Goal: Task Accomplishment & Management: Manage account settings

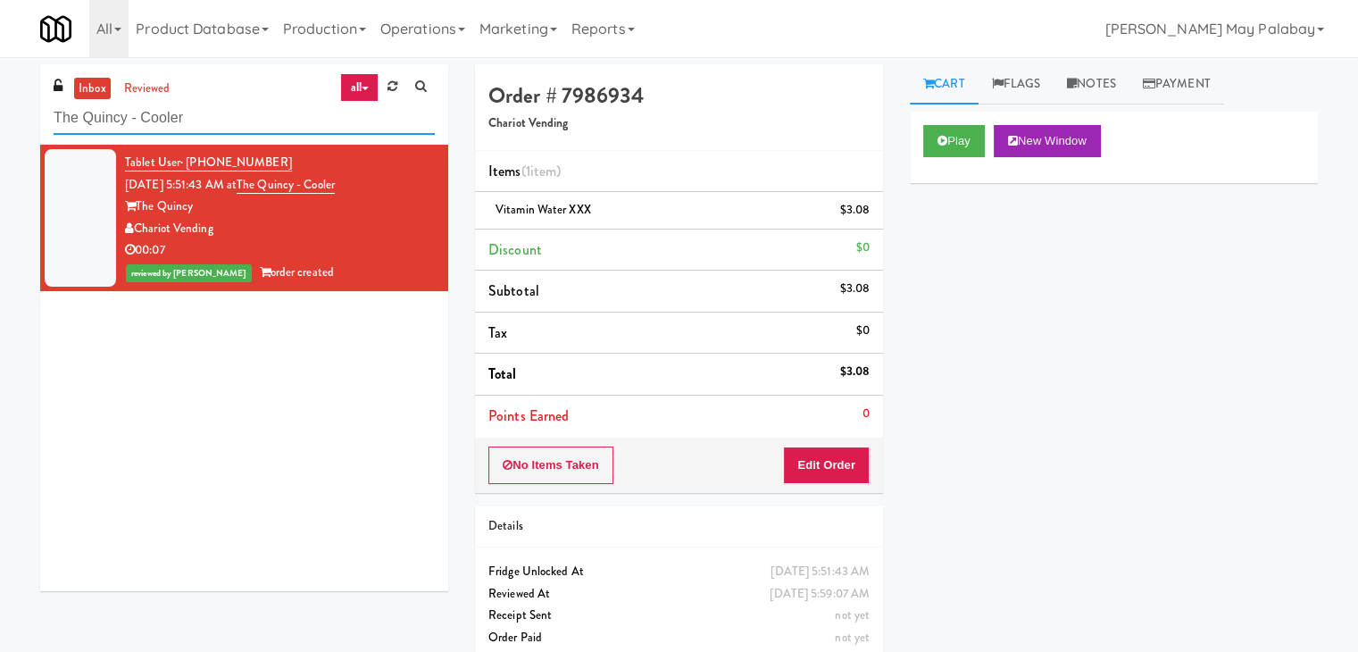
drag, startPoint x: 211, startPoint y: 126, endPoint x: 5, endPoint y: 129, distance: 205.4
click at [5, 129] on div "inbox reviewed all all unclear take inventory issue suspicious failed recent ad…" at bounding box center [679, 369] width 1358 height 611
type input "ambient"
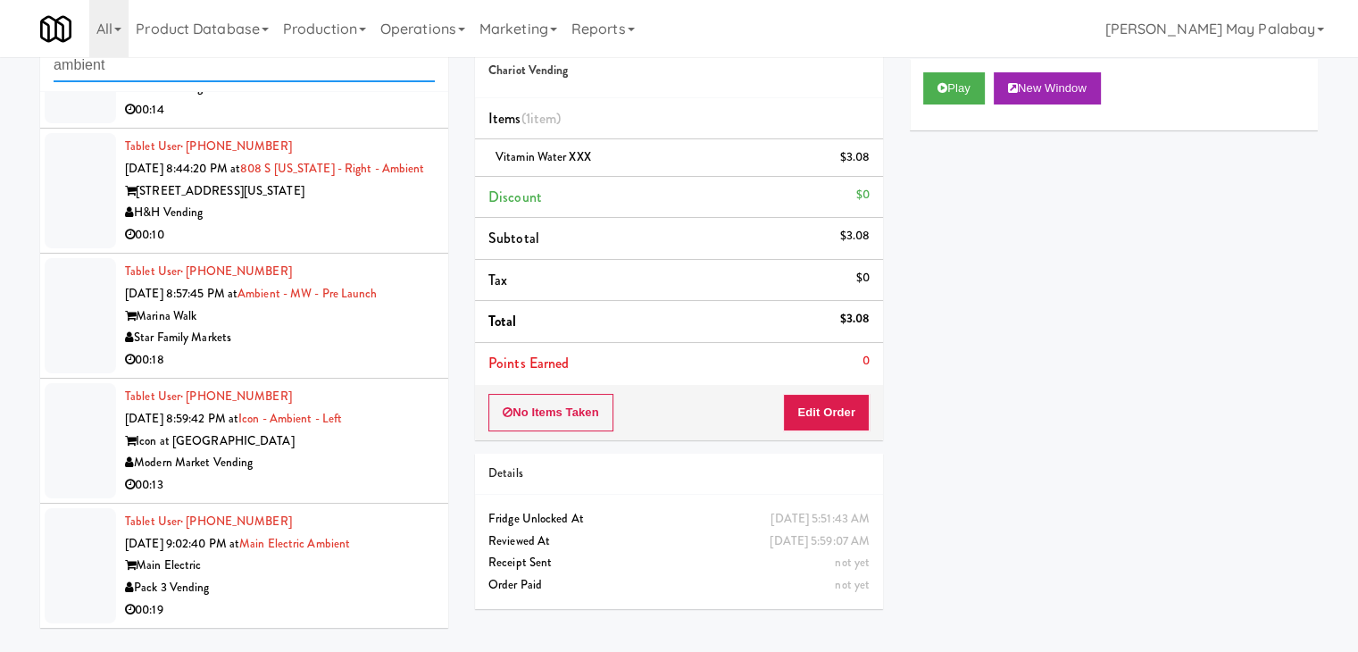
scroll to position [57, 0]
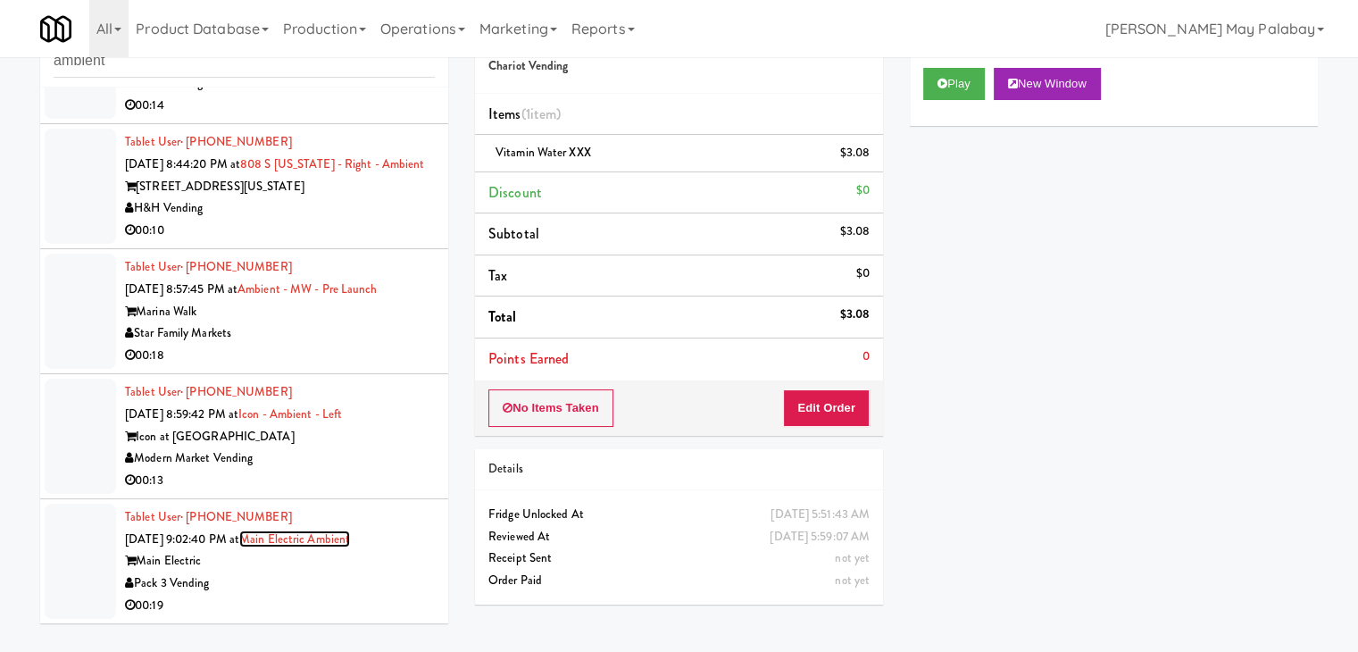
click at [350, 545] on link "Main Electric Ambient" at bounding box center [294, 539] width 111 height 17
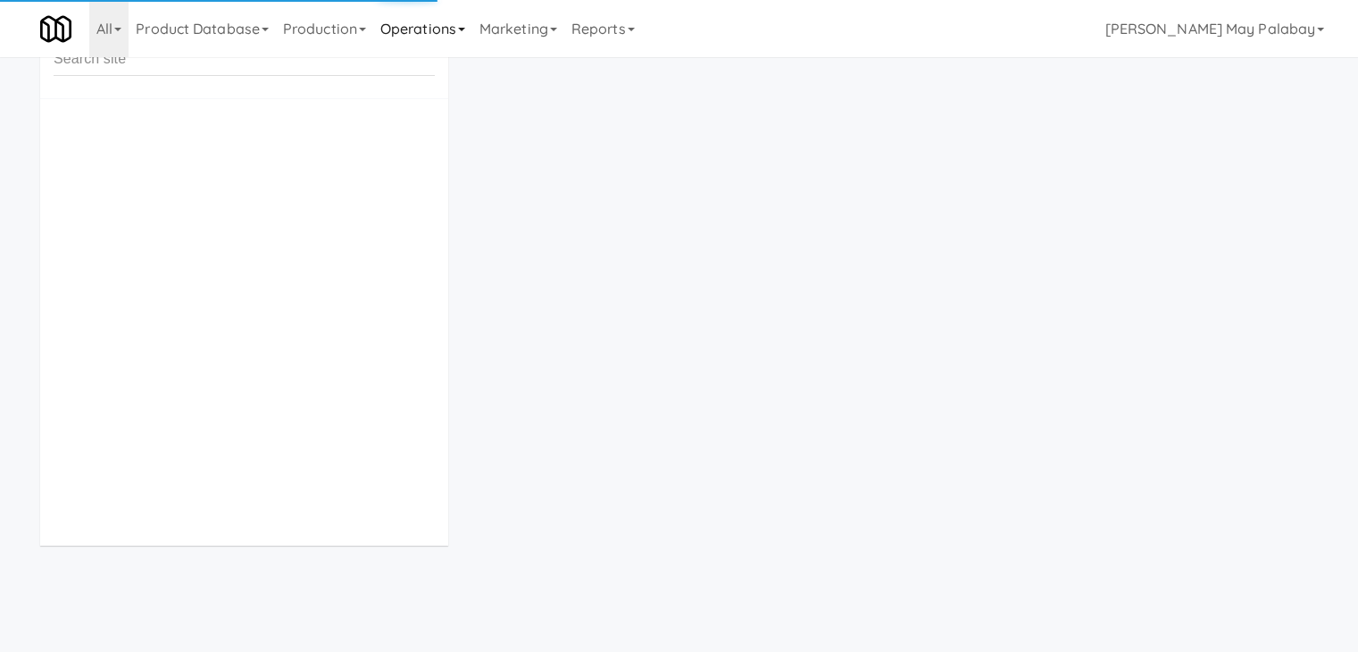
click at [454, 28] on link "Operations" at bounding box center [422, 28] width 99 height 57
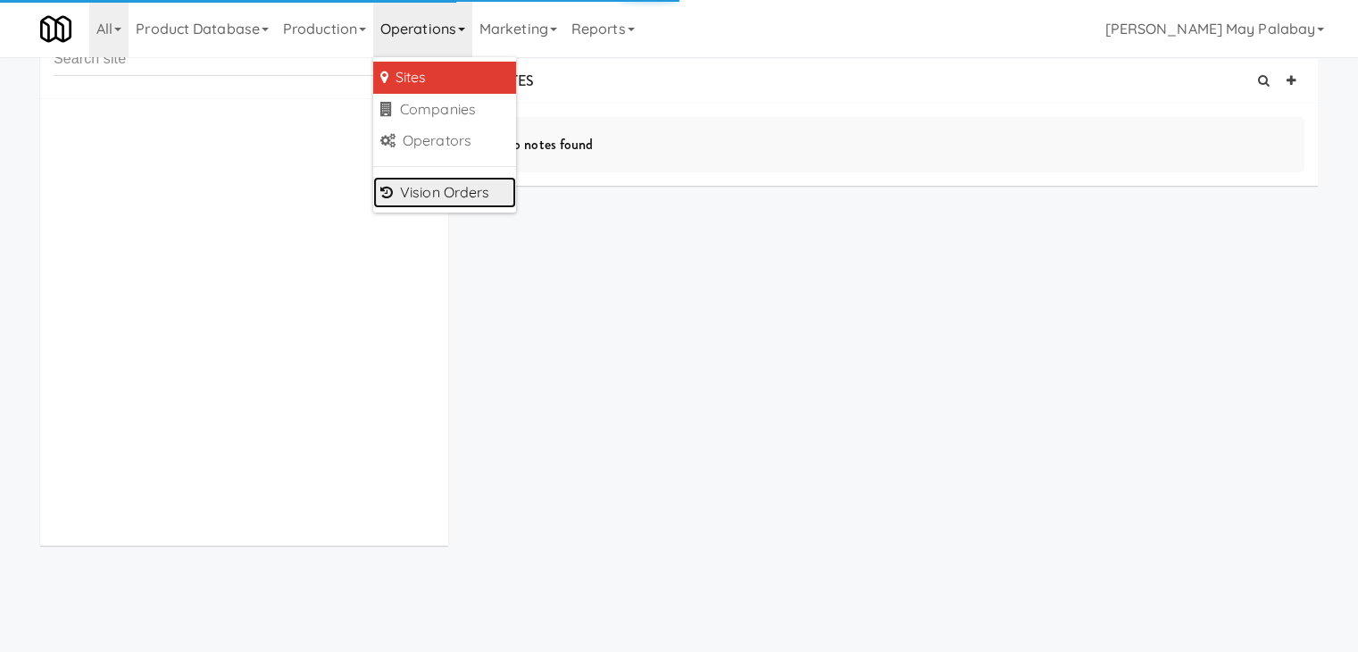
click at [464, 203] on link "Vision Orders" at bounding box center [444, 193] width 143 height 32
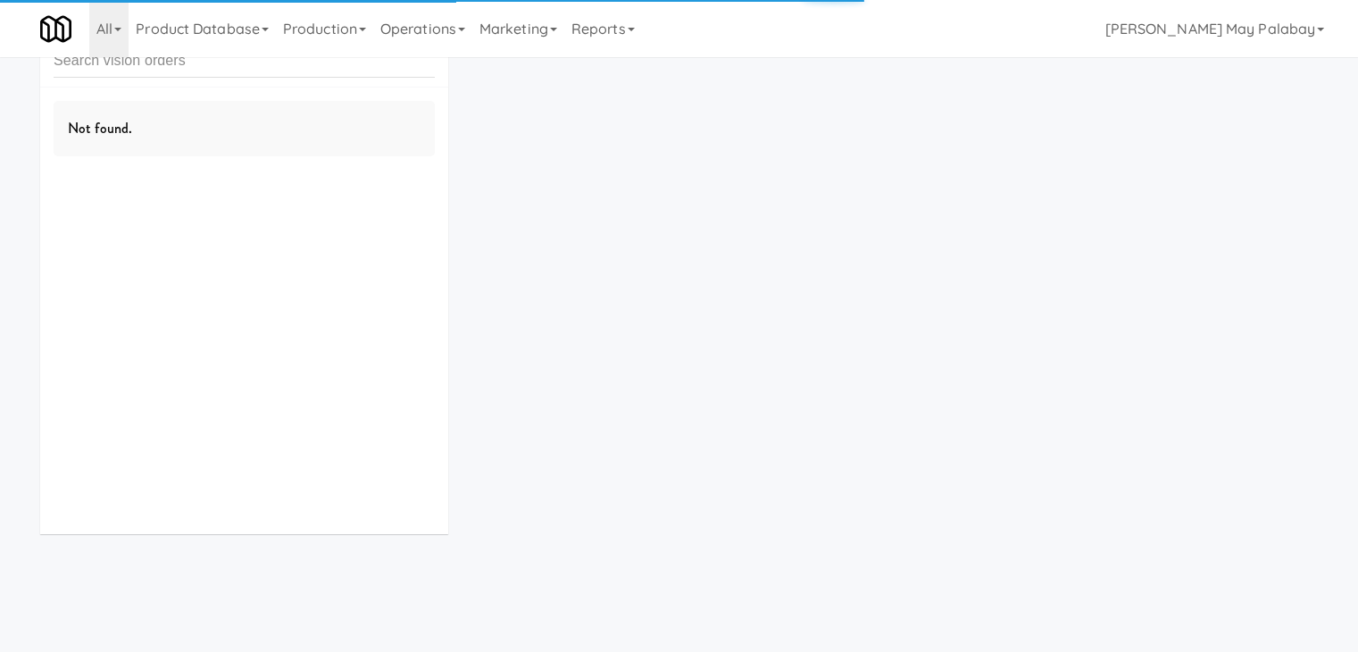
click at [235, 74] on input "text" at bounding box center [244, 61] width 381 height 33
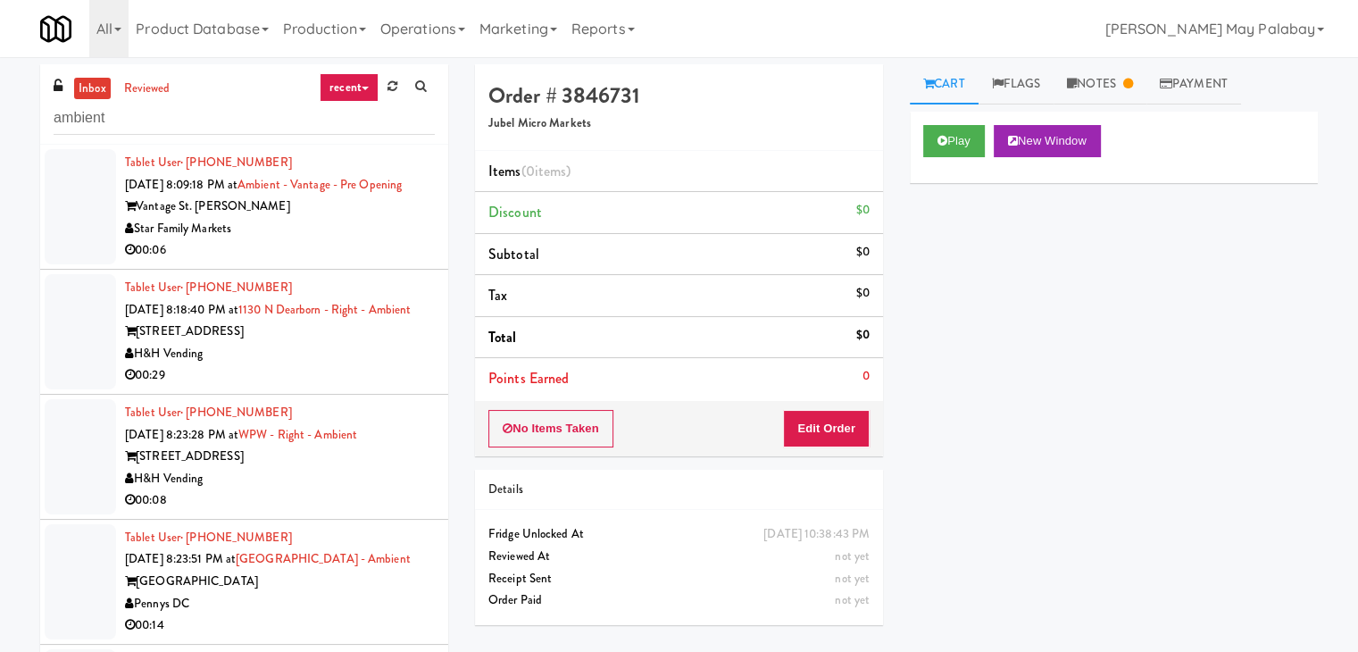
drag, startPoint x: 174, startPoint y: 129, endPoint x: 0, endPoint y: 128, distance: 174.2
click at [0, 128] on div "inbox reviewed recent all unclear take inventory issue suspicious failed recent…" at bounding box center [679, 379] width 1358 height 630
click at [173, 112] on input "ambient" at bounding box center [244, 118] width 381 height 33
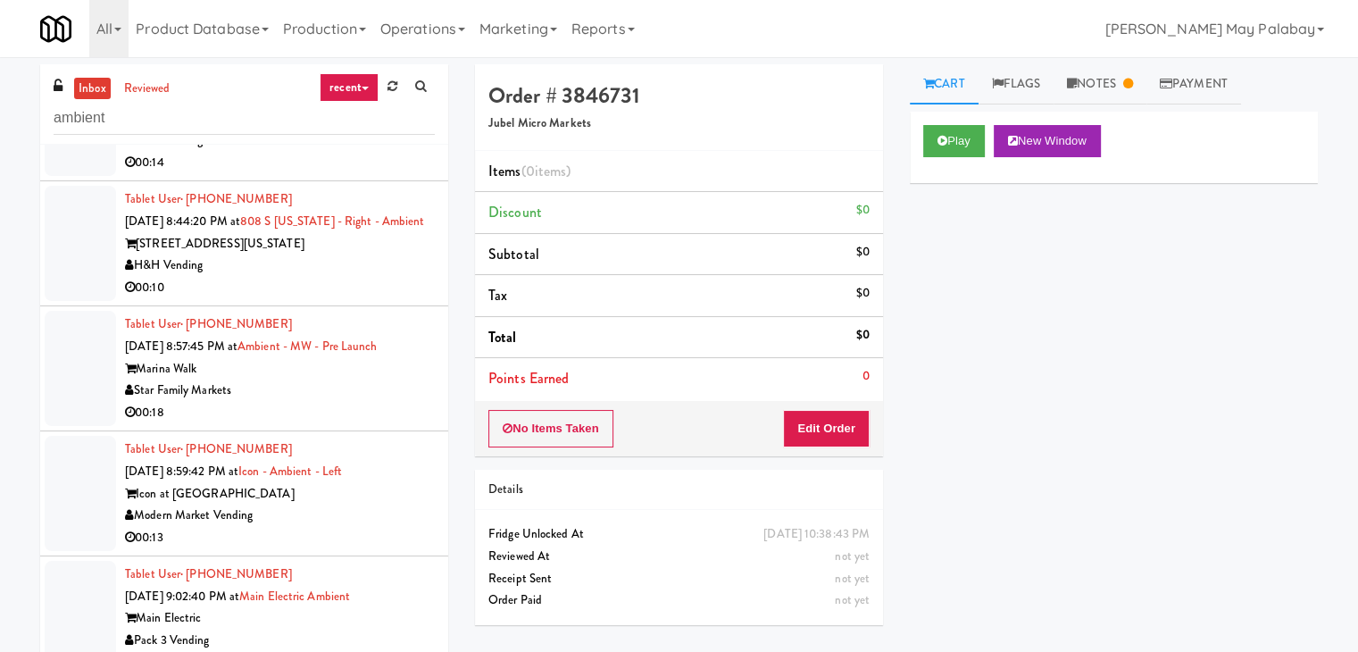
scroll to position [800, 0]
drag, startPoint x: 241, startPoint y: 121, endPoint x: 15, endPoint y: 123, distance: 226.0
click at [15, 123] on div "inbox reviewed recent all unclear take inventory issue suspicious failed recent…" at bounding box center [679, 379] width 1358 height 630
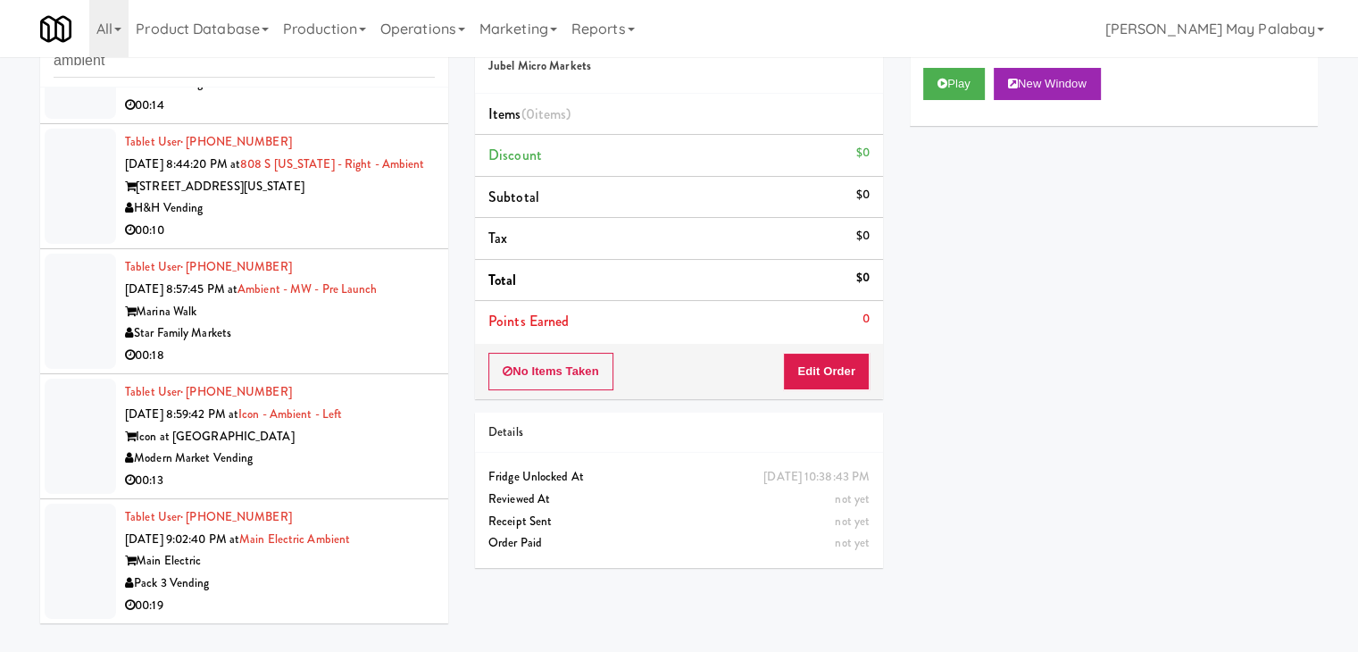
type input "ambient"
click at [281, 550] on div "Main Electric" at bounding box center [280, 561] width 310 height 22
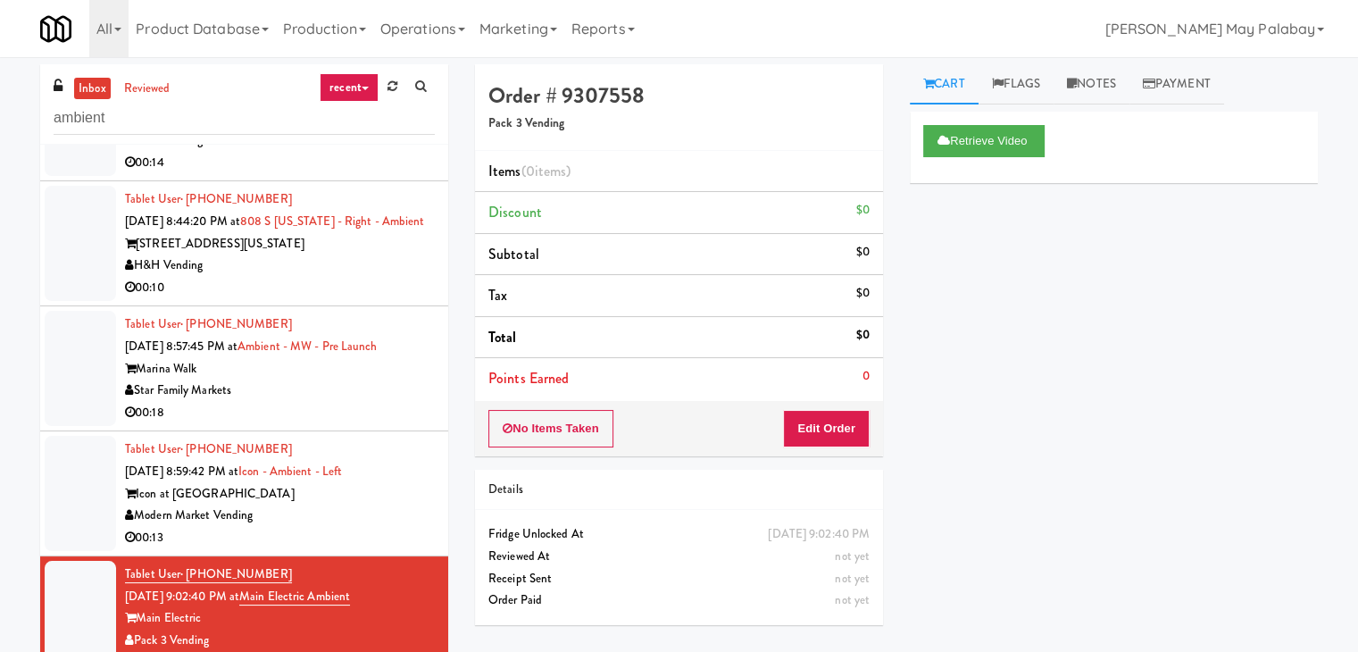
click at [385, 490] on div "Icon at [GEOGRAPHIC_DATA]" at bounding box center [280, 494] width 310 height 22
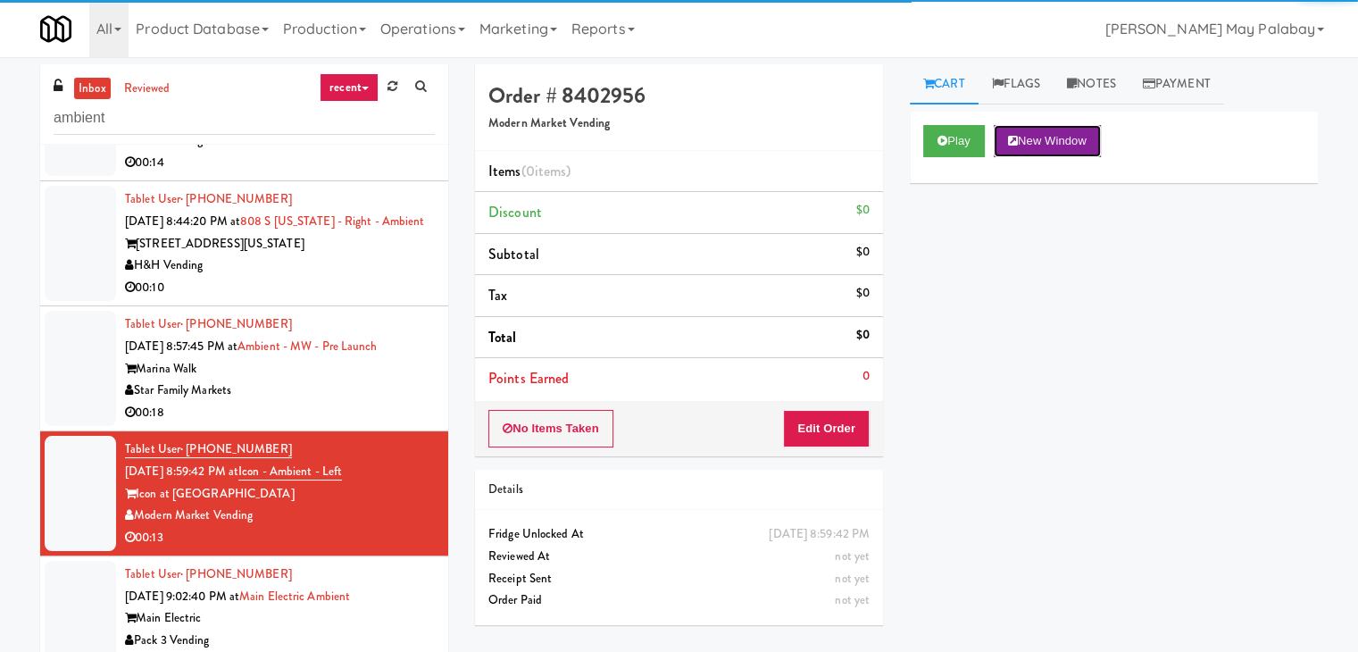
click at [1089, 149] on button "New Window" at bounding box center [1047, 141] width 107 height 32
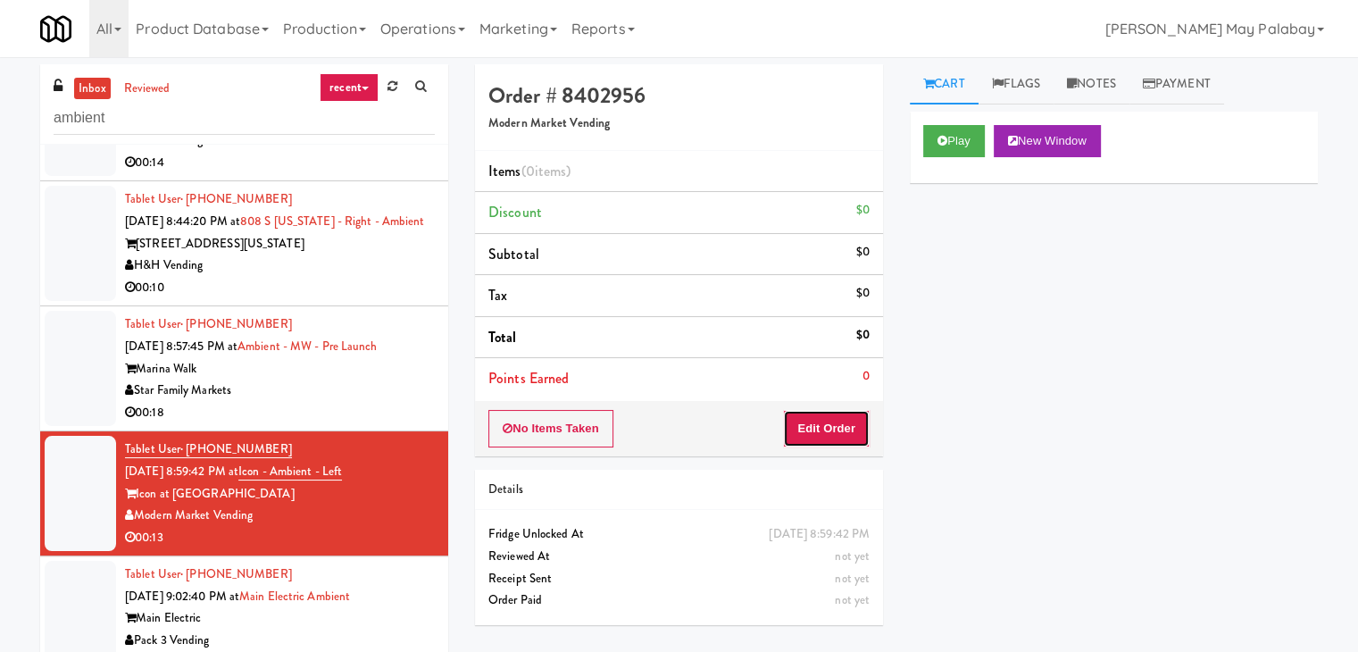
click at [807, 433] on button "Edit Order" at bounding box center [826, 429] width 87 height 38
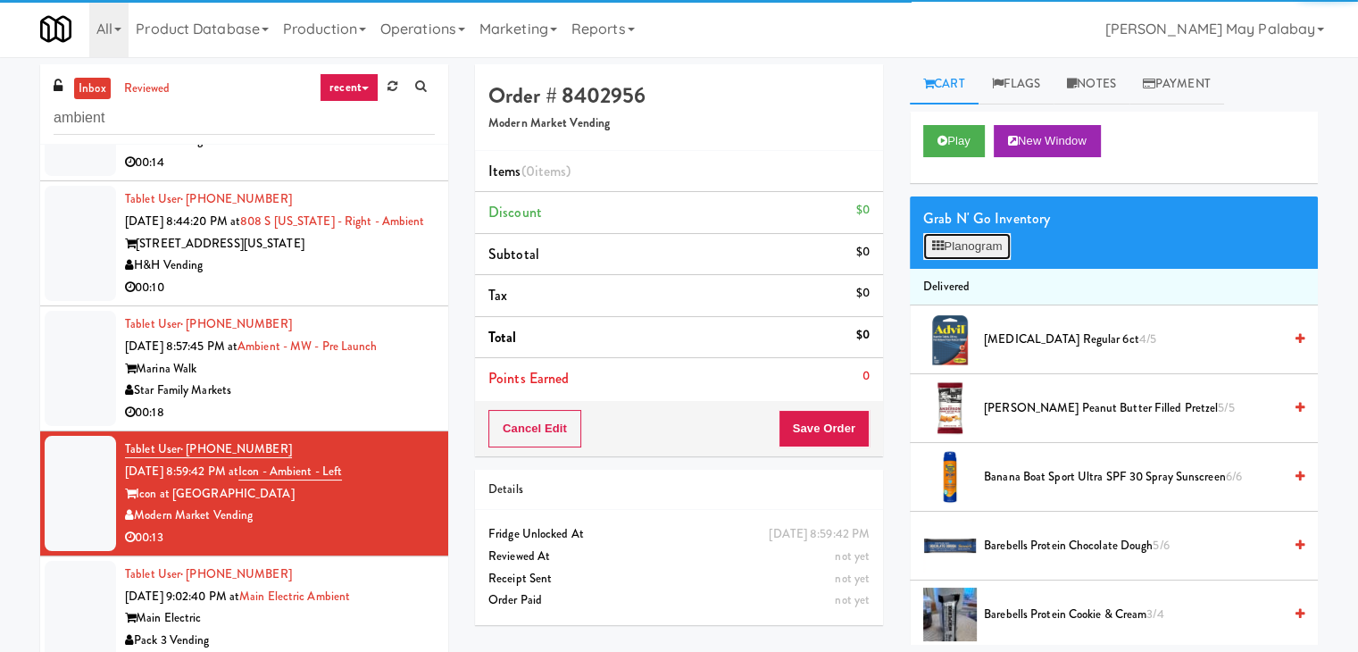
click at [974, 249] on button "Planogram" at bounding box center [968, 246] width 88 height 27
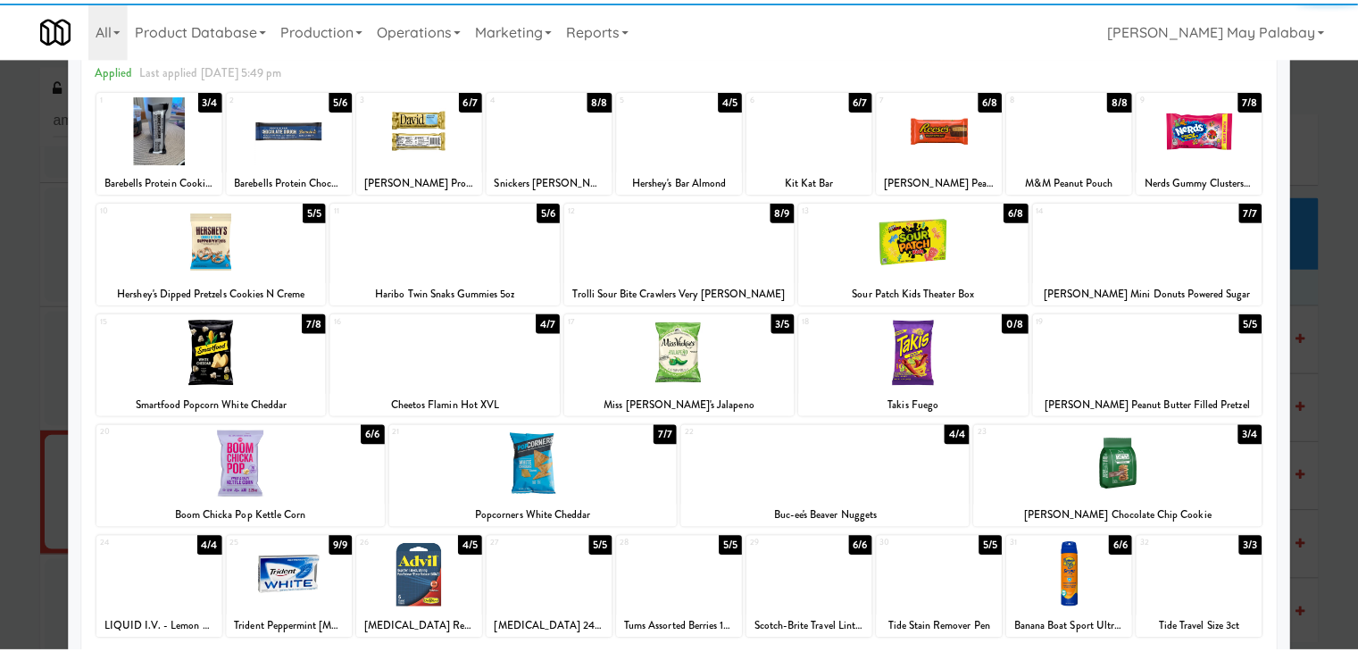
scroll to position [89, 0]
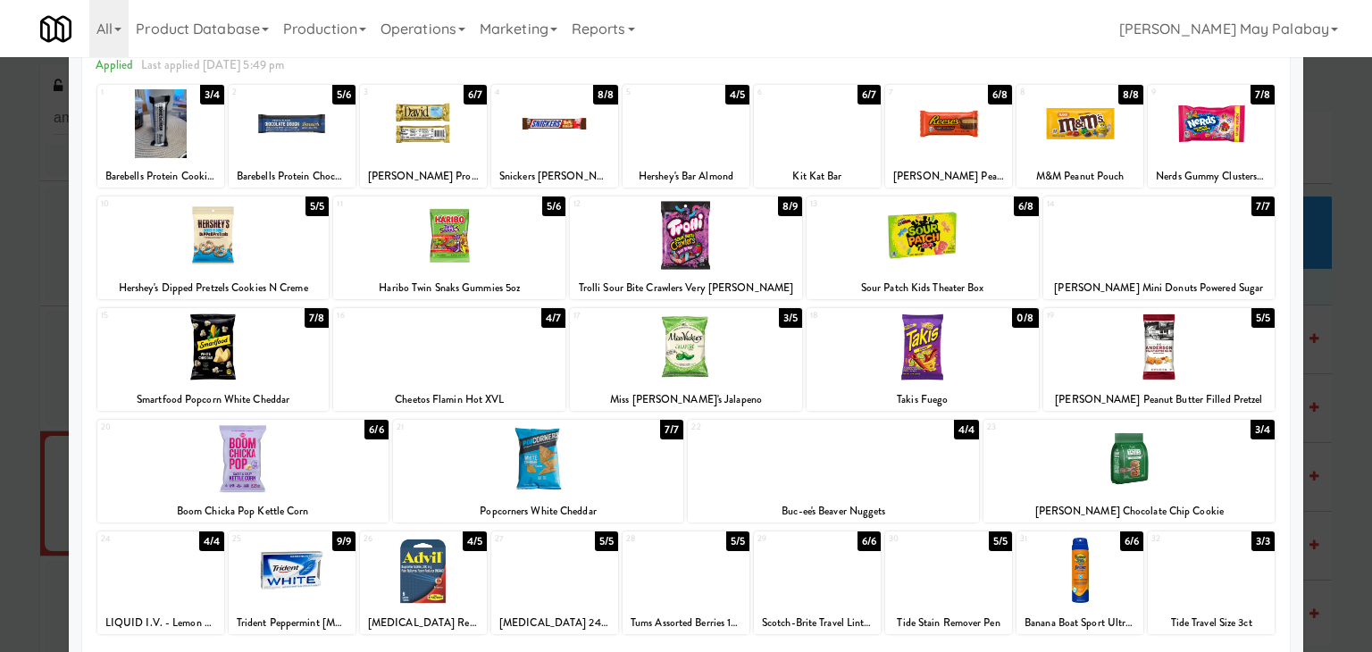
drag, startPoint x: 772, startPoint y: 372, endPoint x: 798, endPoint y: 376, distance: 26.1
click at [772, 372] on div at bounding box center [686, 347] width 232 height 69
click at [552, 154] on div at bounding box center [554, 123] width 127 height 69
click at [1341, 397] on div at bounding box center [686, 326] width 1372 height 652
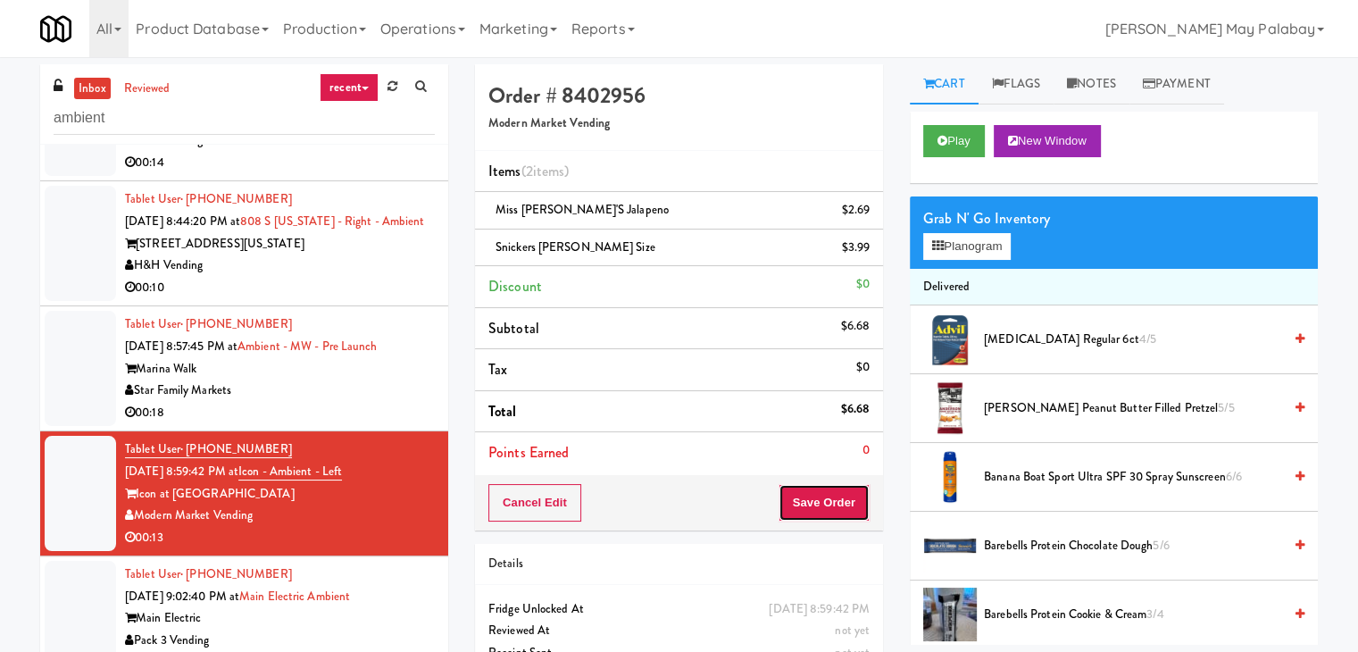
click at [849, 502] on button "Save Order" at bounding box center [824, 503] width 91 height 38
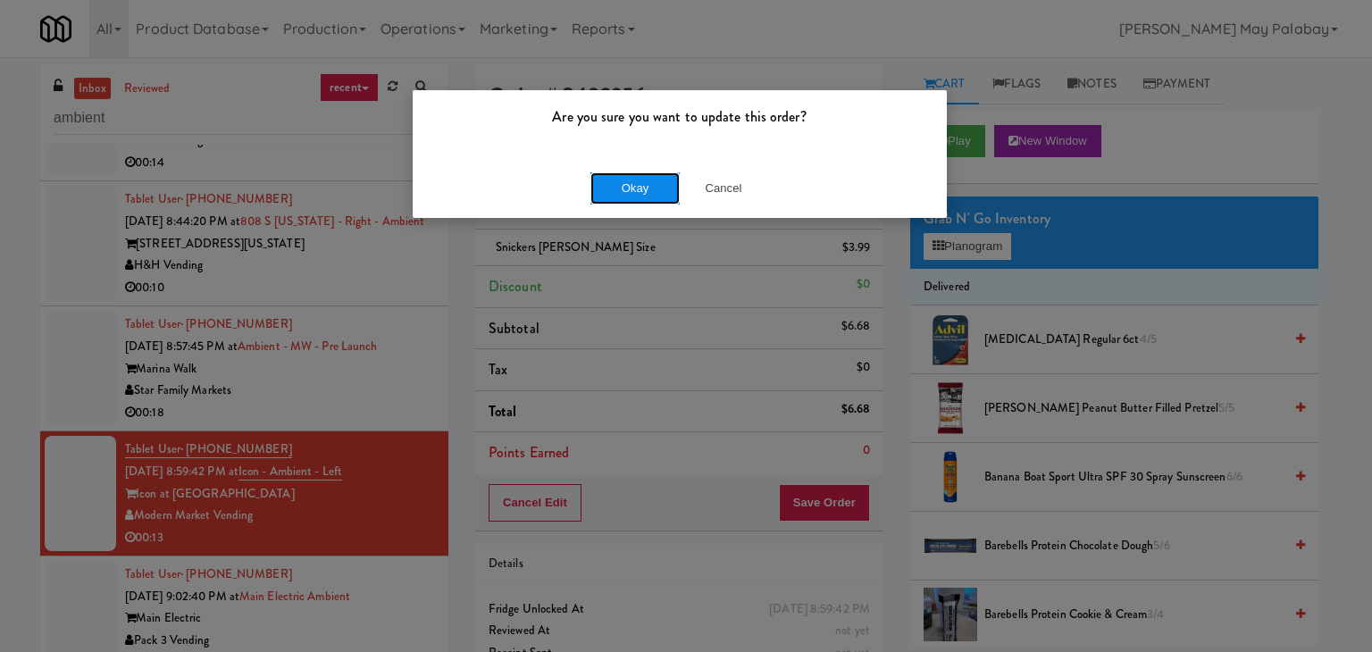
click at [647, 185] on button "Okay" at bounding box center [634, 188] width 89 height 32
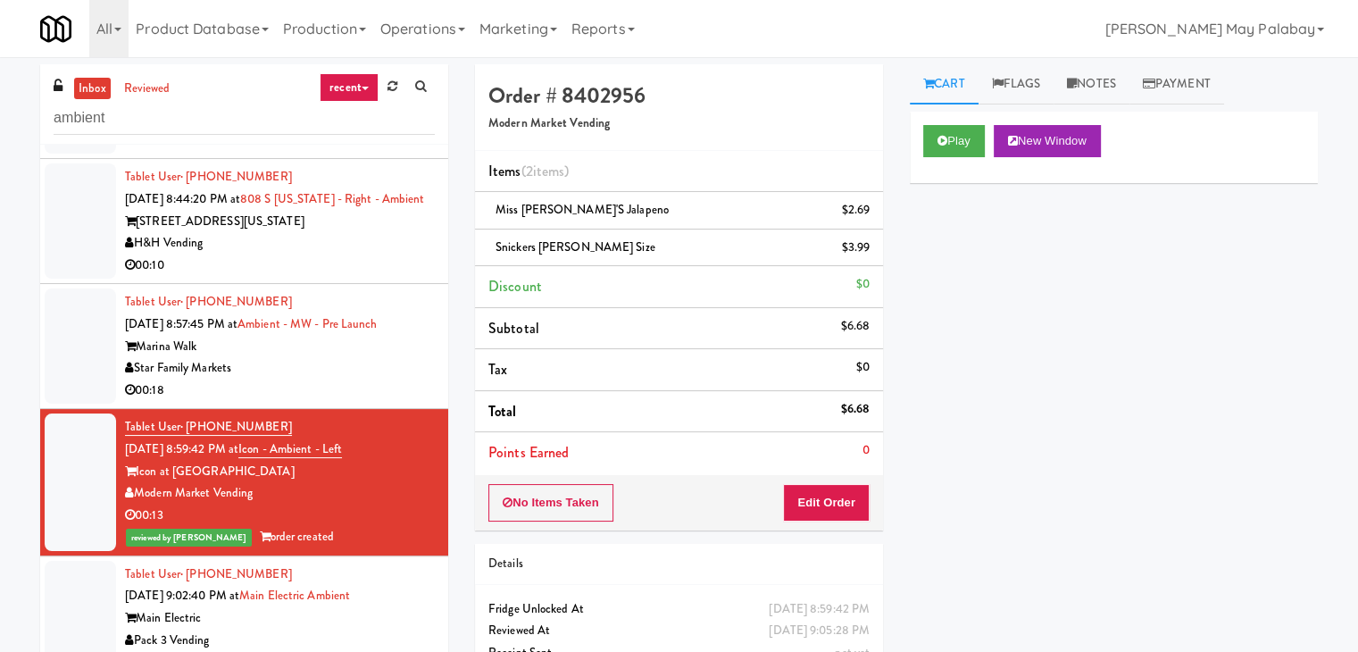
scroll to position [822, 0]
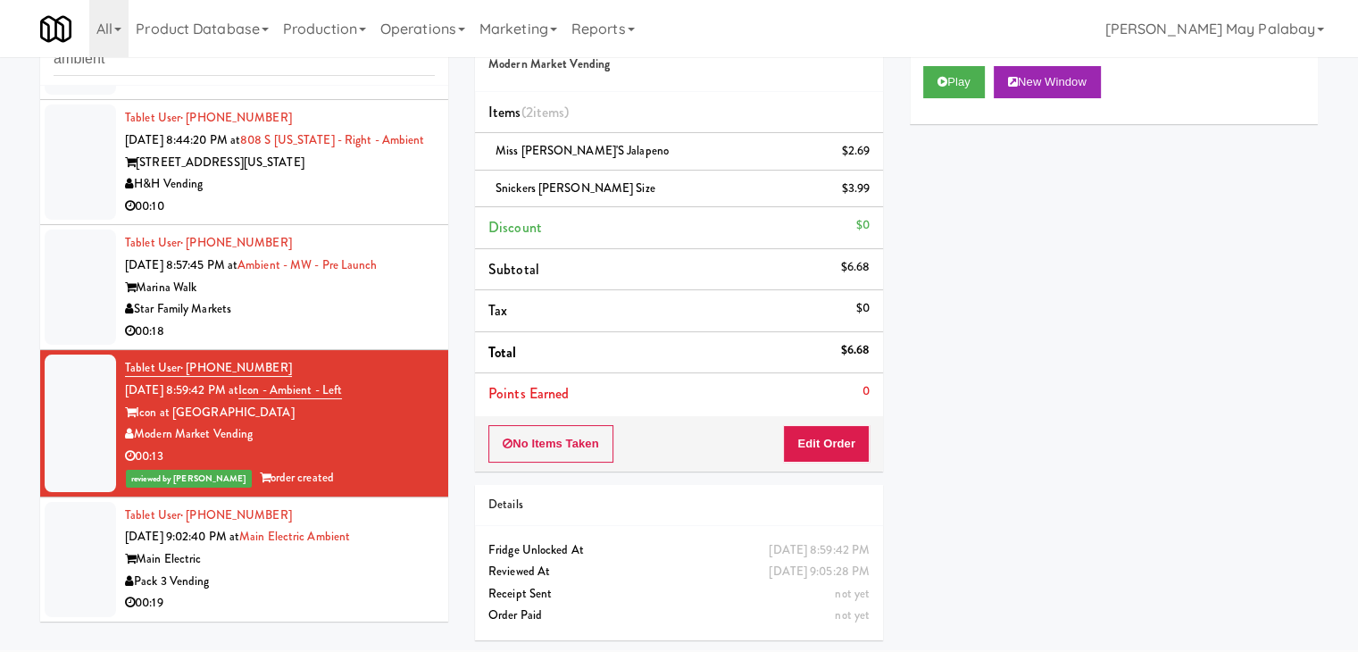
click at [347, 294] on div "Marina Walk" at bounding box center [280, 288] width 310 height 22
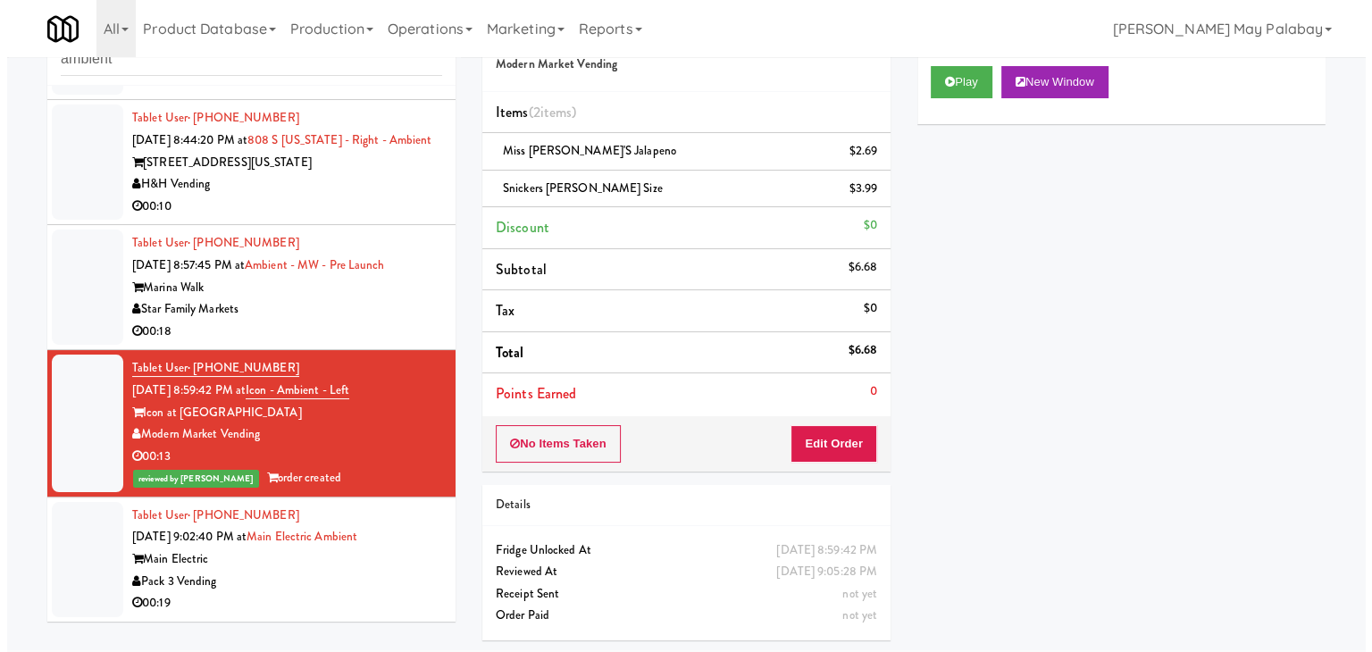
scroll to position [57, 0]
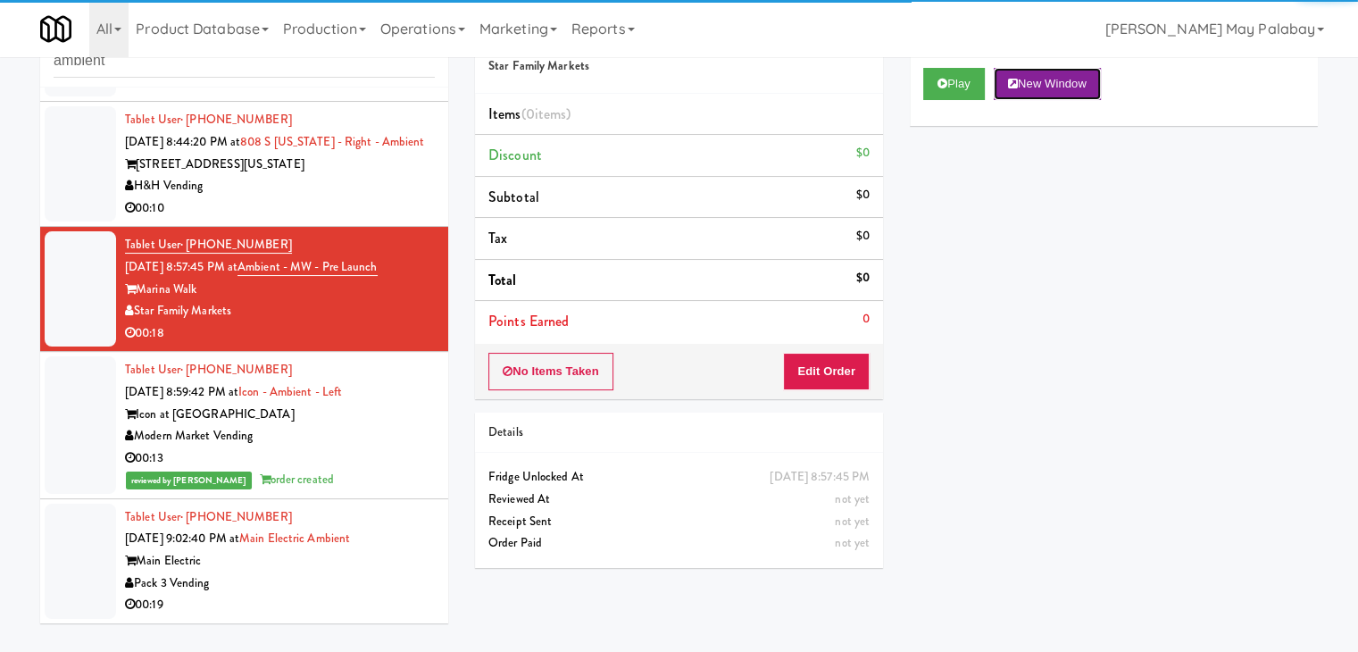
click at [1038, 76] on button "New Window" at bounding box center [1047, 84] width 107 height 32
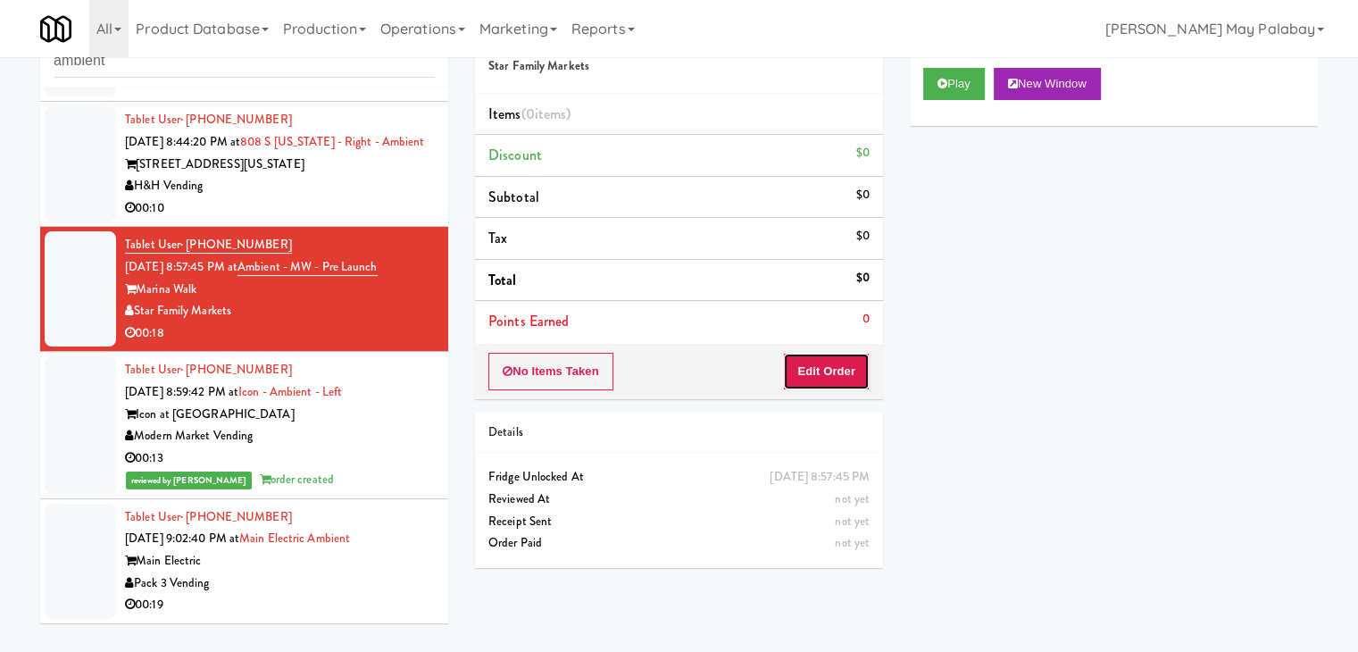
click at [800, 376] on button "Edit Order" at bounding box center [826, 372] width 87 height 38
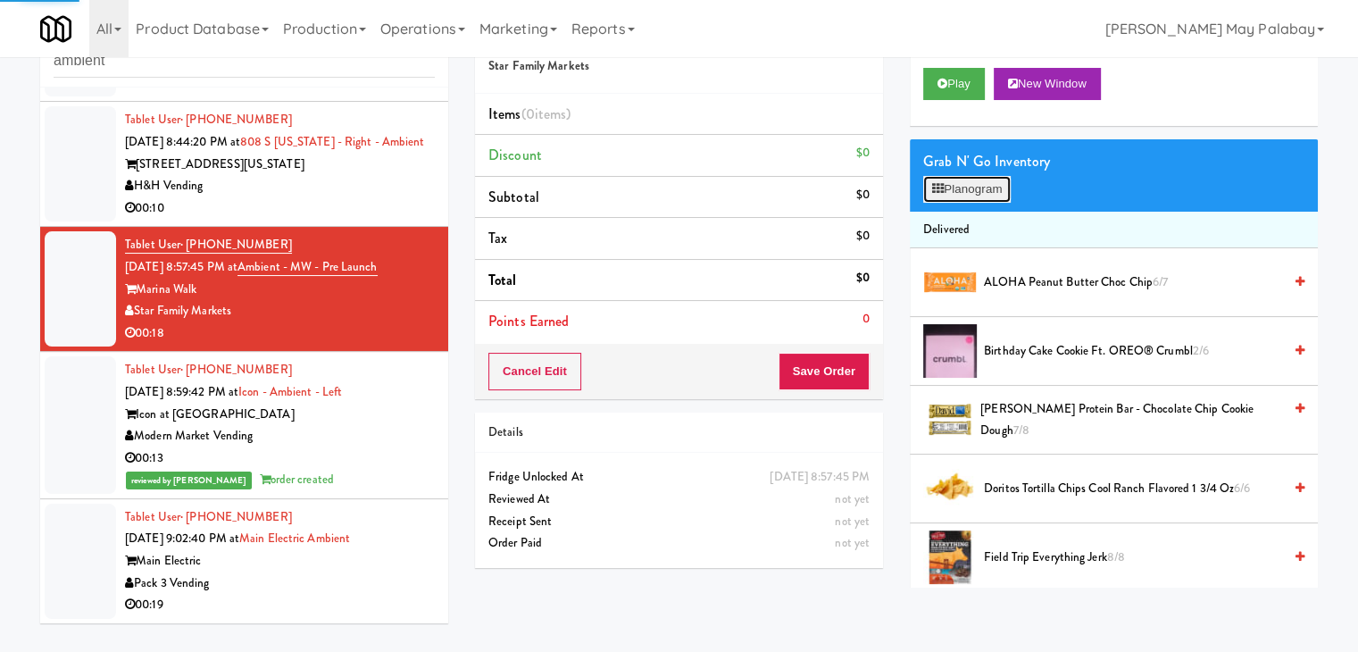
click at [982, 189] on button "Planogram" at bounding box center [968, 189] width 88 height 27
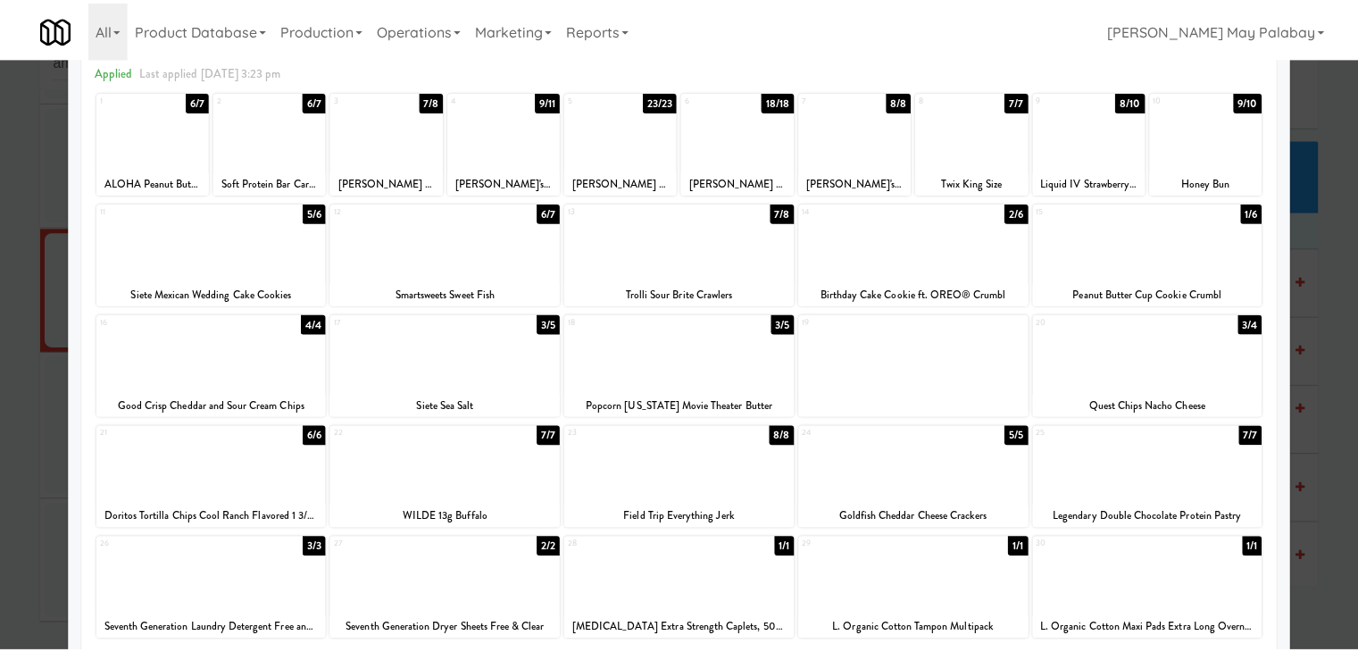
scroll to position [89, 0]
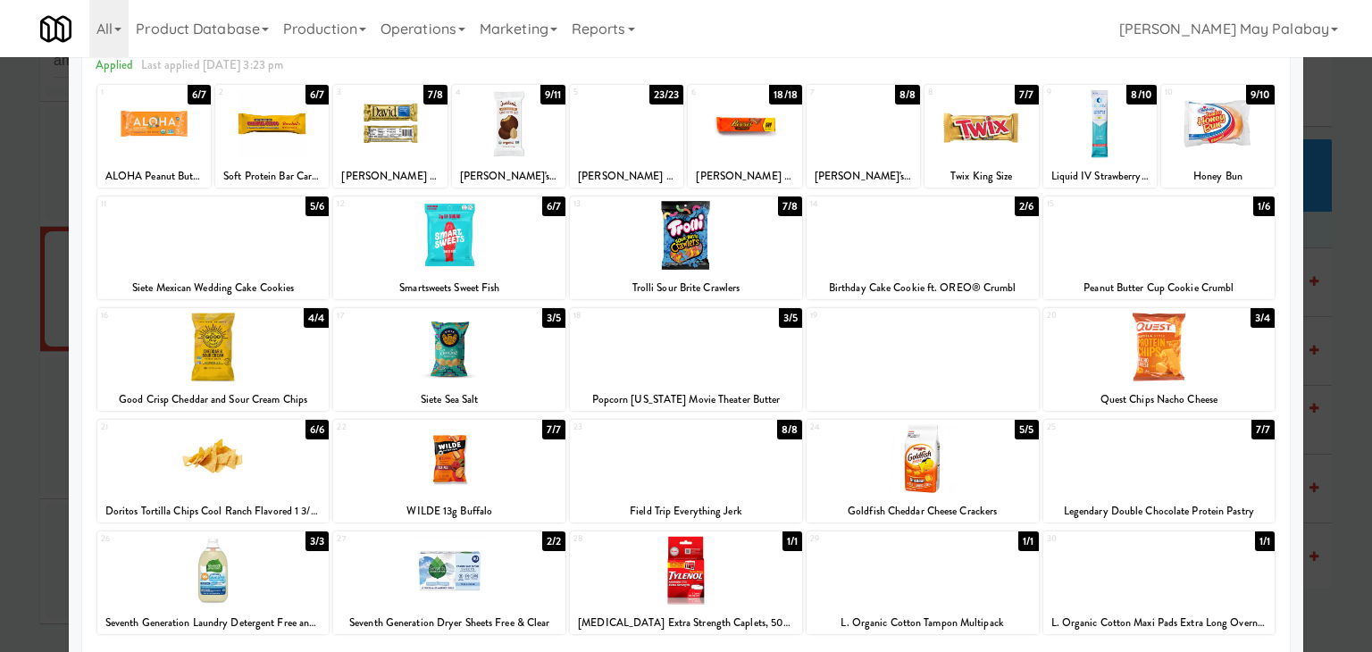
click at [781, 144] on div at bounding box center [744, 123] width 113 height 69
click at [721, 364] on div at bounding box center [686, 347] width 232 height 69
click at [1340, 410] on div at bounding box center [686, 326] width 1372 height 652
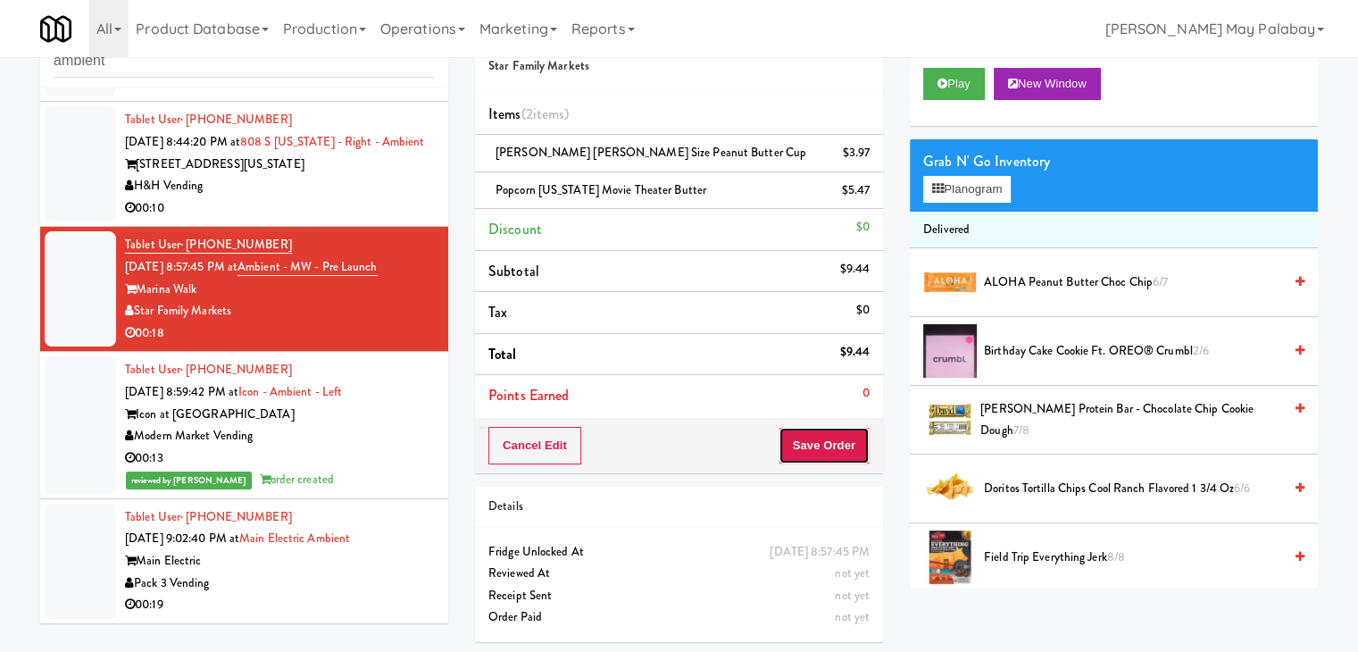
click at [830, 437] on button "Save Order" at bounding box center [824, 446] width 91 height 38
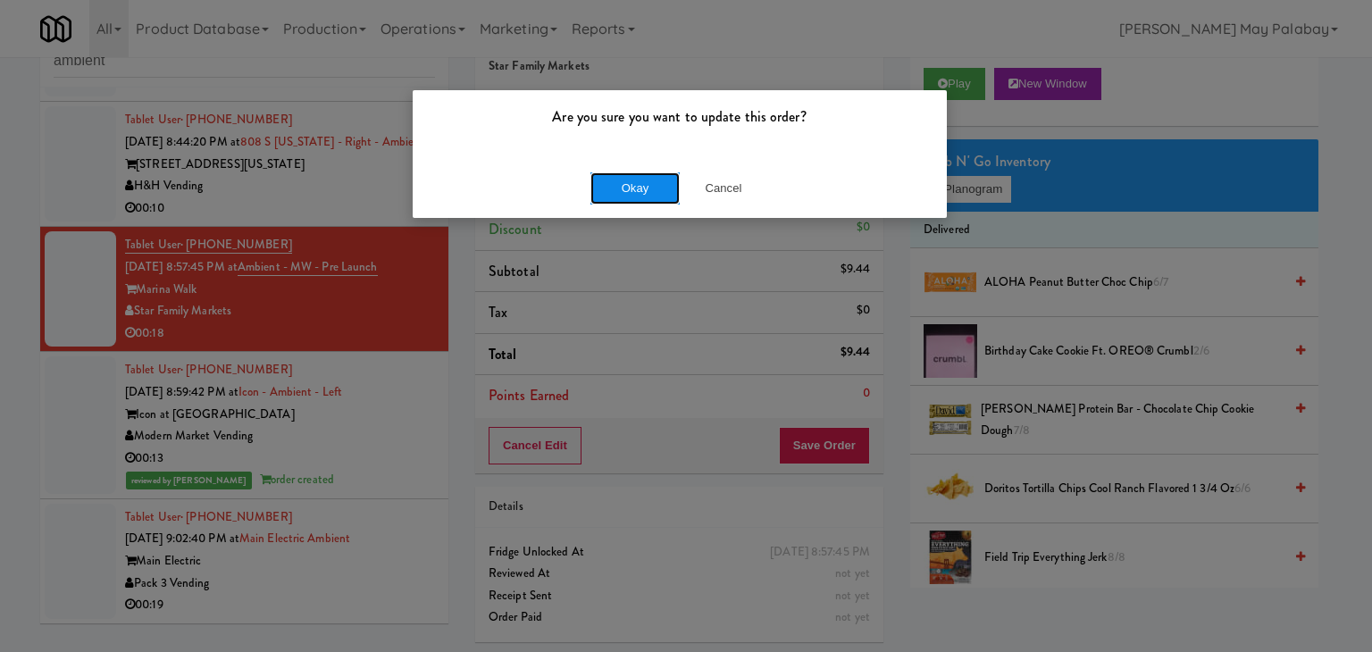
click at [621, 178] on button "Okay" at bounding box center [634, 188] width 89 height 32
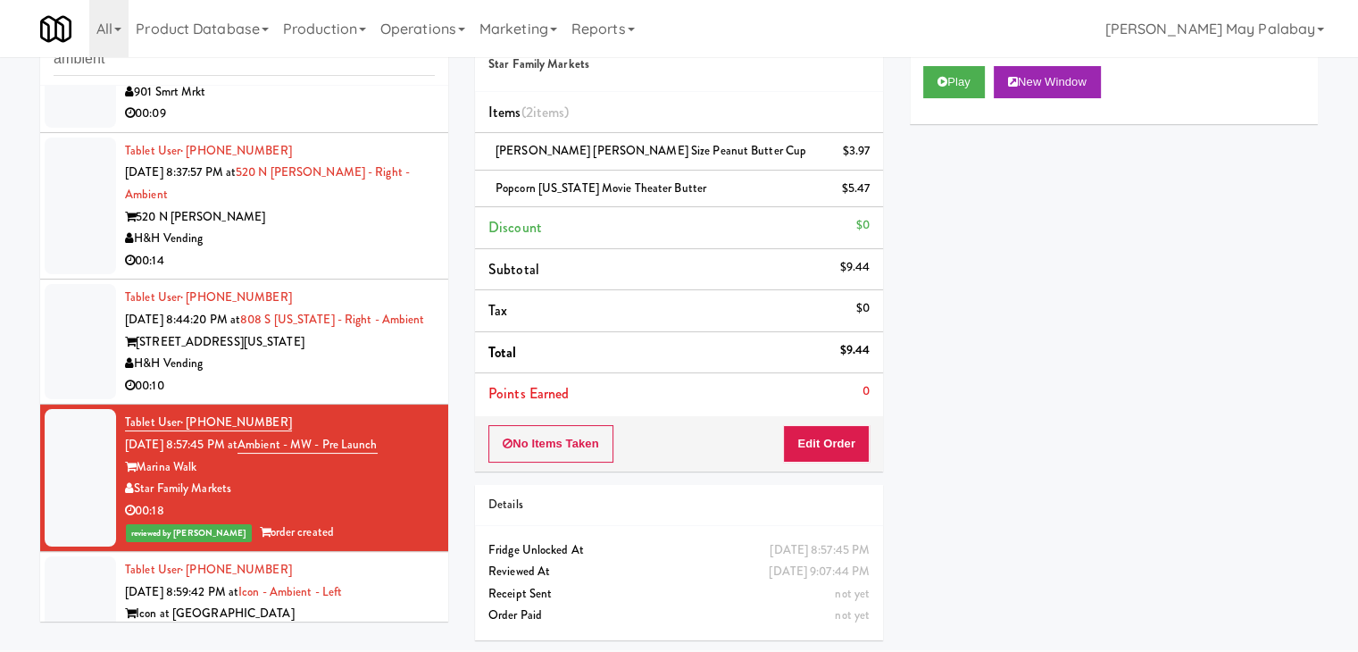
scroll to position [576, 0]
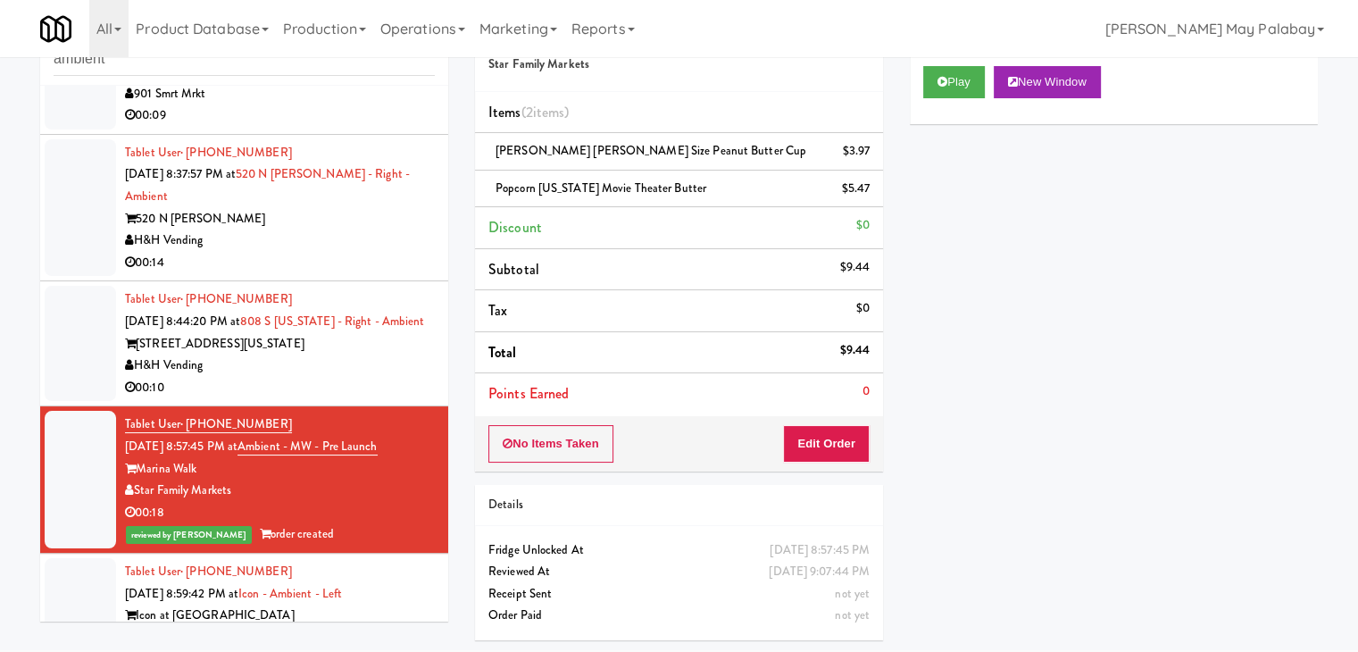
click at [375, 384] on div "Tablet User · (303) 241-8872 [DATE] 8:44:20 PM at 808 S [US_STATE] - Right - Am…" at bounding box center [280, 343] width 310 height 110
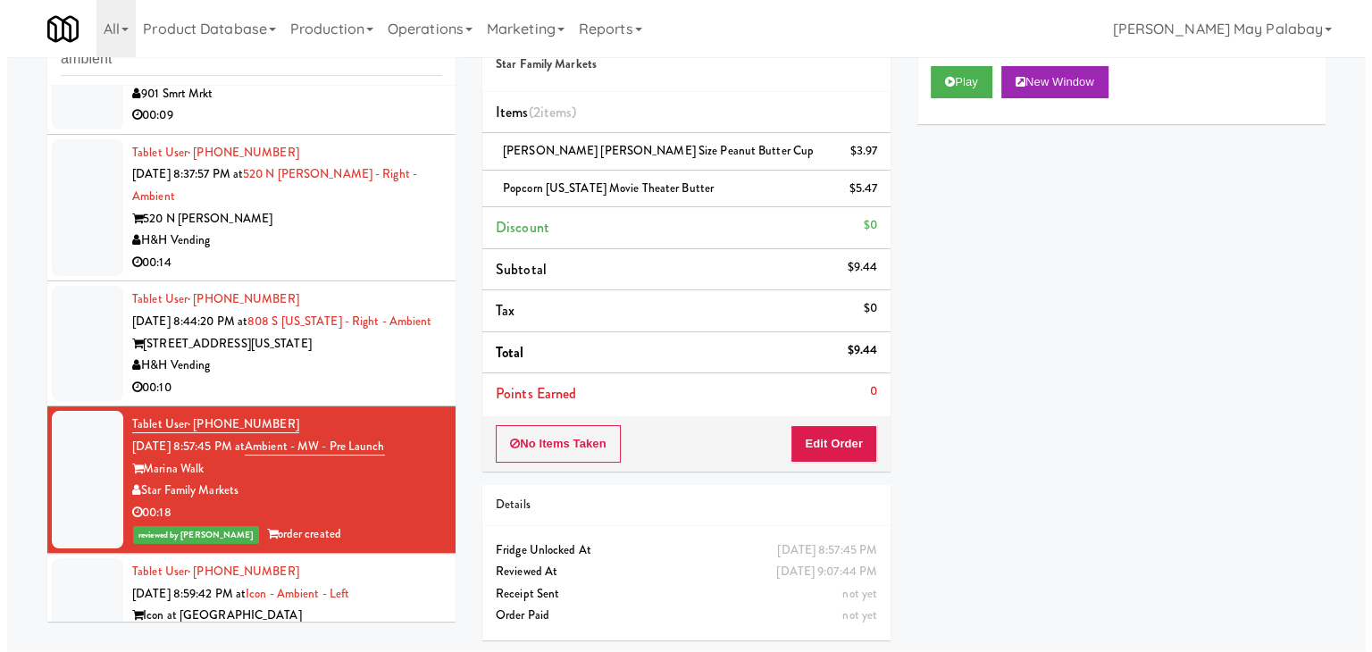
scroll to position [57, 0]
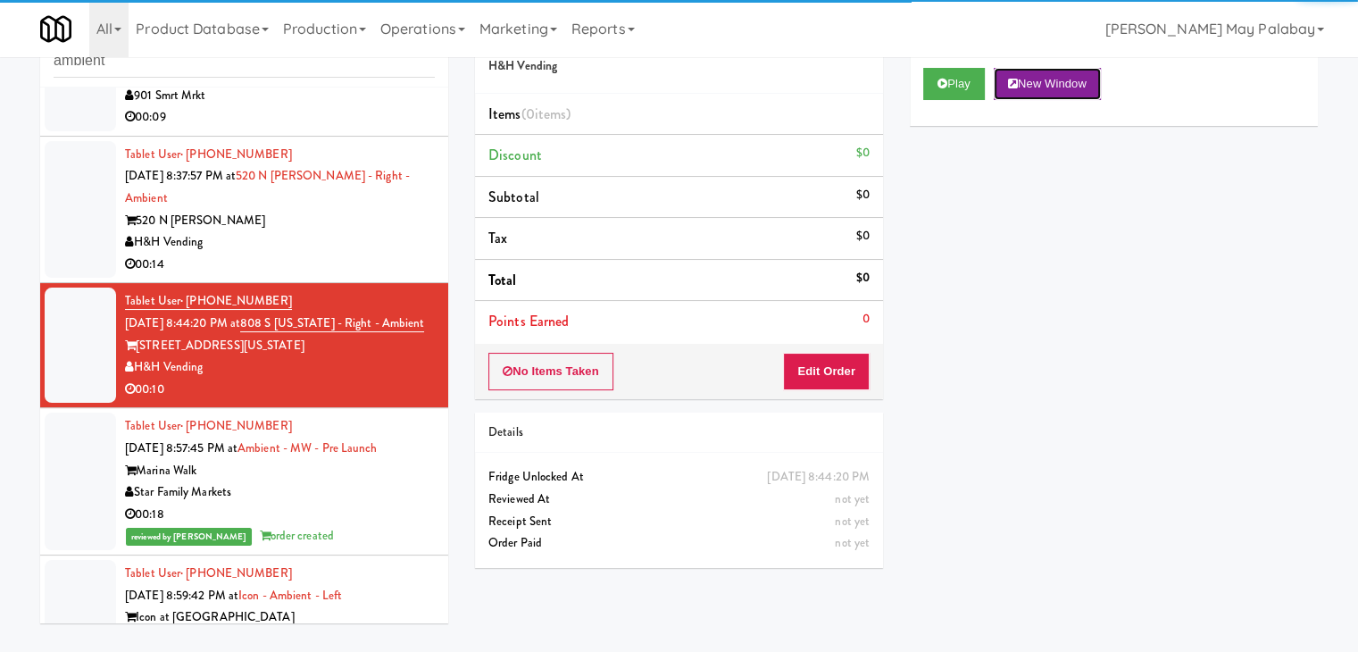
click at [1080, 82] on button "New Window" at bounding box center [1047, 84] width 107 height 32
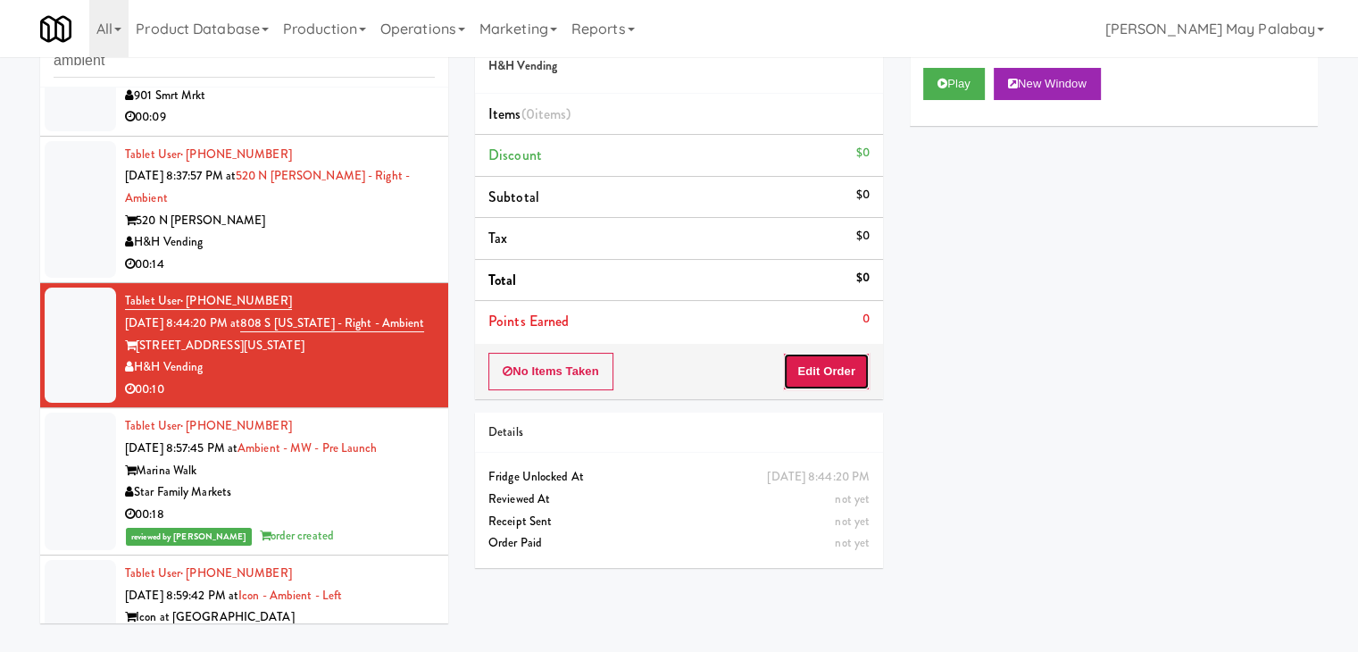
drag, startPoint x: 841, startPoint y: 367, endPoint x: 894, endPoint y: 320, distance: 70.8
click at [842, 367] on button "Edit Order" at bounding box center [826, 372] width 87 height 38
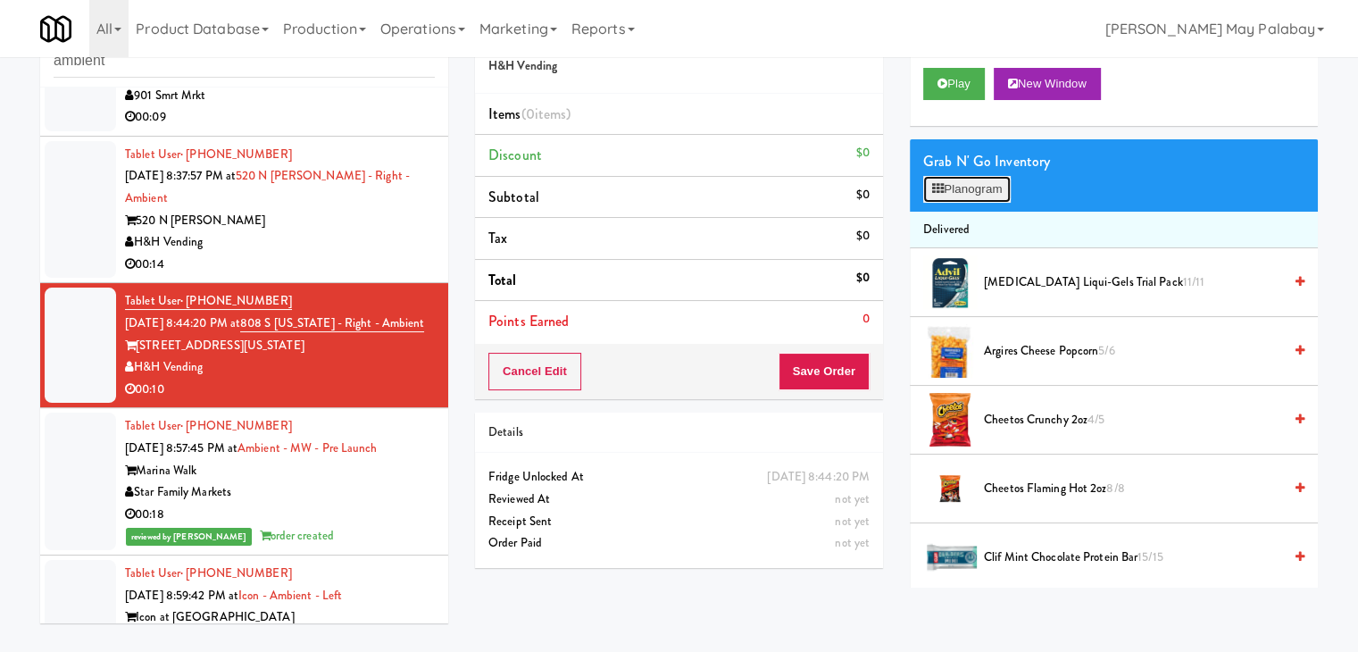
click at [997, 192] on button "Planogram" at bounding box center [968, 189] width 88 height 27
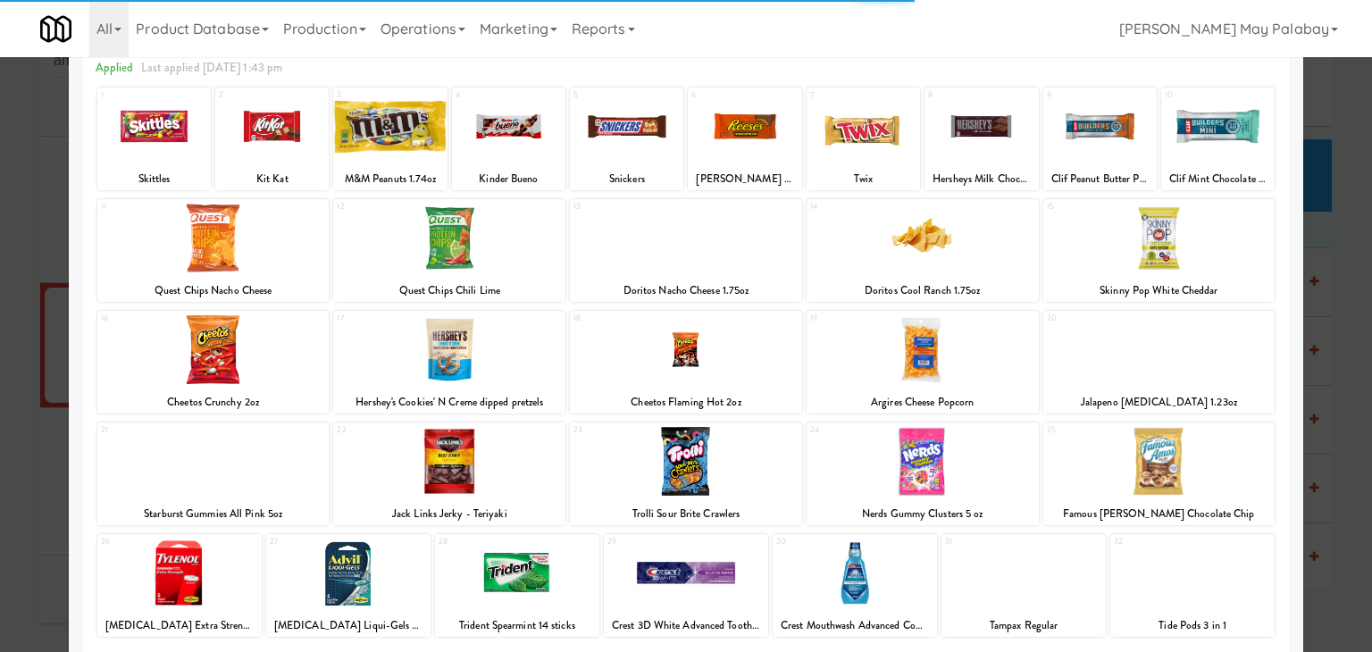
scroll to position [89, 0]
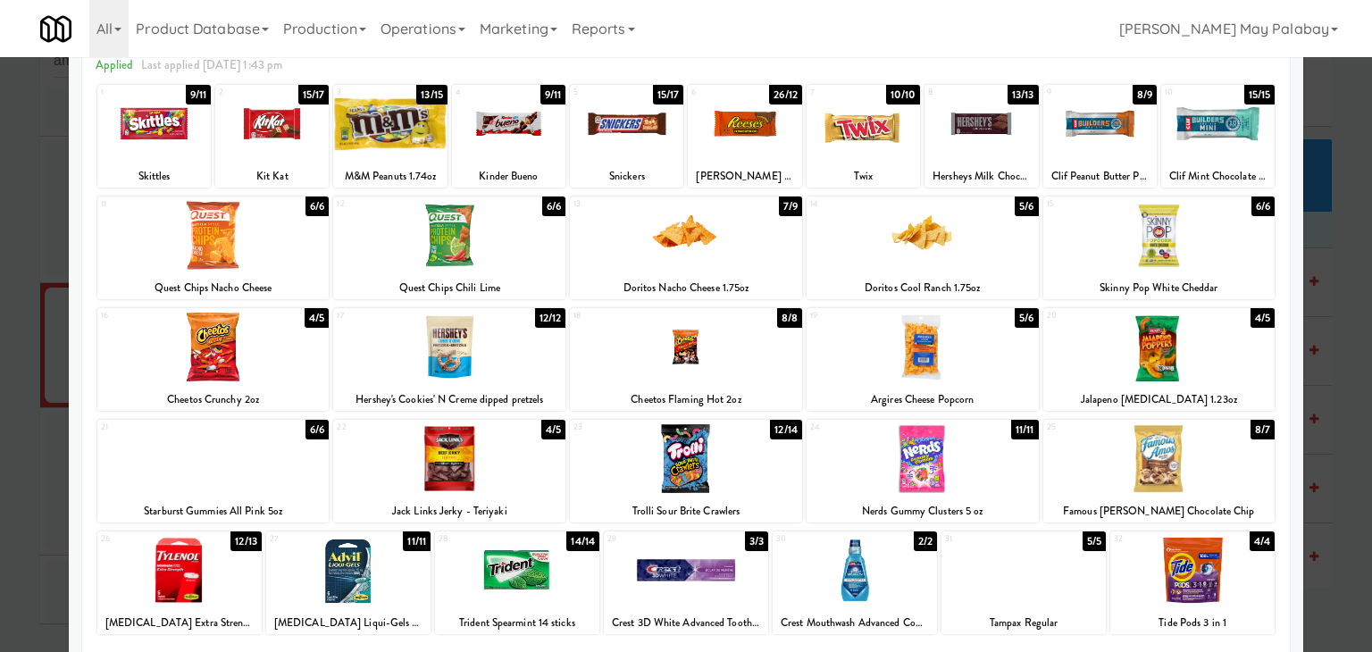
click at [773, 470] on div at bounding box center [686, 458] width 232 height 69
click at [992, 146] on div at bounding box center [980, 123] width 113 height 69
click at [1340, 497] on div at bounding box center [686, 326] width 1372 height 652
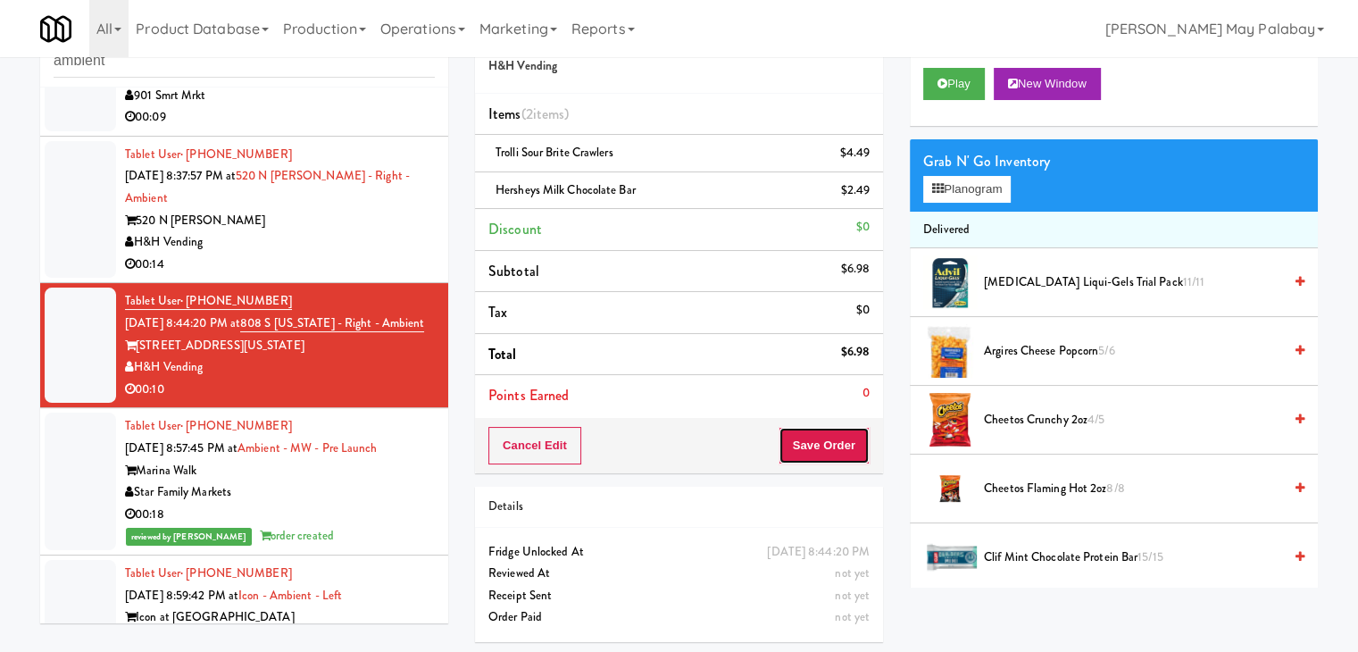
click at [822, 449] on button "Save Order" at bounding box center [824, 446] width 91 height 38
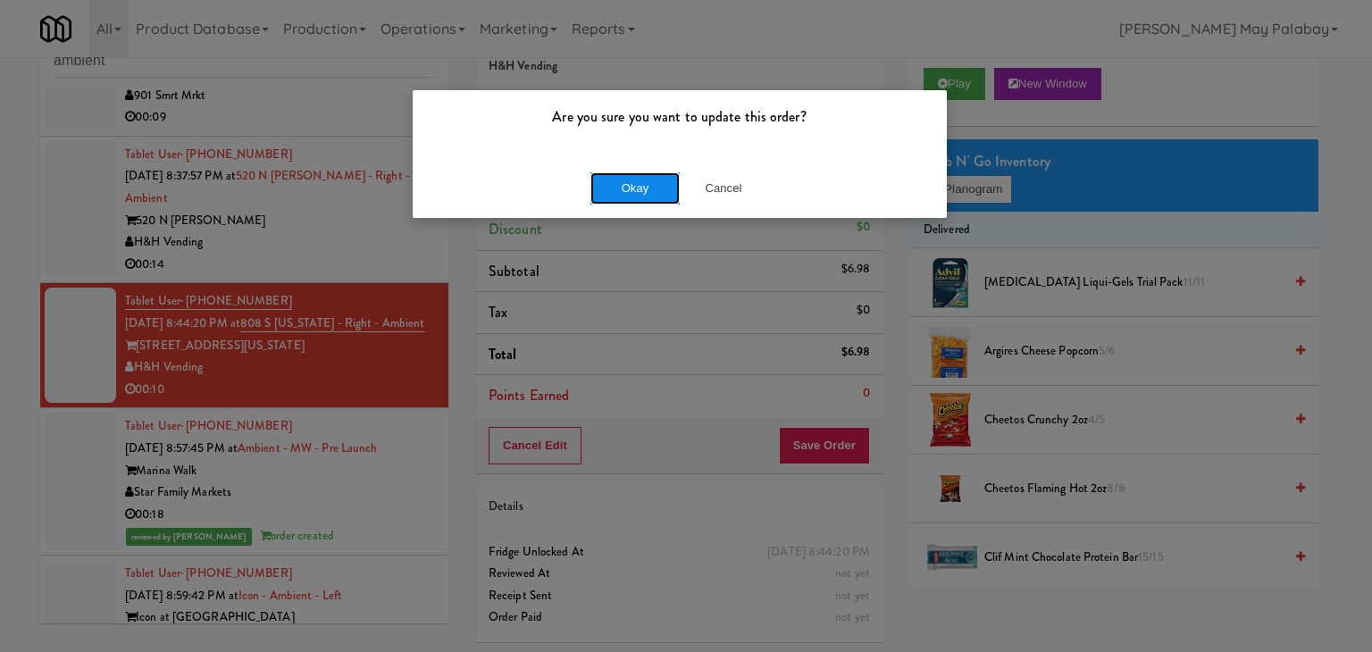
click at [614, 186] on button "Okay" at bounding box center [634, 188] width 89 height 32
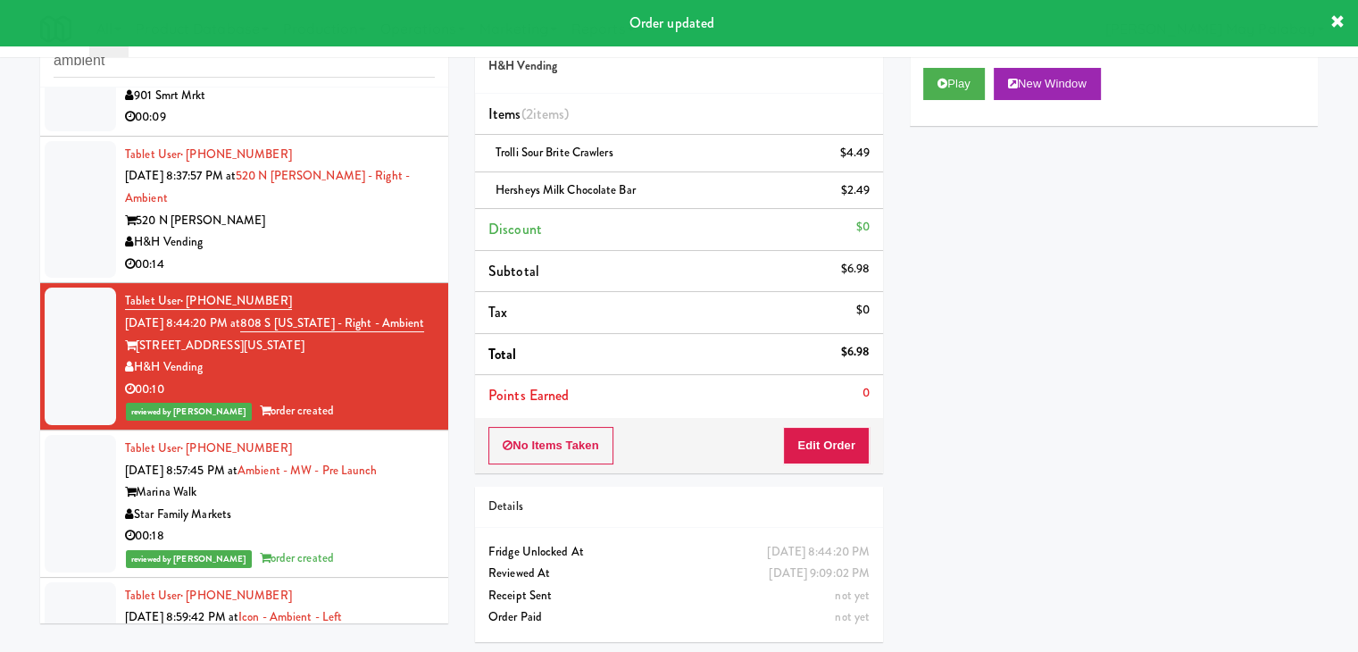
click at [290, 254] on div "H&H Vending" at bounding box center [280, 242] width 310 height 22
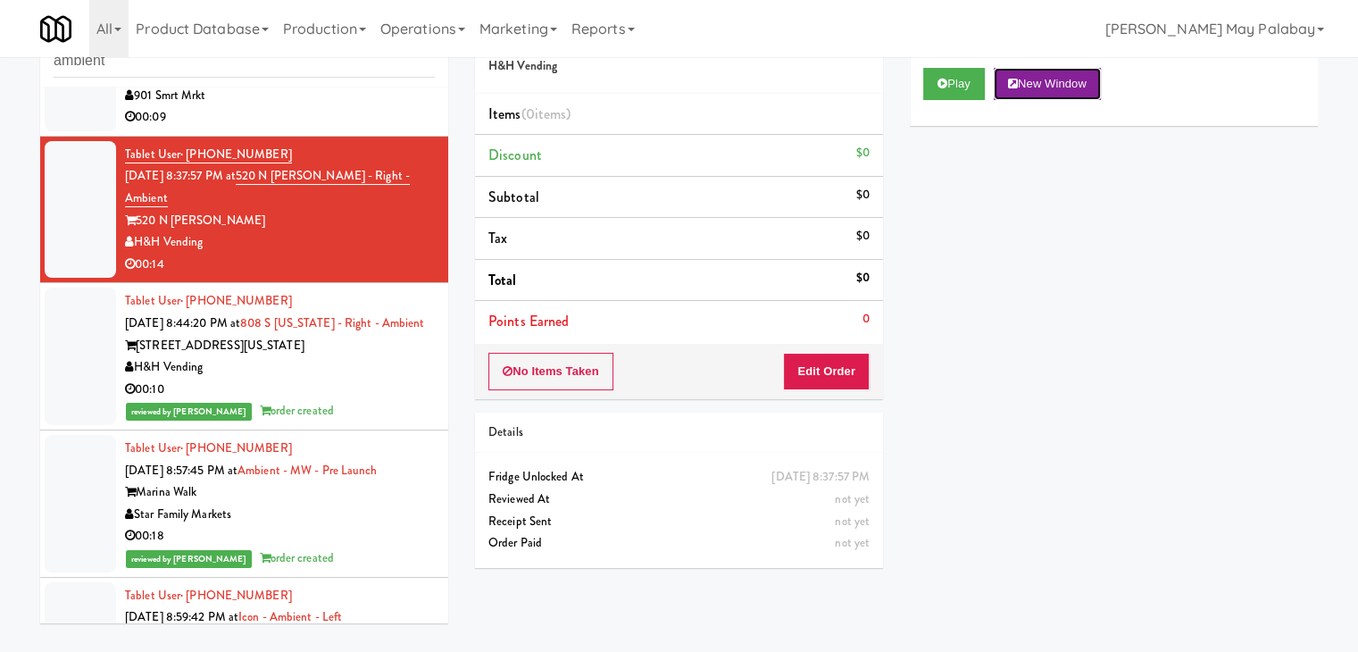
click at [1059, 83] on button "New Window" at bounding box center [1047, 84] width 107 height 32
click at [840, 383] on button "Edit Order" at bounding box center [826, 372] width 87 height 38
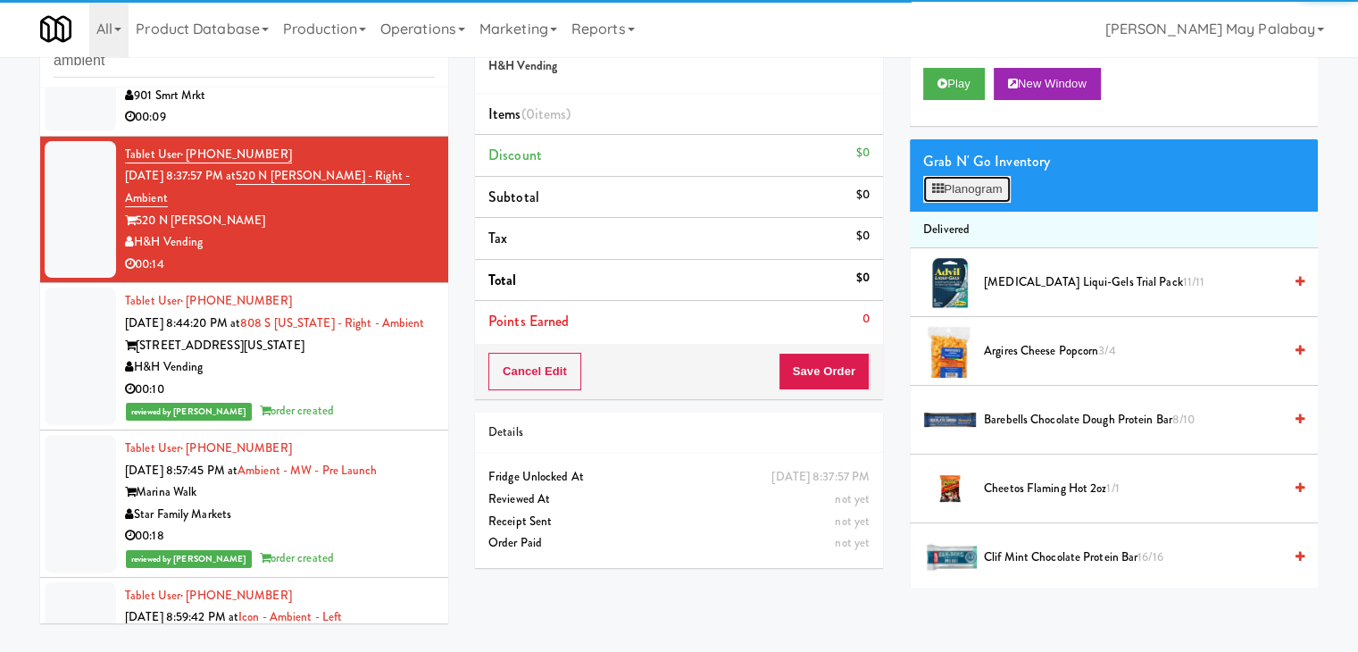
click at [1000, 196] on button "Planogram" at bounding box center [968, 189] width 88 height 27
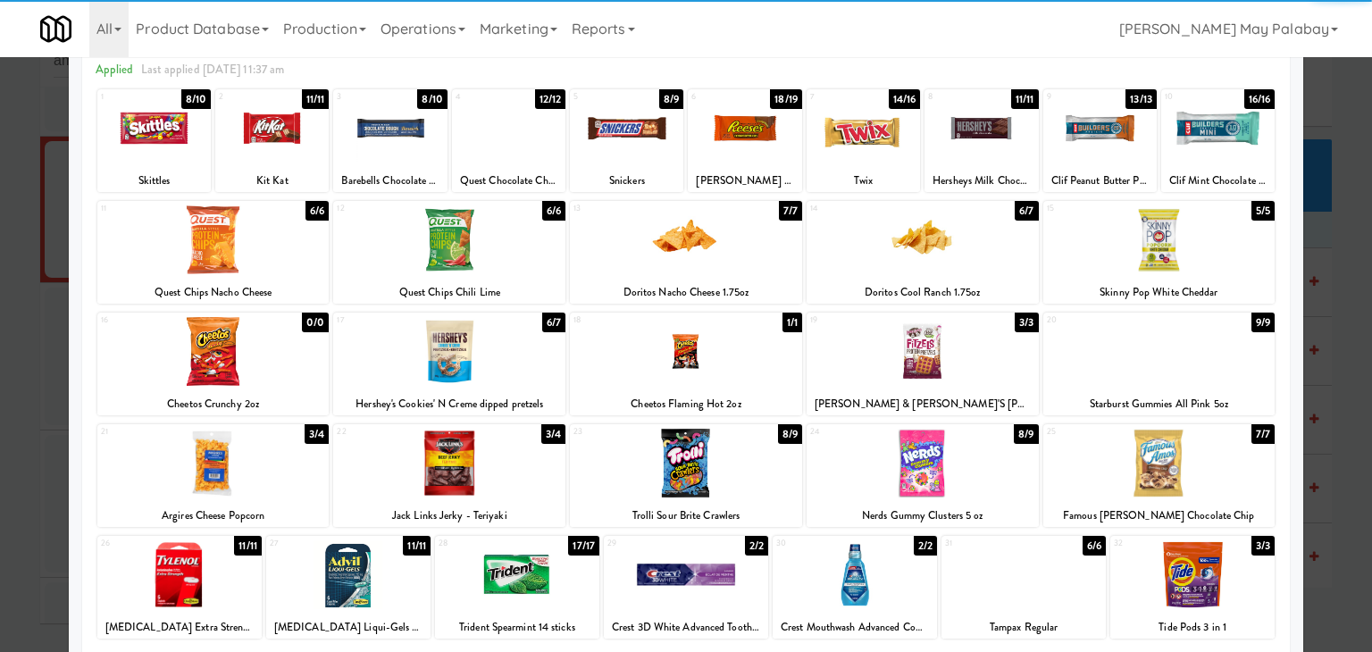
scroll to position [89, 0]
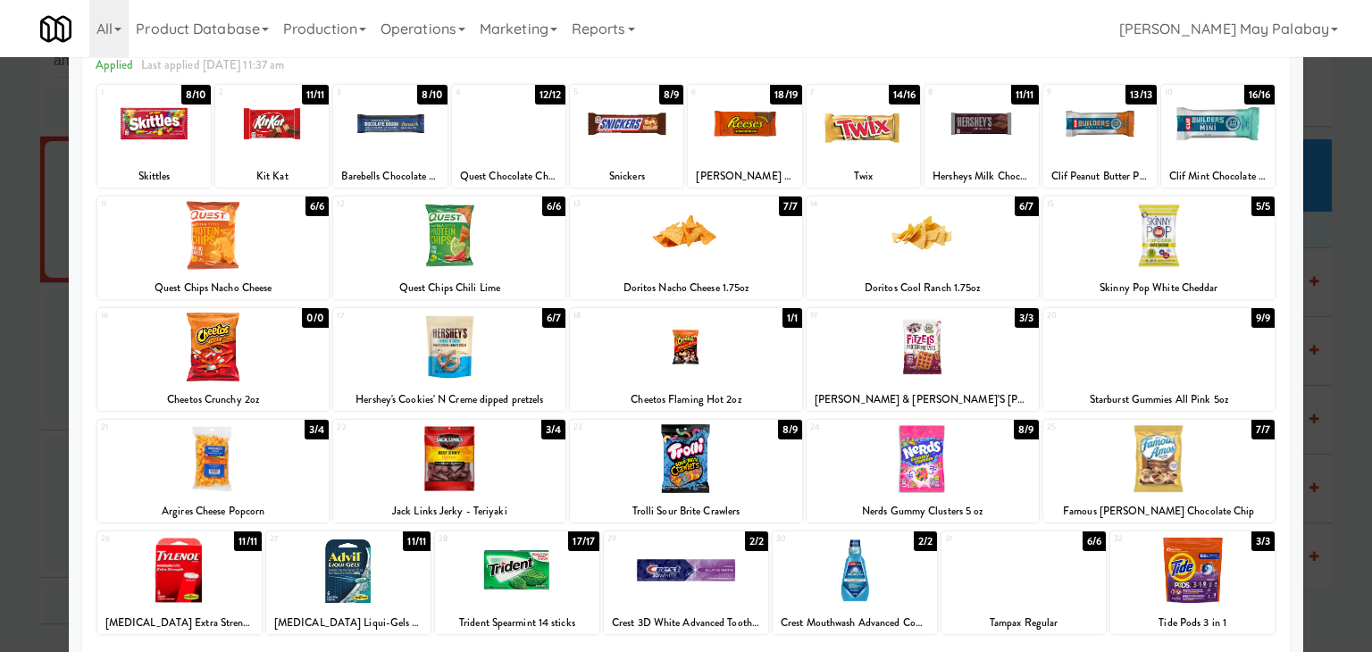
click at [1338, 305] on div at bounding box center [686, 326] width 1372 height 652
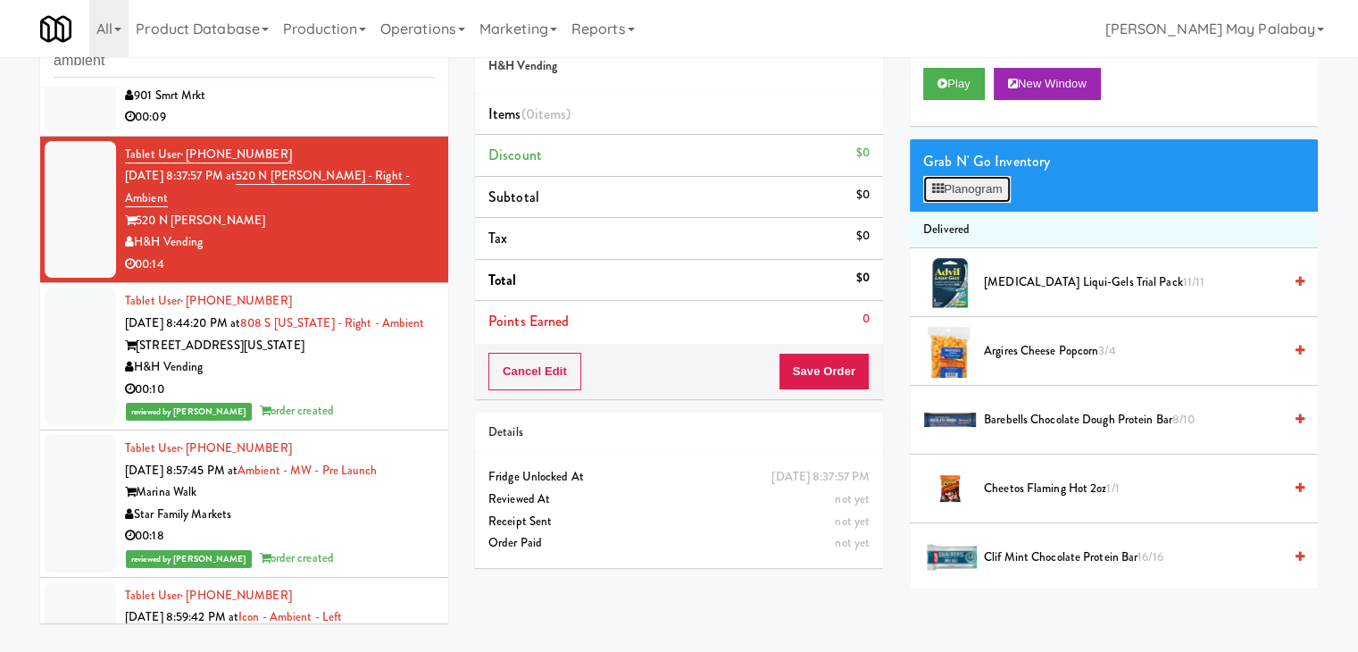
click at [948, 188] on button "Planogram" at bounding box center [968, 189] width 88 height 27
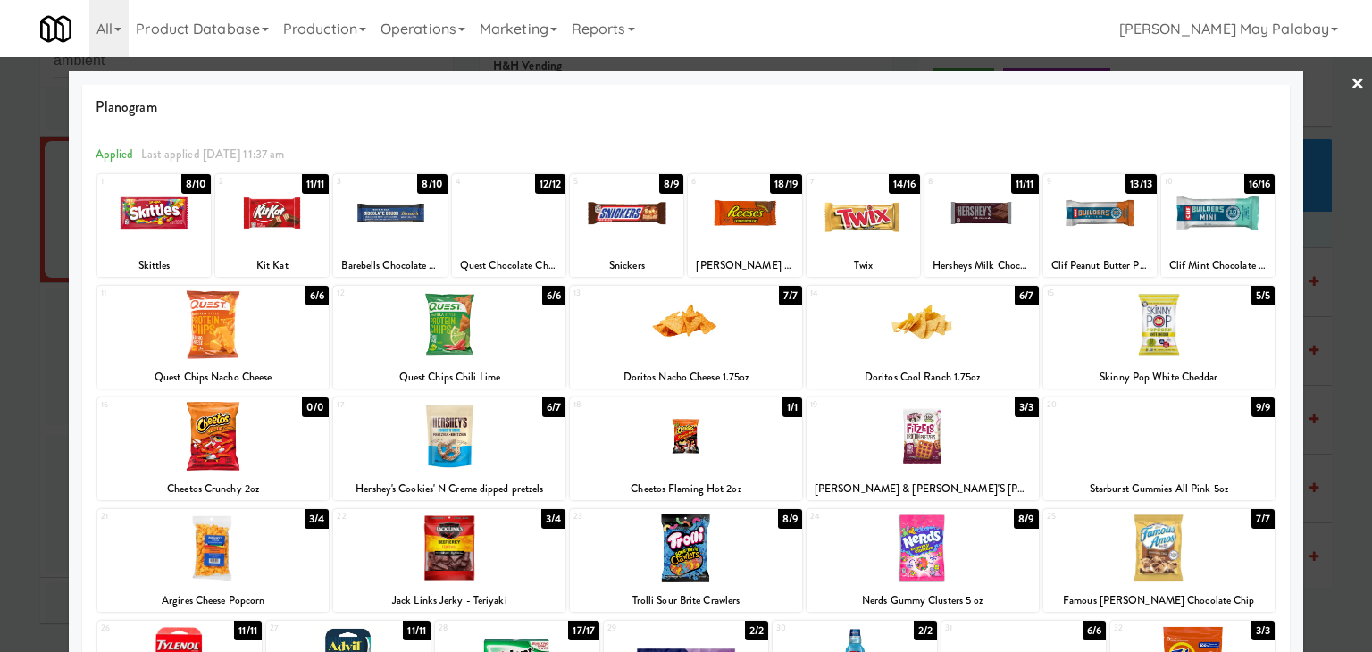
click at [1016, 238] on div at bounding box center [980, 213] width 113 height 69
click at [1326, 305] on div at bounding box center [686, 326] width 1372 height 652
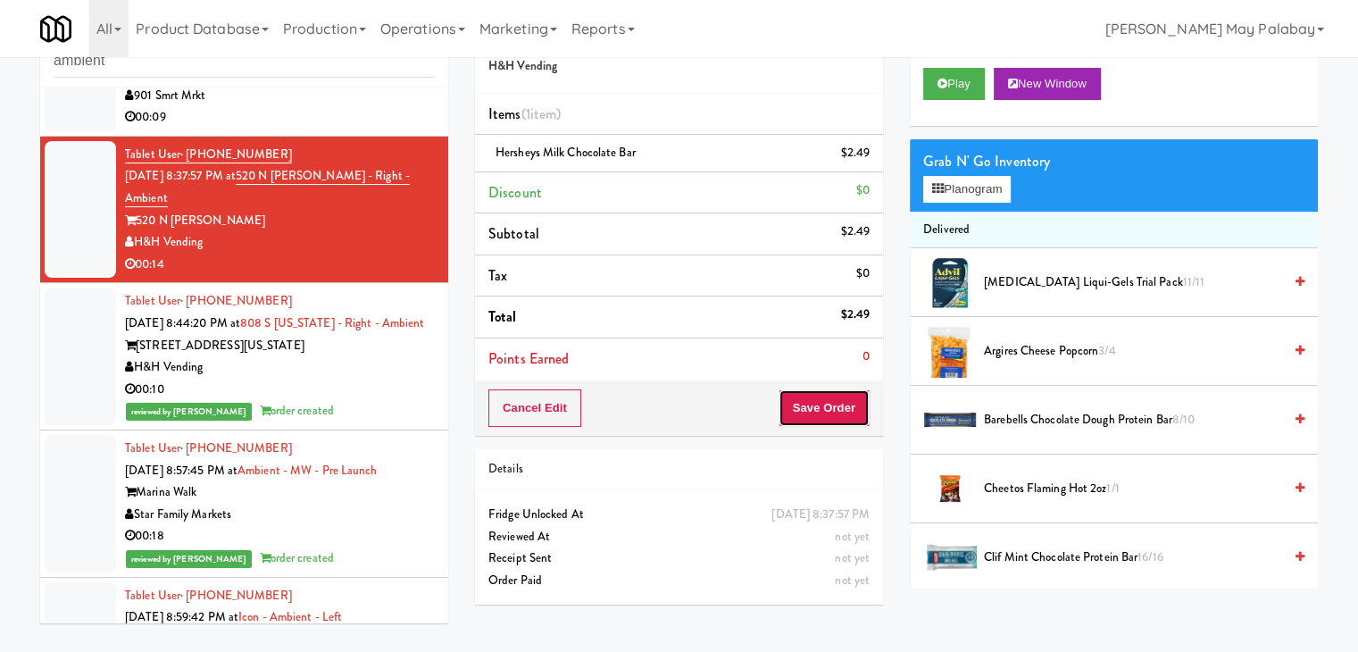
click at [801, 410] on button "Save Order" at bounding box center [824, 408] width 91 height 38
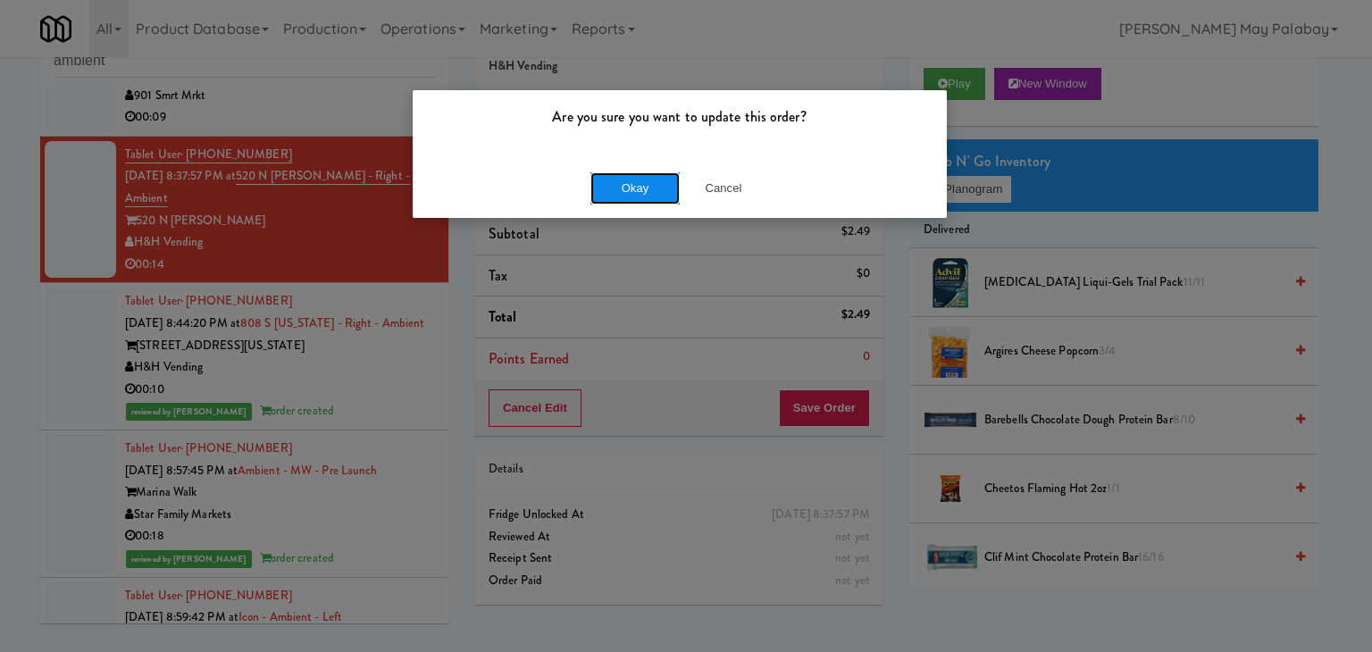
click at [656, 184] on button "Okay" at bounding box center [634, 188] width 89 height 32
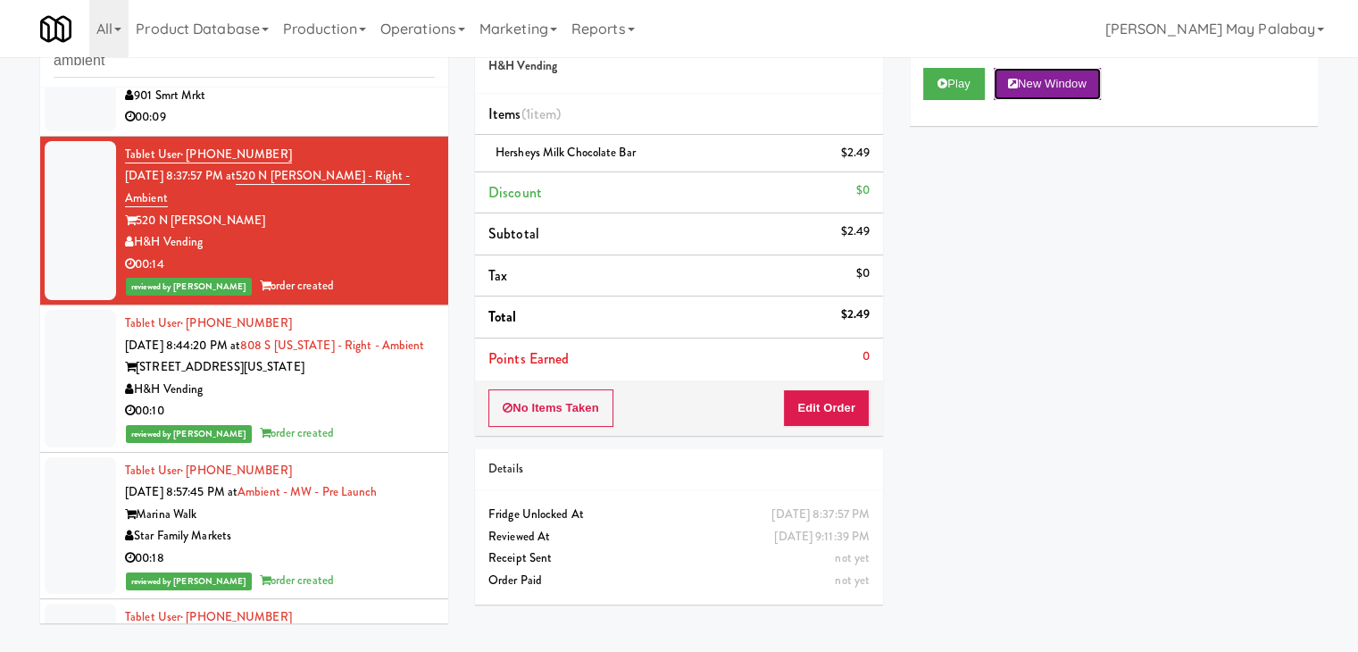
click at [1086, 72] on button "New Window" at bounding box center [1047, 84] width 107 height 32
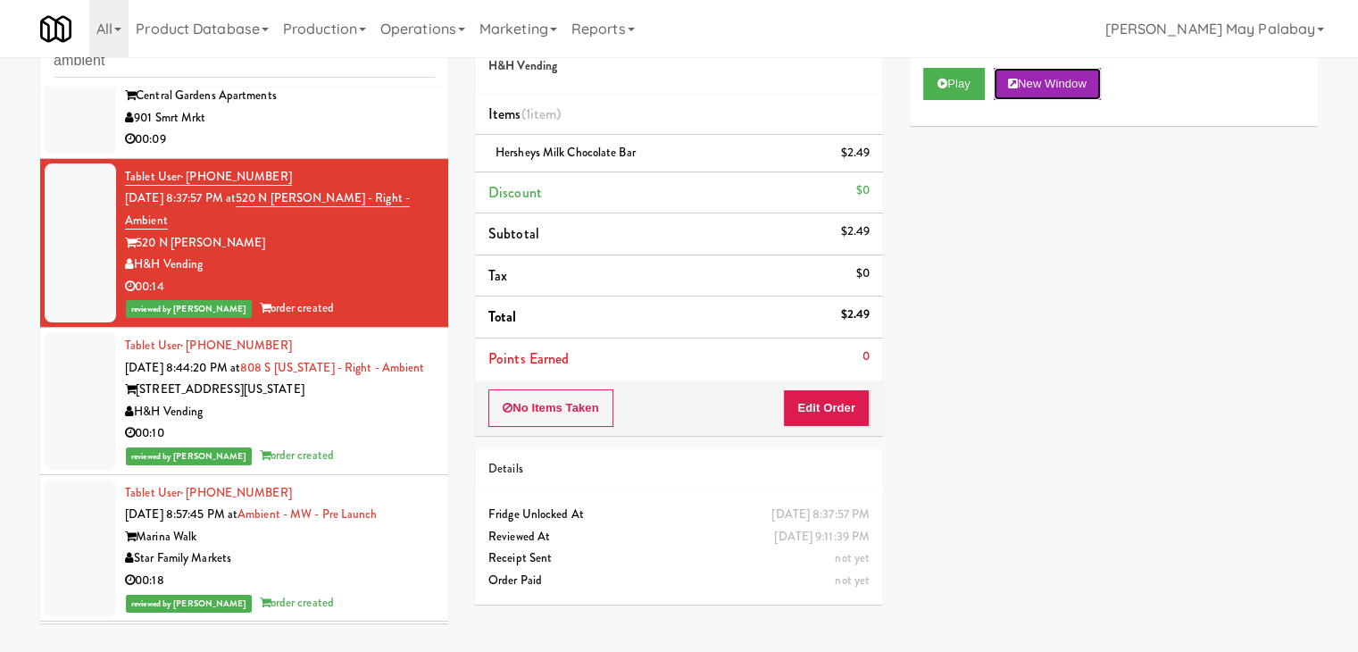
scroll to position [397, 0]
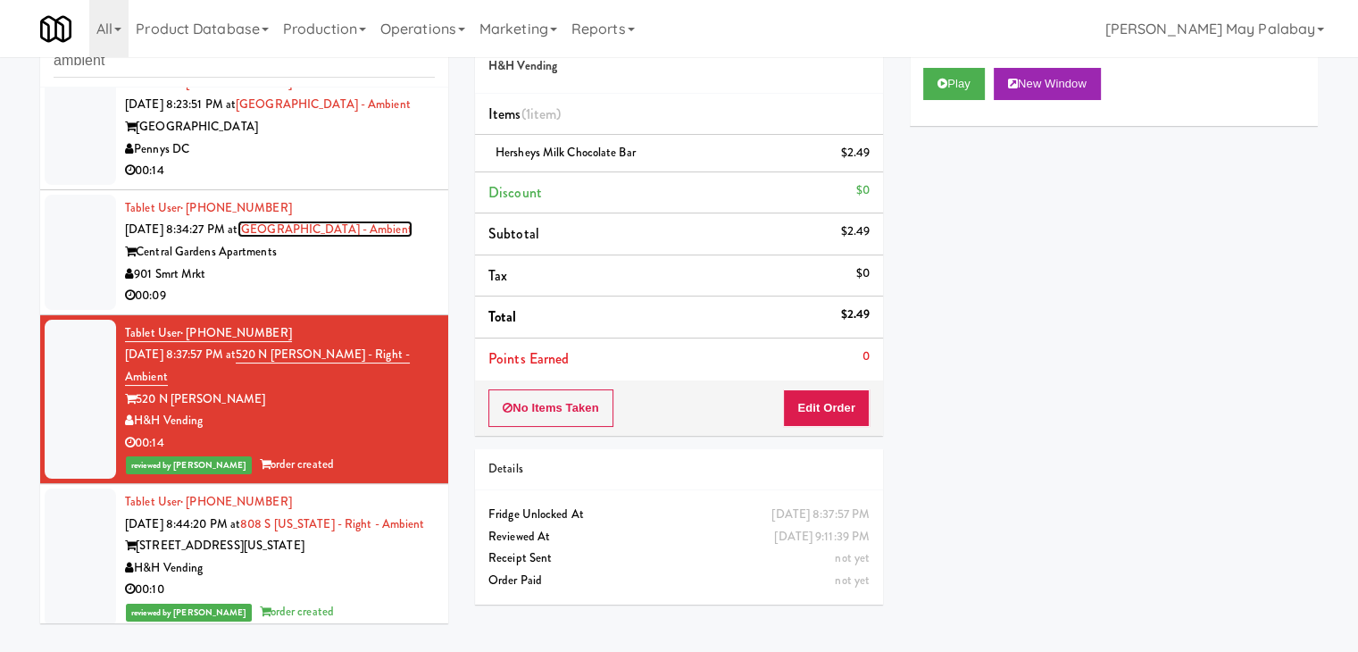
click at [331, 238] on link "[GEOGRAPHIC_DATA] - Ambient" at bounding box center [325, 229] width 175 height 17
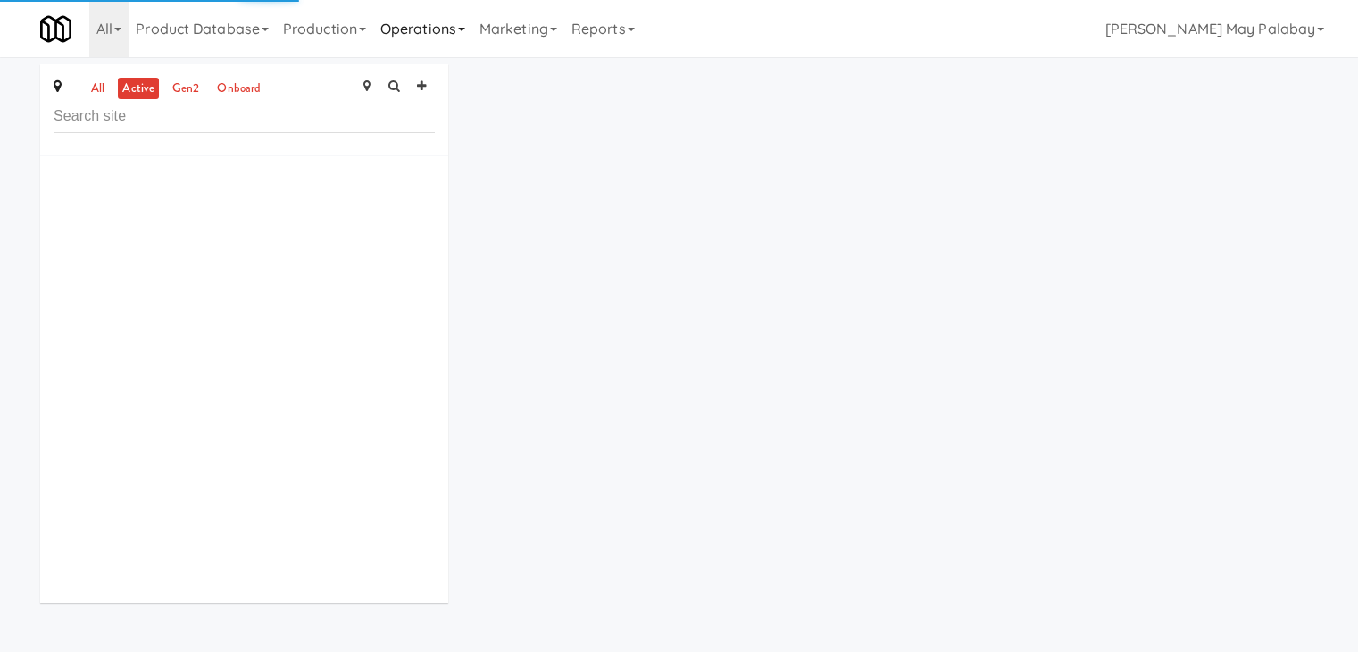
click at [438, 39] on link "Operations" at bounding box center [422, 28] width 99 height 57
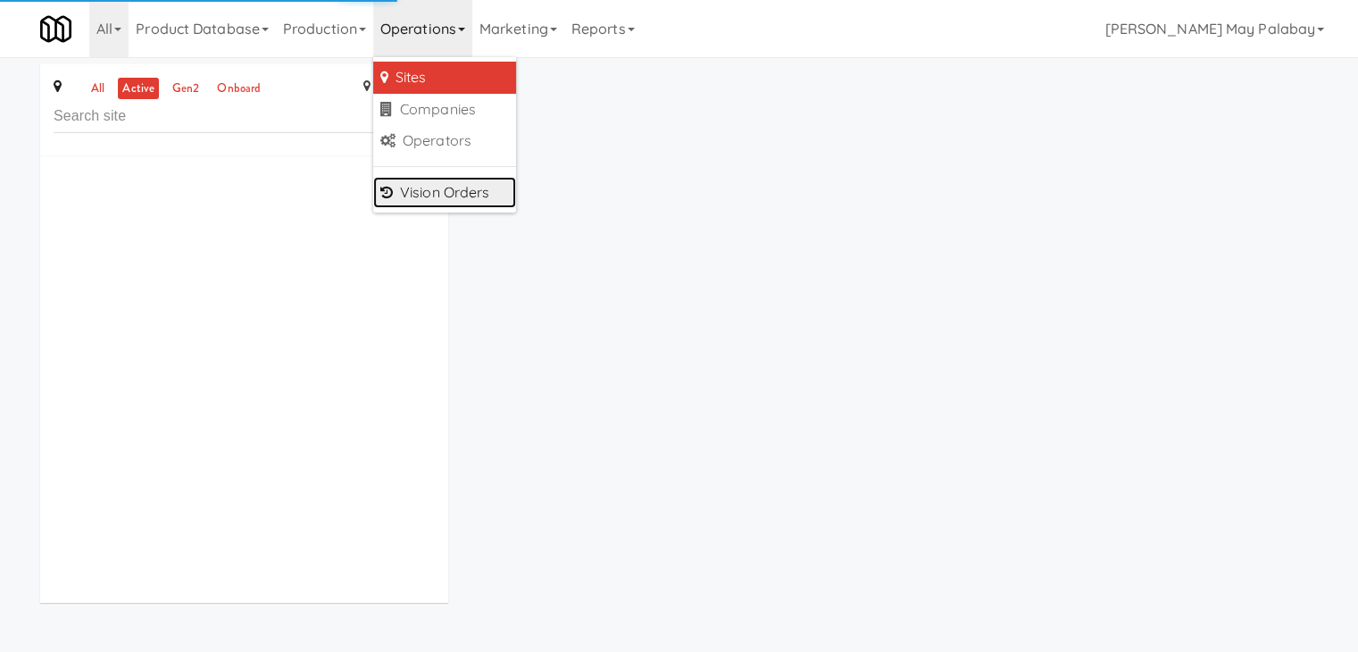
click at [454, 196] on link "Vision Orders" at bounding box center [444, 193] width 143 height 32
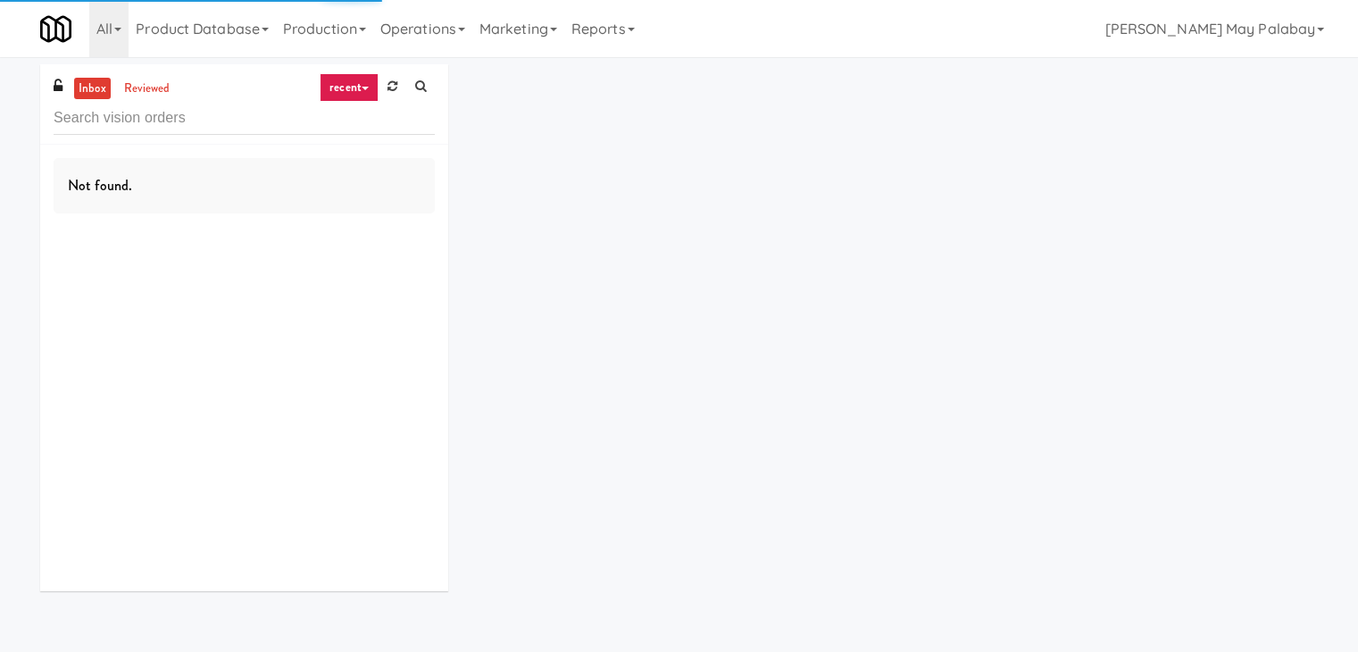
click at [246, 129] on input "text" at bounding box center [244, 118] width 381 height 33
type input "ambient"
click at [189, 127] on input "ambient" at bounding box center [244, 118] width 381 height 33
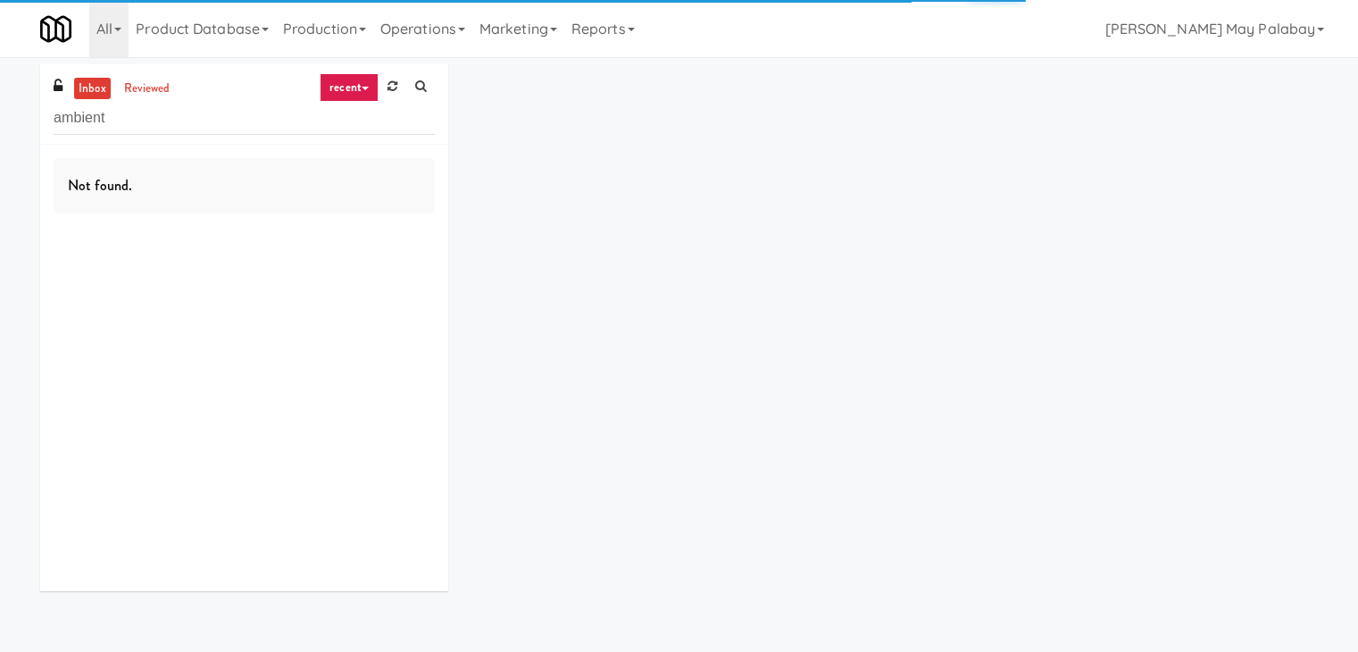
click at [187, 112] on input "ambient" at bounding box center [244, 118] width 381 height 33
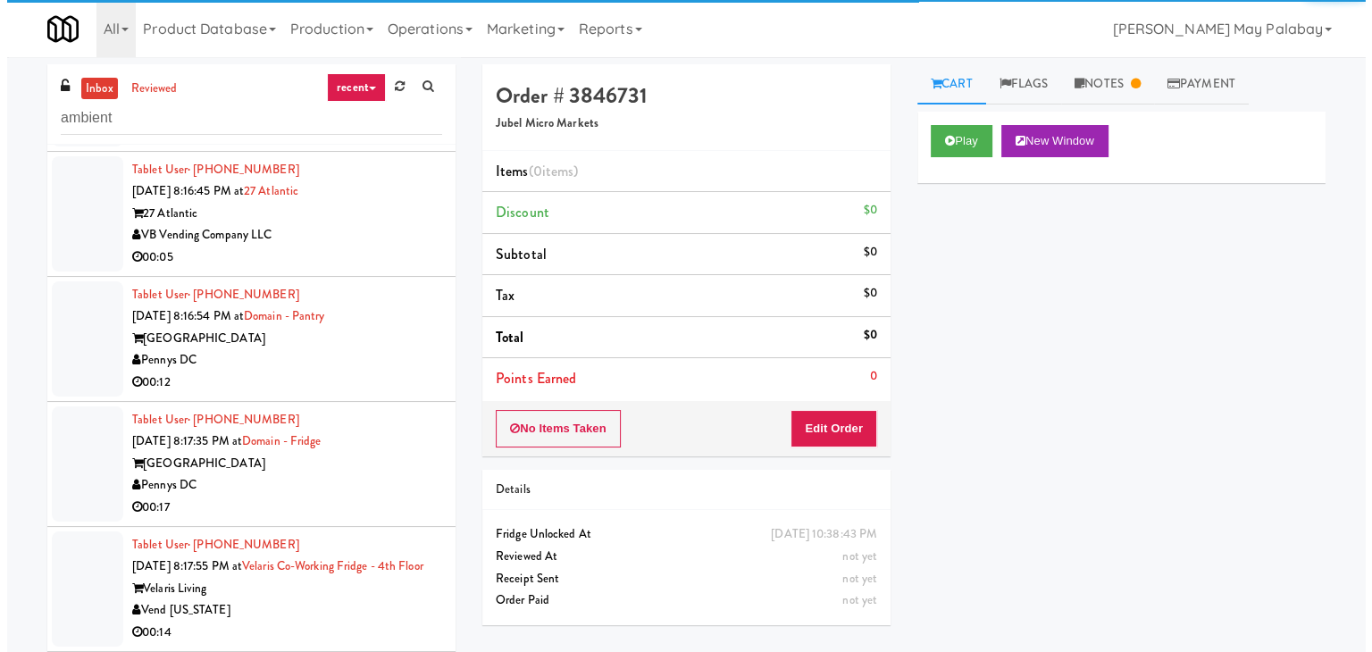
scroll to position [3215, 0]
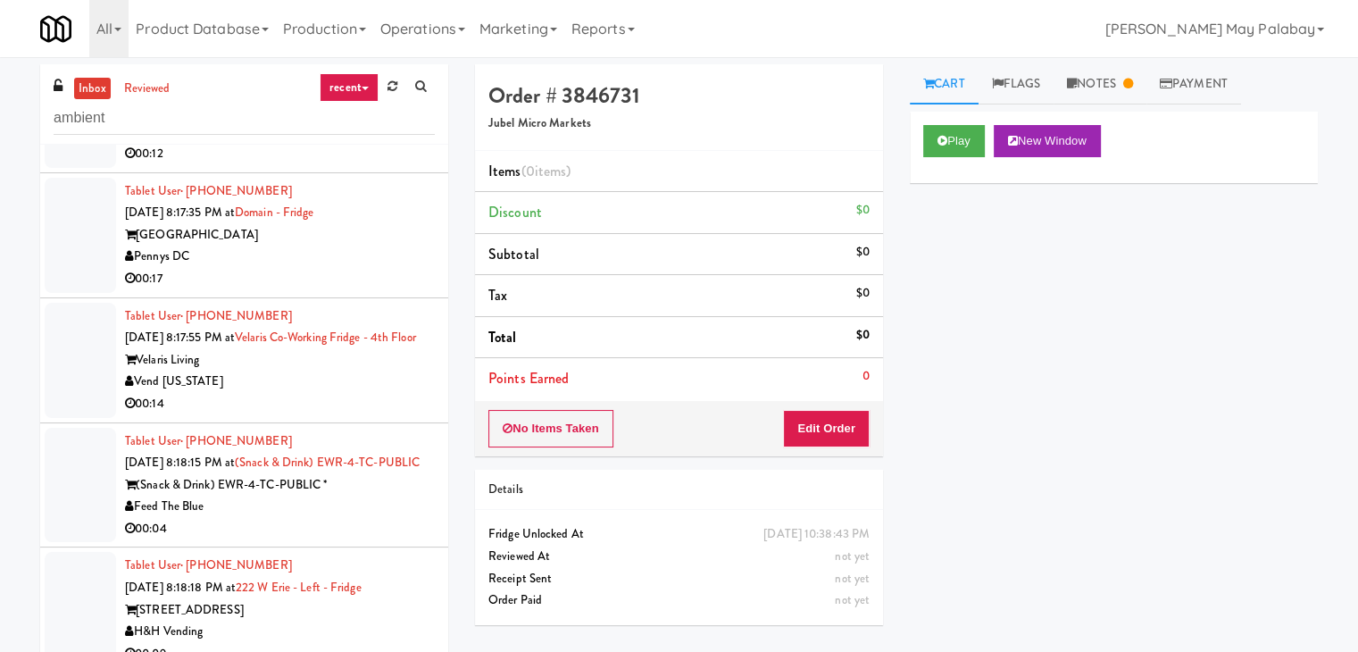
click at [305, 351] on div "Tablet User · (720) 364-8926 [DATE] 8:17:55 PM at Velaris Co-Working Fridge - 4…" at bounding box center [280, 360] width 310 height 110
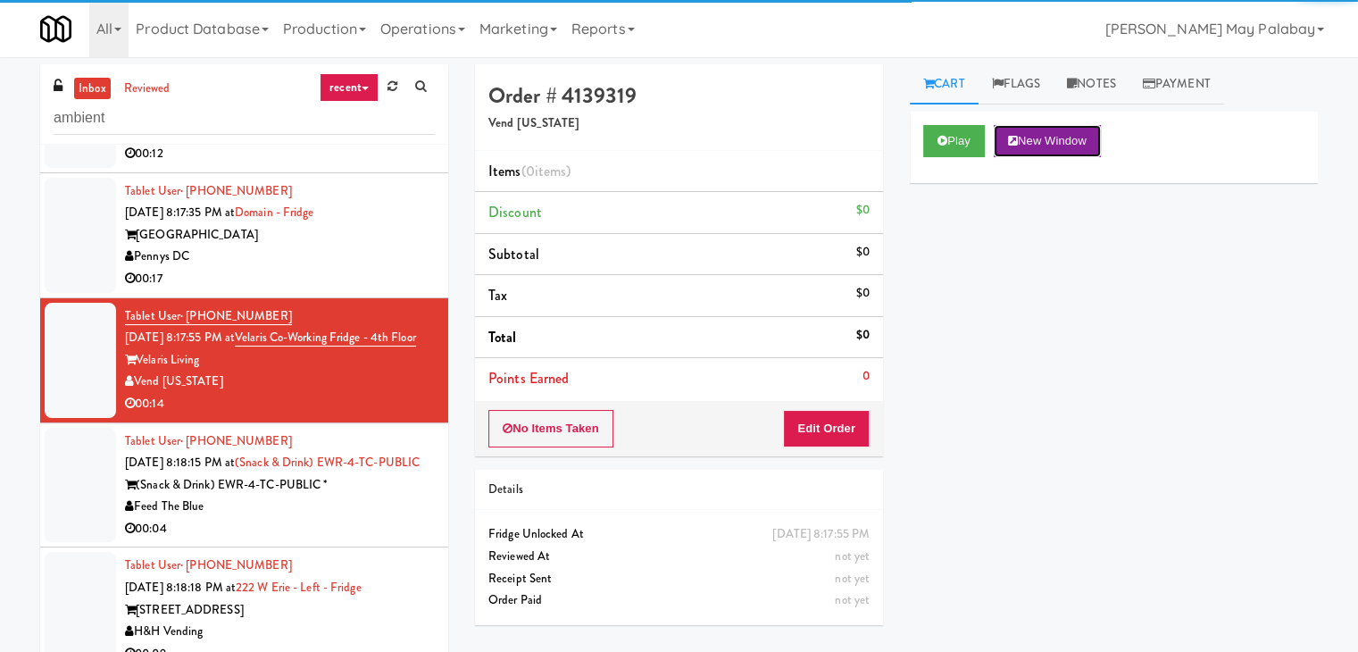
click at [1027, 141] on button "New Window" at bounding box center [1047, 141] width 107 height 32
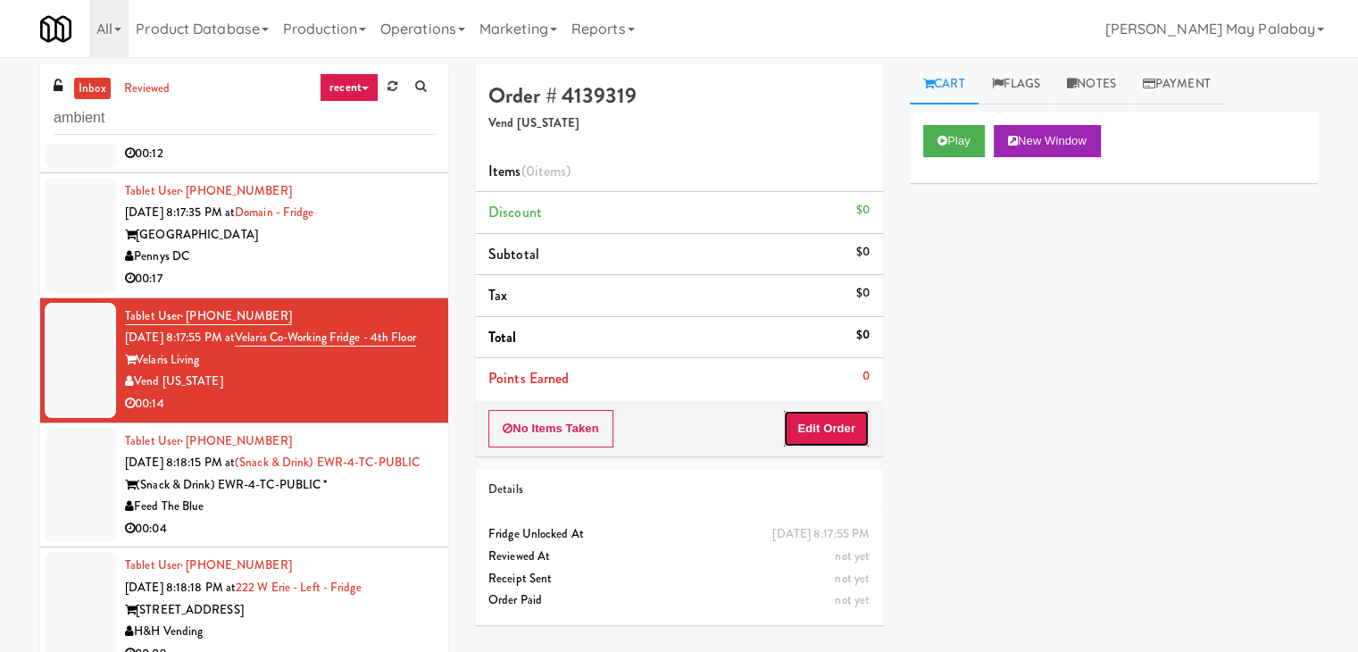
click at [843, 428] on button "Edit Order" at bounding box center [826, 429] width 87 height 38
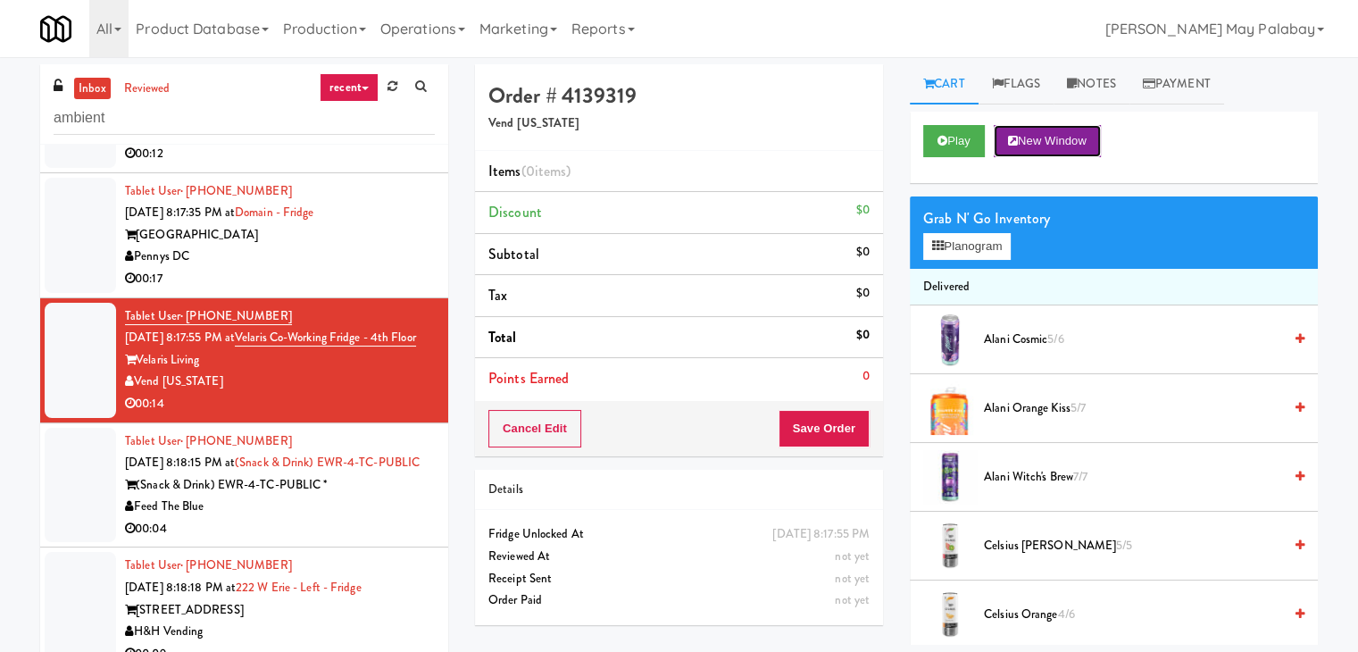
click at [1039, 130] on button "New Window" at bounding box center [1047, 141] width 107 height 32
click at [999, 248] on button "Planogram" at bounding box center [968, 246] width 88 height 27
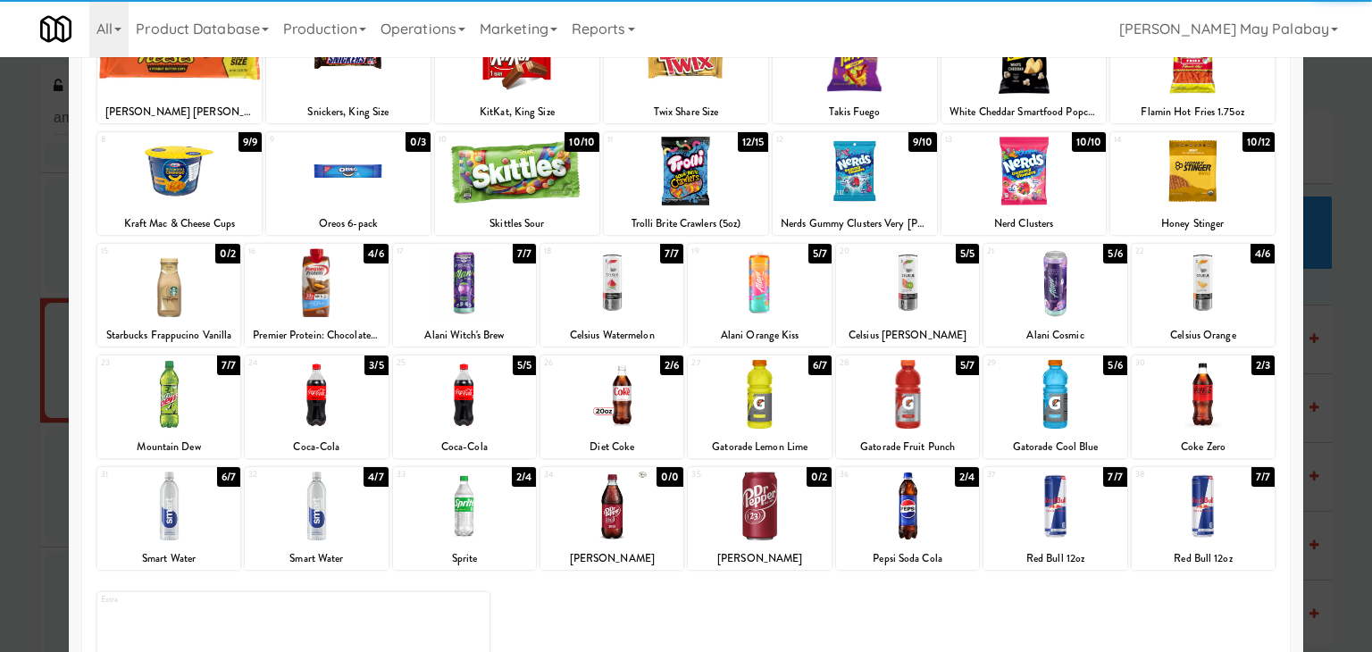
scroll to position [179, 0]
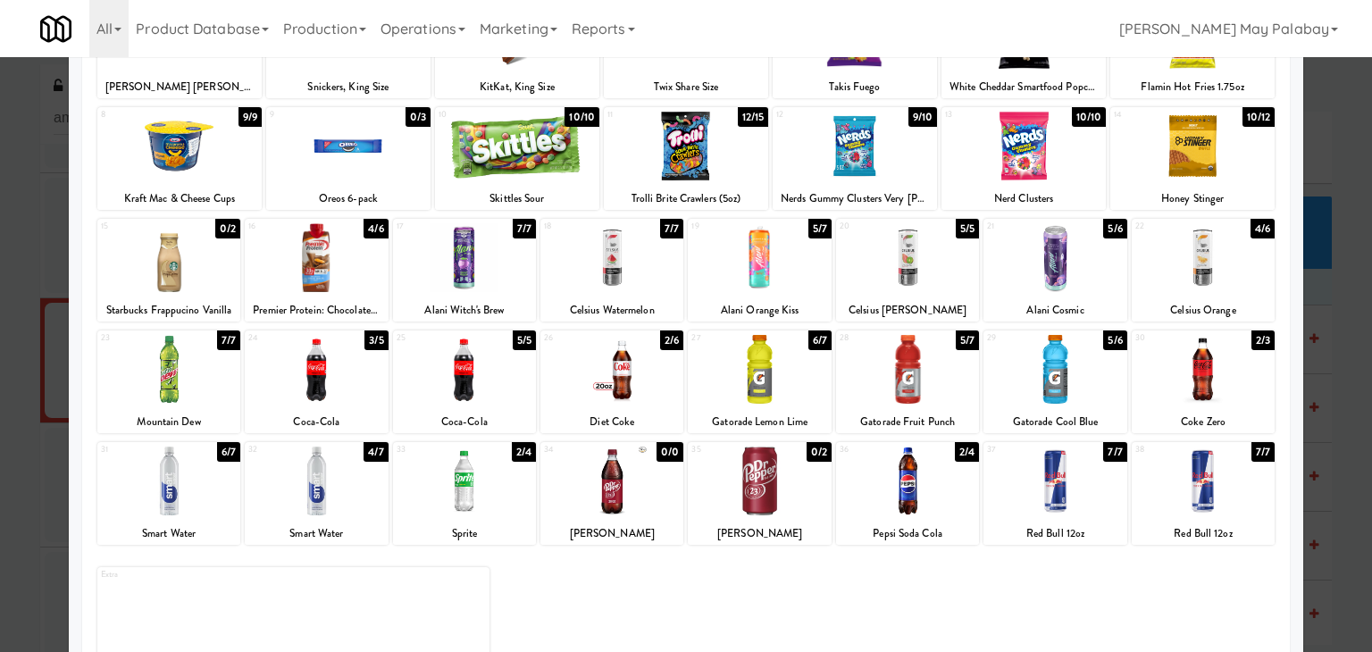
click at [1086, 473] on div at bounding box center [1054, 481] width 143 height 69
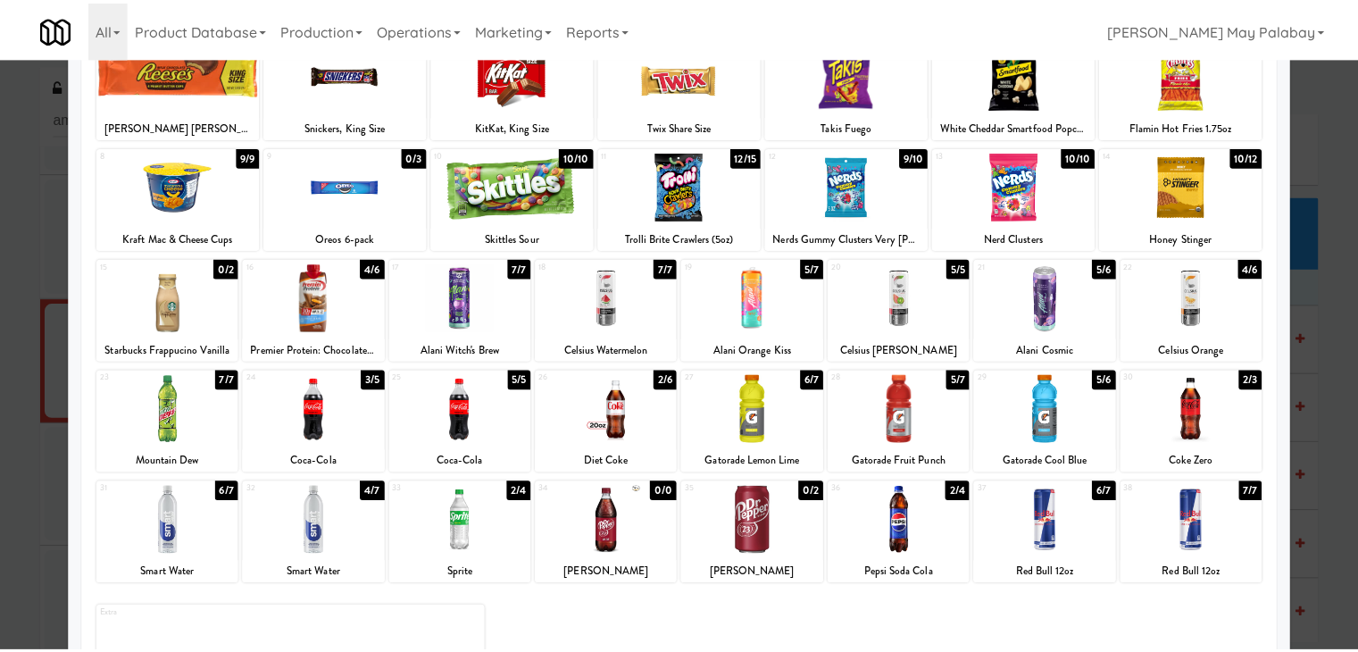
scroll to position [89, 0]
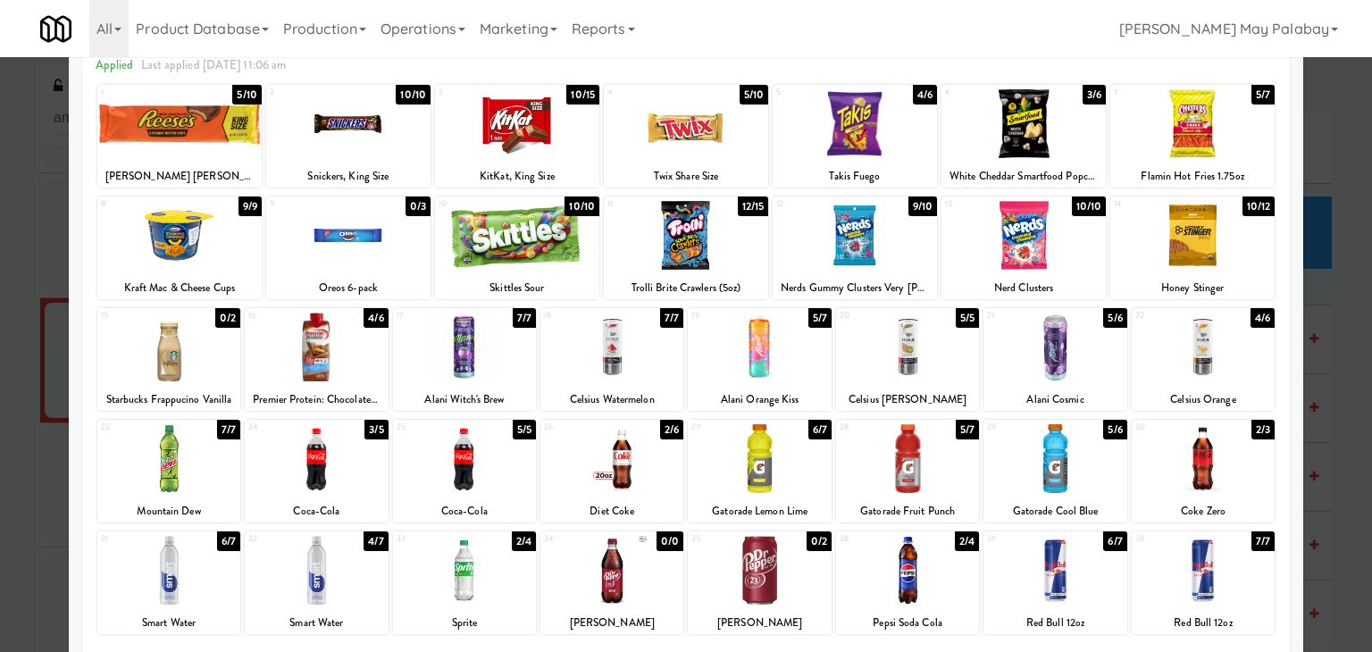
click at [1065, 134] on div at bounding box center [1023, 123] width 164 height 69
click at [1233, 137] on div at bounding box center [1192, 123] width 164 height 69
click at [1340, 333] on div at bounding box center [686, 326] width 1372 height 652
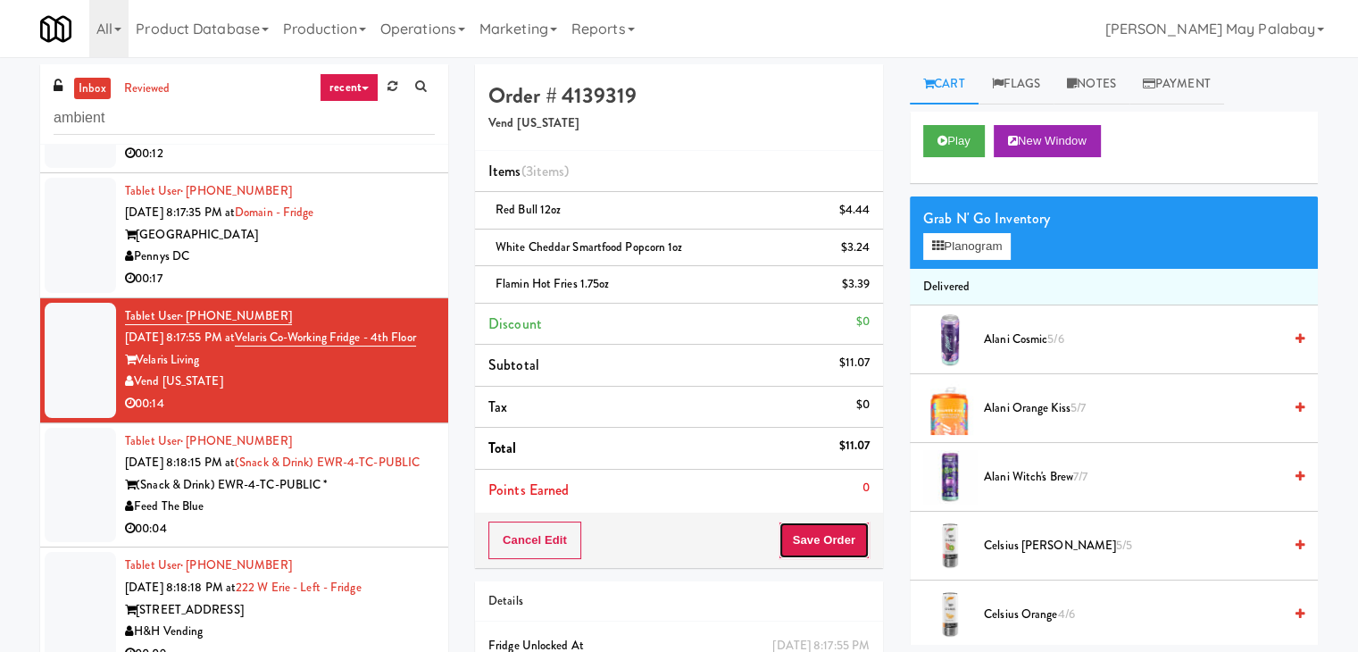
click at [829, 537] on button "Save Order" at bounding box center [824, 541] width 91 height 38
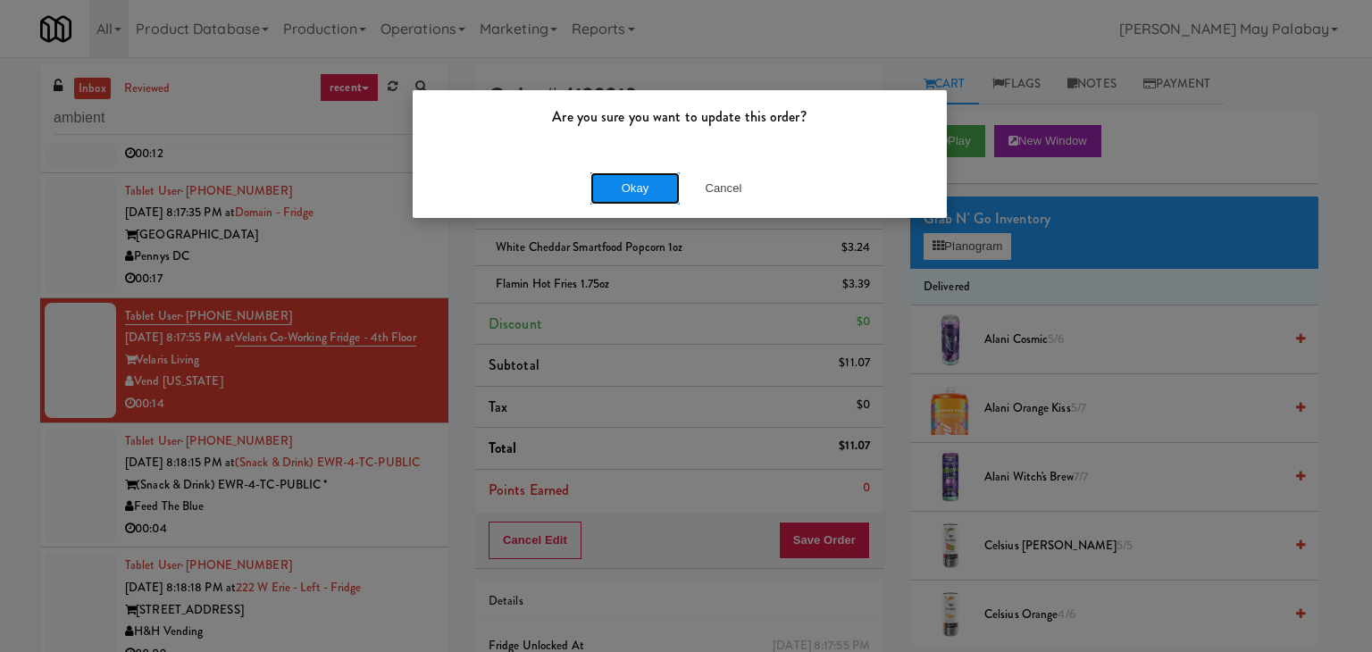
click at [628, 188] on button "Okay" at bounding box center [634, 188] width 89 height 32
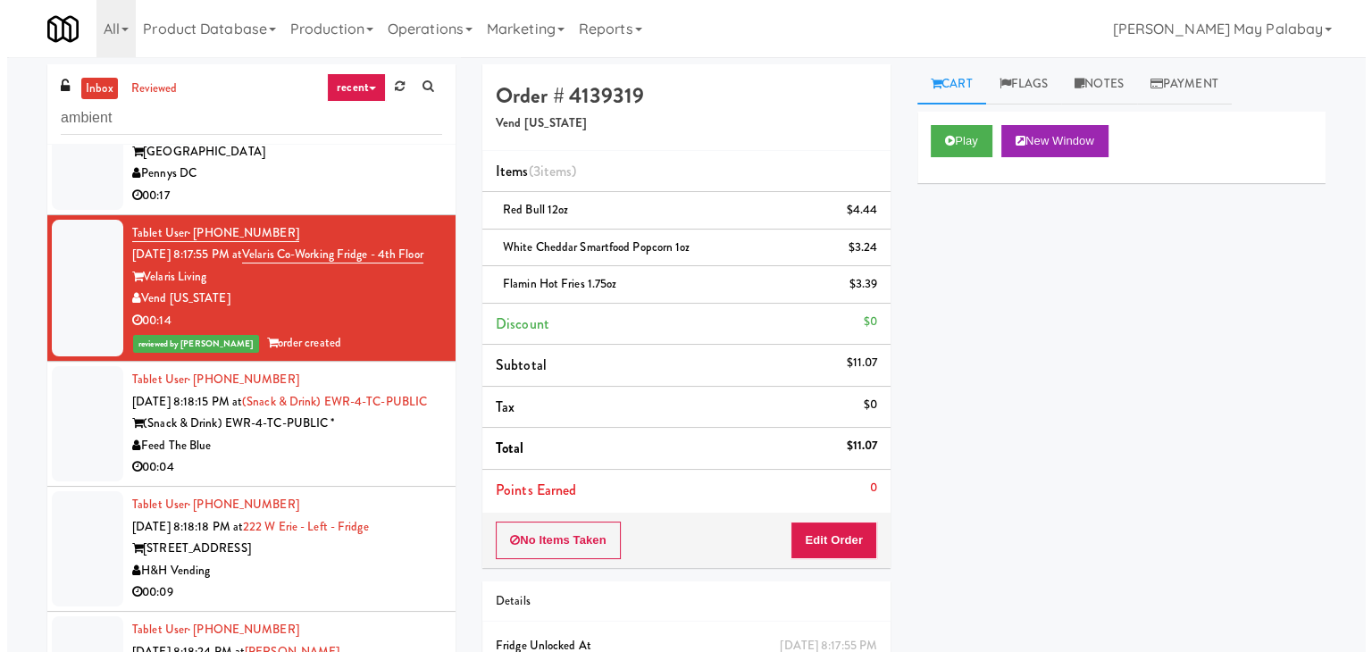
scroll to position [3305, 0]
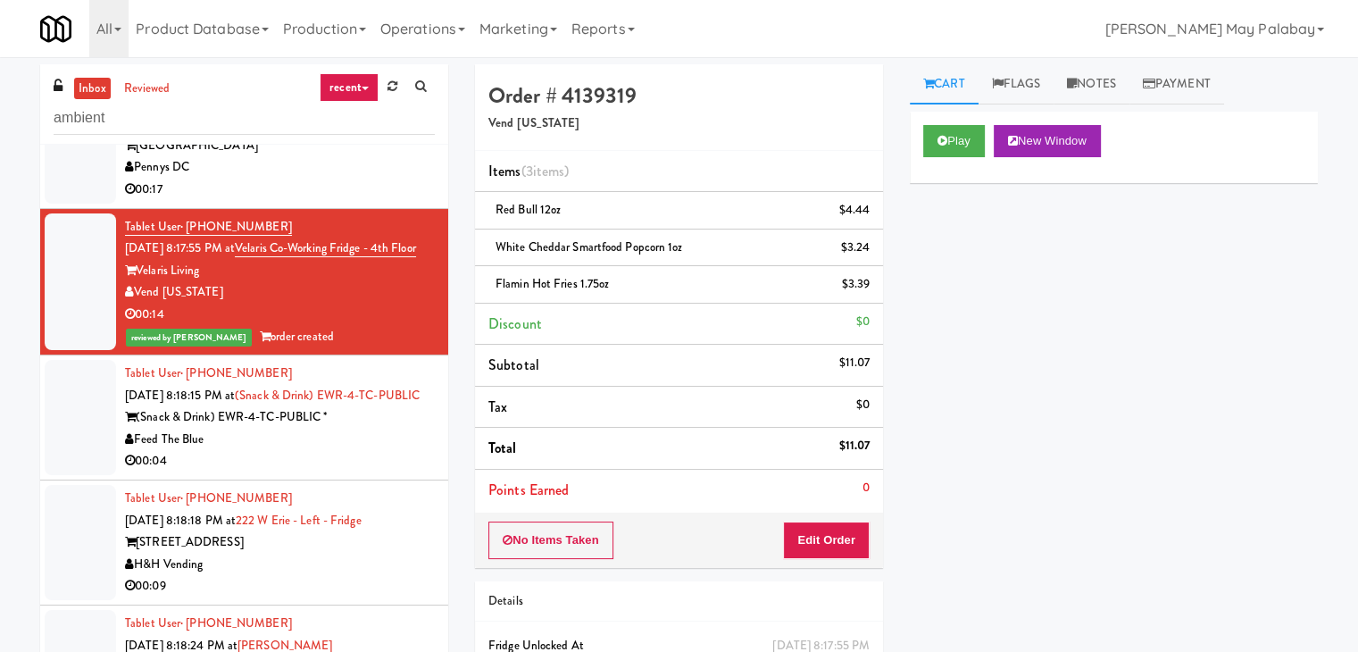
click at [343, 451] on div "Feed The Blue" at bounding box center [280, 440] width 310 height 22
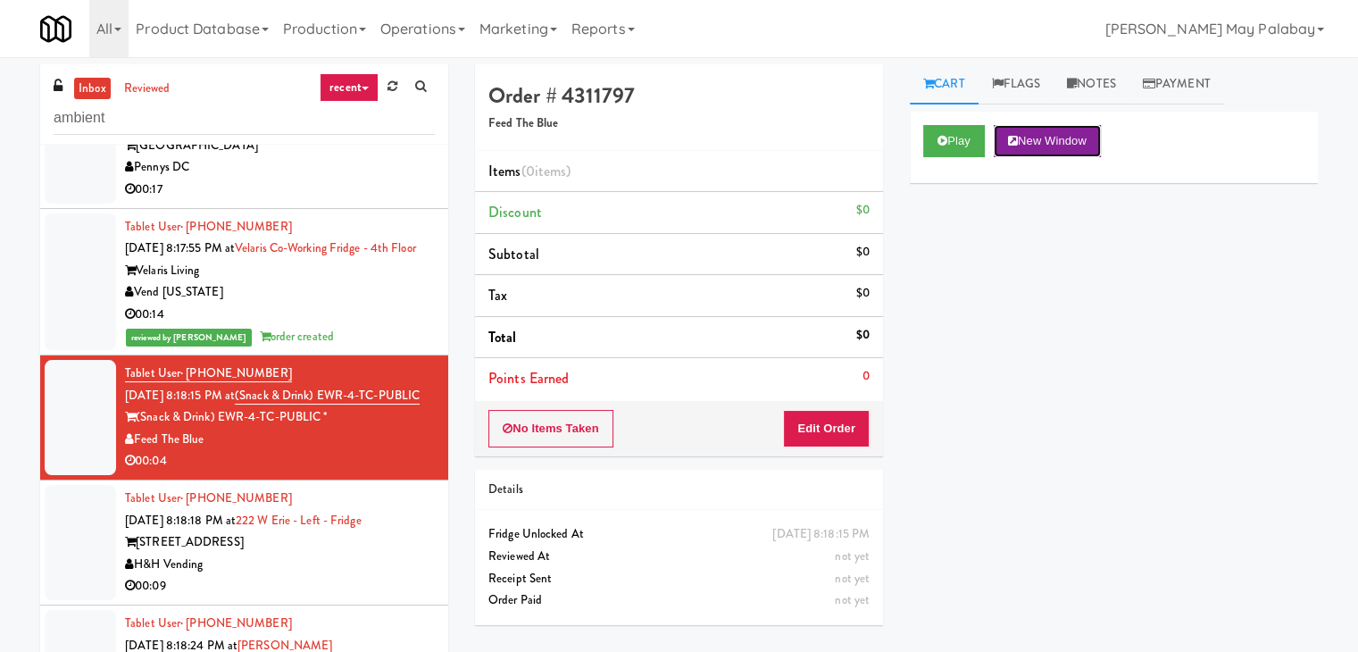
click at [1048, 134] on button "New Window" at bounding box center [1047, 141] width 107 height 32
click at [839, 428] on button "Edit Order" at bounding box center [826, 429] width 87 height 38
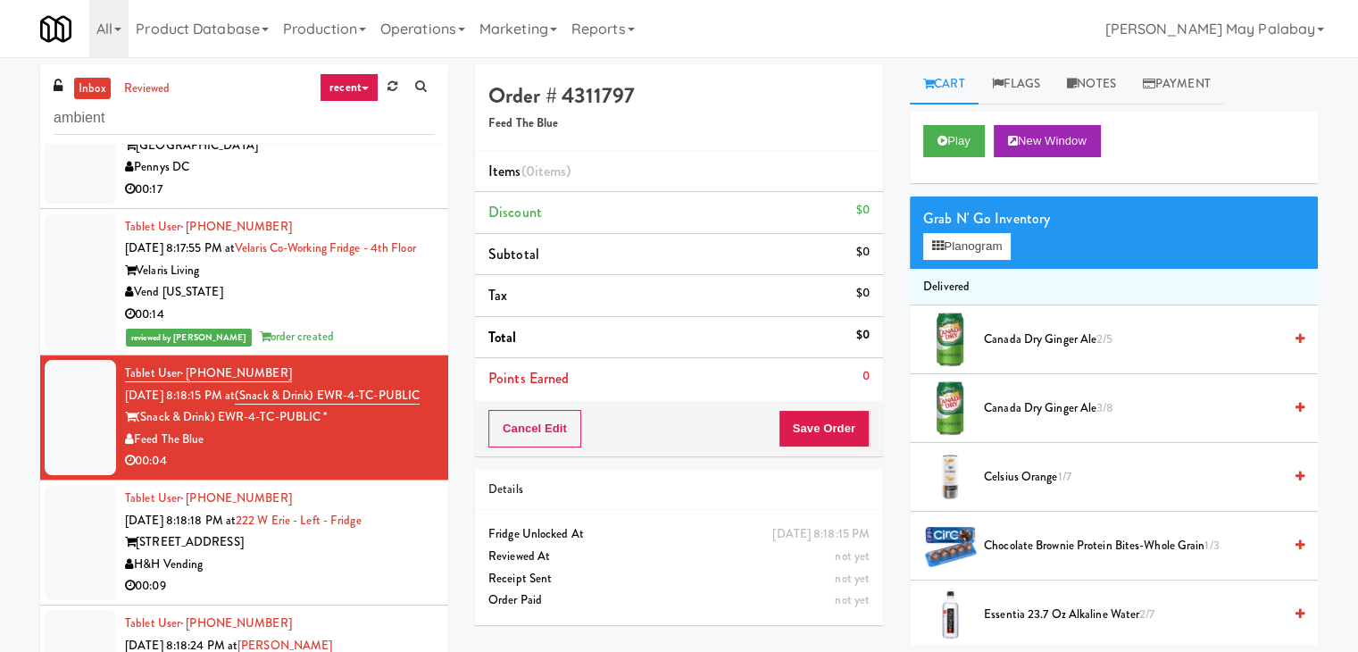
click at [982, 259] on div "Grab N' Go Inventory Planogram" at bounding box center [1114, 232] width 408 height 72
click at [982, 251] on button "Planogram" at bounding box center [968, 246] width 88 height 27
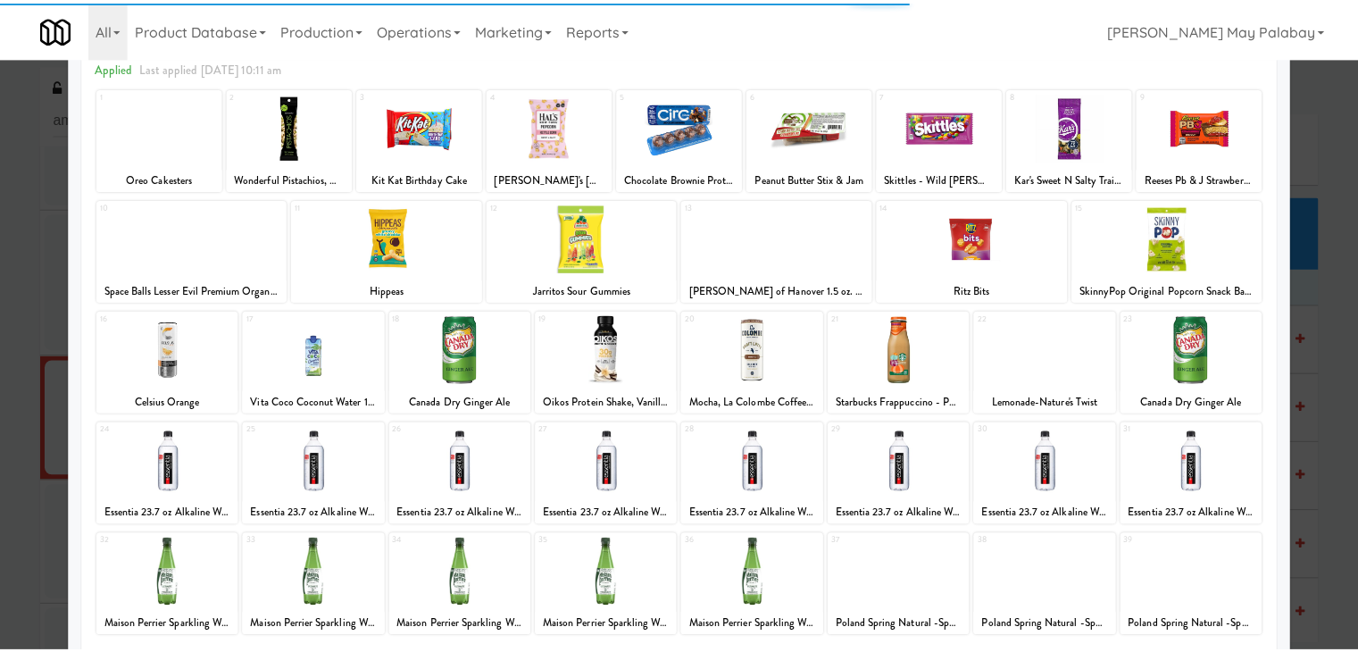
scroll to position [89, 0]
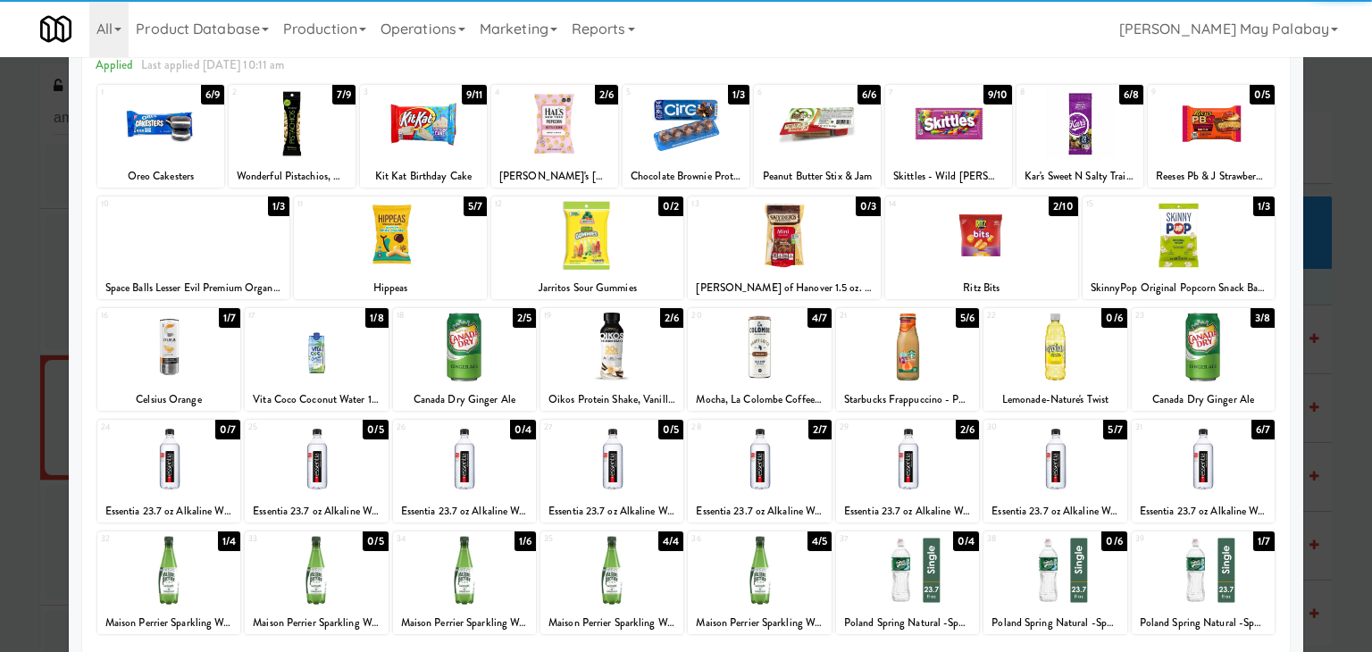
click at [952, 355] on div at bounding box center [907, 347] width 143 height 69
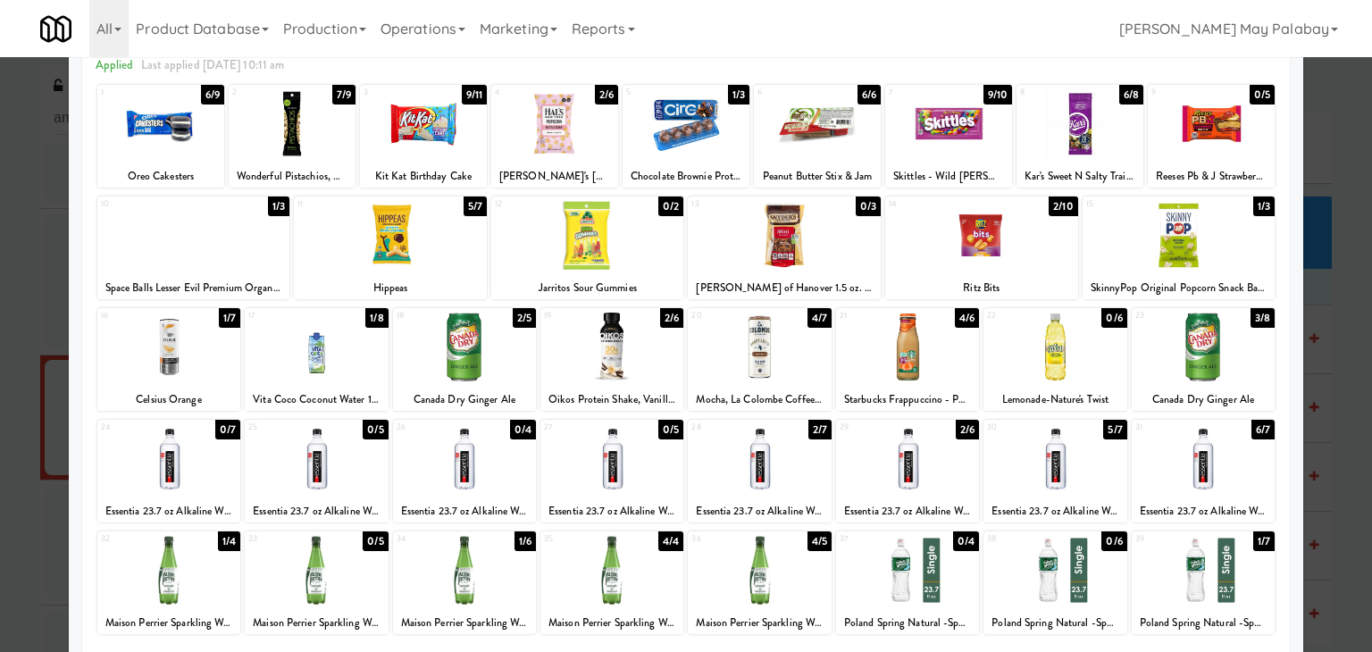
click at [1331, 330] on div at bounding box center [686, 326] width 1372 height 652
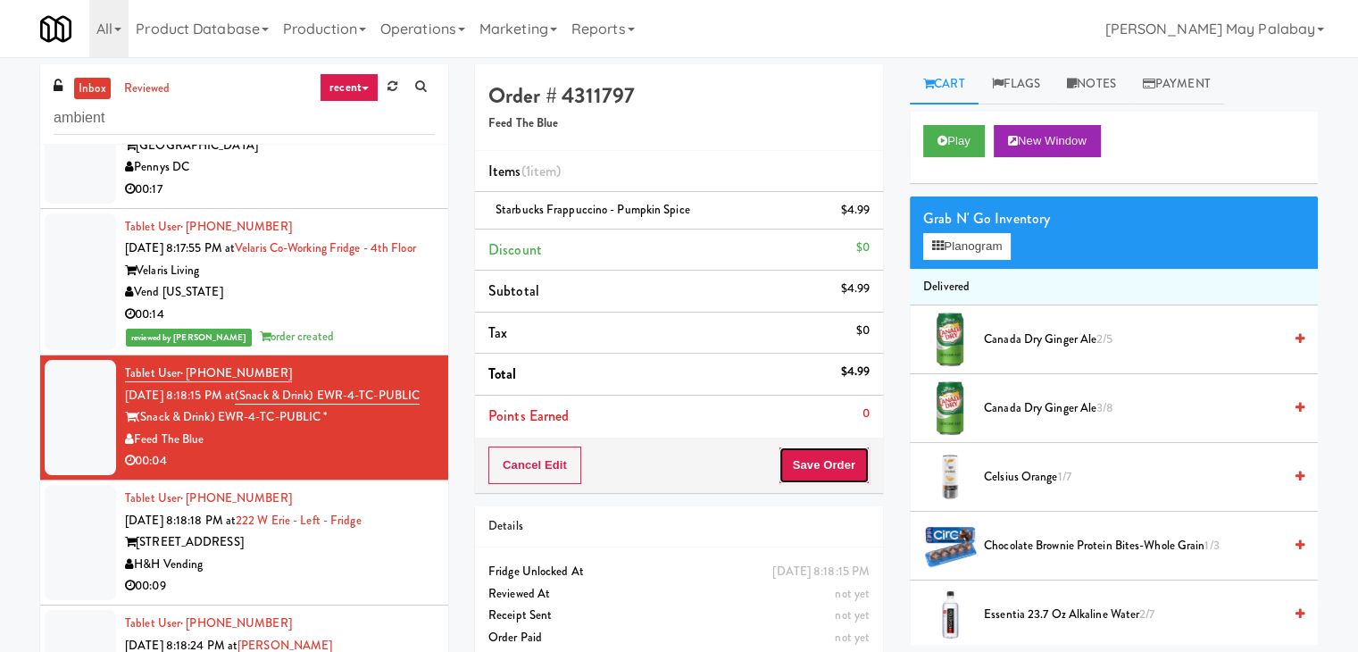
click at [838, 457] on button "Save Order" at bounding box center [824, 466] width 91 height 38
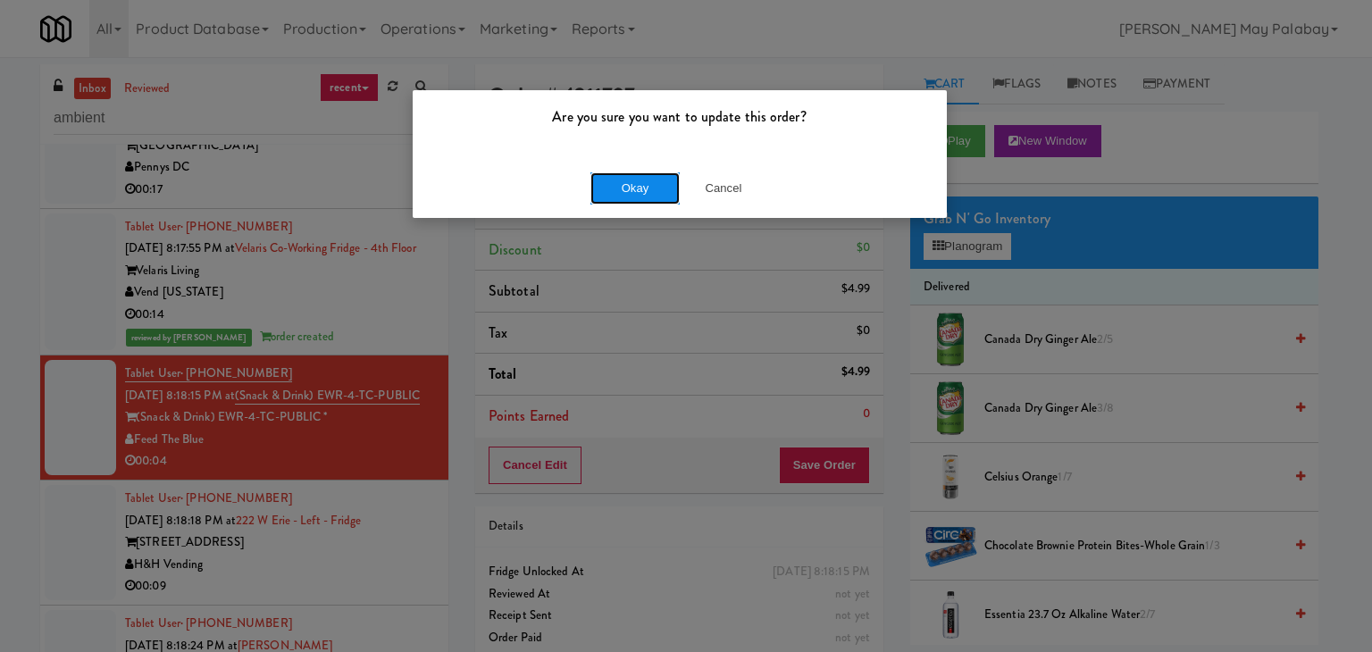
click at [650, 183] on button "Okay" at bounding box center [634, 188] width 89 height 32
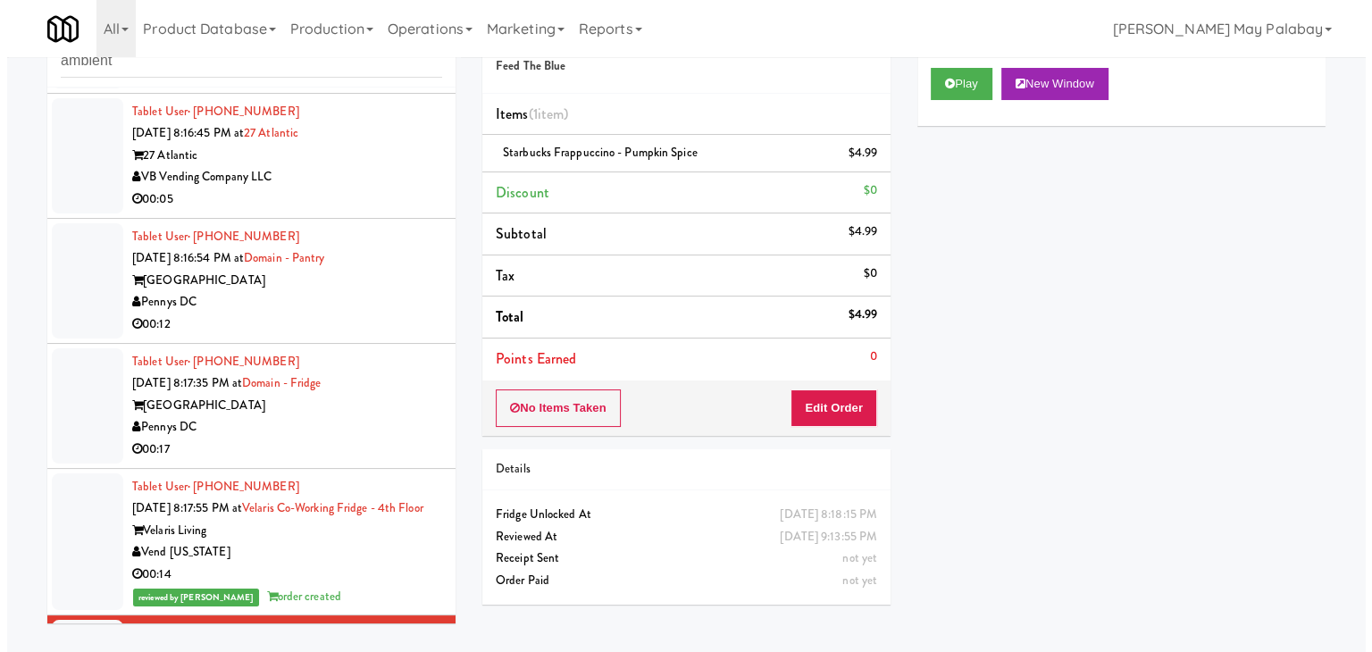
scroll to position [2947, 0]
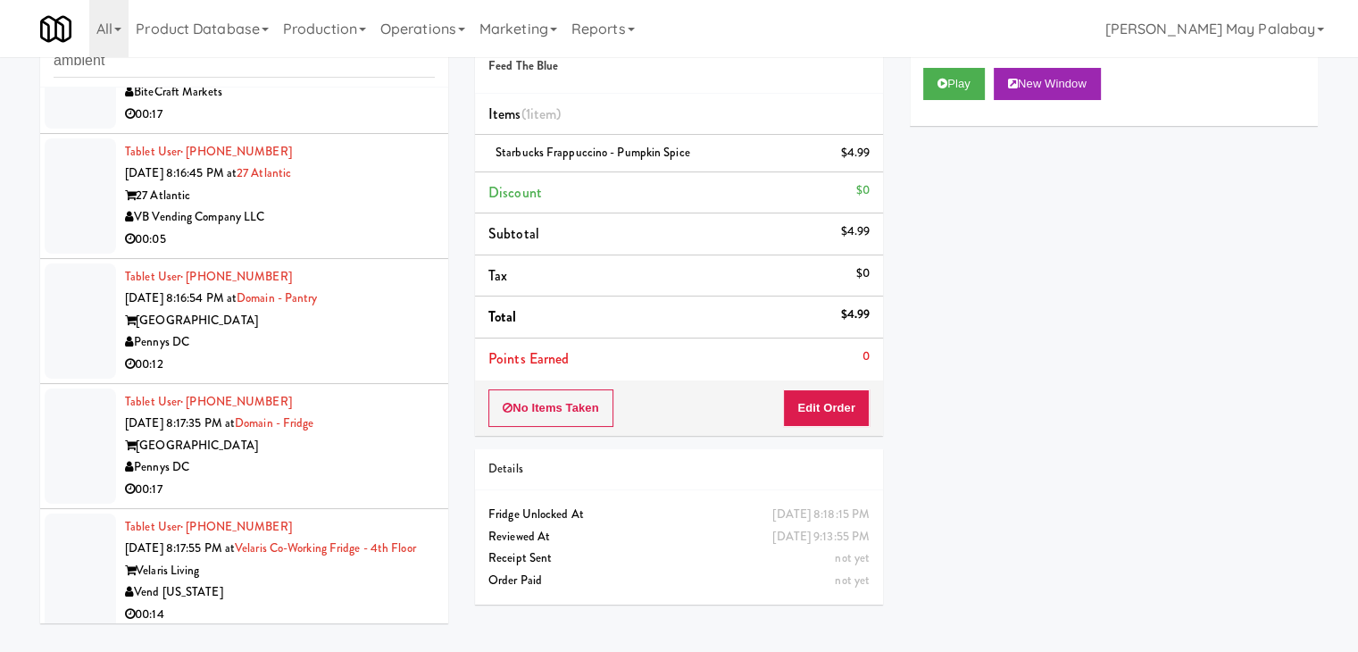
click at [319, 344] on div "Pennys DC" at bounding box center [280, 342] width 310 height 22
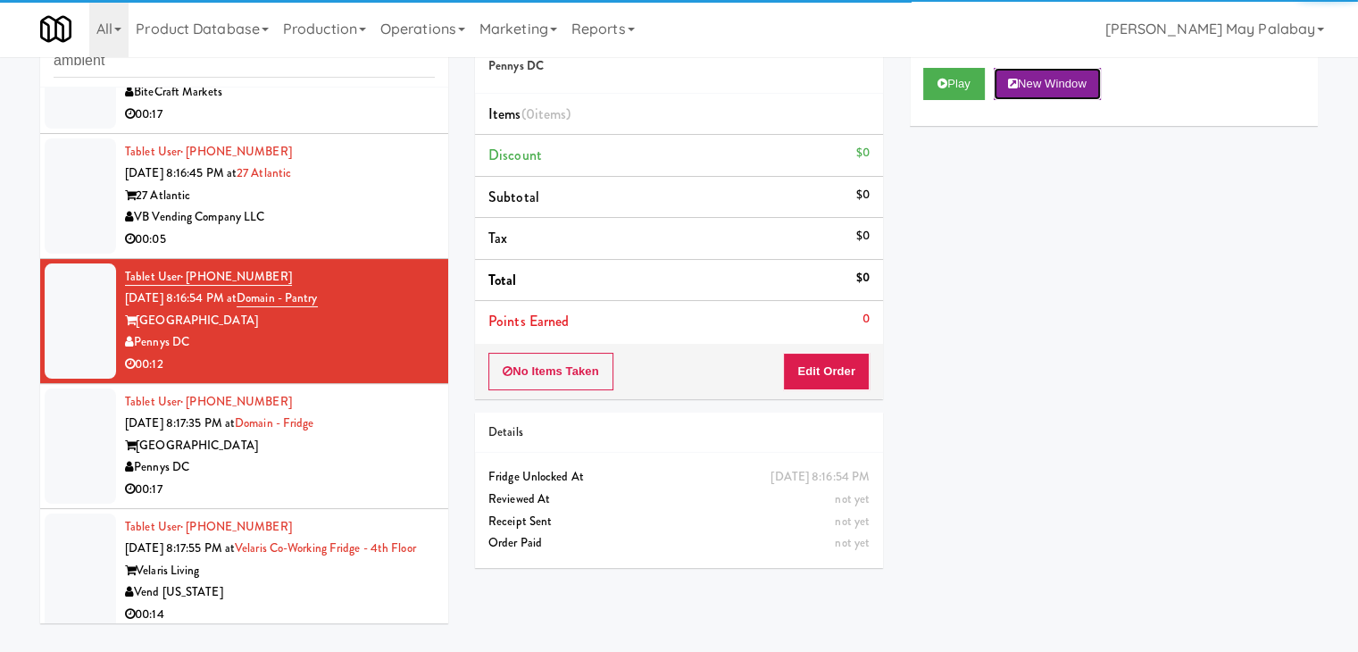
click at [1057, 77] on button "New Window" at bounding box center [1047, 84] width 107 height 32
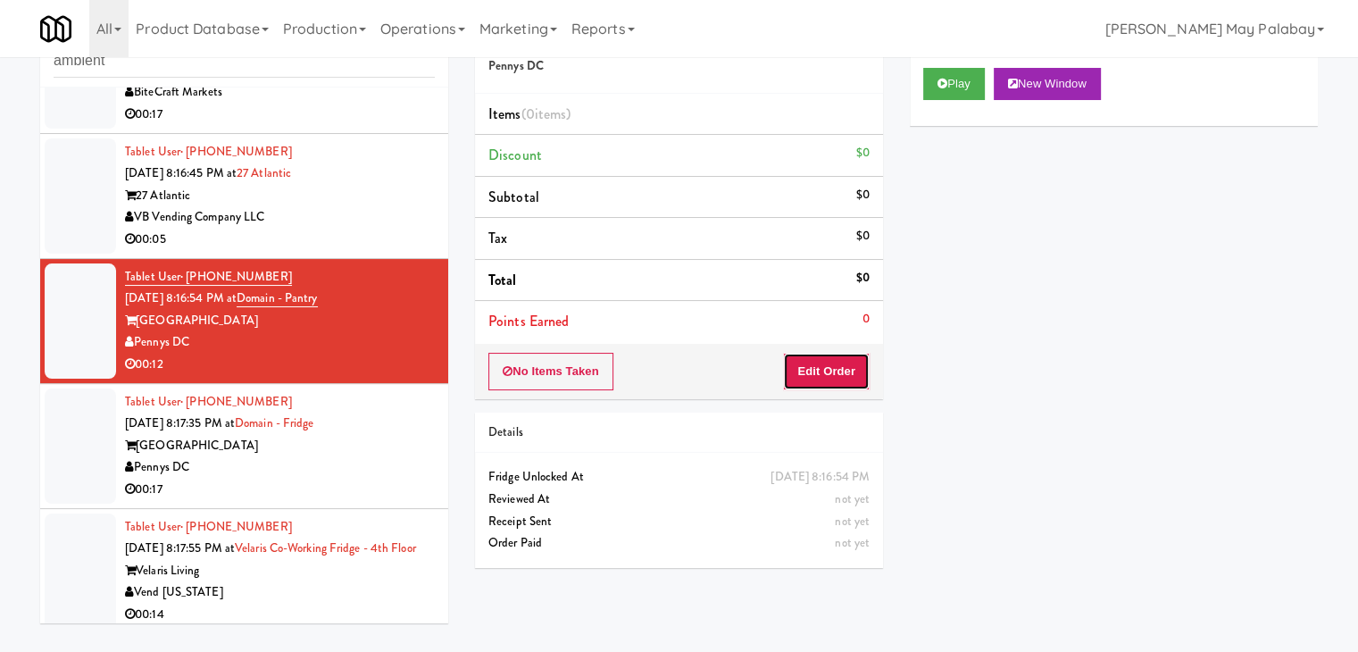
click at [817, 375] on button "Edit Order" at bounding box center [826, 372] width 87 height 38
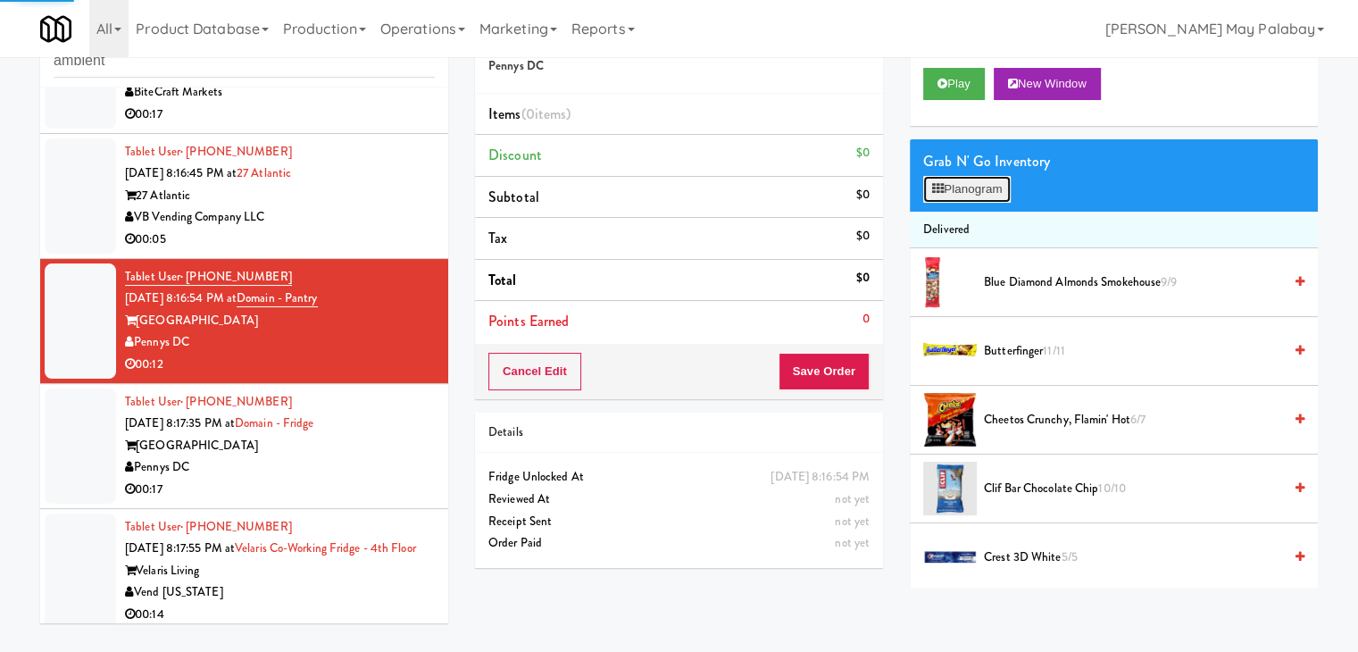
click at [974, 190] on button "Planogram" at bounding box center [968, 189] width 88 height 27
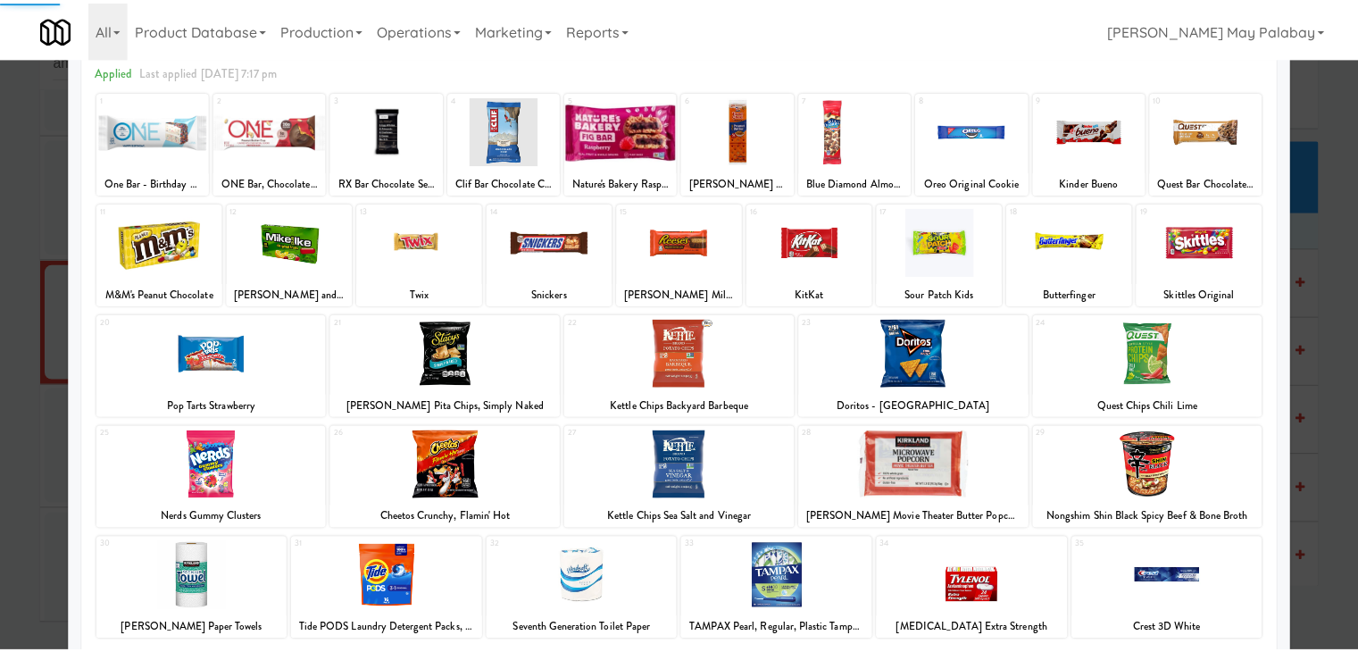
scroll to position [89, 0]
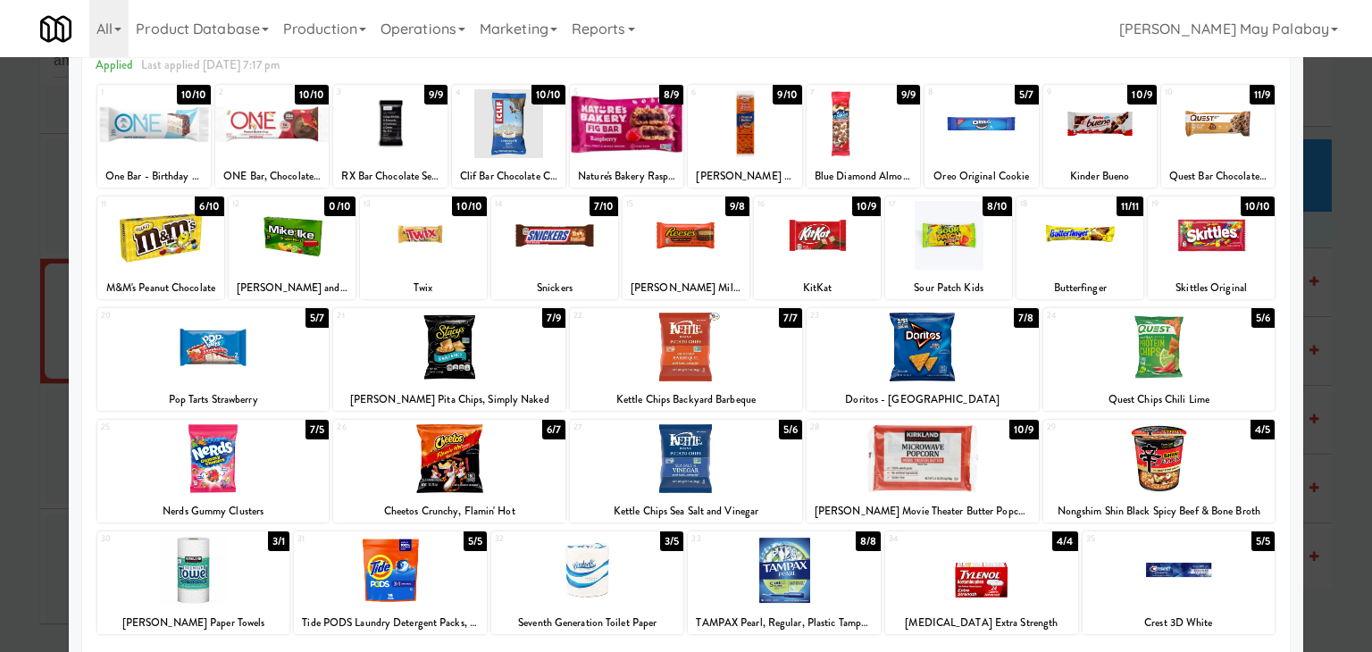
click at [599, 247] on div at bounding box center [554, 235] width 127 height 69
click at [1355, 255] on div at bounding box center [686, 326] width 1372 height 652
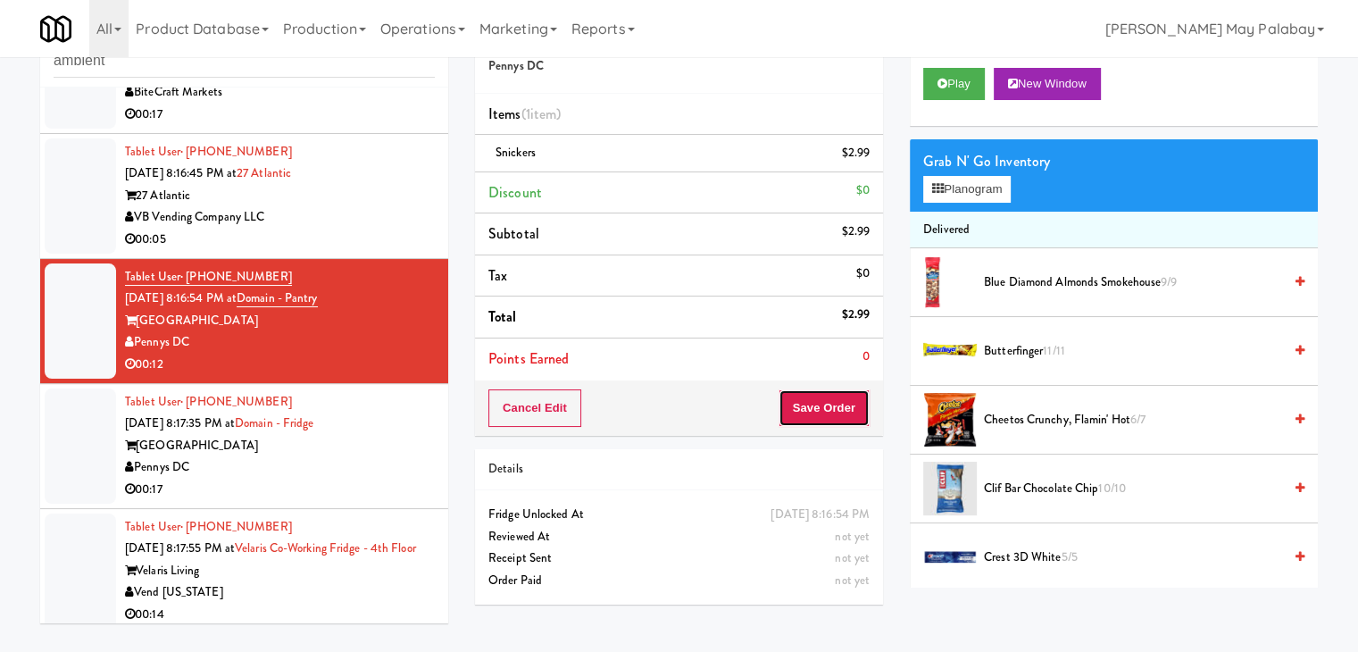
click at [797, 411] on button "Save Order" at bounding box center [824, 408] width 91 height 38
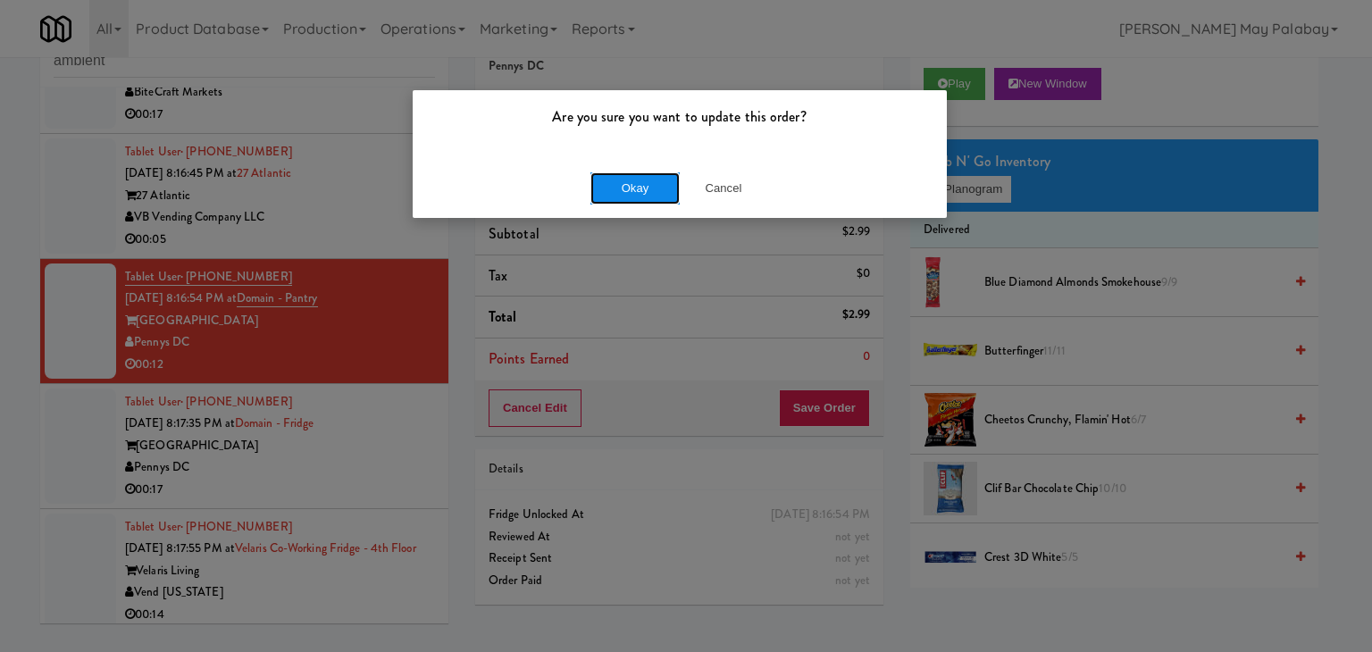
click at [659, 189] on button "Okay" at bounding box center [634, 188] width 89 height 32
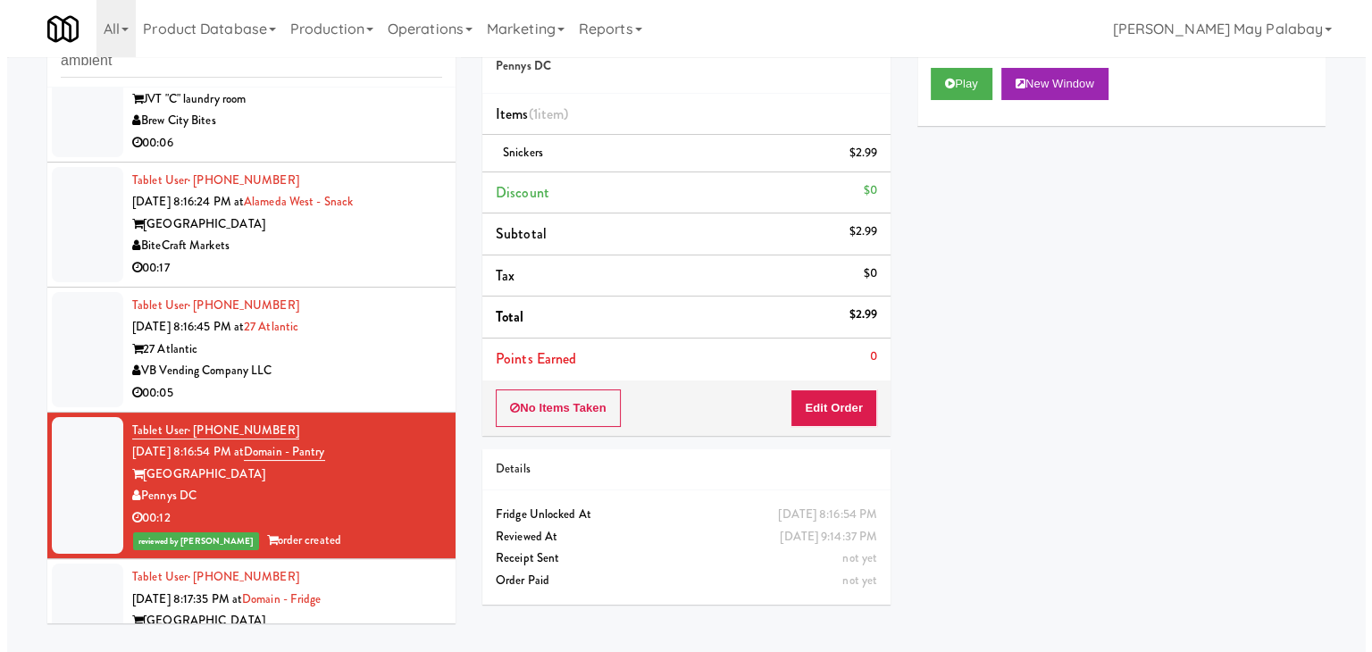
scroll to position [2769, 0]
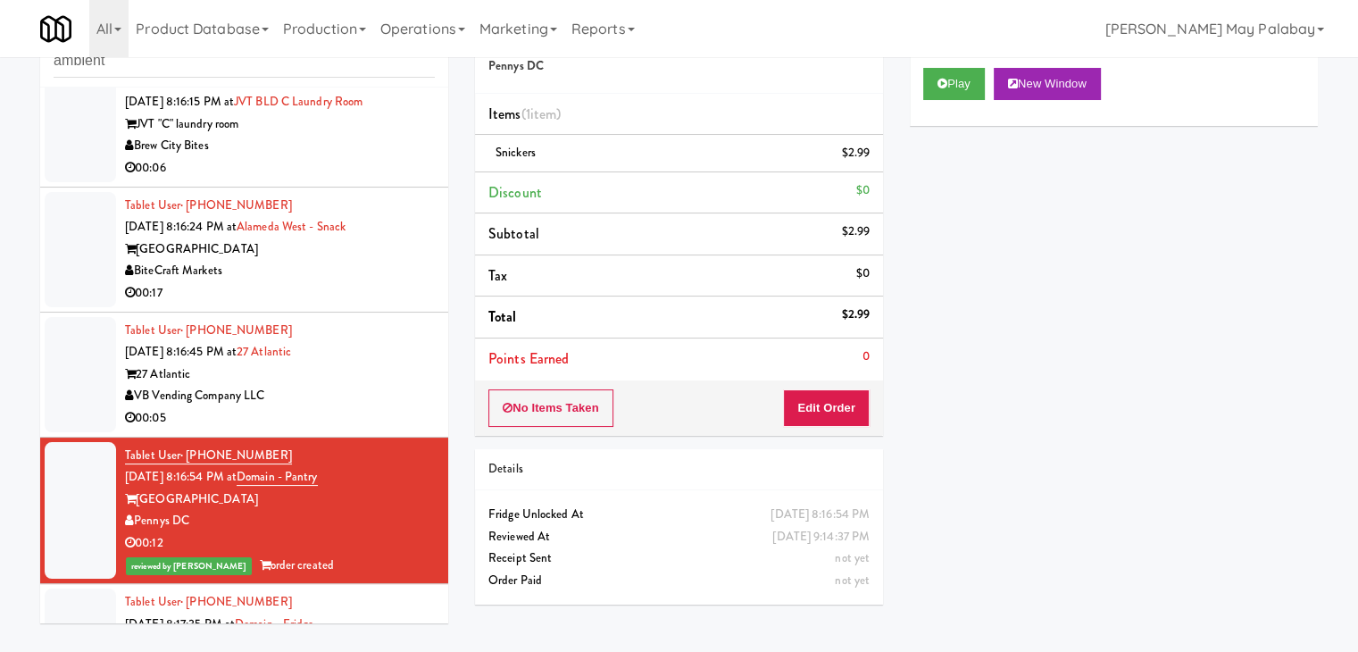
click at [381, 365] on div "27 Atlantic" at bounding box center [280, 375] width 310 height 22
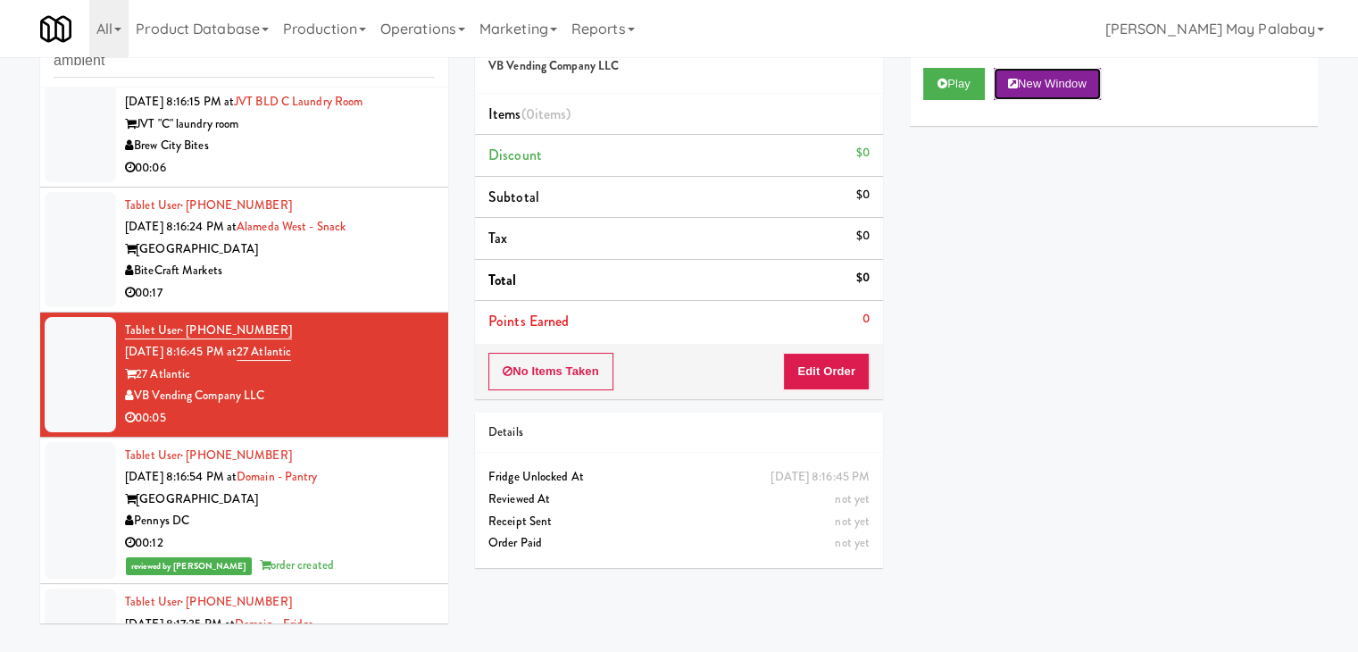
click at [1051, 86] on button "New Window" at bounding box center [1047, 84] width 107 height 32
click at [831, 371] on button "Edit Order" at bounding box center [826, 372] width 87 height 38
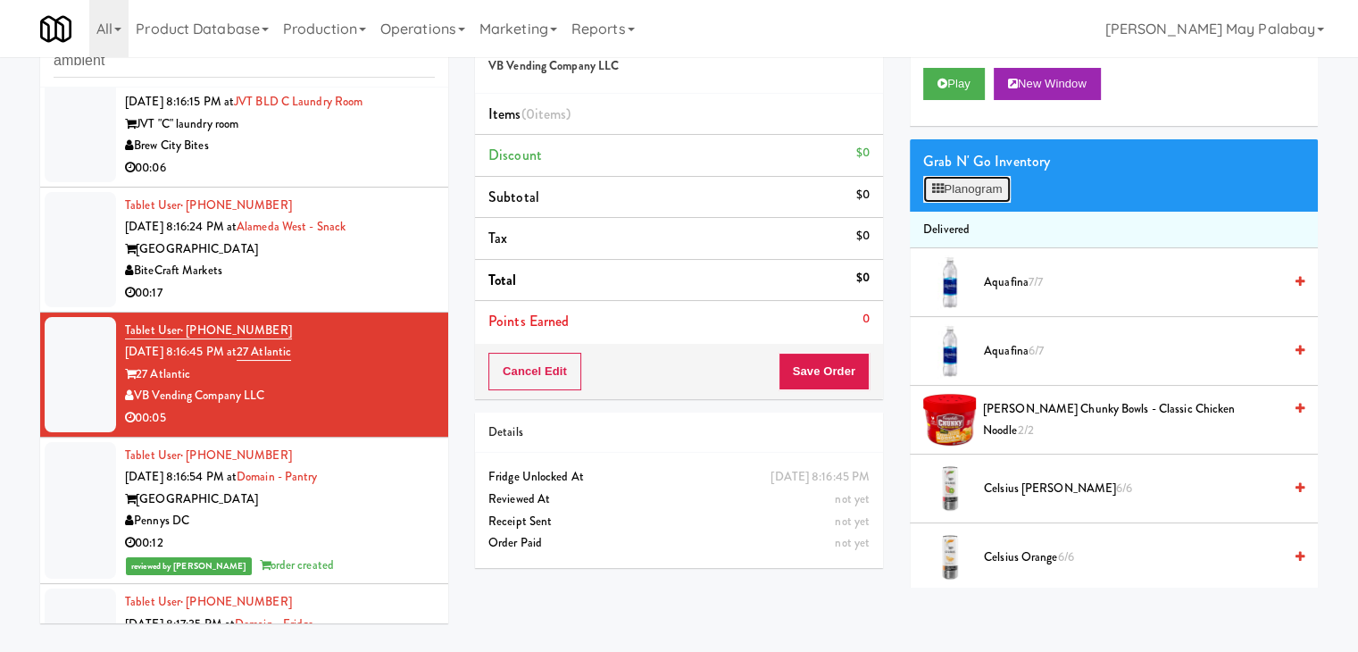
click at [991, 194] on button "Planogram" at bounding box center [968, 189] width 88 height 27
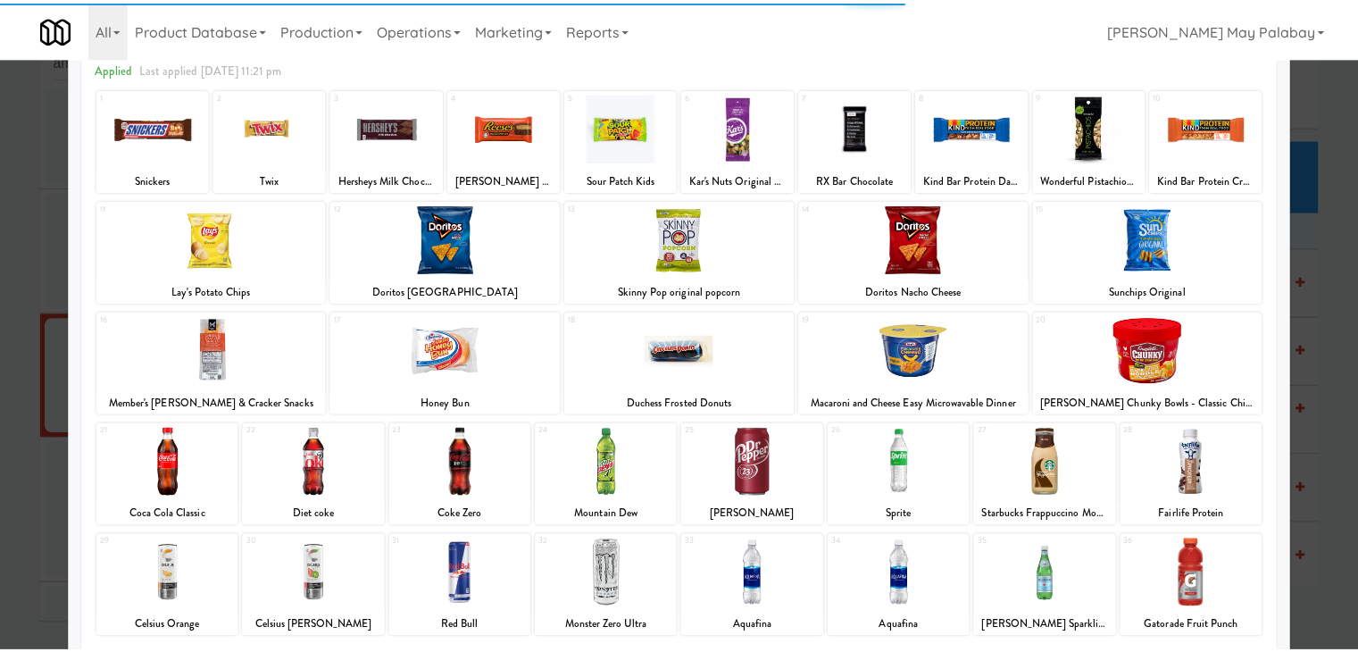
scroll to position [89, 0]
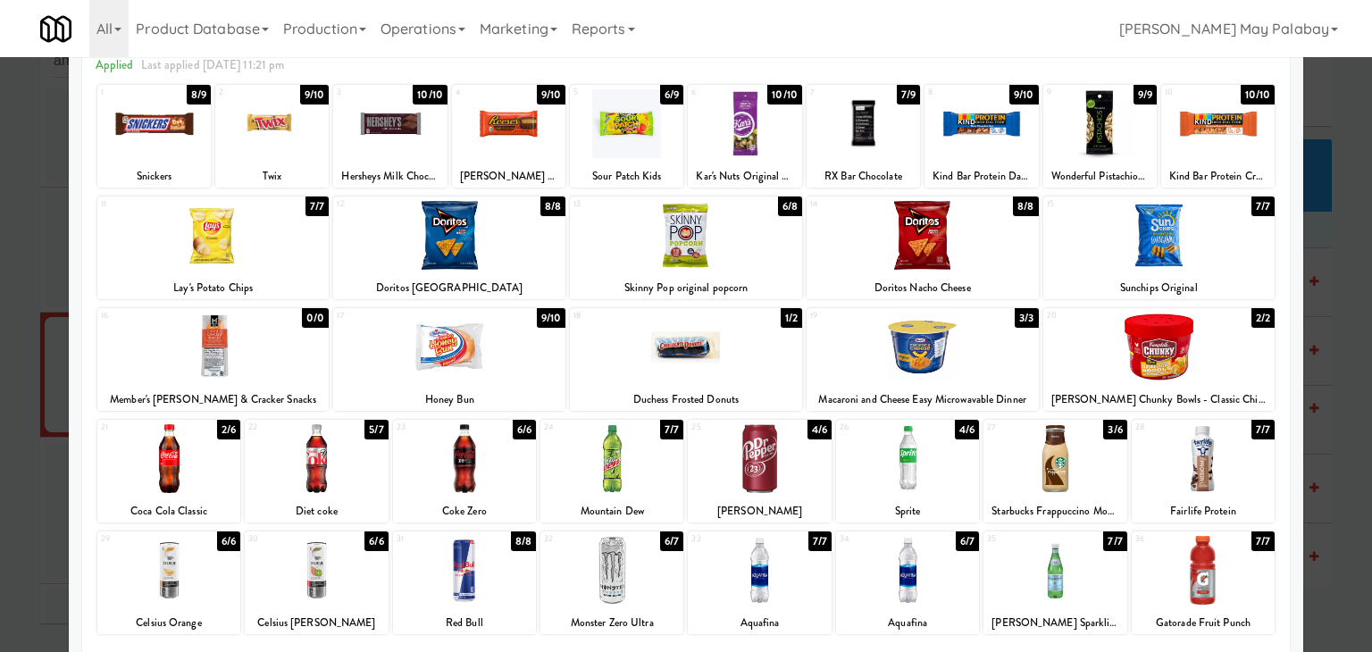
drag, startPoint x: 666, startPoint y: 459, endPoint x: 679, endPoint y: 464, distance: 13.3
click at [666, 459] on div at bounding box center [611, 458] width 143 height 69
click at [1349, 335] on div at bounding box center [686, 326] width 1372 height 652
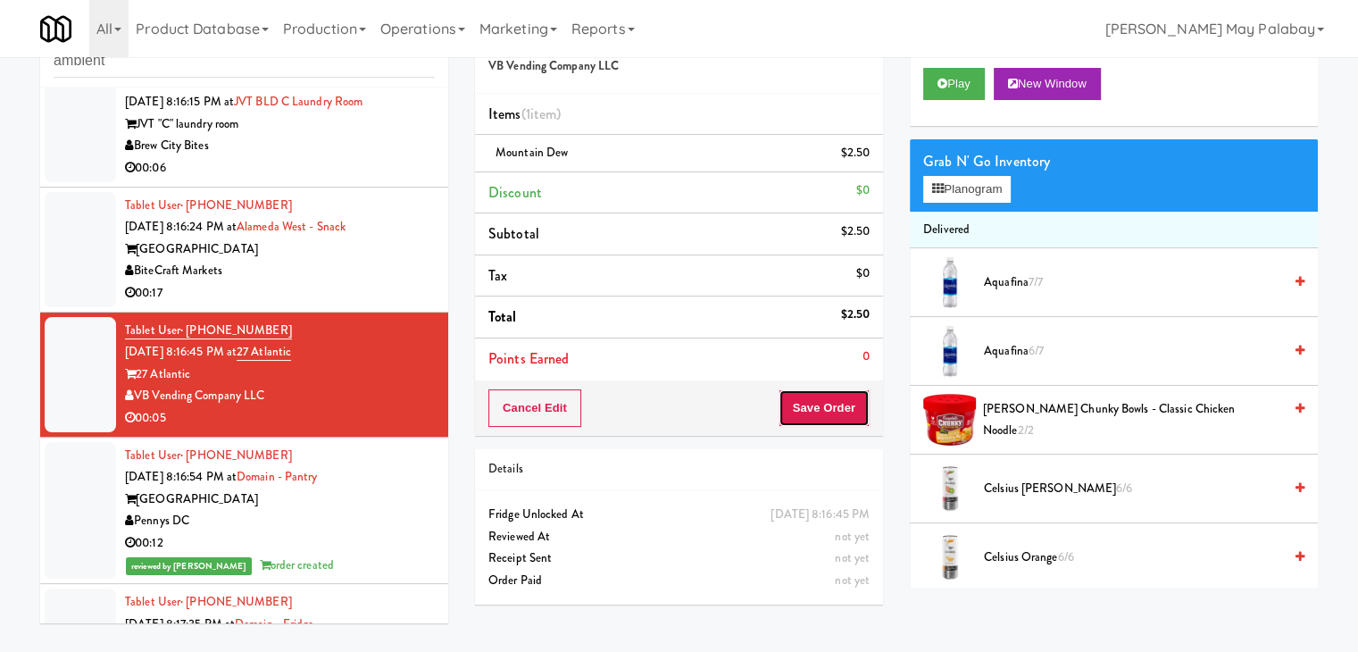
click at [848, 409] on button "Save Order" at bounding box center [824, 408] width 91 height 38
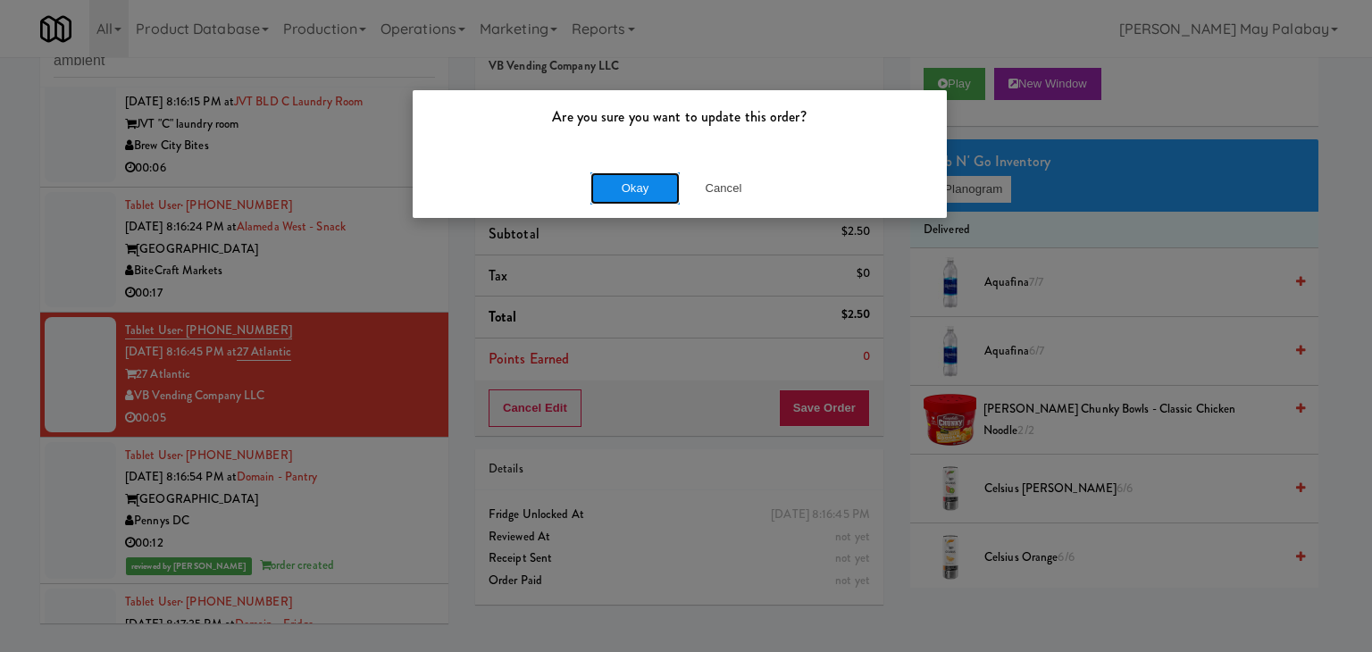
click at [631, 185] on button "Okay" at bounding box center [634, 188] width 89 height 32
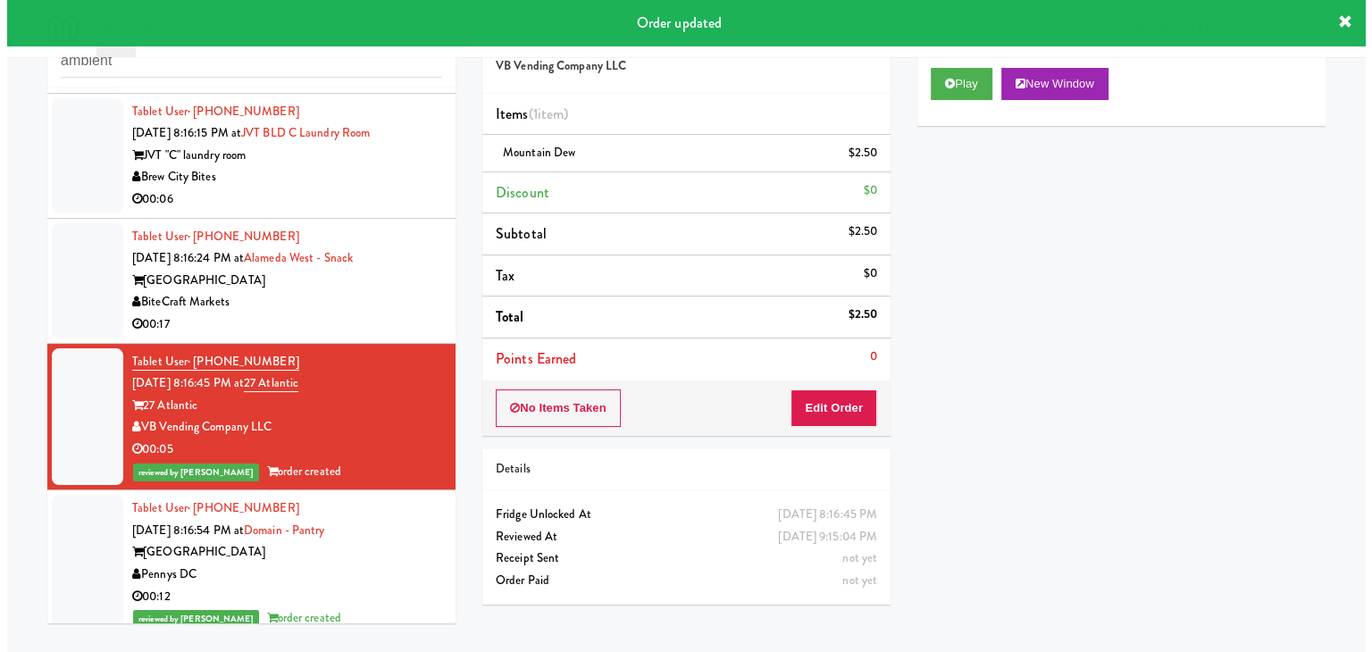
scroll to position [2590, 0]
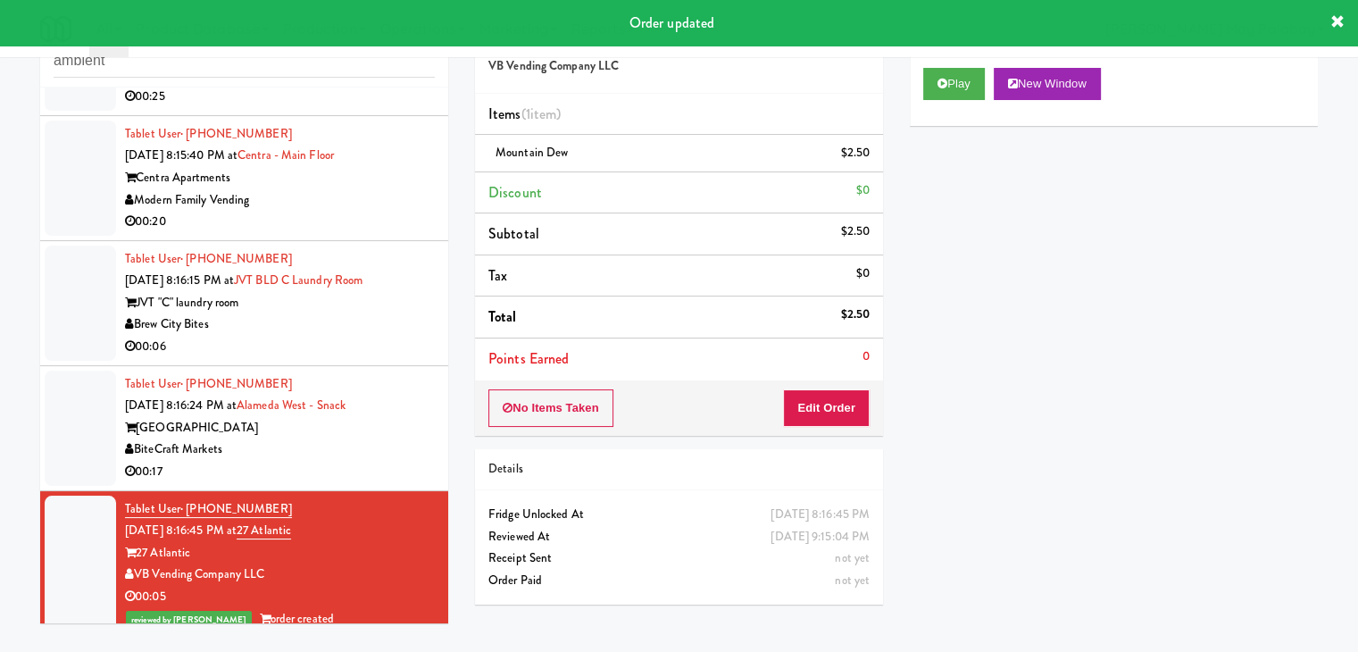
click at [359, 330] on div "Brew City Bites" at bounding box center [280, 324] width 310 height 22
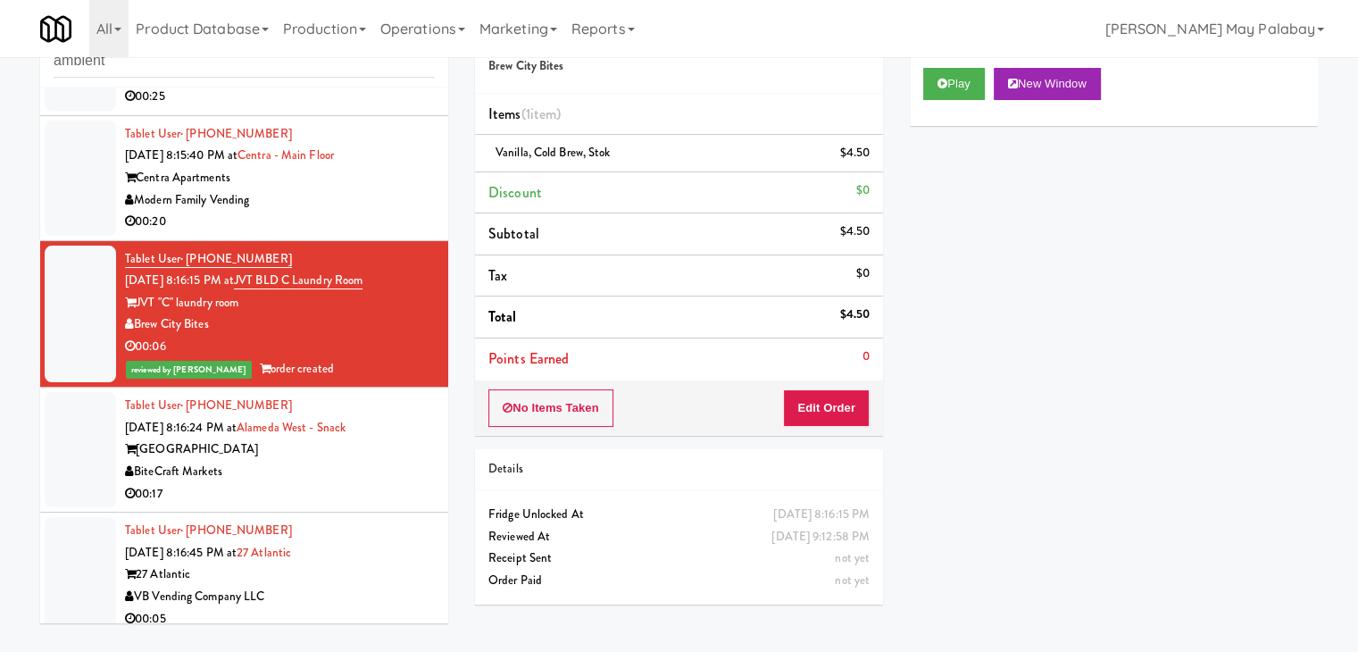
click at [356, 447] on div "[GEOGRAPHIC_DATA]" at bounding box center [280, 450] width 310 height 22
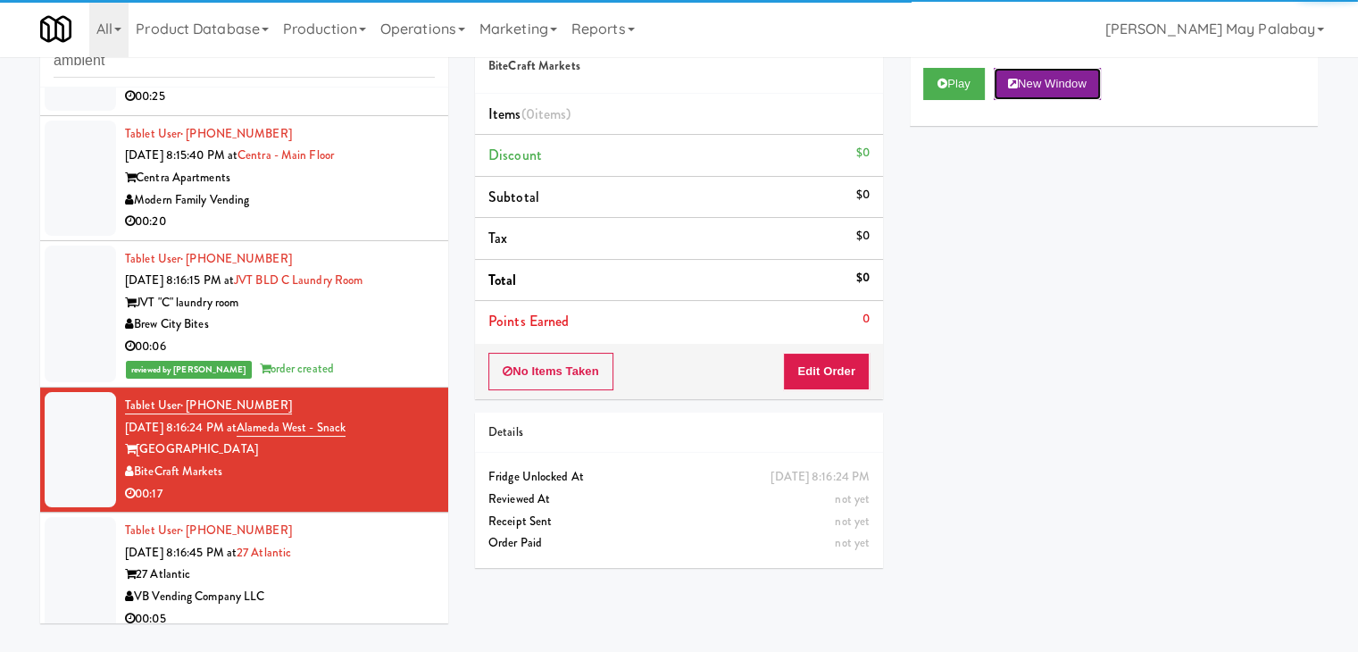
click at [1038, 79] on button "New Window" at bounding box center [1047, 84] width 107 height 32
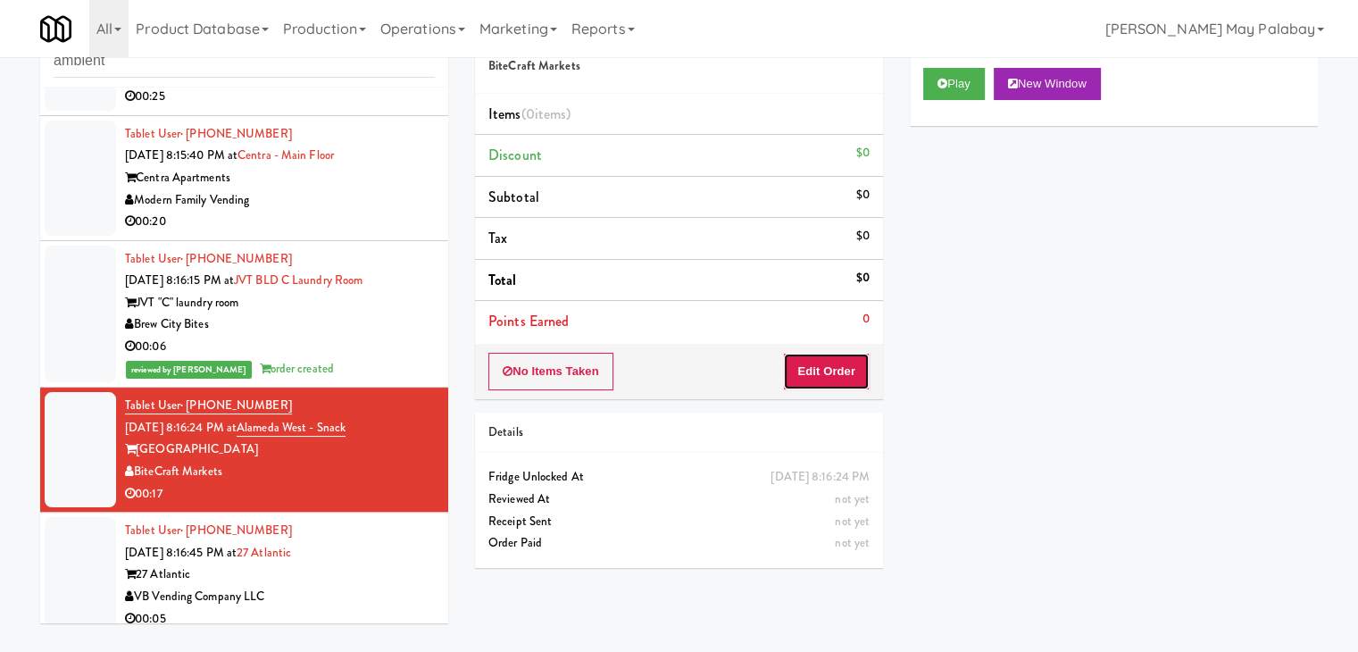
click at [839, 365] on button "Edit Order" at bounding box center [826, 372] width 87 height 38
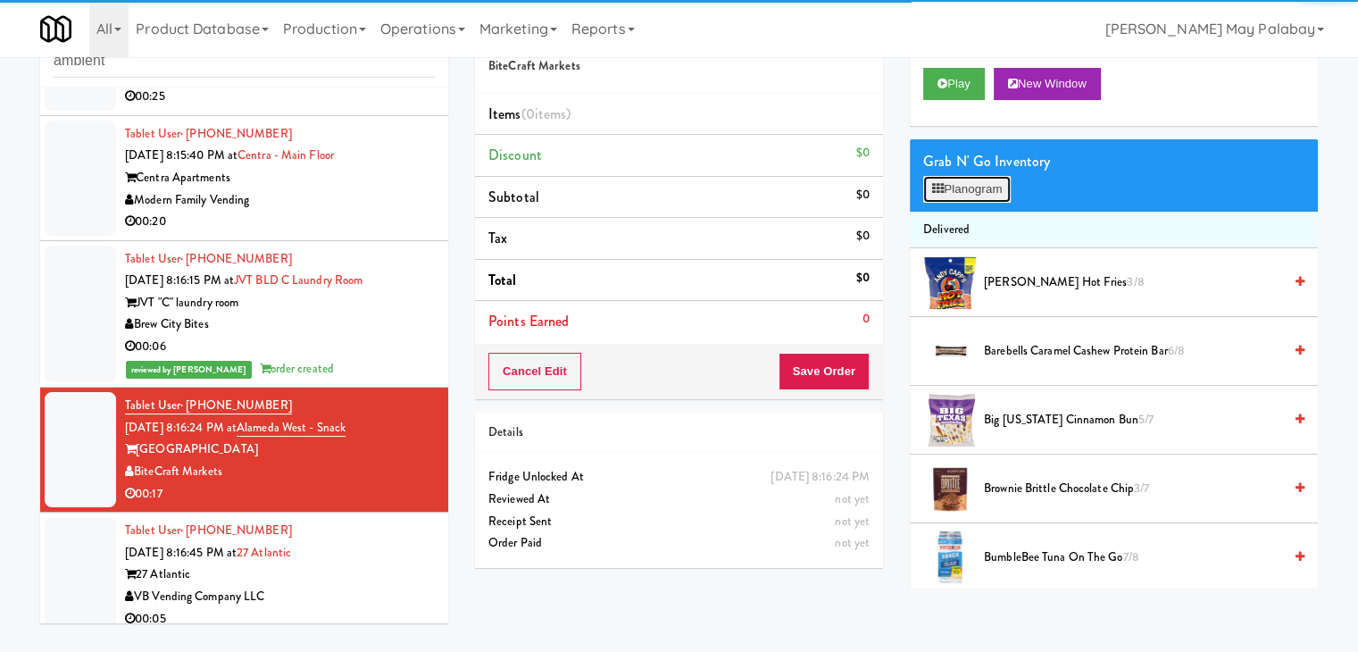
click at [959, 190] on button "Planogram" at bounding box center [968, 189] width 88 height 27
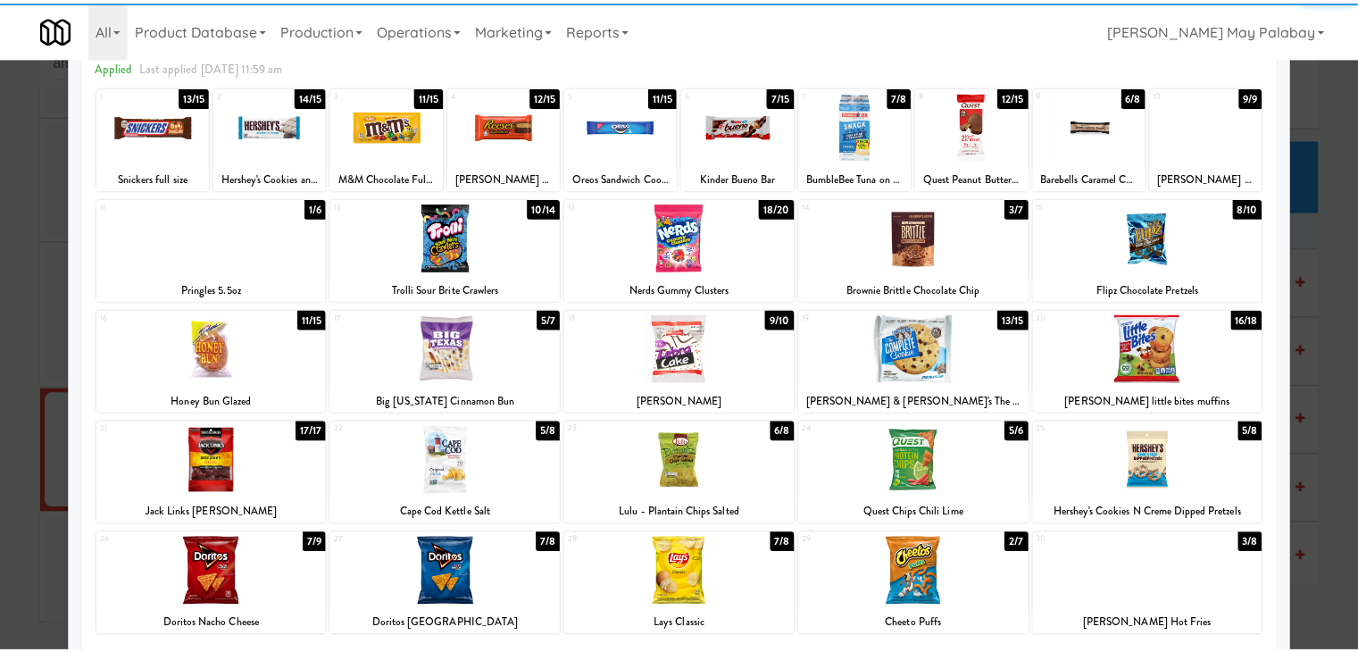
scroll to position [89, 0]
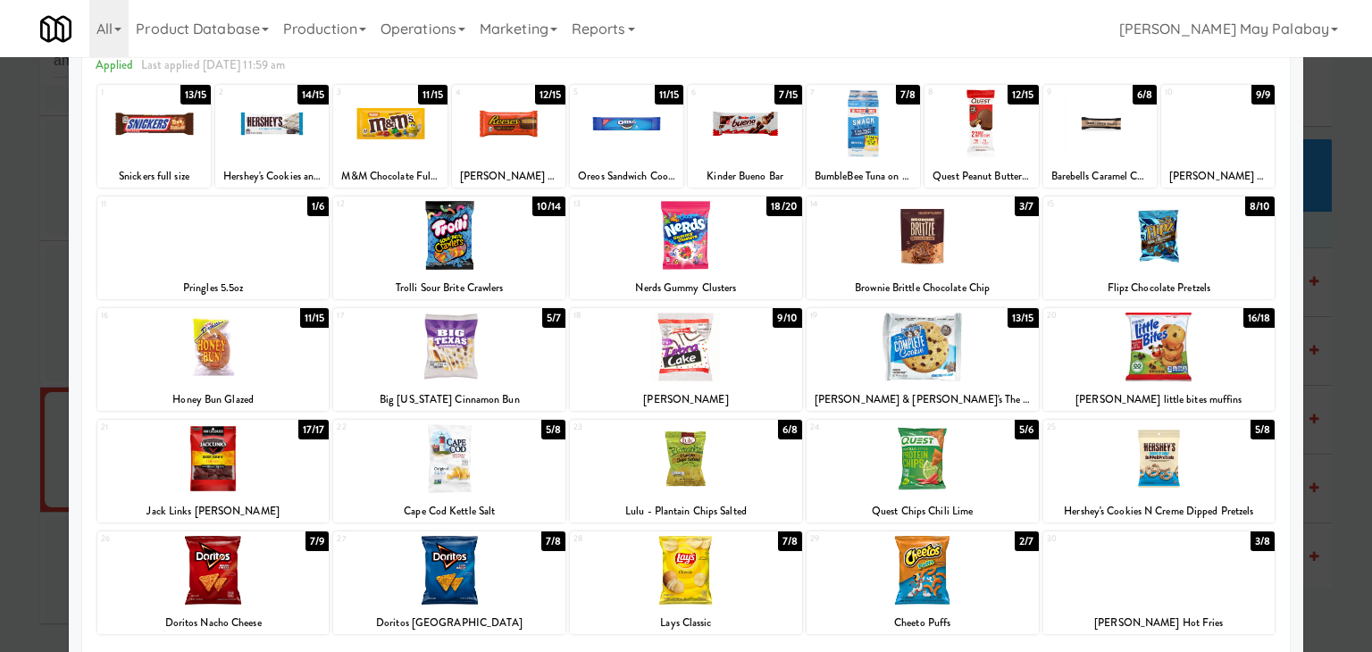
drag, startPoint x: 742, startPoint y: 580, endPoint x: 784, endPoint y: 571, distance: 42.9
click at [742, 580] on div at bounding box center [686, 570] width 232 height 69
click at [1333, 365] on div at bounding box center [686, 326] width 1372 height 652
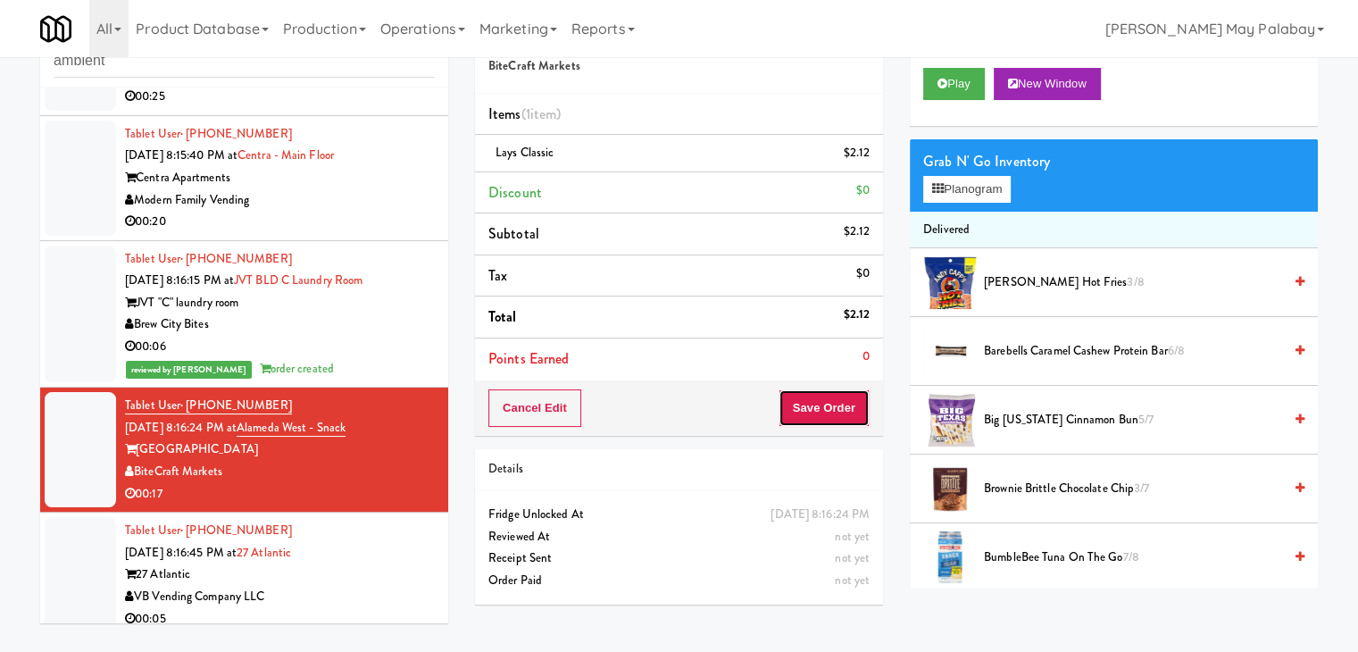
click at [824, 407] on button "Save Order" at bounding box center [824, 408] width 91 height 38
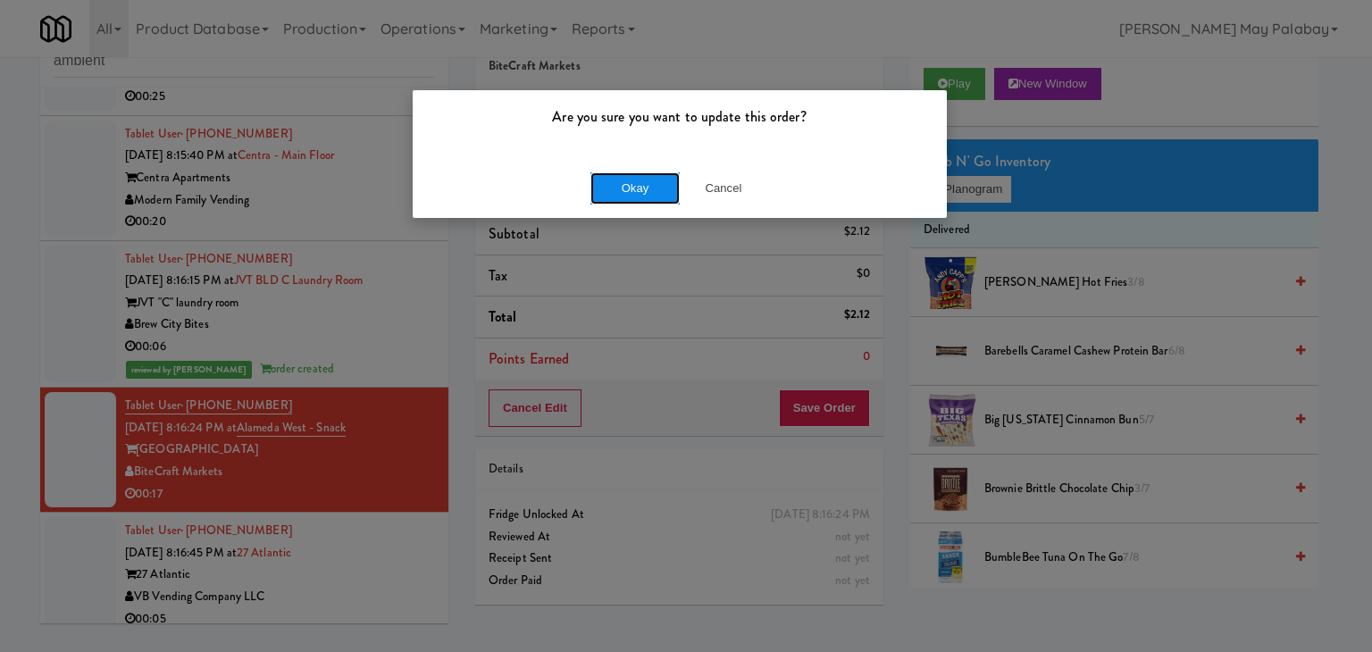
click at [618, 187] on button "Okay" at bounding box center [634, 188] width 89 height 32
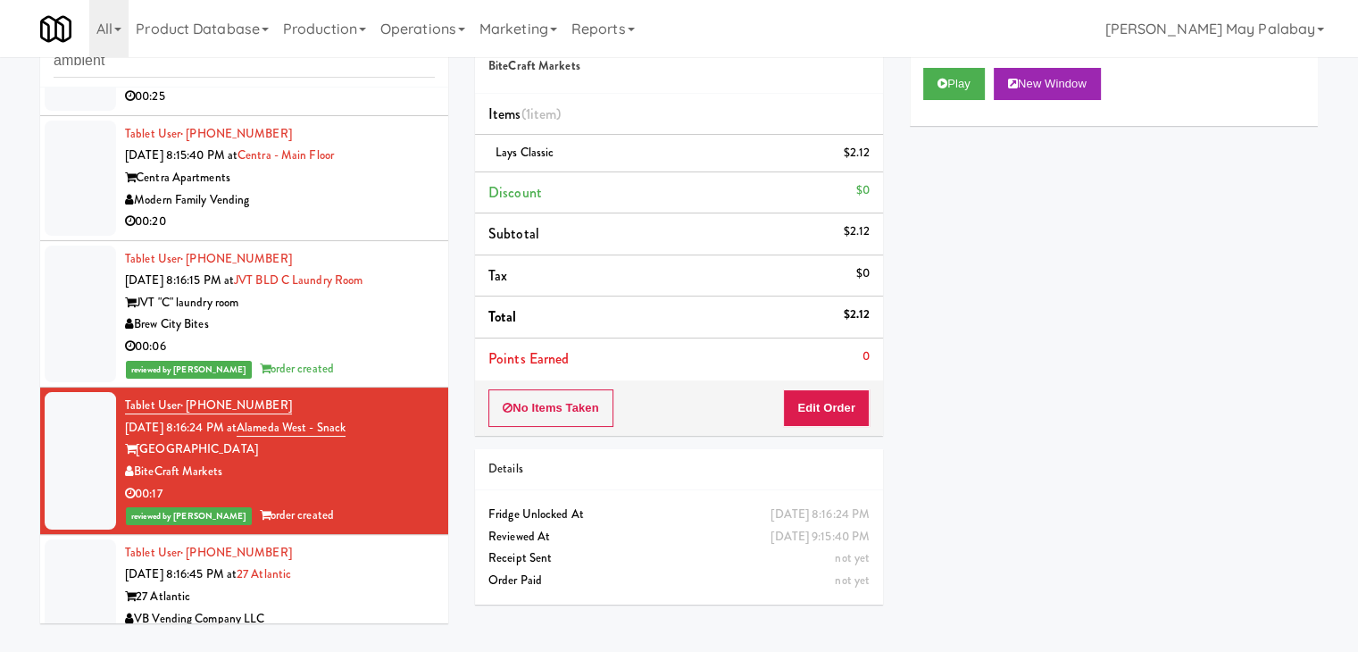
click at [286, 184] on div "Centra Apartments" at bounding box center [280, 178] width 310 height 22
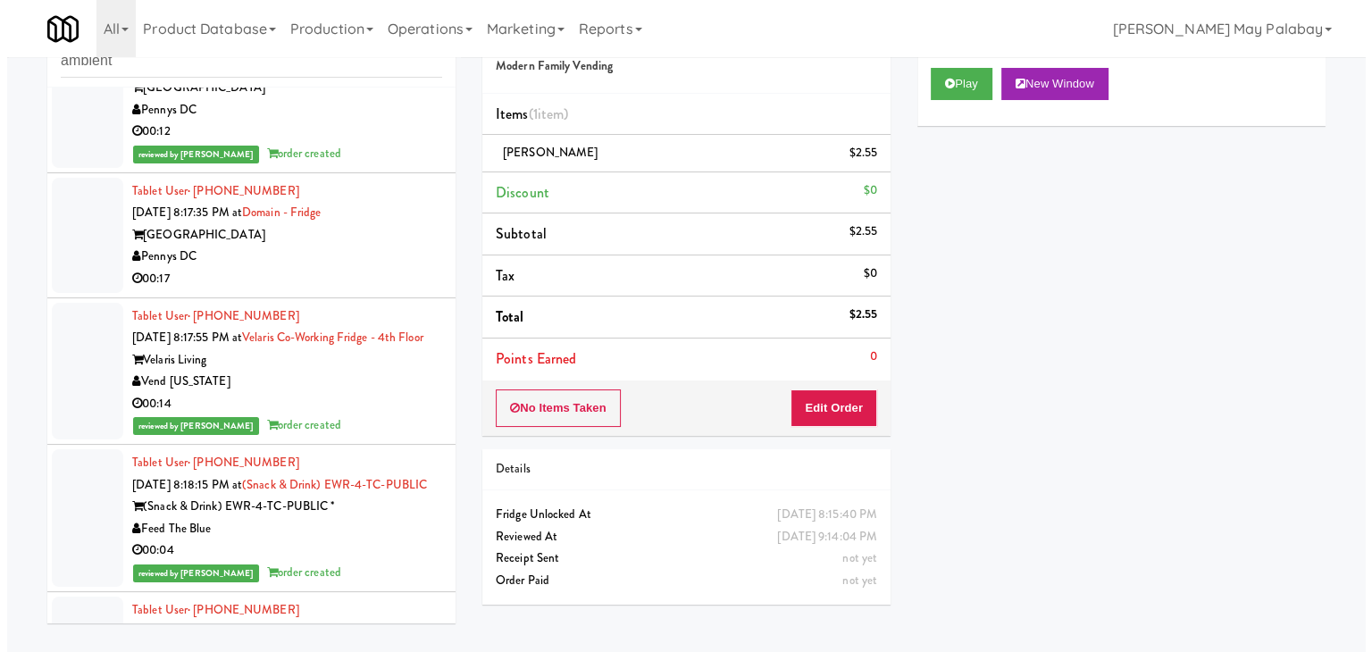
scroll to position [3305, 0]
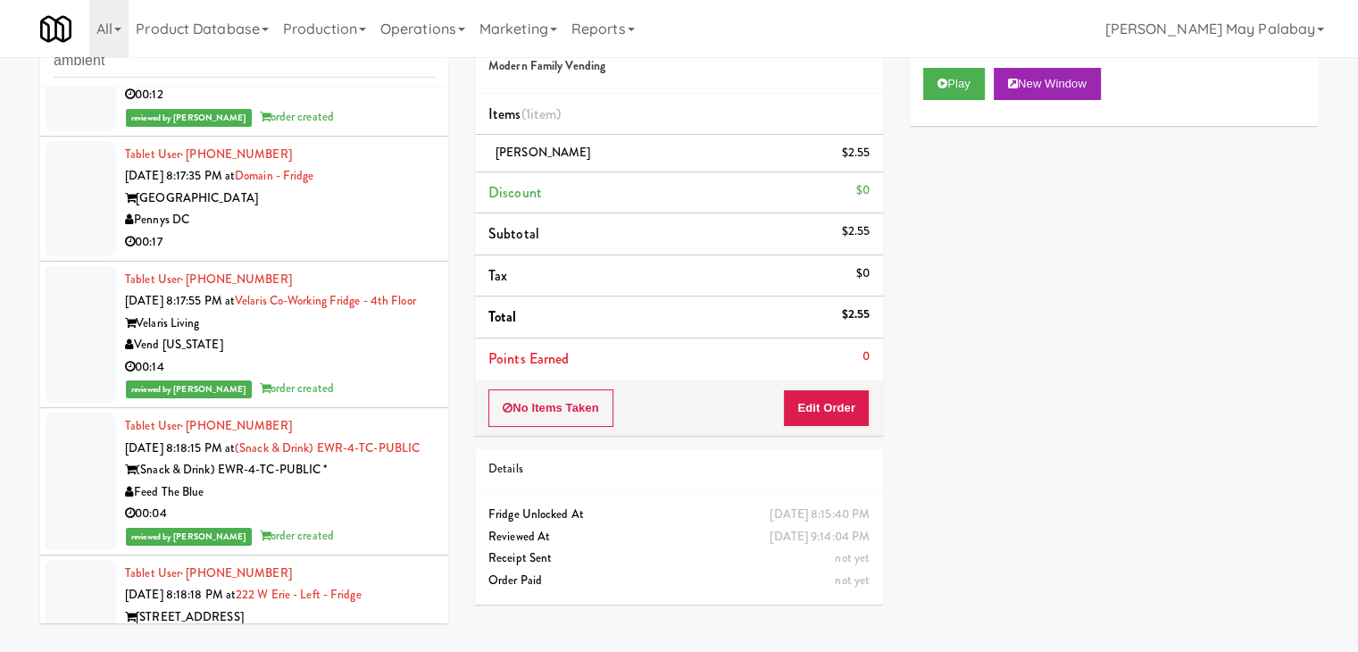
click at [365, 226] on div "Pennys DC" at bounding box center [280, 220] width 310 height 22
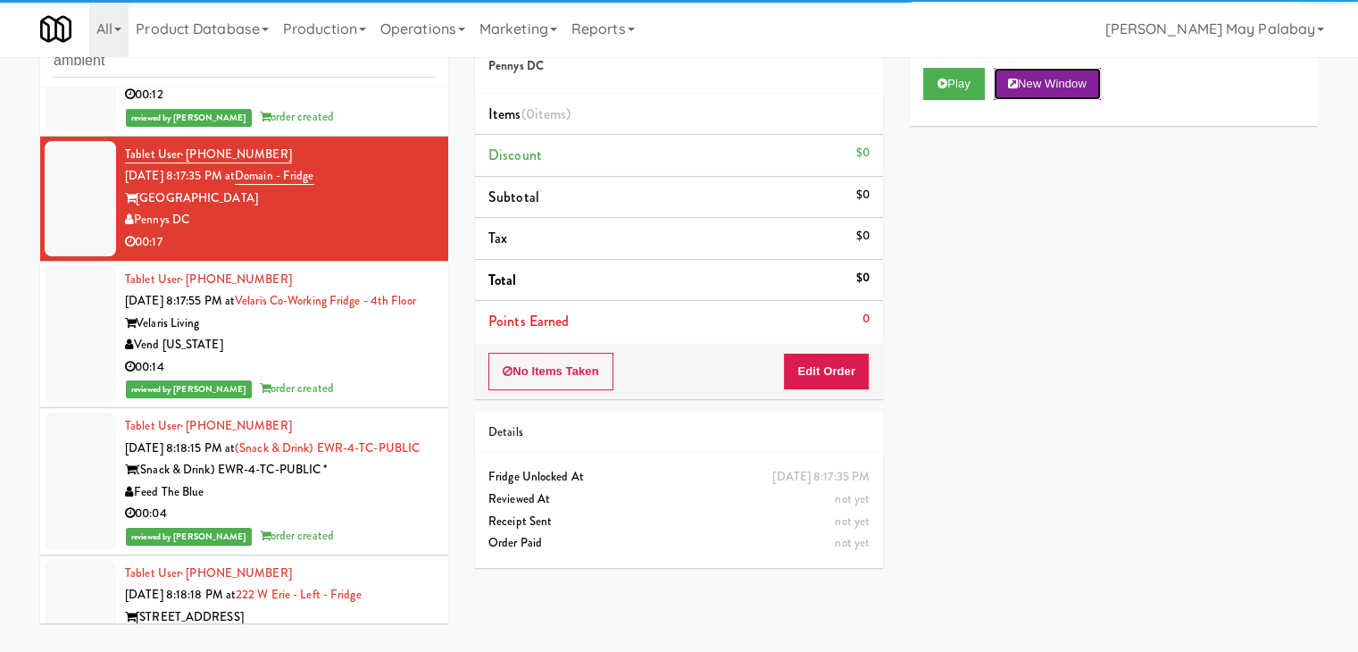
click at [1049, 85] on button "New Window" at bounding box center [1047, 84] width 107 height 32
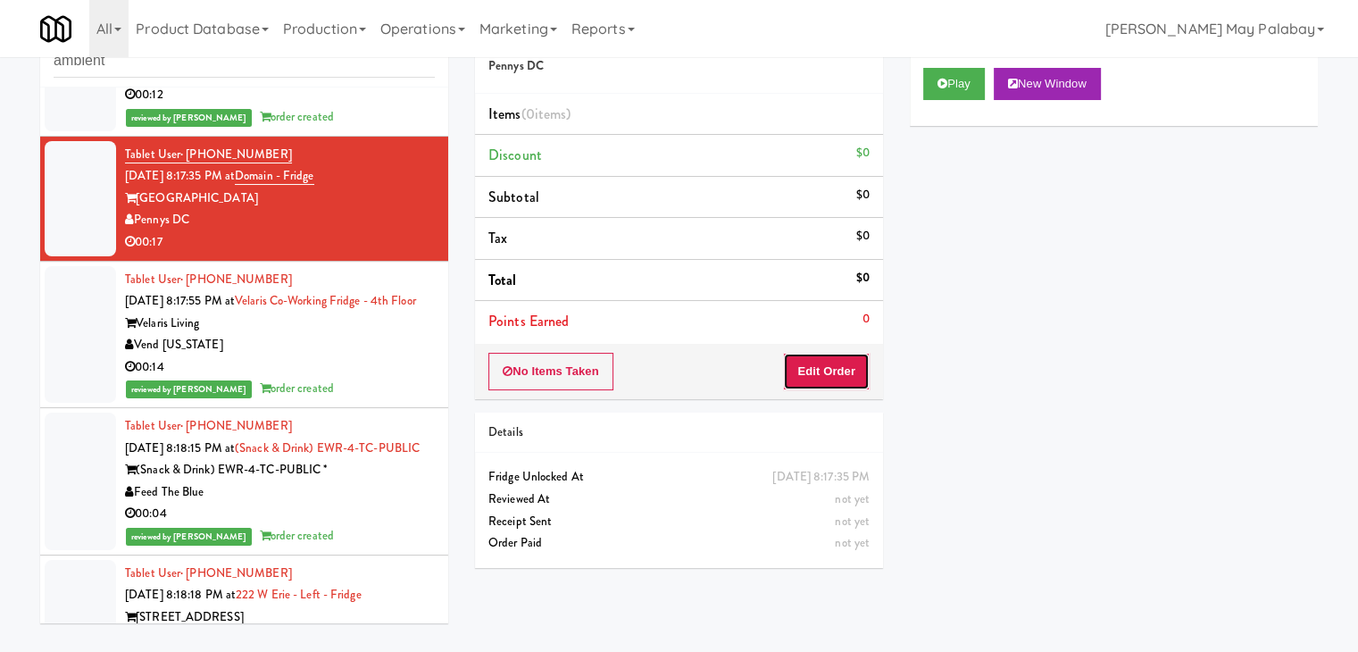
drag, startPoint x: 836, startPoint y: 366, endPoint x: 882, endPoint y: 285, distance: 93.6
click at [836, 366] on button "Edit Order" at bounding box center [826, 372] width 87 height 38
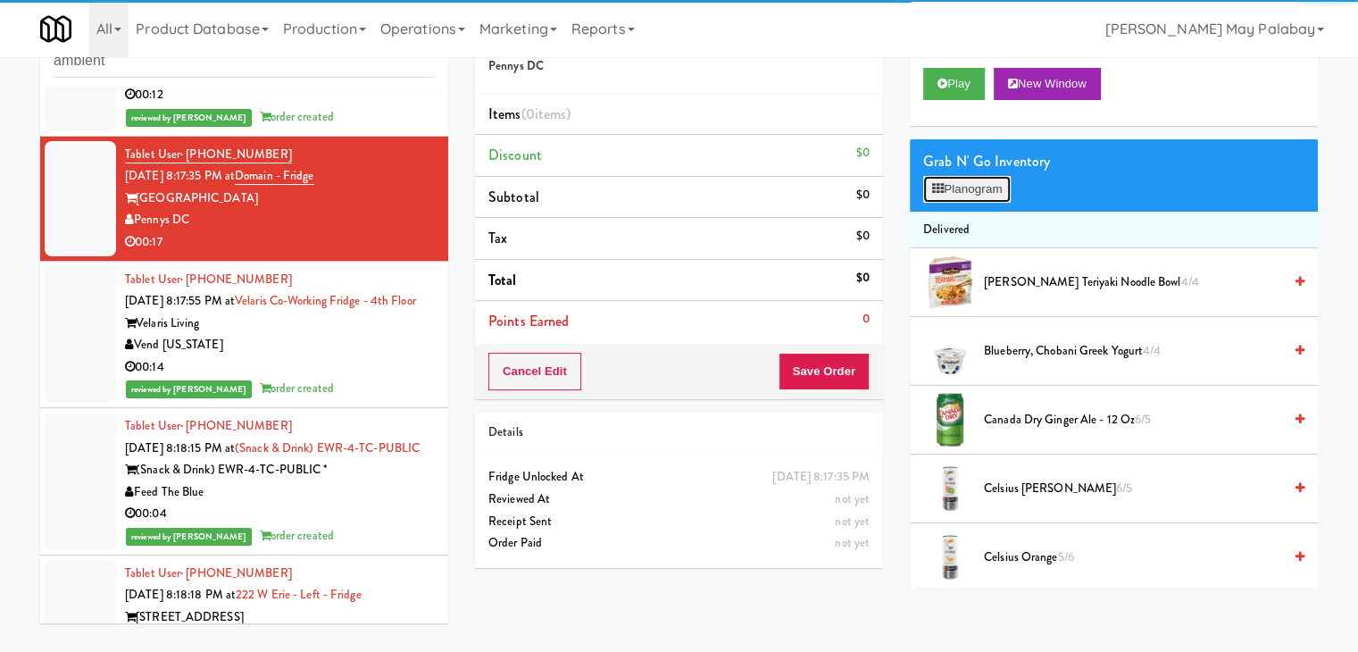
click at [940, 188] on icon at bounding box center [938, 189] width 12 height 12
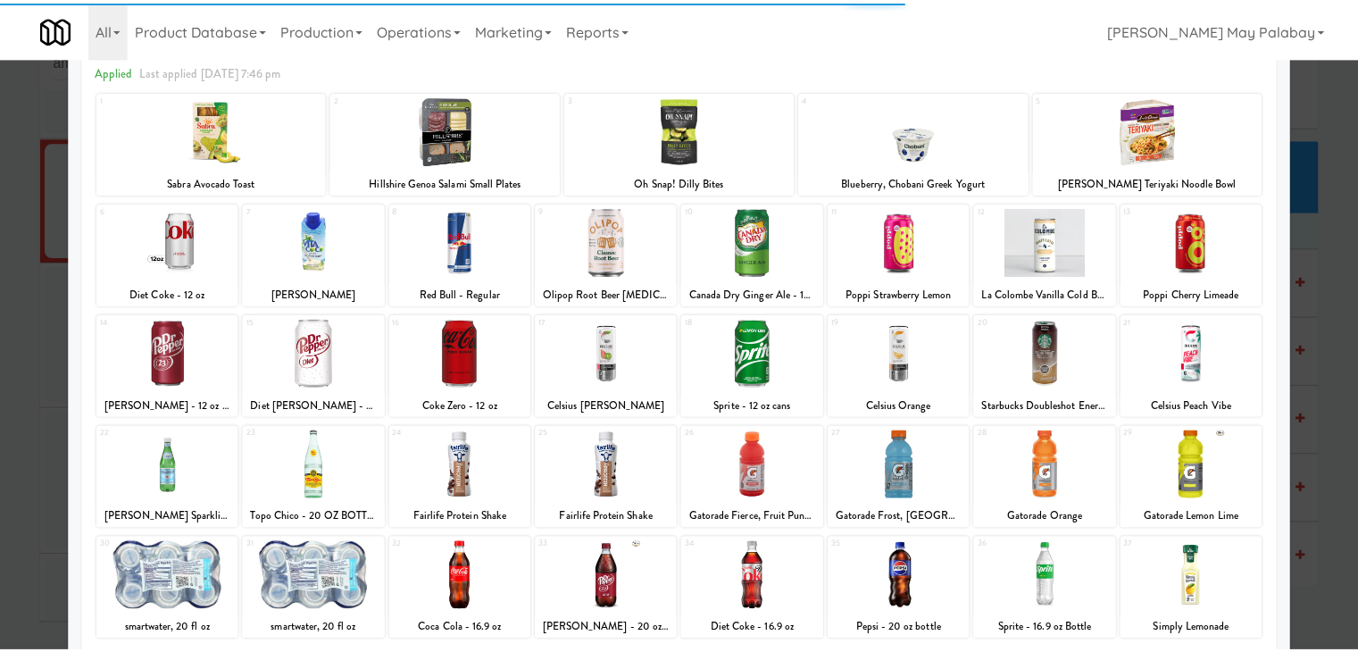
scroll to position [89, 0]
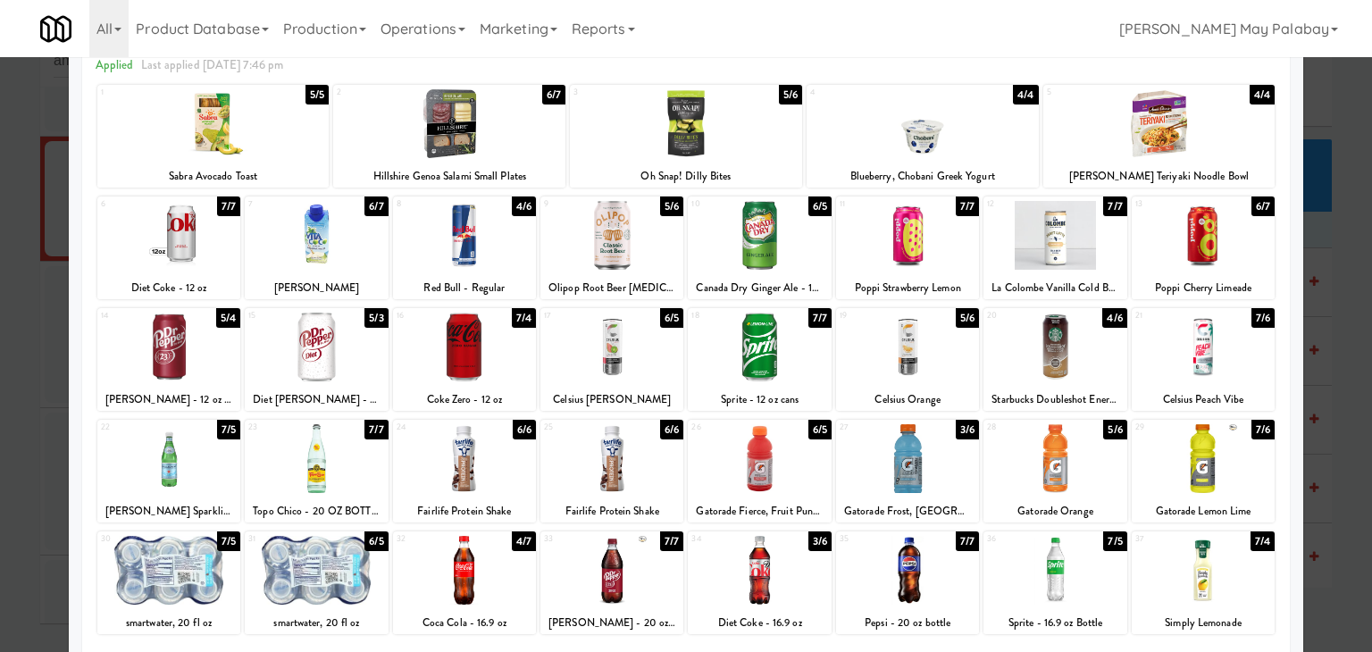
click at [217, 372] on div at bounding box center [168, 347] width 143 height 69
click at [200, 348] on div at bounding box center [168, 347] width 143 height 69
click at [1317, 362] on div at bounding box center [686, 326] width 1372 height 652
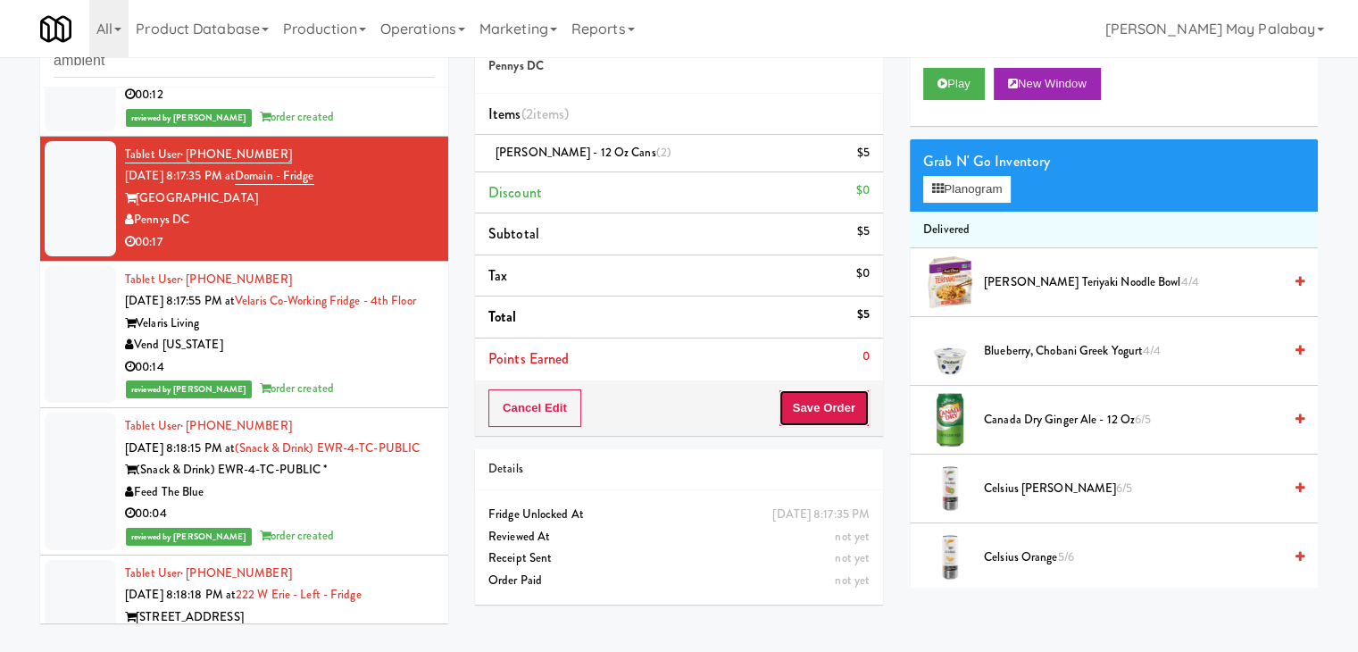
click at [811, 405] on button "Save Order" at bounding box center [824, 408] width 91 height 38
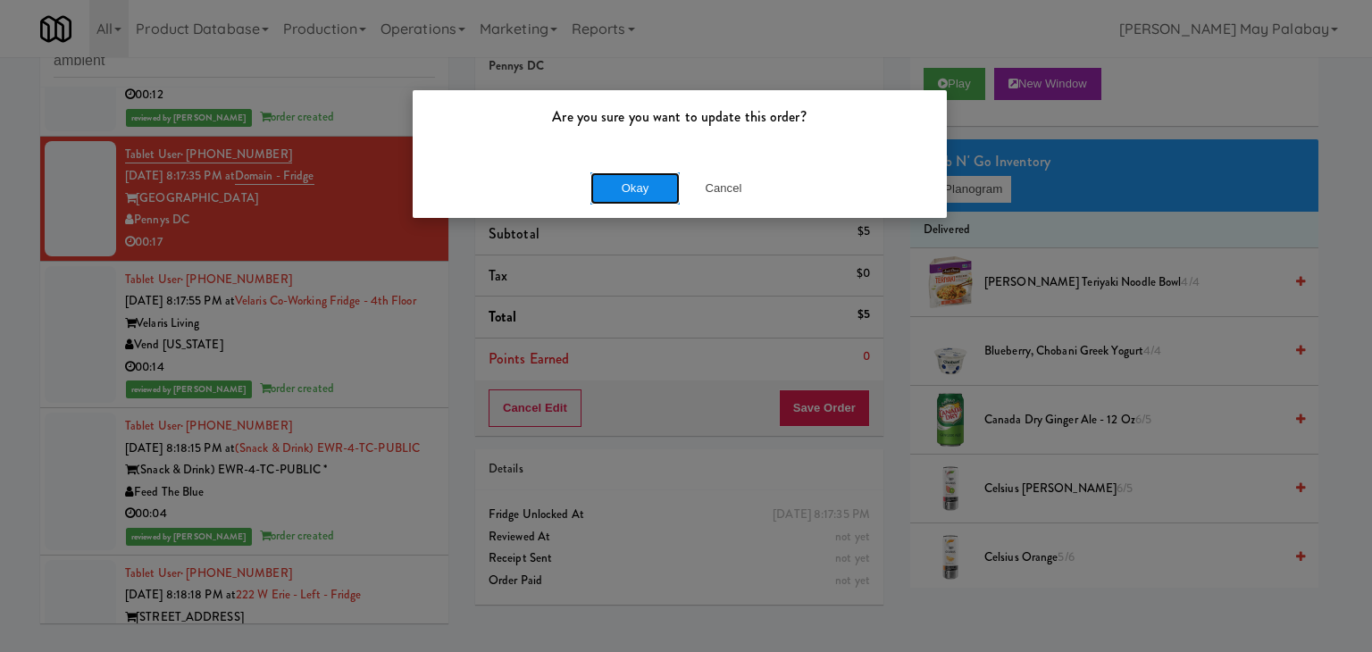
click at [664, 187] on button "Okay" at bounding box center [634, 188] width 89 height 32
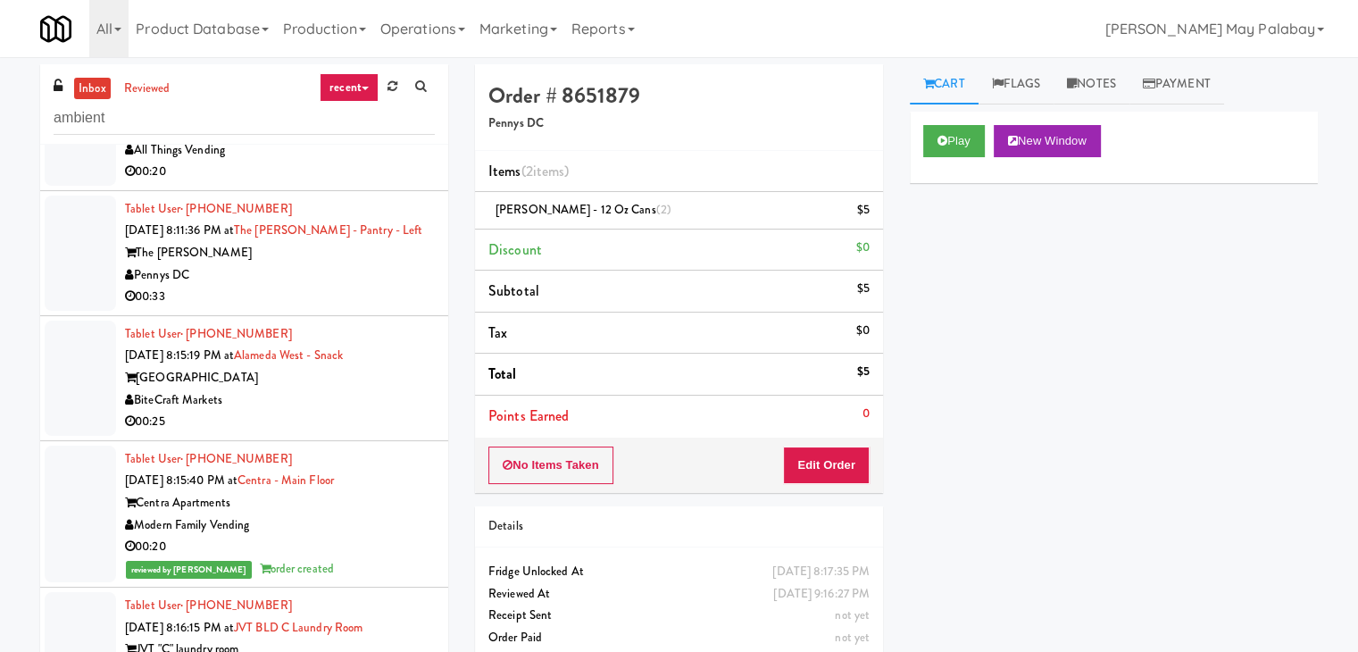
click at [1091, 396] on div "Play New Window Primary Flag Clear Flag if unable to determine what was taken o…" at bounding box center [1114, 447] width 408 height 670
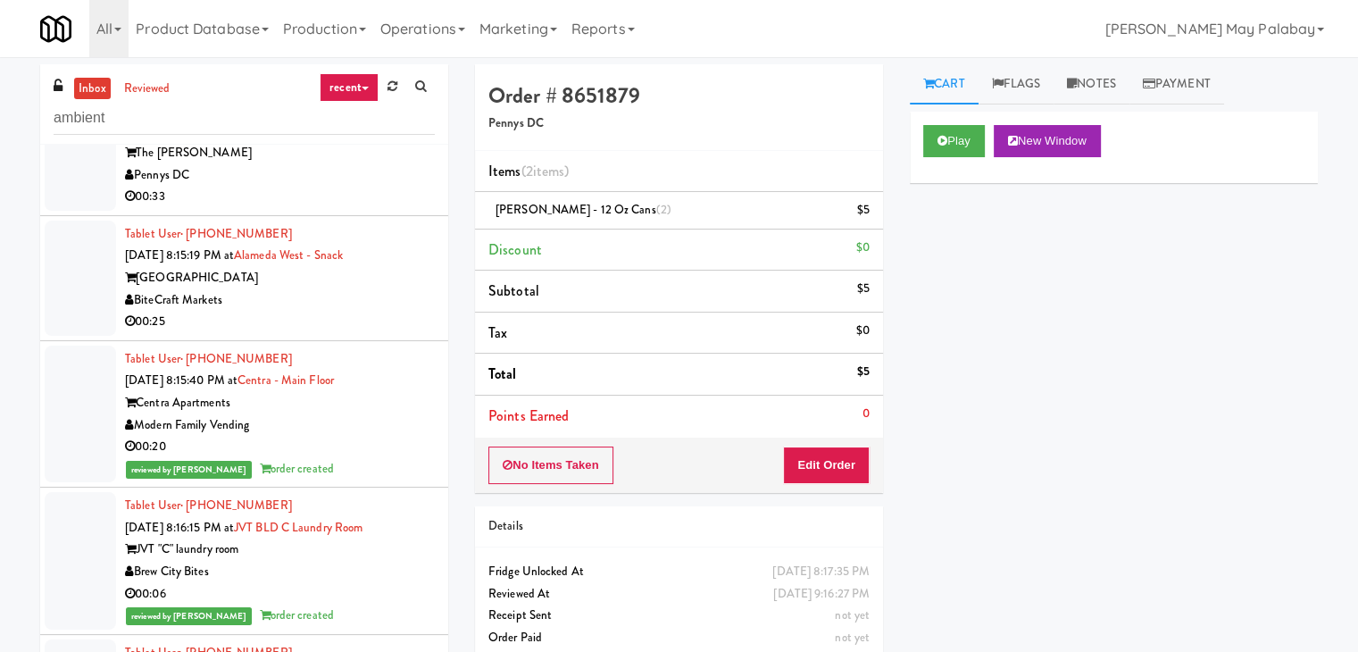
scroll to position [2412, 0]
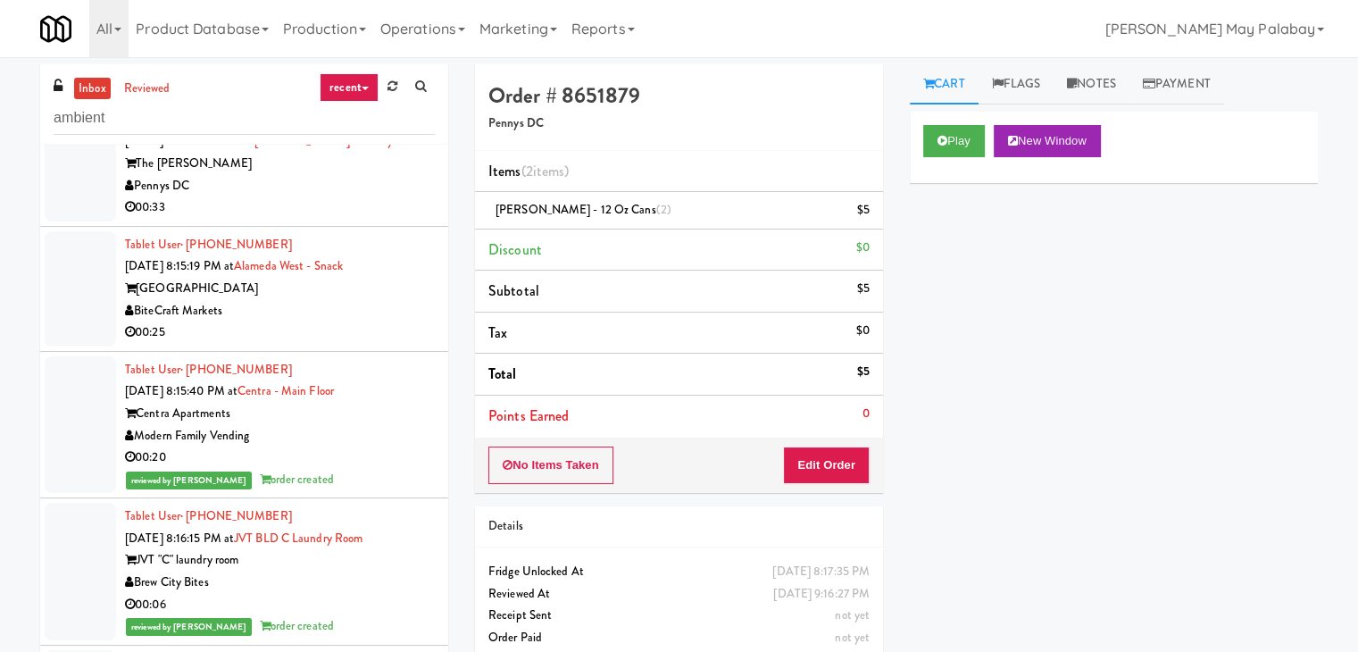
click at [330, 329] on div "00:25" at bounding box center [280, 333] width 310 height 22
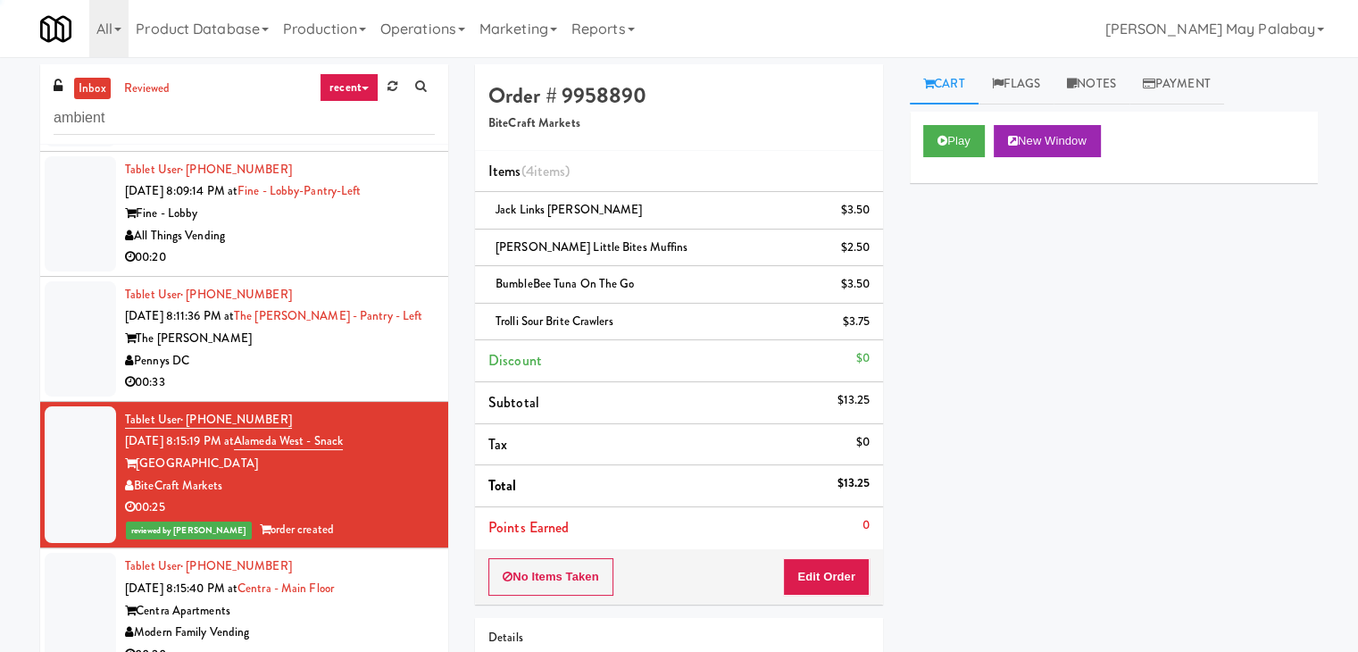
scroll to position [2233, 0]
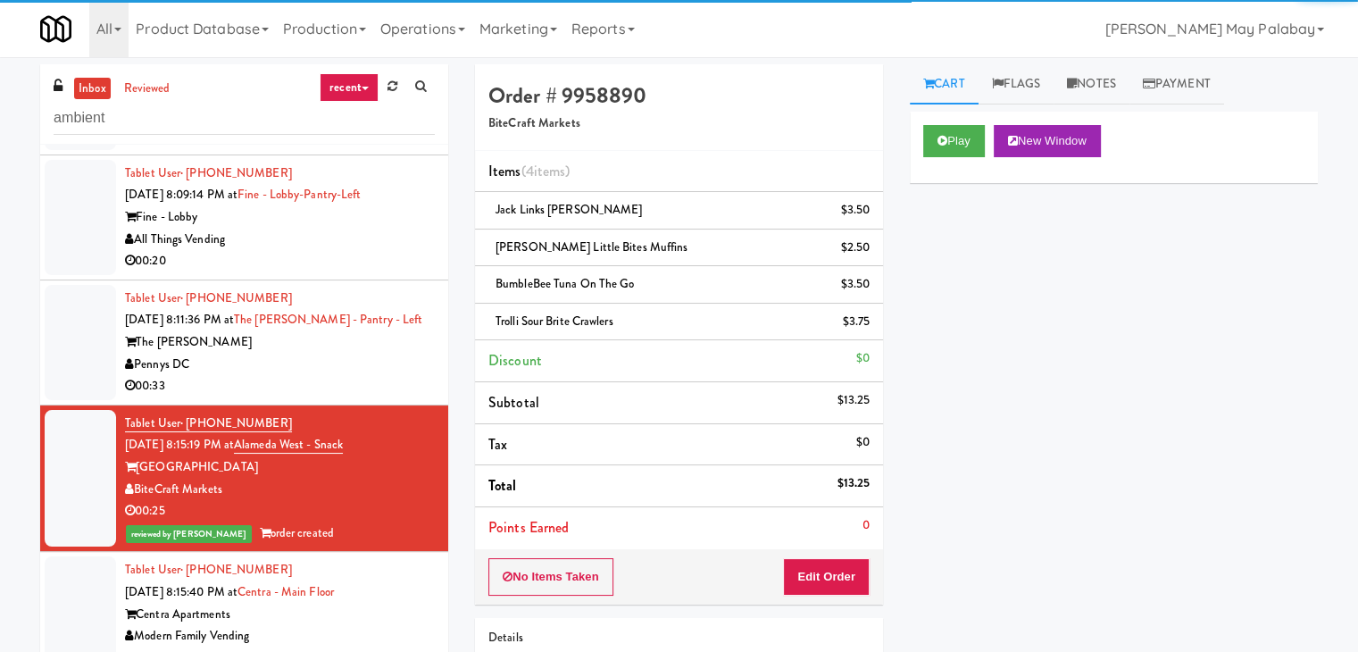
click at [330, 333] on div "The [PERSON_NAME]" at bounding box center [280, 342] width 310 height 22
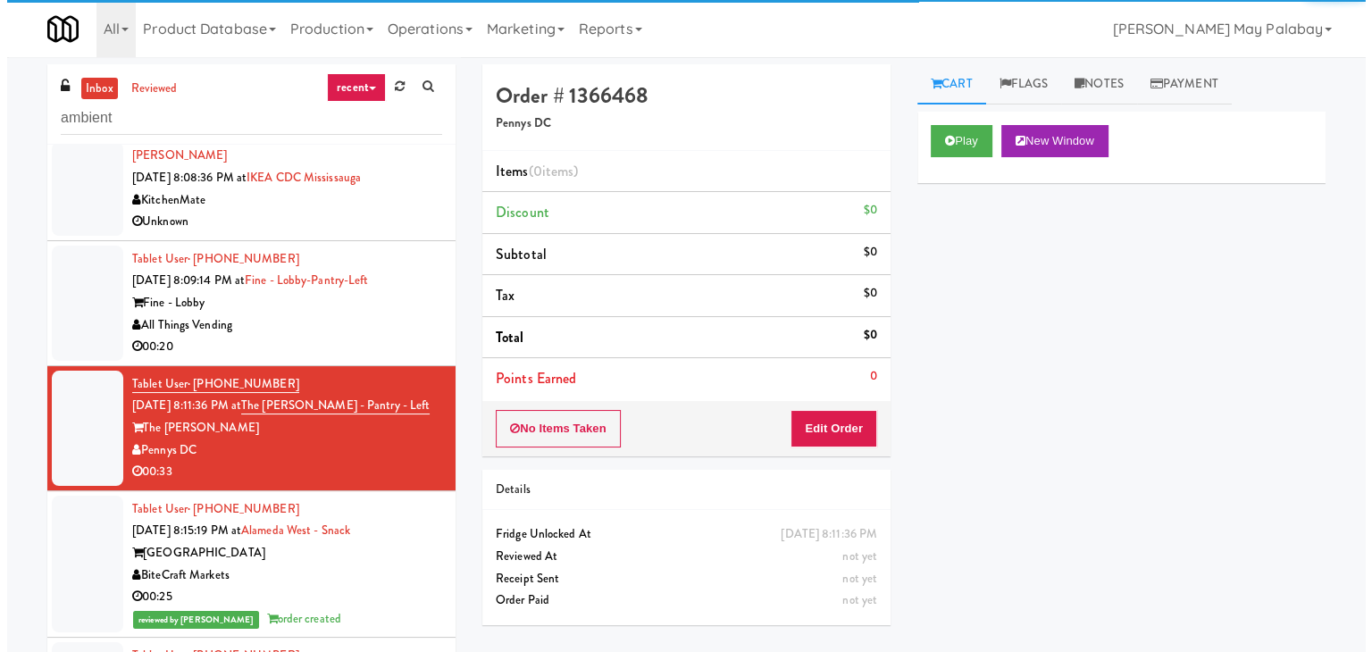
scroll to position [2144, 0]
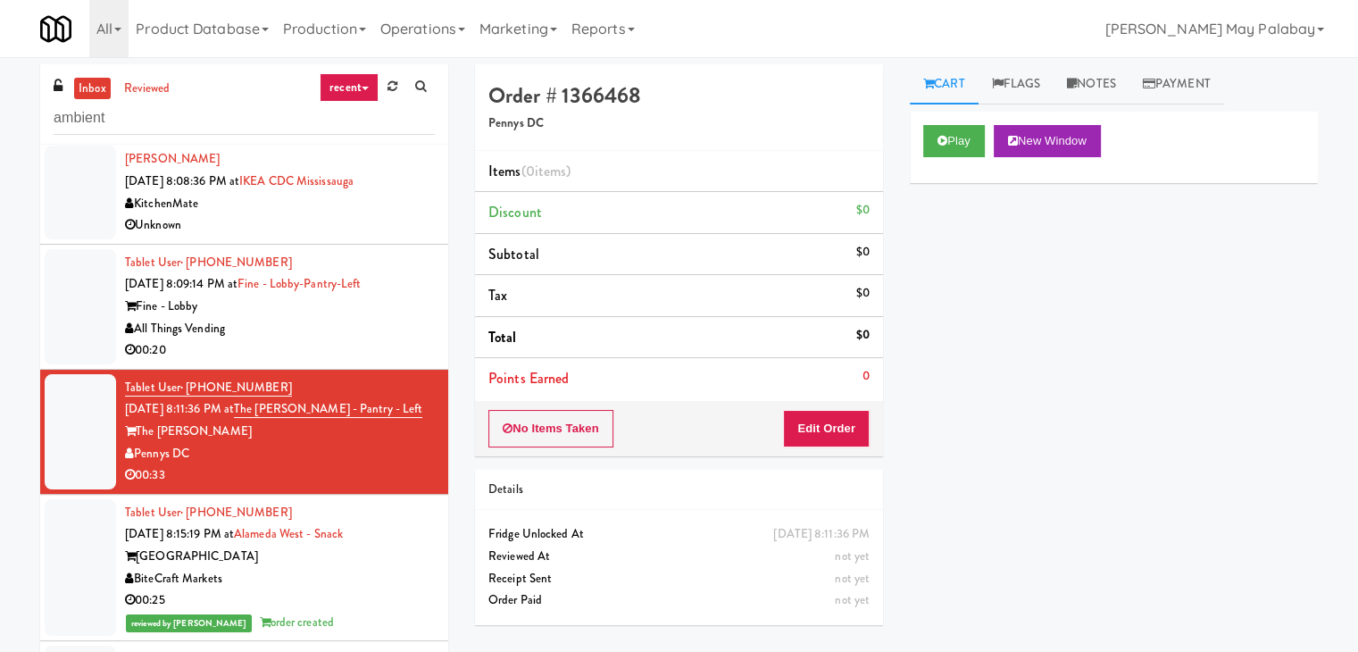
click at [362, 296] on div "Fine - Lobby" at bounding box center [280, 307] width 310 height 22
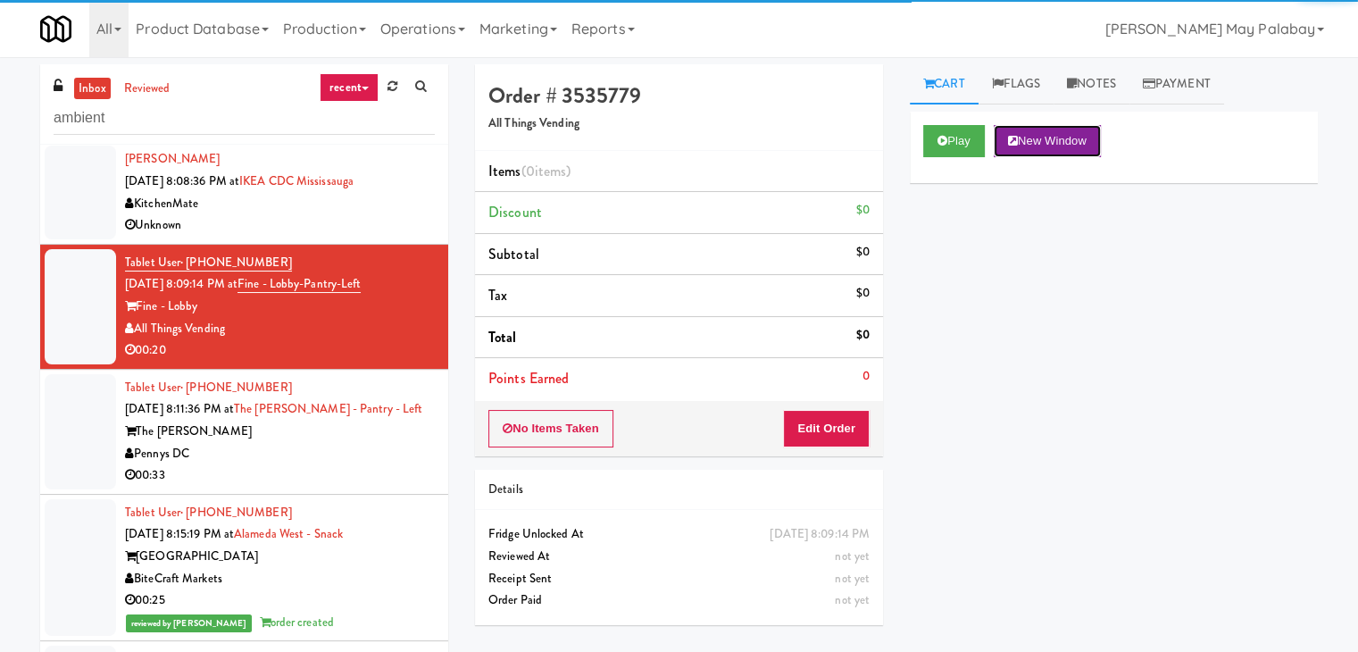
click at [1075, 138] on button "New Window" at bounding box center [1047, 141] width 107 height 32
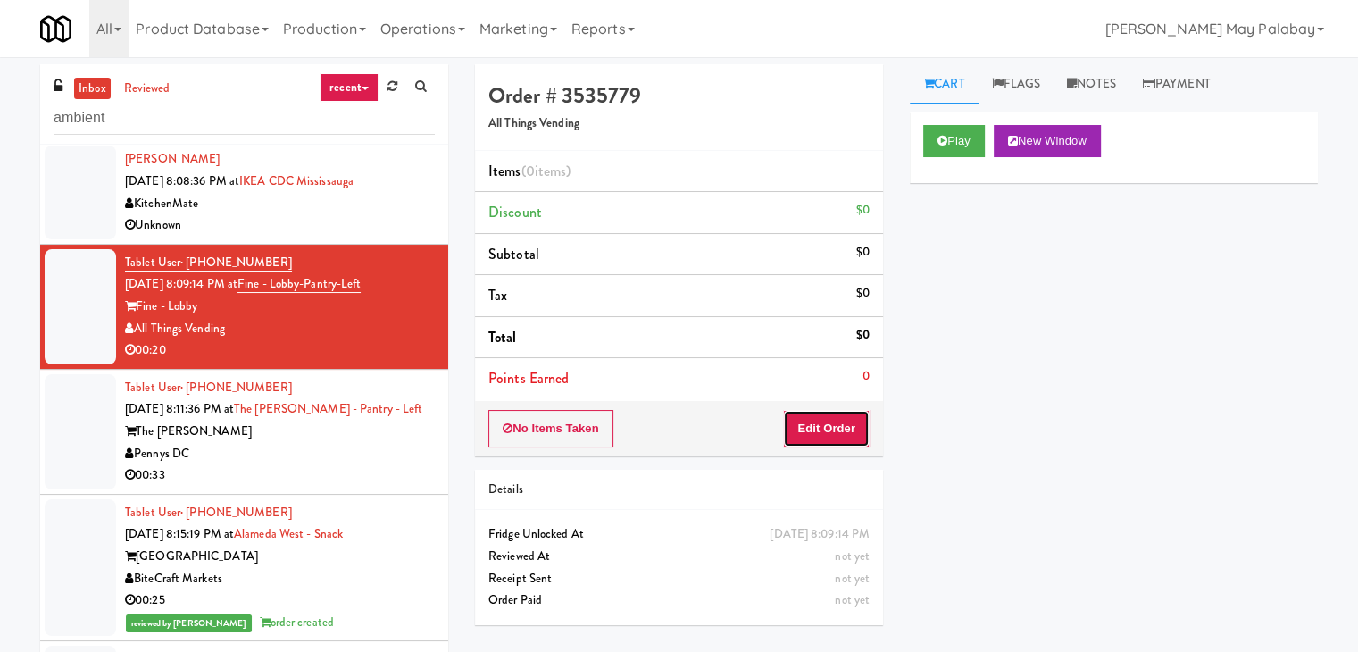
click at [812, 424] on button "Edit Order" at bounding box center [826, 429] width 87 height 38
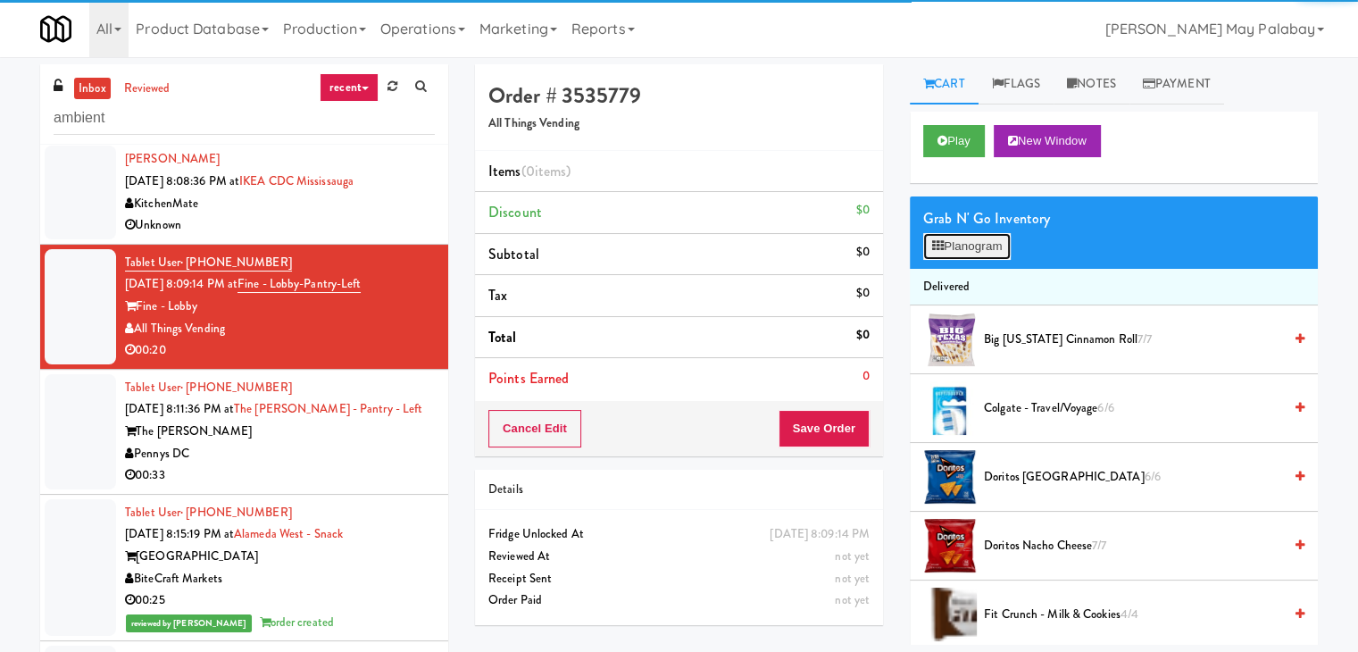
click at [984, 249] on button "Planogram" at bounding box center [968, 246] width 88 height 27
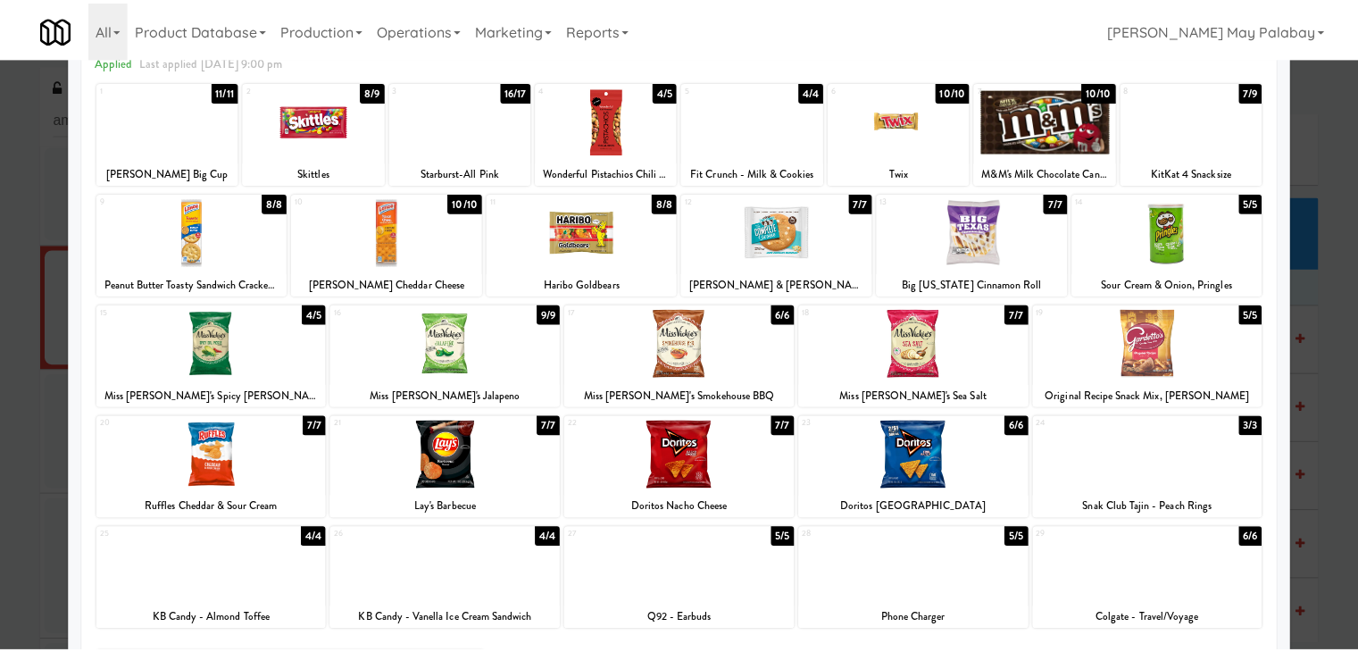
scroll to position [89, 0]
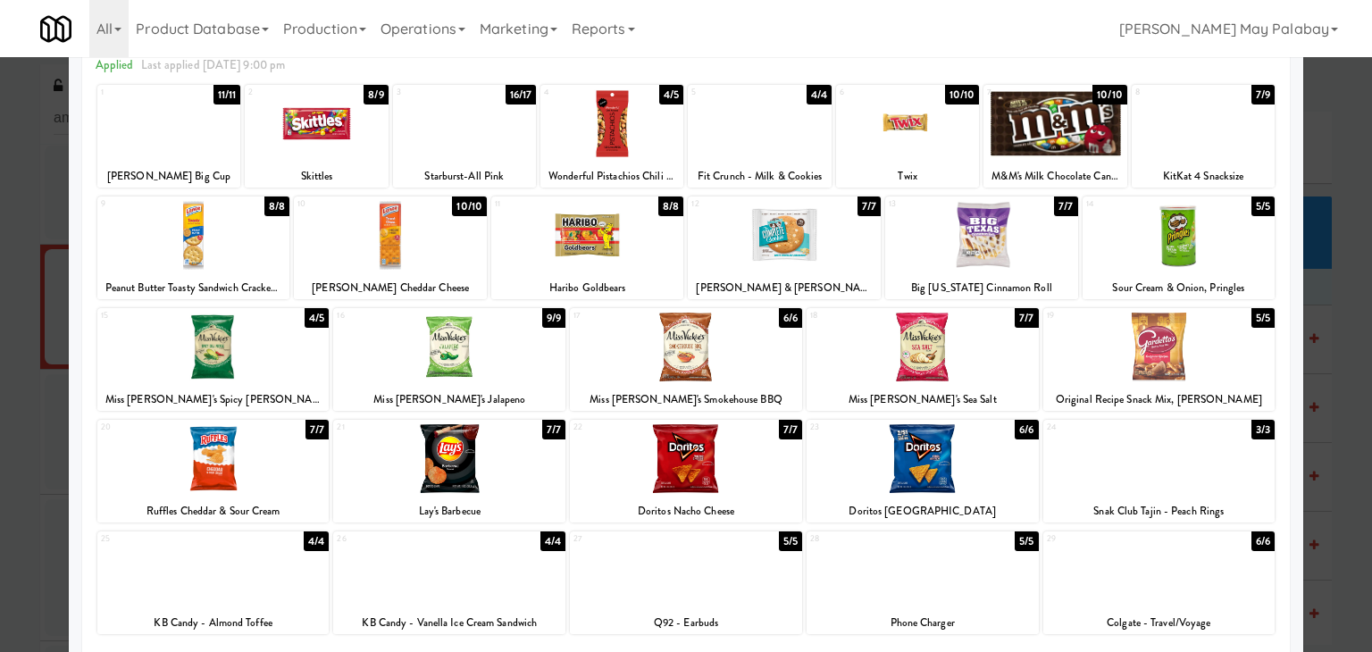
click at [911, 170] on div "Twix" at bounding box center [908, 176] width 138 height 22
click at [929, 155] on div at bounding box center [907, 123] width 143 height 69
click at [1344, 310] on div at bounding box center [686, 326] width 1372 height 652
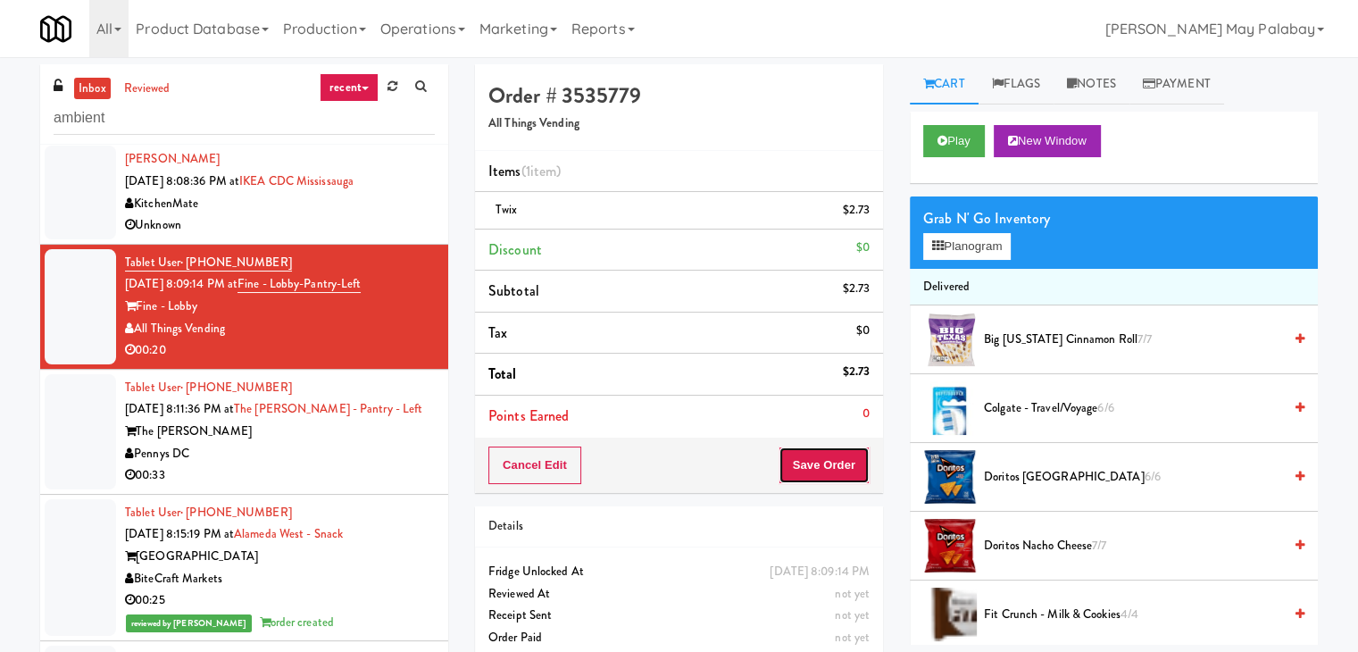
click at [841, 456] on button "Save Order" at bounding box center [824, 466] width 91 height 38
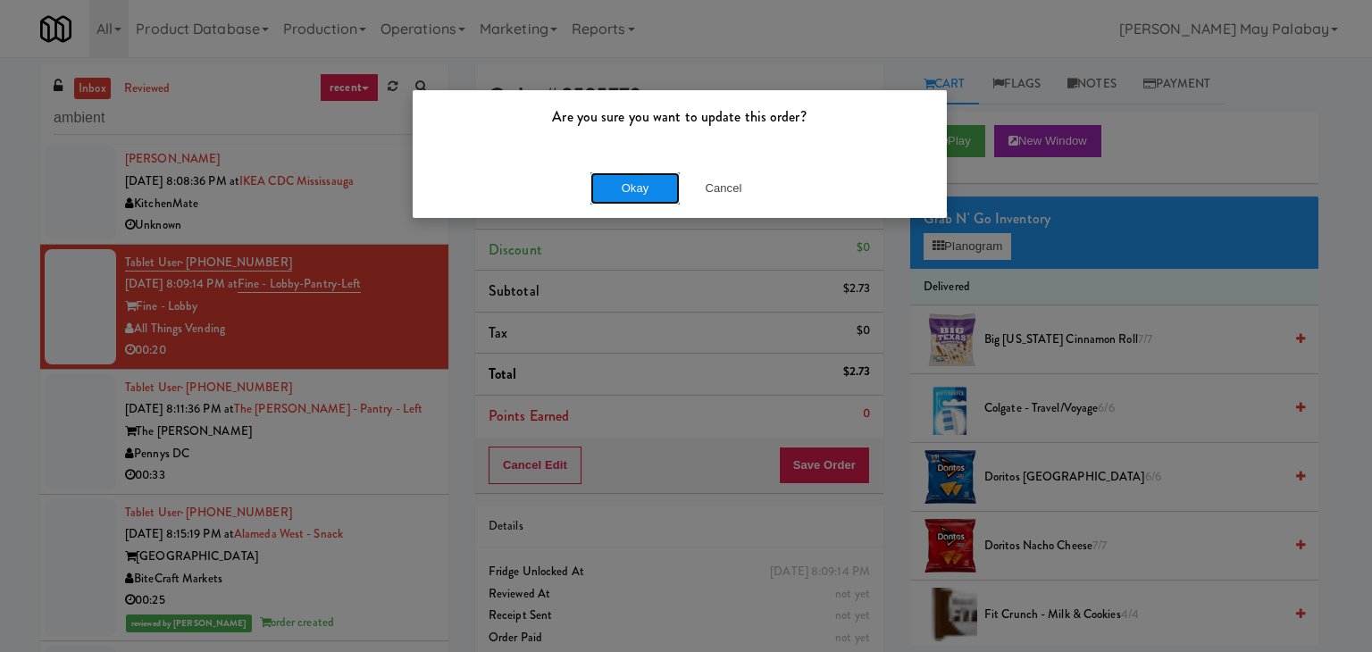
click at [611, 198] on button "Okay" at bounding box center [634, 188] width 89 height 32
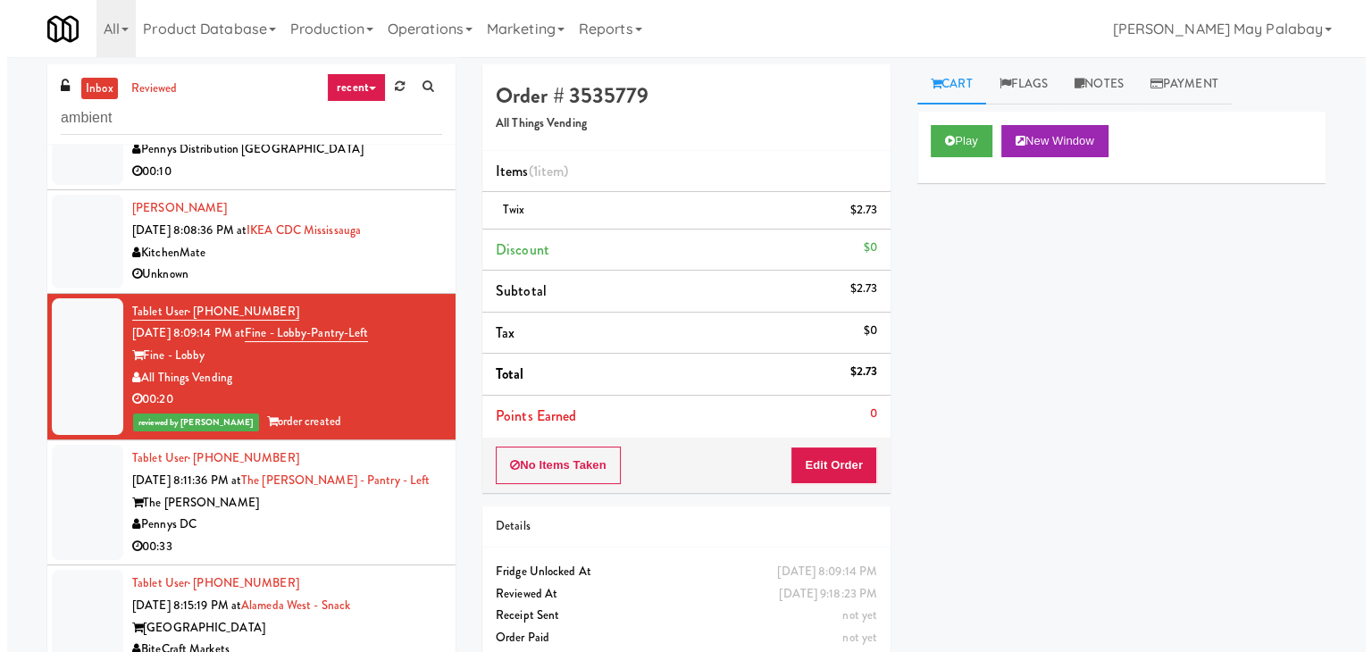
scroll to position [1965, 0]
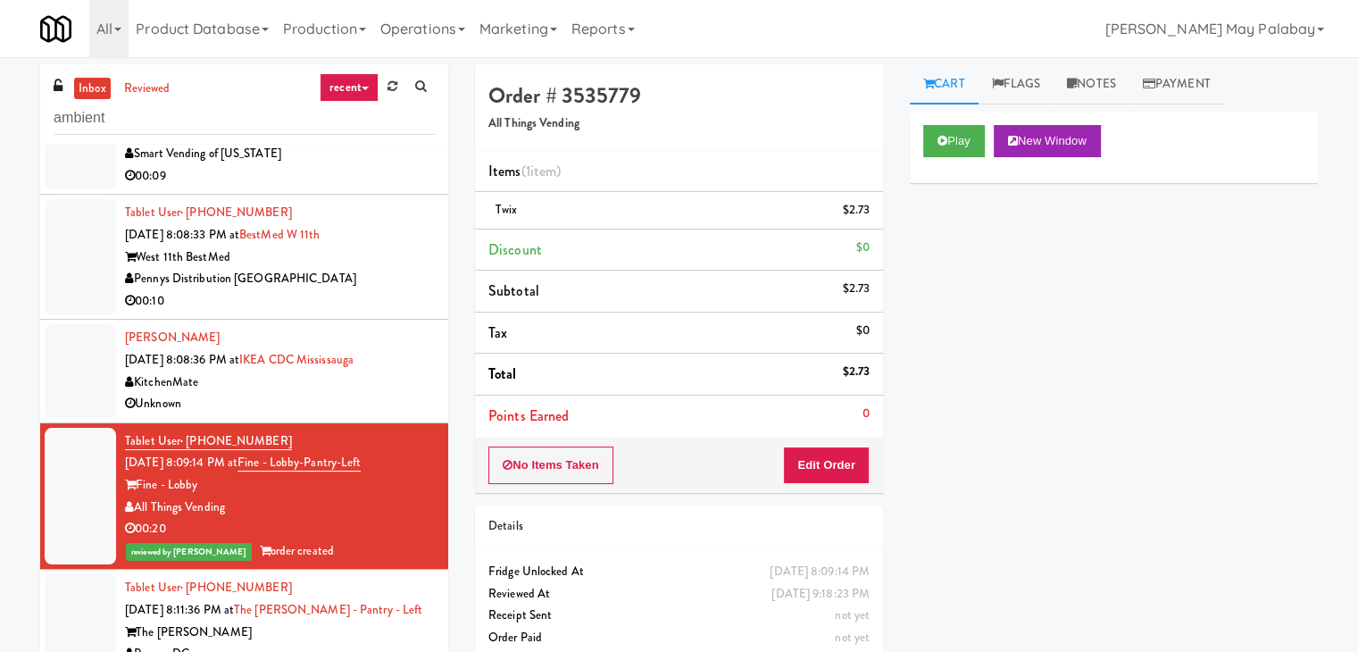
click at [313, 283] on div "Pennys Distribution [GEOGRAPHIC_DATA]" at bounding box center [280, 279] width 310 height 22
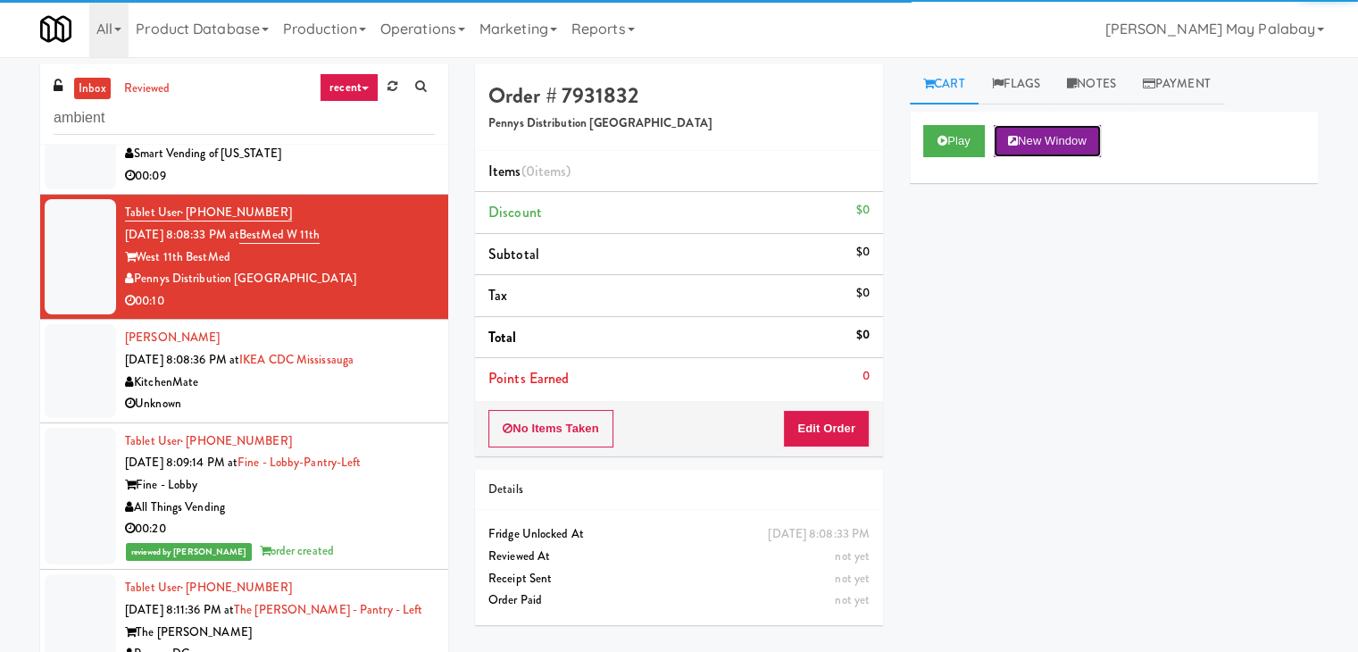
click at [1087, 135] on button "New Window" at bounding box center [1047, 141] width 107 height 32
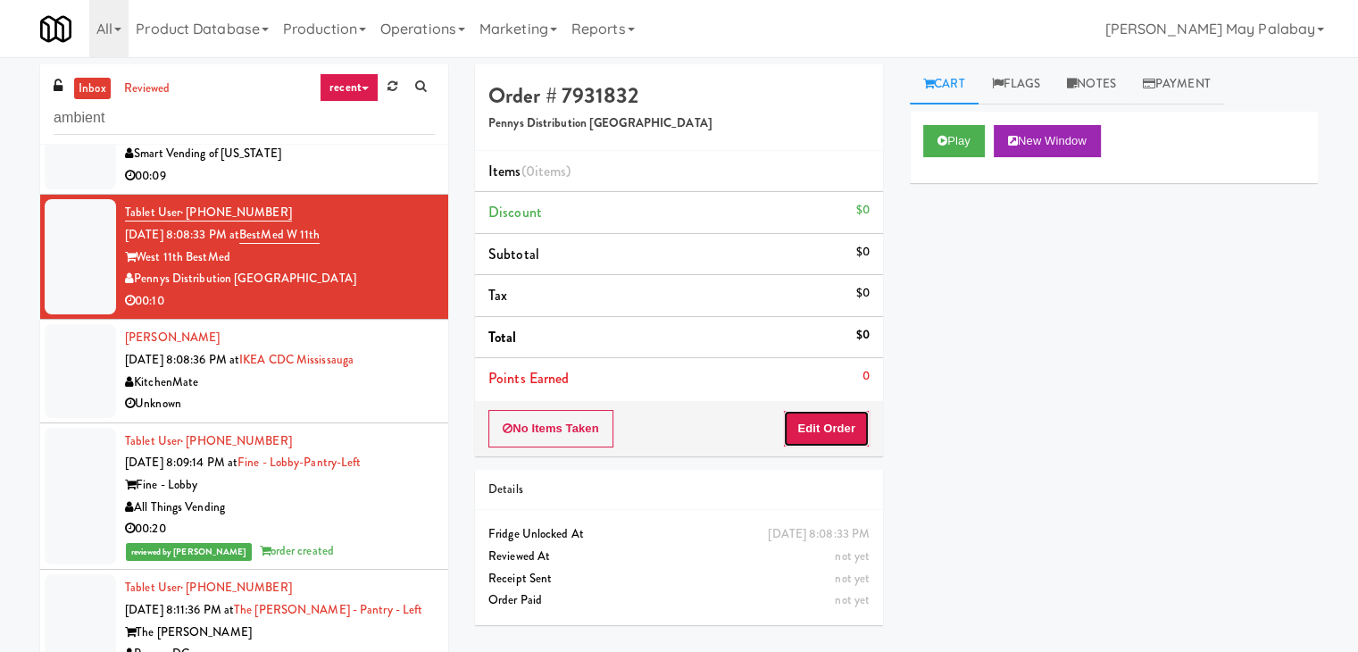
drag, startPoint x: 821, startPoint y: 422, endPoint x: 845, endPoint y: 384, distance: 45.3
click at [821, 422] on button "Edit Order" at bounding box center [826, 429] width 87 height 38
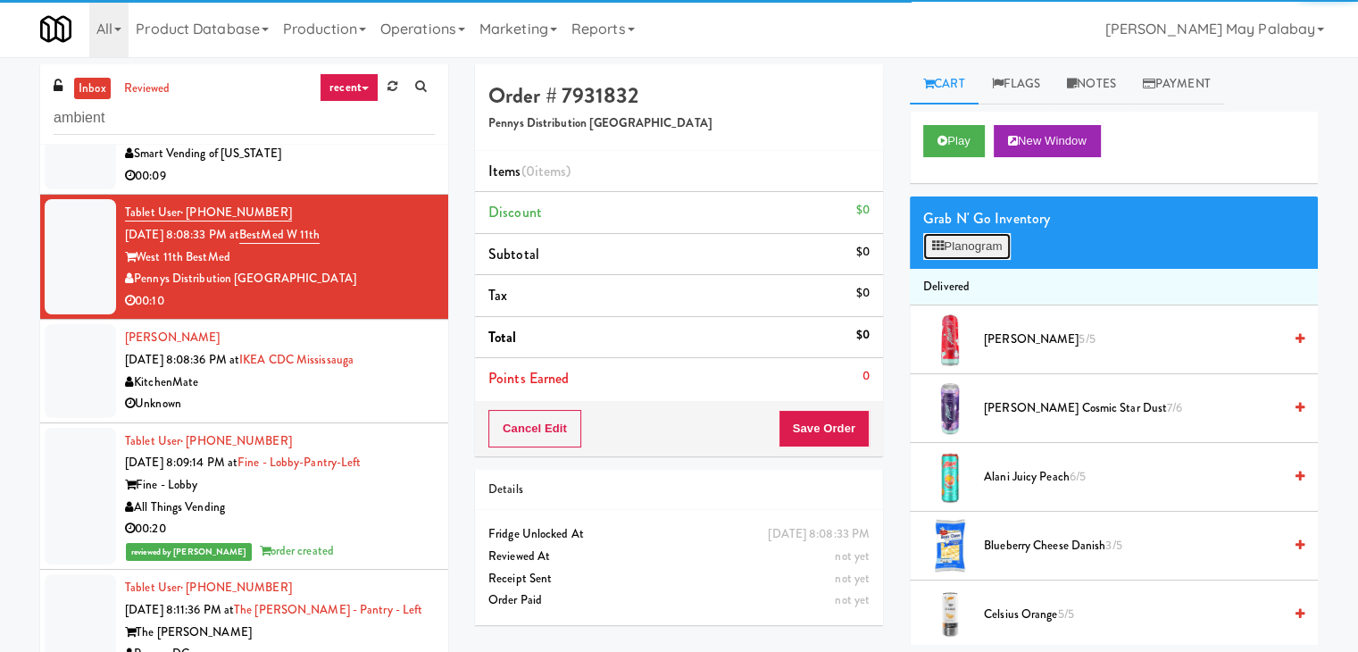
click at [968, 242] on button "Planogram" at bounding box center [968, 246] width 88 height 27
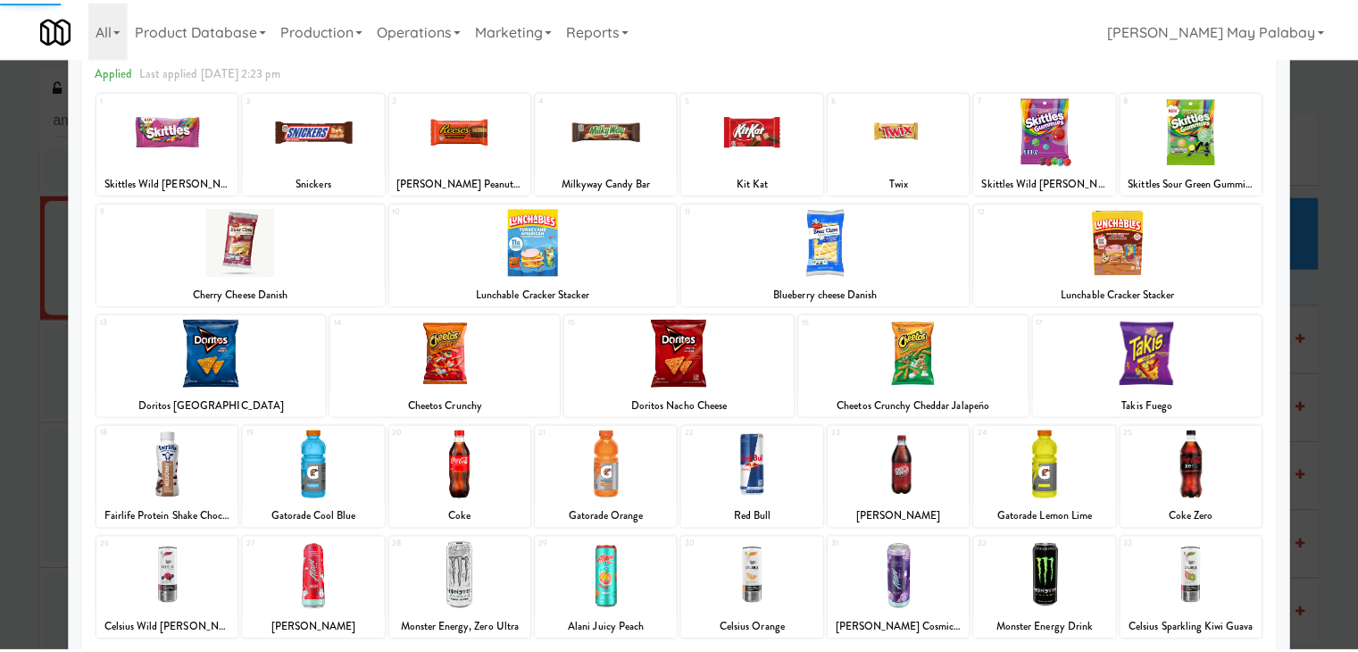
scroll to position [89, 0]
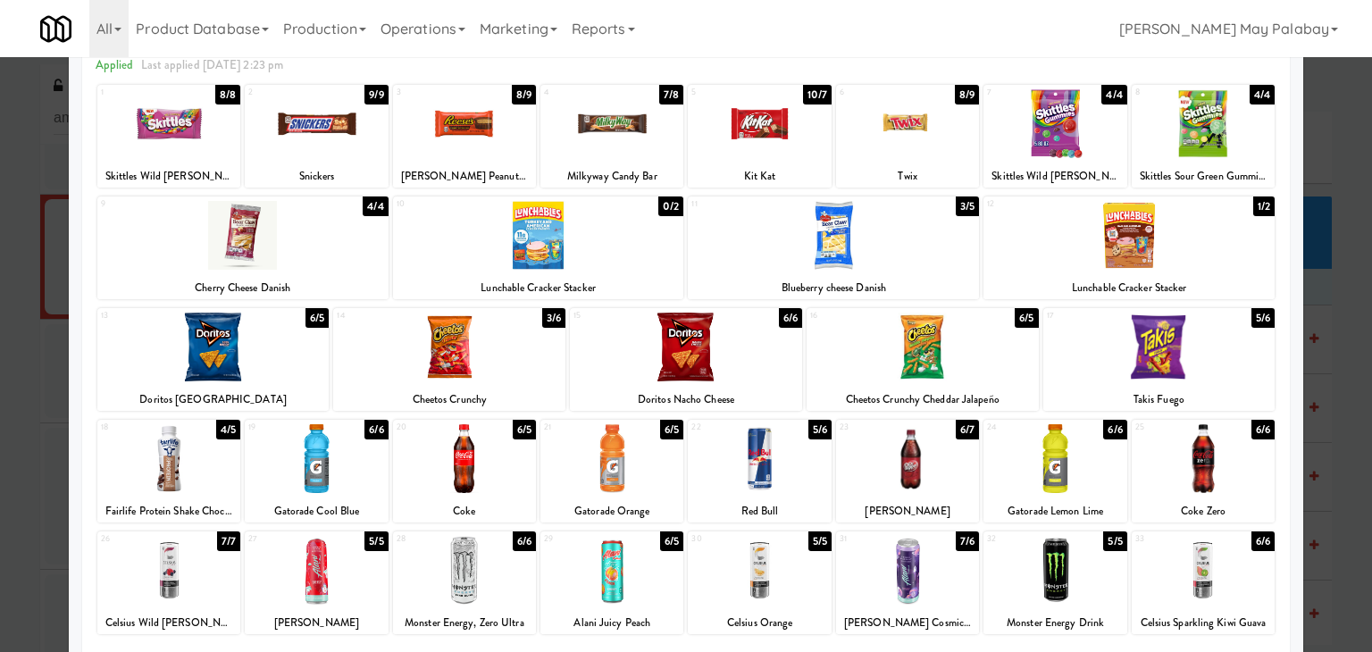
drag, startPoint x: 358, startPoint y: 460, endPoint x: 407, endPoint y: 464, distance: 49.3
click at [358, 460] on div at bounding box center [316, 458] width 143 height 69
click at [1311, 411] on div at bounding box center [686, 326] width 1372 height 652
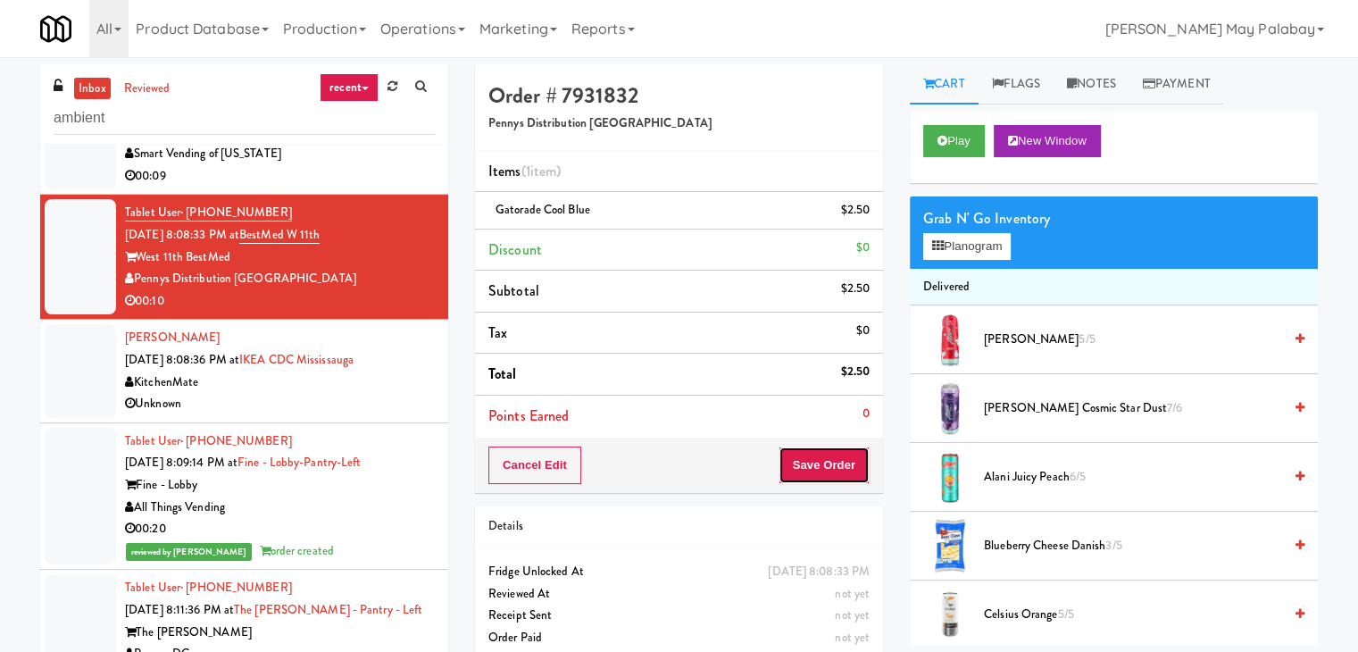
click at [839, 473] on button "Save Order" at bounding box center [824, 466] width 91 height 38
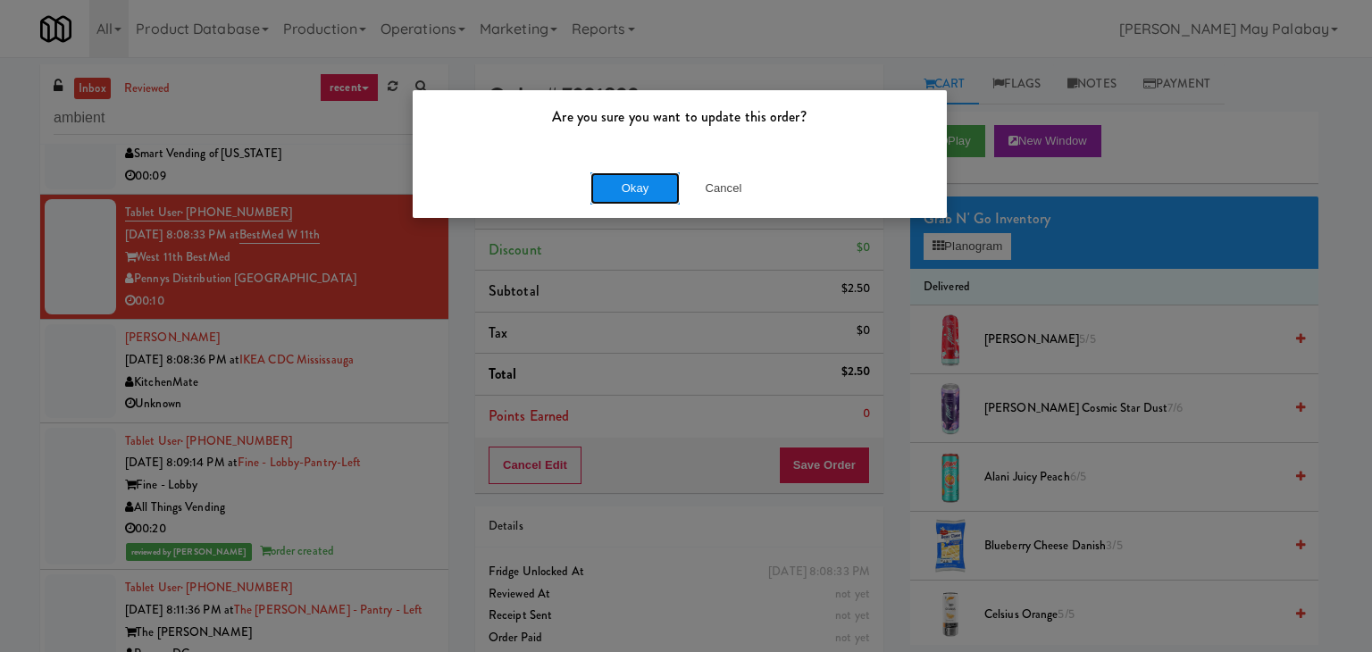
click at [665, 196] on button "Okay" at bounding box center [634, 188] width 89 height 32
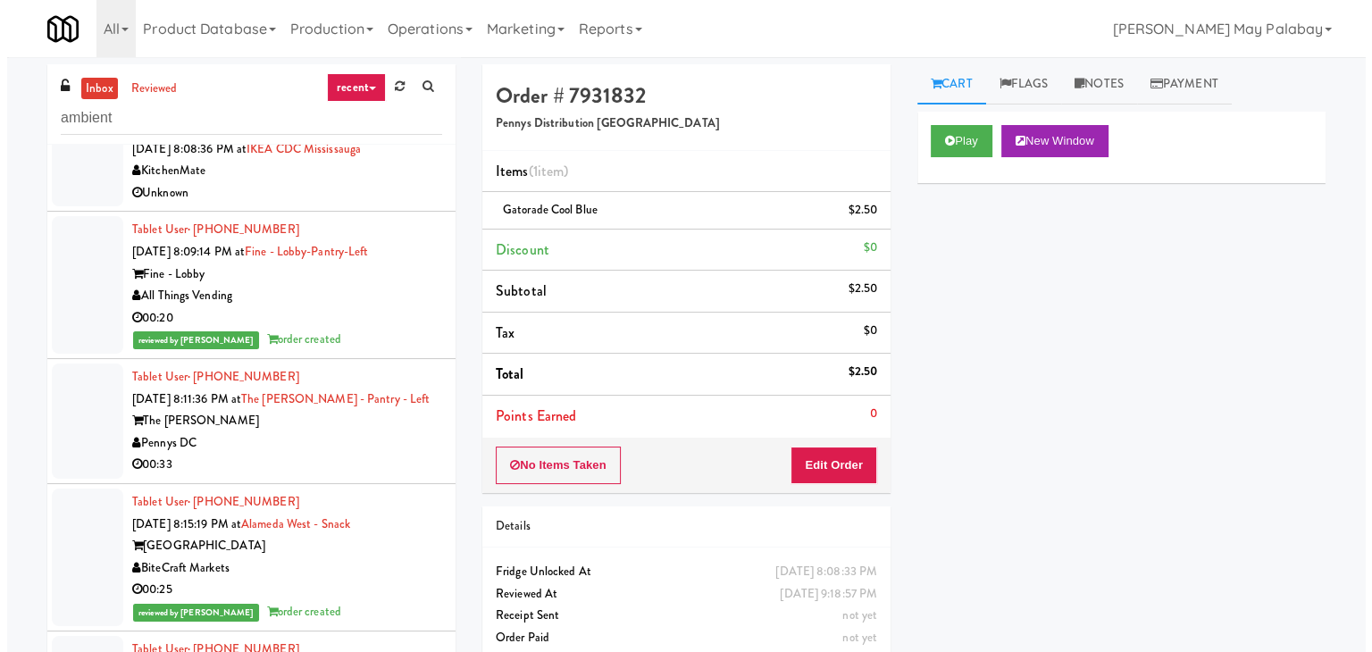
scroll to position [2233, 0]
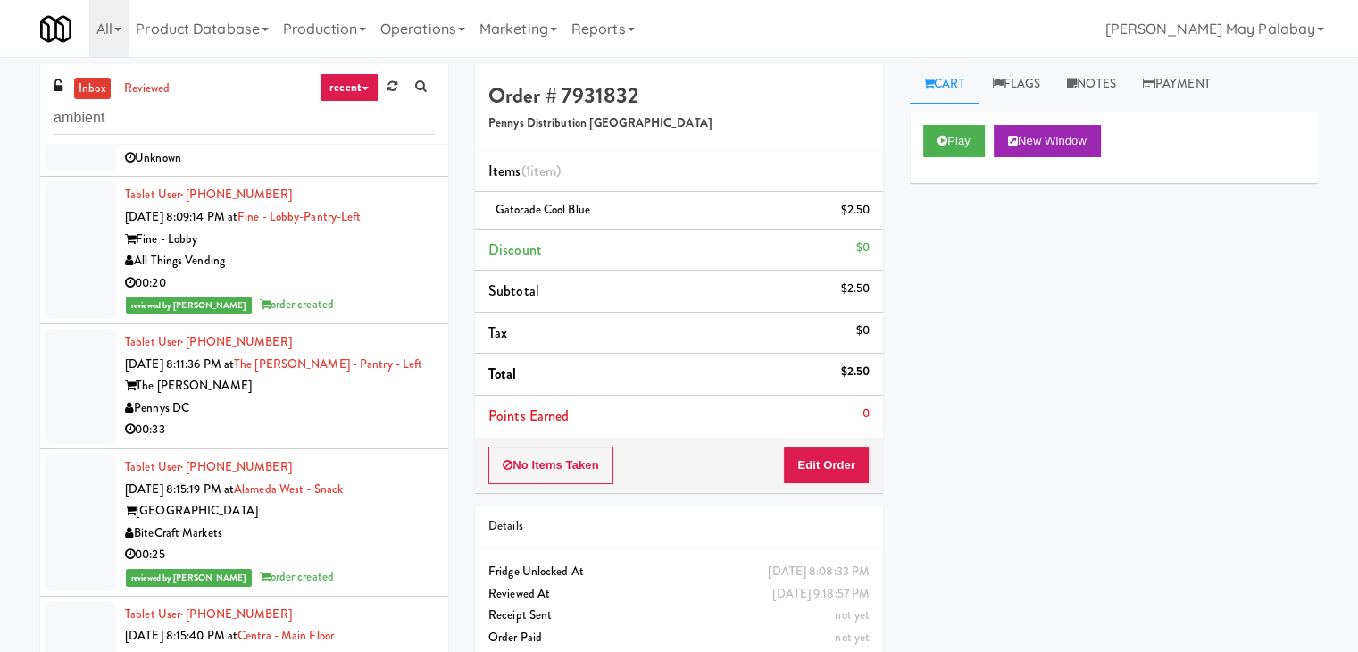
click at [269, 410] on div "Pennys DC" at bounding box center [280, 408] width 310 height 22
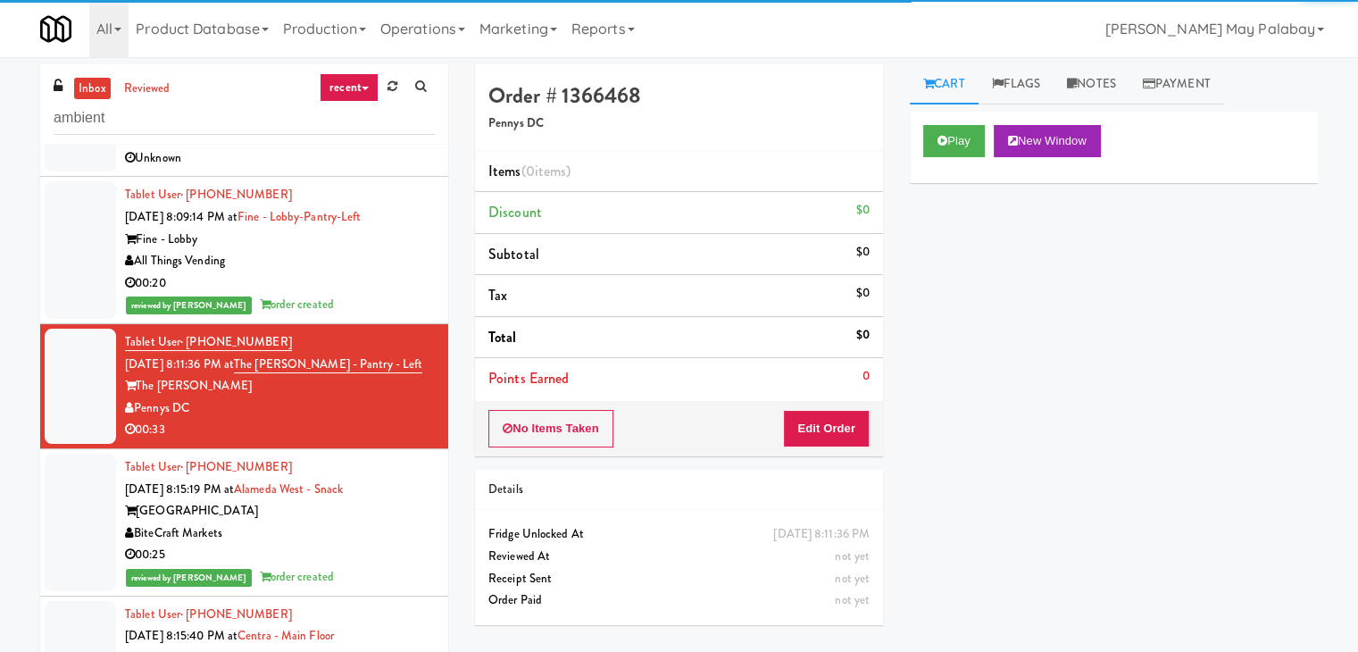
click at [371, 522] on div "BiteCraft Markets" at bounding box center [280, 533] width 310 height 22
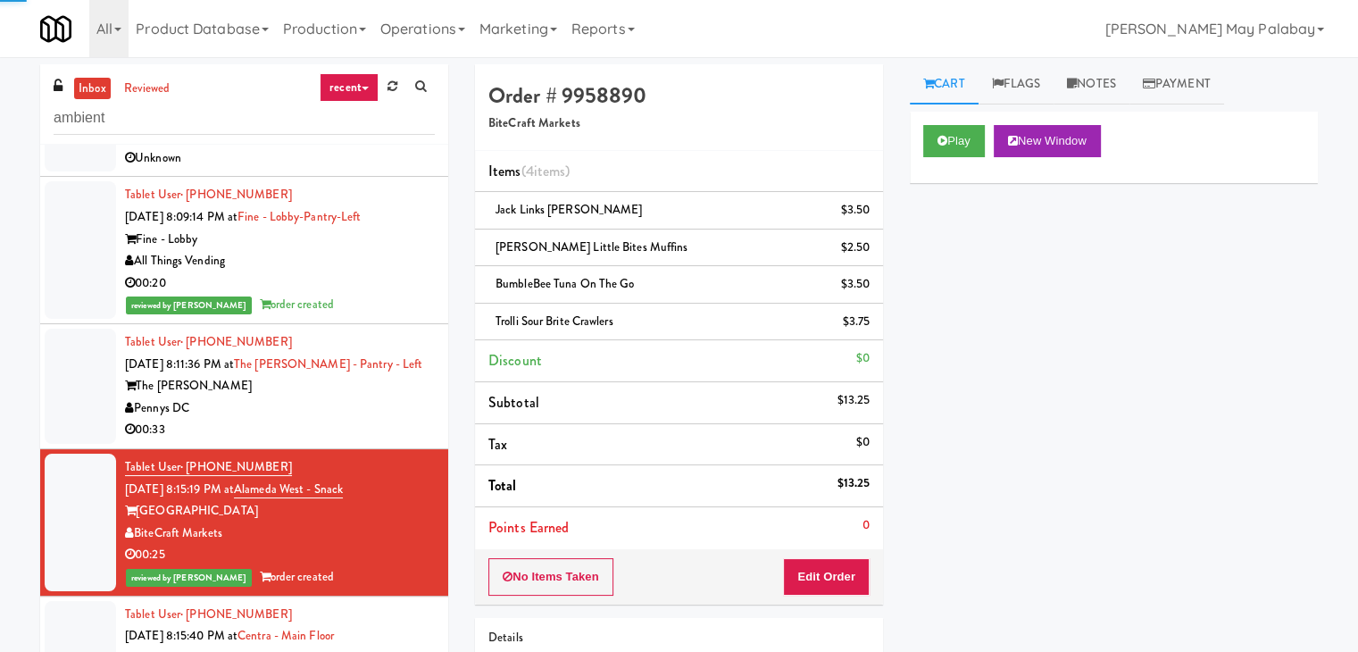
click at [348, 408] on div "Pennys DC" at bounding box center [280, 408] width 310 height 22
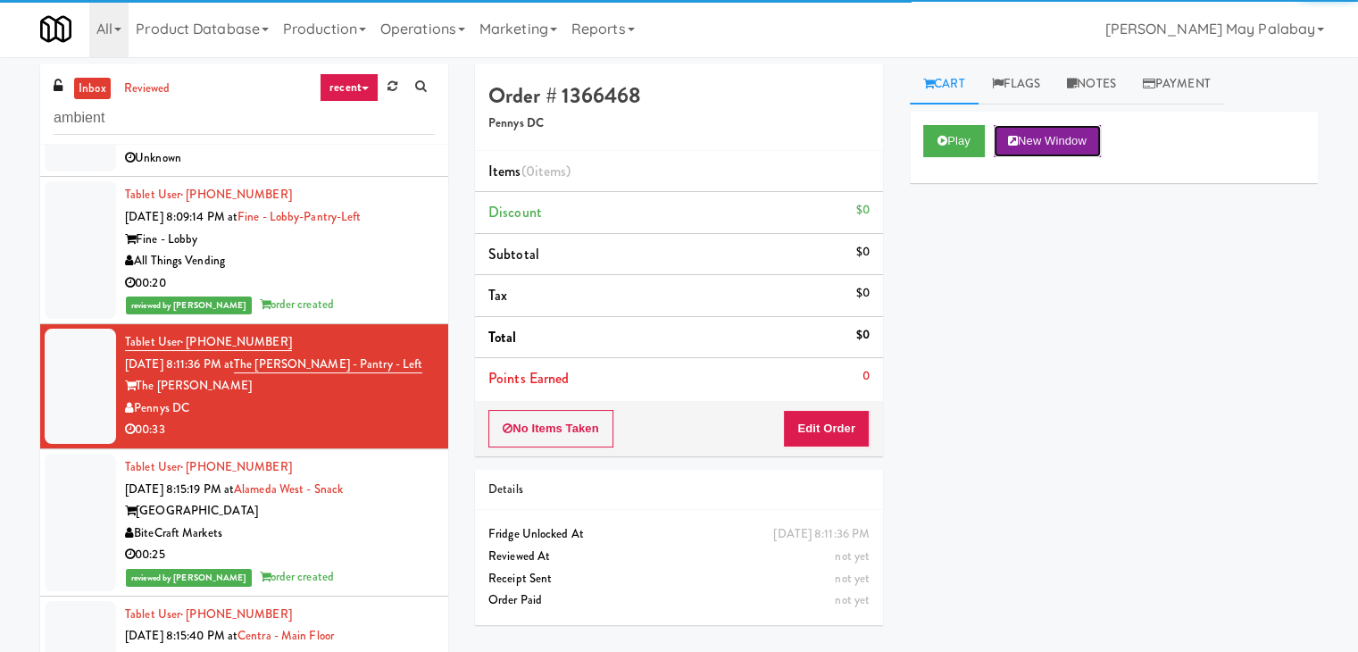
click at [1061, 138] on button "New Window" at bounding box center [1047, 141] width 107 height 32
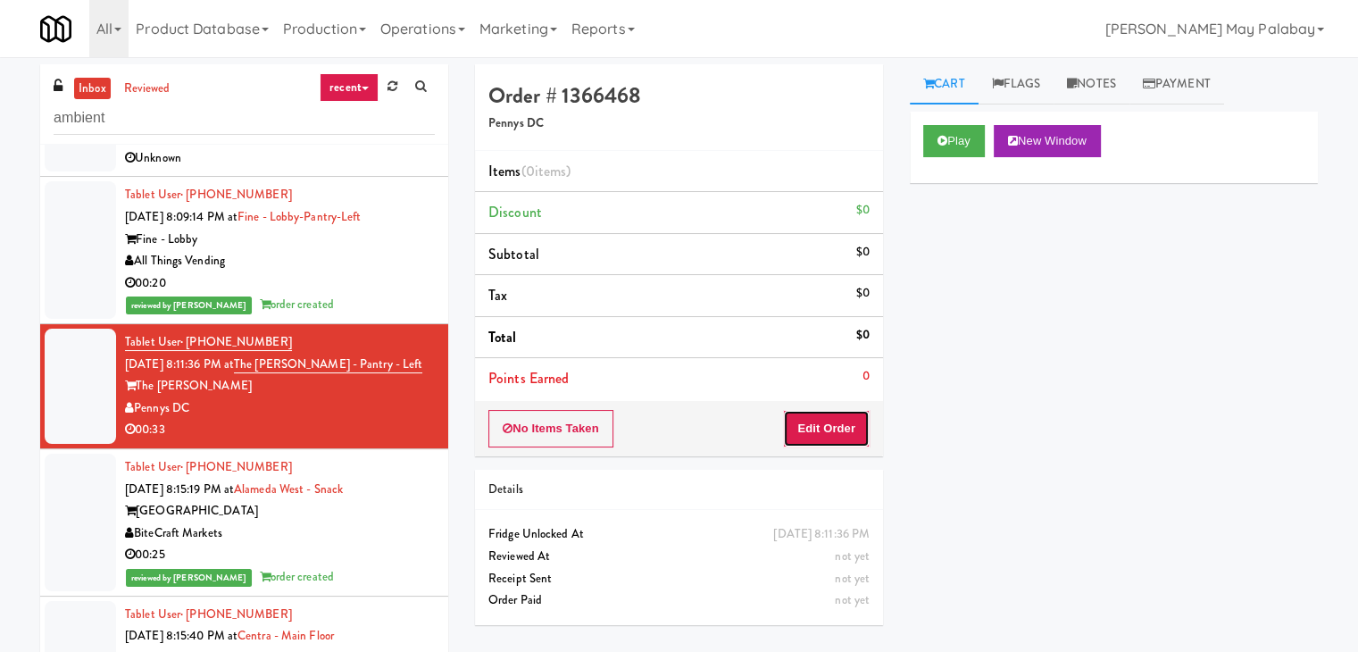
drag, startPoint x: 846, startPoint y: 431, endPoint x: 861, endPoint y: 397, distance: 37.2
click at [847, 428] on button "Edit Order" at bounding box center [826, 429] width 87 height 38
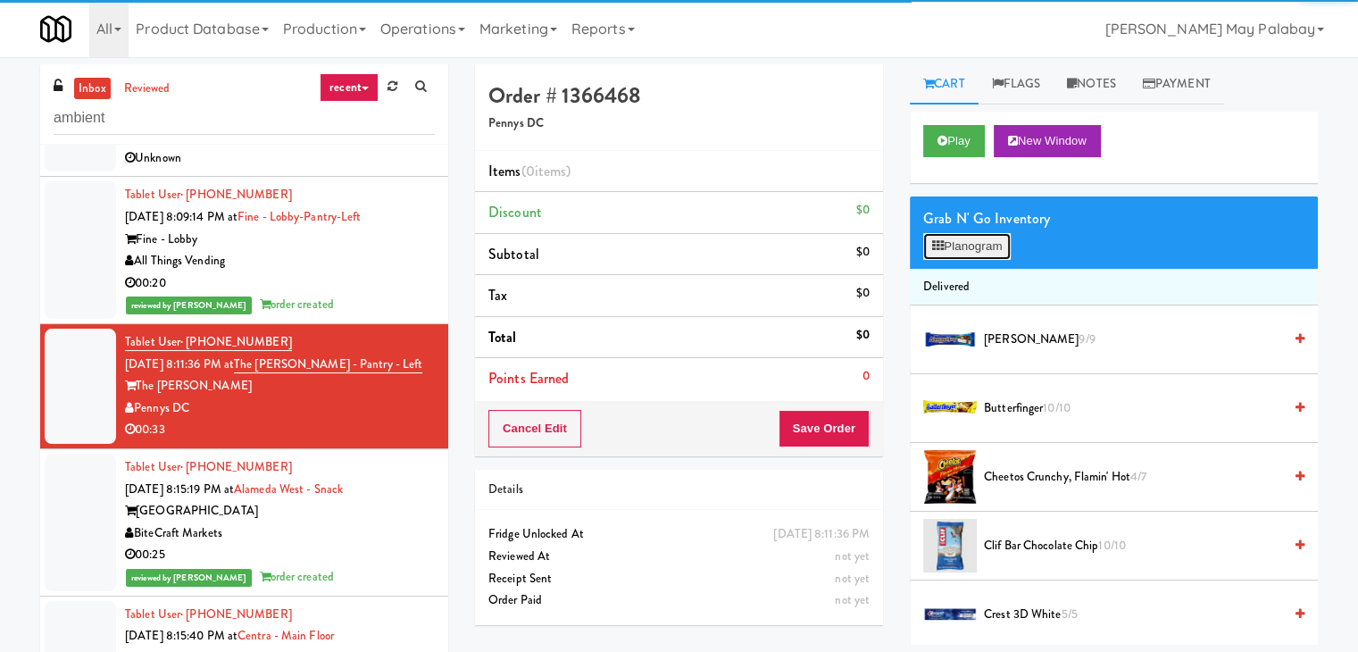
click at [968, 246] on button "Planogram" at bounding box center [968, 246] width 88 height 27
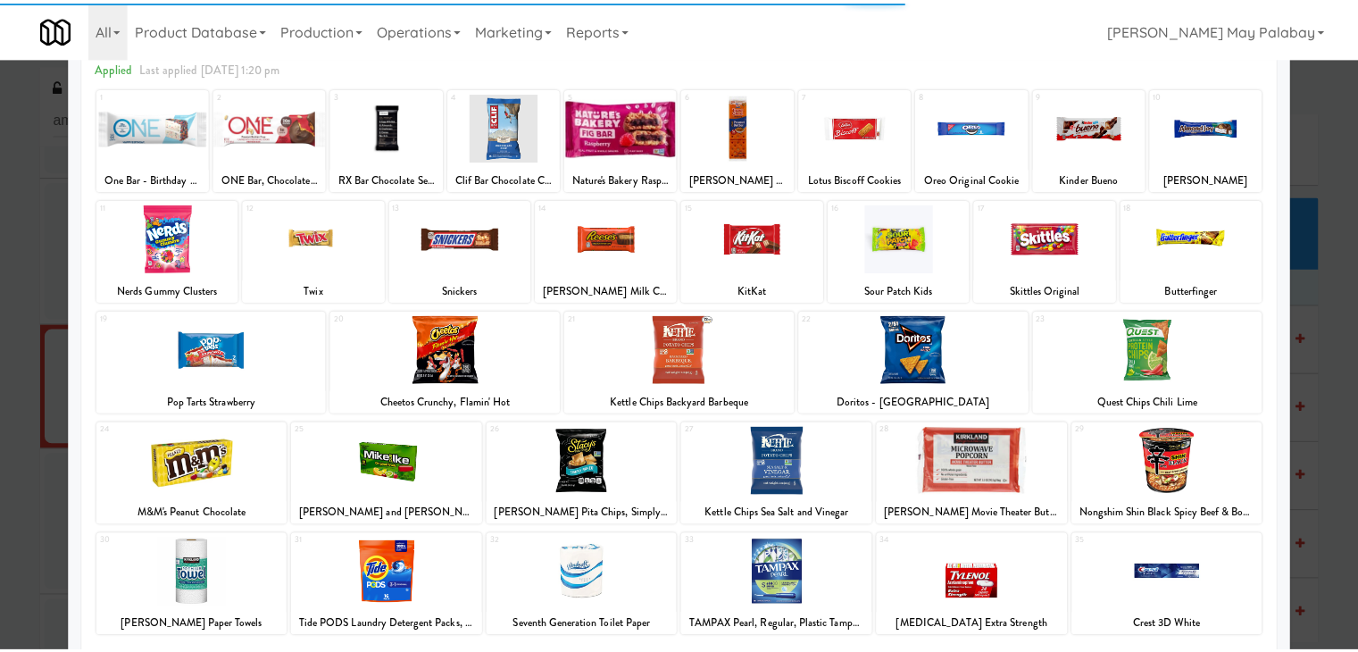
scroll to position [89, 0]
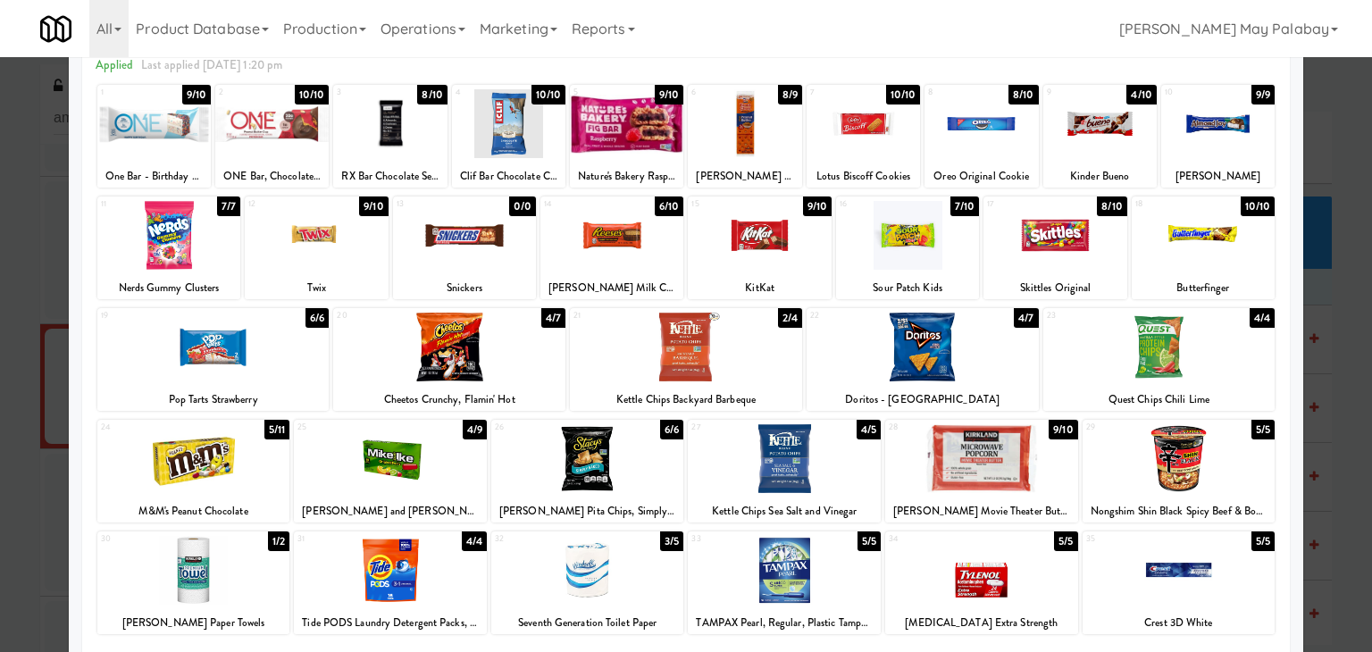
click at [476, 457] on div at bounding box center [390, 458] width 193 height 69
click at [947, 262] on div at bounding box center [907, 235] width 143 height 69
click at [1349, 272] on div at bounding box center [686, 326] width 1372 height 652
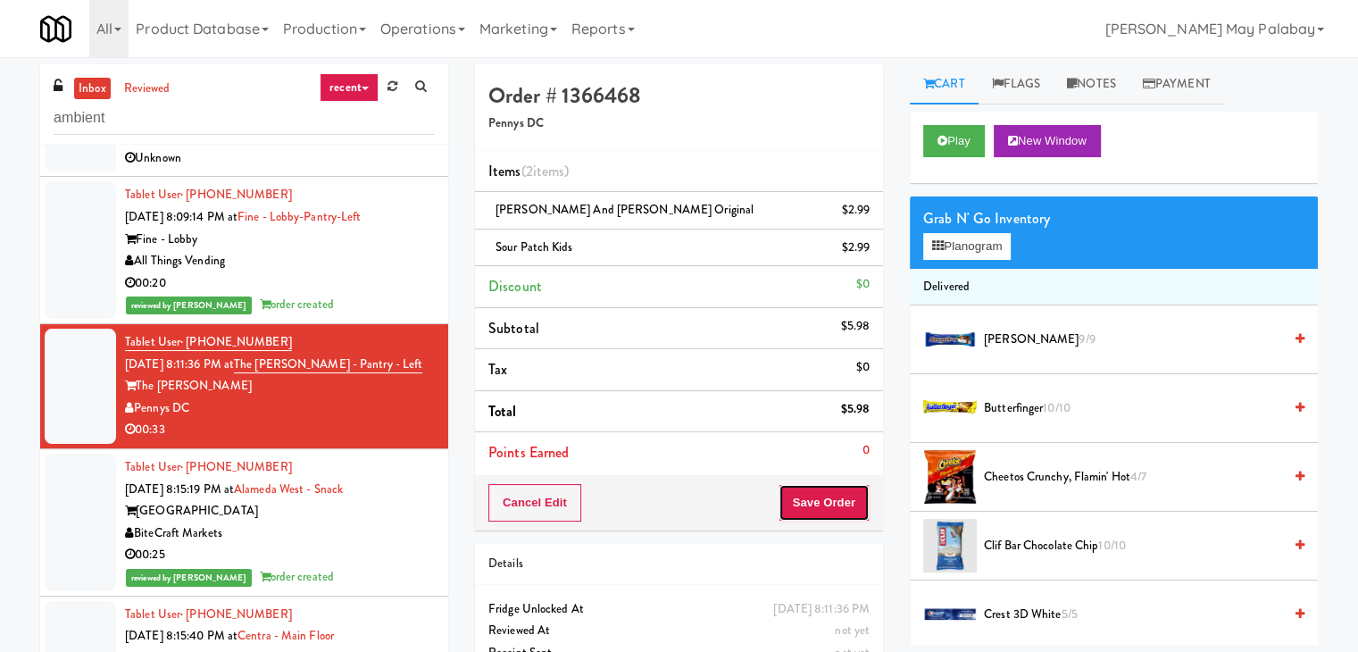
click at [841, 490] on button "Save Order" at bounding box center [824, 503] width 91 height 38
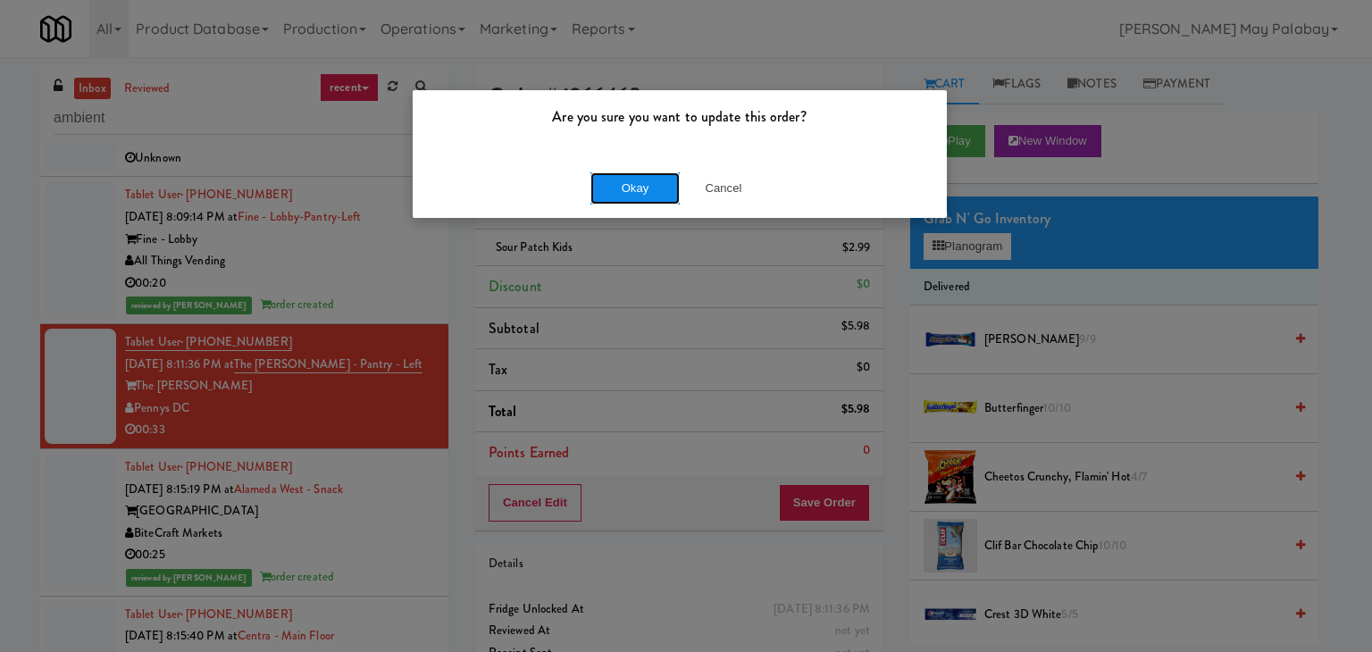
click at [654, 182] on button "Okay" at bounding box center [634, 188] width 89 height 32
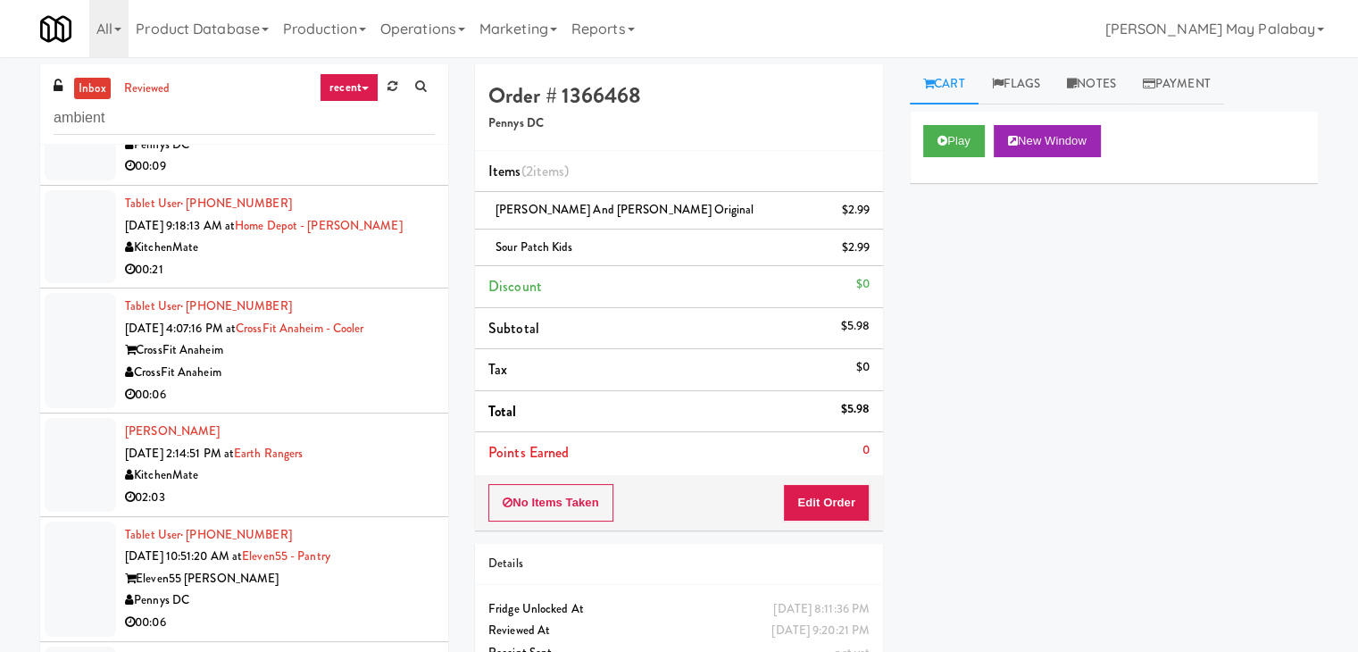
scroll to position [179, 0]
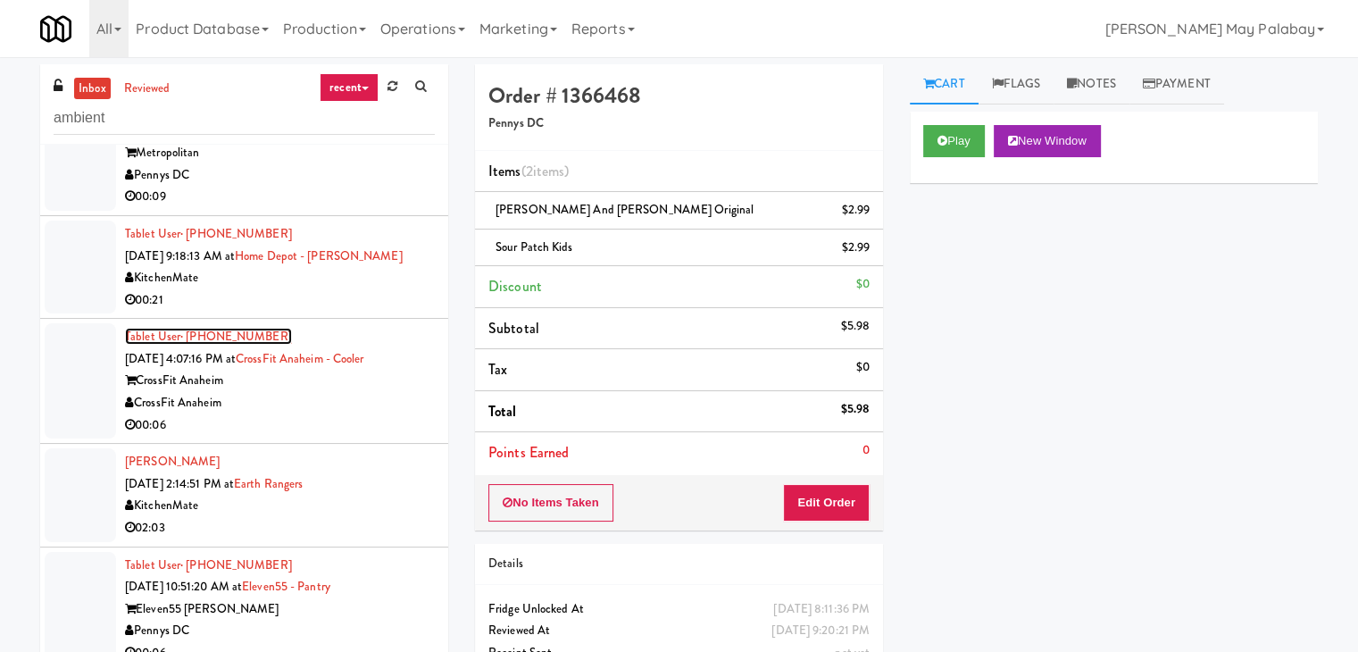
click at [232, 337] on span "· [PHONE_NUMBER]" at bounding box center [236, 336] width 112 height 17
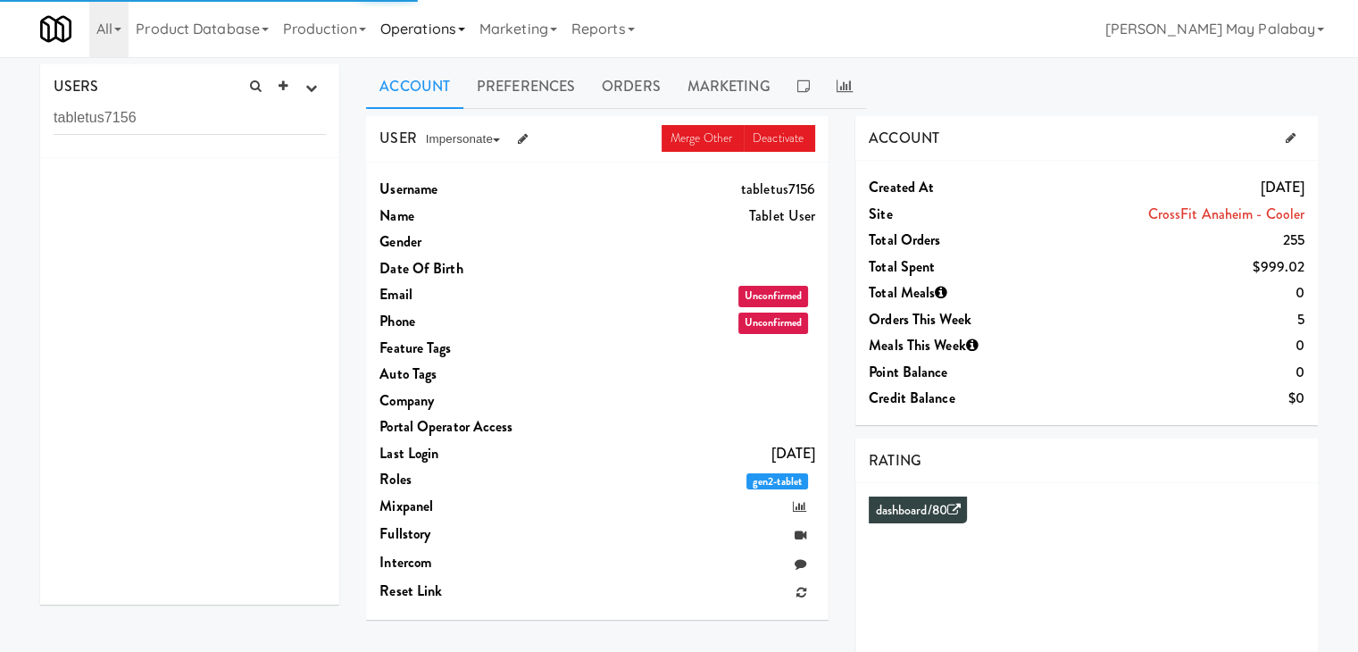
click at [422, 39] on link "Operations" at bounding box center [422, 28] width 99 height 57
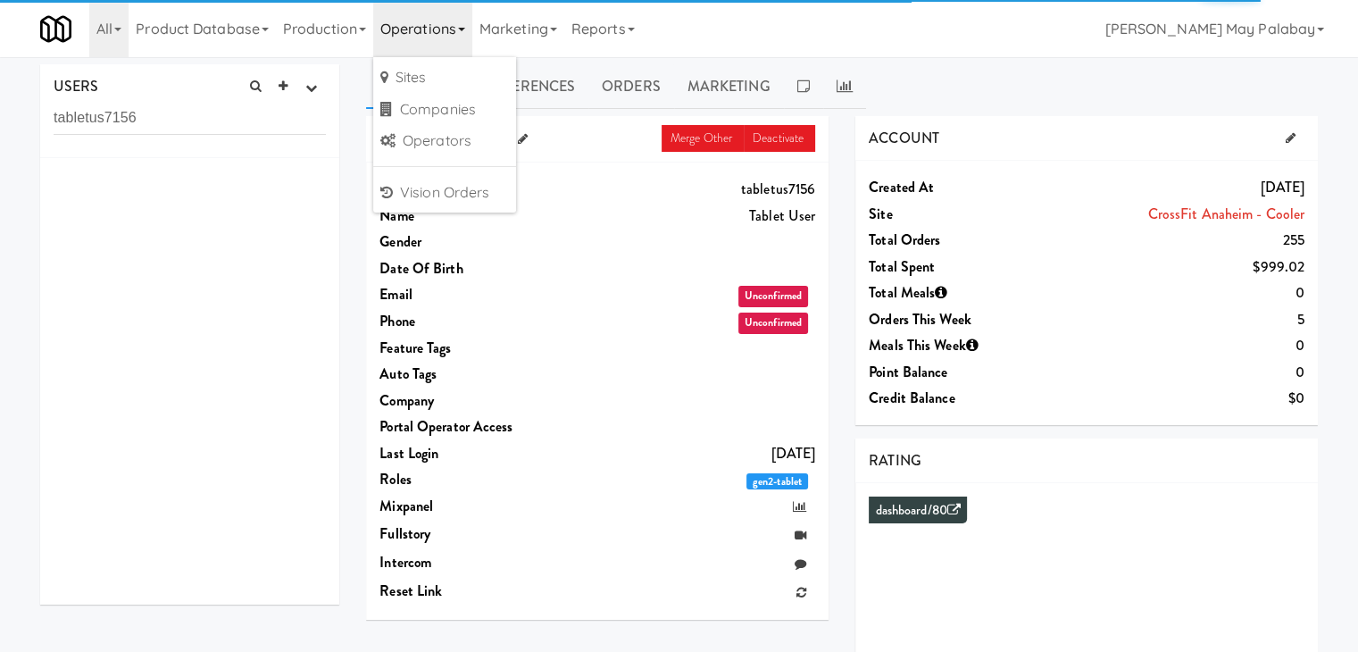
click at [423, 33] on link "Operations" at bounding box center [422, 28] width 99 height 57
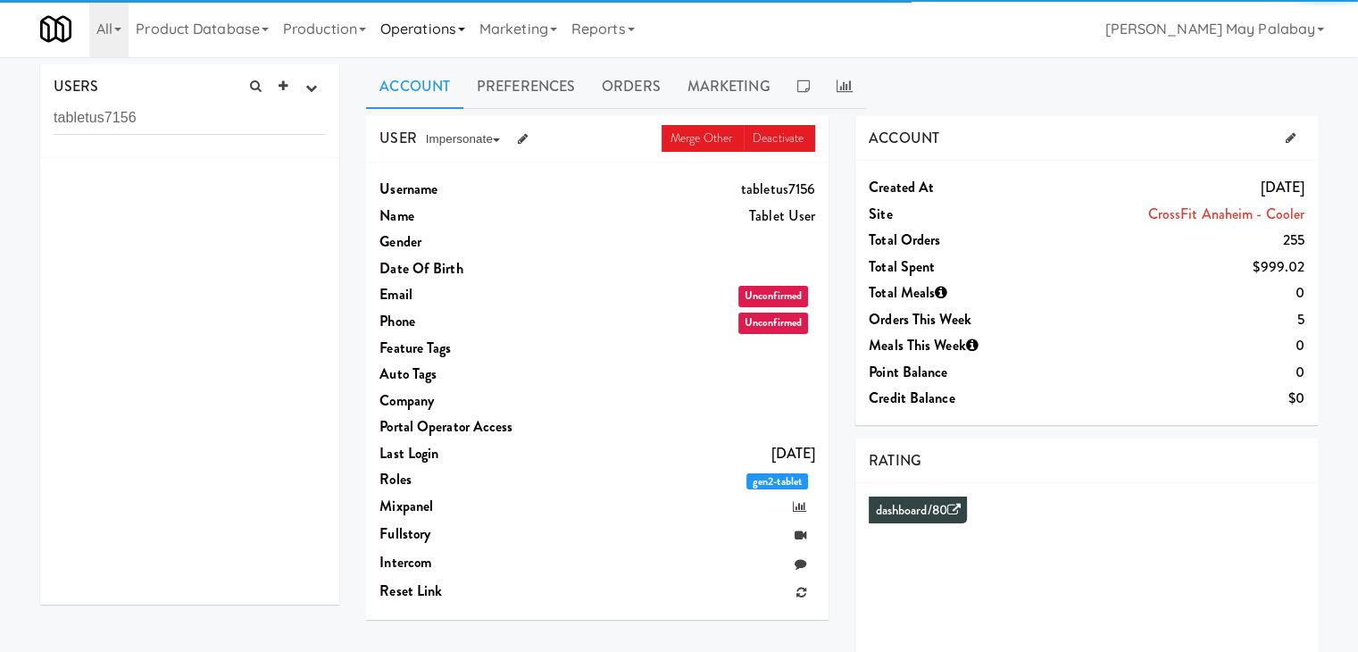
click at [440, 25] on link "Operations" at bounding box center [422, 28] width 99 height 57
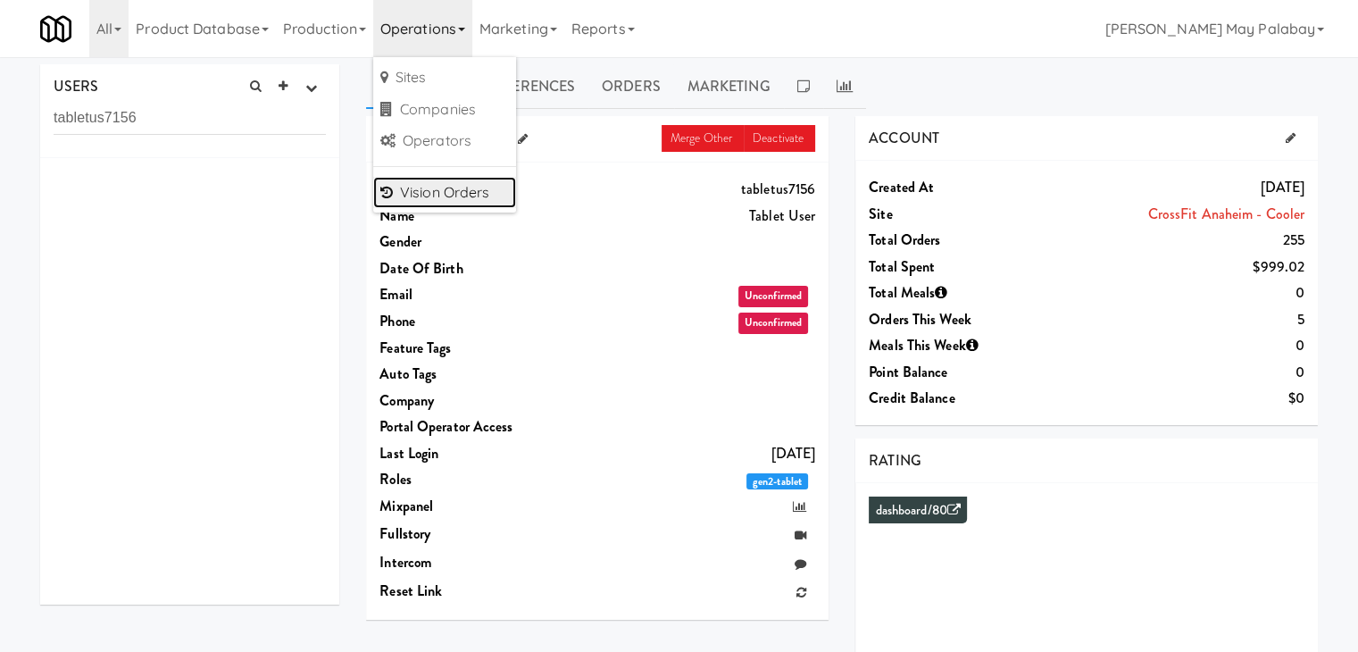
click at [474, 188] on link "Vision Orders" at bounding box center [444, 193] width 143 height 32
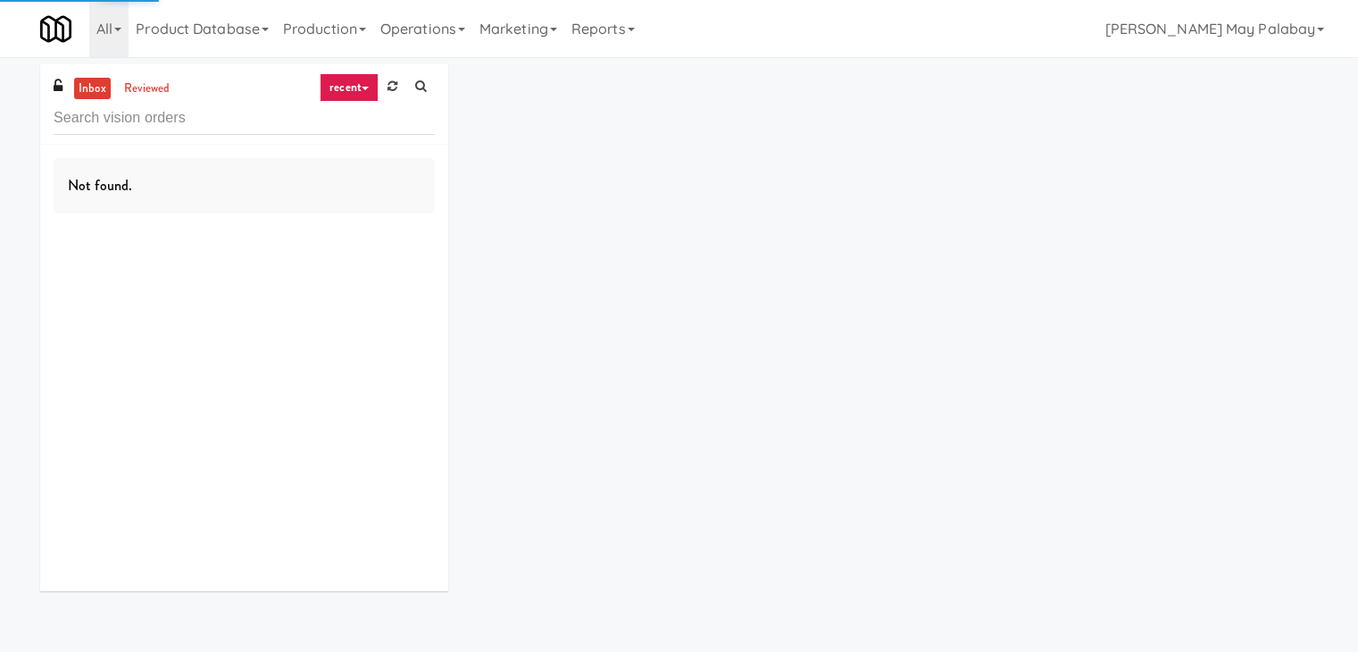
click at [248, 118] on input "text" at bounding box center [244, 118] width 381 height 33
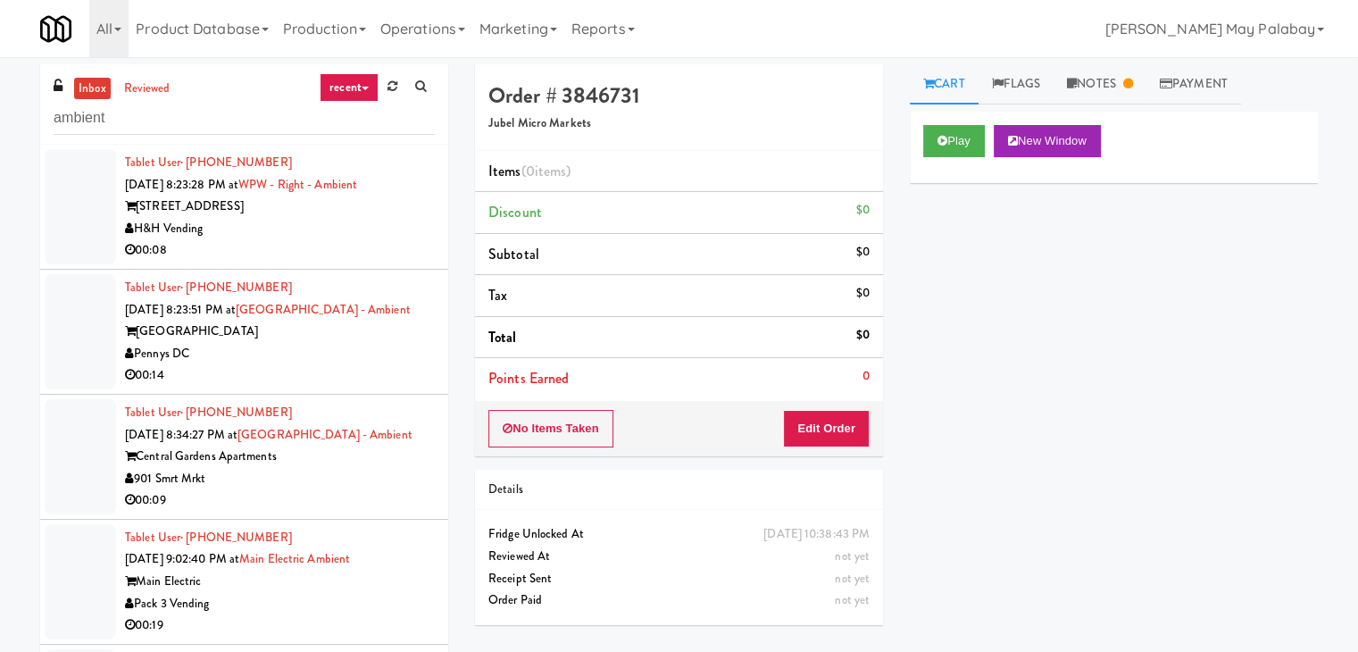
click at [370, 88] on link "recent" at bounding box center [349, 87] width 59 height 29
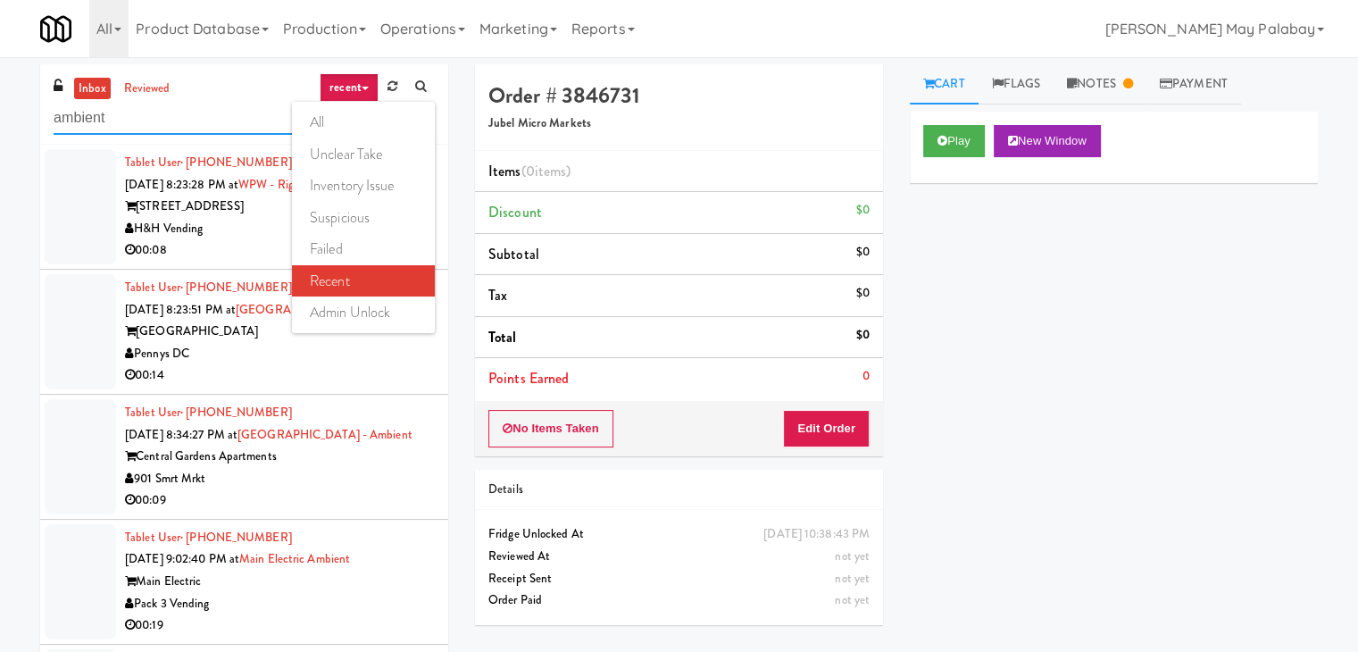
click at [222, 115] on input "ambient" at bounding box center [244, 118] width 381 height 33
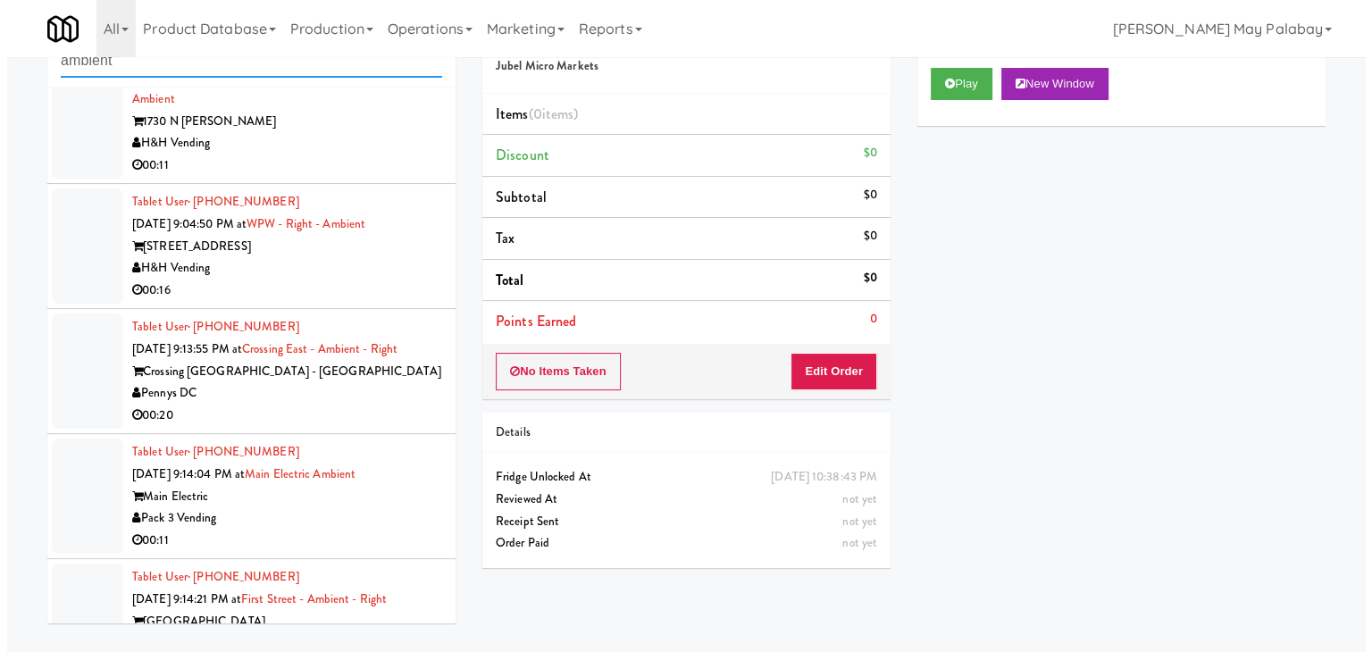
scroll to position [712, 0]
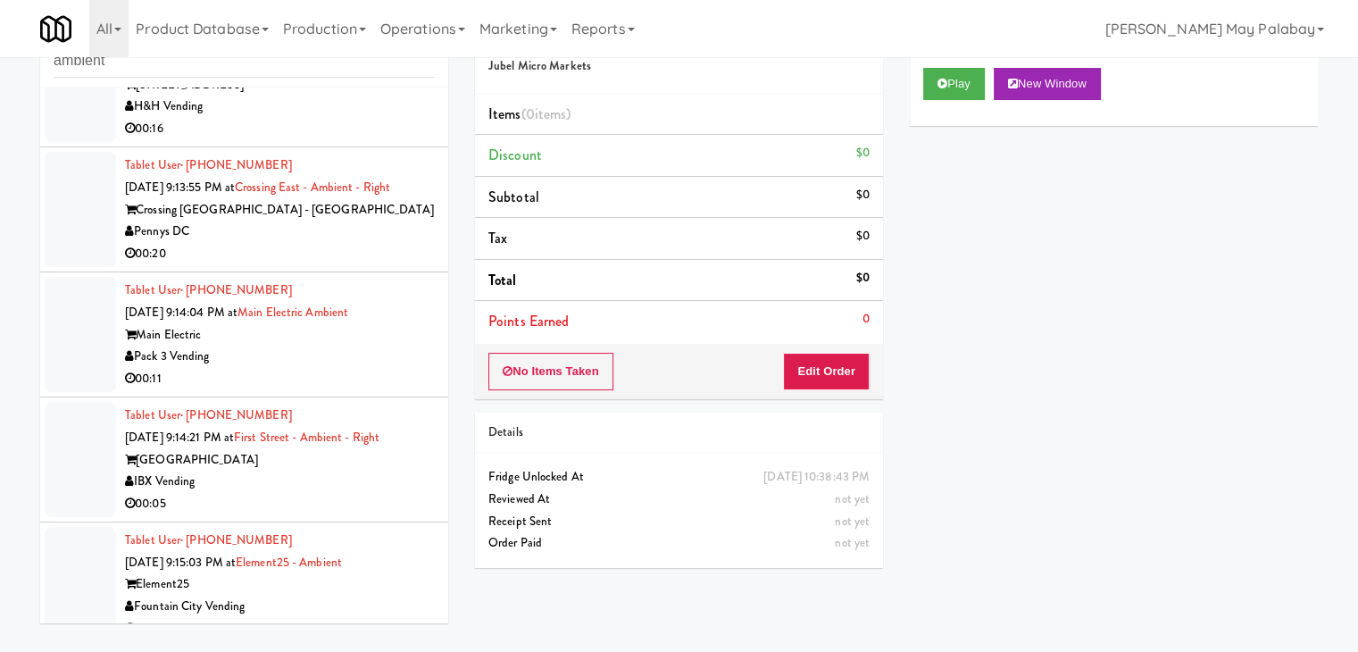
click at [309, 530] on div "Tablet User · (913) 548-5440 [DATE] 9:15:03 PM at Element25 - Ambient Element25…" at bounding box center [280, 585] width 310 height 110
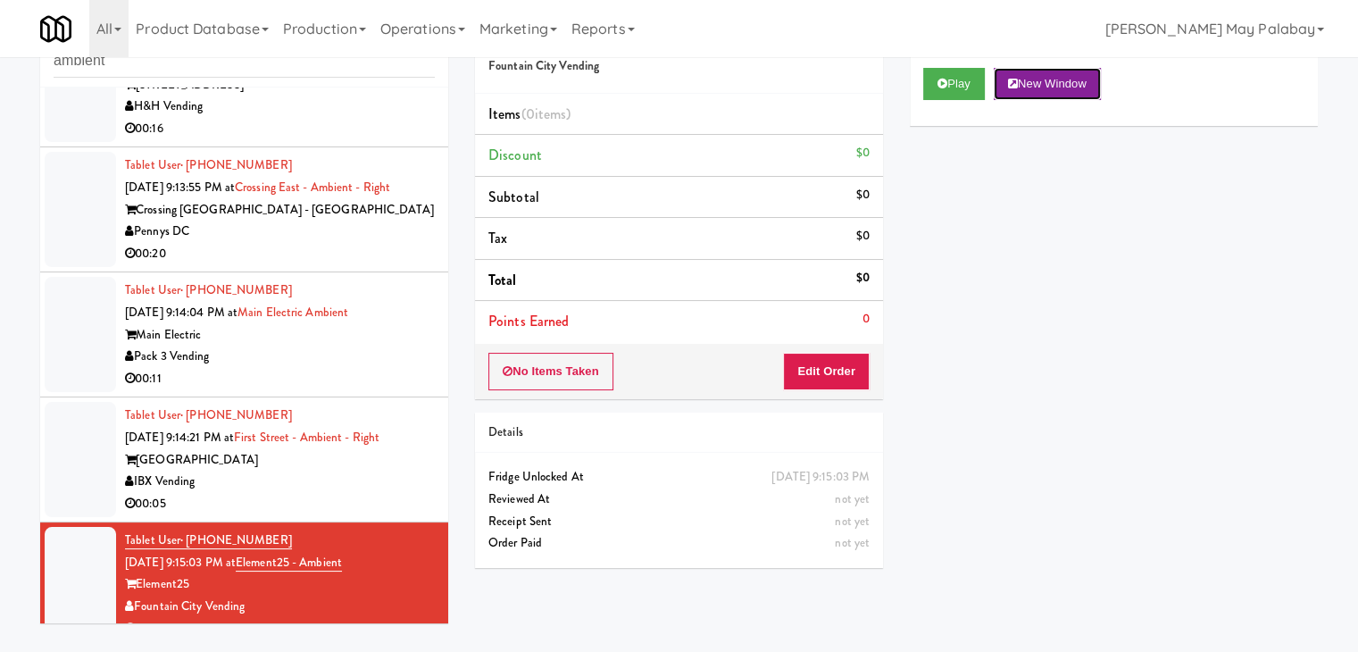
click at [1086, 81] on button "New Window" at bounding box center [1047, 84] width 107 height 32
click at [828, 362] on button "Edit Order" at bounding box center [826, 372] width 87 height 38
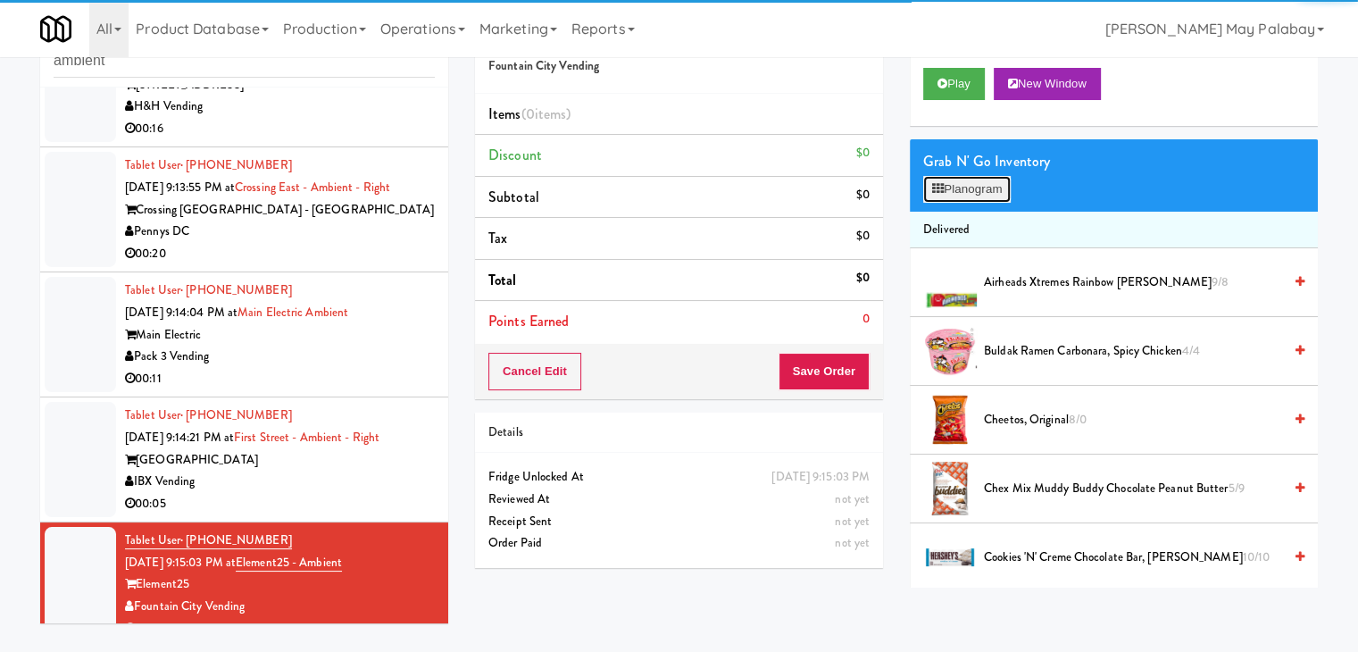
click at [954, 188] on button "Planogram" at bounding box center [968, 189] width 88 height 27
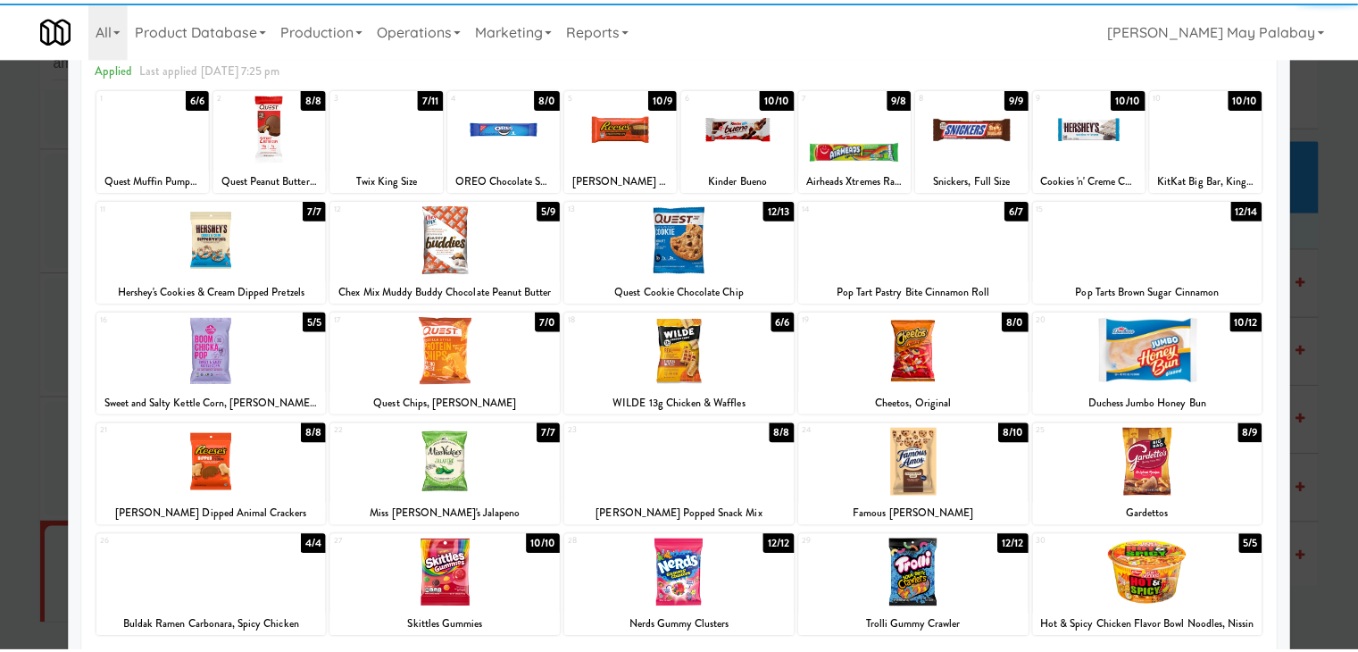
scroll to position [89, 0]
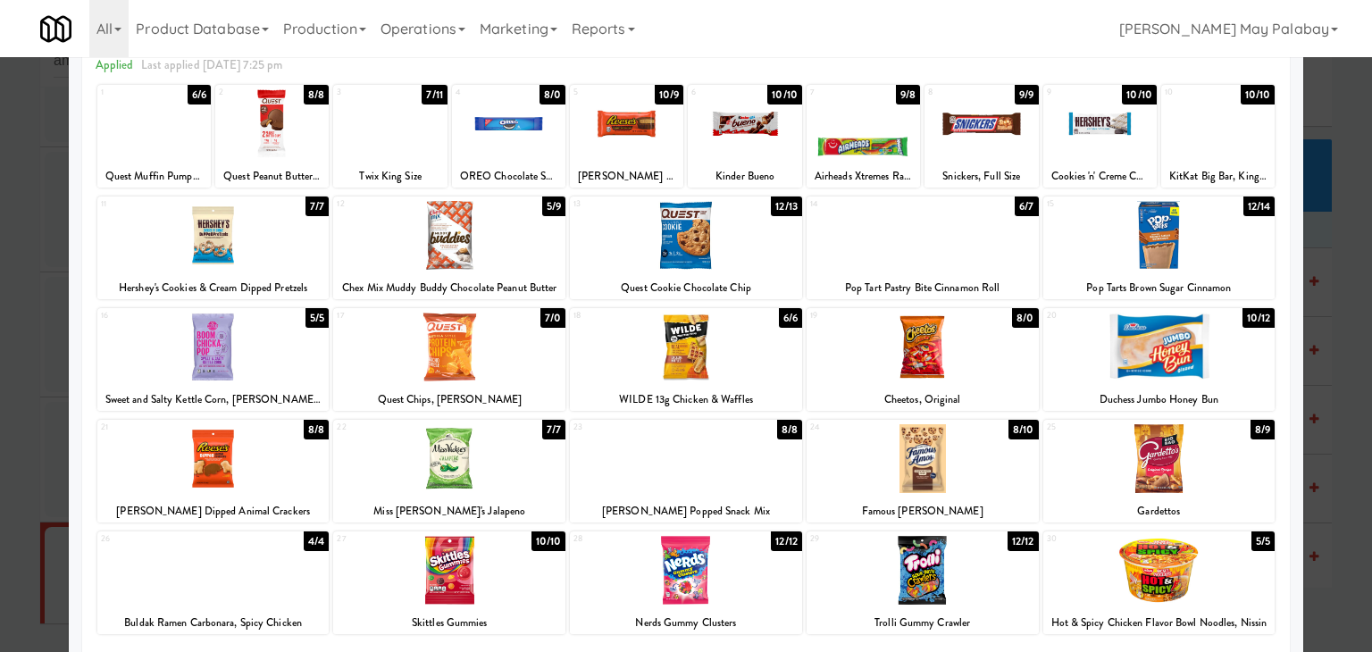
click at [202, 133] on div at bounding box center [153, 123] width 113 height 69
click at [535, 140] on div at bounding box center [508, 123] width 113 height 69
click at [629, 146] on div at bounding box center [626, 123] width 113 height 69
click at [709, 344] on div at bounding box center [686, 347] width 232 height 69
click at [1356, 301] on div at bounding box center [686, 326] width 1372 height 652
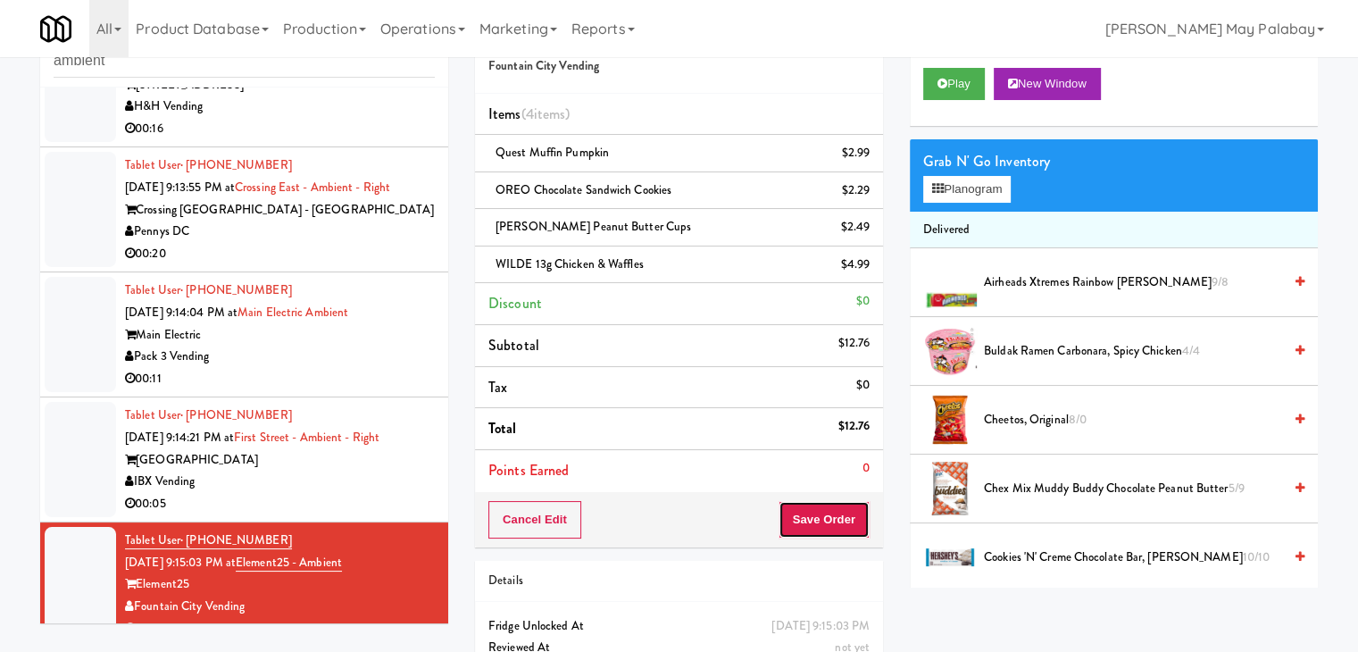
click at [815, 517] on button "Save Order" at bounding box center [824, 520] width 91 height 38
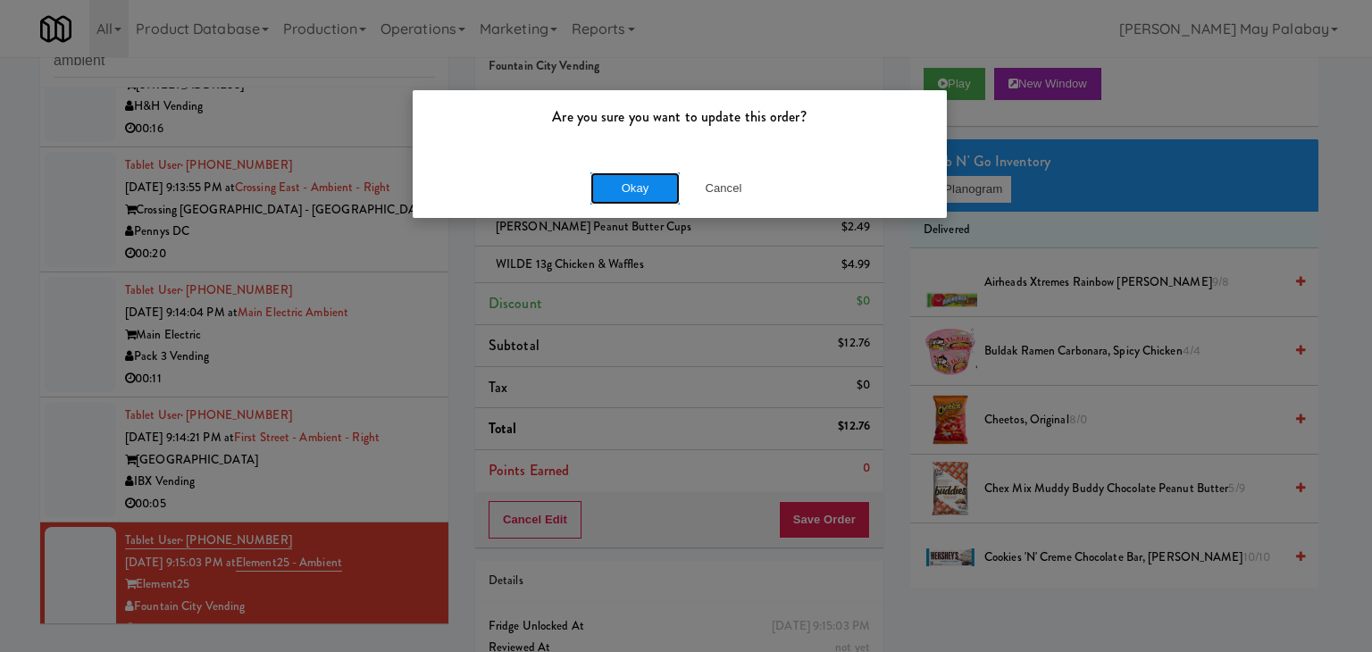
click at [647, 190] on button "Okay" at bounding box center [634, 188] width 89 height 32
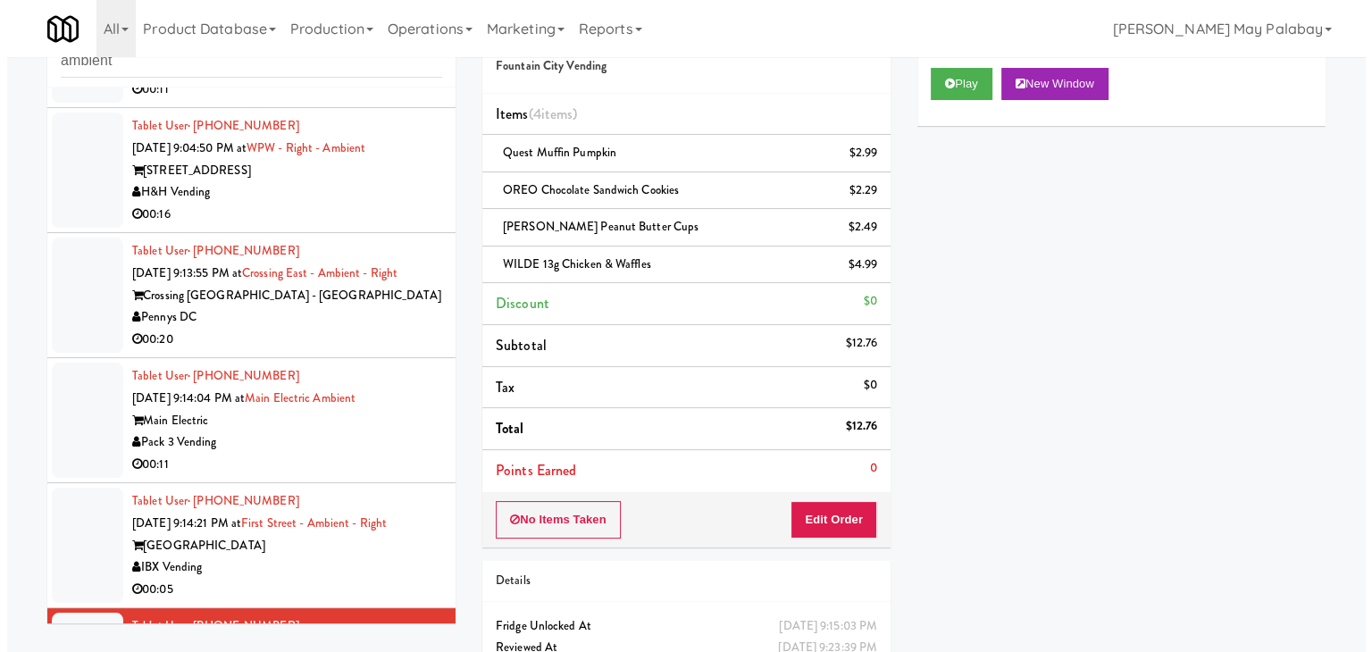
scroll to position [623, 0]
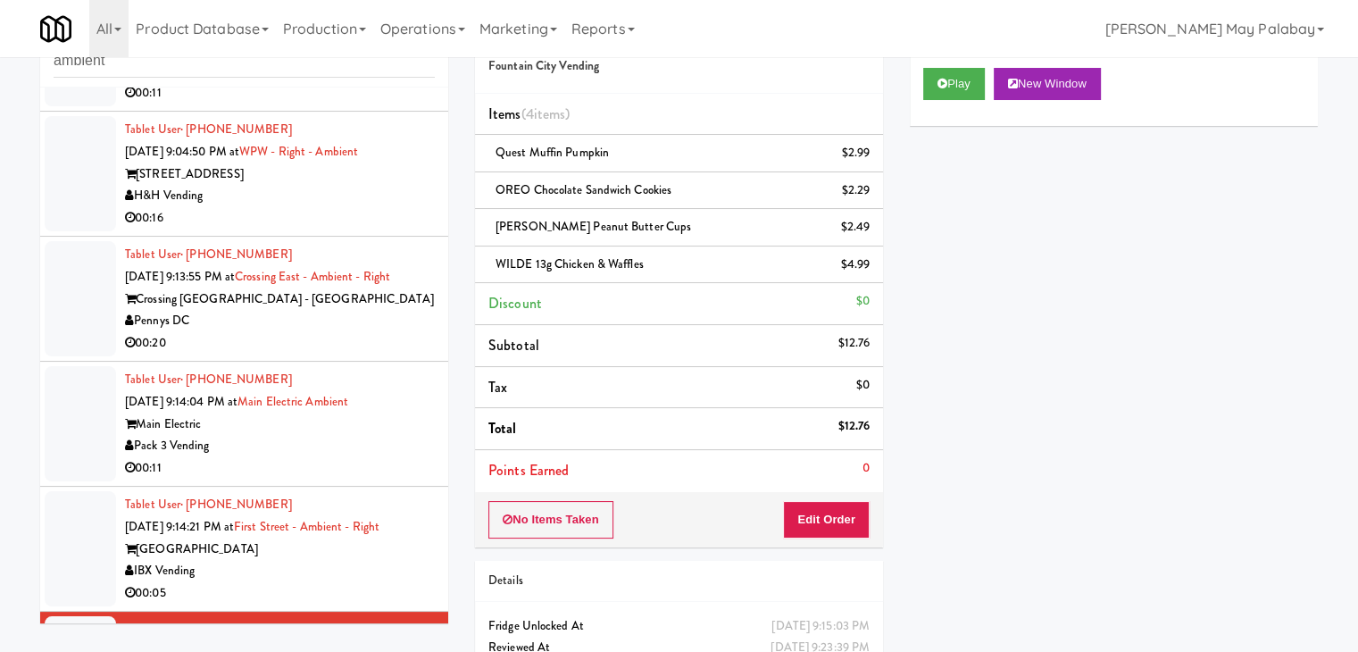
click at [339, 310] on div "Pennys DC" at bounding box center [280, 321] width 310 height 22
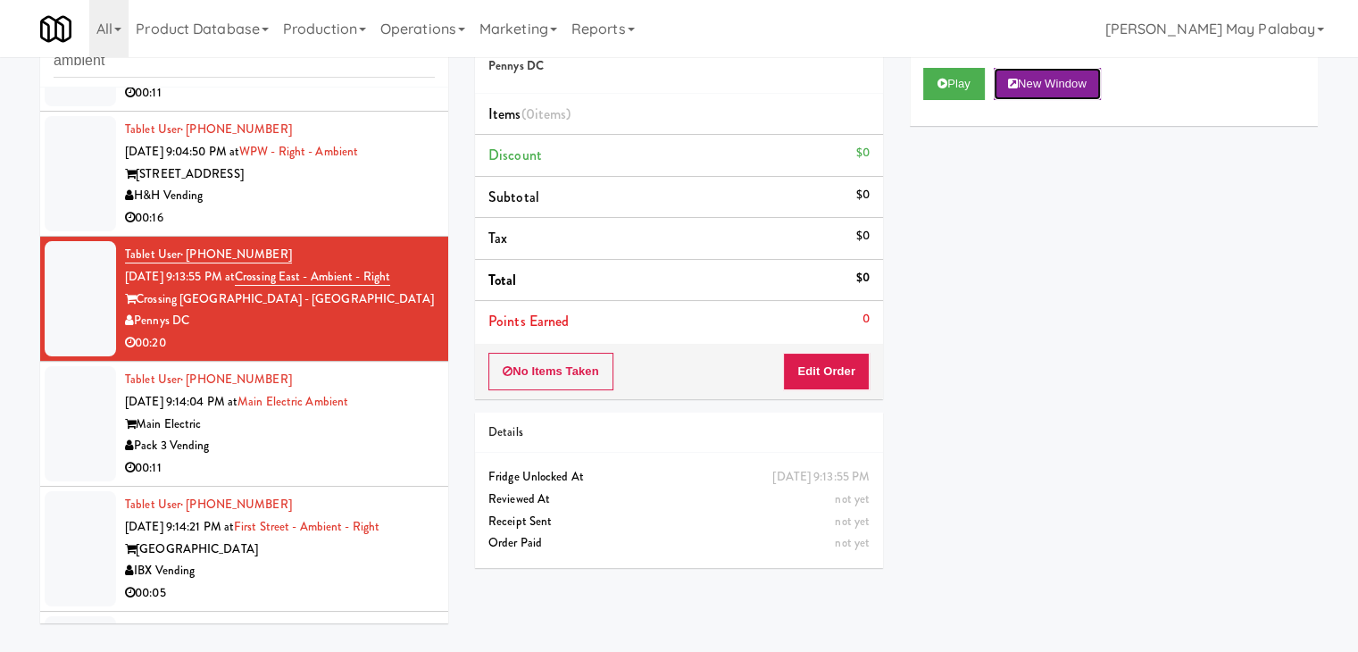
click at [1074, 86] on button "New Window" at bounding box center [1047, 84] width 107 height 32
click at [809, 366] on button "Edit Order" at bounding box center [826, 372] width 87 height 38
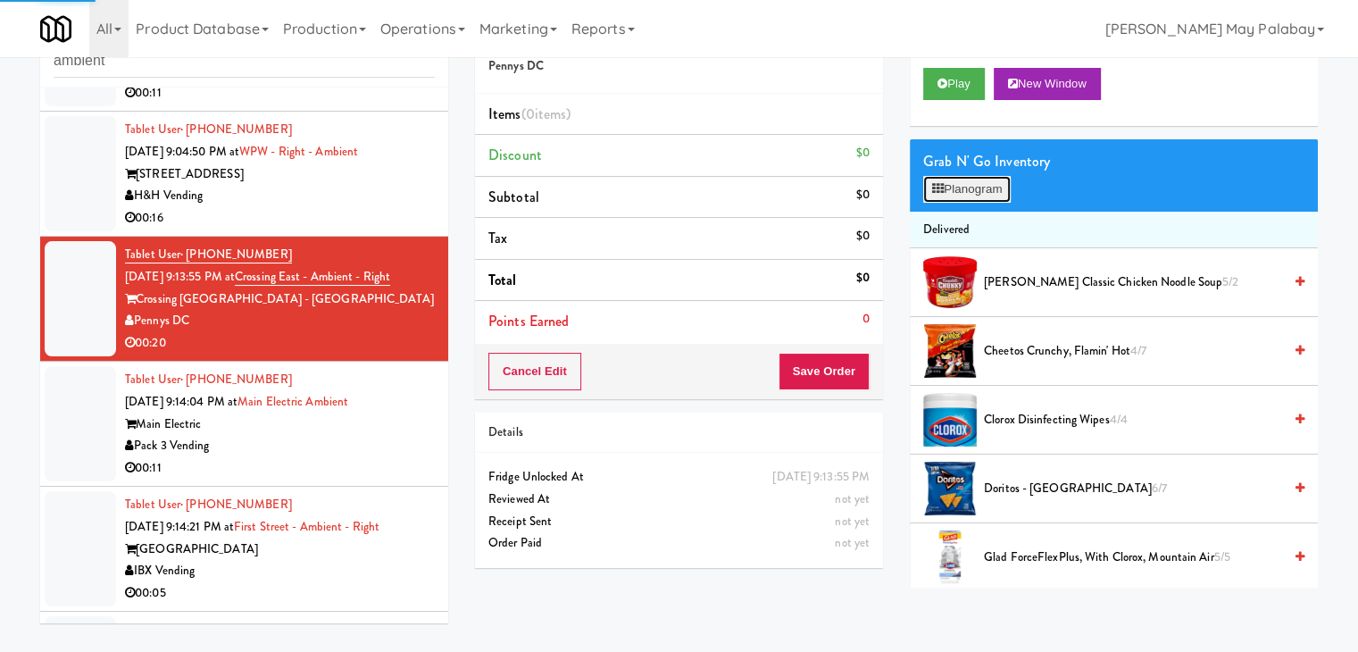
click at [951, 195] on button "Planogram" at bounding box center [968, 189] width 88 height 27
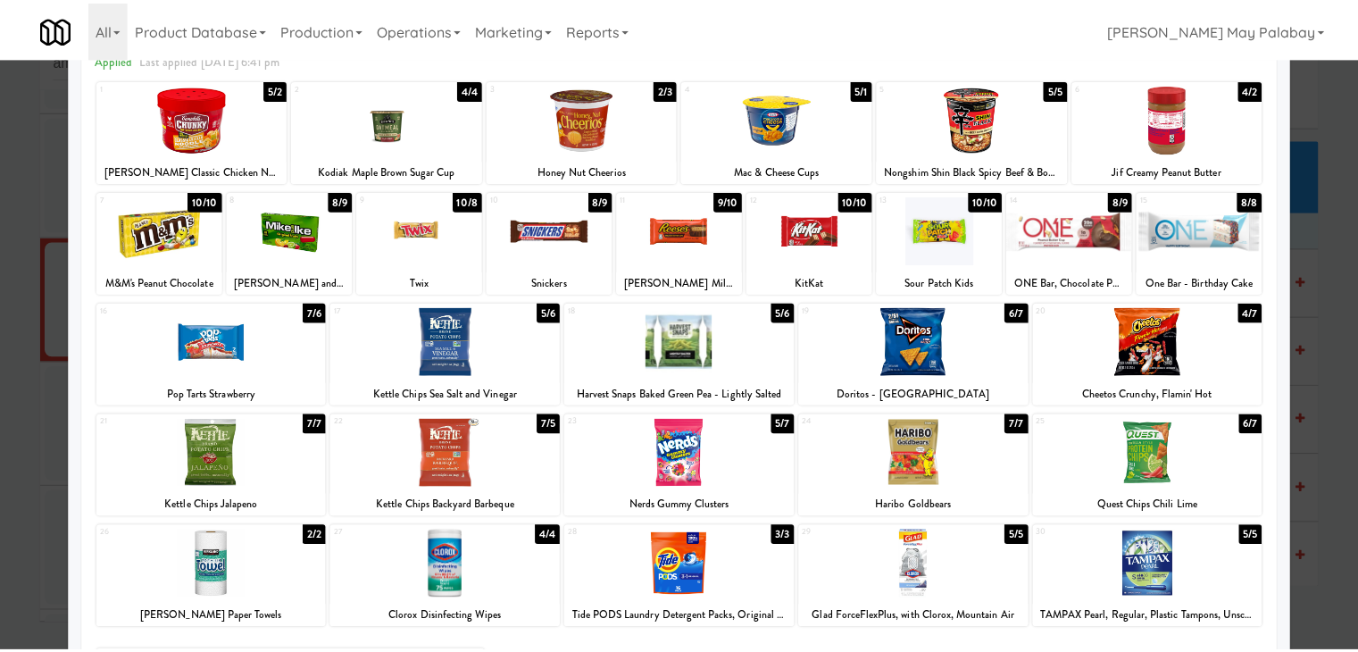
scroll to position [89, 0]
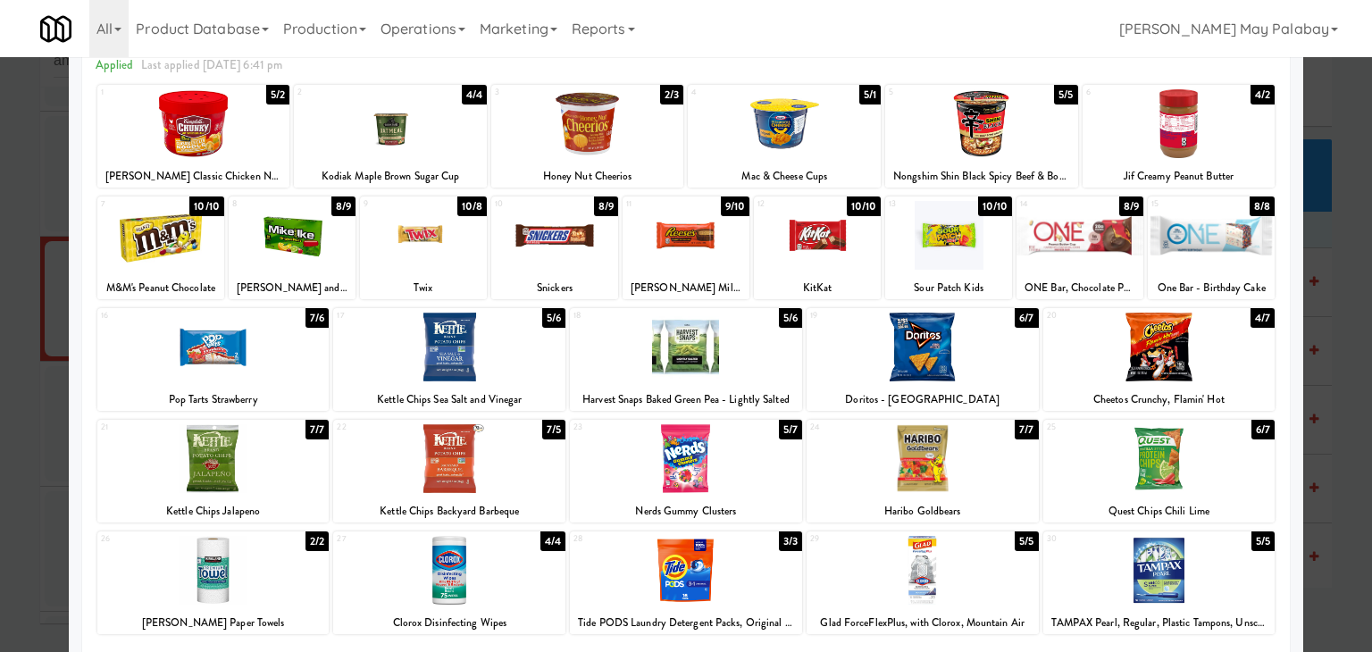
click at [989, 270] on div "13 10/10 Sour Patch Kids" at bounding box center [948, 247] width 127 height 103
drag, startPoint x: 436, startPoint y: 269, endPoint x: 446, endPoint y: 269, distance: 9.8
click at [436, 269] on div "9 10/8 Twix" at bounding box center [423, 247] width 127 height 103
drag, startPoint x: 713, startPoint y: 251, endPoint x: 723, endPoint y: 255, distance: 11.3
click at [713, 251] on div at bounding box center [686, 235] width 127 height 69
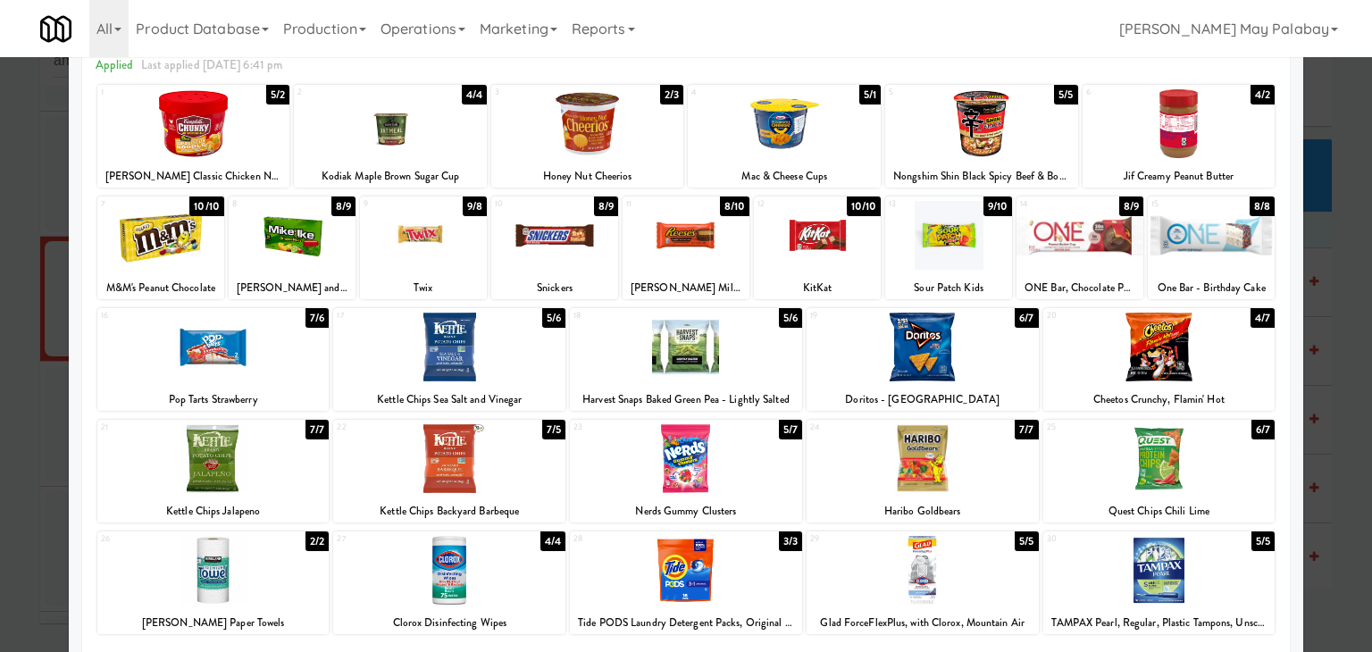
click at [996, 496] on div "24 7/7 Haribo Goldbears" at bounding box center [923, 471] width 232 height 103
click at [1350, 371] on div at bounding box center [686, 326] width 1372 height 652
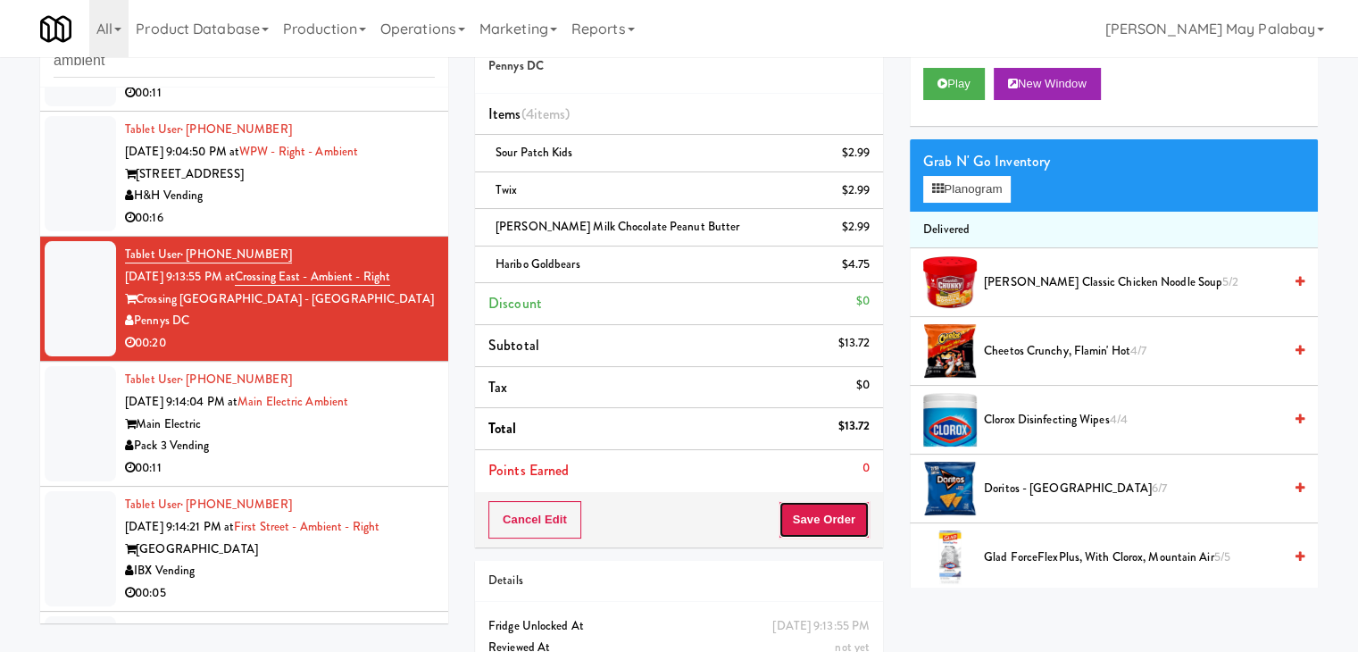
click at [821, 514] on button "Save Order" at bounding box center [824, 520] width 91 height 38
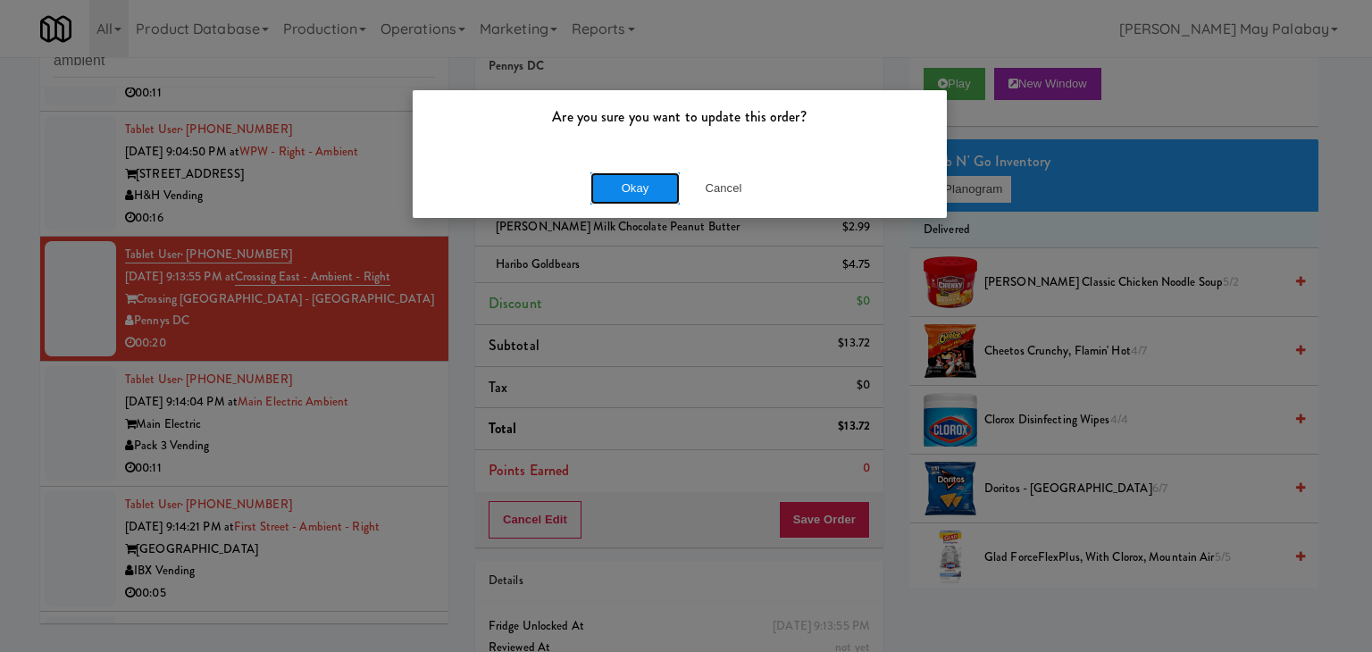
click at [633, 190] on button "Okay" at bounding box center [634, 188] width 89 height 32
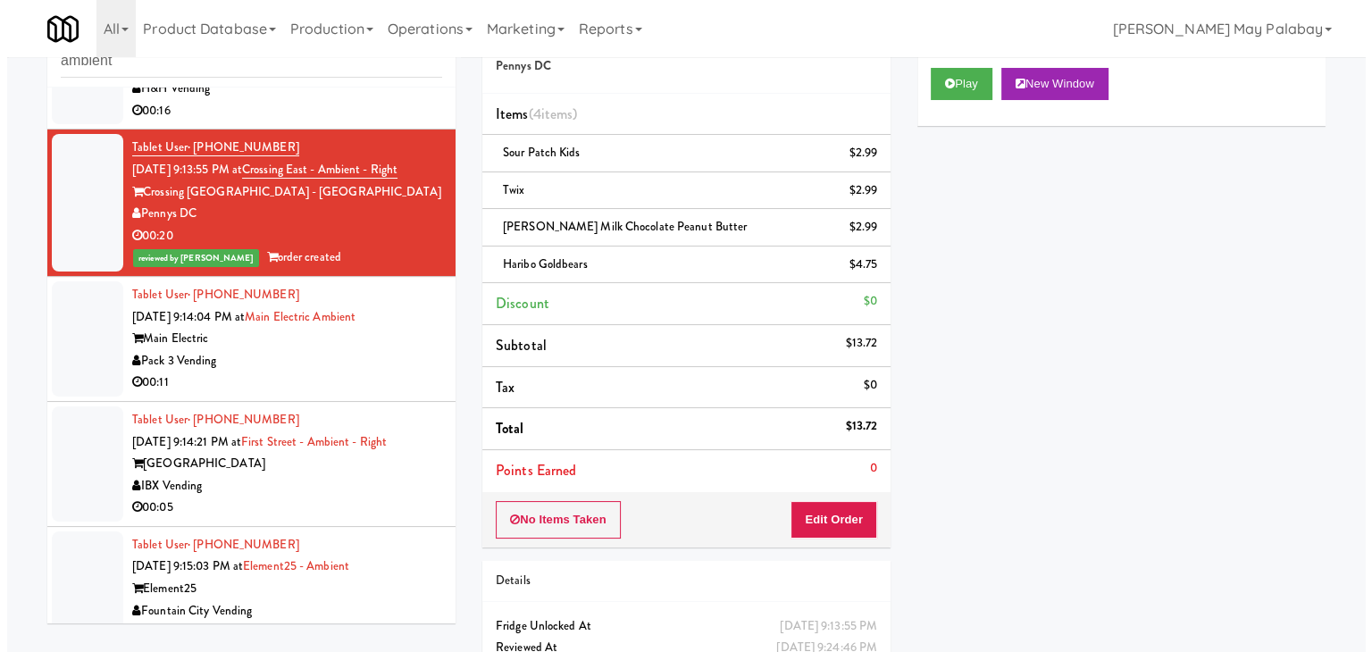
scroll to position [757, 0]
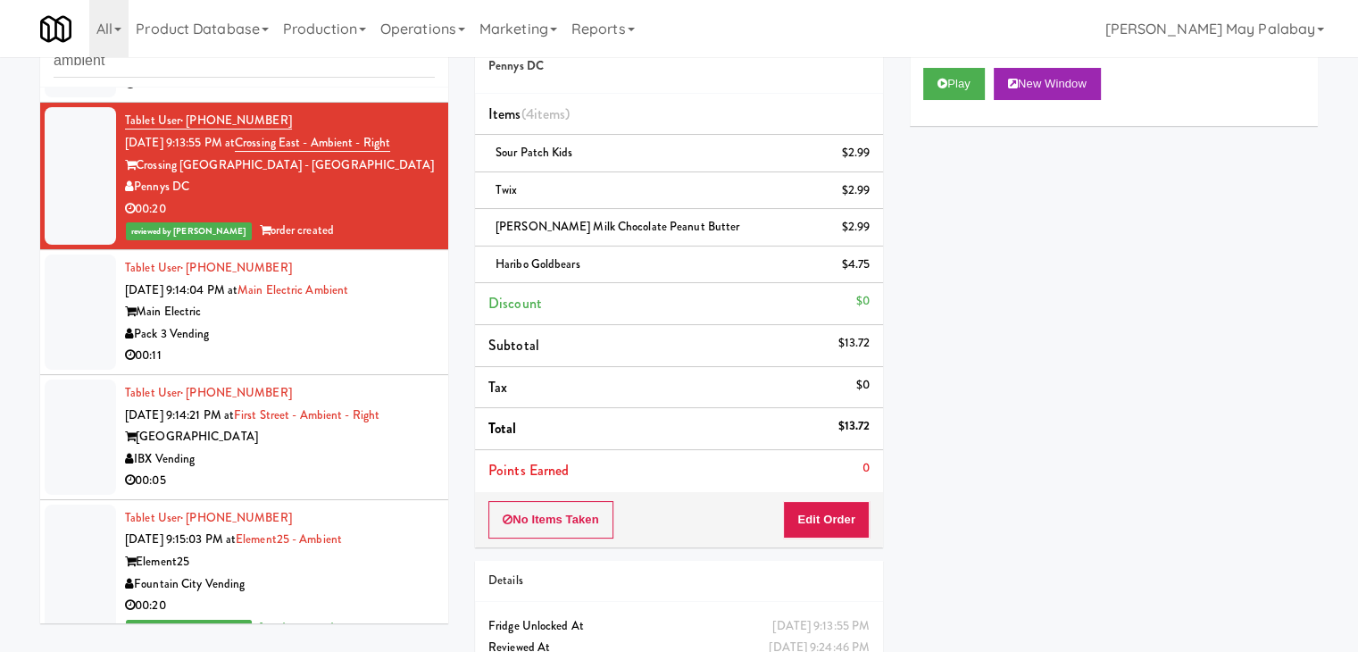
click at [385, 323] on div "Pack 3 Vending" at bounding box center [280, 334] width 310 height 22
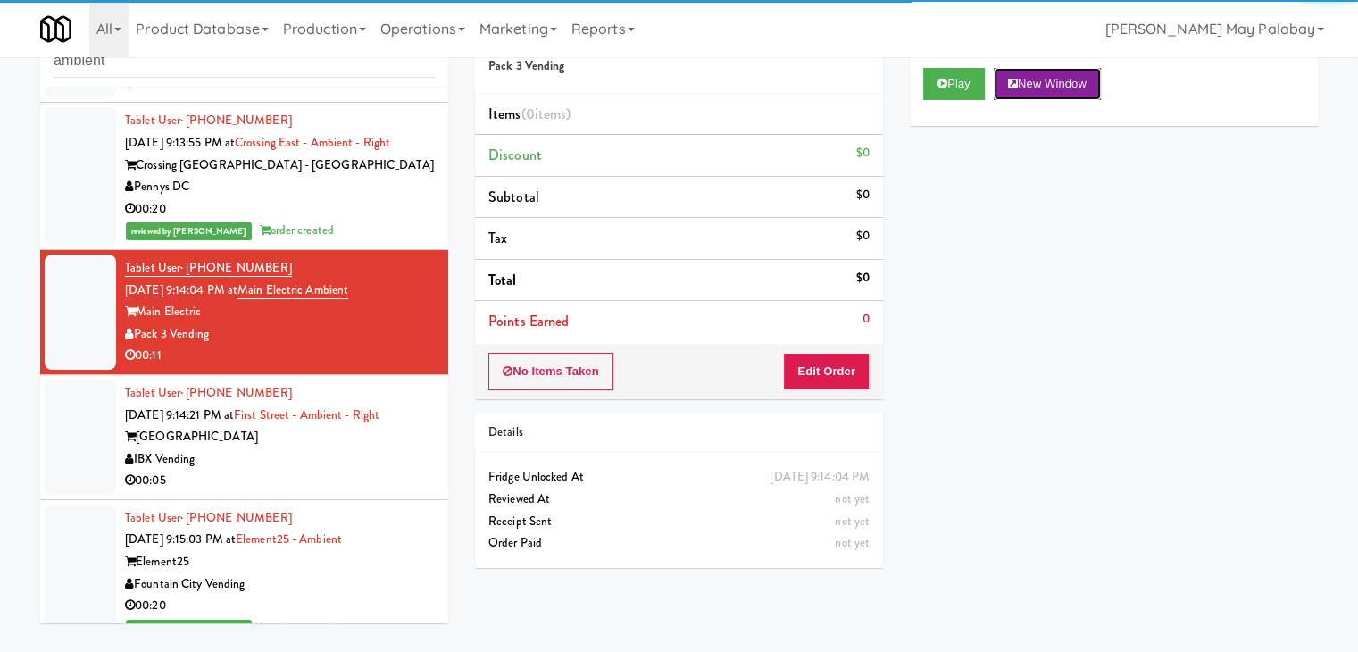
click at [1086, 85] on button "New Window" at bounding box center [1047, 84] width 107 height 32
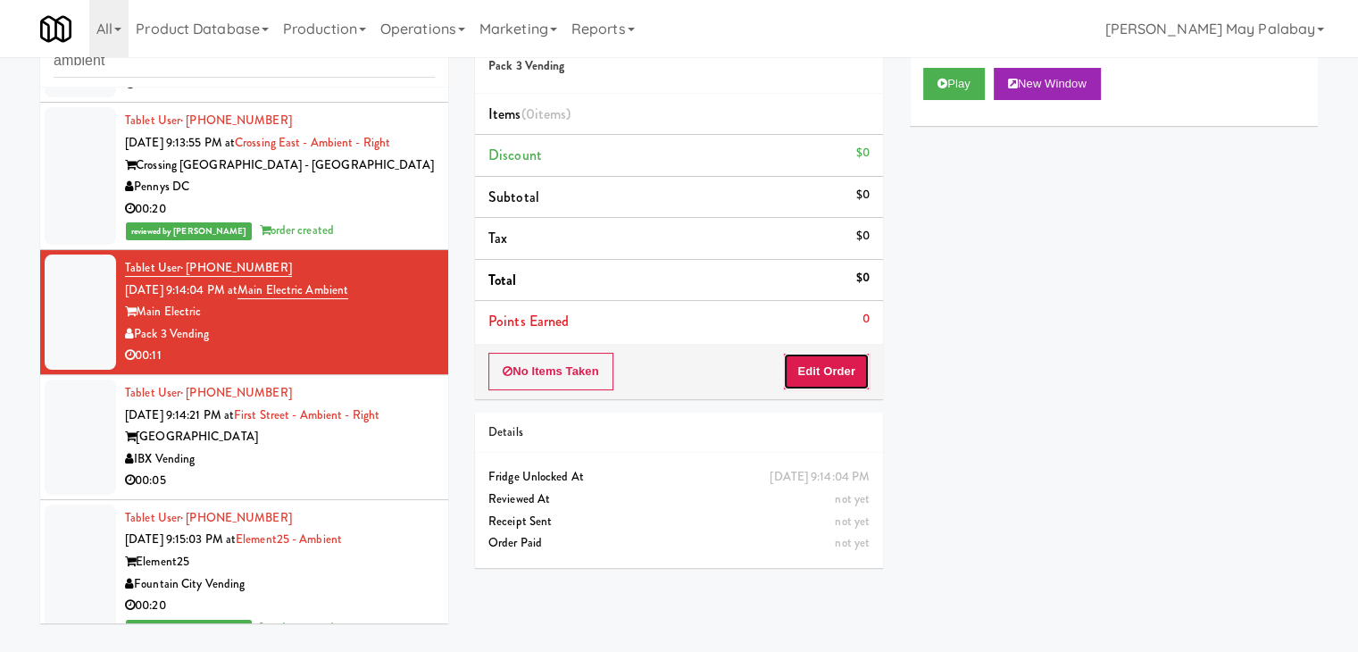
drag, startPoint x: 826, startPoint y: 367, endPoint x: 872, endPoint y: 335, distance: 55.8
click at [826, 367] on button "Edit Order" at bounding box center [826, 372] width 87 height 38
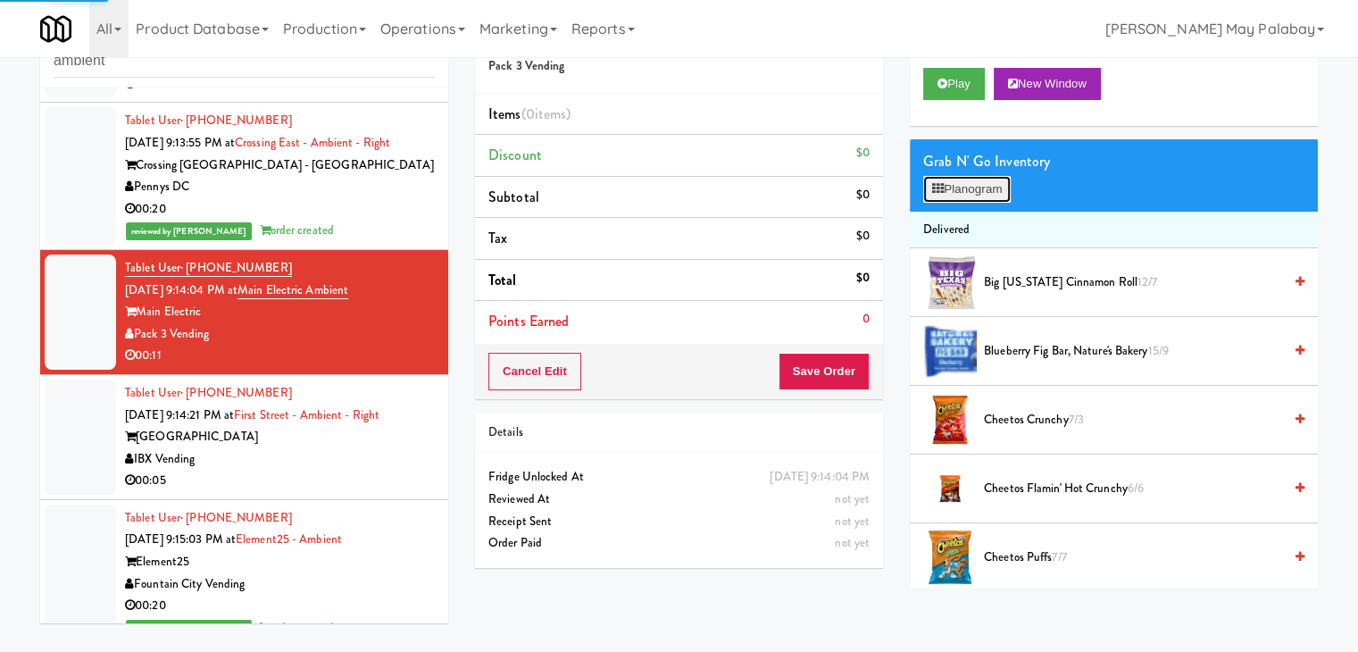
click at [974, 182] on button "Planogram" at bounding box center [968, 189] width 88 height 27
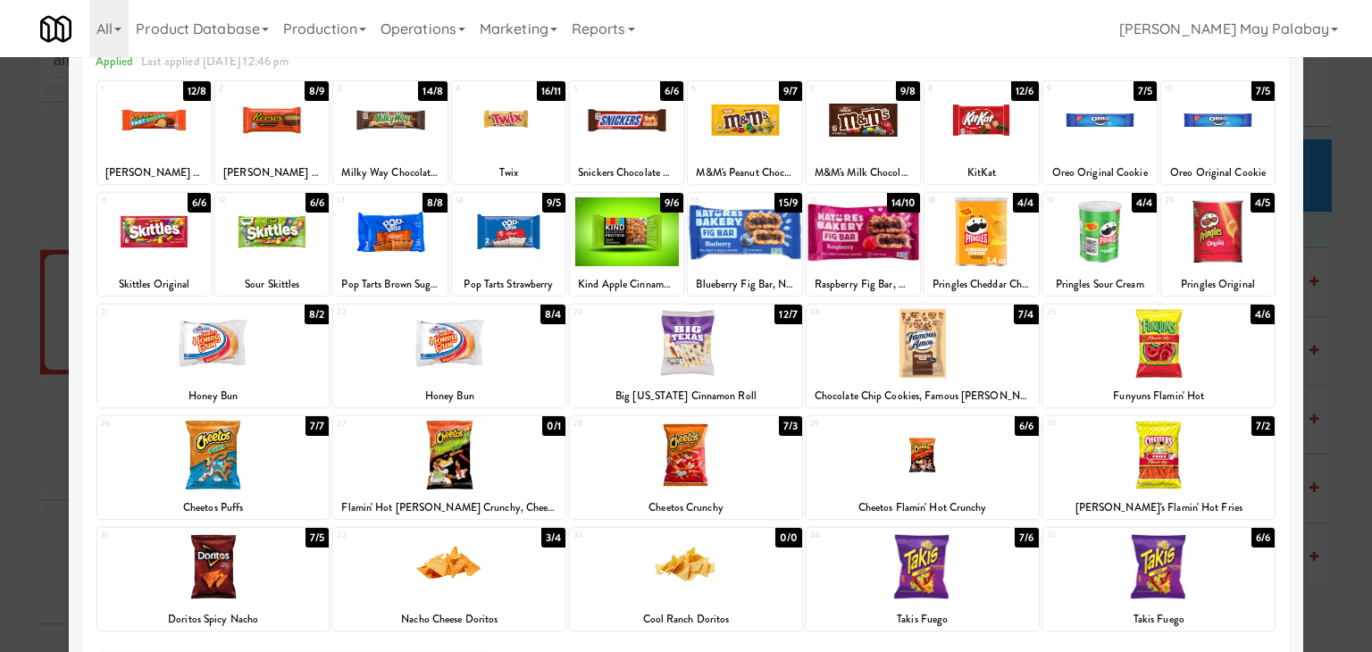
scroll to position [89, 0]
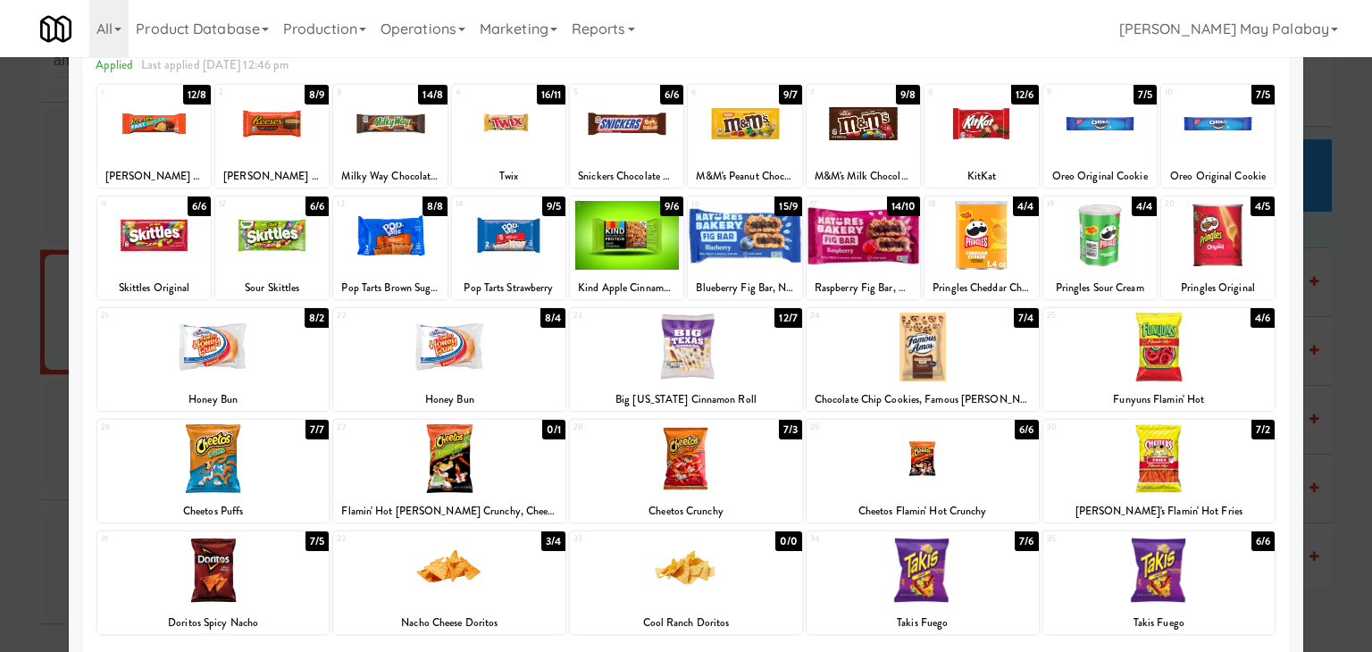
click at [873, 560] on div at bounding box center [923, 570] width 232 height 69
click at [1349, 292] on div at bounding box center [686, 326] width 1372 height 652
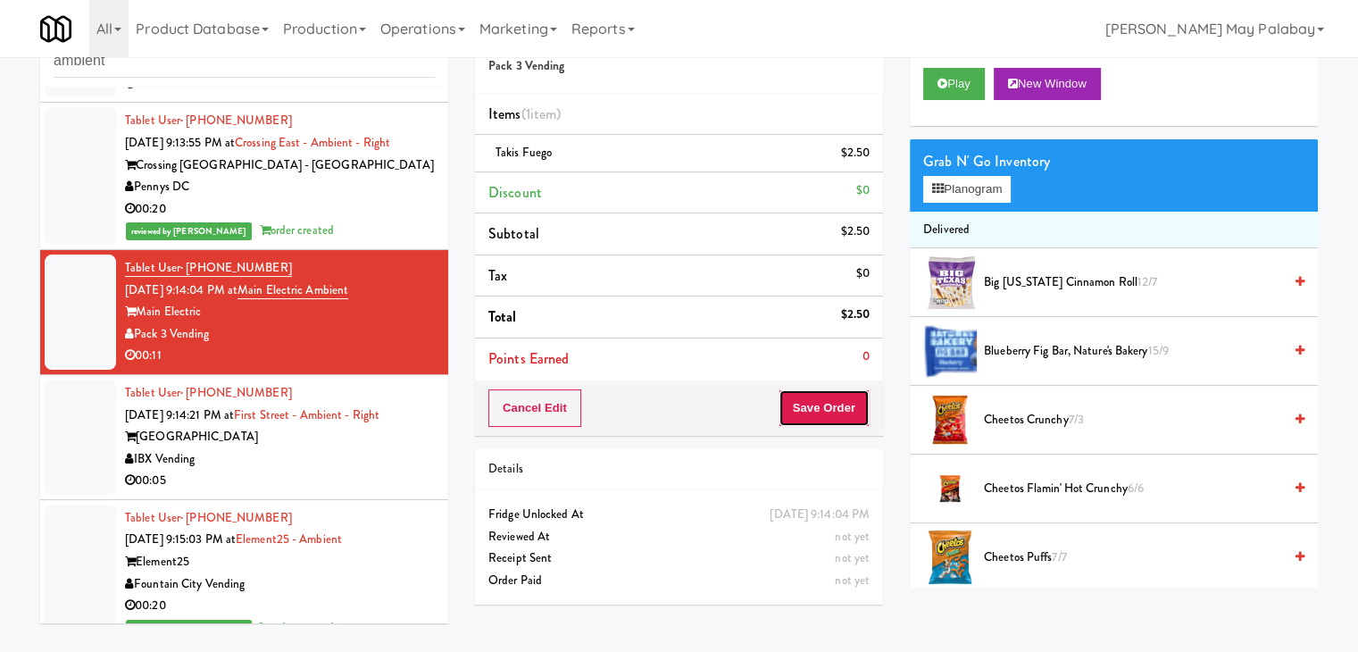
click at [814, 401] on button "Save Order" at bounding box center [824, 408] width 91 height 38
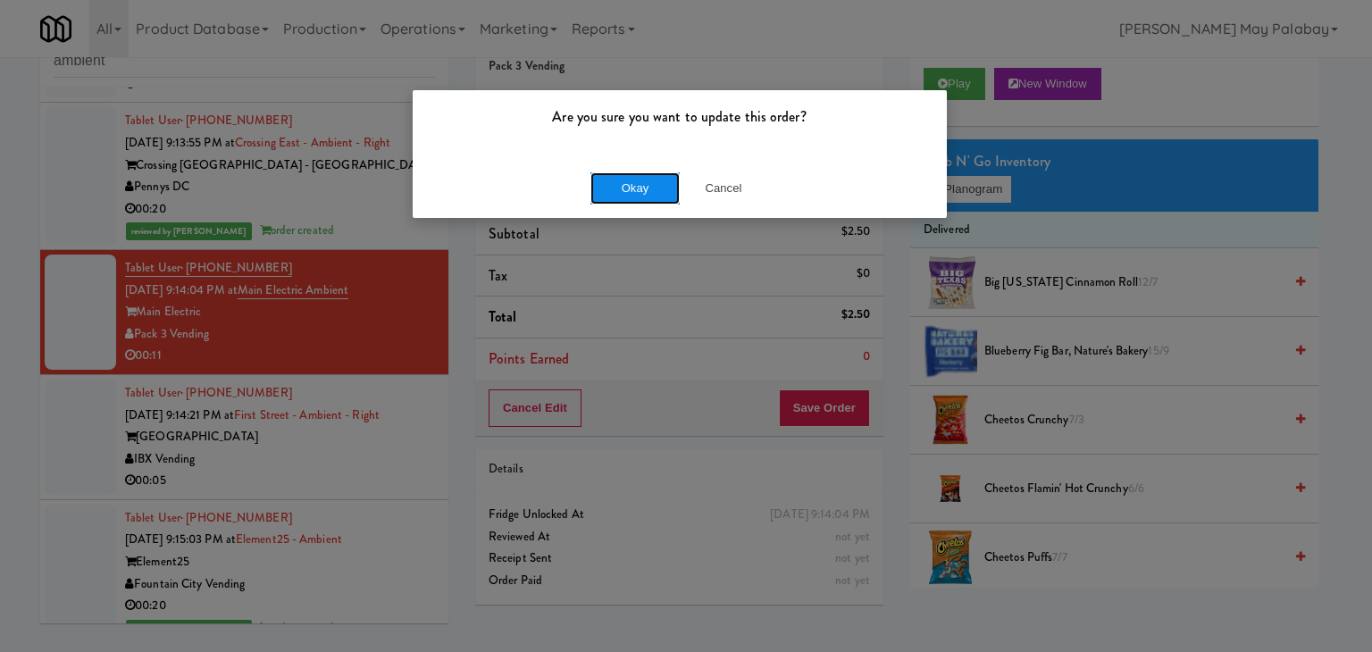
click at [629, 188] on button "Okay" at bounding box center [634, 188] width 89 height 32
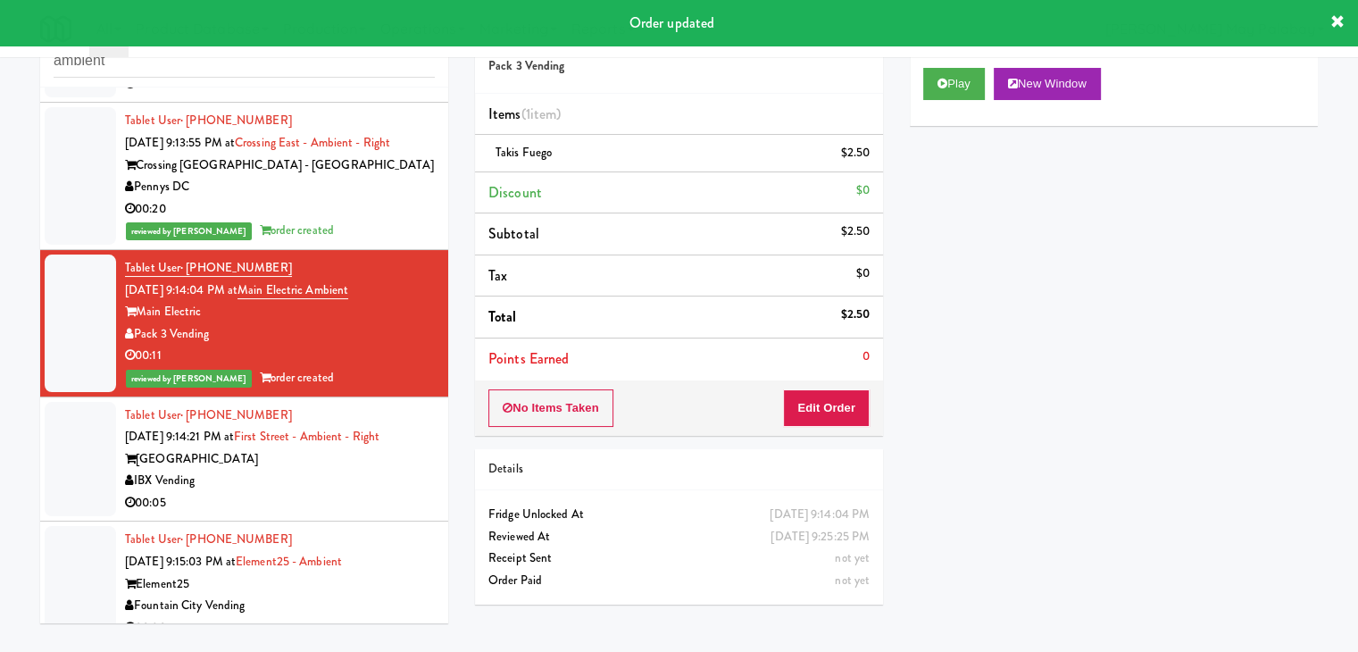
click at [389, 492] on div "00:05" at bounding box center [280, 503] width 310 height 22
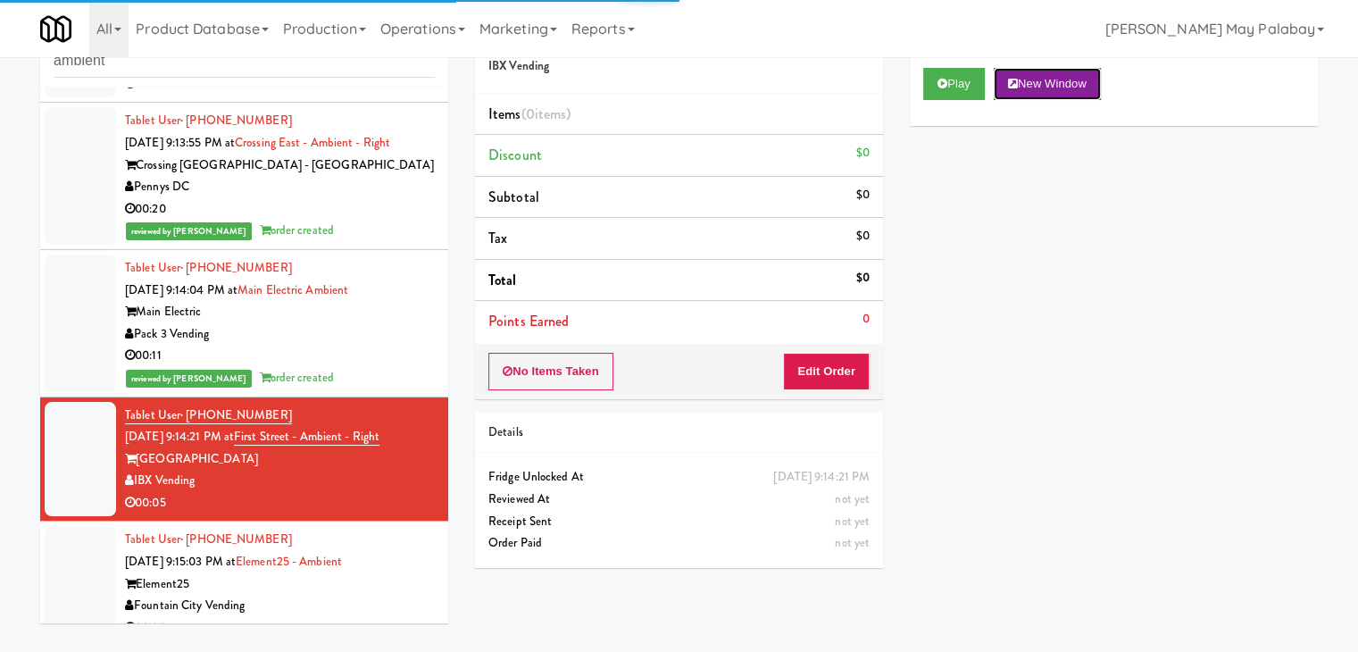
click at [1046, 83] on button "New Window" at bounding box center [1047, 84] width 107 height 32
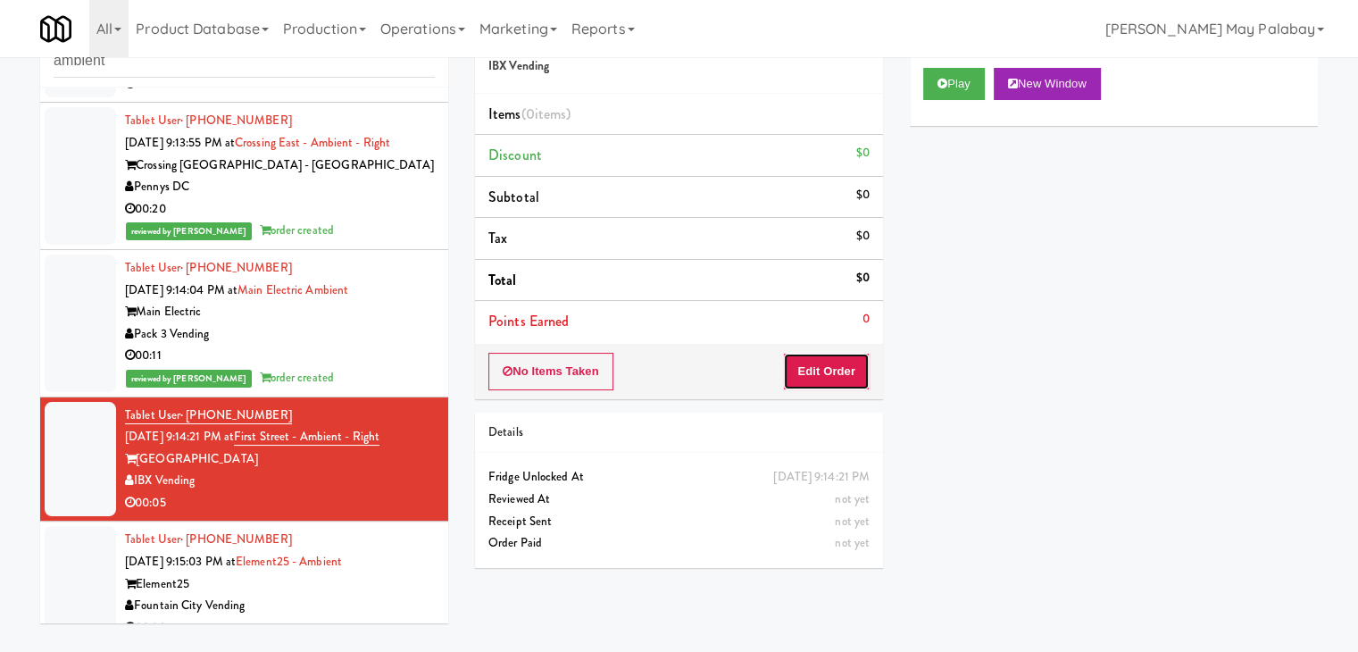
click at [825, 384] on button "Edit Order" at bounding box center [826, 372] width 87 height 38
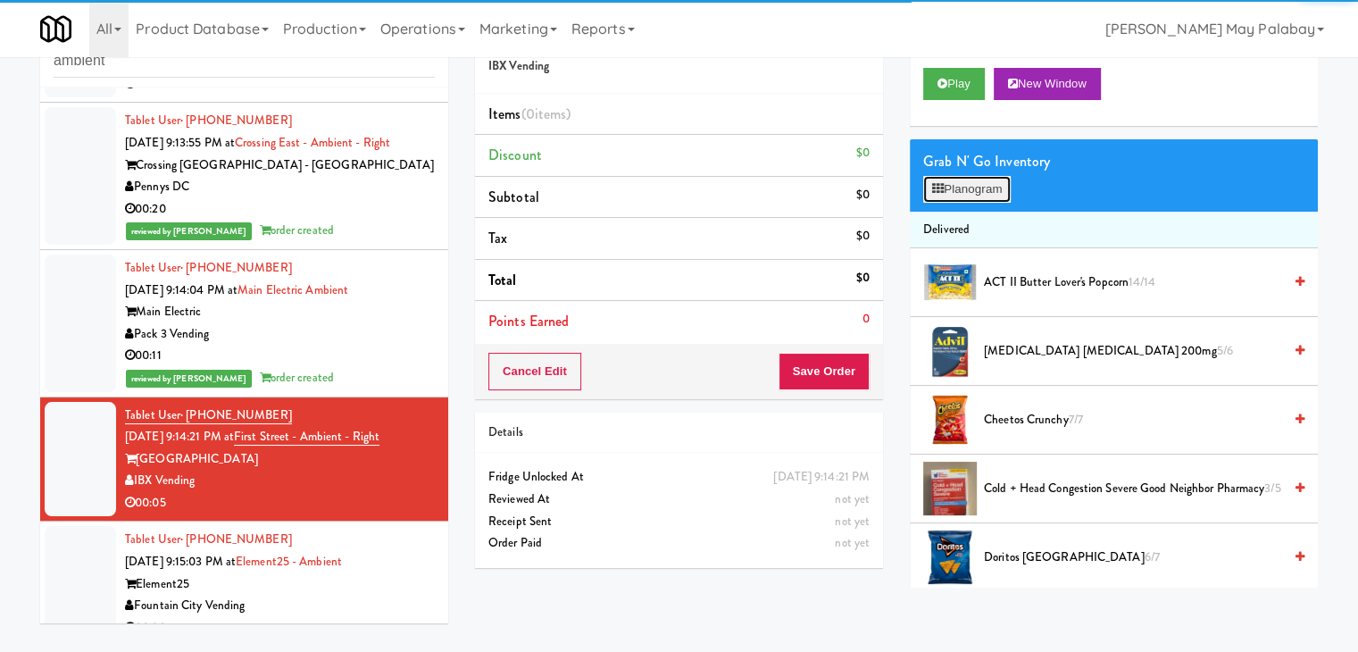
click at [965, 180] on button "Planogram" at bounding box center [968, 189] width 88 height 27
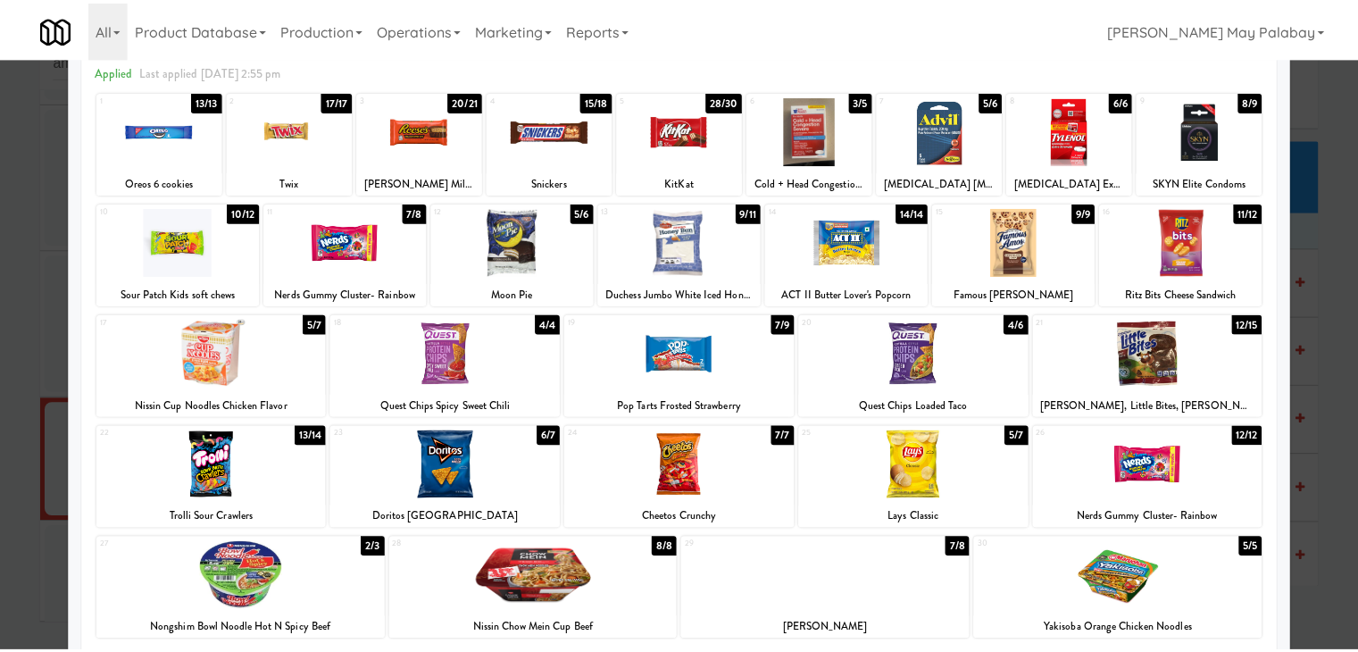
scroll to position [89, 0]
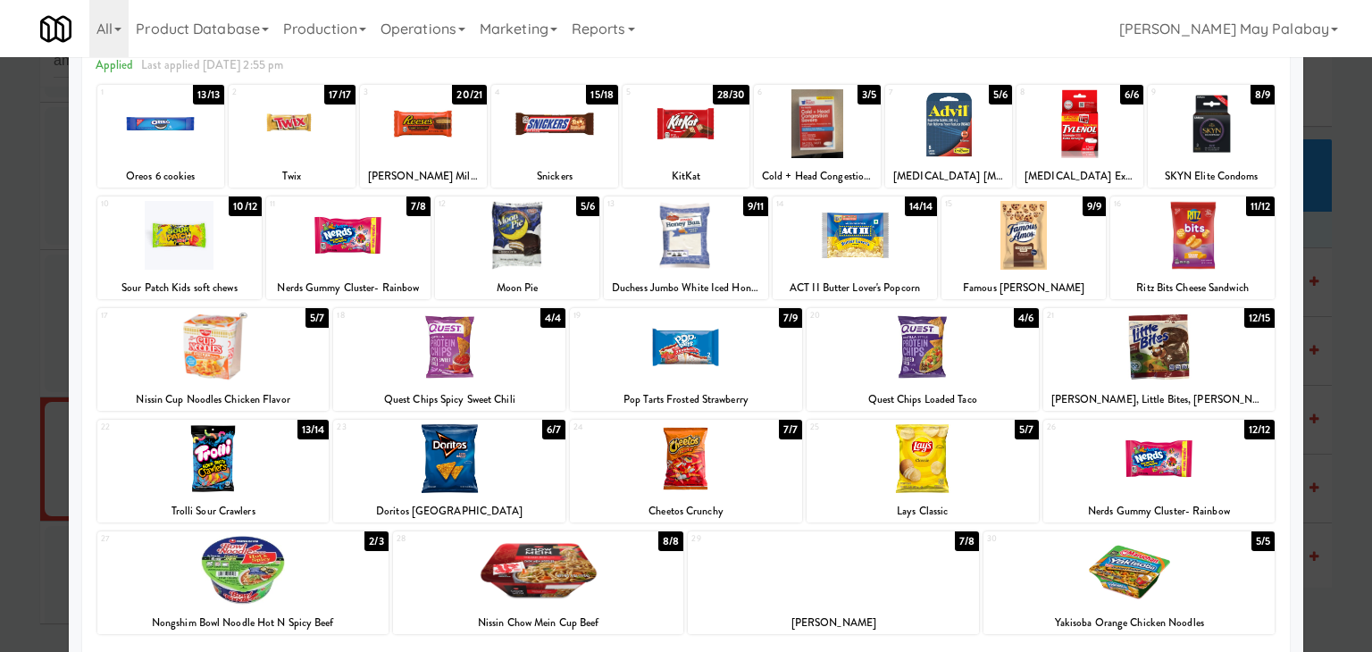
click at [677, 139] on div at bounding box center [686, 123] width 127 height 69
click at [247, 238] on div at bounding box center [179, 235] width 164 height 69
click at [1352, 376] on div at bounding box center [686, 326] width 1372 height 652
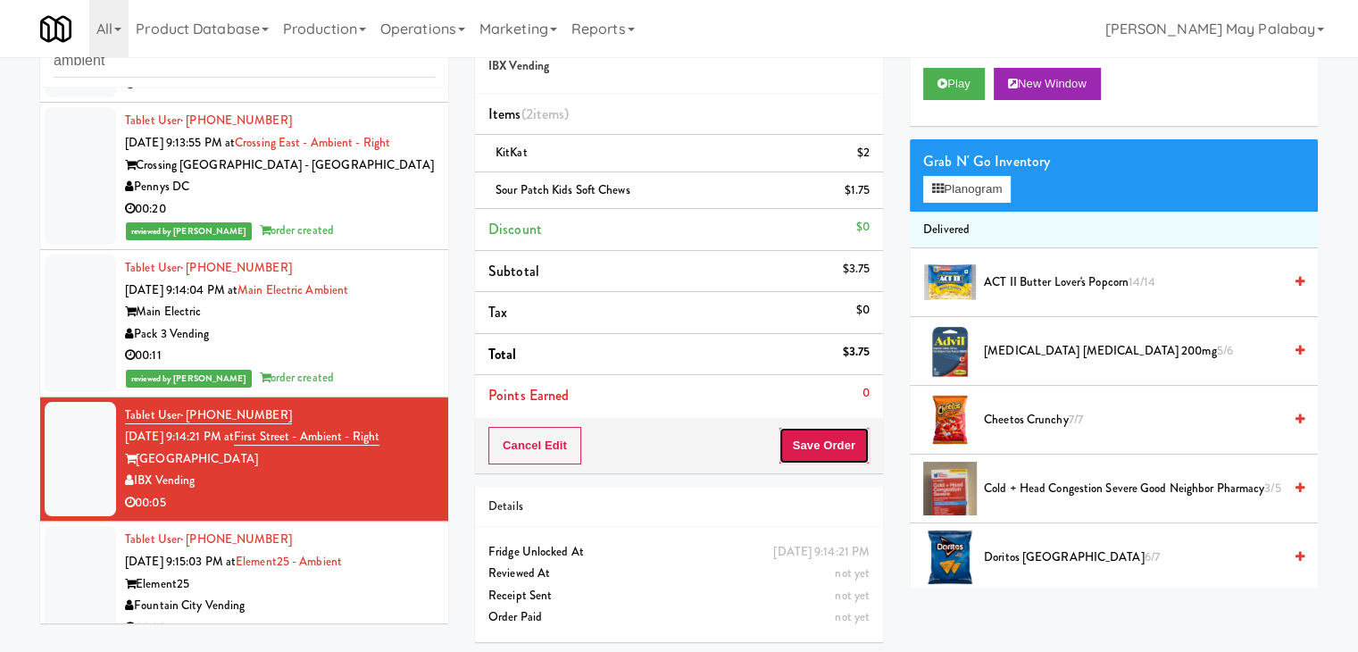
click at [848, 444] on button "Save Order" at bounding box center [824, 446] width 91 height 38
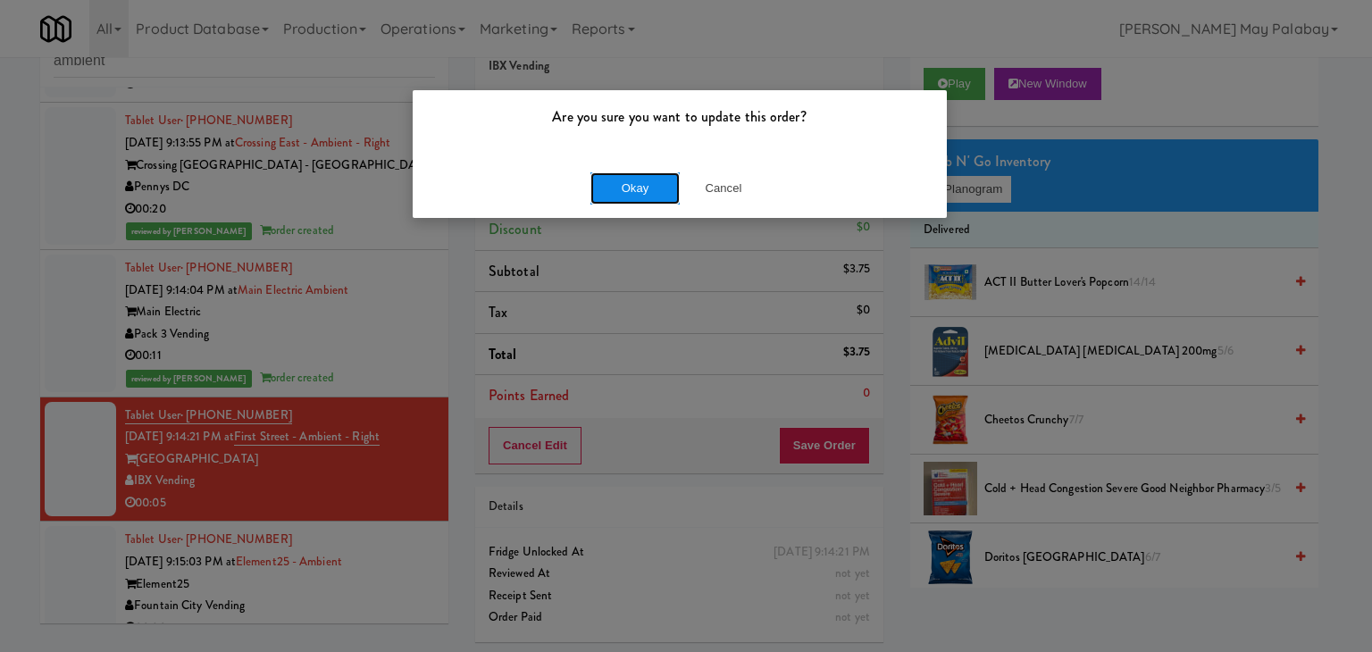
click at [626, 183] on button "Okay" at bounding box center [634, 188] width 89 height 32
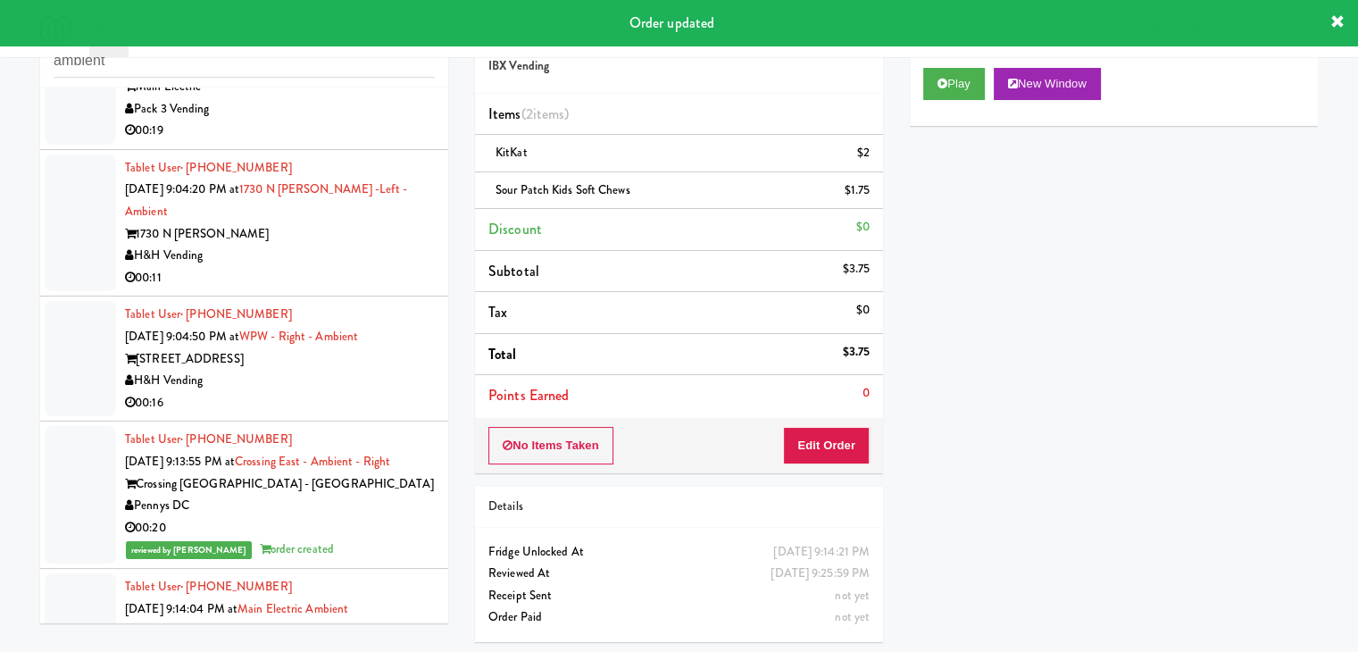
scroll to position [175, 0]
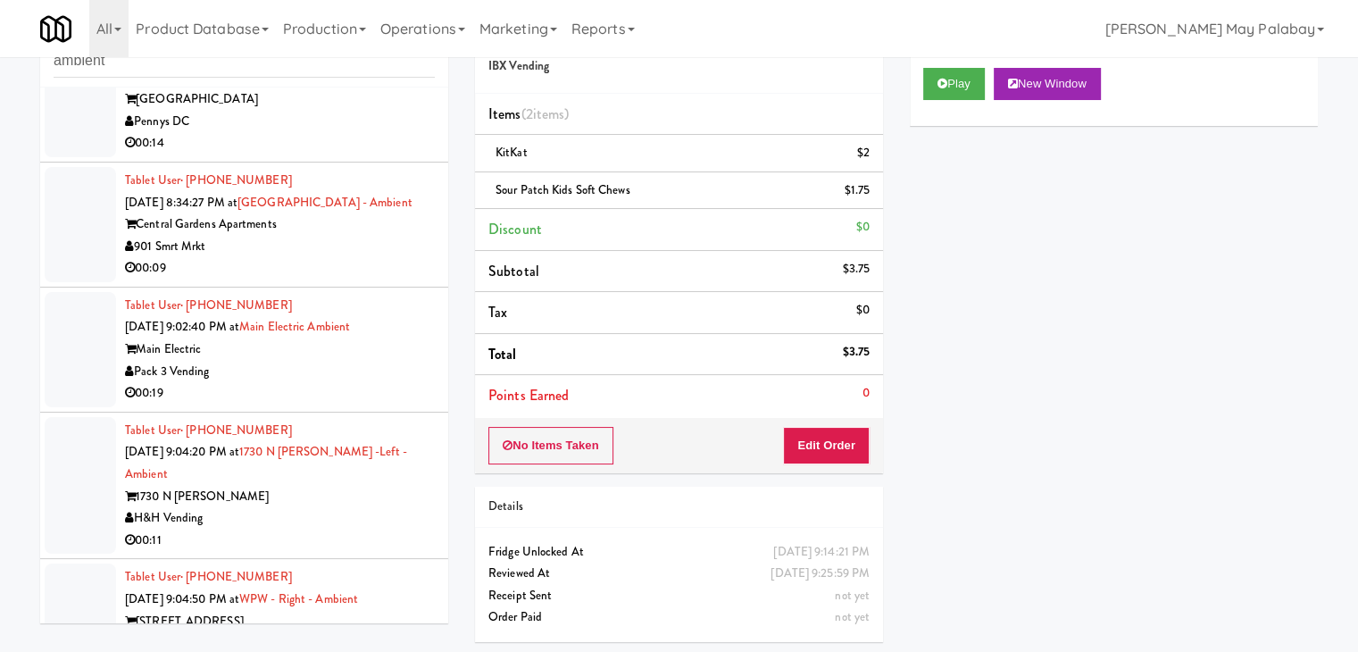
click at [380, 255] on div "901 Smrt Mrkt" at bounding box center [280, 247] width 310 height 22
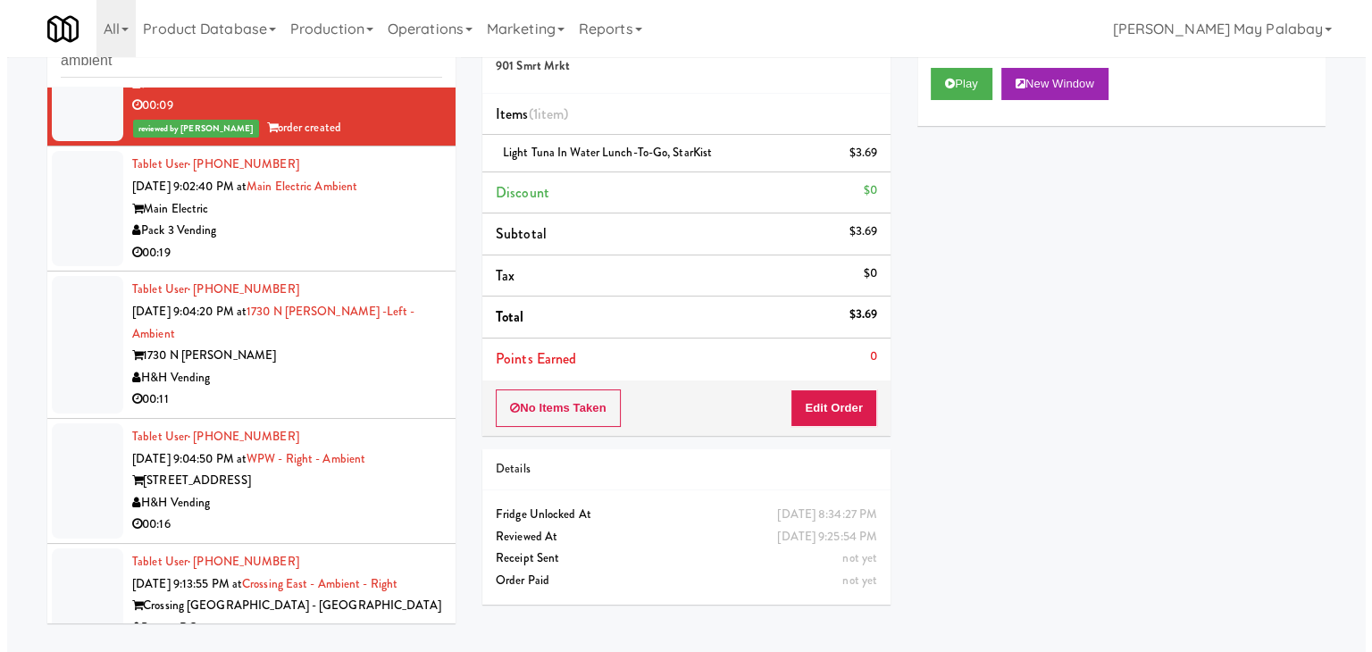
scroll to position [354, 0]
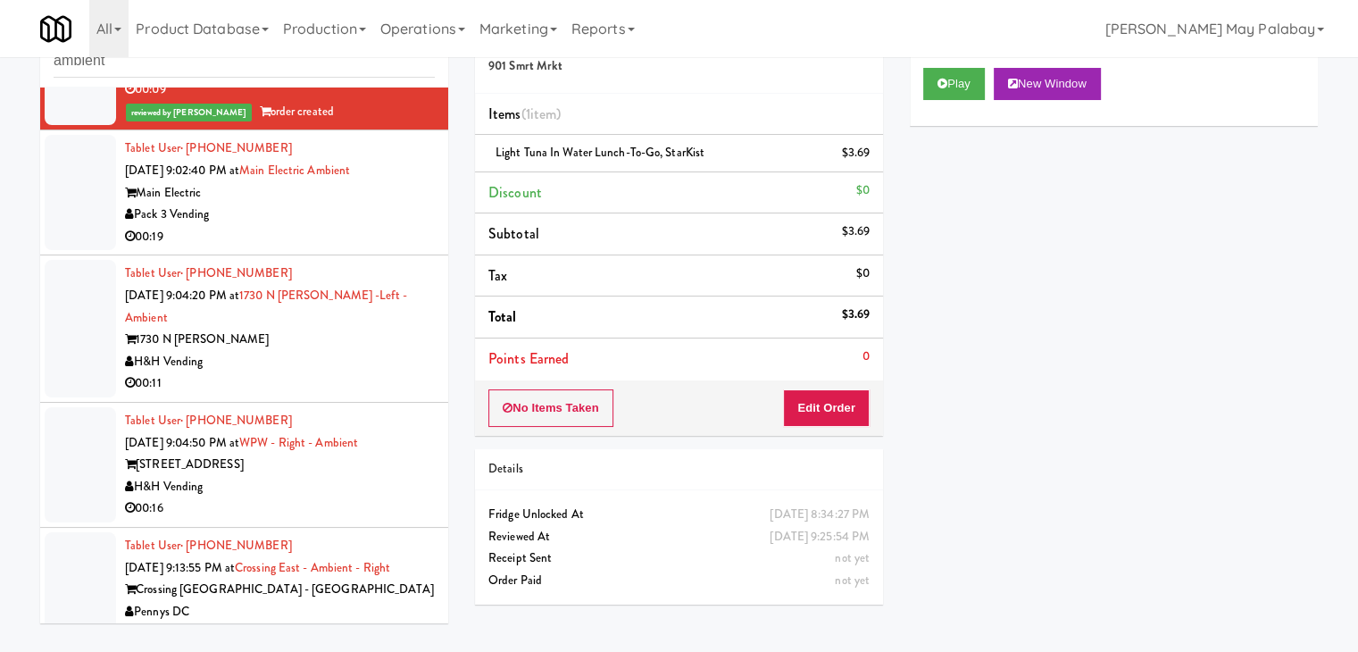
click at [348, 372] on div "00:11" at bounding box center [280, 383] width 310 height 22
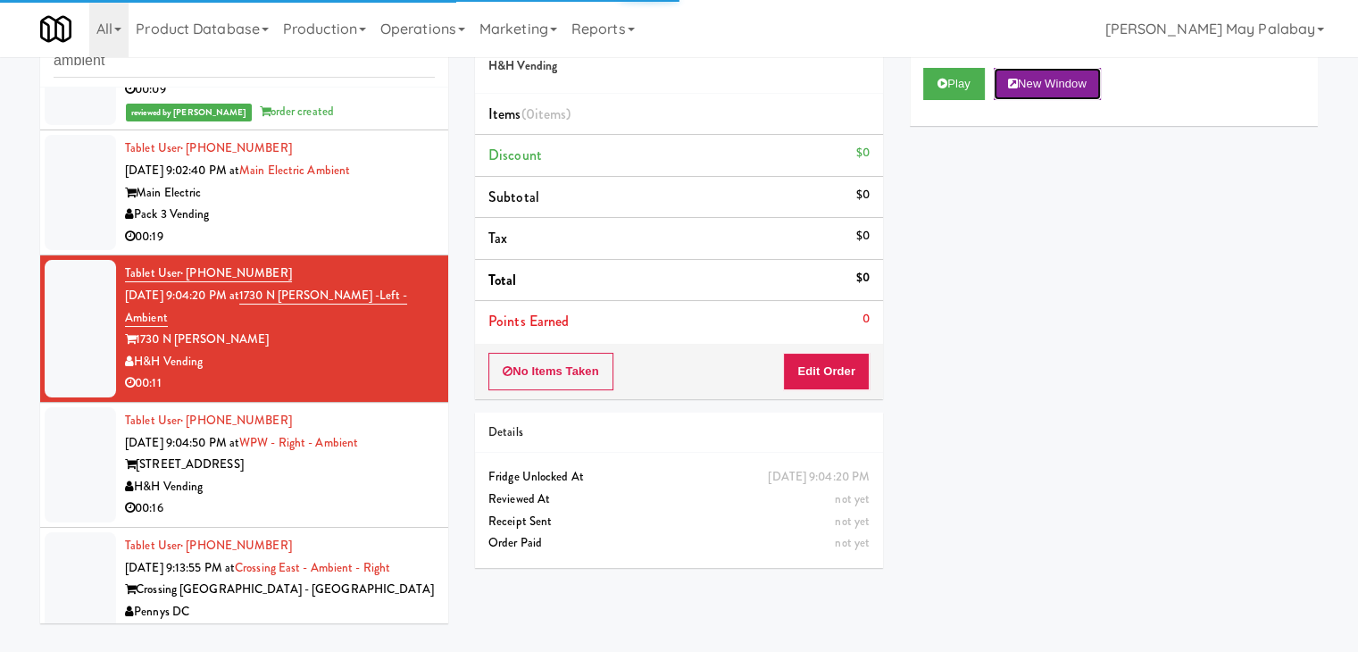
click at [1013, 82] on icon at bounding box center [1013, 84] width 10 height 12
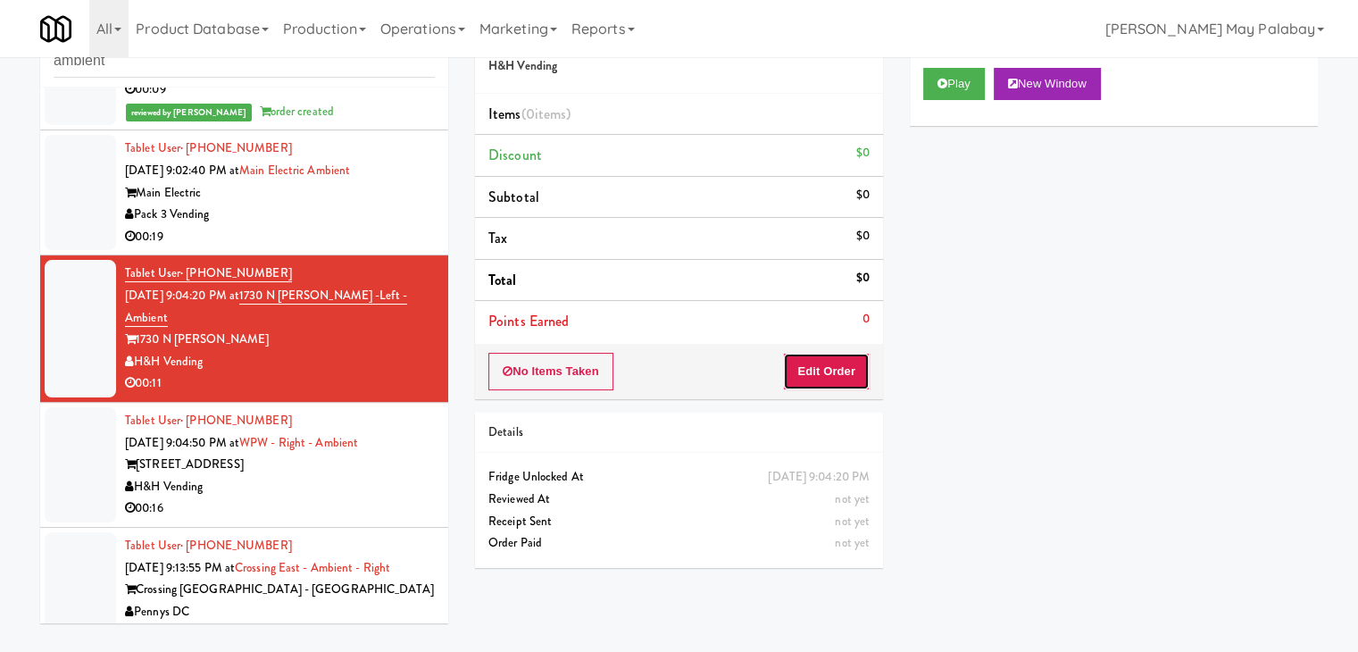
click at [857, 372] on button "Edit Order" at bounding box center [826, 372] width 87 height 38
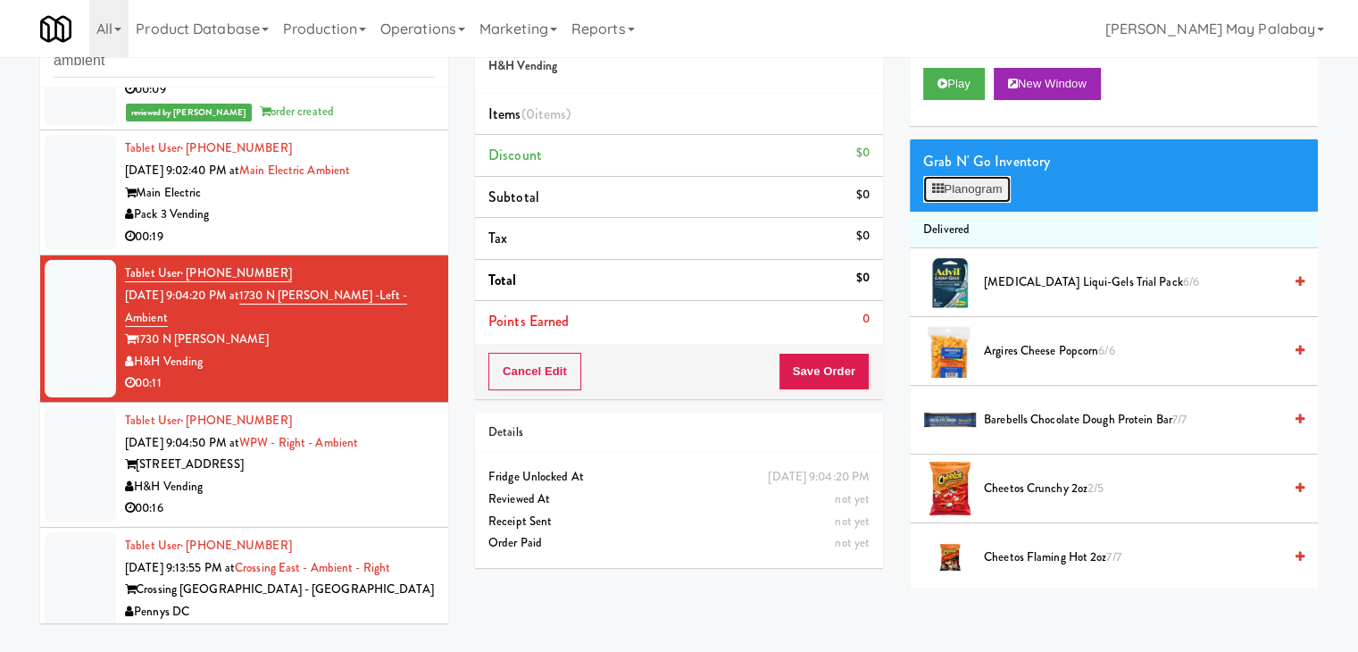
click at [970, 189] on button "Planogram" at bounding box center [968, 189] width 88 height 27
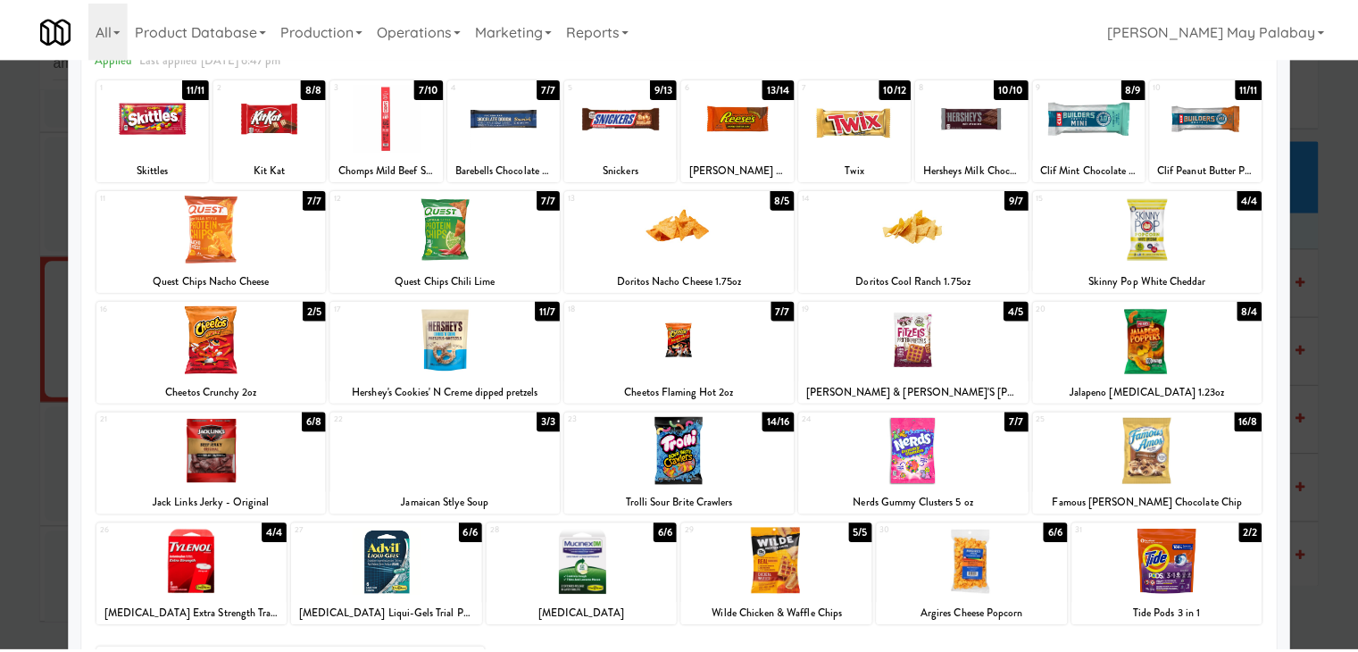
scroll to position [89, 0]
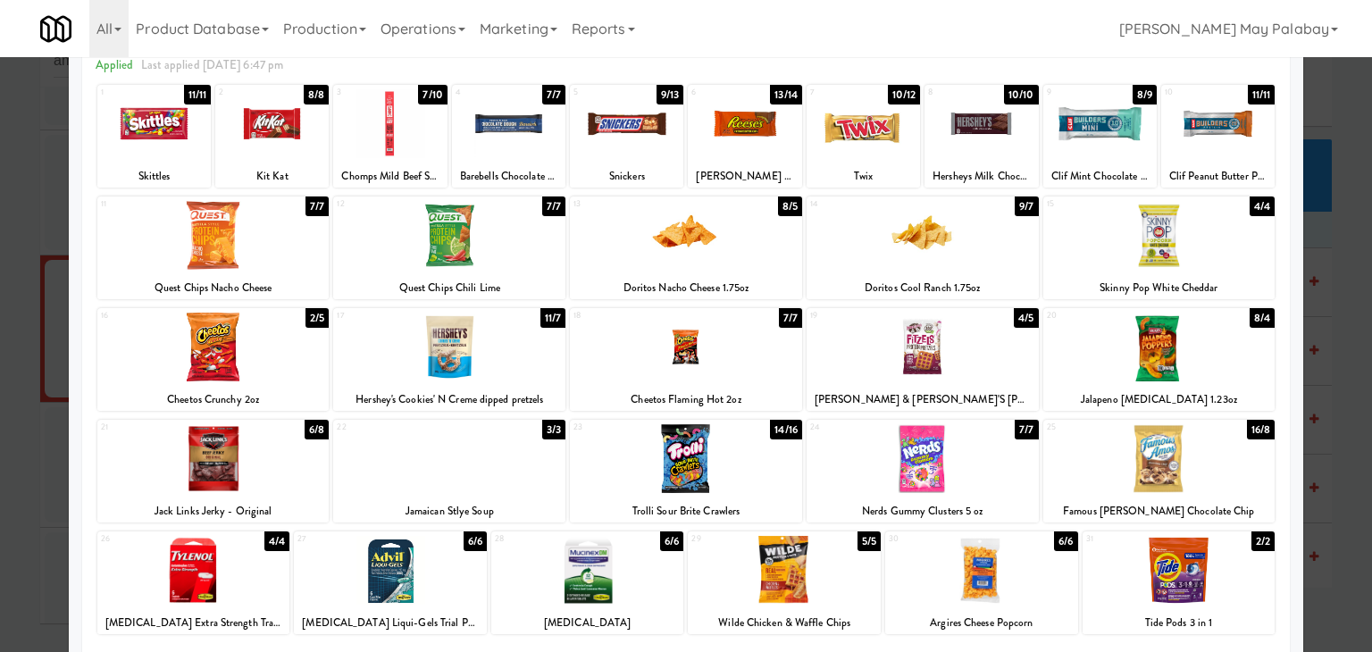
click at [487, 354] on div at bounding box center [449, 347] width 232 height 69
click at [602, 157] on div at bounding box center [626, 123] width 113 height 69
click at [1326, 405] on div at bounding box center [686, 326] width 1372 height 652
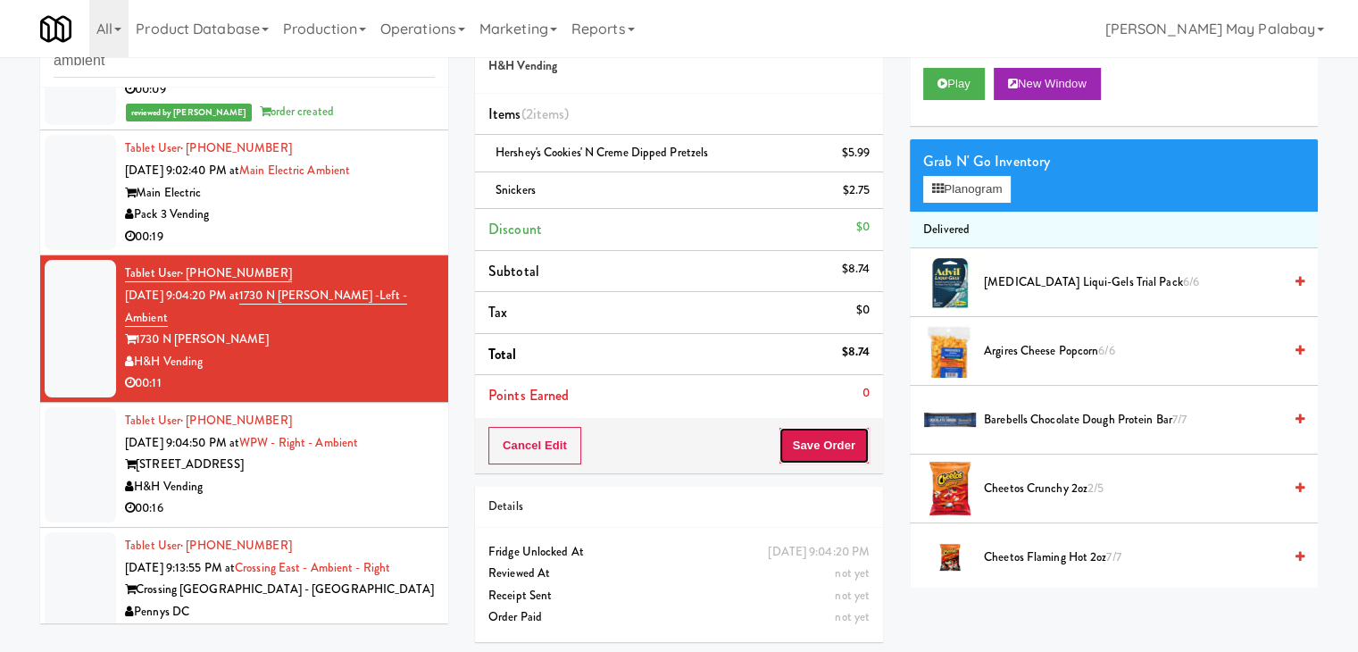
click at [830, 440] on button "Save Order" at bounding box center [824, 446] width 91 height 38
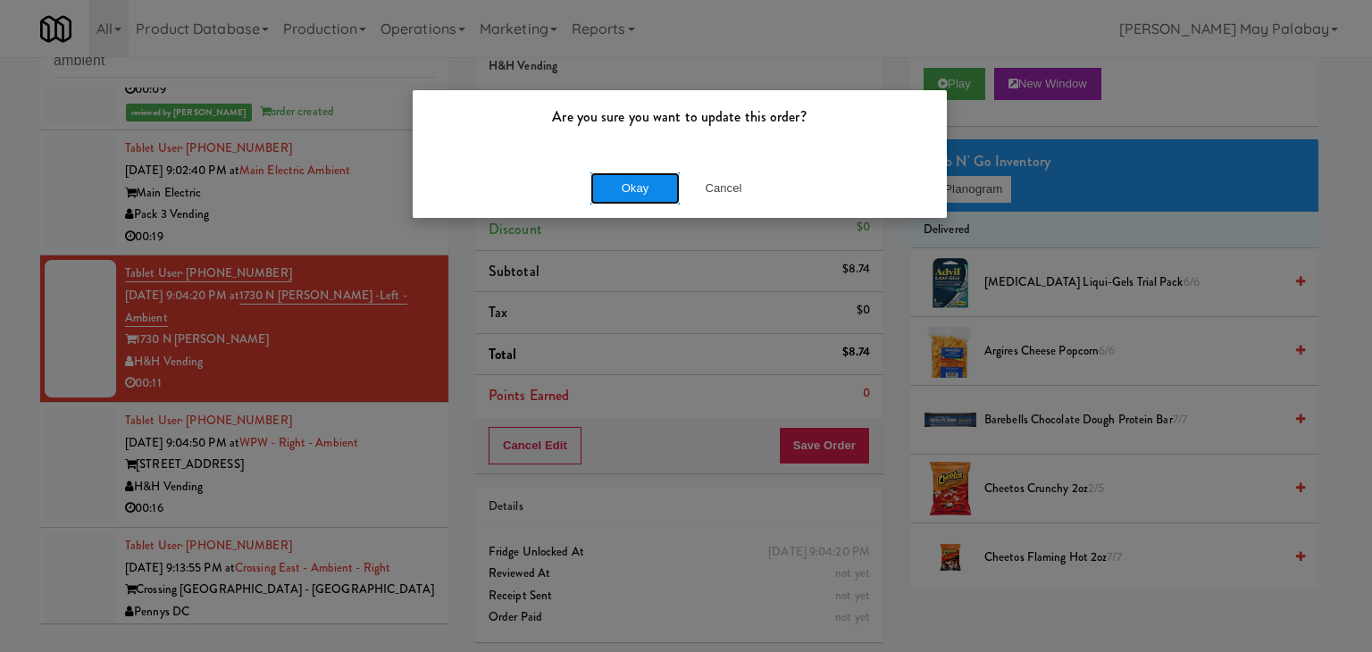
click at [665, 193] on button "Okay" at bounding box center [634, 188] width 89 height 32
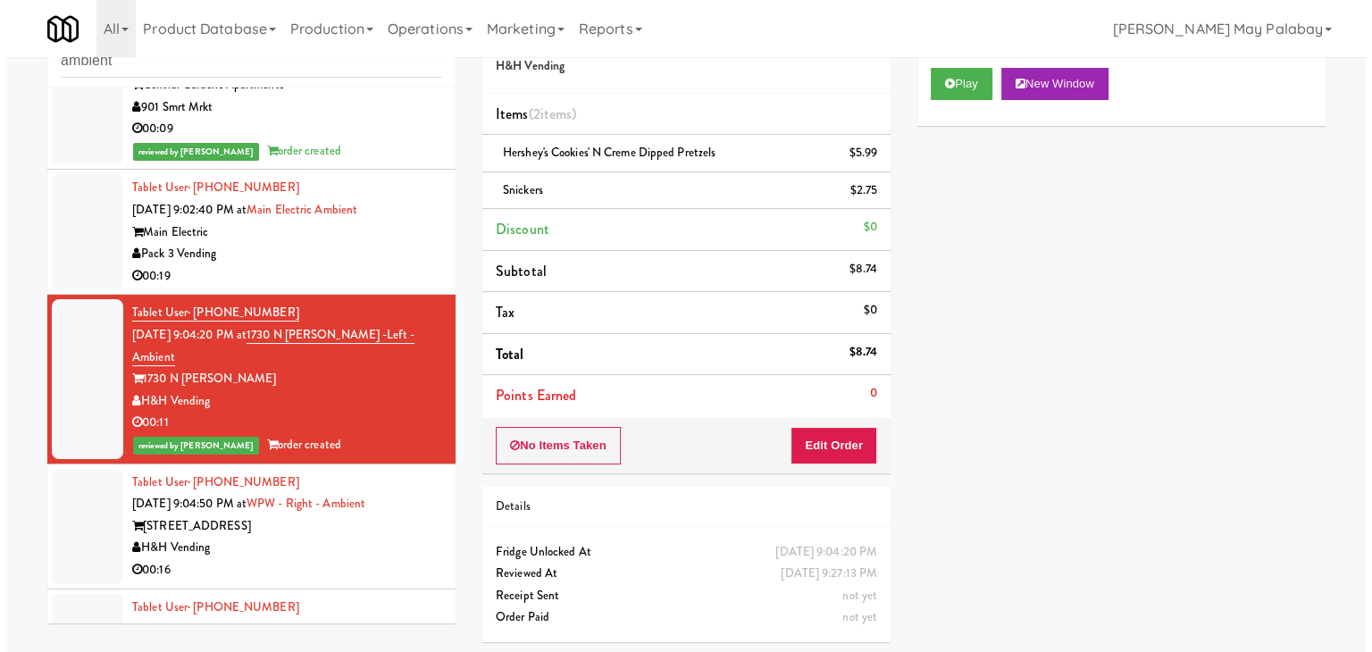
scroll to position [264, 0]
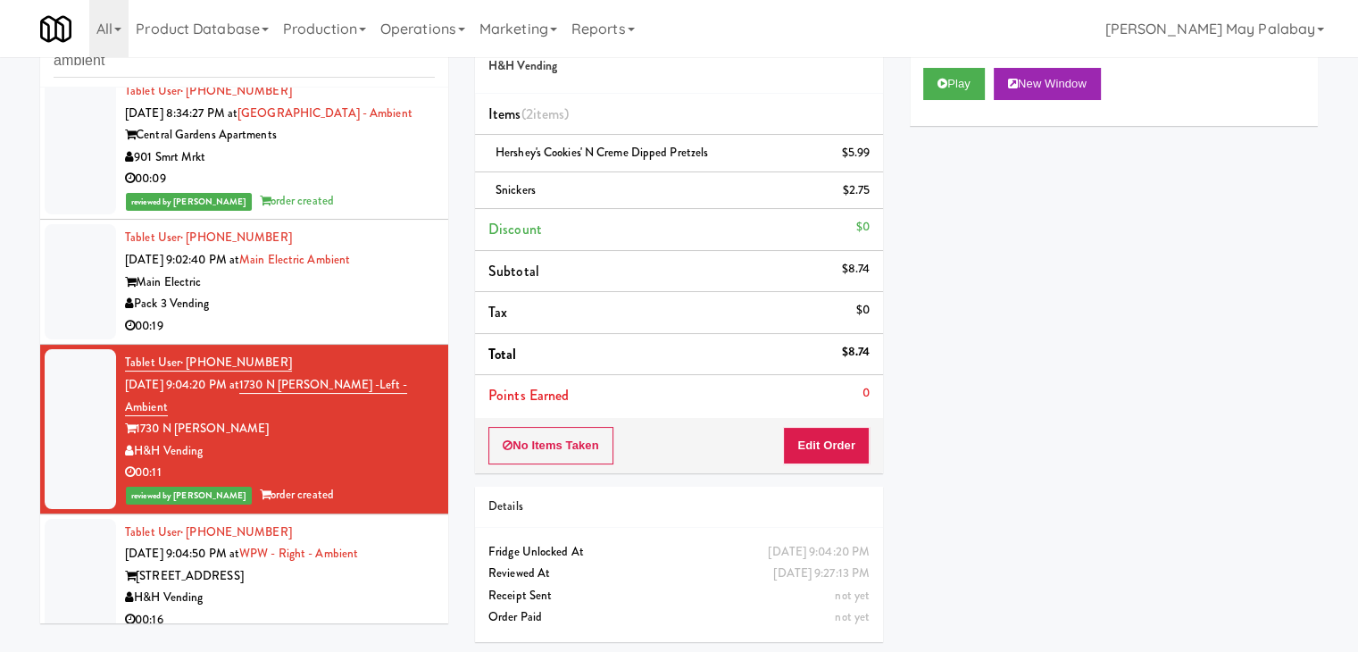
click at [349, 302] on div "Pack 3 Vending" at bounding box center [280, 304] width 310 height 22
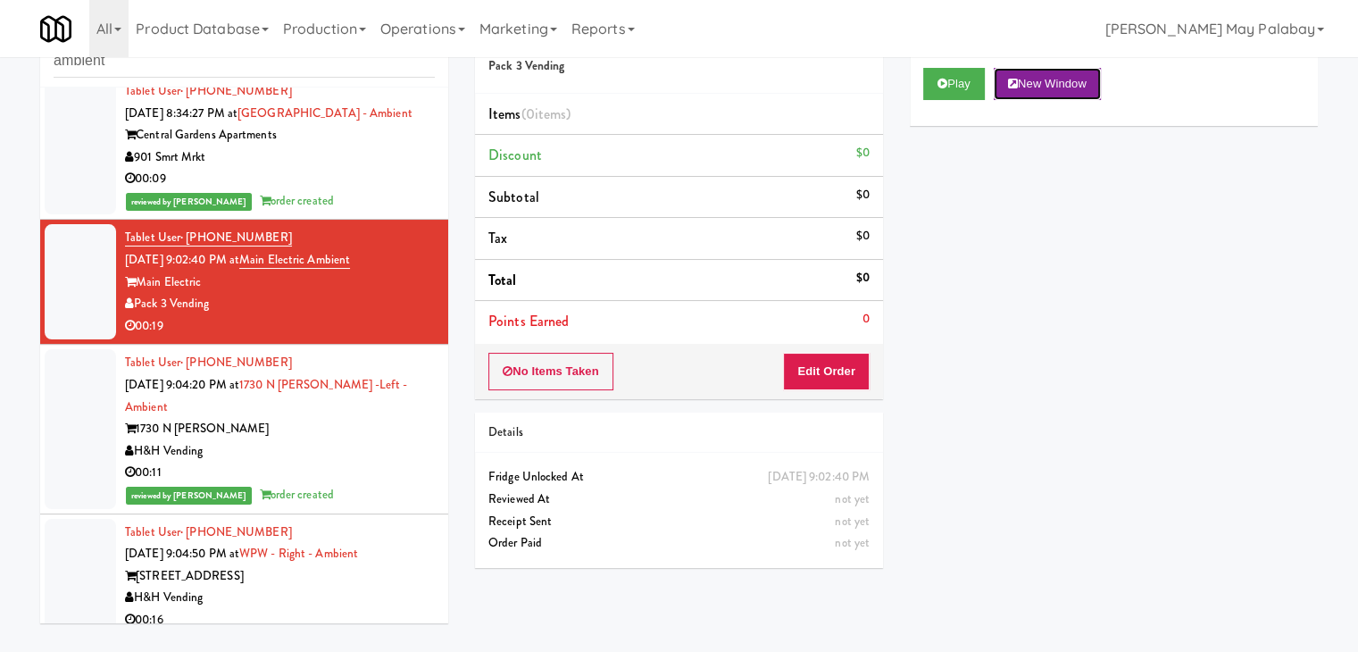
click at [1029, 89] on button "New Window" at bounding box center [1047, 84] width 107 height 32
click at [847, 373] on button "Edit Order" at bounding box center [826, 372] width 87 height 38
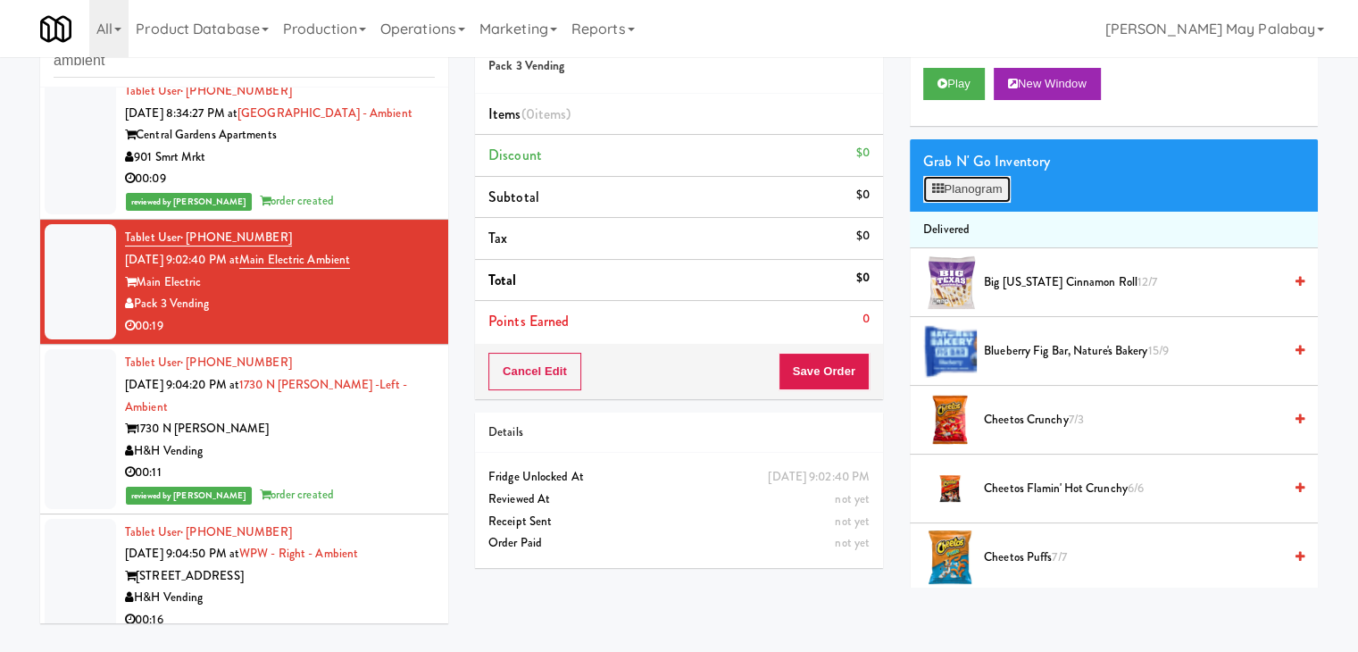
click at [999, 190] on button "Planogram" at bounding box center [968, 189] width 88 height 27
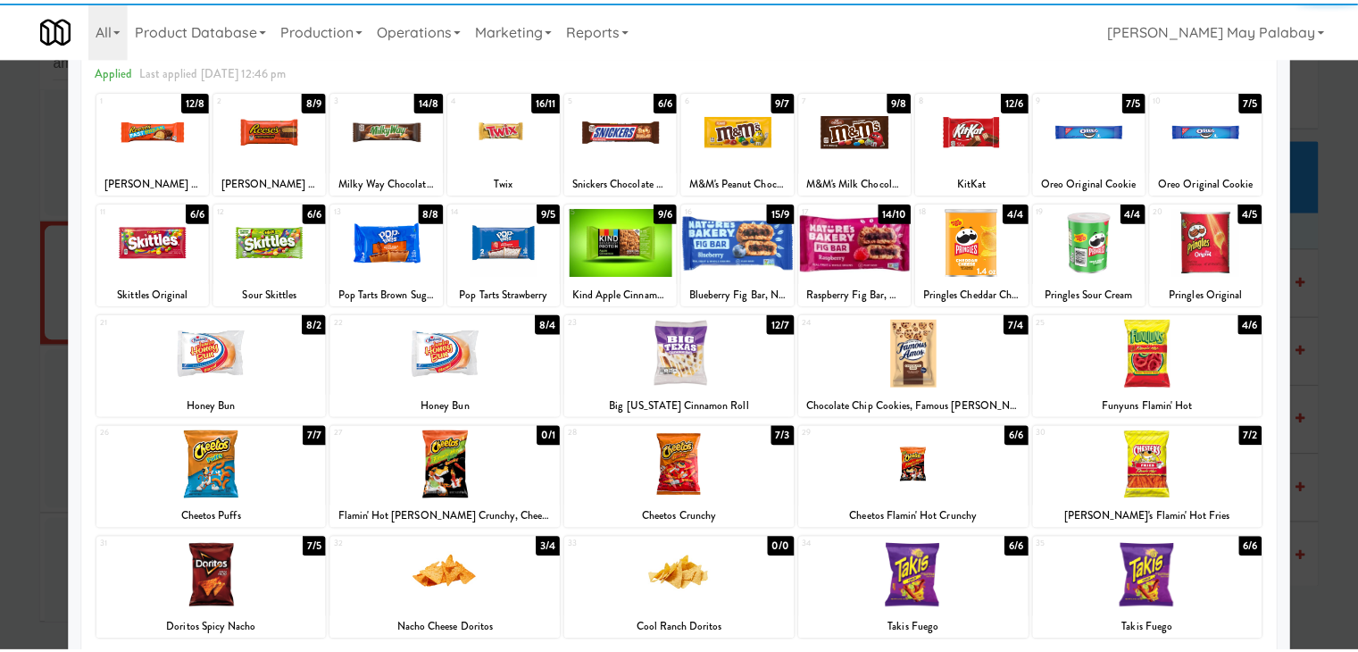
scroll to position [89, 0]
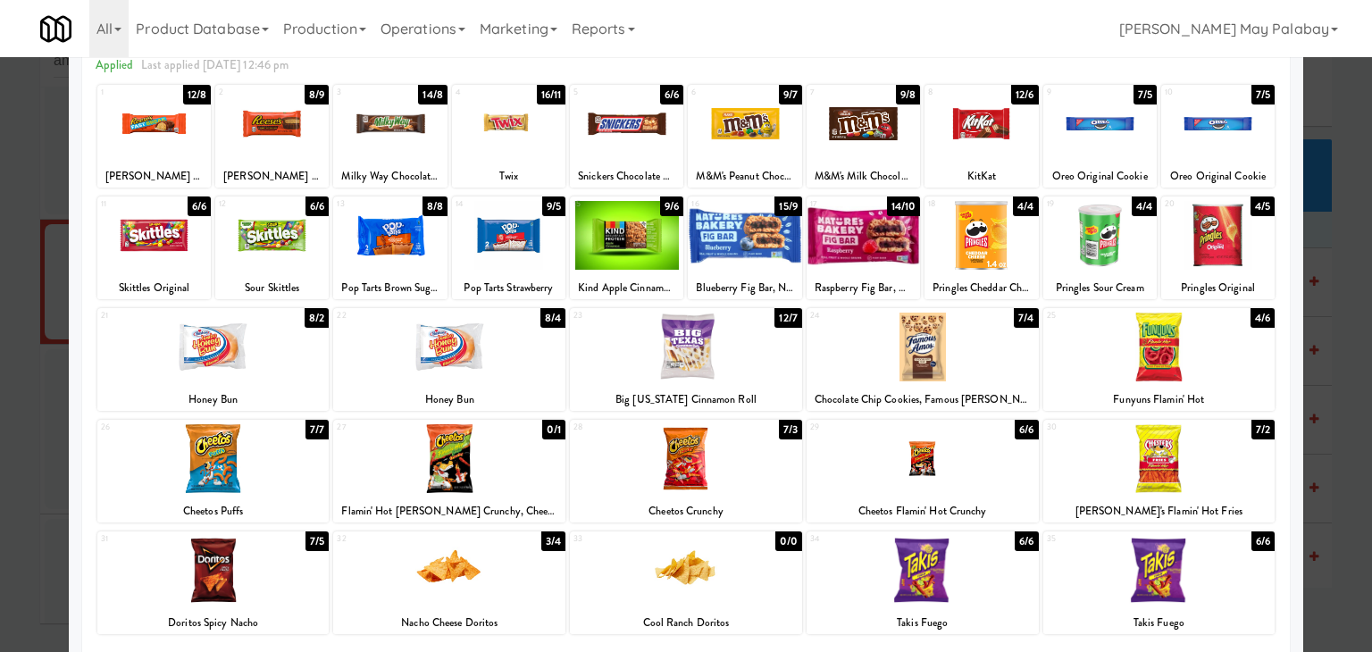
click at [1123, 269] on div at bounding box center [1099, 235] width 113 height 69
click at [1324, 241] on div at bounding box center [686, 326] width 1372 height 652
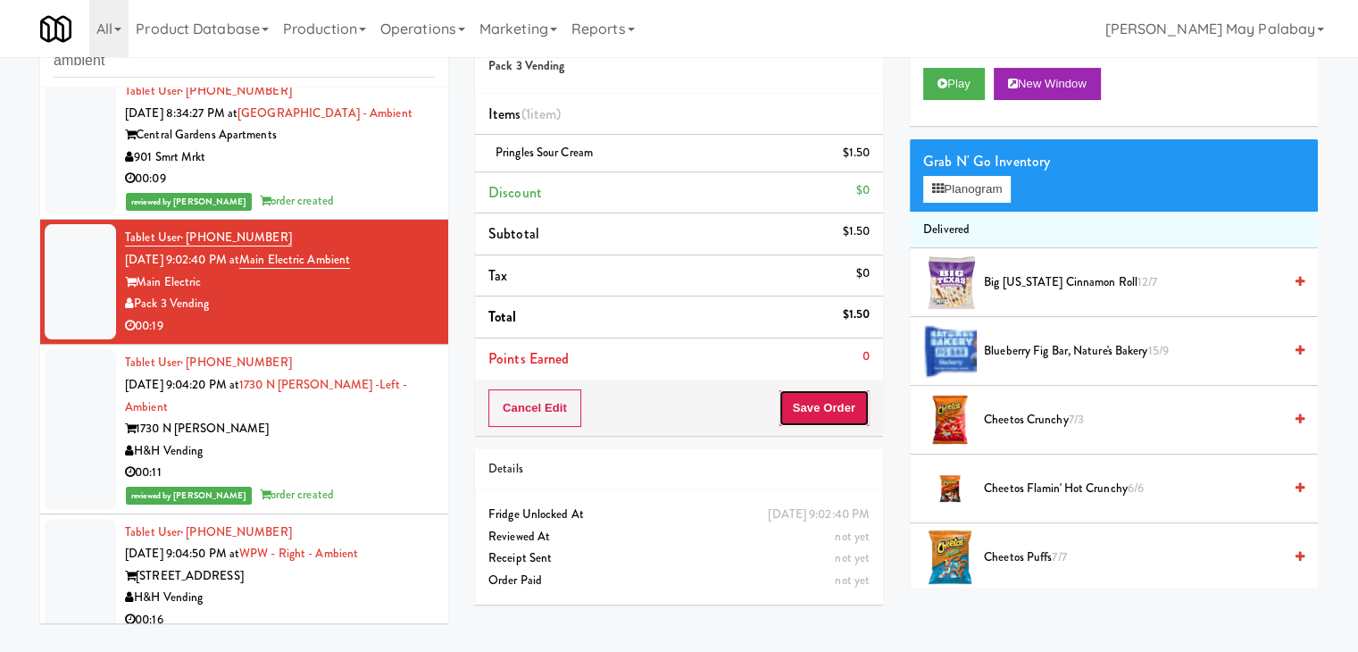
click at [834, 401] on button "Save Order" at bounding box center [824, 408] width 91 height 38
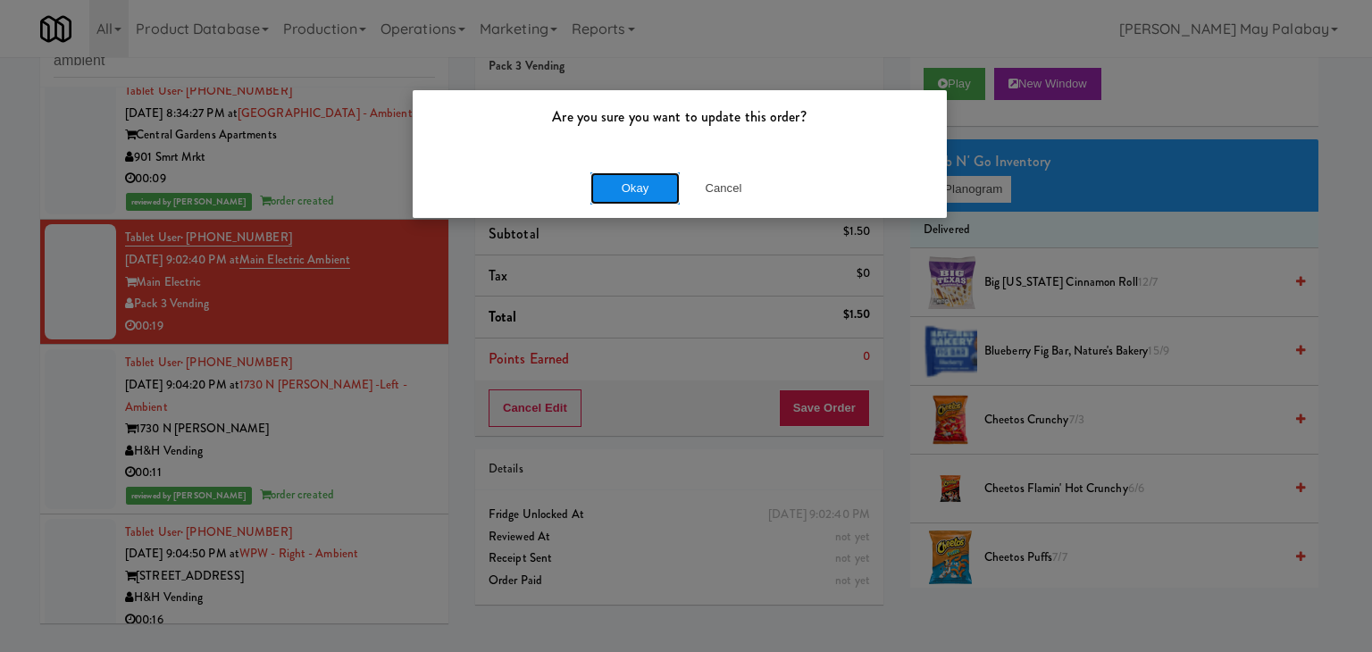
click at [654, 182] on button "Okay" at bounding box center [634, 188] width 89 height 32
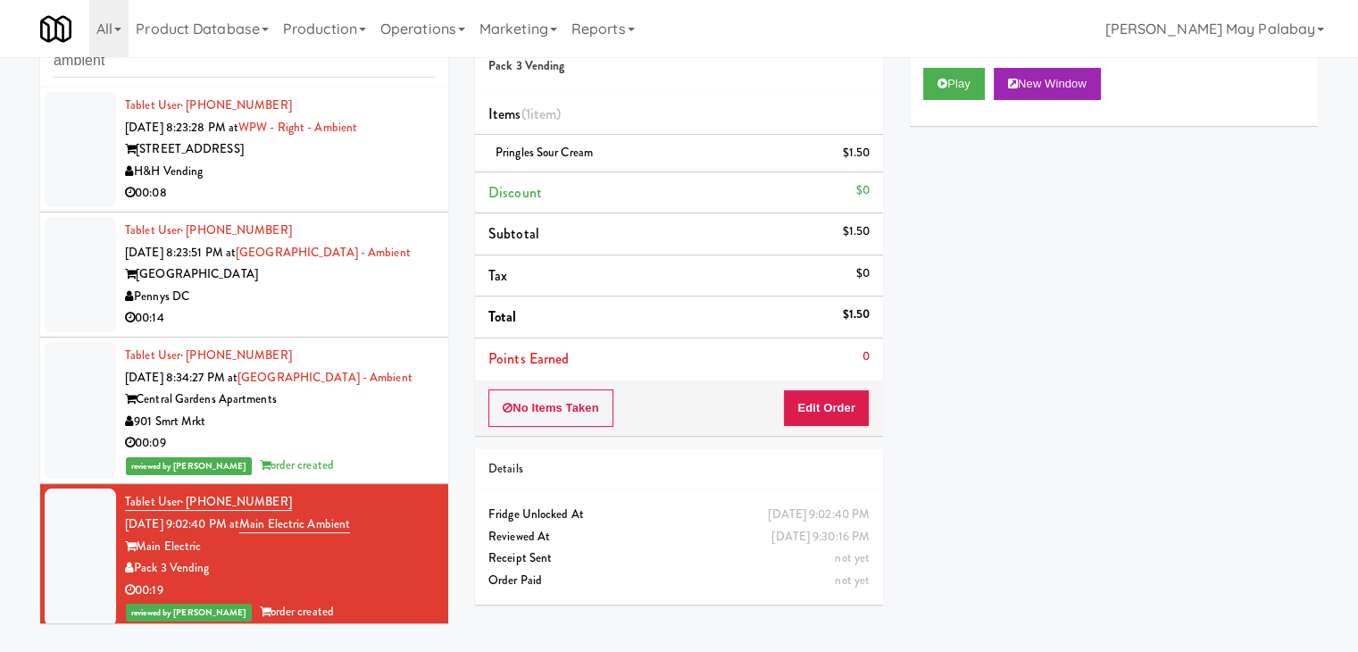
click at [397, 307] on div "00:14" at bounding box center [280, 318] width 310 height 22
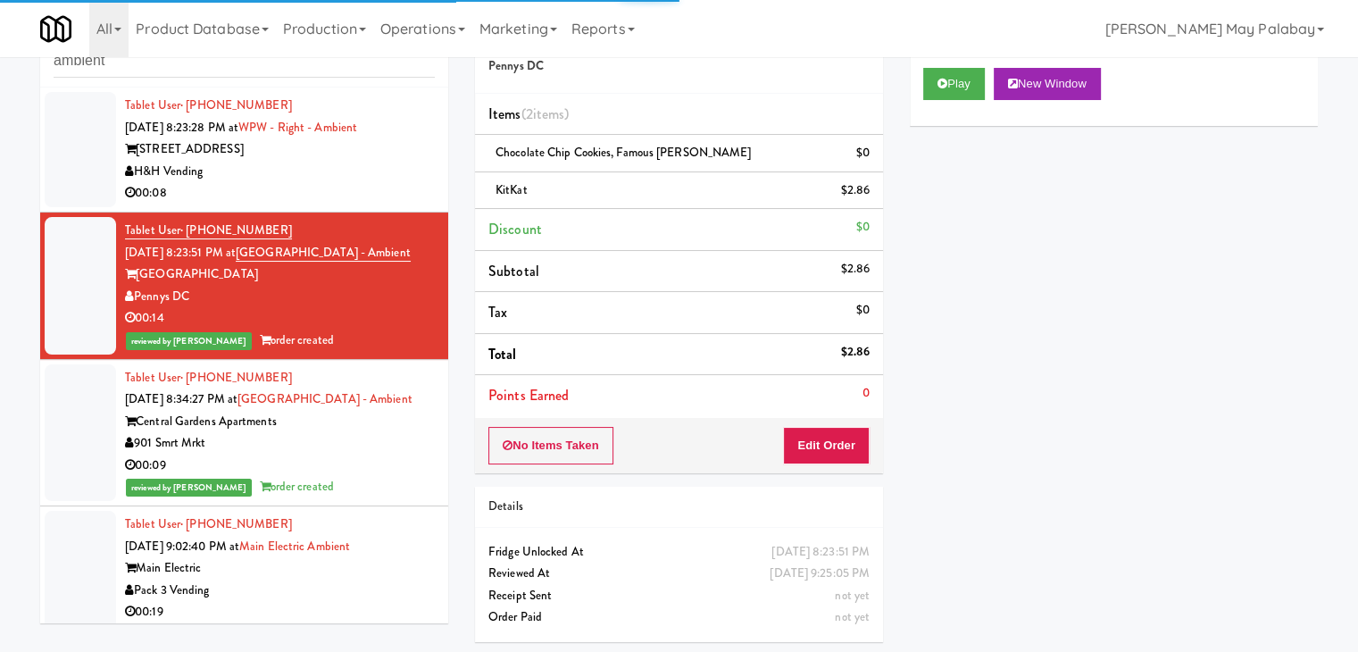
click at [343, 179] on div "H&H Vending" at bounding box center [280, 172] width 310 height 22
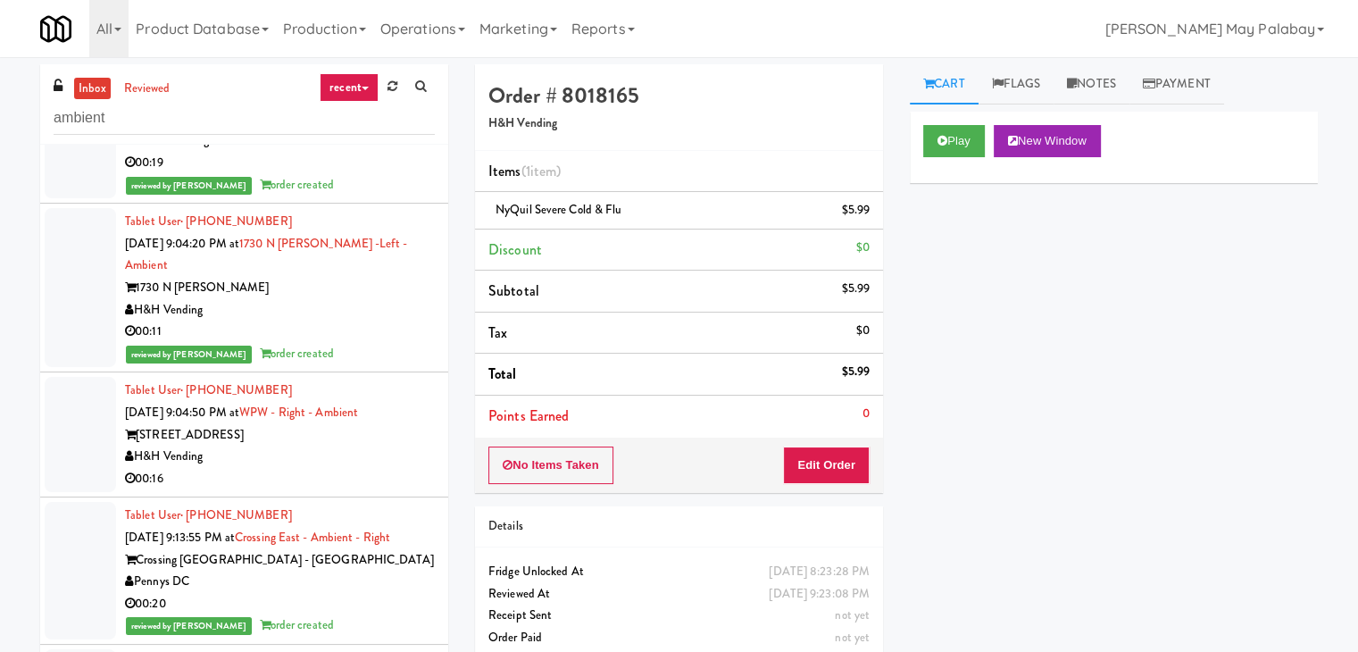
scroll to position [536, 0]
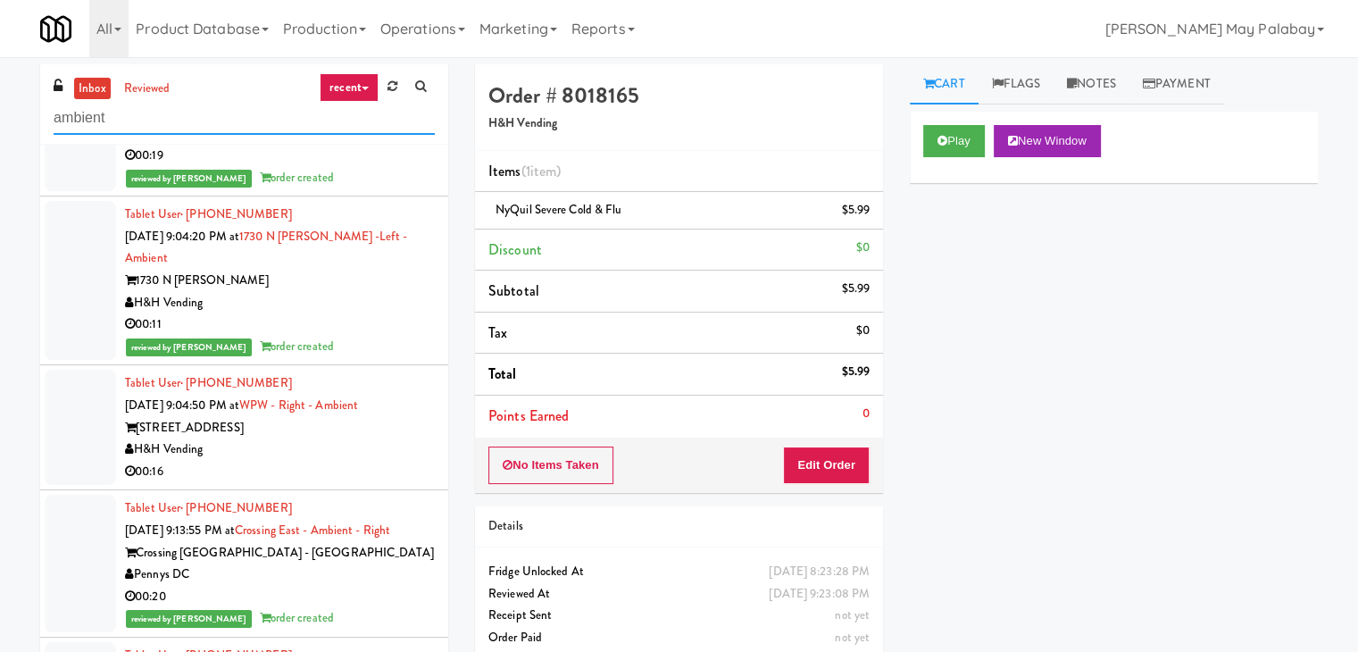
click at [253, 130] on input "ambient" at bounding box center [244, 118] width 381 height 33
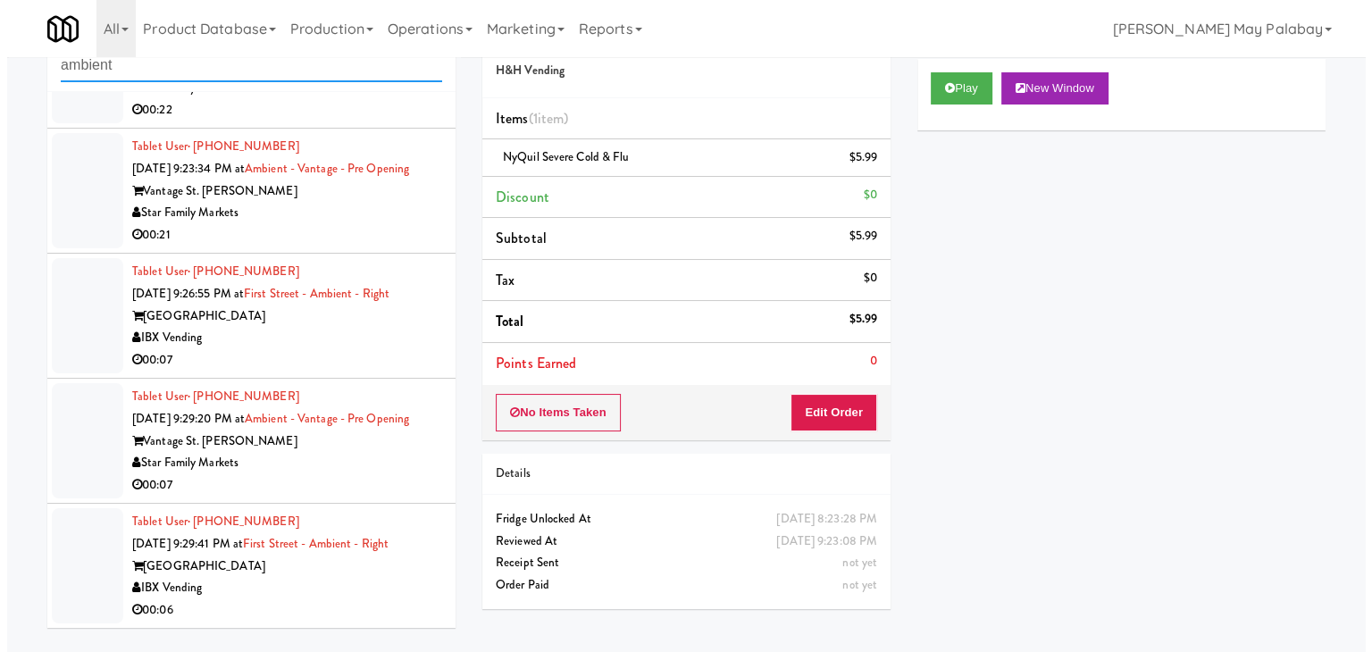
scroll to position [57, 0]
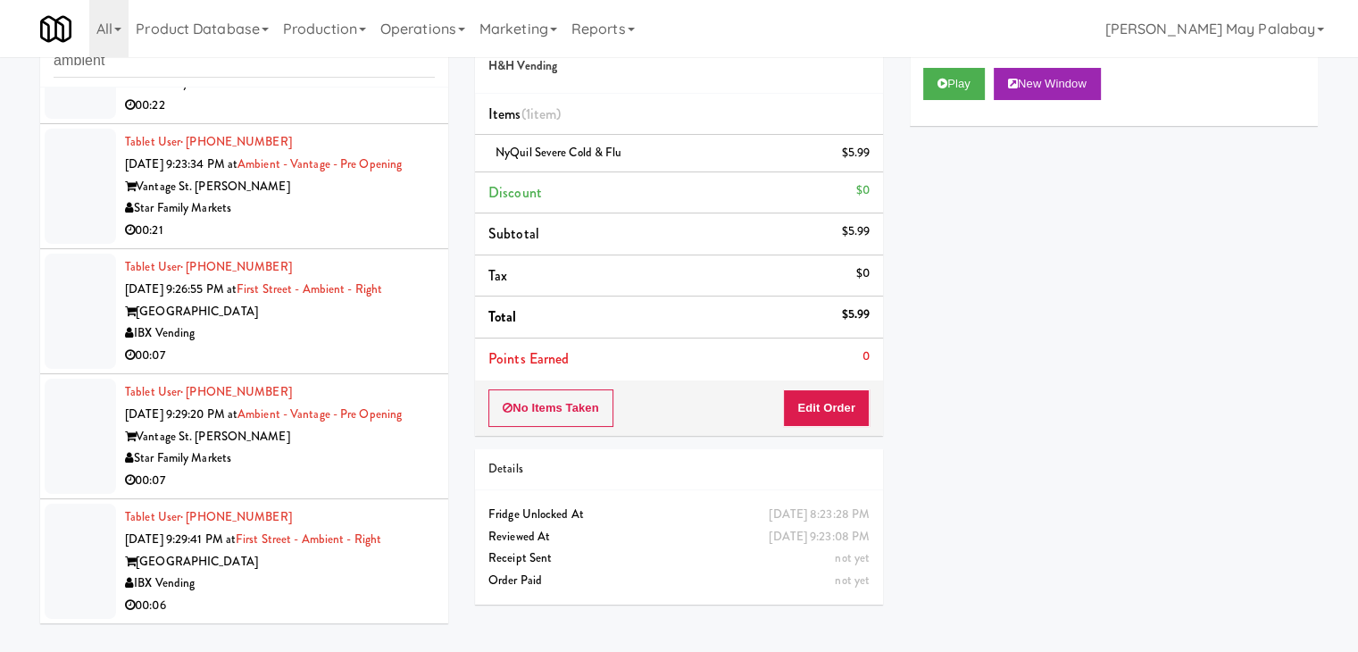
click at [311, 587] on div "IBX Vending" at bounding box center [280, 584] width 310 height 22
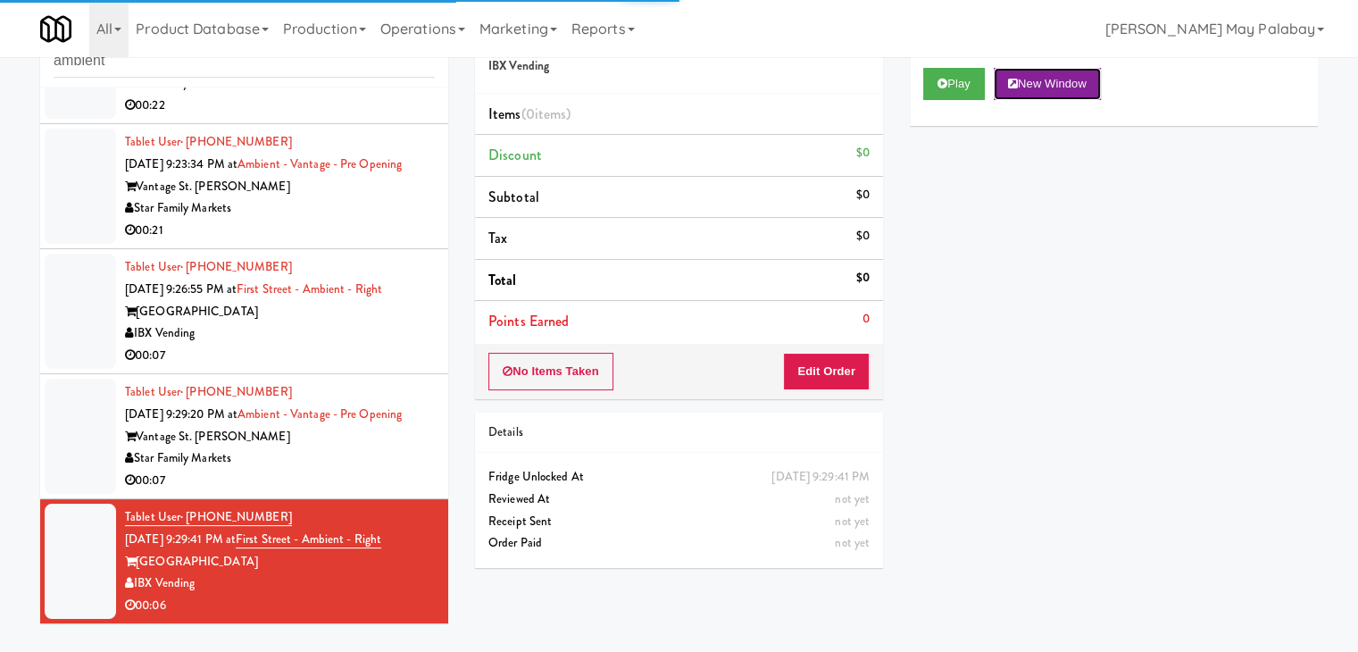
click at [1063, 77] on button "New Window" at bounding box center [1047, 84] width 107 height 32
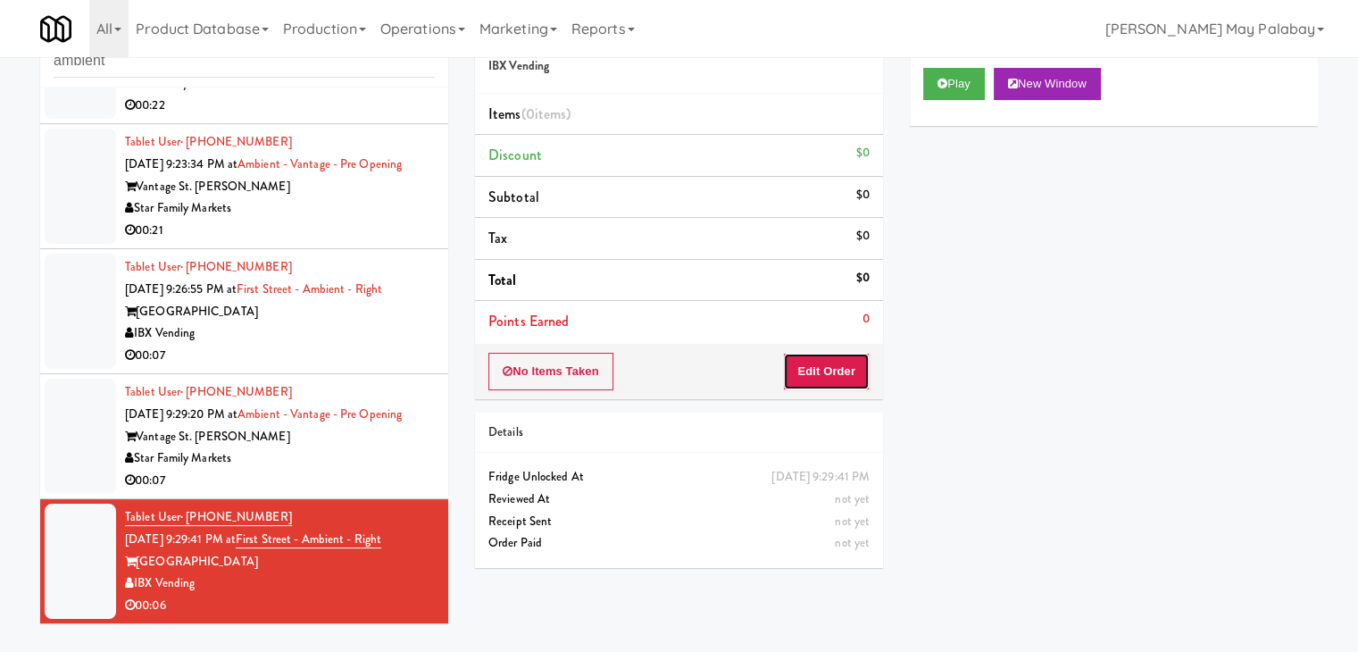
drag, startPoint x: 836, startPoint y: 369, endPoint x: 861, endPoint y: 328, distance: 48.1
click at [836, 369] on button "Edit Order" at bounding box center [826, 372] width 87 height 38
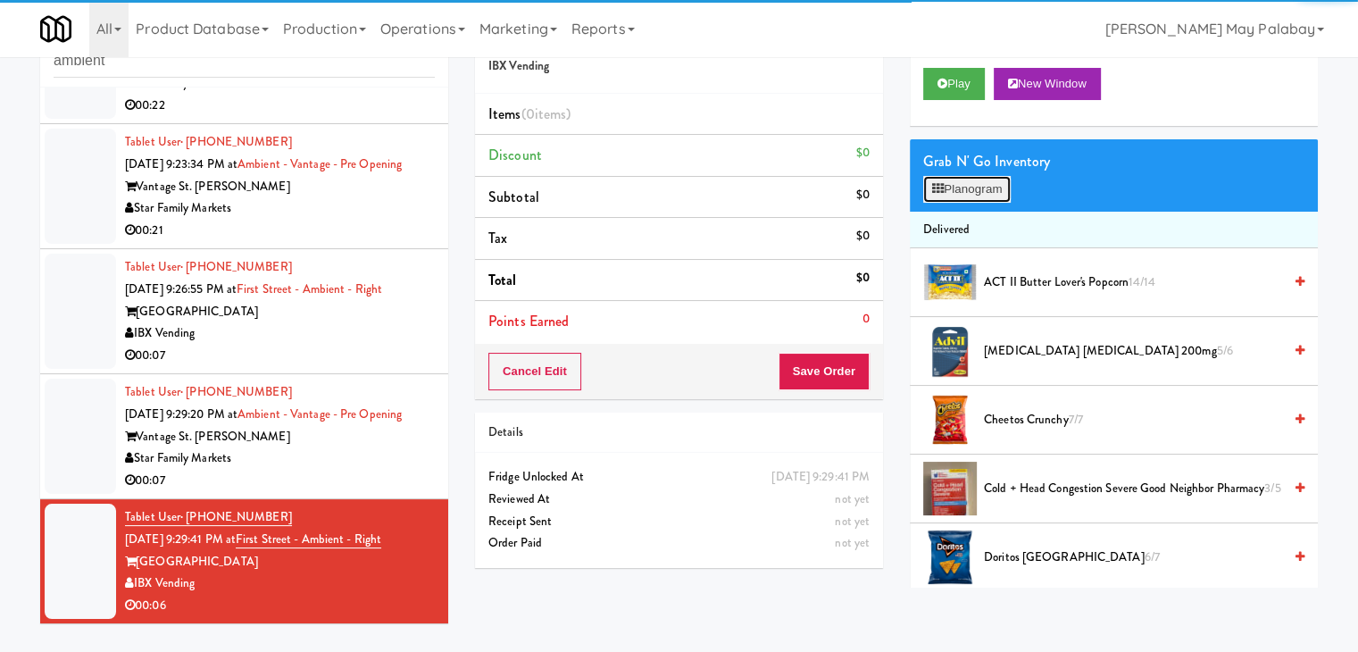
click at [956, 183] on button "Planogram" at bounding box center [968, 189] width 88 height 27
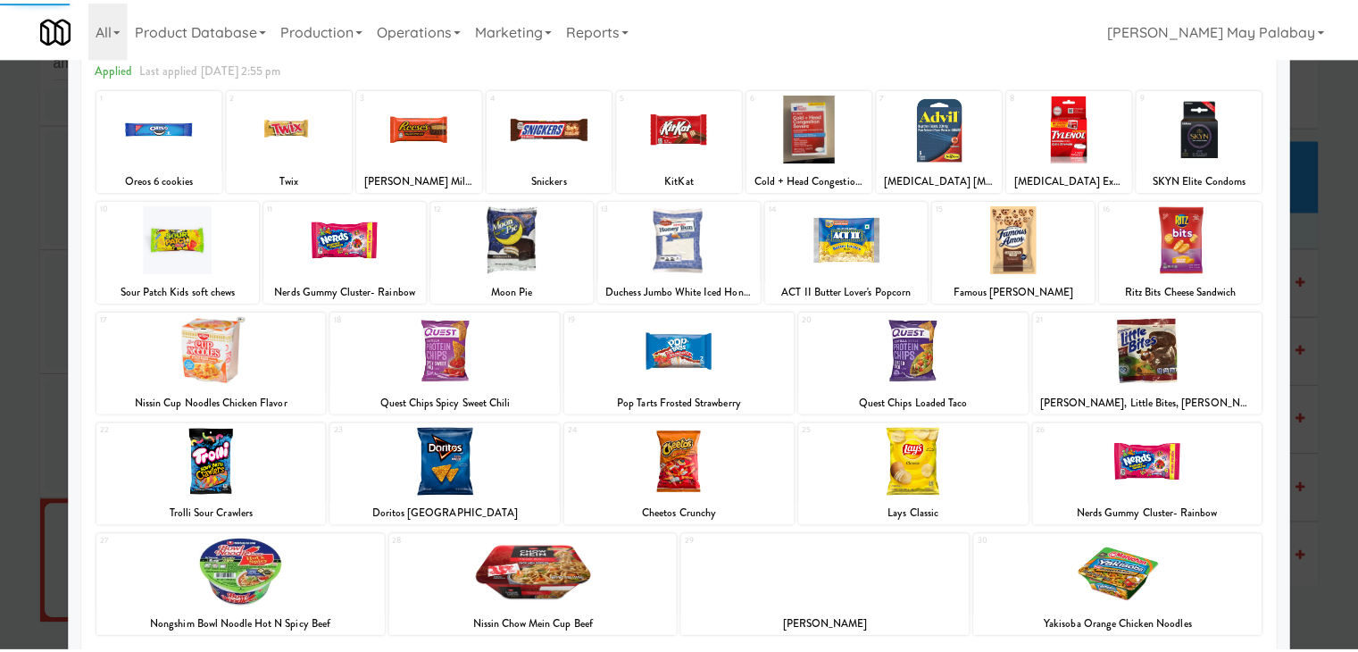
scroll to position [89, 0]
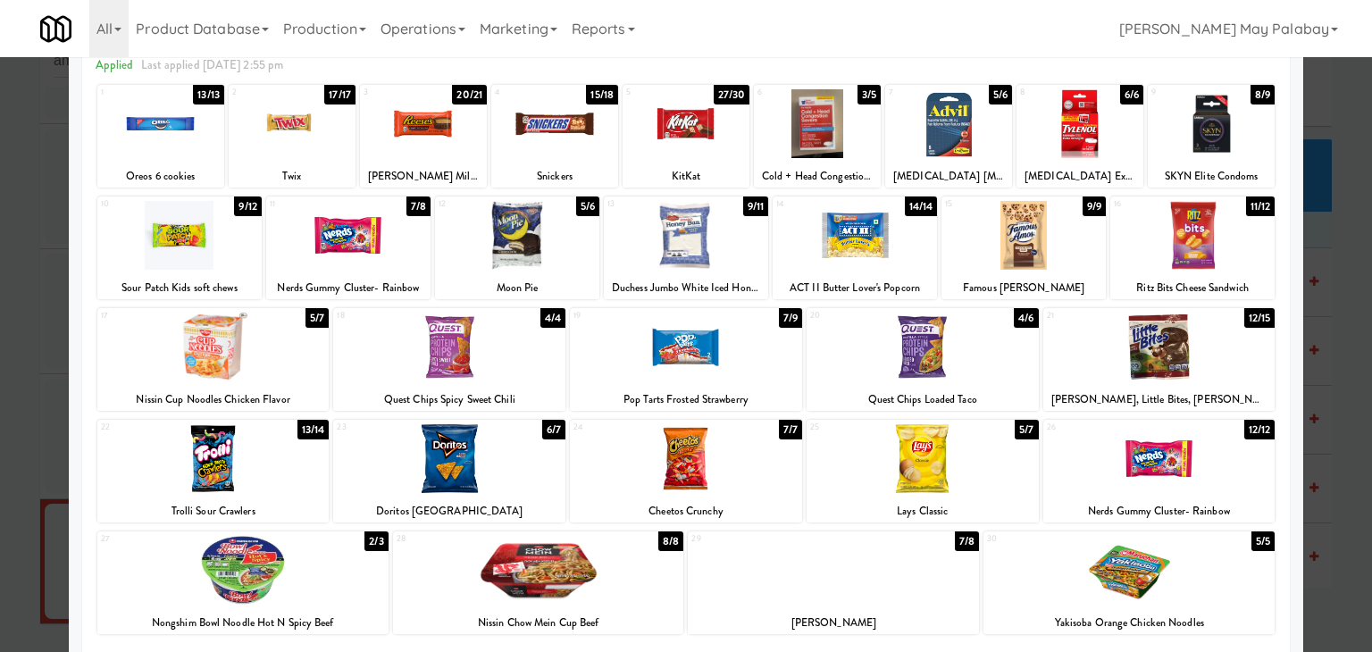
click at [750, 370] on div at bounding box center [686, 347] width 232 height 69
click at [1349, 254] on div at bounding box center [686, 326] width 1372 height 652
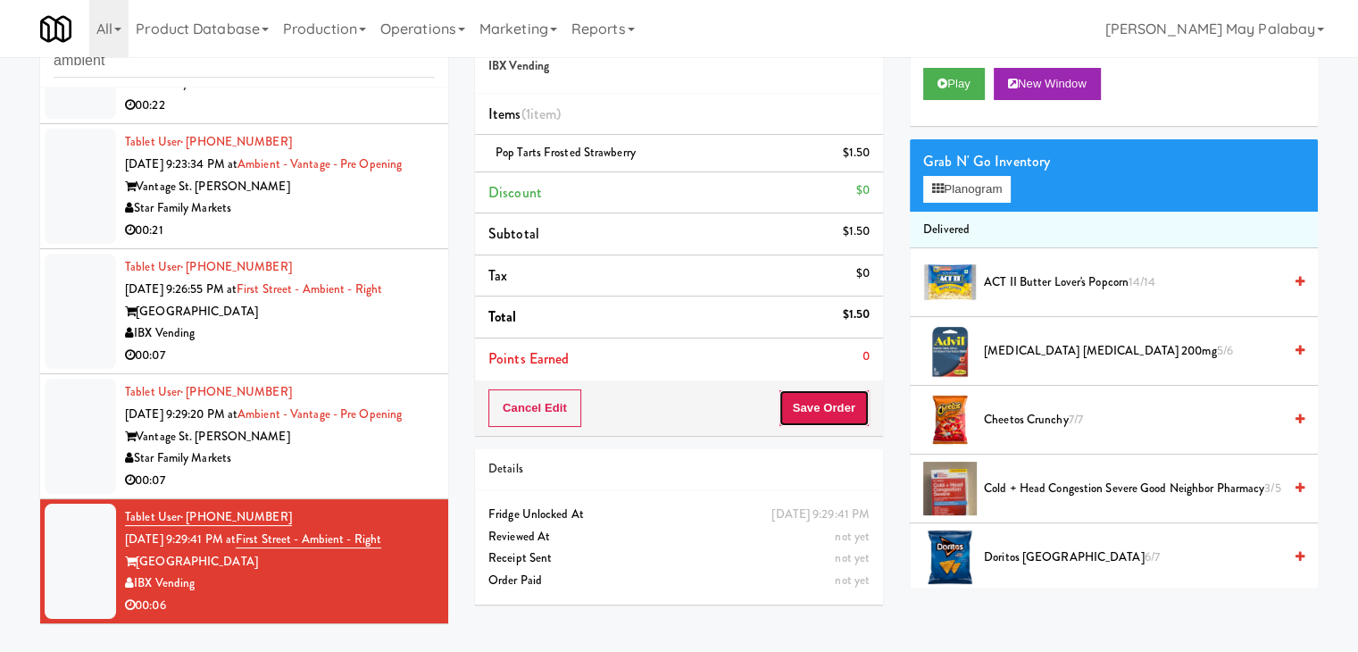
click at [840, 408] on button "Save Order" at bounding box center [824, 408] width 91 height 38
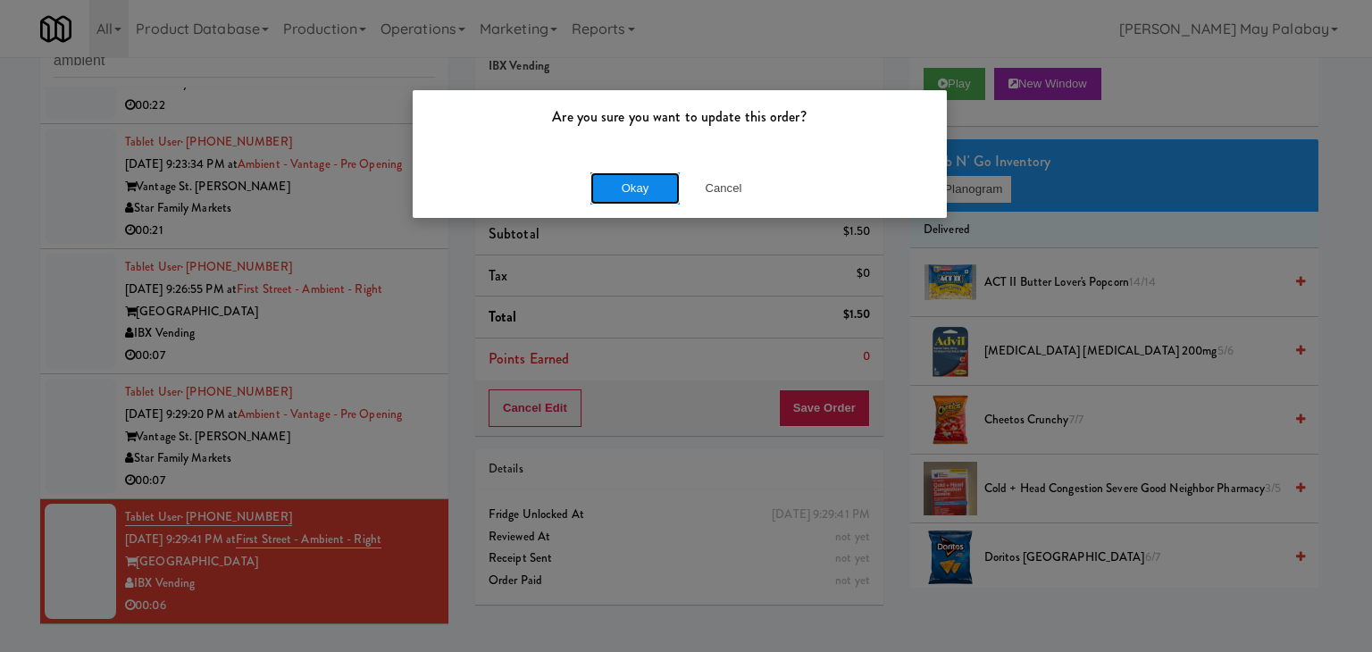
click at [650, 194] on button "Okay" at bounding box center [634, 188] width 89 height 32
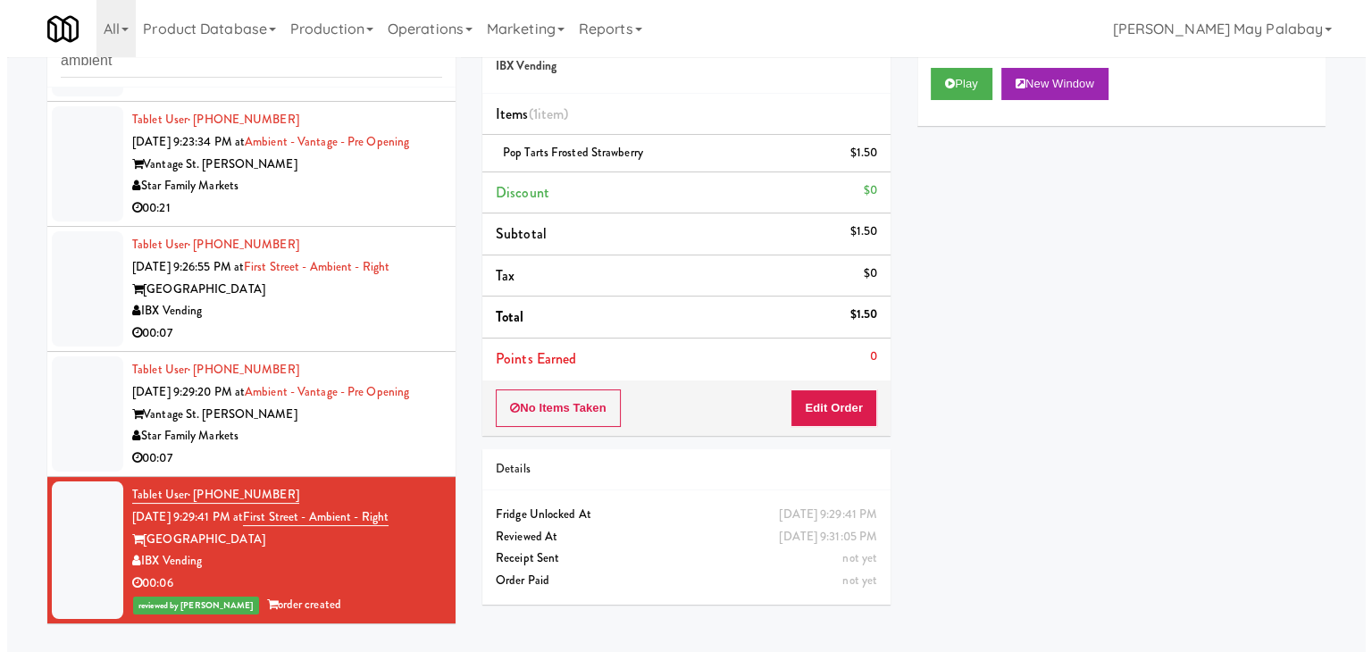
scroll to position [572, 0]
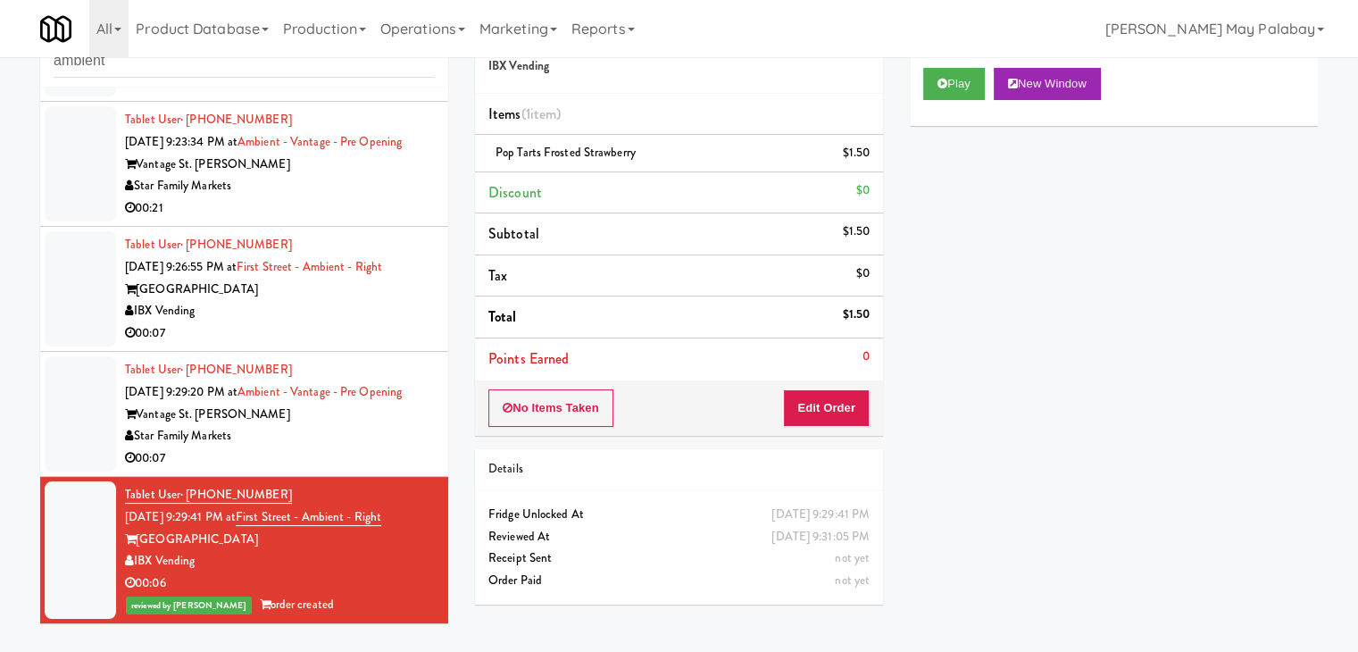
click at [351, 441] on div "Star Family Markets" at bounding box center [280, 436] width 310 height 22
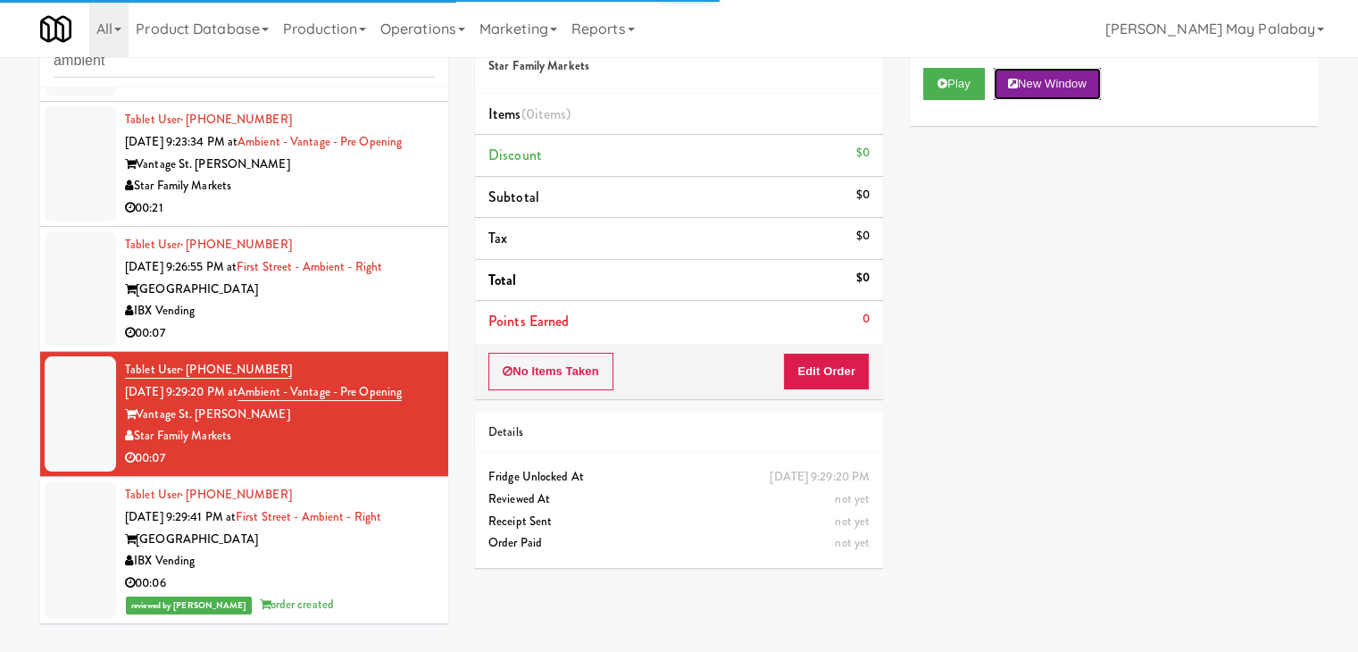
click at [1072, 83] on button "New Window" at bounding box center [1047, 84] width 107 height 32
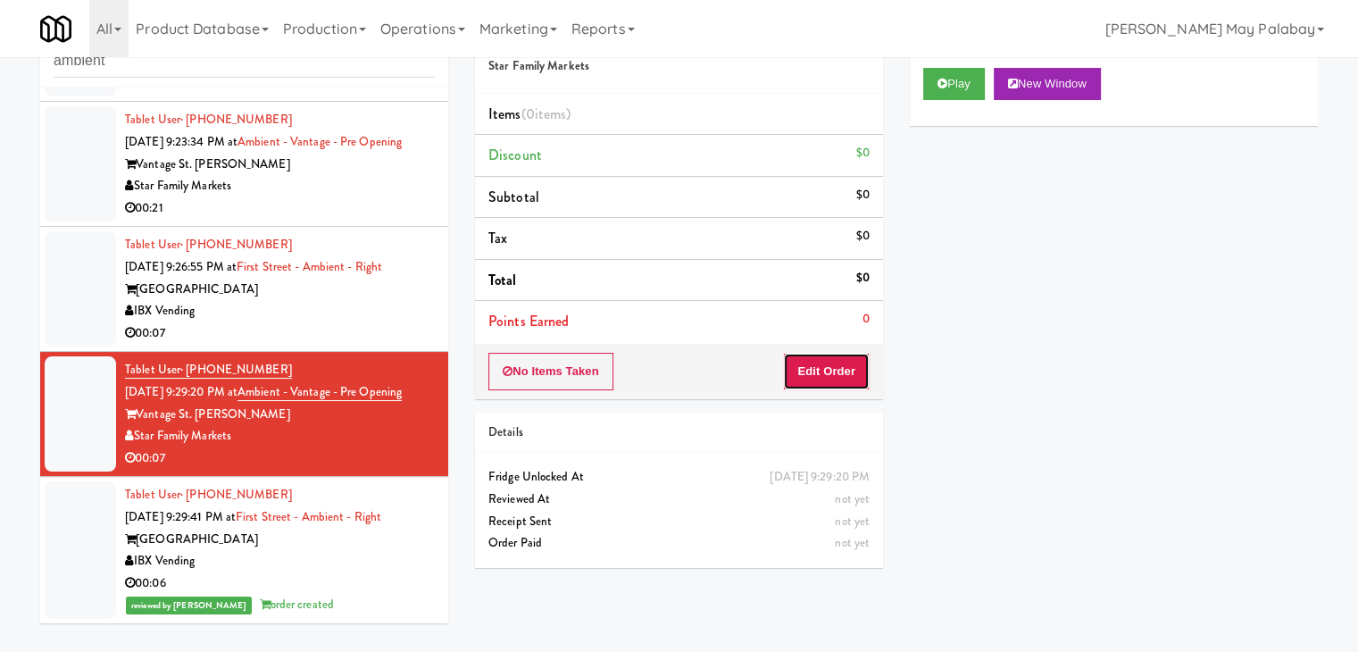
click at [840, 360] on button "Edit Order" at bounding box center [826, 372] width 87 height 38
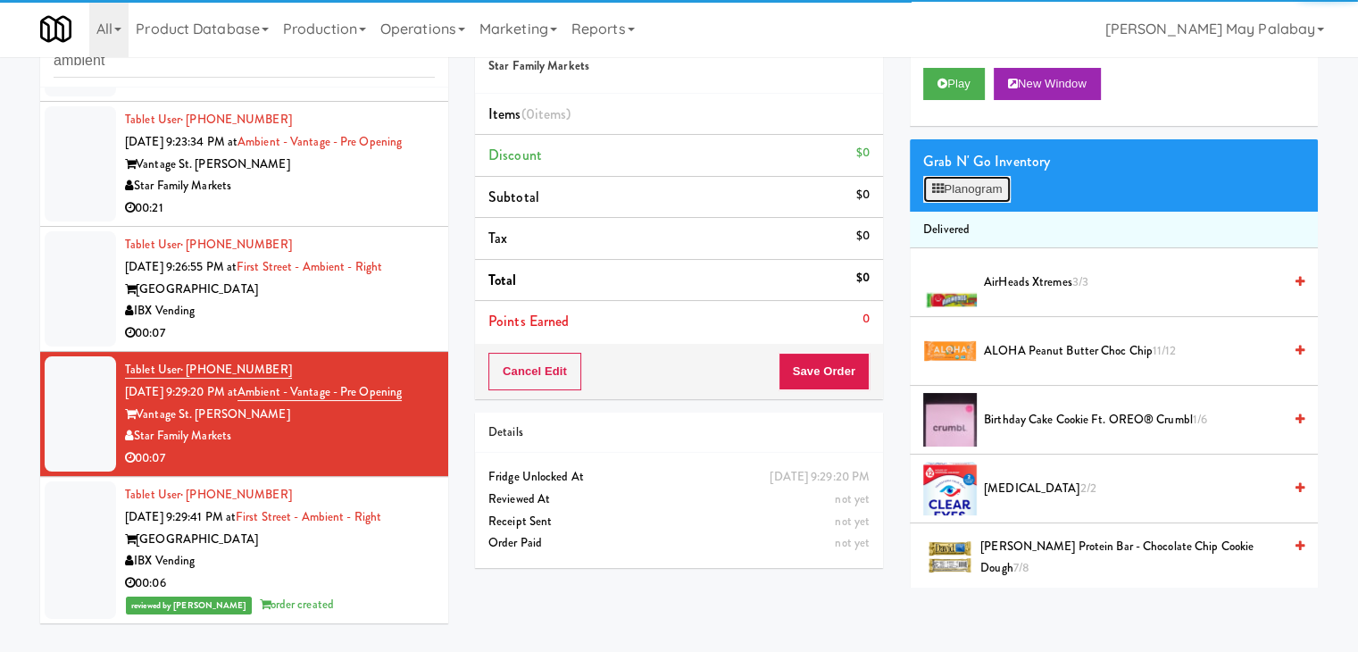
click at [959, 200] on button "Planogram" at bounding box center [968, 189] width 88 height 27
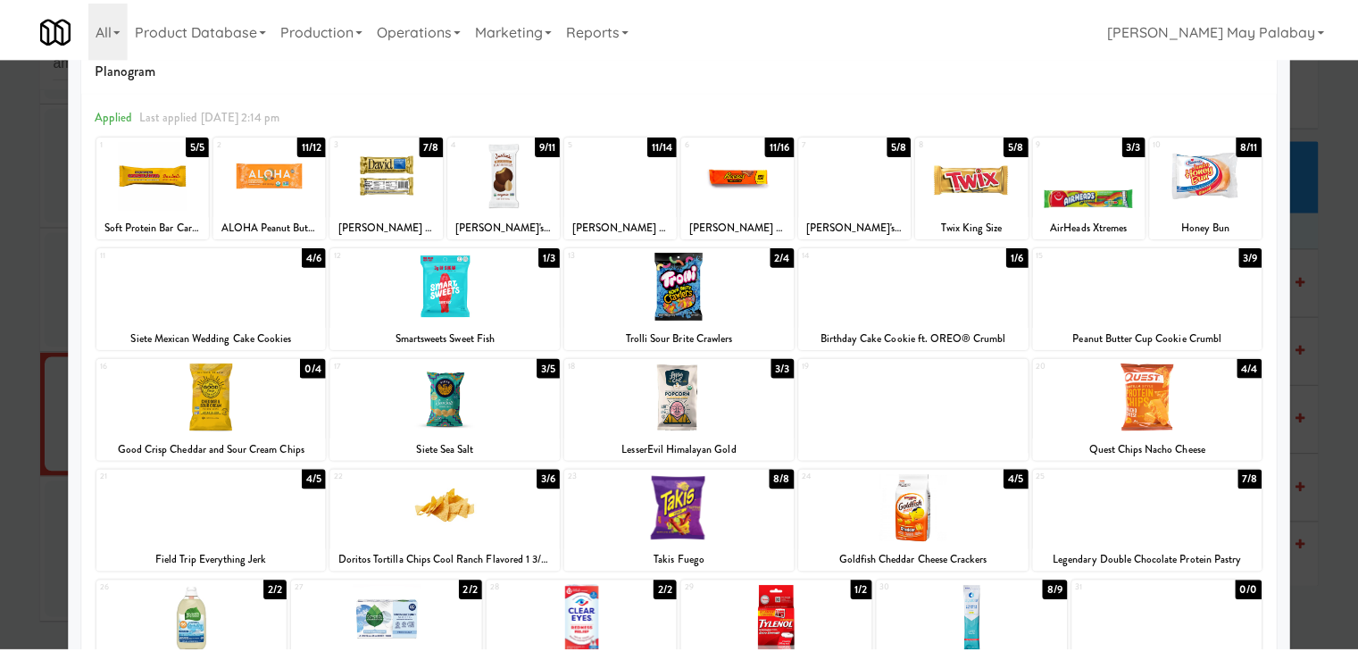
scroll to position [89, 0]
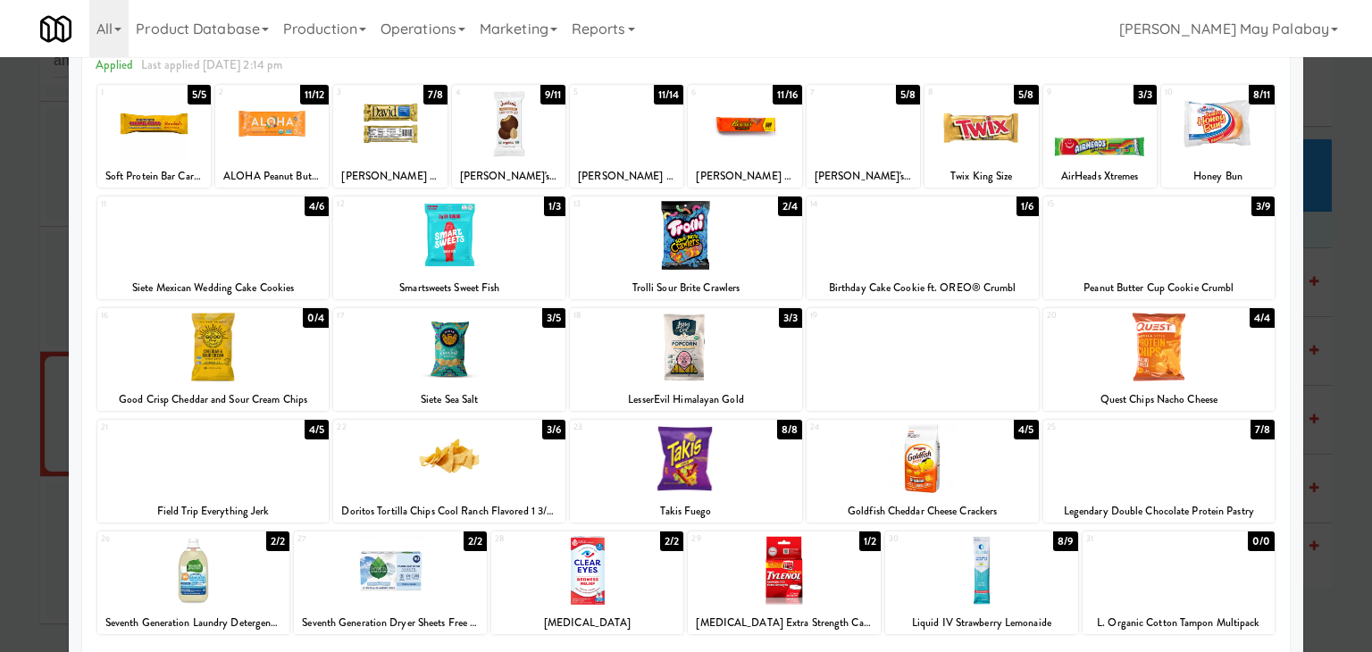
click at [1118, 123] on div at bounding box center [1099, 123] width 113 height 69
click at [1344, 255] on div at bounding box center [686, 326] width 1372 height 652
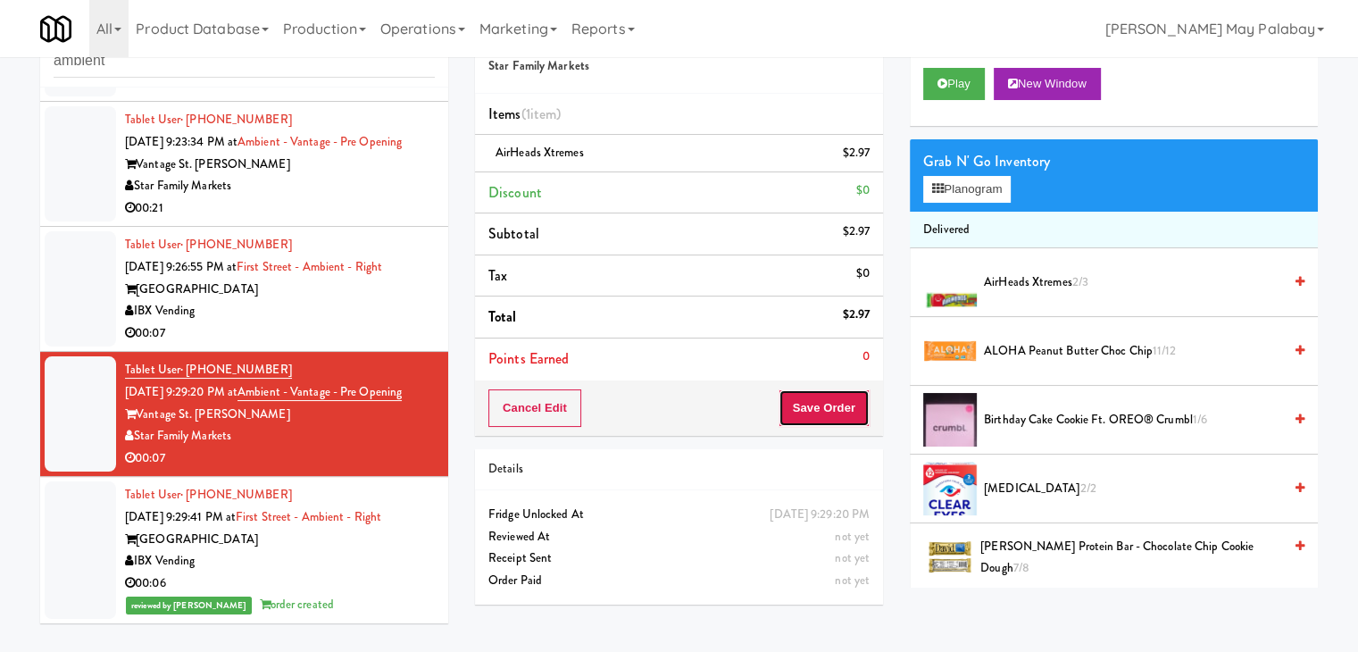
click at [840, 401] on button "Save Order" at bounding box center [824, 408] width 91 height 38
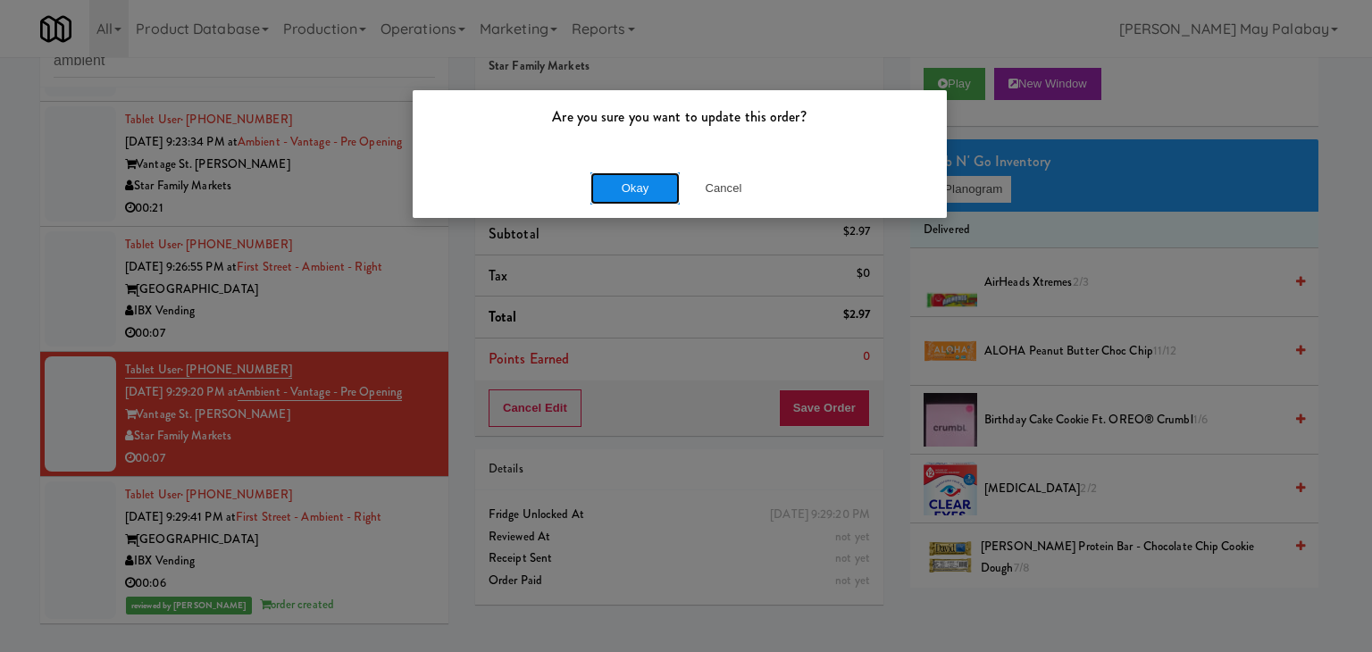
click at [631, 188] on button "Okay" at bounding box center [634, 188] width 89 height 32
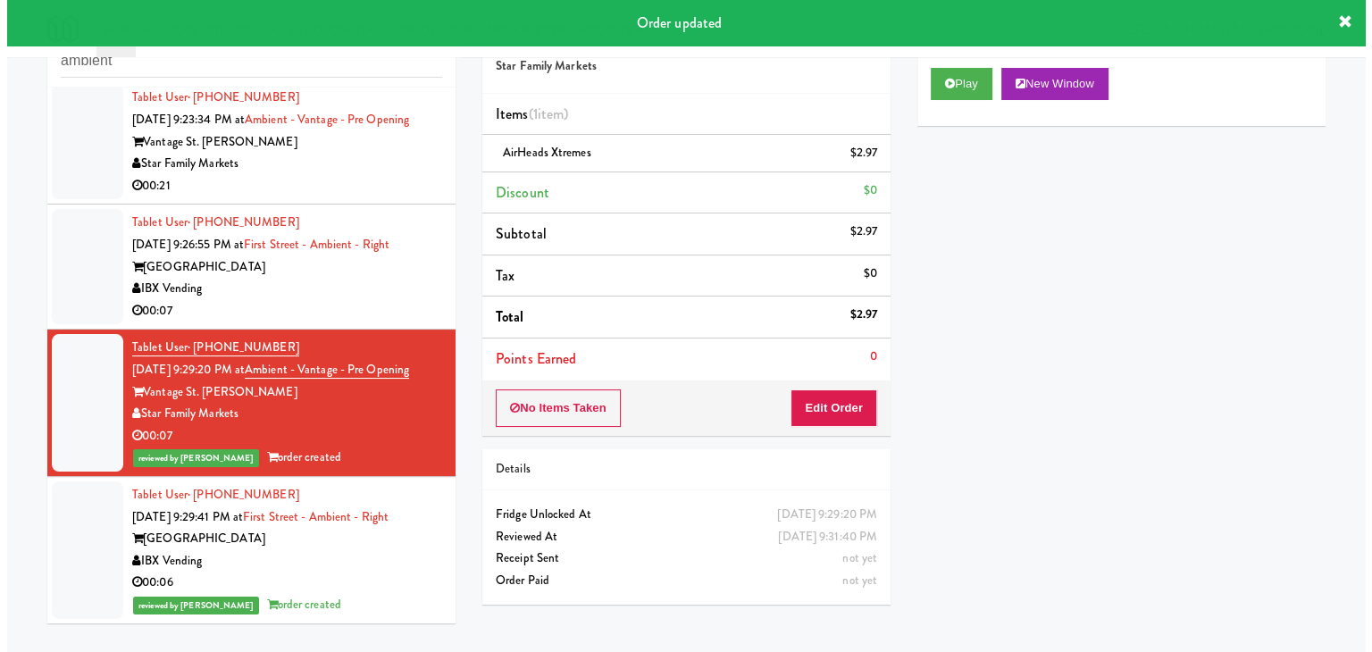
scroll to position [594, 0]
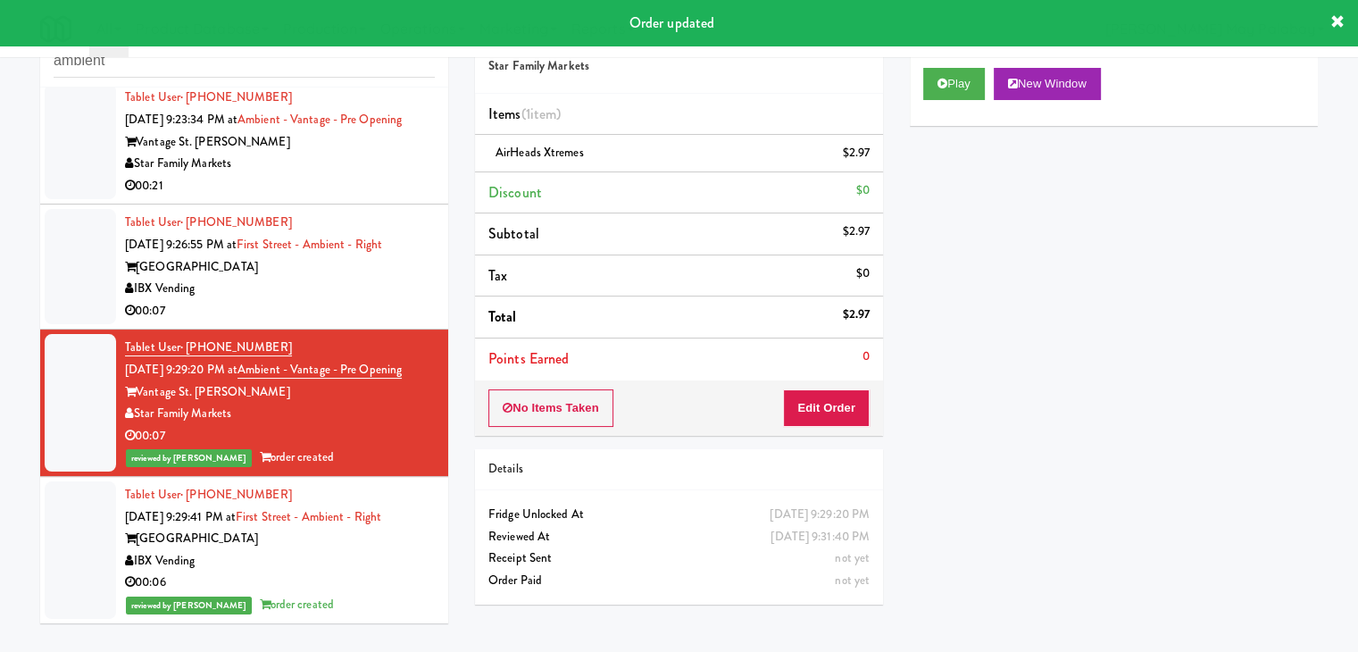
click at [392, 256] on div "[GEOGRAPHIC_DATA]" at bounding box center [280, 267] width 310 height 22
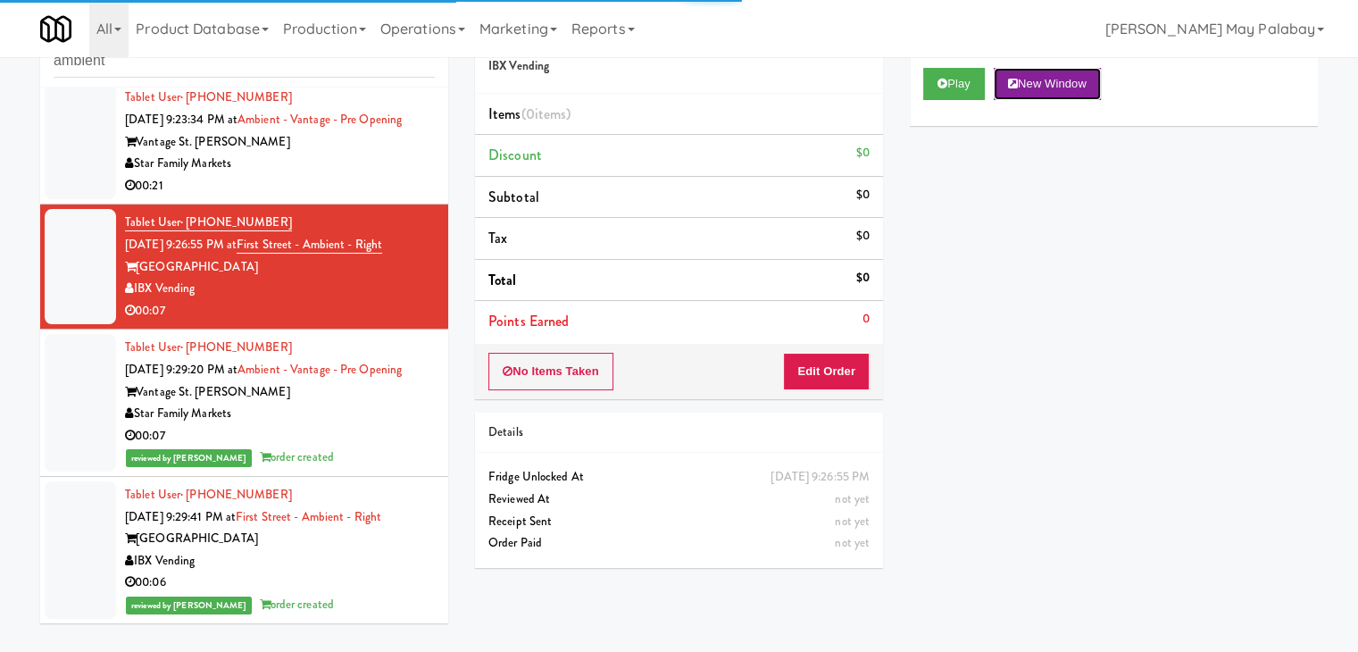
click at [1061, 79] on button "New Window" at bounding box center [1047, 84] width 107 height 32
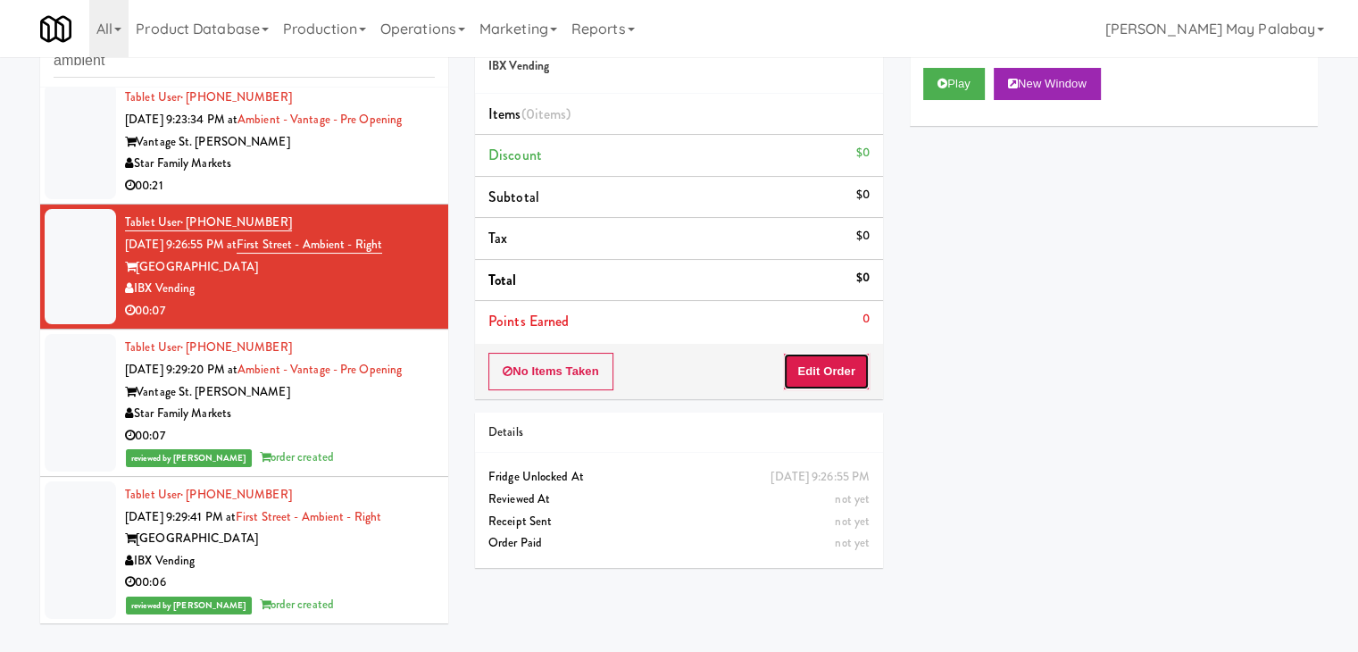
click at [822, 367] on button "Edit Order" at bounding box center [826, 372] width 87 height 38
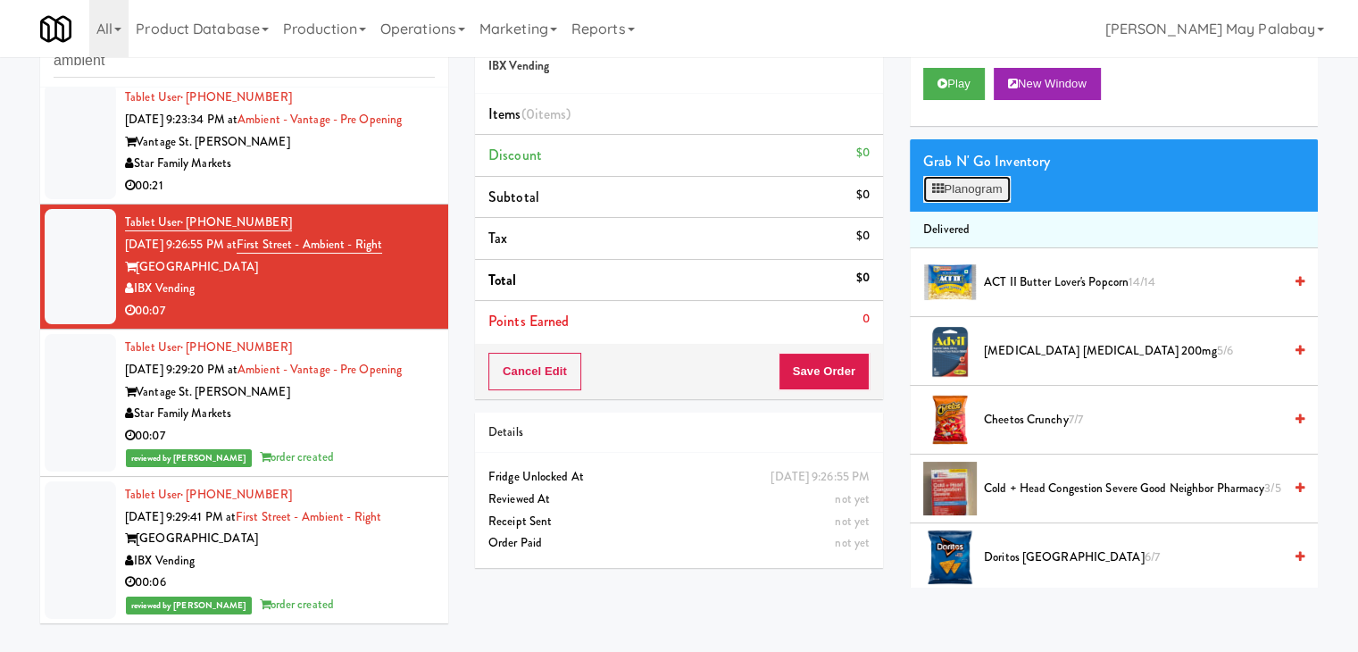
click at [967, 188] on button "Planogram" at bounding box center [968, 189] width 88 height 27
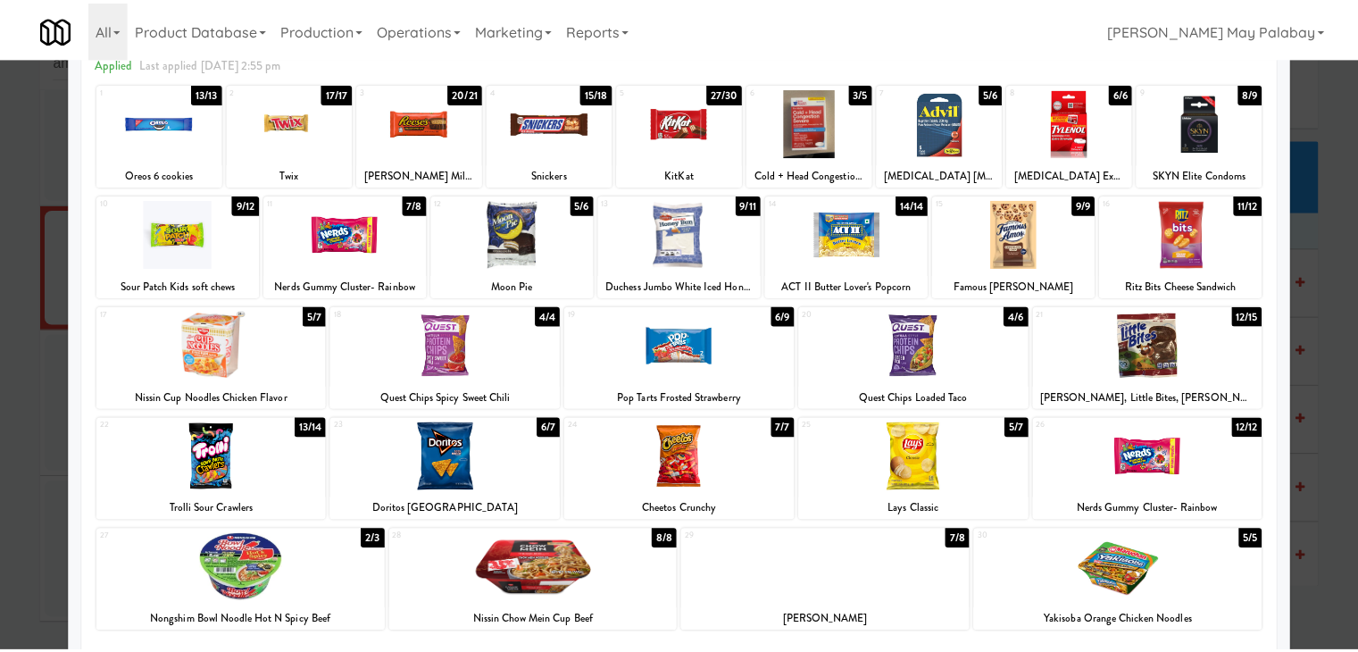
scroll to position [89, 0]
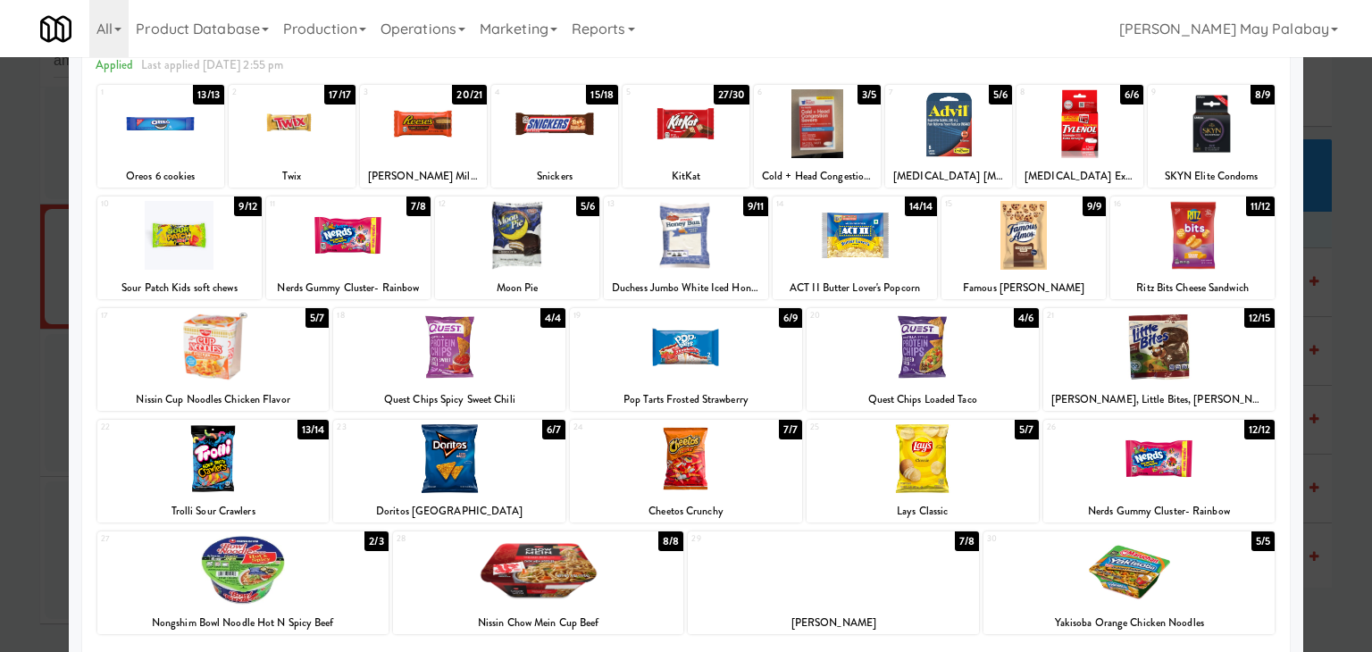
click at [296, 447] on div at bounding box center [213, 458] width 232 height 69
click at [1314, 230] on div at bounding box center [686, 326] width 1372 height 652
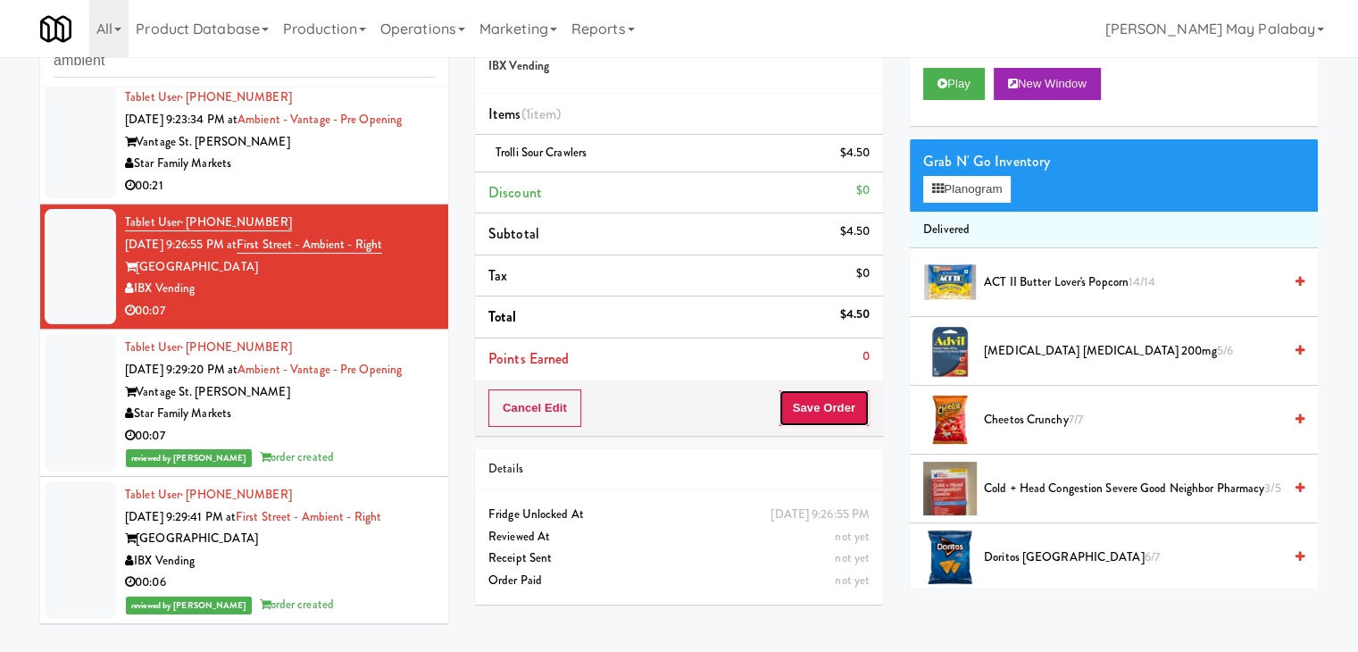
click at [819, 401] on button "Save Order" at bounding box center [824, 408] width 91 height 38
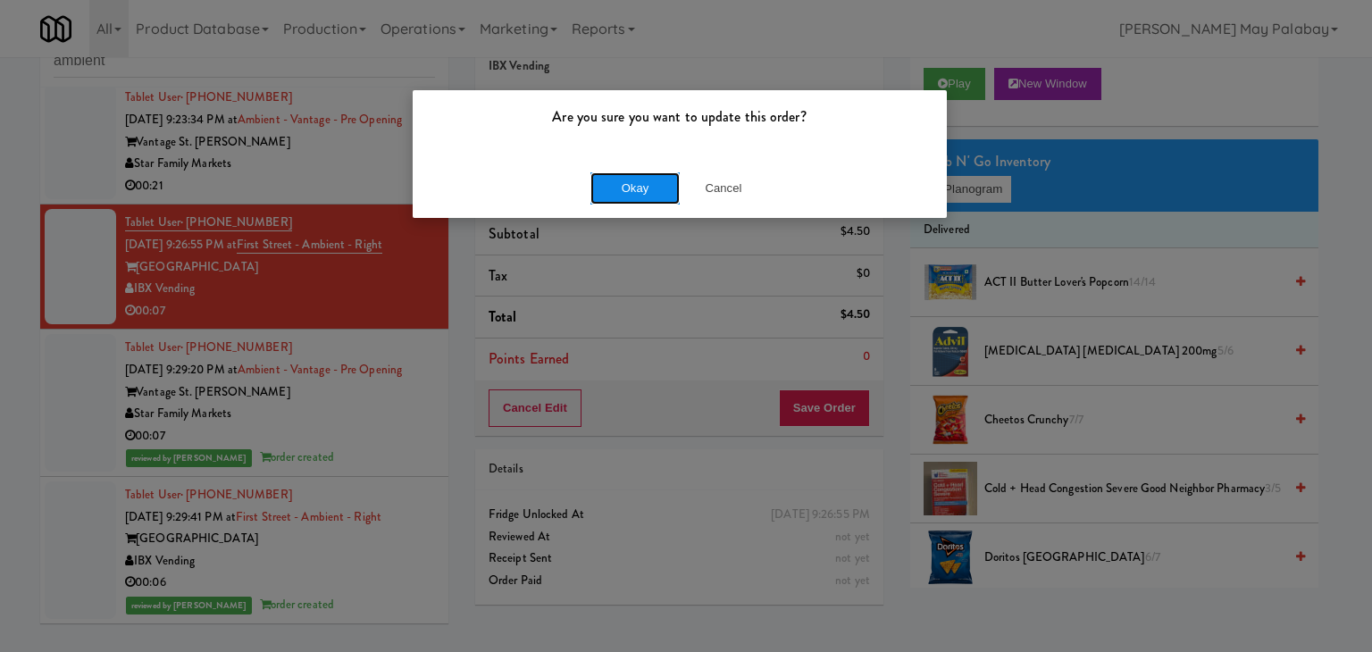
click at [606, 186] on button "Okay" at bounding box center [634, 188] width 89 height 32
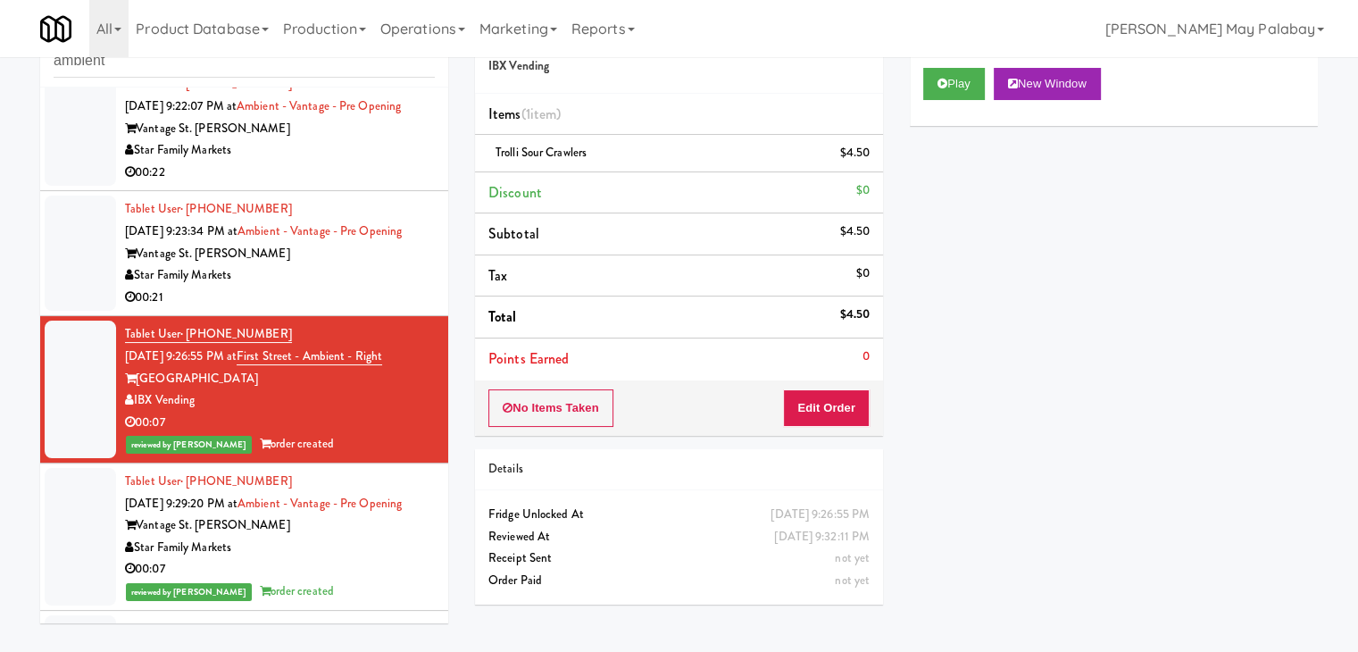
scroll to position [415, 0]
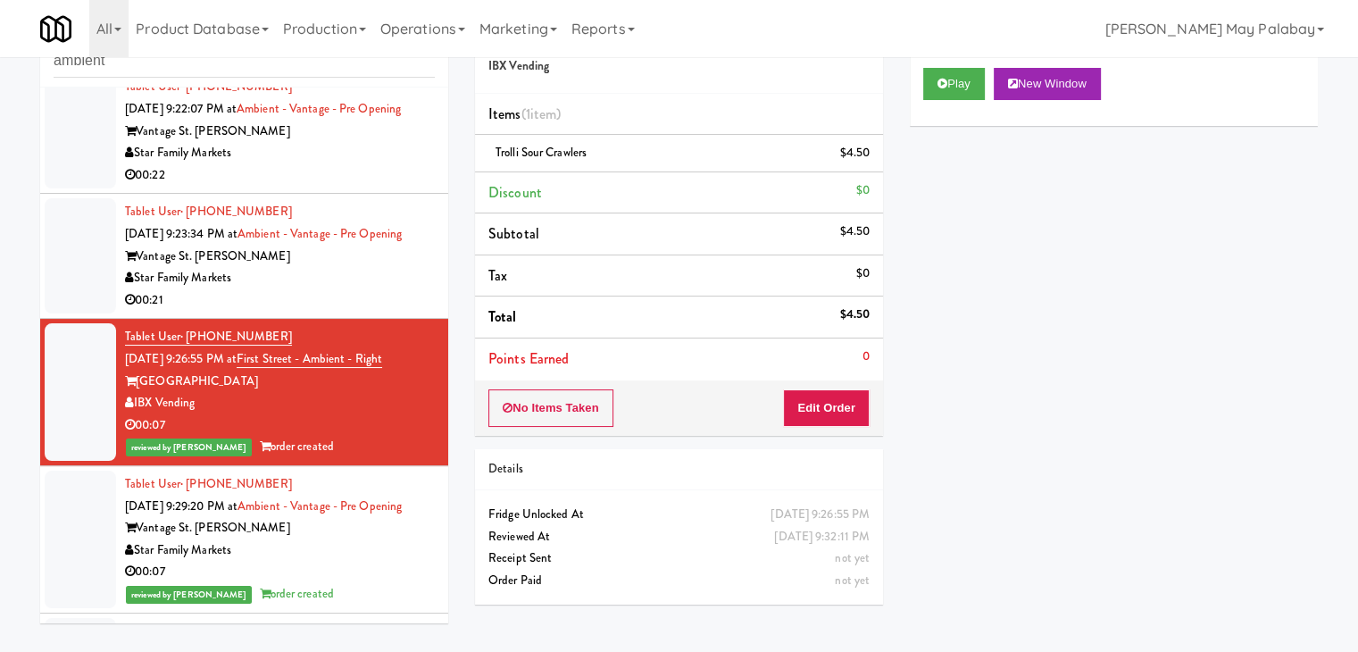
click at [389, 268] on div "Vantage St. [PERSON_NAME]" at bounding box center [280, 257] width 310 height 22
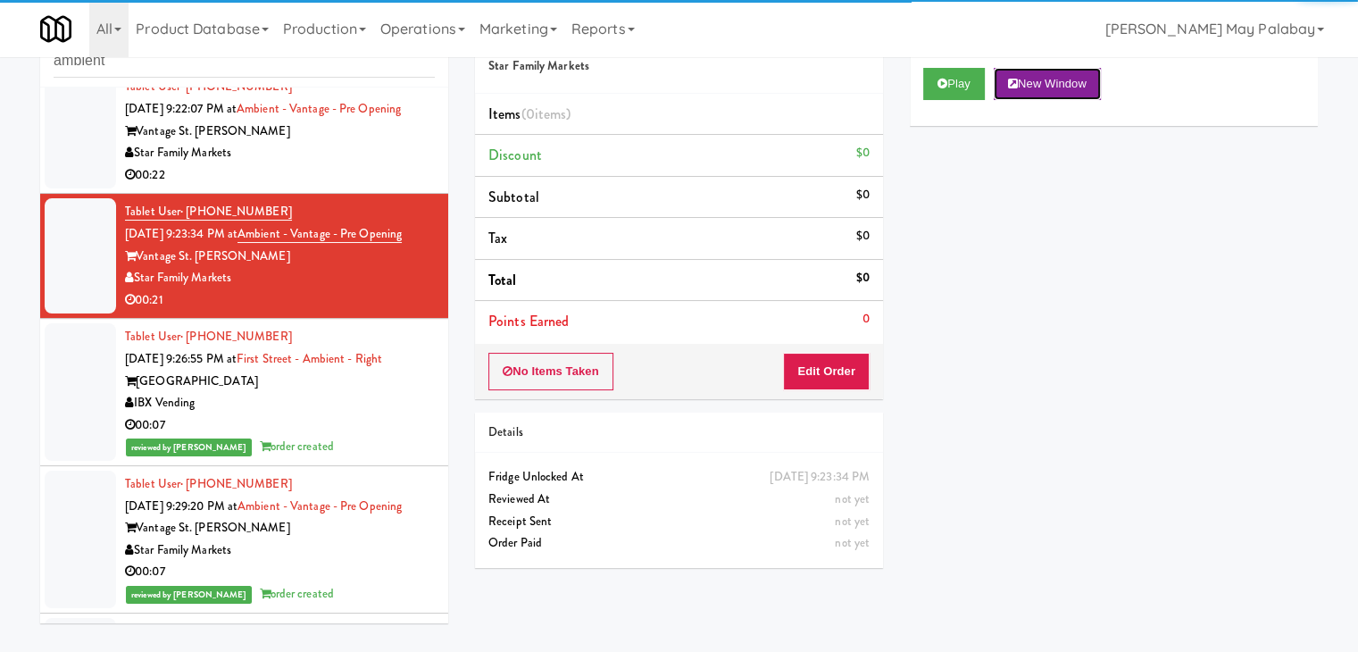
click at [1061, 87] on button "New Window" at bounding box center [1047, 84] width 107 height 32
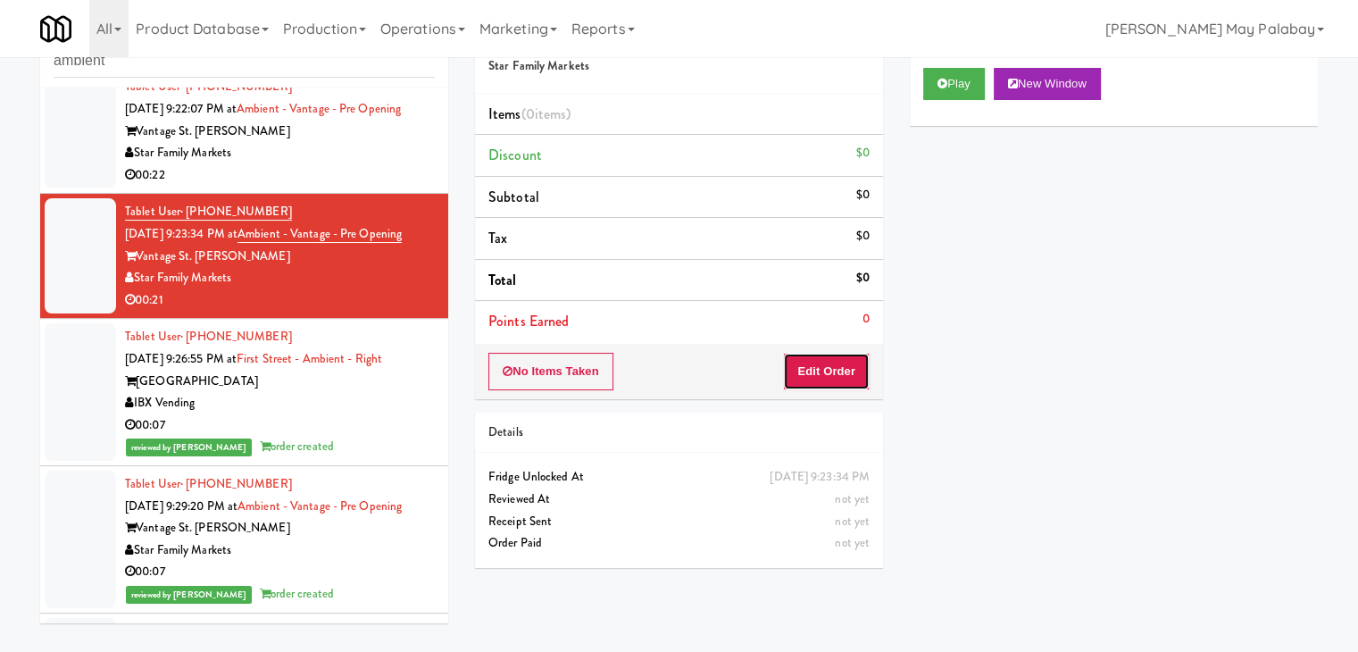
click at [826, 364] on button "Edit Order" at bounding box center [826, 372] width 87 height 38
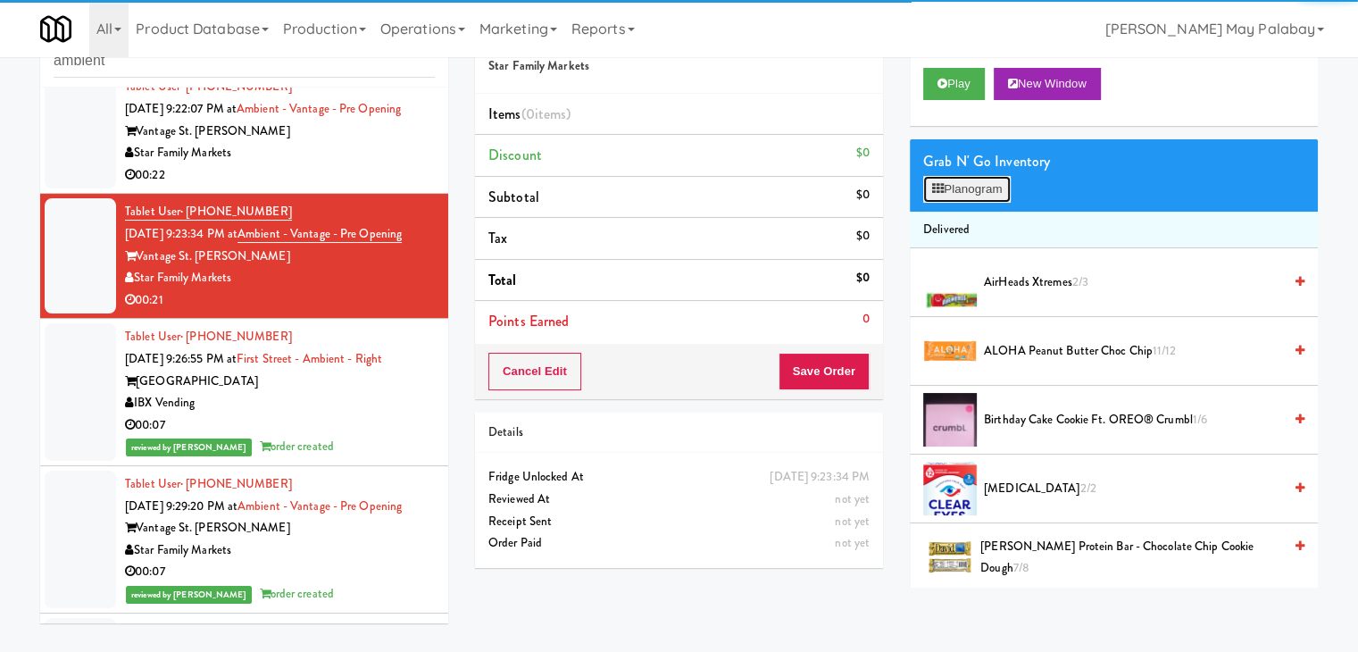
click at [998, 191] on button "Planogram" at bounding box center [968, 189] width 88 height 27
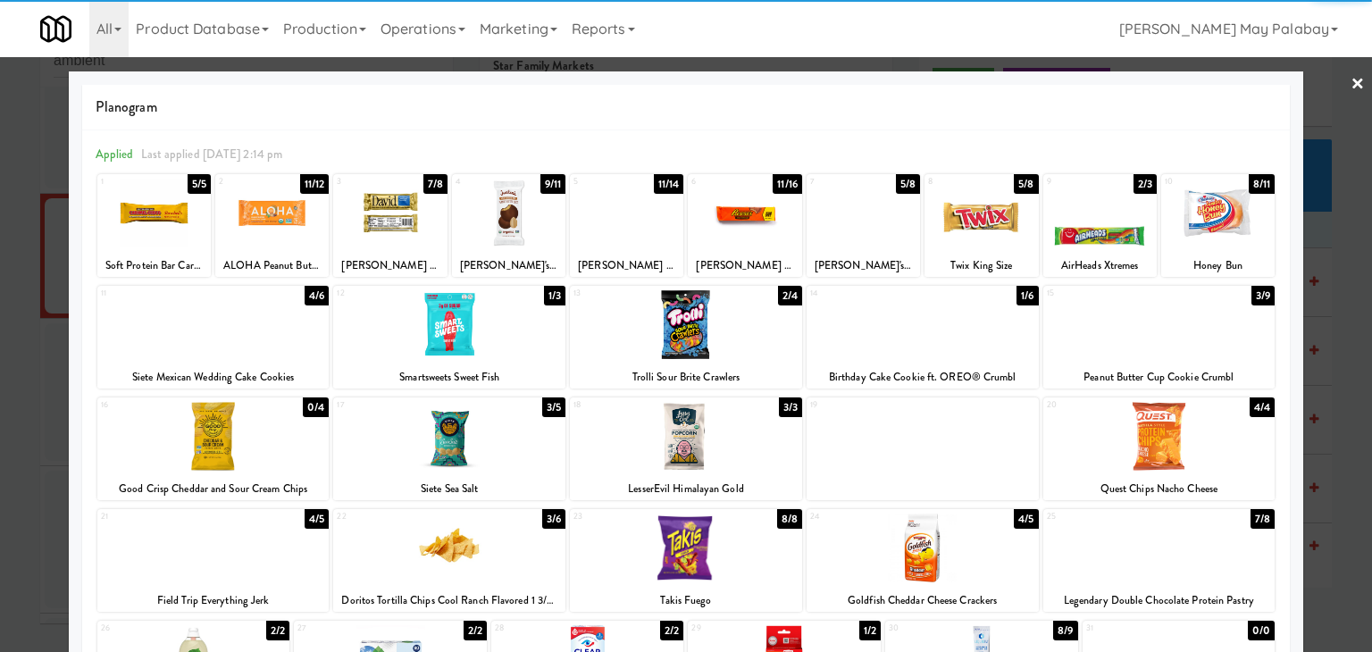
click at [1234, 348] on div at bounding box center [1159, 324] width 232 height 69
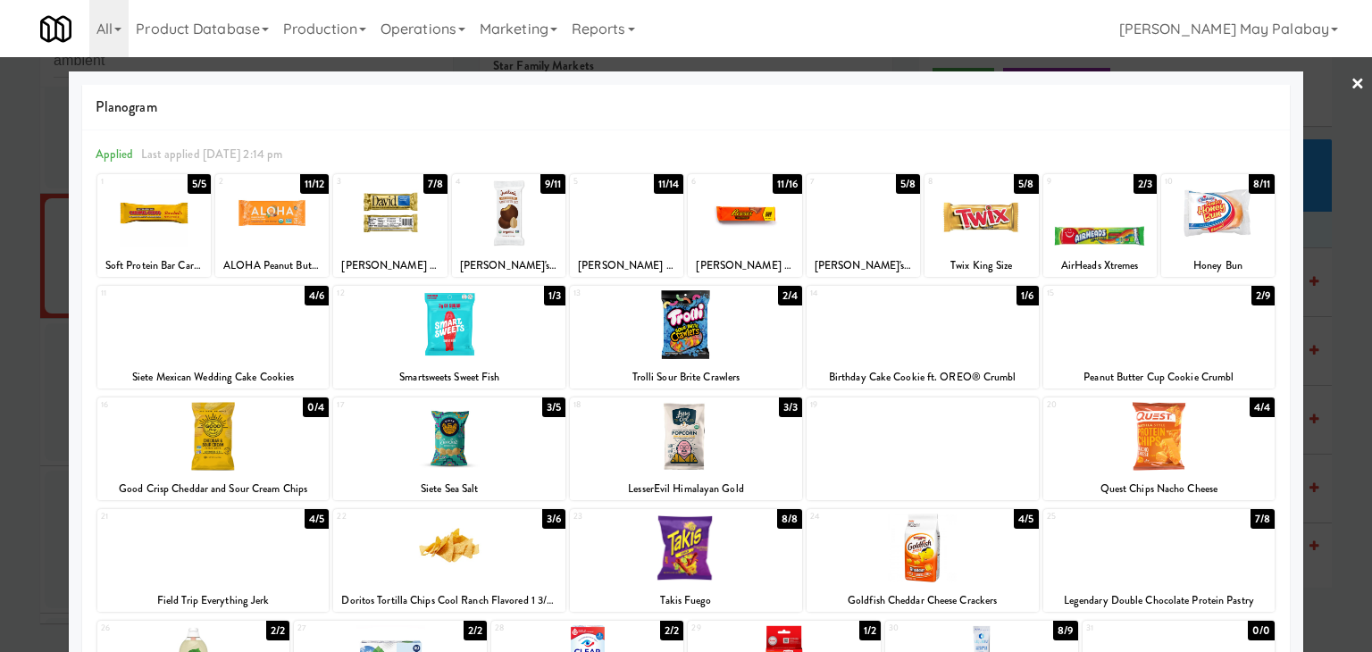
click at [960, 259] on div "Twix King Size" at bounding box center [981, 266] width 108 height 22
click at [965, 255] on div "Twix King Size" at bounding box center [981, 266] width 108 height 22
click at [1347, 245] on div at bounding box center [686, 326] width 1372 height 652
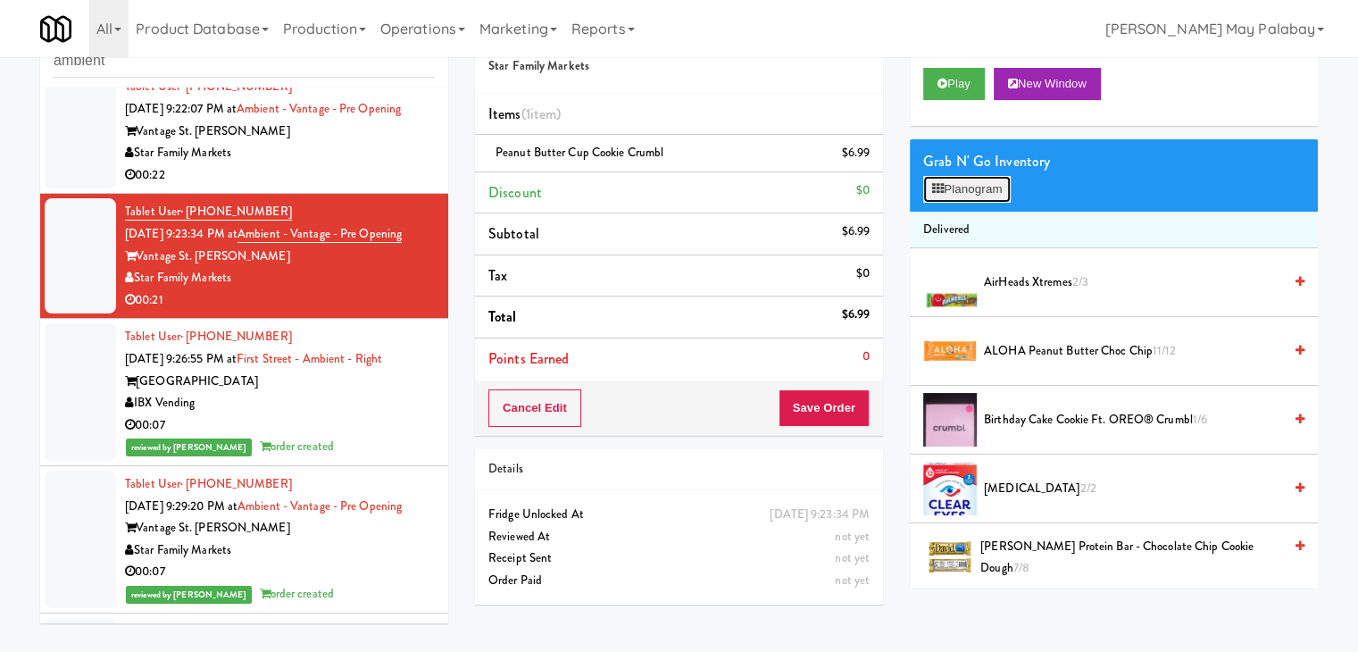
click at [993, 196] on button "Planogram" at bounding box center [968, 189] width 88 height 27
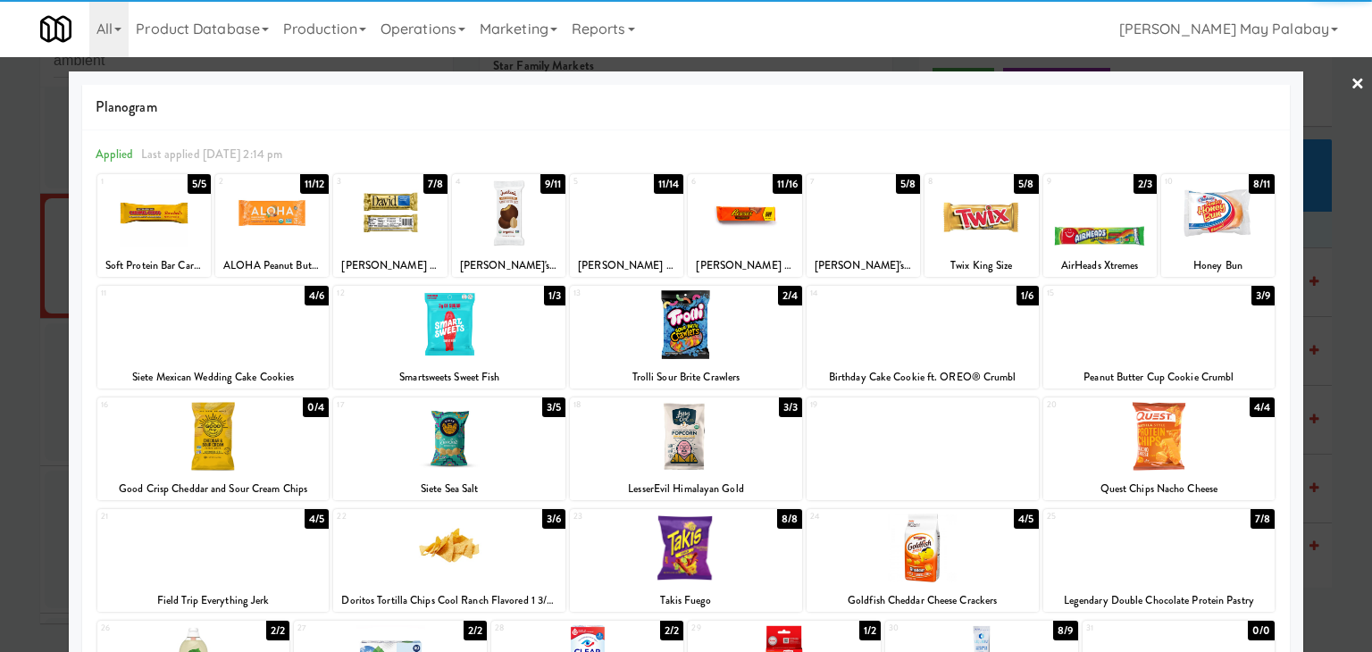
click at [1007, 233] on div at bounding box center [980, 213] width 113 height 69
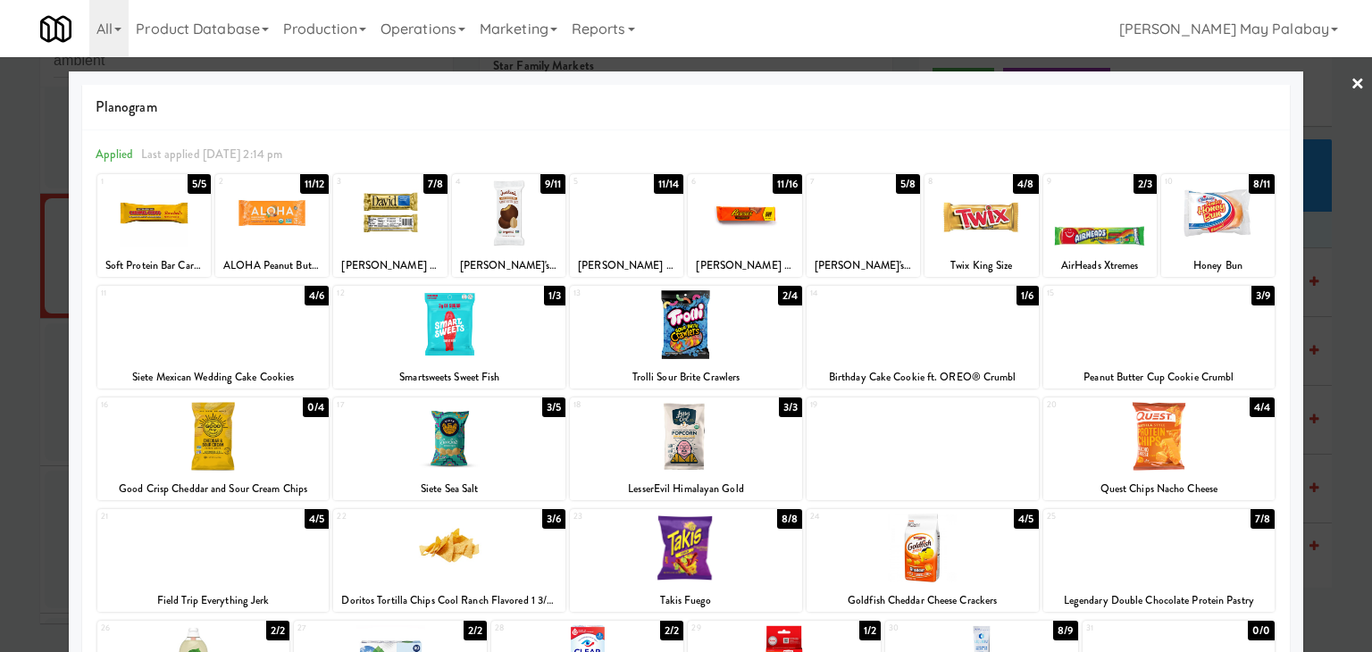
click at [1337, 295] on div at bounding box center [686, 326] width 1372 height 652
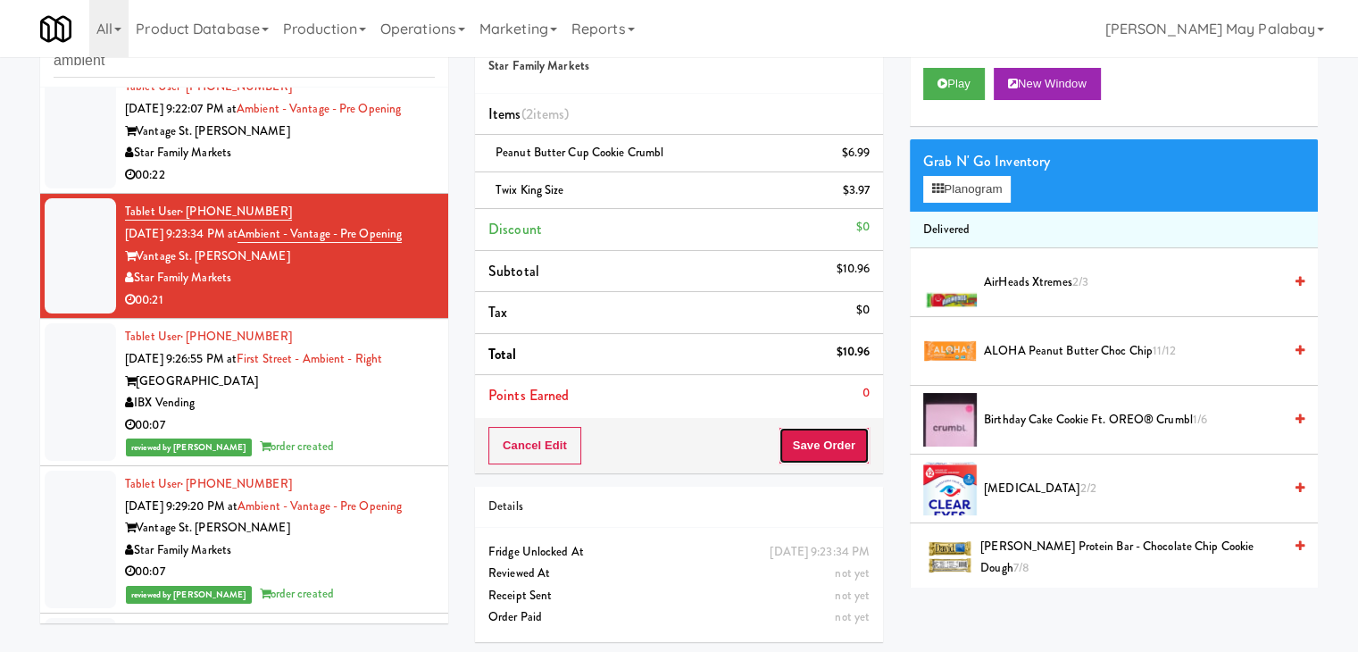
click at [840, 444] on button "Save Order" at bounding box center [824, 446] width 91 height 38
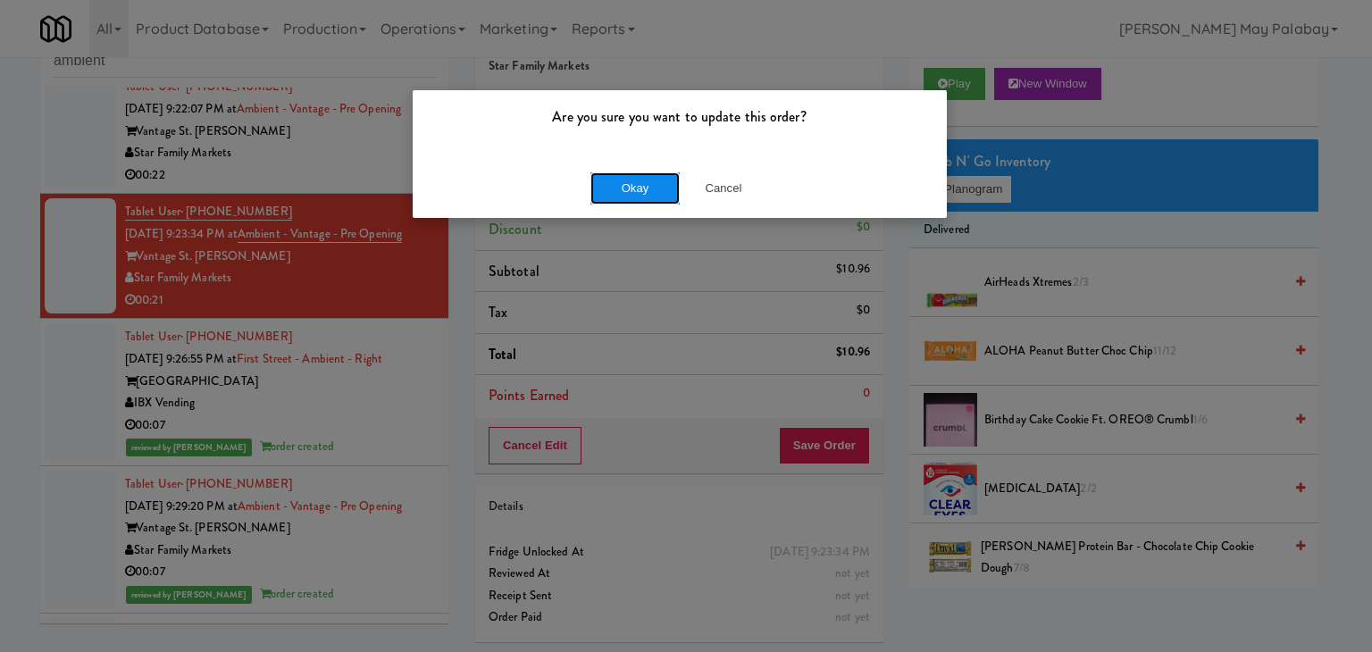
click at [671, 188] on button "Okay" at bounding box center [634, 188] width 89 height 32
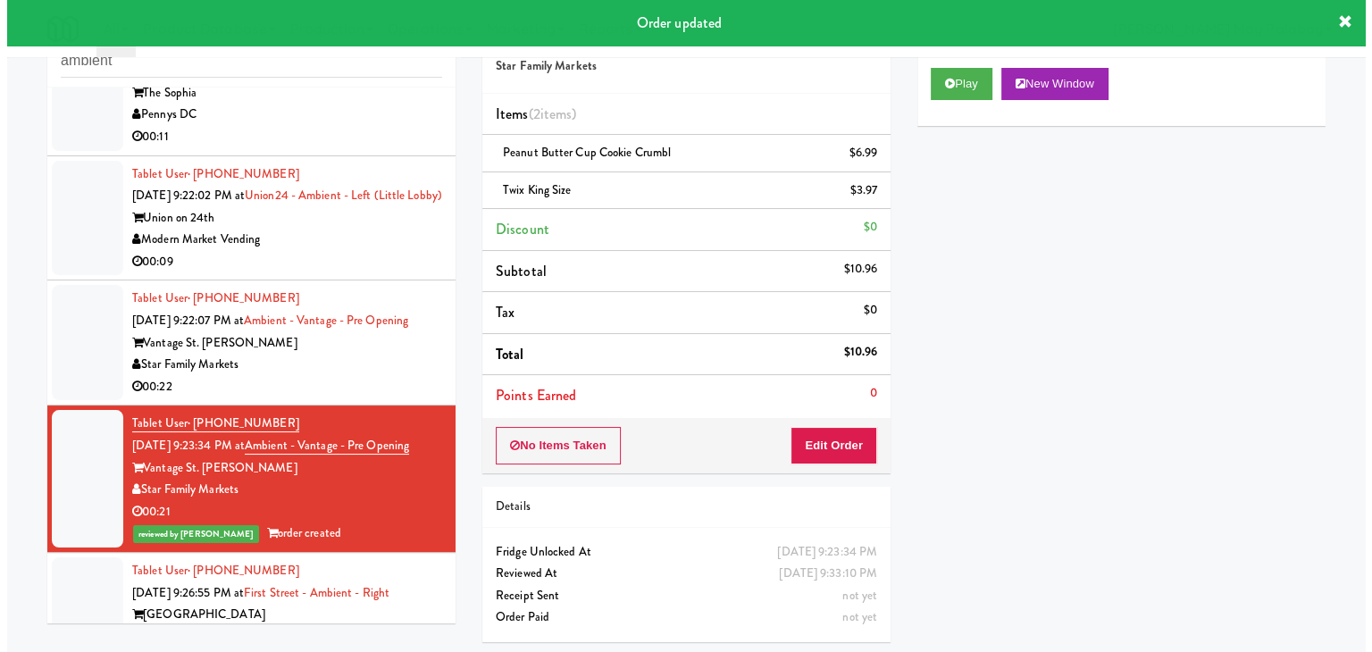
scroll to position [147, 0]
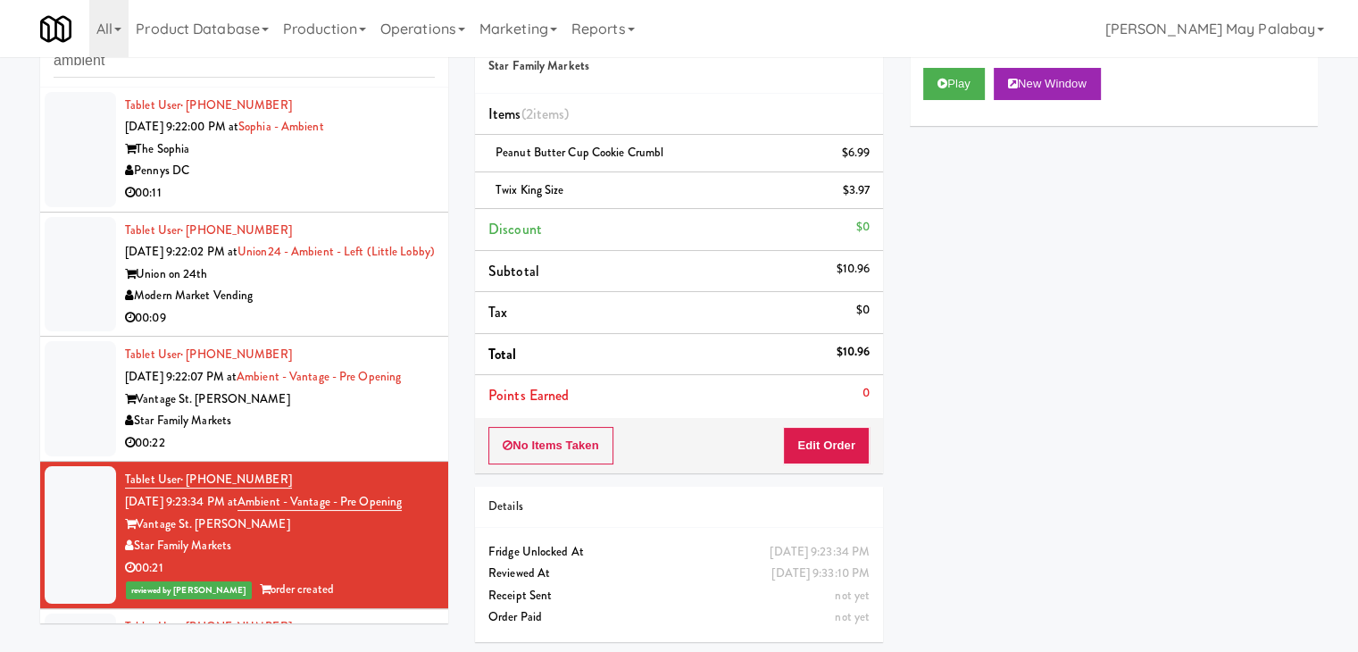
click at [380, 307] on div "00:09" at bounding box center [280, 318] width 310 height 22
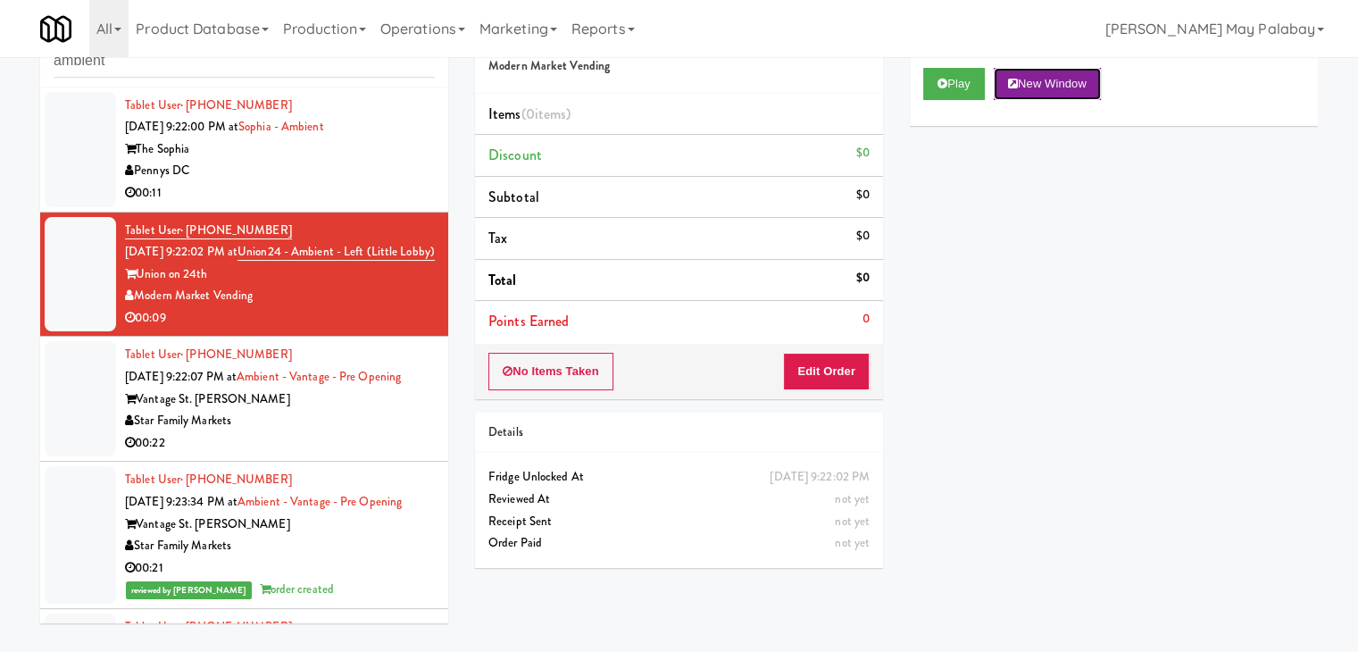
click at [1074, 78] on button "New Window" at bounding box center [1047, 84] width 107 height 32
click at [837, 374] on button "Edit Order" at bounding box center [826, 372] width 87 height 38
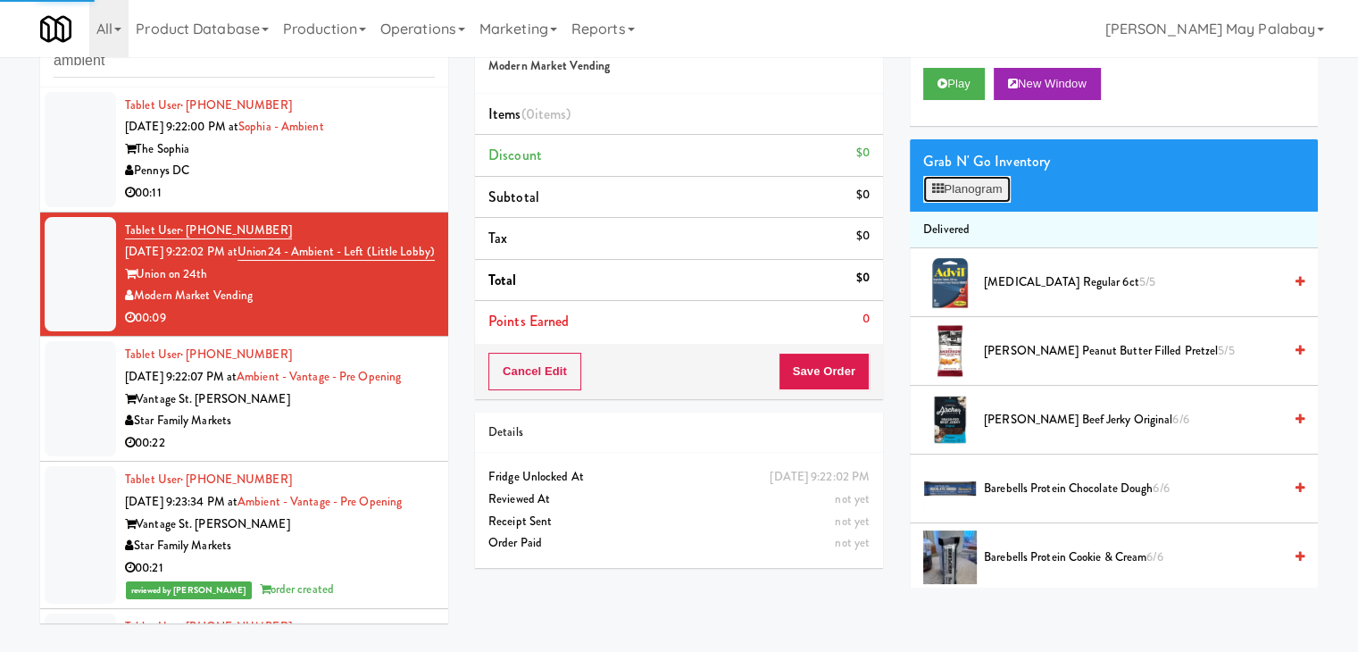
click at [968, 196] on button "Planogram" at bounding box center [968, 189] width 88 height 27
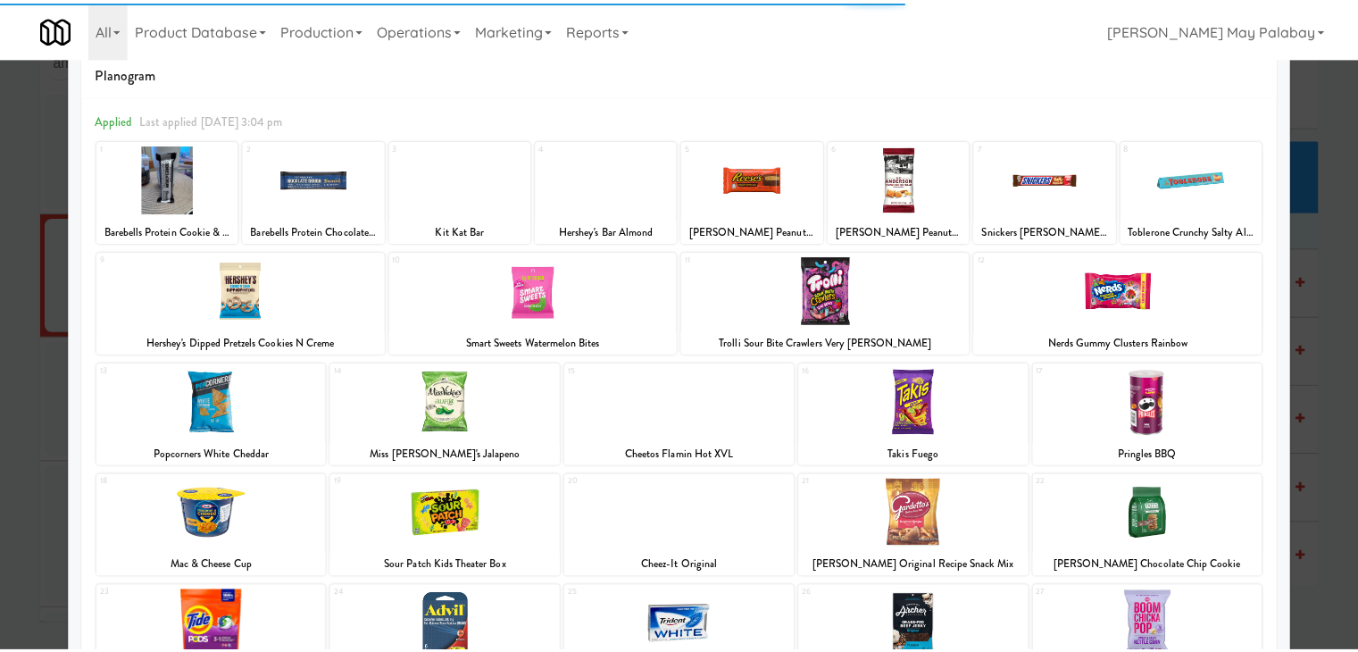
scroll to position [89, 0]
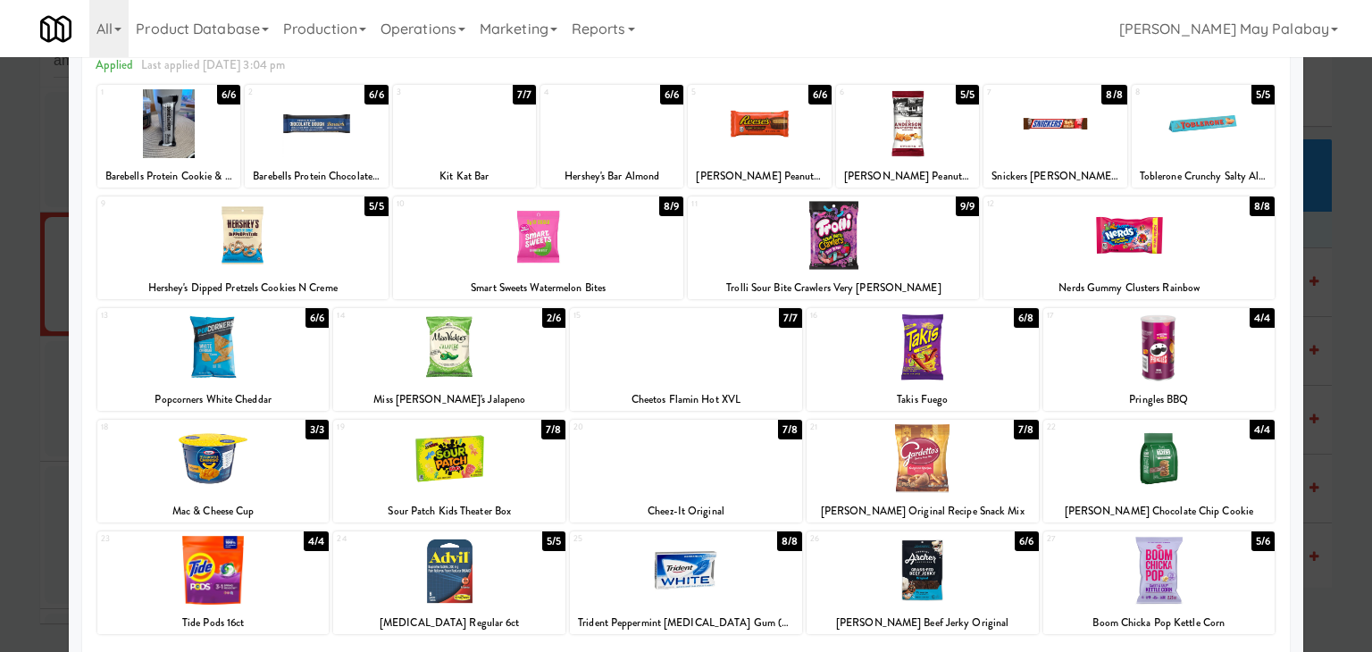
click at [1008, 489] on div at bounding box center [923, 458] width 232 height 69
click at [805, 116] on div at bounding box center [759, 123] width 143 height 69
click at [1331, 287] on div at bounding box center [686, 326] width 1372 height 652
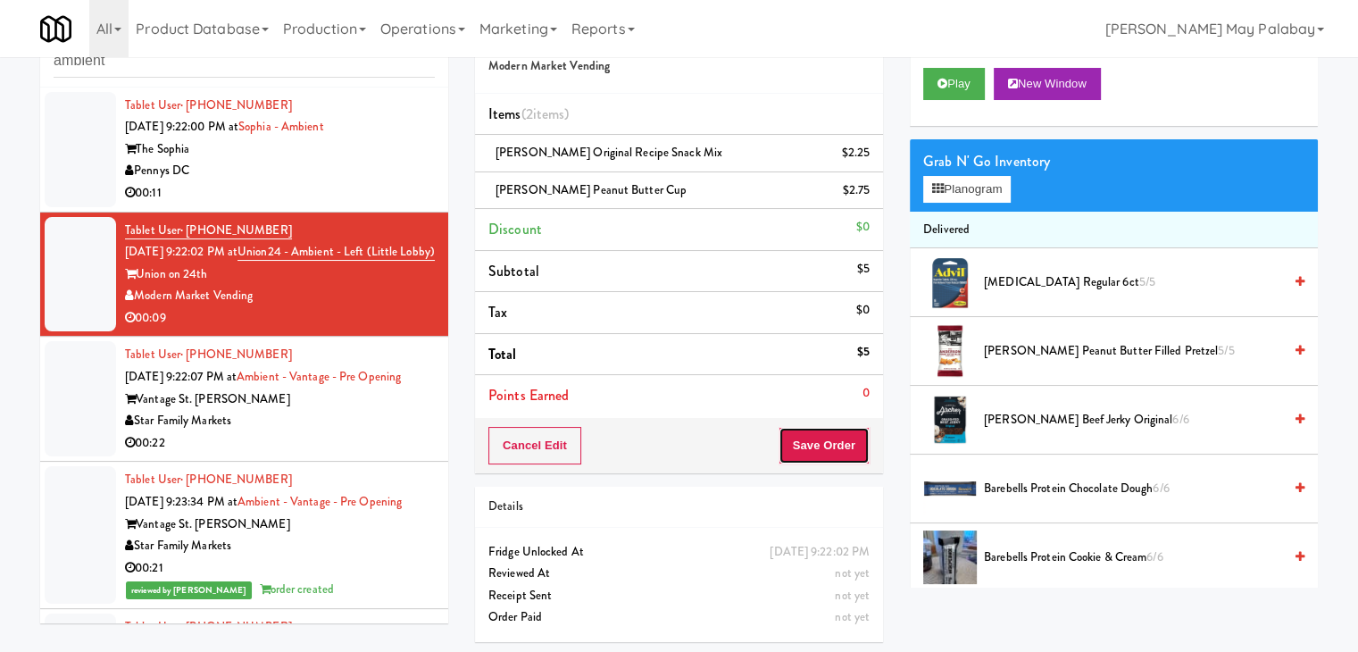
click at [813, 450] on button "Save Order" at bounding box center [824, 446] width 91 height 38
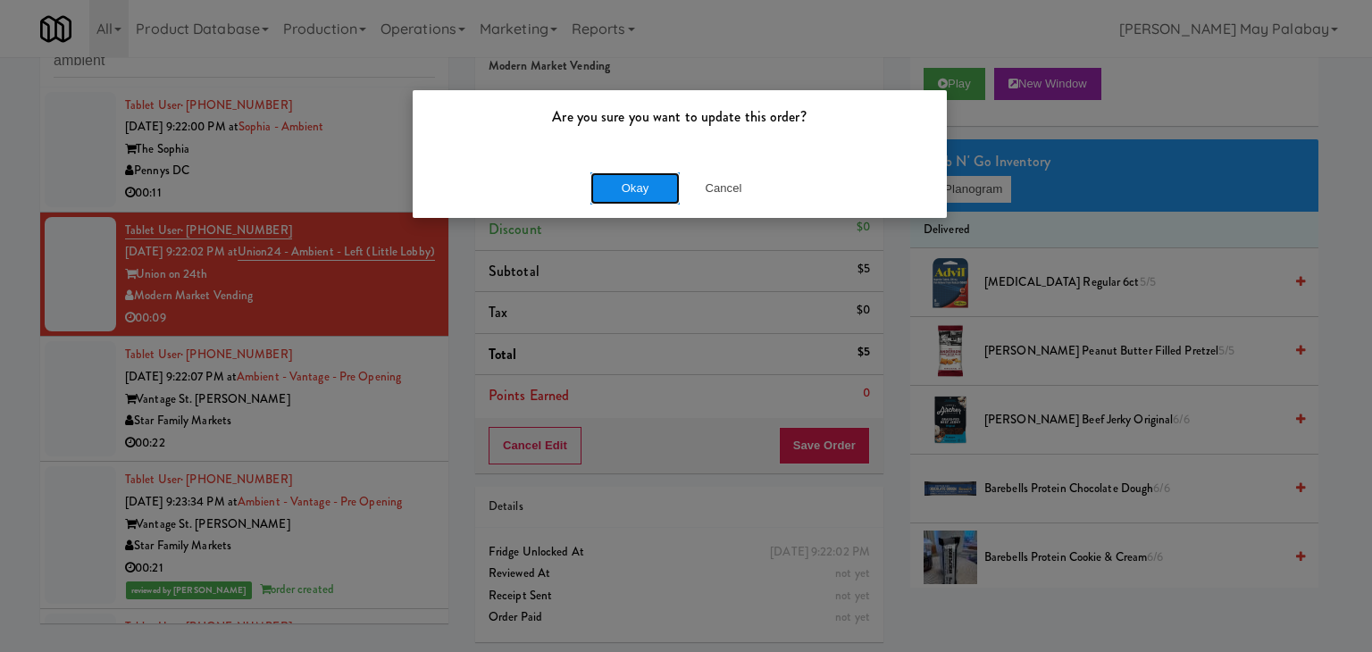
click at [608, 193] on button "Okay" at bounding box center [634, 188] width 89 height 32
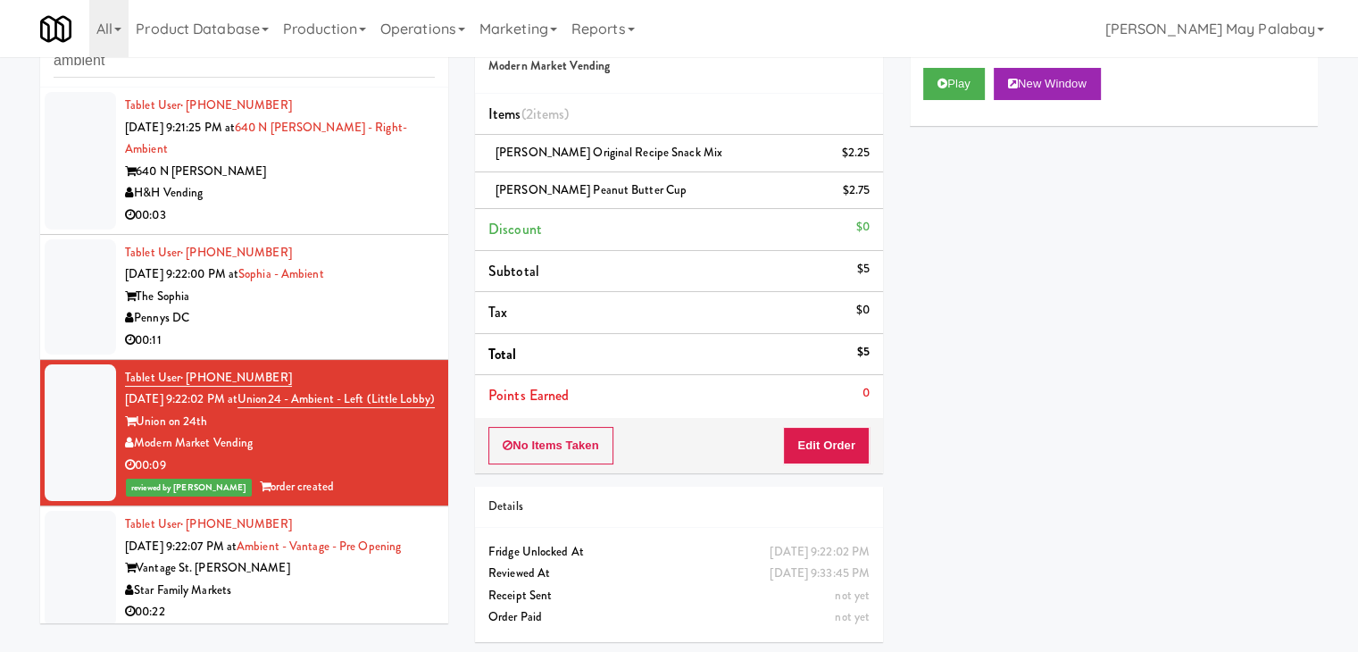
click at [311, 182] on div "H&H Vending" at bounding box center [280, 193] width 310 height 22
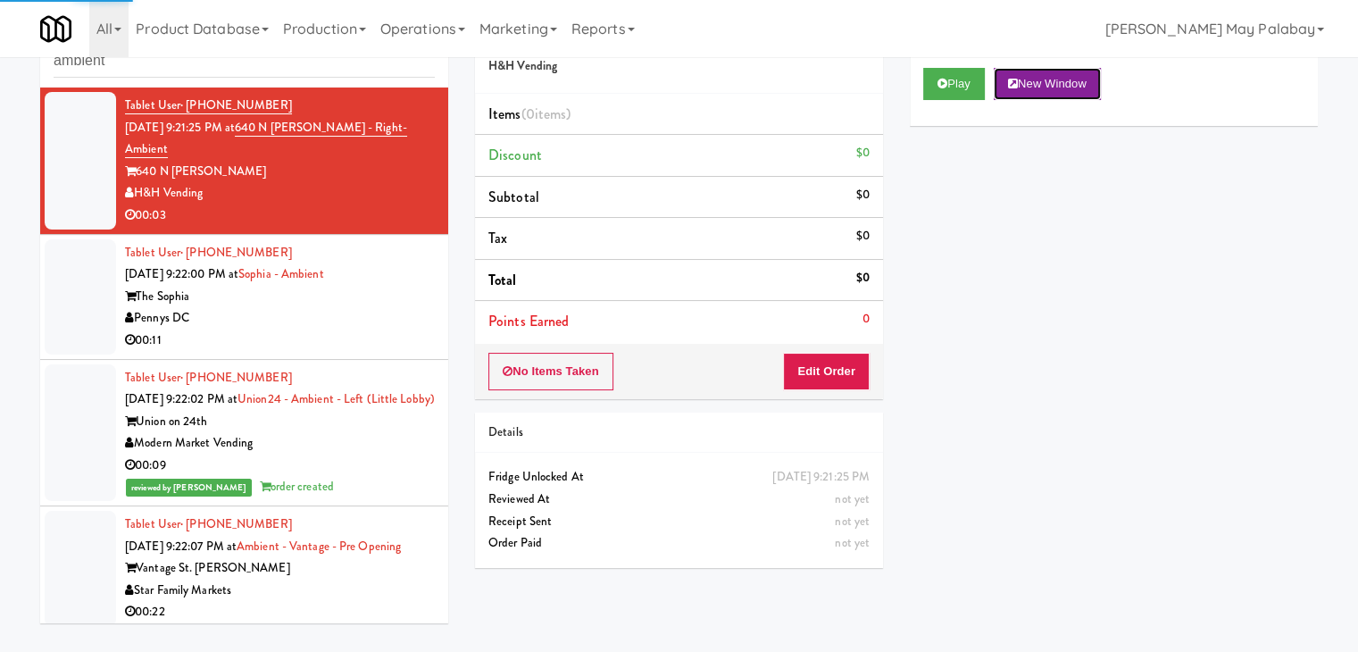
click at [1090, 76] on button "New Window" at bounding box center [1047, 84] width 107 height 32
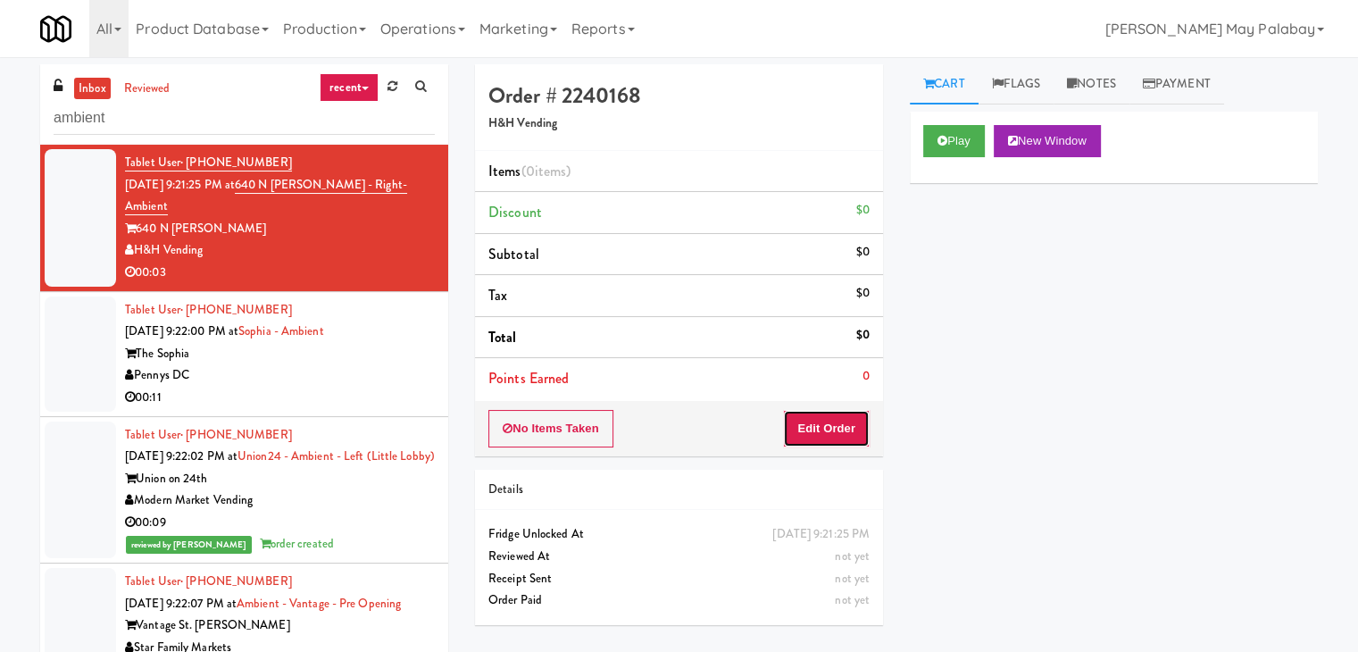
drag, startPoint x: 814, startPoint y: 433, endPoint x: 863, endPoint y: 377, distance: 74.7
click at [814, 432] on button "Edit Order" at bounding box center [826, 429] width 87 height 38
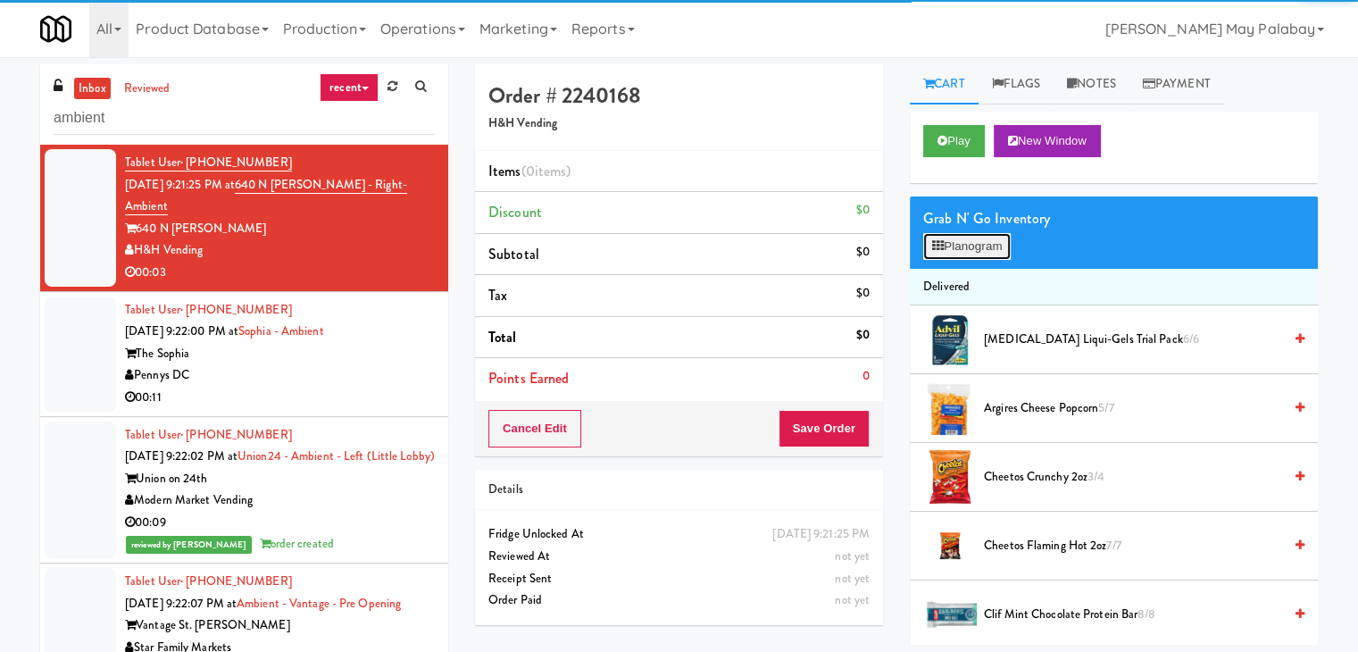
click at [968, 247] on button "Planogram" at bounding box center [968, 246] width 88 height 27
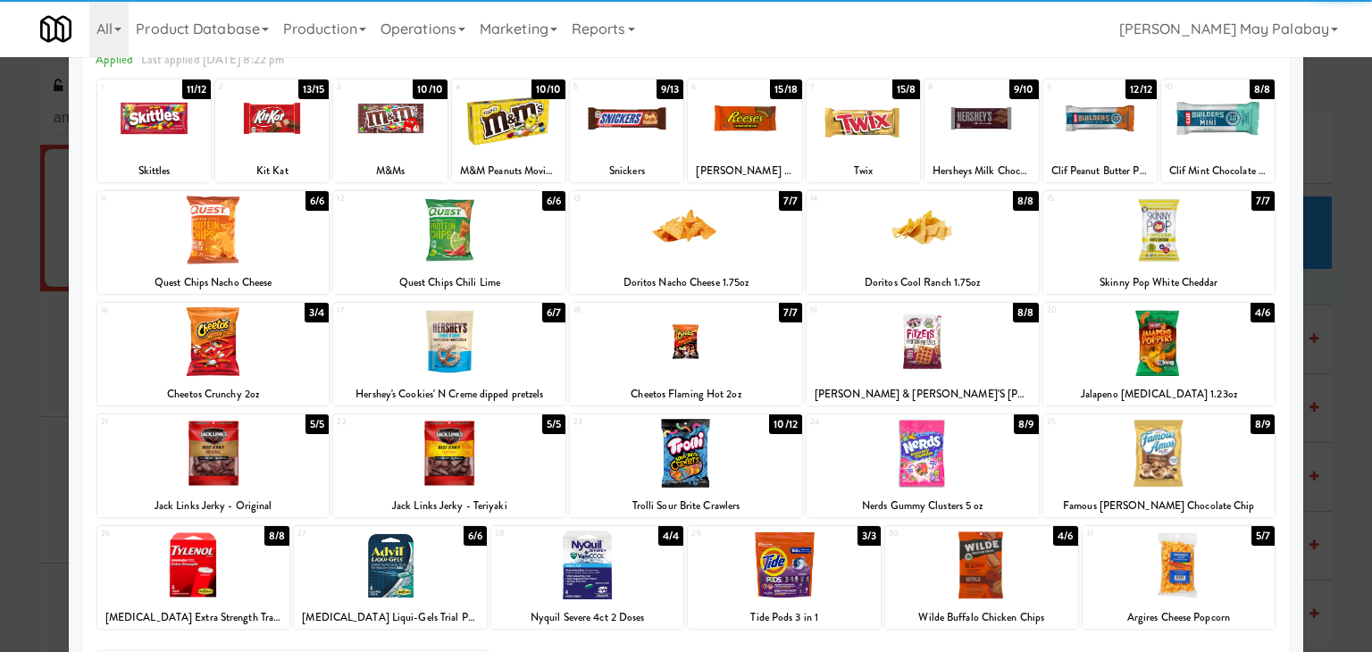
scroll to position [89, 0]
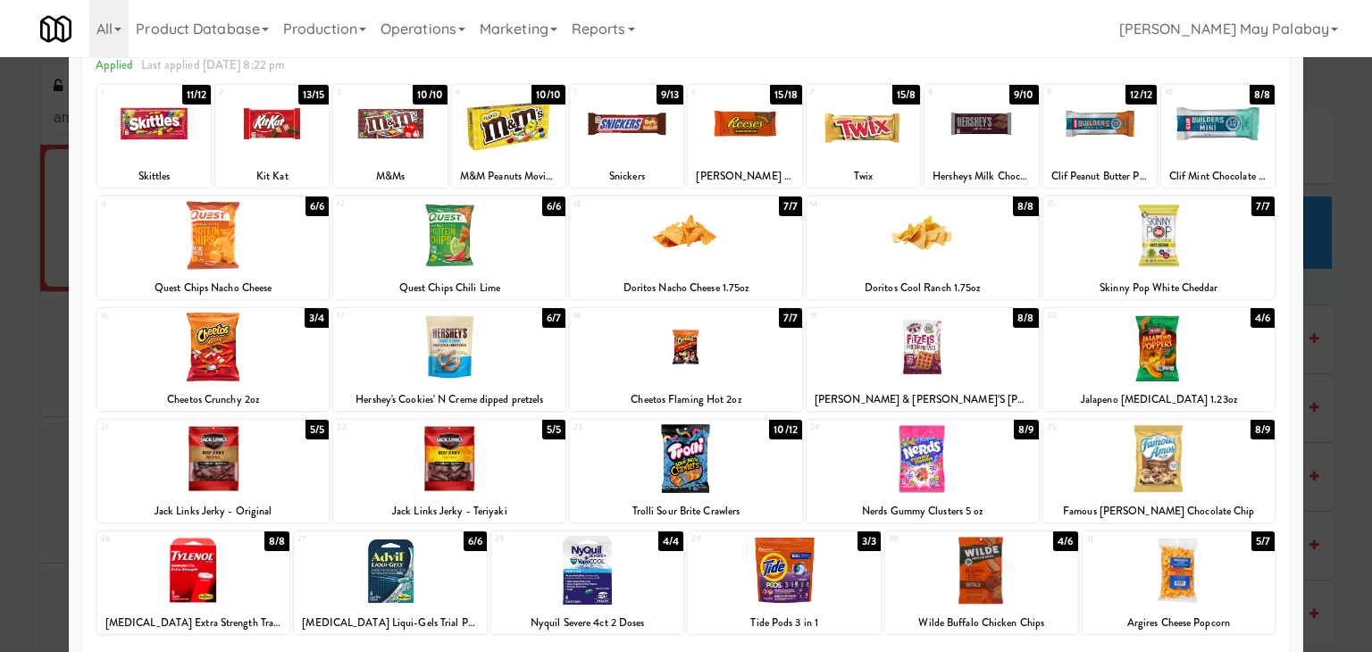
click at [975, 484] on div at bounding box center [923, 458] width 232 height 69
click at [1327, 297] on div at bounding box center [686, 326] width 1372 height 652
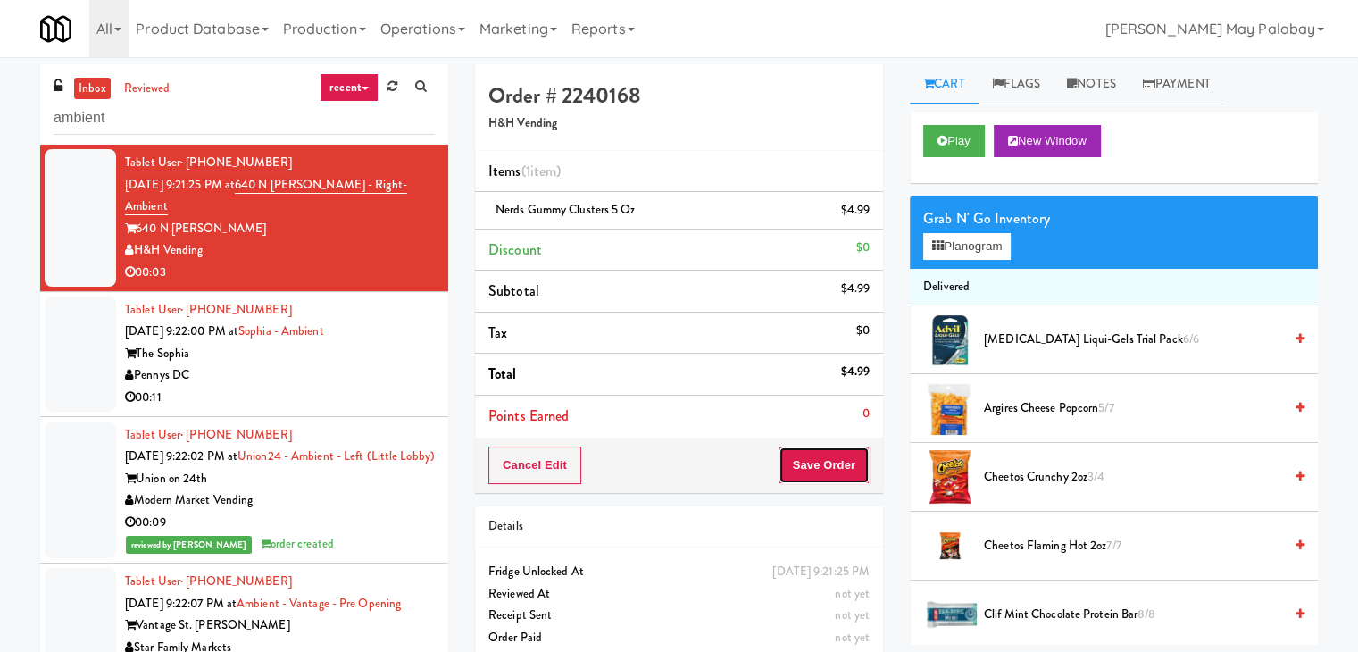
click at [840, 469] on button "Save Order" at bounding box center [824, 466] width 91 height 38
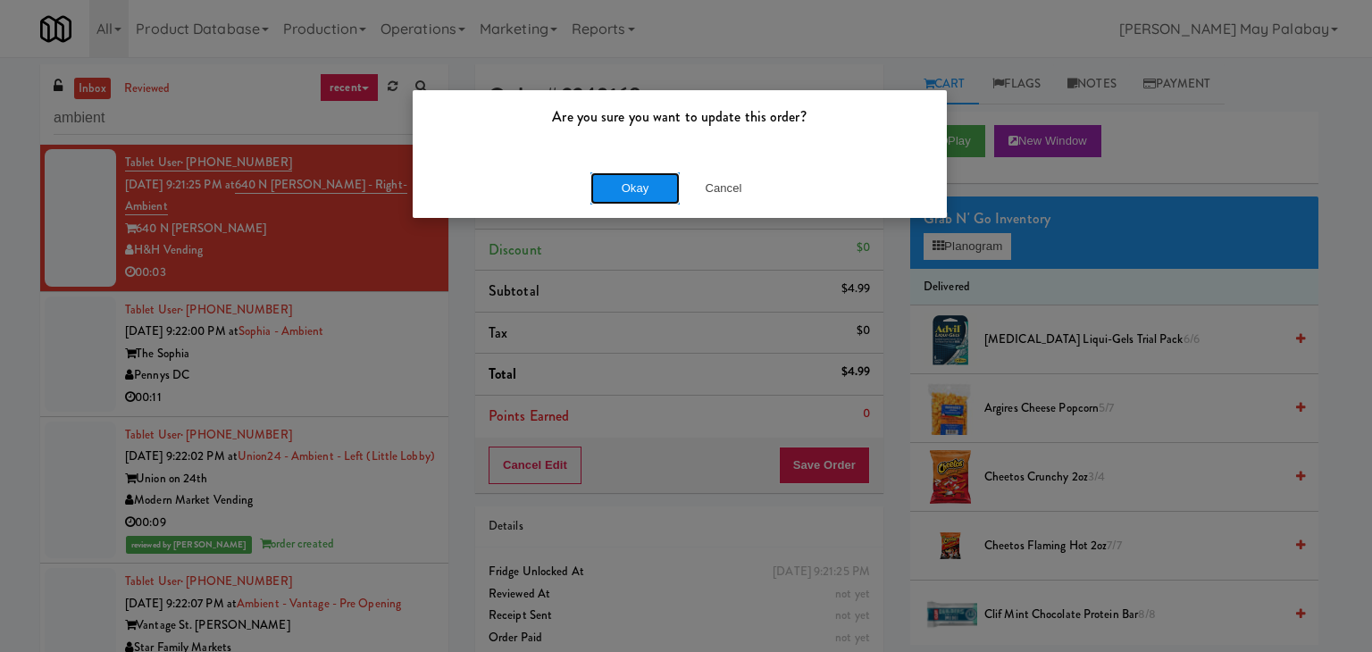
click at [666, 191] on button "Okay" at bounding box center [634, 188] width 89 height 32
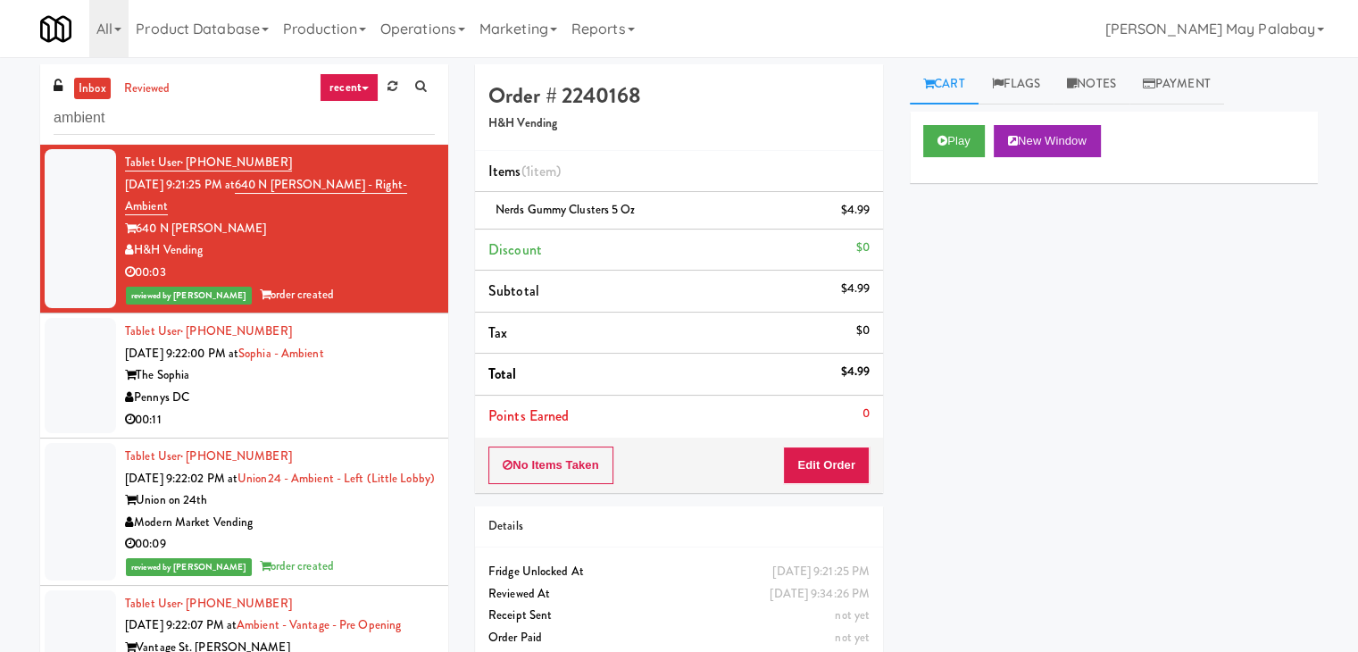
click at [315, 409] on div "00:11" at bounding box center [280, 420] width 310 height 22
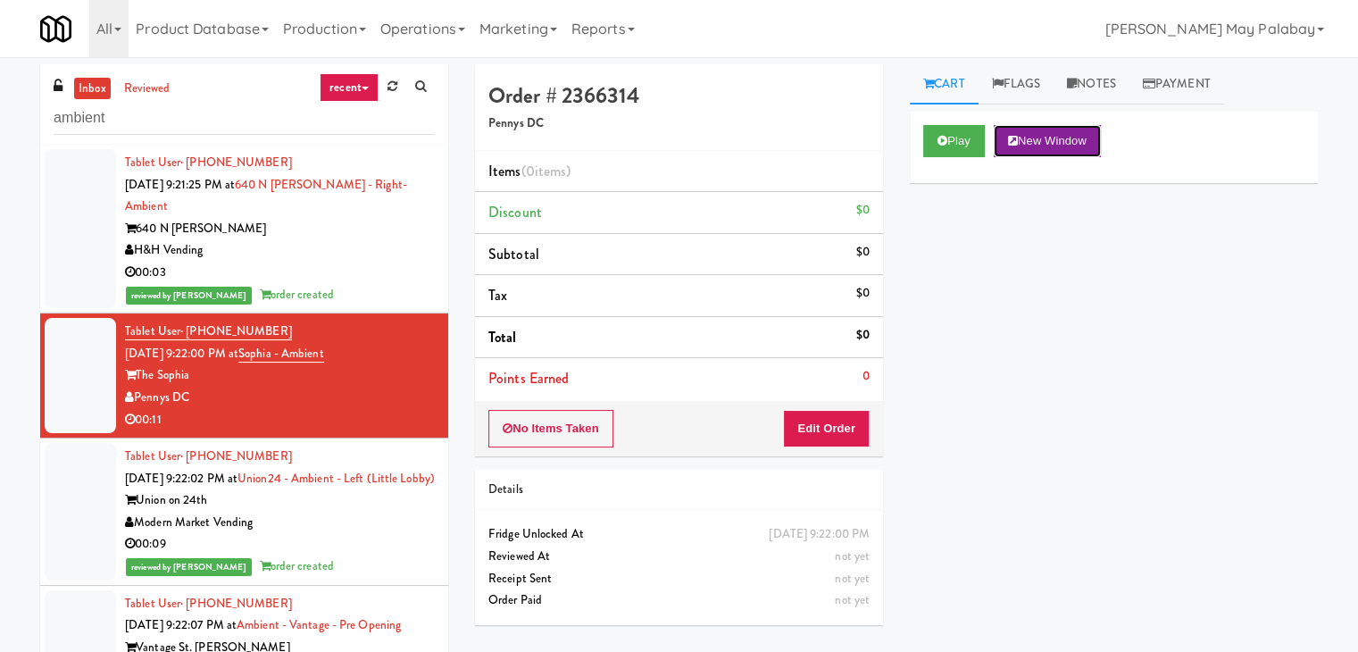
click at [1072, 136] on button "New Window" at bounding box center [1047, 141] width 107 height 32
click at [829, 433] on button "Edit Order" at bounding box center [826, 429] width 87 height 38
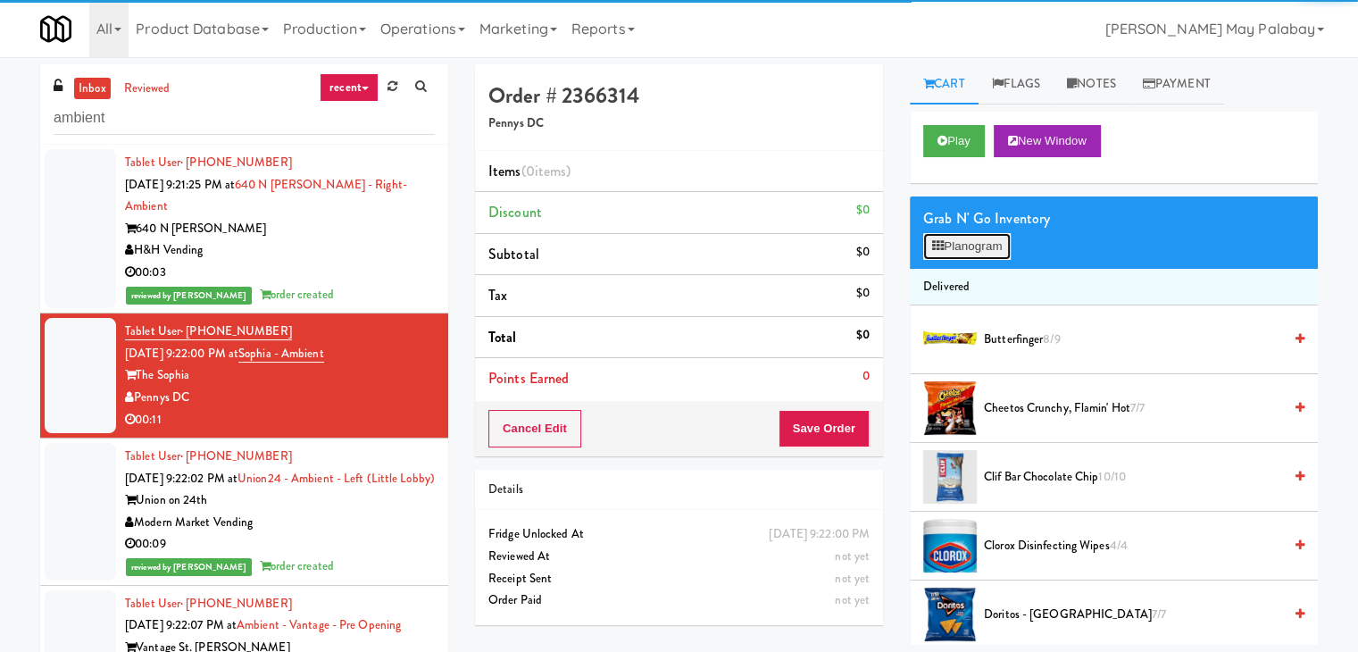
click at [996, 255] on button "Planogram" at bounding box center [968, 246] width 88 height 27
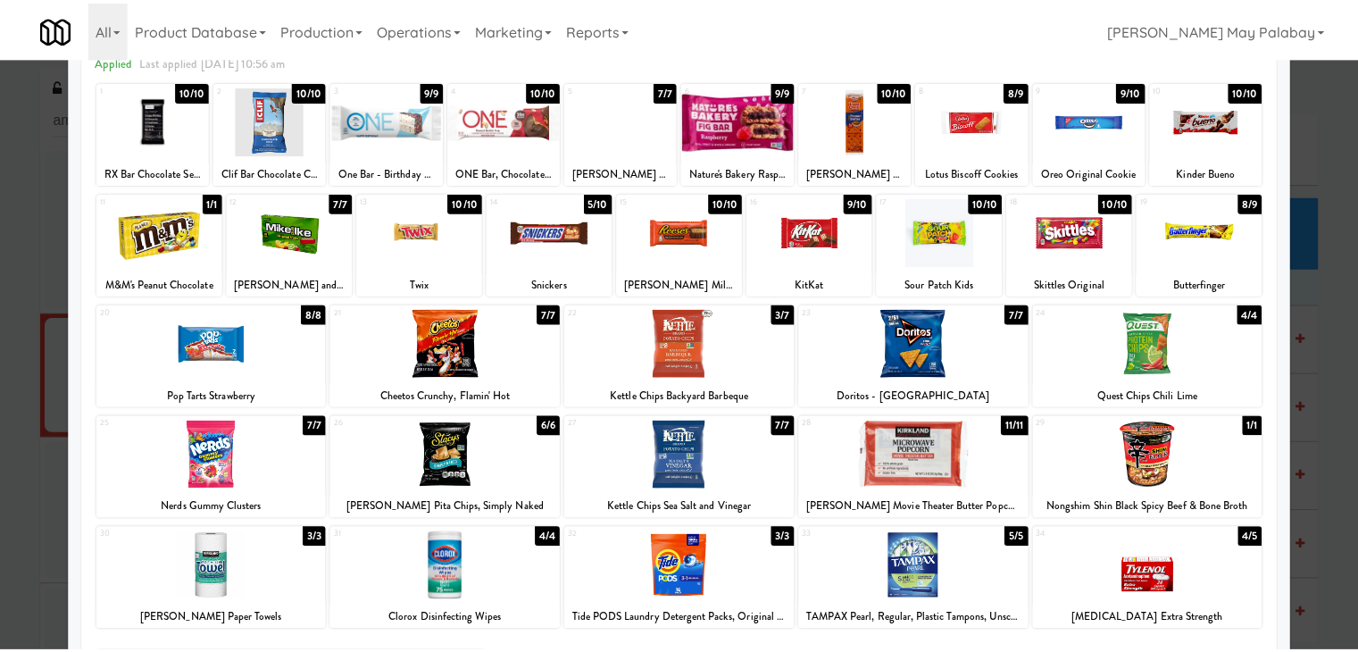
scroll to position [89, 0]
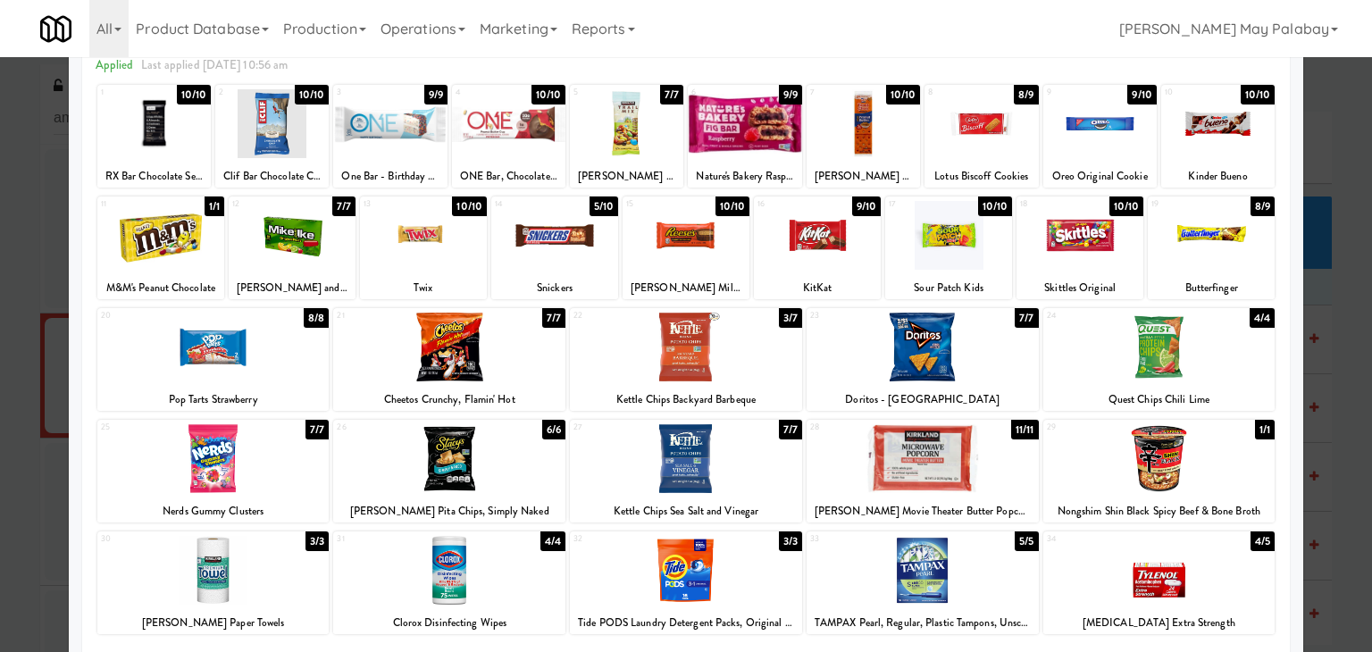
click at [665, 150] on div at bounding box center [626, 123] width 113 height 69
click at [807, 146] on div at bounding box center [863, 123] width 113 height 69
click at [723, 124] on div at bounding box center [744, 123] width 113 height 69
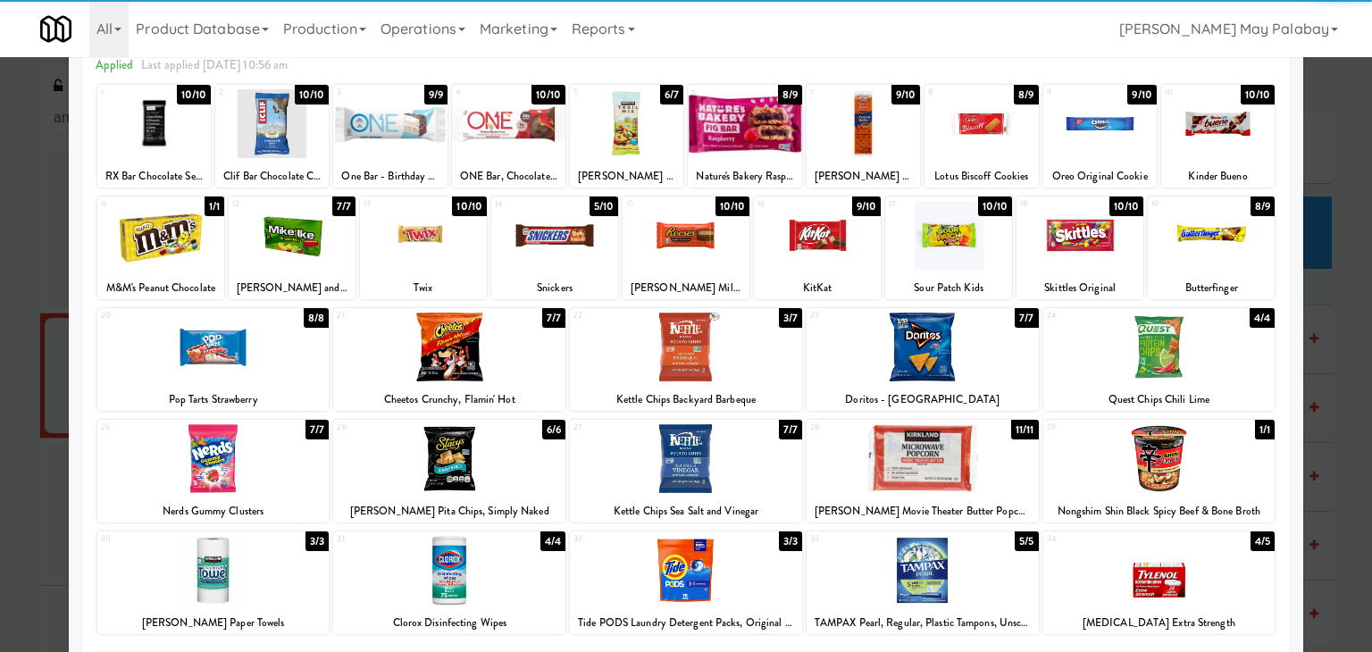
click at [1333, 258] on div at bounding box center [686, 326] width 1372 height 652
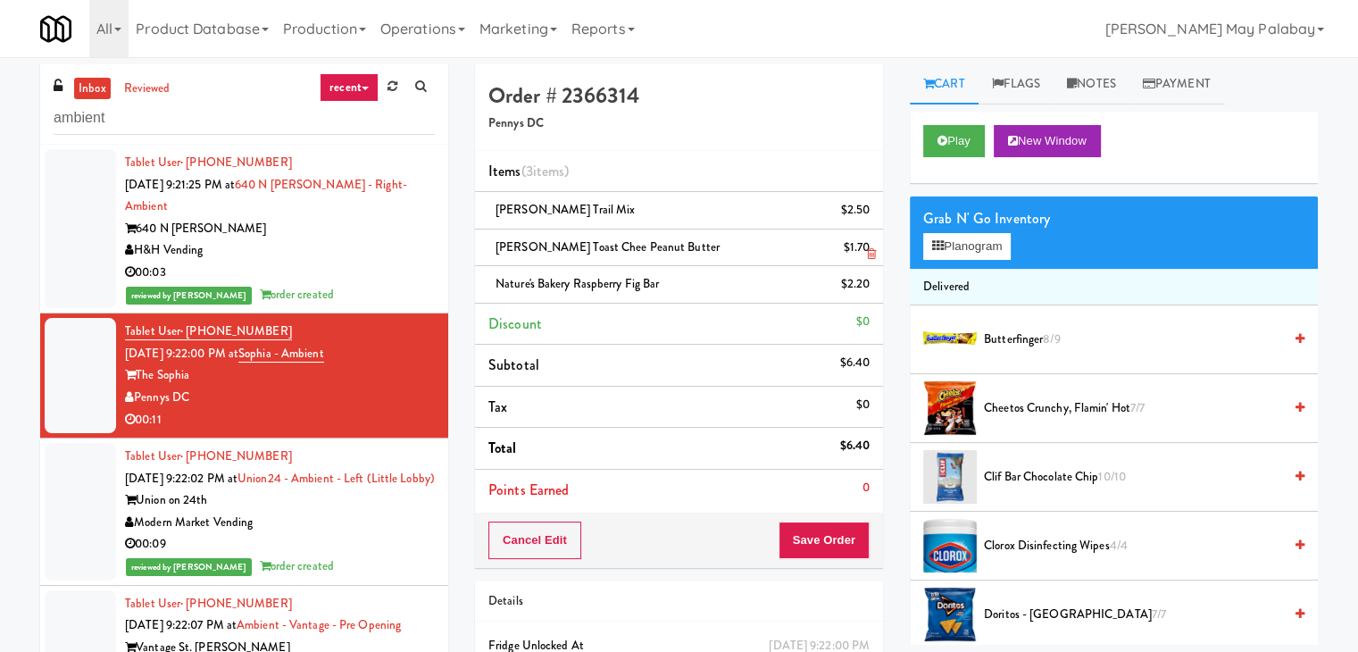
click at [873, 257] on icon at bounding box center [871, 254] width 9 height 12
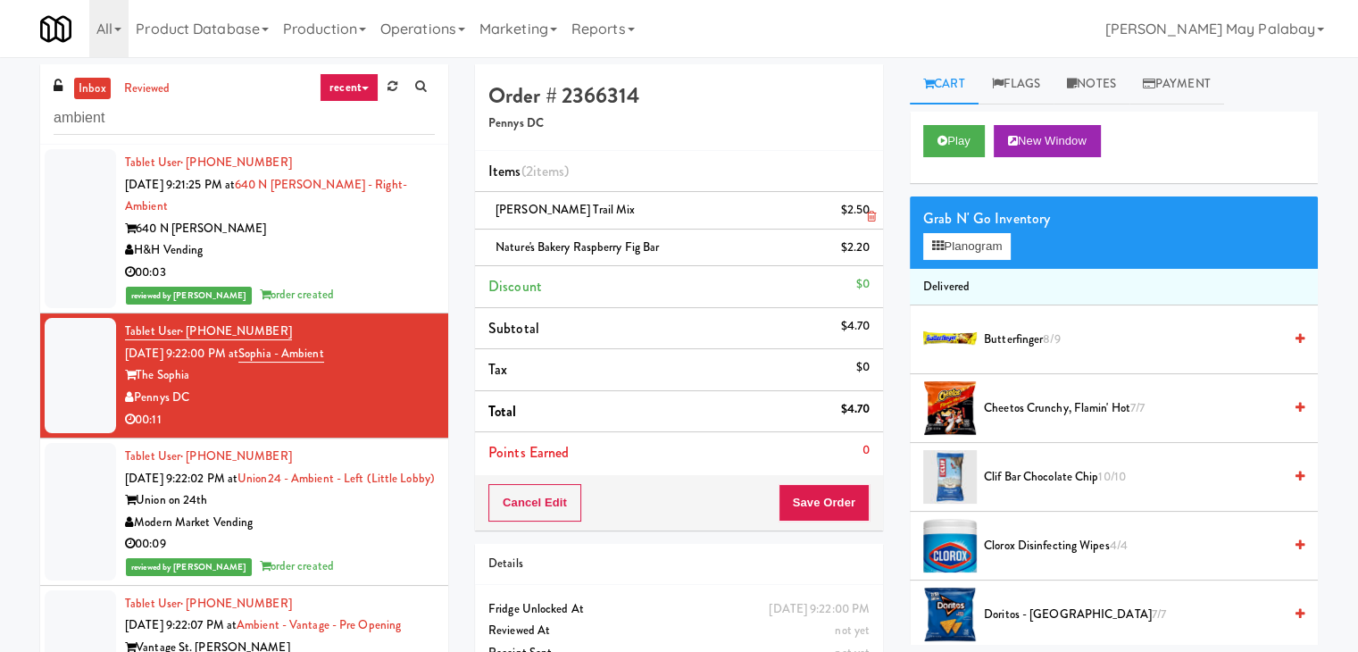
click at [867, 215] on icon at bounding box center [871, 217] width 9 height 12
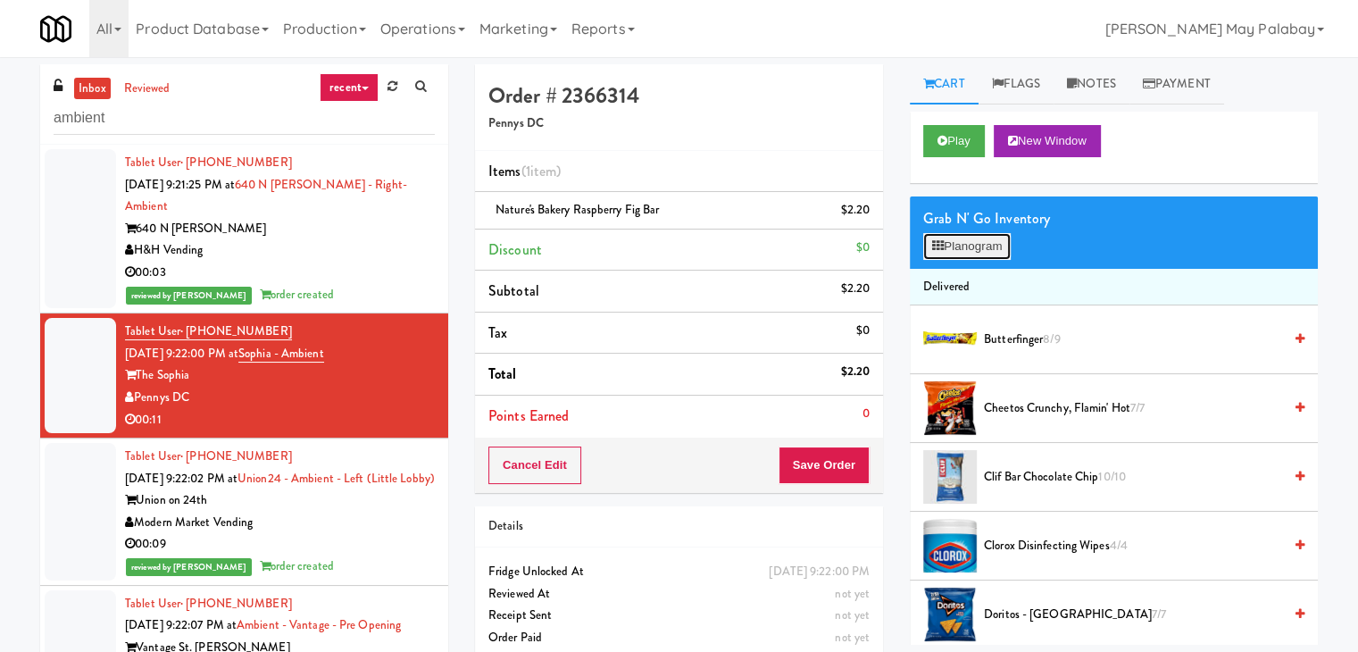
click at [997, 239] on button "Planogram" at bounding box center [968, 246] width 88 height 27
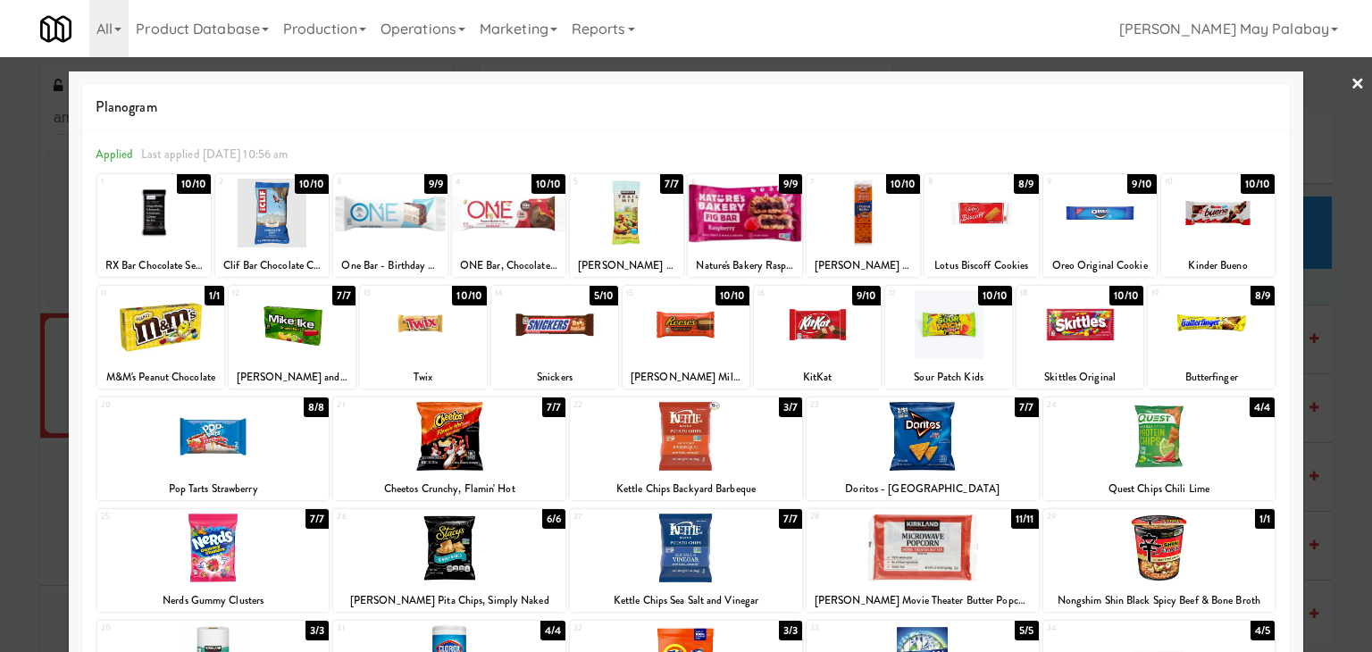
click at [622, 224] on div at bounding box center [626, 213] width 113 height 69
click at [1333, 328] on div at bounding box center [686, 326] width 1372 height 652
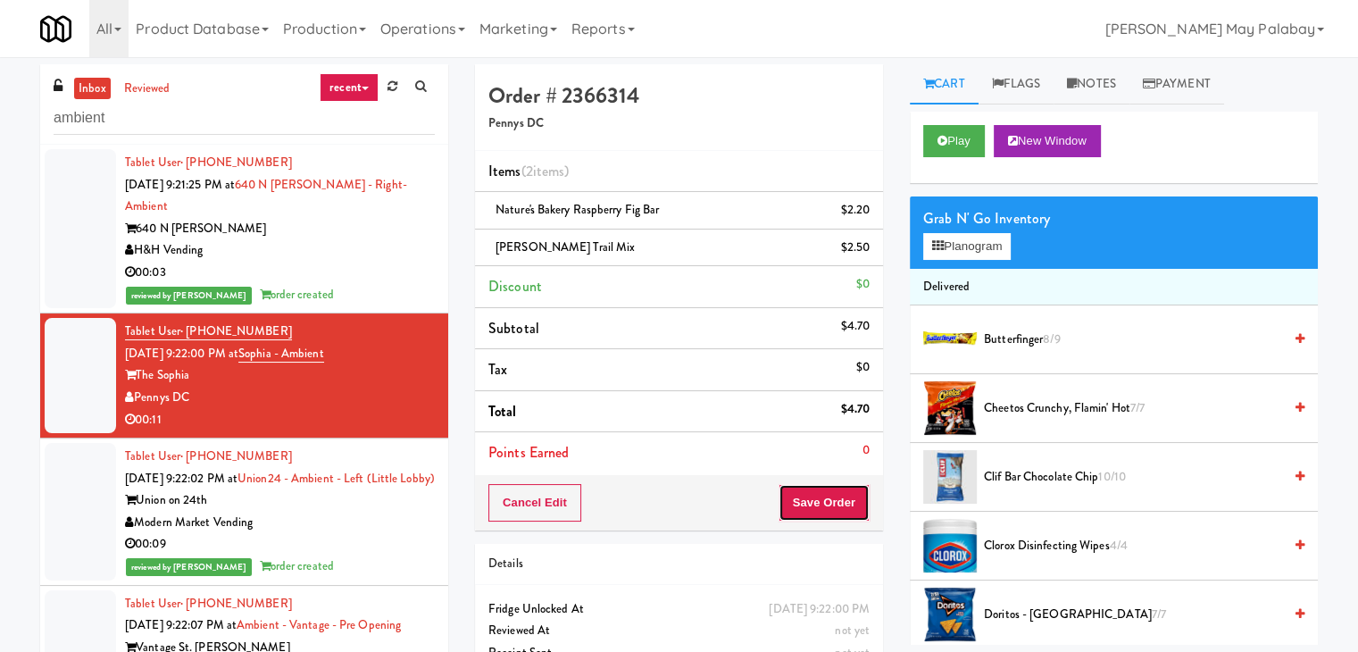
click at [841, 497] on button "Save Order" at bounding box center [824, 503] width 91 height 38
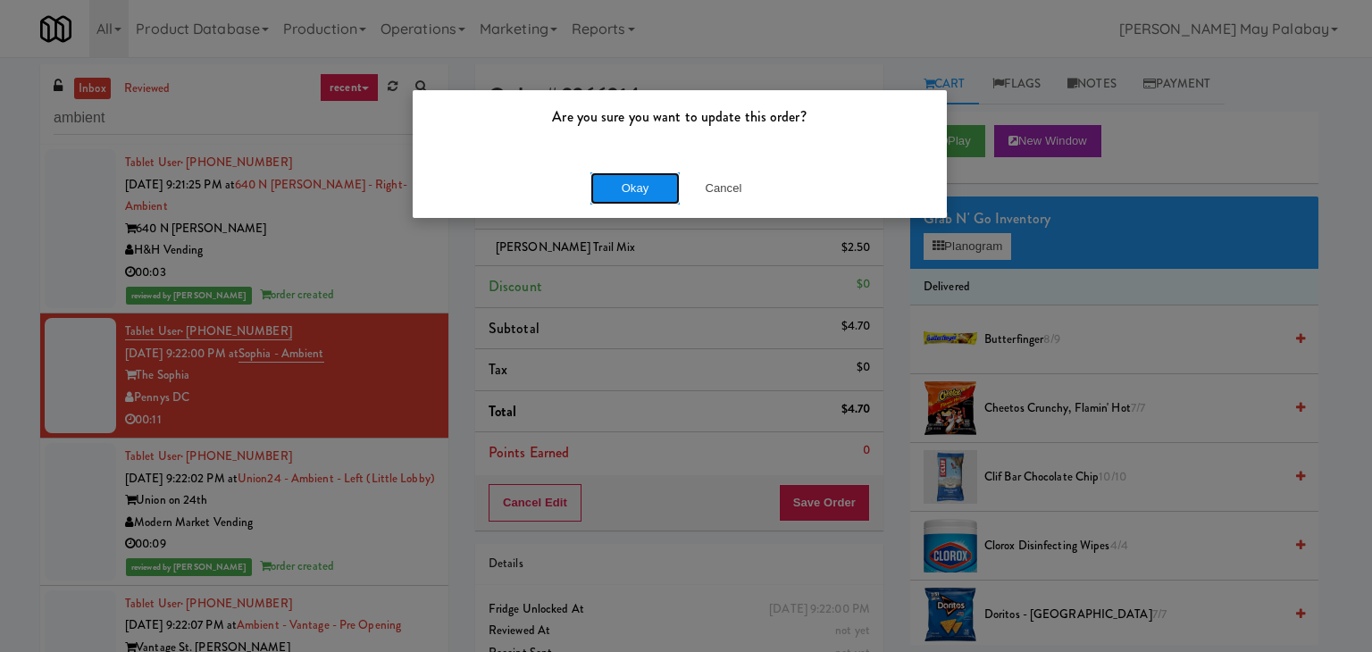
click at [626, 190] on button "Okay" at bounding box center [634, 188] width 89 height 32
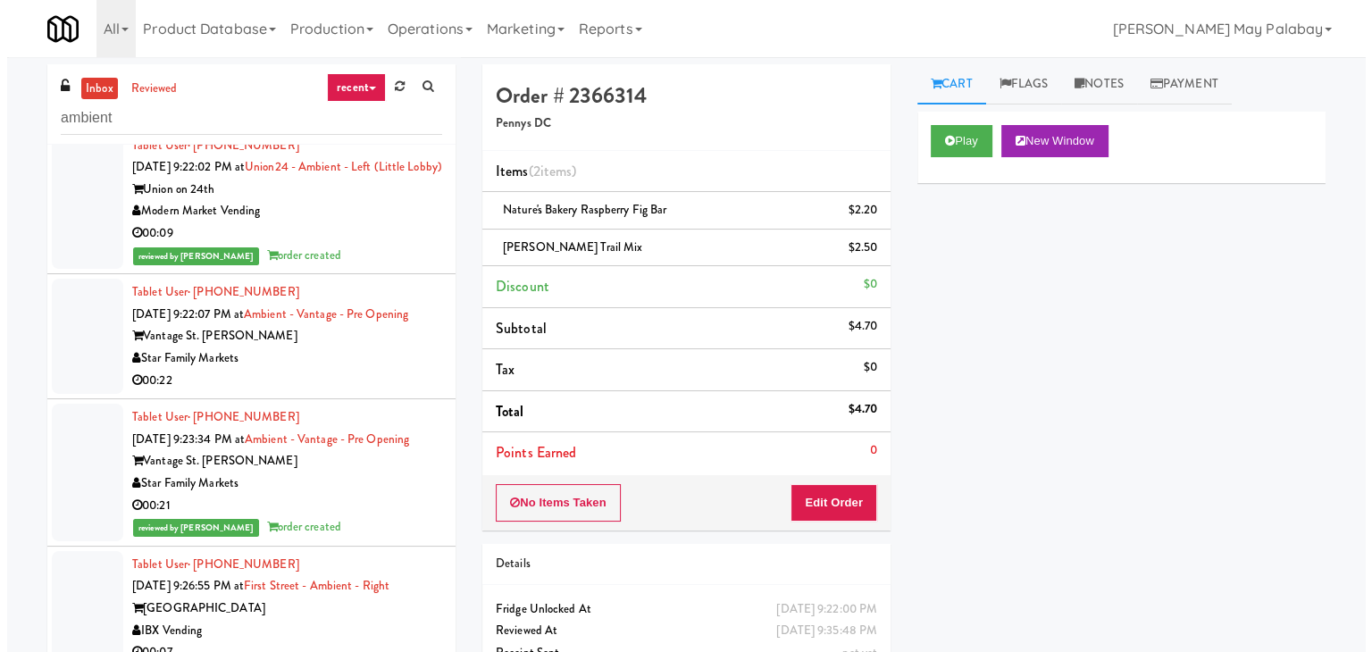
scroll to position [268, 0]
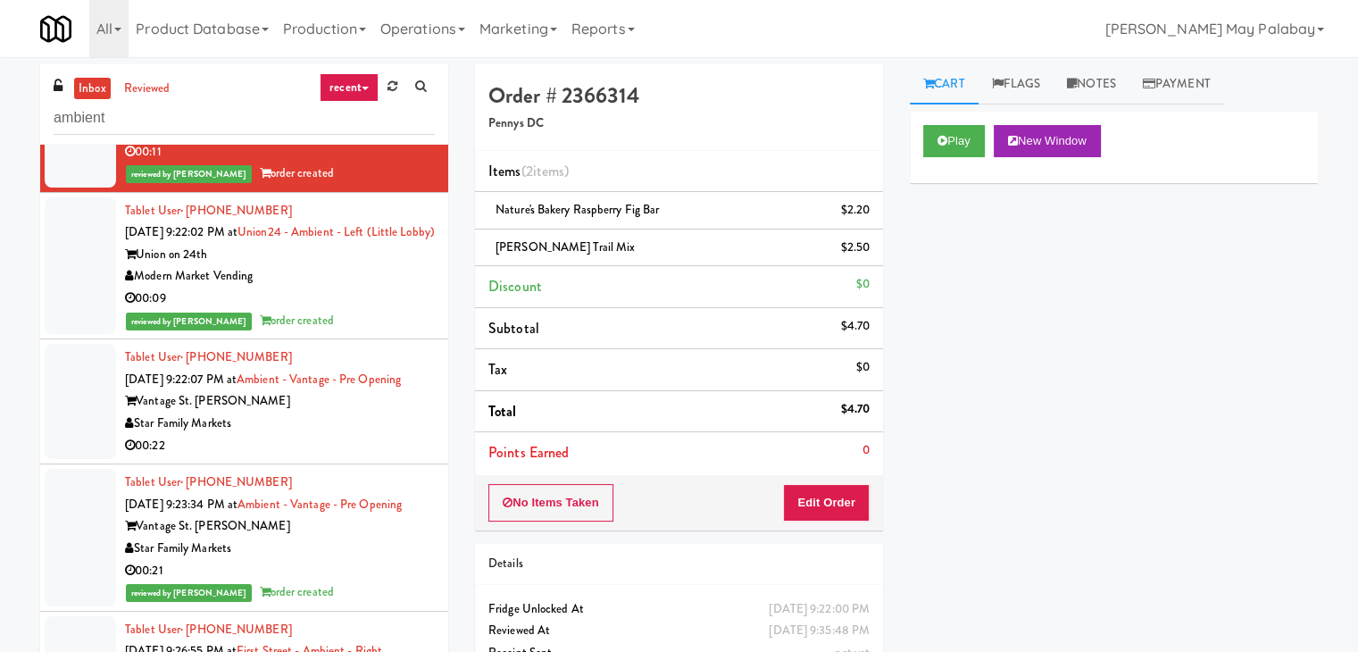
click at [400, 399] on div "Tablet User · (386) 315-6547 [DATE] 9:22:07 PM at Ambient - Vantage - Pre Openi…" at bounding box center [280, 402] width 310 height 110
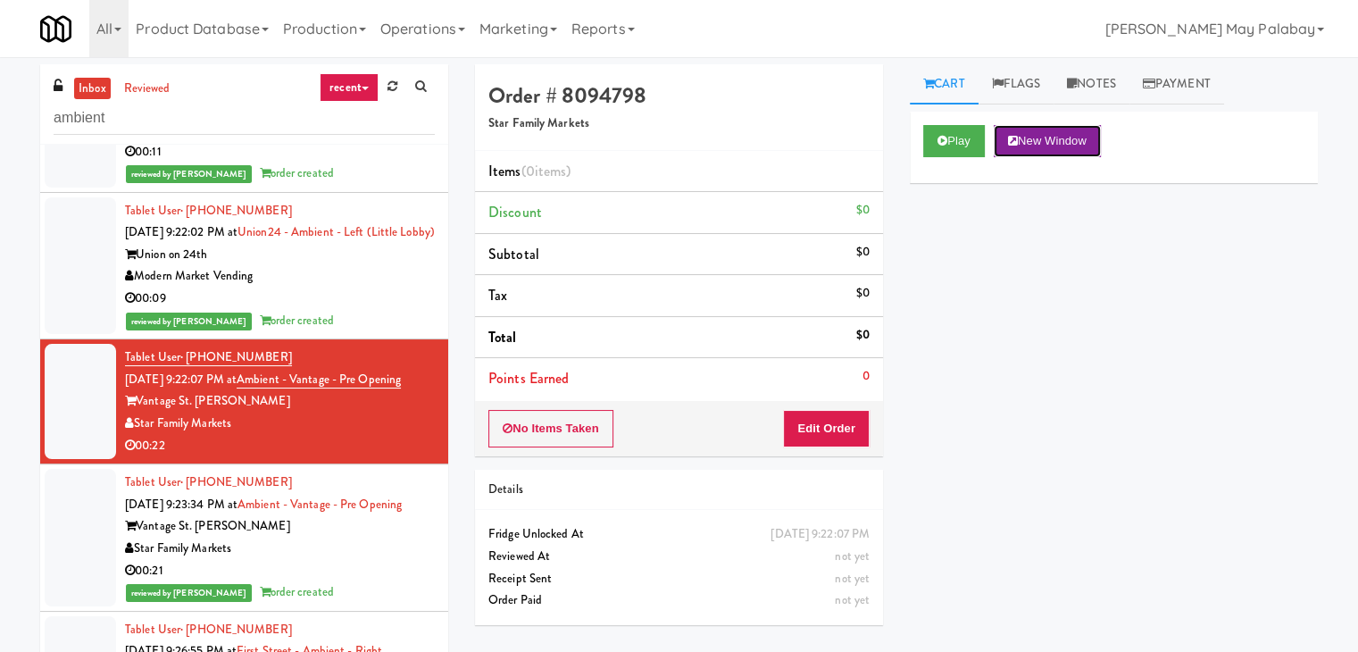
click at [1037, 145] on button "New Window" at bounding box center [1047, 141] width 107 height 32
click at [831, 419] on button "Edit Order" at bounding box center [826, 429] width 87 height 38
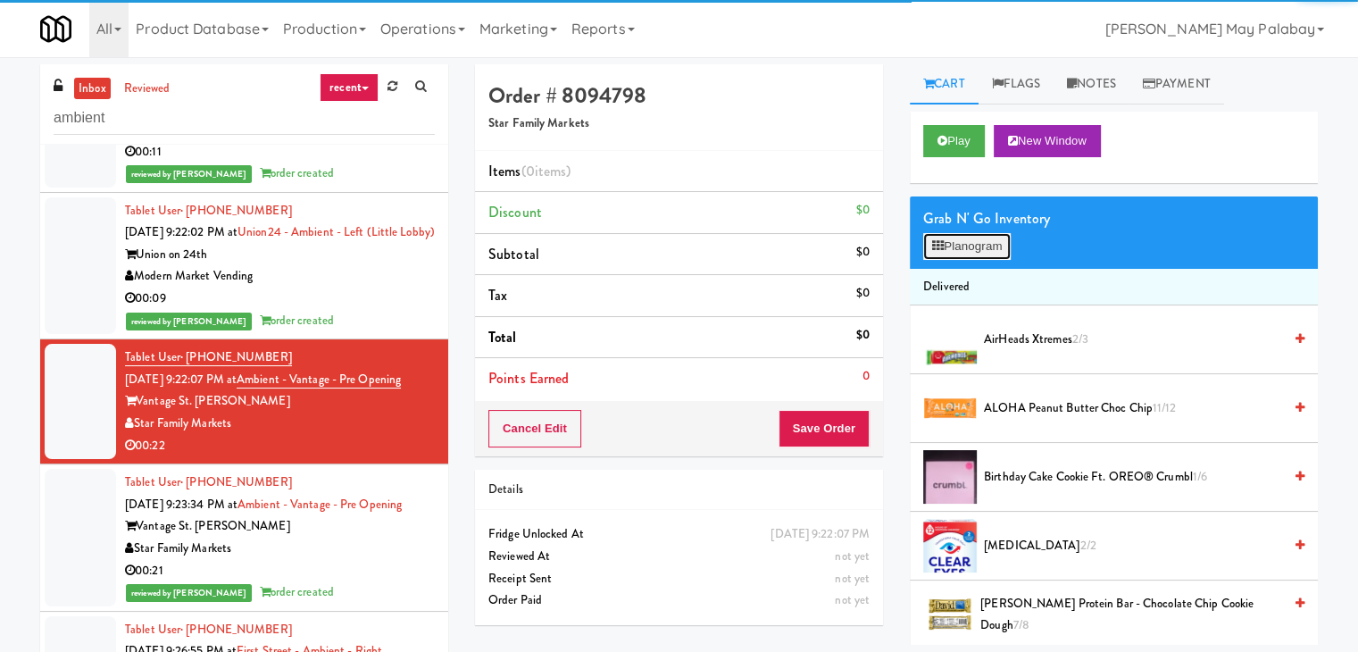
click at [956, 251] on button "Planogram" at bounding box center [968, 246] width 88 height 27
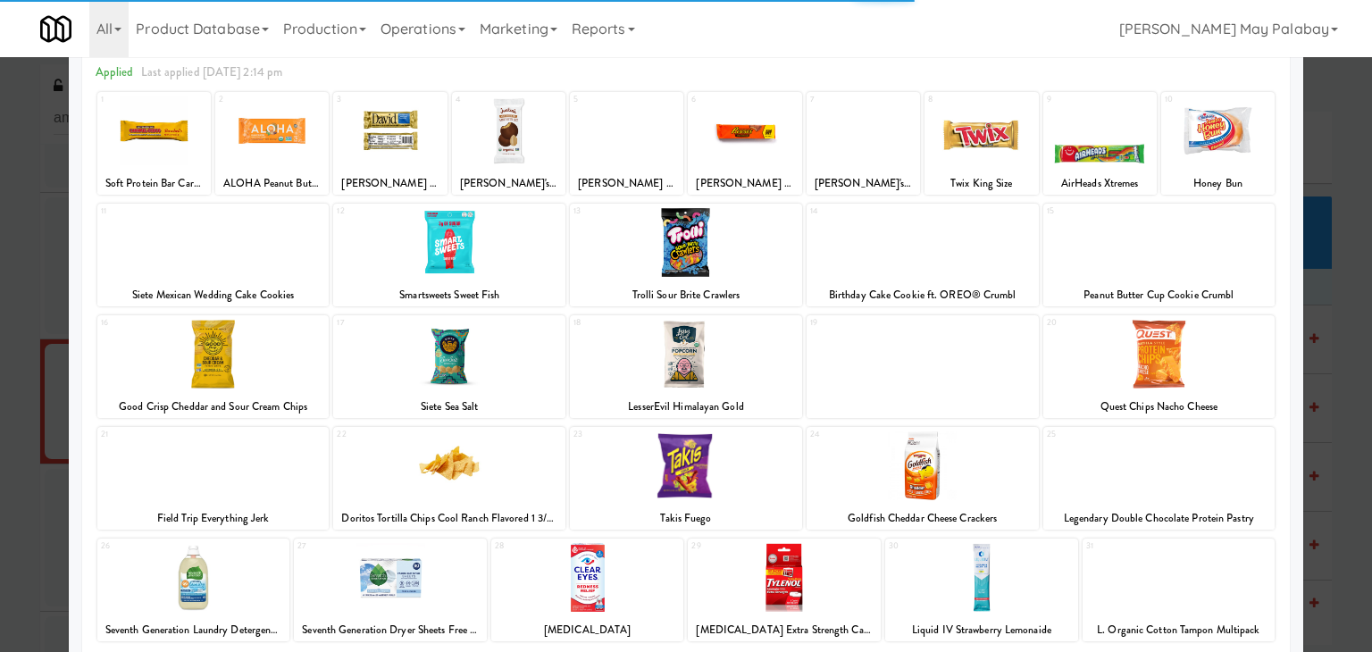
scroll to position [89, 0]
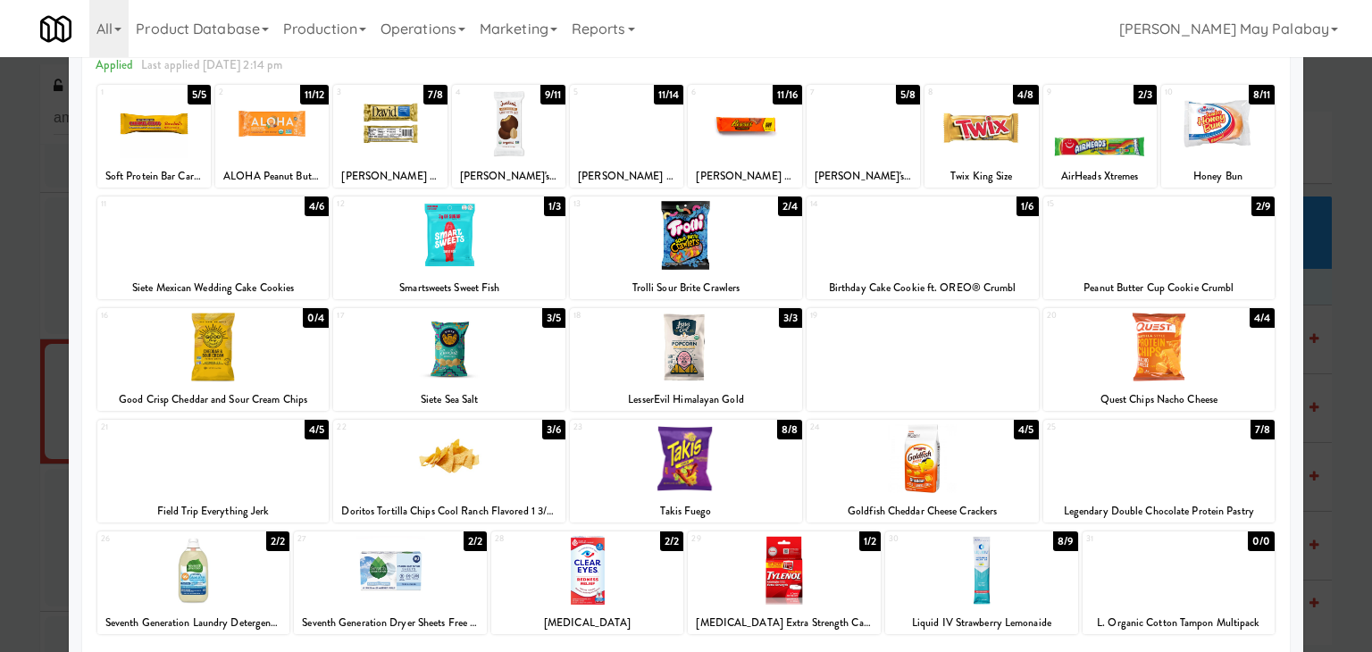
drag, startPoint x: 514, startPoint y: 383, endPoint x: 527, endPoint y: 382, distance: 12.5
click at [514, 383] on div "17 3/5 Siete Sea Salt" at bounding box center [449, 359] width 232 height 103
click at [755, 363] on div at bounding box center [686, 347] width 232 height 69
click at [314, 158] on div "2 11/12 ALOHA Peanut Butter Choc Chip" at bounding box center [271, 136] width 113 height 103
click at [1358, 380] on div at bounding box center [686, 326] width 1372 height 652
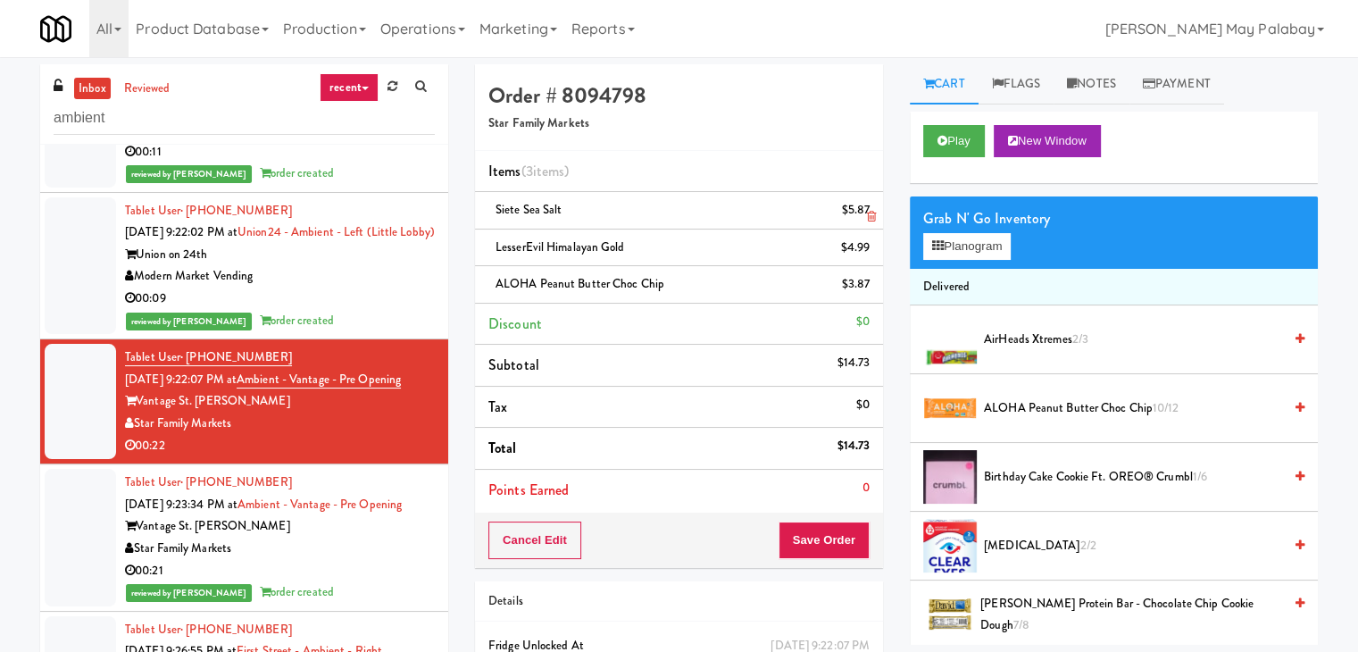
click at [871, 214] on icon at bounding box center [871, 217] width 9 height 12
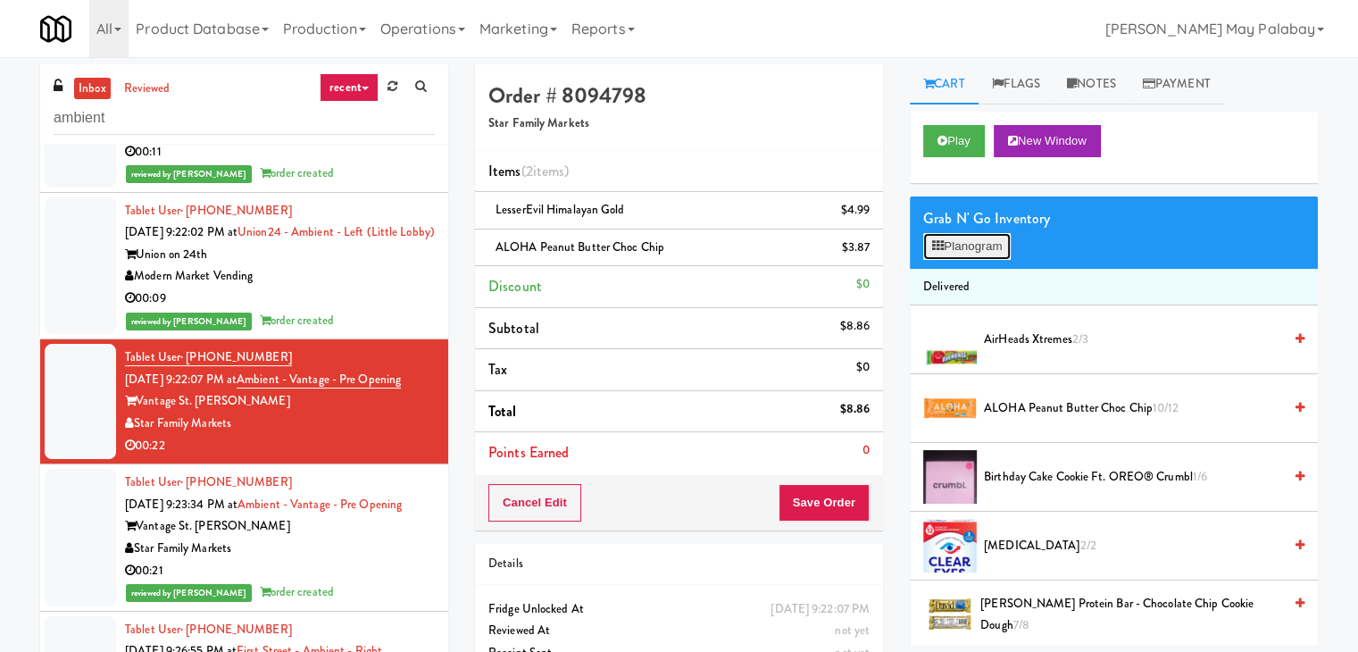
click at [947, 244] on button "Planogram" at bounding box center [968, 246] width 88 height 27
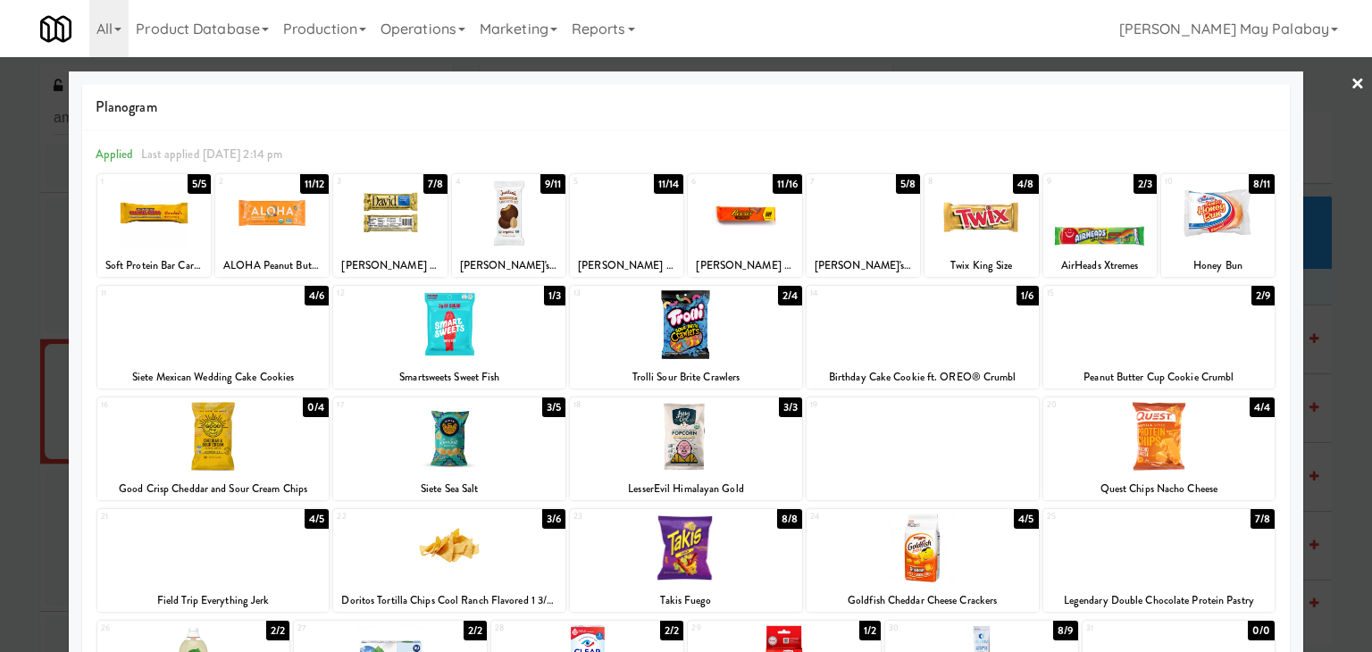
click at [1341, 280] on div at bounding box center [686, 326] width 1372 height 652
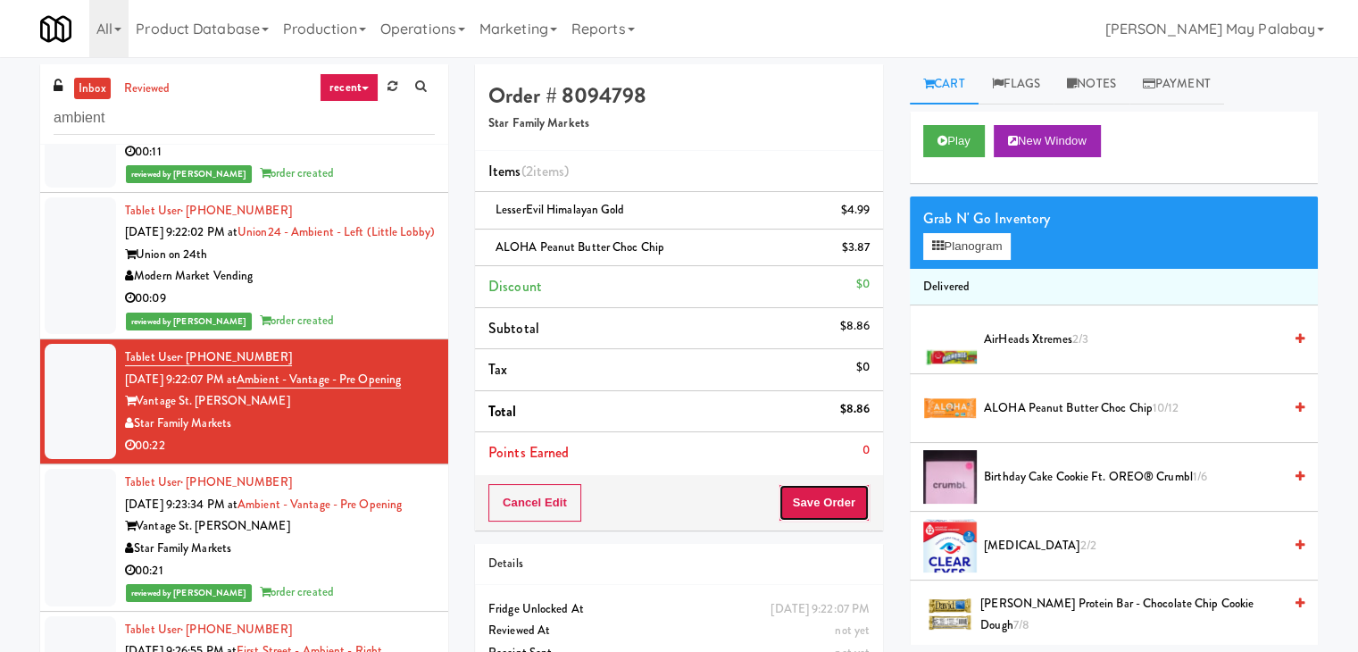
click at [797, 497] on button "Save Order" at bounding box center [824, 503] width 91 height 38
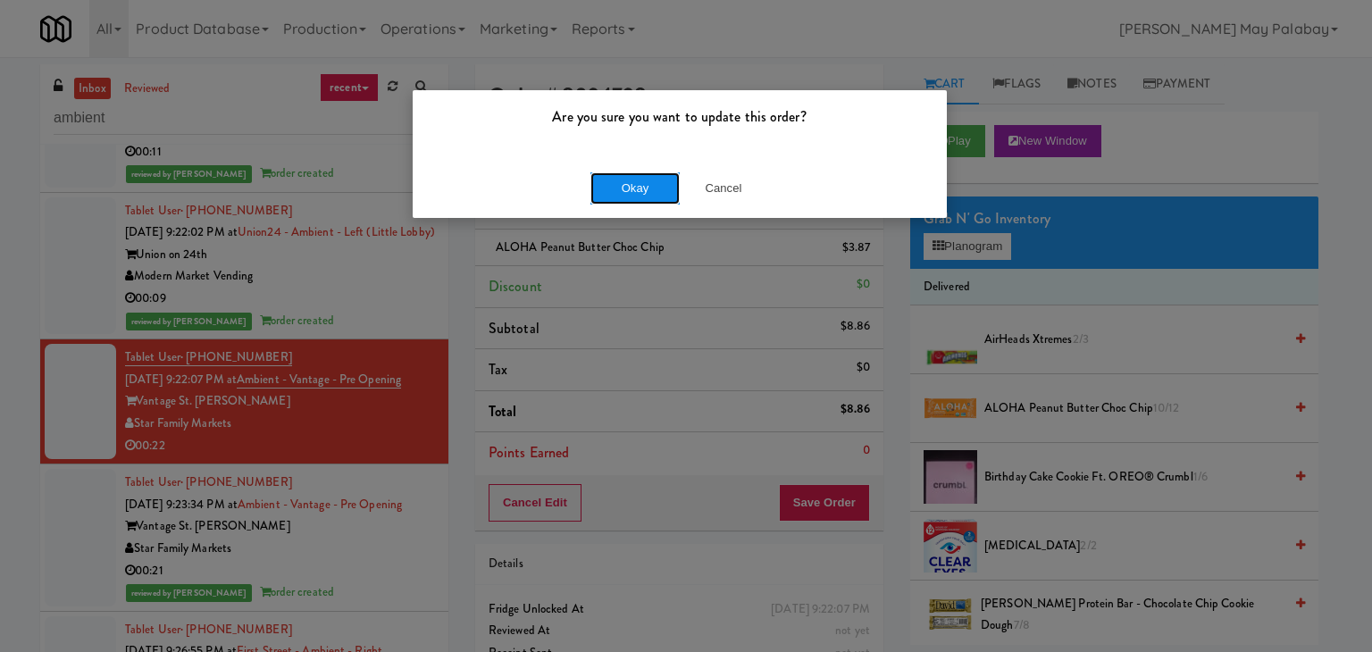
click at [654, 192] on button "Okay" at bounding box center [634, 188] width 89 height 32
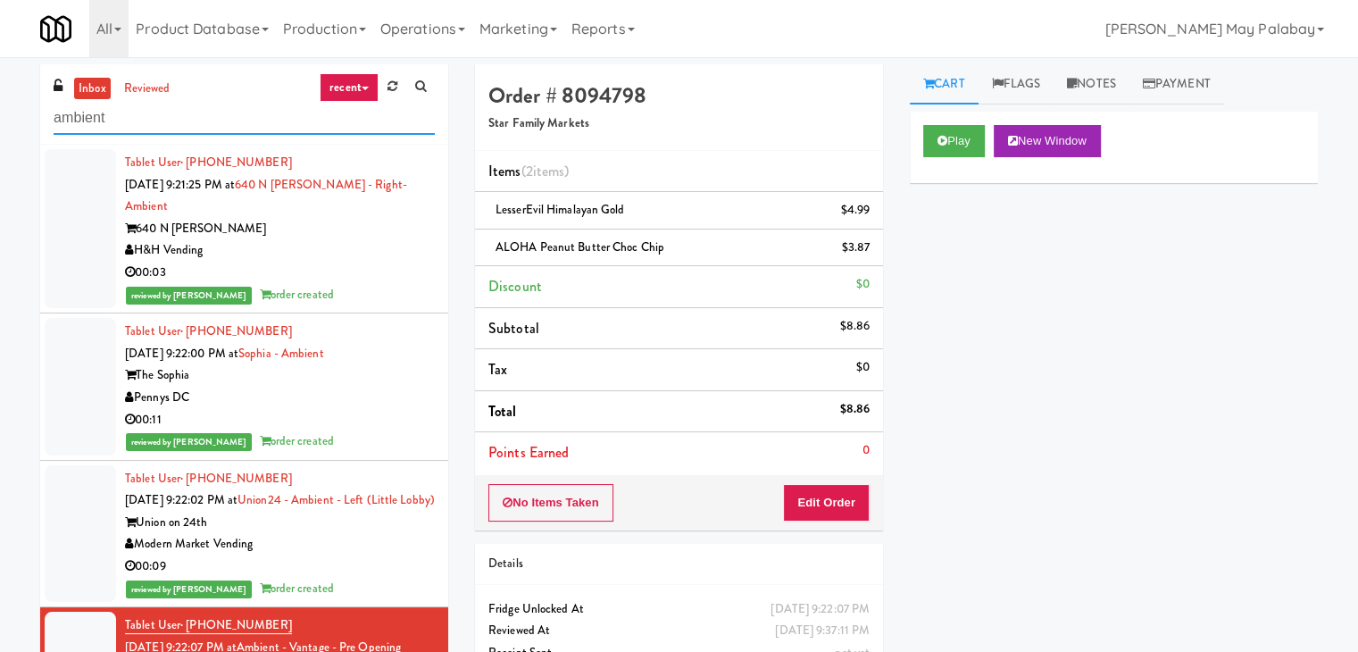
click at [261, 120] on input "ambient" at bounding box center [244, 118] width 381 height 33
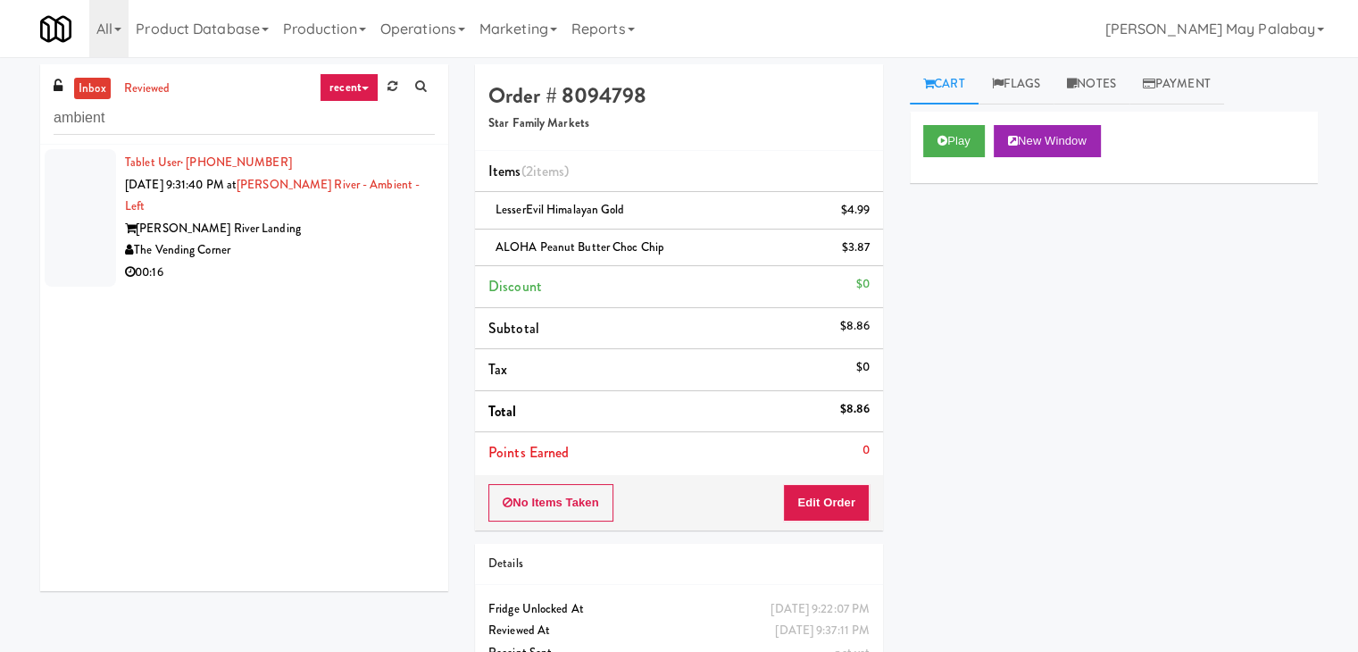
click at [305, 262] on div "00:16" at bounding box center [280, 273] width 310 height 22
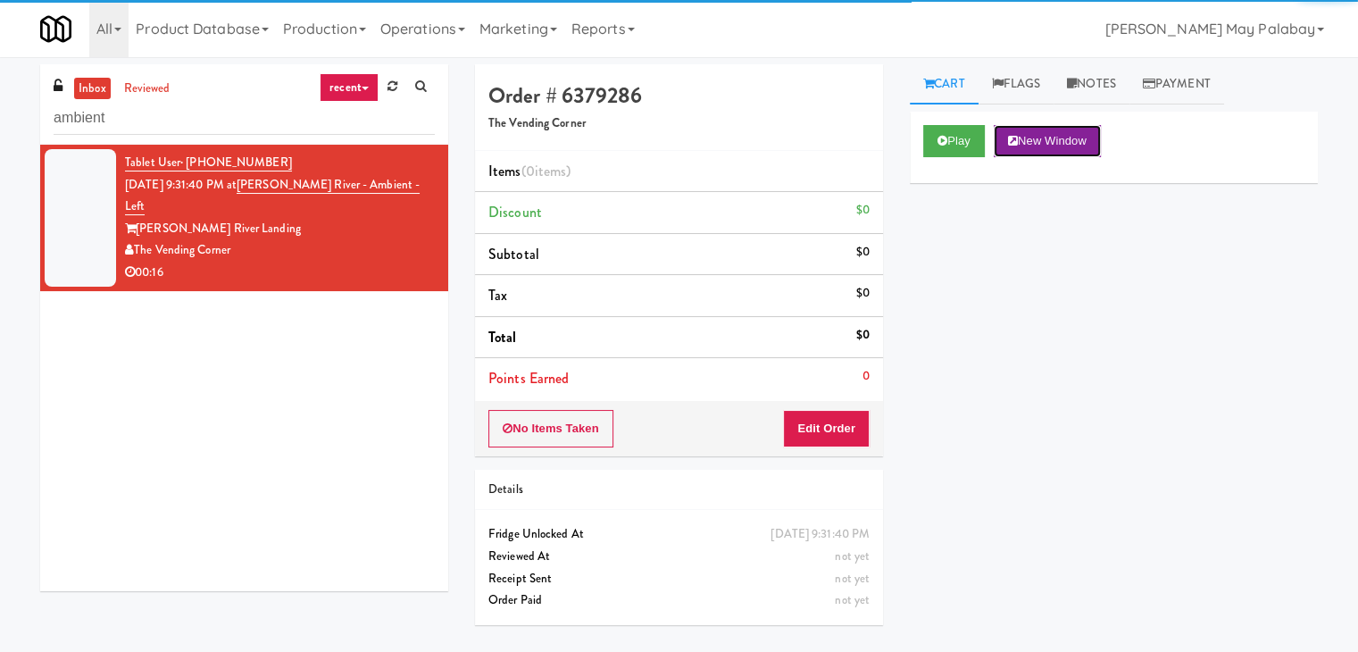
click at [1058, 137] on button "New Window" at bounding box center [1047, 141] width 107 height 32
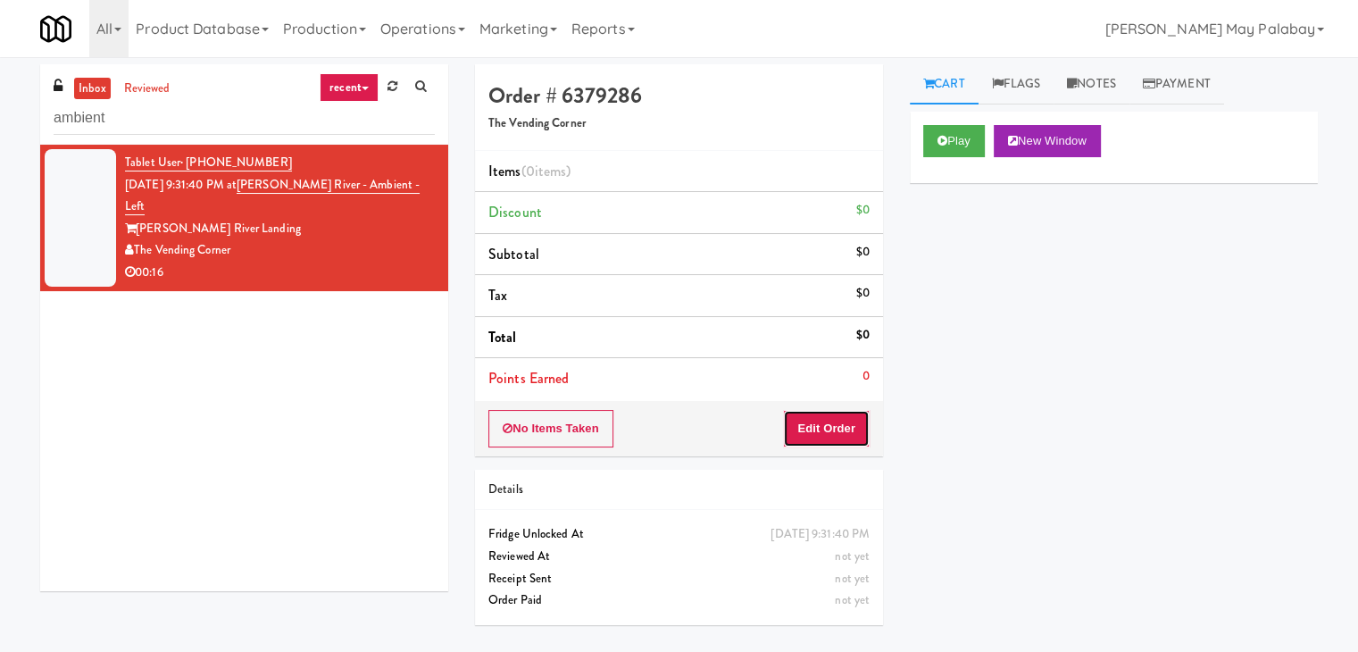
click at [857, 423] on button "Edit Order" at bounding box center [826, 429] width 87 height 38
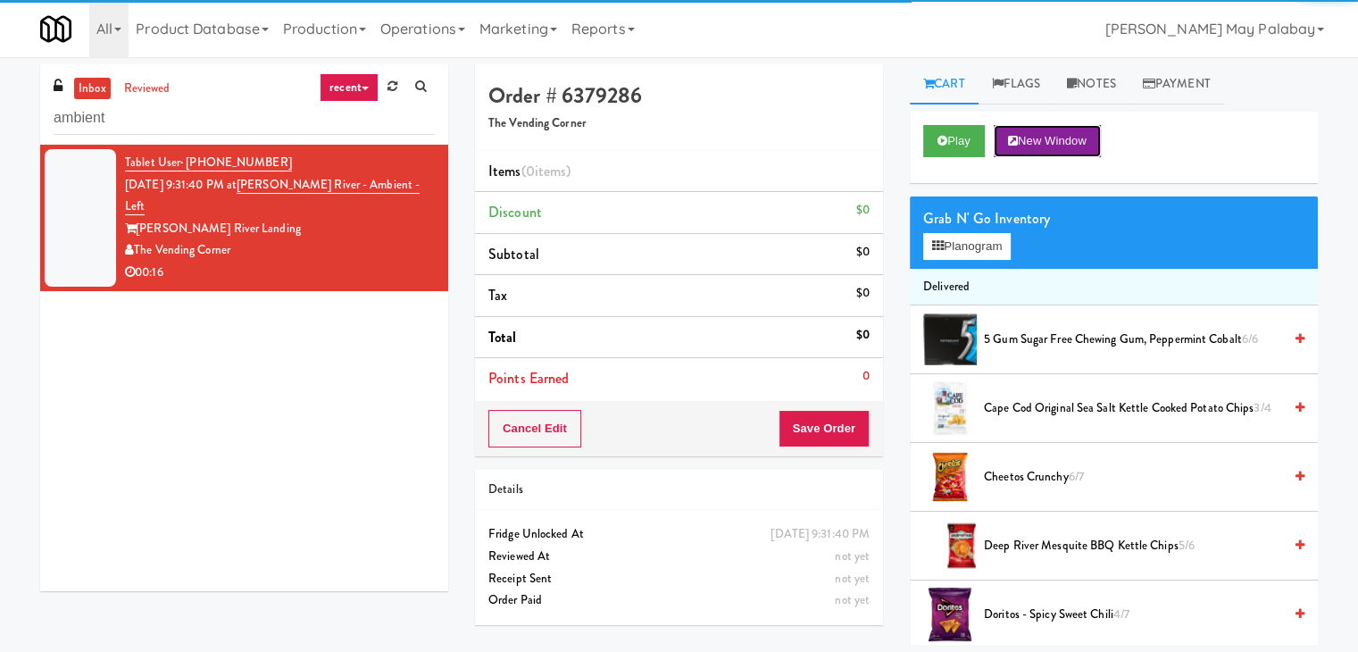
click at [1085, 130] on button "New Window" at bounding box center [1047, 141] width 107 height 32
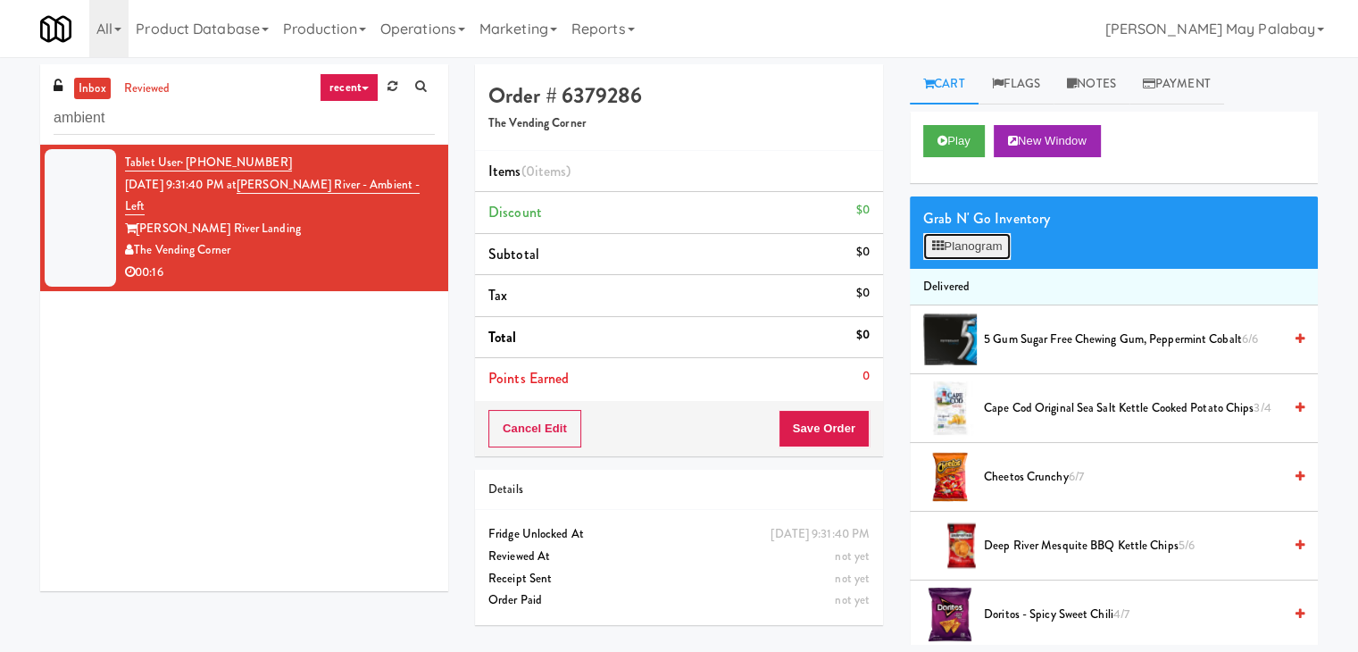
click at [970, 244] on button "Planogram" at bounding box center [968, 246] width 88 height 27
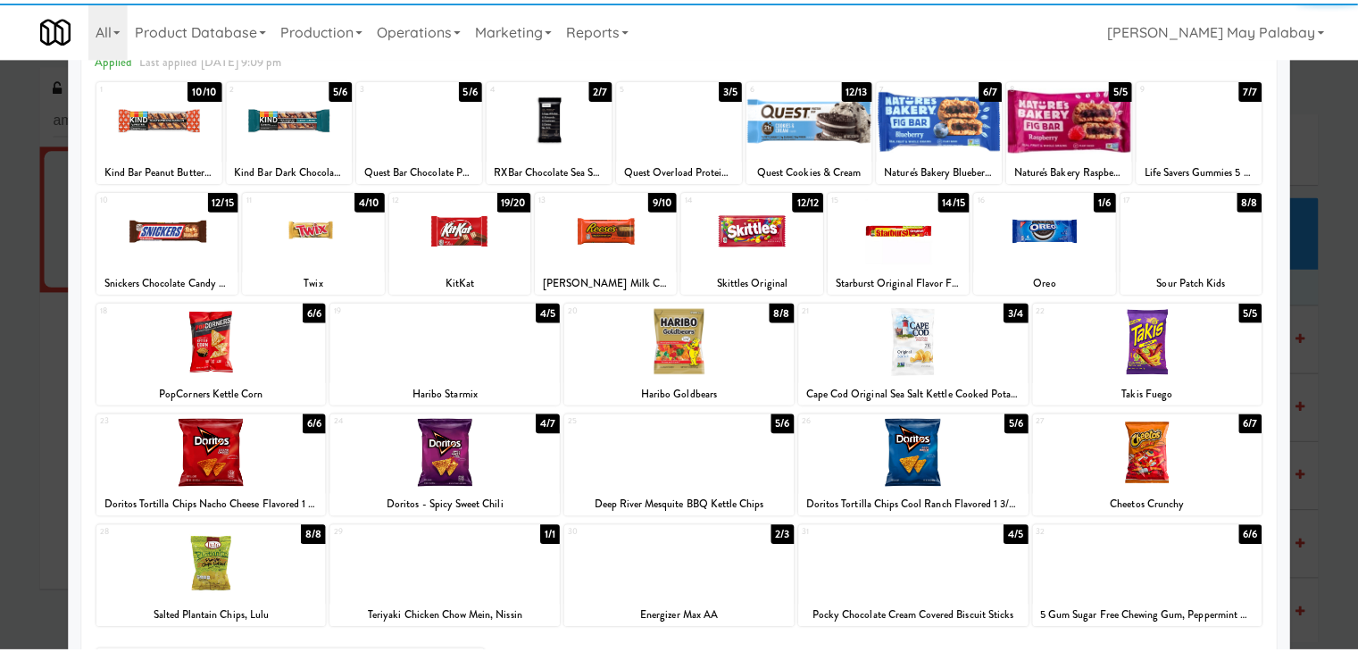
scroll to position [89, 0]
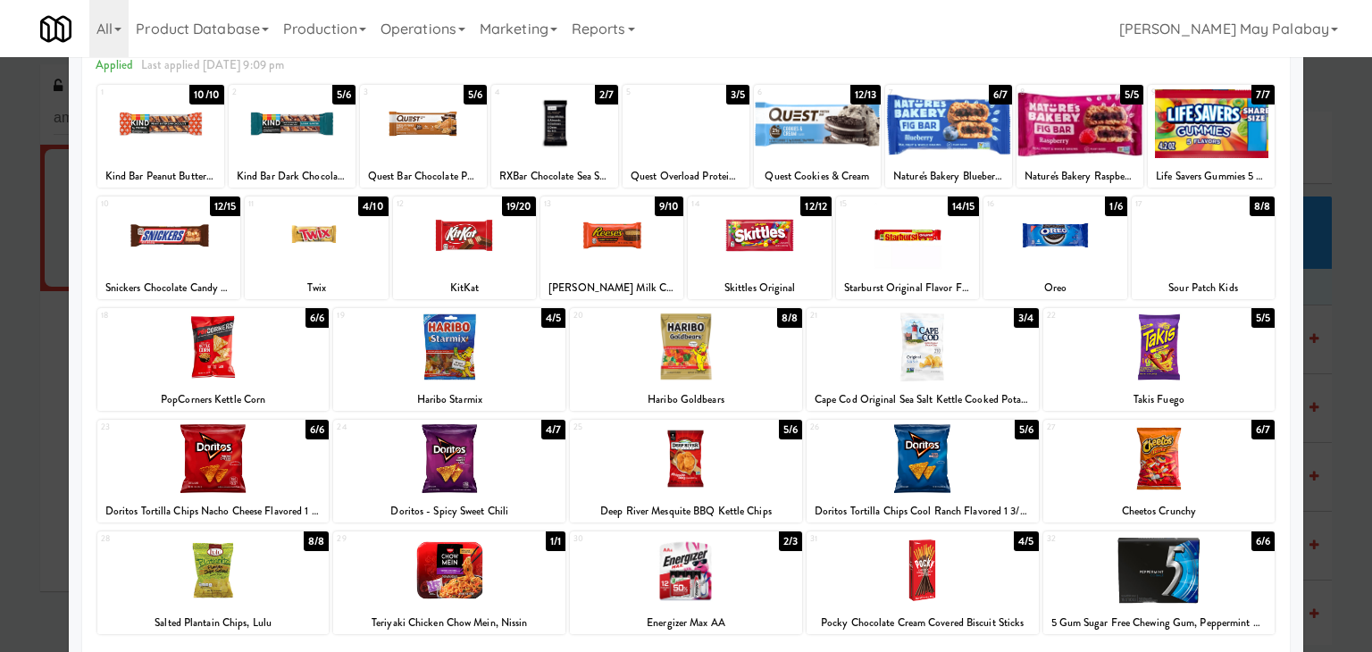
click at [1097, 144] on div at bounding box center [1079, 123] width 127 height 69
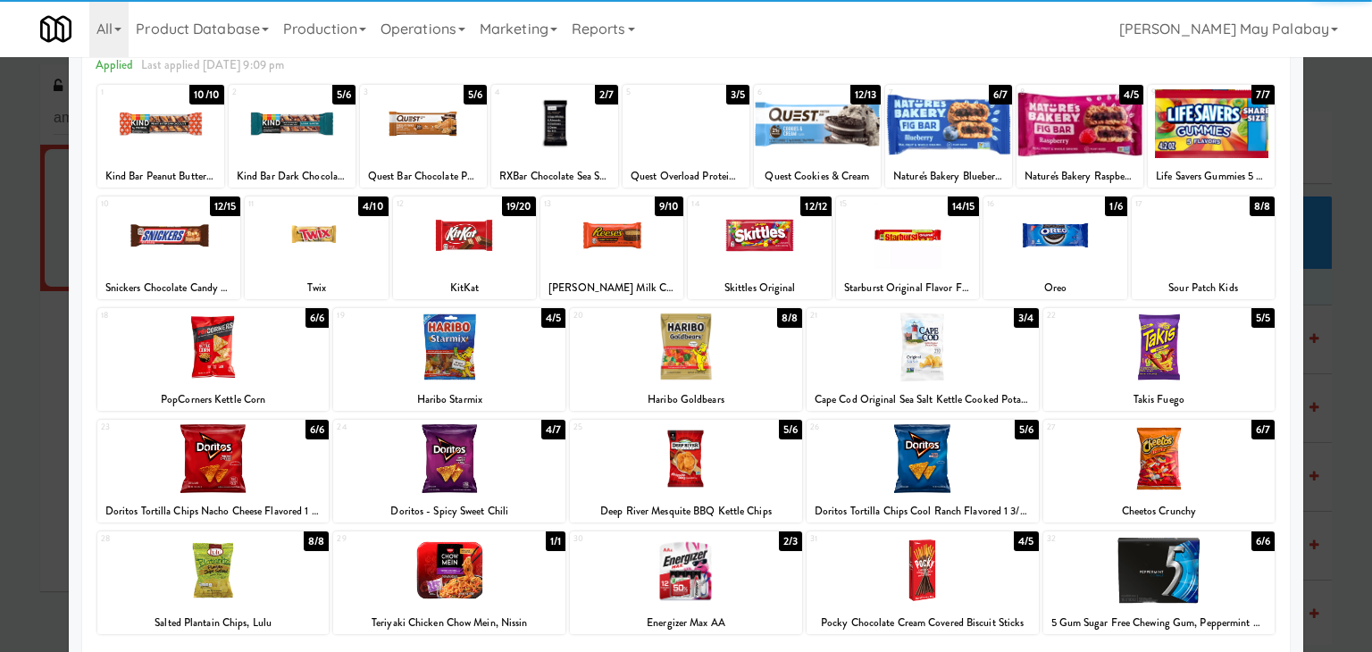
click at [1097, 144] on div at bounding box center [1079, 123] width 127 height 69
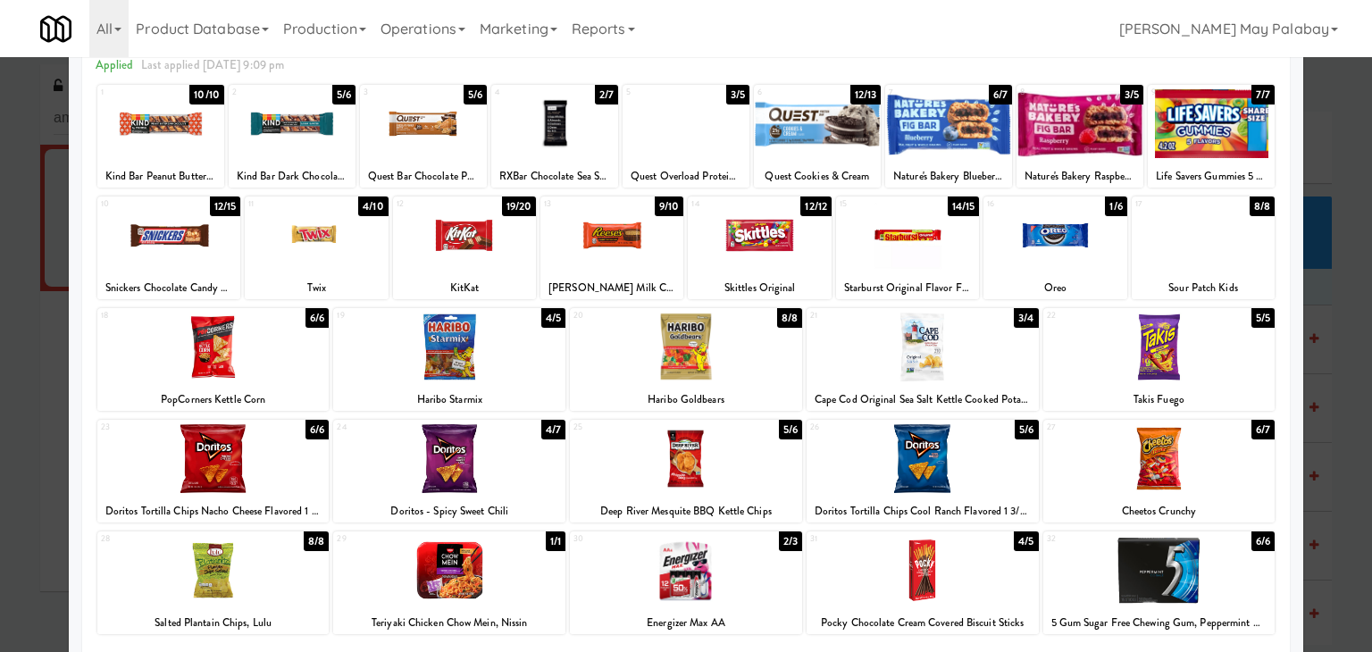
click at [973, 138] on div at bounding box center [948, 123] width 127 height 69
click at [1342, 240] on div at bounding box center [686, 326] width 1372 height 652
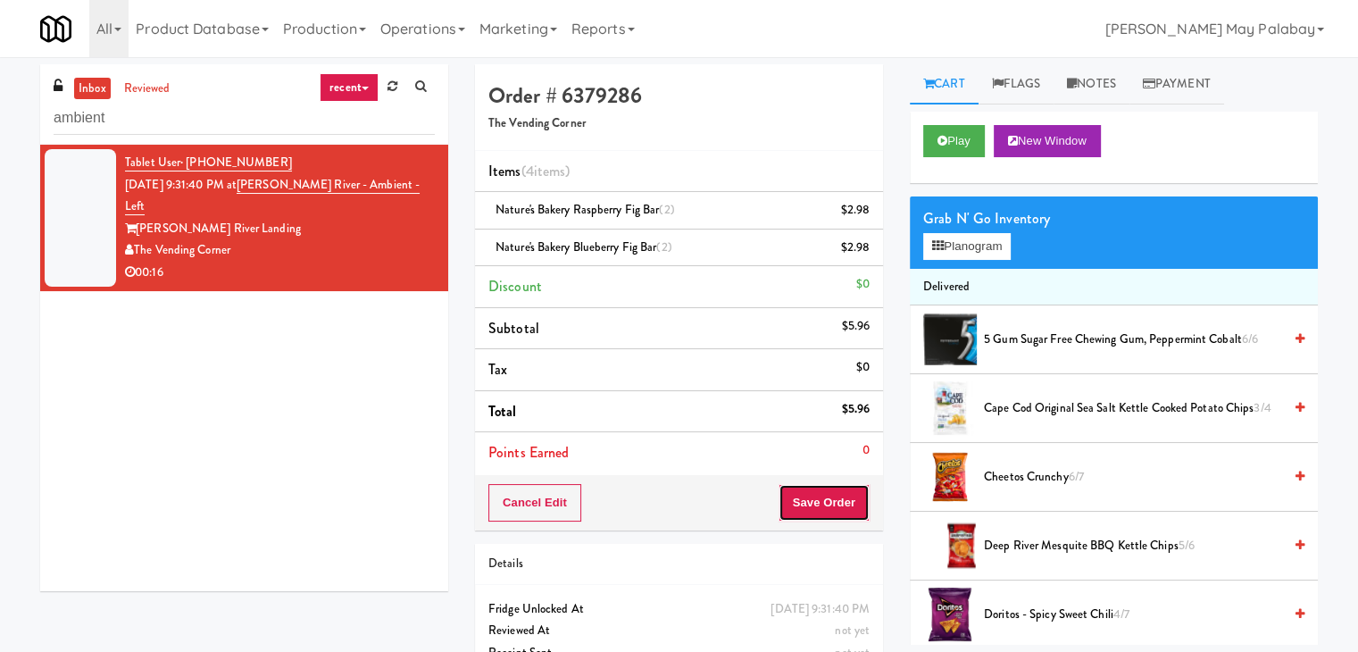
click at [840, 503] on button "Save Order" at bounding box center [824, 503] width 91 height 38
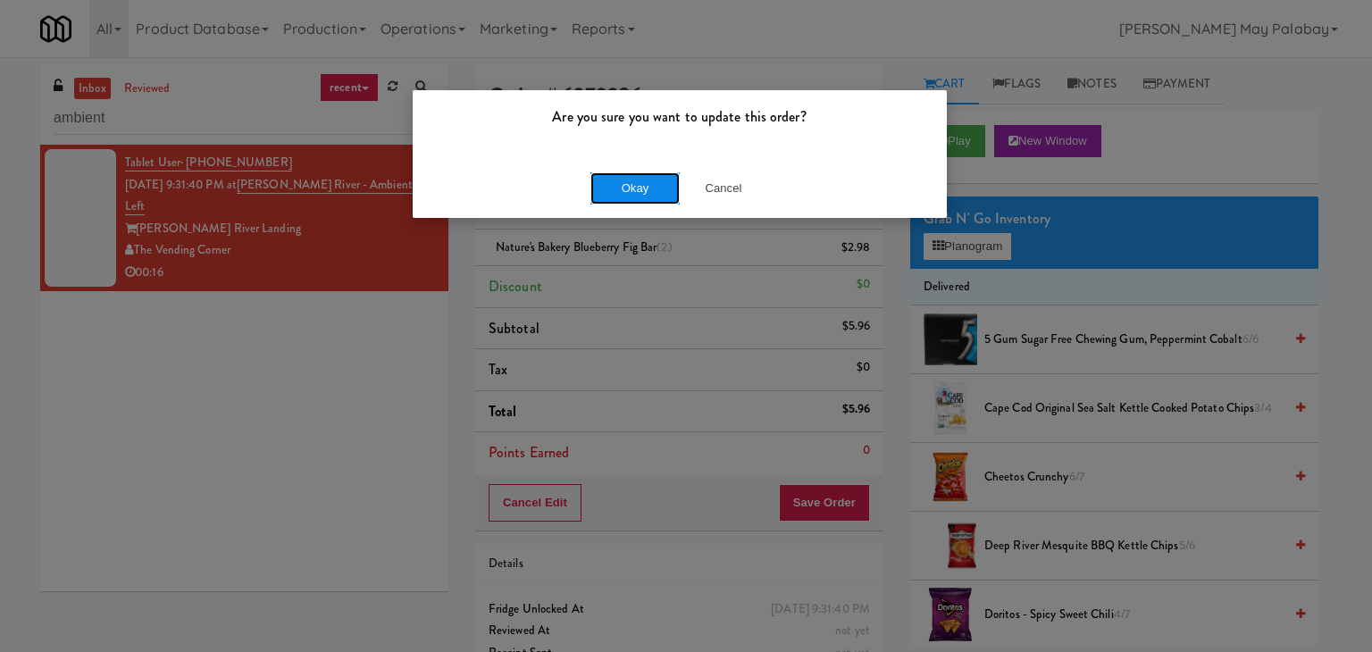
click at [651, 194] on button "Okay" at bounding box center [634, 188] width 89 height 32
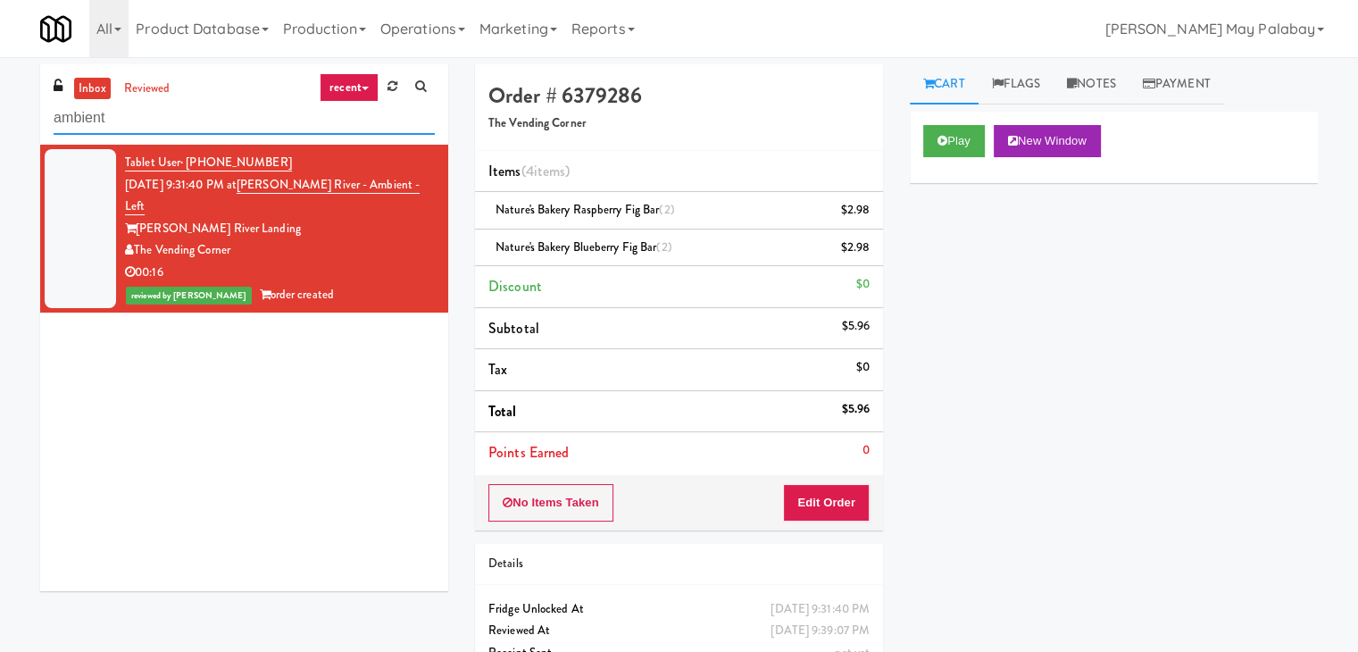
click at [211, 112] on input "ambient" at bounding box center [244, 118] width 381 height 33
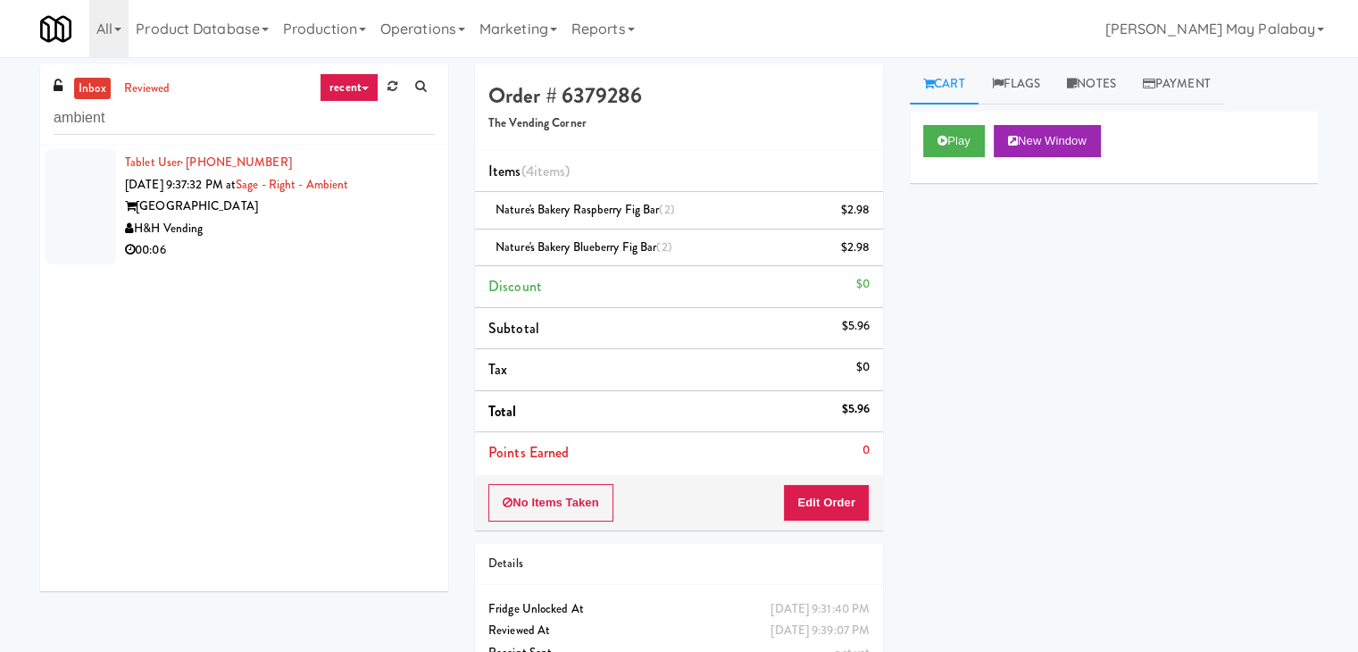
click at [263, 212] on div "[GEOGRAPHIC_DATA]" at bounding box center [280, 207] width 310 height 22
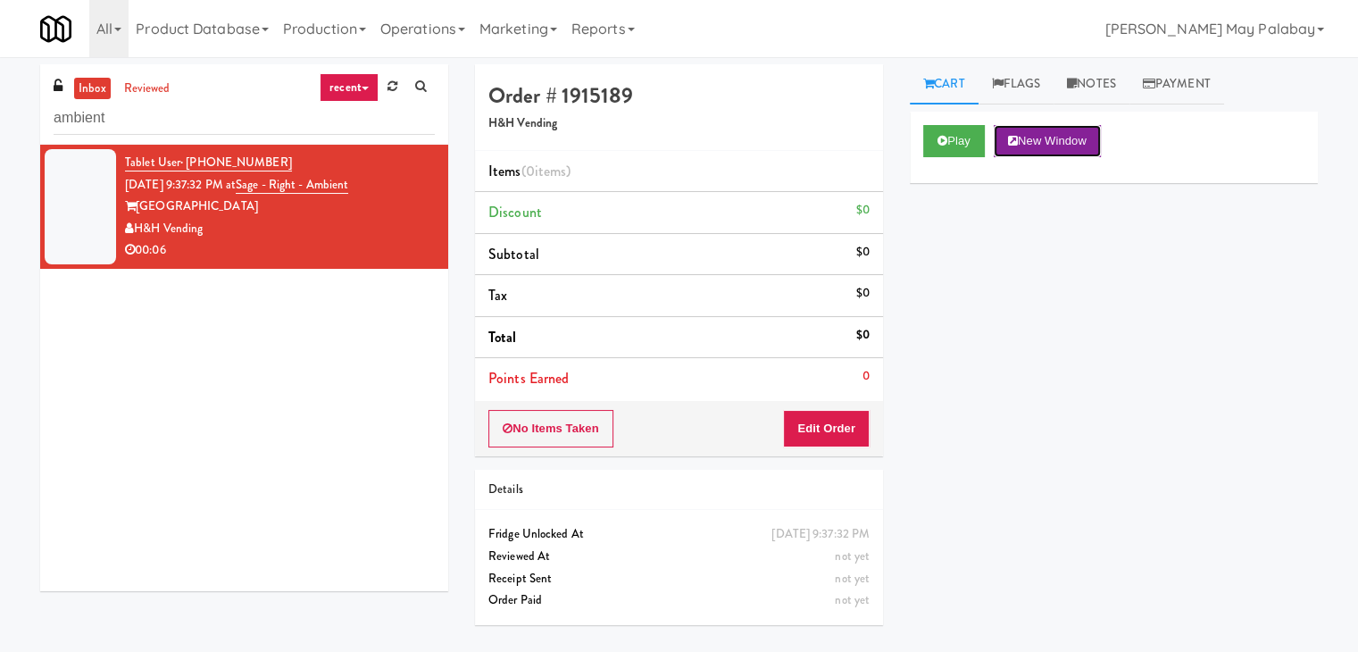
click at [1074, 144] on button "New Window" at bounding box center [1047, 141] width 107 height 32
click at [803, 430] on button "Edit Order" at bounding box center [826, 429] width 87 height 38
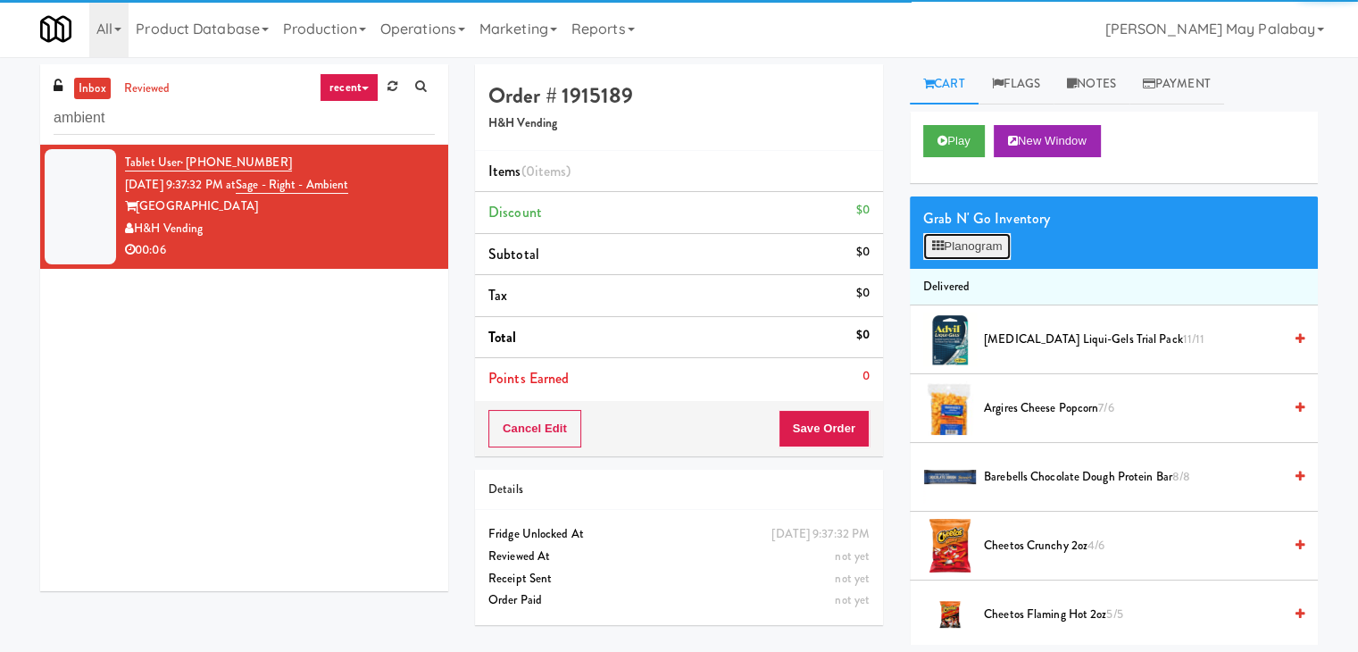
click at [995, 240] on button "Planogram" at bounding box center [968, 246] width 88 height 27
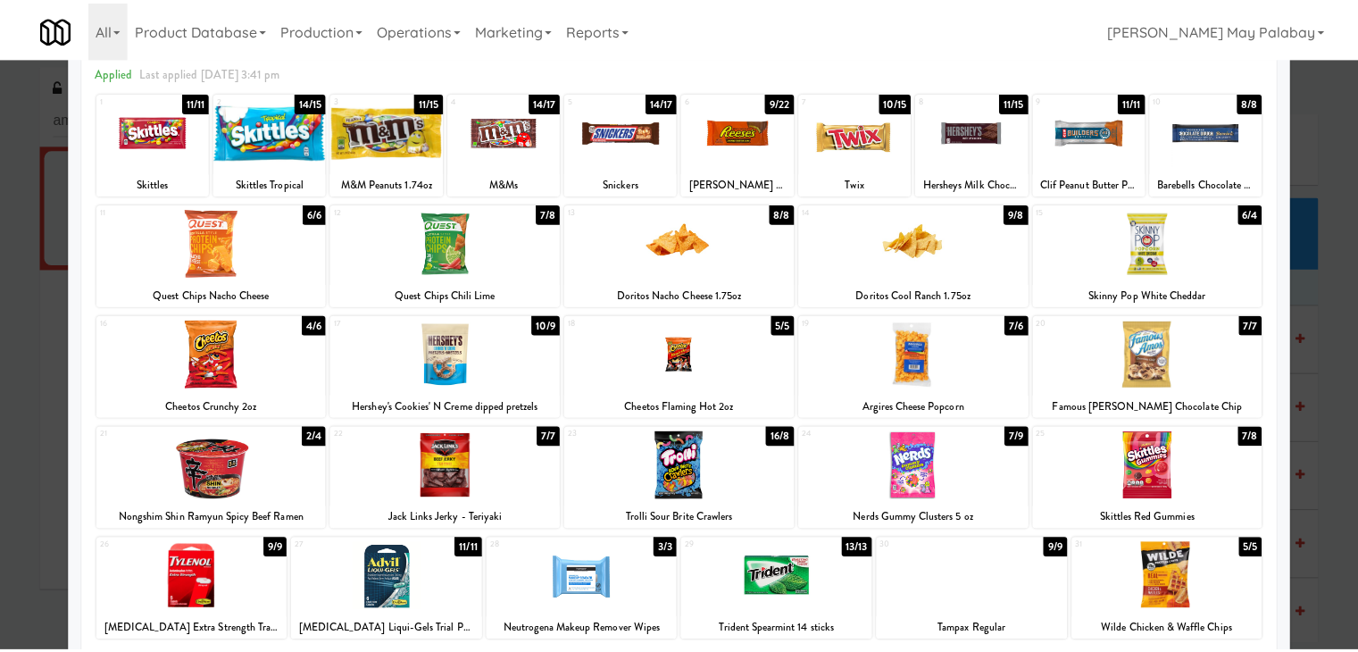
scroll to position [89, 0]
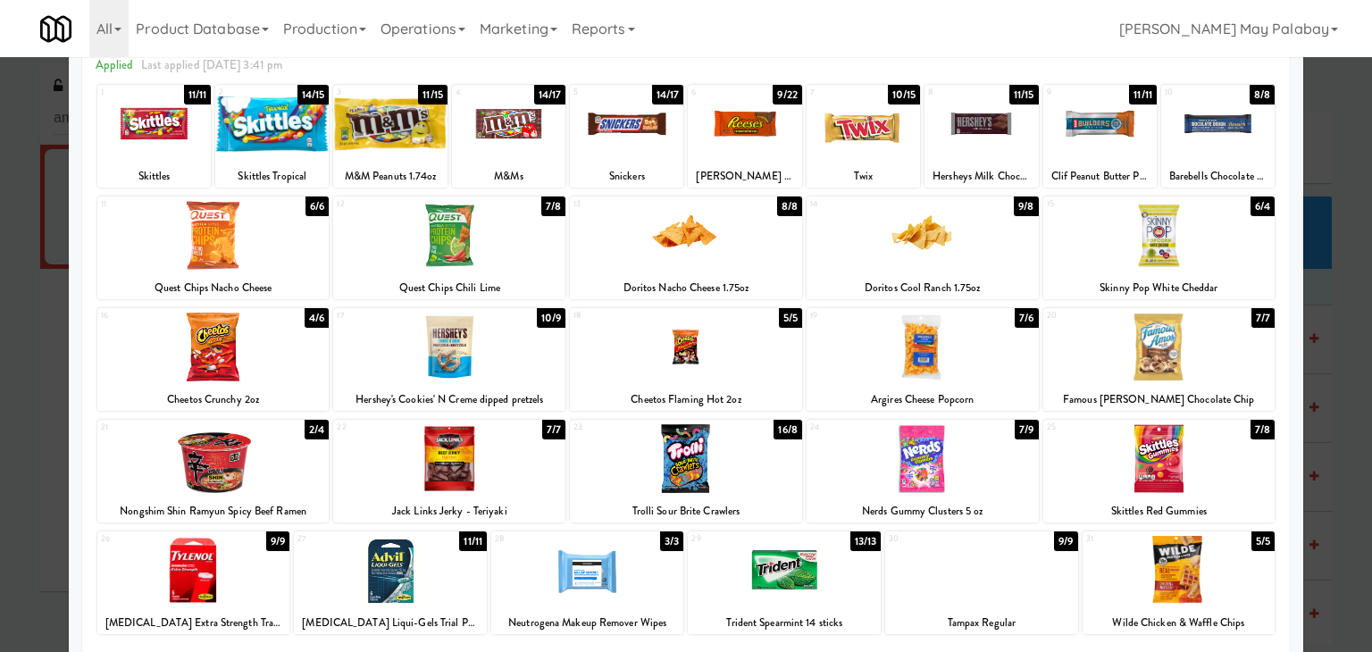
click at [275, 330] on div at bounding box center [213, 347] width 232 height 69
click at [1358, 261] on div at bounding box center [686, 326] width 1372 height 652
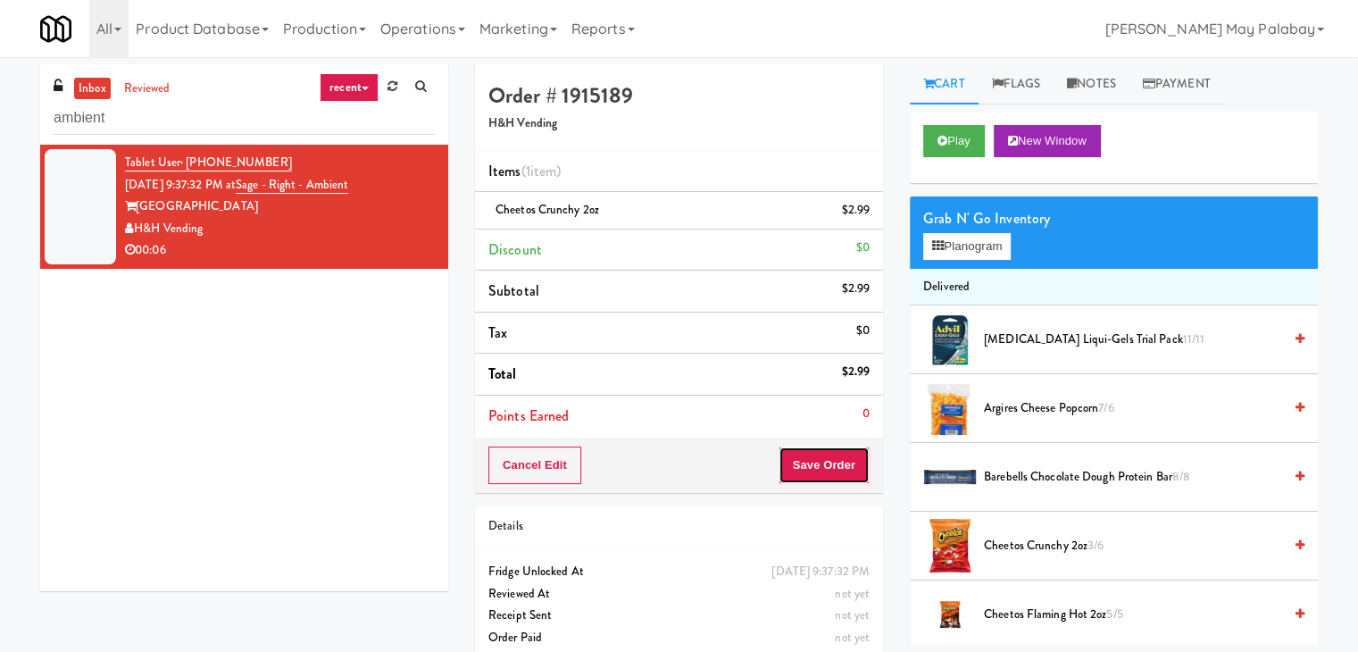
click at [818, 455] on button "Save Order" at bounding box center [824, 466] width 91 height 38
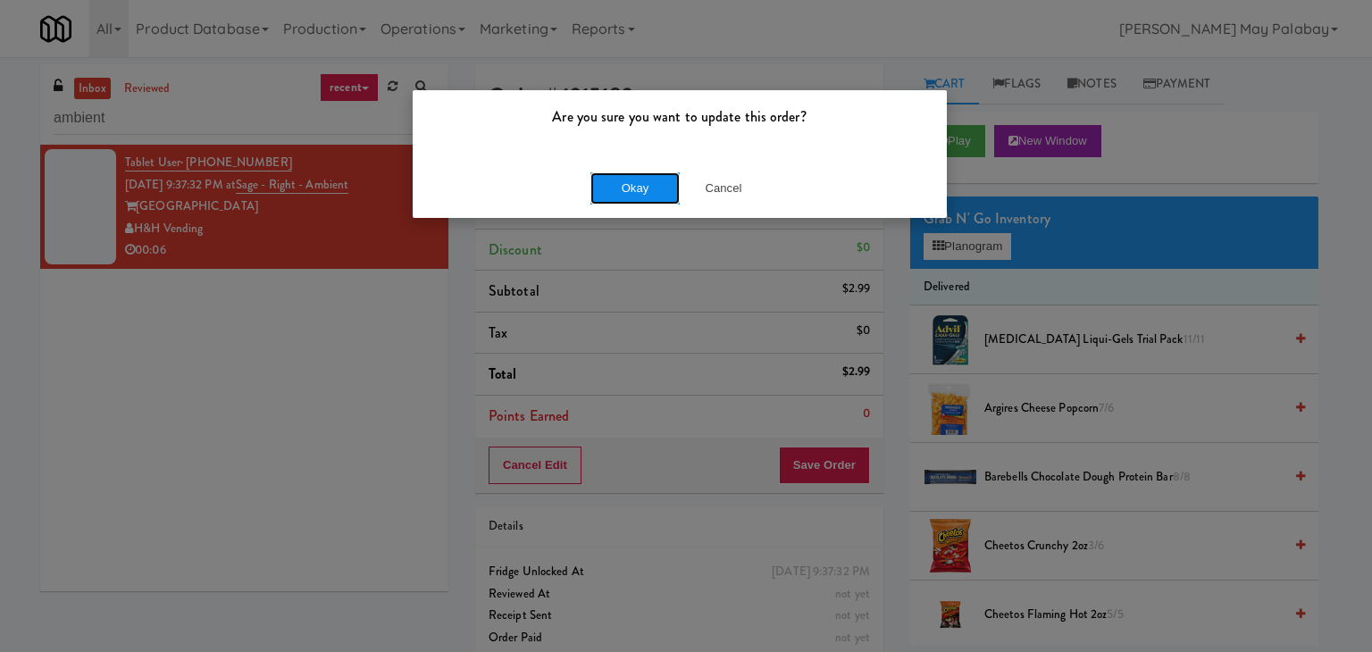
click at [627, 184] on button "Okay" at bounding box center [634, 188] width 89 height 32
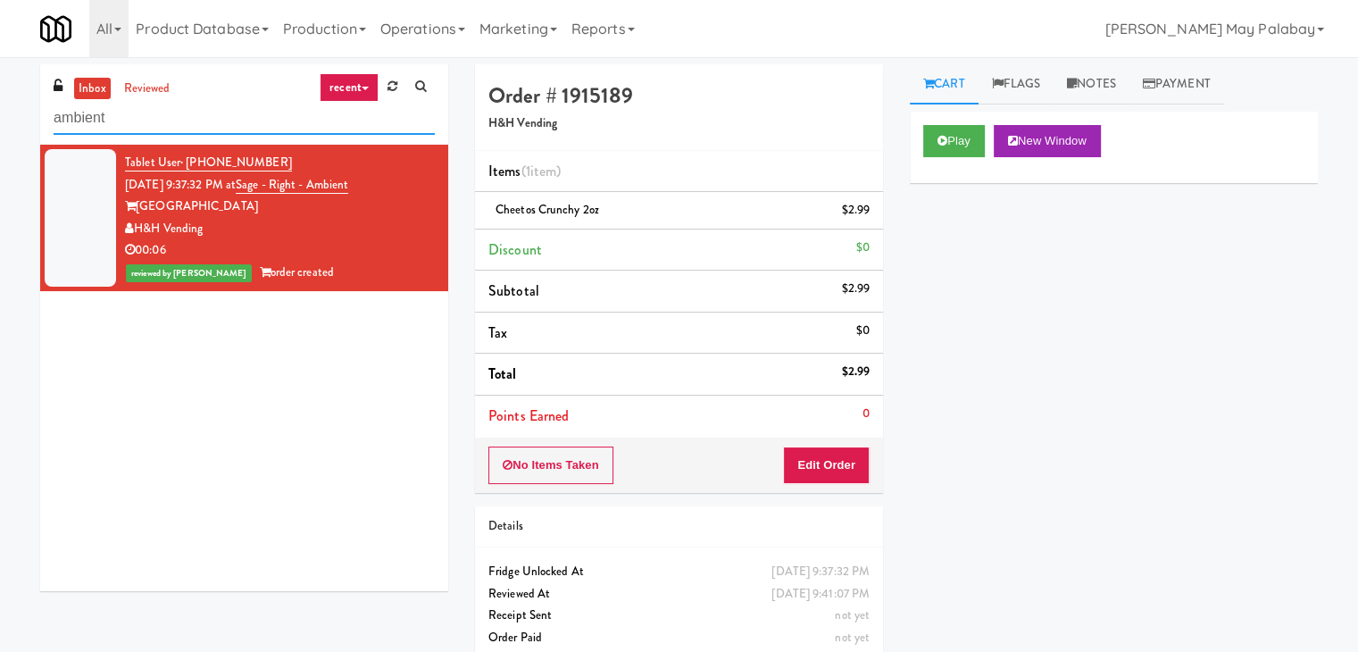
click at [229, 111] on input "ambient" at bounding box center [244, 118] width 381 height 33
type input "a"
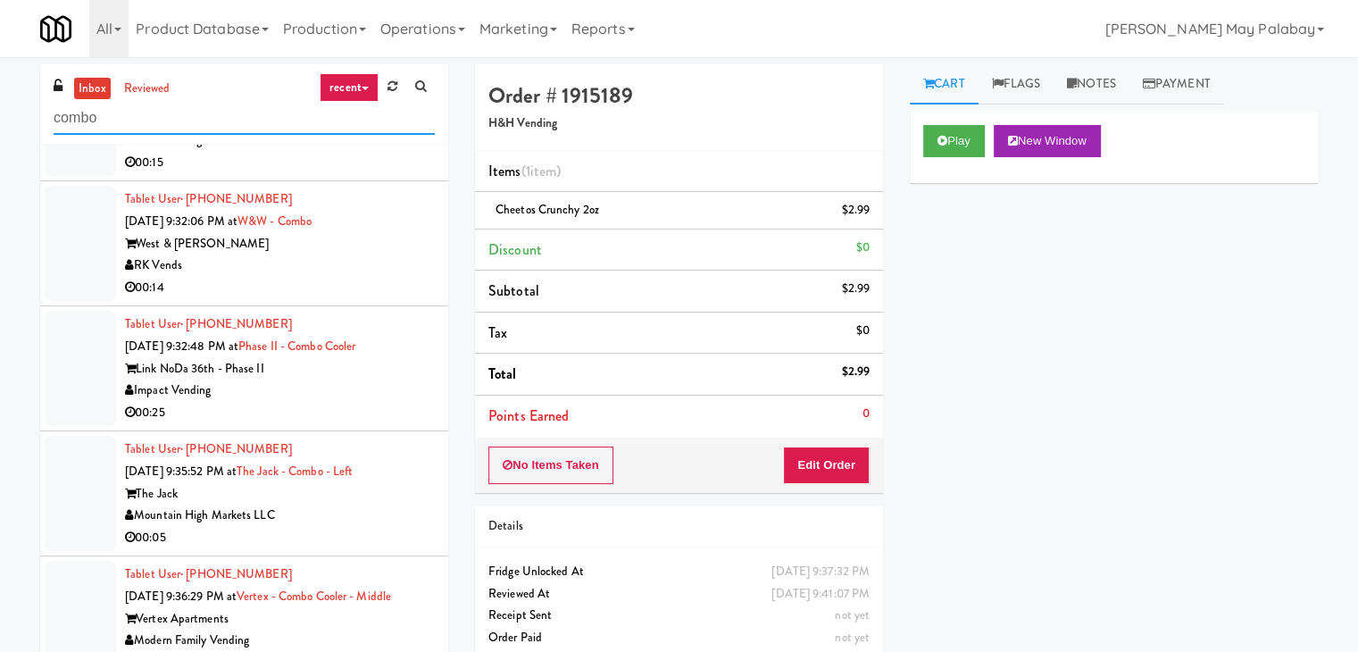
scroll to position [2108, 0]
click at [362, 610] on div "Vertex Apartments" at bounding box center [280, 619] width 310 height 22
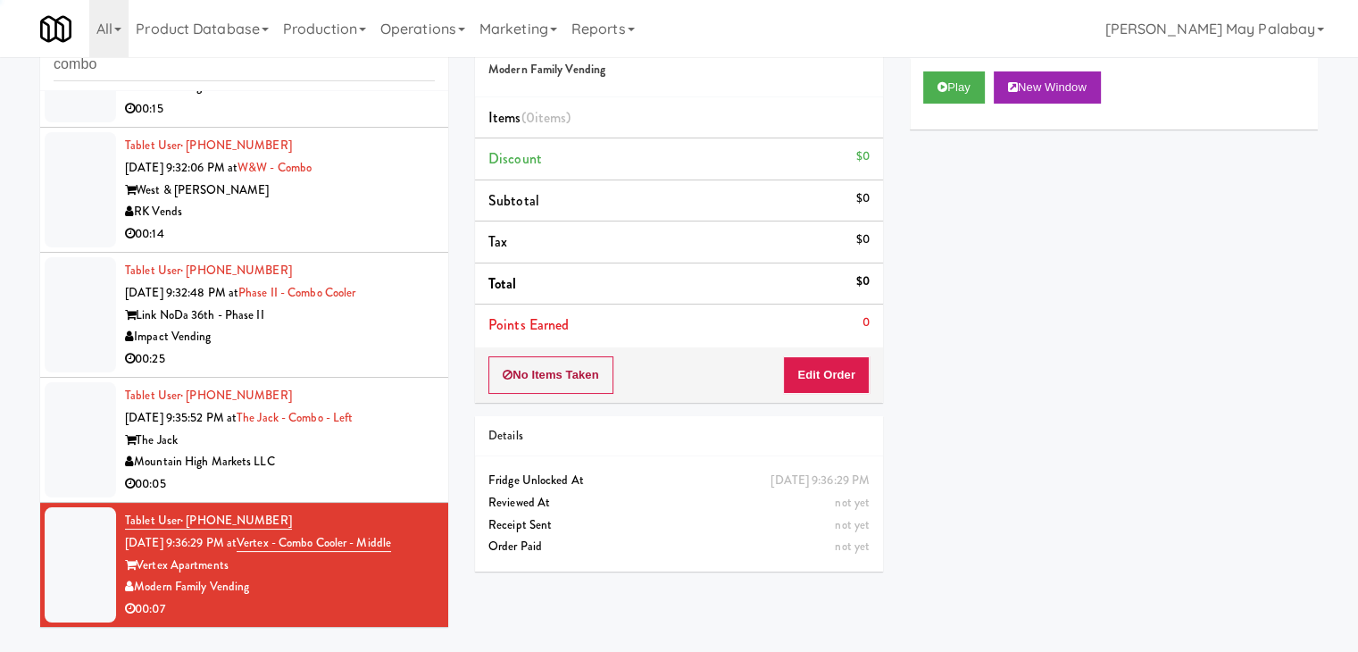
scroll to position [57, 0]
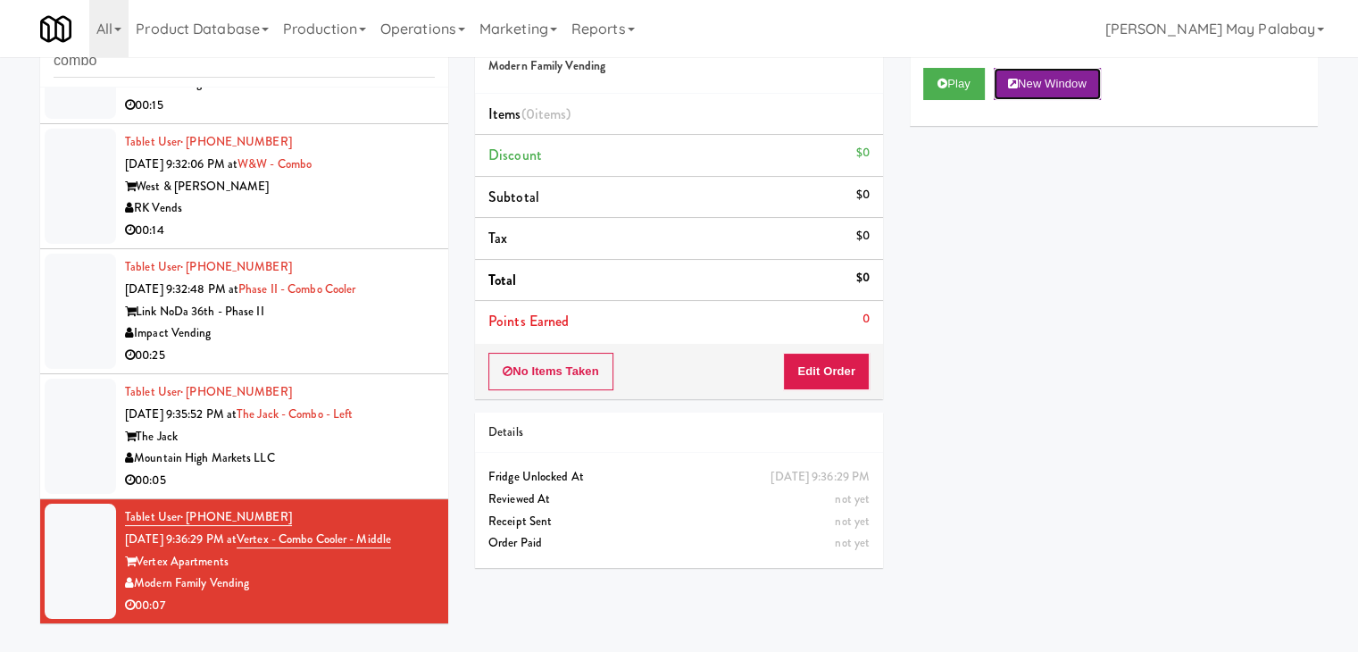
click at [1040, 92] on button "New Window" at bounding box center [1047, 84] width 107 height 32
click at [817, 361] on button "Edit Order" at bounding box center [826, 372] width 87 height 38
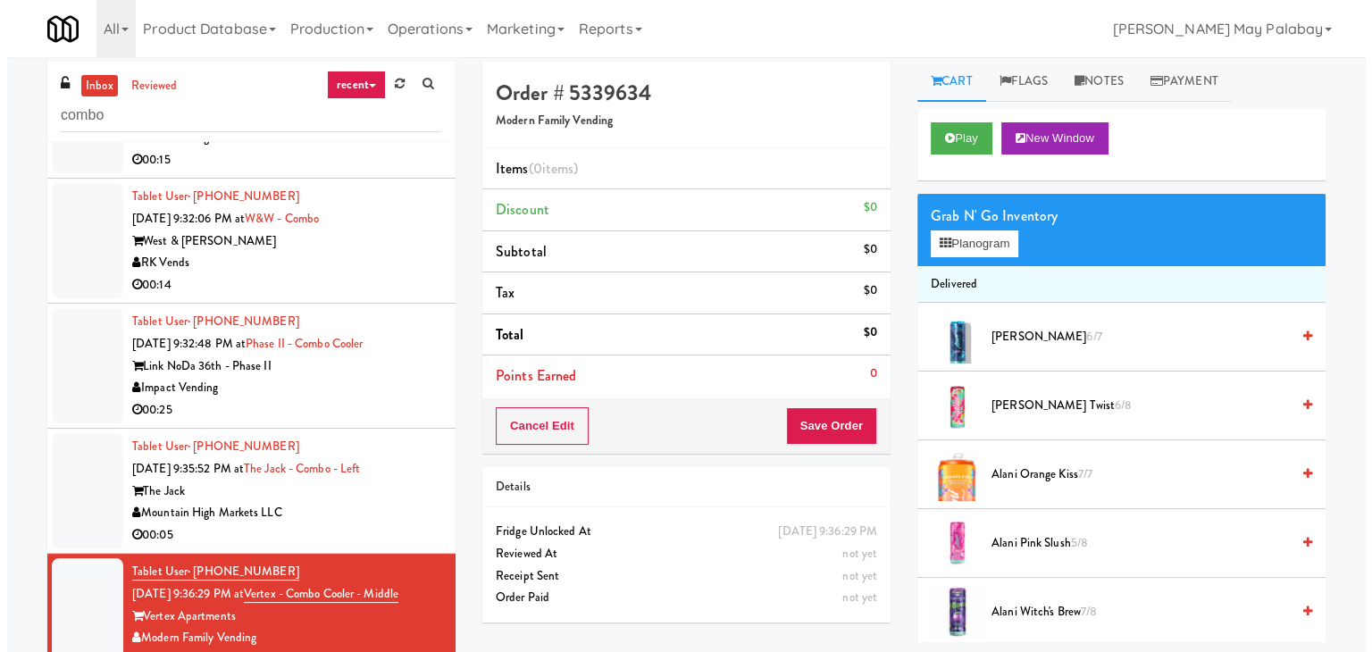
scroll to position [0, 0]
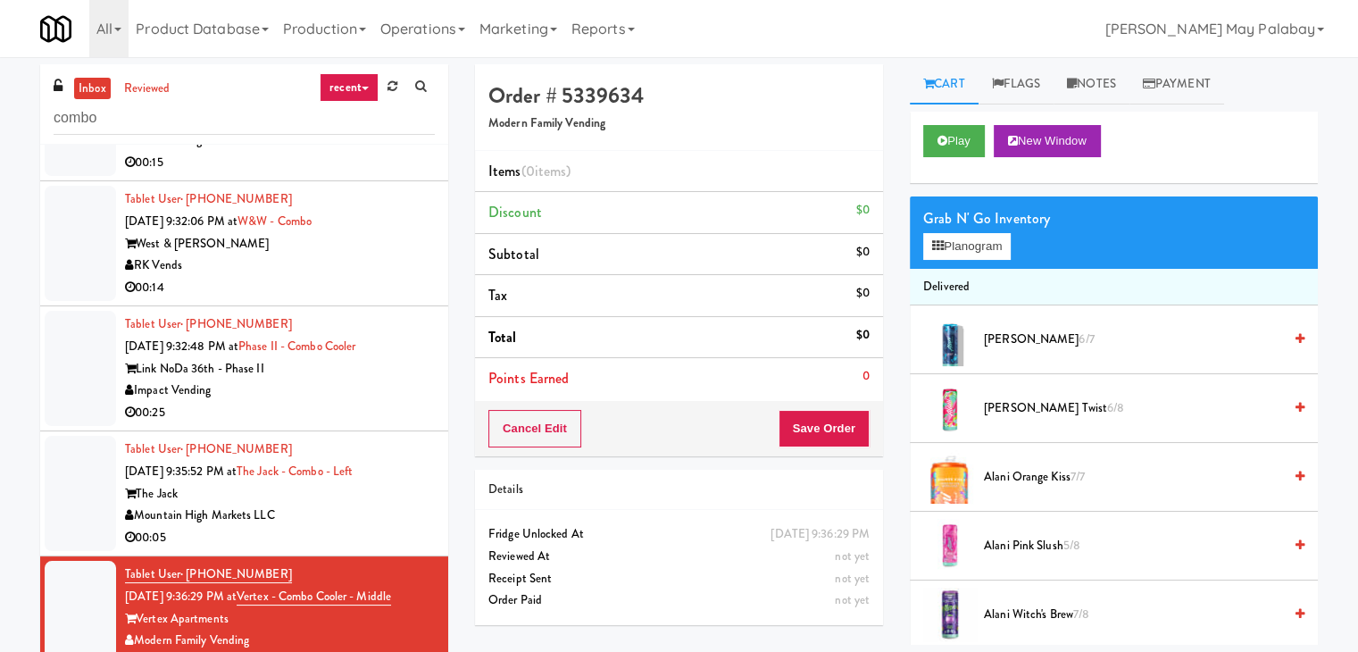
click at [1016, 244] on div "Grab N' Go Inventory Planogram" at bounding box center [1114, 232] width 408 height 72
click at [1005, 247] on button "Planogram" at bounding box center [968, 246] width 88 height 27
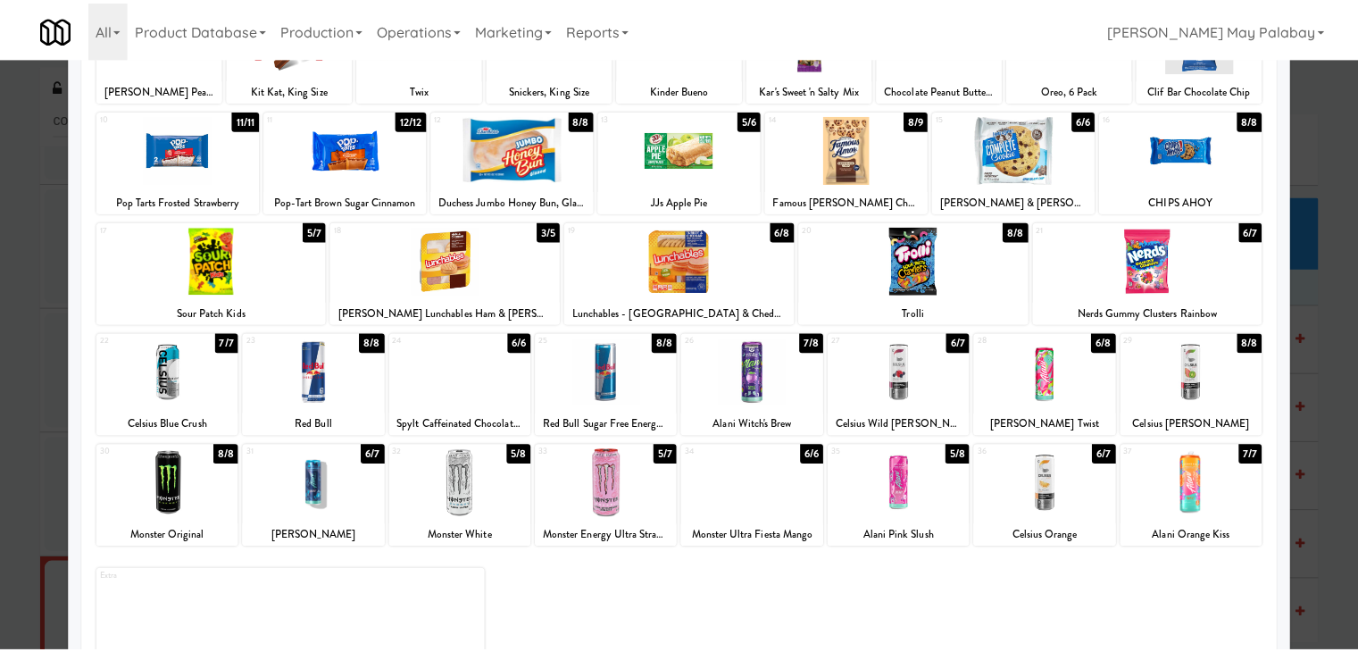
scroll to position [179, 0]
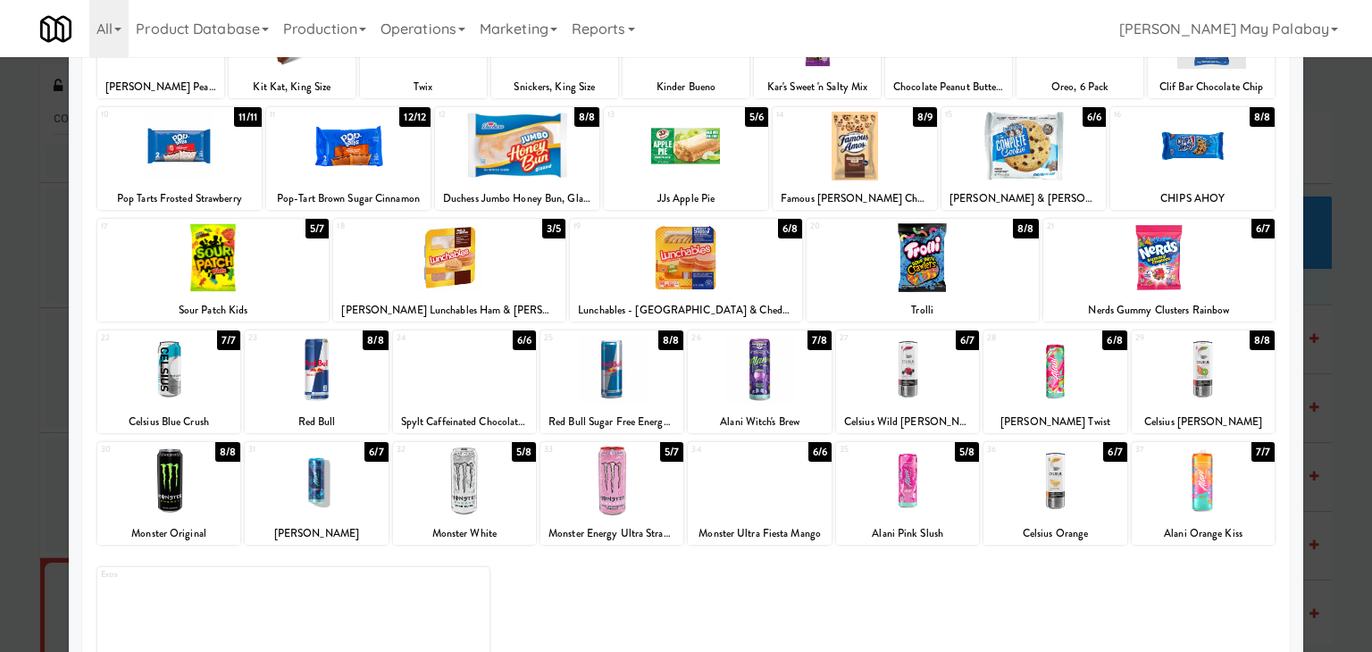
click at [522, 518] on div "32 5/8 Monster White" at bounding box center [464, 493] width 143 height 103
click at [1337, 367] on div at bounding box center [686, 326] width 1372 height 652
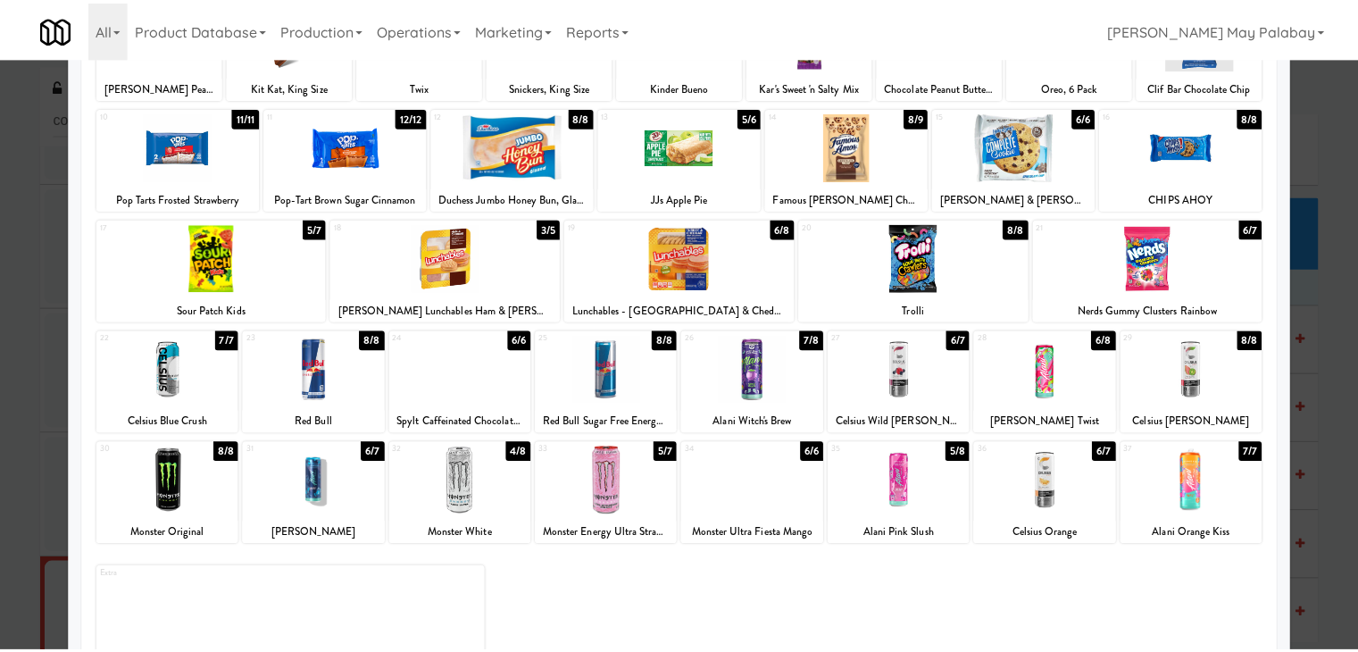
scroll to position [2108, 0]
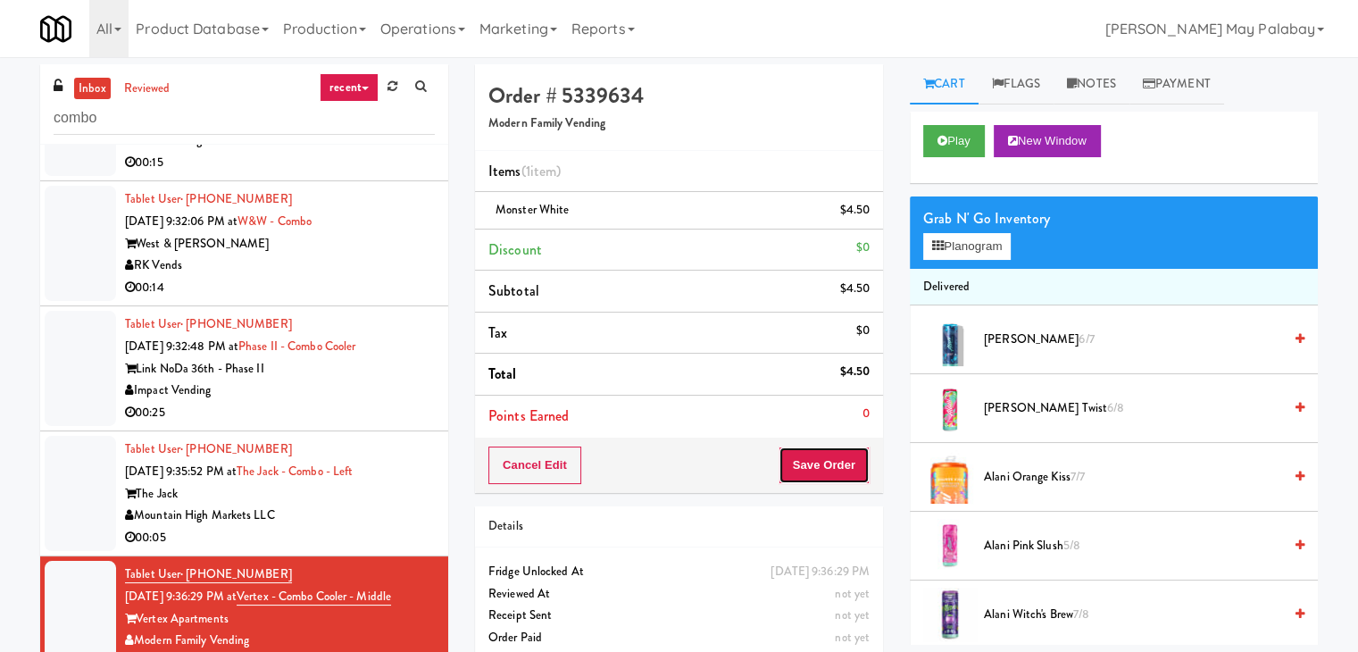
click at [832, 465] on button "Save Order" at bounding box center [824, 466] width 91 height 38
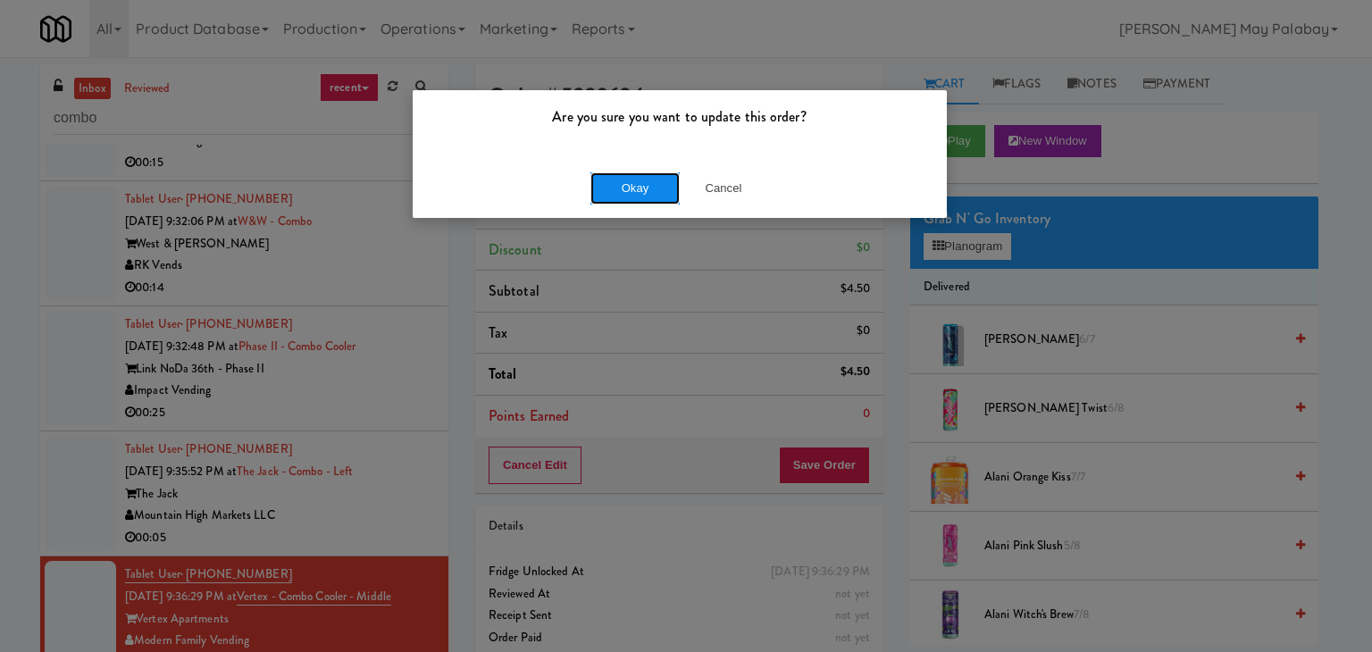
click at [631, 188] on button "Okay" at bounding box center [634, 188] width 89 height 32
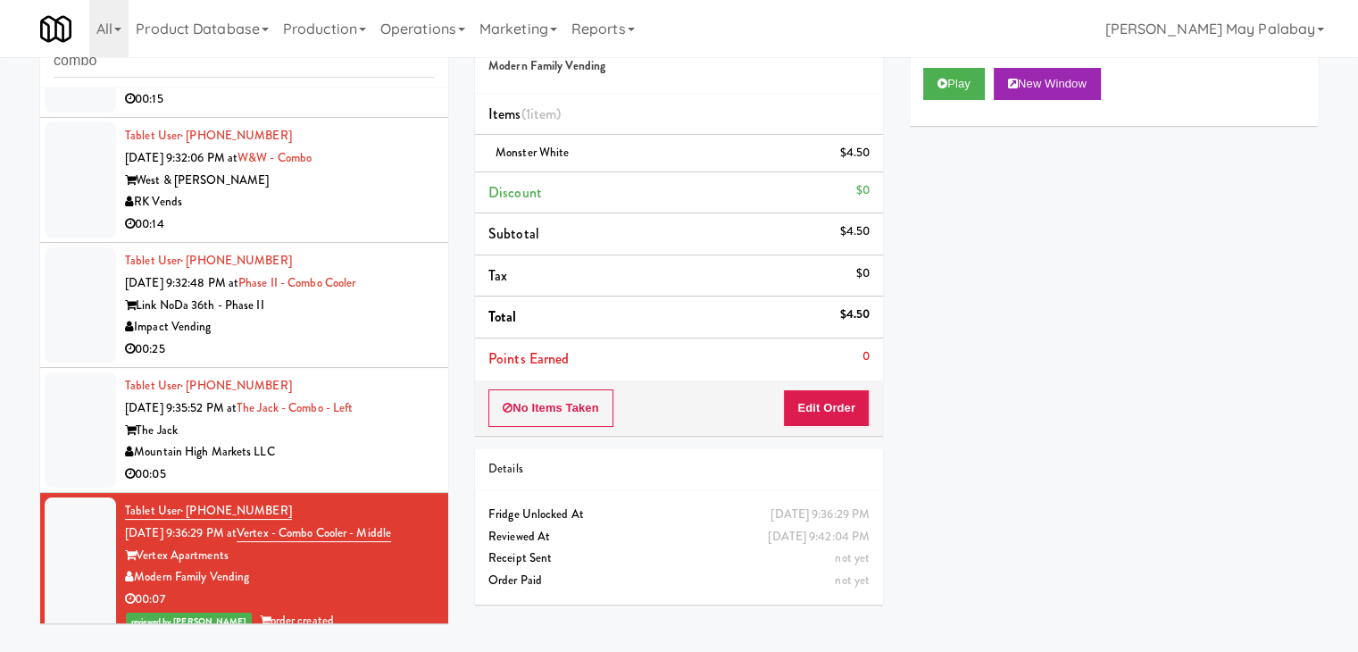
scroll to position [2130, 0]
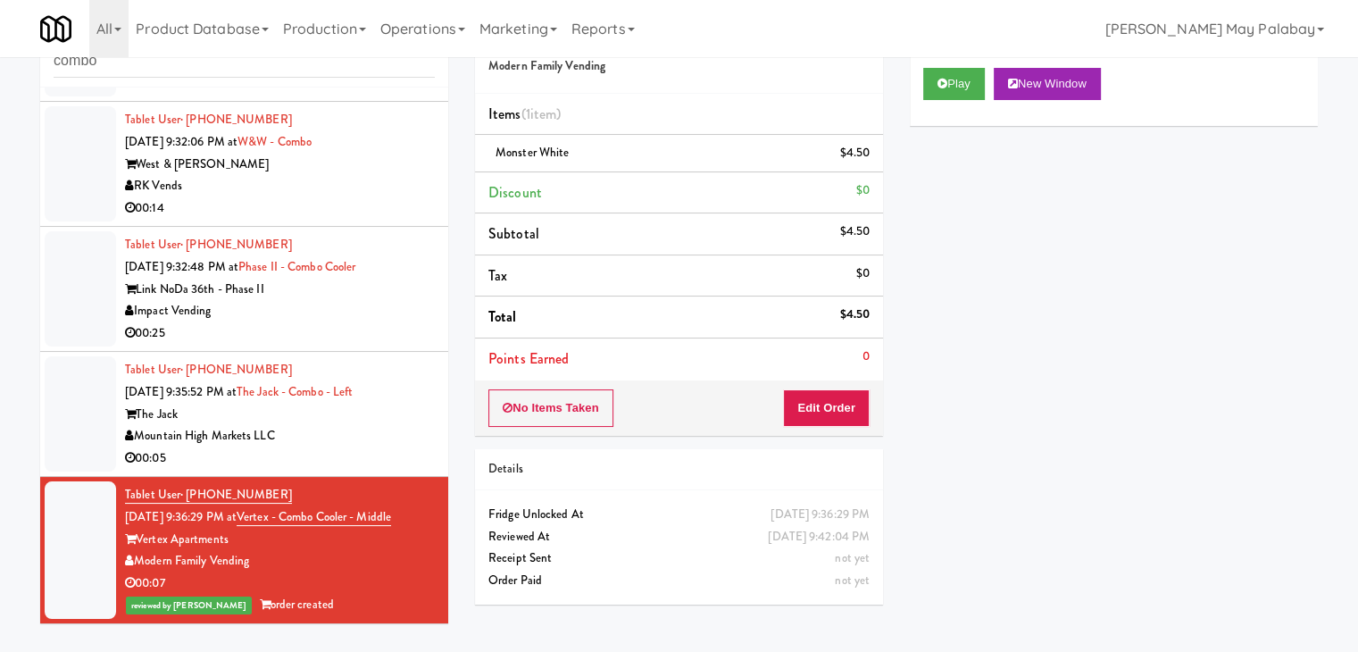
click at [389, 425] on div "Mountain High Markets LLC" at bounding box center [280, 436] width 310 height 22
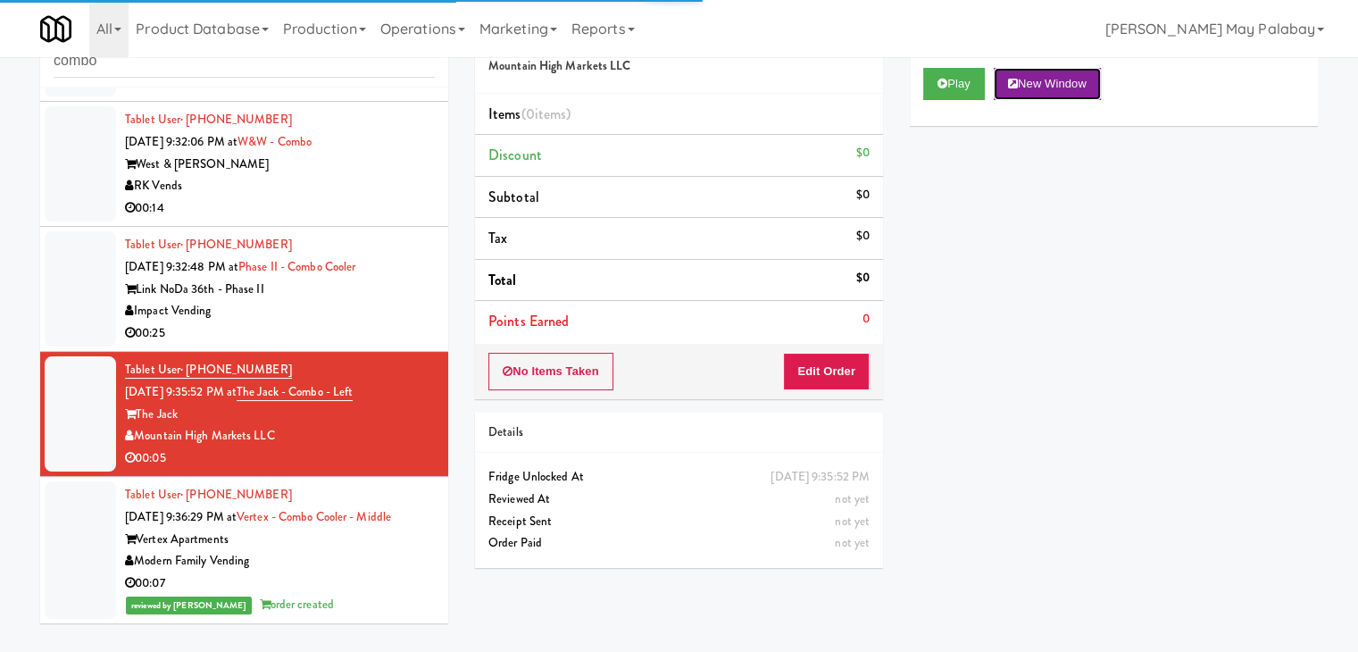
click at [1058, 83] on button "New Window" at bounding box center [1047, 84] width 107 height 32
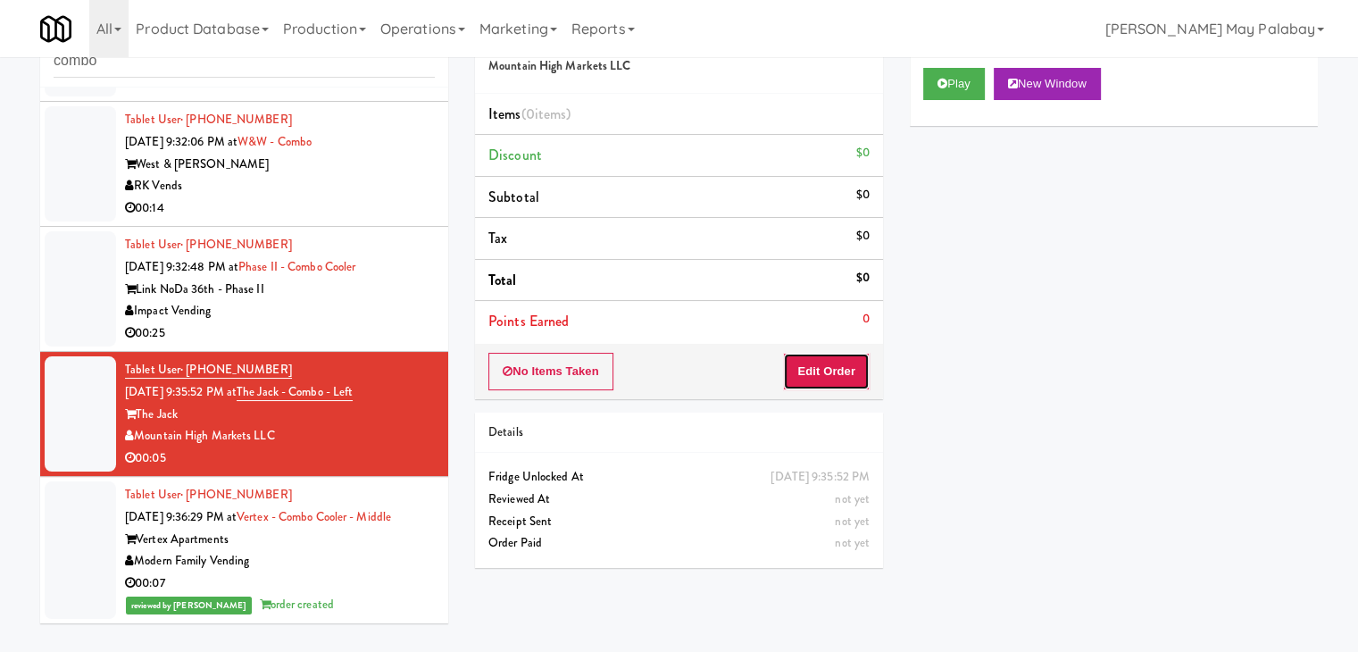
click at [843, 364] on button "Edit Order" at bounding box center [826, 372] width 87 height 38
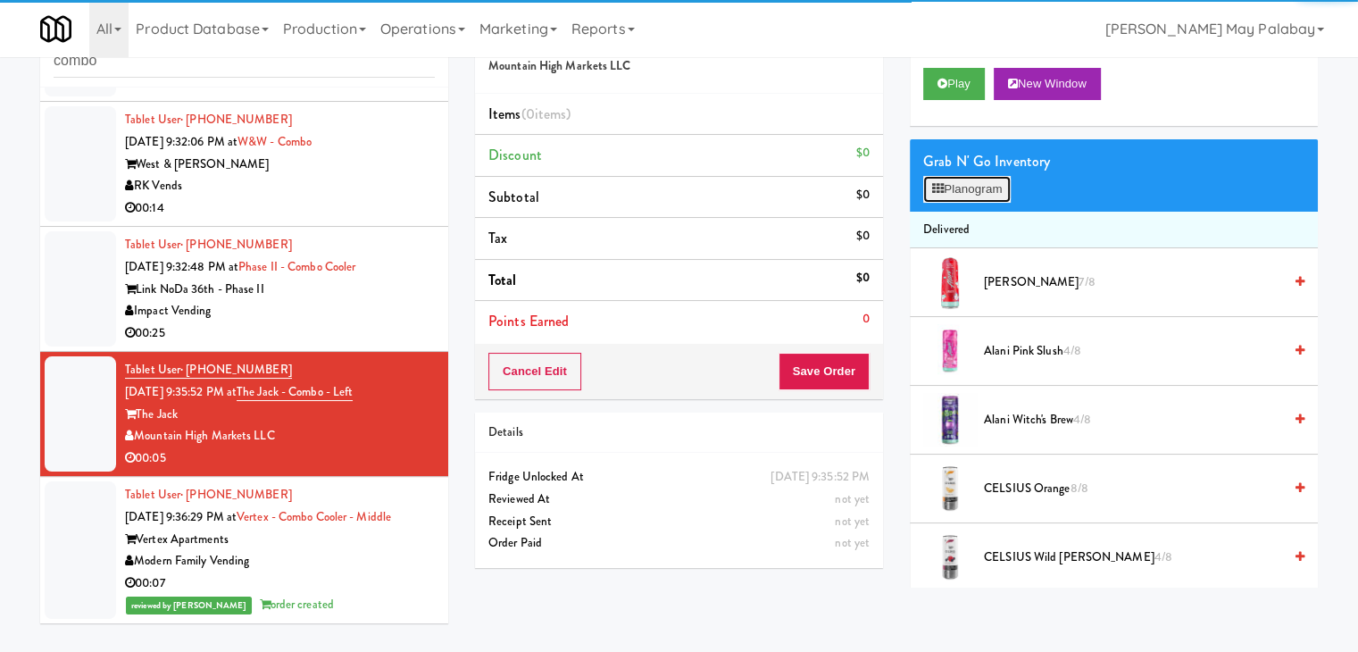
click at [961, 187] on button "Planogram" at bounding box center [968, 189] width 88 height 27
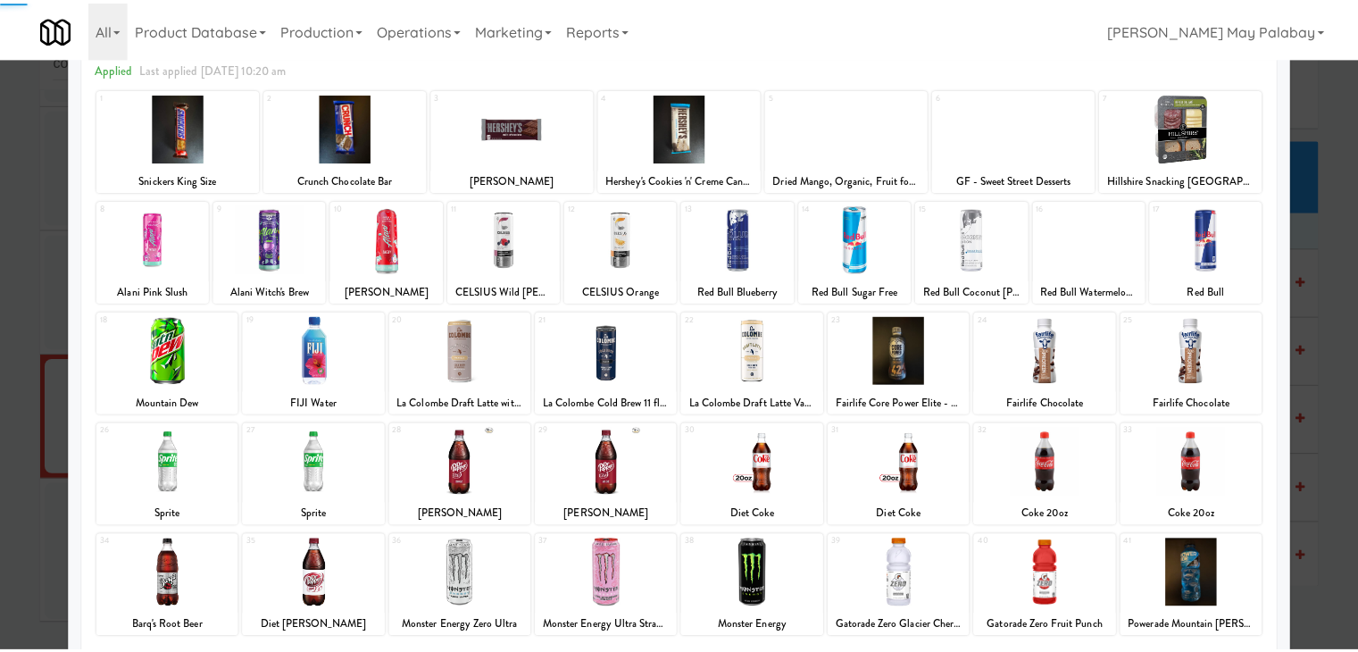
scroll to position [89, 0]
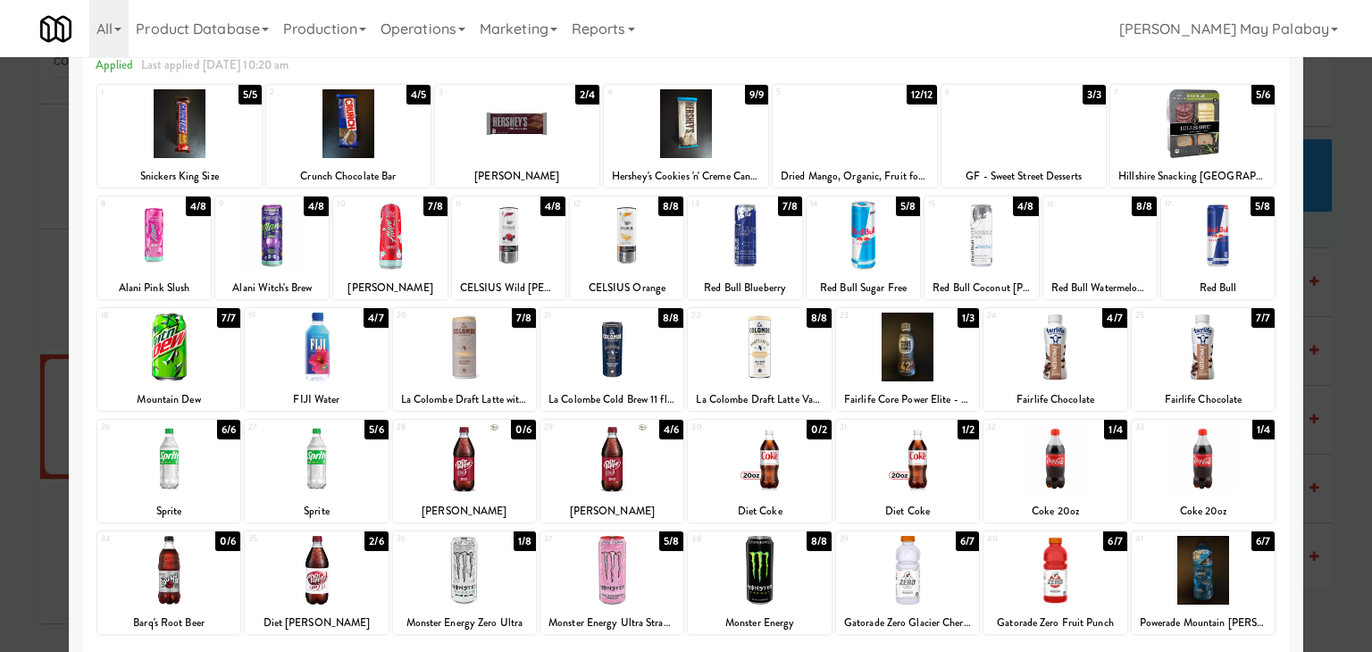
click at [960, 596] on div at bounding box center [907, 570] width 143 height 69
click at [1334, 357] on div at bounding box center [686, 326] width 1372 height 652
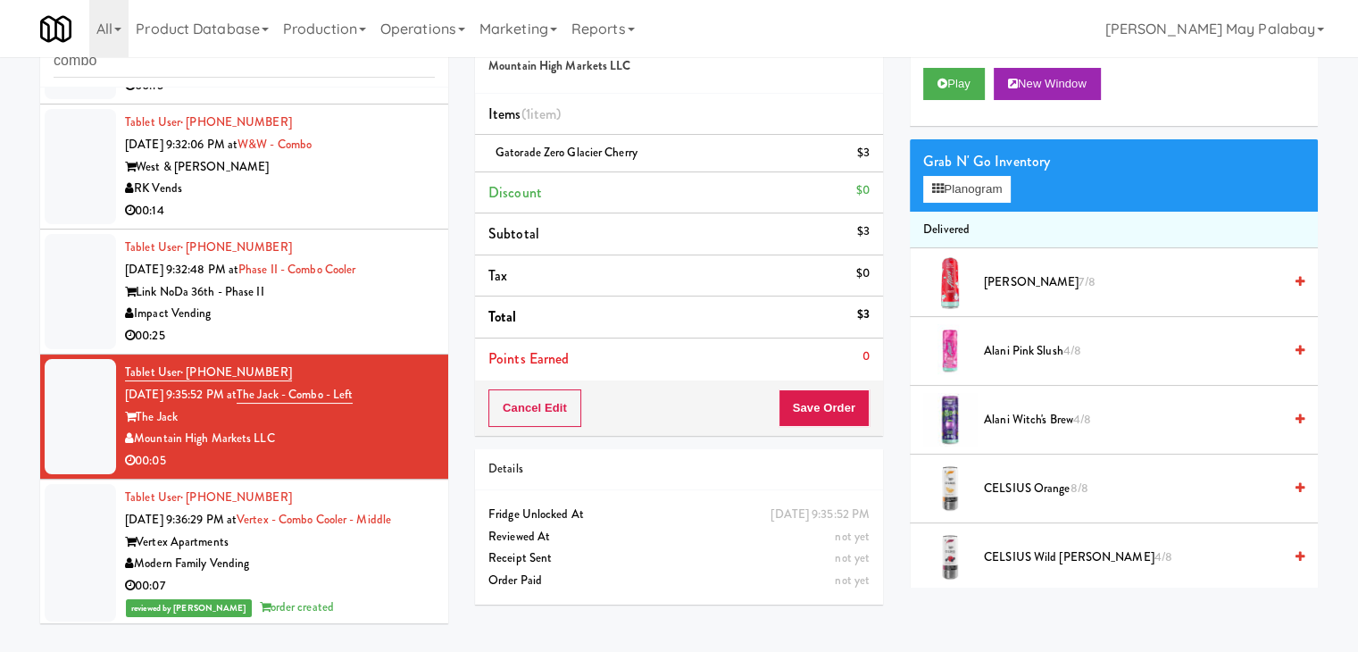
scroll to position [2130, 0]
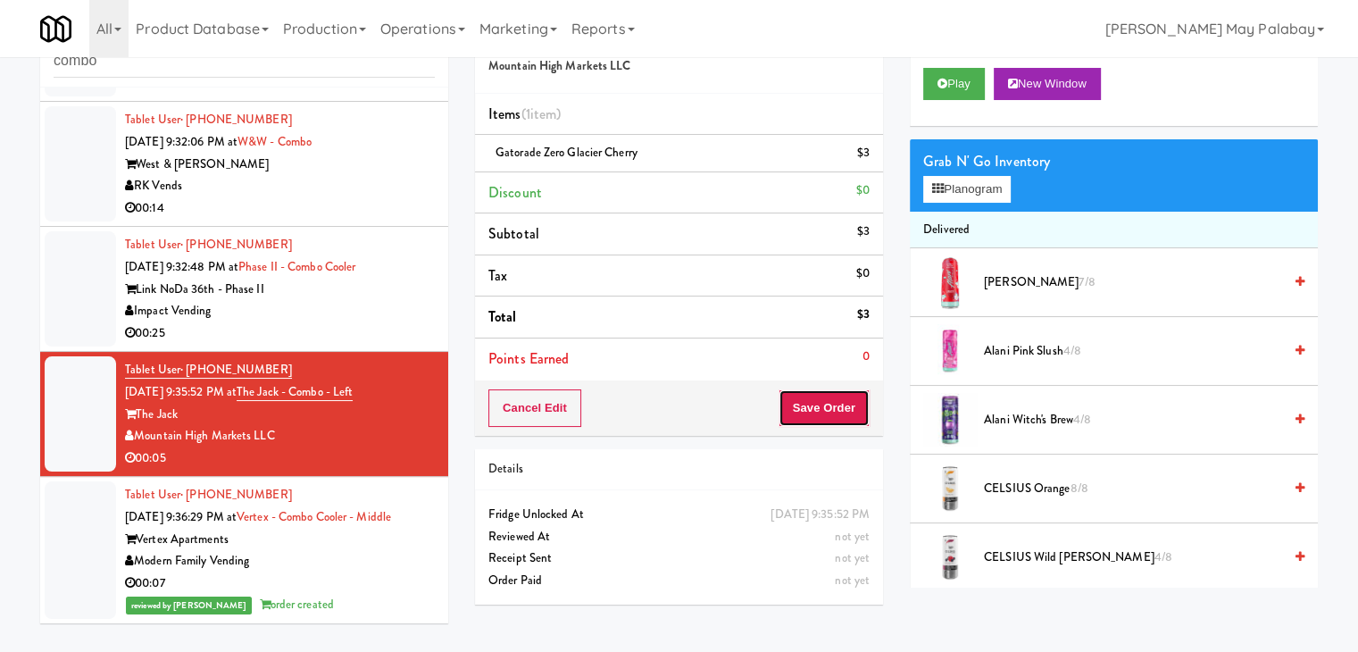
click at [825, 404] on button "Save Order" at bounding box center [824, 408] width 91 height 38
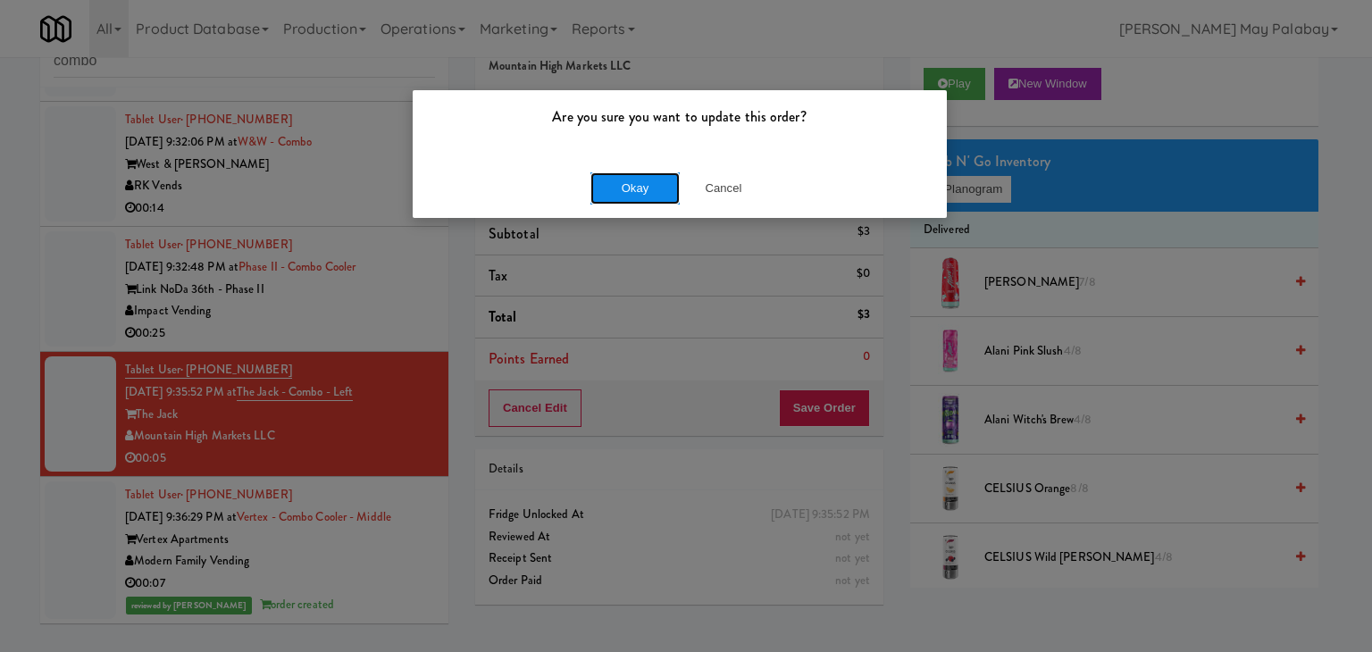
click at [643, 184] on button "Okay" at bounding box center [634, 188] width 89 height 32
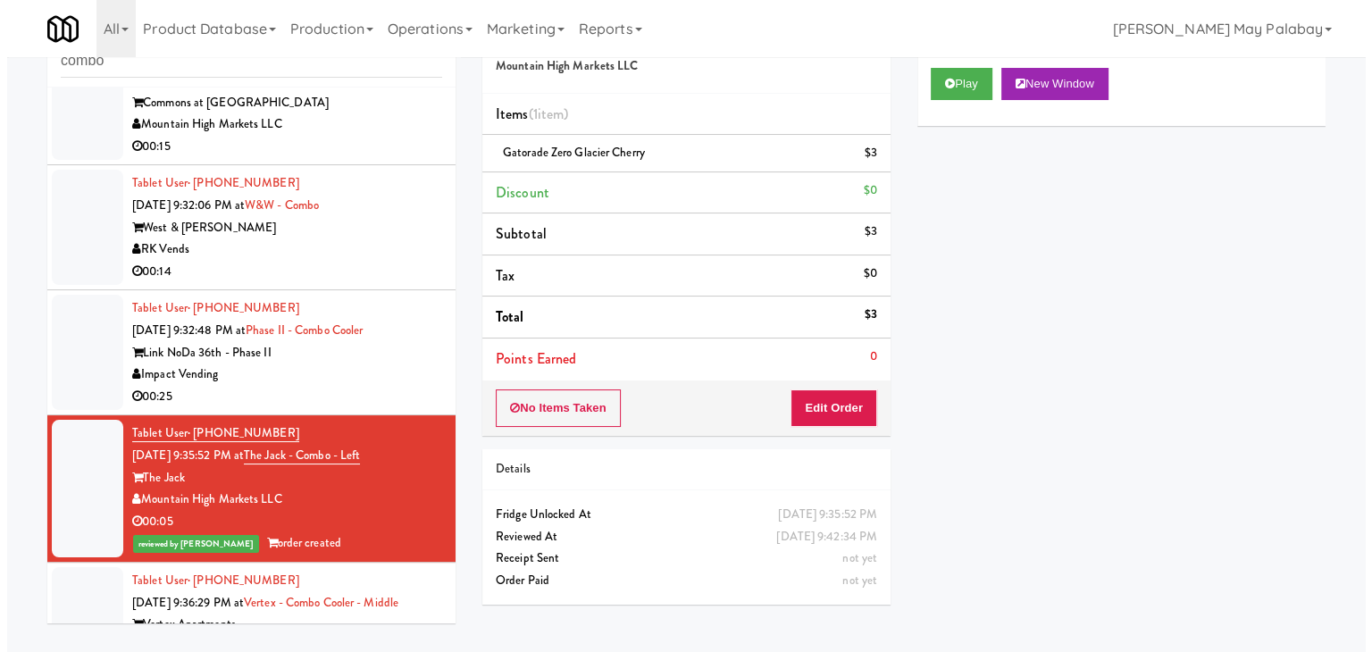
scroll to position [2041, 0]
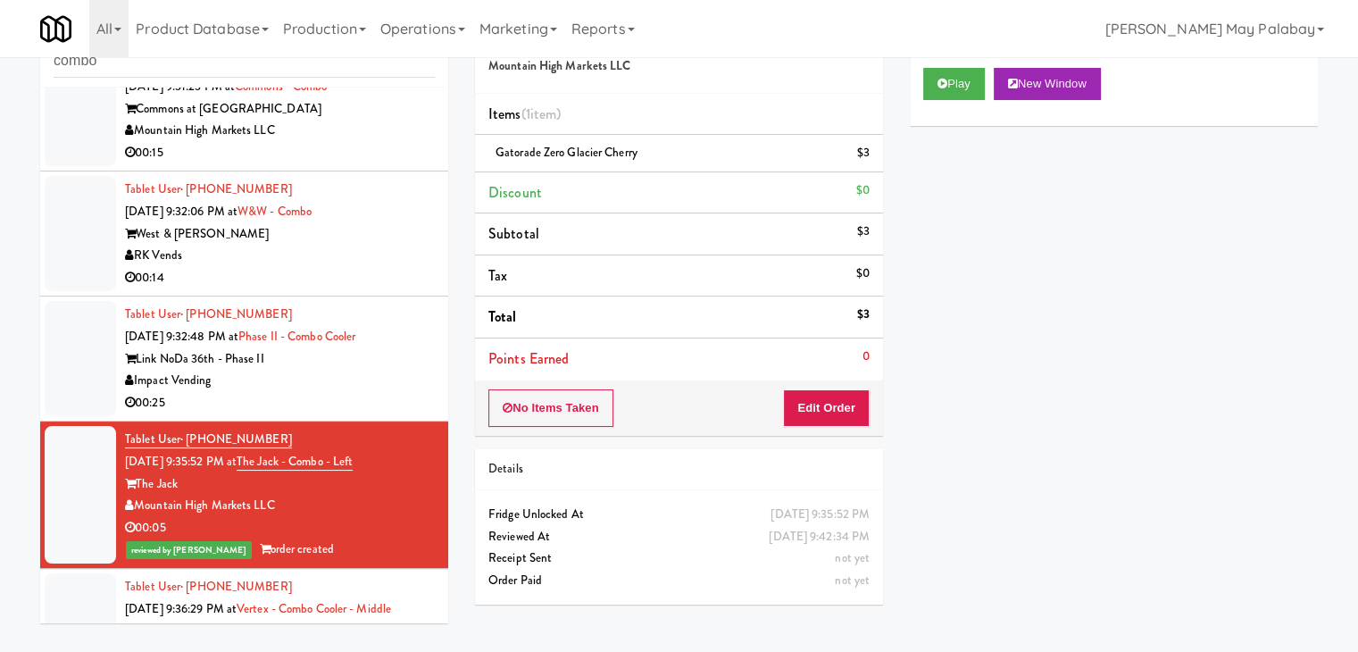
click at [294, 255] on div "RK Vends" at bounding box center [280, 256] width 310 height 22
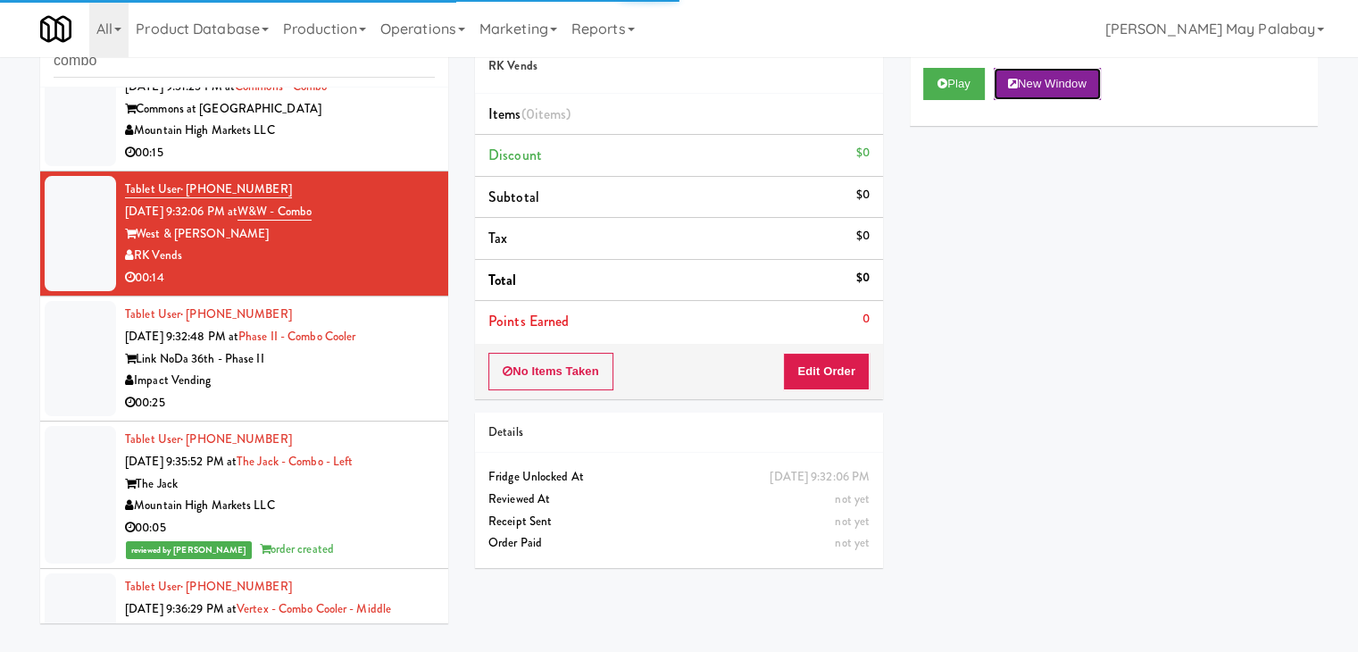
click at [1073, 86] on button "New Window" at bounding box center [1047, 84] width 107 height 32
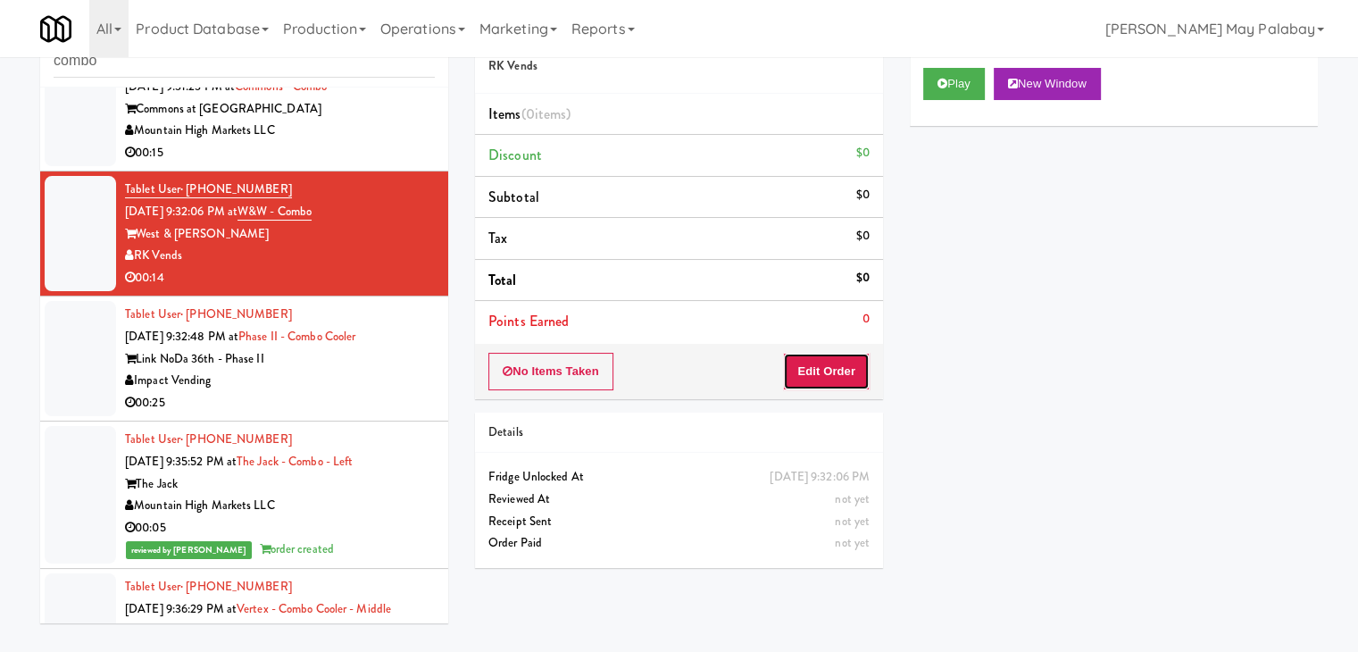
click at [850, 365] on button "Edit Order" at bounding box center [826, 372] width 87 height 38
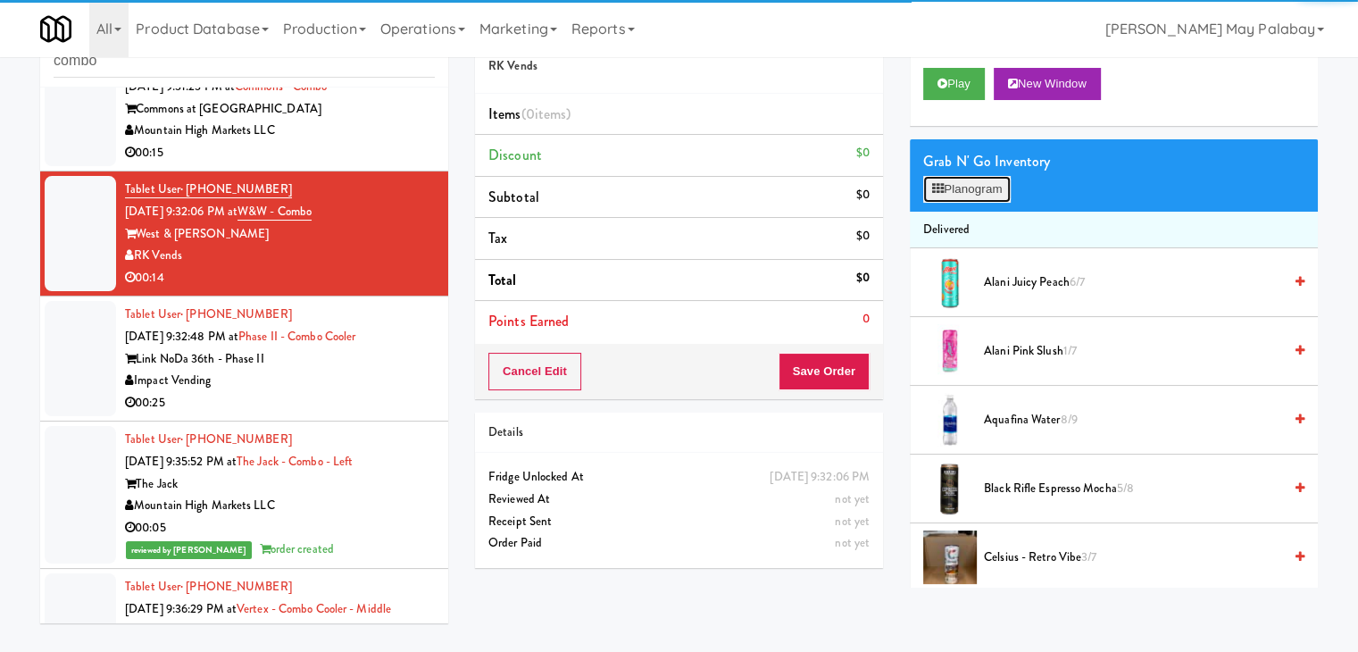
click at [972, 190] on button "Planogram" at bounding box center [968, 189] width 88 height 27
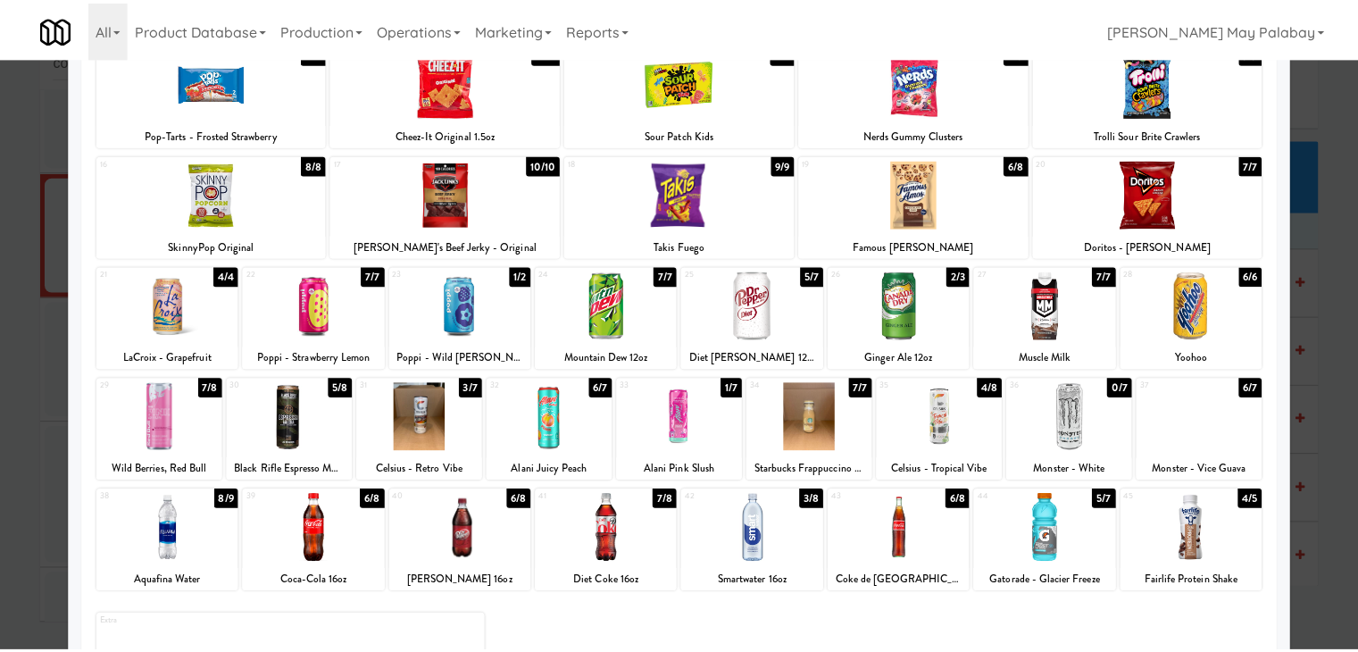
scroll to position [268, 0]
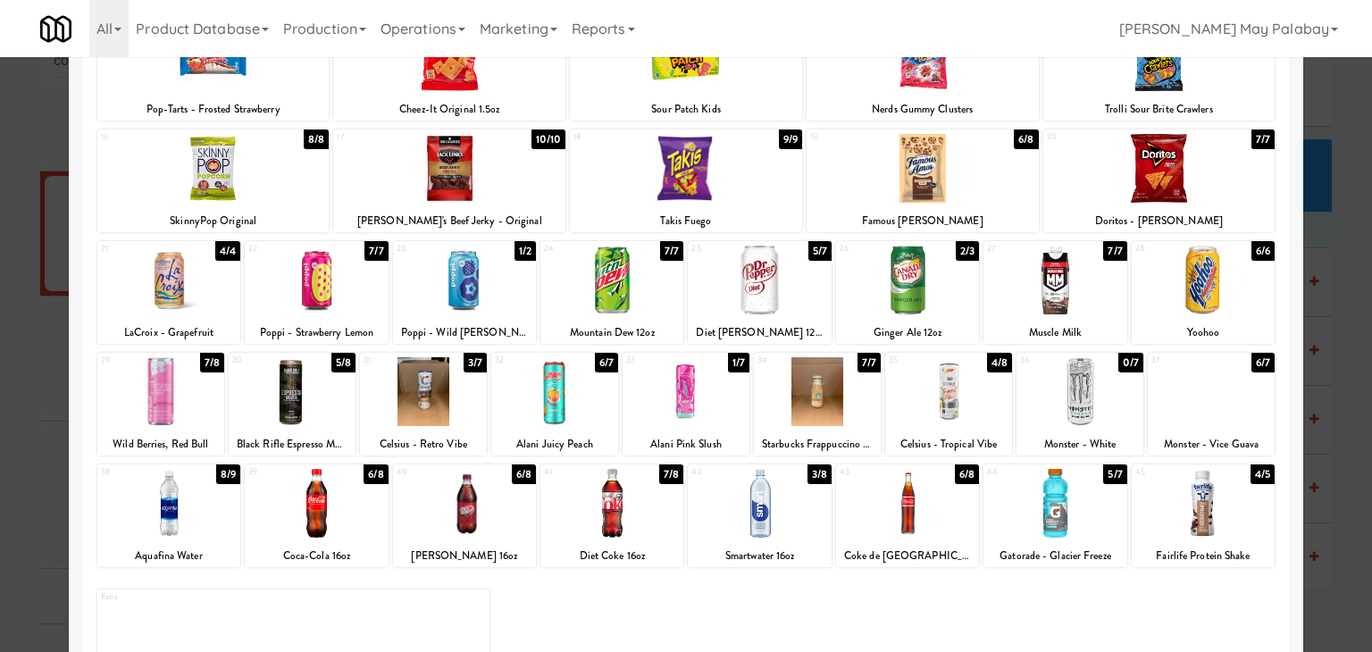
click at [1101, 539] on div "44 5/7 Gatorade - Glacier Freeze" at bounding box center [1054, 515] width 143 height 103
click at [1342, 471] on div at bounding box center [686, 326] width 1372 height 652
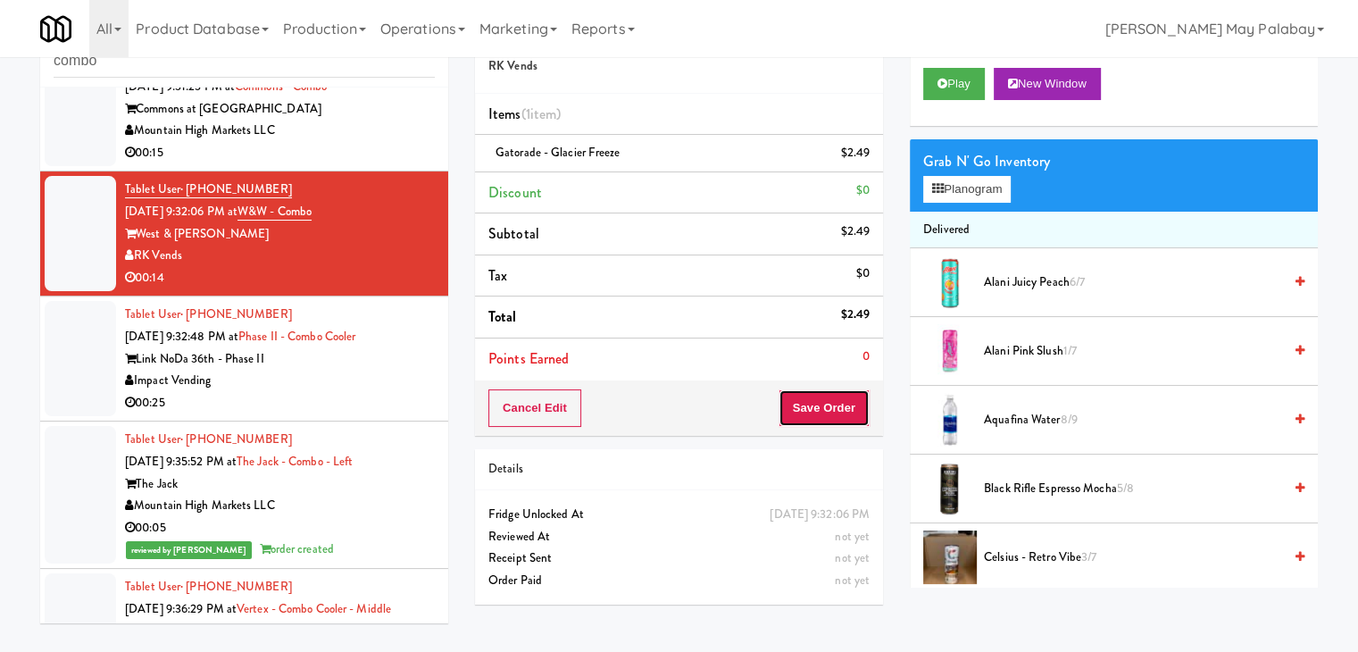
click at [836, 404] on button "Save Order" at bounding box center [824, 408] width 91 height 38
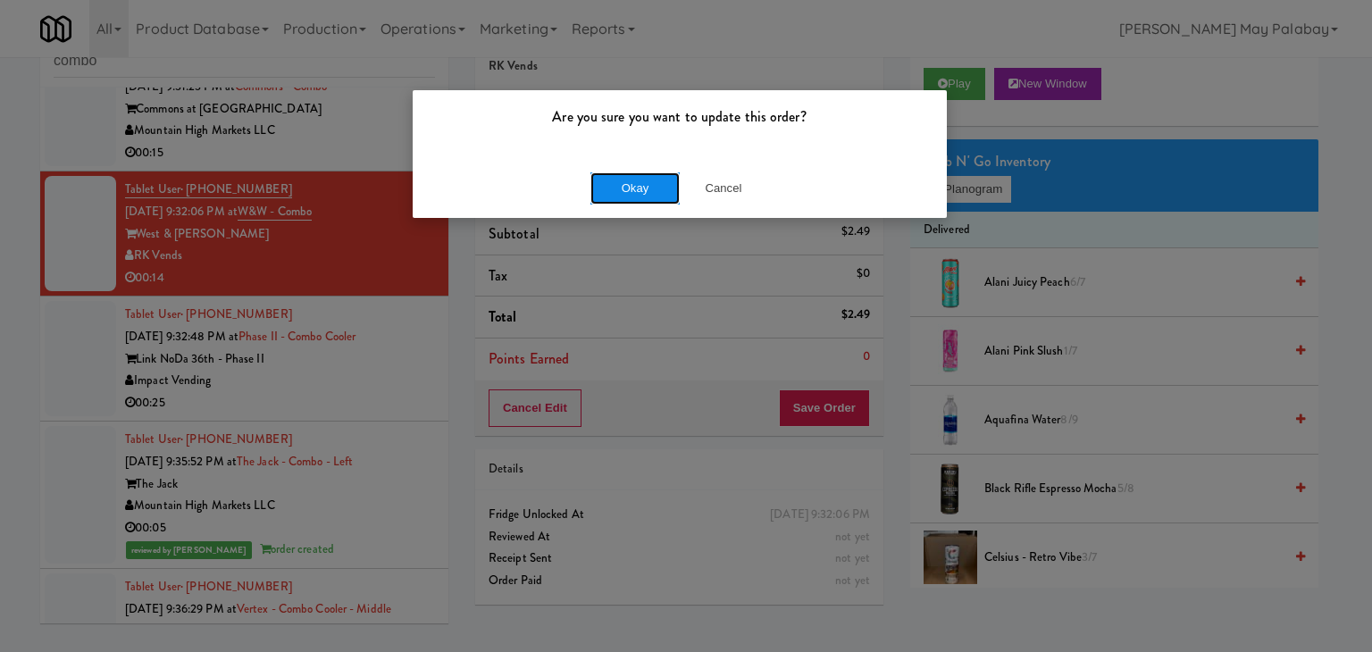
click at [639, 188] on button "Okay" at bounding box center [634, 188] width 89 height 32
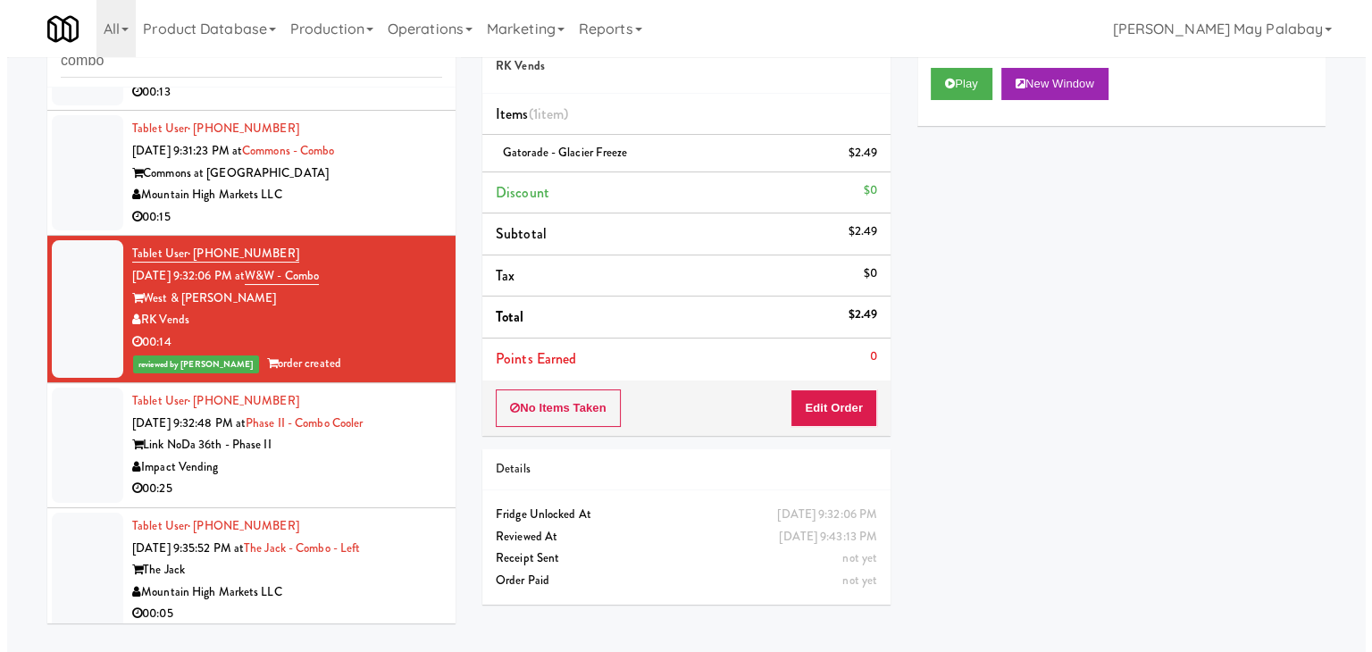
scroll to position [1995, 0]
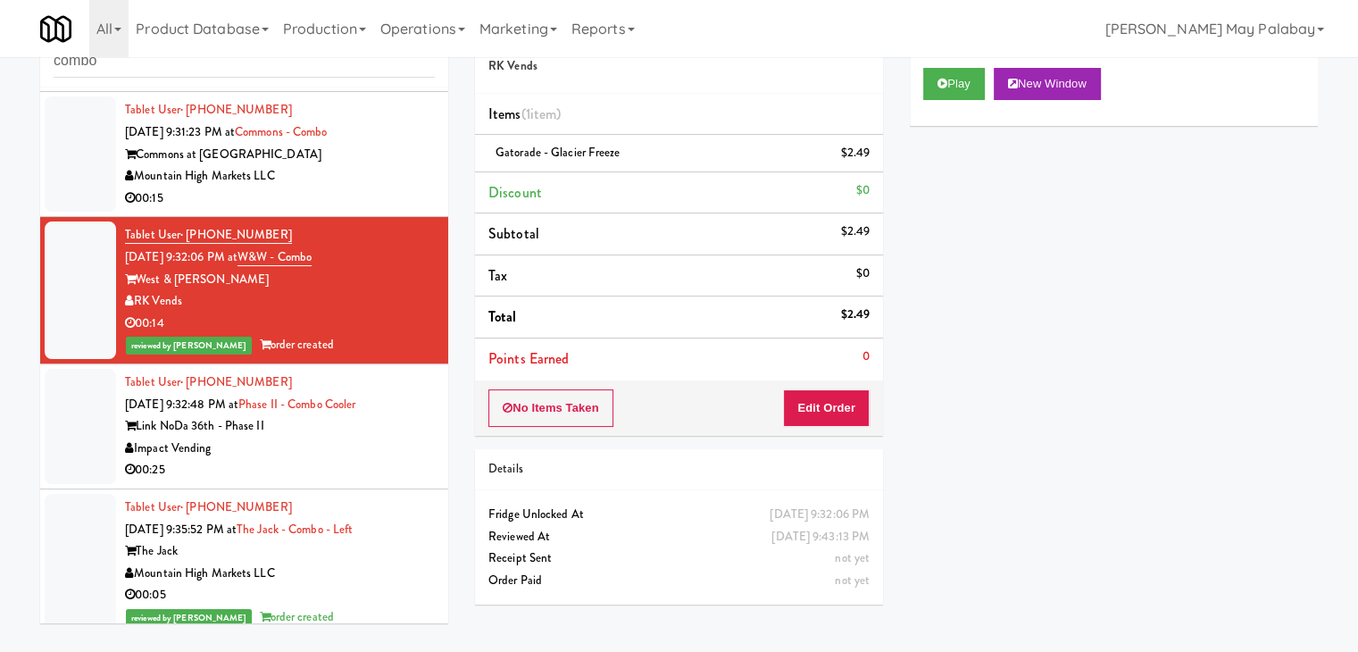
click at [361, 452] on div "Impact Vending" at bounding box center [280, 449] width 310 height 22
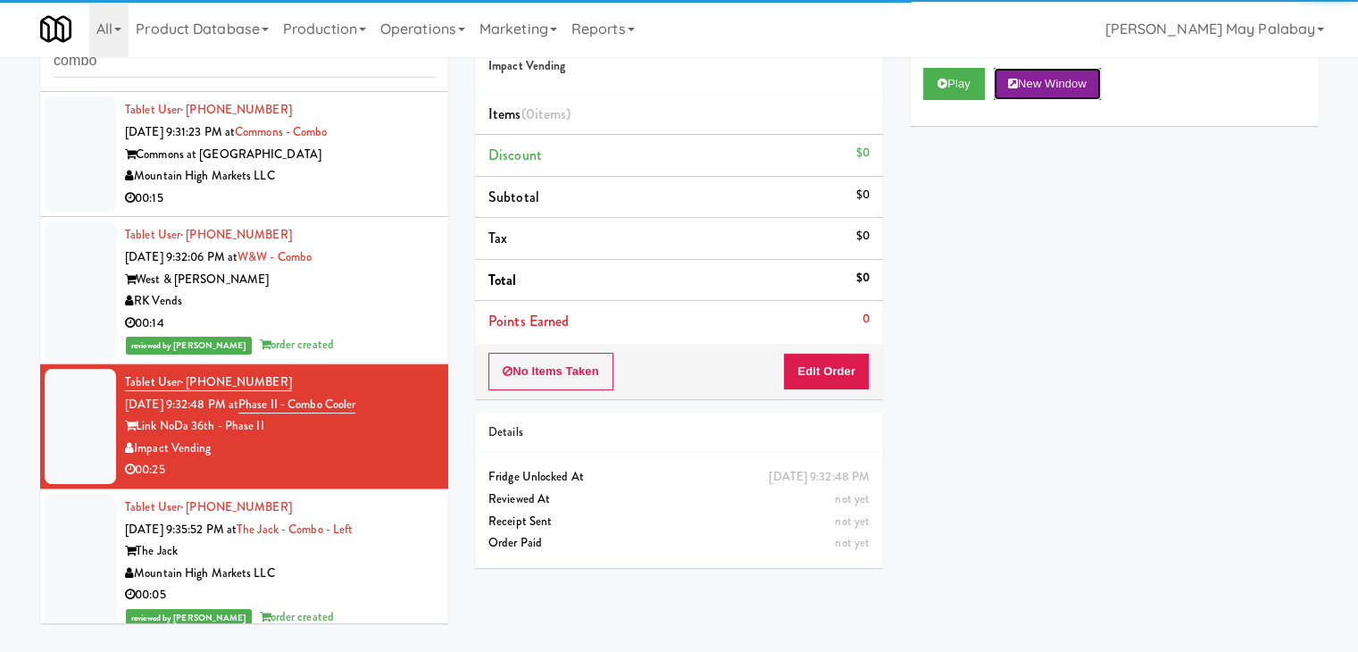
click at [1042, 88] on button "New Window" at bounding box center [1047, 84] width 107 height 32
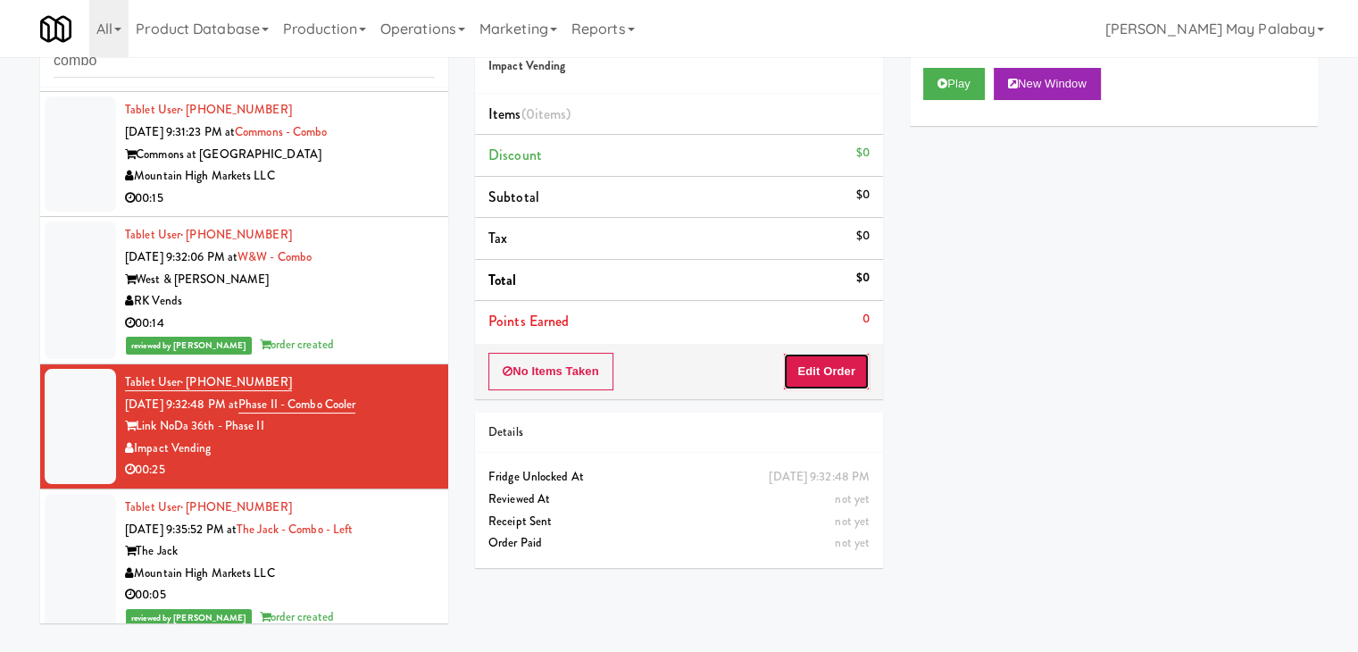
click at [831, 359] on button "Edit Order" at bounding box center [826, 372] width 87 height 38
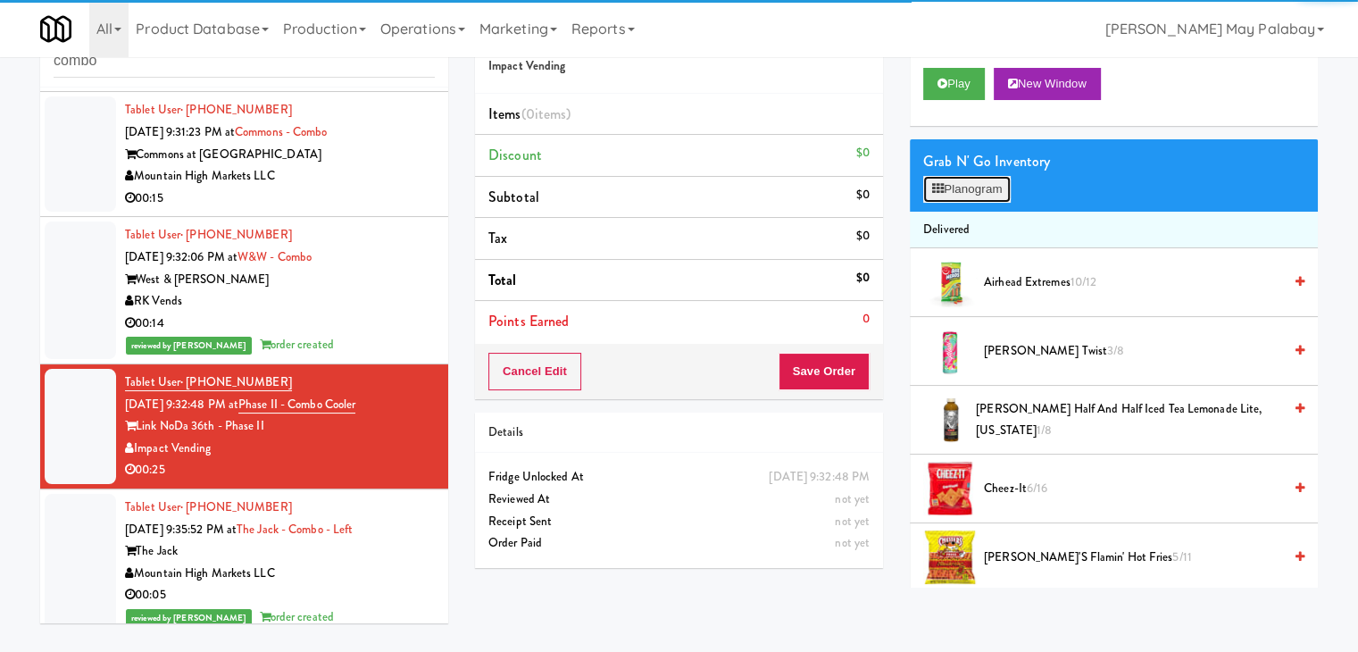
click at [977, 189] on button "Planogram" at bounding box center [968, 189] width 88 height 27
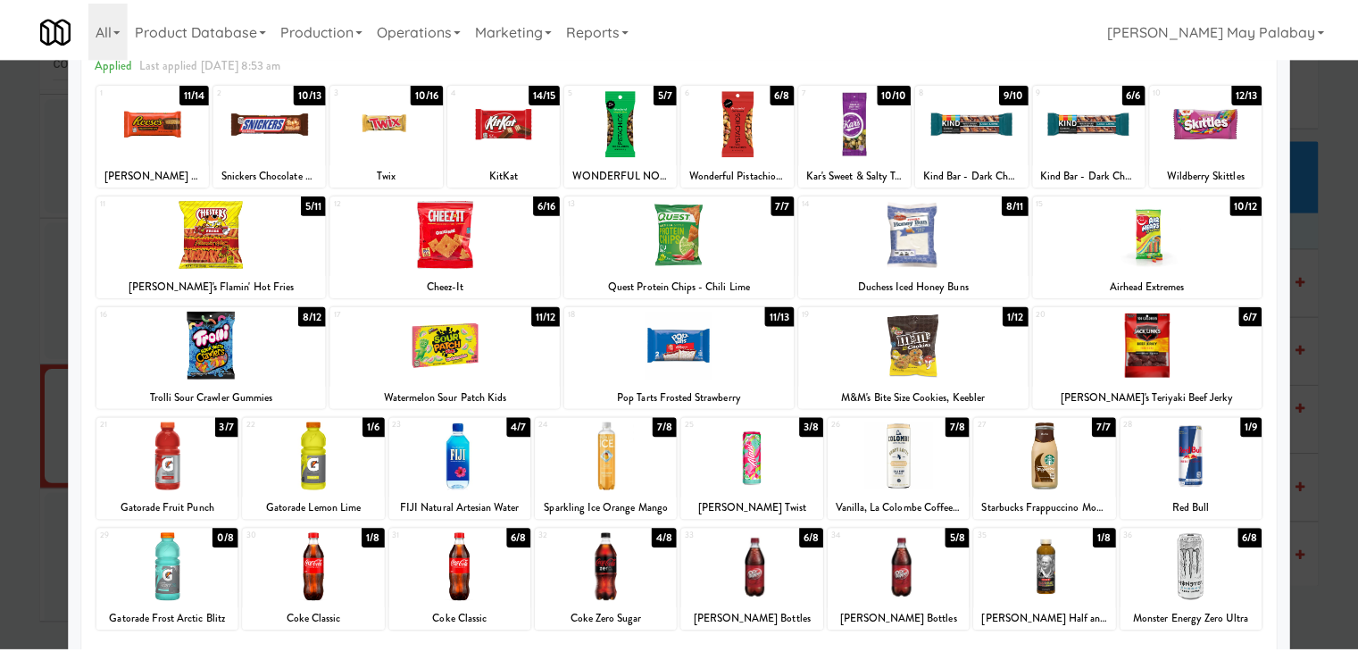
scroll to position [89, 0]
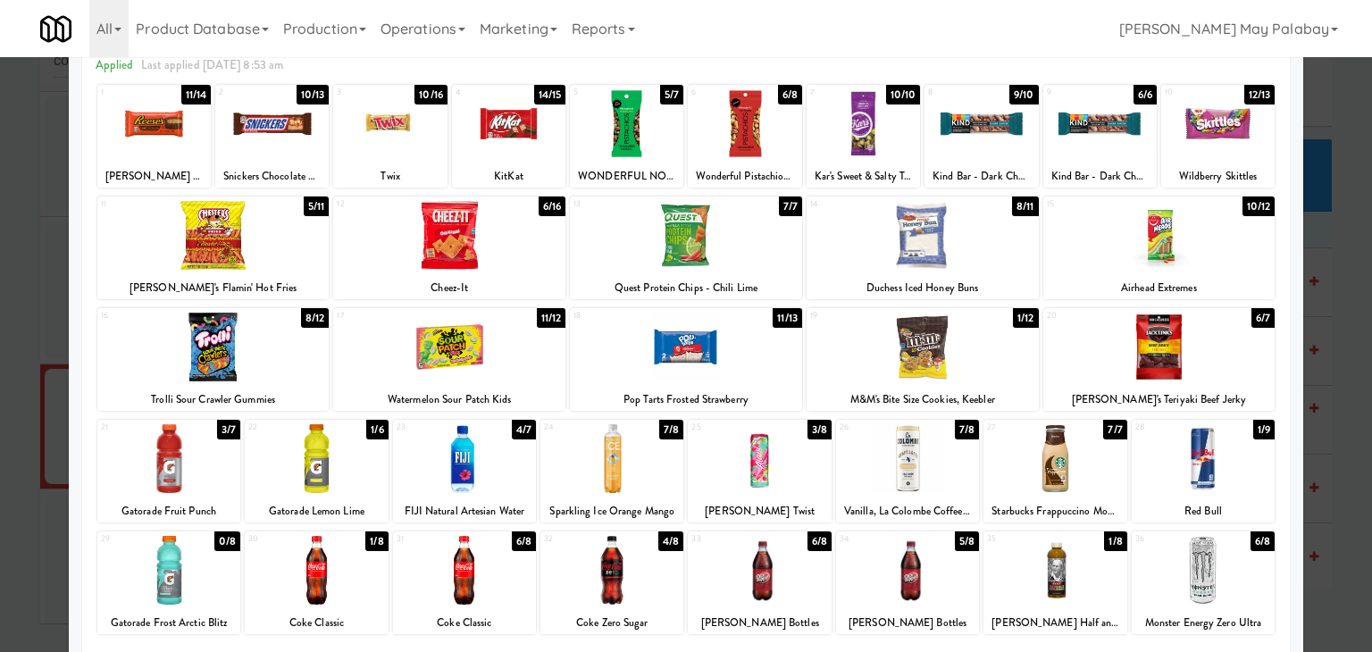
click at [192, 162] on div "1 11/14 [PERSON_NAME] Peanut Butter cups" at bounding box center [153, 136] width 113 height 103
click at [192, 162] on div "1 10/14 [PERSON_NAME] Peanut Butter cups" at bounding box center [153, 136] width 113 height 103
click at [189, 153] on div at bounding box center [153, 123] width 113 height 69
click at [1313, 239] on div at bounding box center [686, 326] width 1372 height 652
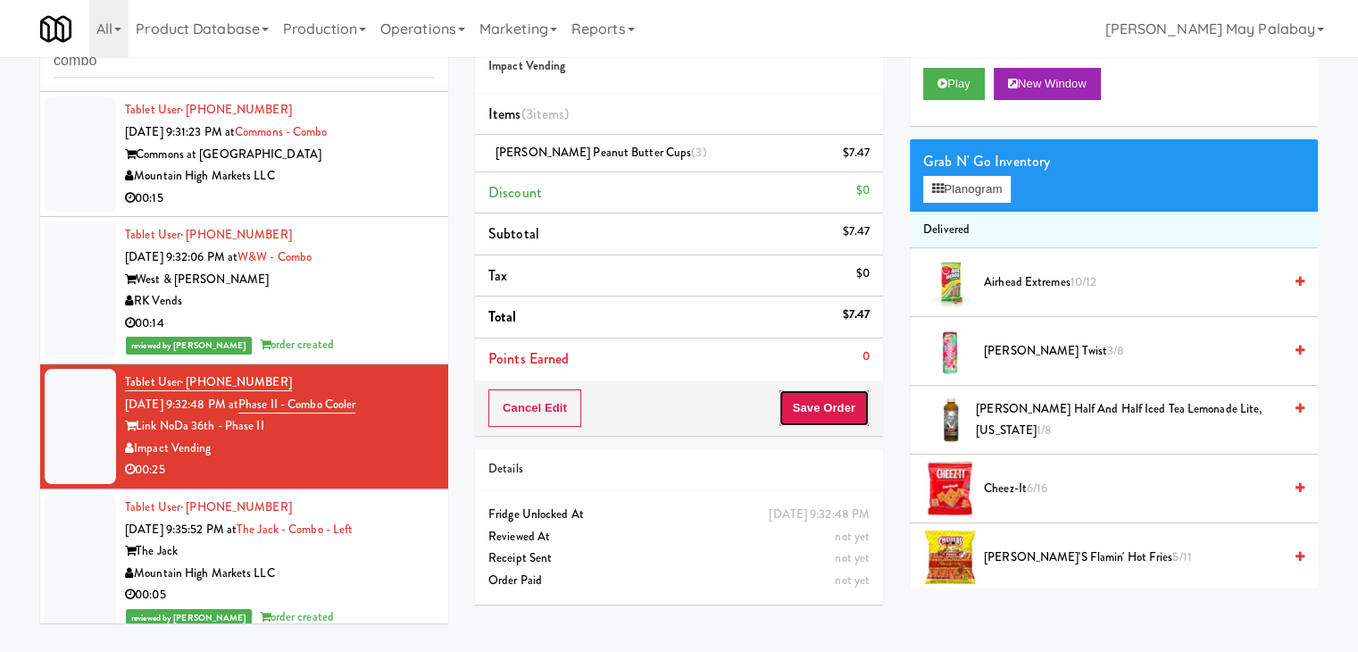
click at [812, 412] on button "Save Order" at bounding box center [824, 408] width 91 height 38
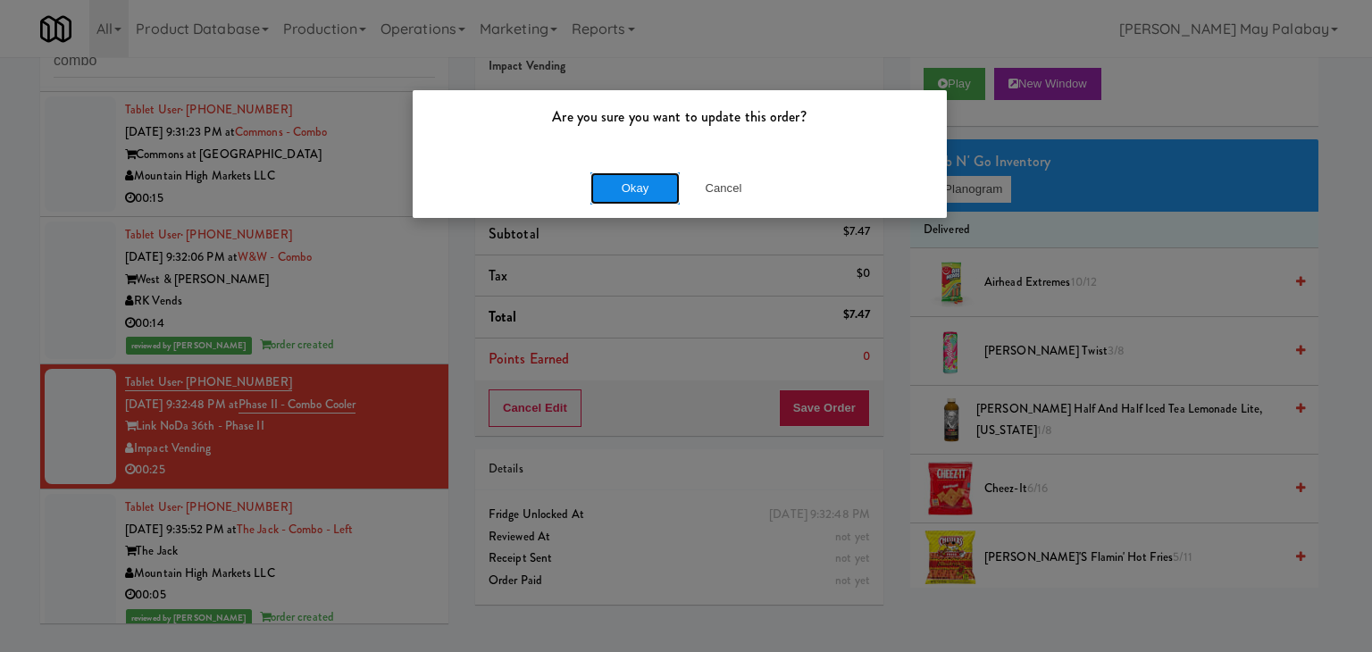
click at [613, 190] on button "Okay" at bounding box center [634, 188] width 89 height 32
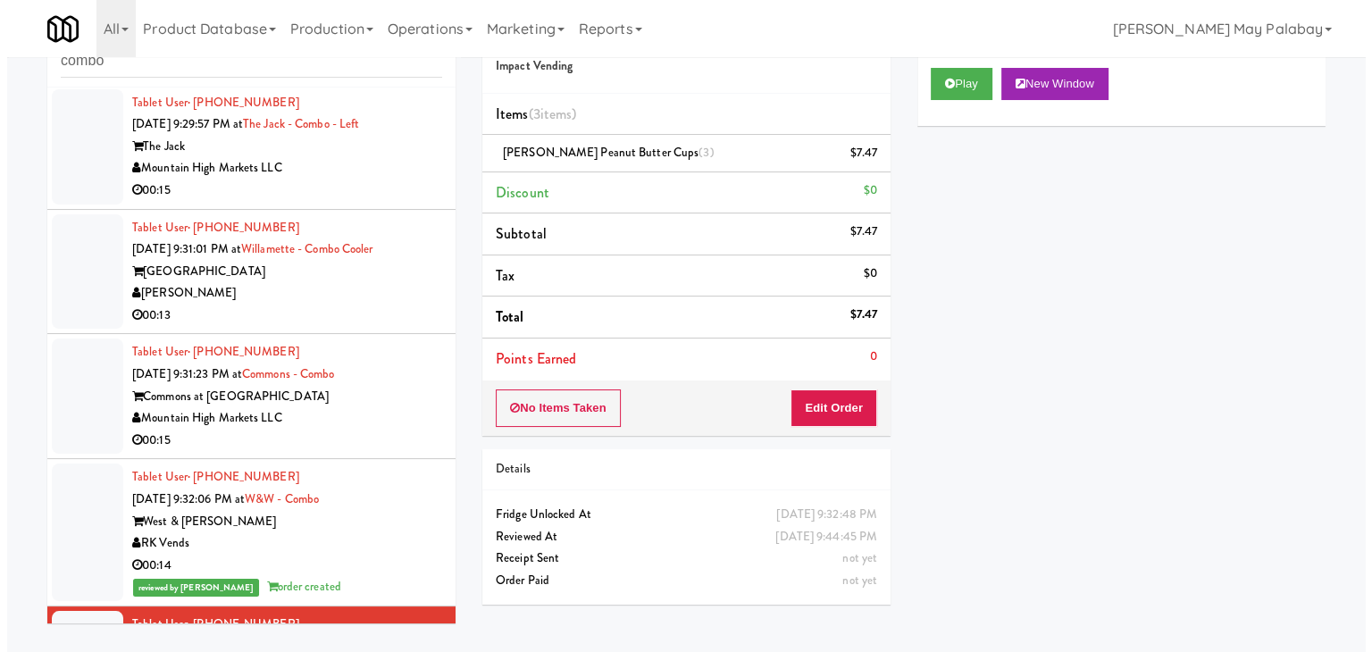
scroll to position [1750, 0]
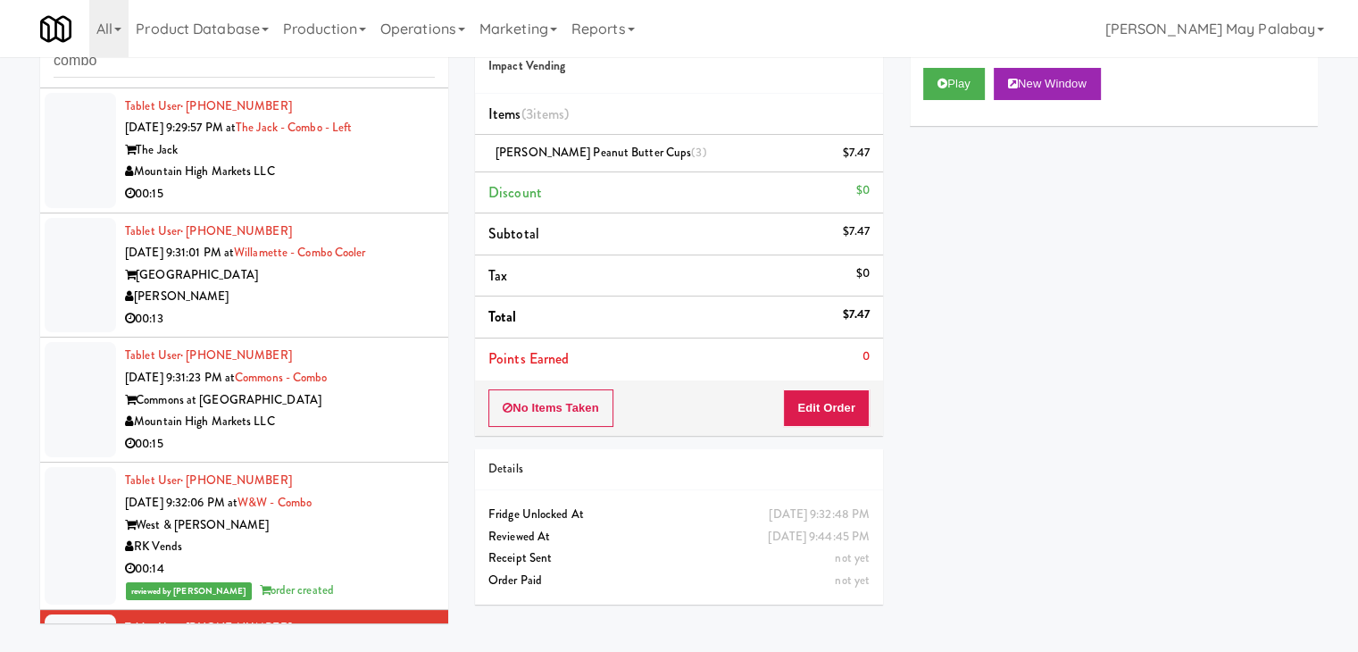
click at [397, 433] on div "00:15" at bounding box center [280, 444] width 310 height 22
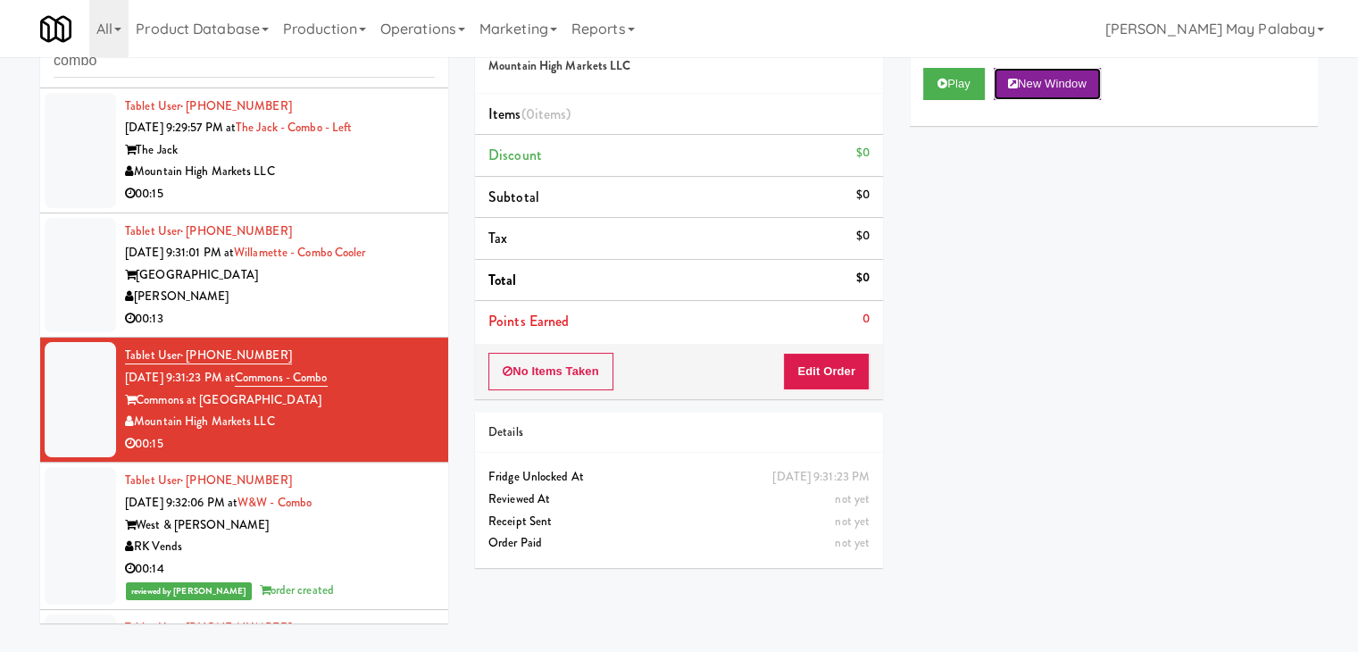
click at [1097, 81] on button "New Window" at bounding box center [1047, 84] width 107 height 32
click at [807, 369] on button "Edit Order" at bounding box center [826, 372] width 87 height 38
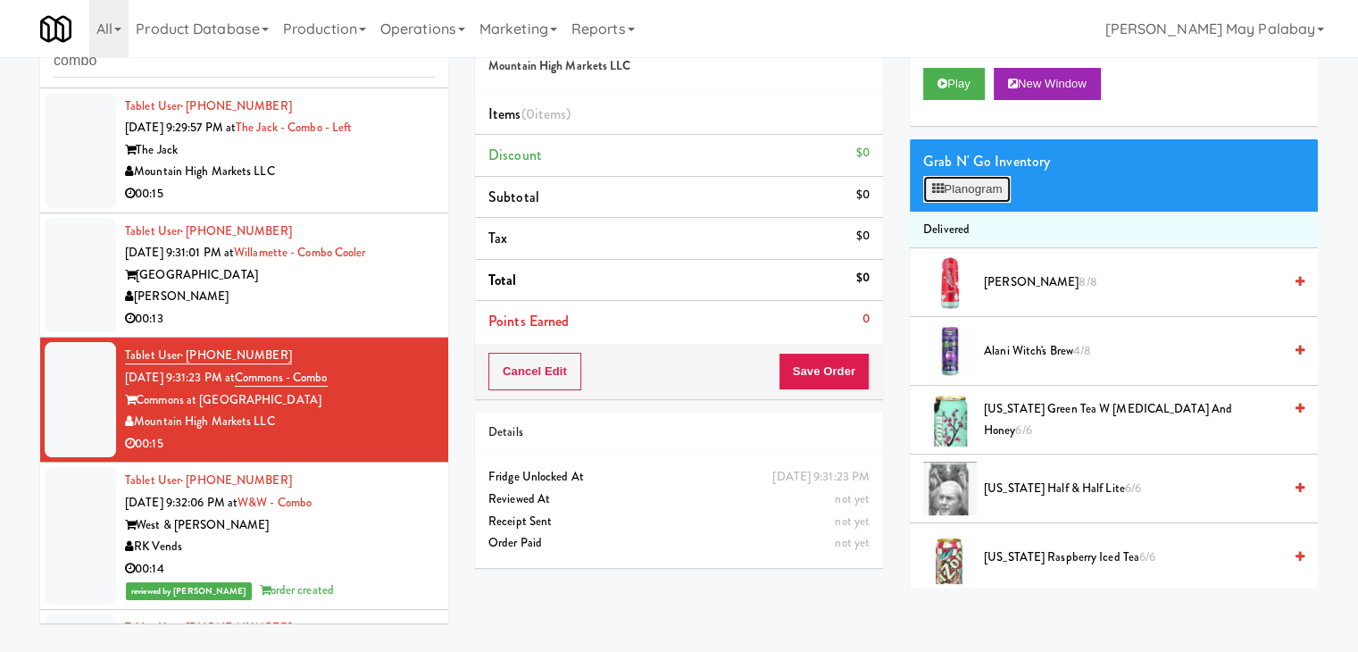
click at [975, 197] on button "Planogram" at bounding box center [968, 189] width 88 height 27
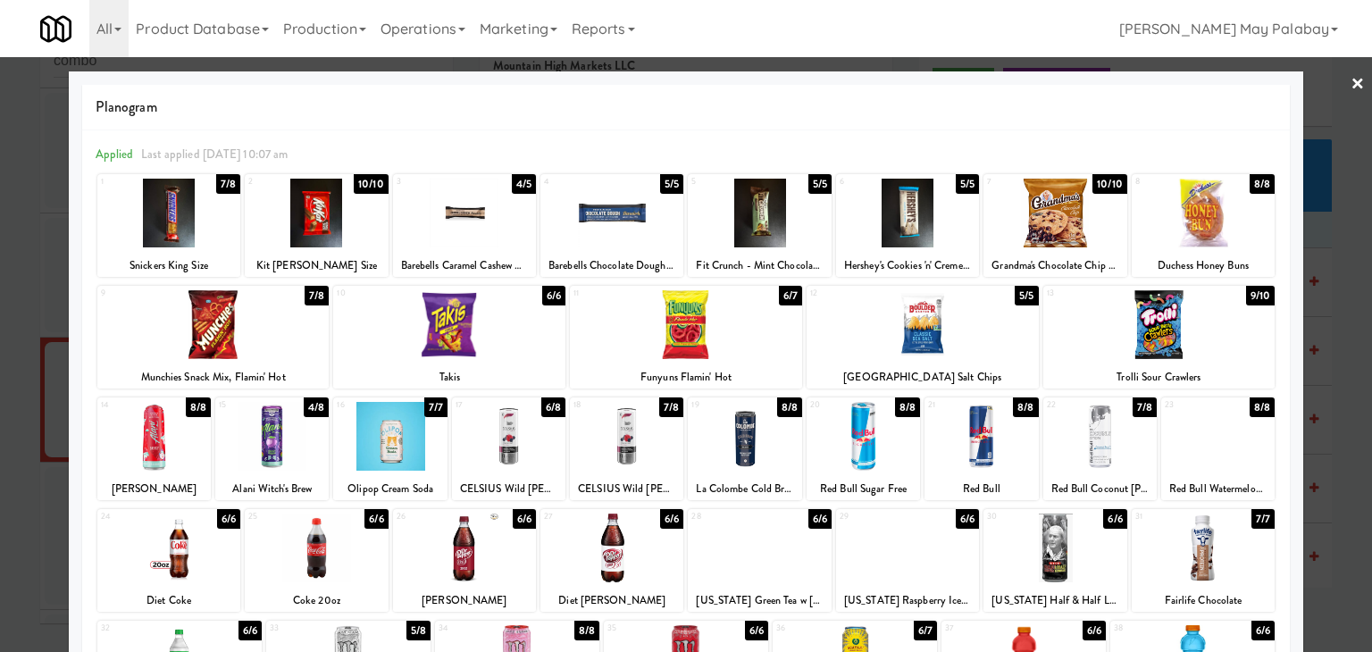
click at [1329, 207] on div at bounding box center [686, 326] width 1372 height 652
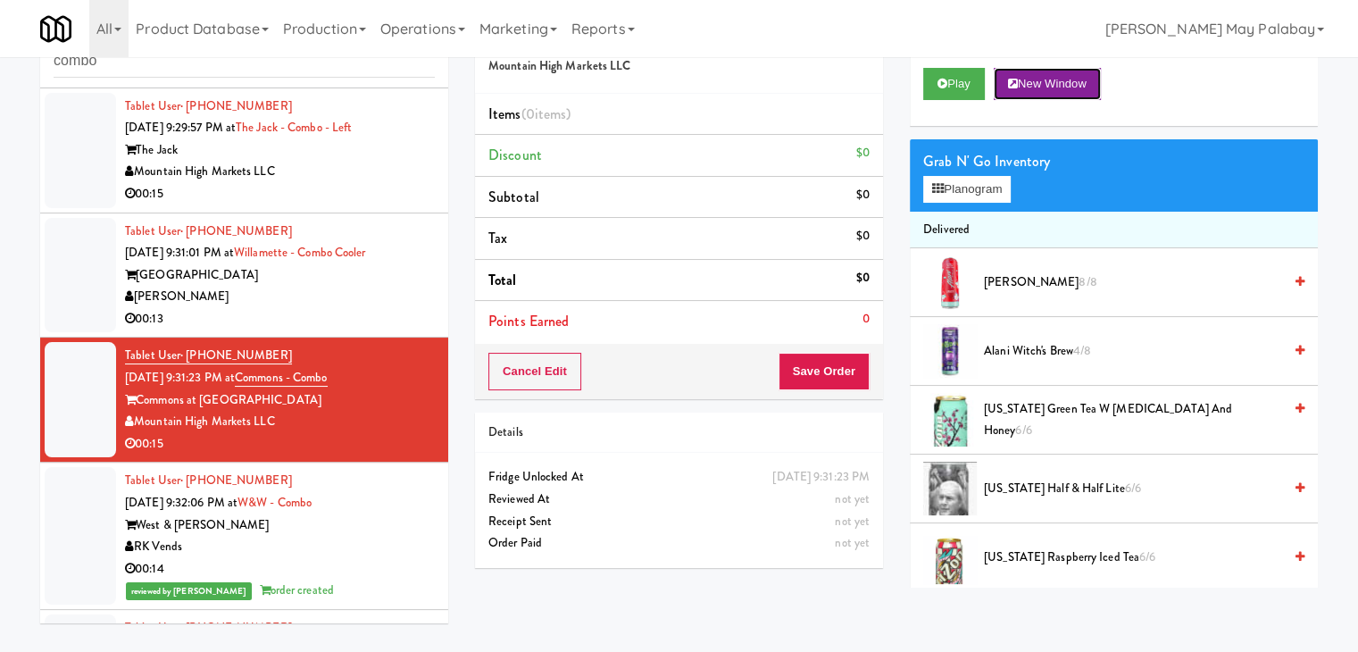
click at [1043, 72] on button "New Window" at bounding box center [1047, 84] width 107 height 32
click at [950, 198] on button "Planogram" at bounding box center [968, 189] width 88 height 27
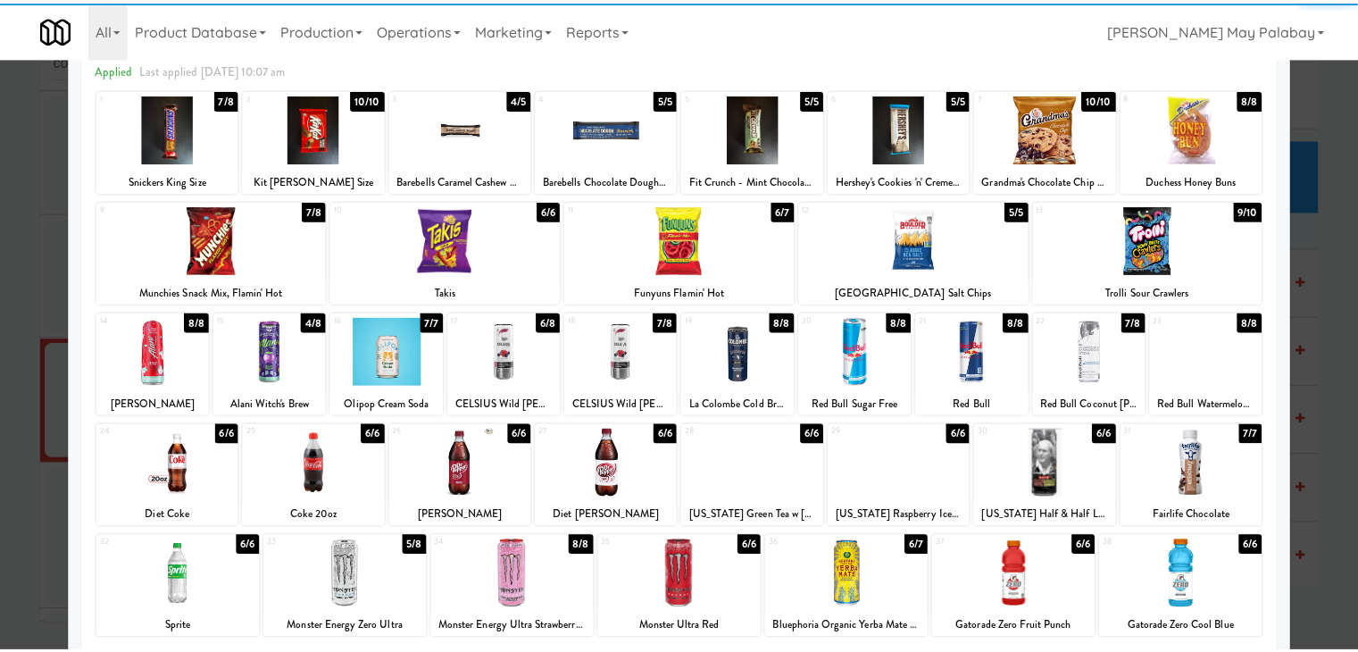
scroll to position [89, 0]
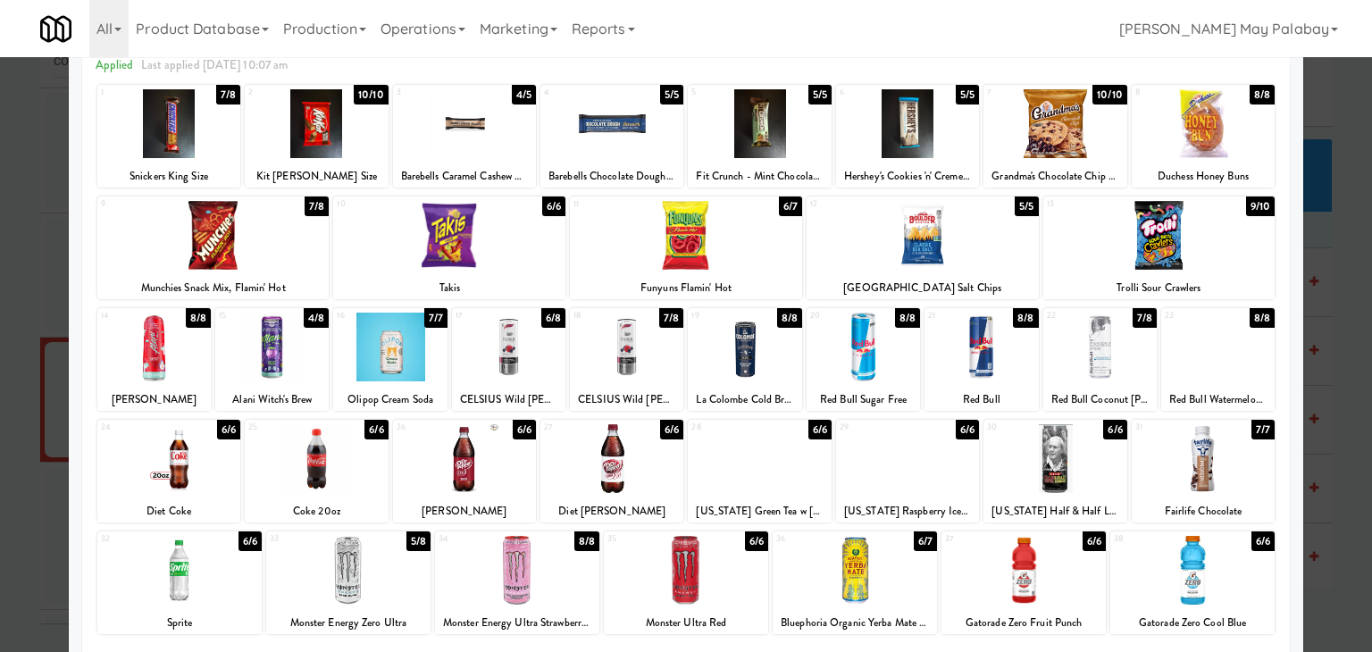
click at [281, 364] on div at bounding box center [271, 347] width 113 height 69
click at [204, 460] on div at bounding box center [168, 458] width 143 height 69
click at [1315, 243] on div at bounding box center [686, 326] width 1372 height 652
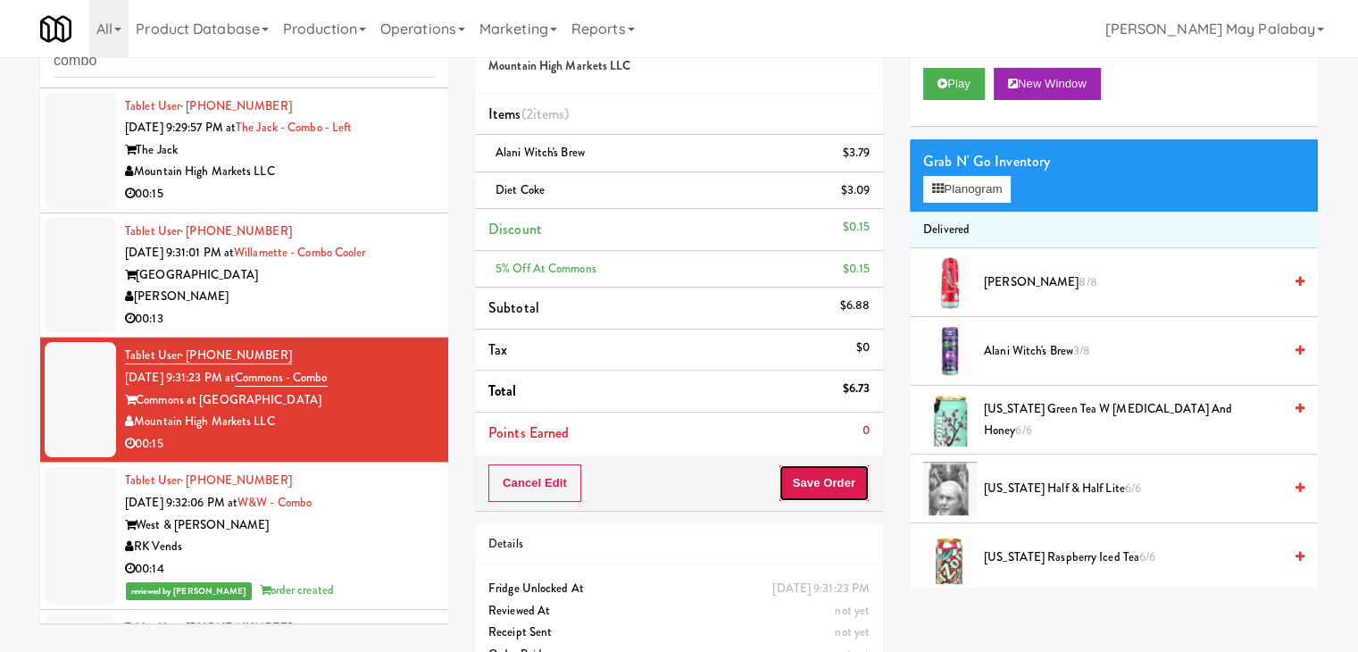
drag, startPoint x: 825, startPoint y: 474, endPoint x: 813, endPoint y: 376, distance: 99.0
click at [825, 472] on button "Save Order" at bounding box center [824, 483] width 91 height 38
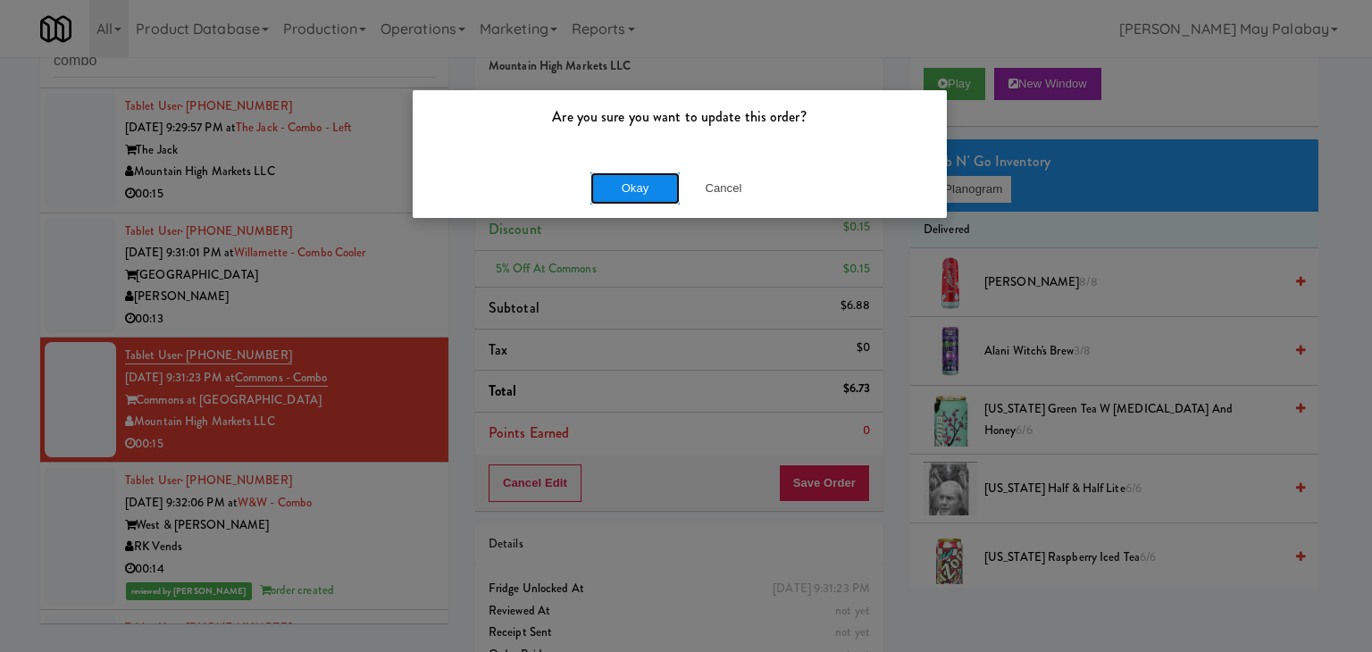
click at [642, 172] on button "Okay" at bounding box center [634, 188] width 89 height 32
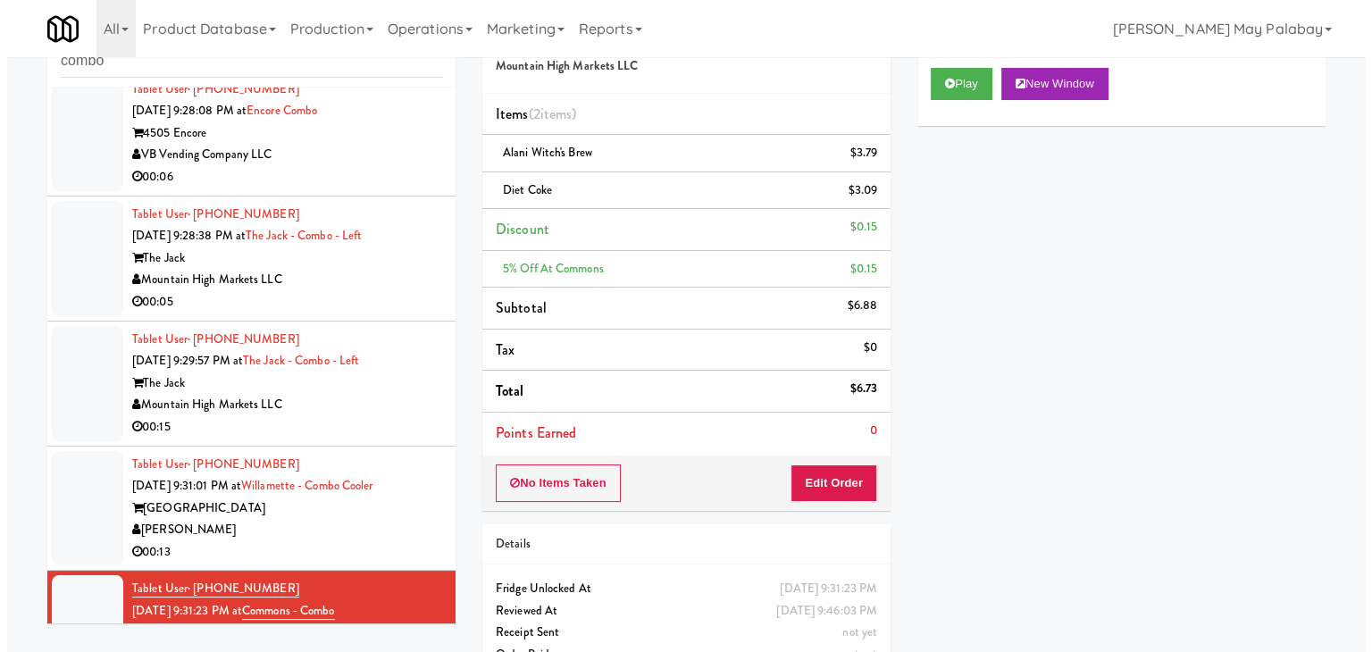
scroll to position [1392, 0]
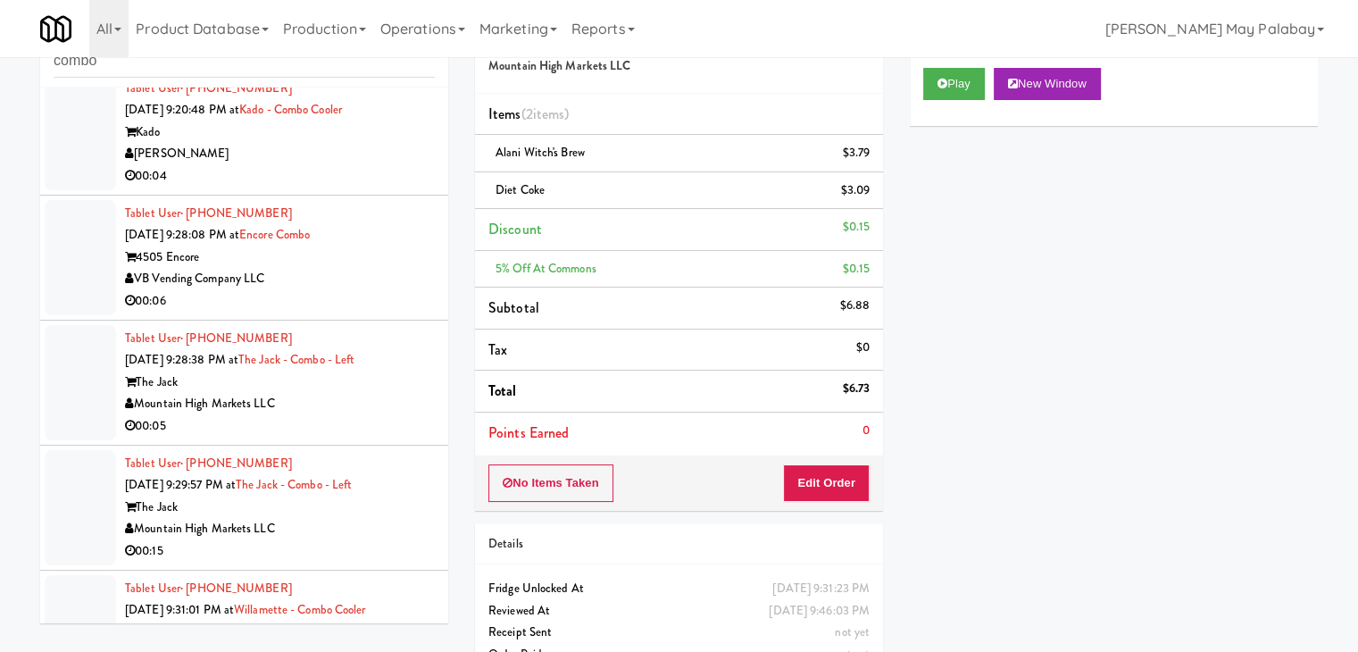
click at [344, 168] on div "00:04" at bounding box center [280, 176] width 310 height 22
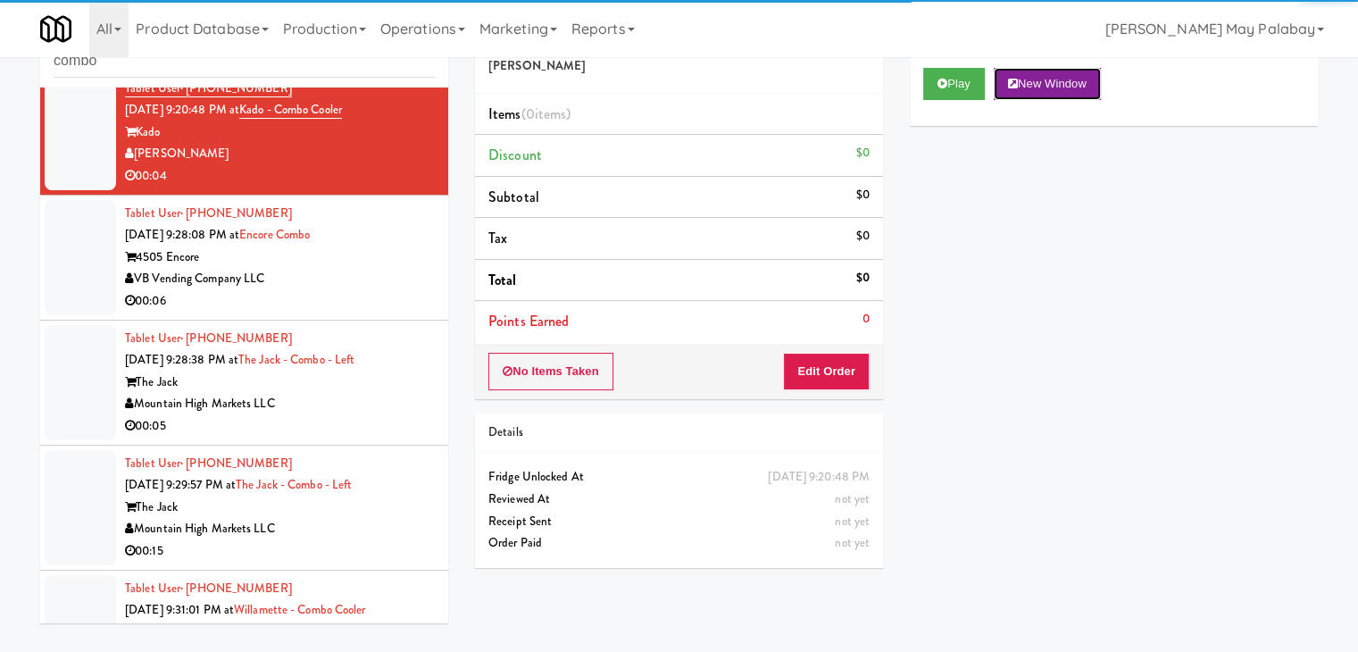
click at [1031, 79] on button "New Window" at bounding box center [1047, 84] width 107 height 32
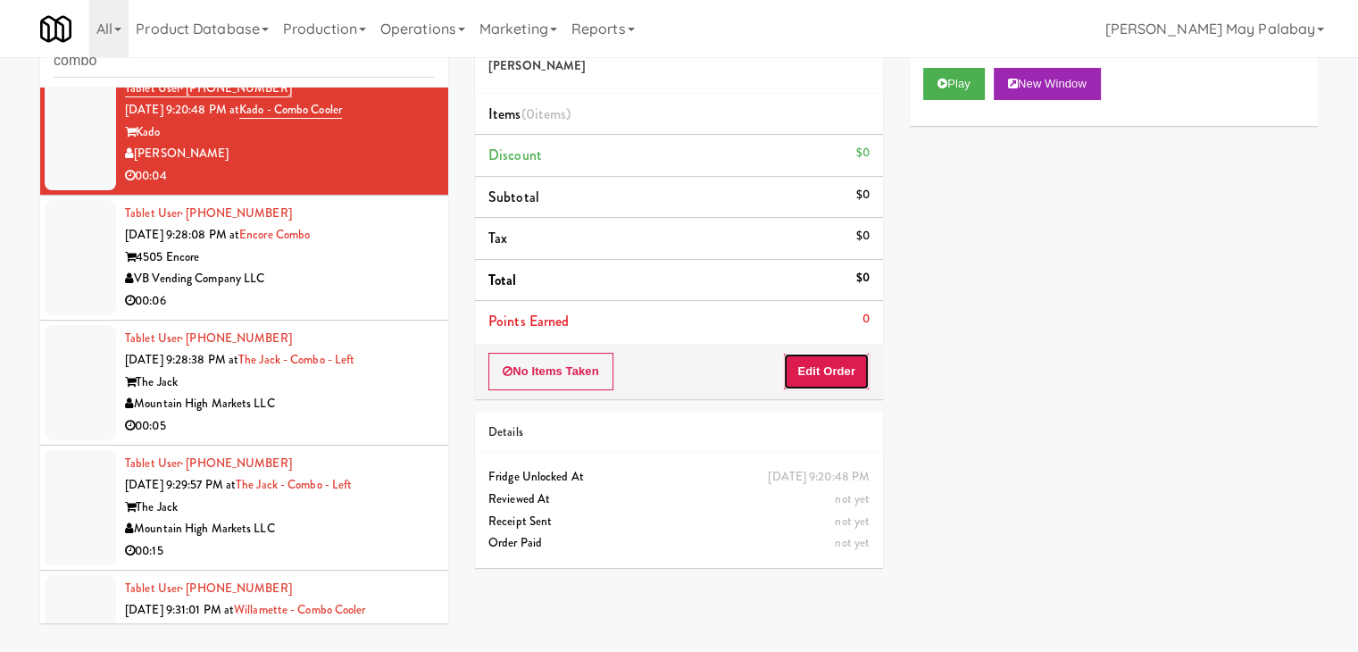
click at [854, 369] on button "Edit Order" at bounding box center [826, 372] width 87 height 38
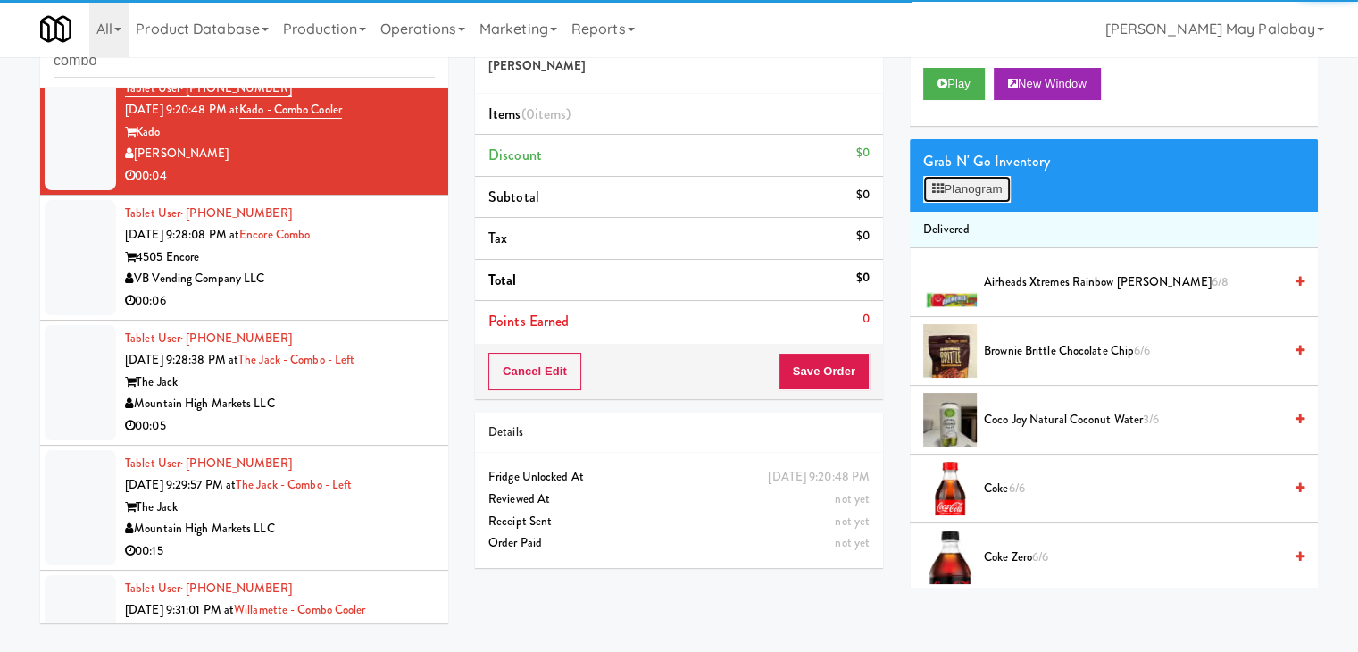
click at [932, 191] on icon at bounding box center [938, 189] width 12 height 12
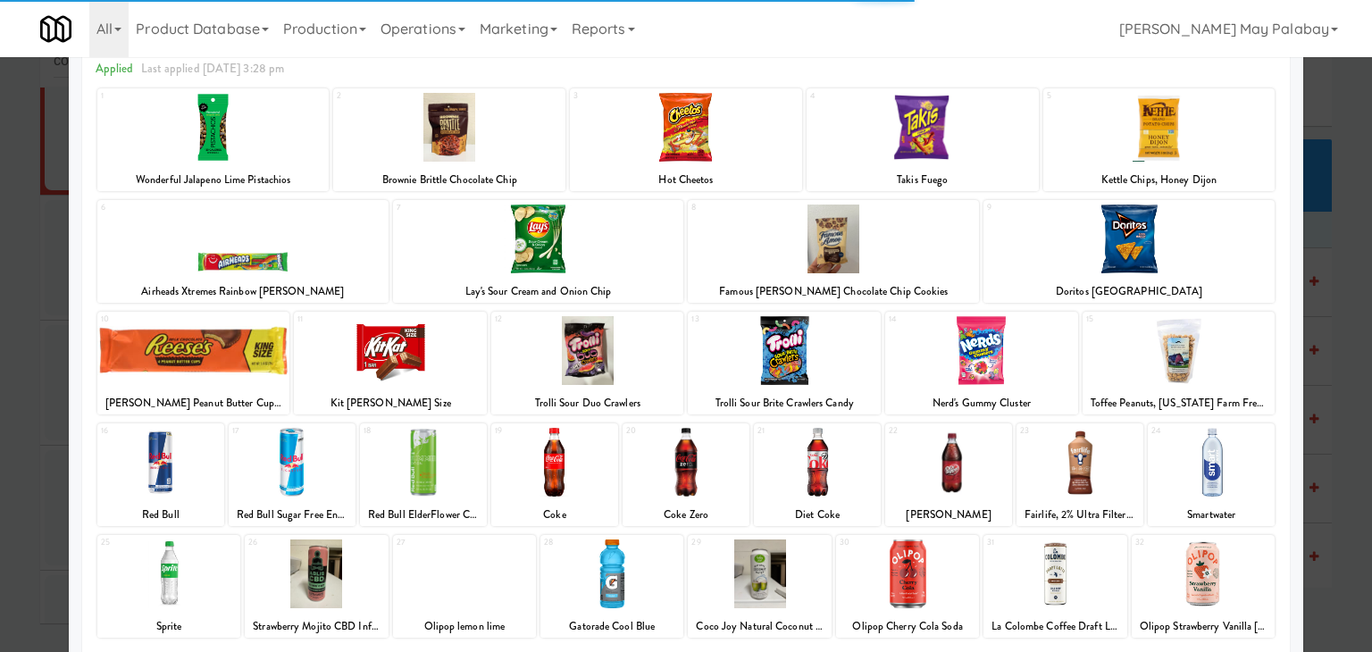
scroll to position [89, 0]
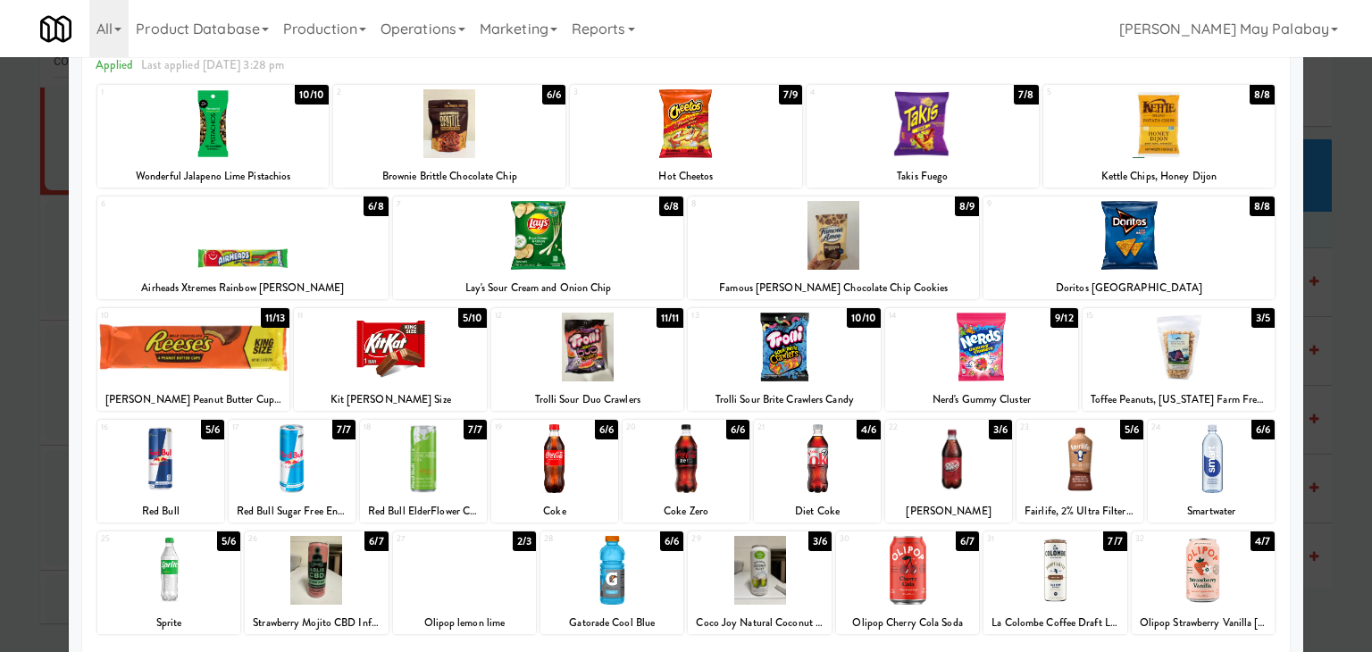
click at [847, 480] on div at bounding box center [817, 458] width 127 height 69
click at [1324, 455] on div at bounding box center [686, 326] width 1372 height 652
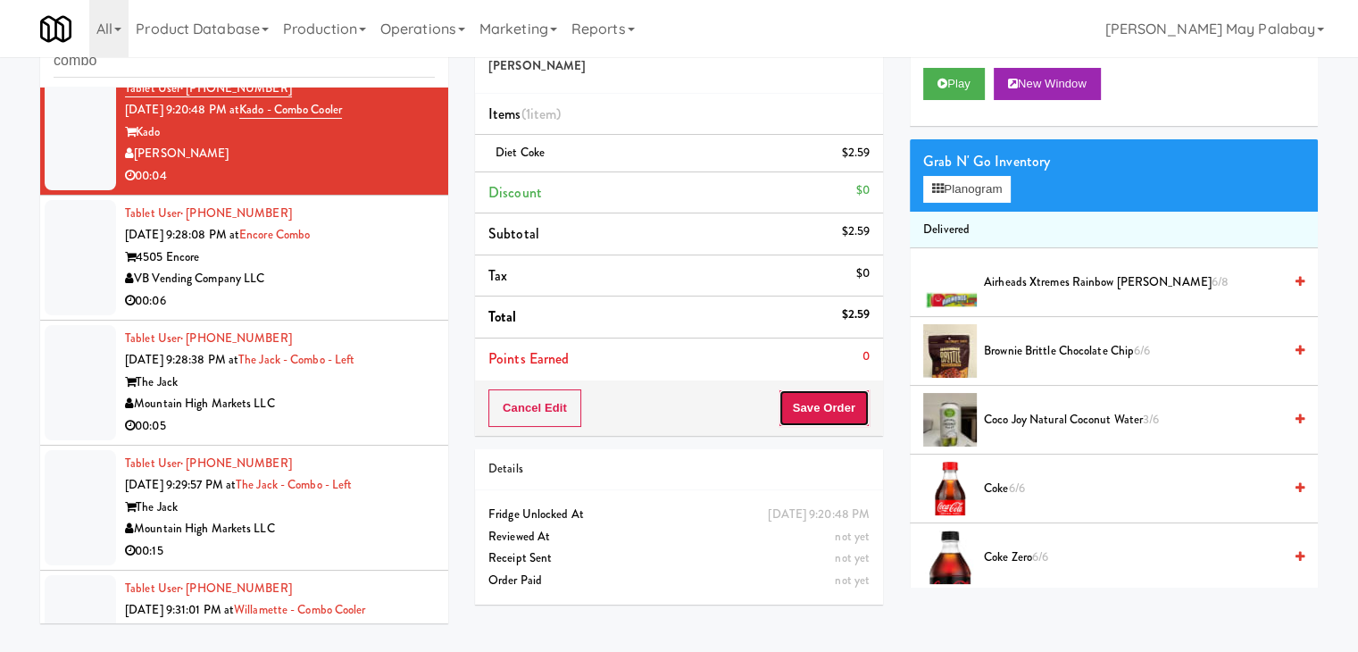
click at [803, 411] on button "Save Order" at bounding box center [824, 408] width 91 height 38
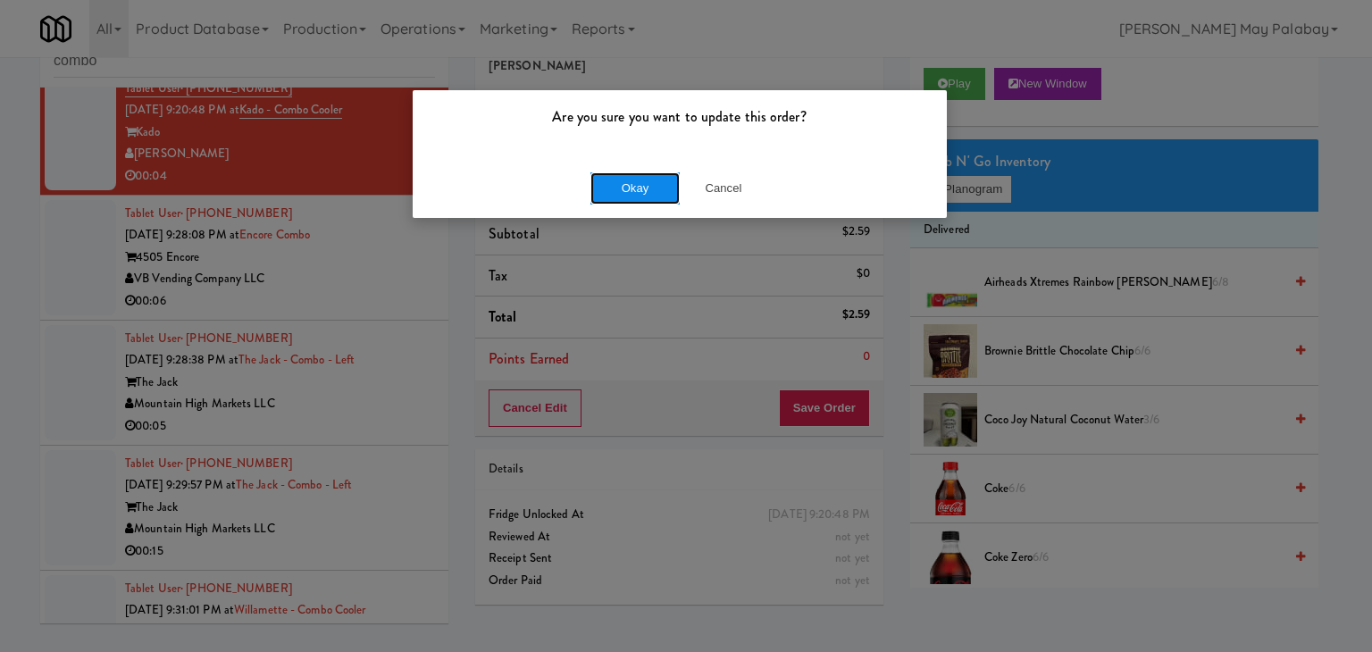
click at [625, 177] on button "Okay" at bounding box center [634, 188] width 89 height 32
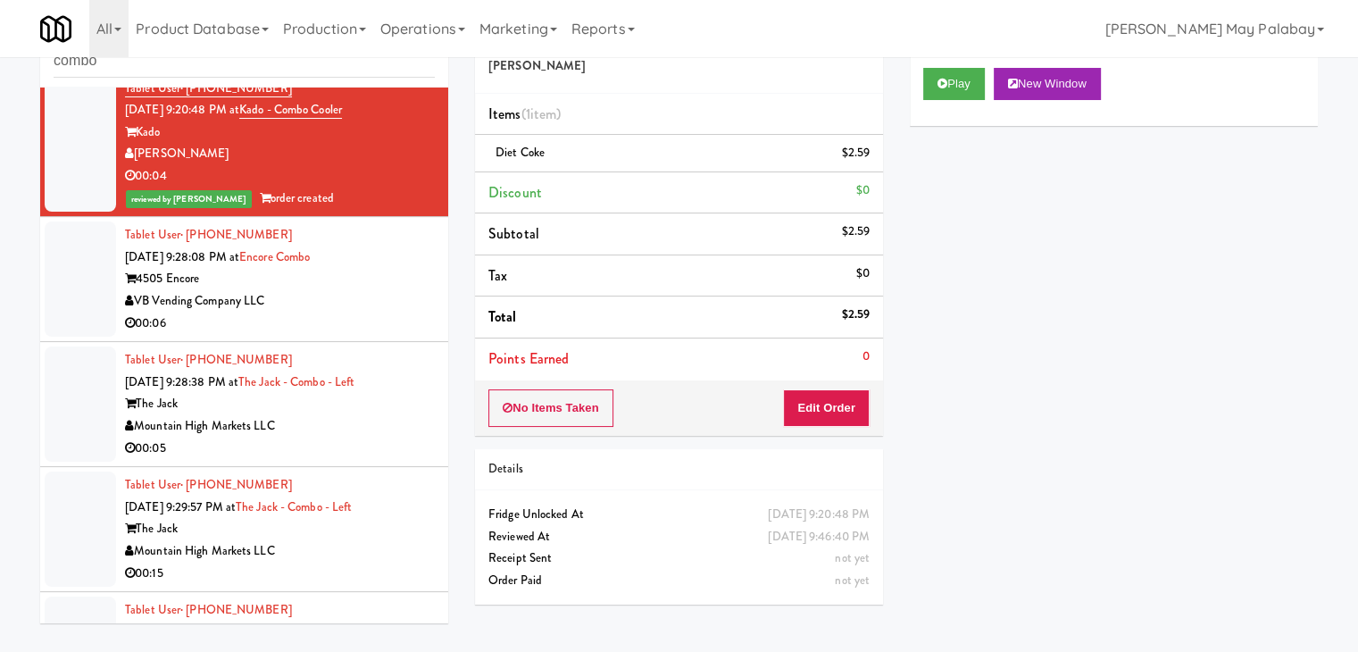
click at [336, 313] on div "00:06" at bounding box center [280, 324] width 310 height 22
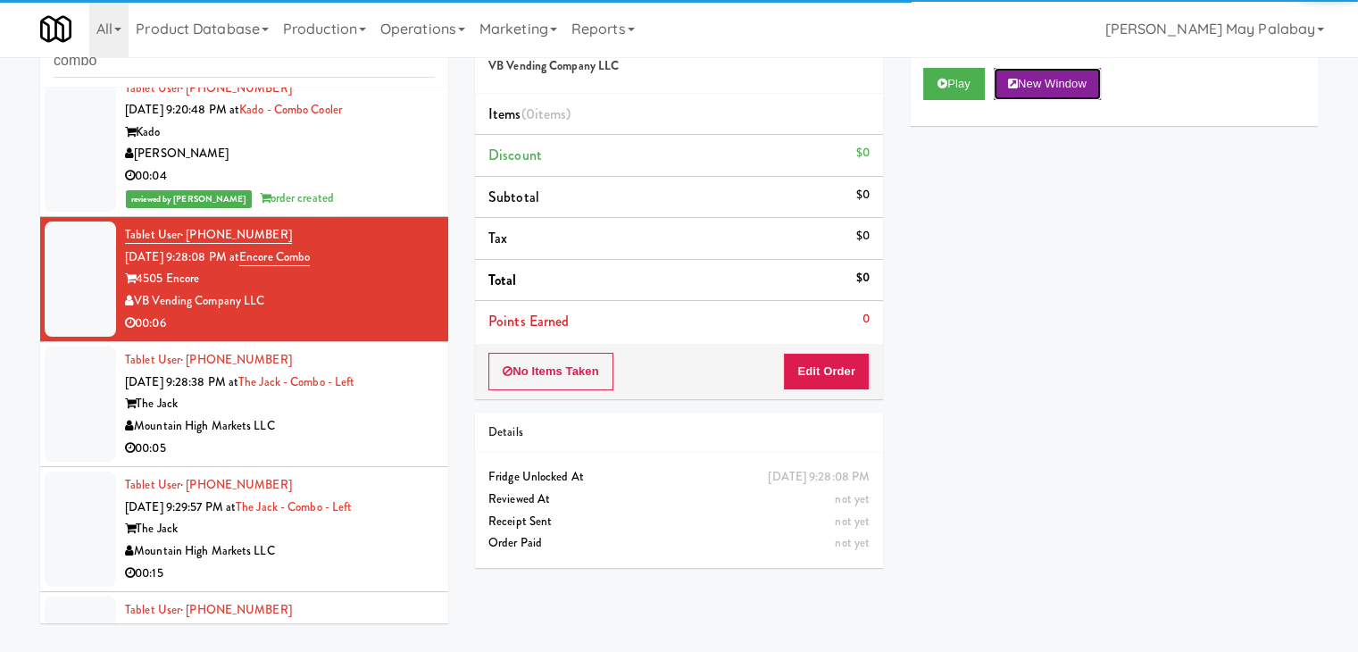
click at [1099, 88] on button "New Window" at bounding box center [1047, 84] width 107 height 32
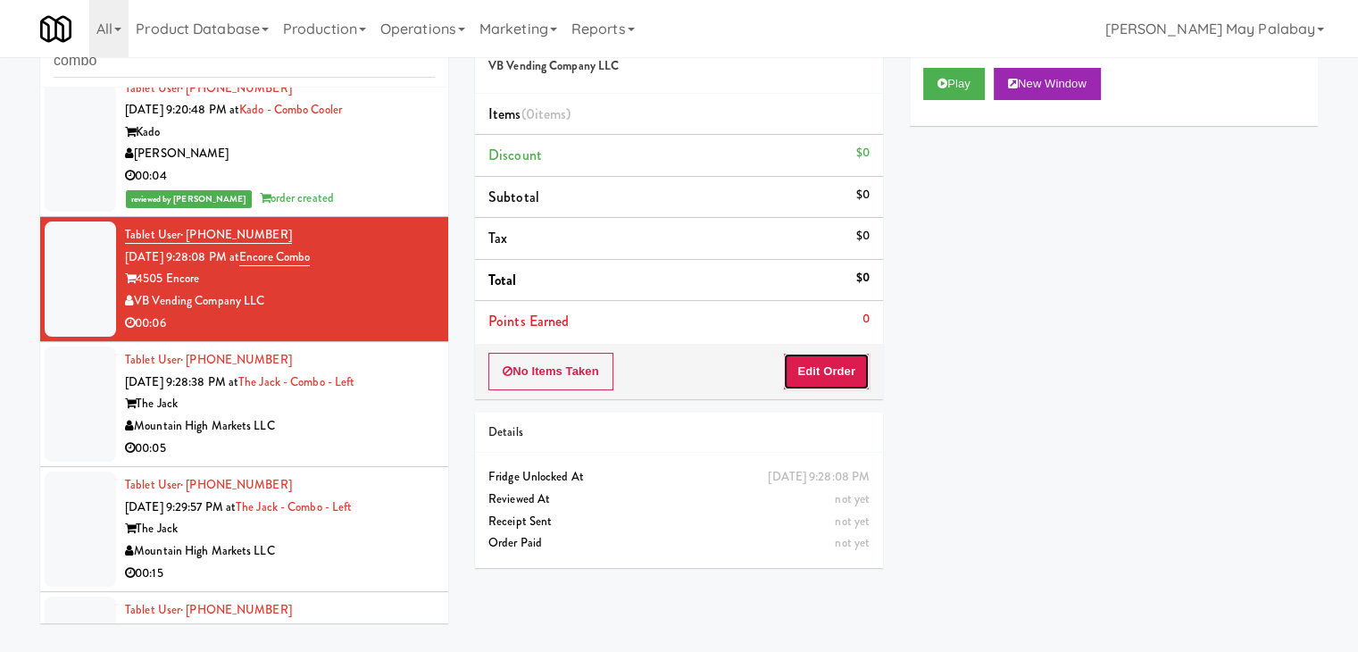
click at [840, 370] on button "Edit Order" at bounding box center [826, 372] width 87 height 38
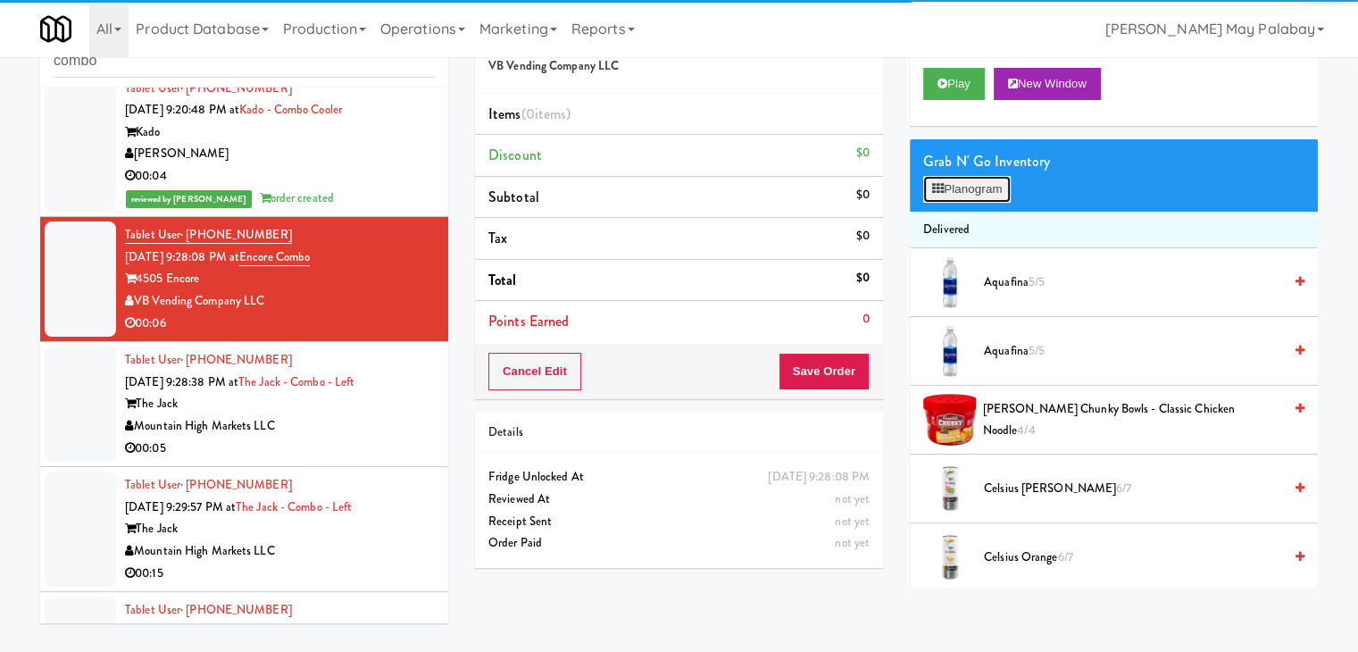
click at [949, 197] on button "Planogram" at bounding box center [968, 189] width 88 height 27
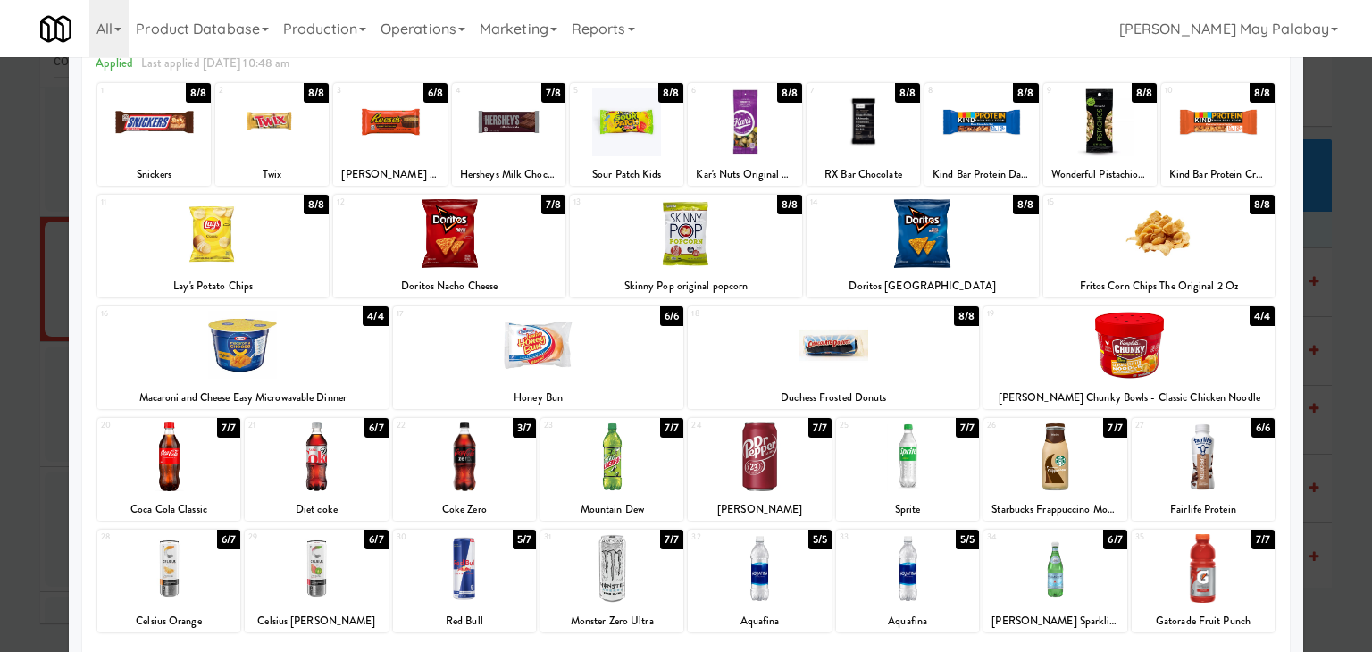
scroll to position [89, 0]
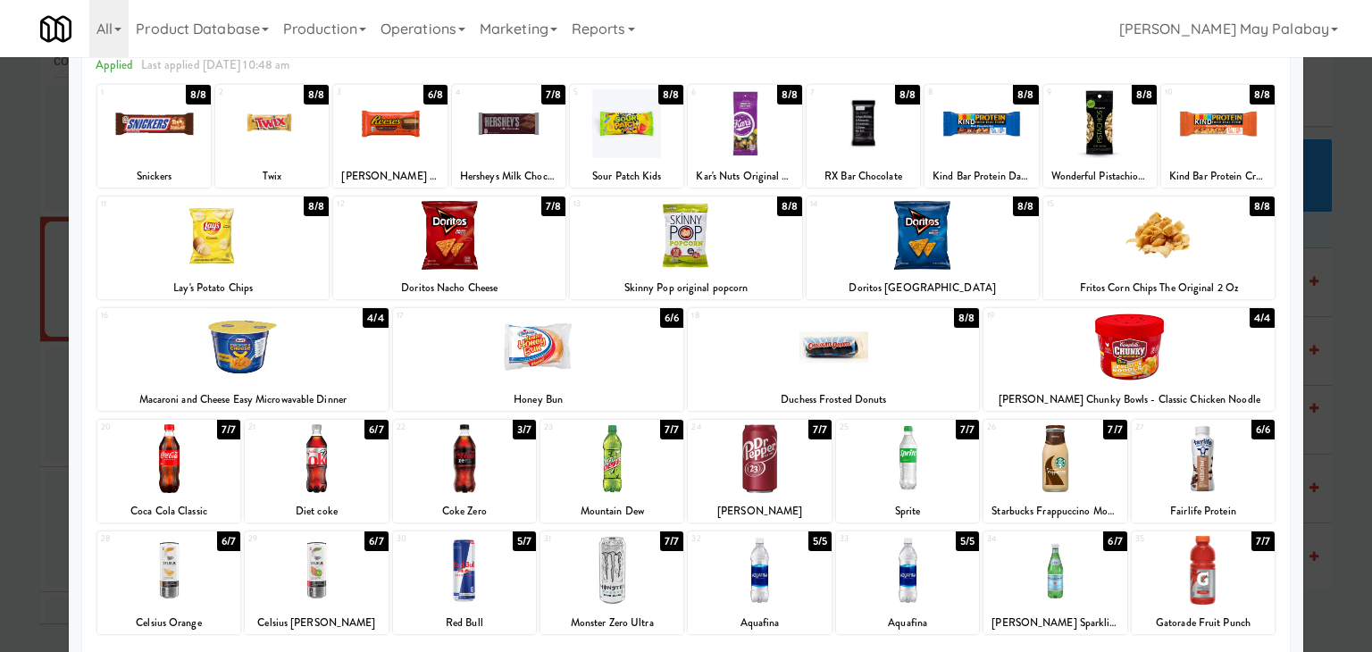
click at [489, 464] on div at bounding box center [464, 458] width 143 height 69
click at [1334, 368] on div at bounding box center [686, 326] width 1372 height 652
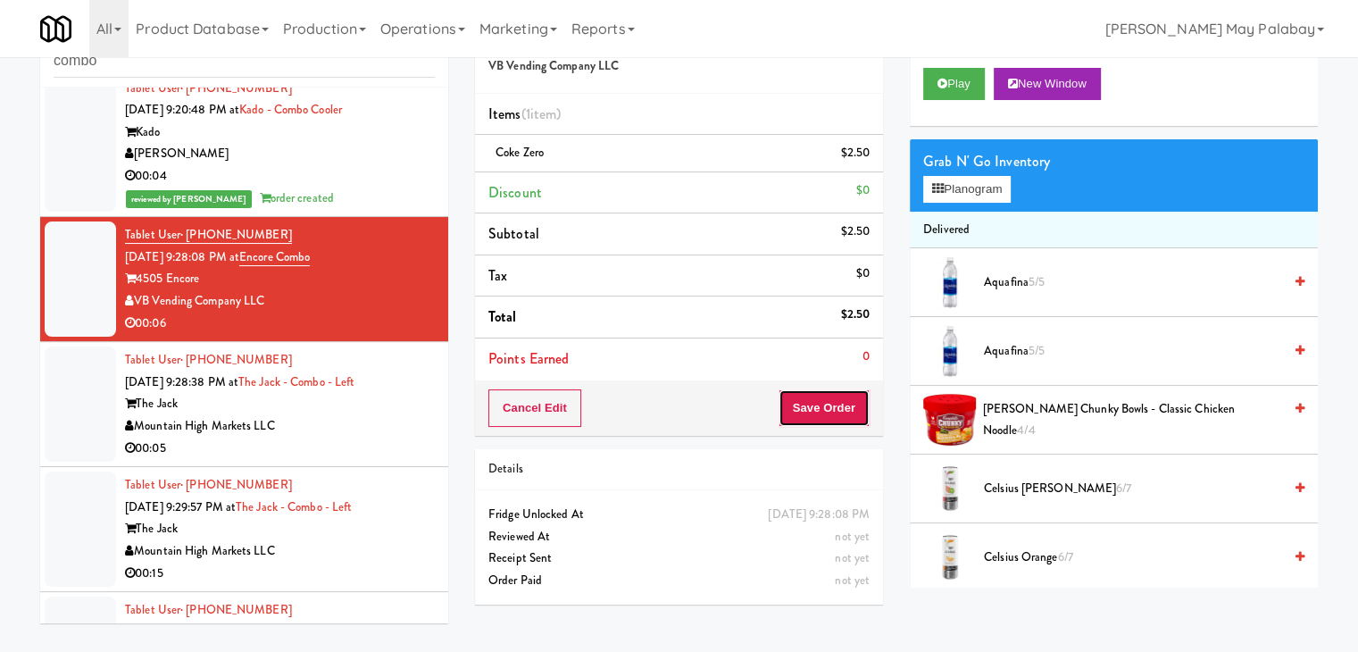
click at [833, 401] on button "Save Order" at bounding box center [824, 408] width 91 height 38
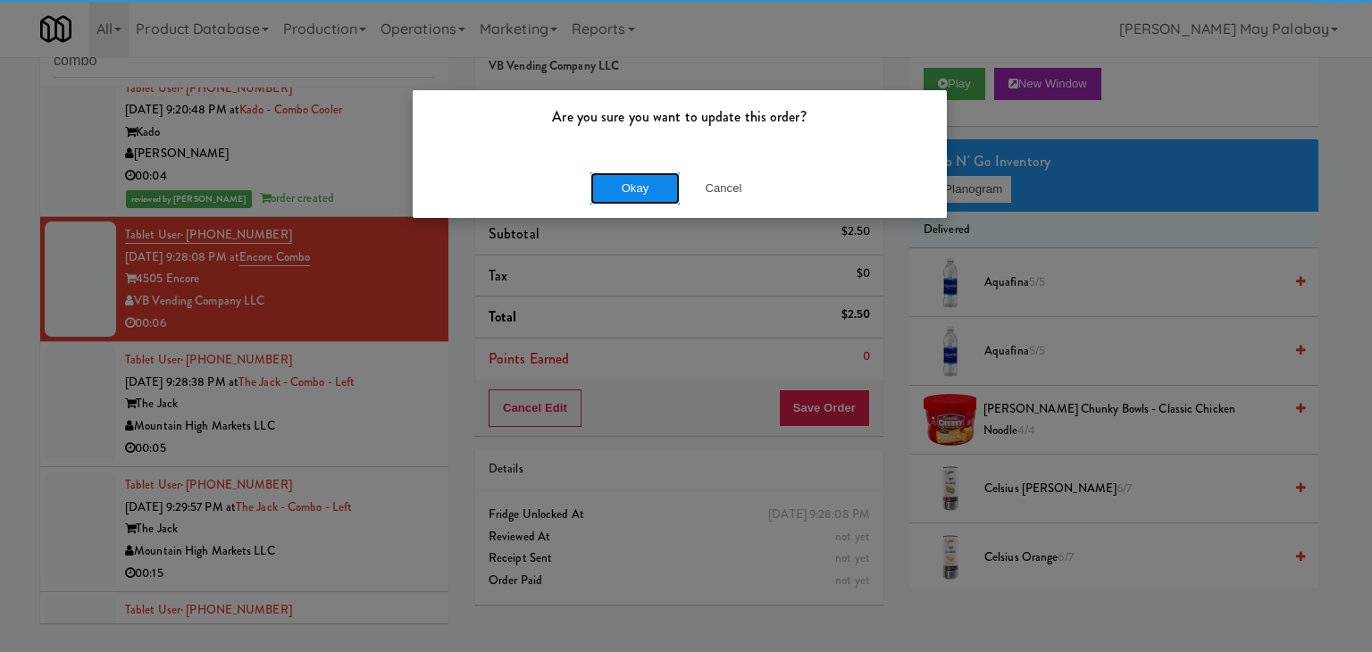
click at [648, 188] on button "Okay" at bounding box center [634, 188] width 89 height 32
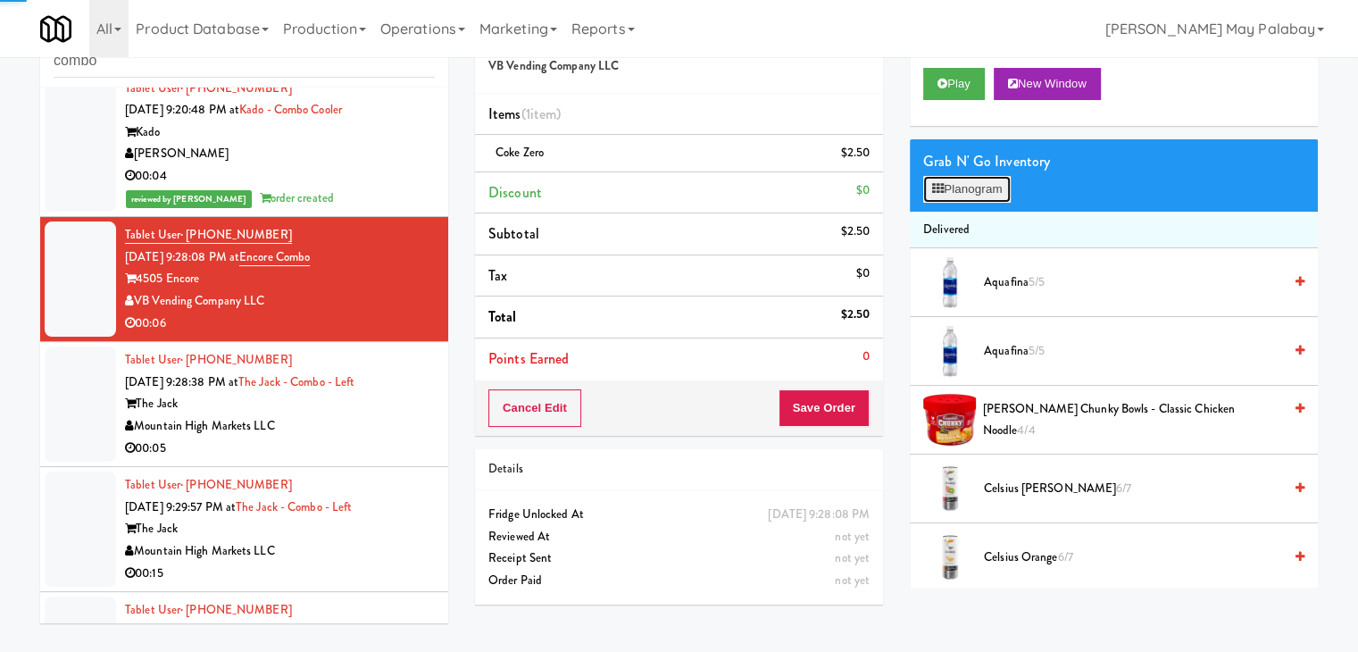
click at [951, 189] on button "Planogram" at bounding box center [968, 189] width 88 height 27
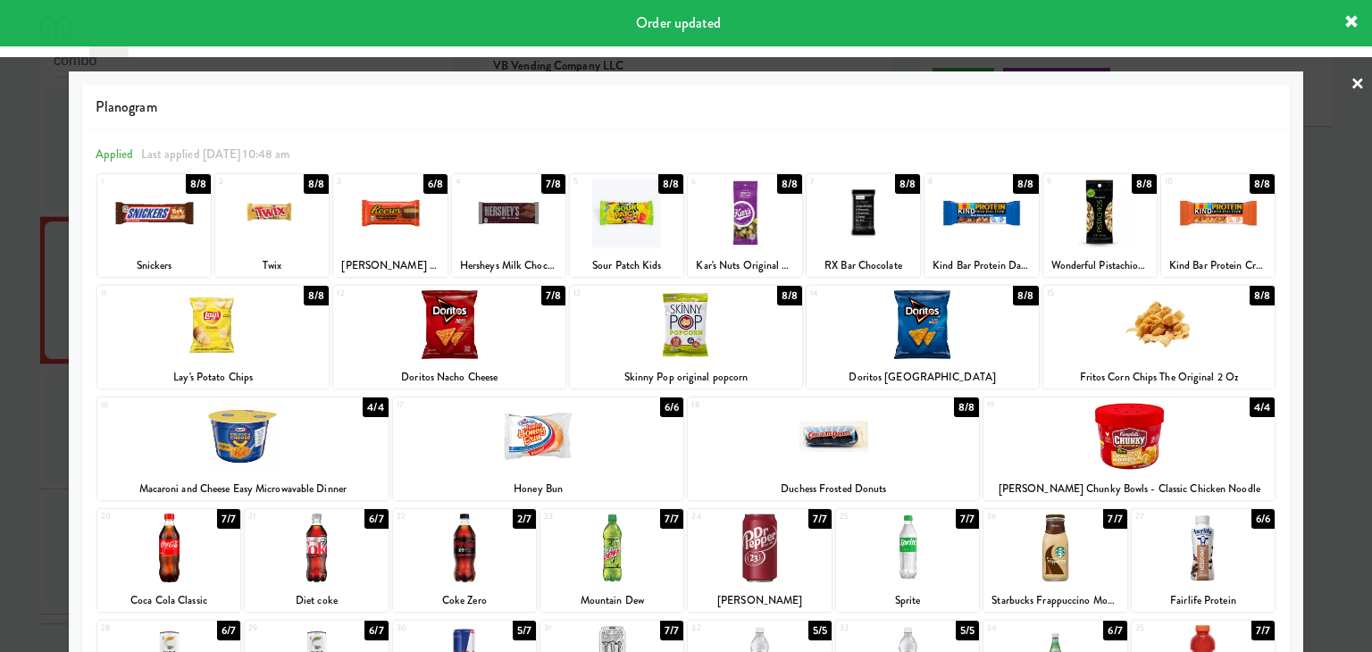
click at [1350, 87] on link "×" at bounding box center [1357, 84] width 14 height 55
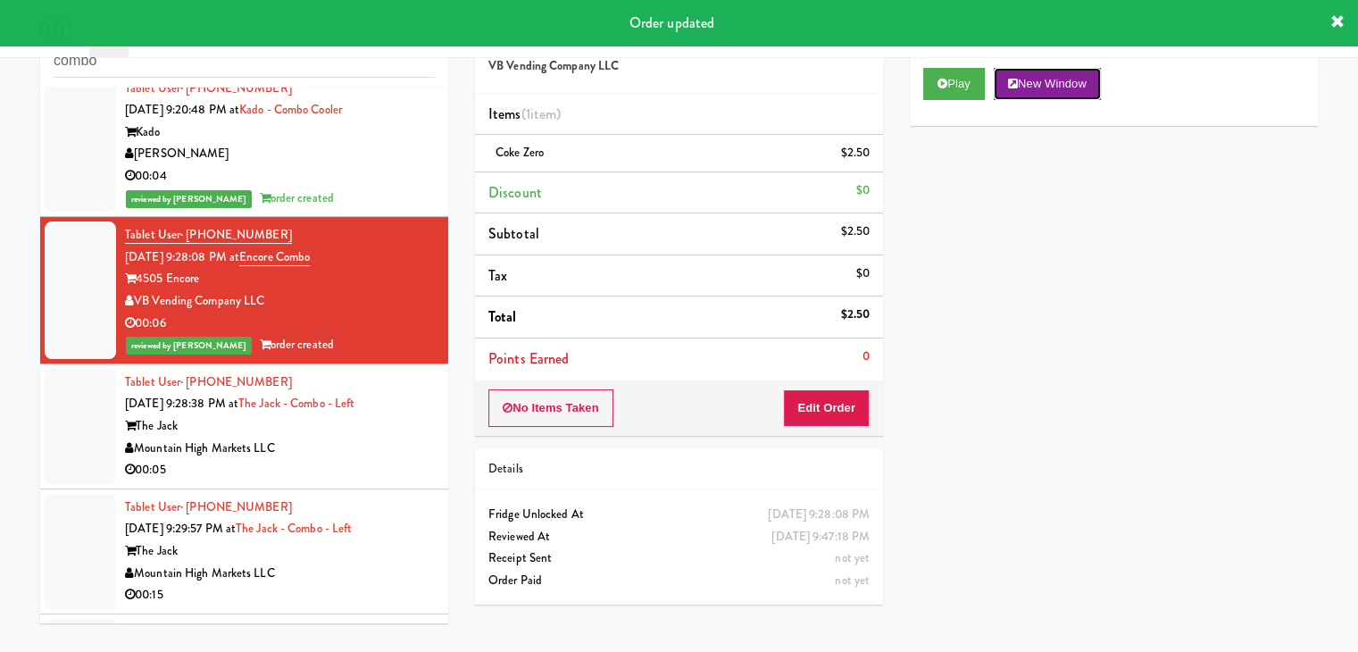
click at [1072, 90] on button "New Window" at bounding box center [1047, 84] width 107 height 32
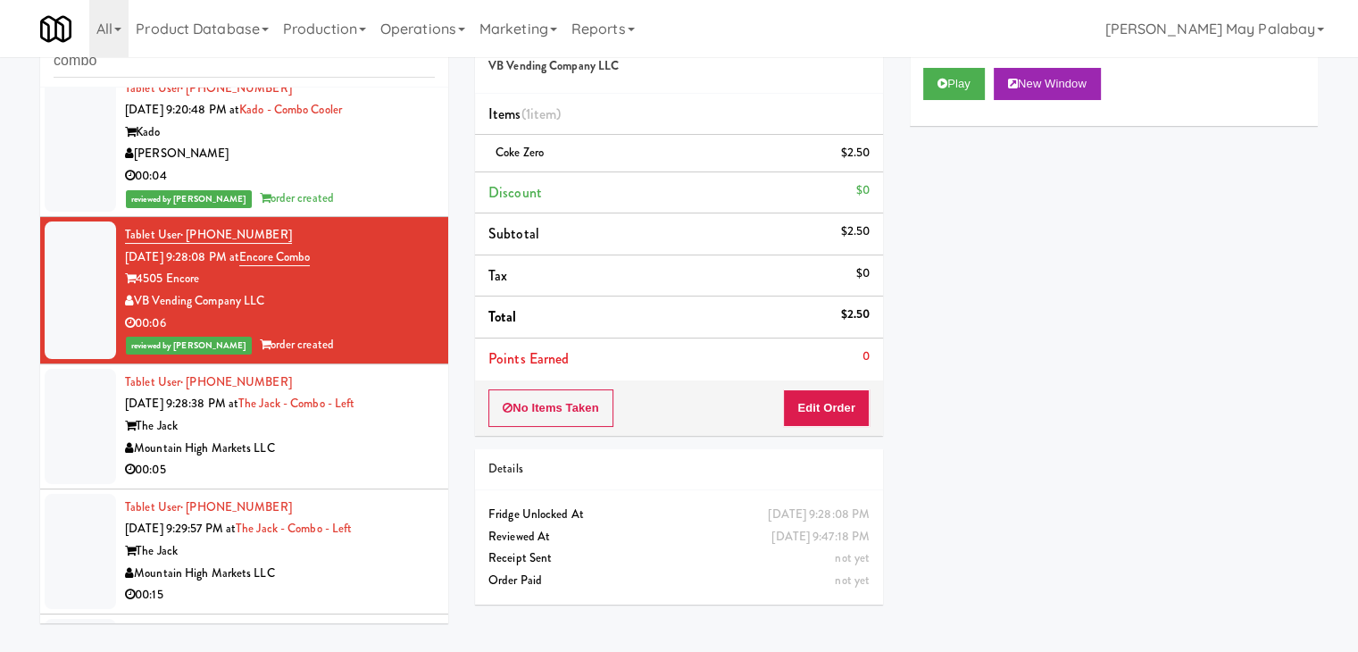
click at [385, 447] on div "Mountain High Markets LLC" at bounding box center [280, 449] width 310 height 22
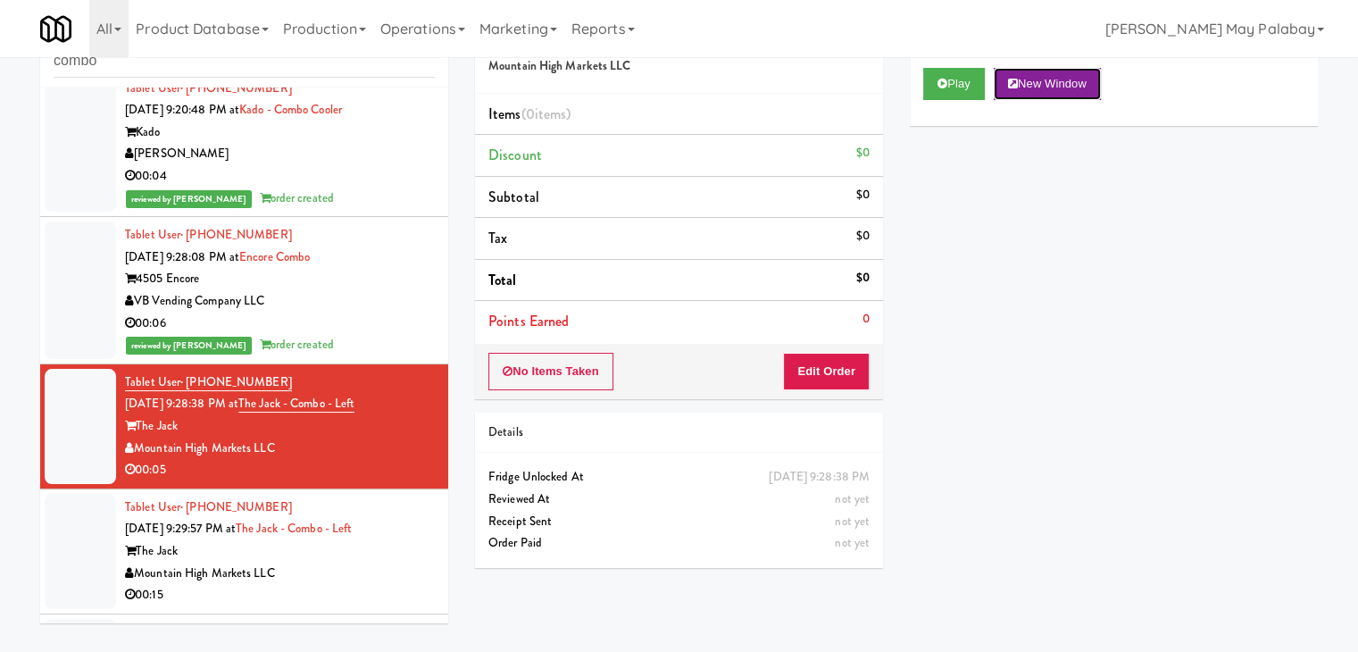
click at [1050, 84] on button "New Window" at bounding box center [1047, 84] width 107 height 32
click at [836, 368] on button "Edit Order" at bounding box center [826, 372] width 87 height 38
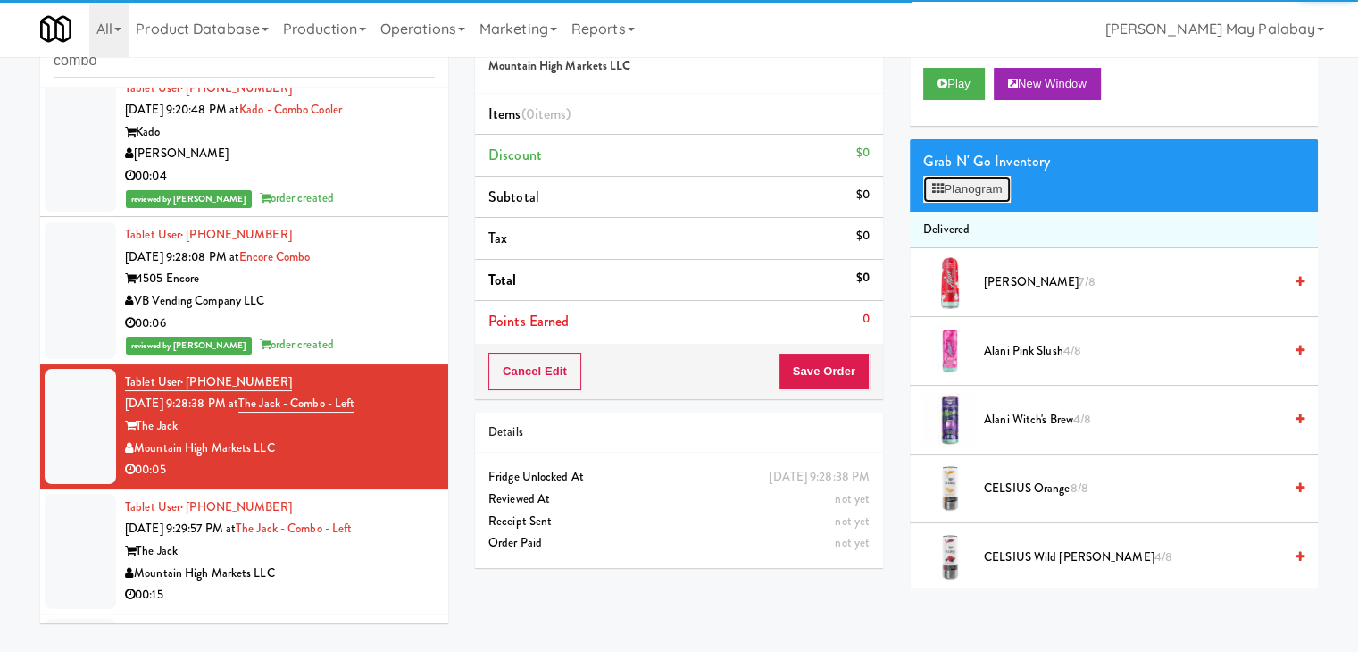
click at [936, 194] on icon at bounding box center [938, 189] width 12 height 12
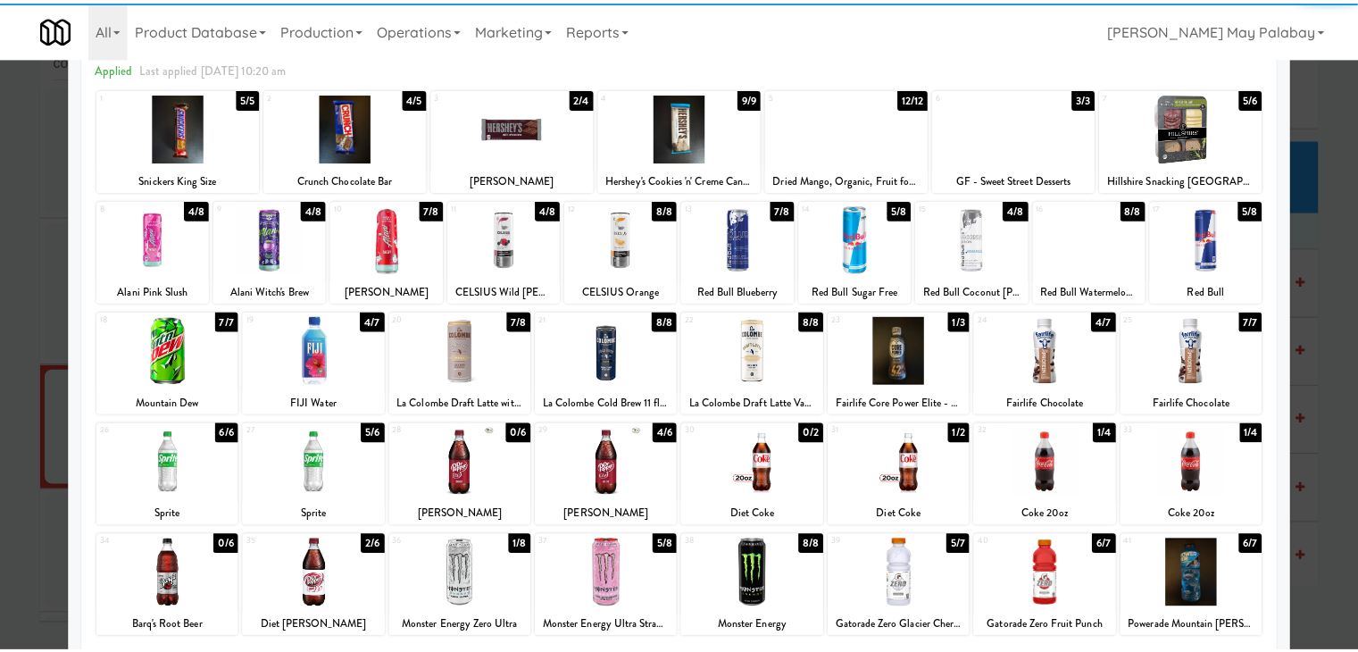
scroll to position [89, 0]
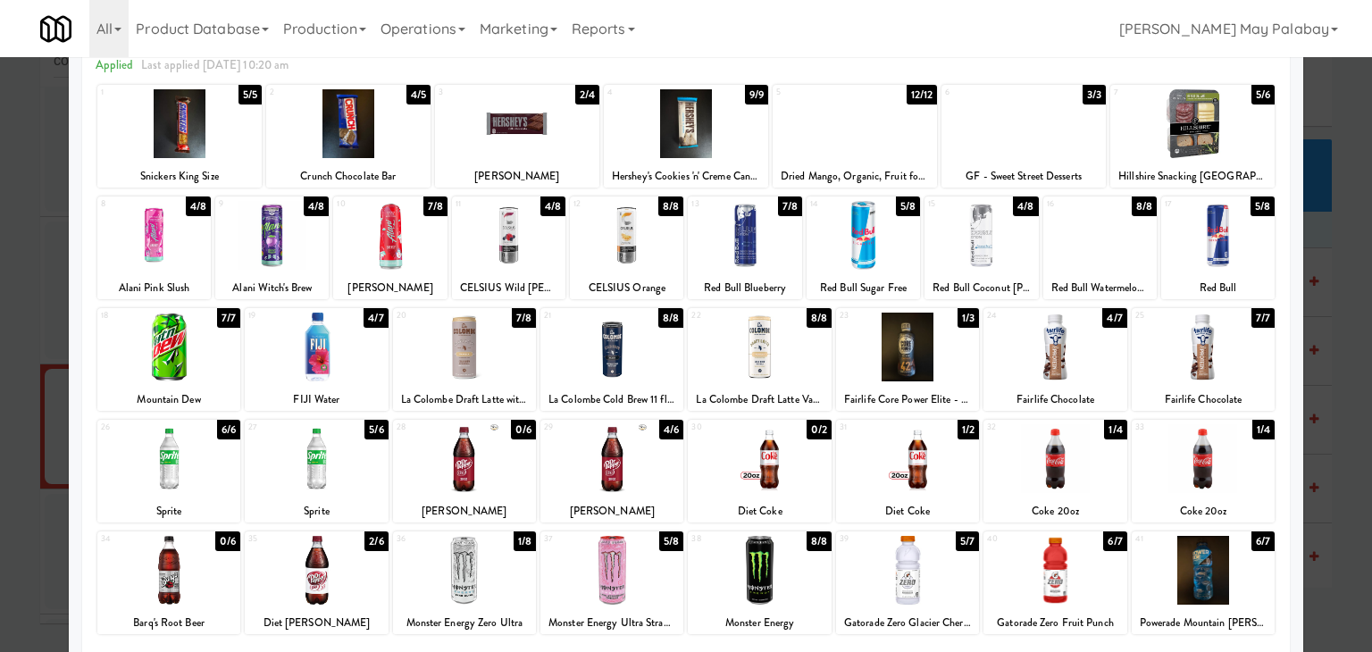
click at [1083, 566] on div at bounding box center [1054, 570] width 143 height 69
click at [1334, 506] on div at bounding box center [686, 326] width 1372 height 652
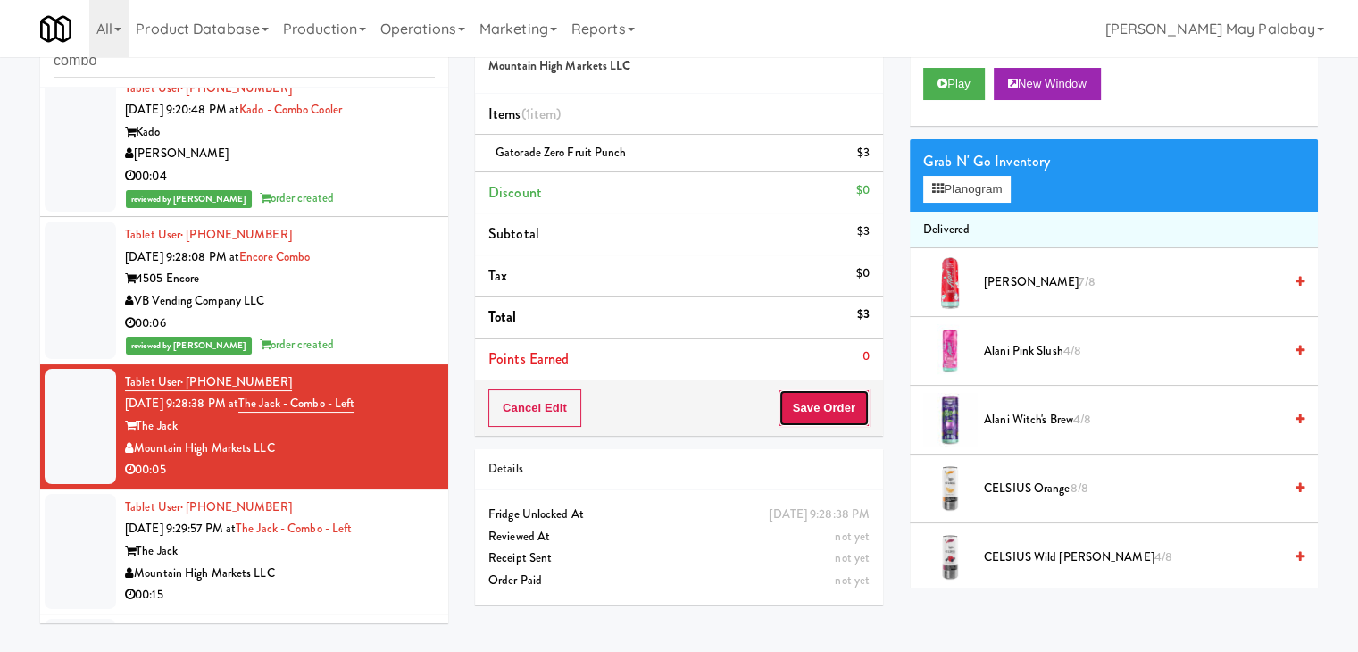
click at [837, 416] on button "Save Order" at bounding box center [824, 408] width 91 height 38
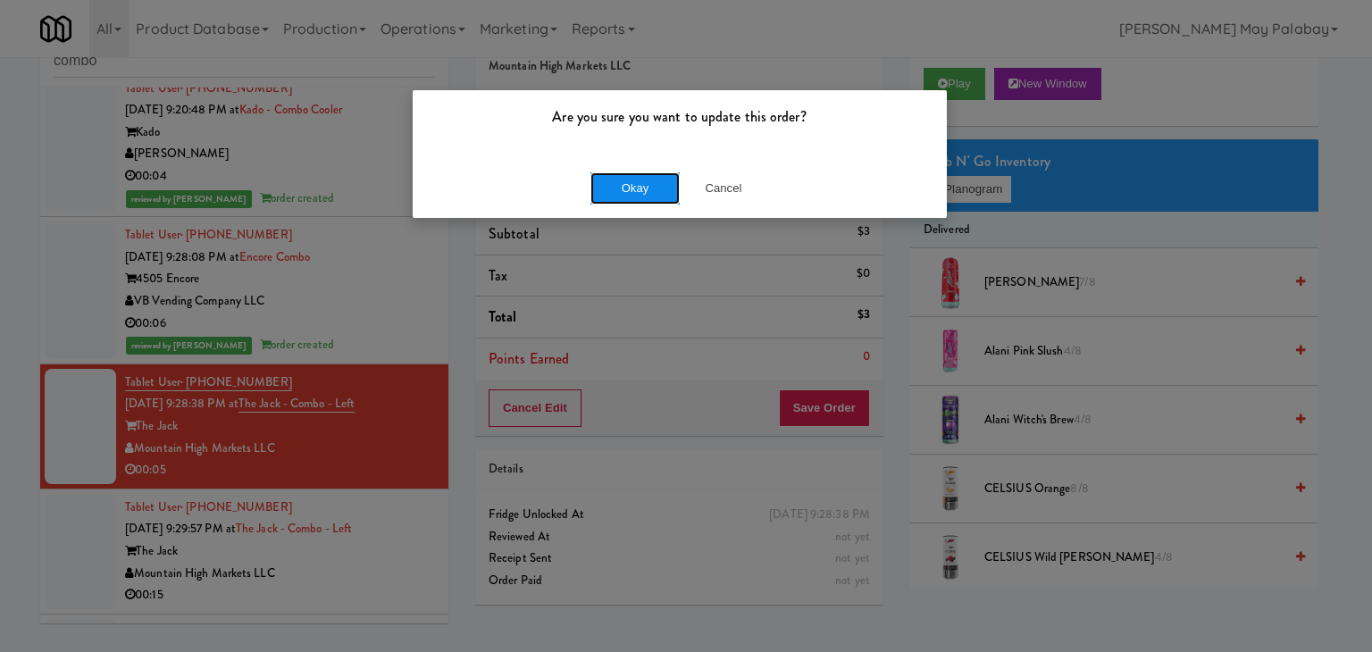
click at [620, 196] on button "Okay" at bounding box center [634, 188] width 89 height 32
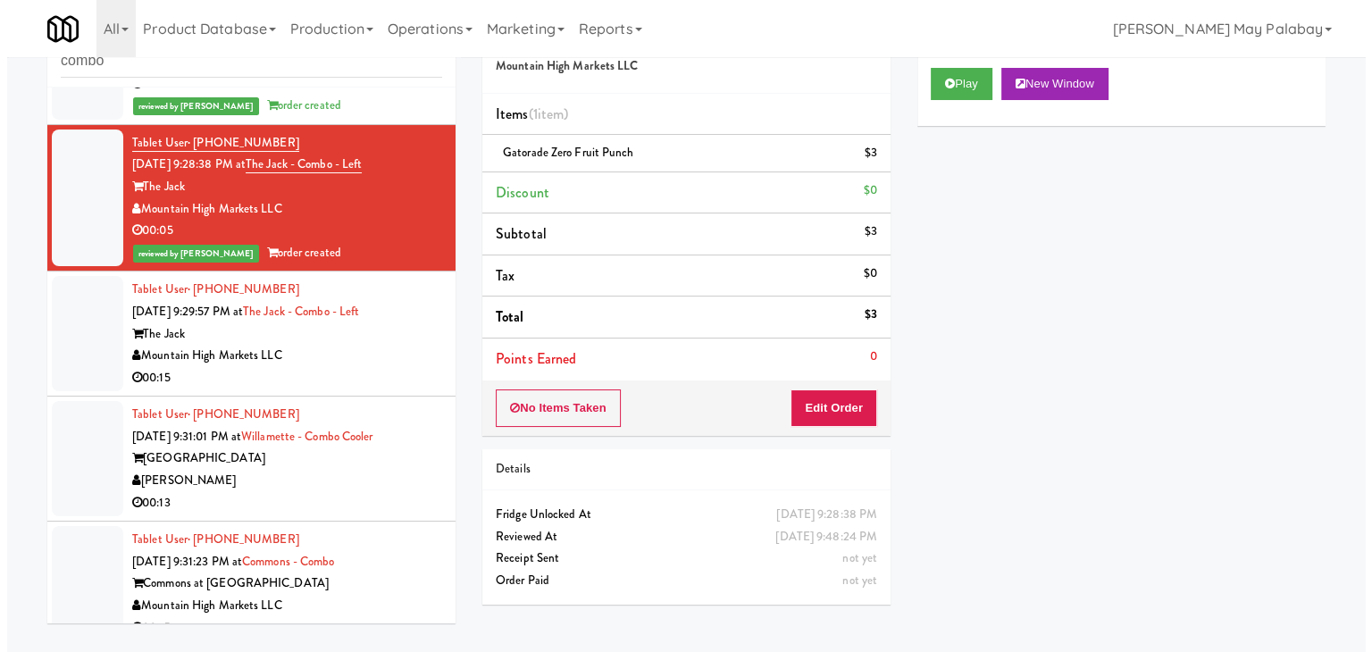
scroll to position [1660, 0]
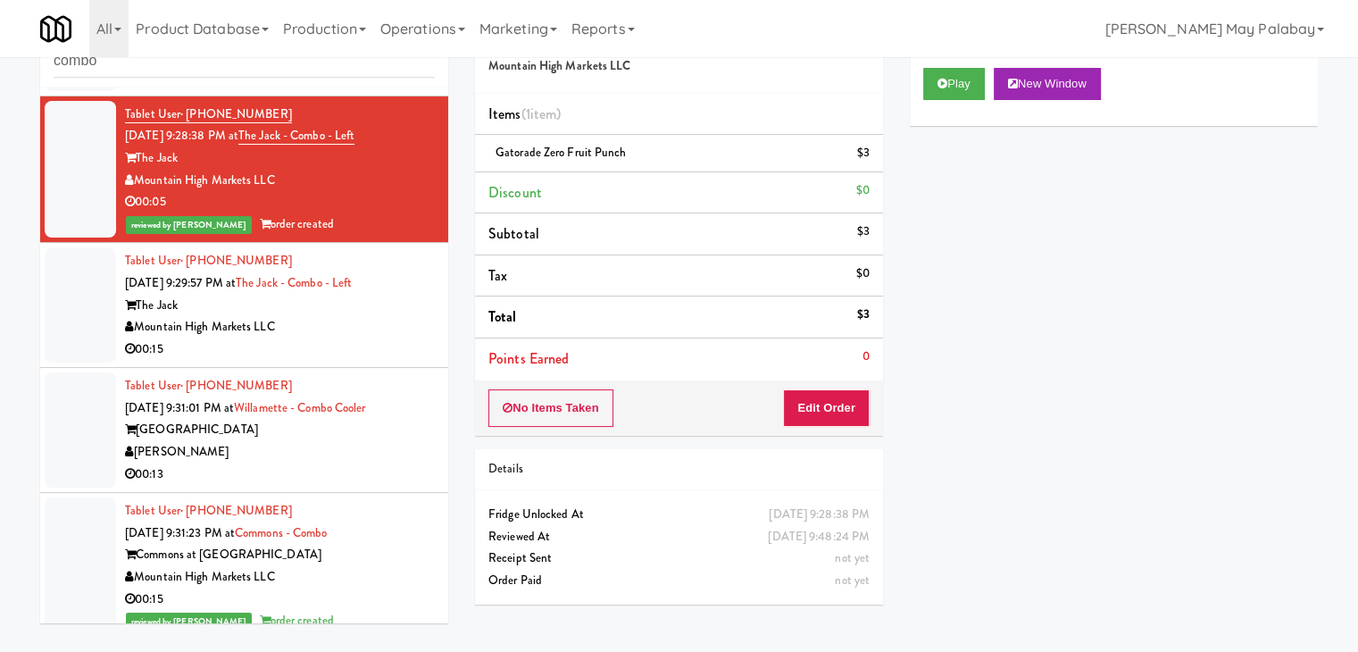
click at [394, 480] on div "00:13" at bounding box center [280, 475] width 310 height 22
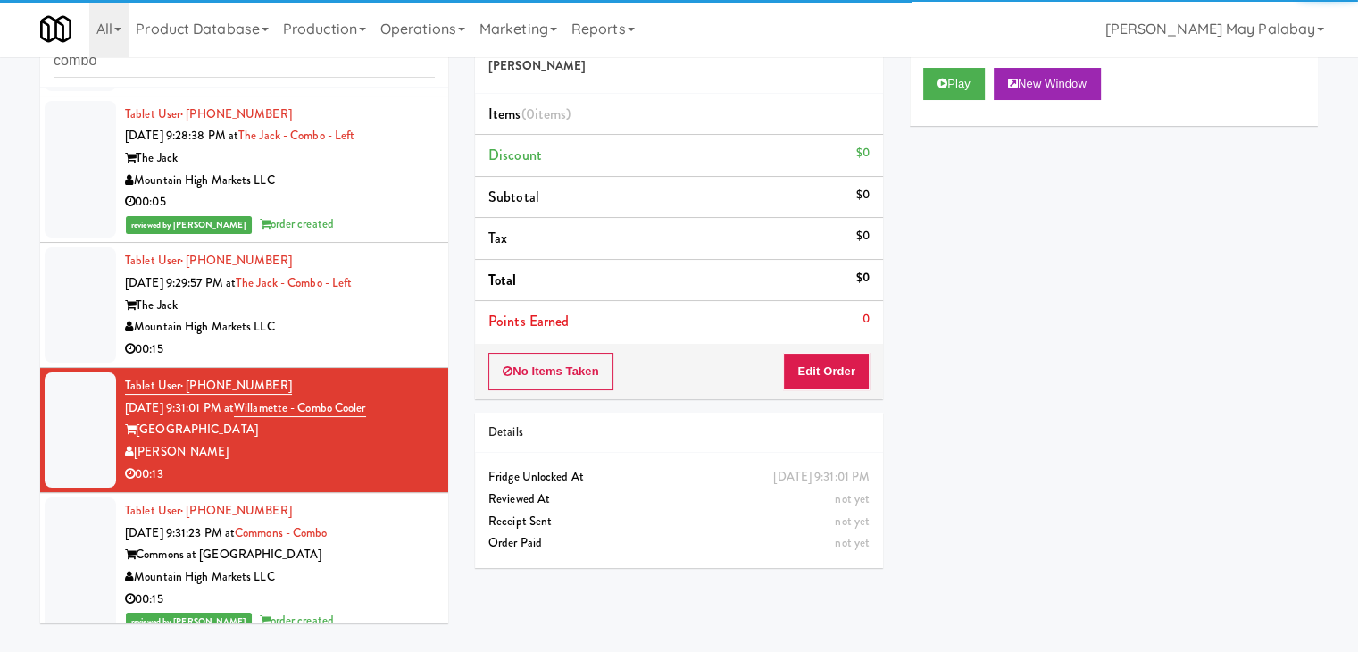
click at [1058, 99] on div "Play New Window" at bounding box center [1114, 89] width 408 height 71
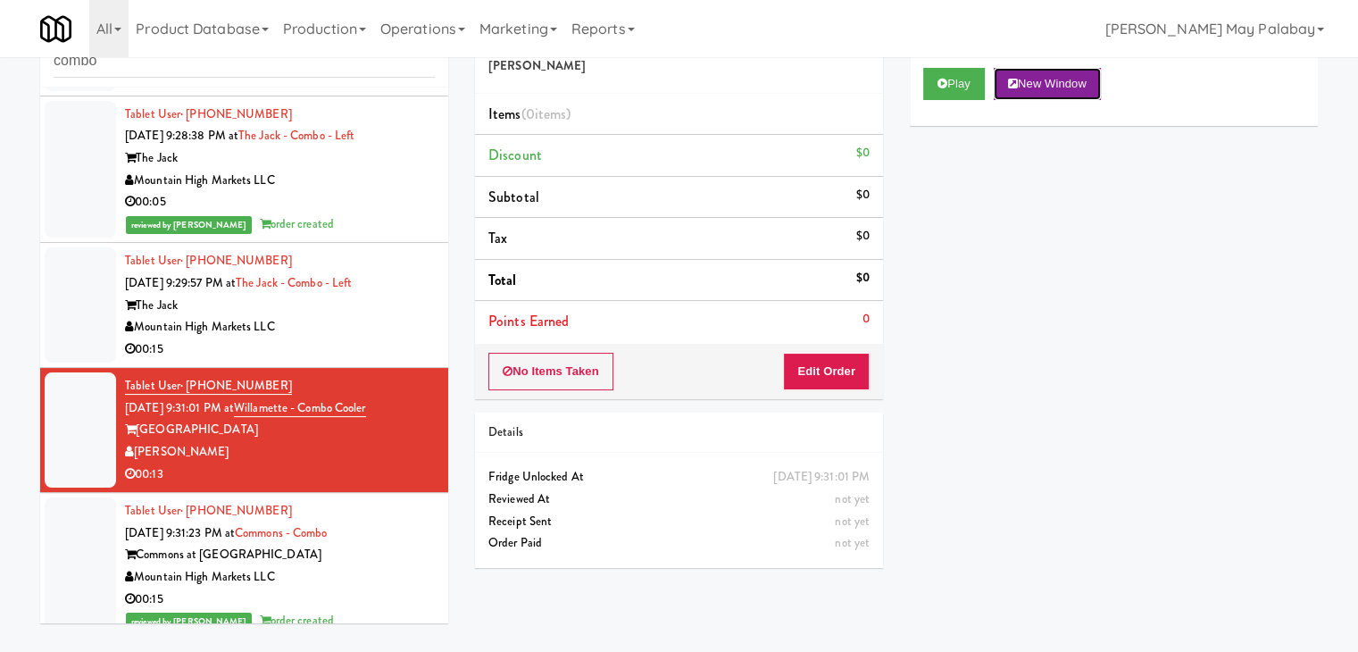
click at [1066, 88] on button "New Window" at bounding box center [1047, 84] width 107 height 32
click at [808, 372] on button "Edit Order" at bounding box center [826, 372] width 87 height 38
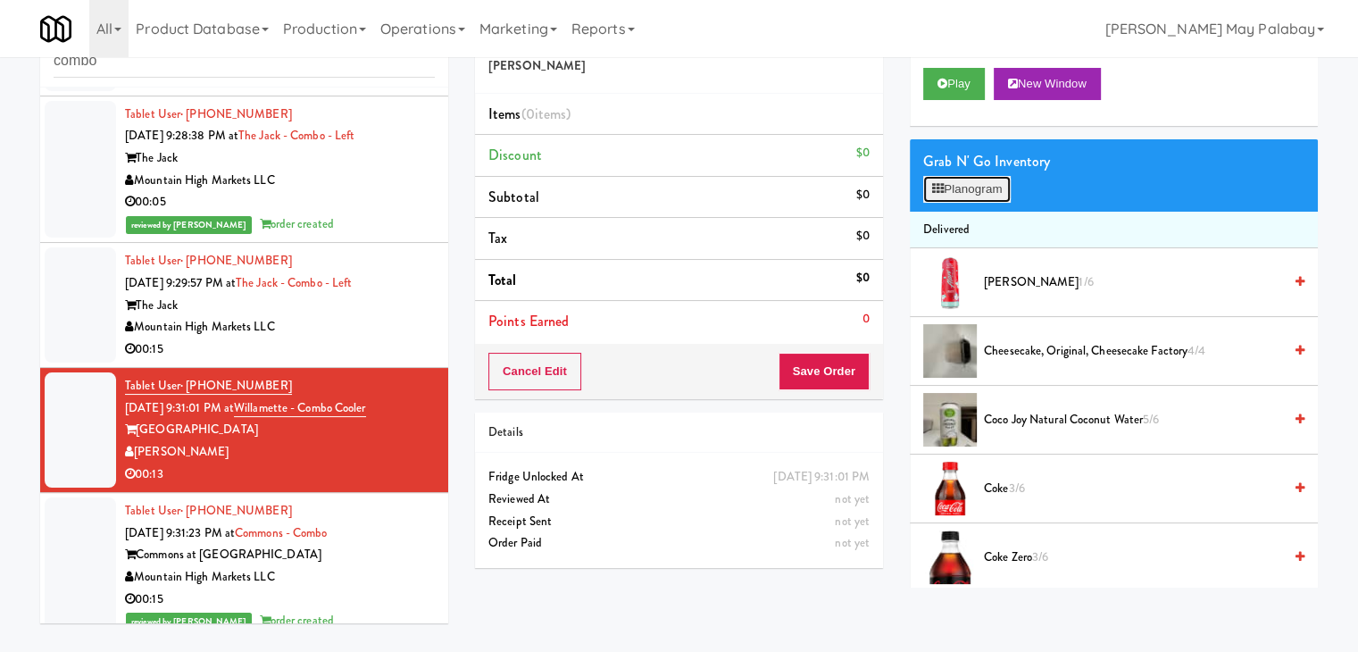
click at [981, 192] on button "Planogram" at bounding box center [968, 189] width 88 height 27
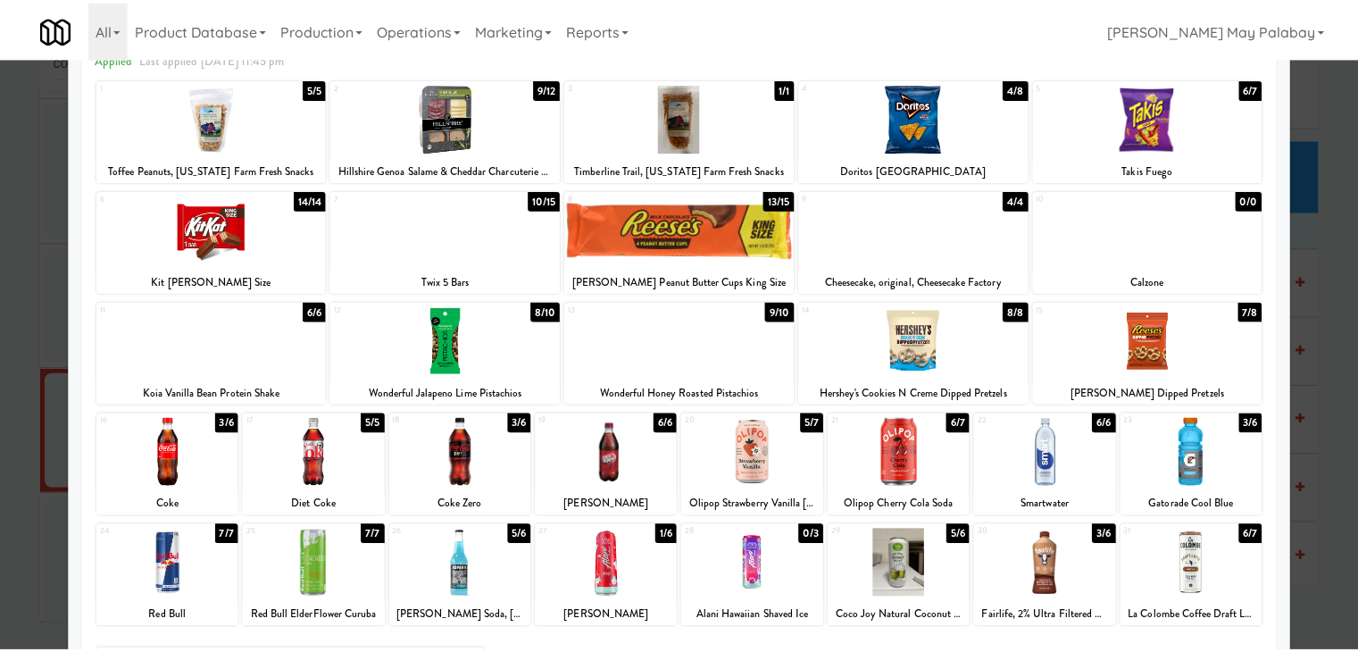
scroll to position [89, 0]
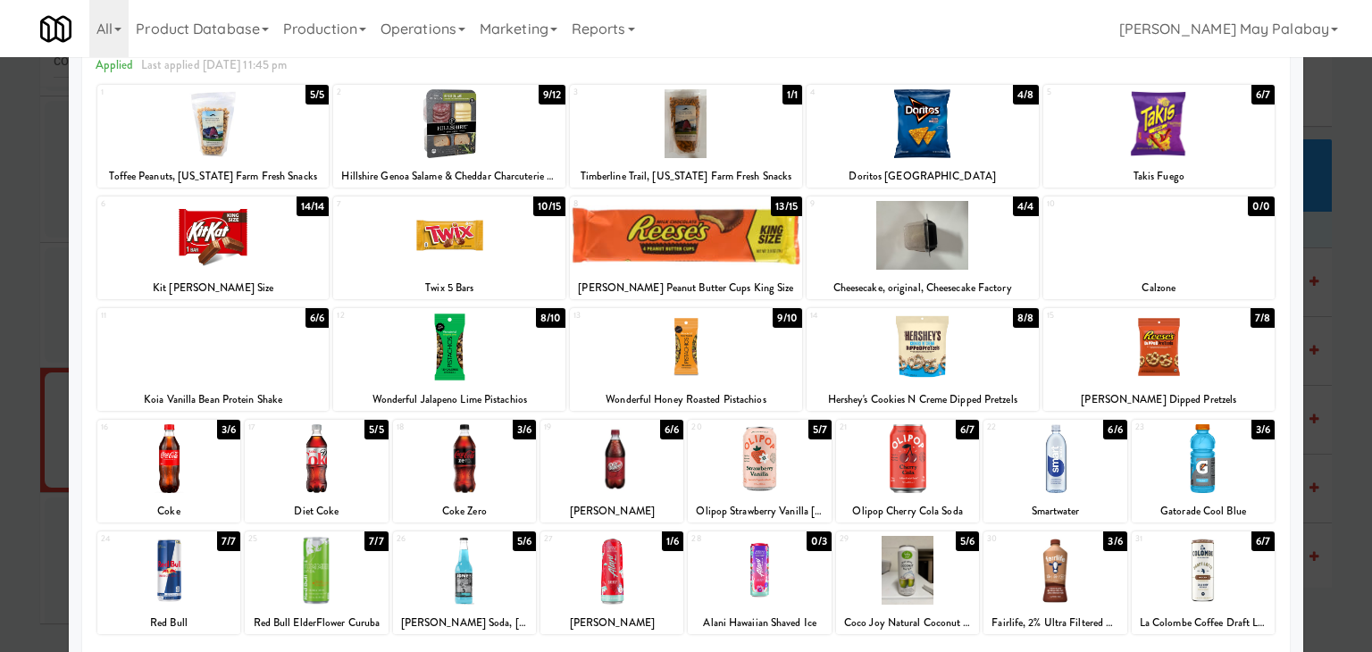
click at [825, 477] on div "16 3/6 Coke 17 5/5 Diet Coke 18 3/6 Coke Zero 19 6/6 [PERSON_NAME] 20 5/7 Olipo…" at bounding box center [685, 471] width 1177 height 103
click at [805, 480] on div at bounding box center [759, 458] width 143 height 69
click at [1329, 494] on div at bounding box center [686, 326] width 1372 height 652
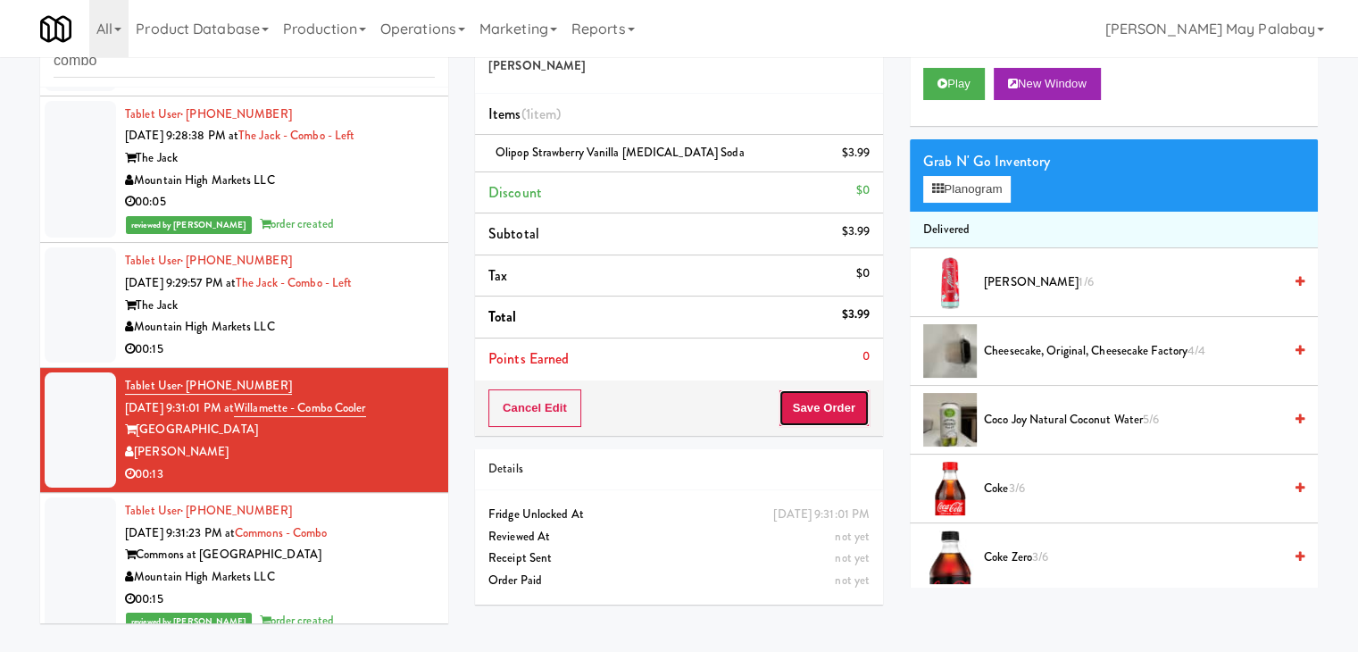
click at [823, 404] on button "Save Order" at bounding box center [824, 408] width 91 height 38
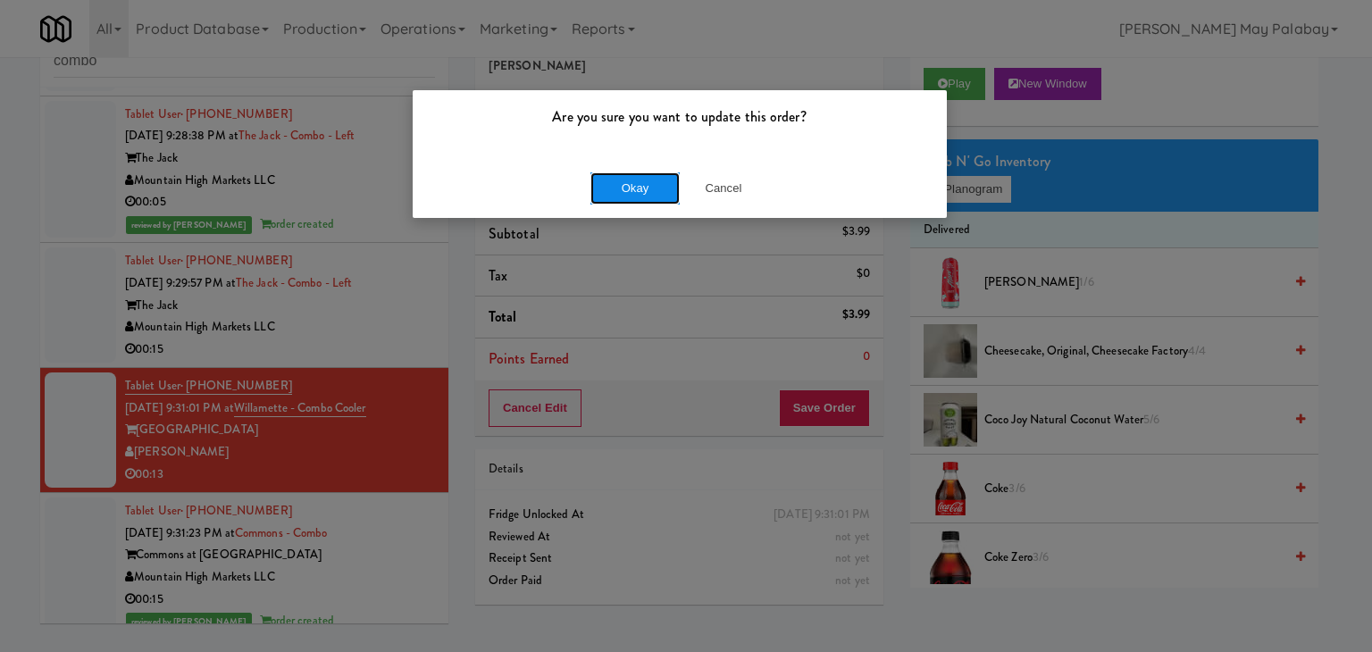
click at [654, 183] on button "Okay" at bounding box center [634, 188] width 89 height 32
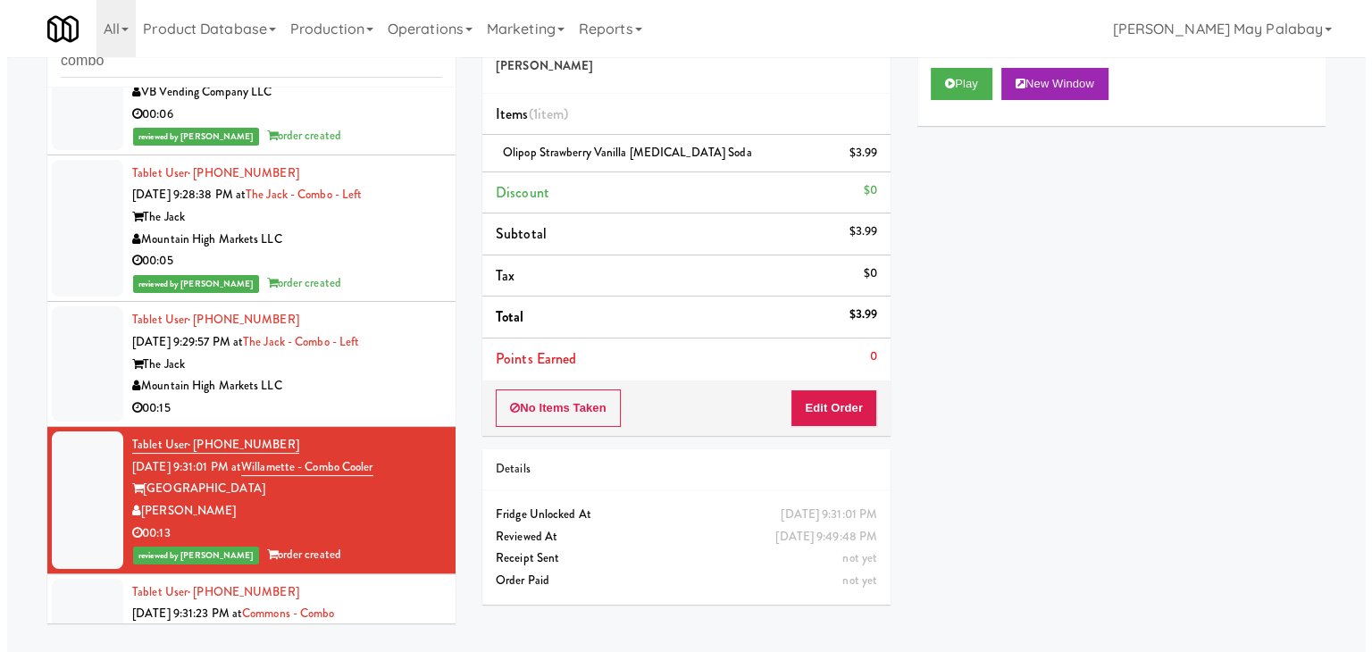
scroll to position [1571, 0]
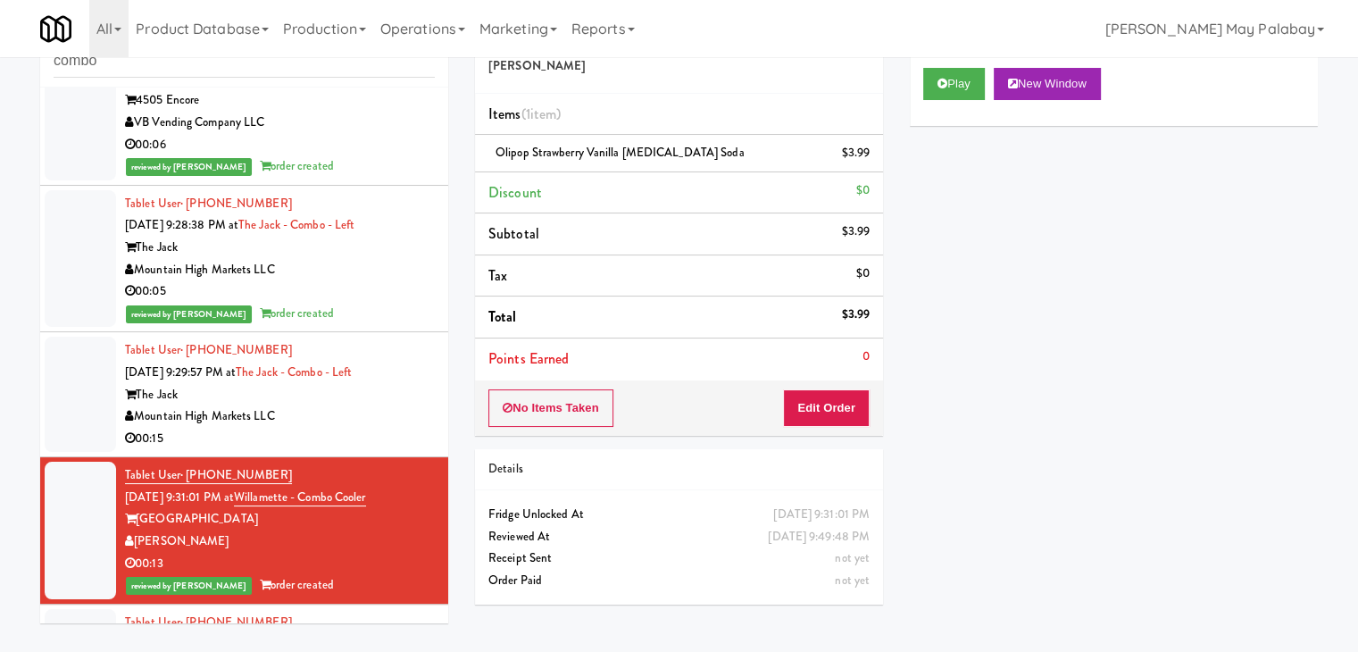
click at [332, 430] on div "00:15" at bounding box center [280, 439] width 310 height 22
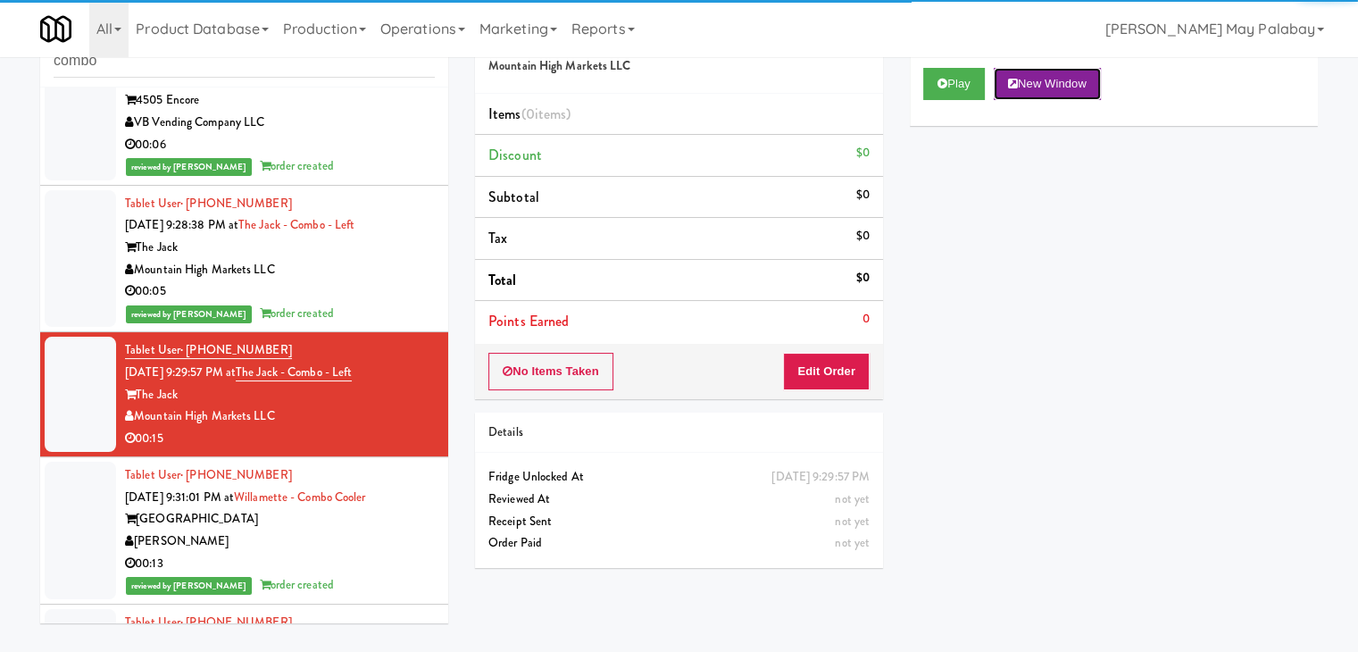
click at [1023, 76] on button "New Window" at bounding box center [1047, 84] width 107 height 32
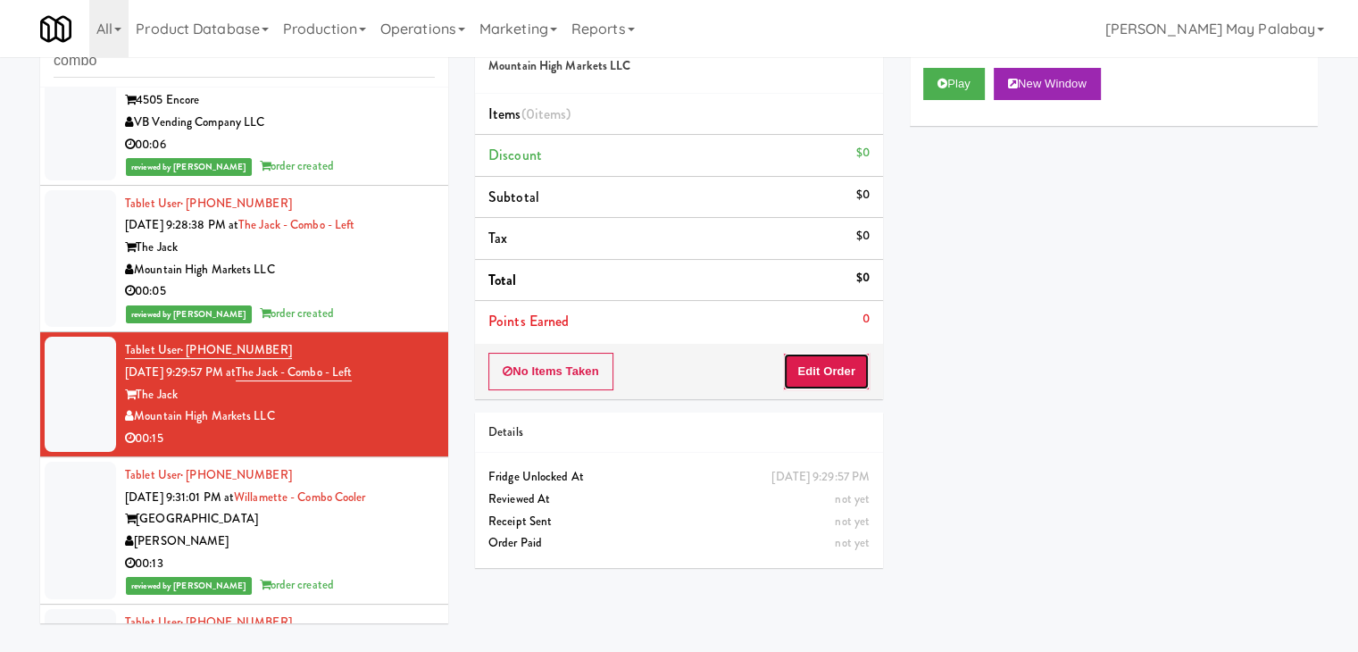
click at [836, 372] on button "Edit Order" at bounding box center [826, 372] width 87 height 38
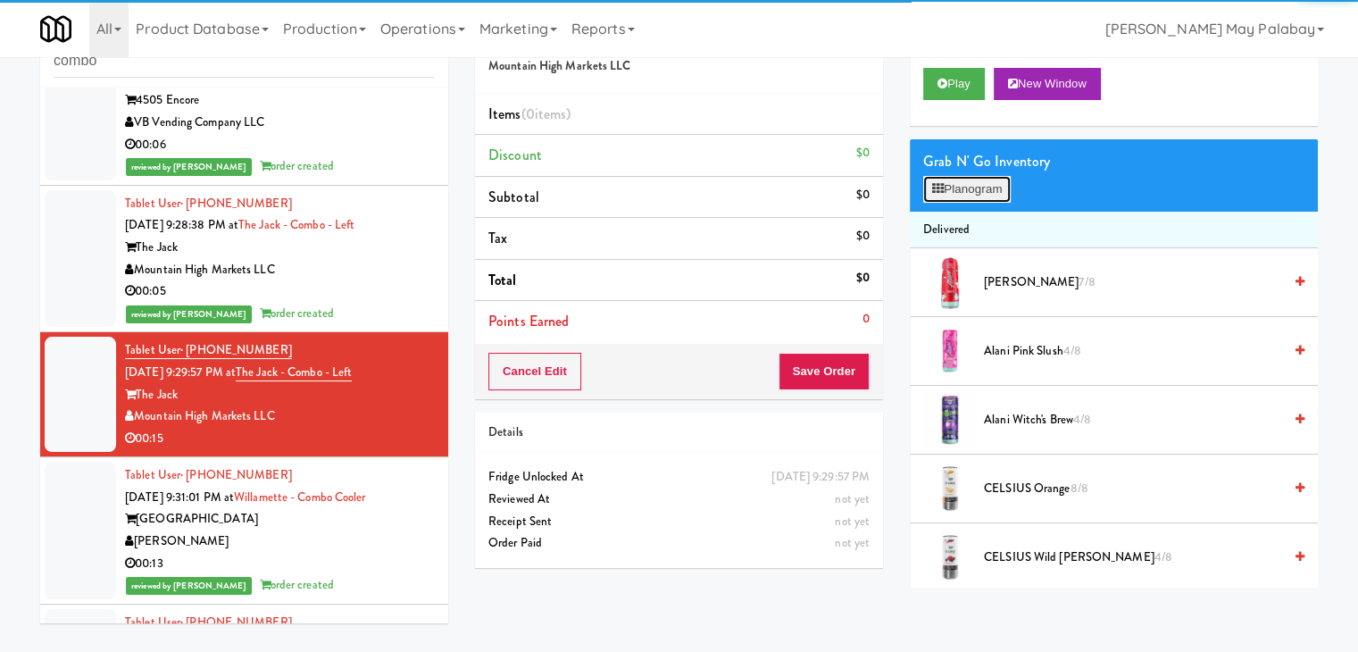
click at [989, 192] on button "Planogram" at bounding box center [968, 189] width 88 height 27
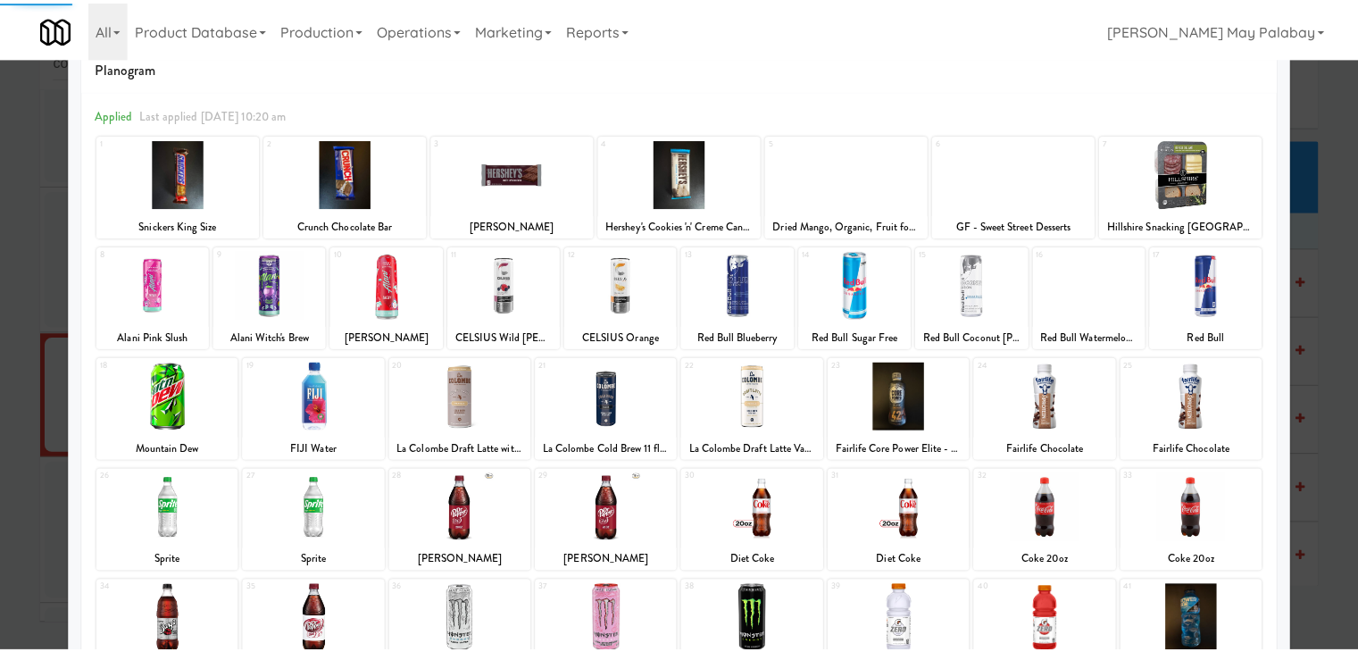
scroll to position [89, 0]
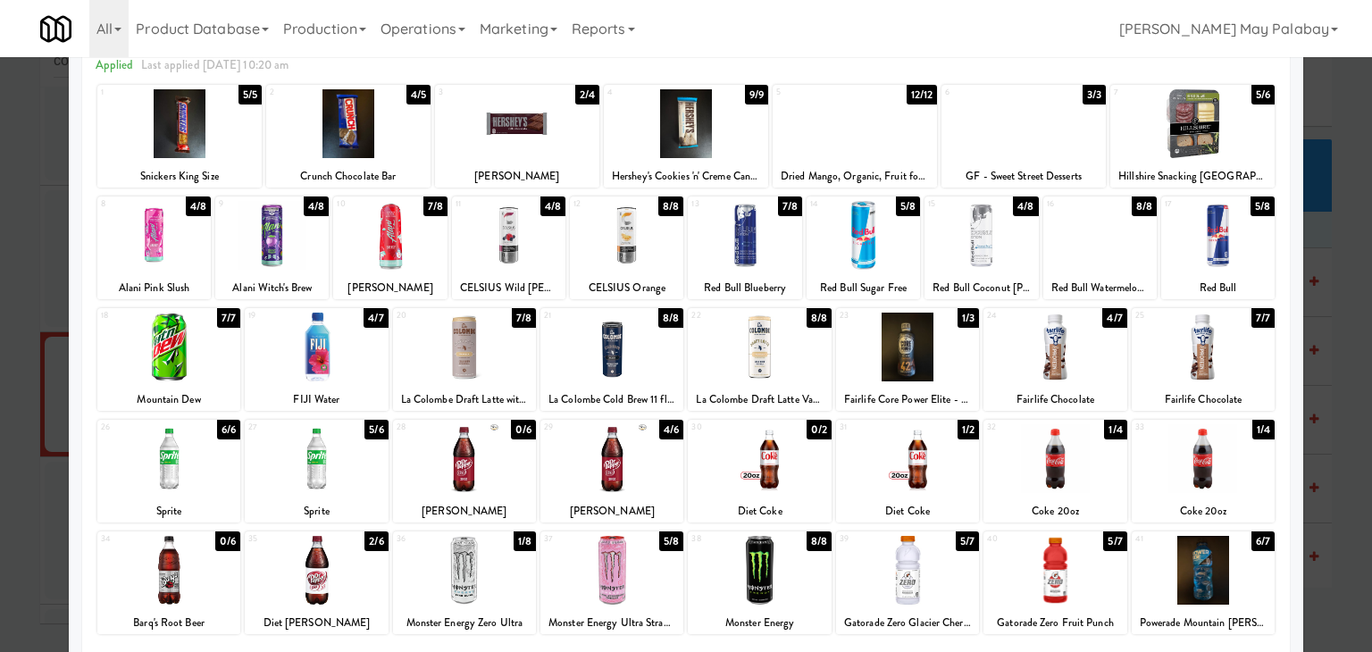
click at [1068, 472] on div at bounding box center [1054, 458] width 143 height 69
click at [1332, 380] on div at bounding box center [686, 326] width 1372 height 652
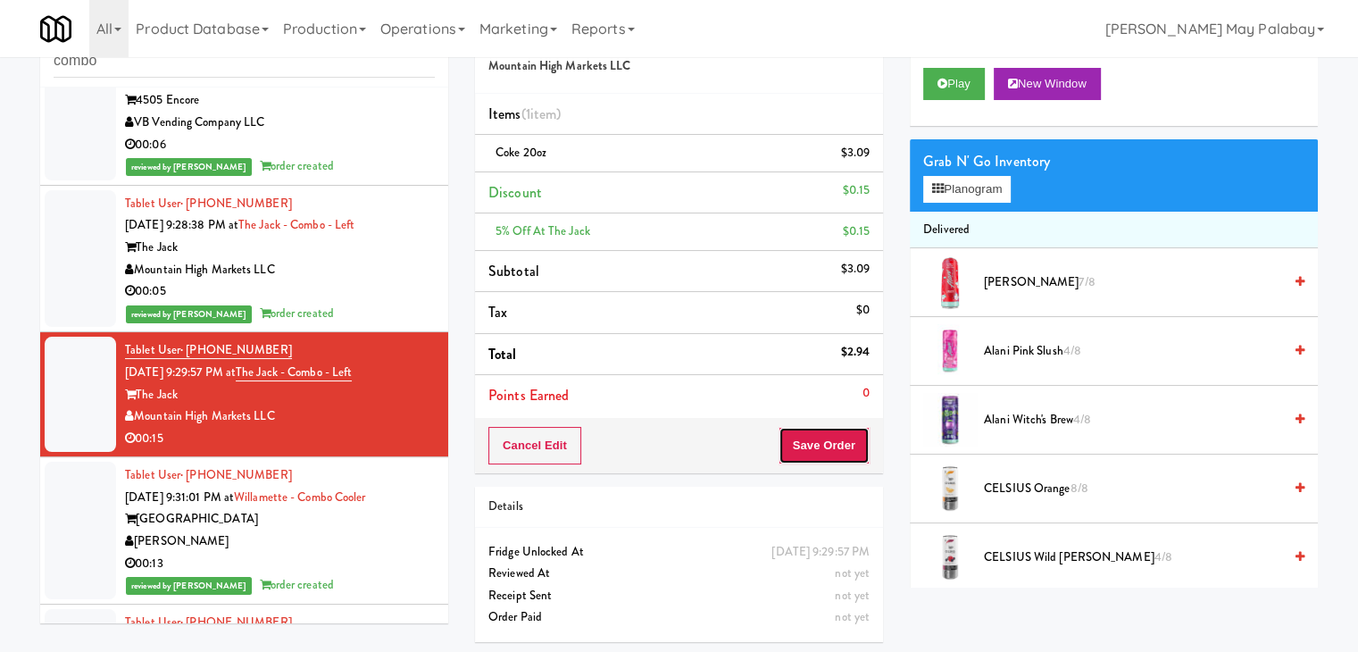
click at [836, 453] on button "Save Order" at bounding box center [824, 446] width 91 height 38
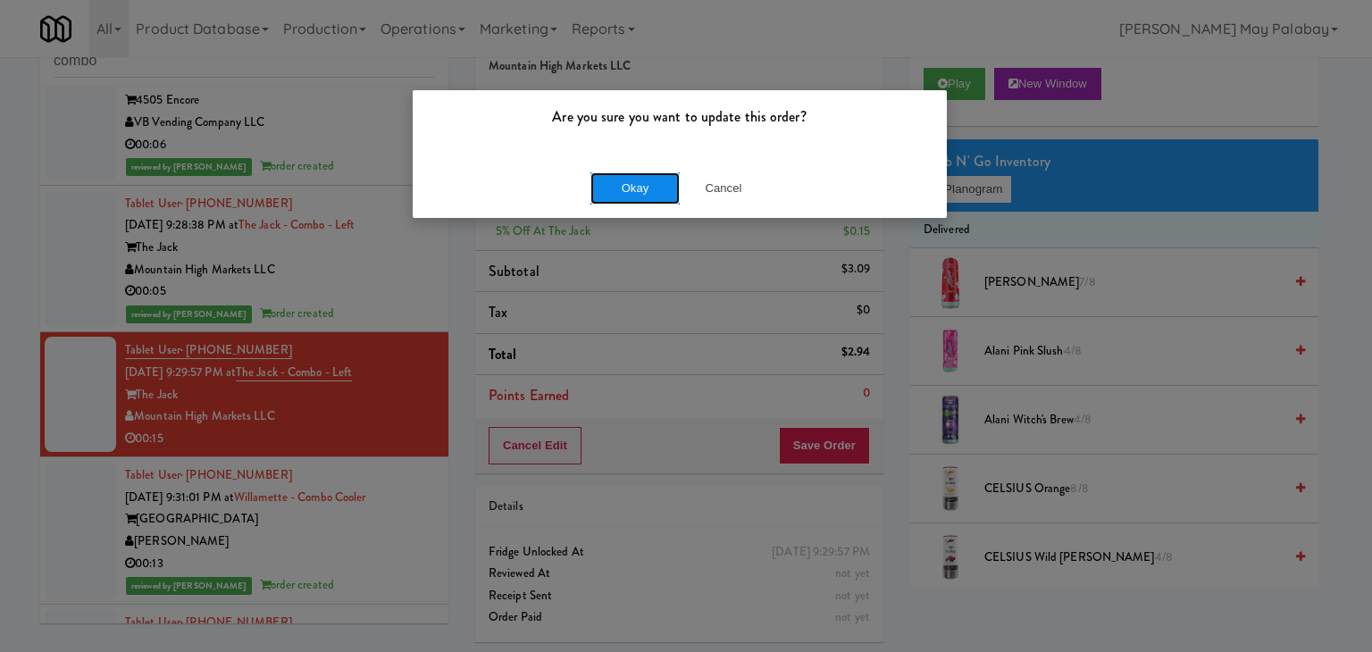
click at [618, 182] on button "Okay" at bounding box center [634, 188] width 89 height 32
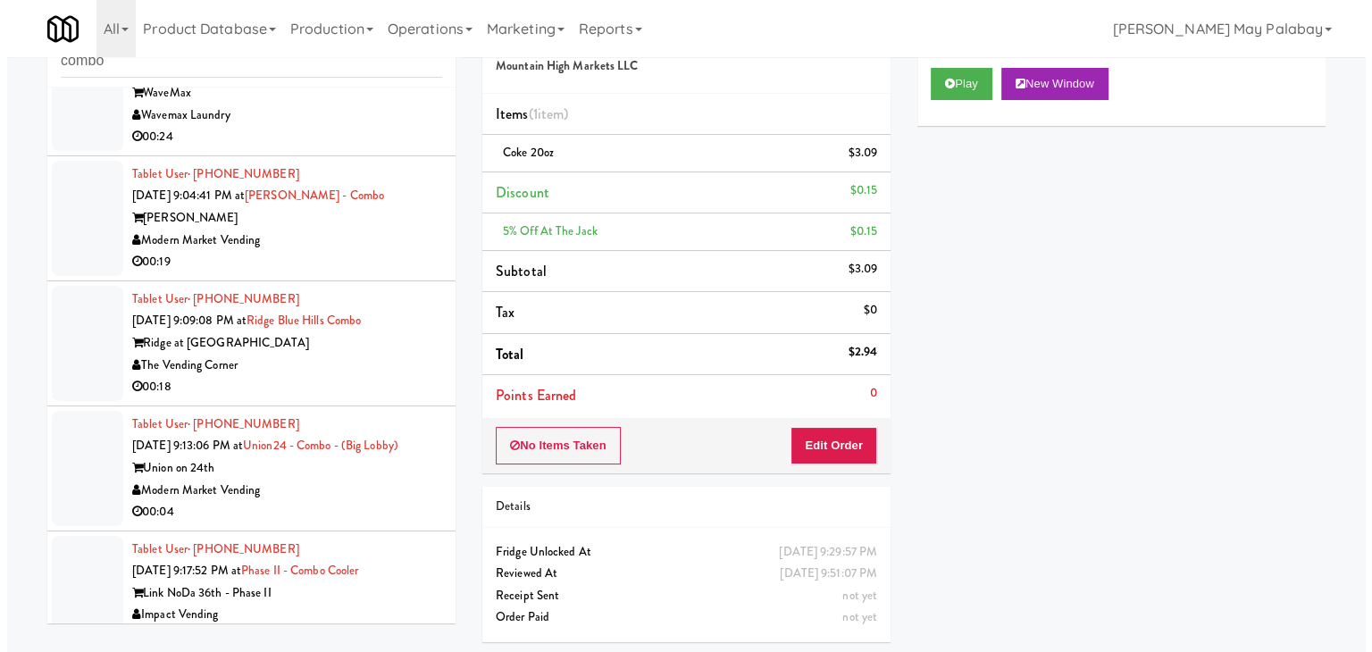
scroll to position [678, 0]
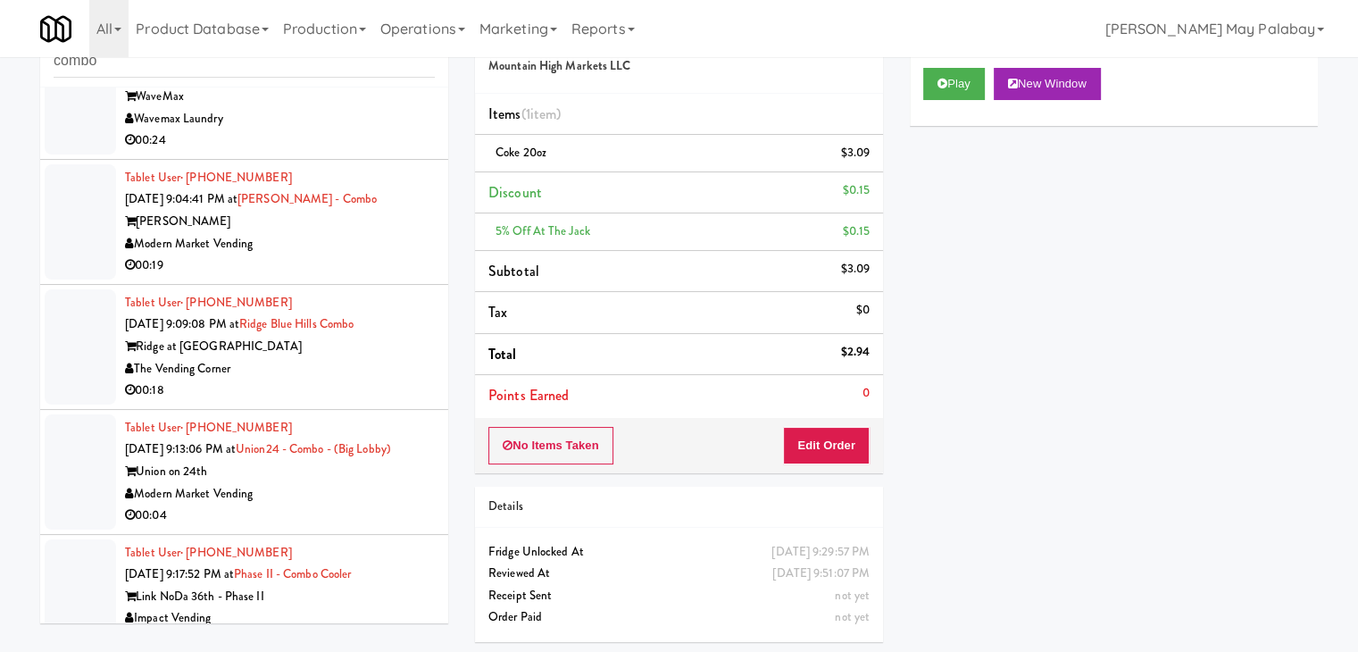
click at [362, 236] on div "Modern Market Vending" at bounding box center [280, 244] width 310 height 22
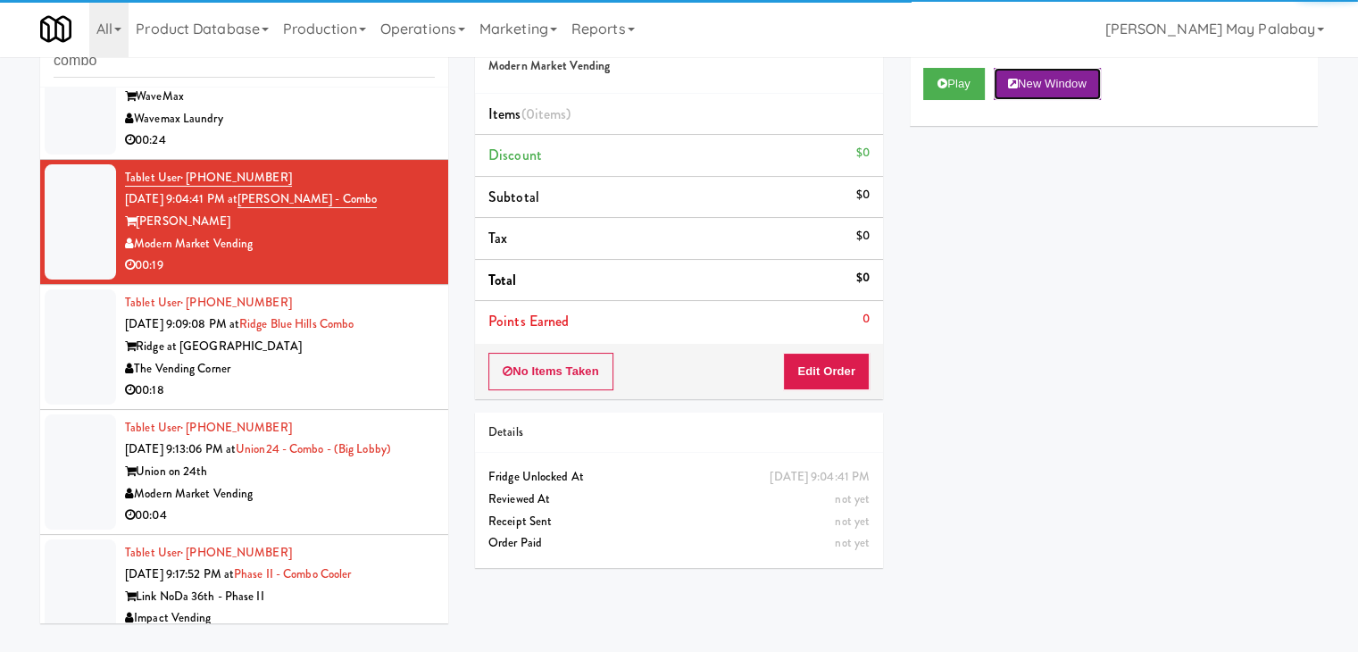
click at [1031, 87] on button "New Window" at bounding box center [1047, 84] width 107 height 32
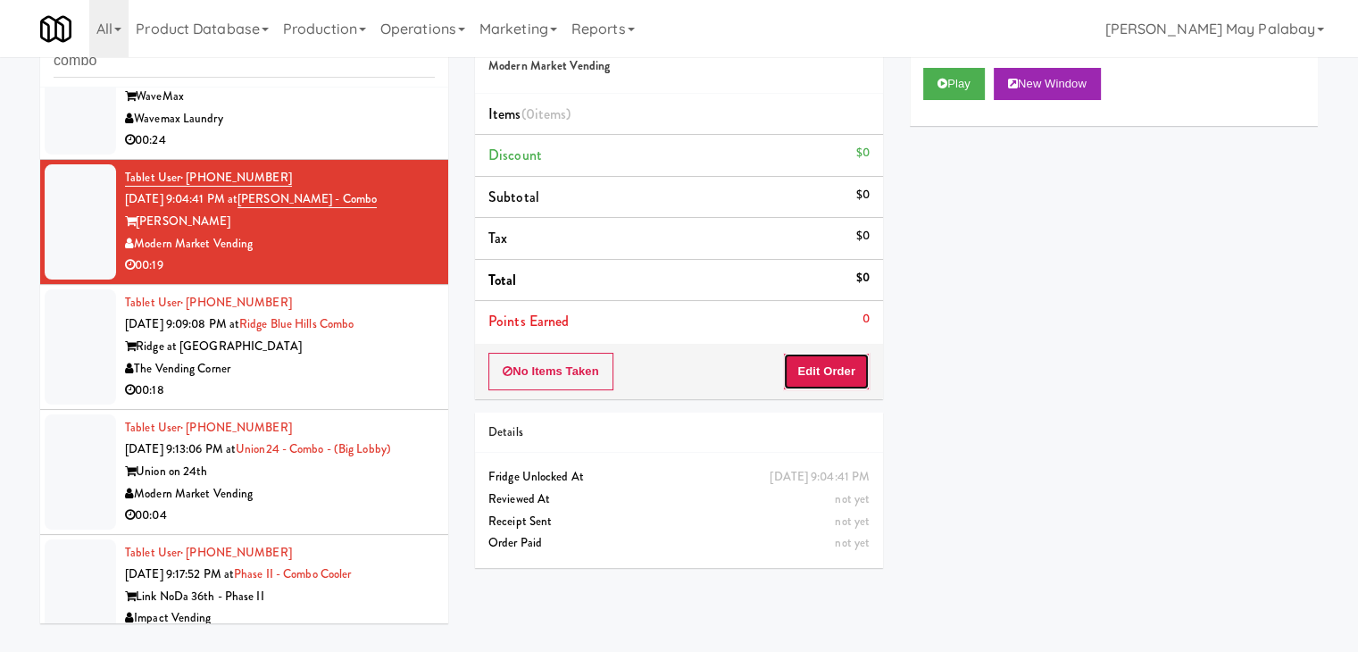
click at [801, 381] on button "Edit Order" at bounding box center [826, 372] width 87 height 38
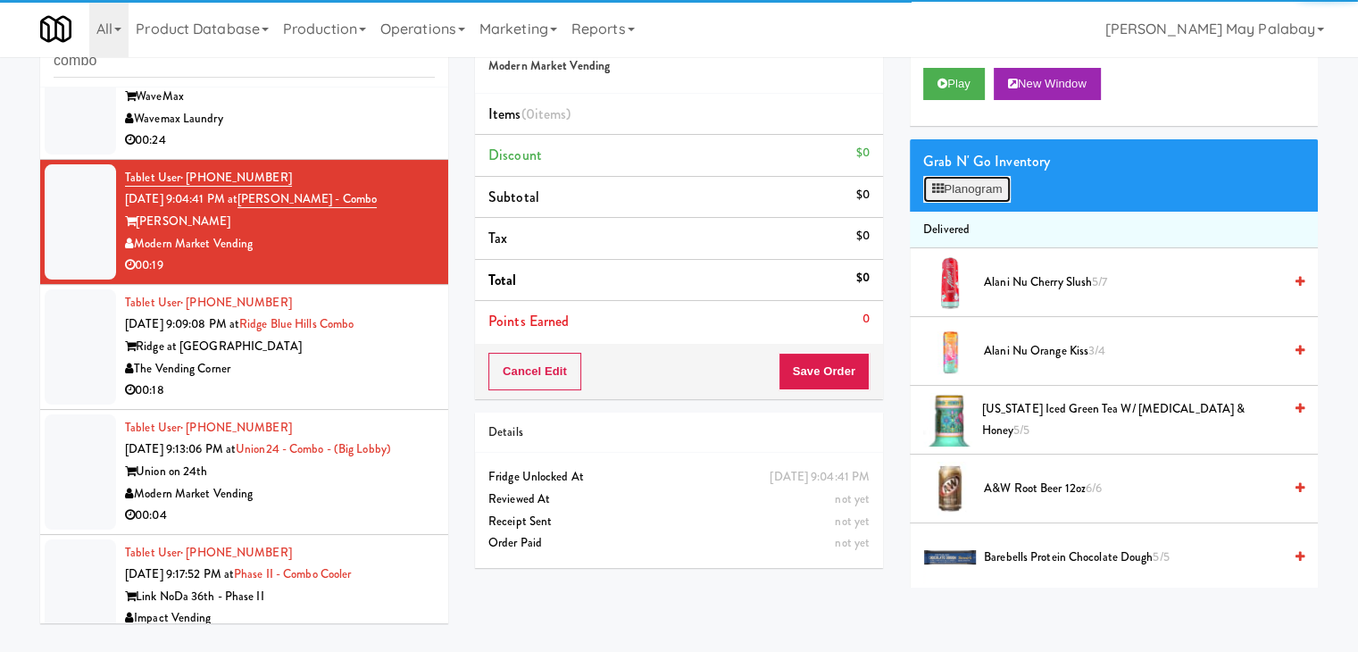
click at [946, 196] on button "Planogram" at bounding box center [968, 189] width 88 height 27
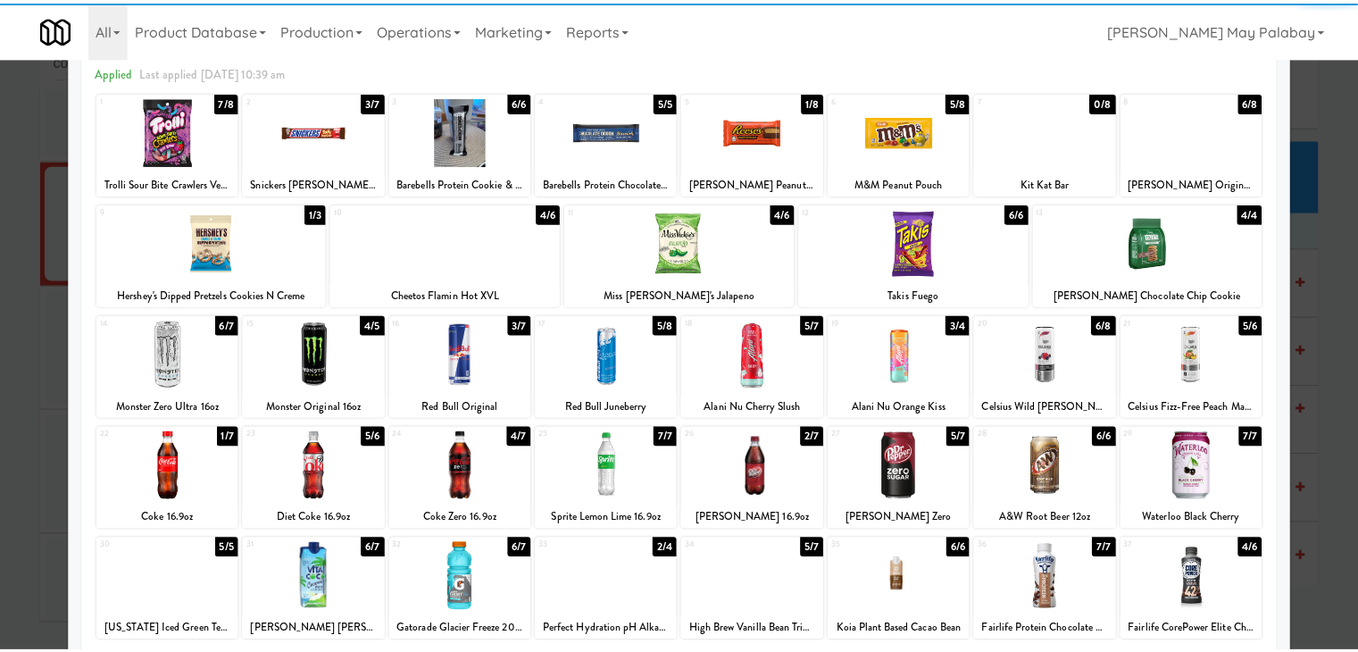
scroll to position [89, 0]
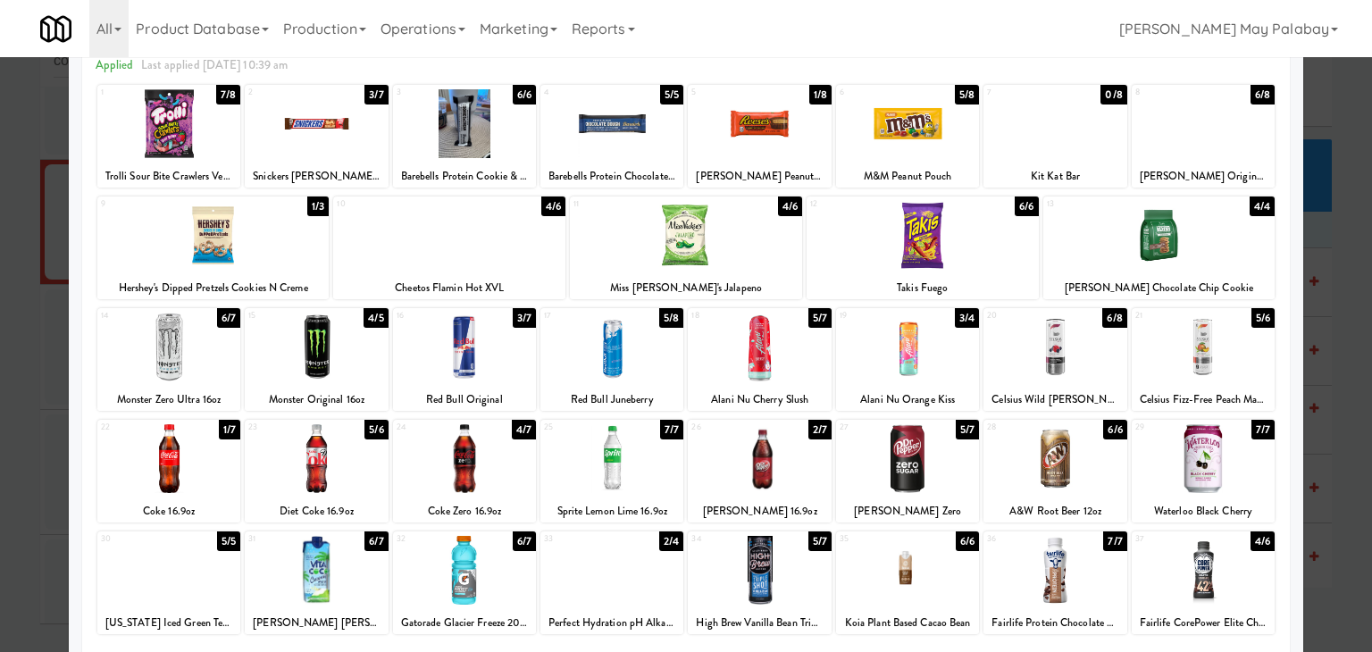
click at [644, 481] on div at bounding box center [611, 458] width 143 height 69
click at [816, 472] on div at bounding box center [759, 458] width 143 height 69
click at [1329, 333] on div at bounding box center [686, 326] width 1372 height 652
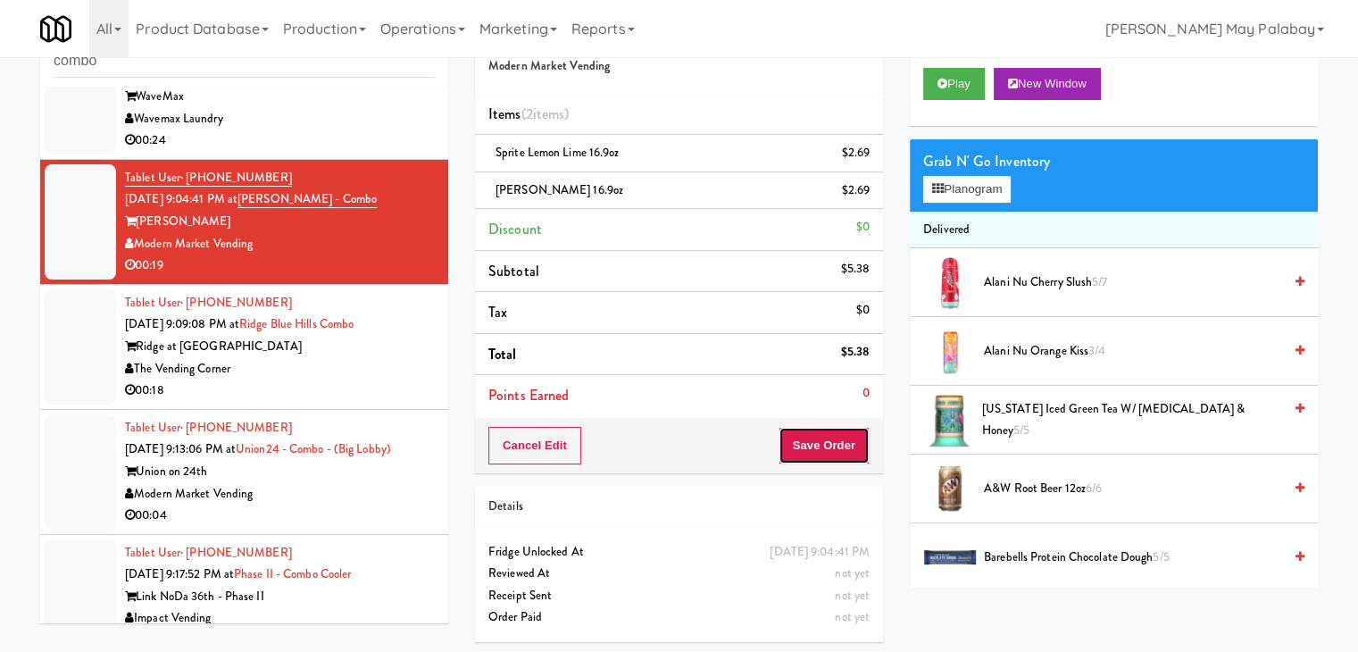
click at [835, 442] on button "Save Order" at bounding box center [824, 446] width 91 height 38
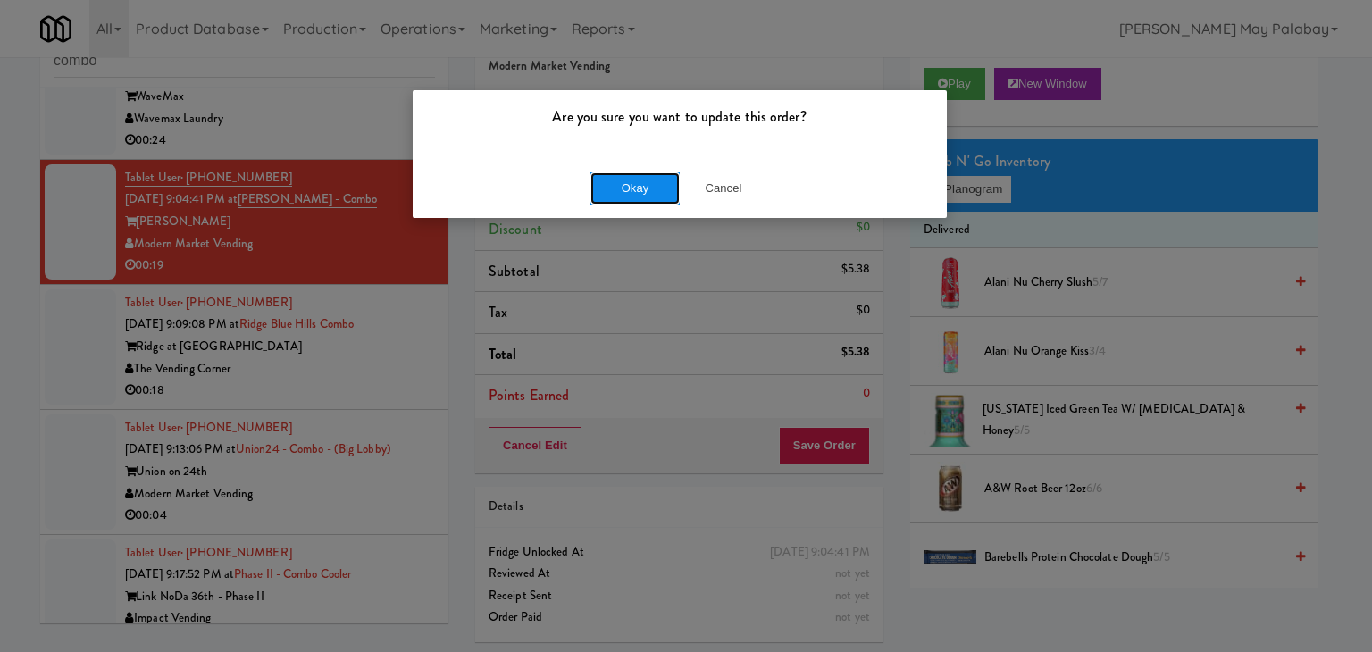
click at [651, 180] on button "Okay" at bounding box center [634, 188] width 89 height 32
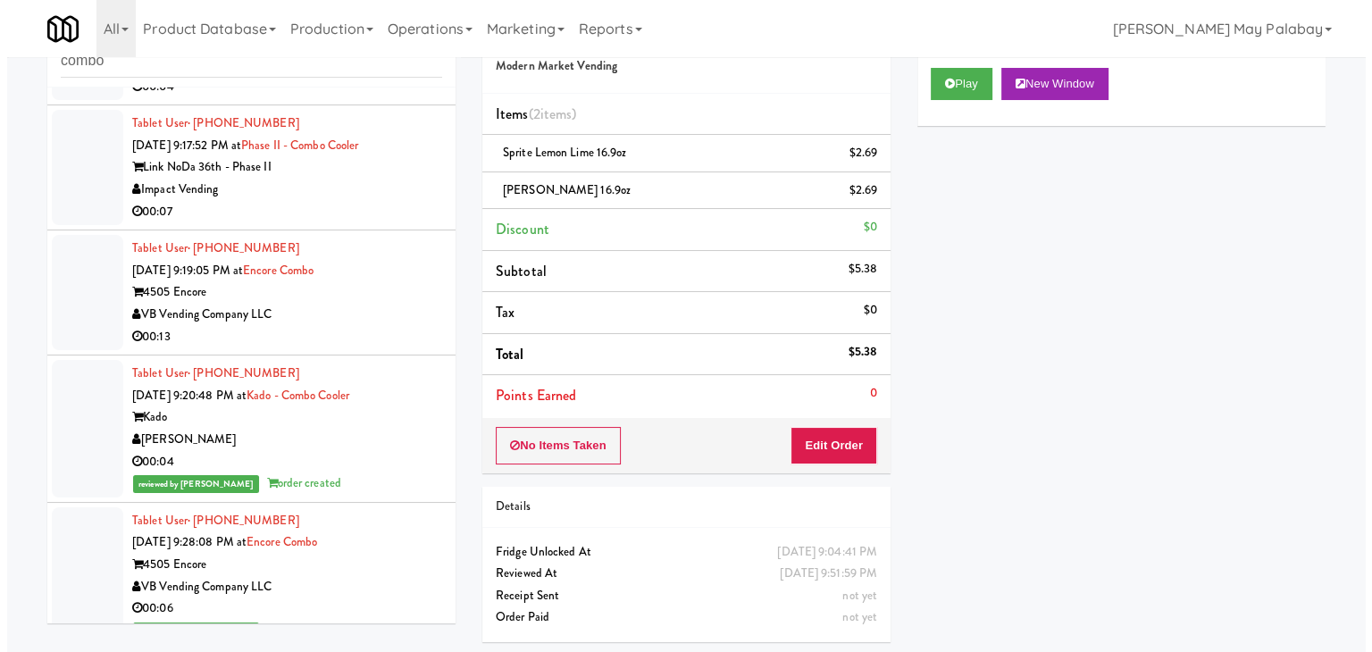
scroll to position [1124, 0]
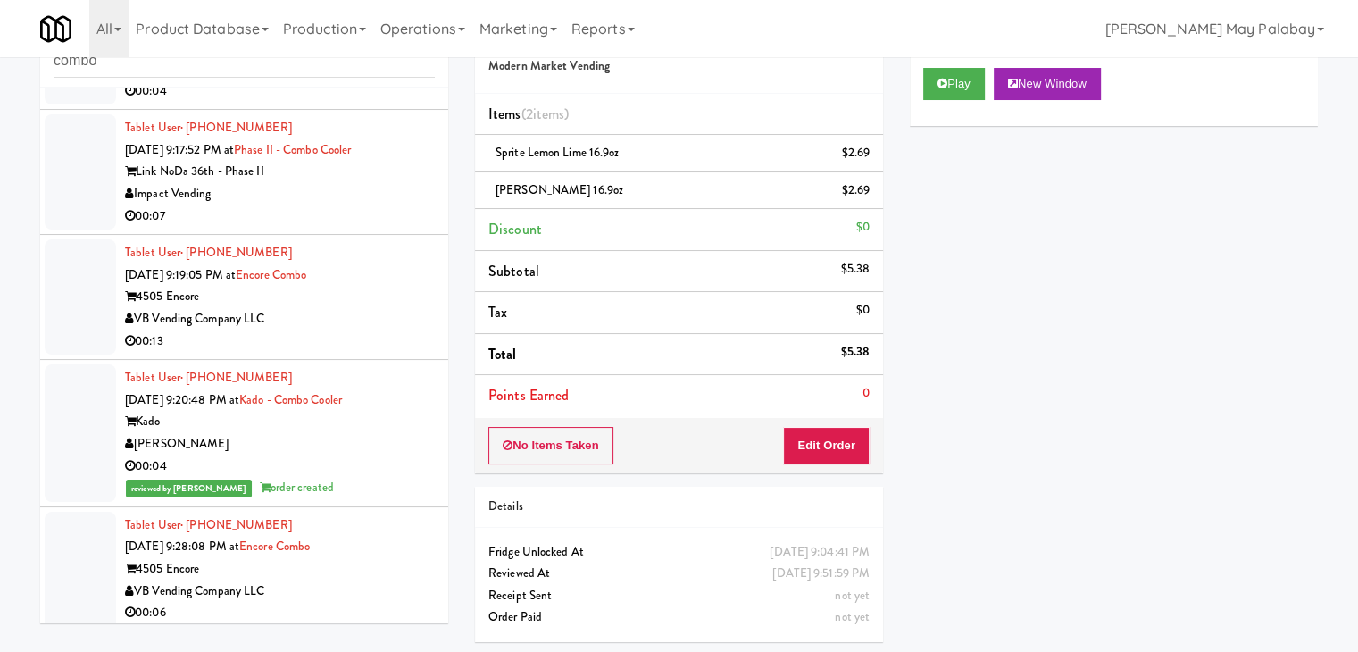
click at [337, 324] on div "VB Vending Company LLC" at bounding box center [280, 319] width 310 height 22
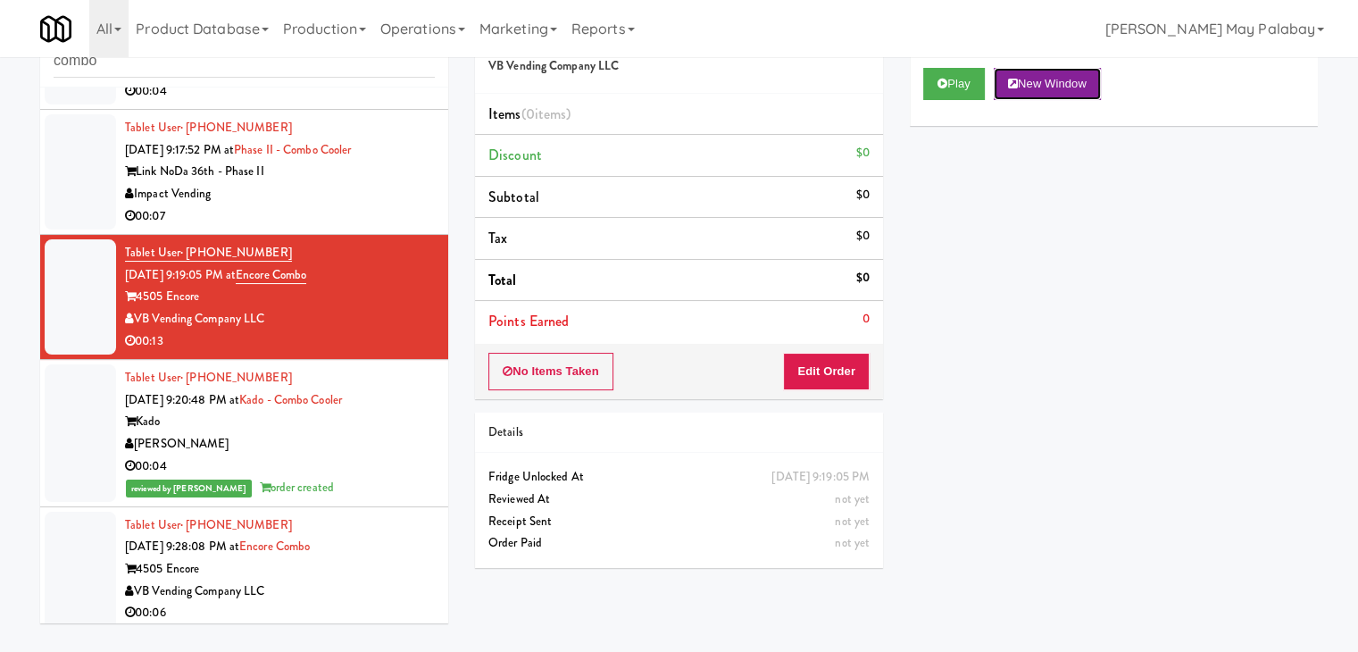
click at [1053, 82] on button "New Window" at bounding box center [1047, 84] width 107 height 32
click at [830, 365] on button "Edit Order" at bounding box center [826, 372] width 87 height 38
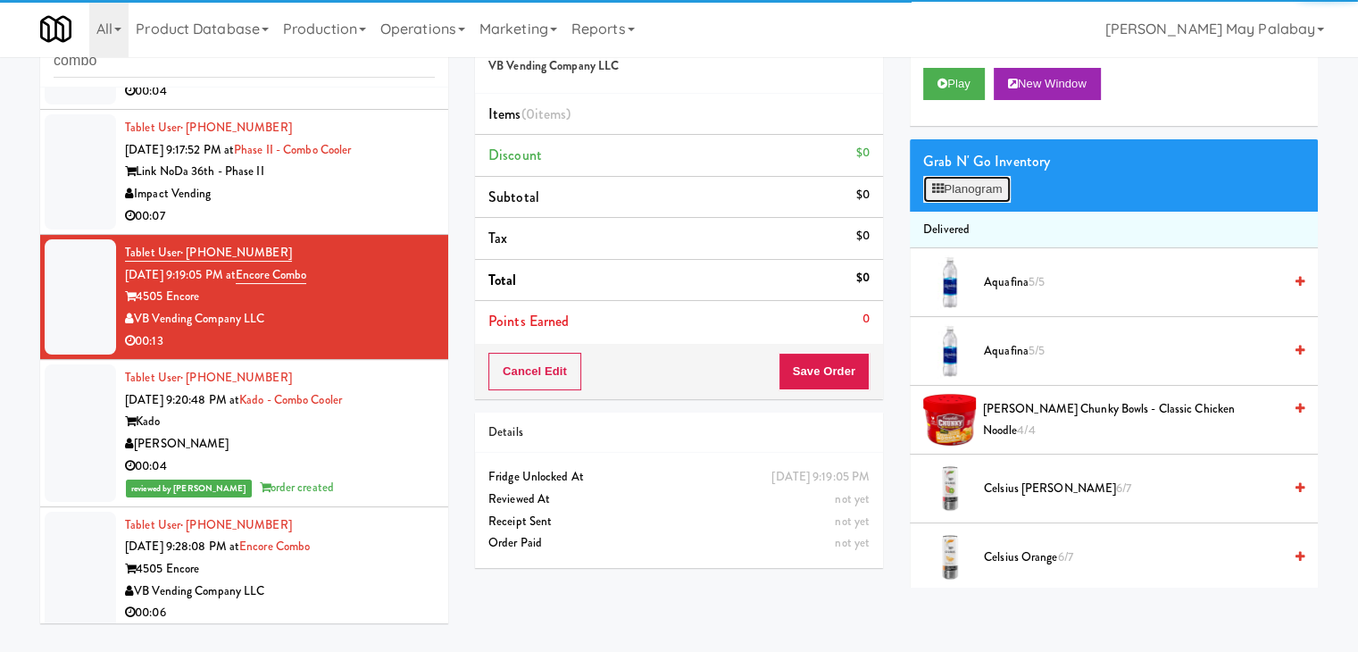
click at [979, 189] on button "Planogram" at bounding box center [968, 189] width 88 height 27
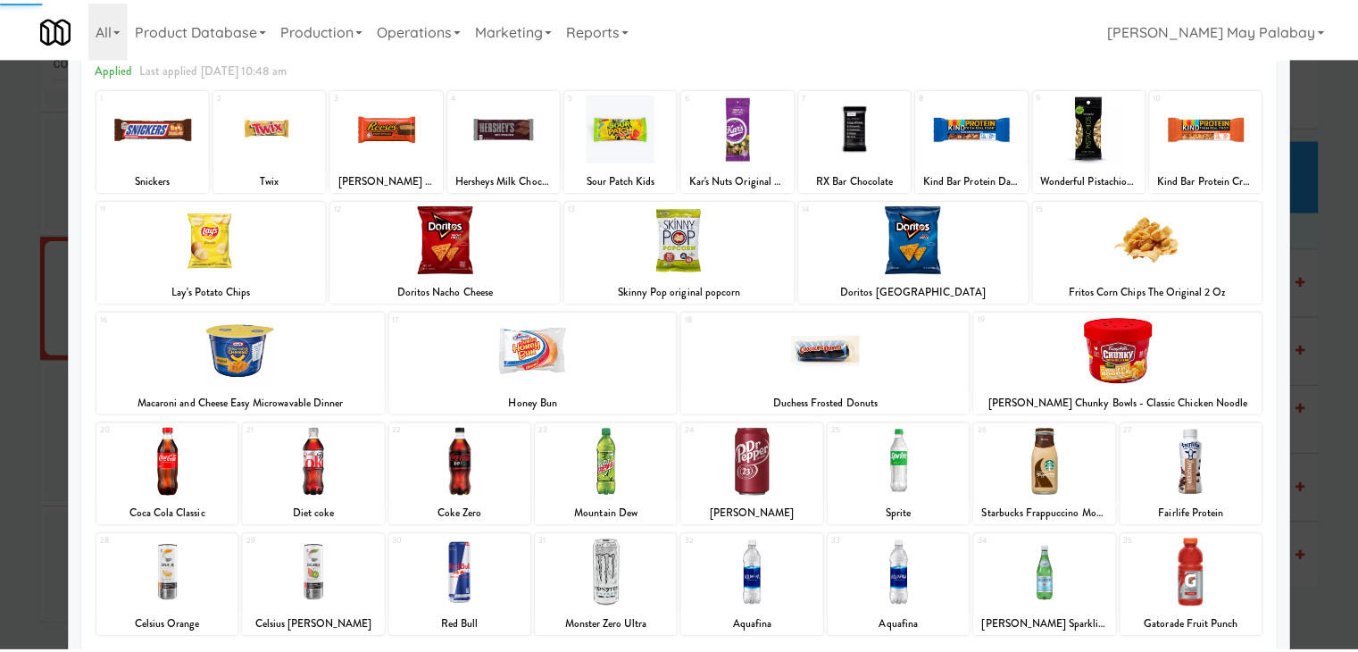
scroll to position [89, 0]
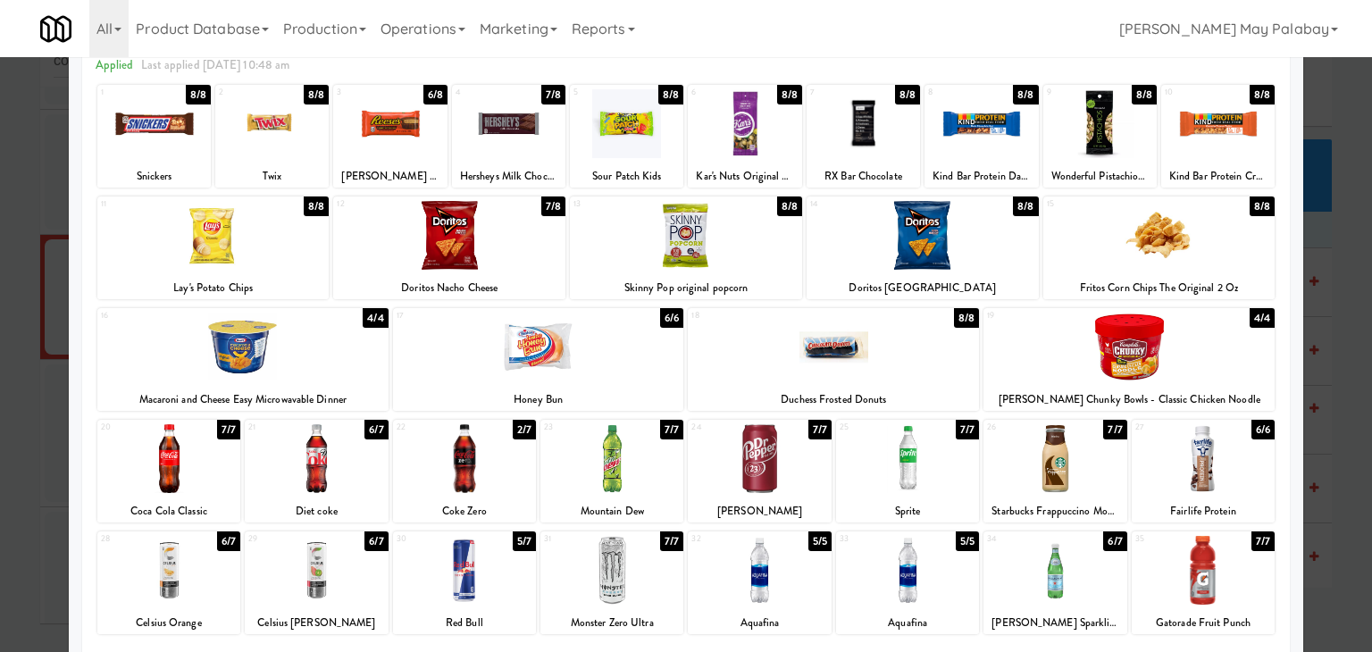
click at [647, 144] on div at bounding box center [626, 123] width 113 height 69
click at [1336, 279] on div at bounding box center [686, 326] width 1372 height 652
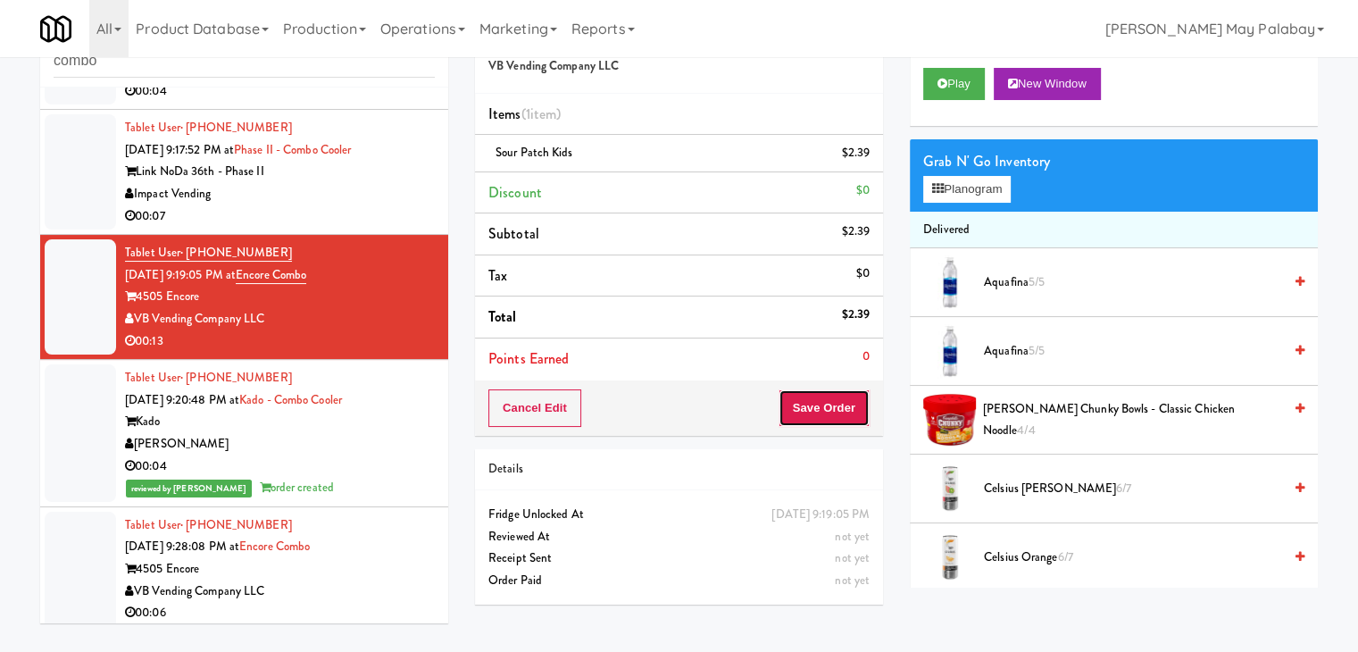
click at [826, 412] on button "Save Order" at bounding box center [824, 408] width 91 height 38
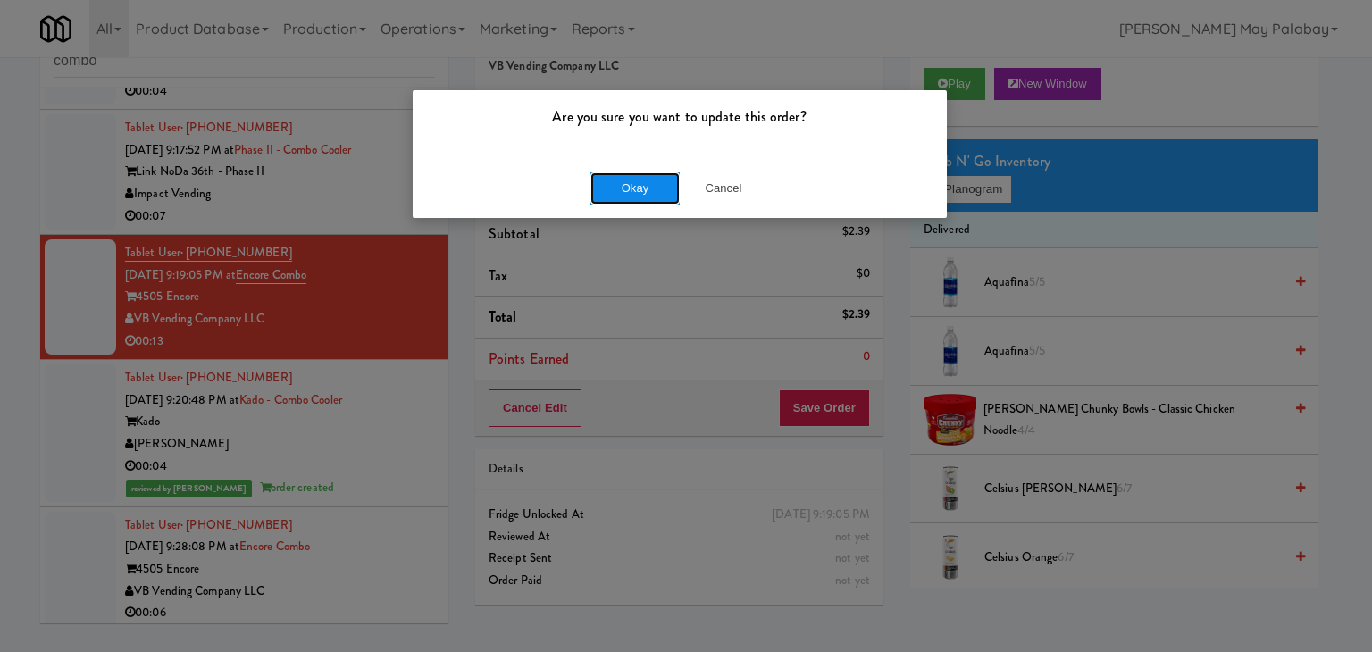
click at [625, 190] on button "Okay" at bounding box center [634, 188] width 89 height 32
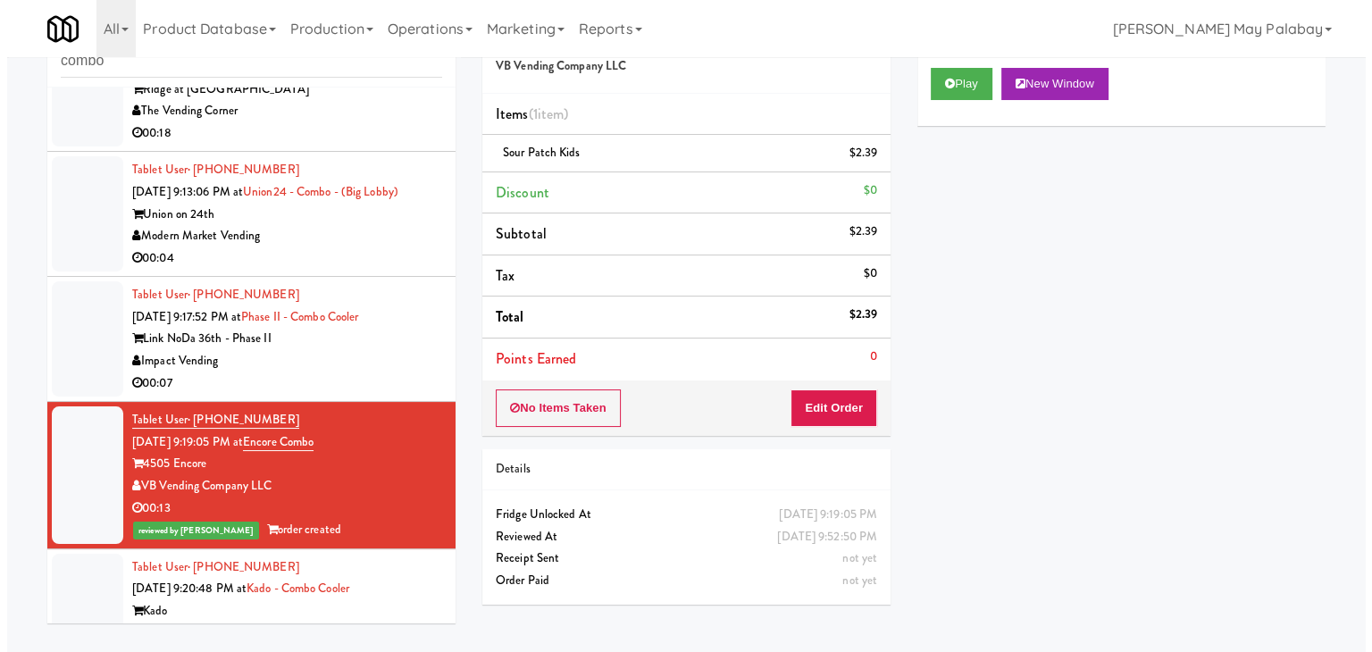
scroll to position [946, 0]
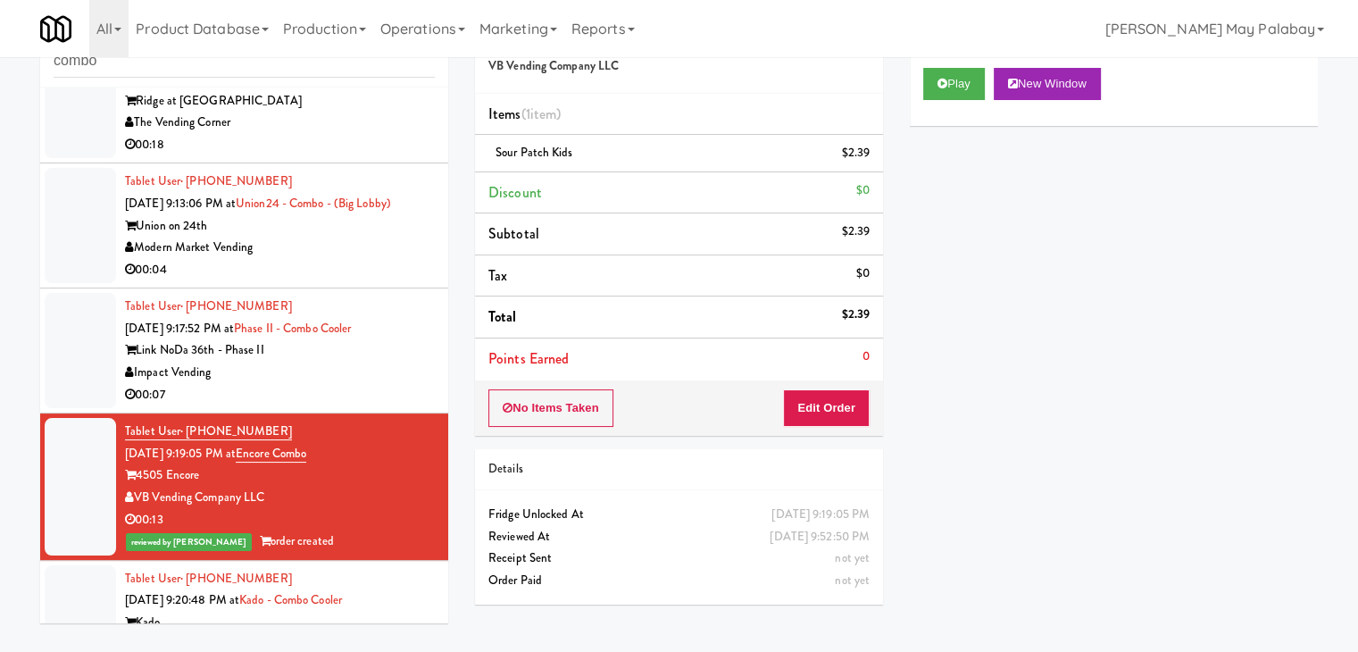
click at [339, 251] on div "Modern Market Vending" at bounding box center [280, 248] width 310 height 22
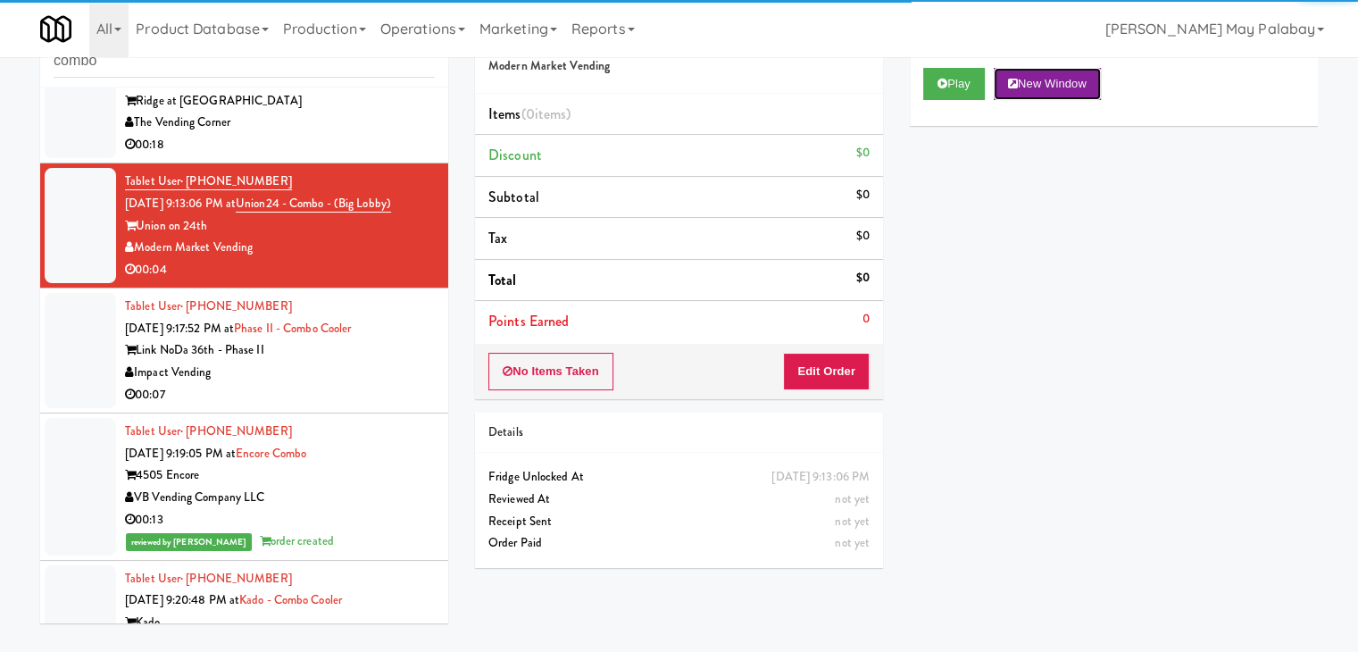
click at [1025, 81] on button "New Window" at bounding box center [1047, 84] width 107 height 32
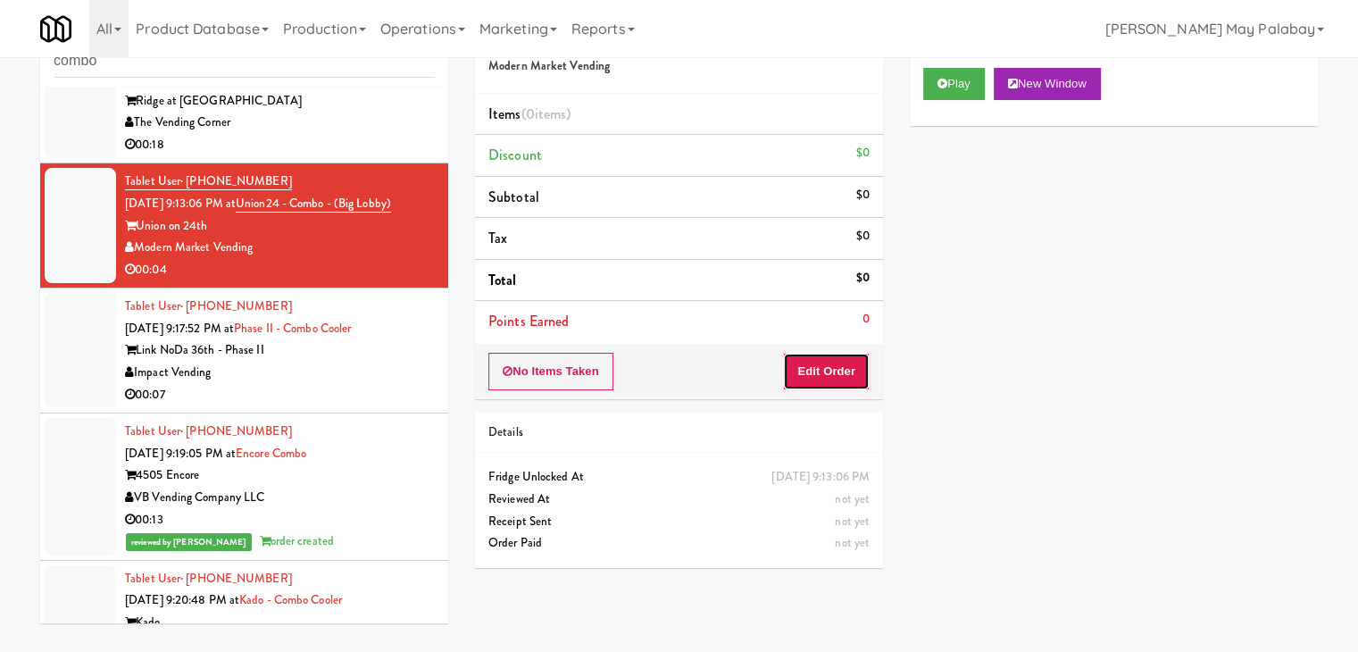
click at [840, 365] on button "Edit Order" at bounding box center [826, 372] width 87 height 38
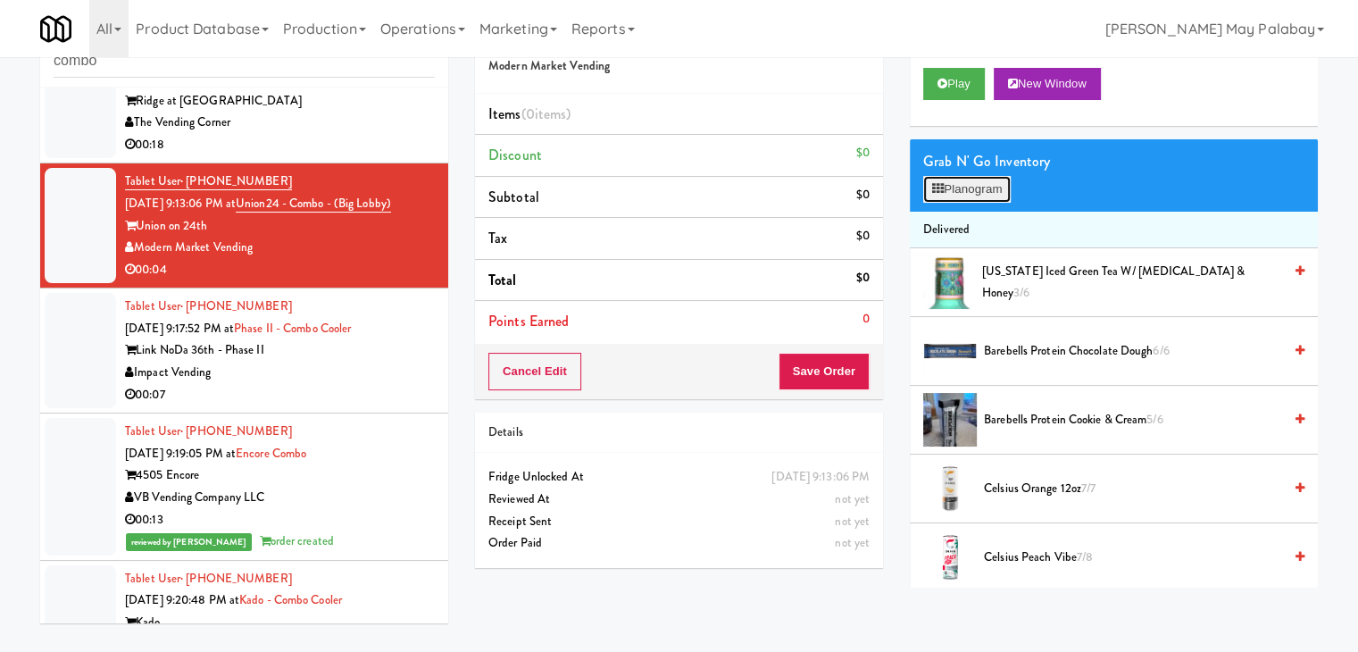
click at [951, 191] on button "Planogram" at bounding box center [968, 189] width 88 height 27
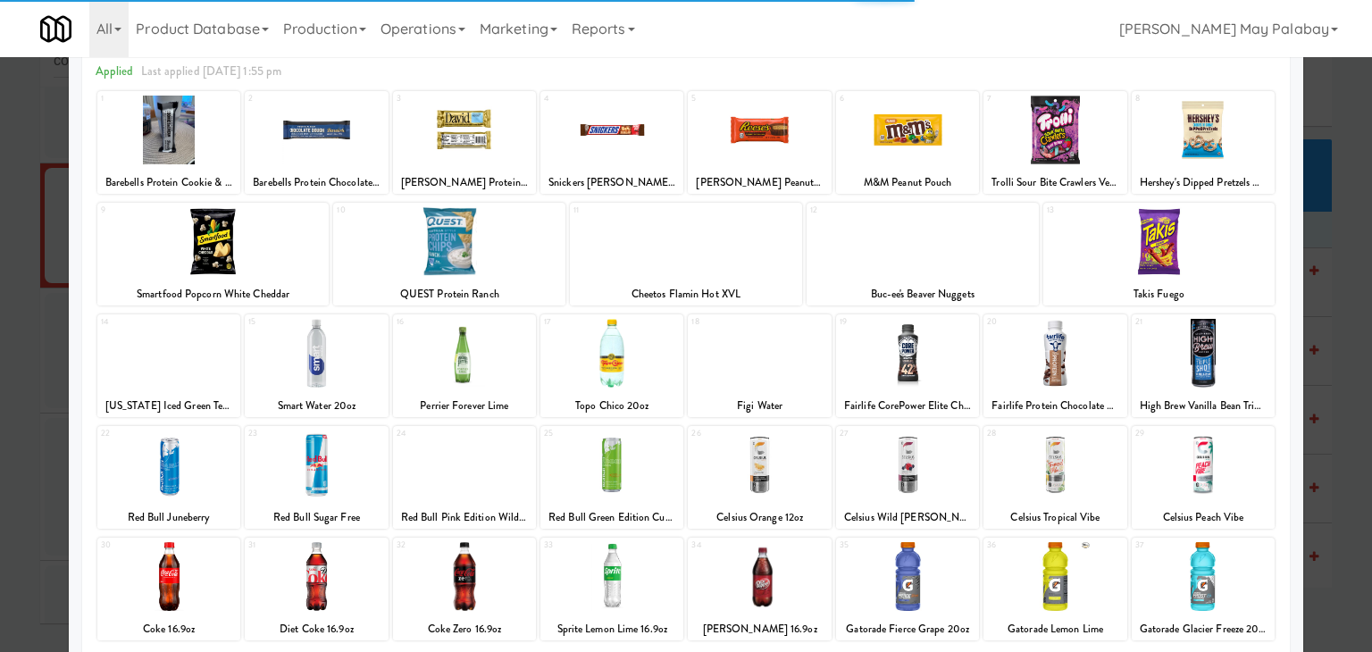
scroll to position [89, 0]
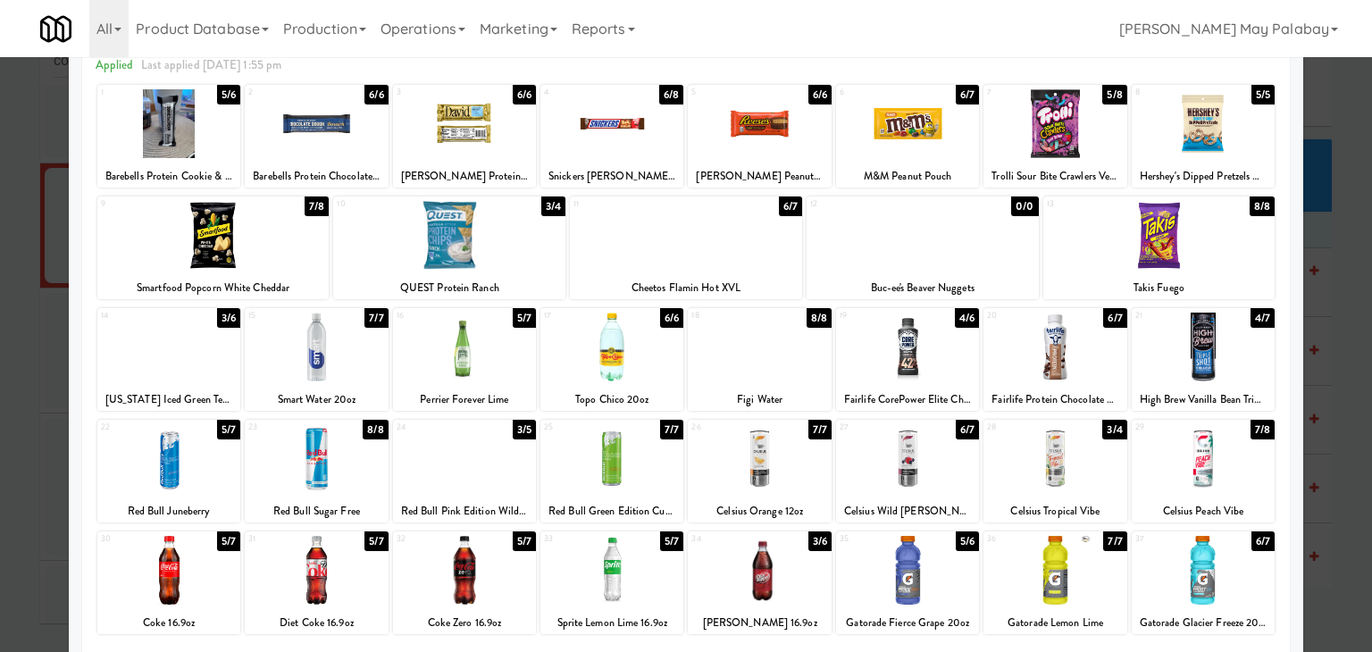
click at [948, 158] on div "6 6/7 M&M Peanut Pouch" at bounding box center [907, 136] width 143 height 103
click at [1340, 243] on div at bounding box center [686, 326] width 1372 height 652
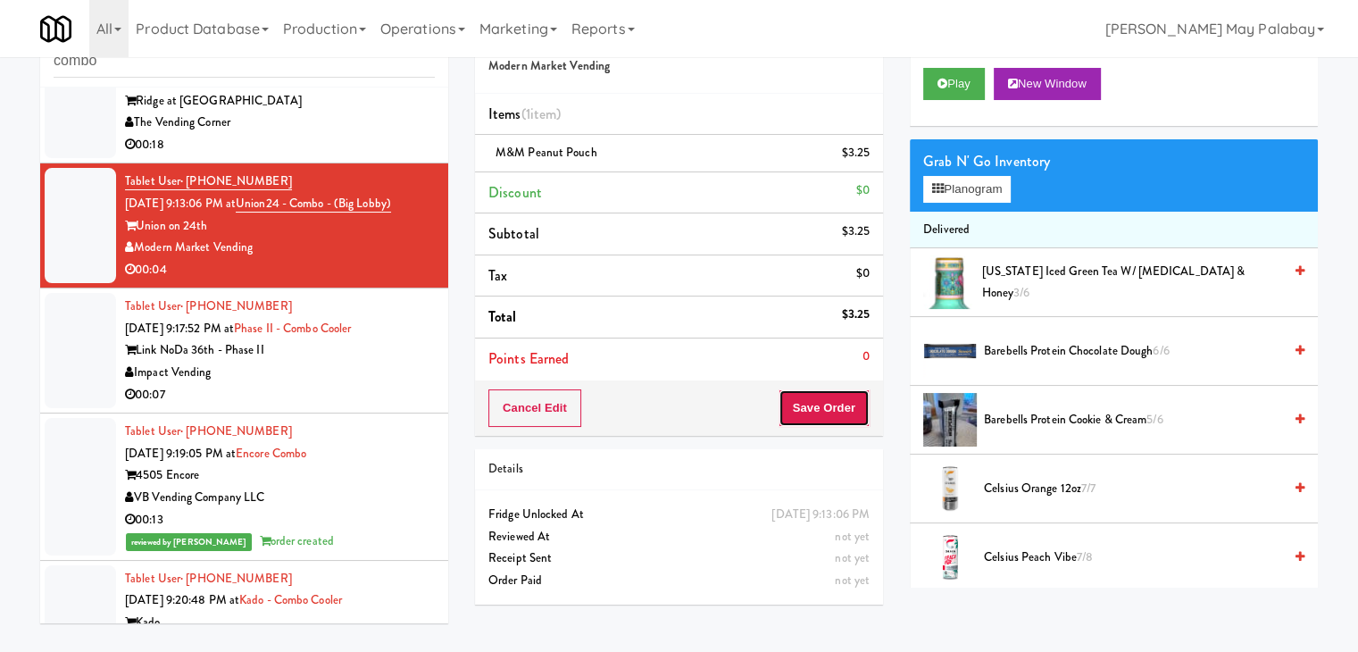
click at [813, 399] on button "Save Order" at bounding box center [824, 408] width 91 height 38
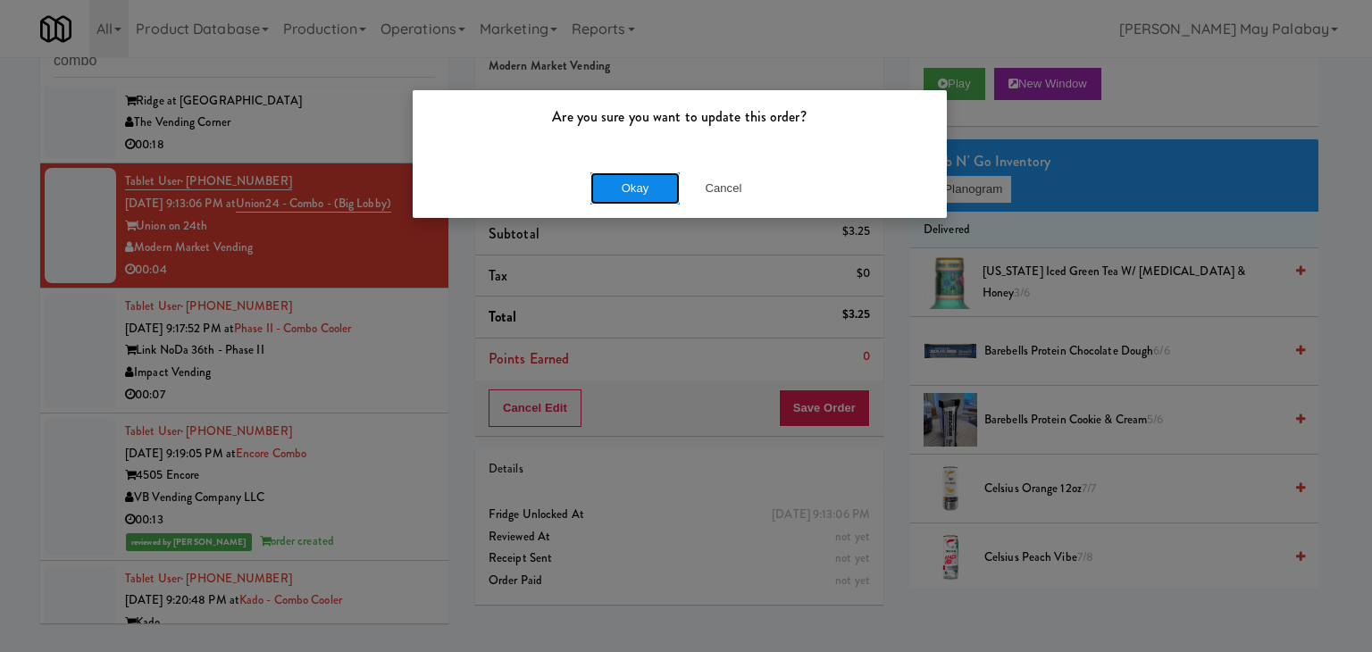
click at [631, 180] on button "Okay" at bounding box center [634, 188] width 89 height 32
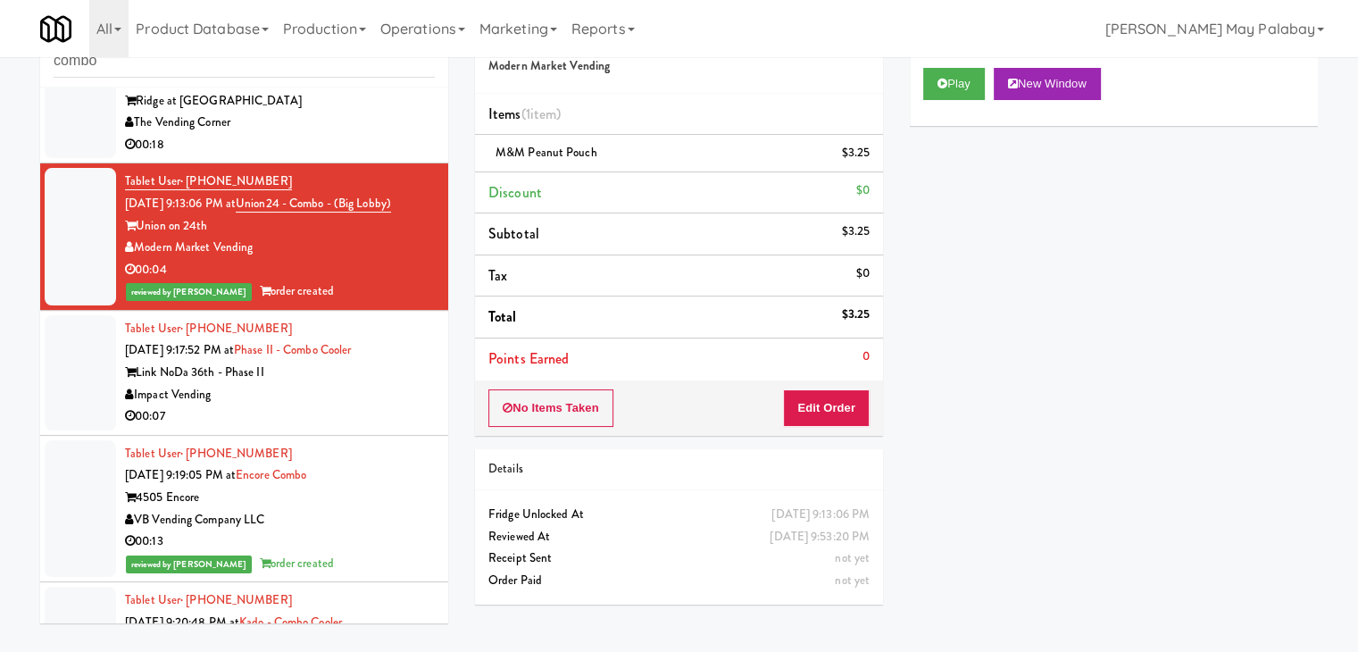
click at [414, 372] on div "Link NoDa 36th - Phase II" at bounding box center [280, 373] width 310 height 22
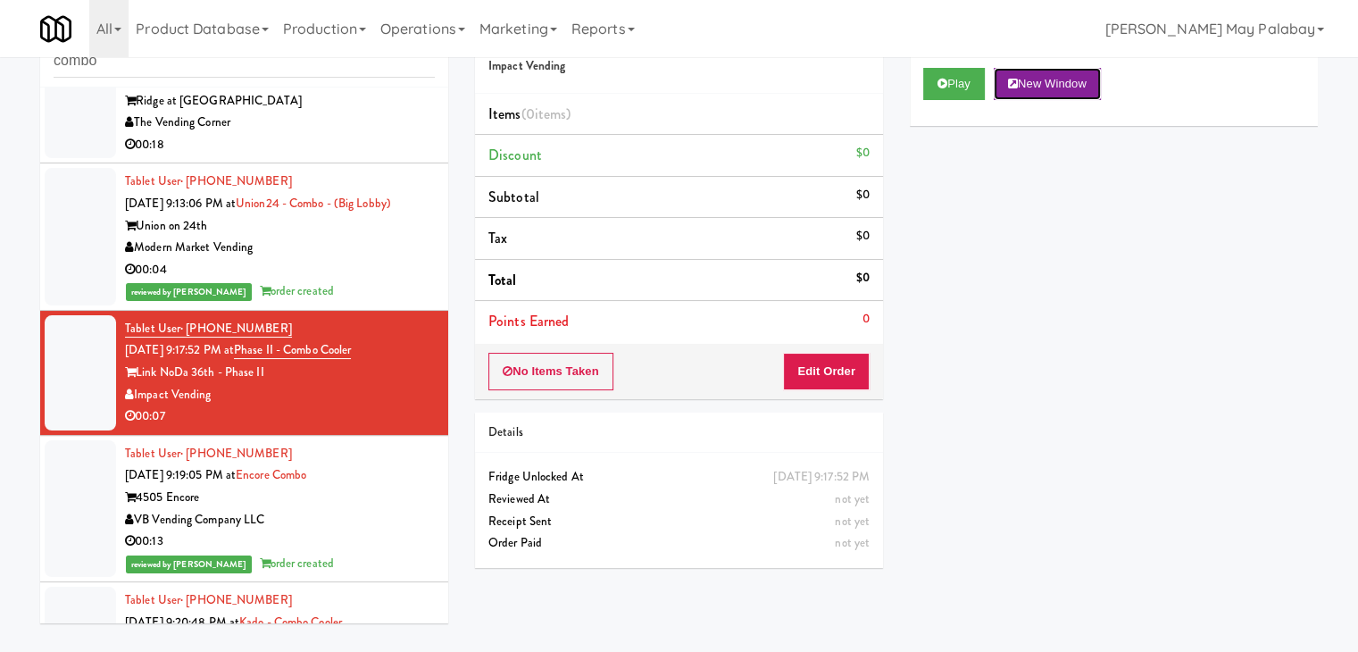
click at [1091, 91] on button "New Window" at bounding box center [1047, 84] width 107 height 32
click at [843, 357] on button "Edit Order" at bounding box center [826, 372] width 87 height 38
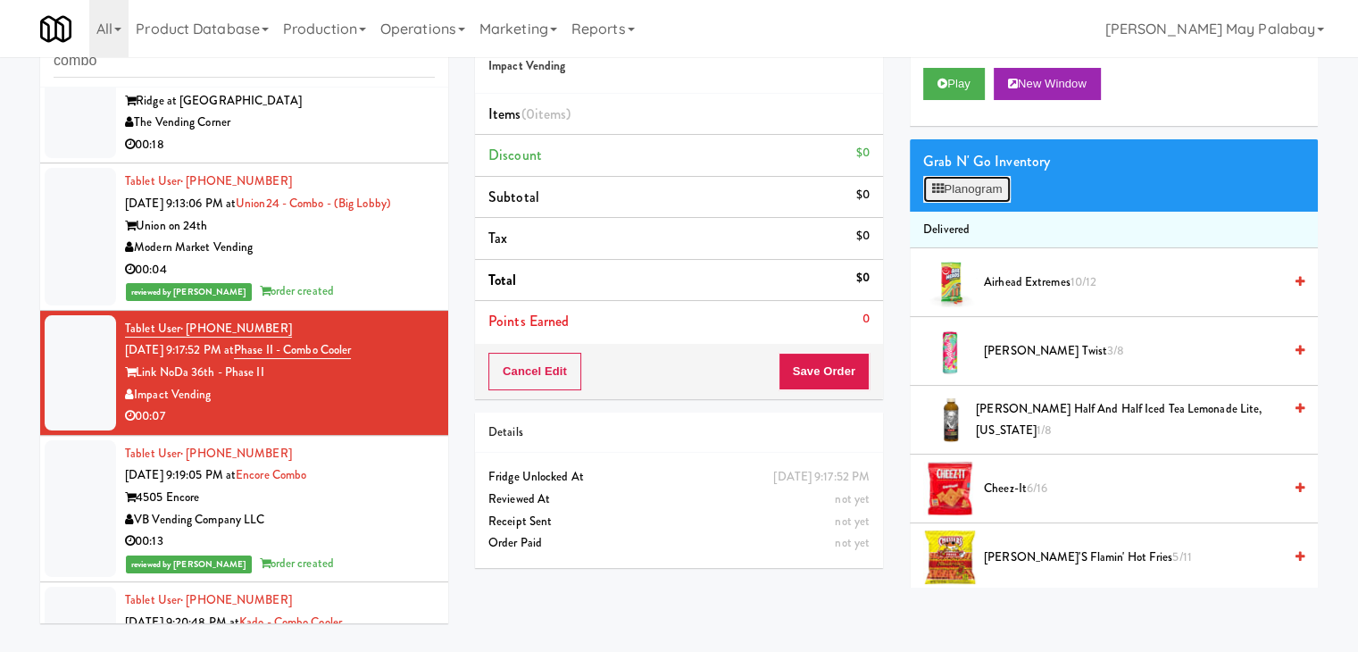
click at [998, 188] on button "Planogram" at bounding box center [968, 189] width 88 height 27
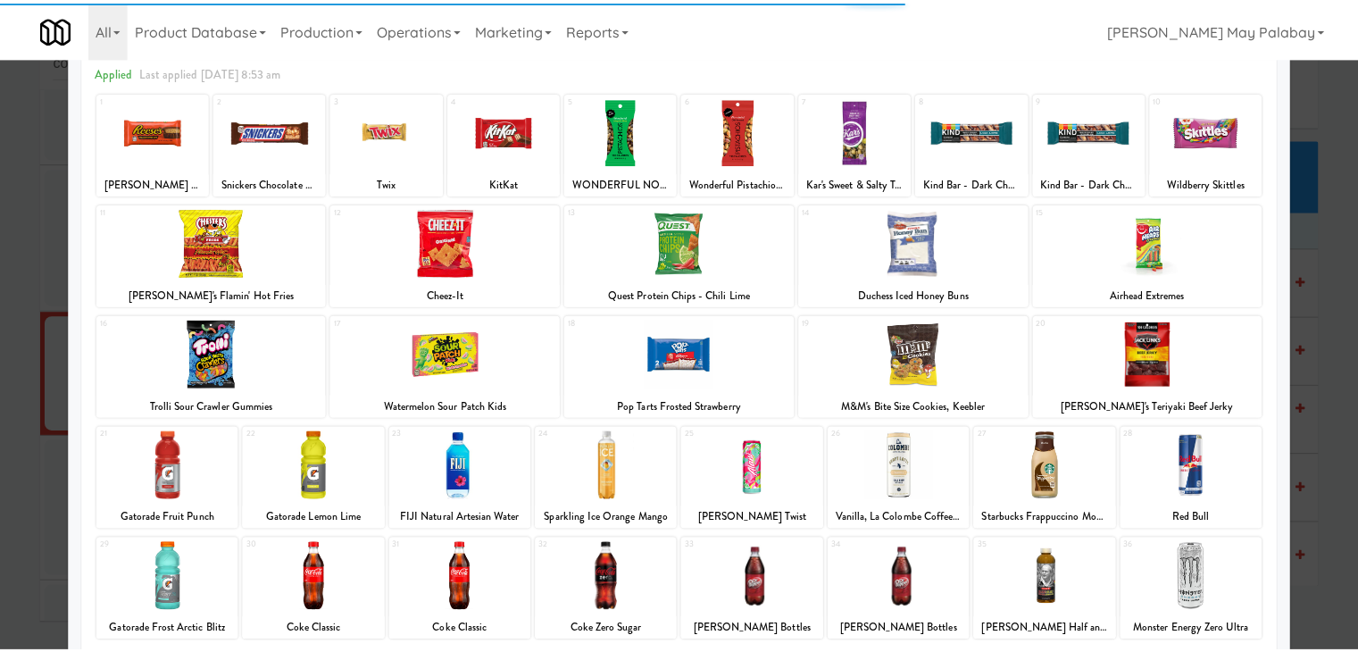
scroll to position [89, 0]
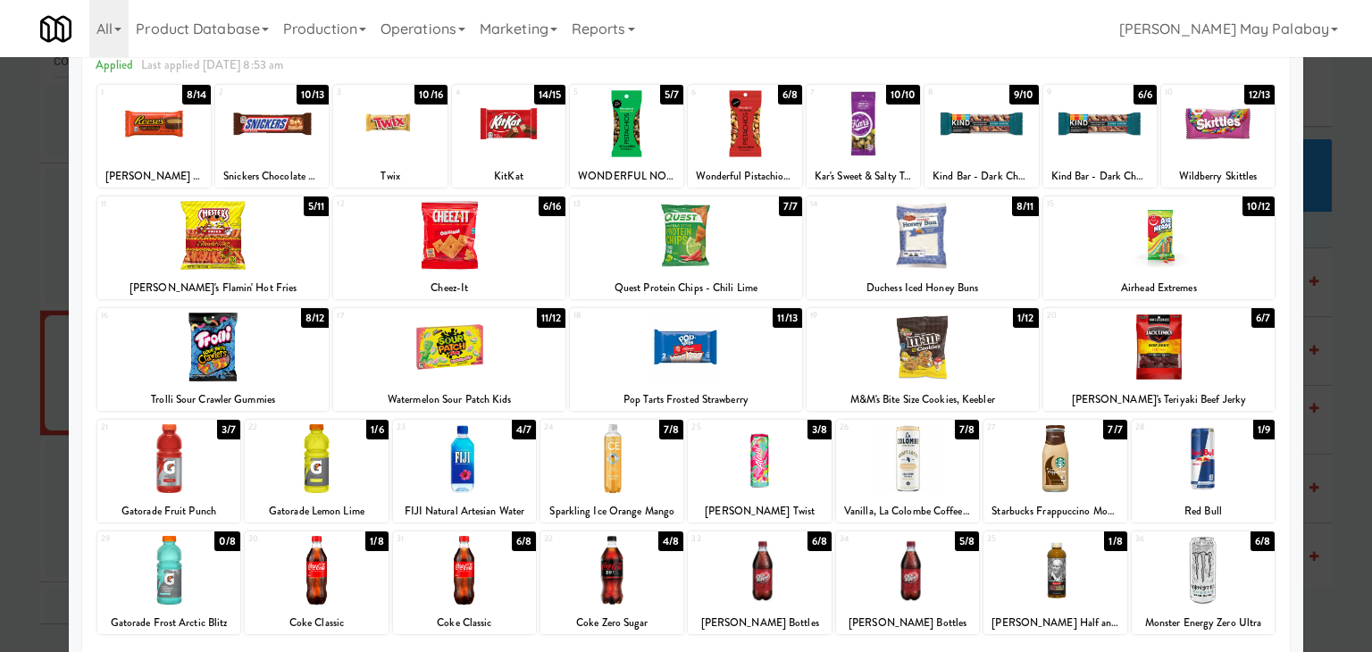
click at [275, 149] on div at bounding box center [271, 123] width 113 height 69
click at [1340, 376] on div at bounding box center [686, 326] width 1372 height 652
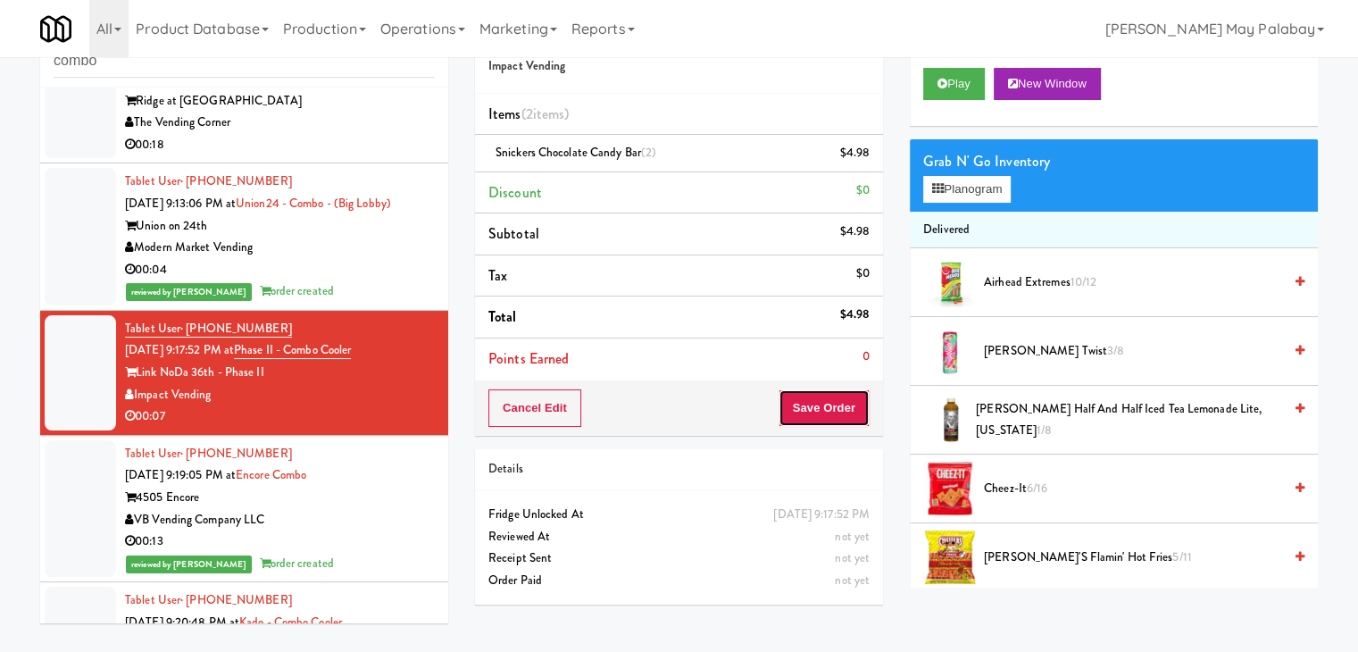
click at [811, 408] on button "Save Order" at bounding box center [824, 408] width 91 height 38
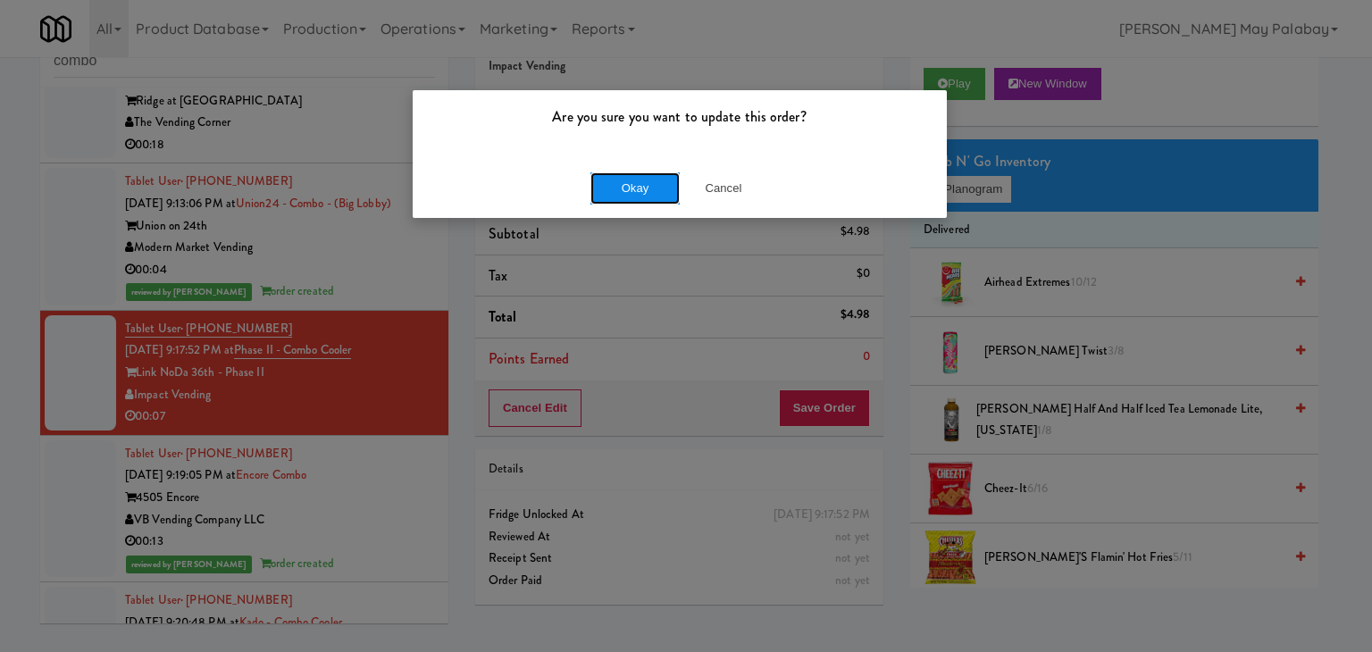
click at [611, 190] on button "Okay" at bounding box center [634, 188] width 89 height 32
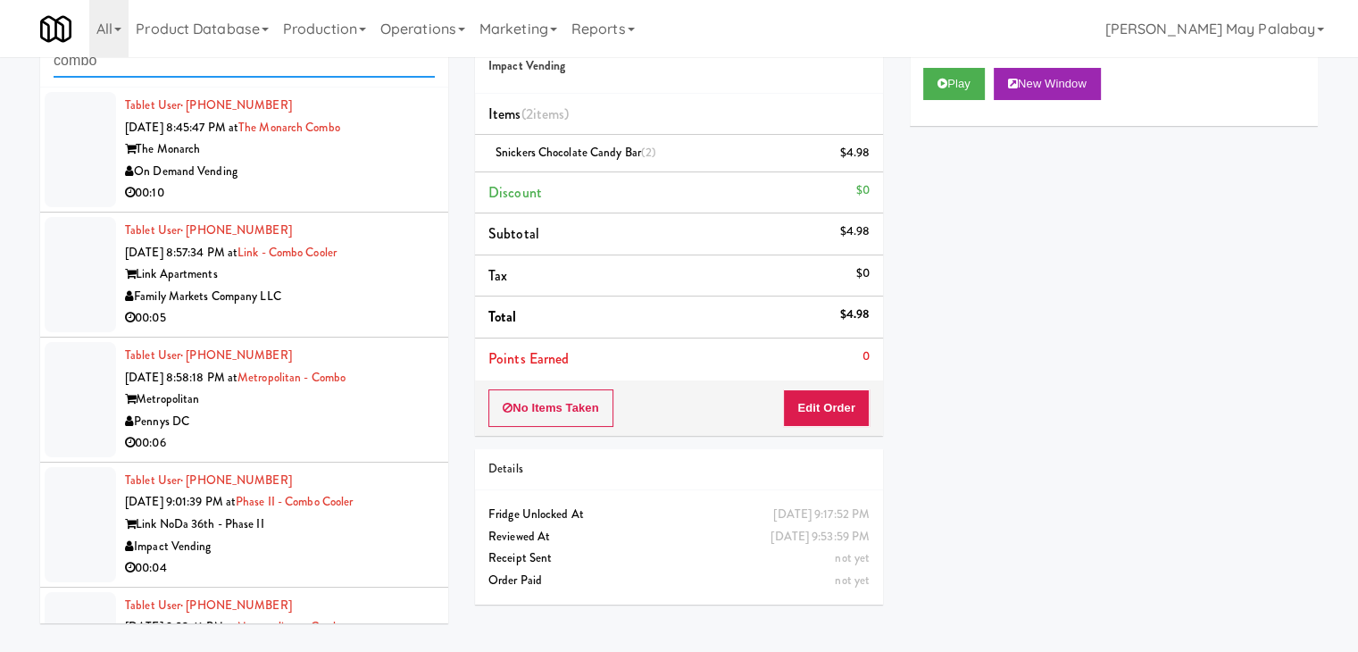
drag, startPoint x: 166, startPoint y: 71, endPoint x: 56, endPoint y: 71, distance: 109.9
click at [56, 71] on input "combo" at bounding box center [244, 61] width 381 height 33
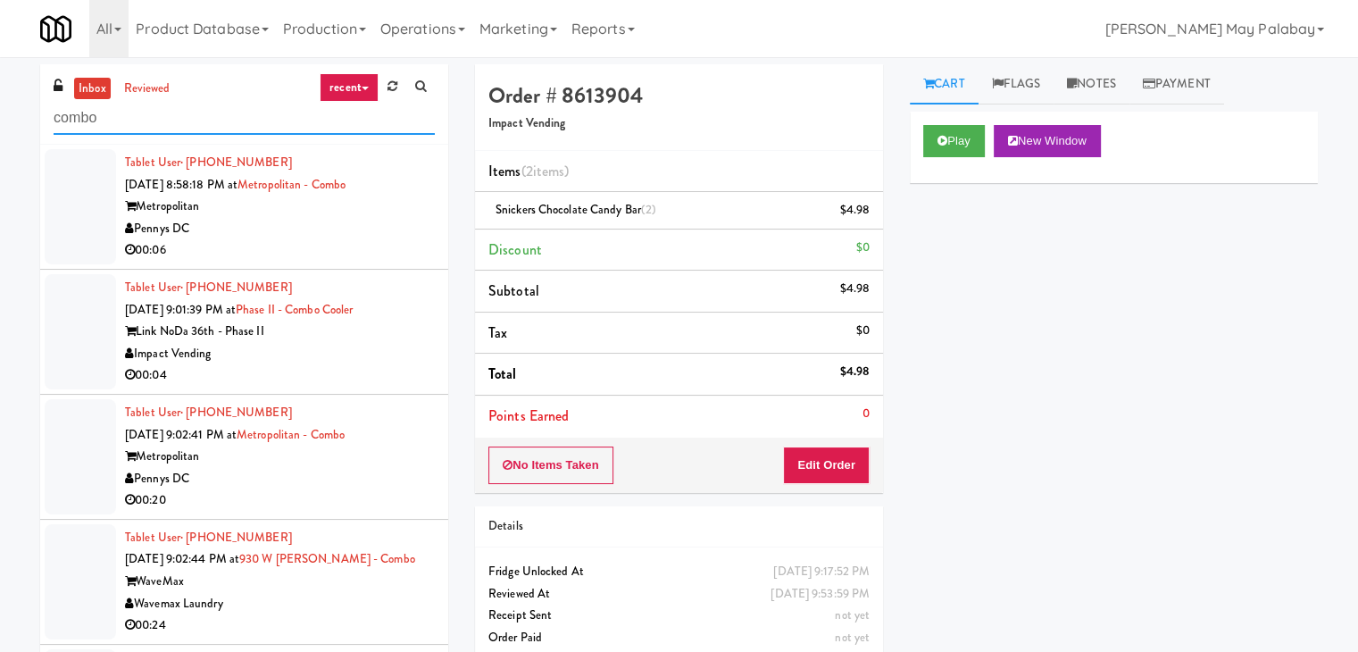
click at [118, 122] on input "combo" at bounding box center [244, 118] width 381 height 33
drag, startPoint x: 118, startPoint y: 122, endPoint x: 9, endPoint y: 122, distance: 109.0
click at [9, 122] on div "inbox reviewed recent all unclear take inventory issue suspicious failed recent…" at bounding box center [679, 379] width 1358 height 630
paste input "Hitter's House - Cooler - Left"
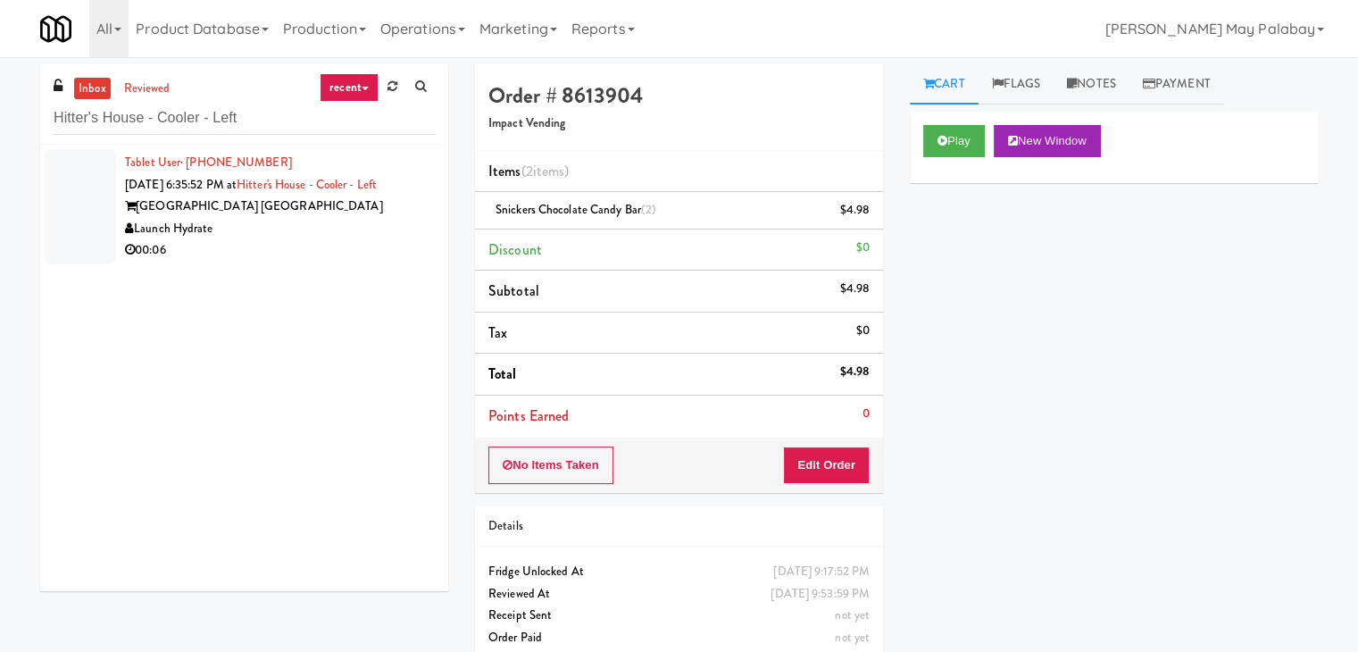
click at [245, 225] on div "Launch Hydrate" at bounding box center [280, 229] width 310 height 22
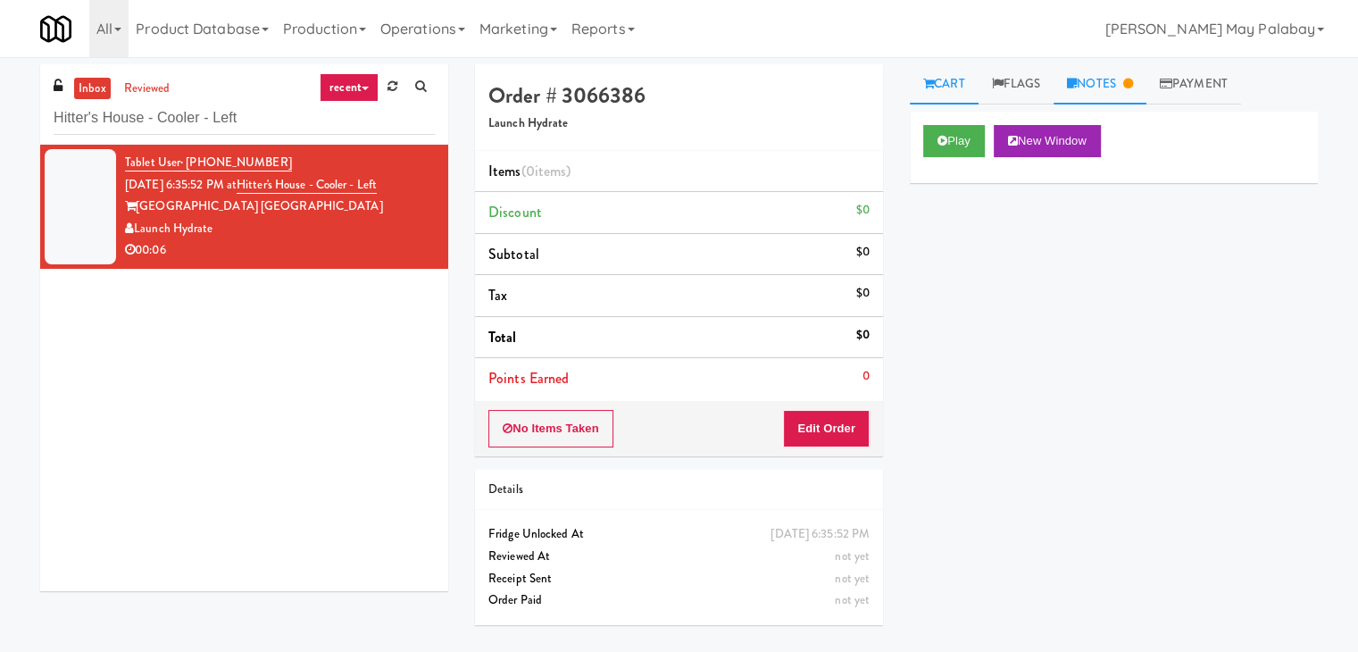
click at [1123, 88] on link "Notes" at bounding box center [1100, 84] width 93 height 40
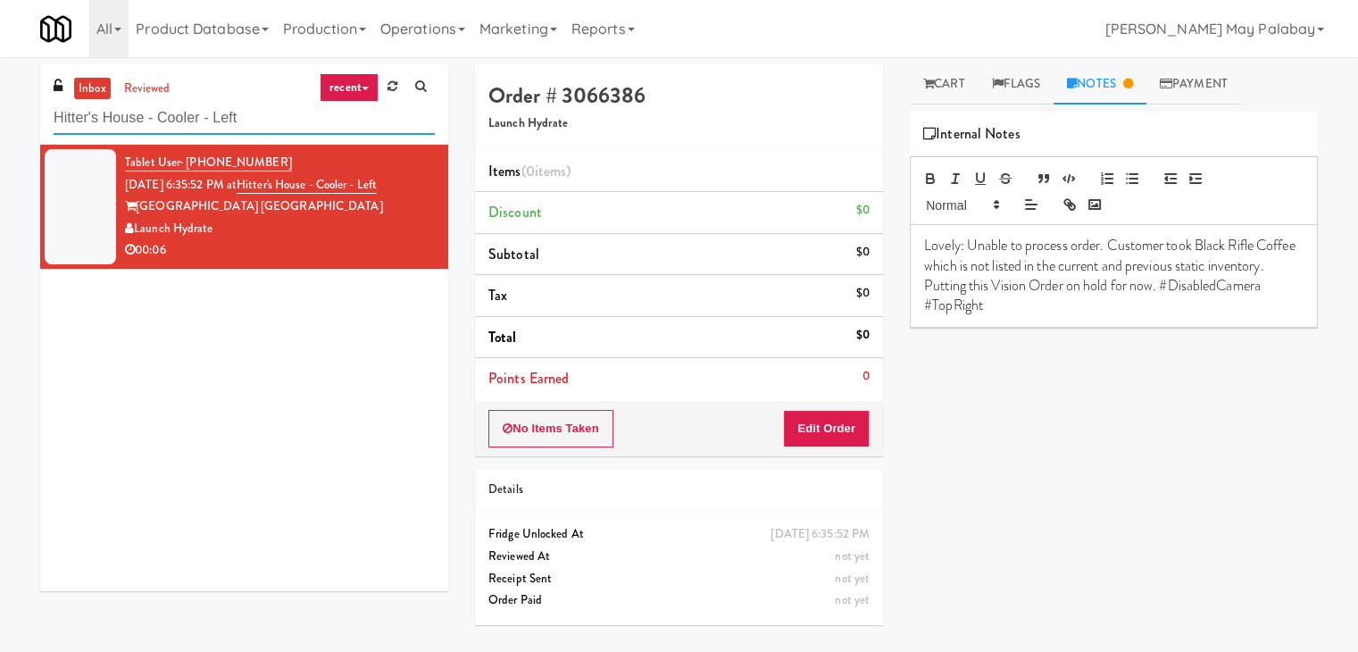
drag, startPoint x: 261, startPoint y: 118, endPoint x: 0, endPoint y: 152, distance: 263.0
click at [0, 152] on div "inbox reviewed recent all unclear take inventory issue suspicious failed recent…" at bounding box center [679, 354] width 1358 height 581
paste input "The Park at [GEOGRAPHIC_DATA] - Cooler #1"
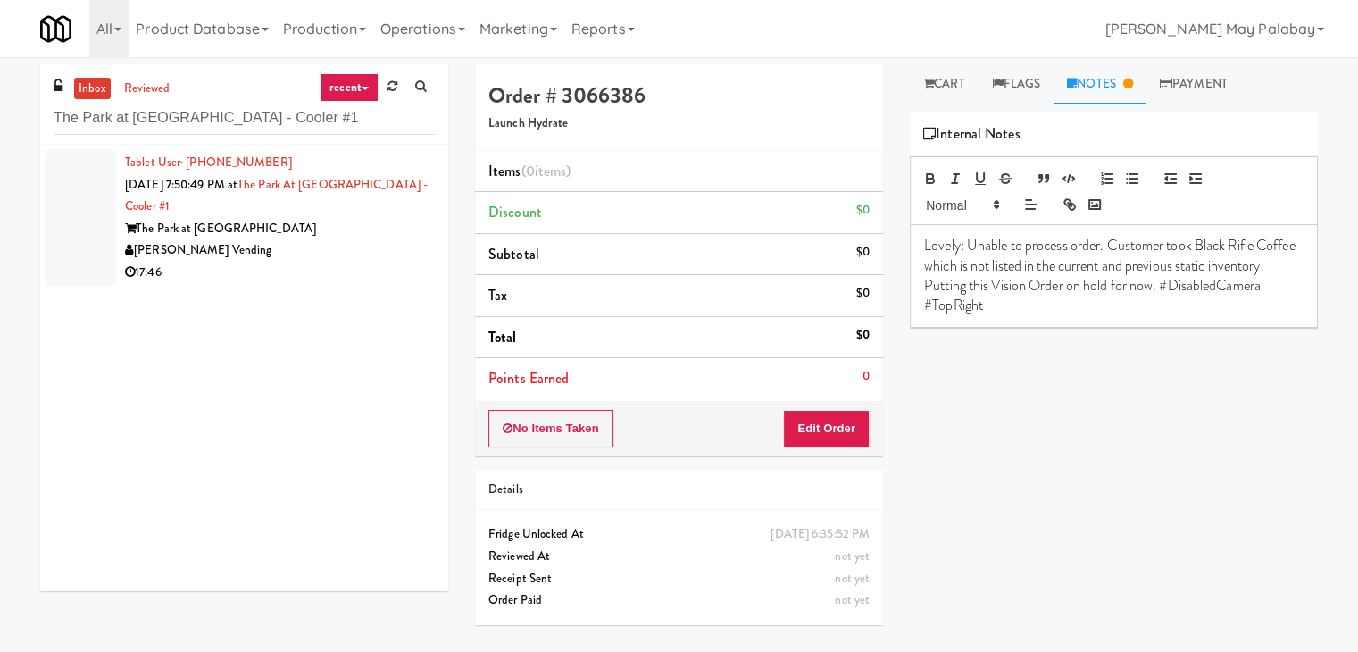
click at [390, 230] on div "The Park at [GEOGRAPHIC_DATA]" at bounding box center [280, 229] width 310 height 22
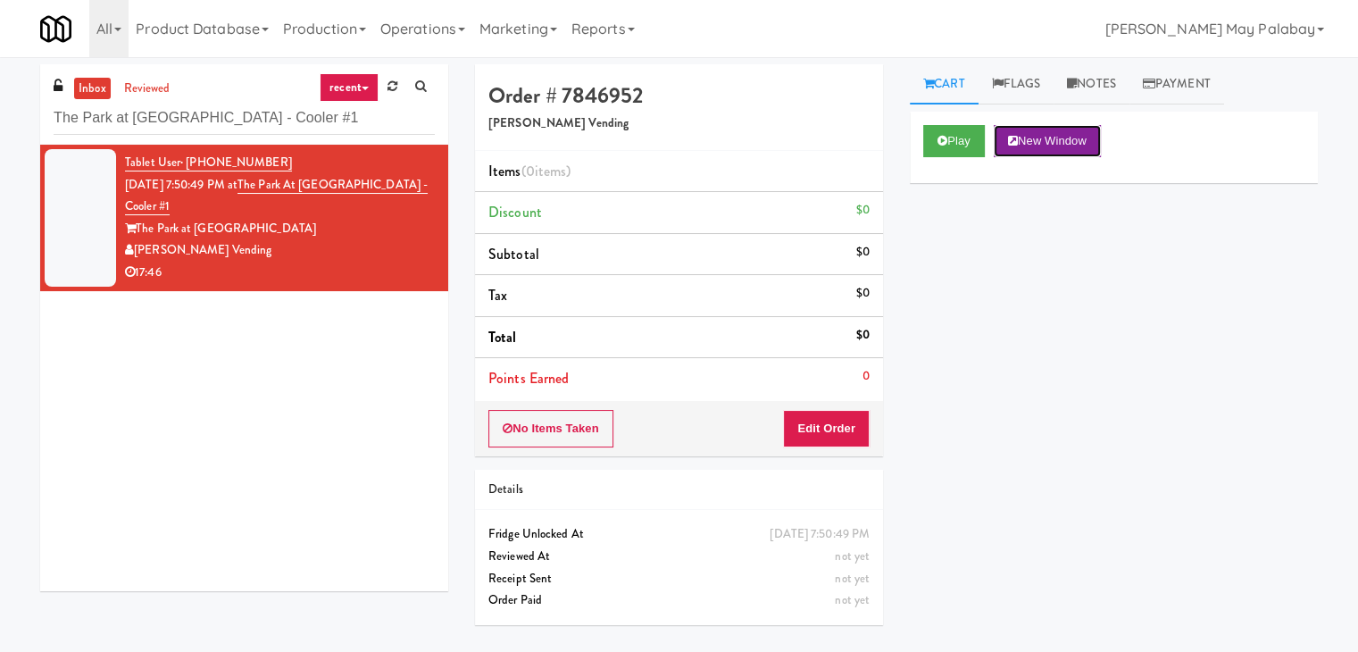
click at [1075, 142] on button "New Window" at bounding box center [1047, 141] width 107 height 32
drag, startPoint x: 832, startPoint y: 428, endPoint x: 865, endPoint y: 397, distance: 44.9
click at [832, 427] on button "Edit Order" at bounding box center [826, 429] width 87 height 38
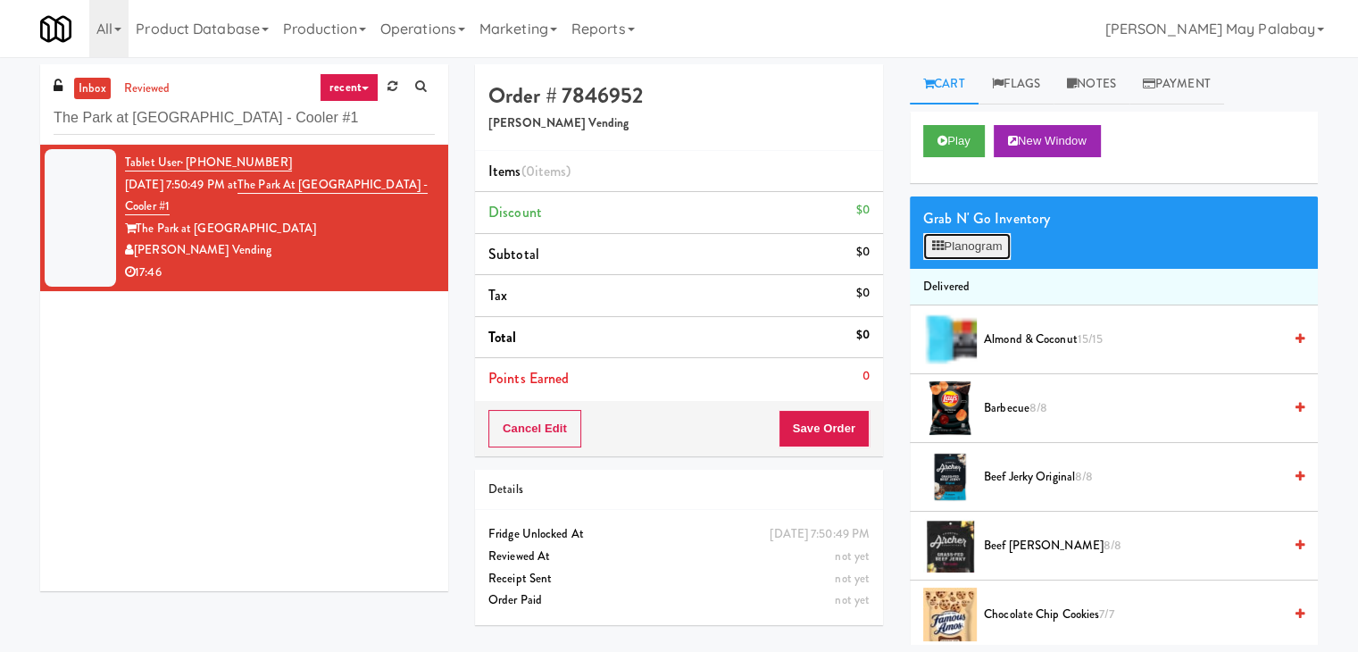
click at [977, 247] on button "Planogram" at bounding box center [968, 246] width 88 height 27
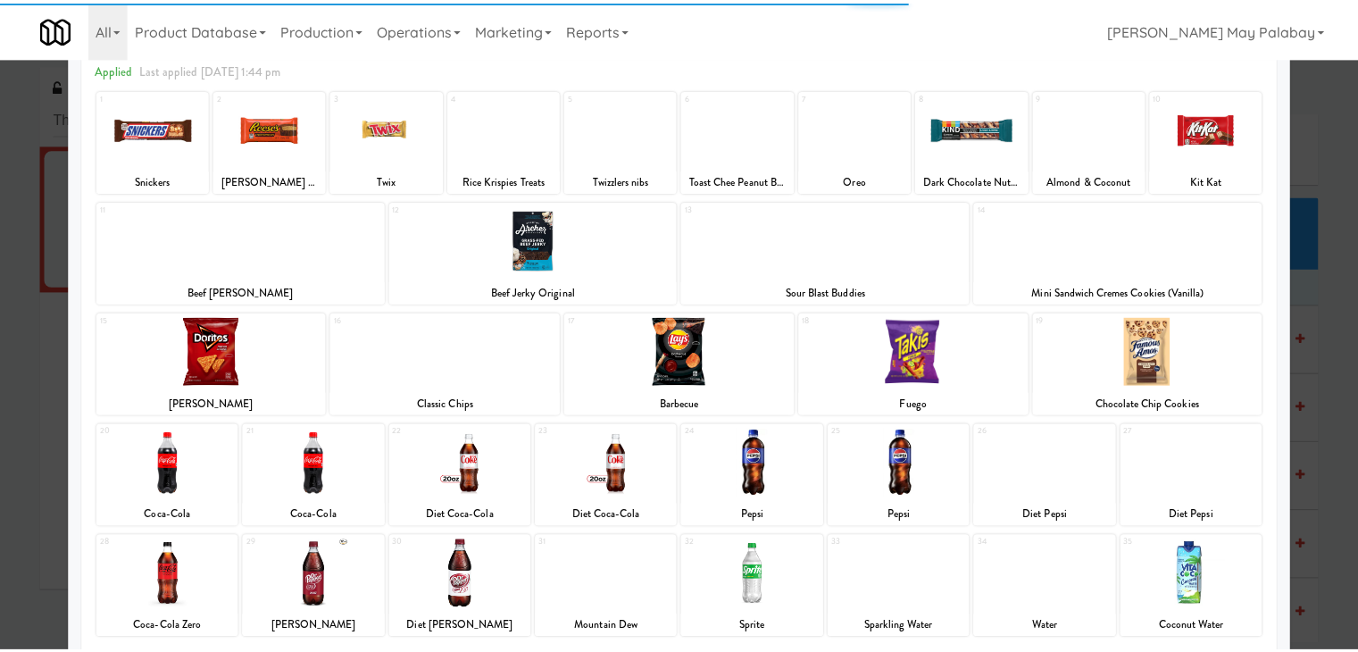
scroll to position [89, 0]
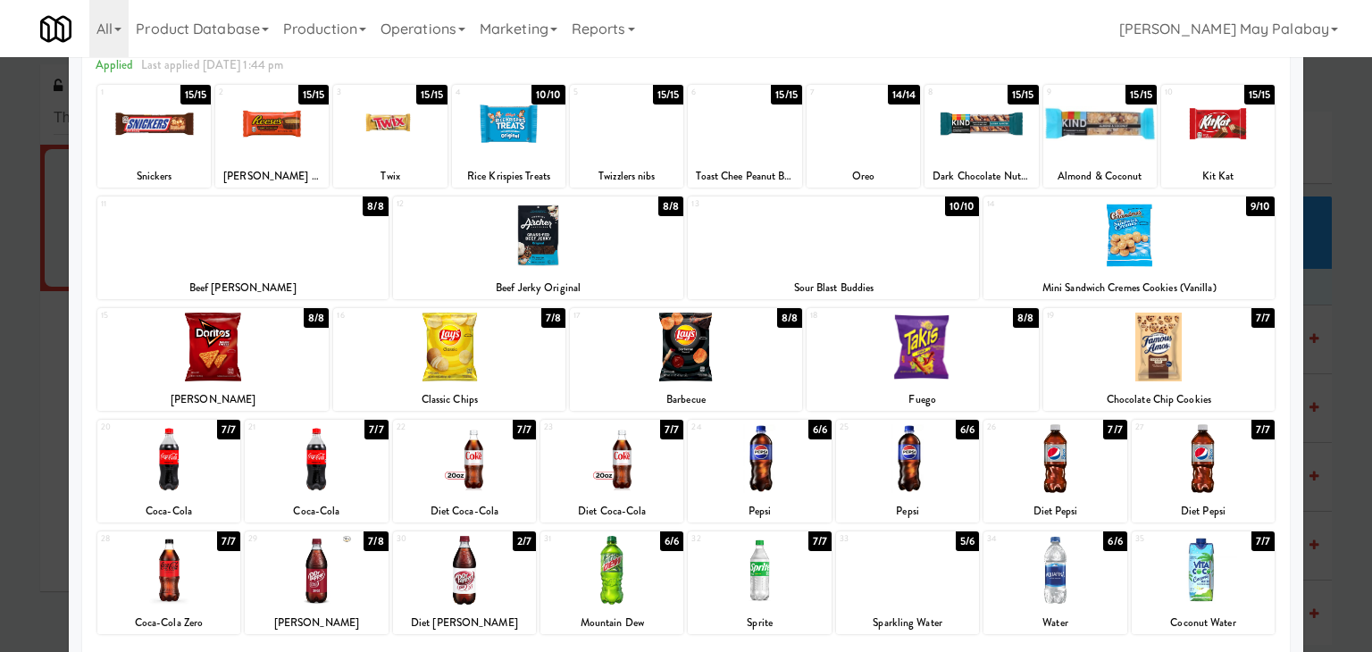
click at [1221, 134] on div at bounding box center [1217, 123] width 113 height 69
click at [1320, 509] on div at bounding box center [686, 326] width 1372 height 652
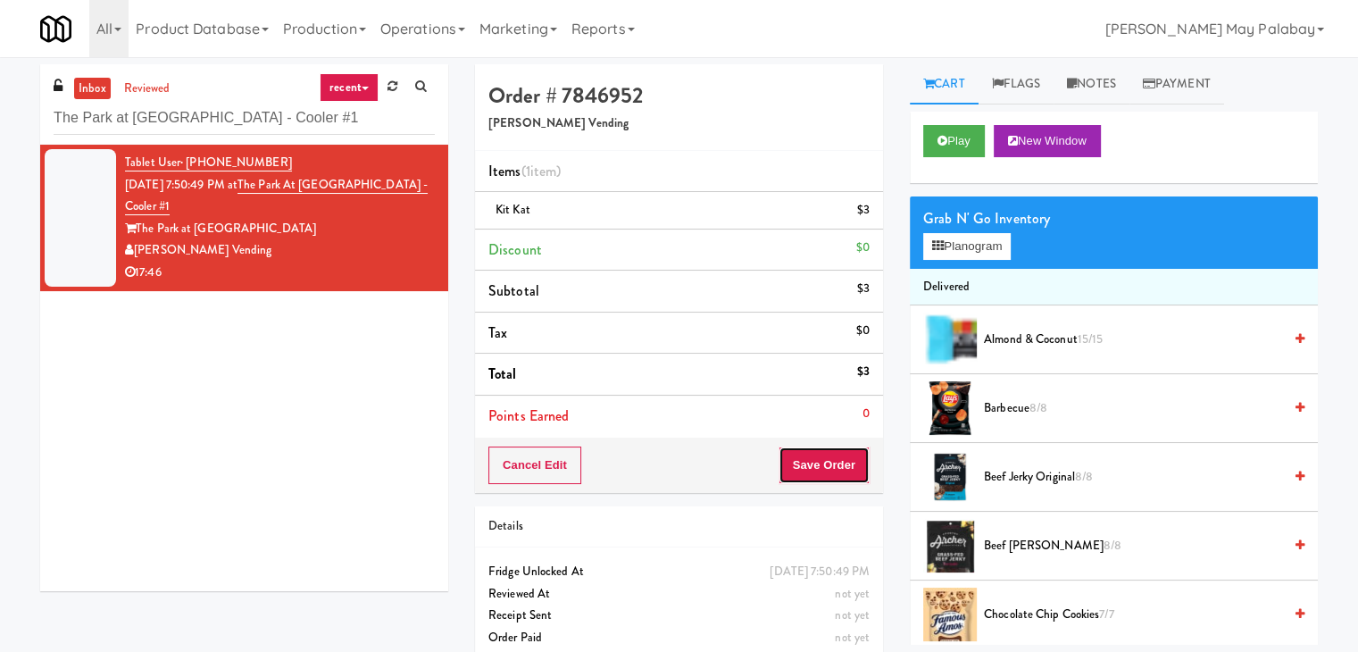
click at [831, 456] on button "Save Order" at bounding box center [824, 466] width 91 height 38
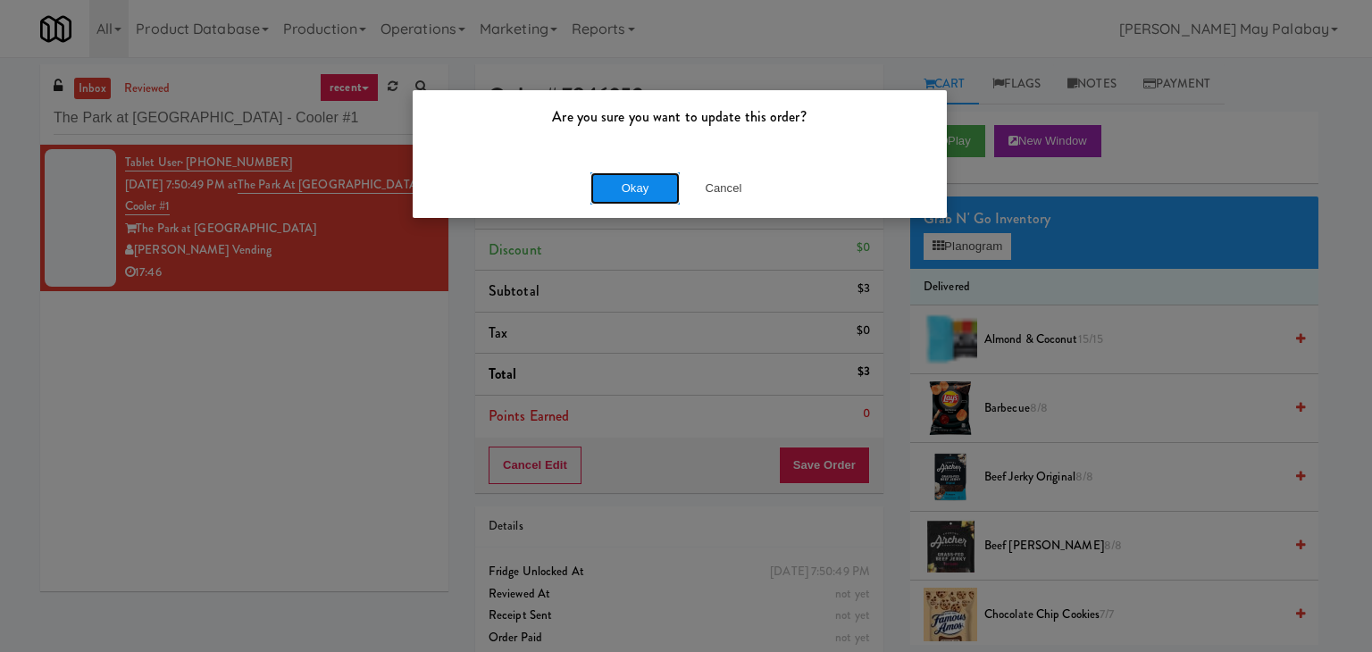
click at [626, 189] on button "Okay" at bounding box center [634, 188] width 89 height 32
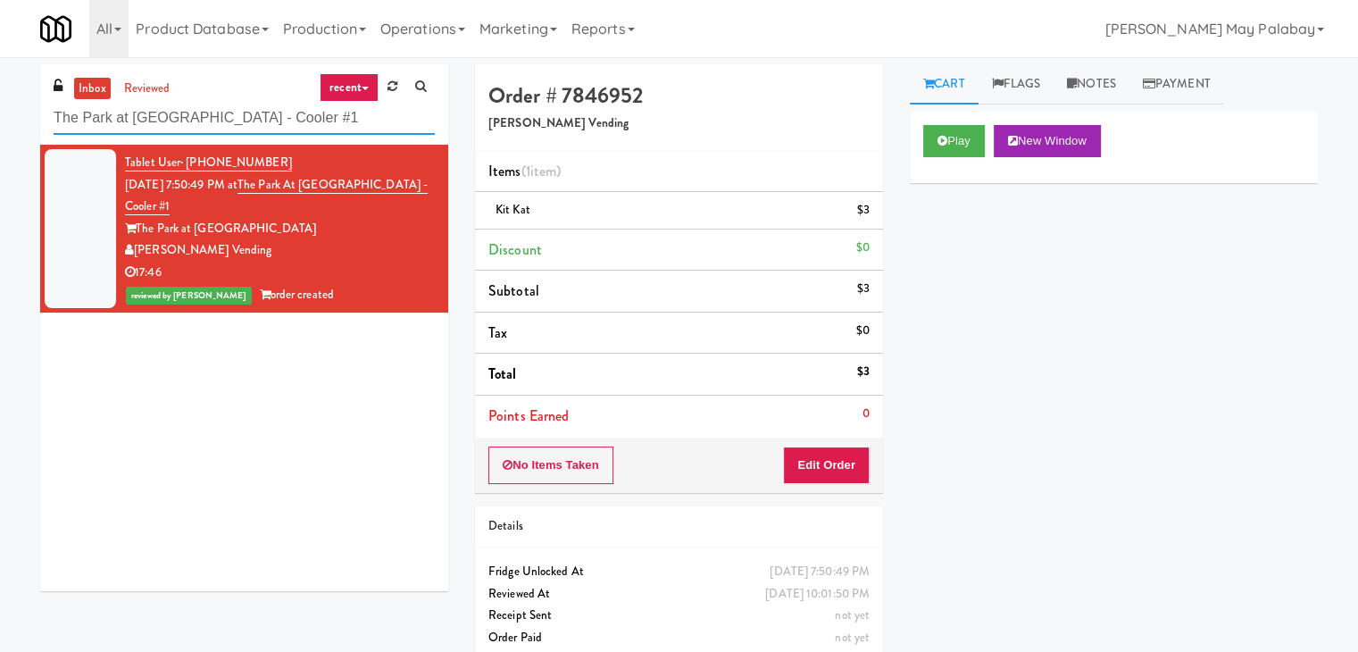
drag, startPoint x: 330, startPoint y: 126, endPoint x: 0, endPoint y: 126, distance: 330.5
click at [0, 126] on div "inbox reviewed recent all unclear take inventory issue suspicious failed recent…" at bounding box center [679, 369] width 1358 height 611
type input "Combo"
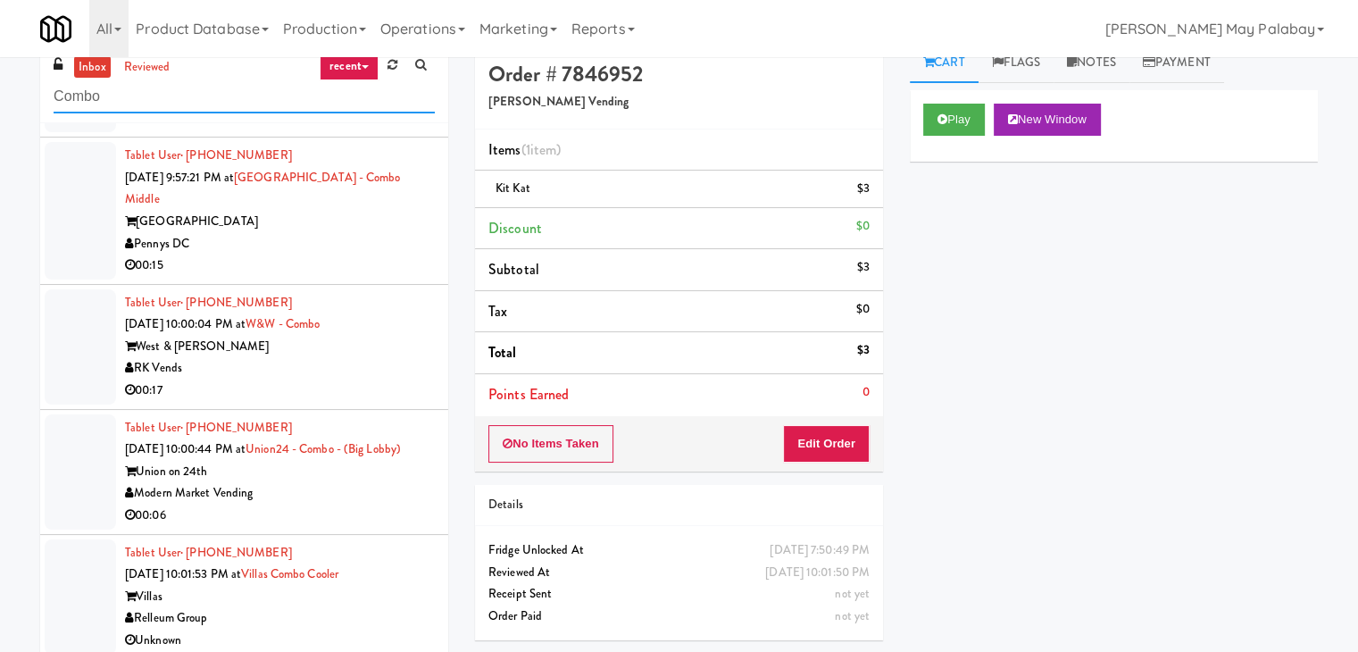
scroll to position [57, 0]
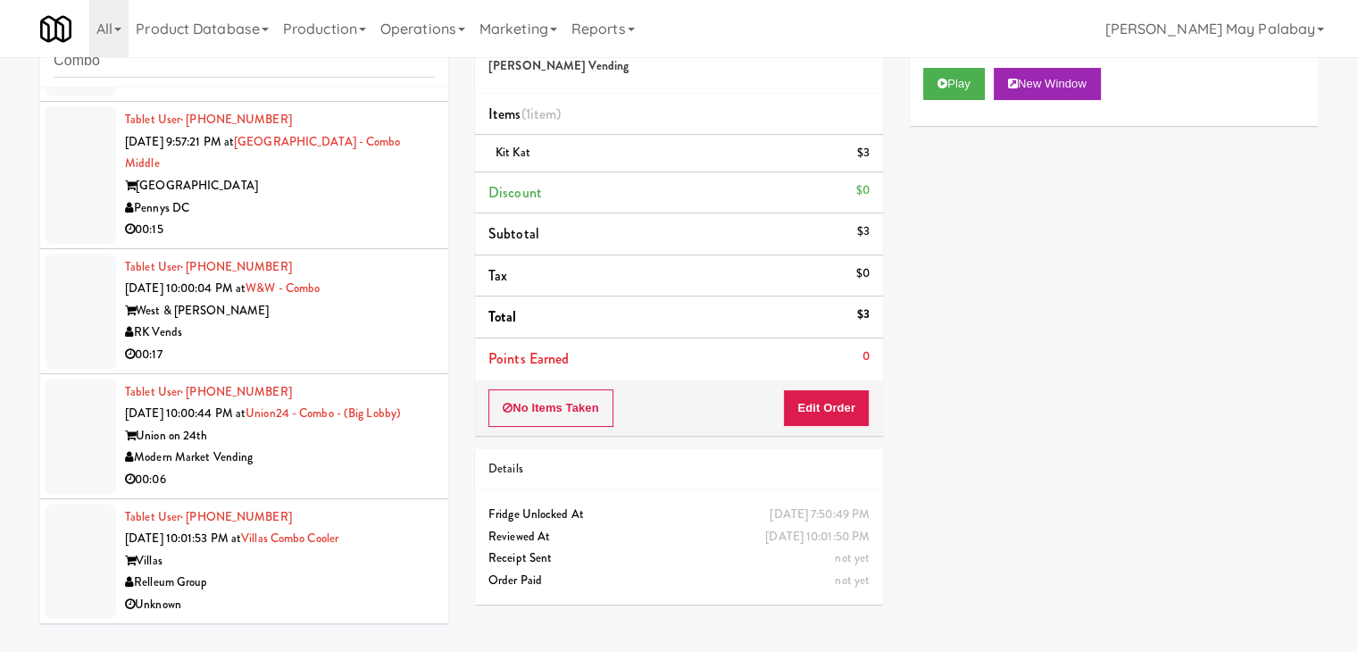
click at [321, 457] on div "Modern Market Vending" at bounding box center [280, 458] width 310 height 22
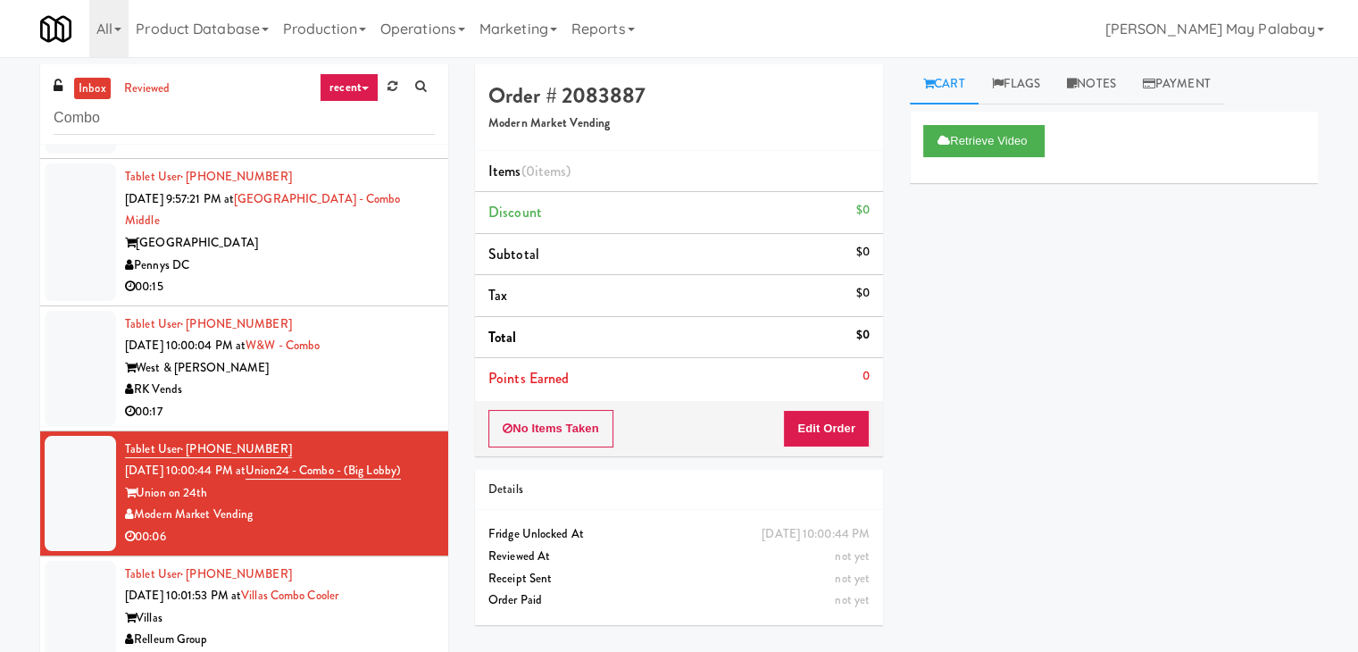
click at [365, 379] on div "RK Vends" at bounding box center [280, 390] width 310 height 22
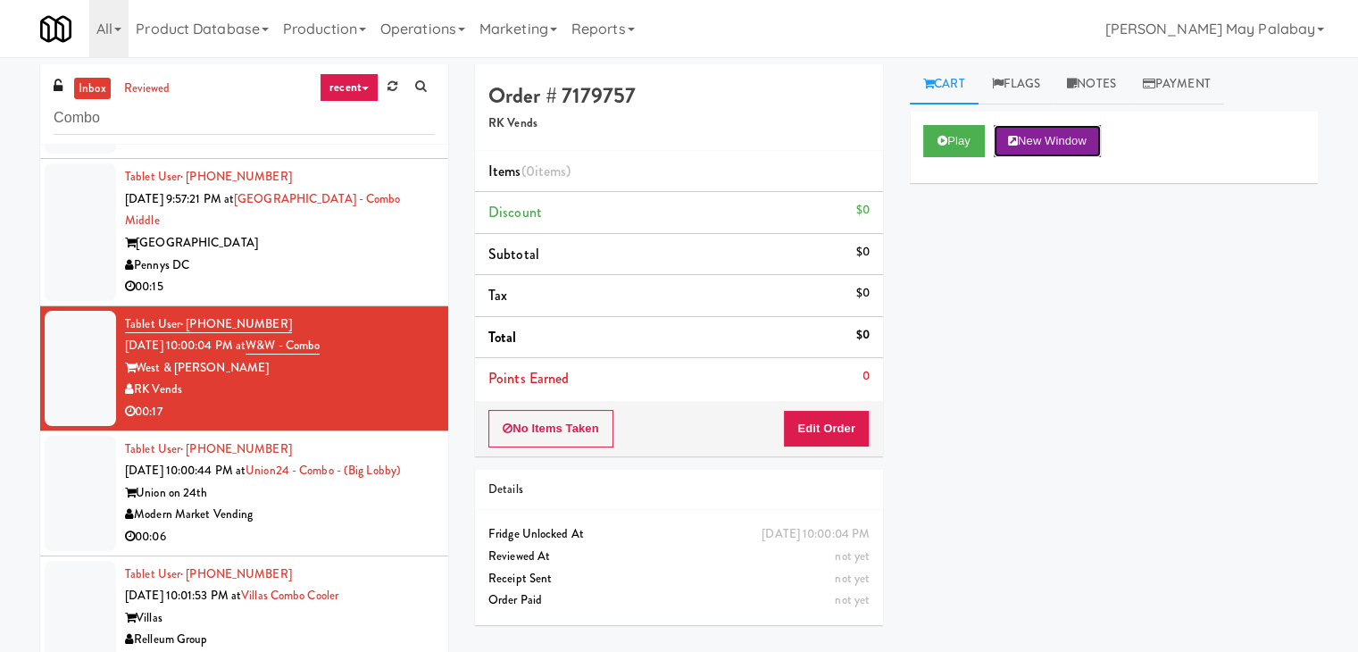
click at [1088, 139] on button "New Window" at bounding box center [1047, 141] width 107 height 32
click at [840, 419] on button "Edit Order" at bounding box center [826, 429] width 87 height 38
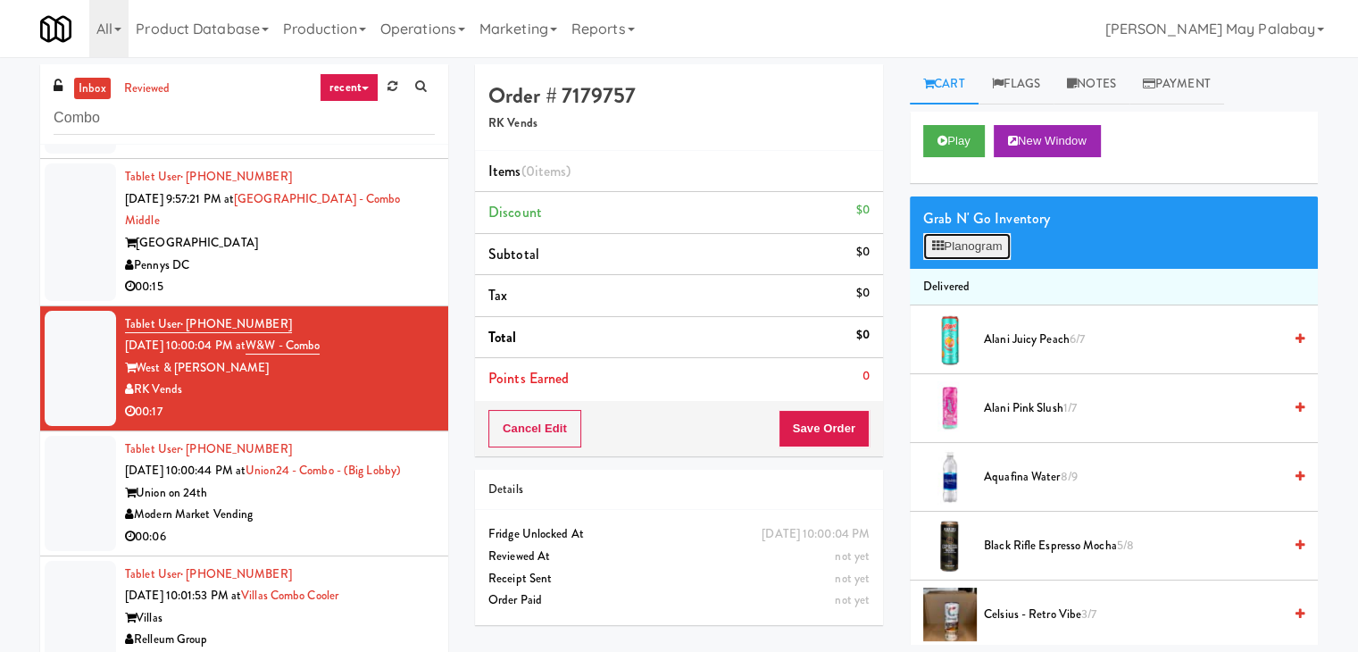
click at [946, 251] on button "Planogram" at bounding box center [968, 246] width 88 height 27
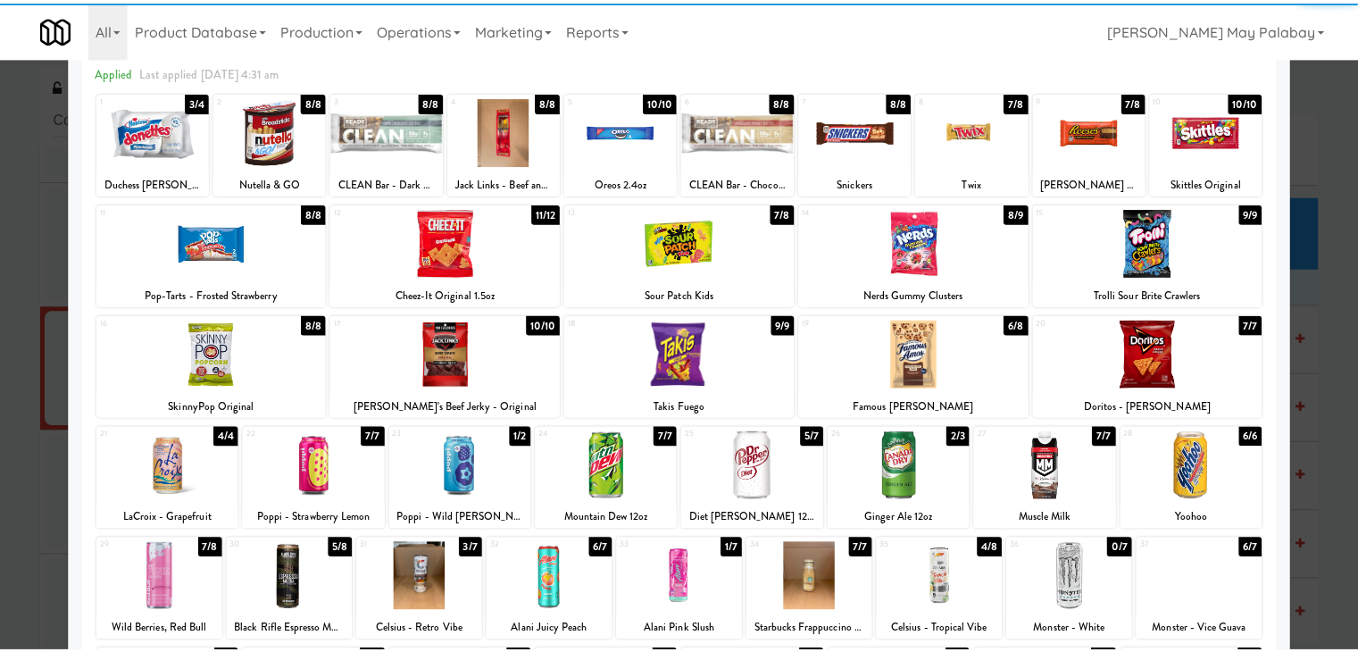
scroll to position [89, 0]
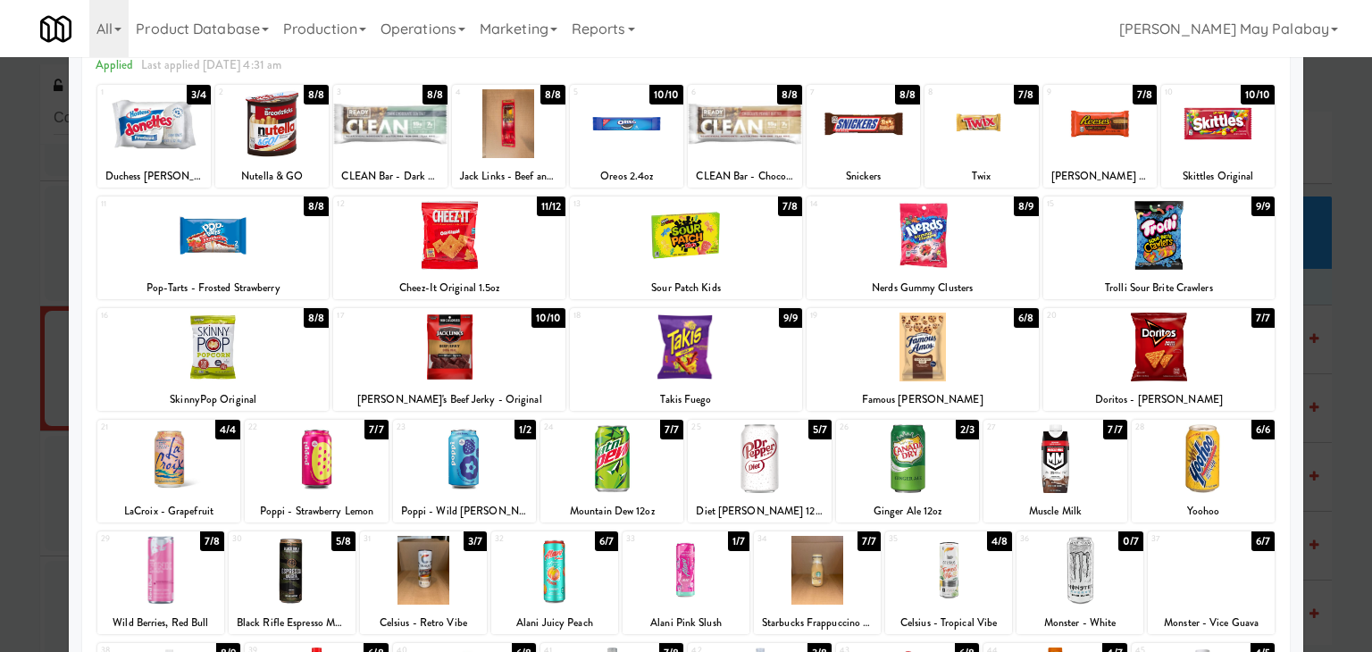
click at [1063, 155] on div at bounding box center [1099, 123] width 113 height 69
click at [1350, 320] on div at bounding box center [686, 326] width 1372 height 652
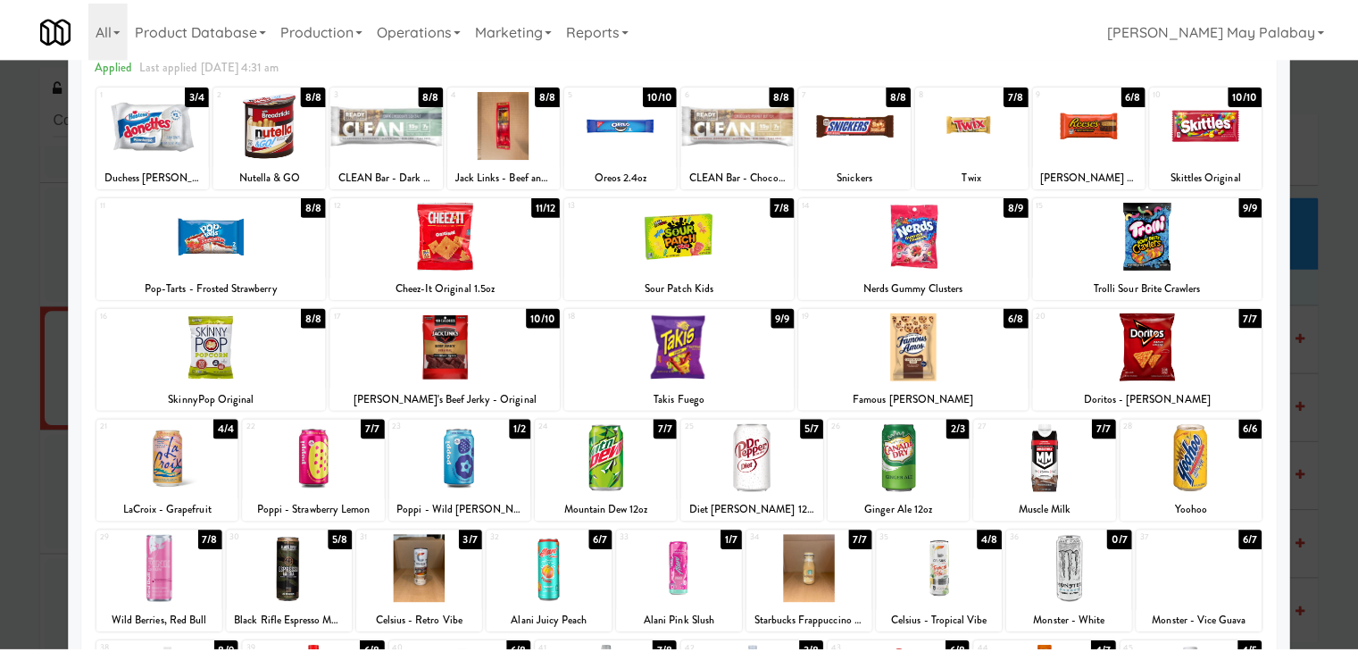
scroll to position [1800, 0]
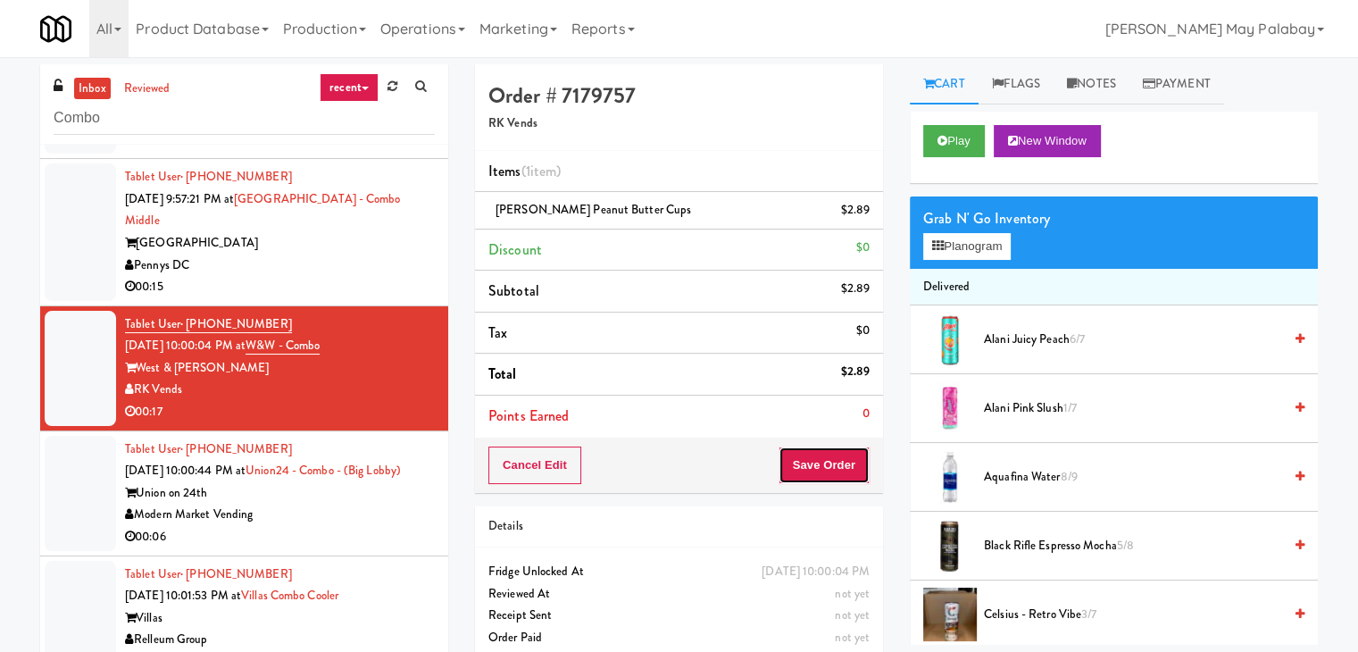
click at [817, 462] on button "Save Order" at bounding box center [824, 466] width 91 height 38
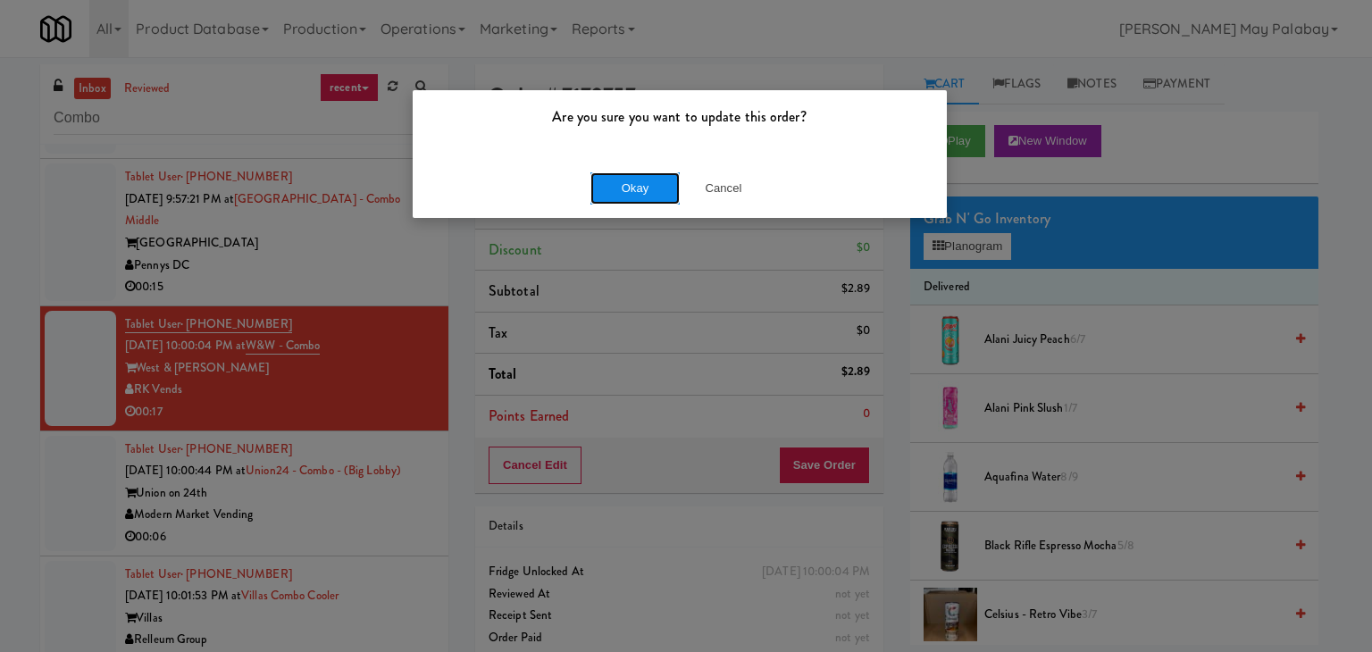
click at [656, 190] on button "Okay" at bounding box center [634, 188] width 89 height 32
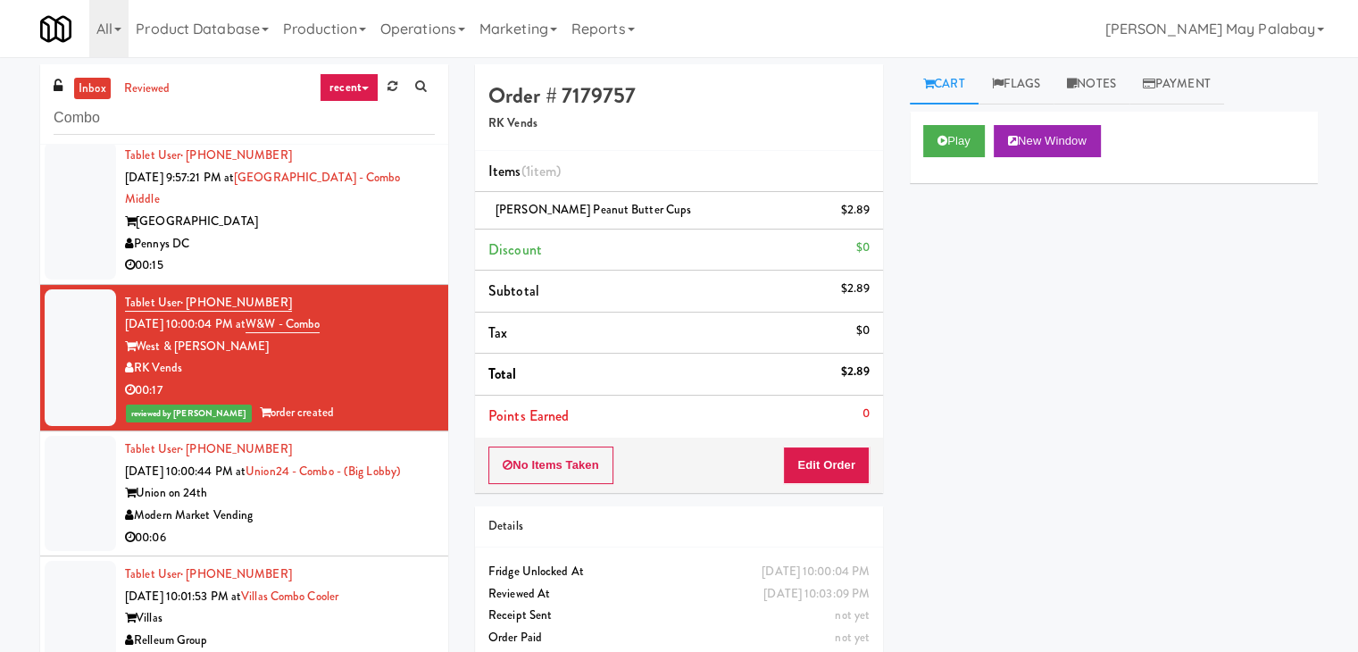
scroll to position [1821, 0]
click at [257, 233] on div "Pennys DC" at bounding box center [280, 244] width 310 height 22
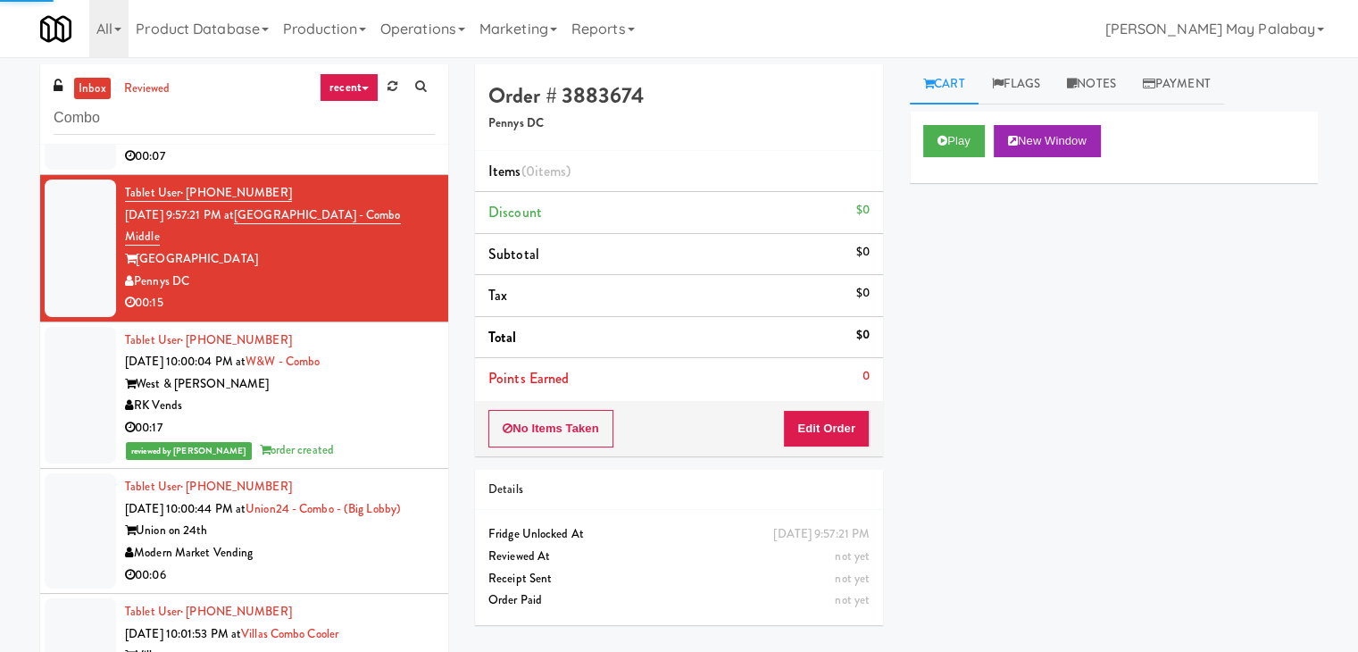
scroll to position [1732, 0]
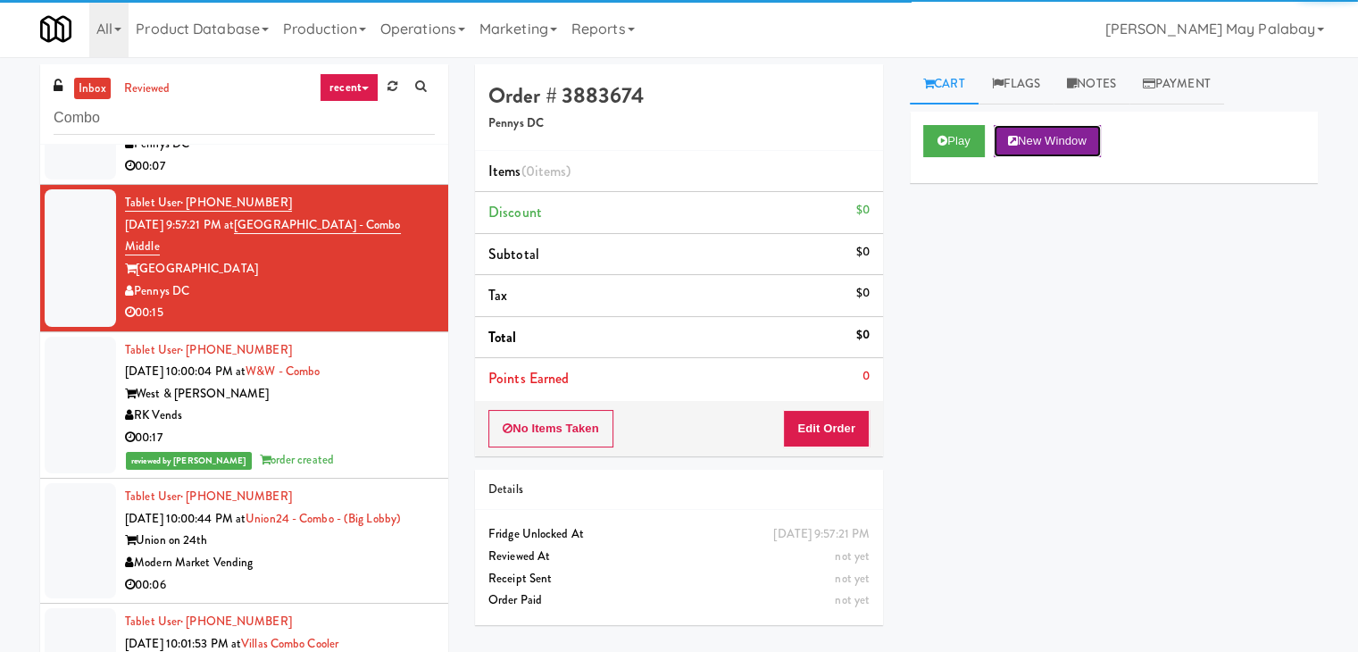
click at [1077, 133] on button "New Window" at bounding box center [1047, 141] width 107 height 32
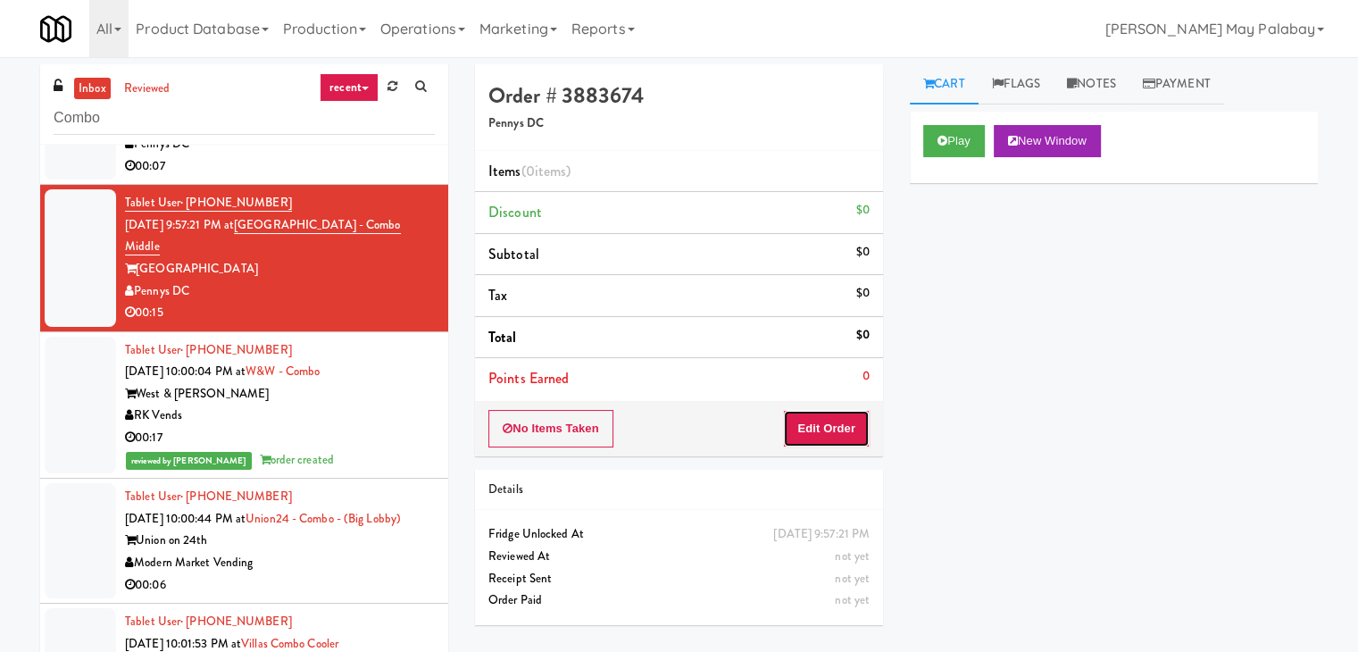
click at [793, 431] on button "Edit Order" at bounding box center [826, 429] width 87 height 38
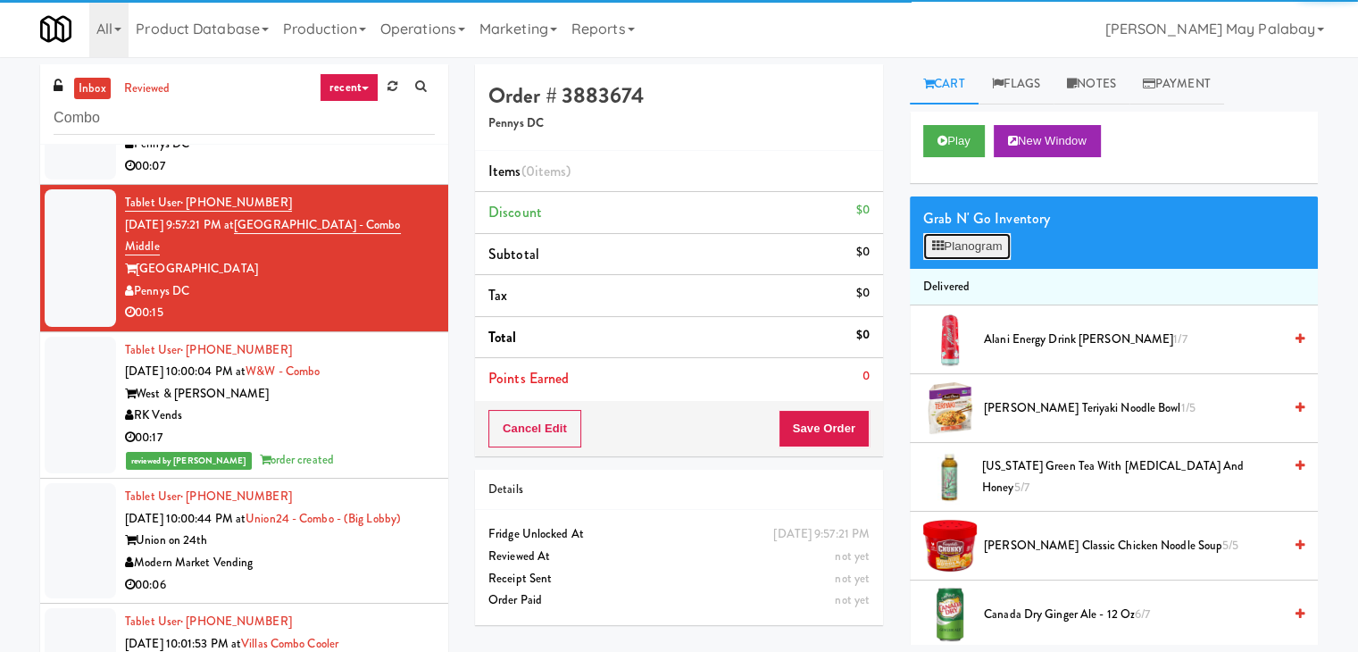
click at [943, 233] on button "Planogram" at bounding box center [968, 246] width 88 height 27
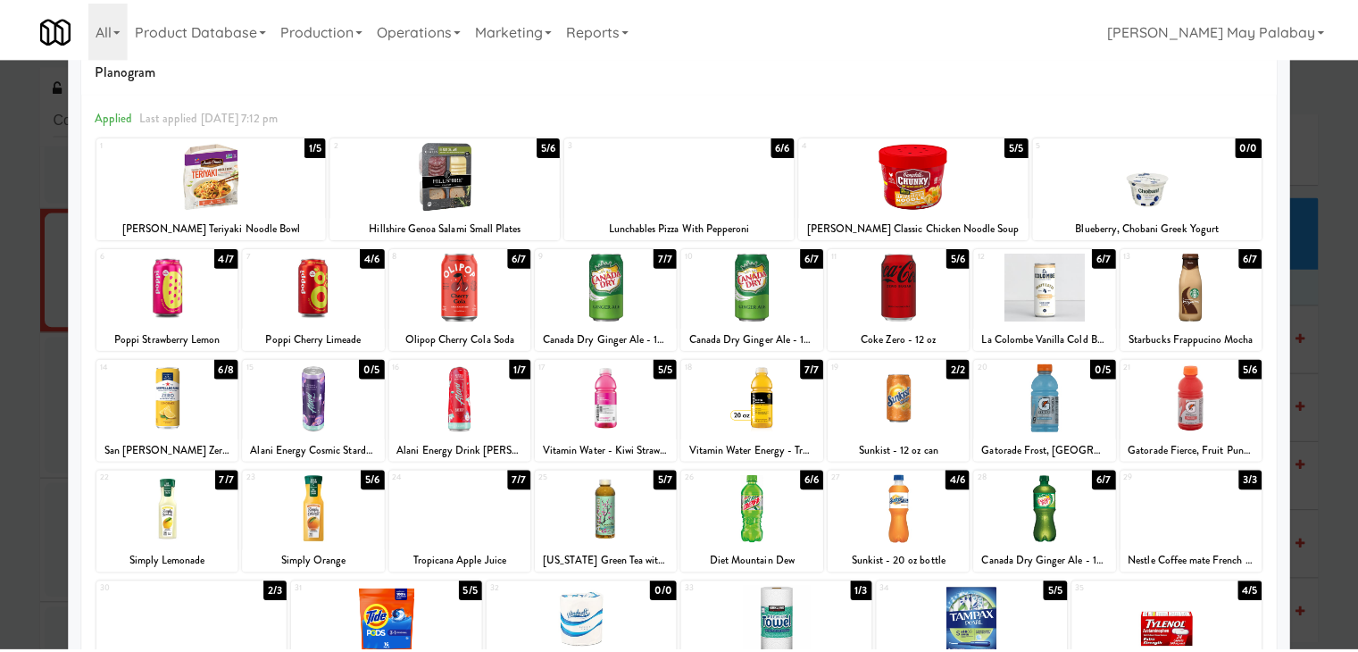
scroll to position [89, 0]
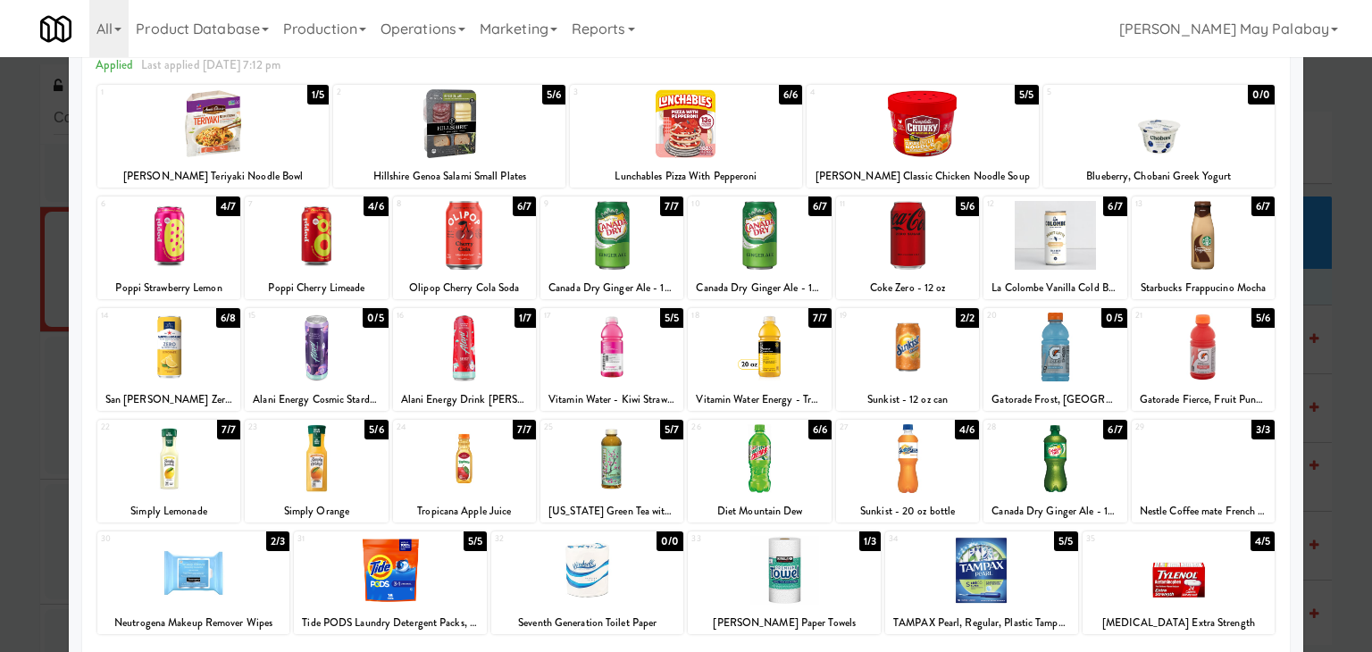
click at [814, 348] on div at bounding box center [759, 347] width 143 height 69
click at [1334, 409] on div at bounding box center [686, 326] width 1372 height 652
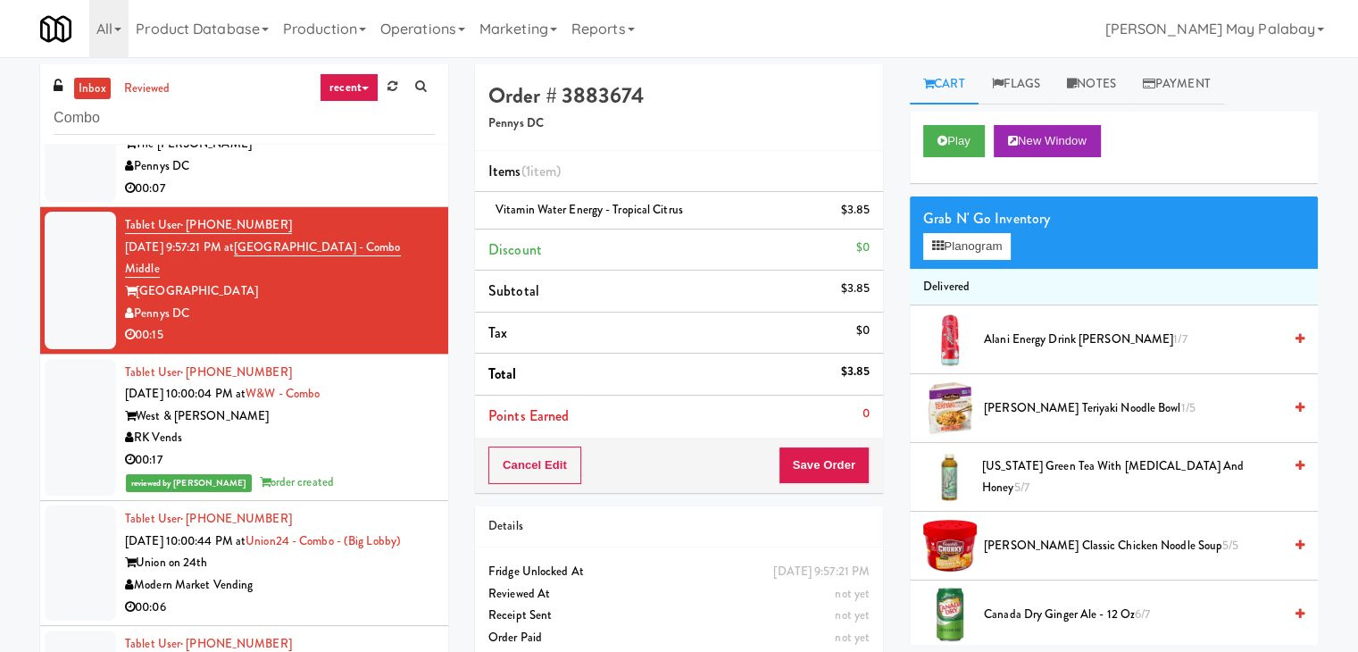
scroll to position [1732, 0]
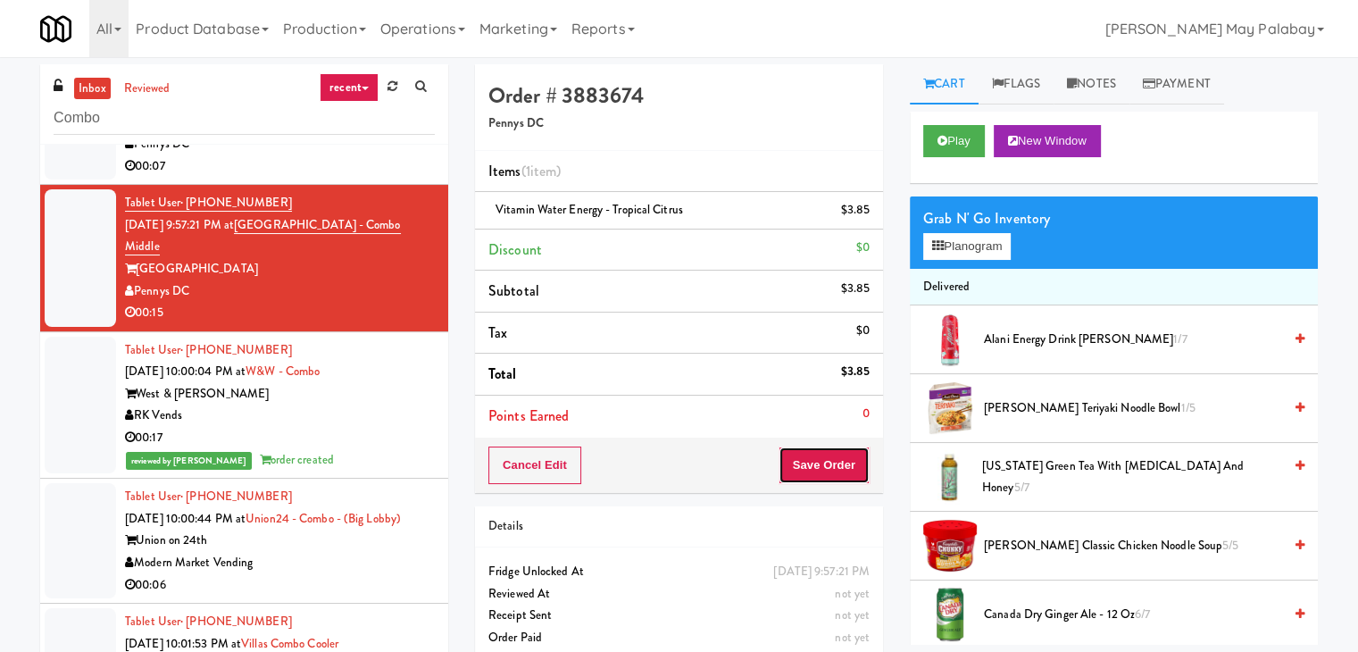
click at [834, 460] on button "Save Order" at bounding box center [824, 466] width 91 height 38
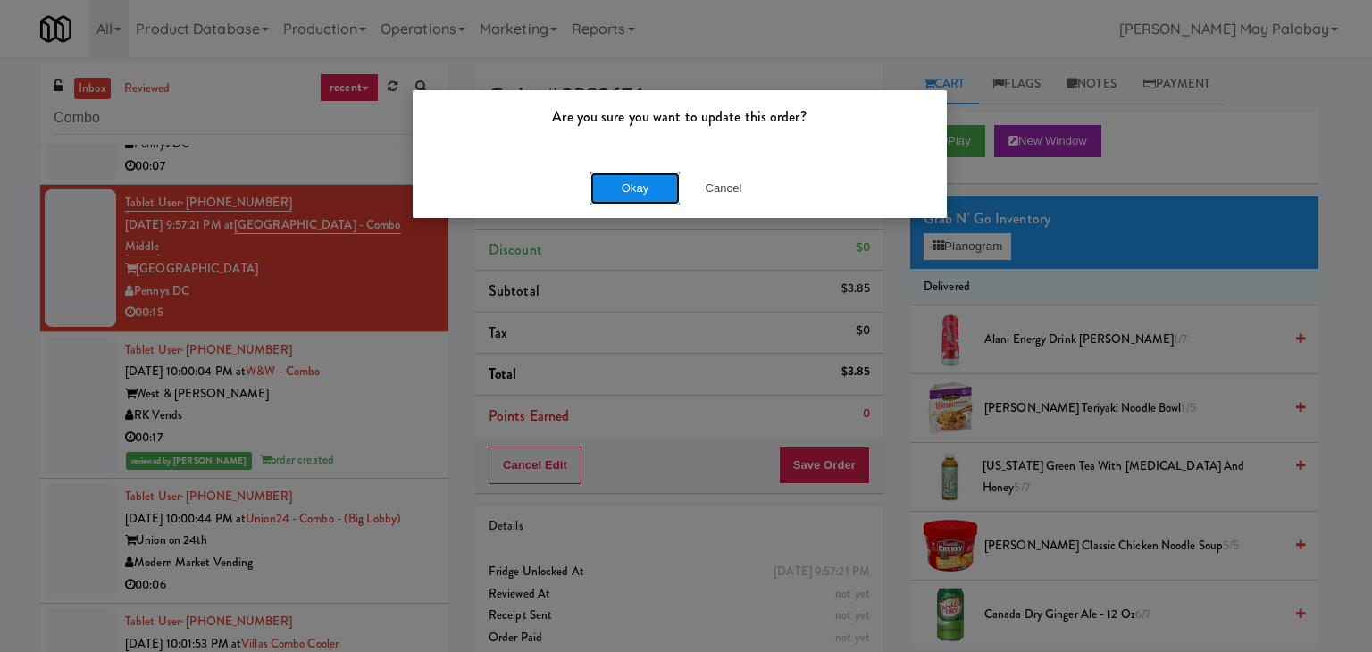
click at [654, 196] on button "Okay" at bounding box center [634, 188] width 89 height 32
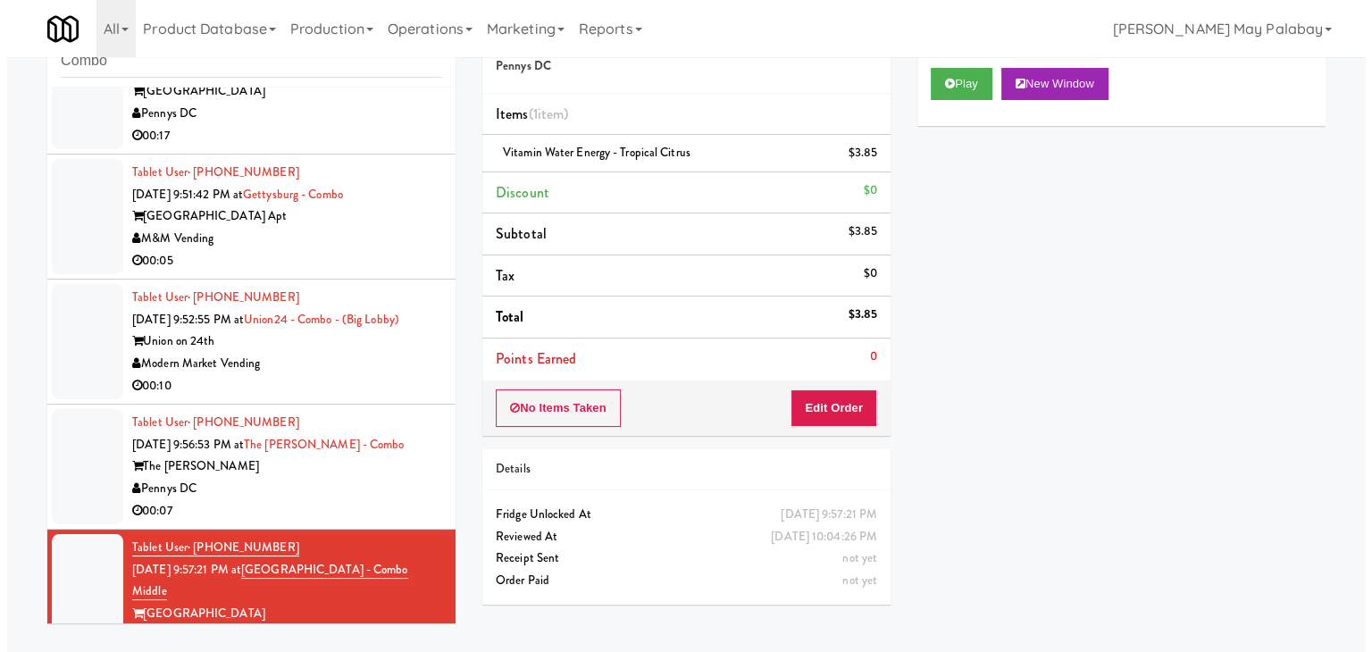
scroll to position [1308, 0]
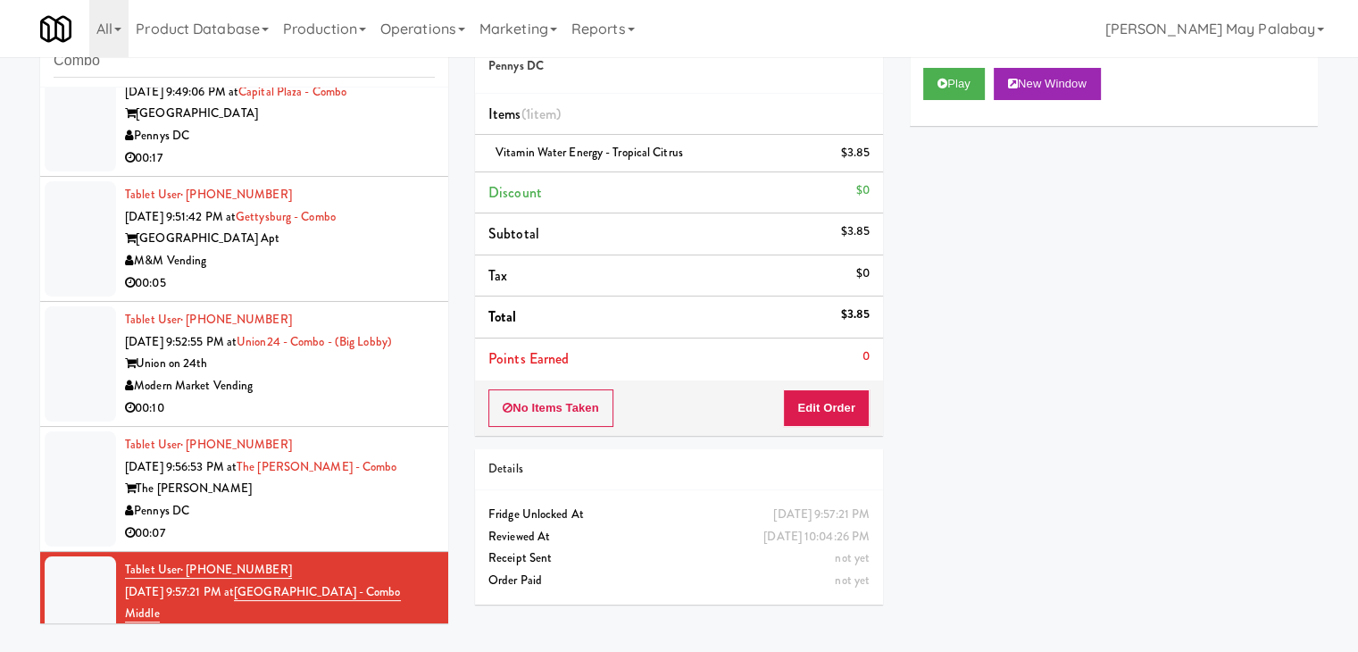
click at [379, 272] on div "M&M Vending" at bounding box center [280, 261] width 310 height 22
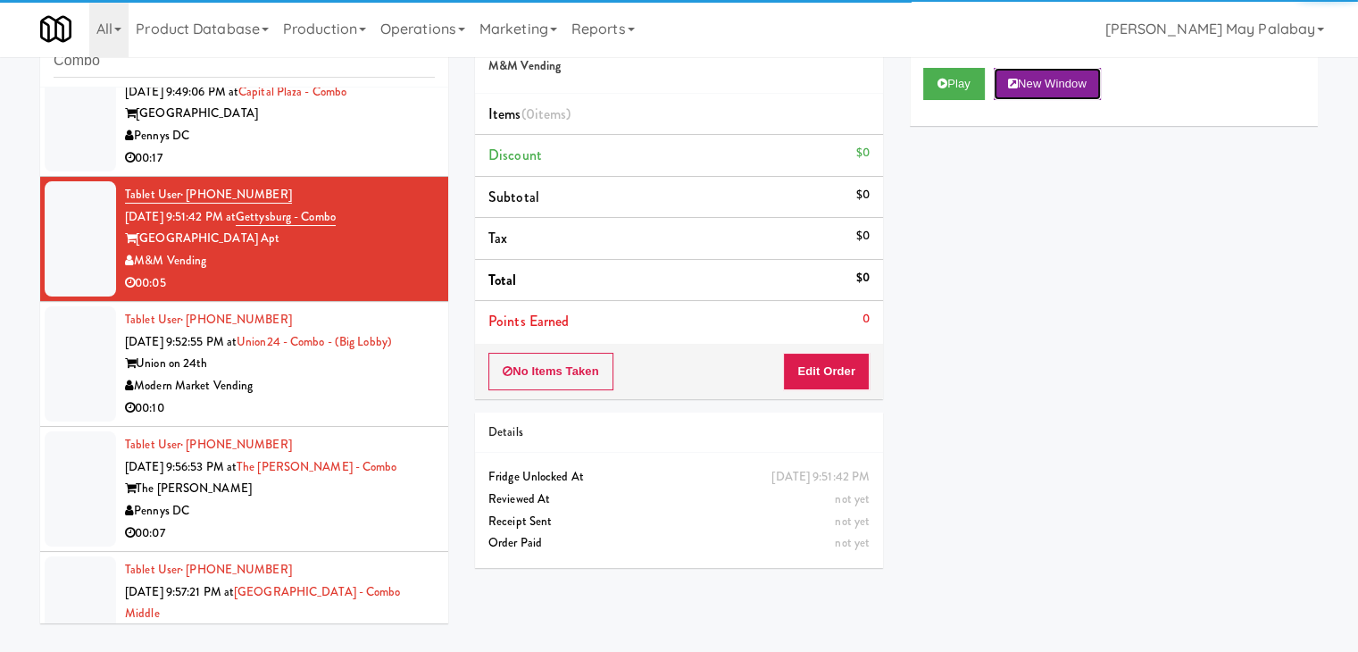
click at [1074, 80] on button "New Window" at bounding box center [1047, 84] width 107 height 32
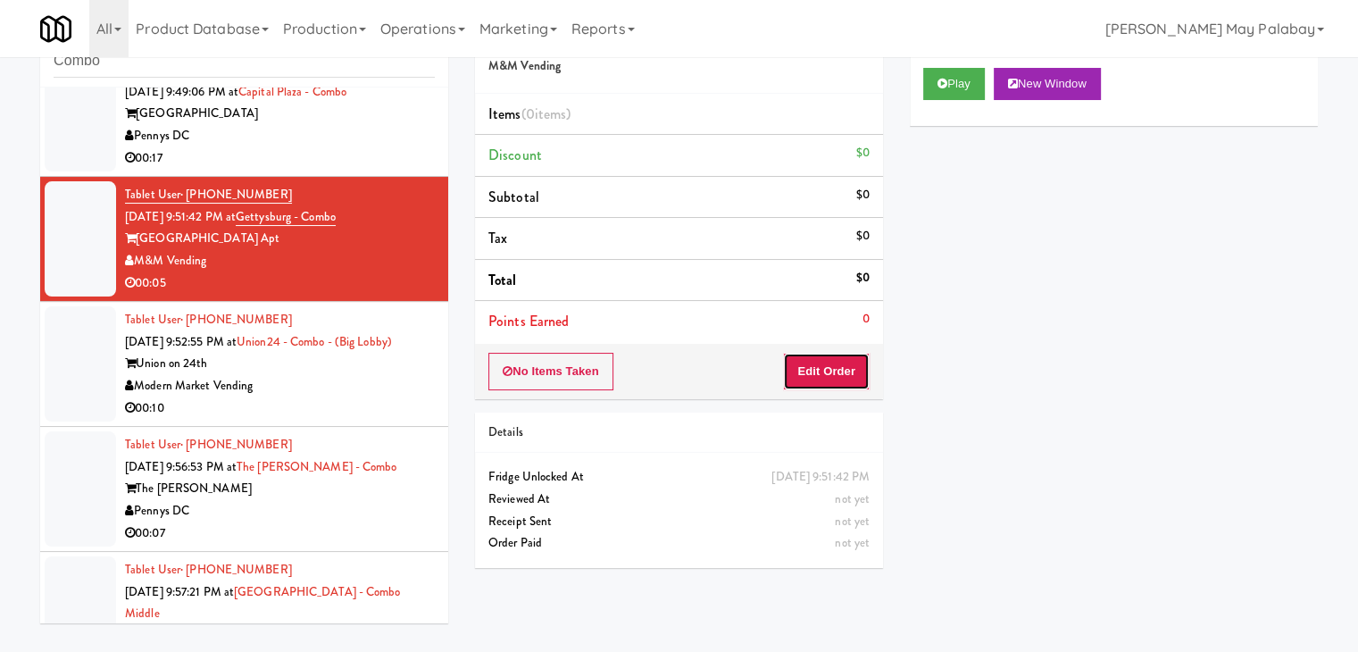
click at [843, 365] on button "Edit Order" at bounding box center [826, 372] width 87 height 38
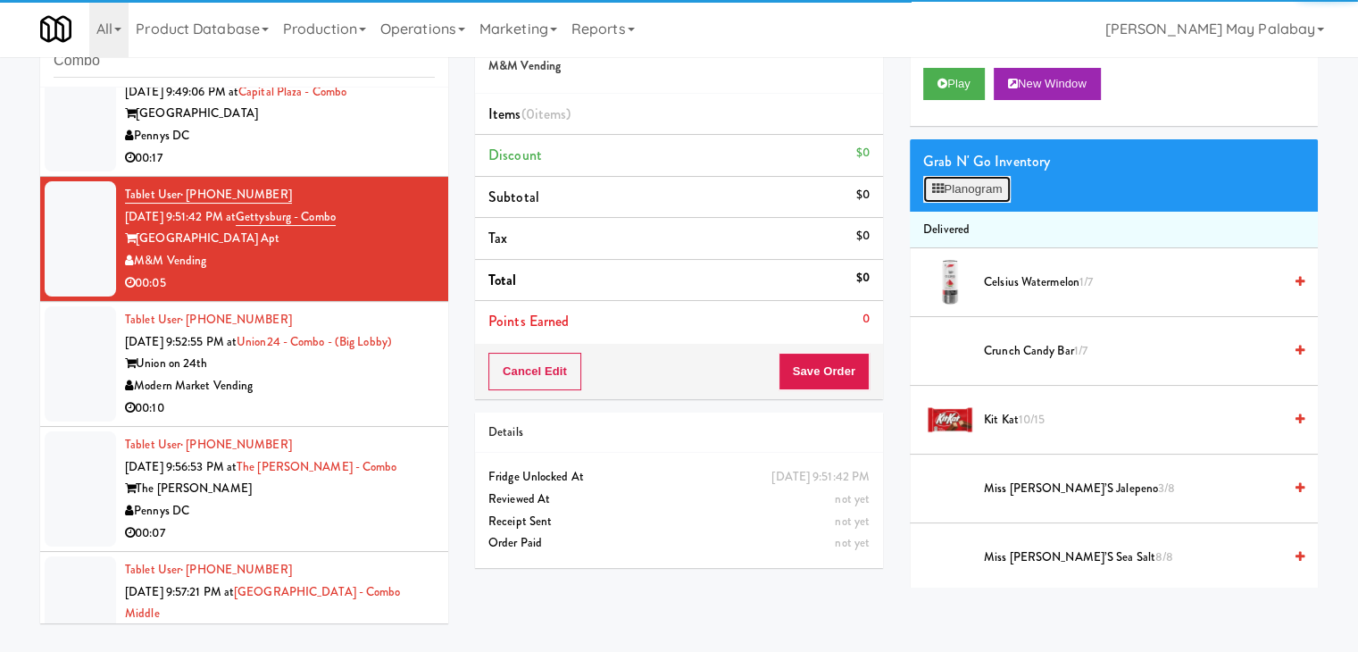
click at [959, 193] on button "Planogram" at bounding box center [968, 189] width 88 height 27
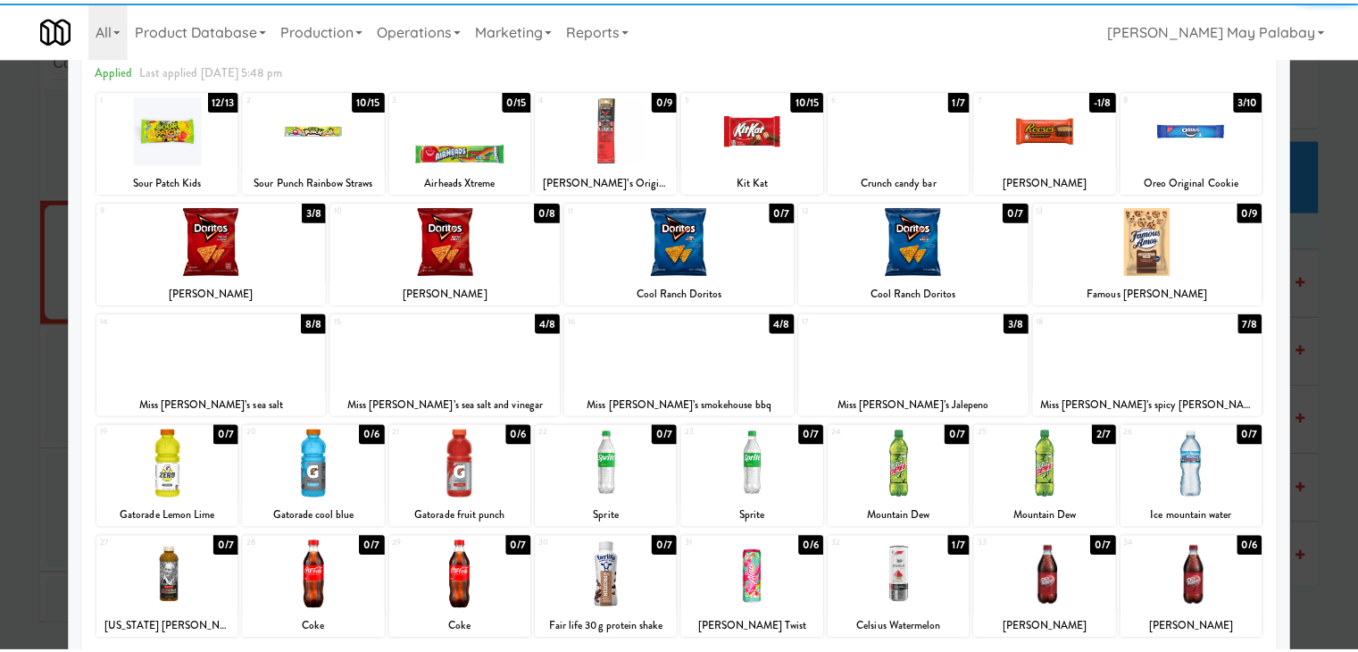
scroll to position [89, 0]
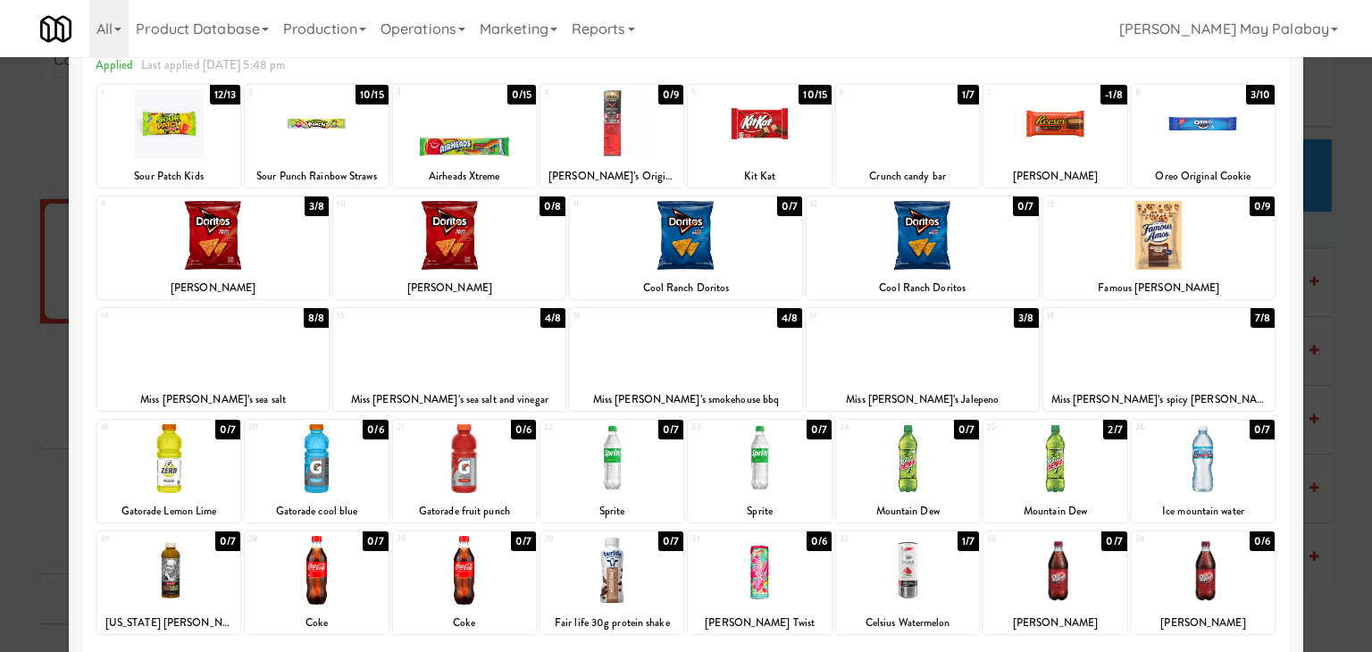
click at [272, 246] on div at bounding box center [213, 235] width 232 height 69
click at [1356, 333] on div at bounding box center [686, 326] width 1372 height 652
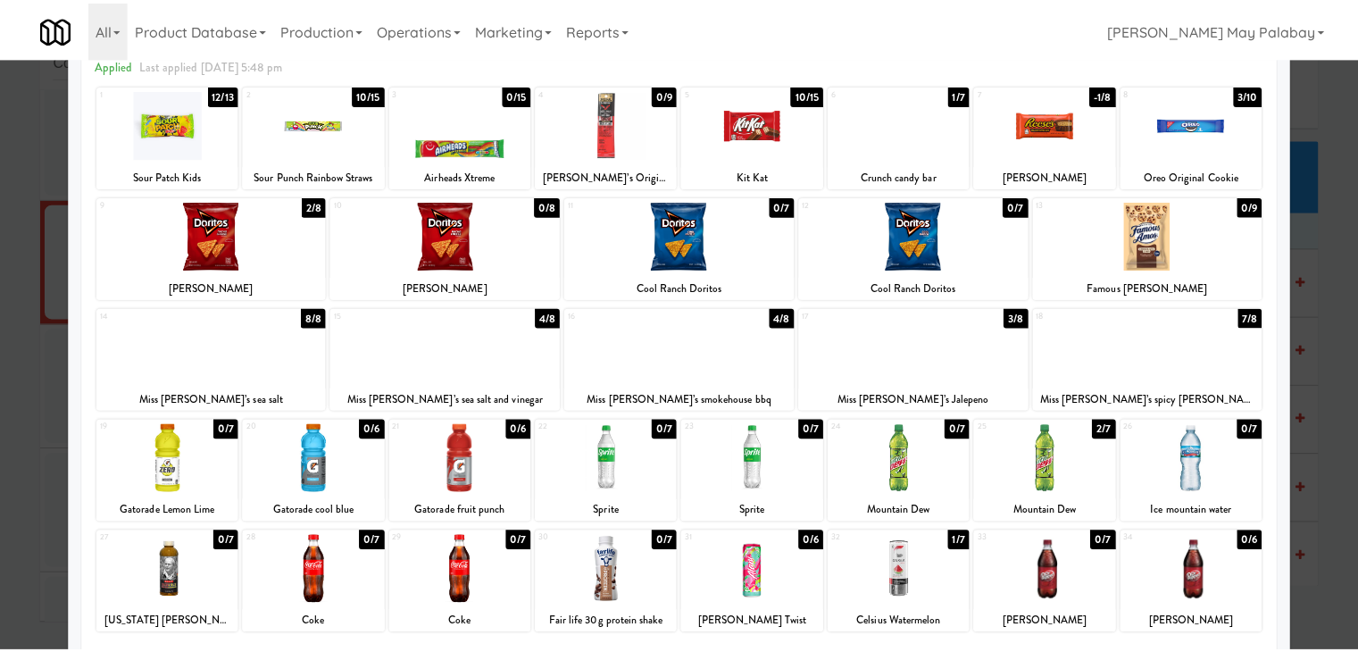
scroll to position [1308, 0]
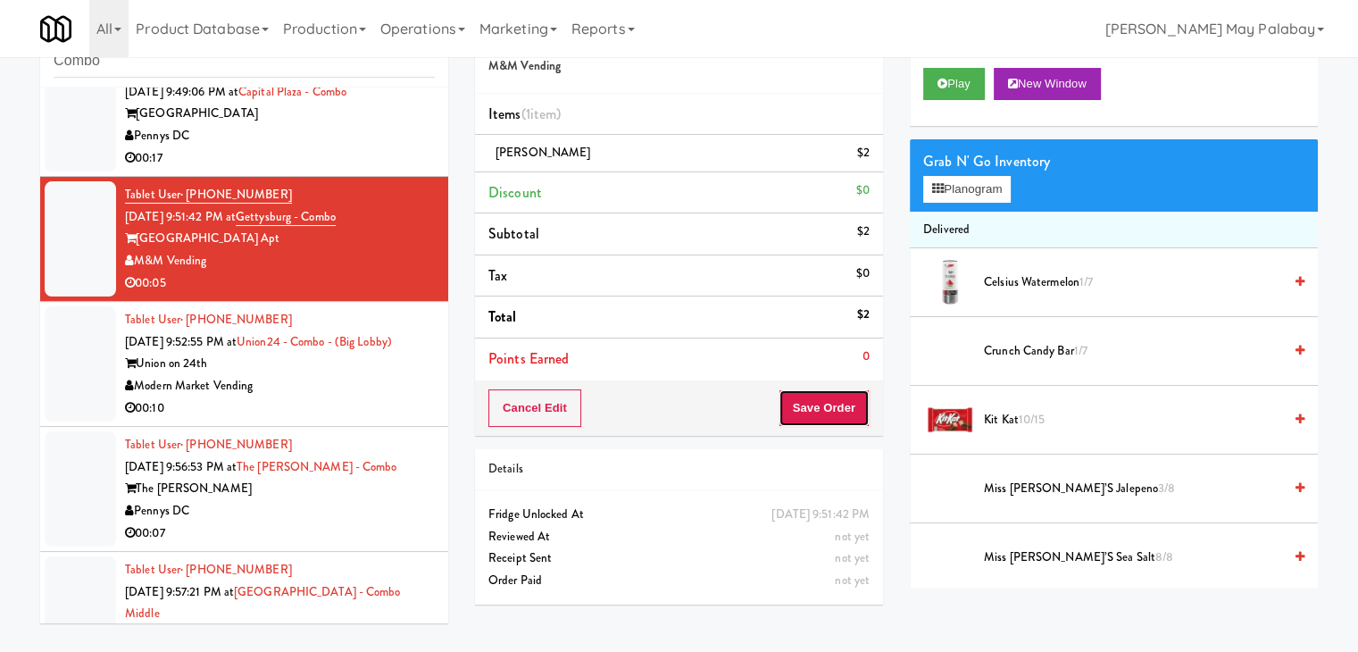
click at [832, 416] on button "Save Order" at bounding box center [824, 408] width 91 height 38
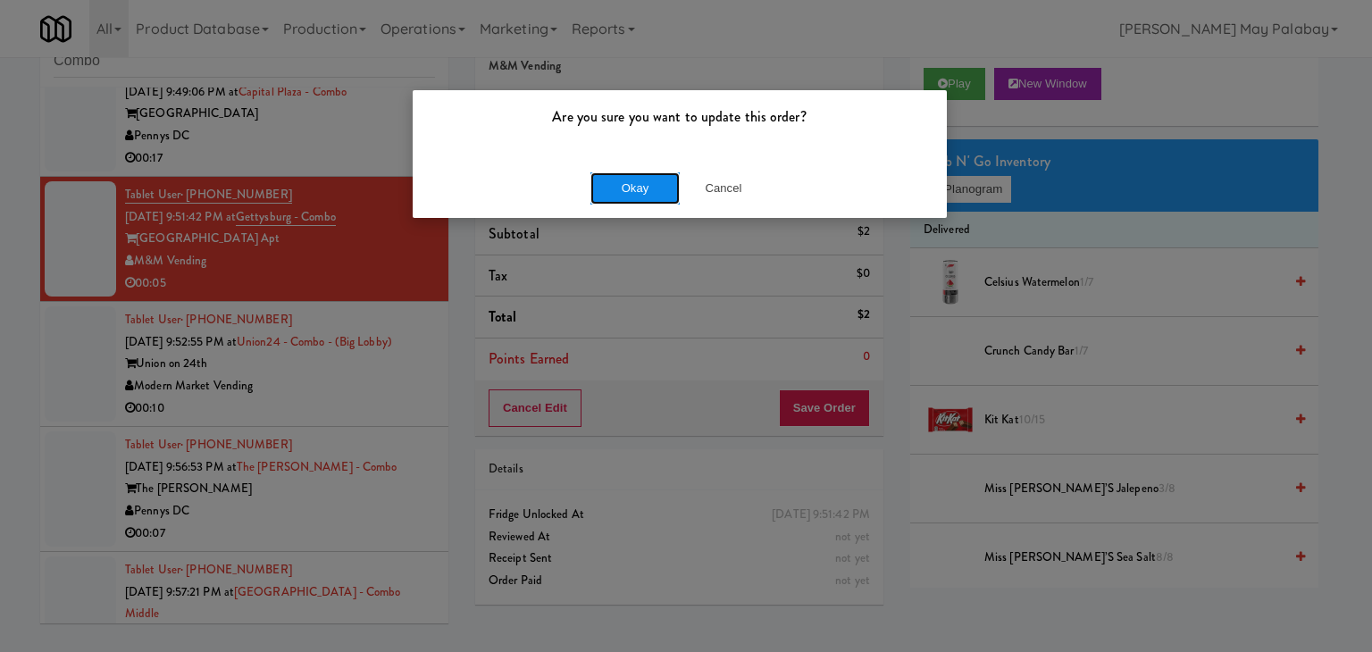
click at [632, 193] on button "Okay" at bounding box center [634, 188] width 89 height 32
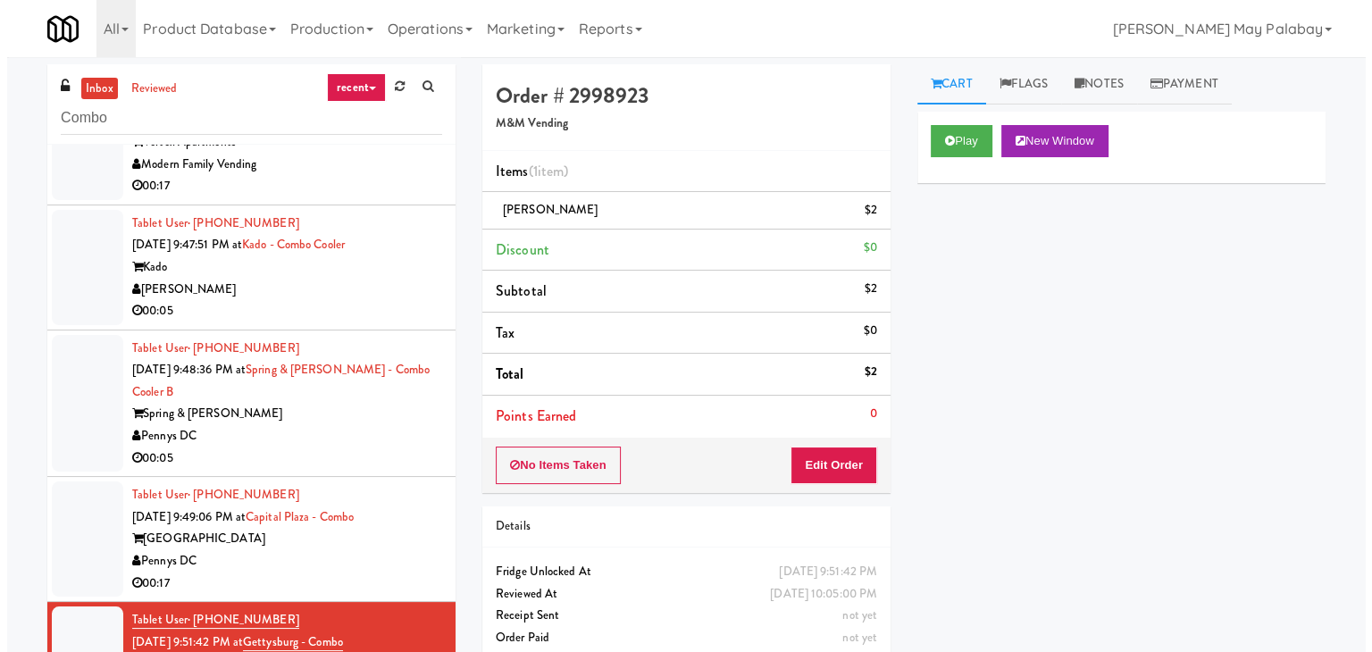
scroll to position [682, 0]
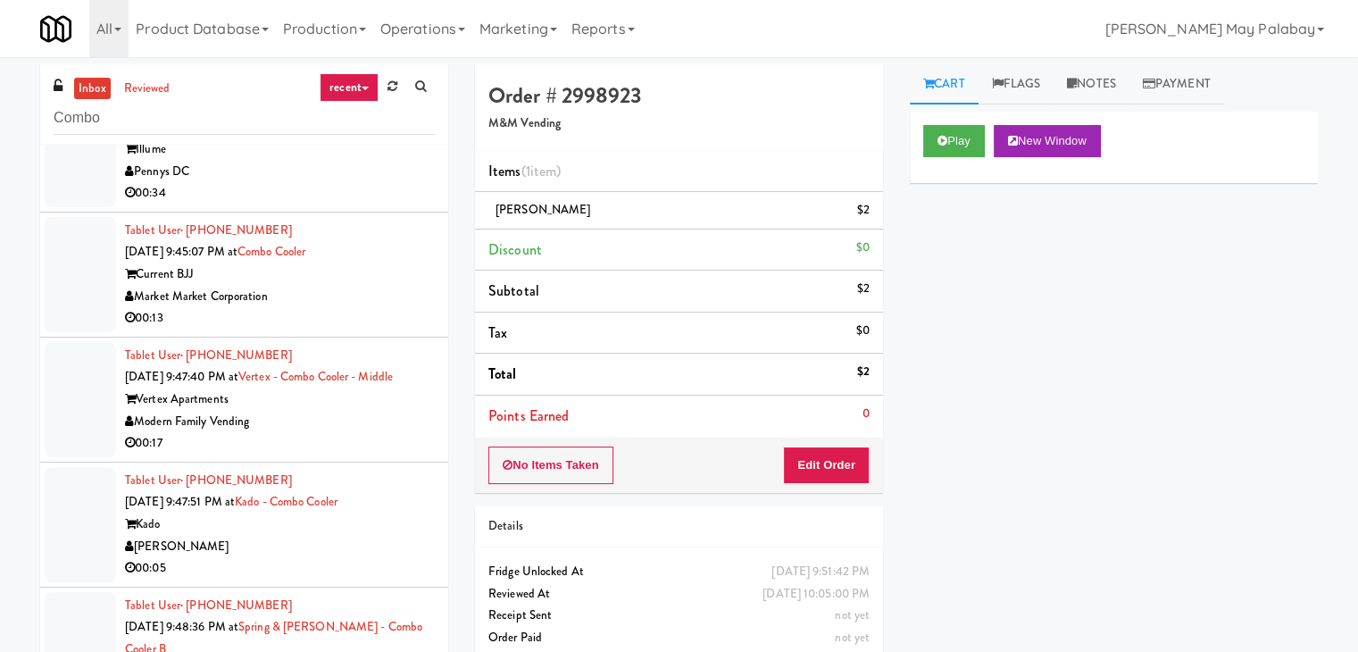
click at [314, 305] on div "Market Market Corporation" at bounding box center [280, 297] width 310 height 22
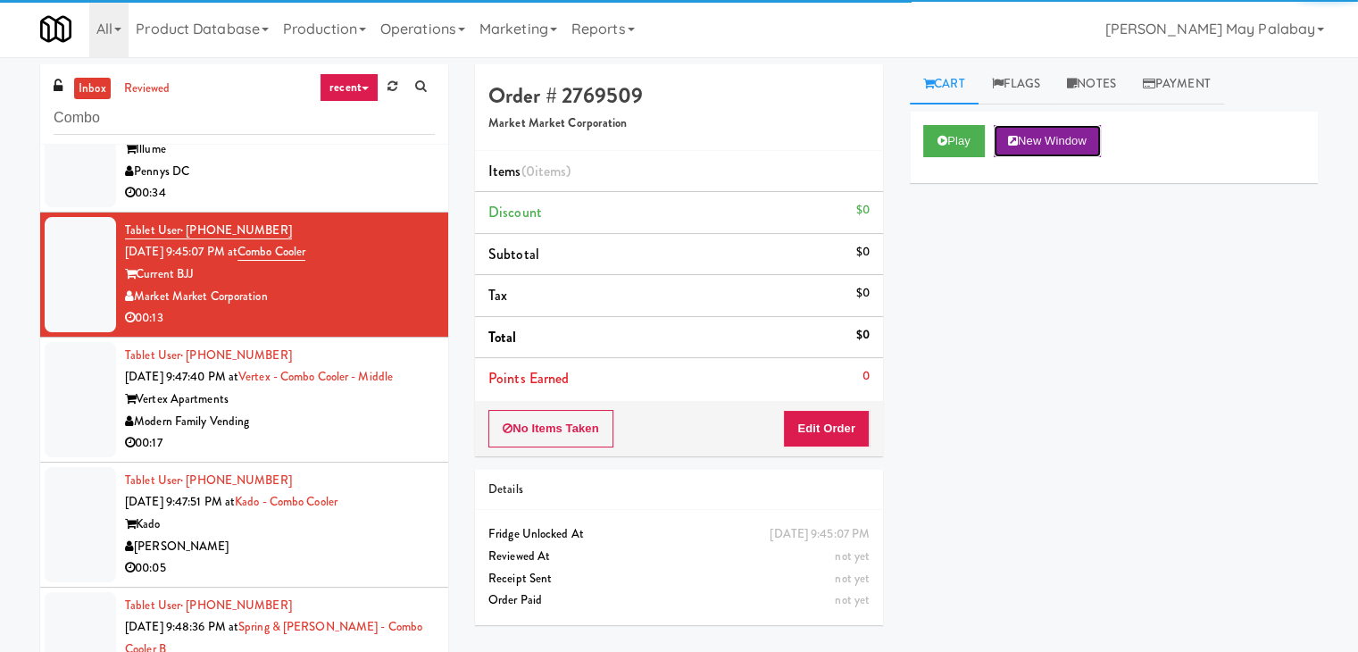
click at [1079, 127] on button "New Window" at bounding box center [1047, 141] width 107 height 32
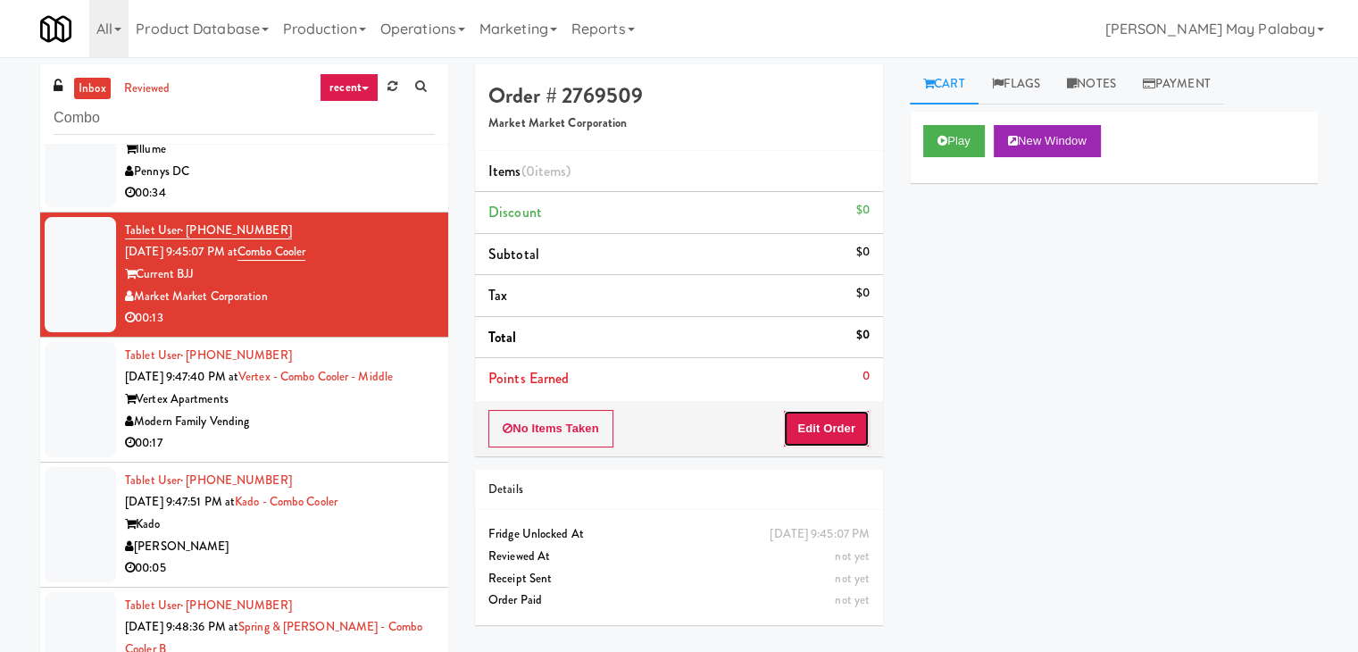
click at [847, 419] on button "Edit Order" at bounding box center [826, 429] width 87 height 38
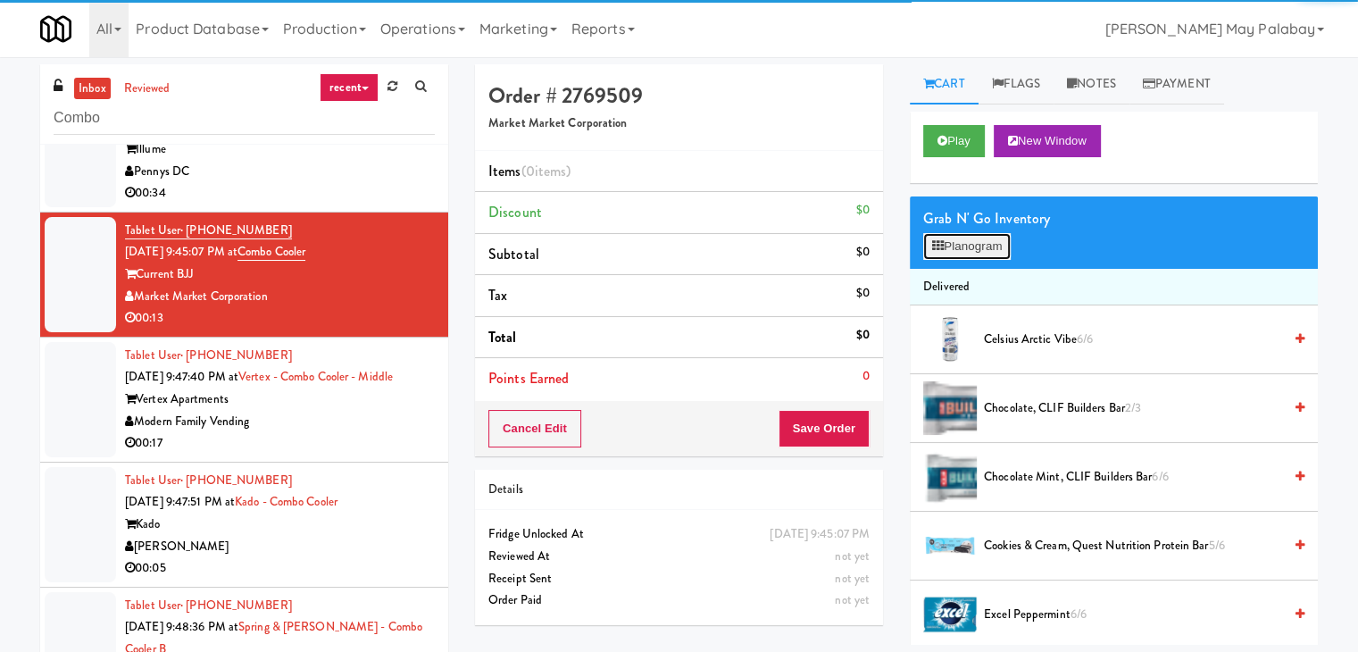
click at [951, 244] on button "Planogram" at bounding box center [968, 246] width 88 height 27
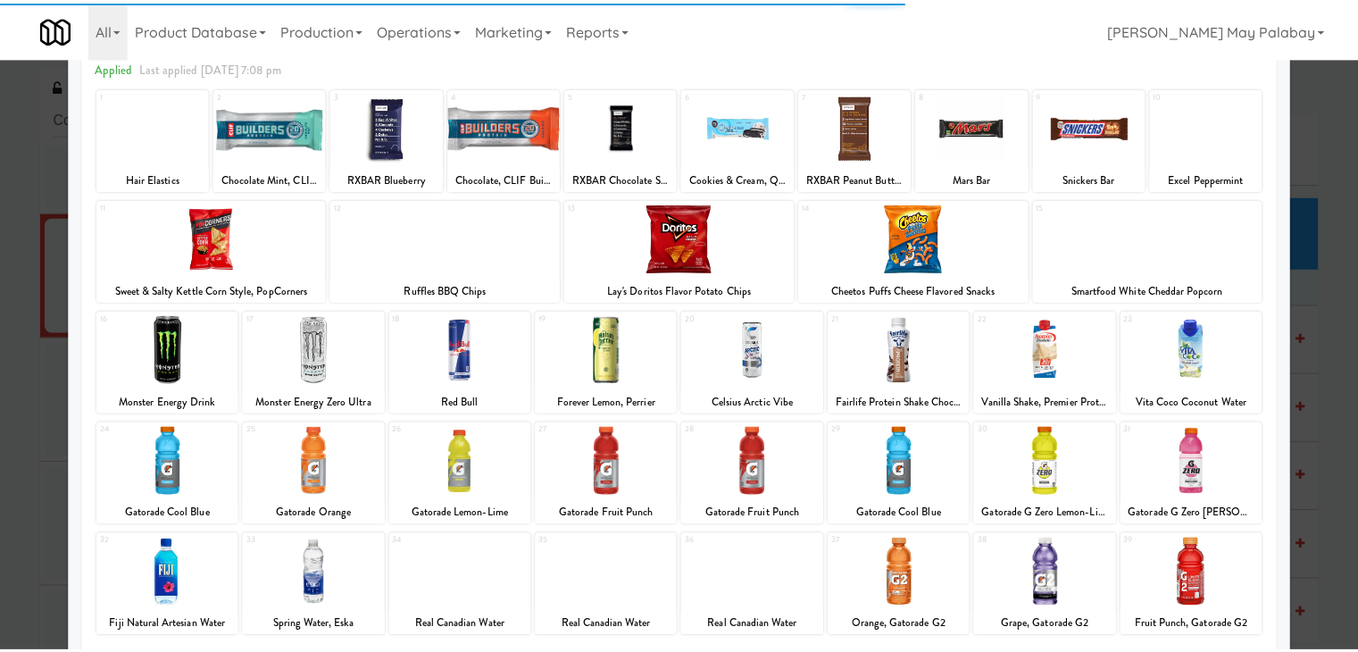
scroll to position [89, 0]
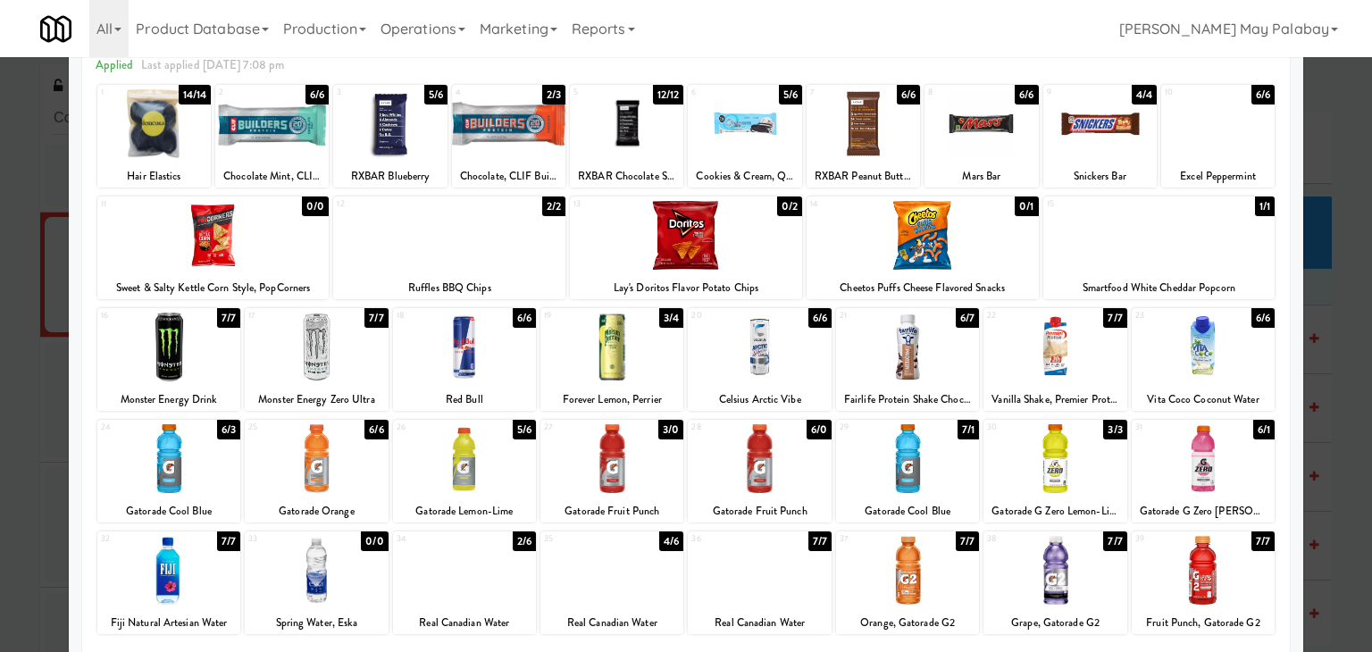
click at [807, 583] on div at bounding box center [759, 570] width 143 height 69
click at [797, 598] on div at bounding box center [759, 570] width 143 height 69
click at [636, 594] on div at bounding box center [611, 570] width 143 height 69
click at [1346, 348] on div at bounding box center [686, 326] width 1372 height 652
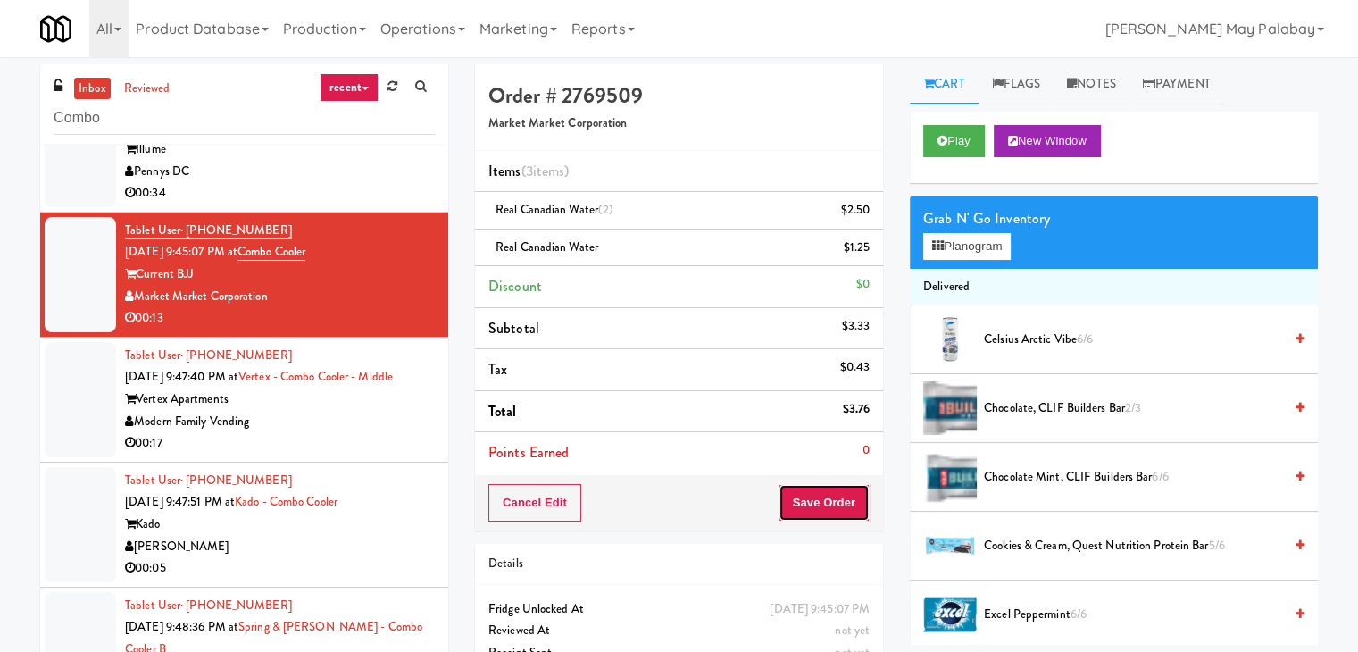
click at [807, 504] on button "Save Order" at bounding box center [824, 503] width 91 height 38
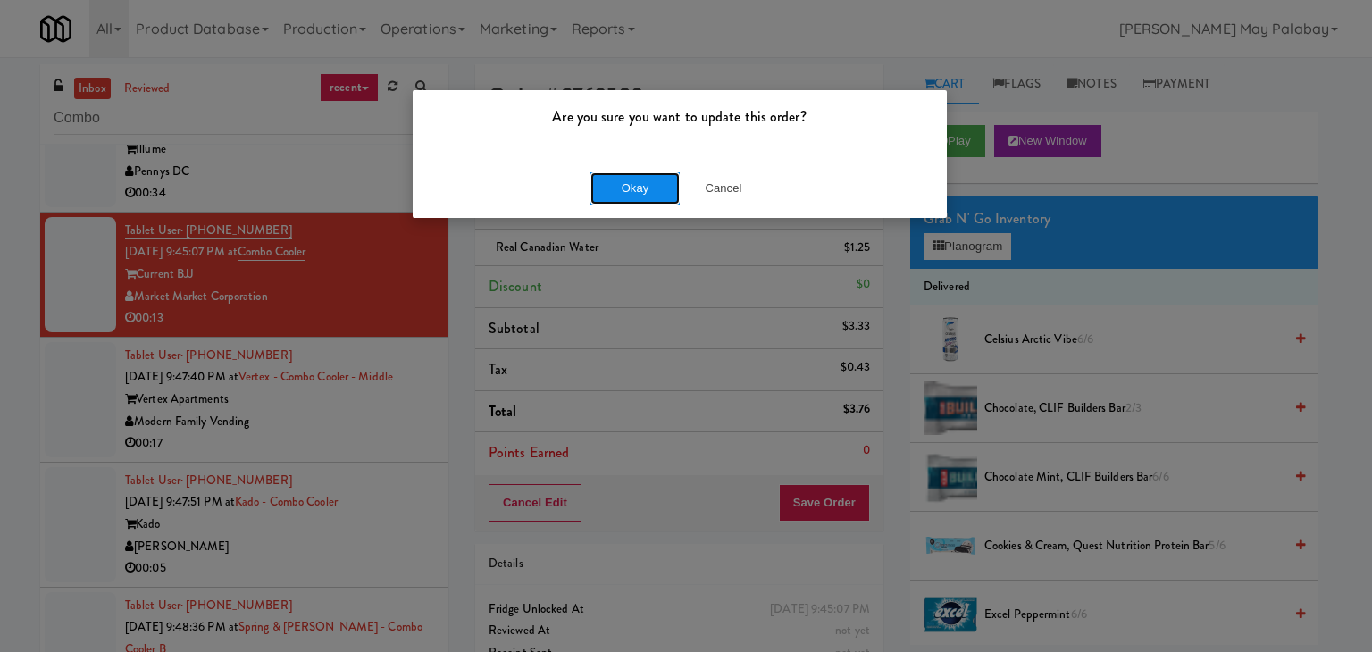
click at [610, 190] on button "Okay" at bounding box center [634, 188] width 89 height 32
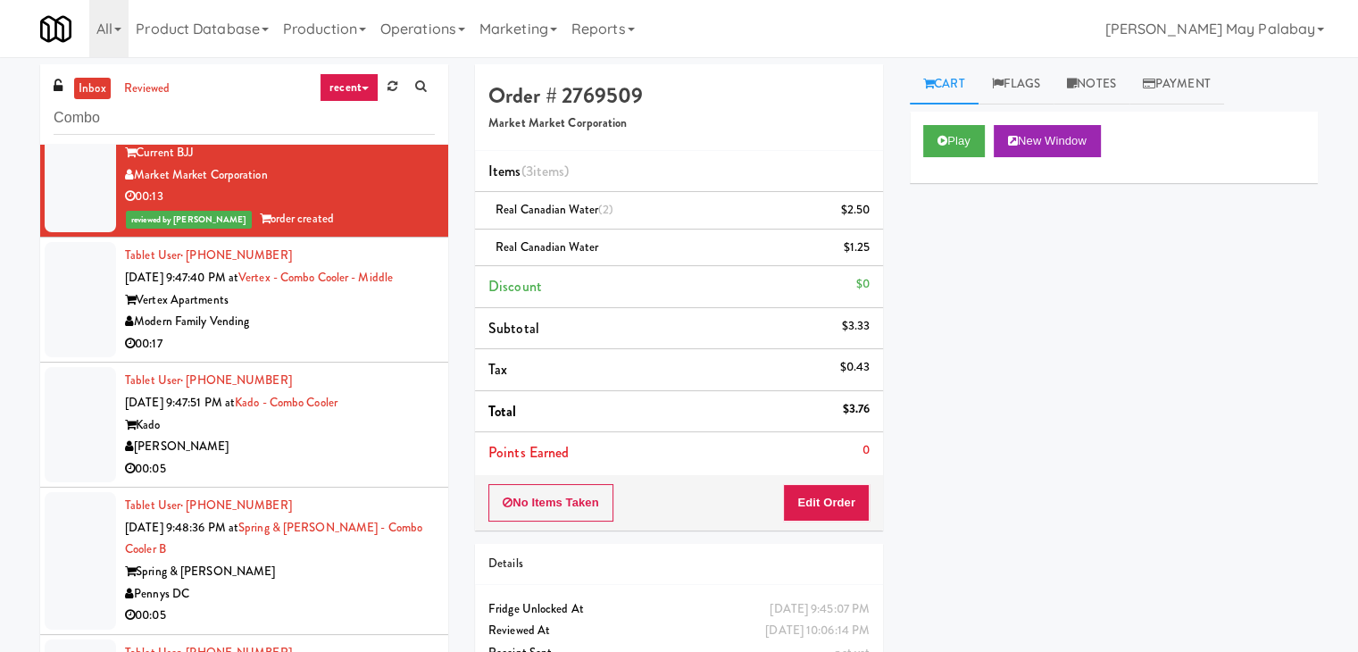
scroll to position [861, 0]
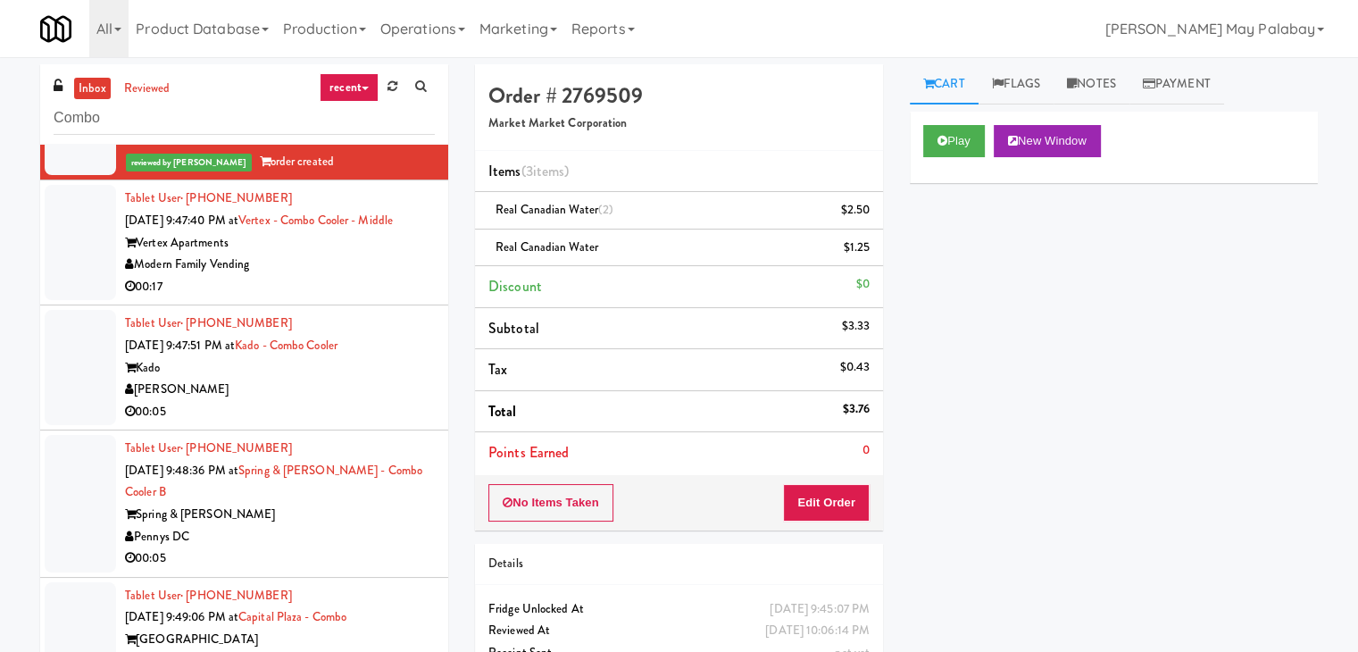
click at [349, 423] on div "00:05" at bounding box center [280, 412] width 310 height 22
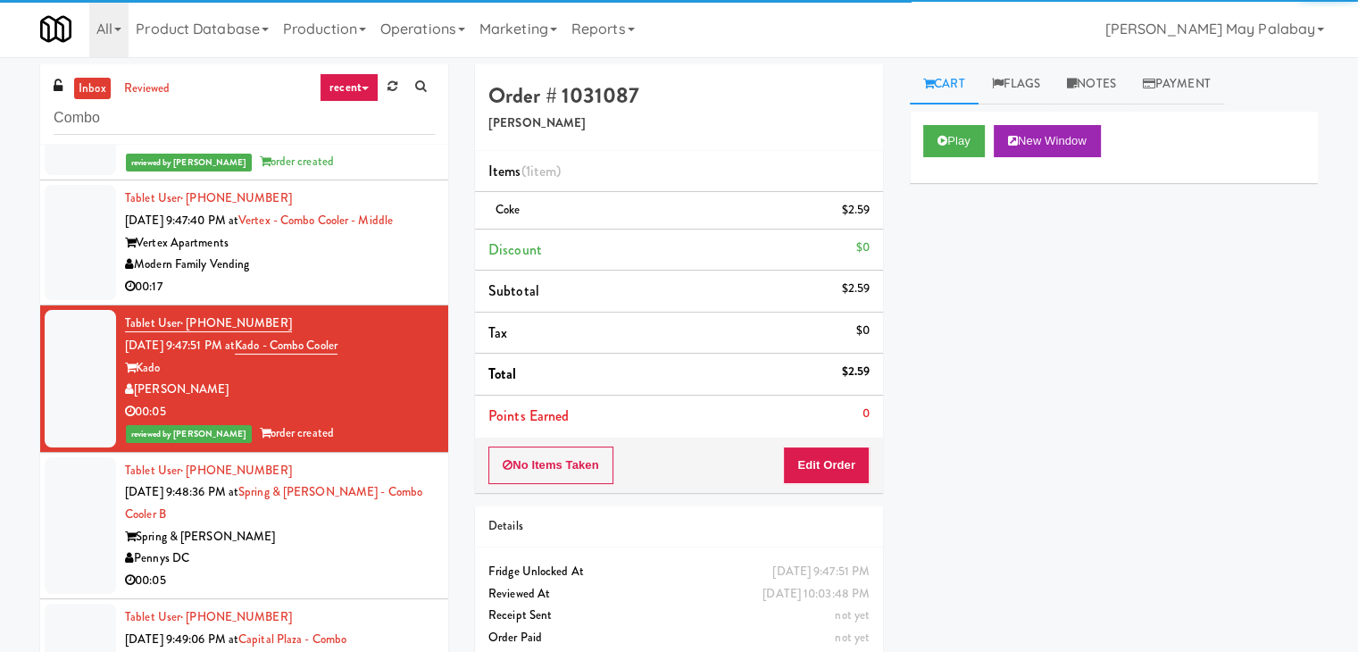
click at [354, 276] on div "Modern Family Vending" at bounding box center [280, 265] width 310 height 22
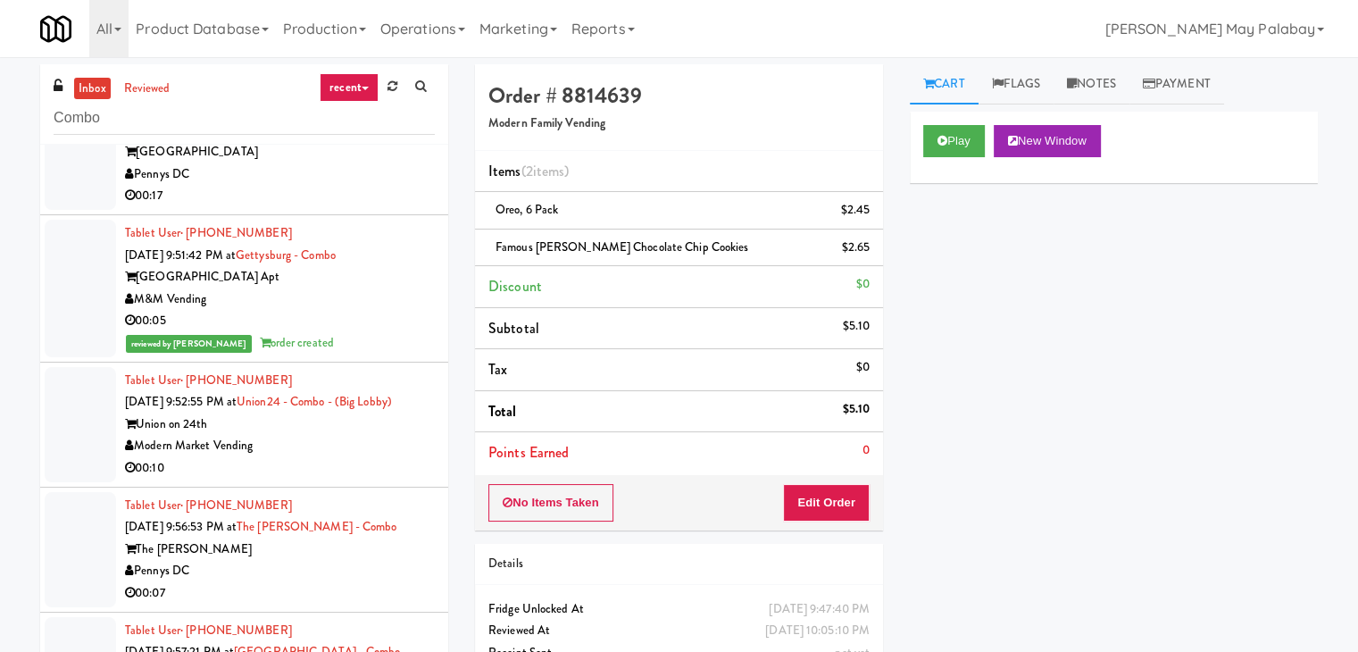
scroll to position [1397, 0]
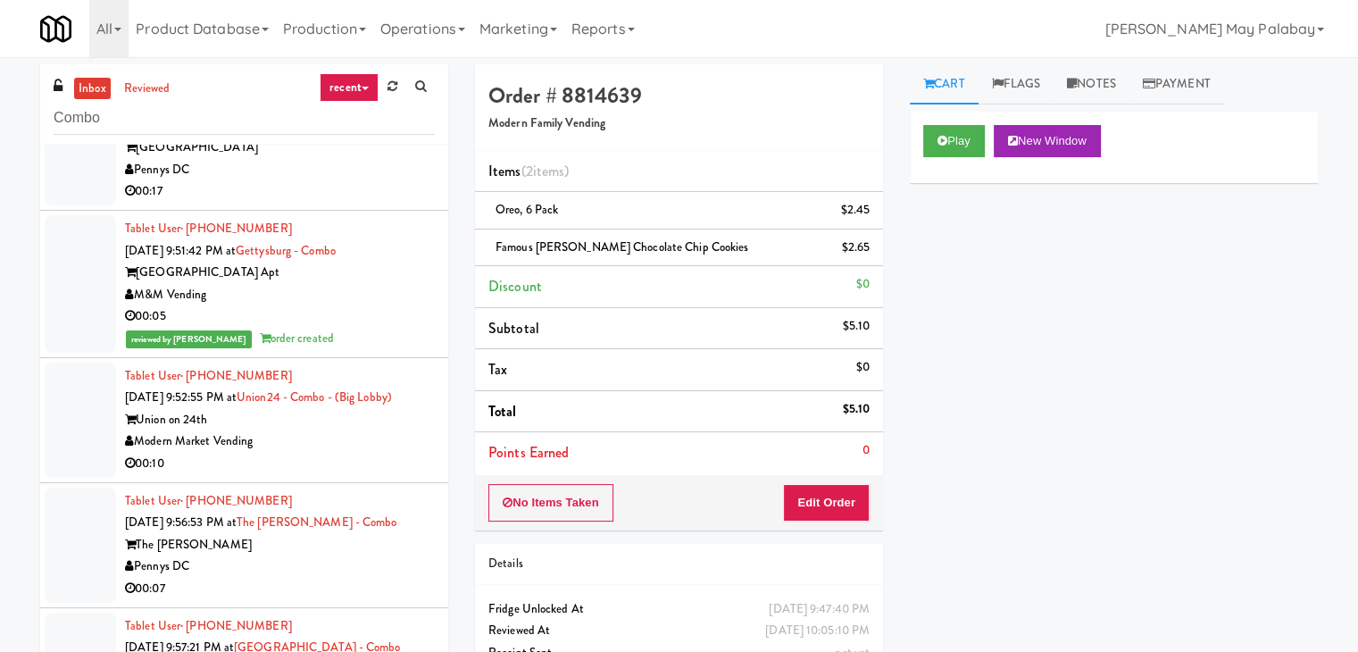
click at [361, 475] on div "00:10" at bounding box center [280, 464] width 310 height 22
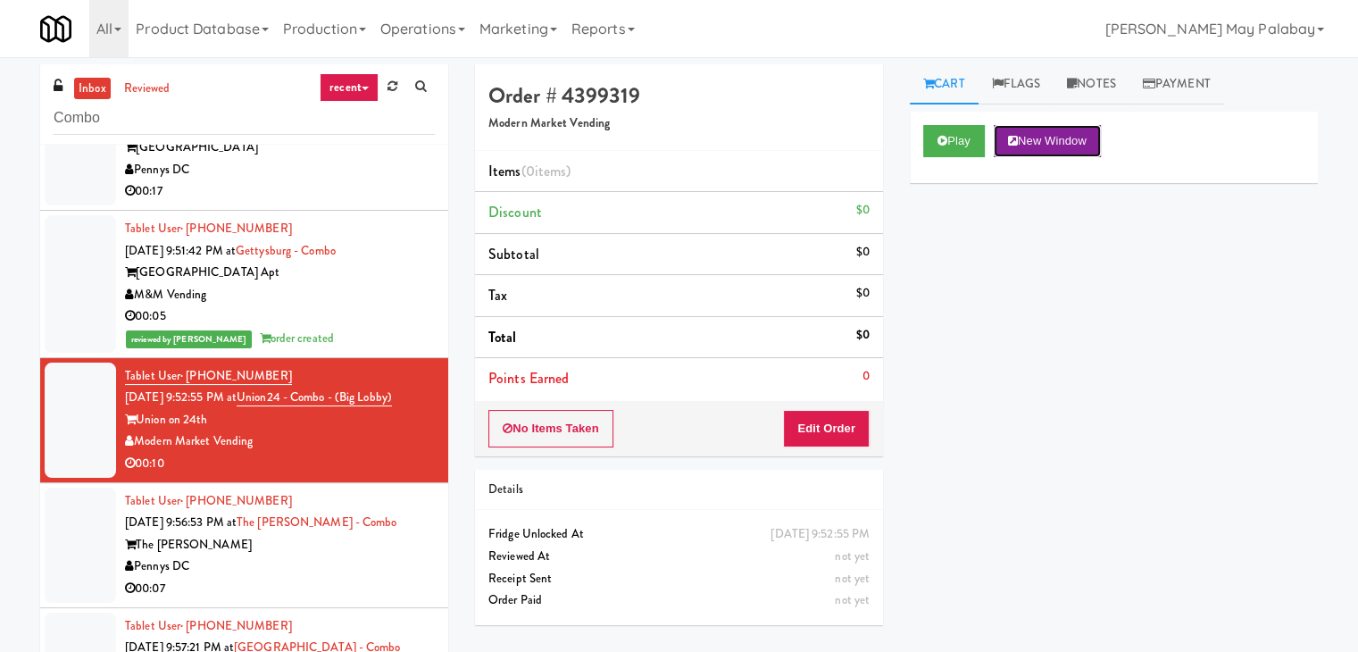
click at [1074, 139] on button "New Window" at bounding box center [1047, 141] width 107 height 32
drag, startPoint x: 831, startPoint y: 432, endPoint x: 875, endPoint y: 389, distance: 62.5
click at [831, 432] on button "Edit Order" at bounding box center [826, 429] width 87 height 38
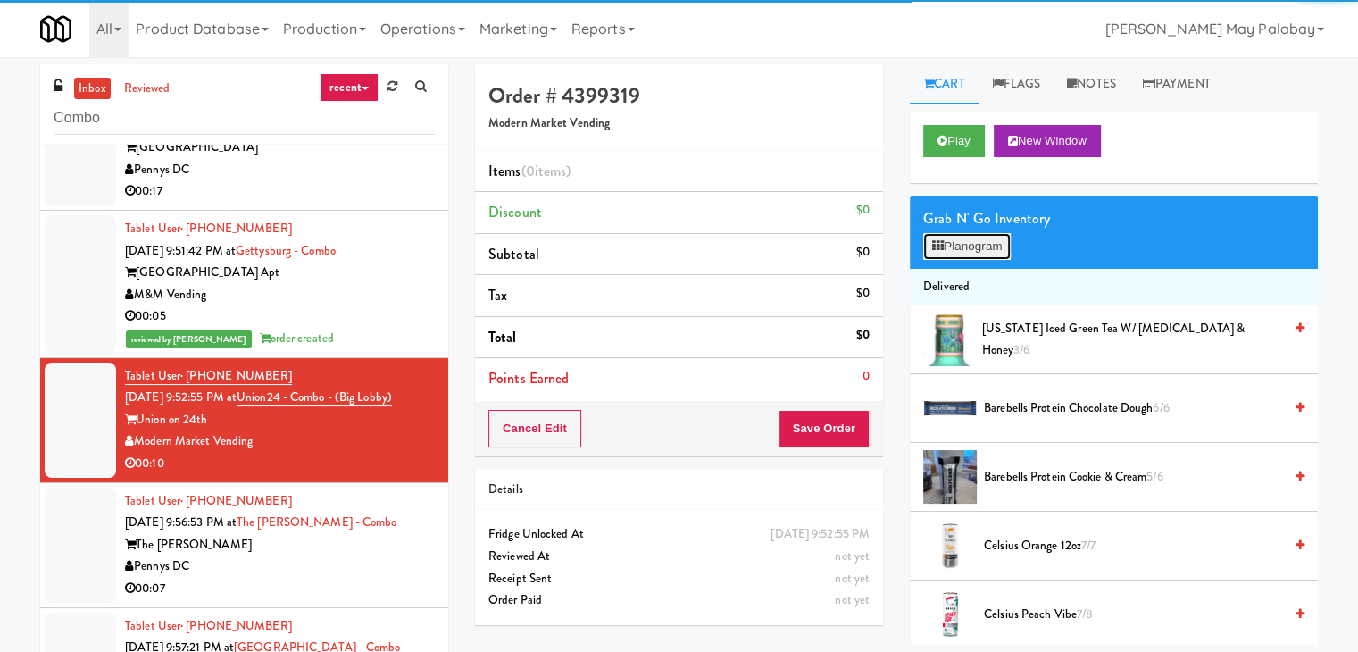
click at [958, 255] on button "Planogram" at bounding box center [968, 246] width 88 height 27
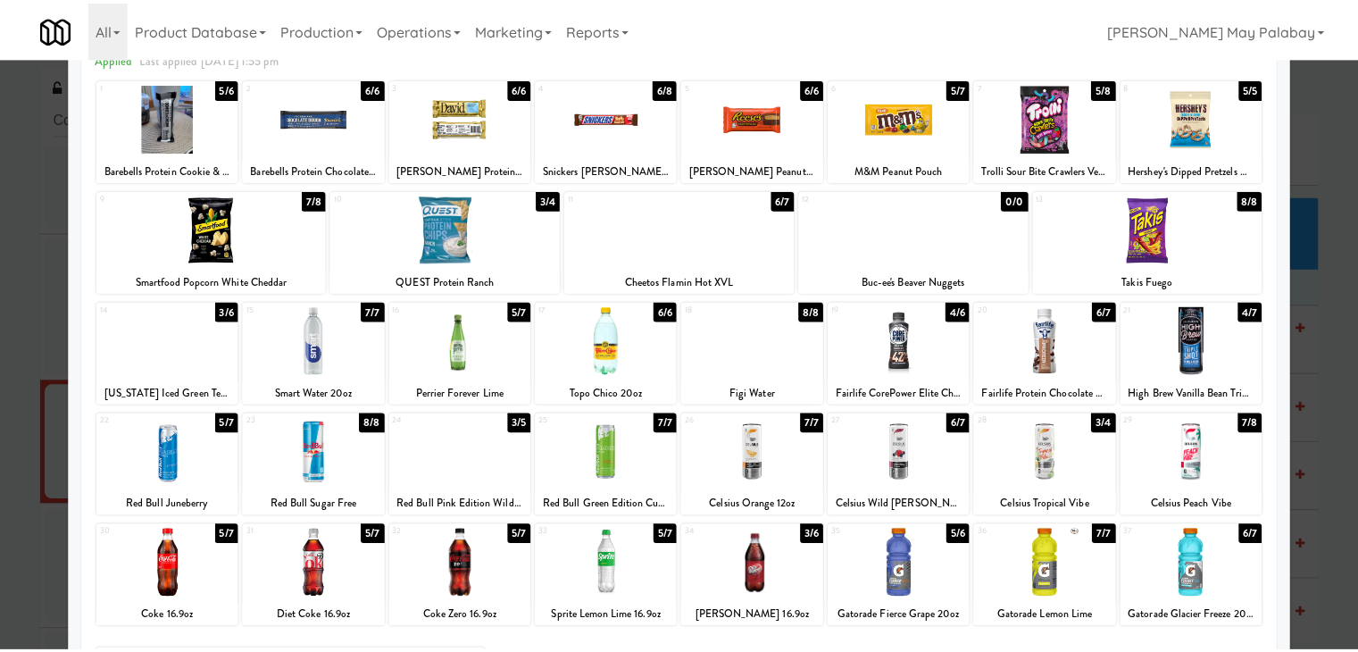
scroll to position [89, 0]
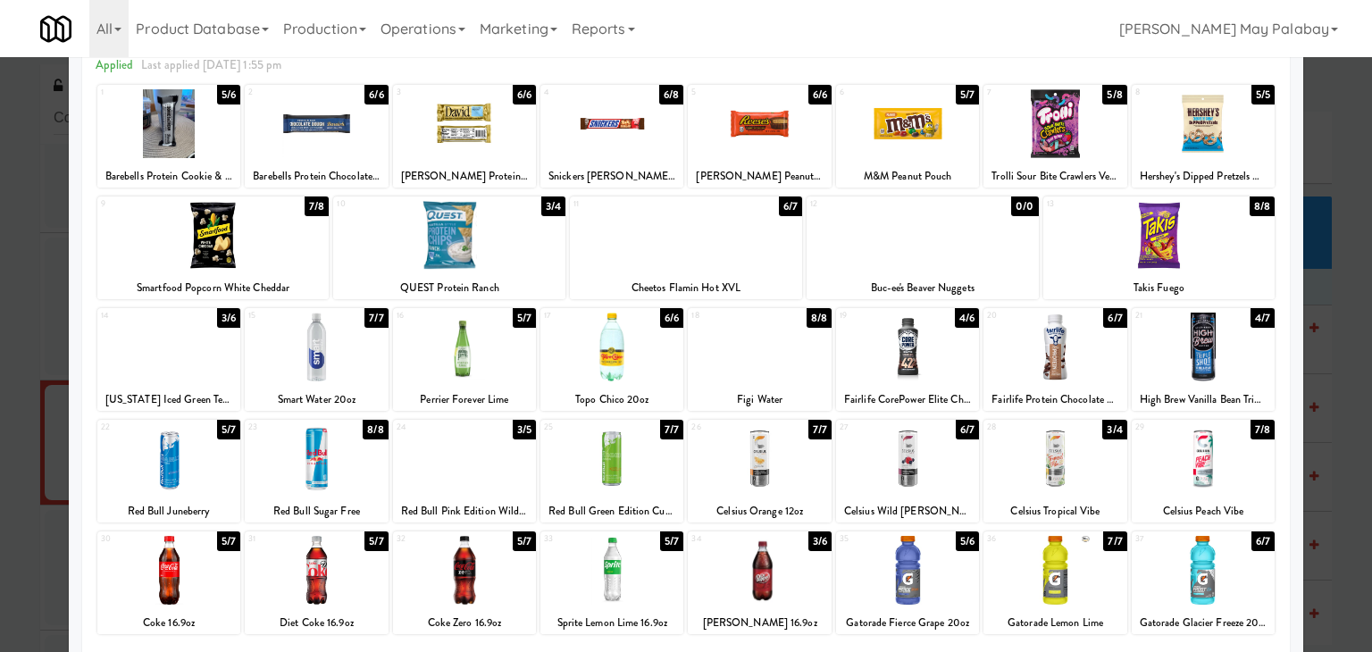
click at [1218, 226] on div at bounding box center [1159, 235] width 232 height 69
click at [1250, 130] on div at bounding box center [1203, 123] width 143 height 69
click at [1329, 375] on div at bounding box center [686, 326] width 1372 height 652
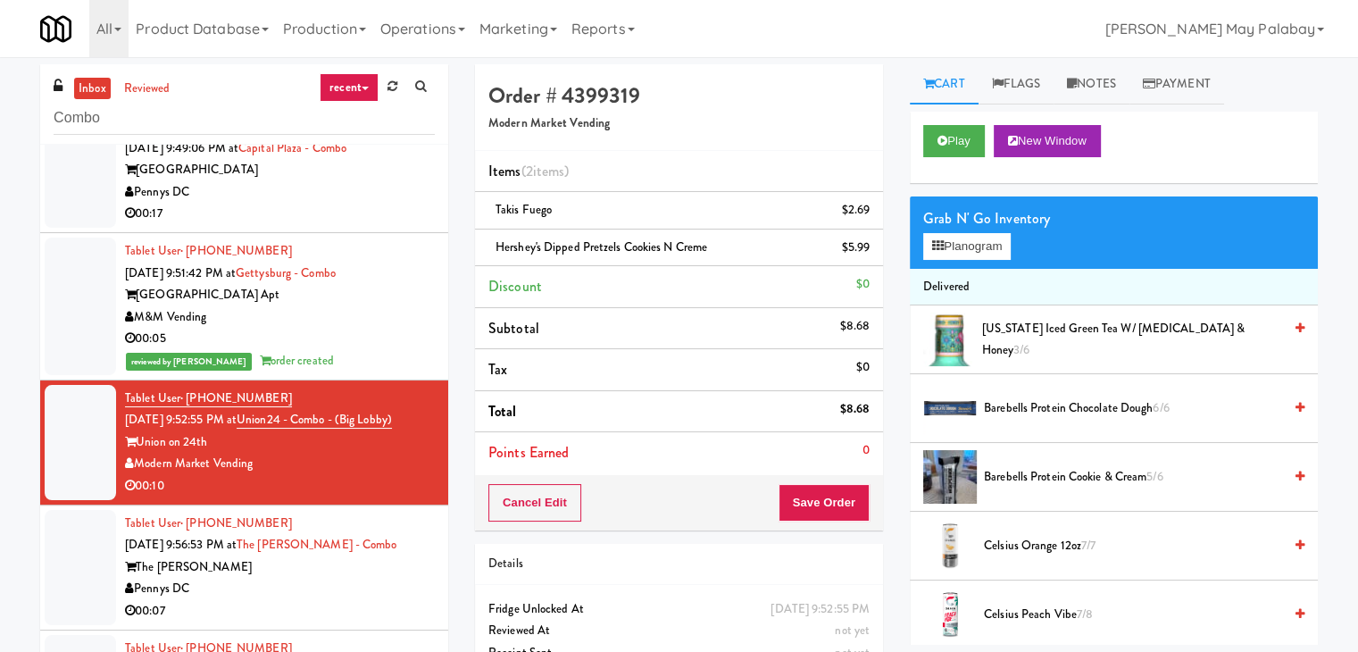
scroll to position [1397, 0]
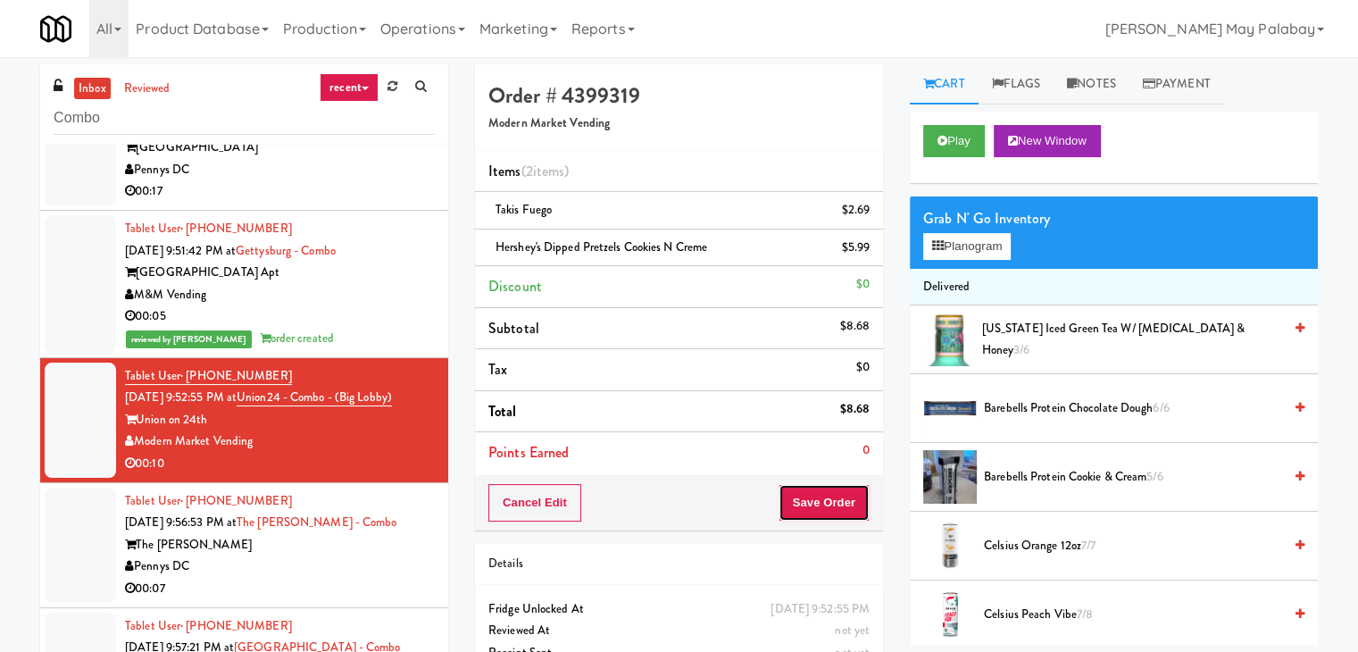
click at [842, 494] on button "Save Order" at bounding box center [824, 503] width 91 height 38
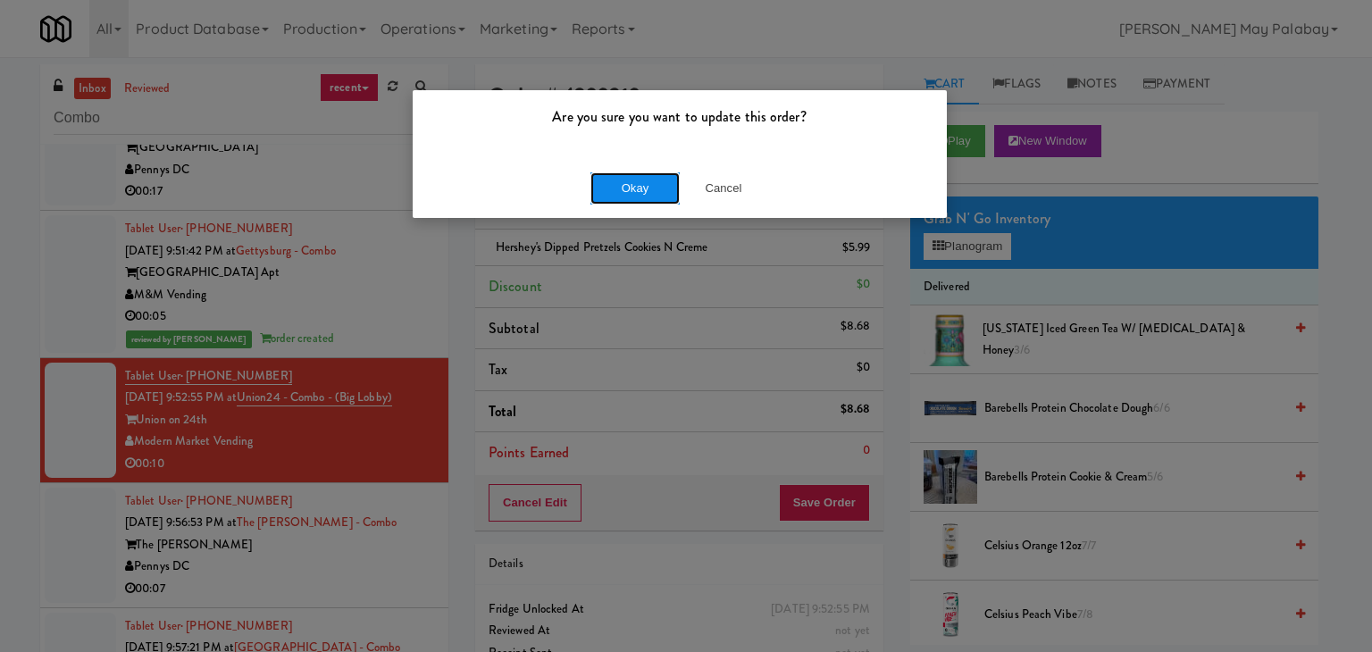
click at [614, 187] on button "Okay" at bounding box center [634, 188] width 89 height 32
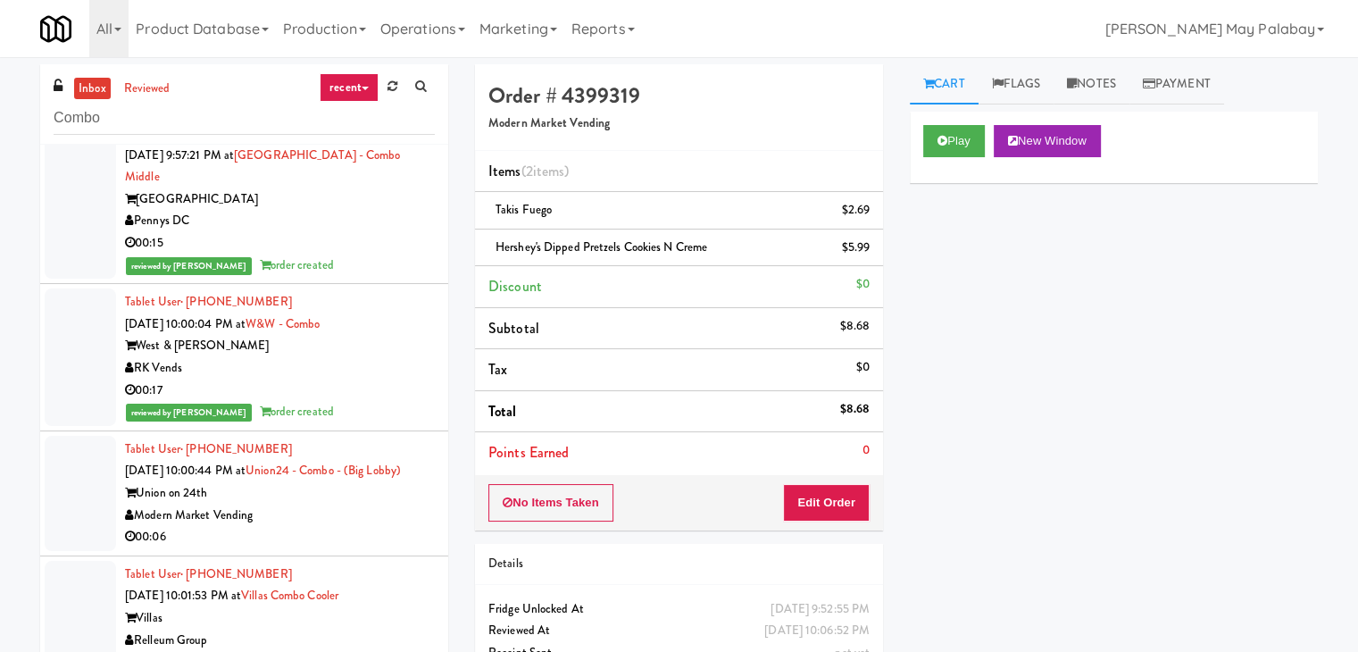
scroll to position [1953, 0]
click at [378, 492] on div "Union on 24th" at bounding box center [280, 493] width 310 height 22
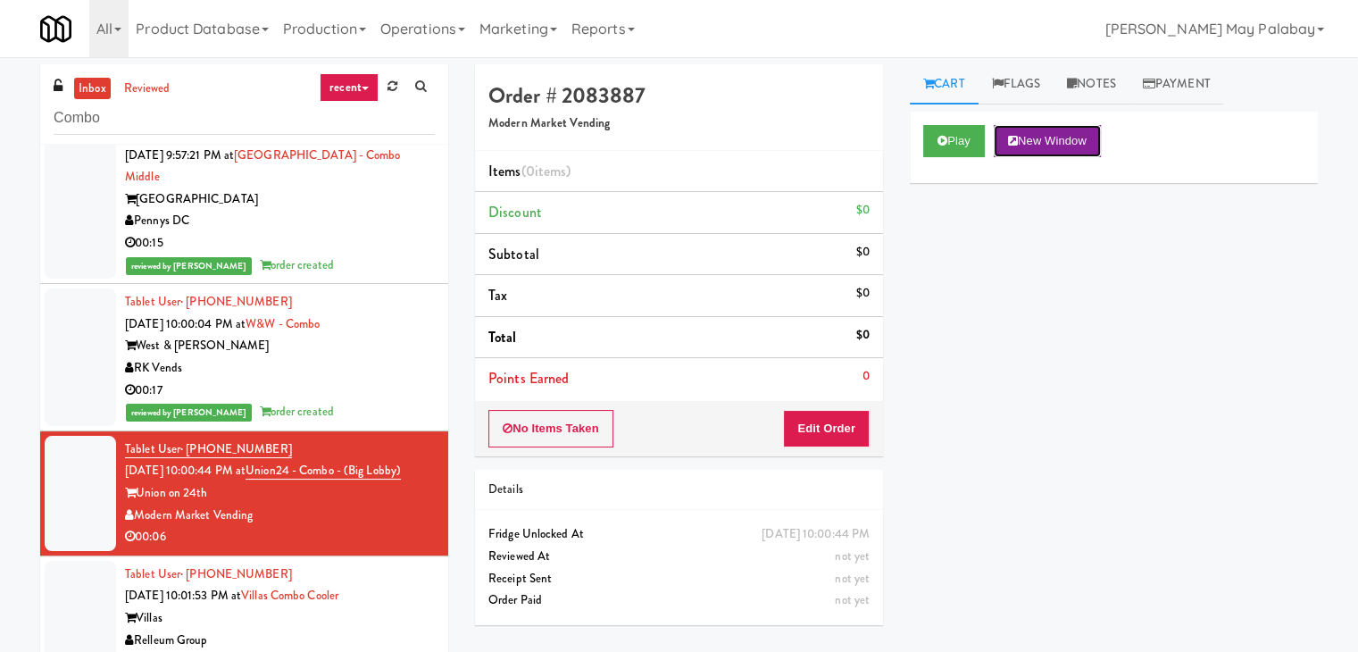
click at [1057, 138] on button "New Window" at bounding box center [1047, 141] width 107 height 32
click at [804, 421] on button "Edit Order" at bounding box center [826, 429] width 87 height 38
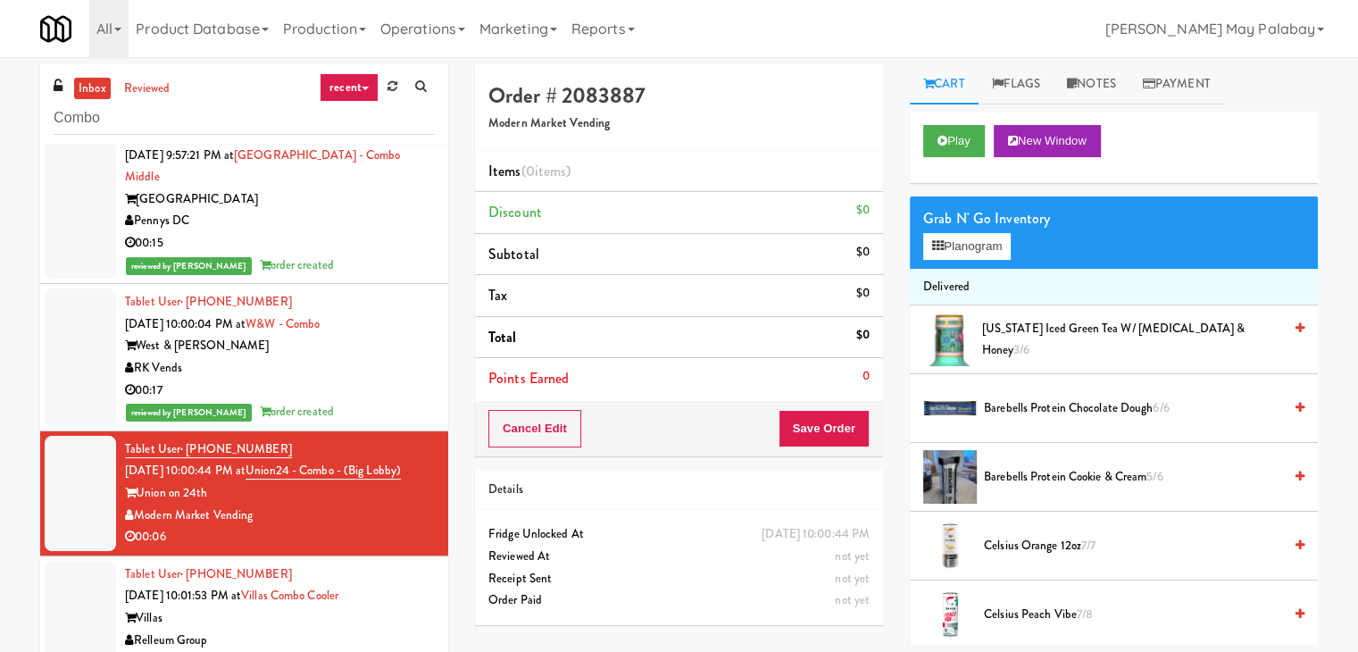
click at [956, 259] on div "Grab N' Go Inventory Planogram" at bounding box center [1114, 232] width 408 height 72
click at [961, 250] on button "Planogram" at bounding box center [968, 246] width 88 height 27
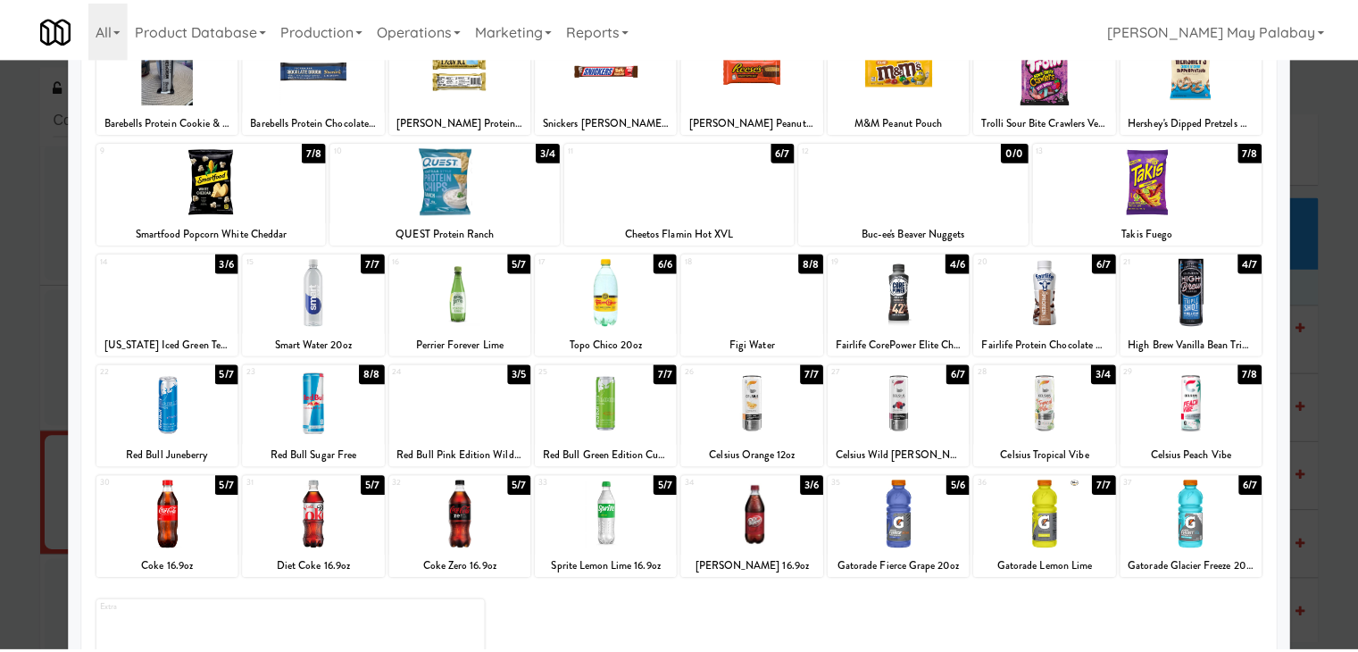
scroll to position [89, 0]
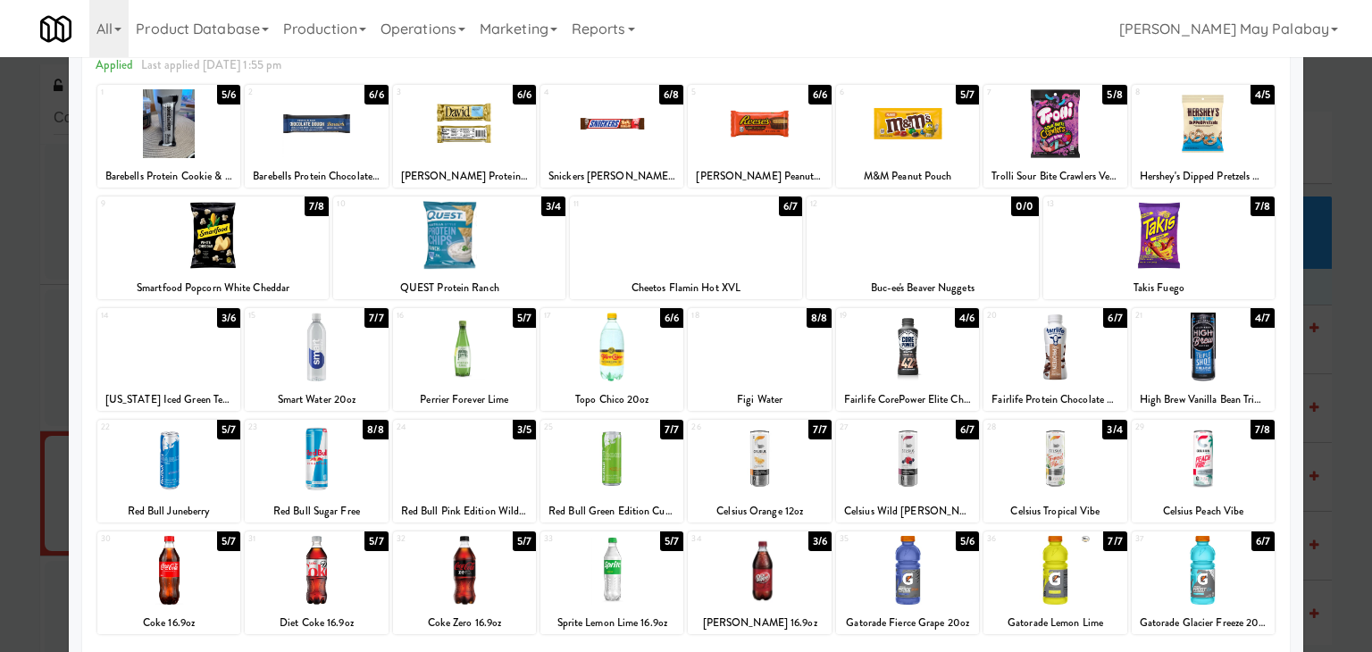
drag, startPoint x: 1091, startPoint y: 370, endPoint x: 1120, endPoint y: 382, distance: 31.2
click at [1091, 370] on div at bounding box center [1054, 347] width 143 height 69
click at [1322, 363] on div at bounding box center [686, 326] width 1372 height 652
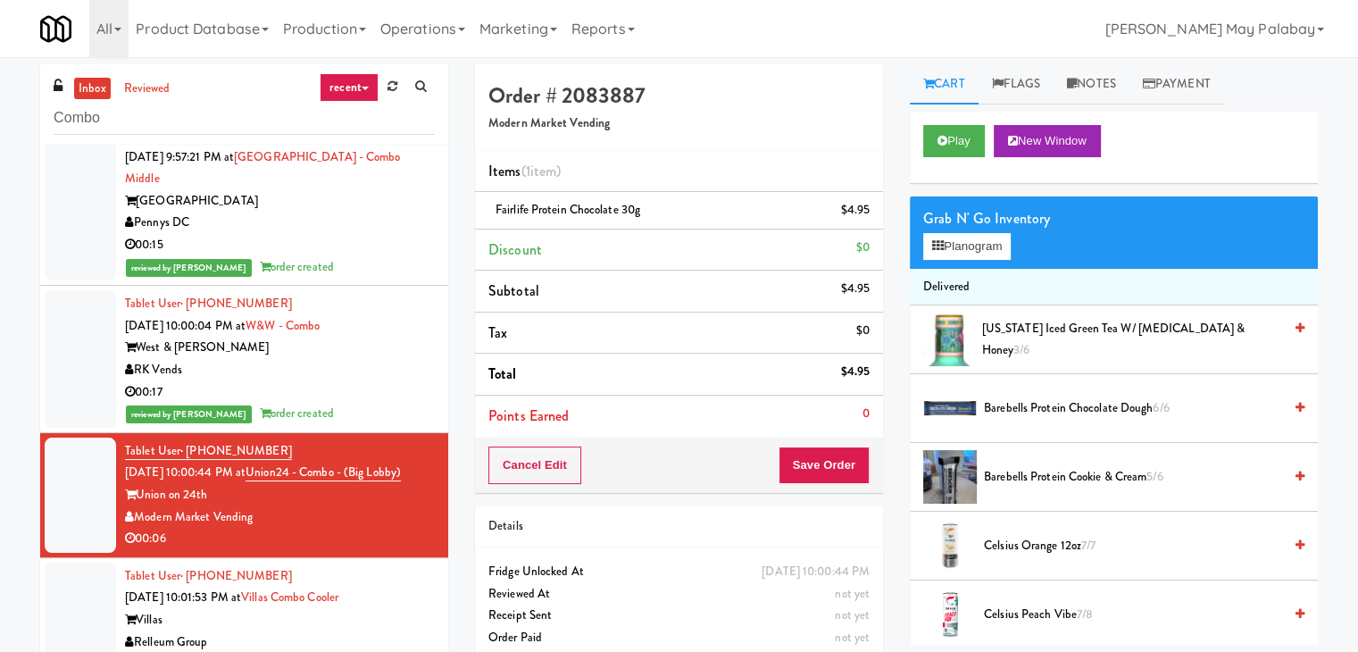
scroll to position [1953, 0]
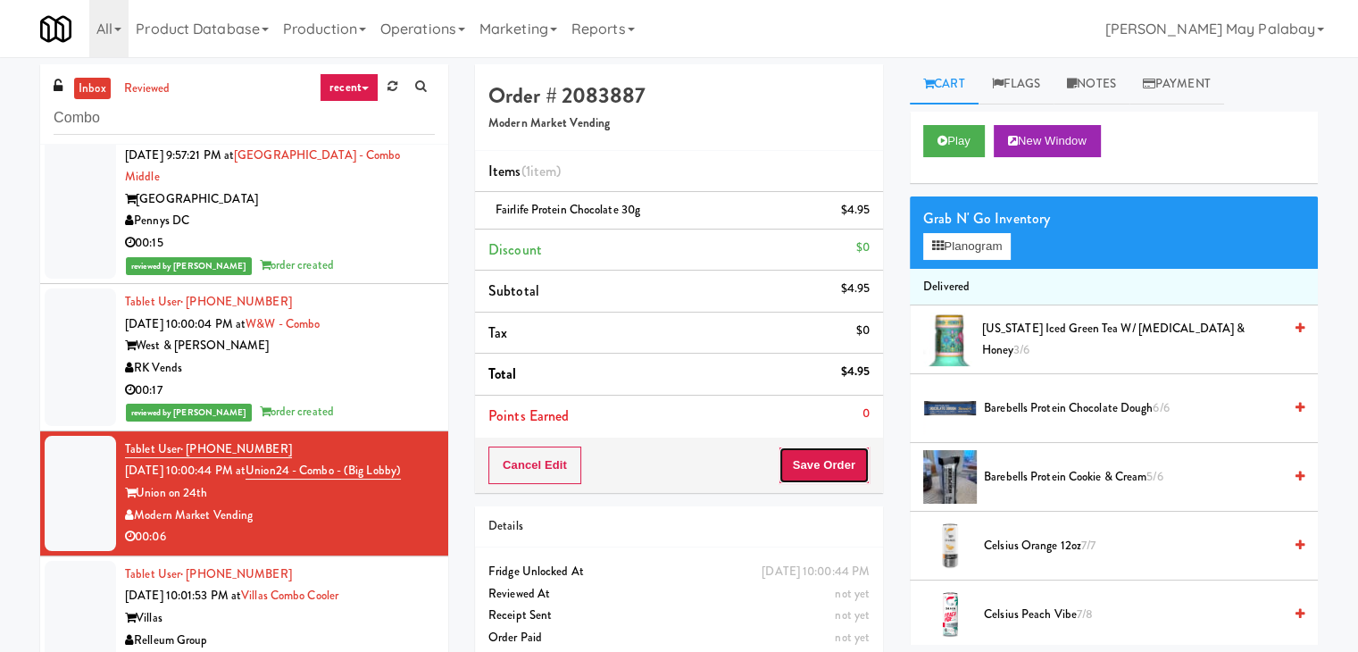
click at [818, 462] on button "Save Order" at bounding box center [824, 466] width 91 height 38
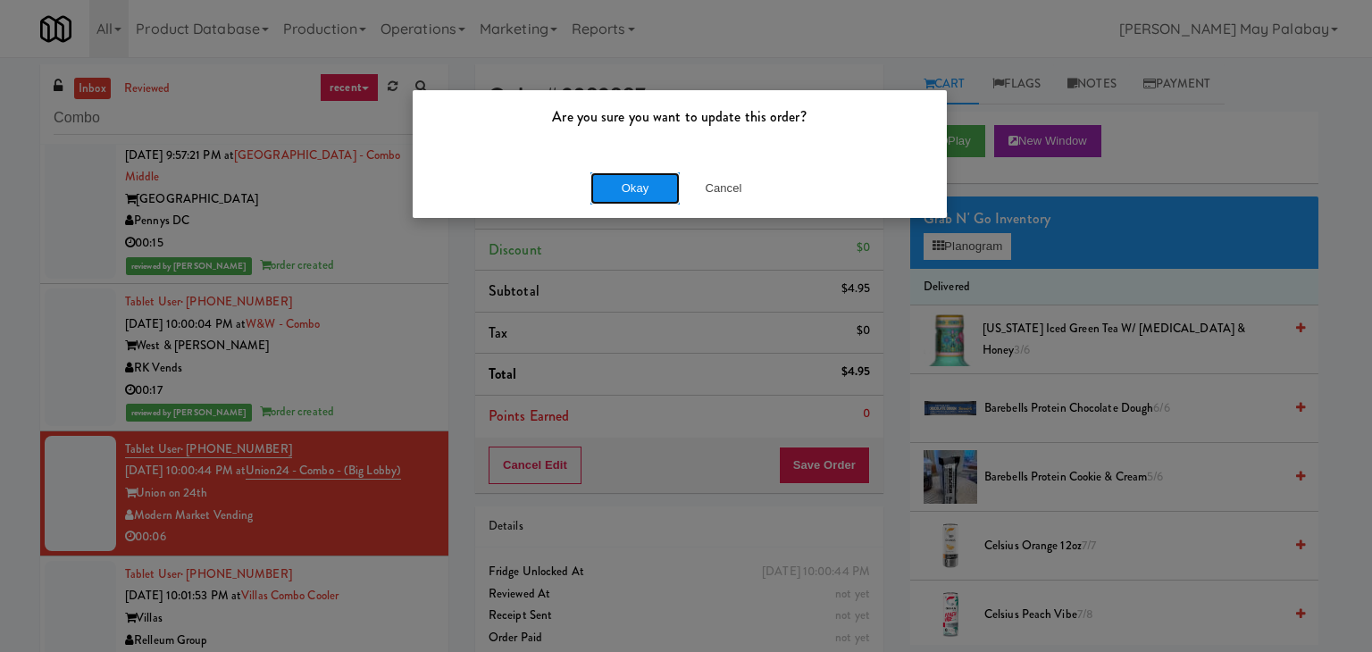
click at [618, 182] on button "Okay" at bounding box center [634, 188] width 89 height 32
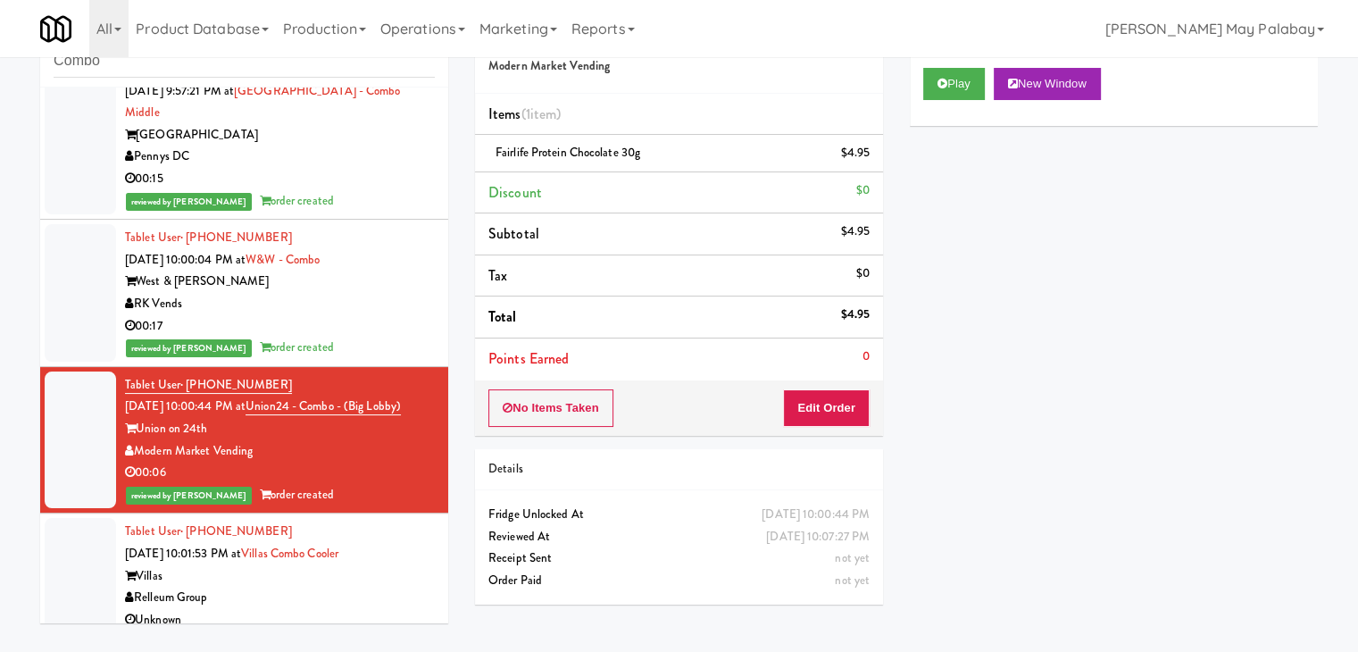
scroll to position [1708, 0]
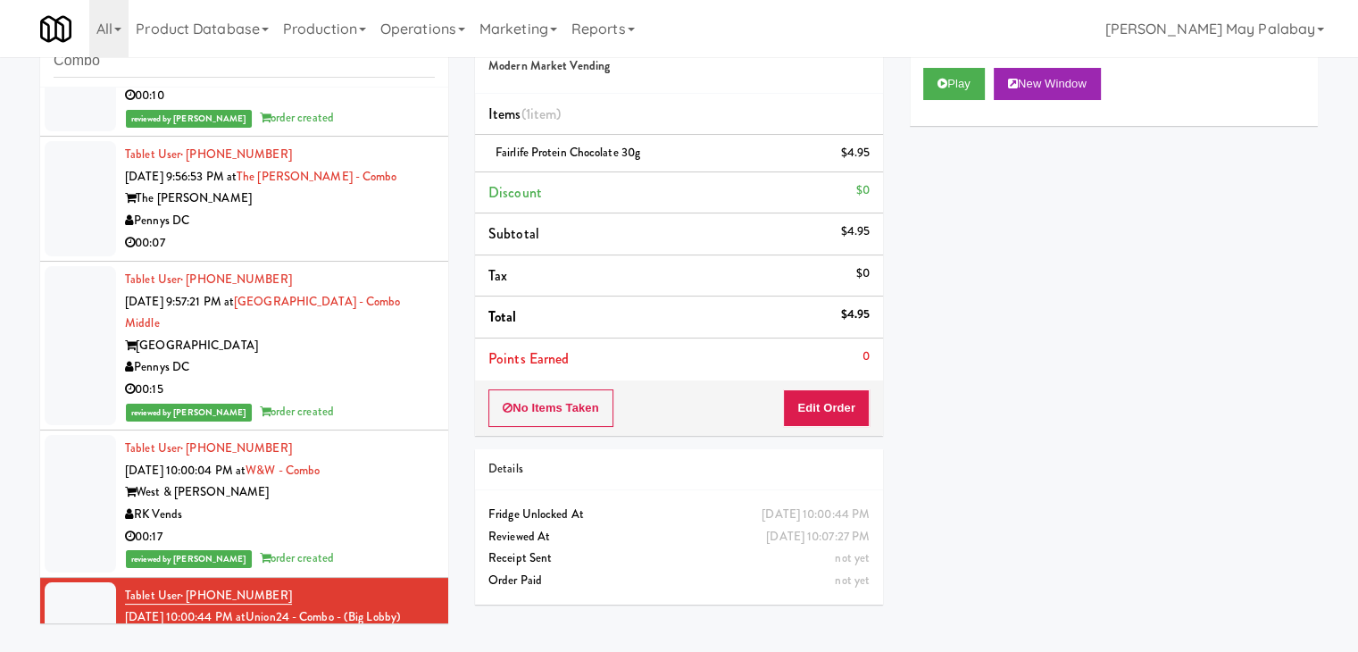
click at [329, 210] on div "The [PERSON_NAME]" at bounding box center [280, 199] width 310 height 22
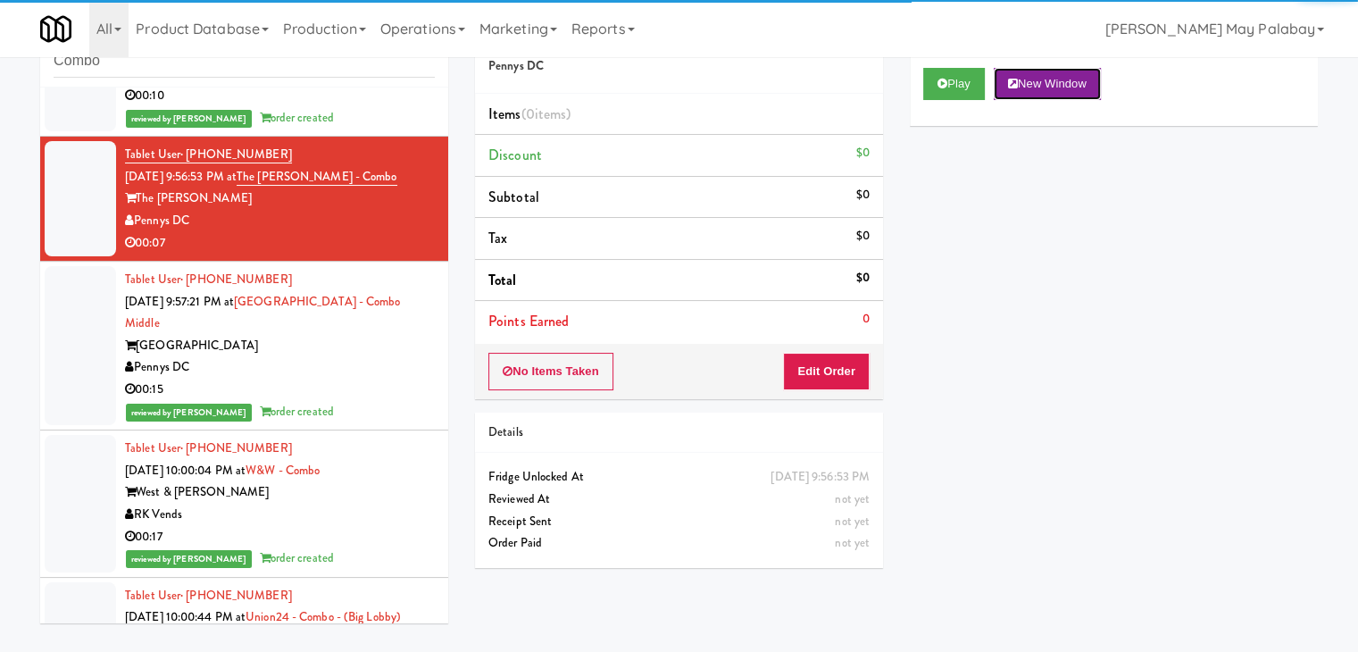
click at [1063, 83] on button "New Window" at bounding box center [1047, 84] width 107 height 32
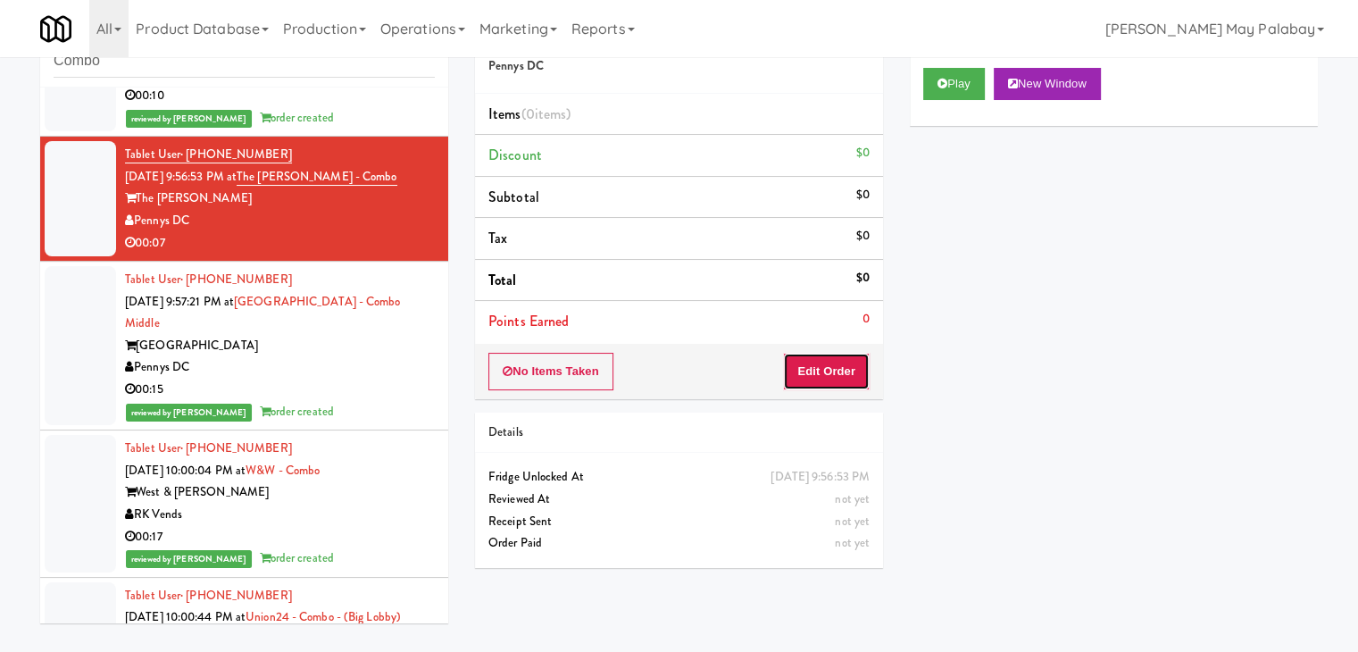
click at [845, 361] on button "Edit Order" at bounding box center [826, 372] width 87 height 38
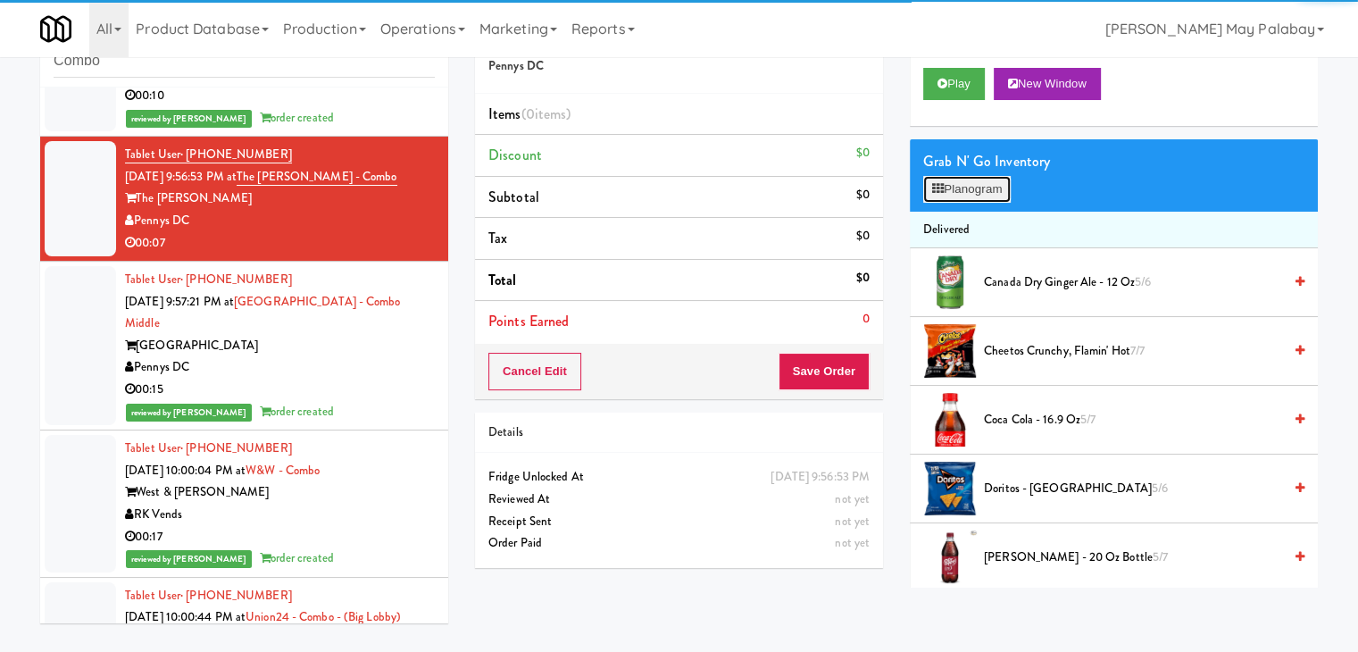
click at [946, 193] on button "Planogram" at bounding box center [968, 189] width 88 height 27
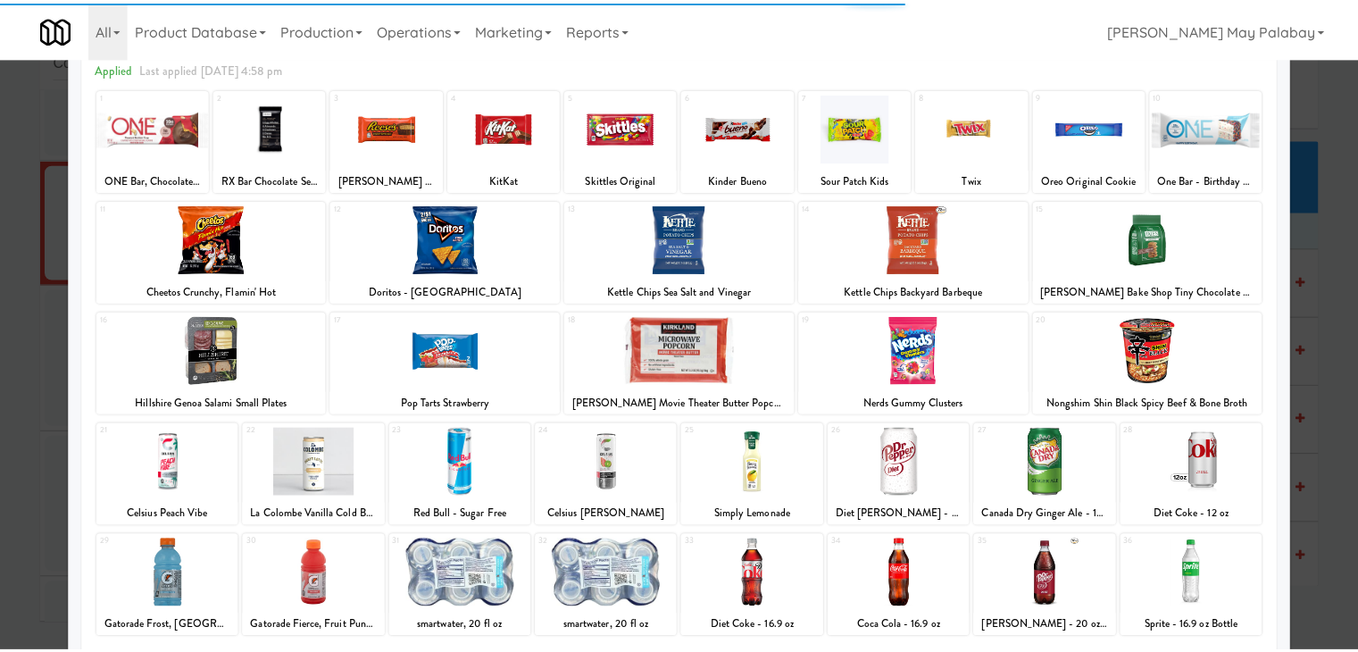
scroll to position [89, 0]
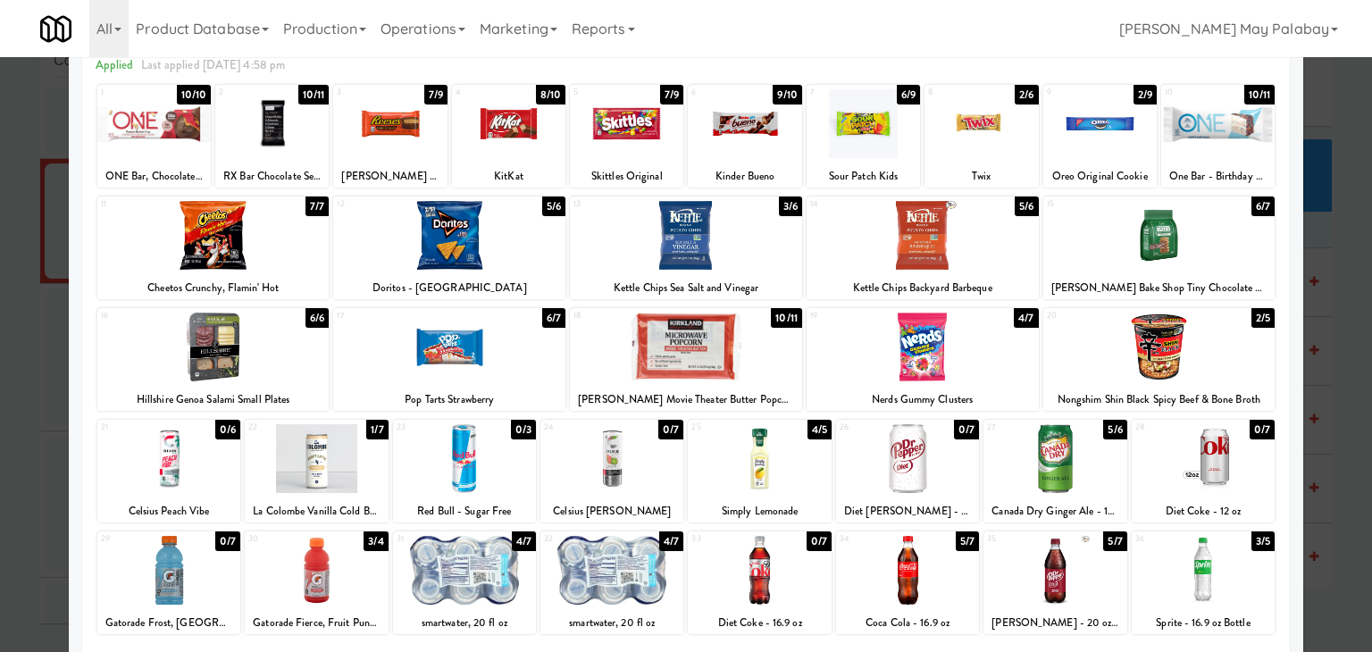
click at [921, 545] on div at bounding box center [907, 570] width 143 height 69
click at [1318, 497] on div at bounding box center [686, 326] width 1372 height 652
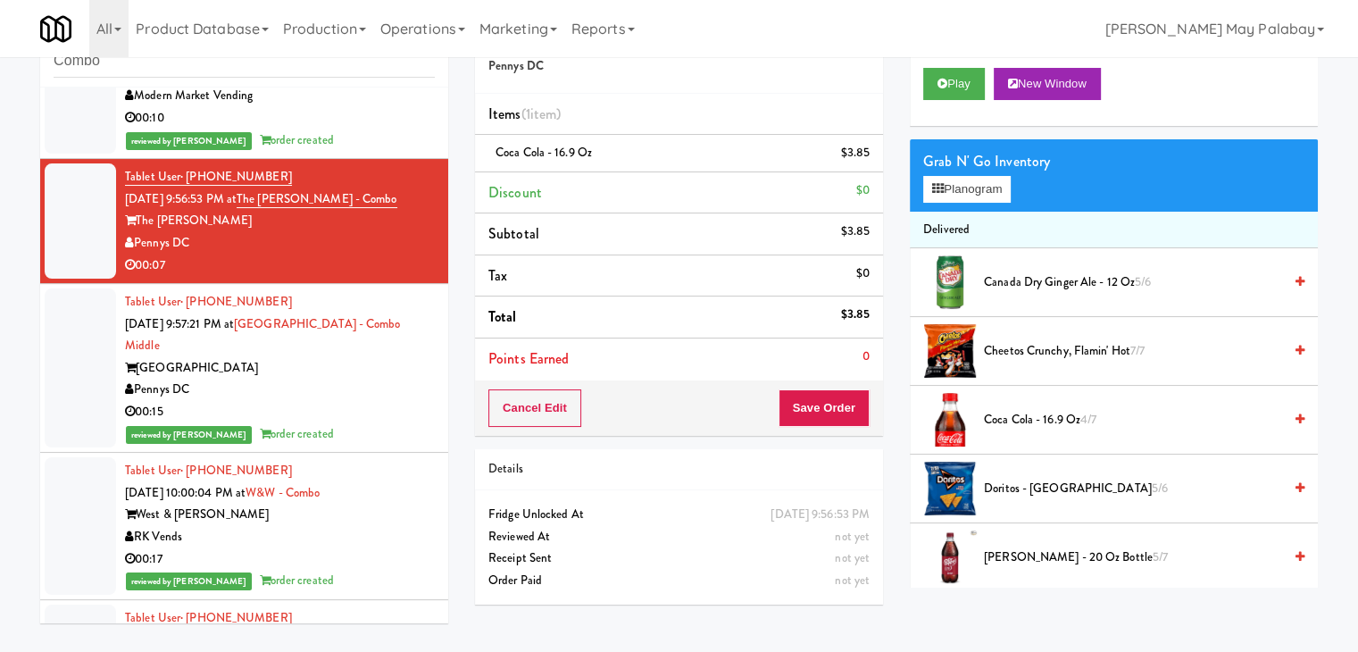
scroll to position [1708, 0]
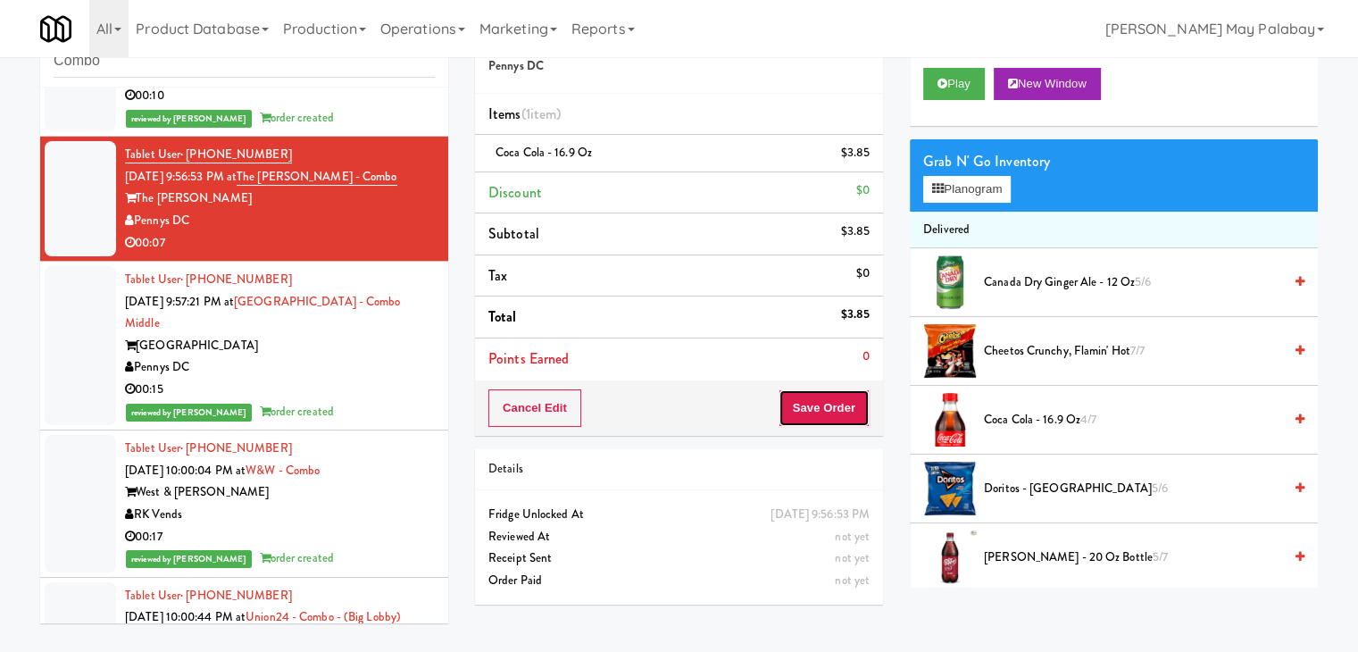
click at [827, 417] on button "Save Order" at bounding box center [824, 408] width 91 height 38
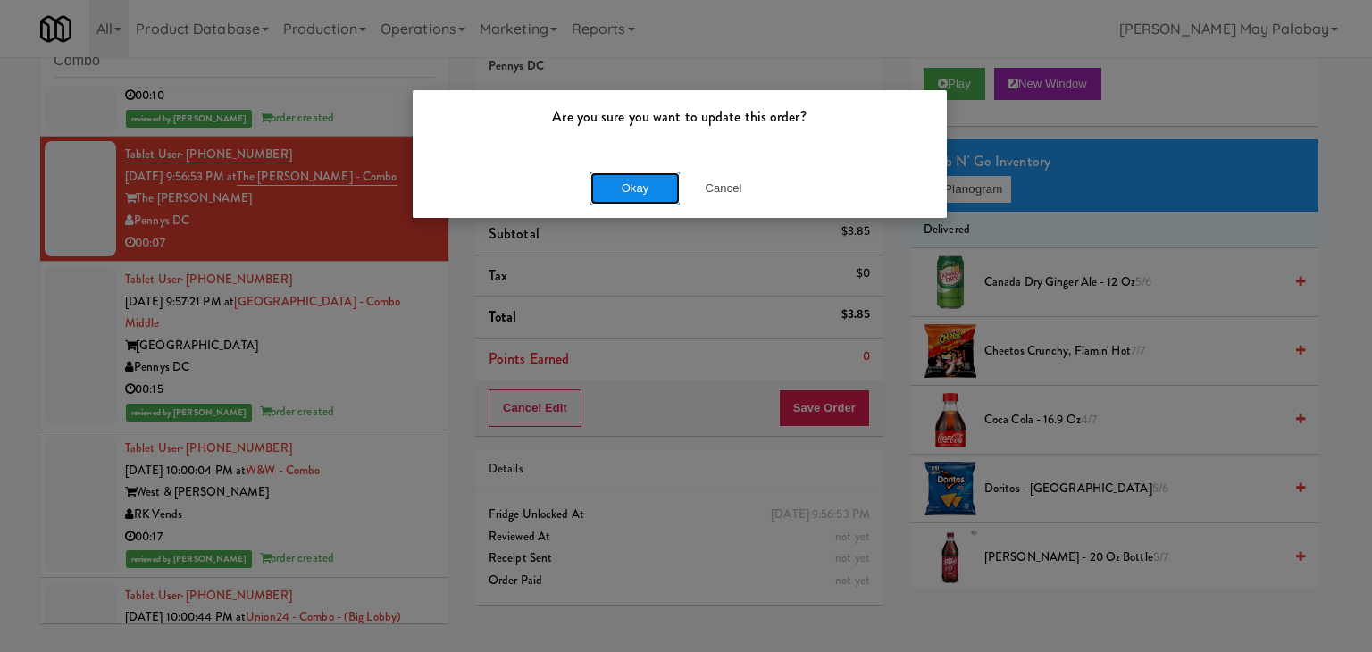
click at [649, 182] on button "Okay" at bounding box center [634, 188] width 89 height 32
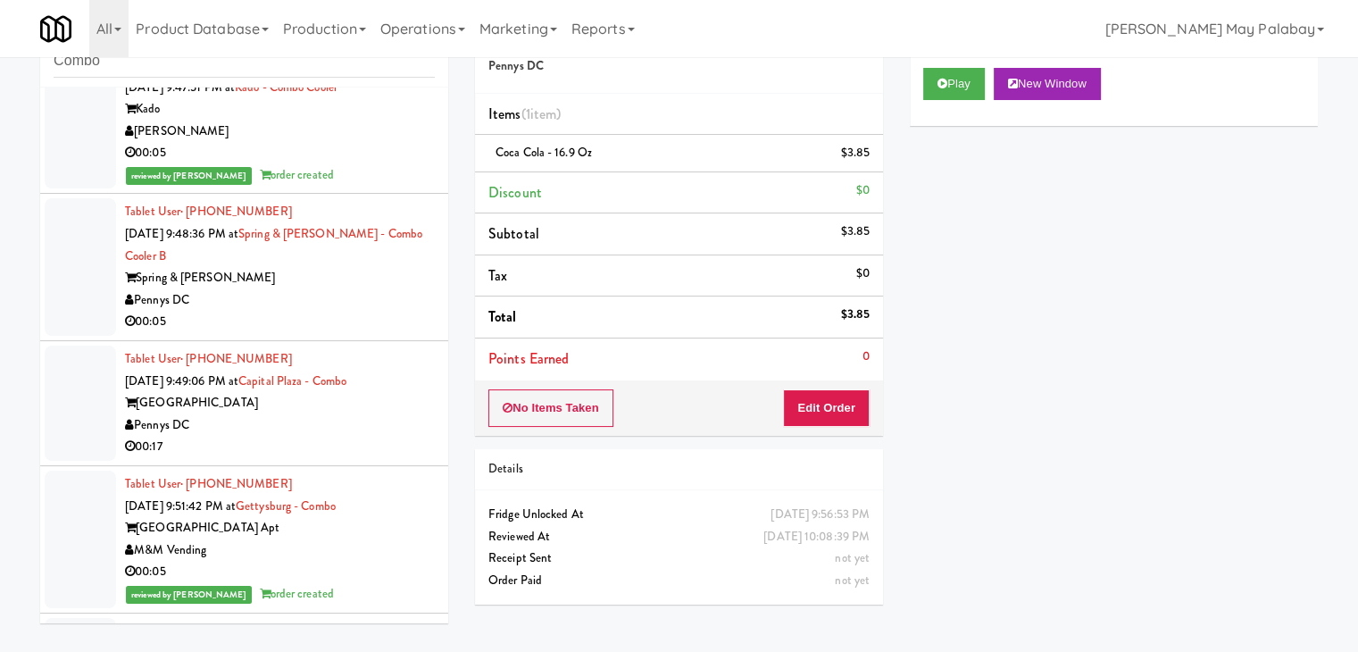
scroll to position [993, 0]
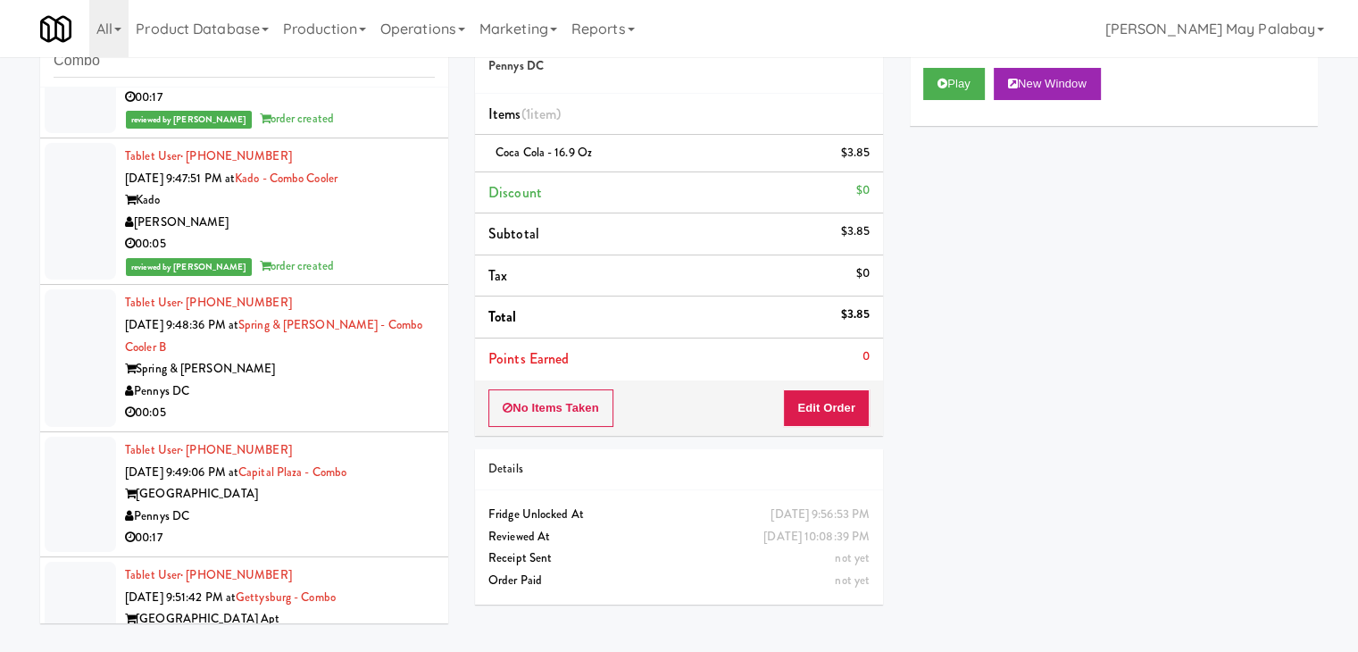
click at [340, 403] on div "Pennys DC" at bounding box center [280, 391] width 310 height 22
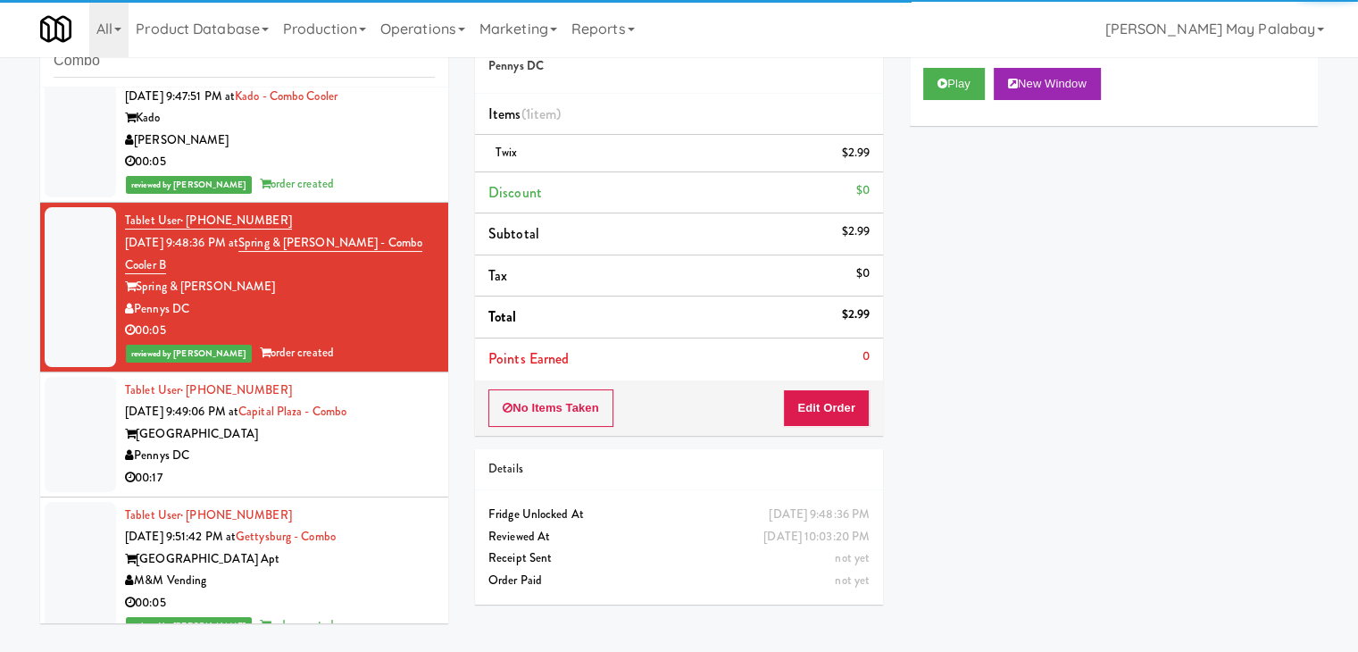
scroll to position [1083, 0]
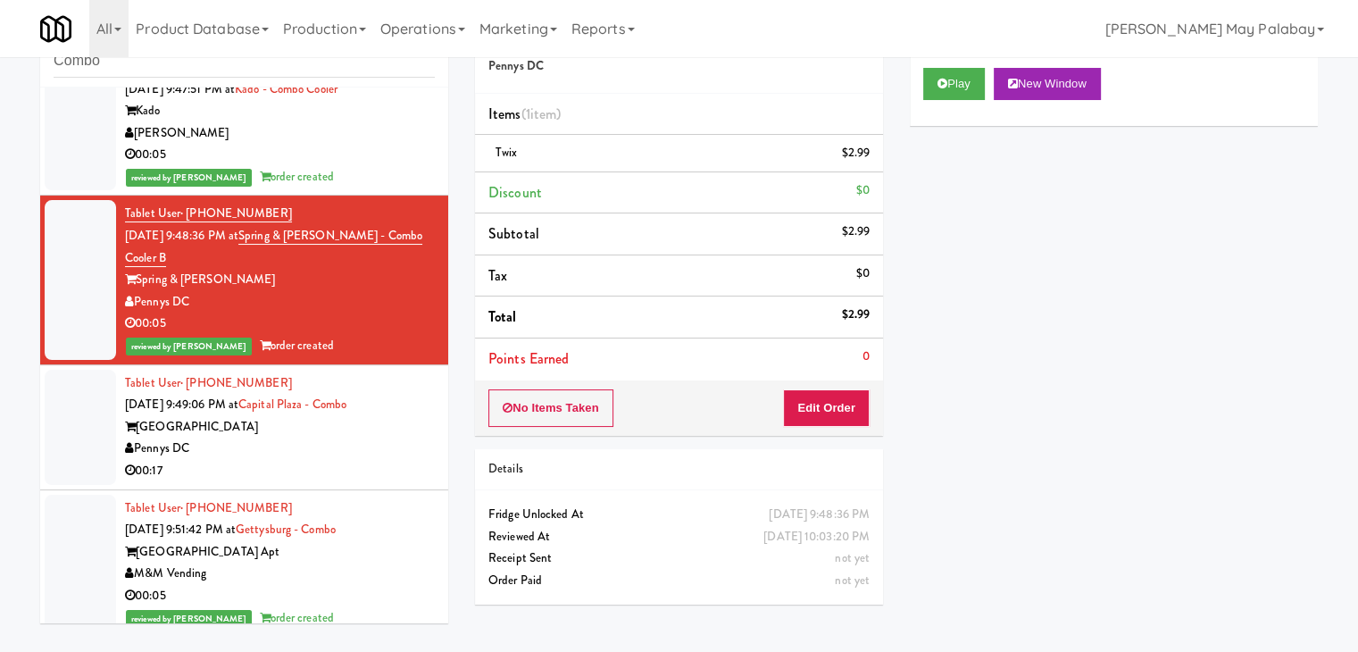
click at [316, 482] on div "00:17" at bounding box center [280, 471] width 310 height 22
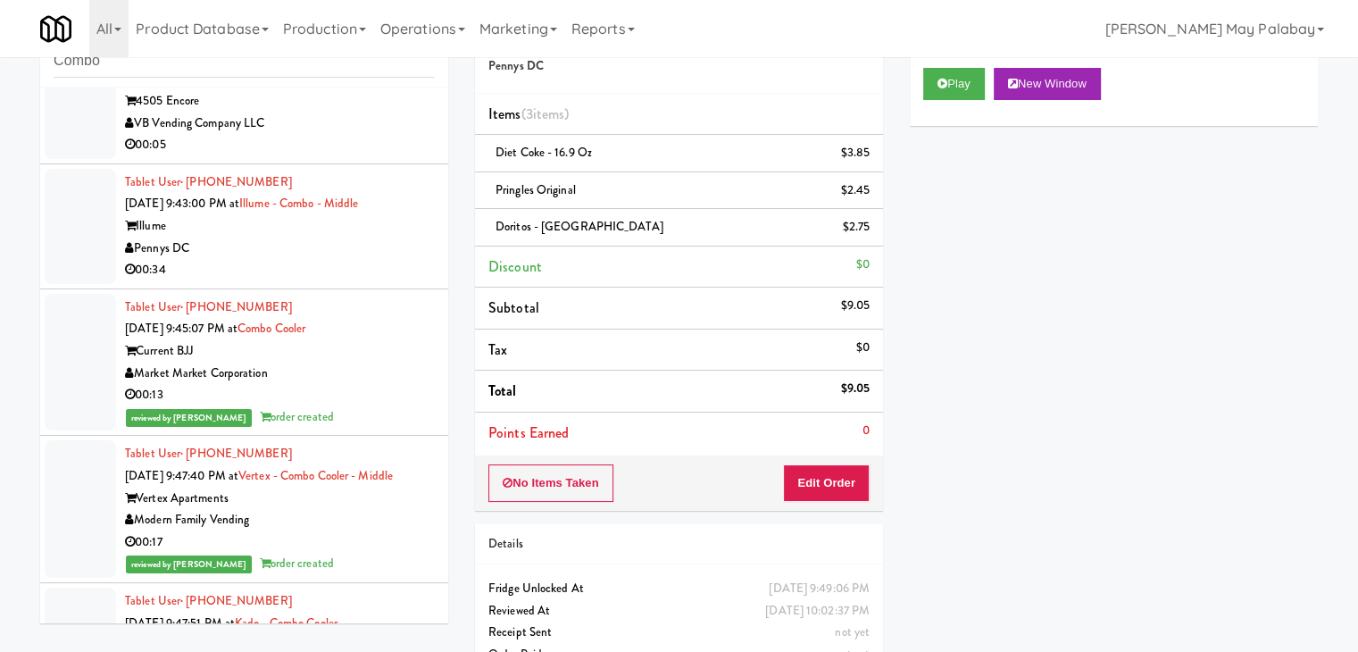
scroll to position [547, 0]
click at [275, 231] on div "Illume" at bounding box center [280, 228] width 310 height 22
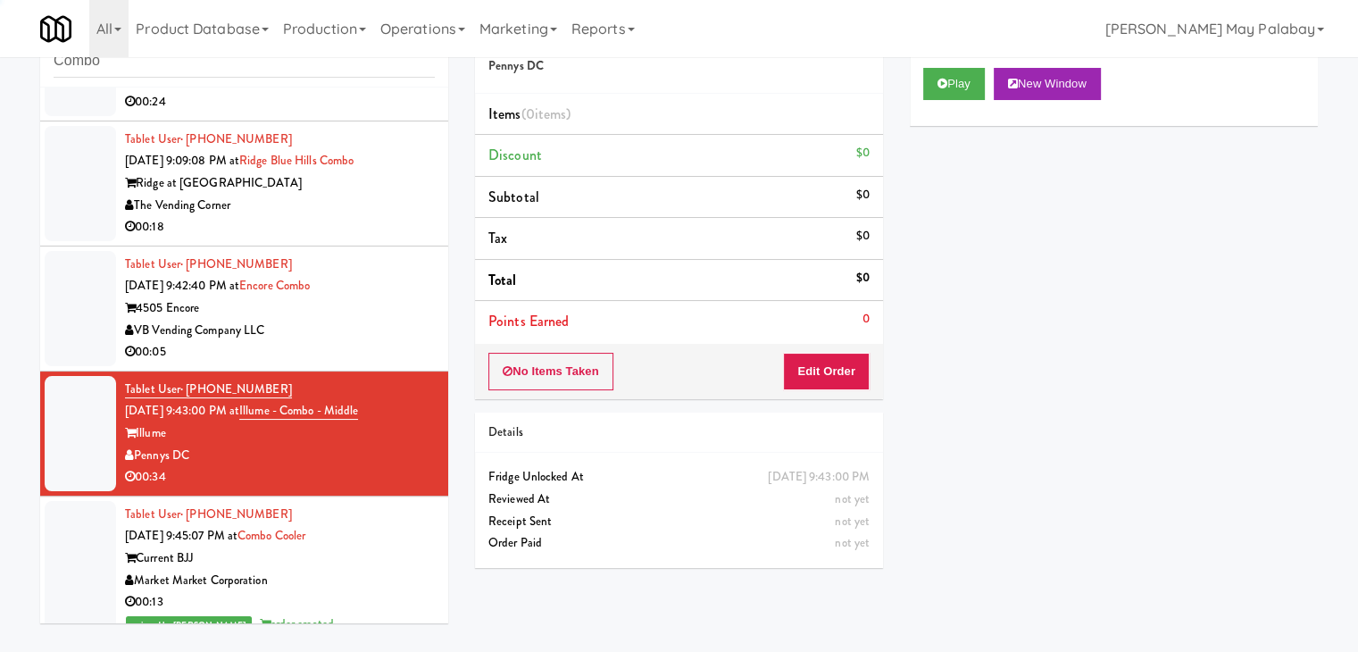
scroll to position [279, 0]
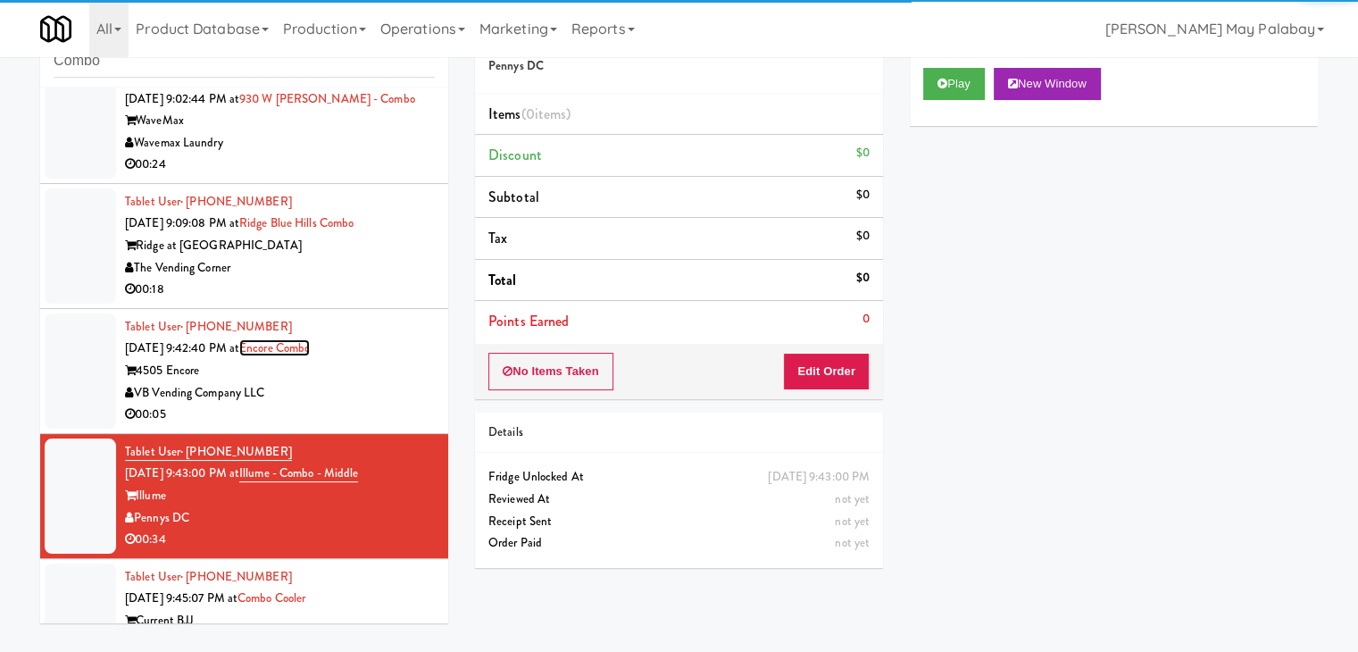
click at [310, 349] on link "Encore Combo" at bounding box center [274, 347] width 71 height 17
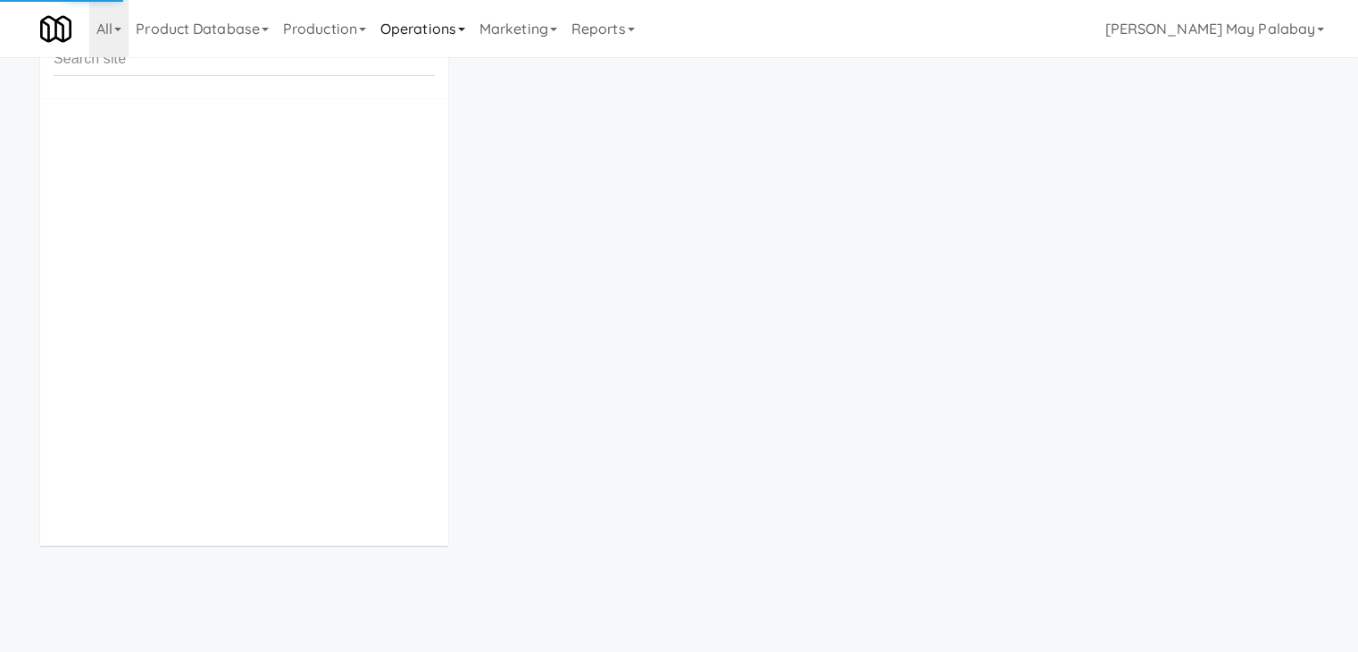
click at [424, 31] on link "Operations" at bounding box center [422, 28] width 99 height 57
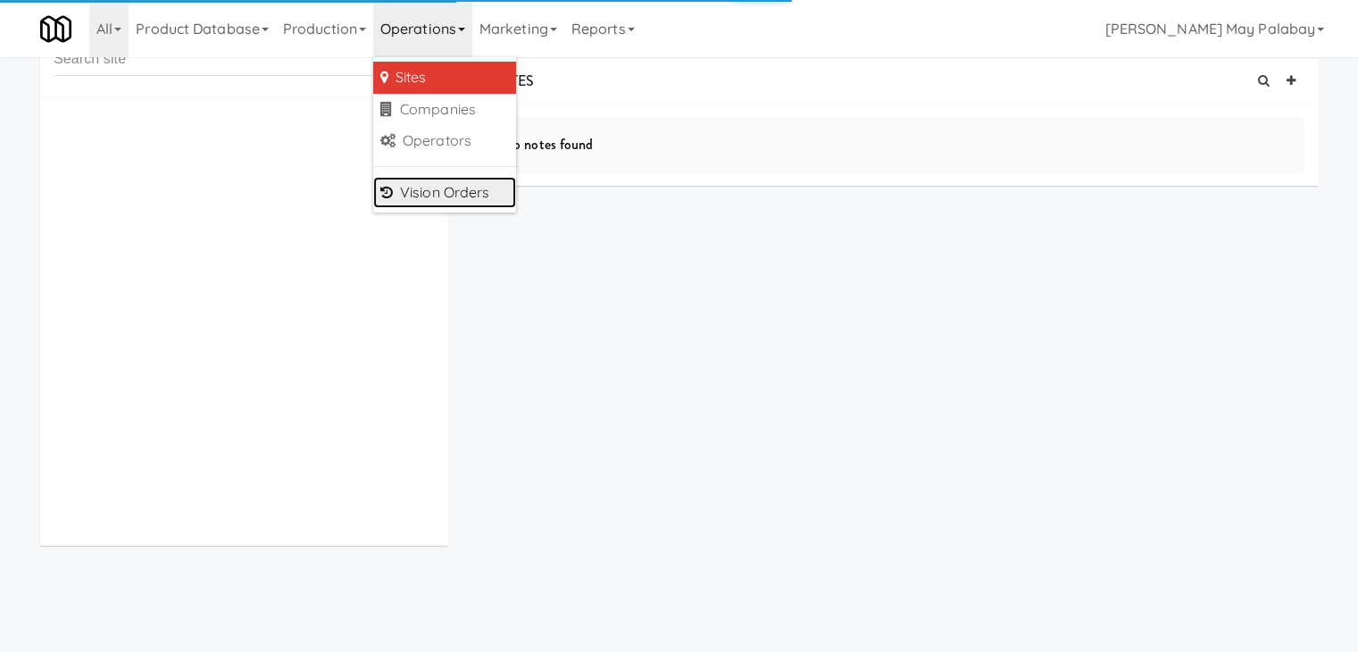
click at [458, 190] on link "Vision Orders" at bounding box center [444, 193] width 143 height 32
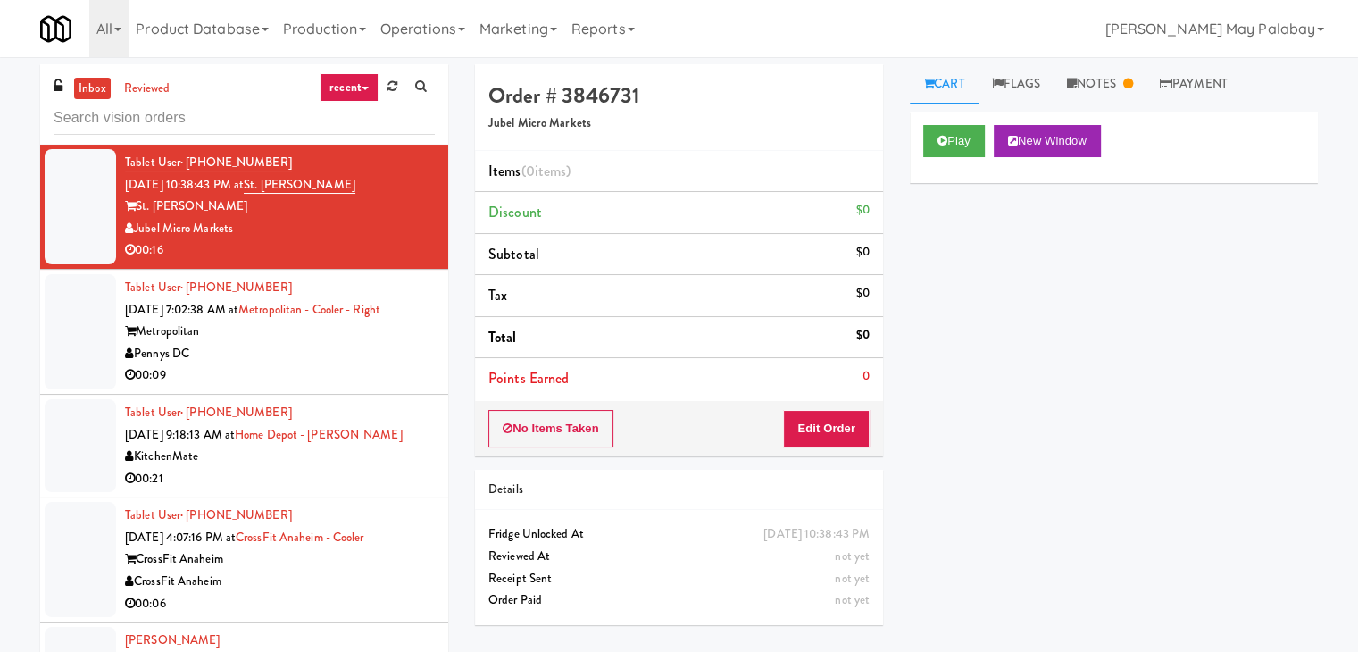
click at [184, 119] on input "text" at bounding box center [244, 118] width 381 height 33
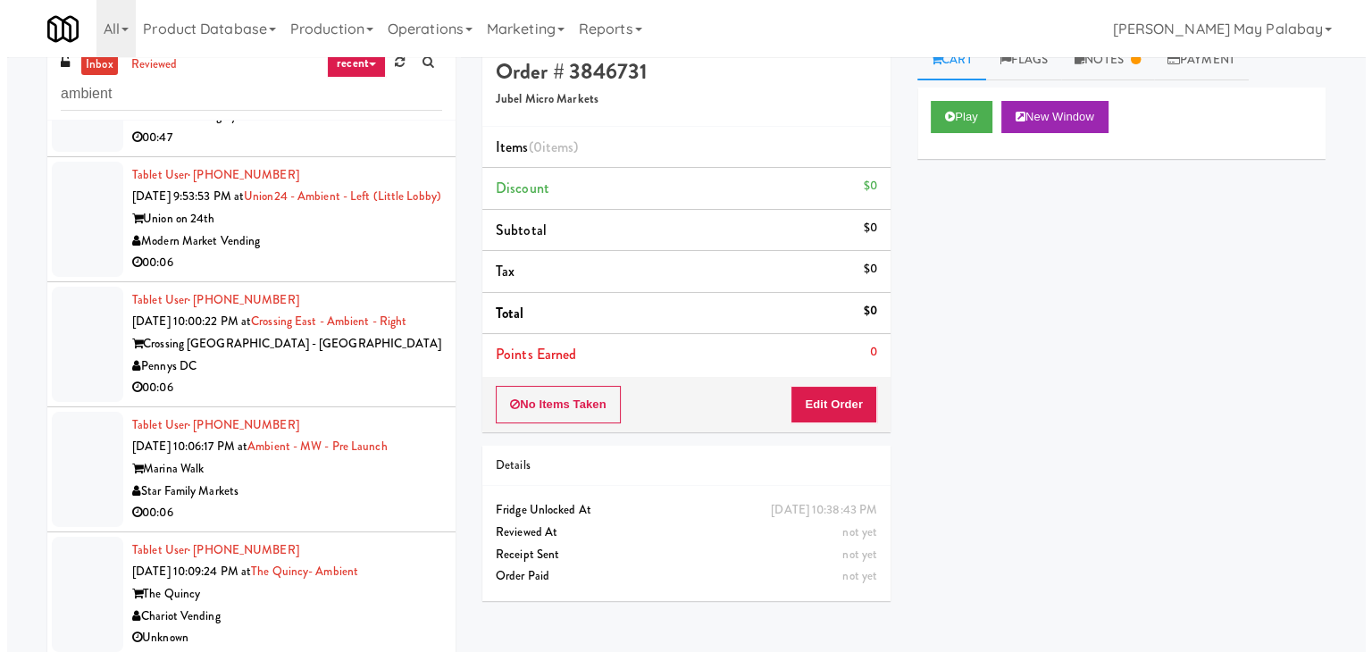
scroll to position [57, 0]
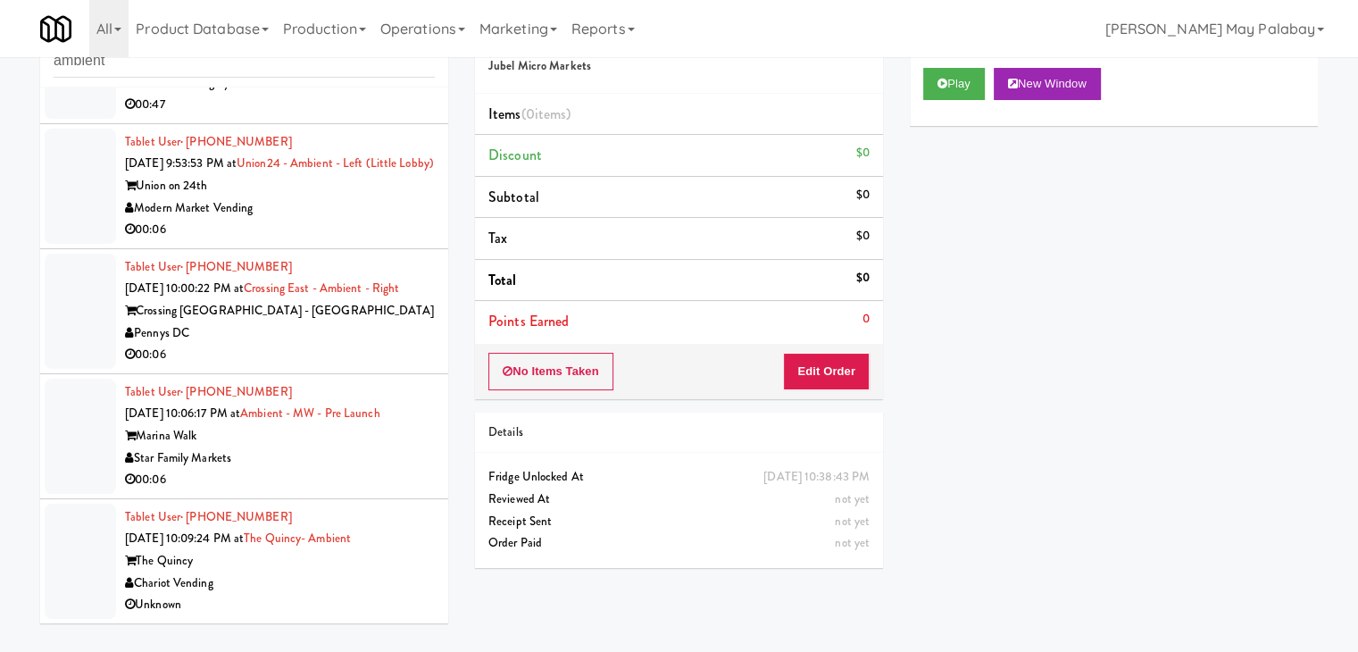
click at [337, 547] on div "Tablet User · (973) 303-5321 [DATE] 10:09:24 PM at [GEOGRAPHIC_DATA]- Ambient T…" at bounding box center [280, 561] width 310 height 110
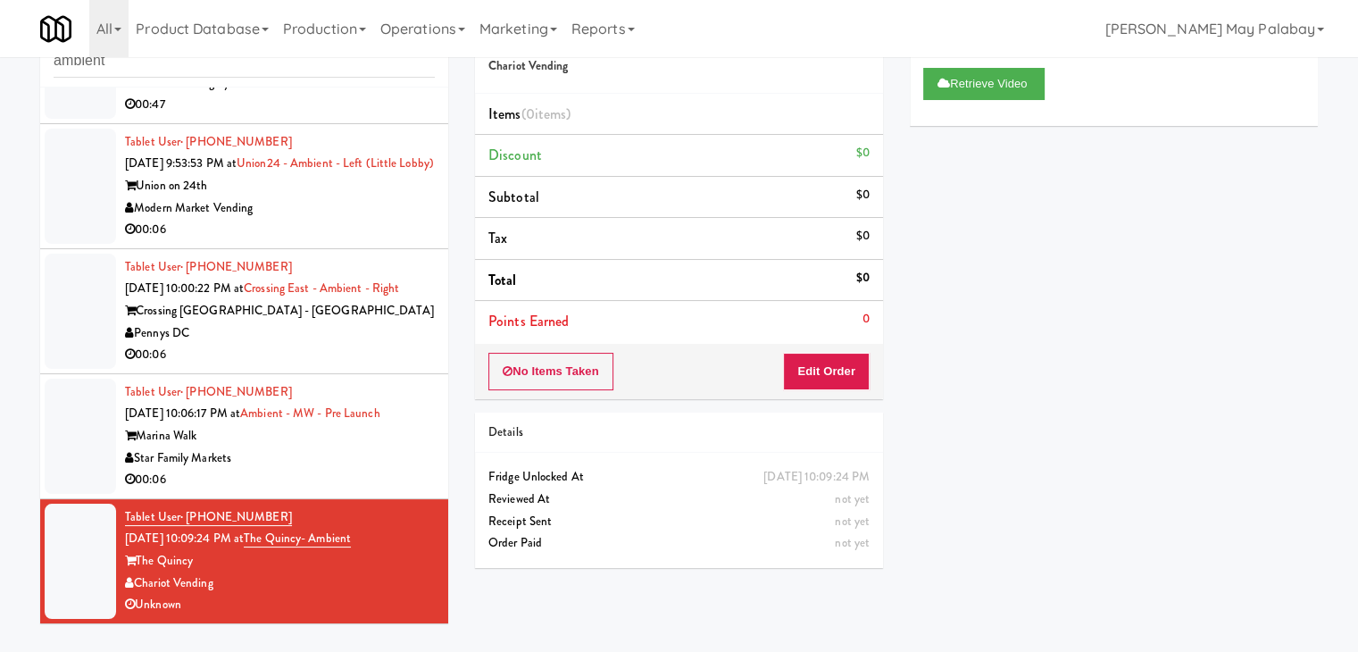
click at [358, 475] on div "00:06" at bounding box center [280, 480] width 310 height 22
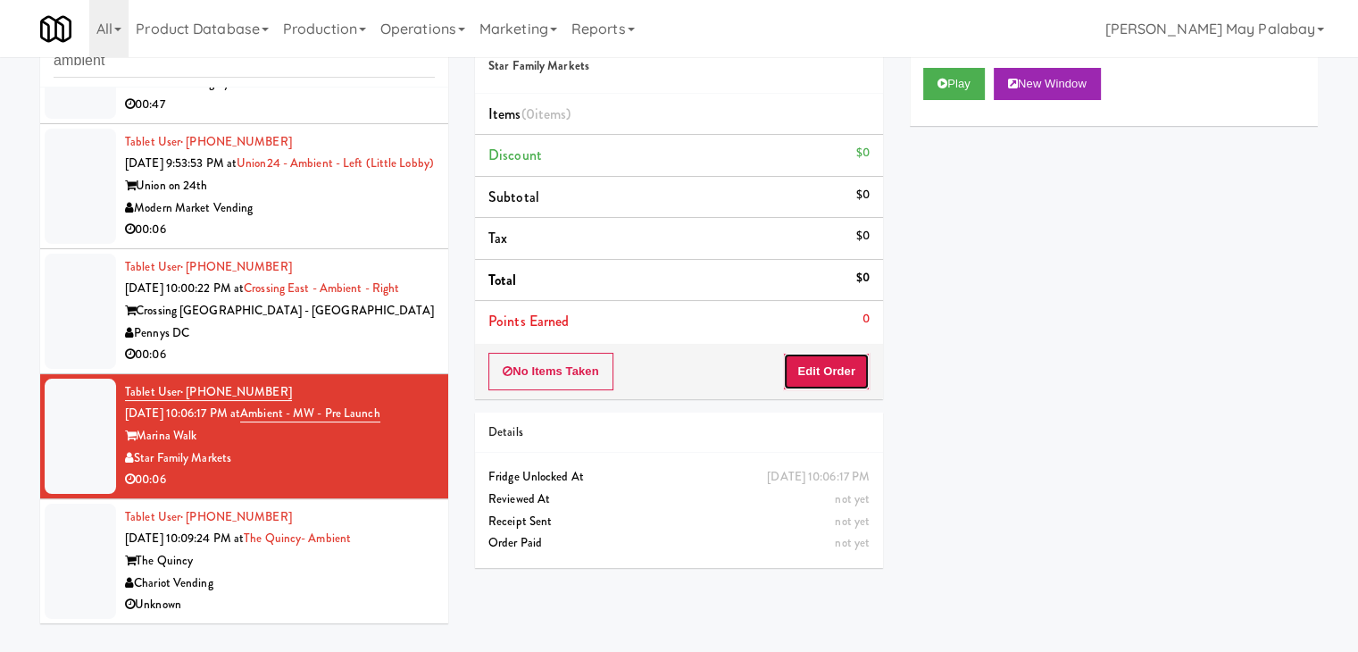
click at [832, 355] on button "Edit Order" at bounding box center [826, 372] width 87 height 38
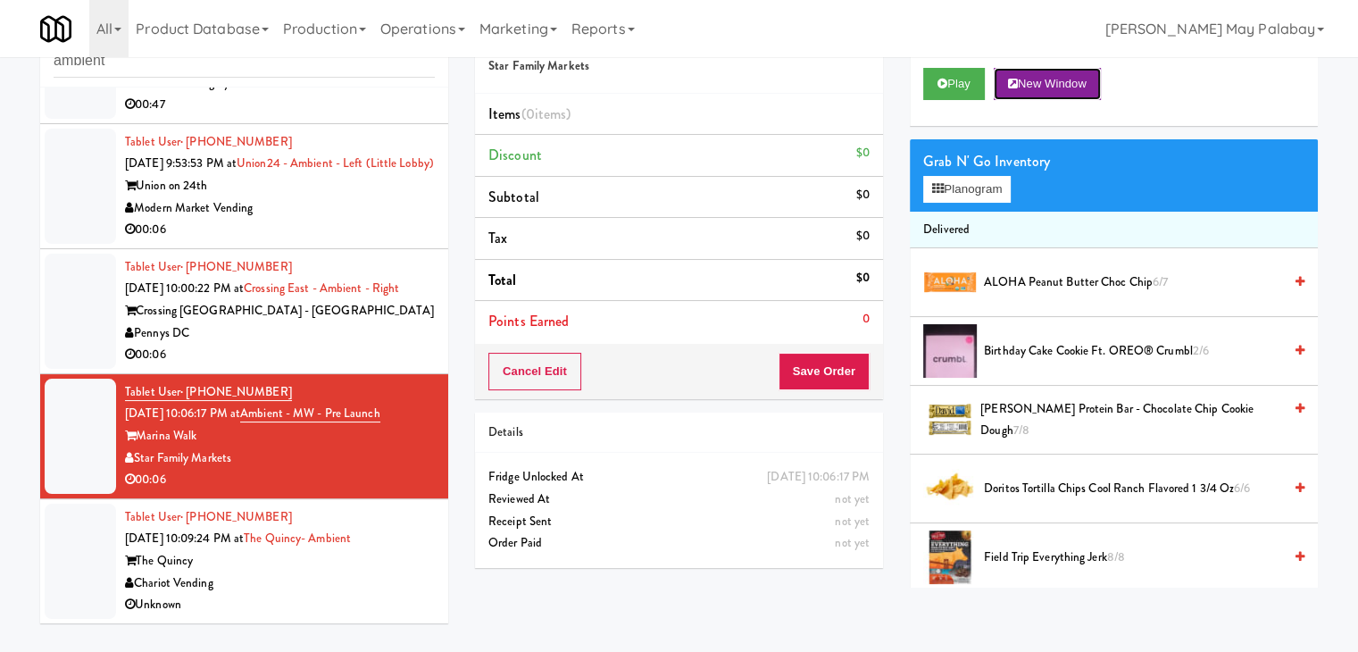
click at [1070, 81] on button "New Window" at bounding box center [1047, 84] width 107 height 32
click at [969, 188] on button "Planogram" at bounding box center [968, 189] width 88 height 27
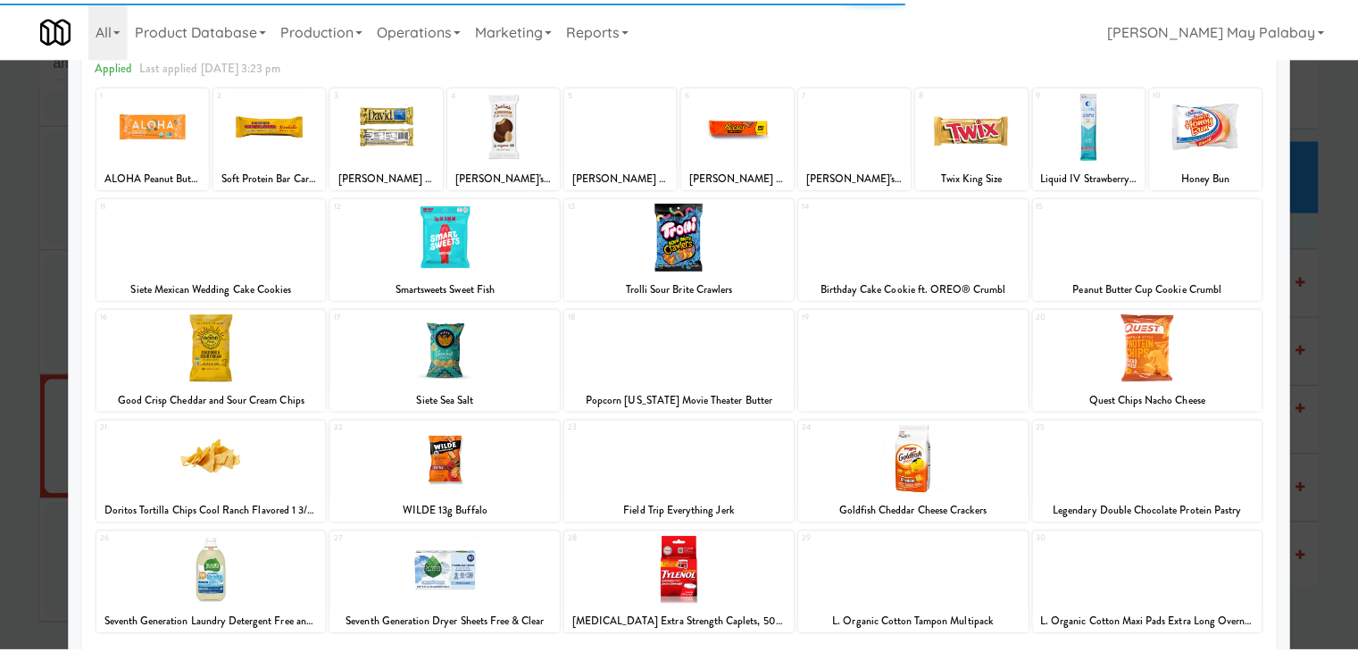
scroll to position [89, 0]
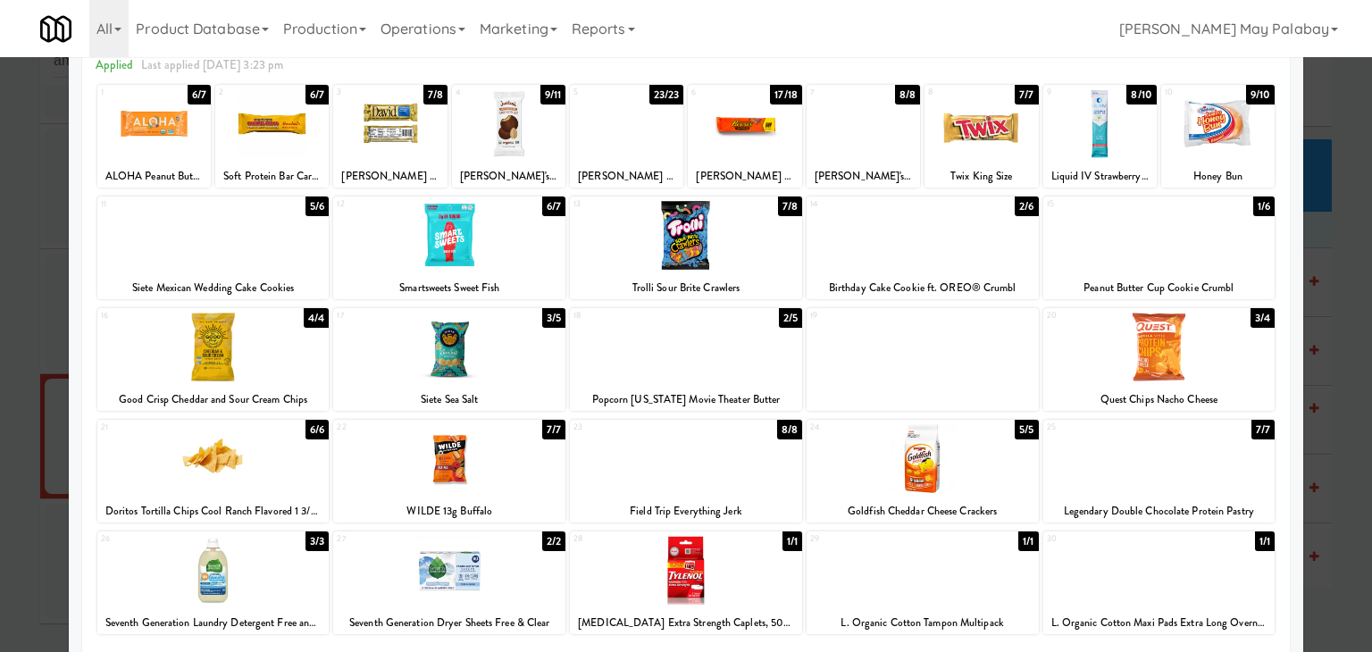
click at [943, 226] on div at bounding box center [923, 235] width 232 height 69
click at [1318, 398] on div at bounding box center [686, 326] width 1372 height 652
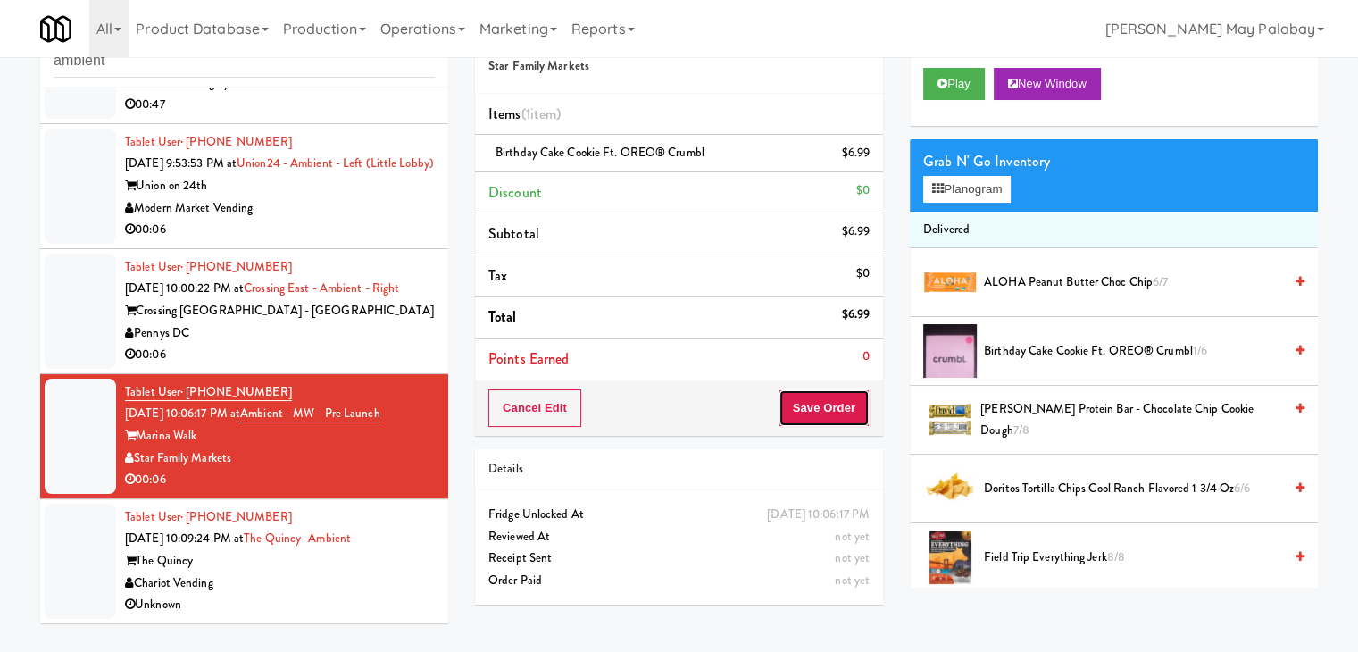
click at [815, 397] on button "Save Order" at bounding box center [824, 408] width 91 height 38
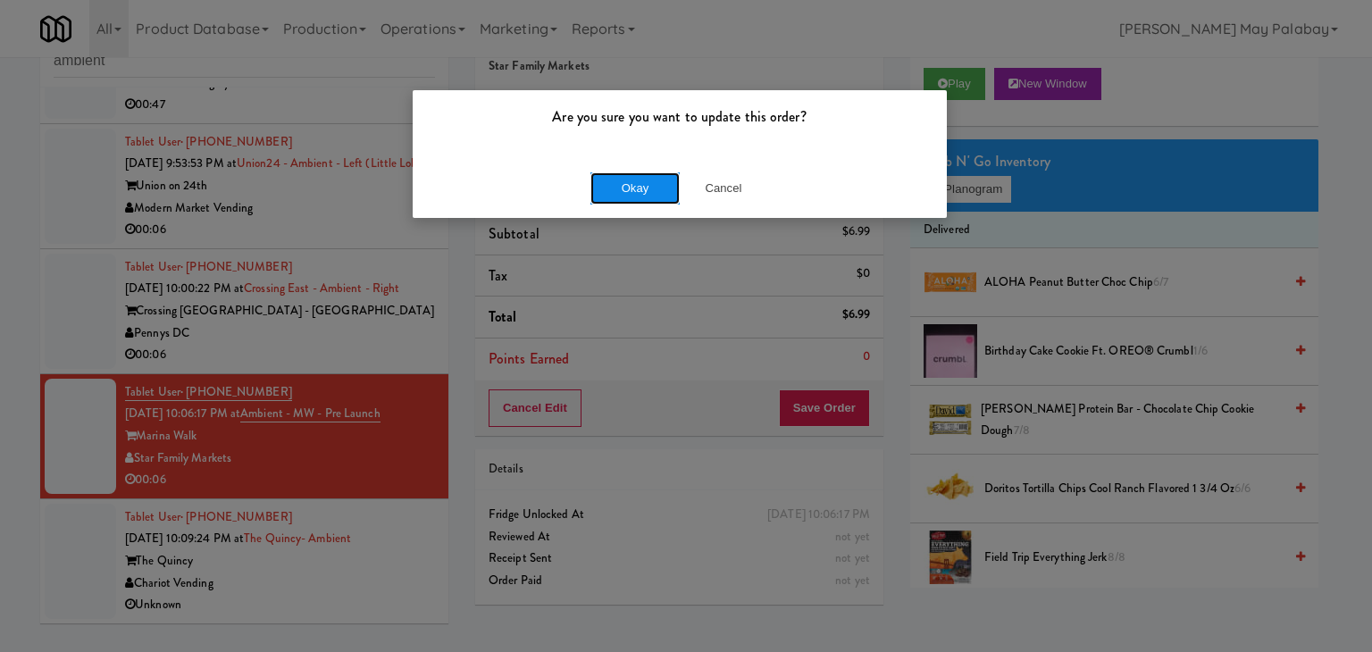
click at [645, 182] on button "Okay" at bounding box center [634, 188] width 89 height 32
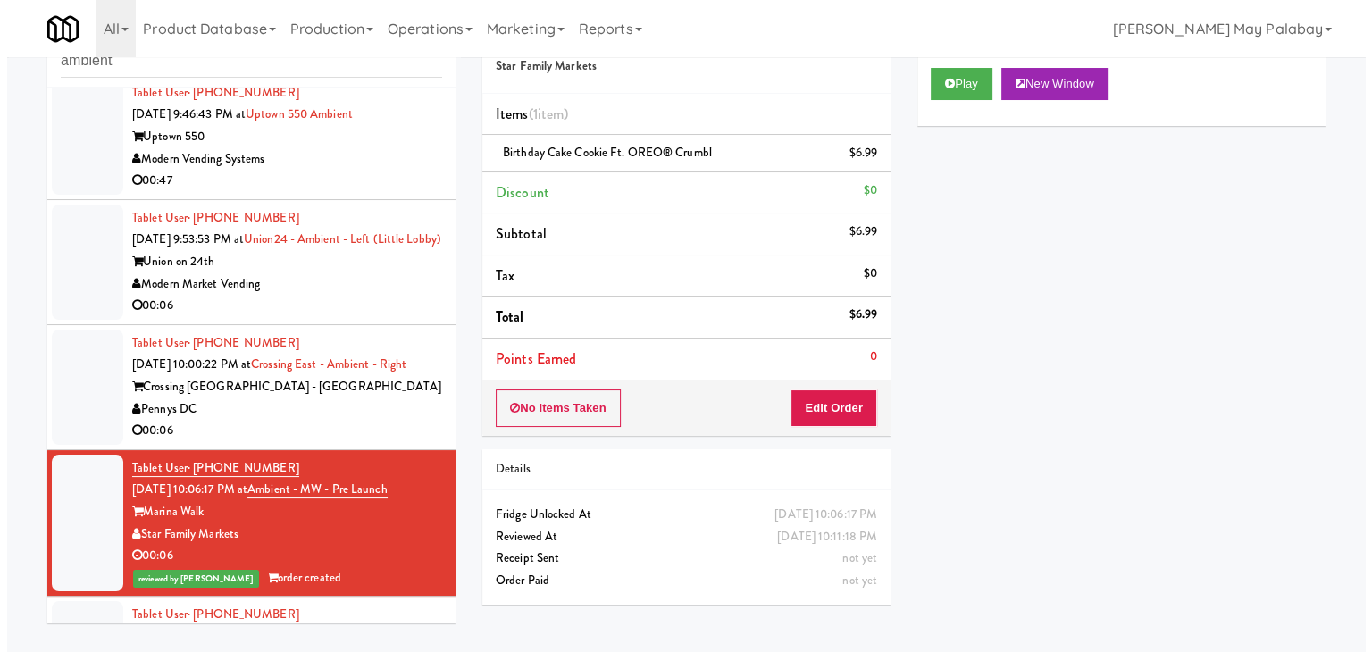
scroll to position [497, 0]
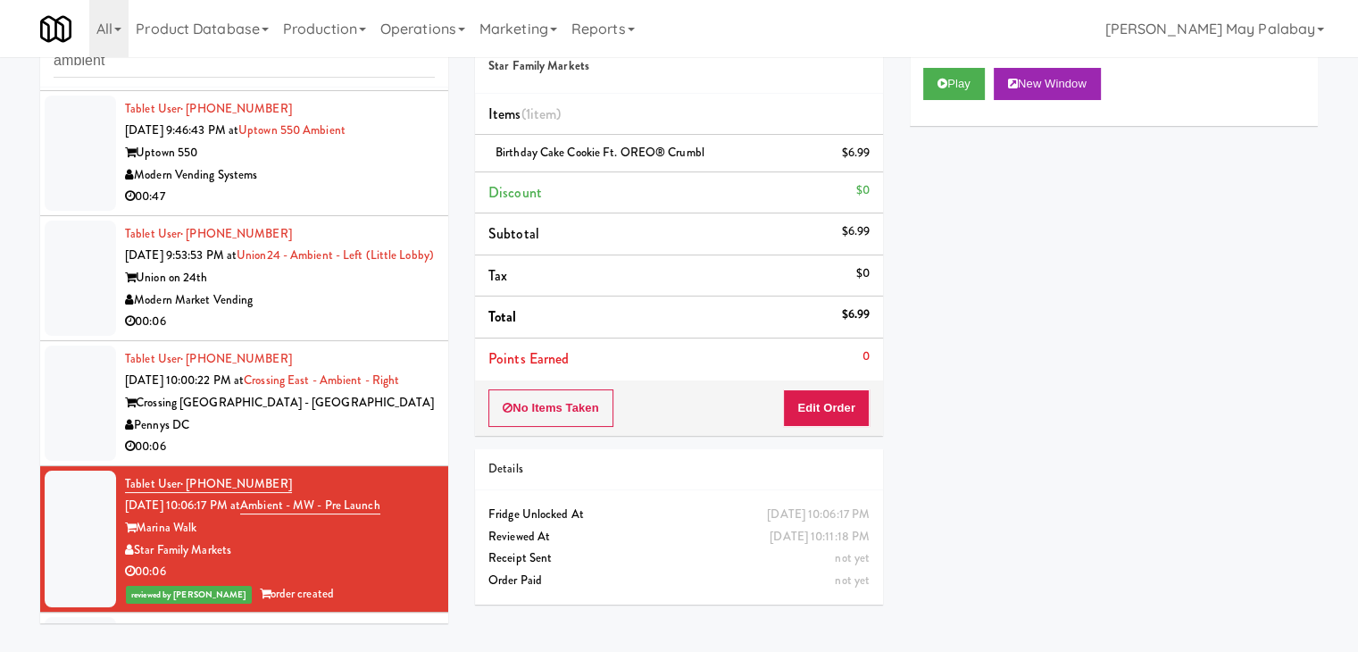
click at [344, 289] on div "Union on 24th" at bounding box center [280, 278] width 310 height 22
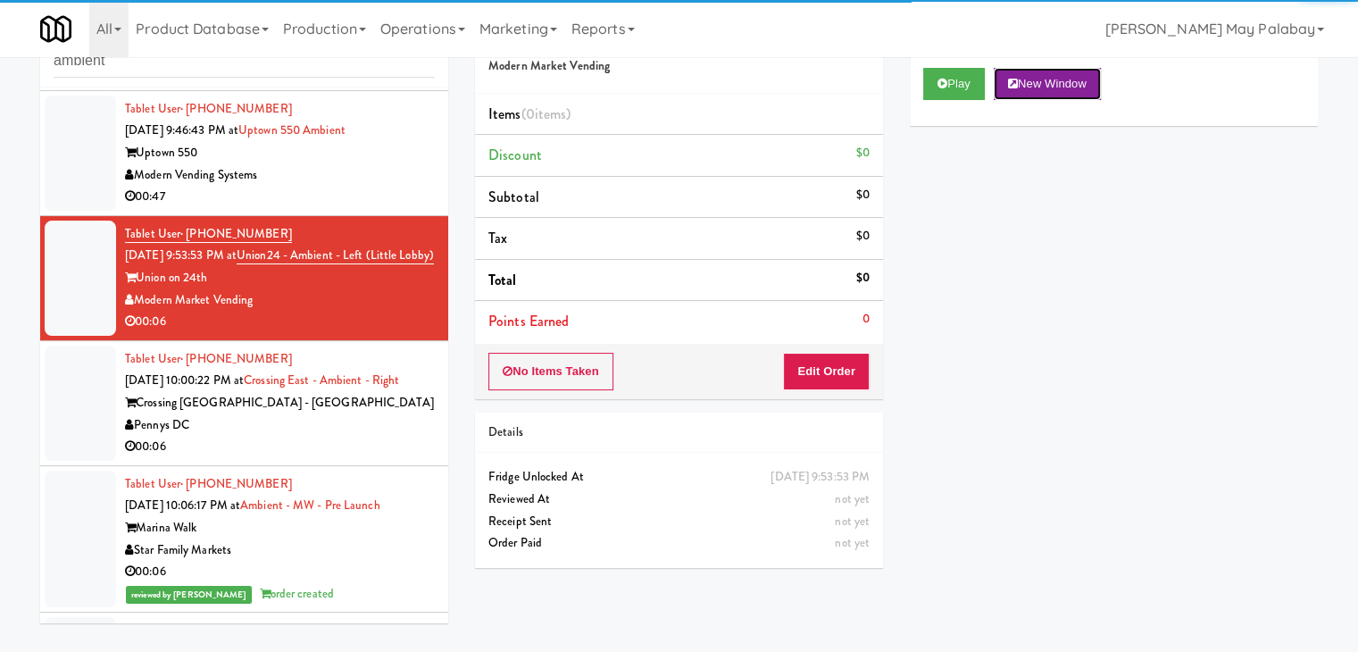
click at [1072, 84] on button "New Window" at bounding box center [1047, 84] width 107 height 32
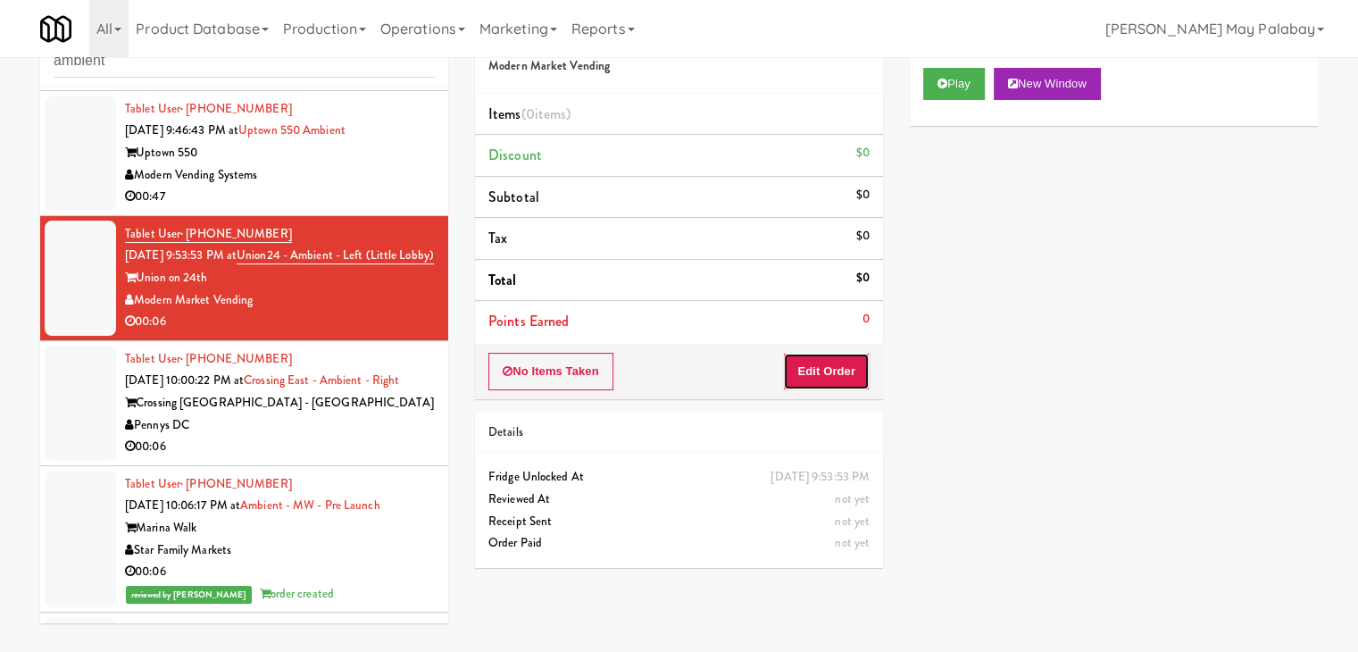
click at [833, 372] on button "Edit Order" at bounding box center [826, 372] width 87 height 38
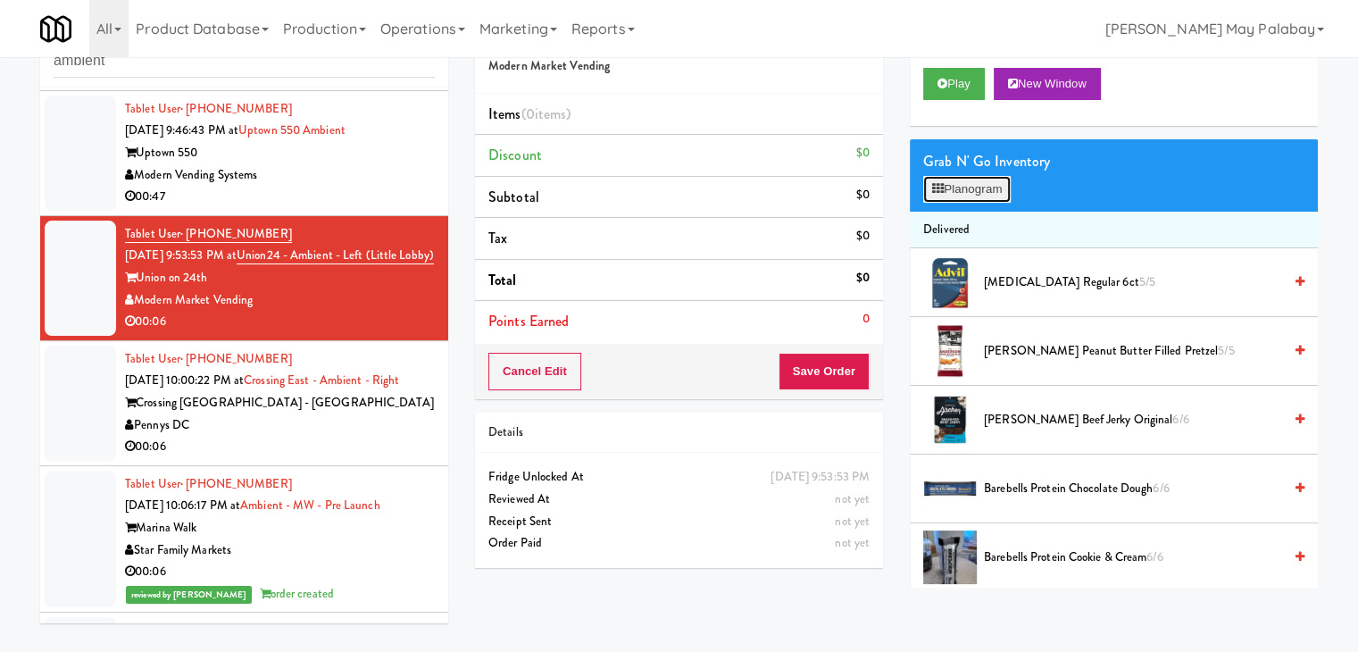
click at [954, 187] on button "Planogram" at bounding box center [968, 189] width 88 height 27
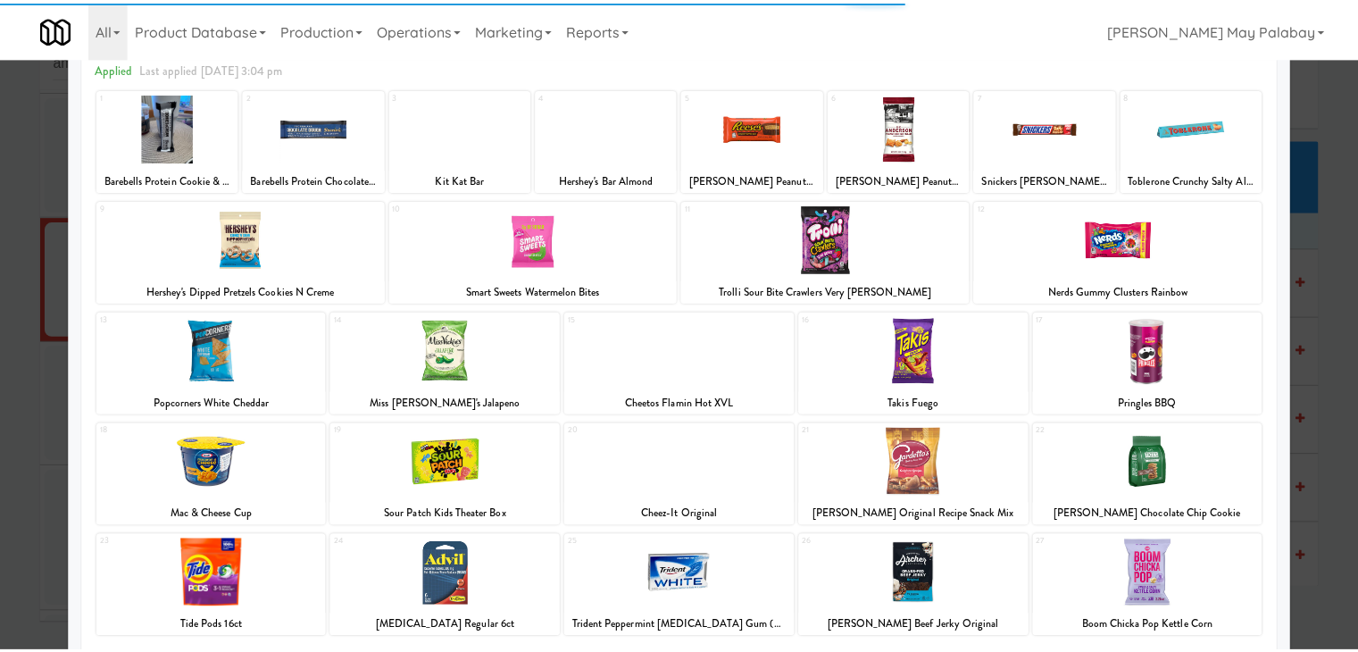
scroll to position [89, 0]
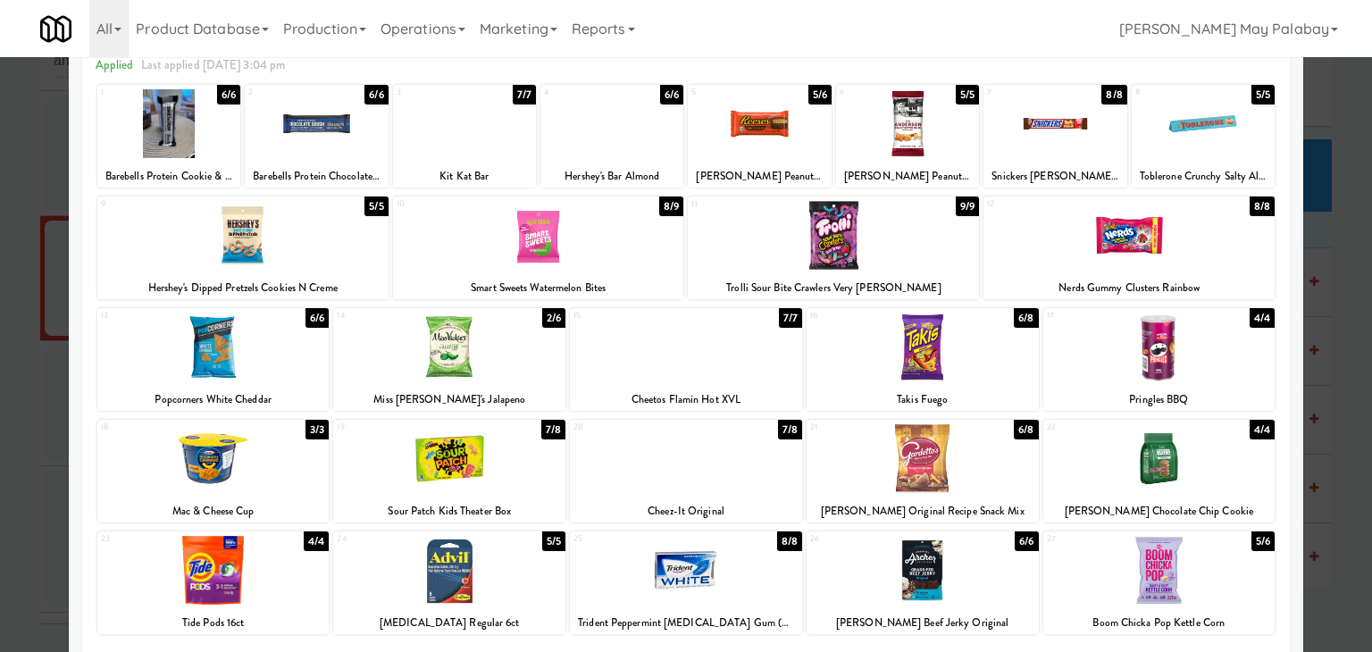
click at [754, 137] on div at bounding box center [759, 123] width 143 height 69
click at [1331, 250] on div at bounding box center [686, 326] width 1372 height 652
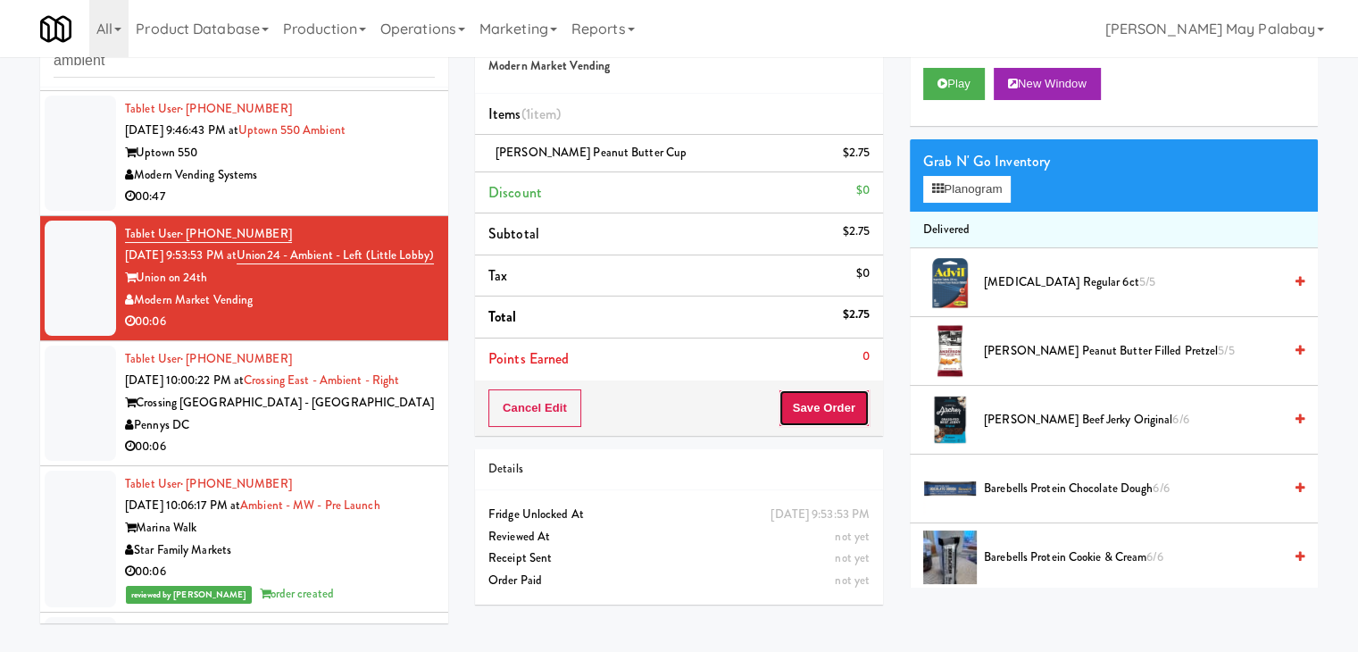
click at [797, 401] on button "Save Order" at bounding box center [824, 408] width 91 height 38
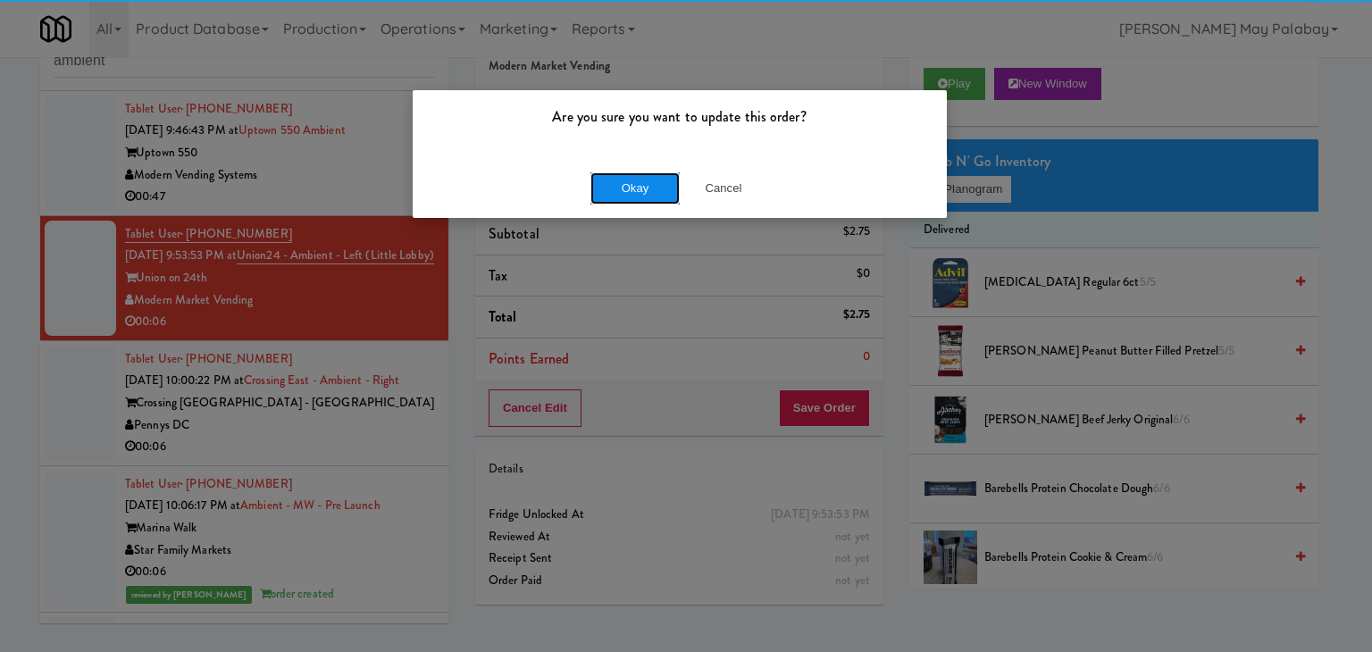
click at [649, 177] on button "Okay" at bounding box center [634, 188] width 89 height 32
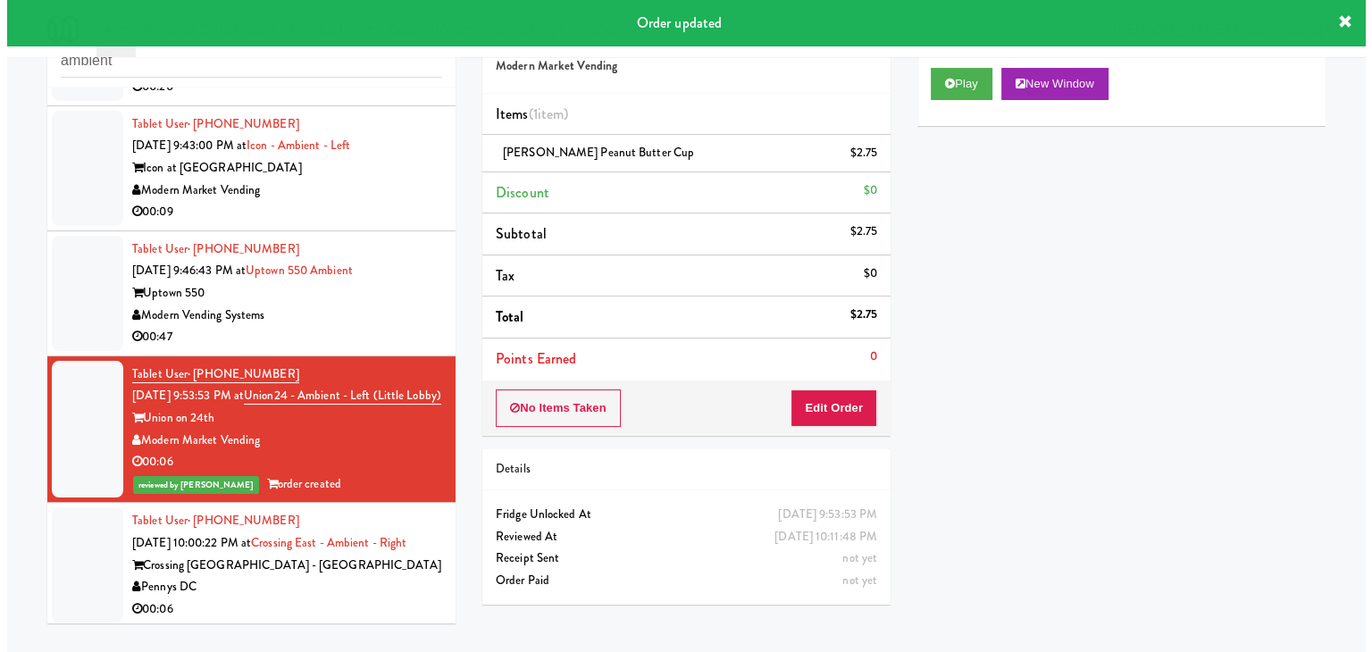
scroll to position [318, 0]
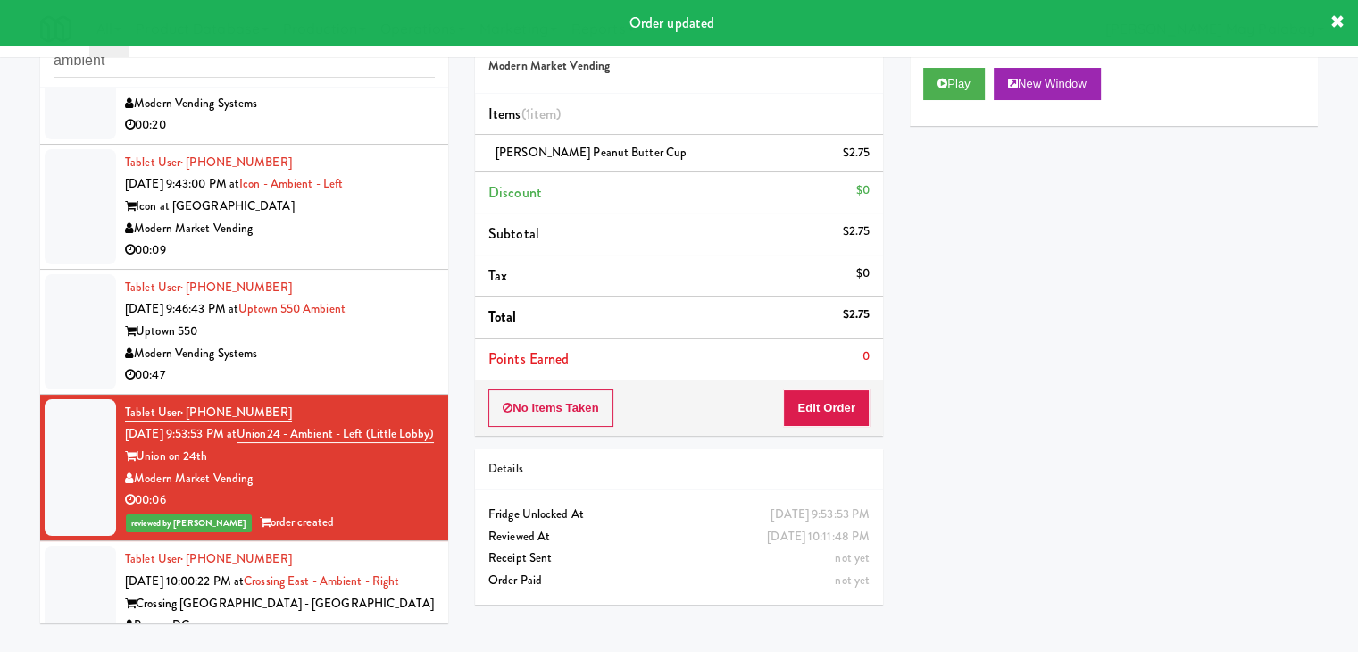
click at [321, 240] on div "Modern Market Vending" at bounding box center [280, 229] width 310 height 22
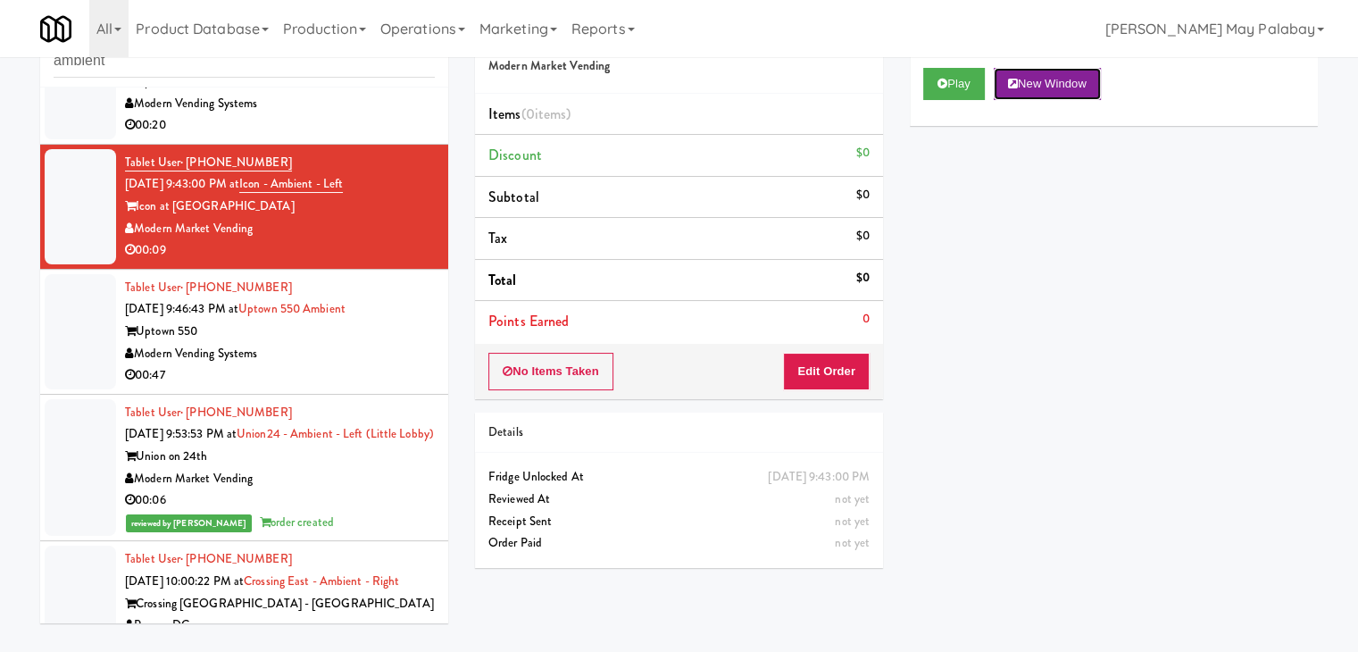
click at [1086, 87] on button "New Window" at bounding box center [1047, 84] width 107 height 32
click at [836, 372] on button "Edit Order" at bounding box center [826, 372] width 87 height 38
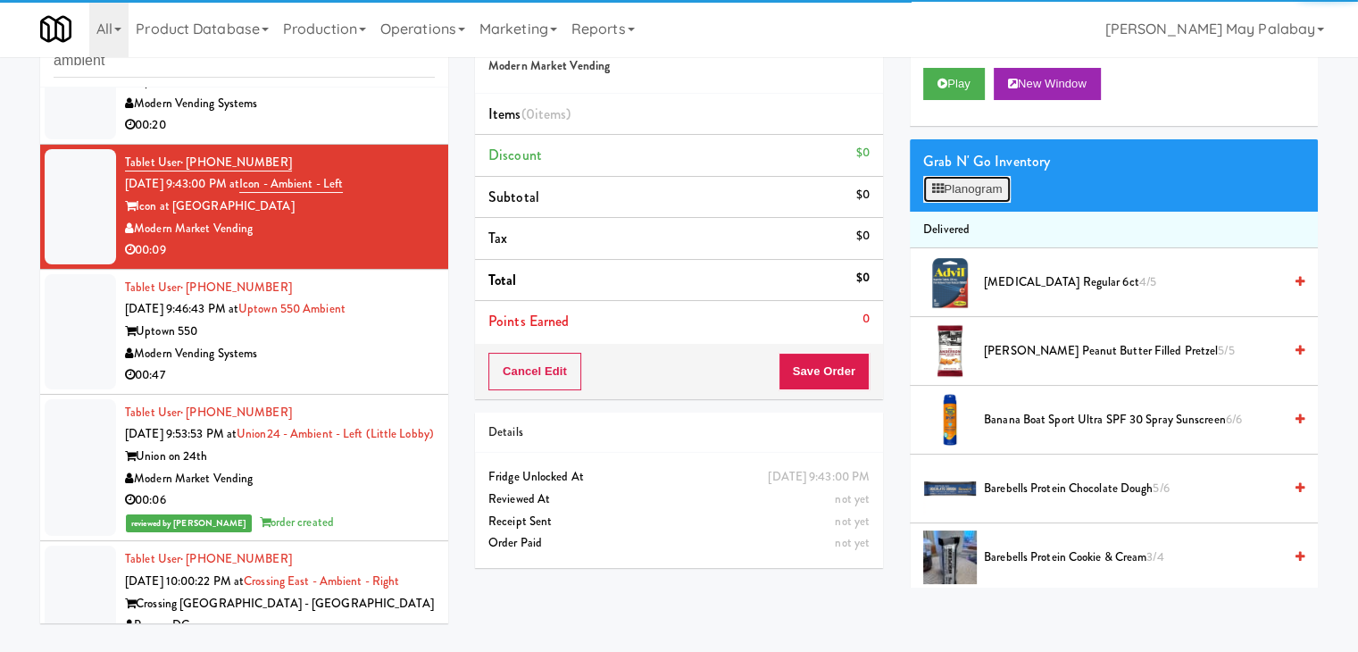
click at [957, 193] on button "Planogram" at bounding box center [968, 189] width 88 height 27
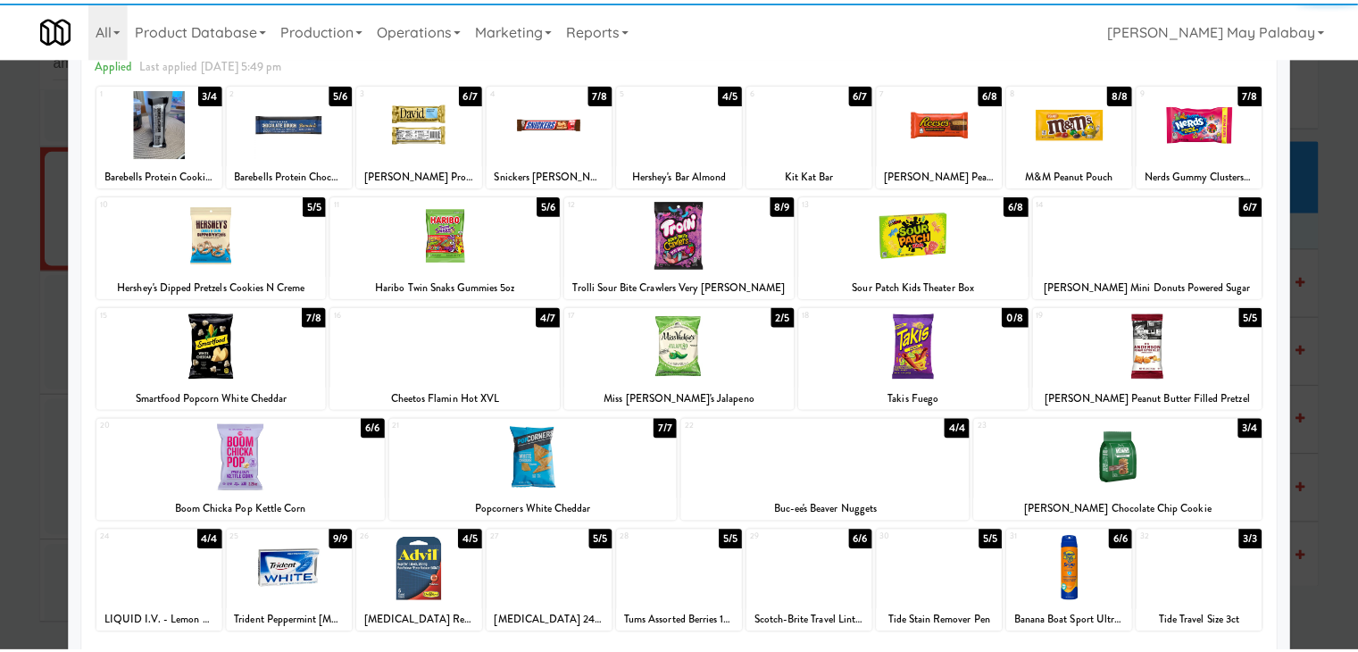
scroll to position [89, 0]
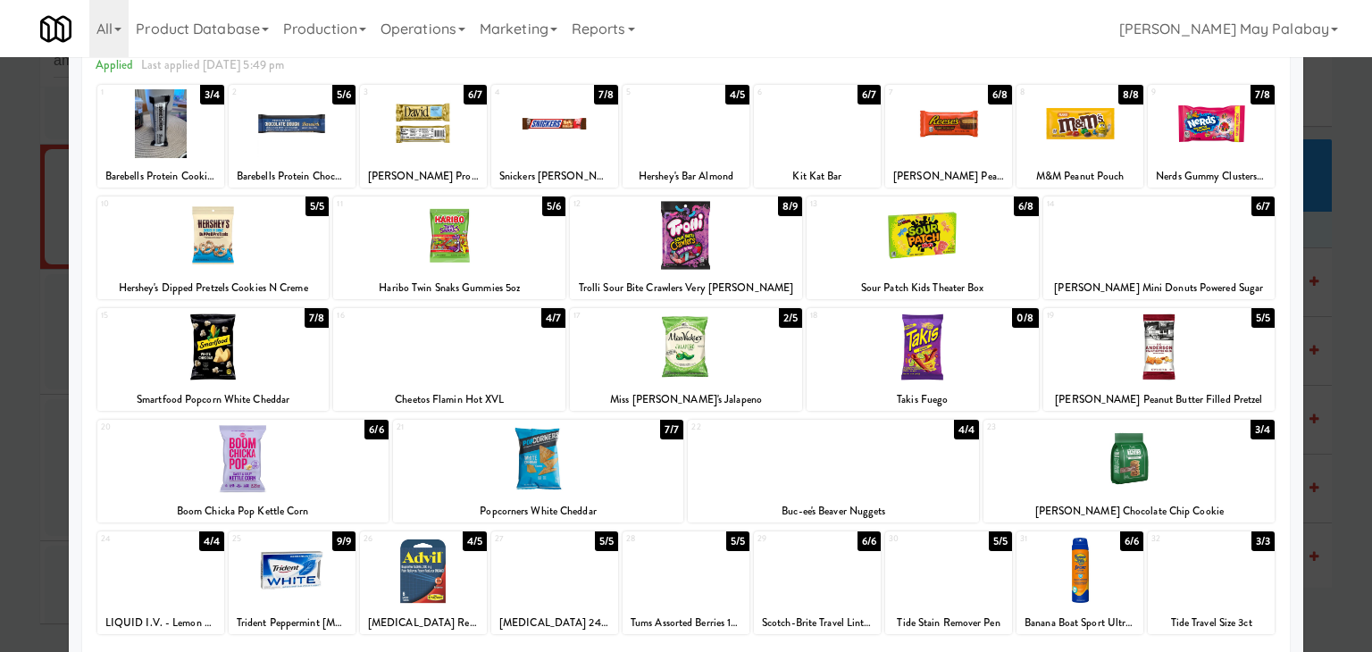
click at [1002, 272] on div "13 6/8 Sour Patch Kids Theater Box" at bounding box center [923, 247] width 232 height 103
click at [486, 365] on div at bounding box center [449, 347] width 232 height 69
click at [1335, 269] on div at bounding box center [686, 326] width 1372 height 652
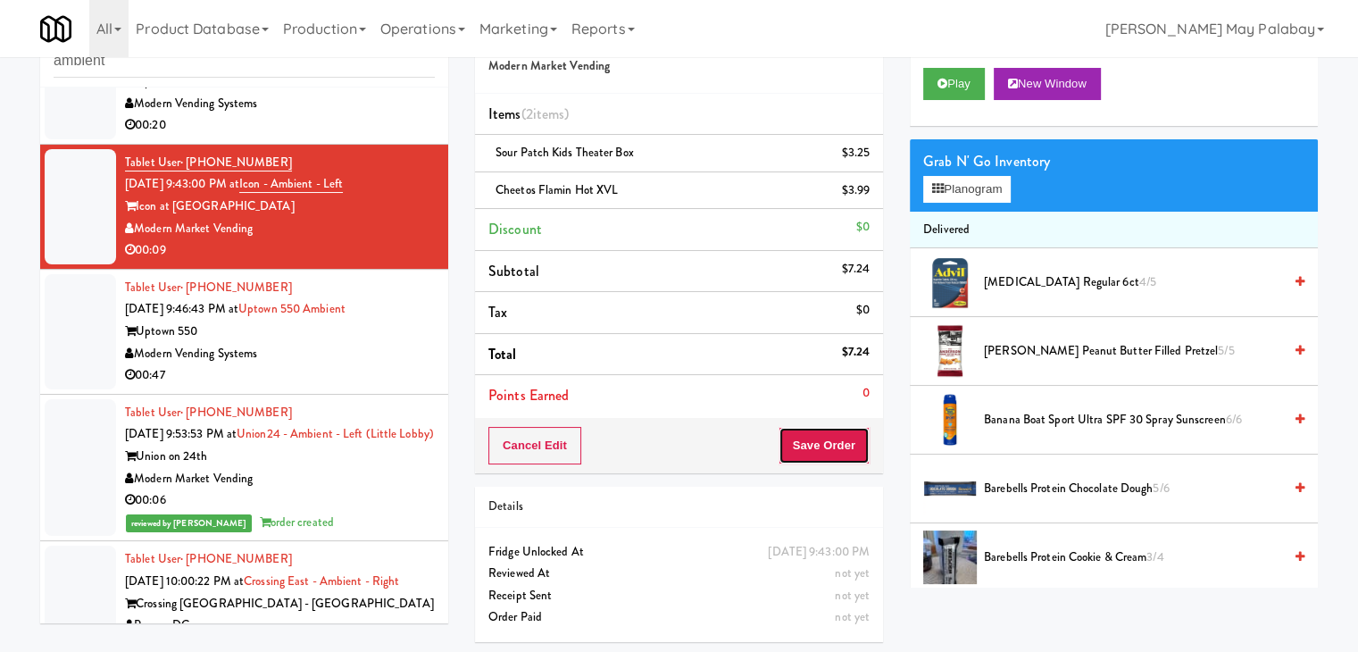
click at [813, 449] on button "Save Order" at bounding box center [824, 446] width 91 height 38
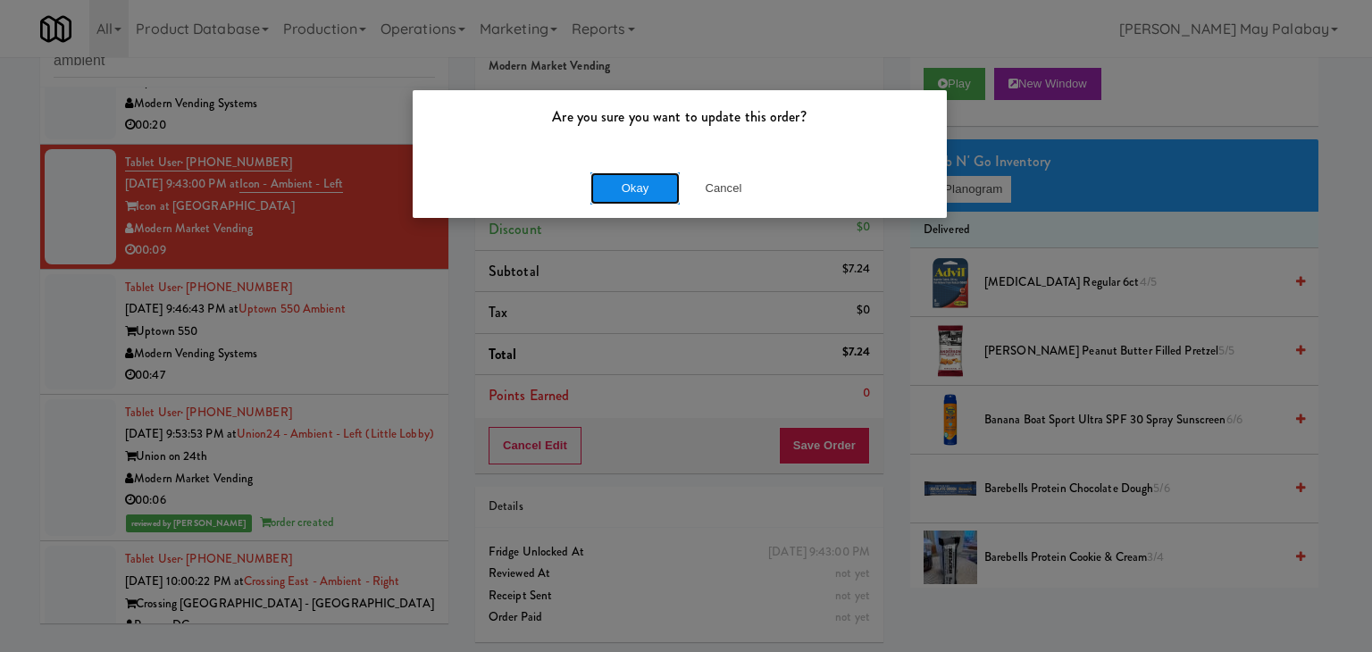
click at [644, 191] on button "Okay" at bounding box center [634, 188] width 89 height 32
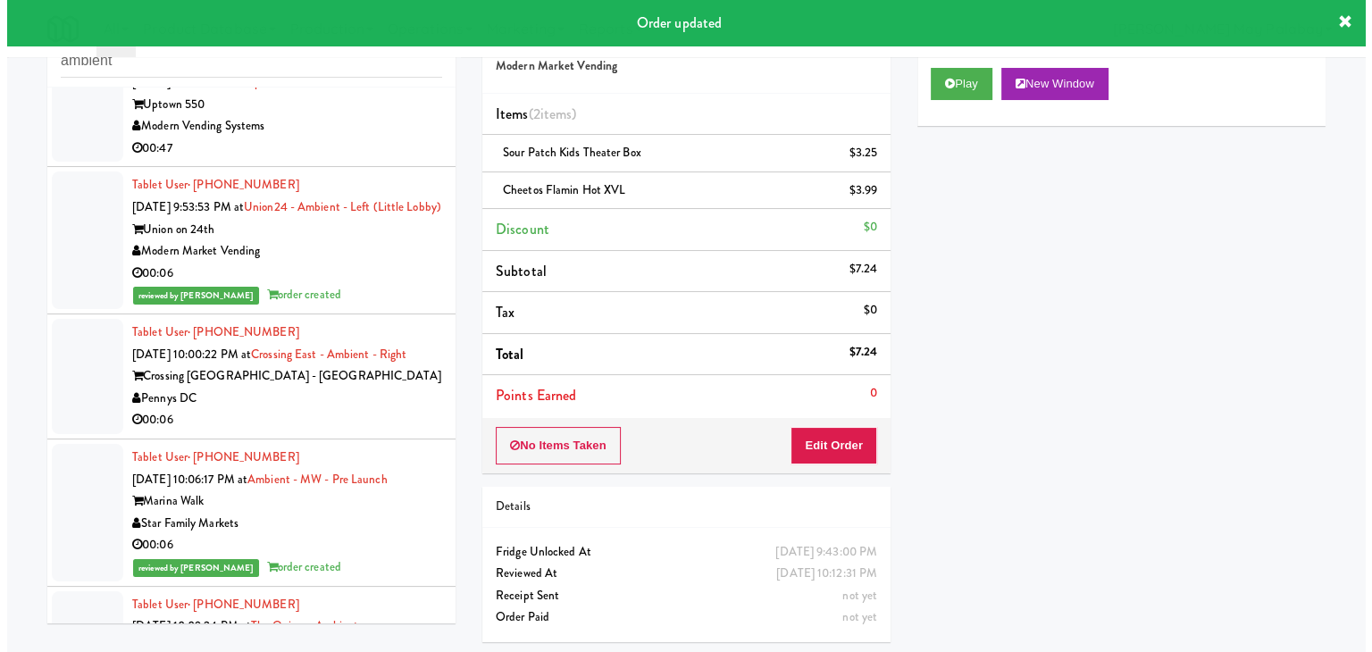
scroll to position [586, 0]
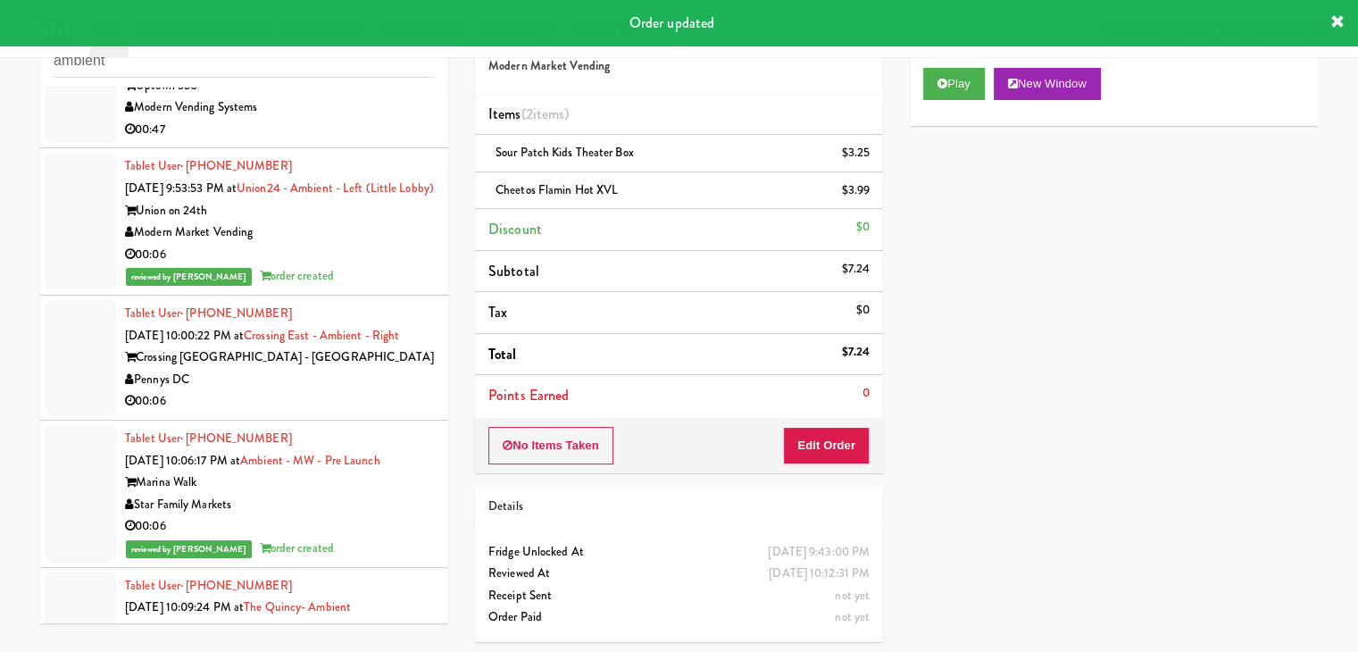
click at [350, 413] on div "00:06" at bounding box center [280, 401] width 310 height 22
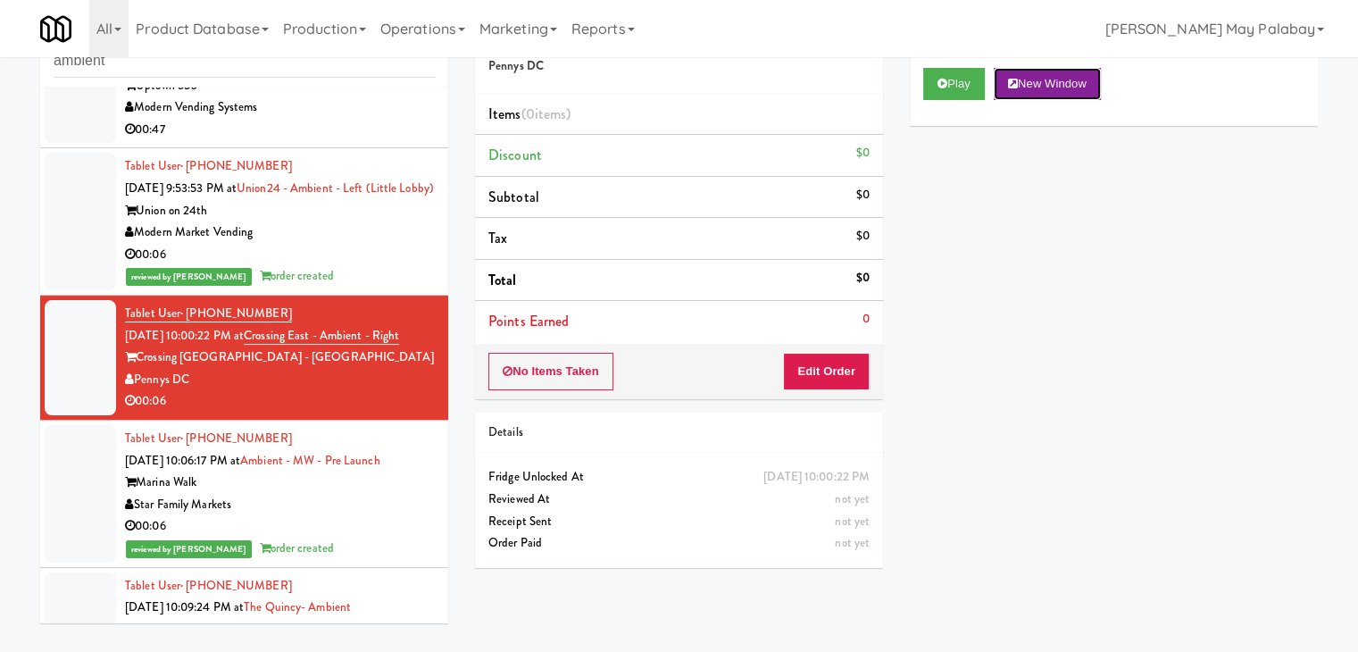
click at [1058, 90] on button "New Window" at bounding box center [1047, 84] width 107 height 32
click at [833, 369] on button "Edit Order" at bounding box center [826, 372] width 87 height 38
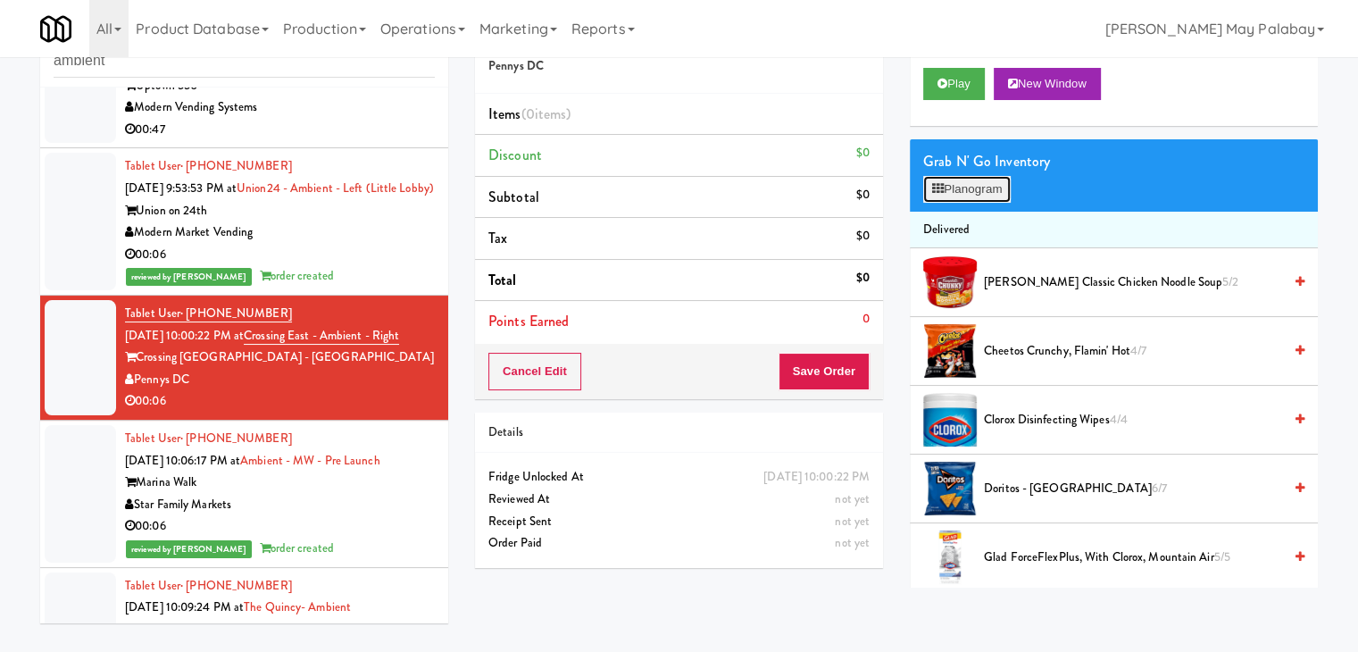
click at [966, 191] on button "Planogram" at bounding box center [968, 189] width 88 height 27
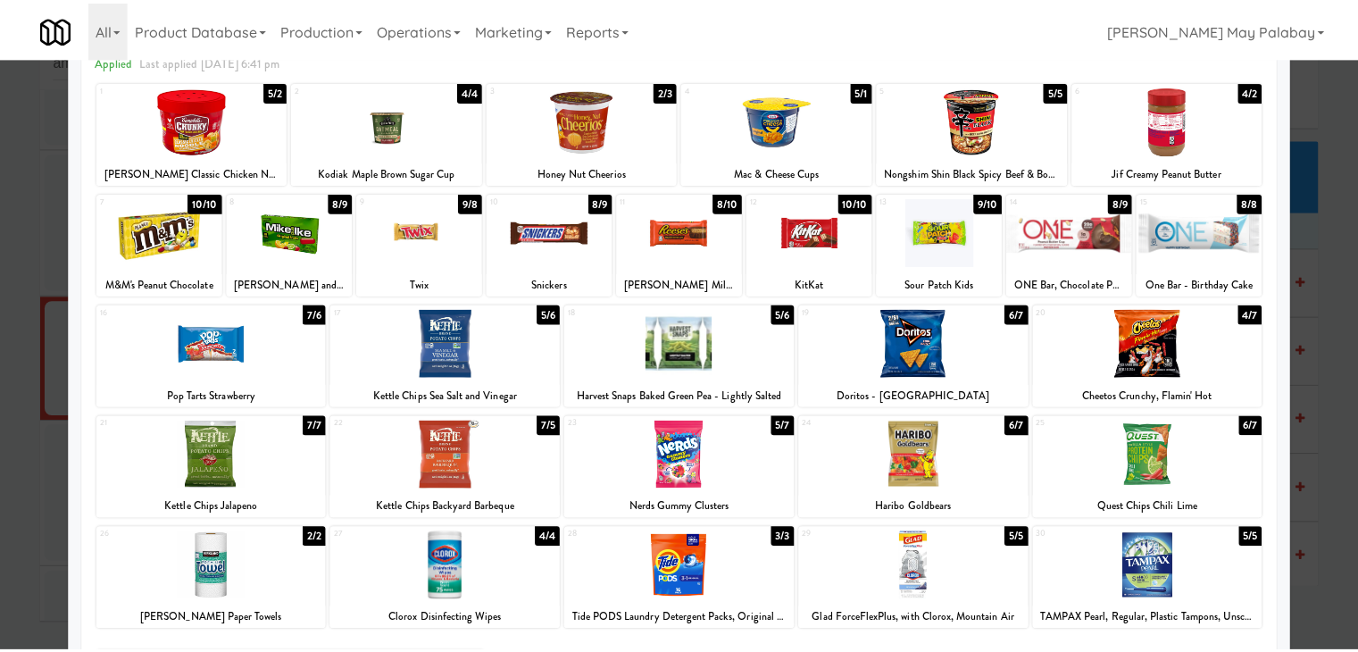
scroll to position [89, 0]
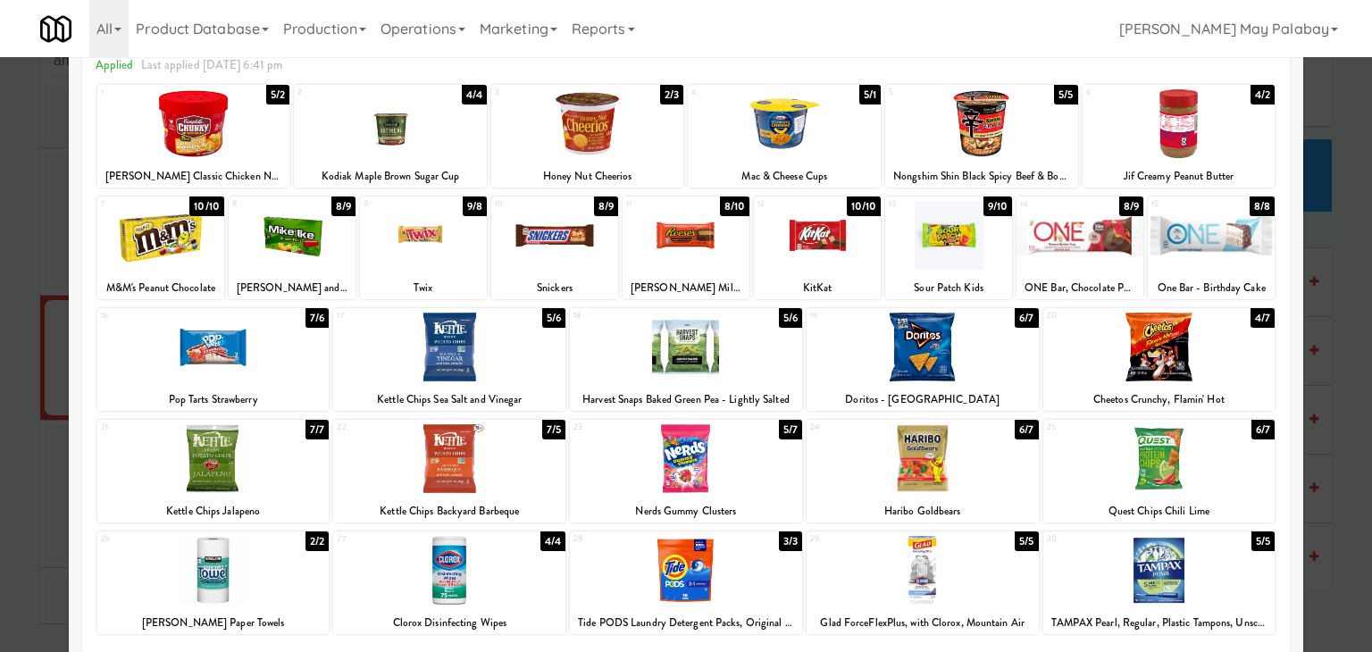
click at [529, 478] on div at bounding box center [449, 458] width 232 height 69
click at [1345, 282] on div at bounding box center [686, 326] width 1372 height 652
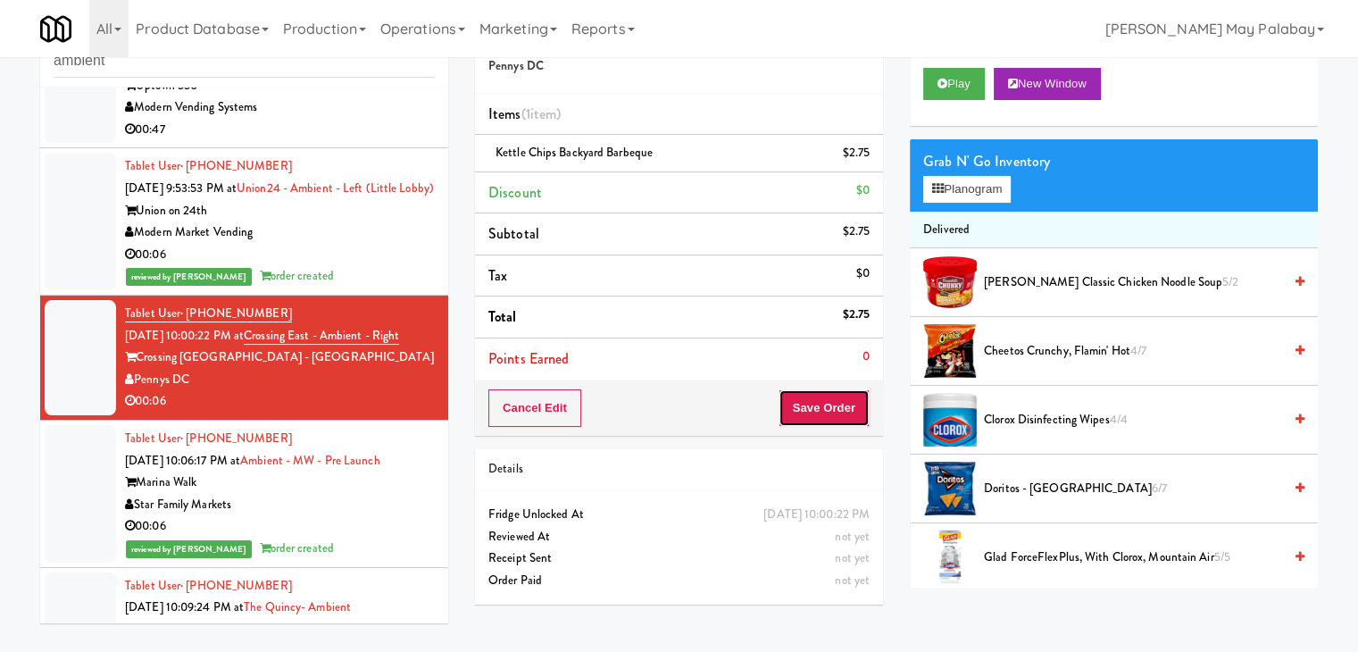
click at [815, 416] on button "Save Order" at bounding box center [824, 408] width 91 height 38
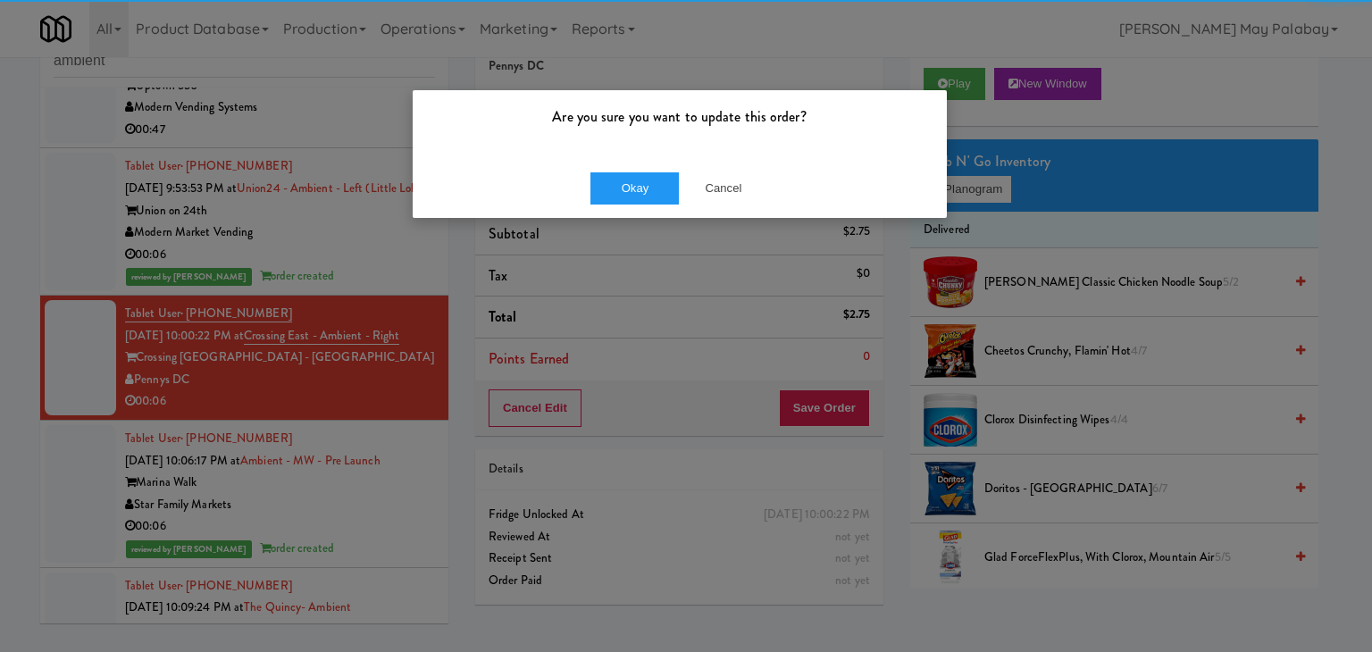
click at [624, 165] on div "Okay Cancel" at bounding box center [680, 188] width 534 height 60
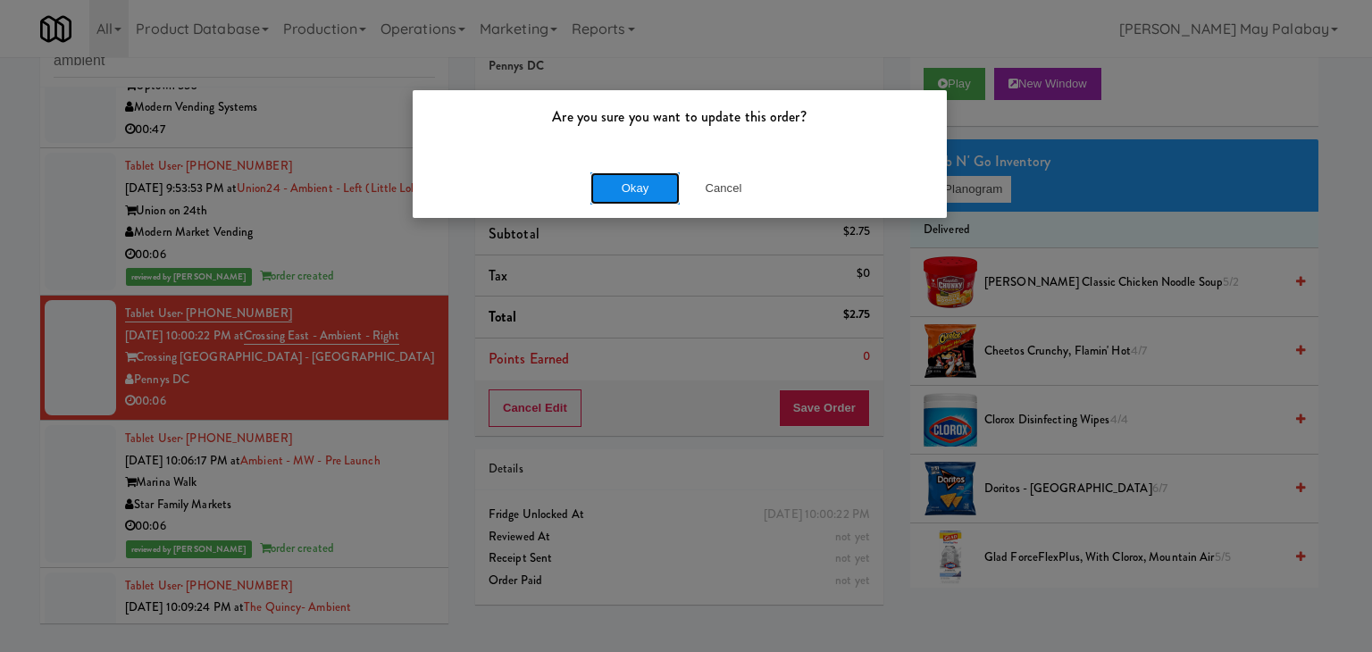
click at [630, 180] on button "Okay" at bounding box center [634, 188] width 89 height 32
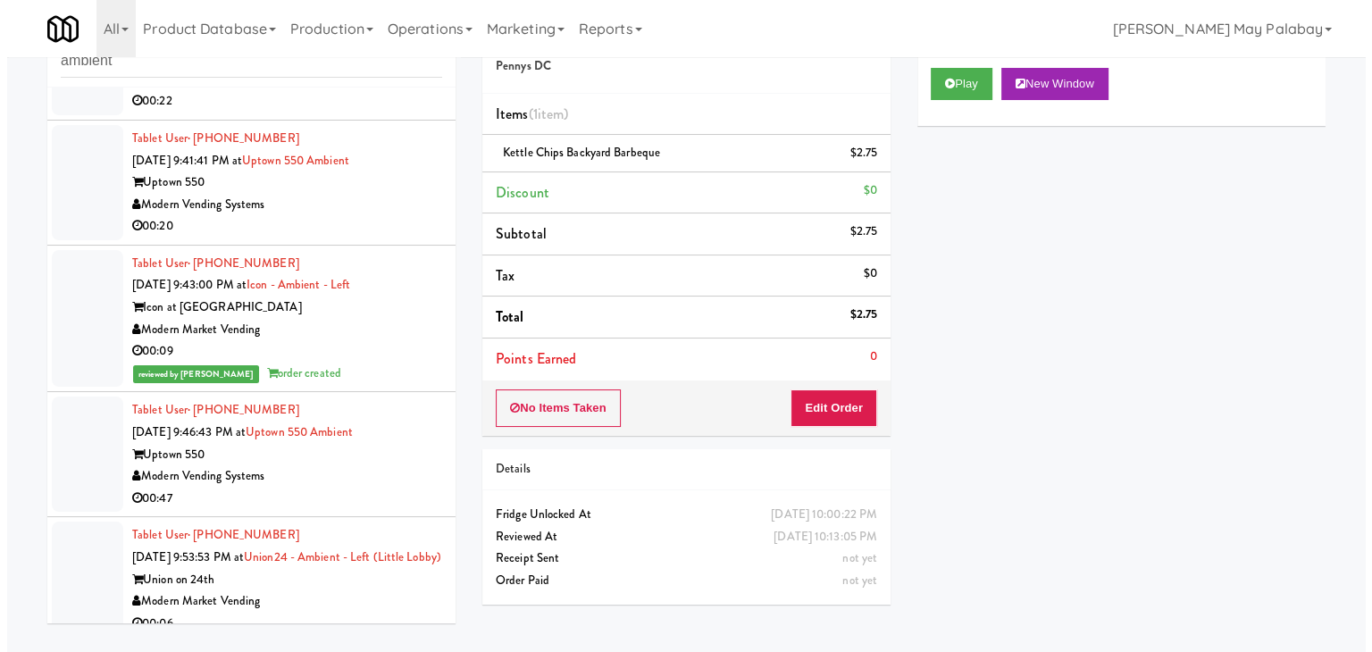
scroll to position [205, 0]
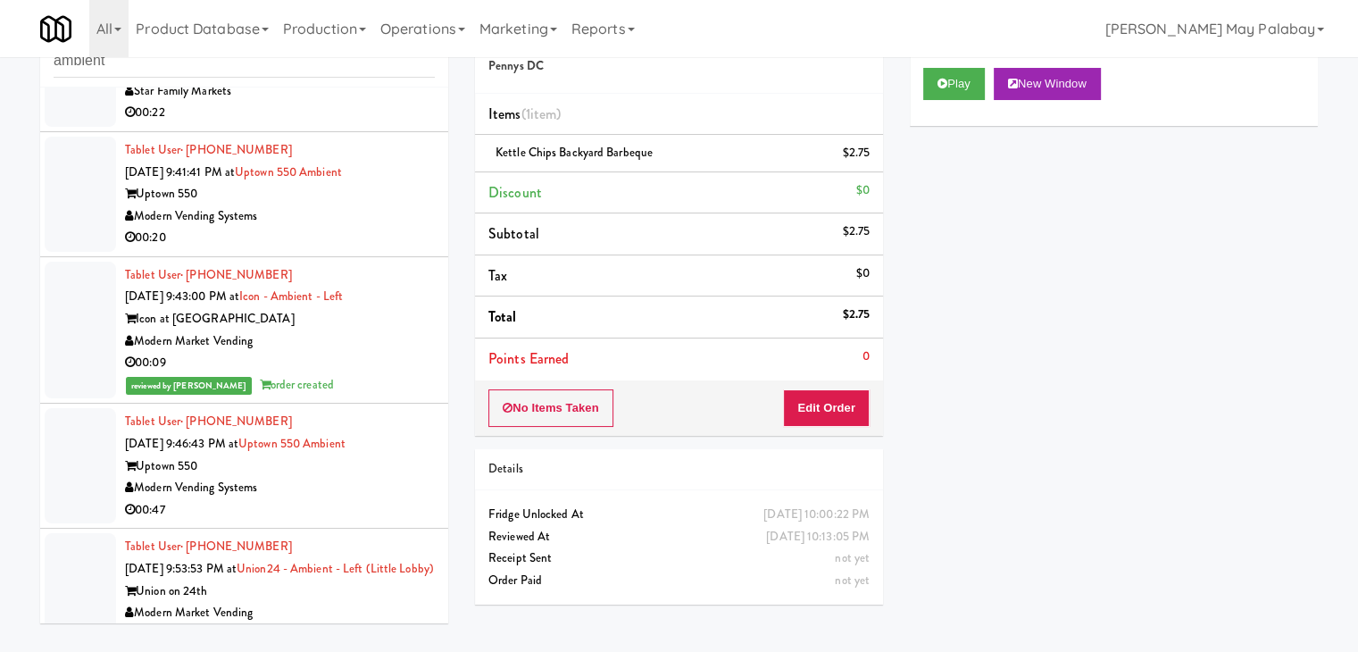
click at [349, 249] on div "00:20" at bounding box center [280, 238] width 310 height 22
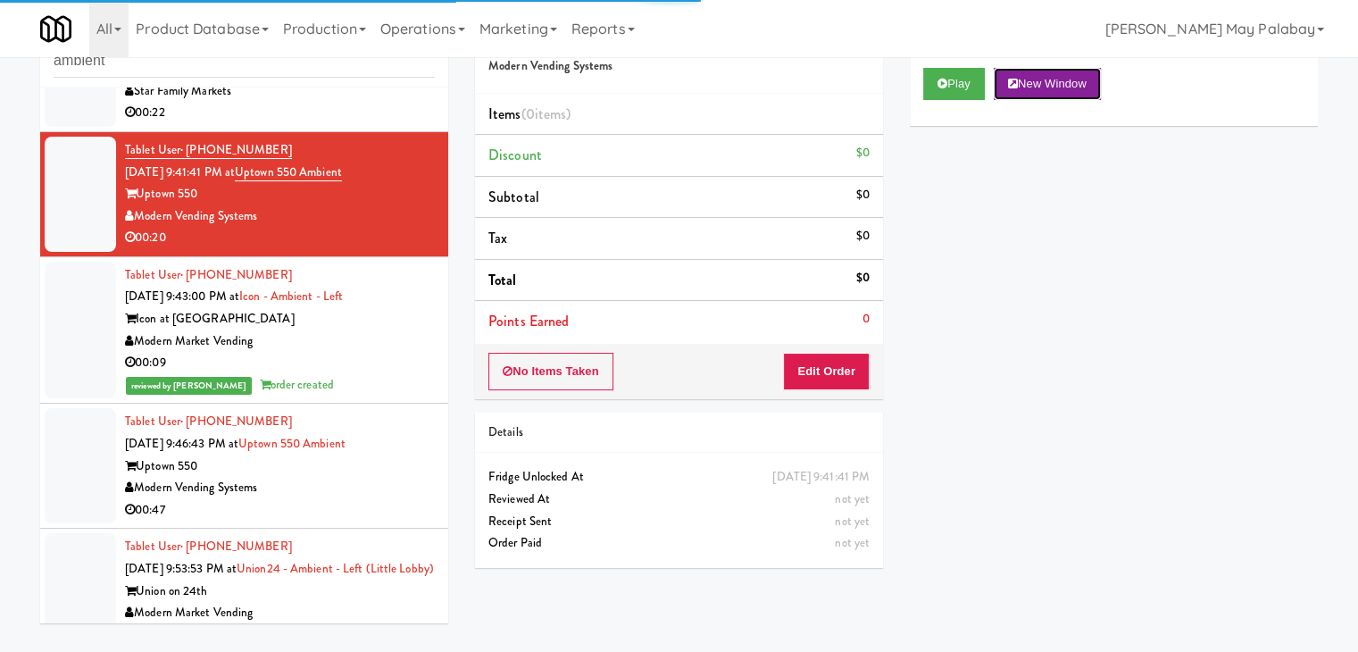
click at [1040, 79] on button "New Window" at bounding box center [1047, 84] width 107 height 32
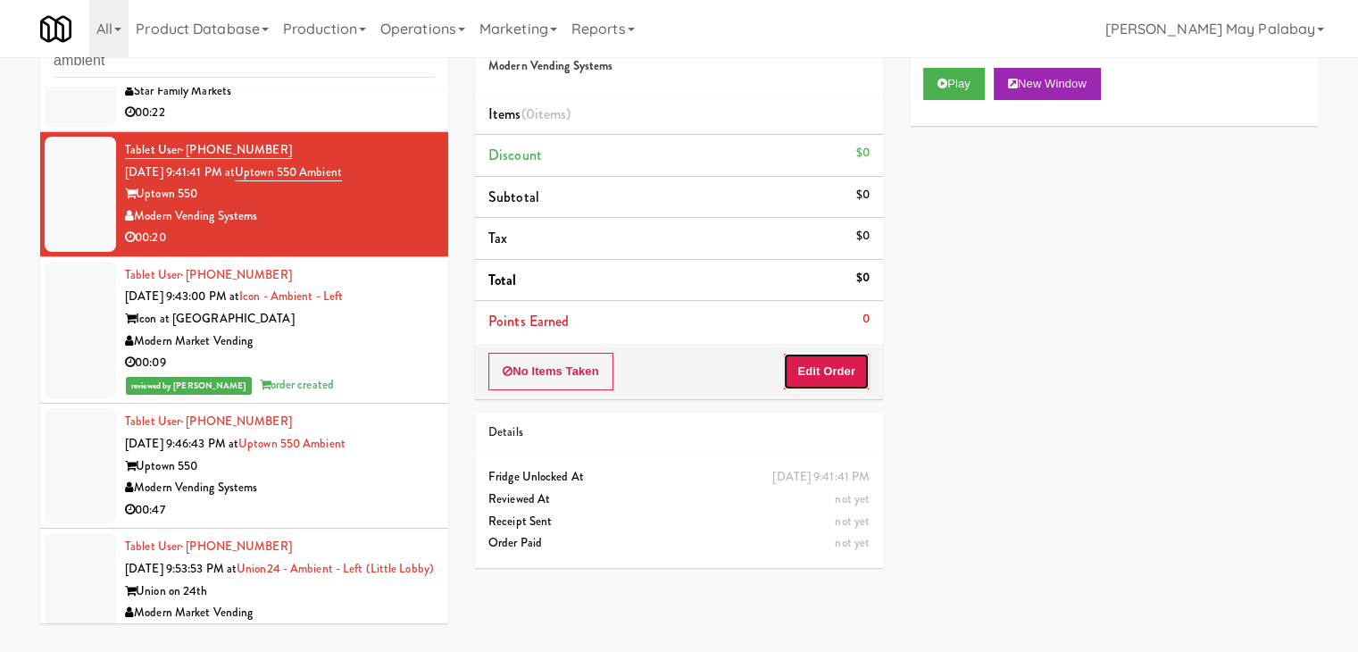
click at [818, 365] on button "Edit Order" at bounding box center [826, 372] width 87 height 38
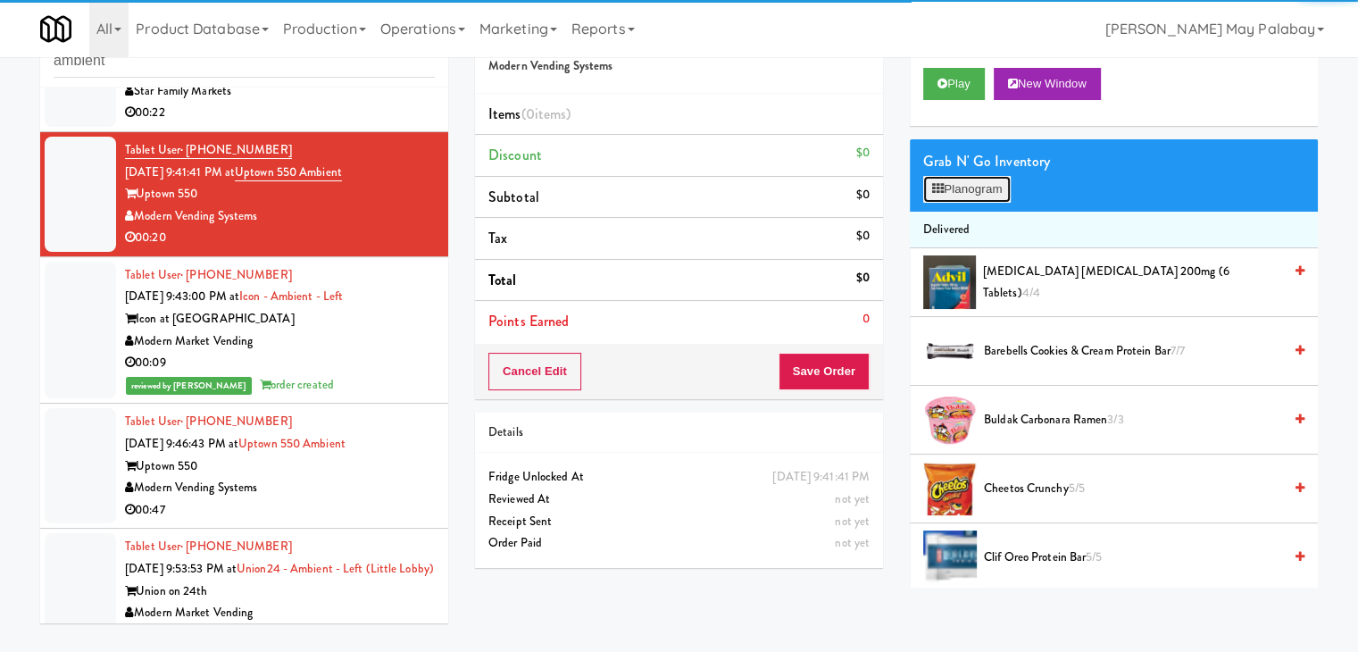
click at [978, 197] on button "Planogram" at bounding box center [968, 189] width 88 height 27
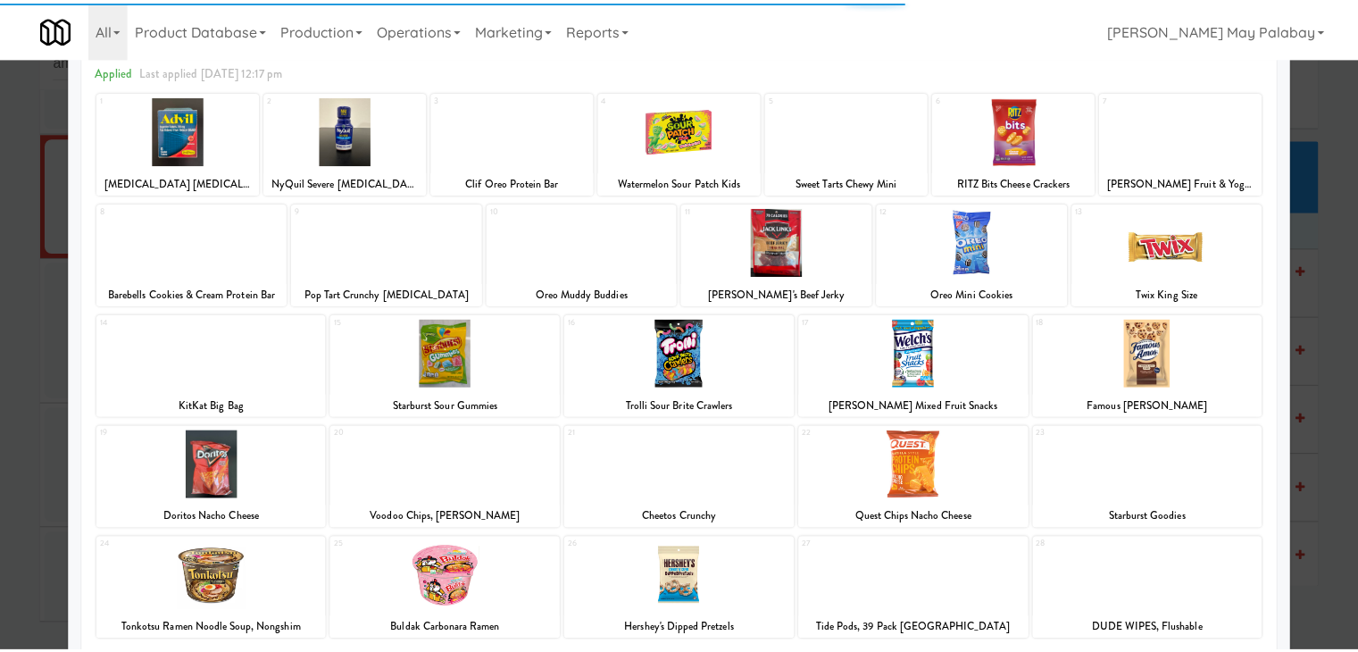
scroll to position [89, 0]
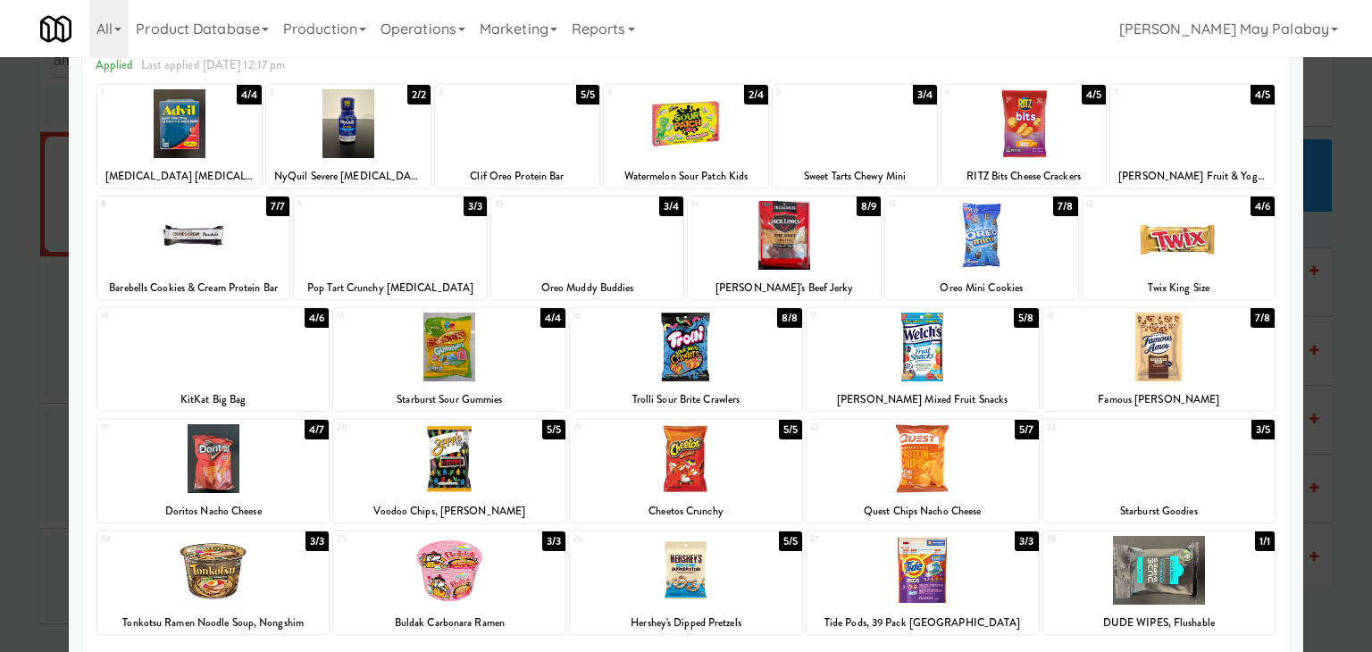
click at [261, 232] on div at bounding box center [193, 235] width 193 height 69
drag, startPoint x: 984, startPoint y: 483, endPoint x: 1034, endPoint y: 482, distance: 50.0
click at [984, 483] on div at bounding box center [923, 458] width 232 height 69
click at [1164, 128] on div at bounding box center [1192, 123] width 164 height 69
click at [1313, 313] on div at bounding box center [686, 326] width 1372 height 652
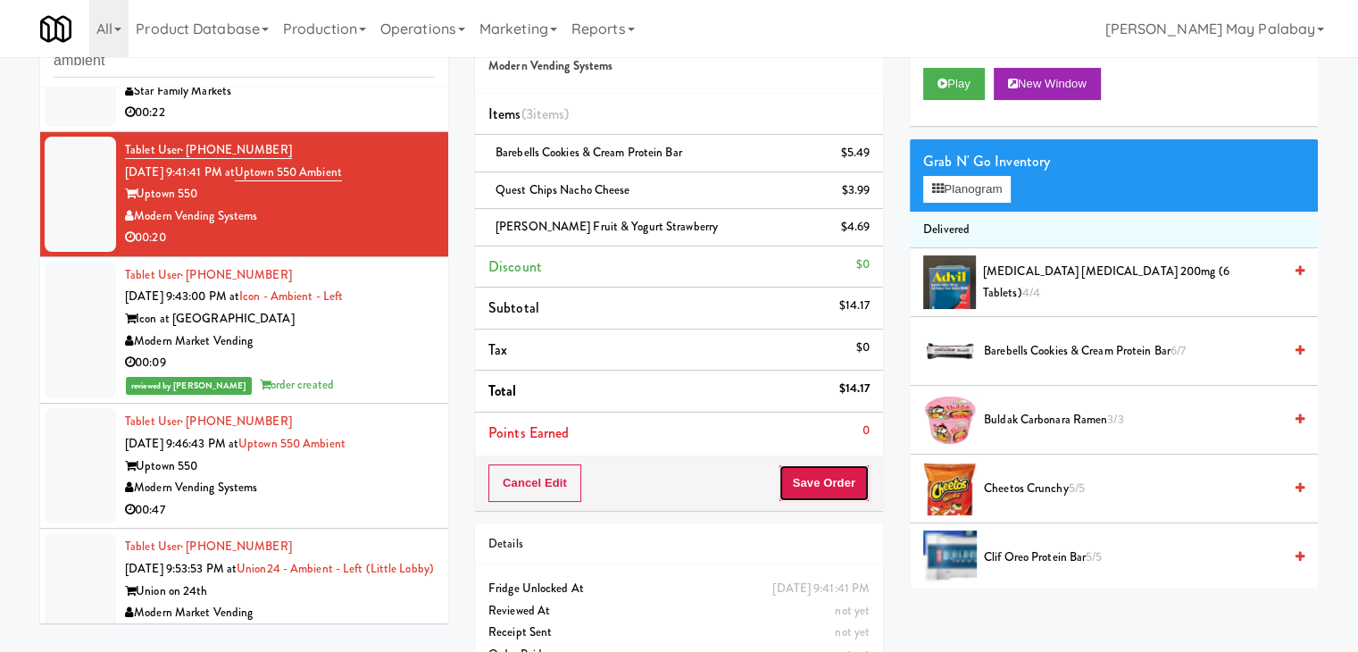
click at [853, 481] on button "Save Order" at bounding box center [824, 483] width 91 height 38
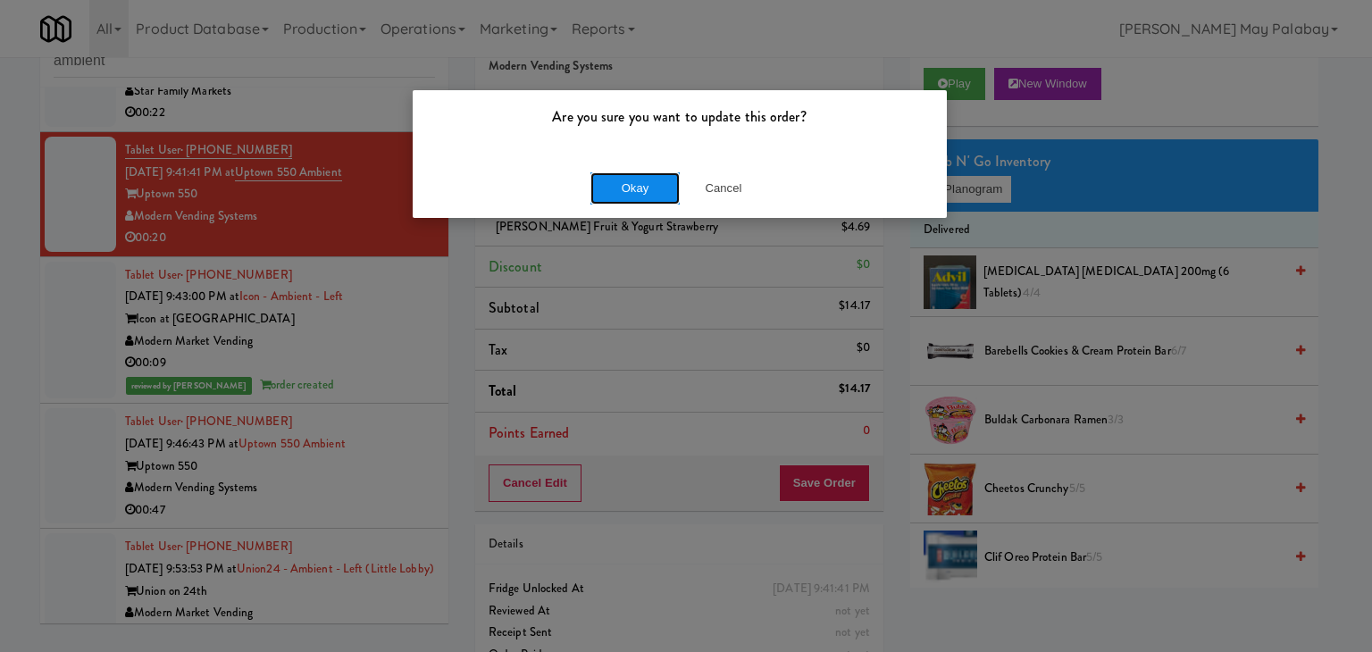
click at [648, 190] on button "Okay" at bounding box center [634, 188] width 89 height 32
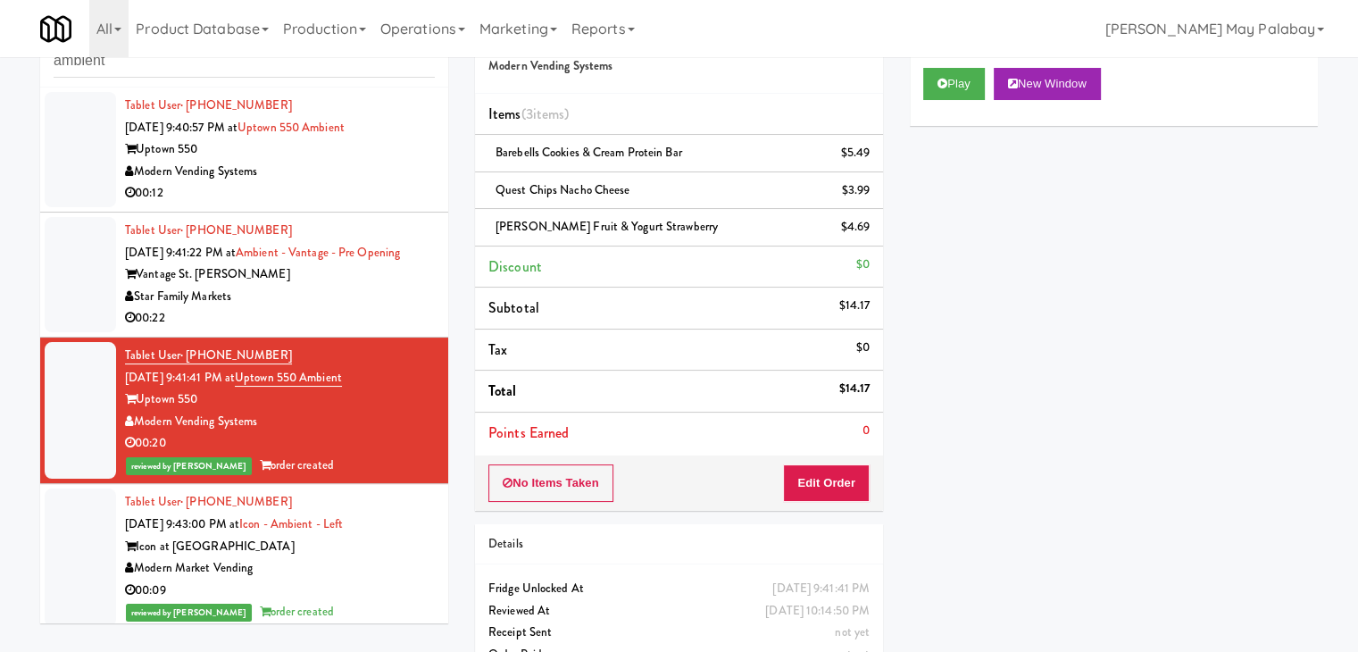
click at [343, 162] on div "Modern Vending Systems" at bounding box center [280, 172] width 310 height 22
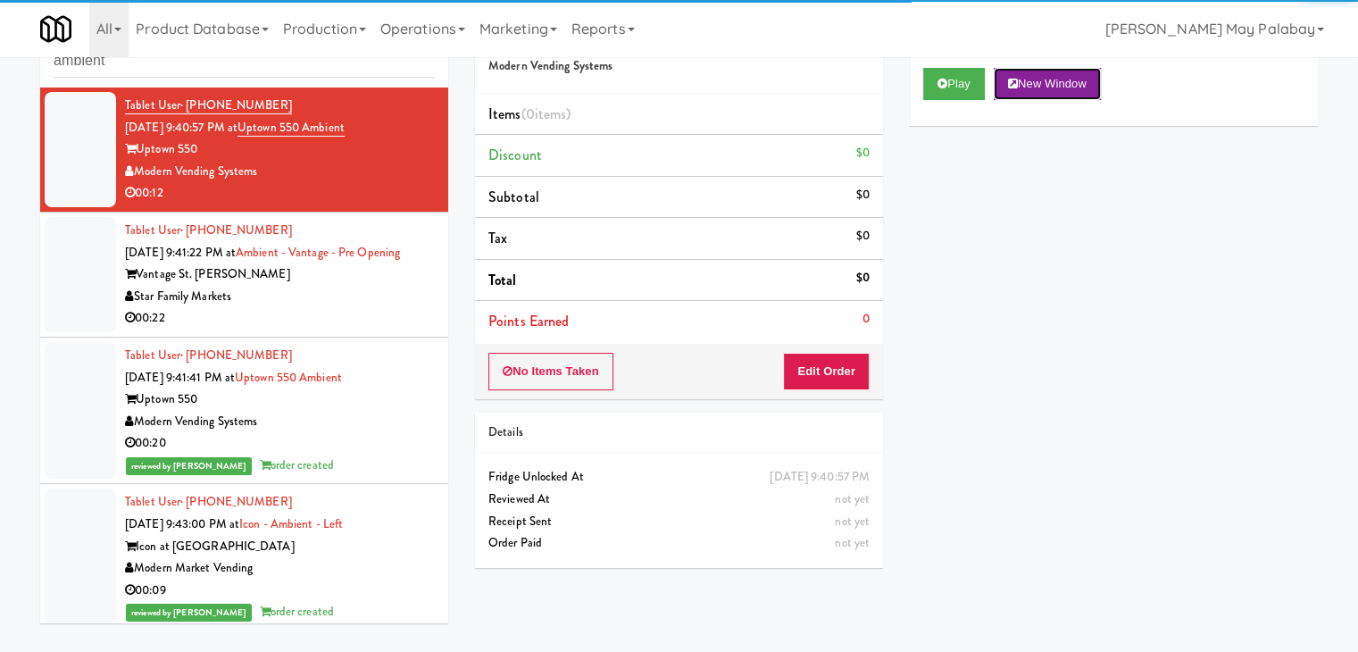
click at [1033, 76] on button "New Window" at bounding box center [1047, 84] width 107 height 32
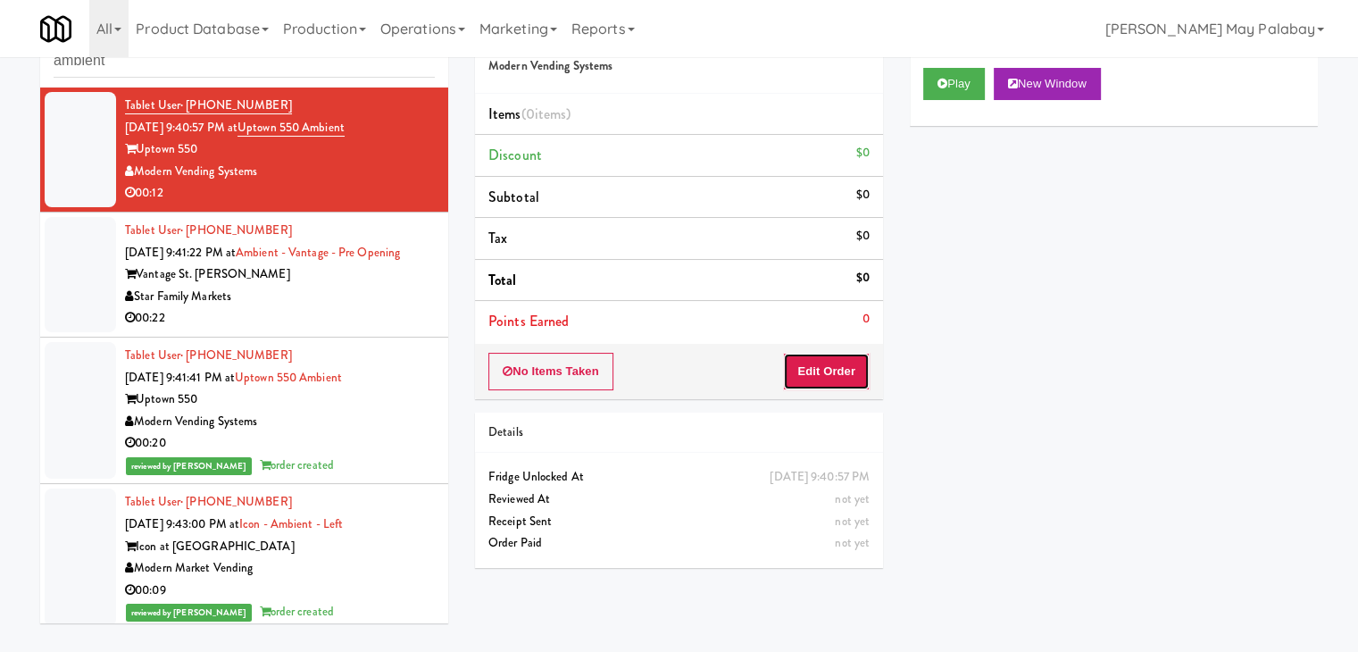
click at [840, 362] on button "Edit Order" at bounding box center [826, 372] width 87 height 38
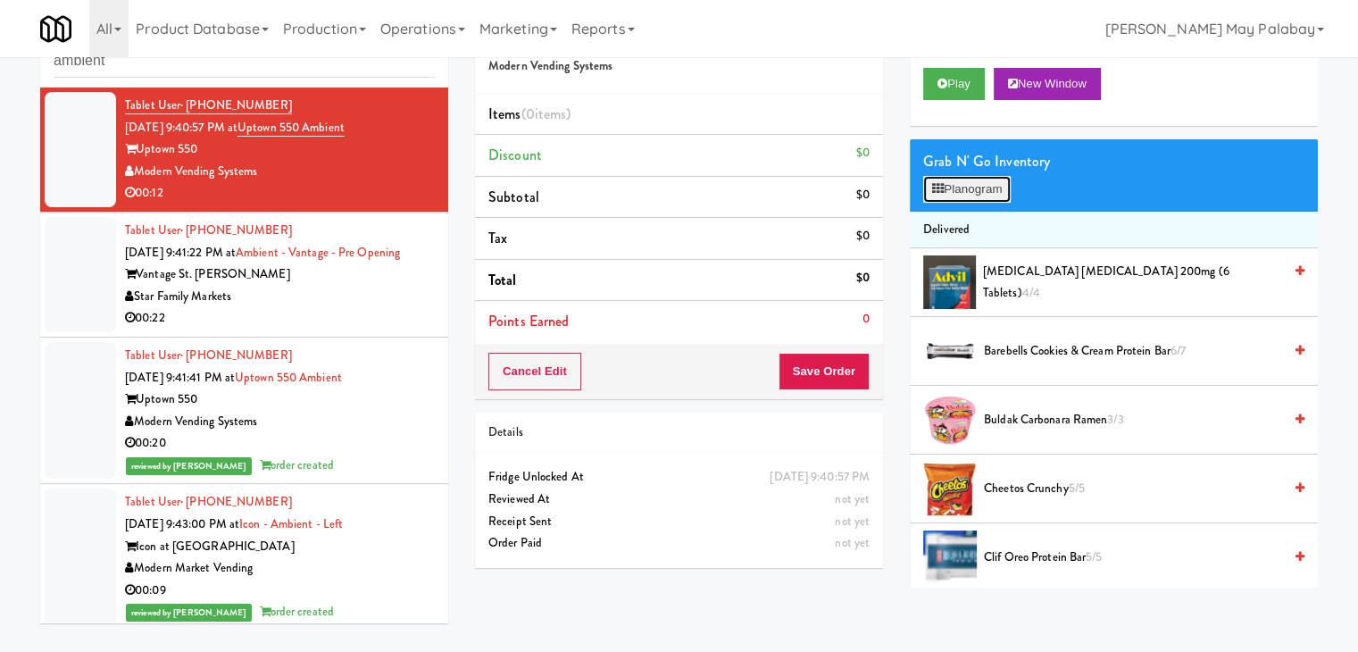
click at [990, 180] on button "Planogram" at bounding box center [968, 189] width 88 height 27
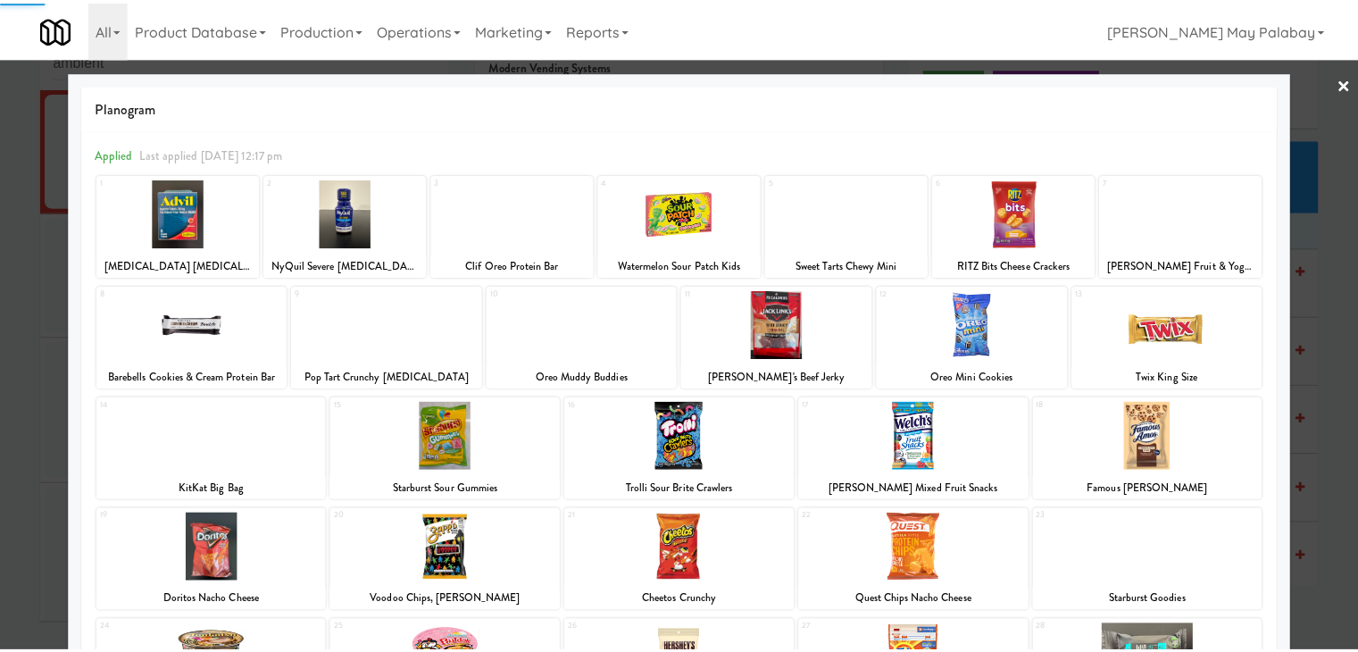
scroll to position [89, 0]
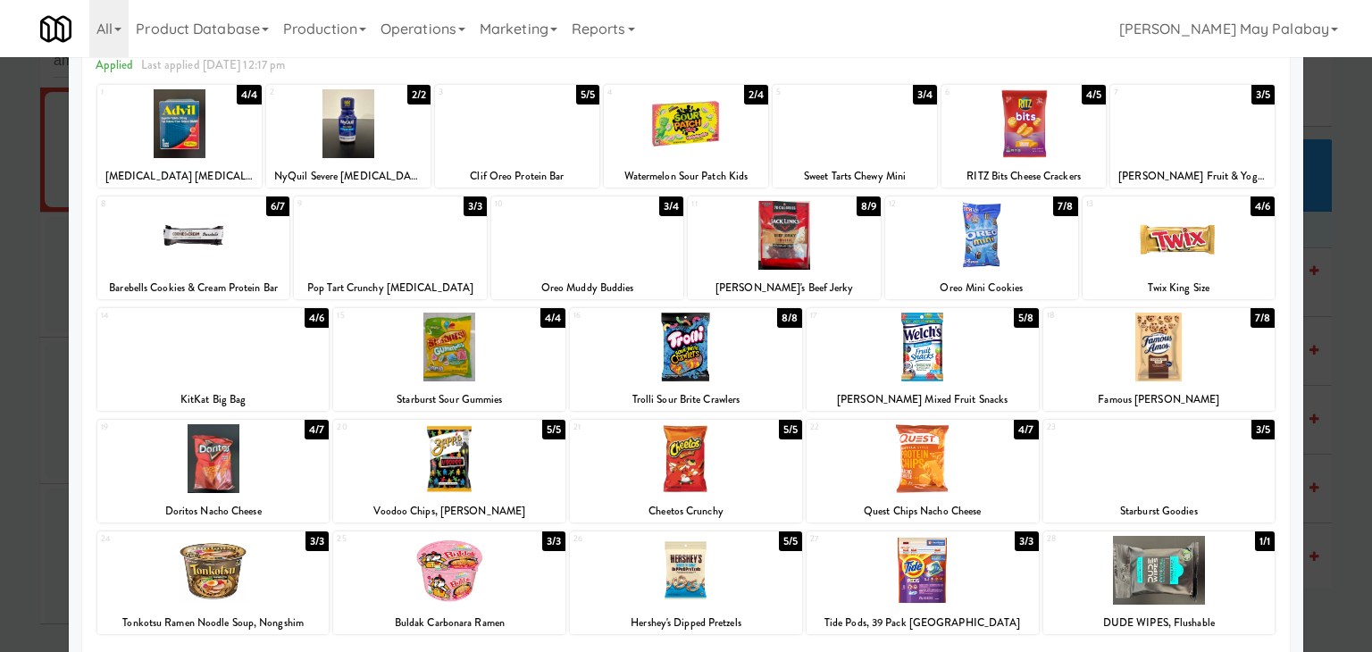
click at [281, 230] on div at bounding box center [193, 235] width 193 height 69
click at [1173, 151] on div at bounding box center [1192, 123] width 164 height 69
click at [1329, 357] on div at bounding box center [686, 326] width 1372 height 652
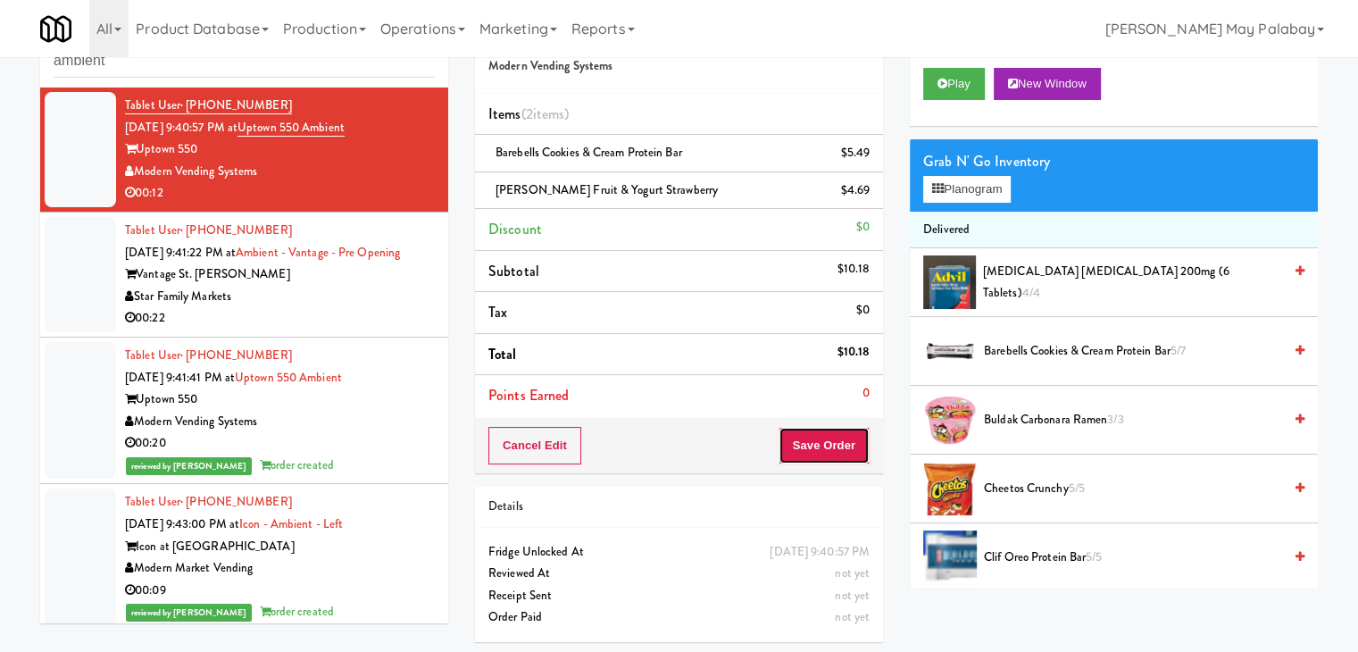
click at [825, 433] on button "Save Order" at bounding box center [824, 446] width 91 height 38
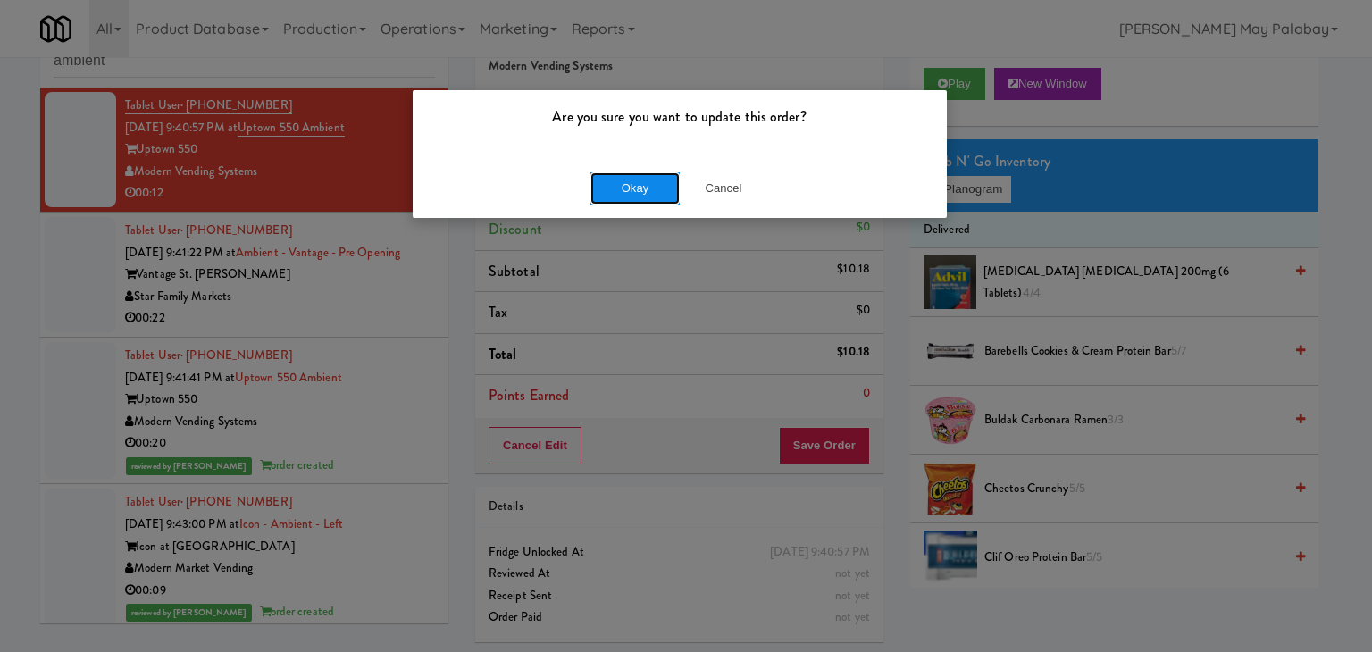
click at [673, 196] on button "Okay" at bounding box center [634, 188] width 89 height 32
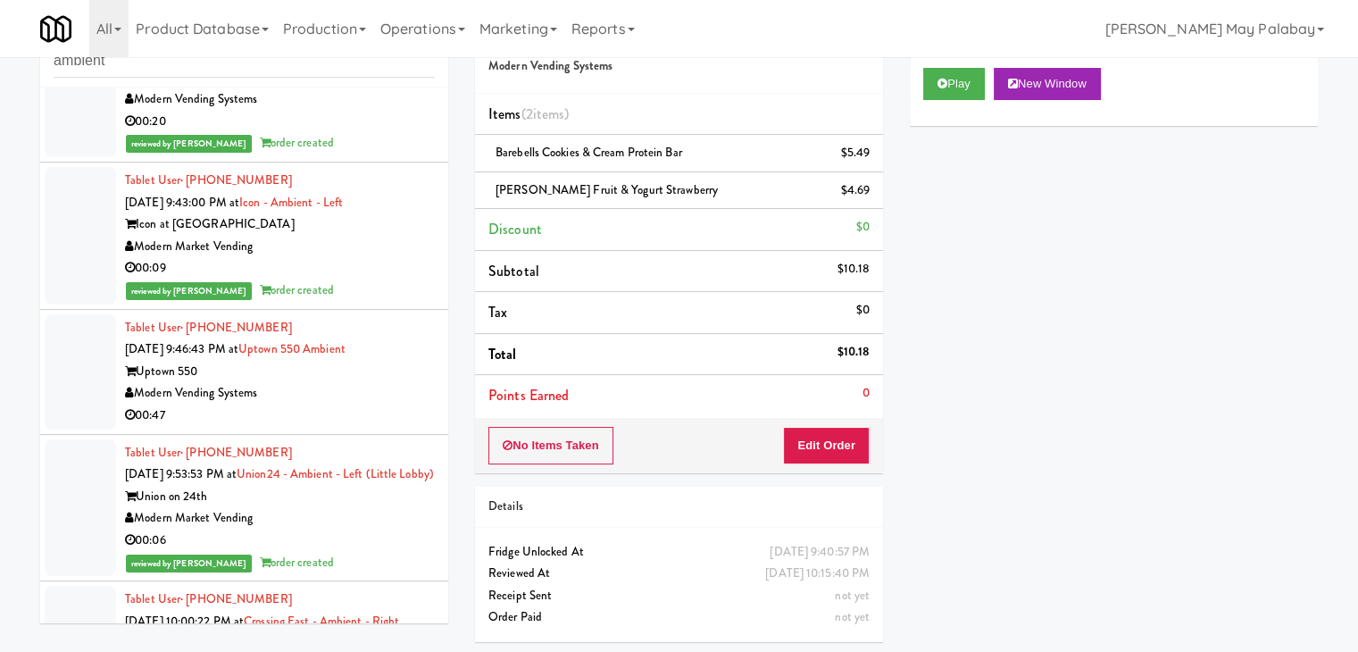
scroll to position [357, 0]
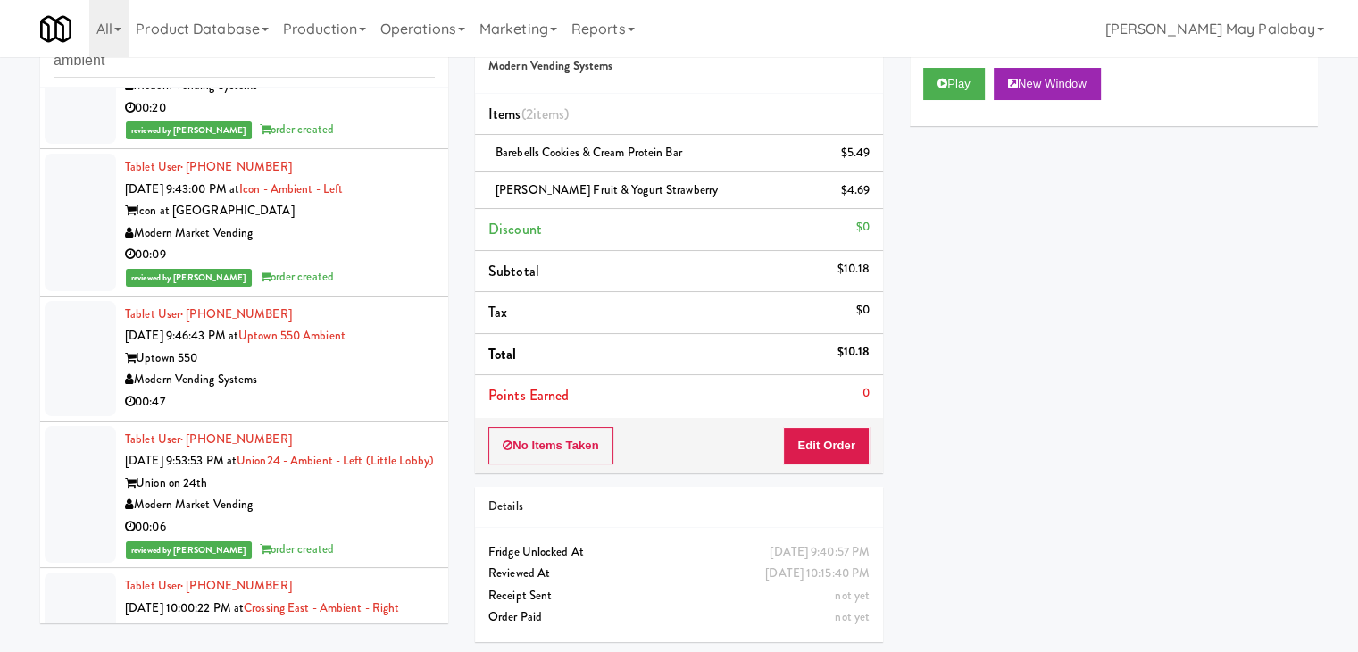
click at [314, 414] on div "00:47" at bounding box center [280, 402] width 310 height 22
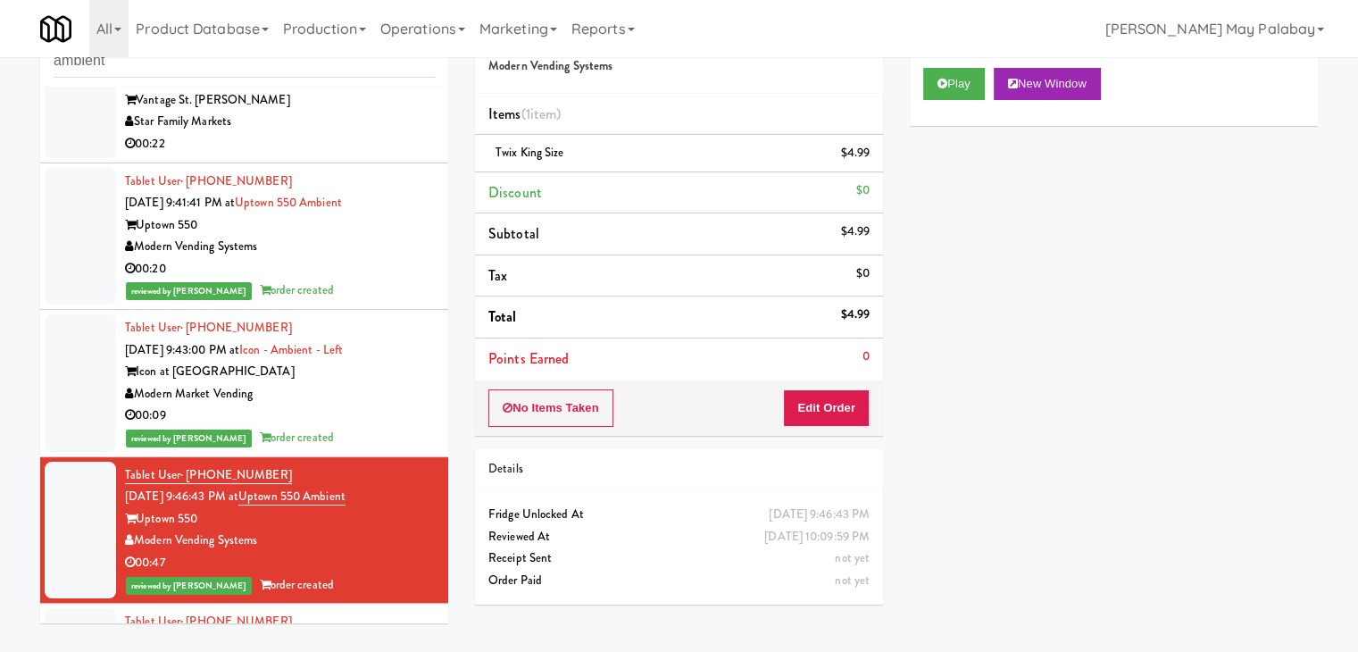
scroll to position [179, 0]
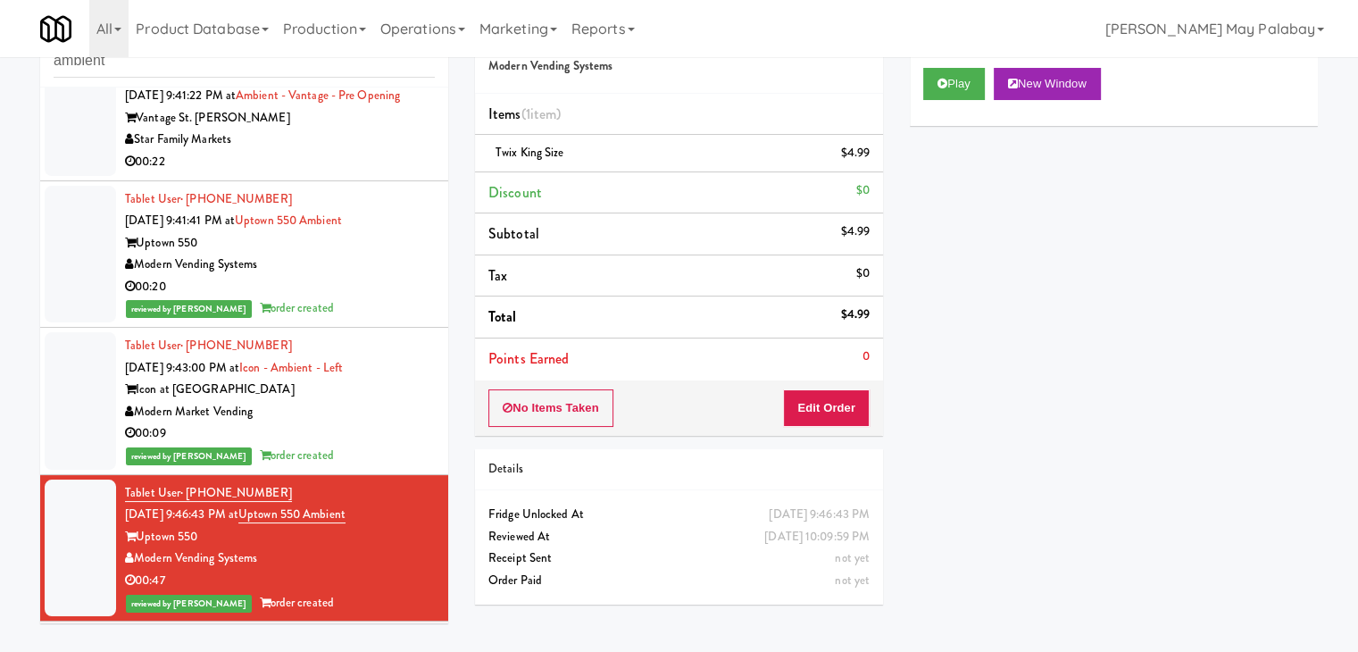
click at [342, 151] on div "Star Family Markets" at bounding box center [280, 140] width 310 height 22
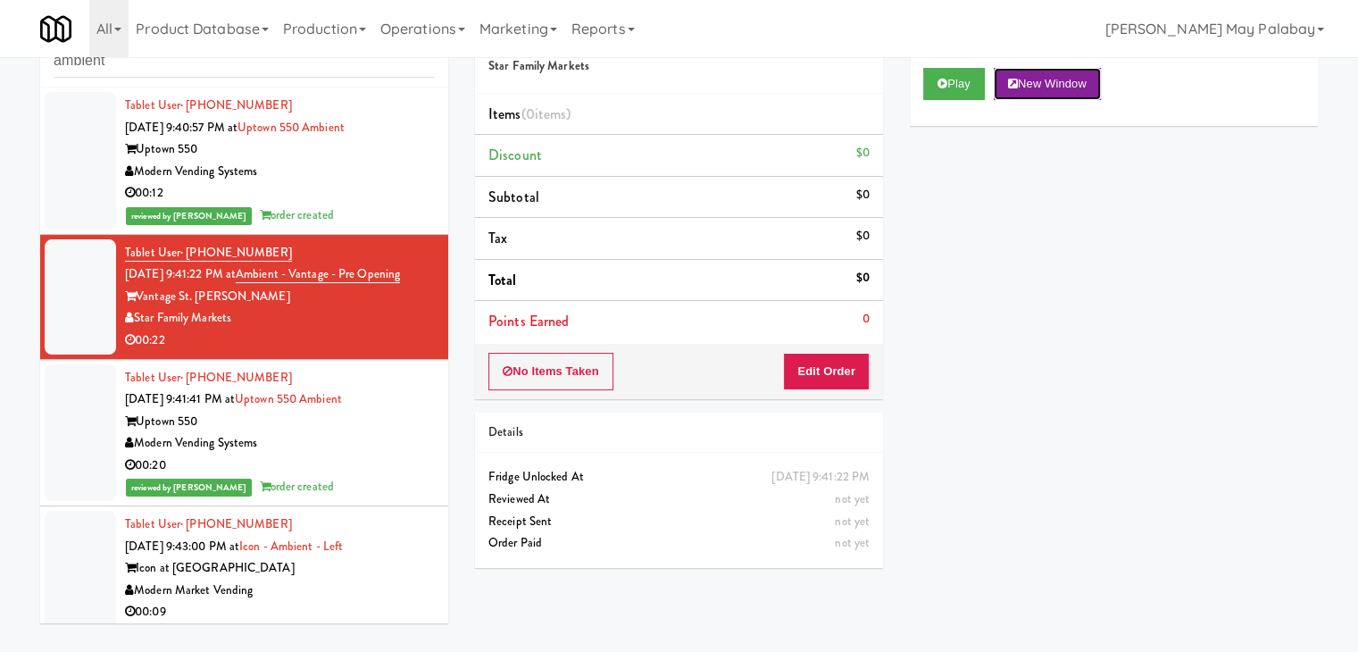
click at [1065, 79] on button "New Window" at bounding box center [1047, 84] width 107 height 32
click at [844, 369] on button "Edit Order" at bounding box center [826, 372] width 87 height 38
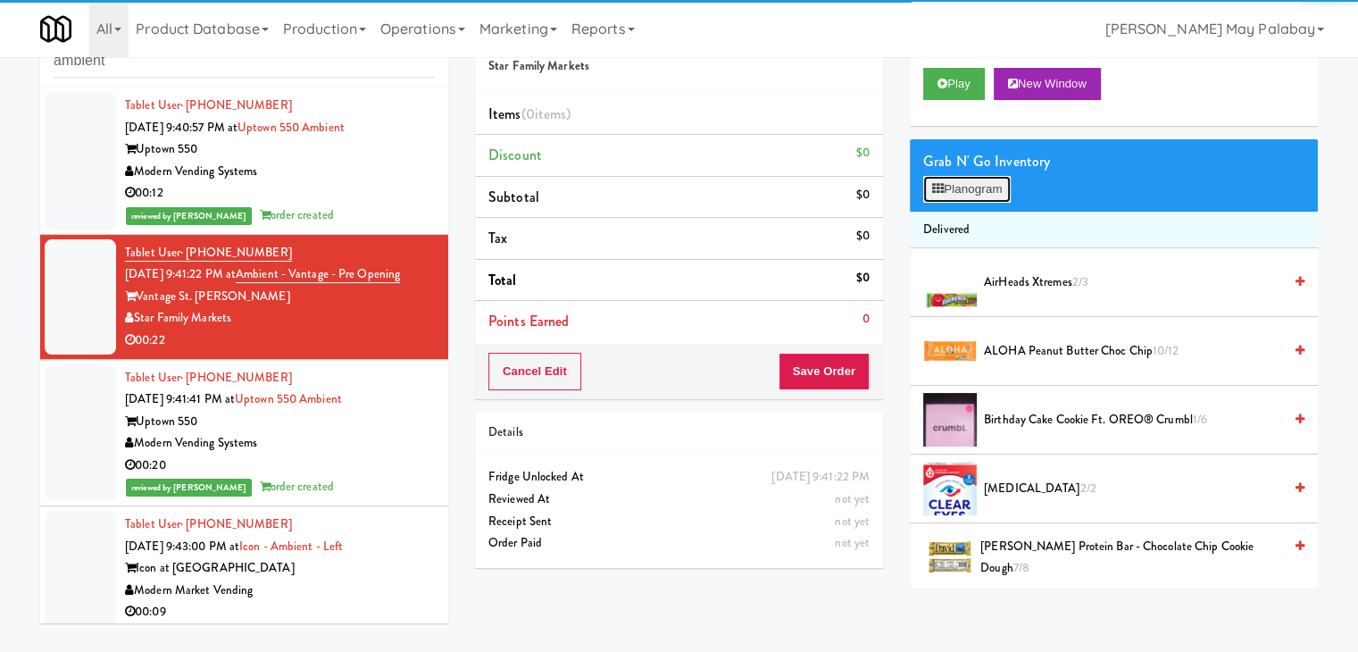
click at [952, 188] on button "Planogram" at bounding box center [968, 189] width 88 height 27
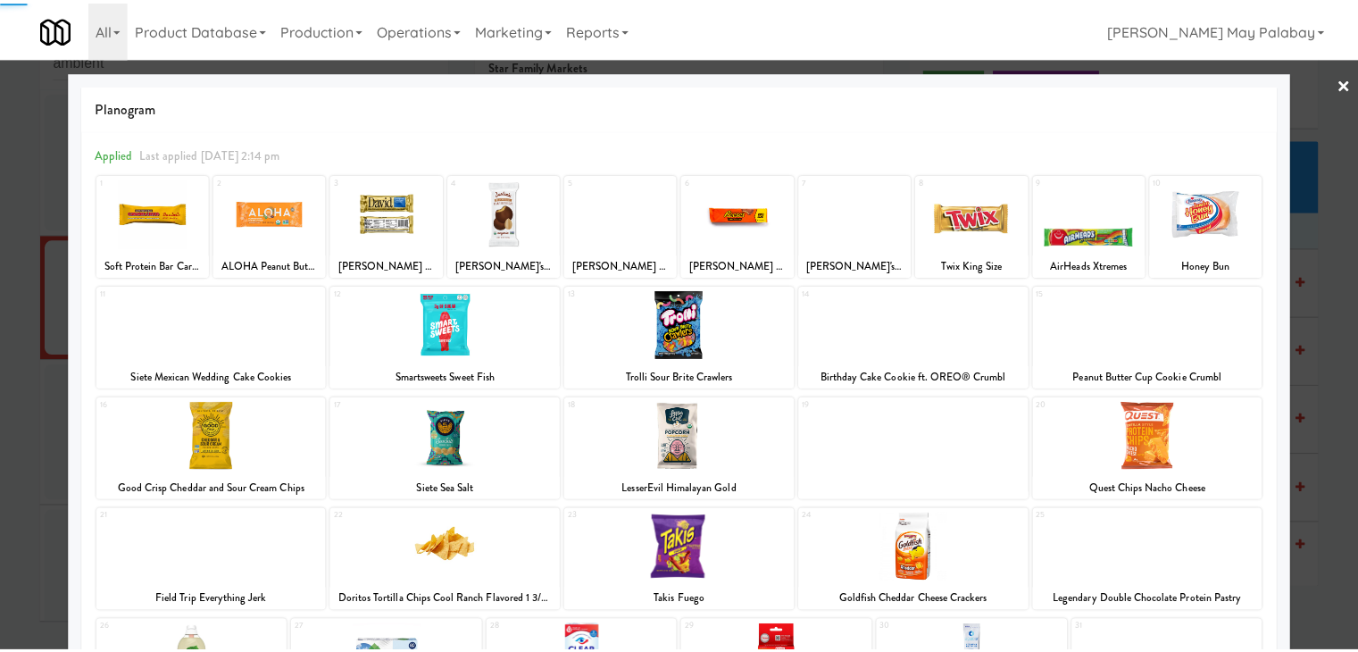
scroll to position [89, 0]
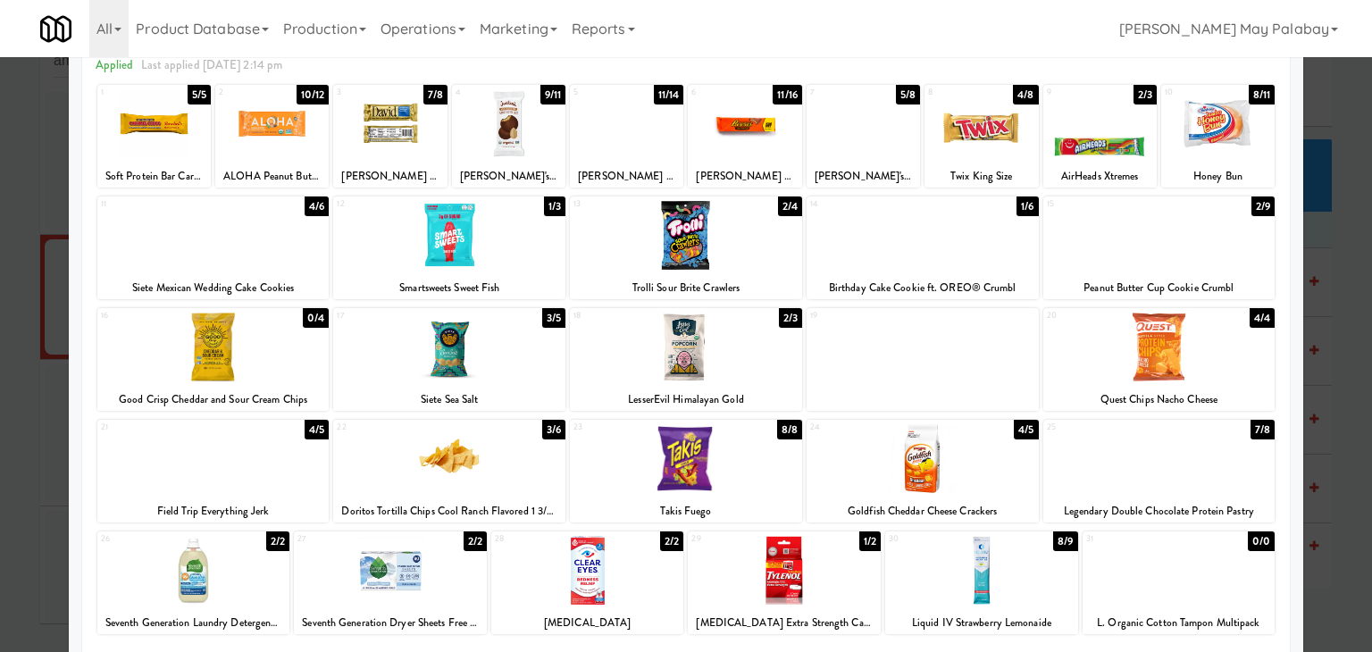
click at [1020, 247] on div at bounding box center [923, 235] width 232 height 69
click at [768, 143] on div at bounding box center [744, 123] width 113 height 69
click at [1325, 322] on div at bounding box center [686, 326] width 1372 height 652
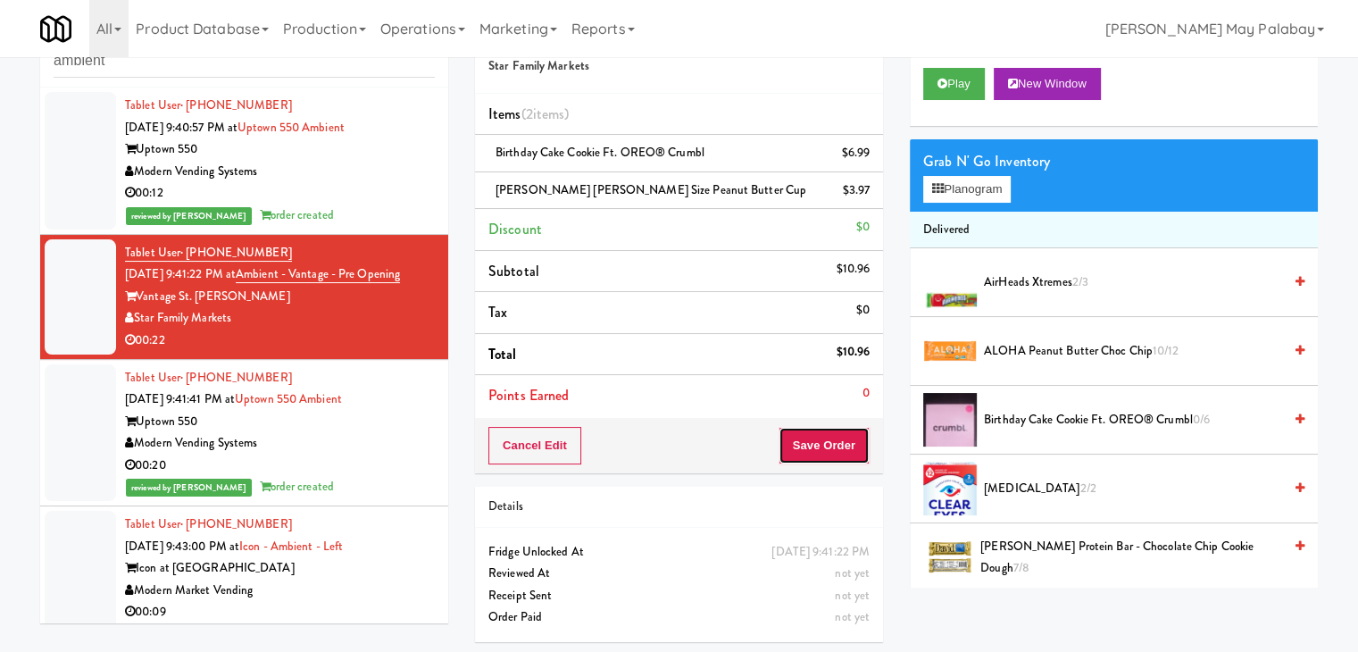
click at [830, 439] on button "Save Order" at bounding box center [824, 446] width 91 height 38
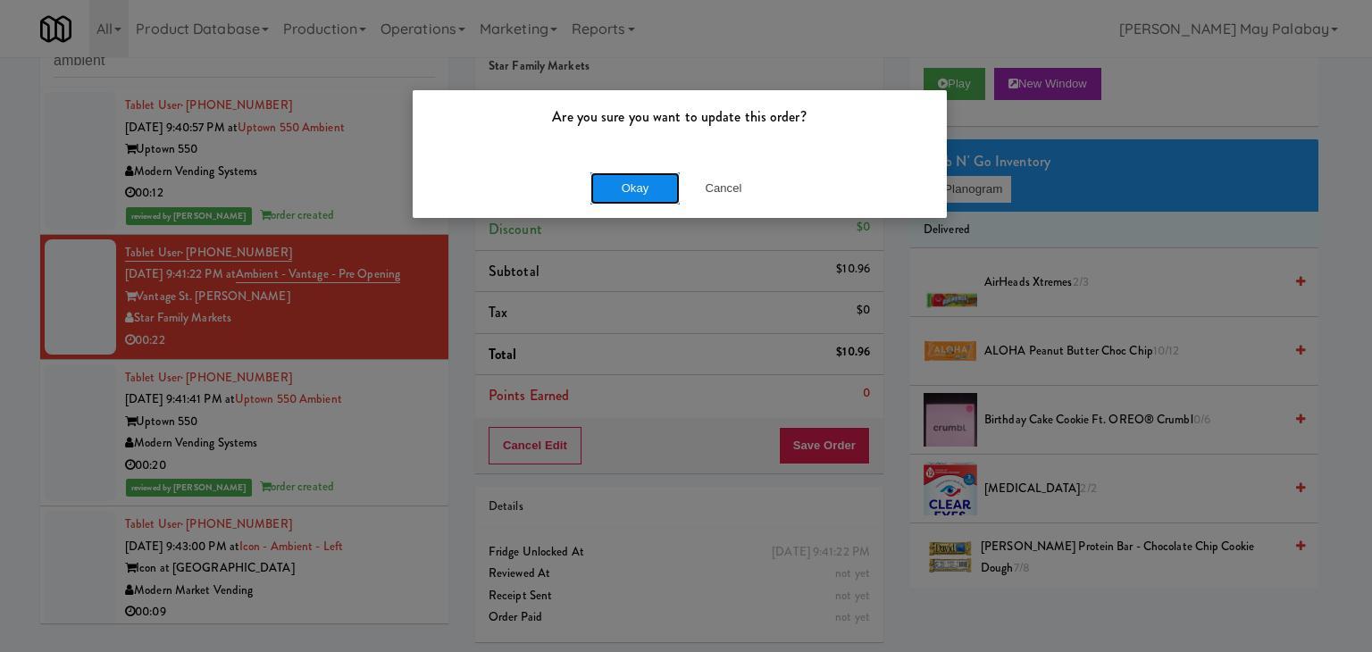
click at [658, 180] on button "Okay" at bounding box center [634, 188] width 89 height 32
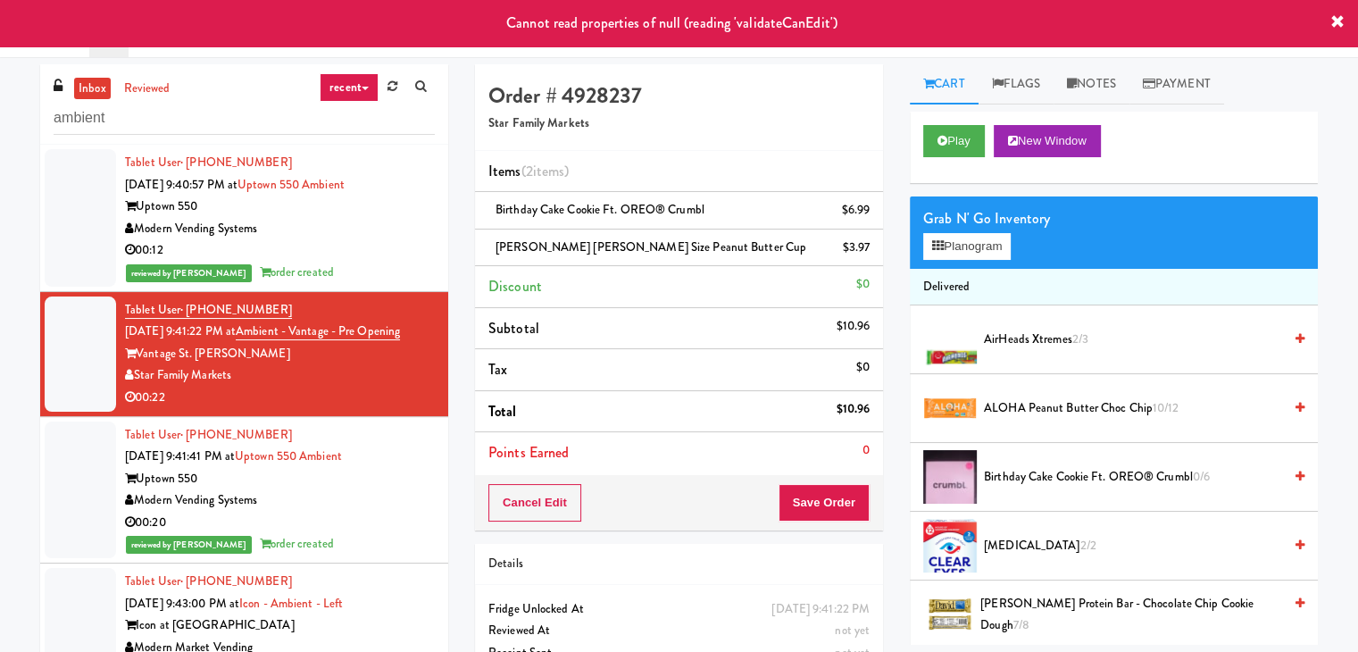
click at [346, 247] on div "00:12" at bounding box center [280, 250] width 310 height 22
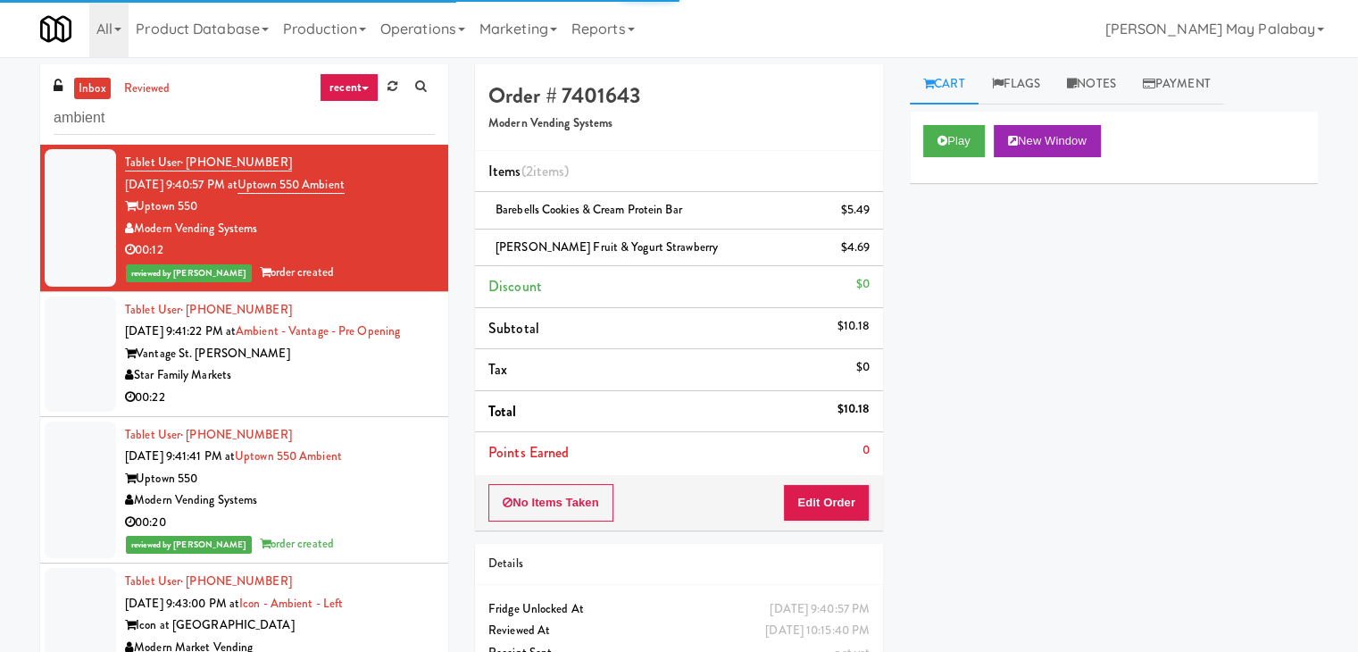
click at [388, 409] on div "00:22" at bounding box center [280, 398] width 310 height 22
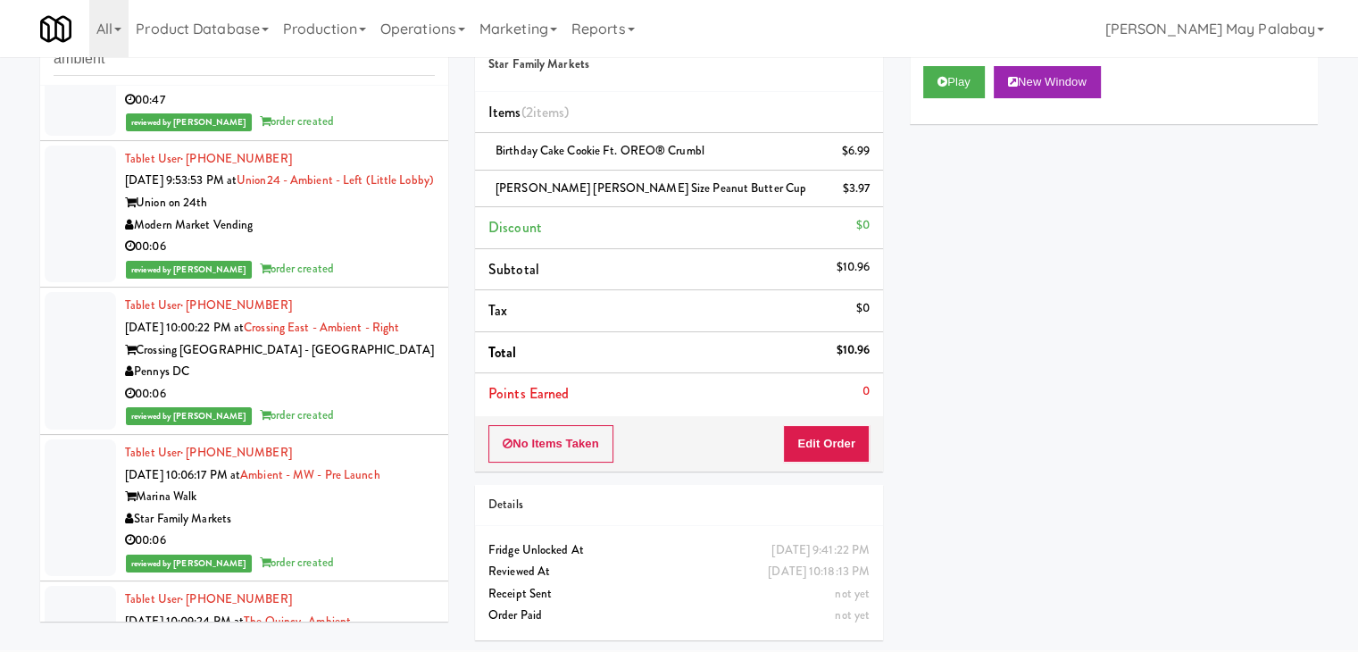
scroll to position [650, 0]
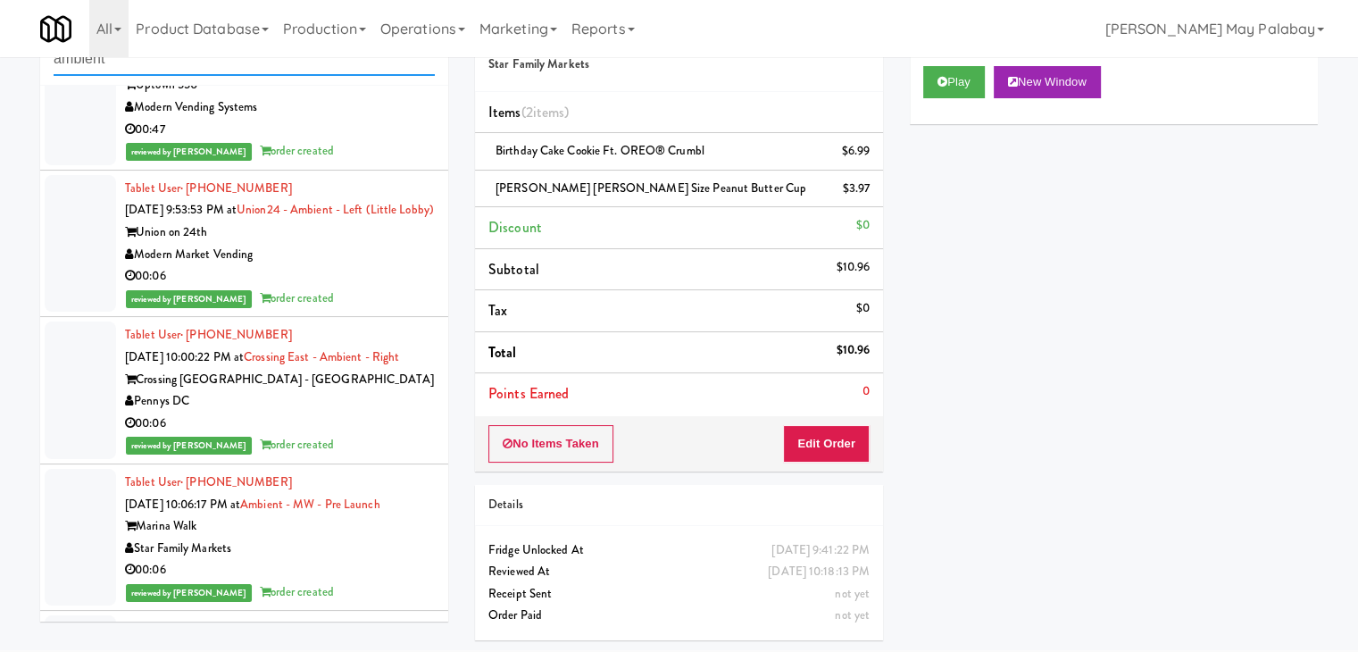
click at [186, 69] on input "ambient" at bounding box center [244, 59] width 381 height 33
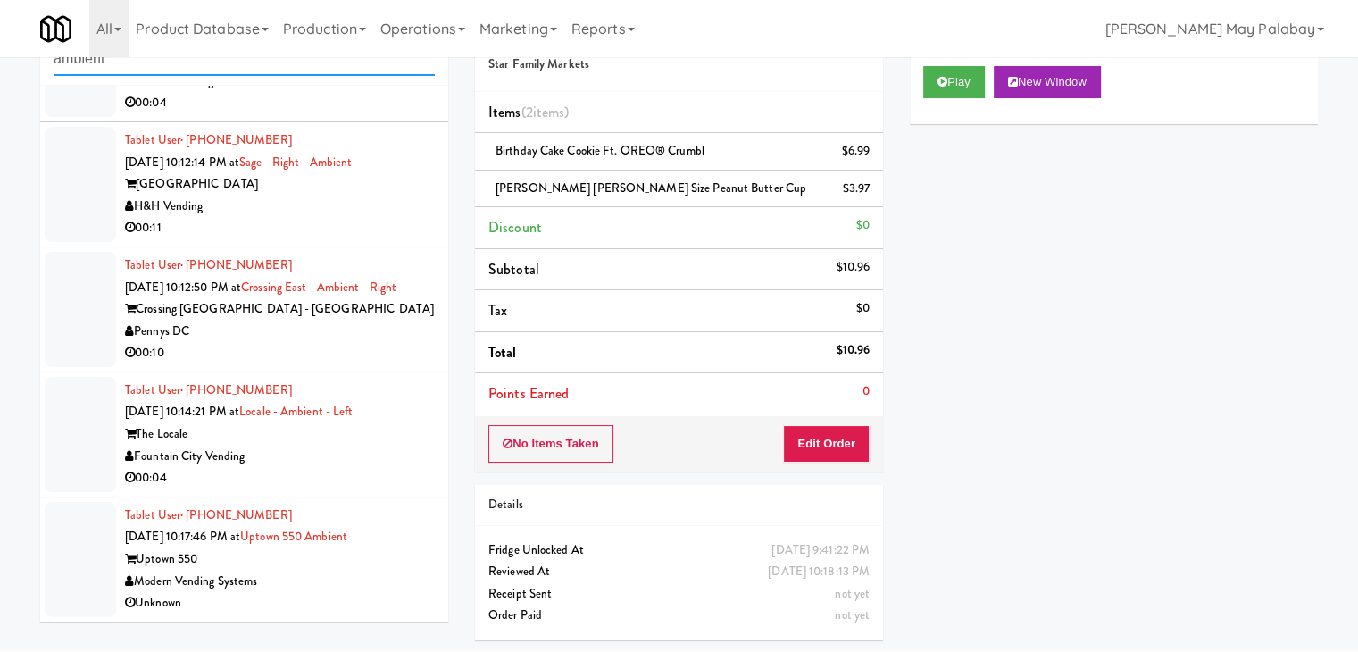
scroll to position [110, 0]
click at [297, 453] on div "Fountain City Vending" at bounding box center [280, 457] width 310 height 22
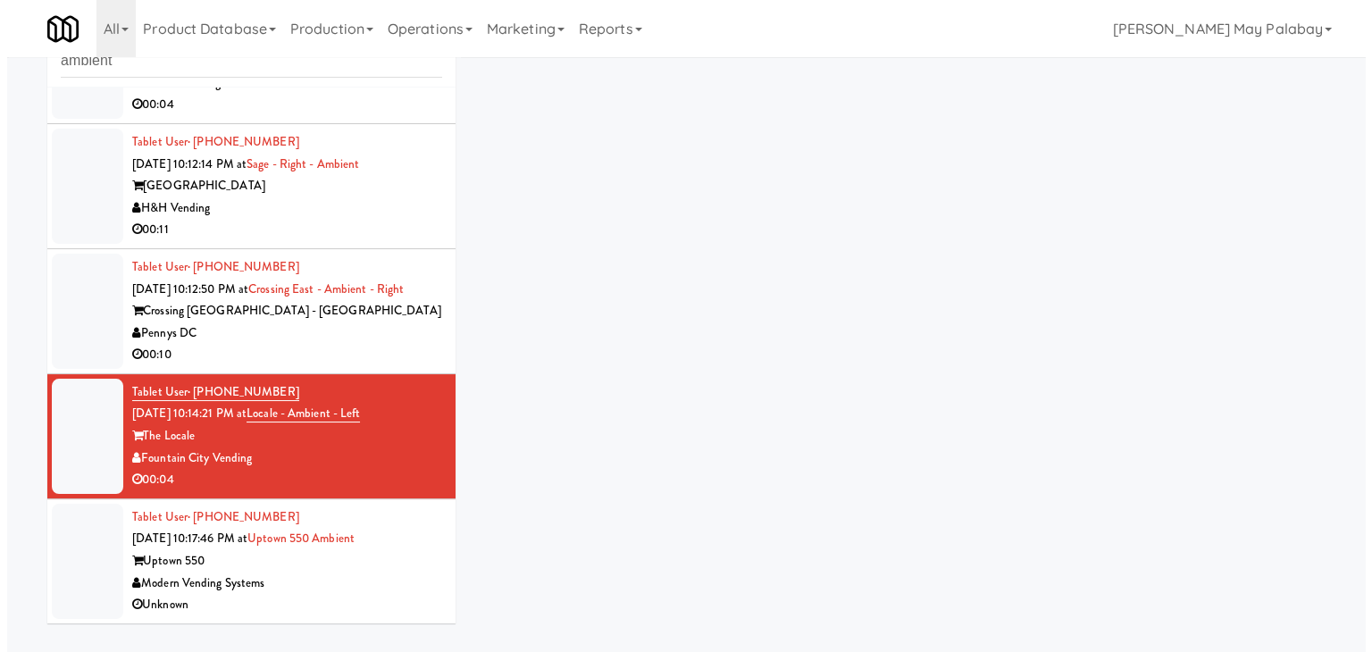
scroll to position [57, 0]
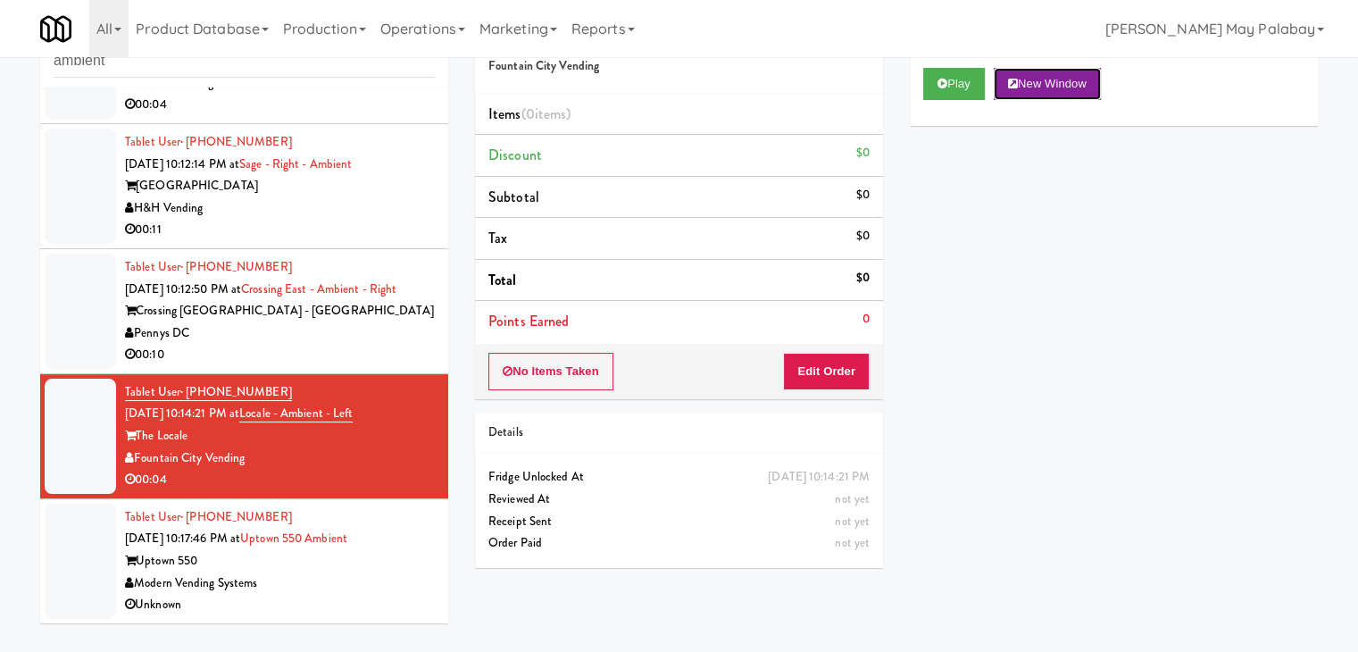
click at [1059, 83] on button "New Window" at bounding box center [1047, 84] width 107 height 32
click at [823, 369] on button "Edit Order" at bounding box center [826, 372] width 87 height 38
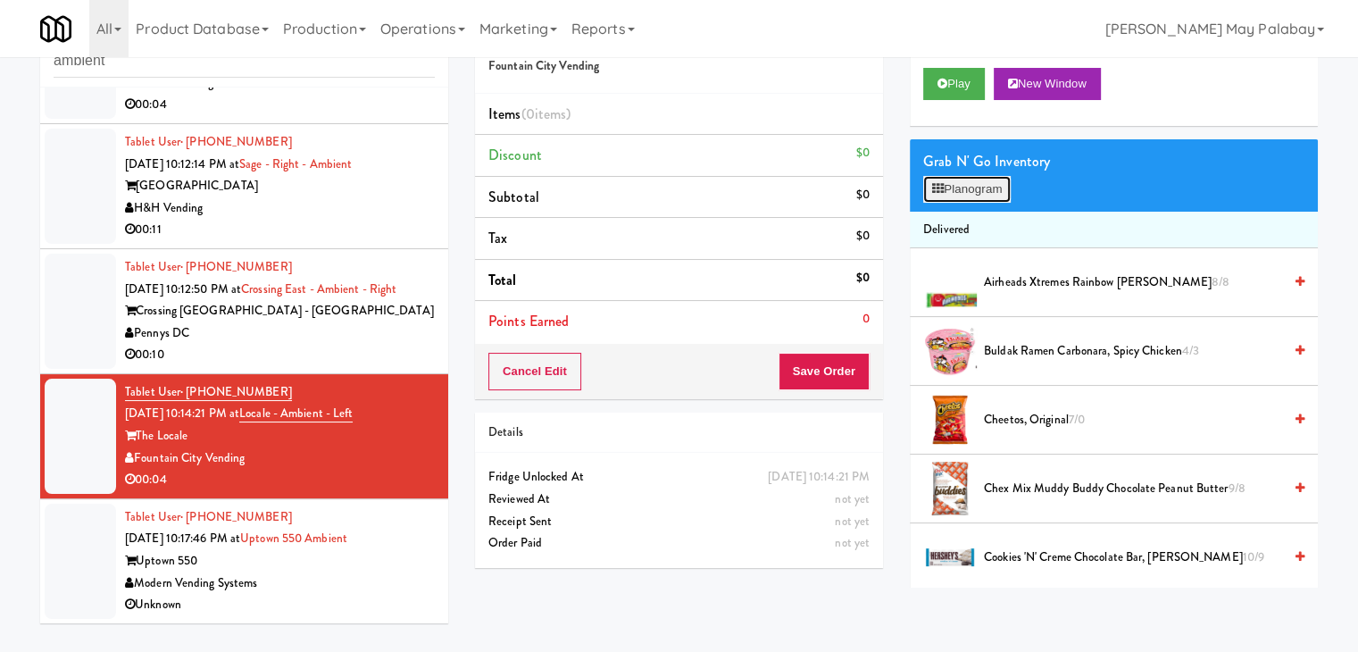
click at [994, 197] on button "Planogram" at bounding box center [968, 189] width 88 height 27
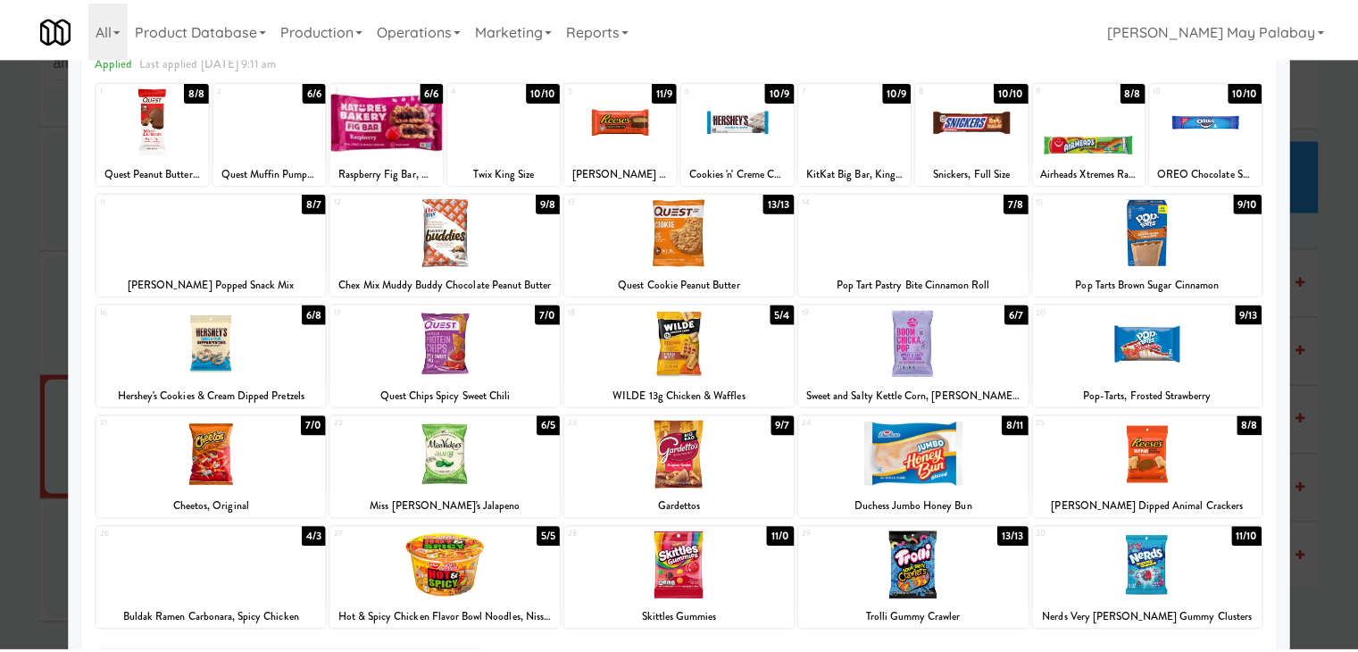
scroll to position [89, 0]
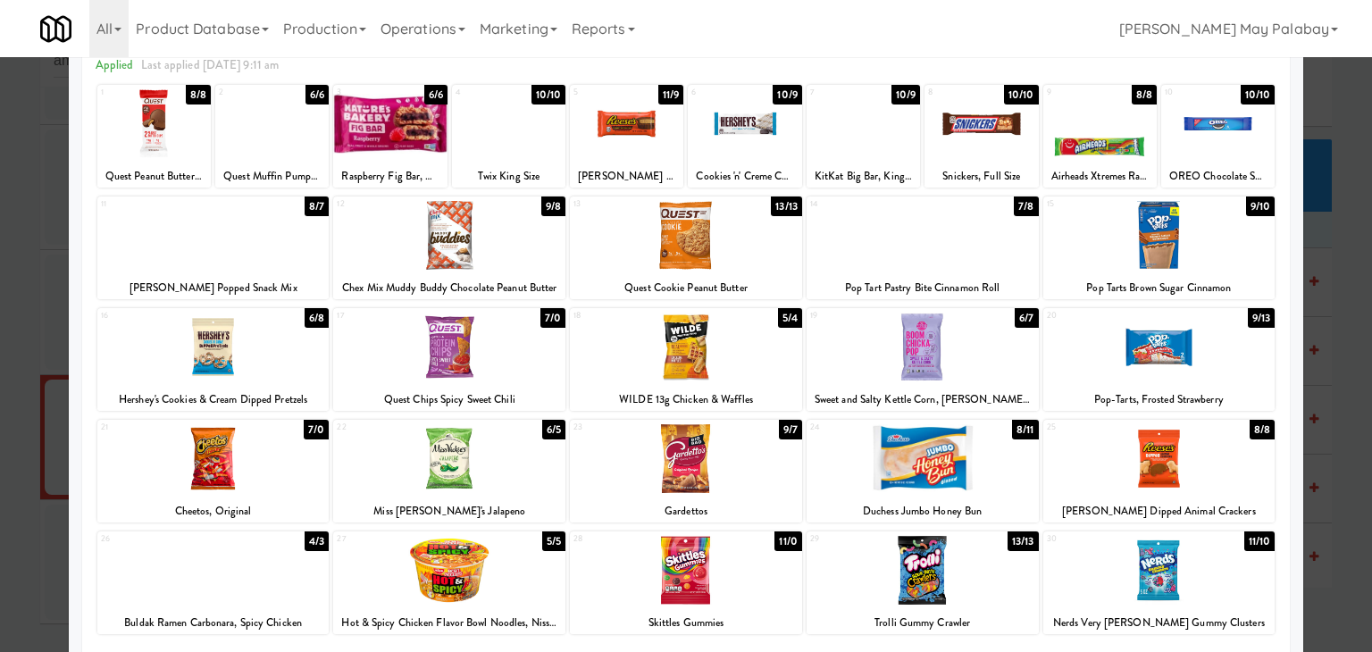
click at [1019, 458] on div at bounding box center [923, 458] width 232 height 69
click at [1342, 405] on div at bounding box center [686, 326] width 1372 height 652
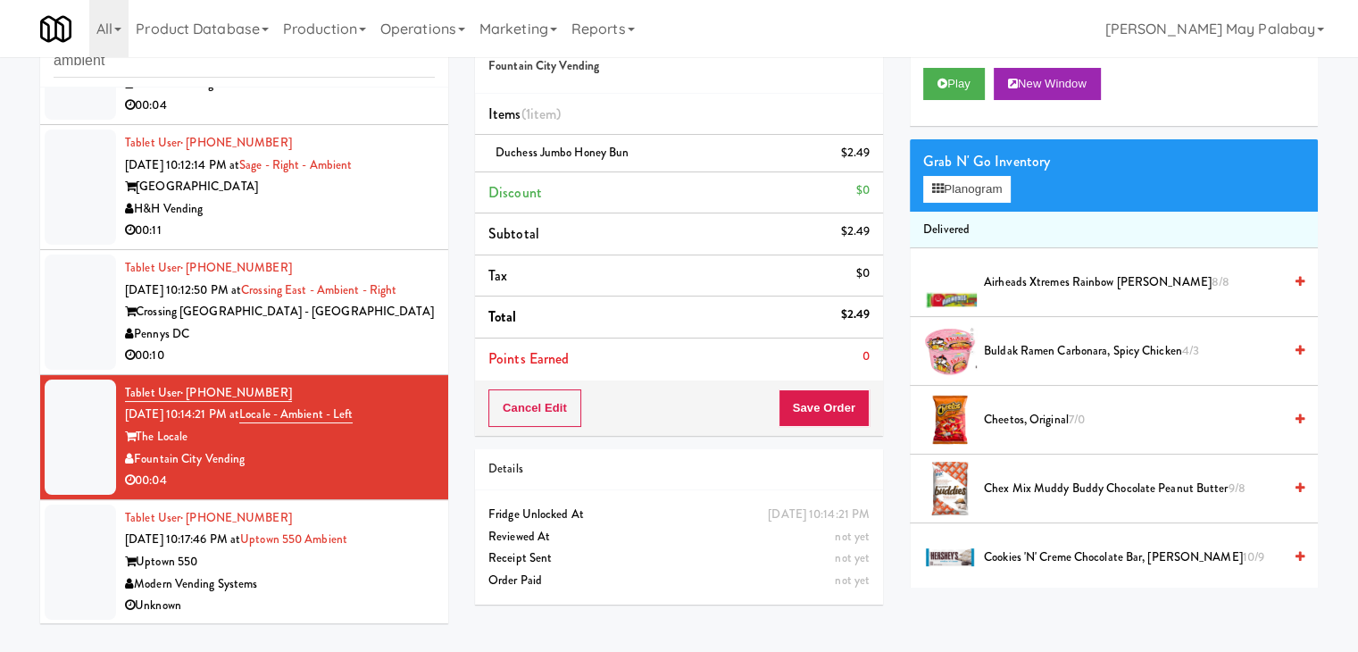
scroll to position [110, 0]
click at [847, 407] on button "Save Order" at bounding box center [824, 408] width 91 height 38
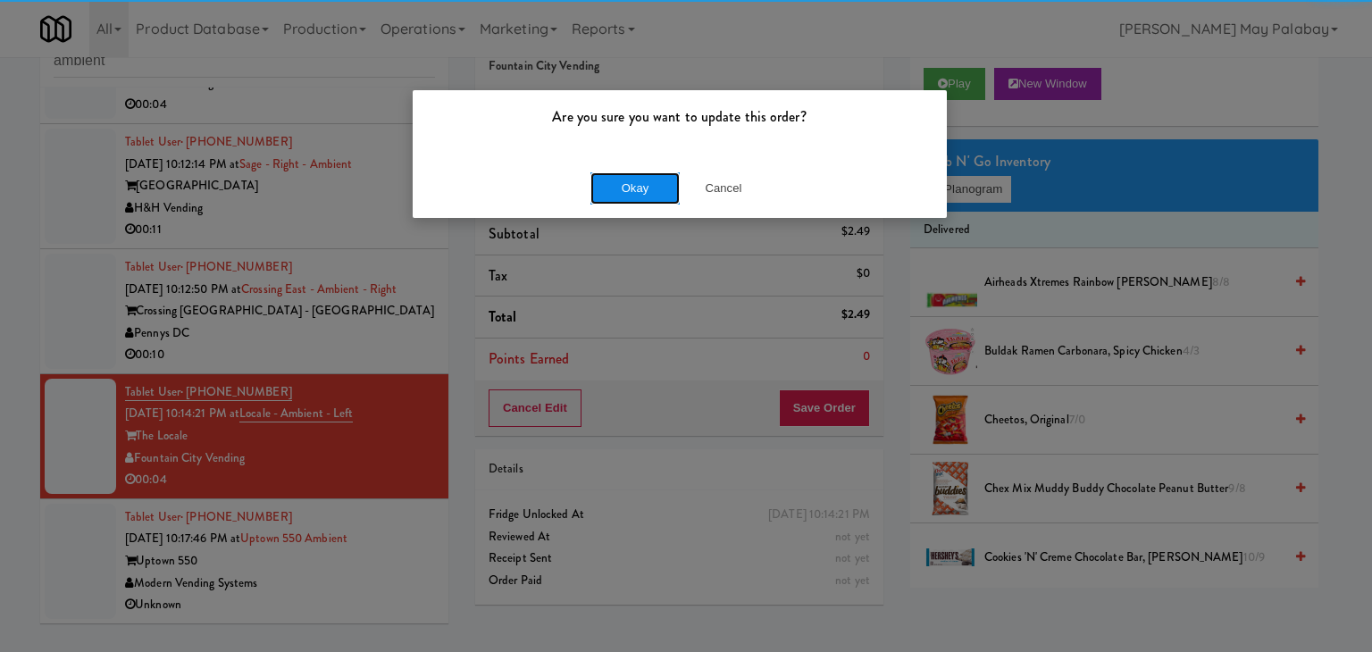
click at [619, 184] on button "Okay" at bounding box center [634, 188] width 89 height 32
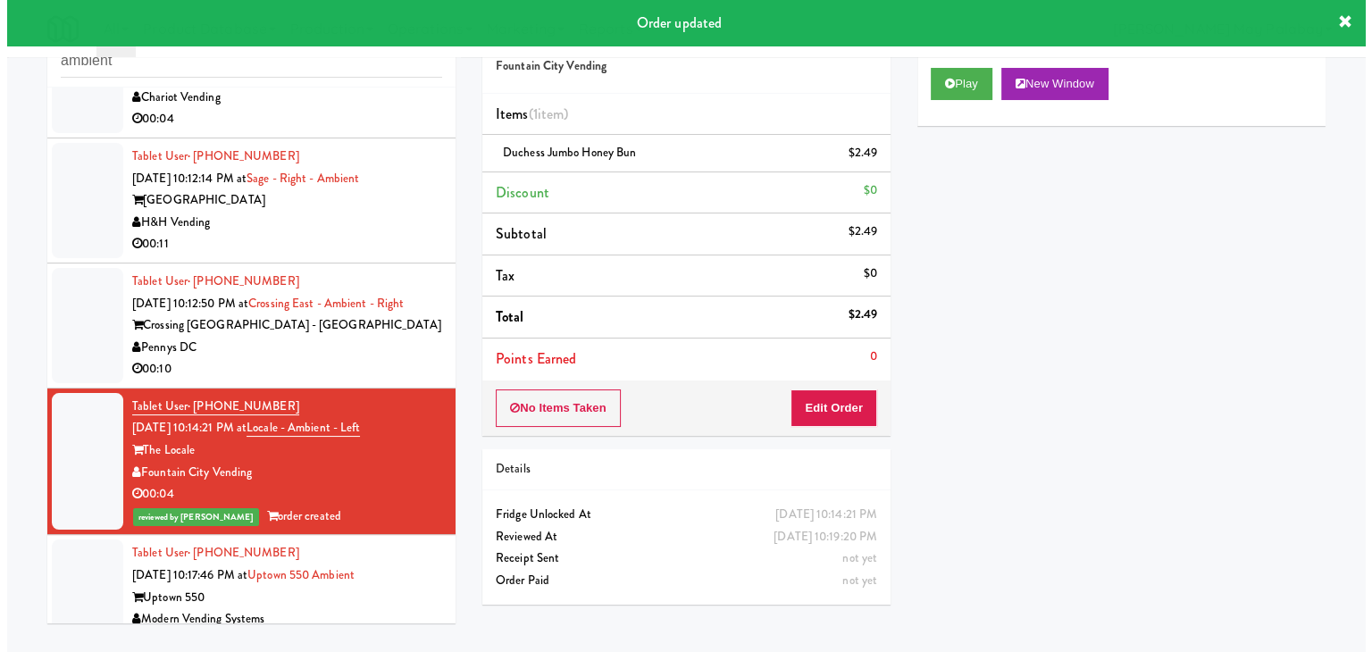
scroll to position [0, 0]
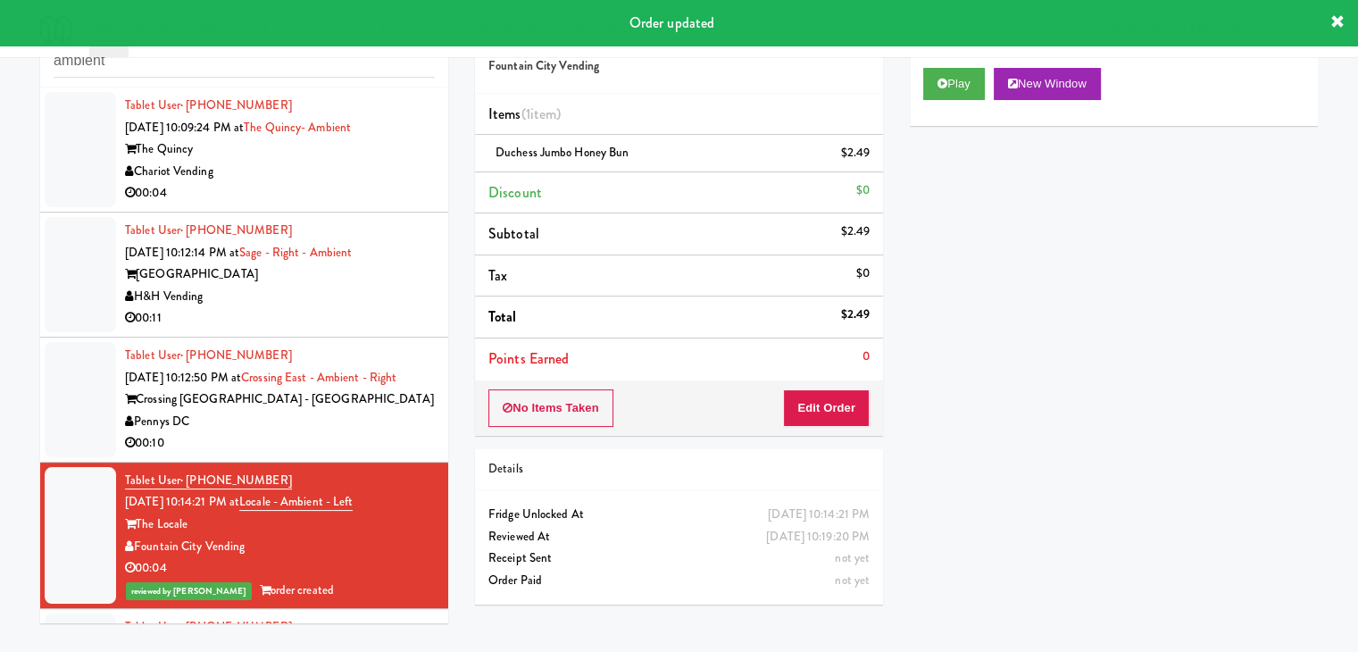
click at [273, 295] on div "H&H Vending" at bounding box center [280, 297] width 310 height 22
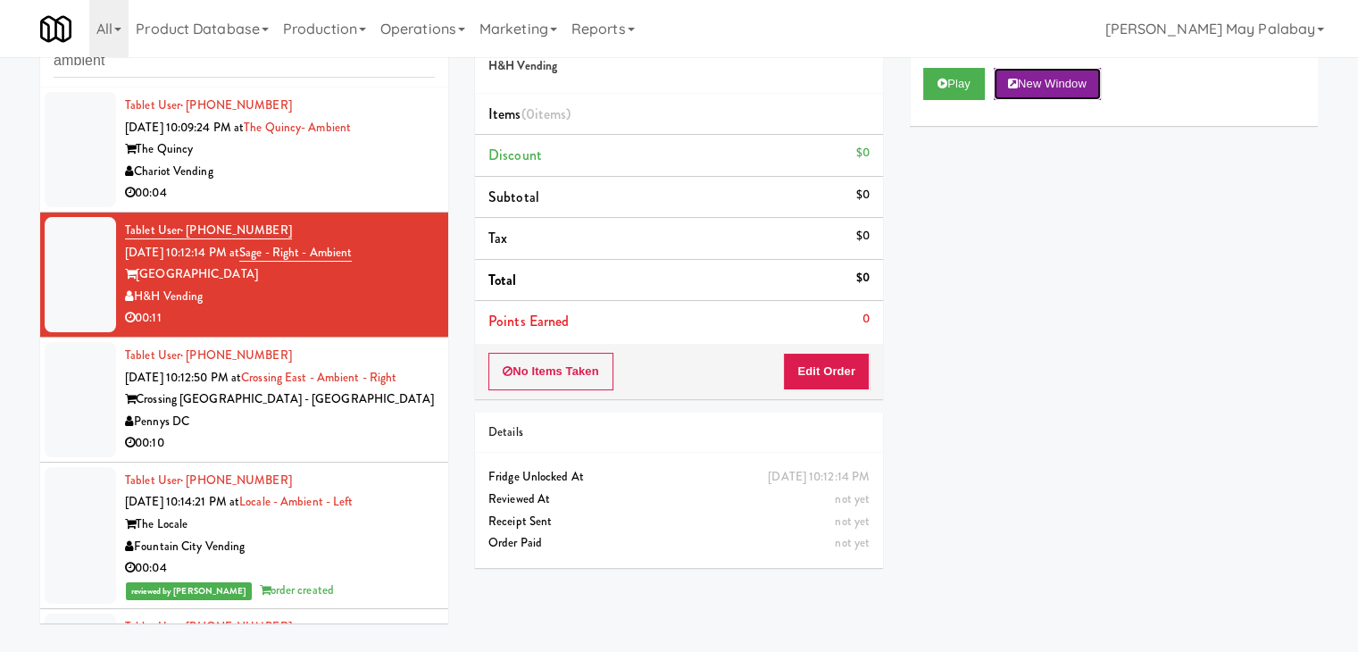
click at [1039, 85] on button "New Window" at bounding box center [1047, 84] width 107 height 32
click at [843, 375] on button "Edit Order" at bounding box center [826, 372] width 87 height 38
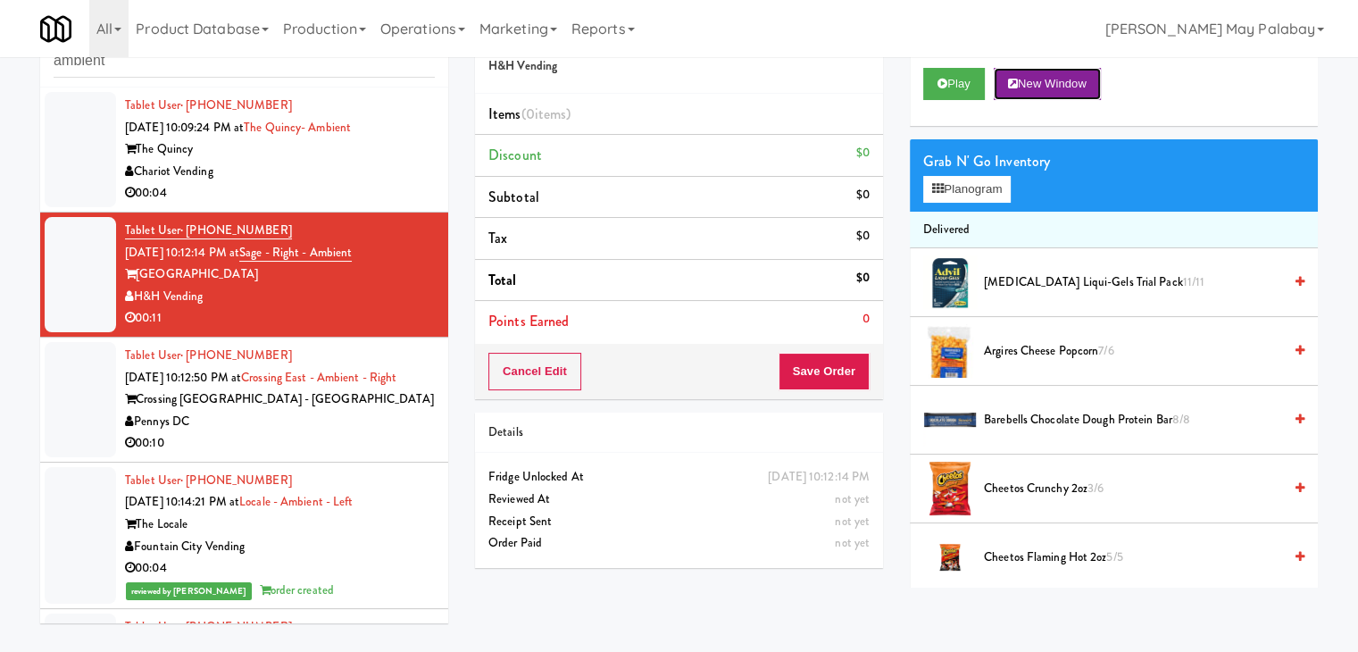
click at [1075, 85] on button "New Window" at bounding box center [1047, 84] width 107 height 32
click at [1051, 79] on button "New Window" at bounding box center [1047, 84] width 107 height 32
click at [997, 190] on button "Planogram" at bounding box center [968, 189] width 88 height 27
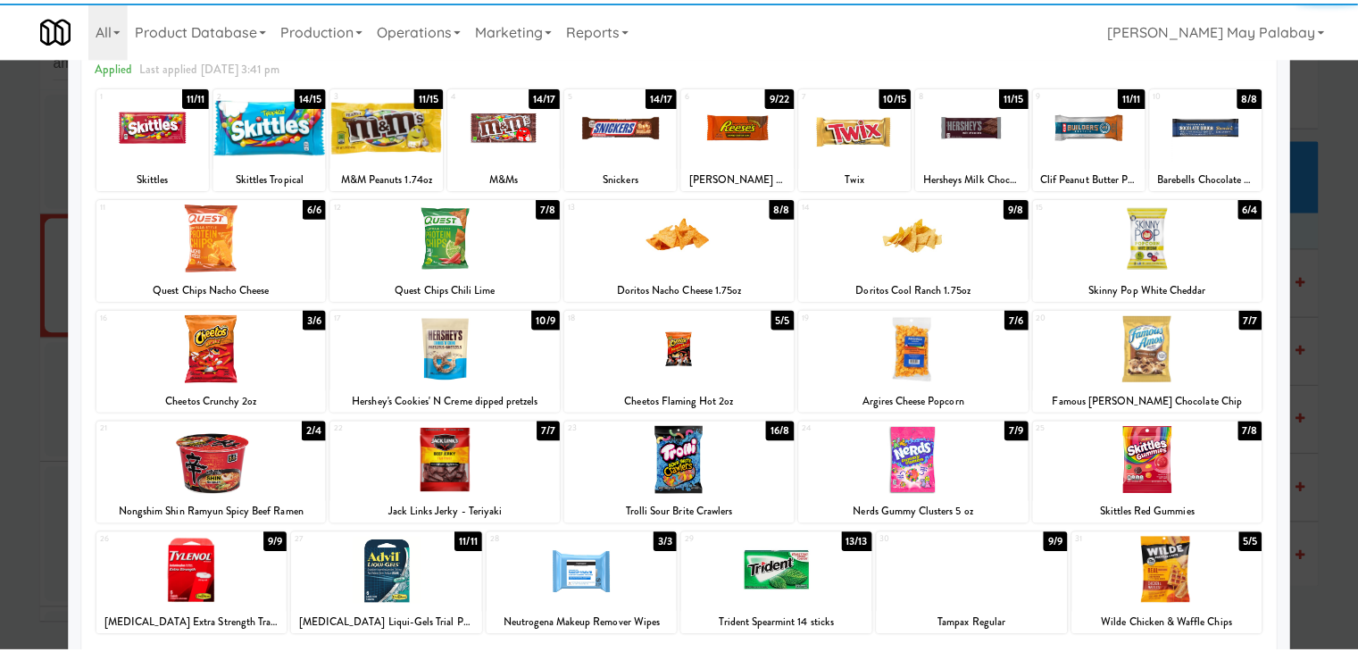
scroll to position [89, 0]
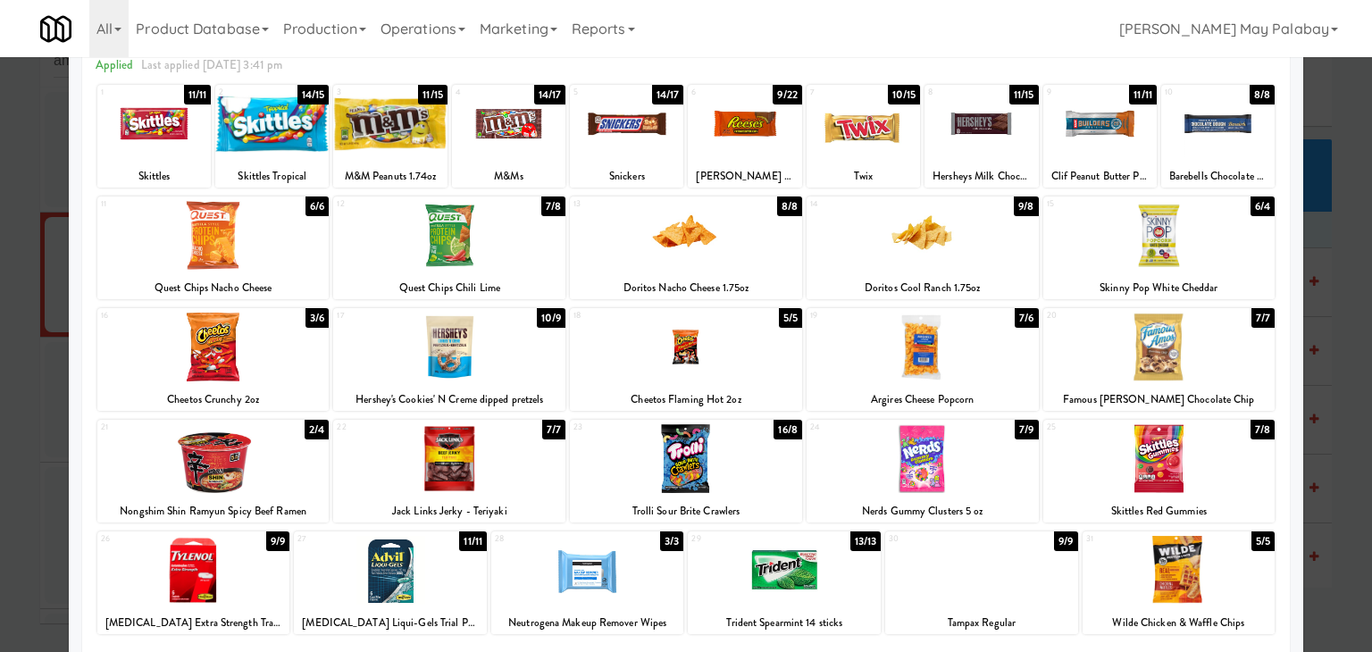
click at [413, 125] on div at bounding box center [389, 123] width 113 height 69
click at [766, 120] on div at bounding box center [744, 123] width 113 height 69
click at [1354, 263] on div at bounding box center [686, 326] width 1372 height 652
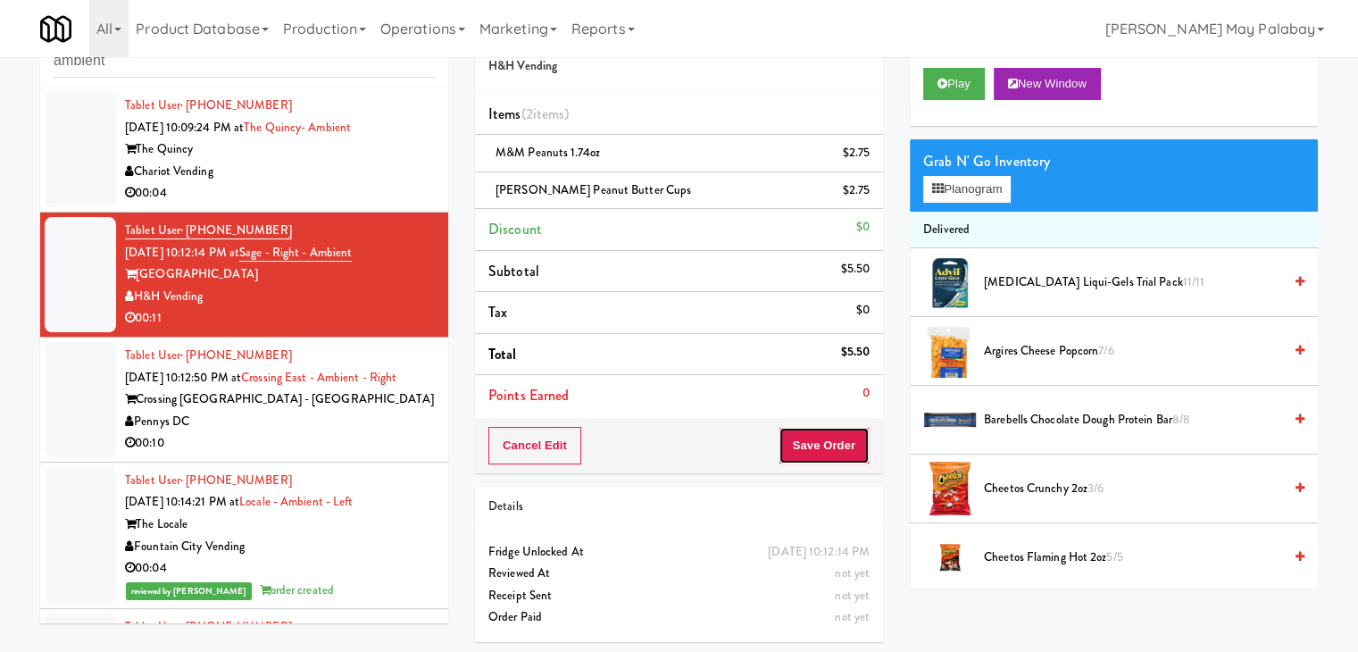
click at [811, 458] on button "Save Order" at bounding box center [824, 446] width 91 height 38
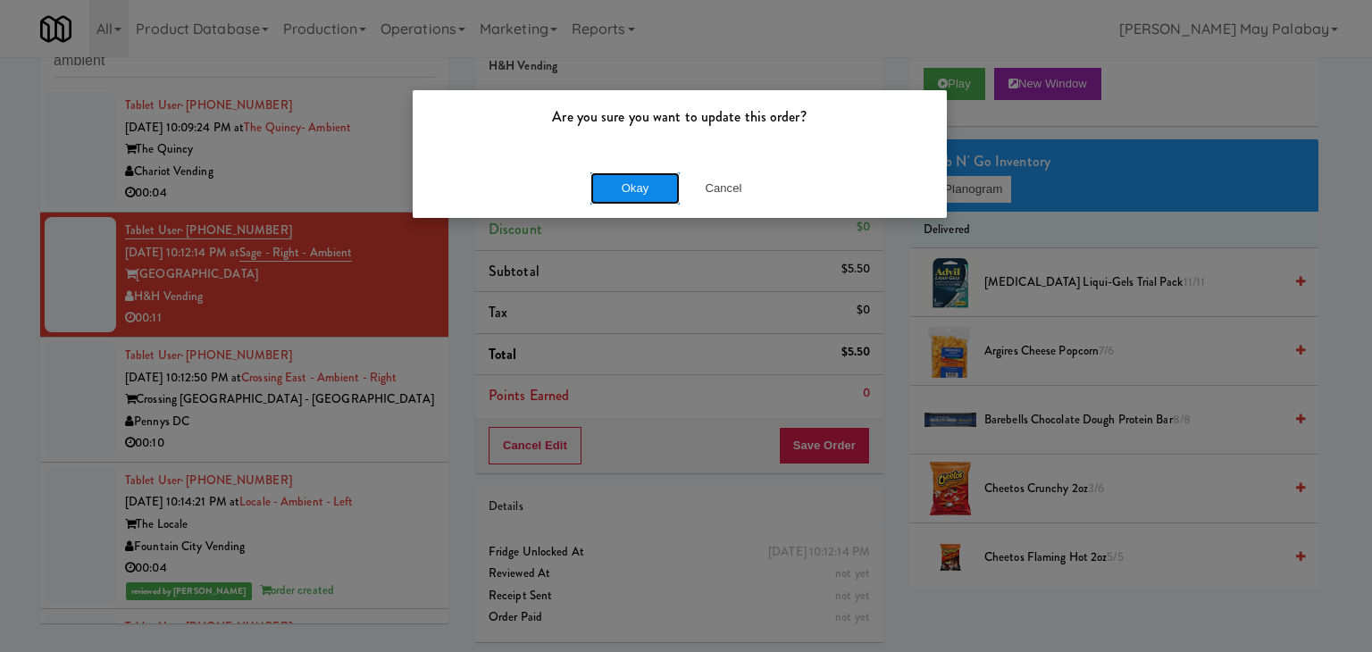
click at [631, 190] on button "Okay" at bounding box center [634, 188] width 89 height 32
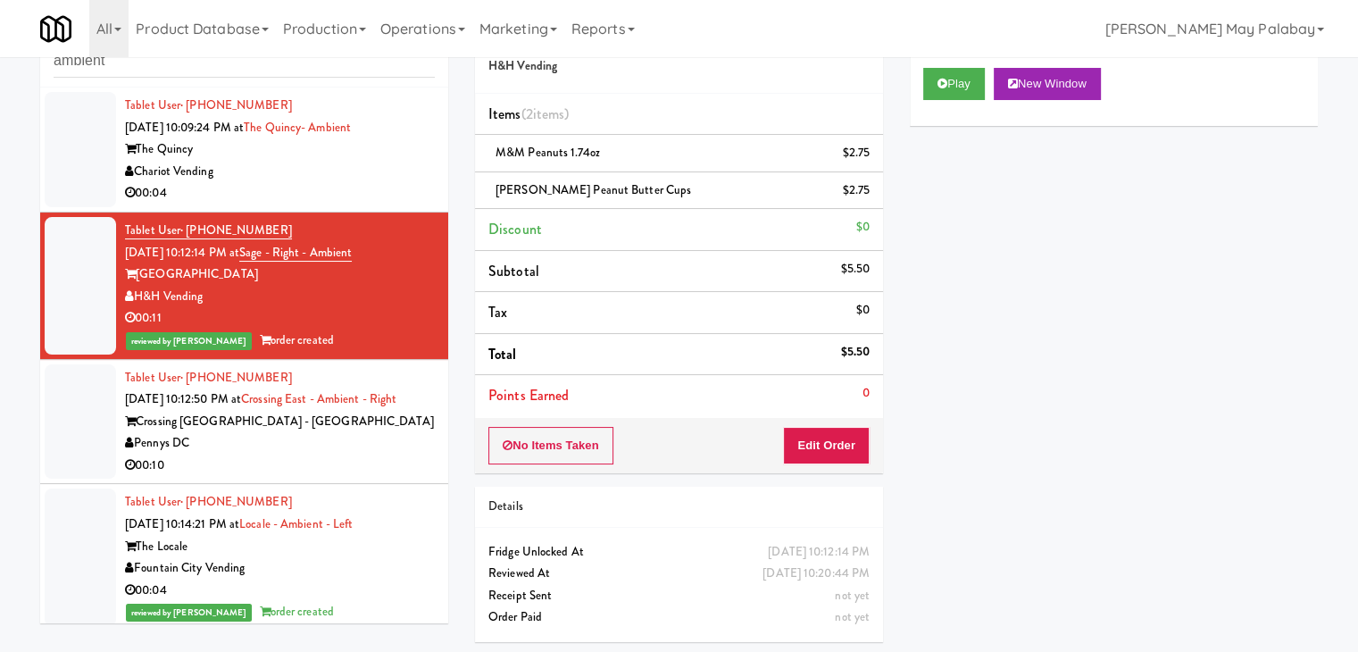
click at [331, 178] on div "Chariot Vending" at bounding box center [280, 172] width 310 height 22
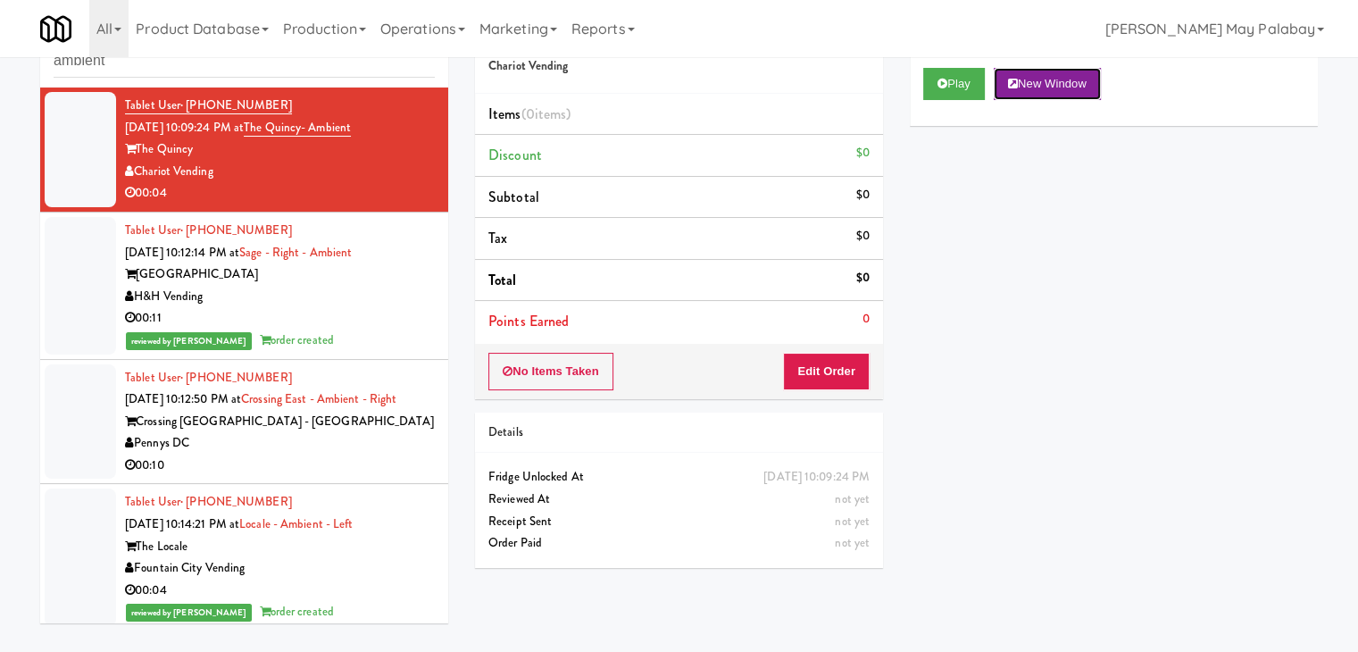
click at [1044, 79] on button "New Window" at bounding box center [1047, 84] width 107 height 32
click at [843, 371] on button "Edit Order" at bounding box center [826, 372] width 87 height 38
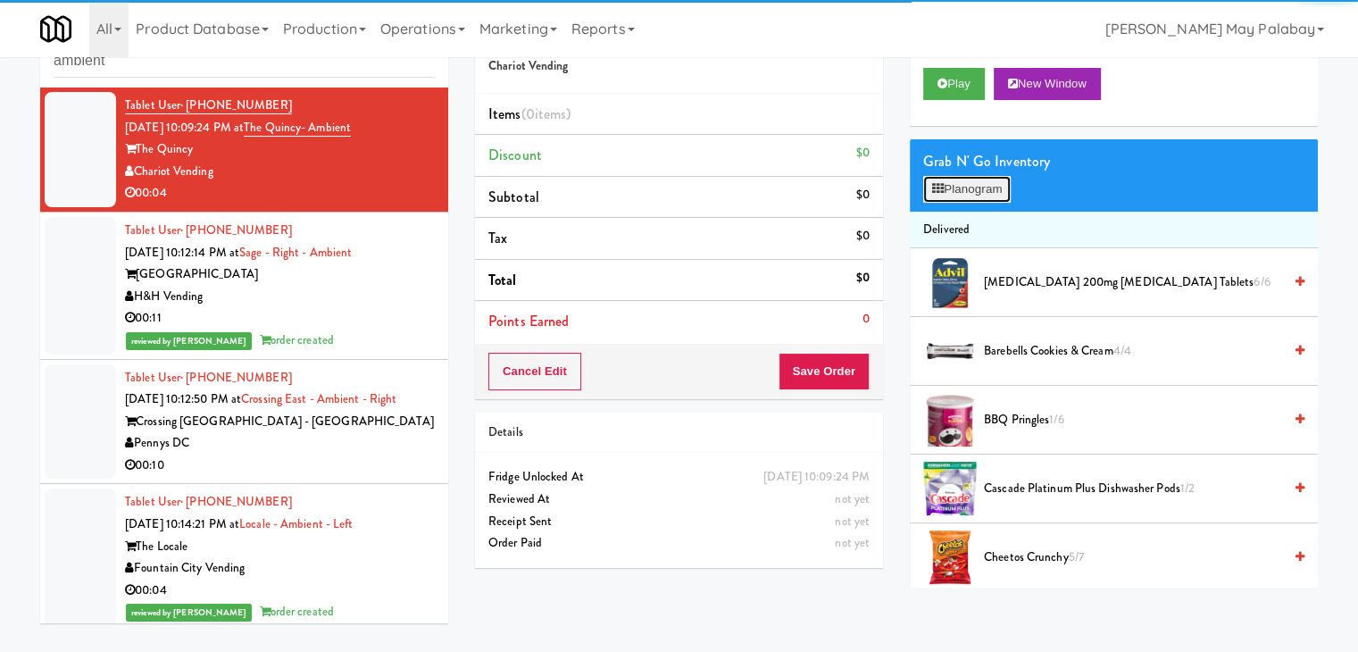
click at [982, 187] on button "Planogram" at bounding box center [968, 189] width 88 height 27
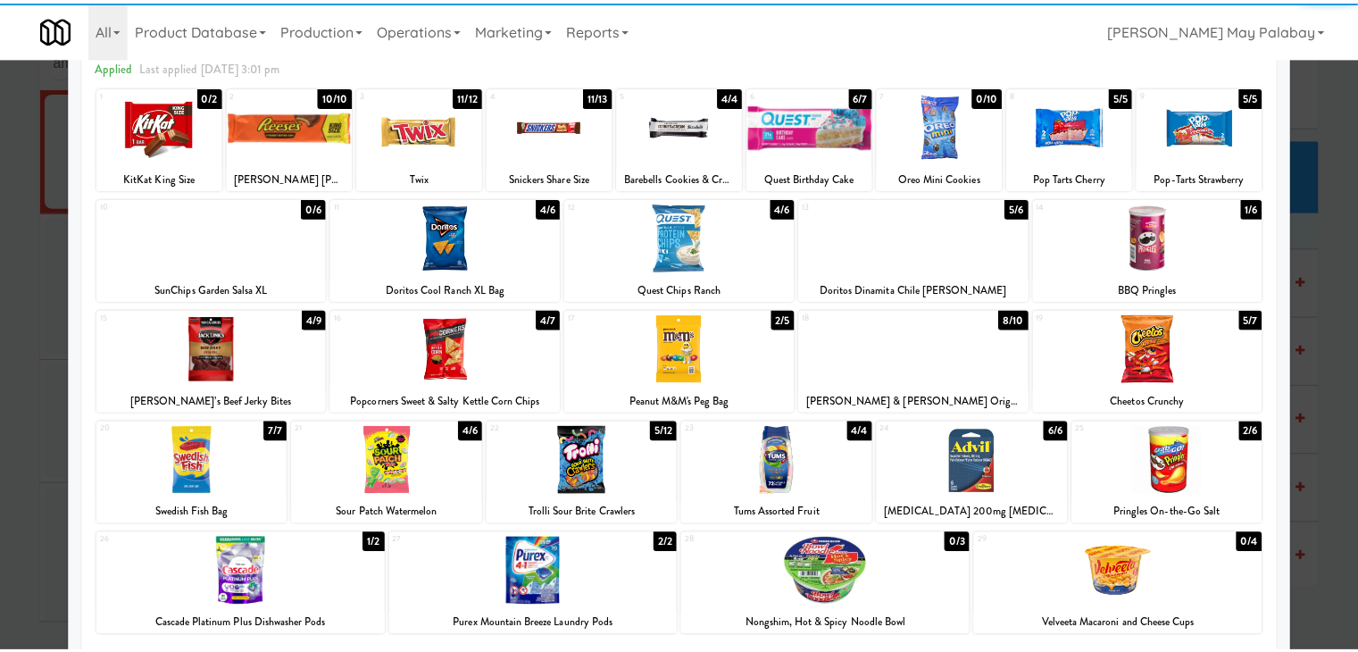
scroll to position [89, 0]
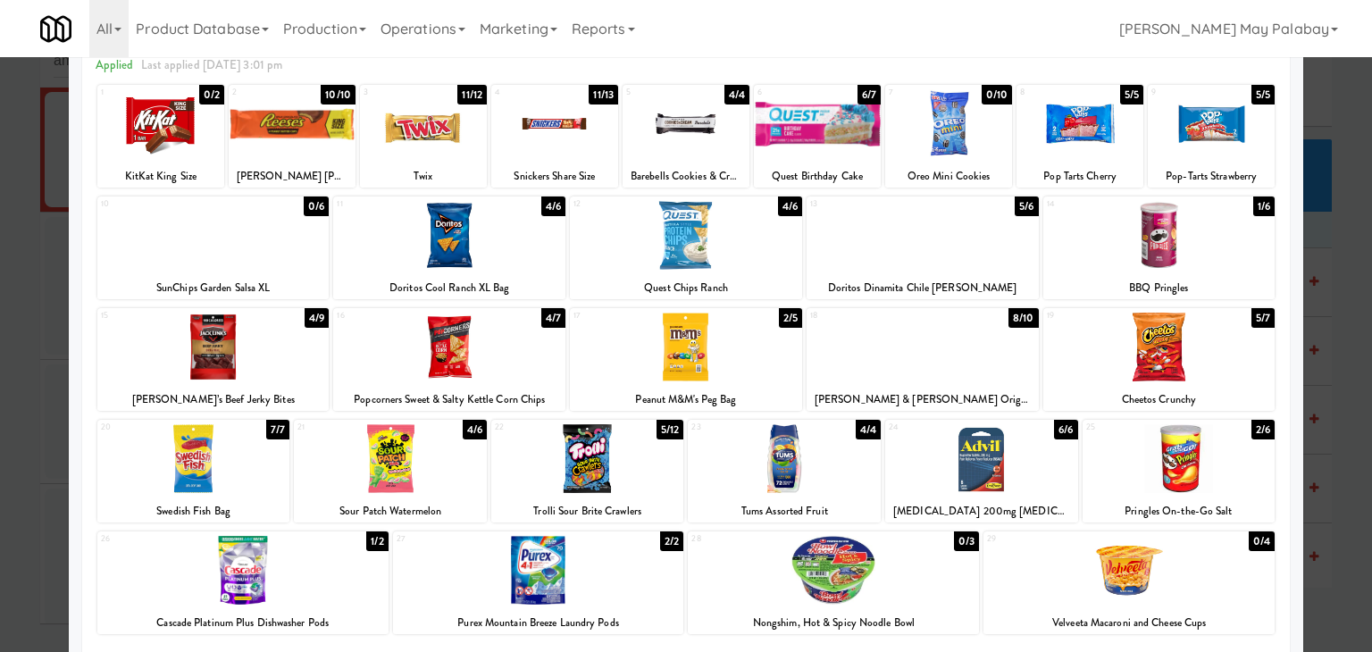
click at [1006, 250] on div at bounding box center [923, 235] width 232 height 69
drag, startPoint x: 1329, startPoint y: 293, endPoint x: 818, endPoint y: 287, distance: 510.9
click at [1328, 293] on div at bounding box center [686, 326] width 1372 height 652
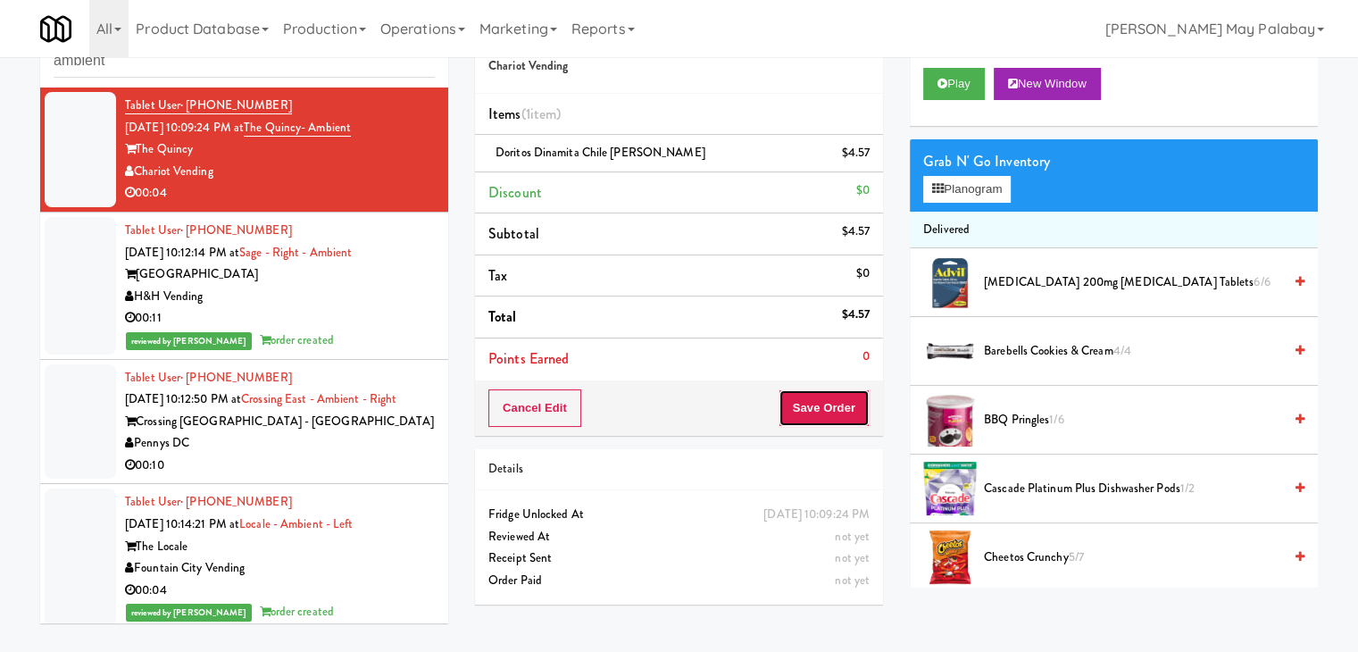
click at [783, 408] on button "Save Order" at bounding box center [824, 408] width 91 height 38
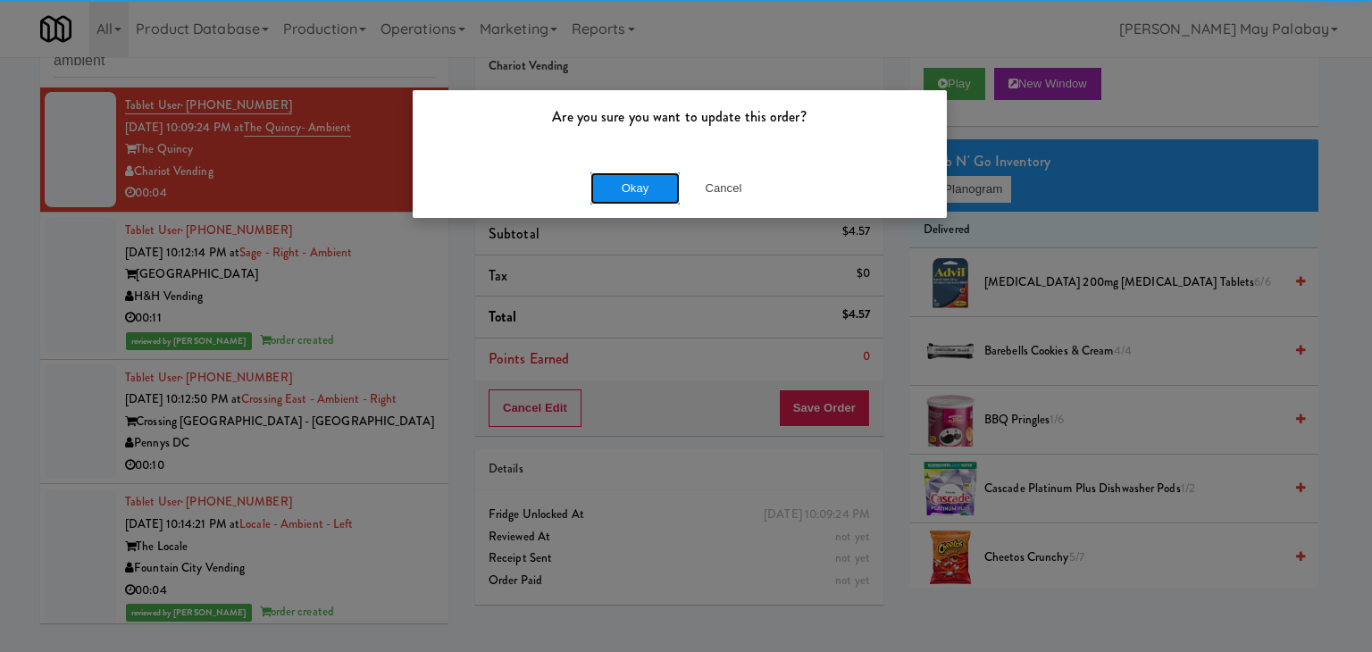
click at [608, 183] on button "Okay" at bounding box center [634, 188] width 89 height 32
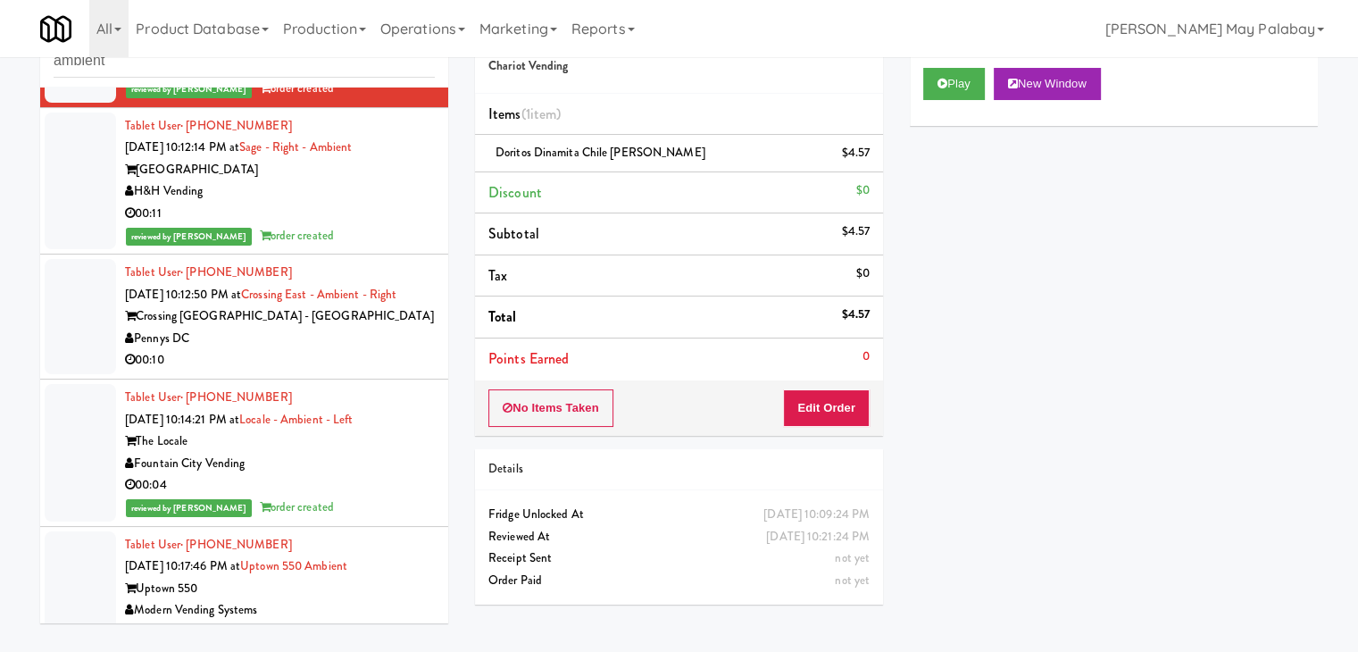
scroll to position [175, 0]
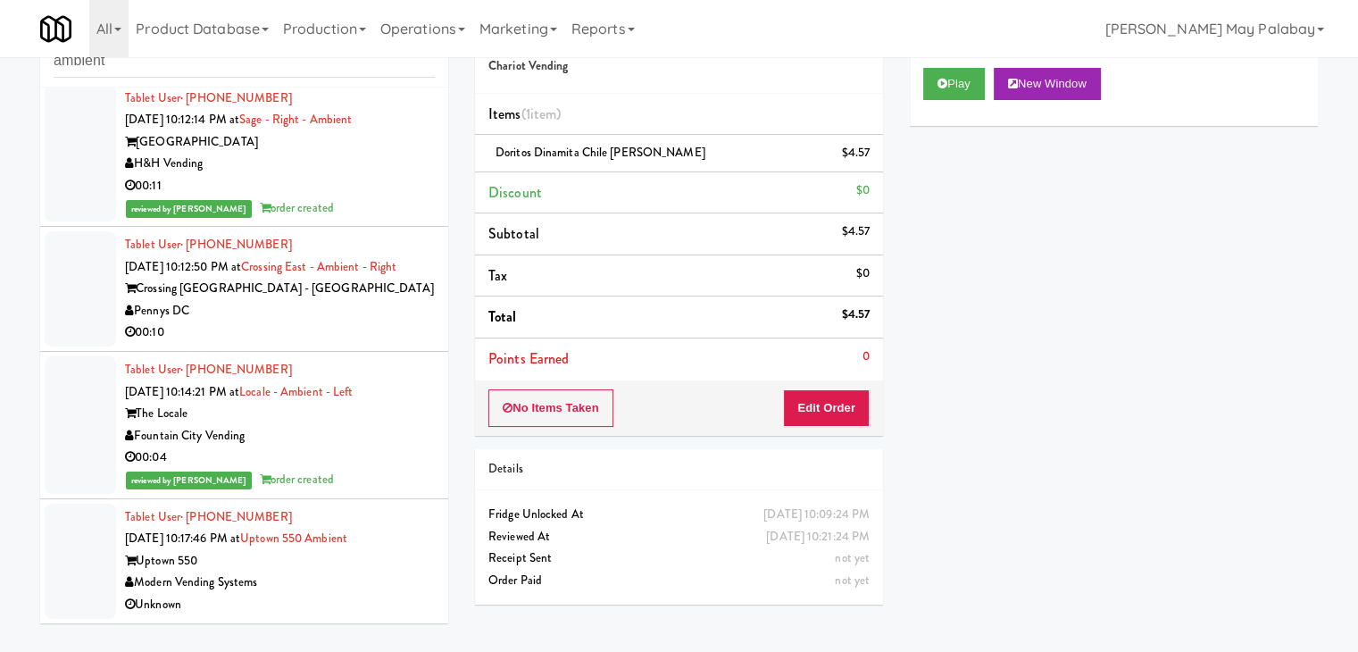
click at [330, 324] on div "00:10" at bounding box center [280, 333] width 310 height 22
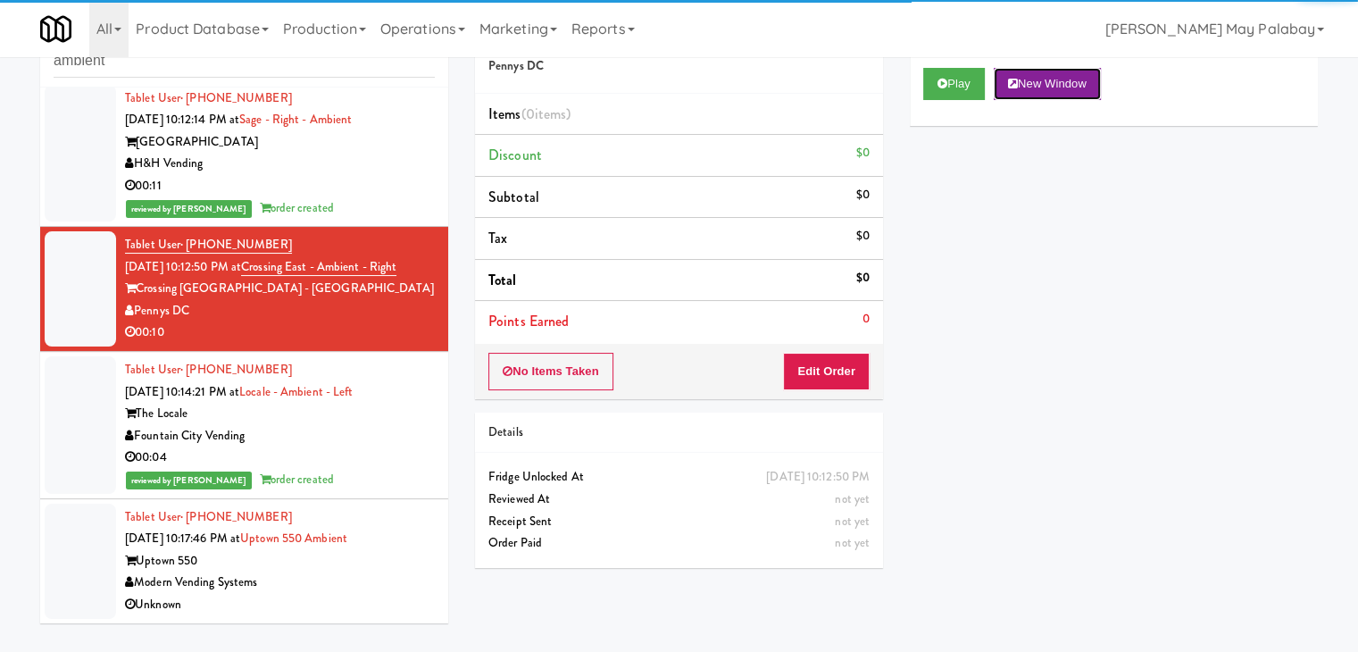
click at [1083, 79] on button "New Window" at bounding box center [1047, 84] width 107 height 32
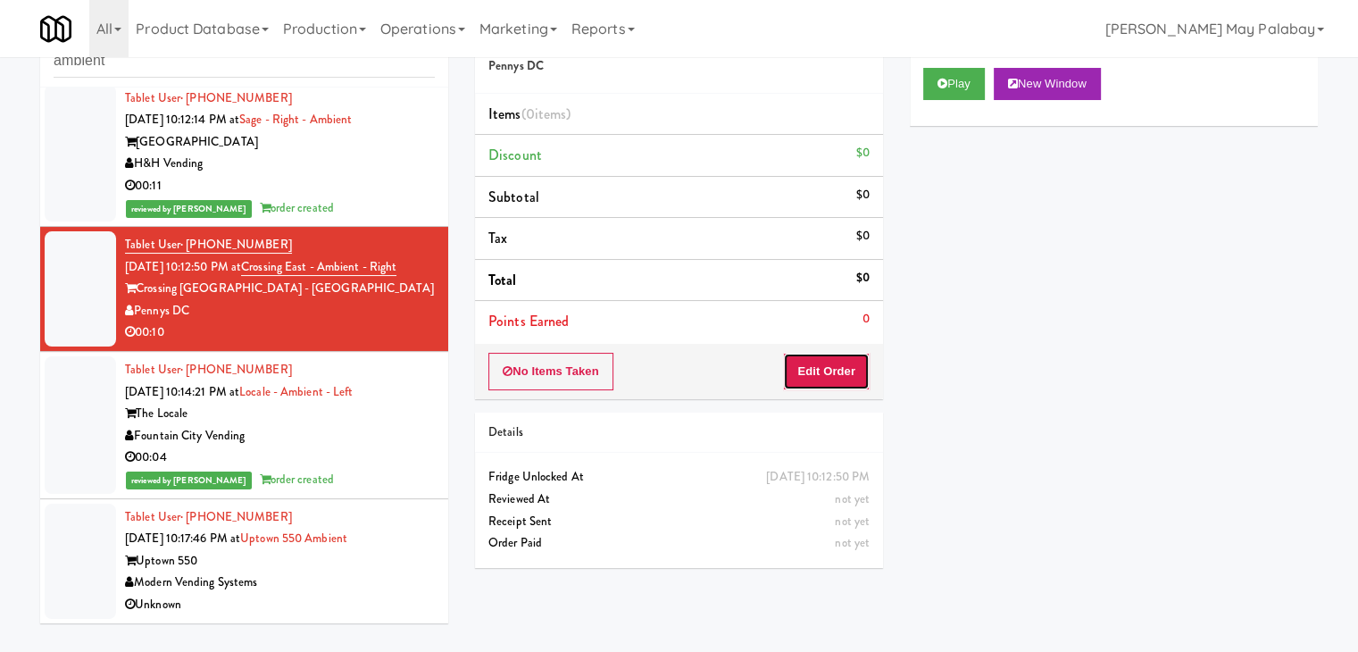
click at [840, 370] on button "Edit Order" at bounding box center [826, 372] width 87 height 38
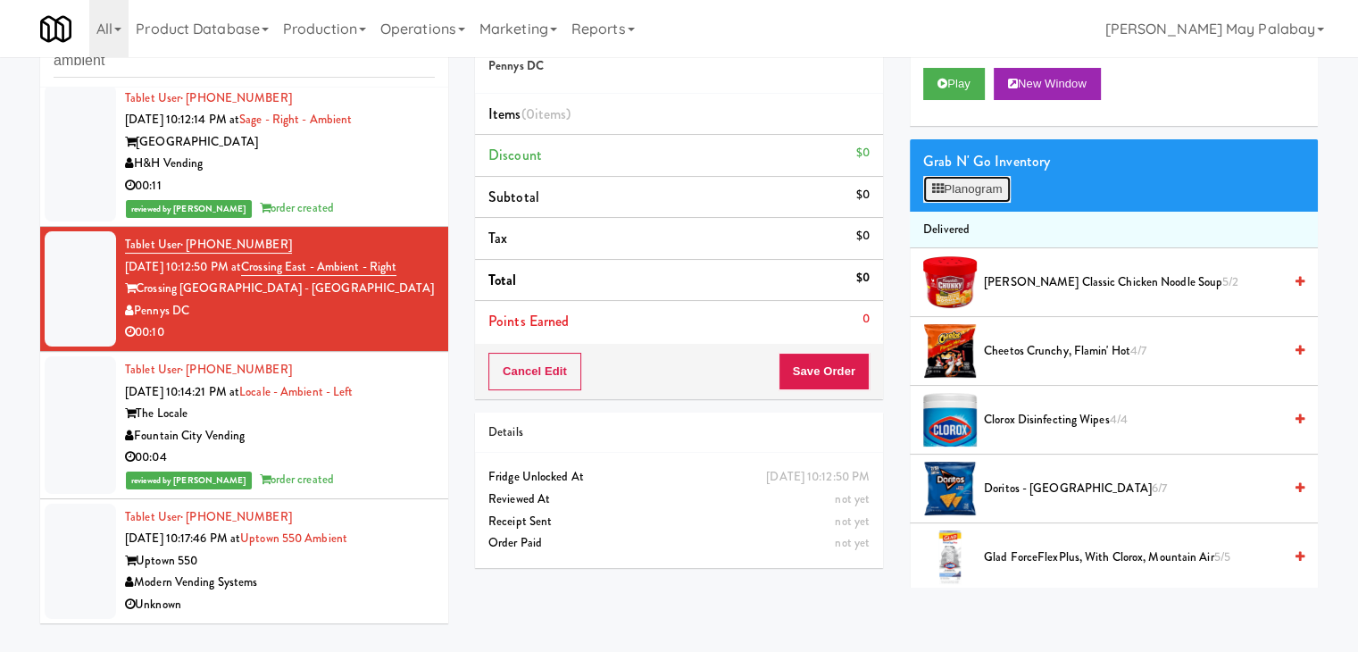
click at [1004, 189] on button "Planogram" at bounding box center [968, 189] width 88 height 27
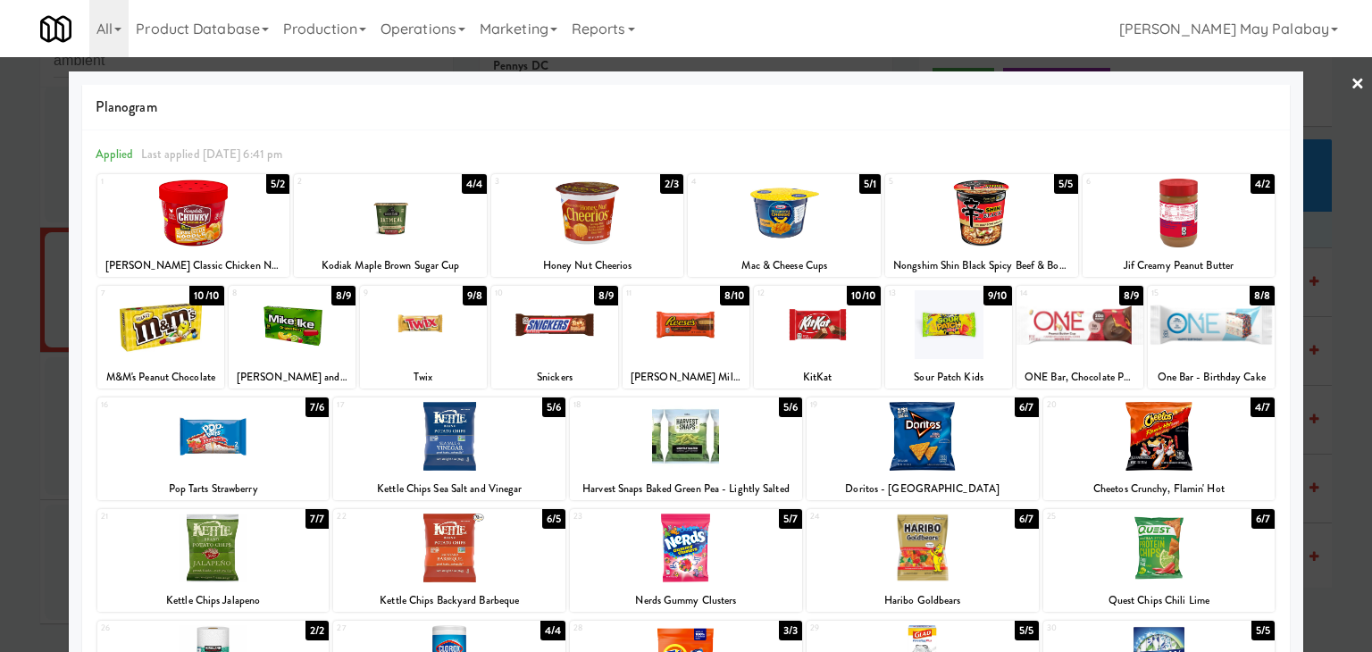
click at [207, 340] on div at bounding box center [160, 324] width 127 height 69
click at [182, 333] on div at bounding box center [160, 324] width 127 height 69
click at [773, 462] on div at bounding box center [686, 436] width 232 height 69
click at [1346, 348] on div at bounding box center [686, 326] width 1372 height 652
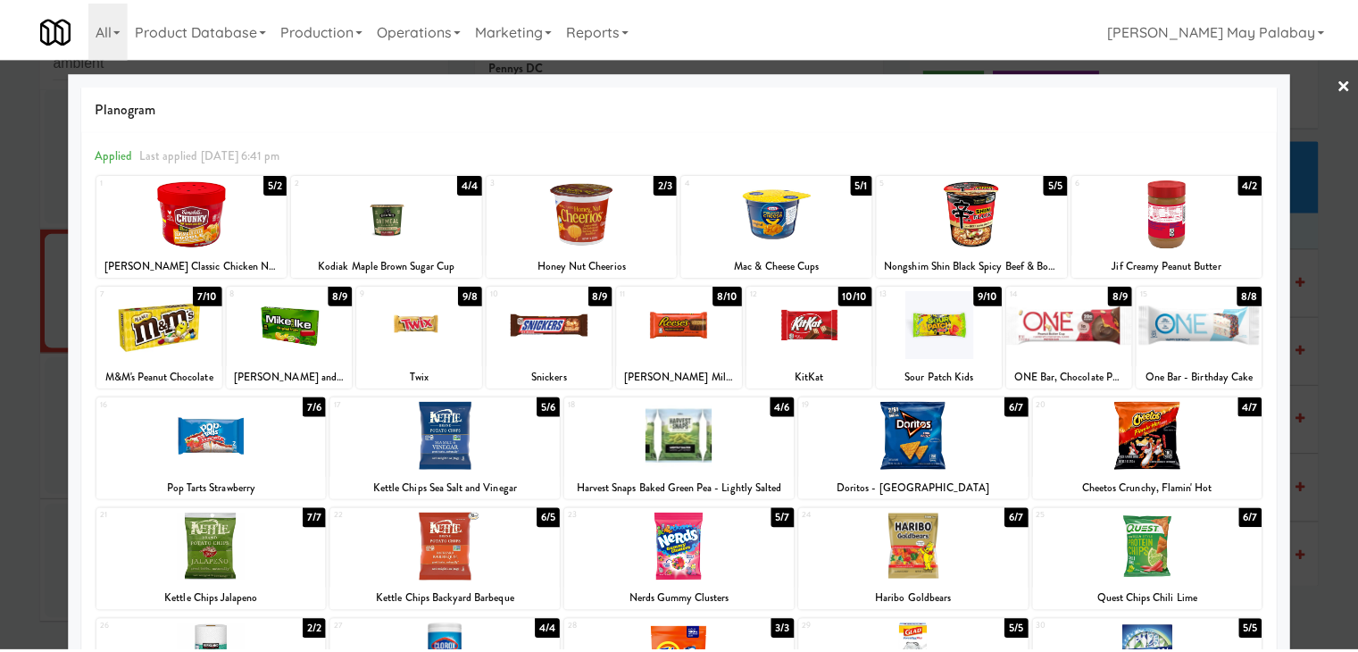
scroll to position [175, 0]
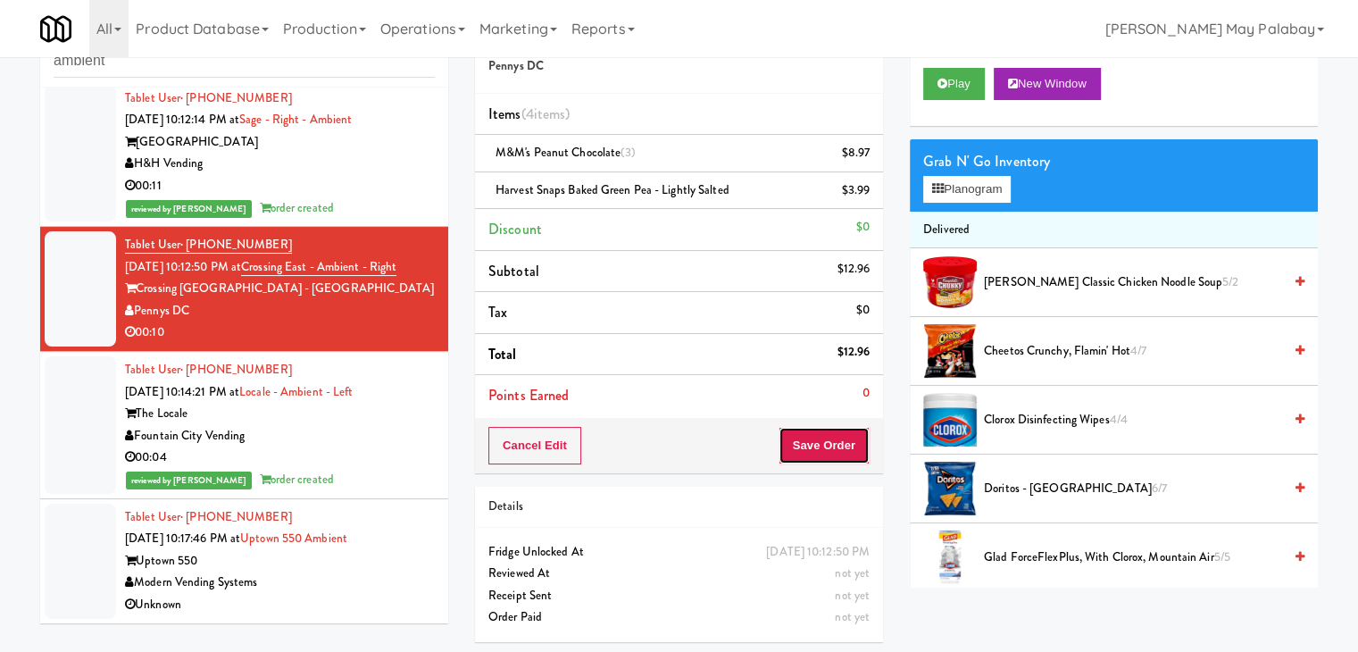
click at [814, 444] on button "Save Order" at bounding box center [824, 446] width 91 height 38
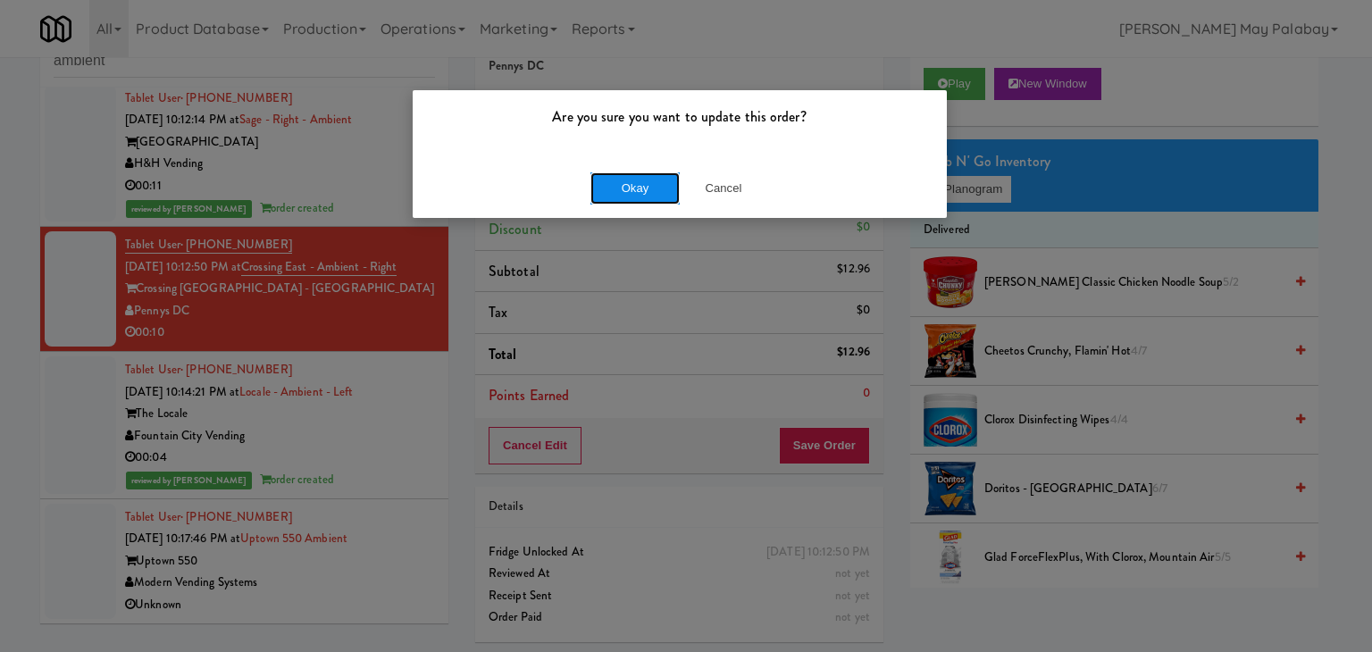
click at [625, 180] on button "Okay" at bounding box center [634, 188] width 89 height 32
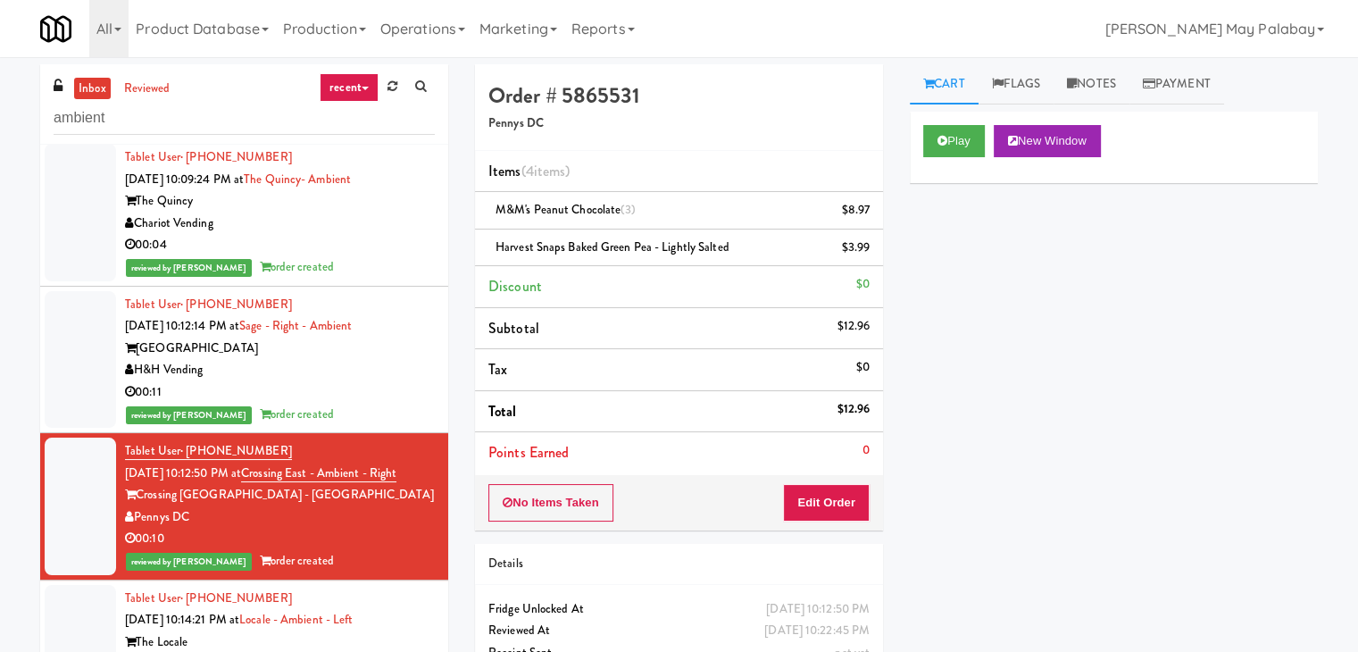
scroll to position [0, 0]
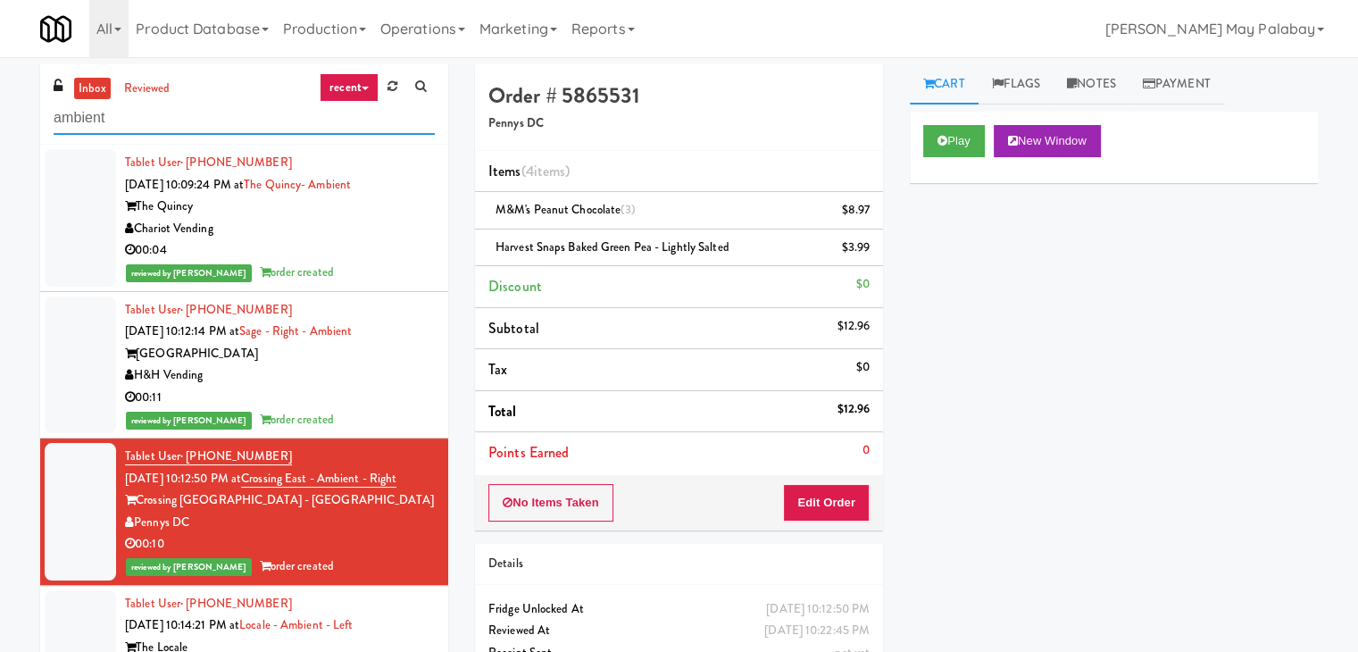
click at [179, 119] on input "ambient" at bounding box center [244, 118] width 381 height 33
type input "a"
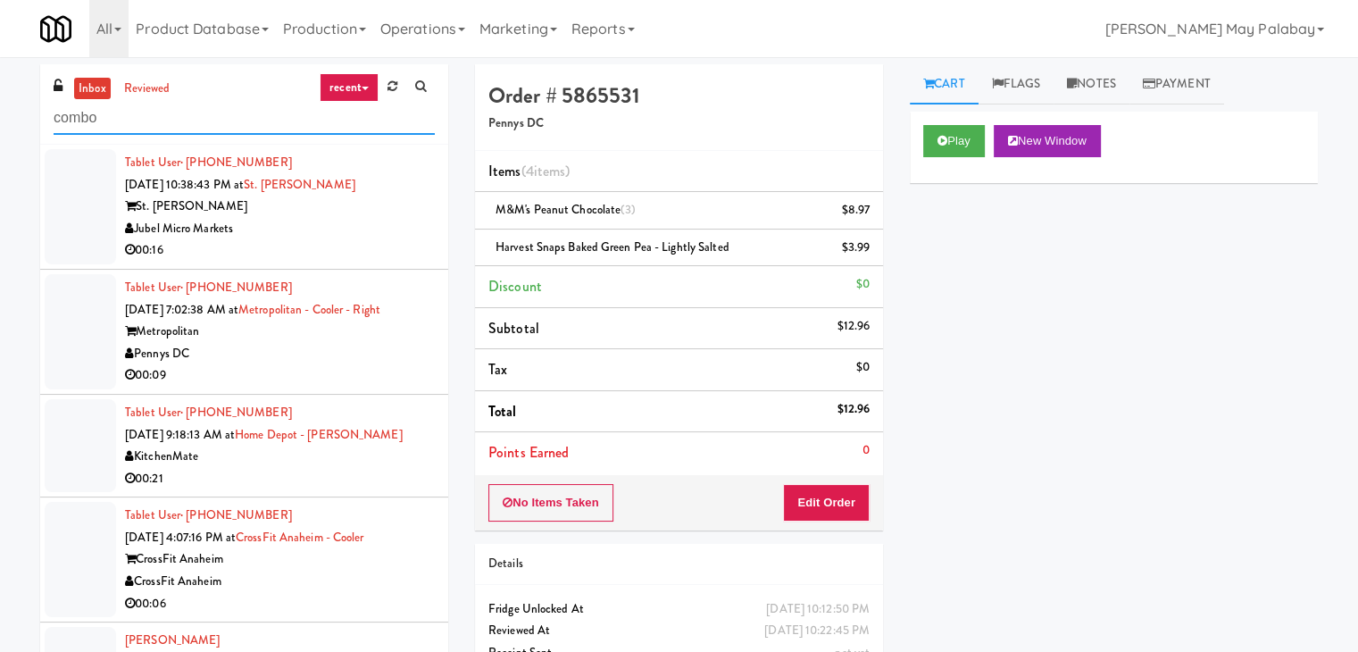
type input "combo"
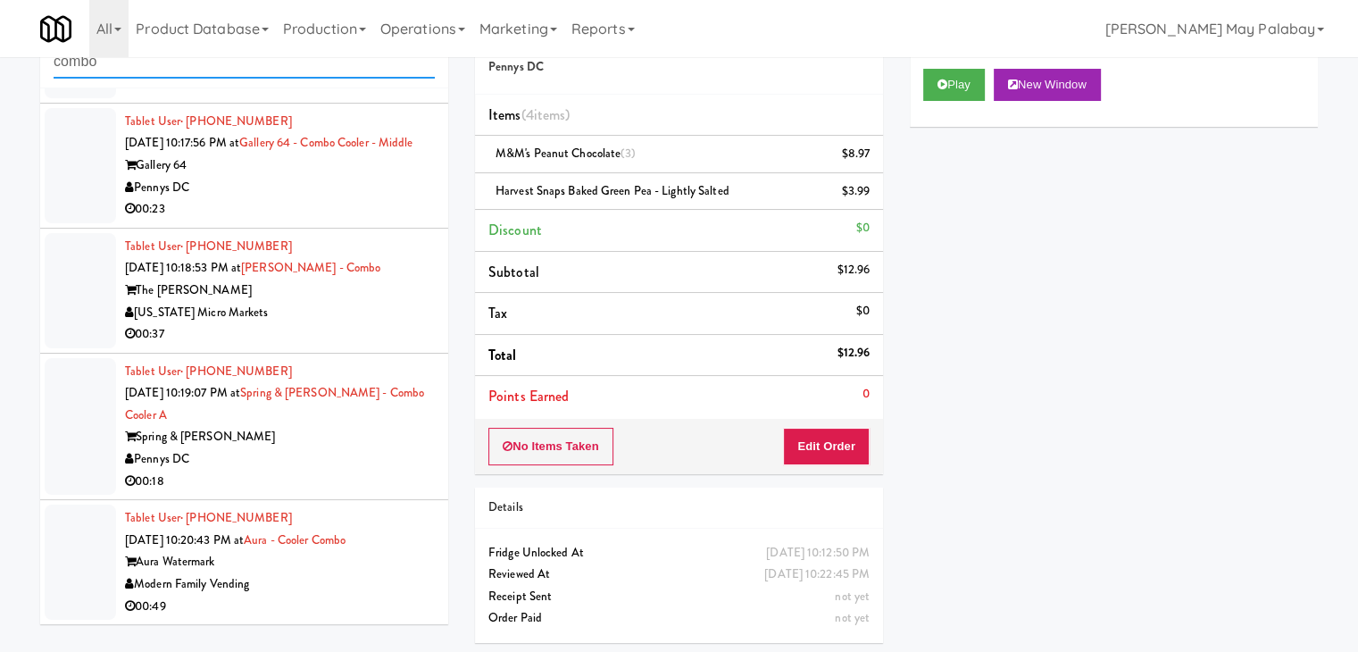
scroll to position [59, 0]
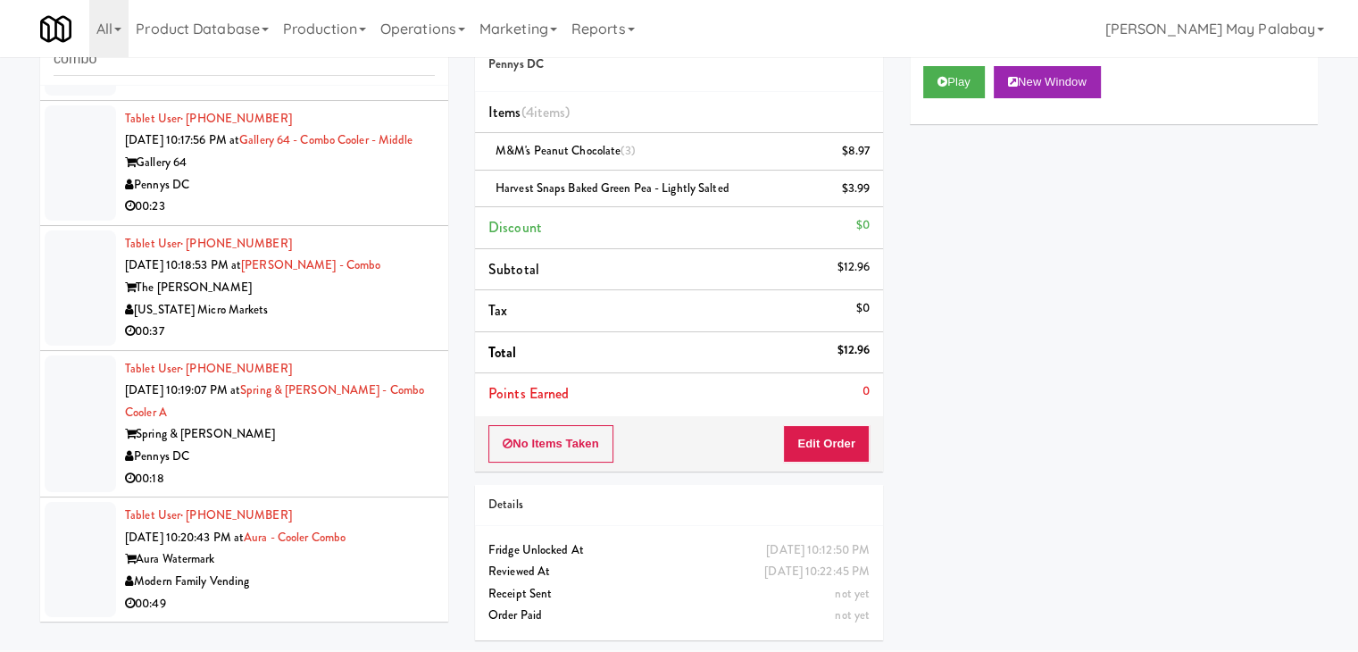
click at [311, 439] on div "Spring & [PERSON_NAME]" at bounding box center [280, 434] width 310 height 22
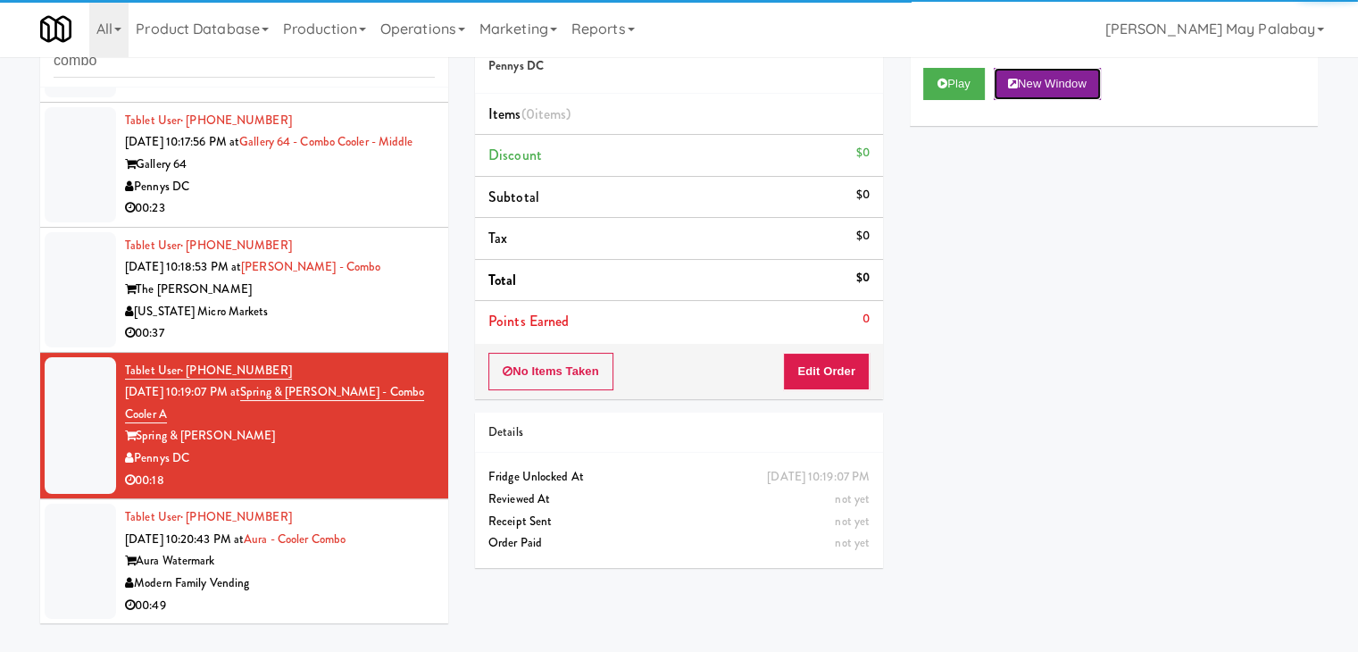
click at [1079, 79] on button "New Window" at bounding box center [1047, 84] width 107 height 32
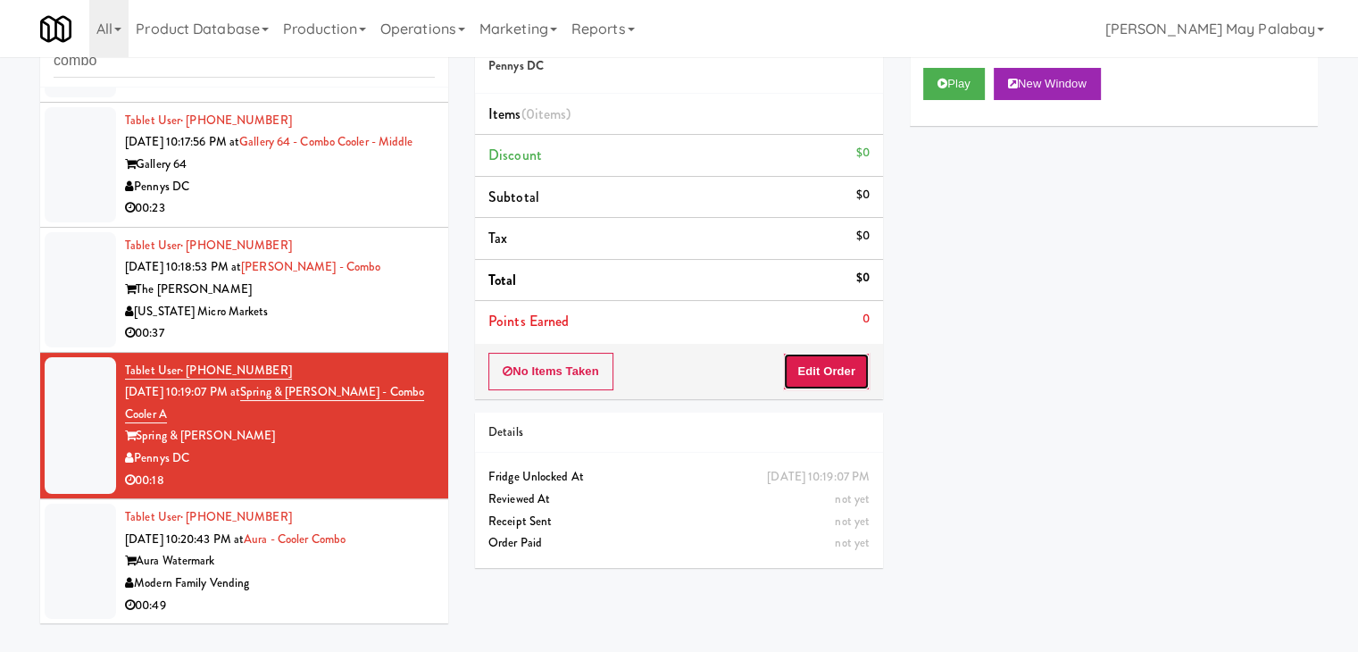
drag, startPoint x: 825, startPoint y: 372, endPoint x: 841, endPoint y: 337, distance: 39.2
click at [824, 372] on button "Edit Order" at bounding box center [826, 372] width 87 height 38
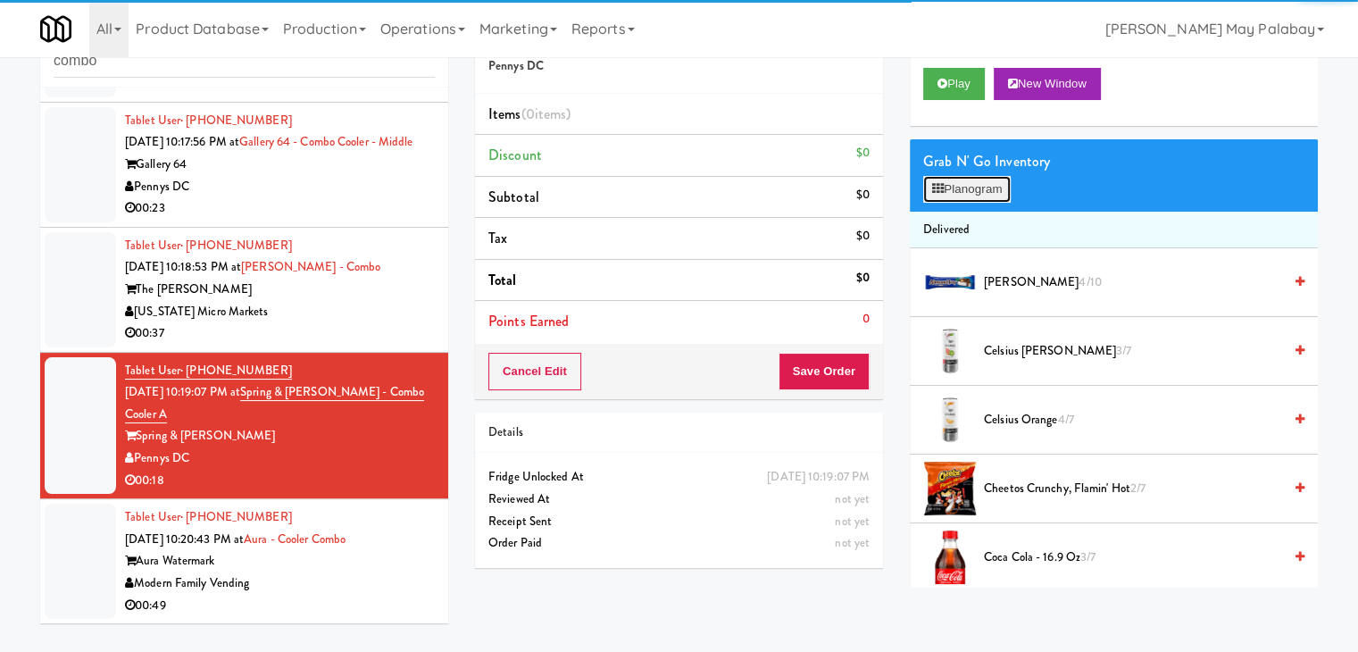
click at [947, 195] on button "Planogram" at bounding box center [968, 189] width 88 height 27
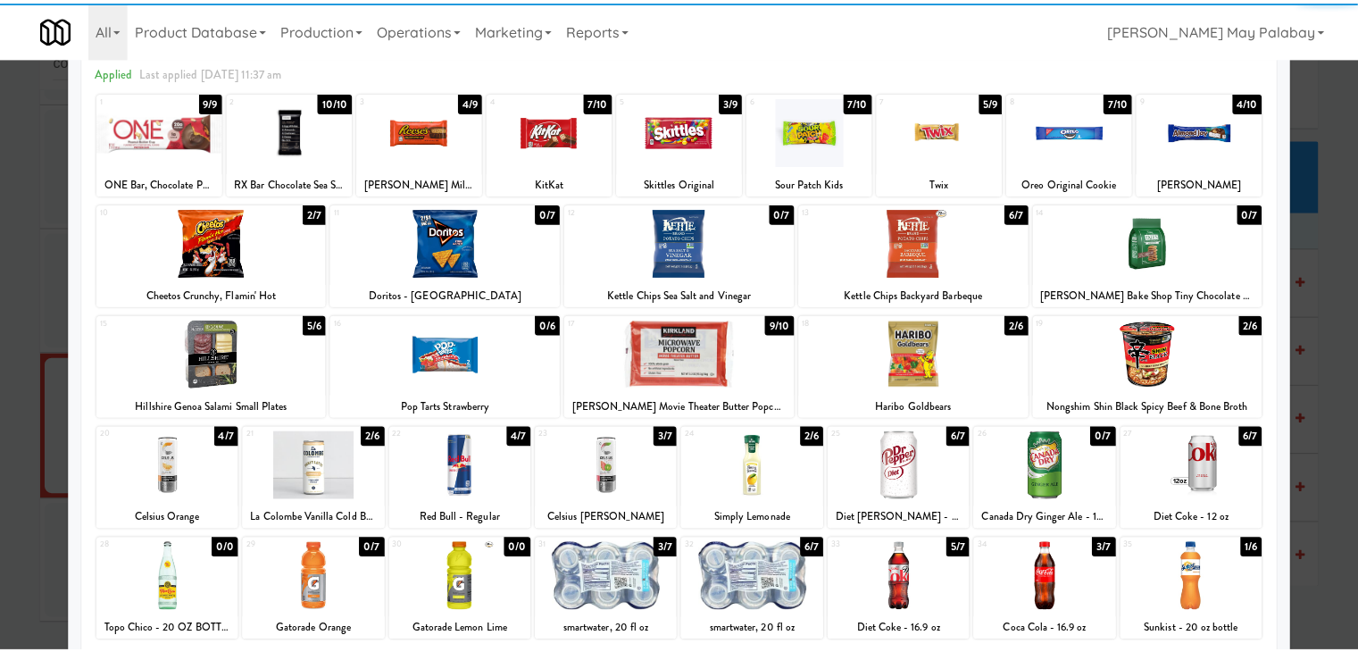
scroll to position [89, 0]
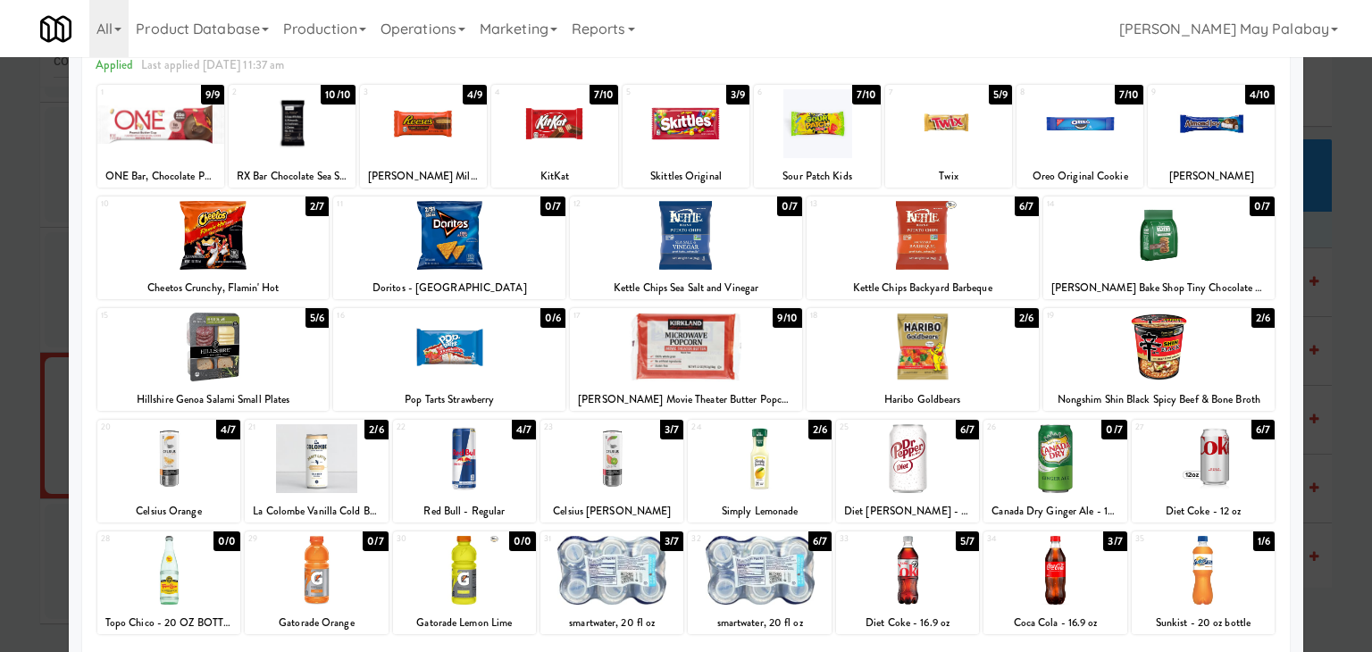
click at [1095, 577] on div at bounding box center [1054, 570] width 143 height 69
click at [969, 349] on div at bounding box center [923, 347] width 232 height 69
click at [1334, 374] on div at bounding box center [686, 326] width 1372 height 652
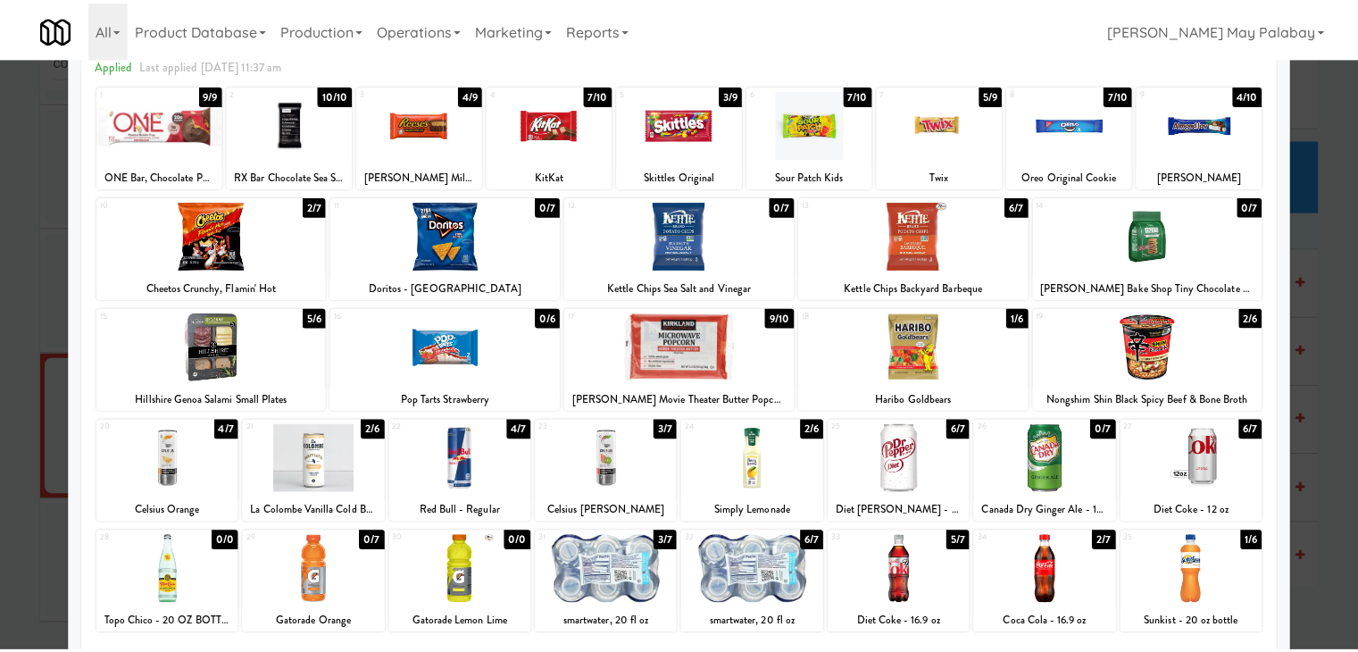
scroll to position [903, 0]
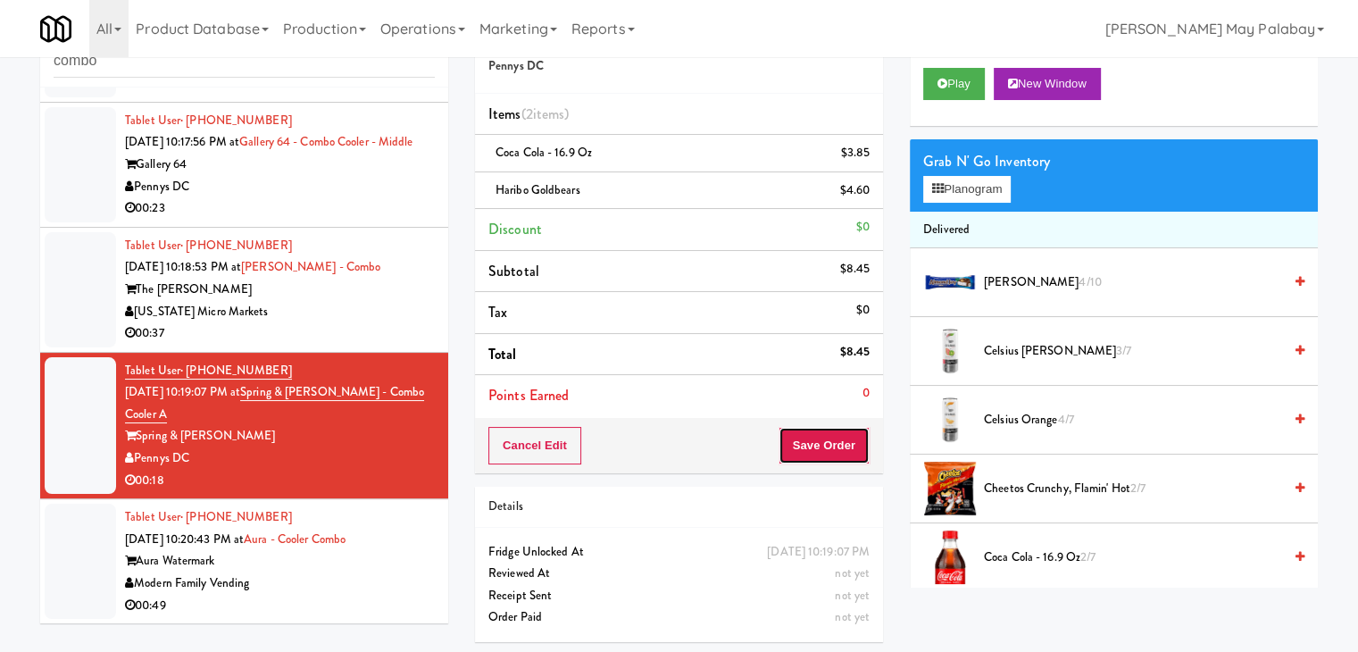
click at [820, 451] on button "Save Order" at bounding box center [824, 446] width 91 height 38
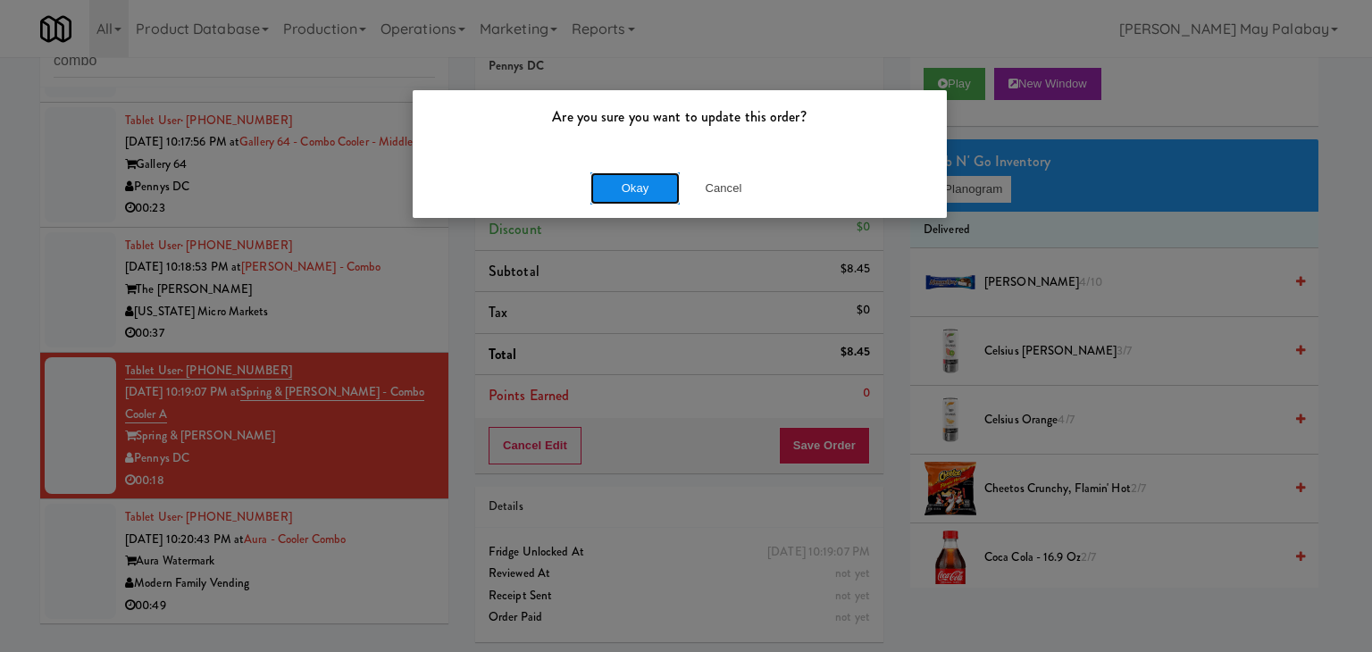
click at [628, 195] on button "Okay" at bounding box center [634, 188] width 89 height 32
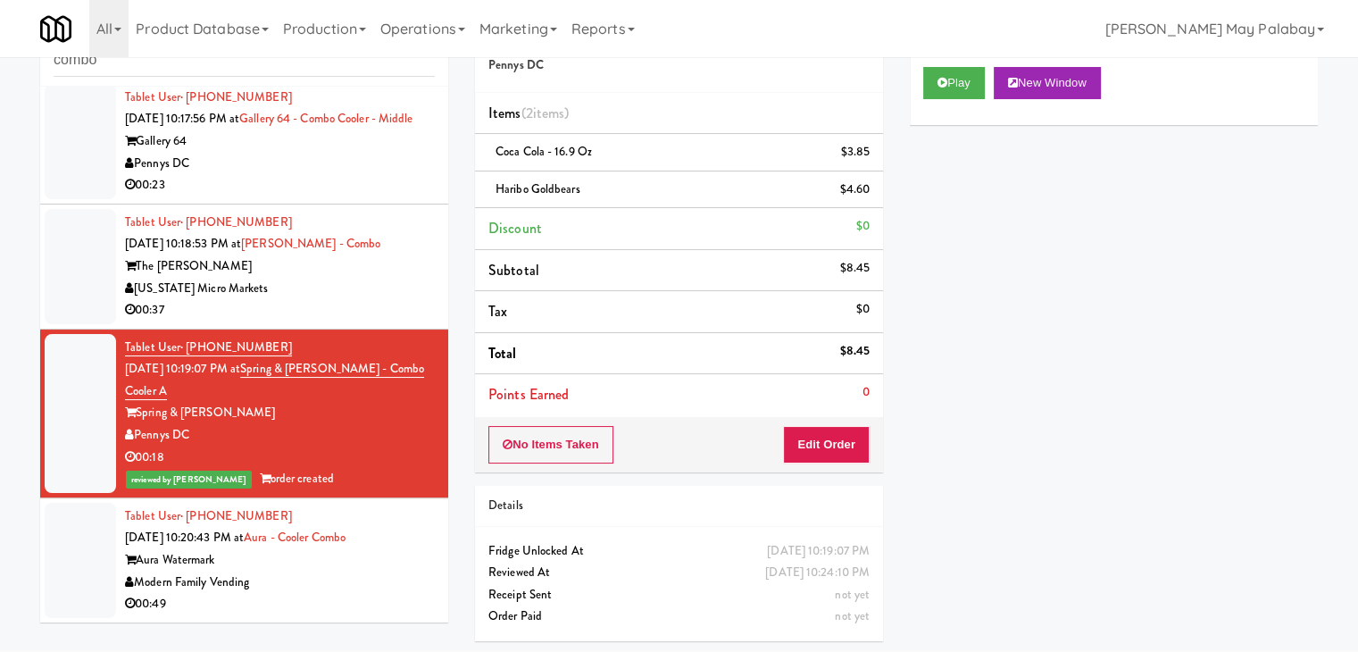
scroll to position [59, 0]
click at [275, 565] on div "Aura Watermark" at bounding box center [280, 559] width 310 height 22
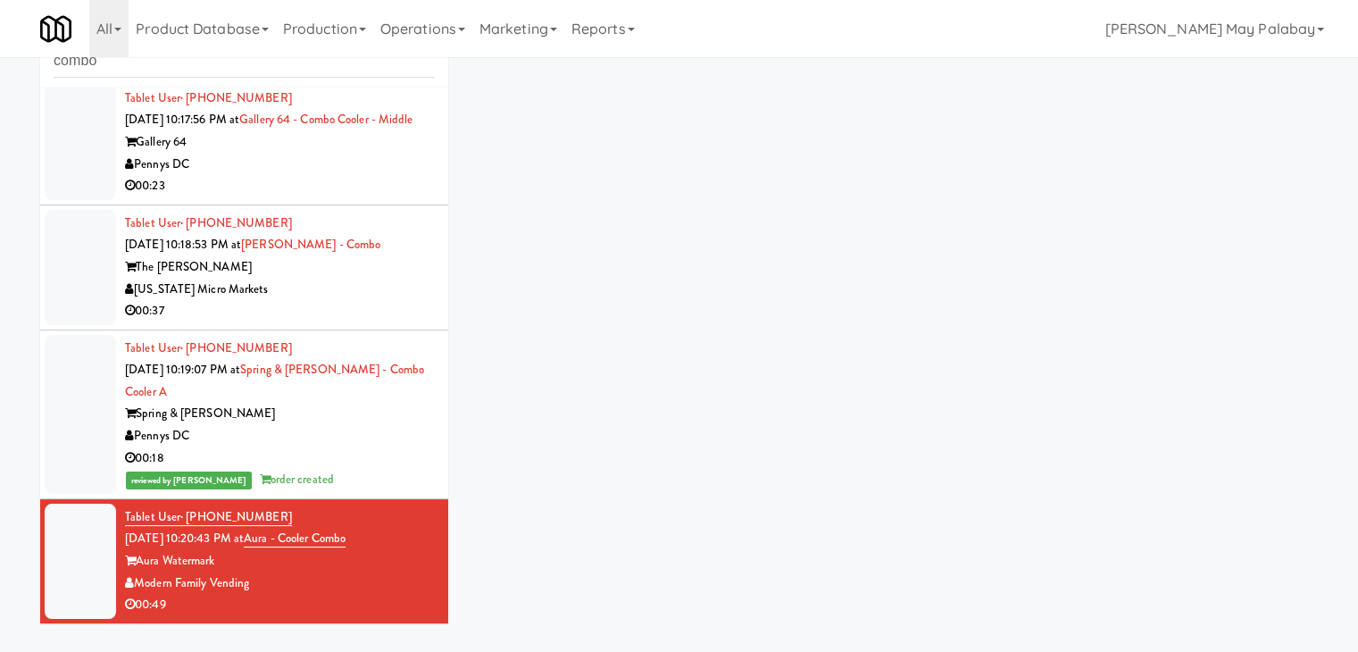
scroll to position [57, 0]
click at [300, 281] on div "[US_STATE] Micro Markets" at bounding box center [280, 290] width 310 height 22
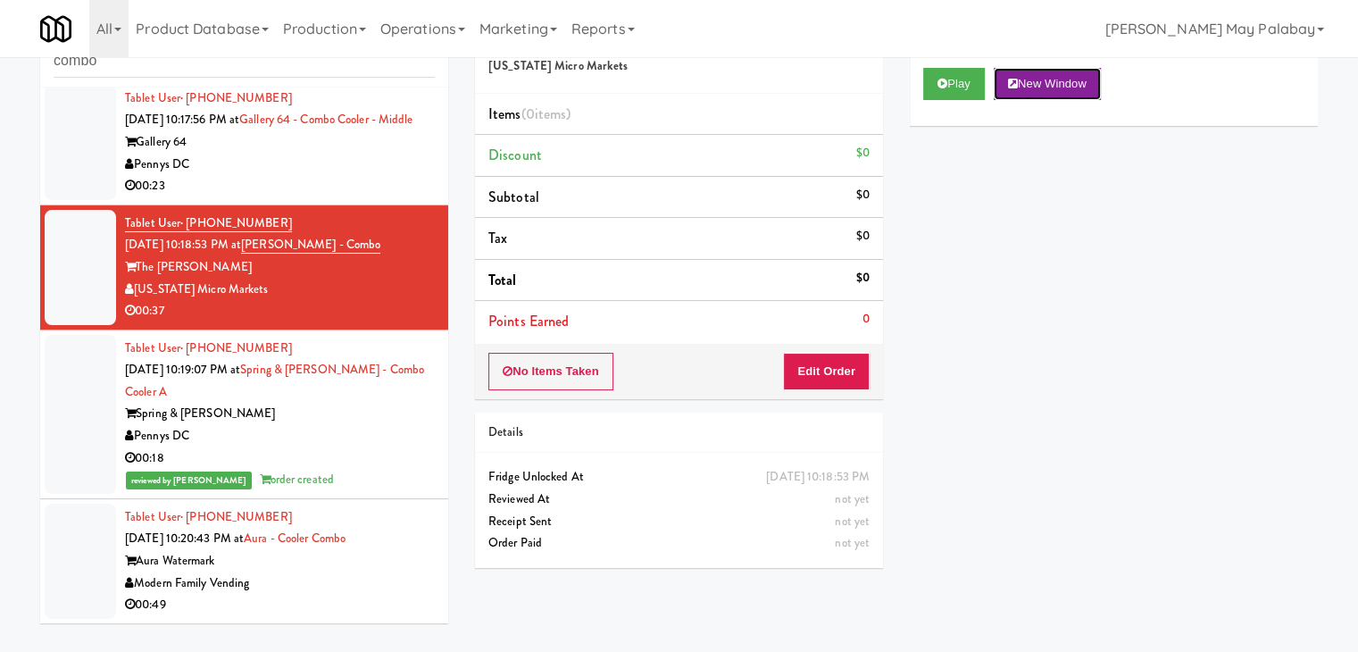
click at [1030, 81] on button "New Window" at bounding box center [1047, 84] width 107 height 32
click at [842, 362] on button "Edit Order" at bounding box center [826, 372] width 87 height 38
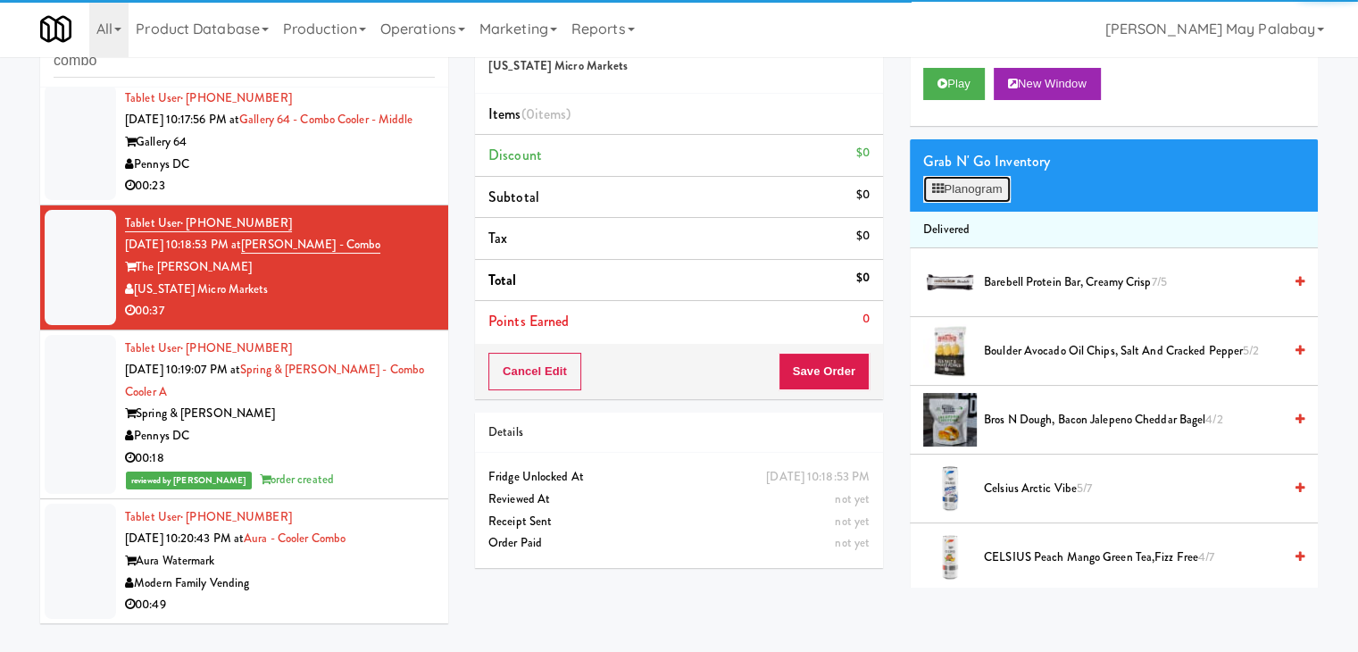
click at [938, 183] on icon at bounding box center [938, 189] width 12 height 12
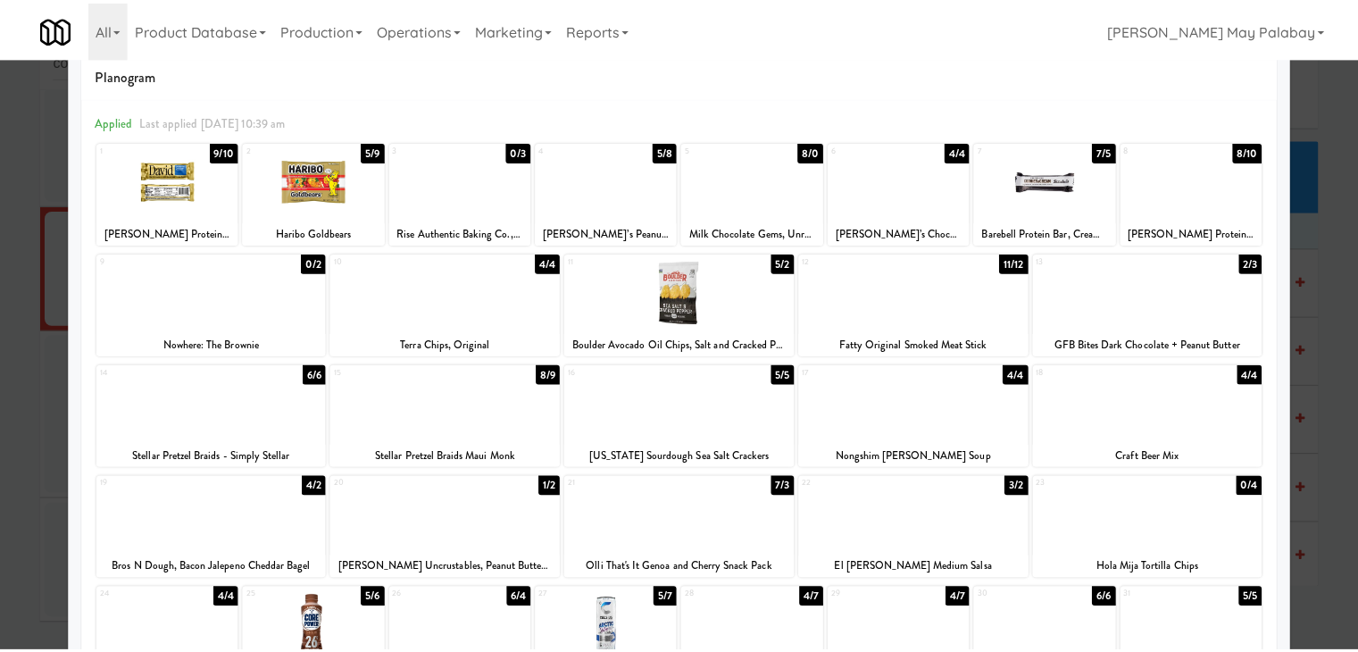
scroll to position [89, 0]
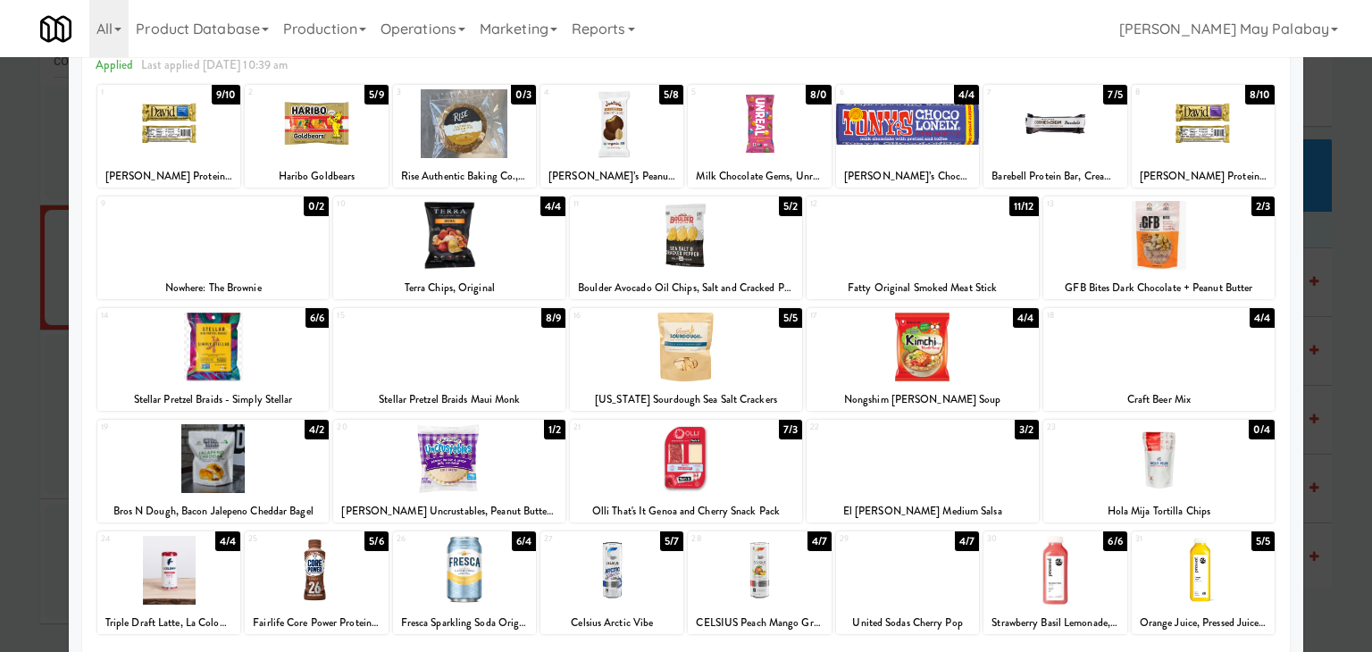
click at [789, 255] on div at bounding box center [686, 235] width 232 height 69
click at [803, 136] on div at bounding box center [759, 123] width 143 height 69
click at [971, 250] on div at bounding box center [923, 235] width 232 height 69
click at [1340, 327] on div at bounding box center [686, 326] width 1372 height 652
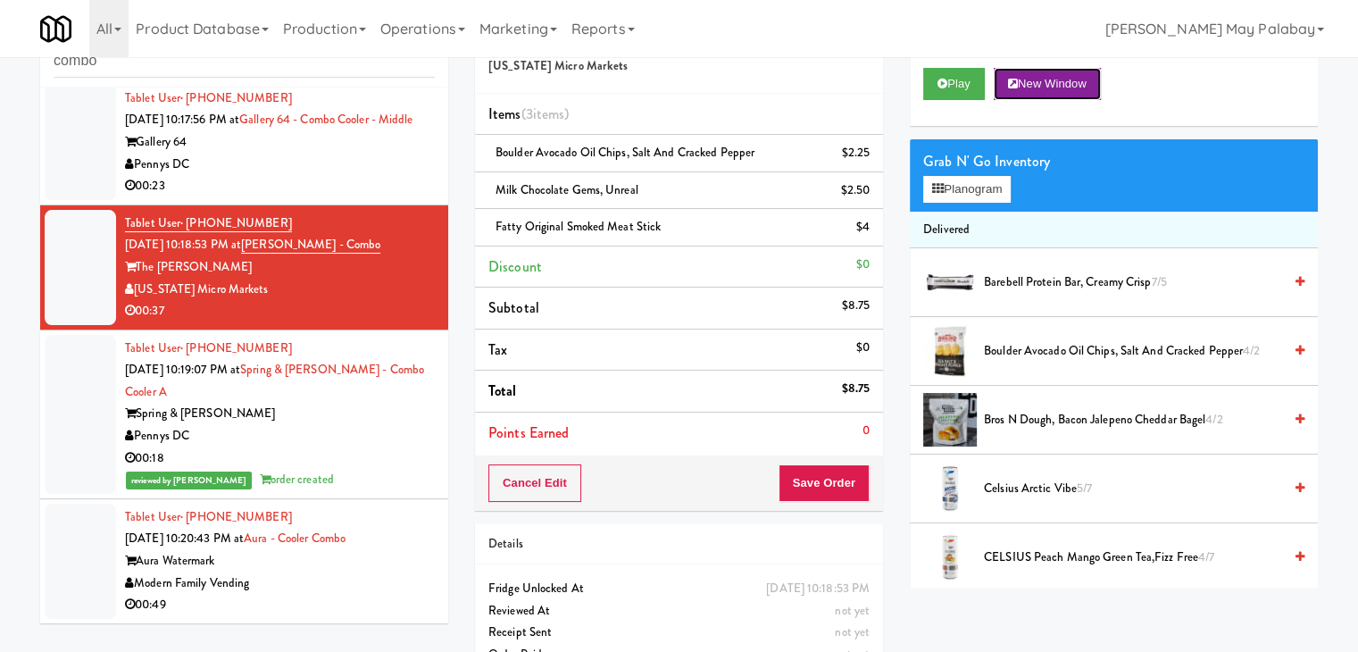
click at [1097, 77] on button "New Window" at bounding box center [1047, 84] width 107 height 32
drag, startPoint x: 828, startPoint y: 473, endPoint x: 816, endPoint y: 452, distance: 24.4
click at [828, 473] on button "Save Order" at bounding box center [824, 483] width 91 height 38
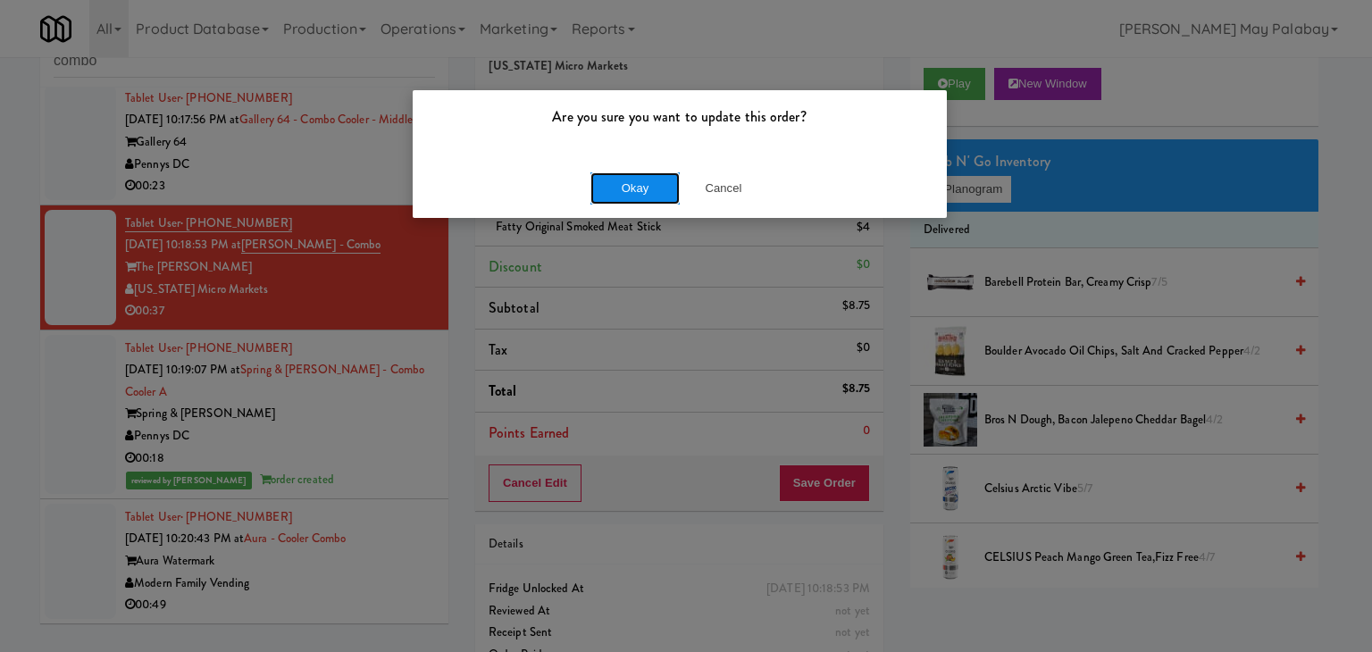
click at [623, 188] on button "Okay" at bounding box center [634, 188] width 89 height 32
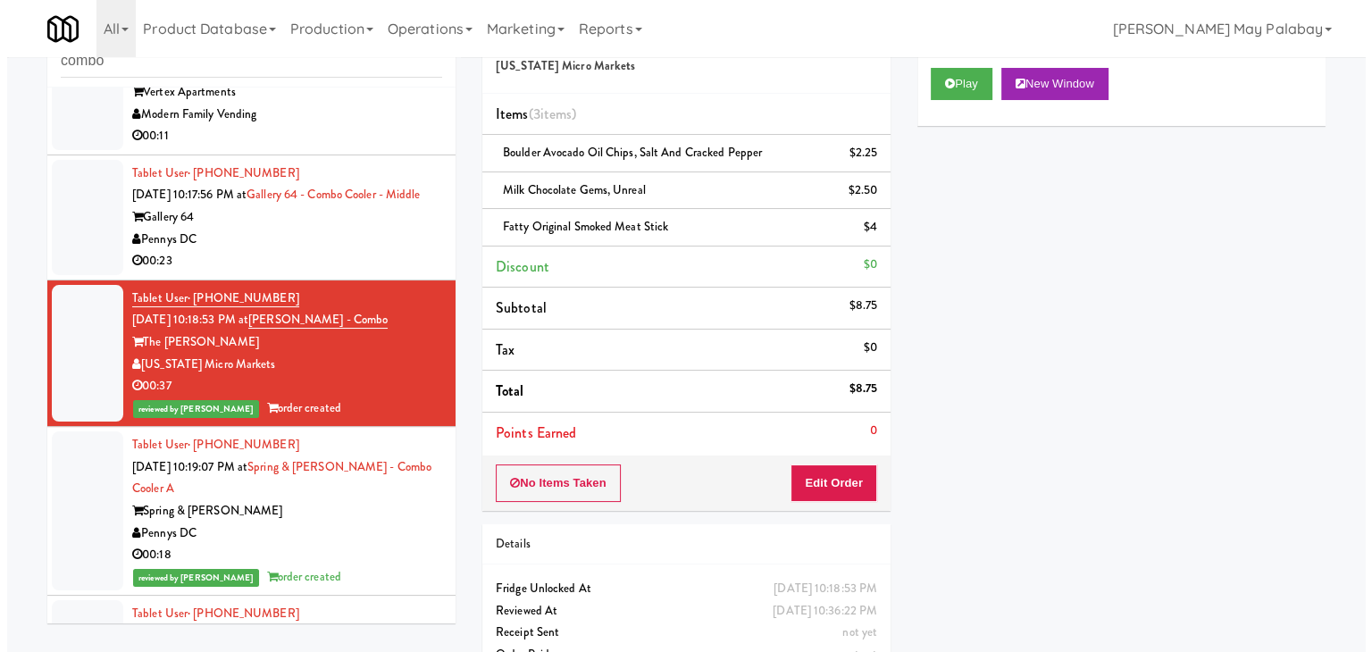
scroll to position [768, 0]
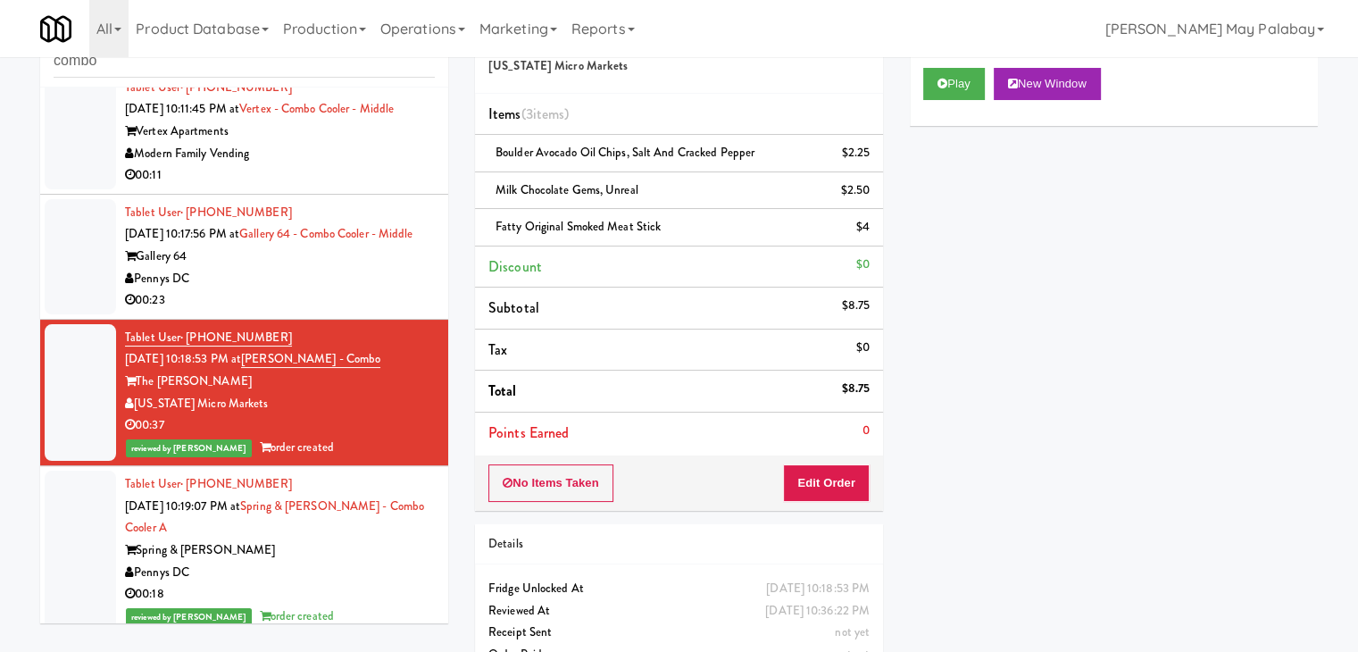
click at [268, 268] on div "Gallery 64" at bounding box center [280, 257] width 310 height 22
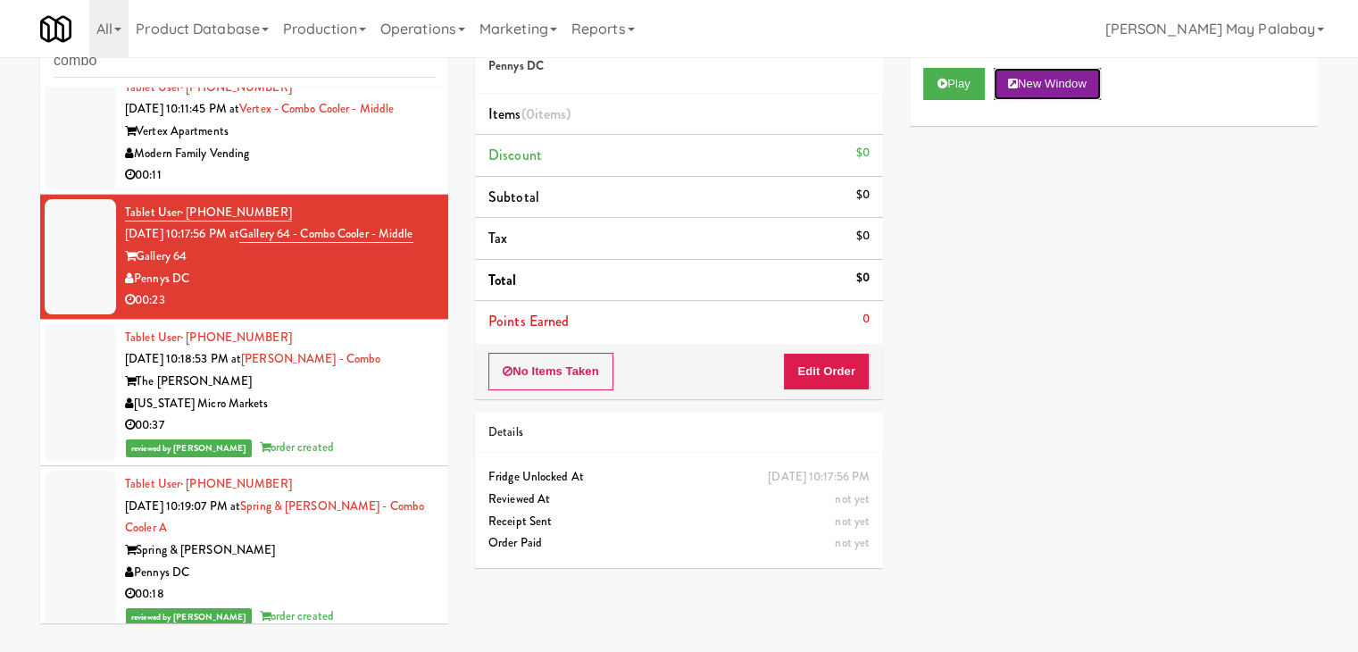
click at [1065, 78] on button "New Window" at bounding box center [1047, 84] width 107 height 32
click at [830, 370] on button "Edit Order" at bounding box center [826, 372] width 87 height 38
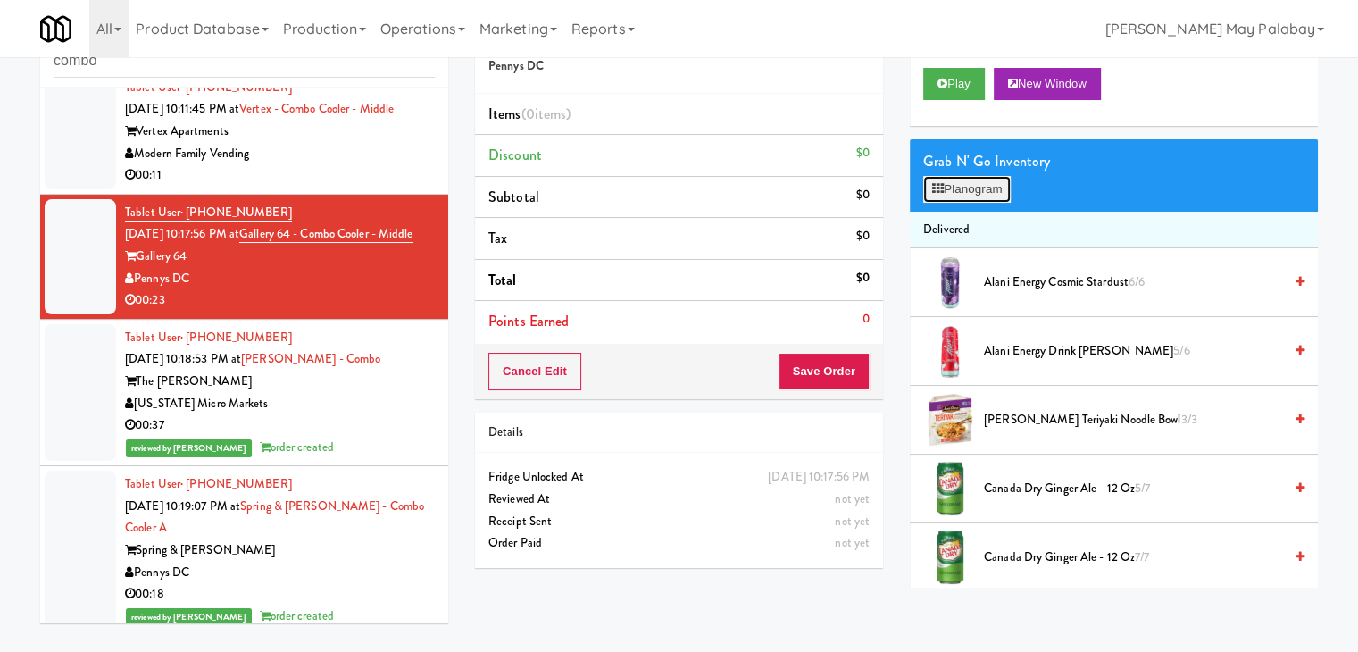
click at [982, 194] on button "Planogram" at bounding box center [968, 189] width 88 height 27
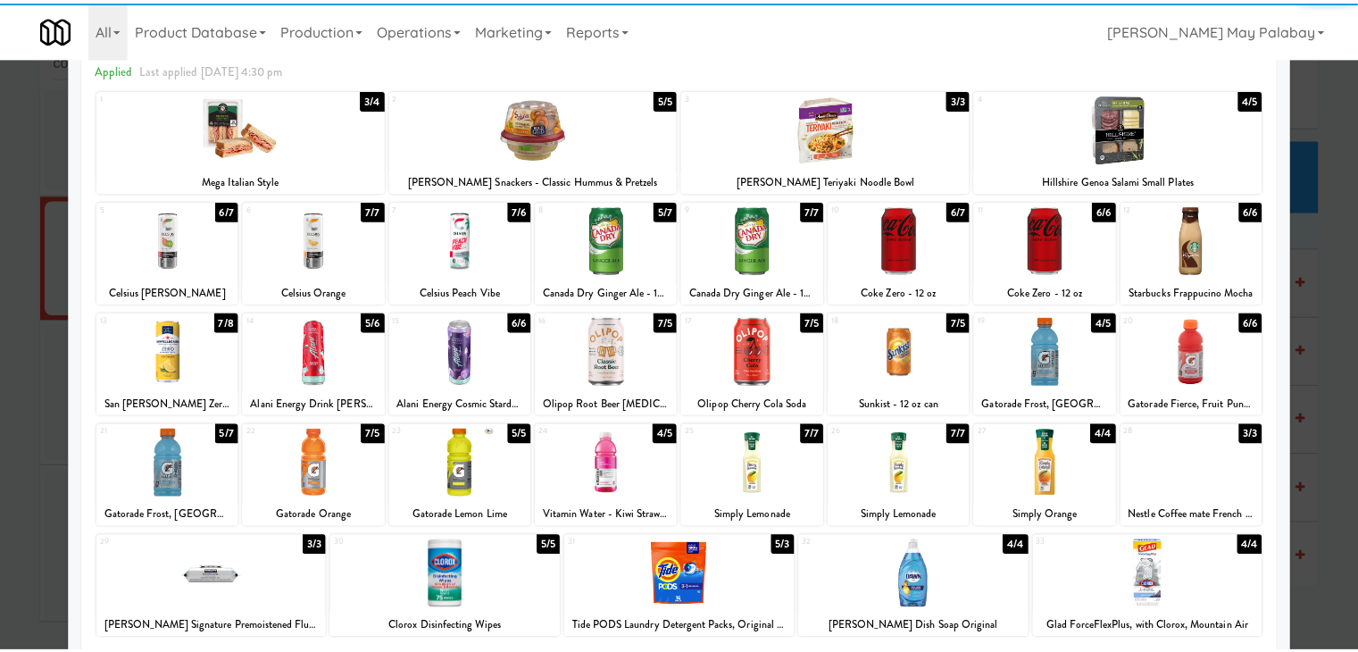
scroll to position [89, 0]
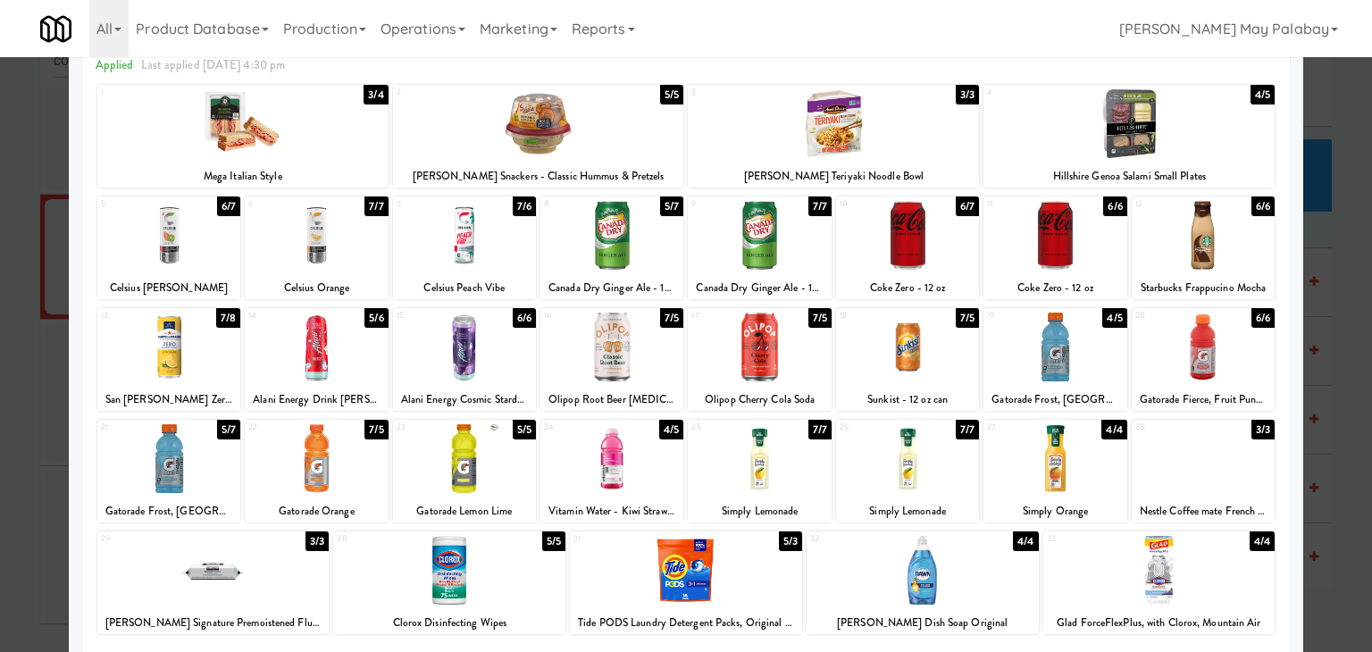
drag, startPoint x: 658, startPoint y: 464, endPoint x: 670, endPoint y: 464, distance: 11.6
click at [658, 464] on div at bounding box center [611, 458] width 143 height 69
click at [1325, 400] on div at bounding box center [686, 326] width 1372 height 652
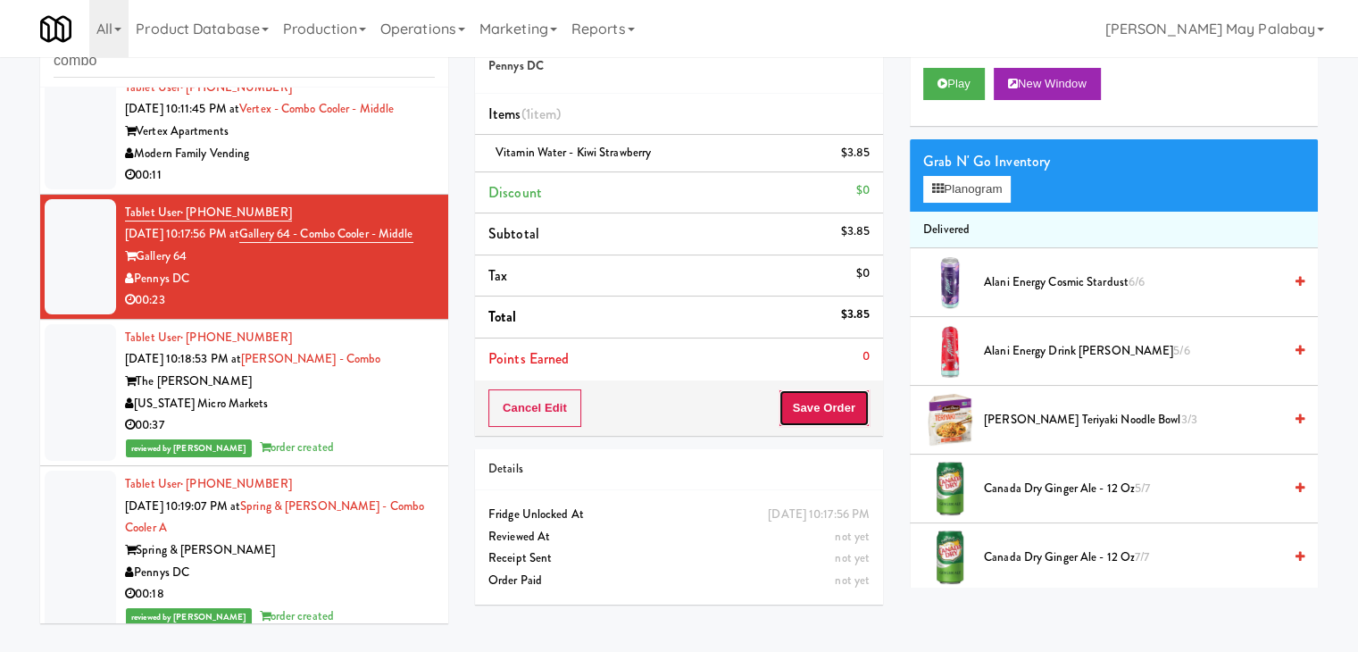
click at [807, 404] on button "Save Order" at bounding box center [824, 408] width 91 height 38
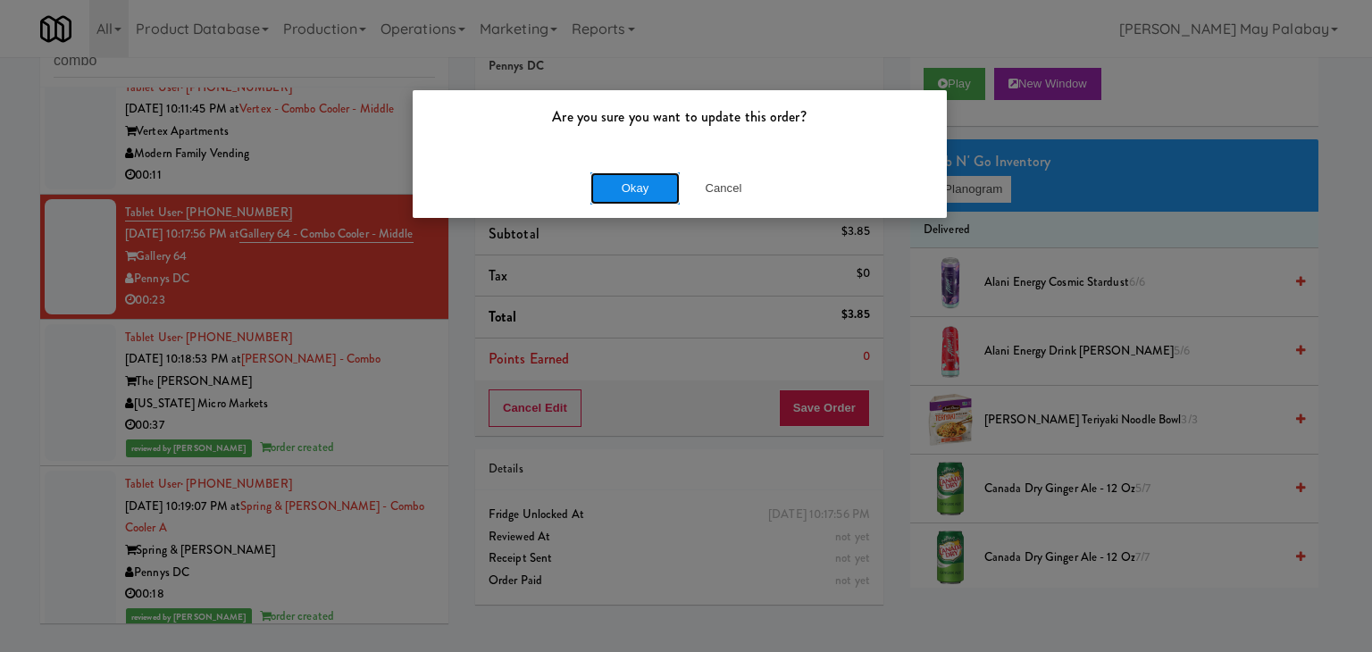
click at [631, 189] on button "Okay" at bounding box center [634, 188] width 89 height 32
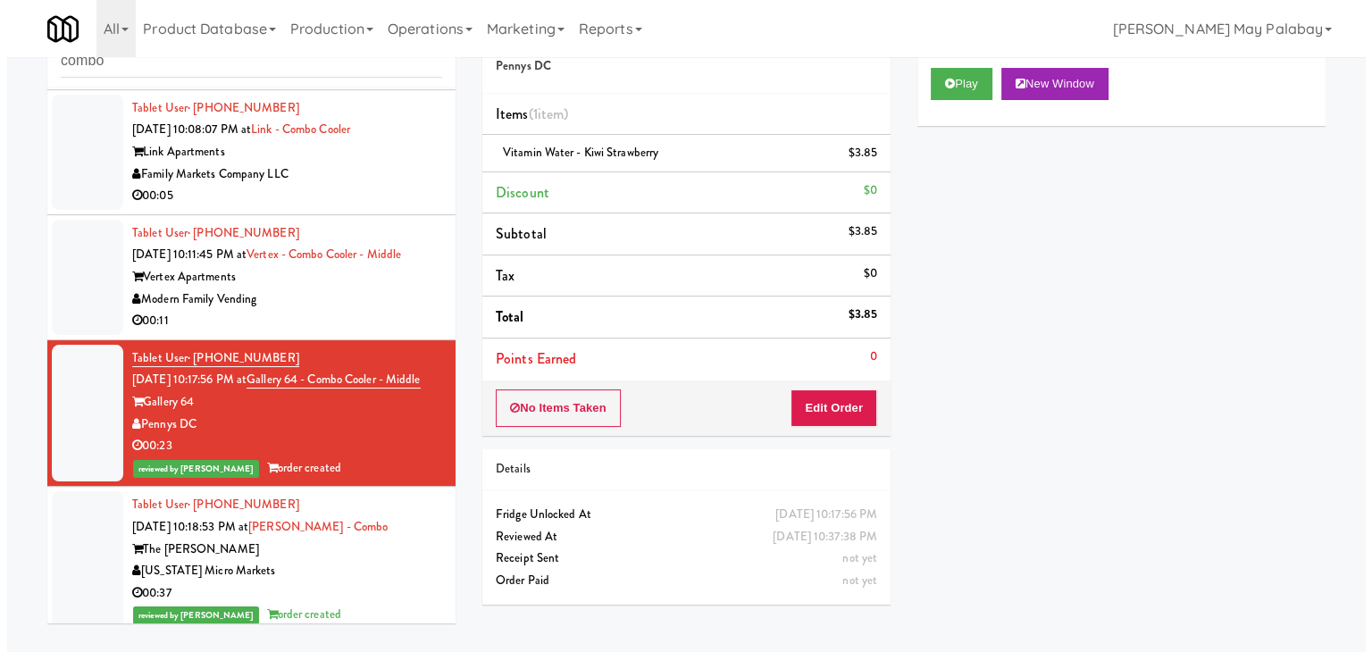
scroll to position [611, 0]
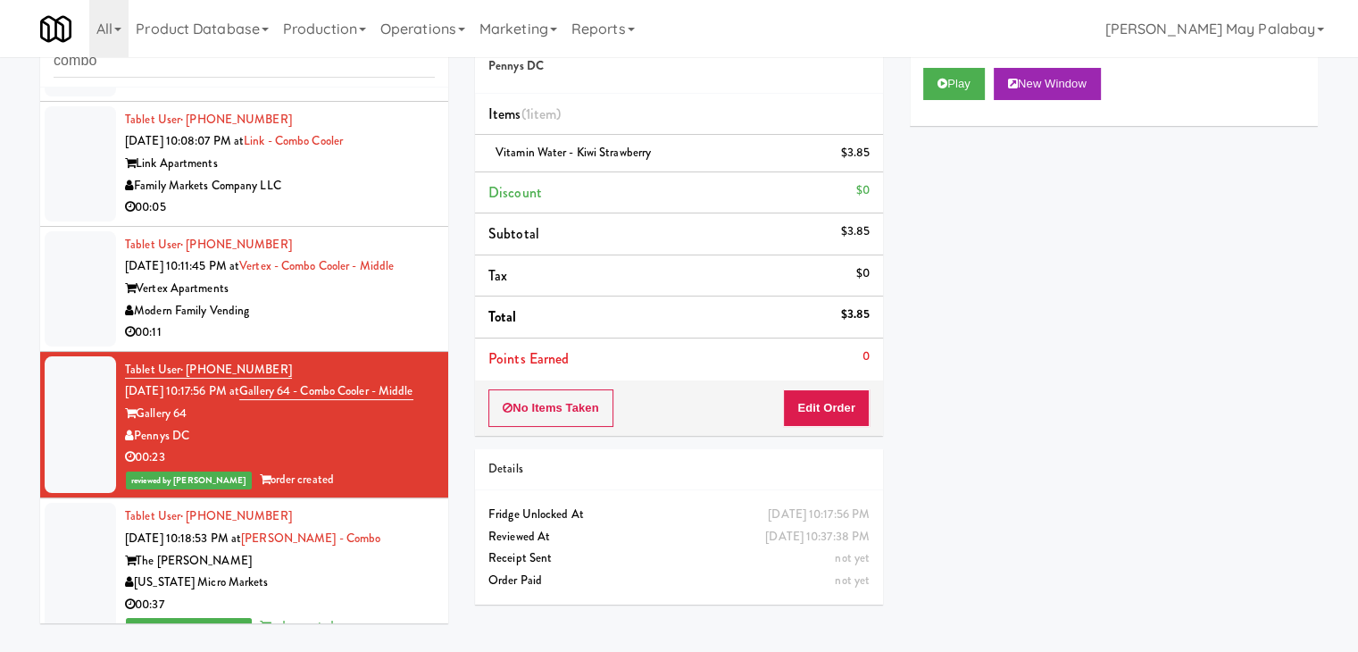
click at [326, 300] on div "Vertex Apartments" at bounding box center [280, 289] width 310 height 22
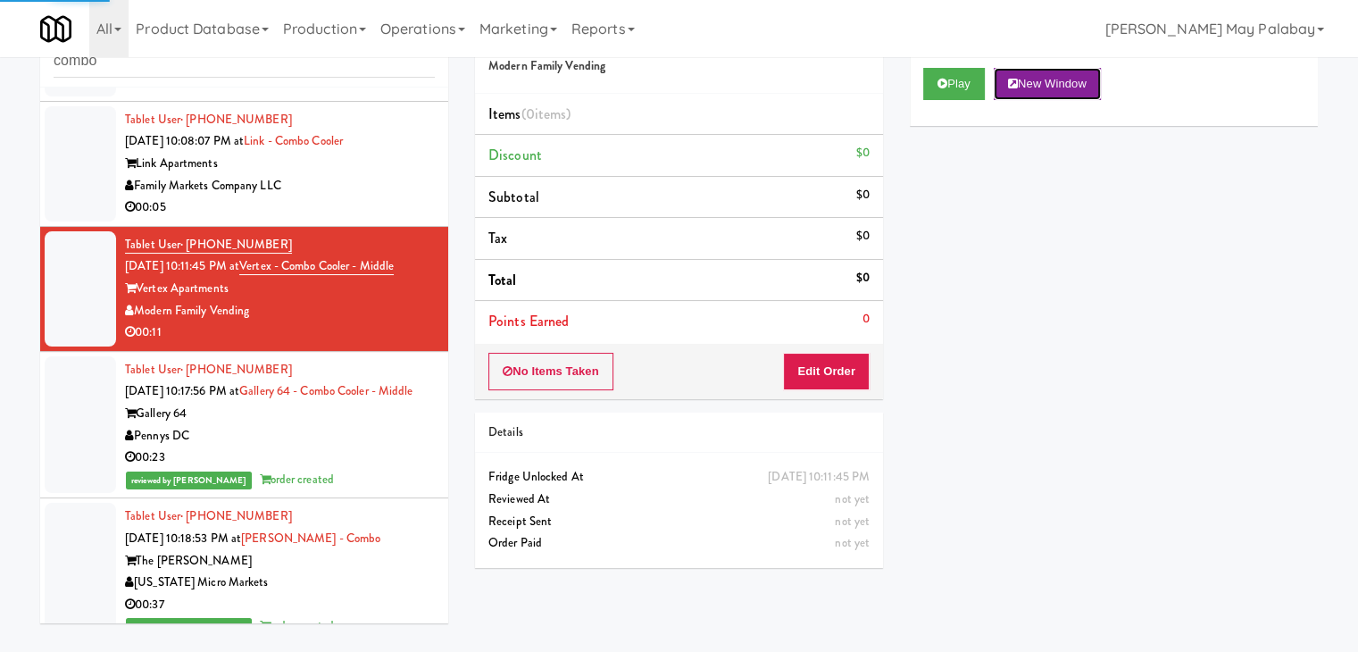
click at [1085, 81] on button "New Window" at bounding box center [1047, 84] width 107 height 32
click at [841, 372] on button "Edit Order" at bounding box center [826, 372] width 87 height 38
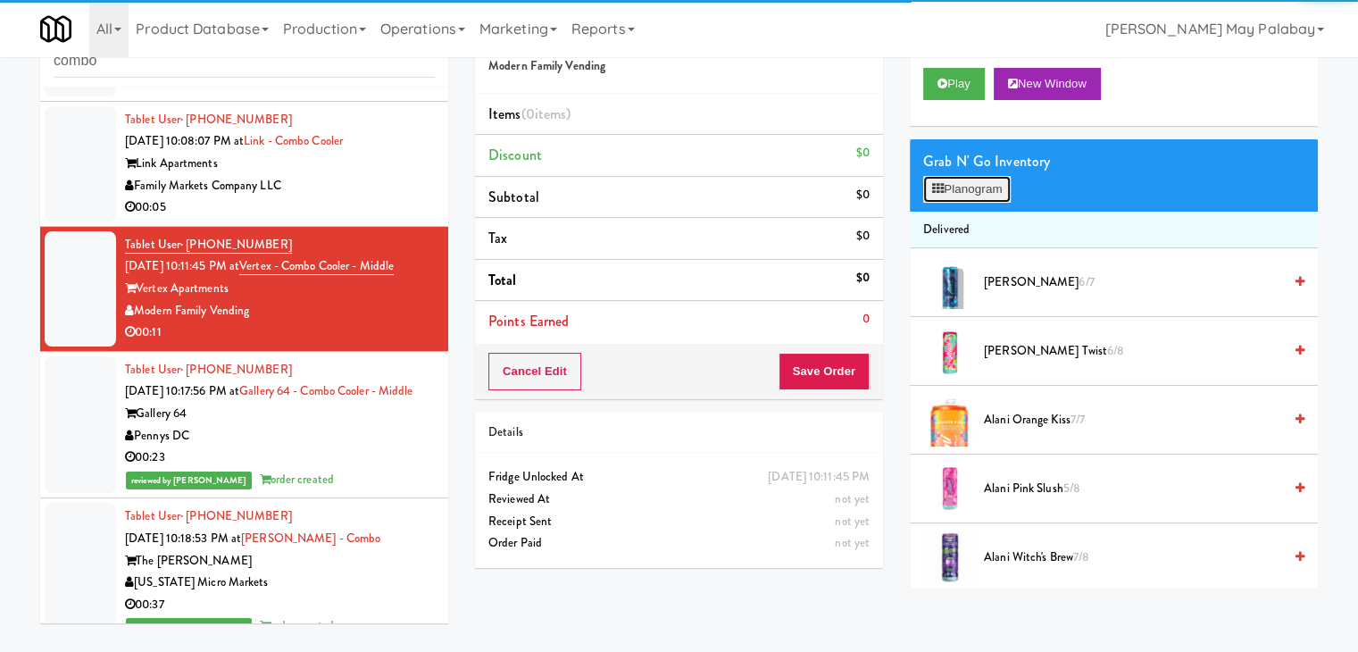
click at [972, 197] on button "Planogram" at bounding box center [968, 189] width 88 height 27
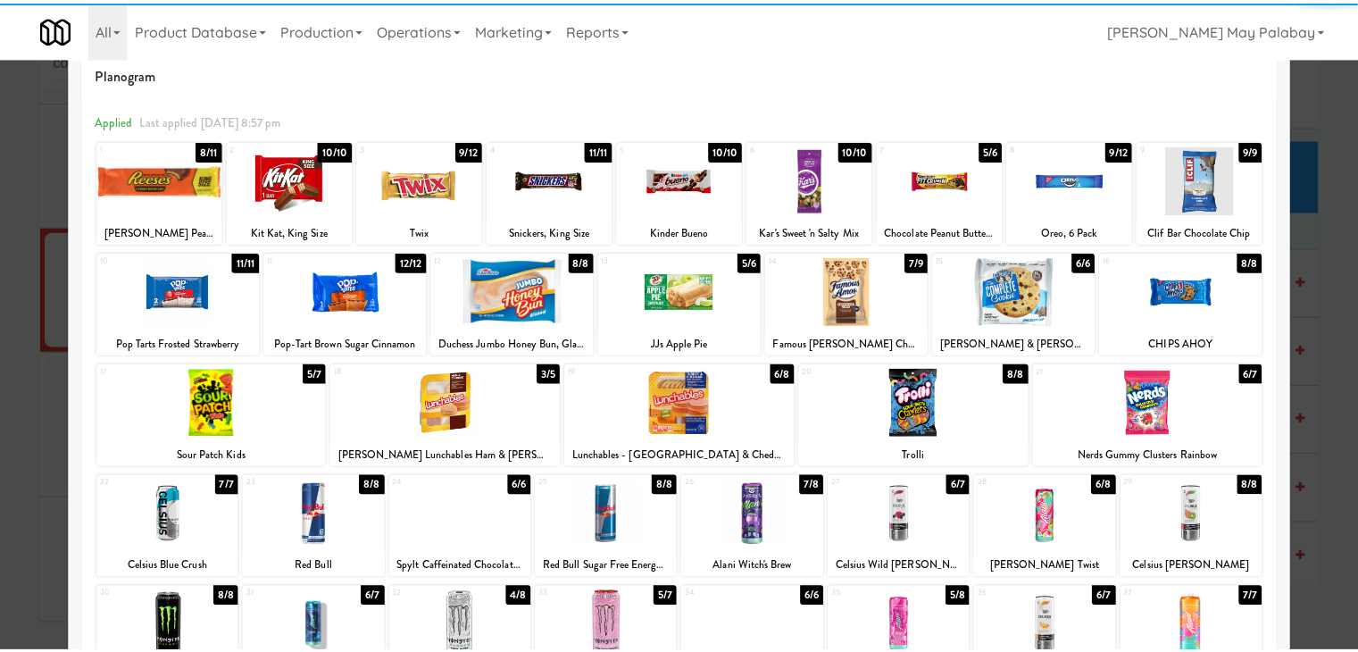
scroll to position [89, 0]
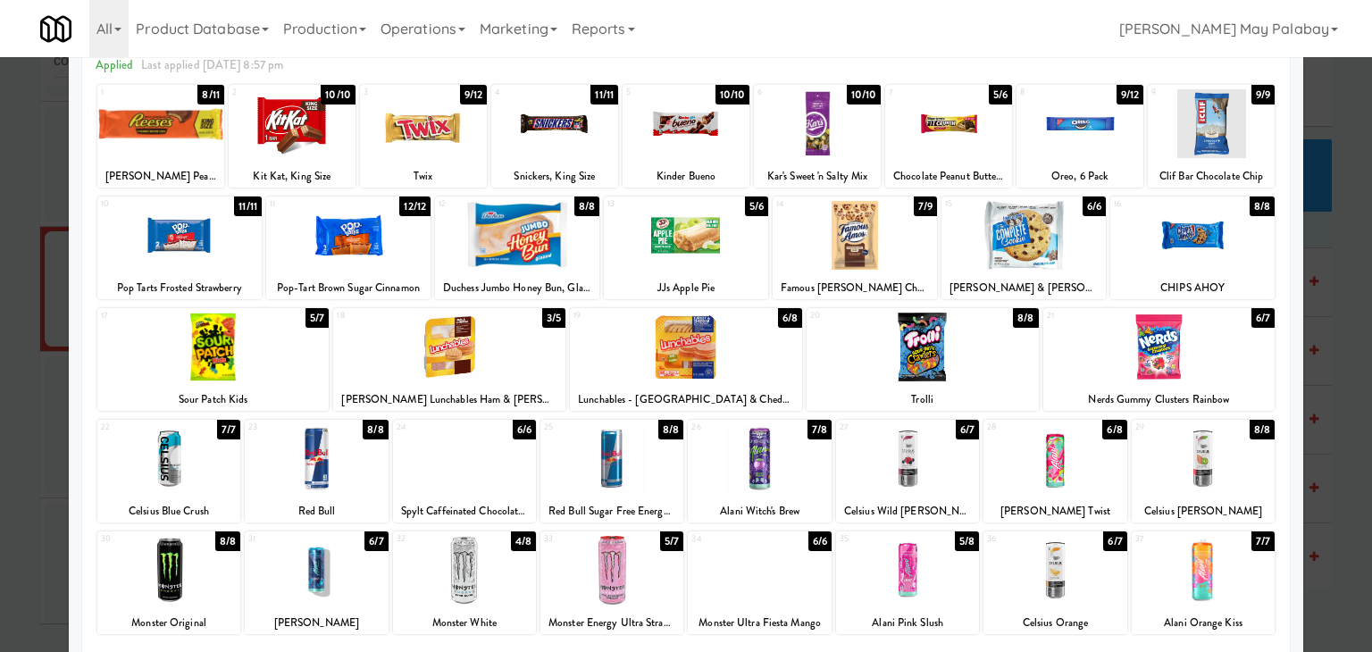
click at [639, 490] on div at bounding box center [611, 458] width 143 height 69
click at [589, 153] on div at bounding box center [554, 123] width 127 height 69
click at [1322, 307] on div at bounding box center [686, 326] width 1372 height 652
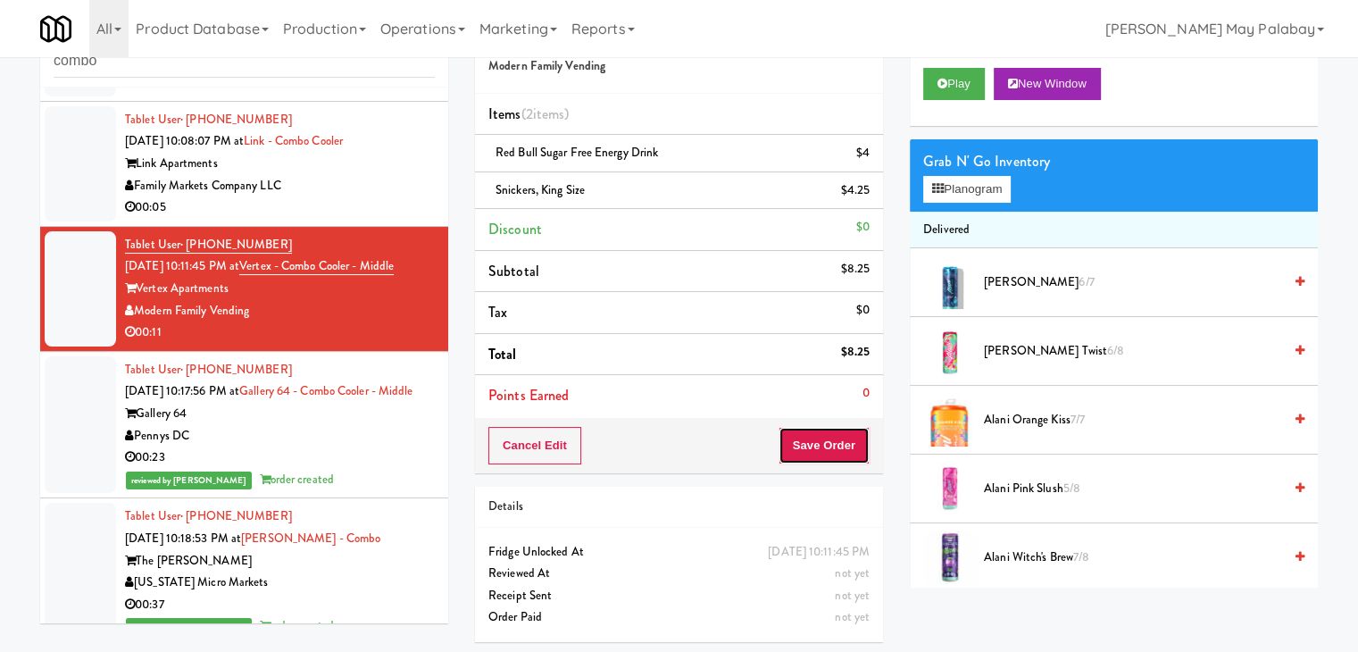
click at [782, 434] on button "Save Order" at bounding box center [824, 446] width 91 height 38
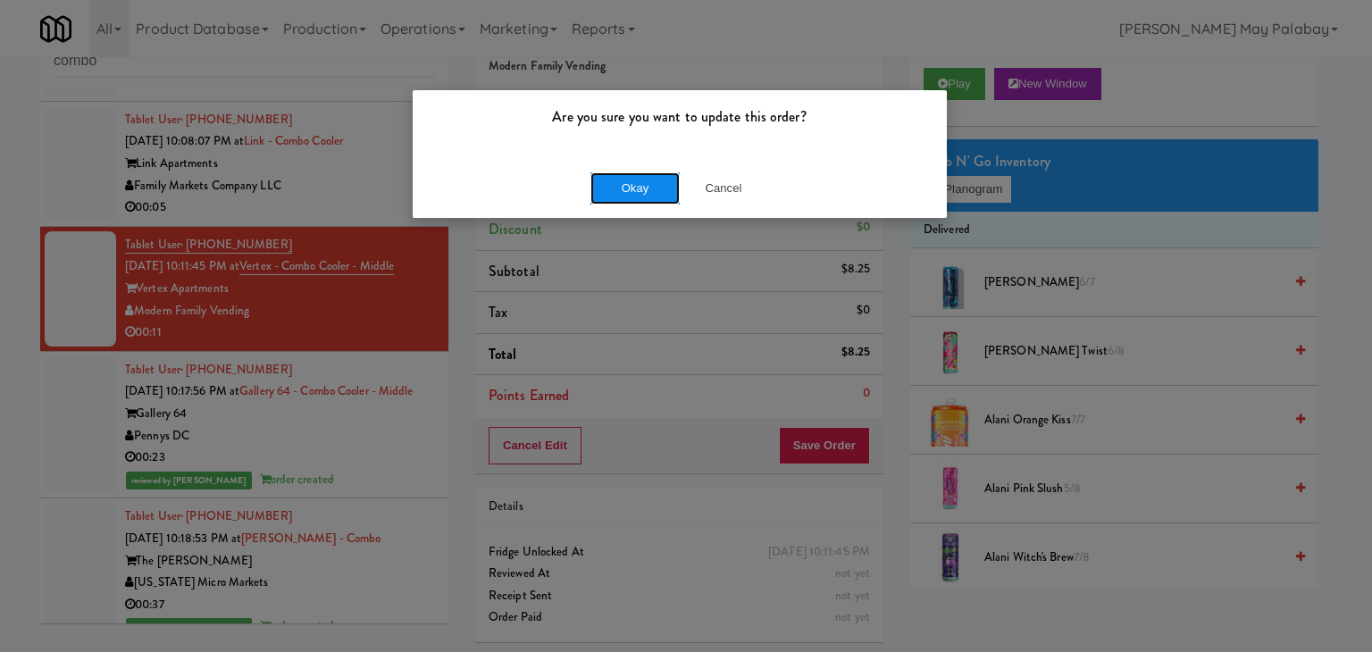
click at [611, 187] on button "Okay" at bounding box center [634, 188] width 89 height 32
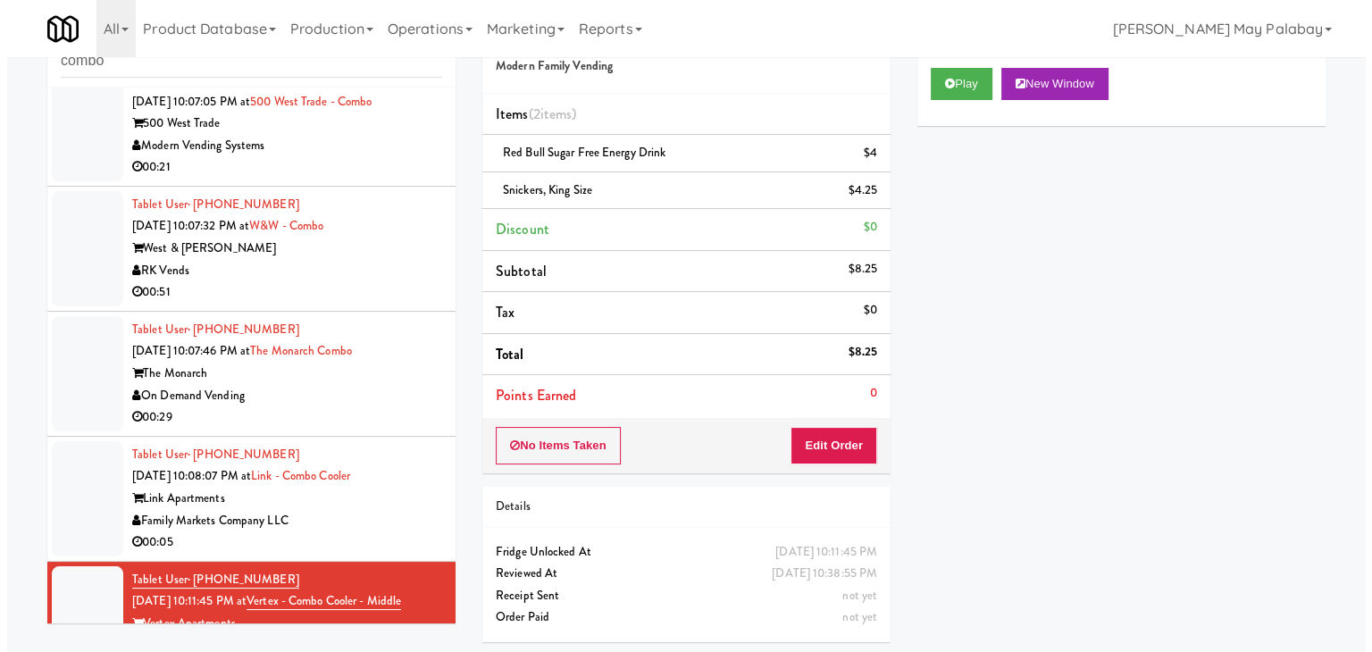
scroll to position [254, 0]
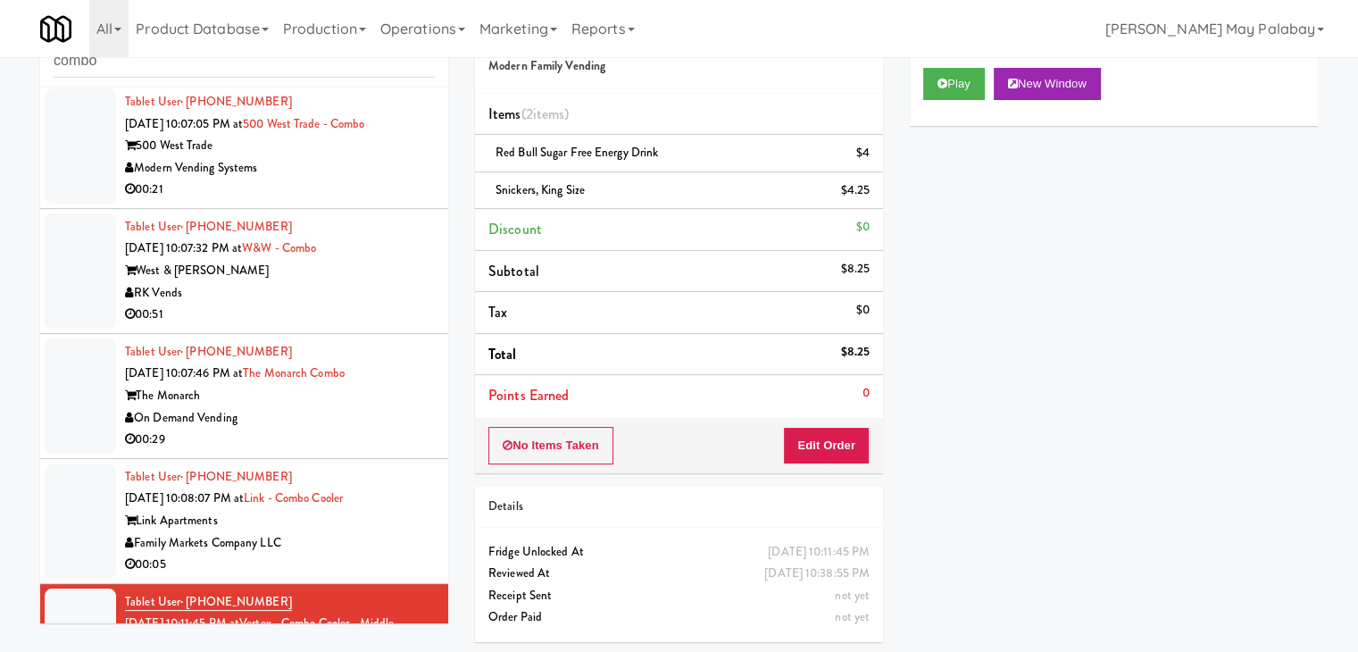
click at [347, 275] on div "West & [PERSON_NAME]" at bounding box center [280, 271] width 310 height 22
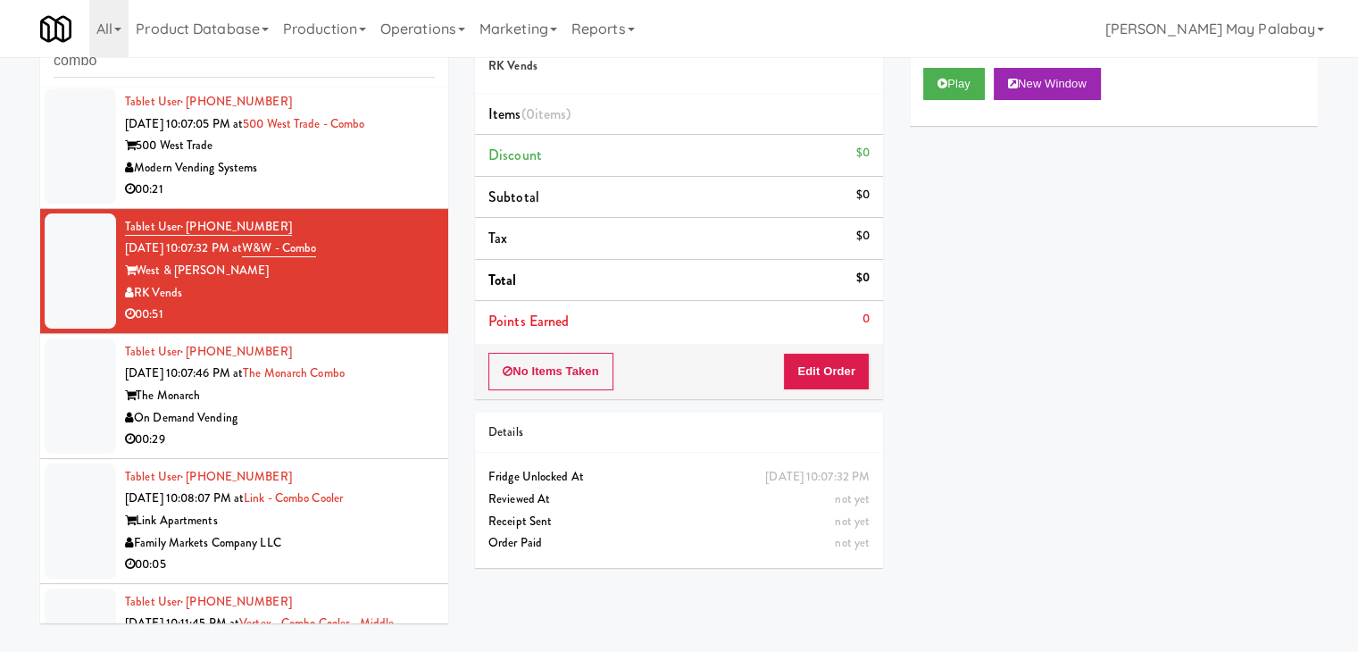
click at [358, 399] on div "The Monarch" at bounding box center [280, 396] width 310 height 22
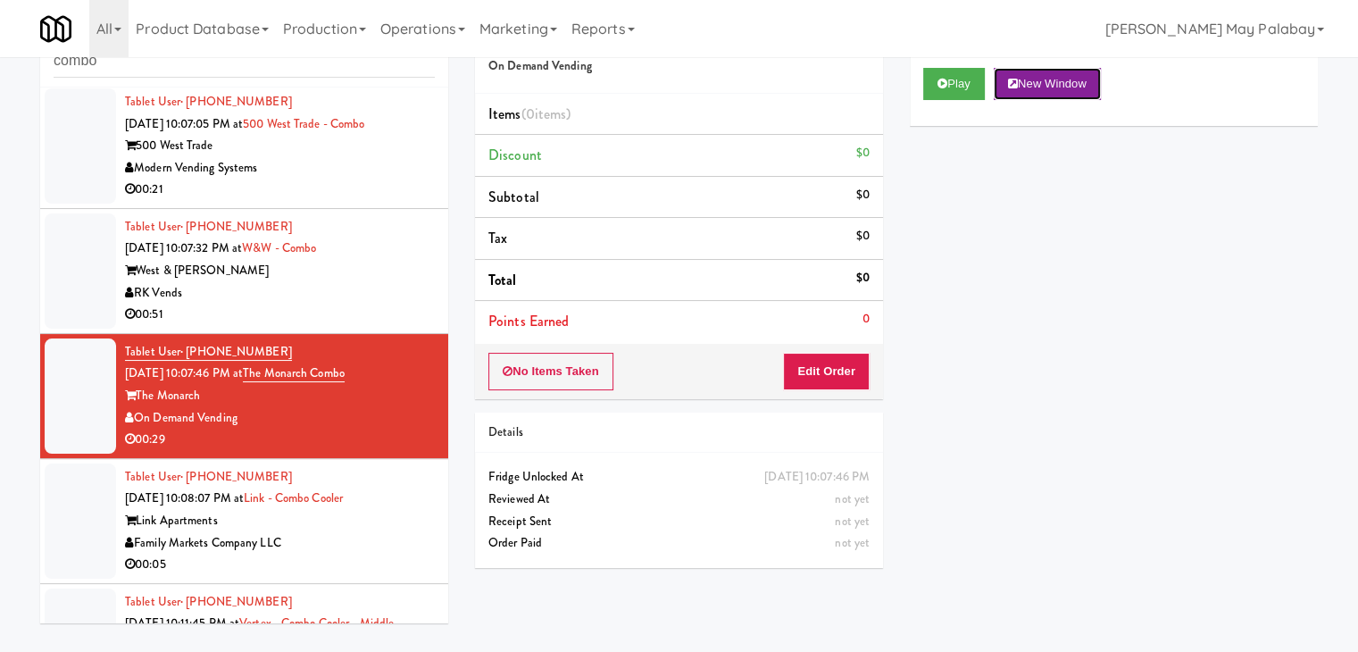
click at [1086, 83] on button "New Window" at bounding box center [1047, 84] width 107 height 32
click at [813, 359] on button "Edit Order" at bounding box center [826, 372] width 87 height 38
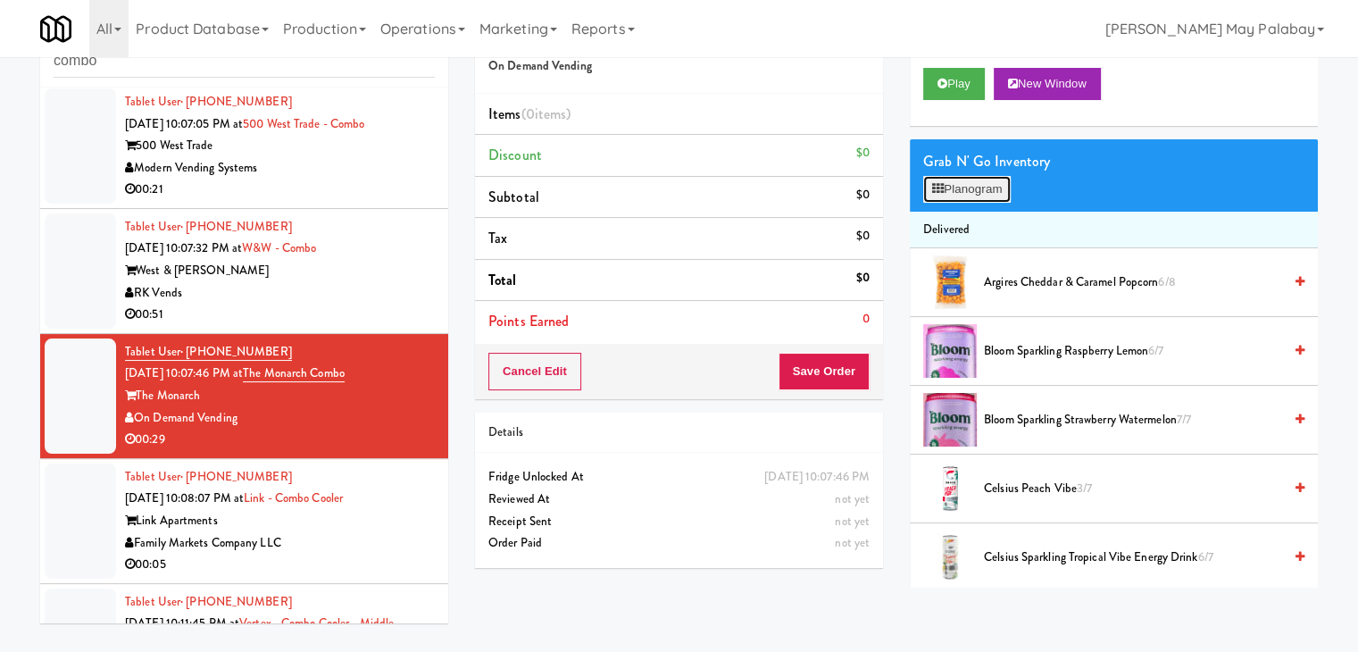
click at [961, 189] on button "Planogram" at bounding box center [968, 189] width 88 height 27
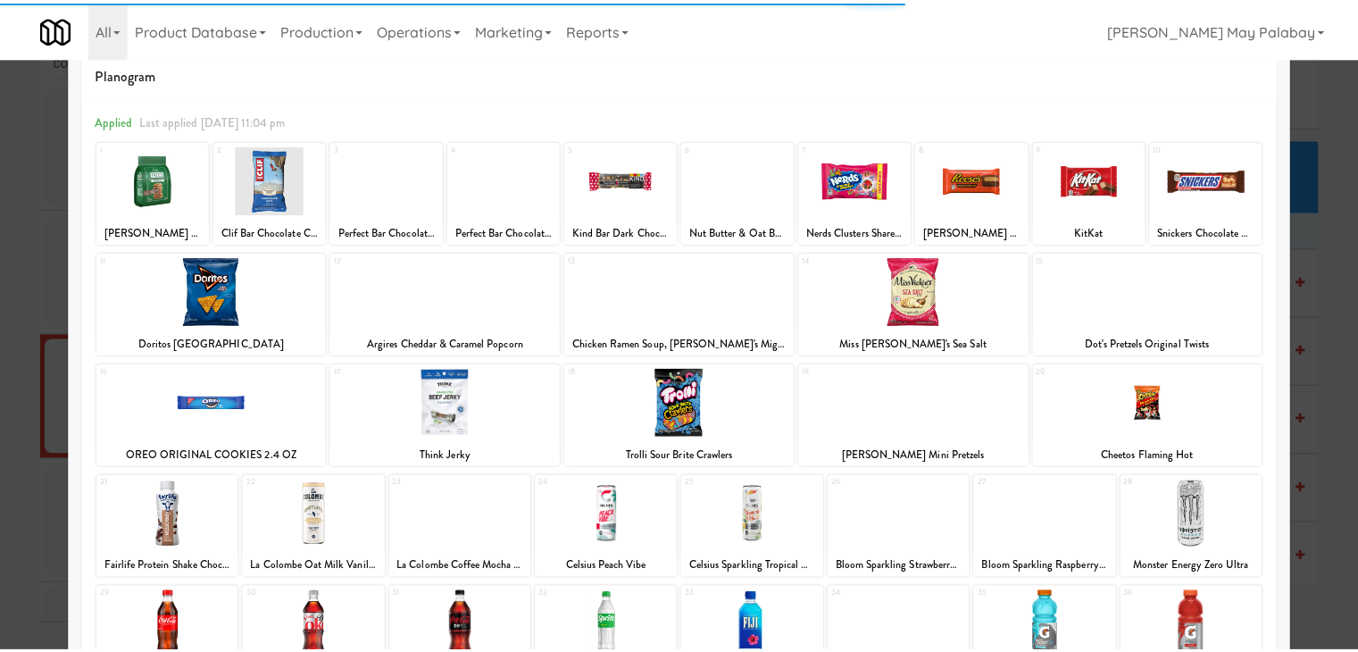
scroll to position [89, 0]
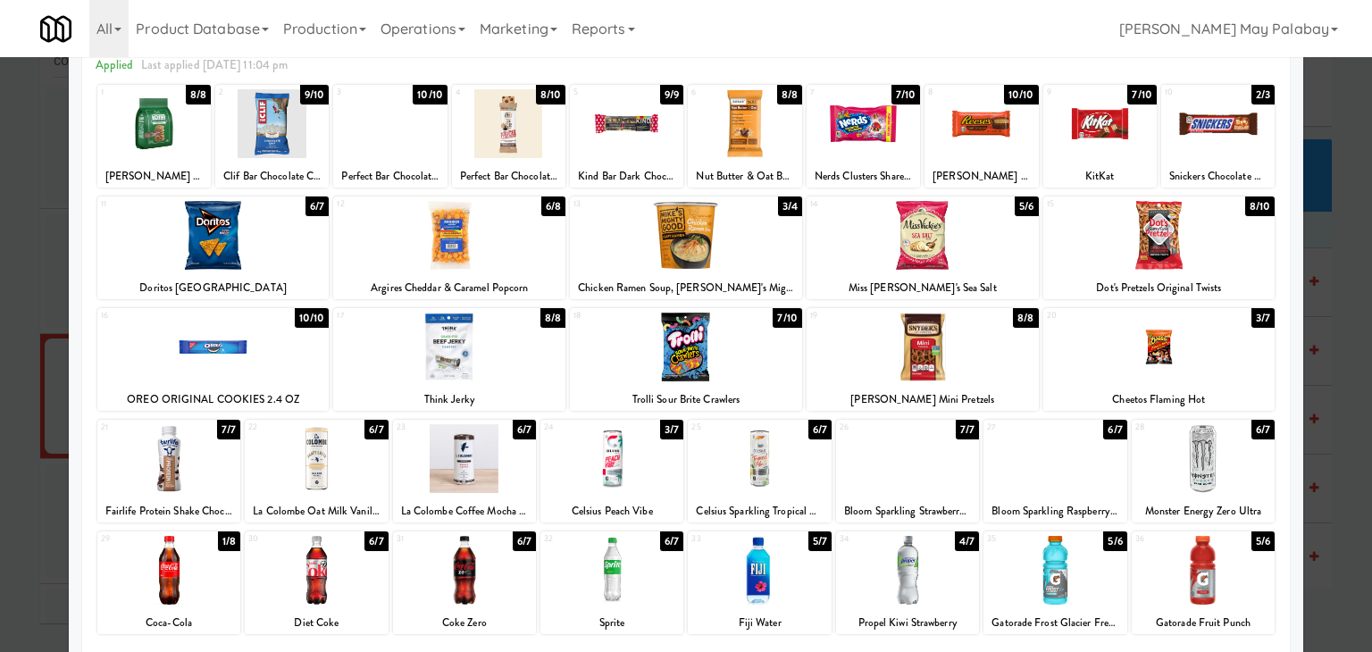
click at [518, 469] on div at bounding box center [464, 458] width 143 height 69
click at [319, 134] on div at bounding box center [271, 123] width 113 height 69
drag, startPoint x: 211, startPoint y: 463, endPoint x: 220, endPoint y: 462, distance: 9.0
click at [211, 463] on div at bounding box center [168, 458] width 143 height 69
click at [670, 153] on div at bounding box center [626, 123] width 113 height 69
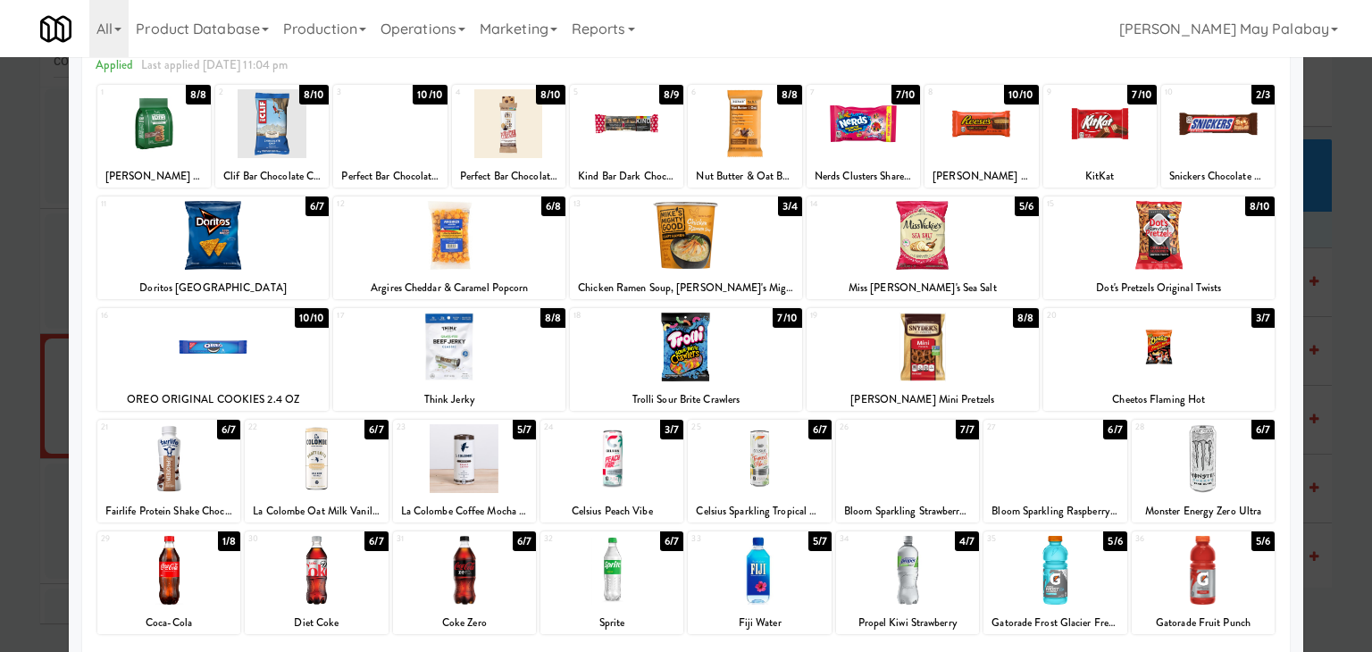
click at [1338, 374] on div at bounding box center [686, 326] width 1372 height 652
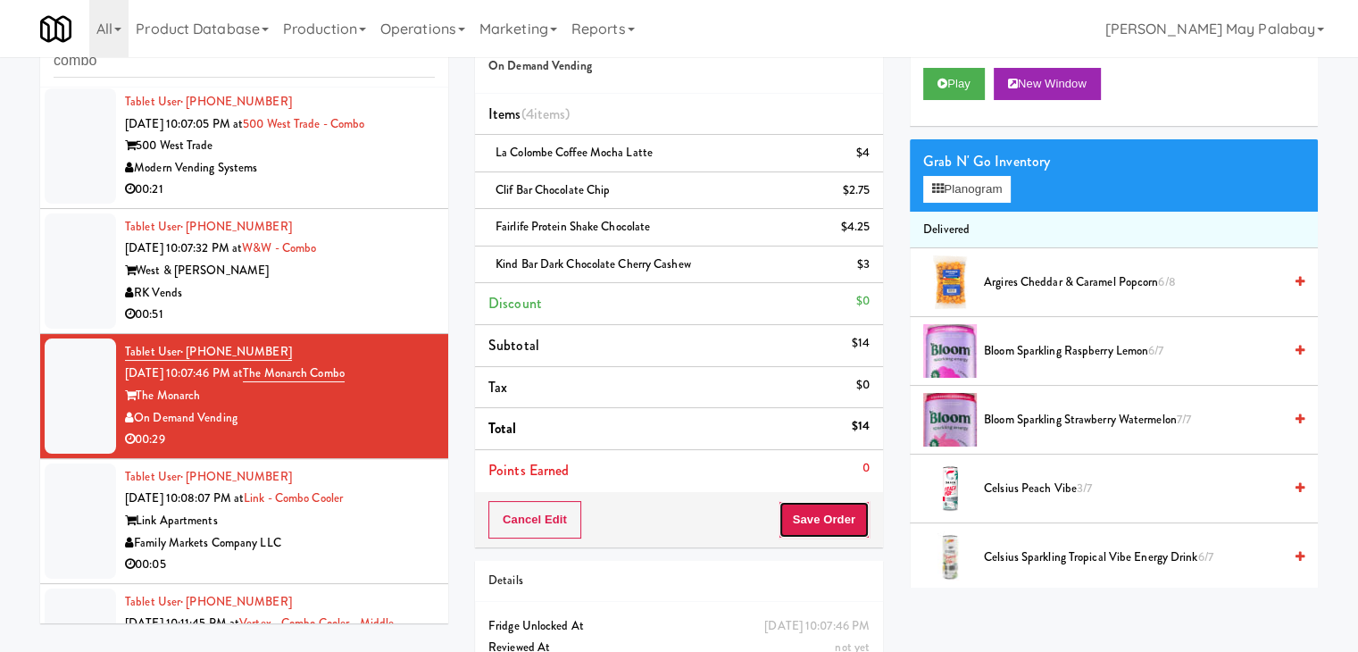
click at [815, 526] on button "Save Order" at bounding box center [824, 520] width 91 height 38
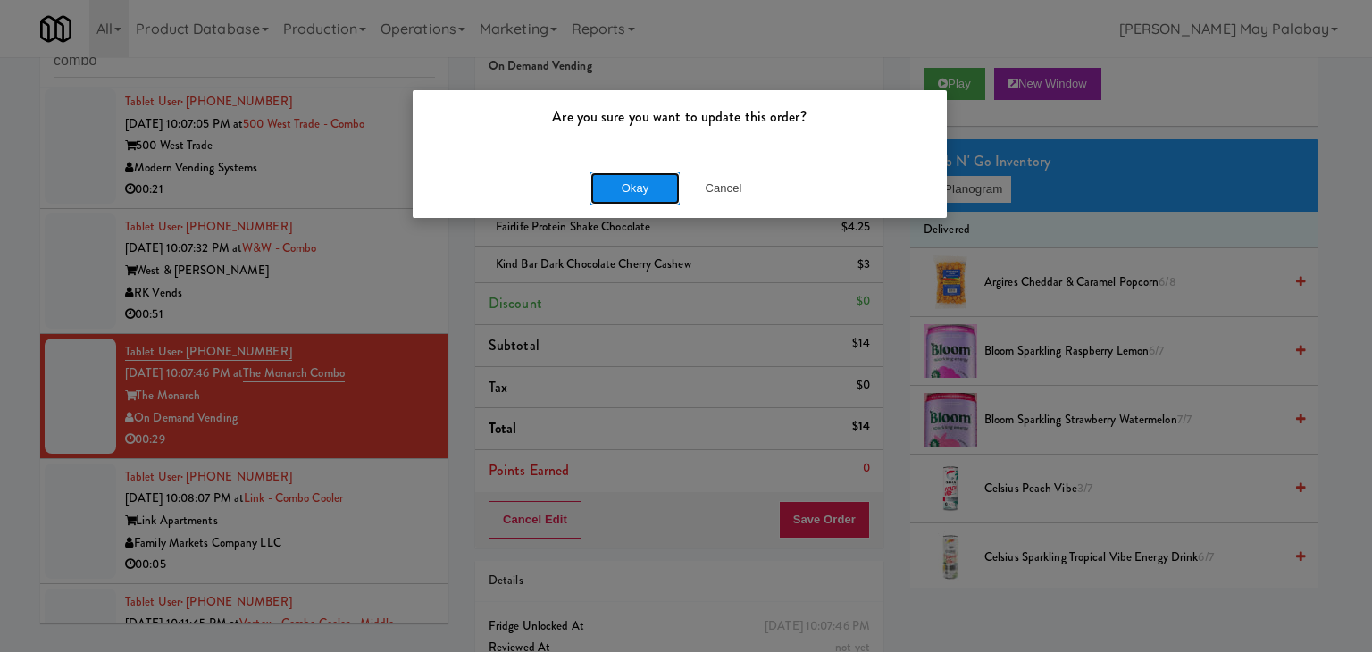
click at [618, 194] on button "Okay" at bounding box center [634, 188] width 89 height 32
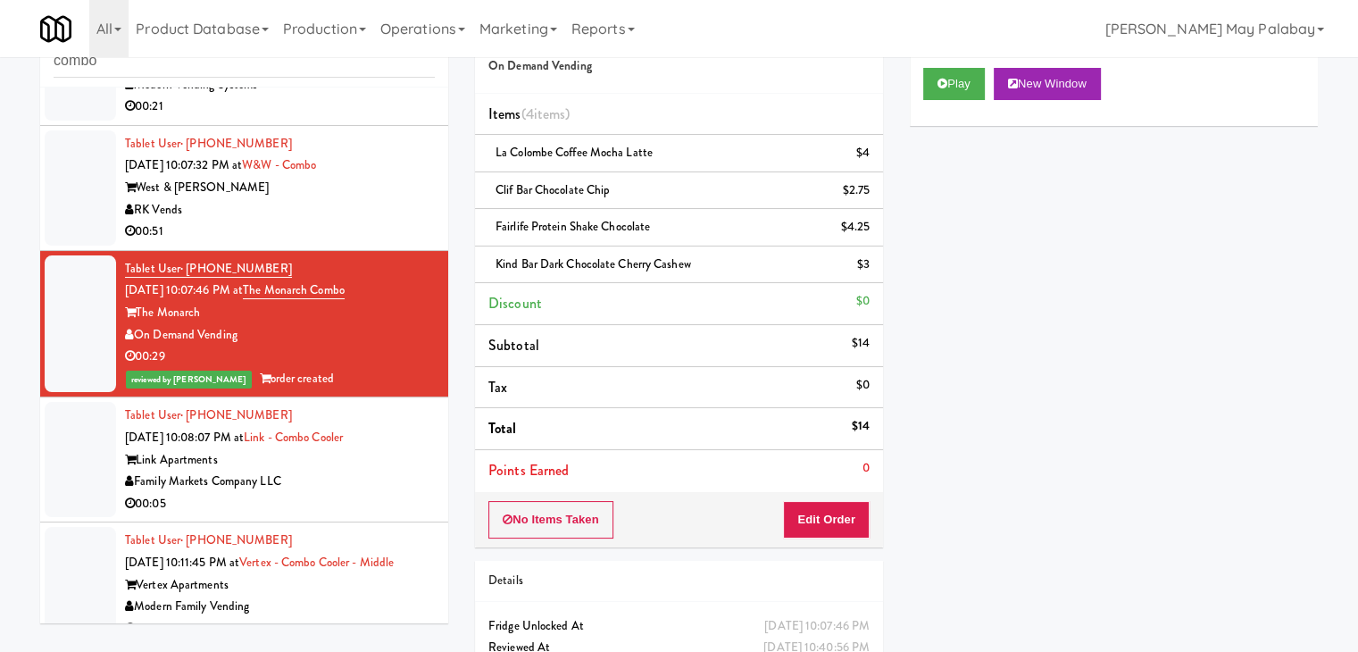
scroll to position [343, 0]
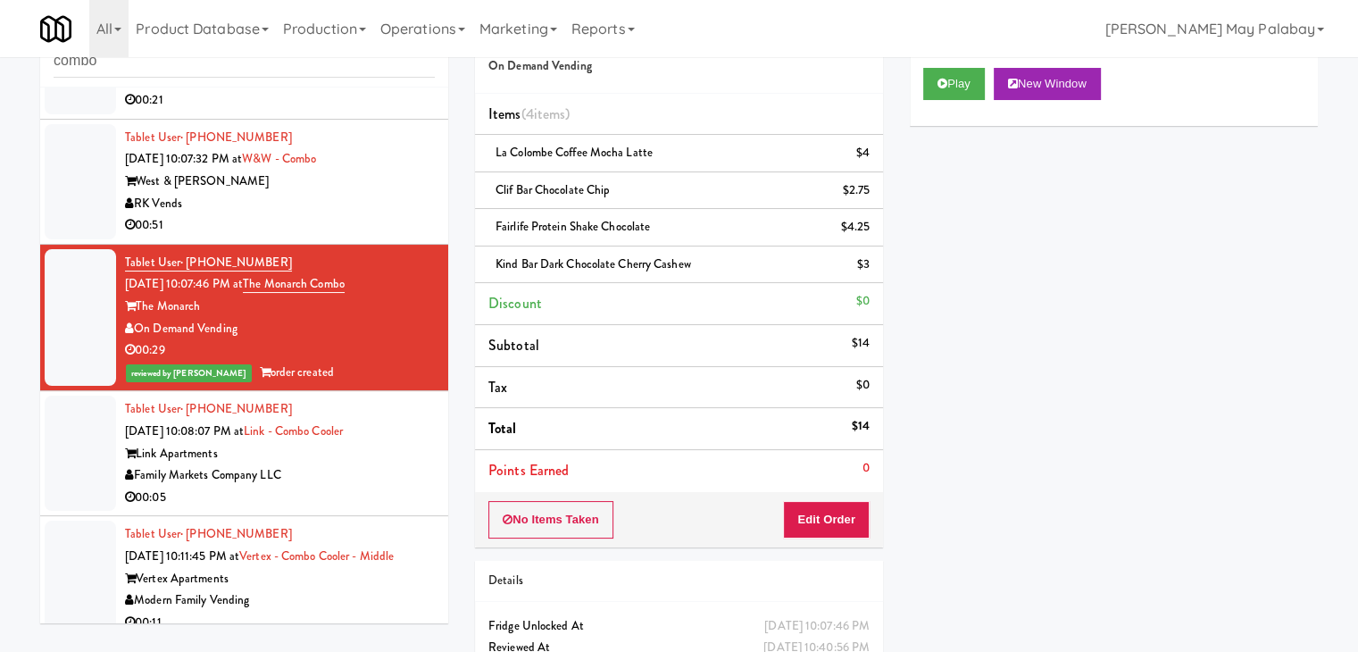
click at [354, 481] on div "Family Markets Company LLC" at bounding box center [280, 475] width 310 height 22
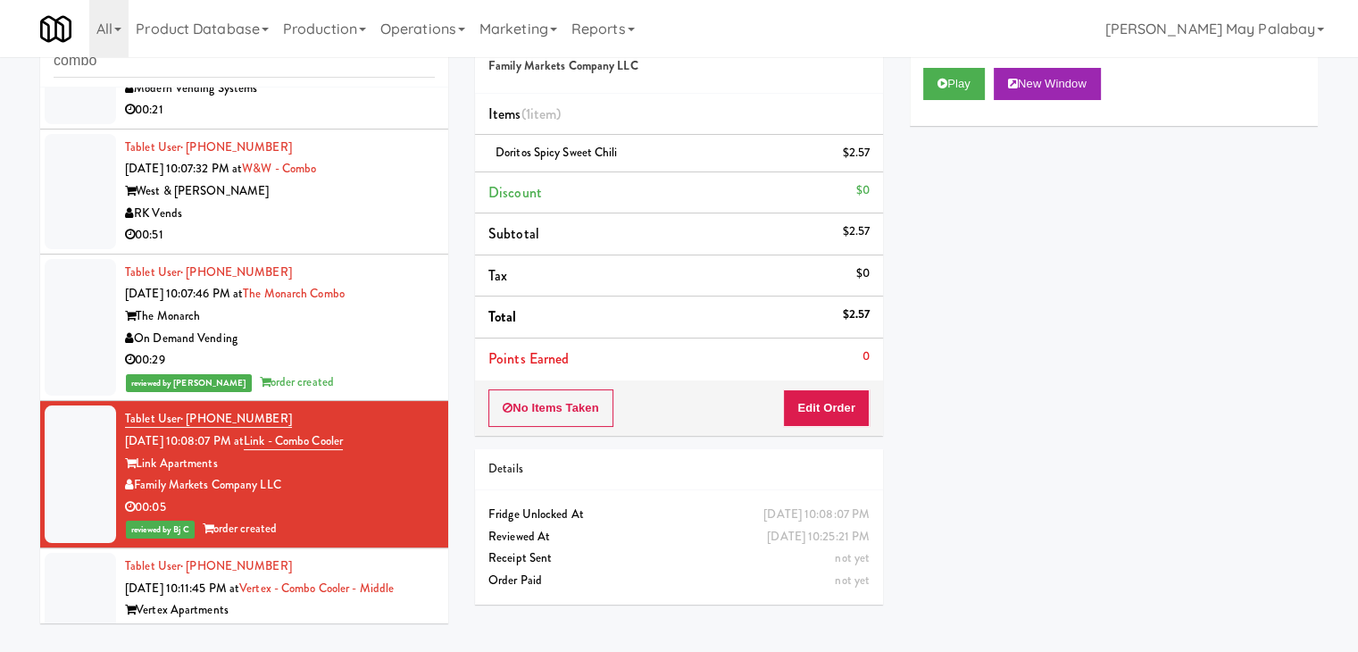
scroll to position [321, 0]
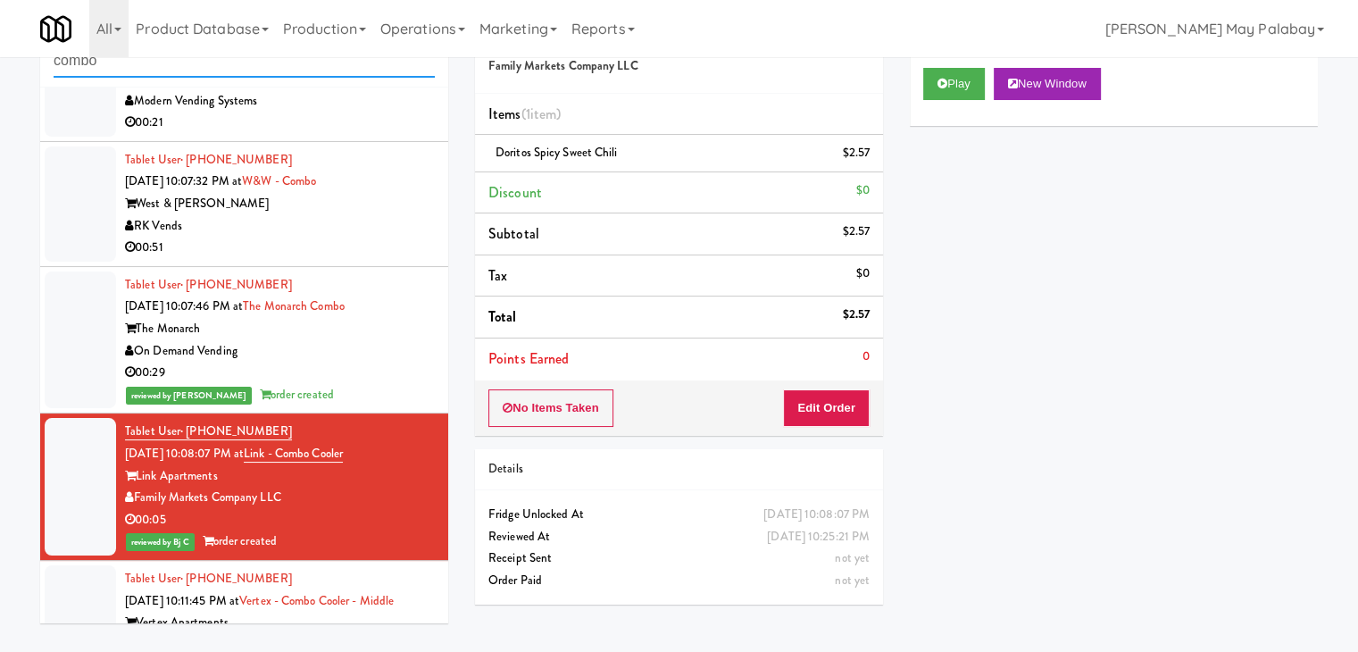
click at [237, 62] on input "combo" at bounding box center [244, 61] width 381 height 33
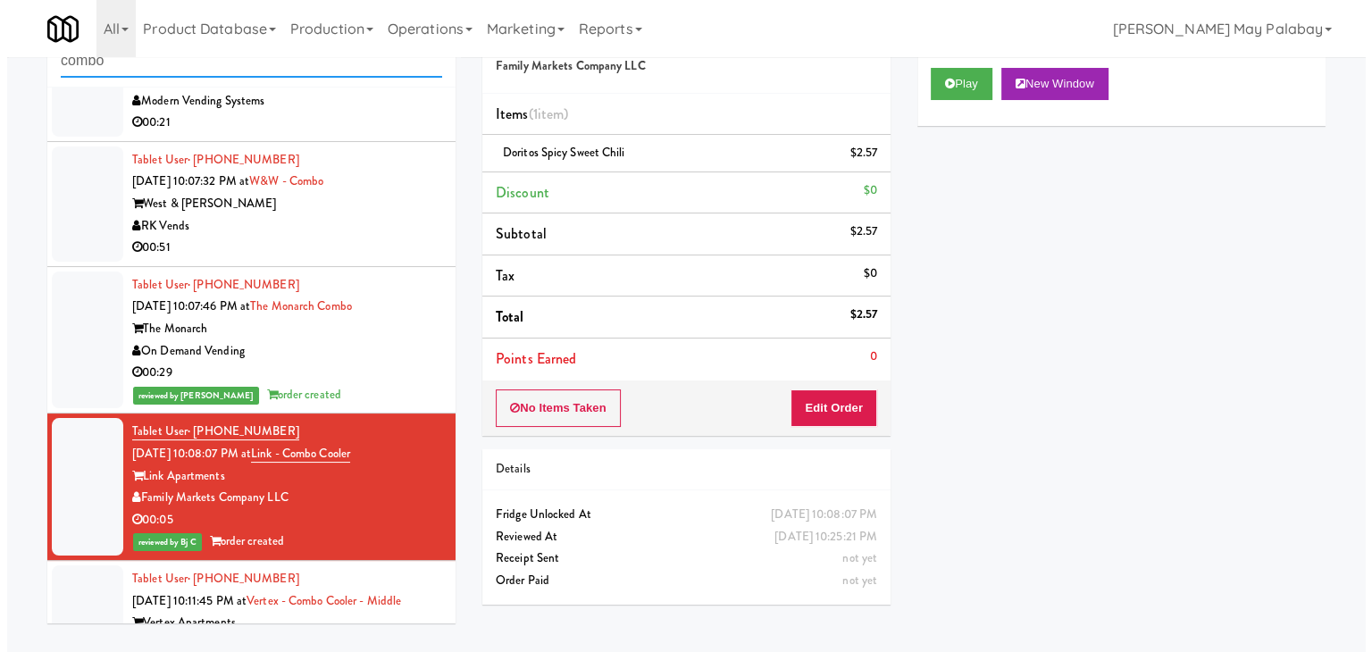
scroll to position [0, 0]
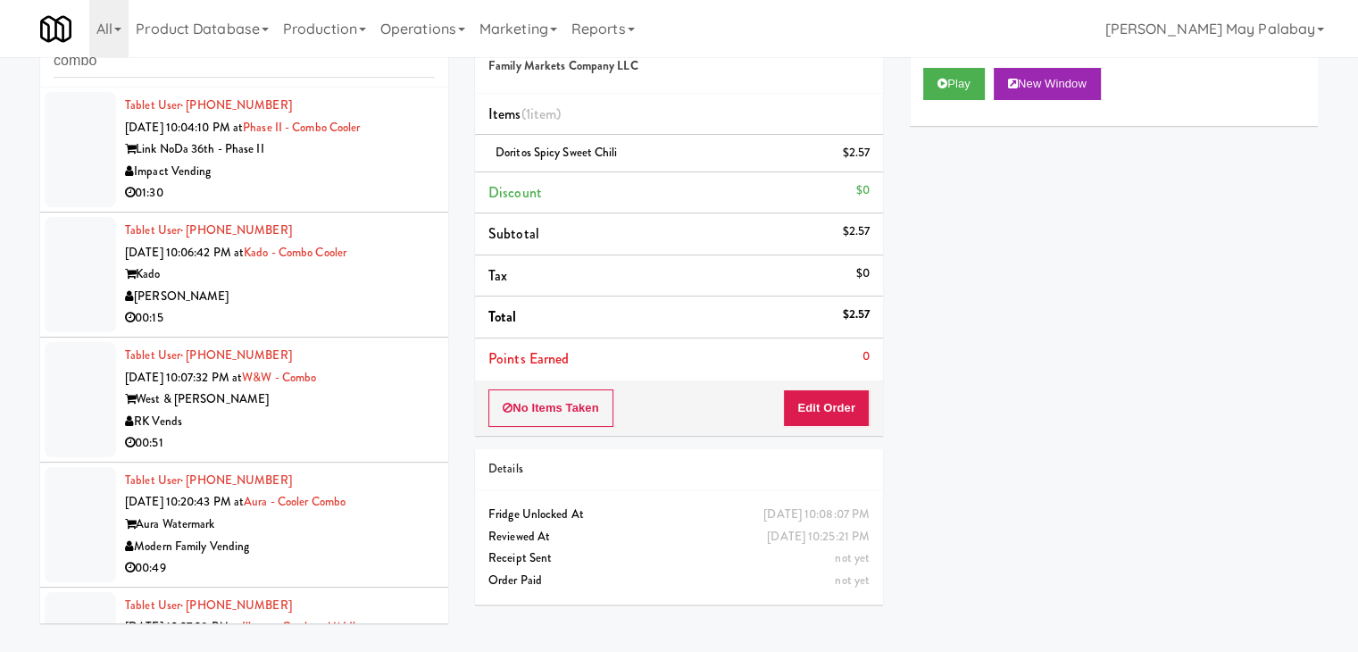
click at [357, 287] on div "[PERSON_NAME]" at bounding box center [280, 297] width 310 height 22
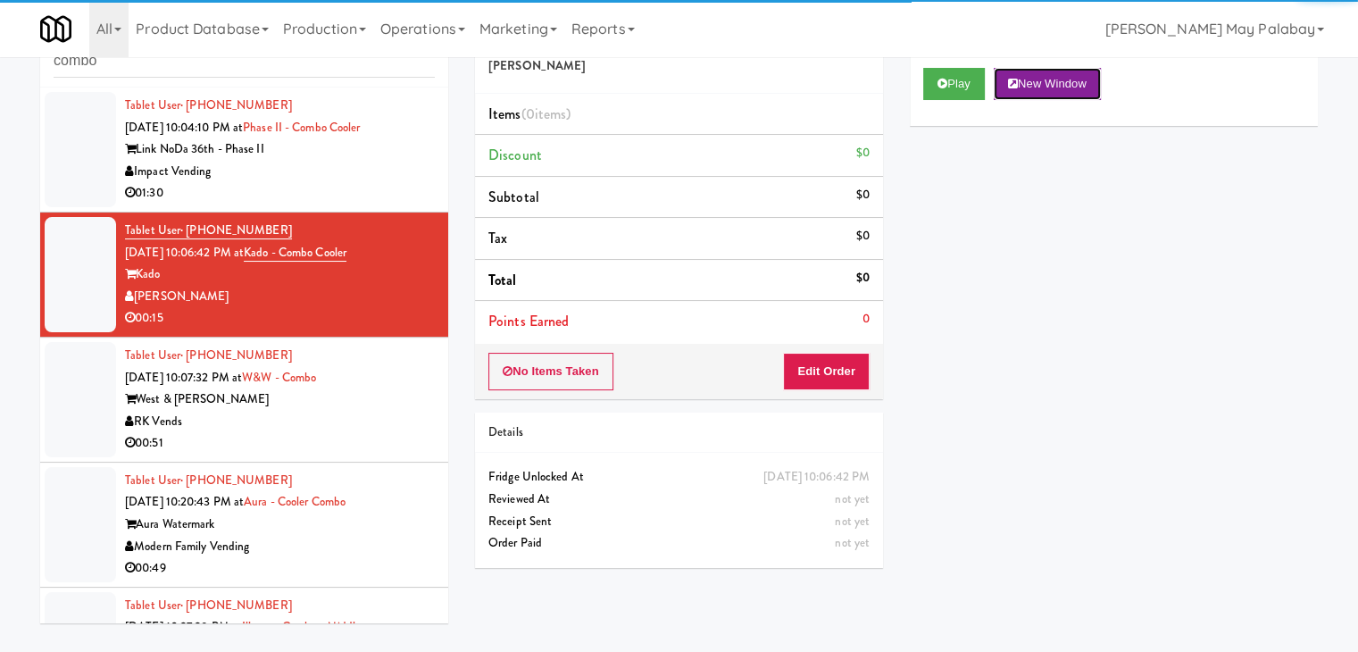
drag, startPoint x: 1068, startPoint y: 82, endPoint x: 758, endPoint y: 18, distance: 316.5
click at [1068, 82] on button "New Window" at bounding box center [1047, 84] width 107 height 32
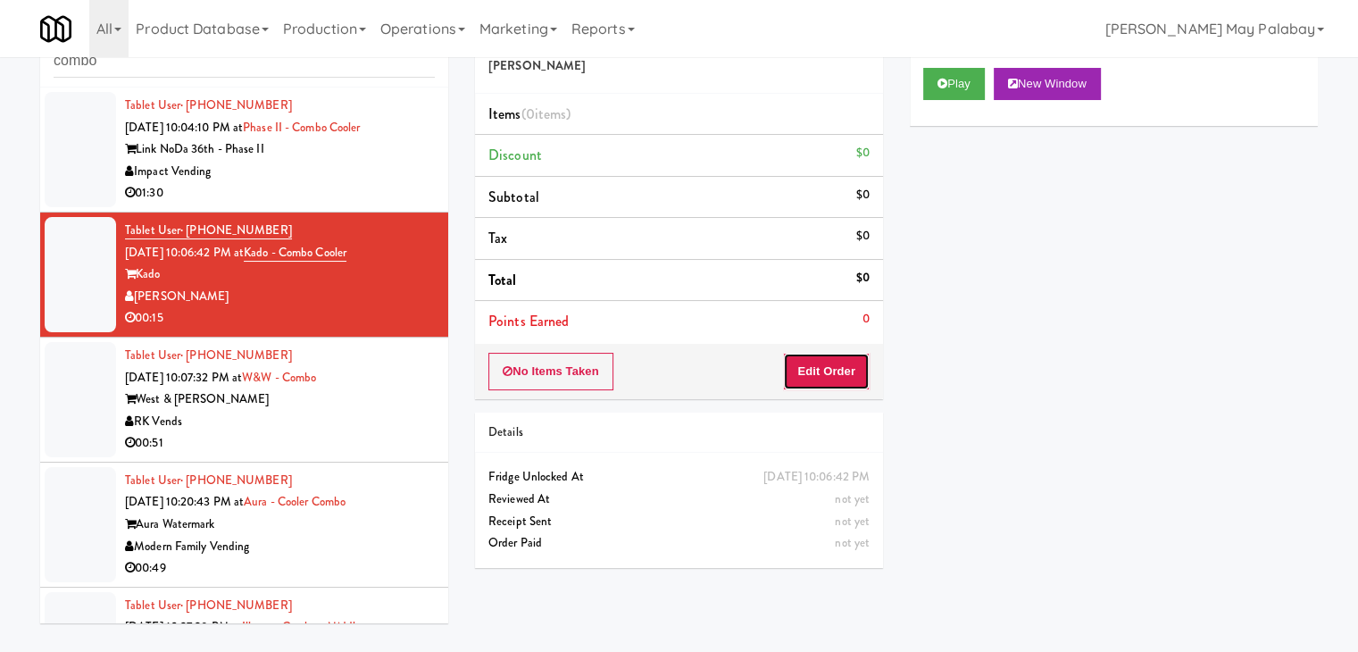
click at [807, 380] on button "Edit Order" at bounding box center [826, 372] width 87 height 38
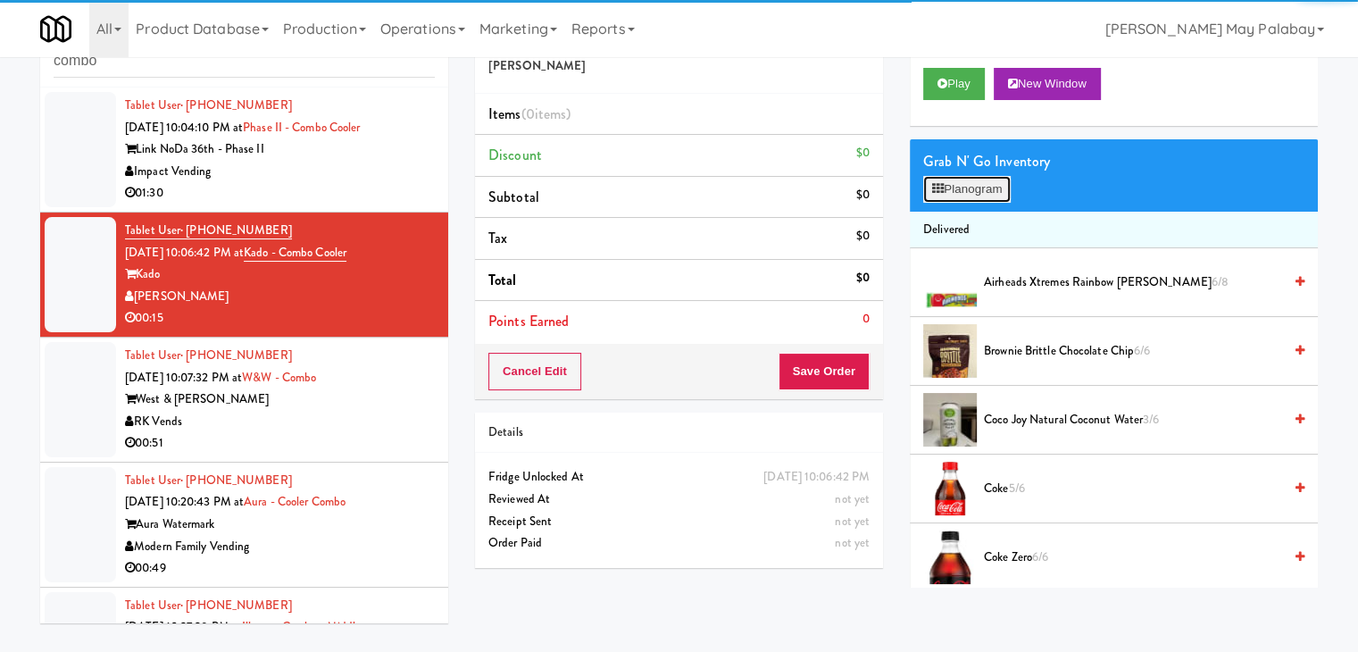
click at [975, 188] on button "Planogram" at bounding box center [968, 189] width 88 height 27
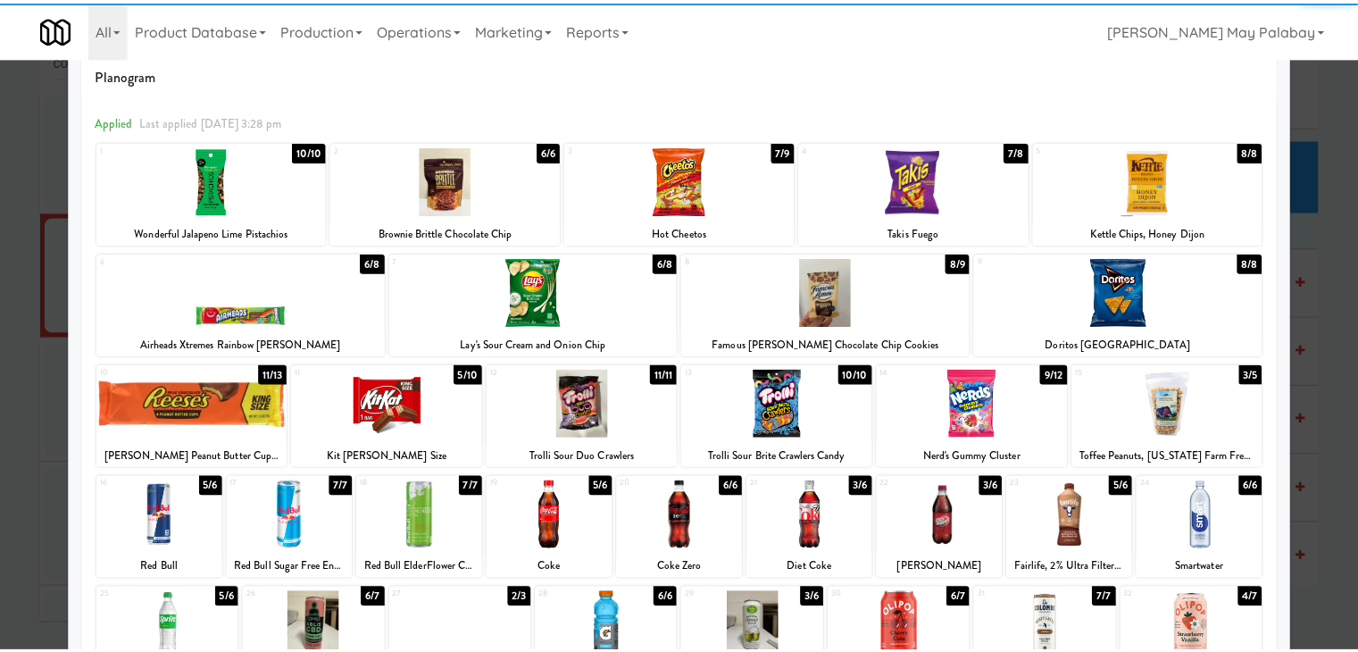
scroll to position [89, 0]
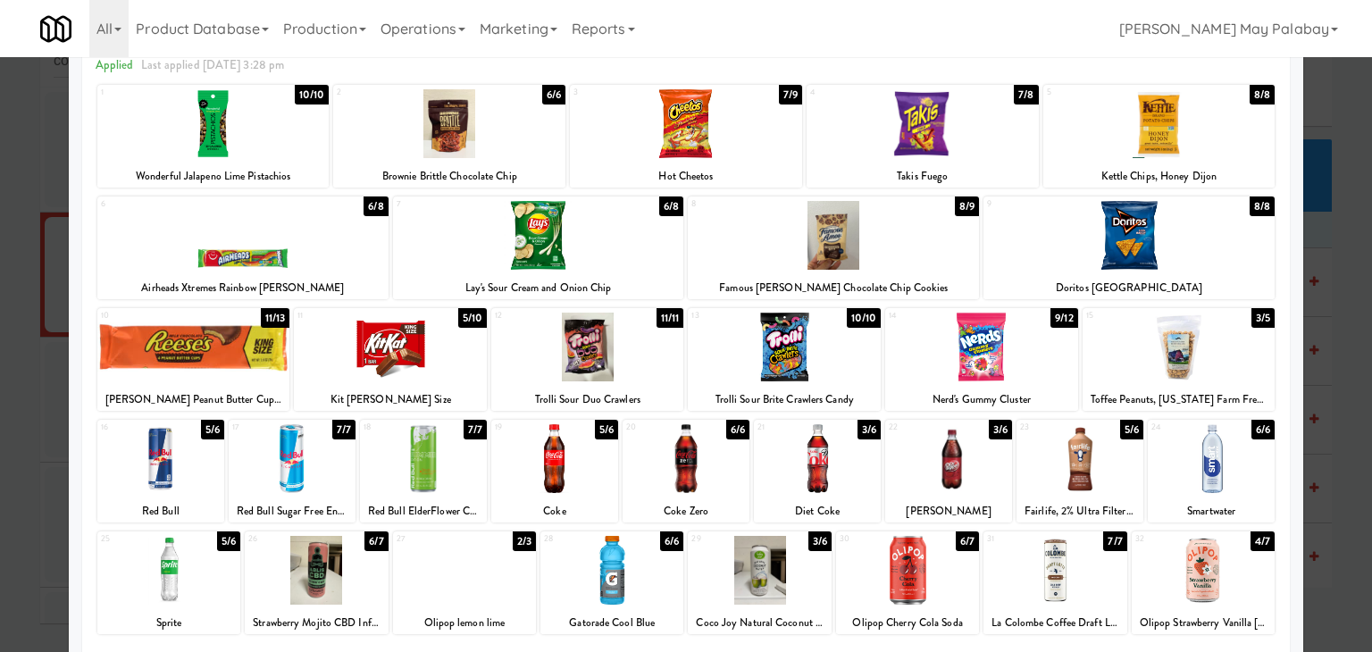
click at [575, 478] on div at bounding box center [554, 458] width 127 height 69
click at [1342, 447] on div at bounding box center [686, 326] width 1372 height 652
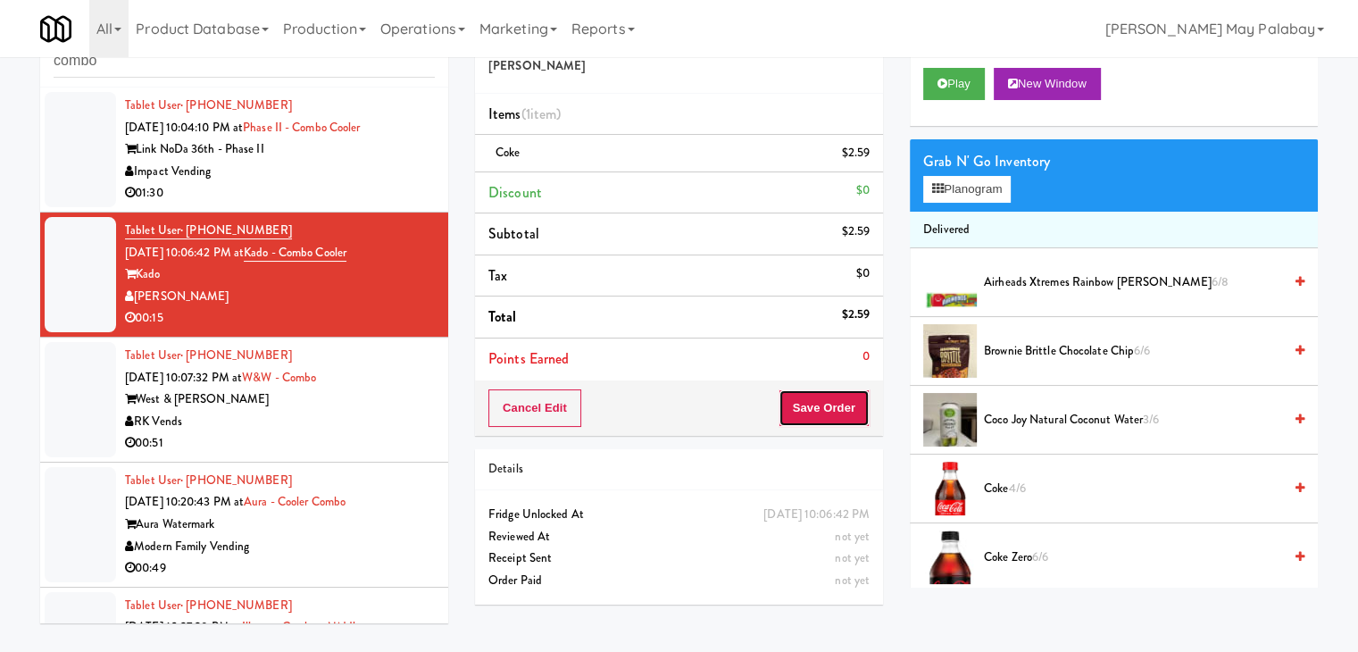
click at [834, 412] on button "Save Order" at bounding box center [824, 408] width 91 height 38
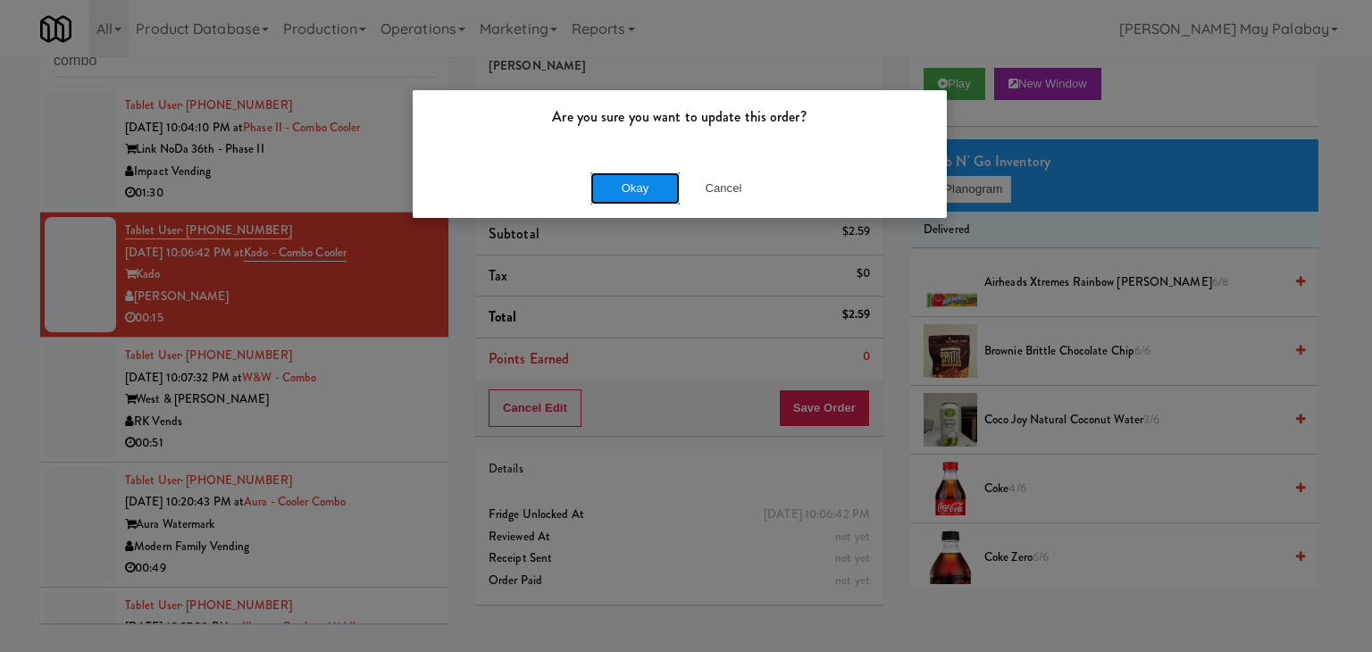
click at [659, 189] on button "Okay" at bounding box center [634, 188] width 89 height 32
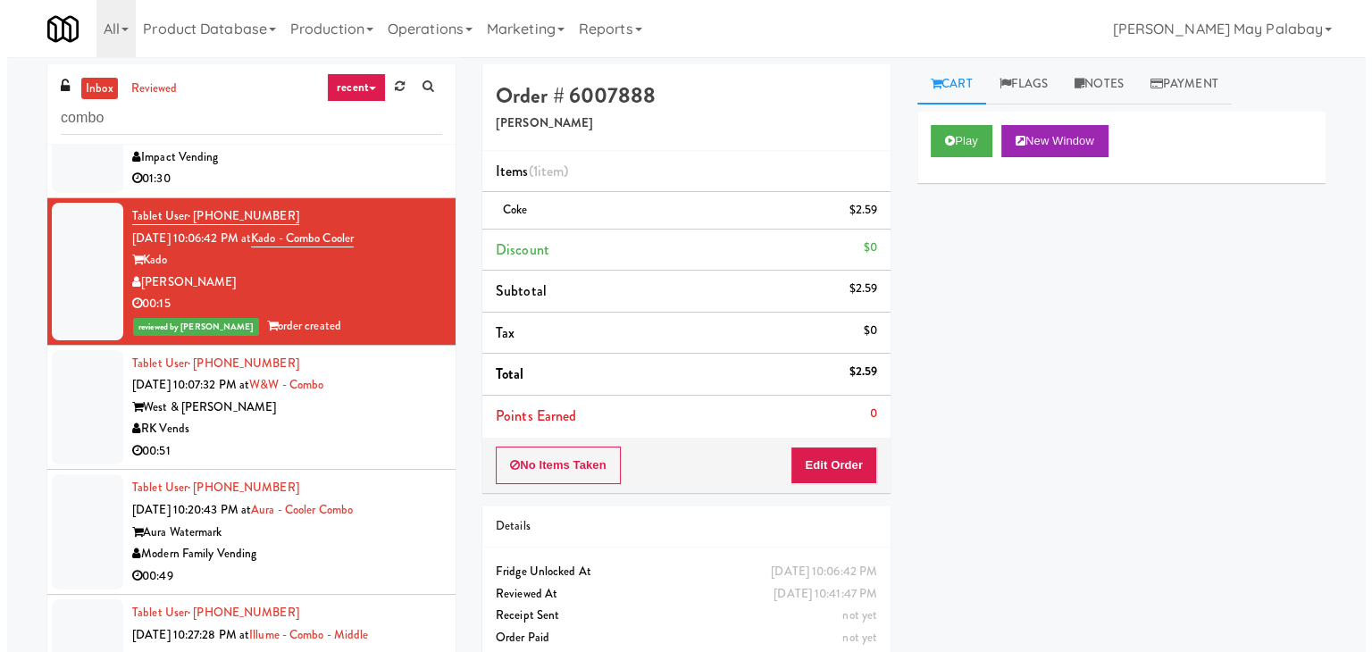
scroll to position [268, 0]
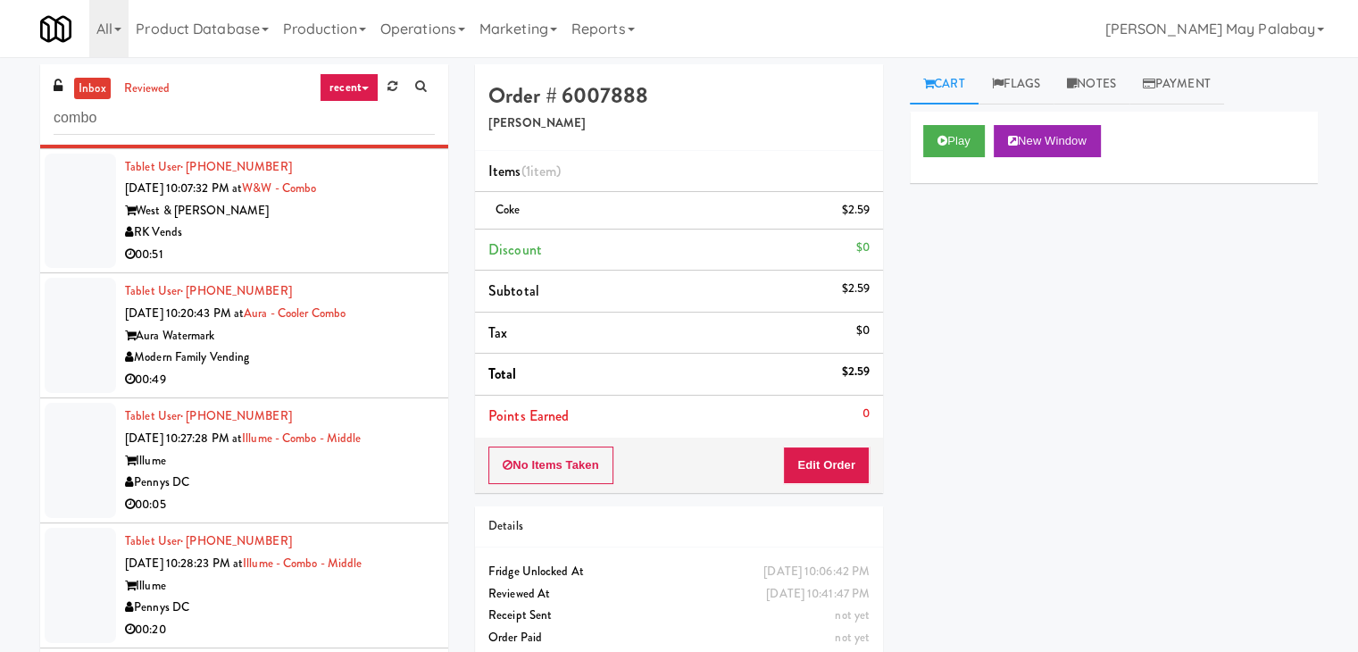
click at [362, 465] on div "Illume" at bounding box center [280, 461] width 310 height 22
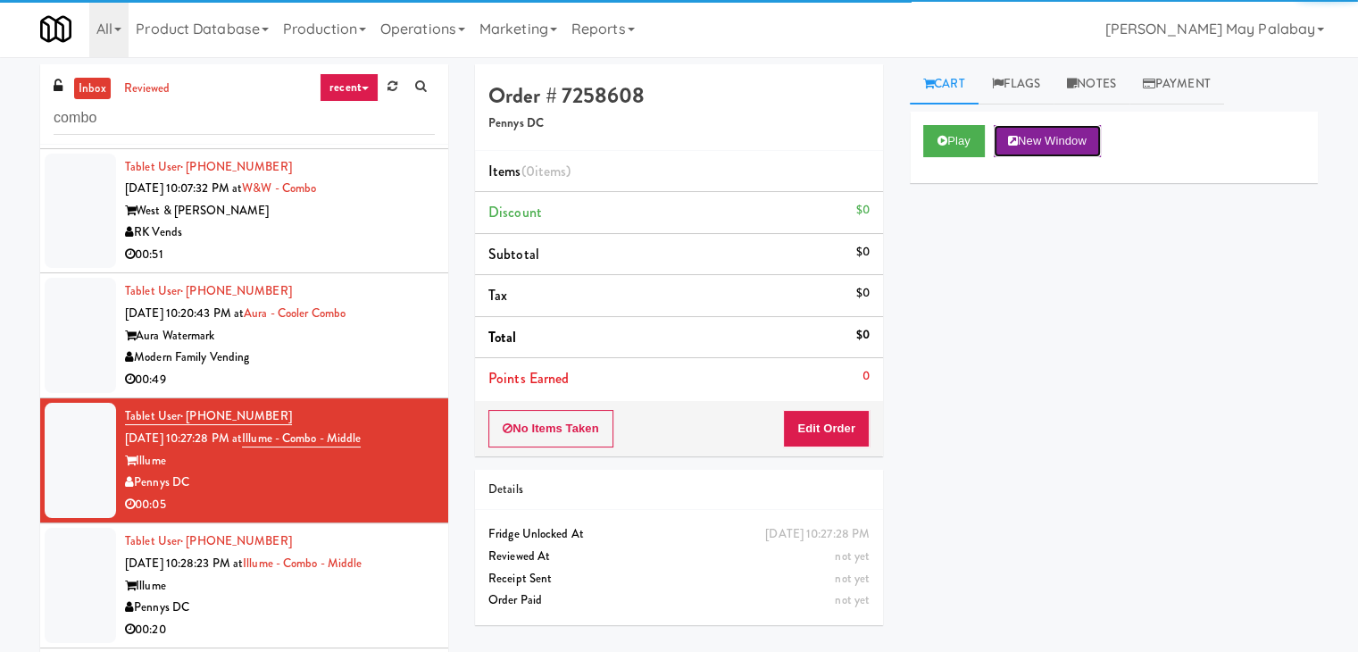
click at [1024, 131] on button "New Window" at bounding box center [1047, 141] width 107 height 32
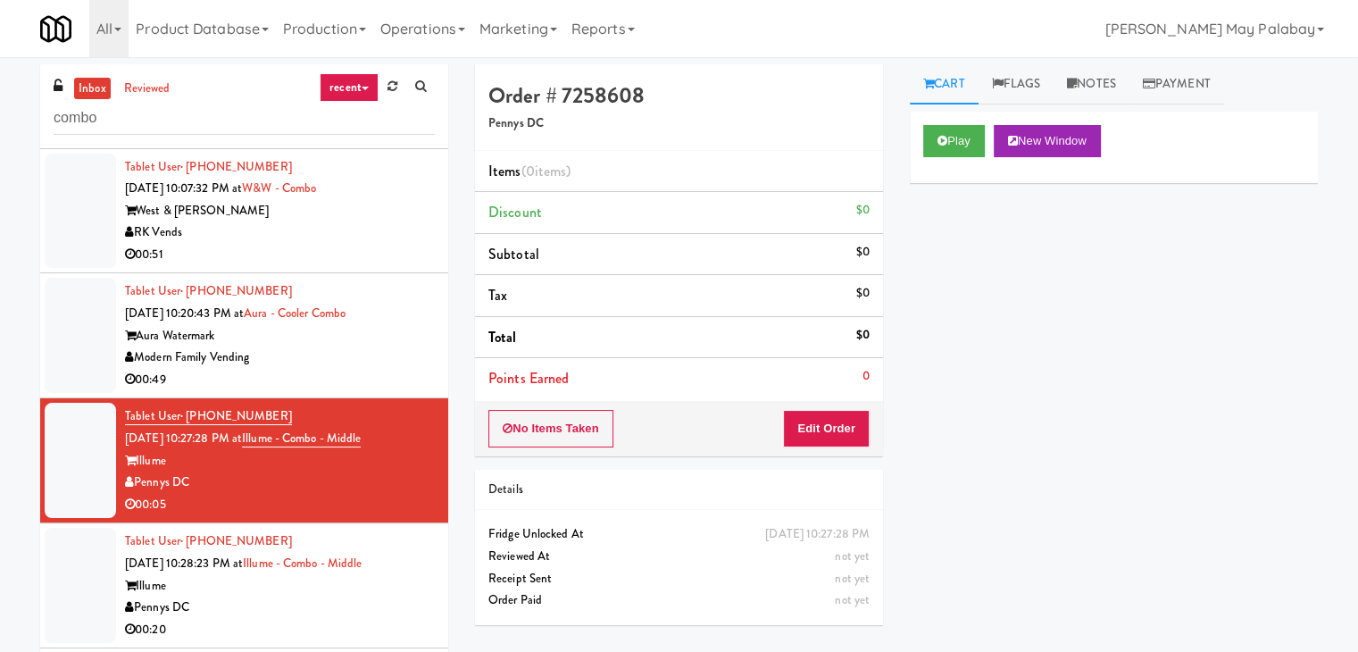
click at [910, 369] on div "Play New Window Primary Flag Clear Flag if unable to determine what was taken o…" at bounding box center [1114, 447] width 408 height 670
drag, startPoint x: 826, startPoint y: 423, endPoint x: 906, endPoint y: 364, distance: 99.0
click at [827, 422] on button "Edit Order" at bounding box center [826, 429] width 87 height 38
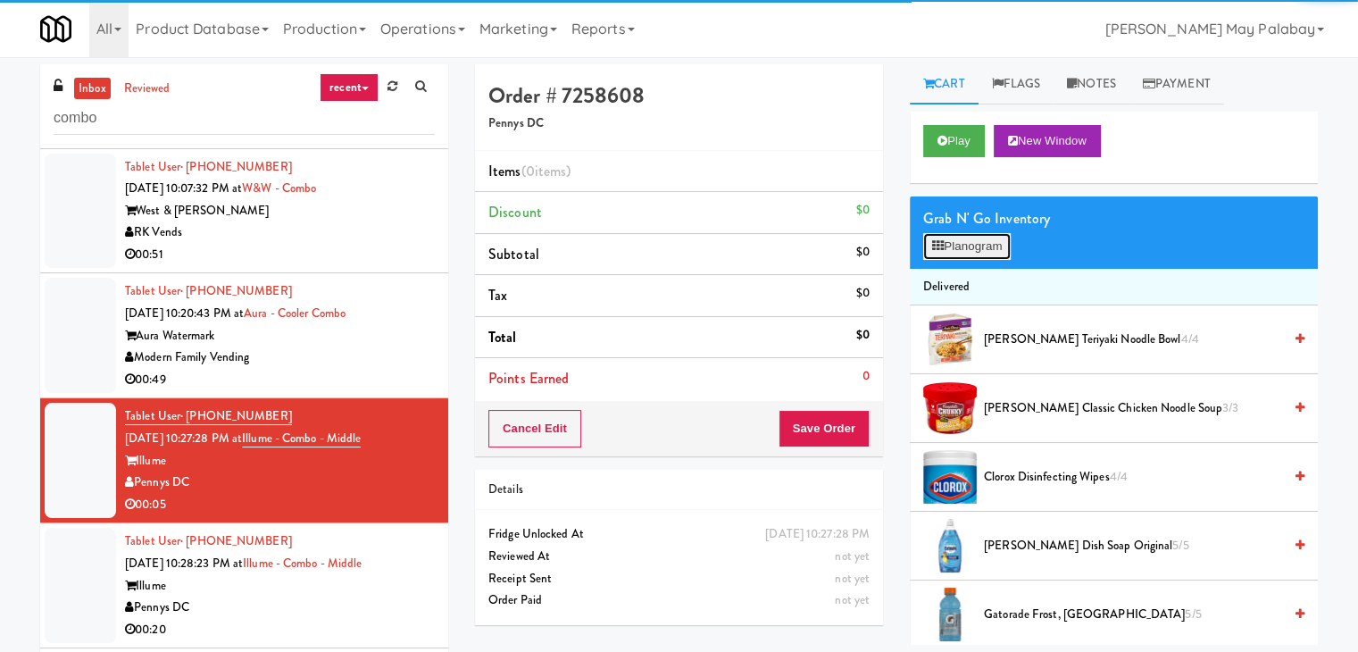
click at [986, 257] on button "Planogram" at bounding box center [968, 246] width 88 height 27
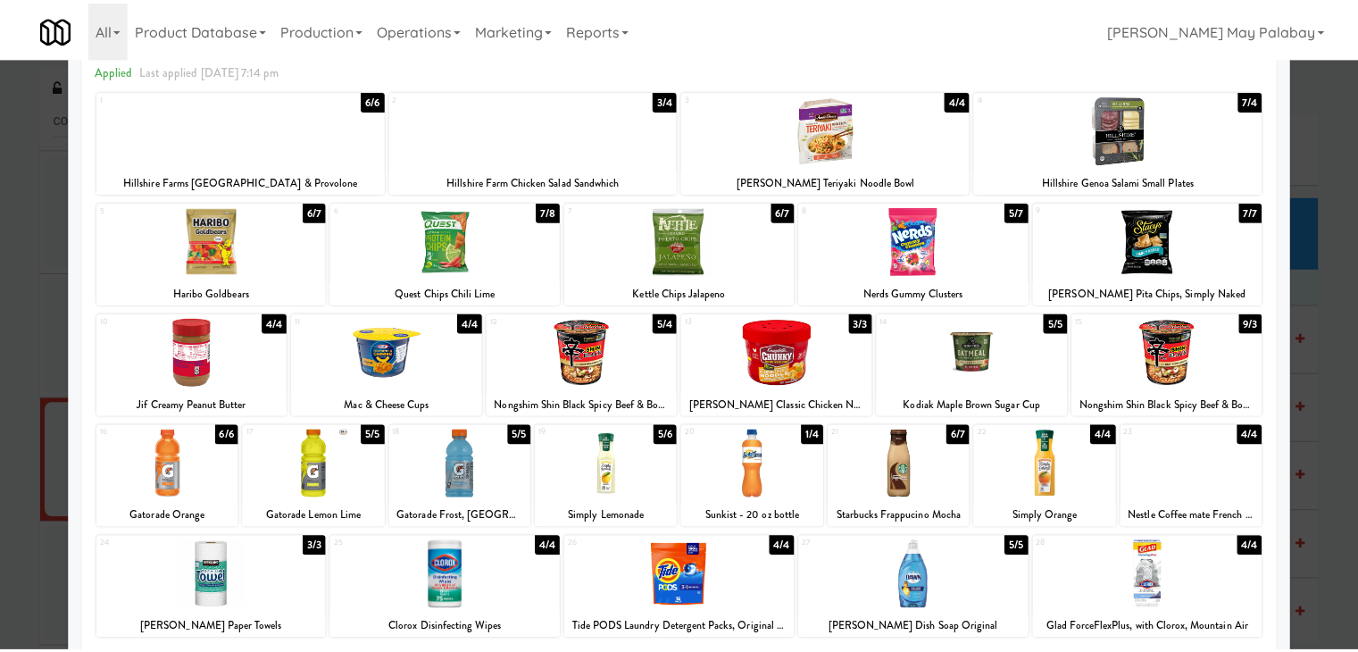
scroll to position [89, 0]
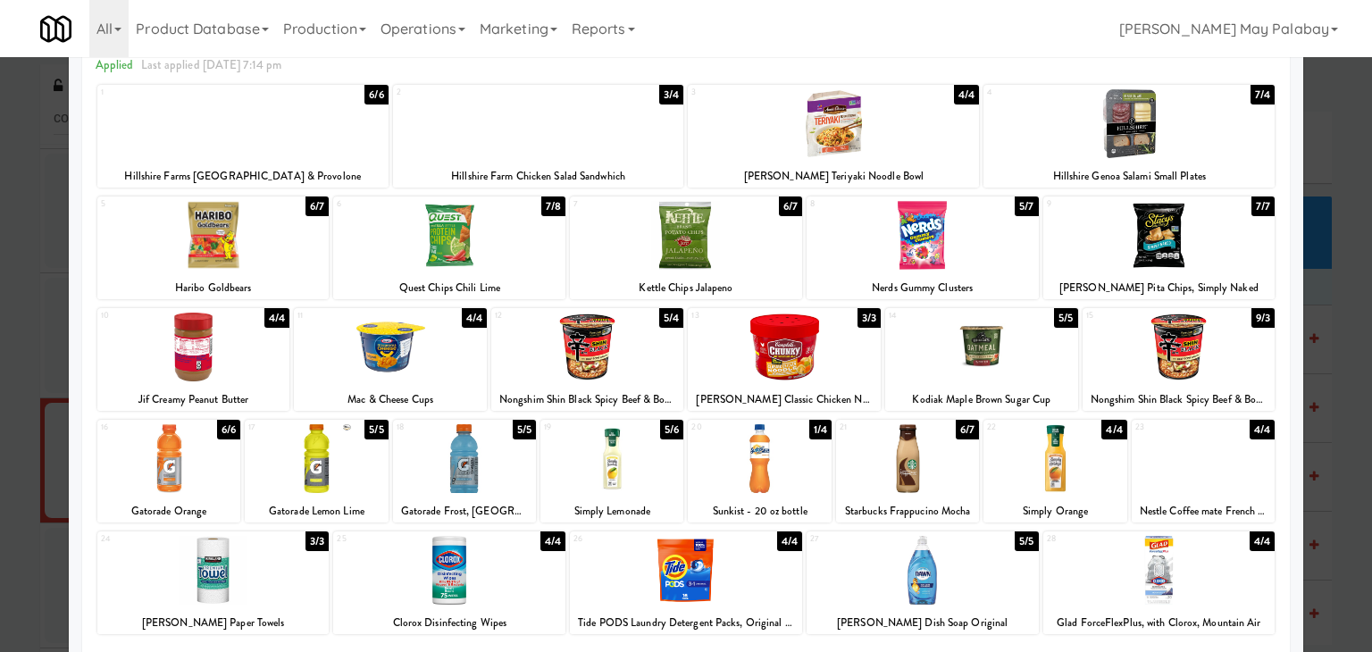
click at [956, 272] on div "8 5/7 Nerds Gummy Clusters" at bounding box center [923, 247] width 232 height 103
click at [1350, 282] on div at bounding box center [686, 326] width 1372 height 652
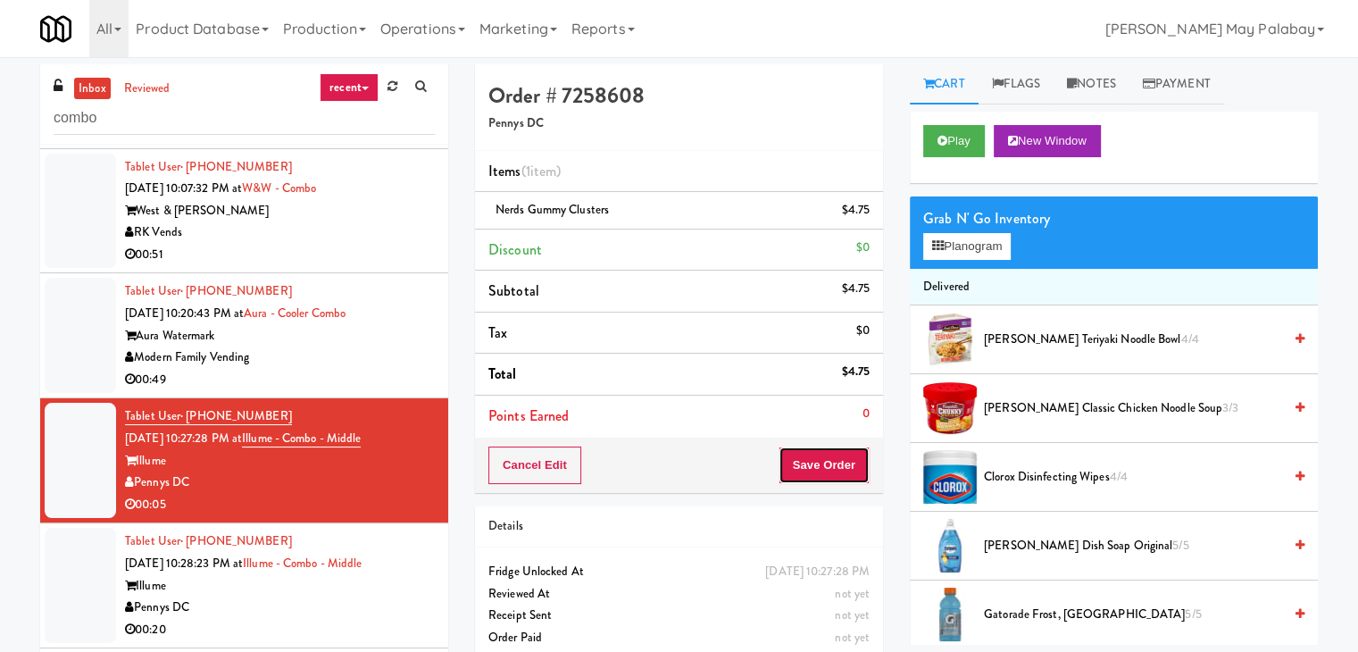
click at [815, 472] on button "Save Order" at bounding box center [824, 466] width 91 height 38
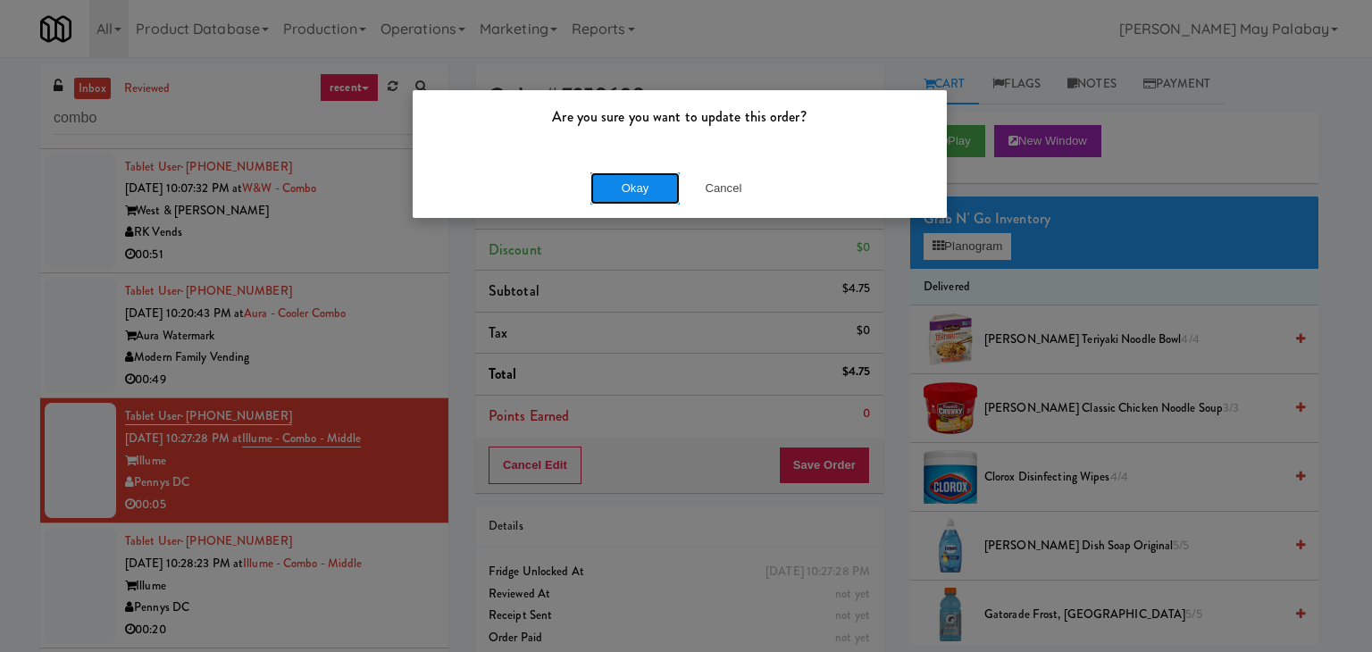
click at [636, 194] on button "Okay" at bounding box center [634, 188] width 89 height 32
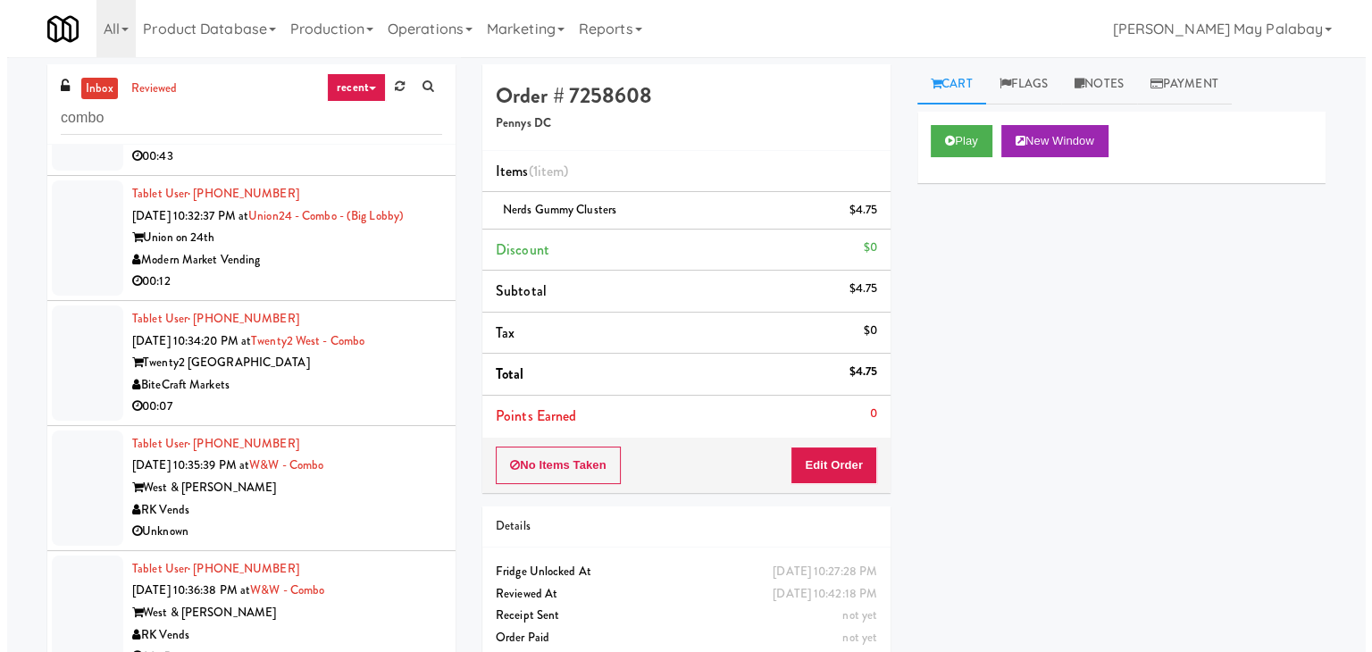
scroll to position [893, 0]
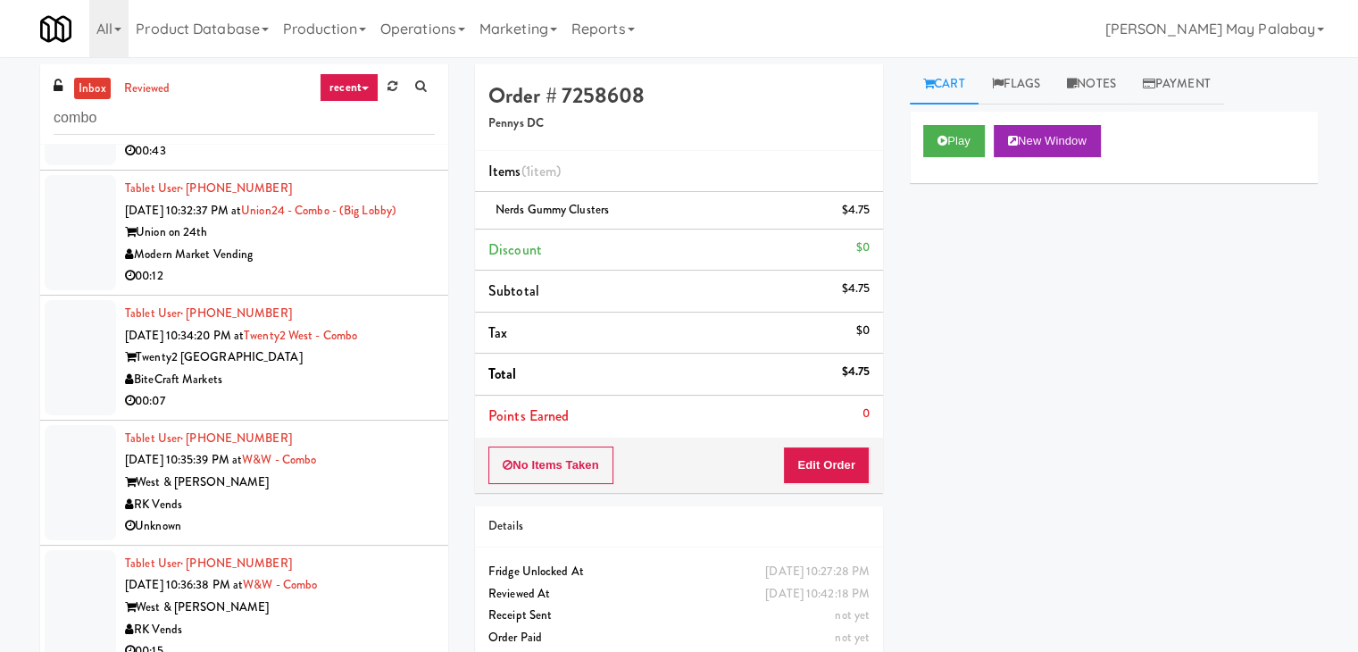
click at [323, 244] on div "Union on 24th" at bounding box center [280, 233] width 310 height 22
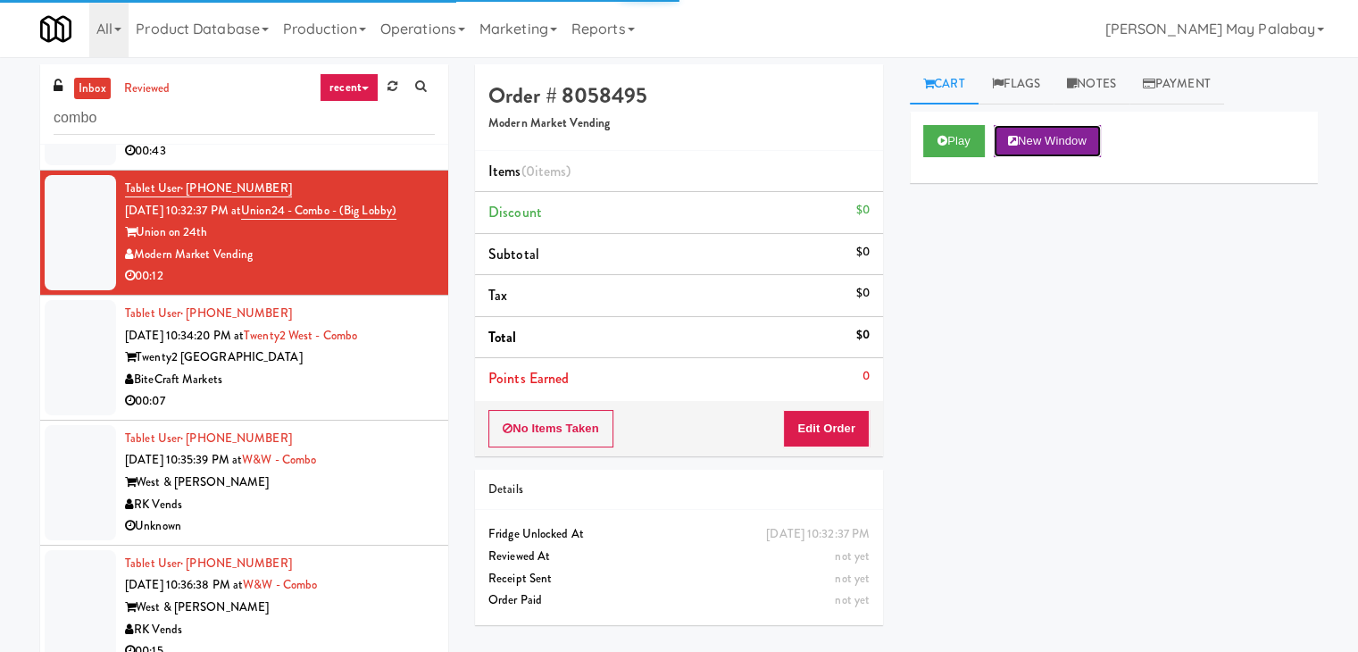
click at [1068, 137] on button "New Window" at bounding box center [1047, 141] width 107 height 32
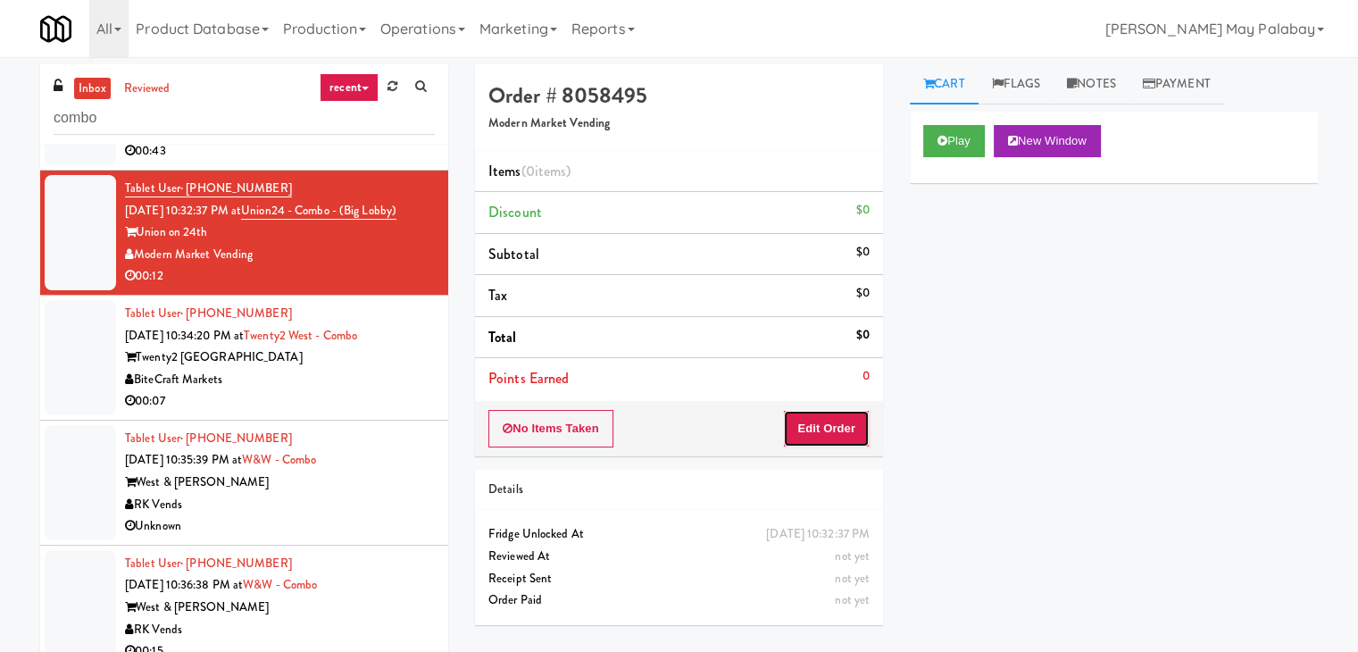
click at [815, 430] on button "Edit Order" at bounding box center [826, 429] width 87 height 38
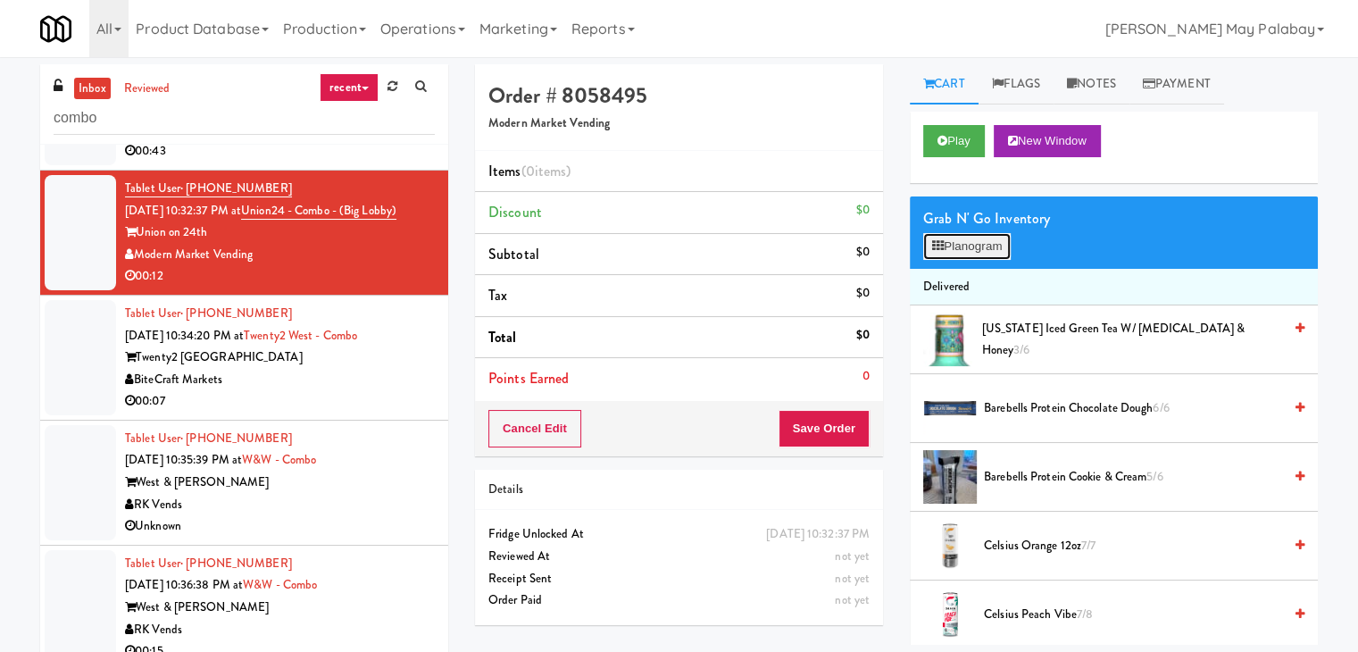
click at [975, 251] on button "Planogram" at bounding box center [968, 246] width 88 height 27
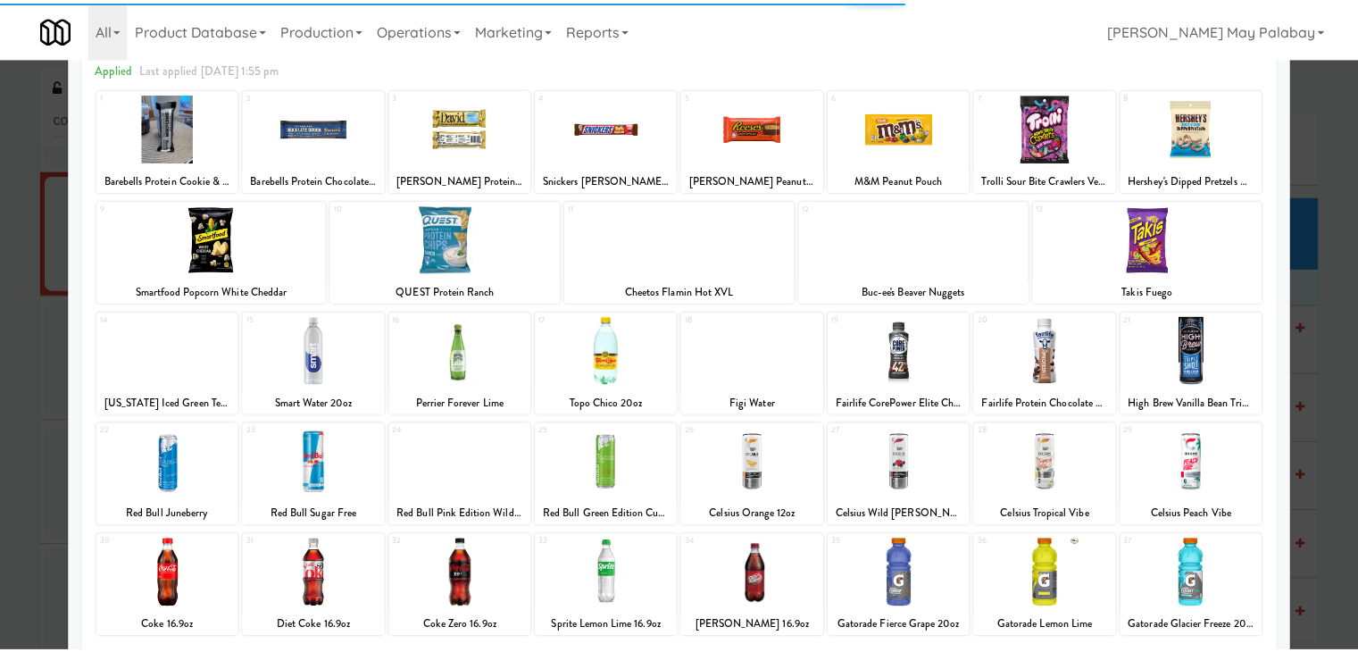
scroll to position [89, 0]
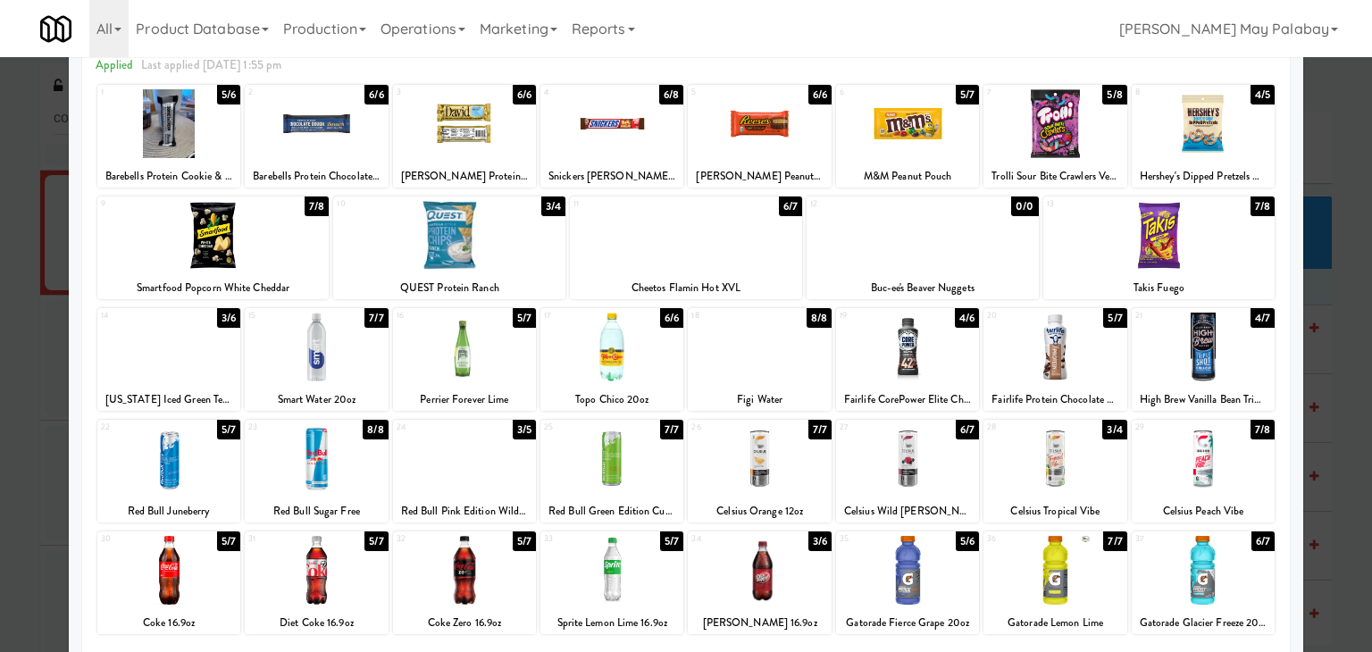
click at [648, 367] on div at bounding box center [611, 347] width 143 height 69
click at [943, 581] on div at bounding box center [907, 570] width 143 height 69
click at [1322, 431] on div at bounding box center [686, 326] width 1372 height 652
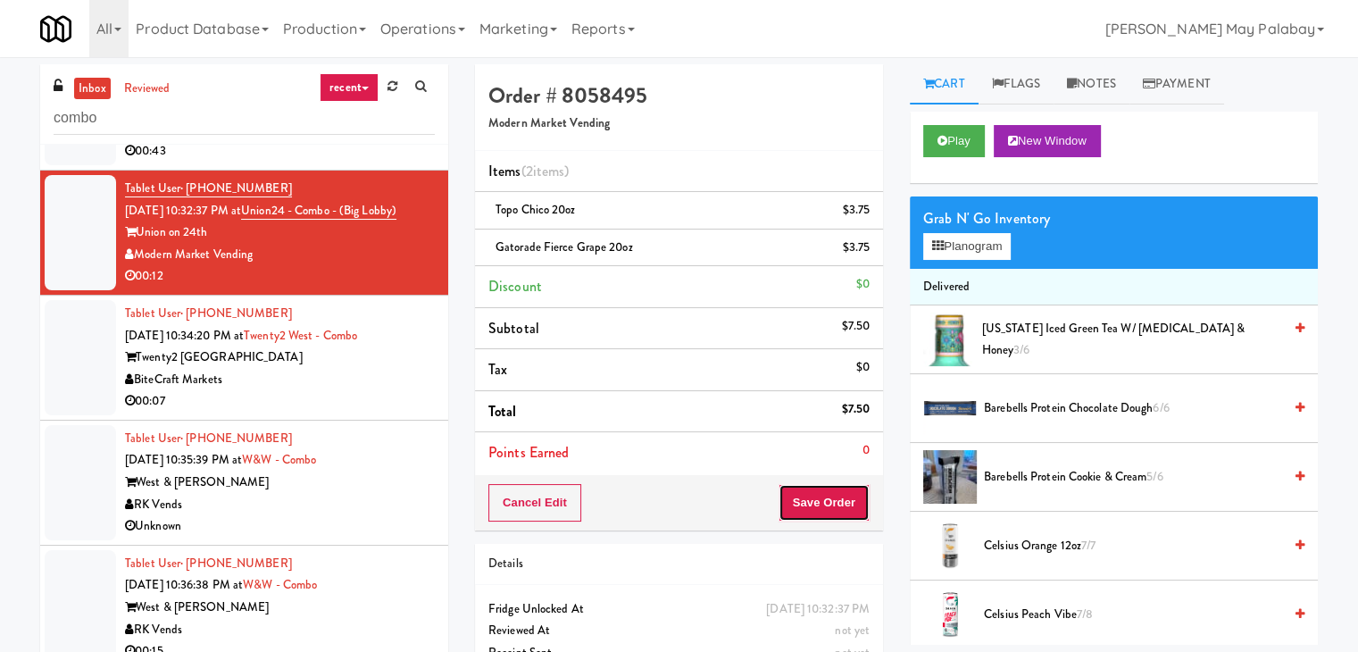
click at [839, 508] on button "Save Order" at bounding box center [824, 503] width 91 height 38
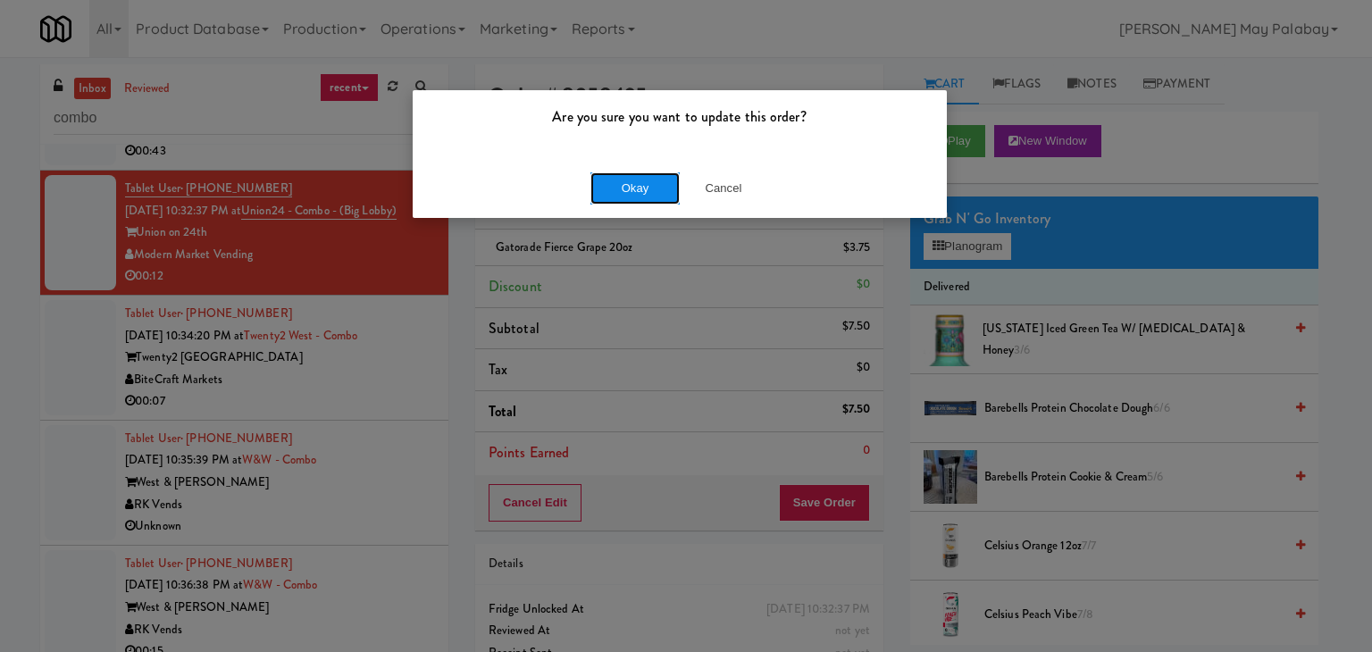
click at [650, 190] on button "Okay" at bounding box center [634, 188] width 89 height 32
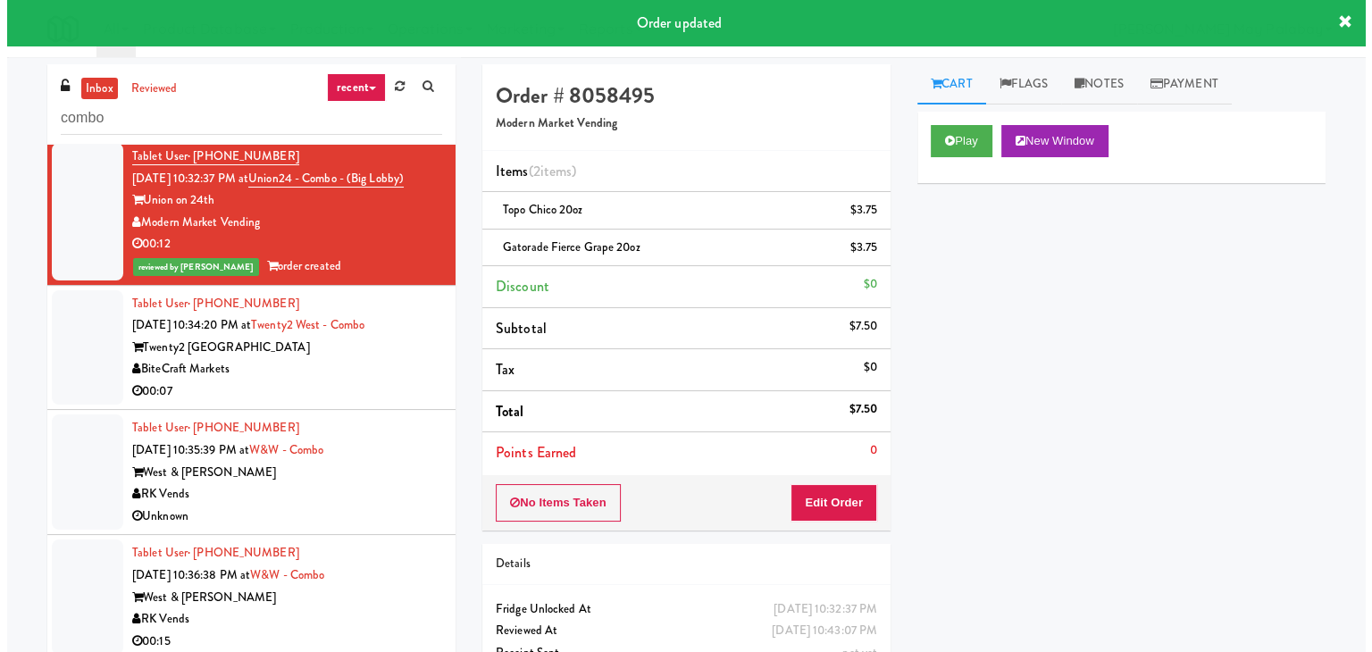
scroll to position [982, 0]
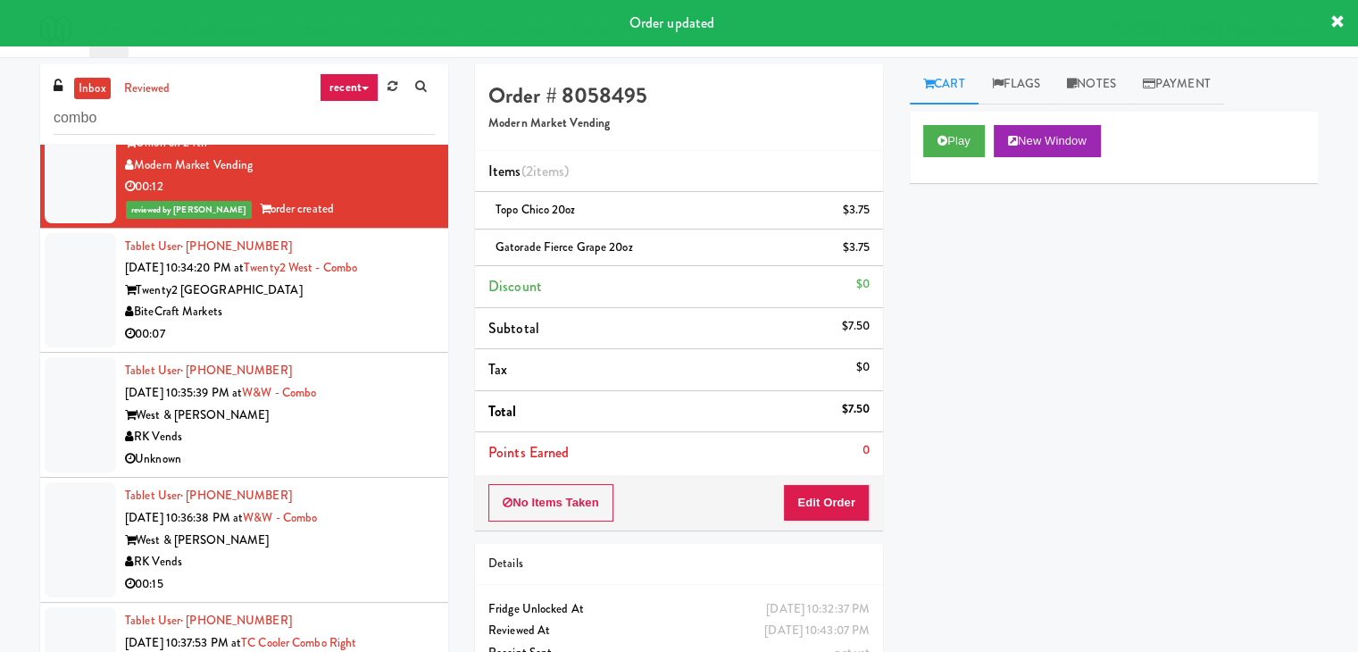
click at [359, 323] on div "BiteCraft Markets" at bounding box center [280, 312] width 310 height 22
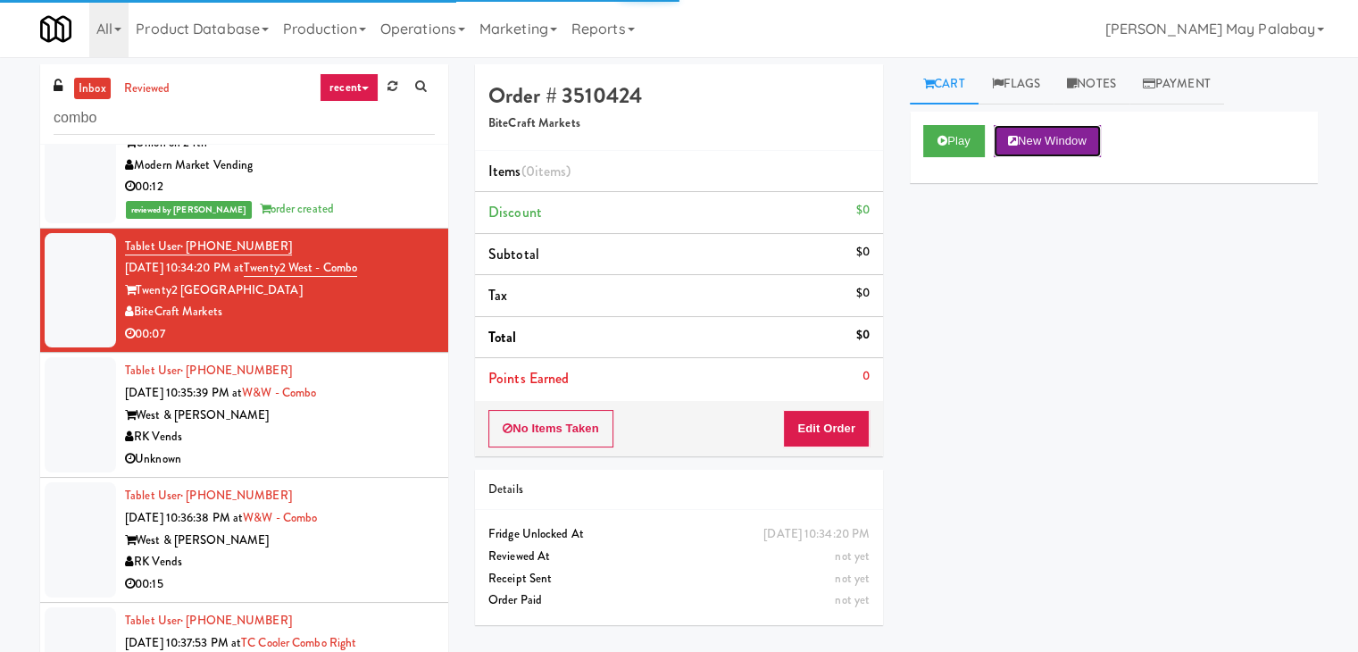
click at [1066, 133] on button "New Window" at bounding box center [1047, 141] width 107 height 32
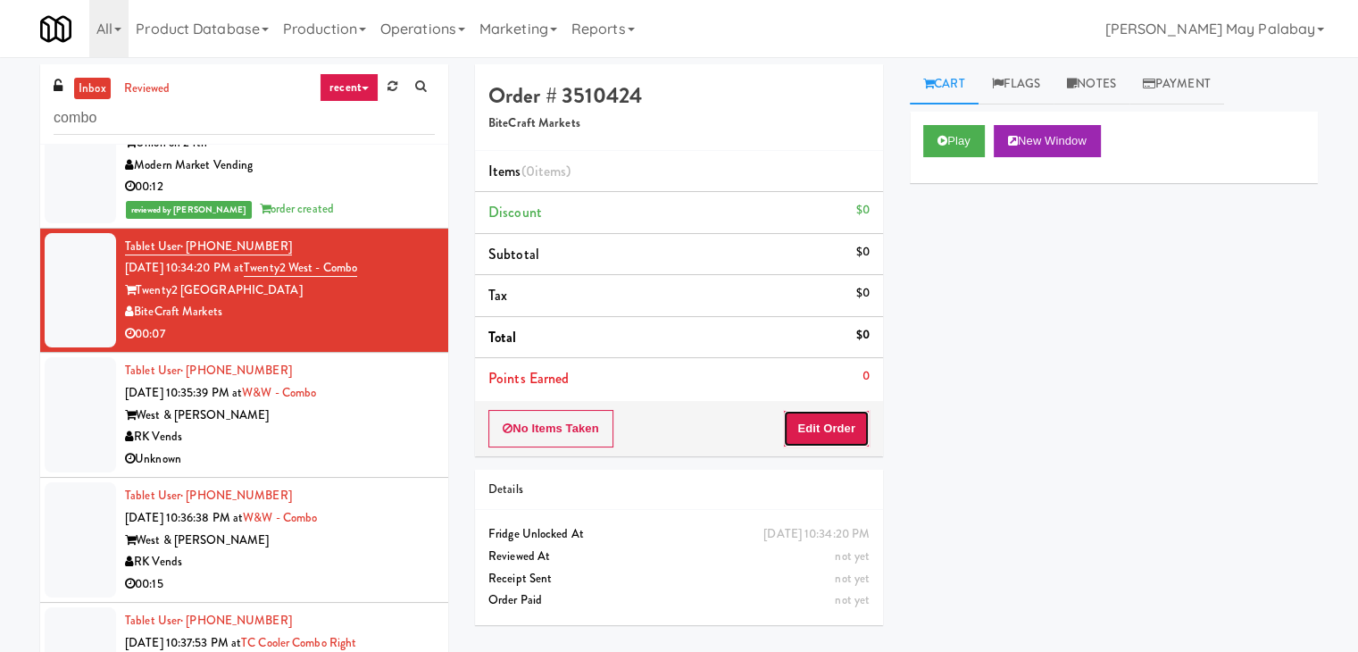
click at [793, 432] on button "Edit Order" at bounding box center [826, 429] width 87 height 38
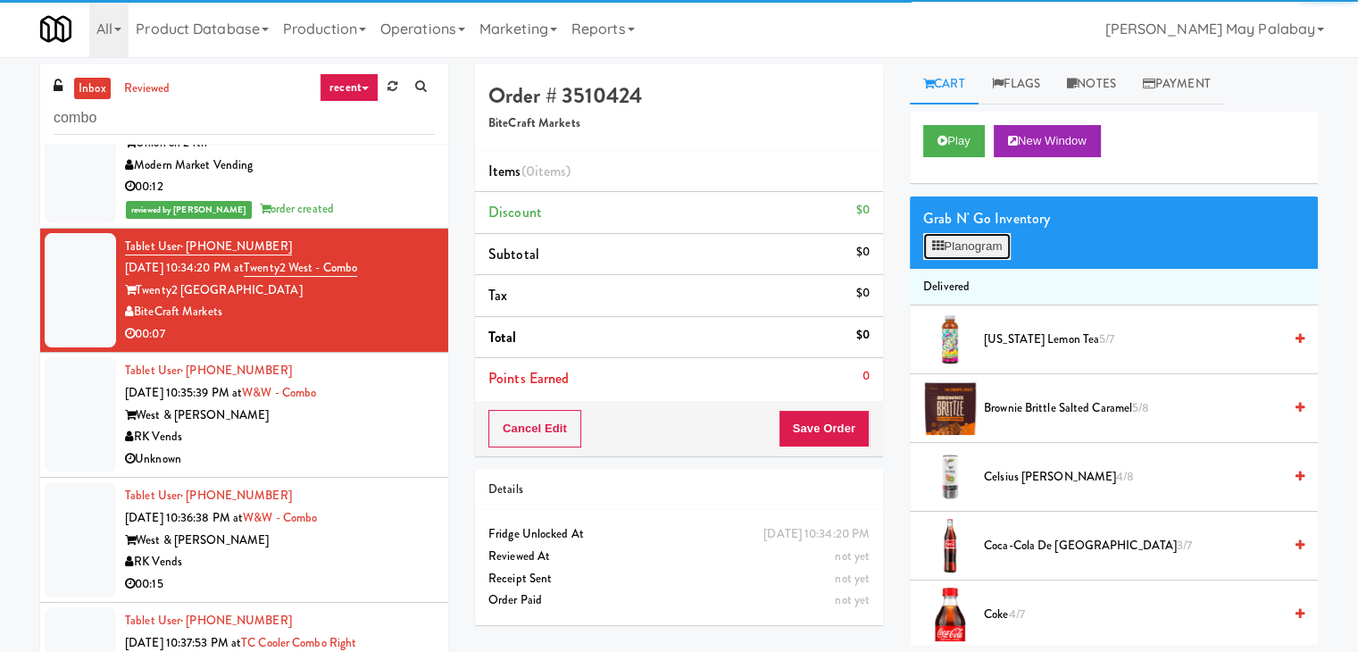
click at [940, 250] on icon at bounding box center [938, 246] width 12 height 12
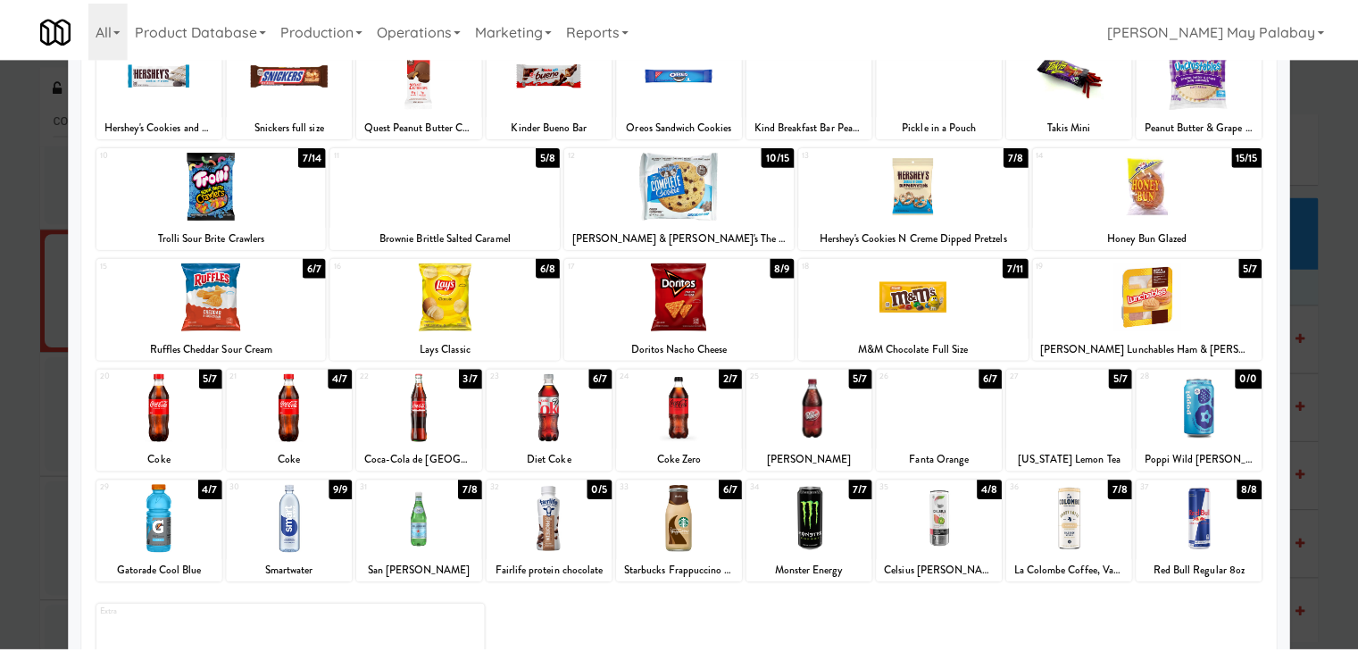
scroll to position [89, 0]
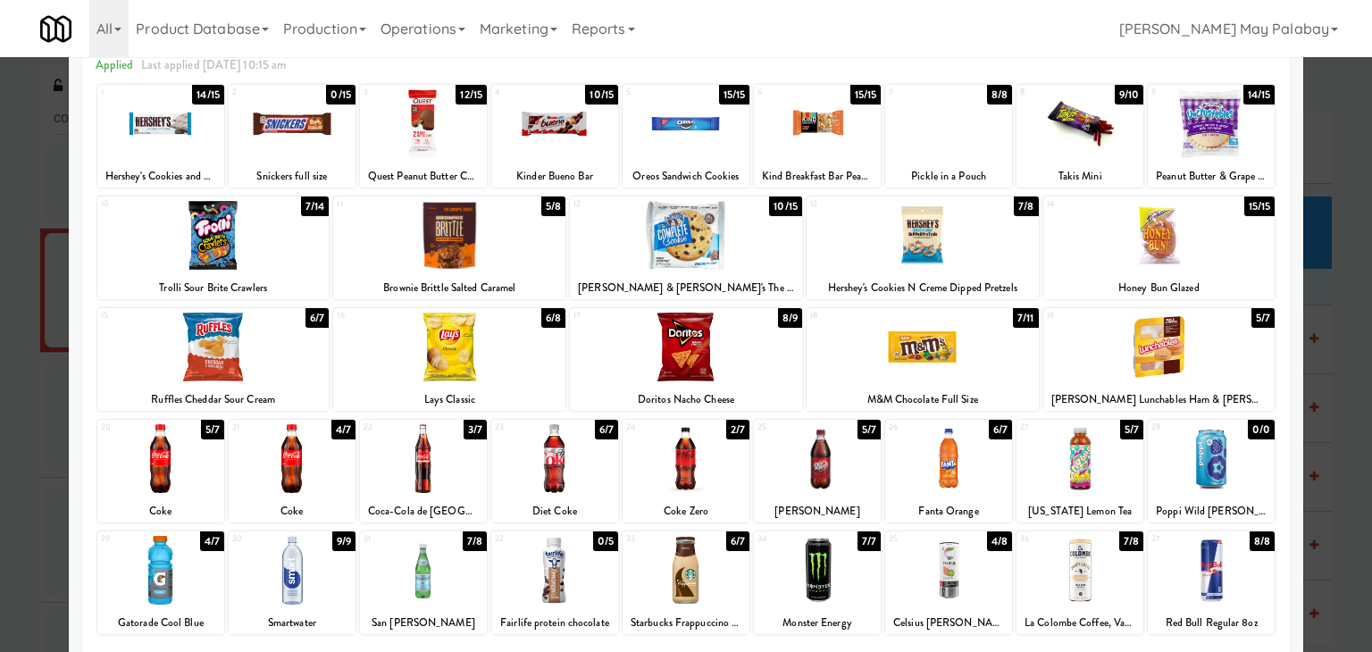
click at [174, 155] on div at bounding box center [160, 123] width 127 height 69
drag, startPoint x: 1341, startPoint y: 383, endPoint x: 1294, endPoint y: 391, distance: 47.1
click at [1341, 383] on div at bounding box center [686, 326] width 1372 height 652
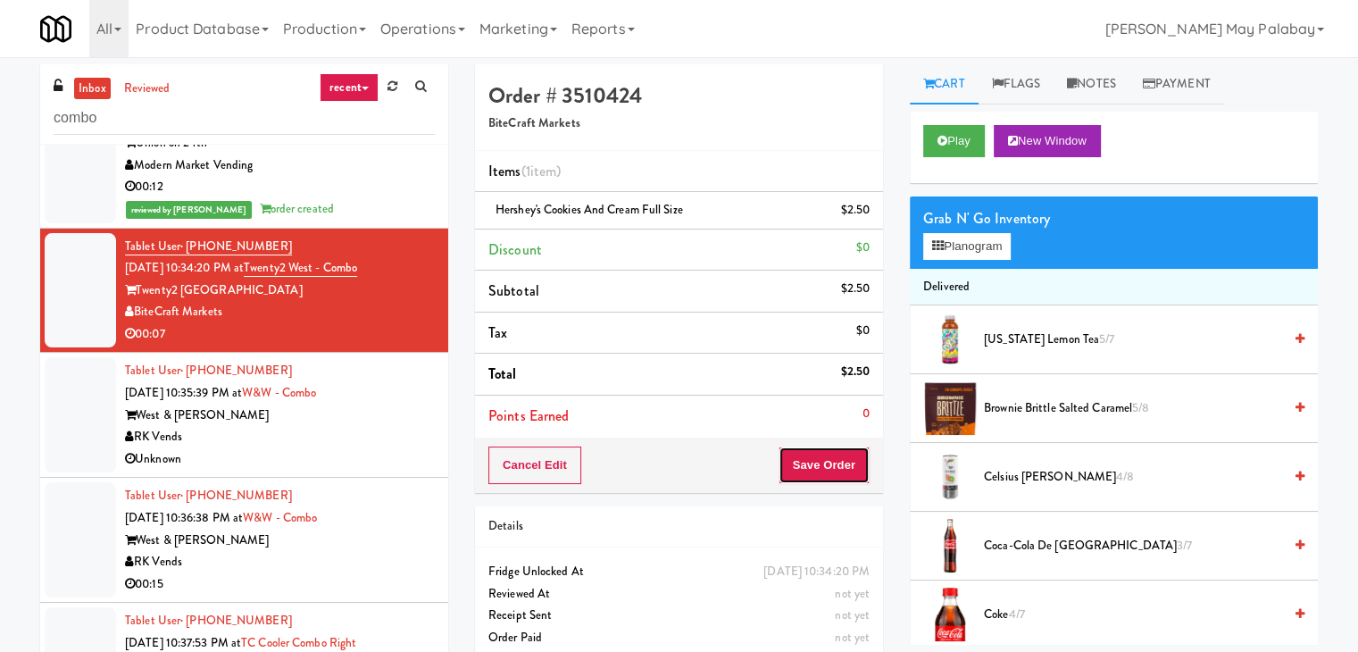
click at [836, 463] on button "Save Order" at bounding box center [824, 466] width 91 height 38
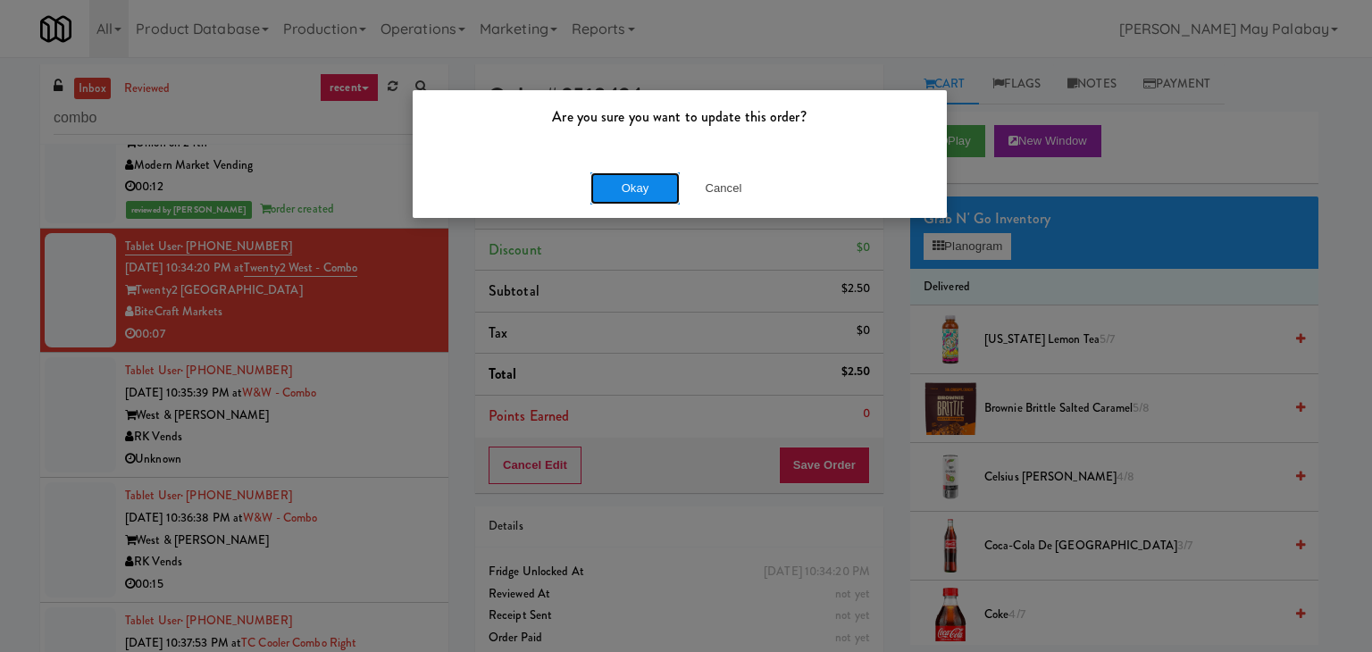
click at [630, 177] on button "Okay" at bounding box center [634, 188] width 89 height 32
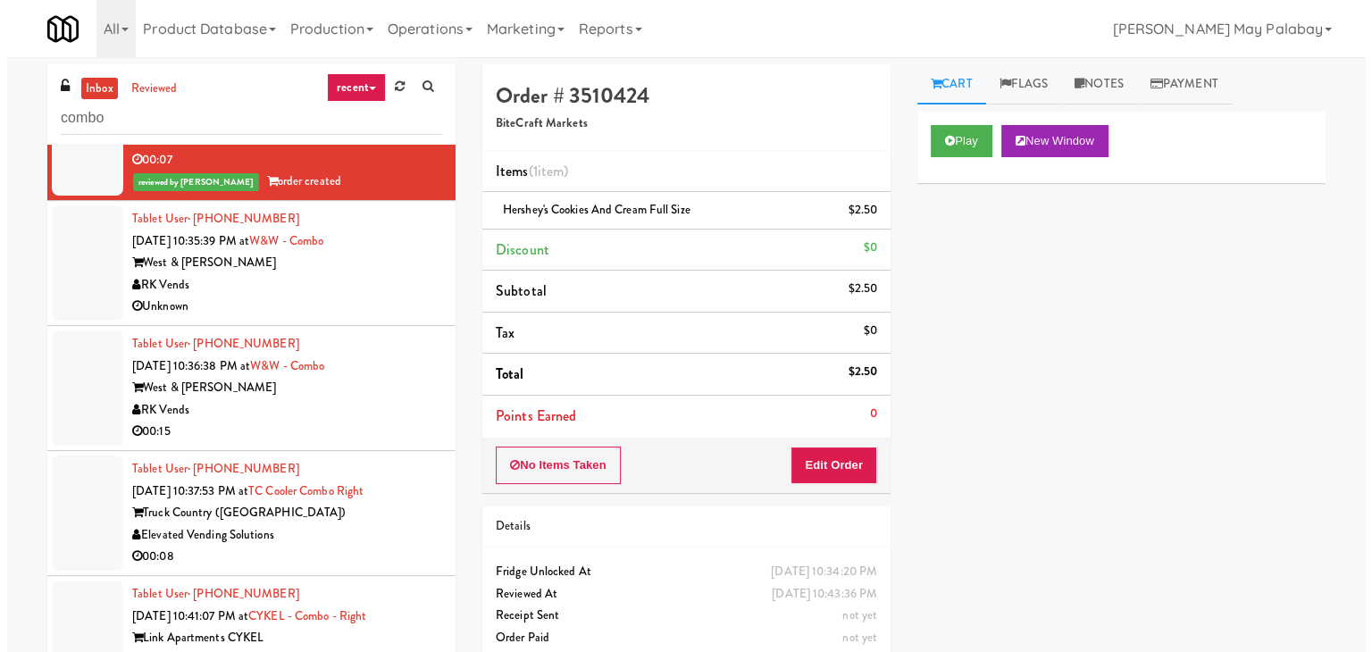
scroll to position [1161, 0]
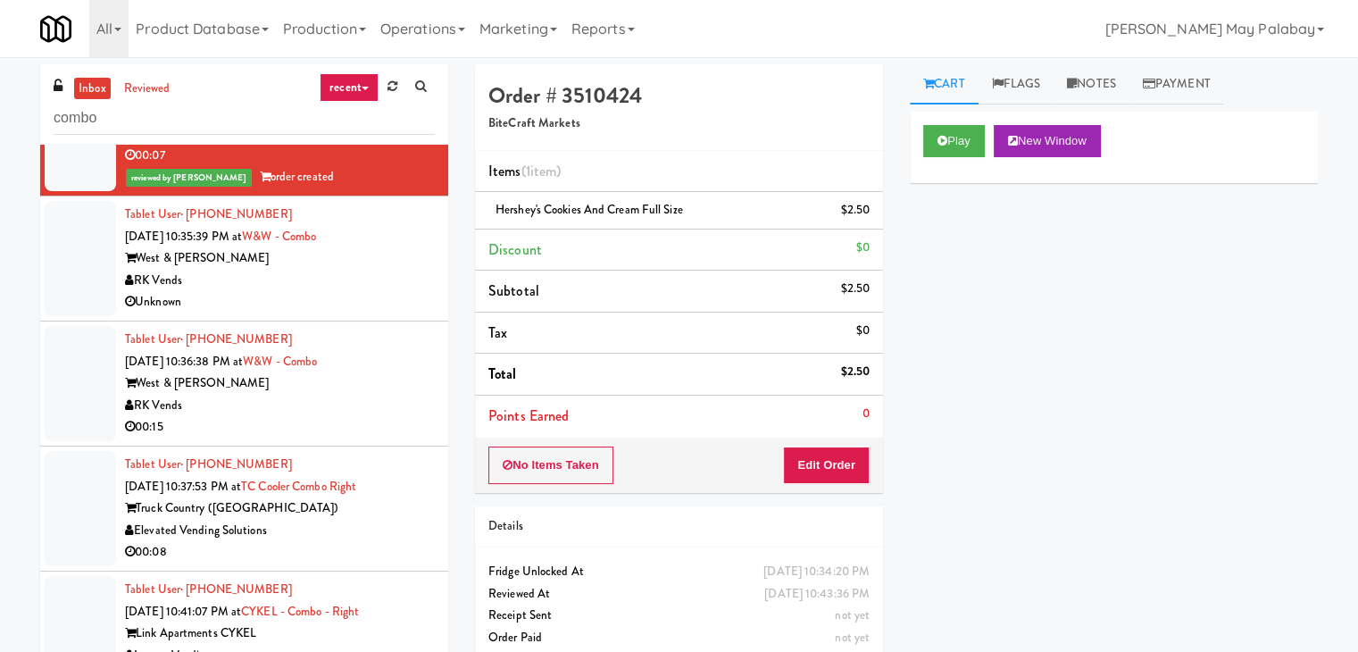
click at [379, 447] on li "Tablet User · (251) 635-3115 [DATE] 10:36:38 PM at [GEOGRAPHIC_DATA] West & [PE…" at bounding box center [244, 384] width 408 height 125
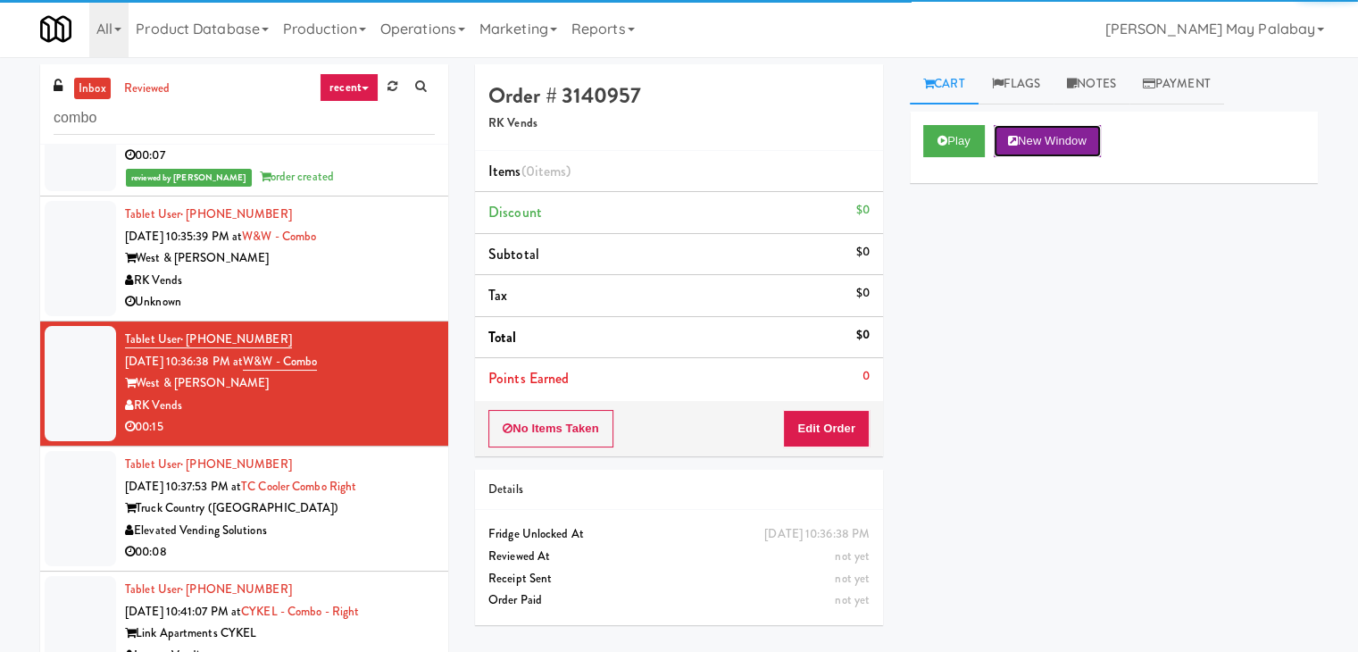
click at [1073, 137] on button "New Window" at bounding box center [1047, 141] width 107 height 32
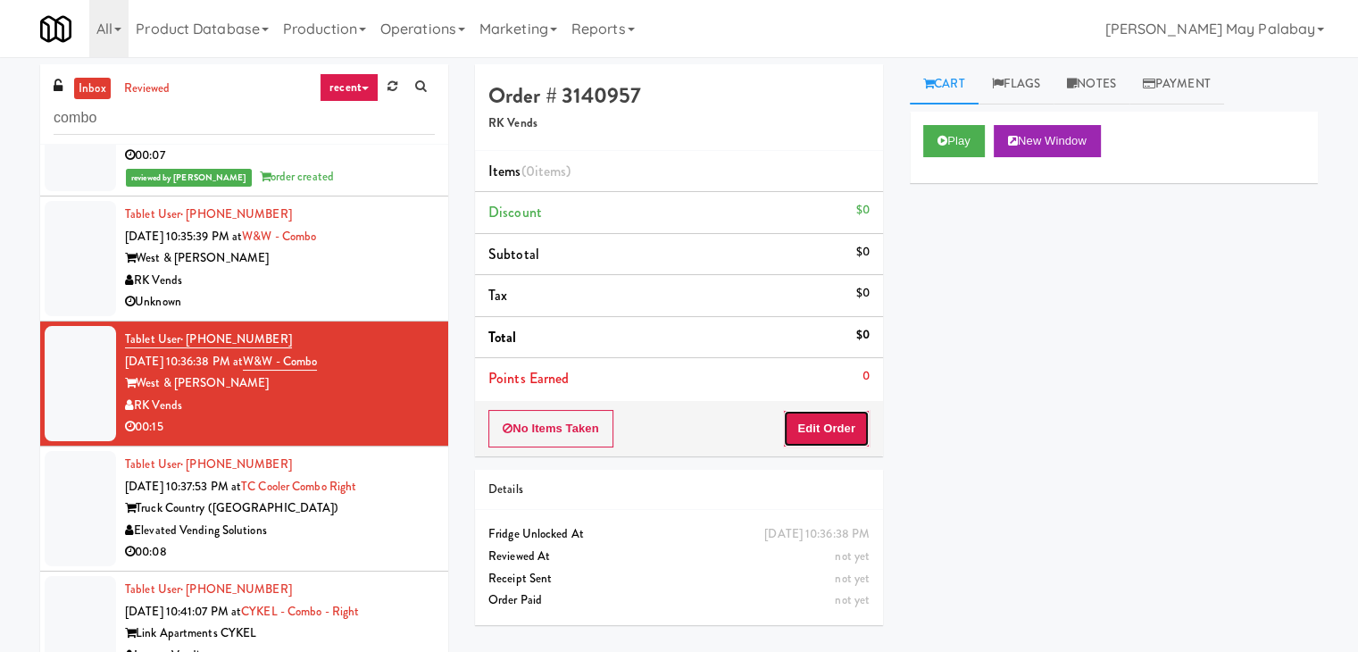
click at [841, 428] on button "Edit Order" at bounding box center [826, 429] width 87 height 38
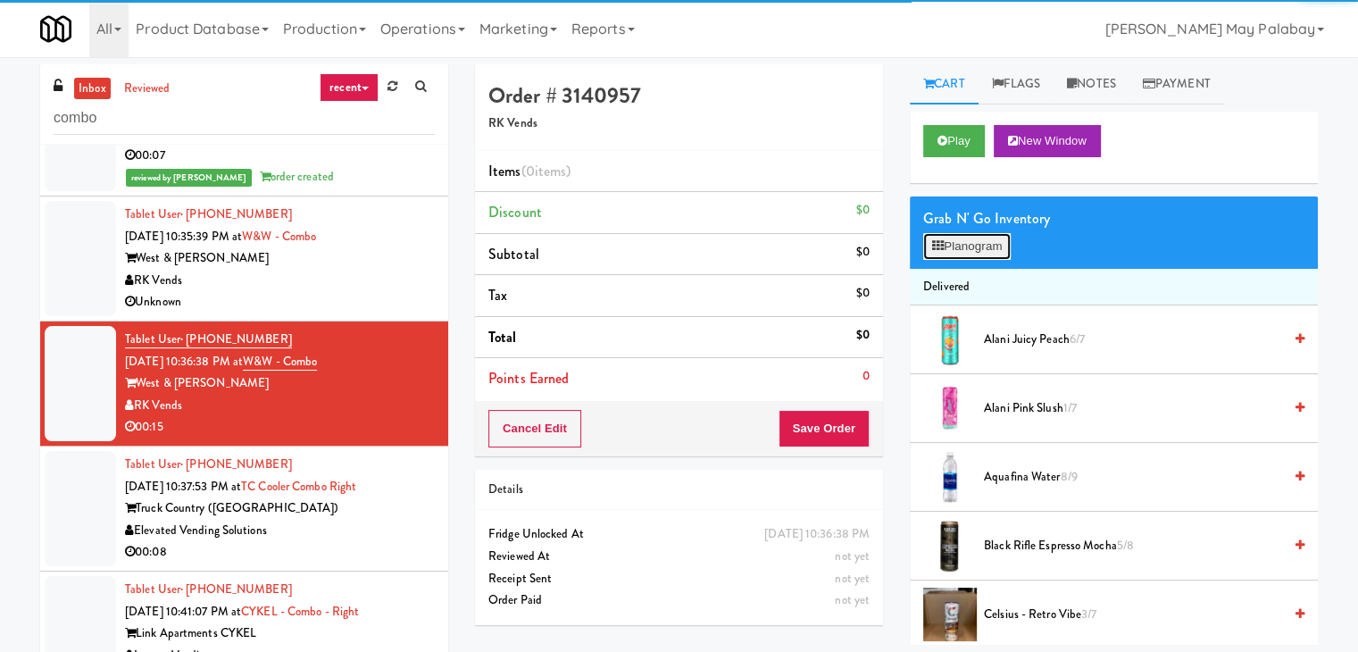
click at [986, 255] on button "Planogram" at bounding box center [968, 246] width 88 height 27
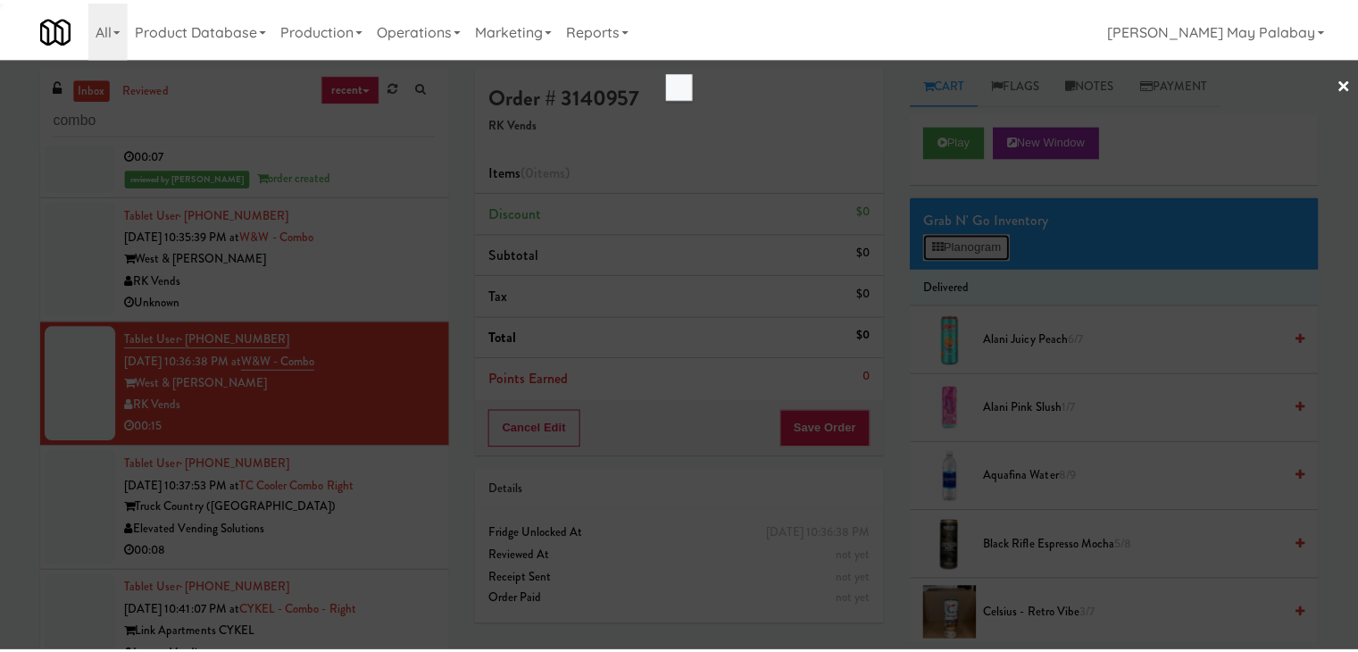
scroll to position [1139, 0]
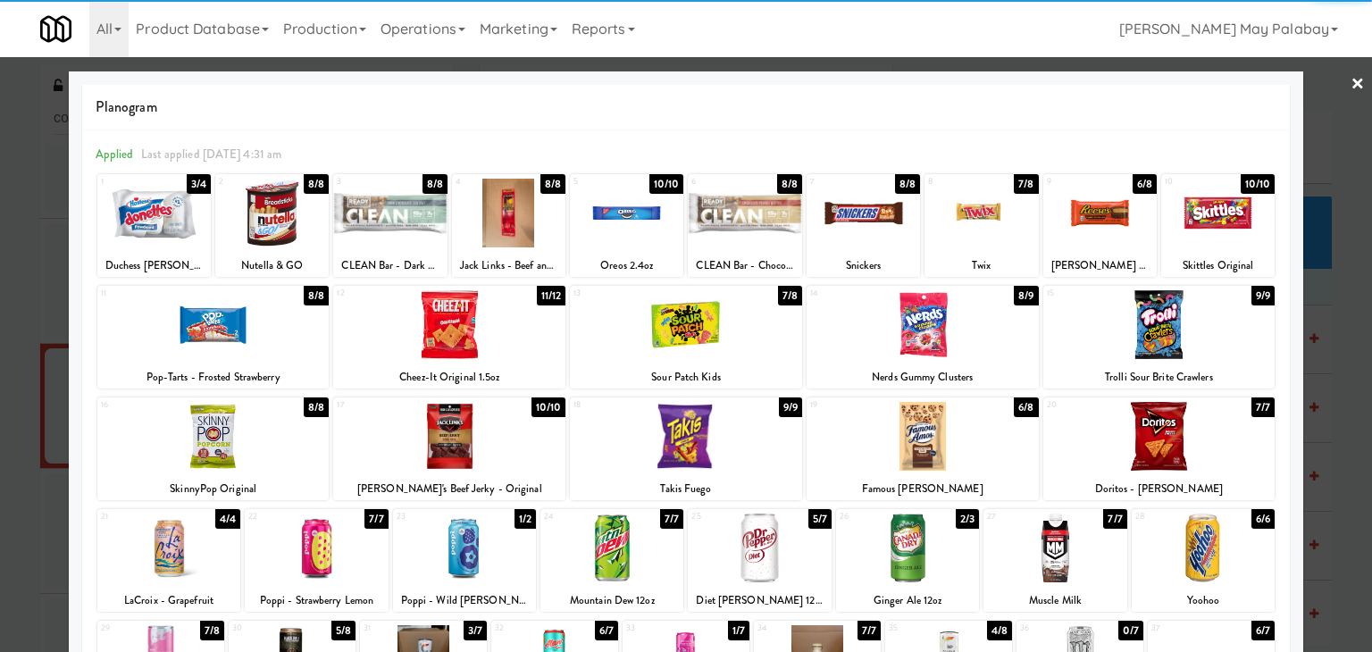
click at [978, 219] on div at bounding box center [980, 213] width 113 height 69
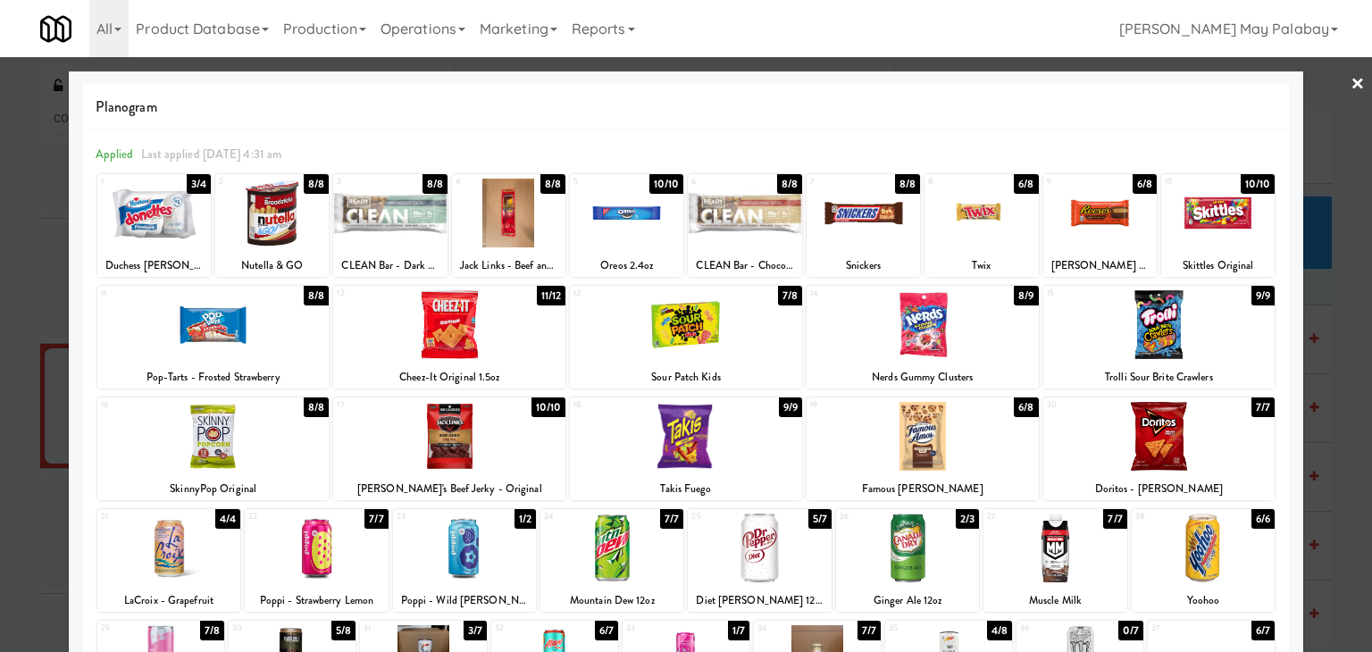
click at [1332, 387] on div at bounding box center [686, 326] width 1372 height 652
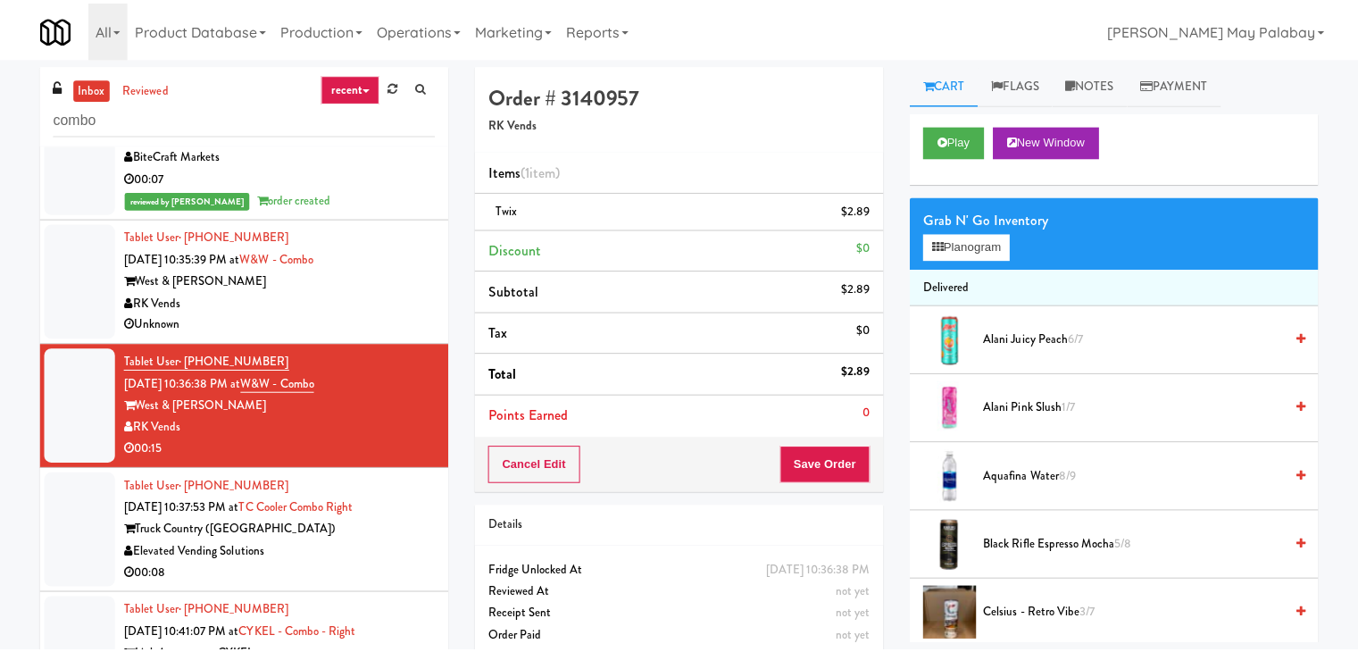
scroll to position [1161, 0]
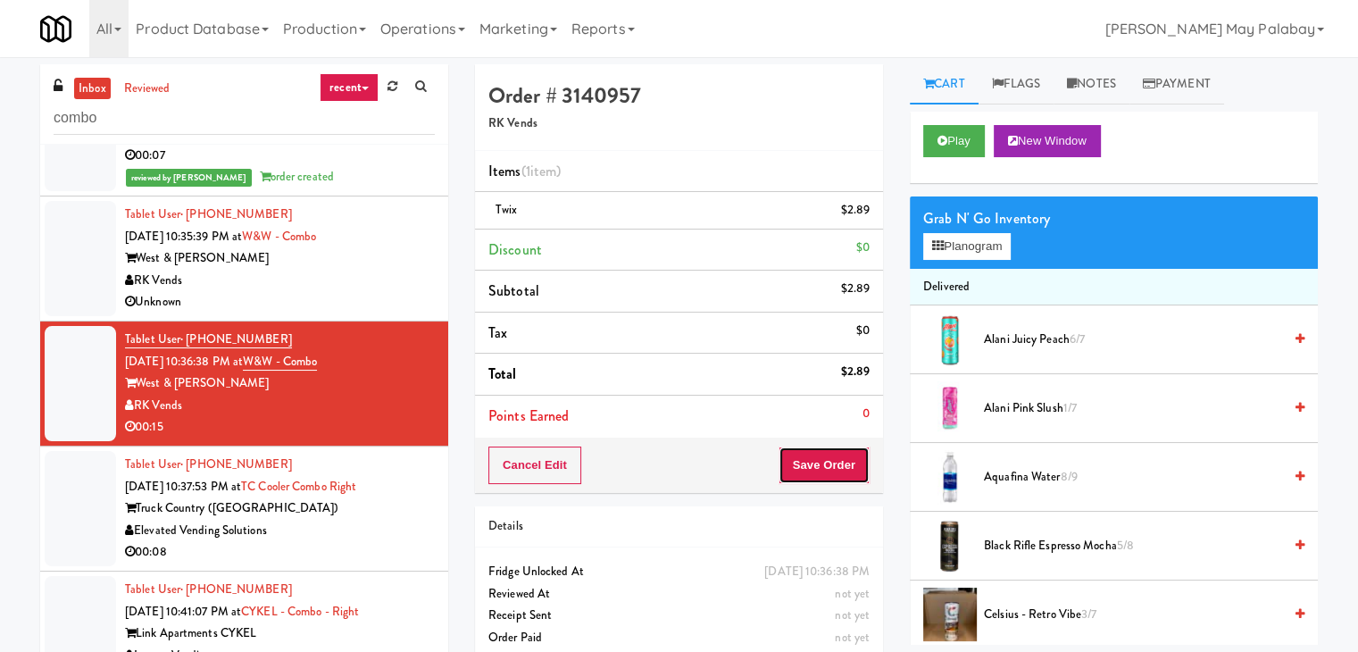
click at [848, 468] on button "Save Order" at bounding box center [824, 466] width 91 height 38
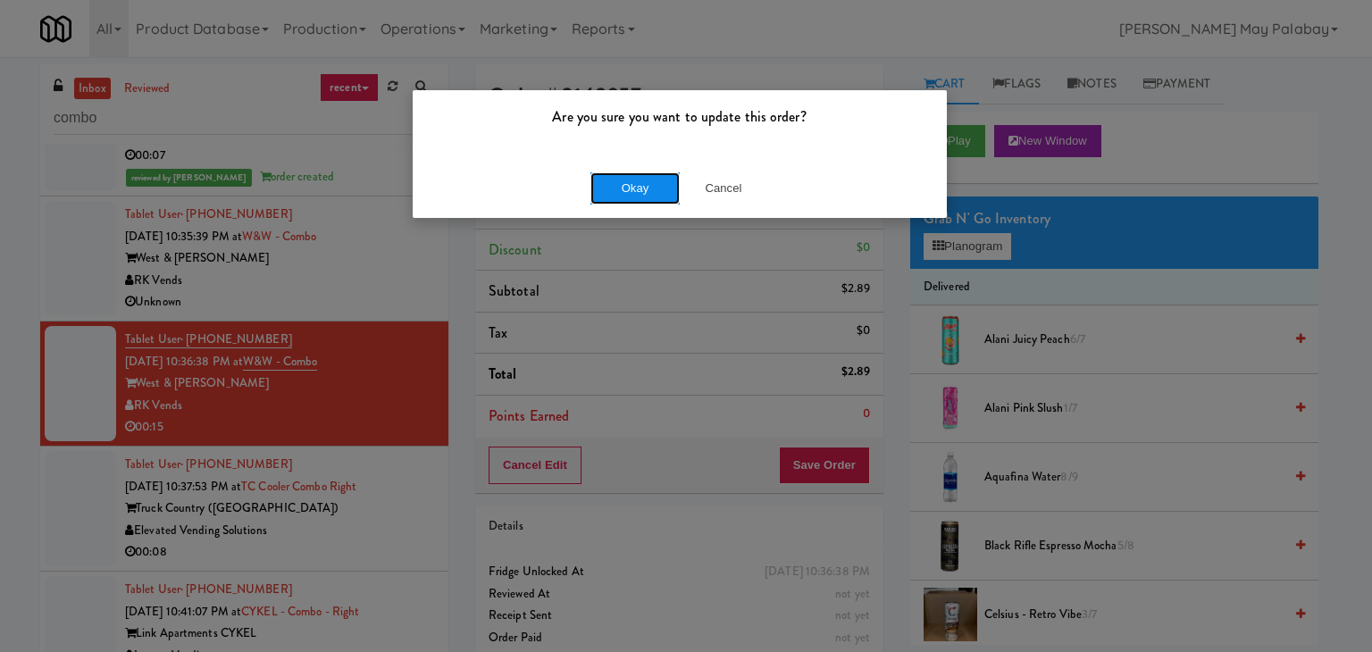
click at [670, 190] on button "Okay" at bounding box center [634, 188] width 89 height 32
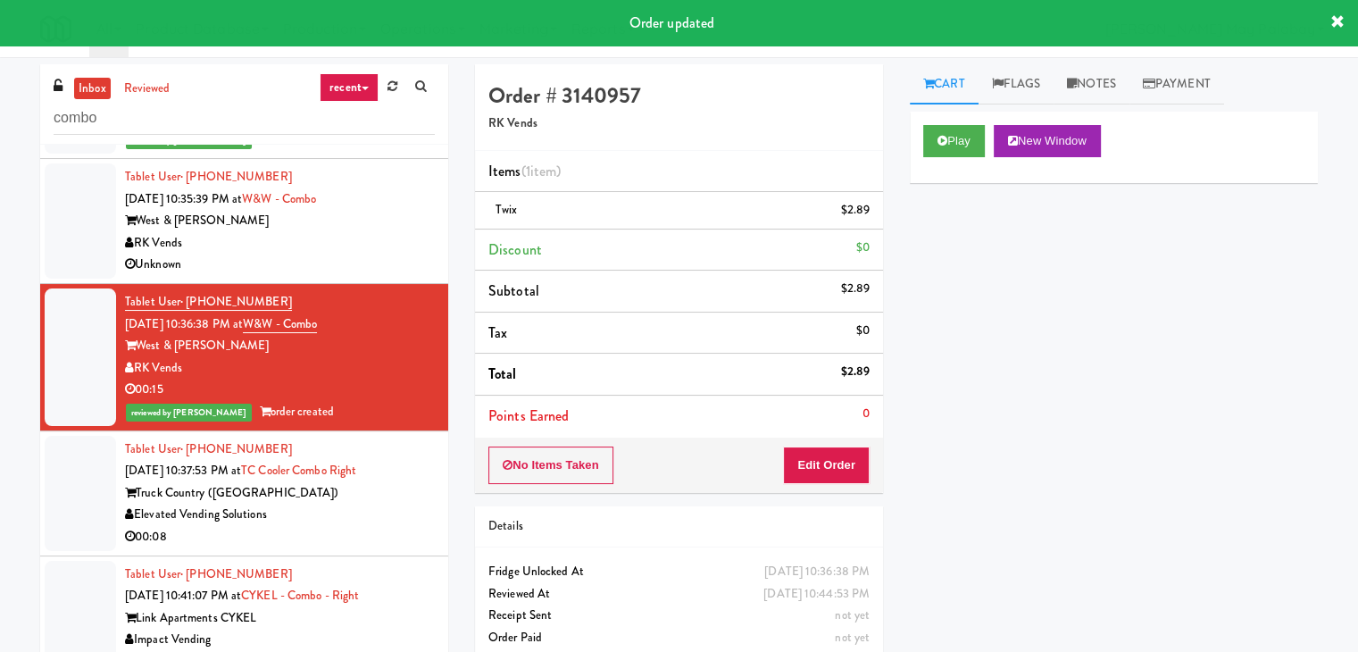
scroll to position [1218, 0]
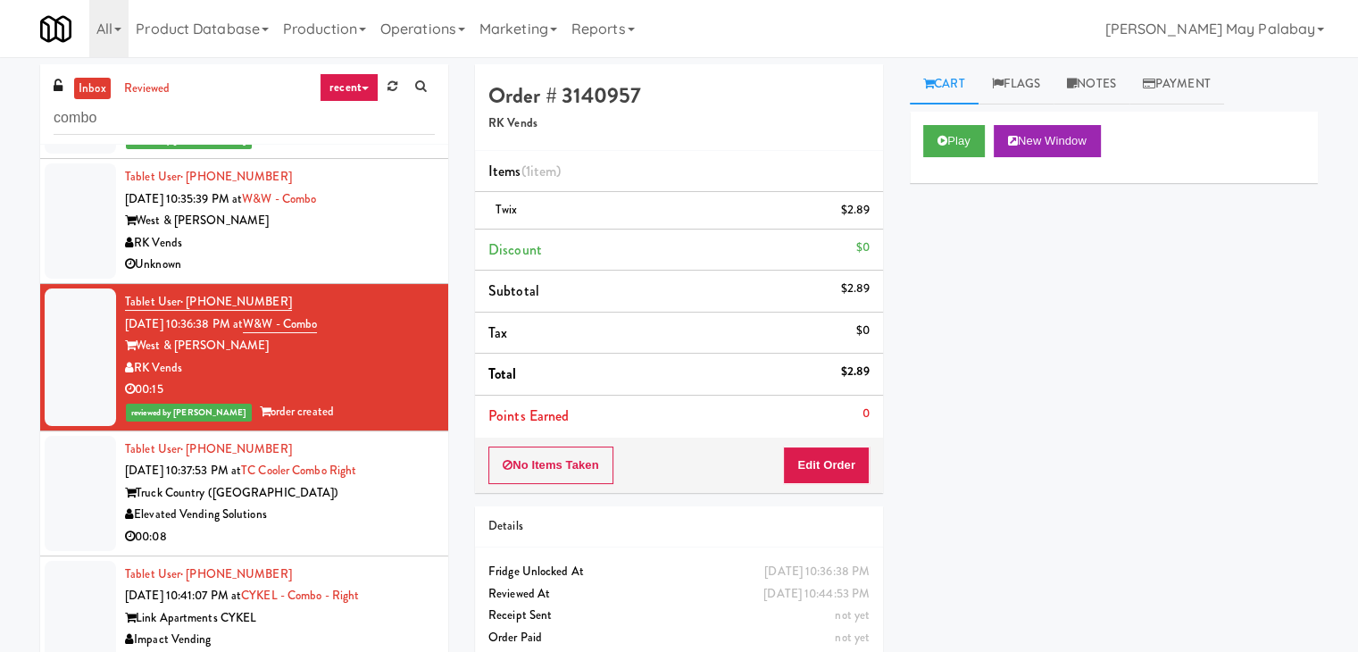
click at [300, 540] on div "00:08" at bounding box center [280, 537] width 310 height 22
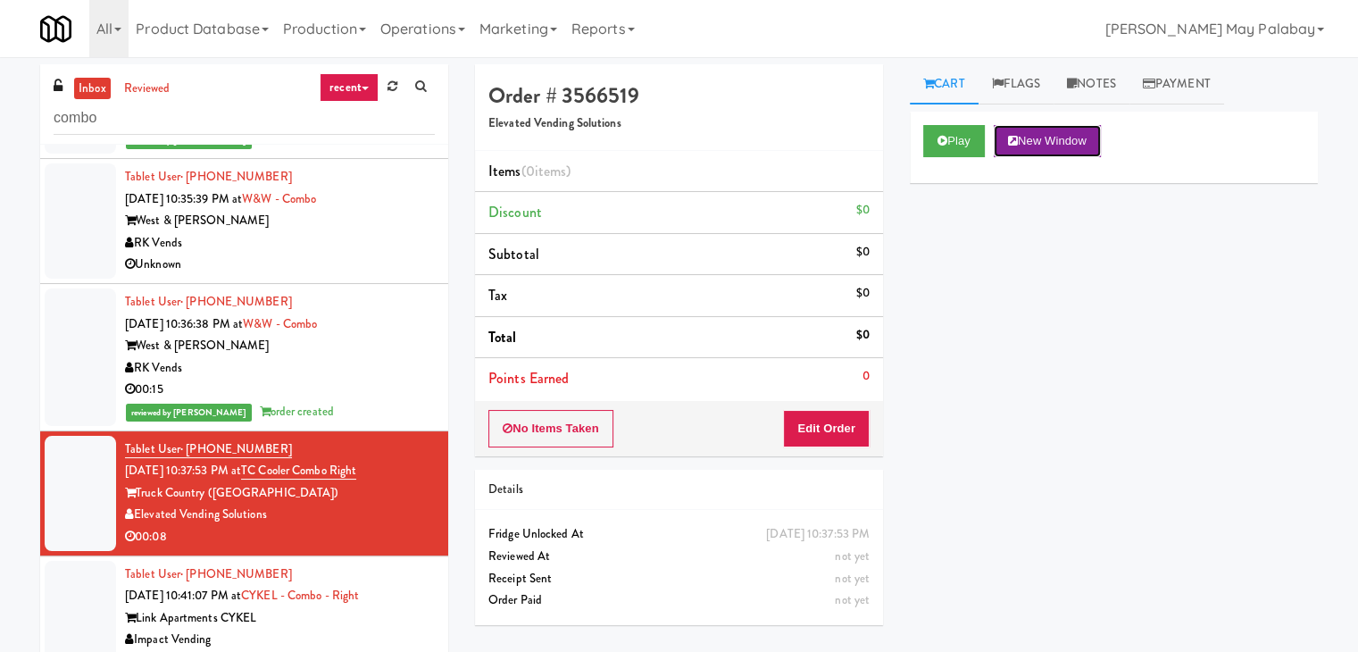
click at [1074, 145] on button "New Window" at bounding box center [1047, 141] width 107 height 32
click at [857, 431] on button "Edit Order" at bounding box center [826, 429] width 87 height 38
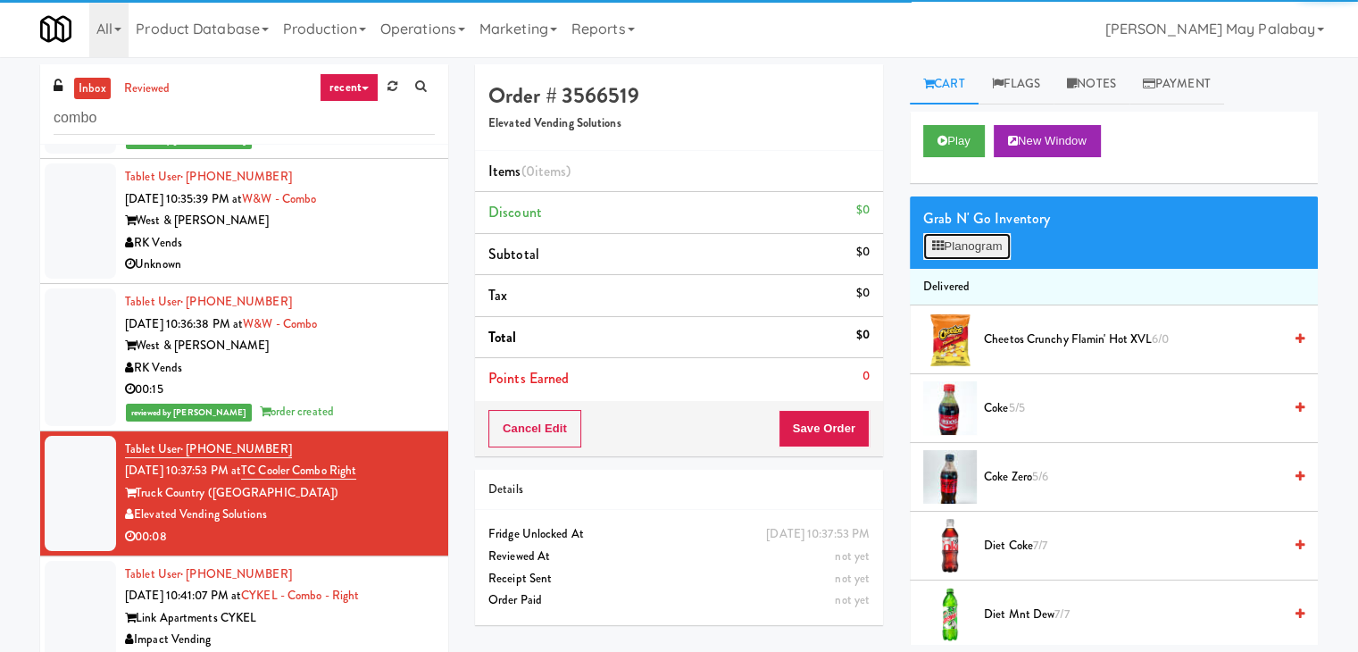
click at [990, 251] on button "Planogram" at bounding box center [968, 246] width 88 height 27
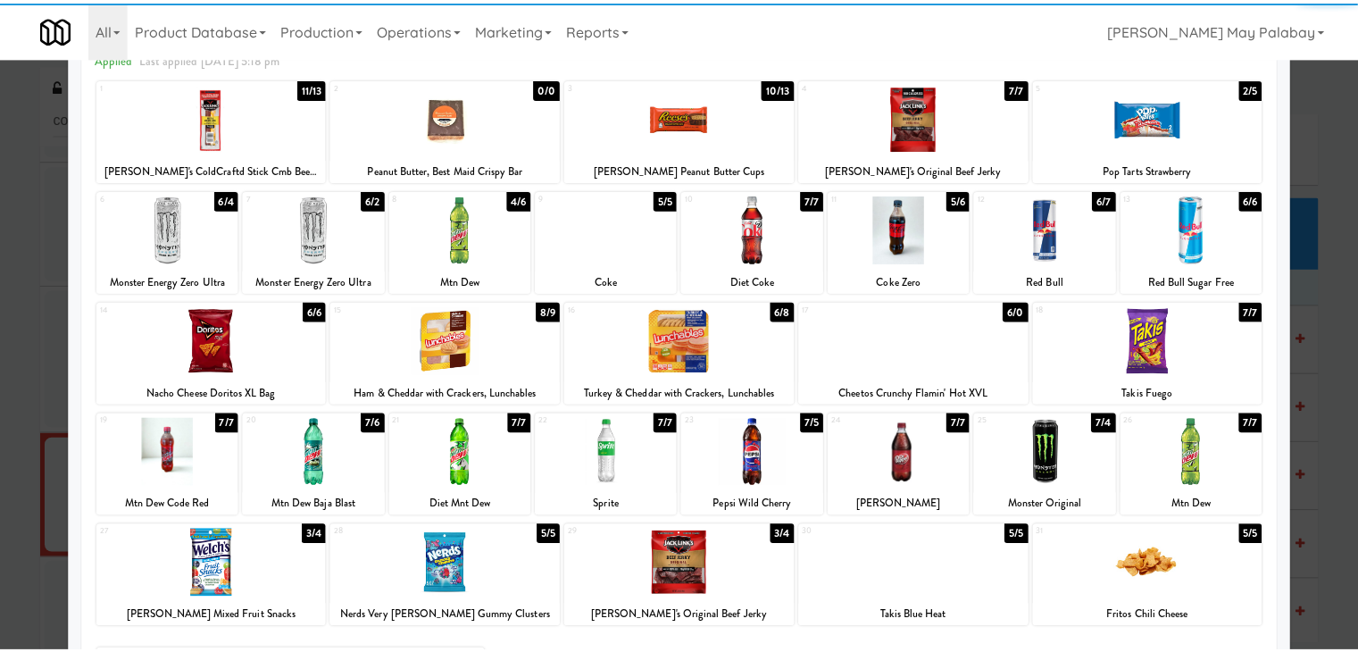
scroll to position [89, 0]
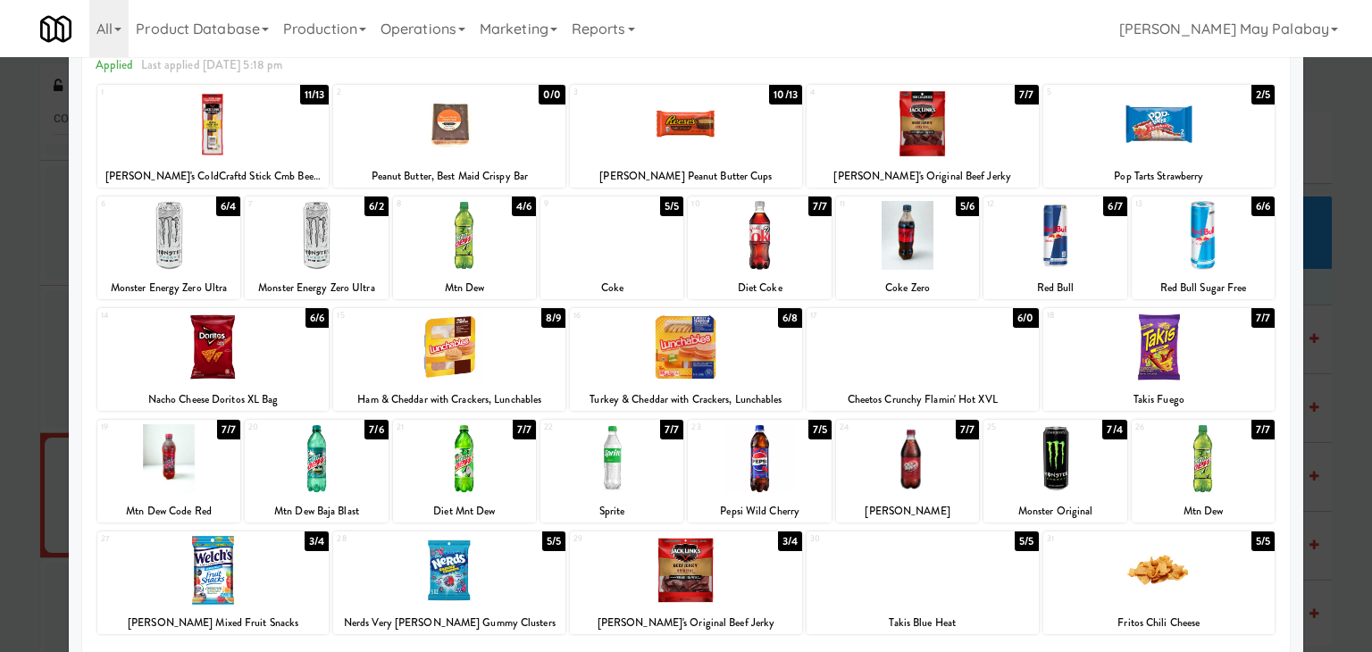
click at [987, 128] on div at bounding box center [923, 123] width 232 height 69
click at [726, 164] on div "3 10/13 [PERSON_NAME] Peanut Butter Cups" at bounding box center [686, 136] width 232 height 103
click at [1325, 441] on div at bounding box center [686, 326] width 1372 height 652
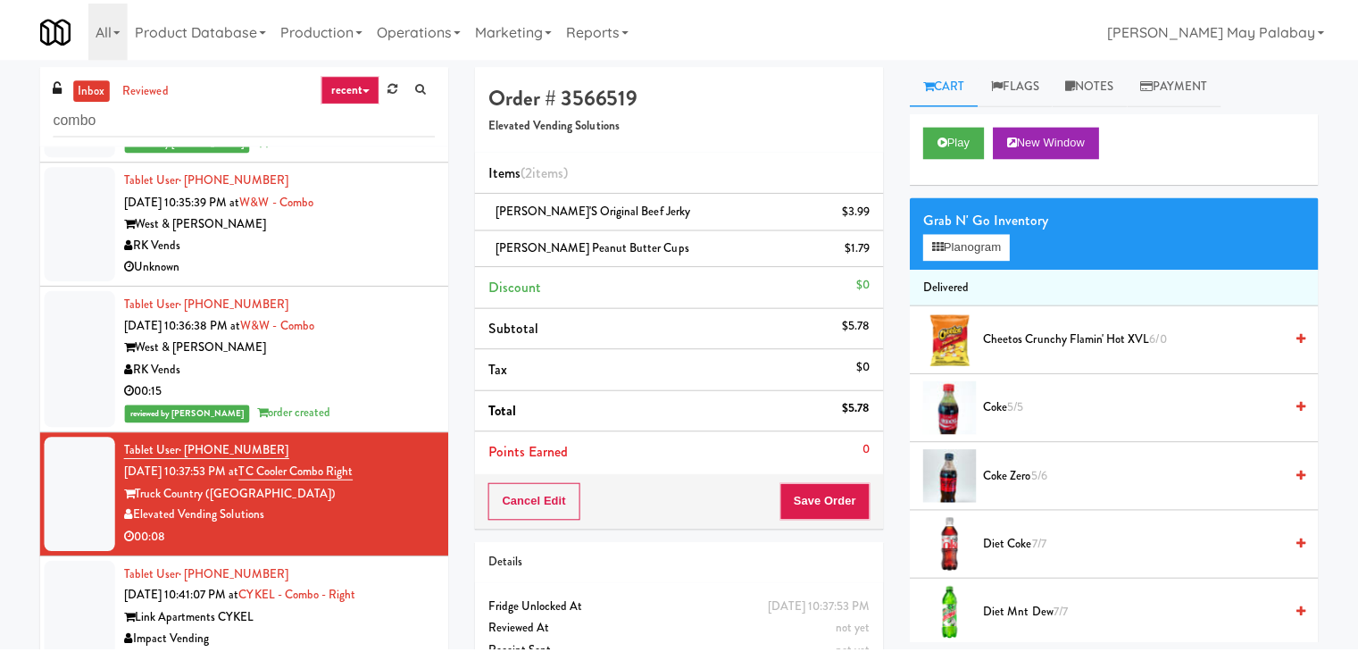
scroll to position [1218, 0]
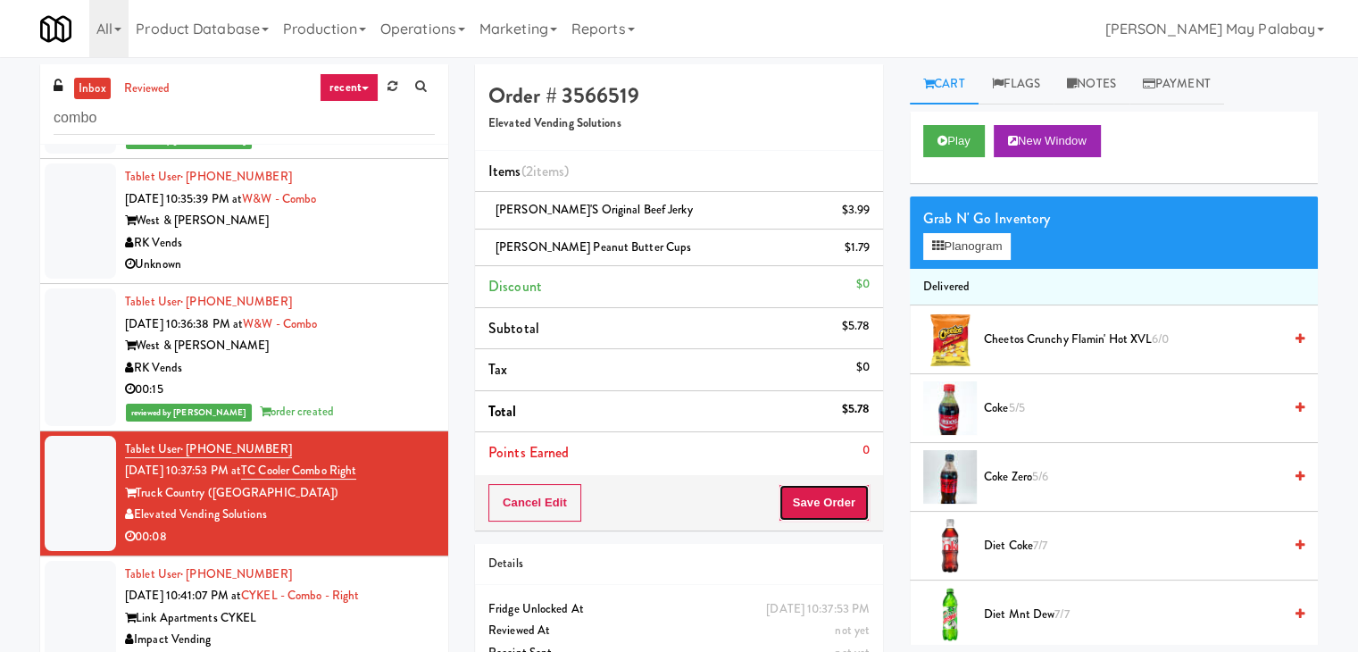
click at [807, 497] on button "Save Order" at bounding box center [824, 503] width 91 height 38
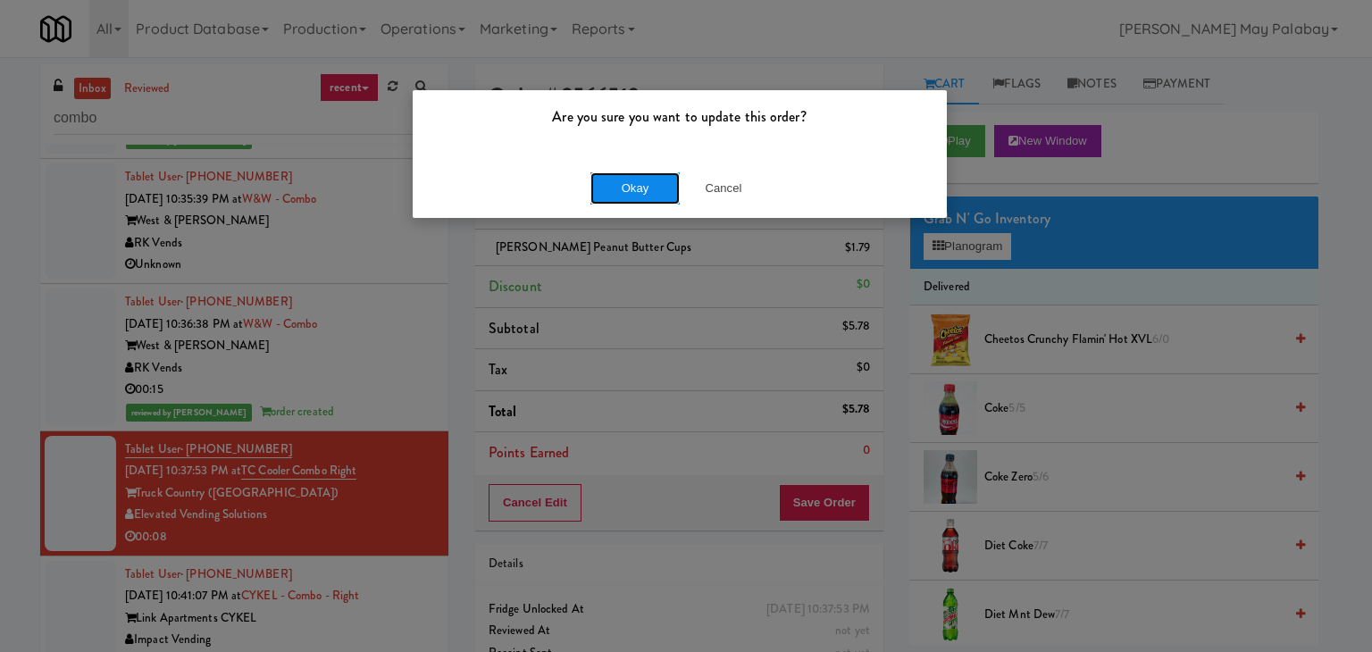
click at [652, 189] on button "Okay" at bounding box center [634, 188] width 89 height 32
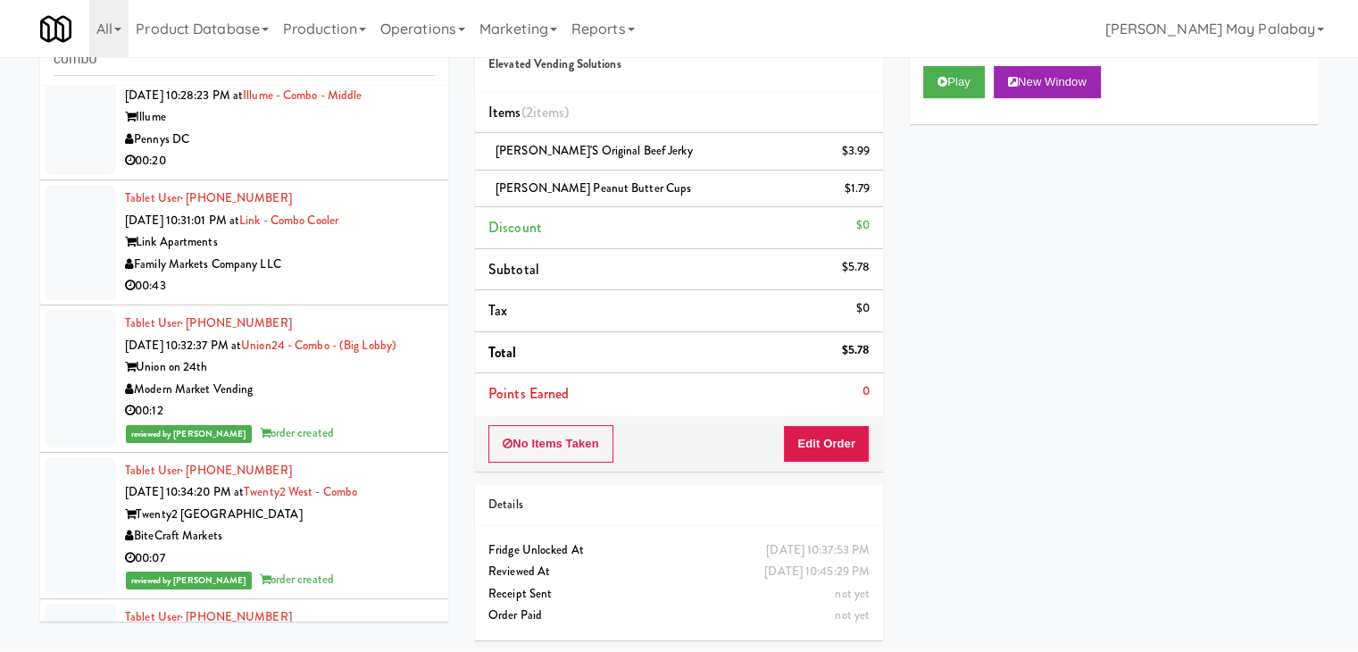
scroll to position [615, 0]
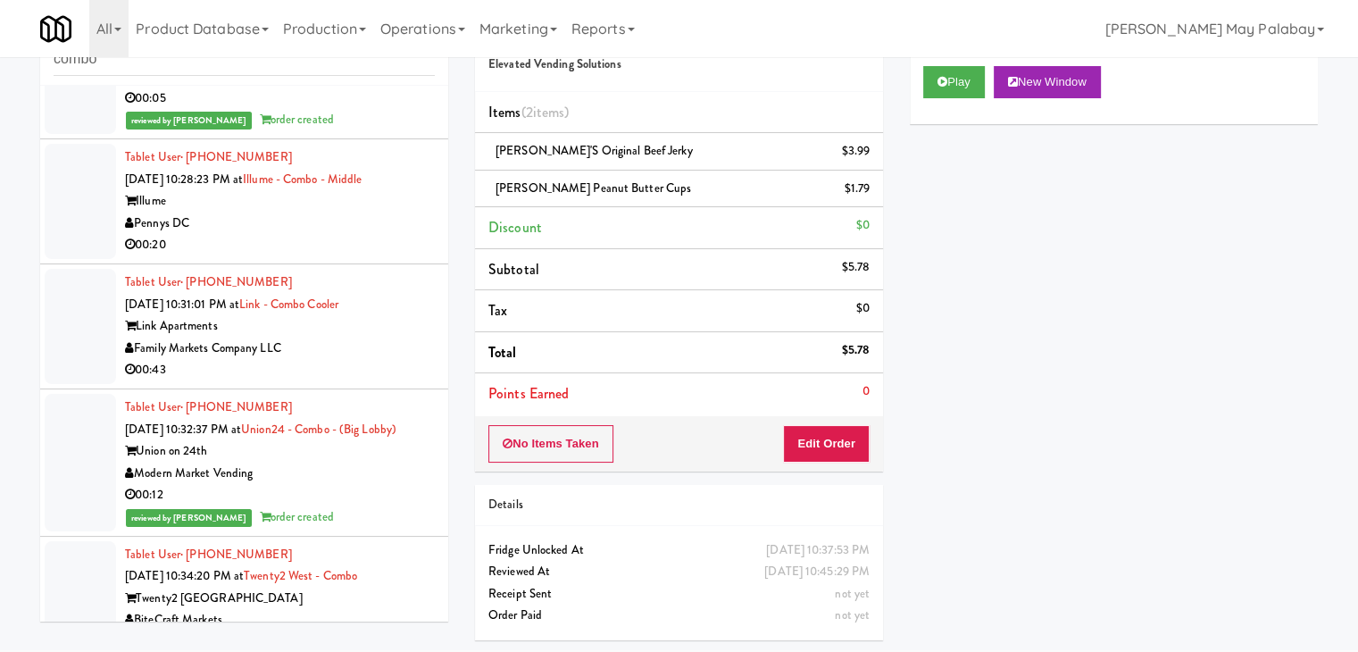
click at [347, 187] on div "Tablet User · (202) 300-2450 [DATE] 10:28:23 PM at [GEOGRAPHIC_DATA] - Combo - …" at bounding box center [280, 201] width 310 height 110
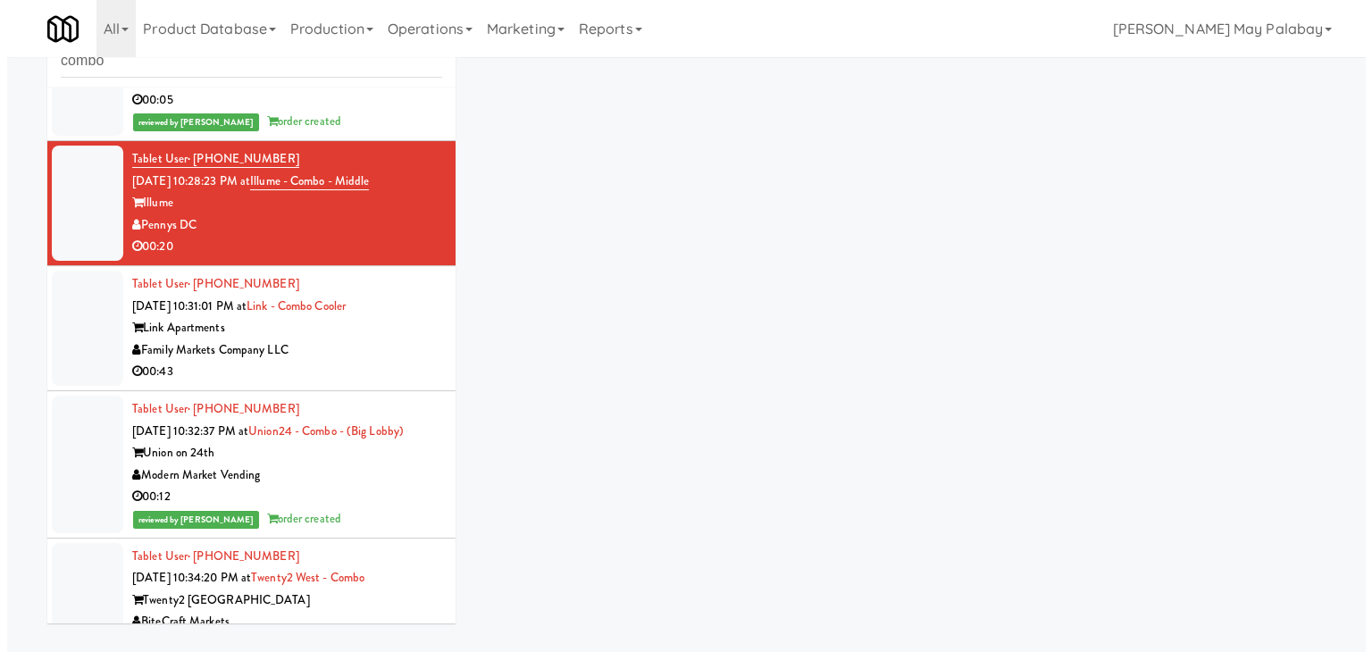
scroll to position [57, 0]
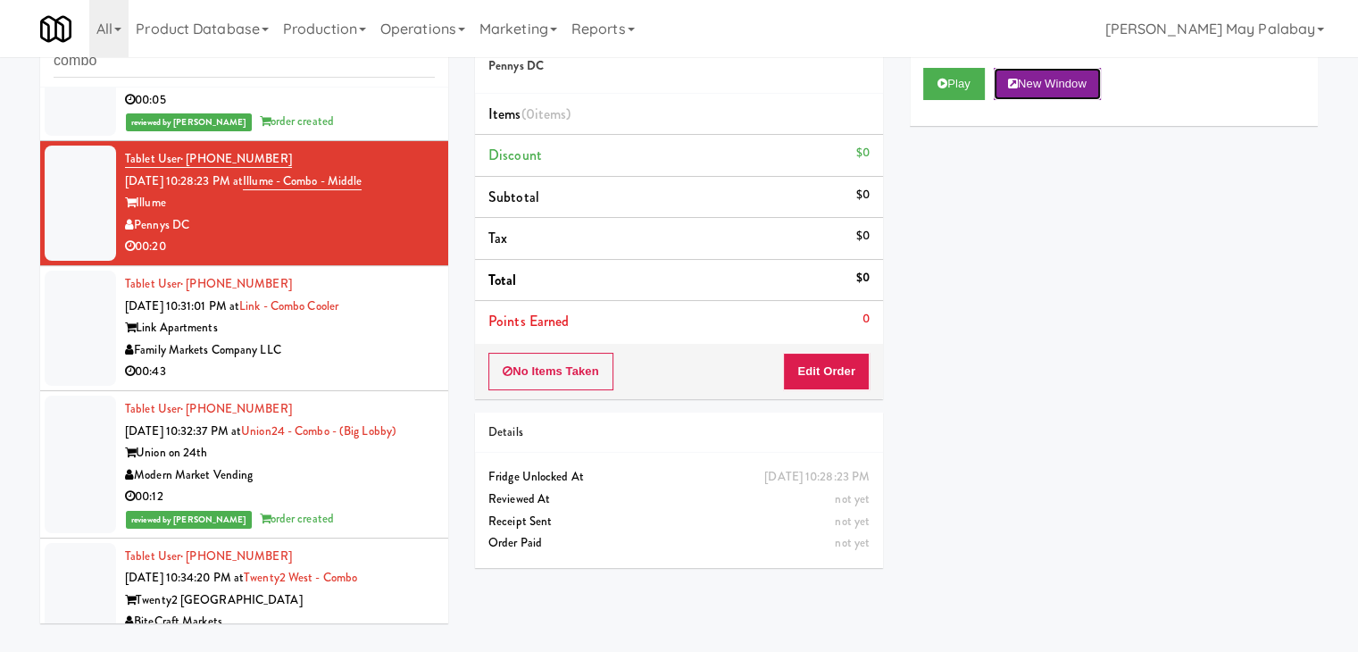
click at [1081, 88] on button "New Window" at bounding box center [1047, 84] width 107 height 32
drag, startPoint x: 872, startPoint y: 366, endPoint x: 860, endPoint y: 369, distance: 11.9
click at [872, 366] on div "No Items Taken Edit Order" at bounding box center [679, 371] width 408 height 55
click at [841, 371] on button "Edit Order" at bounding box center [826, 372] width 87 height 38
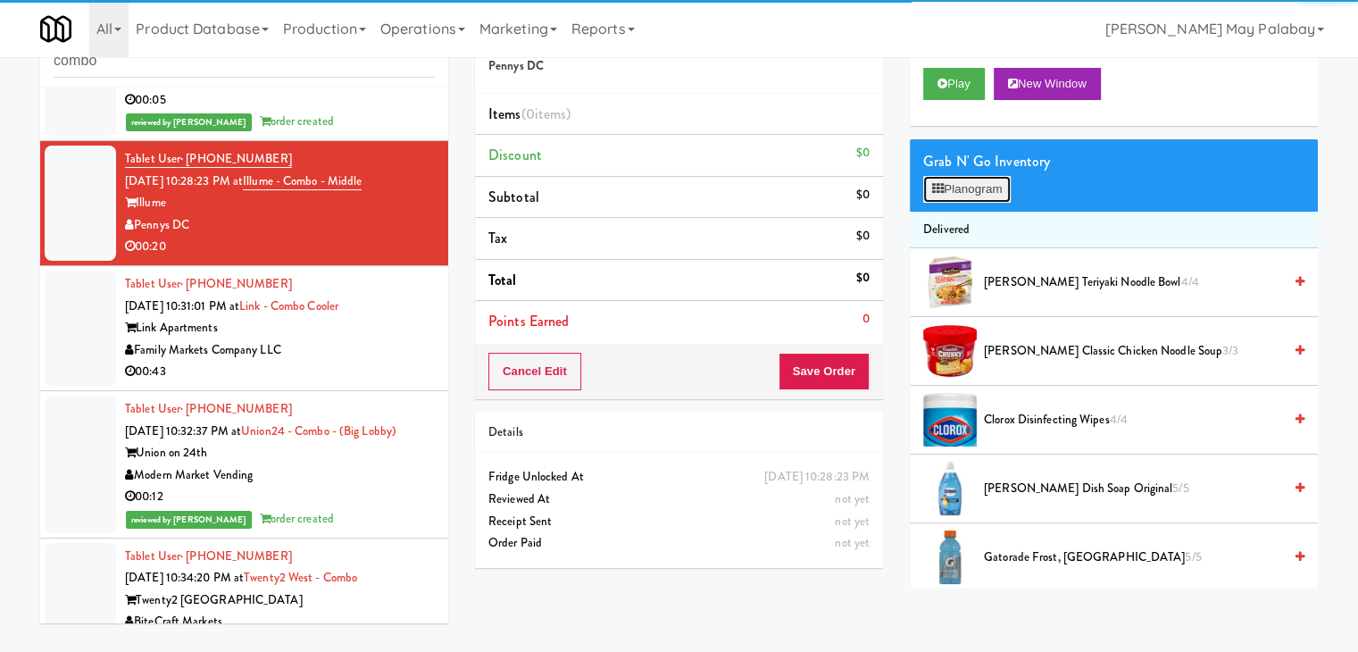
click at [981, 194] on button "Planogram" at bounding box center [968, 189] width 88 height 27
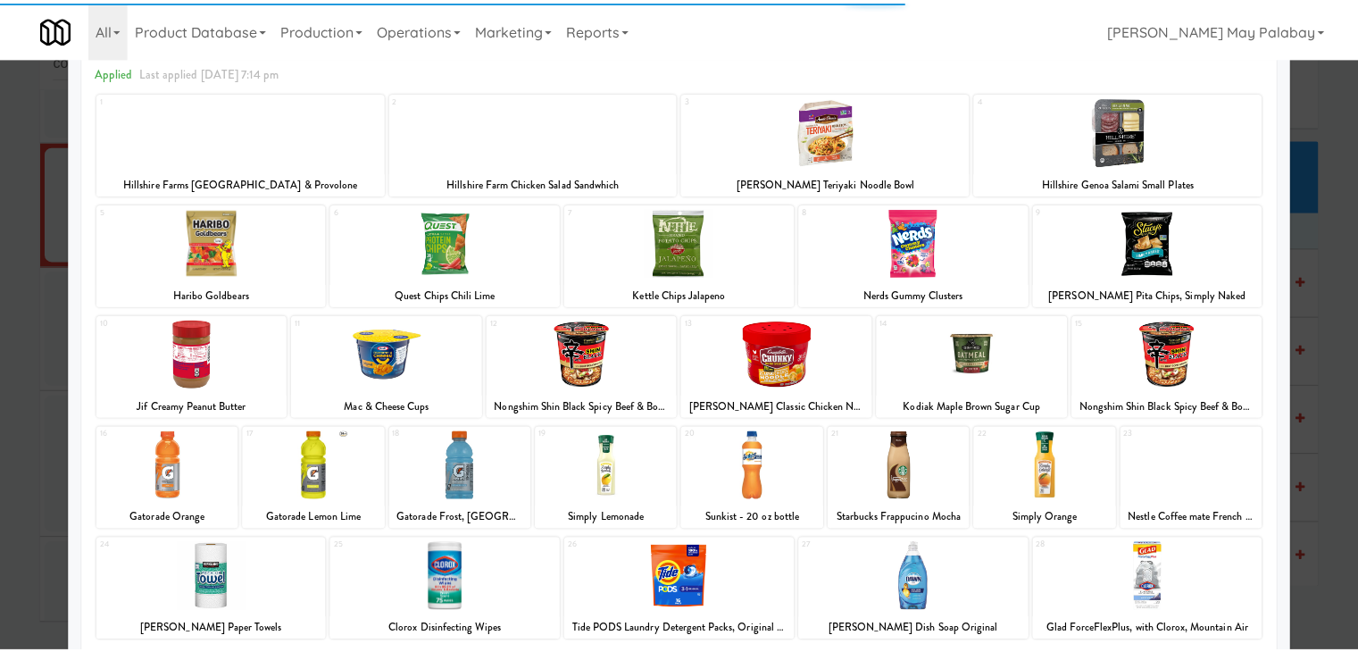
scroll to position [89, 0]
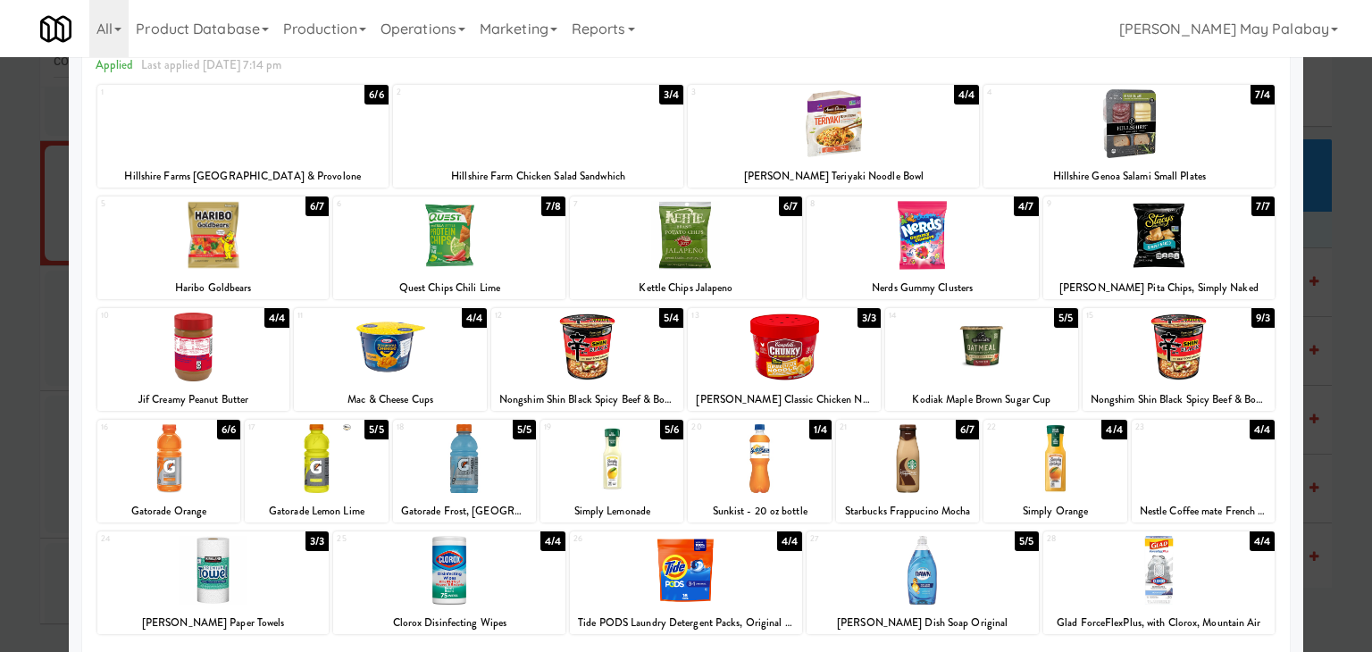
click at [969, 241] on div at bounding box center [923, 235] width 232 height 69
click at [650, 472] on div at bounding box center [611, 458] width 143 height 69
click at [1311, 334] on div at bounding box center [686, 326] width 1372 height 652
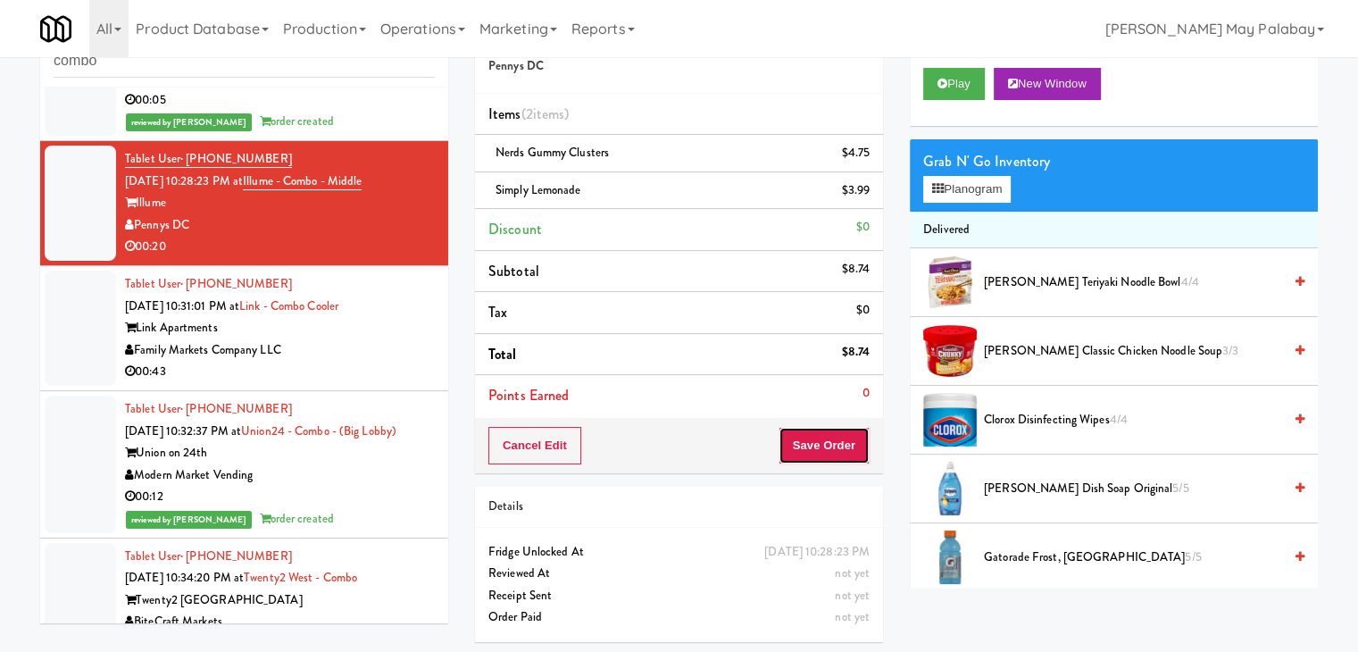
click at [840, 447] on button "Save Order" at bounding box center [824, 446] width 91 height 38
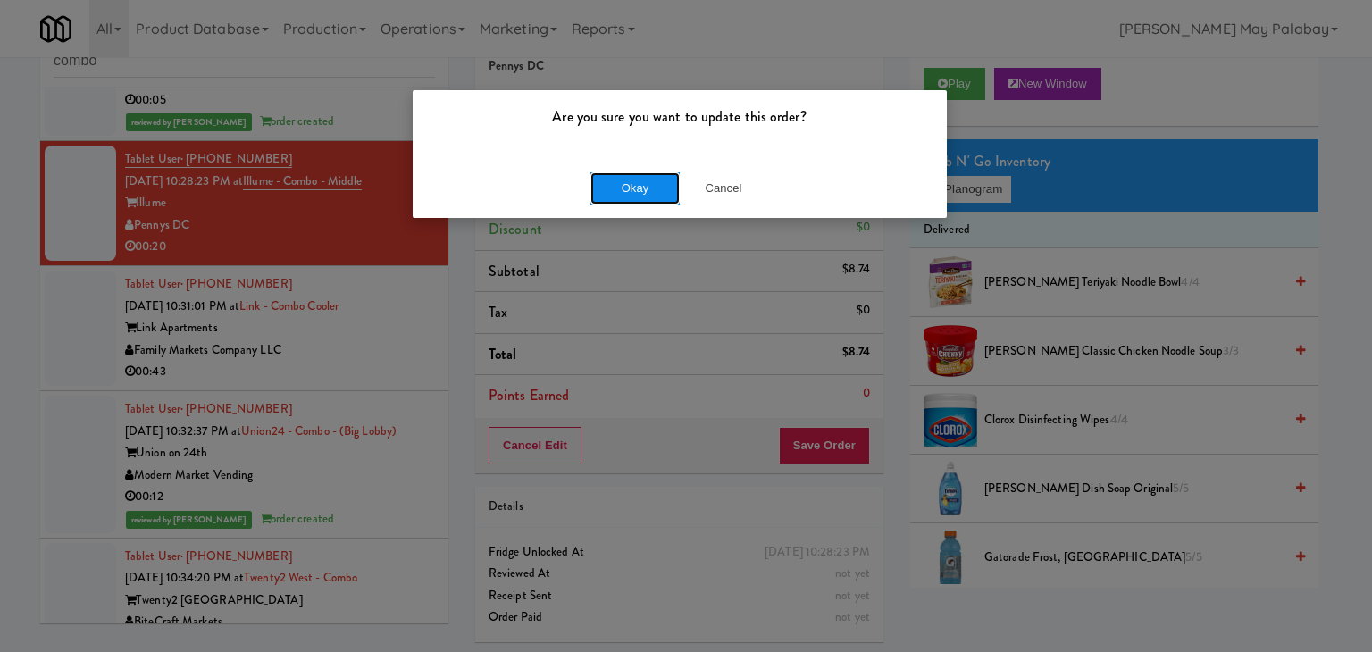
click at [600, 182] on button "Okay" at bounding box center [634, 188] width 89 height 32
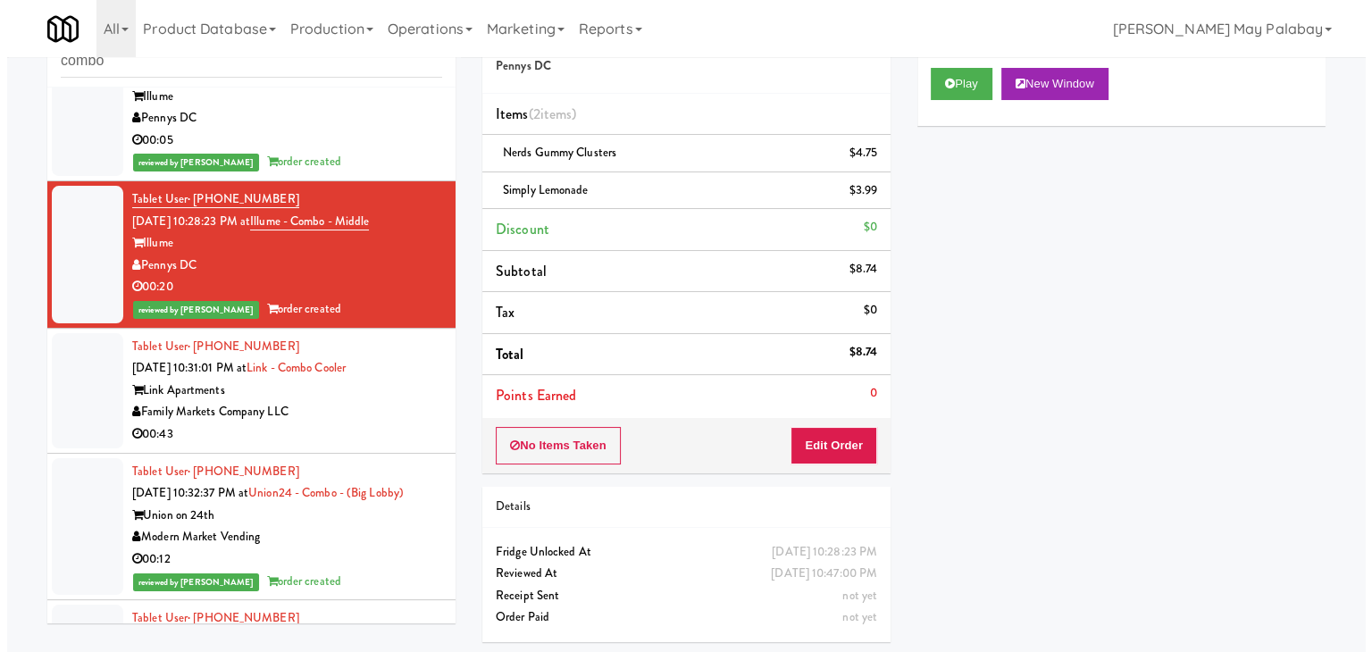
scroll to position [437, 0]
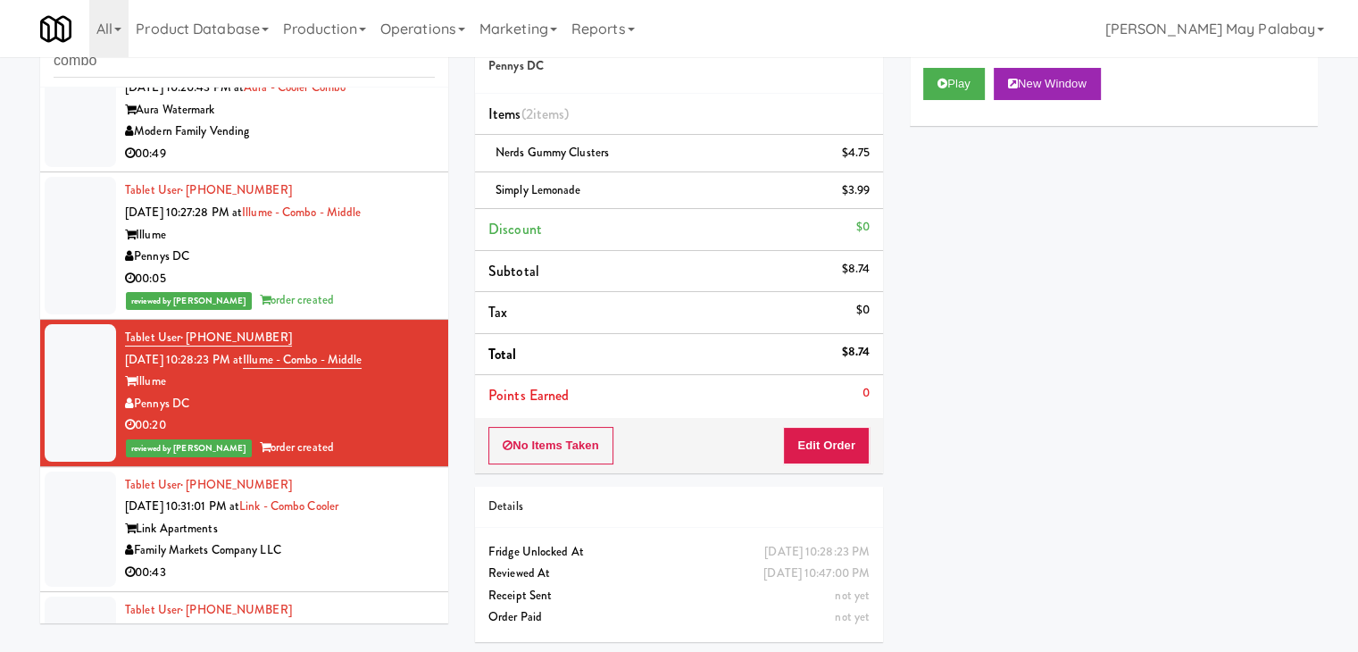
click at [272, 526] on div "Link Apartments" at bounding box center [280, 529] width 310 height 22
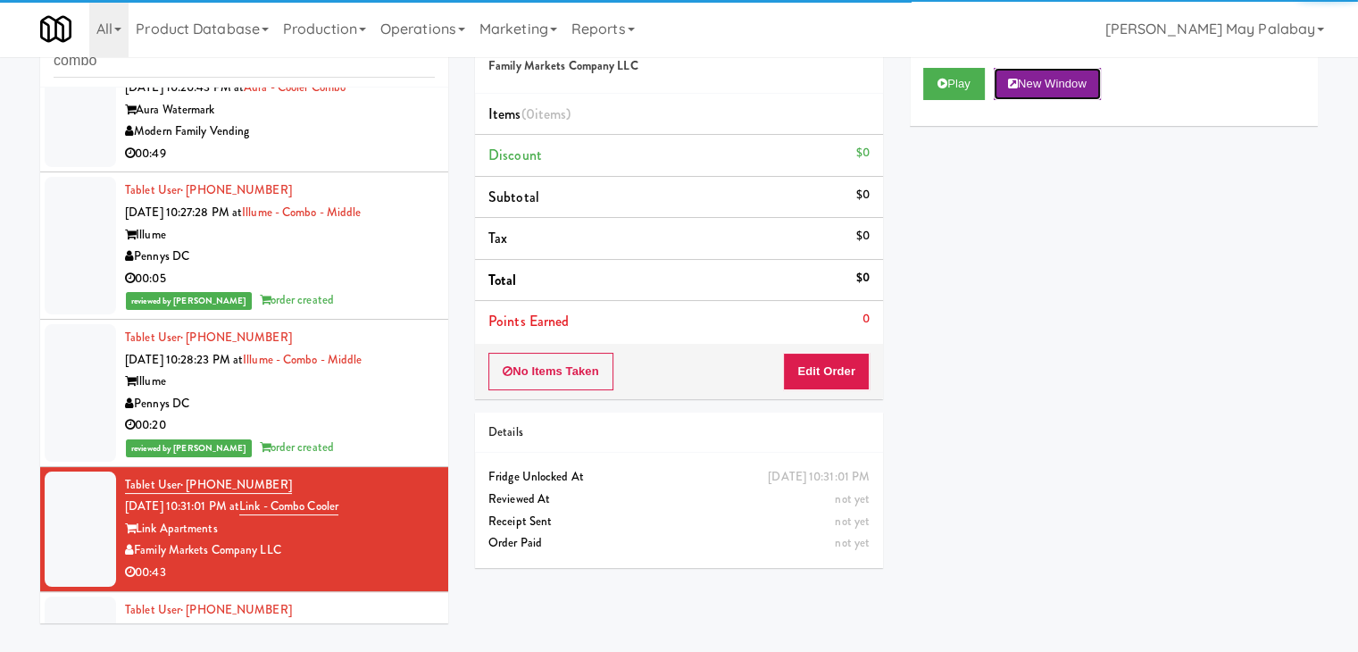
click at [1008, 83] on button "New Window" at bounding box center [1047, 84] width 107 height 32
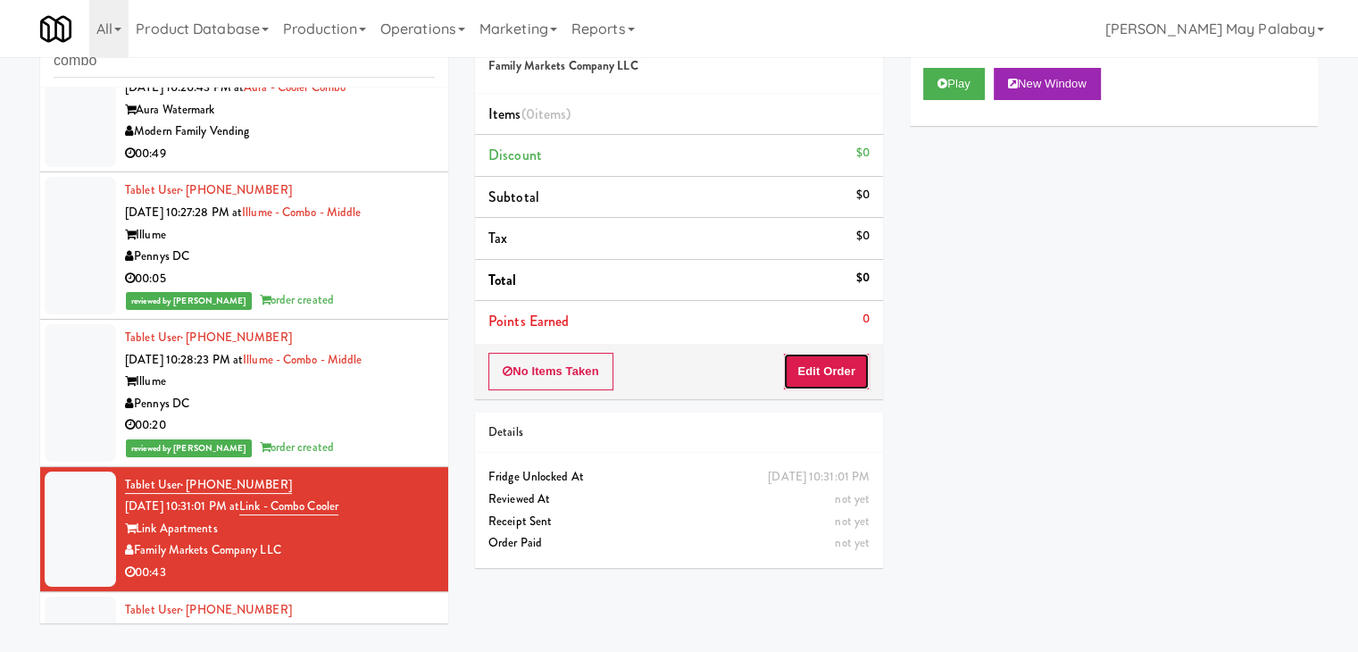
click at [863, 367] on button "Edit Order" at bounding box center [826, 372] width 87 height 38
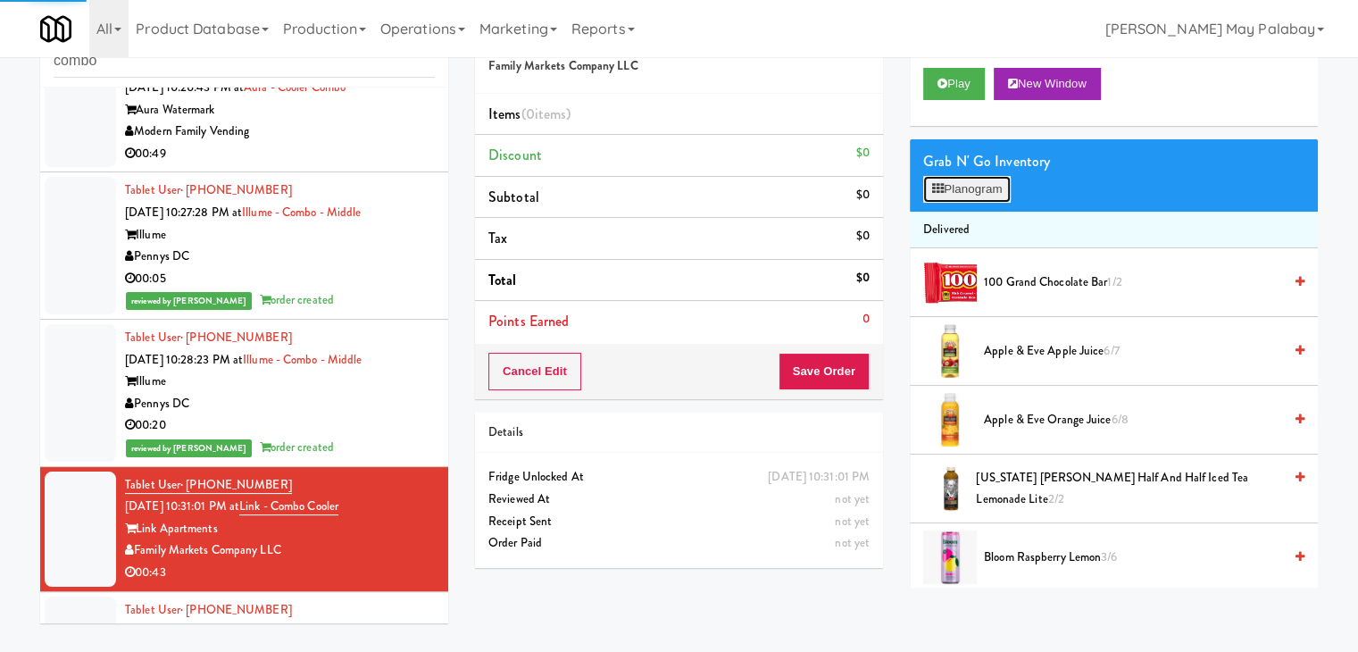
click at [992, 188] on button "Planogram" at bounding box center [968, 189] width 88 height 27
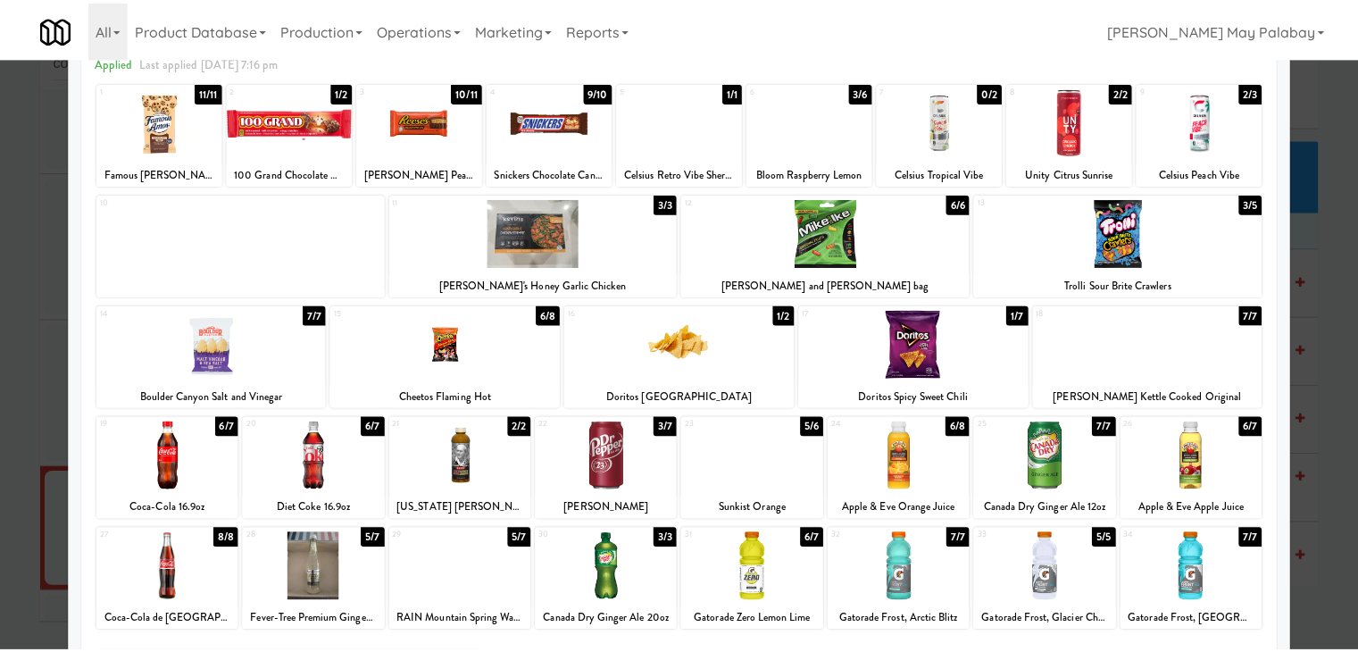
scroll to position [89, 0]
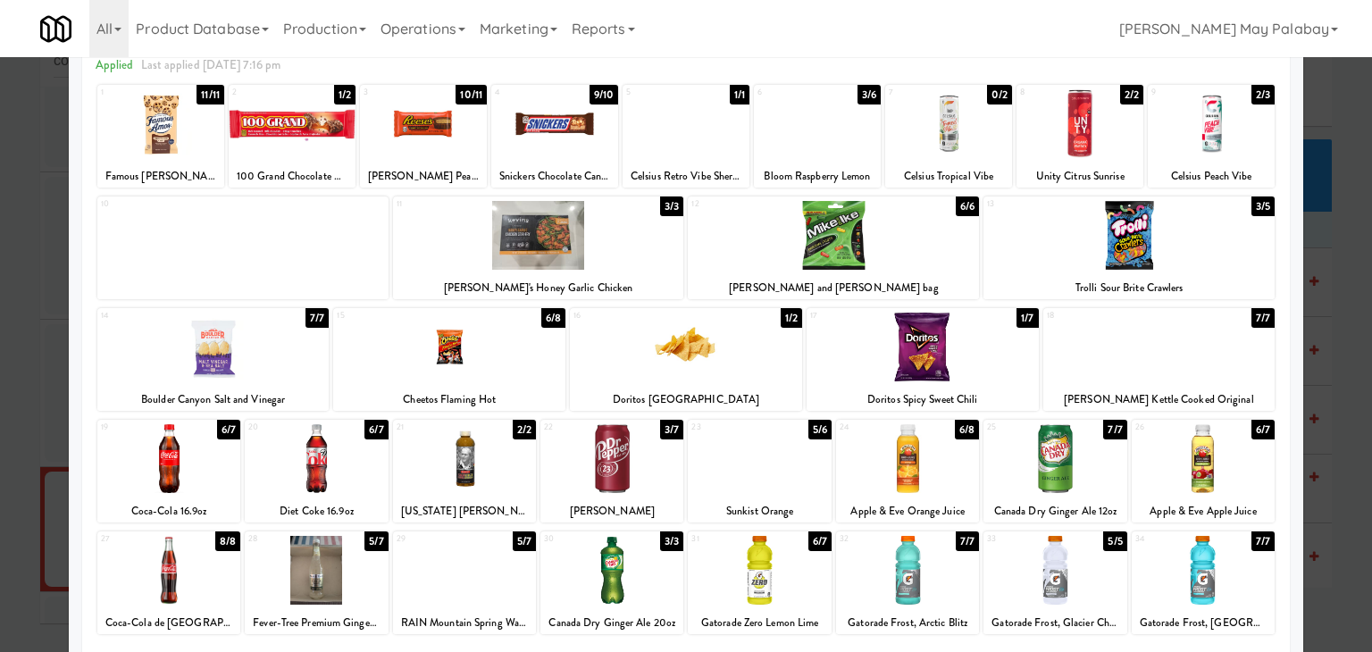
click at [671, 148] on div at bounding box center [686, 123] width 127 height 69
click at [702, 126] on div at bounding box center [686, 123] width 127 height 69
click at [380, 573] on div at bounding box center [316, 570] width 143 height 69
click at [1329, 522] on div at bounding box center [686, 326] width 1372 height 652
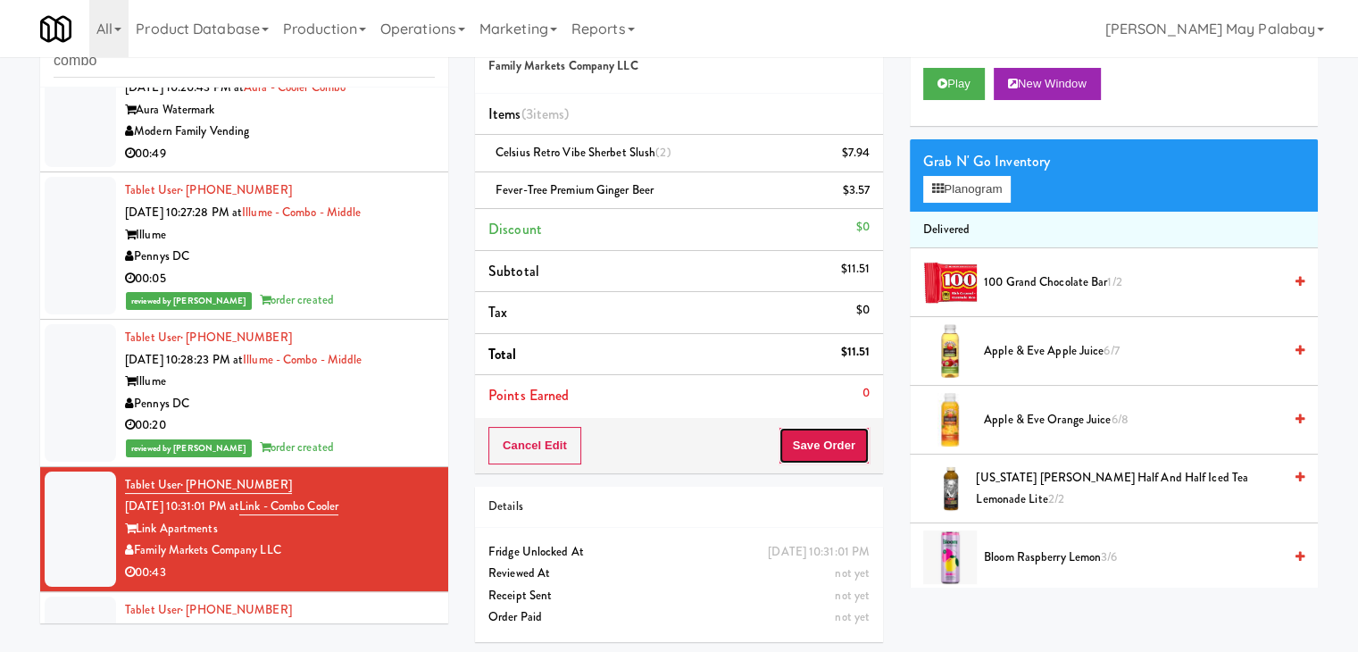
click at [820, 437] on button "Save Order" at bounding box center [824, 446] width 91 height 38
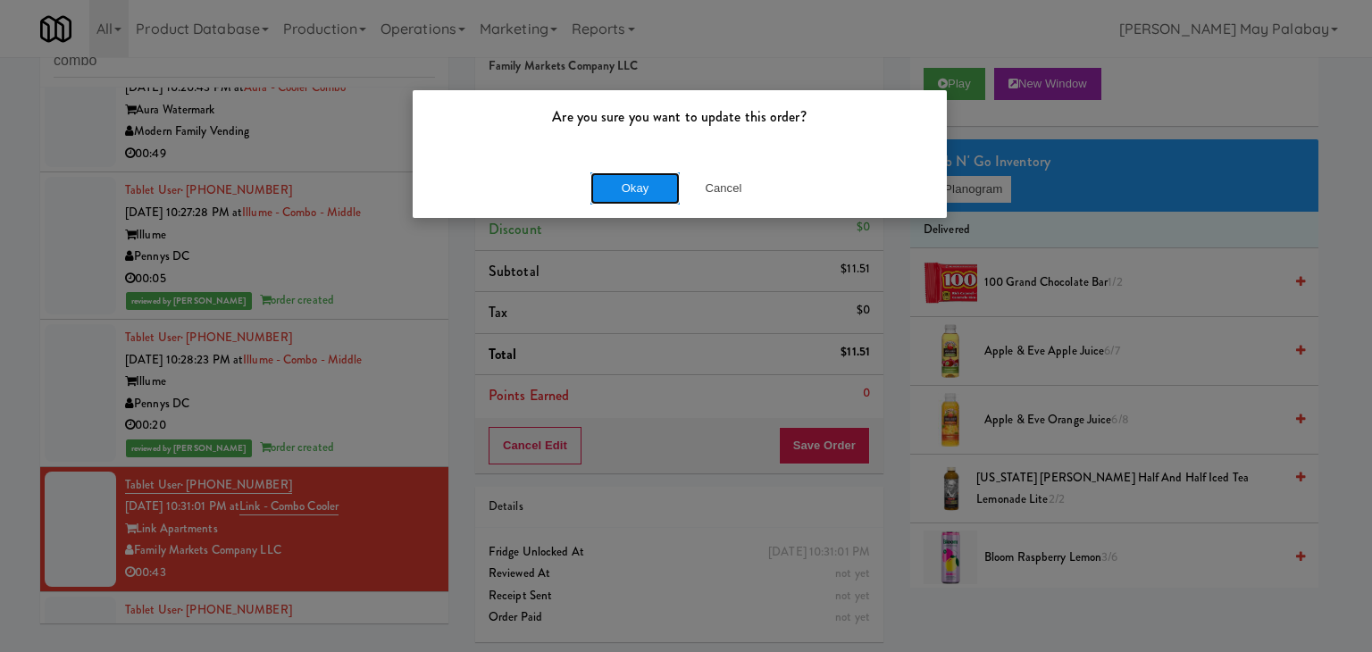
click at [610, 193] on button "Okay" at bounding box center [634, 188] width 89 height 32
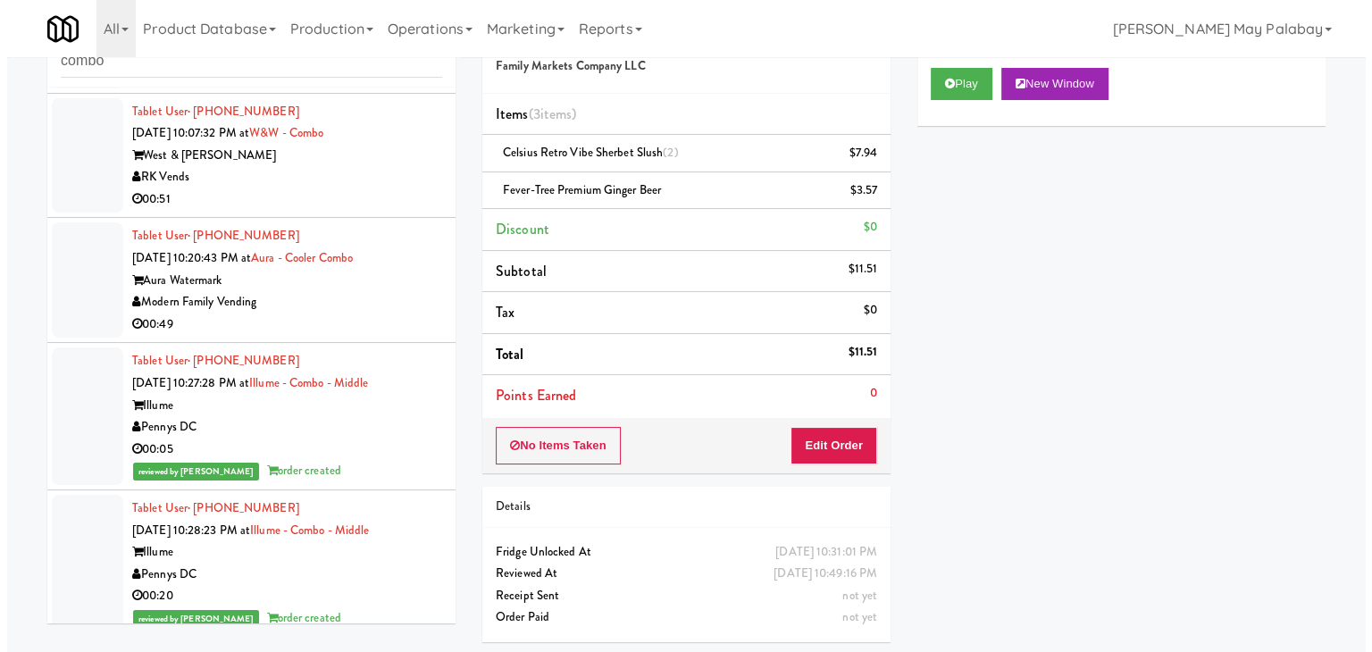
scroll to position [258, 0]
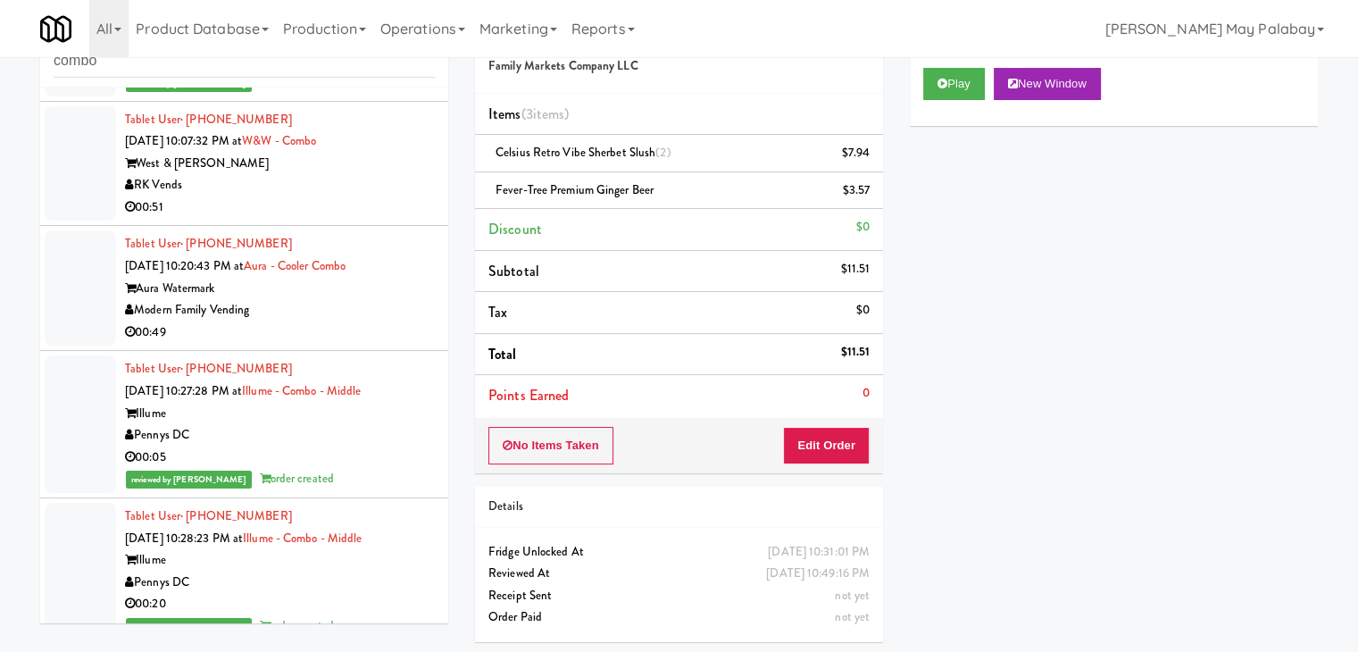
click at [388, 299] on div "Modern Family Vending" at bounding box center [280, 310] width 310 height 22
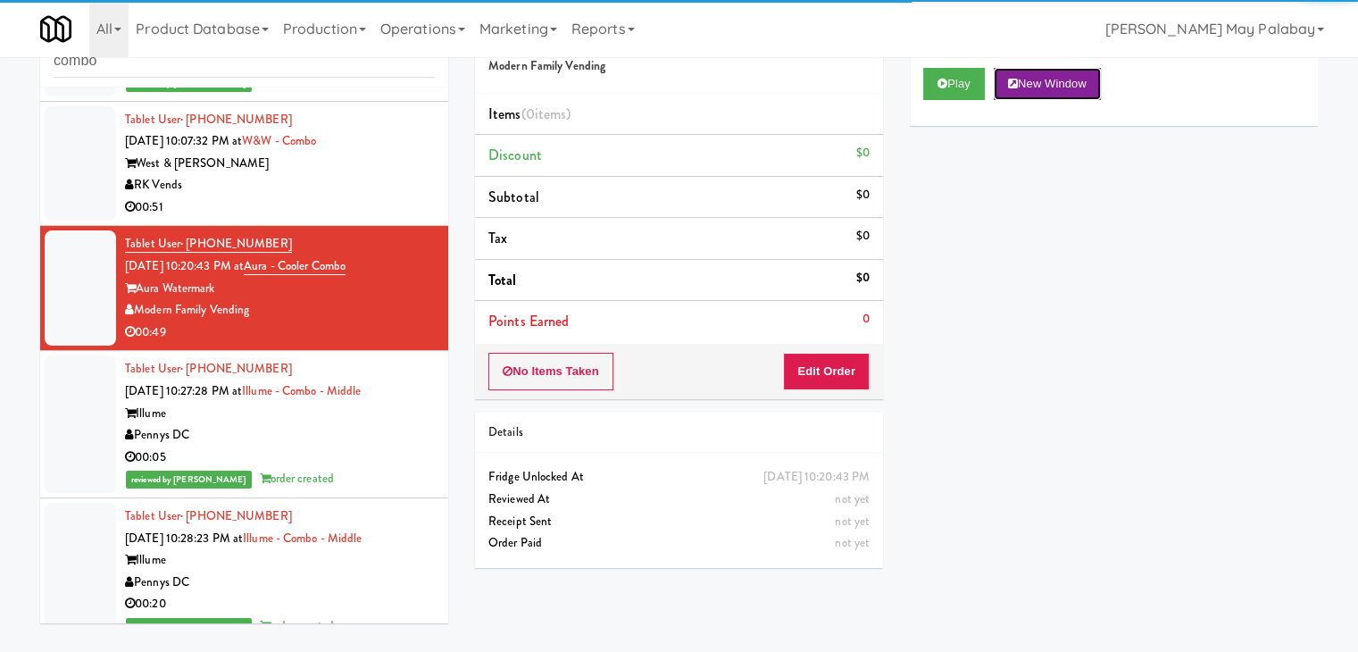
click at [1054, 71] on button "New Window" at bounding box center [1047, 84] width 107 height 32
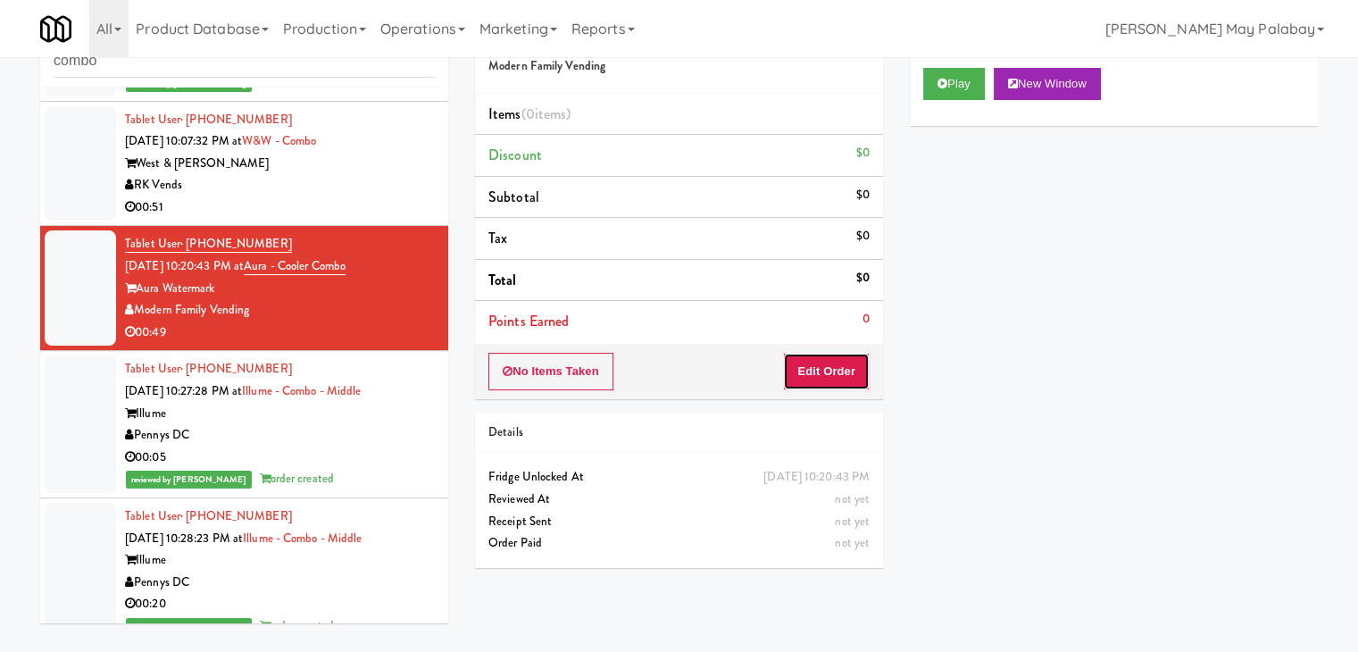
click at [824, 375] on button "Edit Order" at bounding box center [826, 372] width 87 height 38
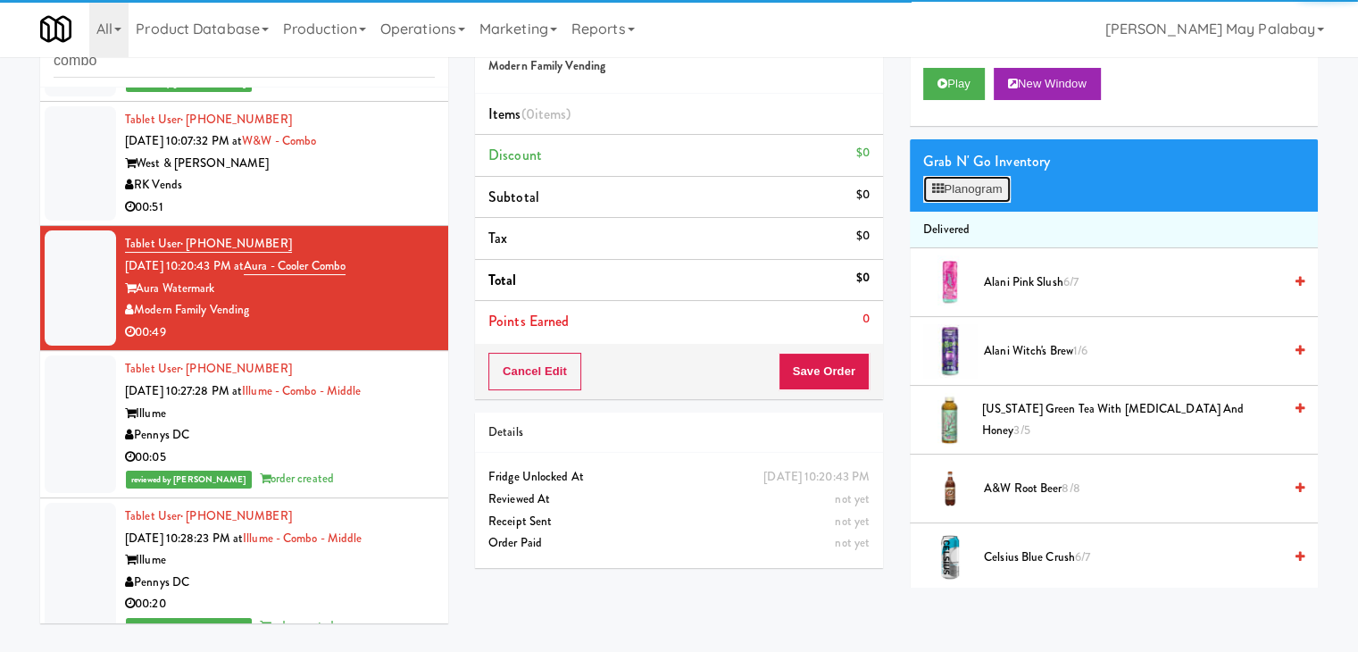
click at [967, 190] on button "Planogram" at bounding box center [968, 189] width 88 height 27
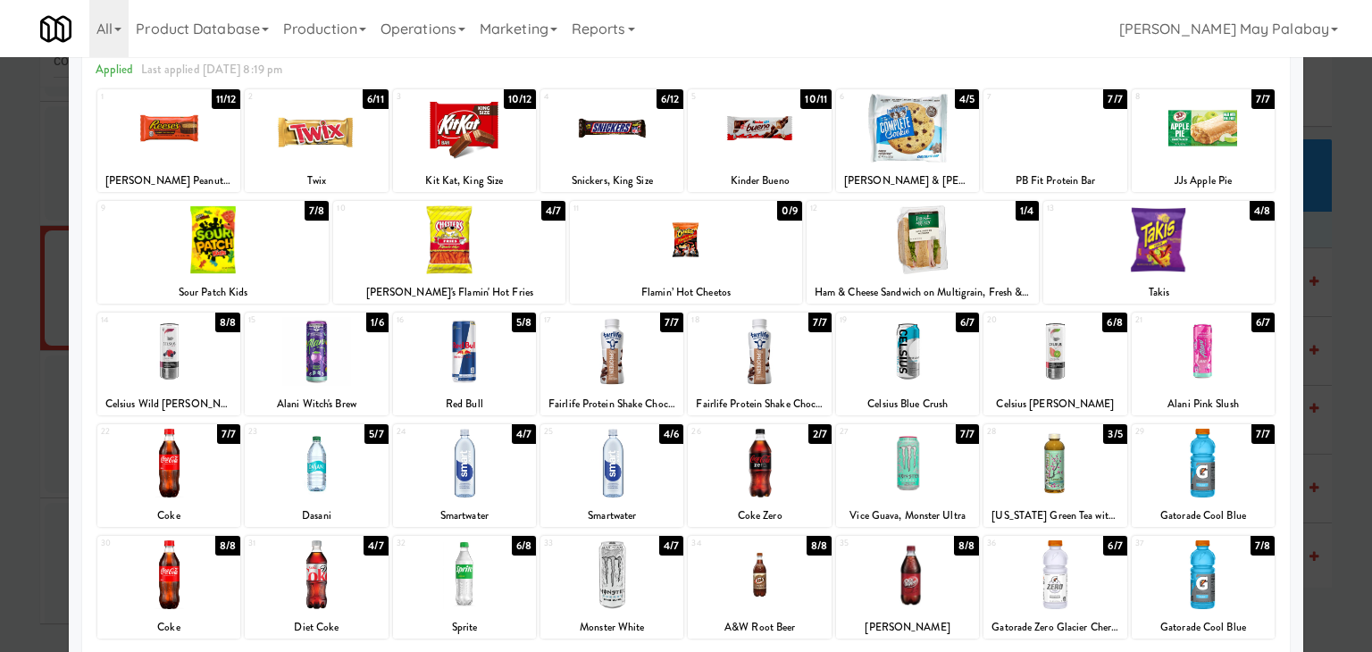
scroll to position [89, 0]
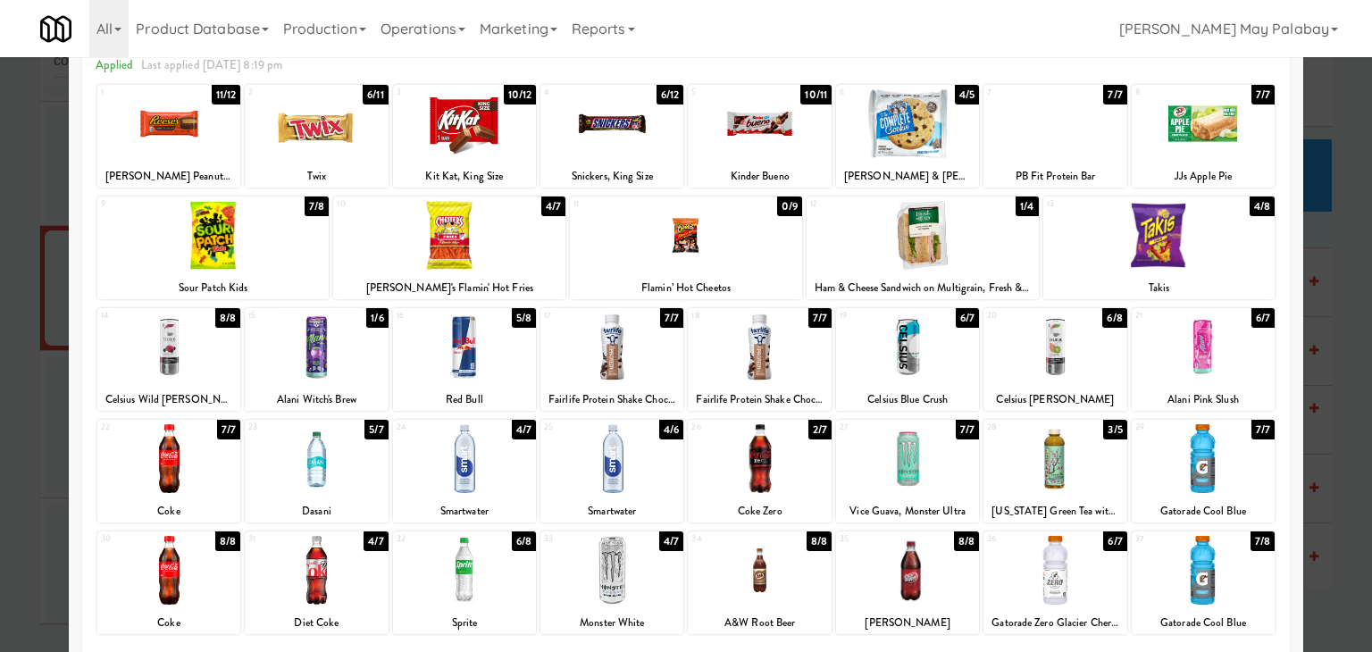
click at [375, 598] on div at bounding box center [316, 570] width 143 height 69
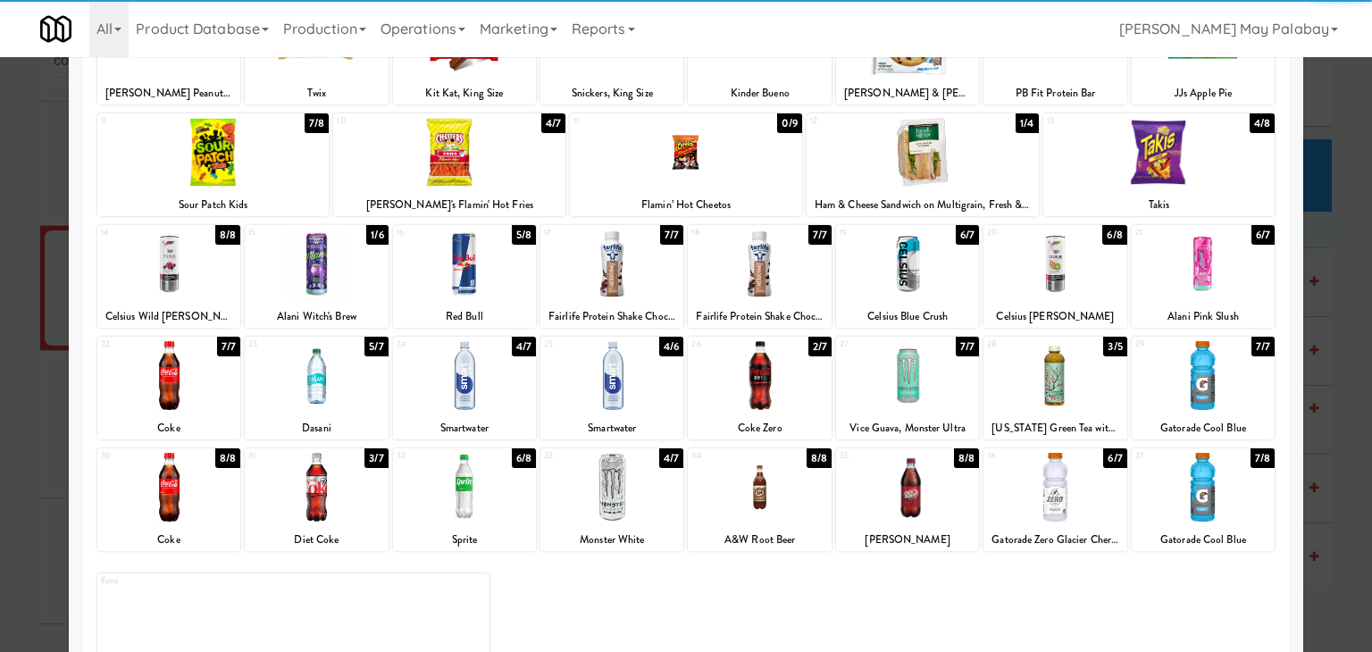
scroll to position [179, 0]
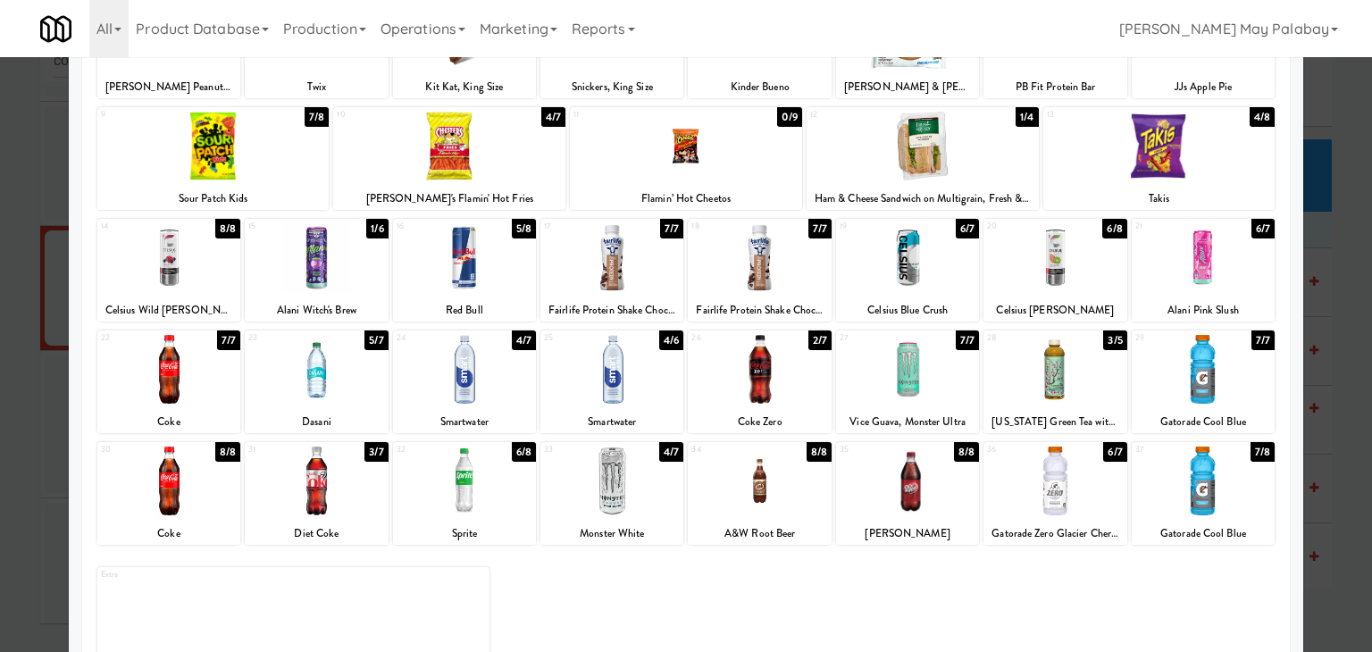
click at [1226, 375] on div at bounding box center [1203, 369] width 143 height 69
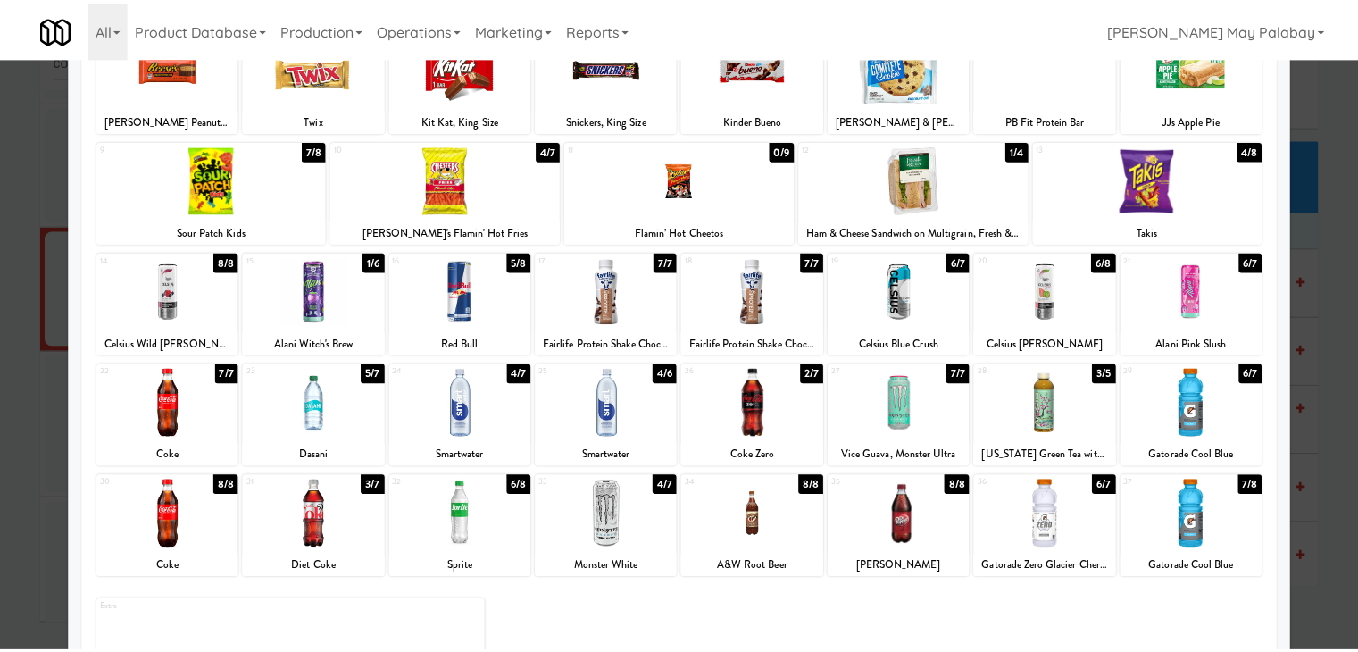
scroll to position [89, 0]
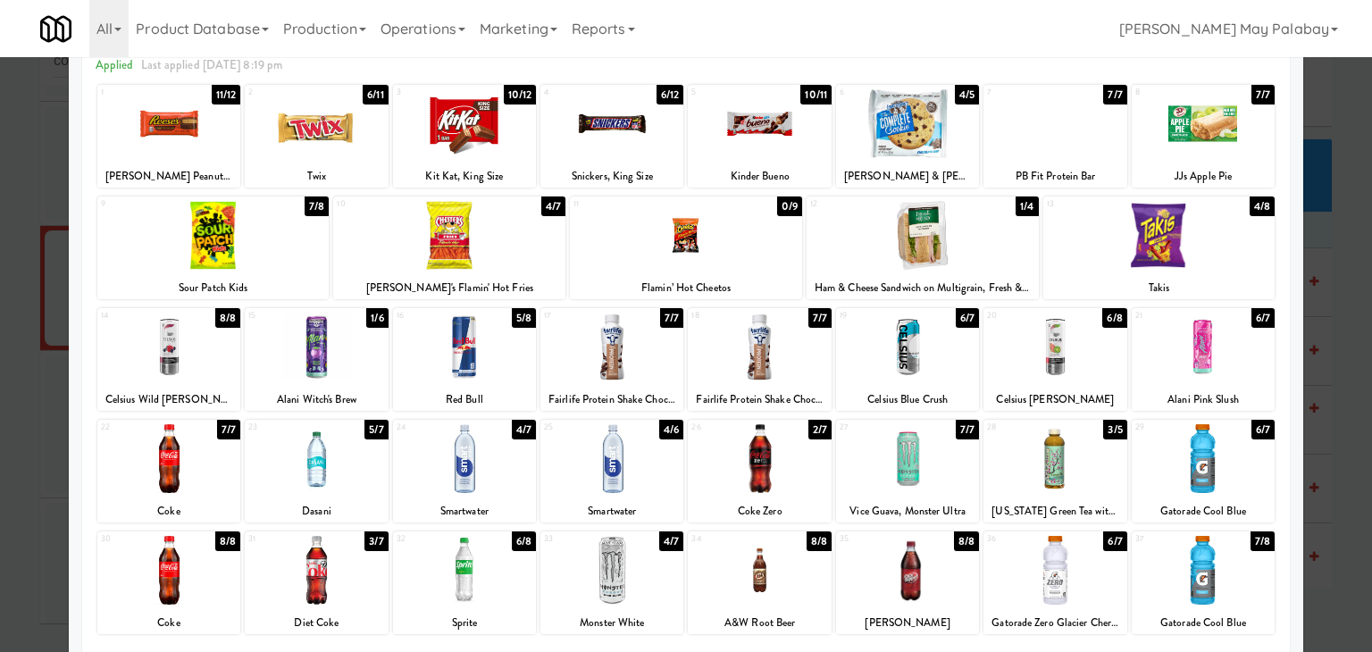
click at [499, 126] on div at bounding box center [464, 123] width 143 height 69
click at [1316, 349] on div at bounding box center [686, 326] width 1372 height 652
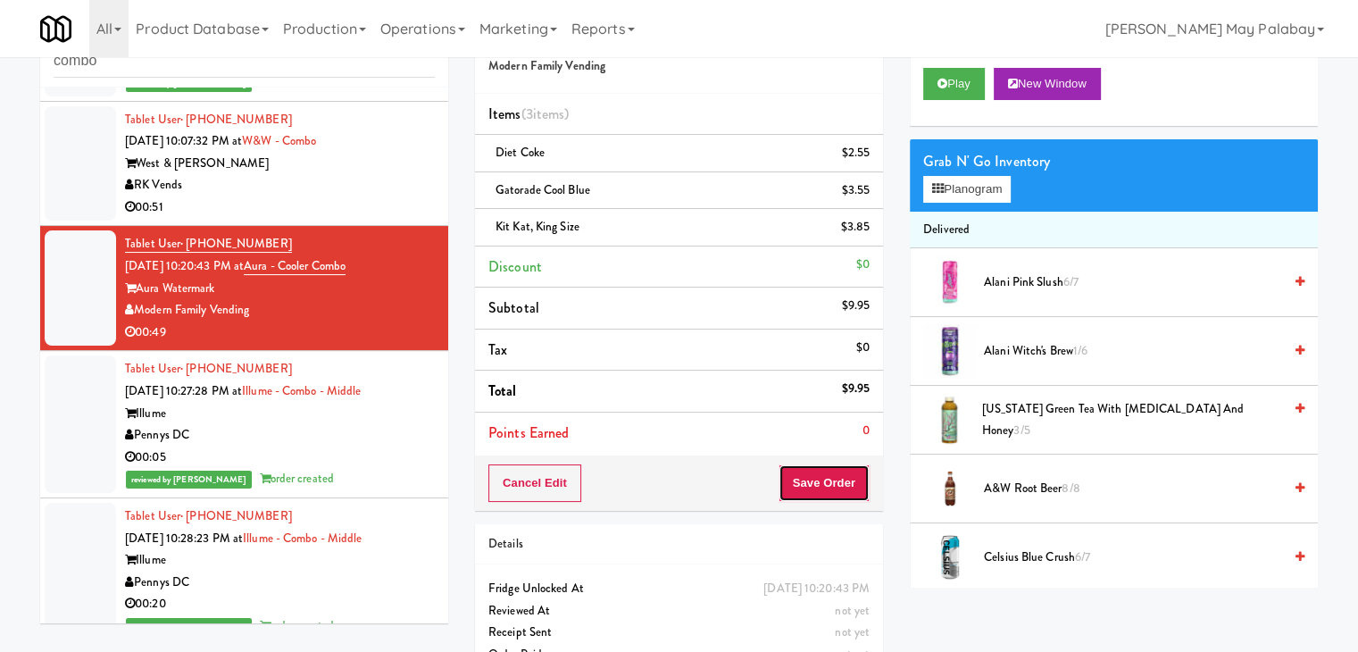
click at [852, 486] on button "Save Order" at bounding box center [824, 483] width 91 height 38
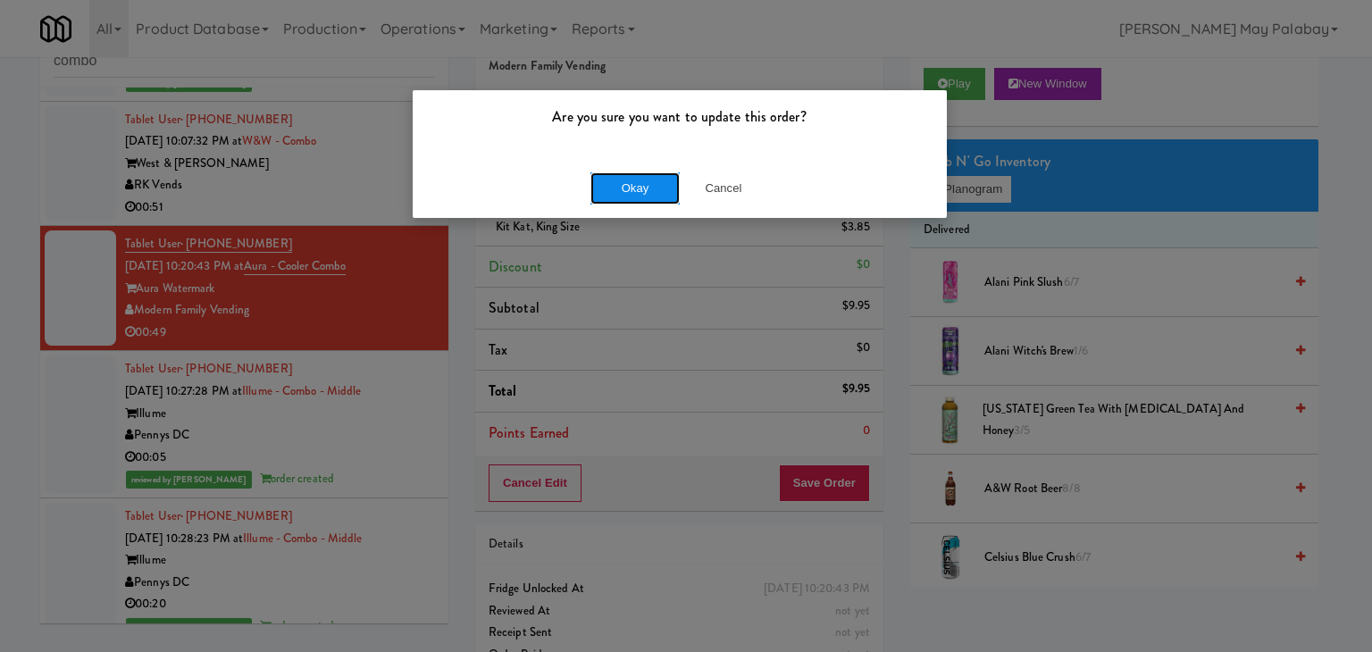
click at [670, 188] on button "Okay" at bounding box center [634, 188] width 89 height 32
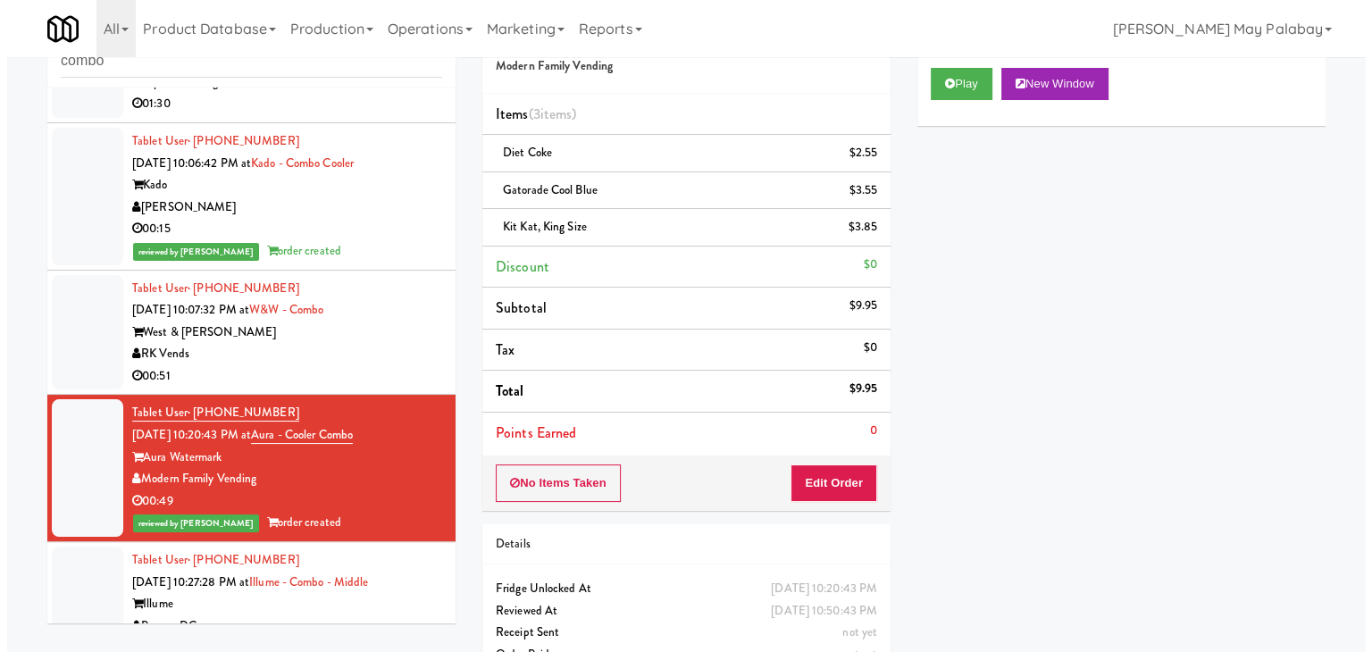
scroll to position [79, 0]
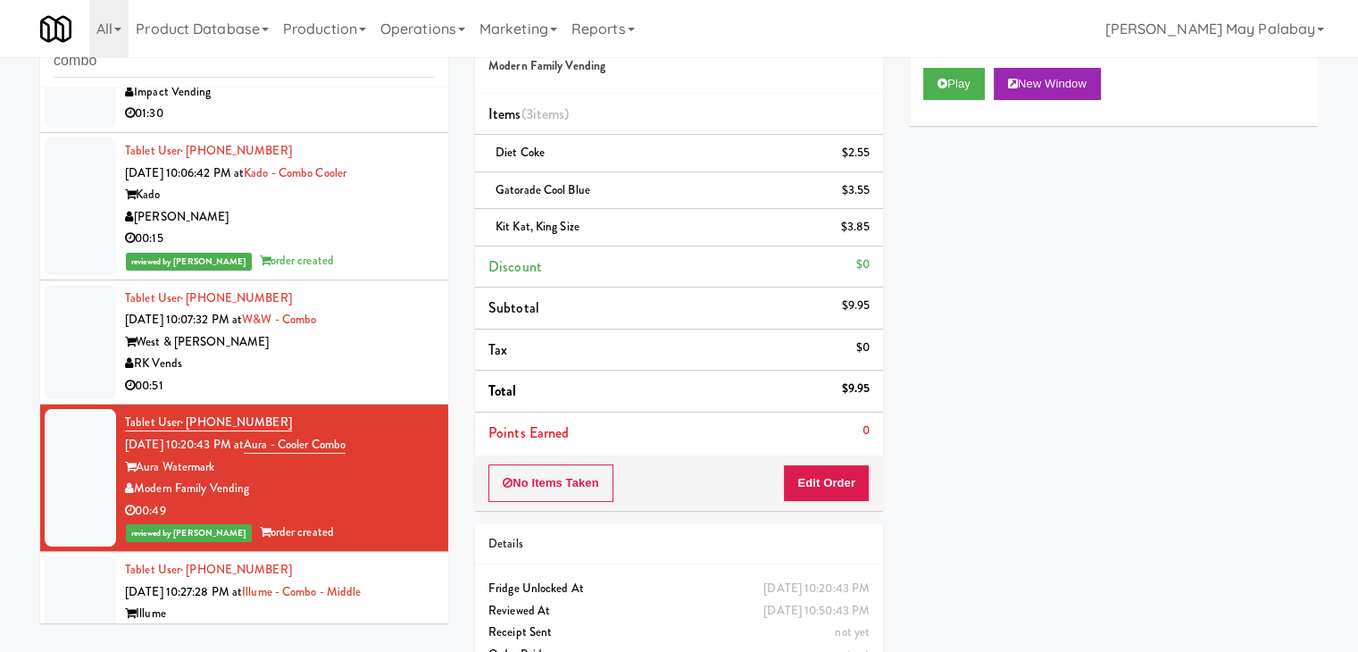
click at [358, 354] on div "RK Vends" at bounding box center [280, 364] width 310 height 22
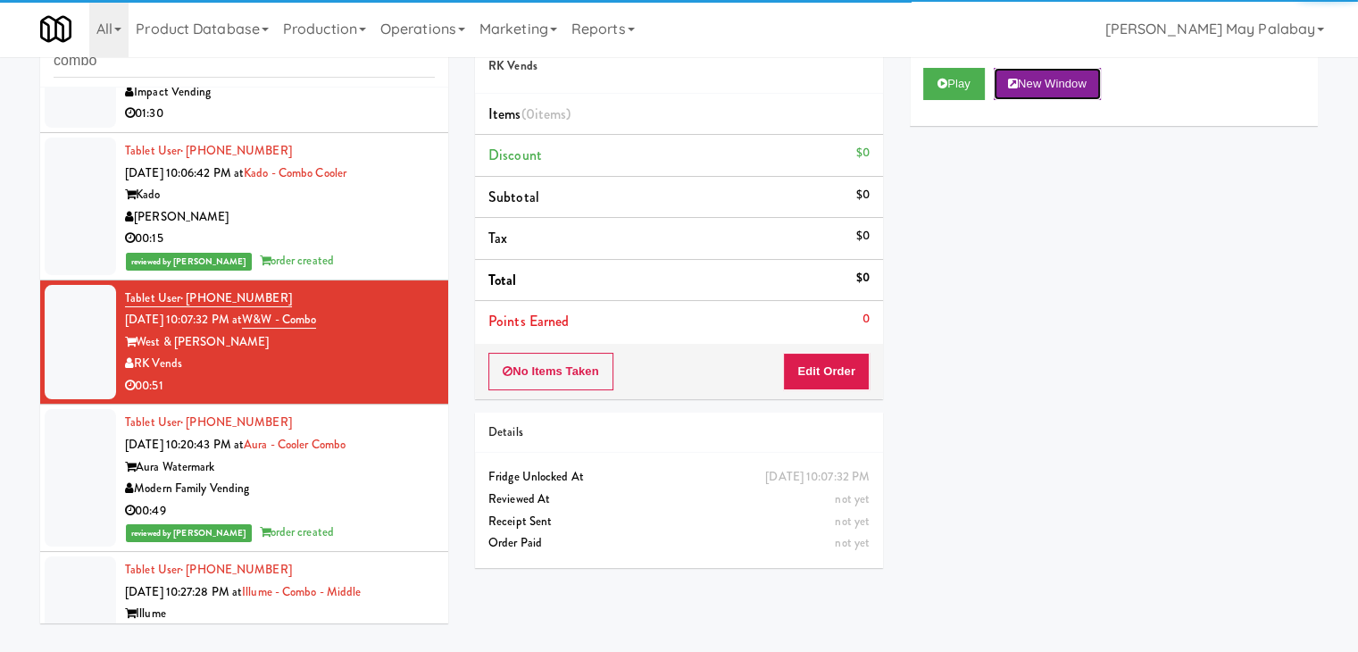
click at [1086, 76] on button "New Window" at bounding box center [1047, 84] width 107 height 32
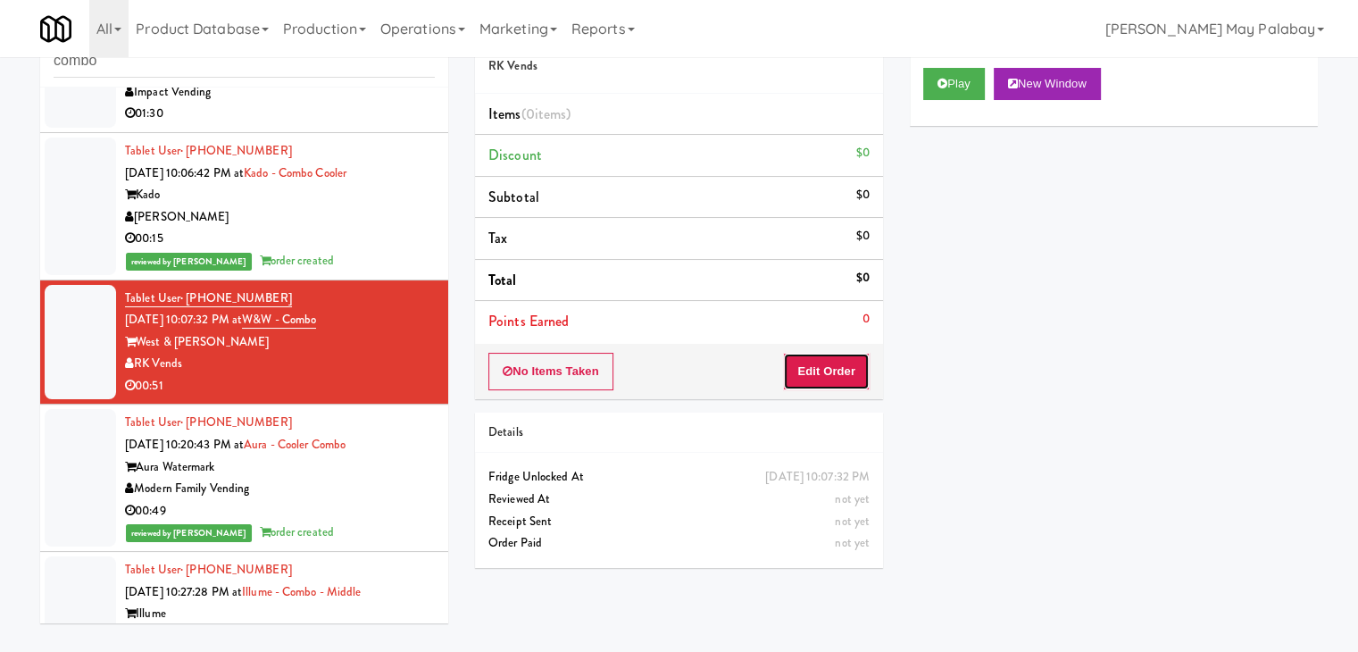
click at [849, 380] on button "Edit Order" at bounding box center [826, 372] width 87 height 38
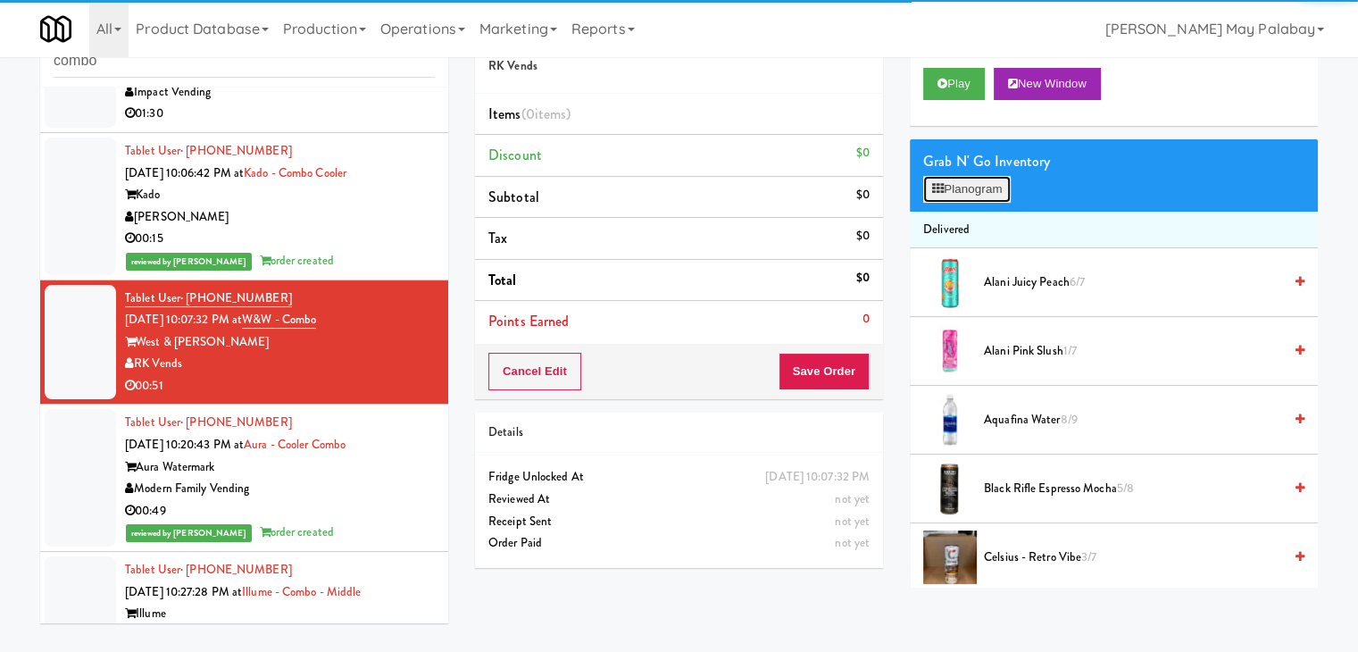
click at [963, 193] on button "Planogram" at bounding box center [968, 189] width 88 height 27
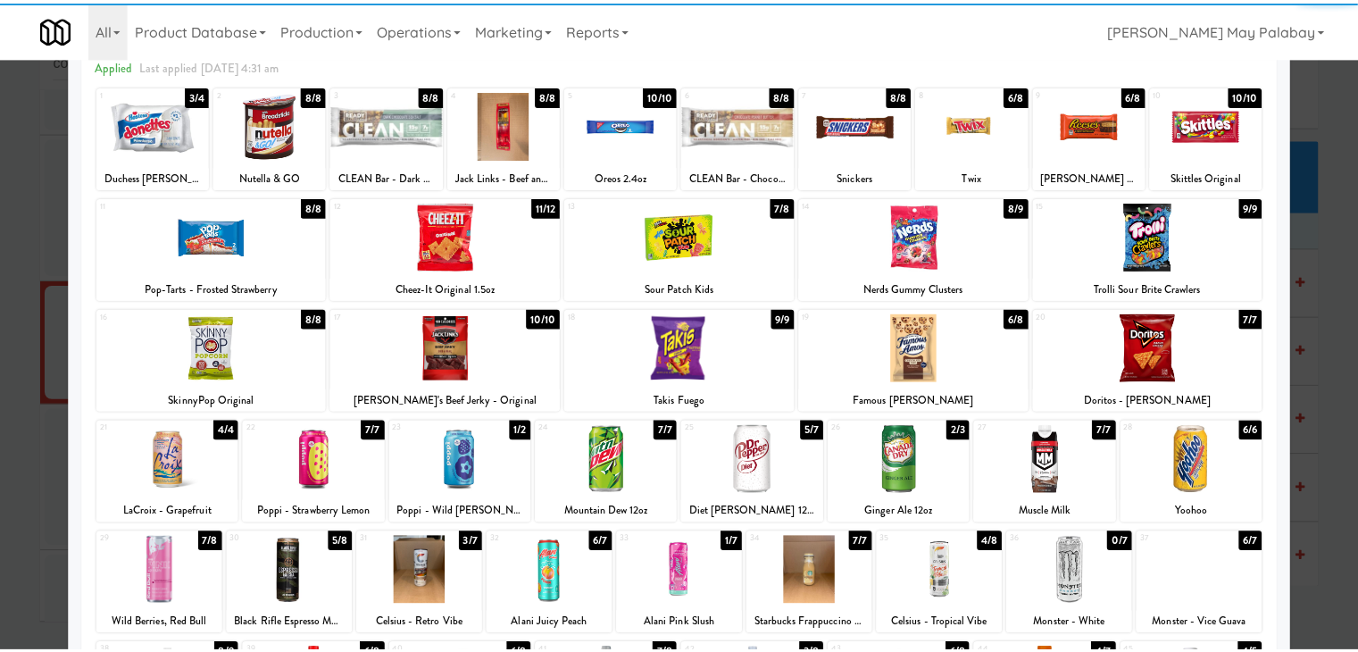
scroll to position [89, 0]
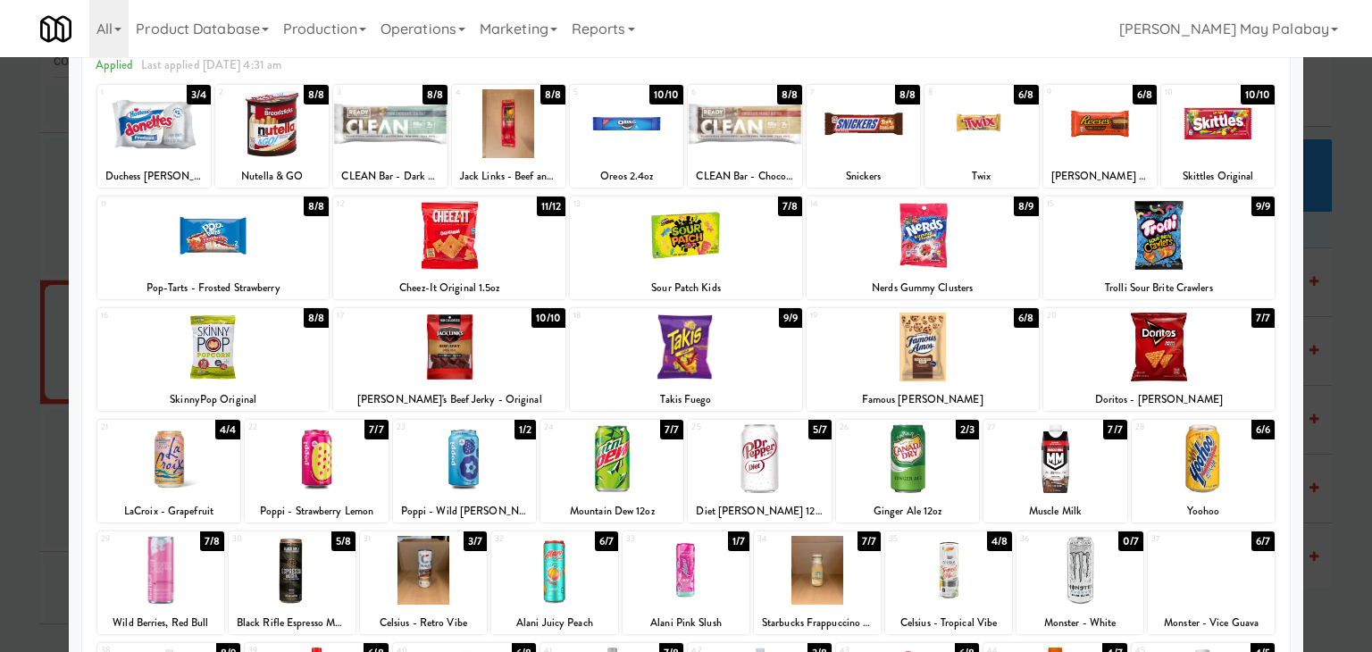
click at [548, 237] on div at bounding box center [449, 235] width 232 height 69
click at [1318, 333] on div at bounding box center [686, 326] width 1372 height 652
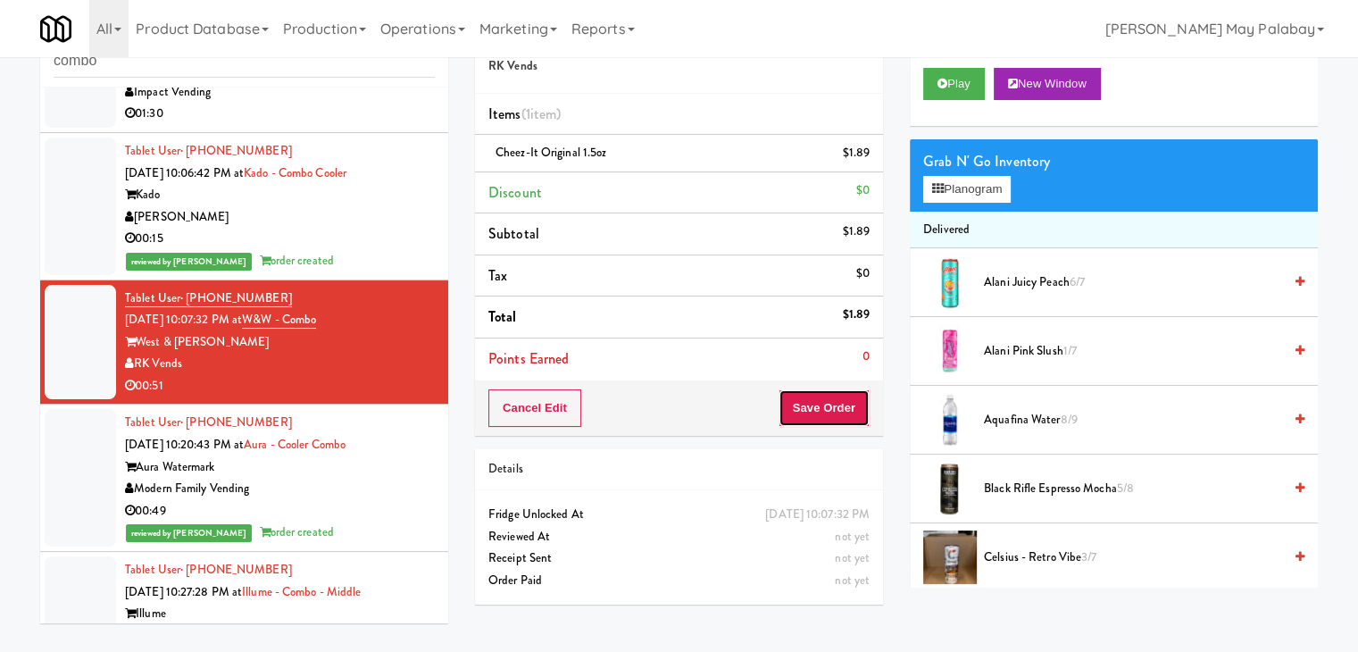
click at [809, 398] on button "Save Order" at bounding box center [824, 408] width 91 height 38
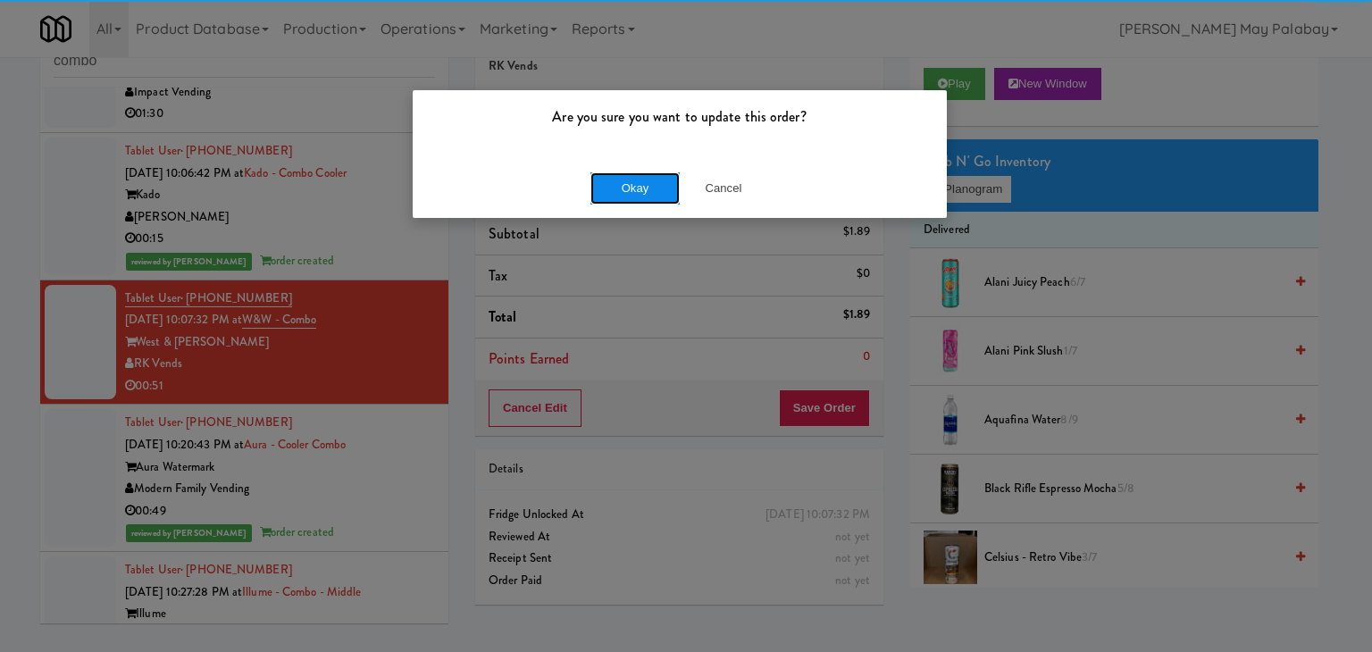
click at [649, 177] on button "Okay" at bounding box center [634, 188] width 89 height 32
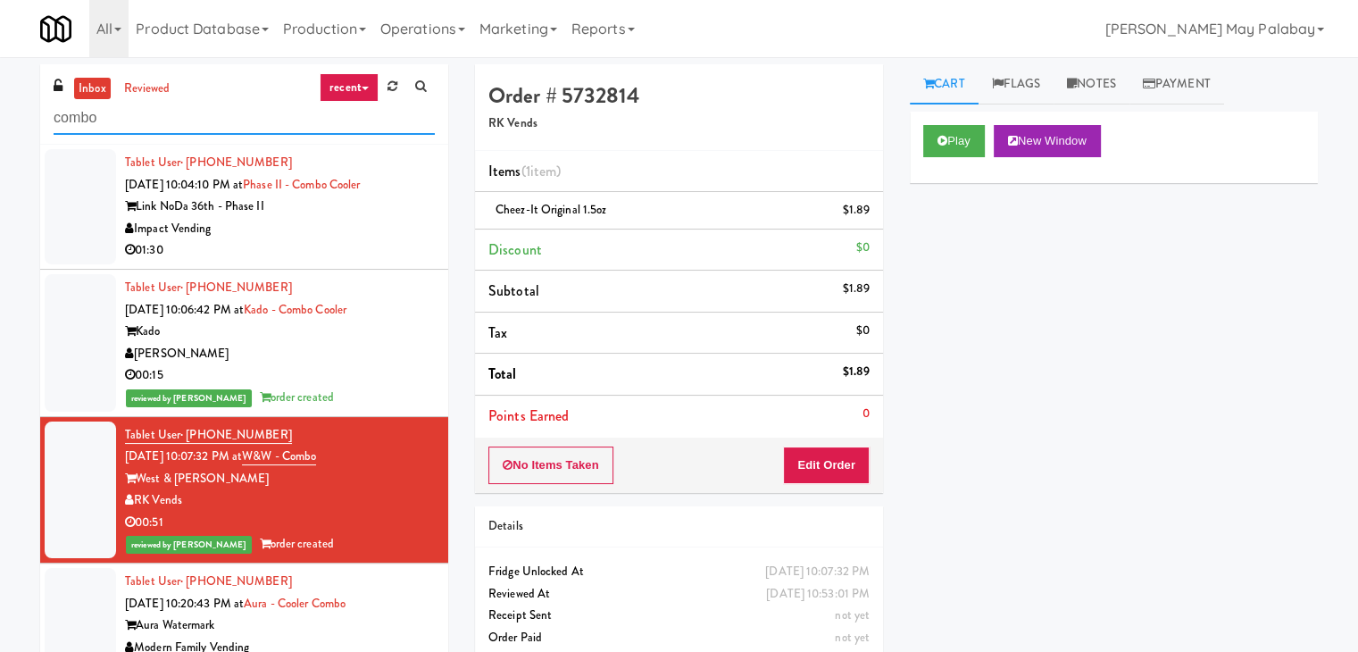
click at [196, 107] on input "combo" at bounding box center [244, 118] width 381 height 33
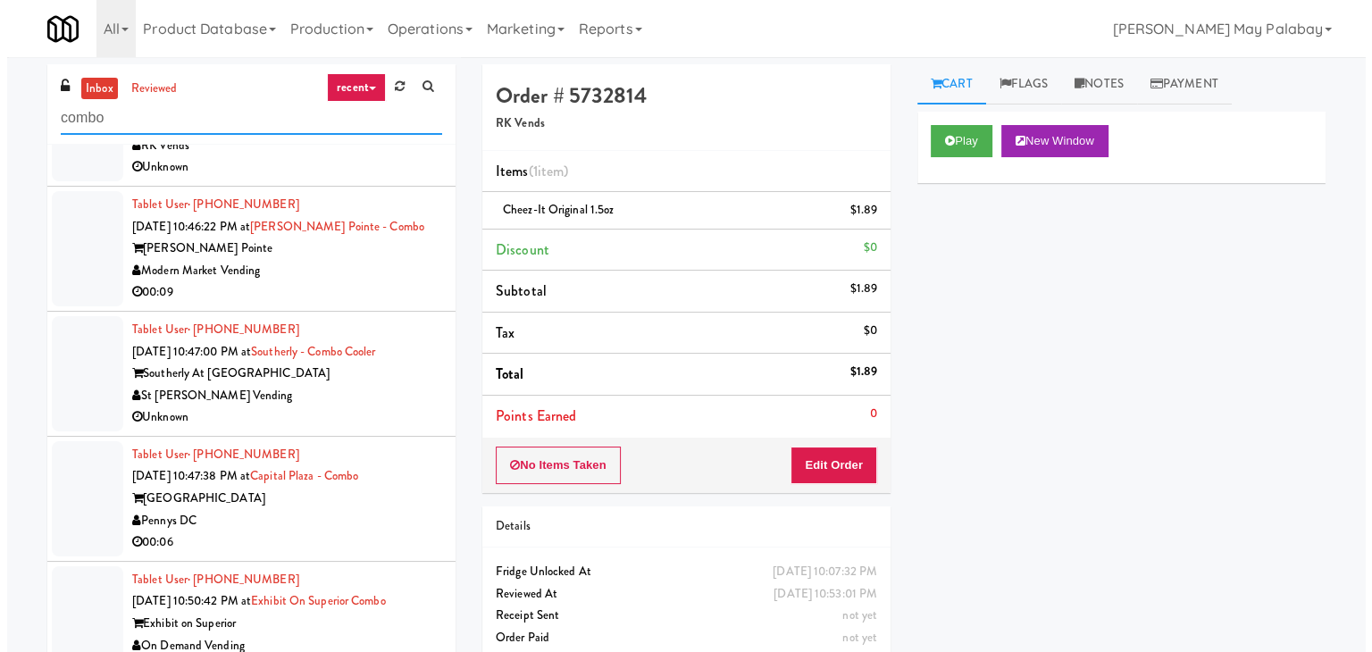
scroll to position [88, 0]
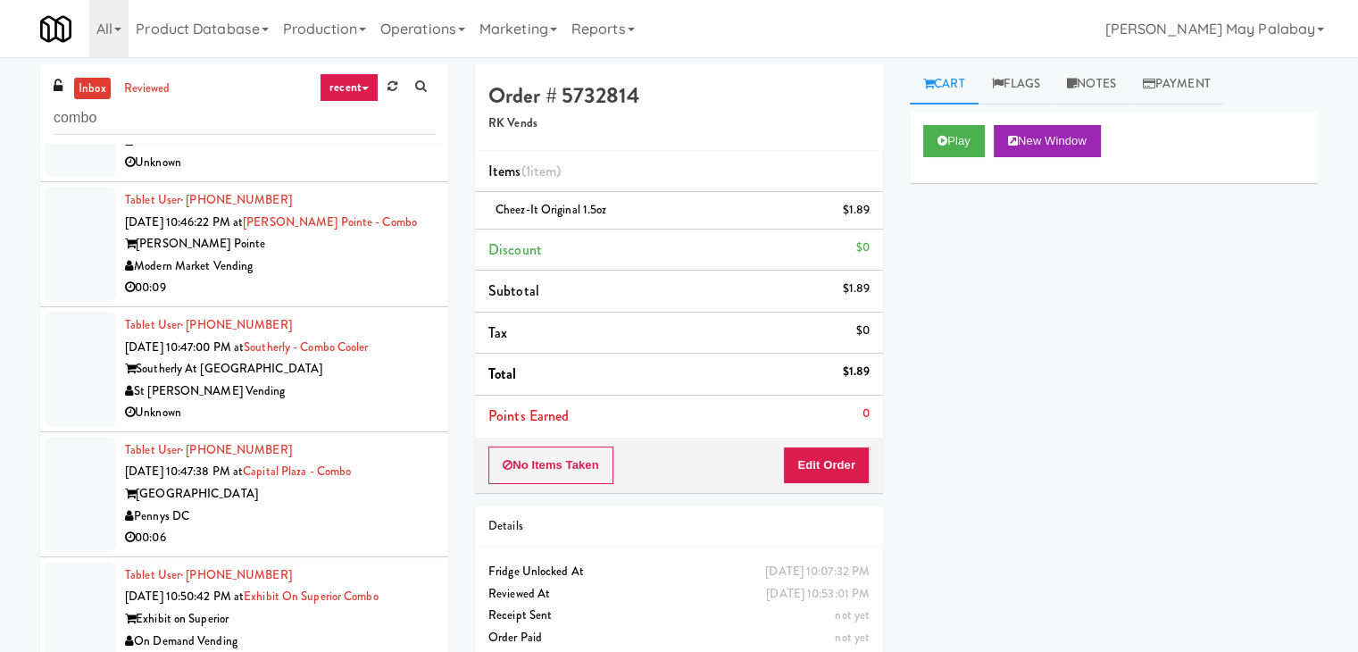
click at [352, 258] on div "Modern Market Vending" at bounding box center [280, 266] width 310 height 22
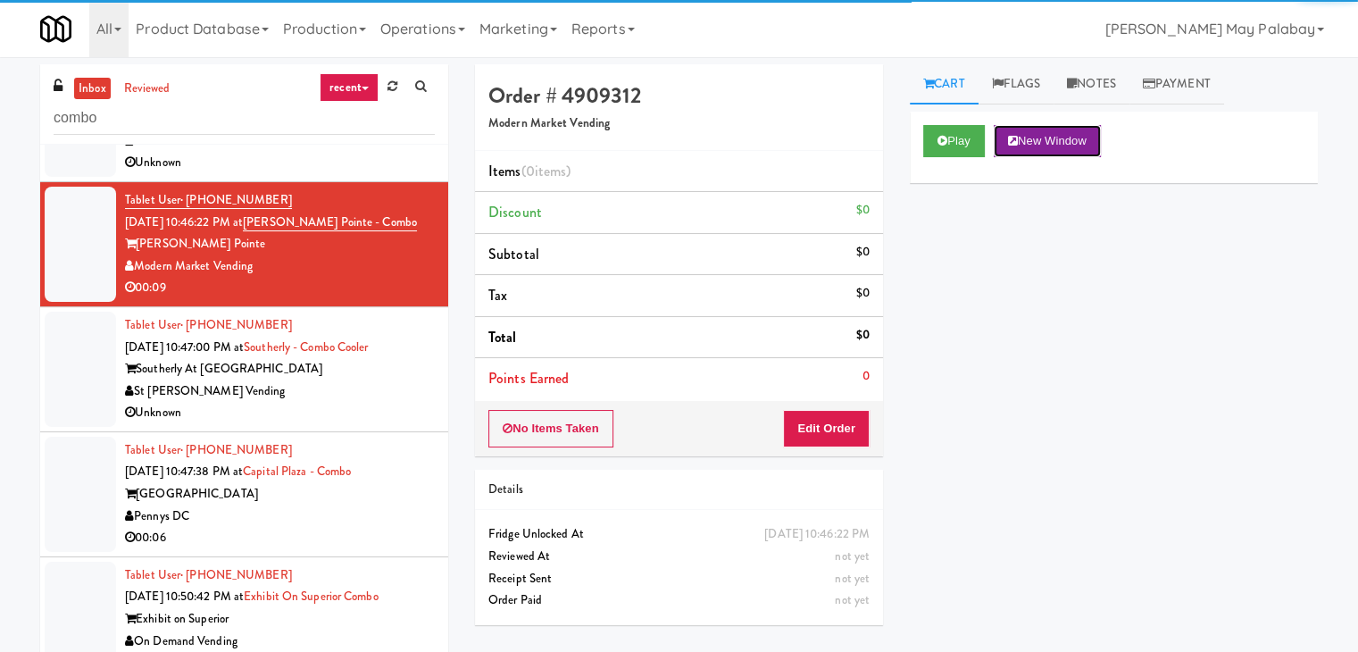
click at [1032, 141] on button "New Window" at bounding box center [1047, 141] width 107 height 32
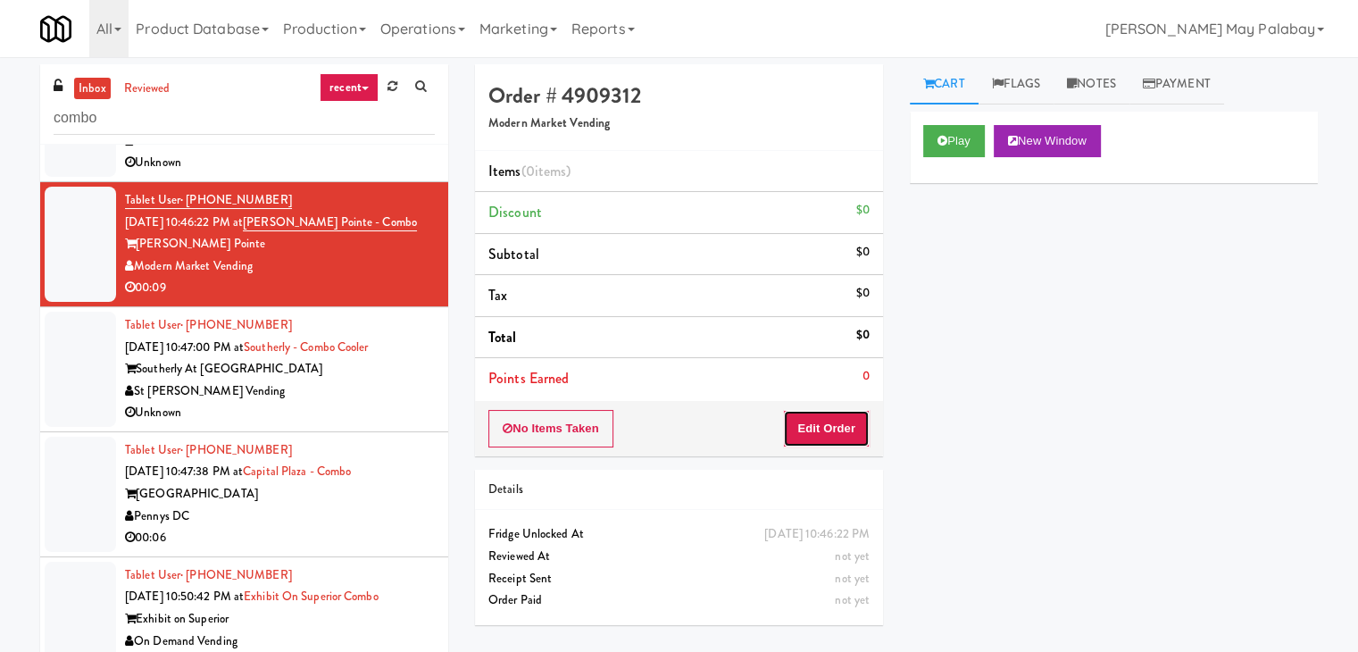
click at [849, 430] on button "Edit Order" at bounding box center [826, 429] width 87 height 38
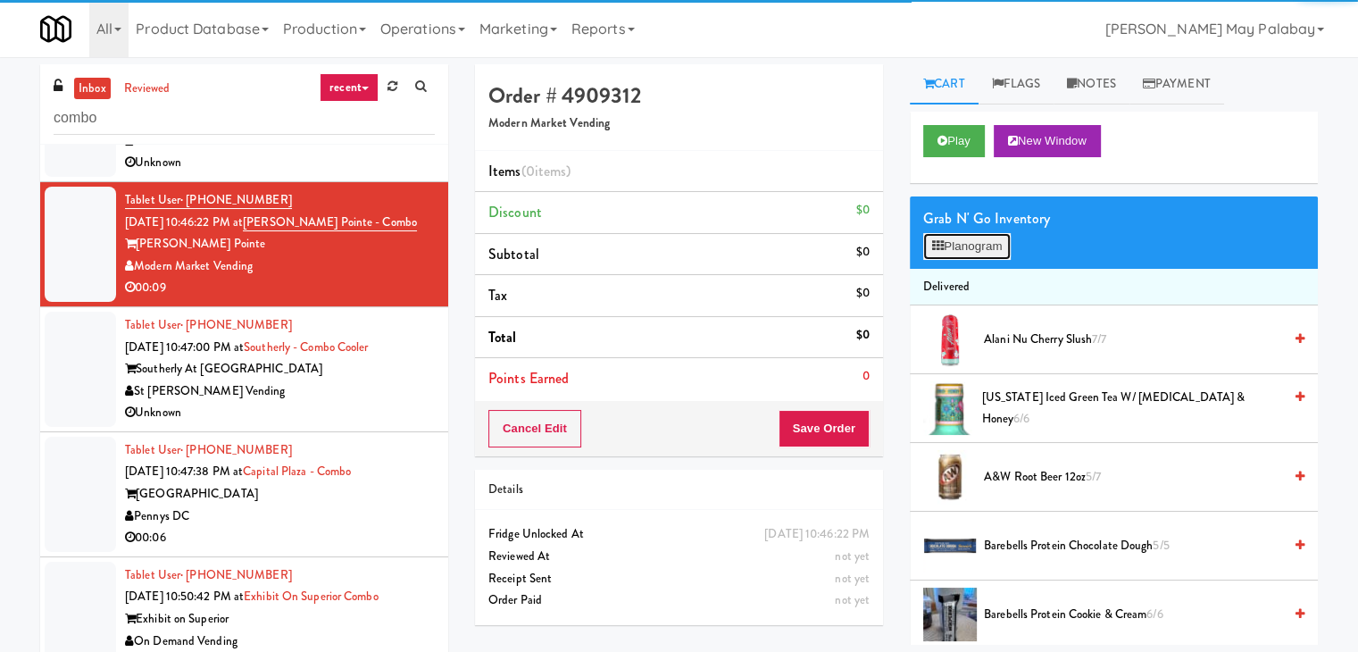
click at [968, 246] on button "Planogram" at bounding box center [968, 246] width 88 height 27
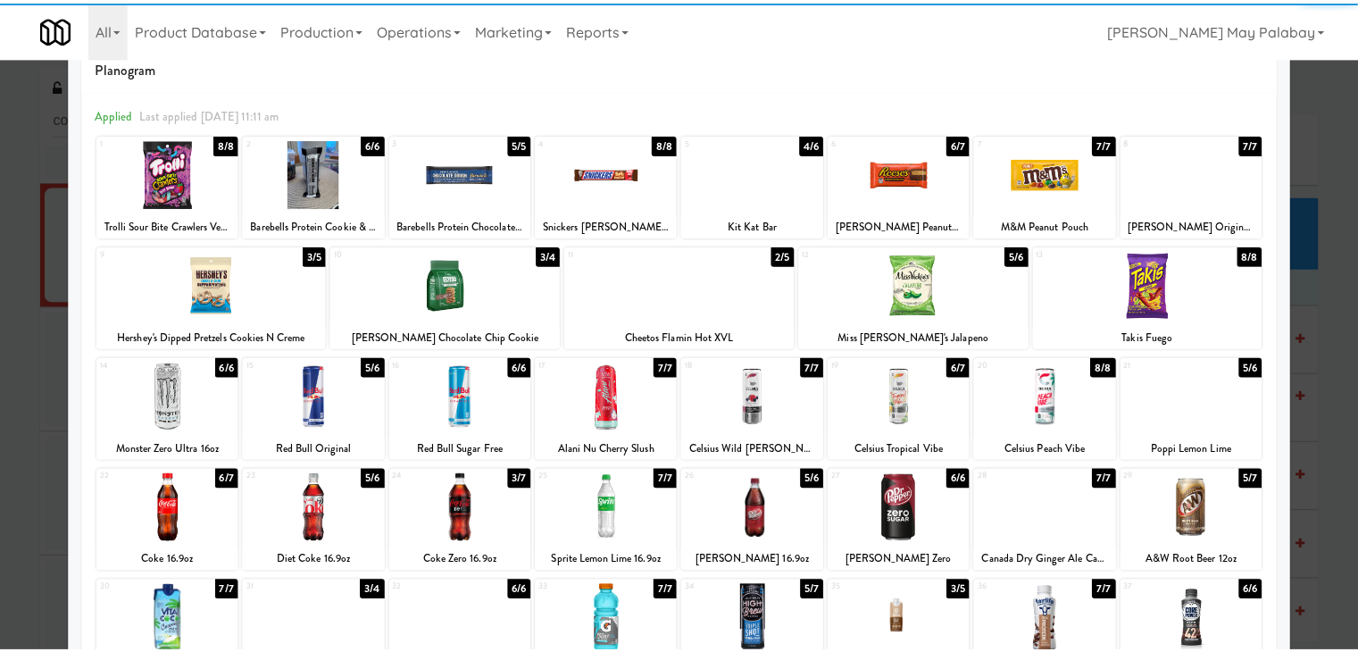
scroll to position [89, 0]
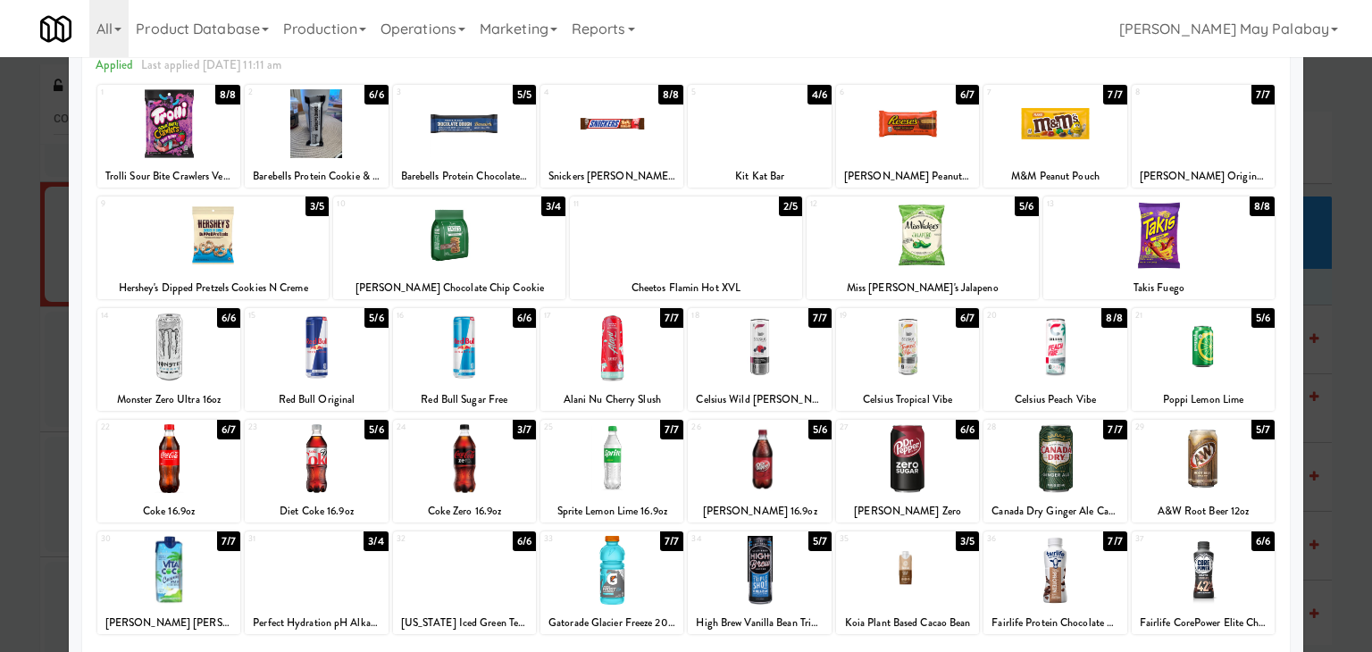
click at [205, 132] on div at bounding box center [168, 123] width 143 height 69
click at [643, 598] on div at bounding box center [611, 570] width 143 height 69
click at [1328, 272] on div at bounding box center [686, 326] width 1372 height 652
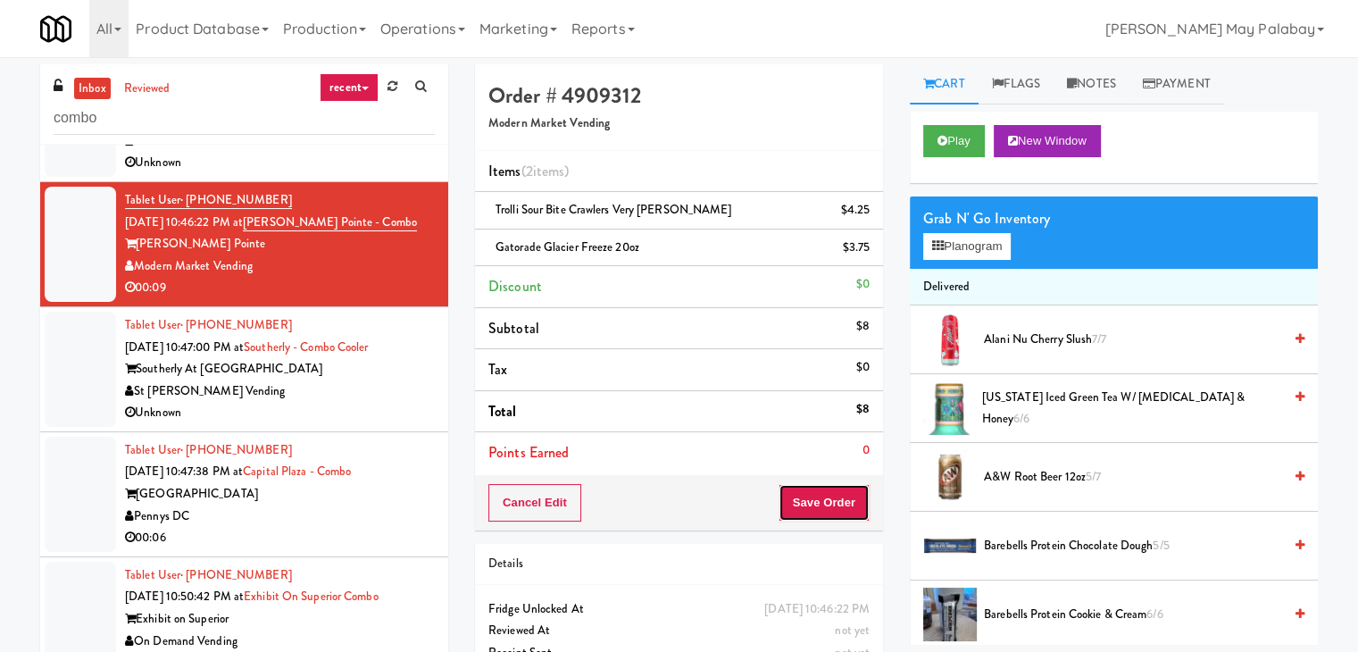
click at [839, 495] on button "Save Order" at bounding box center [824, 503] width 91 height 38
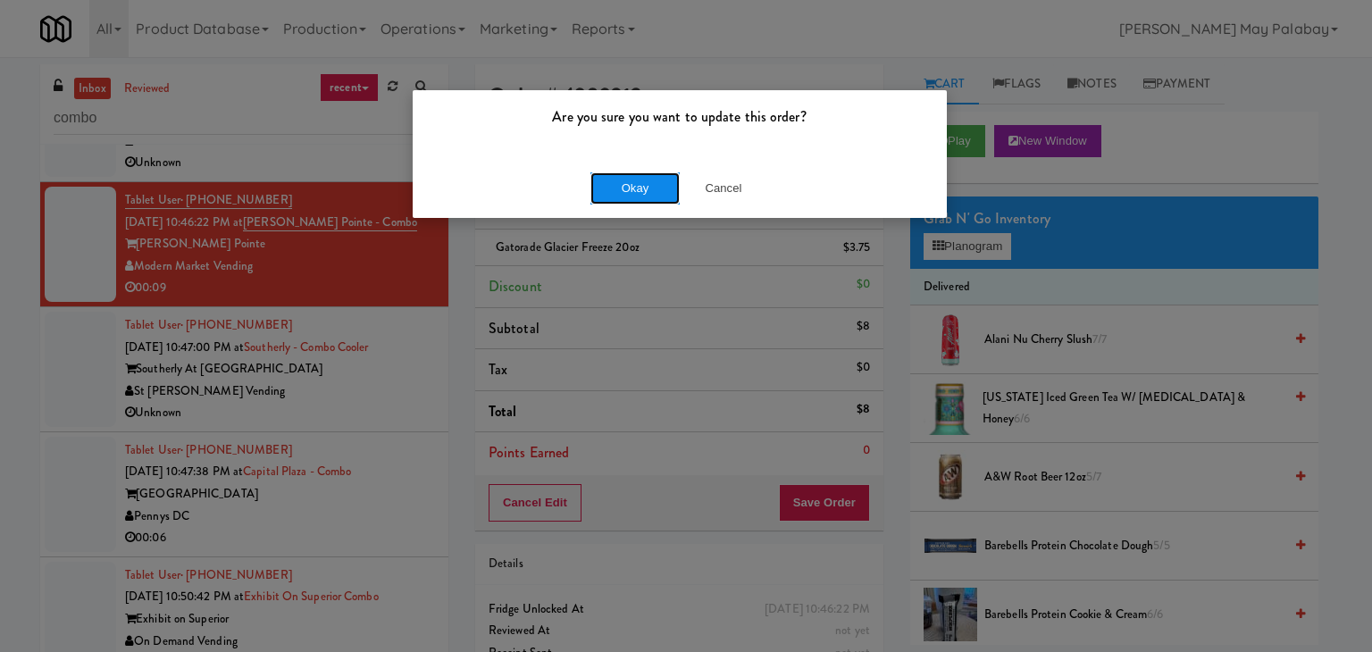
click at [656, 176] on button "Okay" at bounding box center [634, 188] width 89 height 32
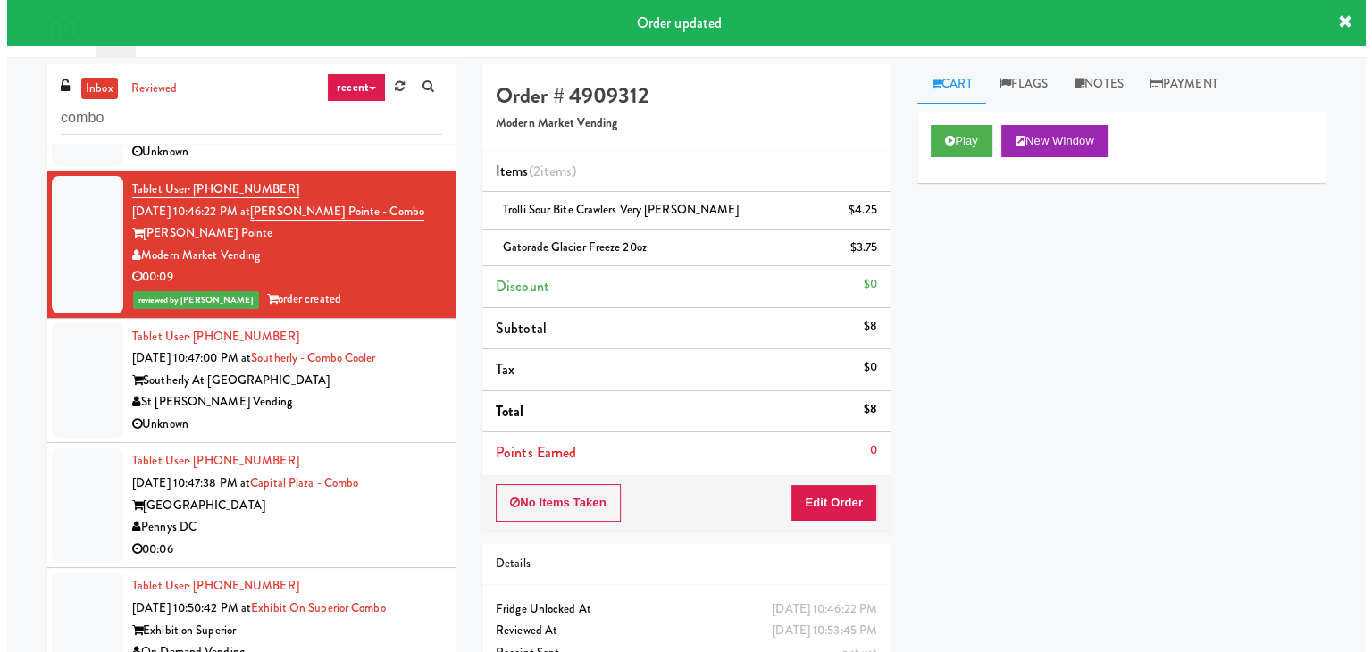
scroll to position [110, 0]
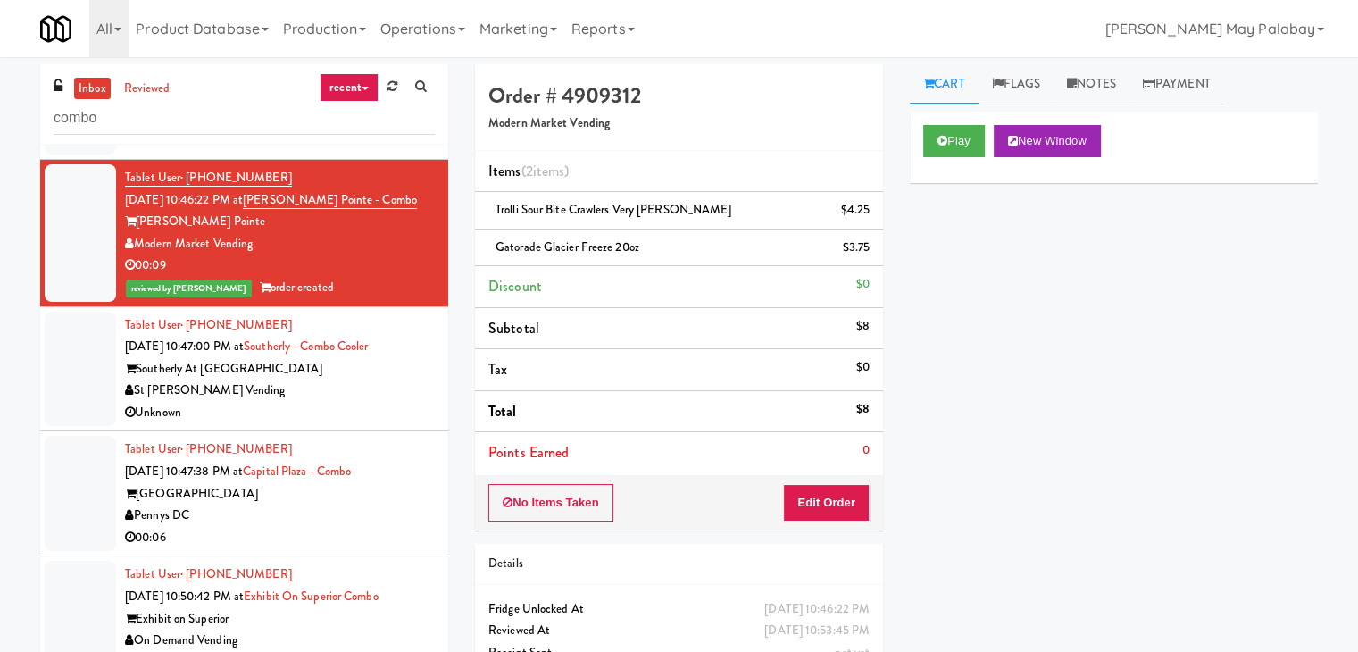
click at [360, 506] on div "Pennys DC" at bounding box center [280, 516] width 310 height 22
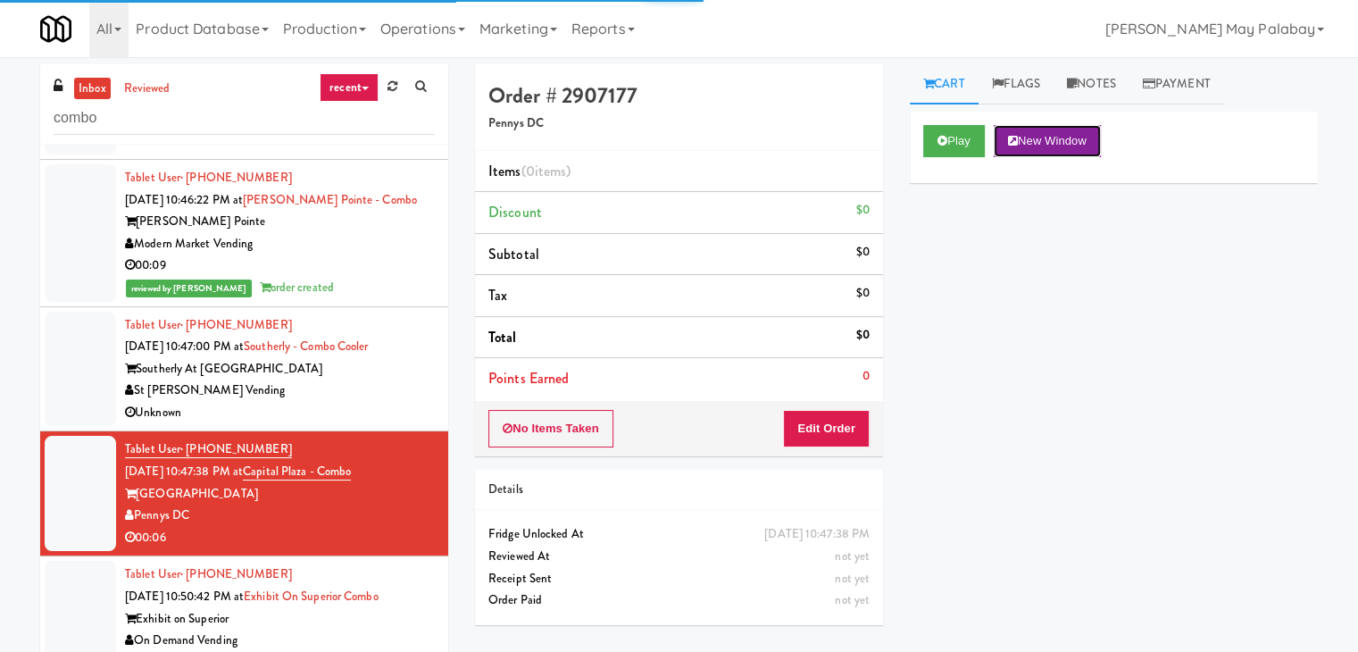
click at [1083, 138] on button "New Window" at bounding box center [1047, 141] width 107 height 32
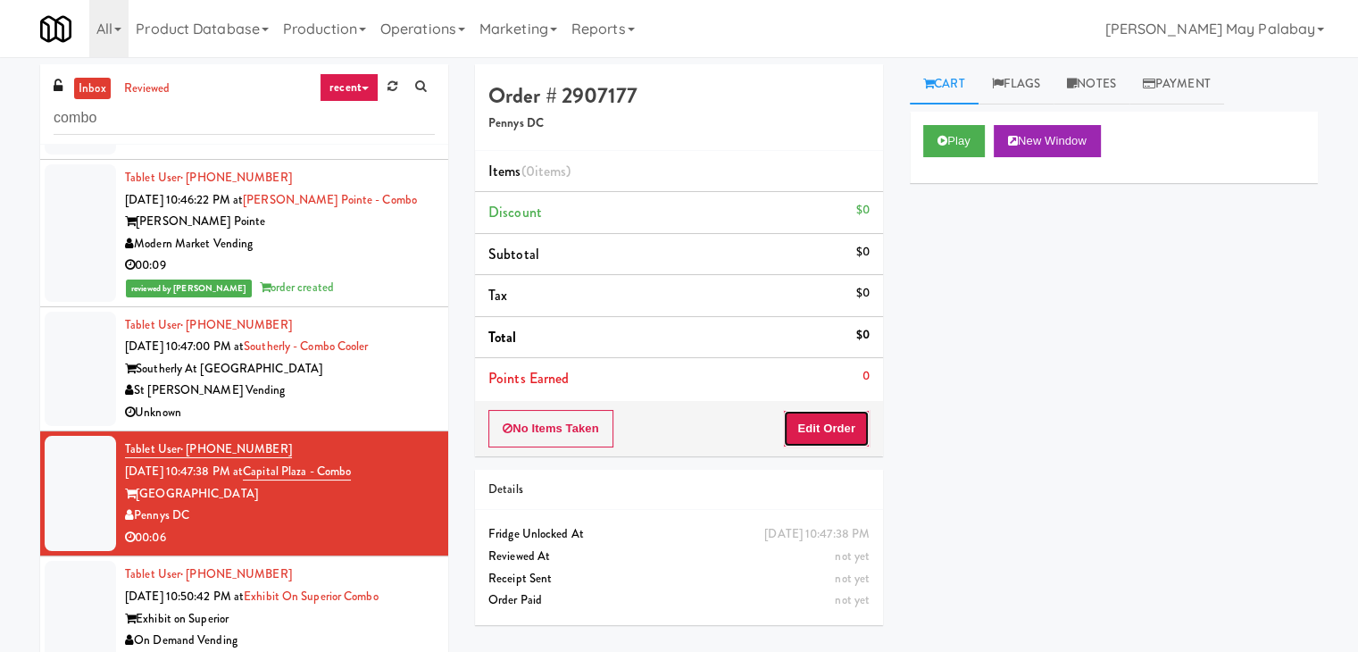
click at [846, 431] on button "Edit Order" at bounding box center [826, 429] width 87 height 38
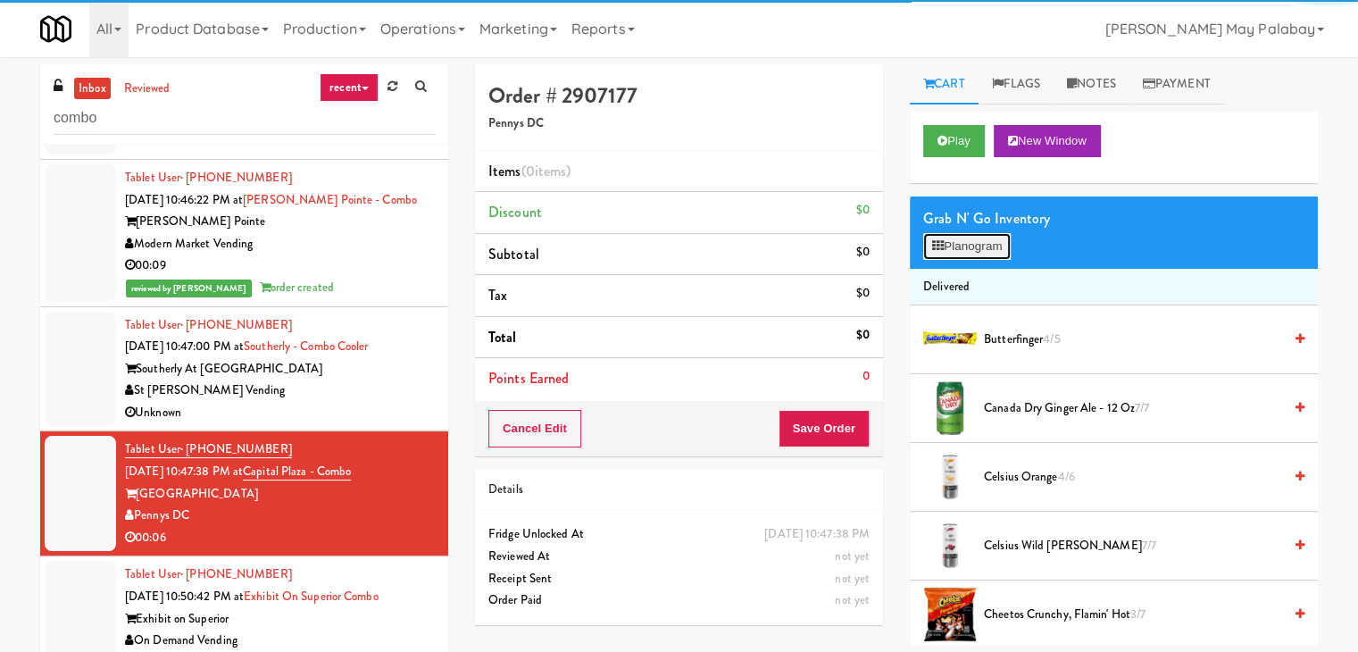
click at [979, 245] on button "Planogram" at bounding box center [968, 246] width 88 height 27
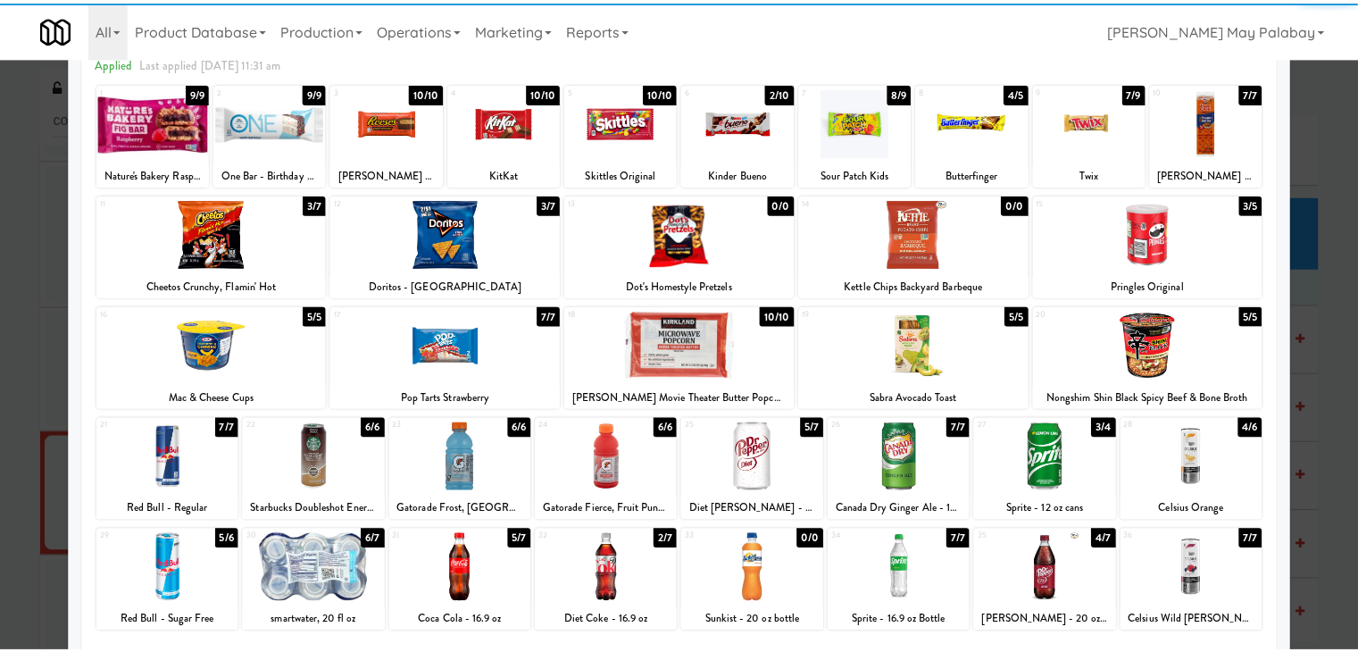
scroll to position [89, 0]
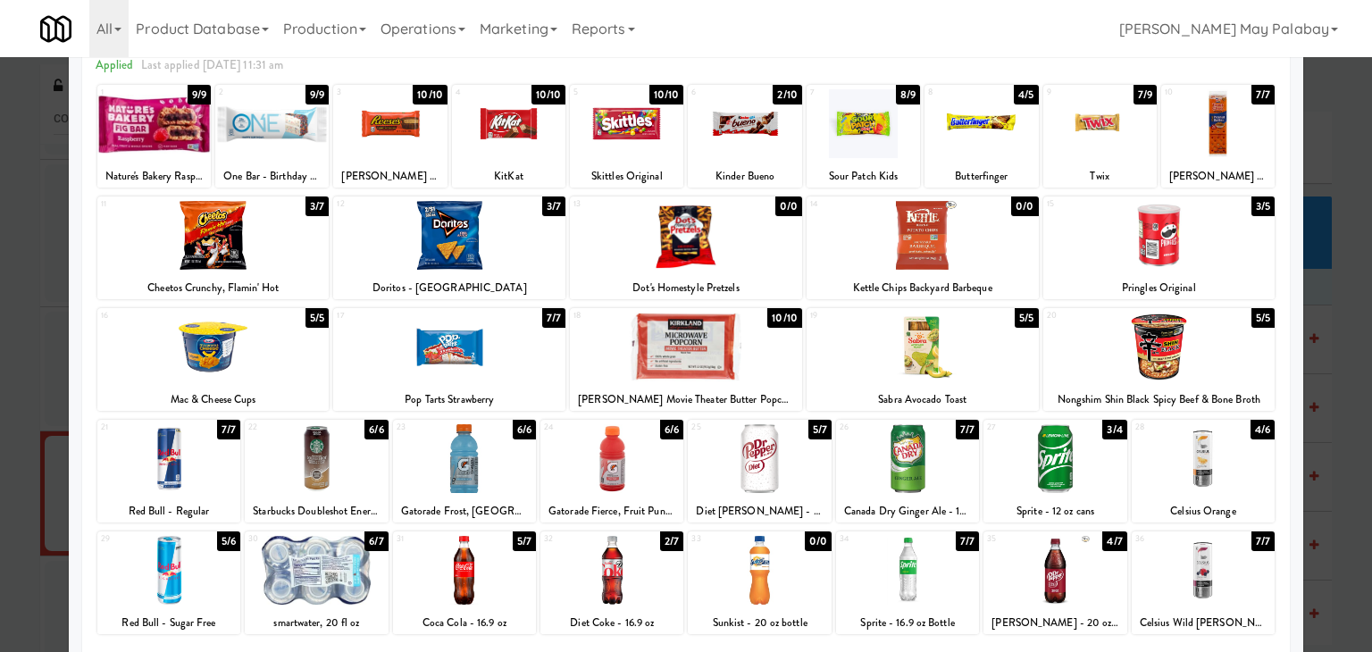
click at [1208, 254] on div at bounding box center [1159, 235] width 232 height 69
click at [1083, 580] on div at bounding box center [1054, 570] width 143 height 69
click at [1333, 357] on div at bounding box center [686, 326] width 1372 height 652
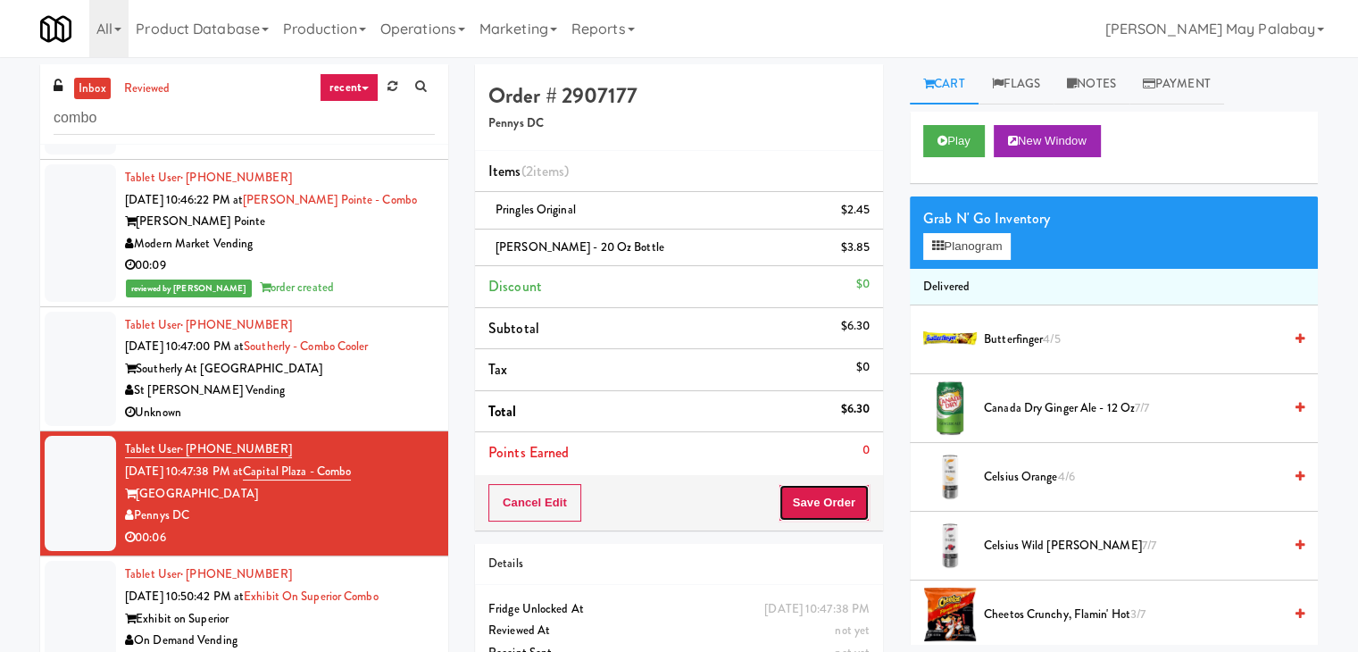
click at [839, 508] on button "Save Order" at bounding box center [824, 503] width 91 height 38
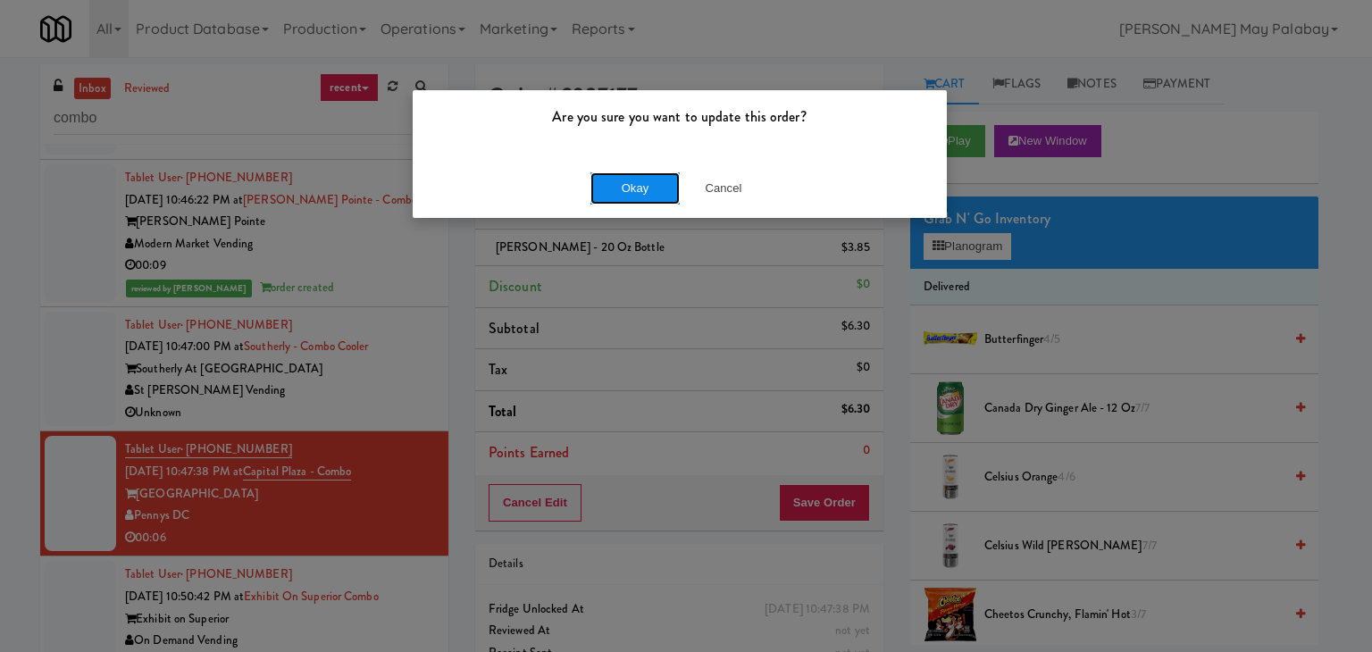
click at [645, 195] on button "Okay" at bounding box center [634, 188] width 89 height 32
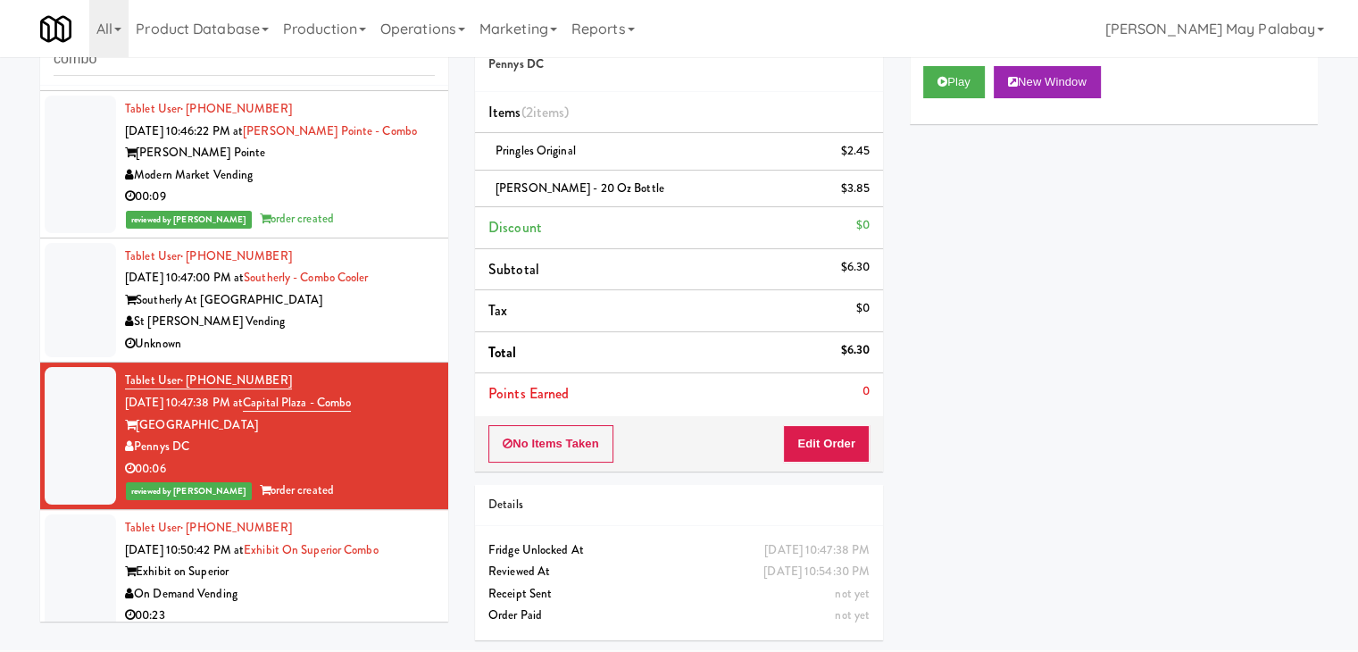
scroll to position [131, 0]
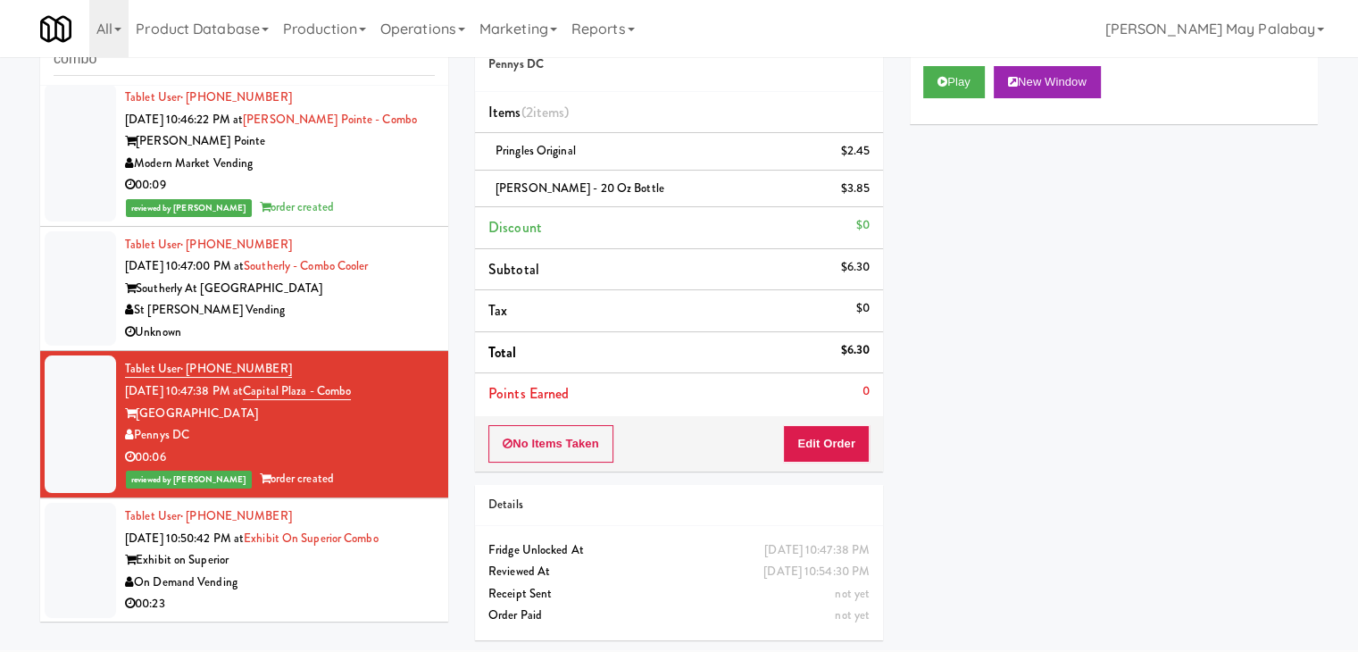
click at [362, 572] on div "On Demand Vending" at bounding box center [280, 583] width 310 height 22
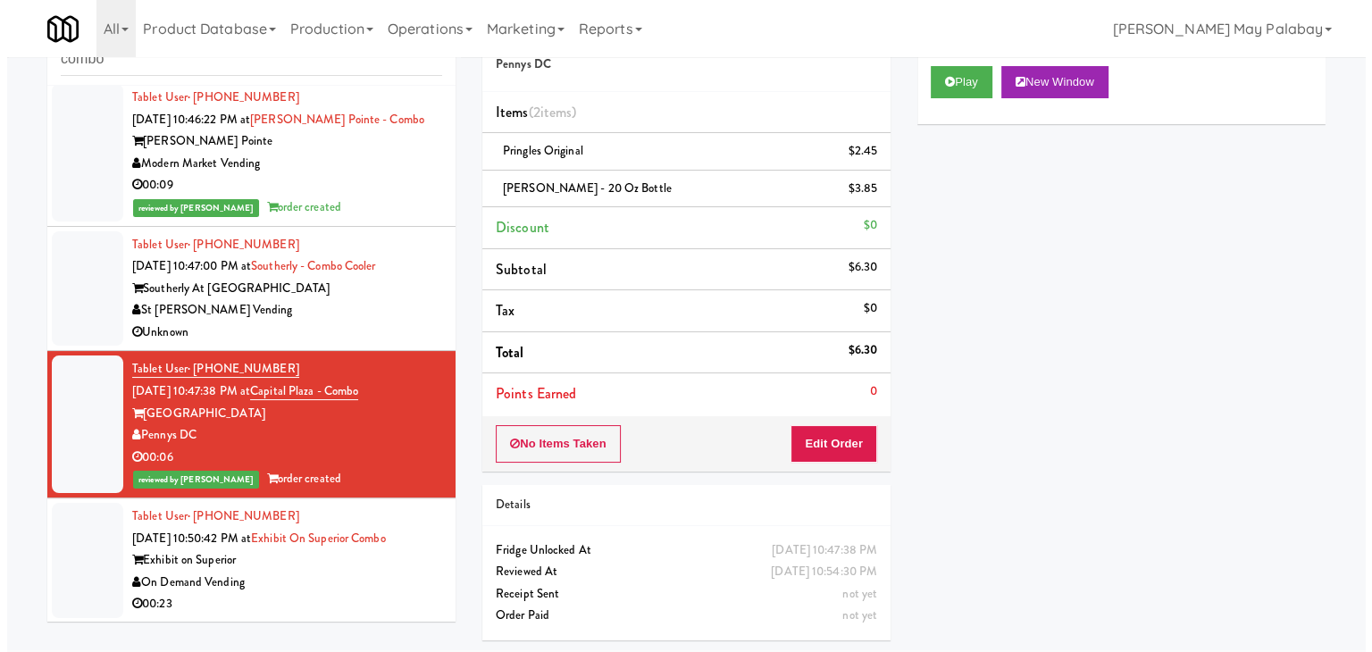
scroll to position [57, 0]
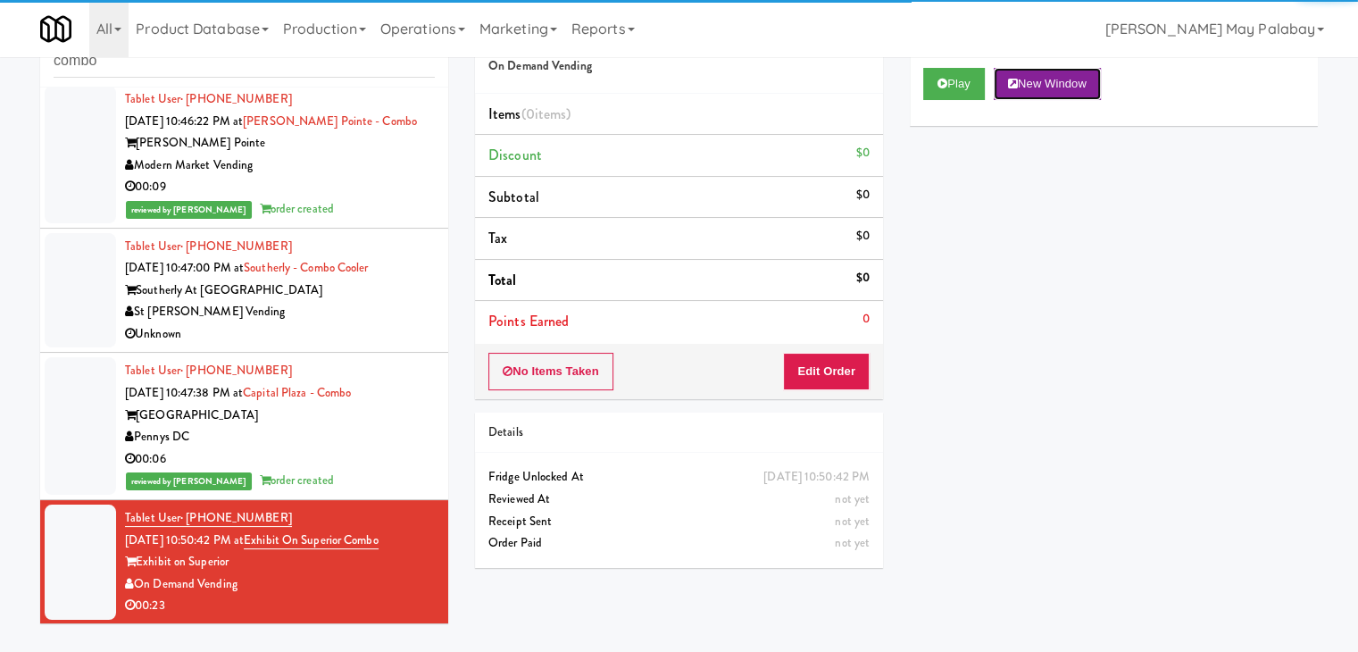
click at [1076, 89] on button "New Window" at bounding box center [1047, 84] width 107 height 32
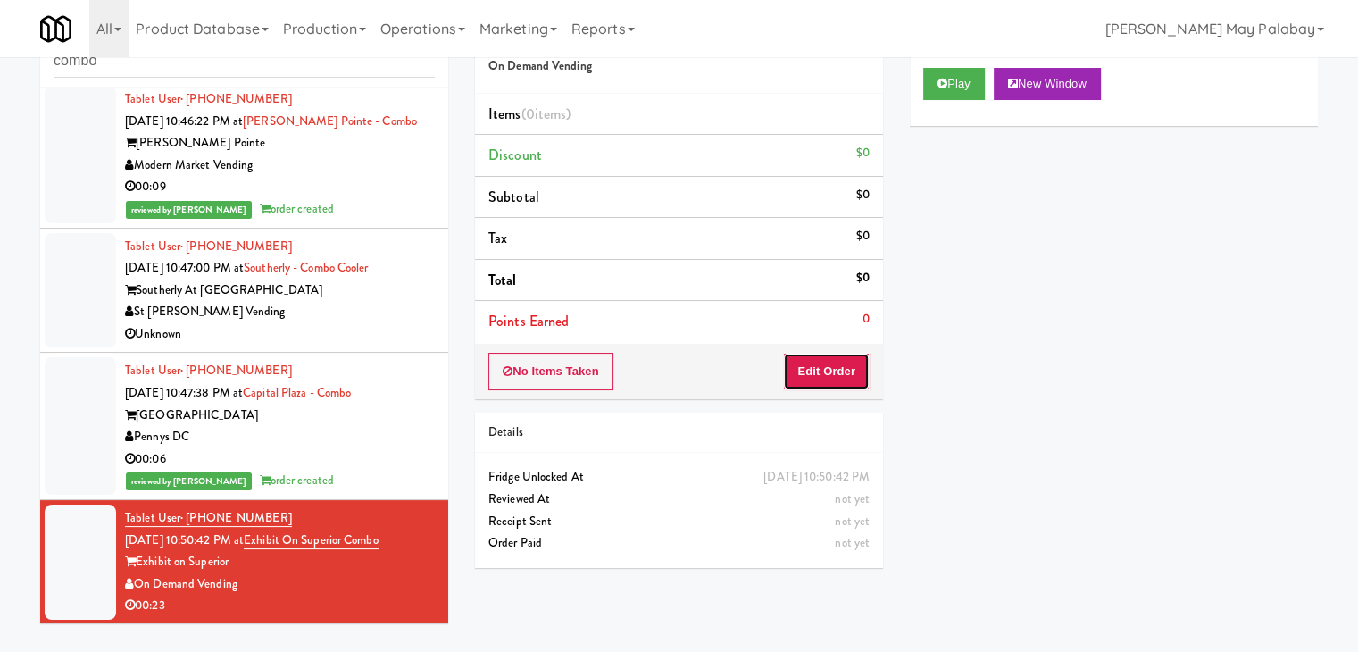
drag, startPoint x: 807, startPoint y: 371, endPoint x: 836, endPoint y: 341, distance: 41.1
click at [807, 371] on button "Edit Order" at bounding box center [826, 372] width 87 height 38
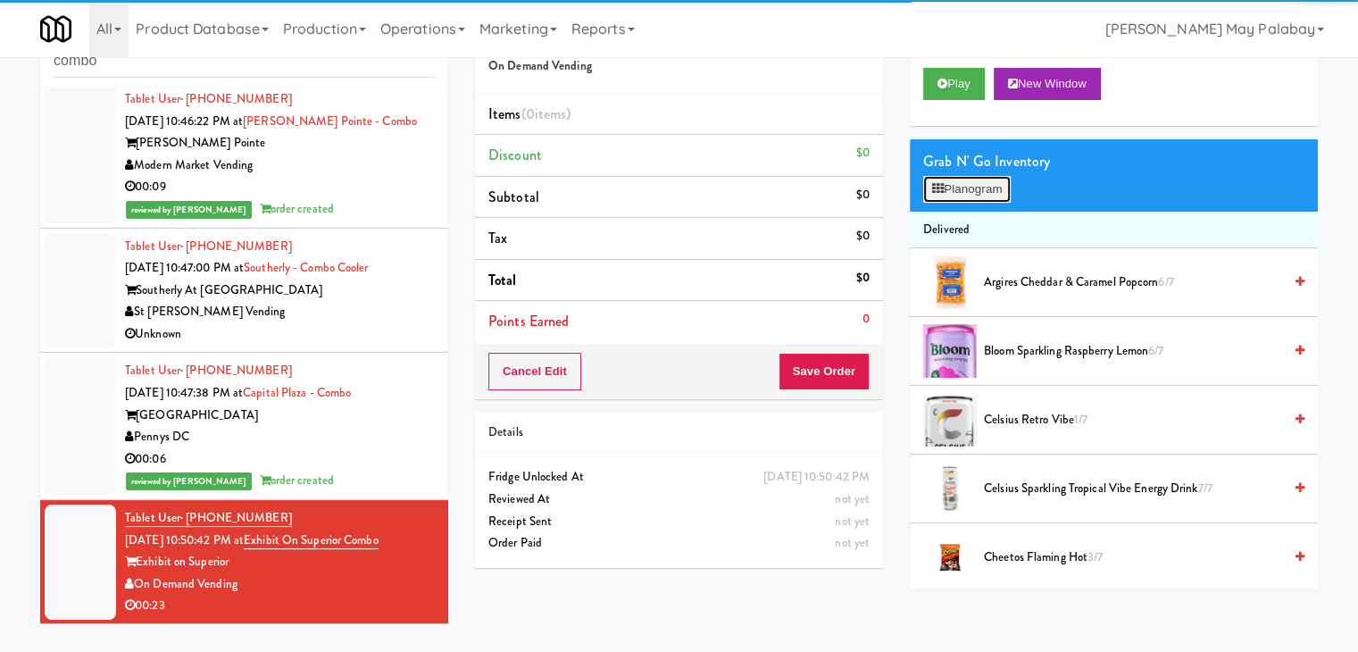
click at [971, 188] on button "Planogram" at bounding box center [968, 189] width 88 height 27
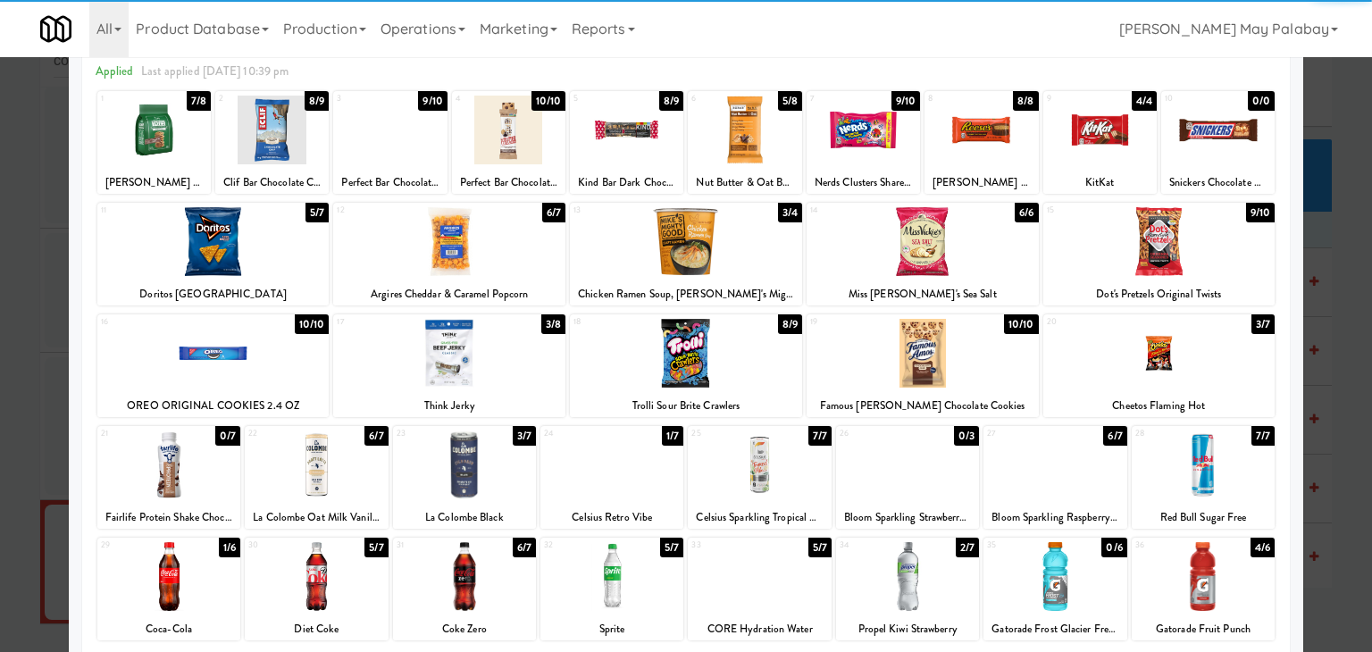
scroll to position [89, 0]
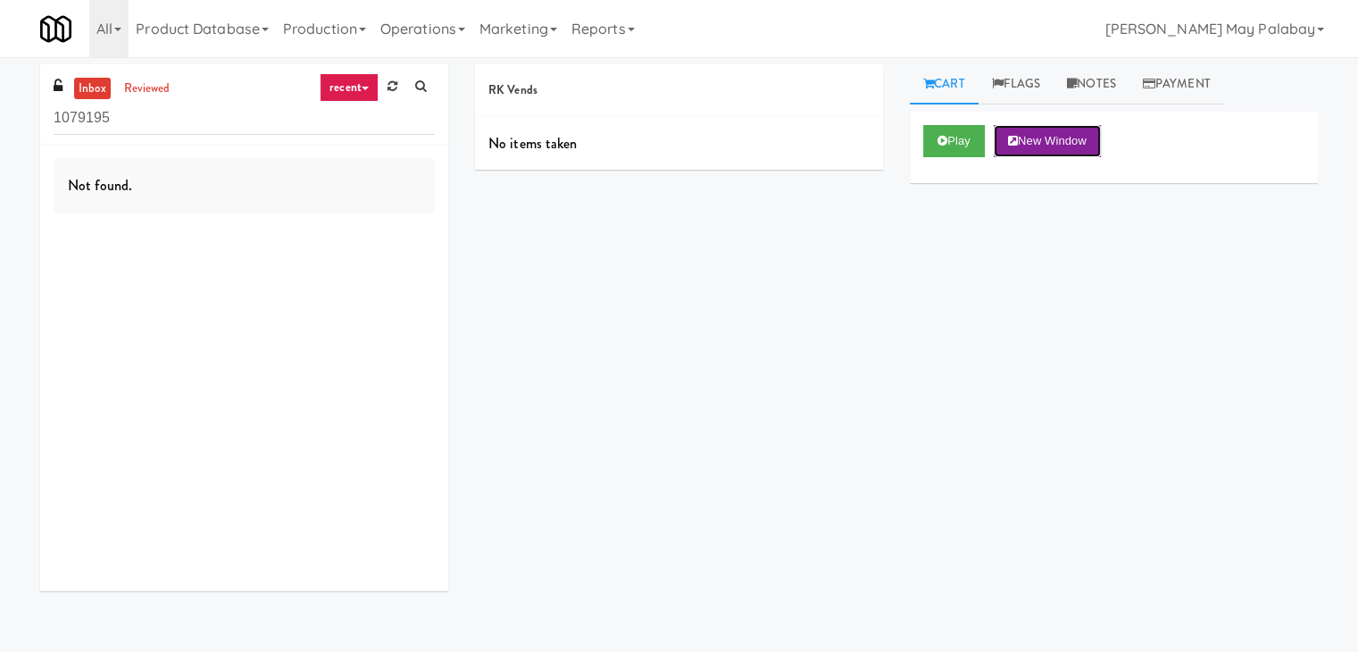
click at [1069, 140] on button "New Window" at bounding box center [1047, 141] width 107 height 32
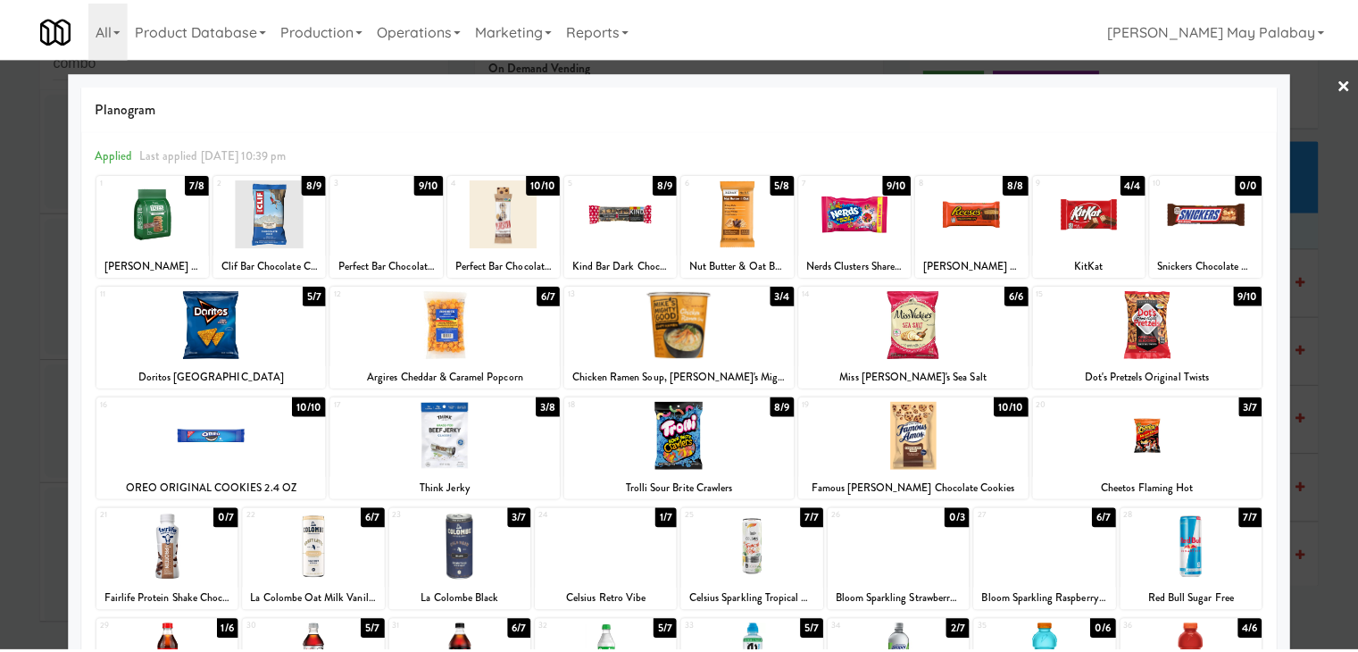
scroll to position [89, 0]
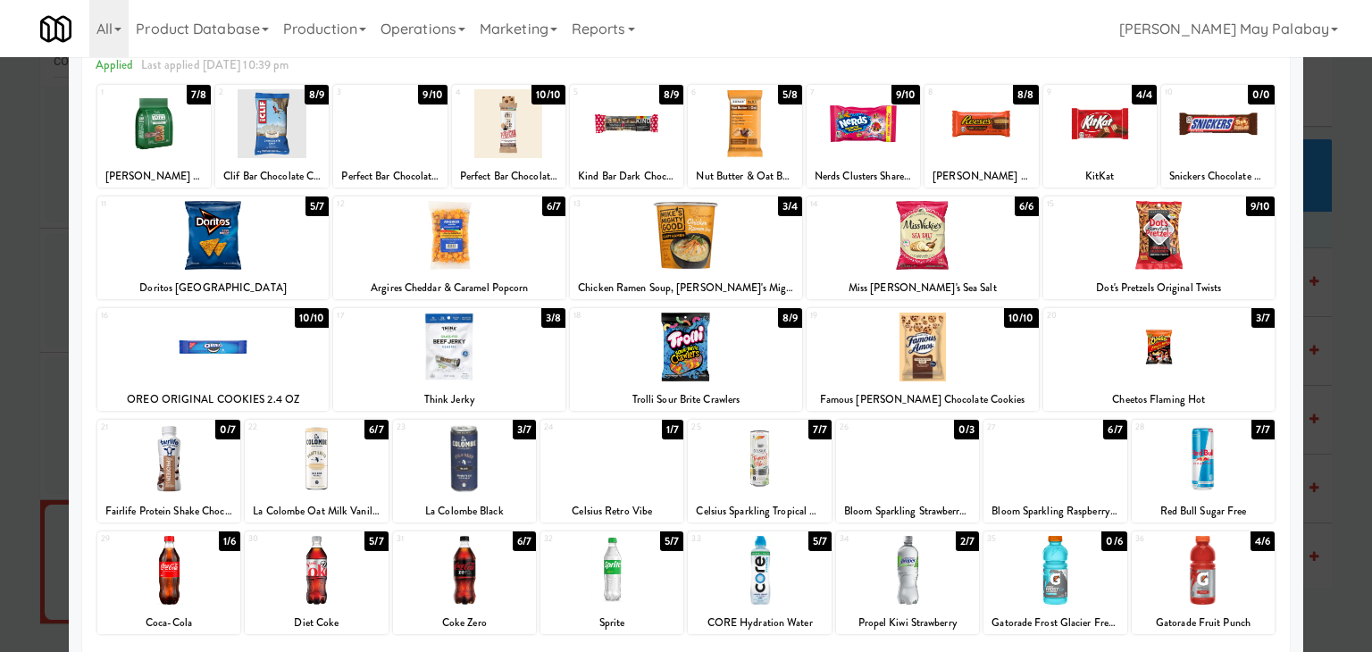
click at [796, 574] on div at bounding box center [759, 570] width 143 height 69
click at [1353, 345] on div at bounding box center [686, 326] width 1372 height 652
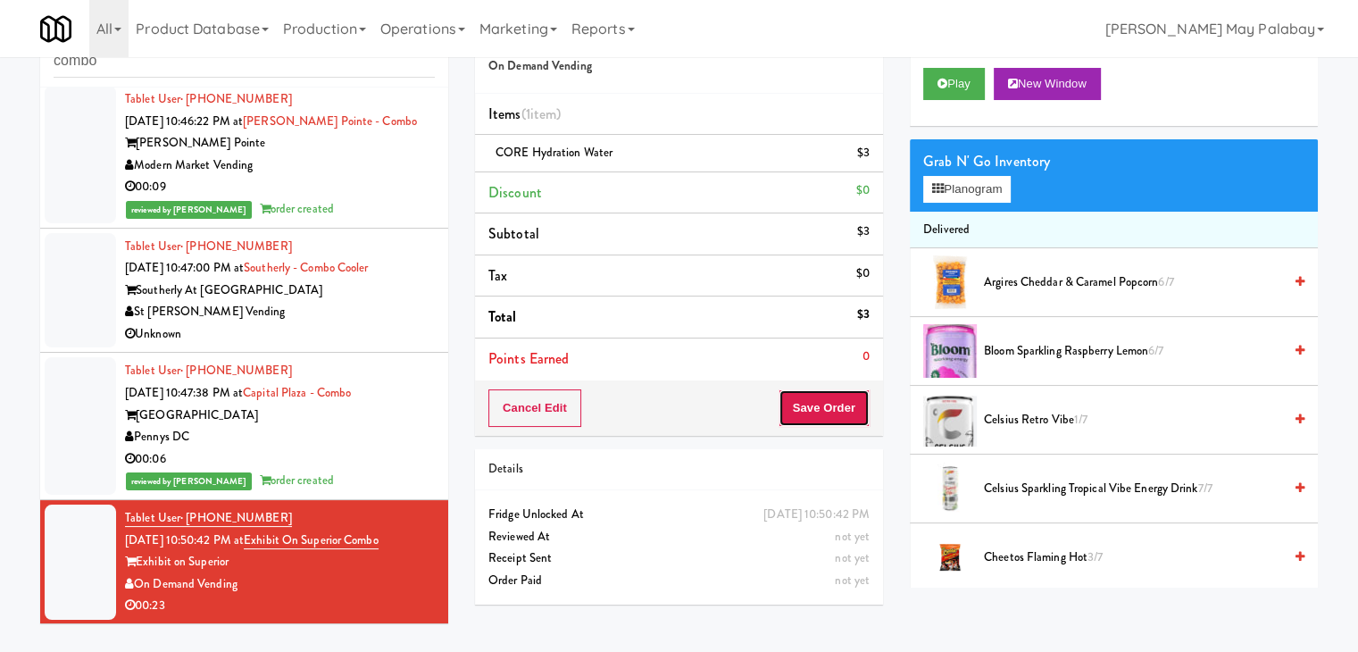
click at [809, 412] on button "Save Order" at bounding box center [824, 408] width 91 height 38
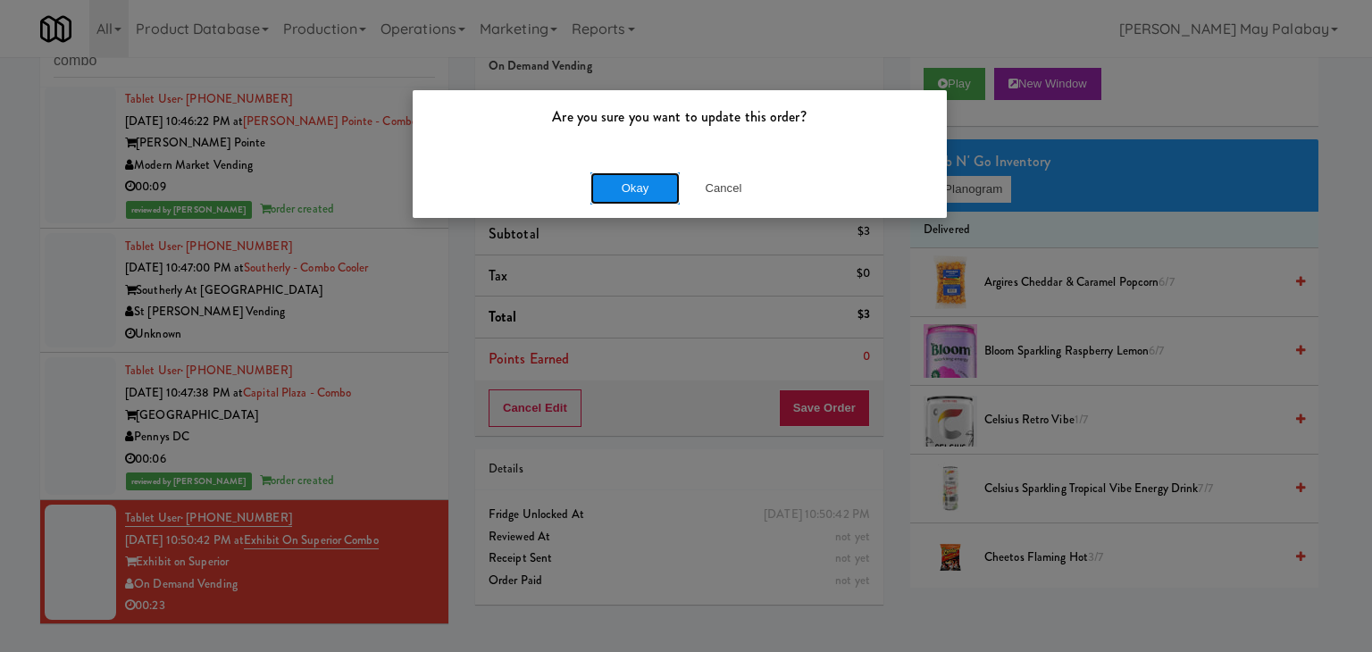
click at [602, 188] on button "Okay" at bounding box center [634, 188] width 89 height 32
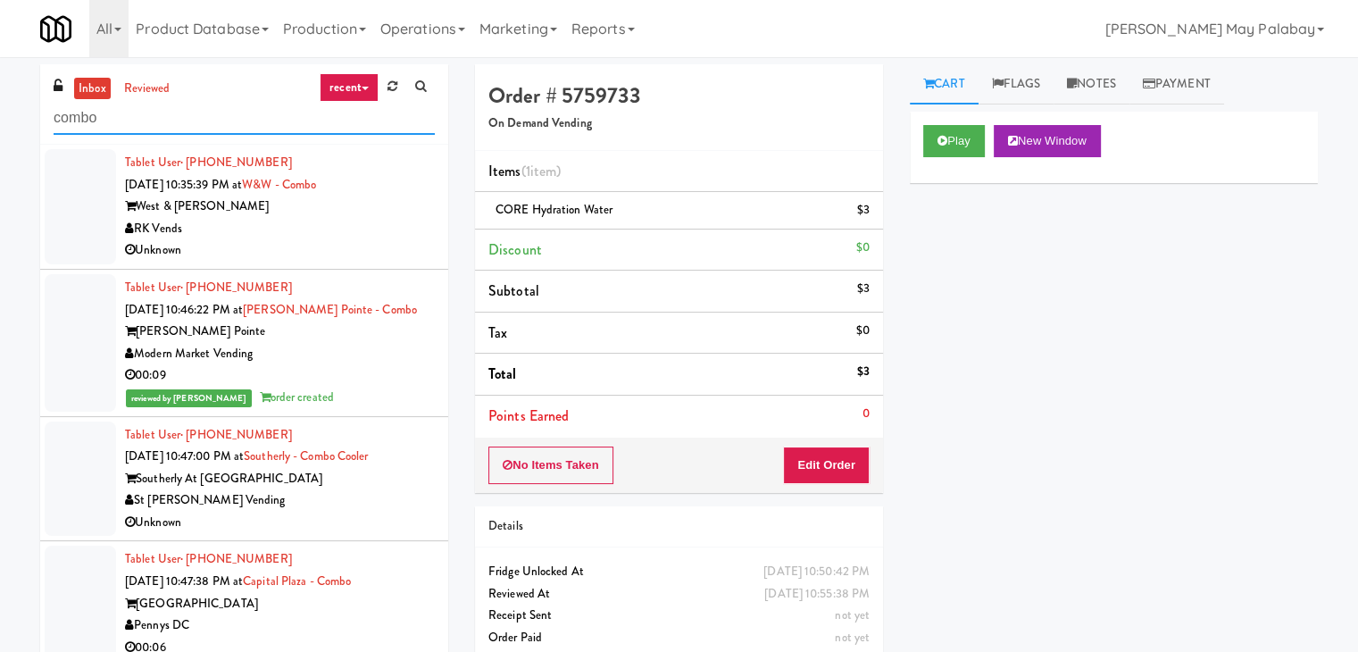
click at [205, 126] on input "combo" at bounding box center [244, 118] width 381 height 33
type input "c"
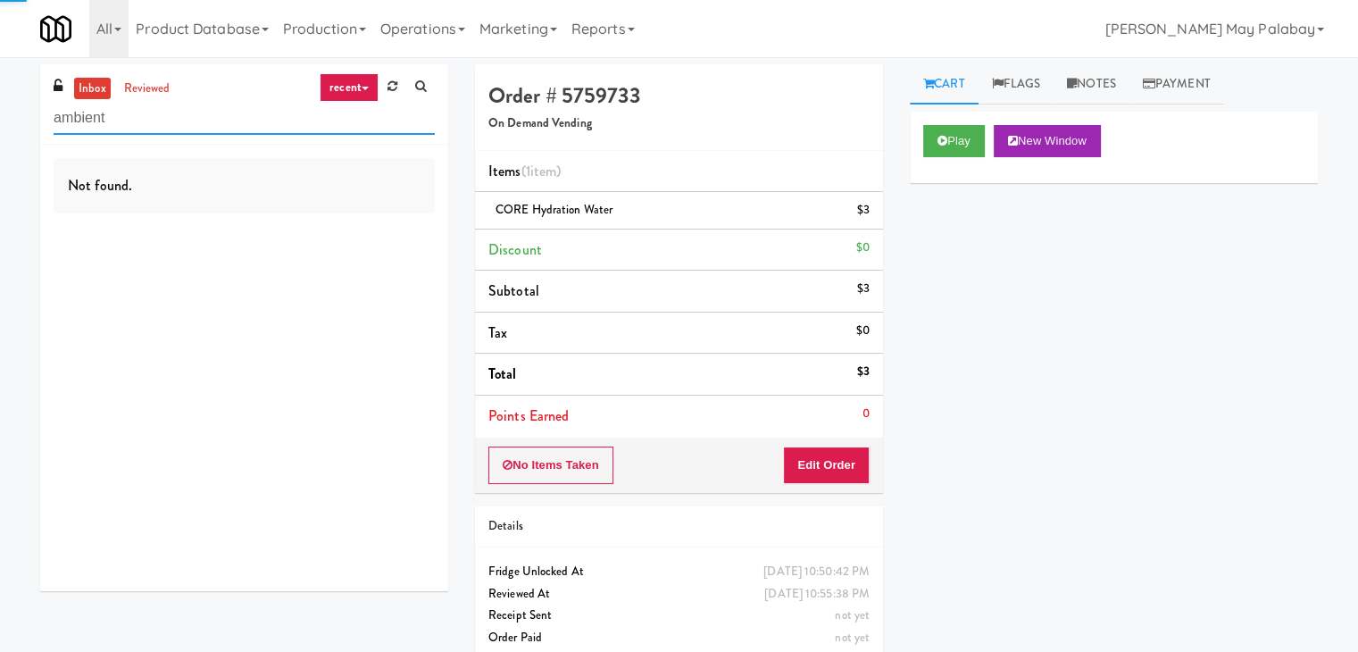
type input "ambient"
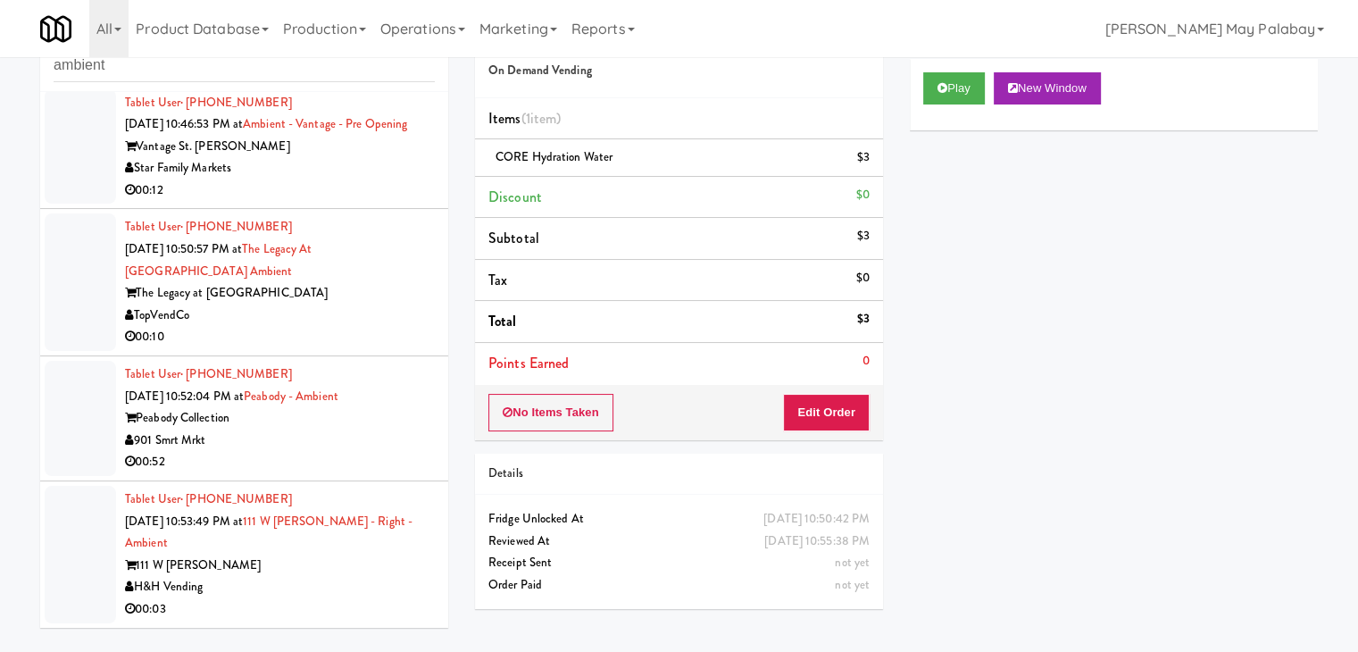
scroll to position [57, 0]
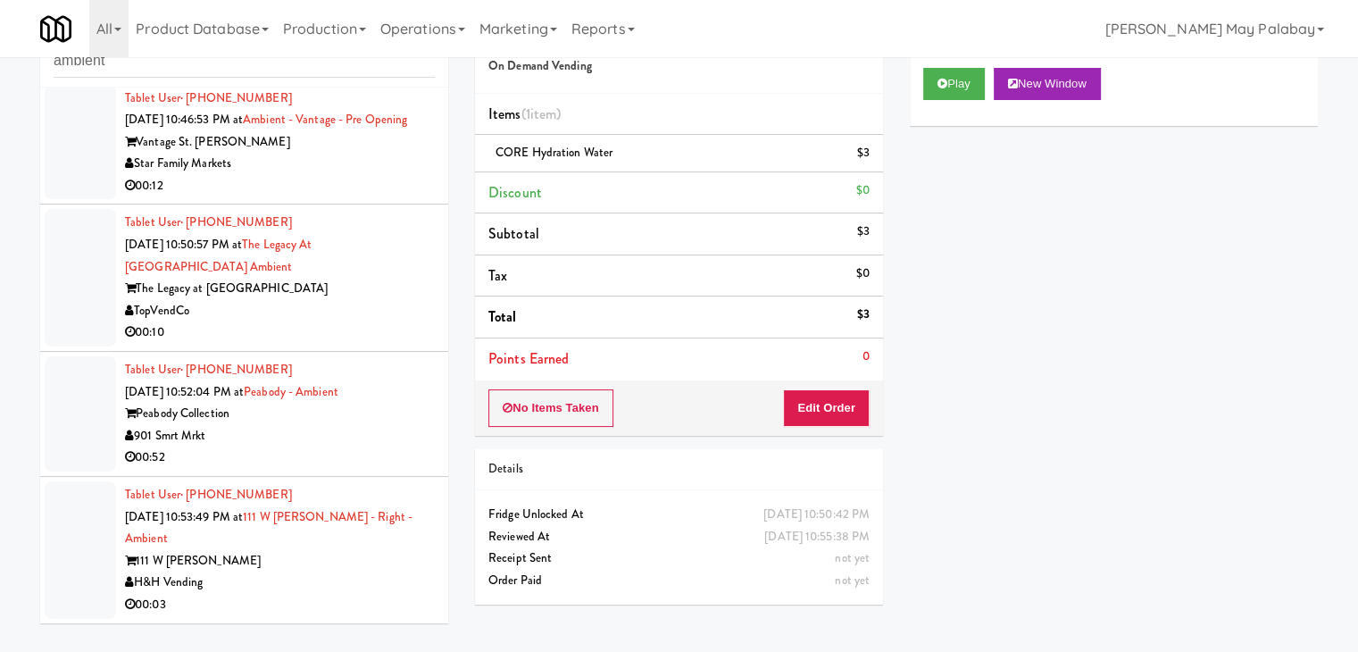
click at [243, 519] on span "Sep 24, 2025 10:53:49 PM at" at bounding box center [184, 516] width 118 height 17
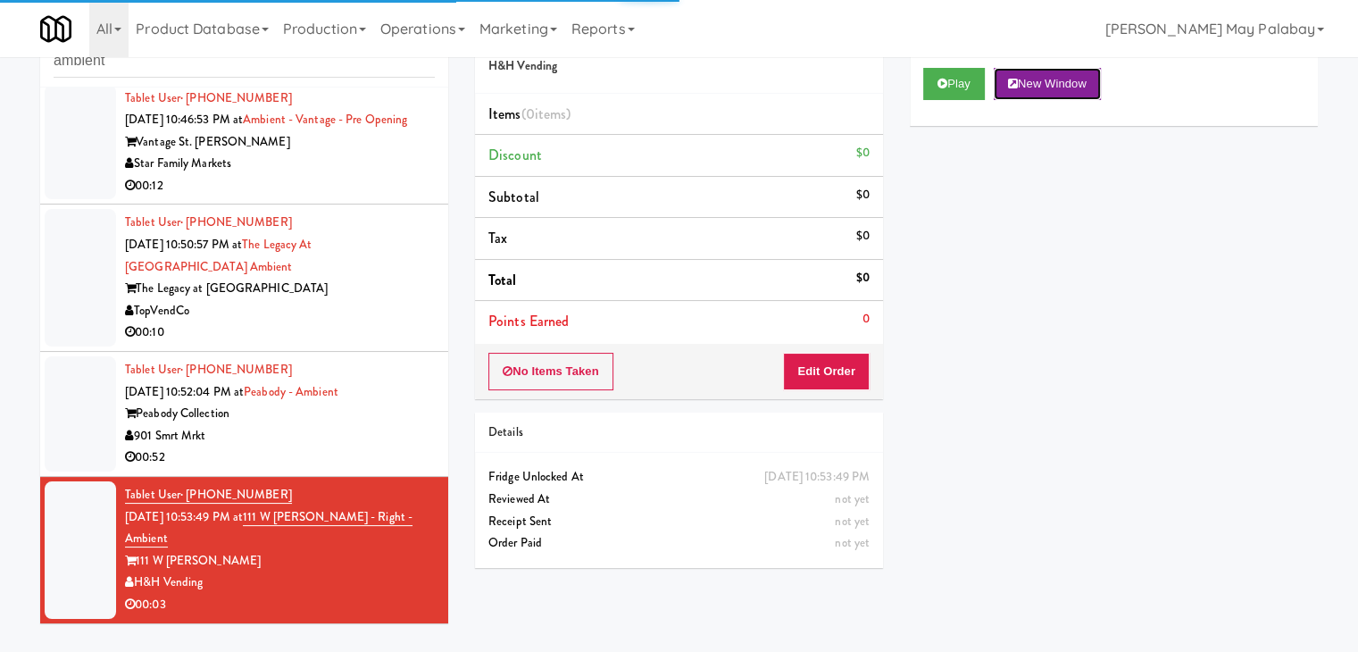
click at [1072, 79] on button "New Window" at bounding box center [1047, 84] width 107 height 32
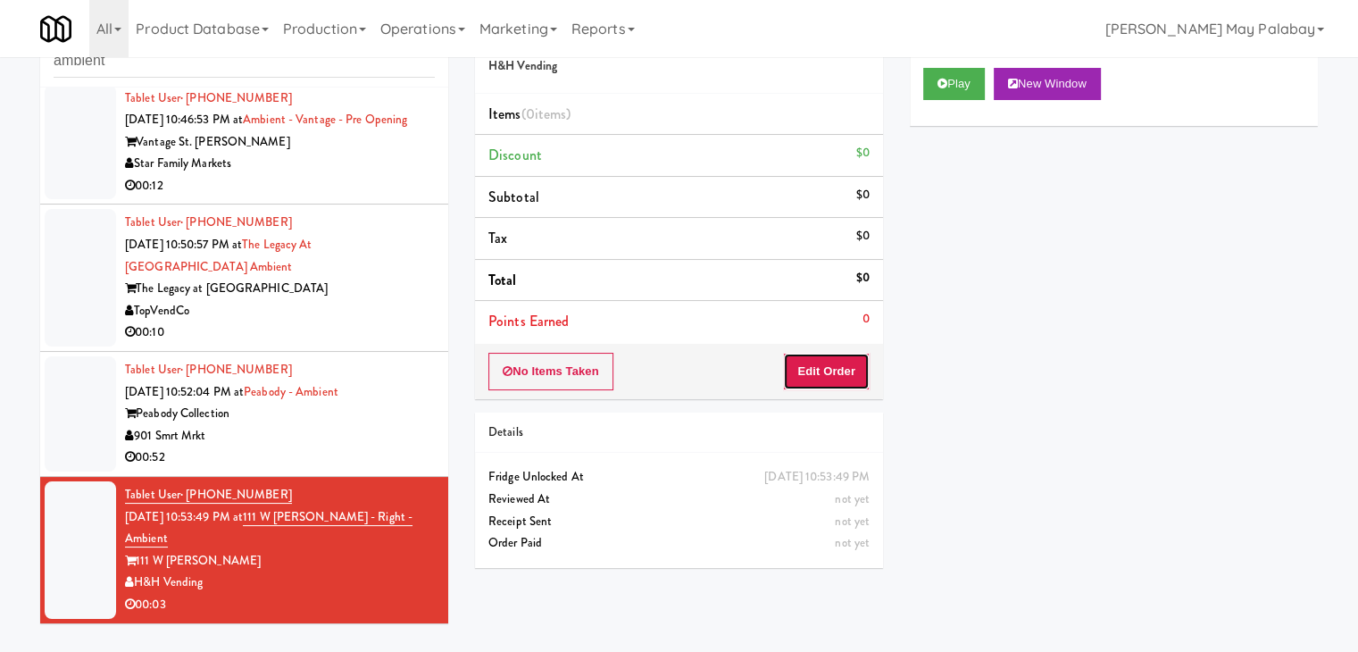
drag, startPoint x: 836, startPoint y: 372, endPoint x: 898, endPoint y: 334, distance: 72.6
click at [836, 372] on button "Edit Order" at bounding box center [826, 372] width 87 height 38
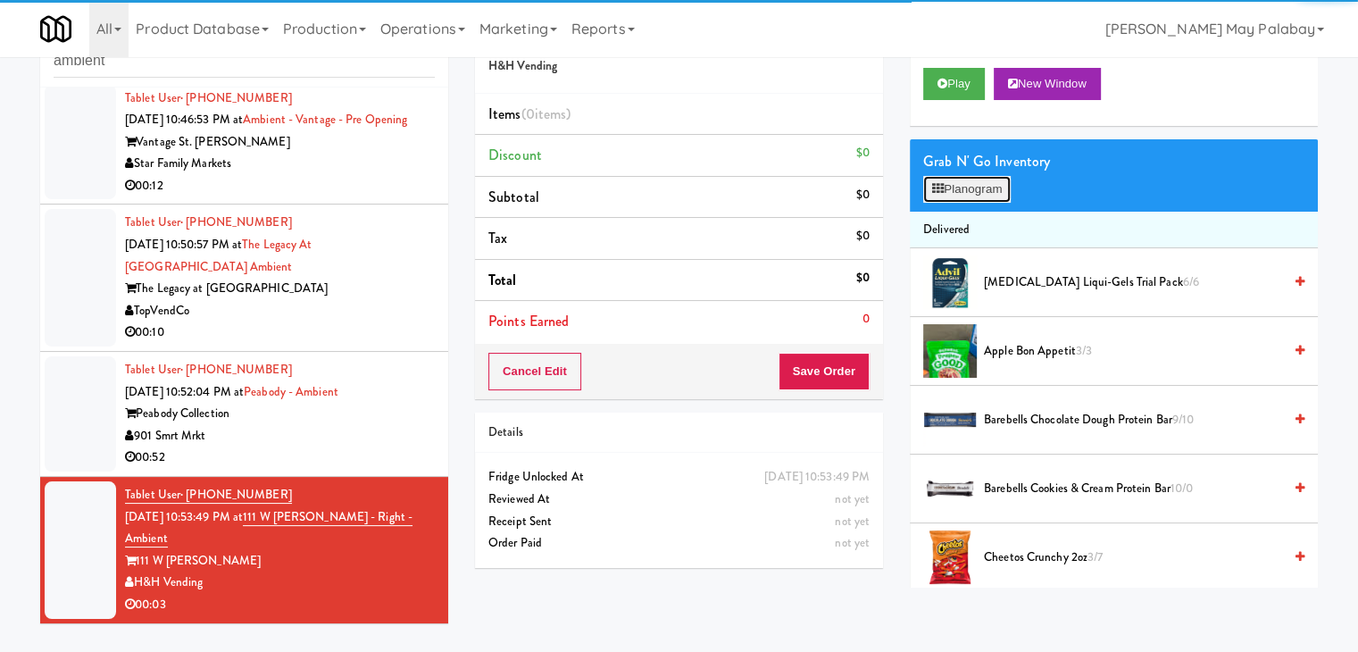
click at [982, 193] on button "Planogram" at bounding box center [968, 189] width 88 height 27
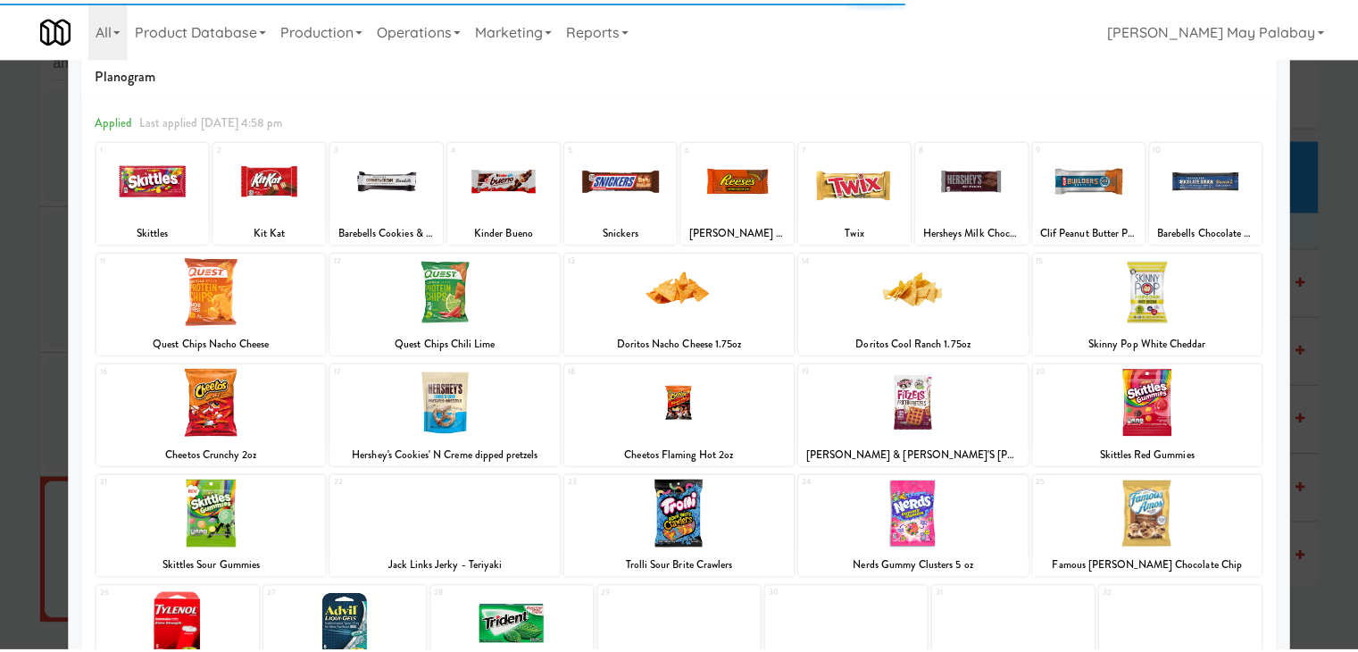
scroll to position [89, 0]
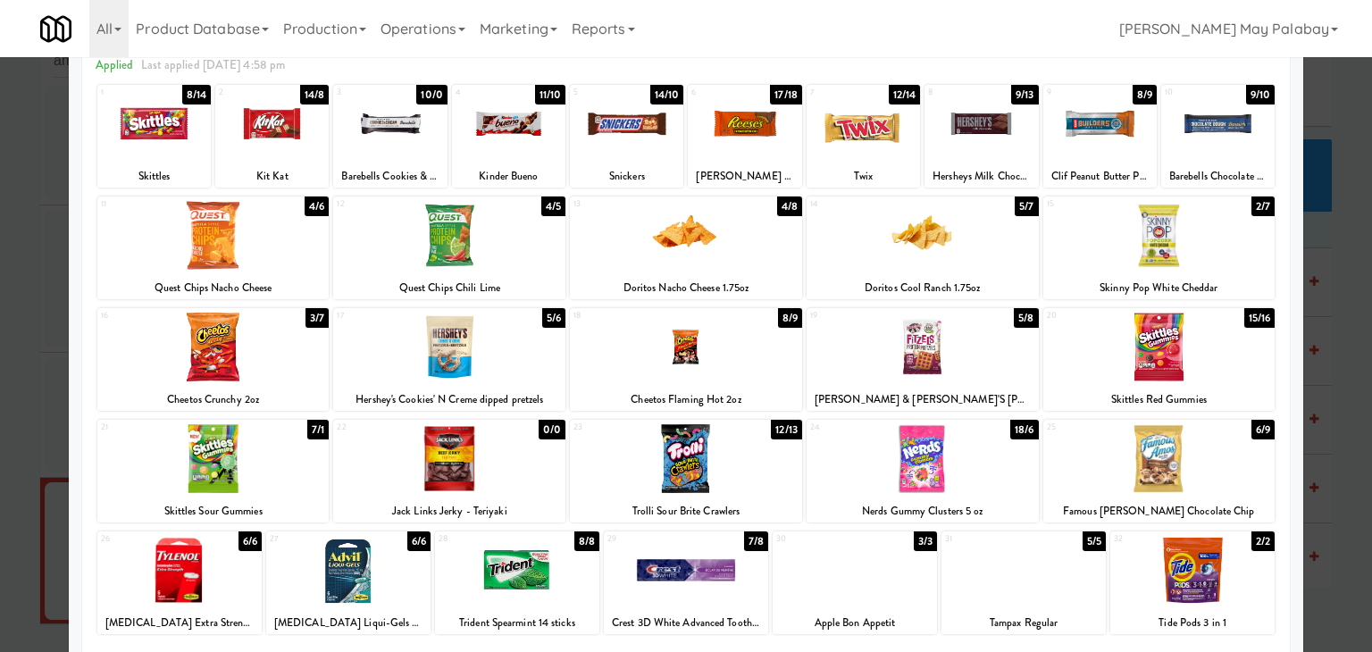
click at [418, 134] on div at bounding box center [389, 123] width 113 height 69
click at [1327, 487] on div at bounding box center [686, 326] width 1372 height 652
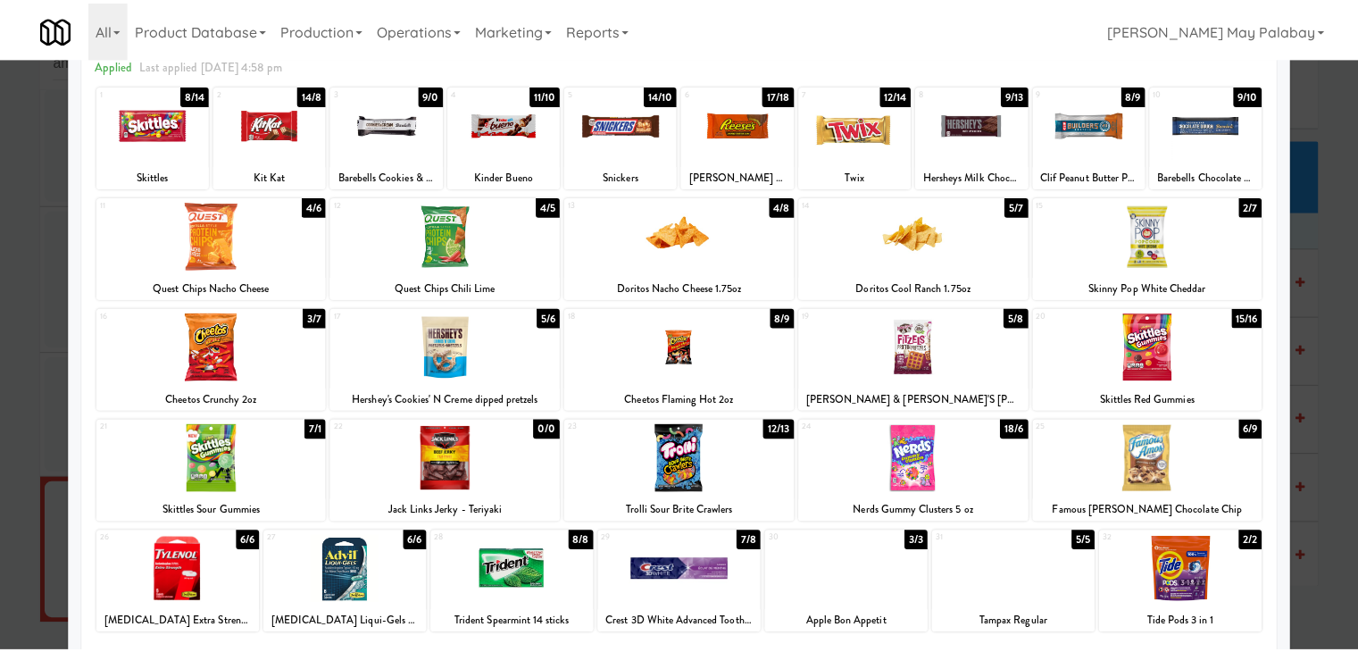
scroll to position [300, 0]
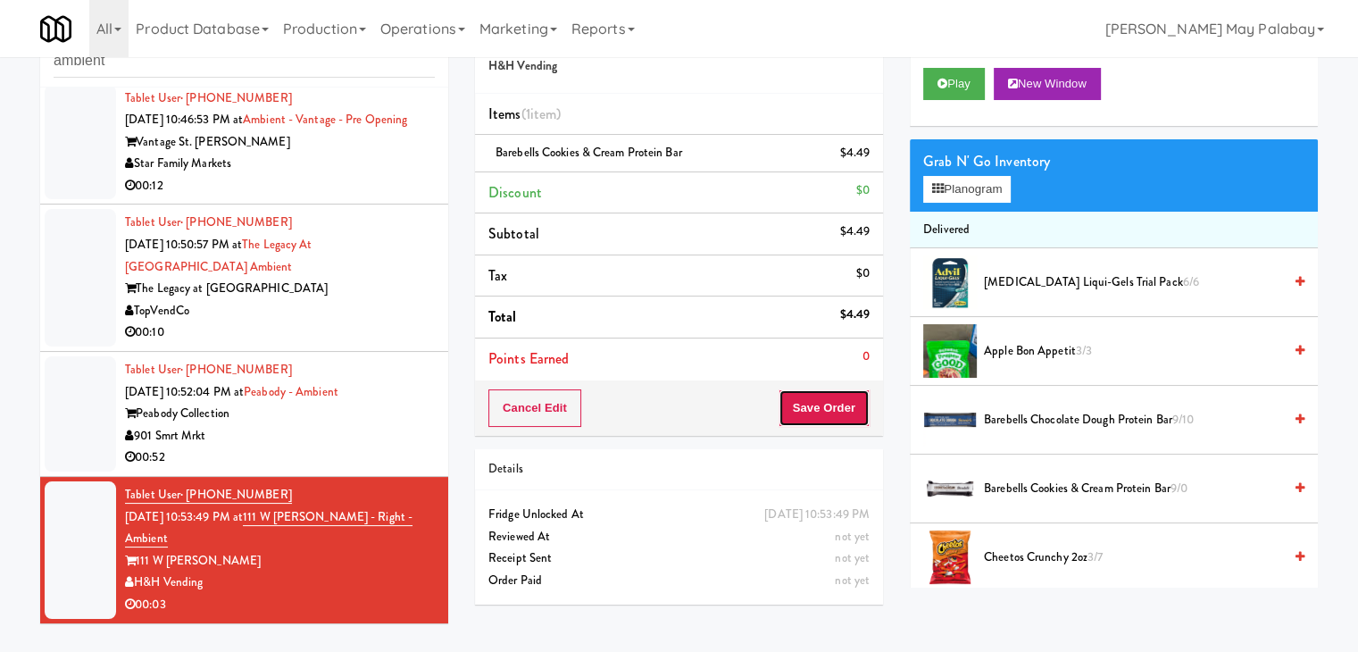
click at [815, 414] on button "Save Order" at bounding box center [824, 408] width 91 height 38
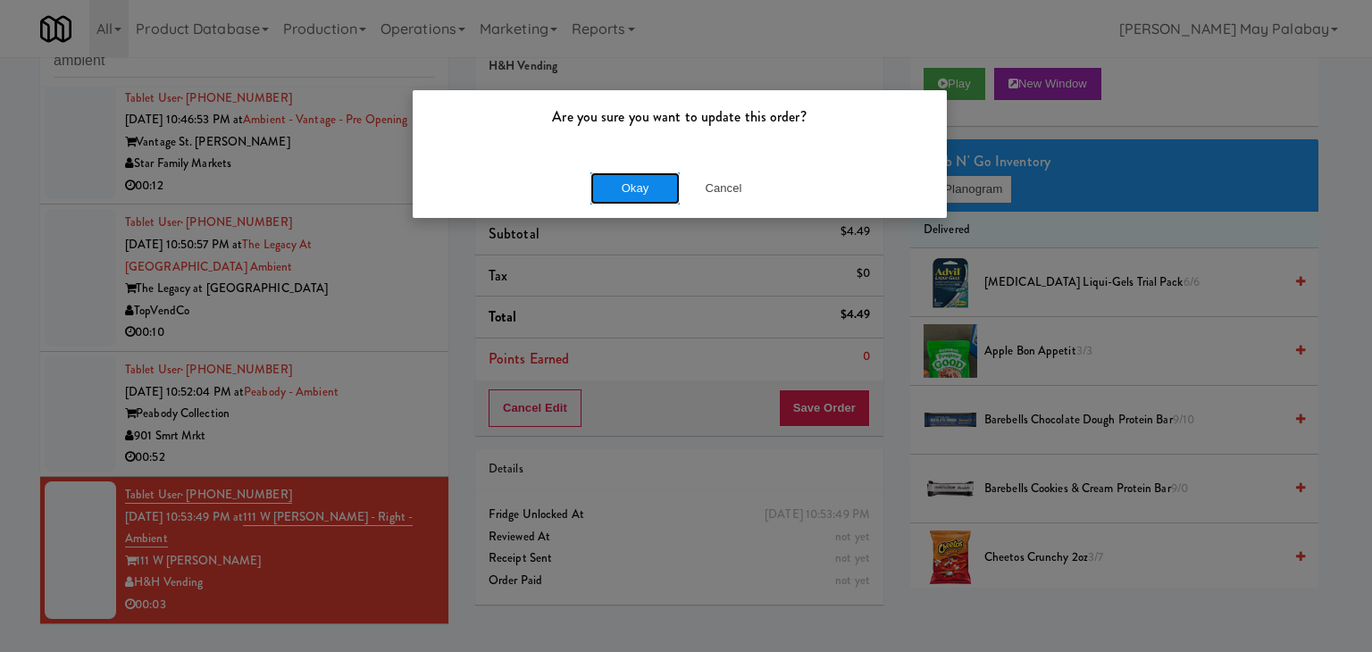
click at [647, 182] on button "Okay" at bounding box center [634, 188] width 89 height 32
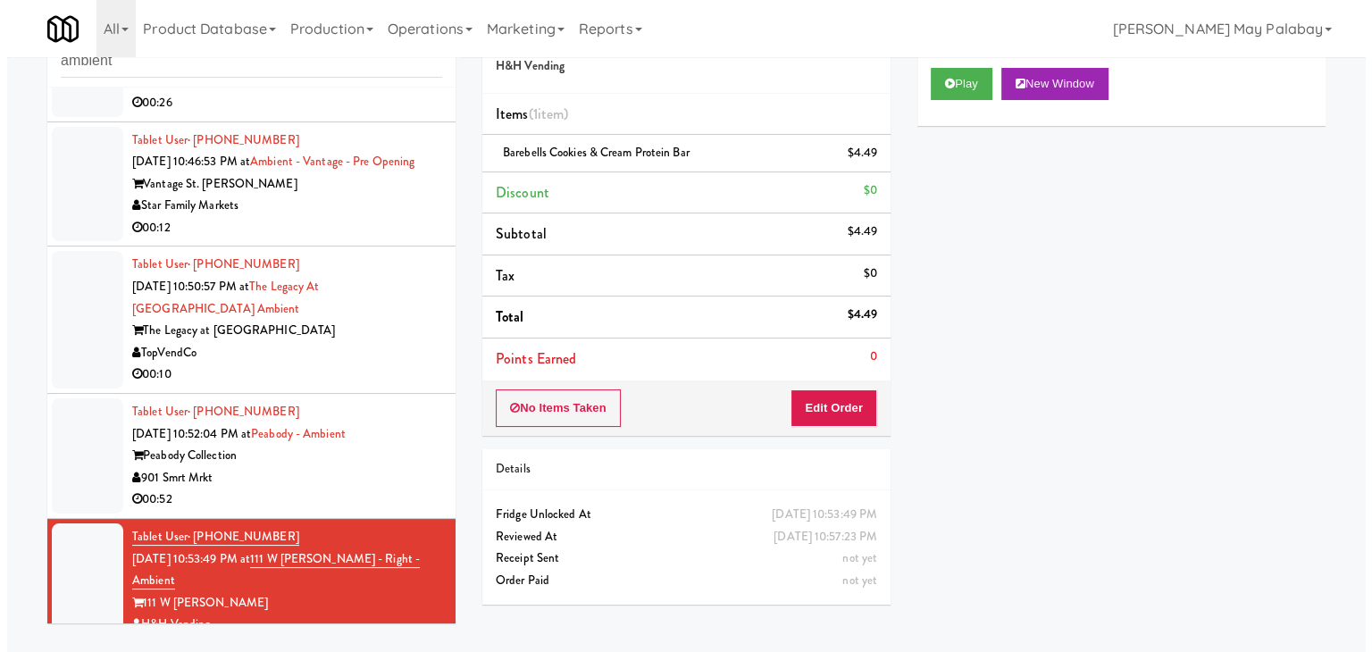
scroll to position [233, 0]
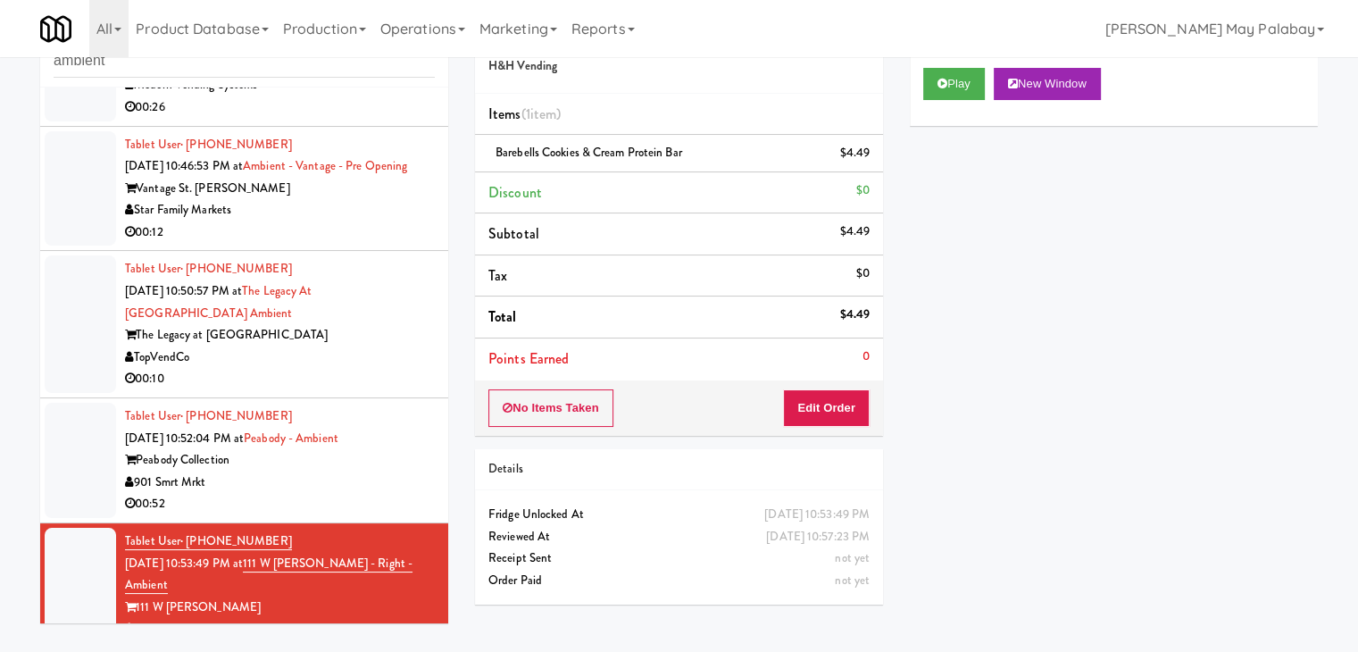
click at [366, 390] on div "00:10" at bounding box center [280, 379] width 310 height 22
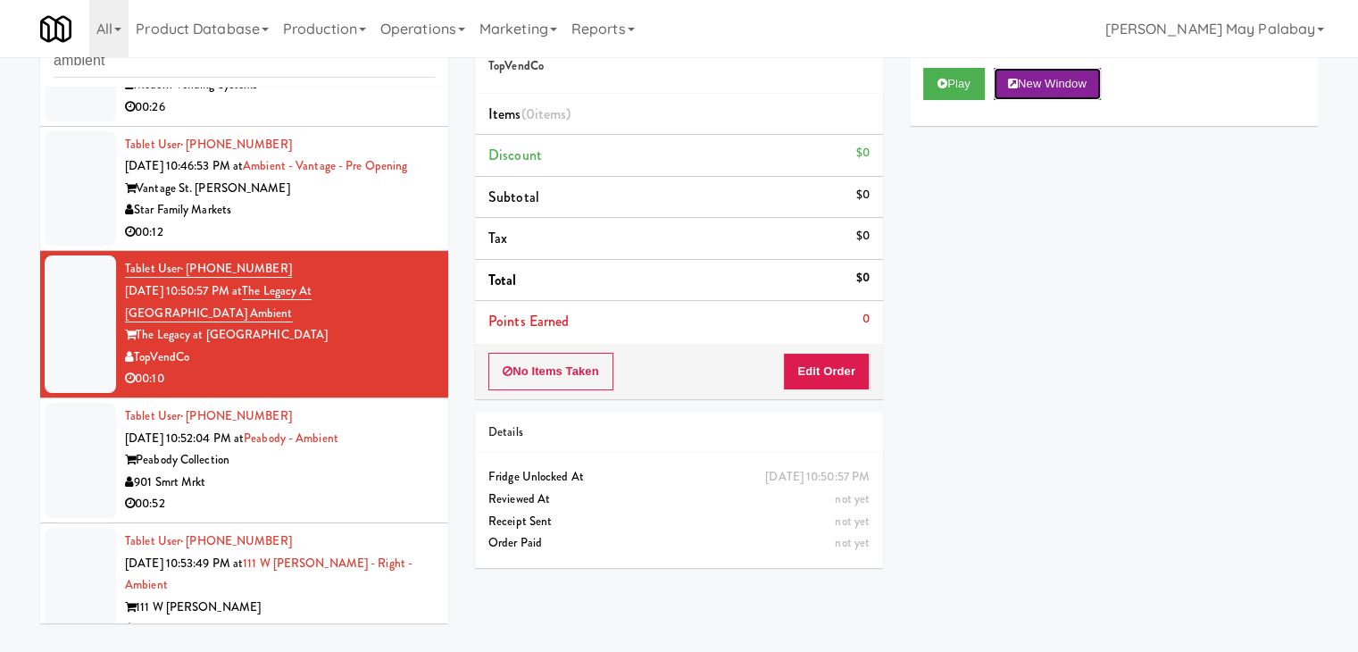
click at [1032, 79] on button "New Window" at bounding box center [1047, 84] width 107 height 32
click at [802, 370] on button "Edit Order" at bounding box center [826, 372] width 87 height 38
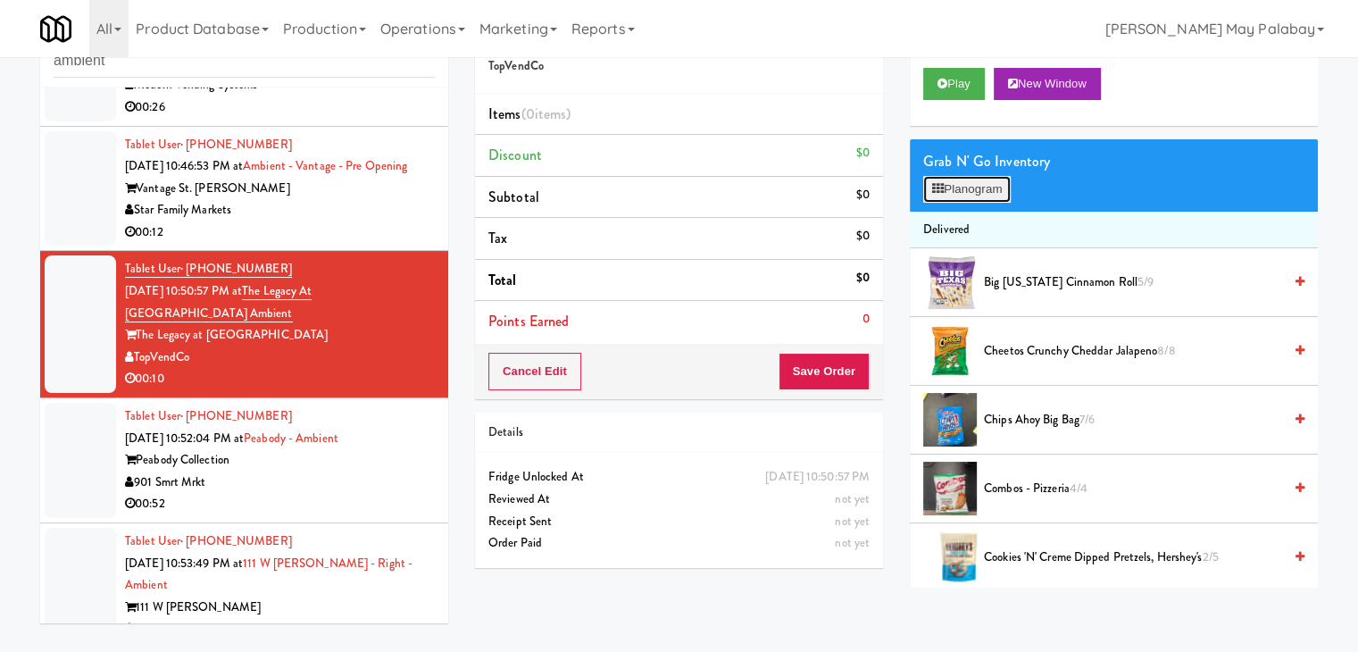
click at [970, 190] on button "Planogram" at bounding box center [968, 189] width 88 height 27
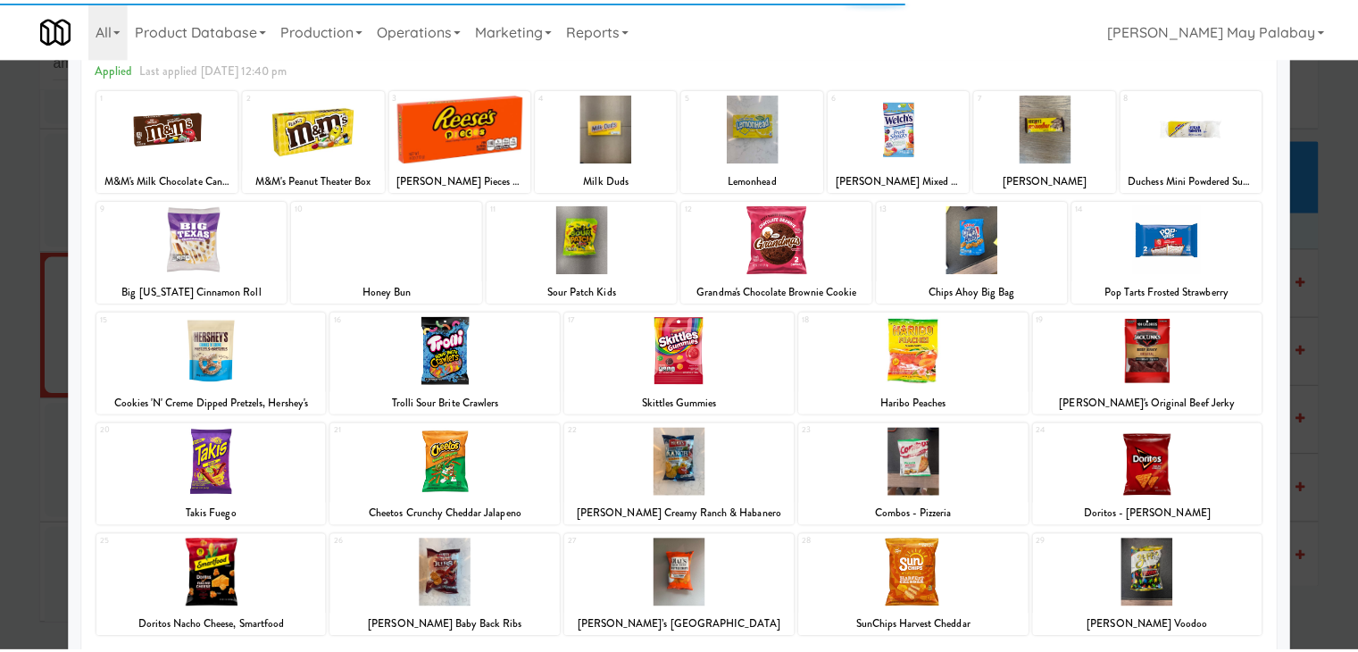
scroll to position [89, 0]
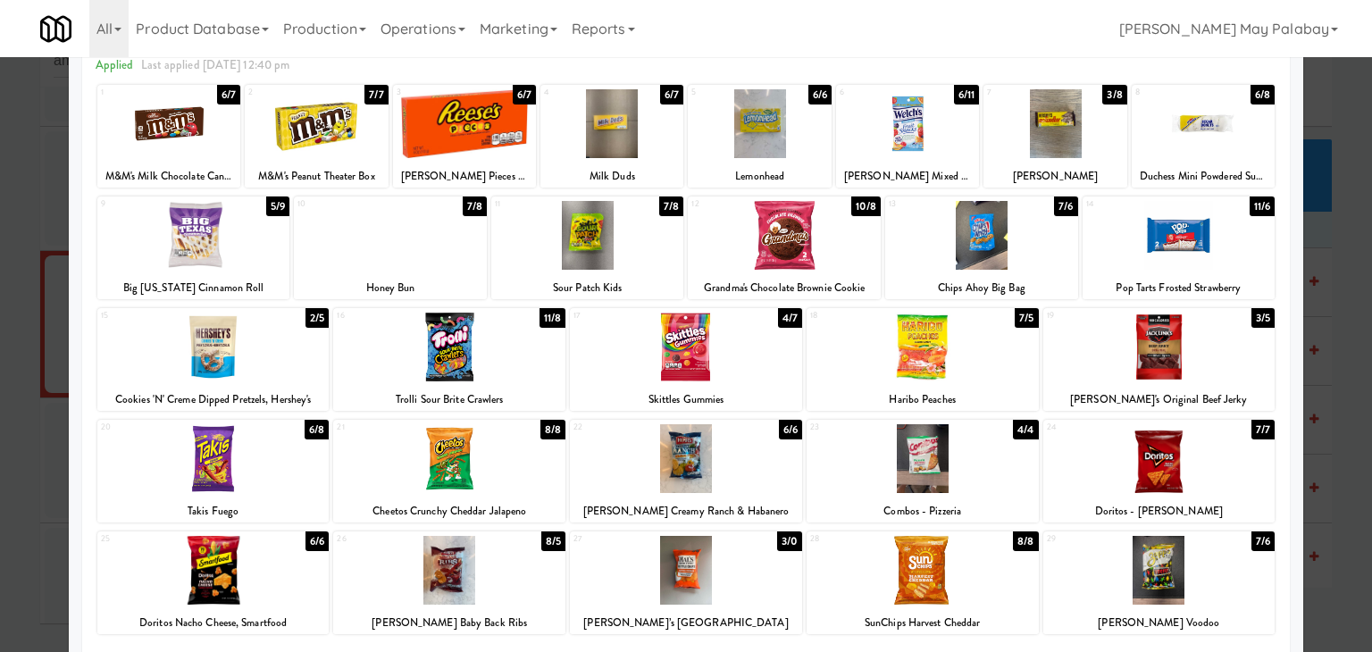
click at [1333, 312] on div at bounding box center [686, 326] width 1372 height 652
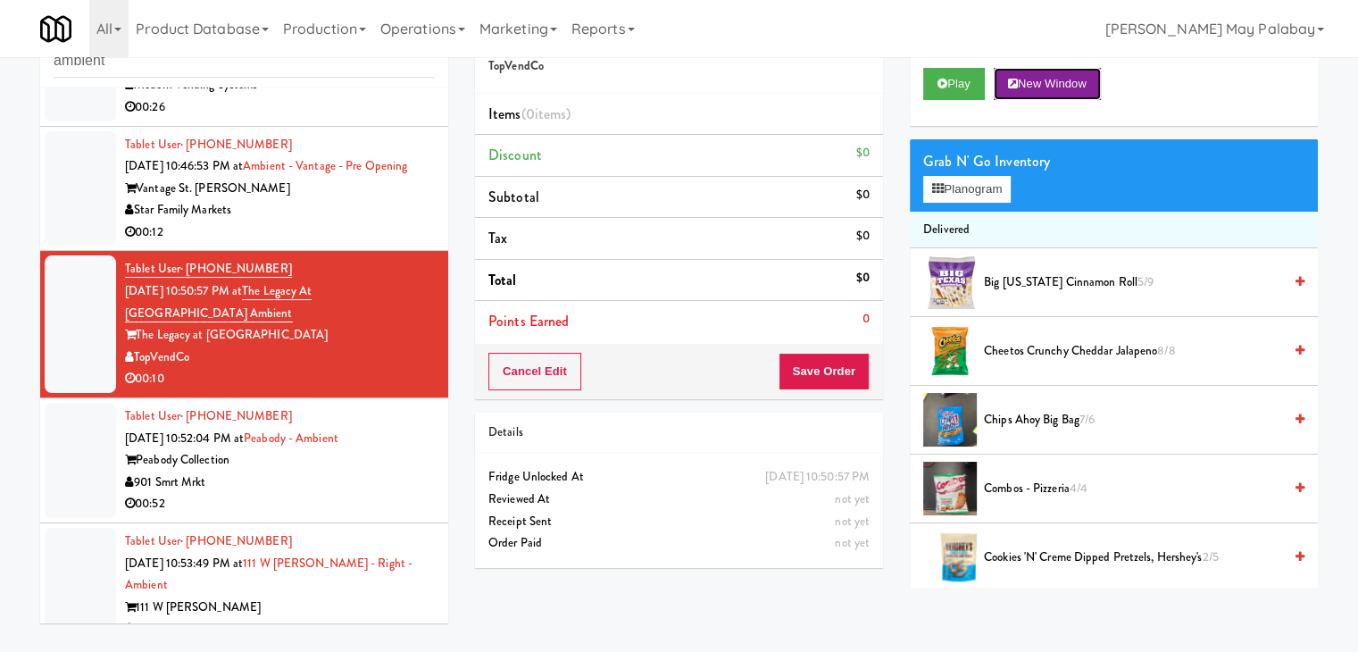
click at [1089, 88] on button "New Window" at bounding box center [1047, 84] width 107 height 32
click at [957, 201] on button "Planogram" at bounding box center [968, 189] width 88 height 27
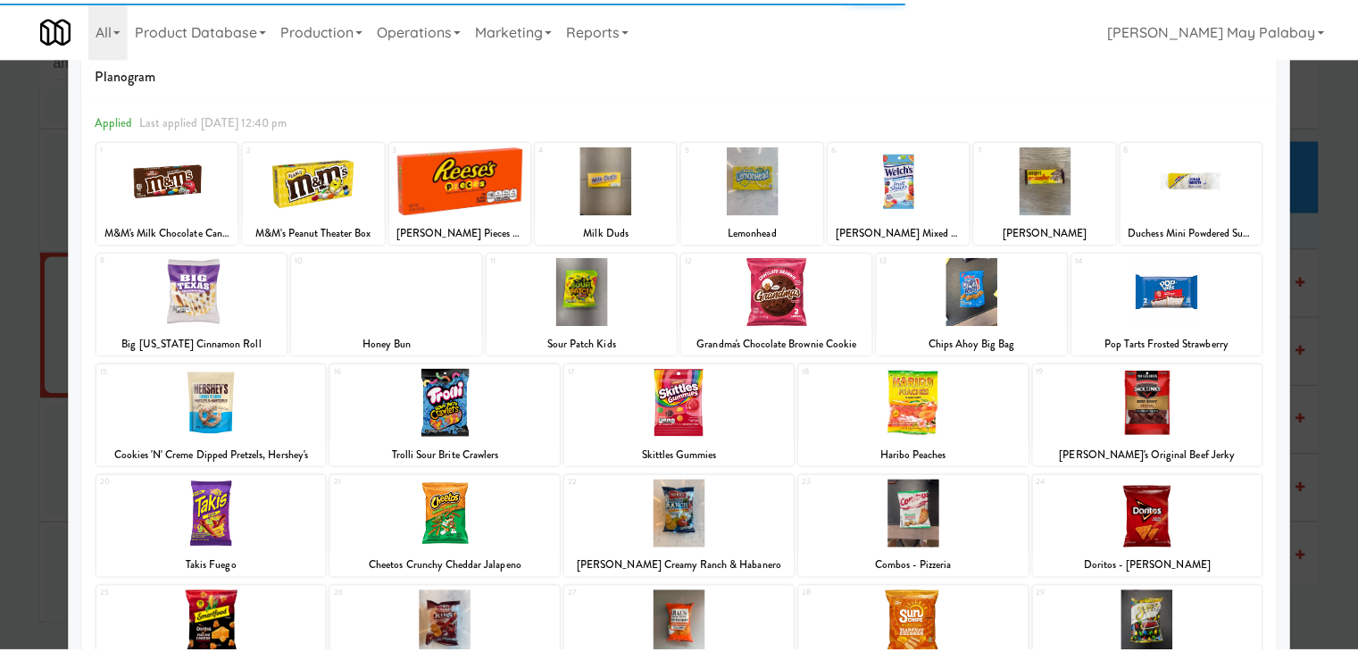
scroll to position [89, 0]
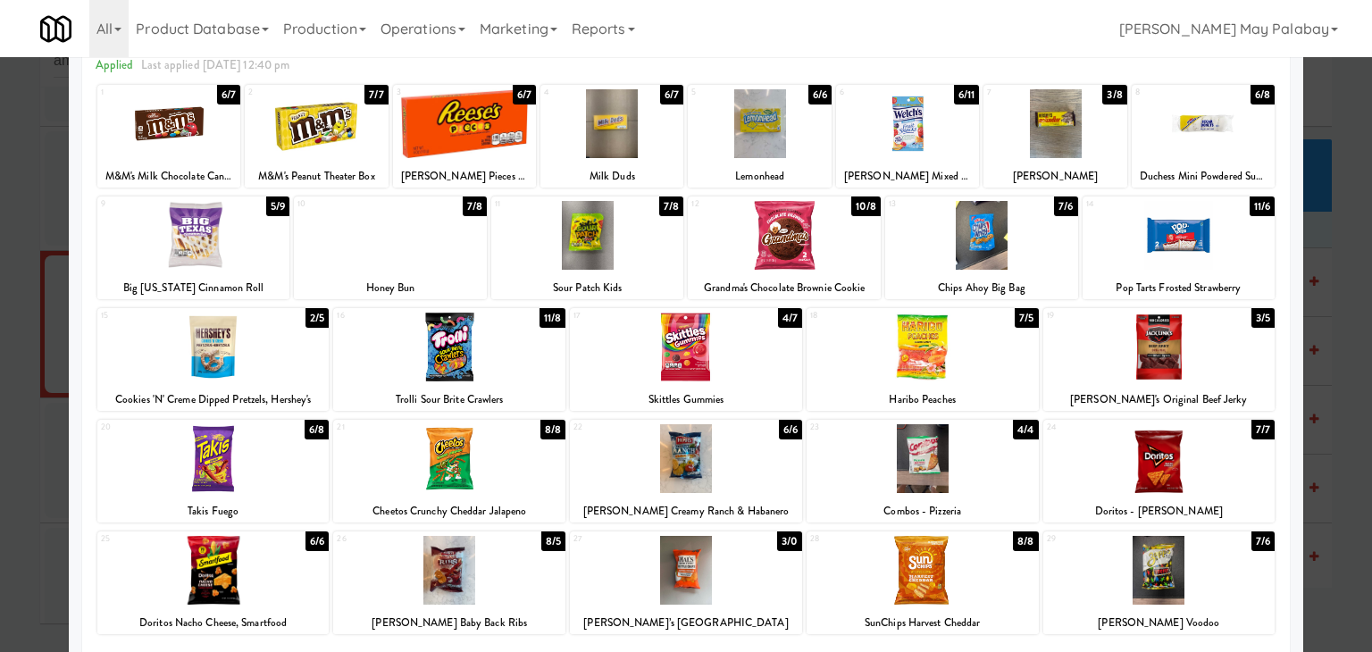
click at [397, 262] on div at bounding box center [390, 235] width 193 height 69
click at [1318, 298] on div at bounding box center [686, 326] width 1372 height 652
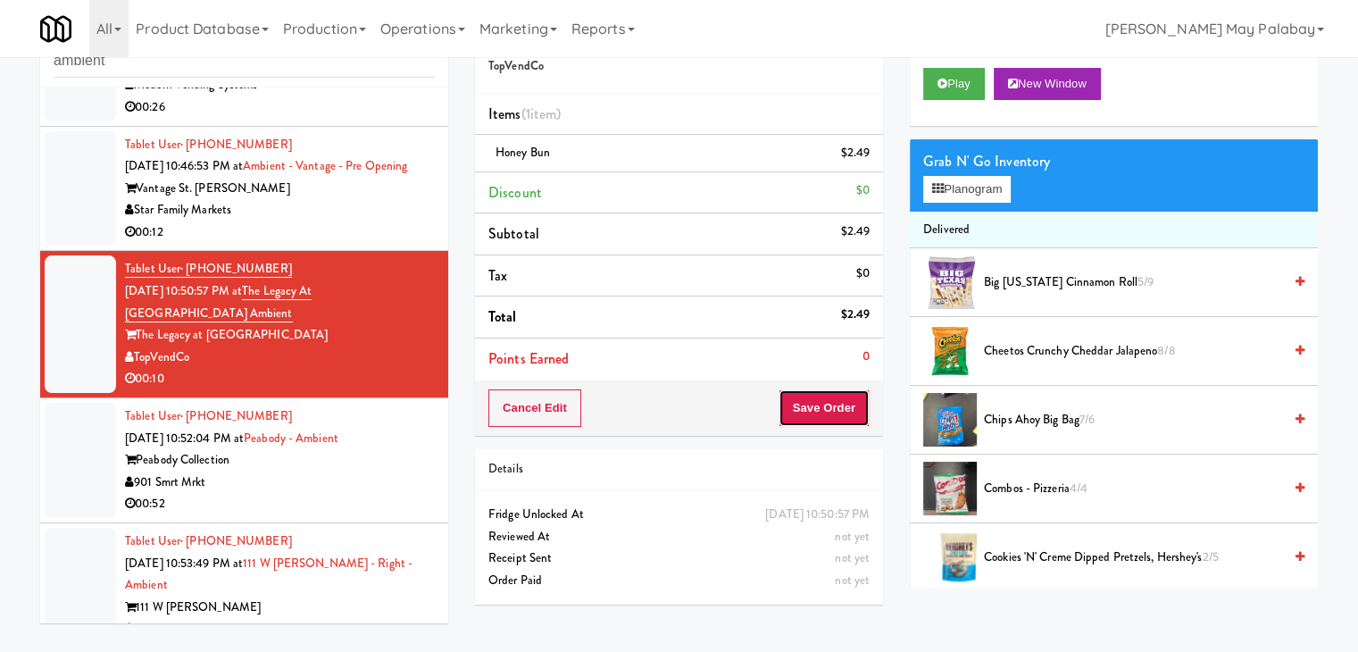
click at [824, 406] on button "Save Order" at bounding box center [824, 408] width 91 height 38
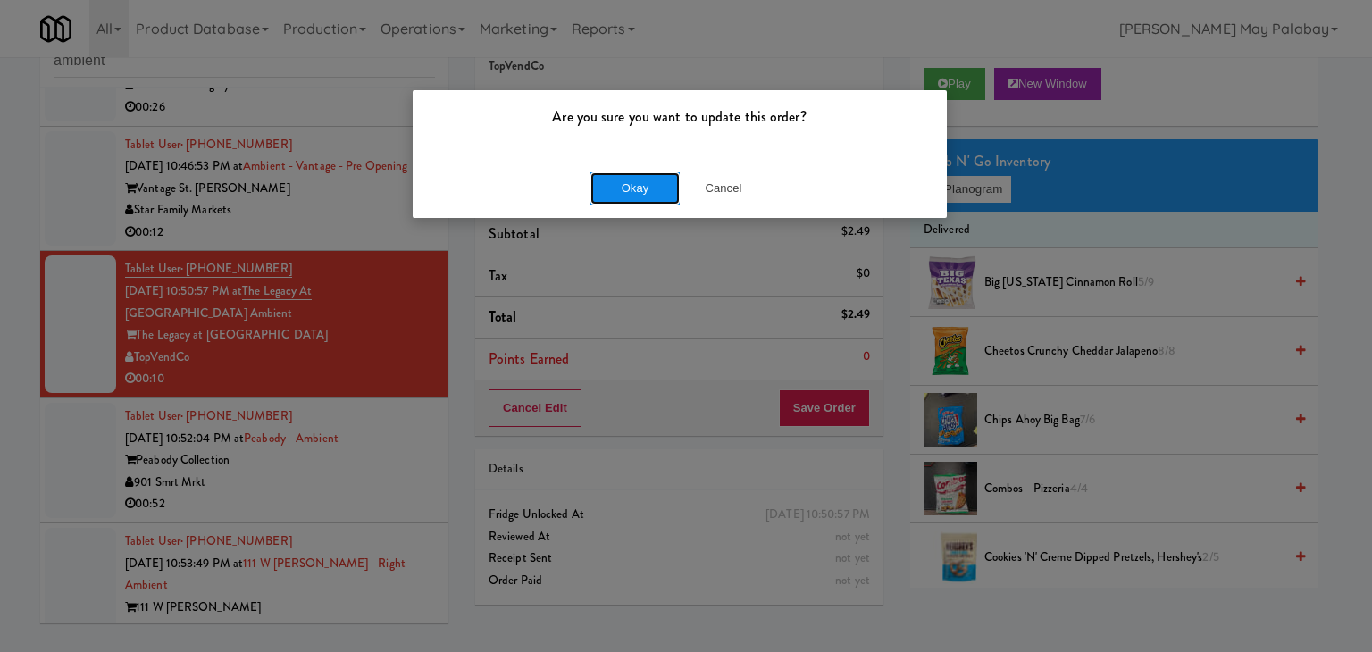
click at [605, 184] on button "Okay" at bounding box center [634, 188] width 89 height 32
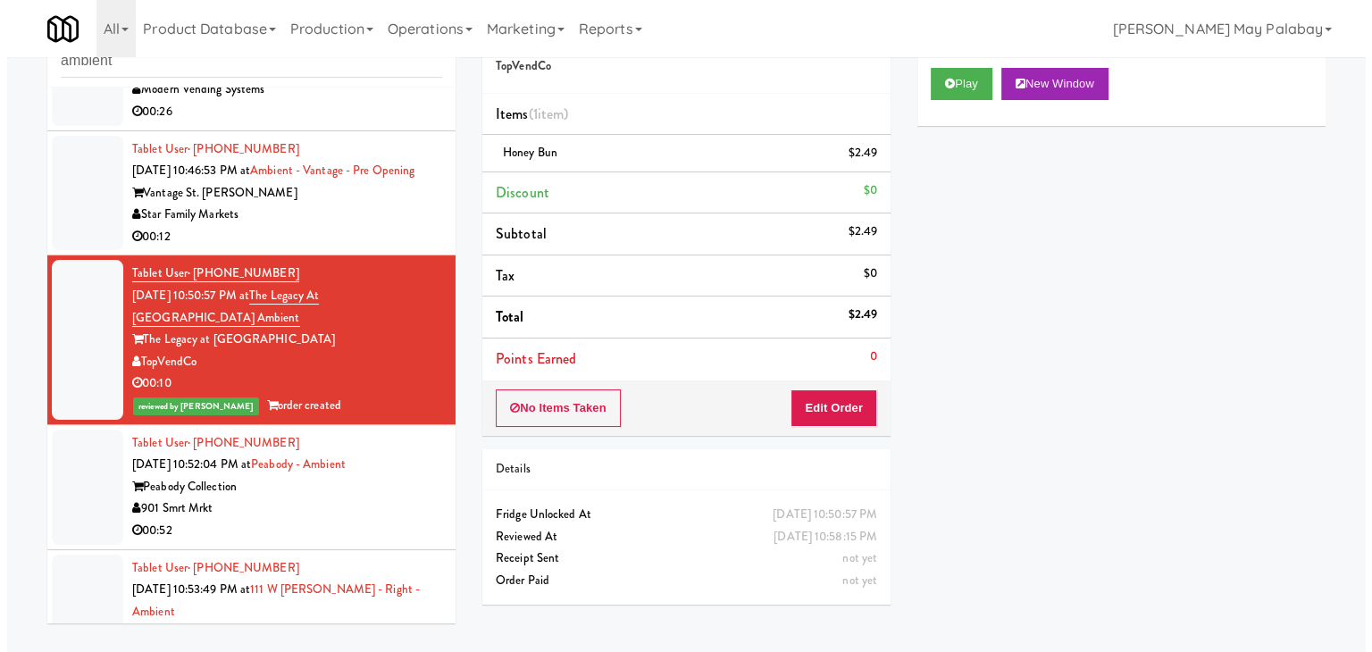
scroll to position [233, 0]
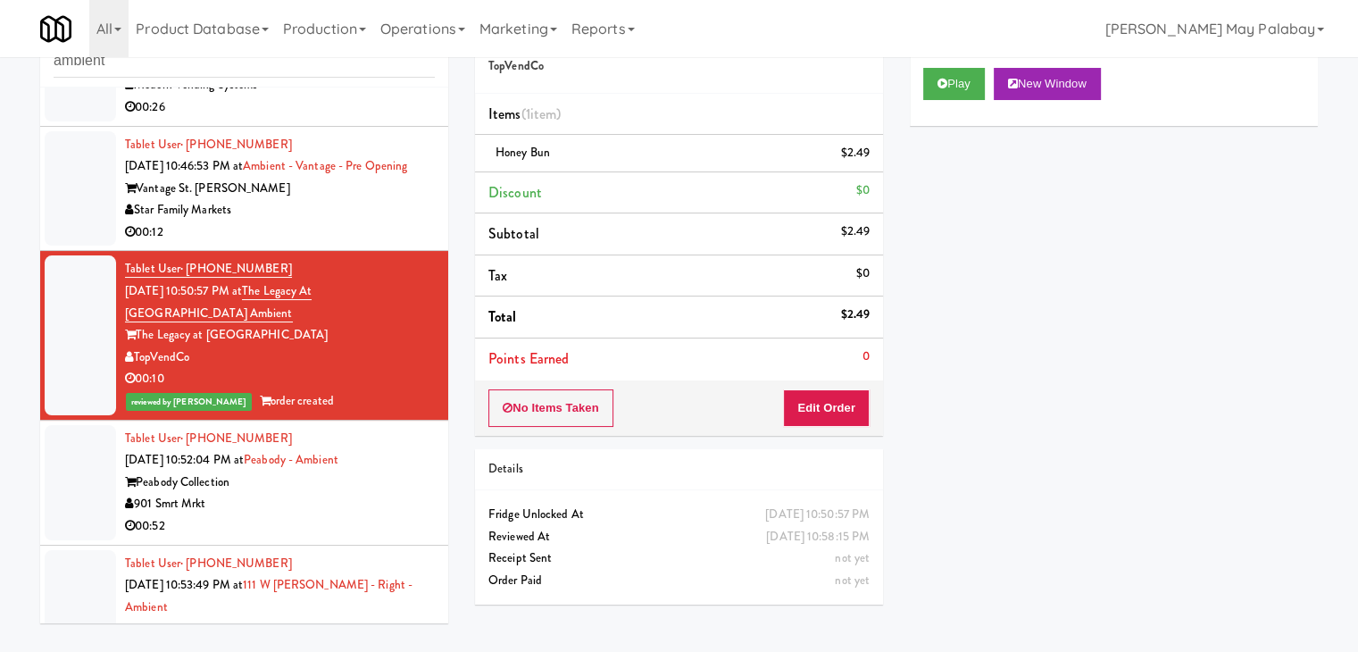
click at [325, 515] on div "901 Smrt Mrkt" at bounding box center [280, 504] width 310 height 22
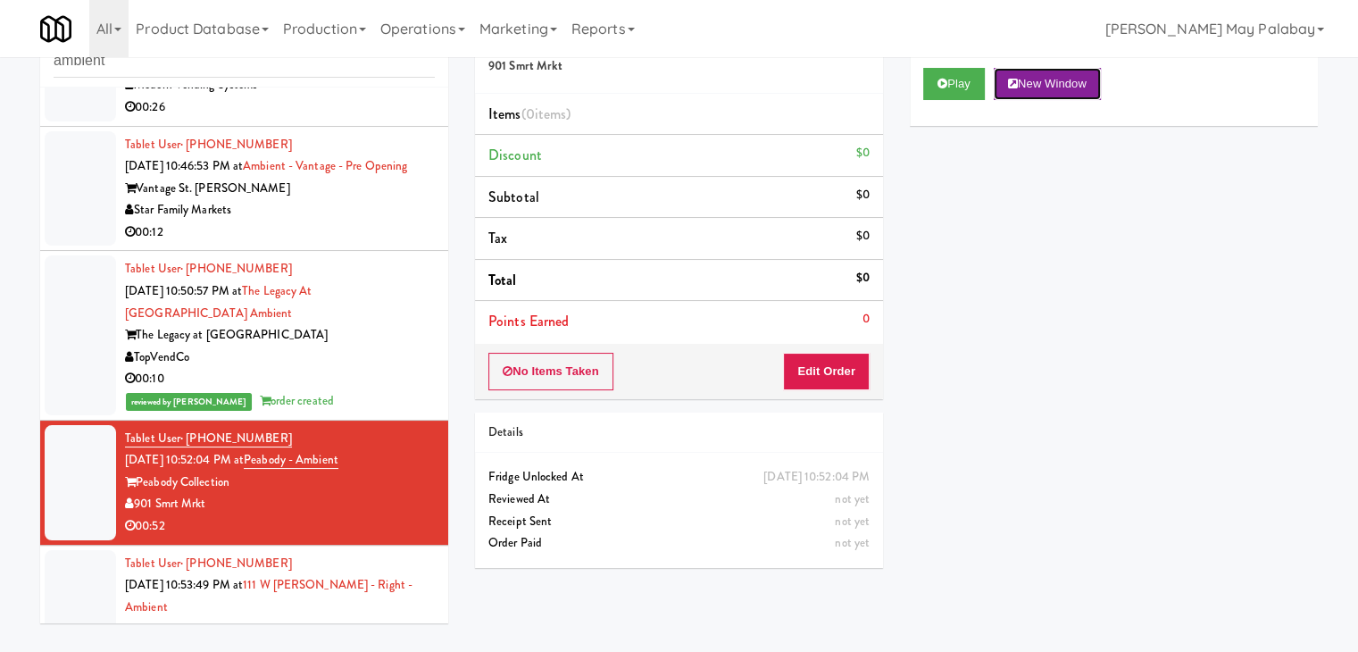
click at [1036, 79] on button "New Window" at bounding box center [1047, 84] width 107 height 32
click at [809, 369] on button "Edit Order" at bounding box center [826, 372] width 87 height 38
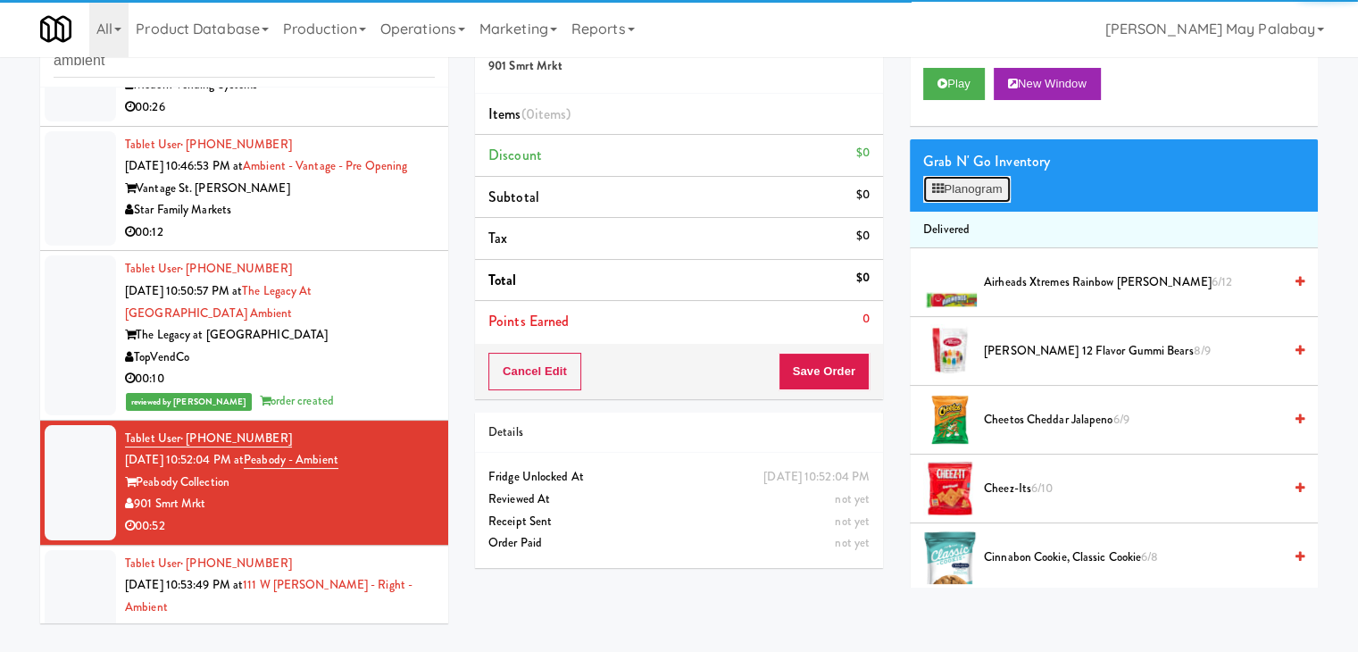
click at [957, 187] on button "Planogram" at bounding box center [968, 189] width 88 height 27
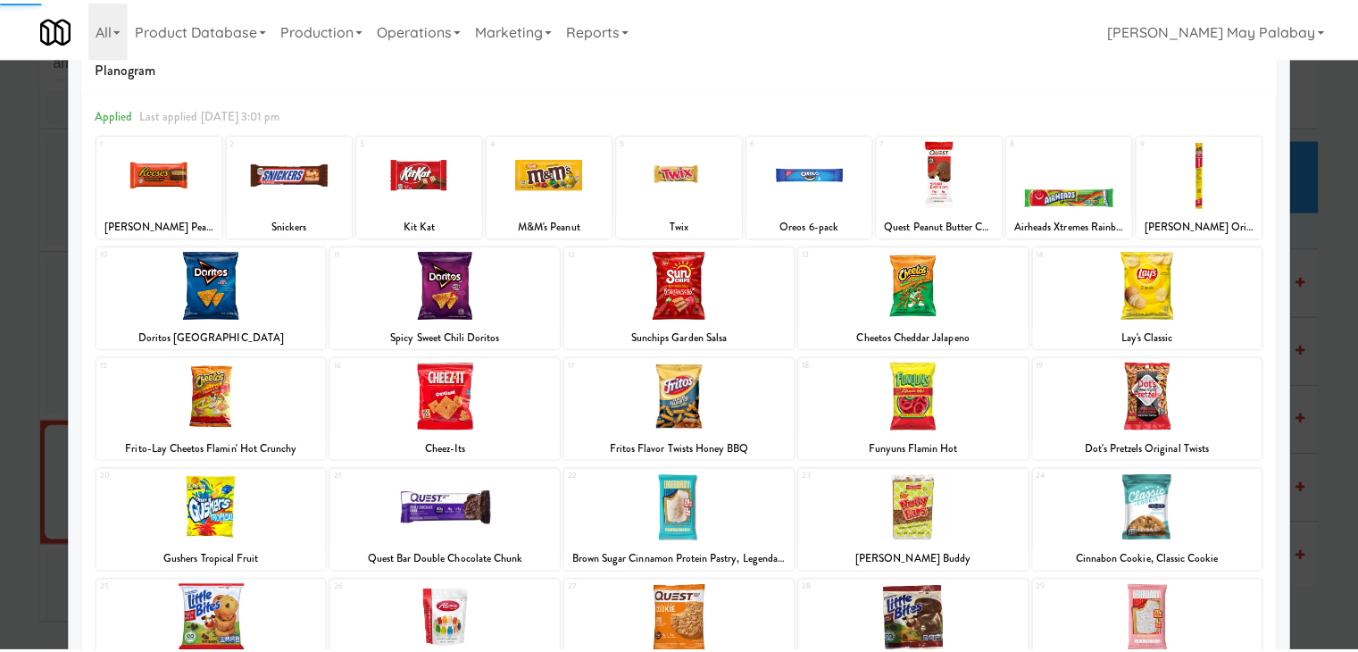
scroll to position [89, 0]
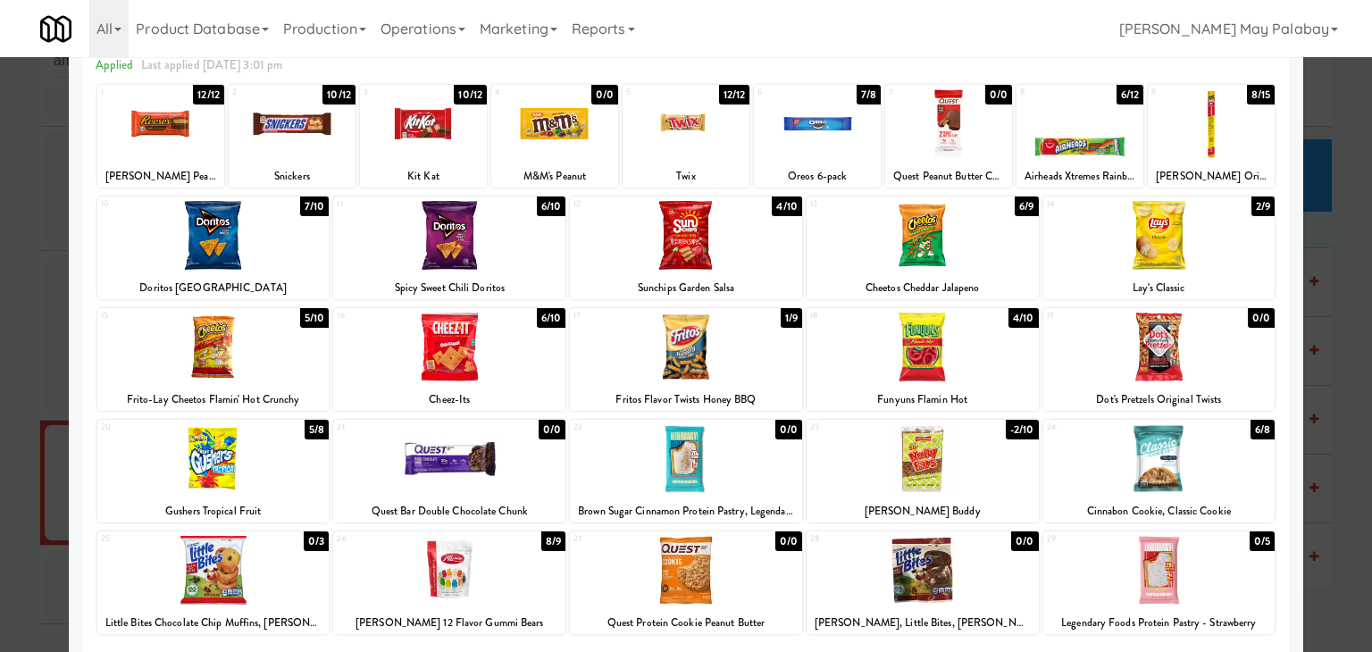
click at [982, 457] on div at bounding box center [923, 458] width 232 height 69
click at [1015, 474] on div at bounding box center [923, 458] width 232 height 69
click at [1334, 483] on div at bounding box center [686, 326] width 1372 height 652
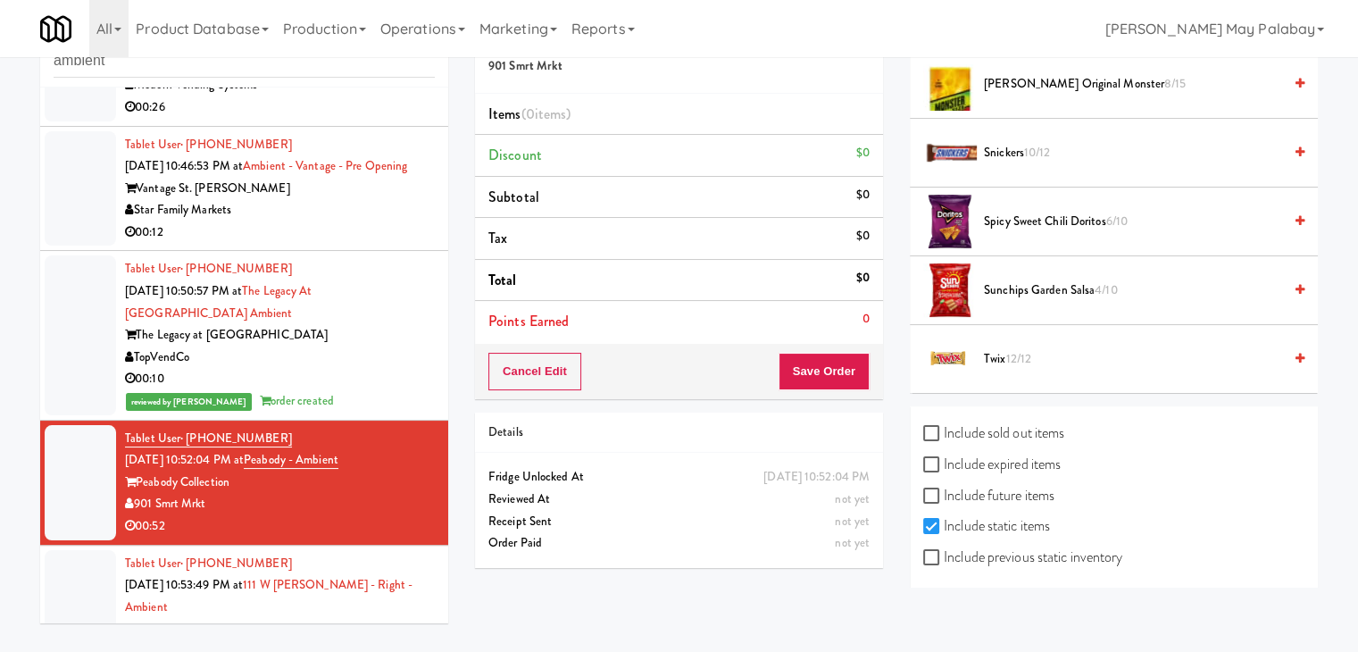
scroll to position [1170, 0]
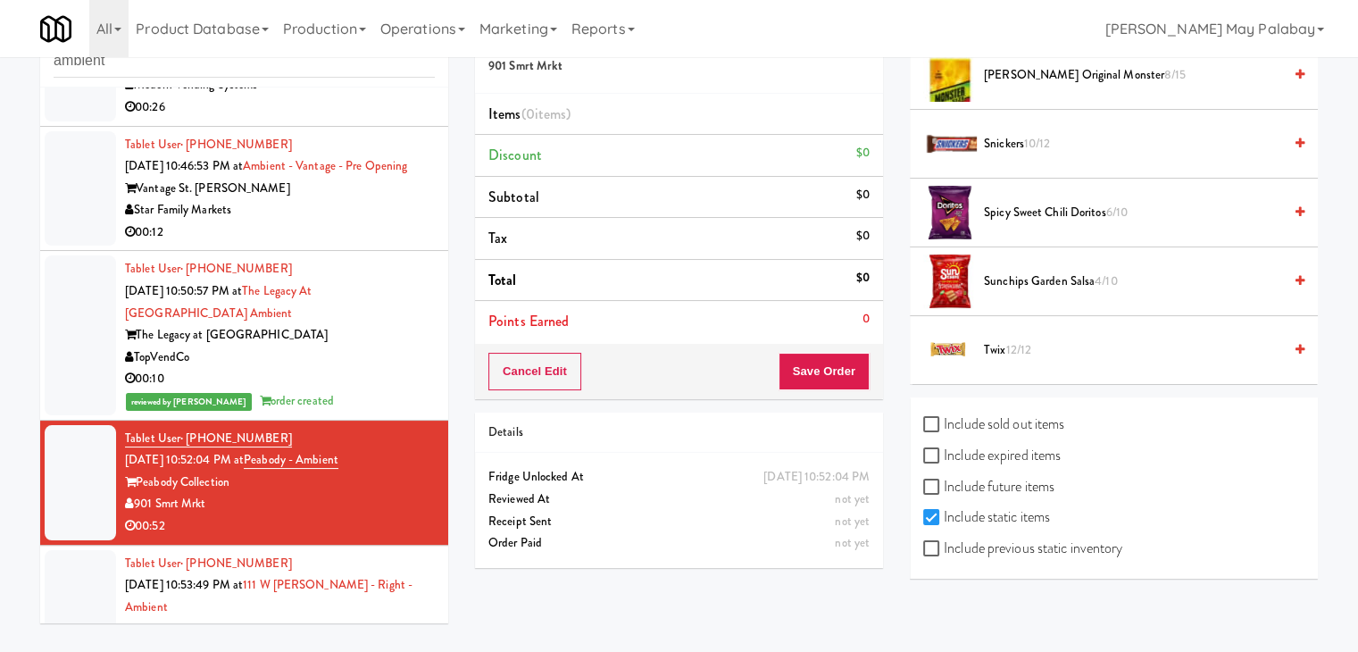
click at [1101, 542] on label "Include previous static inventory" at bounding box center [1023, 548] width 199 height 27
click at [944, 542] on input "Include previous static inventory" at bounding box center [934, 549] width 21 height 14
checkbox input "true"
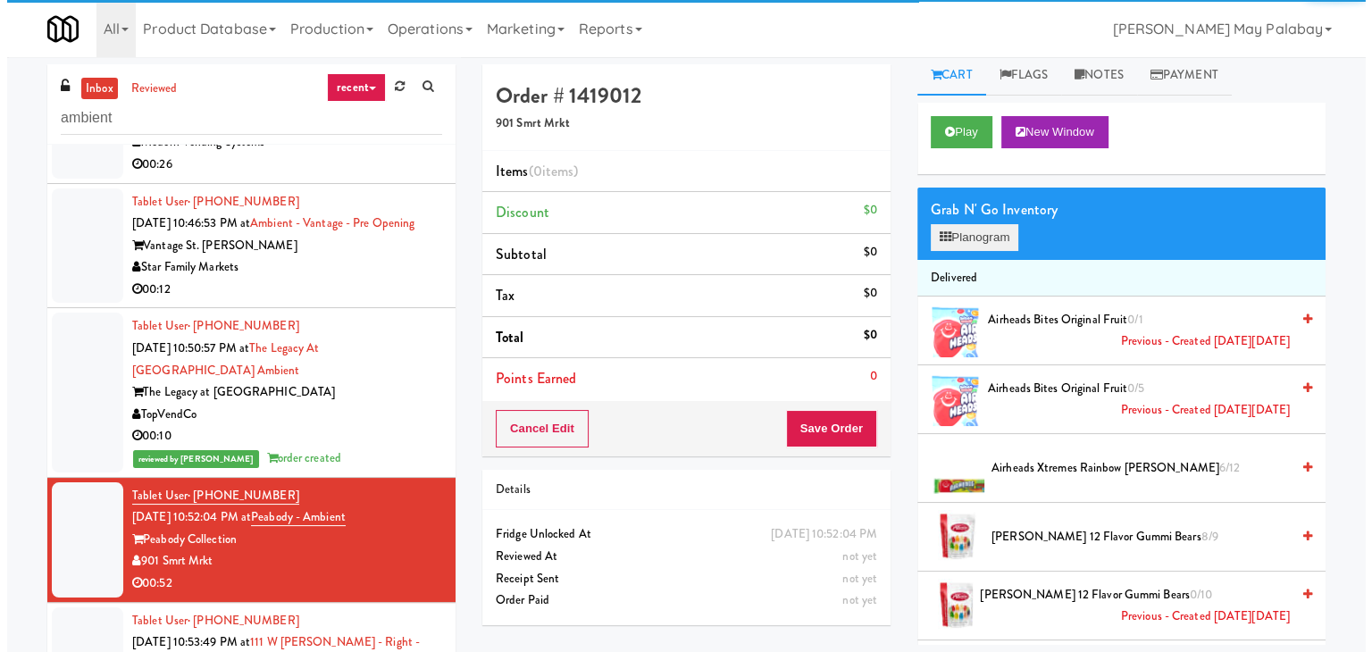
scroll to position [0, 0]
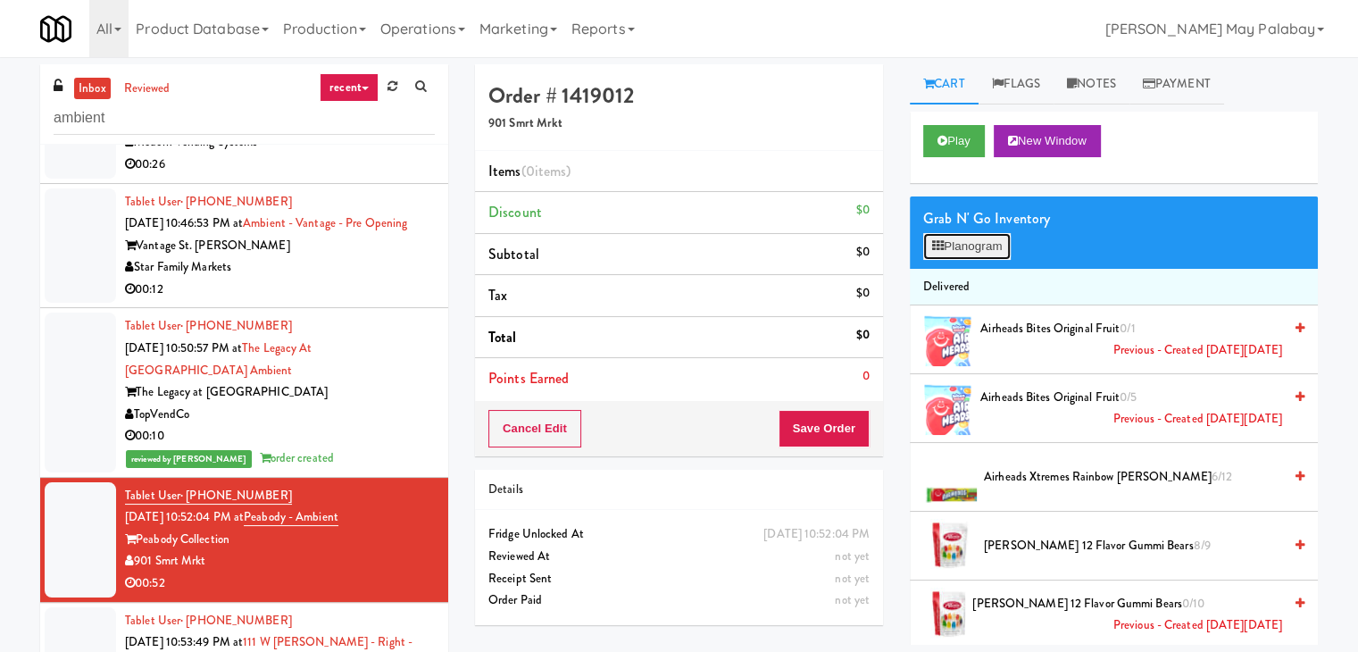
click at [952, 245] on button "Planogram" at bounding box center [968, 246] width 88 height 27
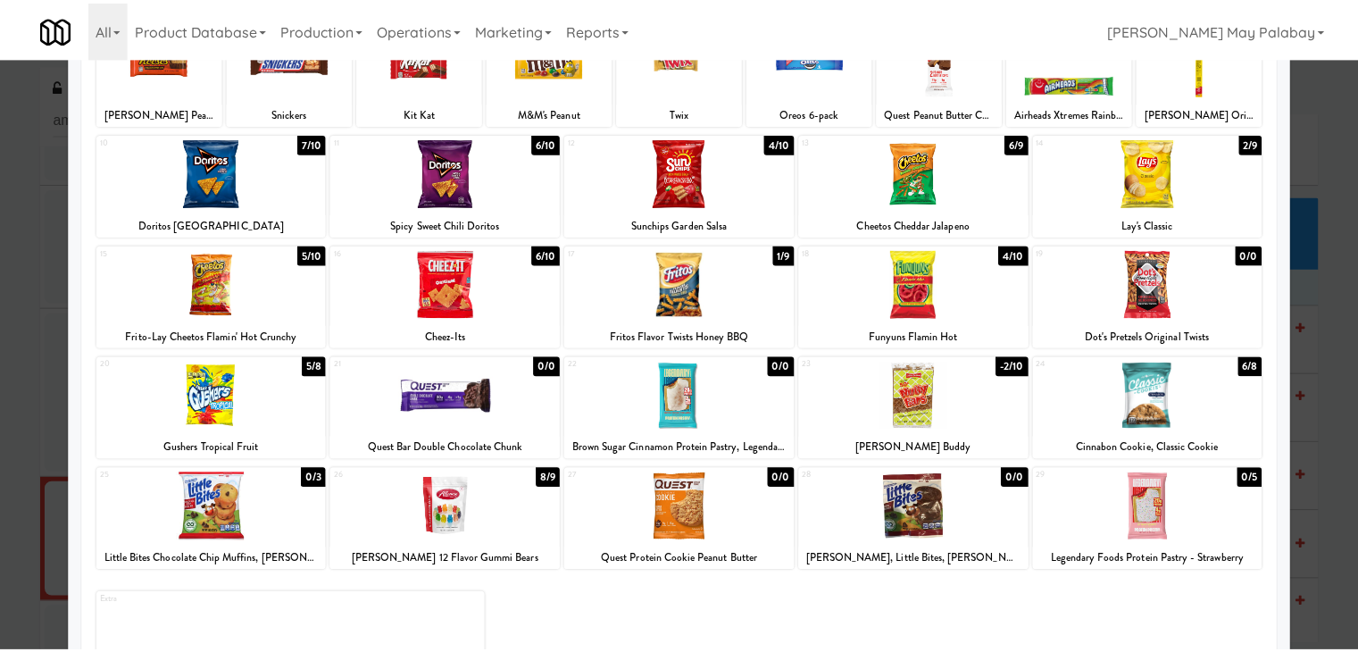
scroll to position [225, 0]
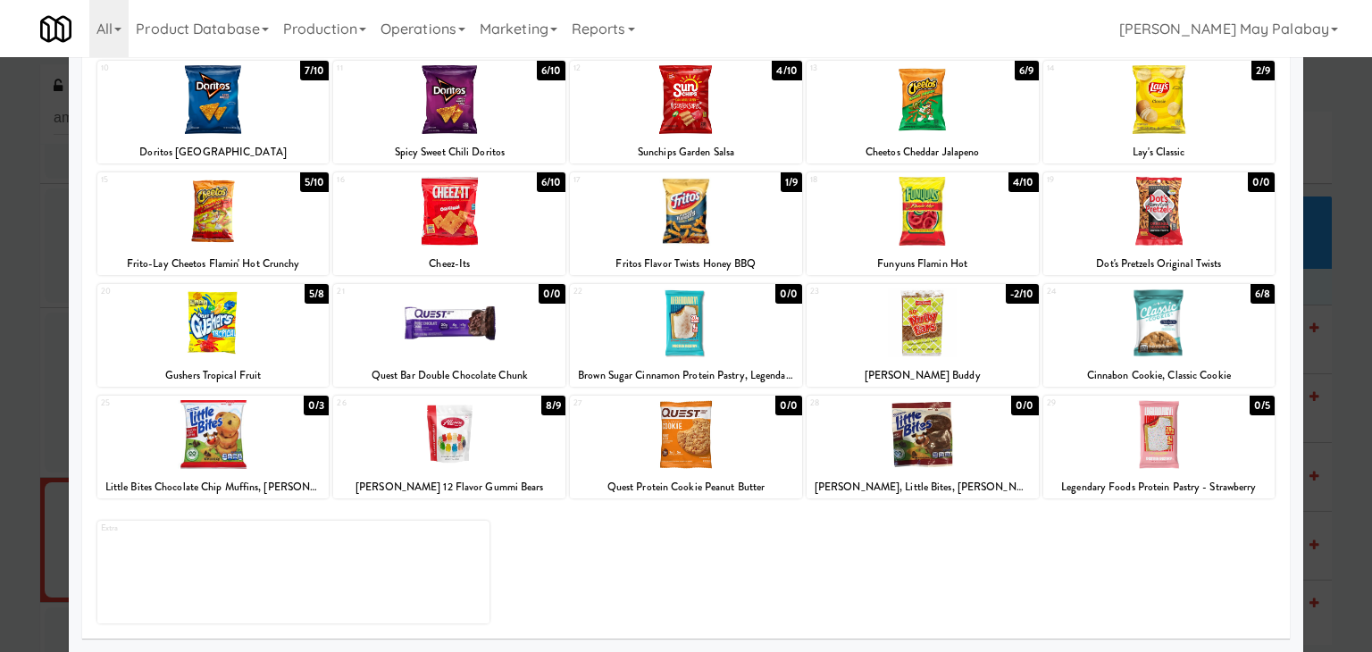
click at [1009, 363] on div "23 -2/10 Little Debbie Nutty Buddy" at bounding box center [923, 335] width 232 height 103
click at [316, 226] on div at bounding box center [213, 211] width 232 height 69
click at [1319, 309] on div at bounding box center [686, 326] width 1372 height 652
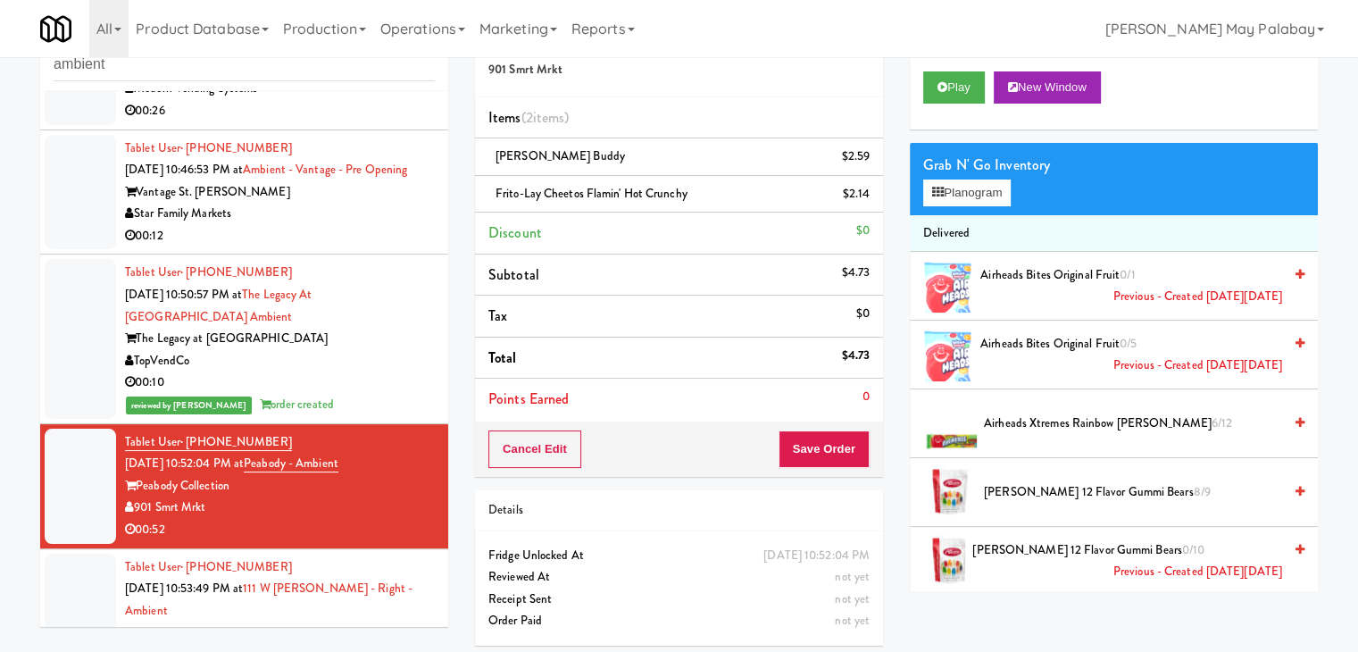
scroll to position [59, 0]
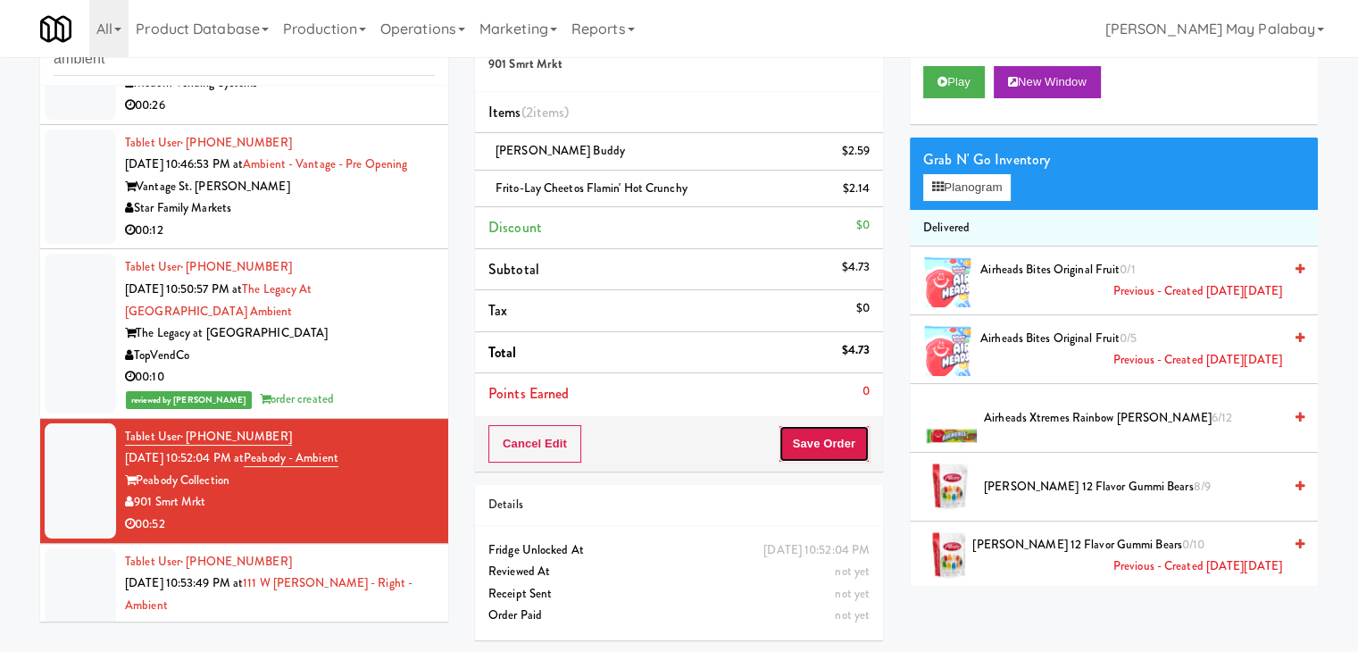
click at [838, 432] on button "Save Order" at bounding box center [824, 444] width 91 height 38
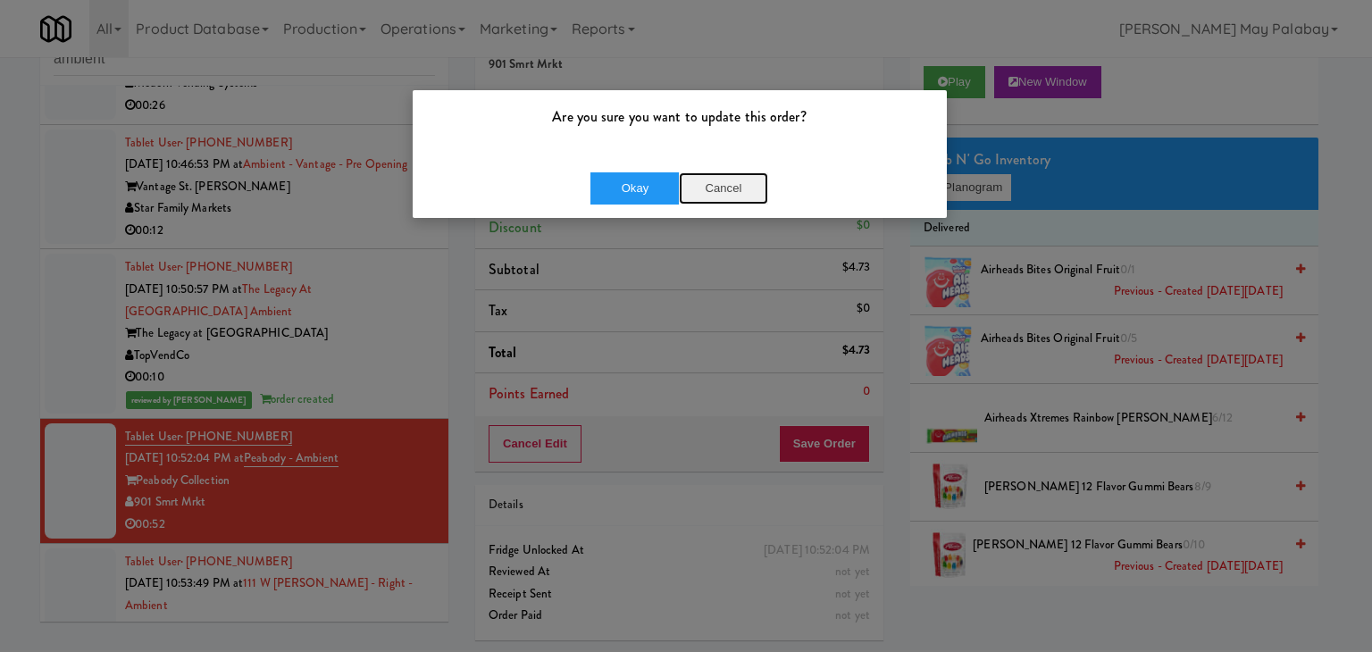
click at [741, 184] on button "Cancel" at bounding box center [723, 188] width 89 height 32
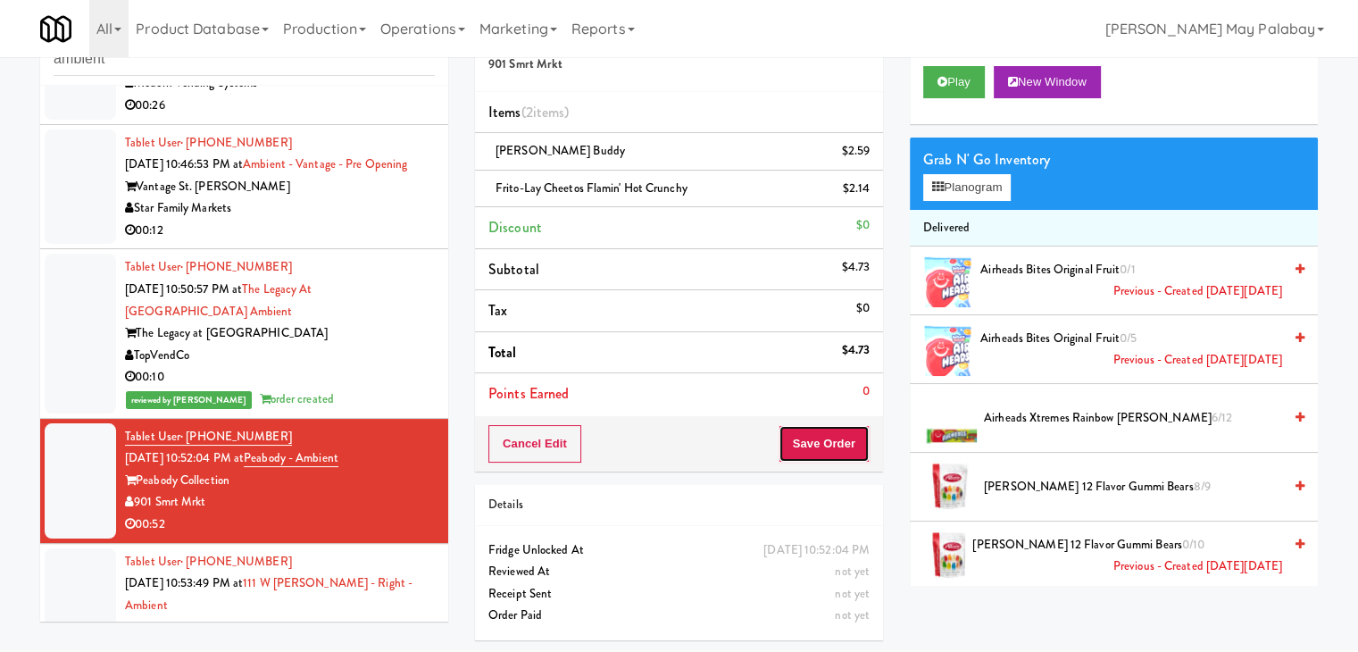
click at [838, 437] on button "Save Order" at bounding box center [824, 444] width 91 height 38
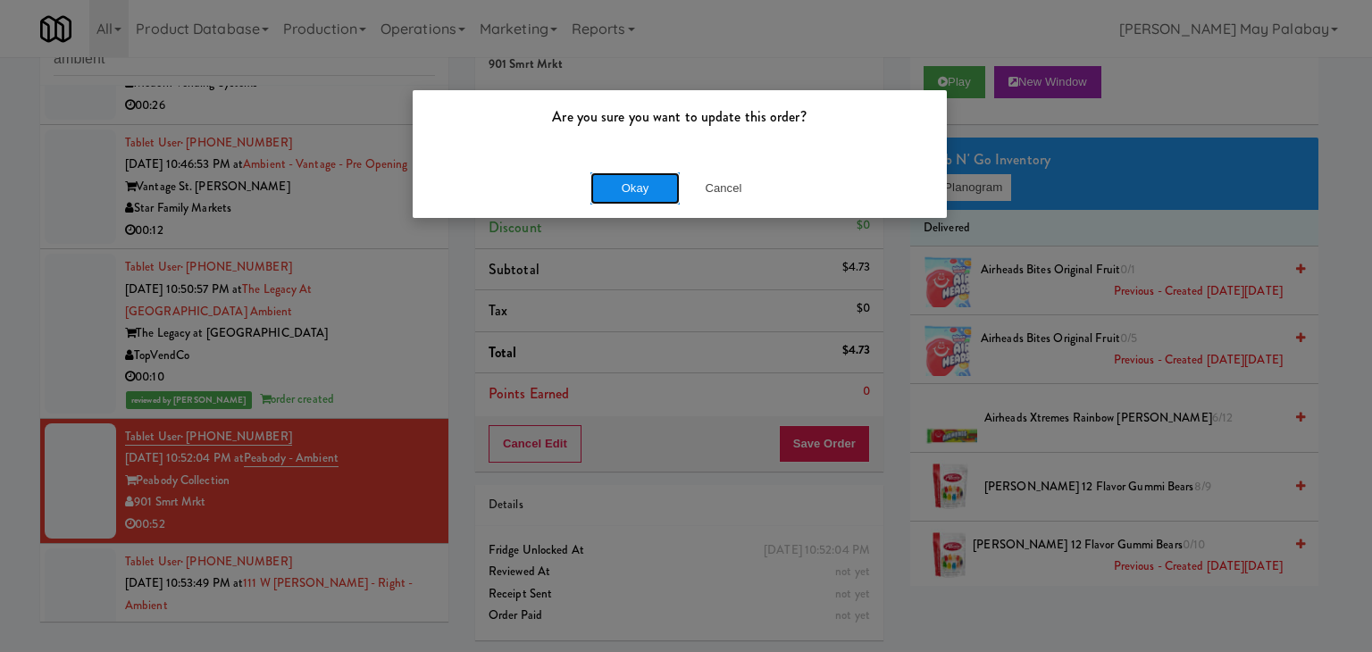
click at [665, 190] on button "Okay" at bounding box center [634, 188] width 89 height 32
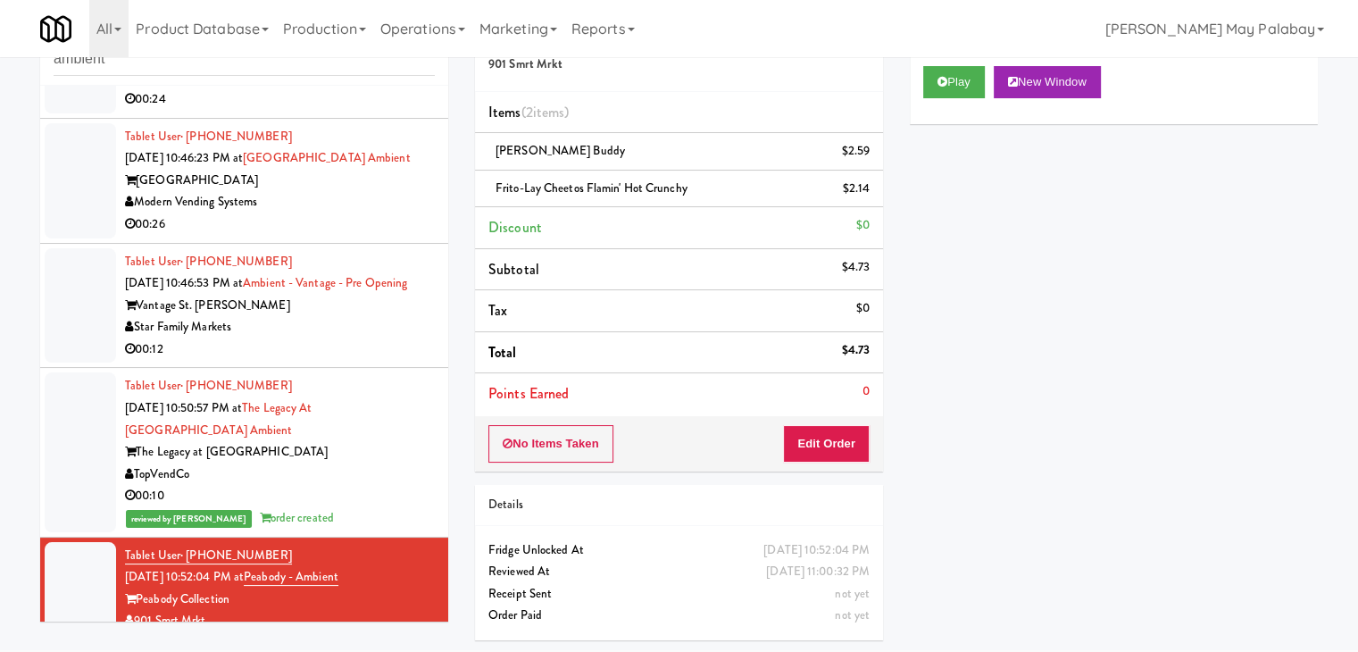
scroll to position [89, 0]
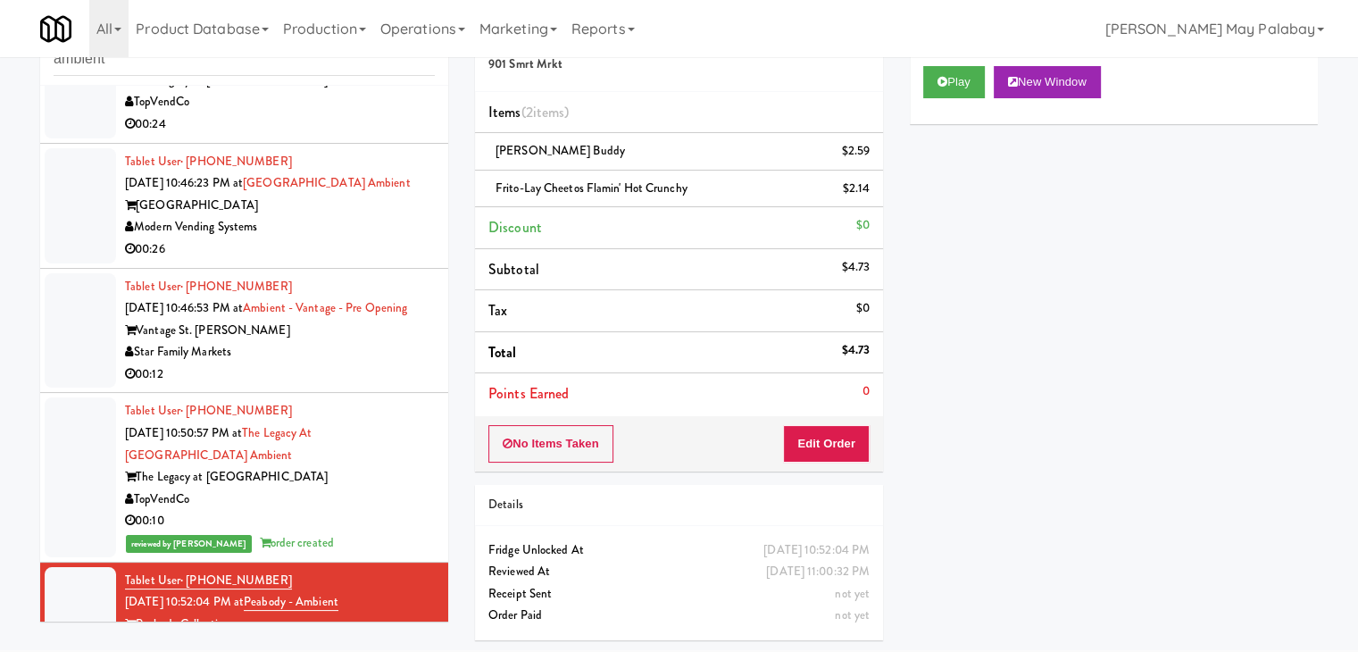
click at [296, 384] on div "00:12" at bounding box center [280, 375] width 310 height 22
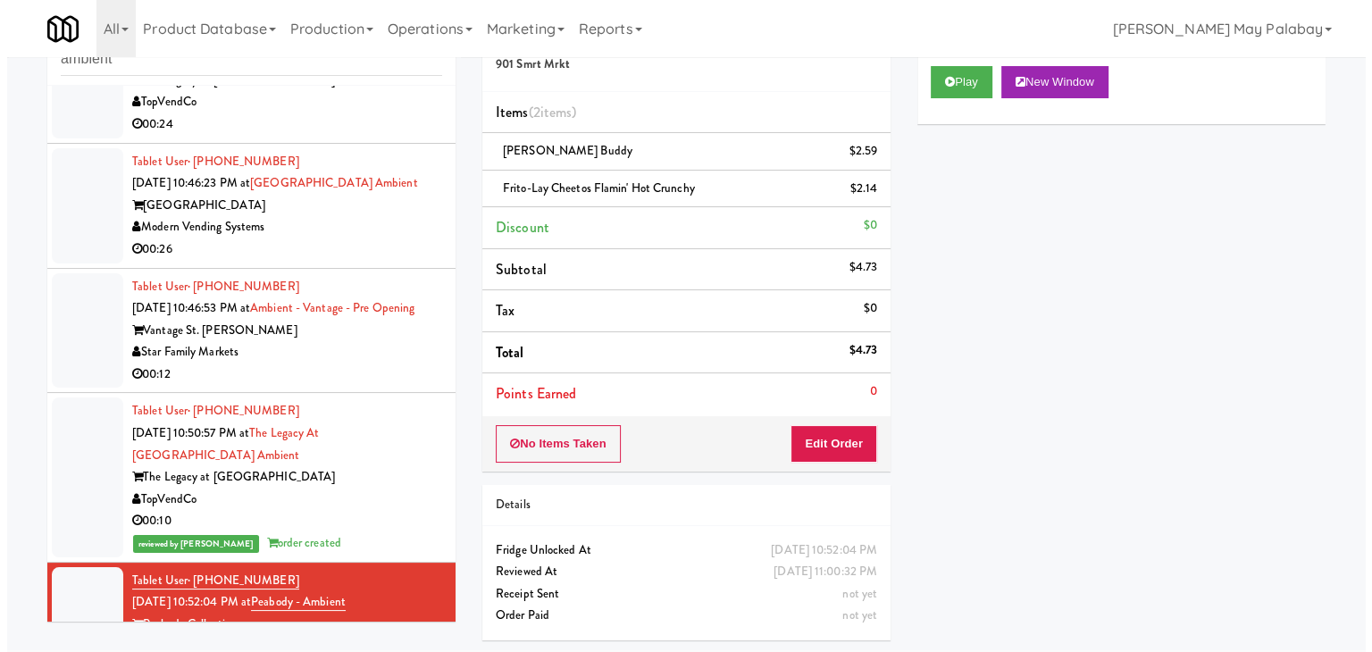
scroll to position [57, 0]
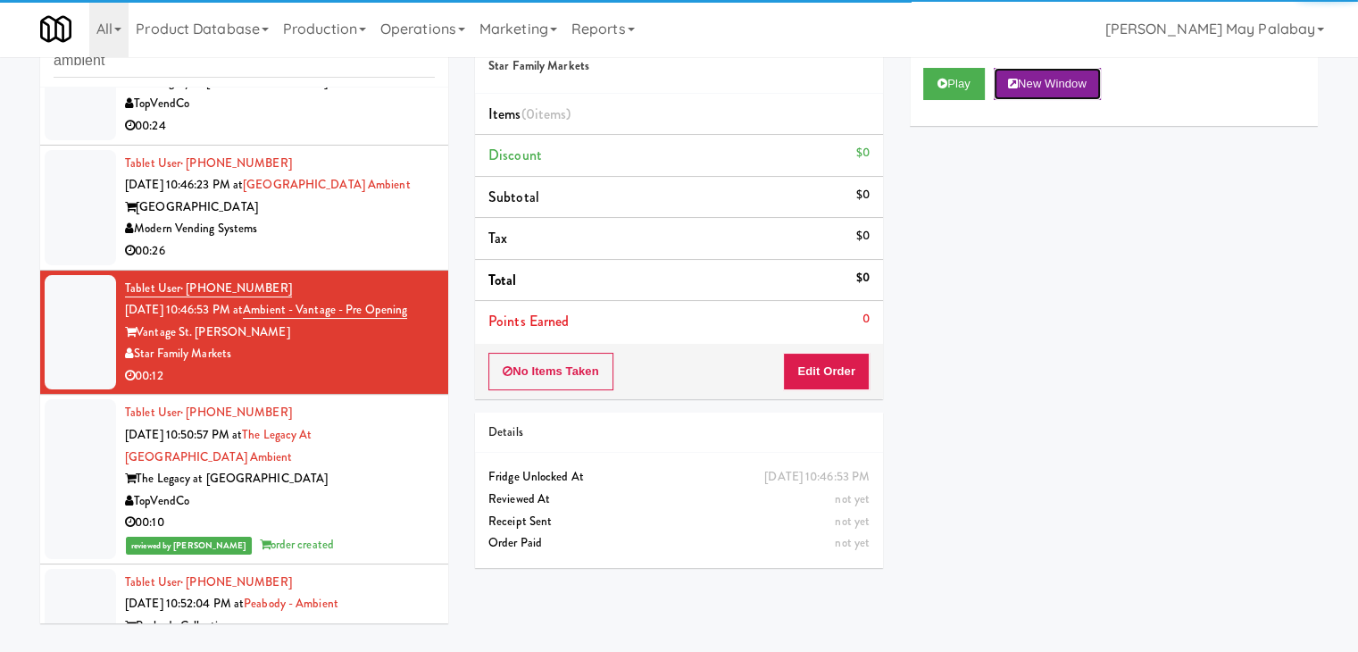
click at [1086, 82] on button "New Window" at bounding box center [1047, 84] width 107 height 32
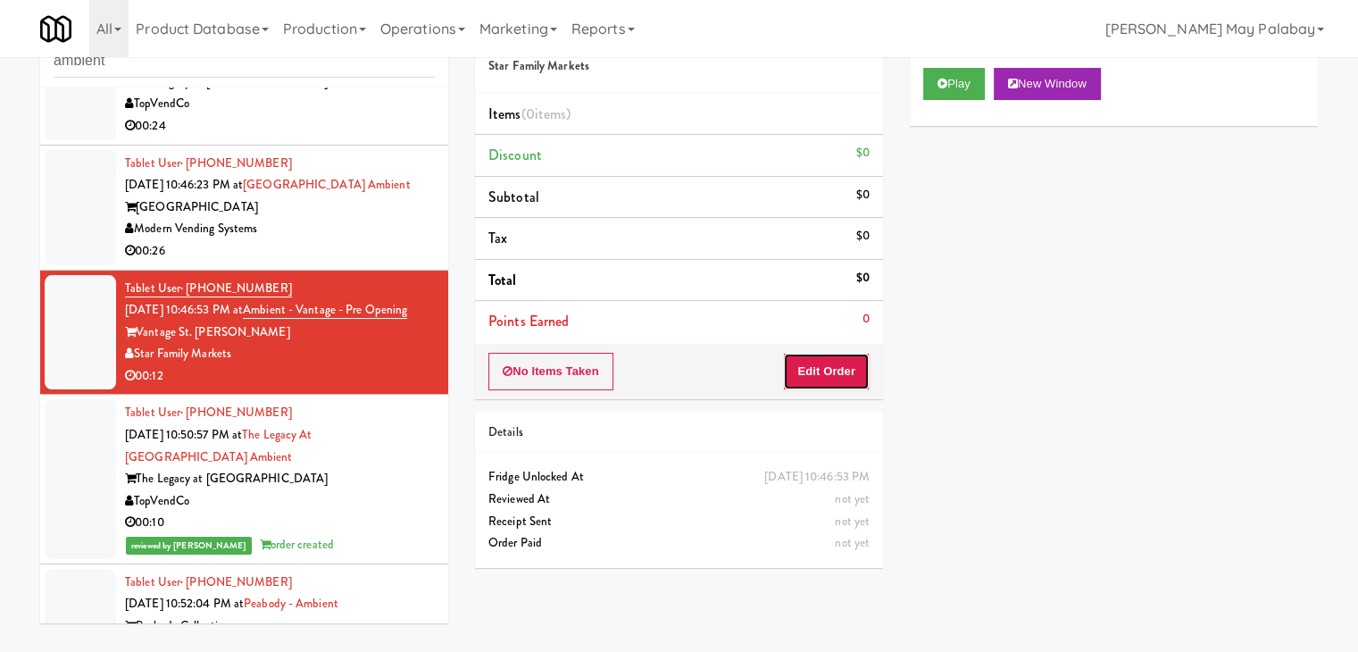
click at [810, 365] on button "Edit Order" at bounding box center [826, 372] width 87 height 38
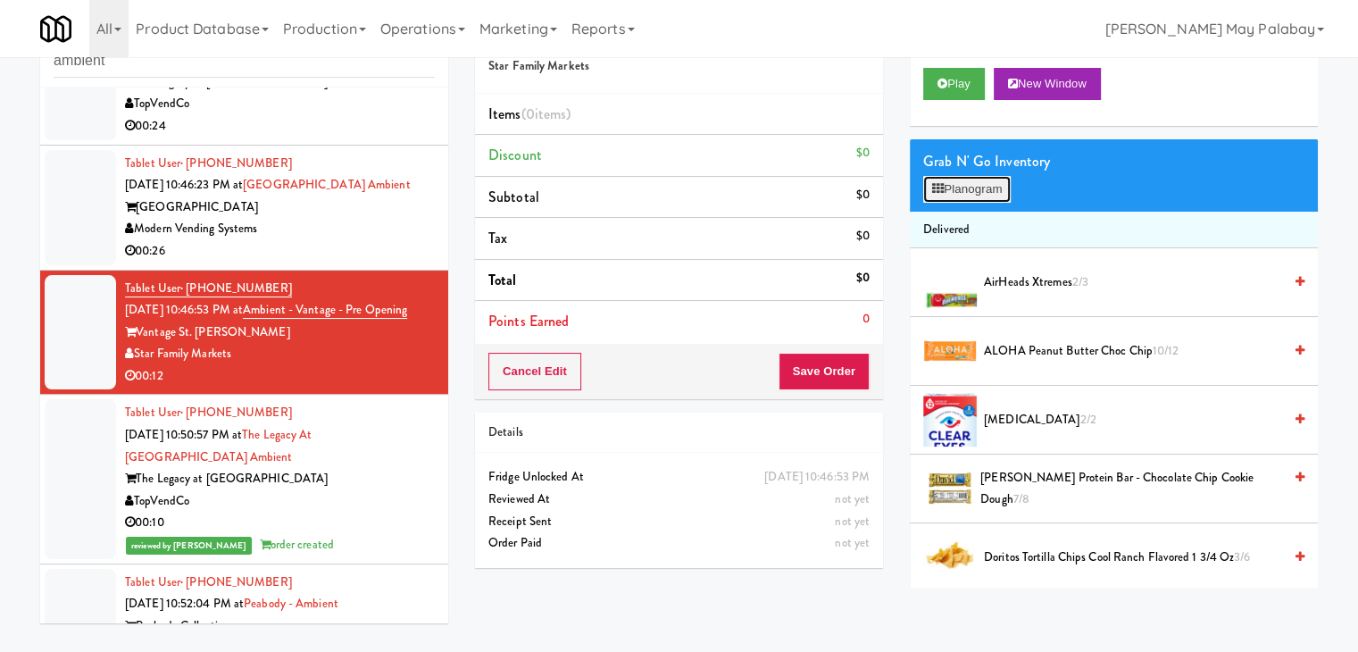
click at [992, 178] on button "Planogram" at bounding box center [968, 189] width 88 height 27
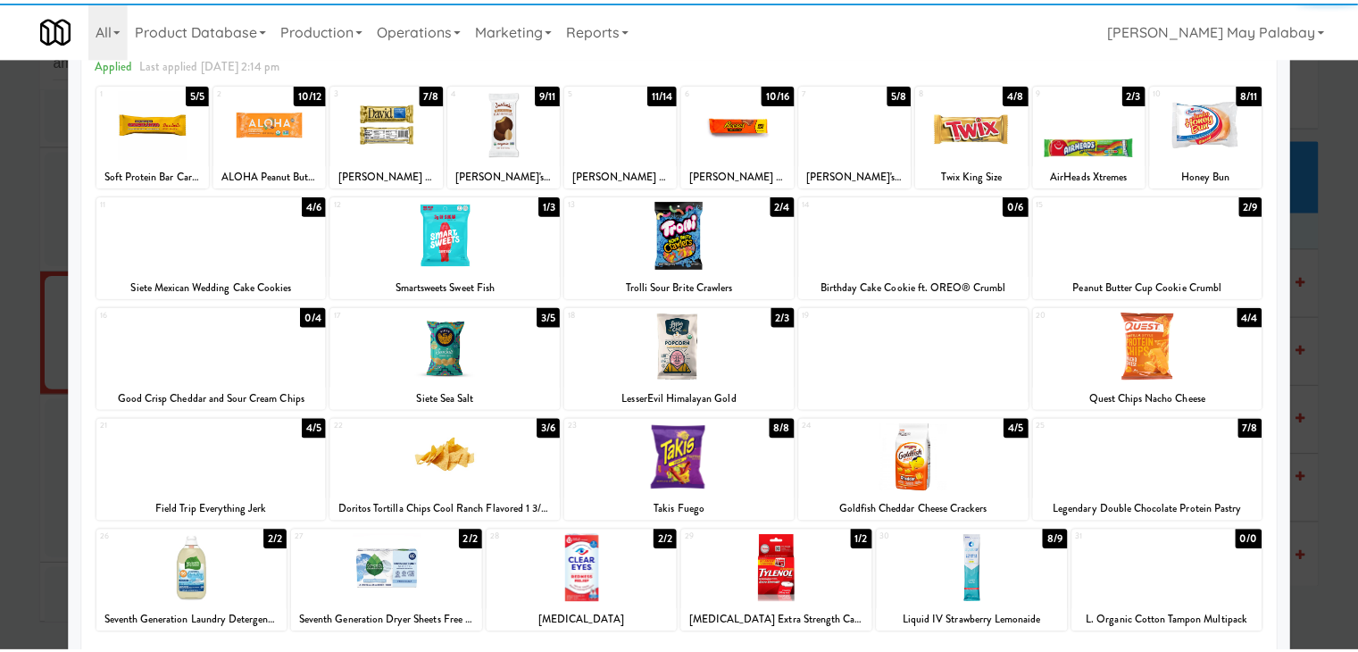
scroll to position [89, 0]
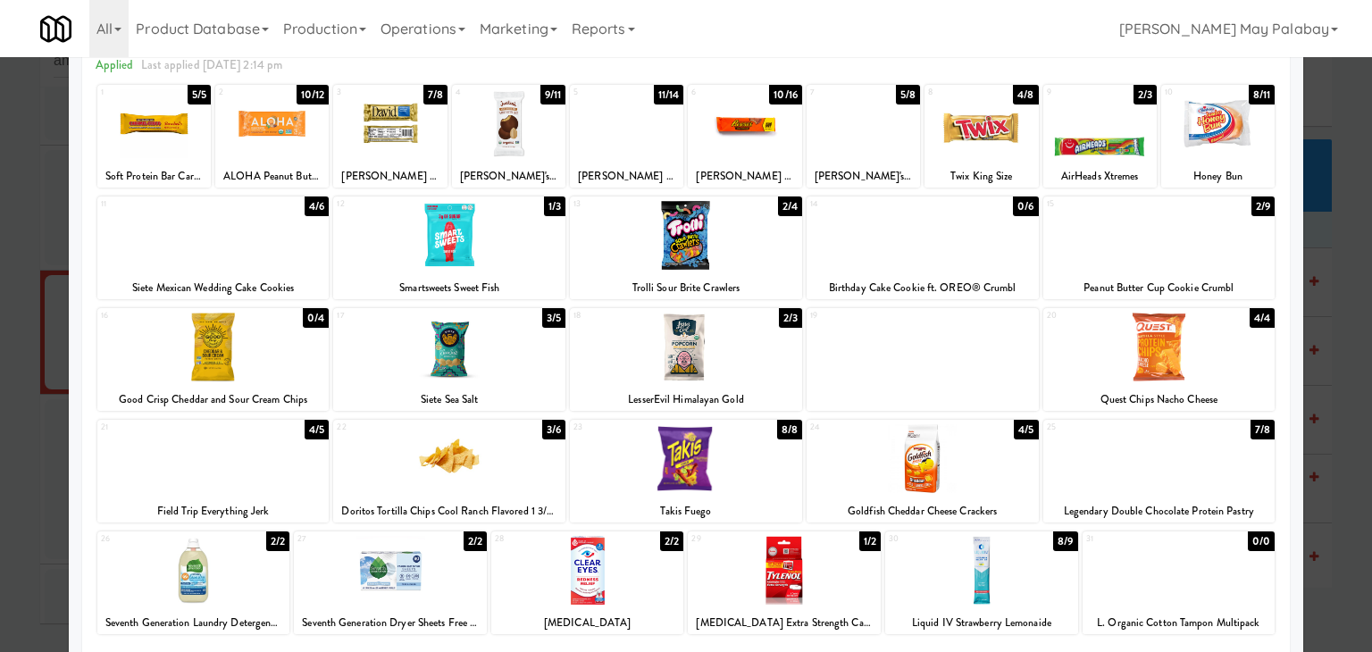
click at [1238, 146] on div at bounding box center [1217, 123] width 113 height 69
click at [1329, 242] on div at bounding box center [686, 326] width 1372 height 652
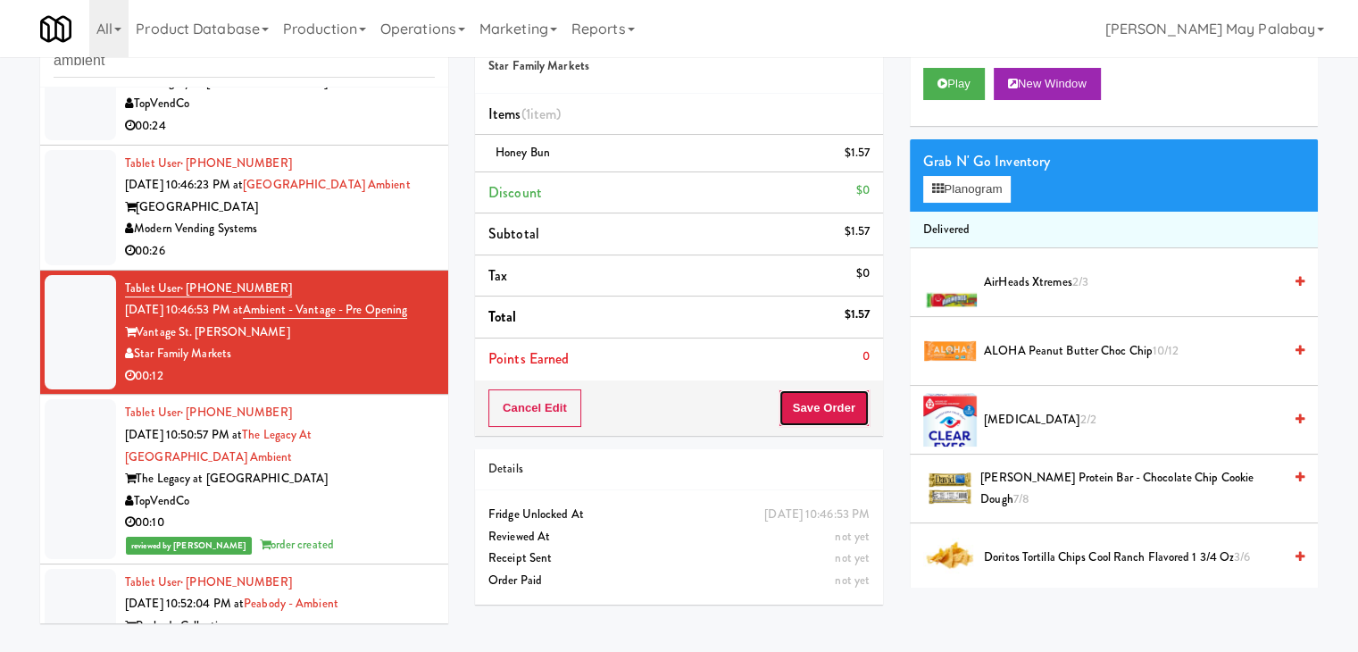
click at [826, 409] on button "Save Order" at bounding box center [824, 408] width 91 height 38
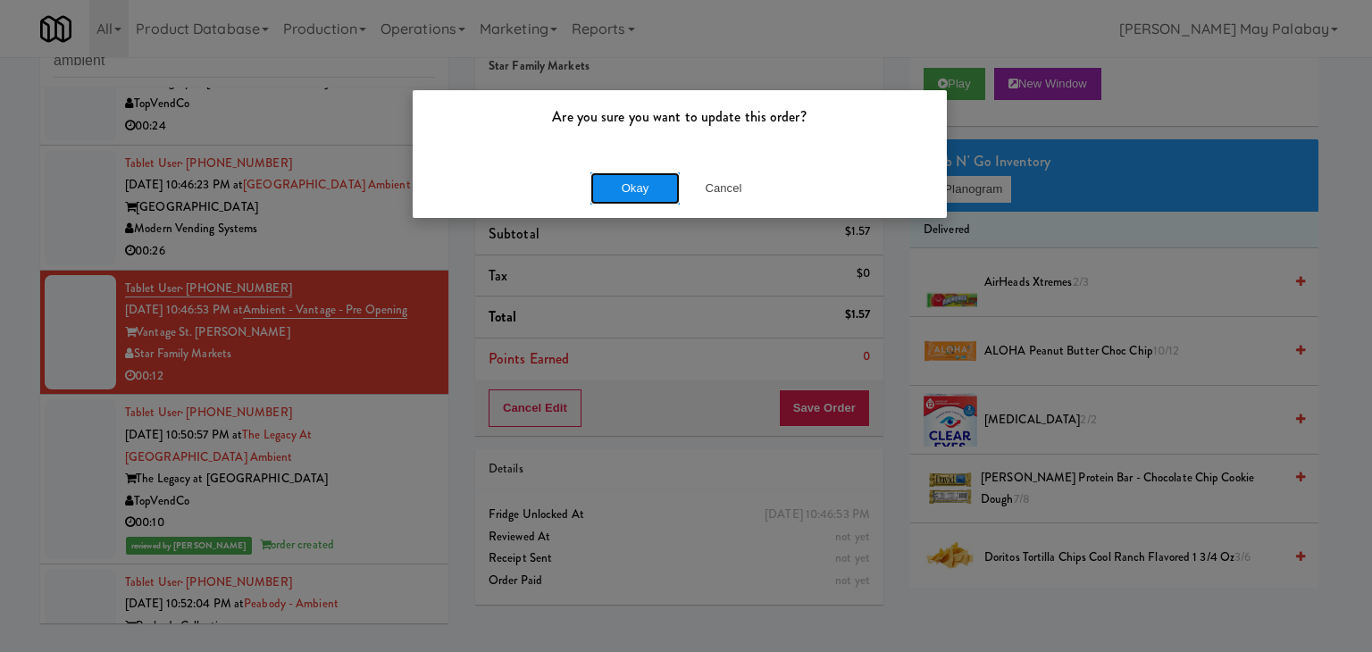
click at [658, 185] on button "Okay" at bounding box center [634, 188] width 89 height 32
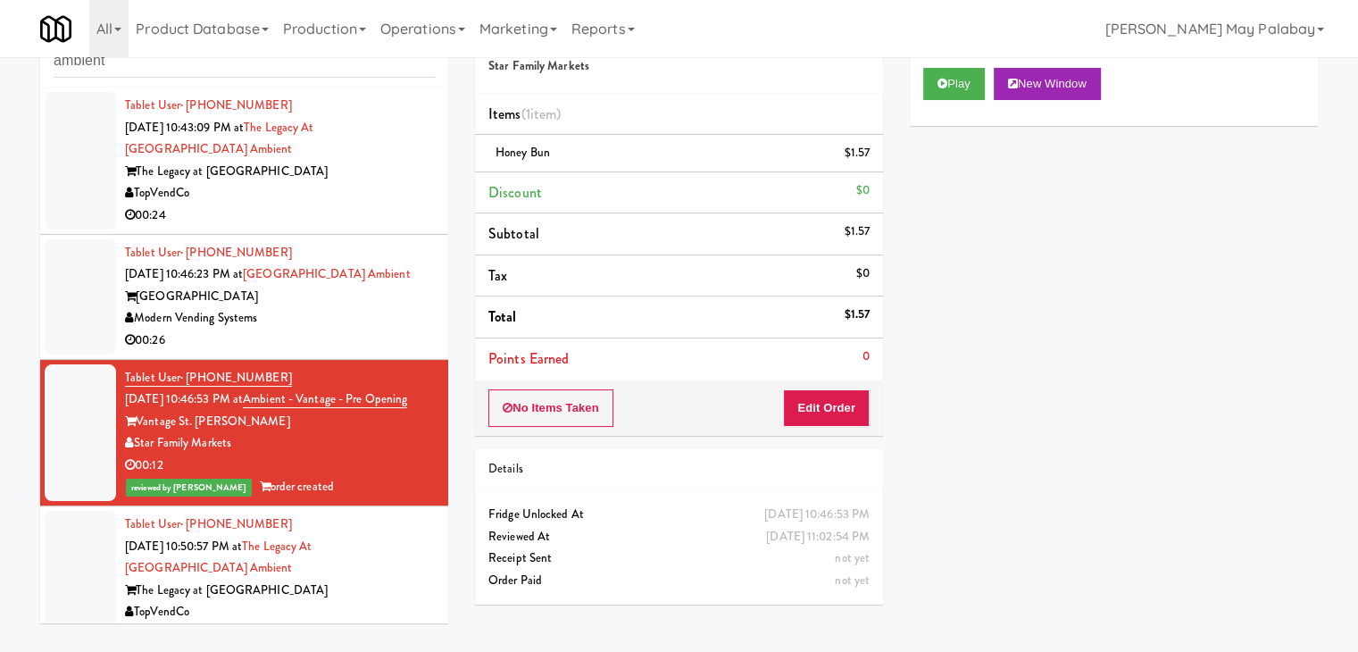
click at [339, 291] on div "Museum Tower" at bounding box center [280, 297] width 310 height 22
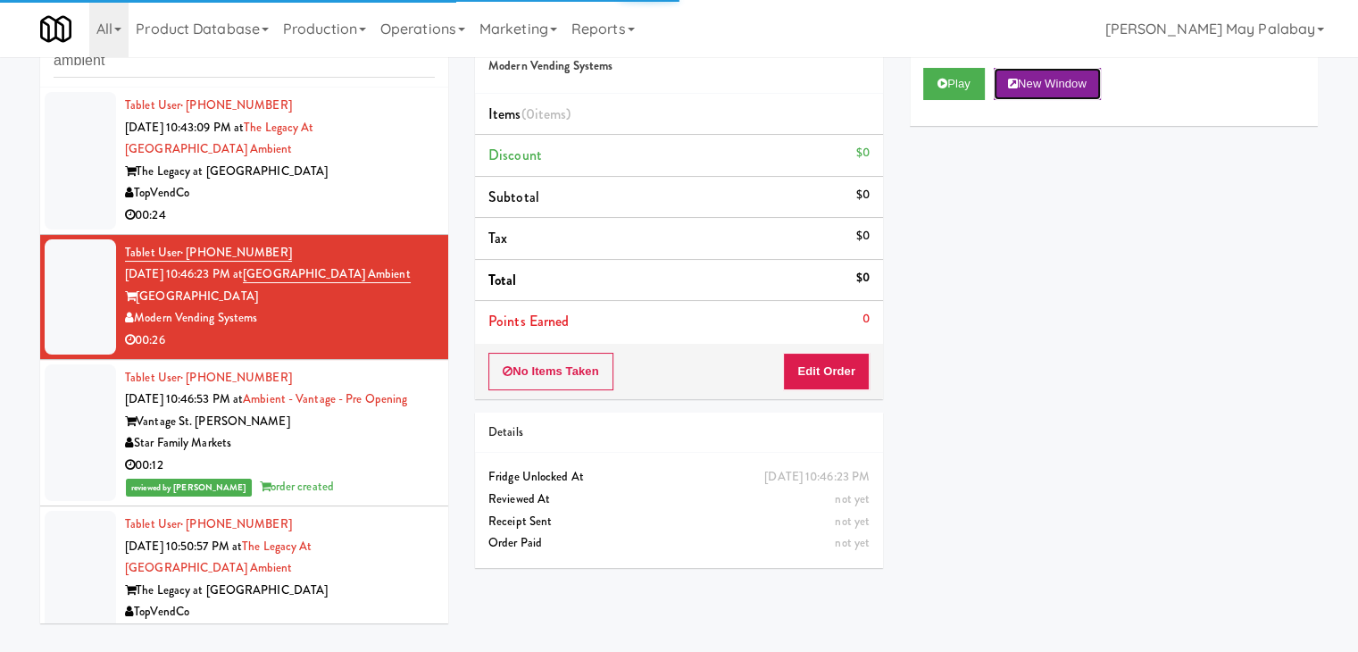
click at [1059, 86] on button "New Window" at bounding box center [1047, 84] width 107 height 32
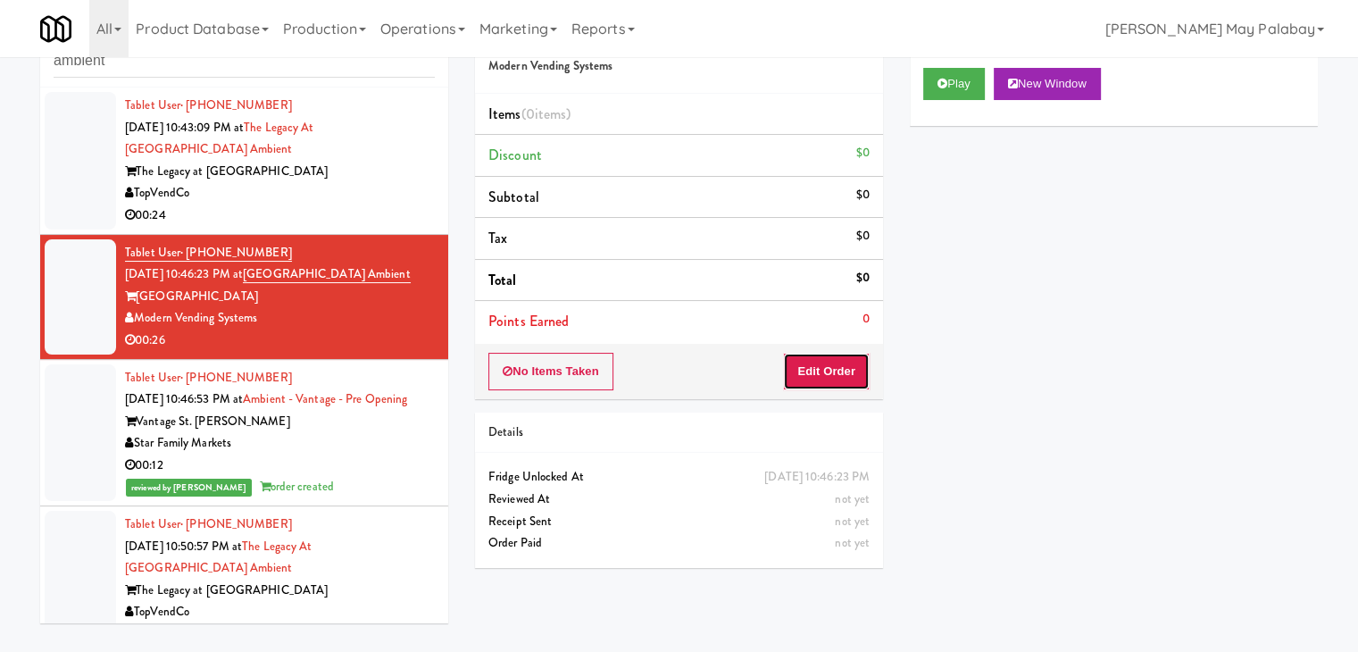
click at [841, 372] on button "Edit Order" at bounding box center [826, 372] width 87 height 38
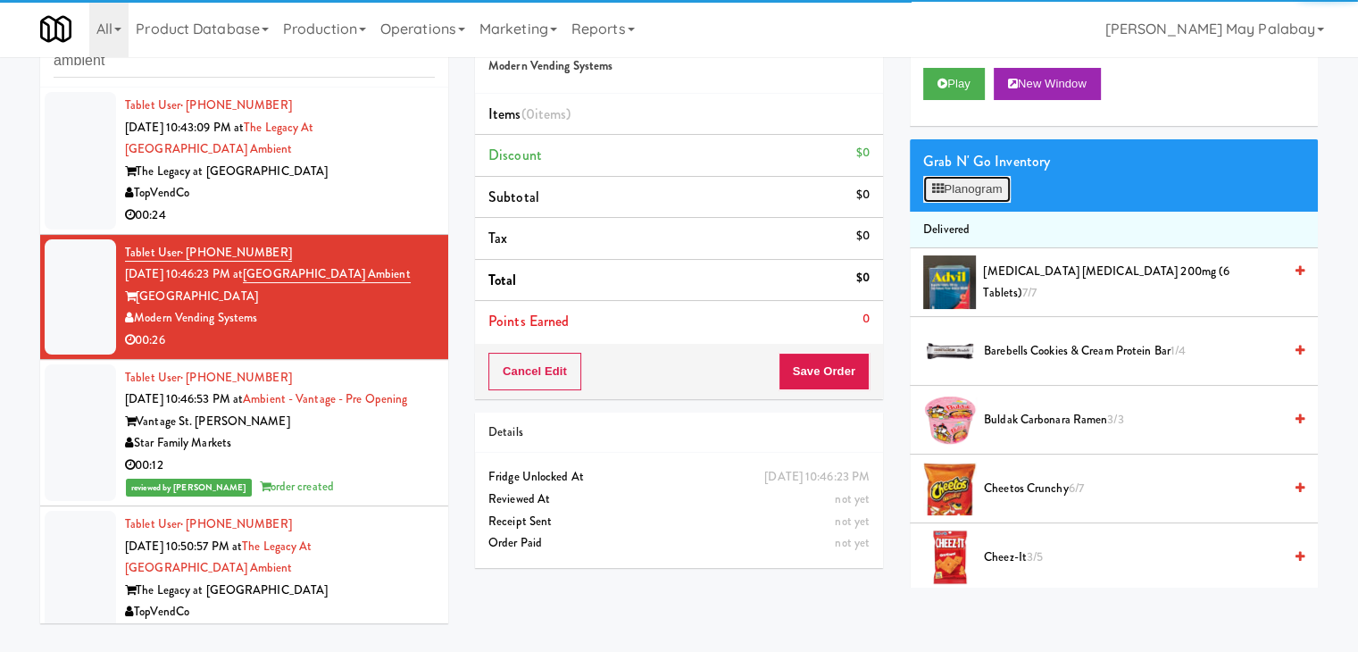
click at [956, 197] on button "Planogram" at bounding box center [968, 189] width 88 height 27
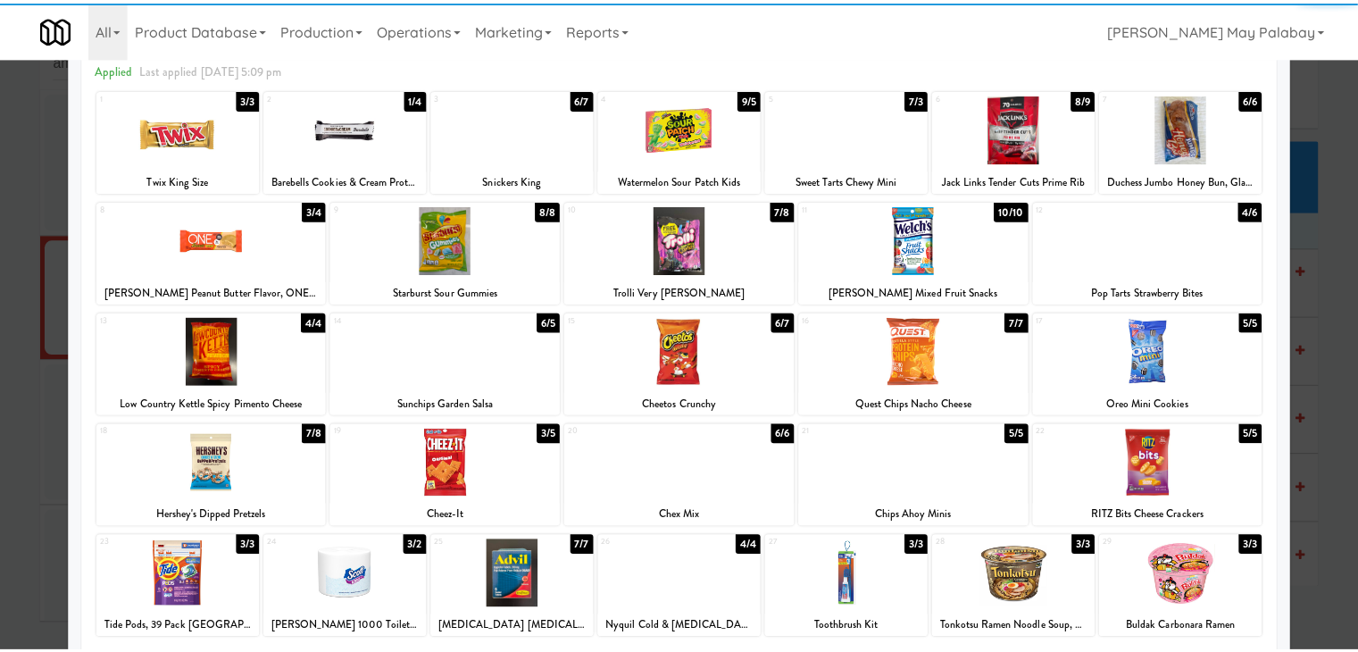
scroll to position [89, 0]
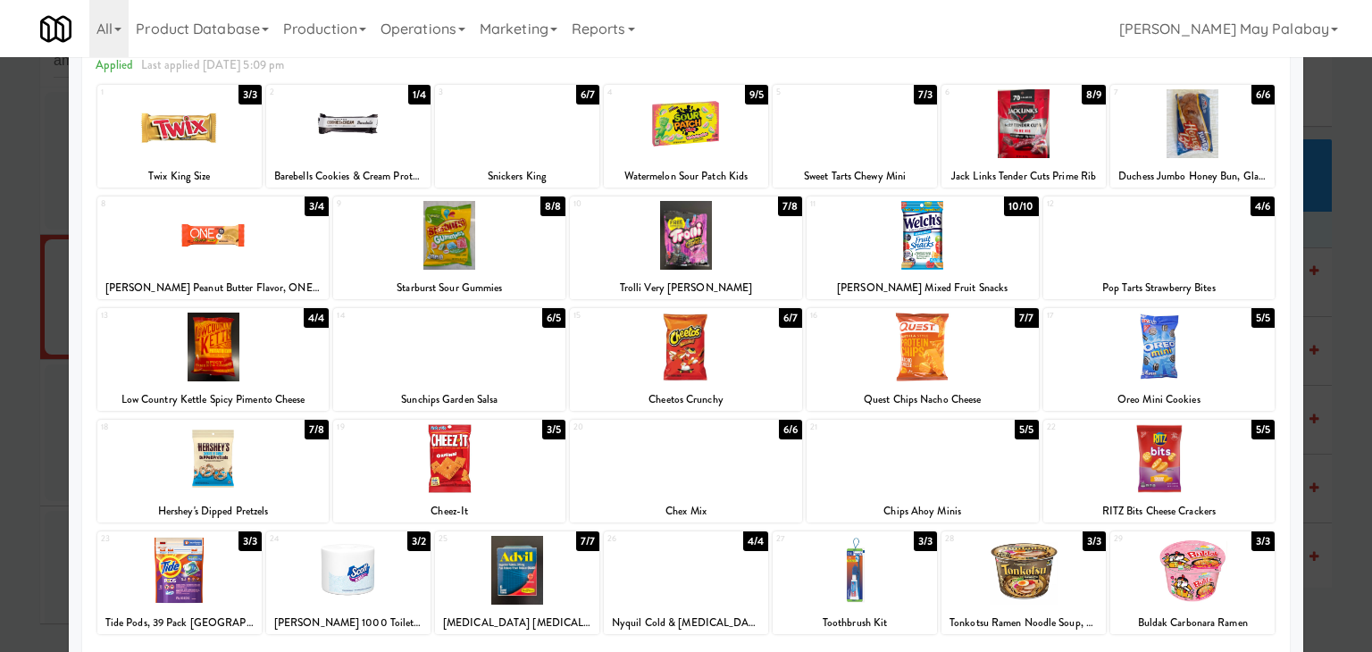
click at [1348, 416] on div at bounding box center [686, 326] width 1372 height 652
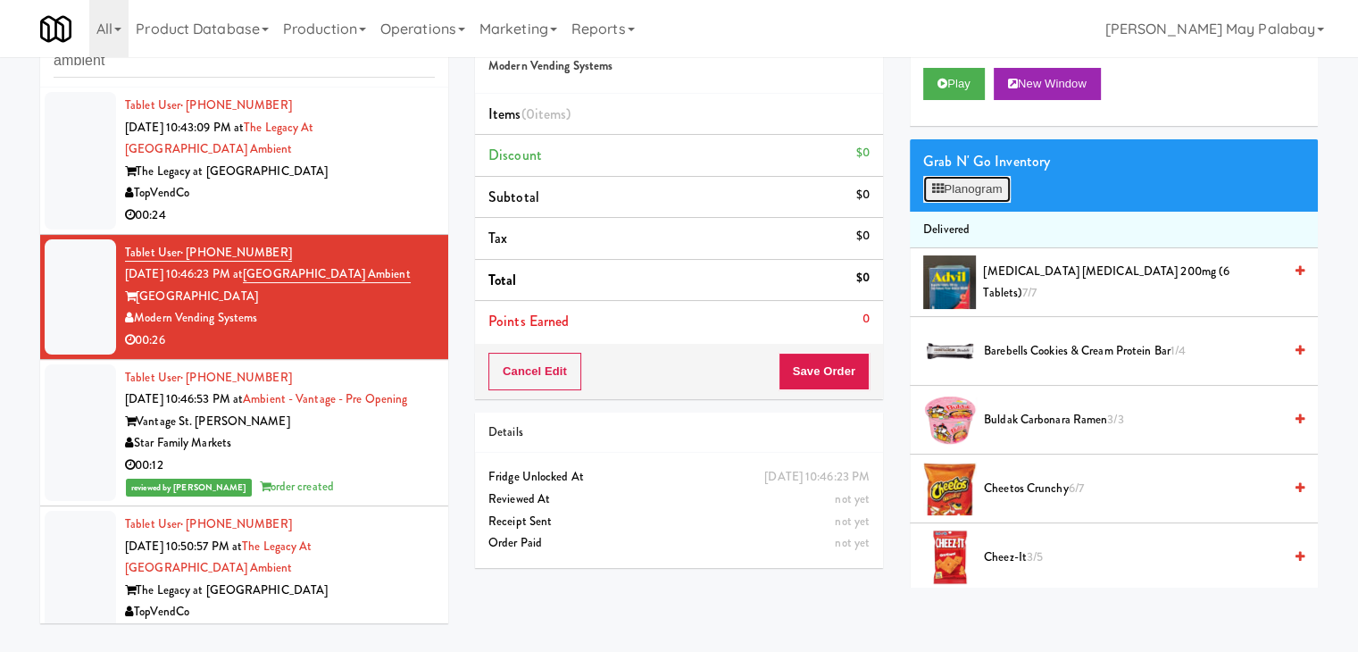
click at [991, 185] on button "Planogram" at bounding box center [968, 189] width 88 height 27
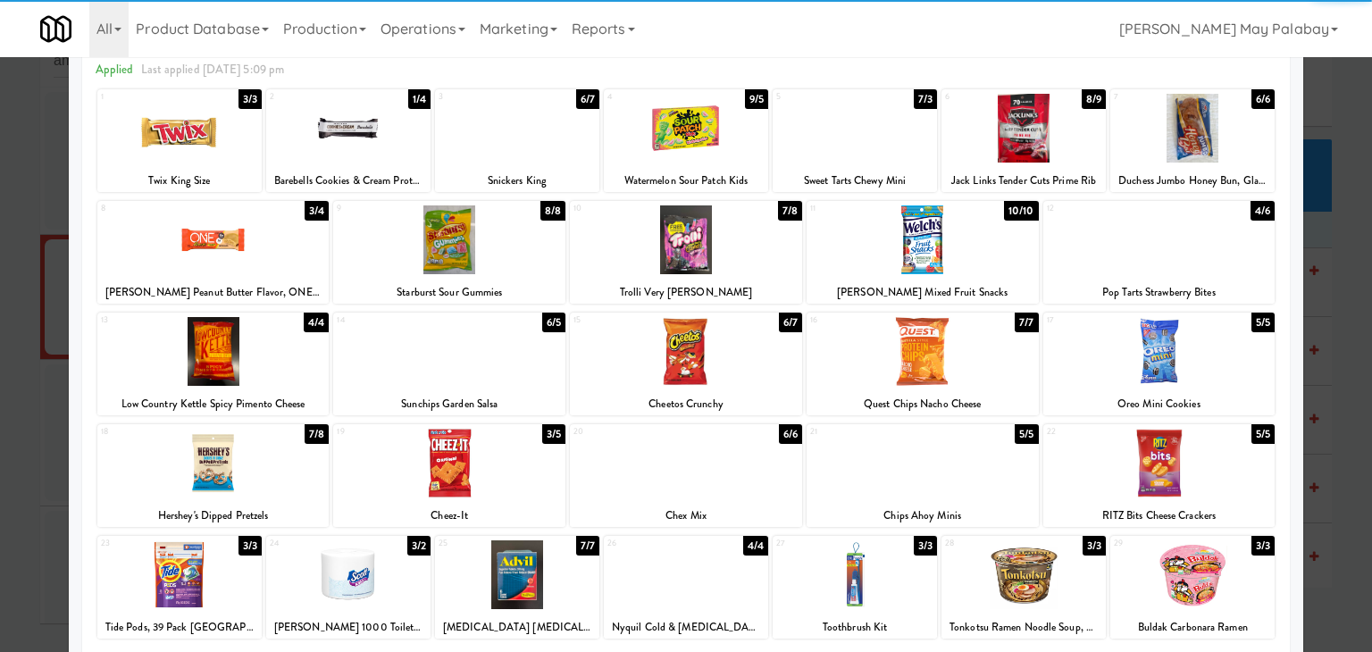
scroll to position [89, 0]
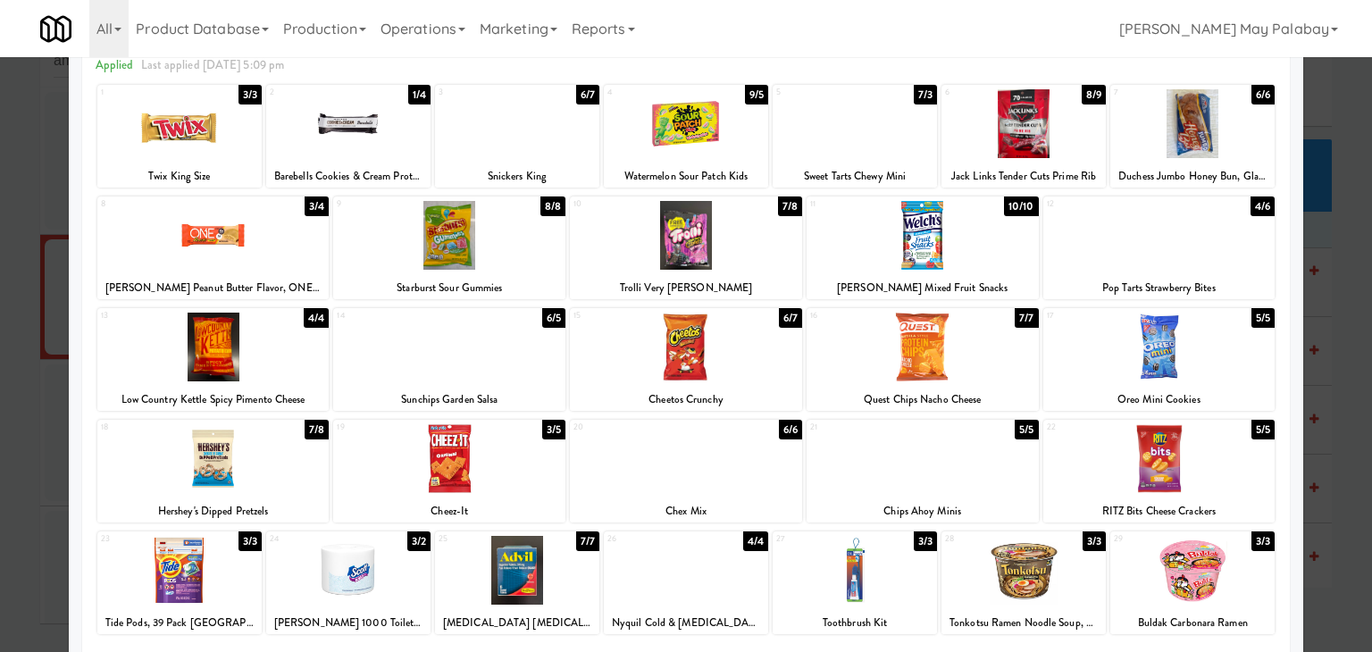
click at [1054, 130] on div at bounding box center [1023, 123] width 164 height 69
click at [514, 379] on div at bounding box center [449, 347] width 232 height 69
click at [297, 368] on div at bounding box center [213, 347] width 232 height 69
click at [1334, 262] on div at bounding box center [686, 326] width 1372 height 652
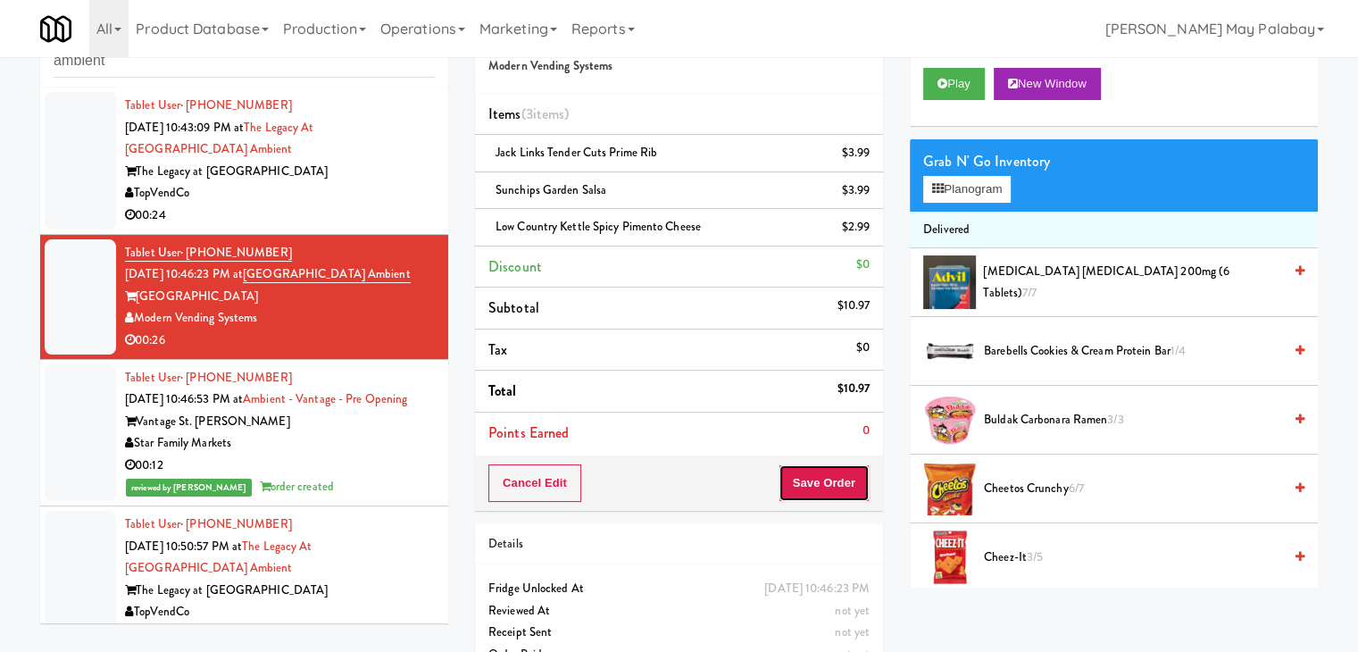
click at [828, 481] on button "Save Order" at bounding box center [824, 483] width 91 height 38
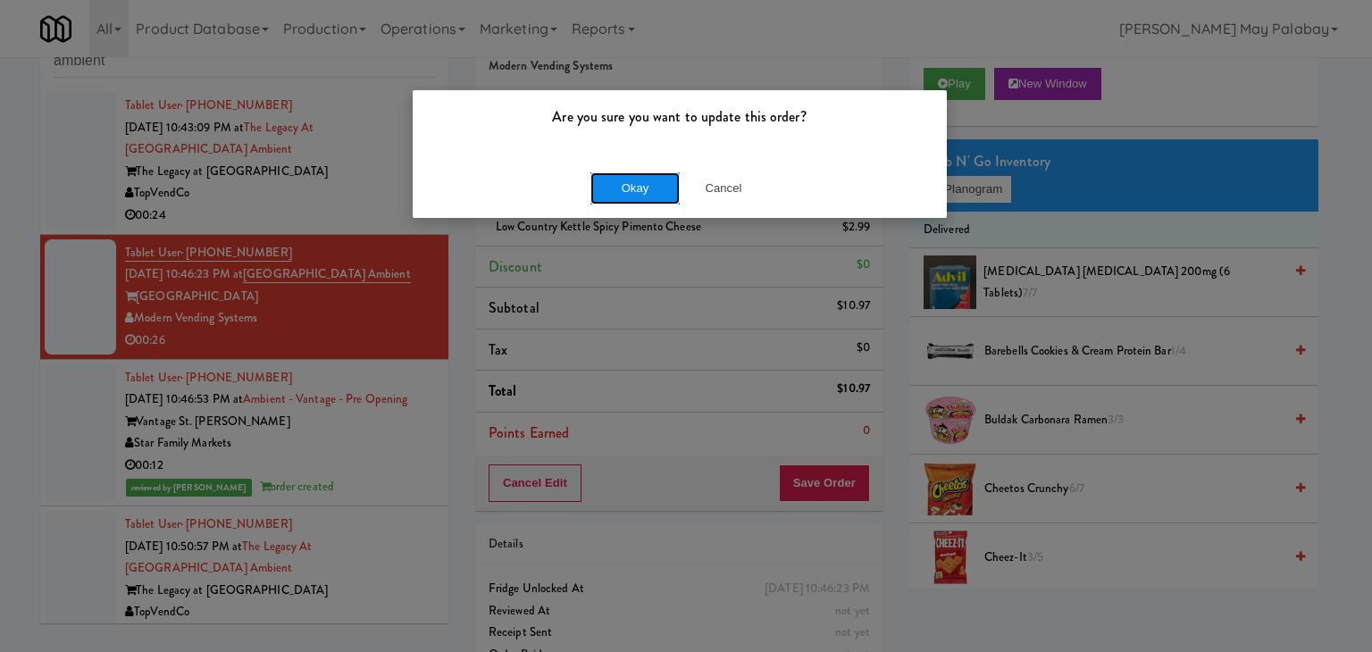
click at [642, 199] on button "Okay" at bounding box center [634, 188] width 89 height 32
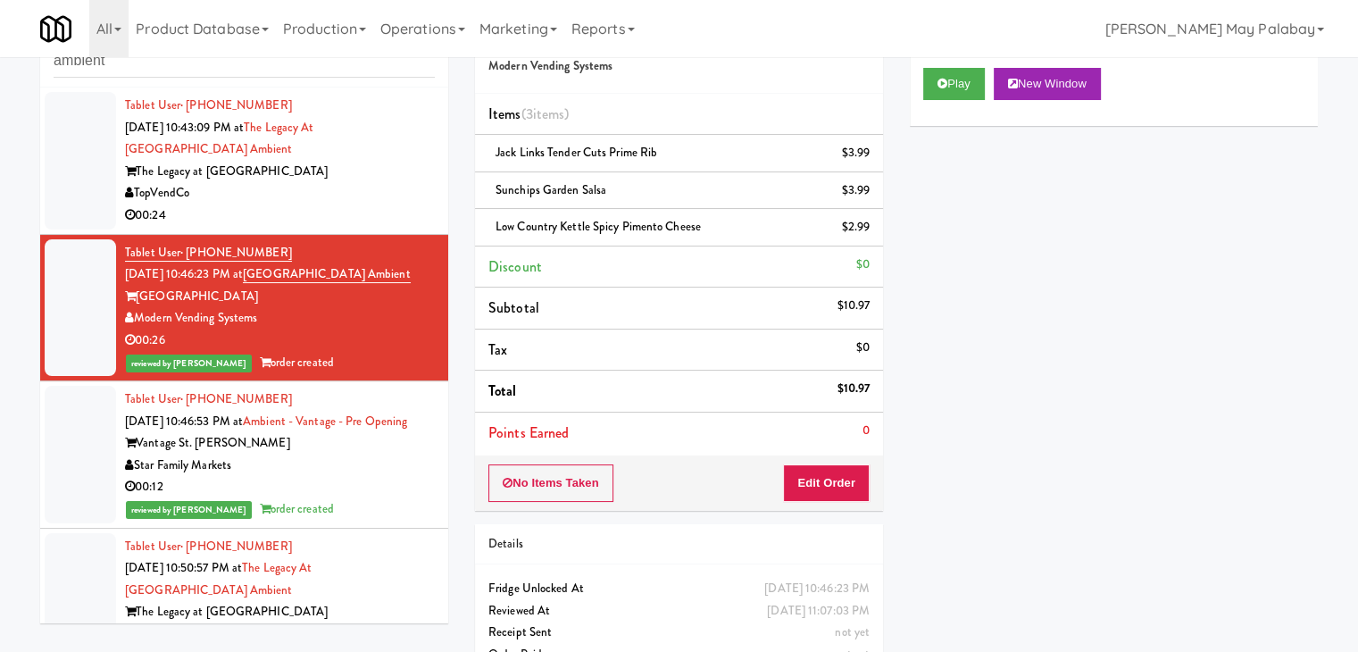
click at [314, 154] on div "Tablet User · (678) 330-7402 Sep 24, 2025 10:43:09 PM at The Legacy at Centenni…" at bounding box center [280, 161] width 310 height 132
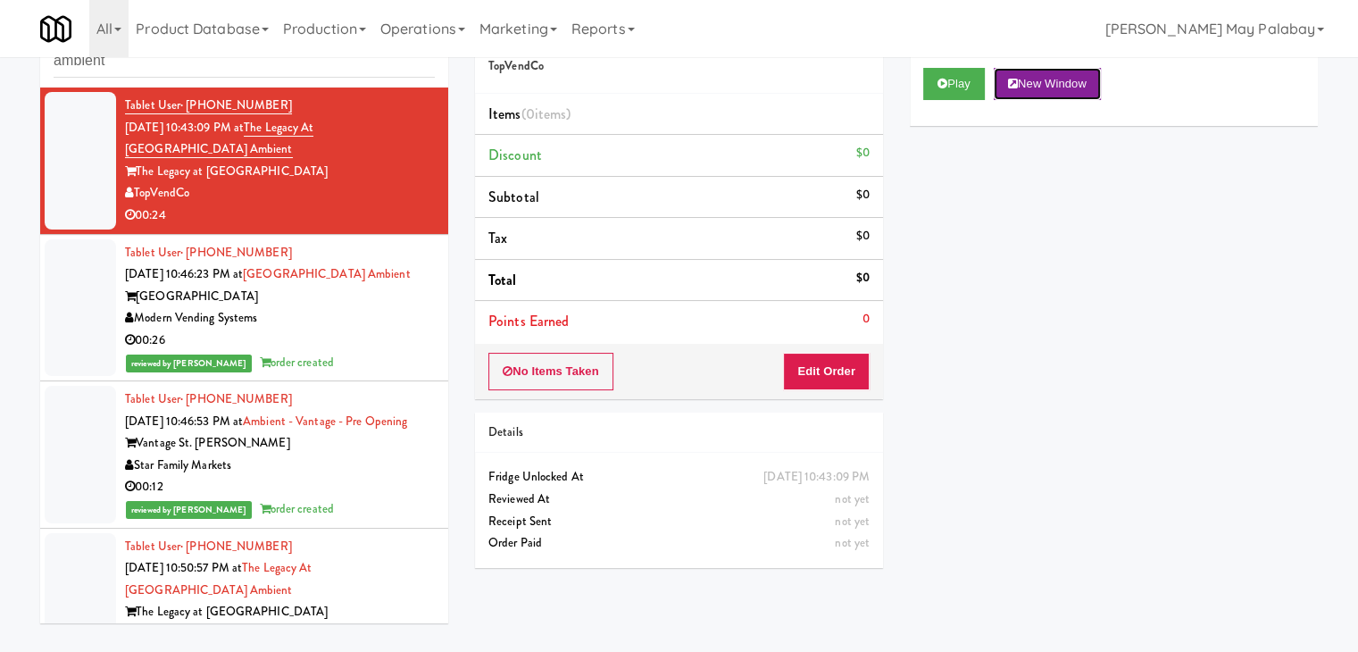
click at [1062, 88] on button "New Window" at bounding box center [1047, 84] width 107 height 32
click at [820, 359] on button "Edit Order" at bounding box center [826, 372] width 87 height 38
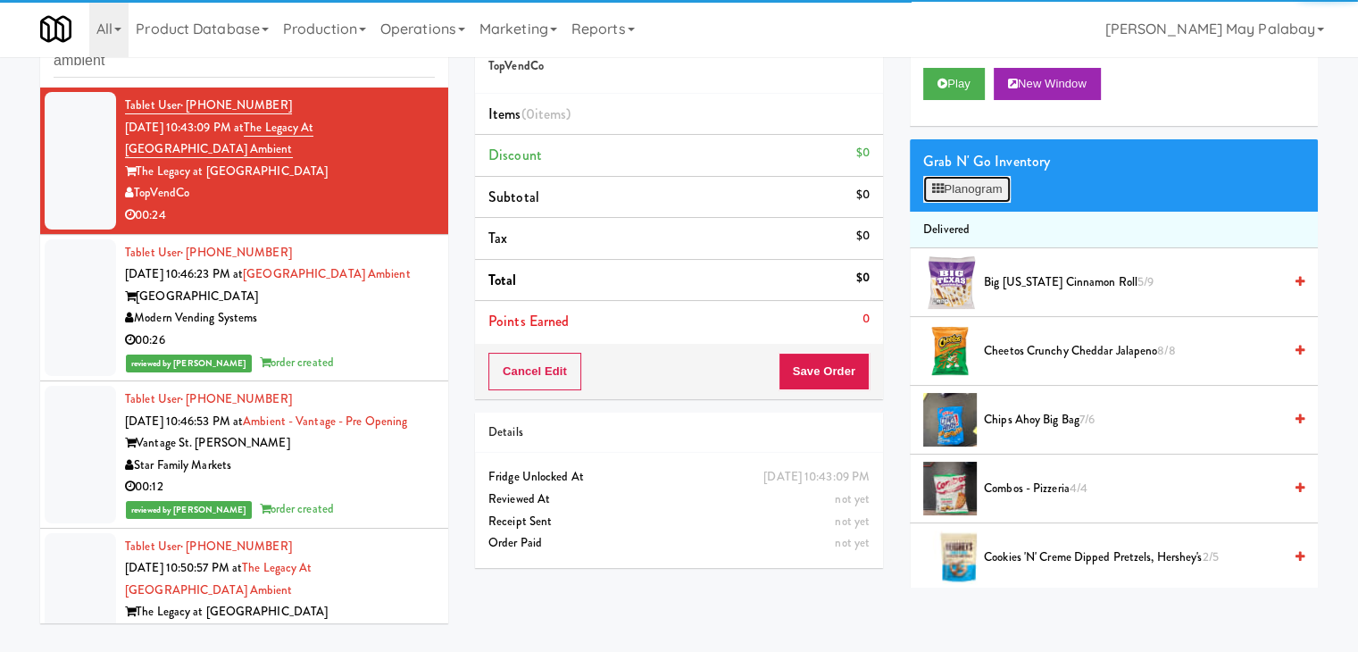
click at [972, 194] on button "Planogram" at bounding box center [968, 189] width 88 height 27
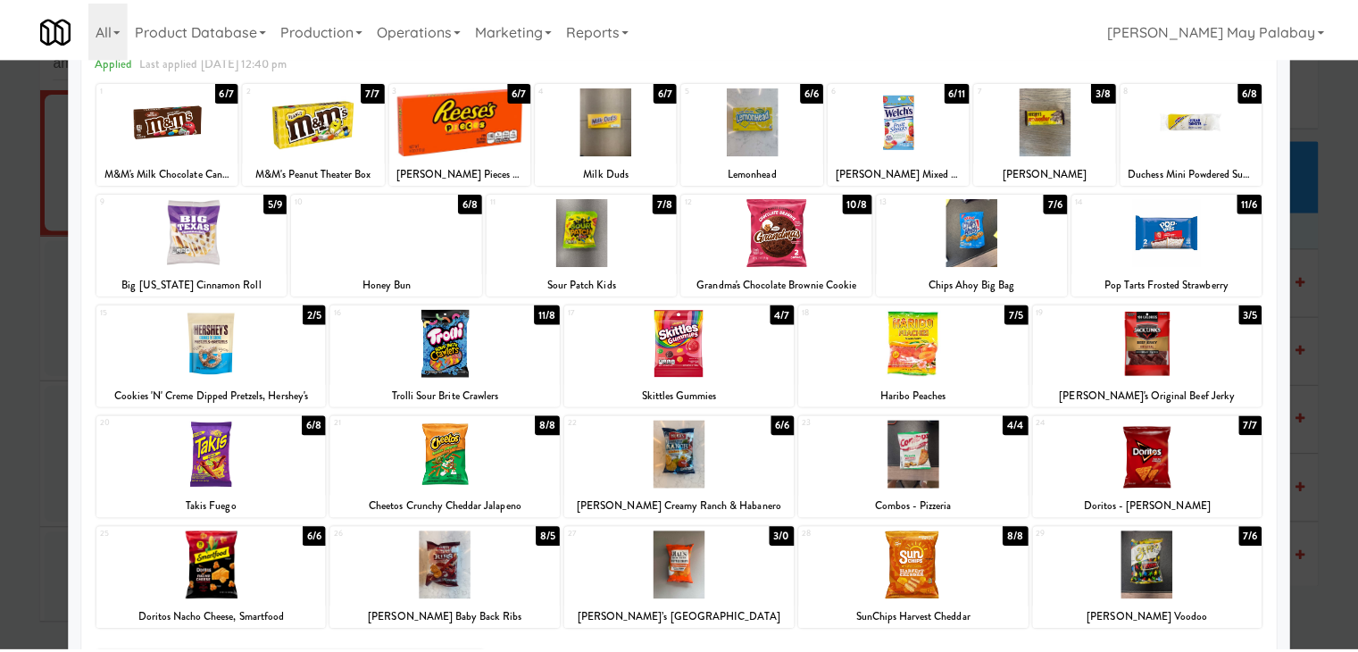
scroll to position [89, 0]
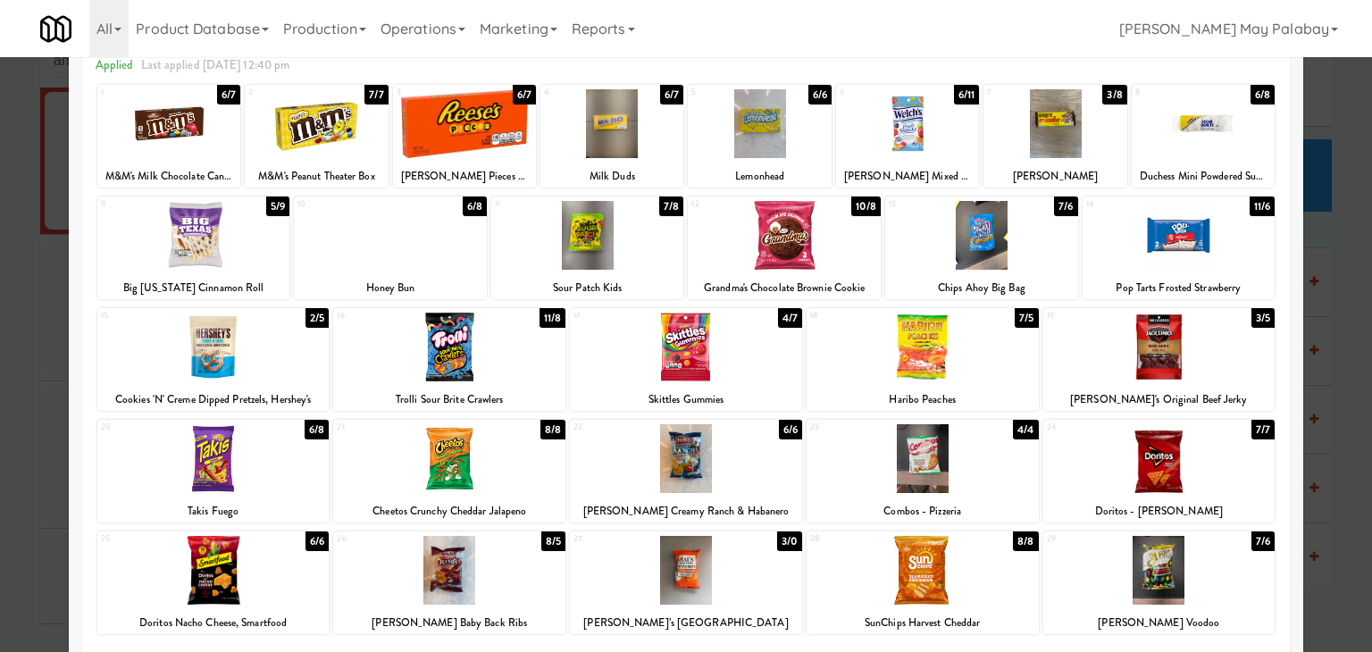
click at [1040, 250] on div at bounding box center [981, 235] width 193 height 69
click at [614, 245] on div at bounding box center [587, 235] width 193 height 69
click at [259, 467] on div at bounding box center [213, 458] width 232 height 69
click at [1322, 430] on div at bounding box center [686, 326] width 1372 height 652
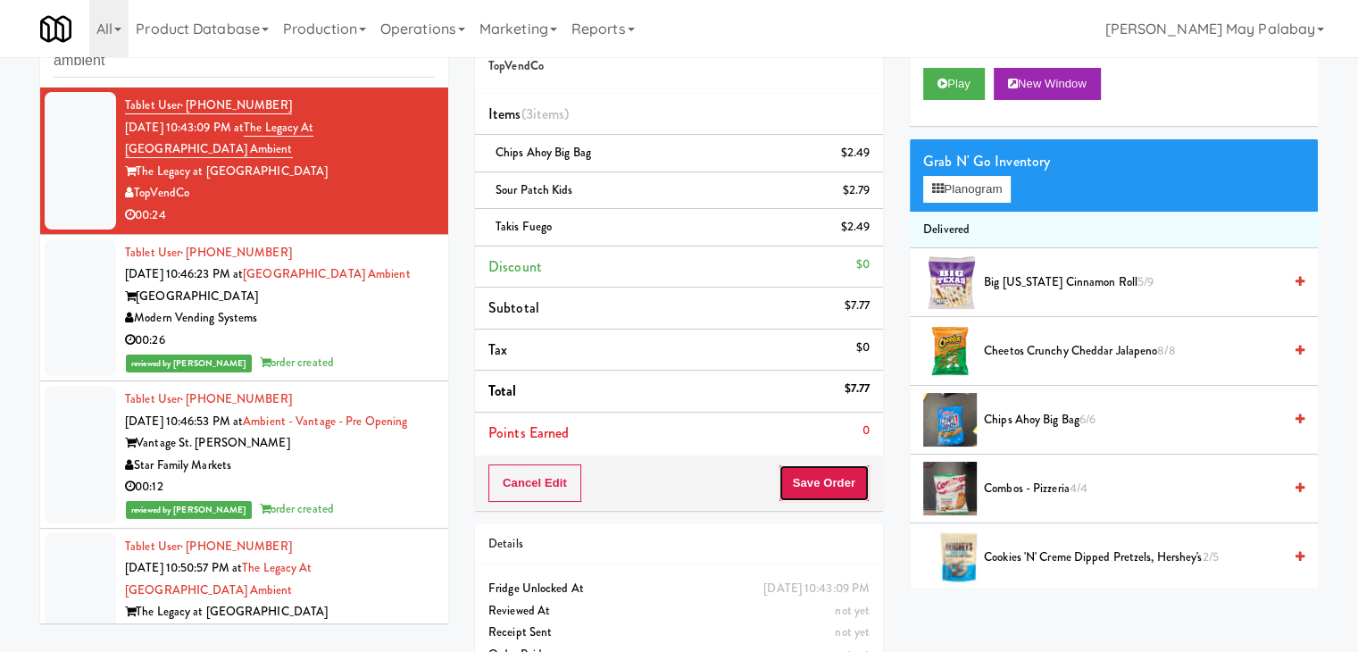
drag, startPoint x: 815, startPoint y: 472, endPoint x: 757, endPoint y: 354, distance: 132.2
click at [815, 471] on button "Save Order" at bounding box center [824, 483] width 91 height 38
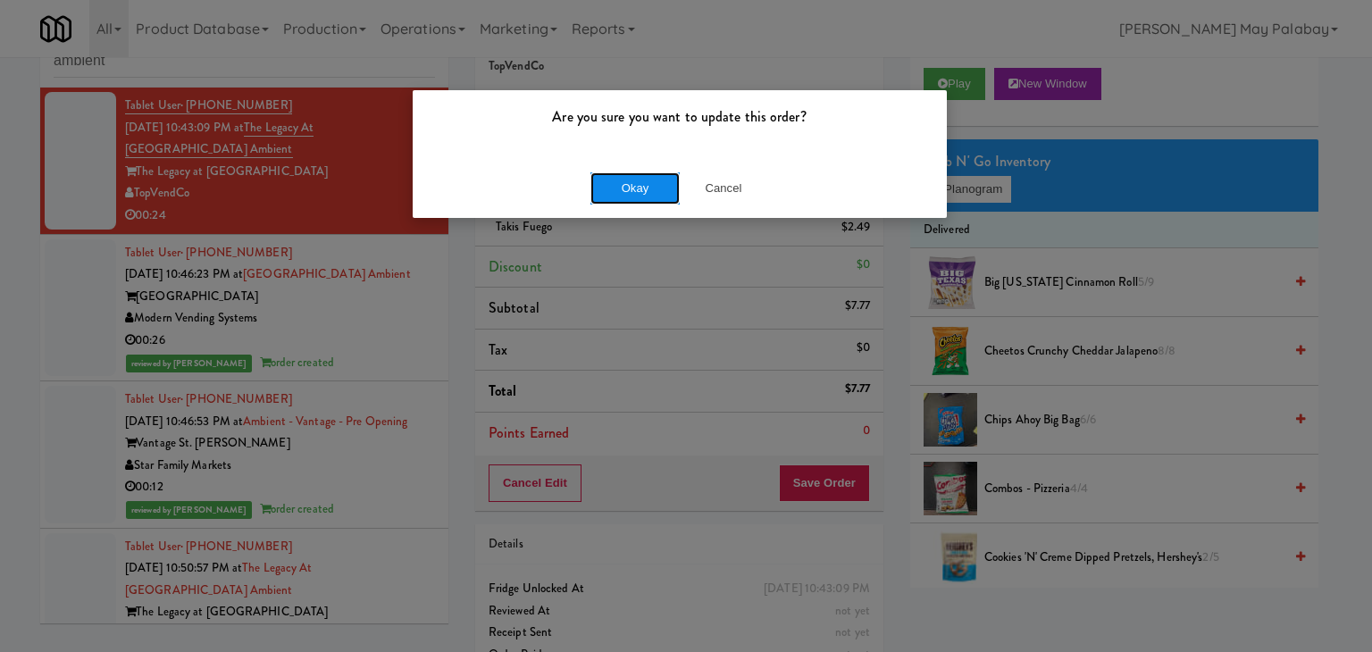
click at [648, 180] on button "Okay" at bounding box center [634, 188] width 89 height 32
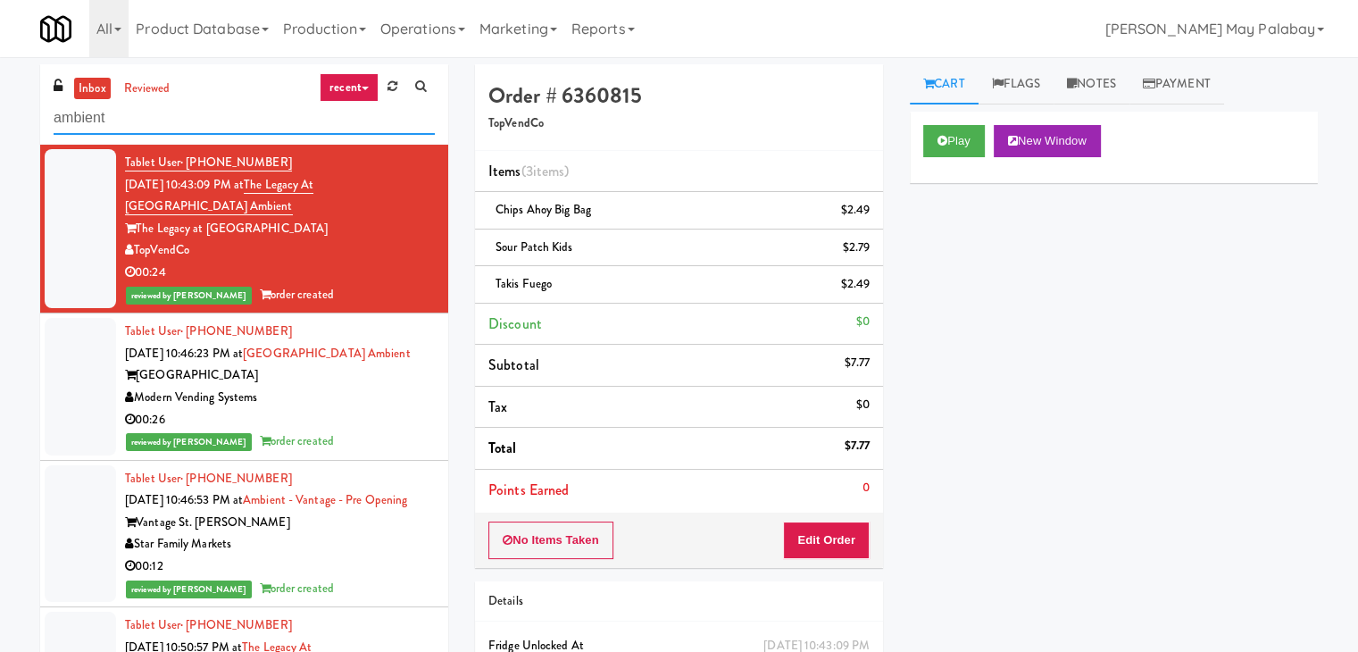
click at [229, 122] on input "ambient" at bounding box center [244, 118] width 381 height 33
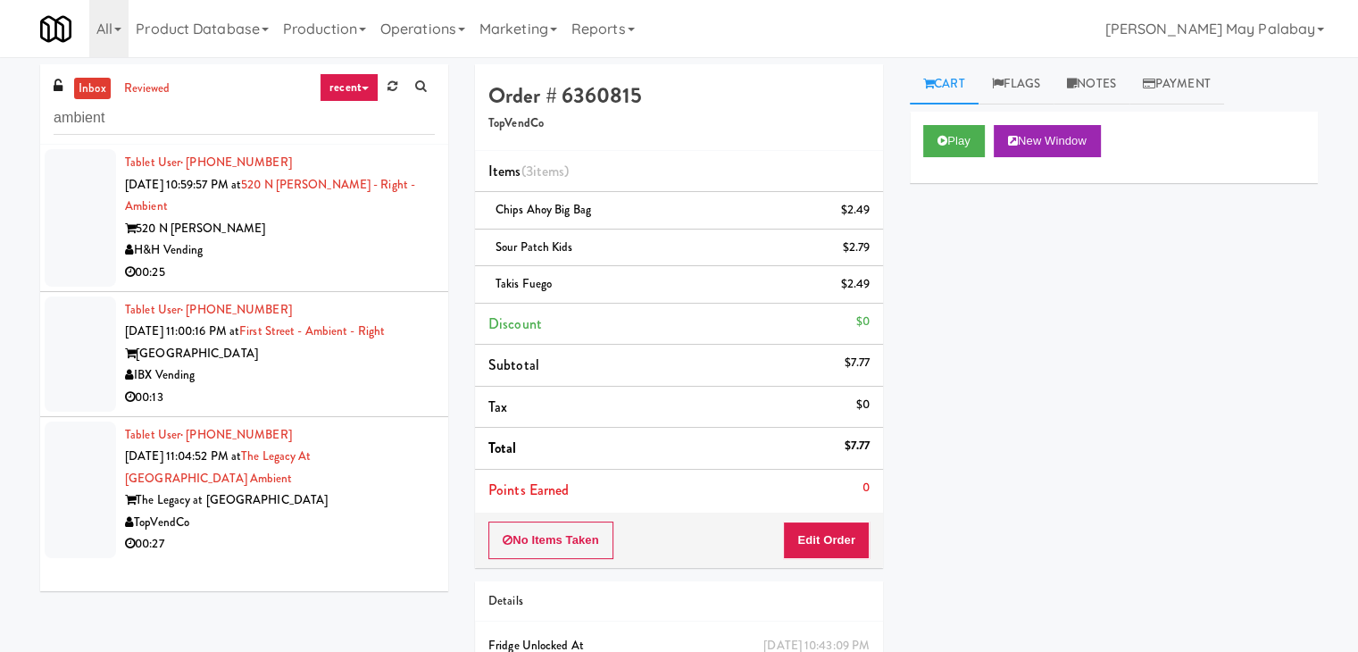
click at [325, 527] on div "TopVendCo" at bounding box center [280, 523] width 310 height 22
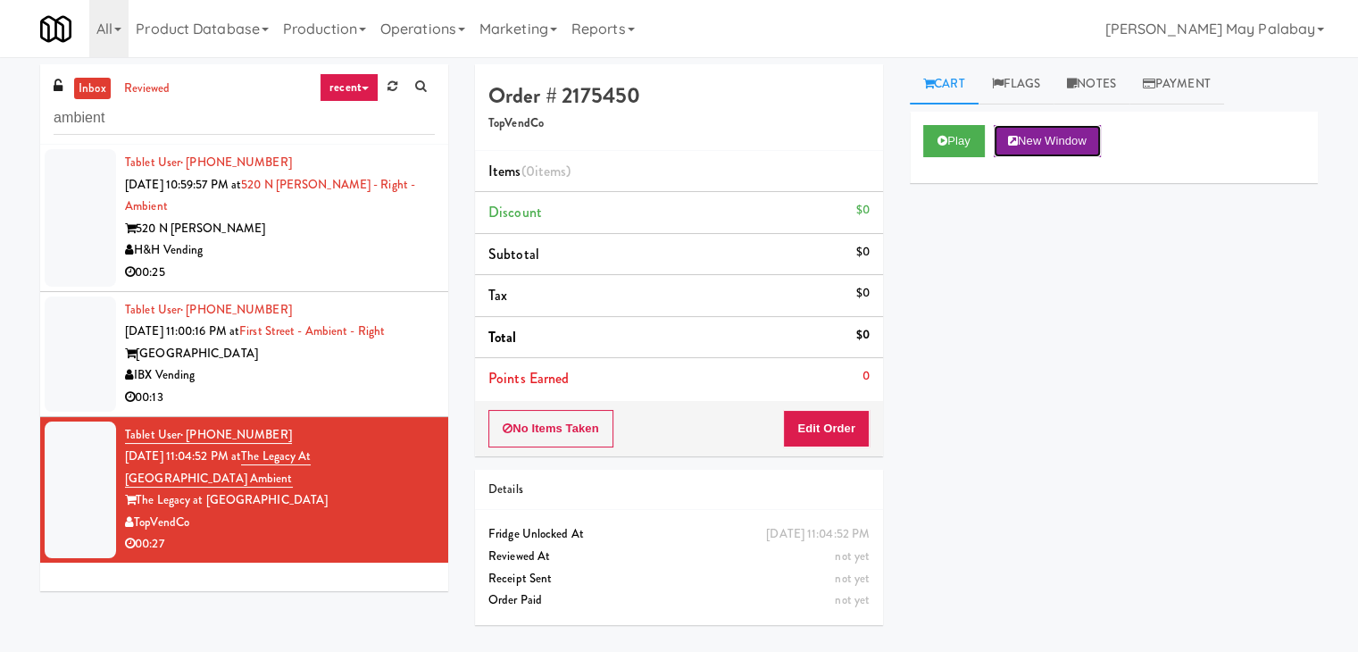
click at [1084, 141] on button "New Window" at bounding box center [1047, 141] width 107 height 32
click at [835, 417] on button "Edit Order" at bounding box center [826, 429] width 87 height 38
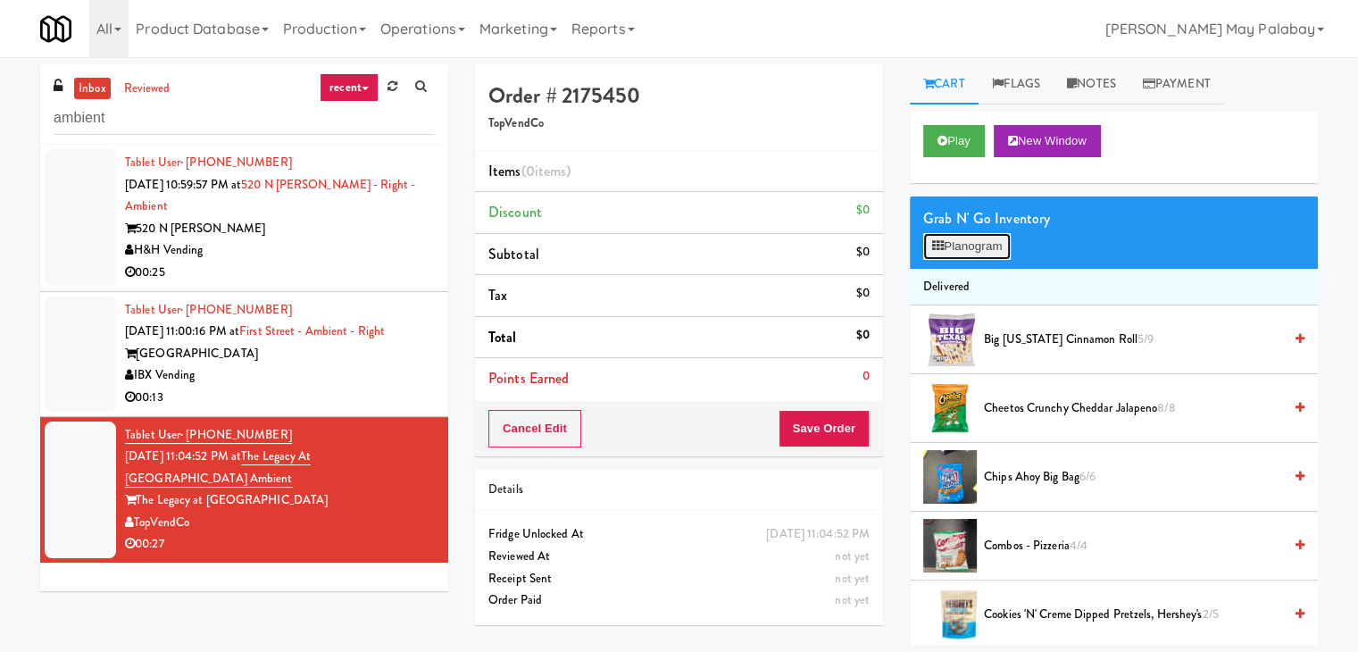
click at [1006, 240] on button "Planogram" at bounding box center [968, 246] width 88 height 27
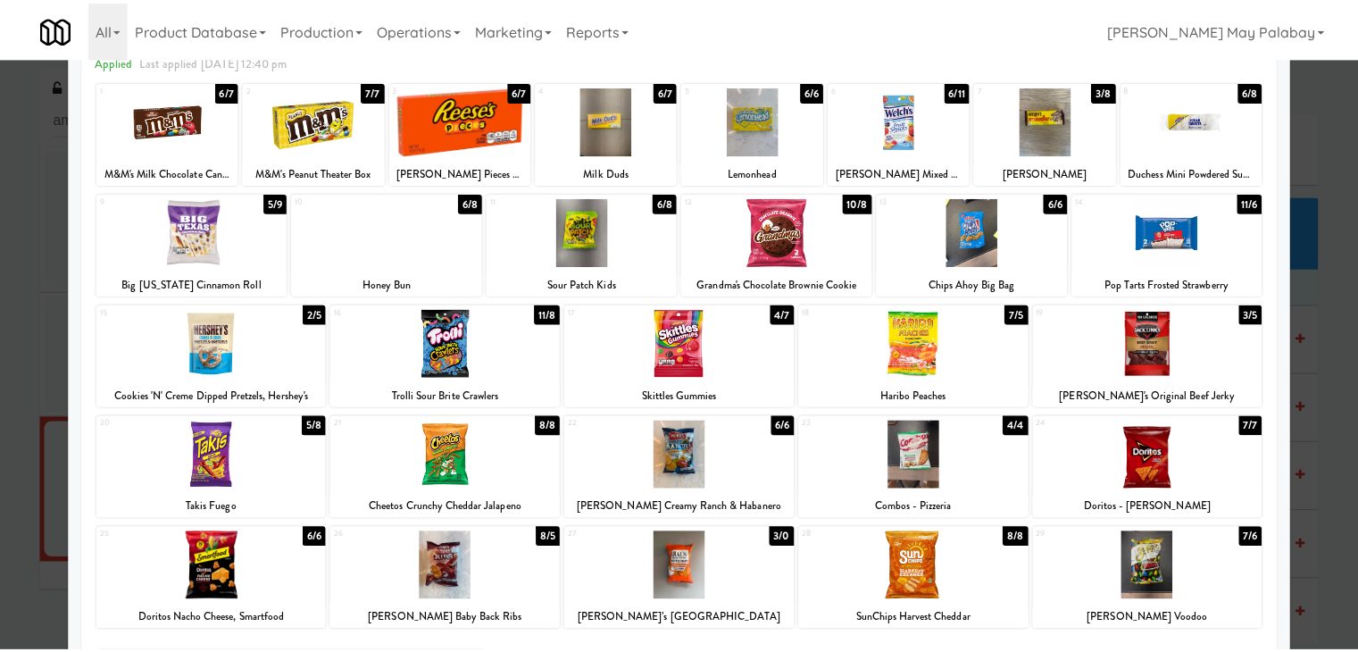
scroll to position [89, 0]
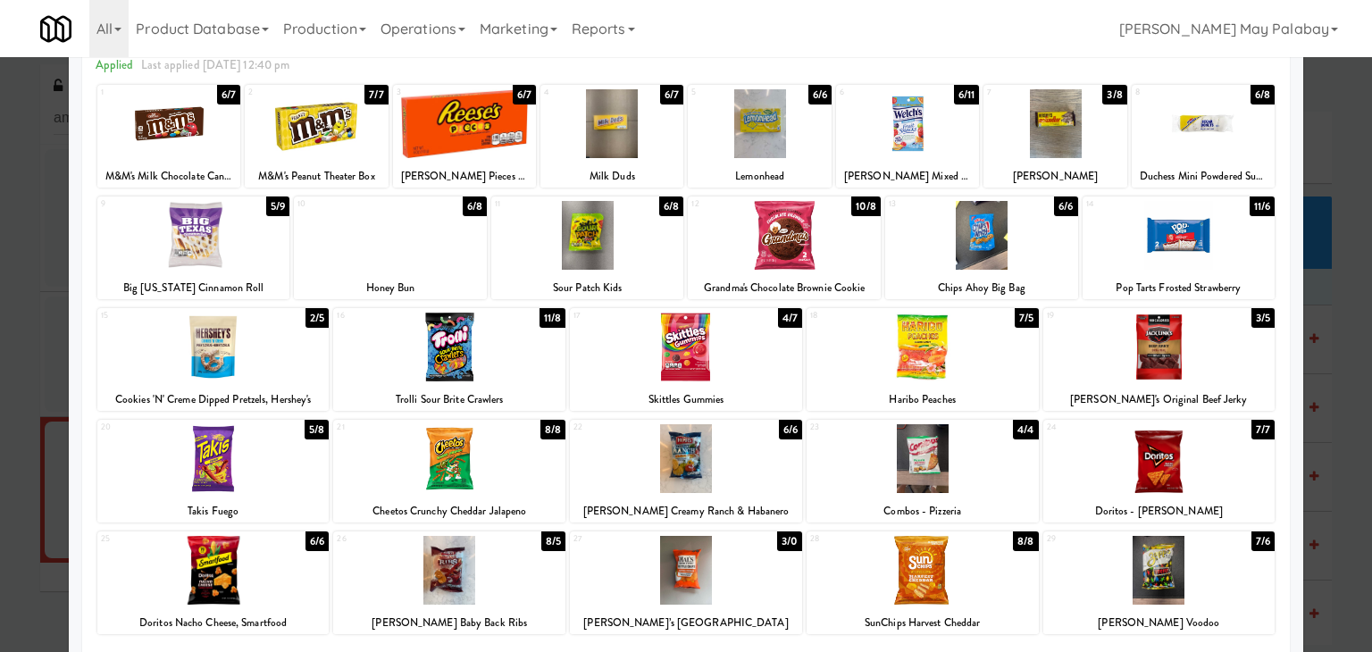
click at [529, 370] on div at bounding box center [449, 347] width 232 height 69
click at [1093, 138] on div at bounding box center [1054, 123] width 143 height 69
click at [1315, 460] on div at bounding box center [686, 326] width 1372 height 652
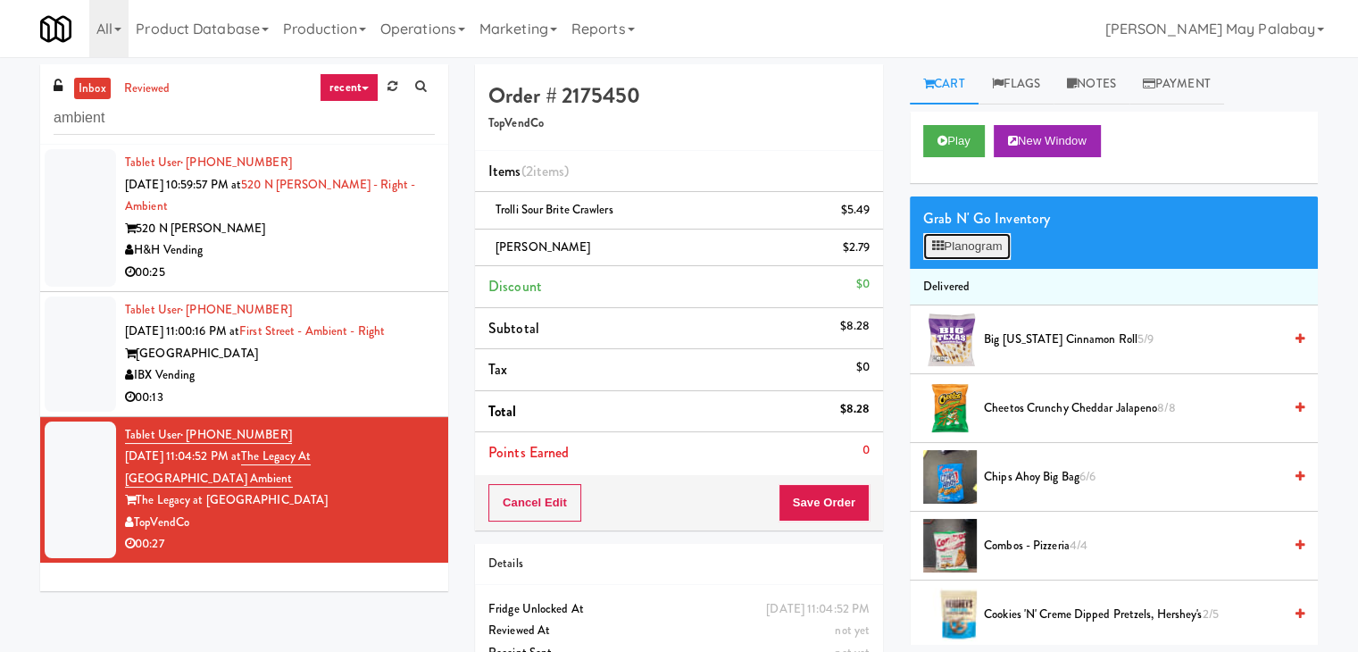
click at [999, 247] on button "Planogram" at bounding box center [968, 246] width 88 height 27
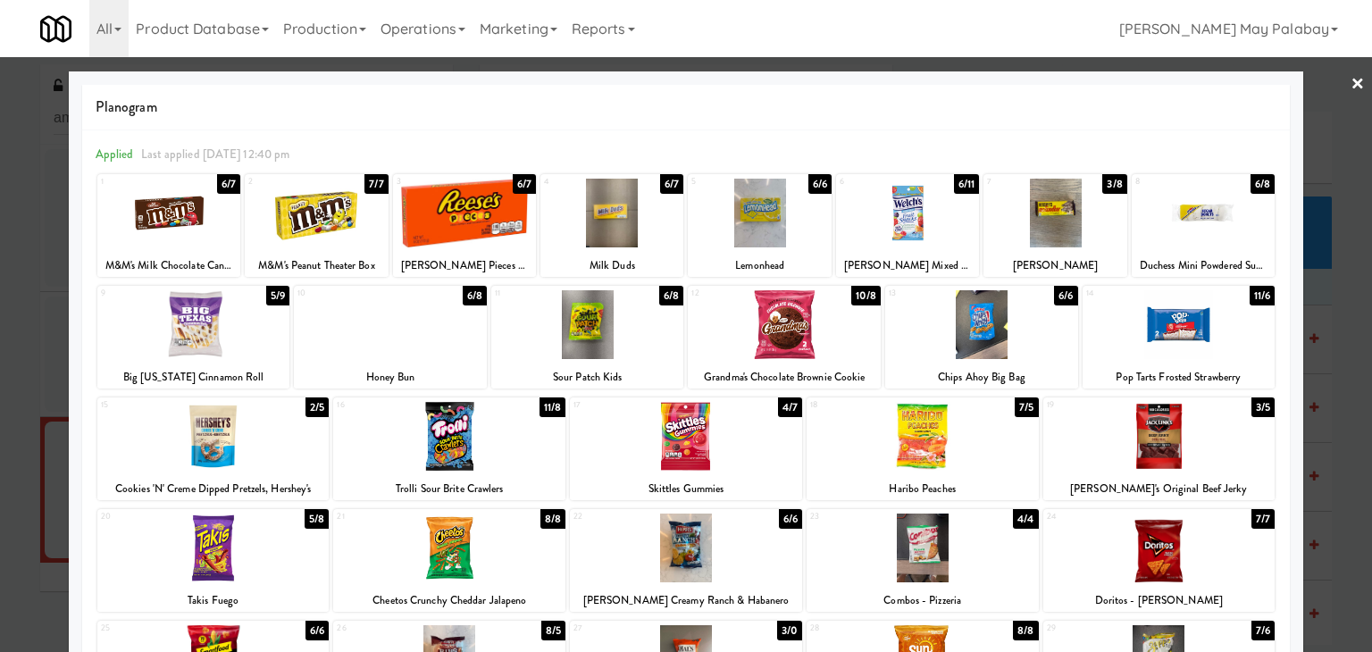
click at [1341, 387] on div at bounding box center [686, 326] width 1372 height 652
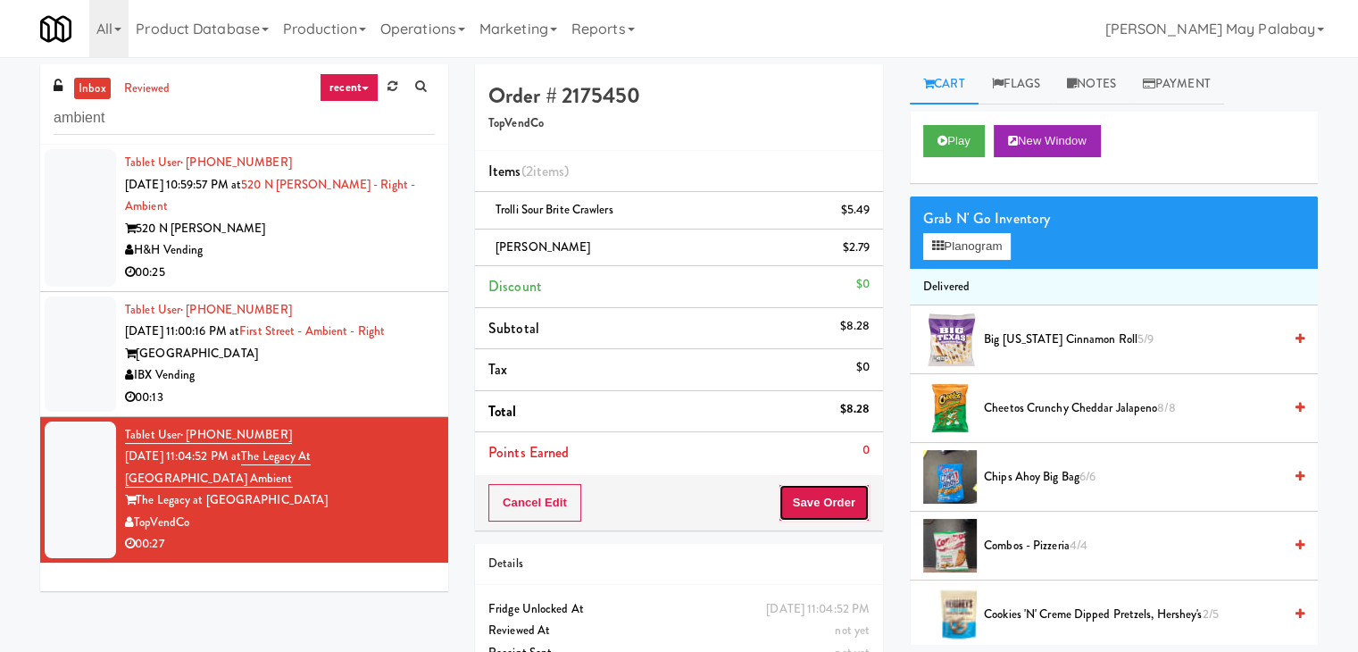
click at [811, 497] on button "Save Order" at bounding box center [824, 503] width 91 height 38
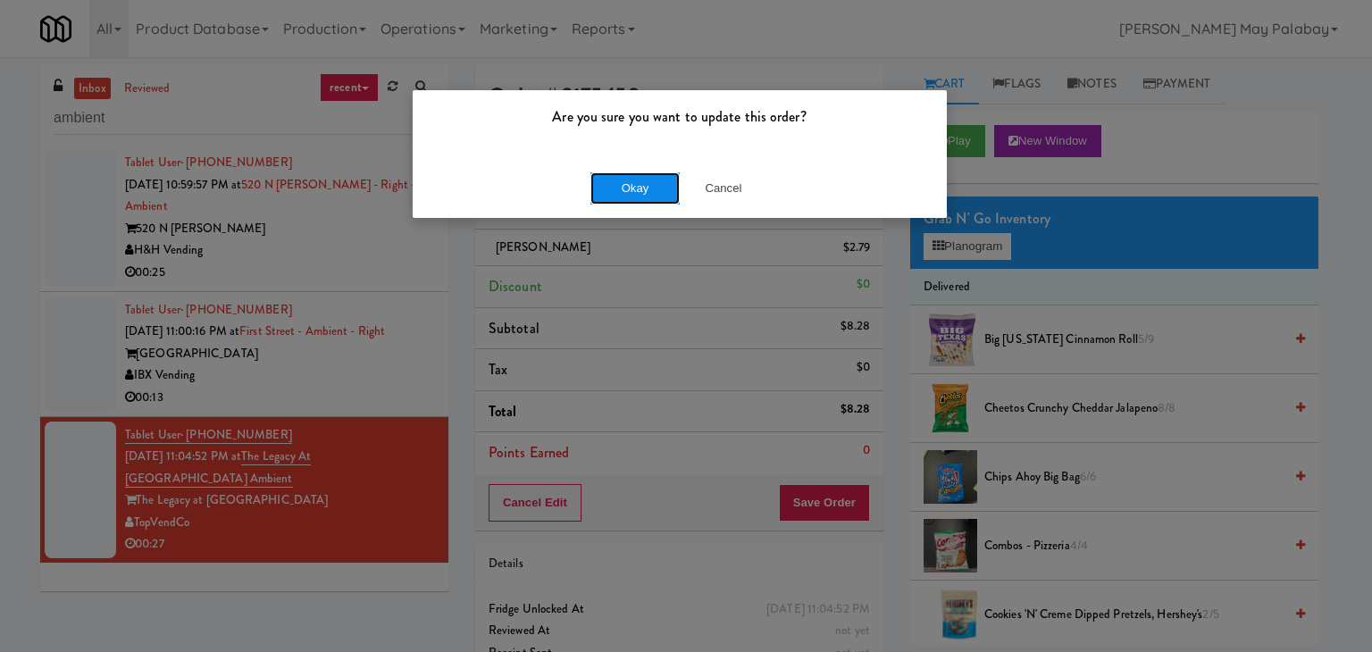
click at [661, 180] on button "Okay" at bounding box center [634, 188] width 89 height 32
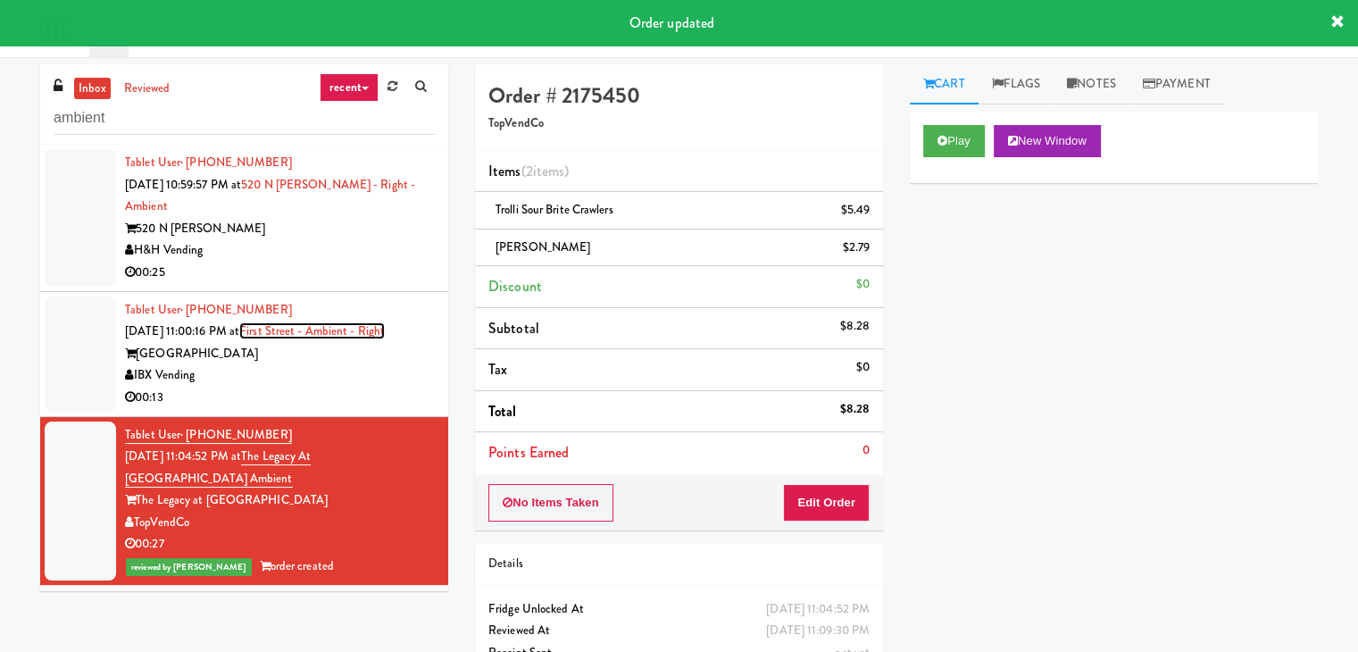
click at [345, 333] on link "First Street - Ambient - Right" at bounding box center [312, 330] width 146 height 17
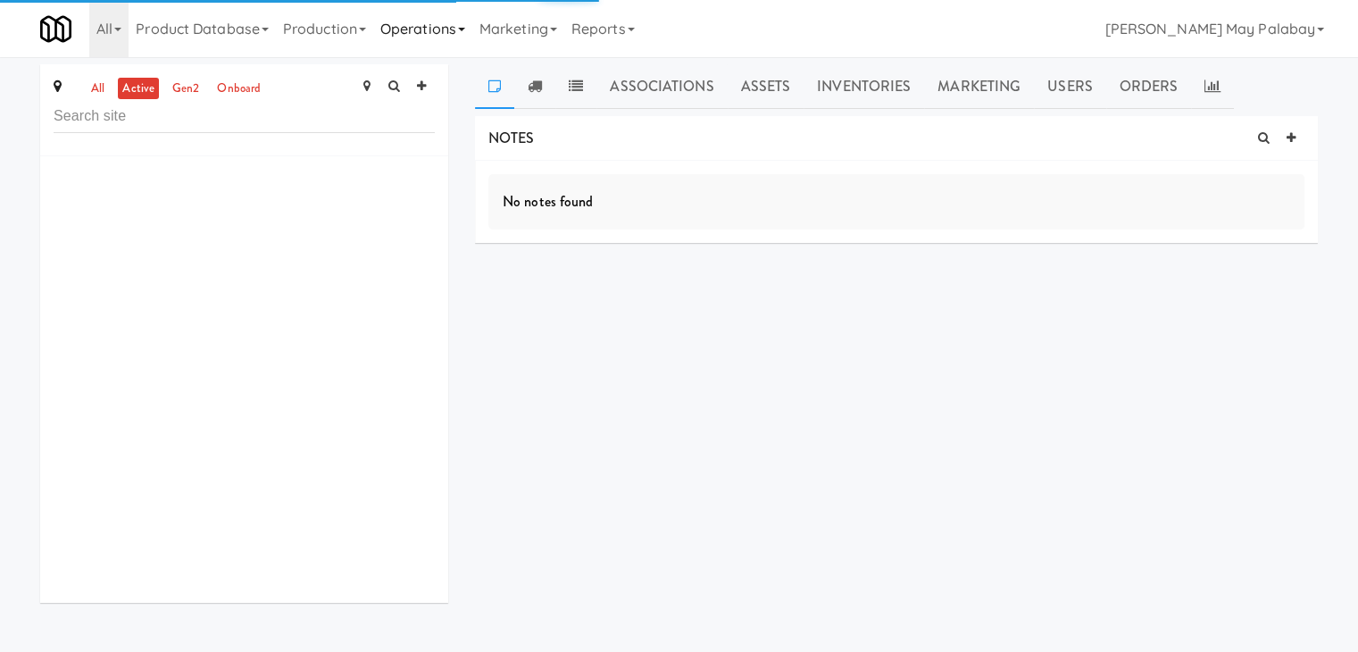
click at [440, 38] on link "Operations" at bounding box center [422, 28] width 99 height 57
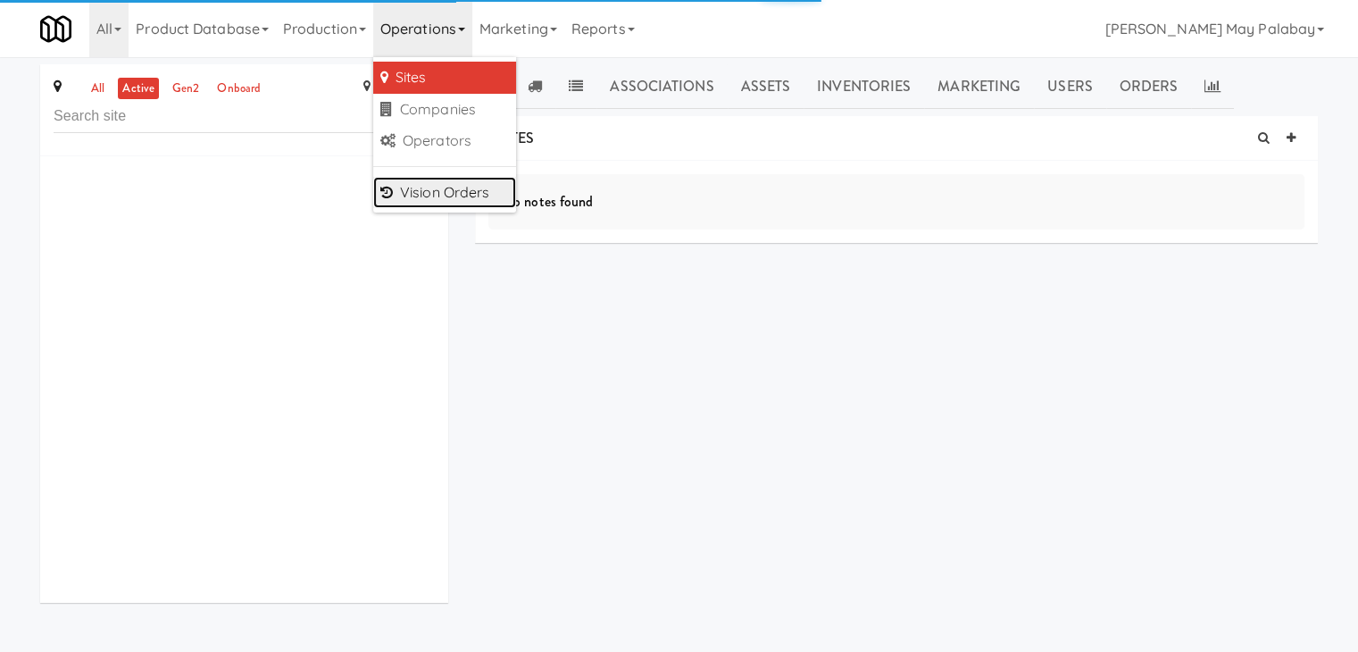
click at [453, 190] on link "Vision Orders" at bounding box center [444, 193] width 143 height 32
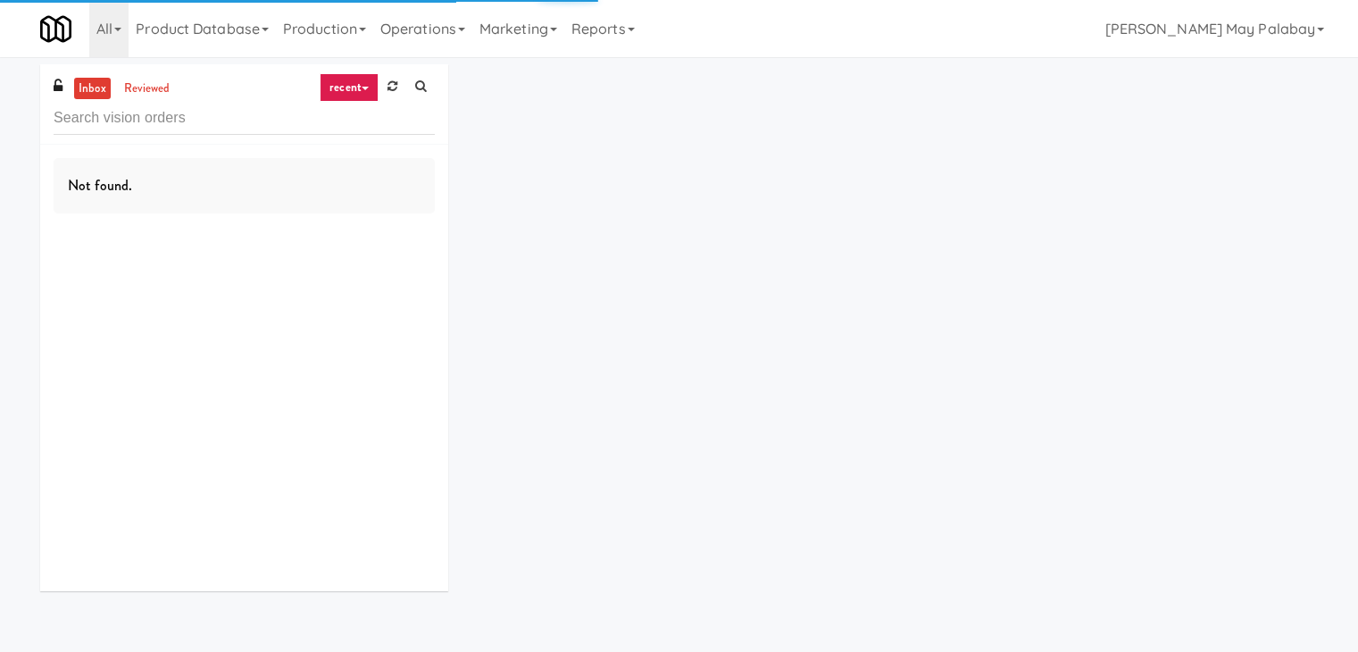
click at [223, 124] on input "text" at bounding box center [244, 118] width 381 height 33
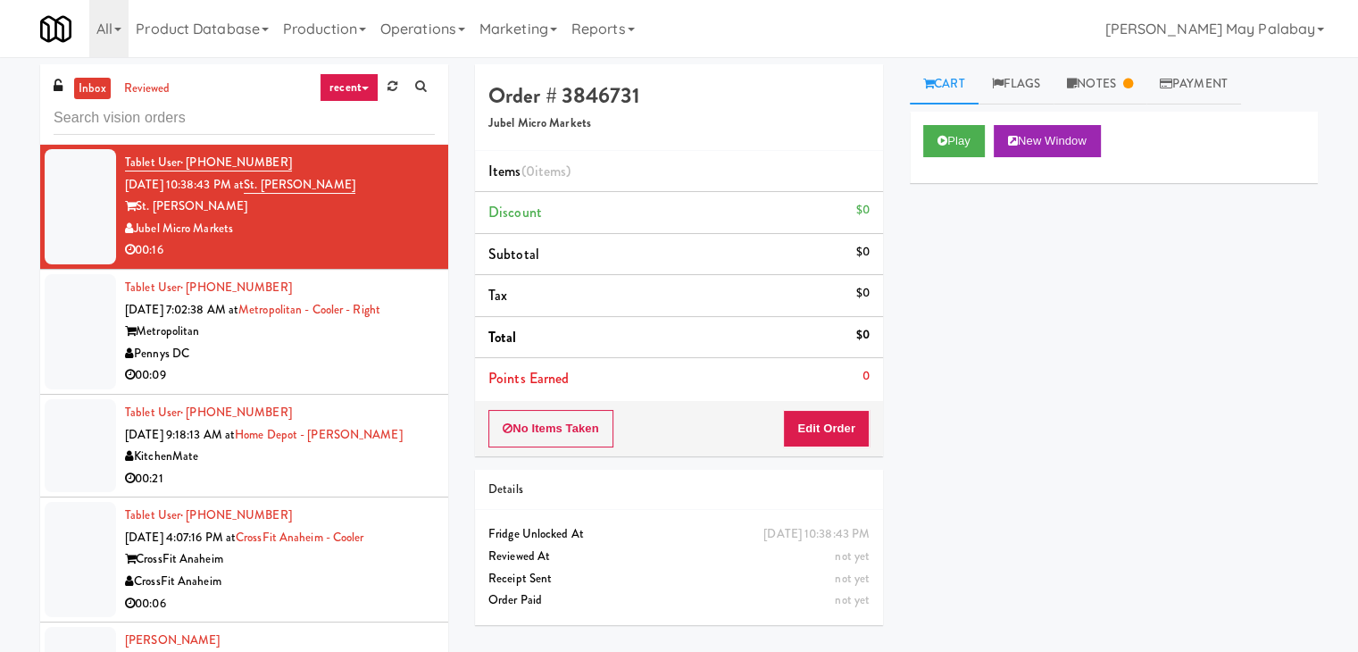
click at [323, 358] on div "Pennys DC" at bounding box center [280, 354] width 310 height 22
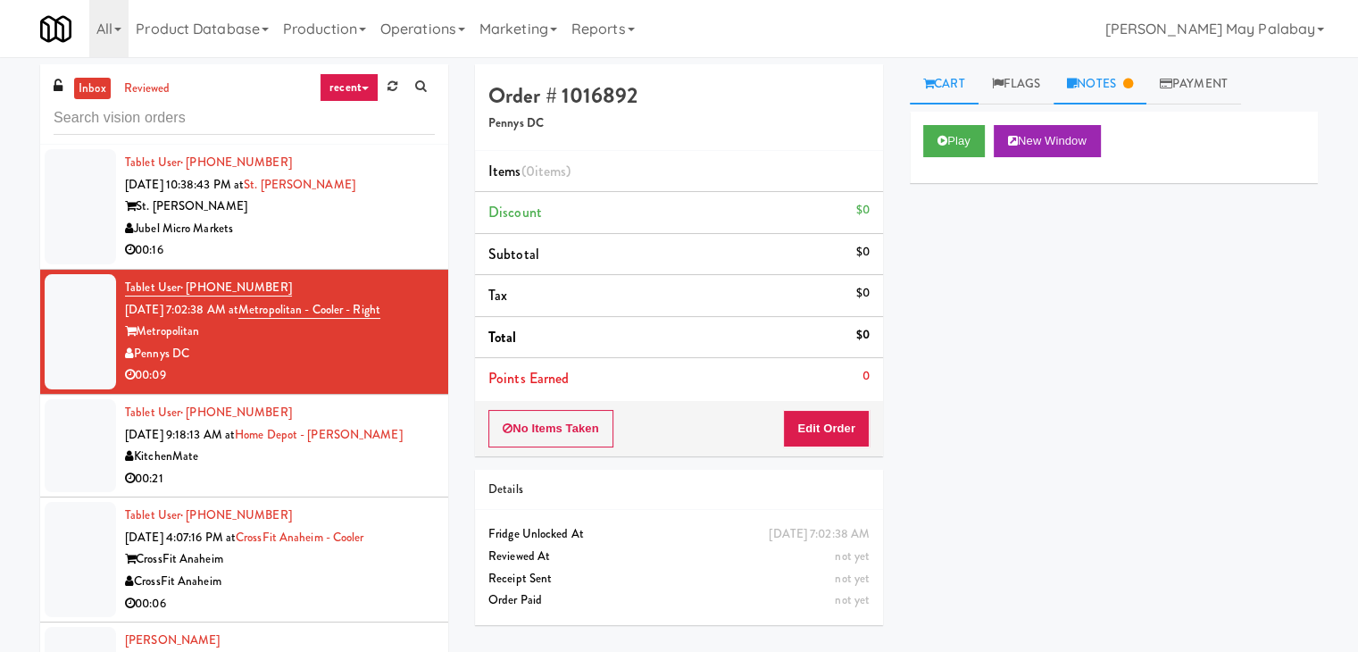
click at [1105, 87] on link "Notes" at bounding box center [1100, 84] width 93 height 40
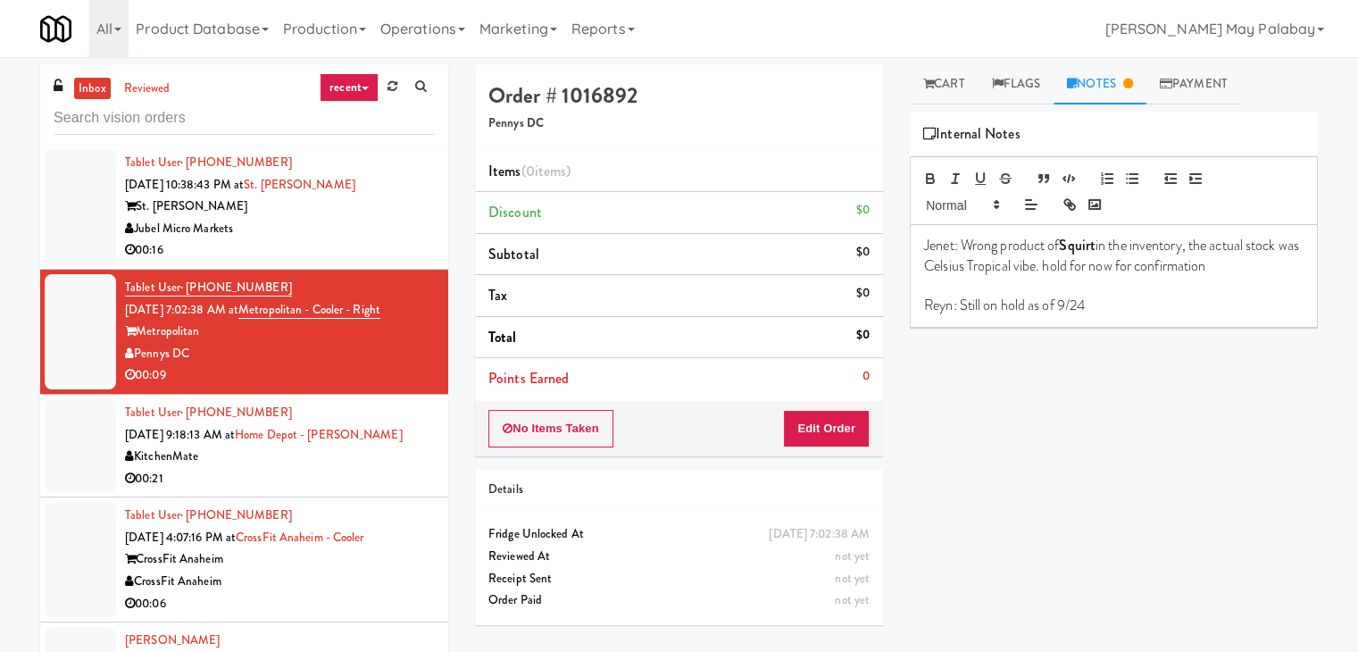
click at [261, 235] on div "Jubel Micro Markets" at bounding box center [280, 229] width 310 height 22
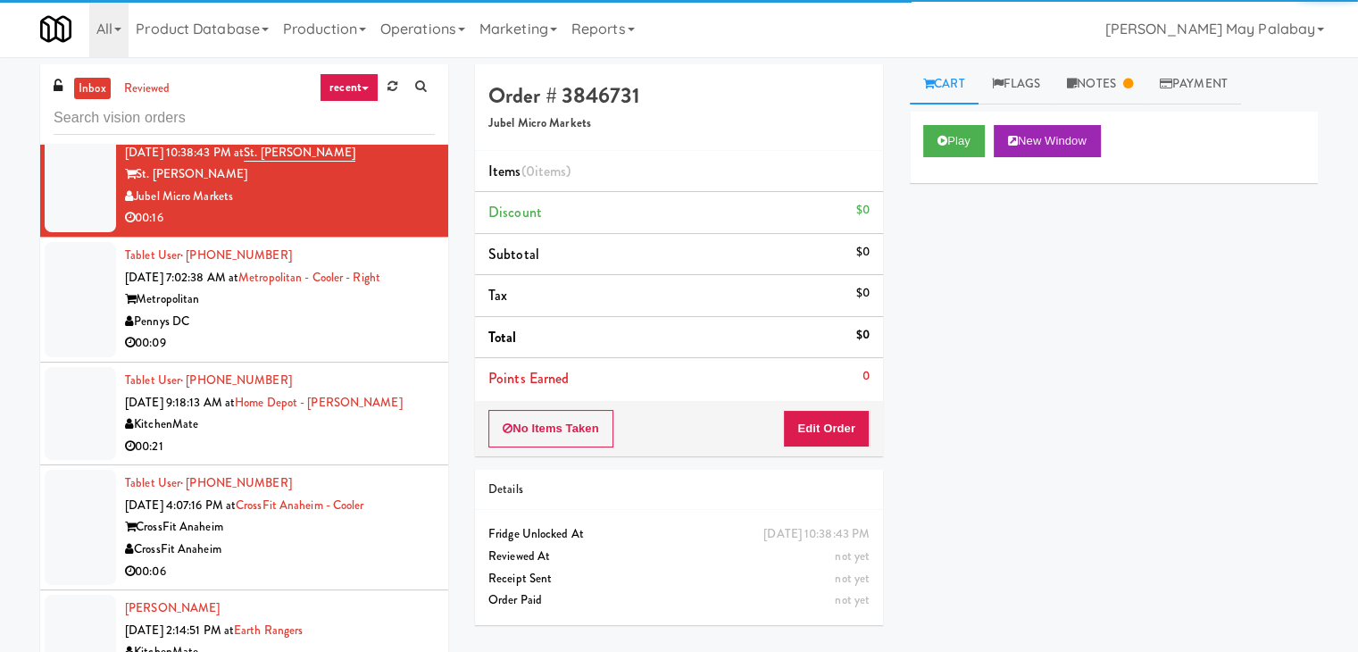
scroll to position [179, 0]
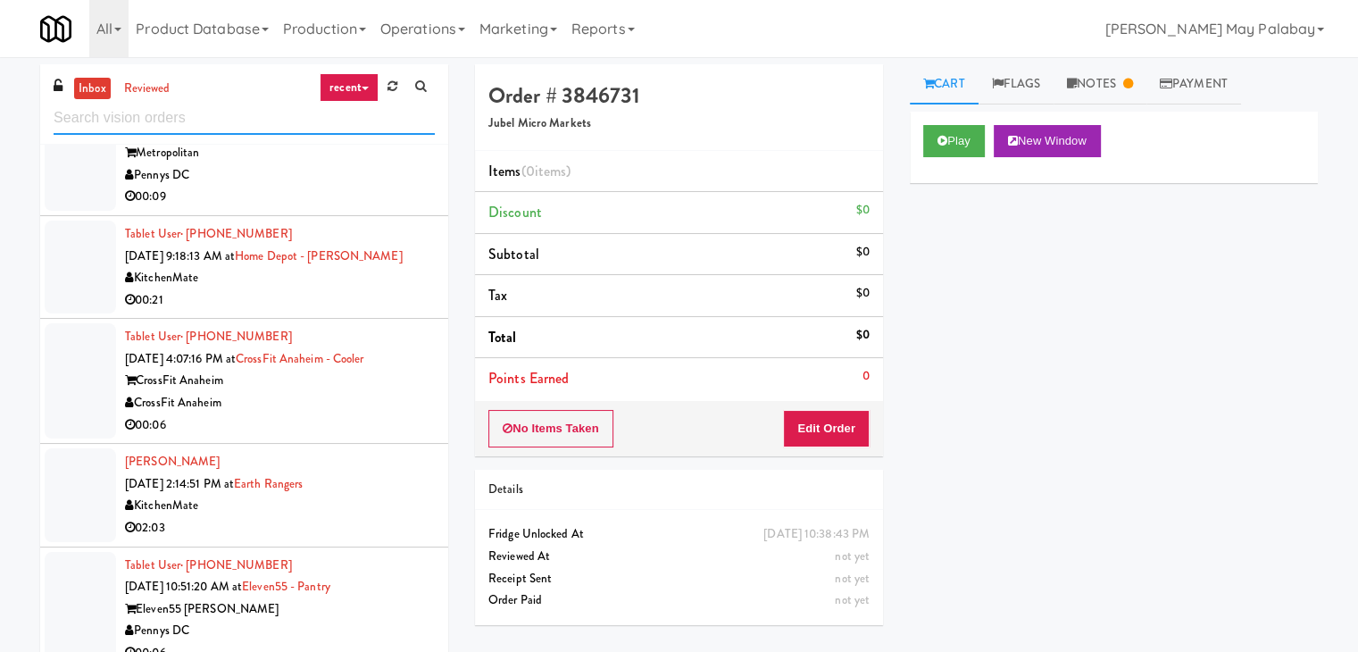
click at [273, 125] on input "text" at bounding box center [244, 118] width 381 height 33
type input "combo"
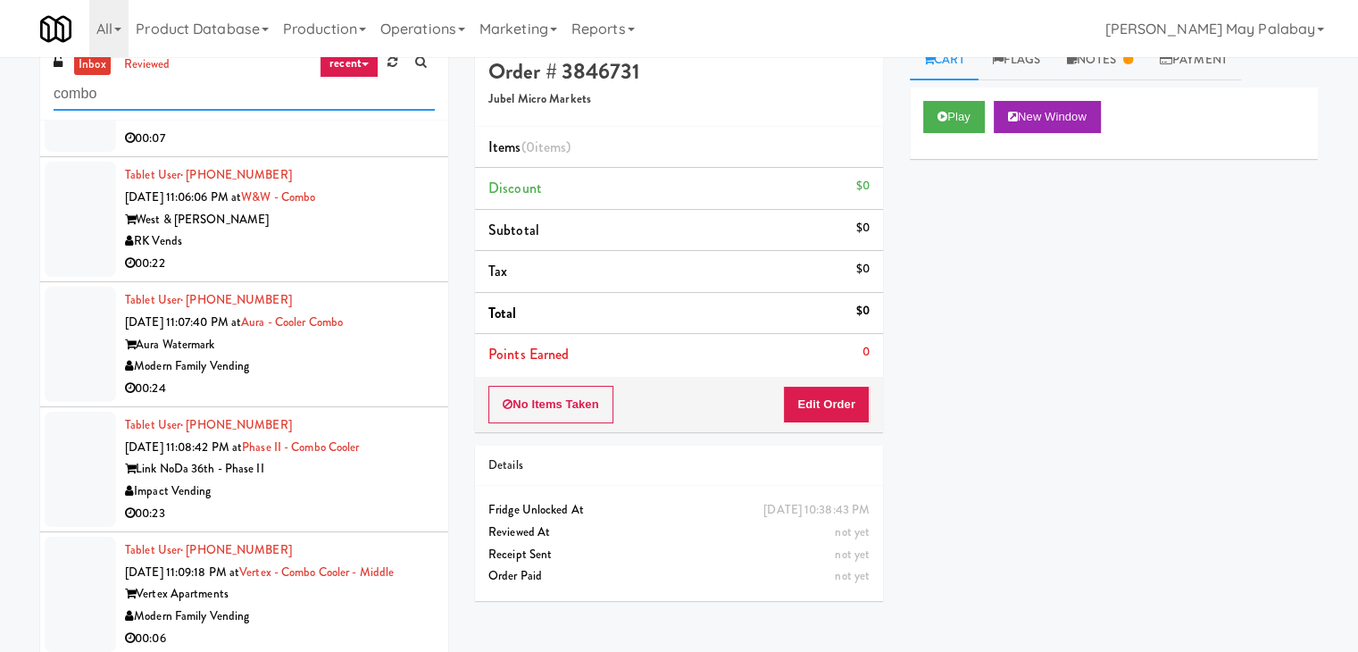
scroll to position [57, 0]
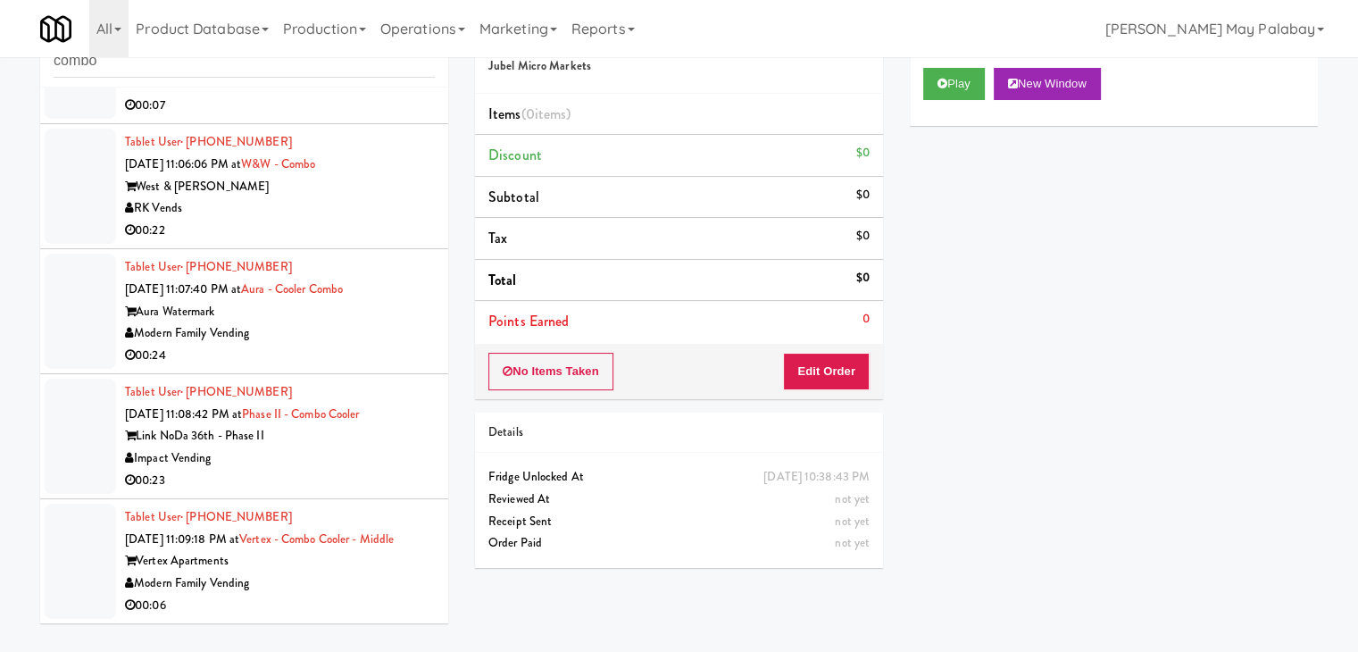
click at [342, 573] on div "Modern Family Vending" at bounding box center [280, 584] width 310 height 22
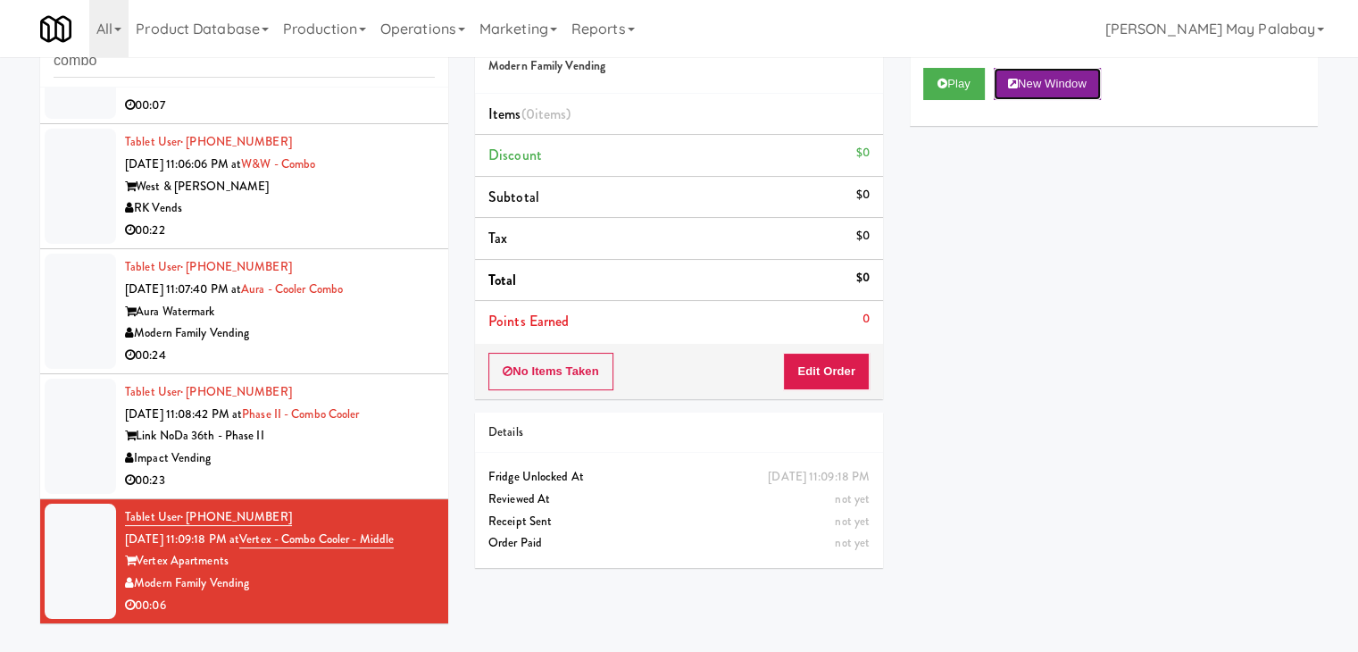
click at [1093, 72] on button "New Window" at bounding box center [1047, 84] width 107 height 32
click at [832, 365] on button "Edit Order" at bounding box center [826, 372] width 87 height 38
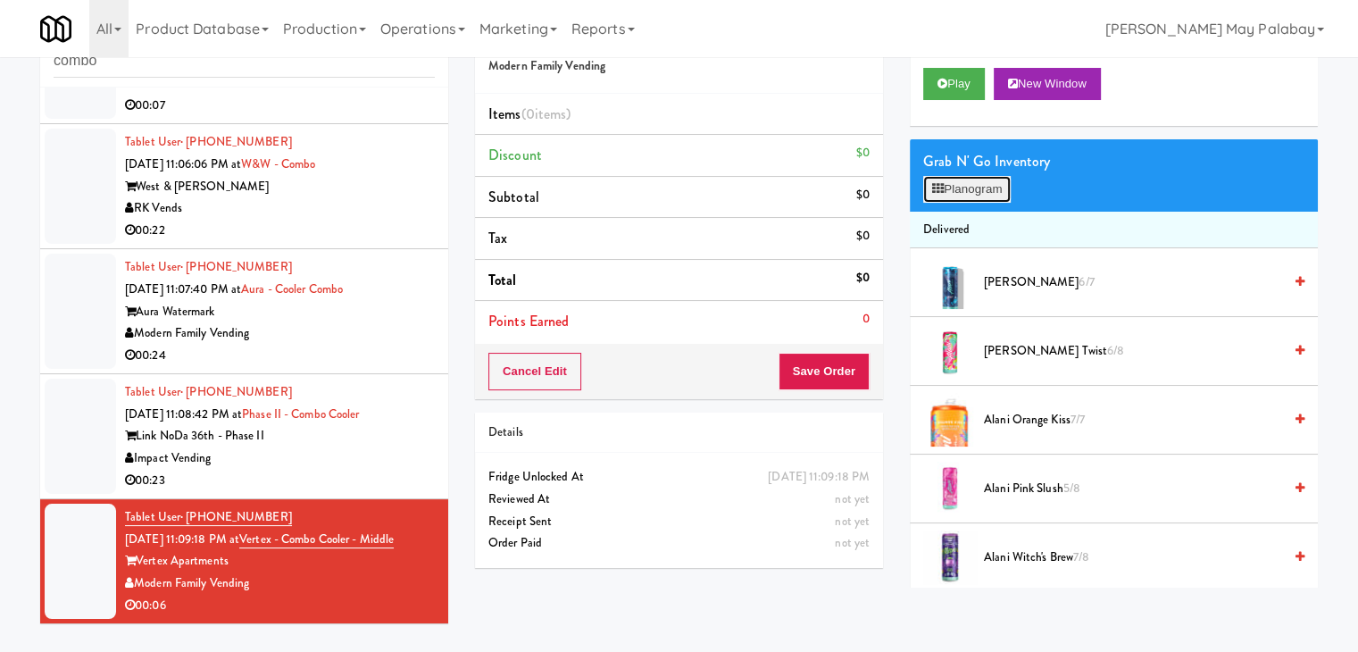
click at [975, 188] on button "Planogram" at bounding box center [968, 189] width 88 height 27
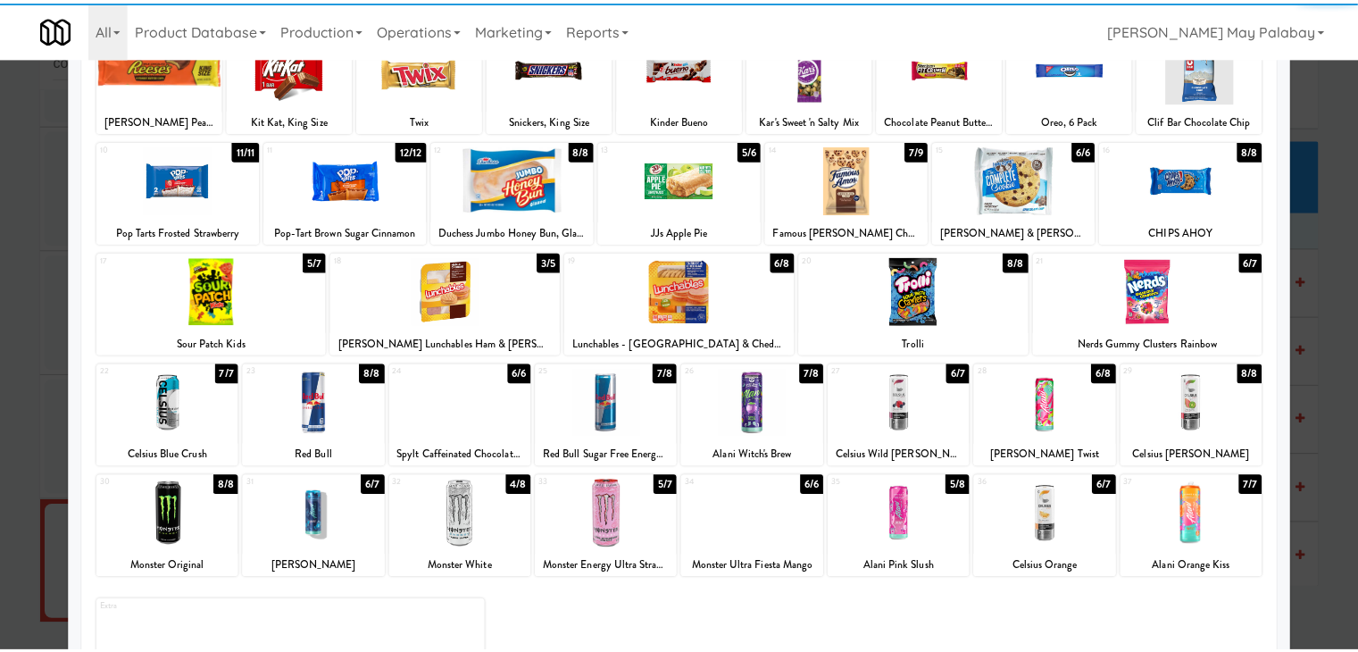
scroll to position [179, 0]
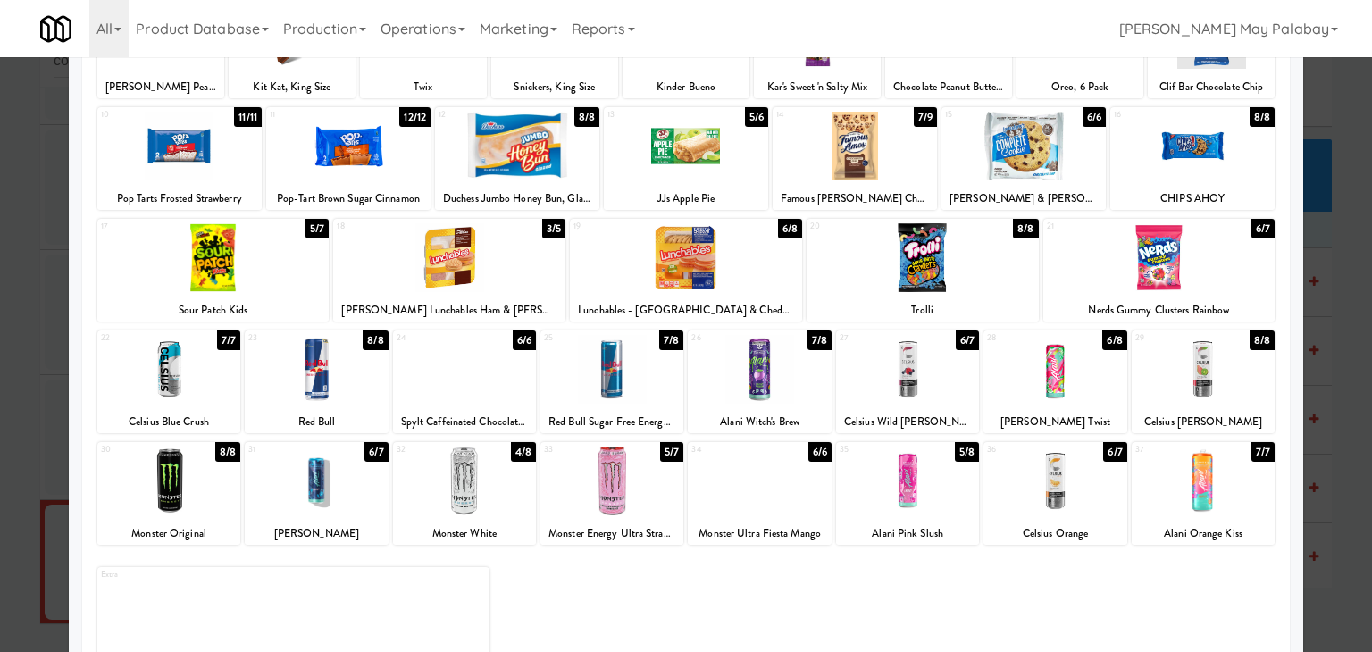
click at [1342, 283] on div at bounding box center [686, 326] width 1372 height 652
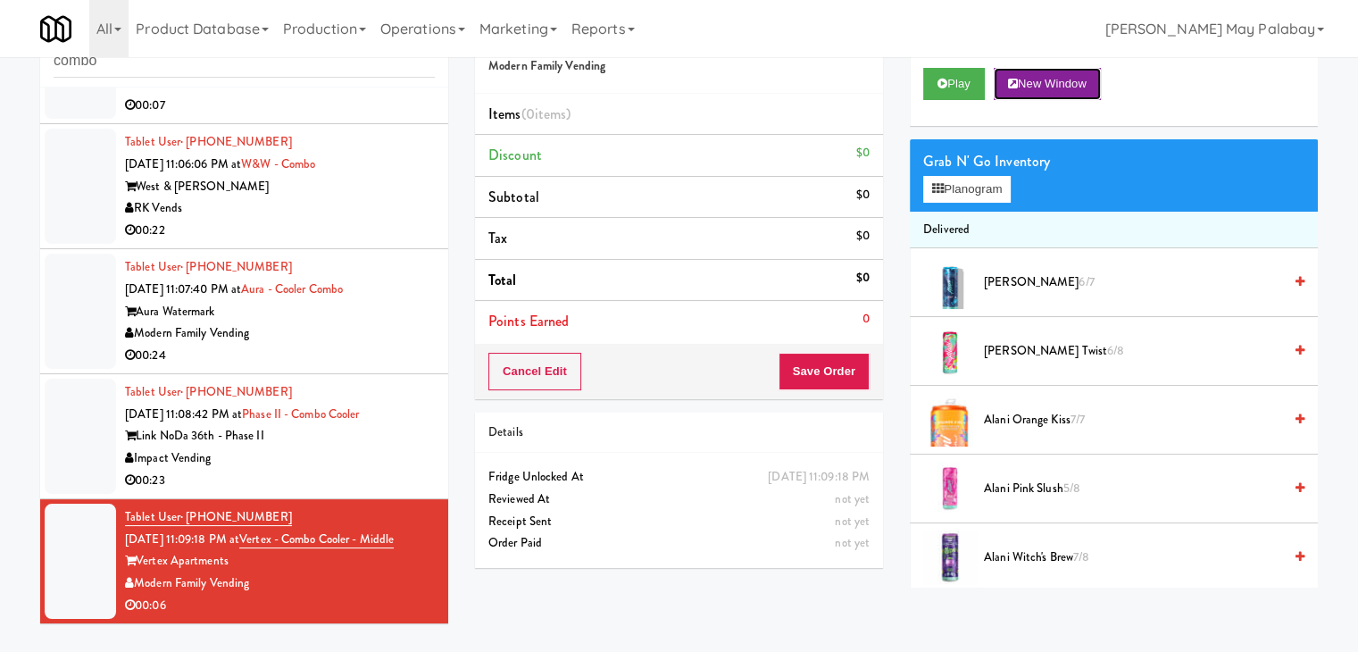
click at [1096, 90] on button "New Window" at bounding box center [1047, 84] width 107 height 32
click at [963, 192] on button "Planogram" at bounding box center [968, 189] width 88 height 27
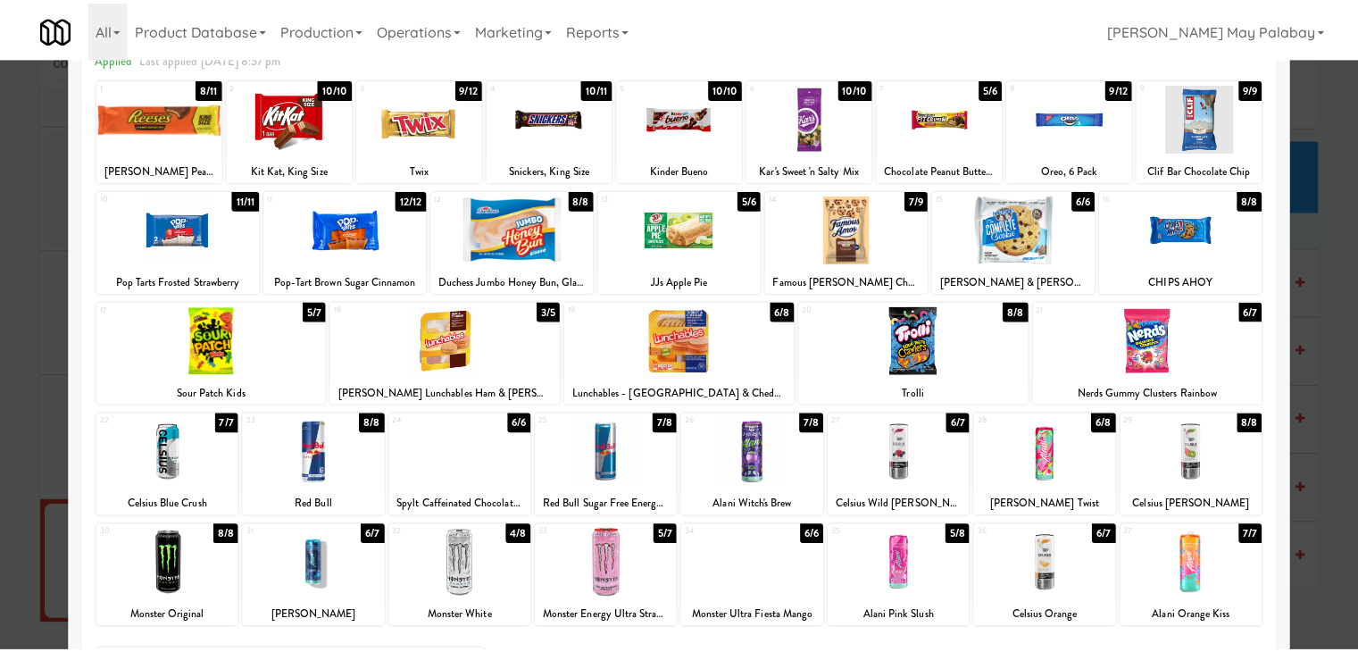
scroll to position [89, 0]
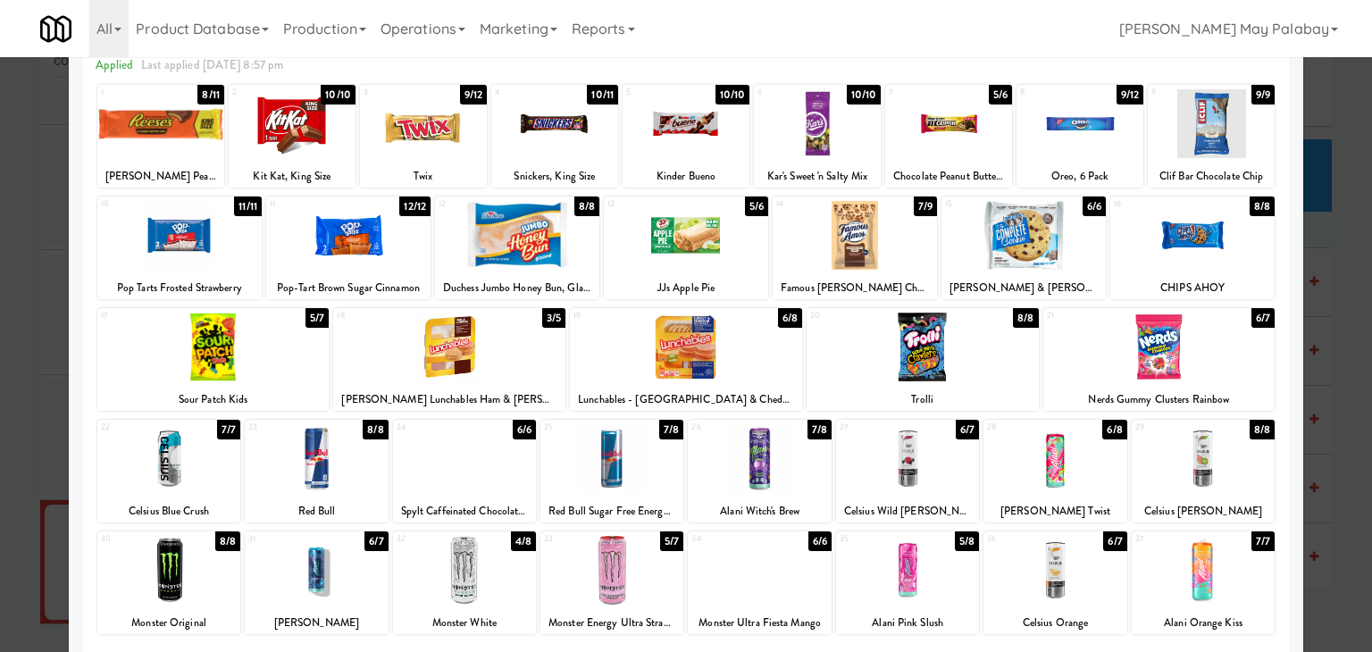
click at [1093, 138] on div at bounding box center [1079, 123] width 127 height 69
click at [941, 244] on div at bounding box center [1023, 235] width 164 height 69
click at [921, 256] on div at bounding box center [855, 235] width 164 height 69
click at [1352, 265] on div at bounding box center [686, 326] width 1372 height 652
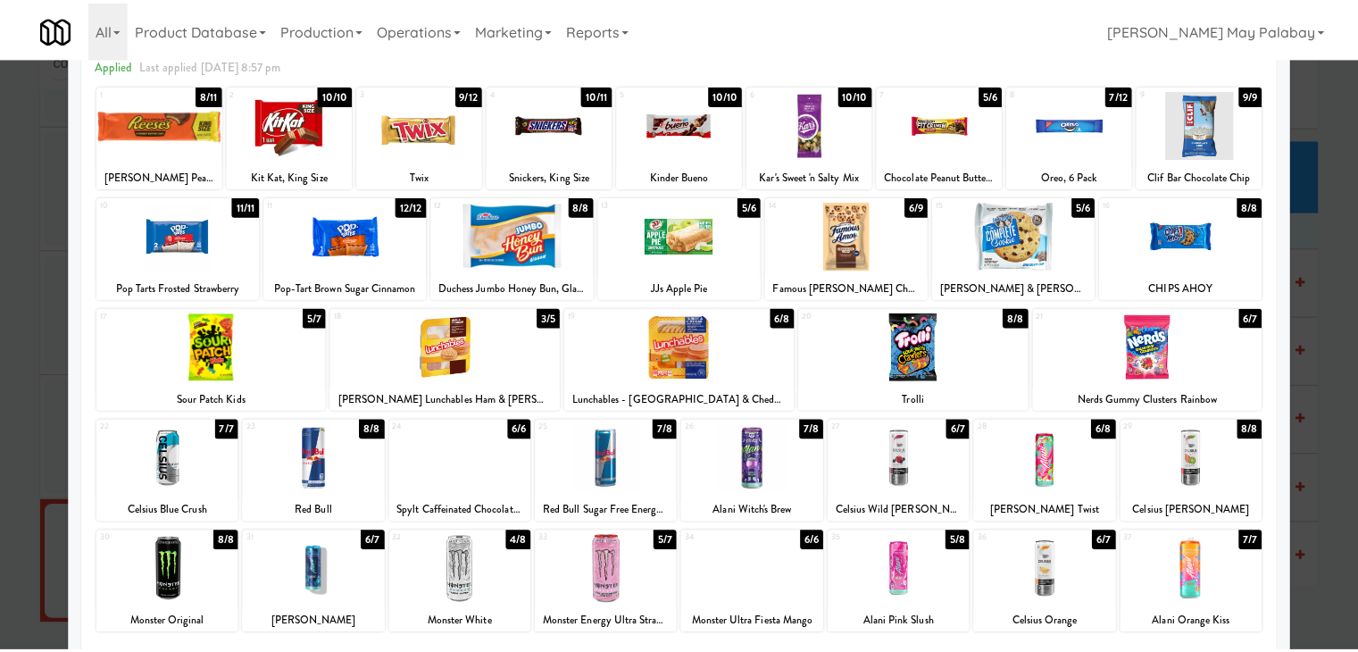
scroll to position [881, 0]
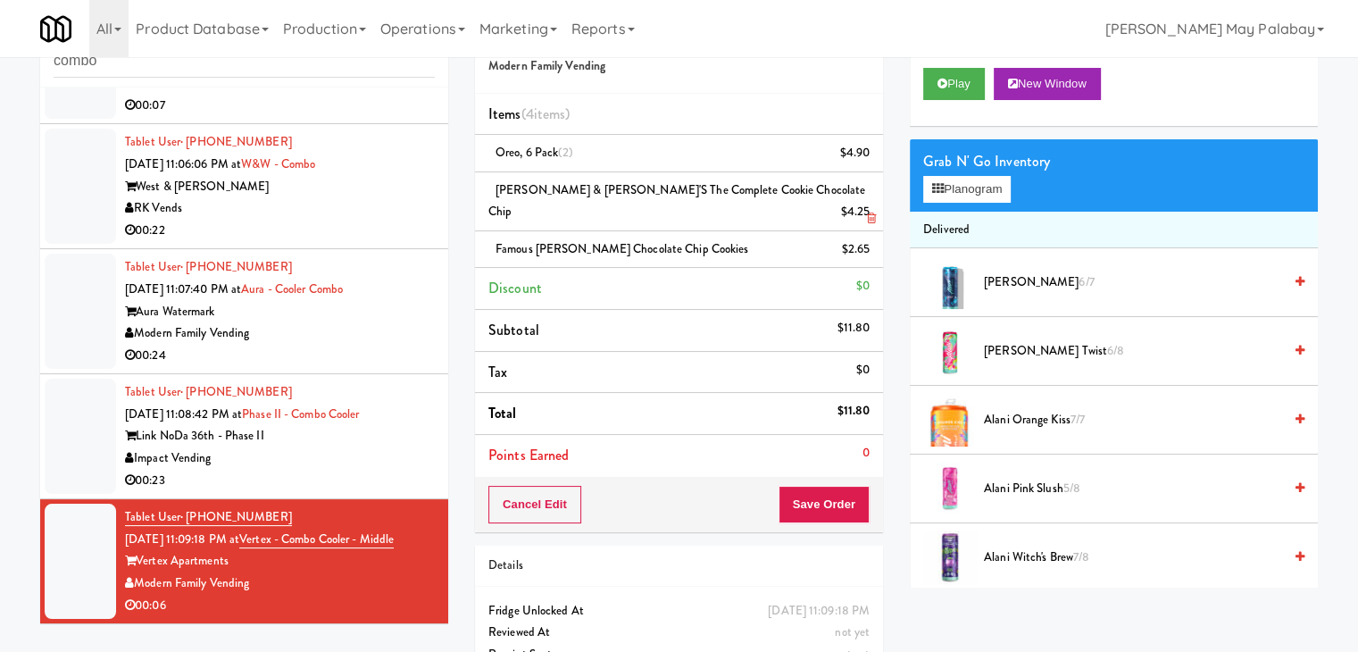
click at [871, 213] on icon at bounding box center [871, 219] width 9 height 12
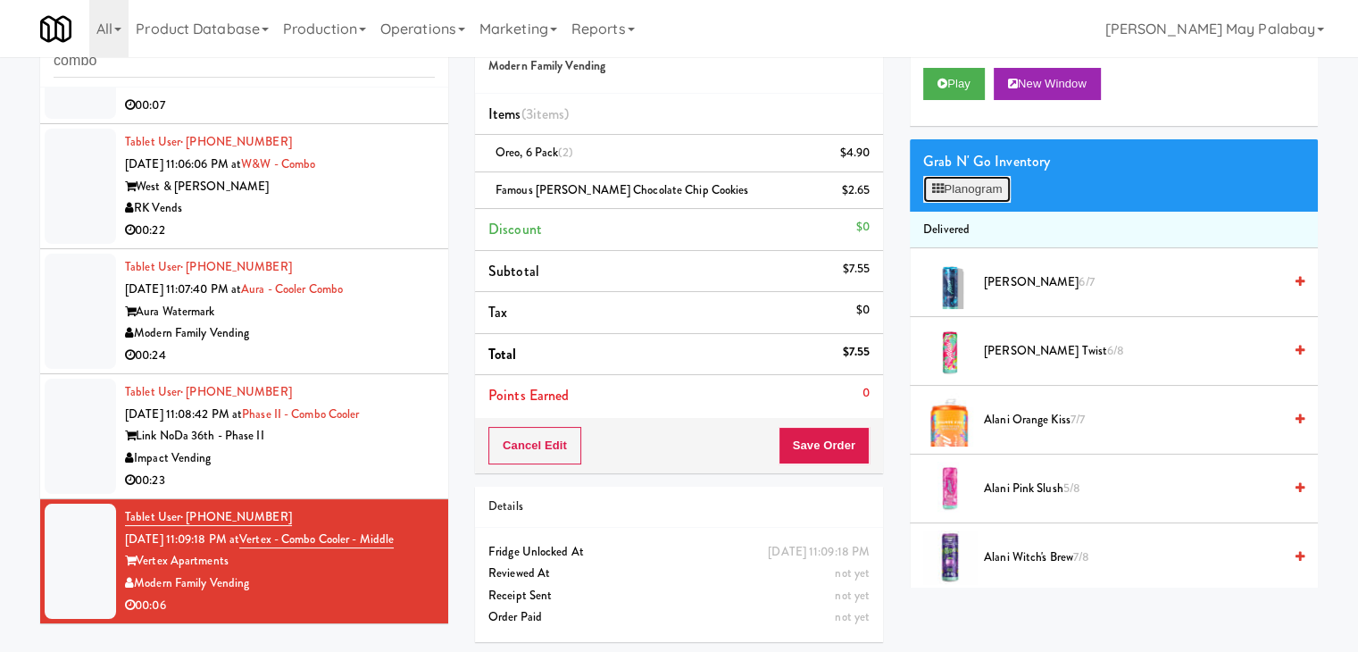
click at [1006, 194] on button "Planogram" at bounding box center [968, 189] width 88 height 27
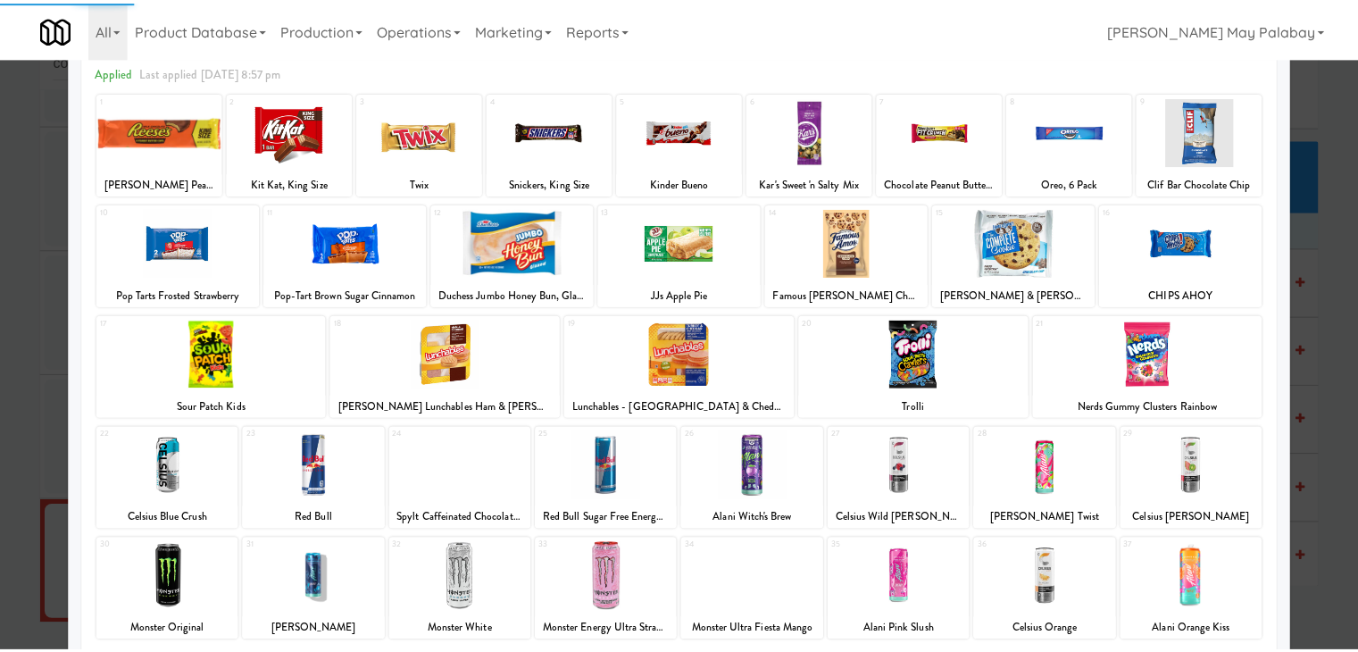
scroll to position [89, 0]
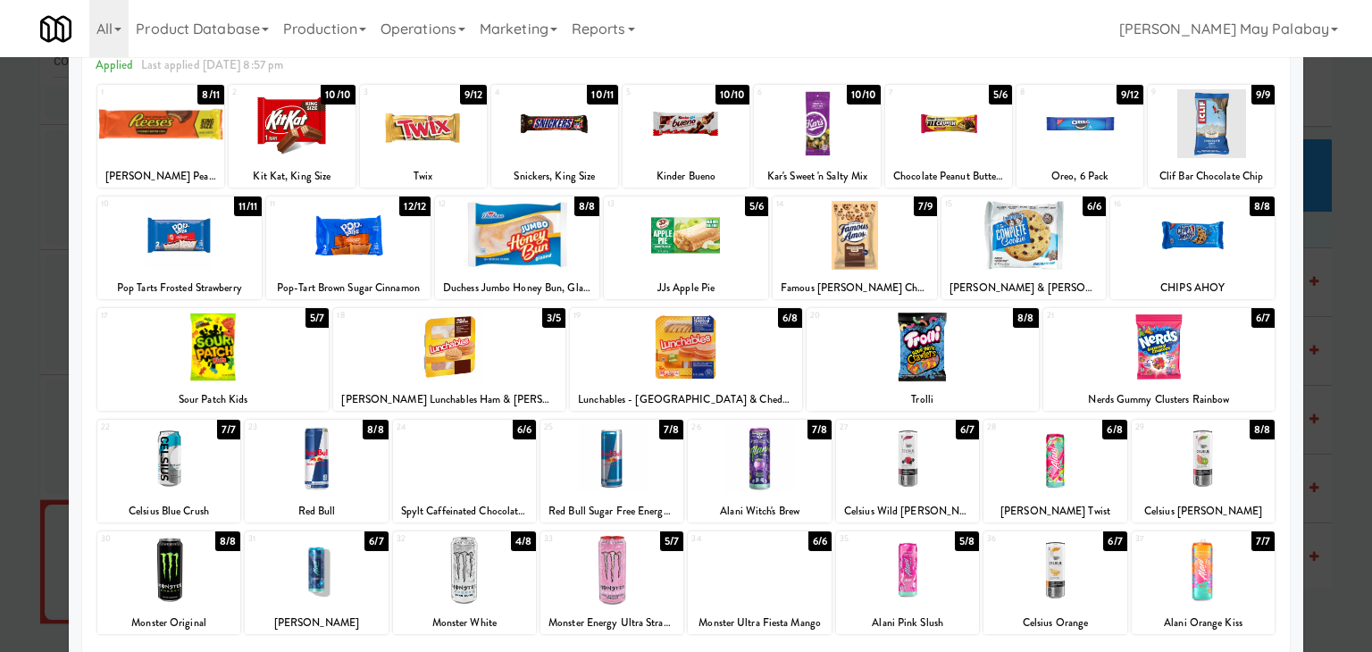
click at [1308, 264] on div at bounding box center [686, 326] width 1372 height 652
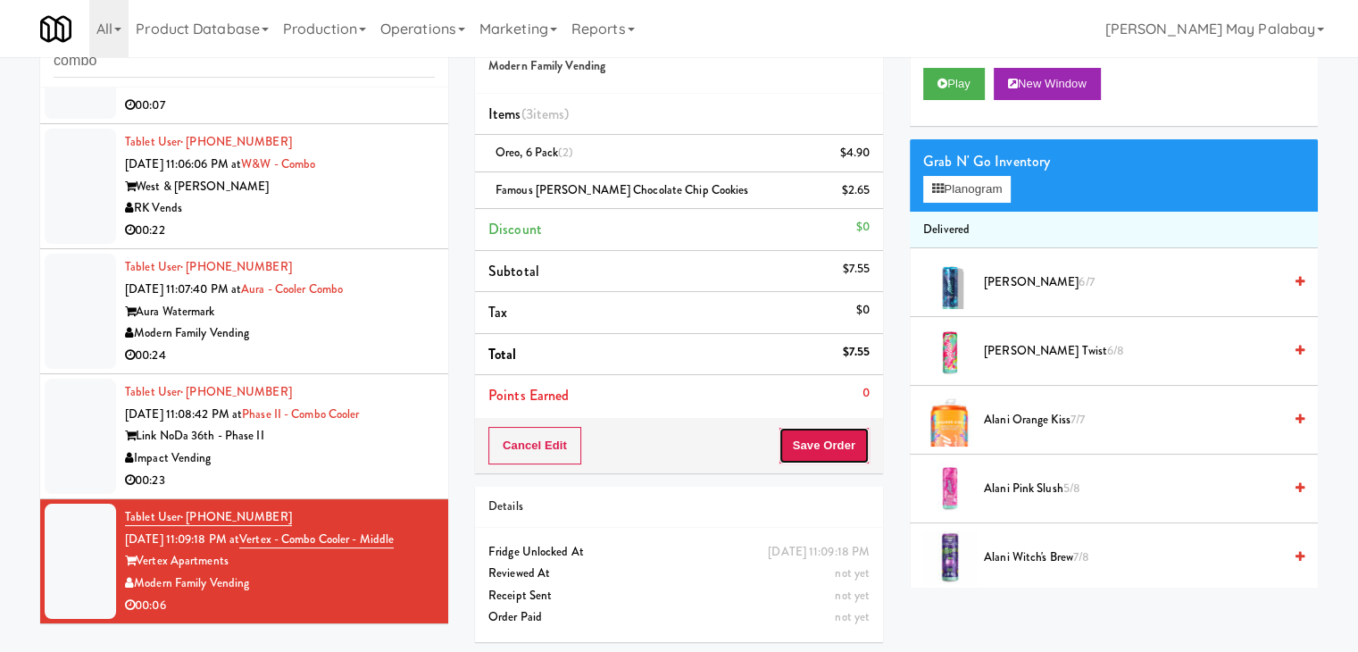
click at [815, 458] on button "Save Order" at bounding box center [824, 446] width 91 height 38
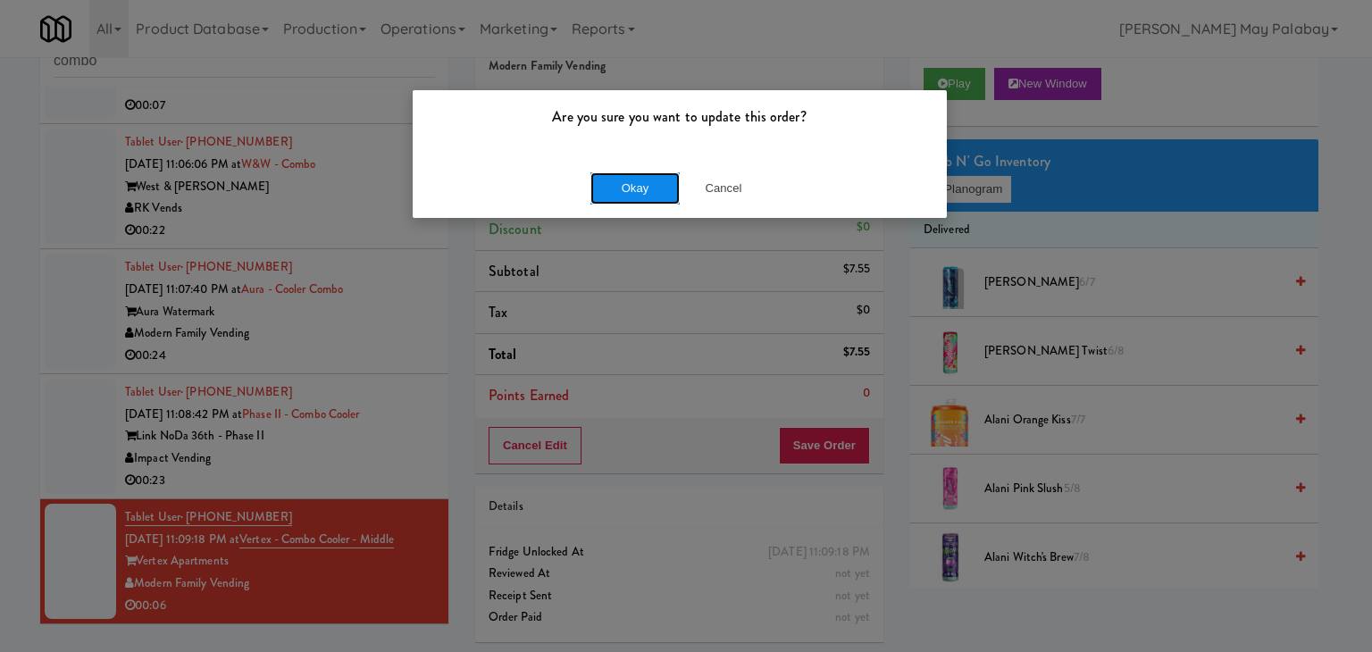
click at [614, 190] on button "Okay" at bounding box center [634, 188] width 89 height 32
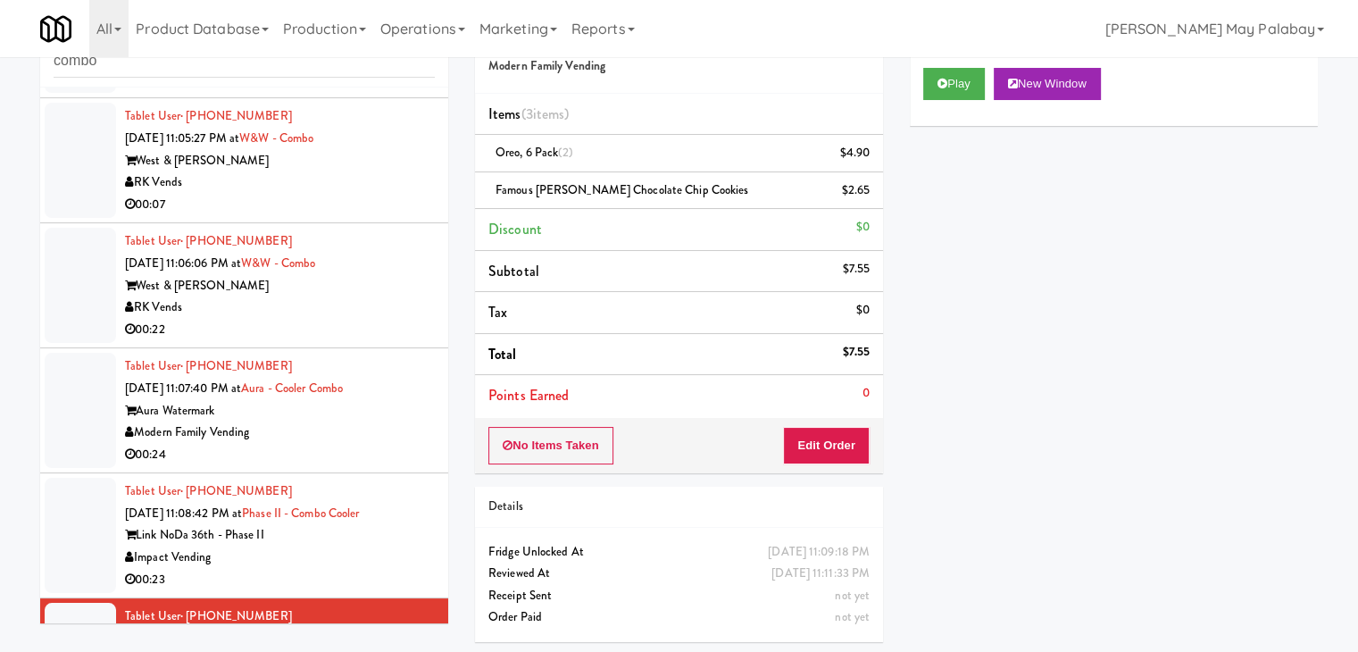
scroll to position [903, 0]
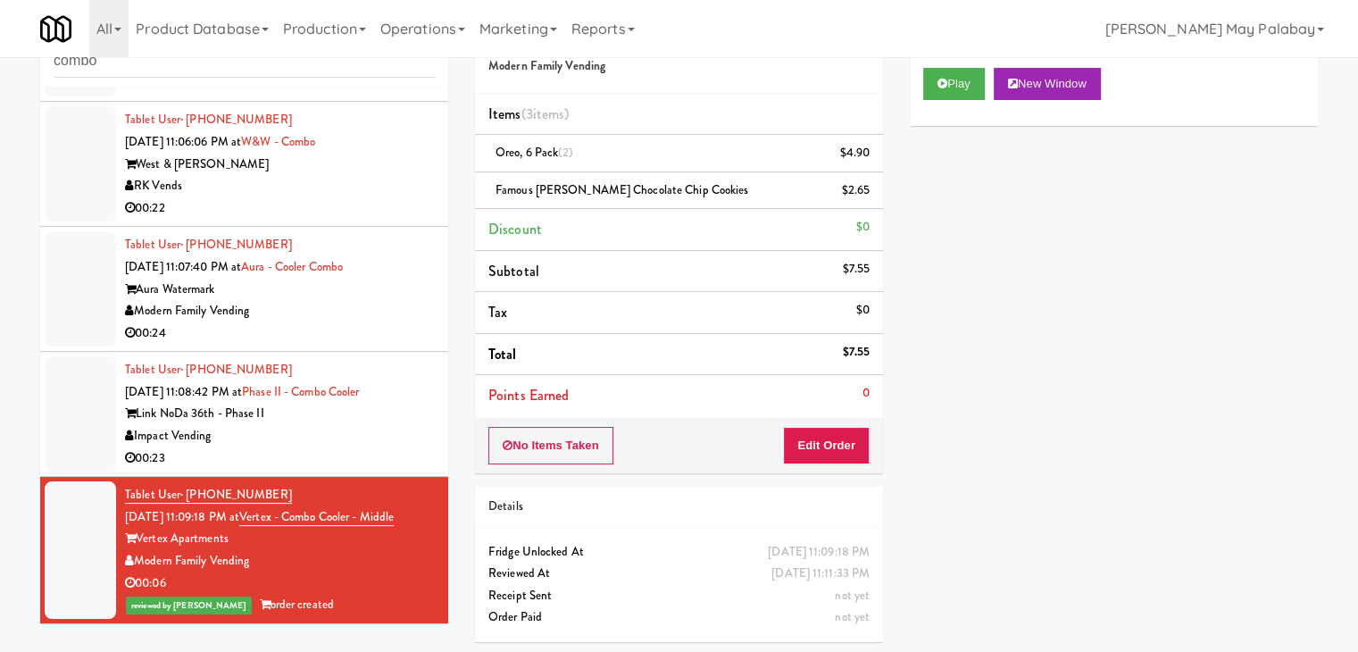
click at [389, 425] on div "Impact Vending" at bounding box center [280, 436] width 310 height 22
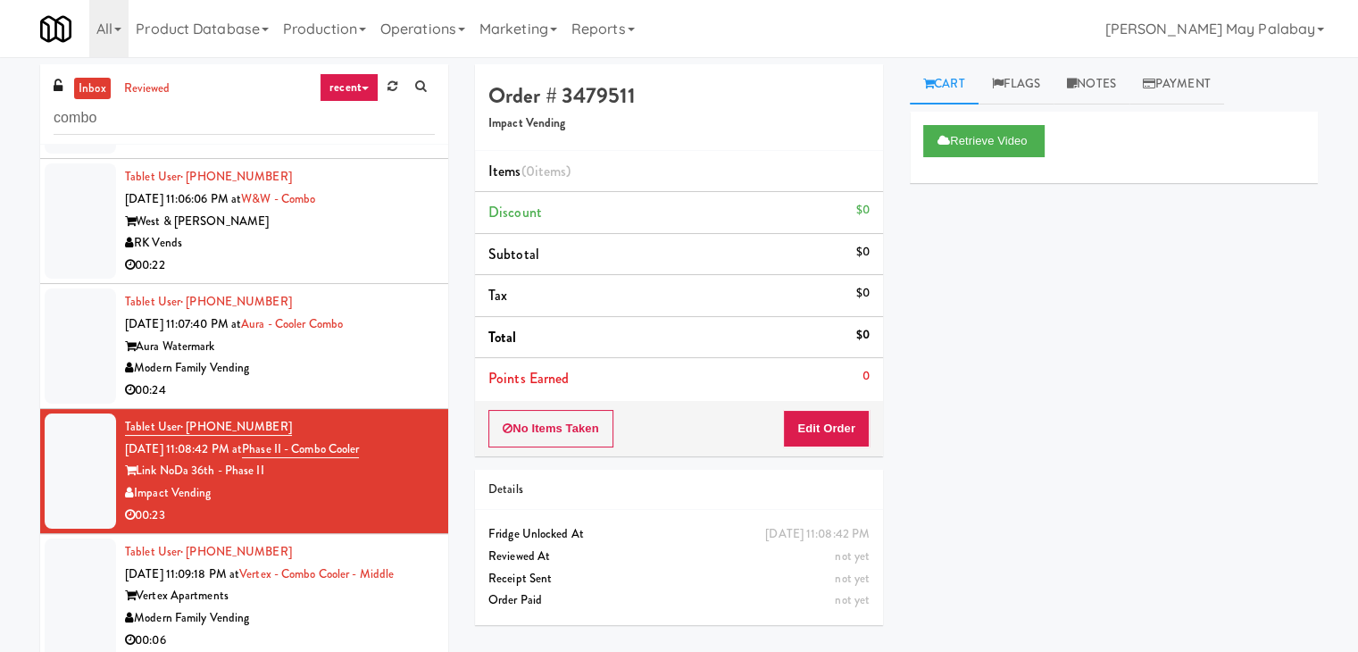
click at [338, 380] on div "00:24" at bounding box center [280, 391] width 310 height 22
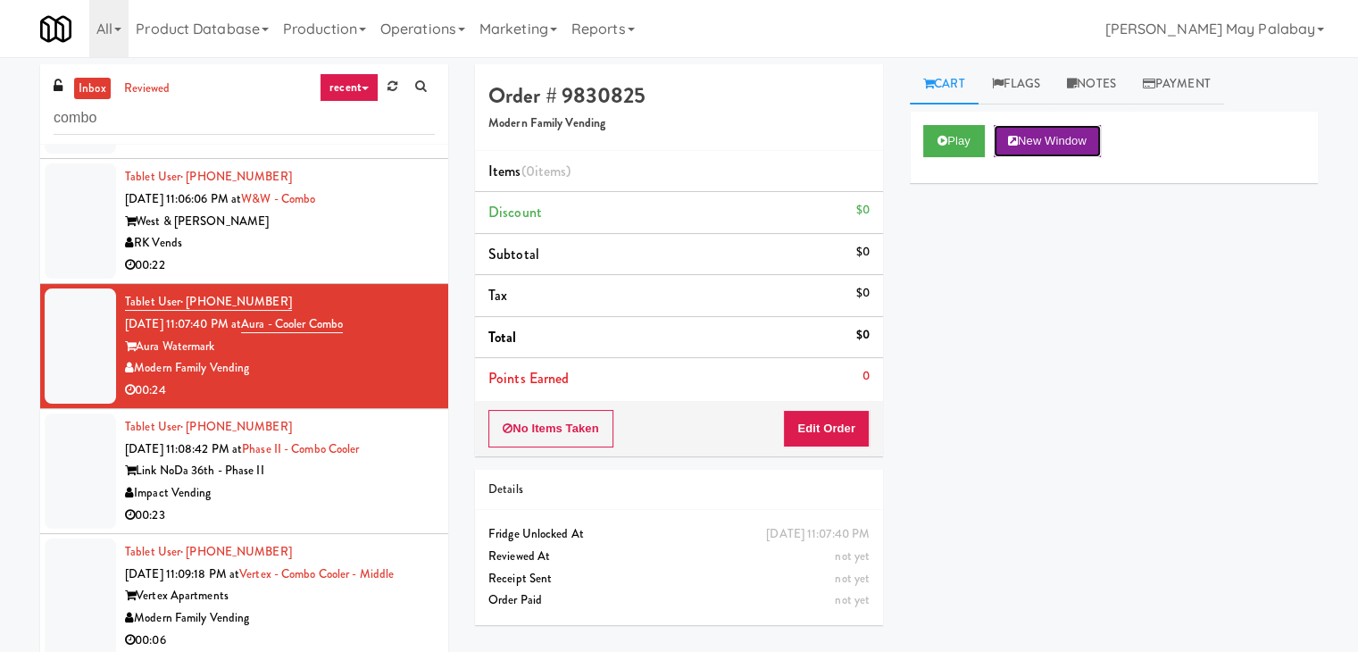
click at [1059, 139] on button "New Window" at bounding box center [1047, 141] width 107 height 32
click at [858, 424] on button "Edit Order" at bounding box center [826, 429] width 87 height 38
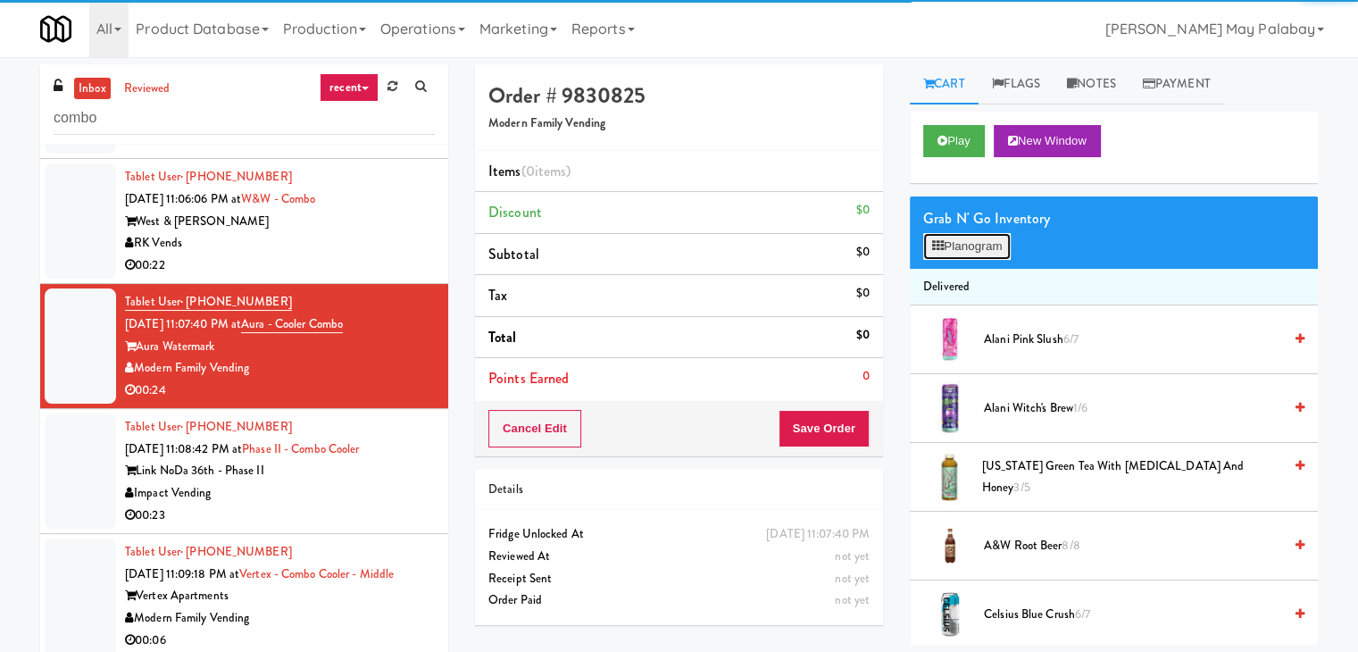
click at [971, 249] on button "Planogram" at bounding box center [968, 246] width 88 height 27
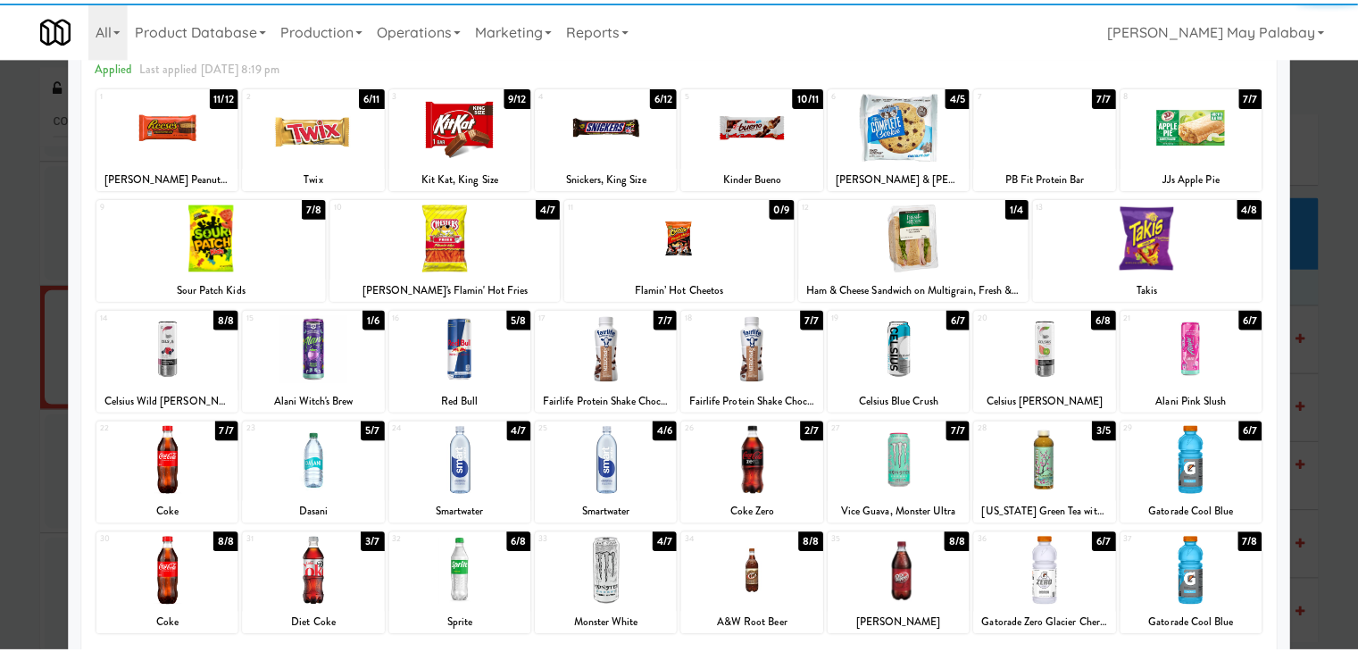
scroll to position [89, 0]
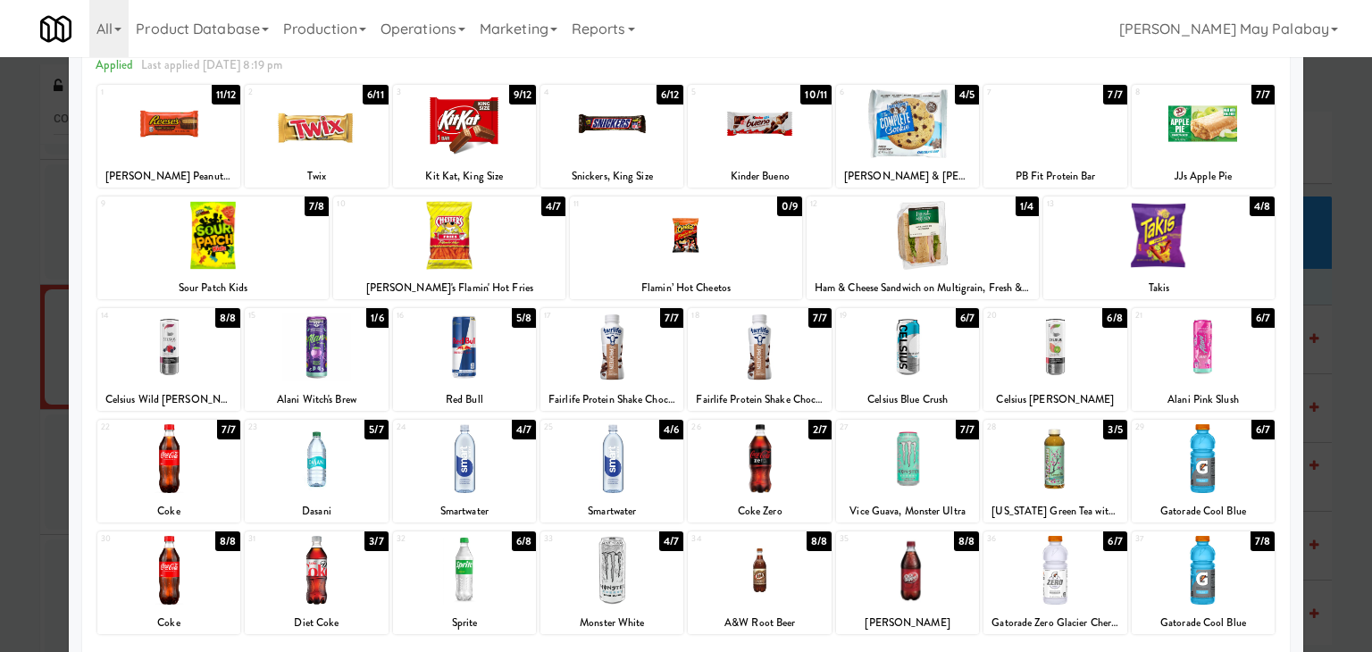
drag, startPoint x: 376, startPoint y: 126, endPoint x: 388, endPoint y: 123, distance: 11.9
click at [376, 126] on div at bounding box center [316, 123] width 143 height 69
click at [645, 364] on div at bounding box center [611, 347] width 143 height 69
click at [660, 149] on div at bounding box center [611, 123] width 143 height 69
click at [1347, 461] on div at bounding box center [686, 326] width 1372 height 652
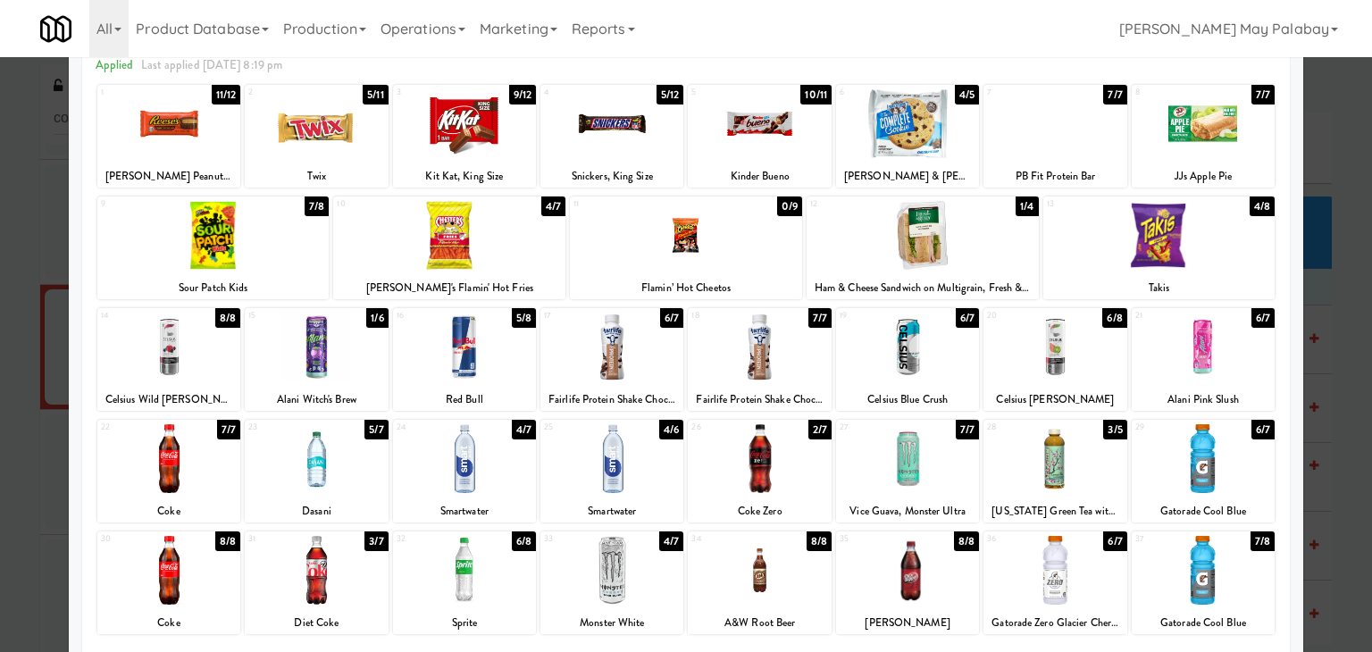
scroll to position [903, 0]
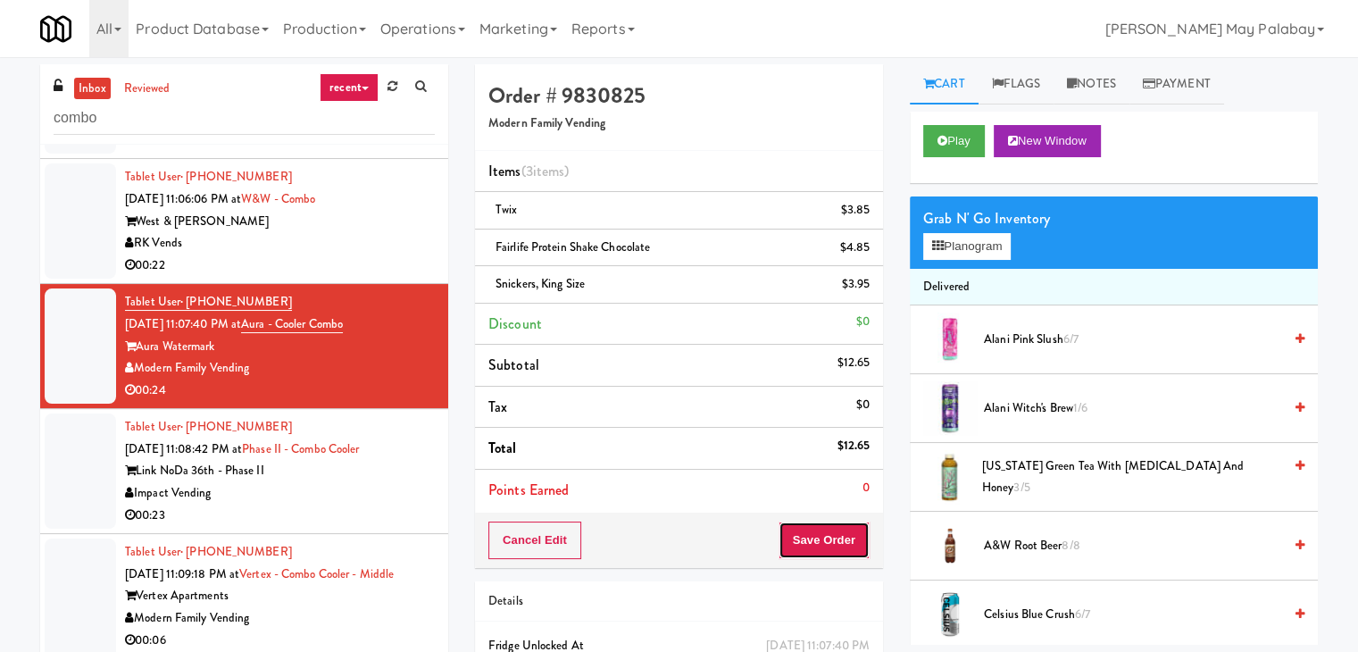
click at [823, 530] on button "Save Order" at bounding box center [824, 541] width 91 height 38
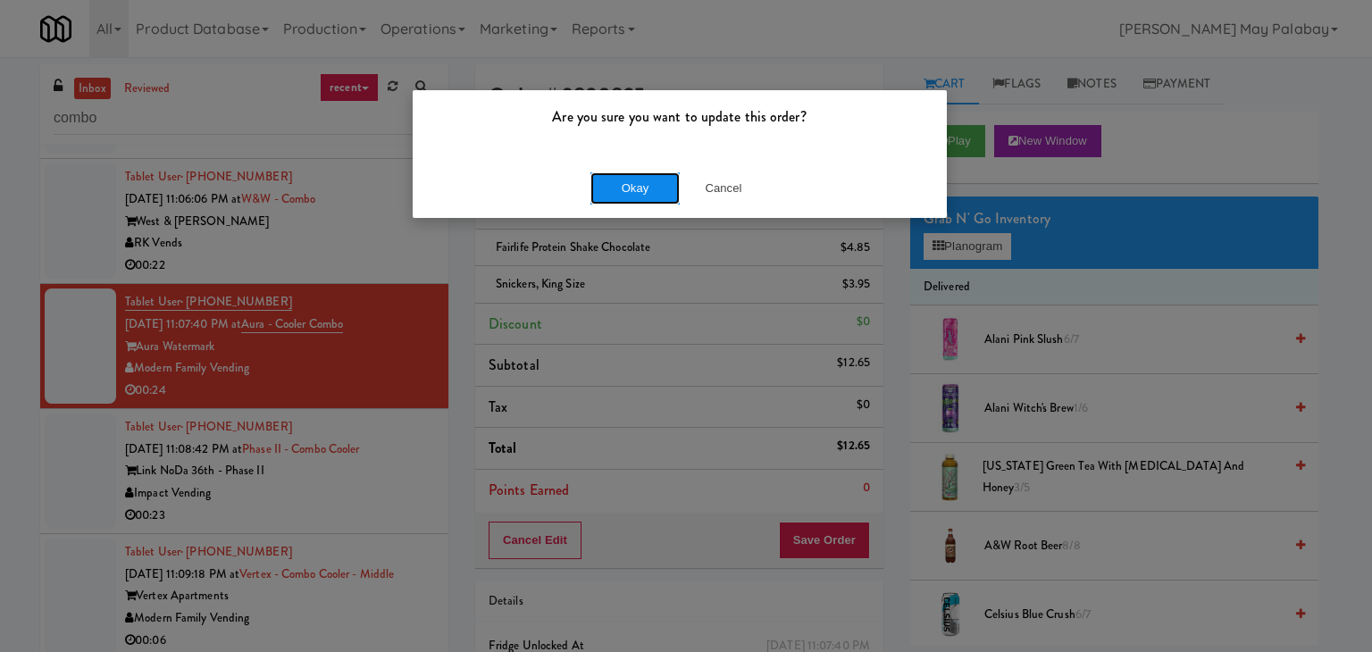
click at [672, 183] on button "Okay" at bounding box center [634, 188] width 89 height 32
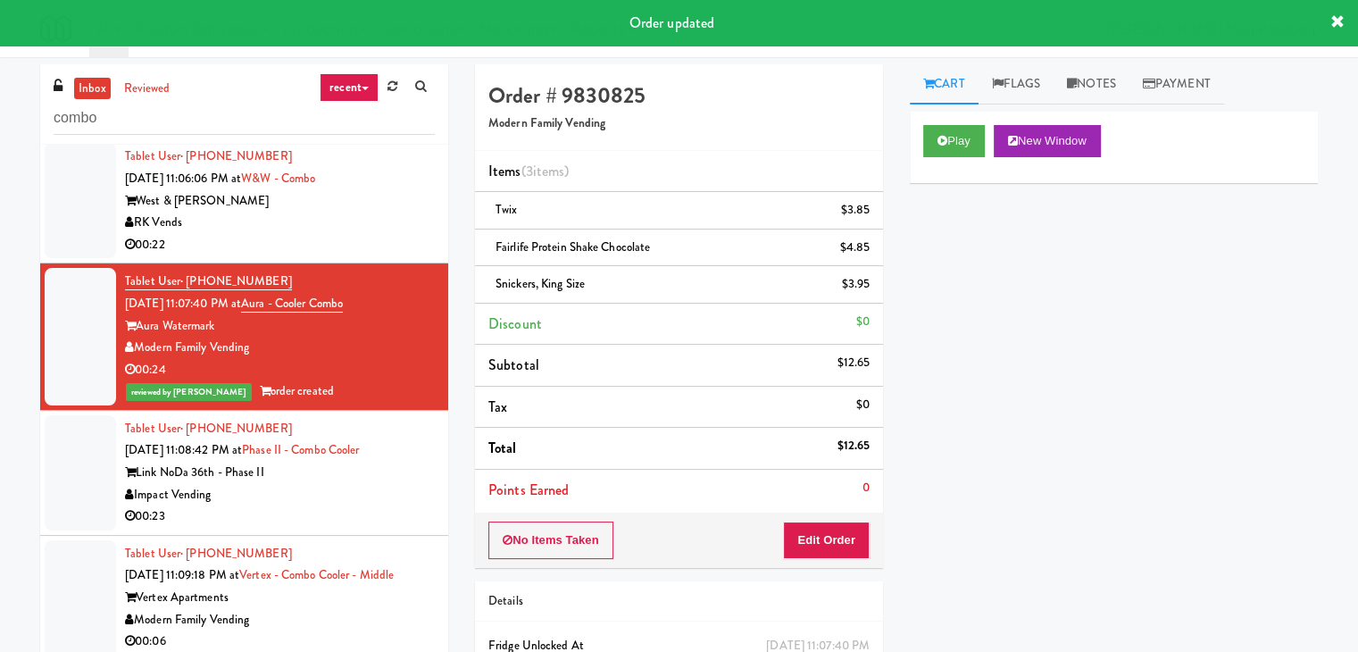
click at [355, 501] on div "Impact Vending" at bounding box center [280, 495] width 310 height 22
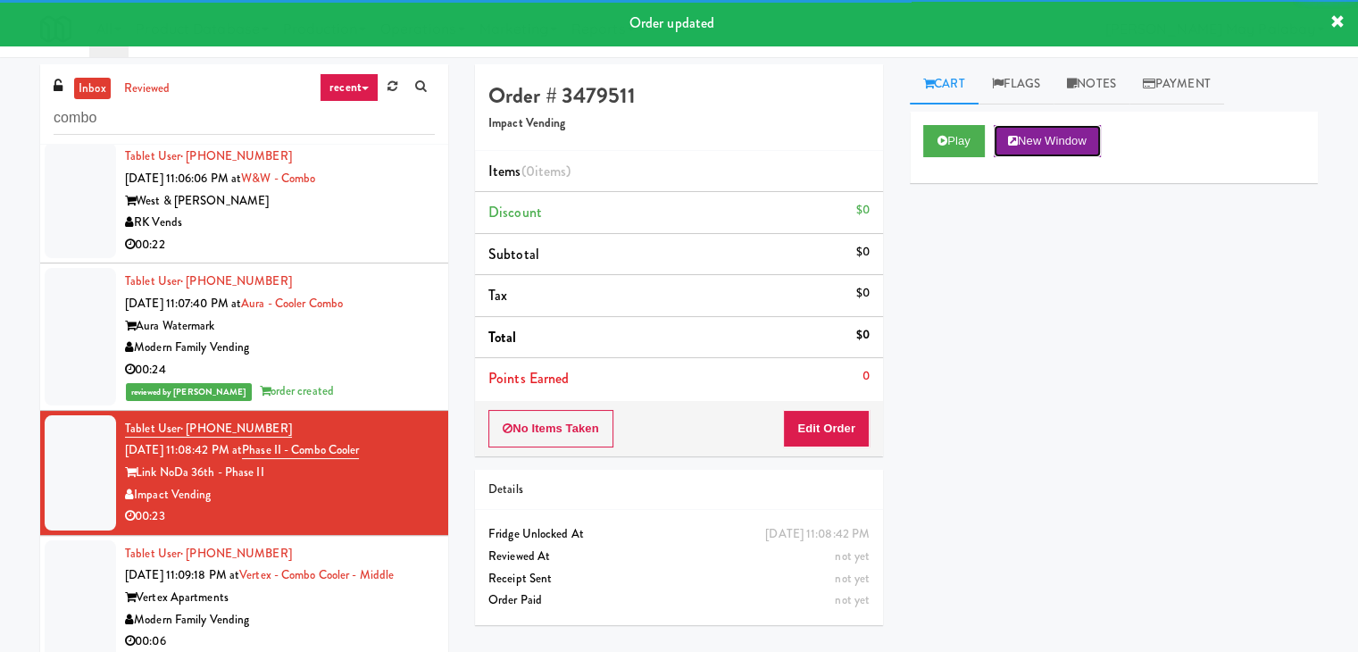
click at [1085, 142] on button "New Window" at bounding box center [1047, 141] width 107 height 32
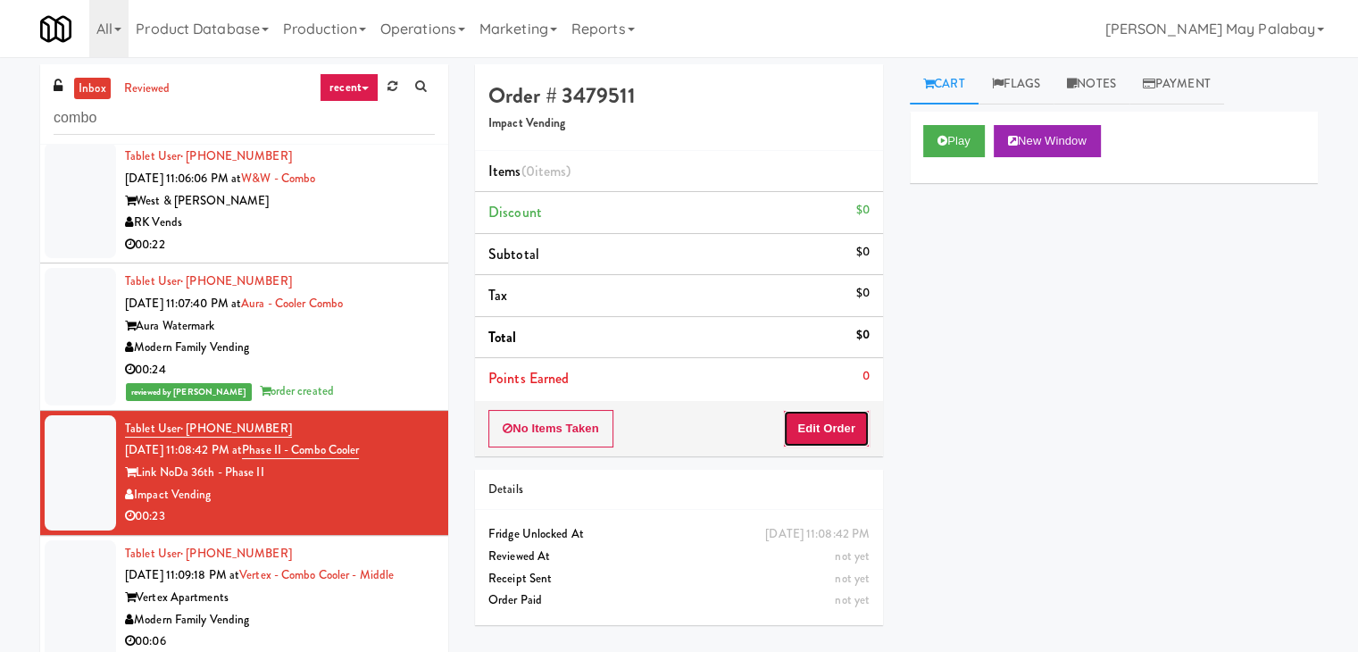
click at [818, 427] on button "Edit Order" at bounding box center [826, 429] width 87 height 38
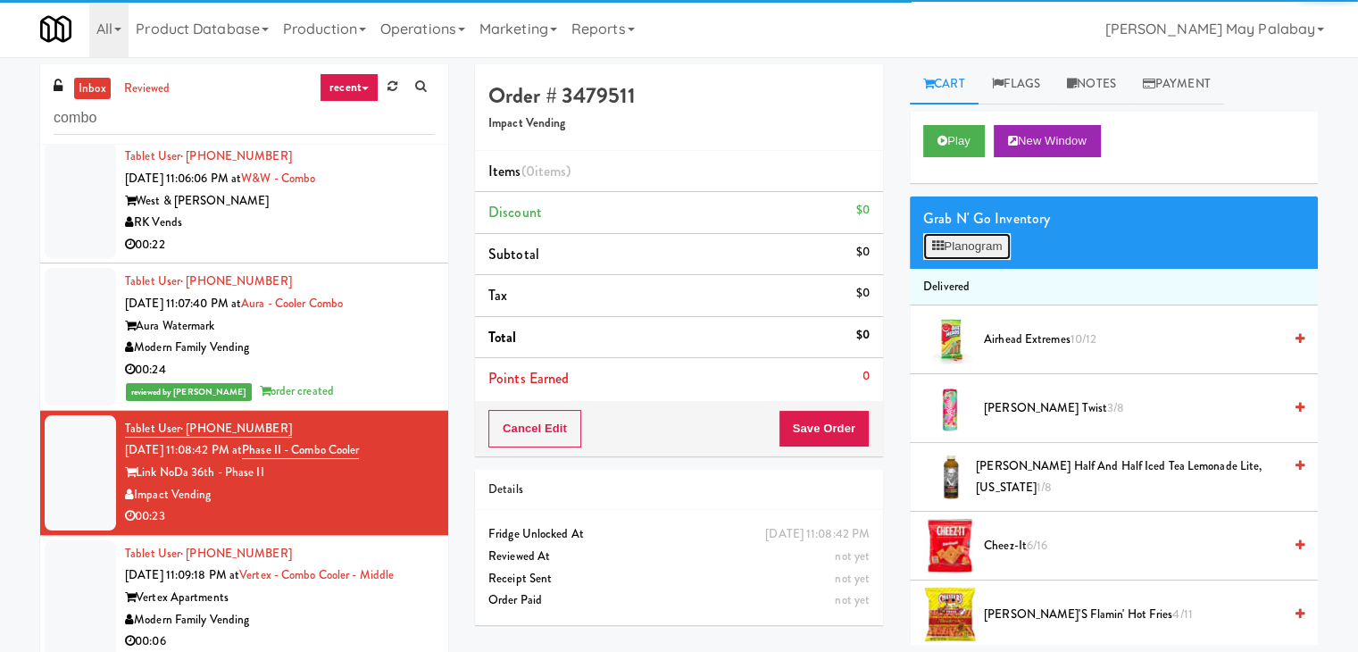
click at [965, 251] on button "Planogram" at bounding box center [968, 246] width 88 height 27
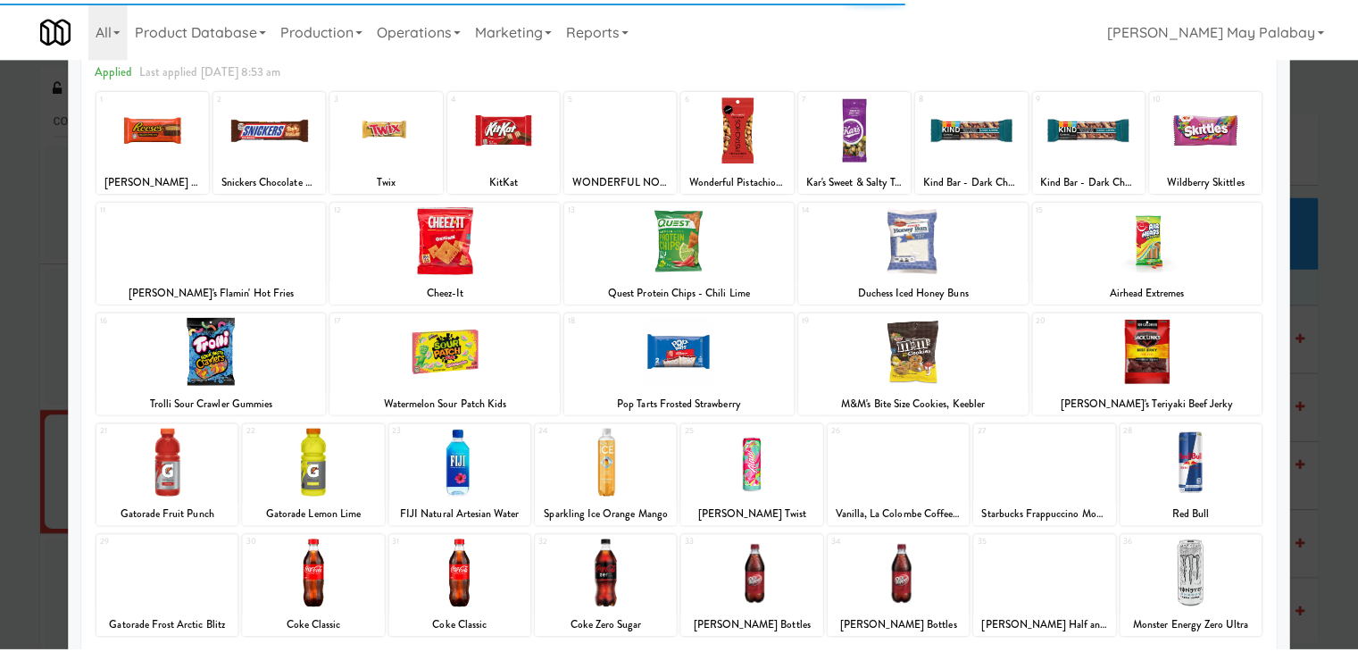
scroll to position [89, 0]
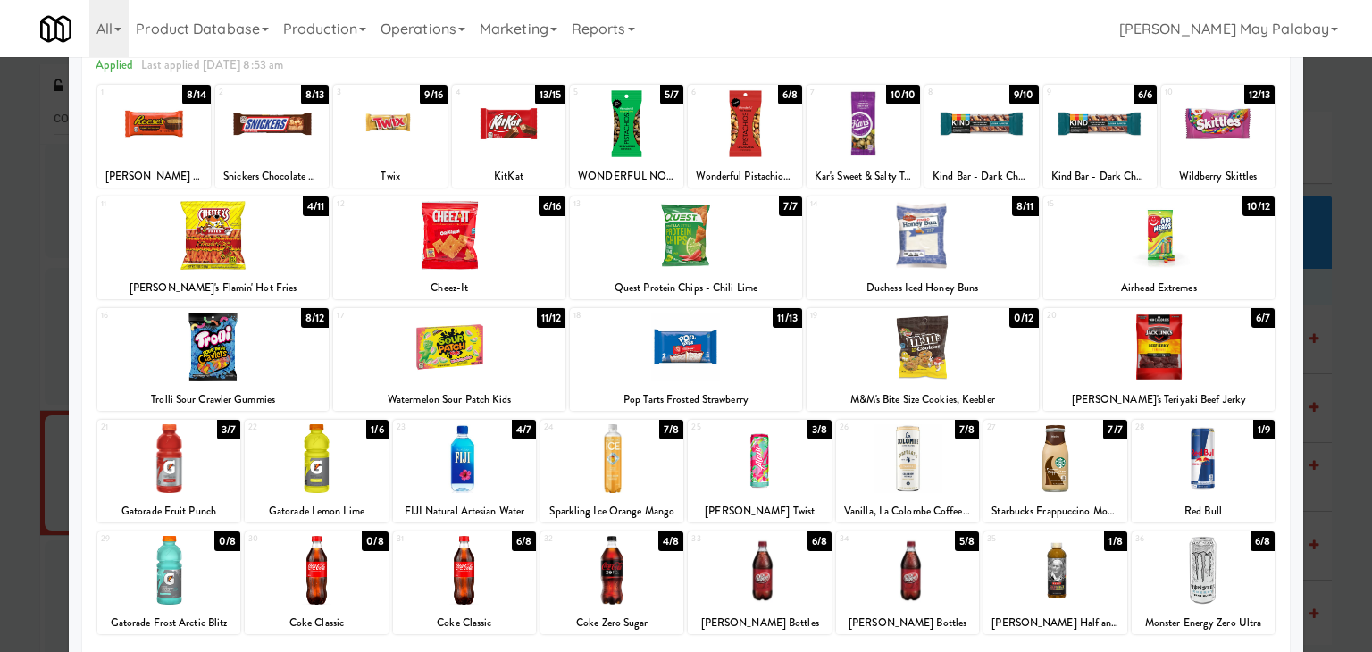
click at [509, 458] on div at bounding box center [464, 458] width 143 height 69
click at [202, 476] on div at bounding box center [168, 458] width 143 height 69
click at [1337, 433] on div at bounding box center [686, 326] width 1372 height 652
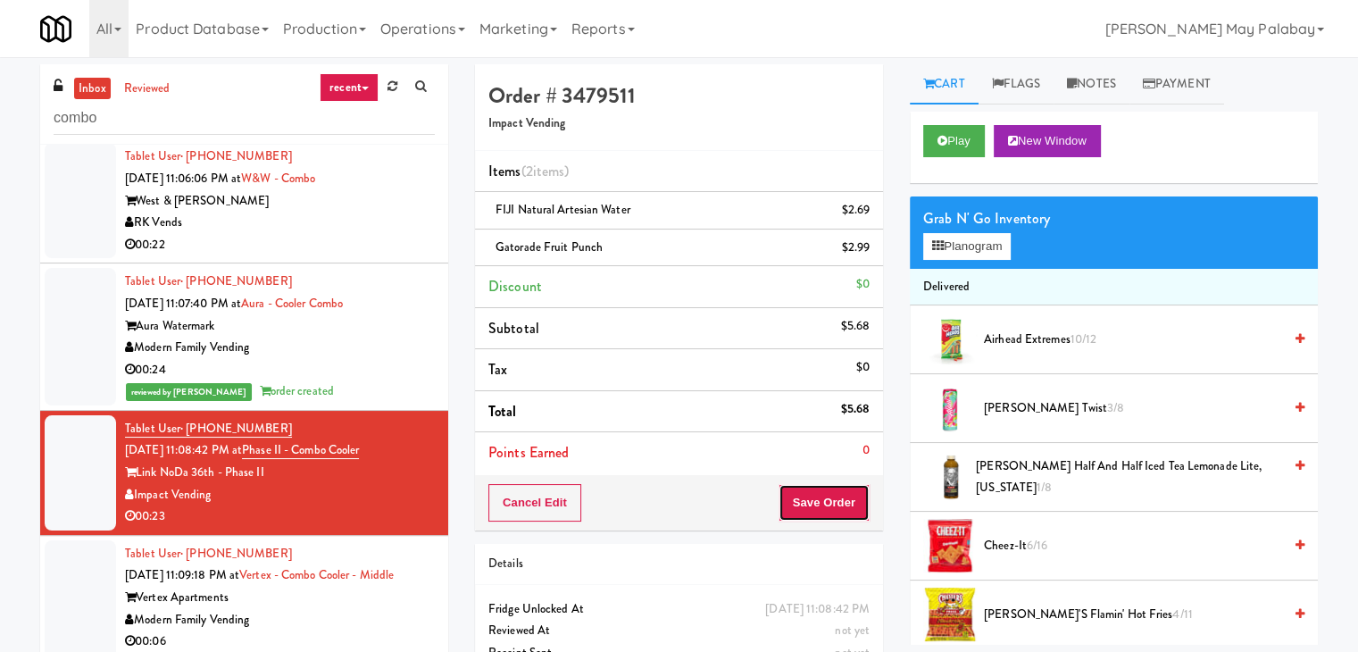
click at [832, 501] on button "Save Order" at bounding box center [824, 503] width 91 height 38
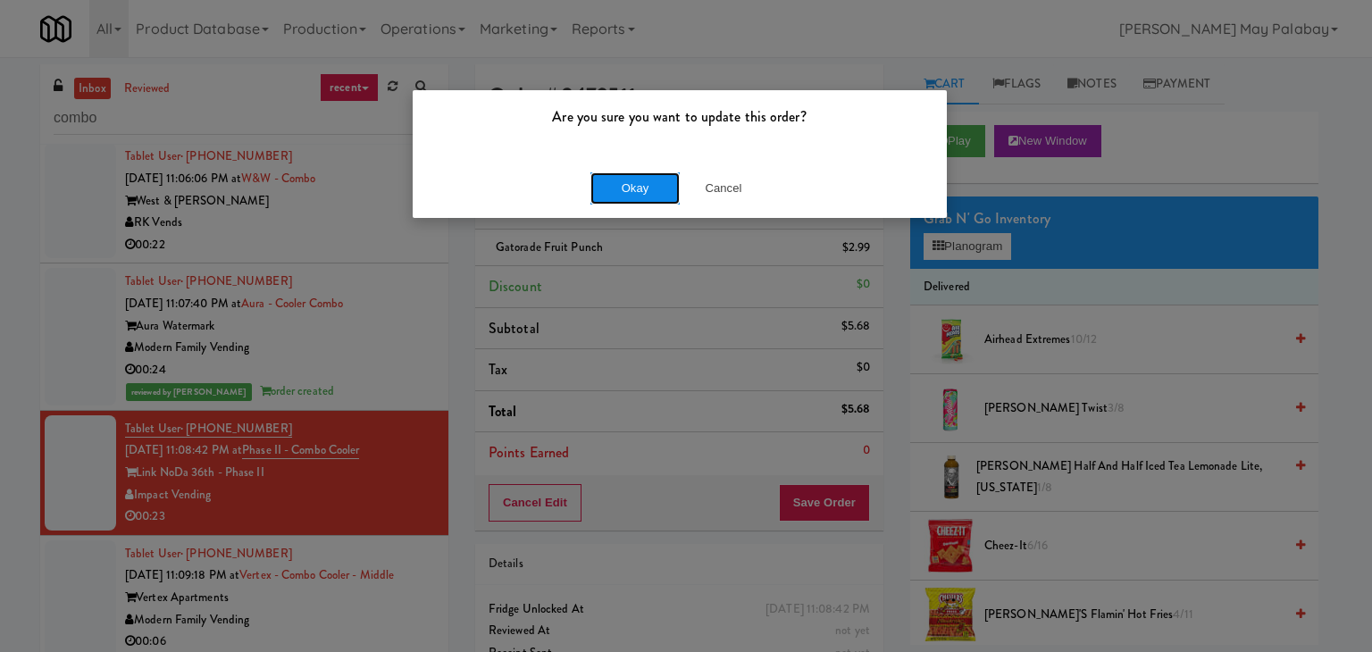
click at [646, 184] on button "Okay" at bounding box center [634, 188] width 89 height 32
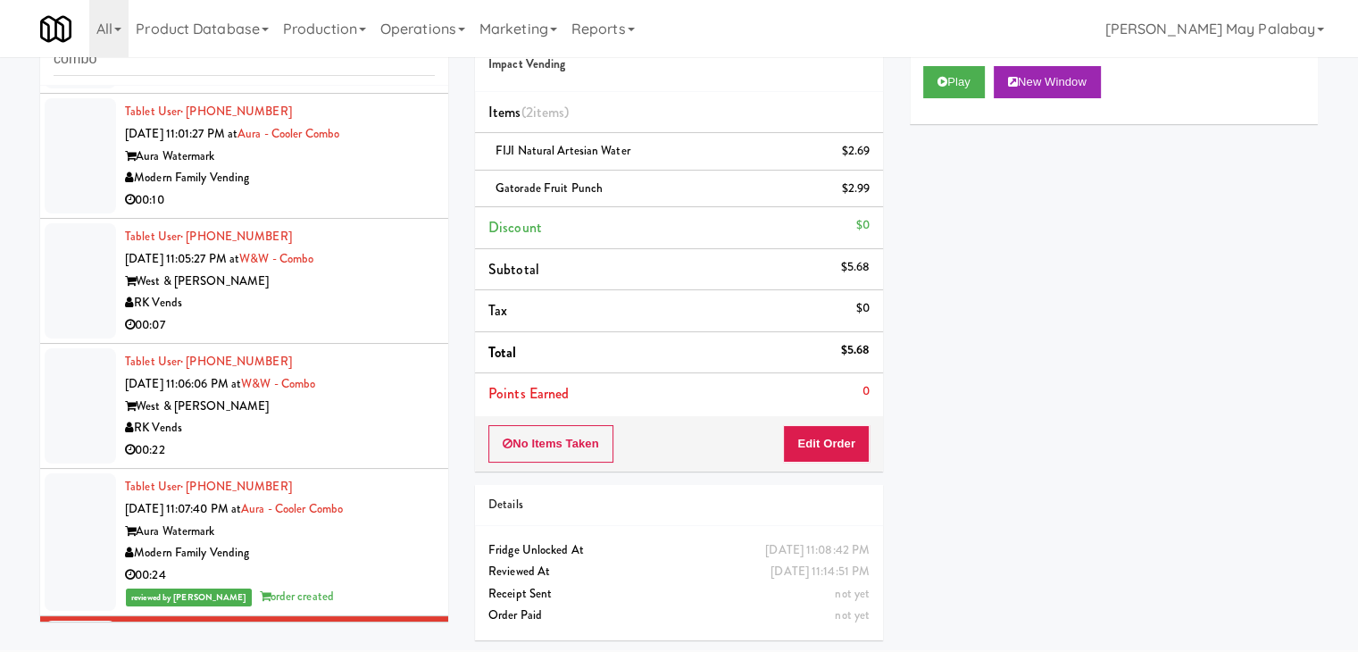
scroll to position [635, 0]
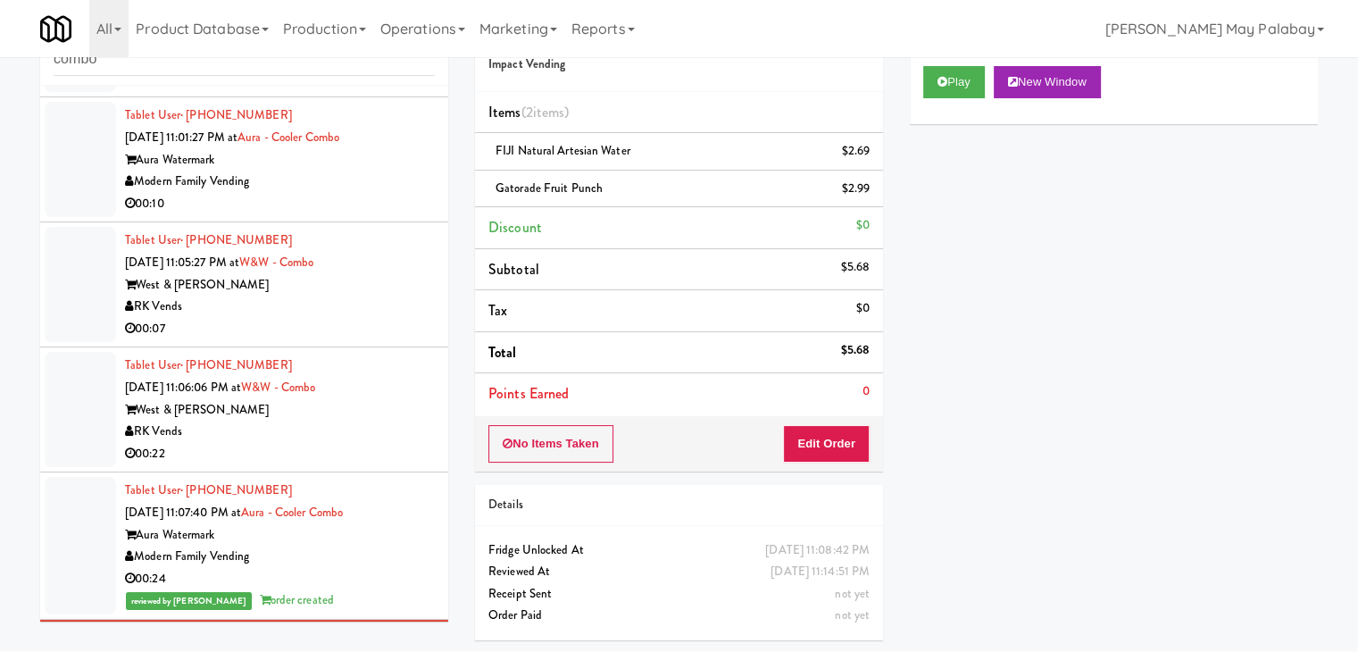
click at [322, 307] on div "RK Vends" at bounding box center [280, 307] width 310 height 22
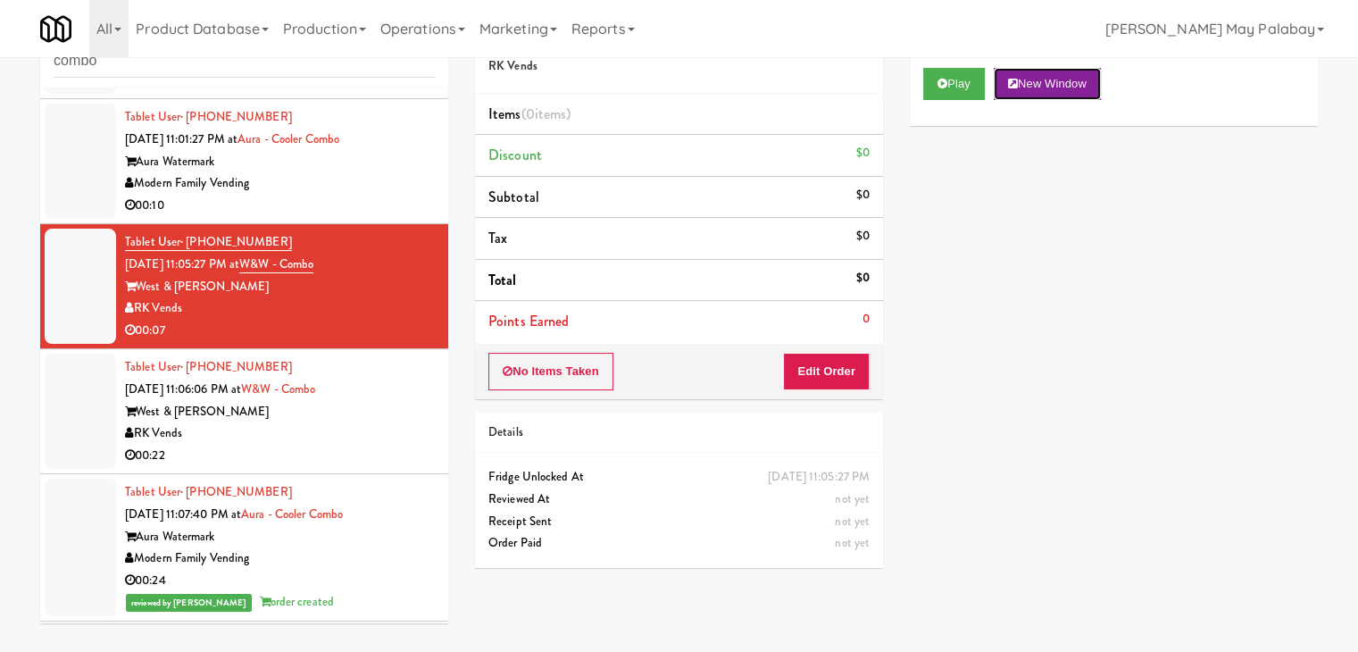
click at [1050, 84] on button "New Window" at bounding box center [1047, 84] width 107 height 32
drag, startPoint x: 846, startPoint y: 374, endPoint x: 882, endPoint y: 337, distance: 51.8
click at [846, 374] on button "Edit Order" at bounding box center [826, 372] width 87 height 38
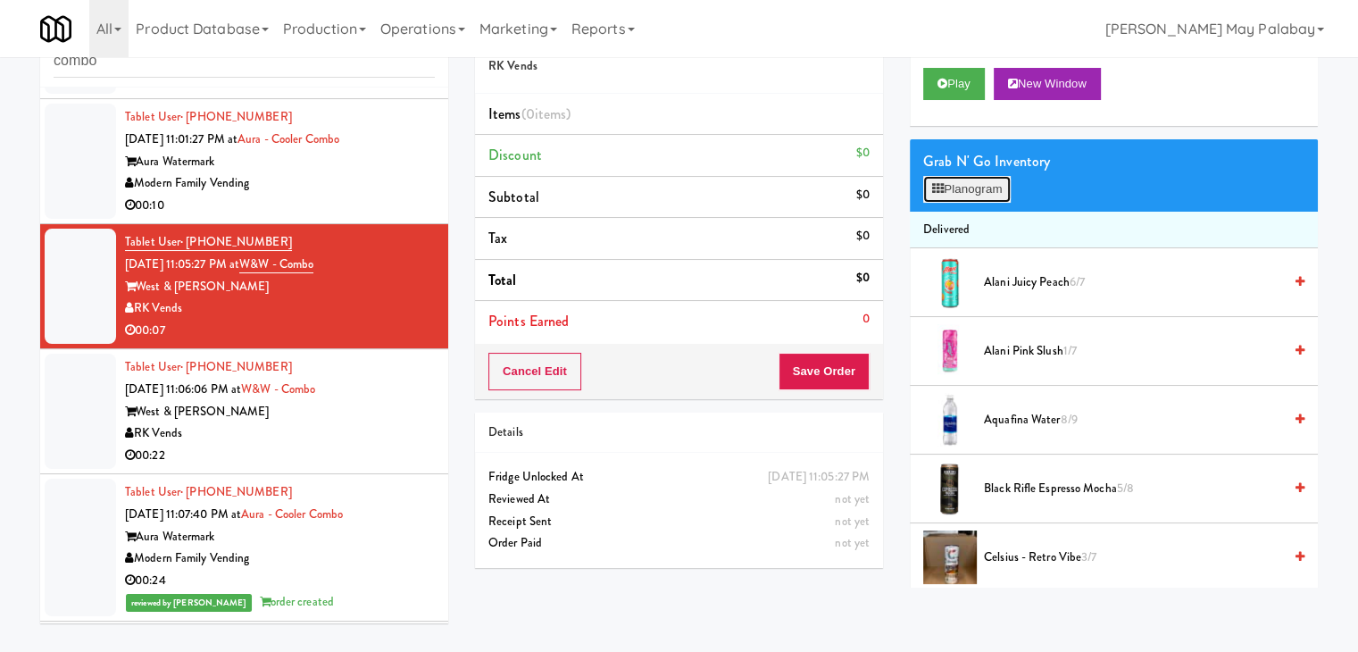
click at [957, 181] on button "Planogram" at bounding box center [968, 189] width 88 height 27
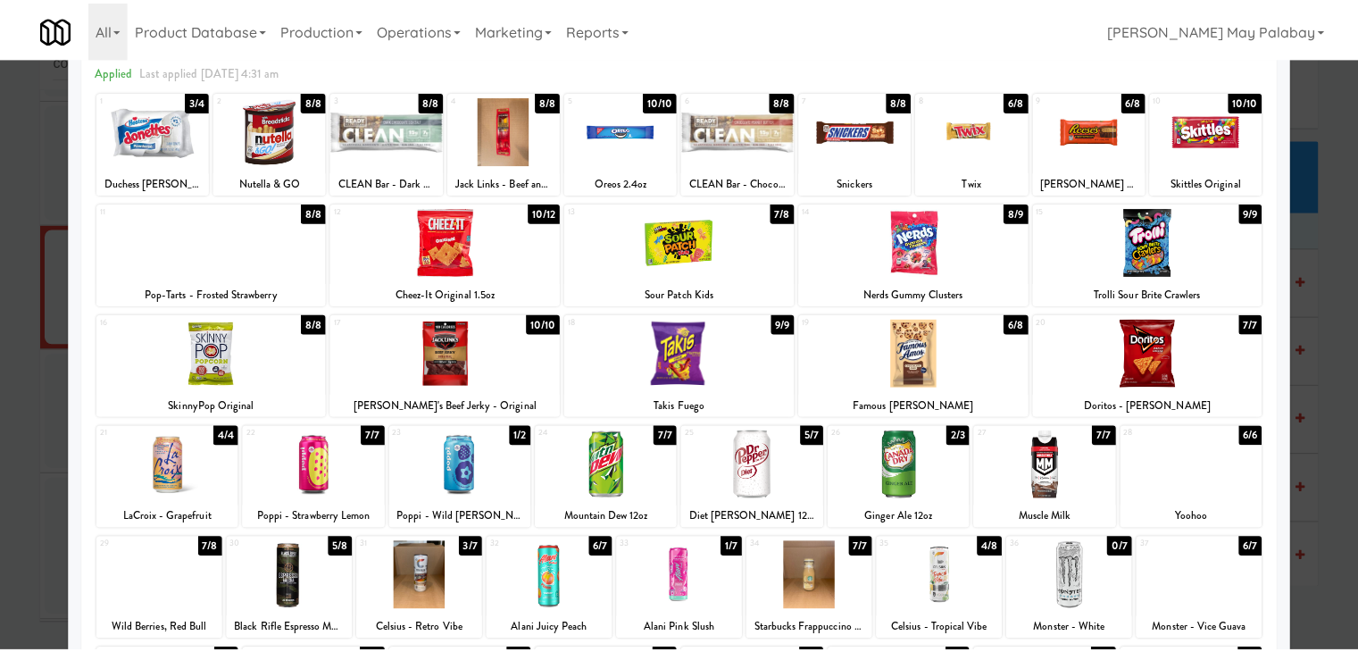
scroll to position [89, 0]
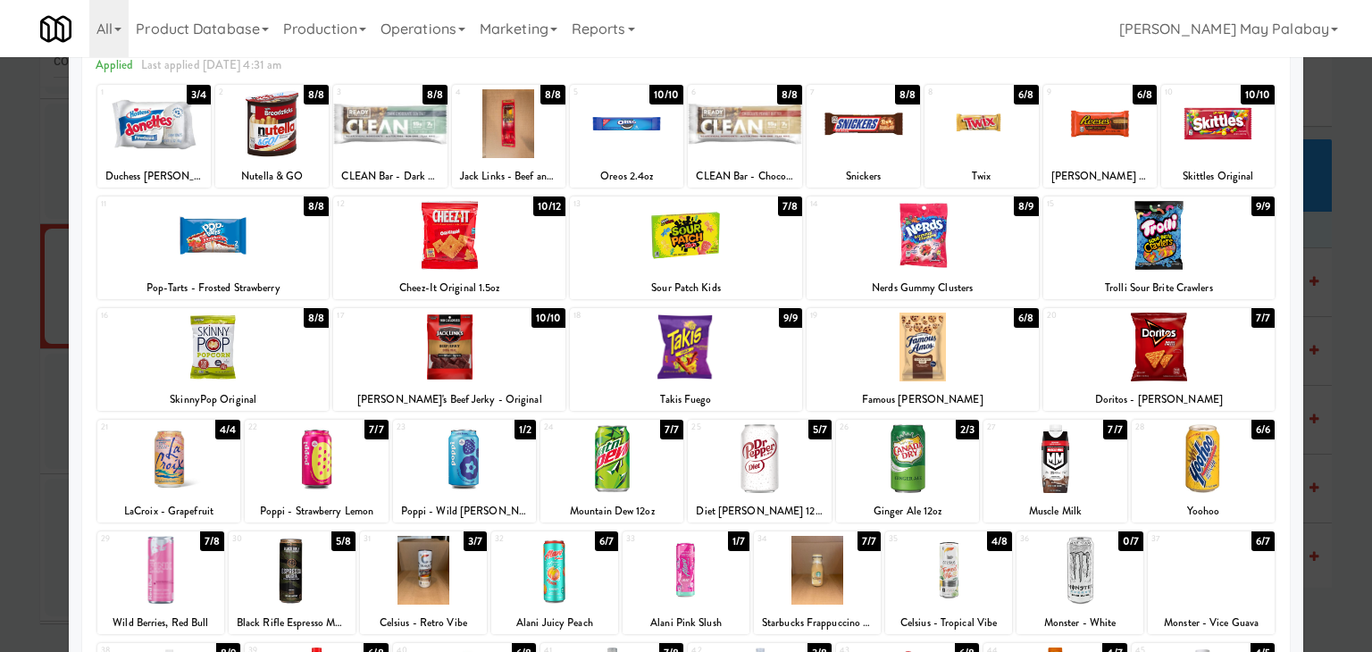
click at [647, 469] on div at bounding box center [611, 458] width 143 height 69
click at [1331, 365] on div at bounding box center [686, 326] width 1372 height 652
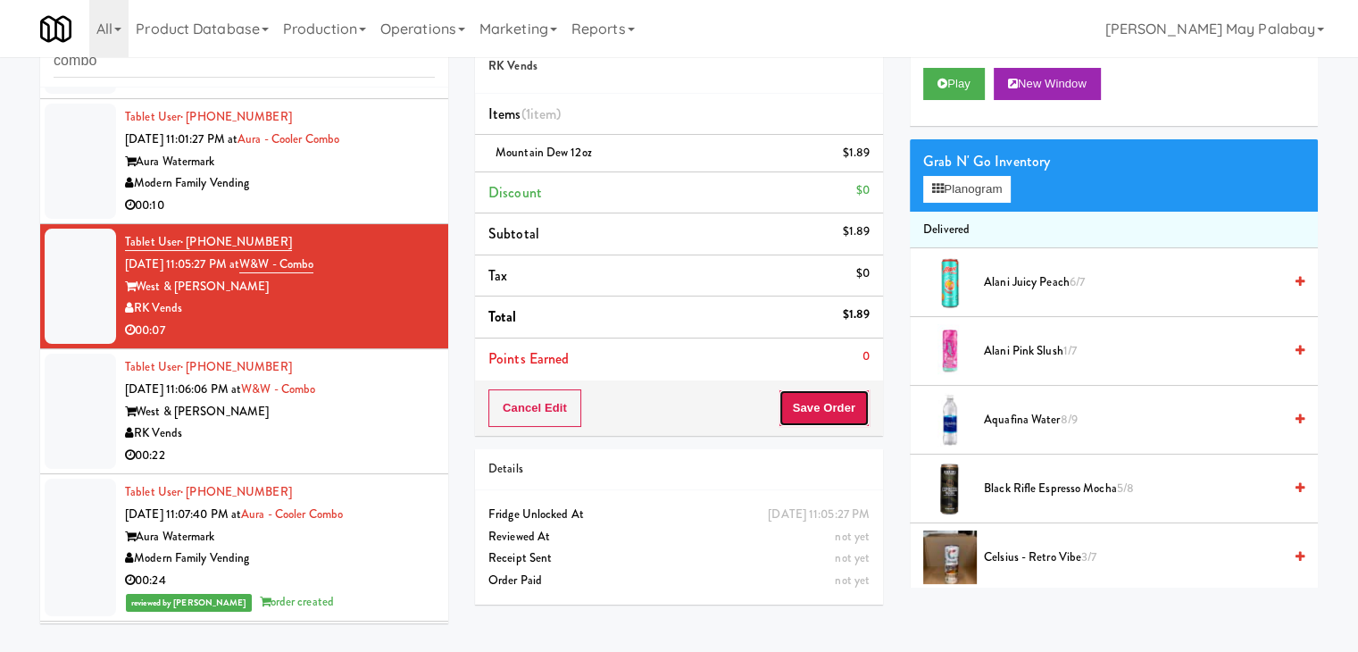
click at [855, 415] on button "Save Order" at bounding box center [824, 408] width 91 height 38
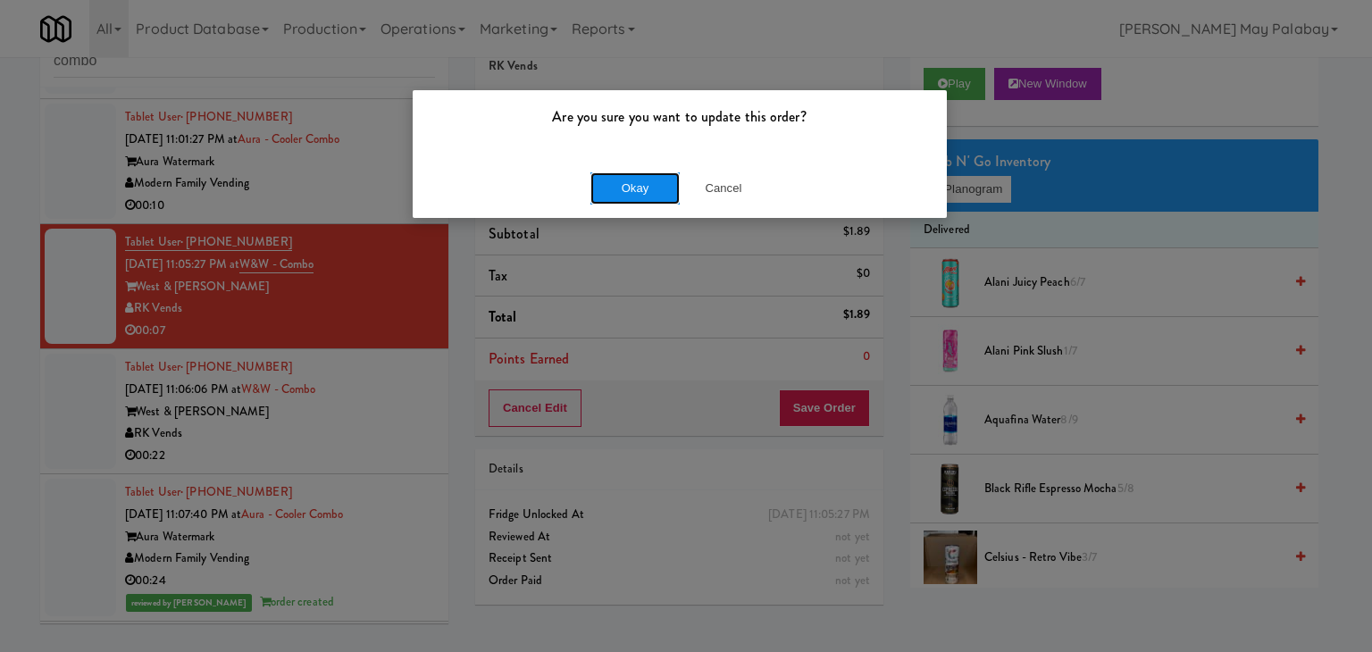
click at [597, 193] on button "Okay" at bounding box center [634, 188] width 89 height 32
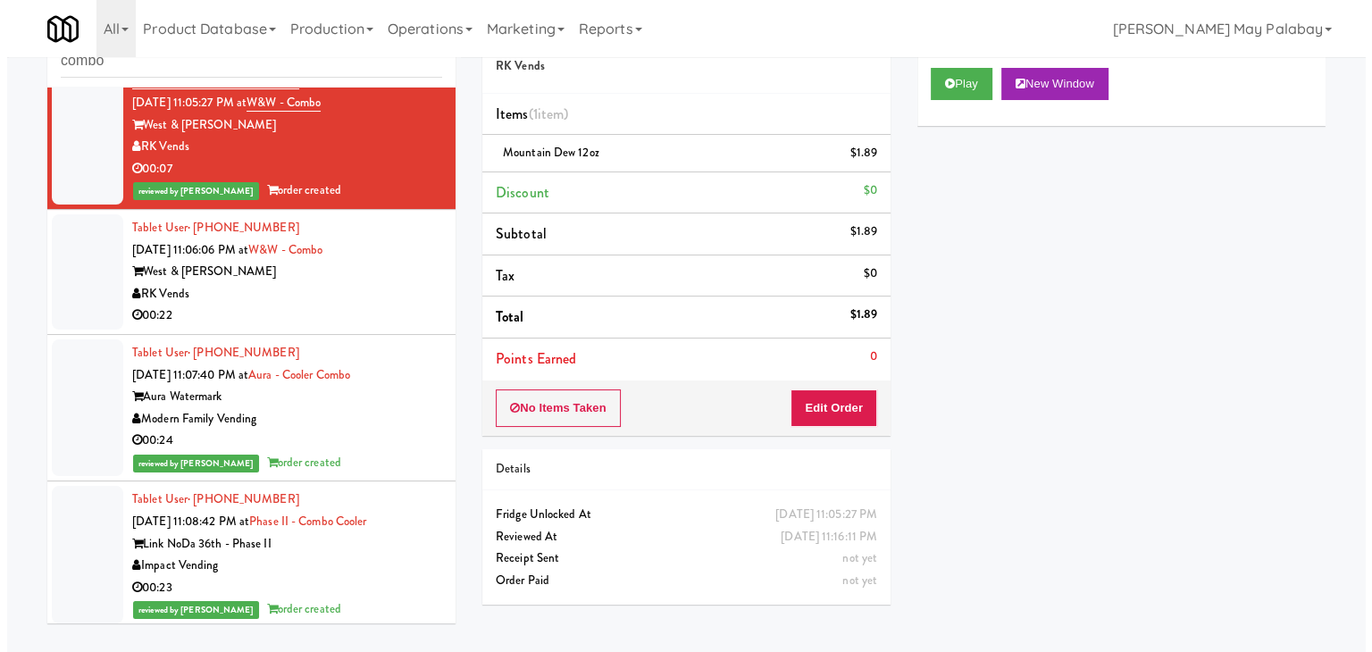
scroll to position [814, 0]
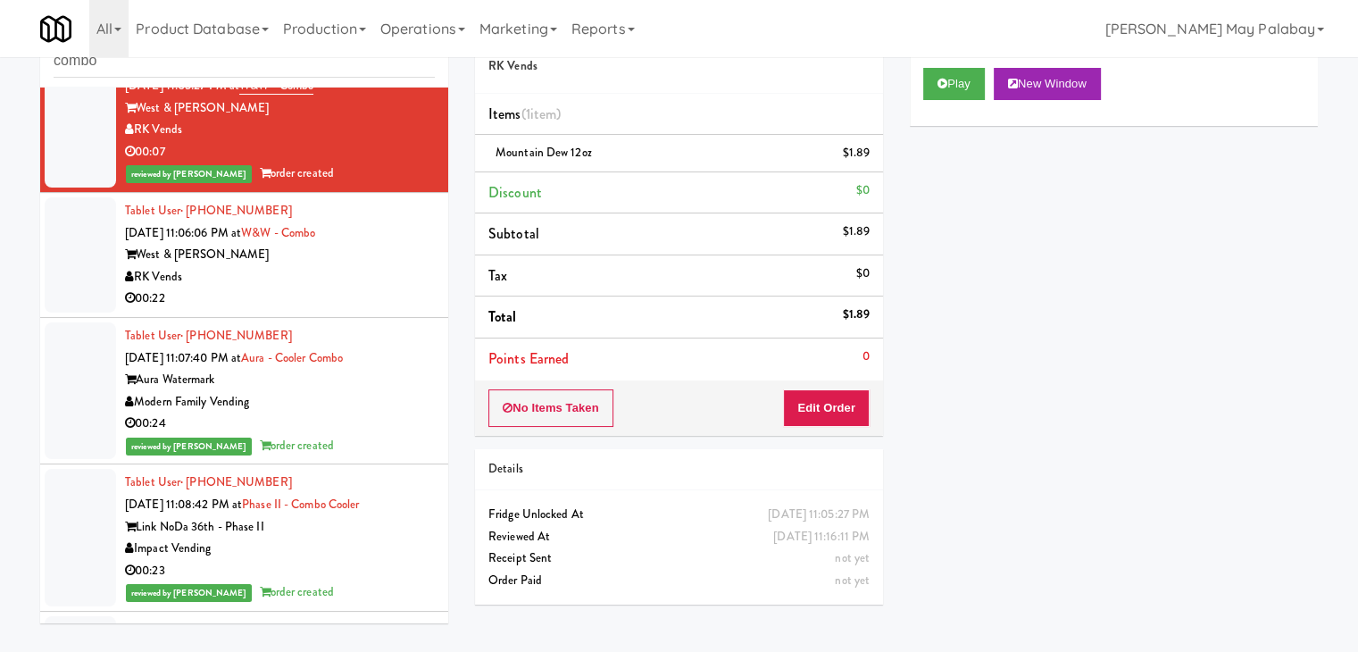
click at [319, 268] on div "RK Vends" at bounding box center [280, 277] width 310 height 22
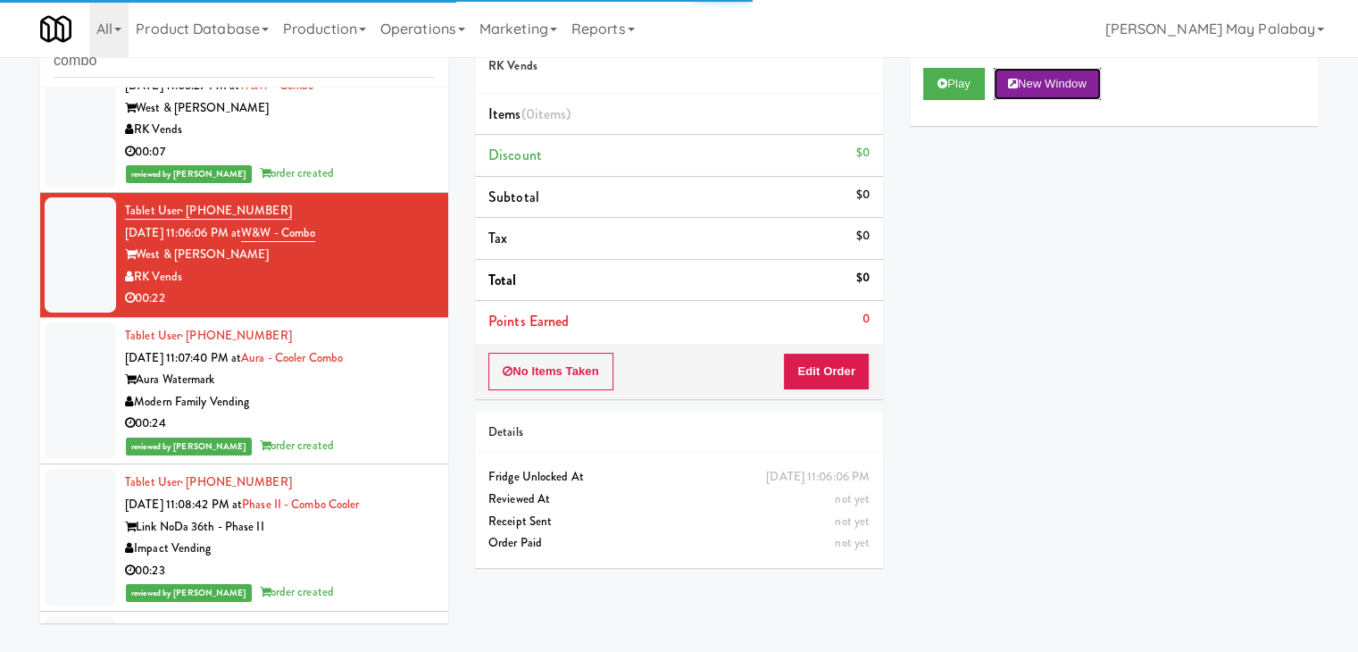
click at [1030, 90] on button "New Window" at bounding box center [1047, 84] width 107 height 32
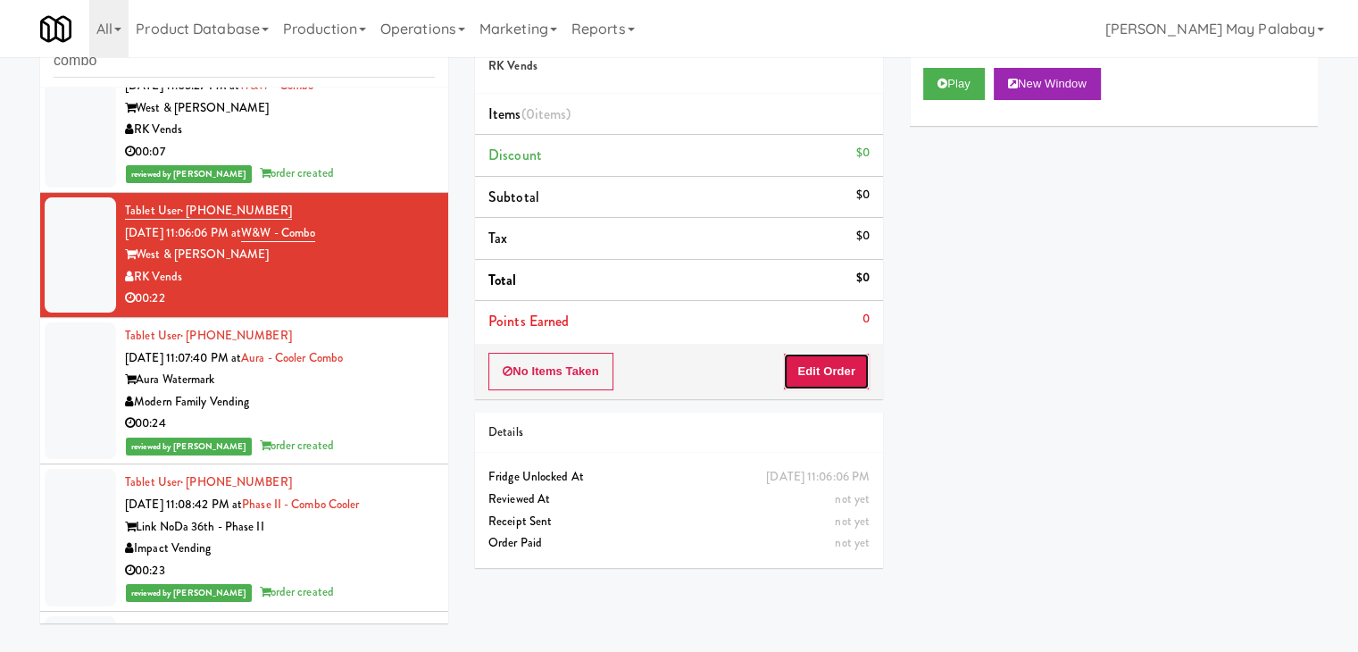
click at [811, 369] on button "Edit Order" at bounding box center [826, 372] width 87 height 38
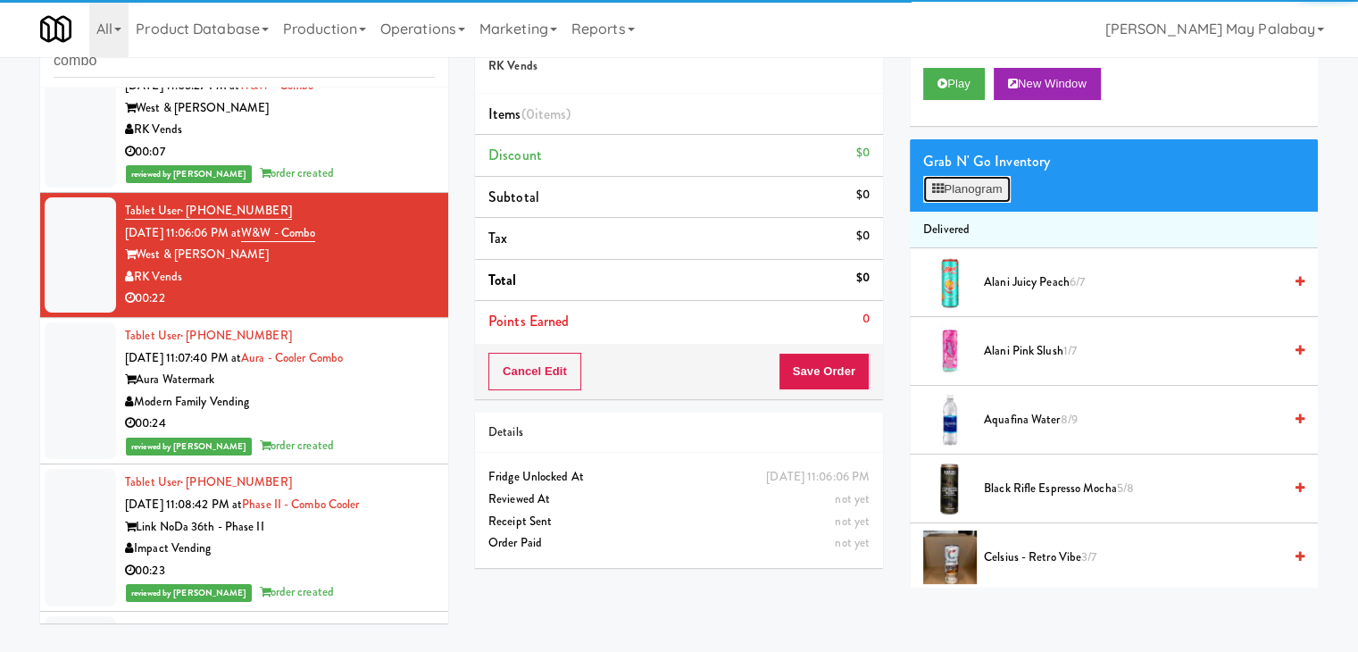
click at [933, 188] on icon at bounding box center [938, 189] width 12 height 12
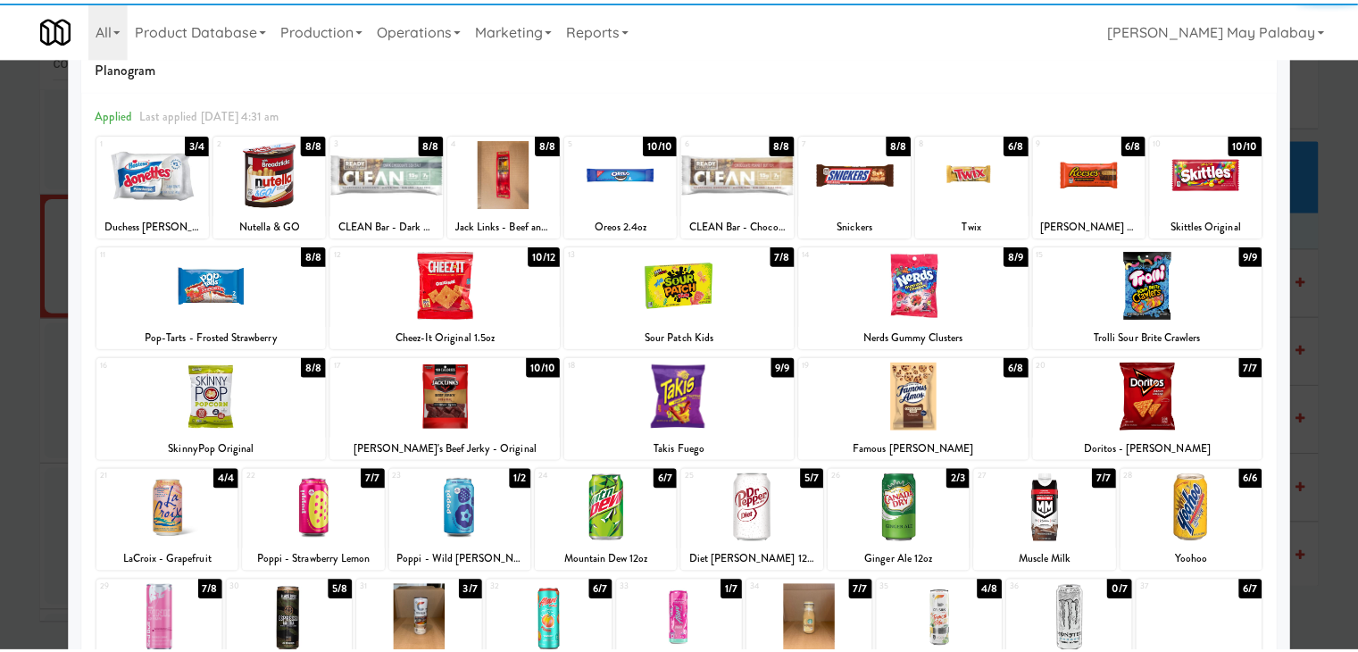
scroll to position [89, 0]
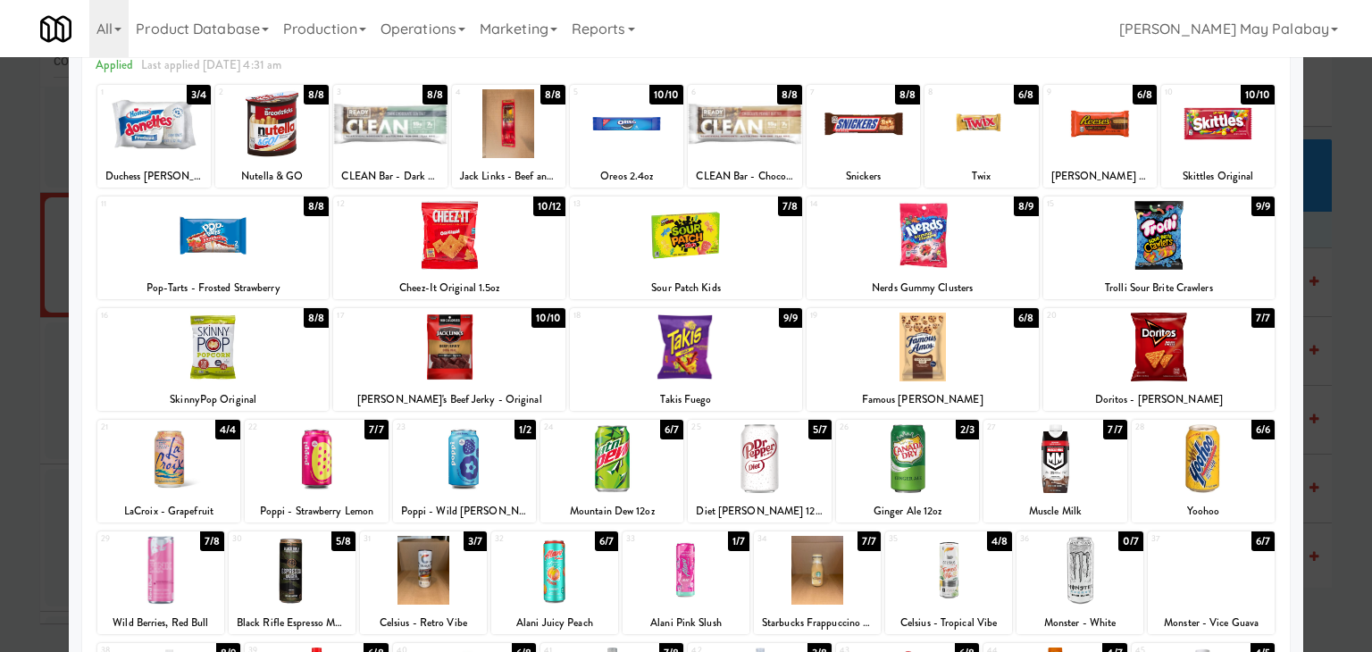
click at [780, 372] on div at bounding box center [686, 347] width 232 height 69
click at [1318, 261] on div at bounding box center [686, 326] width 1372 height 652
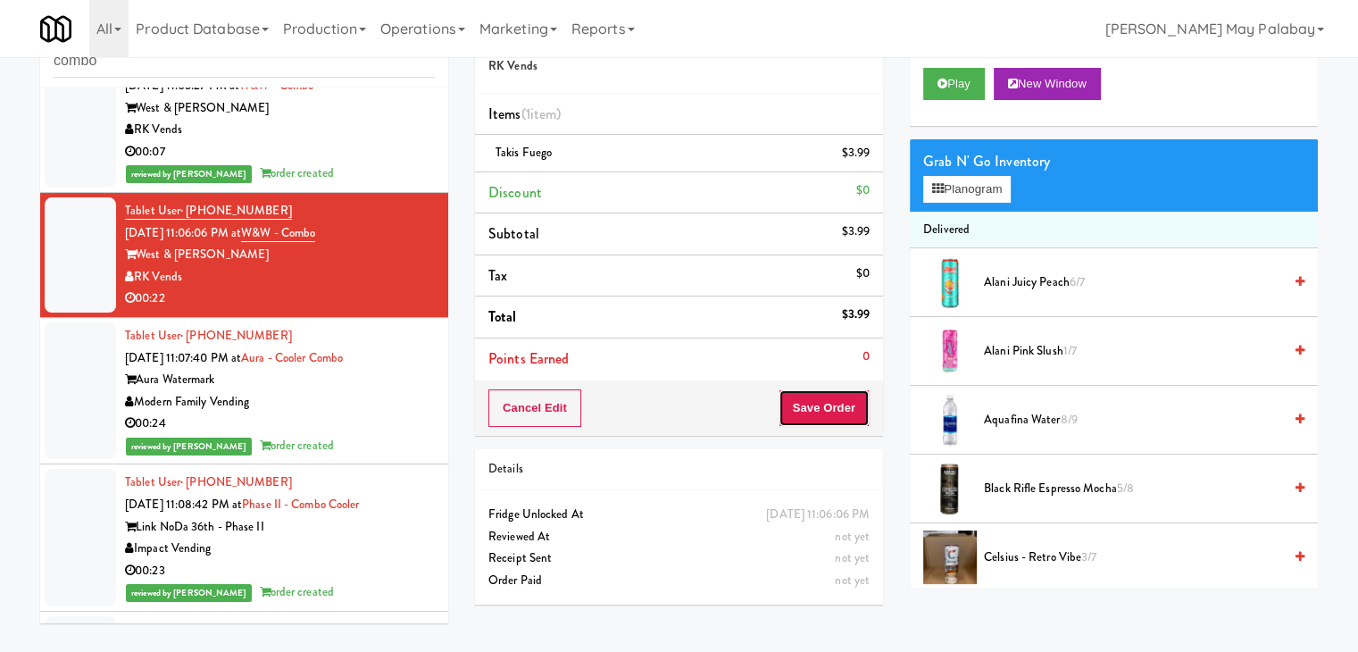
click at [818, 398] on button "Save Order" at bounding box center [824, 408] width 91 height 38
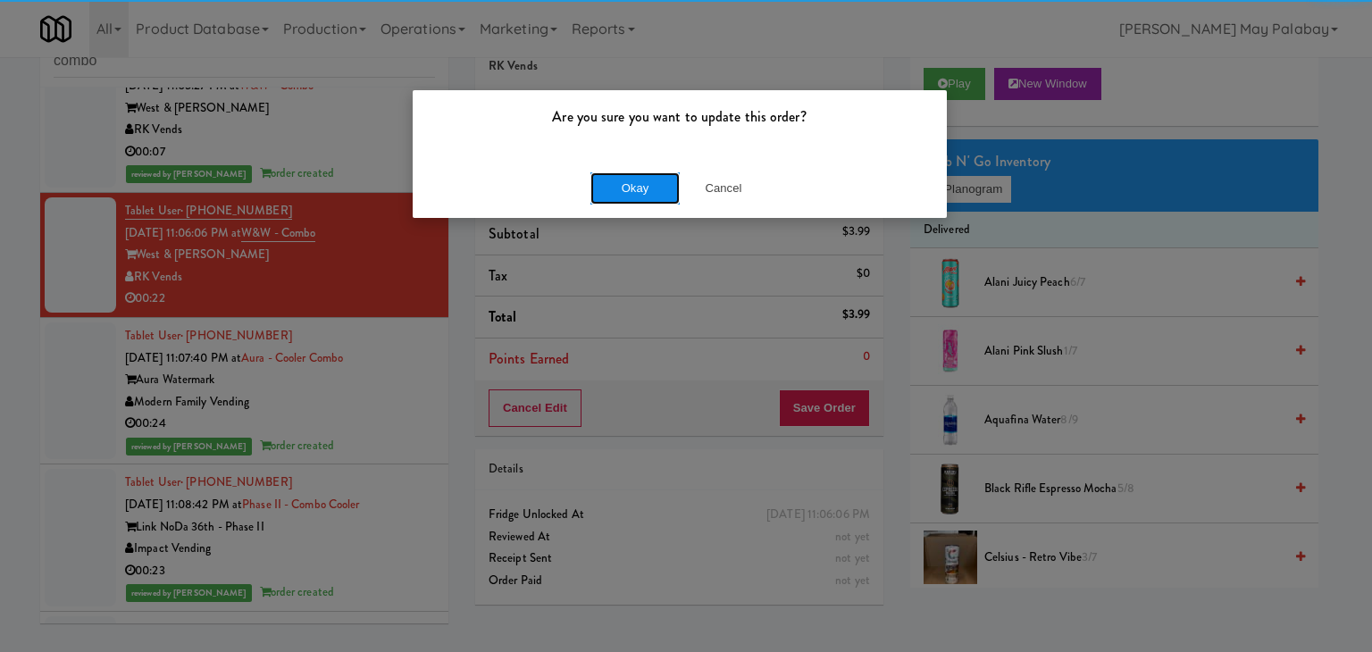
click at [645, 185] on button "Okay" at bounding box center [634, 188] width 89 height 32
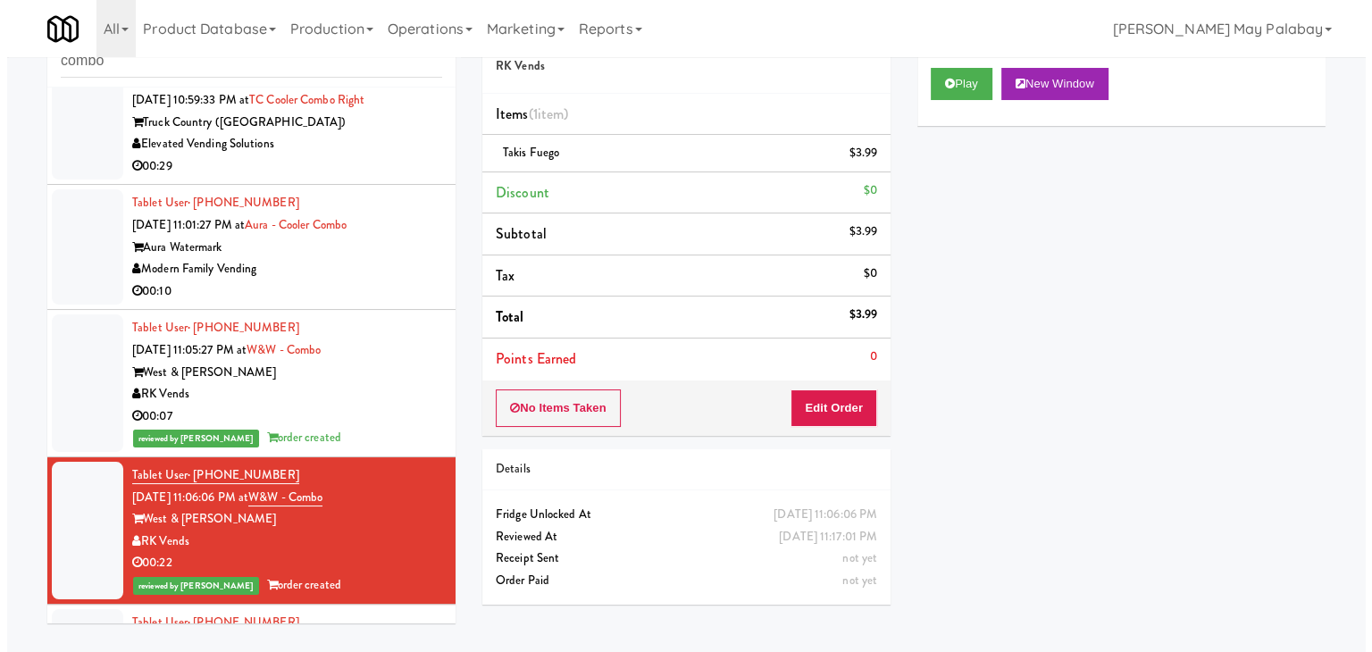
scroll to position [546, 0]
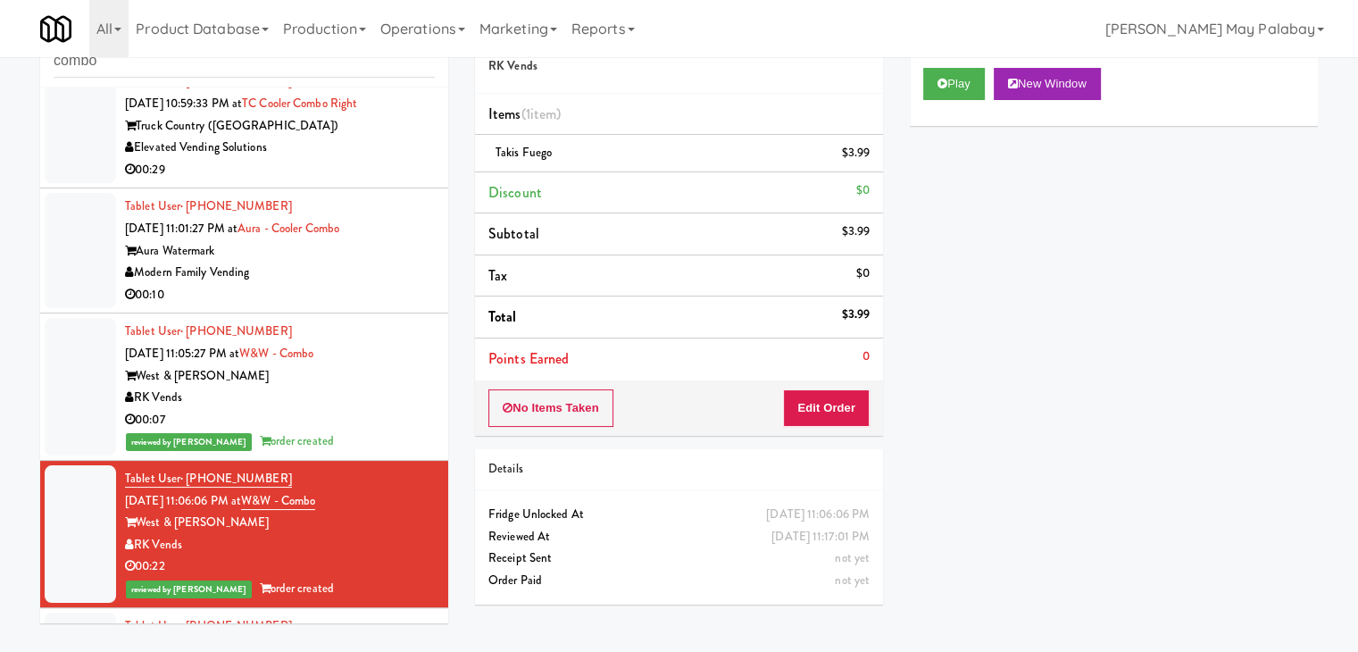
click at [335, 276] on div "Modern Family Vending" at bounding box center [280, 273] width 310 height 22
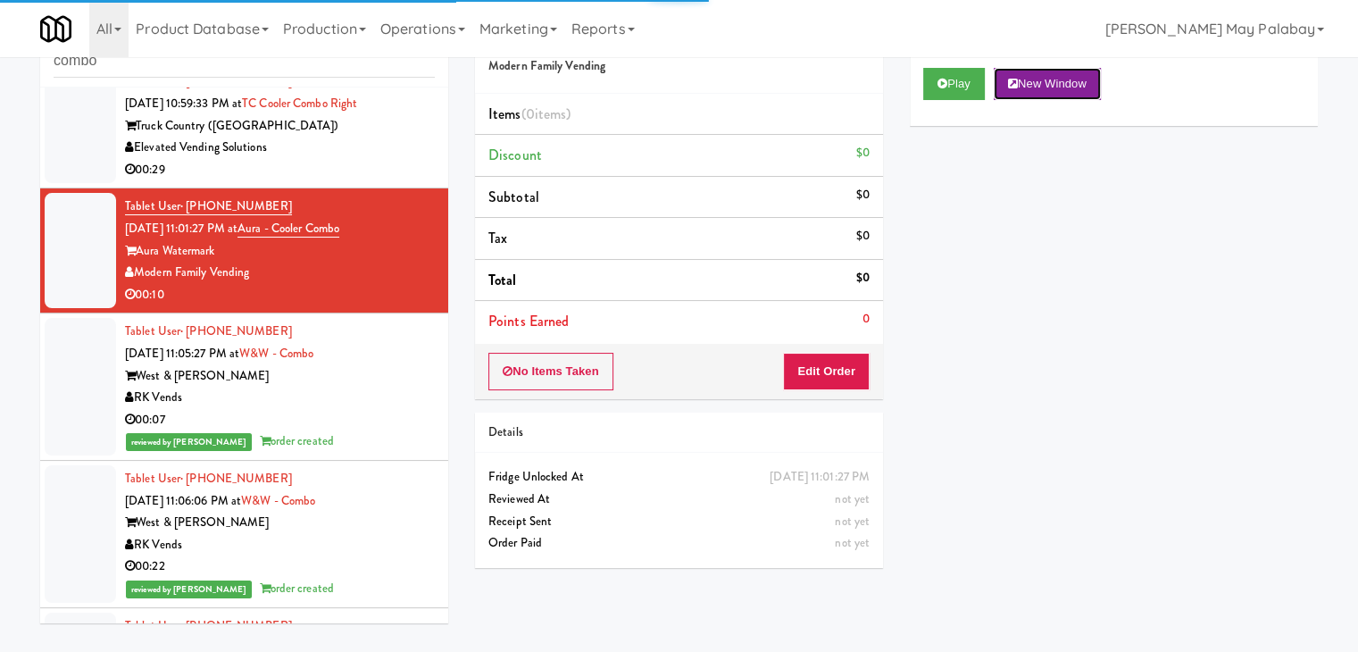
click at [1050, 88] on button "New Window" at bounding box center [1047, 84] width 107 height 32
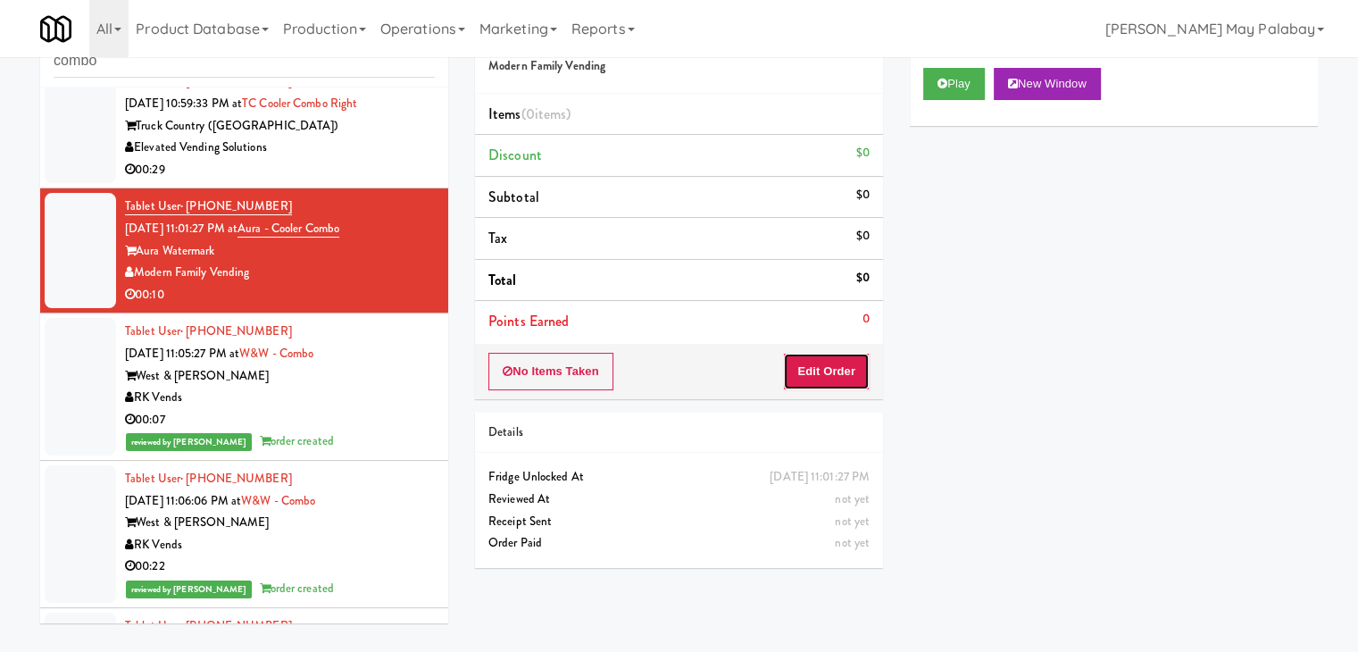
click at [854, 370] on button "Edit Order" at bounding box center [826, 372] width 87 height 38
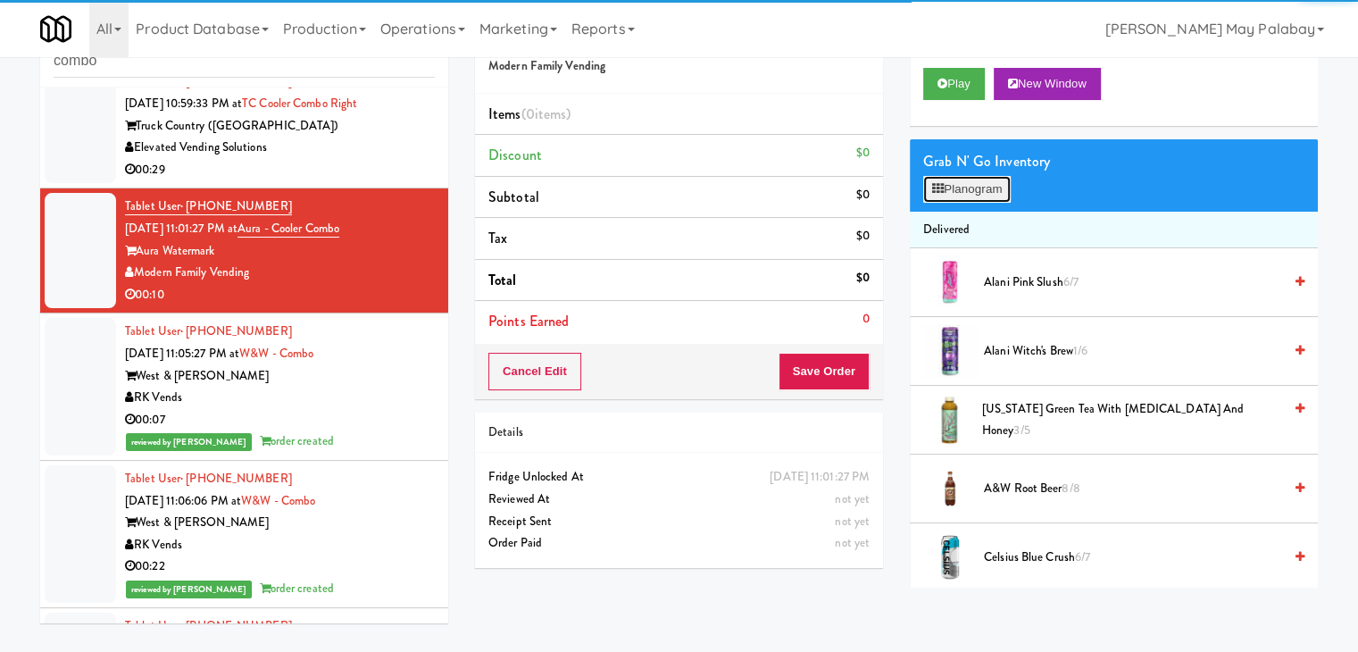
click at [967, 189] on button "Planogram" at bounding box center [968, 189] width 88 height 27
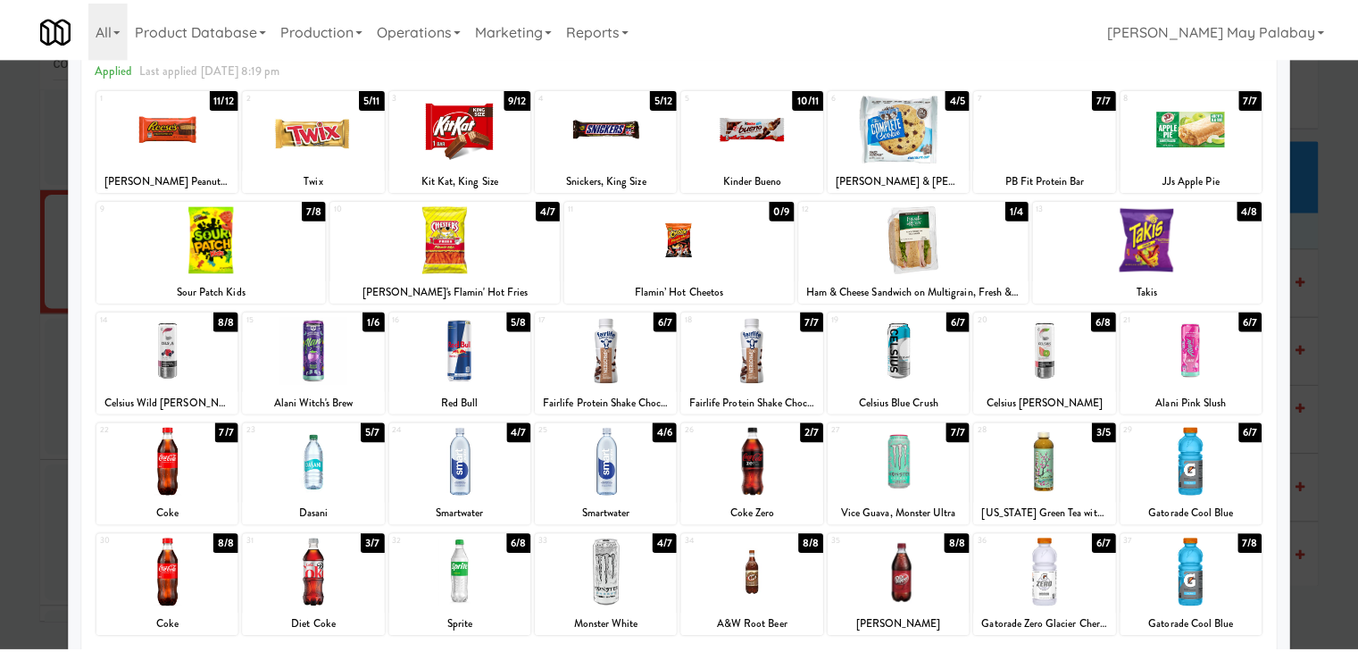
scroll to position [89, 0]
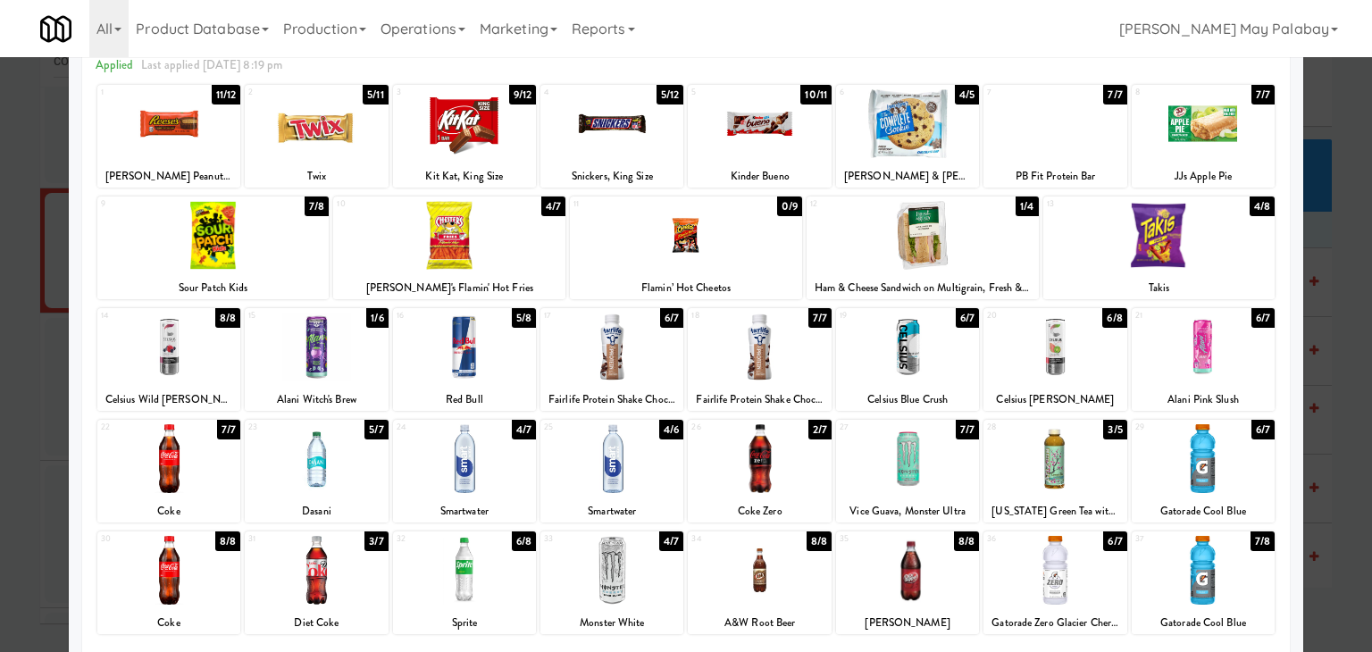
click at [309, 270] on div "9 7/8 Sour Patch Kids" at bounding box center [213, 247] width 232 height 103
click at [509, 157] on div at bounding box center [464, 123] width 143 height 69
click at [188, 155] on div at bounding box center [168, 123] width 143 height 69
click at [1340, 383] on div at bounding box center [686, 326] width 1372 height 652
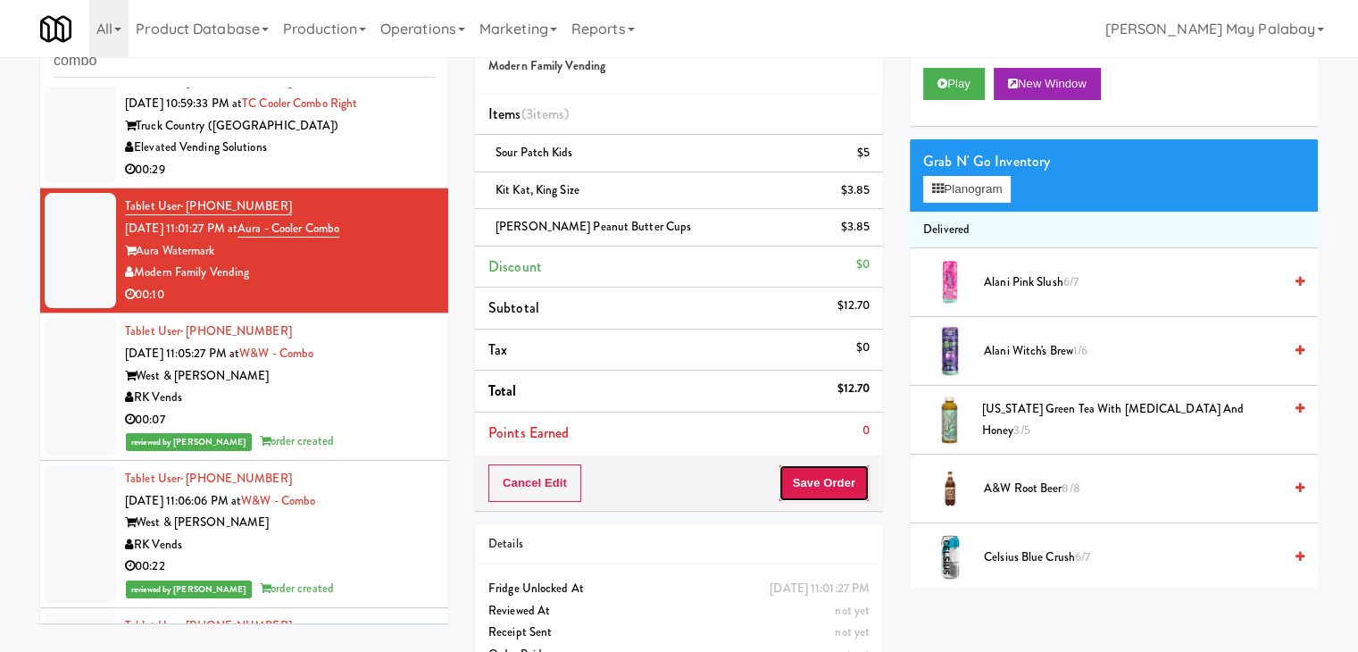
click at [802, 469] on button "Save Order" at bounding box center [824, 483] width 91 height 38
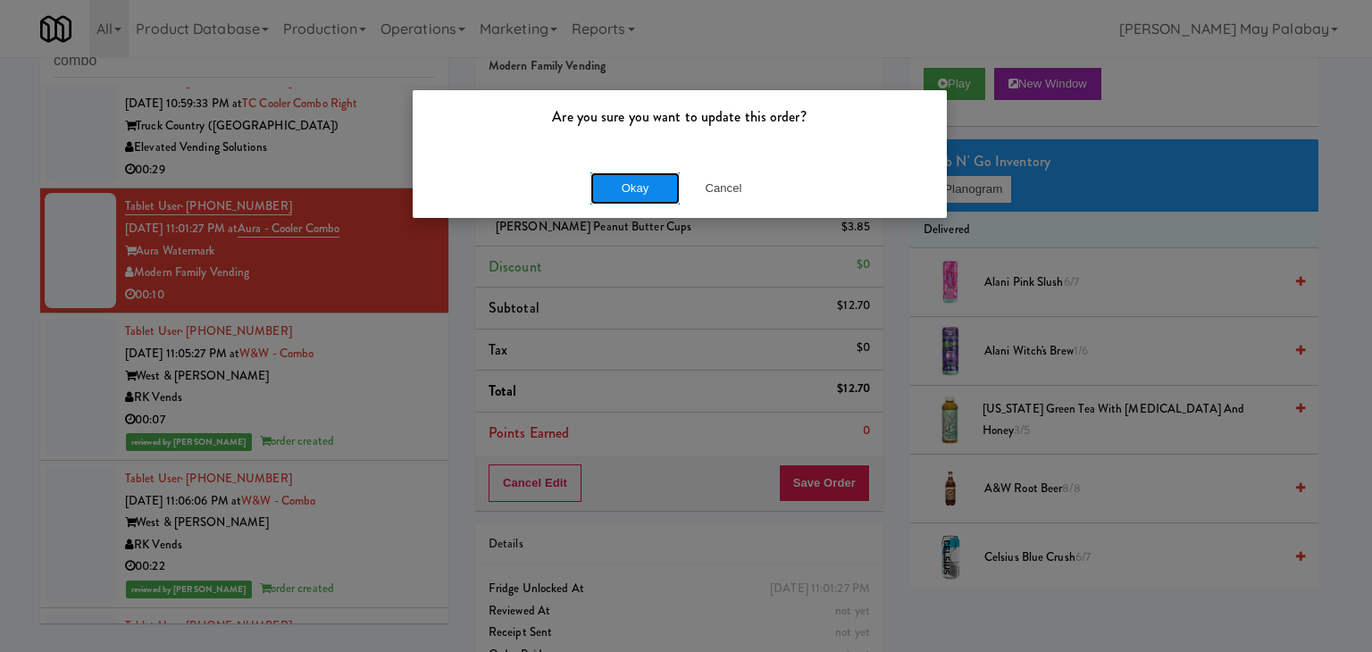
click at [655, 197] on button "Okay" at bounding box center [634, 188] width 89 height 32
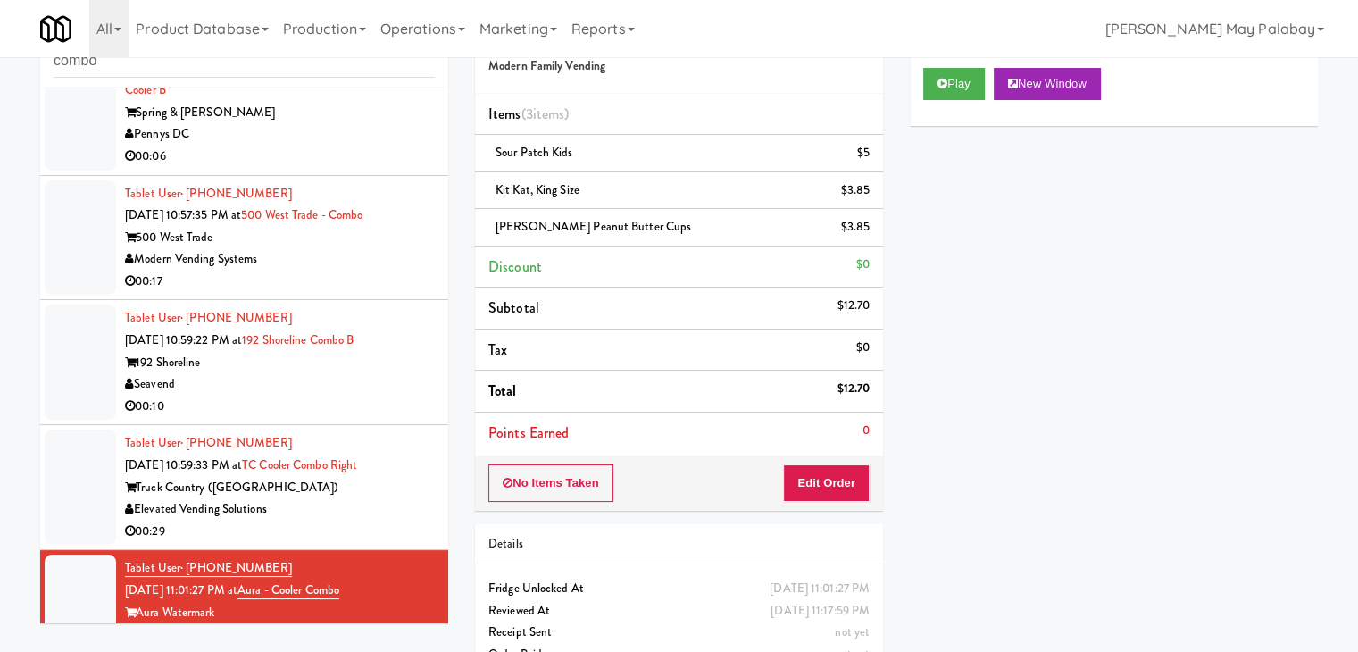
scroll to position [188, 0]
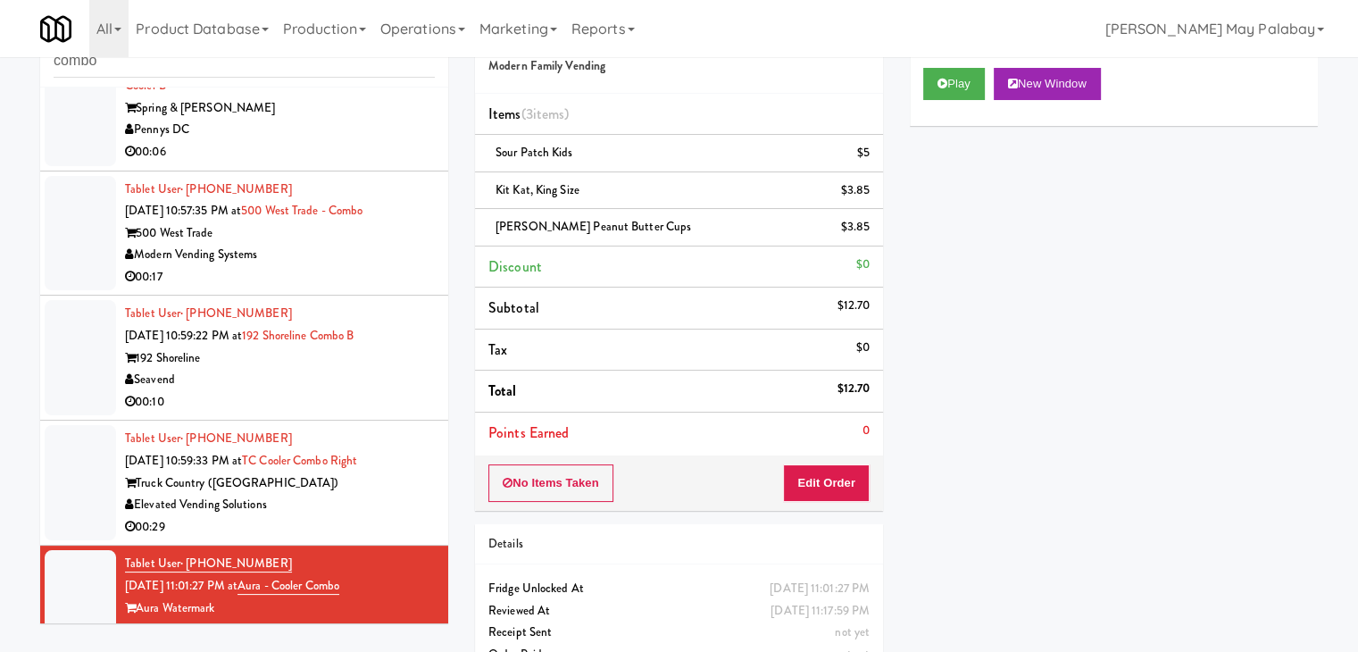
click at [338, 476] on div "Truck Country ([GEOGRAPHIC_DATA])" at bounding box center [280, 483] width 310 height 22
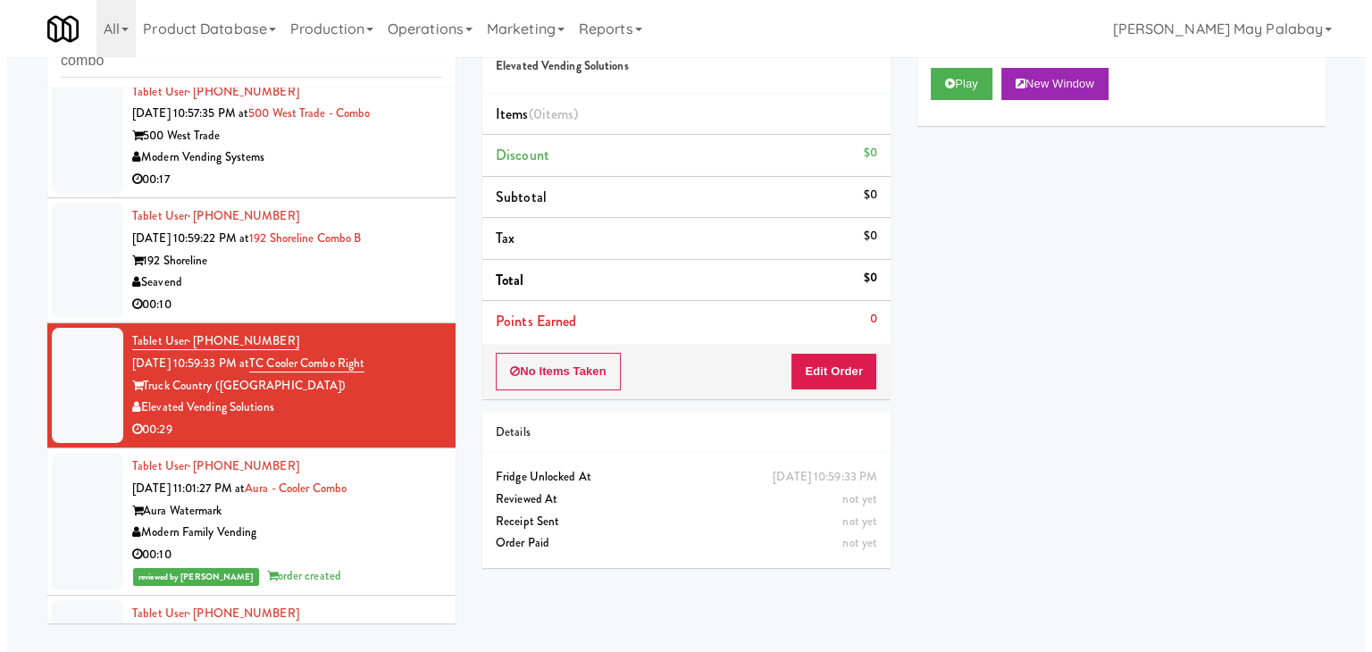
scroll to position [278, 0]
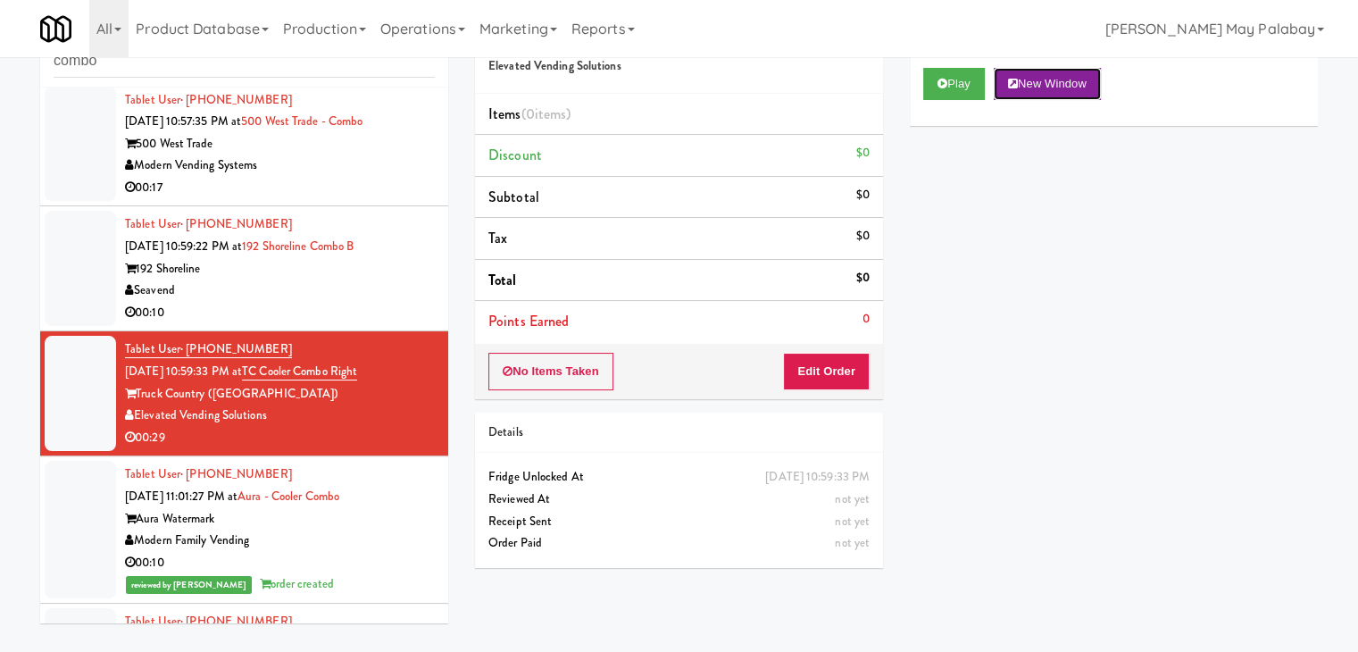
click at [1064, 92] on button "New Window" at bounding box center [1047, 84] width 107 height 32
click at [827, 372] on button "Edit Order" at bounding box center [826, 372] width 87 height 38
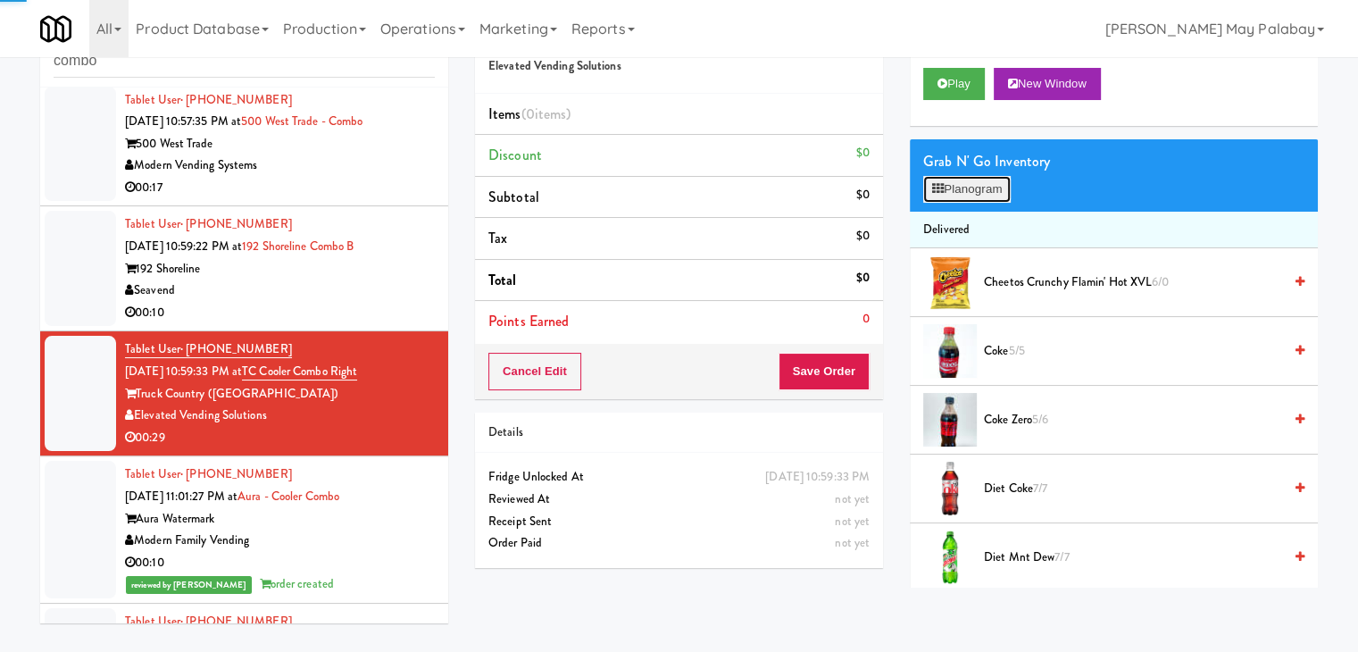
click at [972, 194] on button "Planogram" at bounding box center [968, 189] width 88 height 27
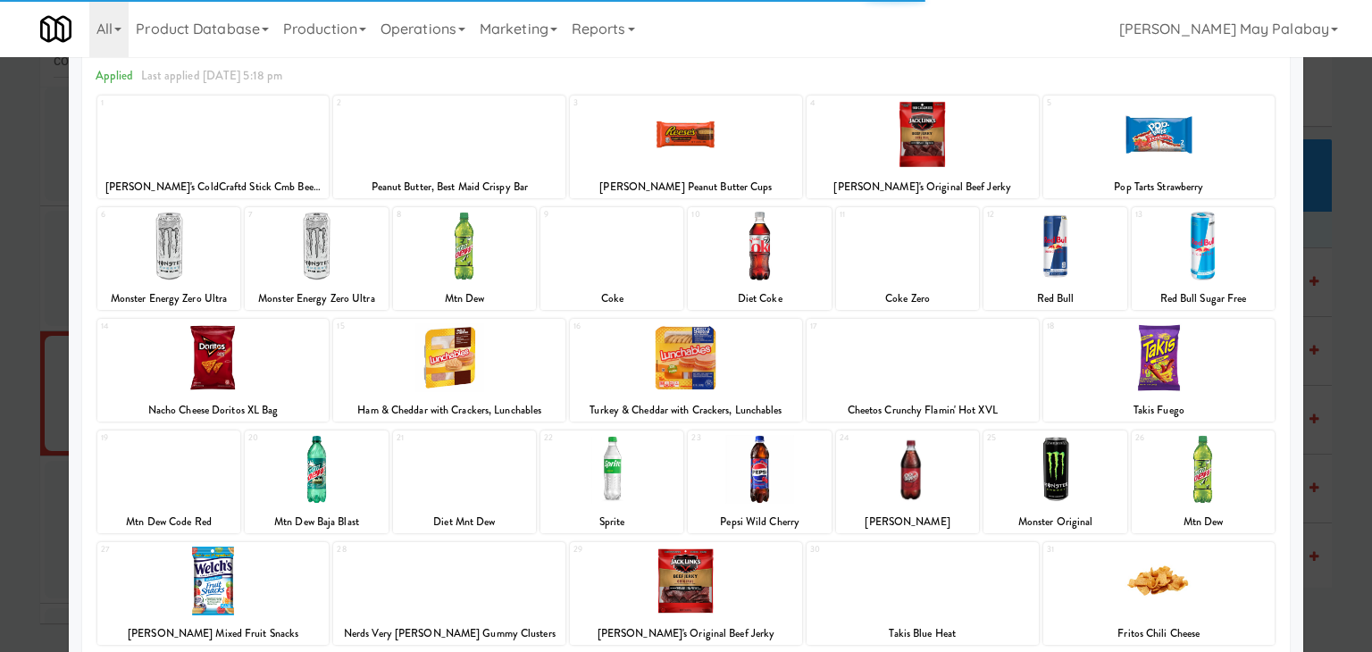
scroll to position [89, 0]
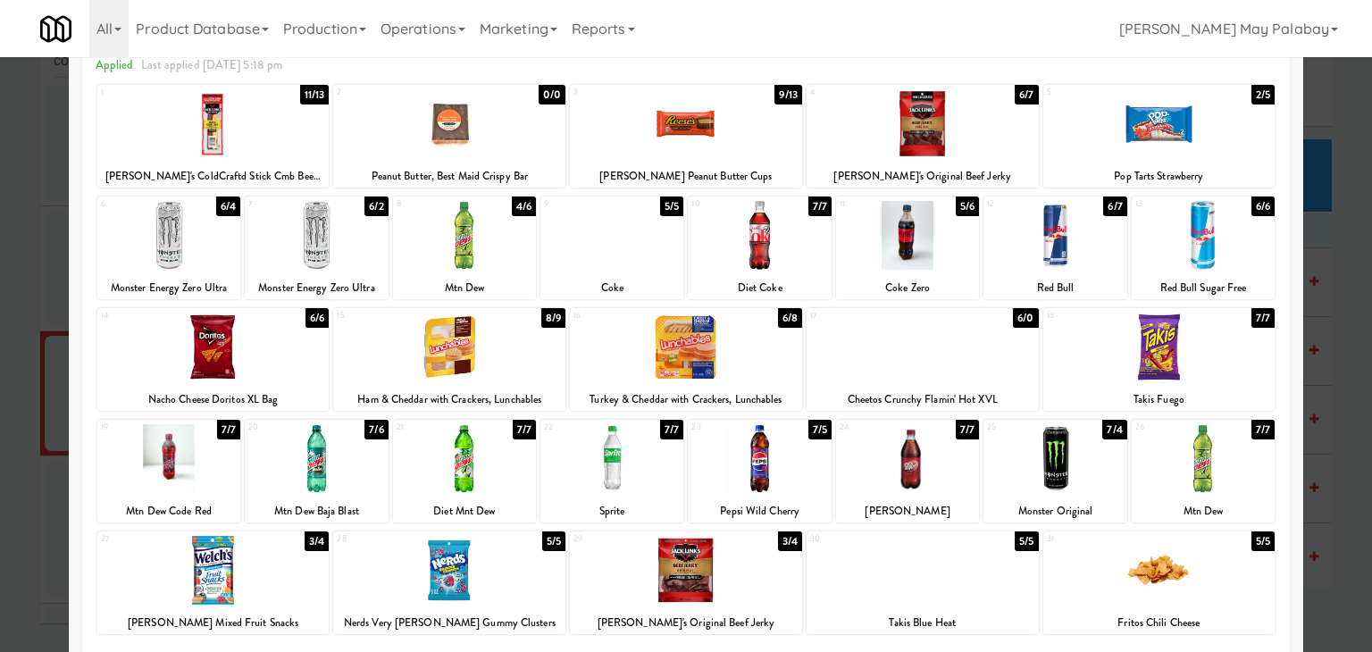
click at [649, 450] on div at bounding box center [611, 458] width 143 height 69
click at [298, 587] on div at bounding box center [213, 570] width 232 height 69
click at [1350, 374] on div at bounding box center [686, 326] width 1372 height 652
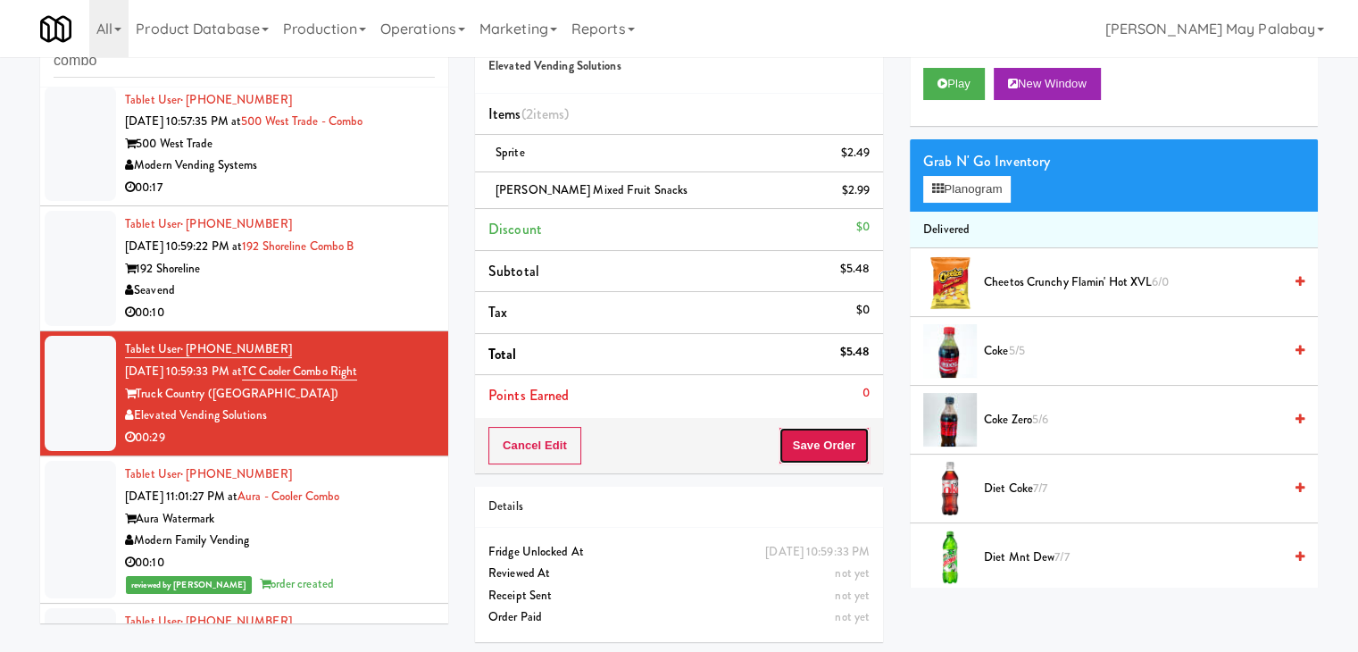
click at [832, 447] on button "Save Order" at bounding box center [824, 446] width 91 height 38
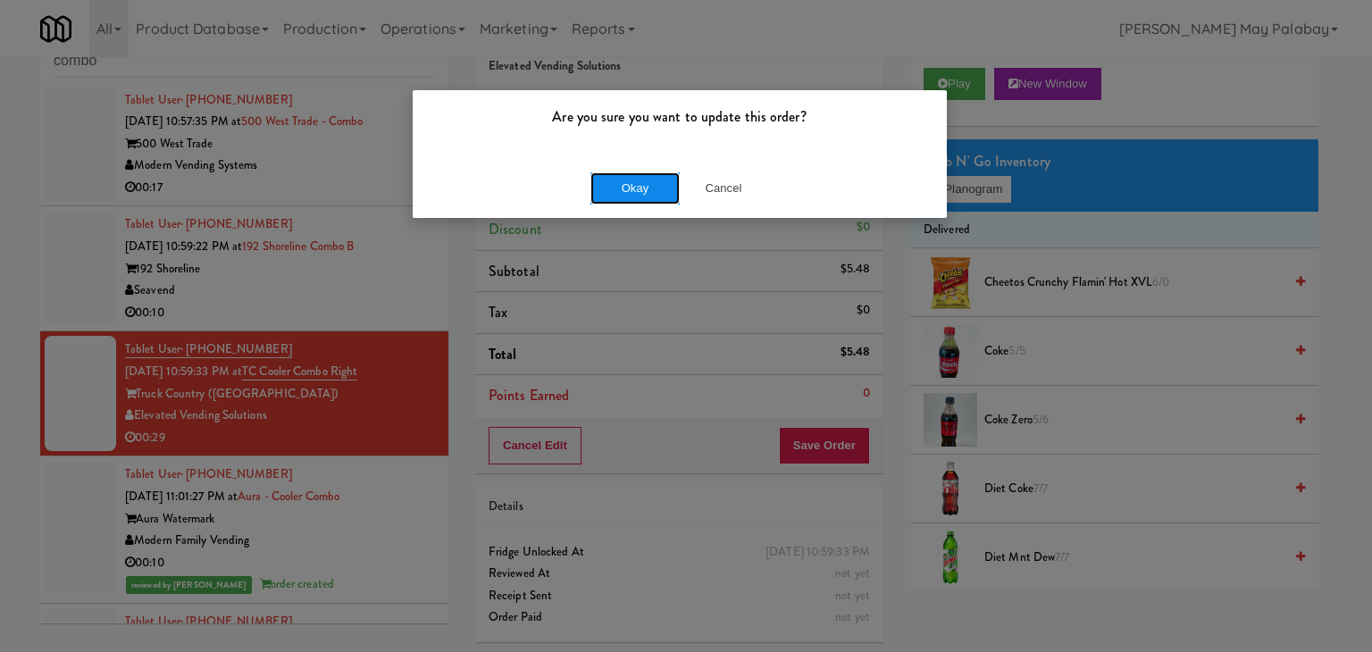
click at [662, 191] on button "Okay" at bounding box center [634, 188] width 89 height 32
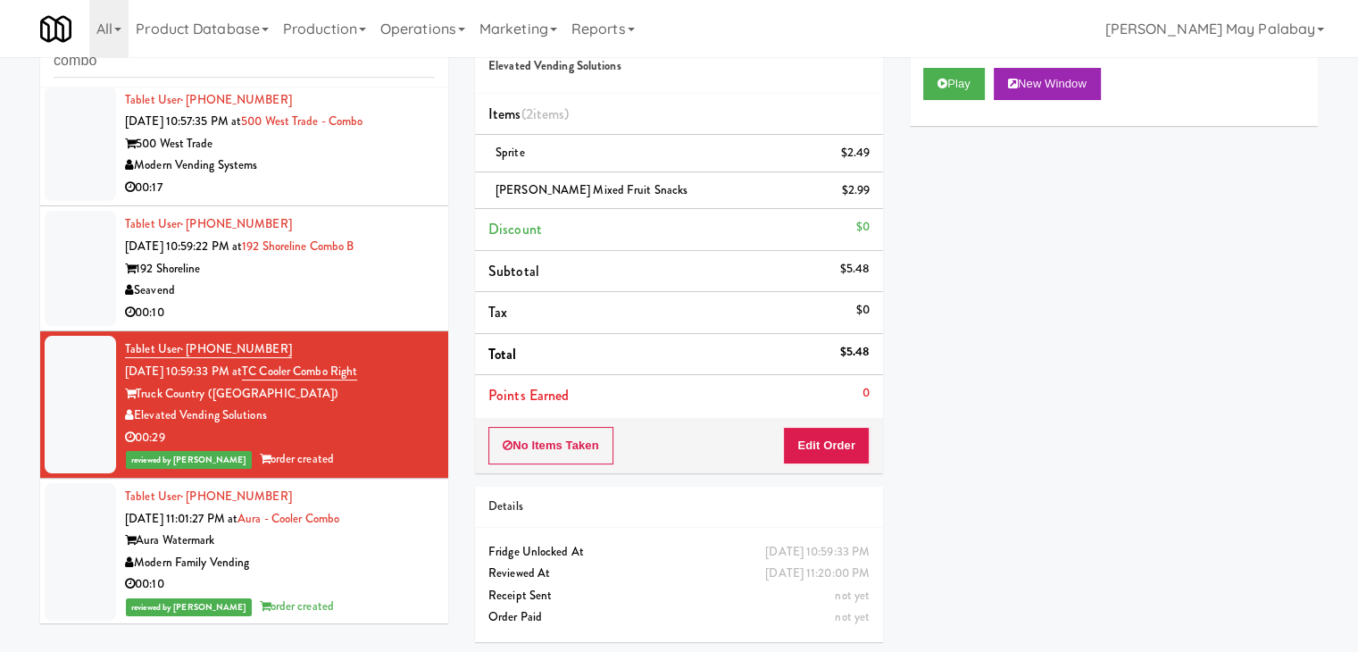
click at [326, 291] on div "Seavend" at bounding box center [280, 291] width 310 height 22
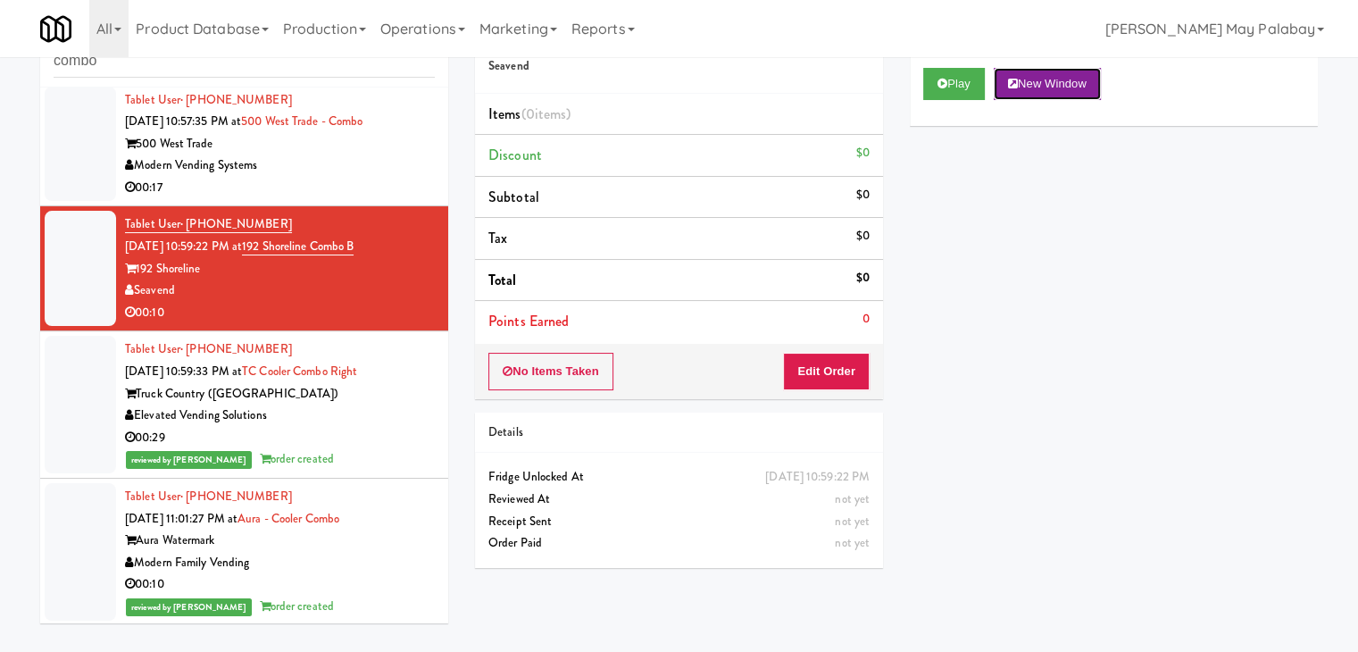
click at [1084, 81] on button "New Window" at bounding box center [1047, 84] width 107 height 32
click at [831, 369] on button "Edit Order" at bounding box center [826, 372] width 87 height 38
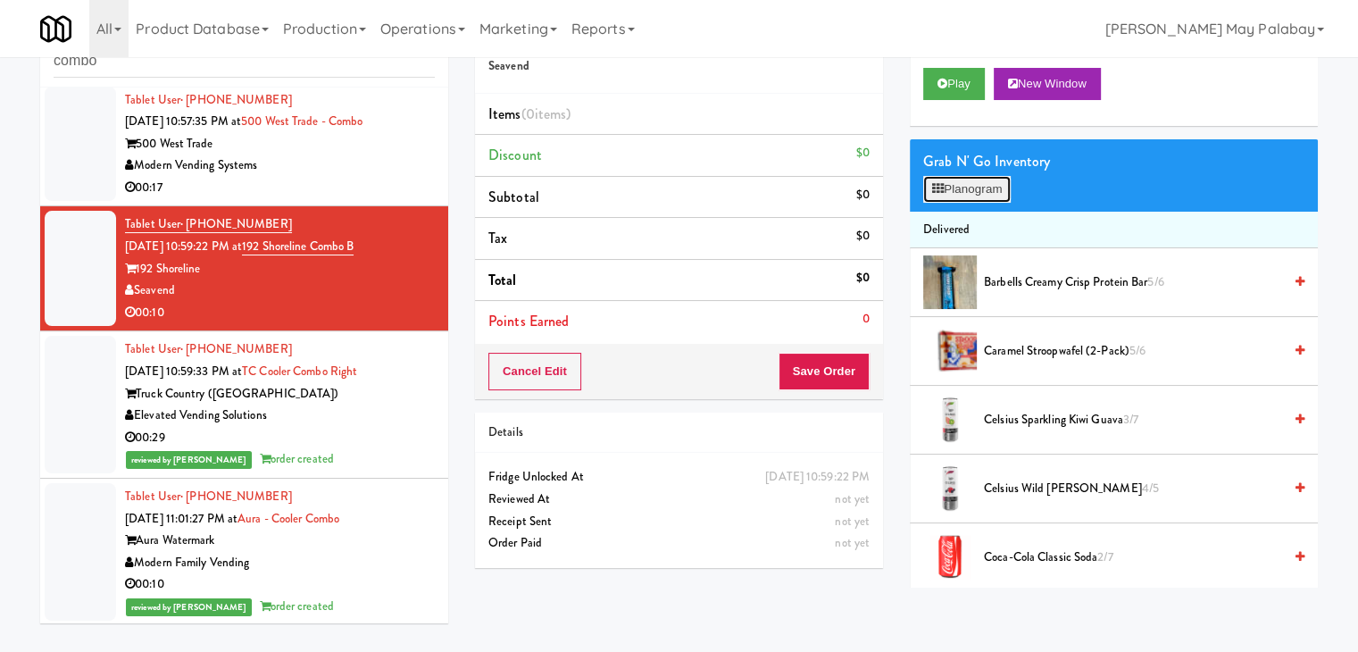
click at [960, 188] on button "Planogram" at bounding box center [968, 189] width 88 height 27
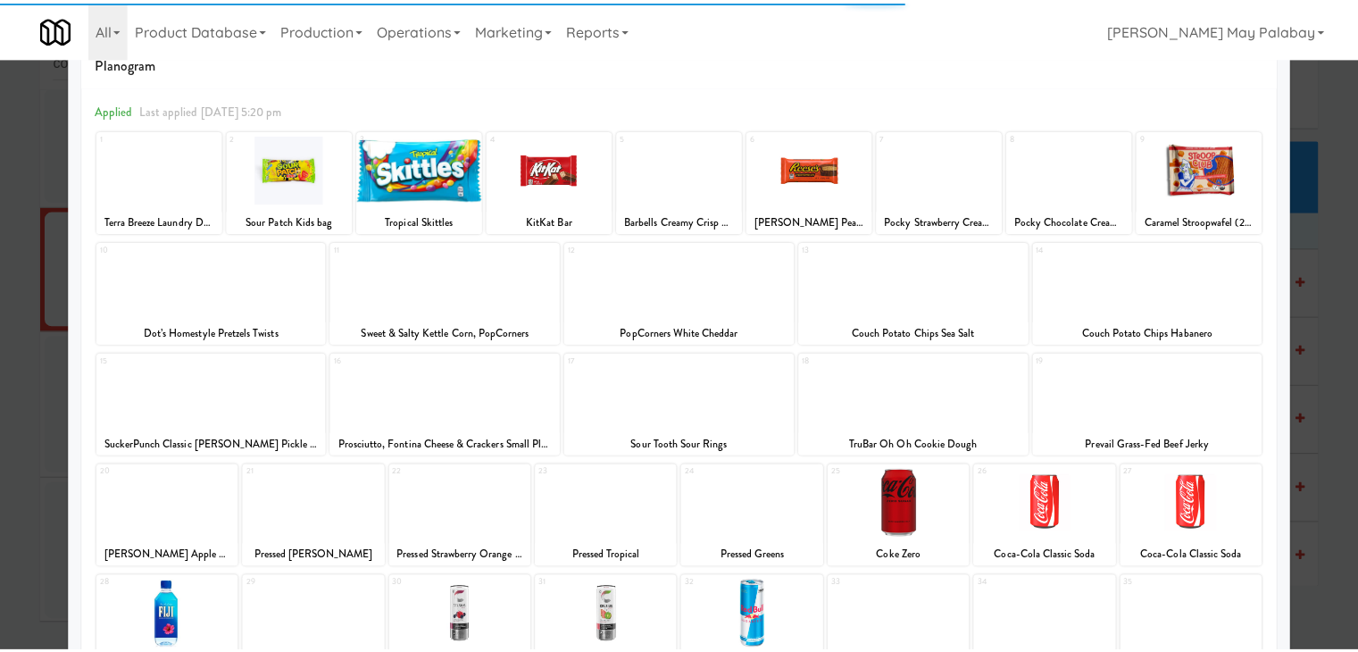
scroll to position [89, 0]
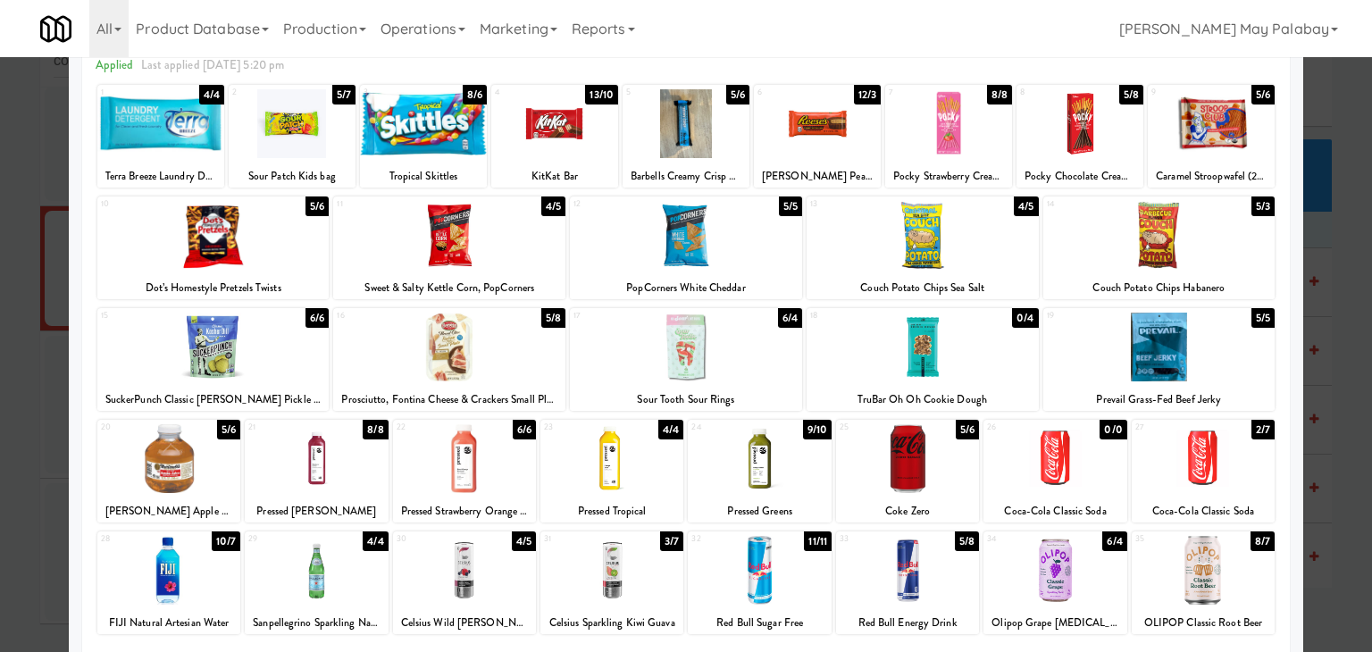
click at [1225, 457] on div at bounding box center [1203, 458] width 143 height 69
click at [1321, 297] on div at bounding box center [686, 326] width 1372 height 652
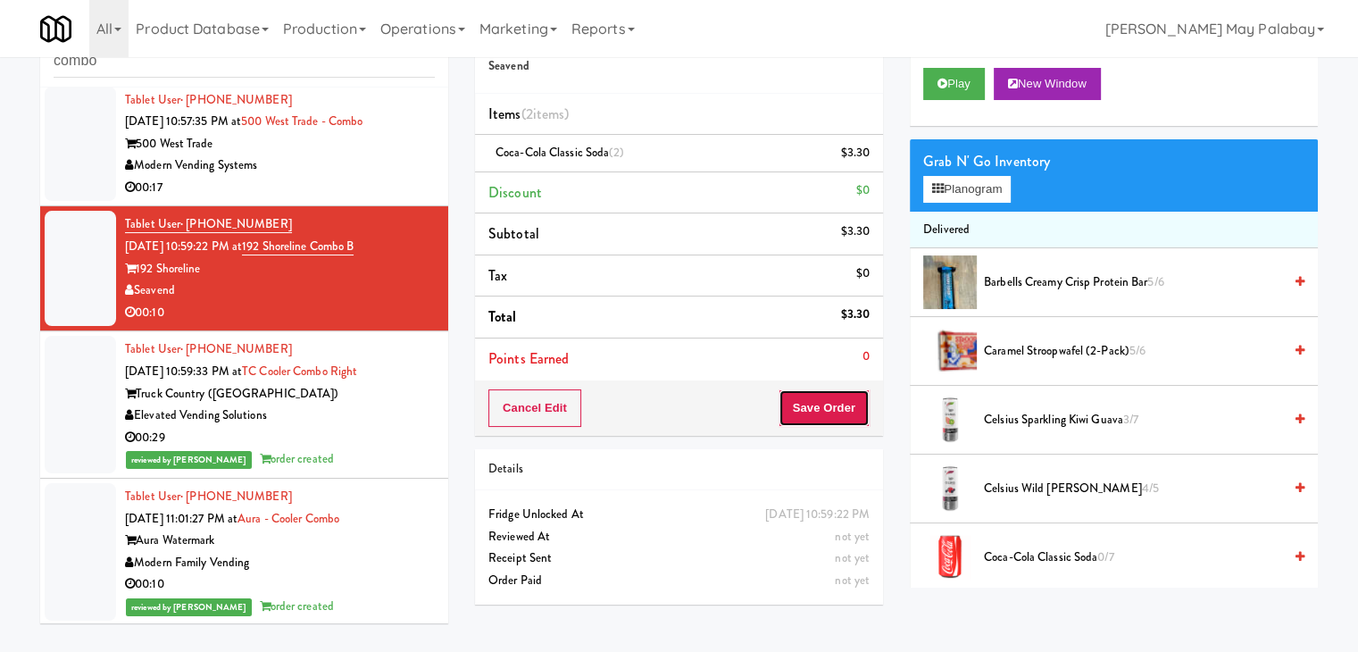
click at [798, 415] on button "Save Order" at bounding box center [824, 408] width 91 height 38
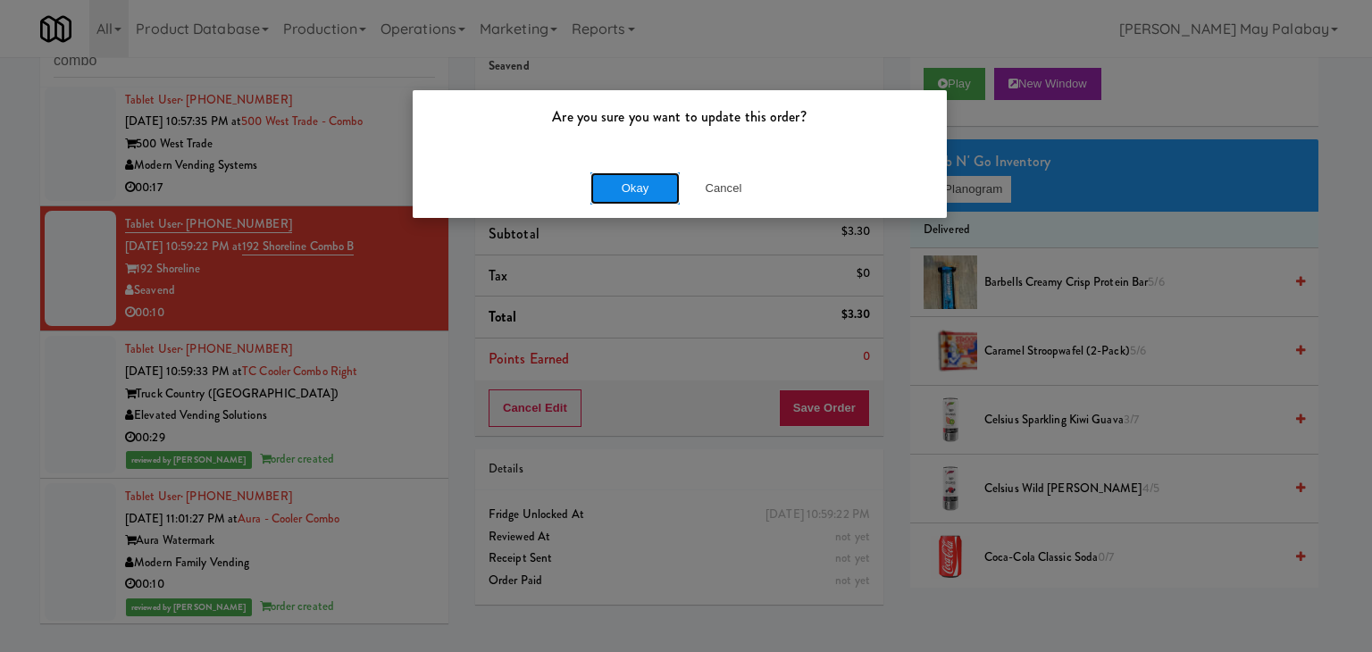
click at [614, 192] on button "Okay" at bounding box center [634, 188] width 89 height 32
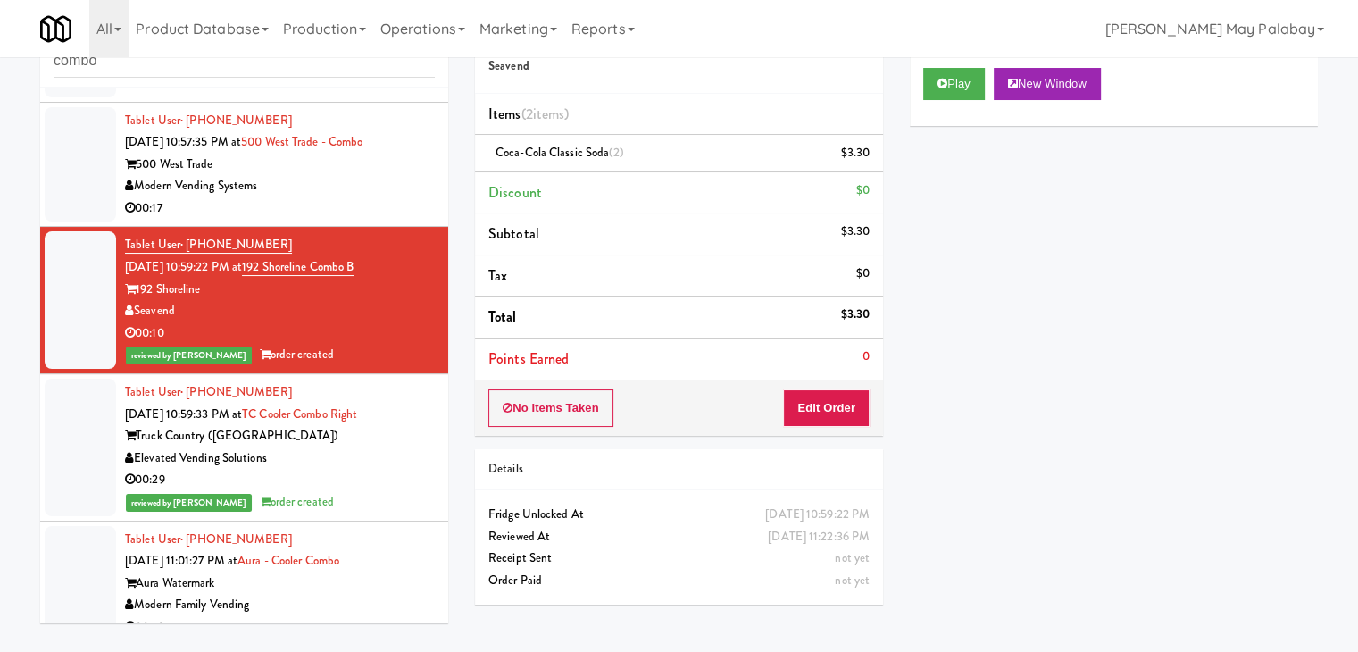
scroll to position [254, 0]
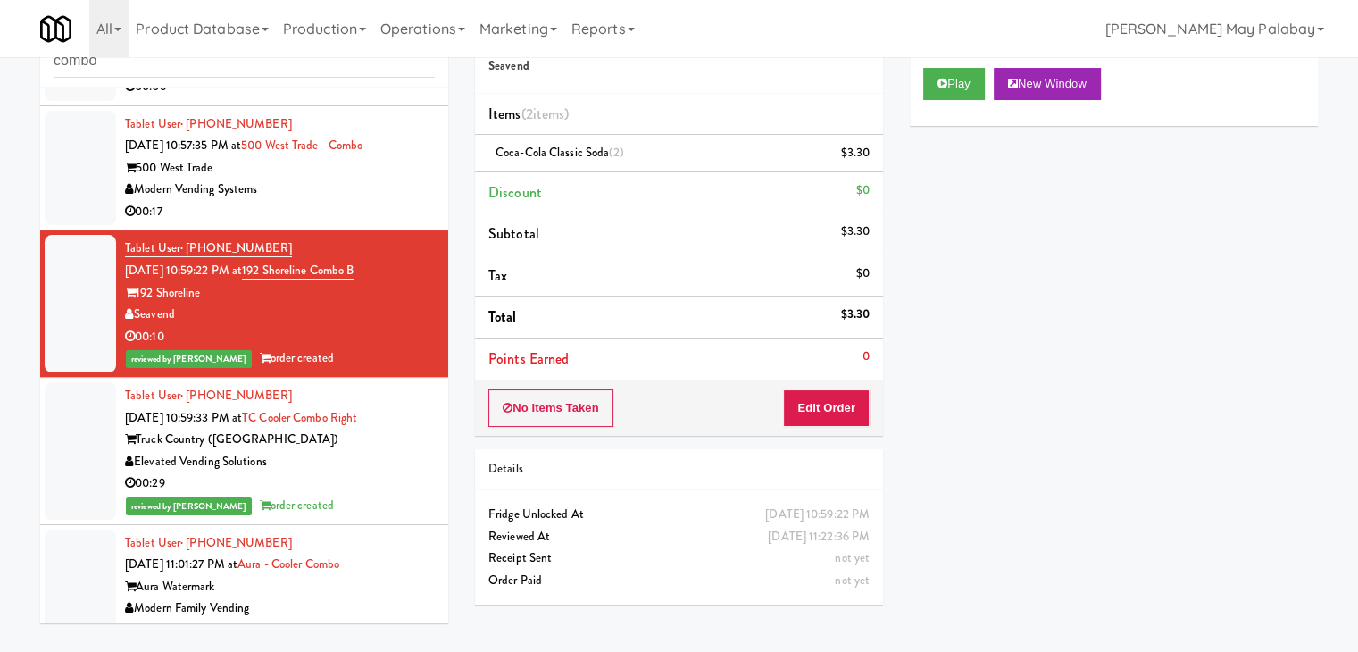
click at [332, 158] on div "500 West Trade" at bounding box center [280, 168] width 310 height 22
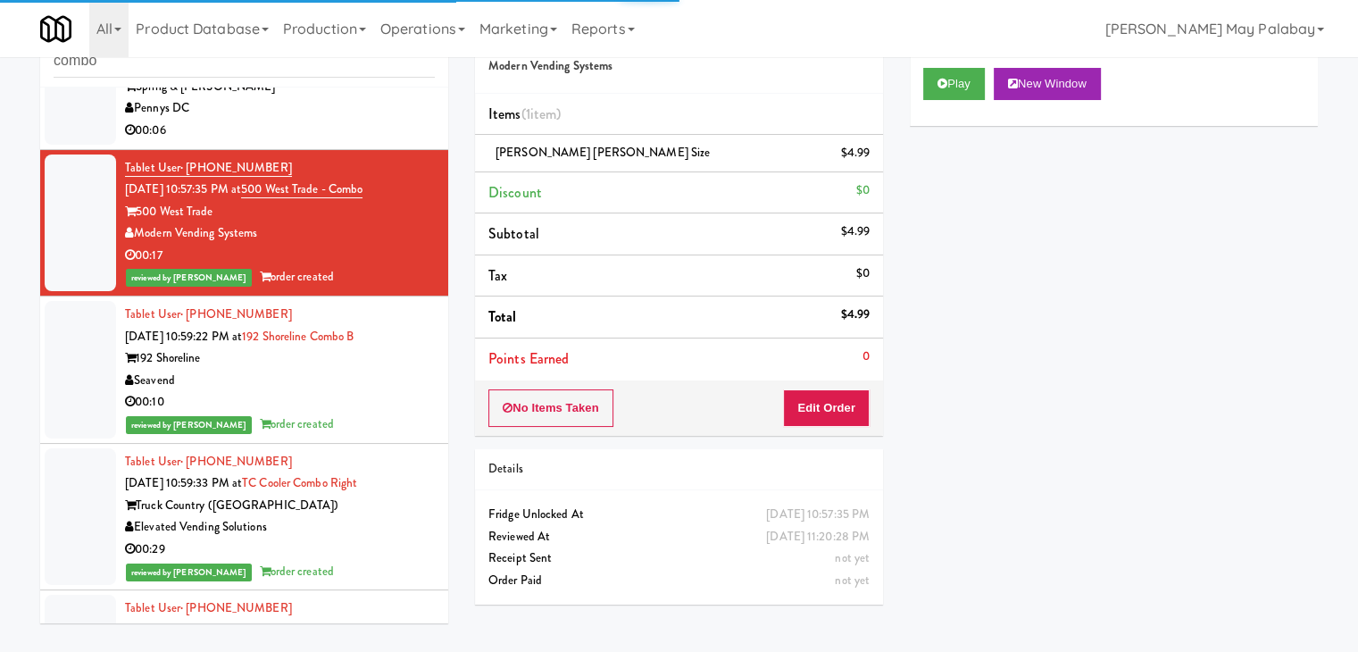
scroll to position [75, 0]
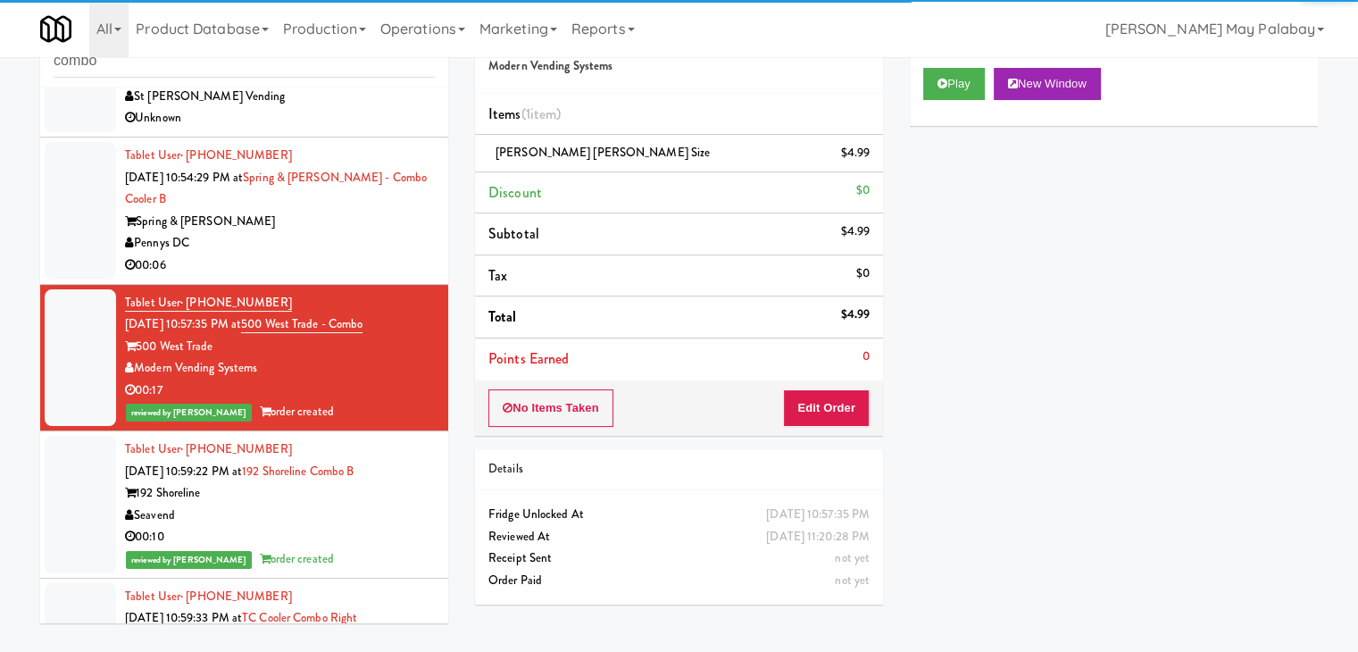
click at [305, 213] on div "Spring & [PERSON_NAME]" at bounding box center [280, 222] width 310 height 22
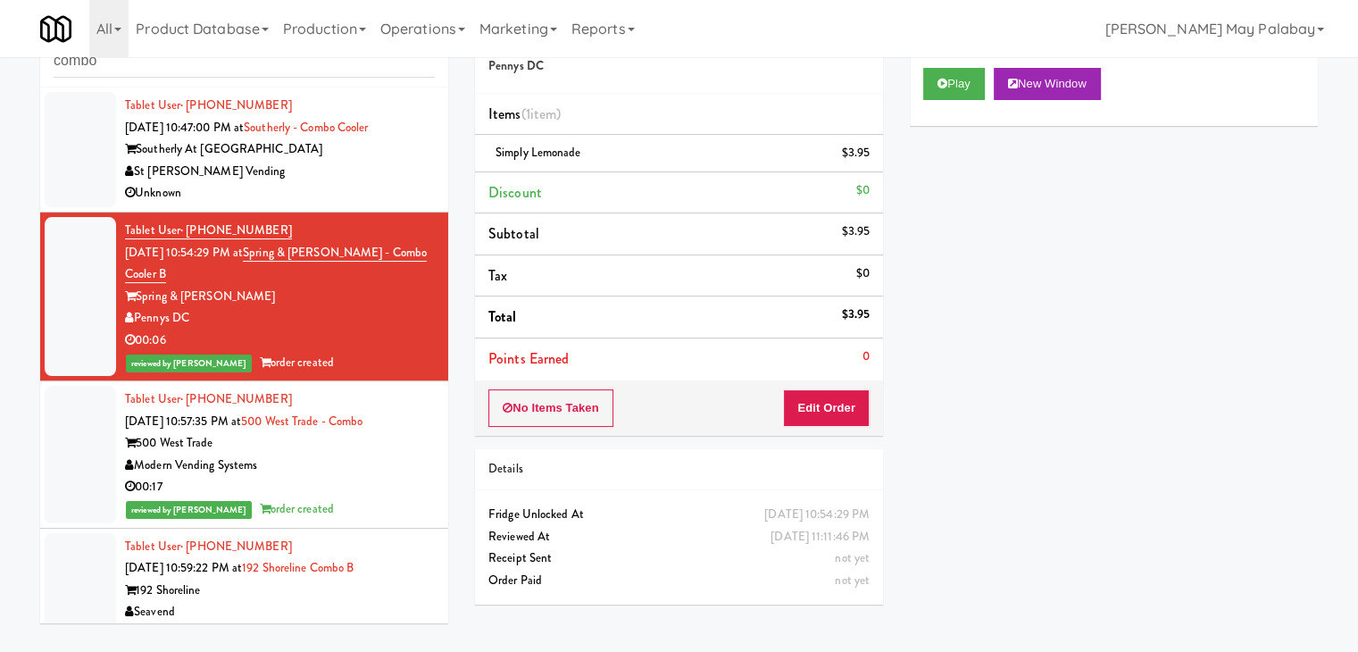
click at [333, 194] on div "Unknown" at bounding box center [280, 193] width 310 height 22
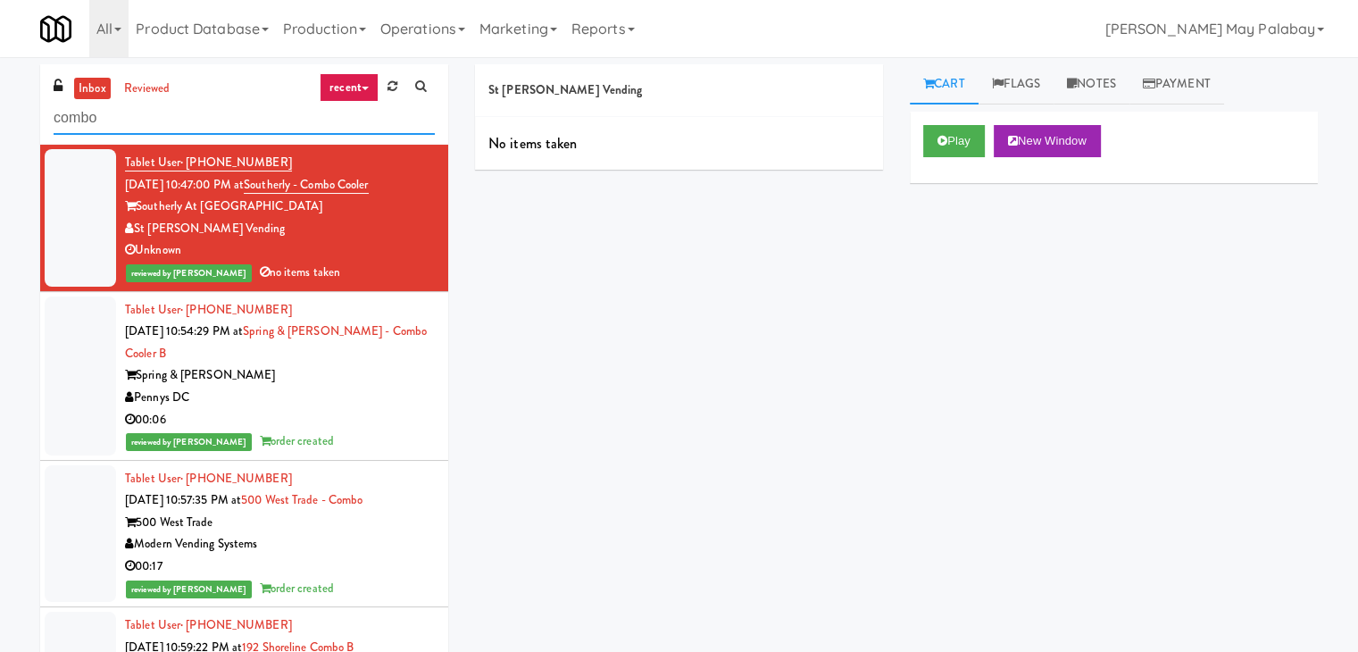
click at [159, 122] on input "combo" at bounding box center [244, 118] width 381 height 33
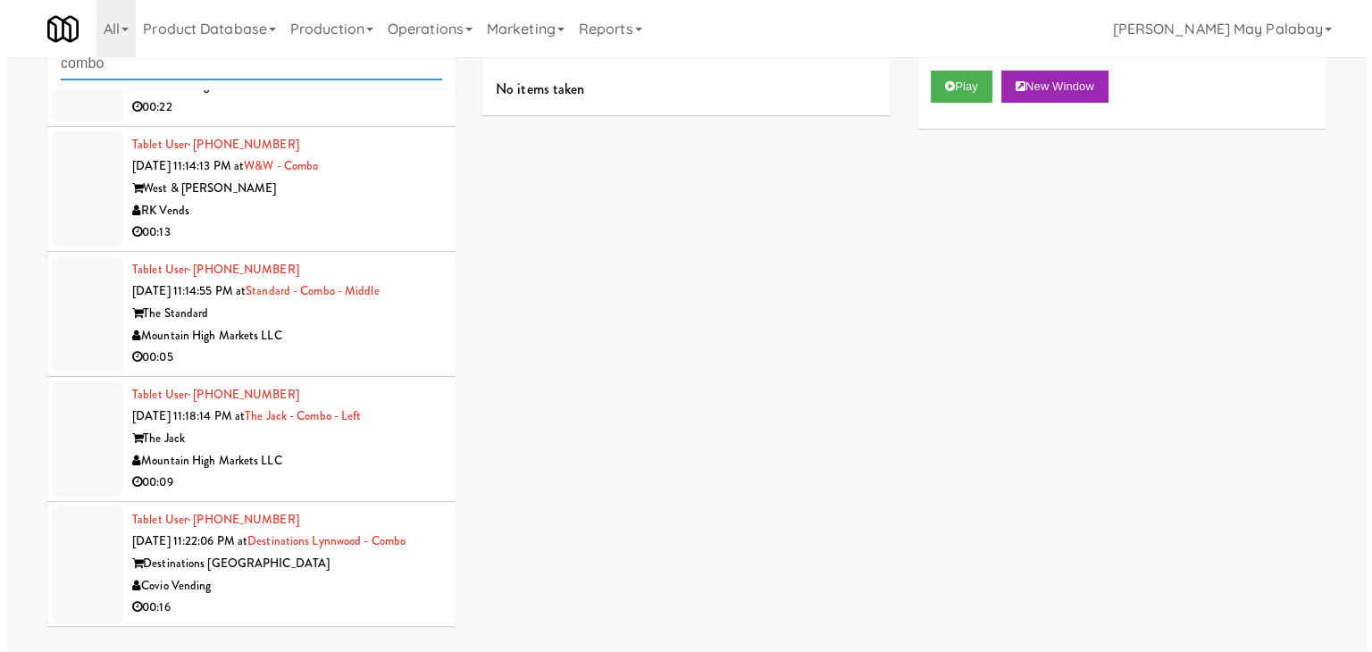
scroll to position [57, 0]
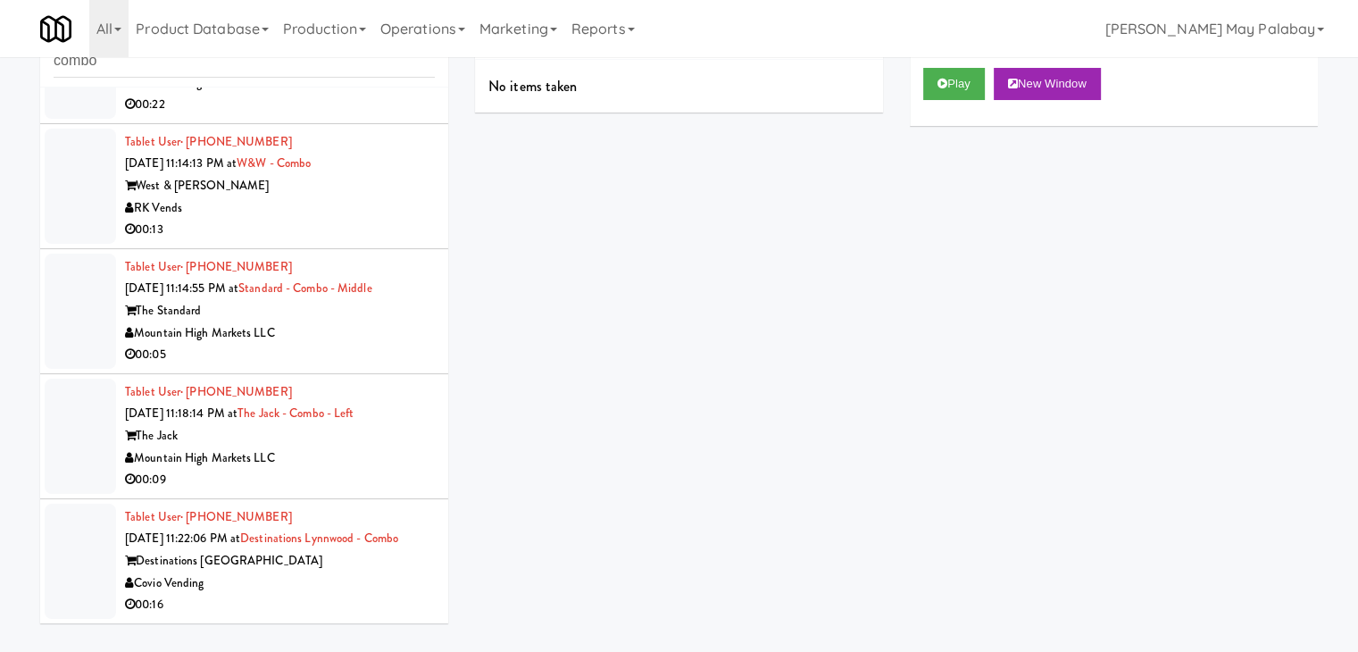
click at [305, 573] on div "Covio Vending" at bounding box center [280, 584] width 310 height 22
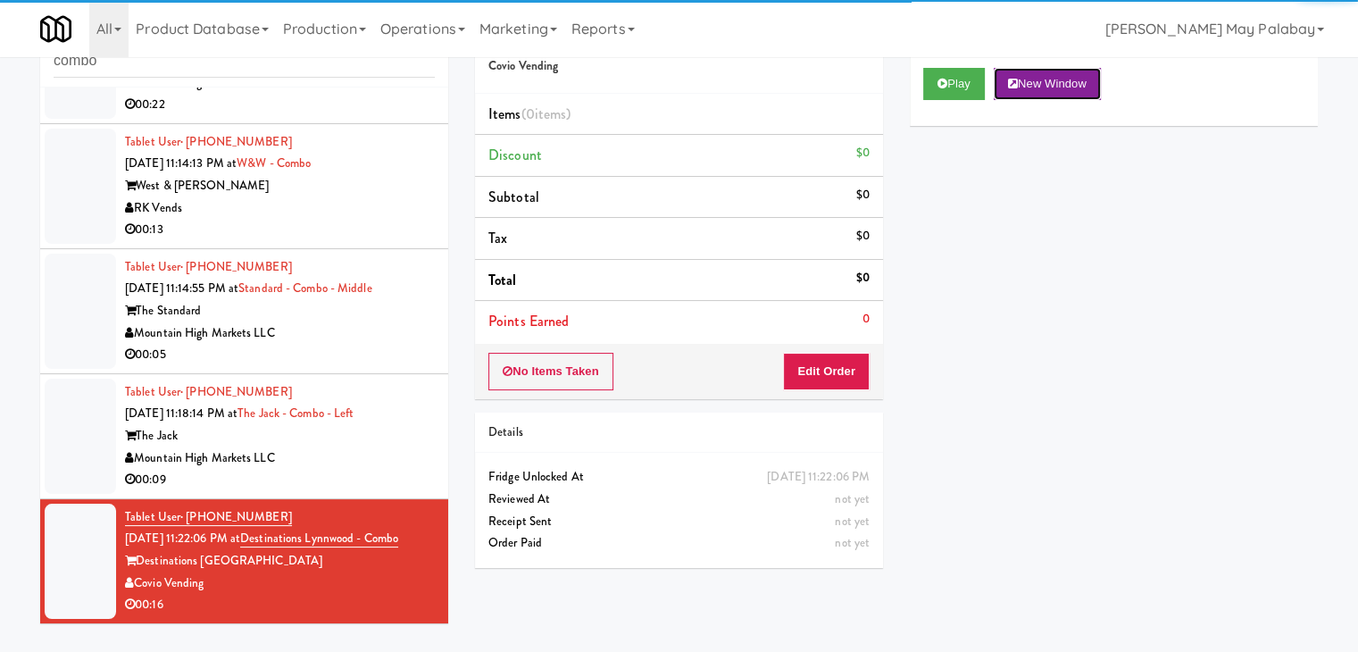
click at [1083, 78] on button "New Window" at bounding box center [1047, 84] width 107 height 32
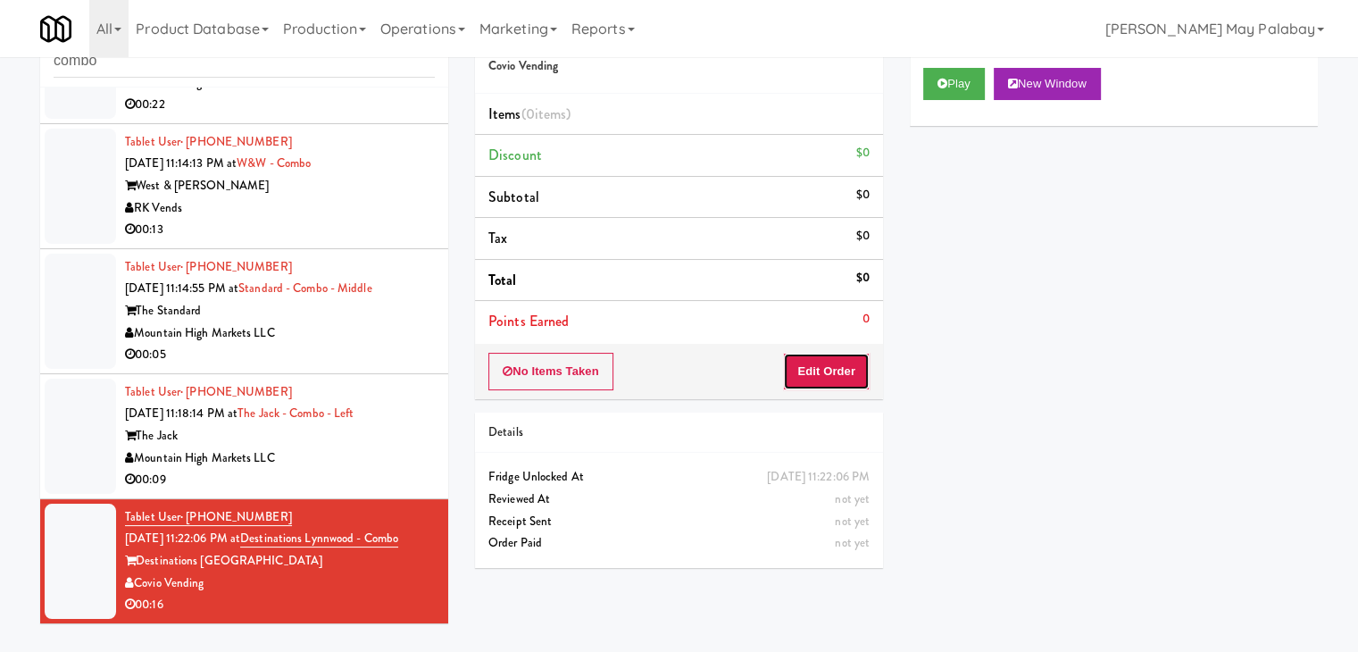
click at [843, 377] on button "Edit Order" at bounding box center [826, 372] width 87 height 38
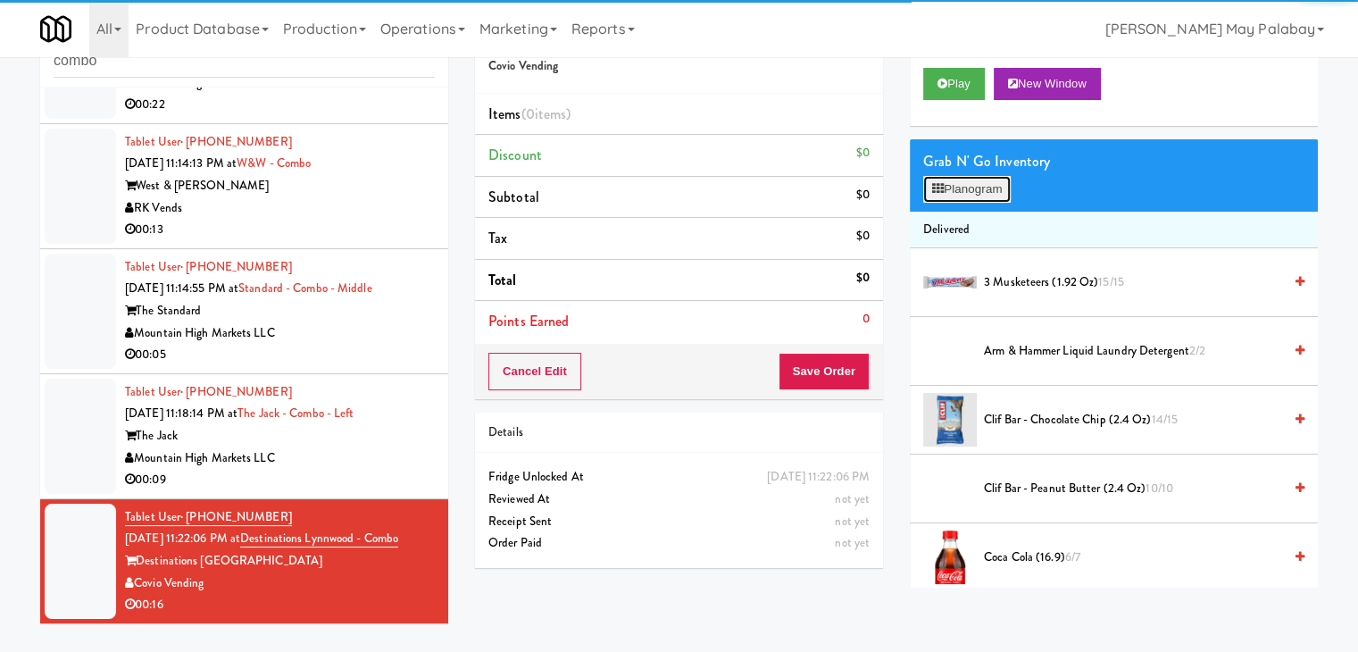
click at [975, 191] on button "Planogram" at bounding box center [968, 189] width 88 height 27
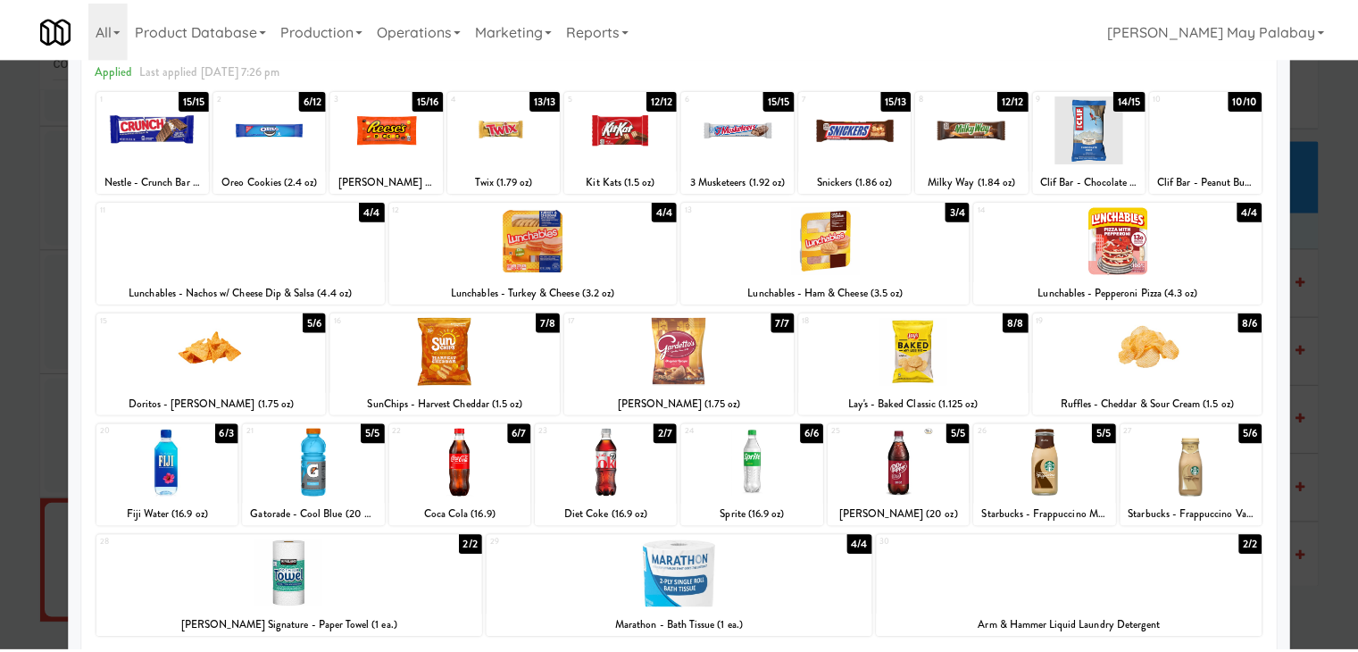
scroll to position [89, 0]
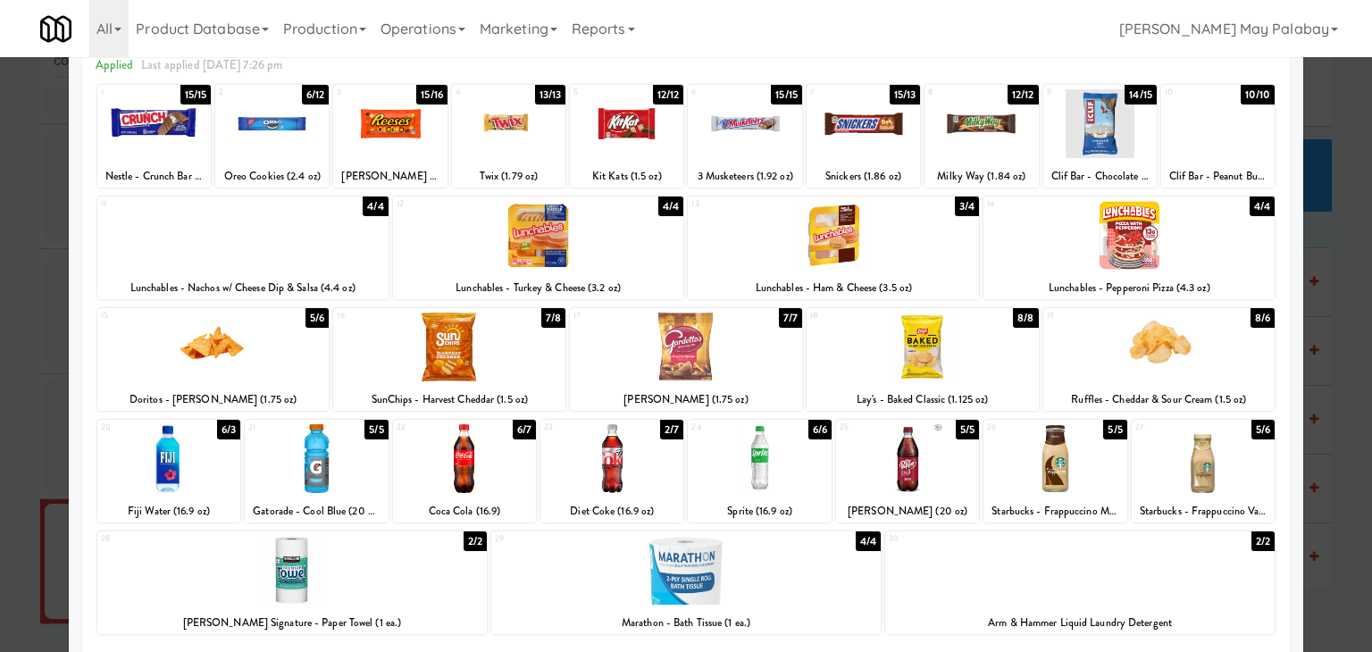
click at [774, 153] on div at bounding box center [744, 123] width 113 height 69
click at [1356, 330] on div at bounding box center [686, 326] width 1372 height 652
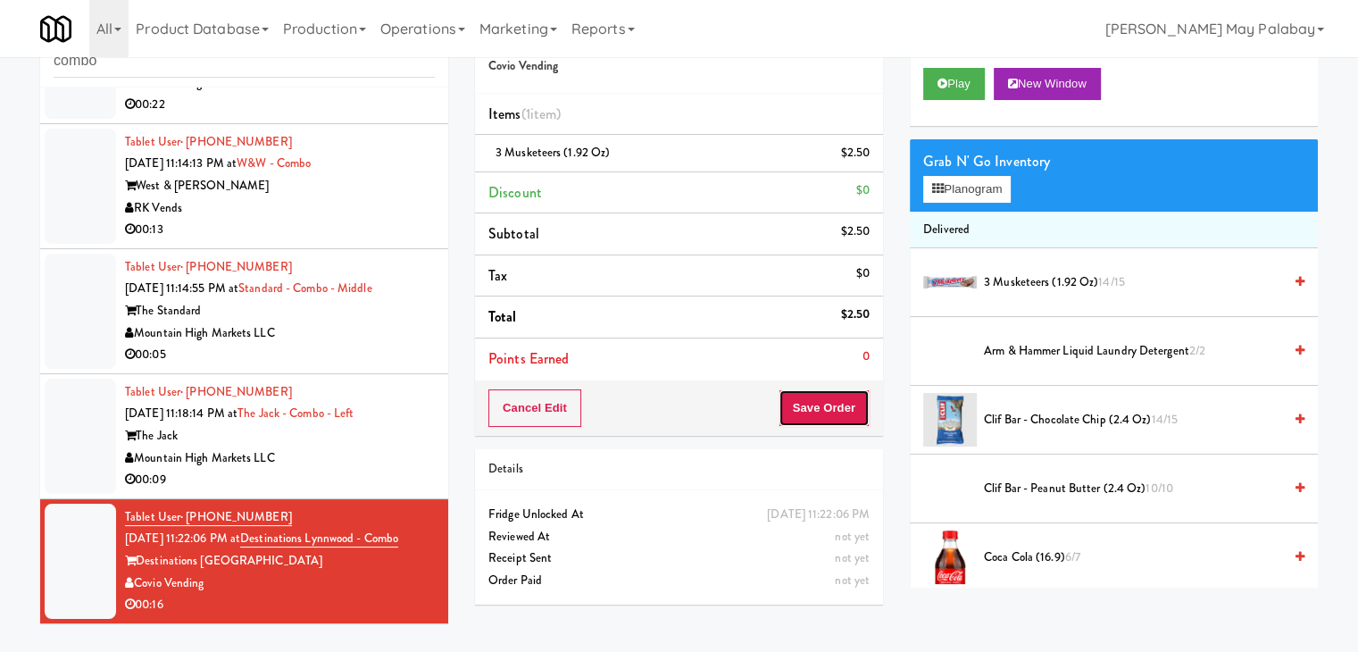
click at [845, 411] on button "Save Order" at bounding box center [824, 408] width 91 height 38
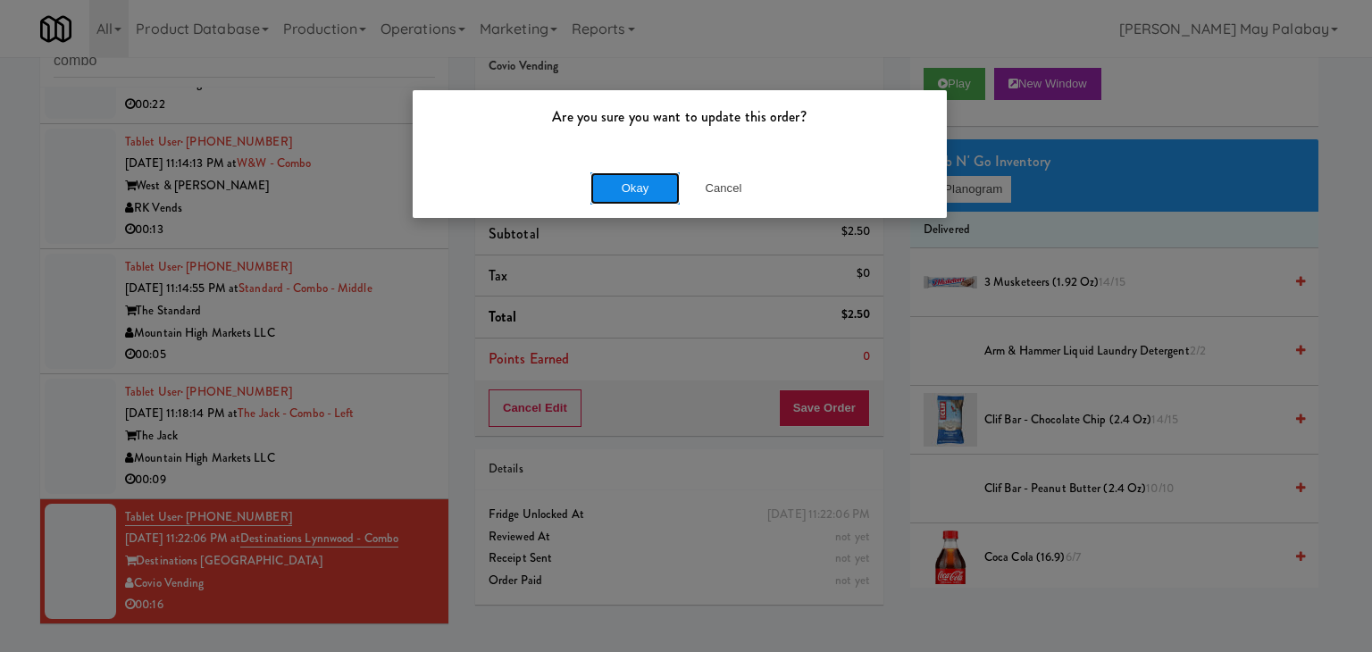
click at [629, 178] on button "Okay" at bounding box center [634, 188] width 89 height 32
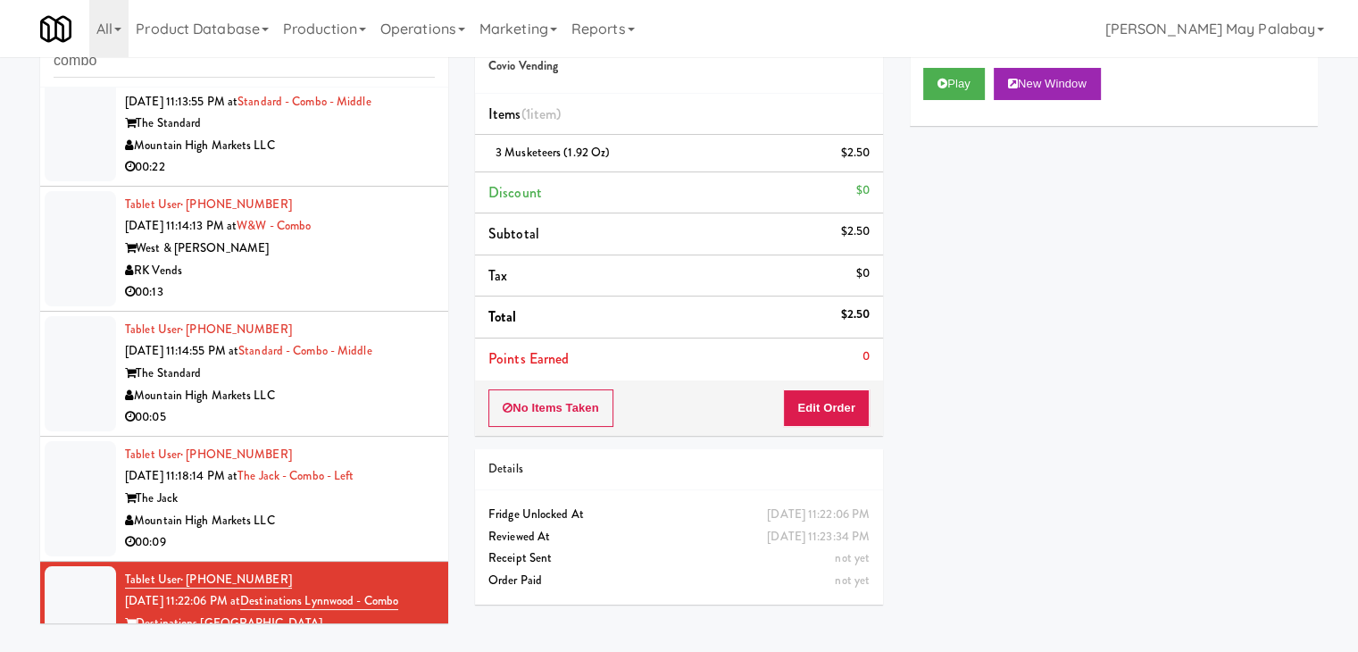
scroll to position [270, 0]
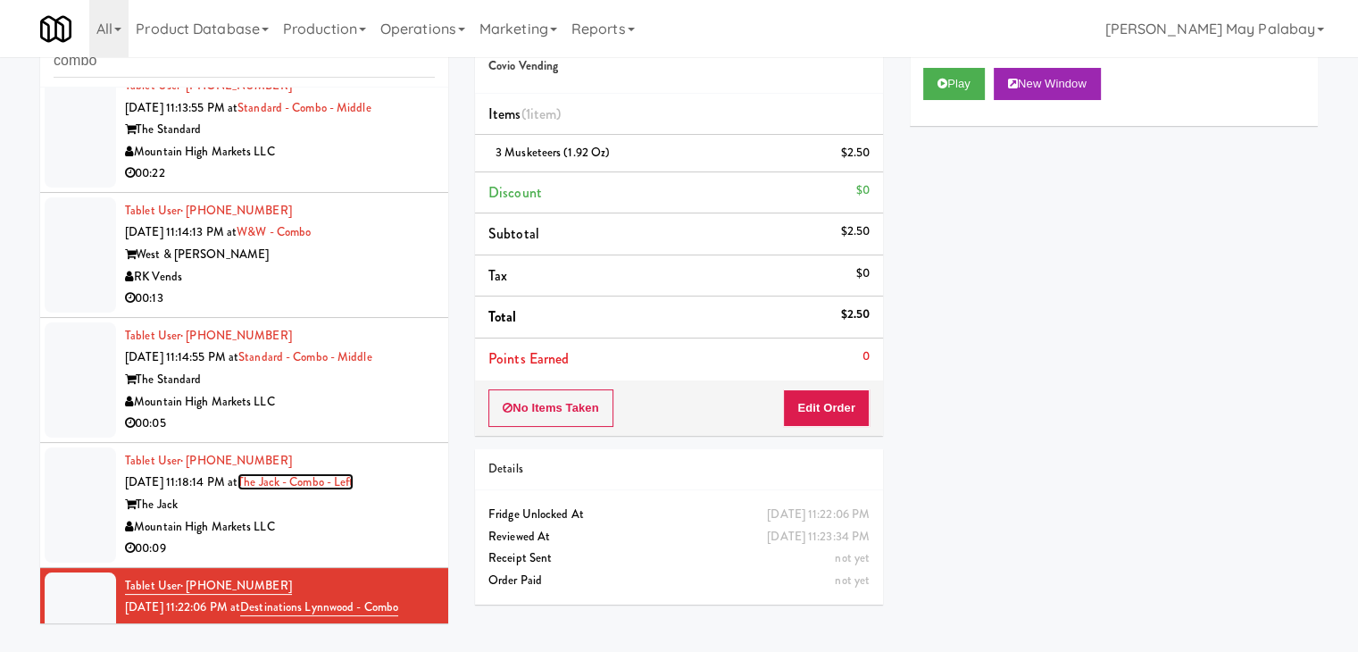
click at [354, 487] on link "The Jack - Combo - Left" at bounding box center [296, 481] width 116 height 17
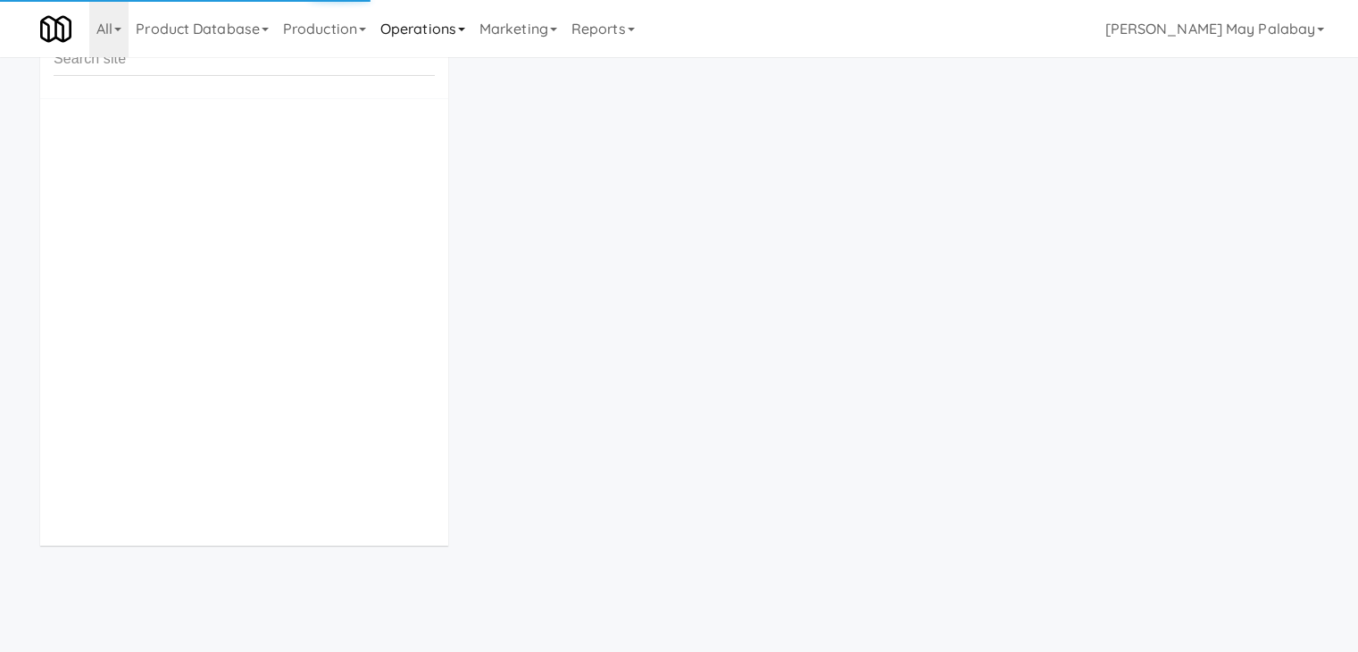
click at [452, 35] on link "Operations" at bounding box center [422, 28] width 99 height 57
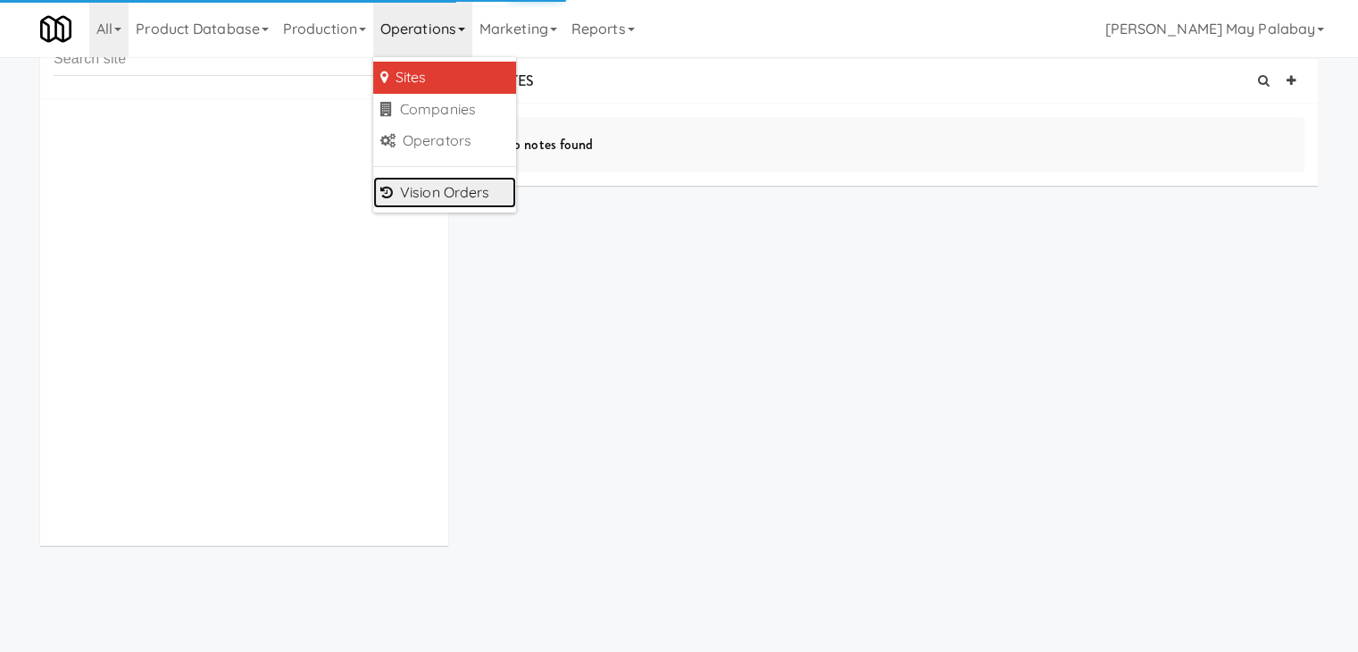
click at [472, 195] on link "Vision Orders" at bounding box center [444, 193] width 143 height 32
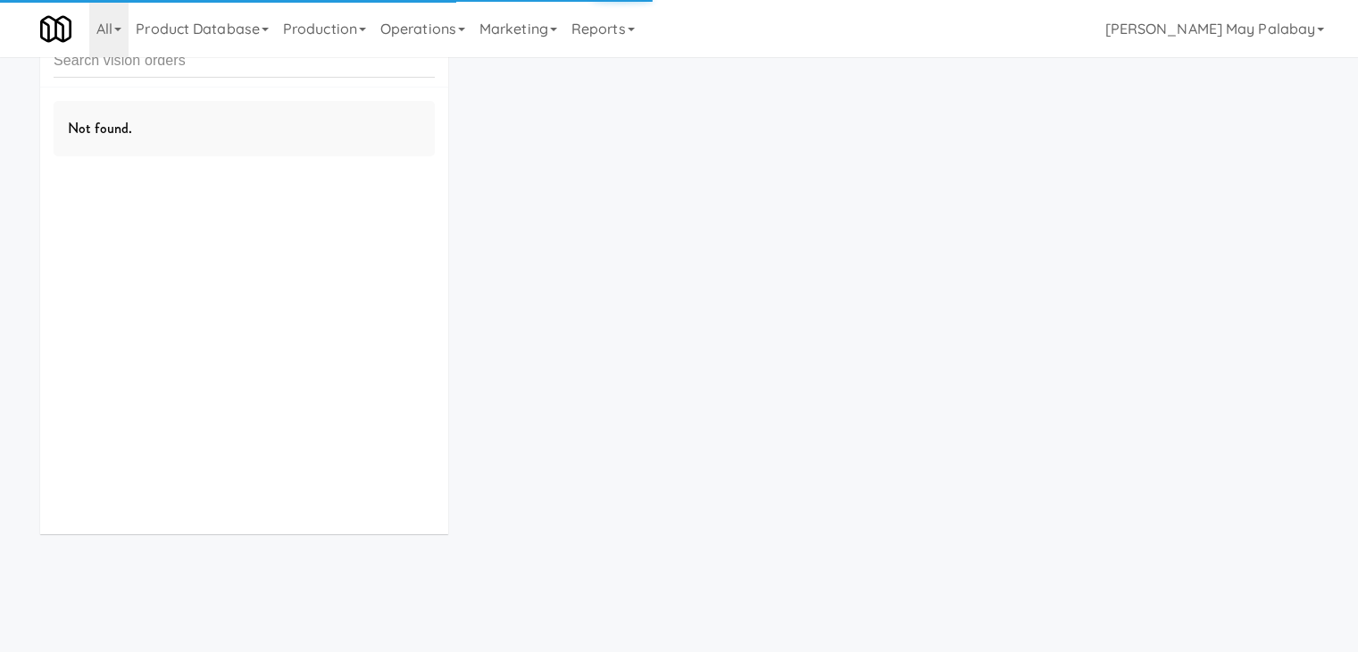
click at [242, 74] on input "text" at bounding box center [244, 61] width 381 height 33
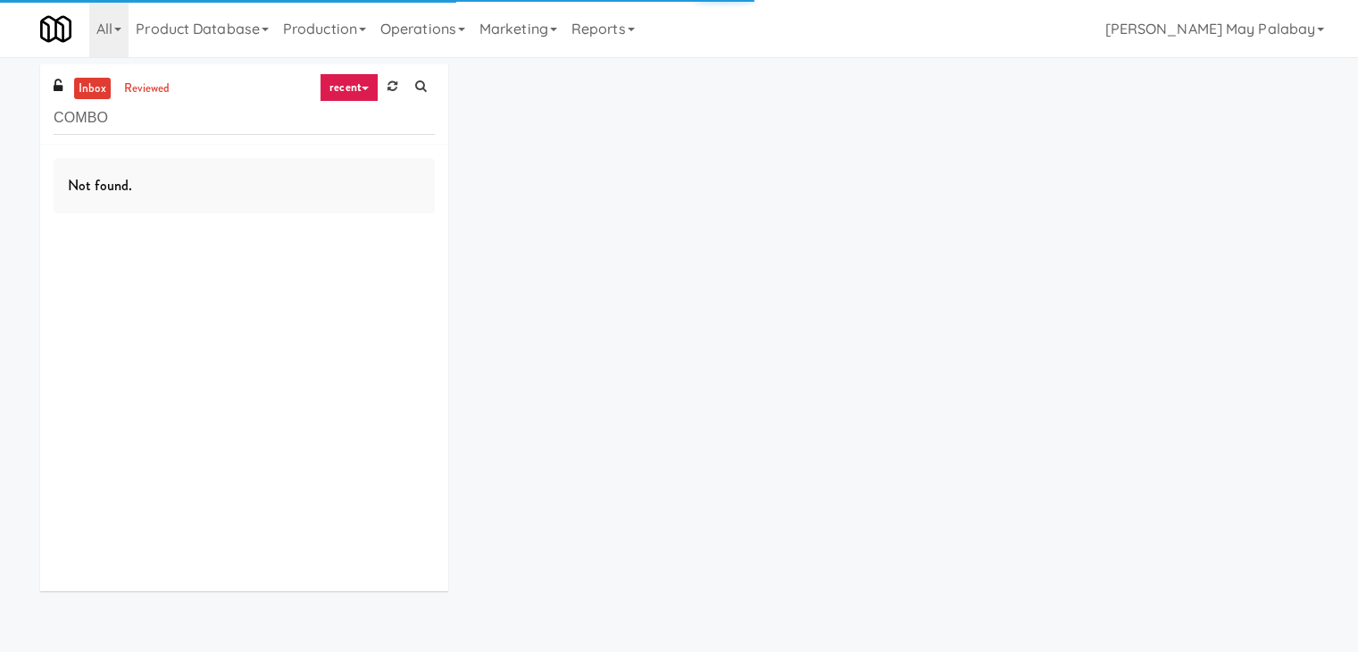
type input "COMBO"
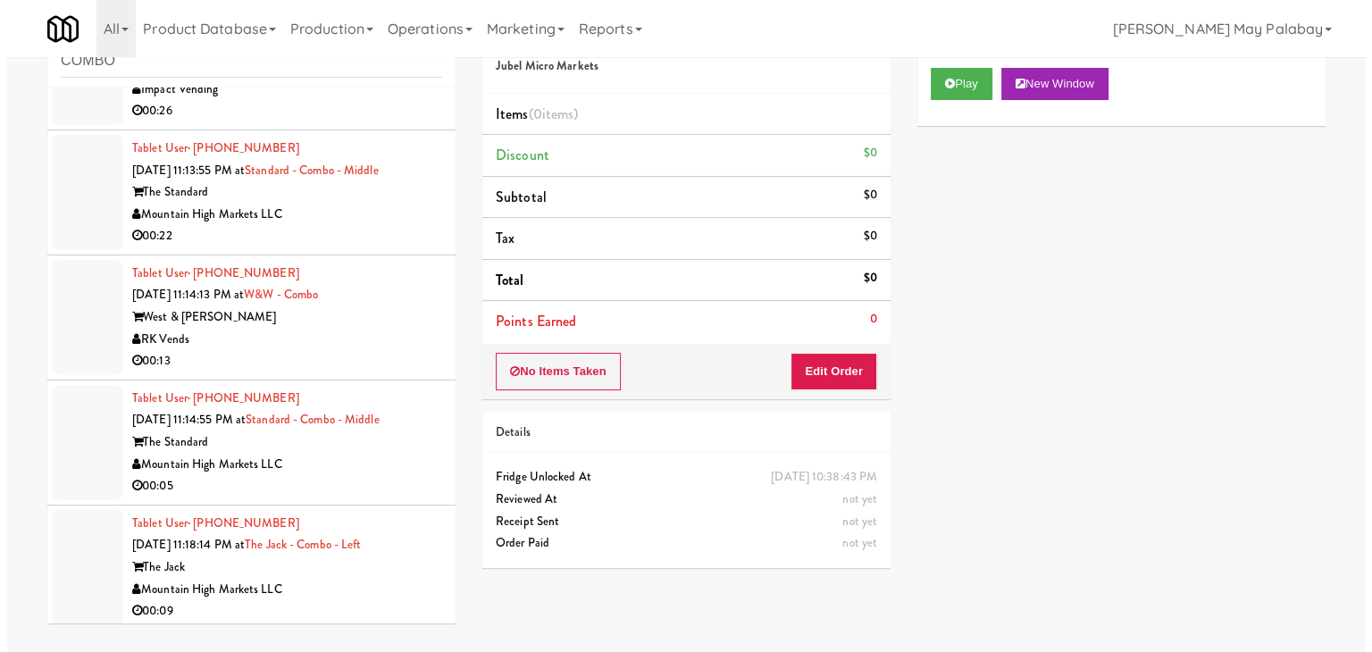
scroll to position [213, 0]
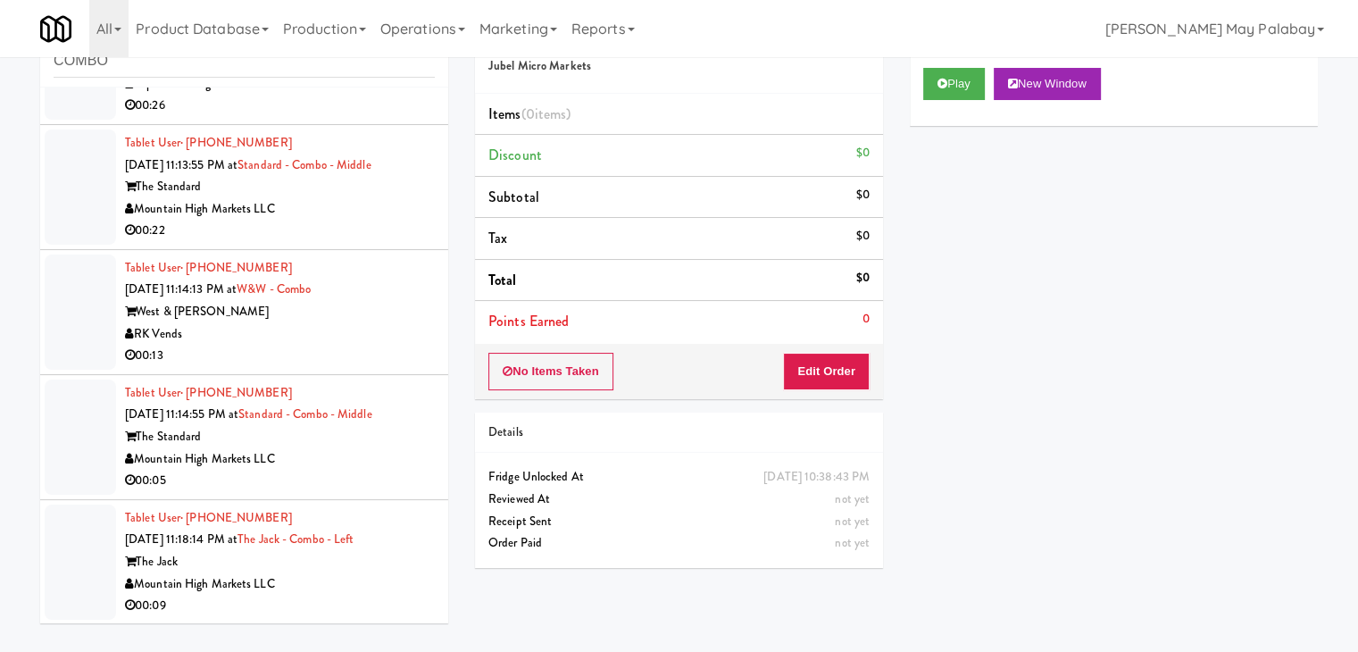
click at [330, 565] on div "The Jack" at bounding box center [280, 562] width 310 height 22
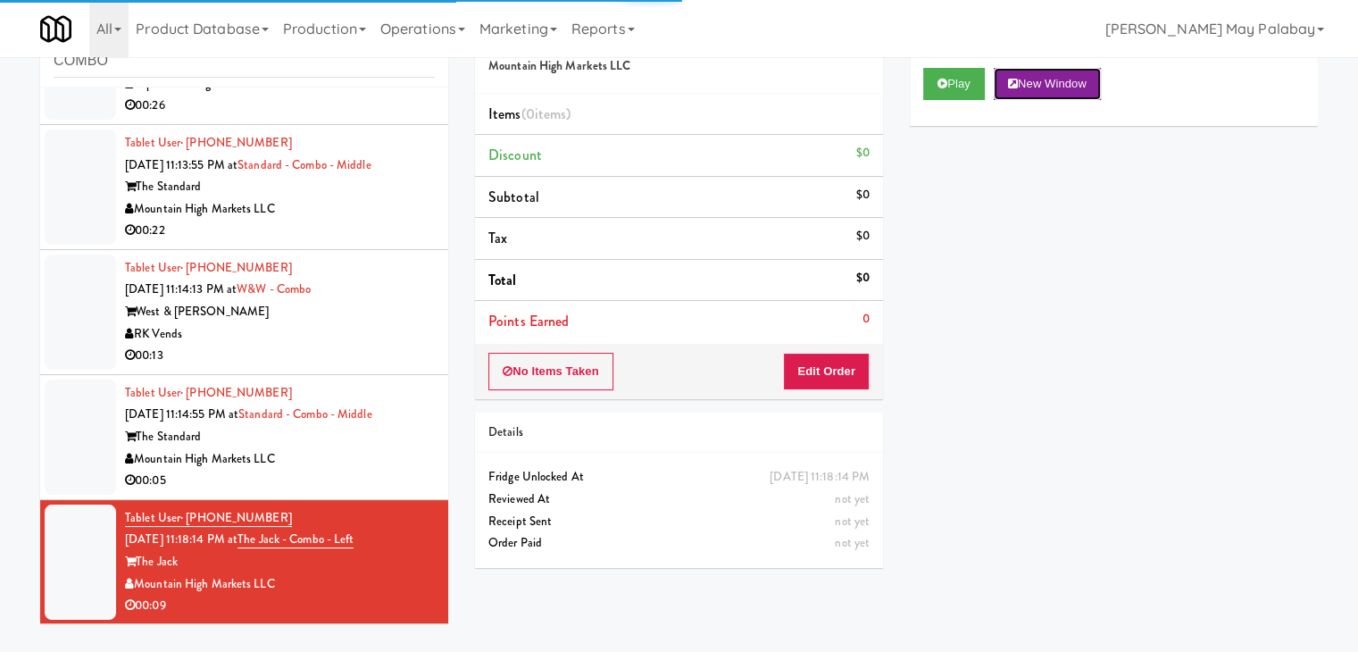
click at [1054, 87] on button "New Window" at bounding box center [1047, 84] width 107 height 32
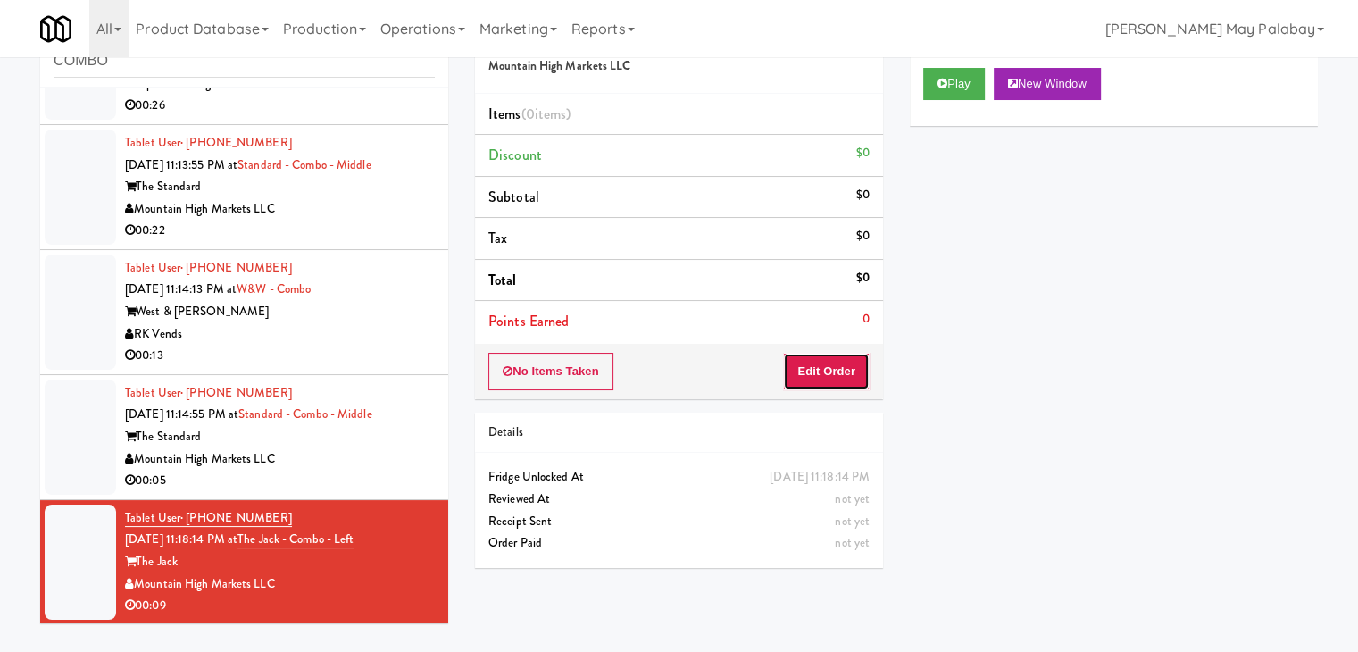
click at [857, 371] on button "Edit Order" at bounding box center [826, 372] width 87 height 38
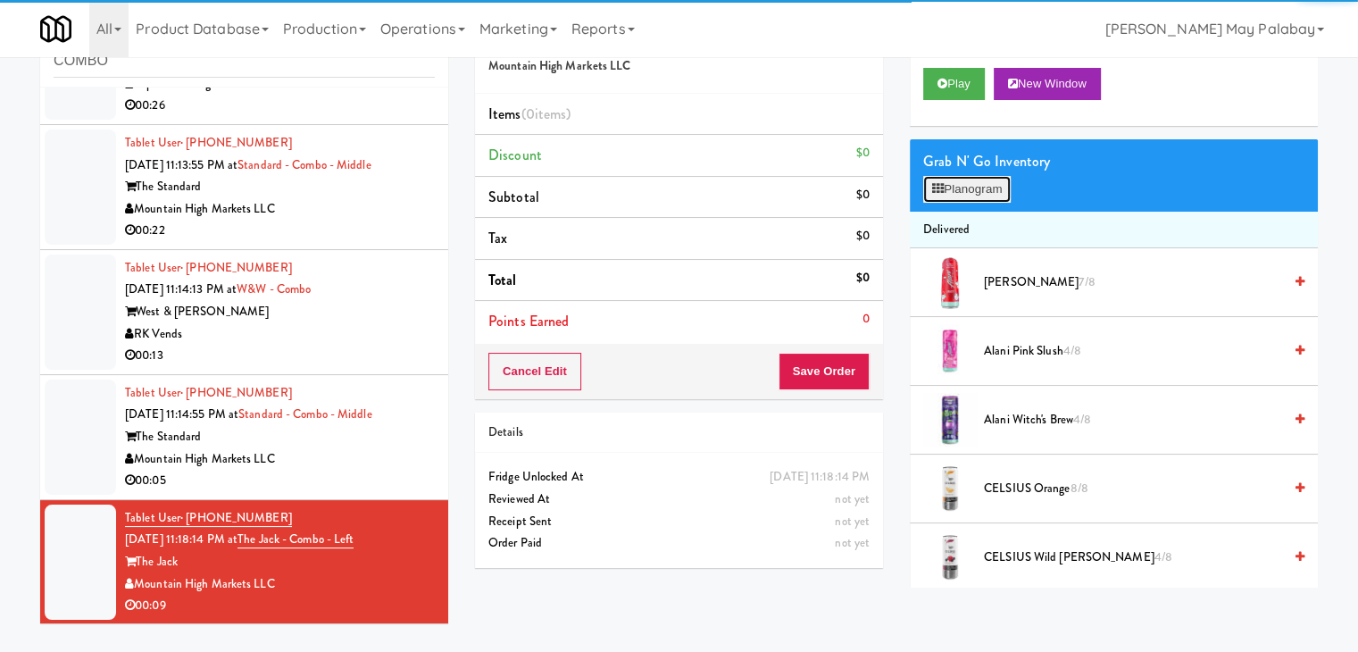
click at [932, 196] on button "Planogram" at bounding box center [968, 189] width 88 height 27
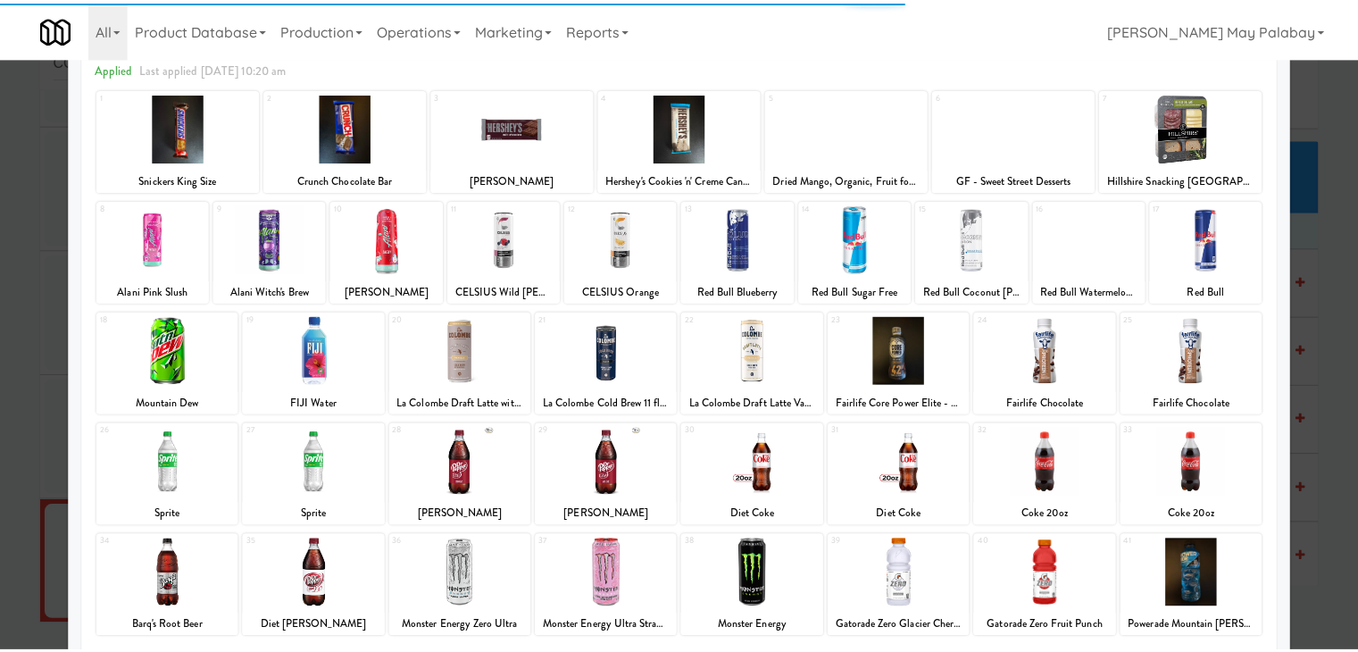
scroll to position [89, 0]
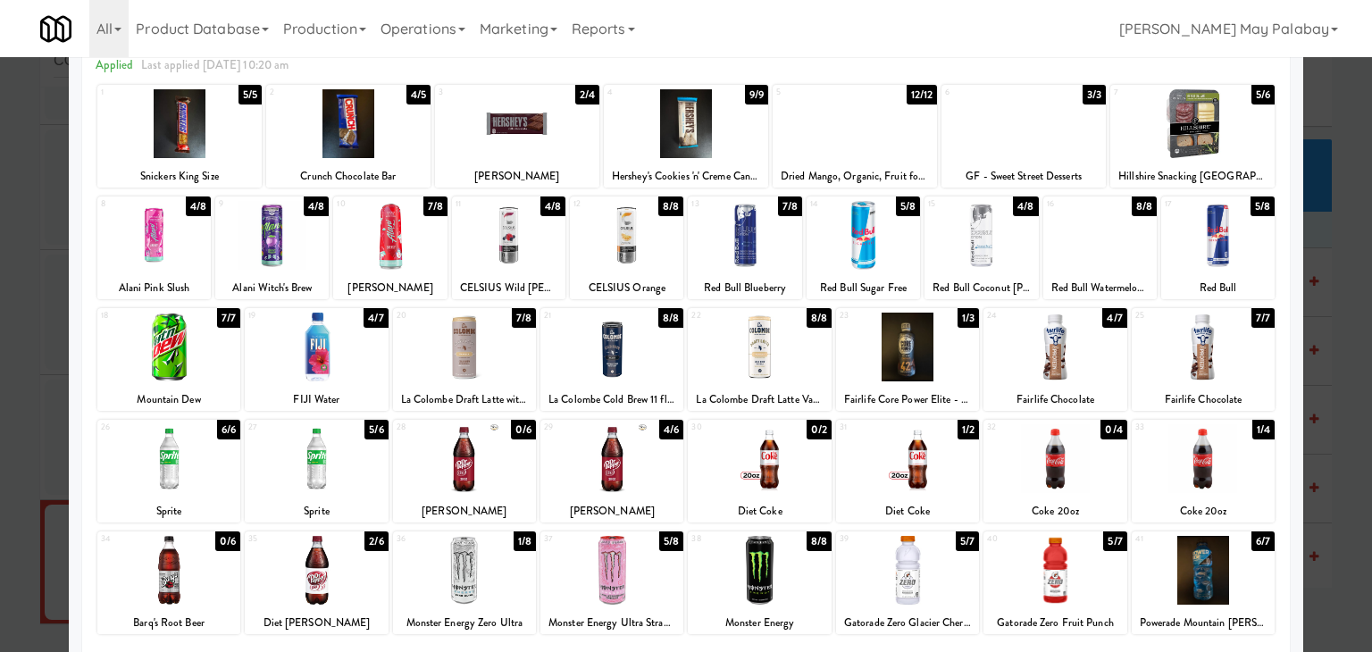
click at [348, 460] on div at bounding box center [316, 458] width 143 height 69
click at [743, 141] on div at bounding box center [686, 123] width 164 height 69
drag, startPoint x: 1339, startPoint y: 375, endPoint x: 1300, endPoint y: 365, distance: 39.6
click at [1339, 375] on div at bounding box center [686, 326] width 1372 height 652
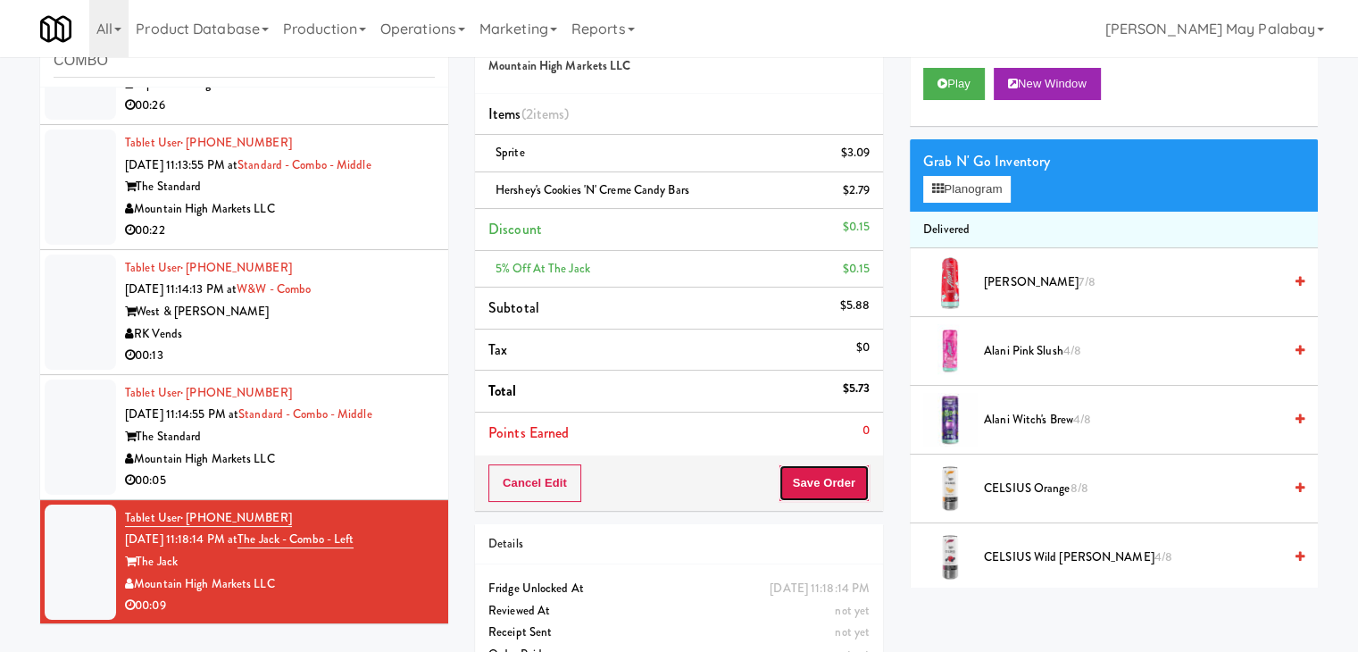
click at [860, 472] on button "Save Order" at bounding box center [824, 483] width 91 height 38
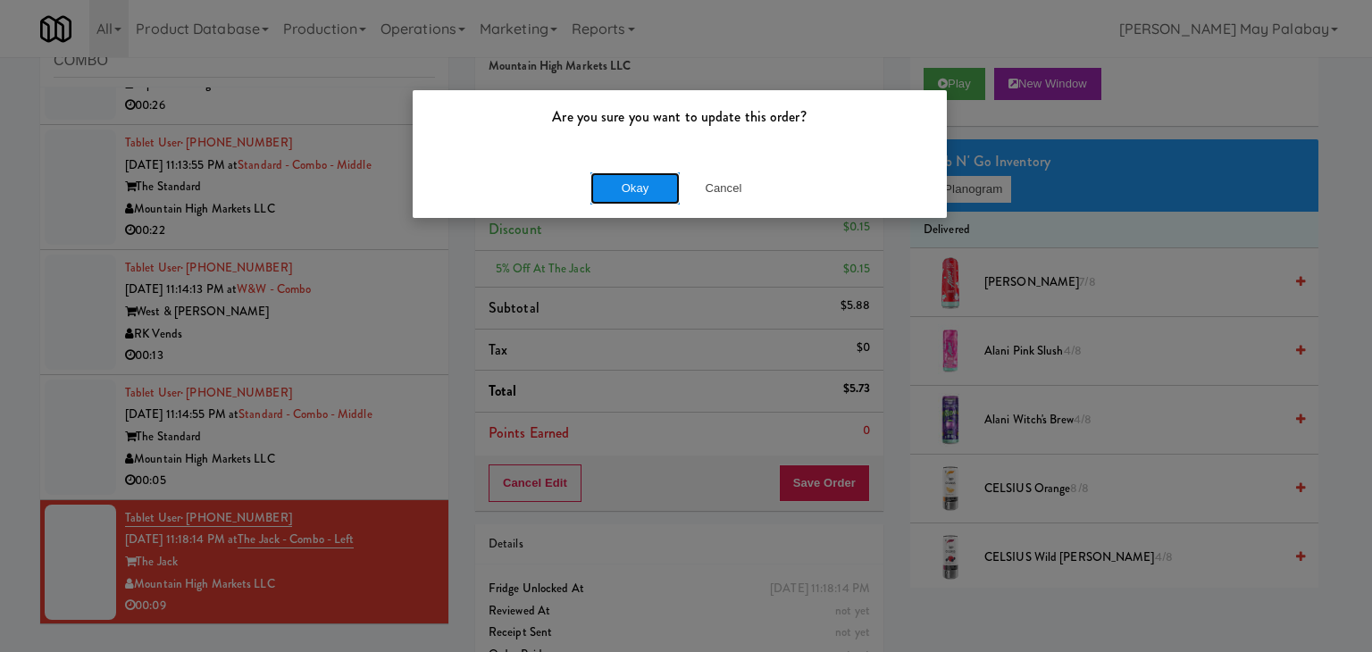
click at [665, 194] on button "Okay" at bounding box center [634, 188] width 89 height 32
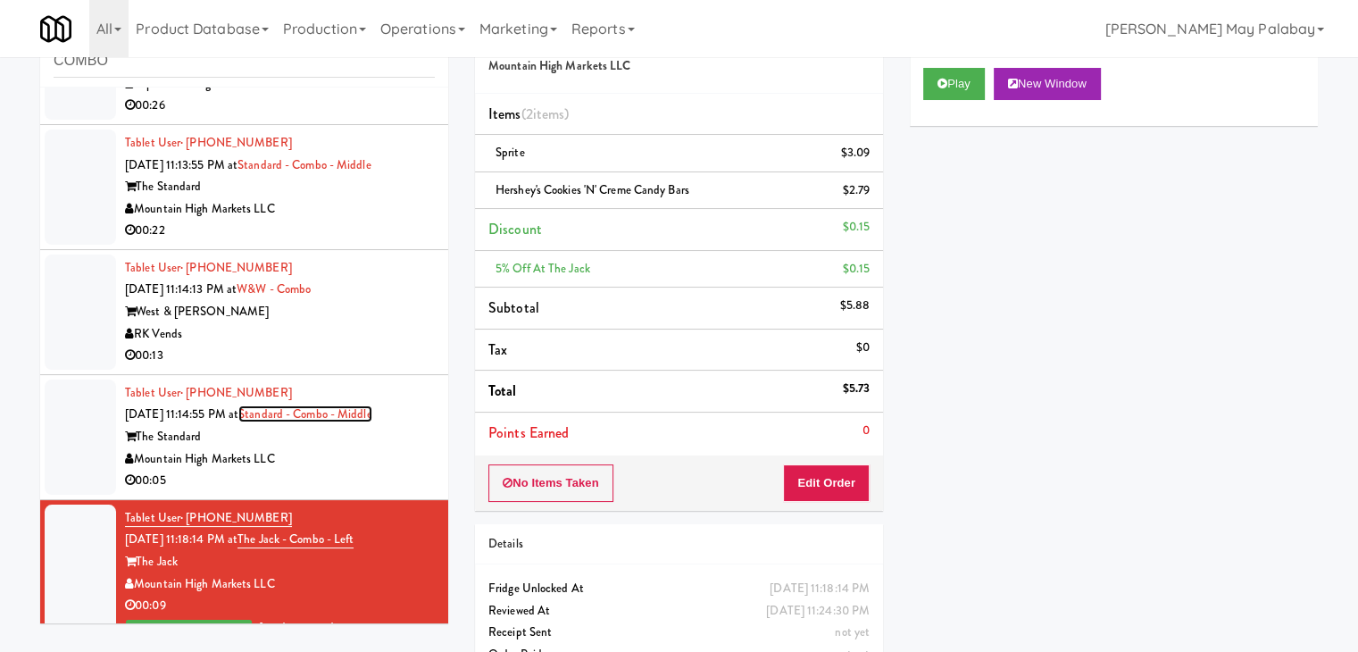
click at [296, 412] on link "Standard - Combo - Middle" at bounding box center [305, 413] width 134 height 17
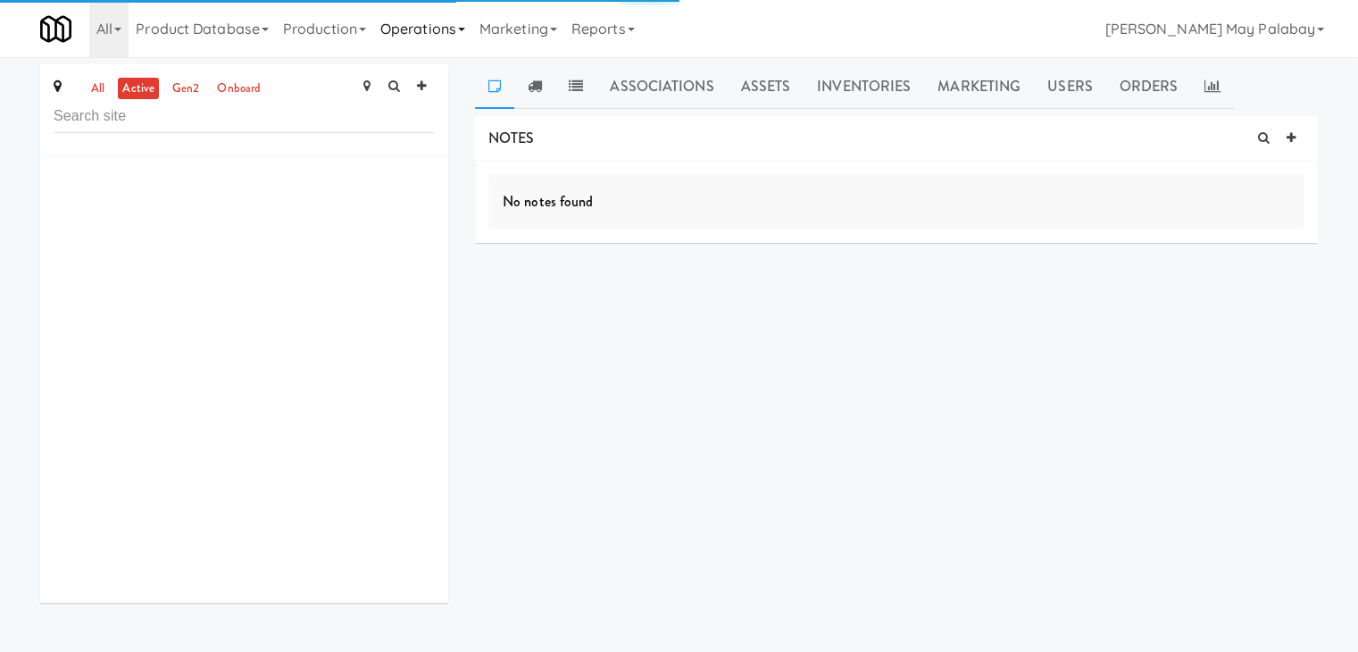
click at [466, 33] on link "Operations" at bounding box center [422, 28] width 99 height 57
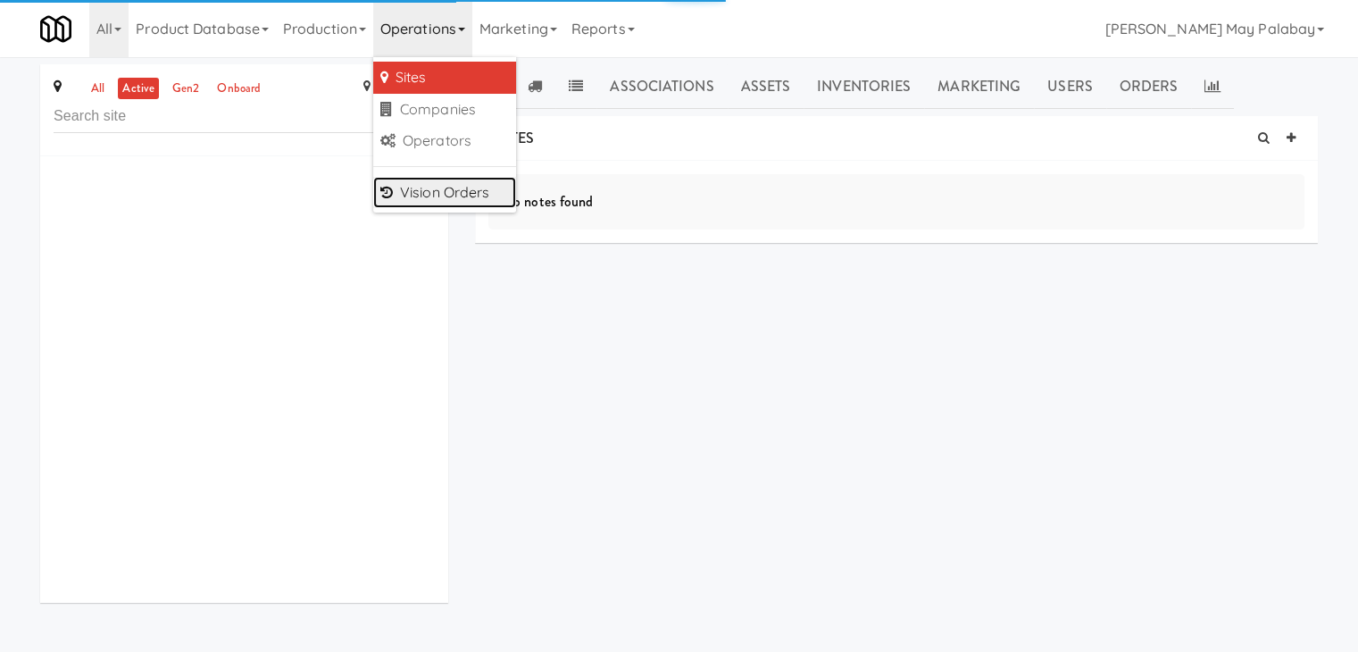
click at [430, 181] on link "Vision Orders" at bounding box center [444, 193] width 143 height 32
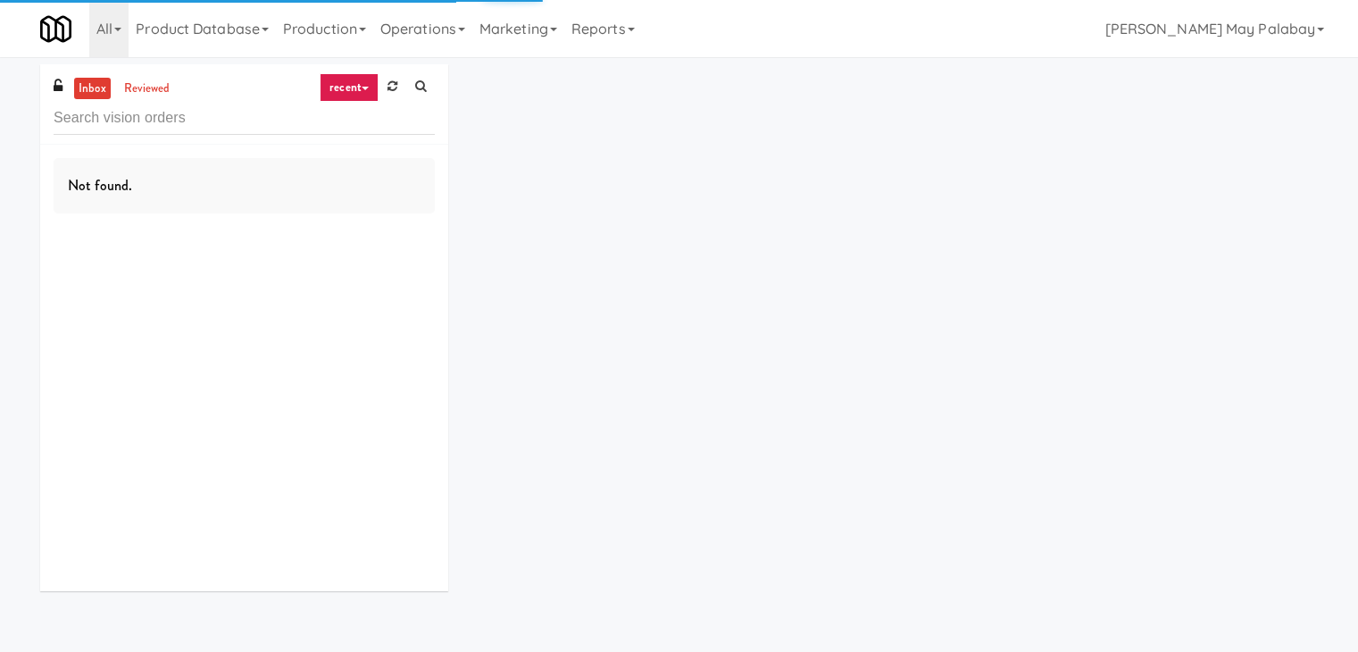
click at [217, 131] on input "text" at bounding box center [244, 118] width 381 height 33
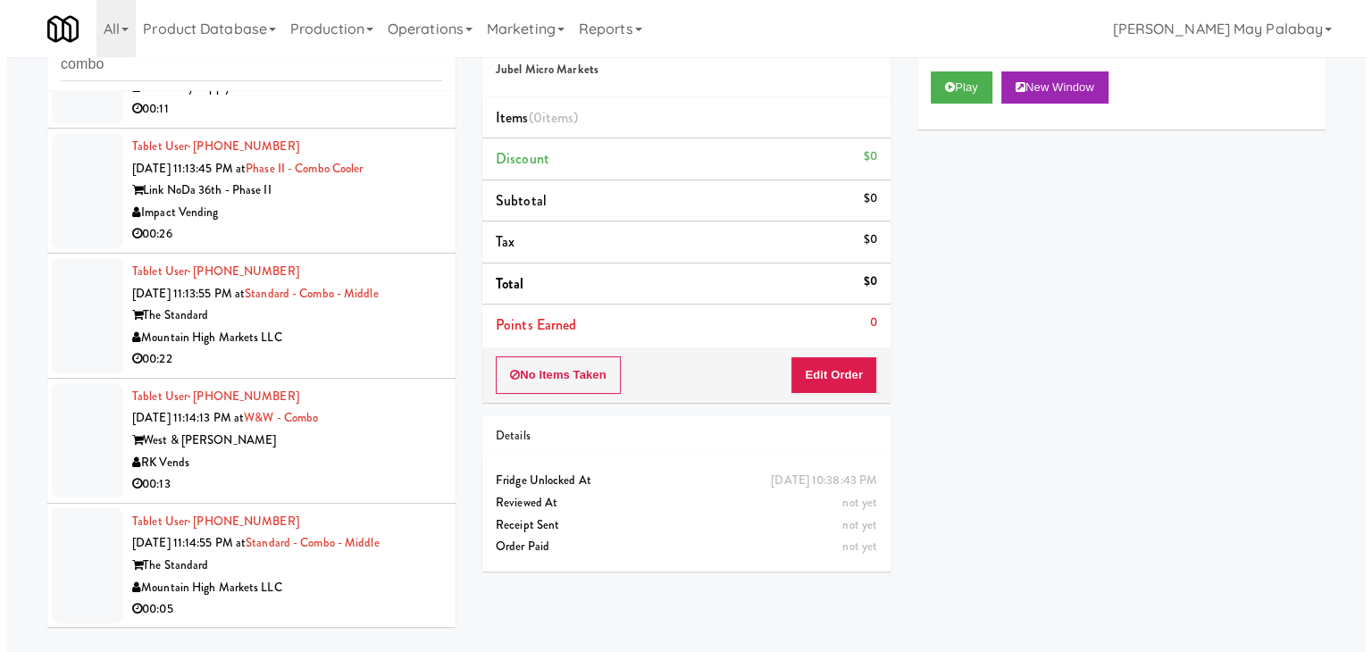
scroll to position [57, 0]
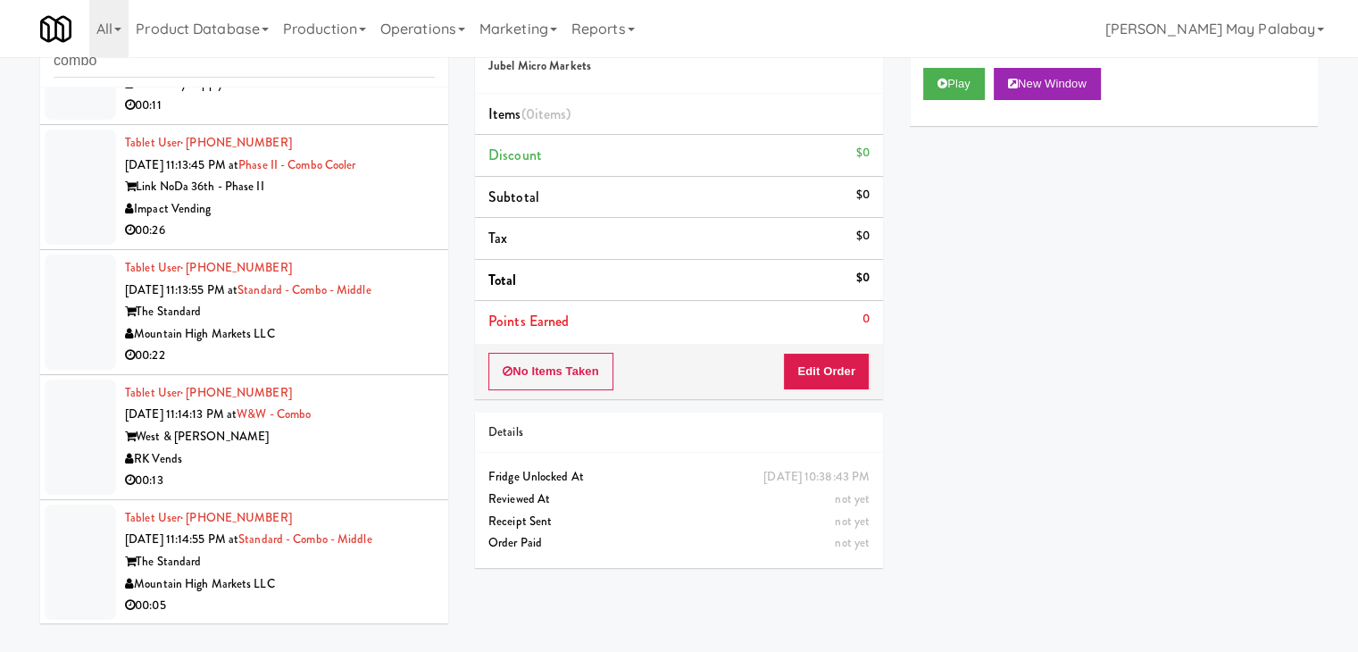
click at [322, 573] on div "Mountain High Markets LLC" at bounding box center [280, 584] width 310 height 22
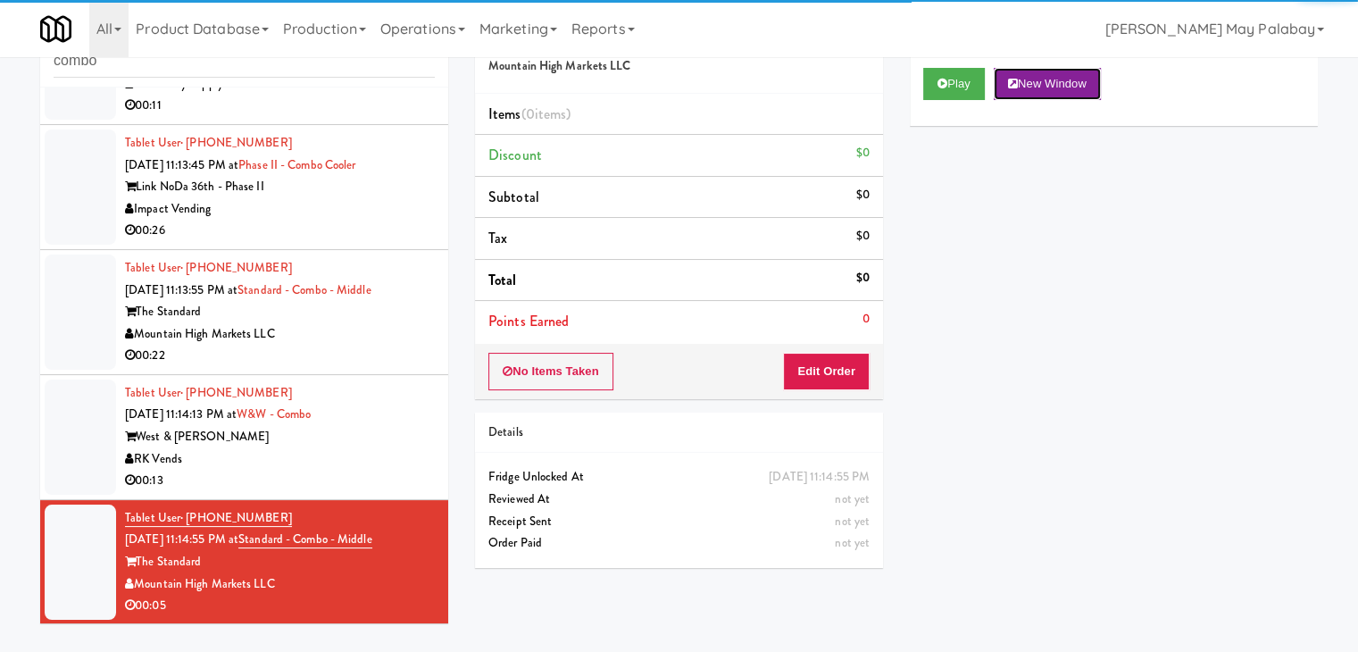
click at [1074, 81] on button "New Window" at bounding box center [1047, 84] width 107 height 32
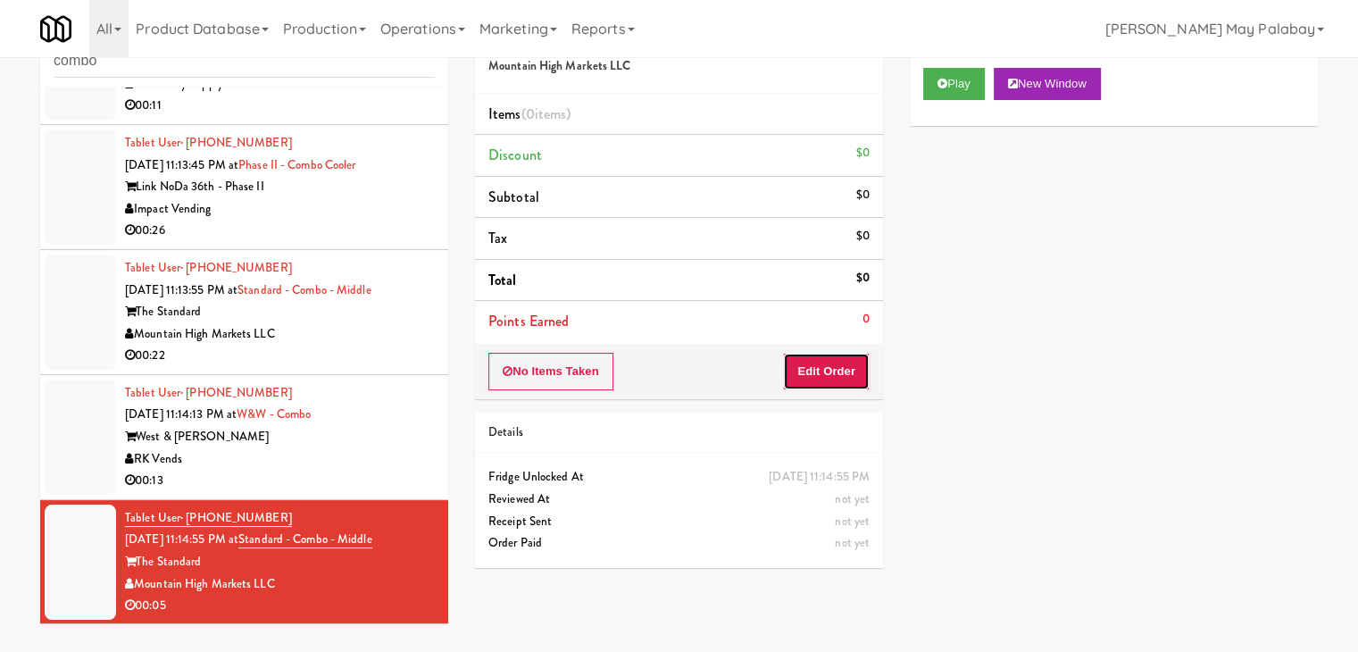
click at [828, 379] on button "Edit Order" at bounding box center [826, 372] width 87 height 38
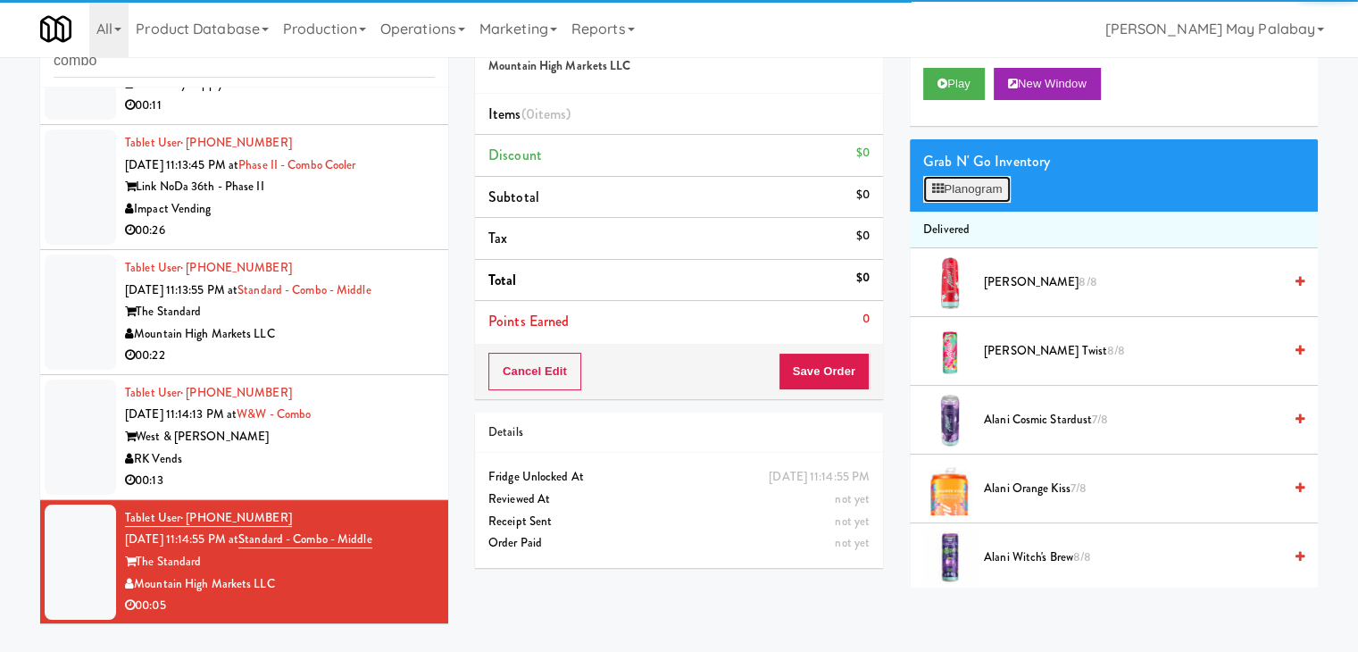
click at [959, 200] on button "Planogram" at bounding box center [968, 189] width 88 height 27
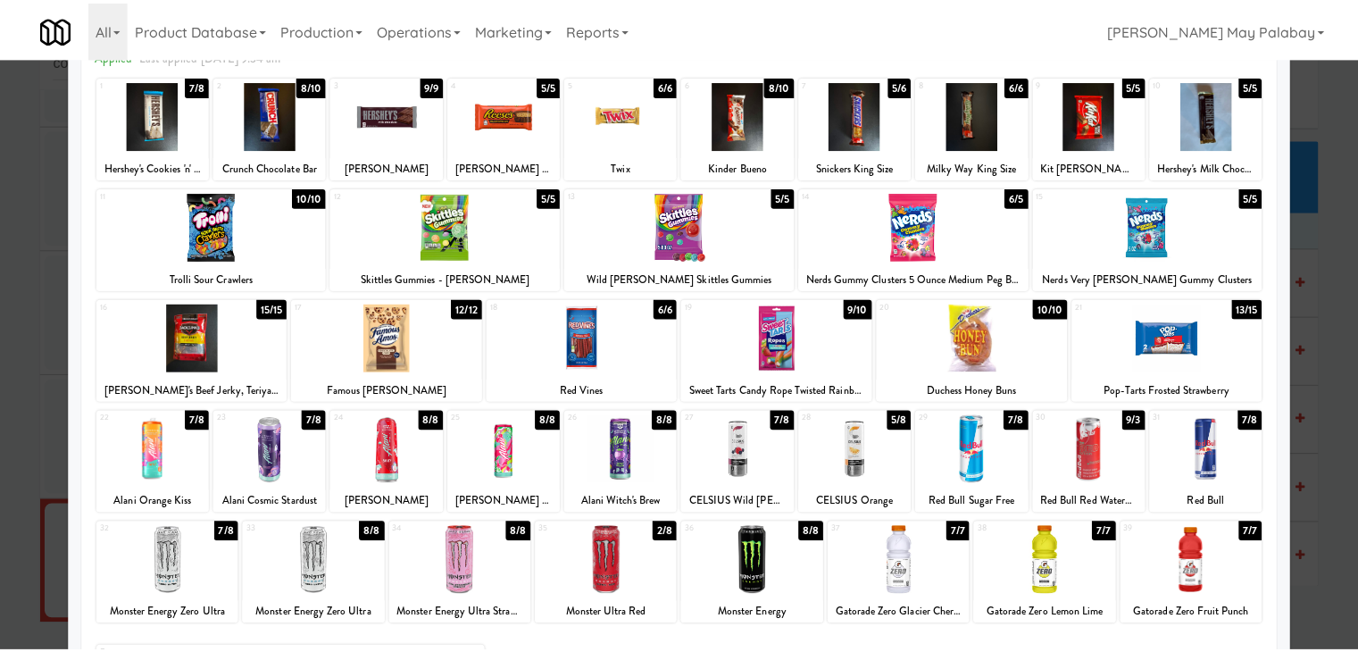
scroll to position [89, 0]
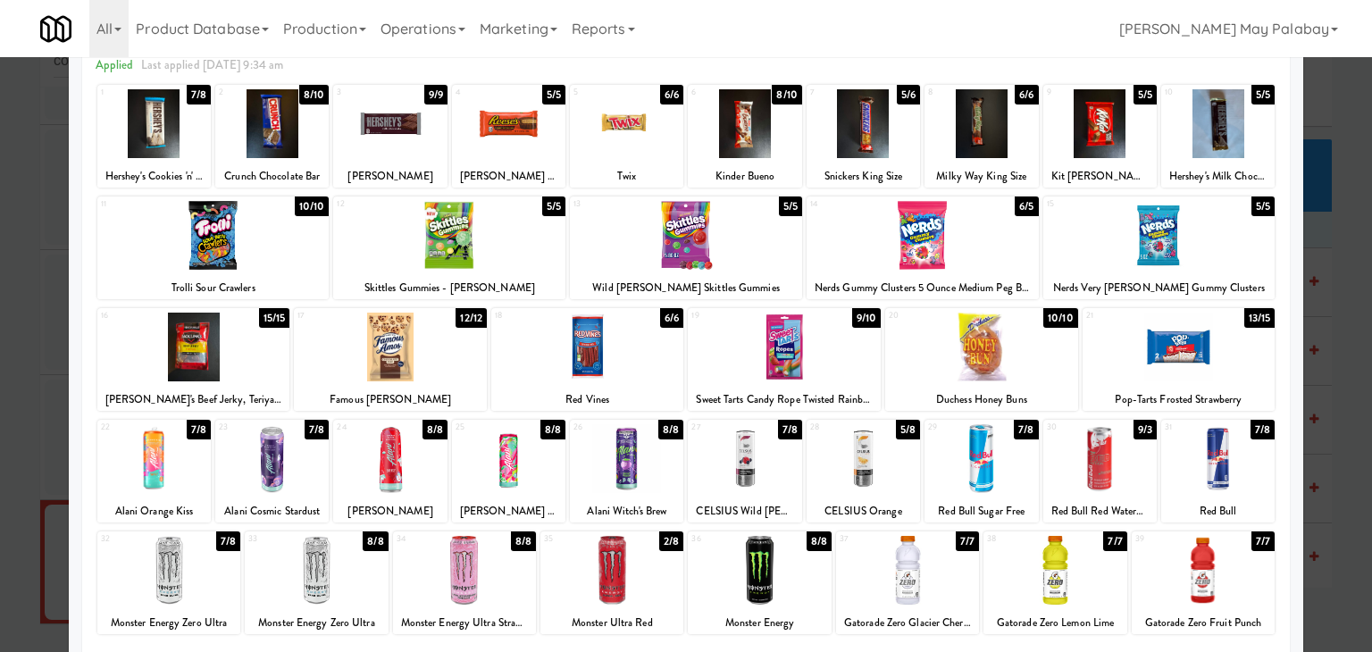
click at [905, 483] on div at bounding box center [863, 458] width 113 height 69
click at [1334, 462] on div at bounding box center [686, 326] width 1372 height 652
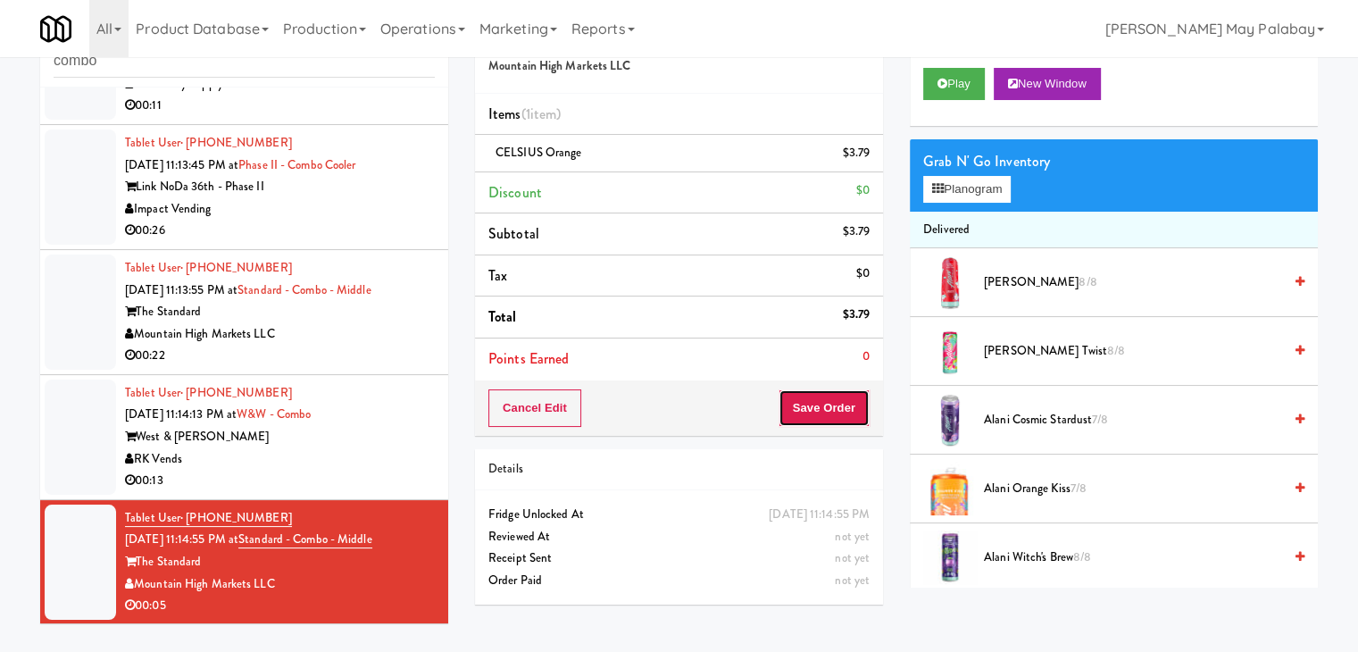
click at [833, 391] on button "Save Order" at bounding box center [824, 408] width 91 height 38
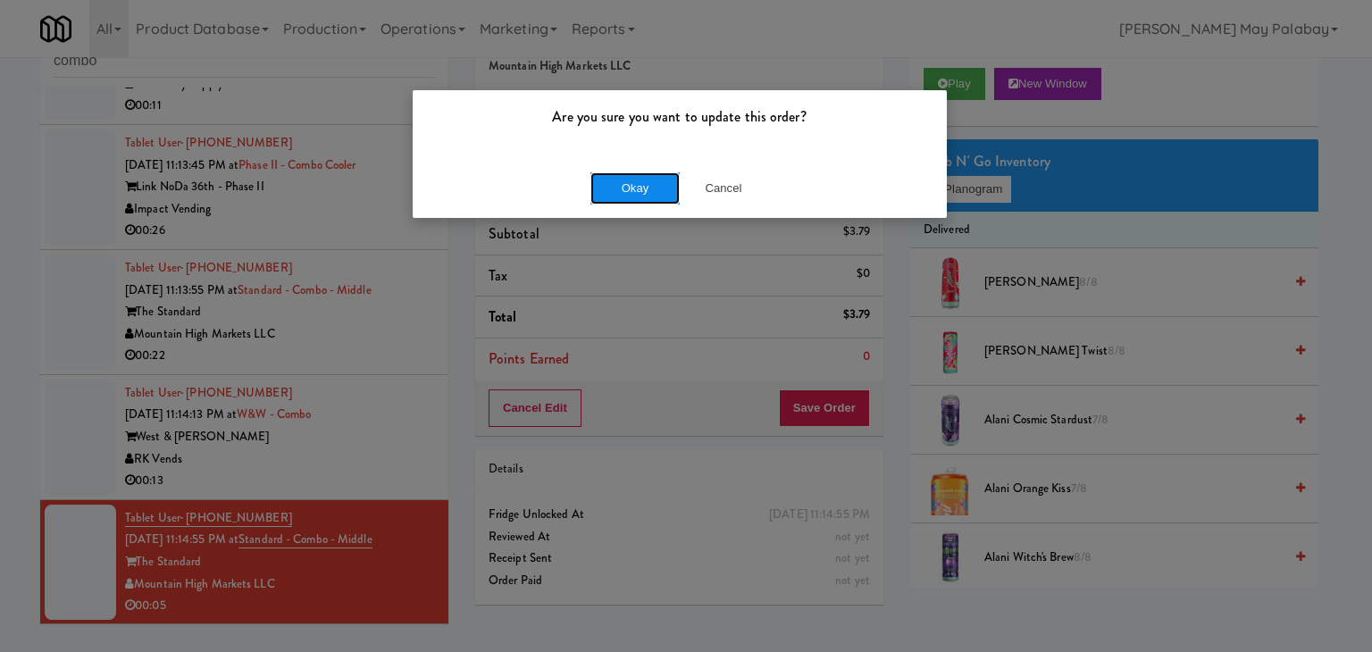
click at [625, 190] on button "Okay" at bounding box center [634, 188] width 89 height 32
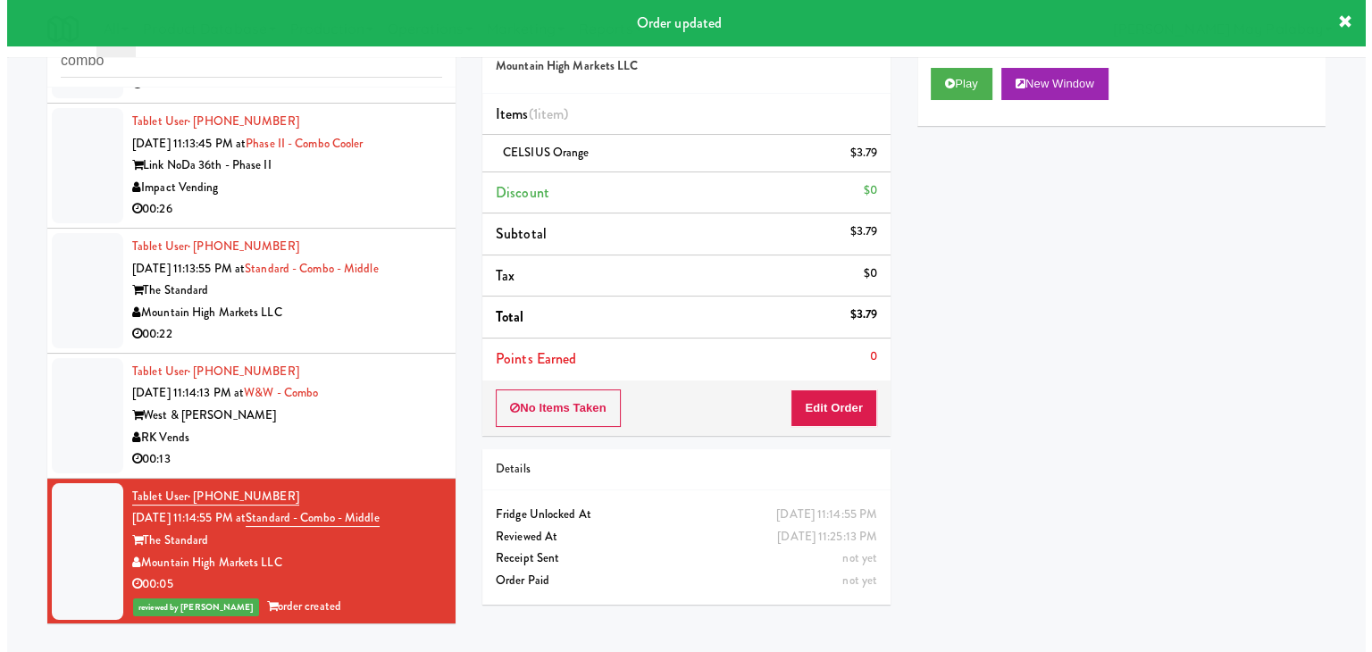
scroll to position [110, 0]
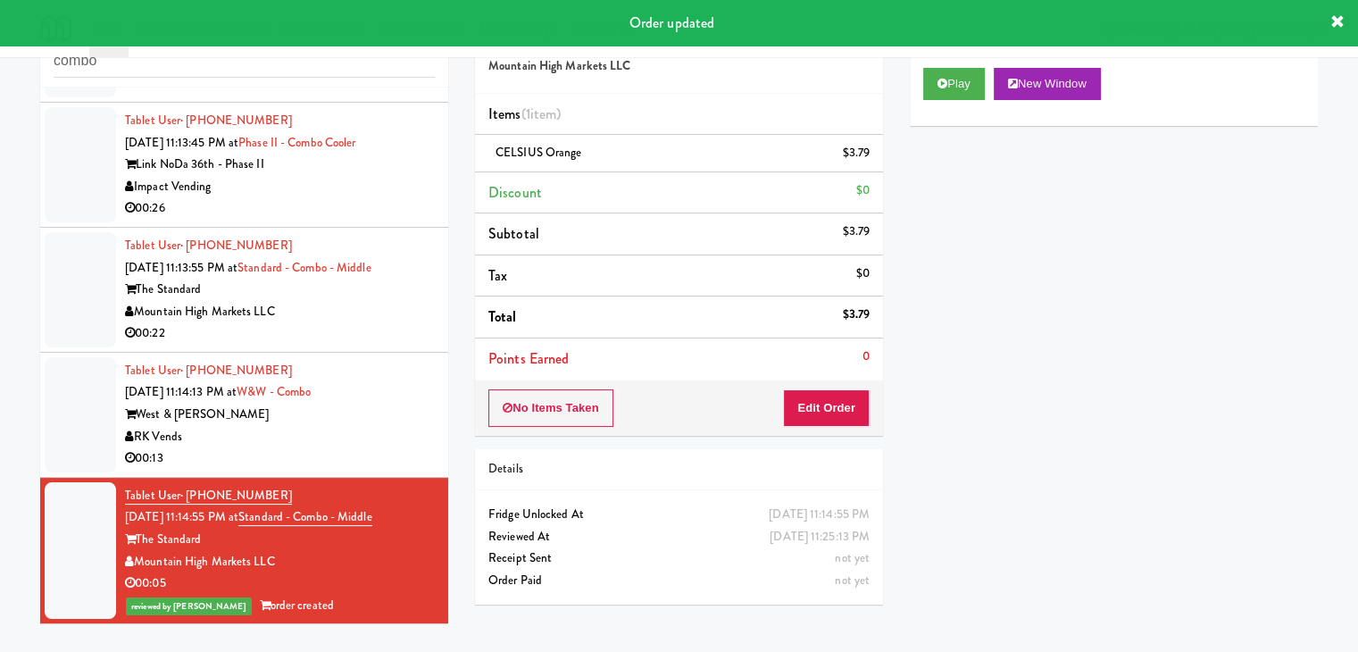
click at [405, 455] on div "00:13" at bounding box center [280, 458] width 310 height 22
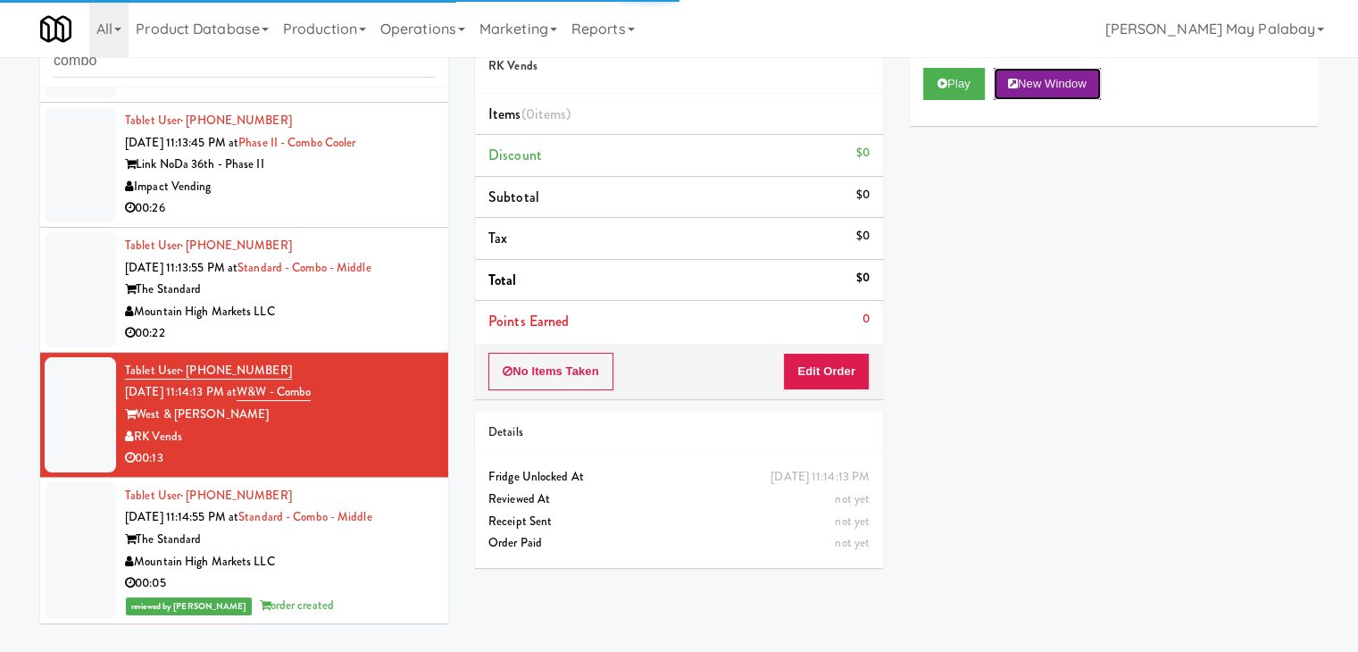
click at [1074, 91] on button "New Window" at bounding box center [1047, 84] width 107 height 32
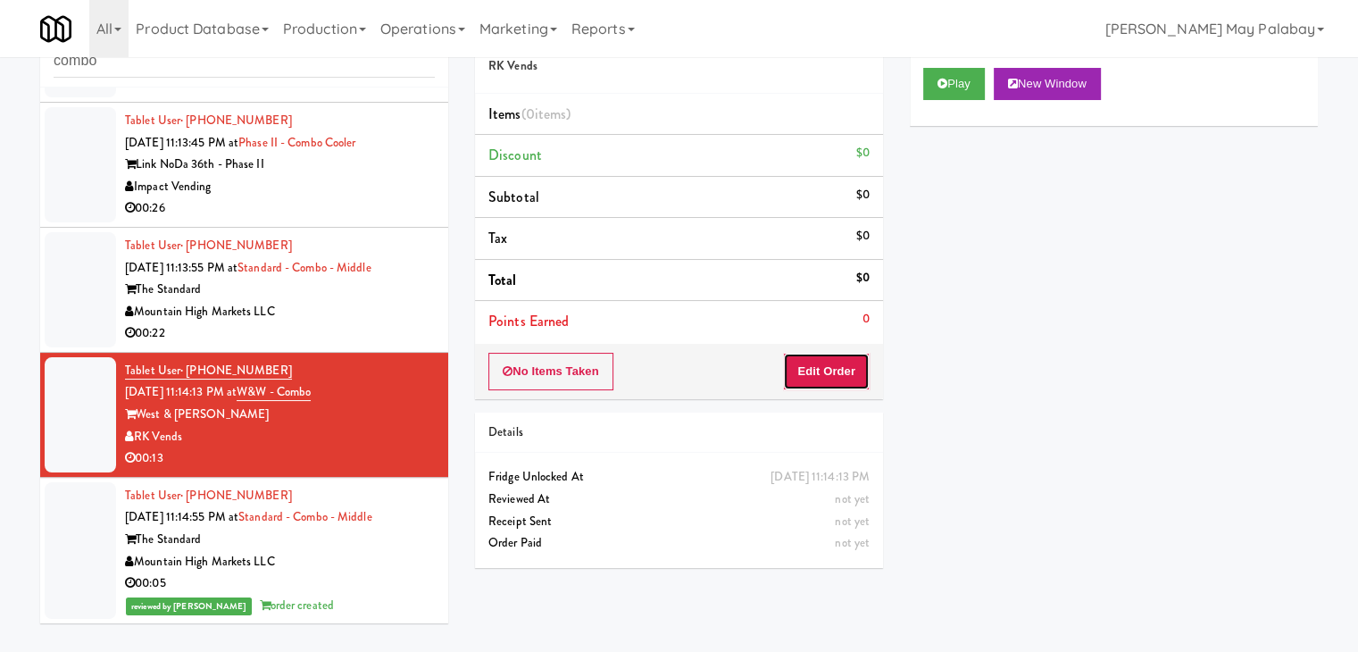
drag, startPoint x: 845, startPoint y: 366, endPoint x: 907, endPoint y: 323, distance: 75.8
click at [845, 365] on button "Edit Order" at bounding box center [826, 372] width 87 height 38
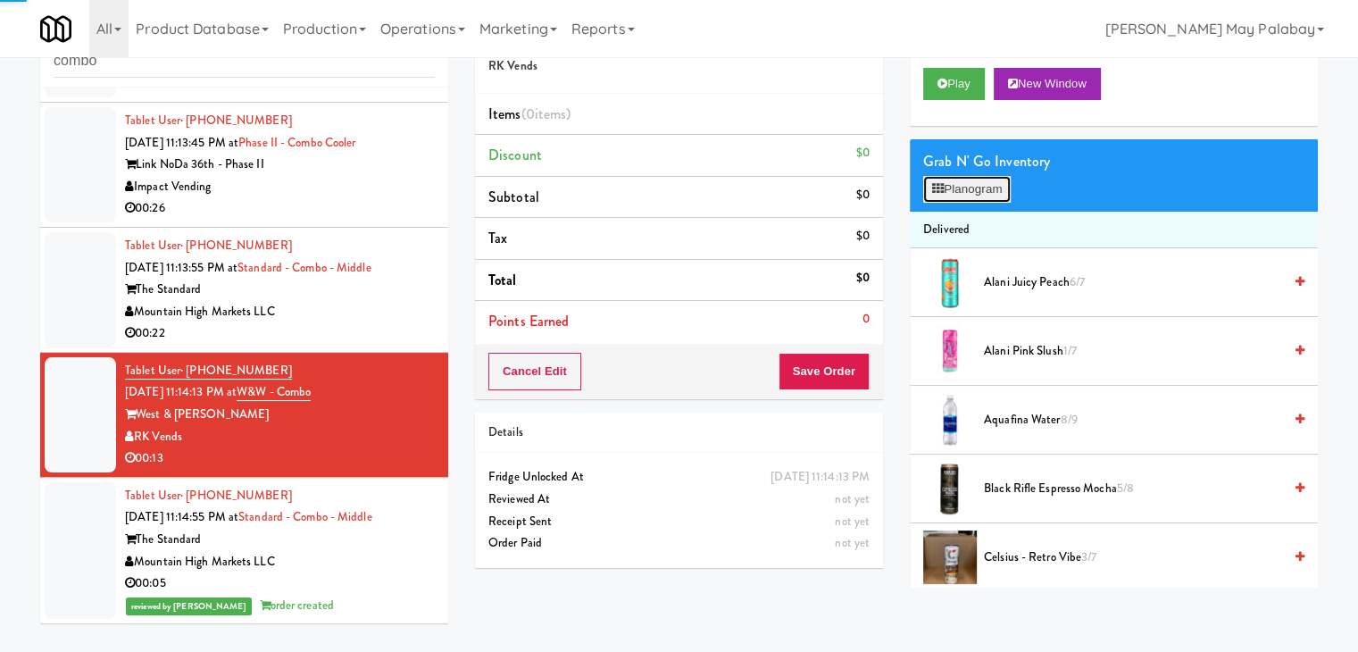
click at [985, 194] on button "Planogram" at bounding box center [968, 189] width 88 height 27
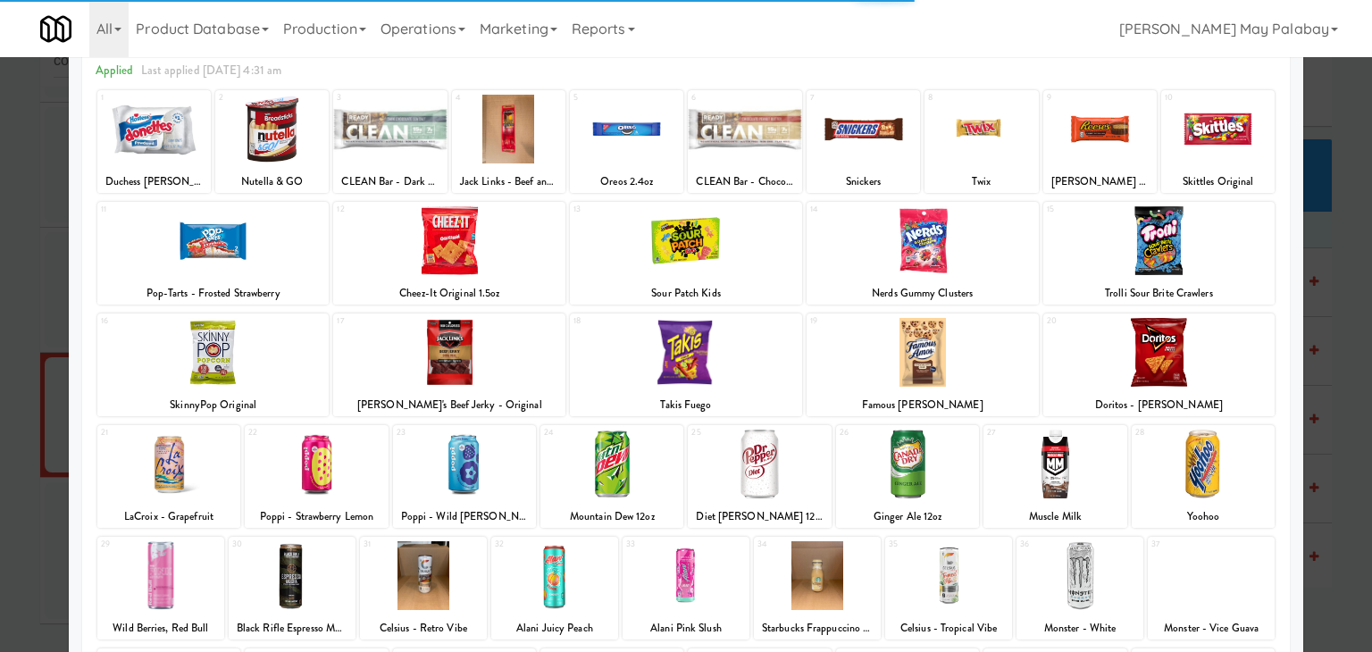
scroll to position [89, 0]
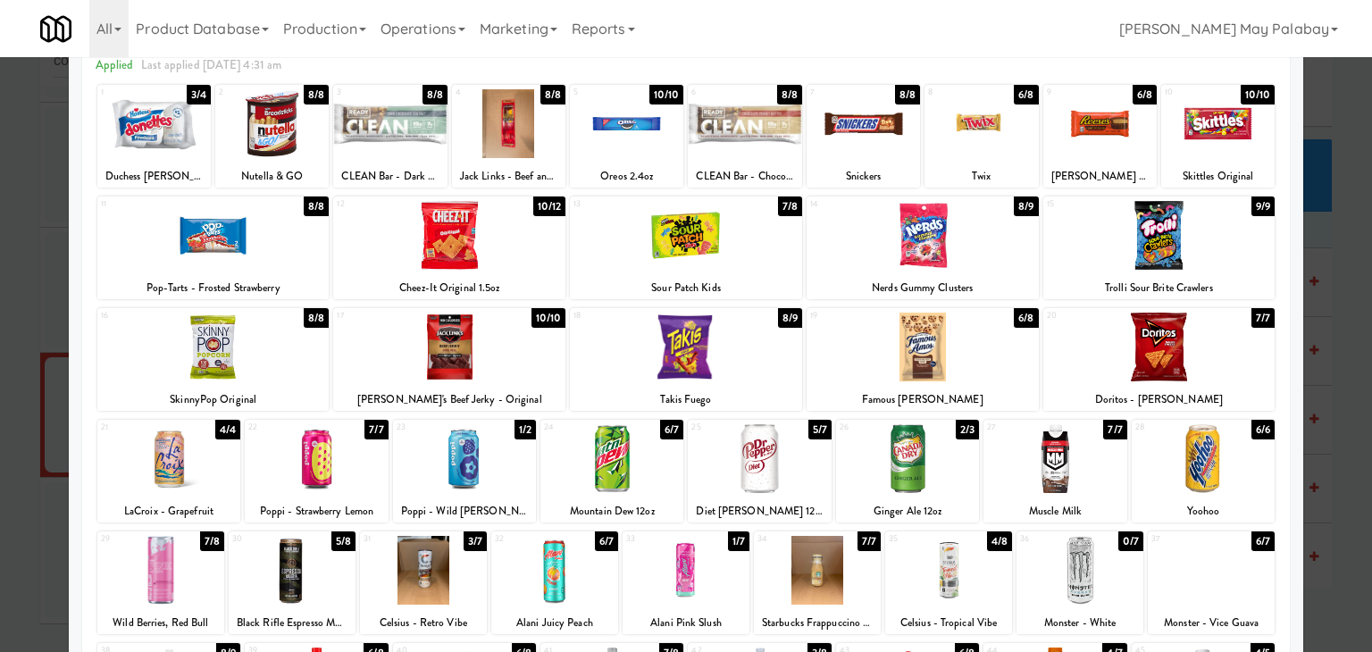
drag, startPoint x: 738, startPoint y: 255, endPoint x: 765, endPoint y: 258, distance: 26.9
click at [738, 255] on div at bounding box center [686, 235] width 232 height 69
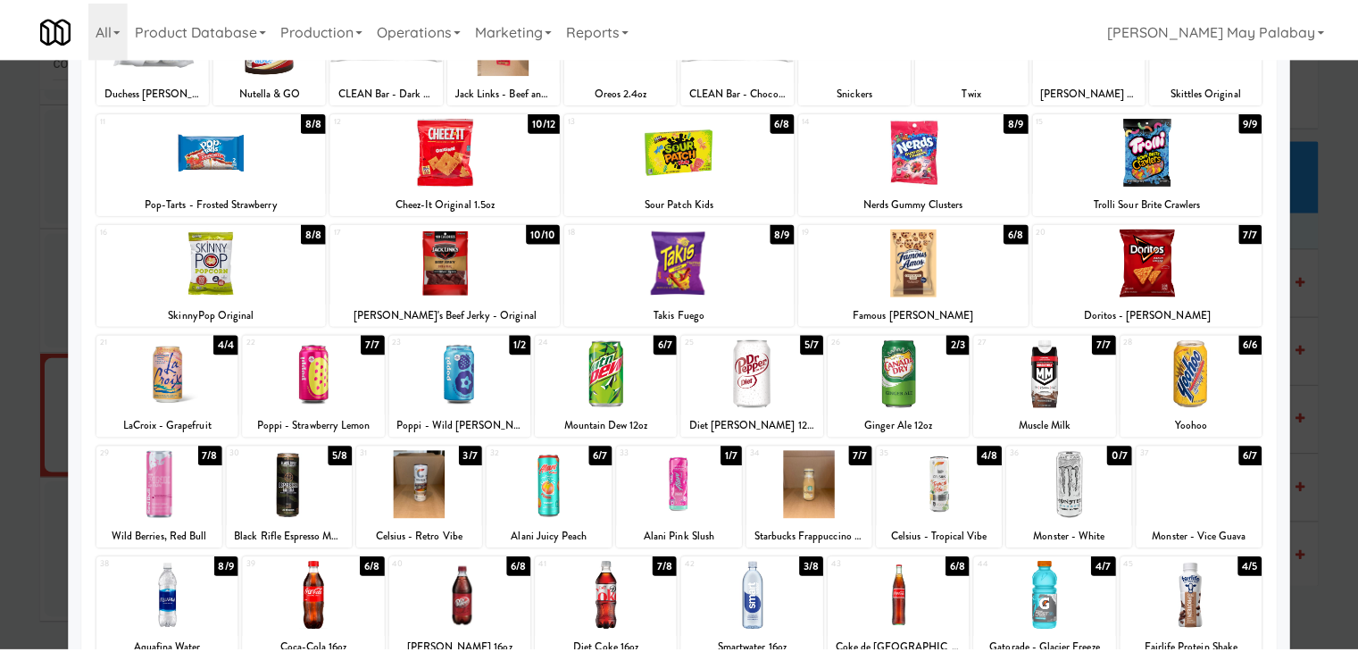
scroll to position [179, 0]
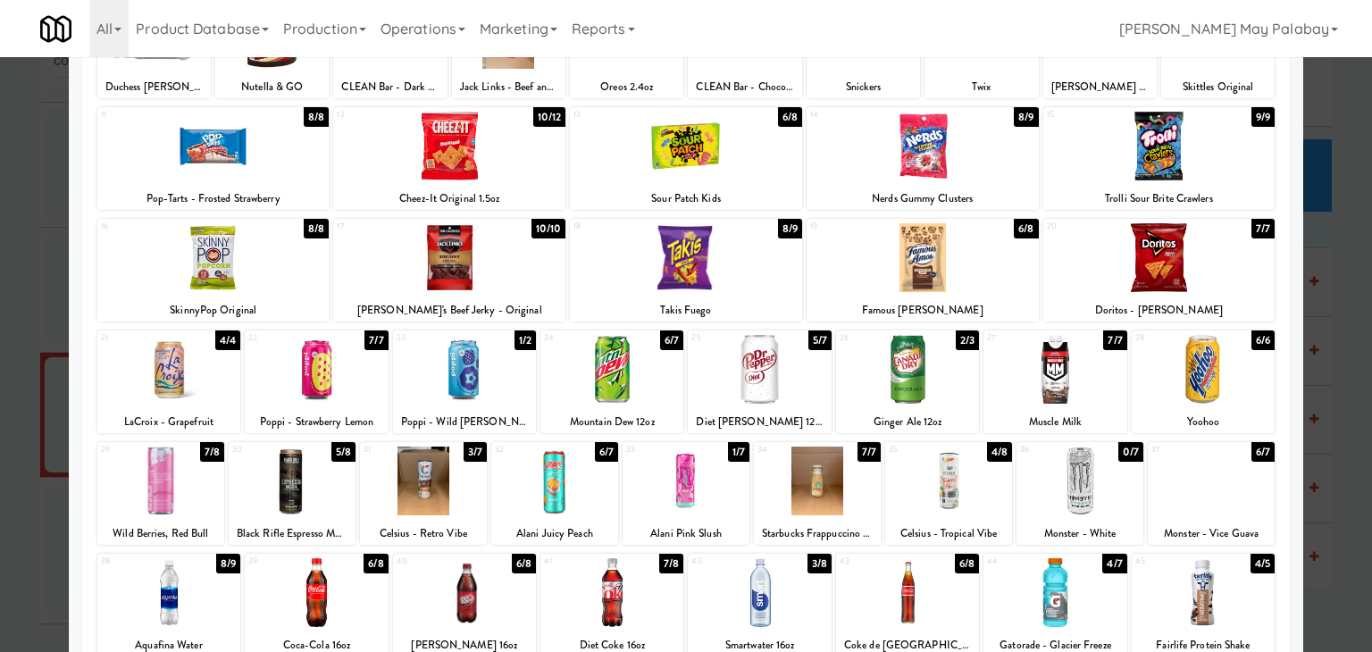
click at [1099, 585] on div at bounding box center [1054, 592] width 143 height 69
click at [1251, 401] on div at bounding box center [1203, 369] width 143 height 69
click at [1351, 453] on div at bounding box center [686, 326] width 1372 height 652
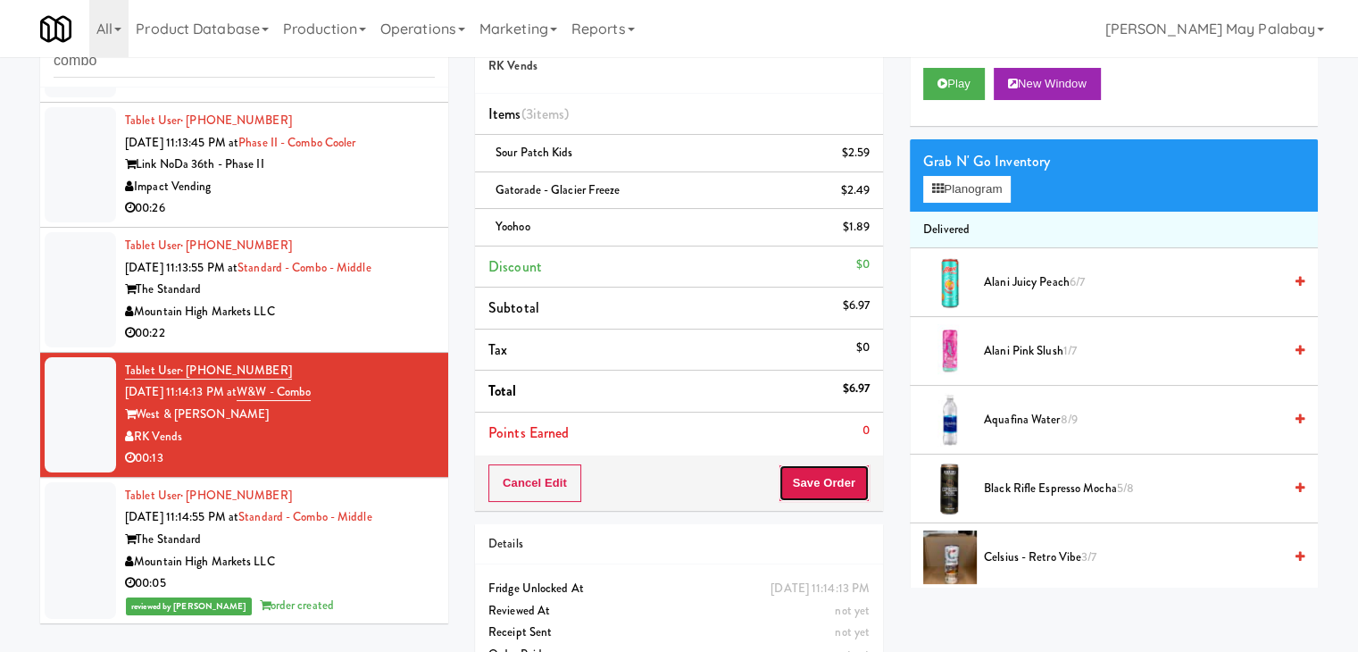
click at [809, 490] on button "Save Order" at bounding box center [824, 483] width 91 height 38
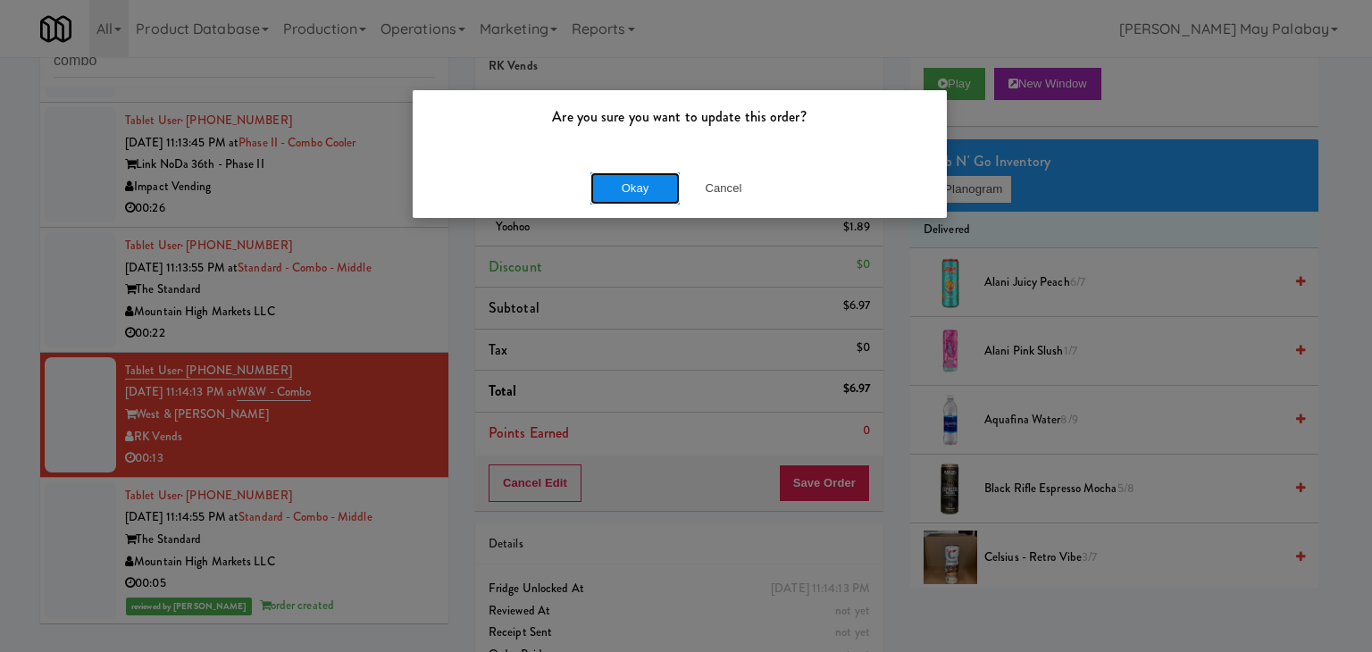
click at [648, 189] on button "Okay" at bounding box center [634, 188] width 89 height 32
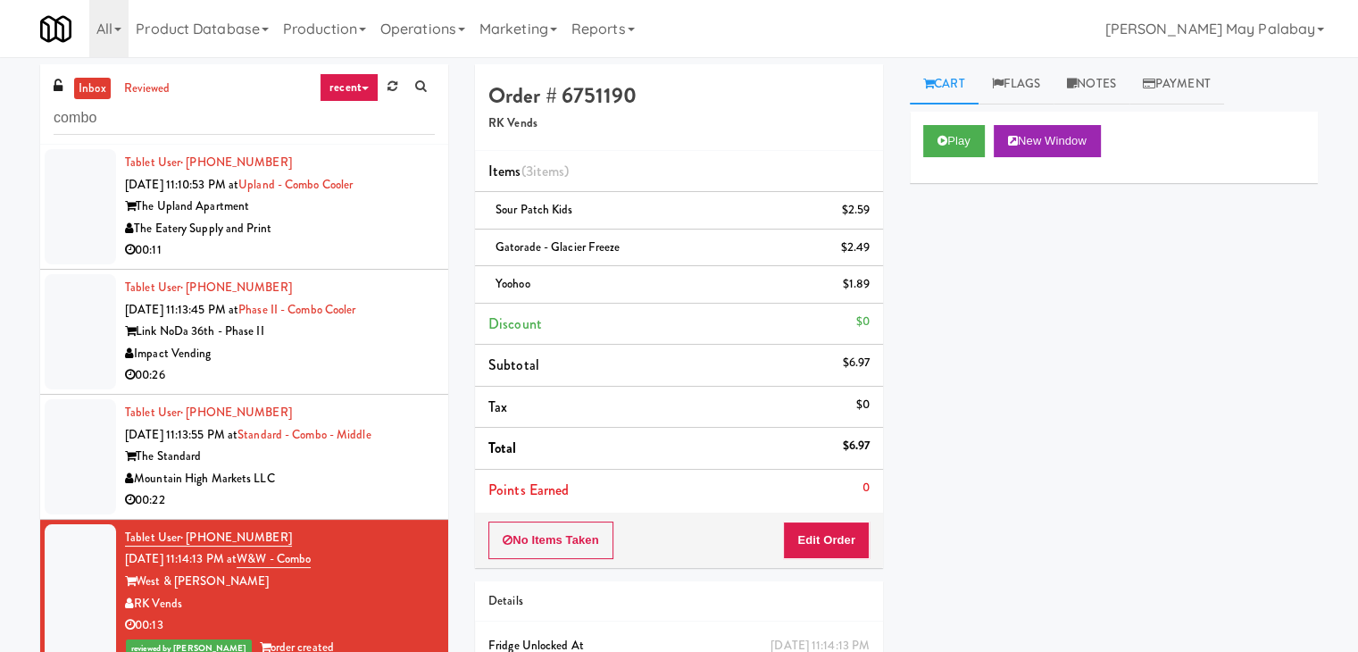
click at [362, 218] on div "The Eatery Supply and Print" at bounding box center [280, 229] width 310 height 22
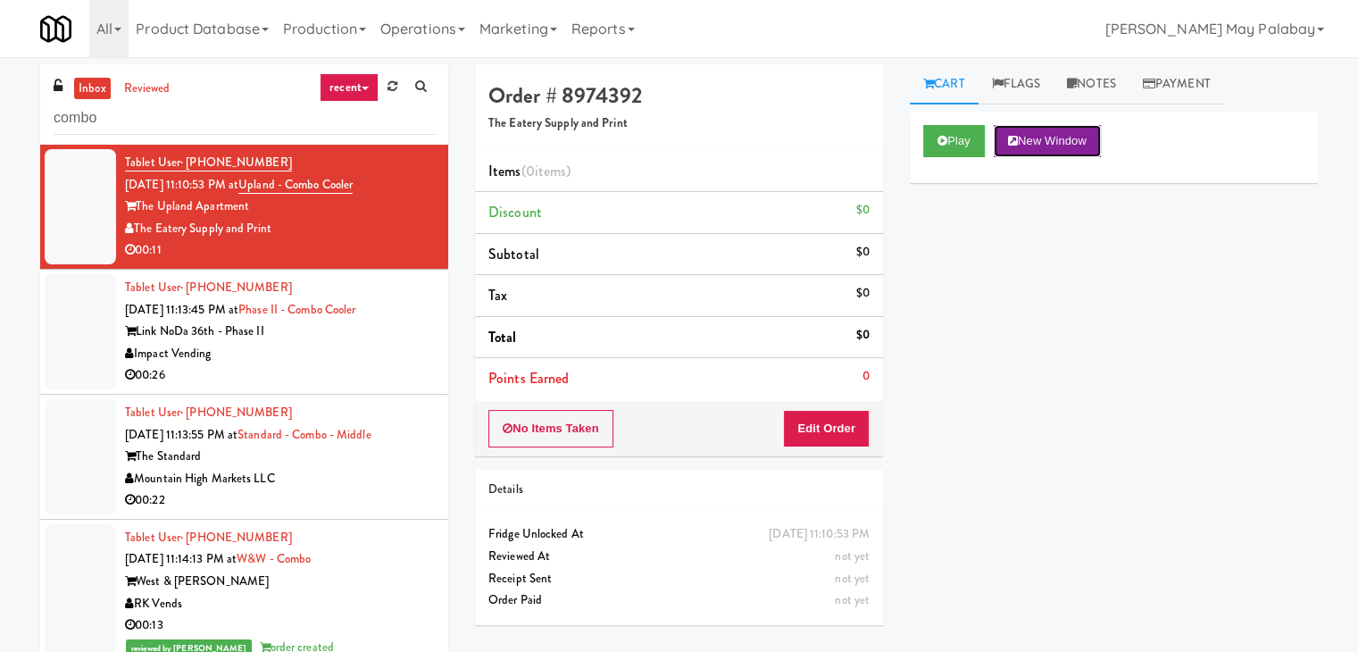
click at [1096, 140] on button "New Window" at bounding box center [1047, 141] width 107 height 32
drag, startPoint x: 846, startPoint y: 438, endPoint x: 890, endPoint y: 392, distance: 63.2
click at [847, 437] on button "Edit Order" at bounding box center [826, 429] width 87 height 38
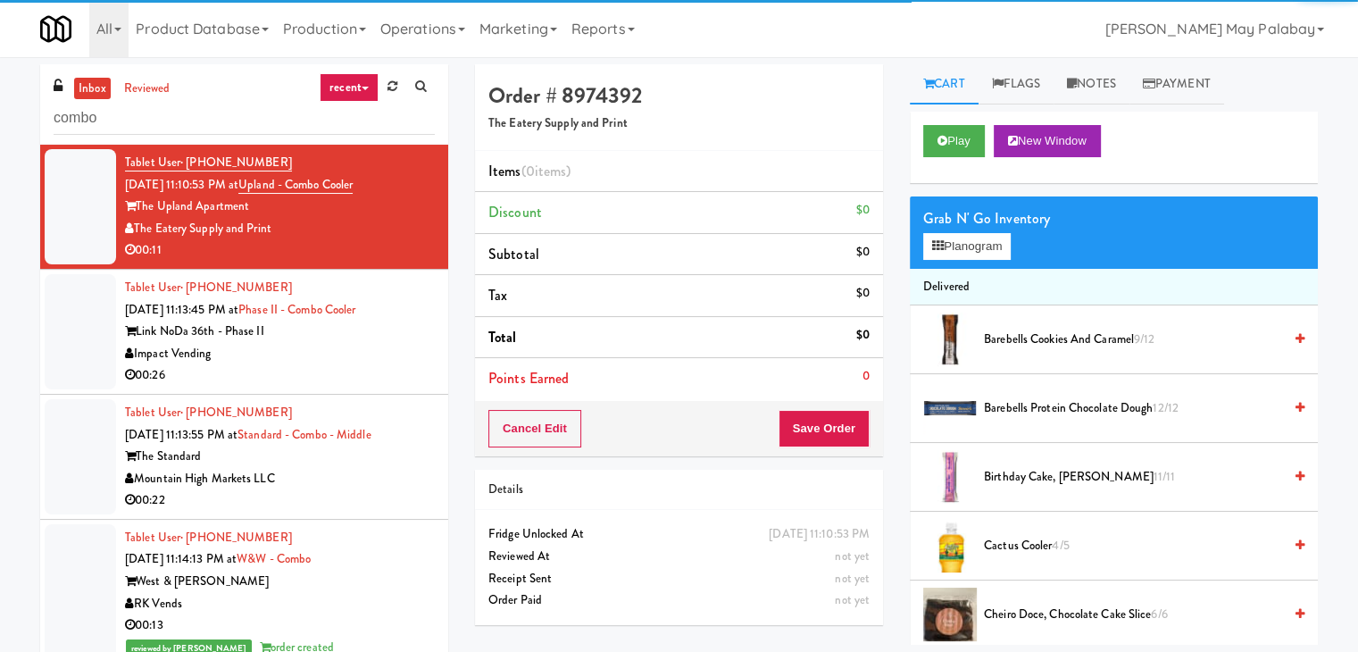
click at [964, 259] on div "Grab N' Go Inventory Planogram" at bounding box center [1114, 232] width 408 height 72
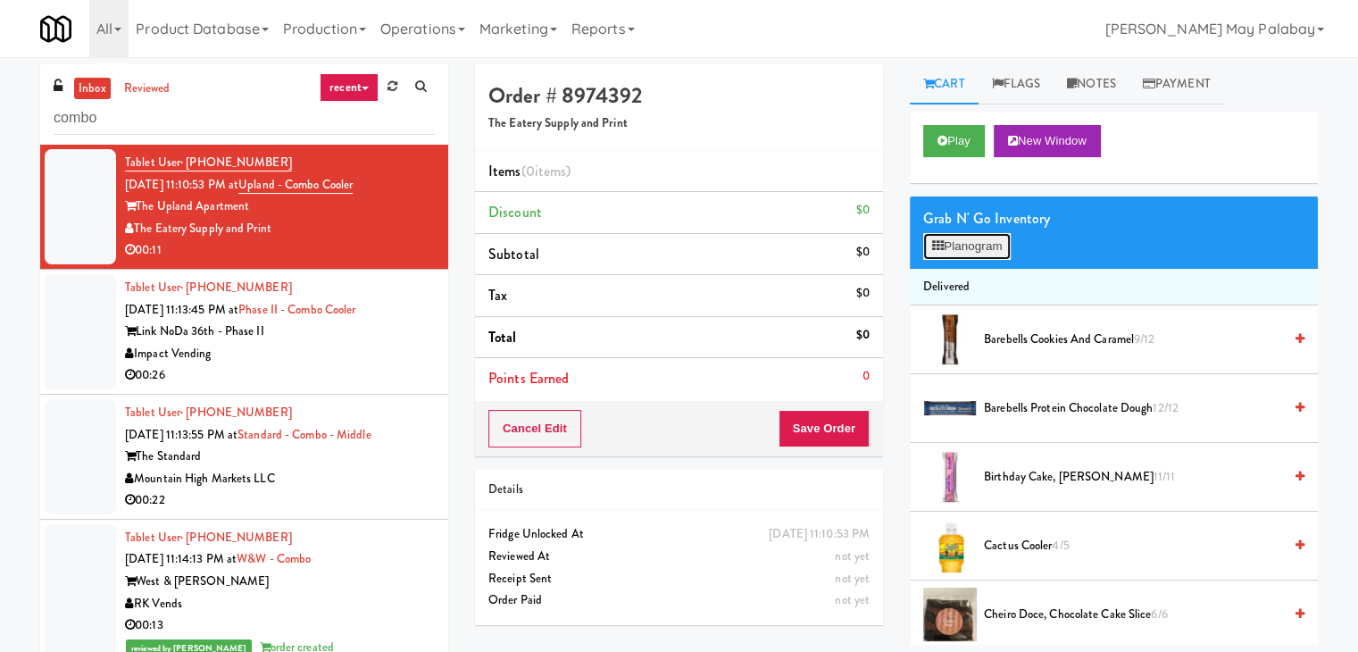
click at [993, 247] on button "Planogram" at bounding box center [968, 246] width 88 height 27
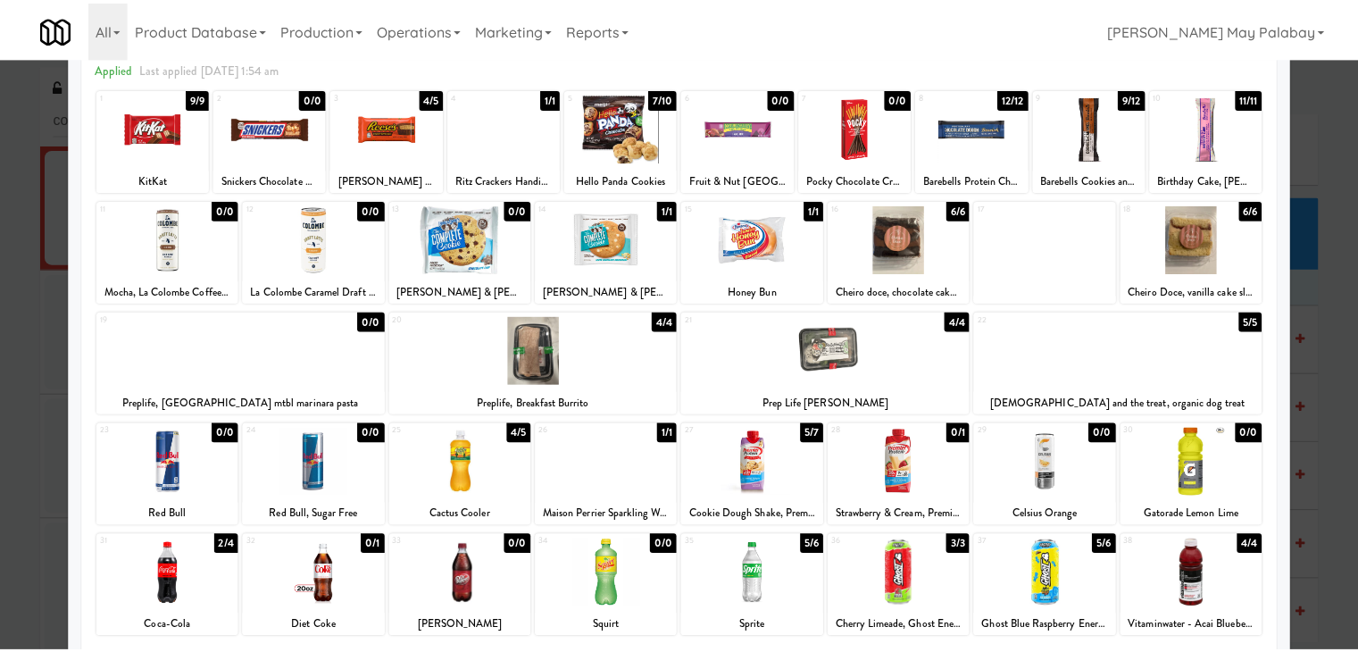
scroll to position [89, 0]
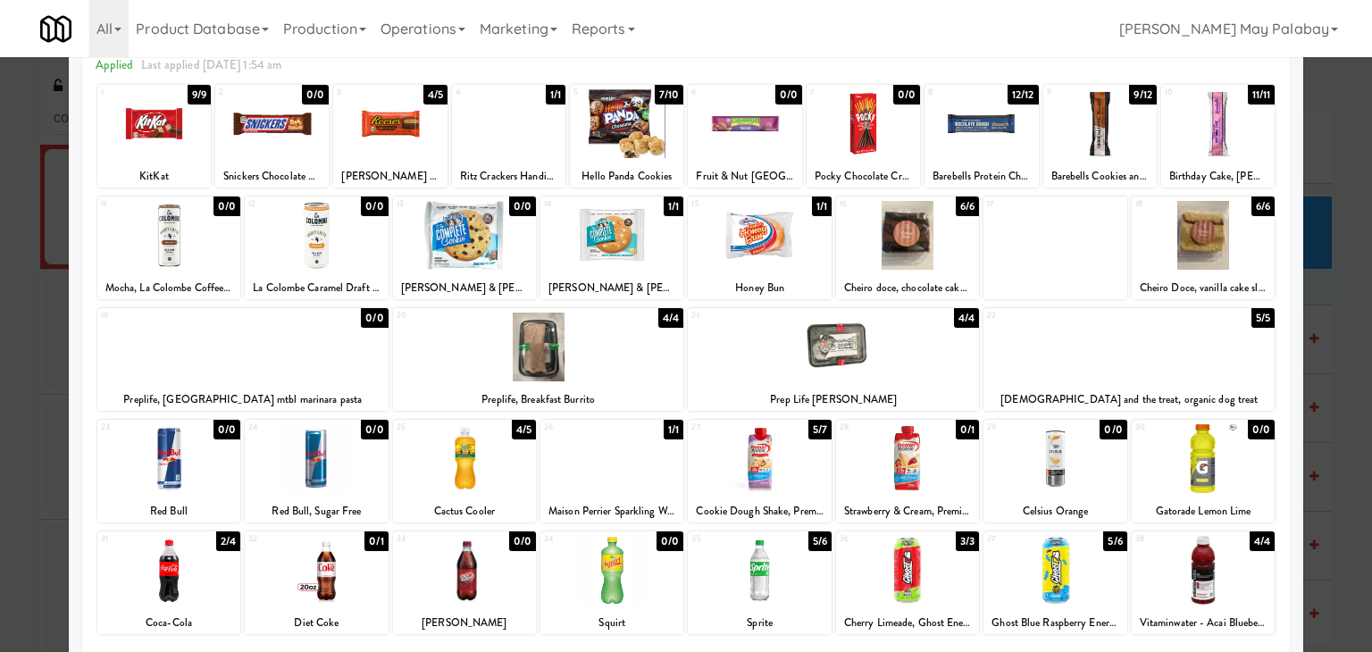
click at [1133, 133] on div at bounding box center [1099, 123] width 113 height 69
click at [604, 147] on div at bounding box center [626, 123] width 113 height 69
click at [1333, 405] on div at bounding box center [686, 326] width 1372 height 652
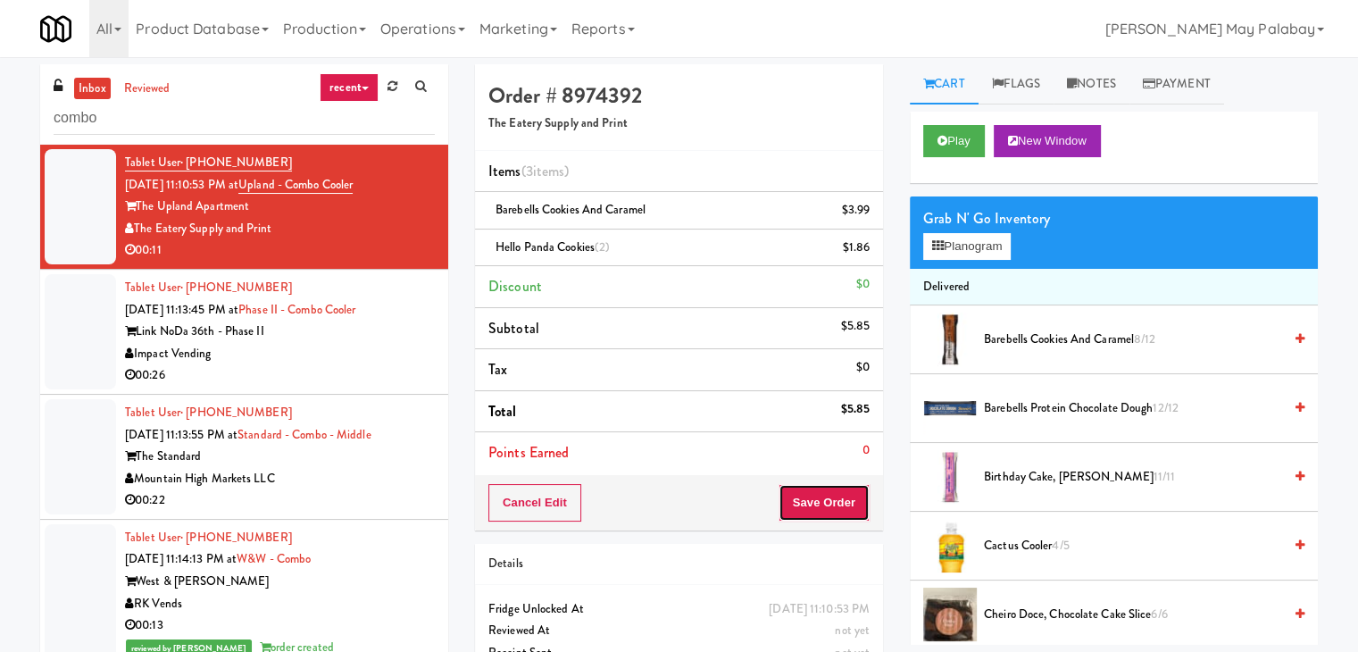
click at [832, 497] on button "Save Order" at bounding box center [824, 503] width 91 height 38
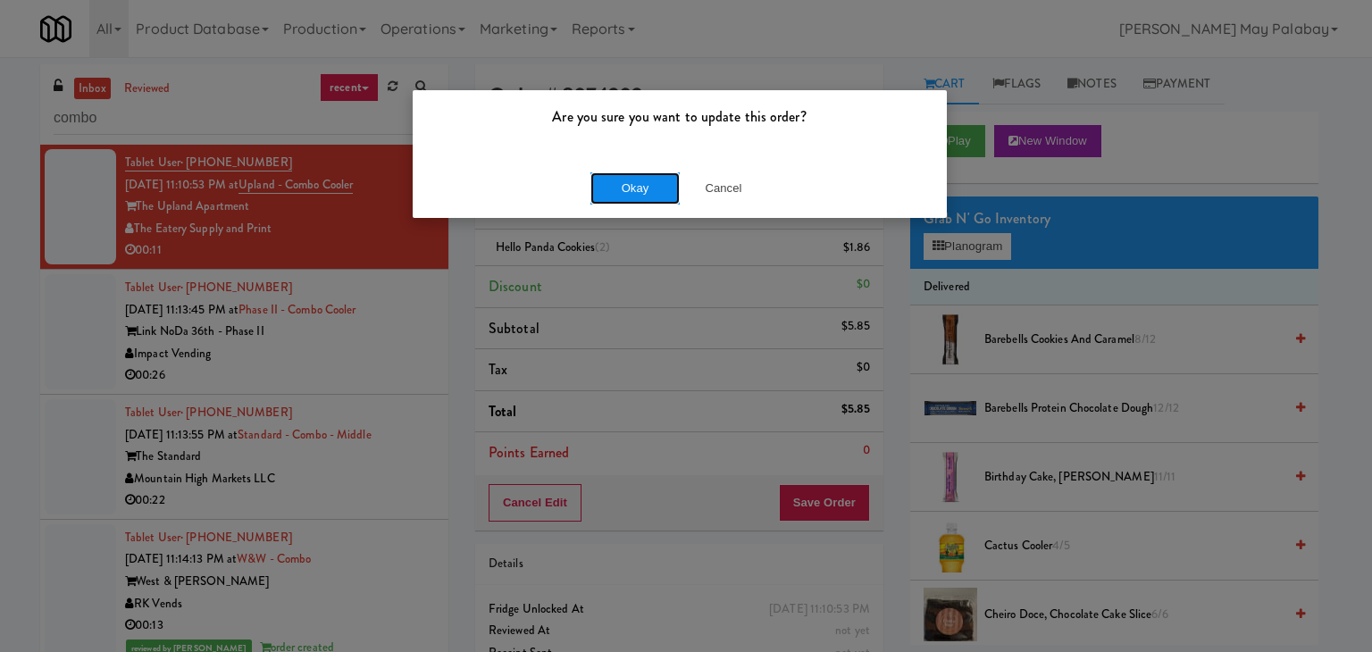
click at [649, 191] on button "Okay" at bounding box center [634, 188] width 89 height 32
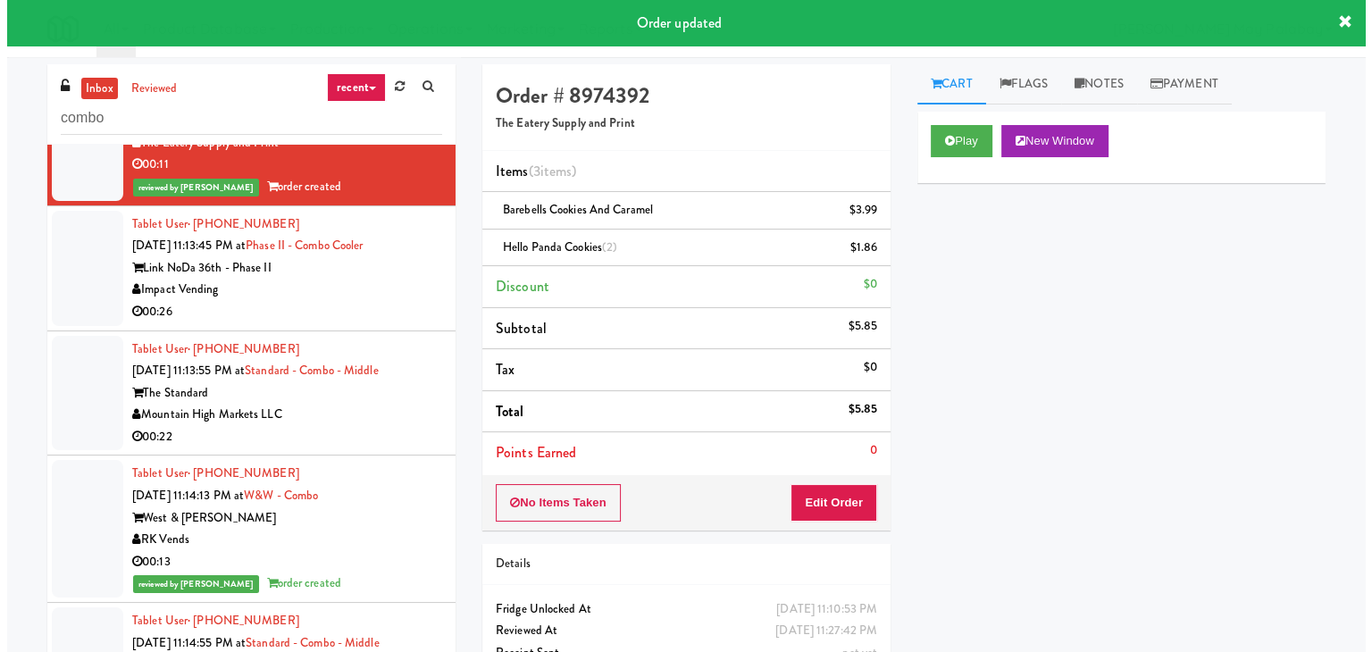
scroll to position [89, 0]
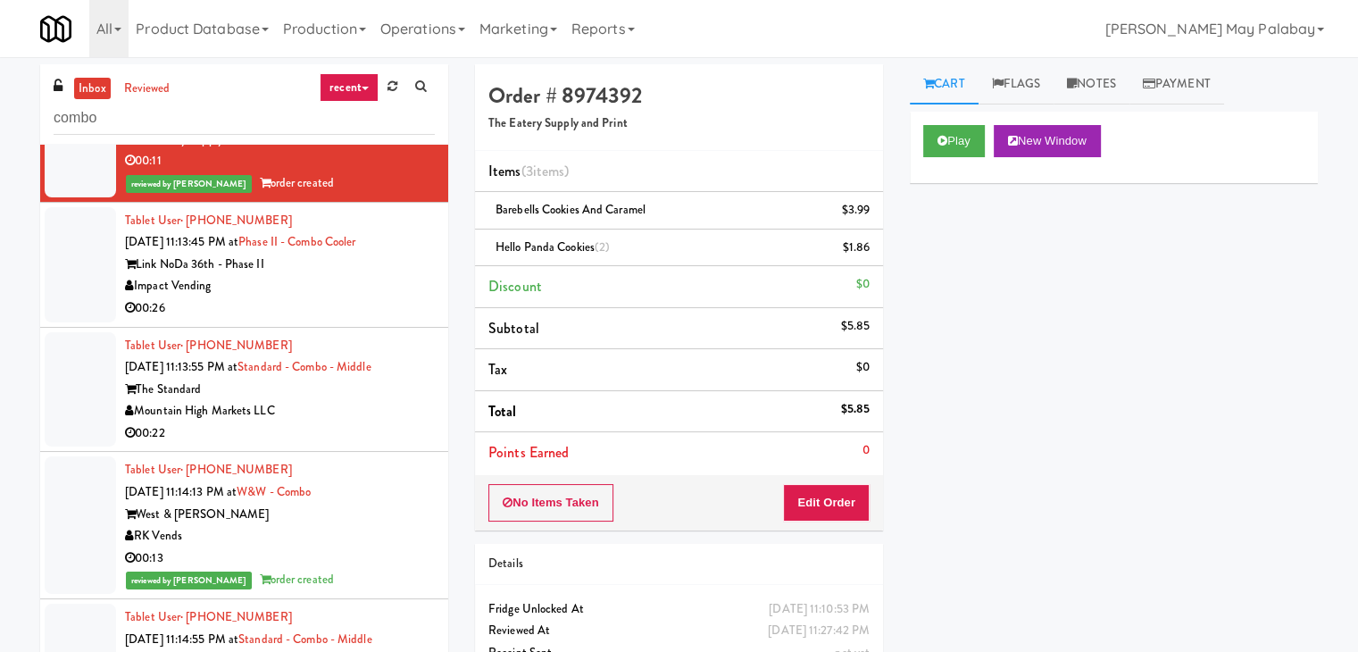
click at [375, 426] on div "00:22" at bounding box center [280, 433] width 310 height 22
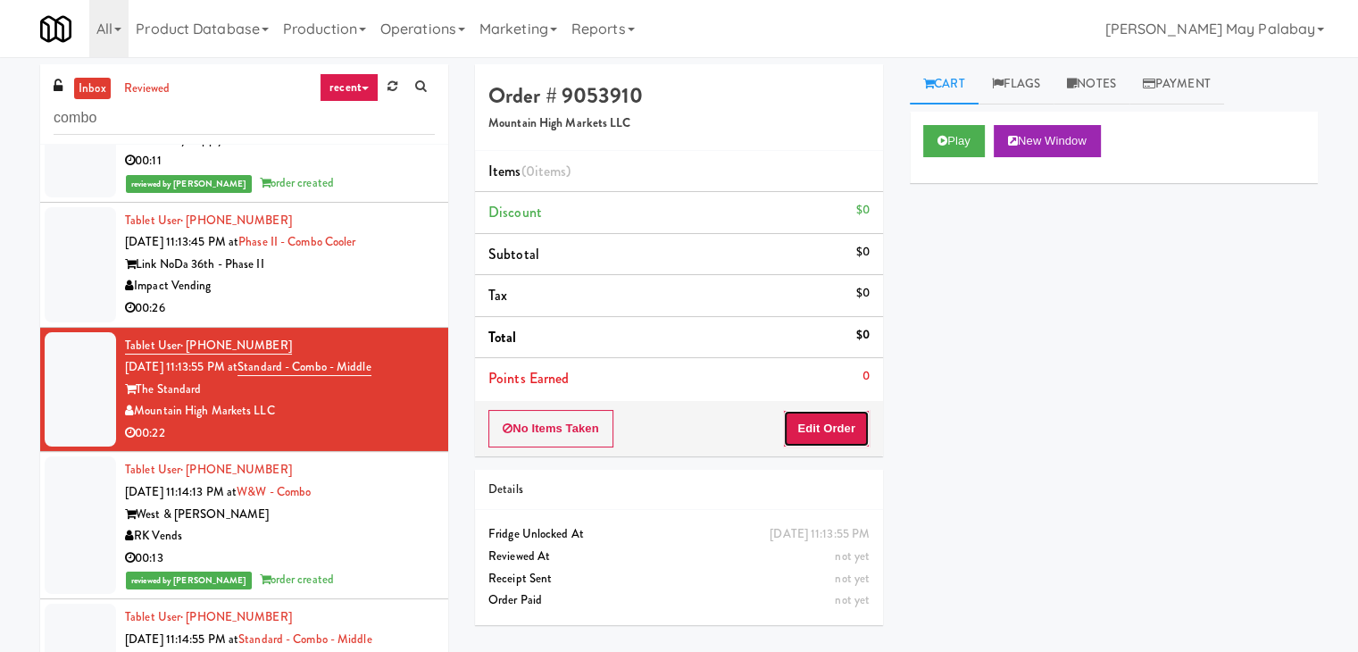
click at [834, 416] on button "Edit Order" at bounding box center [826, 429] width 87 height 38
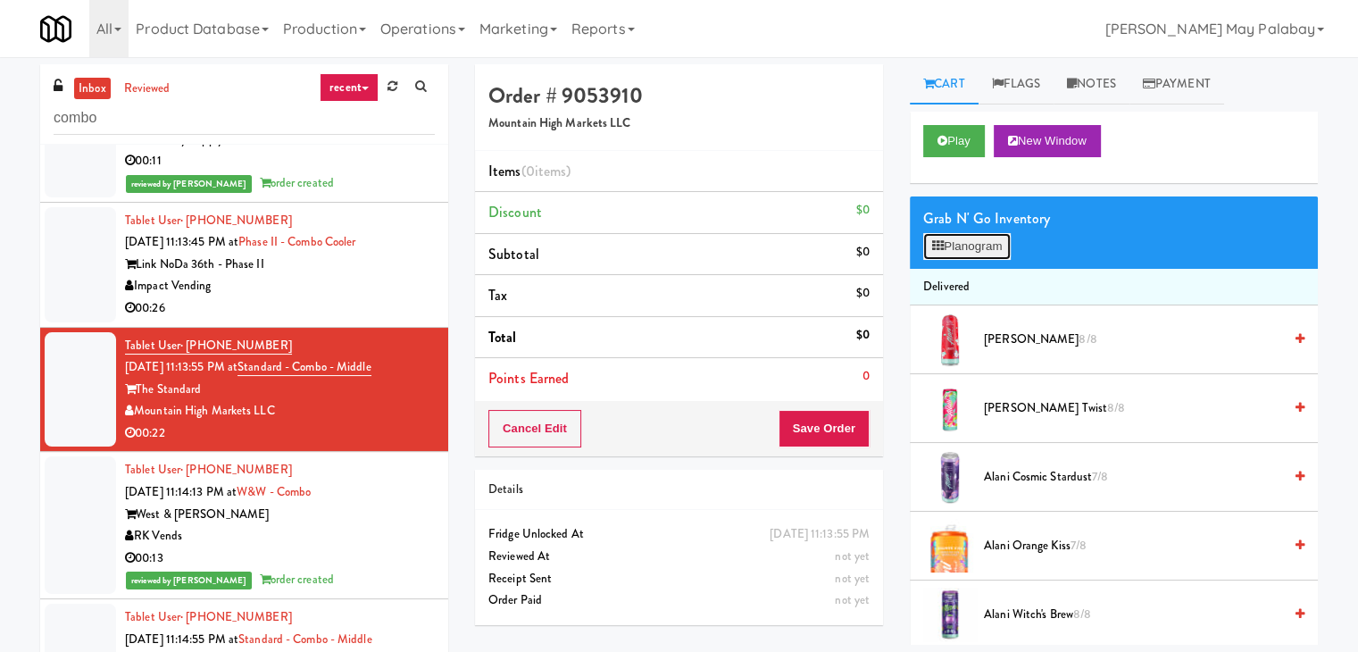
click at [984, 242] on button "Planogram" at bounding box center [968, 246] width 88 height 27
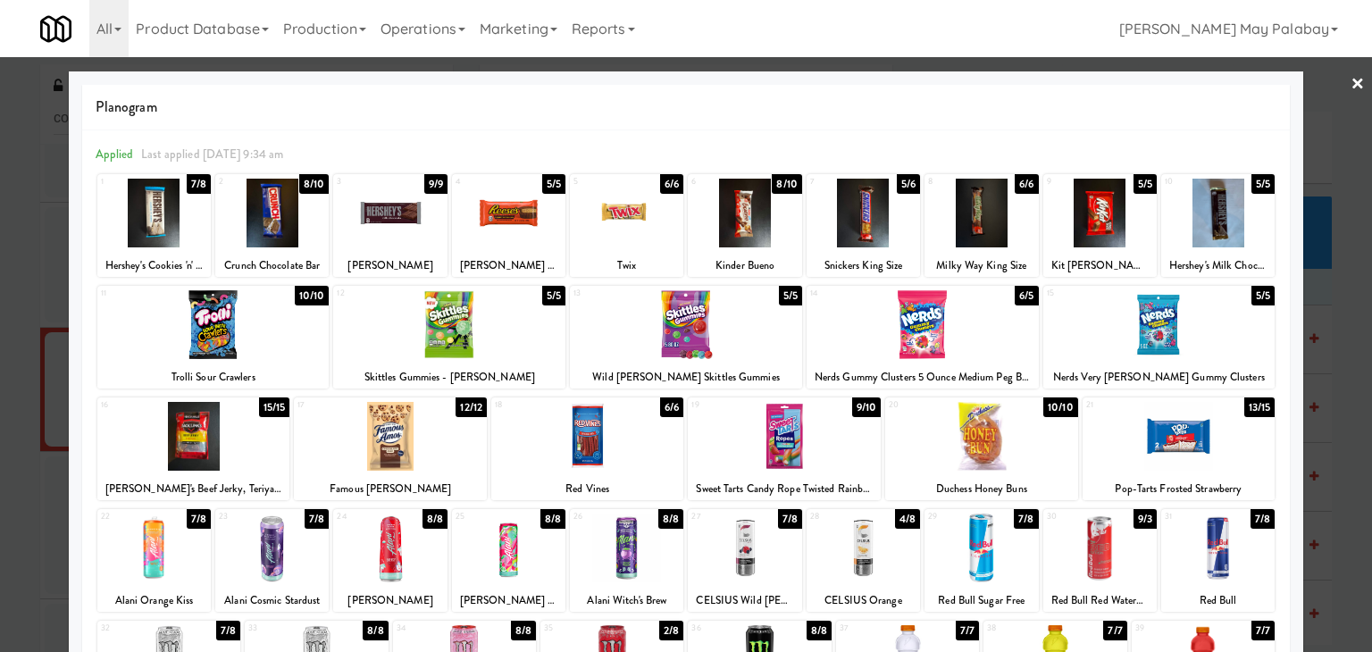
click at [1344, 228] on div at bounding box center [686, 326] width 1372 height 652
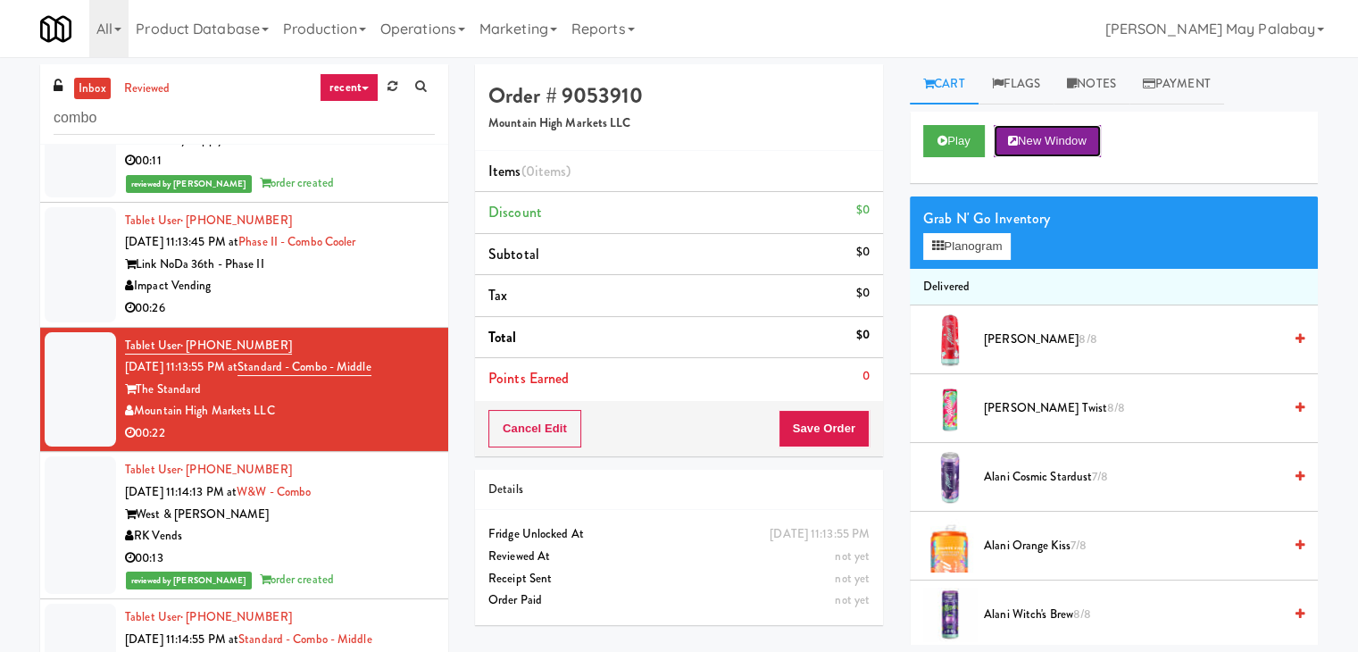
click at [1070, 135] on button "New Window" at bounding box center [1047, 141] width 107 height 32
click at [971, 254] on button "Planogram" at bounding box center [968, 246] width 88 height 27
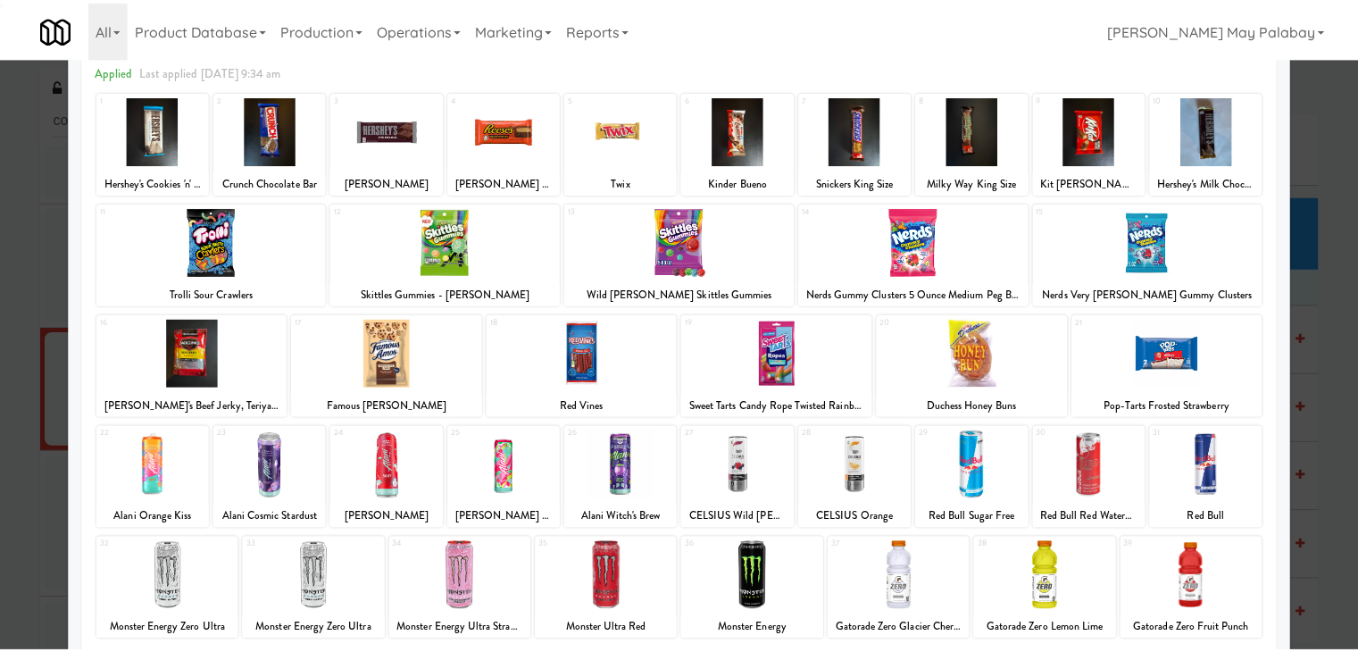
scroll to position [89, 0]
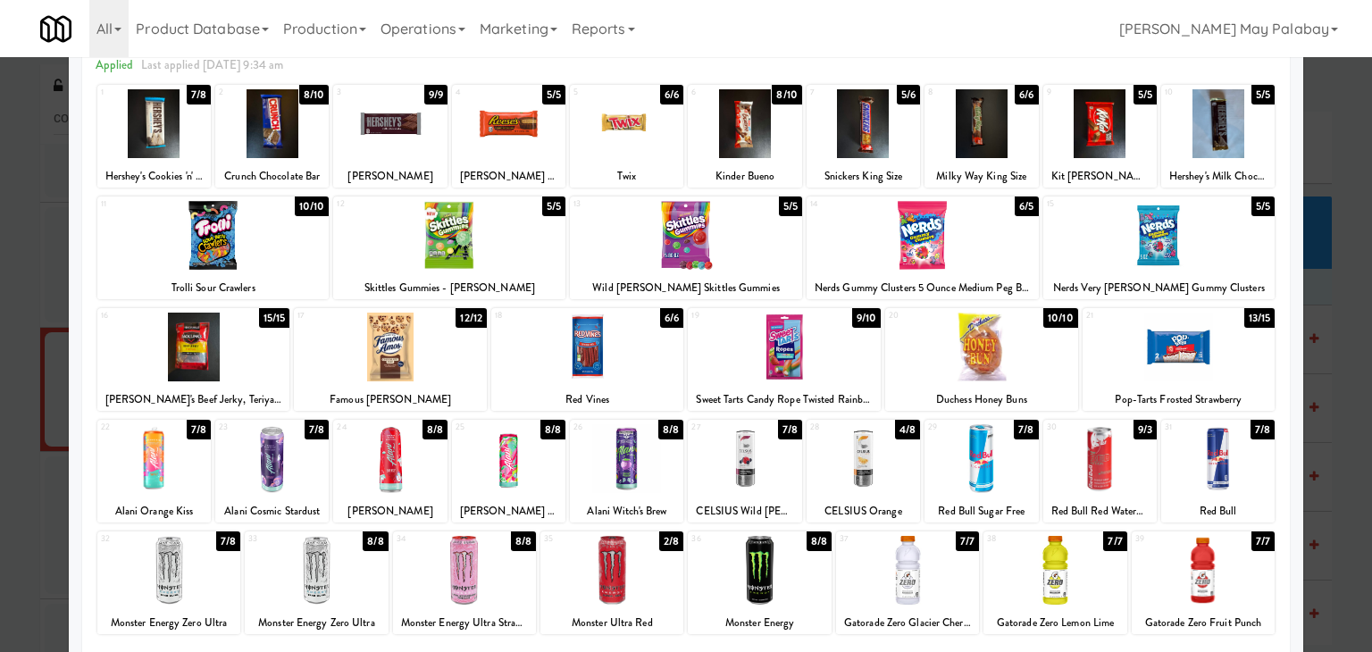
click at [647, 461] on div at bounding box center [626, 458] width 113 height 69
click at [1032, 376] on div at bounding box center [981, 347] width 193 height 69
click at [1333, 380] on div at bounding box center [686, 326] width 1372 height 652
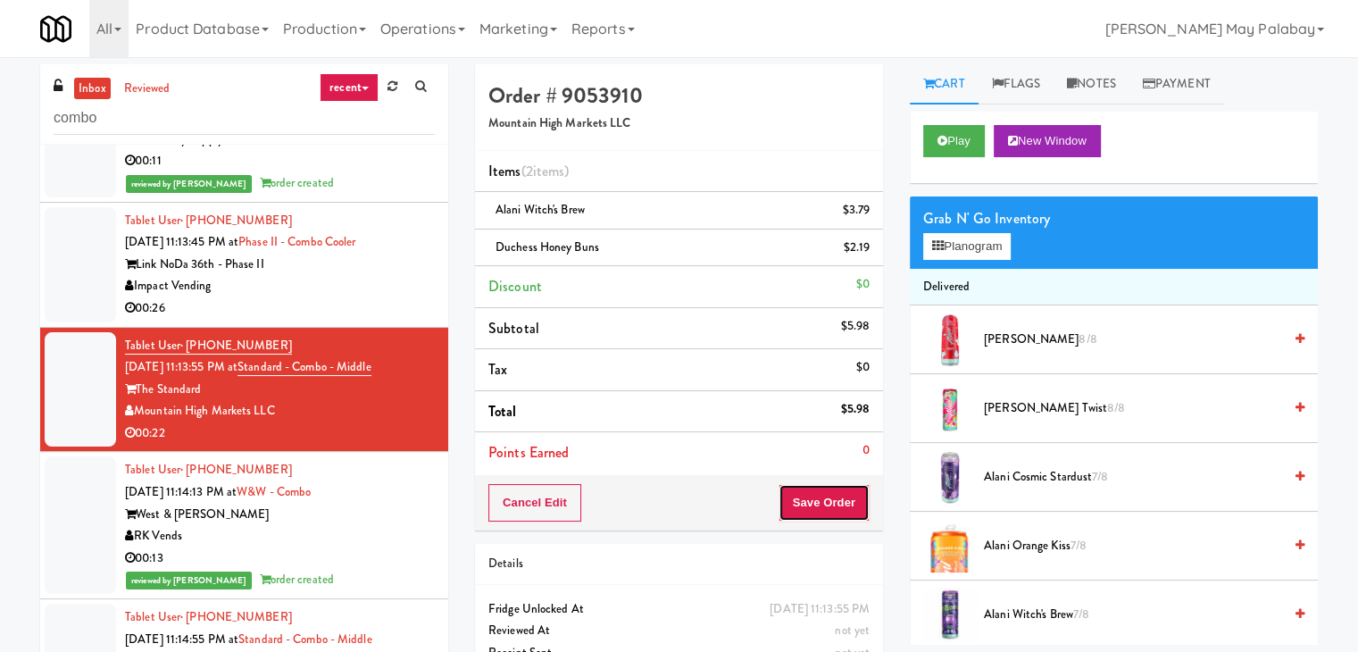
click at [835, 496] on button "Save Order" at bounding box center [824, 503] width 91 height 38
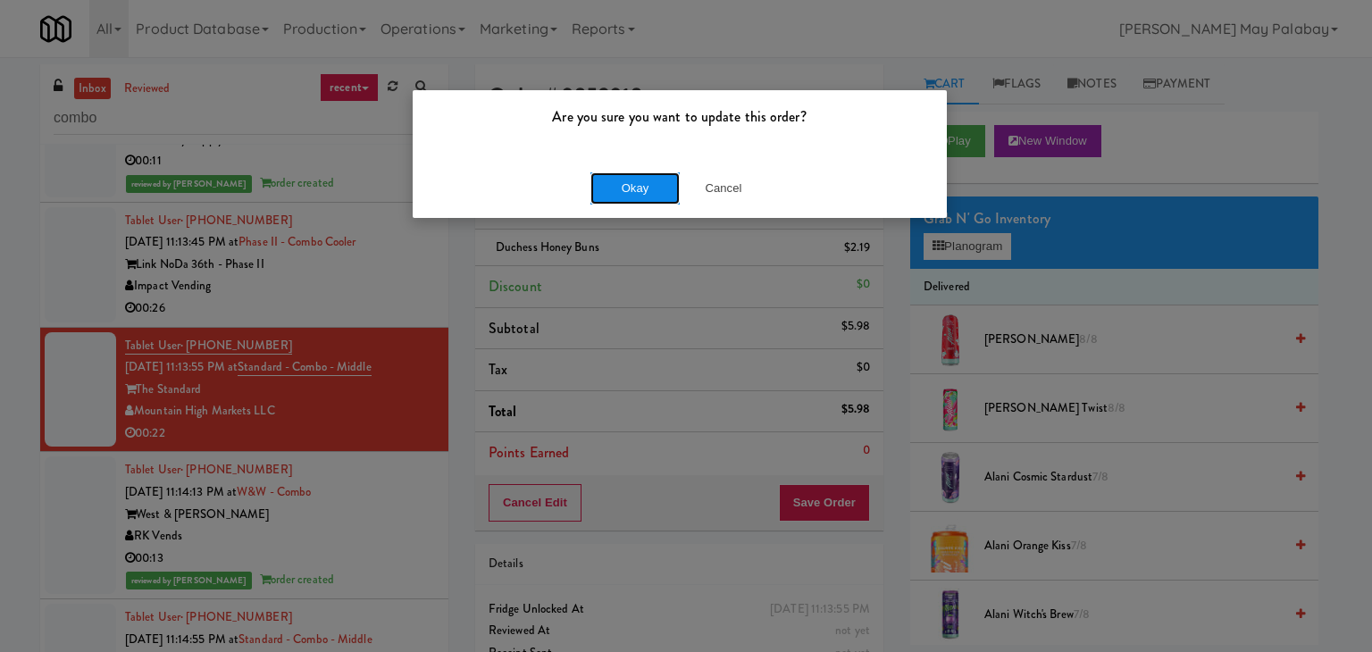
click at [651, 197] on button "Okay" at bounding box center [634, 188] width 89 height 32
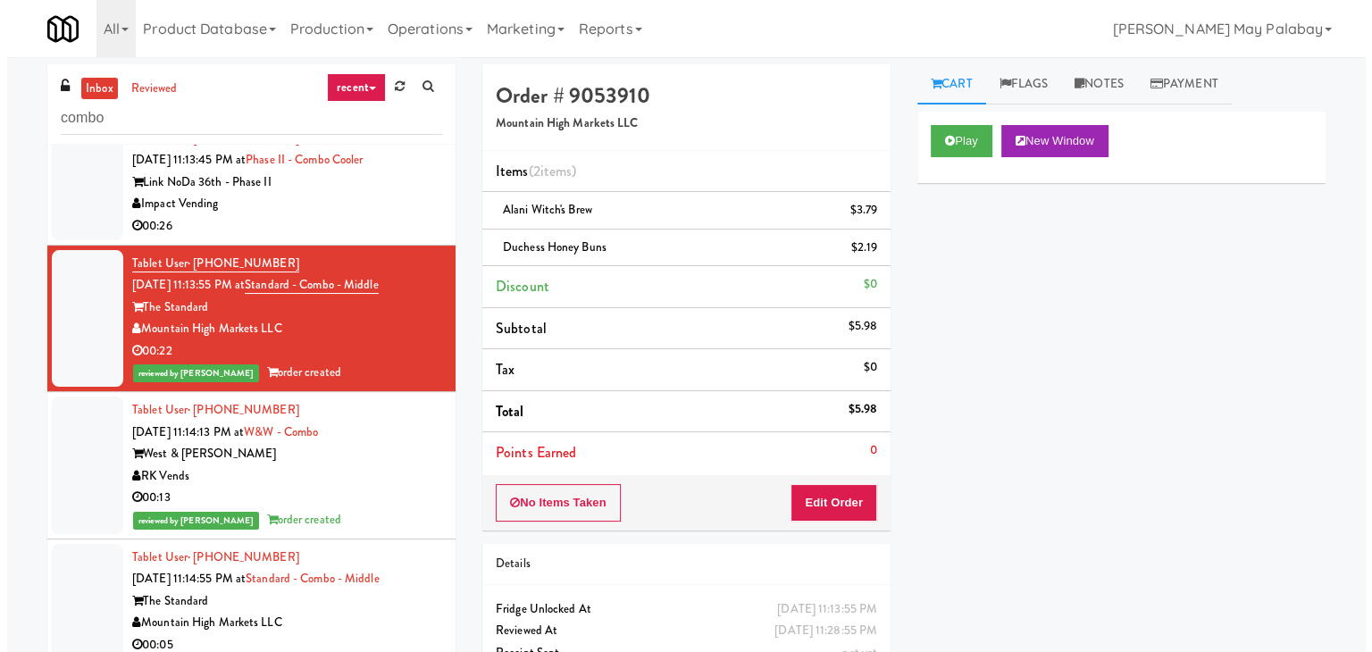
scroll to position [175, 0]
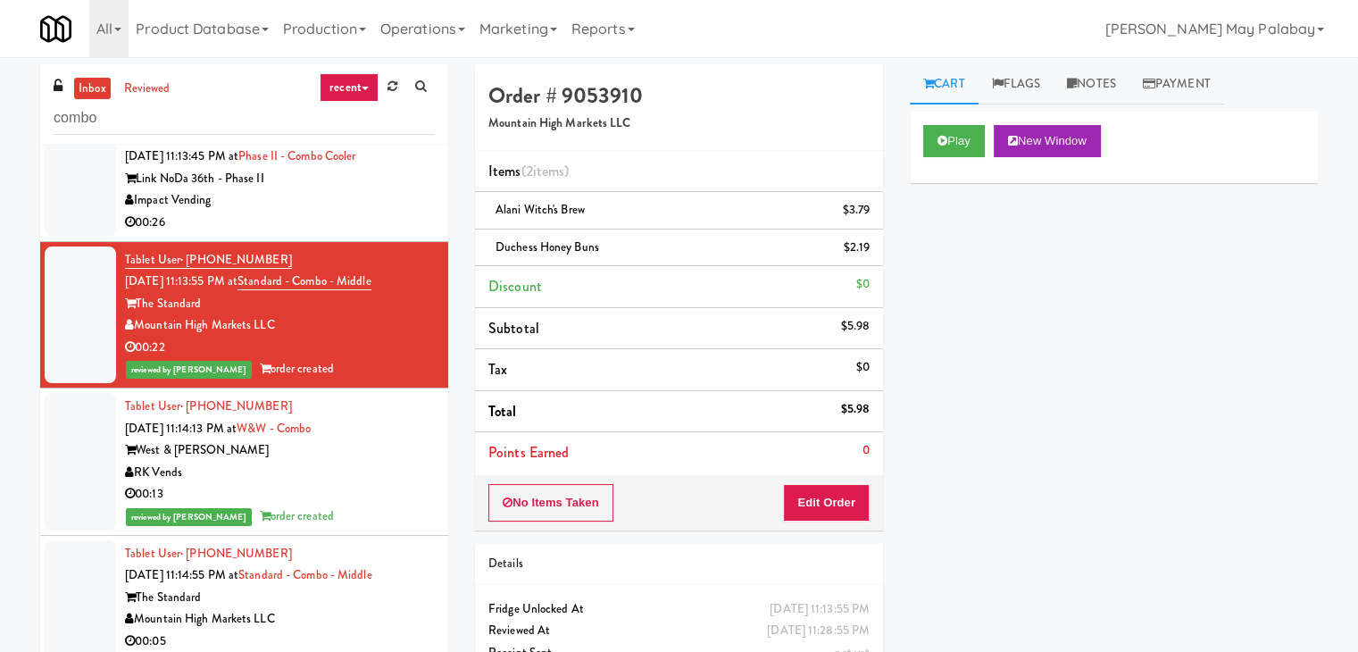
click at [347, 599] on div "The Standard" at bounding box center [280, 598] width 310 height 22
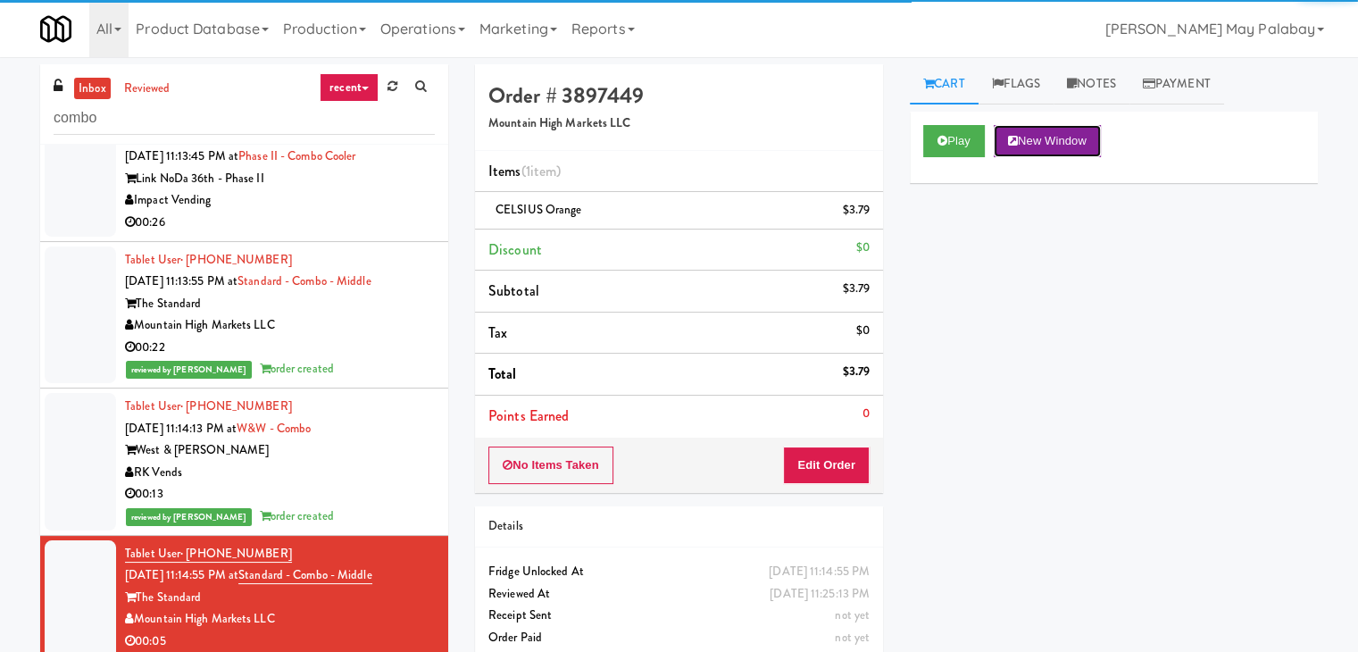
click at [1099, 138] on button "New Window" at bounding box center [1047, 141] width 107 height 32
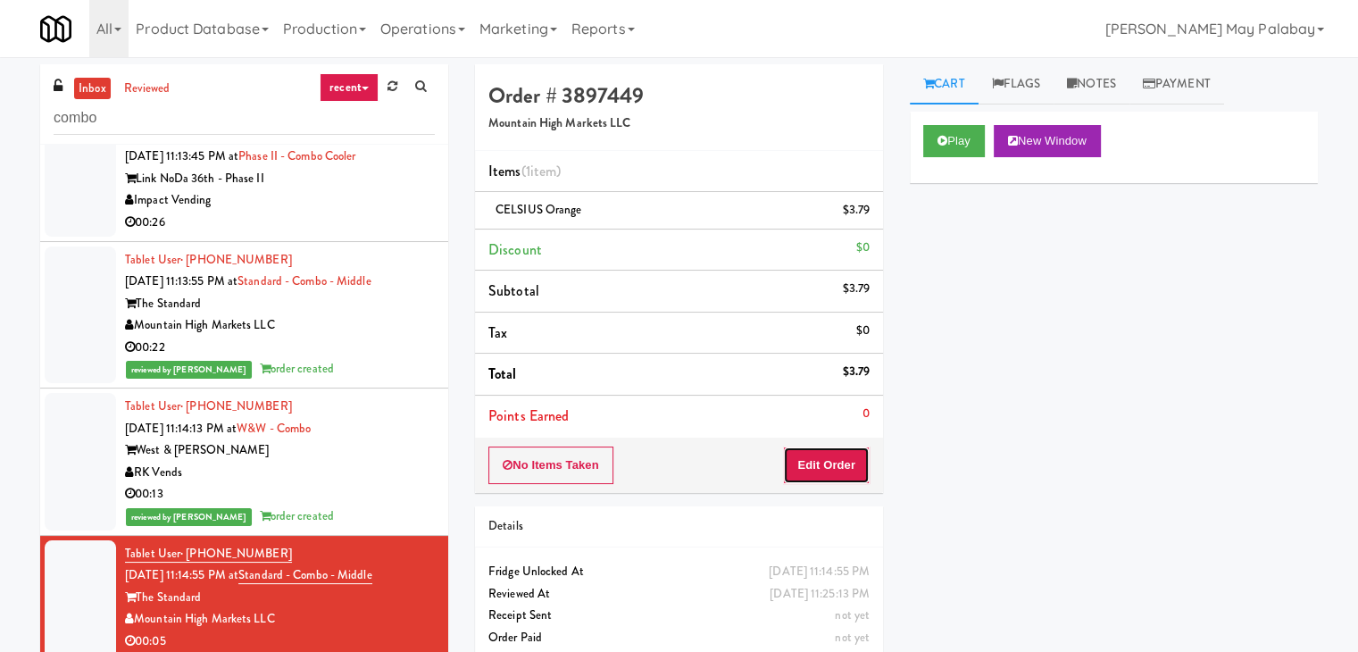
click at [832, 468] on button "Edit Order" at bounding box center [826, 466] width 87 height 38
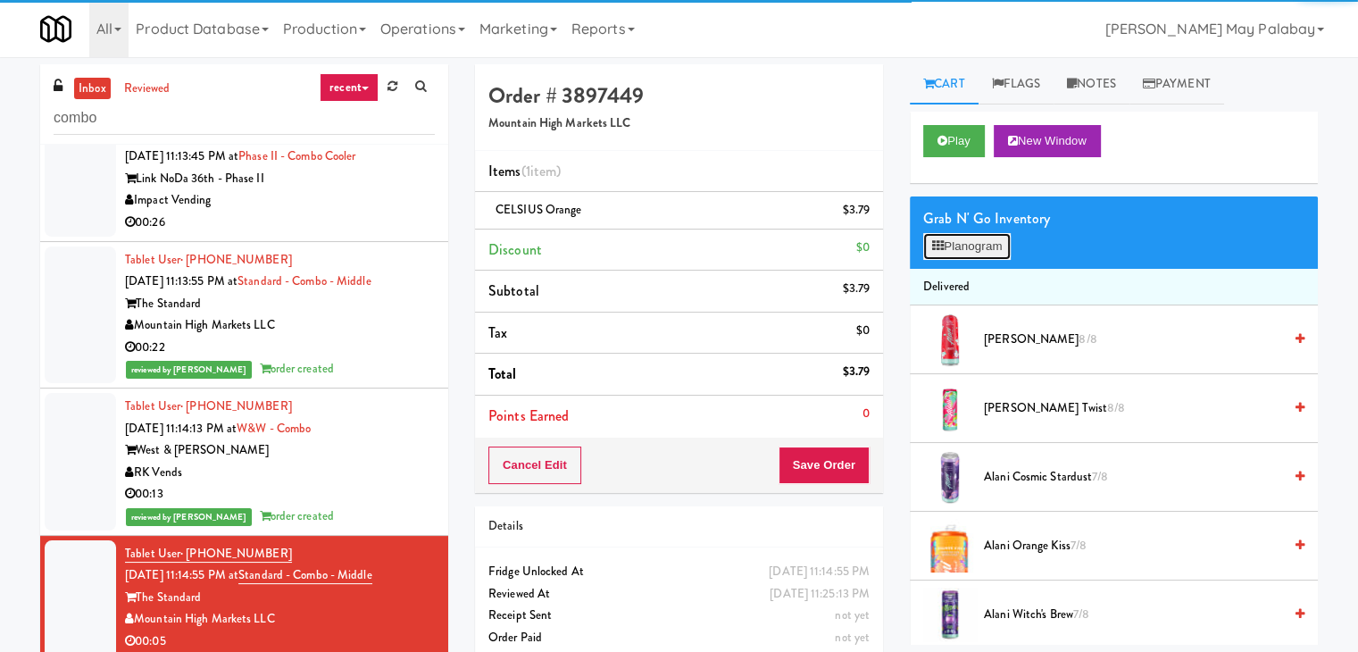
click at [990, 251] on button "Planogram" at bounding box center [968, 246] width 88 height 27
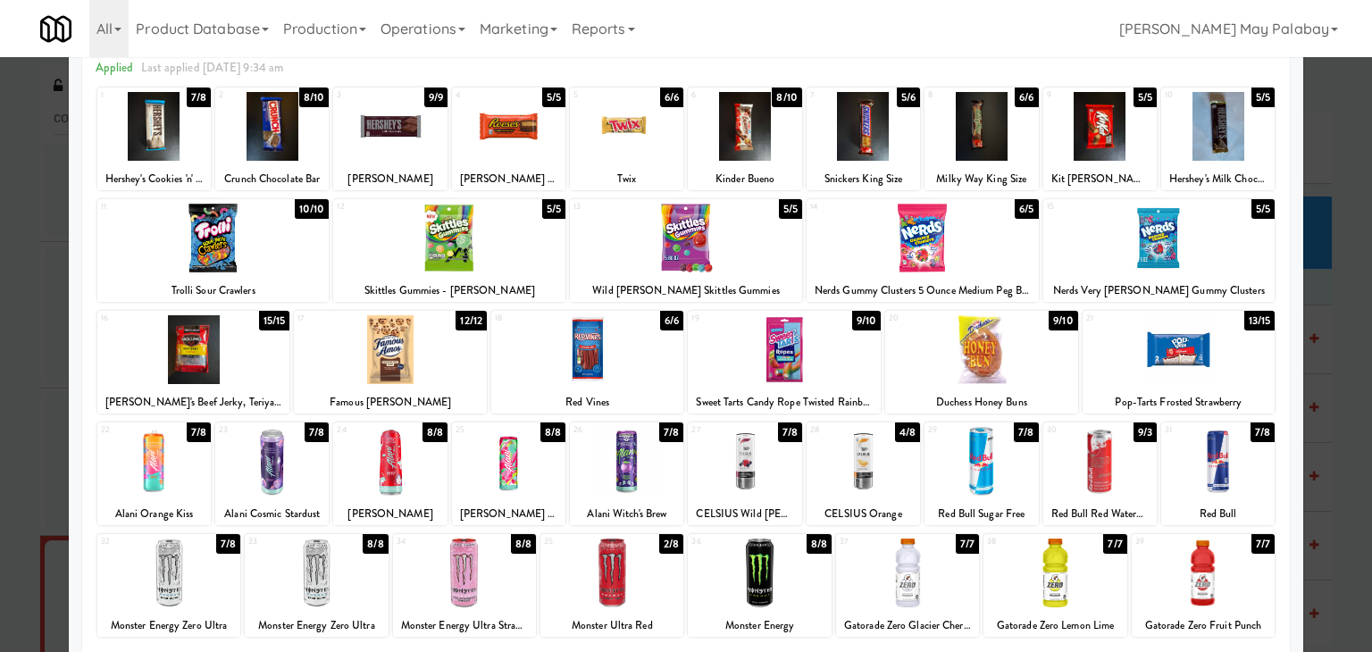
scroll to position [89, 0]
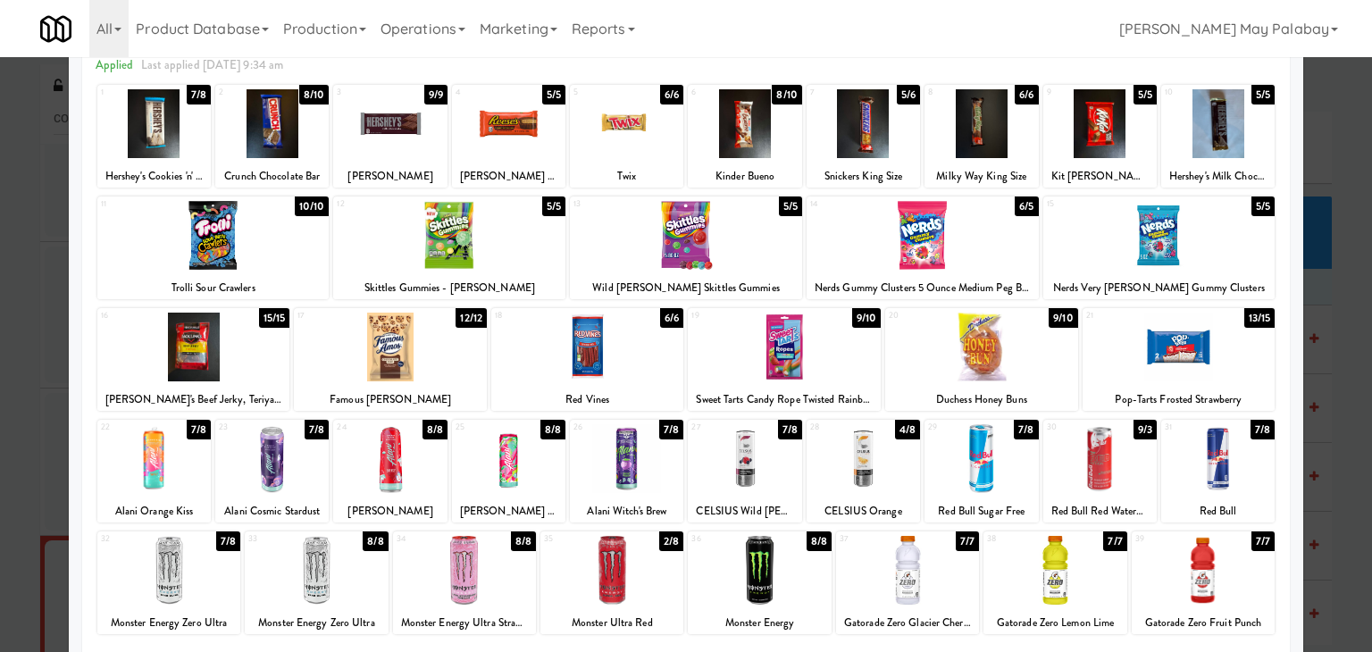
click at [885, 476] on div at bounding box center [863, 458] width 113 height 69
click at [1321, 419] on div at bounding box center [686, 326] width 1372 height 652
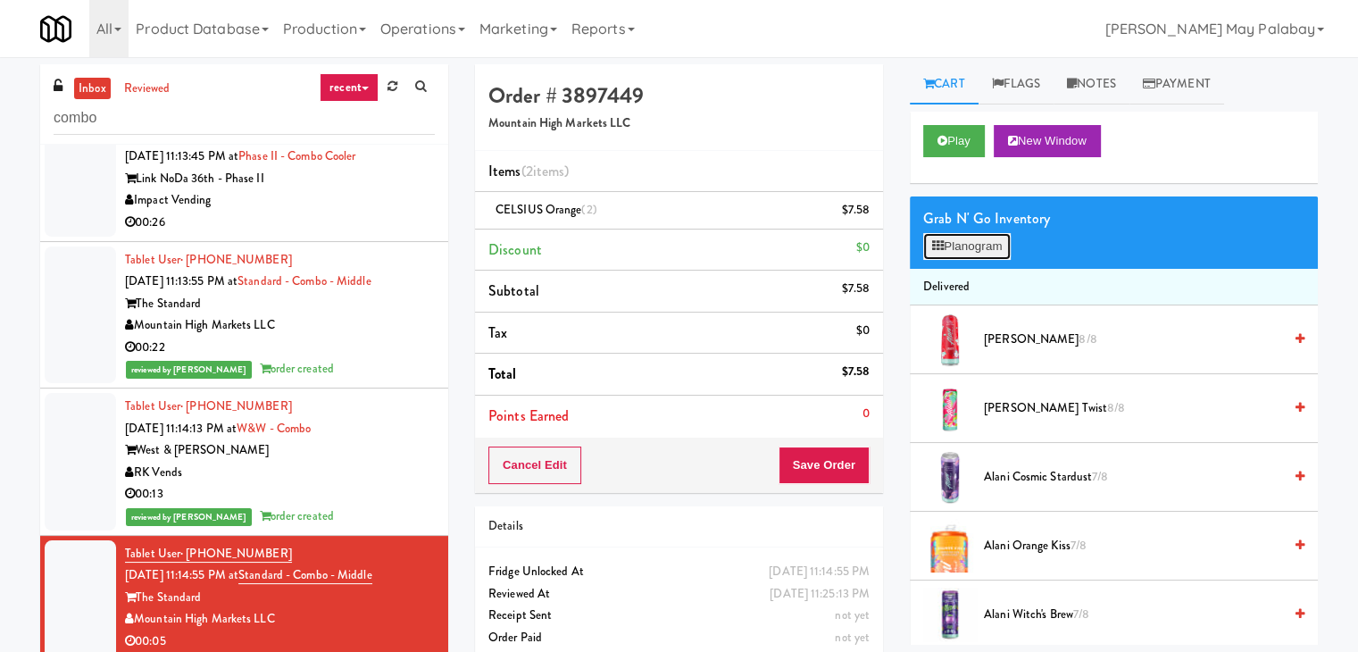
click at [981, 238] on button "Planogram" at bounding box center [968, 246] width 88 height 27
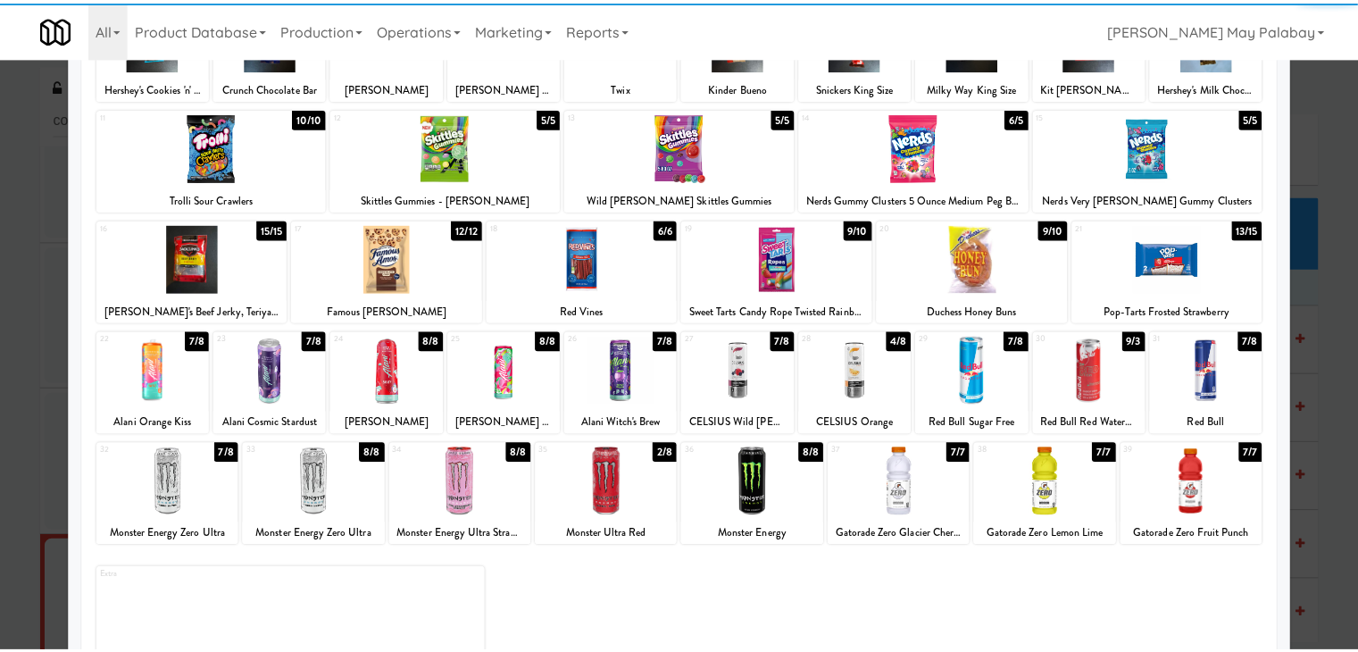
scroll to position [179, 0]
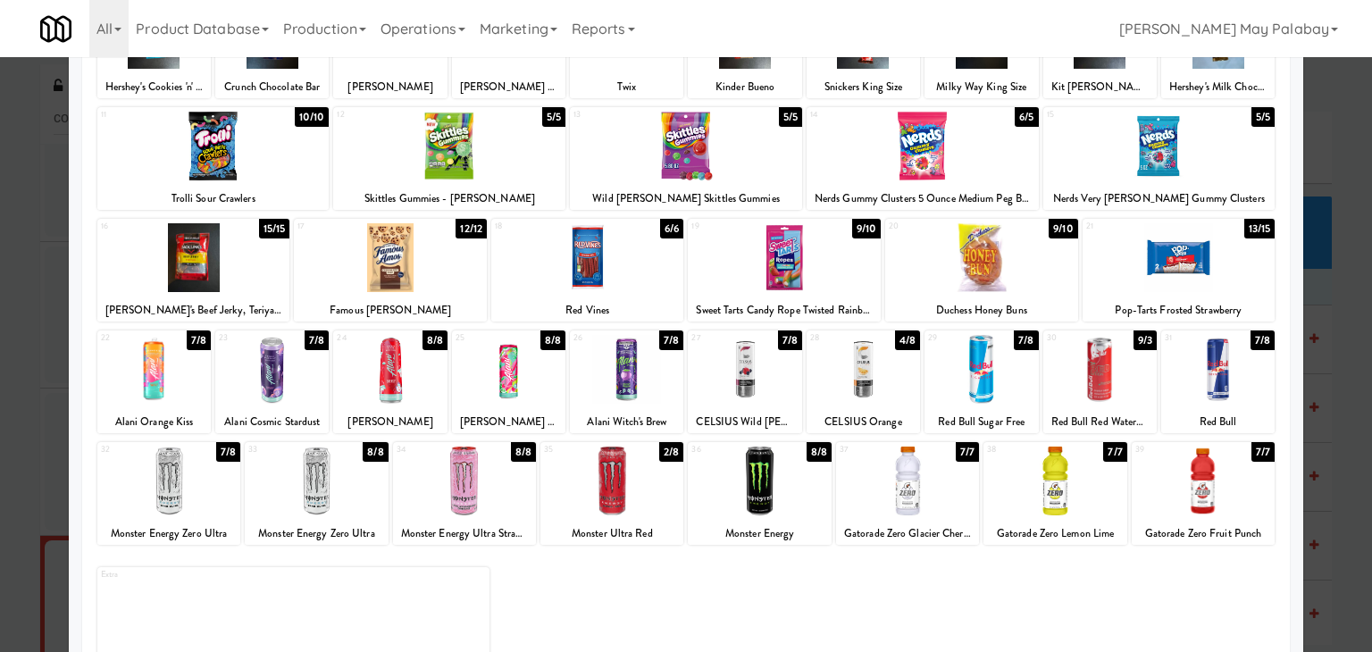
click at [1315, 276] on div at bounding box center [686, 326] width 1372 height 652
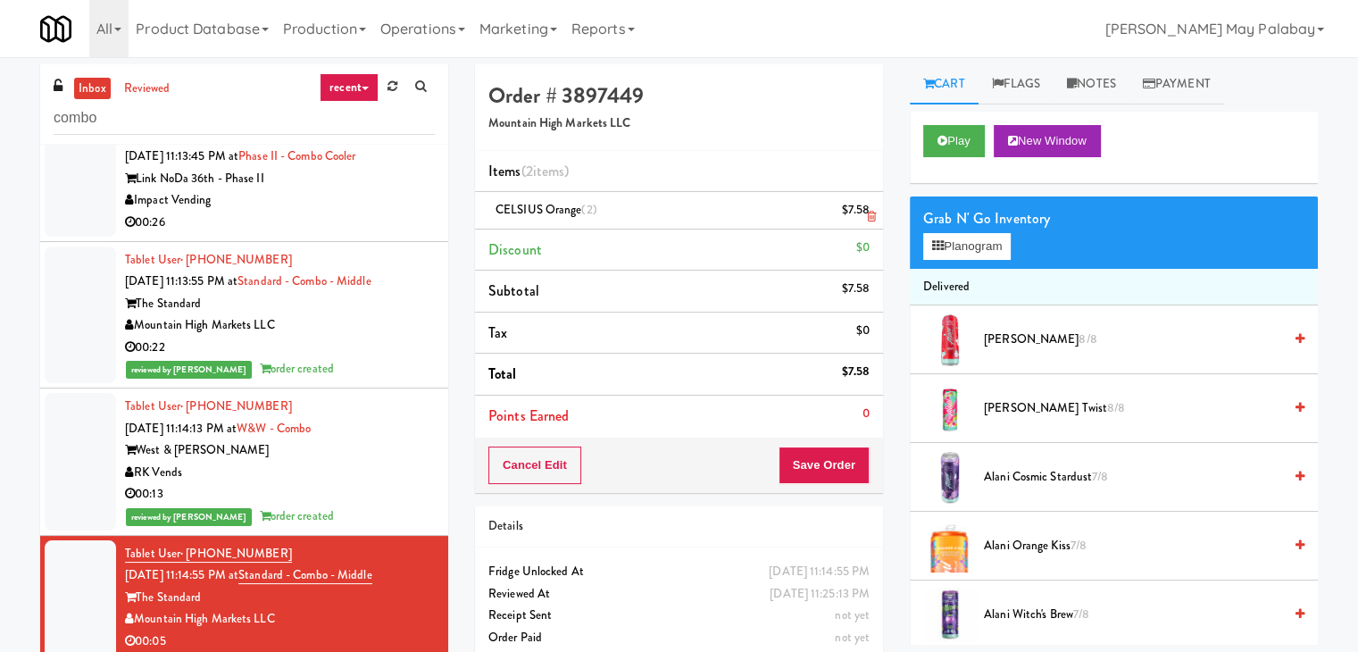
click at [870, 219] on icon at bounding box center [871, 217] width 9 height 12
click at [840, 460] on button "Save Order" at bounding box center [824, 466] width 91 height 38
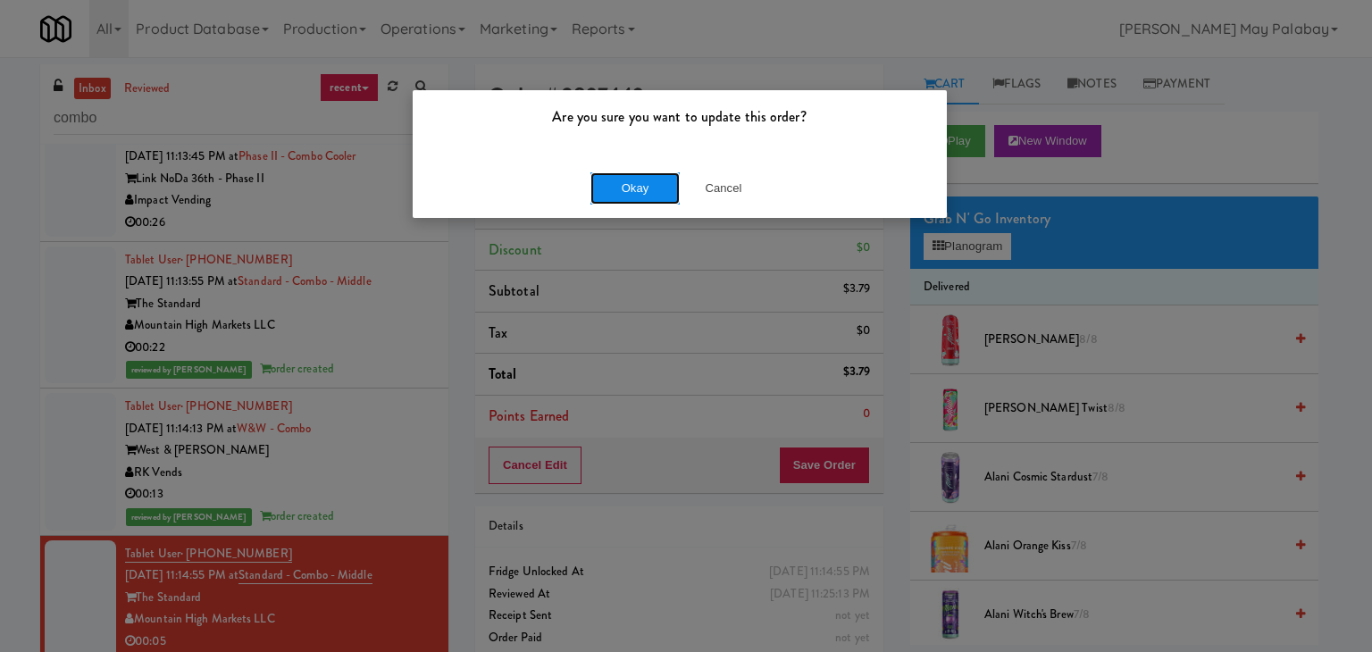
click at [616, 177] on button "Okay" at bounding box center [634, 188] width 89 height 32
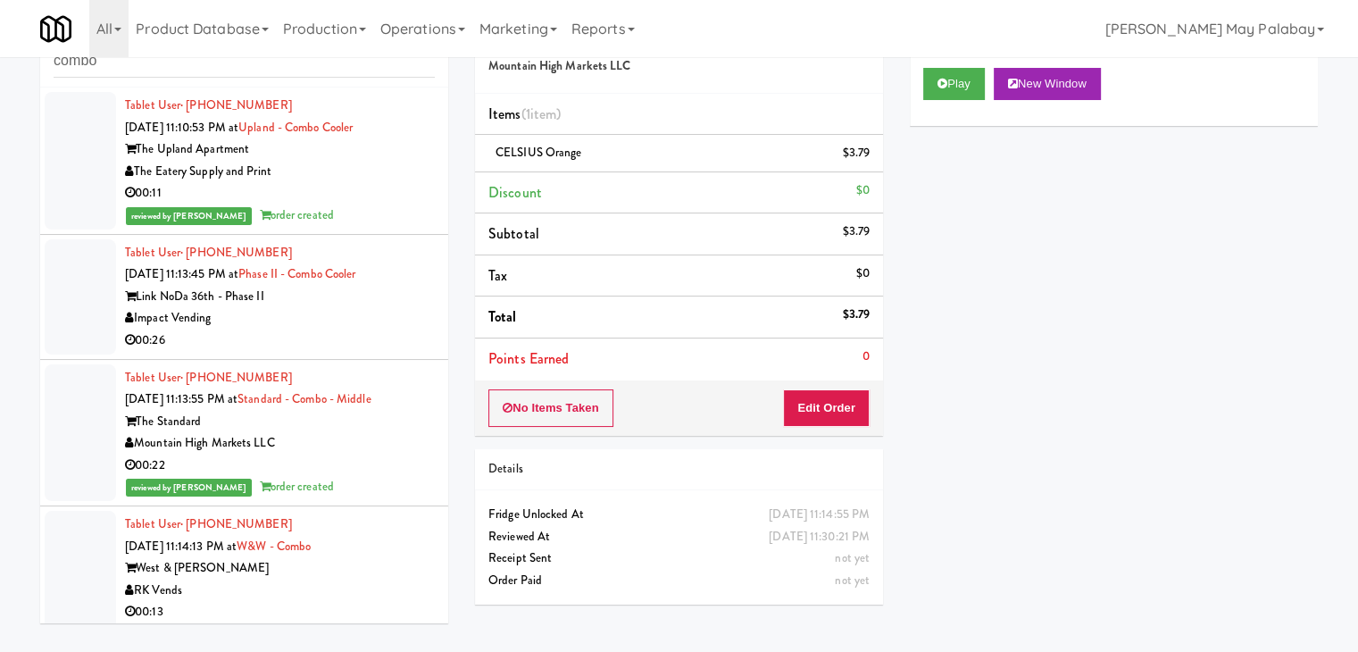
click at [386, 327] on div "Impact Vending" at bounding box center [280, 318] width 310 height 22
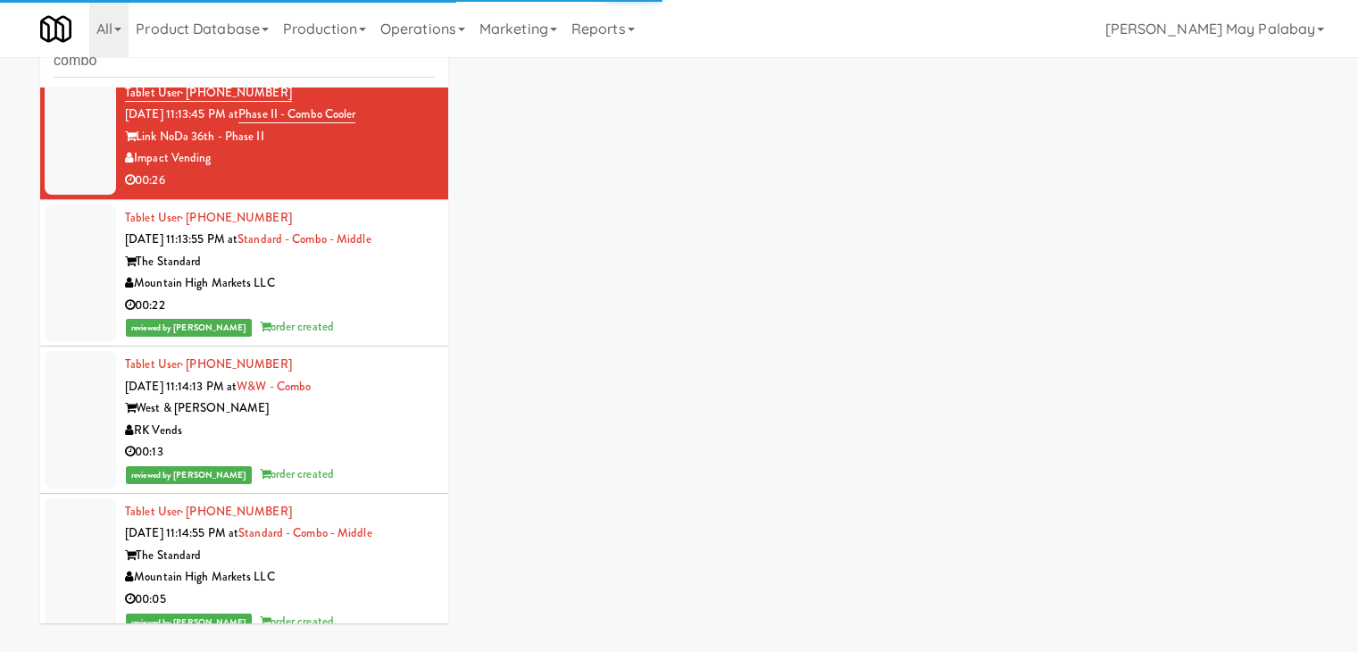
scroll to position [175, 0]
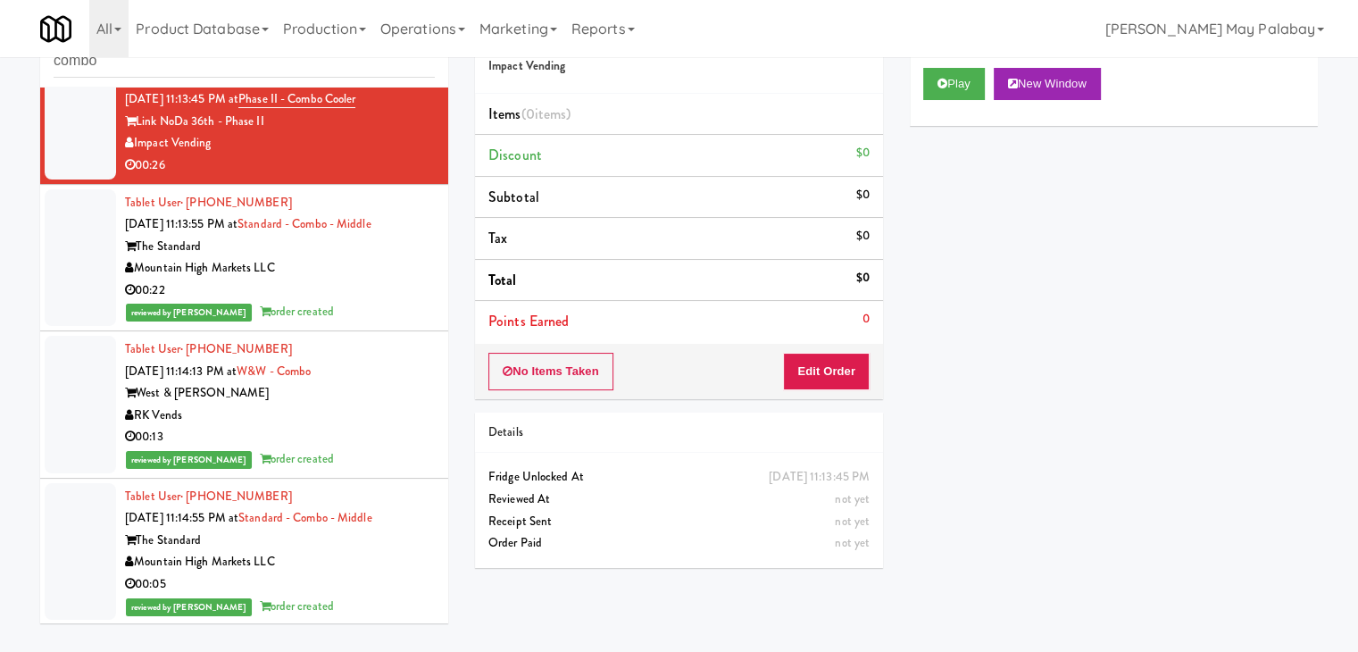
click at [361, 596] on div "reviewed by Rizza P order created" at bounding box center [280, 607] width 310 height 22
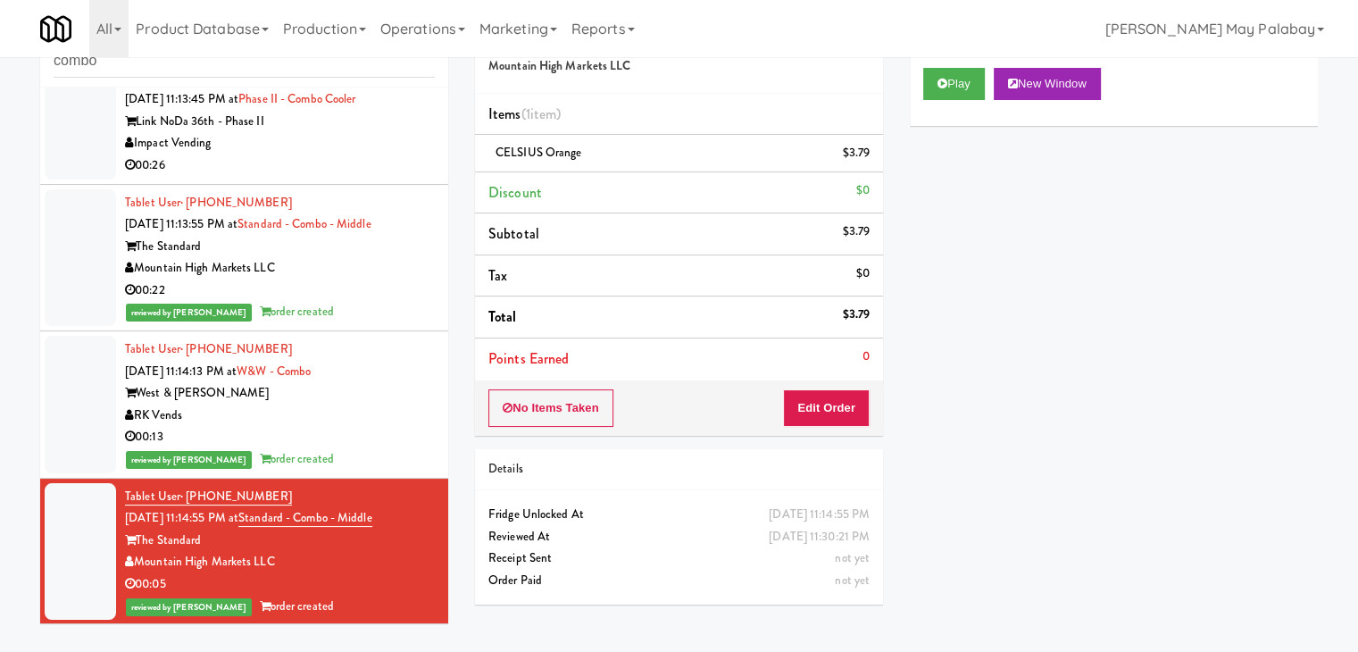
click at [425, 405] on li "Tablet User · (931) 981-1801 Sep 24, 2025 11:14:13 PM at W&W - Combo West & Wri…" at bounding box center [244, 404] width 408 height 147
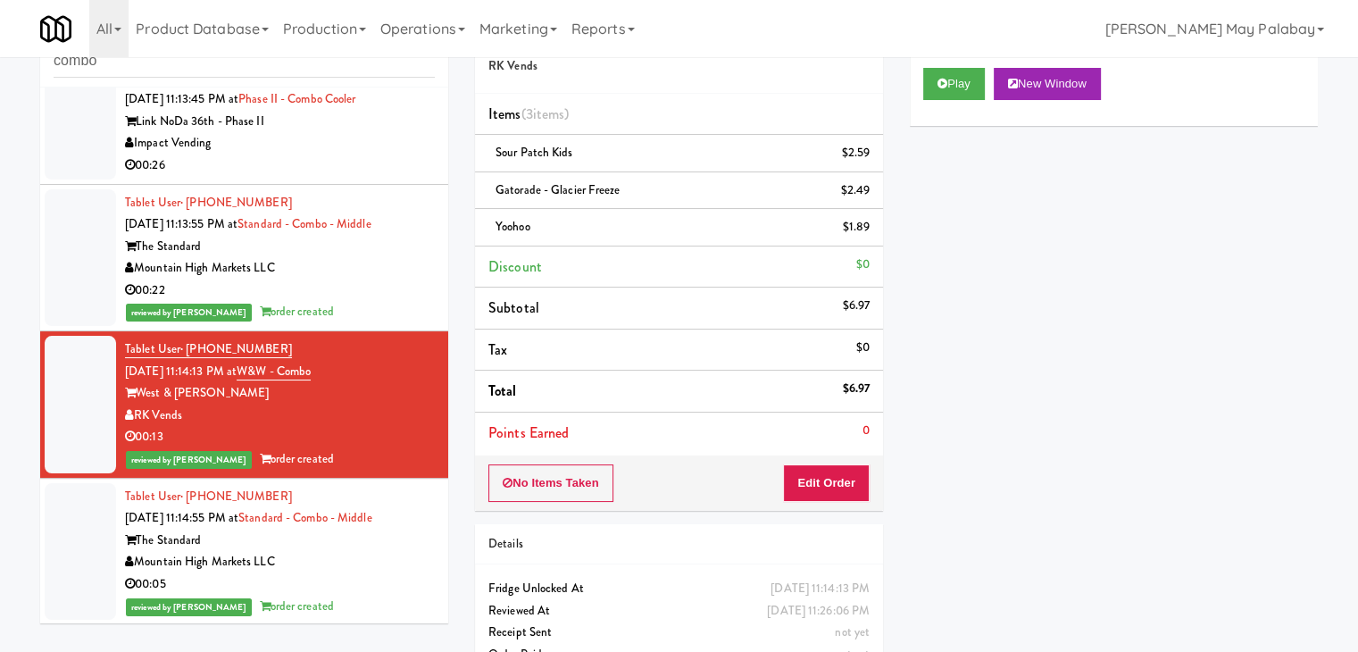
click at [344, 288] on div "00:22" at bounding box center [280, 291] width 310 height 22
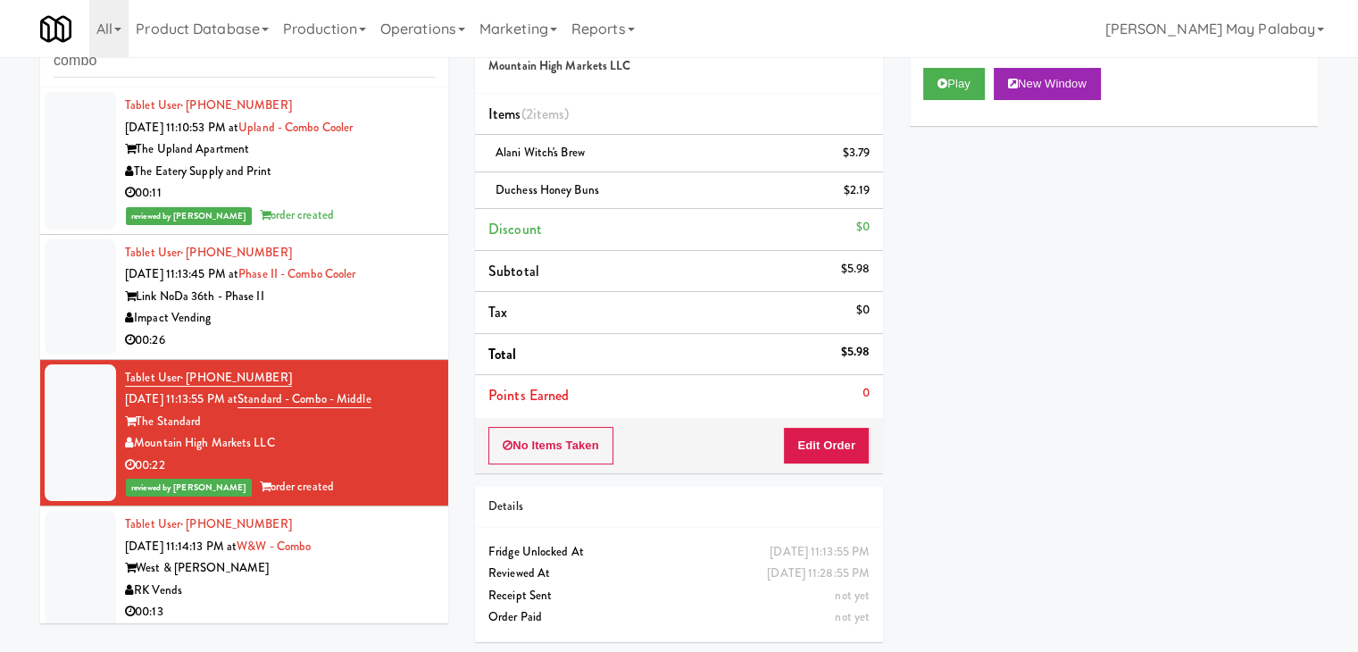
click at [399, 322] on div "Impact Vending" at bounding box center [280, 318] width 310 height 22
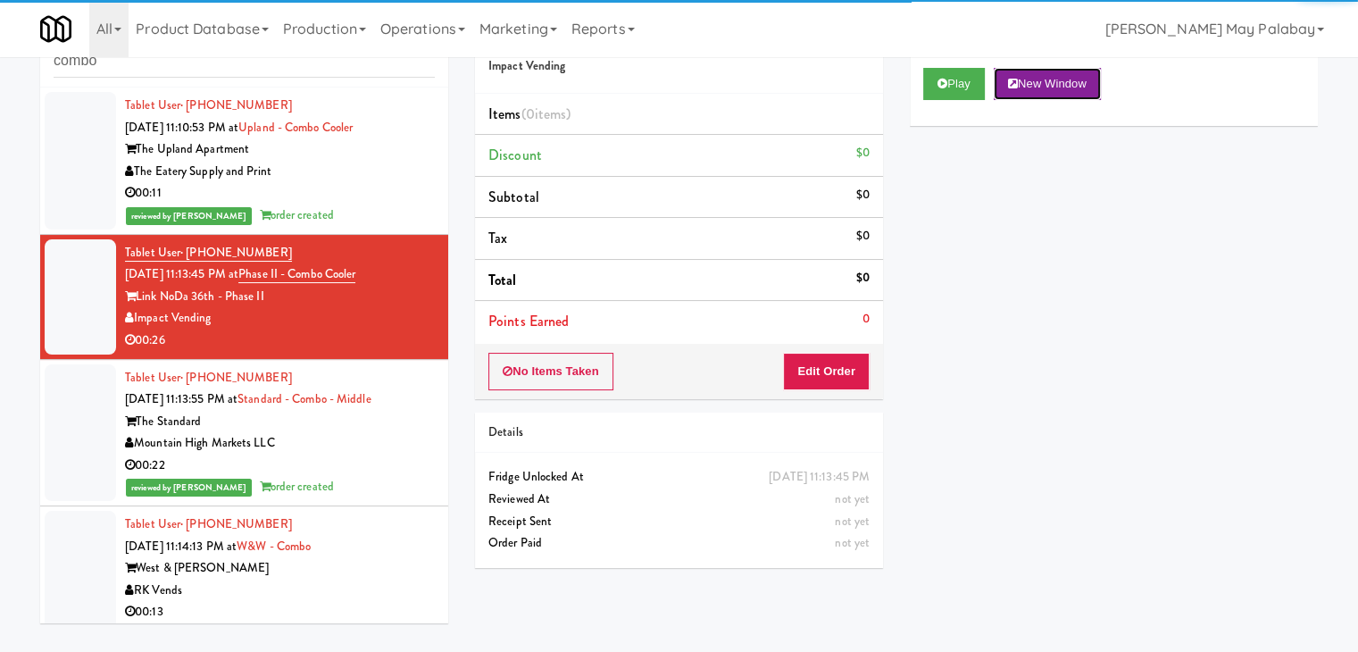
click at [1025, 80] on button "New Window" at bounding box center [1047, 84] width 107 height 32
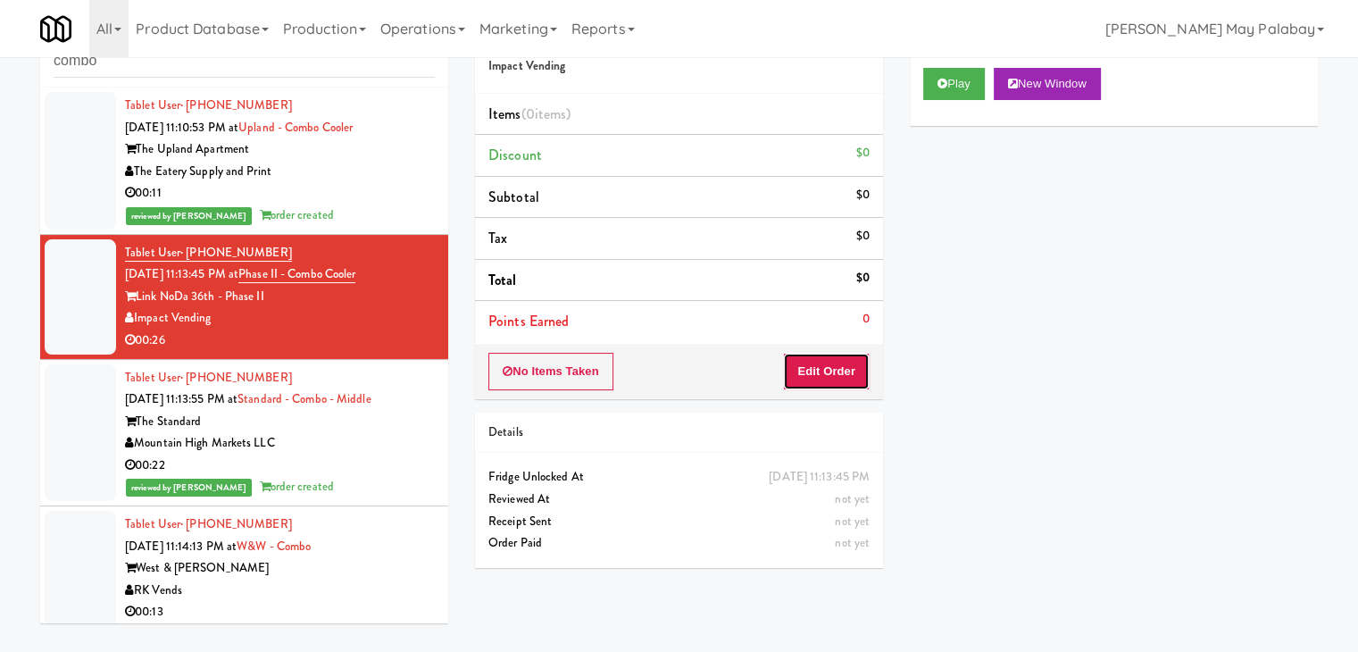
click at [843, 377] on button "Edit Order" at bounding box center [826, 372] width 87 height 38
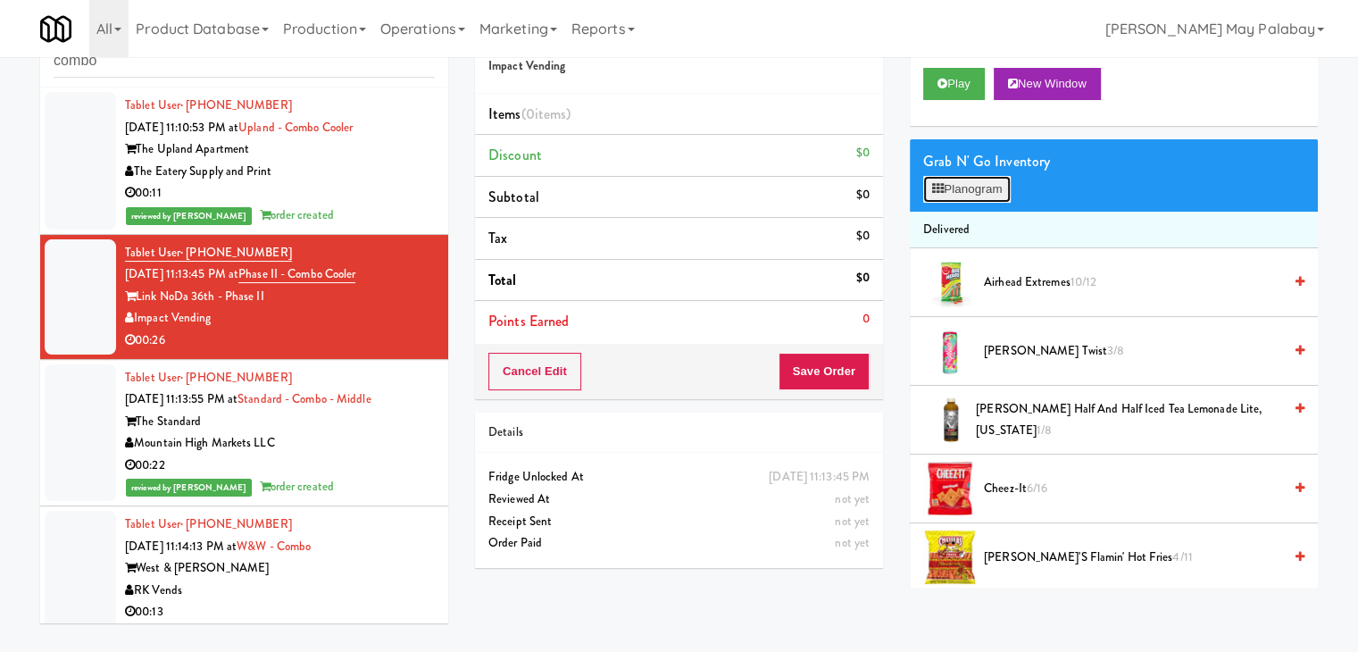
click at [985, 197] on button "Planogram" at bounding box center [968, 189] width 88 height 27
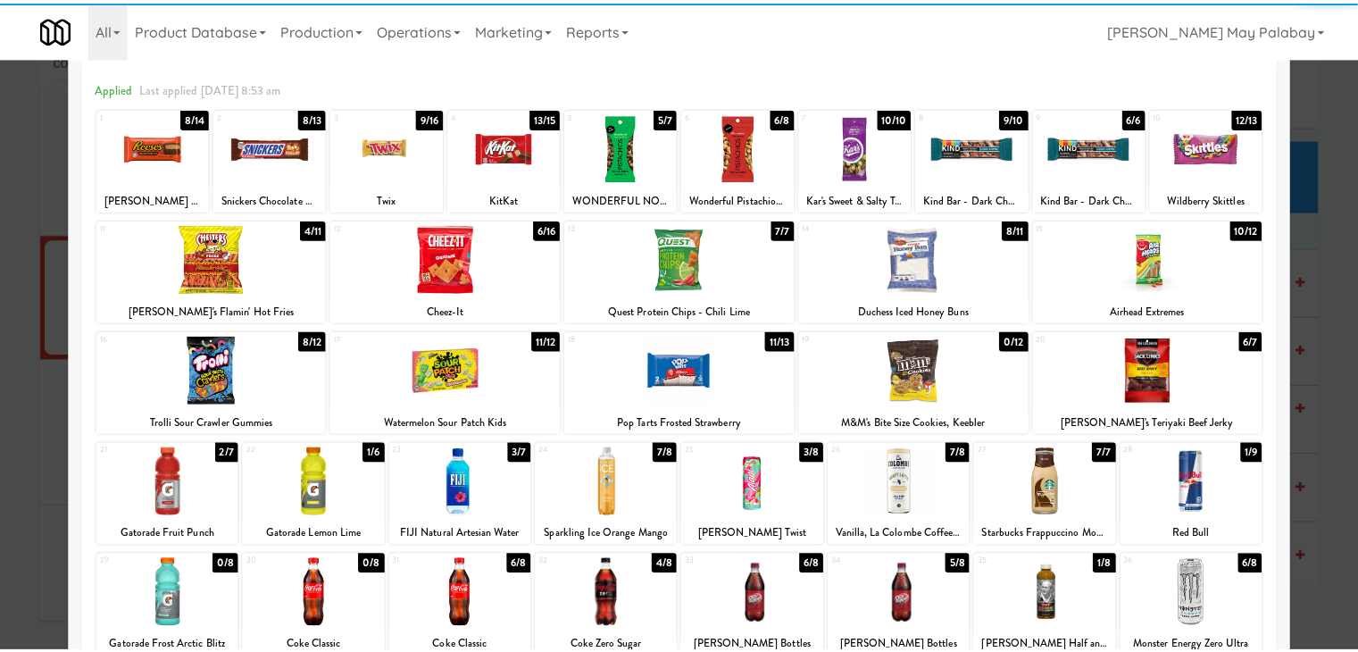
scroll to position [89, 0]
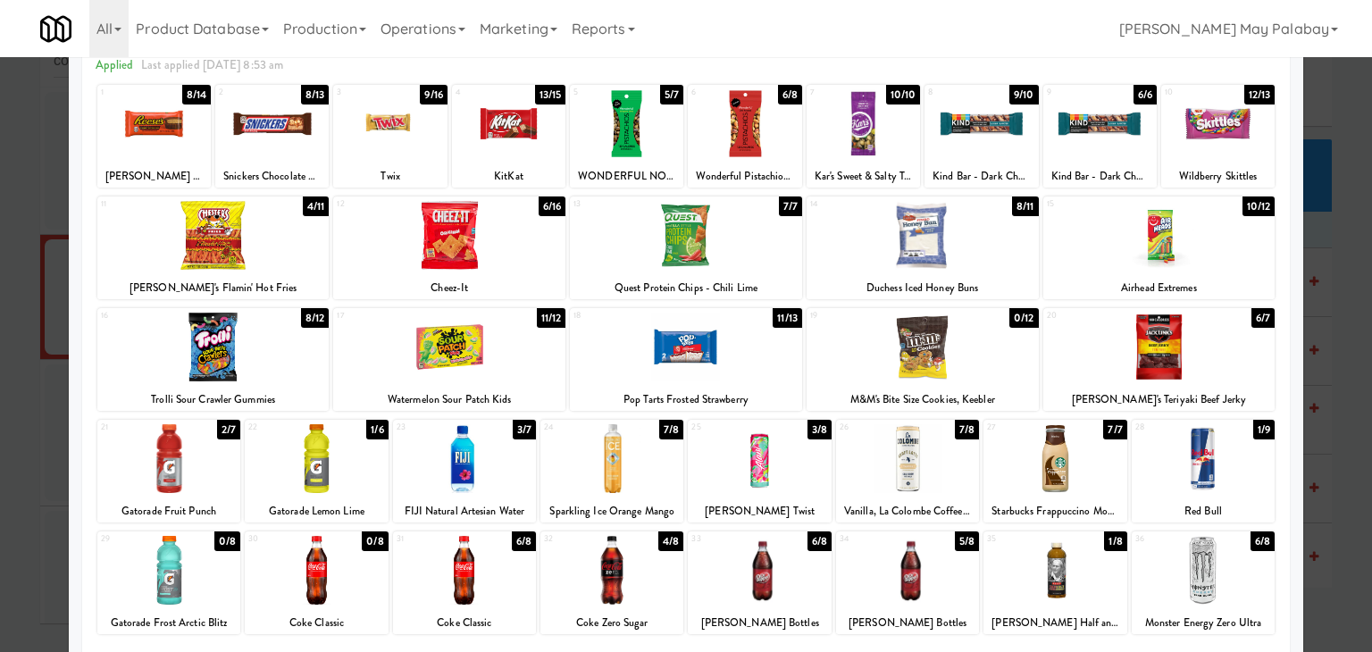
click at [543, 353] on div at bounding box center [449, 347] width 232 height 69
click at [407, 140] on div at bounding box center [389, 123] width 113 height 69
click at [319, 146] on div at bounding box center [271, 123] width 113 height 69
click at [418, 150] on div at bounding box center [389, 123] width 113 height 69
click at [1333, 240] on div at bounding box center [686, 326] width 1372 height 652
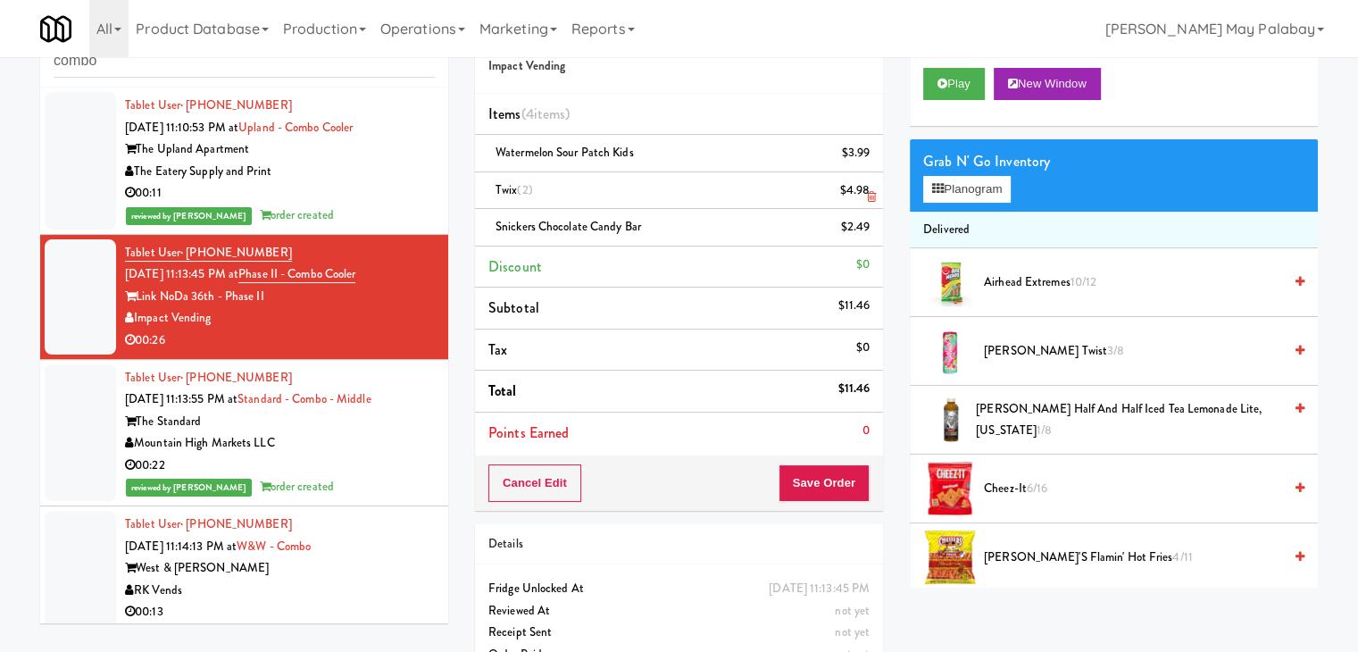
click at [873, 197] on icon at bounding box center [871, 197] width 9 height 12
click at [1029, 80] on button "New Window" at bounding box center [1047, 84] width 107 height 32
click at [980, 190] on button "Planogram" at bounding box center [968, 189] width 88 height 27
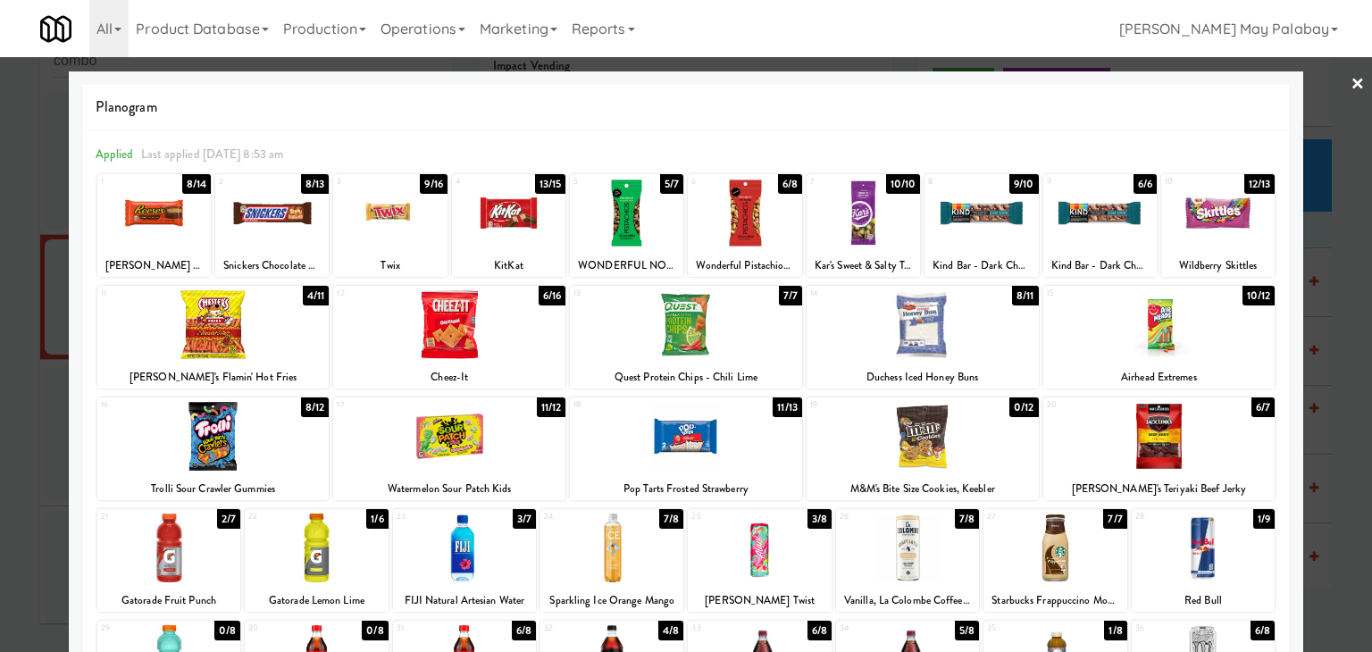
click at [432, 246] on div at bounding box center [389, 213] width 113 height 69
click at [1318, 356] on div at bounding box center [686, 326] width 1372 height 652
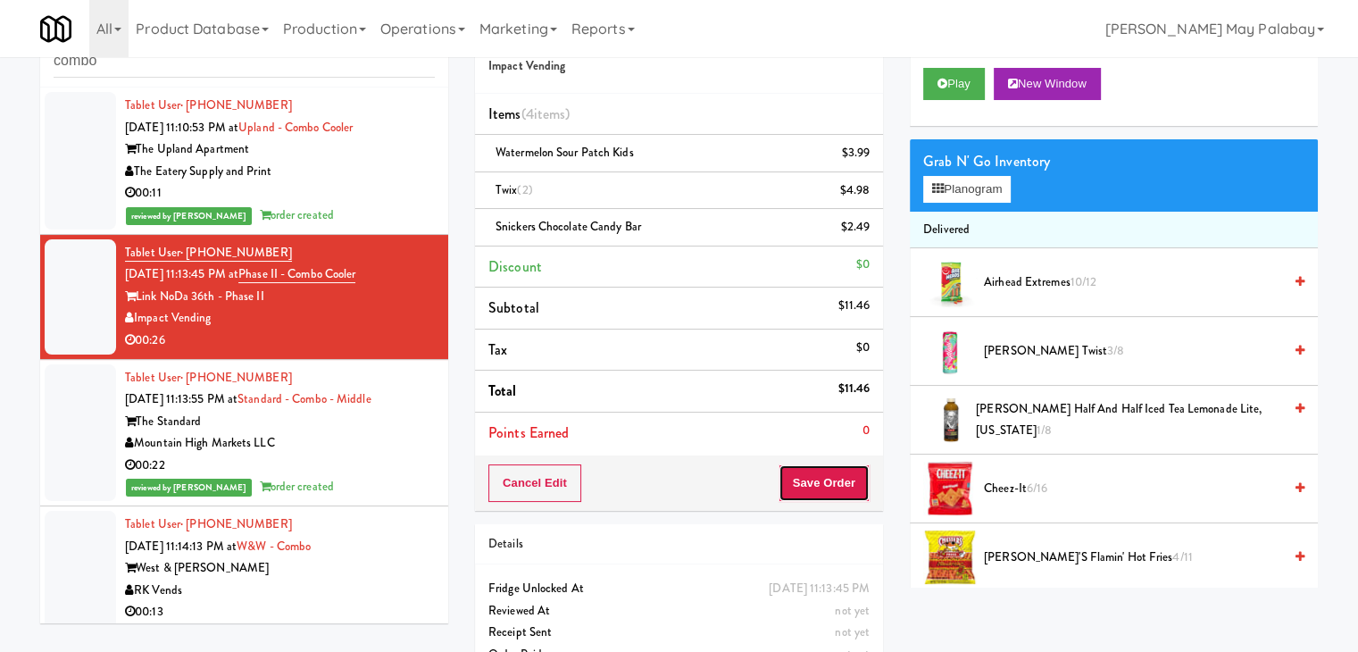
click at [843, 483] on button "Save Order" at bounding box center [824, 483] width 91 height 38
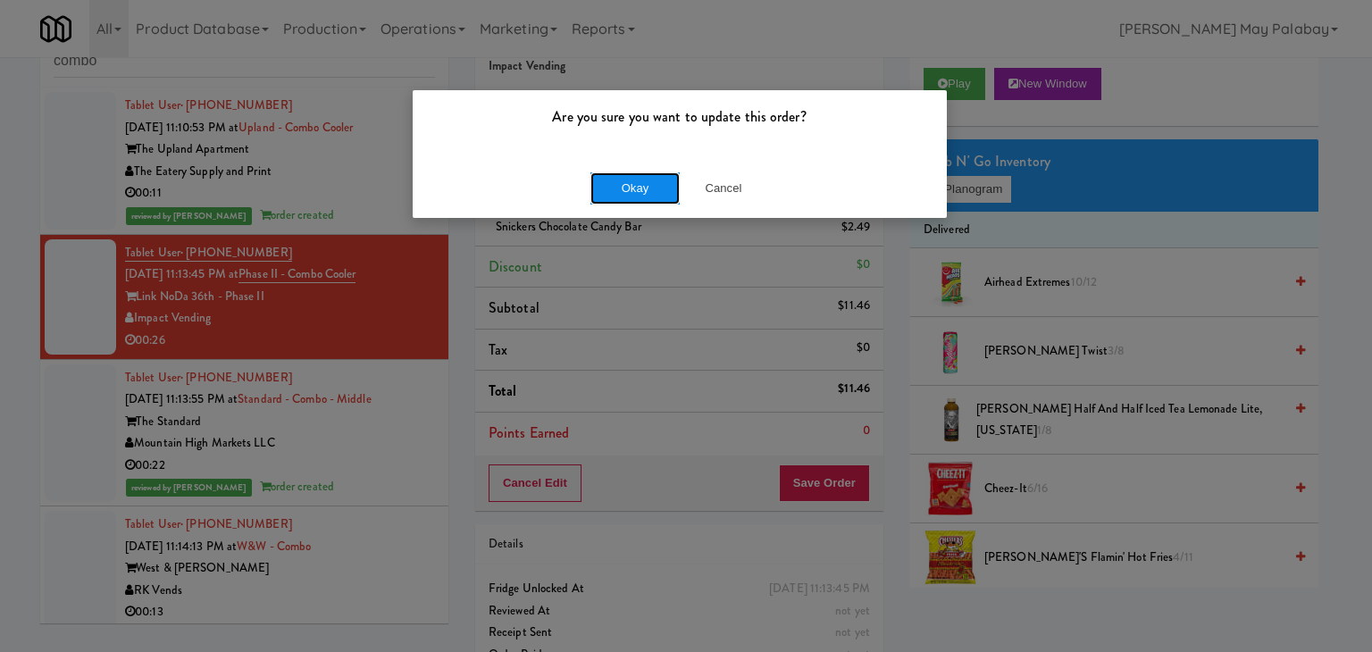
click at [619, 194] on button "Okay" at bounding box center [634, 188] width 89 height 32
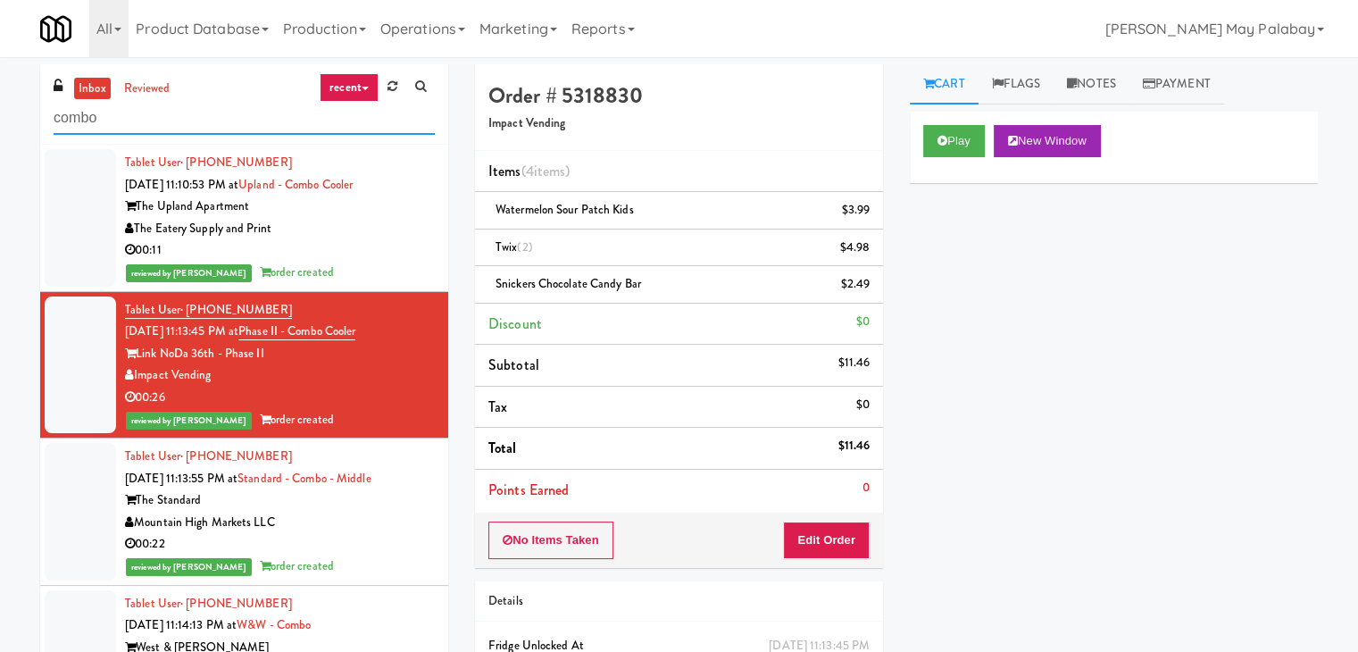
click at [193, 125] on input "combo" at bounding box center [244, 118] width 381 height 33
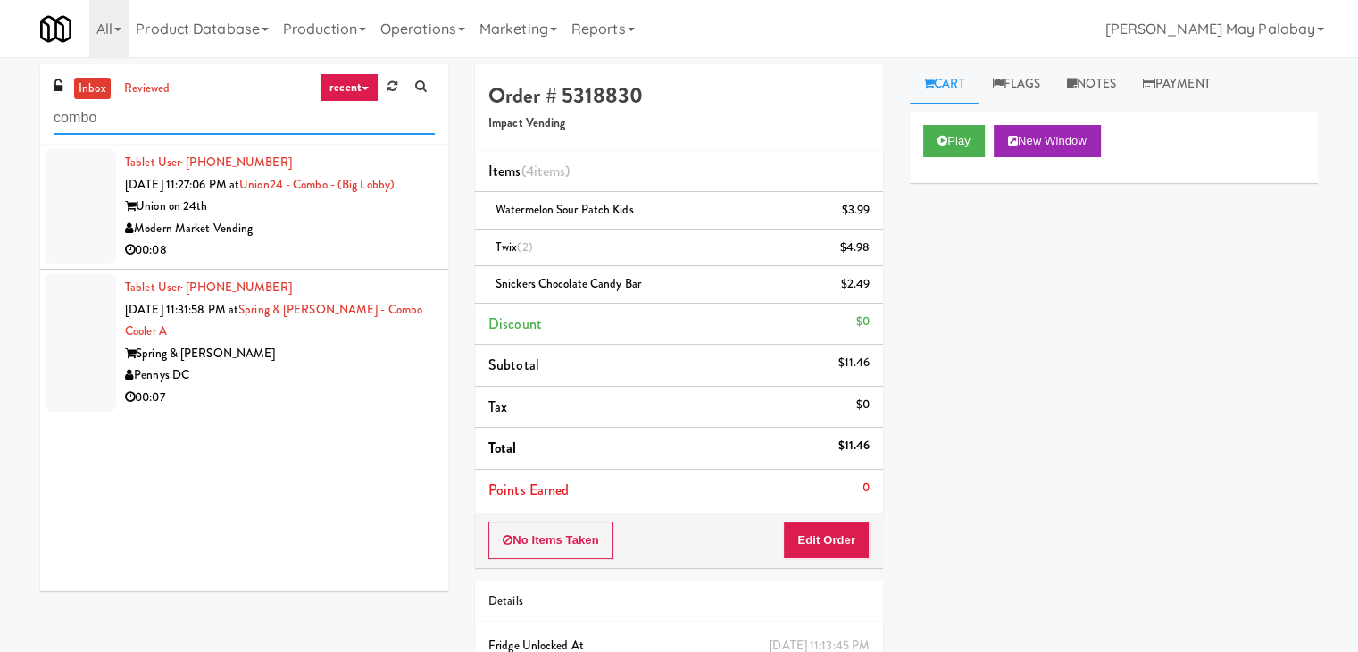
drag, startPoint x: 241, startPoint y: 113, endPoint x: 0, endPoint y: 122, distance: 241.4
click at [0, 122] on div "inbox reviewed recent all unclear take inventory issue suspicious failed recent…" at bounding box center [679, 407] width 1358 height 686
paste input "Hitter's House - Cooler - Left"
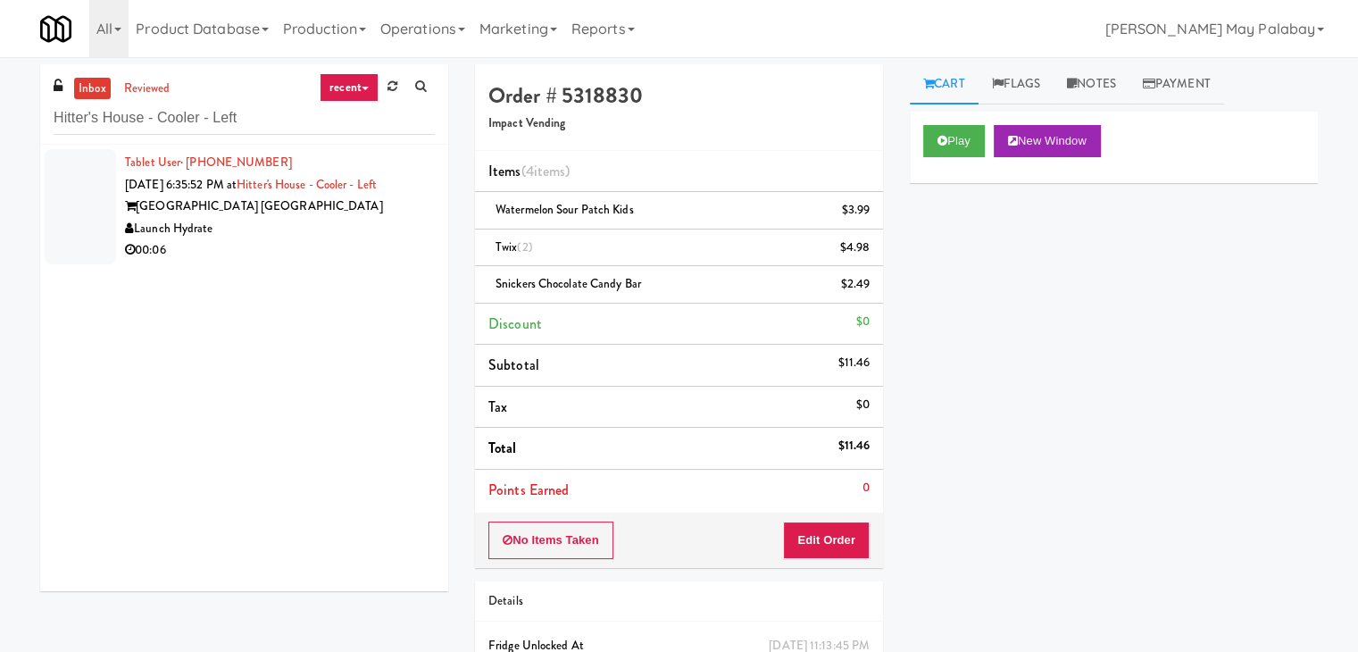
click at [322, 240] on div "00:06" at bounding box center [280, 250] width 310 height 22
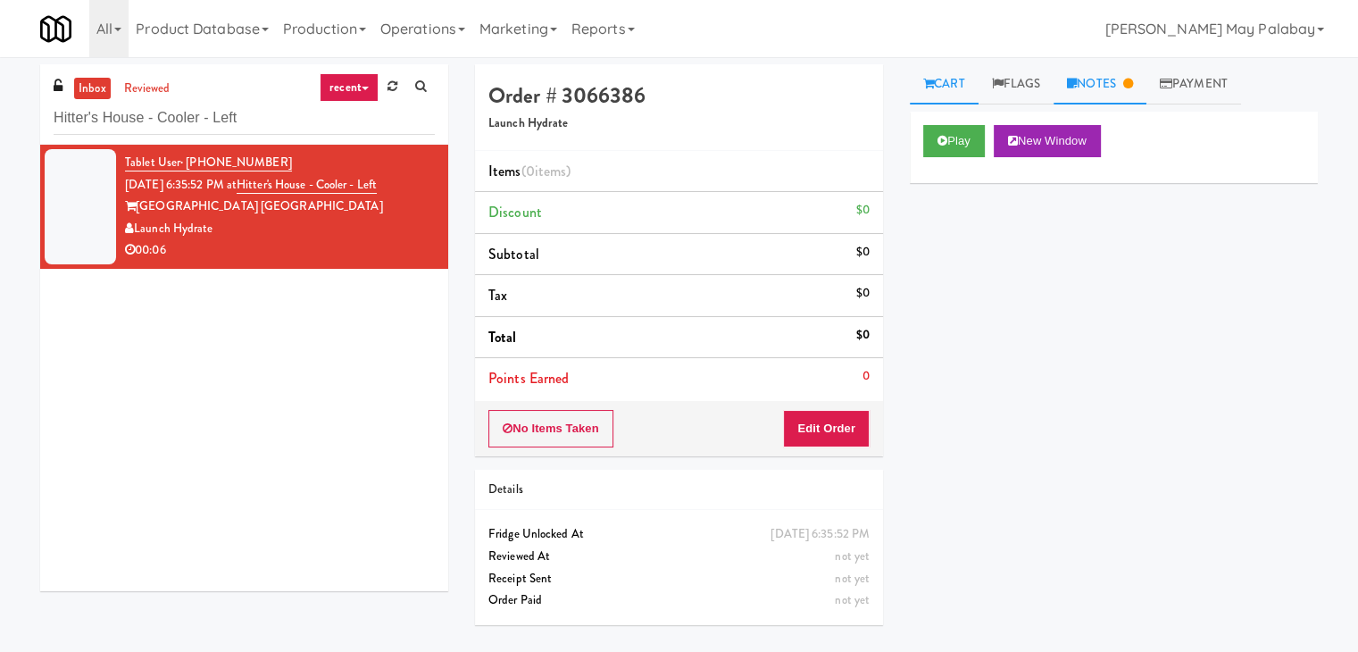
click at [1067, 86] on link "Notes" at bounding box center [1100, 84] width 93 height 40
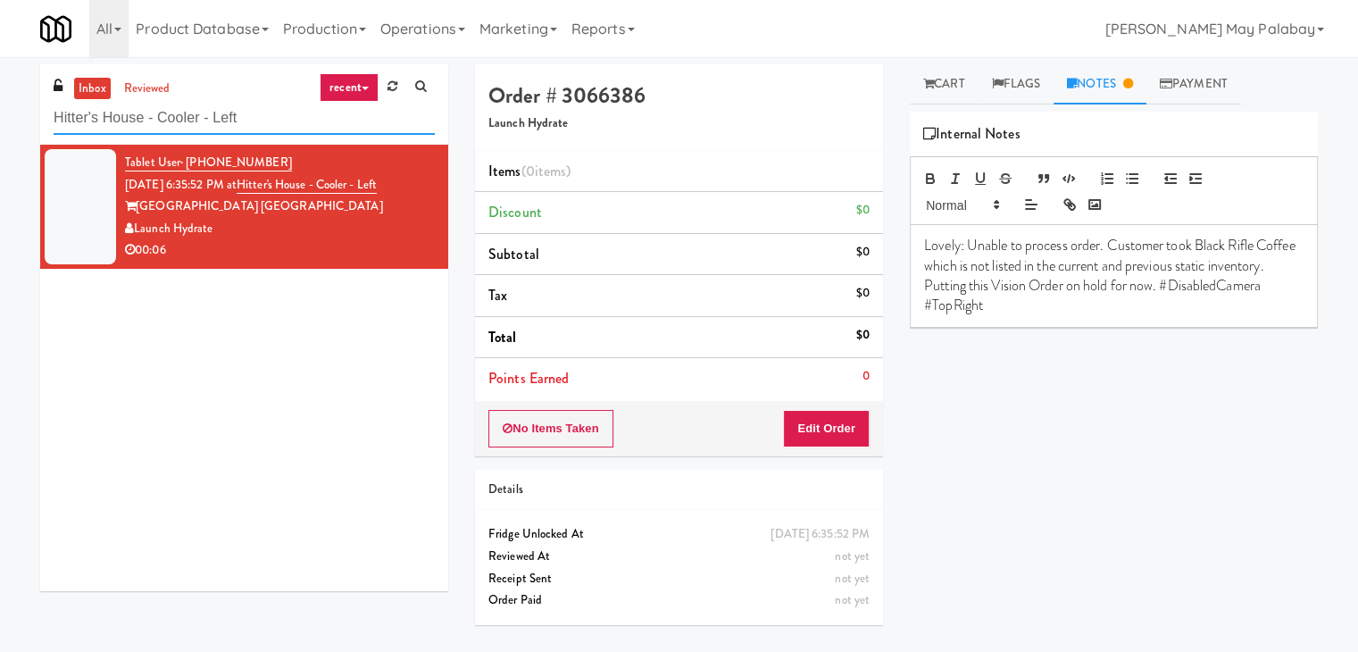
drag, startPoint x: 319, startPoint y: 111, endPoint x: 0, endPoint y: 118, distance: 318.9
click at [0, 118] on div "inbox reviewed recent all unclear take inventory issue suspicious failed recent…" at bounding box center [679, 354] width 1358 height 581
paste input "Avant HP"
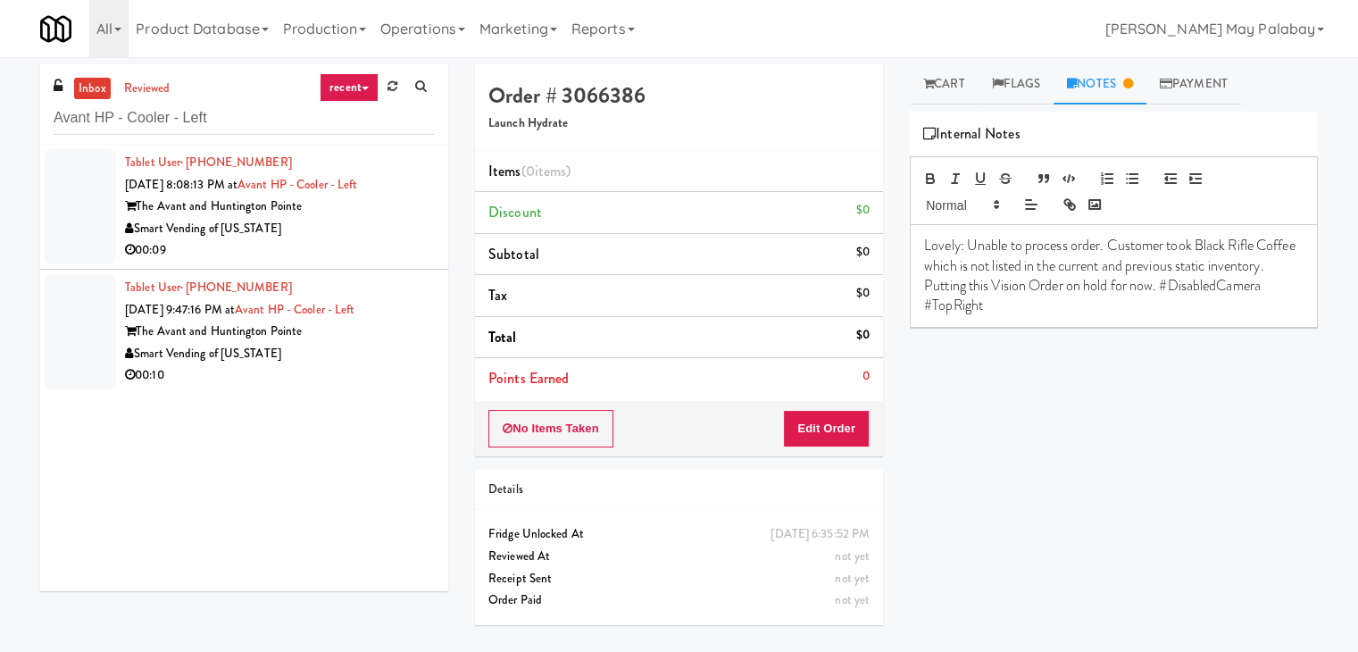
click at [351, 243] on div "00:09" at bounding box center [280, 250] width 310 height 22
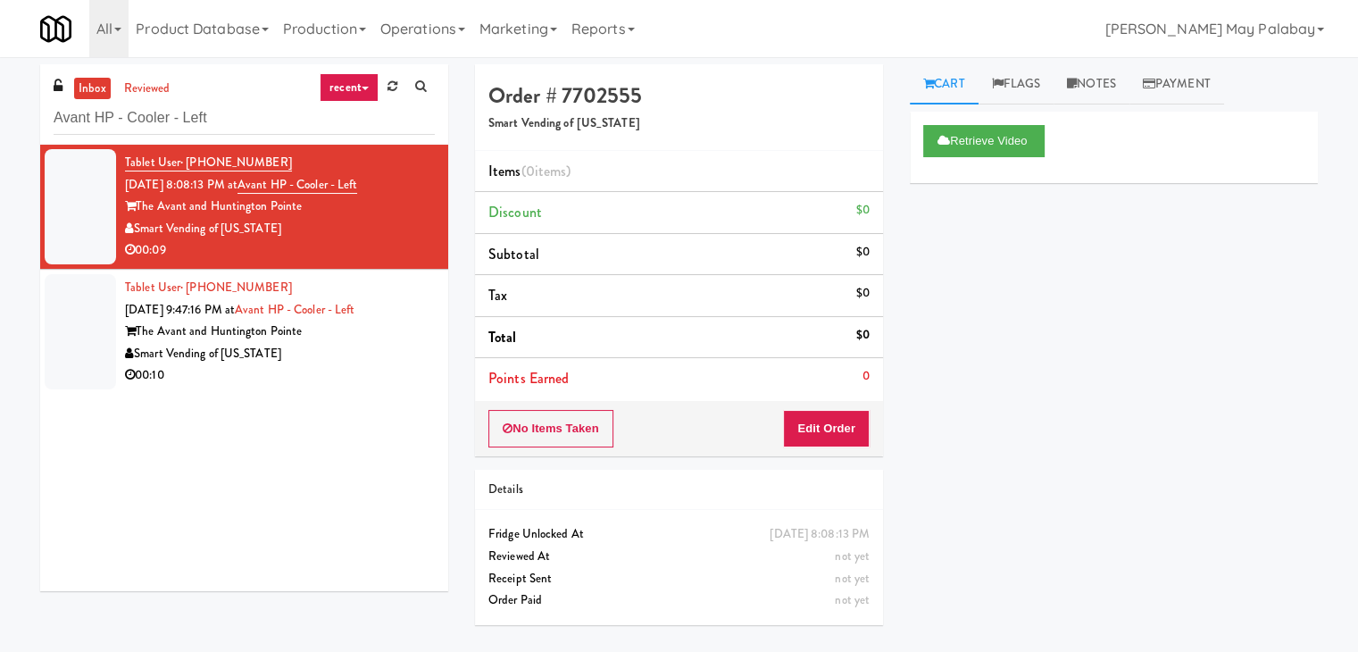
click at [368, 365] on div "00:10" at bounding box center [280, 375] width 310 height 22
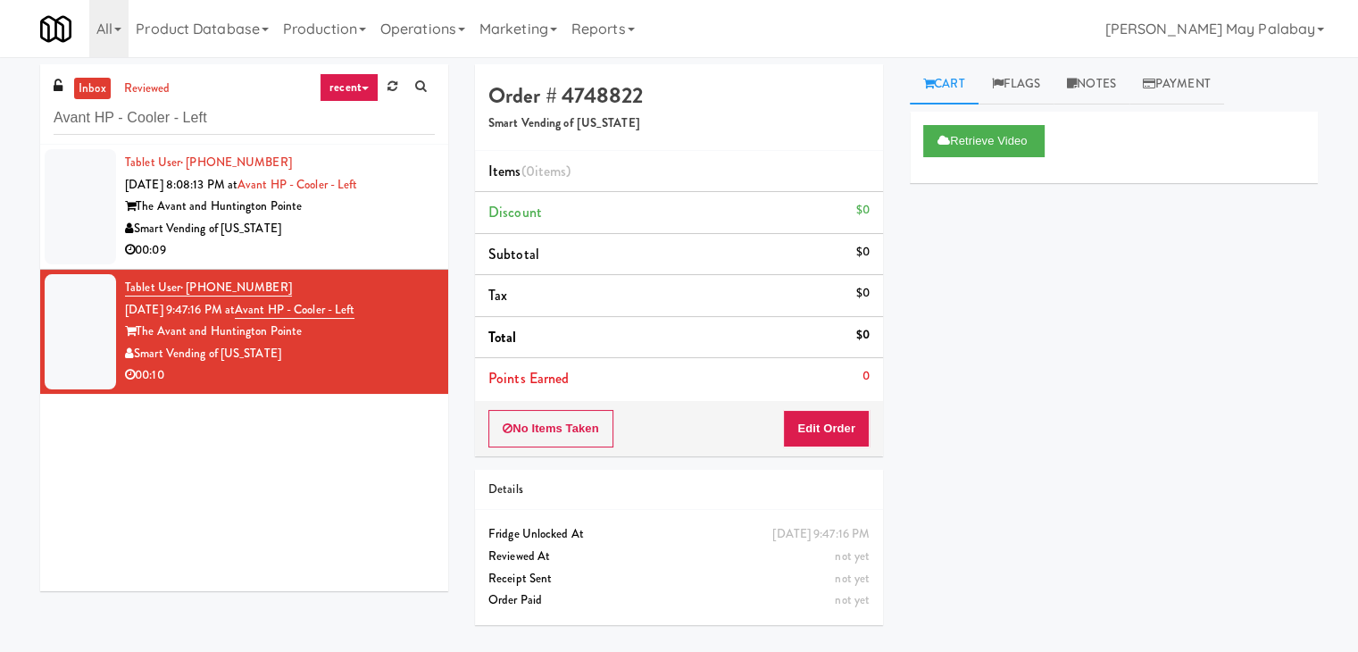
click at [279, 230] on div "Smart Vending of [US_STATE]" at bounding box center [280, 229] width 310 height 22
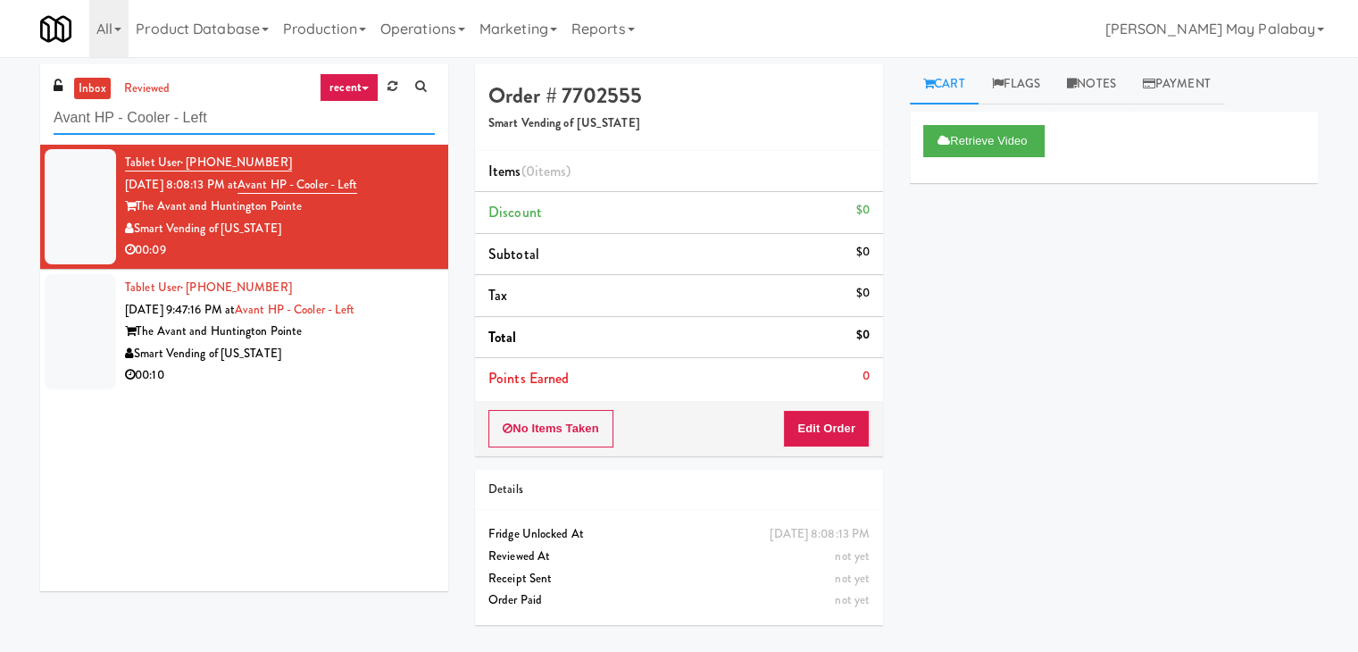
drag, startPoint x: 255, startPoint y: 115, endPoint x: 30, endPoint y: 130, distance: 225.6
click at [30, 130] on div "inbox reviewed recent all unclear take inventory issue suspicious failed recent…" at bounding box center [244, 334] width 435 height 540
paste input "[PERSON_NAME][GEOGRAPHIC_DATA] - 2nd Floor - [GEOGRAPHIC_DATA]"
type input "[PERSON_NAME][GEOGRAPHIC_DATA] - 2nd Floor - [GEOGRAPHIC_DATA]"
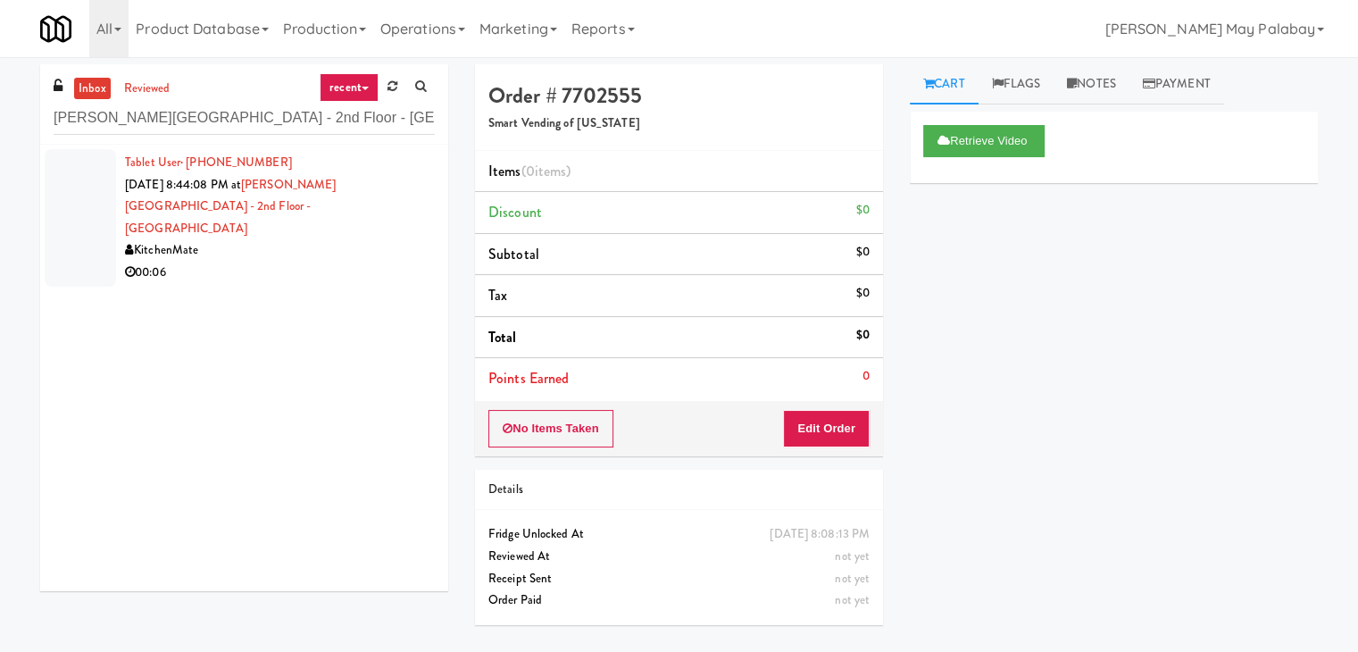
click at [348, 239] on div "KitchenMate" at bounding box center [280, 250] width 310 height 22
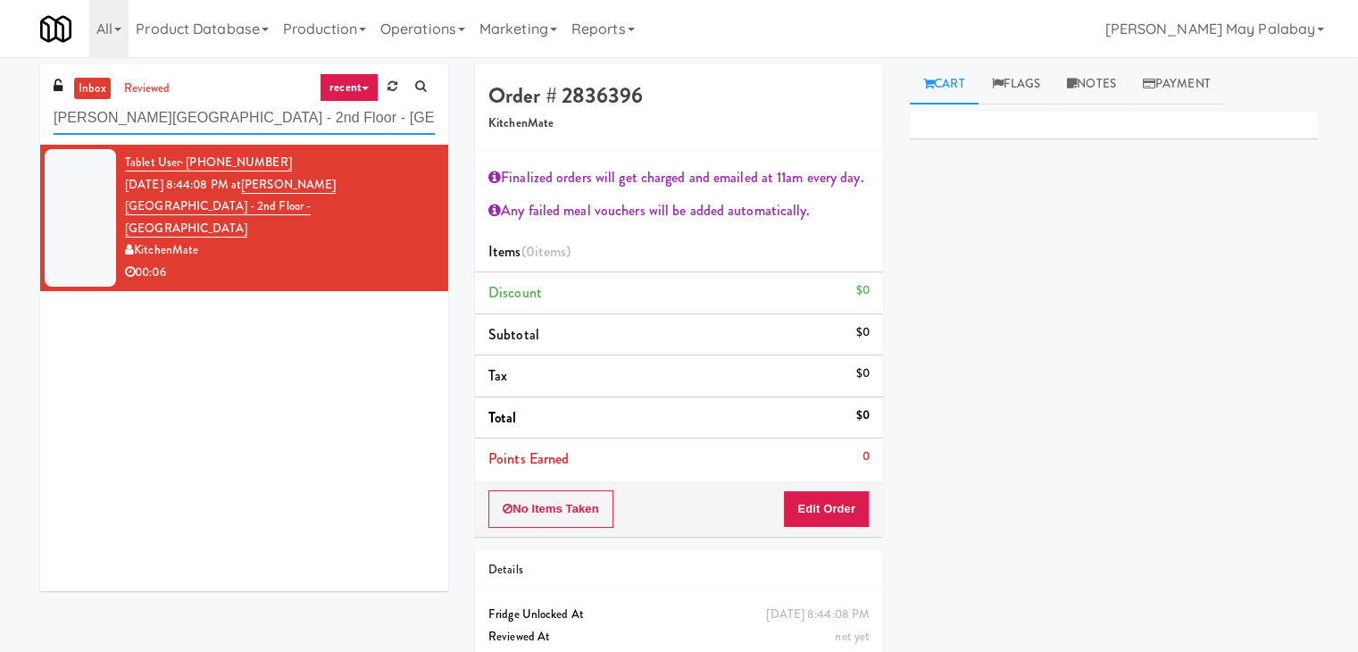
drag, startPoint x: 424, startPoint y: 118, endPoint x: 21, endPoint y: 140, distance: 403.4
click at [21, 140] on div "inbox reviewed recent all unclear take inventory issue suspicious failed recent…" at bounding box center [679, 391] width 1358 height 655
type input "v"
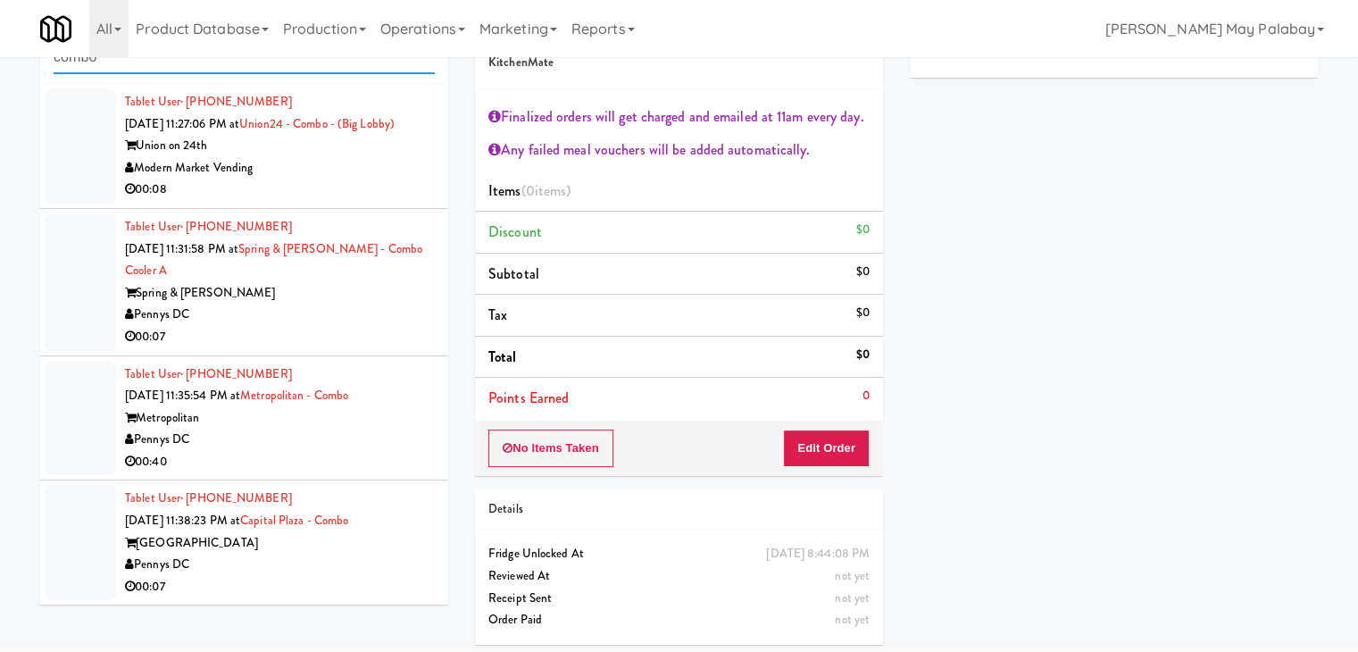
scroll to position [65, 0]
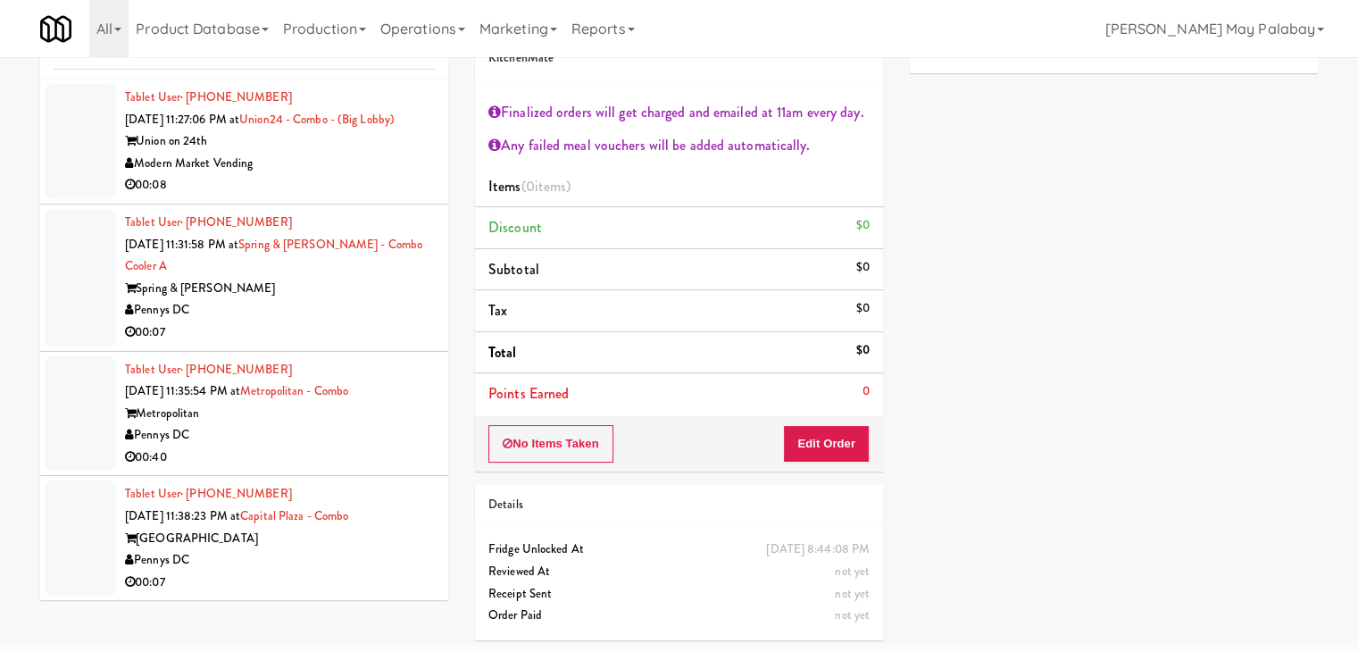
click at [304, 540] on div "Tablet User · (201) 783-5874 Sep 24, 2025 11:38:23 PM at Capital Plaza - Combo …" at bounding box center [280, 538] width 310 height 110
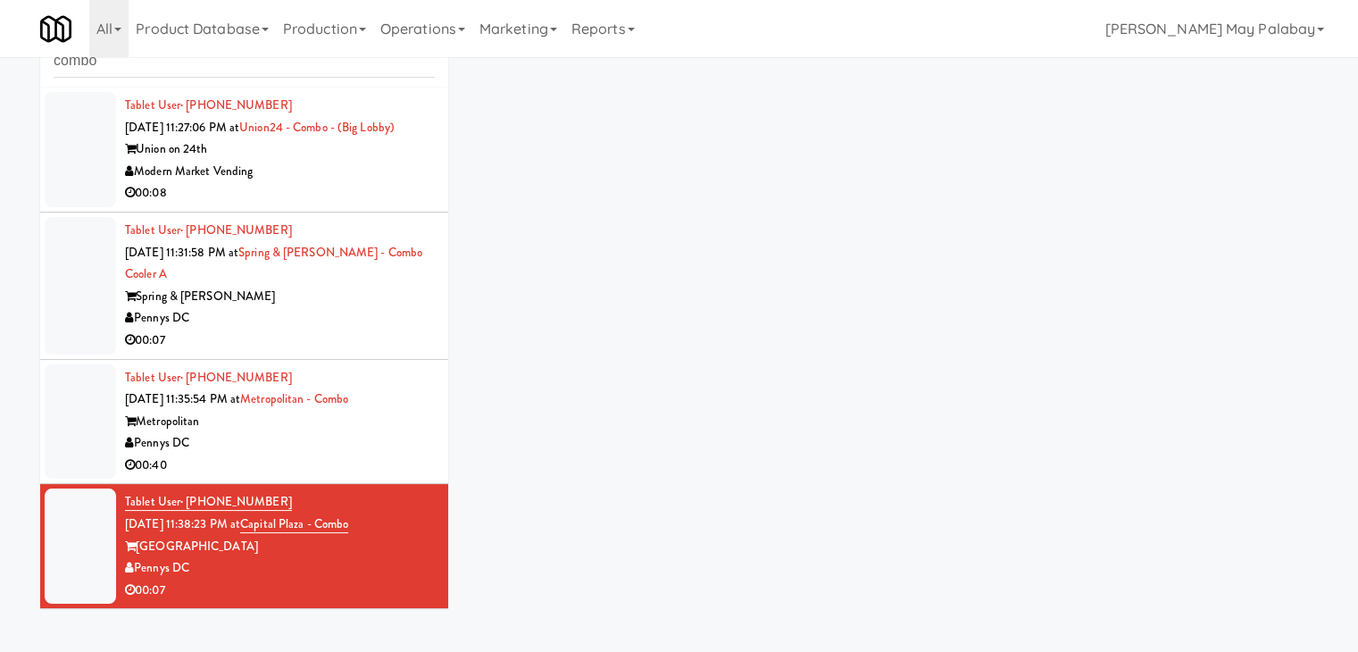
scroll to position [57, 0]
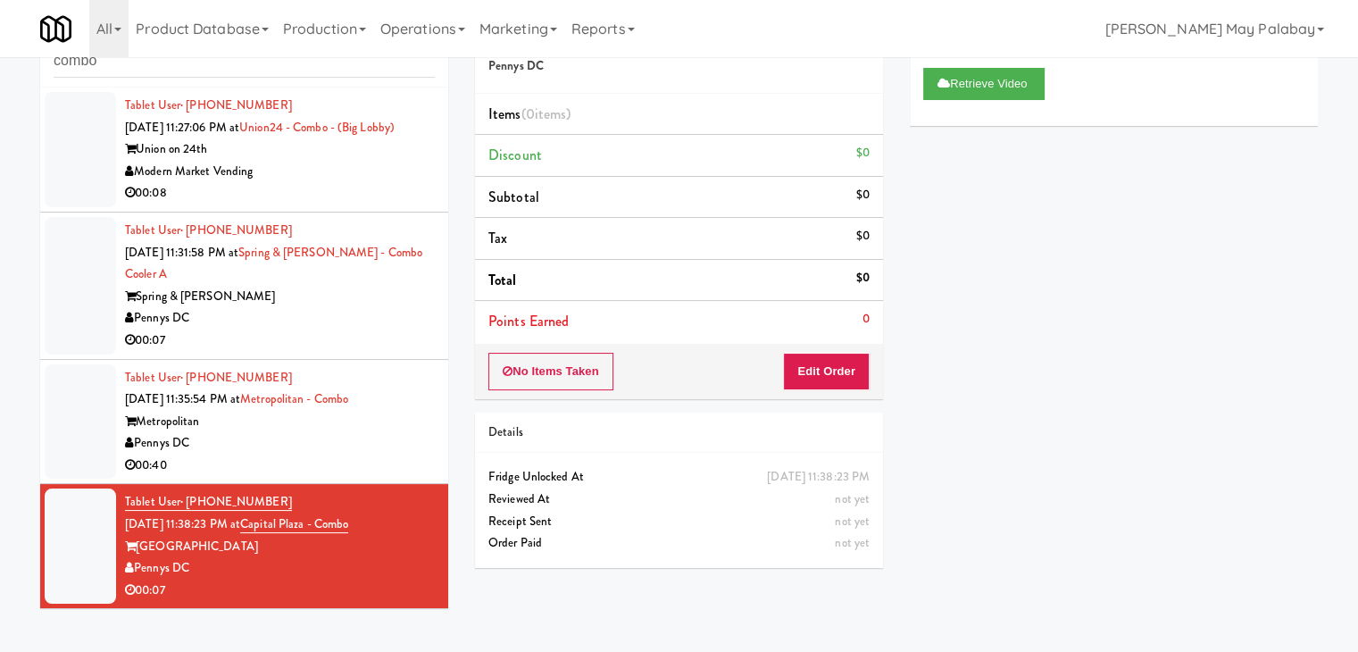
click at [321, 450] on div "Pennys DC" at bounding box center [280, 443] width 310 height 22
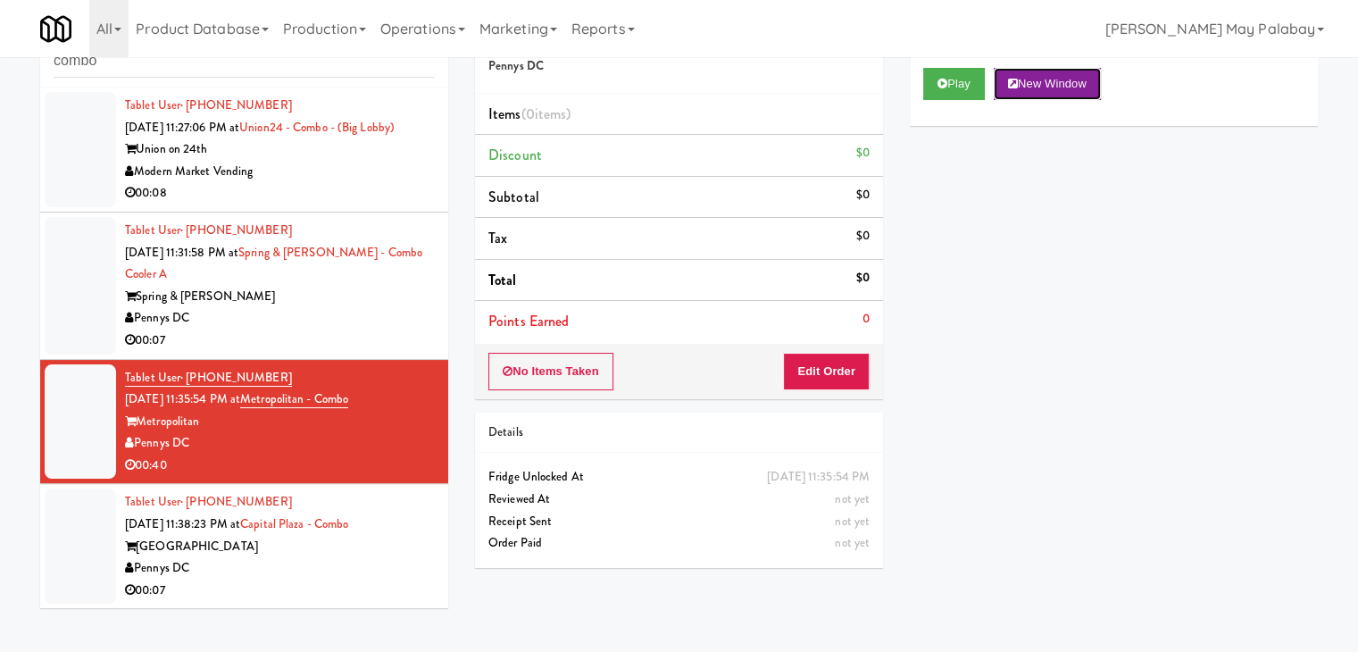
click at [1049, 90] on button "New Window" at bounding box center [1047, 84] width 107 height 32
click at [318, 308] on div "Spring & [PERSON_NAME]" at bounding box center [280, 297] width 310 height 22
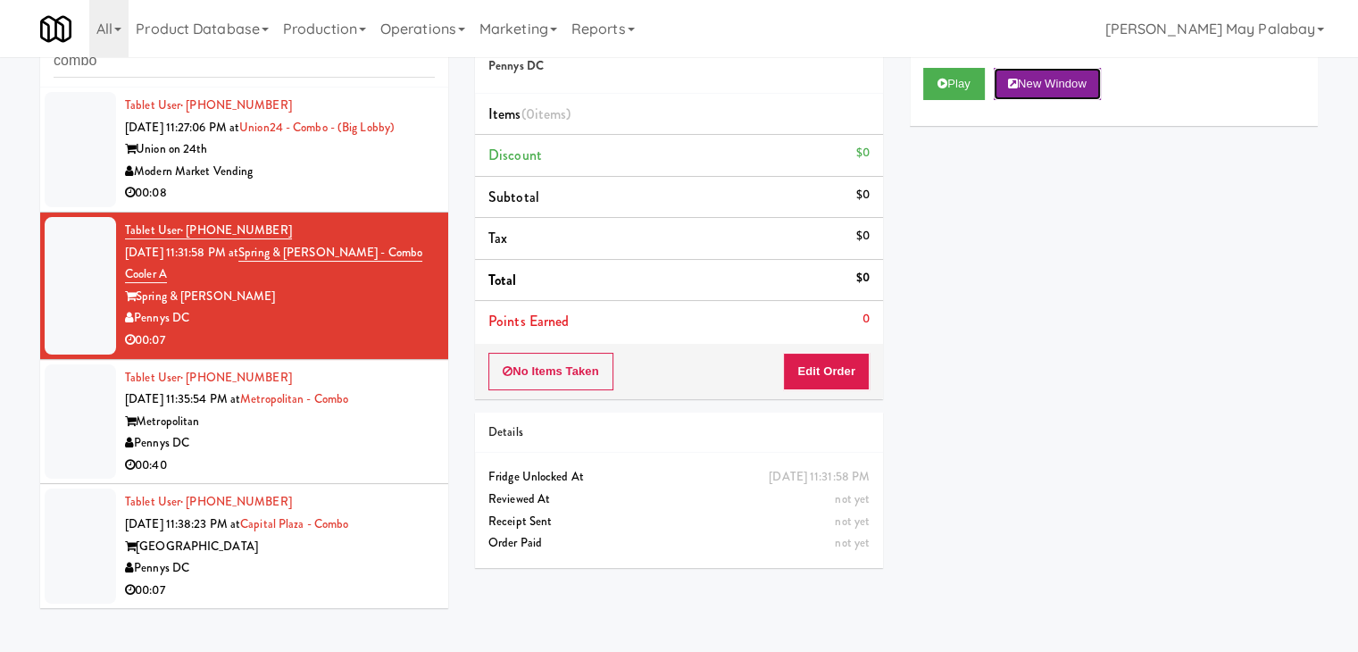
click at [1081, 76] on button "New Window" at bounding box center [1047, 84] width 107 height 32
click at [830, 366] on button "Edit Order" at bounding box center [826, 372] width 87 height 38
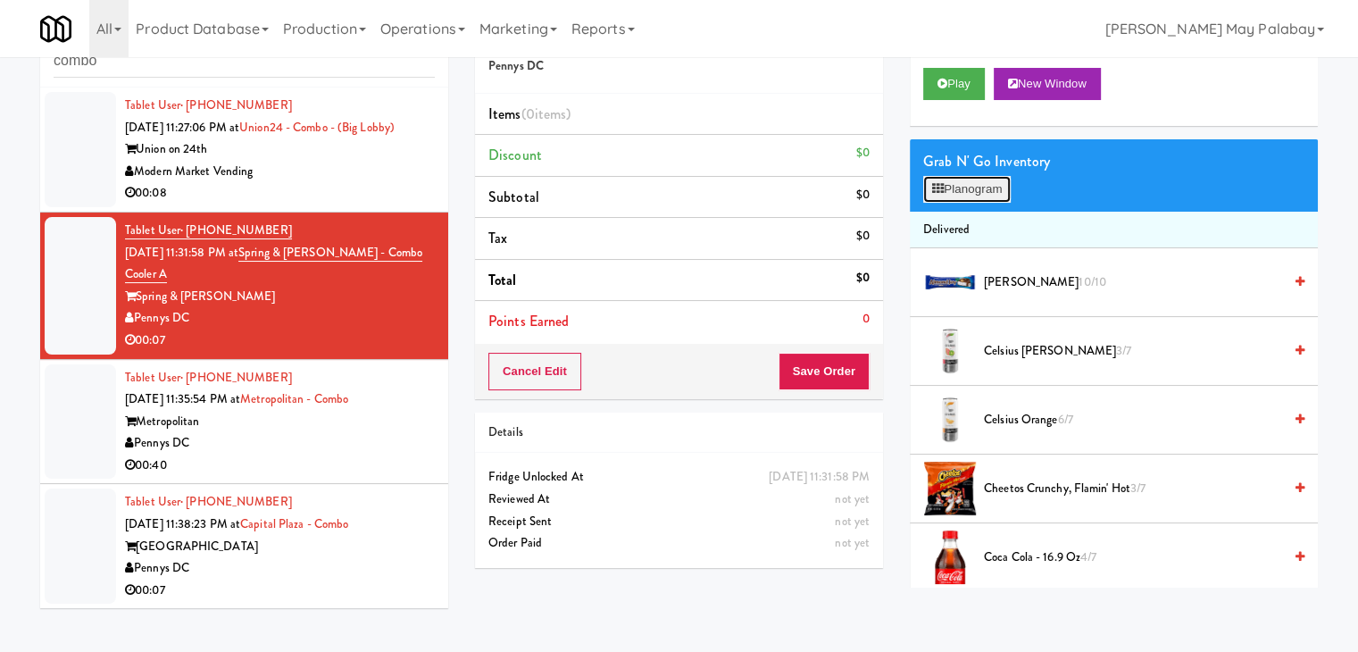
click at [1007, 196] on button "Planogram" at bounding box center [968, 189] width 88 height 27
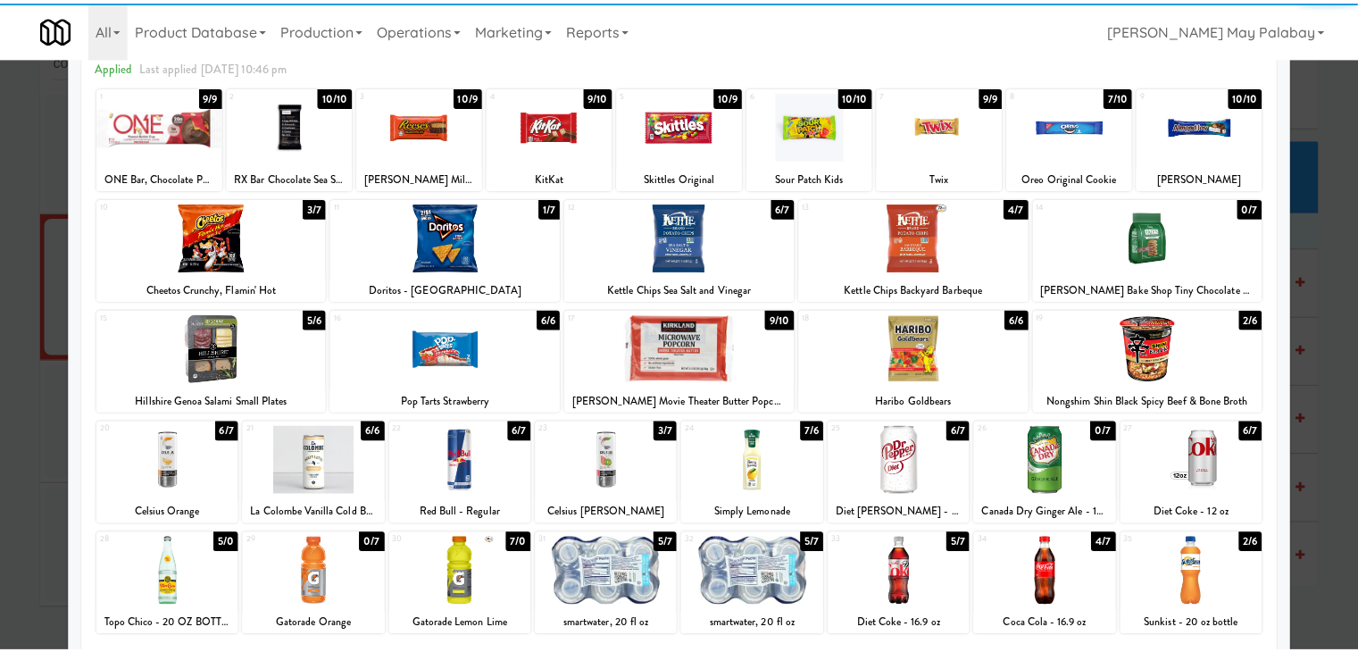
scroll to position [89, 0]
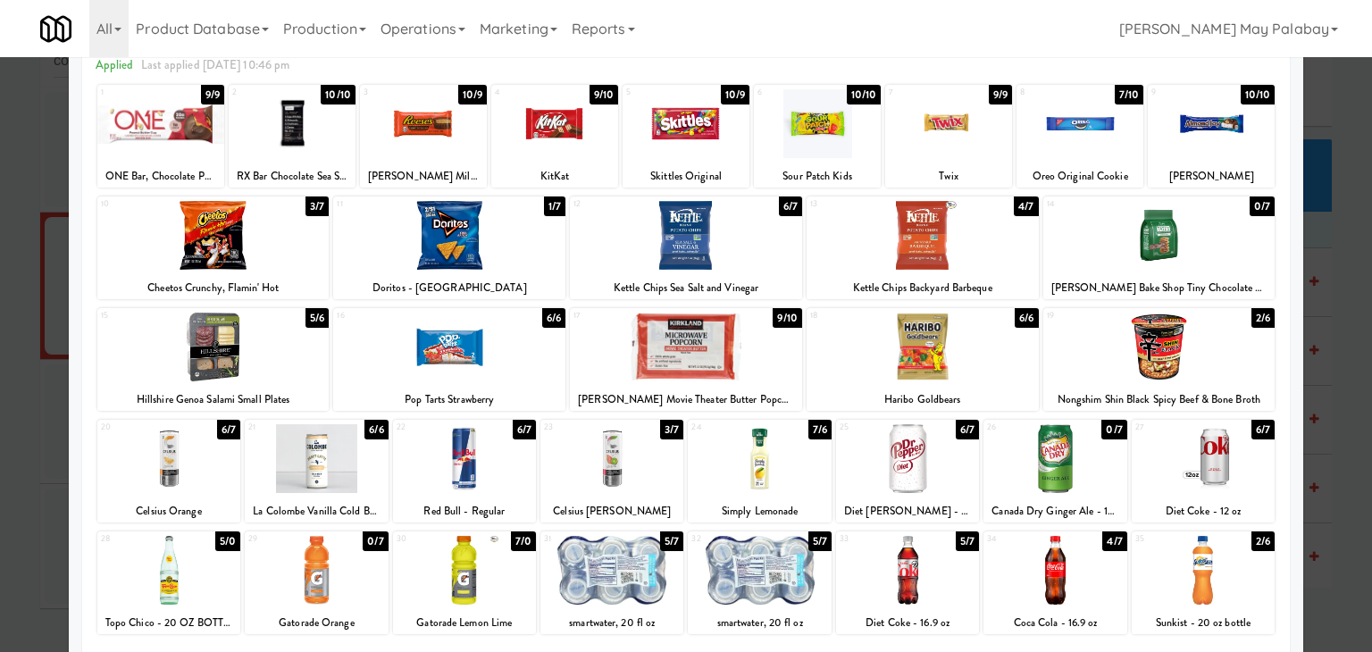
click at [1039, 580] on div at bounding box center [1054, 570] width 143 height 69
click at [1348, 333] on div at bounding box center [686, 326] width 1372 height 652
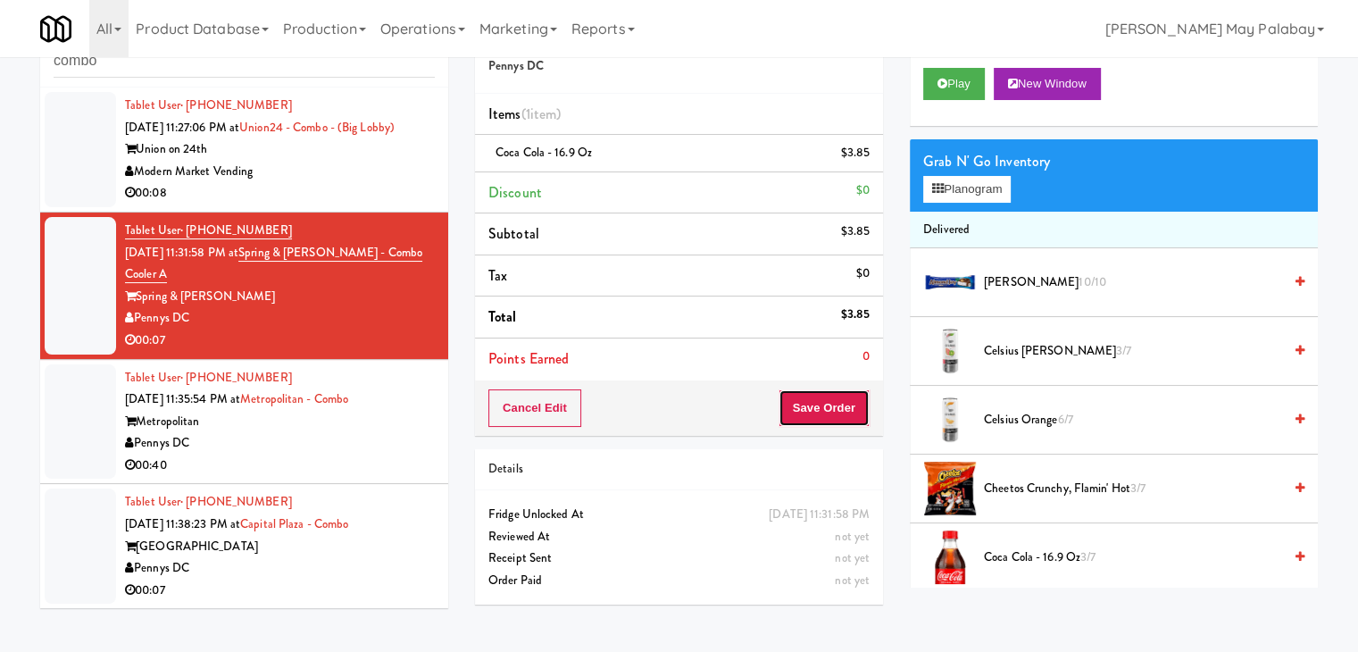
click at [800, 405] on button "Save Order" at bounding box center [824, 408] width 91 height 38
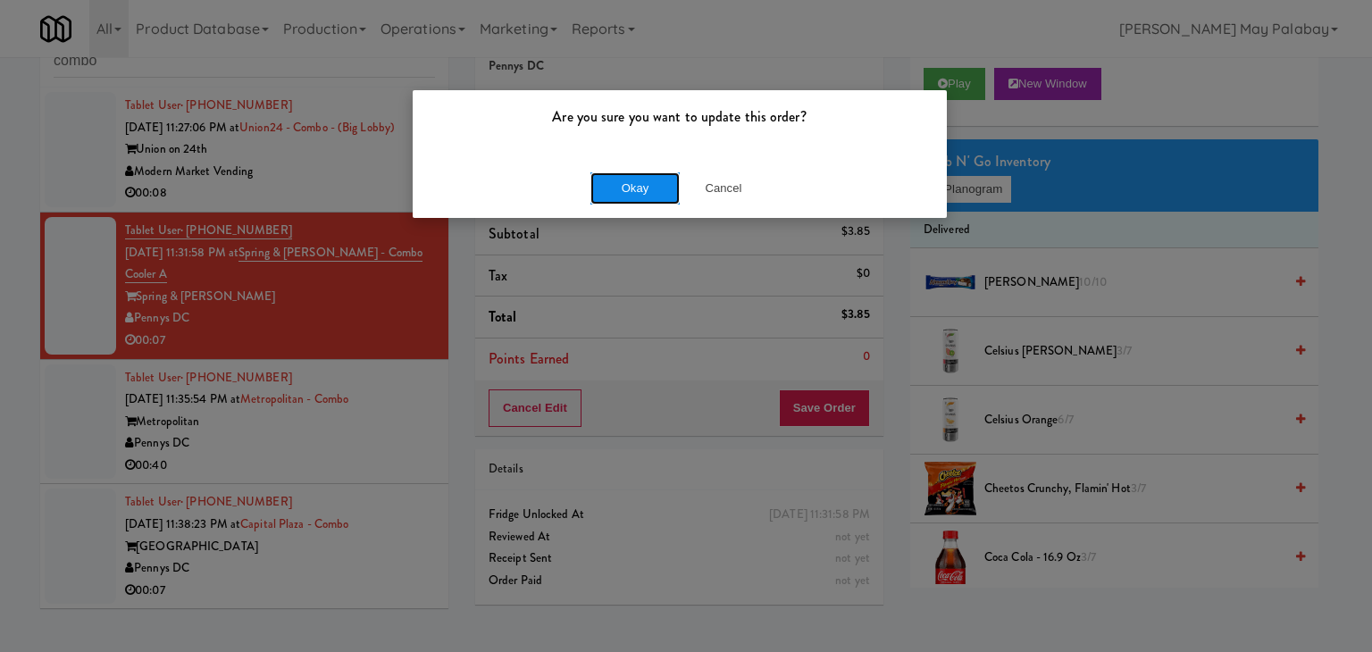
click at [659, 192] on button "Okay" at bounding box center [634, 188] width 89 height 32
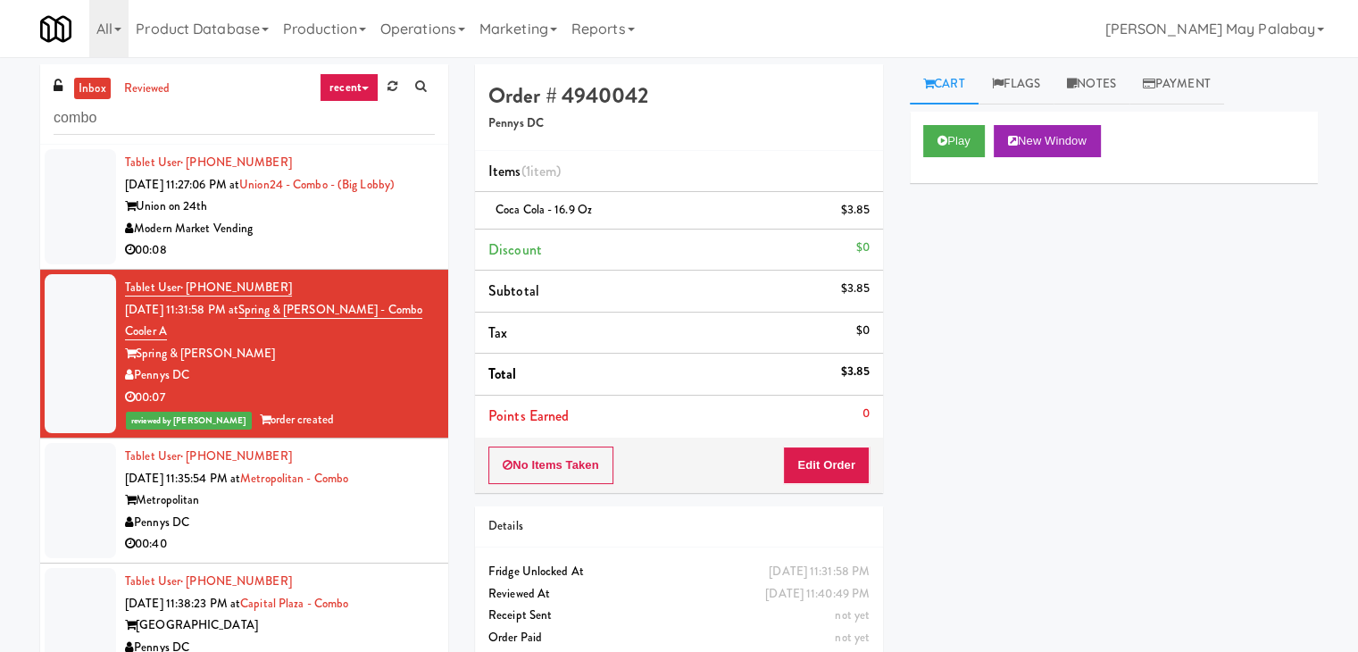
click at [336, 218] on div "Union on 24th" at bounding box center [280, 207] width 310 height 22
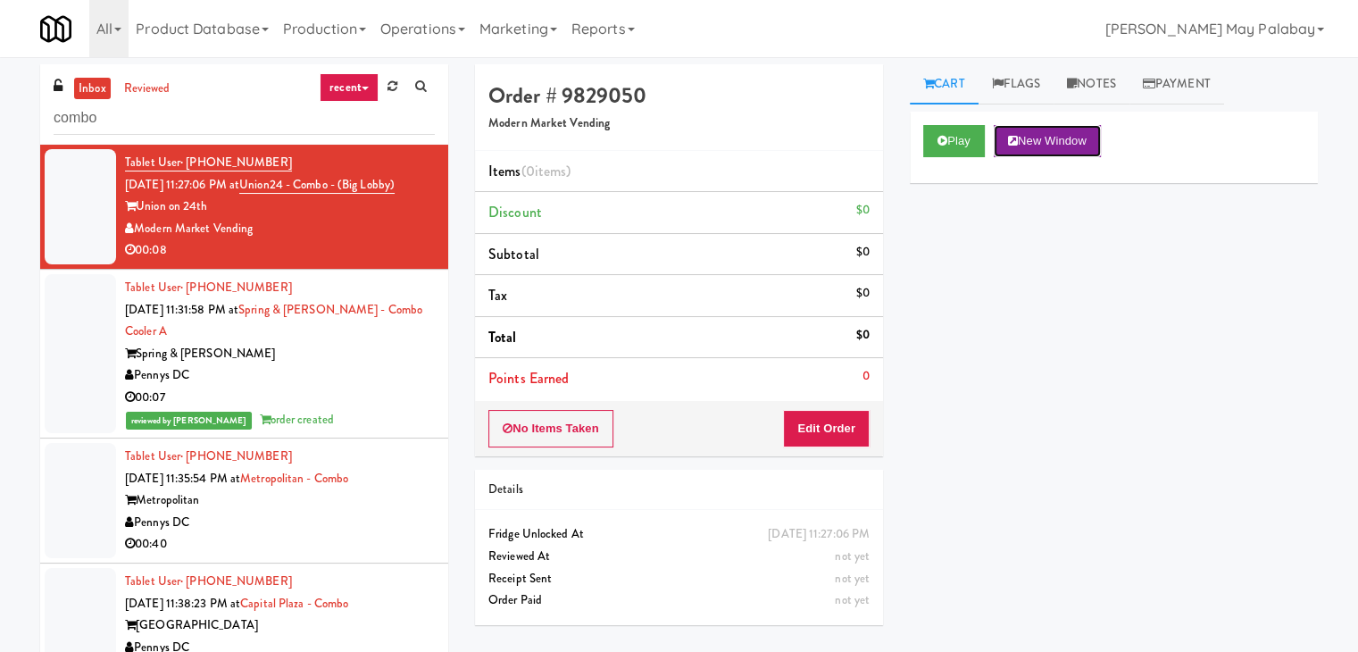
click at [1057, 138] on button "New Window" at bounding box center [1047, 141] width 107 height 32
click at [836, 424] on button "Edit Order" at bounding box center [826, 429] width 87 height 38
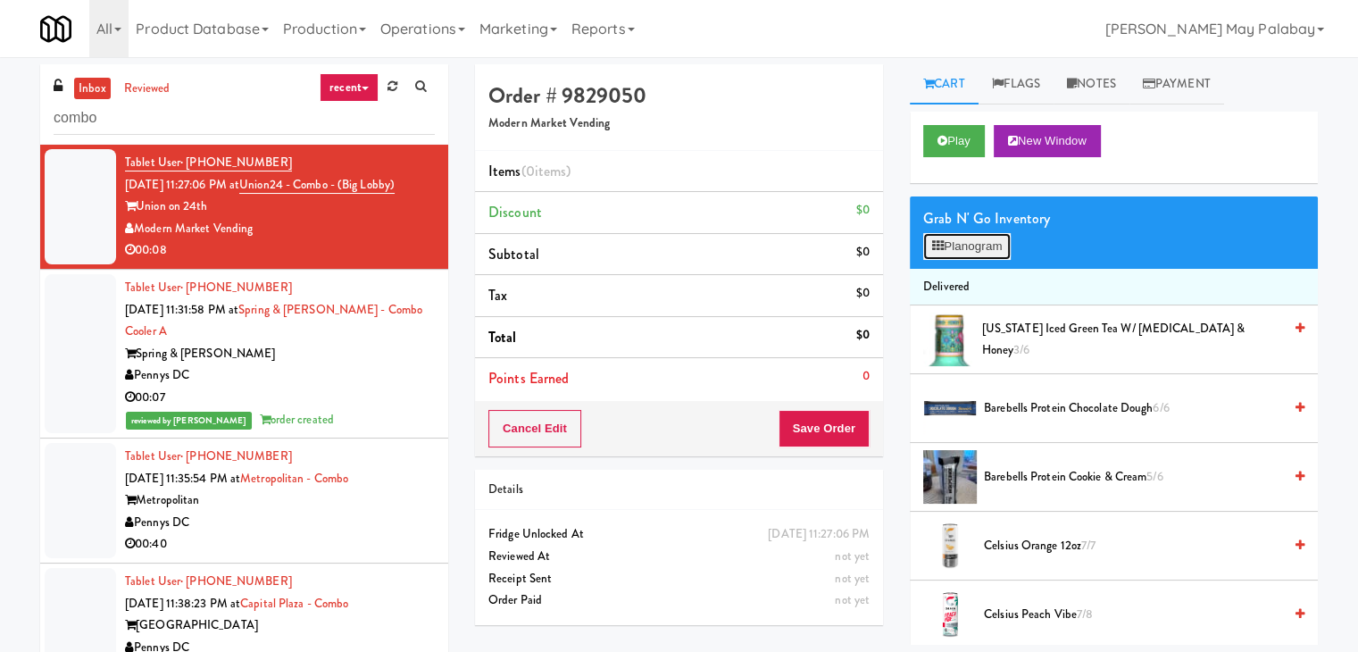
click at [982, 240] on button "Planogram" at bounding box center [968, 246] width 88 height 27
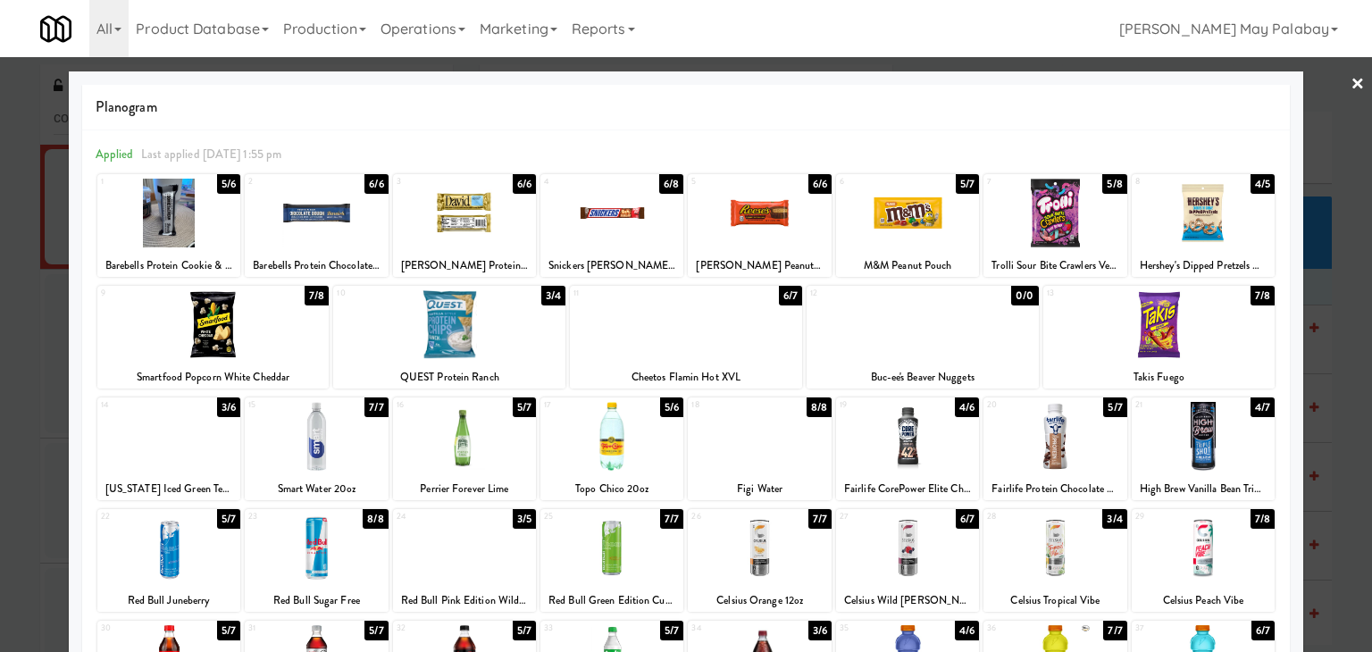
click at [1222, 215] on div at bounding box center [1203, 213] width 143 height 69
click at [1340, 451] on div at bounding box center [686, 326] width 1372 height 652
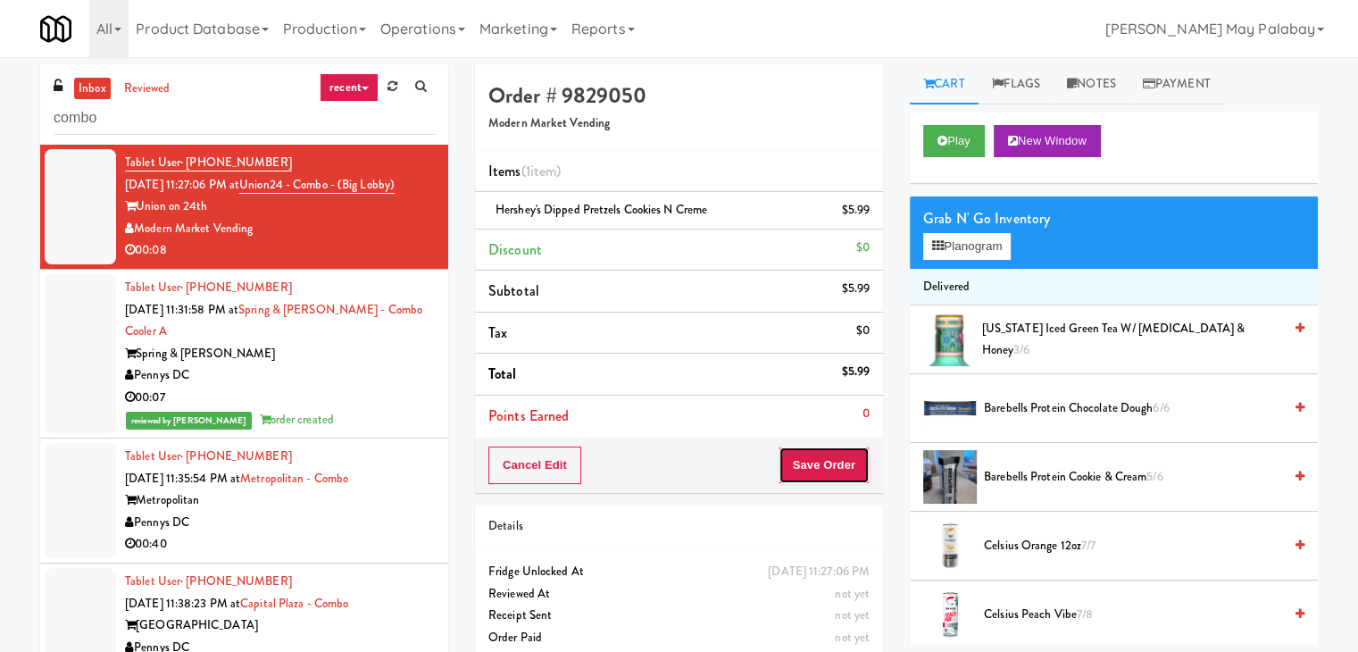
click at [842, 458] on button "Save Order" at bounding box center [824, 466] width 91 height 38
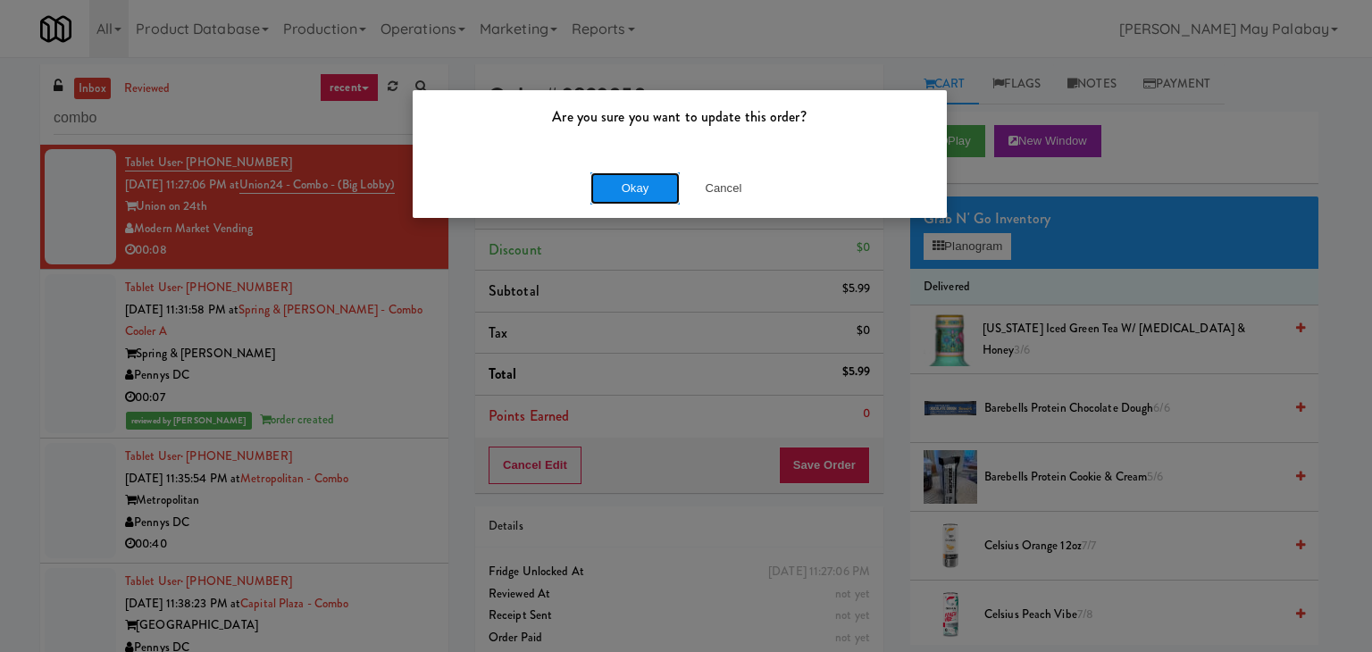
click at [664, 185] on button "Okay" at bounding box center [634, 188] width 89 height 32
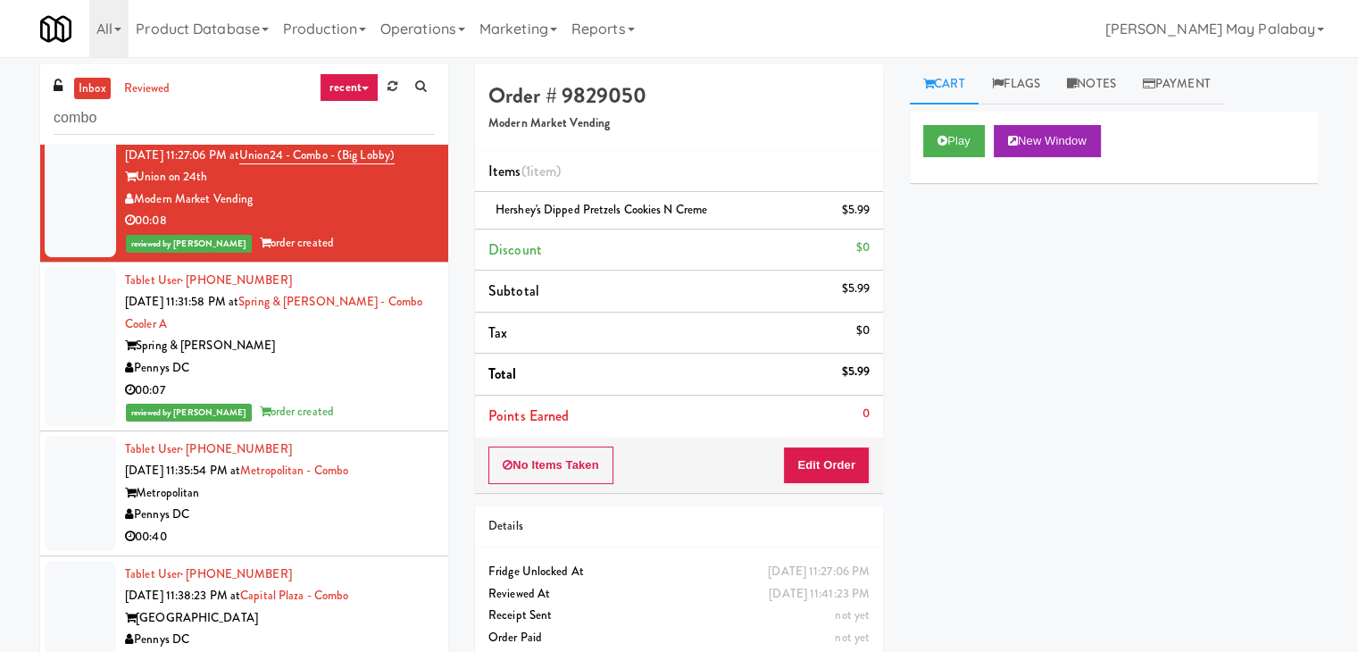
scroll to position [50, 0]
click at [310, 500] on div "Metropolitan" at bounding box center [280, 493] width 310 height 22
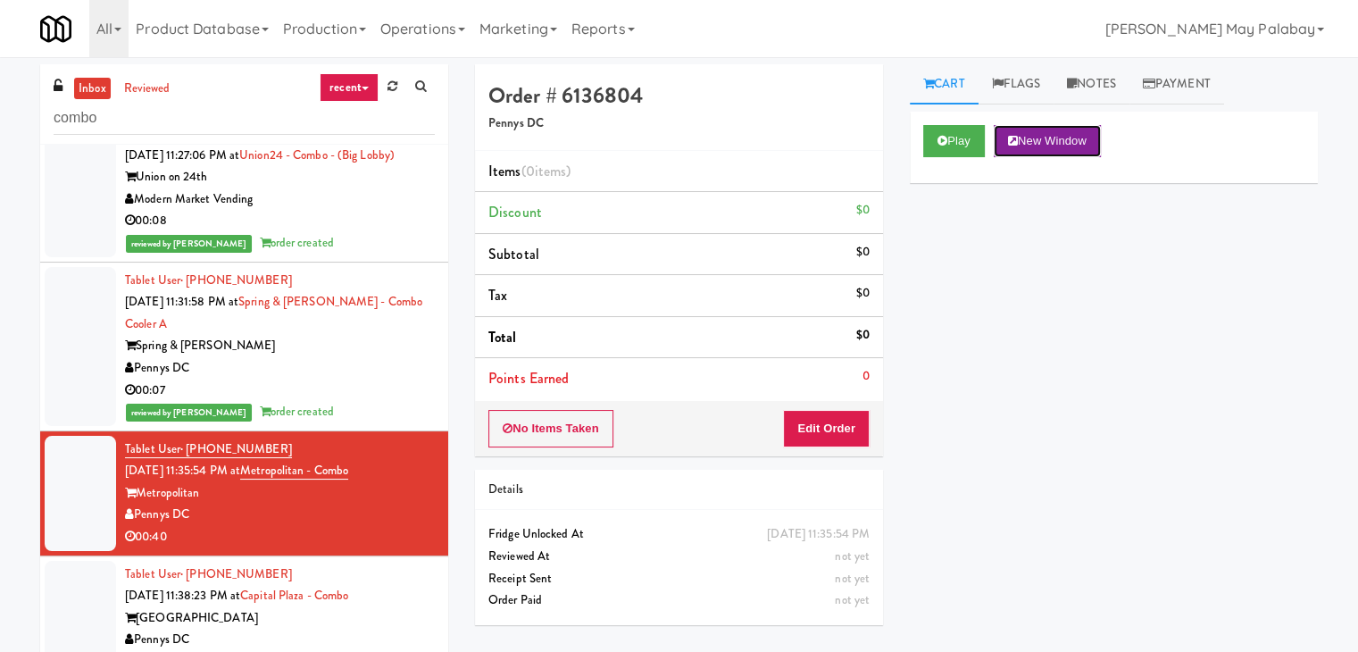
click at [1059, 140] on button "New Window" at bounding box center [1047, 141] width 107 height 32
click at [824, 431] on button "Edit Order" at bounding box center [826, 429] width 87 height 38
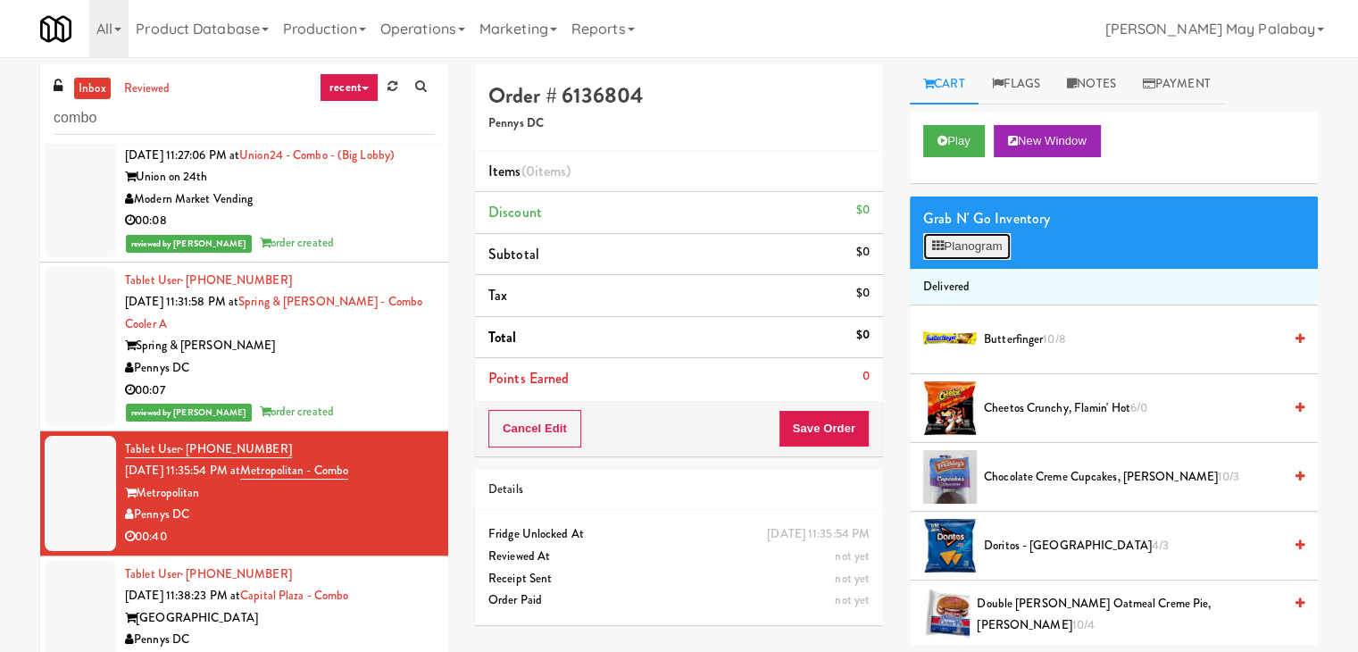
click at [953, 248] on button "Planogram" at bounding box center [968, 246] width 88 height 27
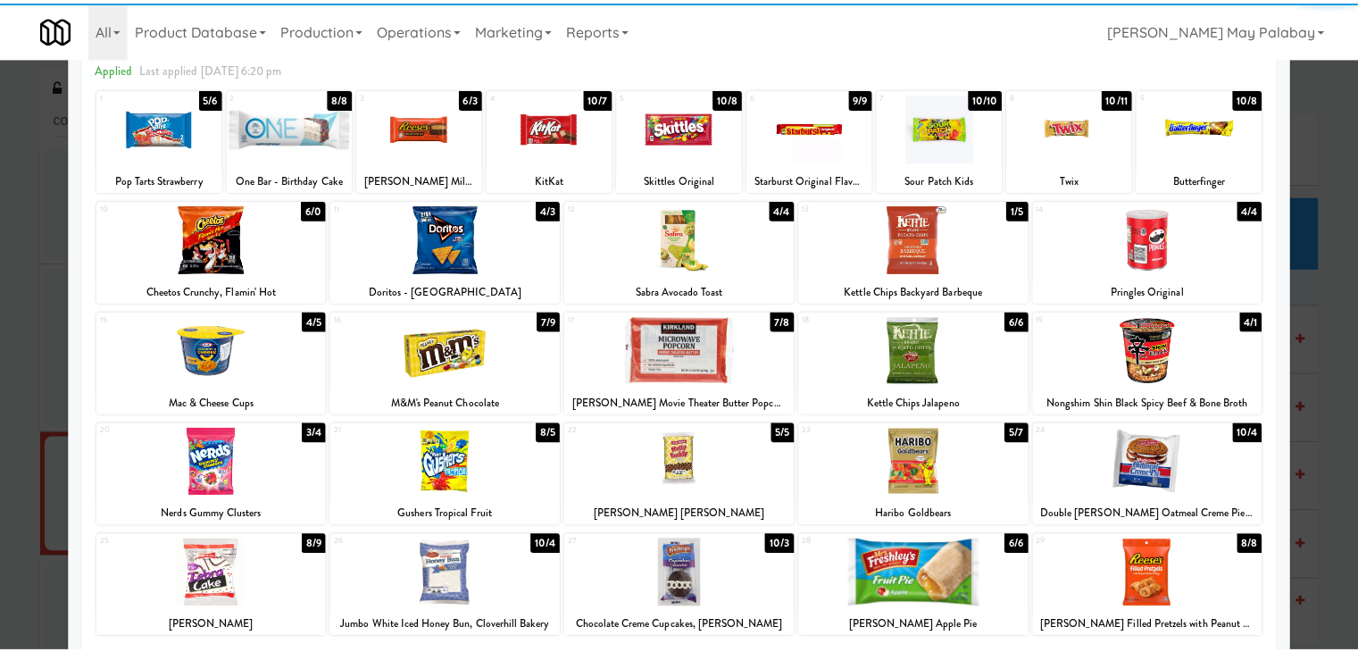
scroll to position [89, 0]
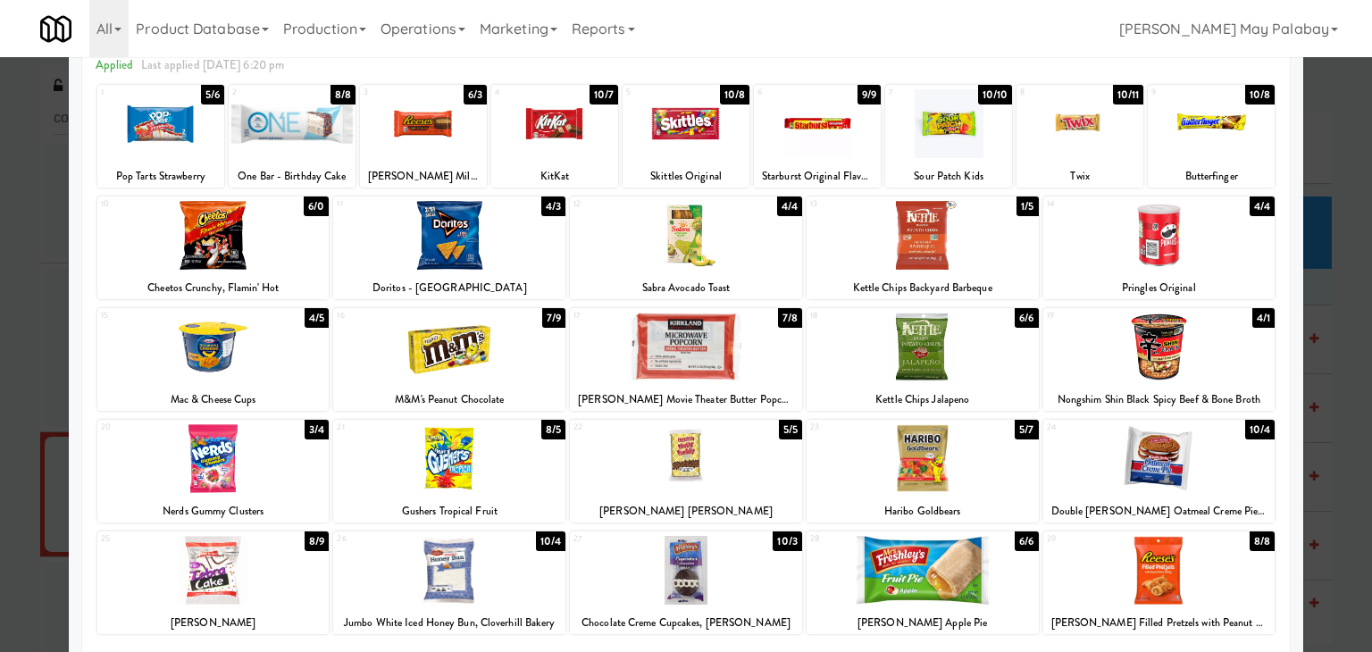
click at [541, 588] on div at bounding box center [449, 570] width 232 height 69
click at [1022, 367] on div at bounding box center [923, 347] width 232 height 69
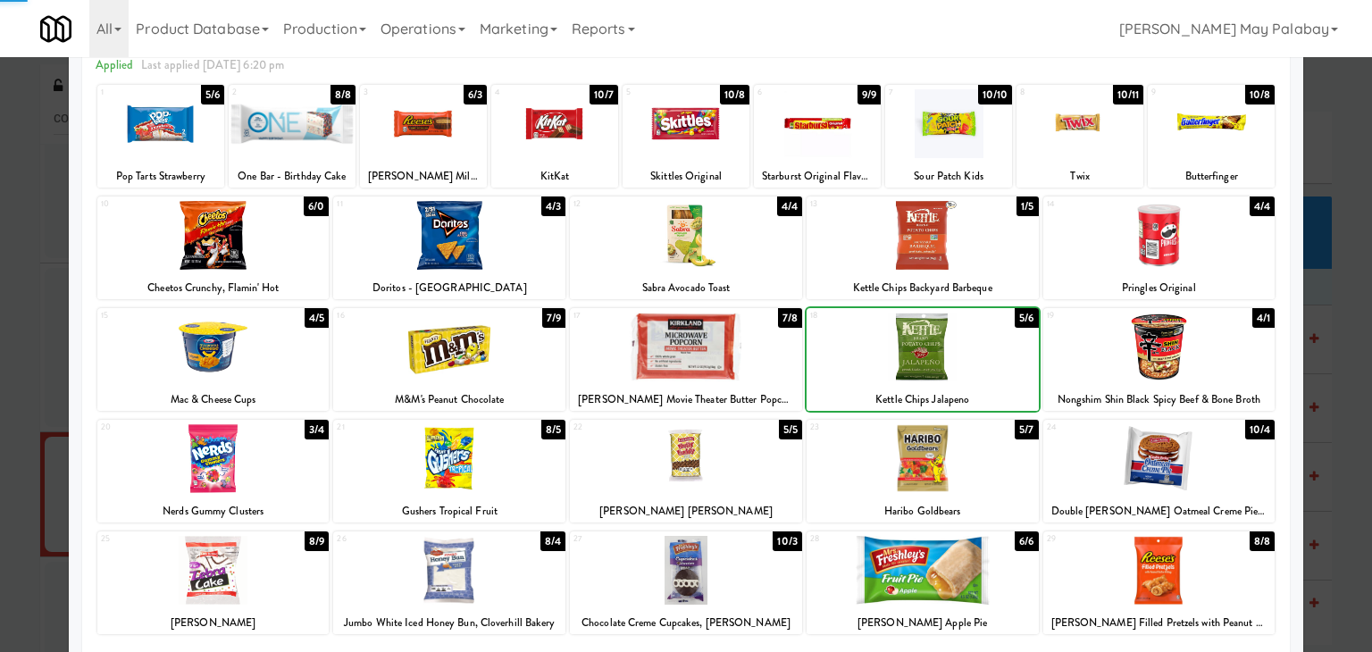
click at [1022, 367] on div at bounding box center [923, 347] width 232 height 69
click at [1326, 375] on div at bounding box center [686, 326] width 1372 height 652
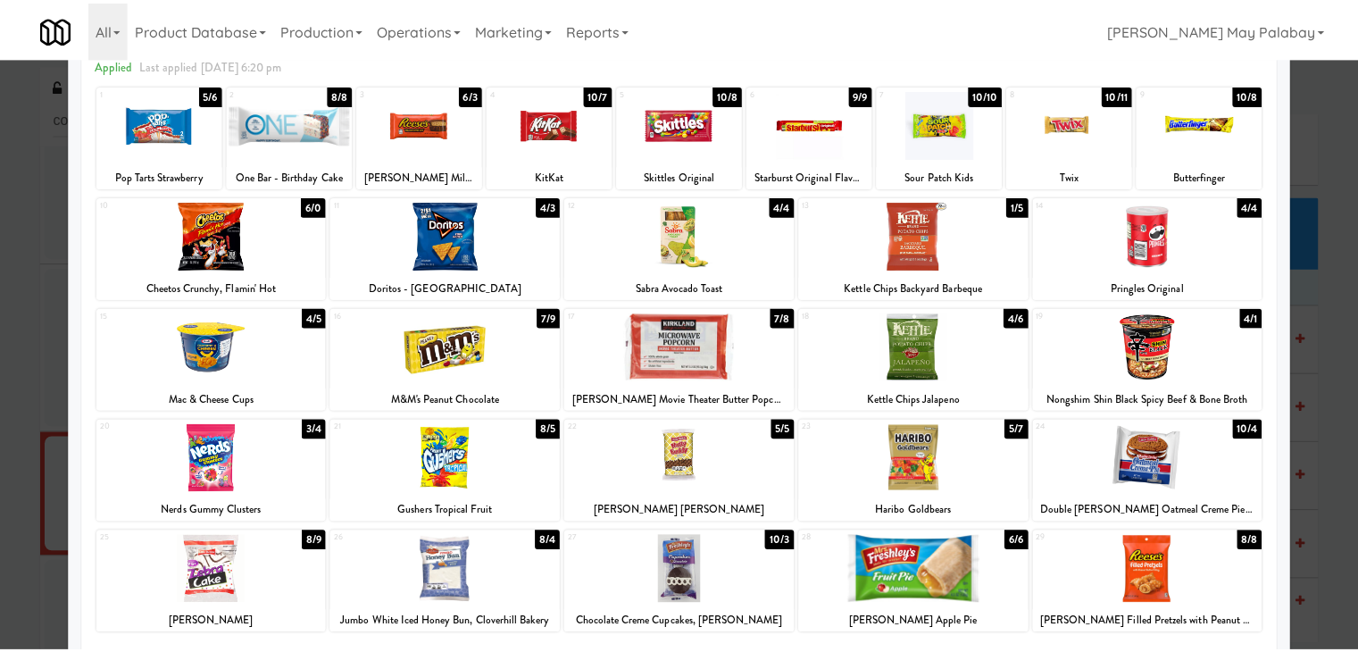
scroll to position [50, 0]
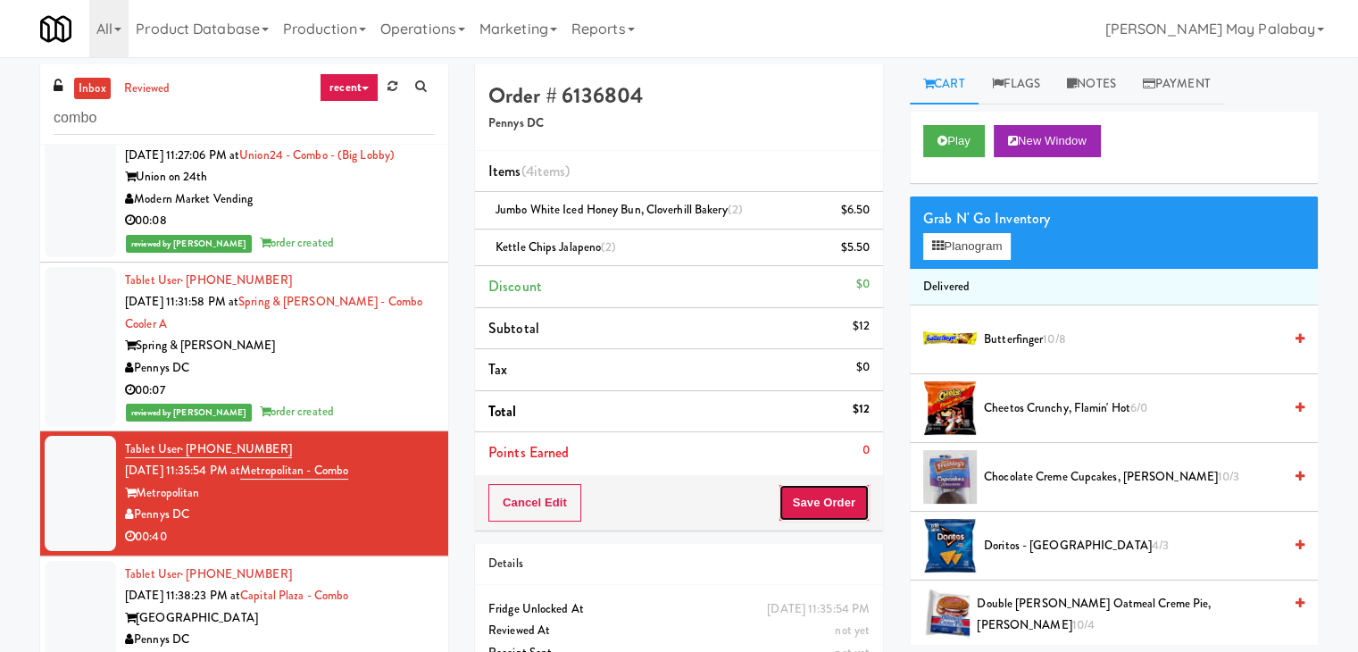
click at [830, 506] on button "Save Order" at bounding box center [824, 503] width 91 height 38
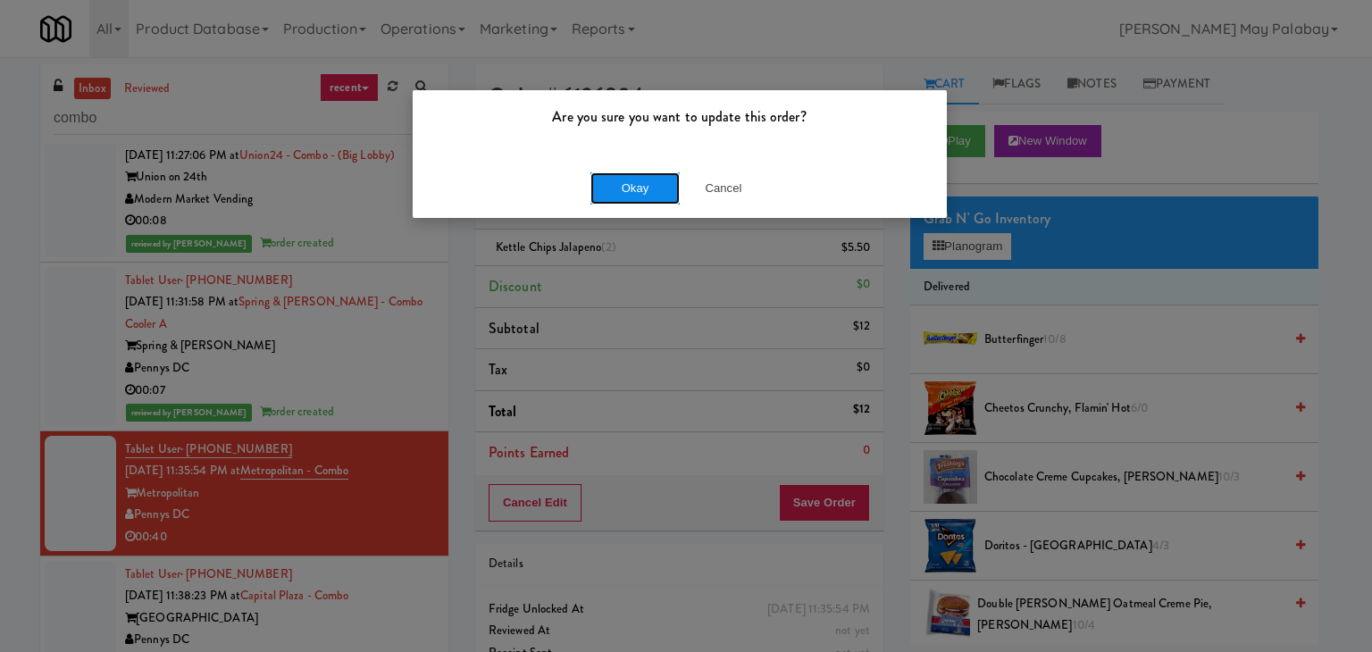
click at [657, 190] on button "Okay" at bounding box center [634, 188] width 89 height 32
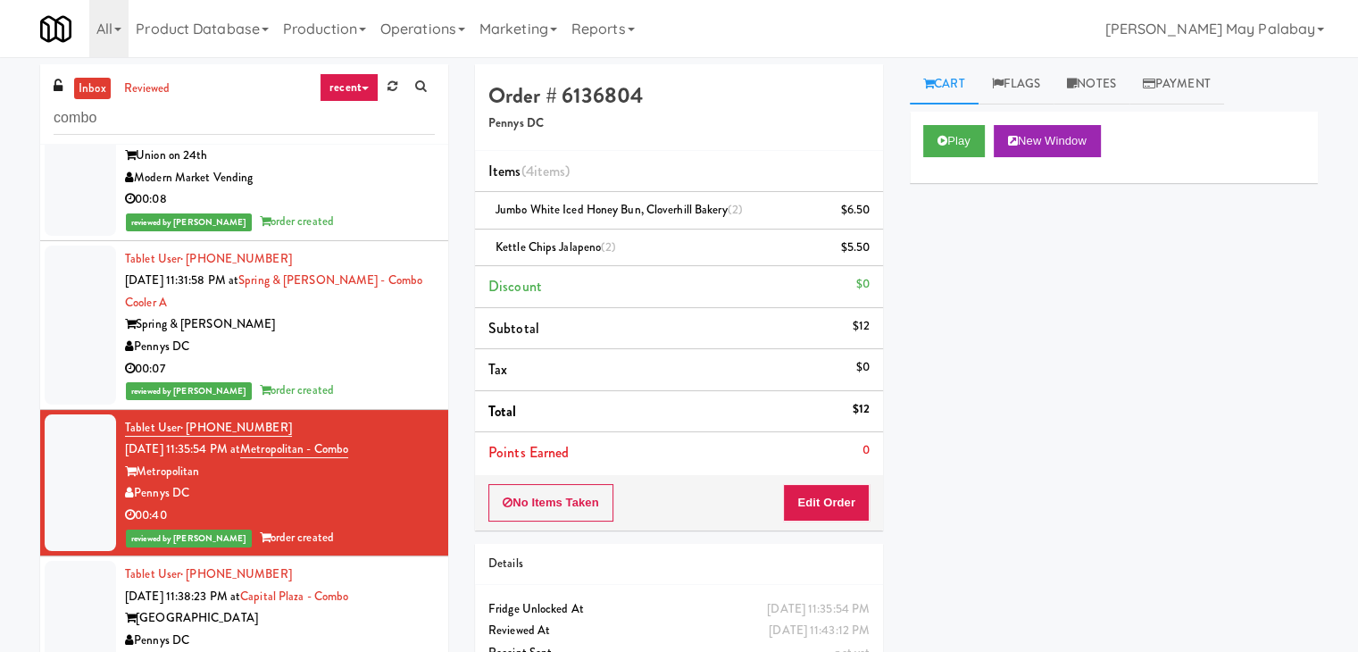
scroll to position [72, 0]
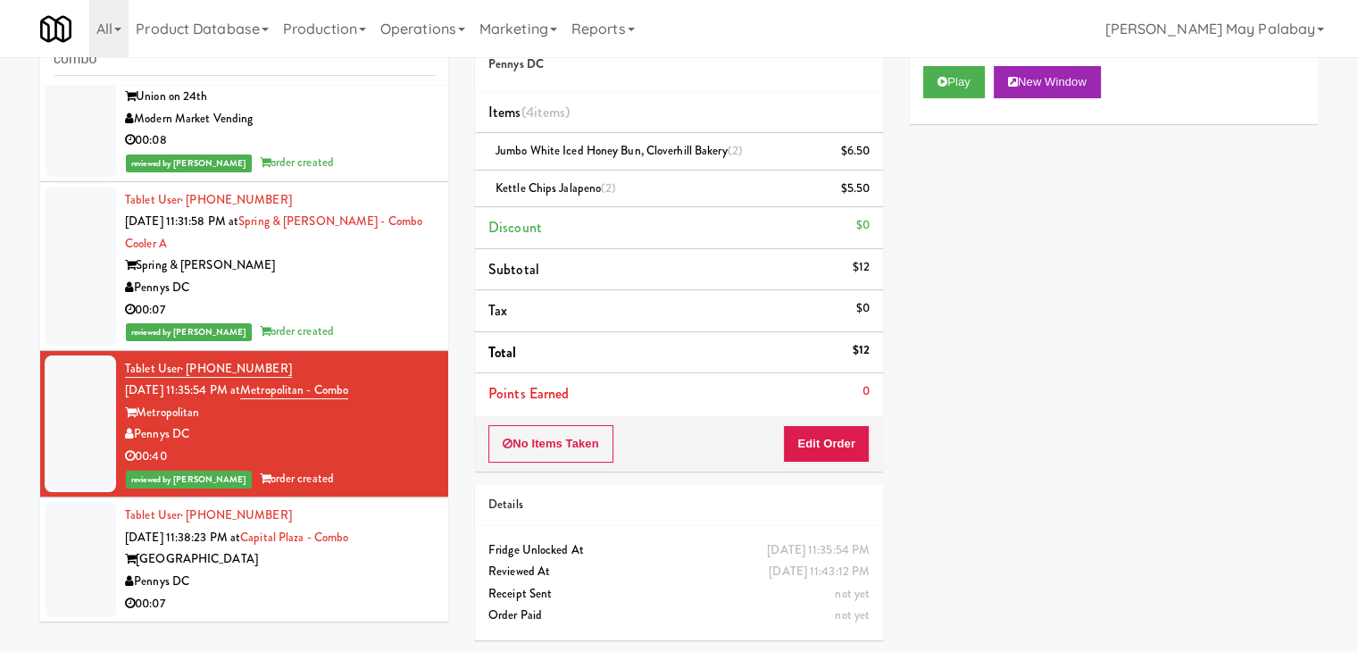
click at [332, 555] on div "[GEOGRAPHIC_DATA]" at bounding box center [280, 559] width 310 height 22
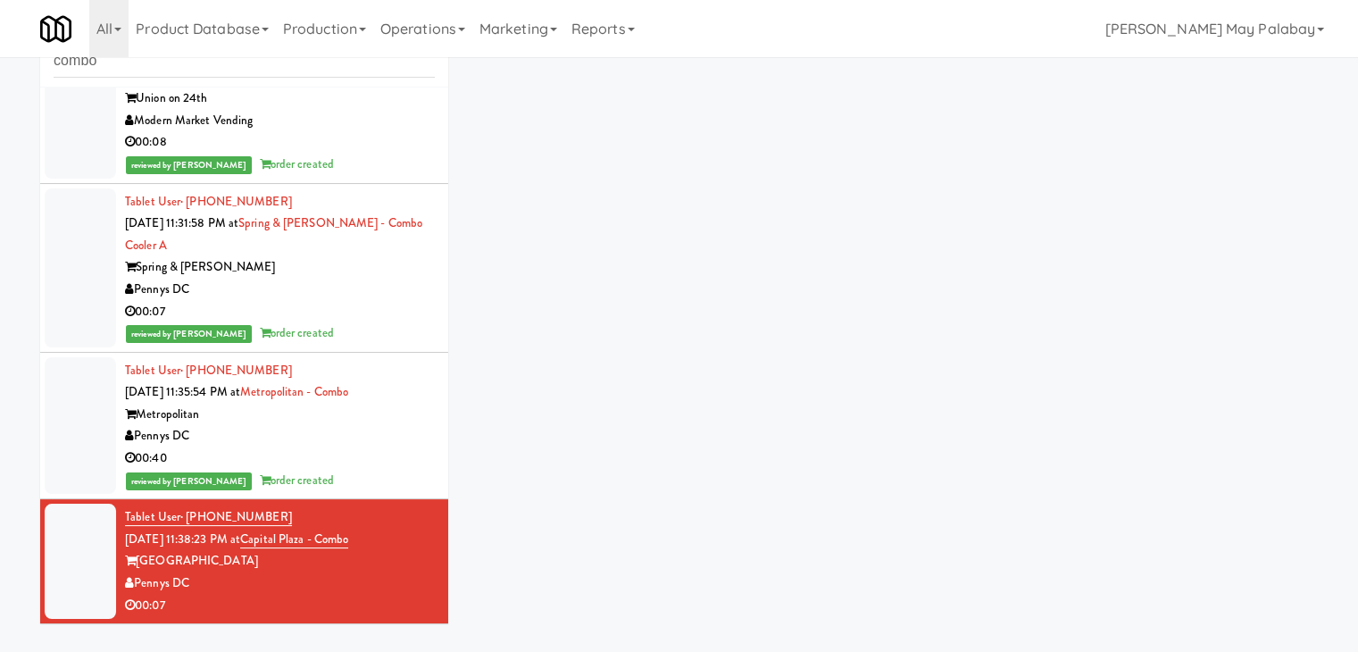
scroll to position [57, 0]
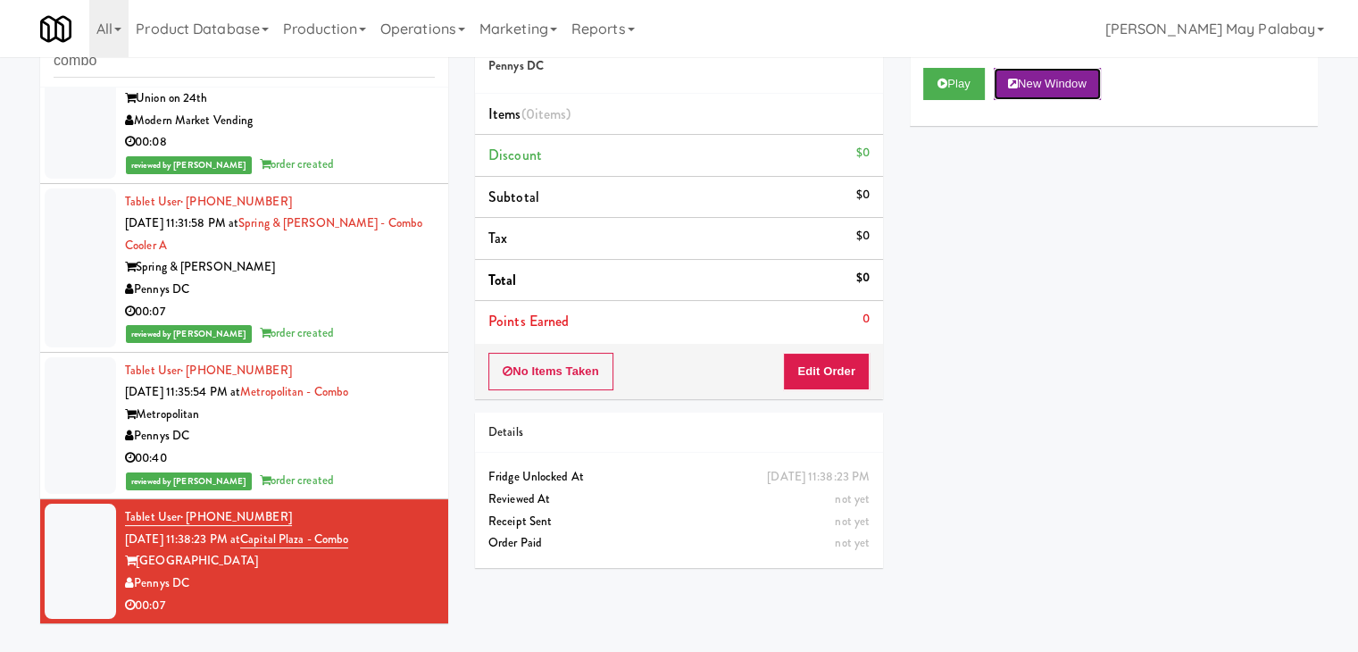
click at [1076, 90] on button "New Window" at bounding box center [1047, 84] width 107 height 32
click at [823, 383] on button "Edit Order" at bounding box center [826, 372] width 87 height 38
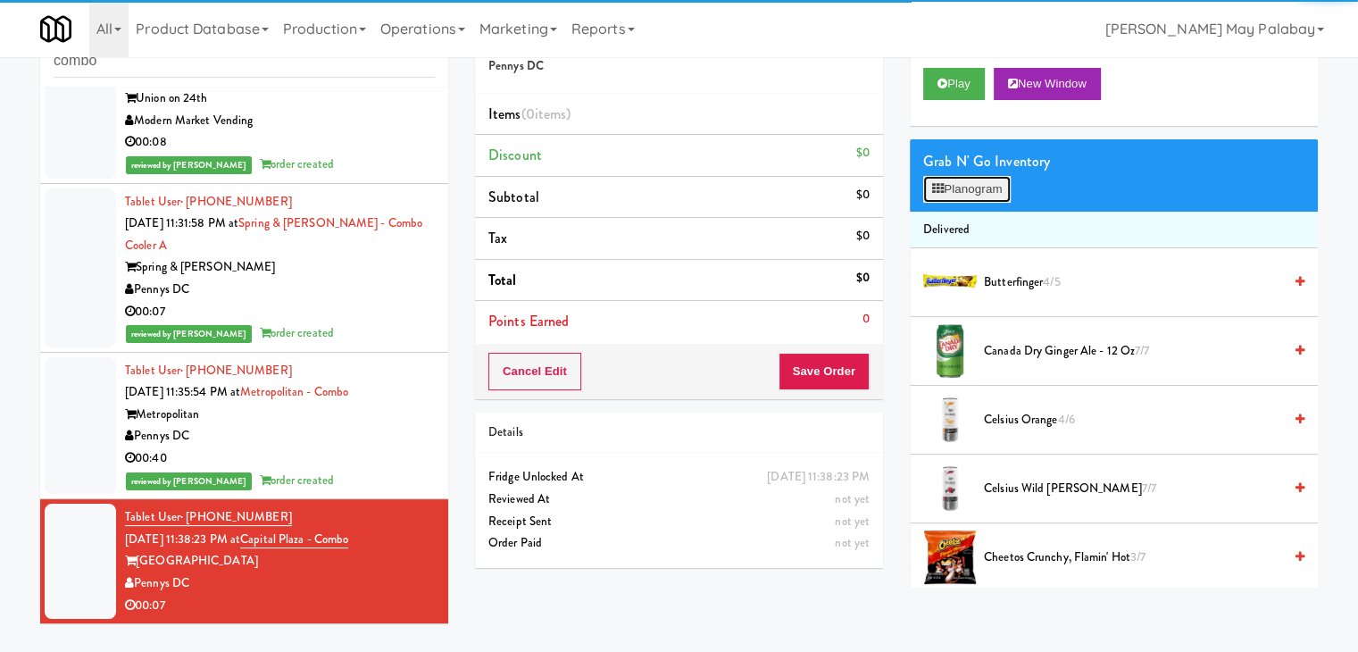
click at [961, 188] on button "Planogram" at bounding box center [968, 189] width 88 height 27
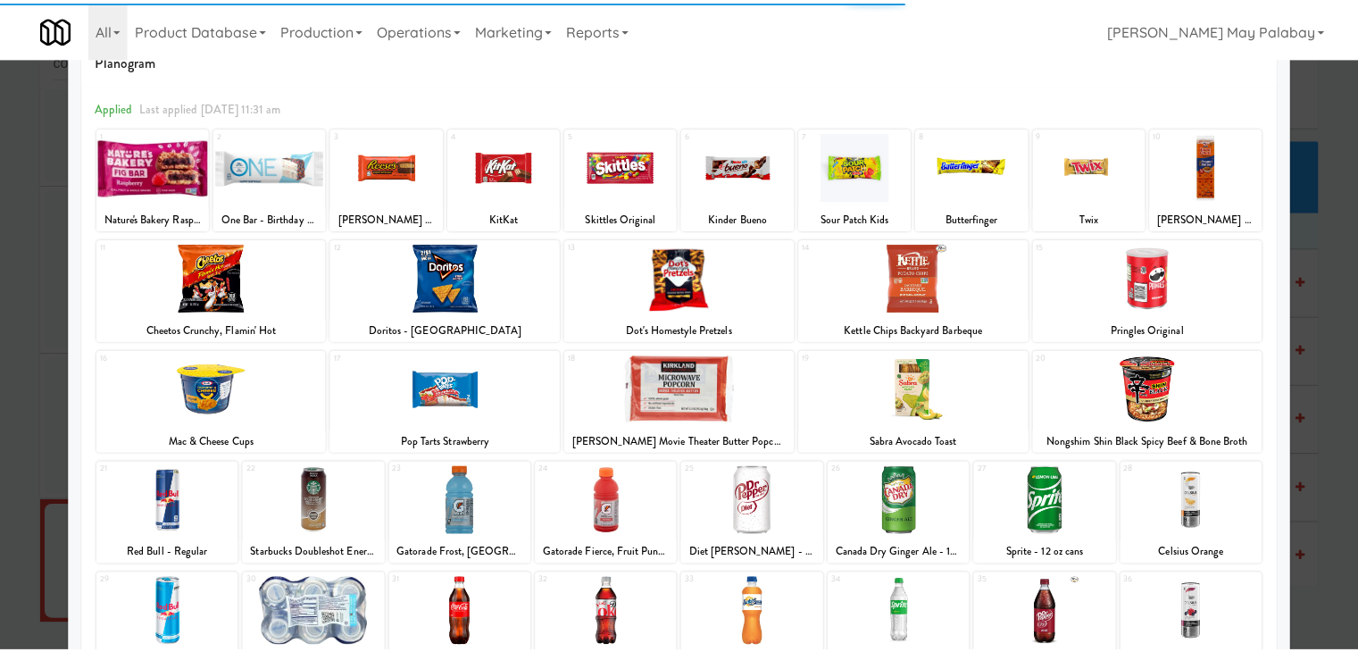
scroll to position [89, 0]
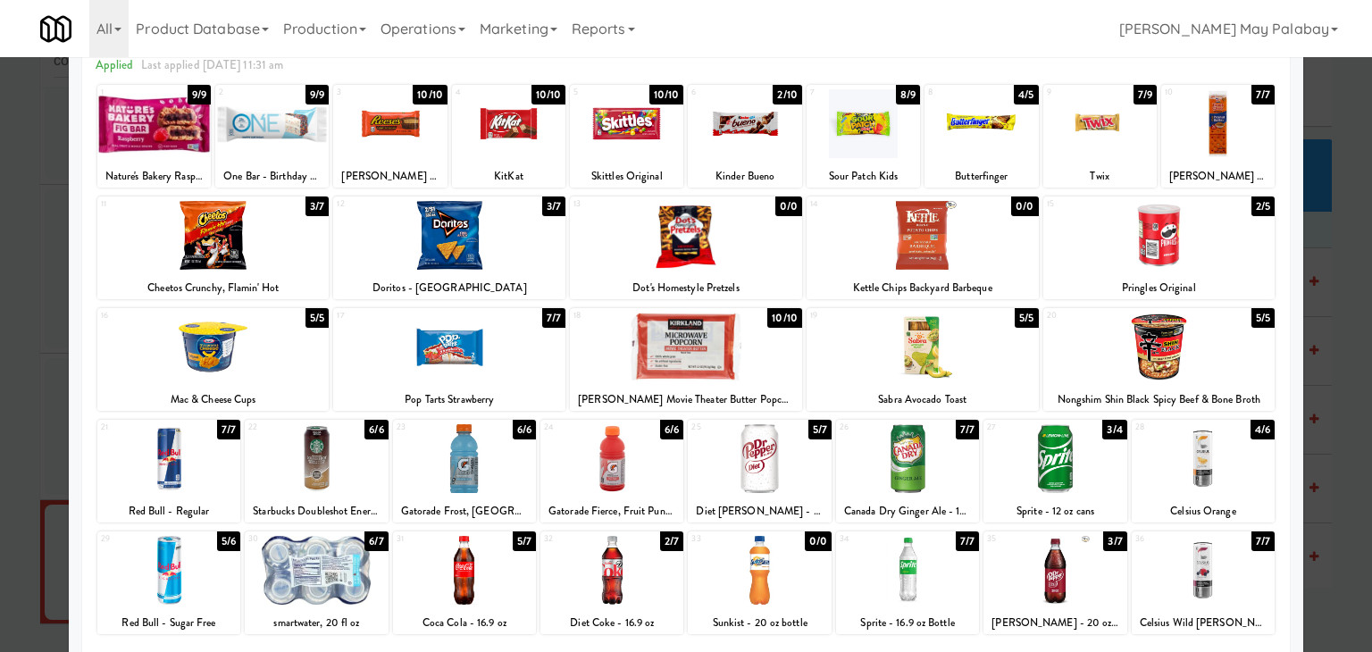
click at [436, 142] on div at bounding box center [389, 123] width 113 height 69
click at [1329, 444] on div at bounding box center [686, 326] width 1372 height 652
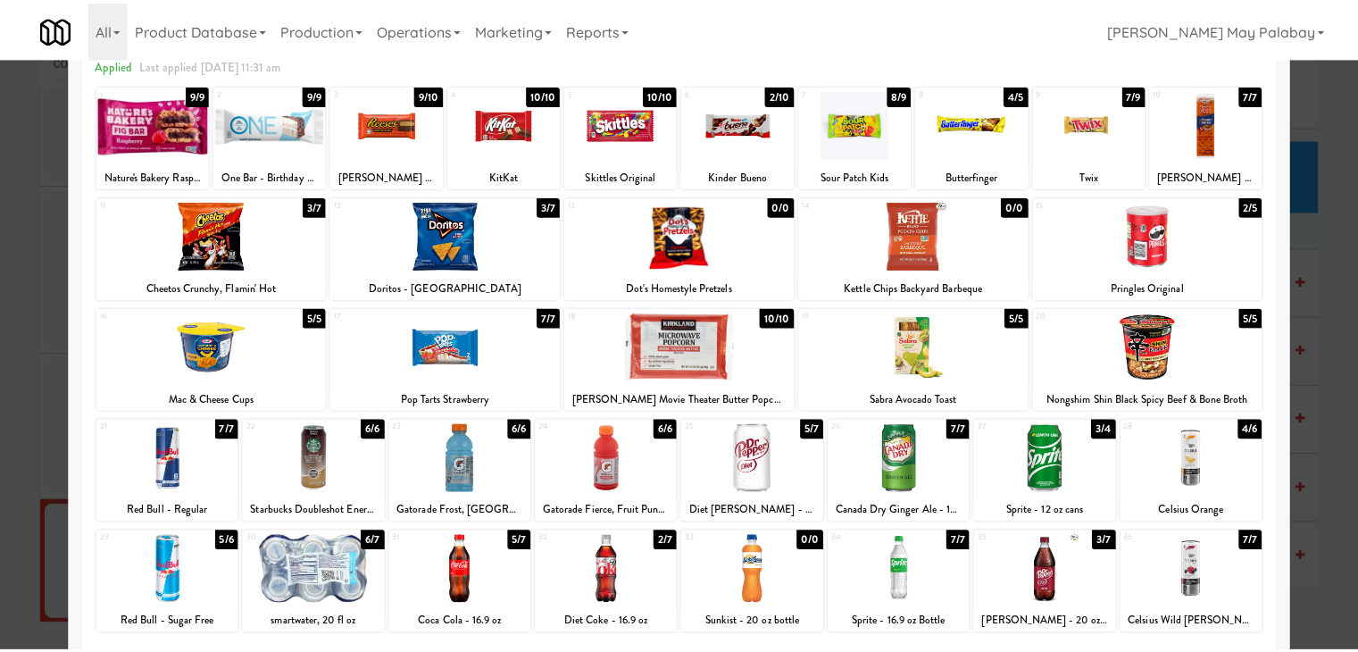
scroll to position [72, 0]
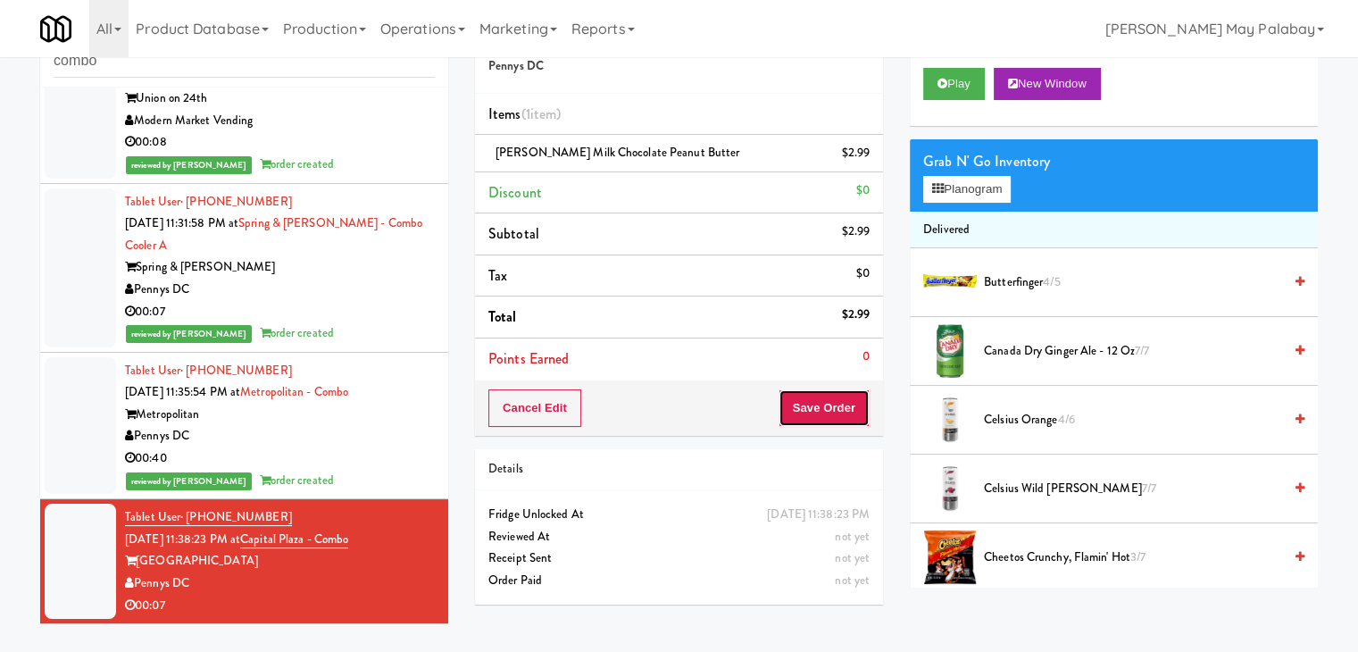
click at [811, 400] on button "Save Order" at bounding box center [824, 408] width 91 height 38
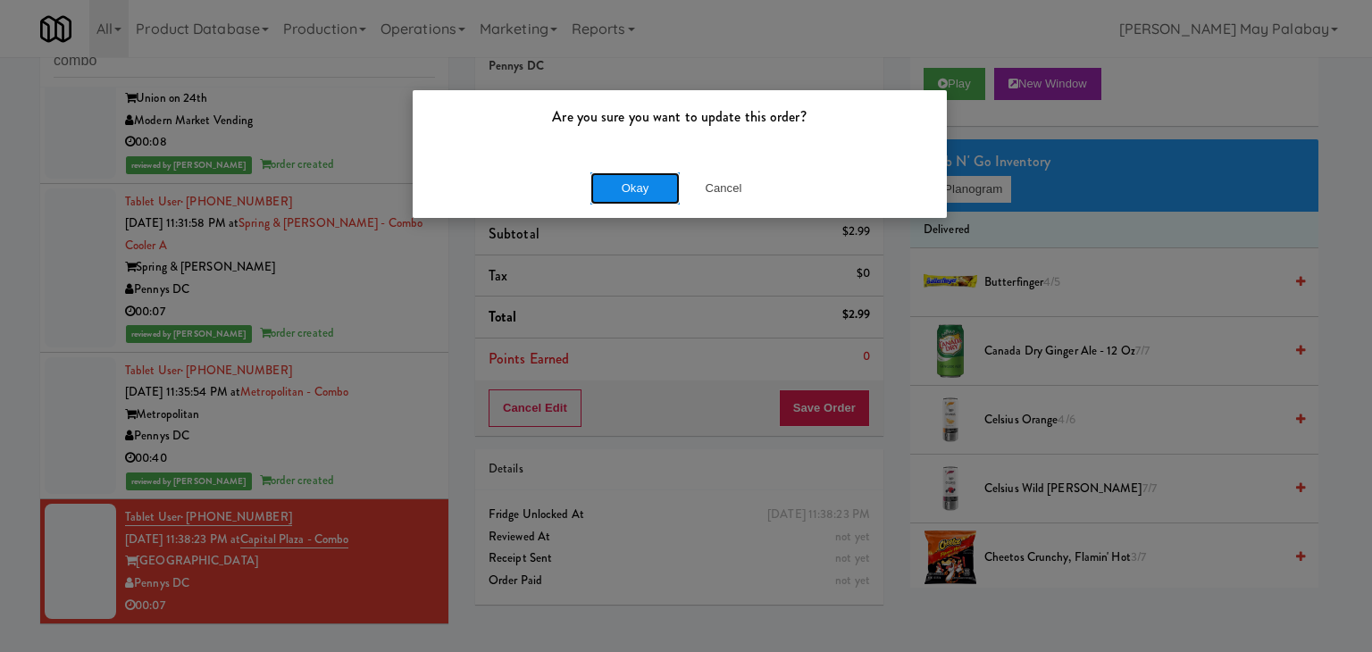
click at [616, 185] on button "Okay" at bounding box center [634, 188] width 89 height 32
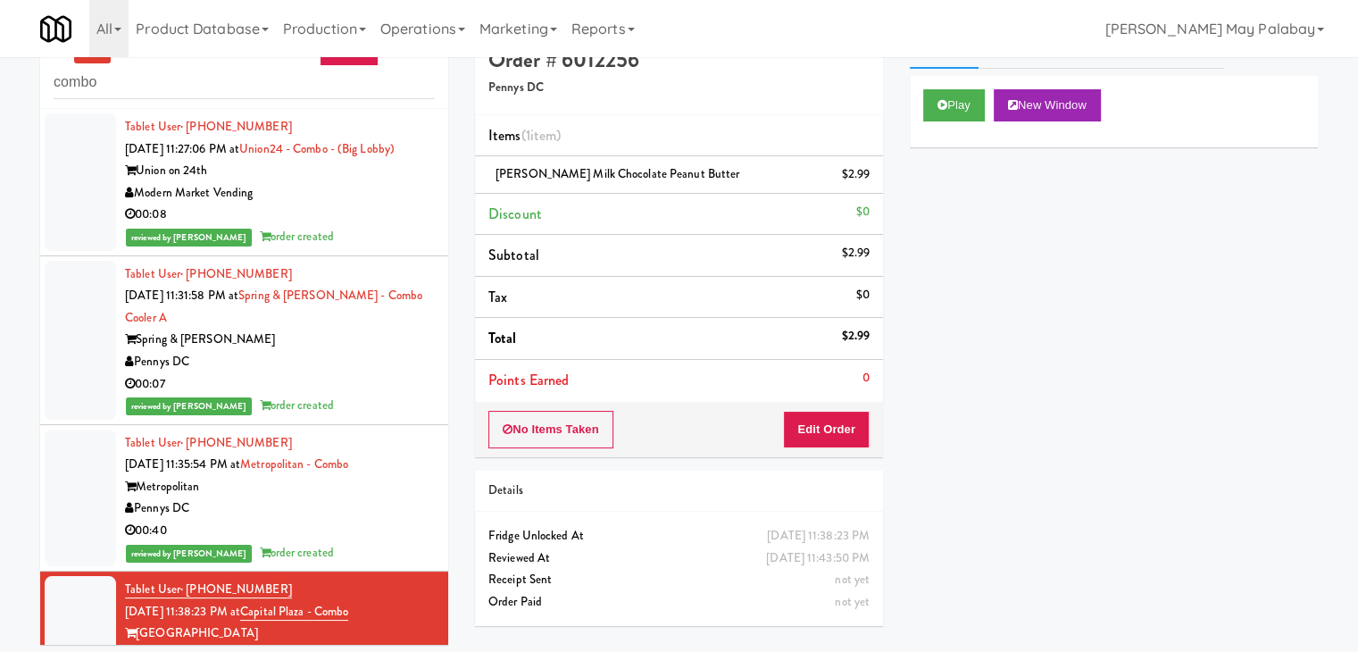
scroll to position [0, 0]
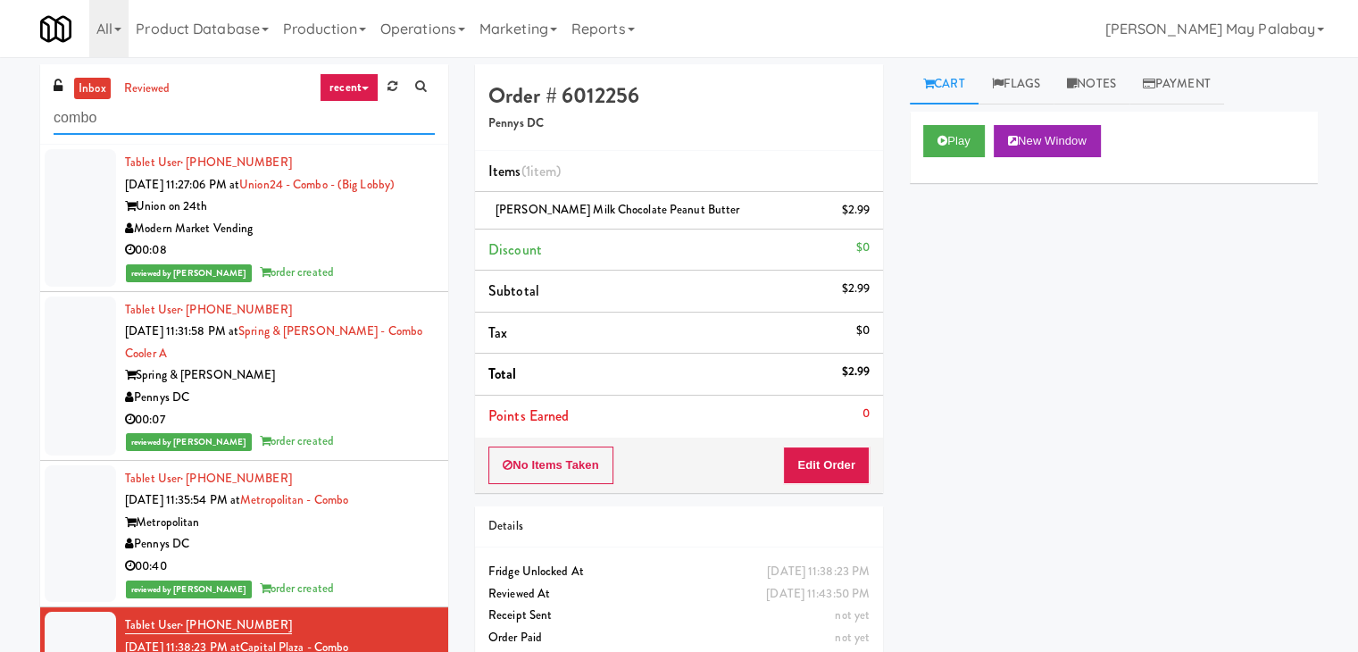
drag, startPoint x: 125, startPoint y: 113, endPoint x: 9, endPoint y: 121, distance: 116.4
click at [9, 121] on div "inbox reviewed recent all unclear take inventory issue suspicious failed recent…" at bounding box center [679, 379] width 1358 height 630
type input "ambient"
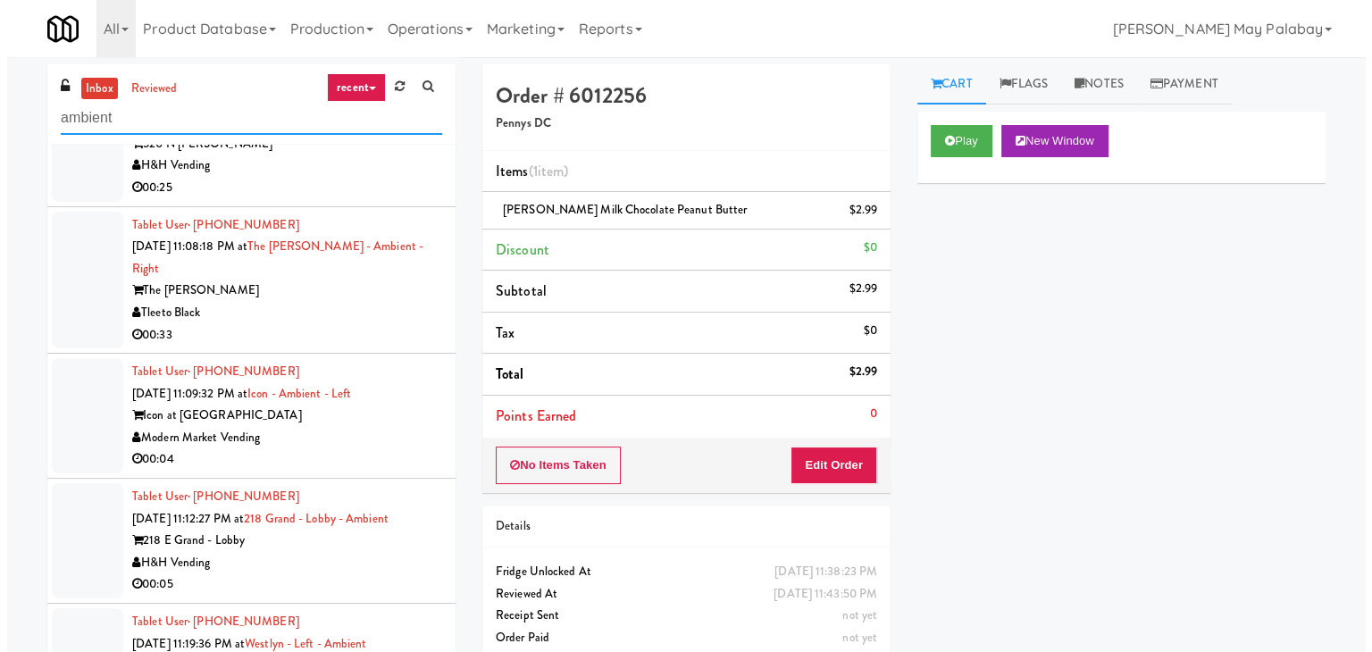
scroll to position [89, 0]
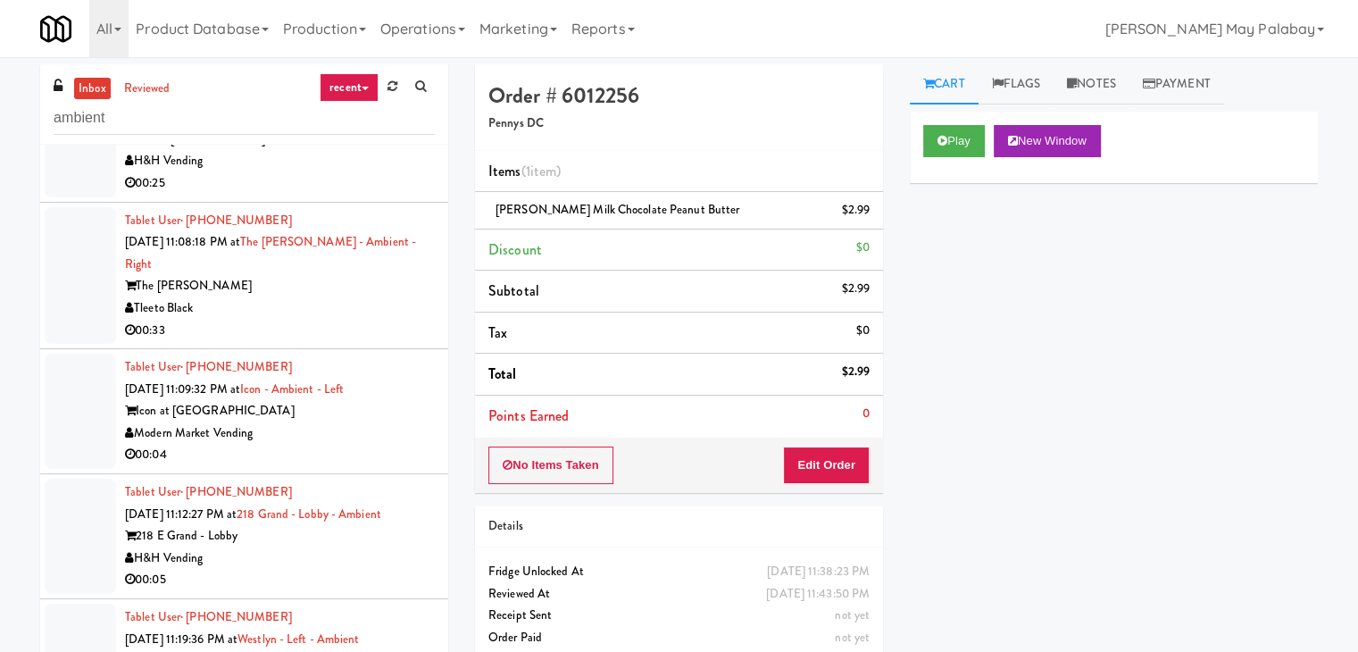
click at [379, 422] on div "Modern Market Vending" at bounding box center [280, 433] width 310 height 22
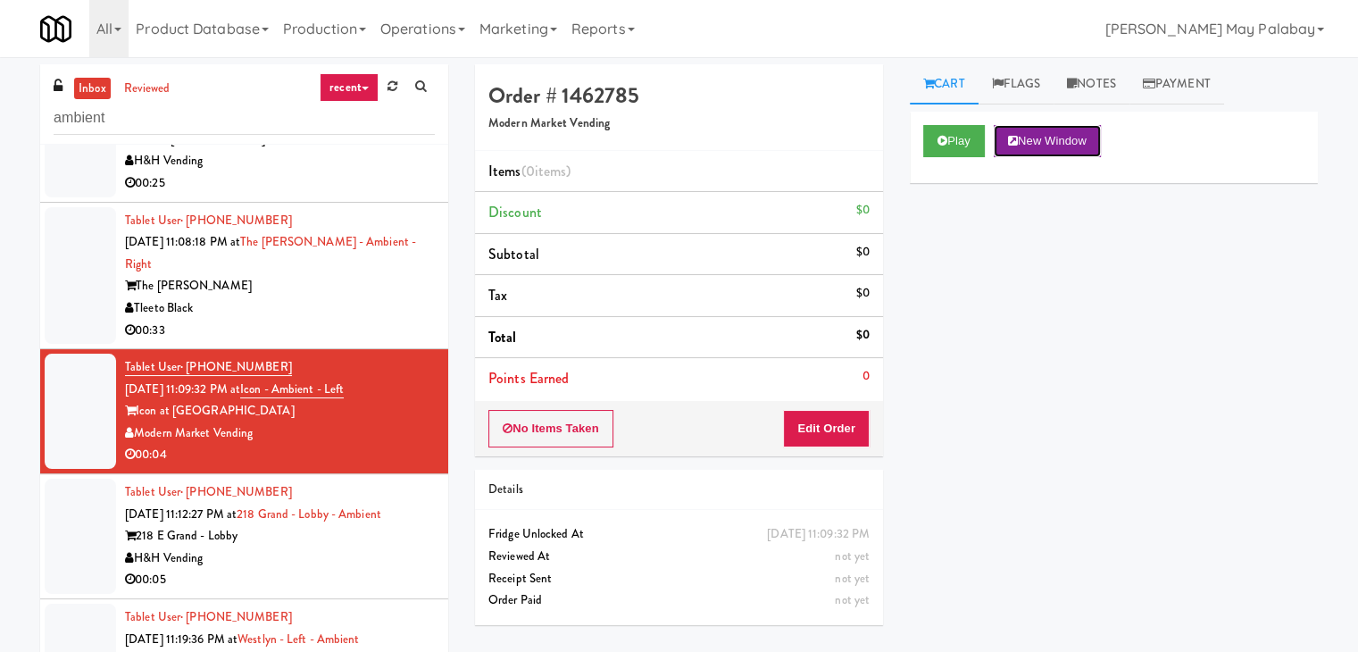
click at [1072, 130] on button "New Window" at bounding box center [1047, 141] width 107 height 32
click at [813, 418] on button "Edit Order" at bounding box center [826, 429] width 87 height 38
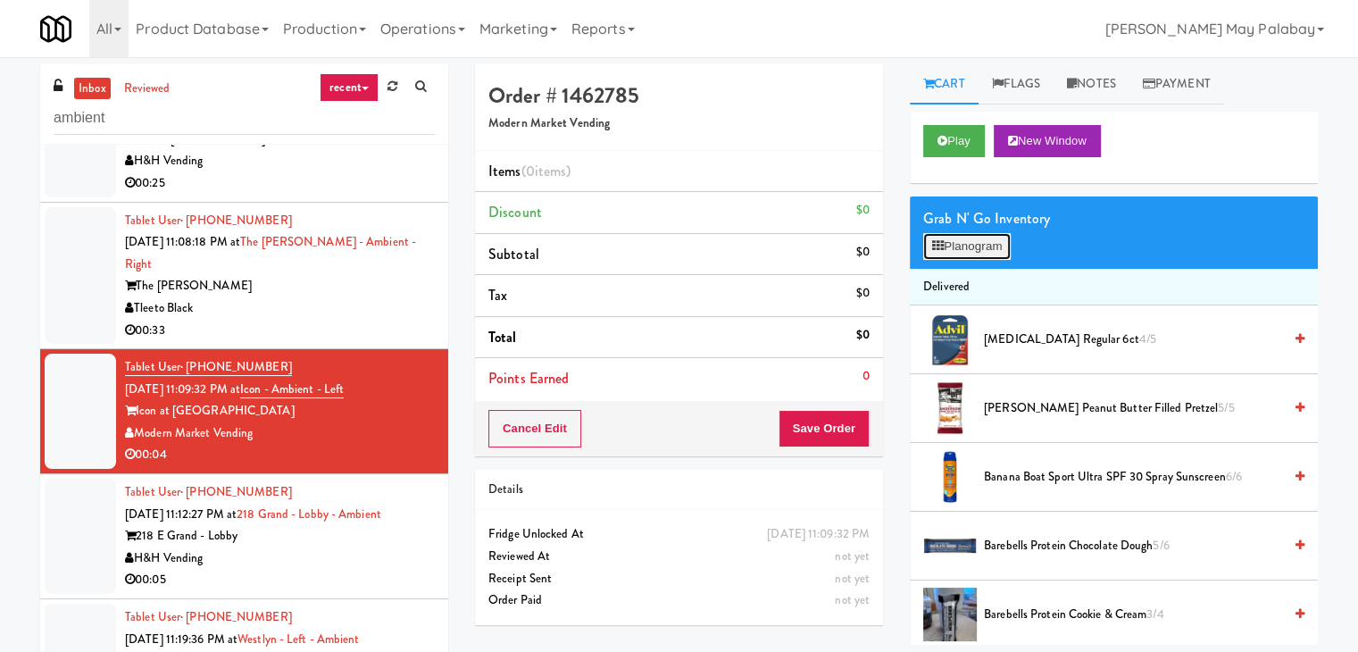
click at [985, 246] on button "Planogram" at bounding box center [968, 246] width 88 height 27
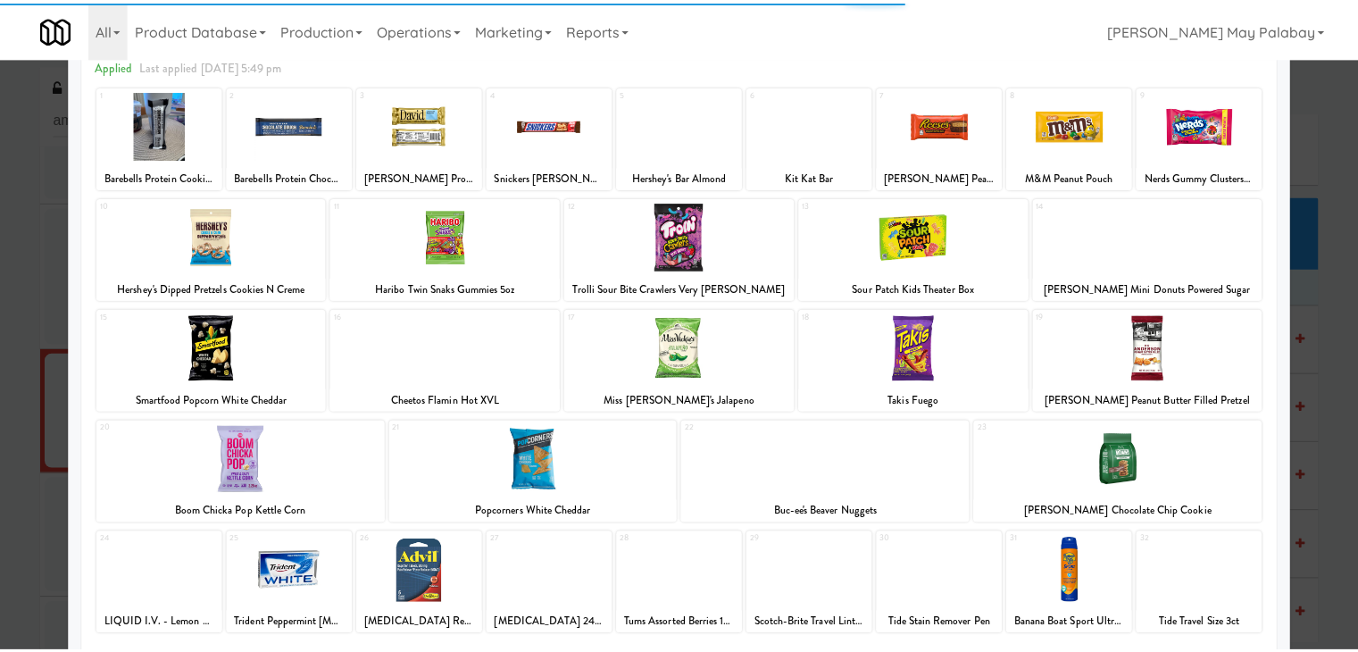
scroll to position [89, 0]
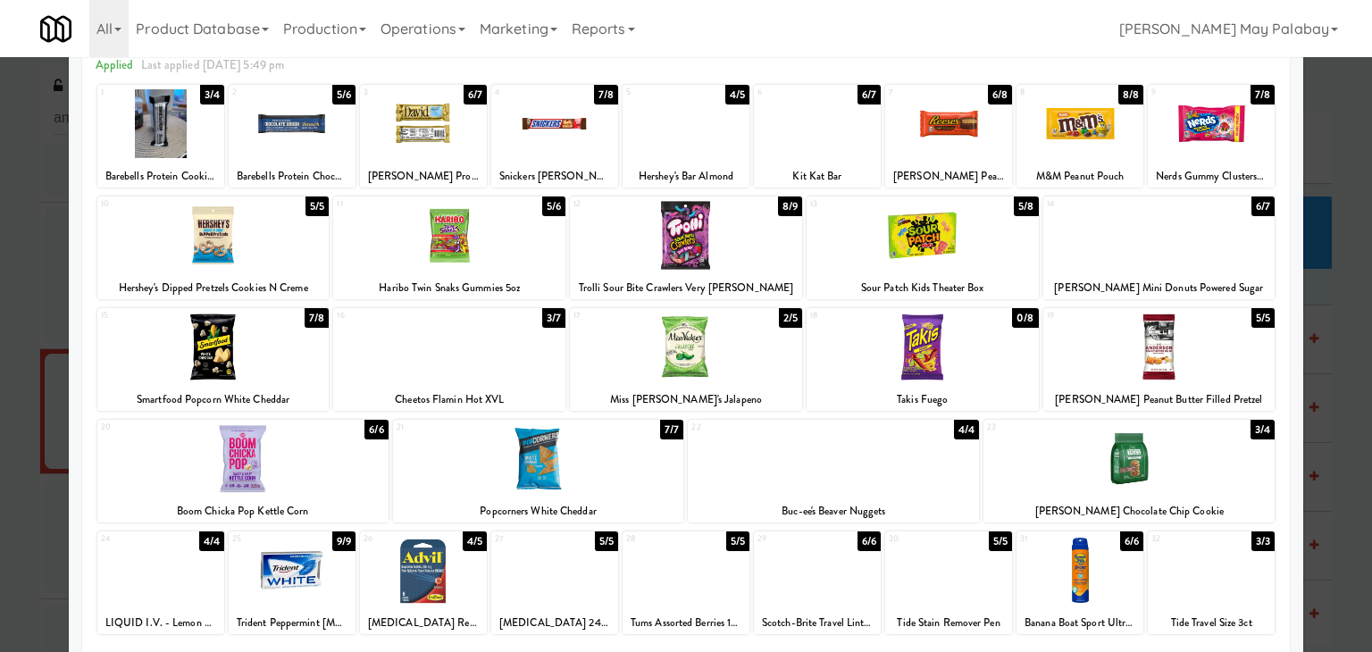
click at [1333, 316] on div at bounding box center [686, 326] width 1372 height 652
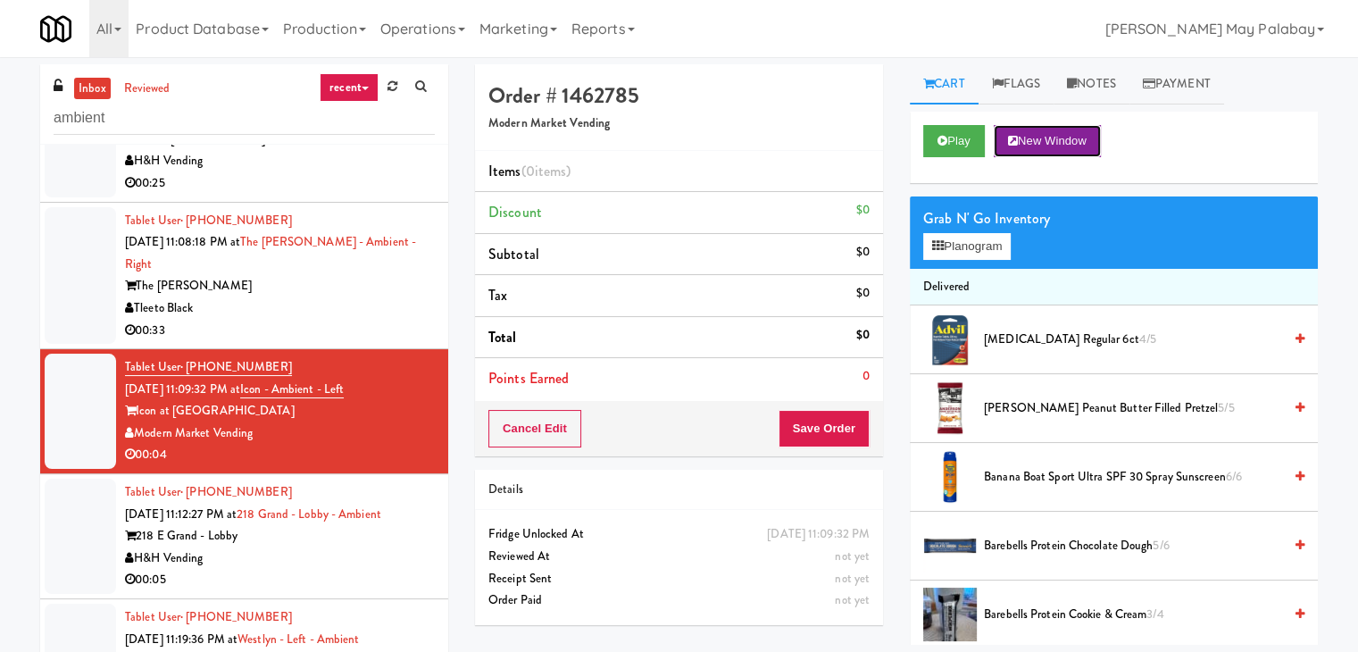
click at [1066, 140] on button "New Window" at bounding box center [1047, 141] width 107 height 32
click at [974, 251] on button "Planogram" at bounding box center [968, 246] width 88 height 27
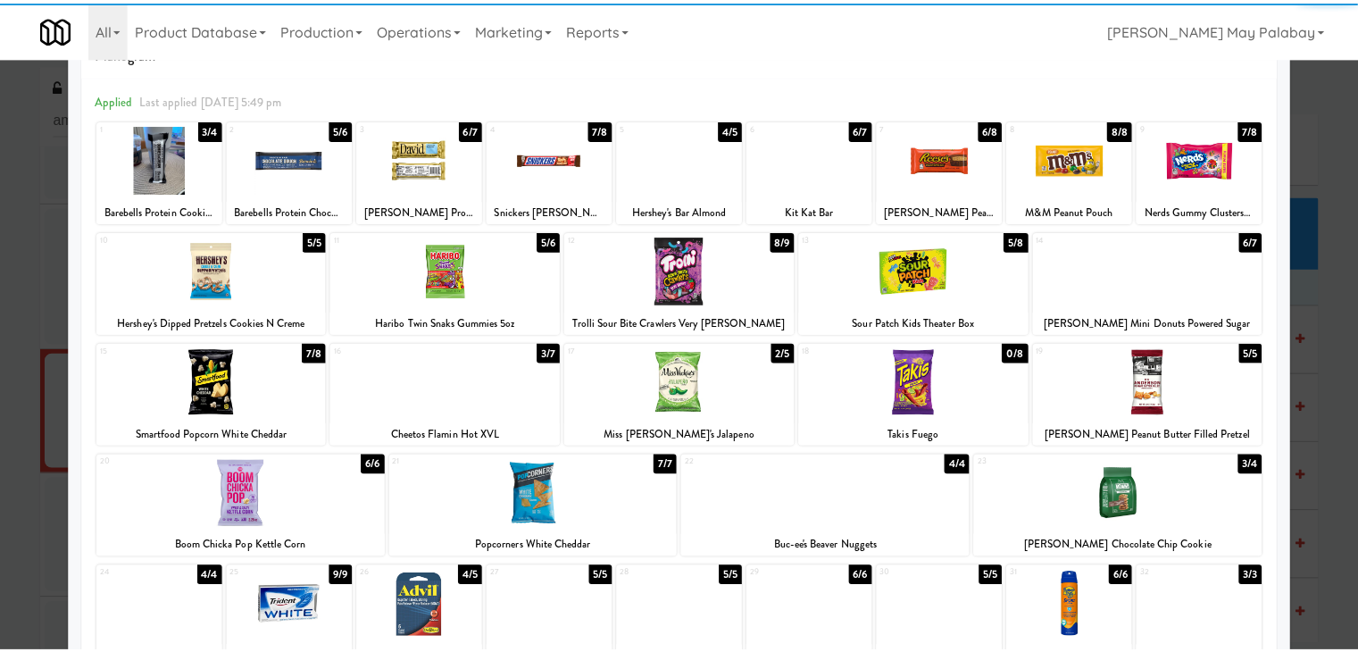
scroll to position [89, 0]
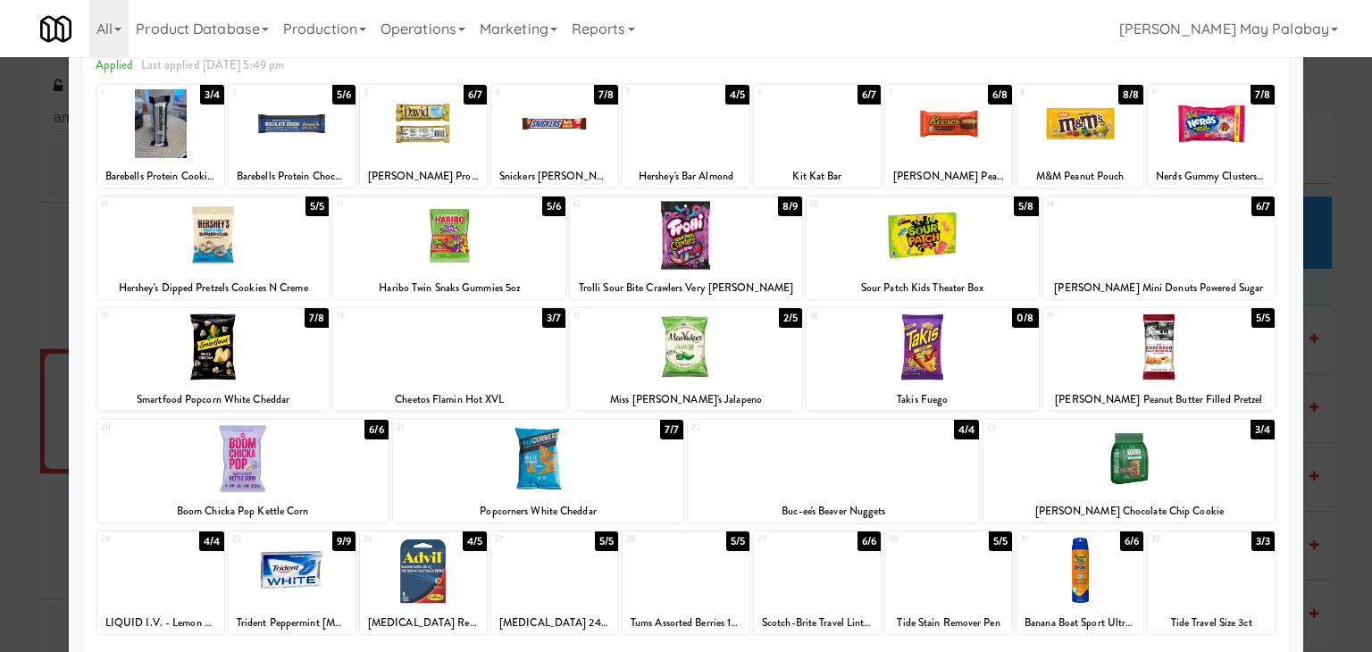
click at [547, 265] on div at bounding box center [449, 235] width 232 height 69
click at [1350, 308] on div at bounding box center [686, 326] width 1372 height 652
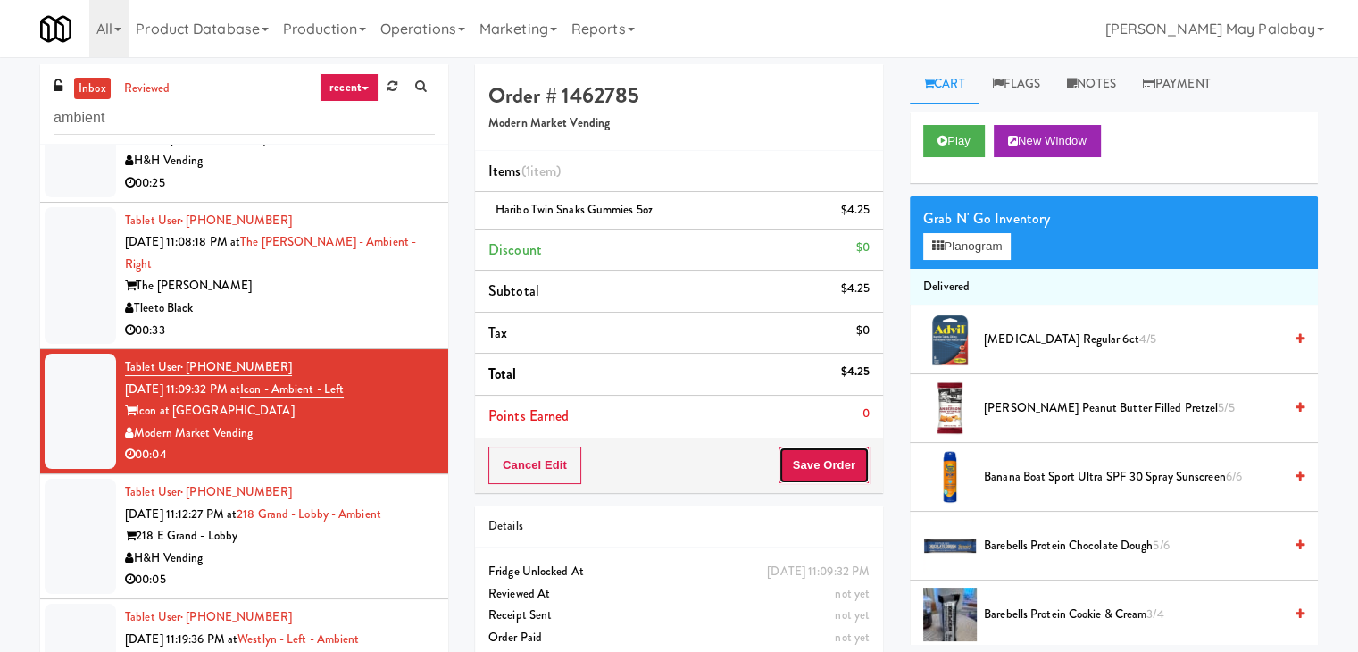
click at [804, 470] on button "Save Order" at bounding box center [824, 466] width 91 height 38
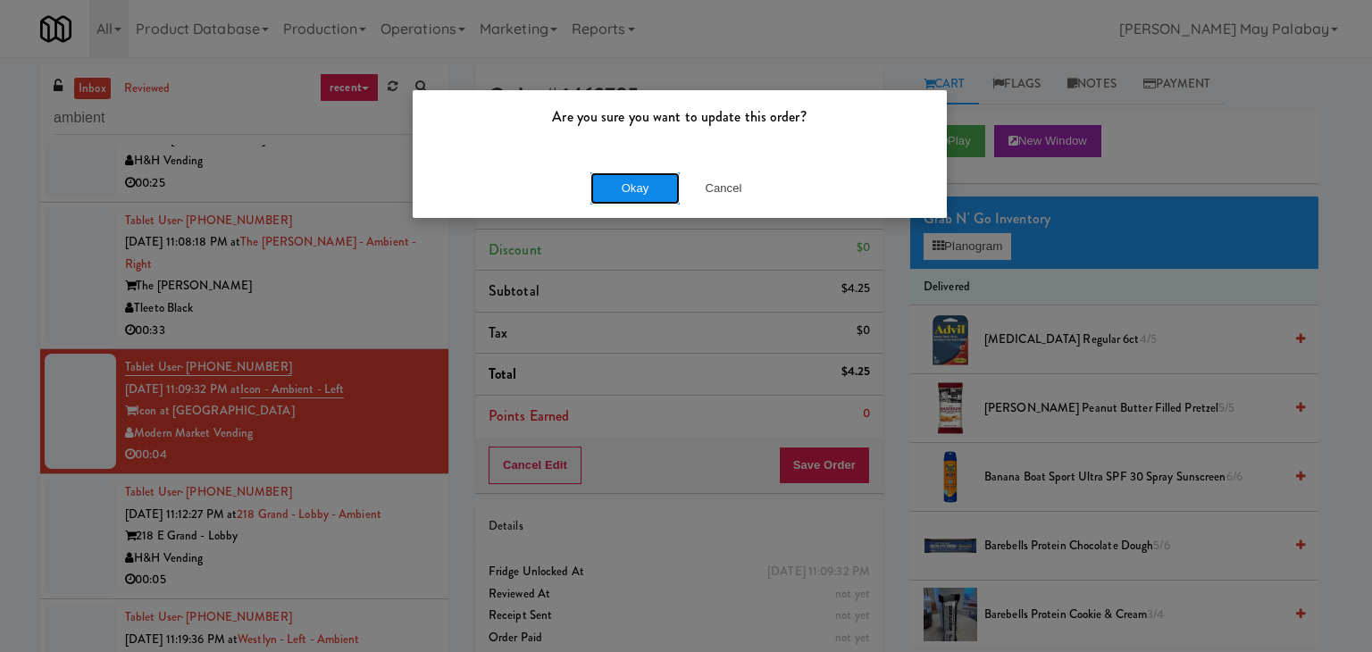
click at [652, 184] on button "Okay" at bounding box center [634, 188] width 89 height 32
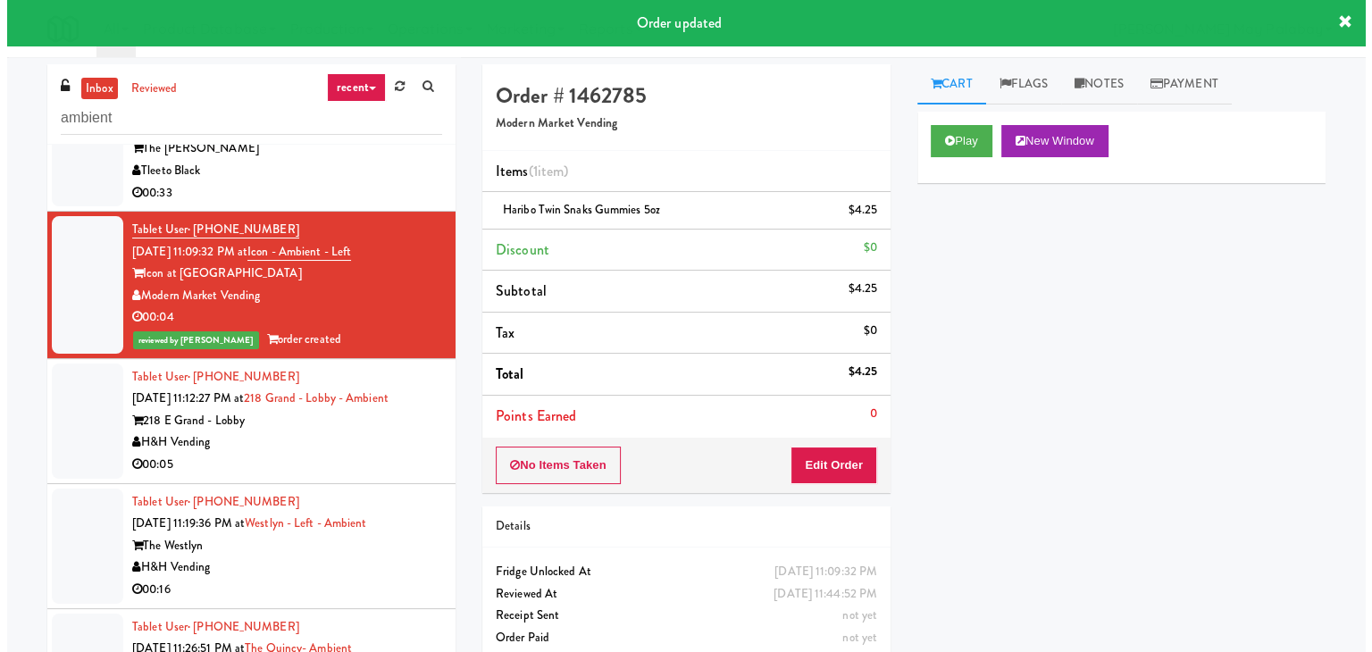
scroll to position [268, 0]
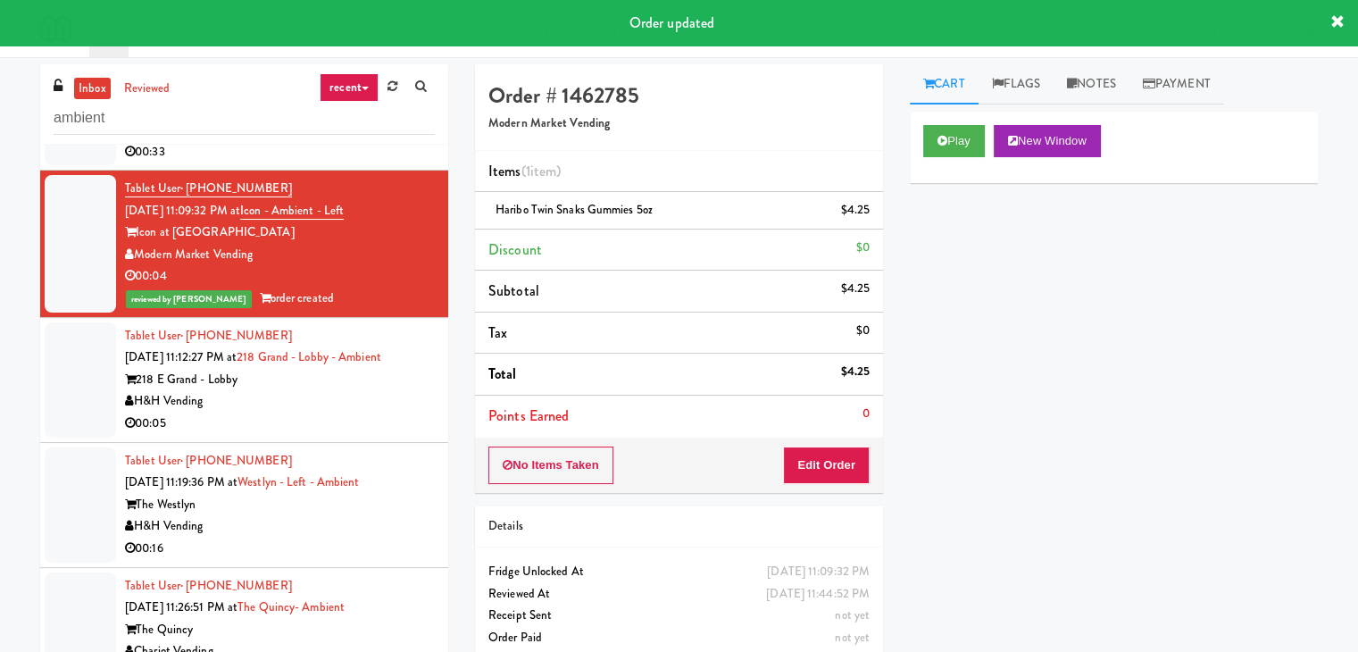
click at [344, 413] on div "00:05" at bounding box center [280, 424] width 310 height 22
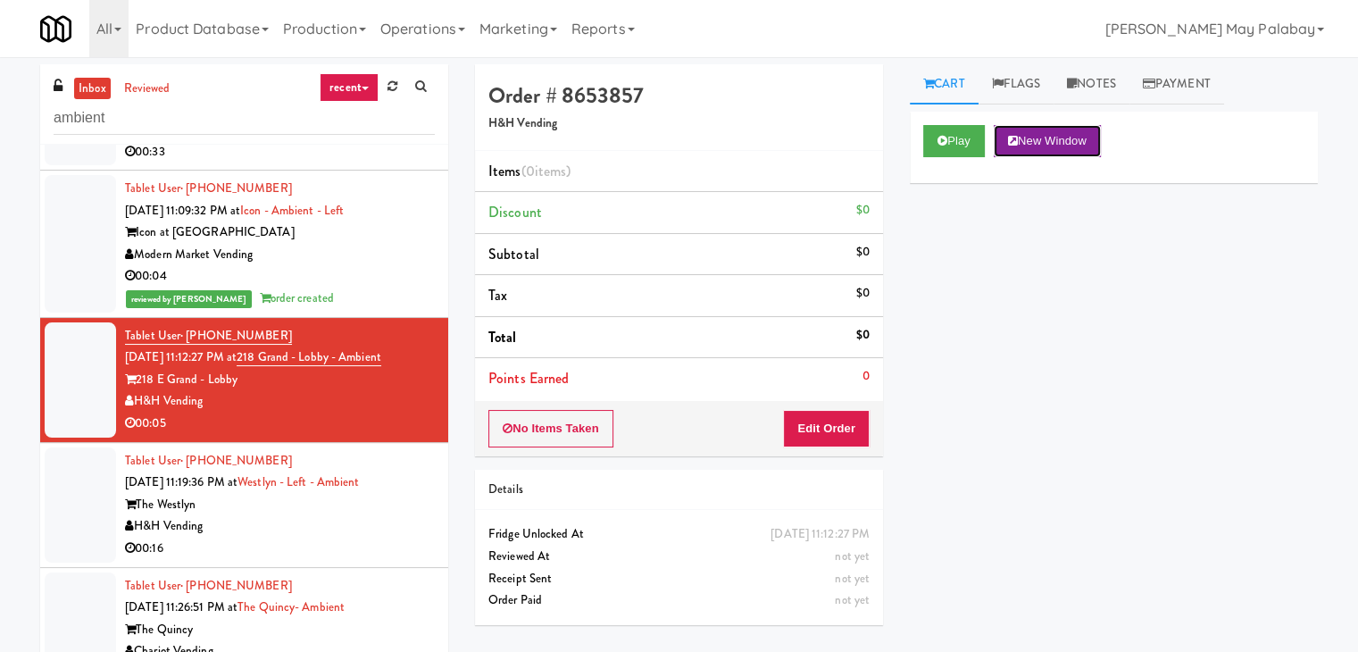
click at [1056, 140] on button "New Window" at bounding box center [1047, 141] width 107 height 32
click at [850, 425] on button "Edit Order" at bounding box center [826, 429] width 87 height 38
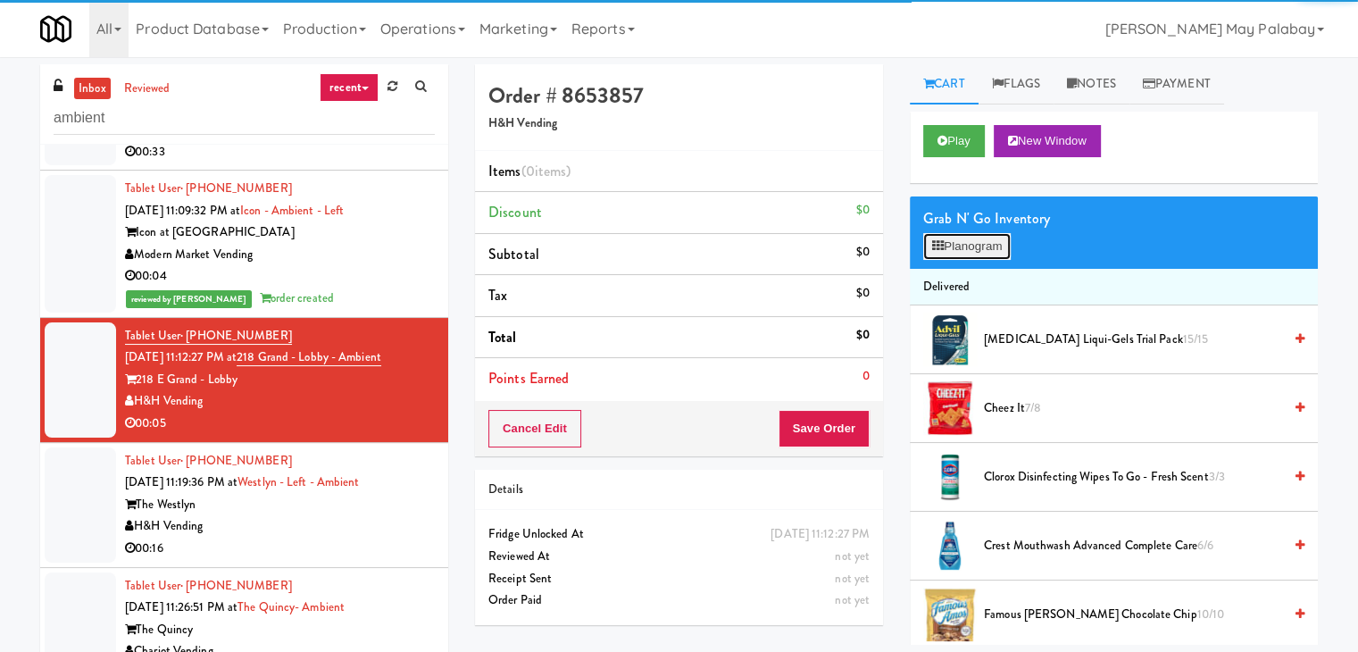
click at [957, 245] on button "Planogram" at bounding box center [968, 246] width 88 height 27
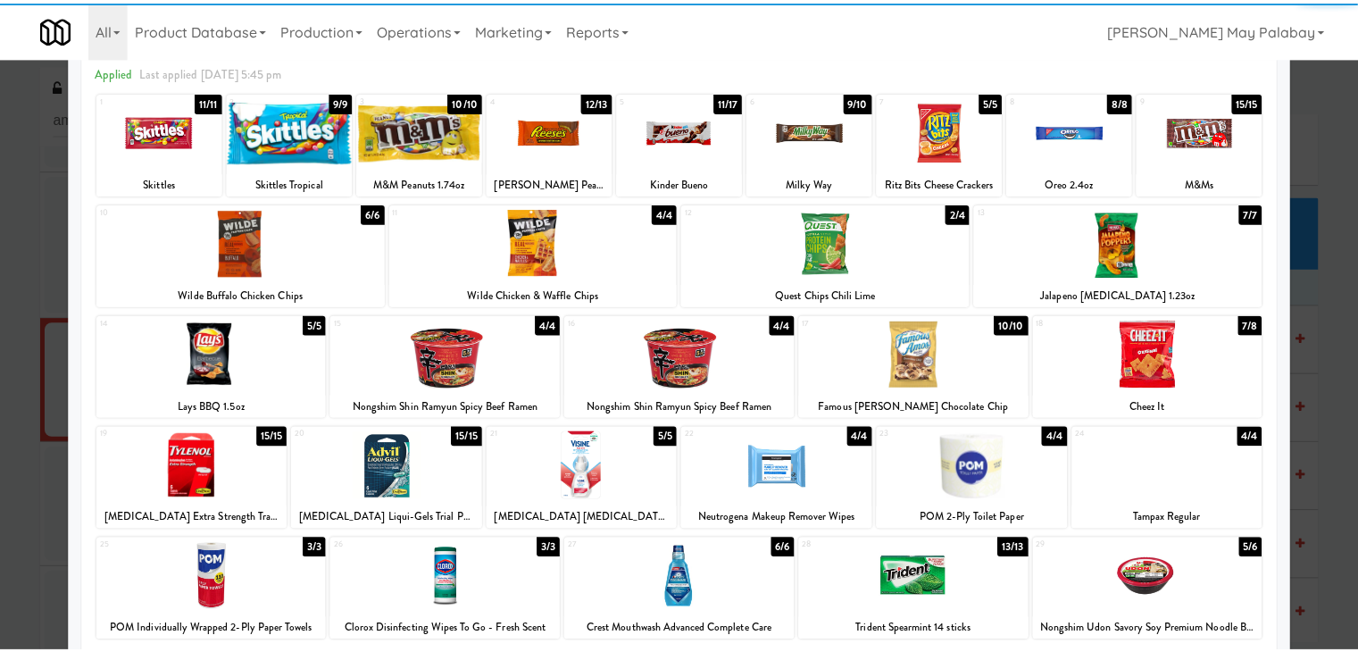
scroll to position [89, 0]
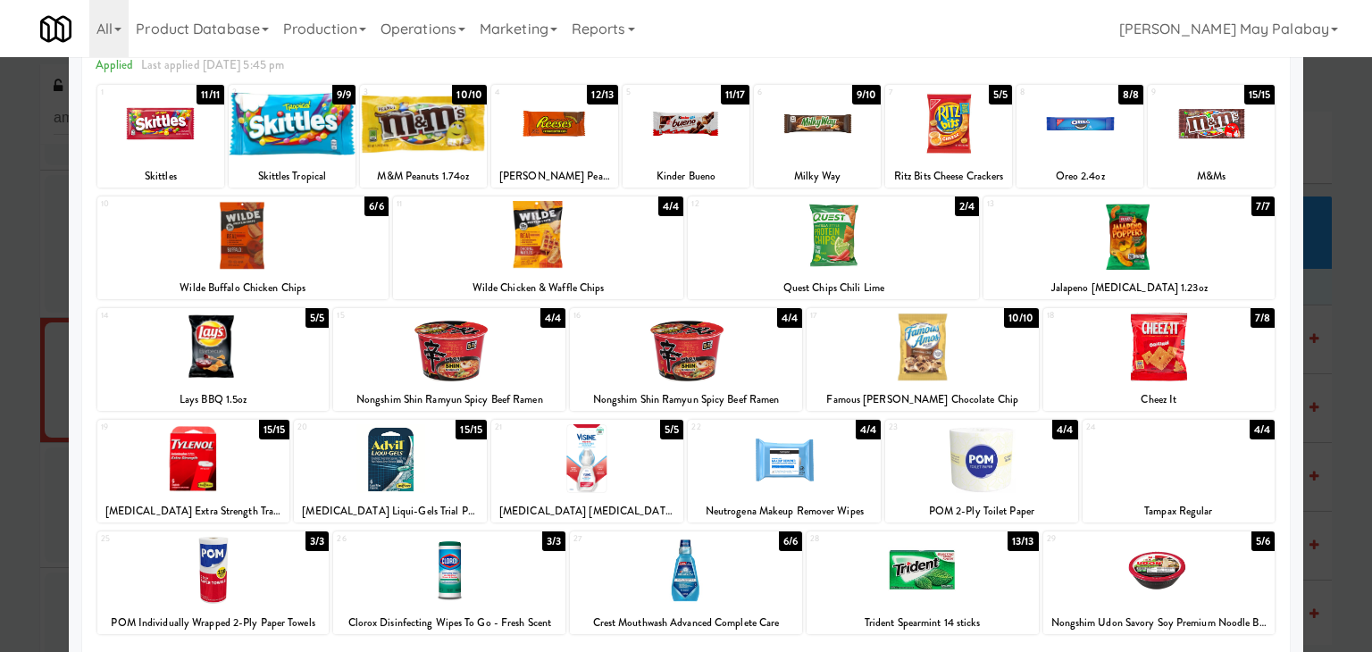
click at [671, 151] on div at bounding box center [686, 123] width 127 height 69
click at [1323, 490] on div at bounding box center [686, 326] width 1372 height 652
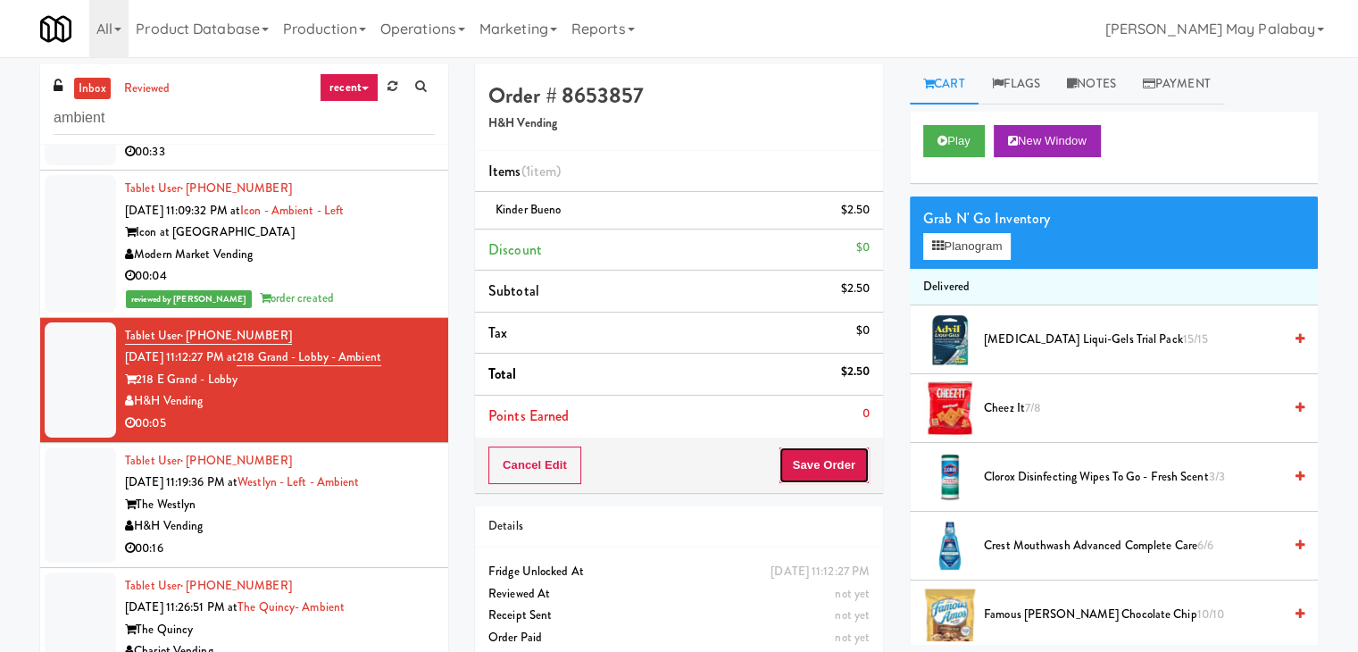
click at [832, 458] on button "Save Order" at bounding box center [824, 466] width 91 height 38
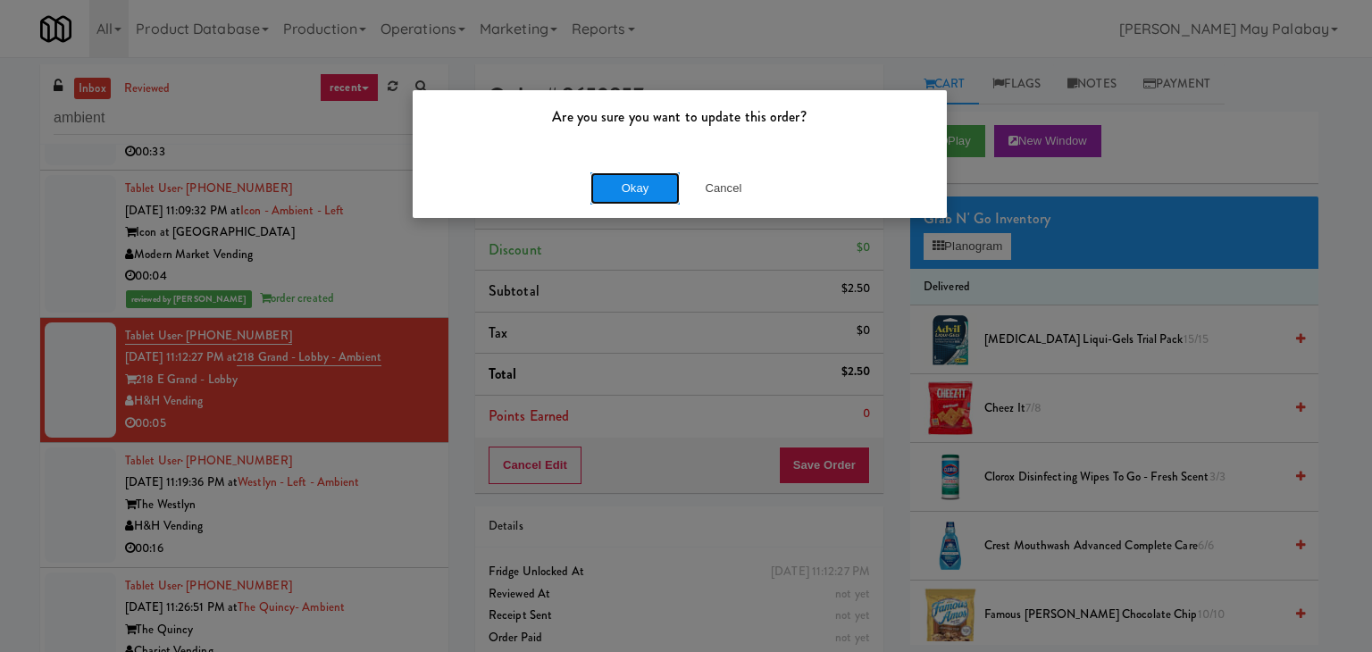
click at [635, 187] on button "Okay" at bounding box center [634, 188] width 89 height 32
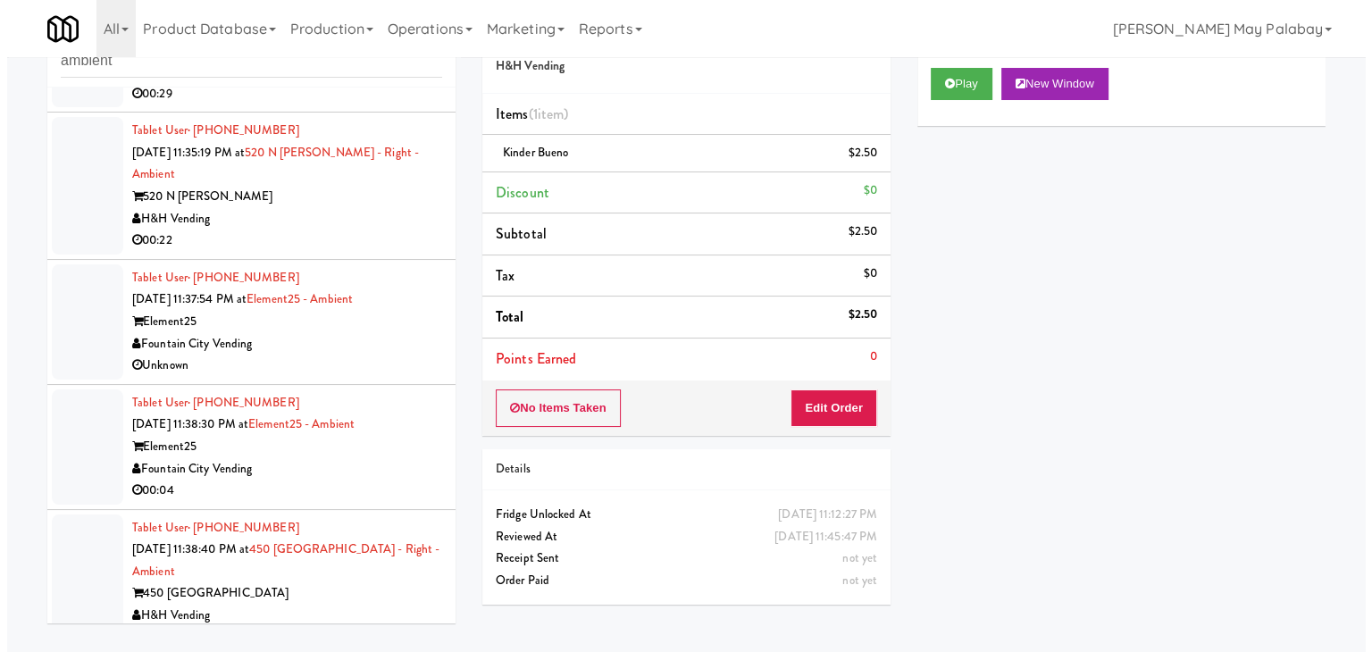
scroll to position [1637, 0]
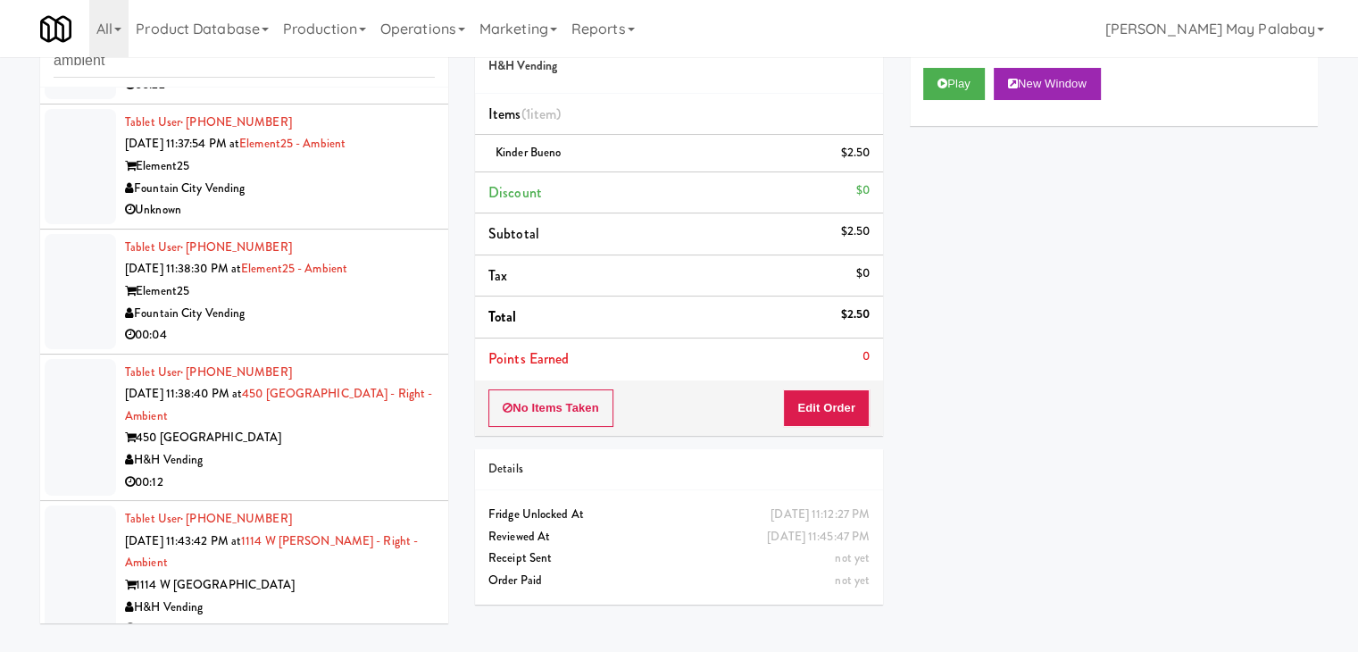
click at [316, 574] on div "1114 W Carroll" at bounding box center [280, 585] width 310 height 22
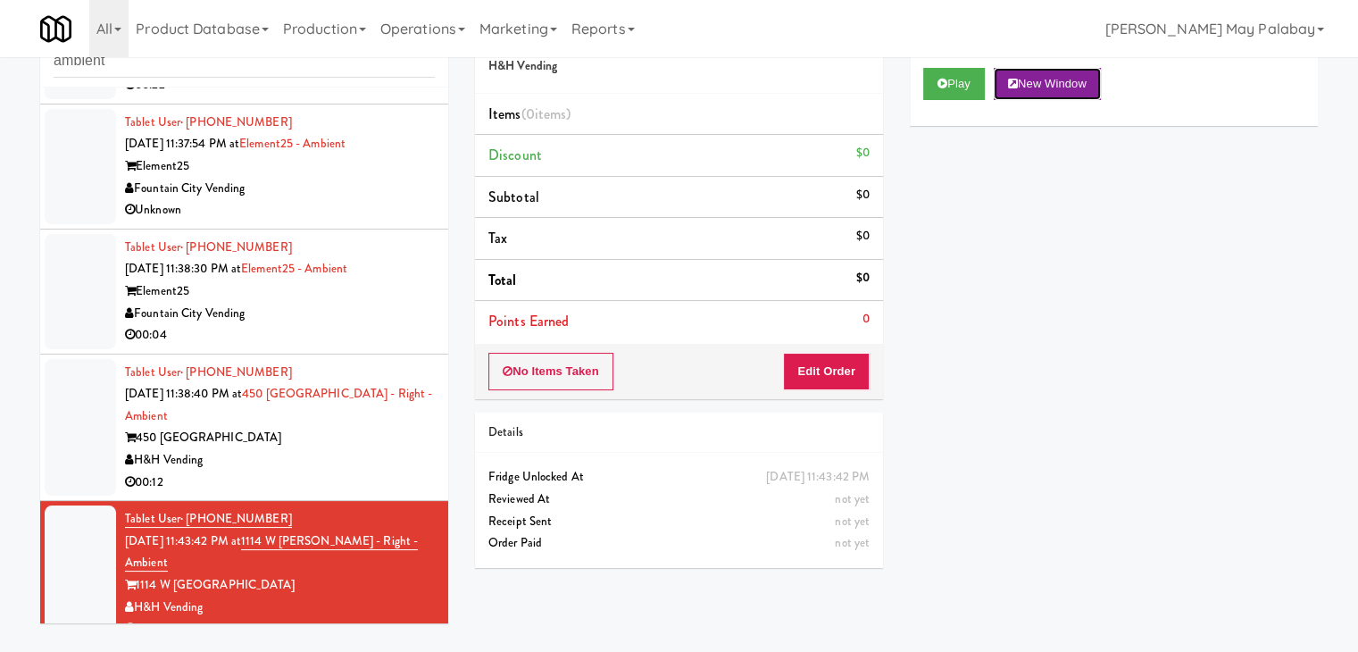
click at [1073, 91] on button "New Window" at bounding box center [1047, 84] width 107 height 32
click at [796, 367] on button "Edit Order" at bounding box center [826, 372] width 87 height 38
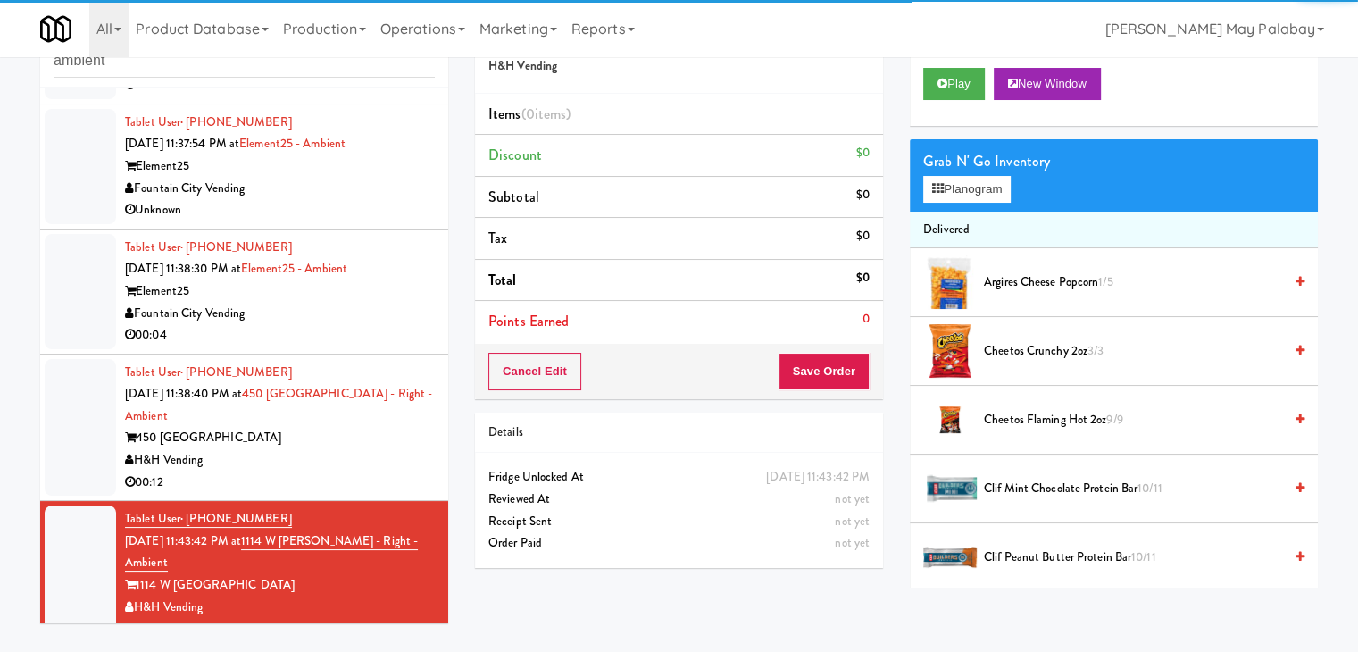
click at [922, 194] on div "Grab N' Go Inventory Planogram" at bounding box center [1114, 175] width 408 height 72
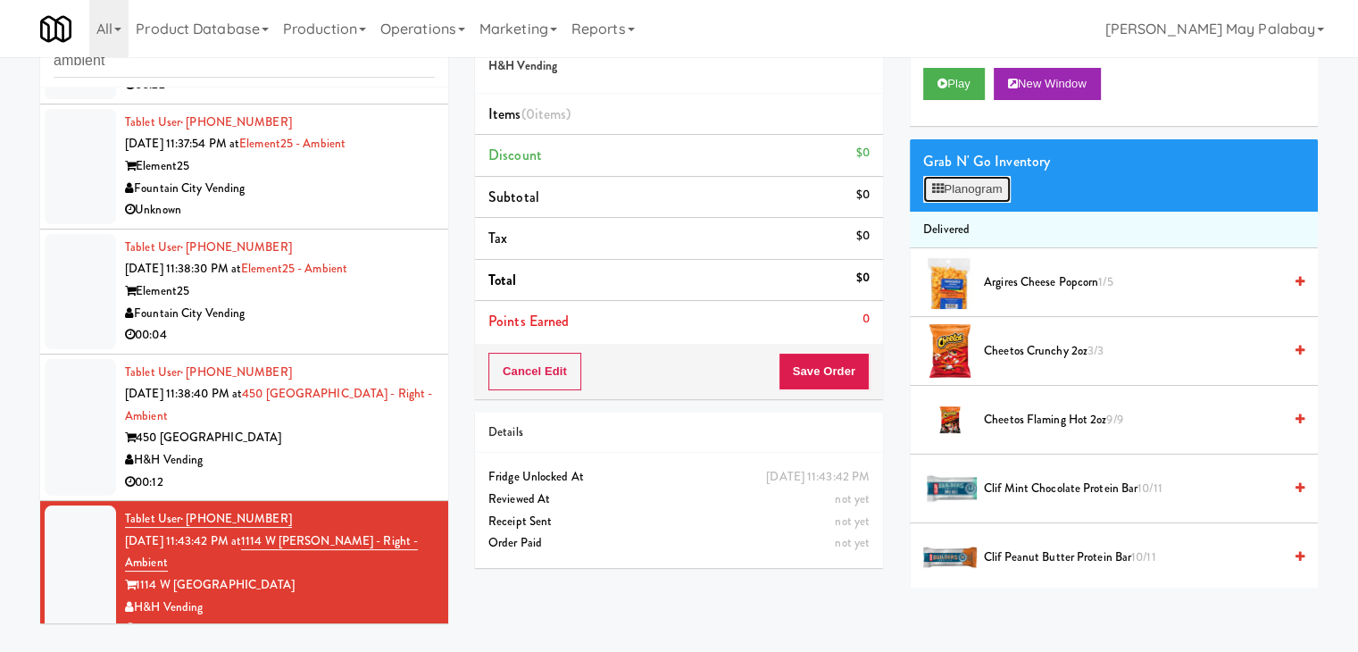
click at [932, 190] on icon at bounding box center [938, 189] width 12 height 12
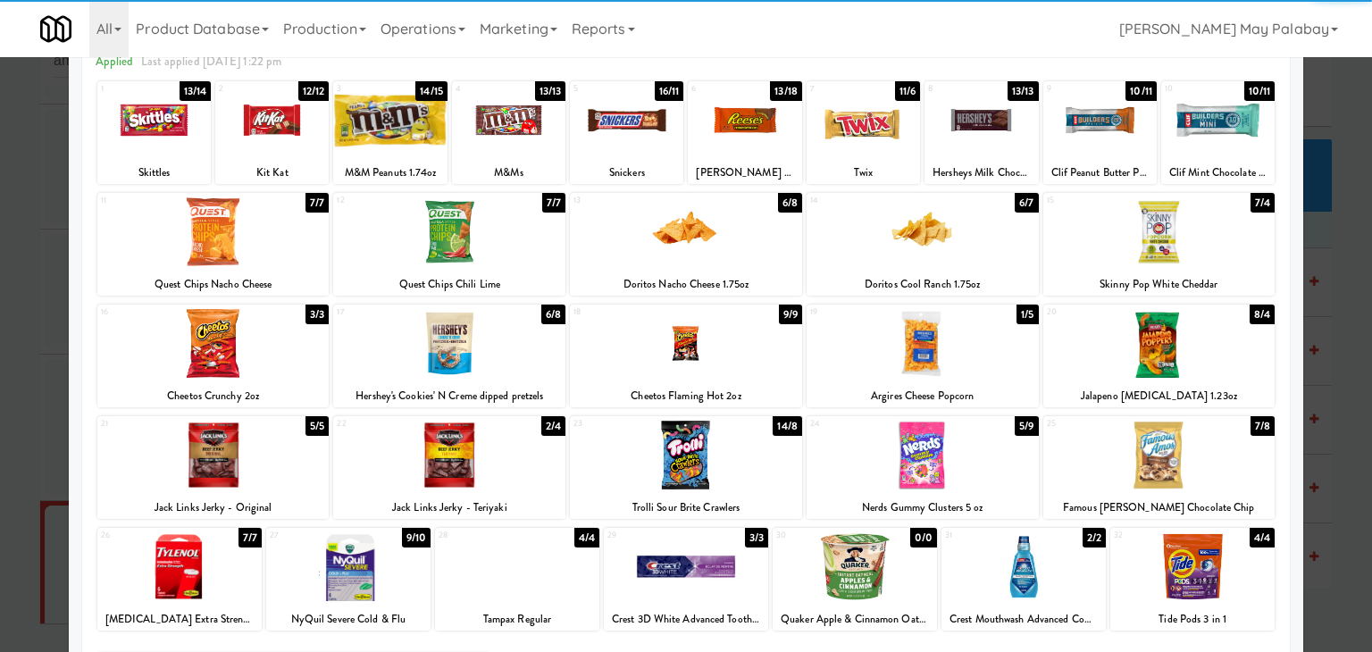
scroll to position [89, 0]
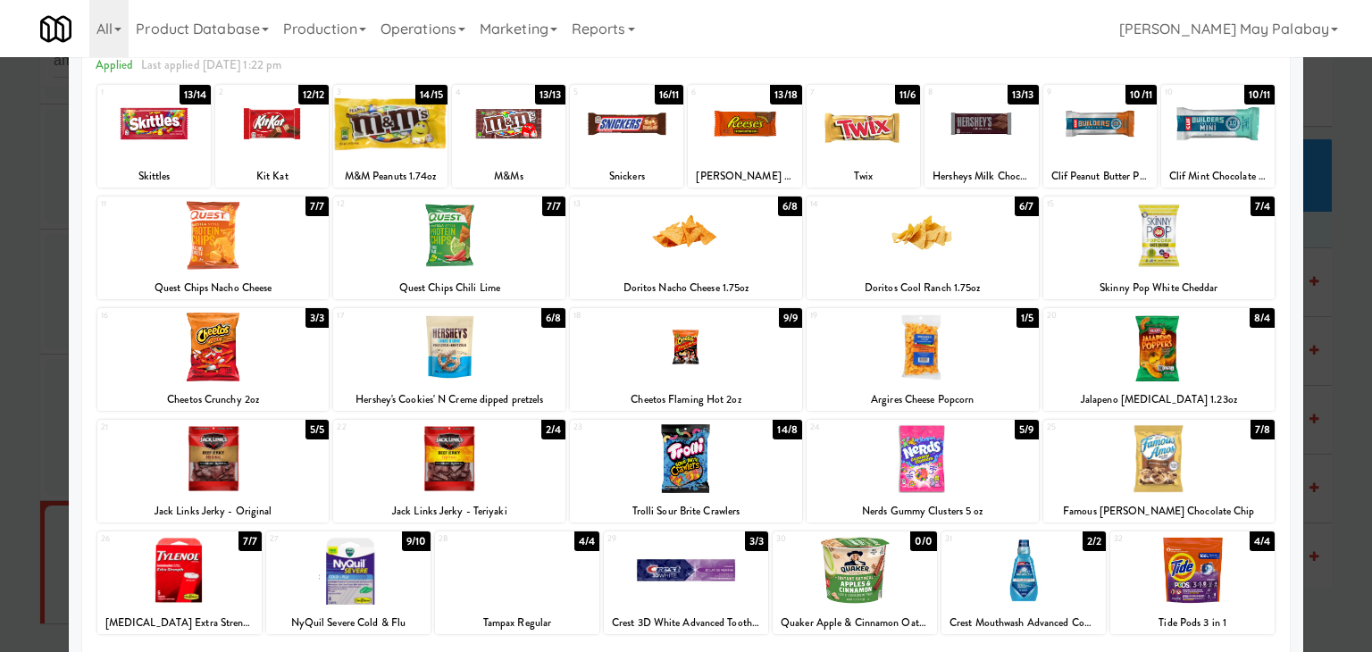
click at [1236, 383] on div "20 8/4 Jalapeno Poppers 1.23oz" at bounding box center [1159, 359] width 232 height 103
click at [1357, 427] on div at bounding box center [686, 326] width 1372 height 652
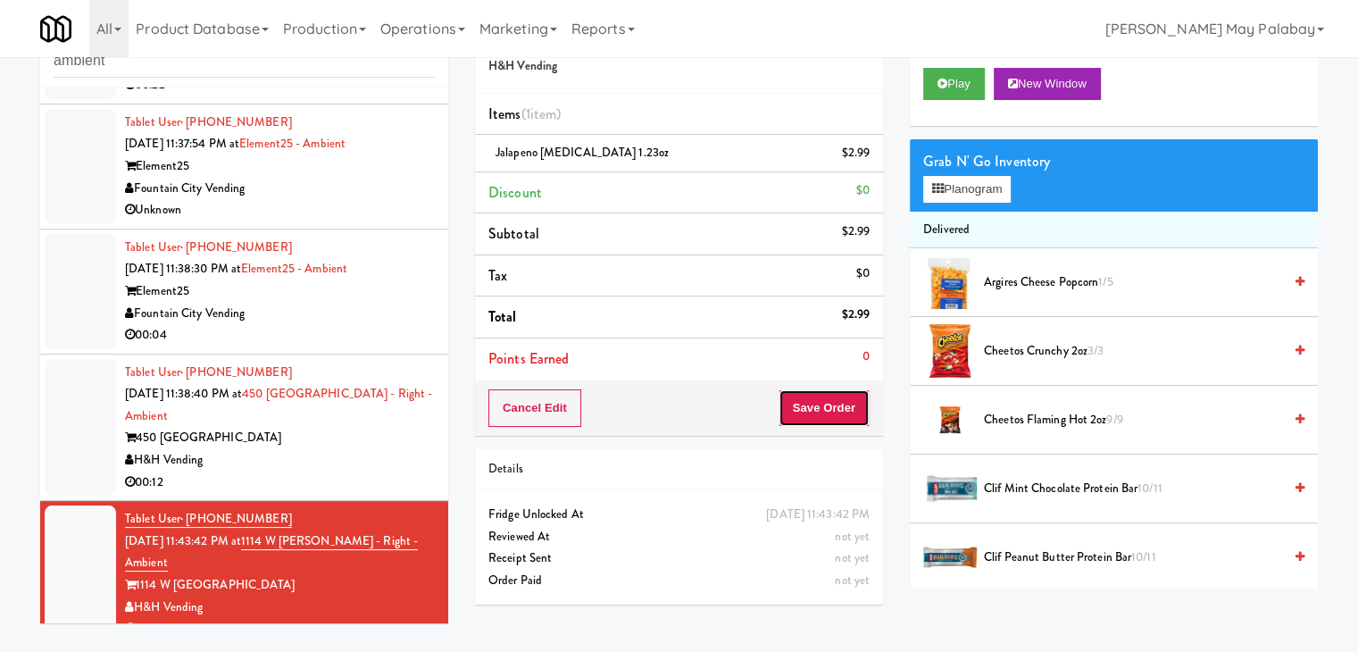
click at [836, 419] on button "Save Order" at bounding box center [824, 408] width 91 height 38
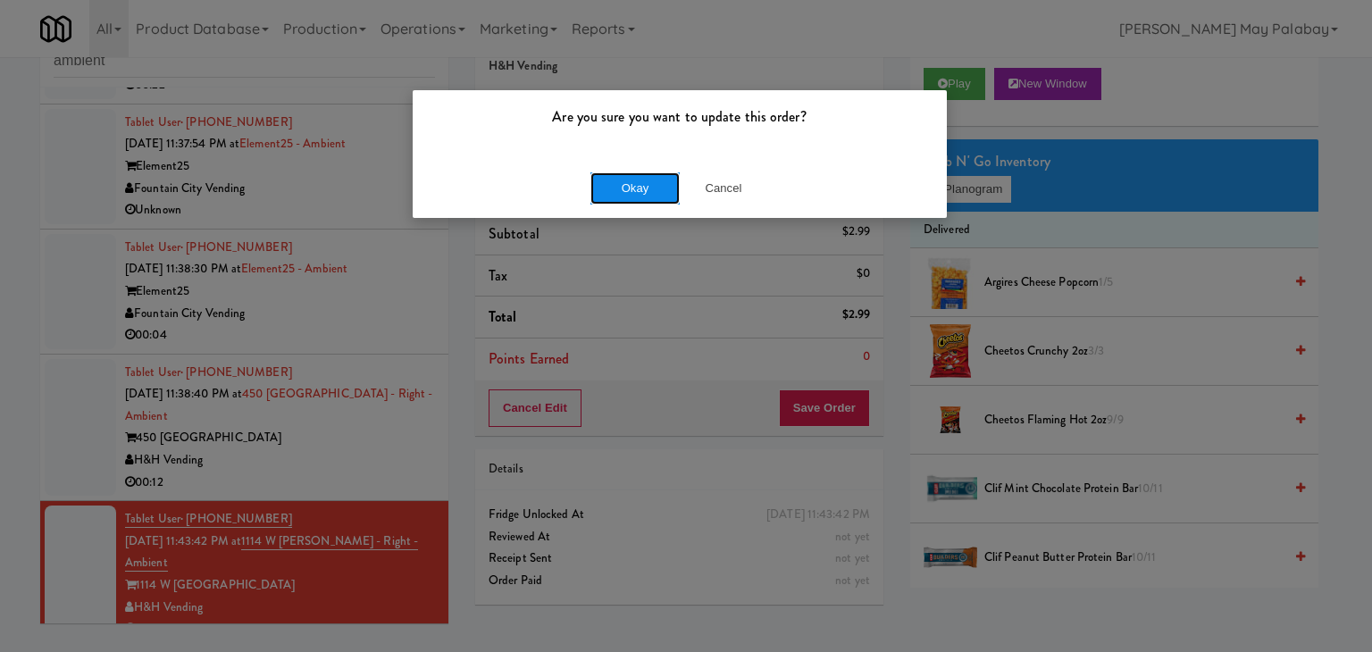
click at [634, 180] on button "Okay" at bounding box center [634, 188] width 89 height 32
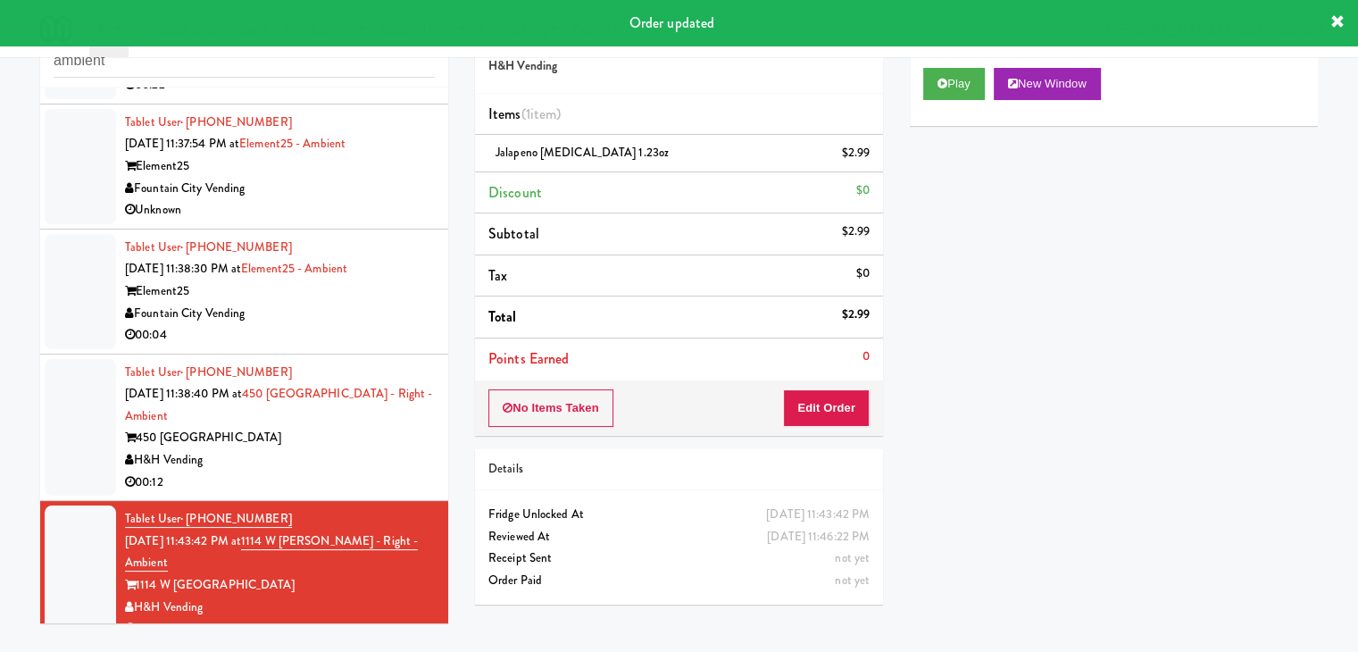
click at [343, 400] on div "Tablet User · (630) 267-4684 Sep 24, 2025 11:38:40 PM at 450 Warrenville - Righ…" at bounding box center [280, 428] width 310 height 132
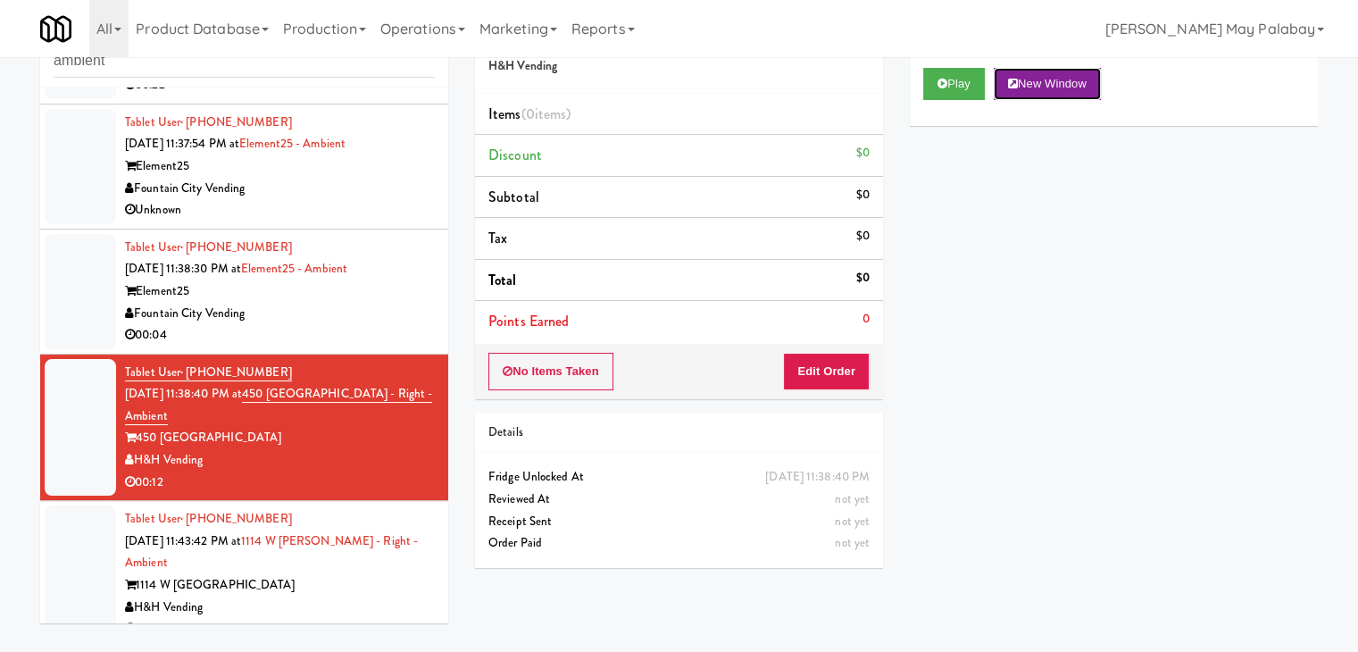
click at [1032, 76] on button "New Window" at bounding box center [1047, 84] width 107 height 32
click at [834, 365] on button "Edit Order" at bounding box center [826, 372] width 87 height 38
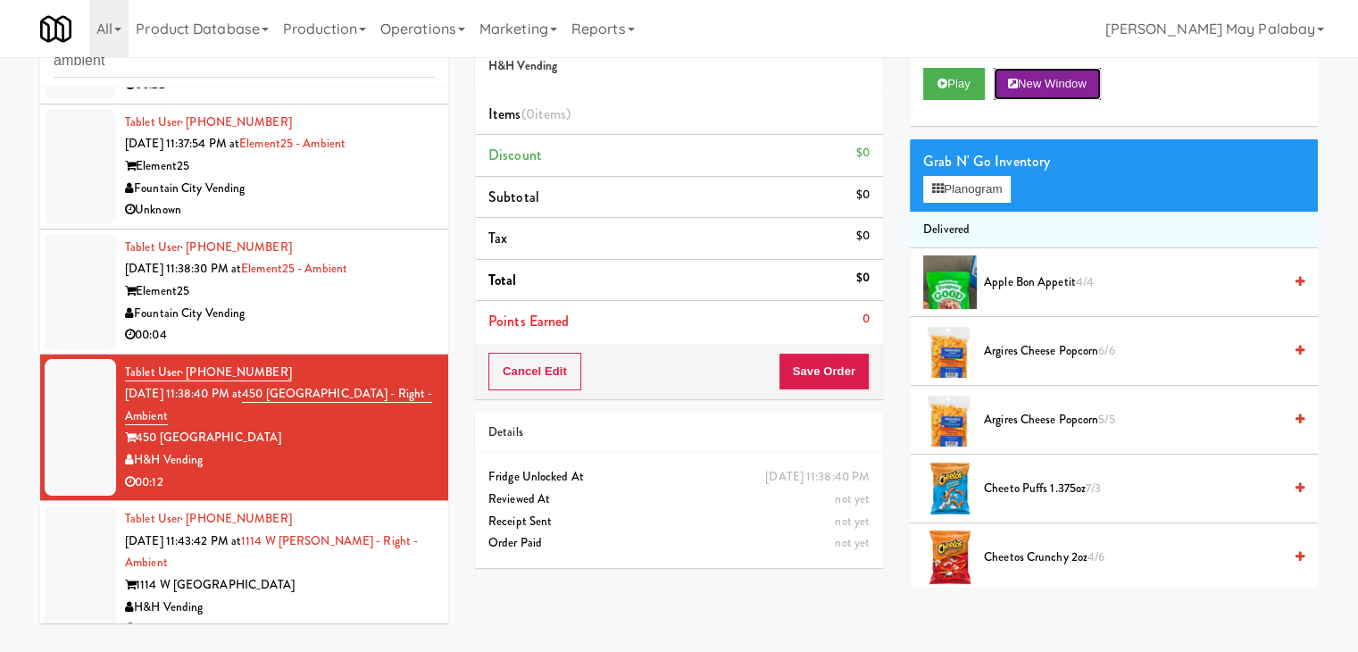
click at [1078, 79] on button "New Window" at bounding box center [1047, 84] width 107 height 32
click at [970, 188] on button "Planogram" at bounding box center [968, 189] width 88 height 27
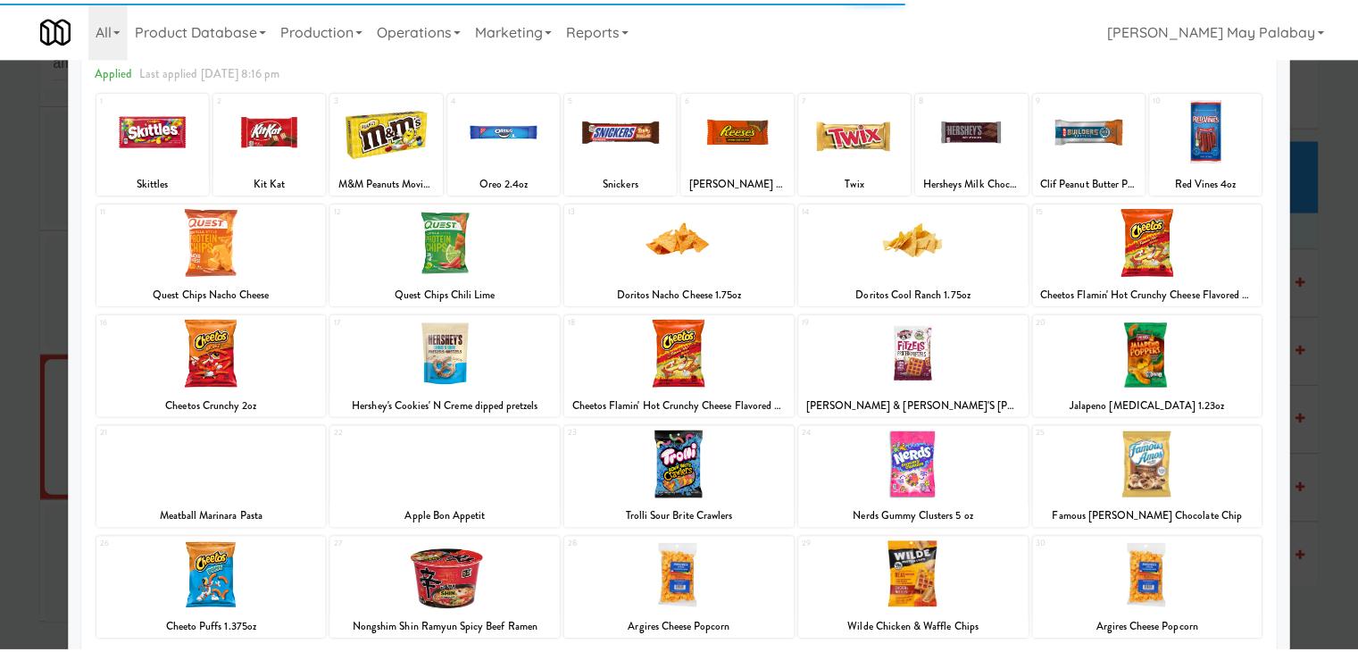
scroll to position [89, 0]
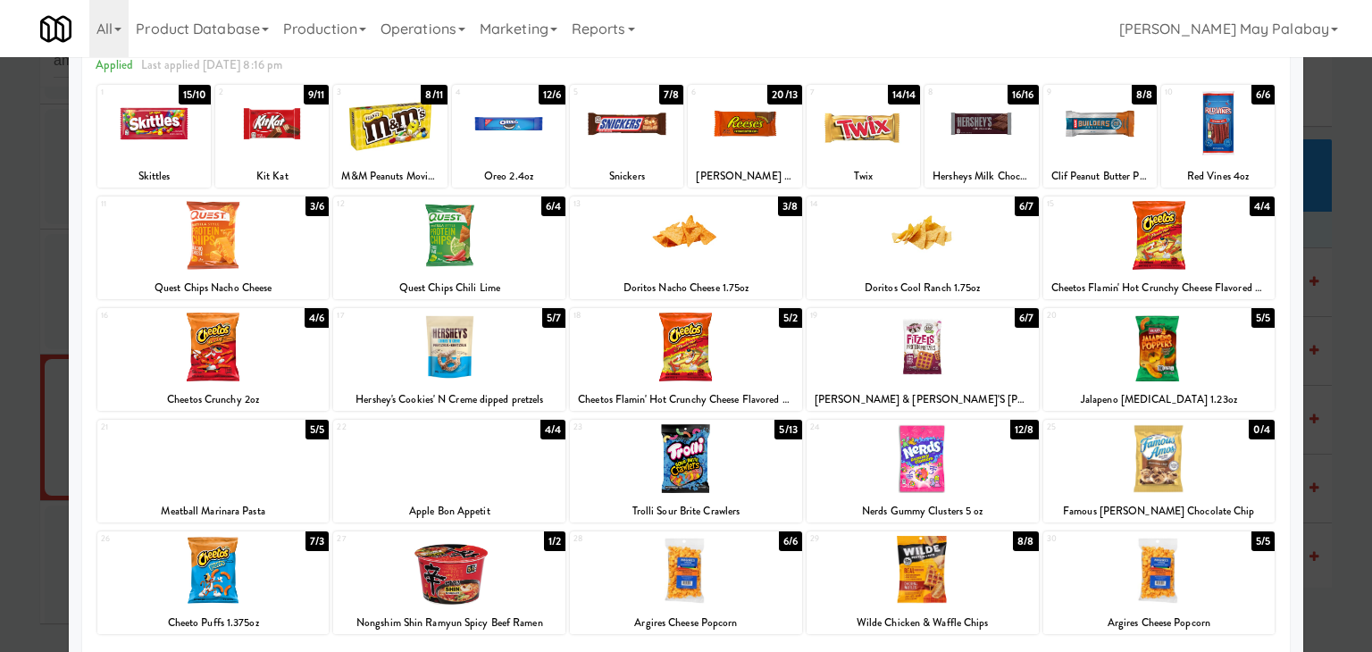
click at [1020, 462] on div at bounding box center [923, 458] width 232 height 69
click at [507, 154] on div at bounding box center [508, 123] width 113 height 69
click at [1342, 459] on div at bounding box center [686, 326] width 1372 height 652
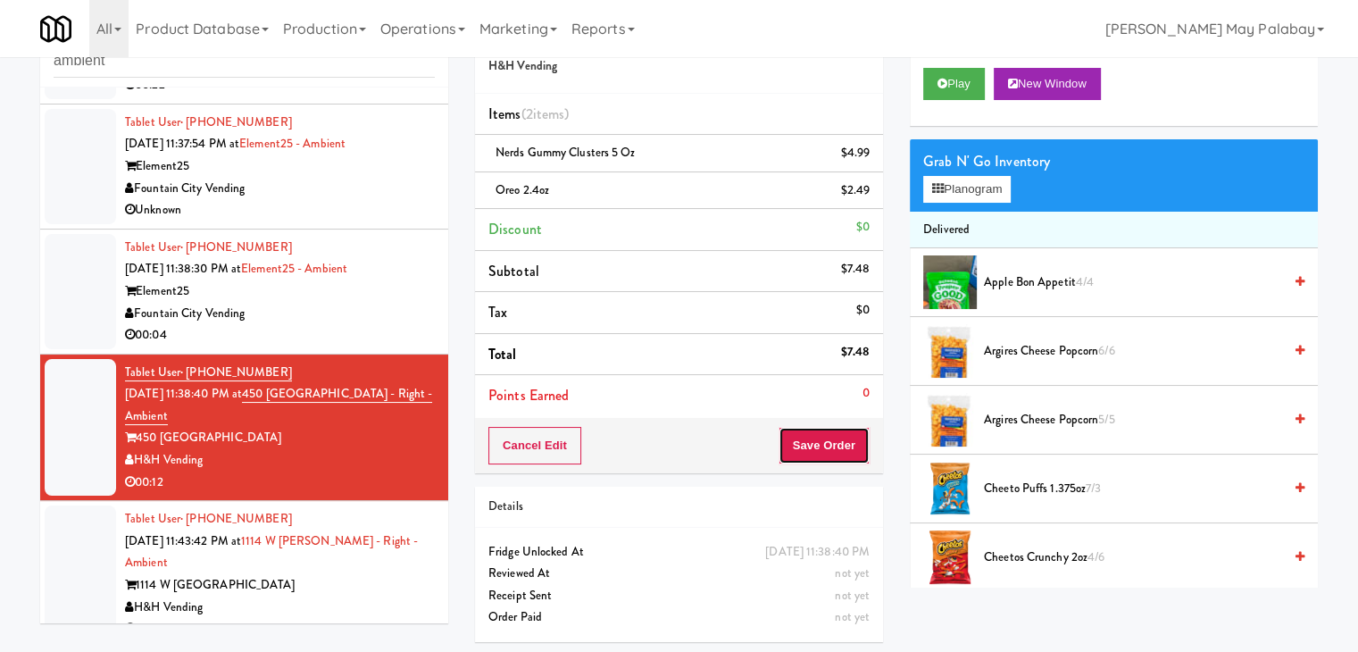
click at [822, 432] on button "Save Order" at bounding box center [824, 446] width 91 height 38
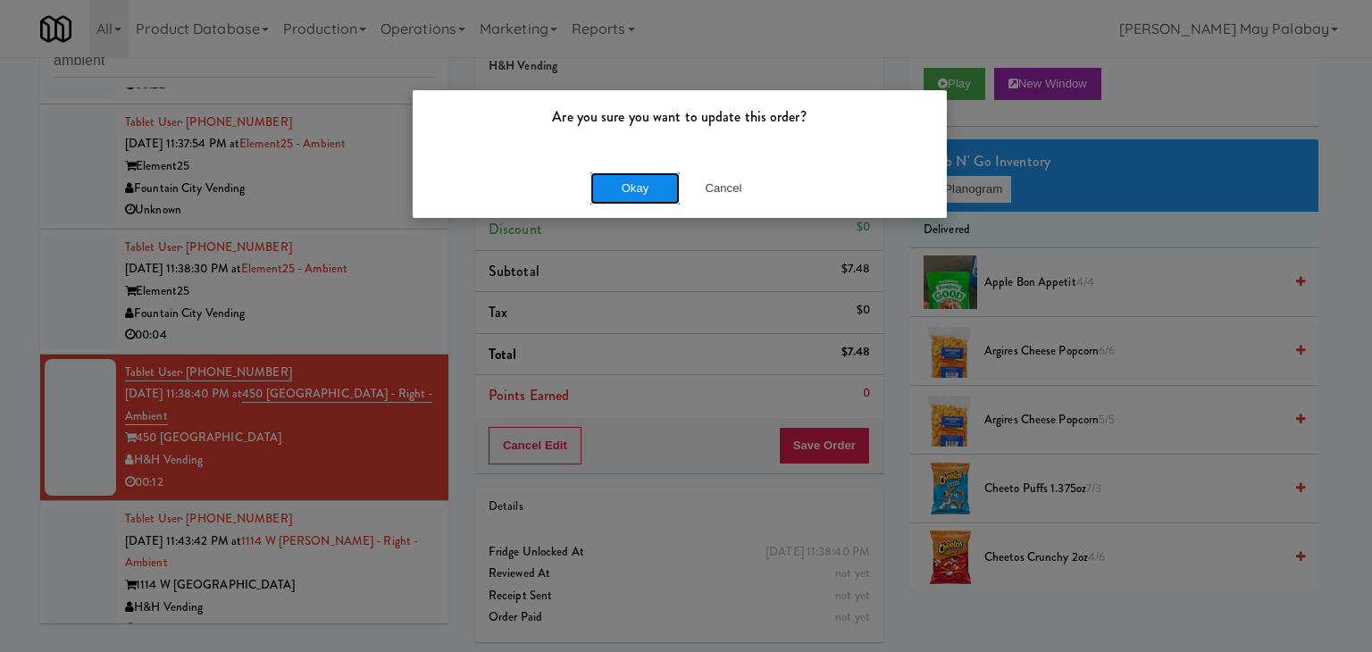
click at [612, 192] on button "Okay" at bounding box center [634, 188] width 89 height 32
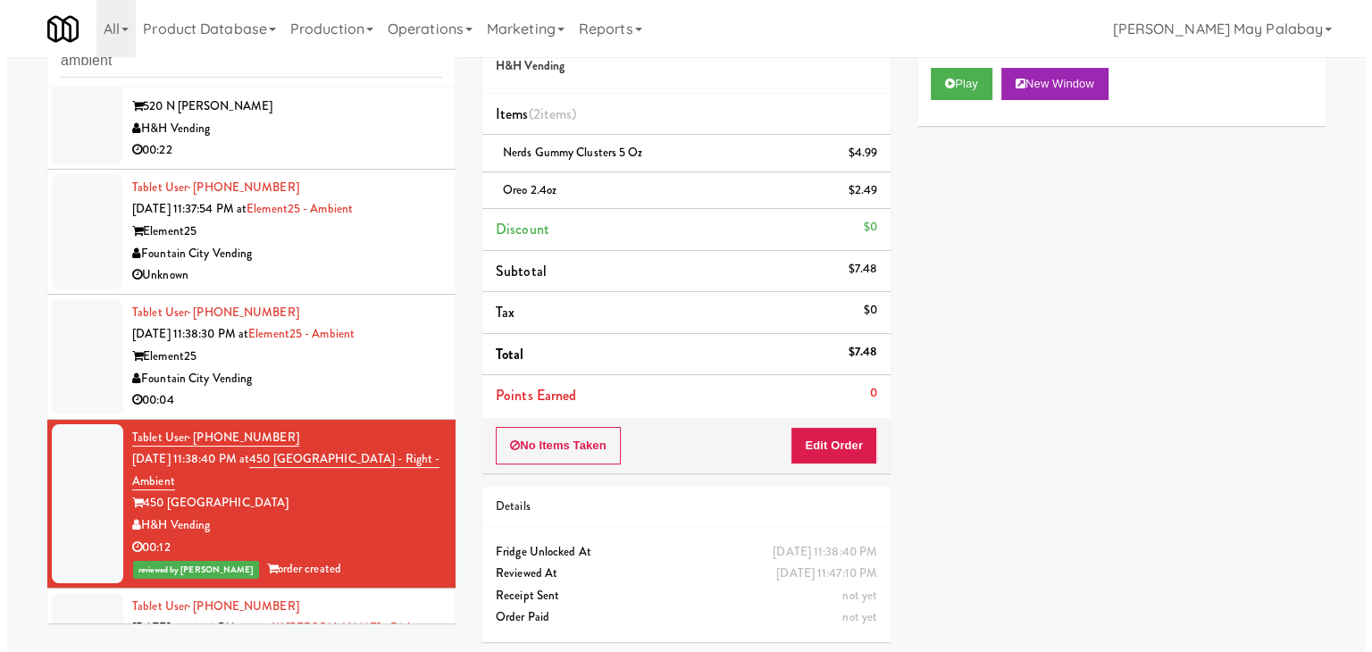
scroll to position [1503, 0]
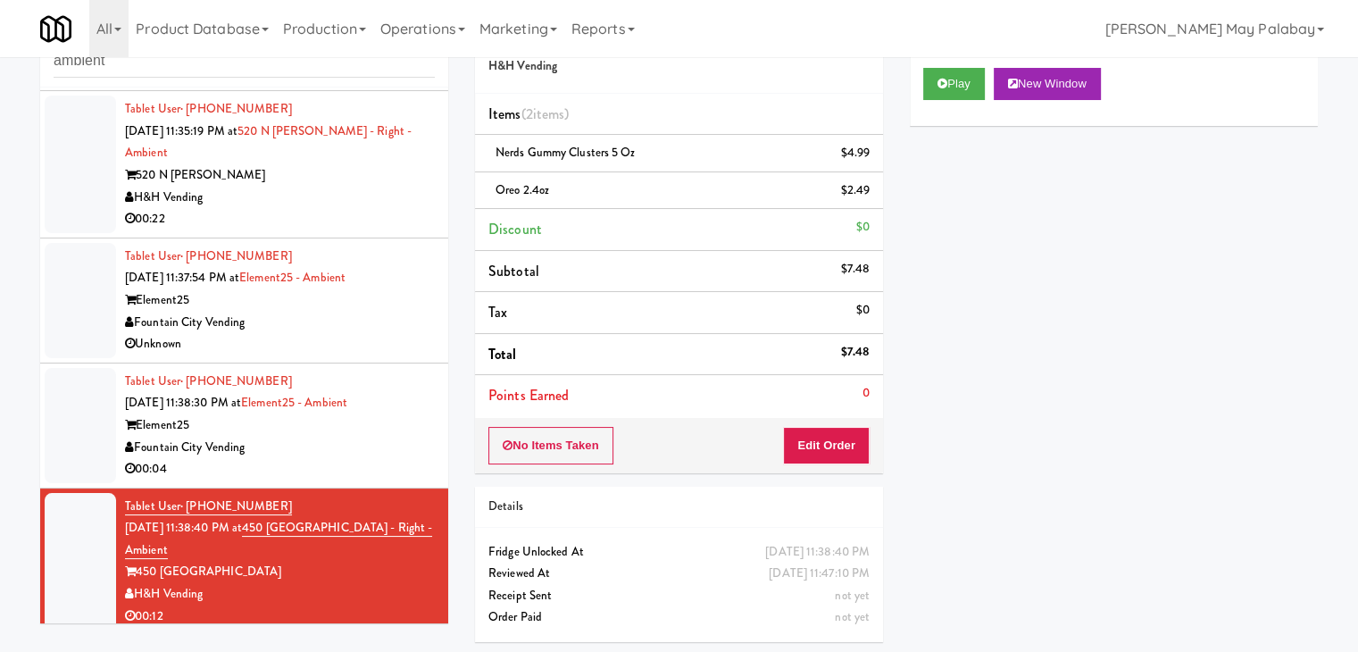
click at [378, 414] on div "Element25" at bounding box center [280, 425] width 310 height 22
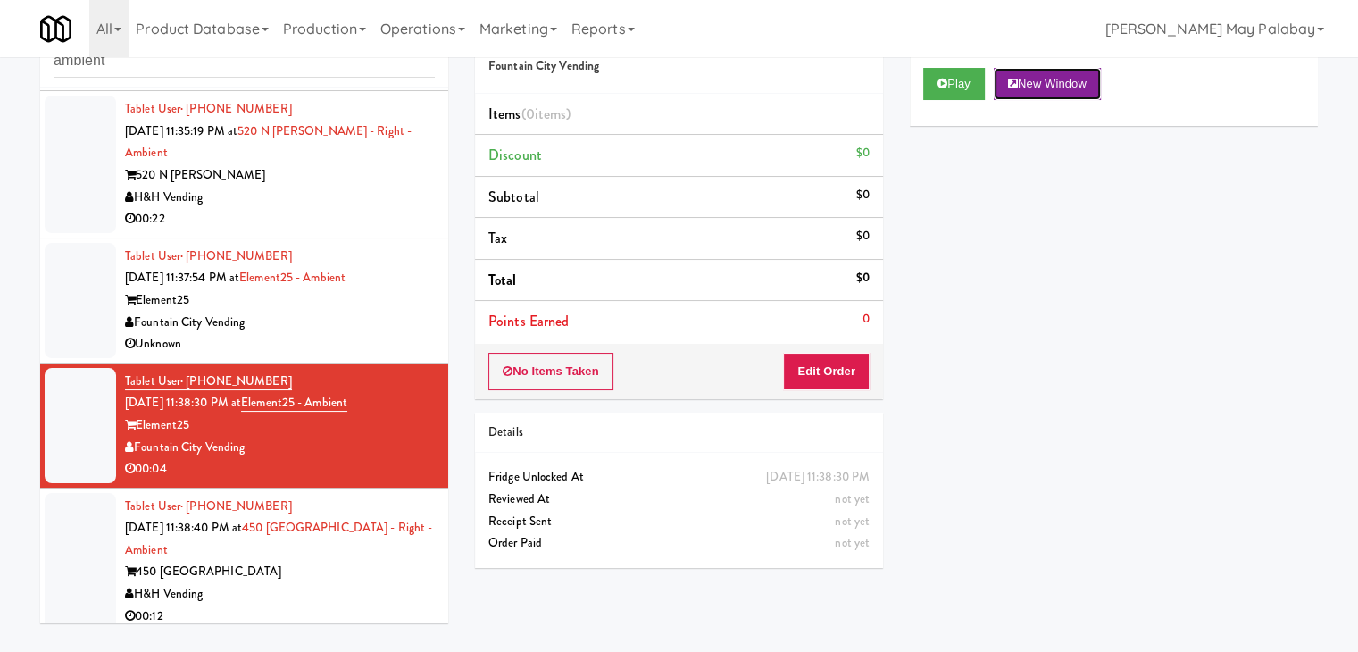
drag, startPoint x: 1081, startPoint y: 78, endPoint x: 868, endPoint y: 1, distance: 226.0
click at [1080, 78] on button "New Window" at bounding box center [1047, 84] width 107 height 32
click at [828, 360] on button "Edit Order" at bounding box center [826, 372] width 87 height 38
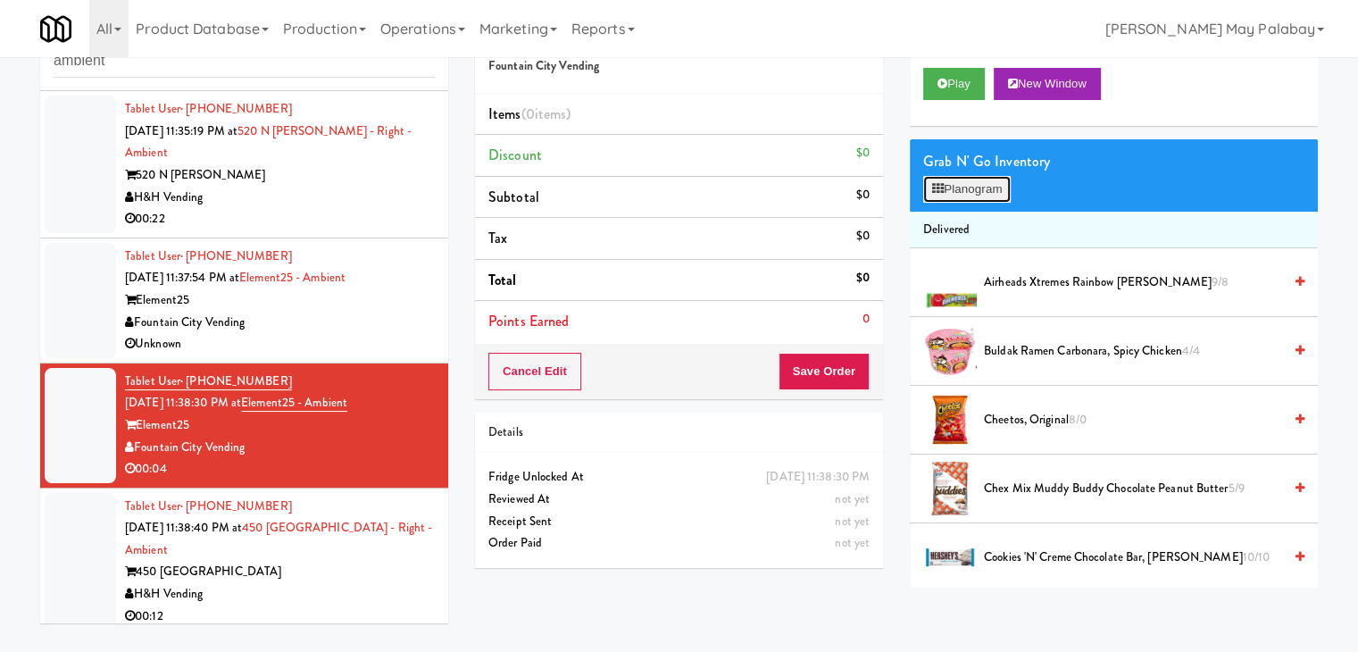
click at [965, 194] on button "Planogram" at bounding box center [968, 189] width 88 height 27
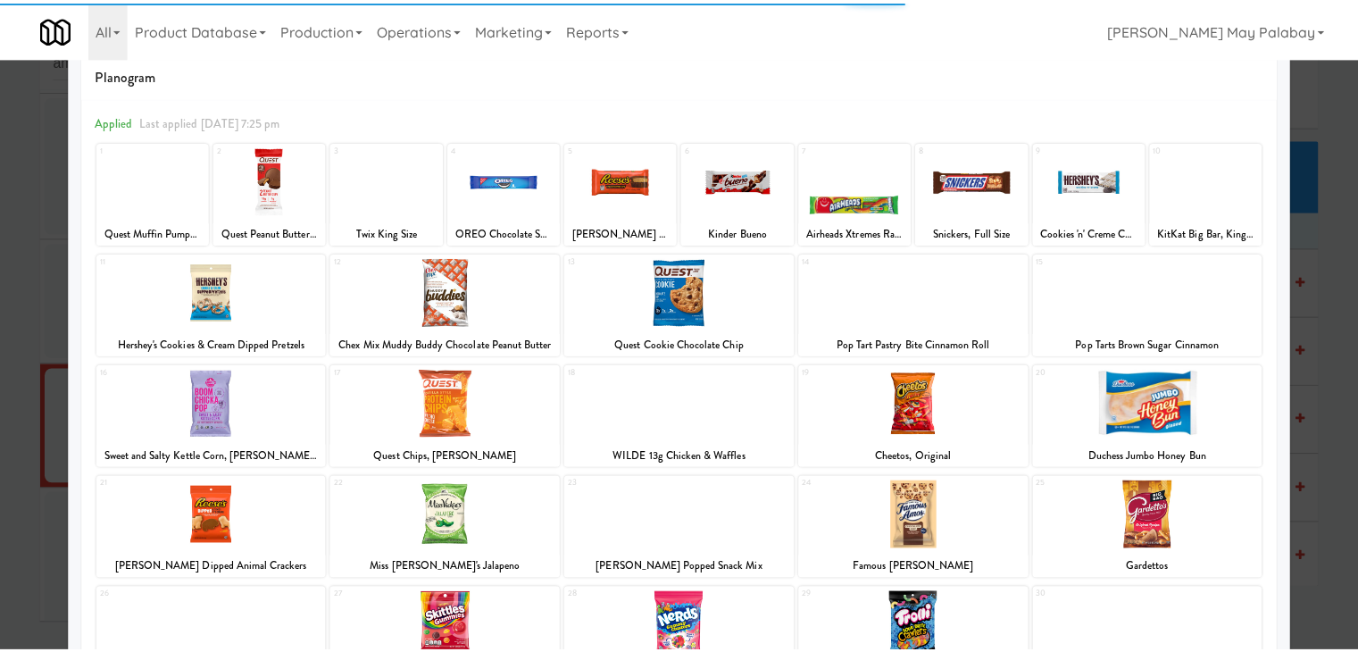
scroll to position [89, 0]
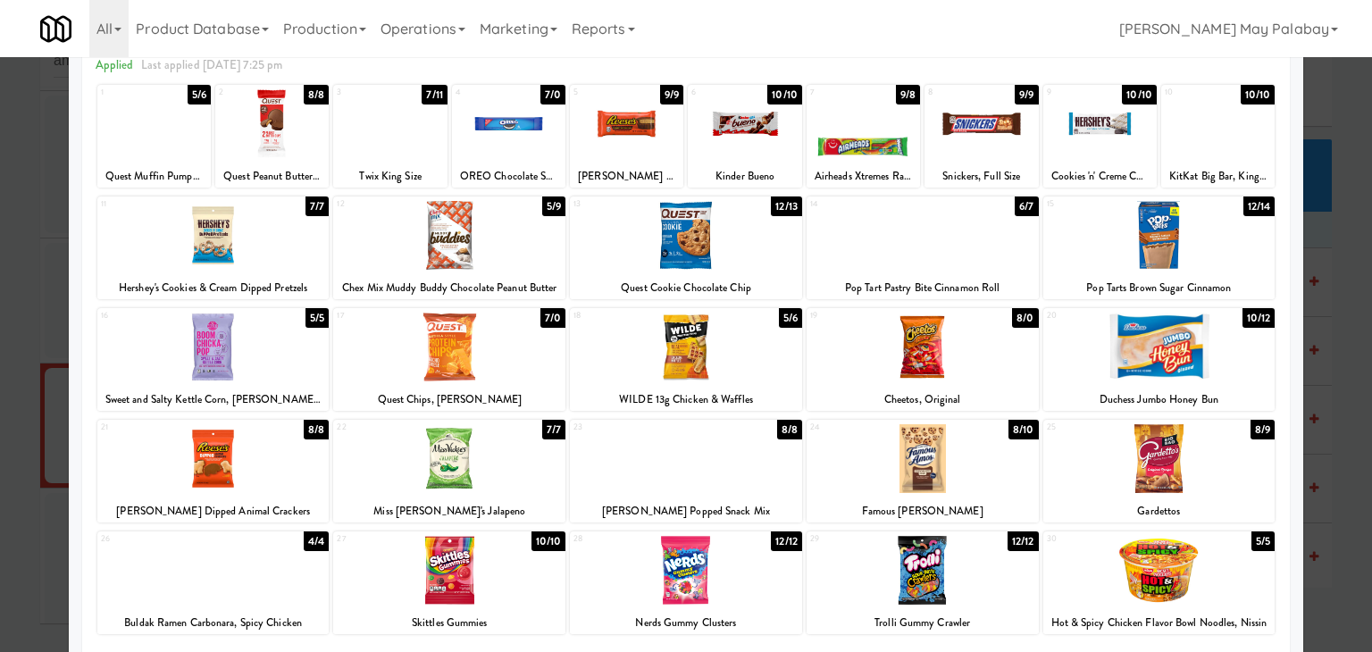
click at [1241, 474] on div at bounding box center [1159, 458] width 232 height 69
click at [1333, 480] on div at bounding box center [686, 326] width 1372 height 652
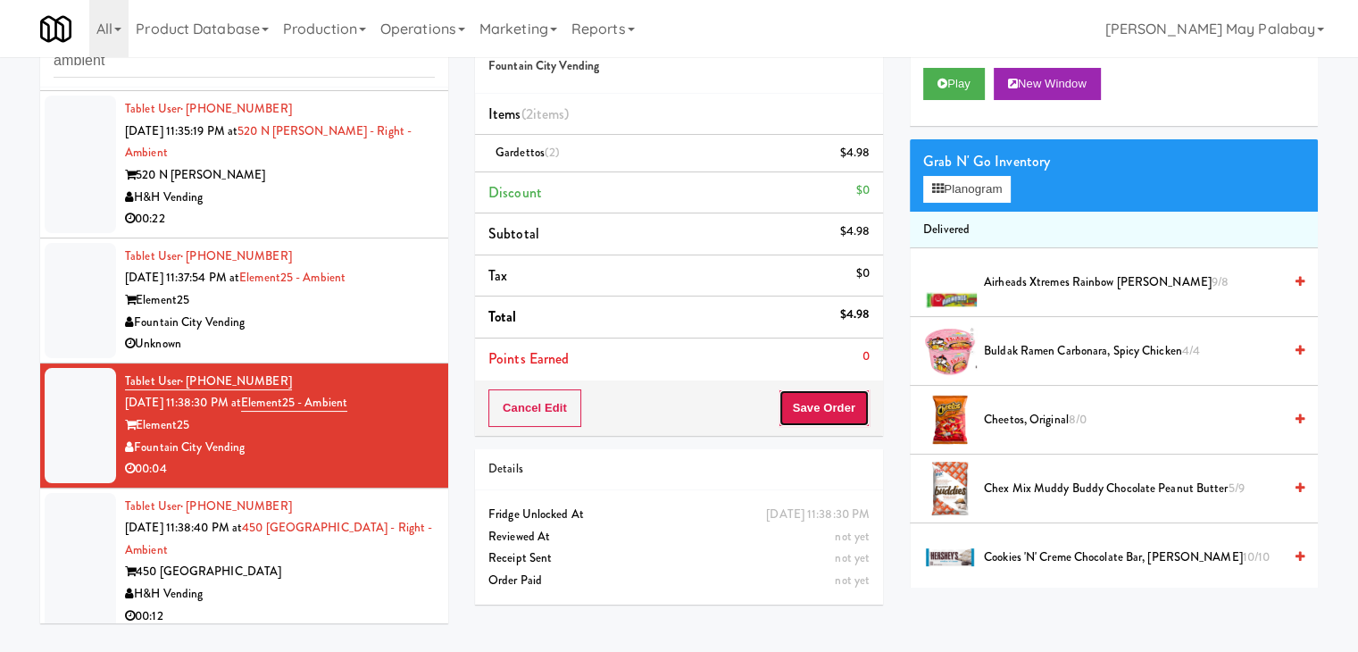
click at [822, 406] on button "Save Order" at bounding box center [824, 408] width 91 height 38
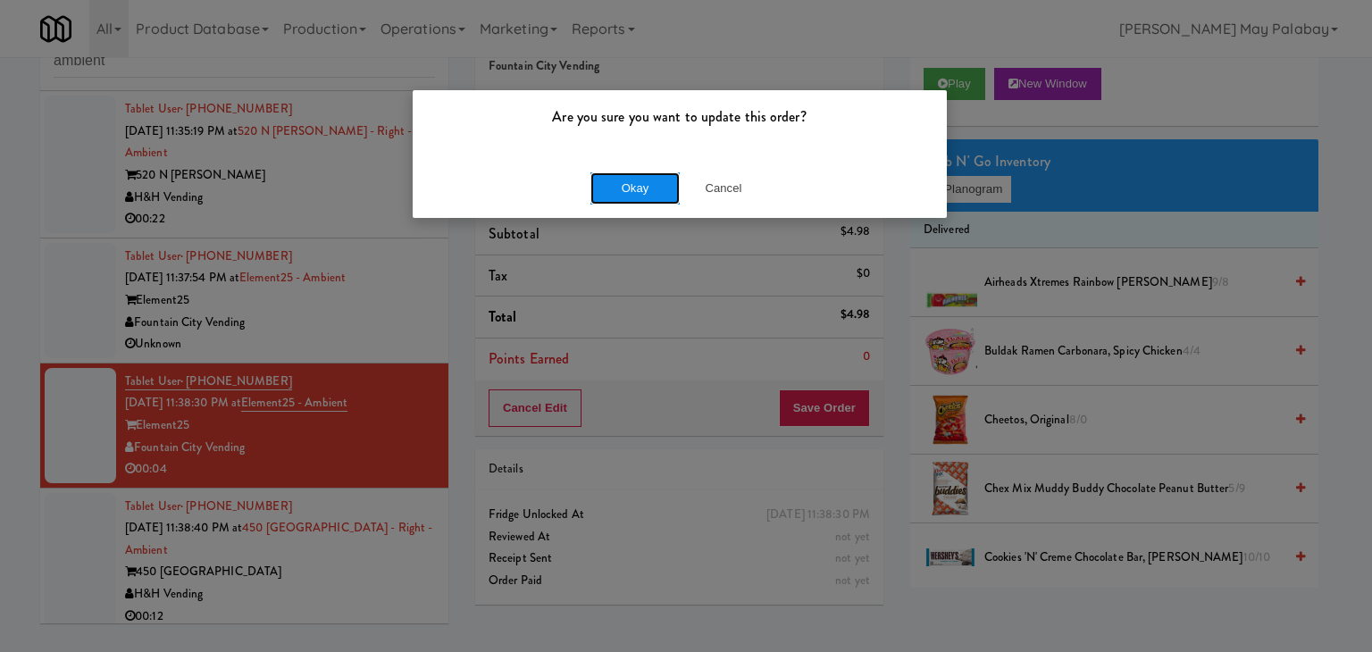
click at [661, 188] on button "Okay" at bounding box center [634, 188] width 89 height 32
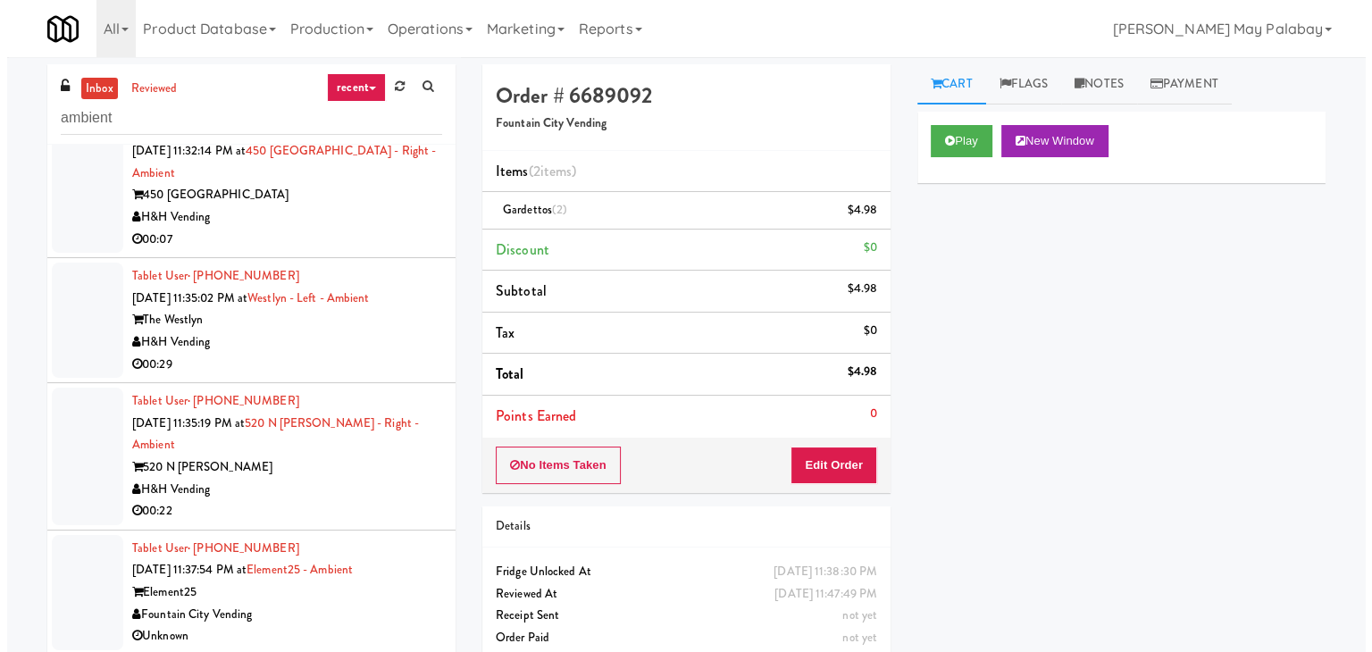
scroll to position [1325, 0]
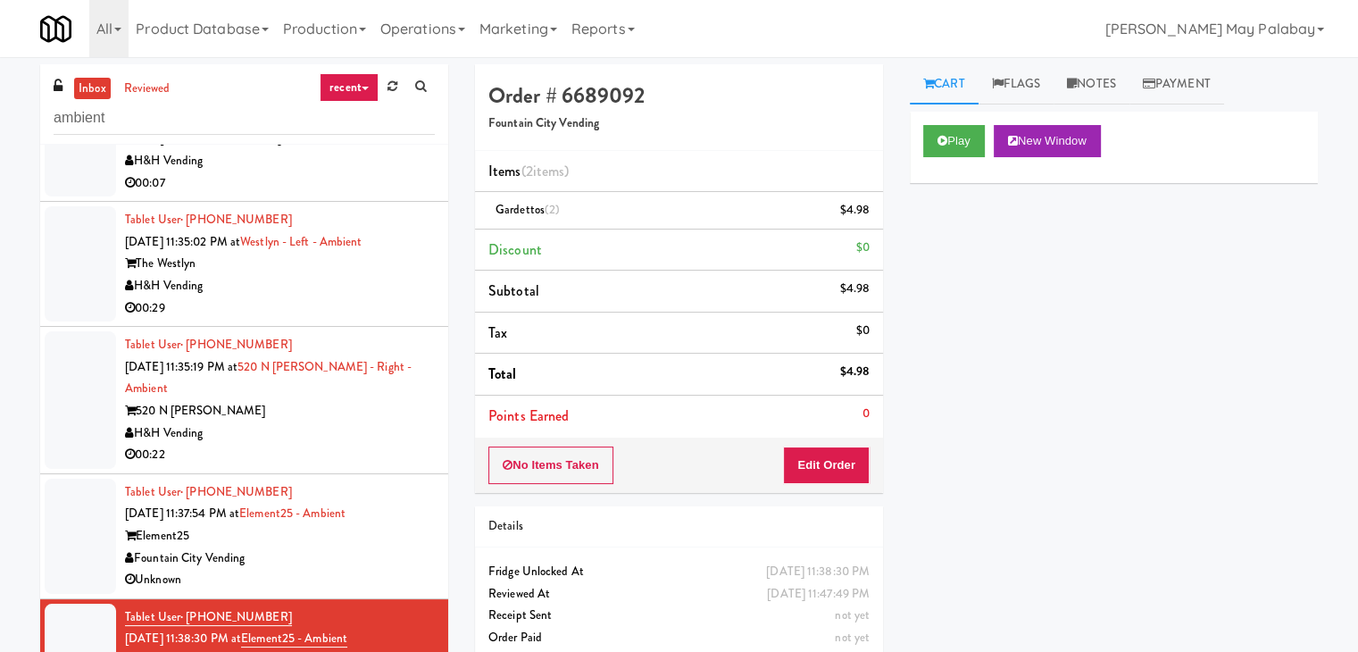
click at [320, 400] on div "520 N [PERSON_NAME]" at bounding box center [280, 411] width 310 height 22
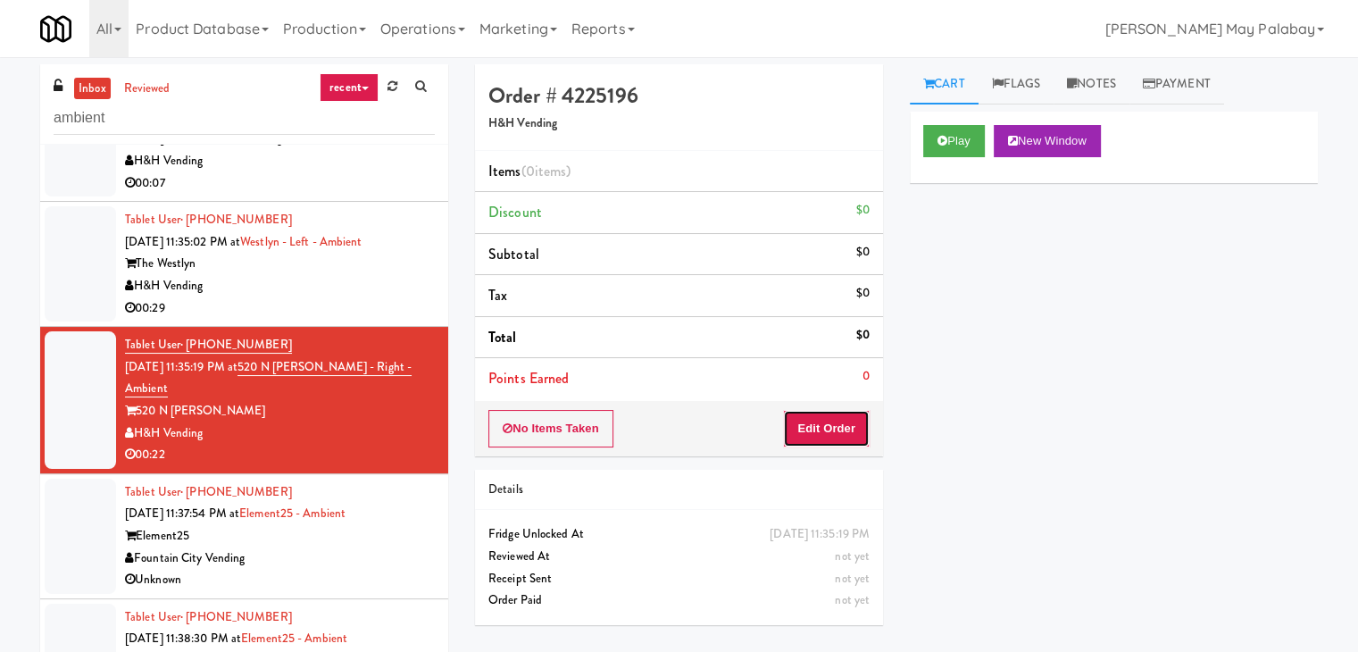
drag, startPoint x: 847, startPoint y: 423, endPoint x: 880, endPoint y: 347, distance: 82.8
click at [846, 423] on button "Edit Order" at bounding box center [826, 429] width 87 height 38
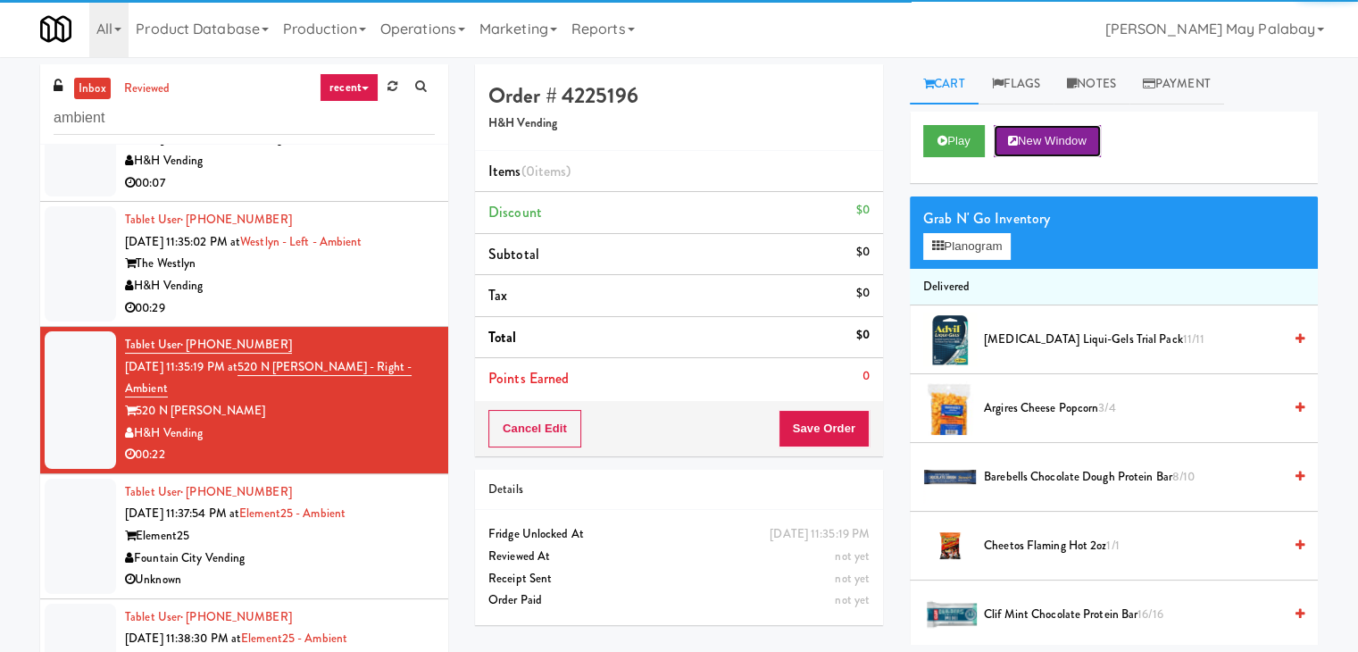
click at [1052, 135] on button "New Window" at bounding box center [1047, 141] width 107 height 32
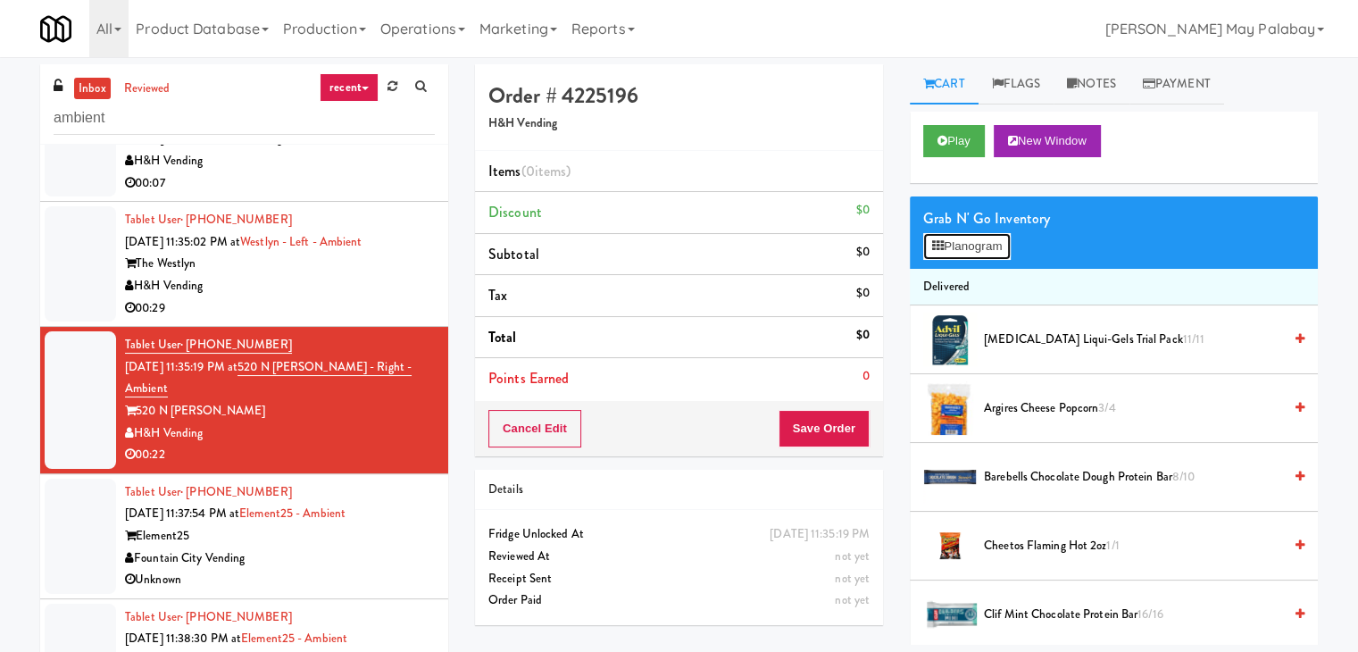
click at [982, 247] on button "Planogram" at bounding box center [968, 246] width 88 height 27
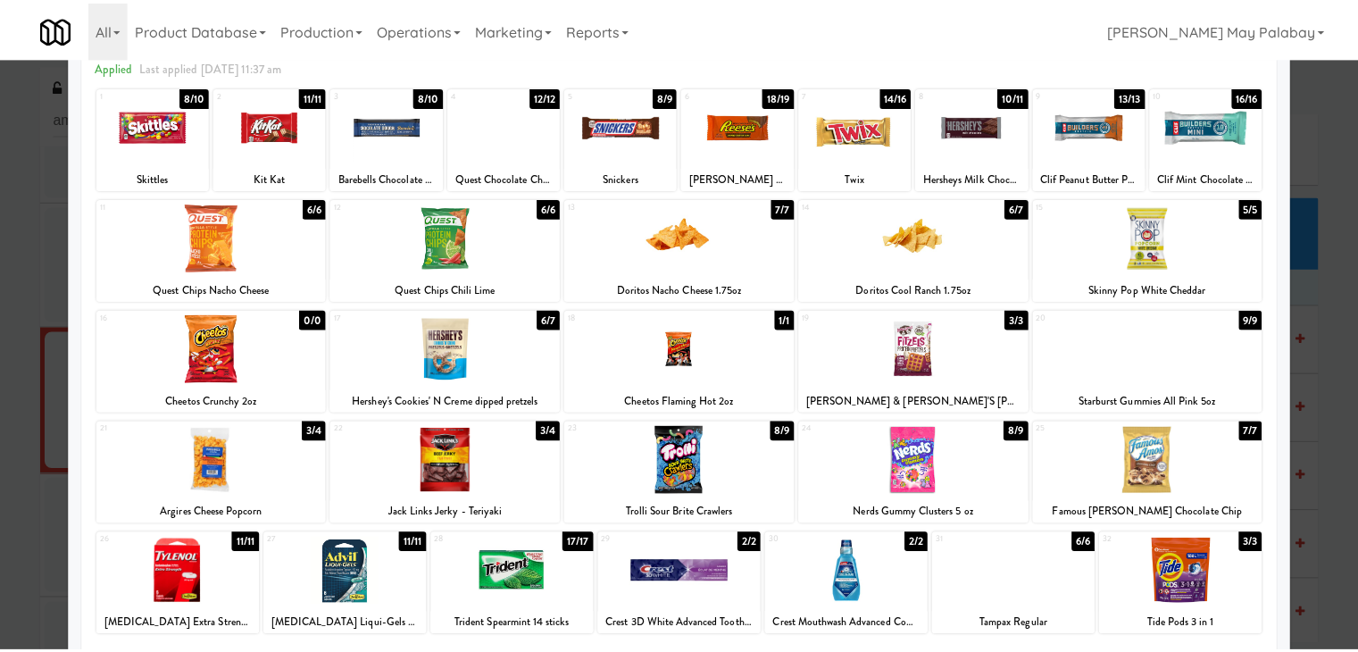
scroll to position [89, 0]
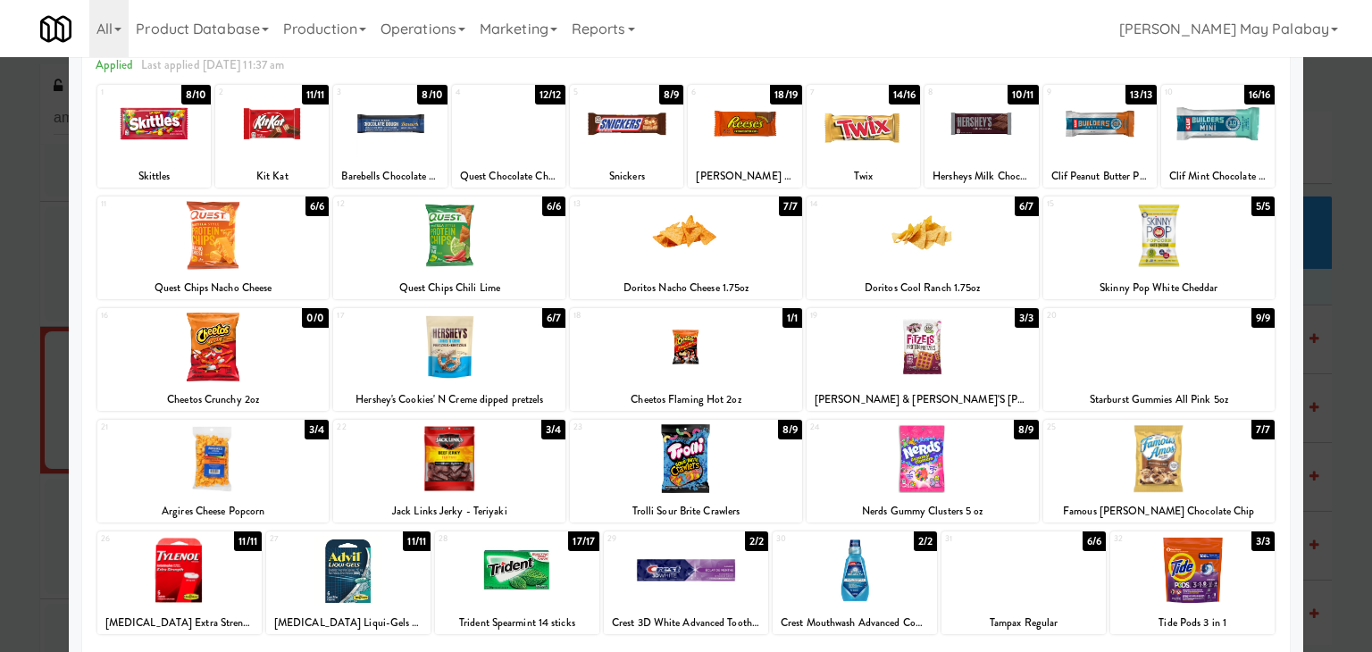
click at [959, 152] on div at bounding box center [980, 123] width 113 height 69
click at [771, 154] on div at bounding box center [744, 123] width 113 height 69
click at [1223, 357] on div at bounding box center [1159, 347] width 232 height 69
click at [1318, 361] on div at bounding box center [686, 326] width 1372 height 652
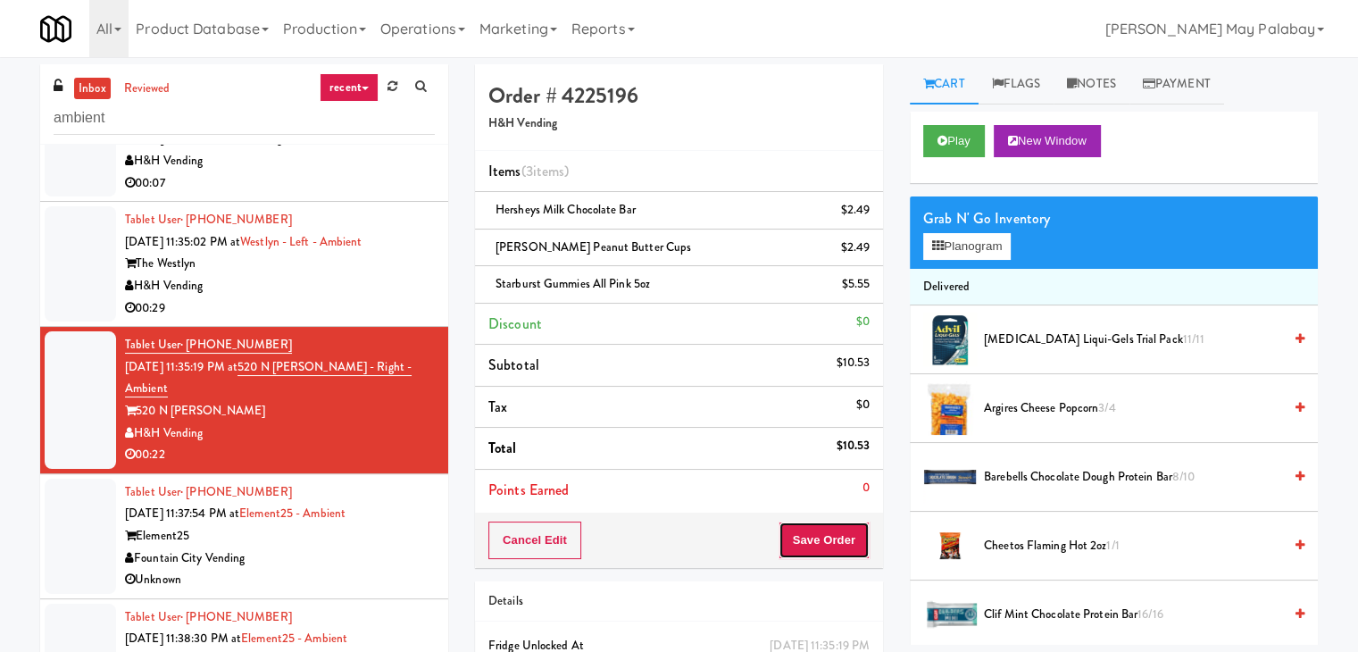
click at [840, 547] on button "Save Order" at bounding box center [824, 541] width 91 height 38
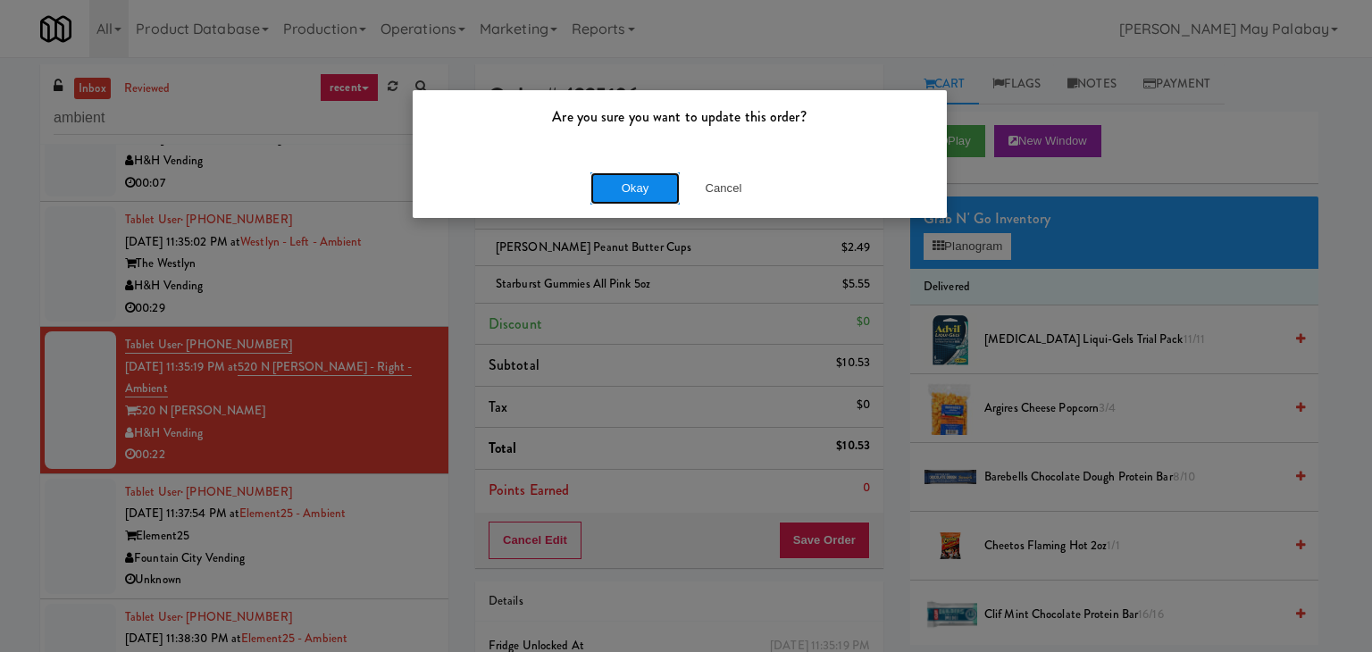
click at [631, 202] on button "Okay" at bounding box center [634, 188] width 89 height 32
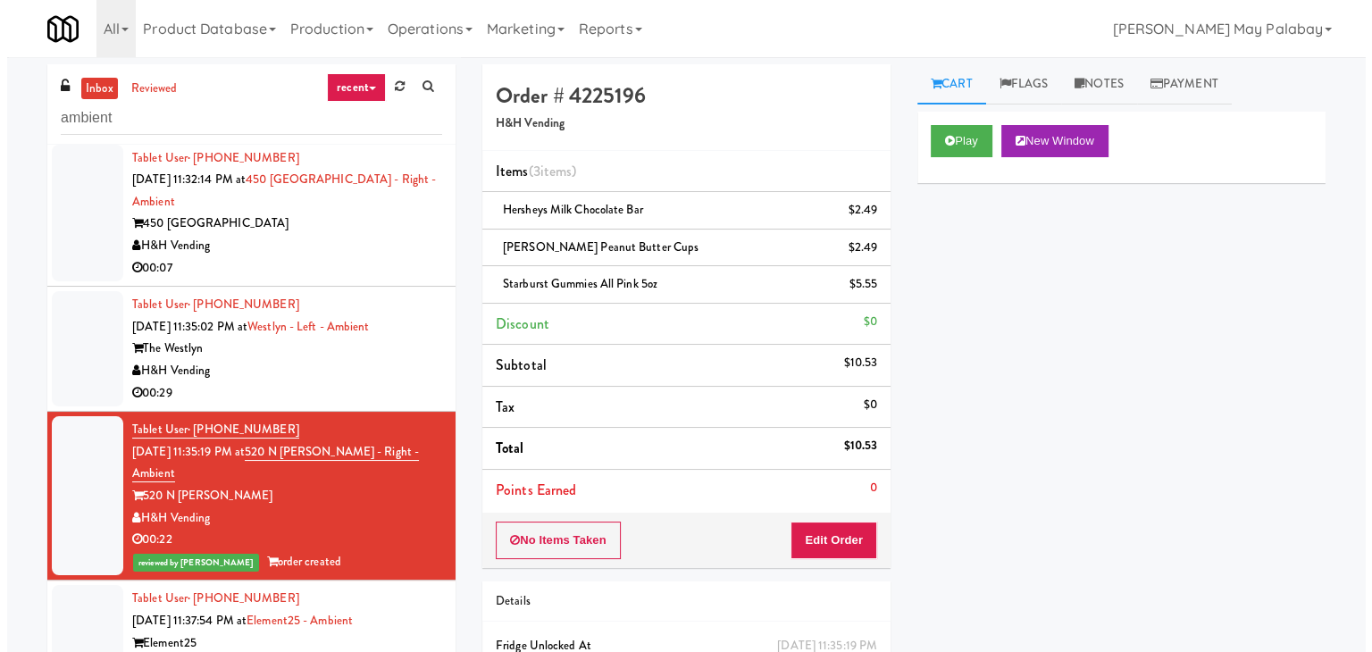
scroll to position [1235, 0]
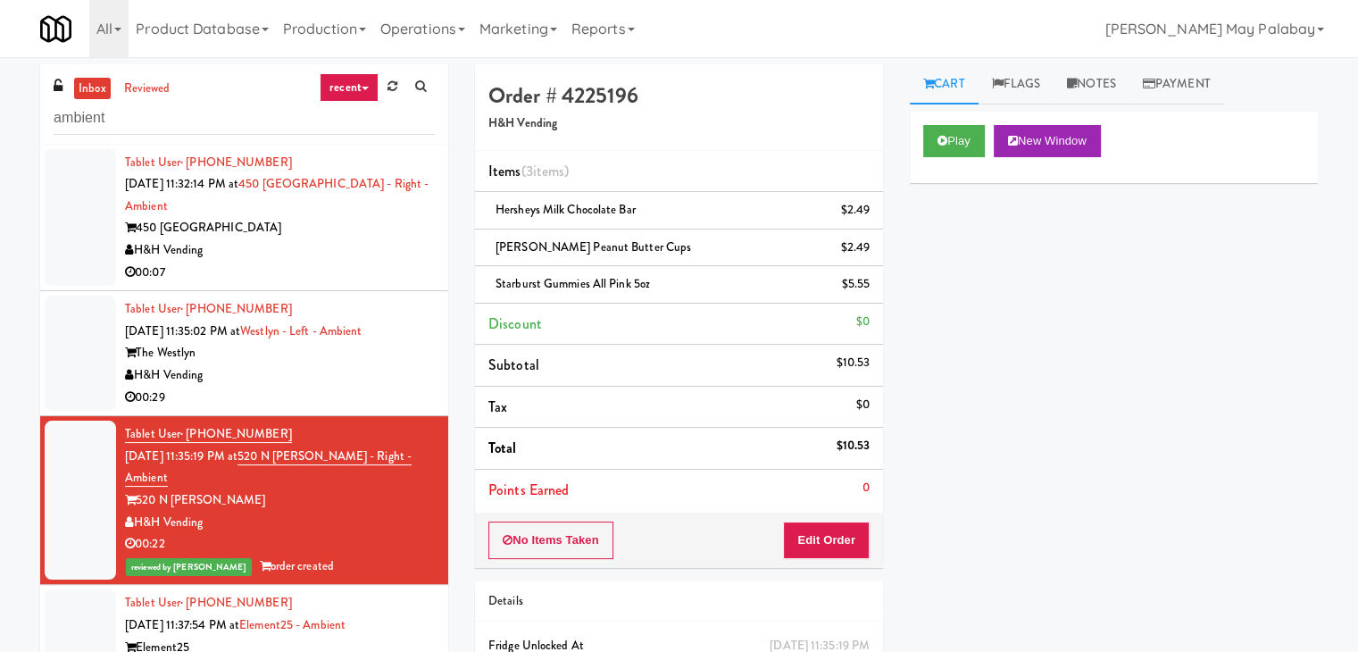
click at [368, 342] on div "The Westlyn" at bounding box center [280, 353] width 310 height 22
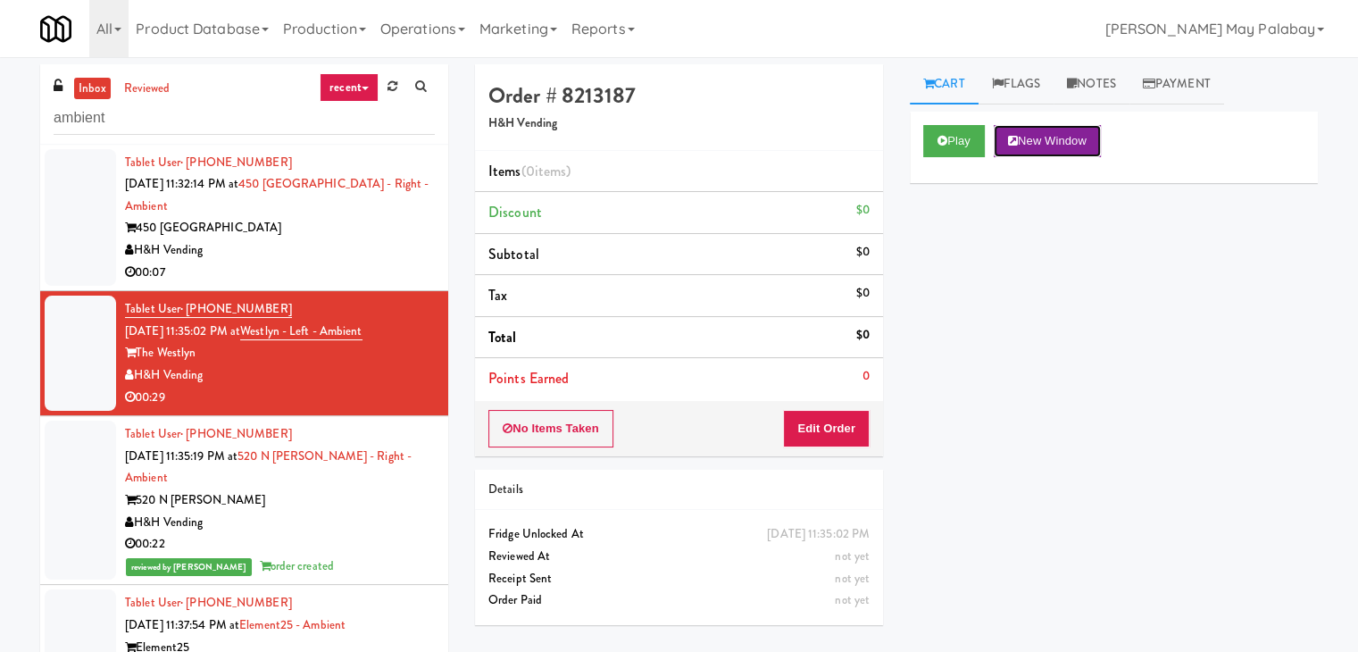
click at [1082, 132] on button "New Window" at bounding box center [1047, 141] width 107 height 32
click at [841, 422] on button "Edit Order" at bounding box center [826, 429] width 87 height 38
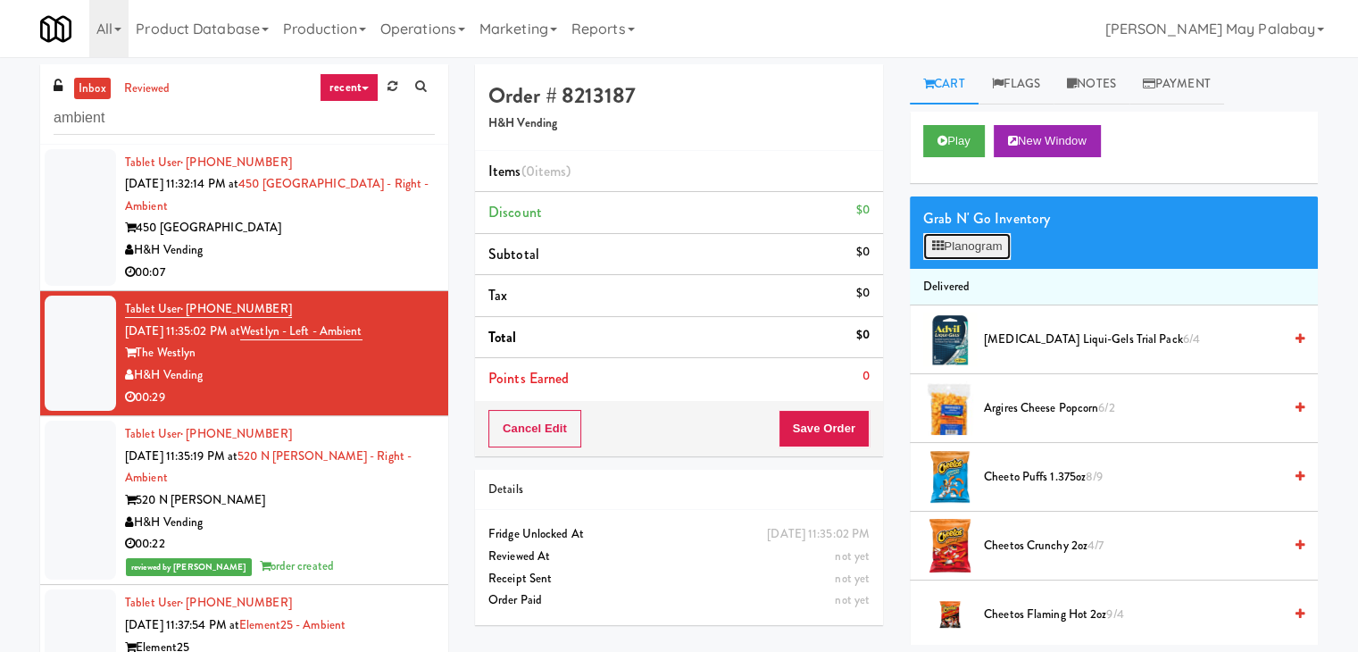
click at [982, 247] on button "Planogram" at bounding box center [968, 246] width 88 height 27
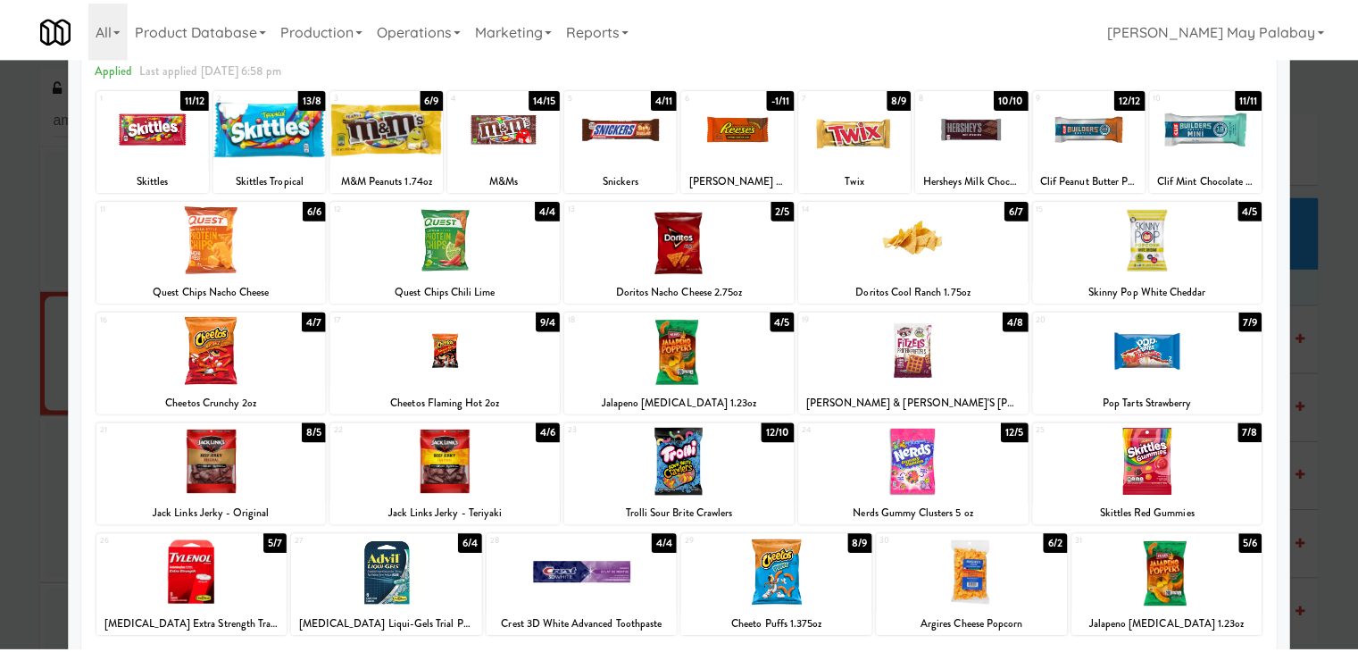
scroll to position [89, 0]
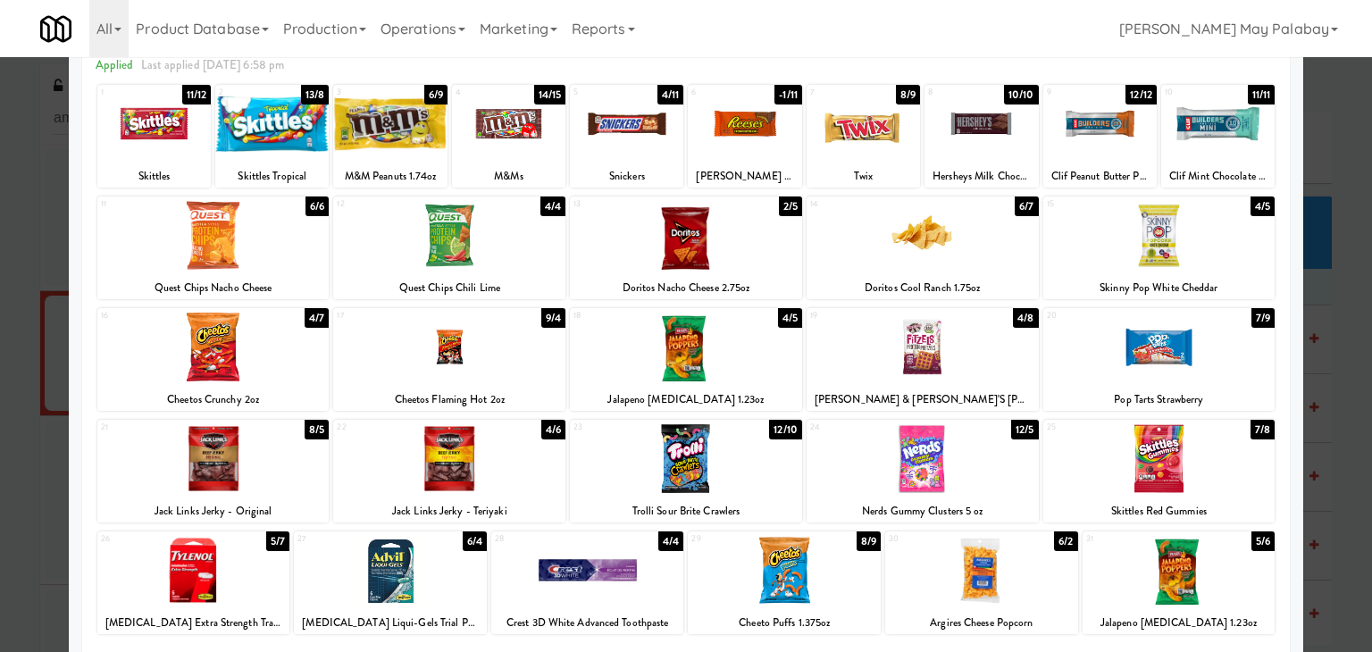
click at [877, 149] on div at bounding box center [863, 123] width 113 height 69
click at [1311, 339] on div at bounding box center [686, 326] width 1372 height 652
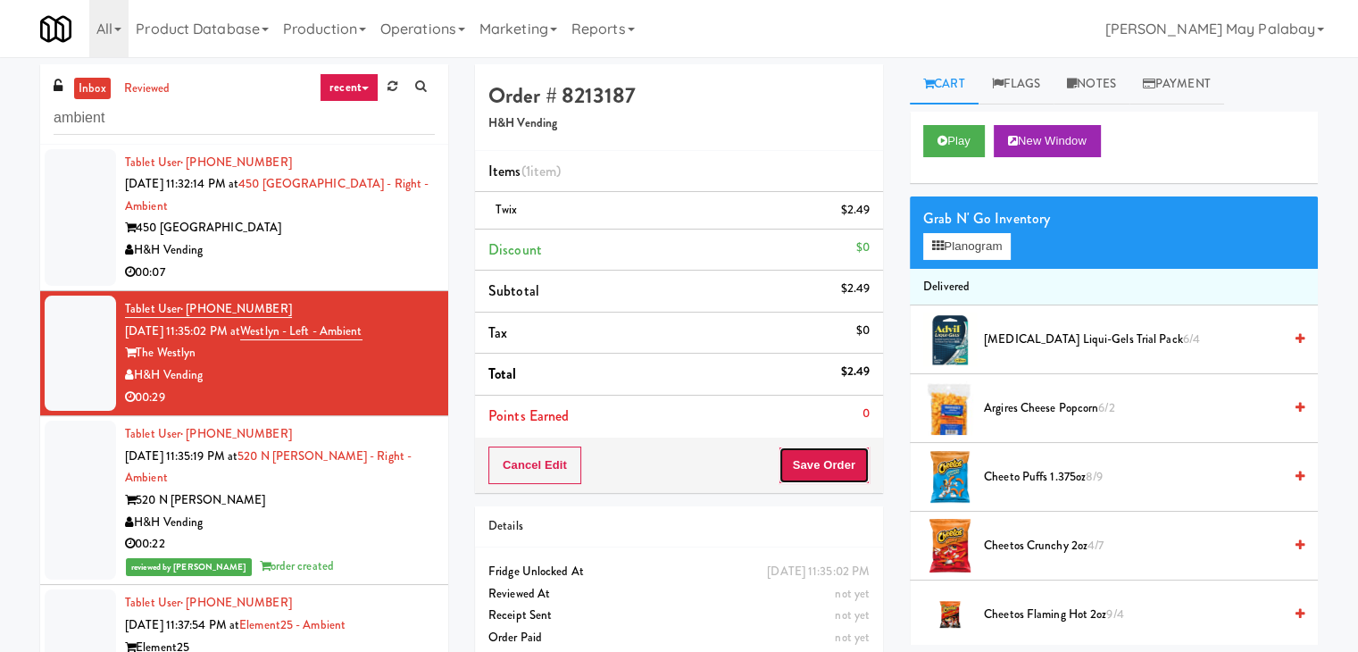
click at [821, 472] on button "Save Order" at bounding box center [824, 466] width 91 height 38
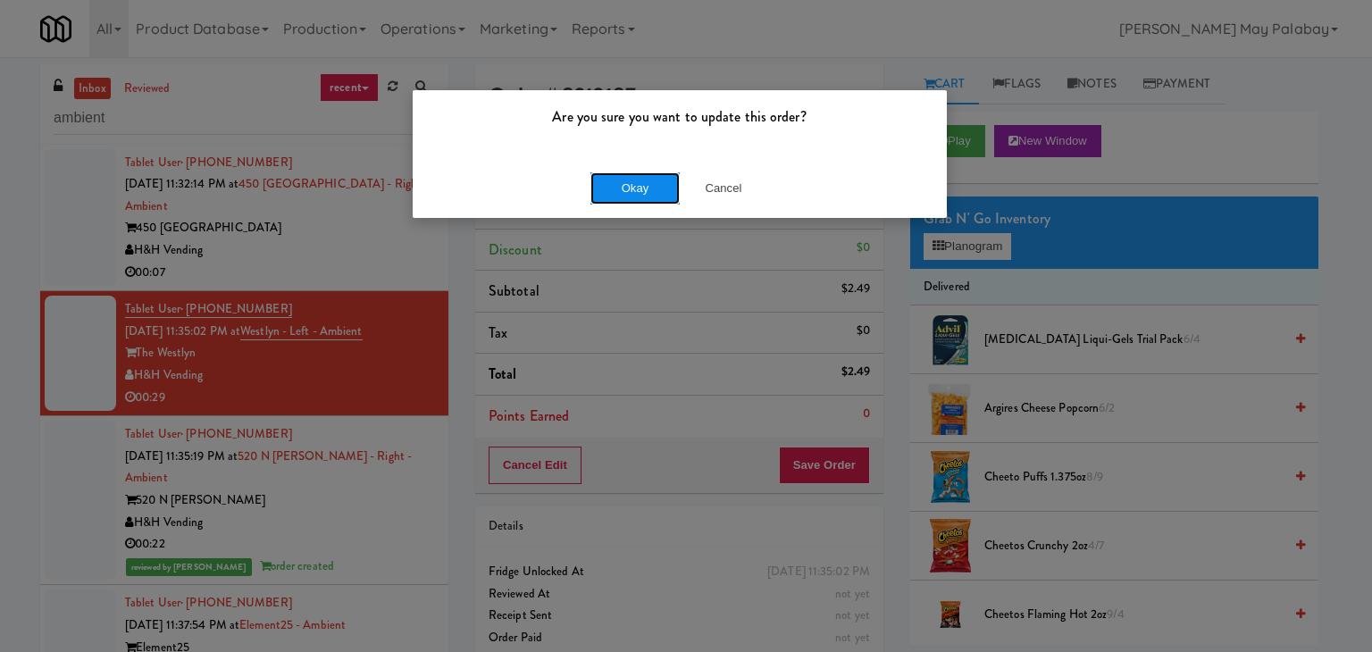
click at [656, 190] on button "Okay" at bounding box center [634, 188] width 89 height 32
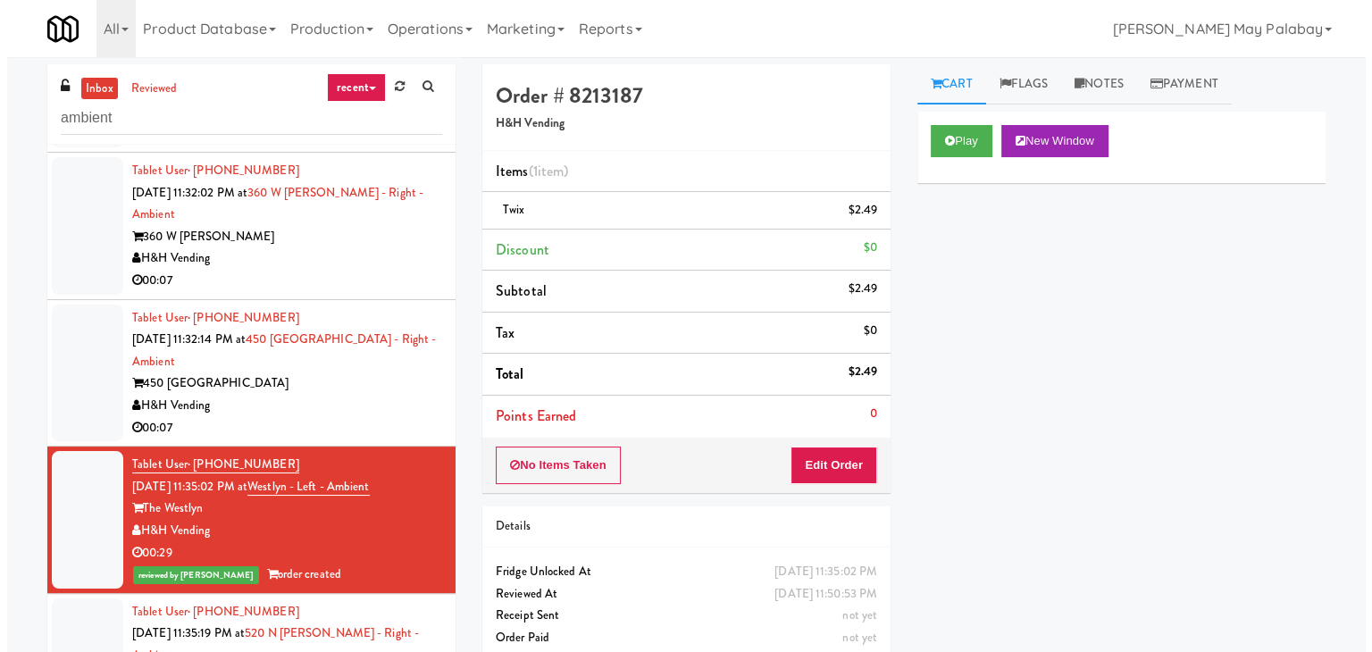
scroll to position [1057, 0]
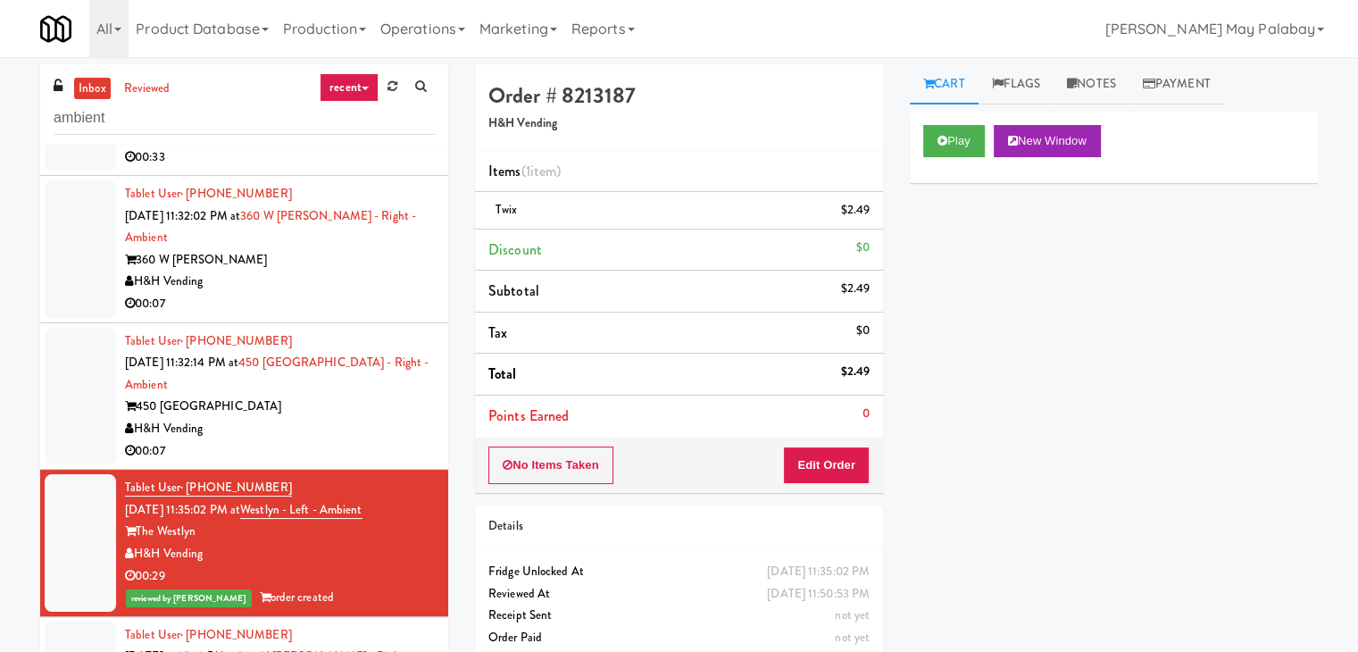
click at [328, 418] on div "H&H Vending" at bounding box center [280, 429] width 310 height 22
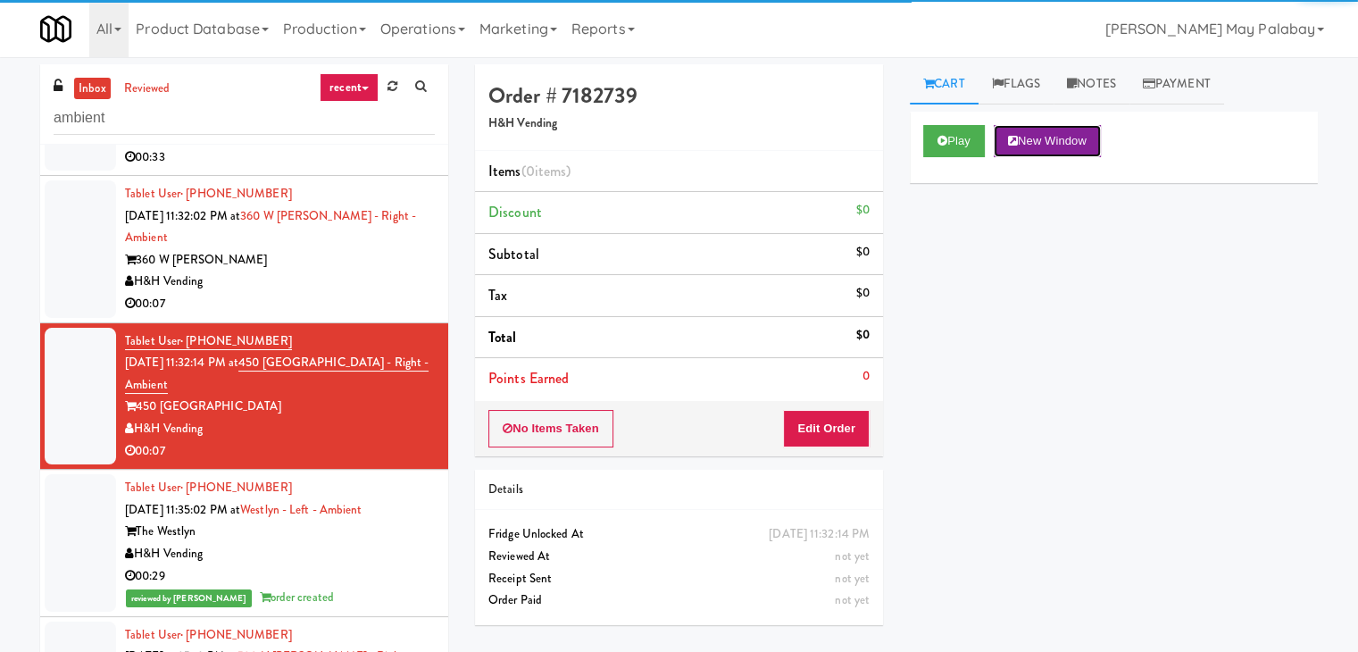
click at [1062, 149] on button "New Window" at bounding box center [1047, 141] width 107 height 32
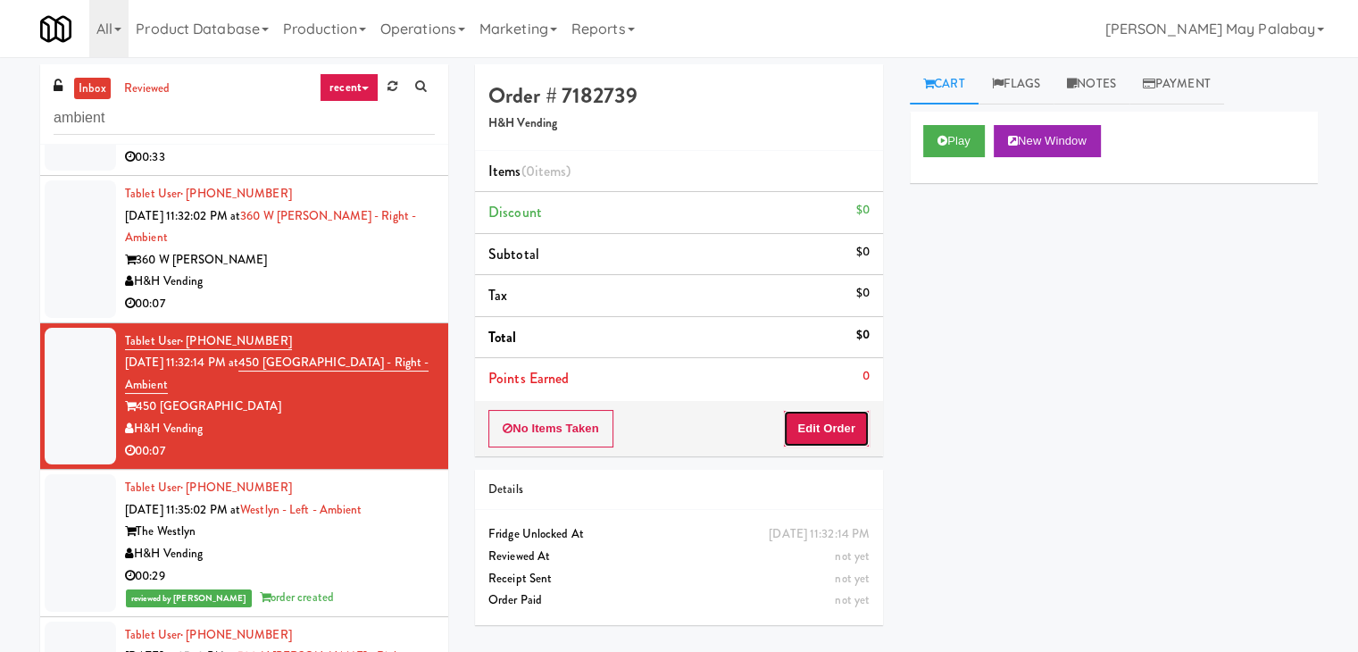
click at [840, 428] on button "Edit Order" at bounding box center [826, 429] width 87 height 38
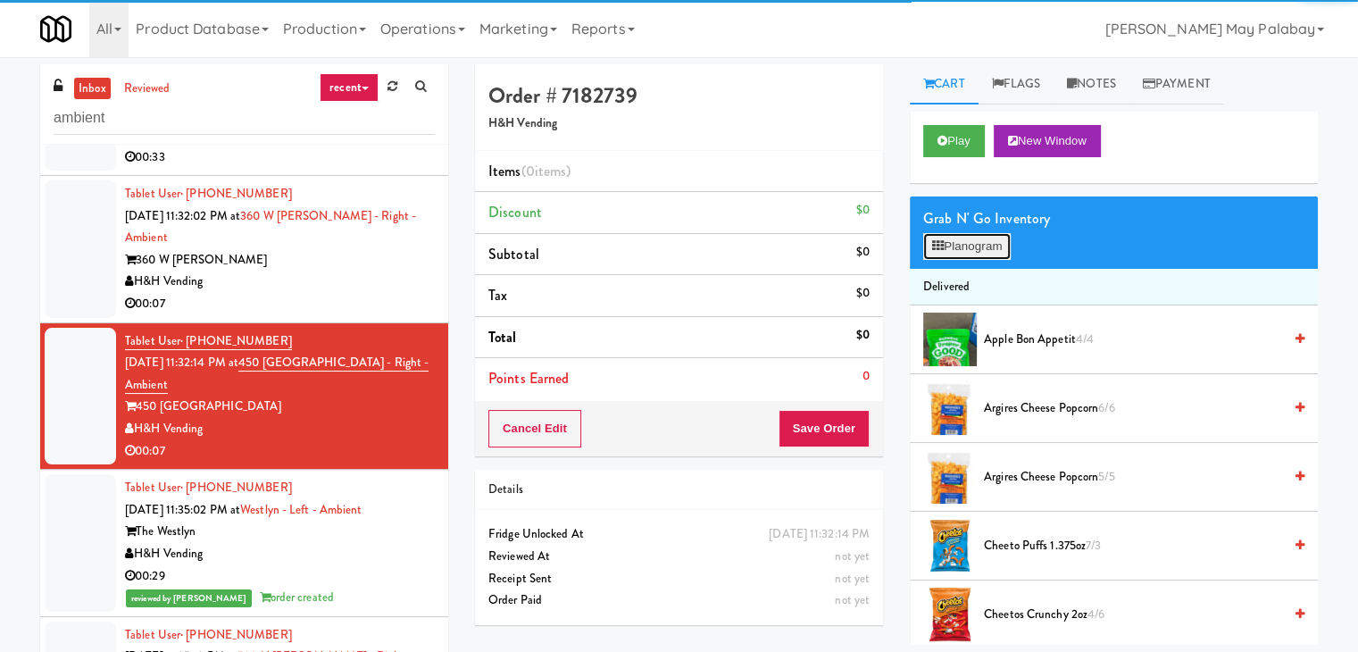
click at [960, 242] on button "Planogram" at bounding box center [968, 246] width 88 height 27
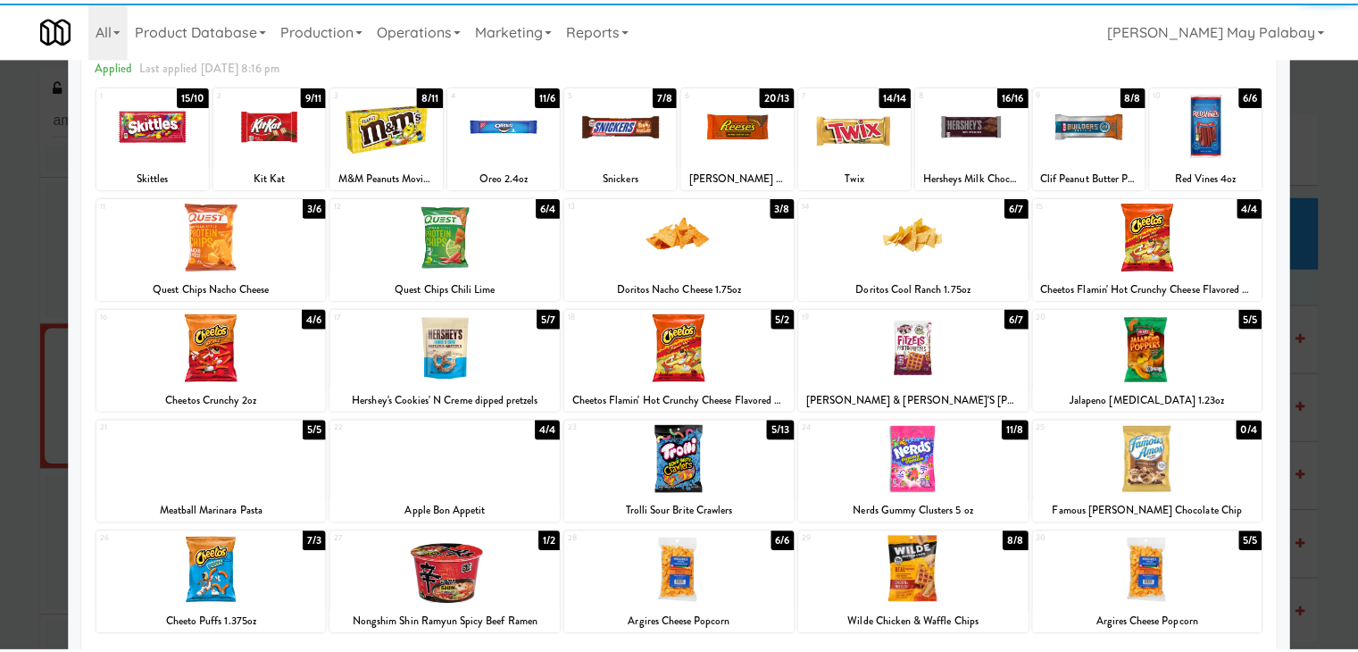
scroll to position [89, 0]
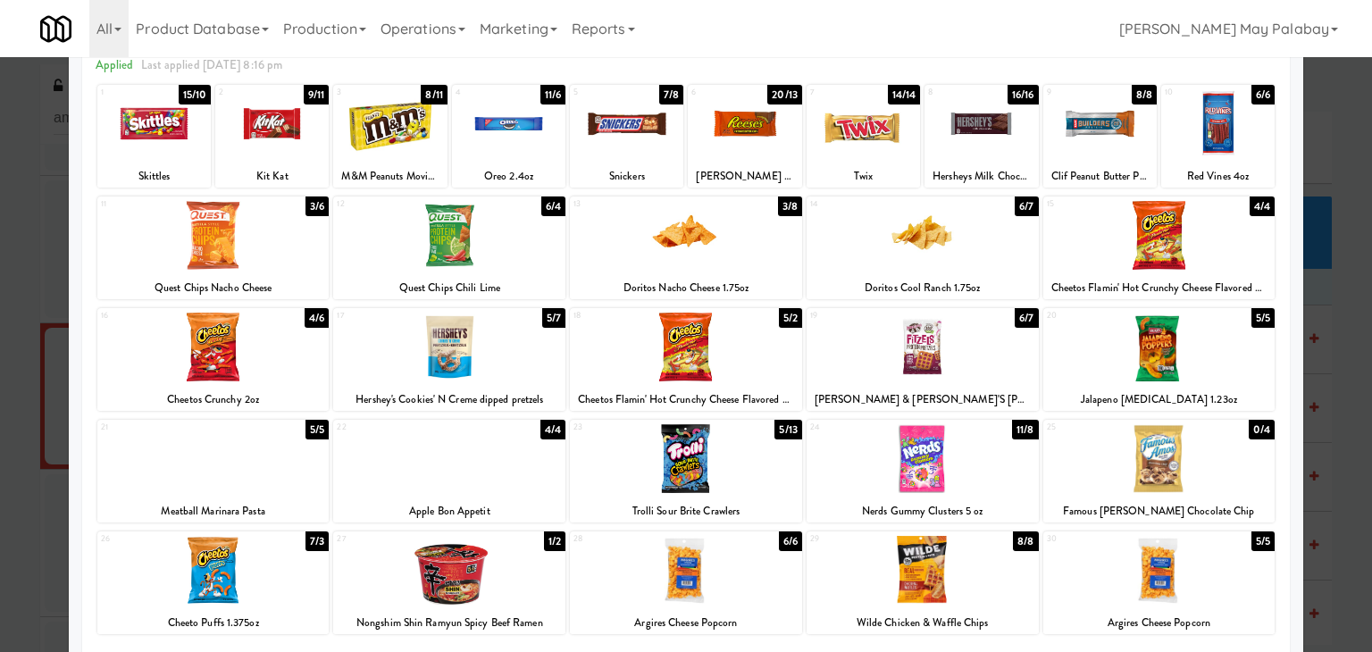
click at [509, 133] on div at bounding box center [508, 123] width 113 height 69
click at [1311, 316] on div at bounding box center [686, 326] width 1372 height 652
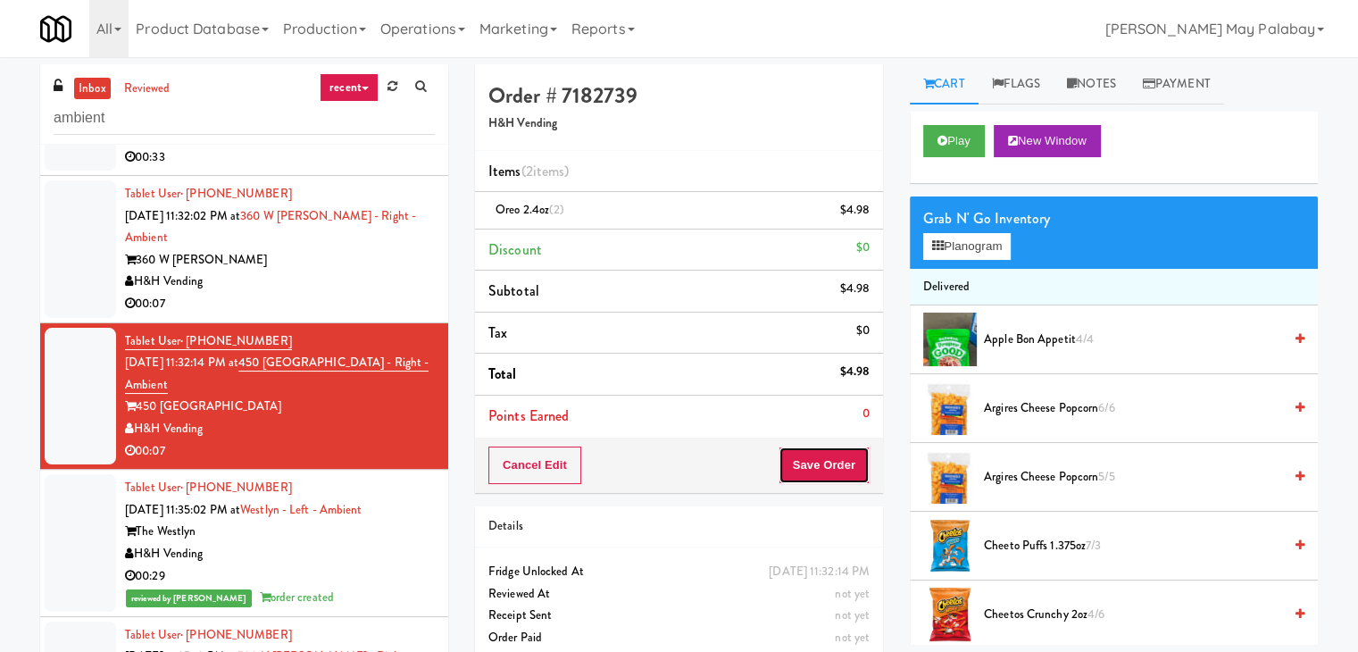
click at [804, 458] on button "Save Order" at bounding box center [824, 466] width 91 height 38
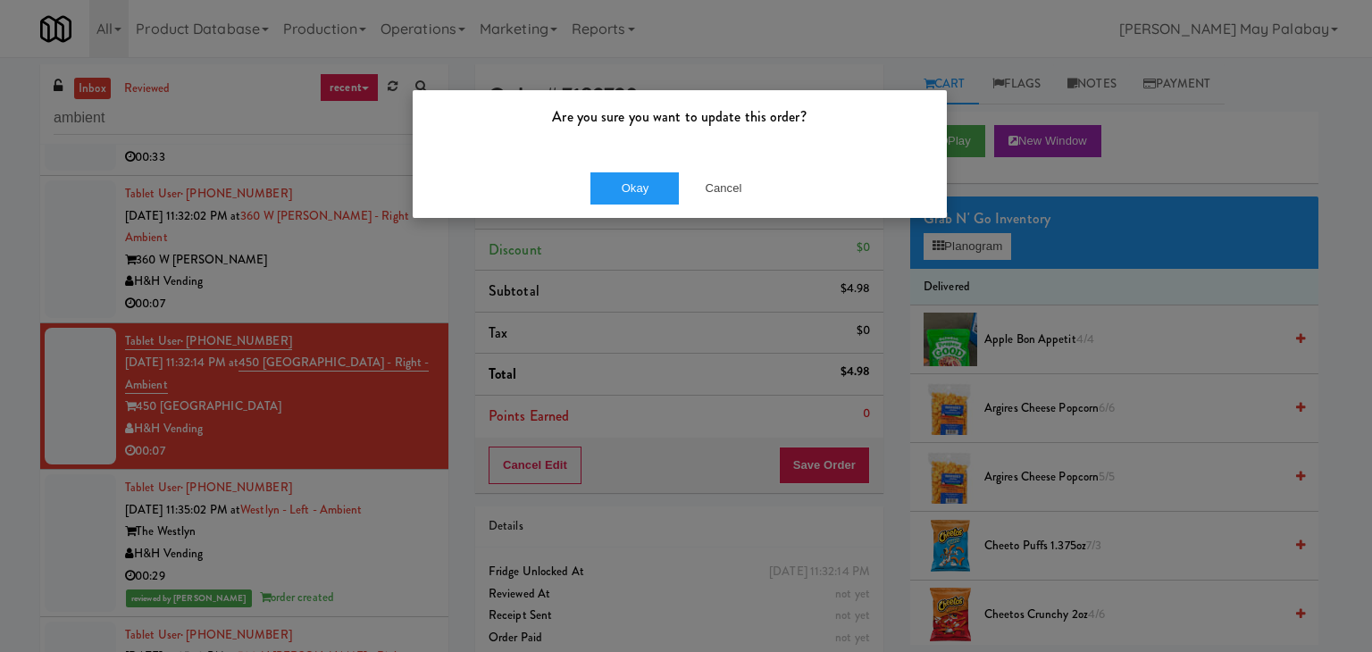
click at [656, 168] on div "Okay Cancel" at bounding box center [680, 188] width 534 height 60
click at [656, 179] on button "Okay" at bounding box center [634, 188] width 89 height 32
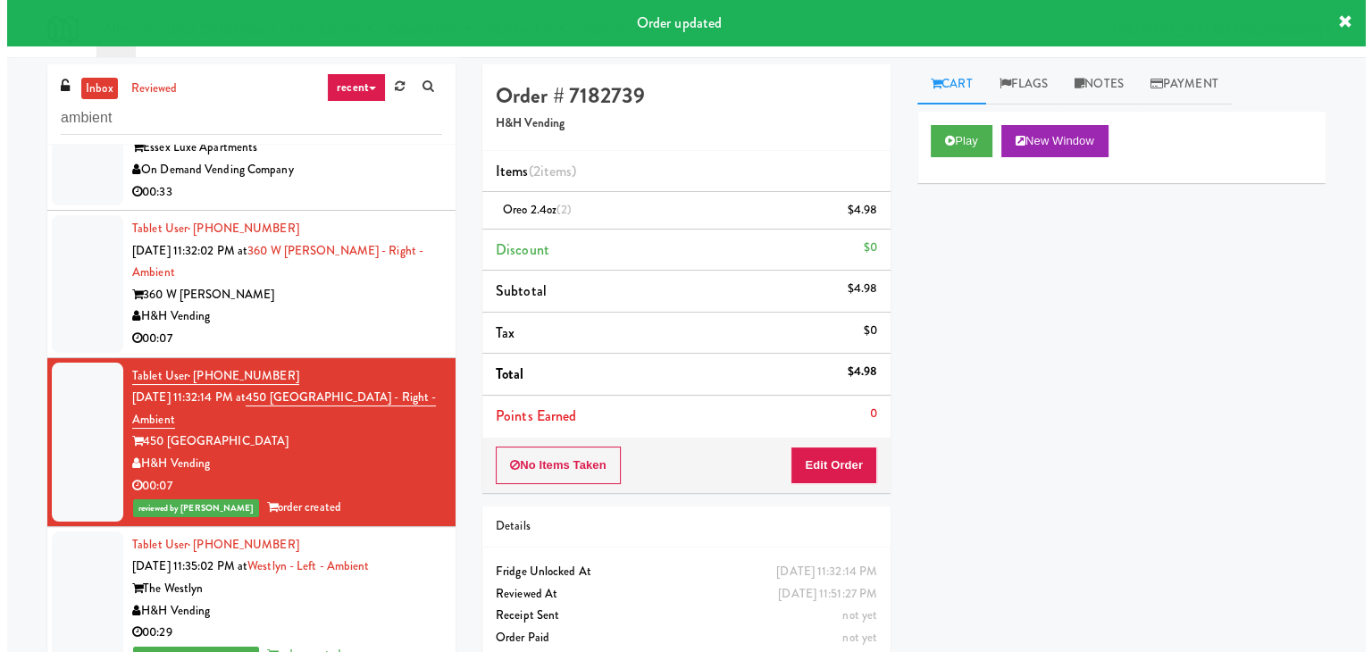
scroll to position [878, 0]
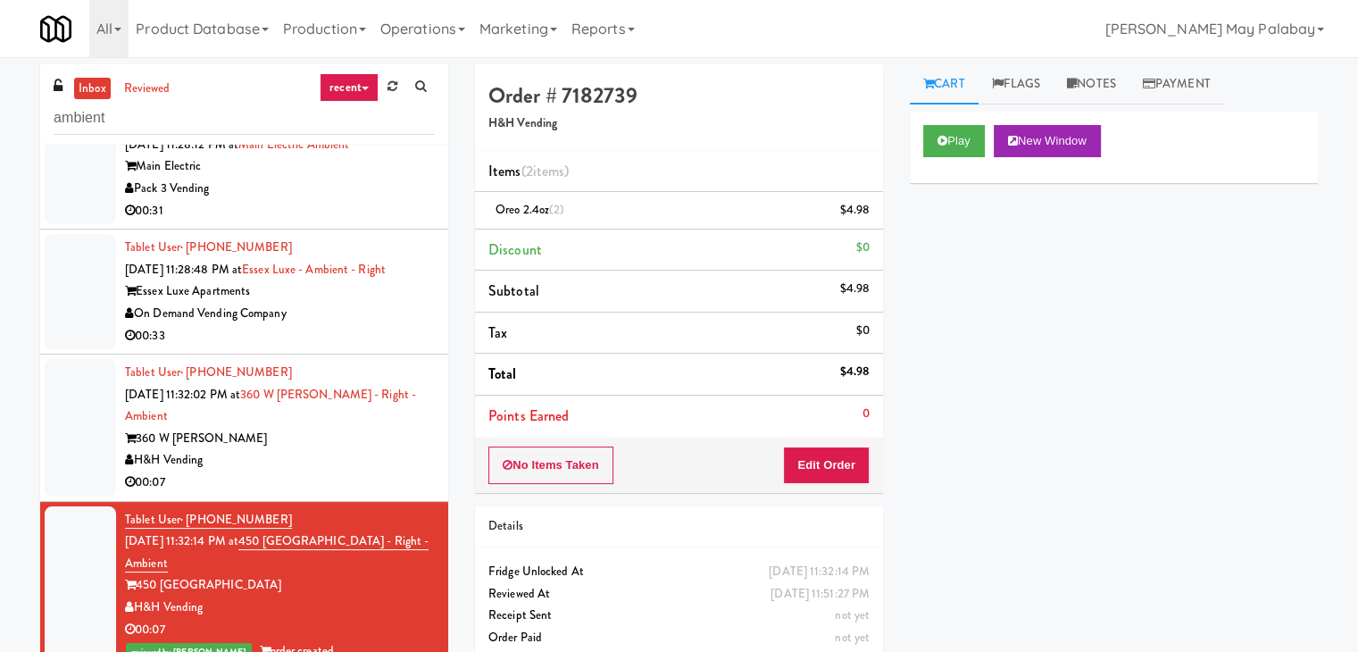
click at [320, 428] on div "360 W Hubbard" at bounding box center [280, 439] width 310 height 22
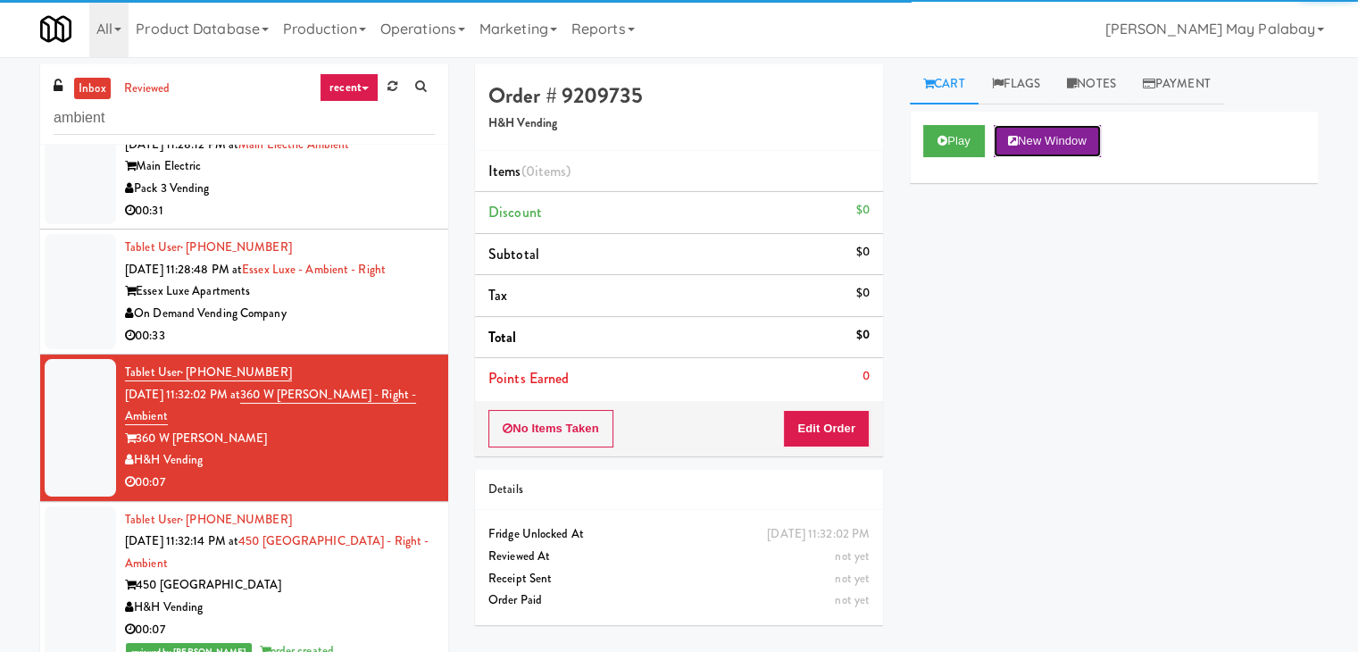
click at [1047, 142] on button "New Window" at bounding box center [1047, 141] width 107 height 32
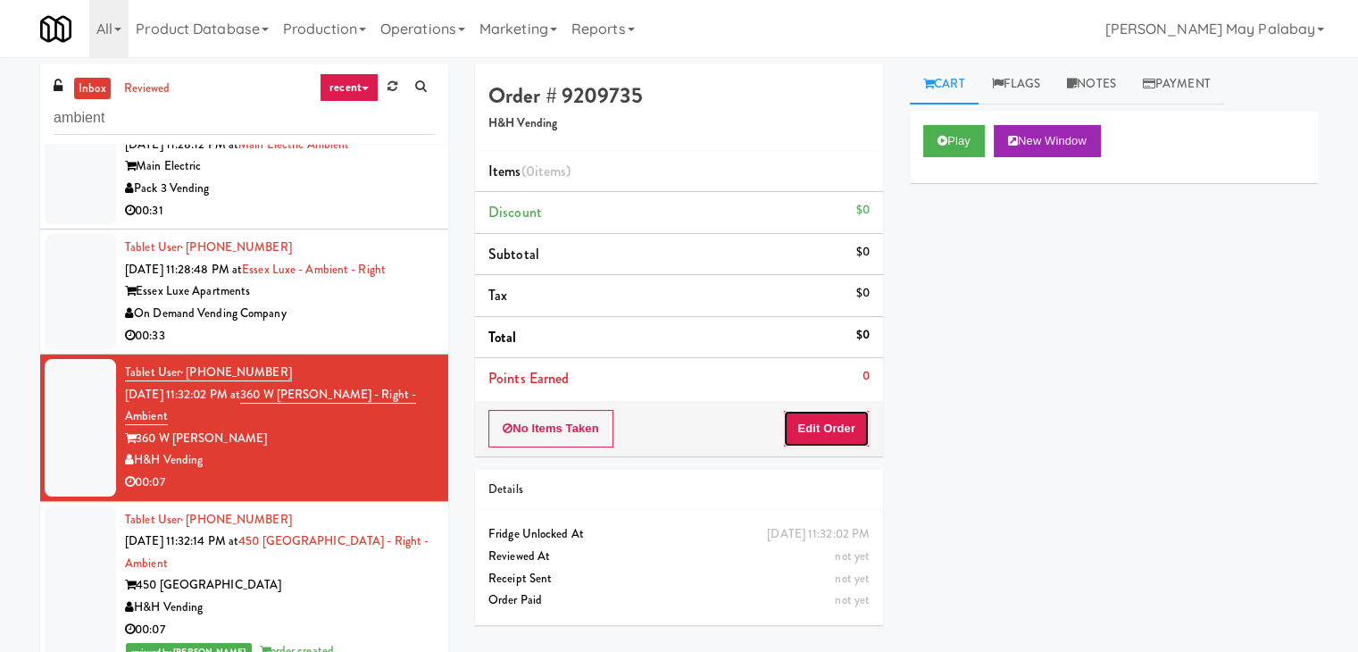
drag, startPoint x: 848, startPoint y: 430, endPoint x: 894, endPoint y: 369, distance: 75.9
click at [849, 430] on button "Edit Order" at bounding box center [826, 429] width 87 height 38
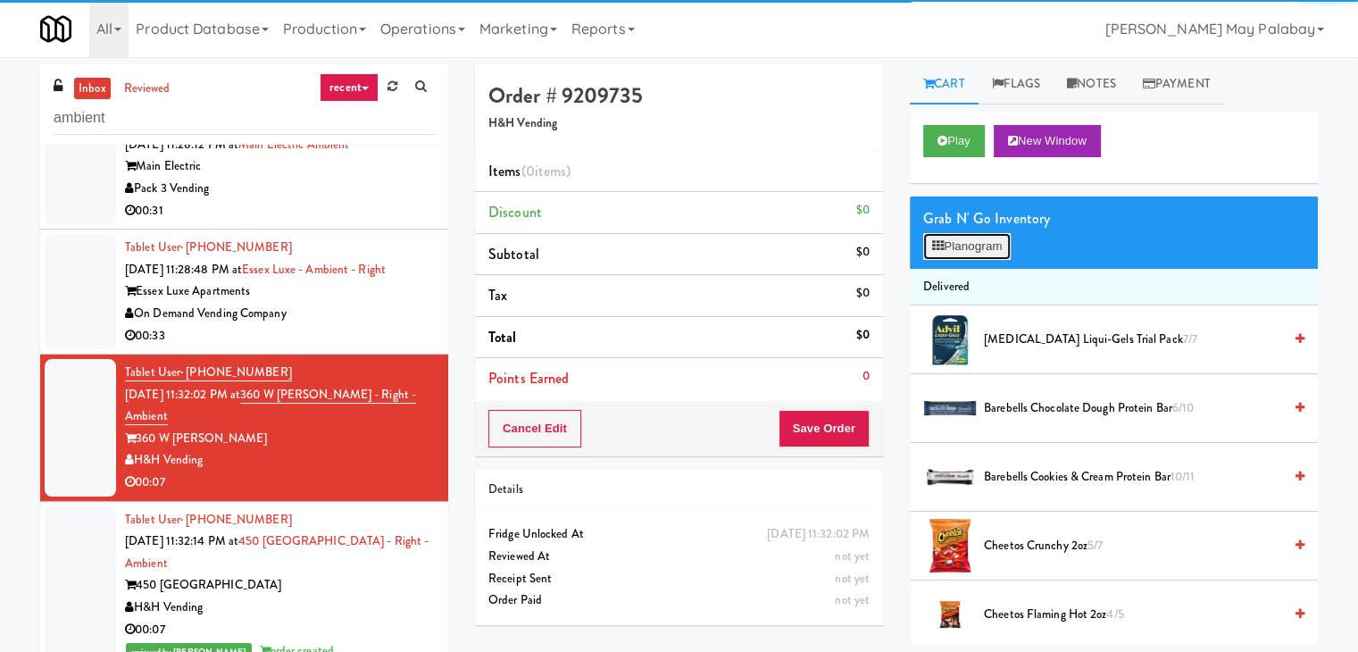
click at [974, 242] on button "Planogram" at bounding box center [968, 246] width 88 height 27
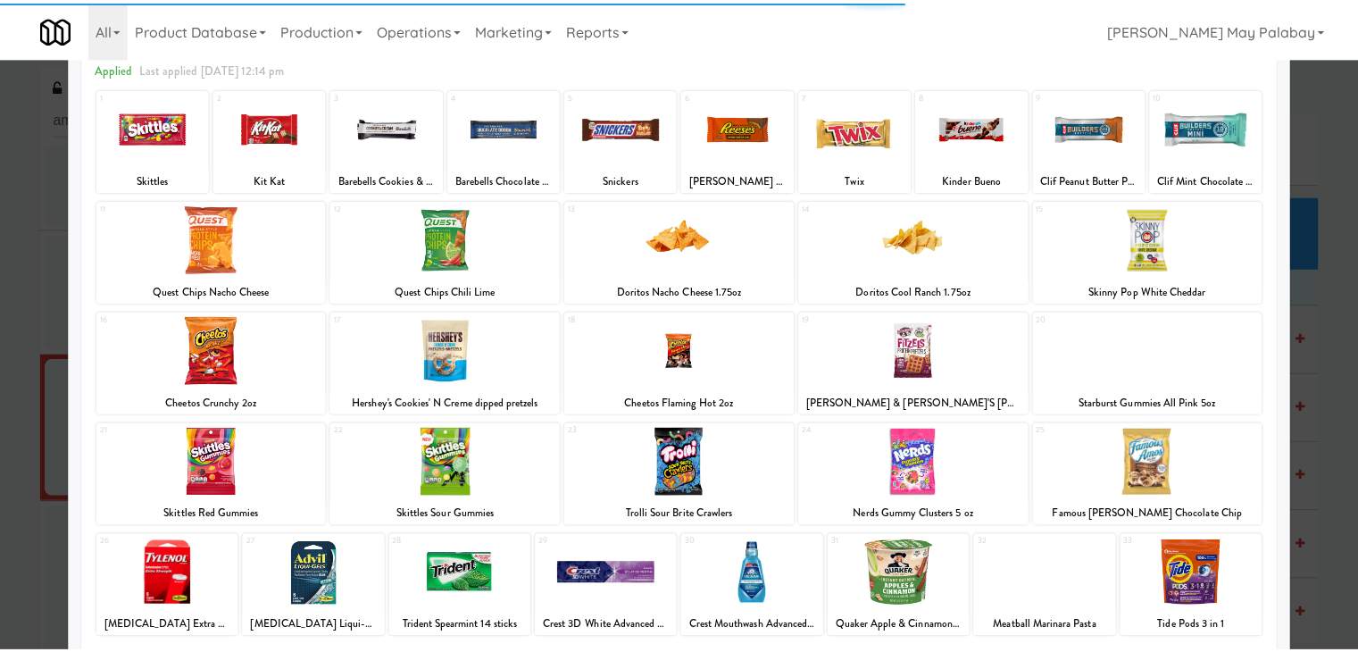
scroll to position [89, 0]
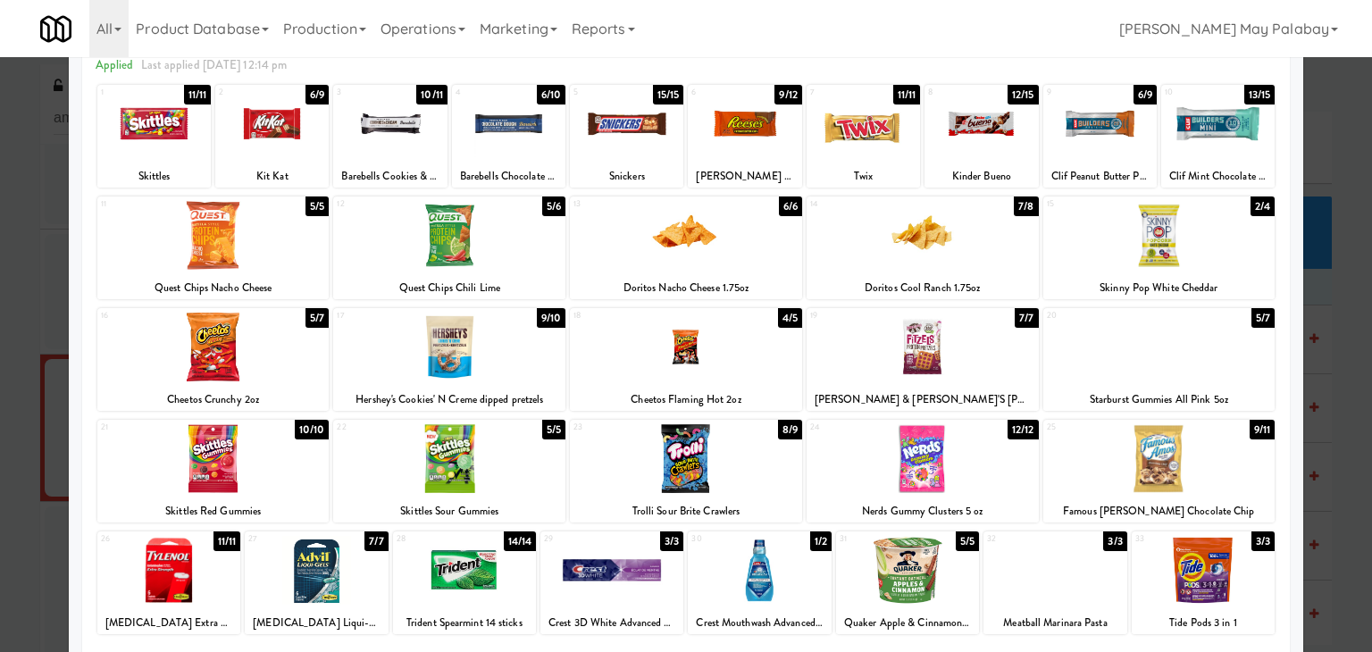
click at [1194, 347] on div at bounding box center [1159, 347] width 232 height 69
click at [1326, 383] on div at bounding box center [686, 326] width 1372 height 652
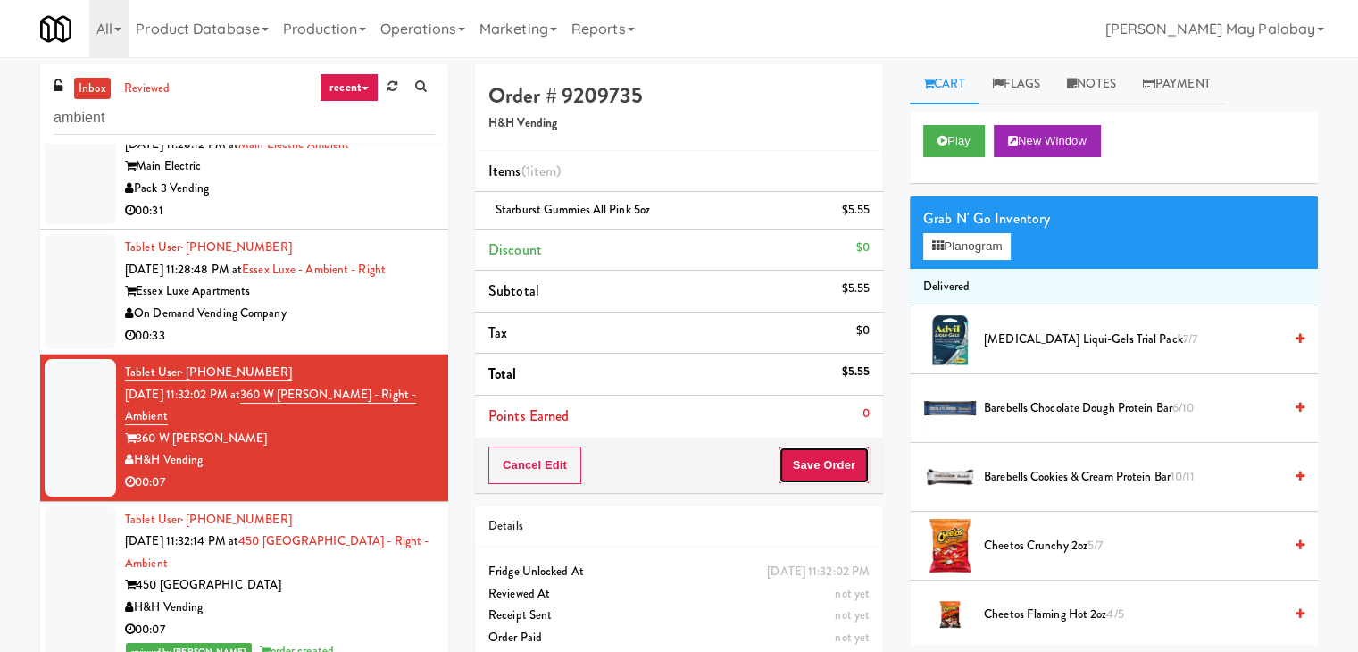
click at [844, 456] on button "Save Order" at bounding box center [824, 466] width 91 height 38
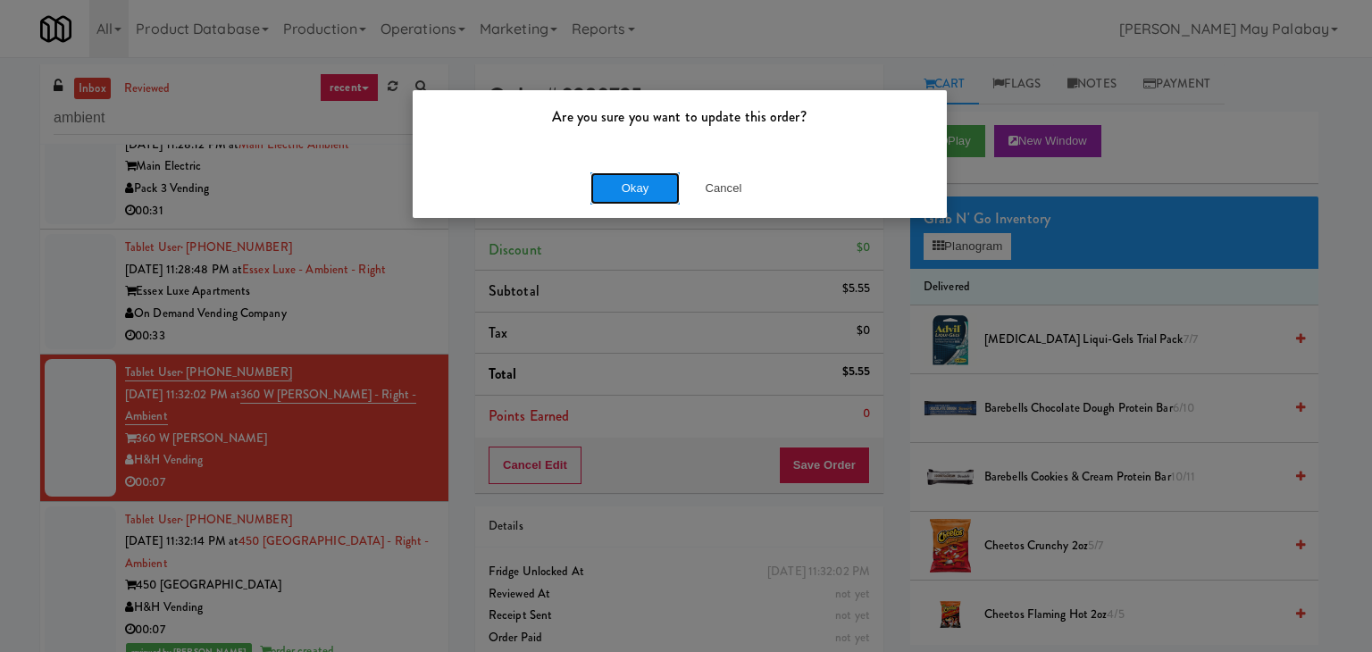
click at [618, 189] on button "Okay" at bounding box center [634, 188] width 89 height 32
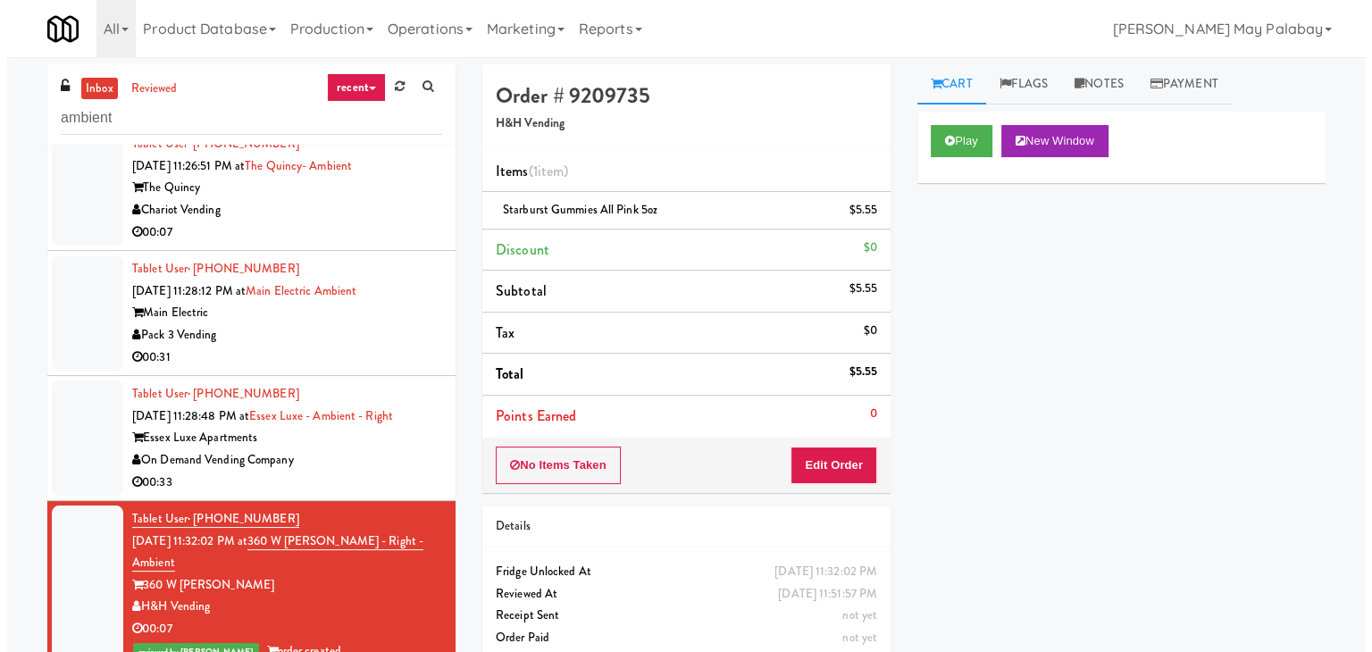
scroll to position [699, 0]
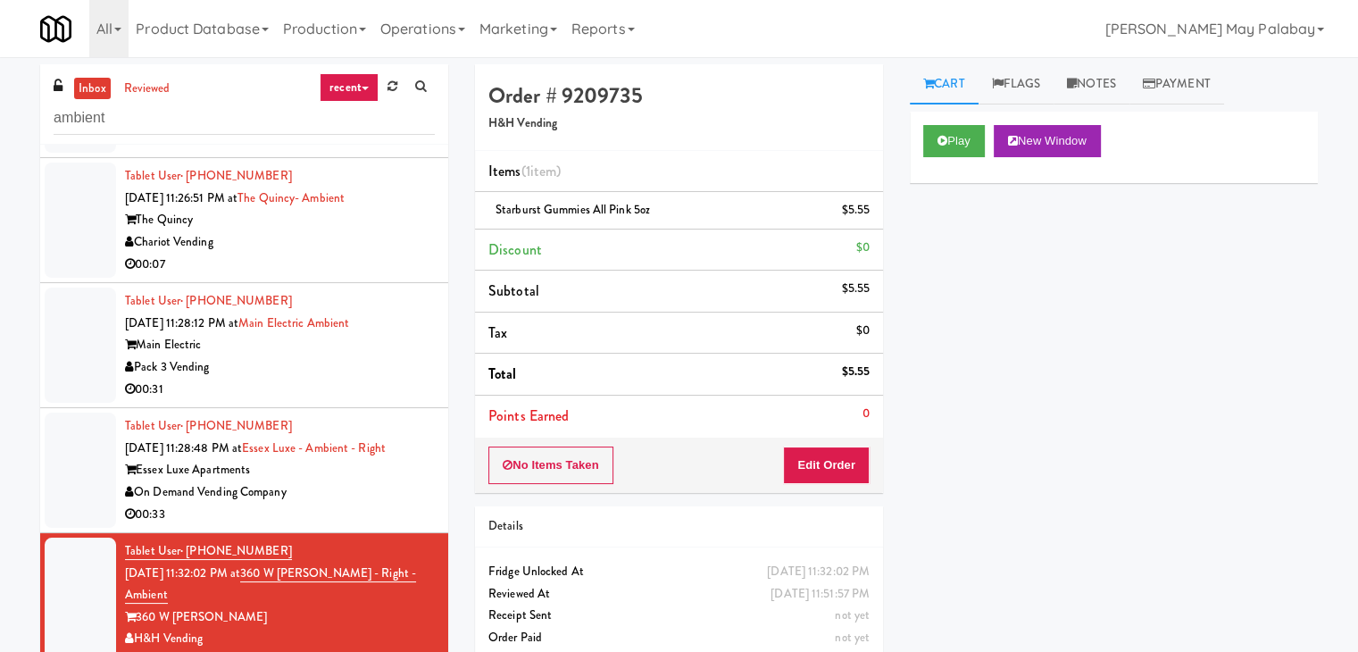
click at [369, 504] on div "00:33" at bounding box center [280, 515] width 310 height 22
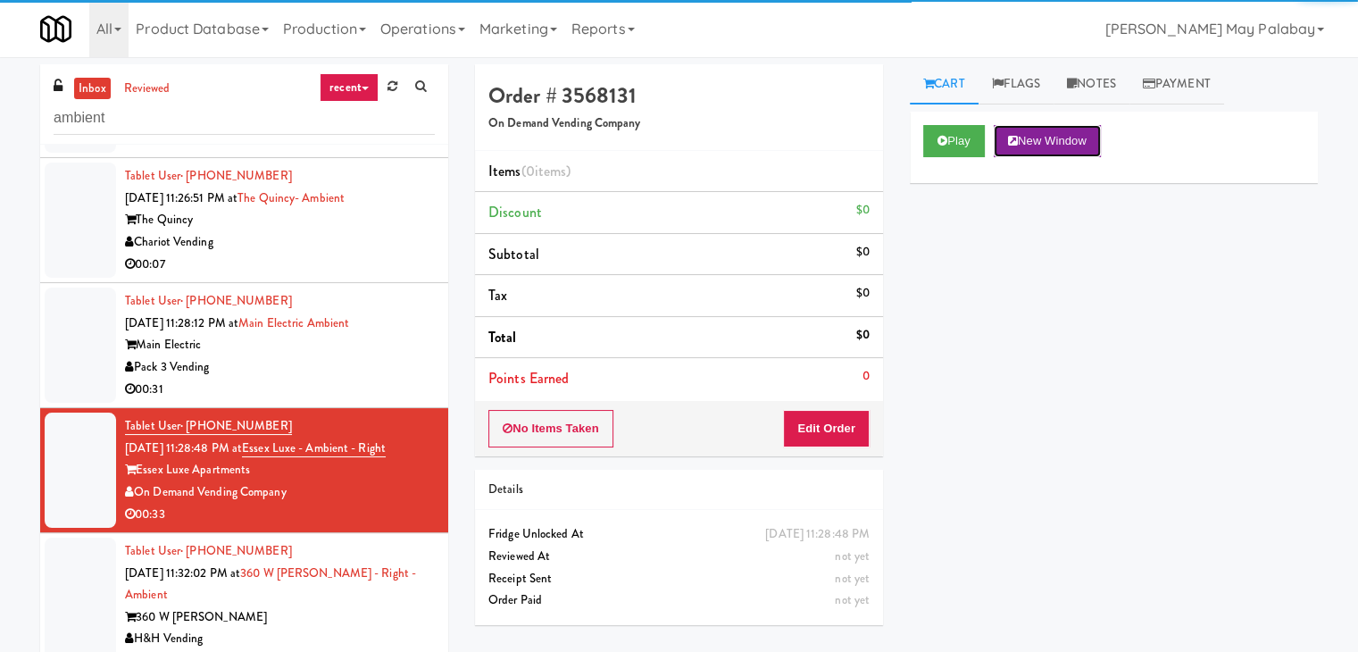
click at [1057, 146] on button "New Window" at bounding box center [1047, 141] width 107 height 32
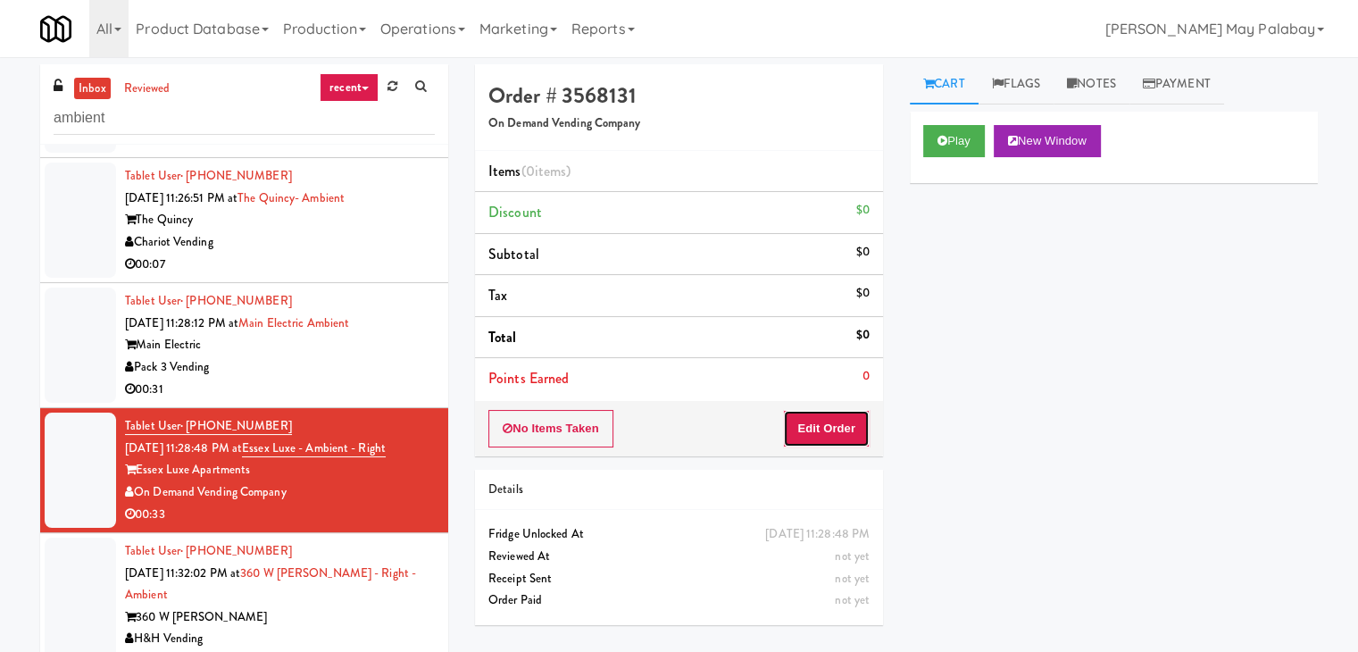
click at [831, 430] on button "Edit Order" at bounding box center [826, 429] width 87 height 38
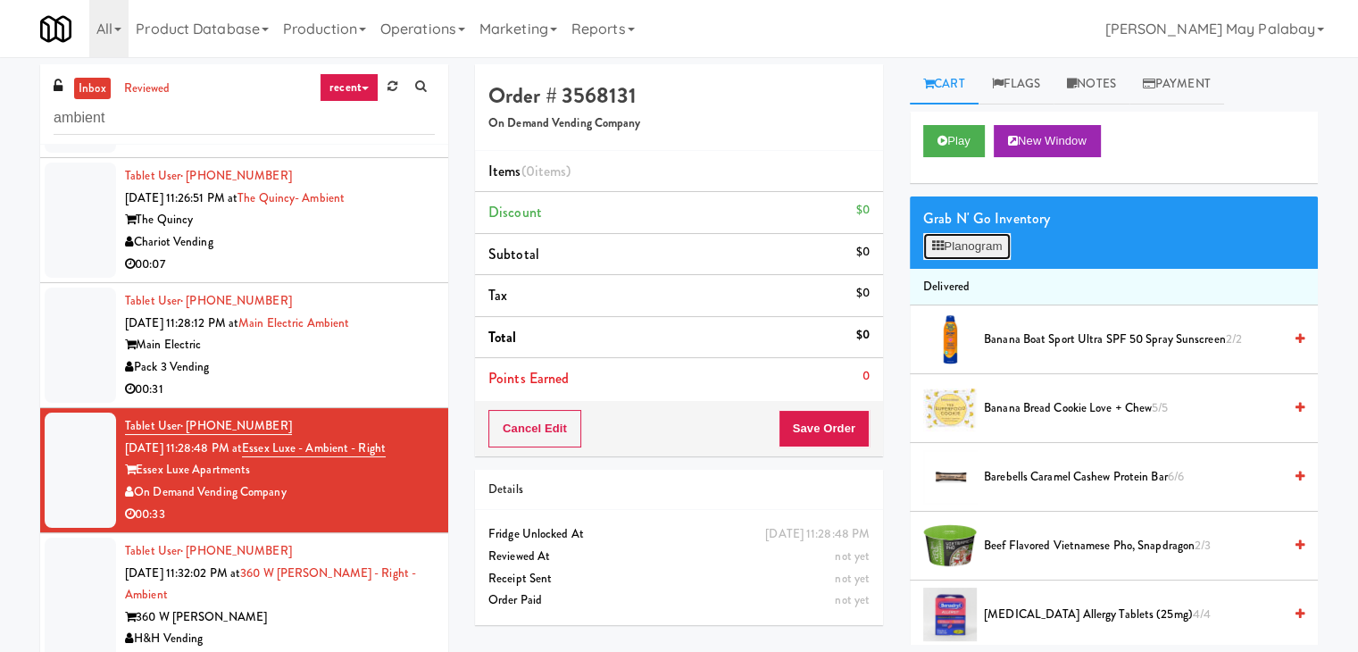
click at [1004, 253] on button "Planogram" at bounding box center [968, 246] width 88 height 27
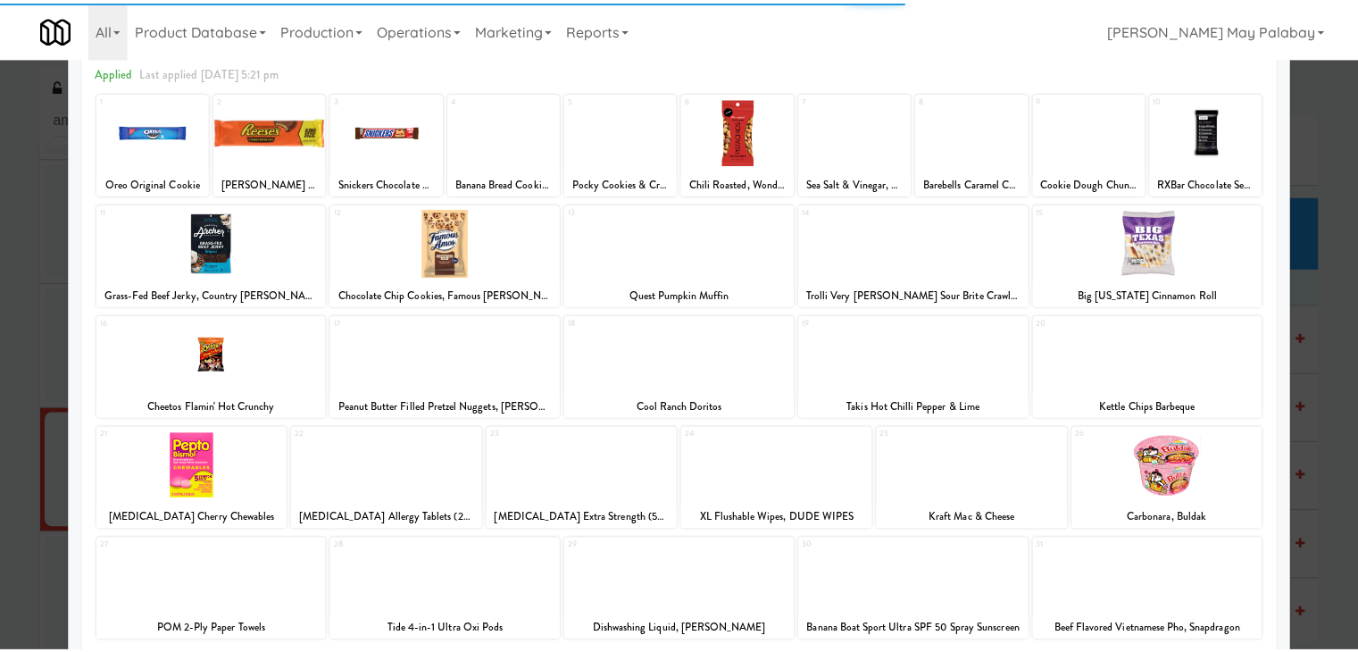
scroll to position [89, 0]
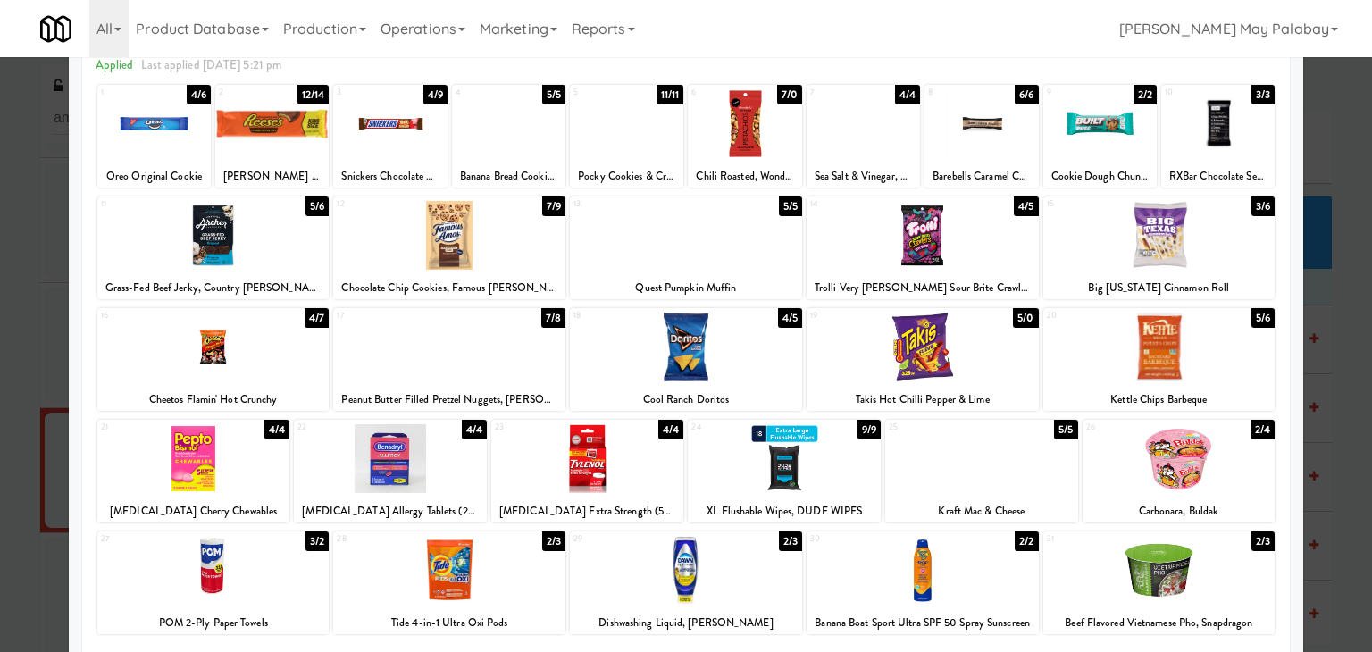
click at [775, 392] on div "Cool Ranch Doritos" at bounding box center [686, 400] width 227 height 22
click at [765, 372] on div at bounding box center [686, 347] width 232 height 69
click at [435, 138] on div at bounding box center [389, 123] width 113 height 69
click at [1350, 337] on div at bounding box center [686, 326] width 1372 height 652
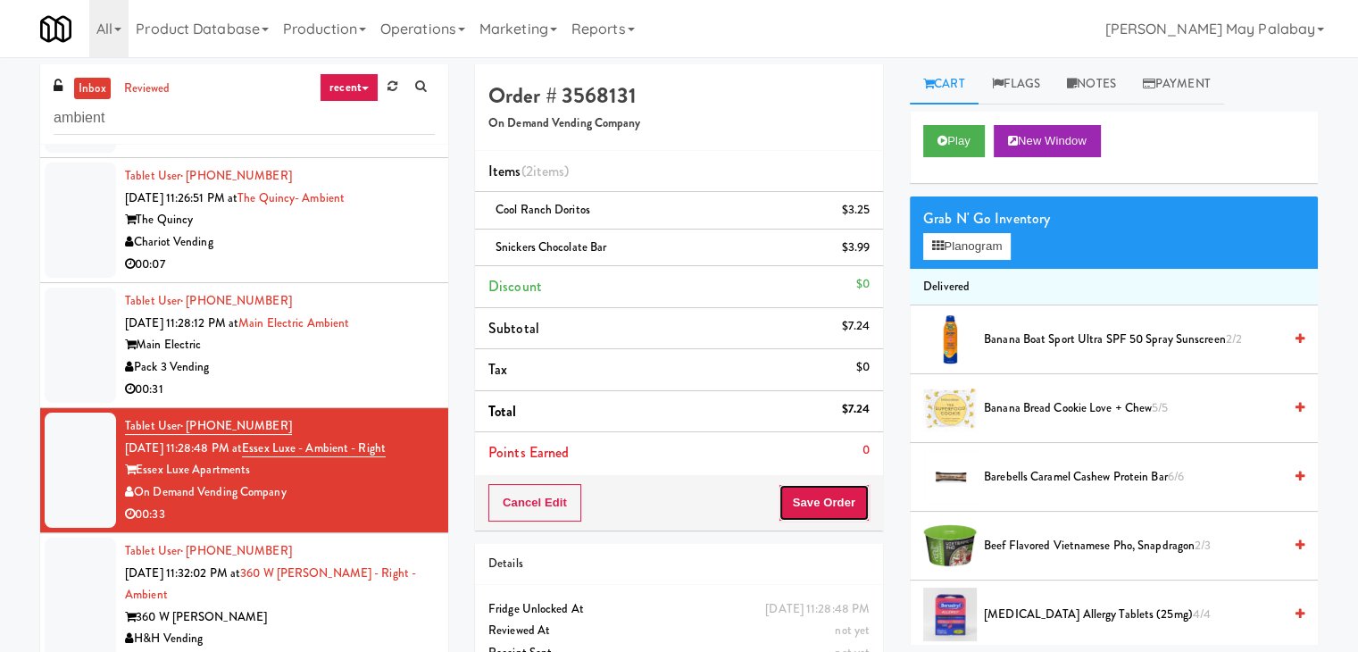
click at [843, 501] on button "Save Order" at bounding box center [824, 503] width 91 height 38
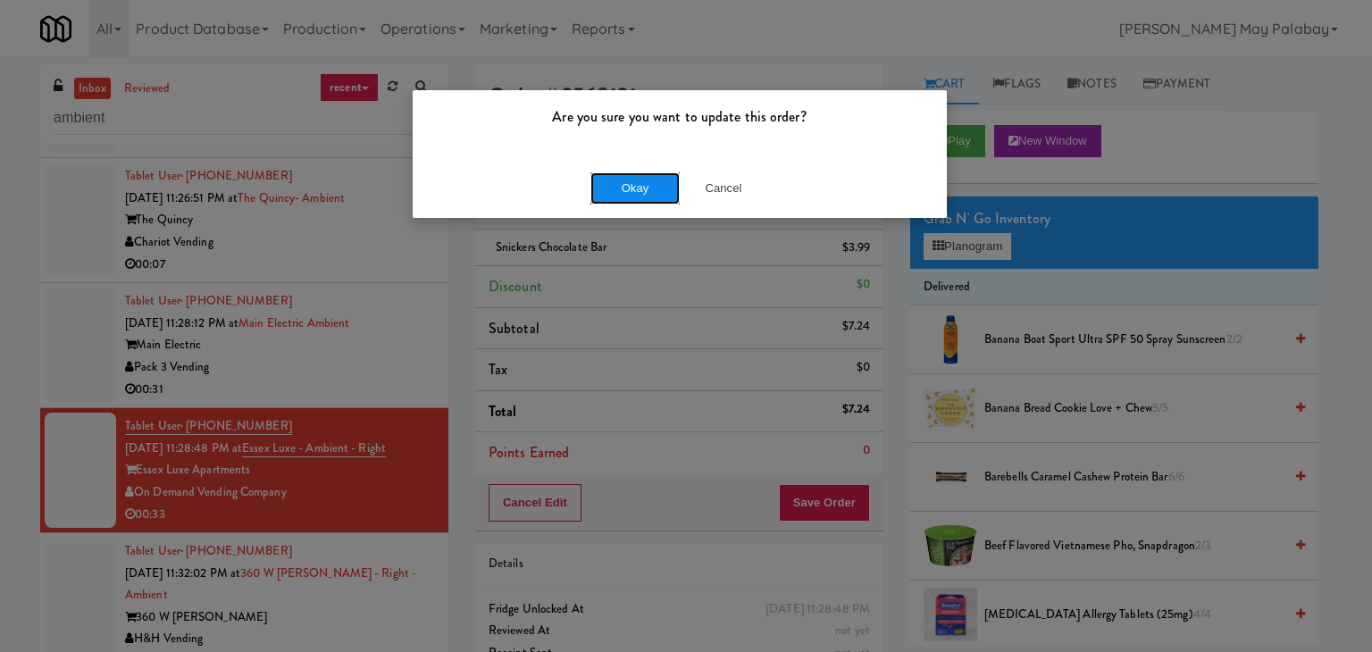
click at [637, 188] on button "Okay" at bounding box center [634, 188] width 89 height 32
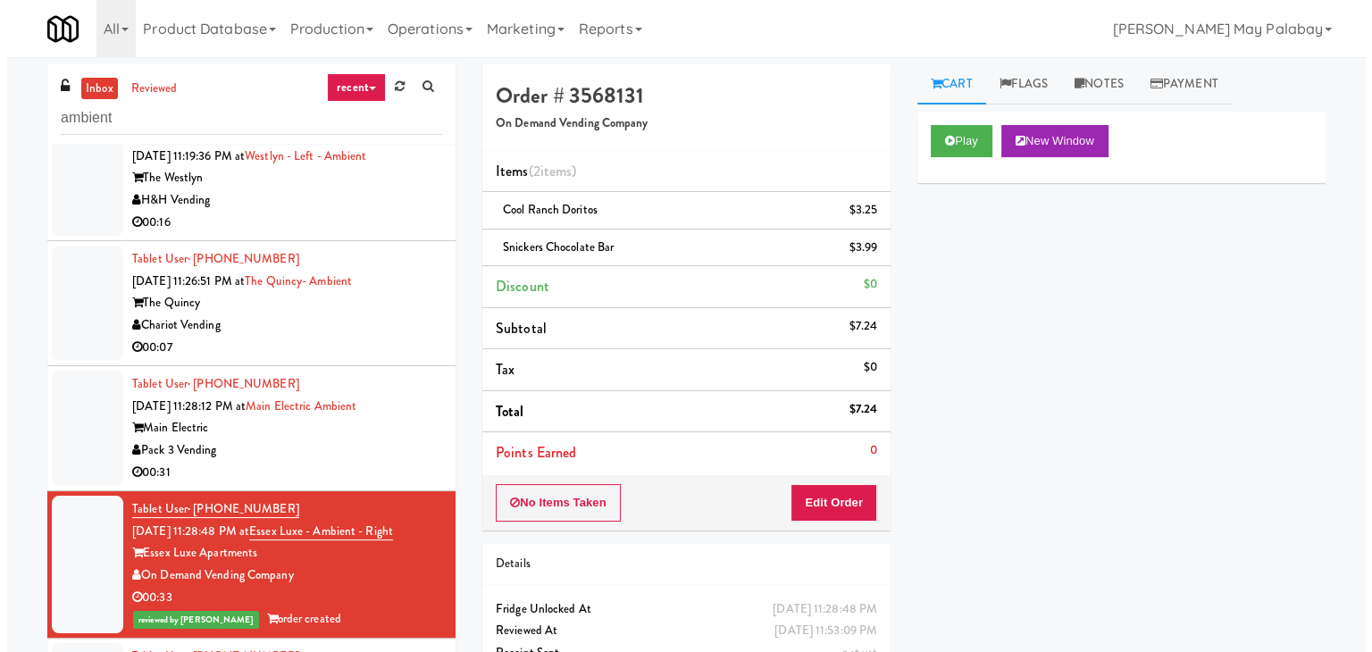
scroll to position [610, 0]
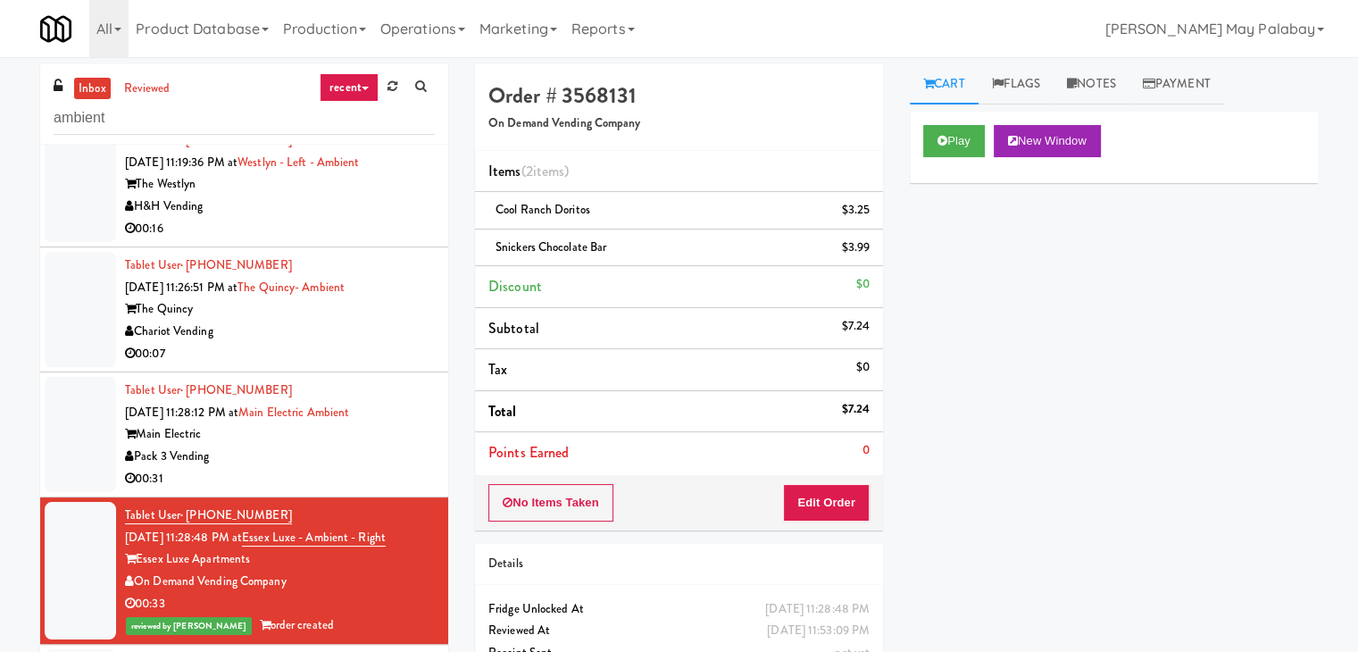
click at [360, 446] on div "Pack 3 Vending" at bounding box center [280, 457] width 310 height 22
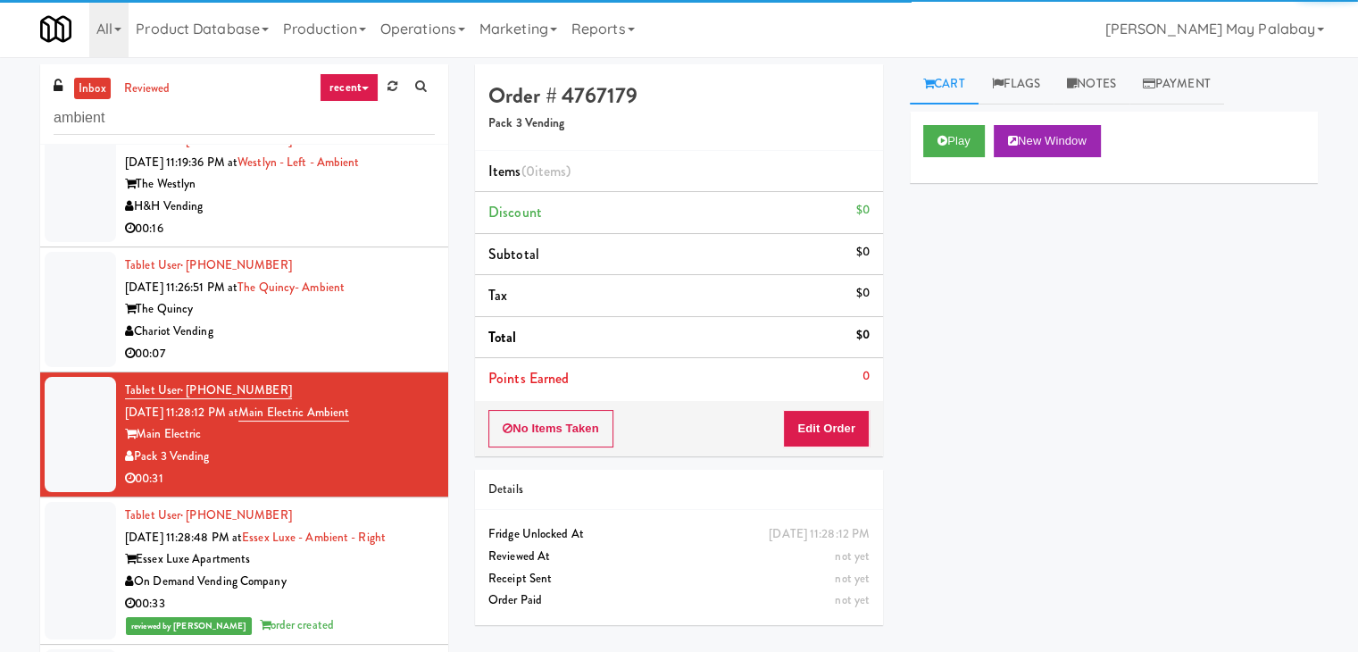
click at [352, 321] on div "Chariot Vending" at bounding box center [280, 332] width 310 height 22
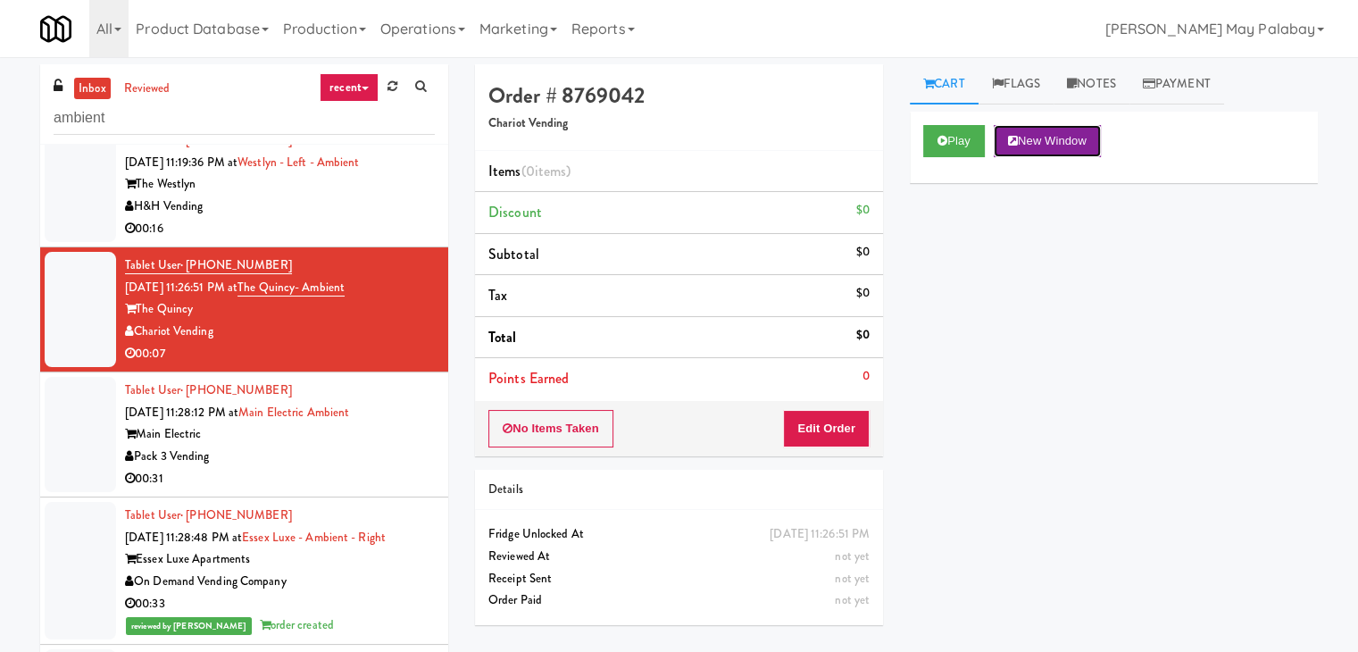
click at [1061, 138] on button "New Window" at bounding box center [1047, 141] width 107 height 32
click at [825, 419] on button "Edit Order" at bounding box center [826, 429] width 87 height 38
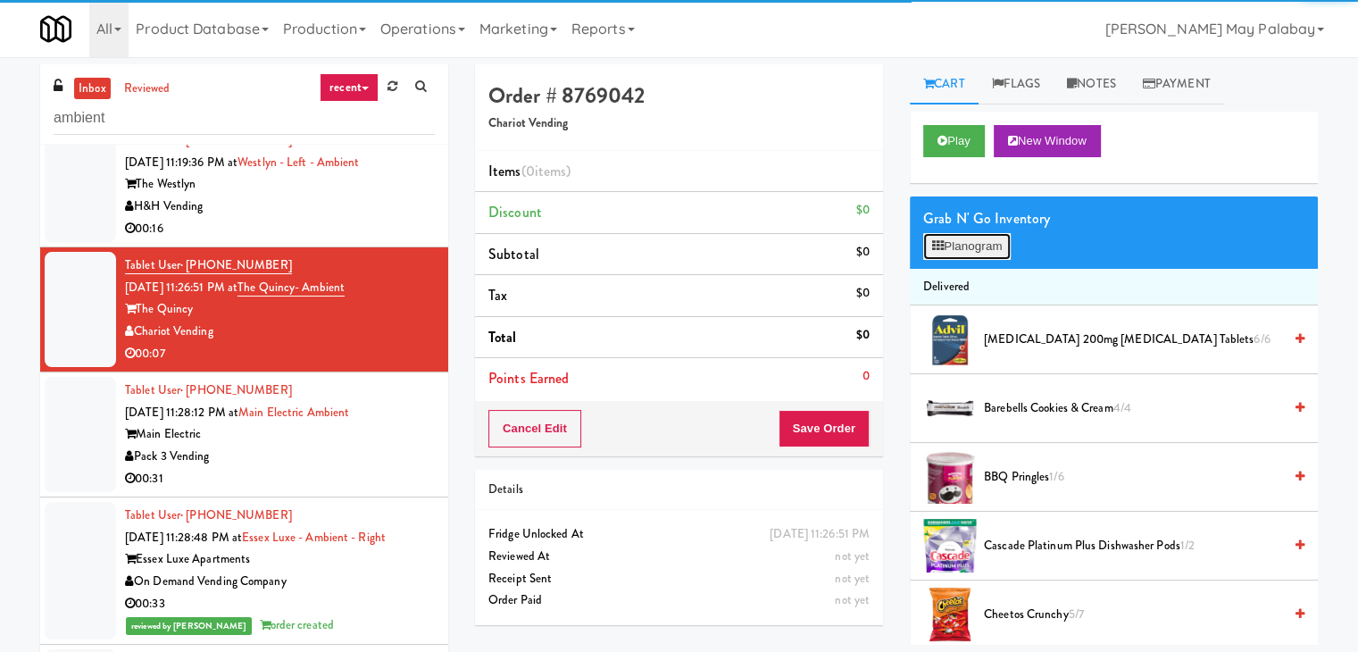
click at [982, 244] on button "Planogram" at bounding box center [968, 246] width 88 height 27
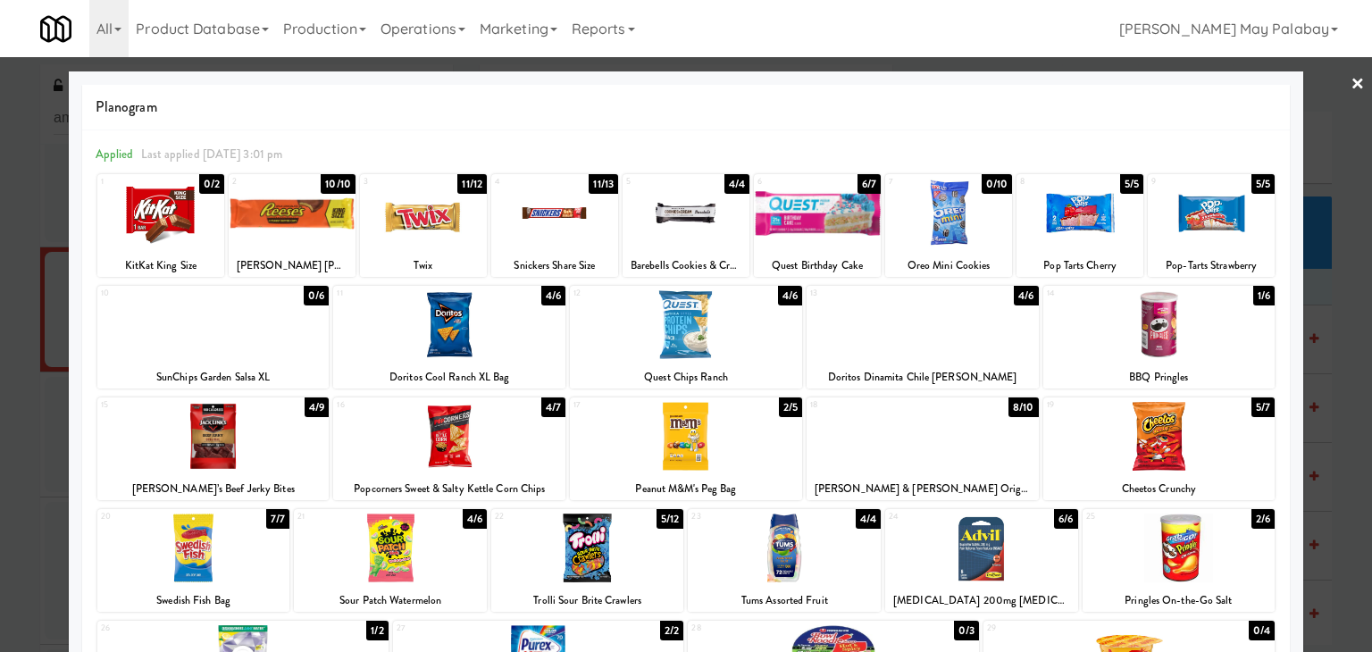
click at [647, 559] on div at bounding box center [587, 548] width 193 height 69
click at [1018, 330] on div at bounding box center [923, 324] width 232 height 69
click at [1333, 399] on div at bounding box center [686, 326] width 1372 height 652
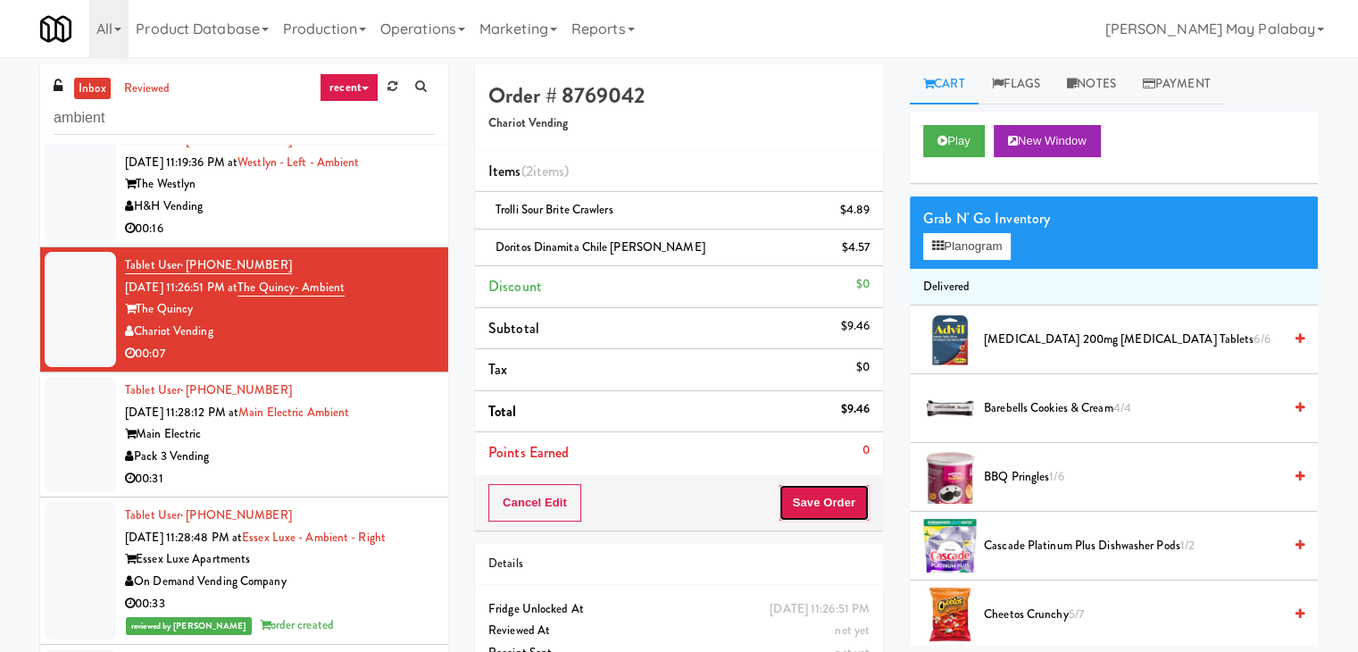
click at [807, 492] on button "Save Order" at bounding box center [824, 503] width 91 height 38
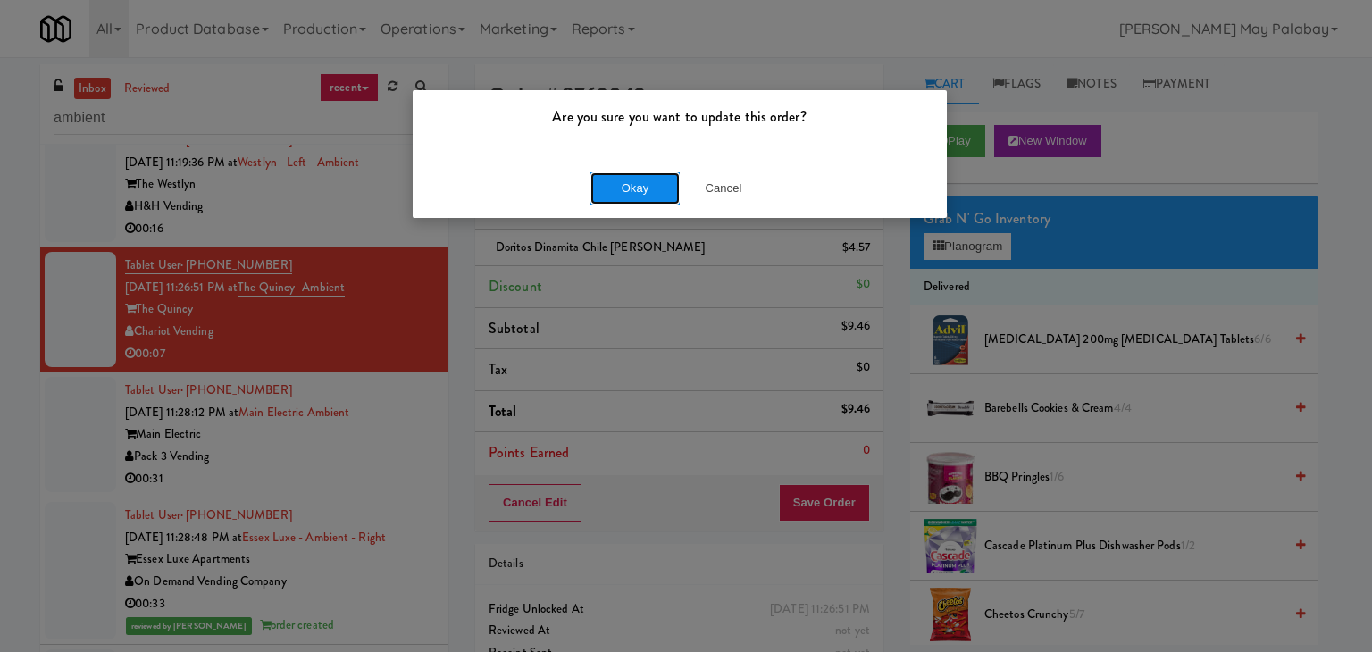
click at [668, 194] on button "Okay" at bounding box center [634, 188] width 89 height 32
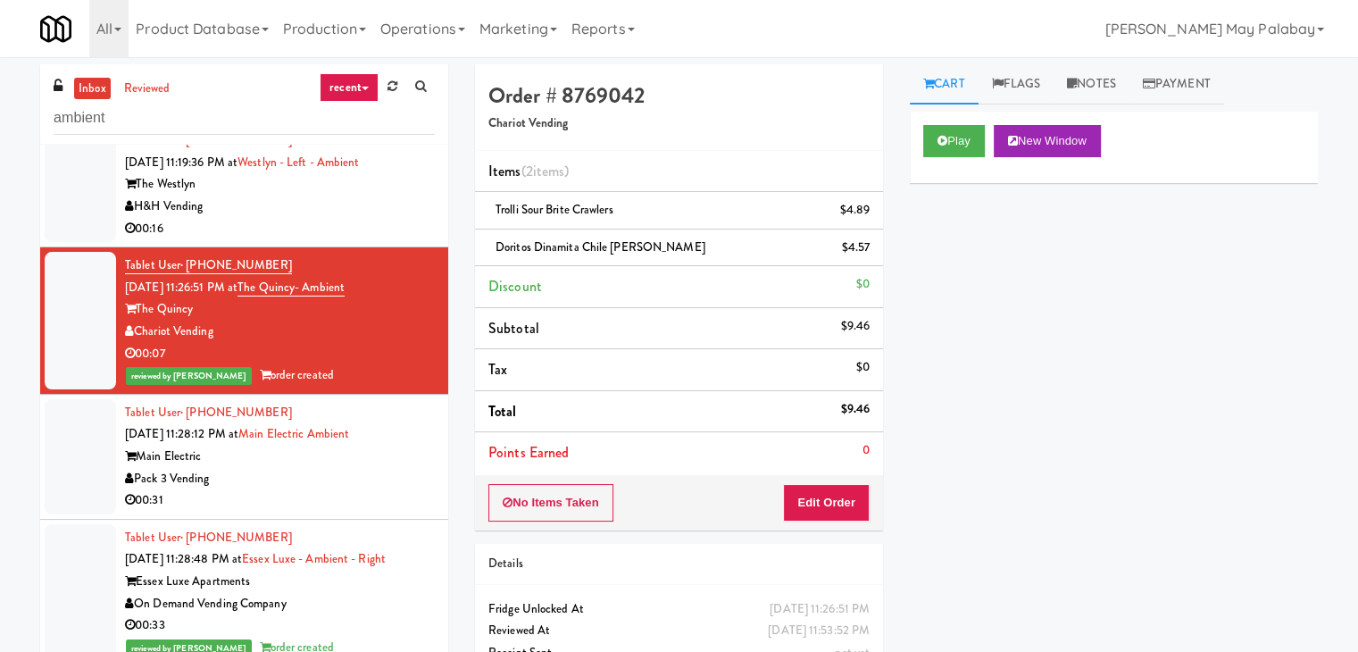
click at [298, 446] on div "Main Electric" at bounding box center [280, 457] width 310 height 22
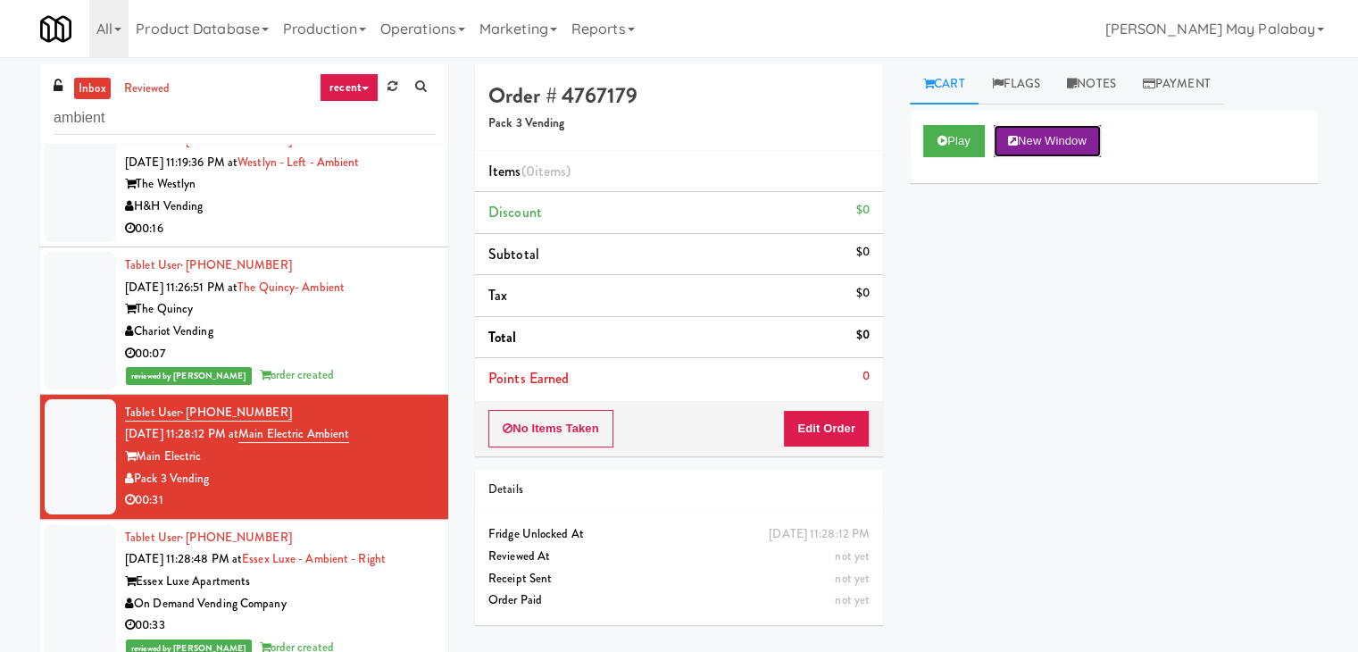
click at [1089, 140] on button "New Window" at bounding box center [1047, 141] width 107 height 32
click at [807, 429] on button "Edit Order" at bounding box center [826, 429] width 87 height 38
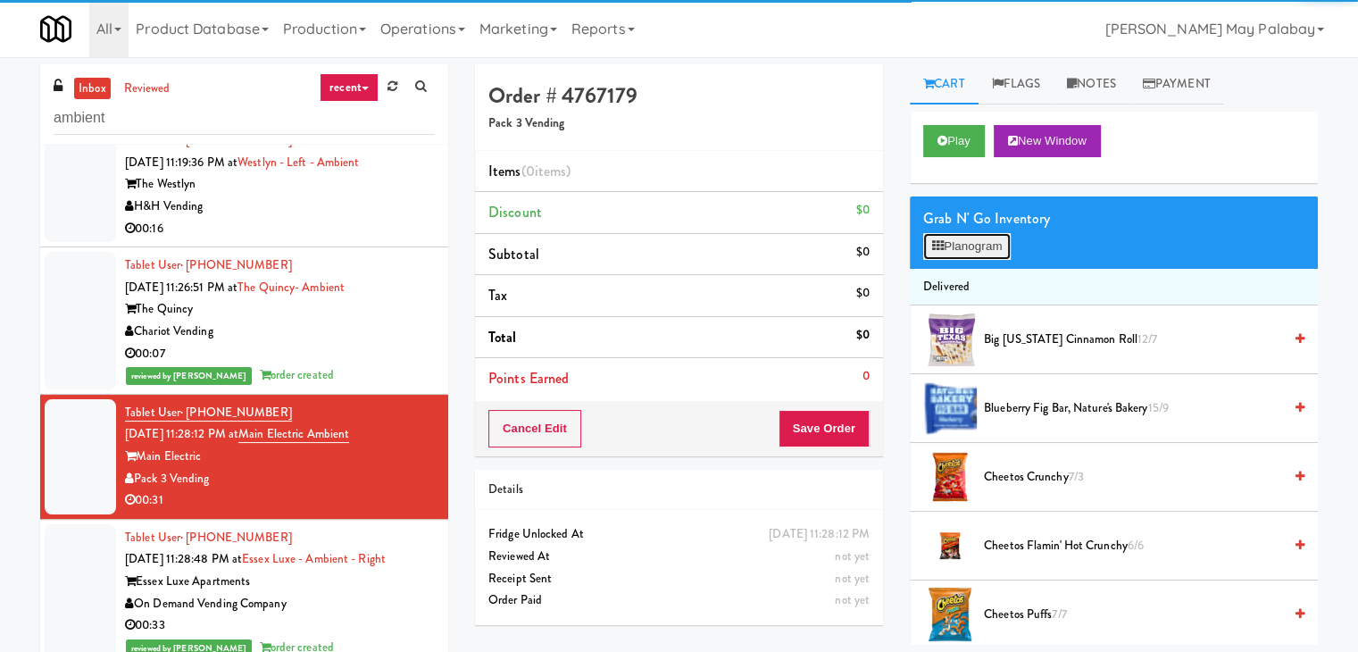
click at [954, 247] on button "Planogram" at bounding box center [968, 246] width 88 height 27
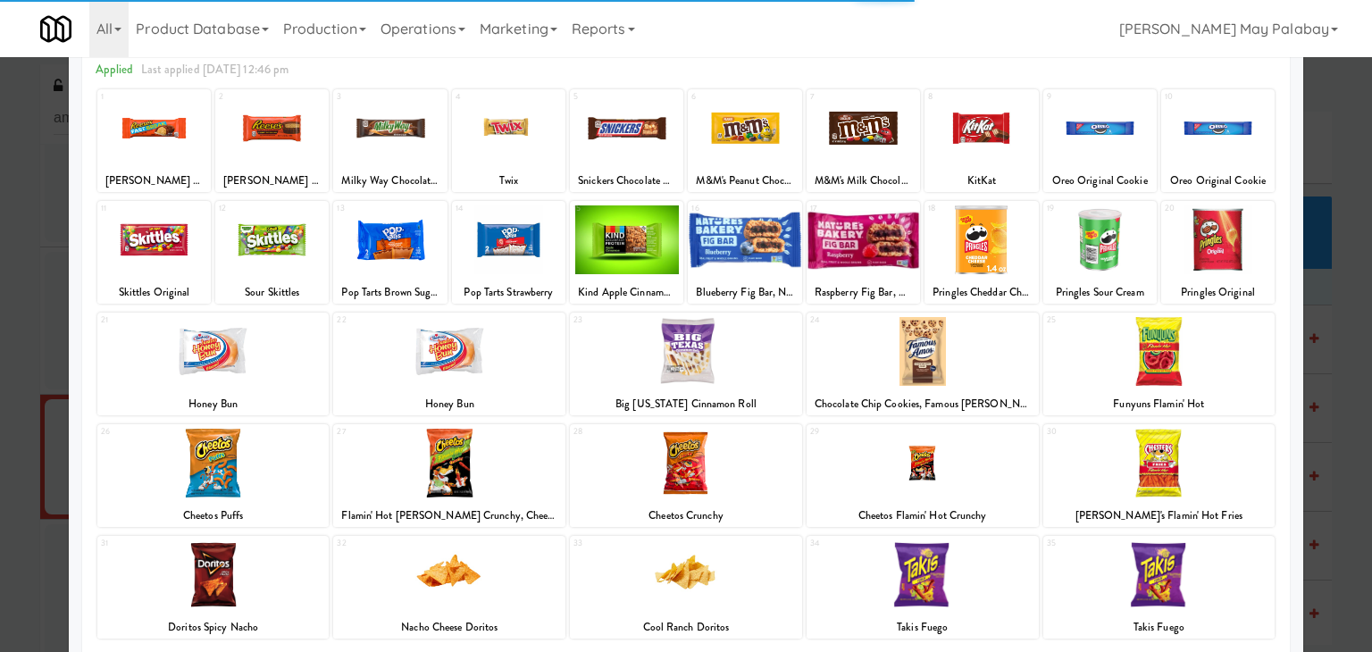
scroll to position [89, 0]
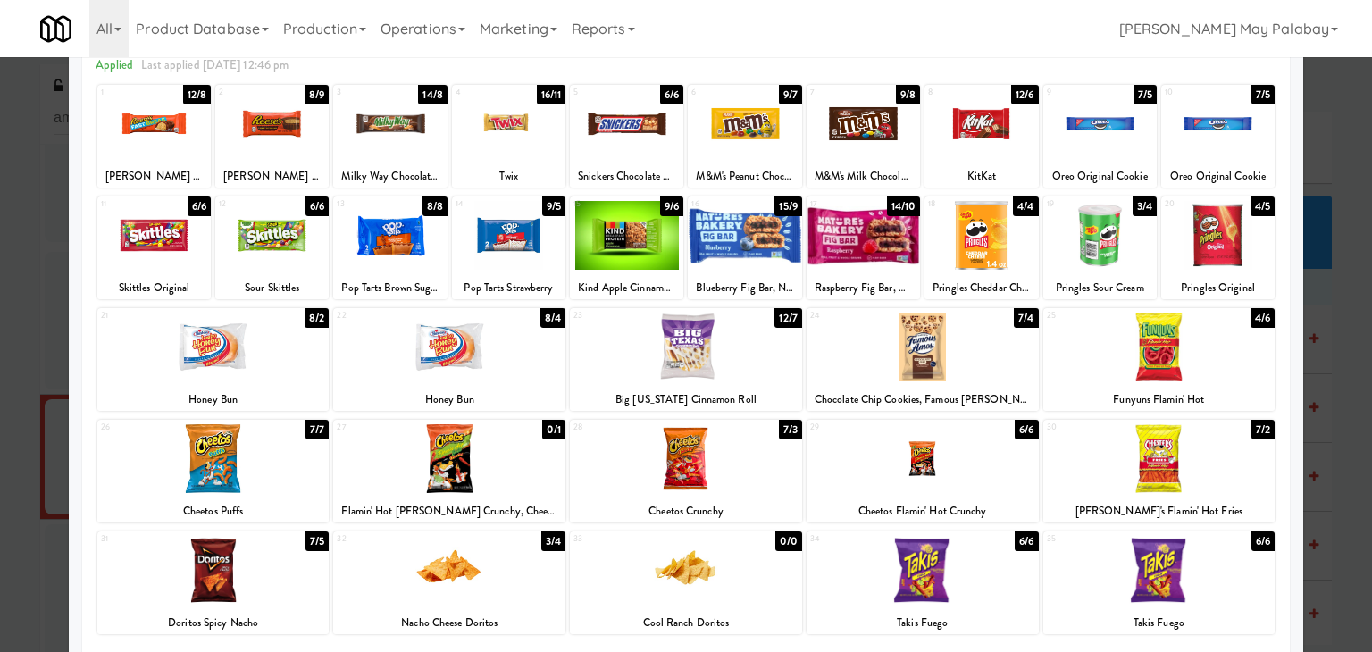
click at [632, 163] on div "5 6/6 Snickers Chocolate Bar" at bounding box center [626, 136] width 113 height 103
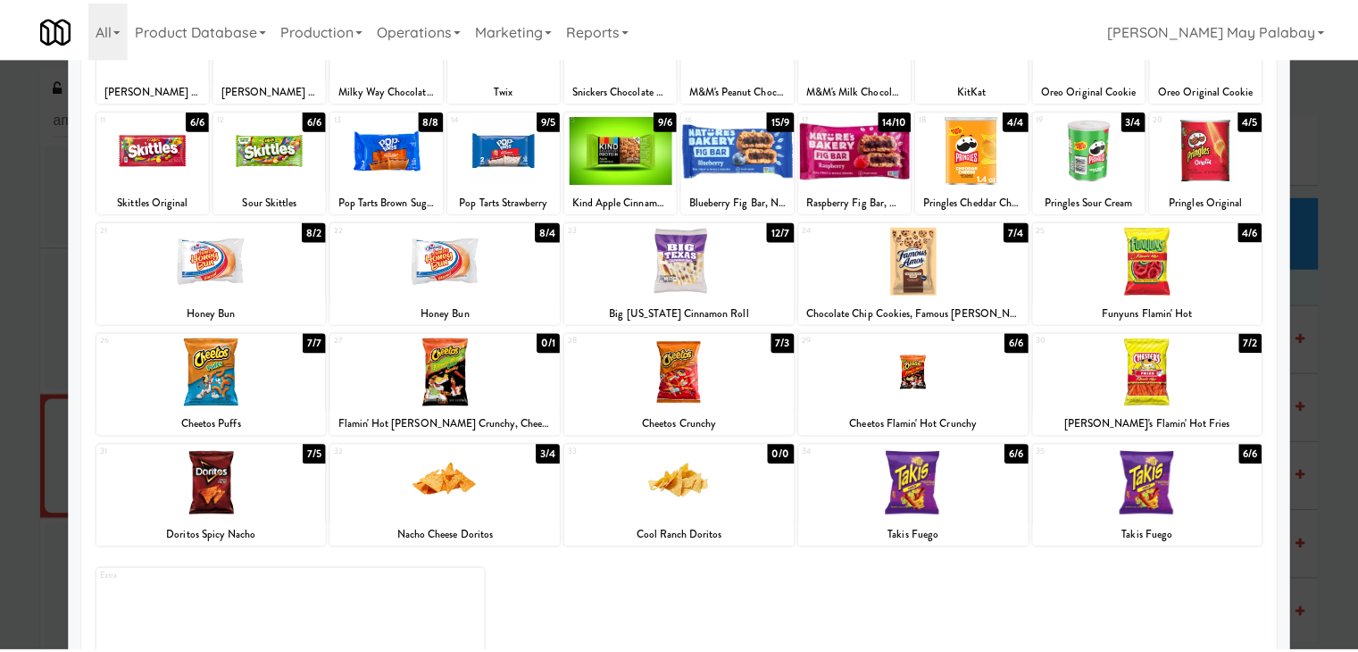
scroll to position [179, 0]
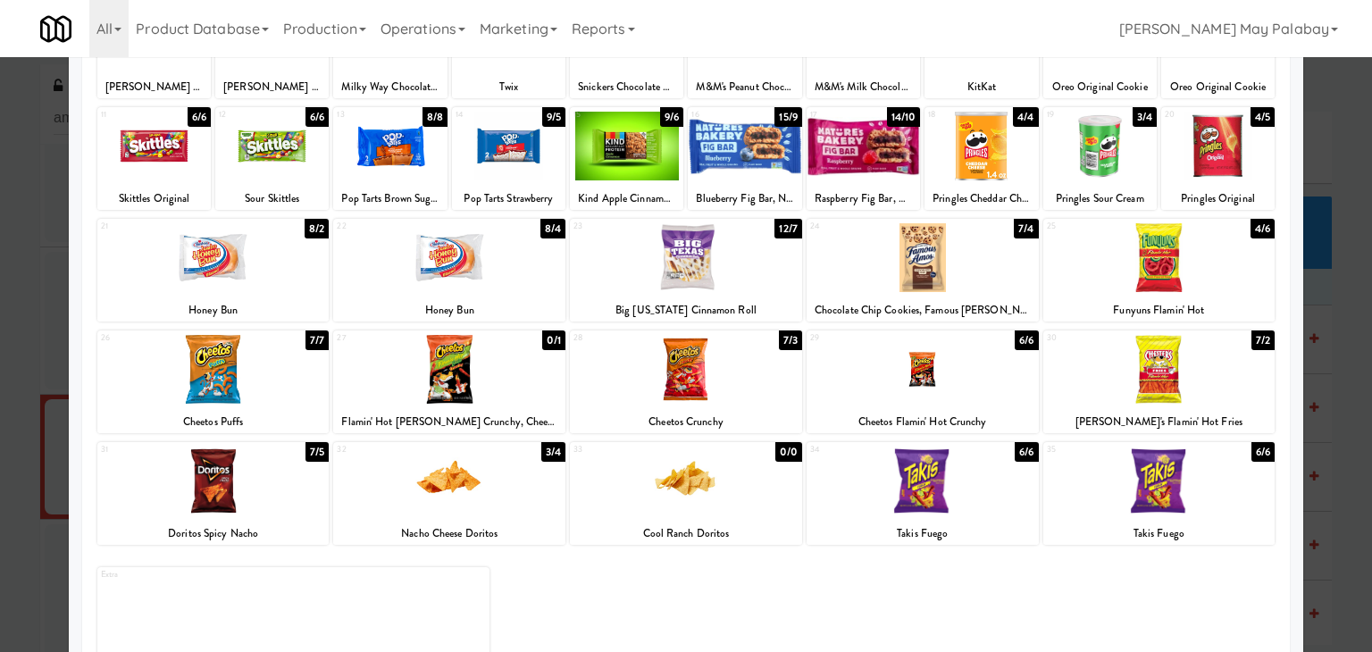
click at [742, 383] on div at bounding box center [686, 369] width 232 height 69
click at [1329, 369] on div at bounding box center [686, 326] width 1372 height 652
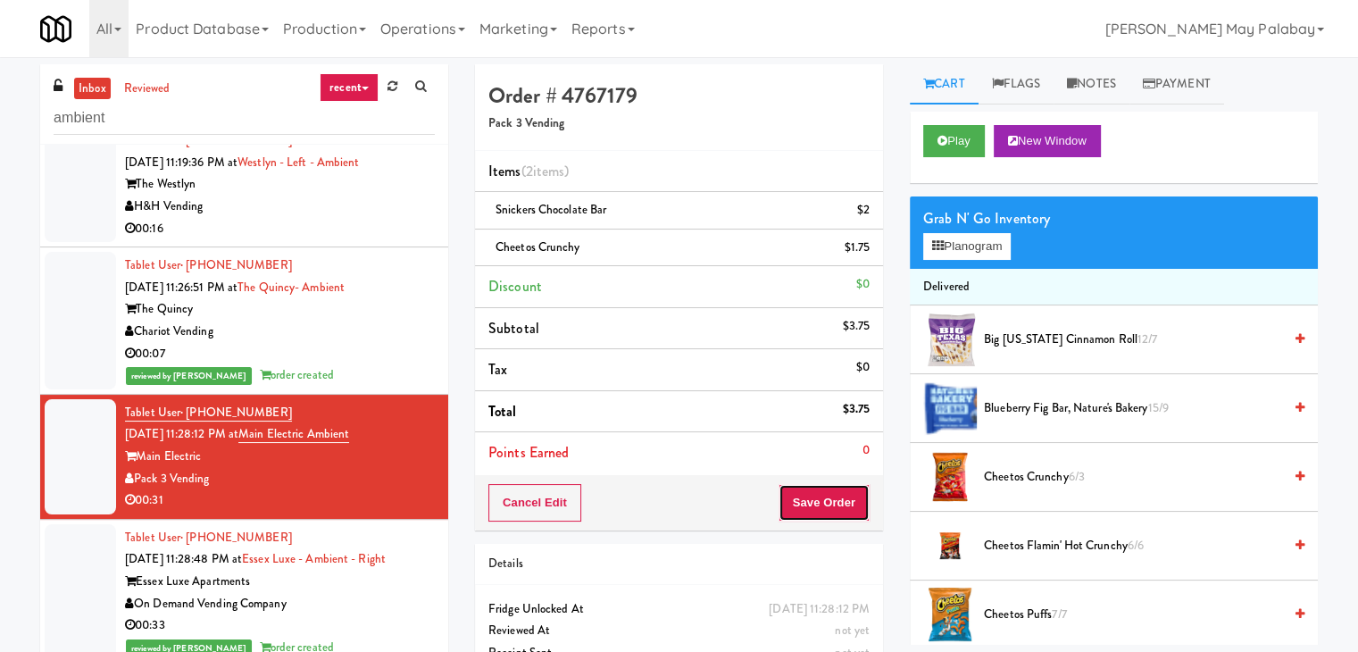
click at [847, 514] on button "Save Order" at bounding box center [824, 503] width 91 height 38
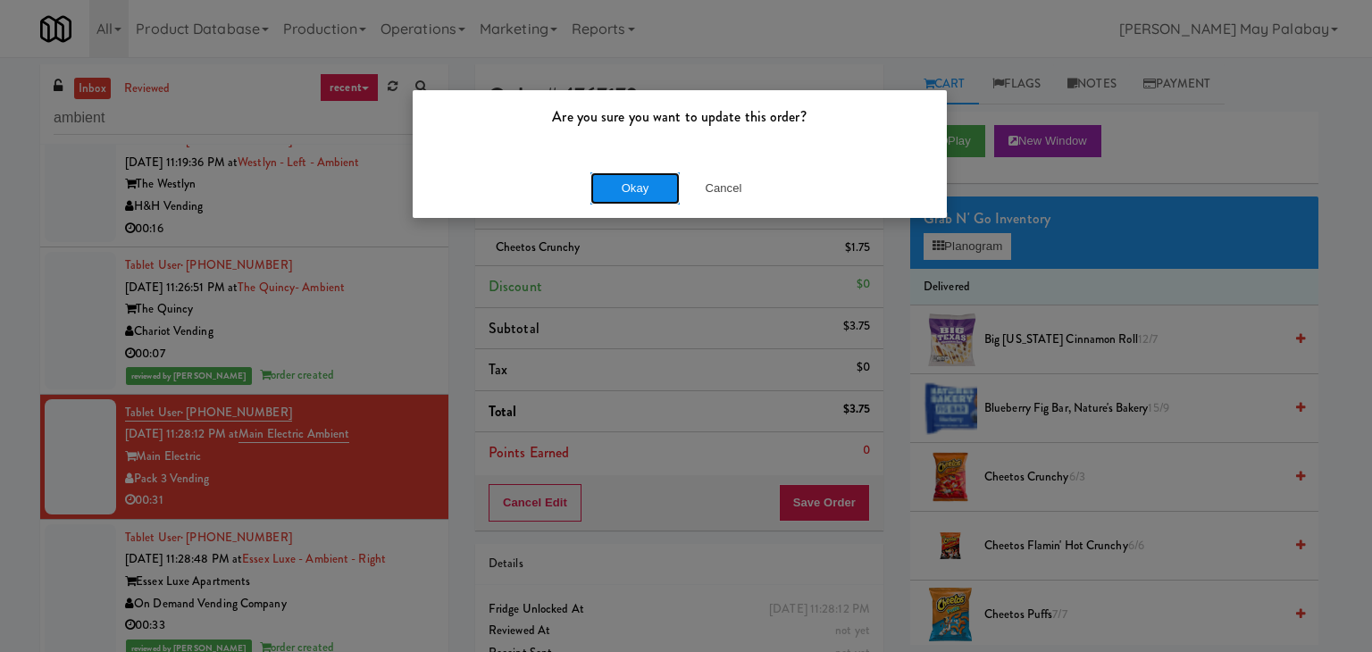
click at [639, 190] on button "Okay" at bounding box center [634, 188] width 89 height 32
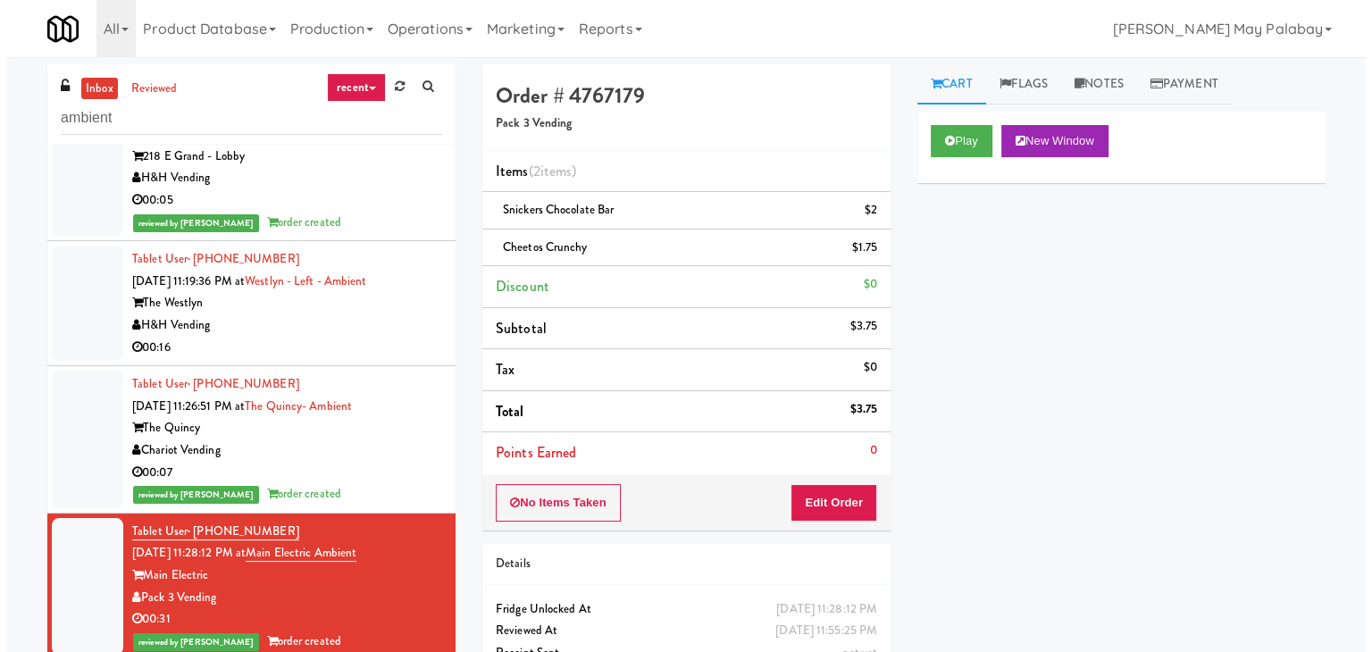
scroll to position [431, 0]
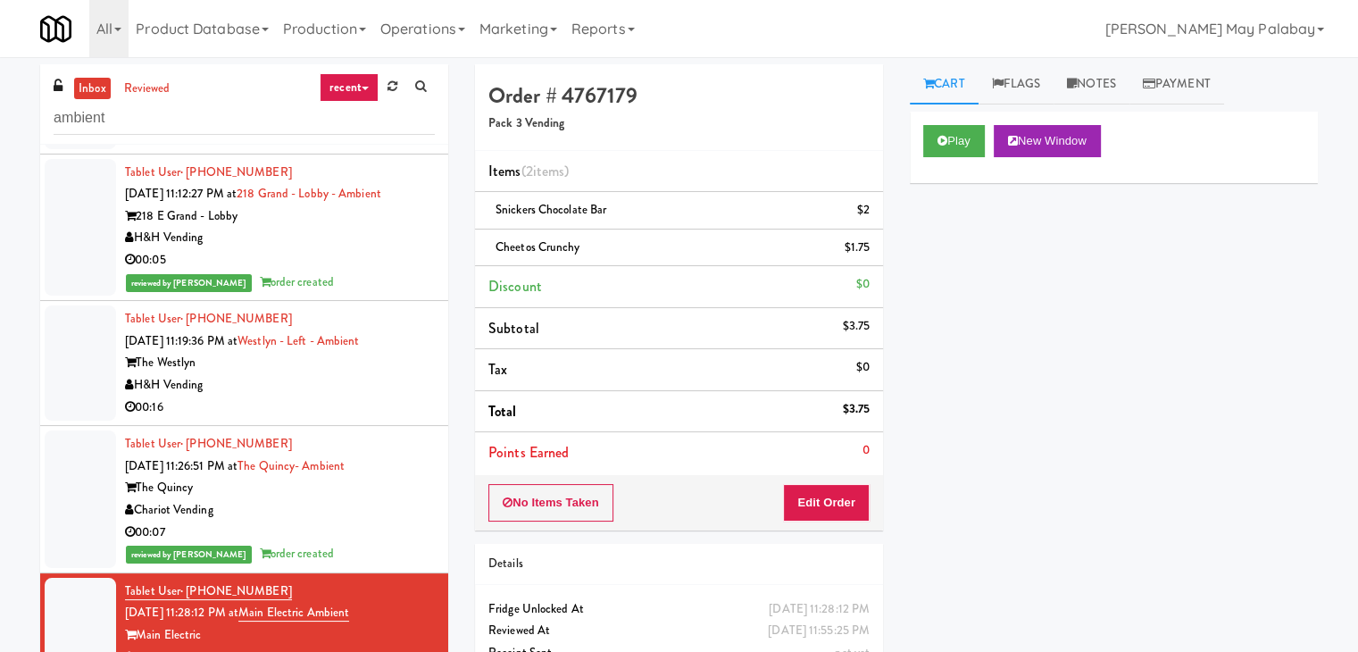
click at [292, 352] on div "The Westlyn" at bounding box center [280, 363] width 310 height 22
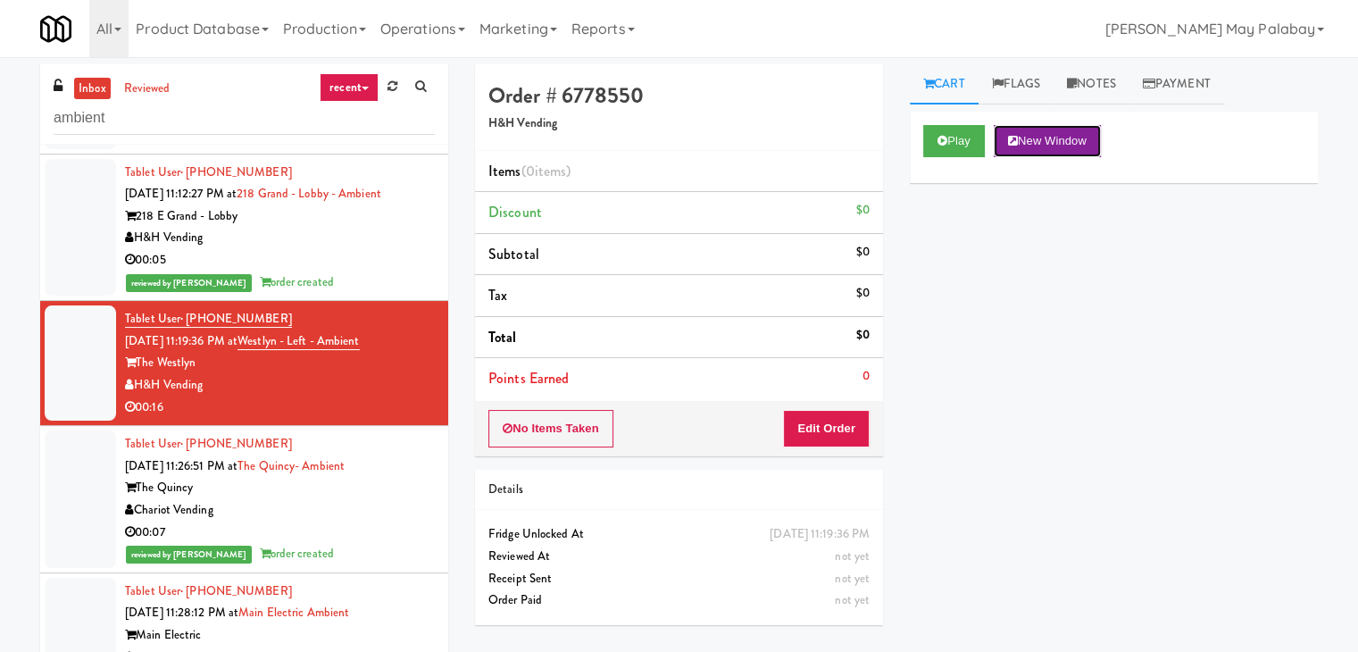
click at [1075, 144] on button "New Window" at bounding box center [1047, 141] width 107 height 32
click at [832, 431] on button "Edit Order" at bounding box center [826, 429] width 87 height 38
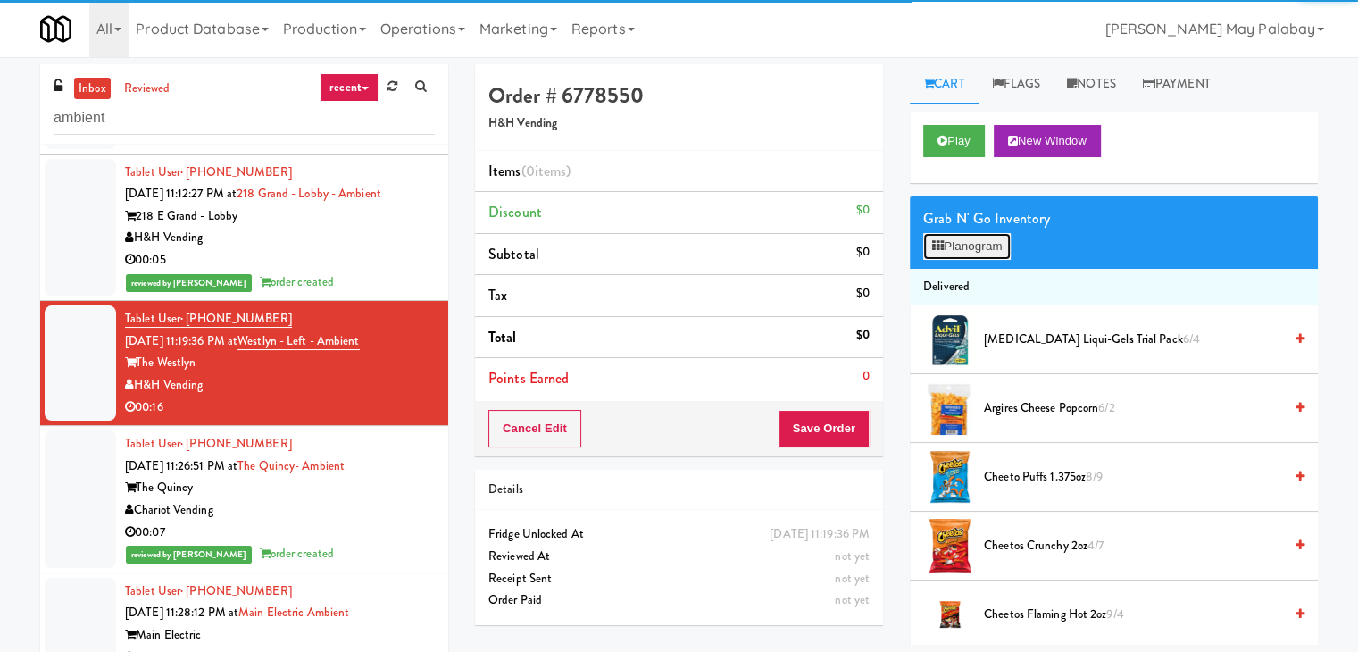
click at [955, 253] on button "Planogram" at bounding box center [968, 246] width 88 height 27
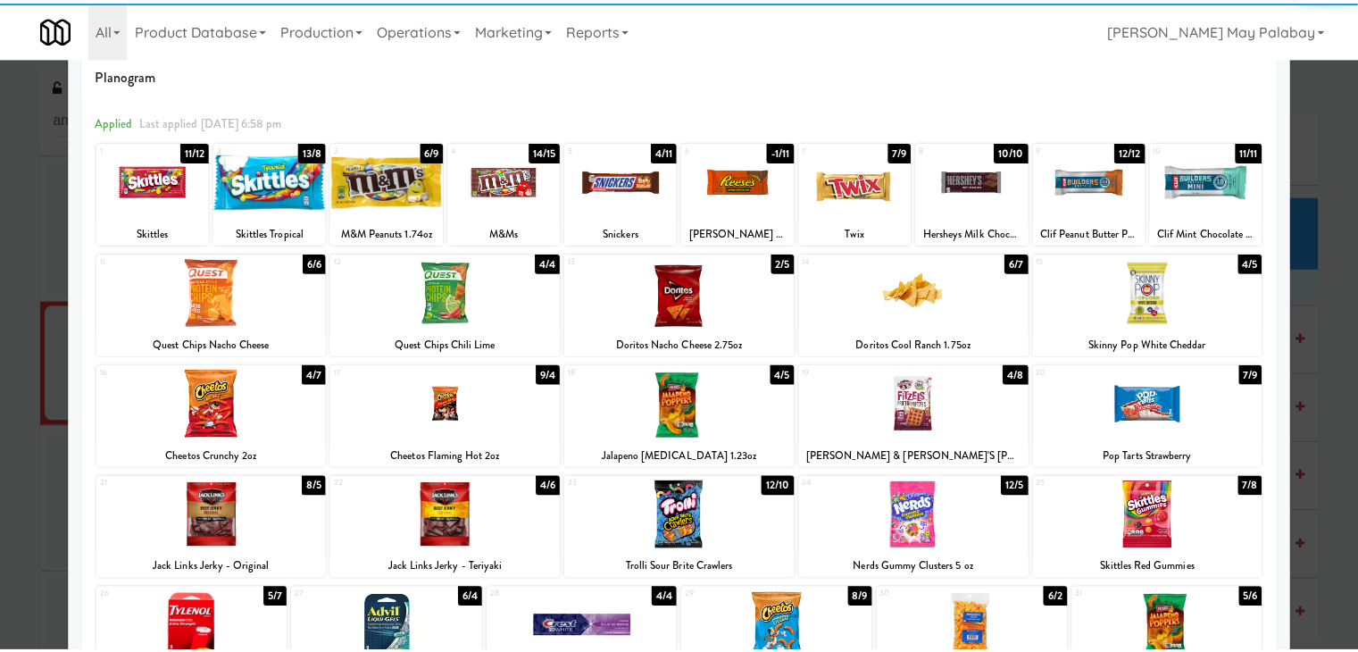
scroll to position [89, 0]
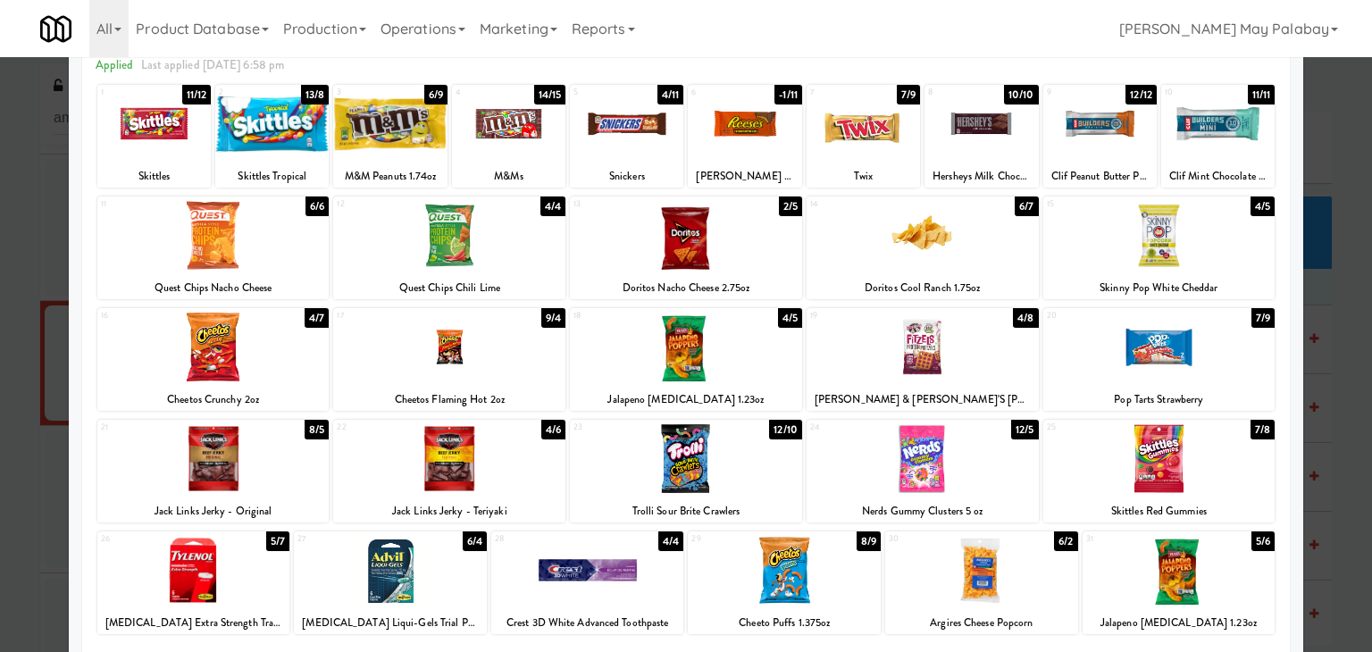
click at [1334, 353] on div at bounding box center [686, 326] width 1372 height 652
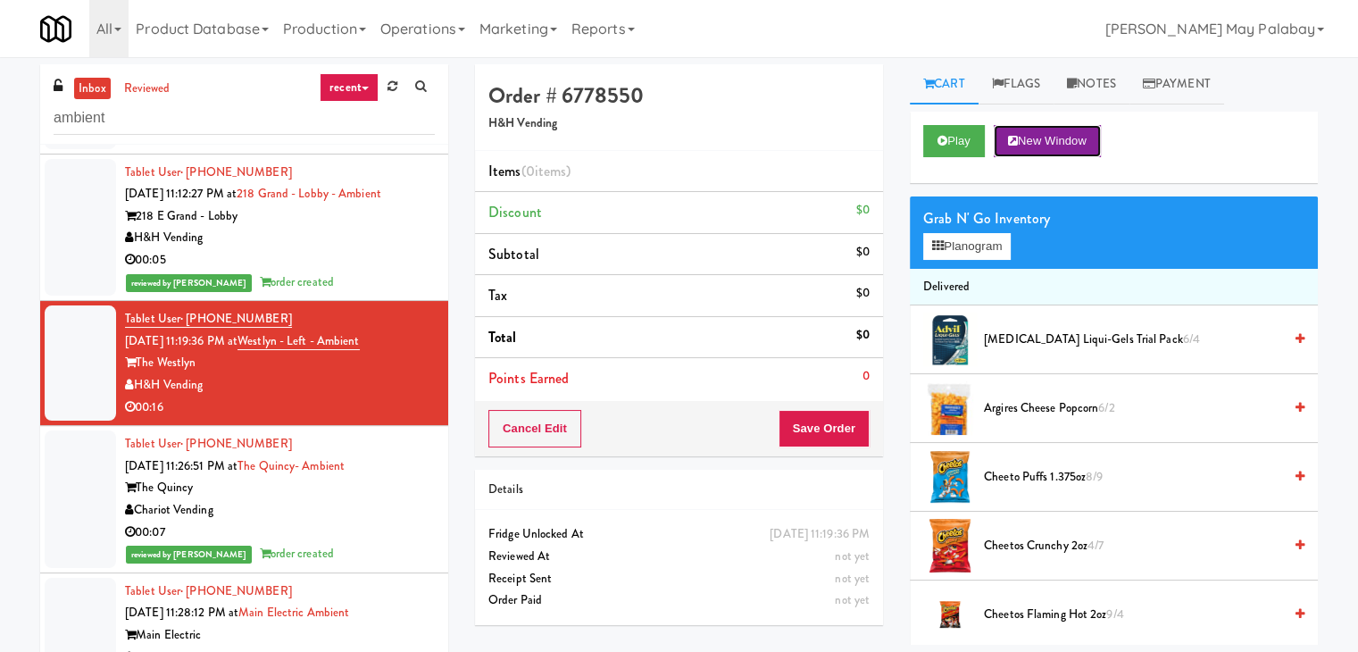
click at [1098, 143] on button "New Window" at bounding box center [1047, 141] width 107 height 32
click at [980, 240] on button "Planogram" at bounding box center [968, 246] width 88 height 27
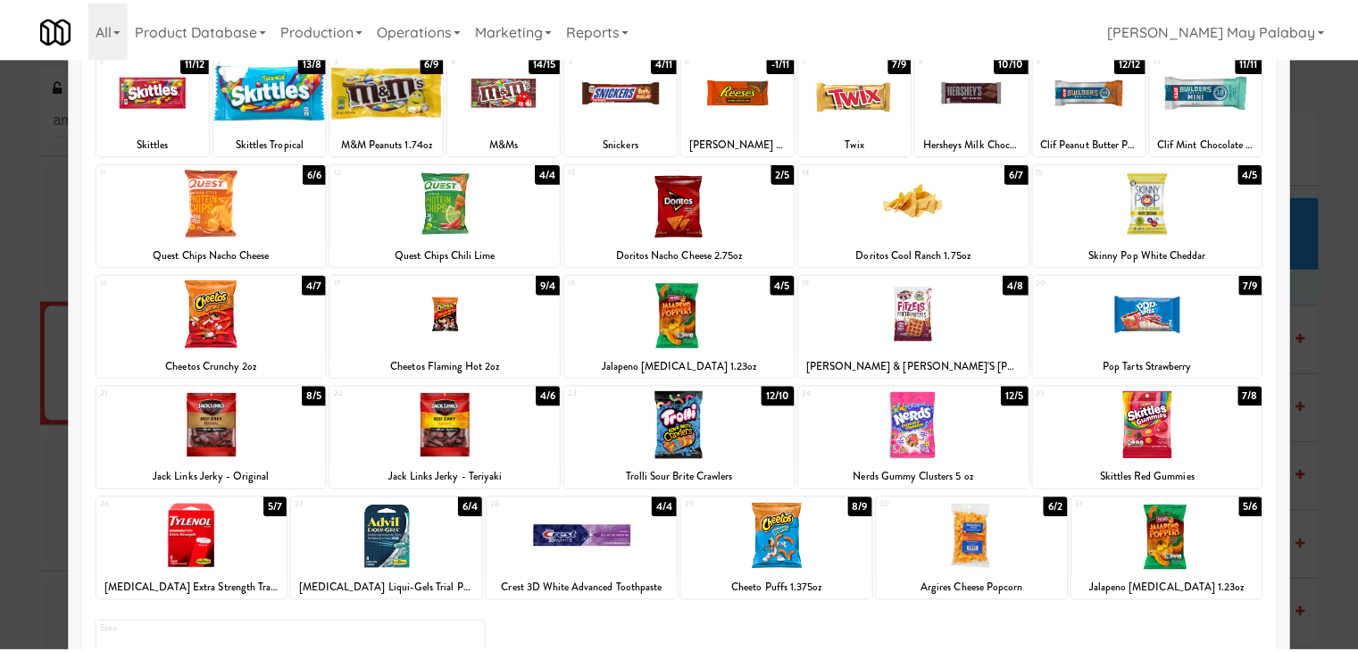
scroll to position [225, 0]
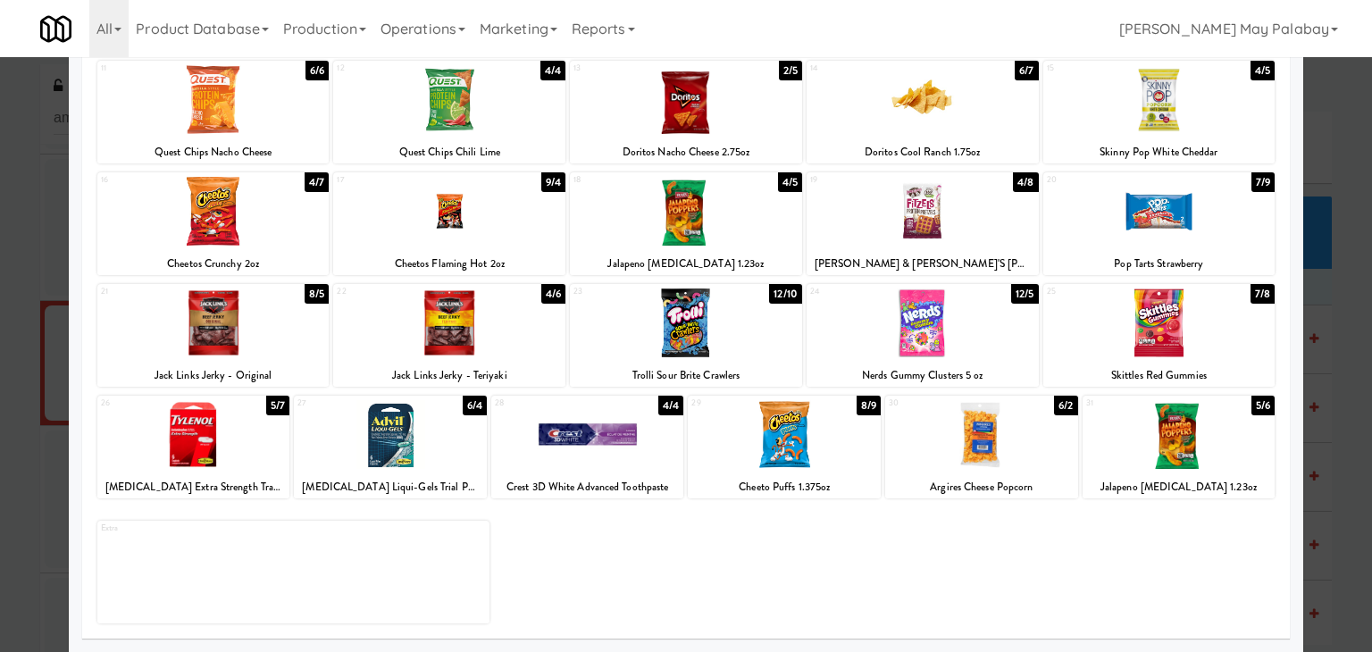
click at [452, 459] on div at bounding box center [390, 434] width 193 height 69
click at [464, 469] on div "27 5/4 Advil Liqui-Gels Trial Pack" at bounding box center [390, 447] width 193 height 103
click at [1332, 531] on div at bounding box center [686, 326] width 1372 height 652
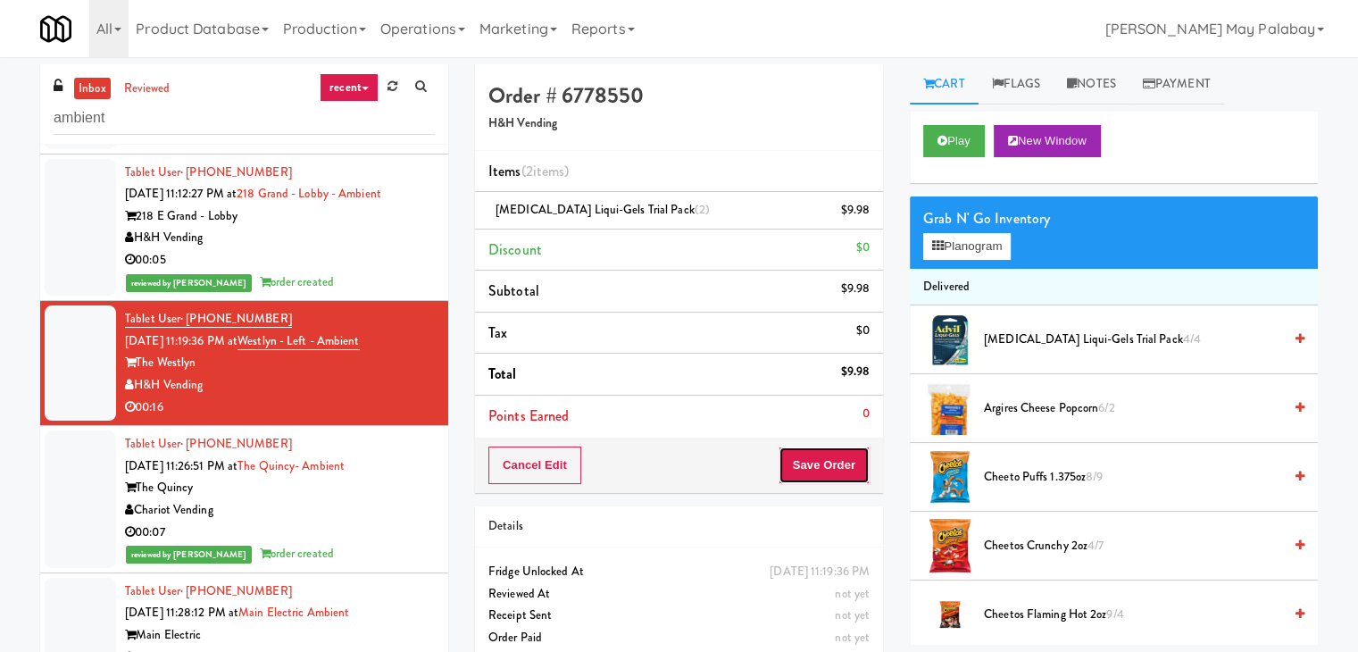
click at [834, 472] on button "Save Order" at bounding box center [824, 466] width 91 height 38
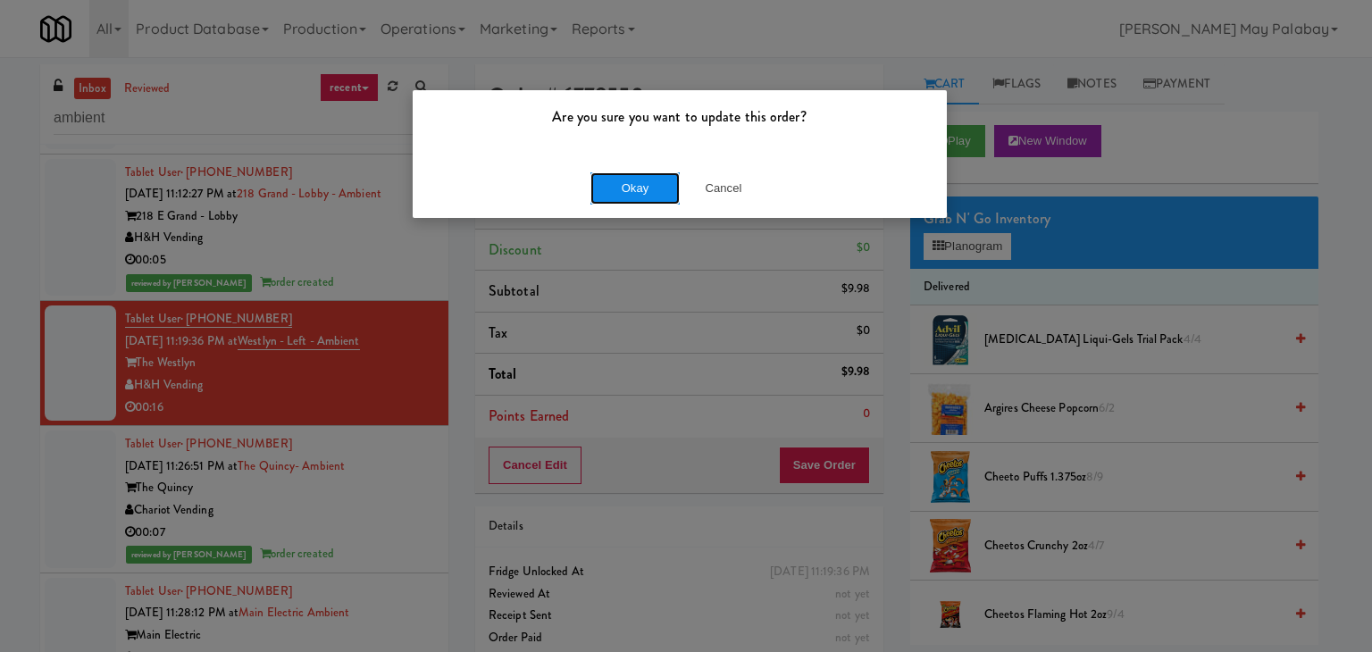
click at [639, 191] on button "Okay" at bounding box center [634, 188] width 89 height 32
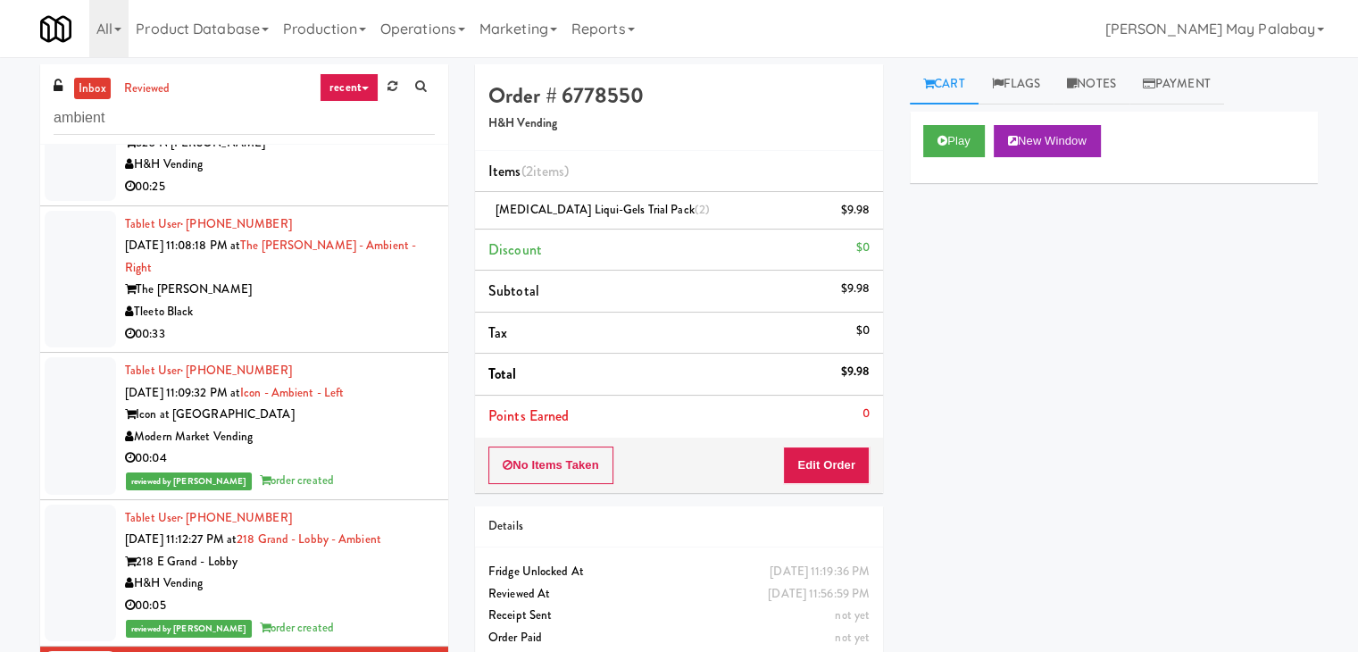
scroll to position [89, 0]
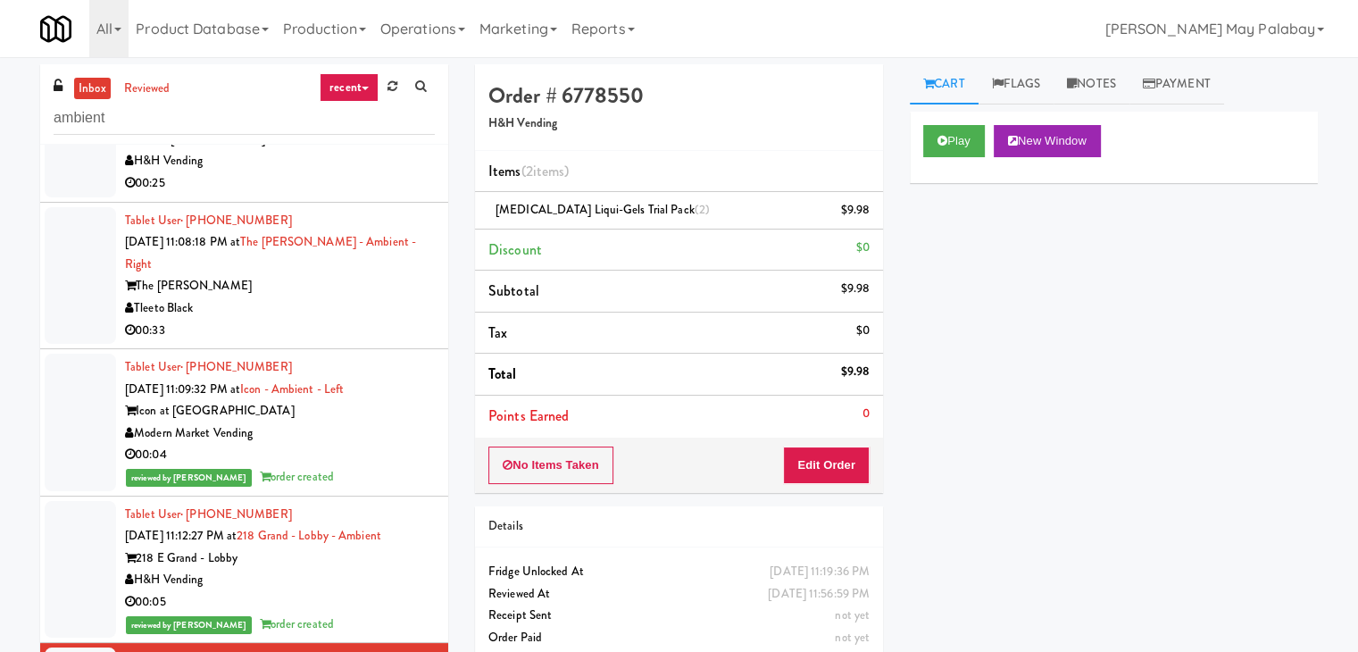
click at [364, 320] on div "00:33" at bounding box center [280, 331] width 310 height 22
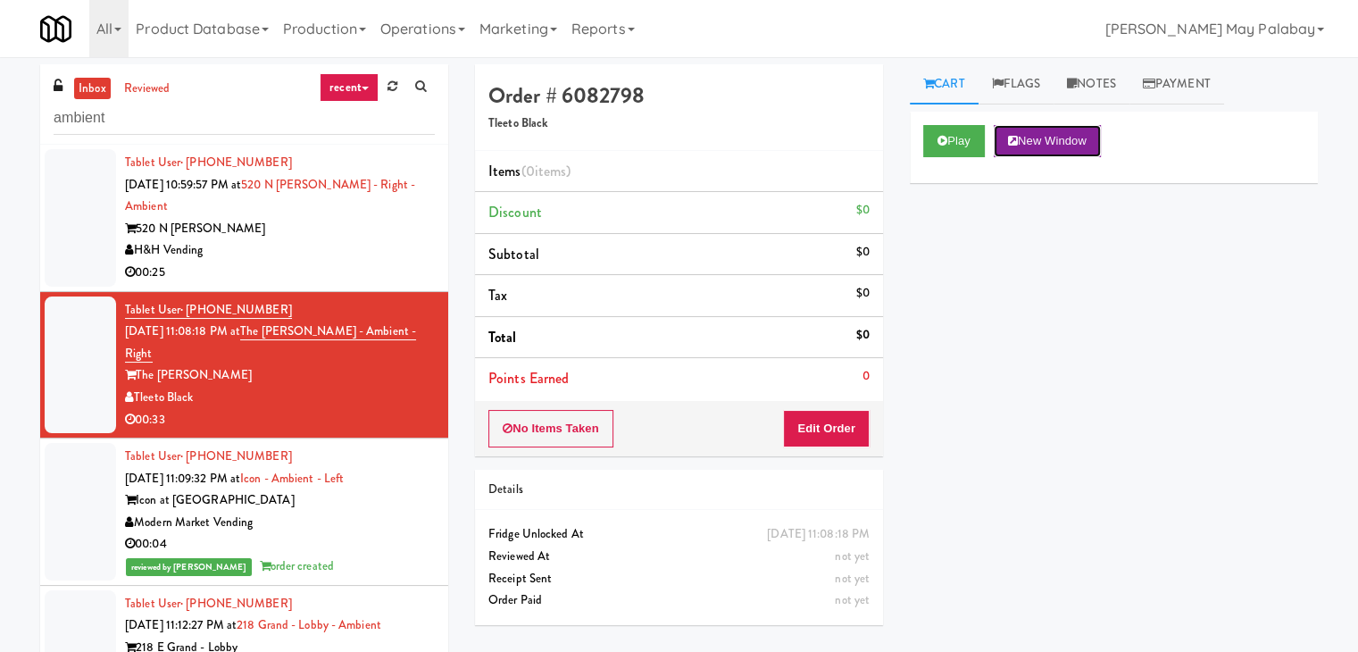
click at [1084, 148] on button "New Window" at bounding box center [1047, 141] width 107 height 32
click at [833, 424] on button "Edit Order" at bounding box center [826, 429] width 87 height 38
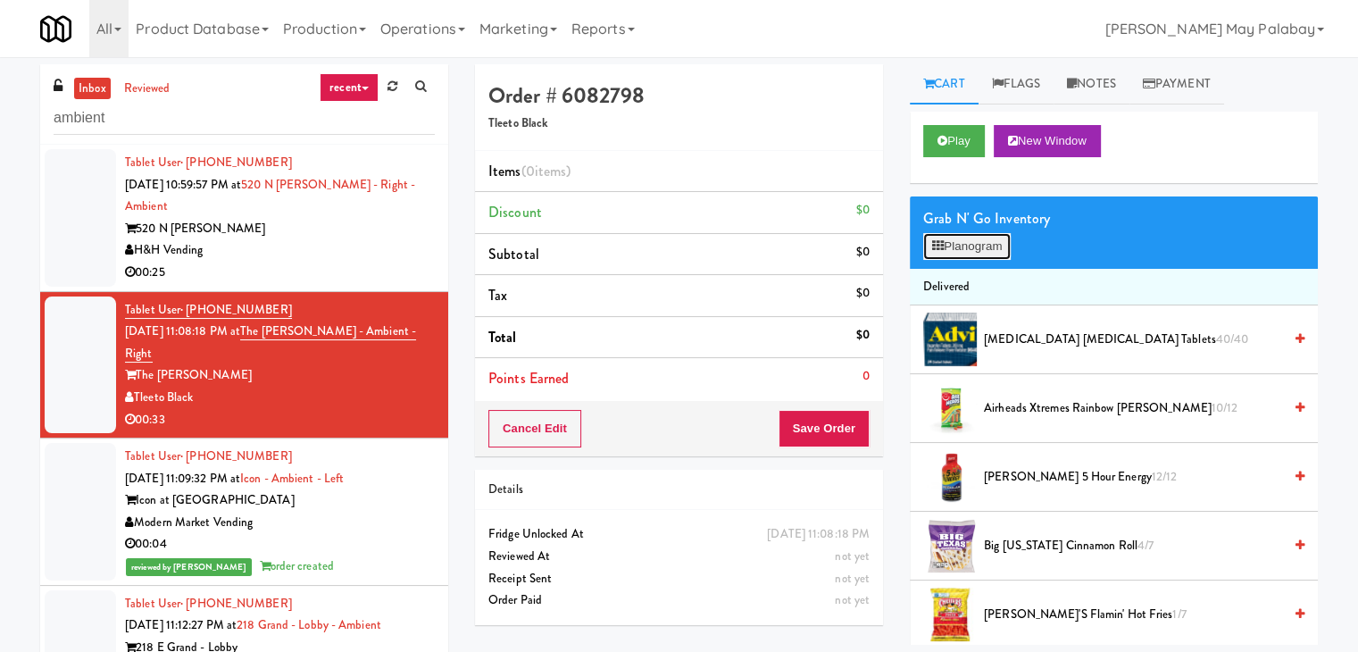
click at [966, 245] on button "Planogram" at bounding box center [968, 246] width 88 height 27
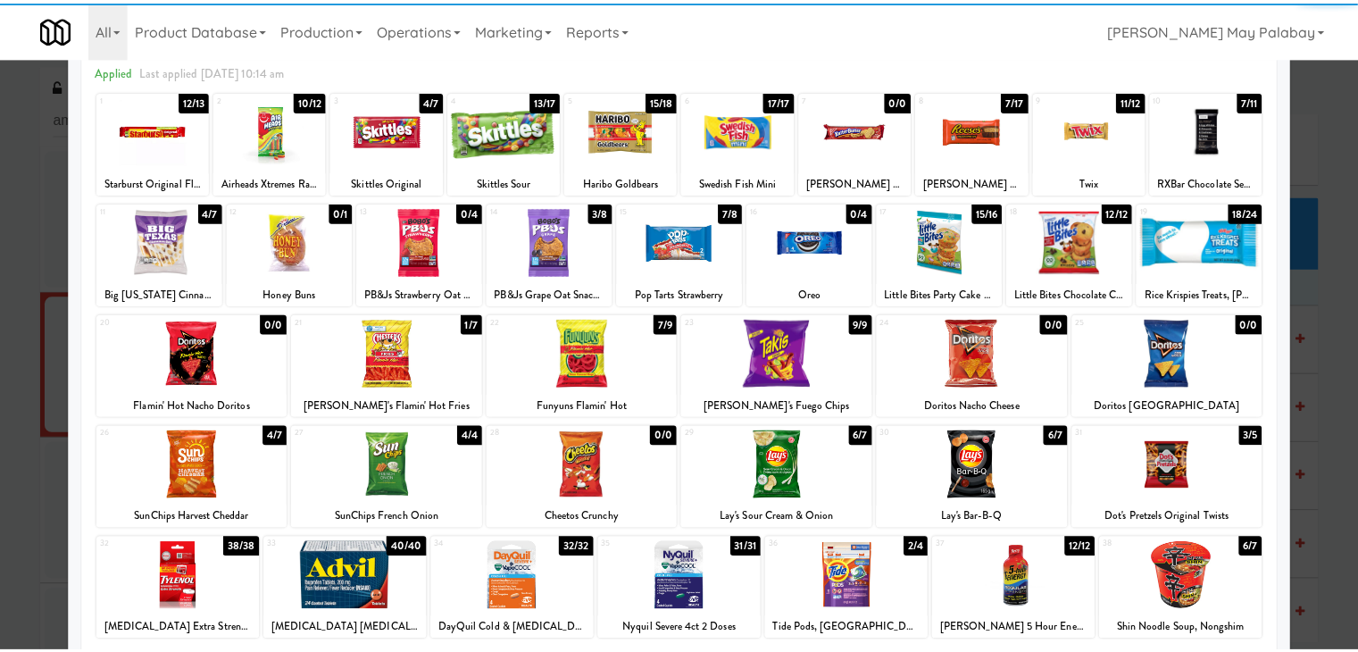
scroll to position [89, 0]
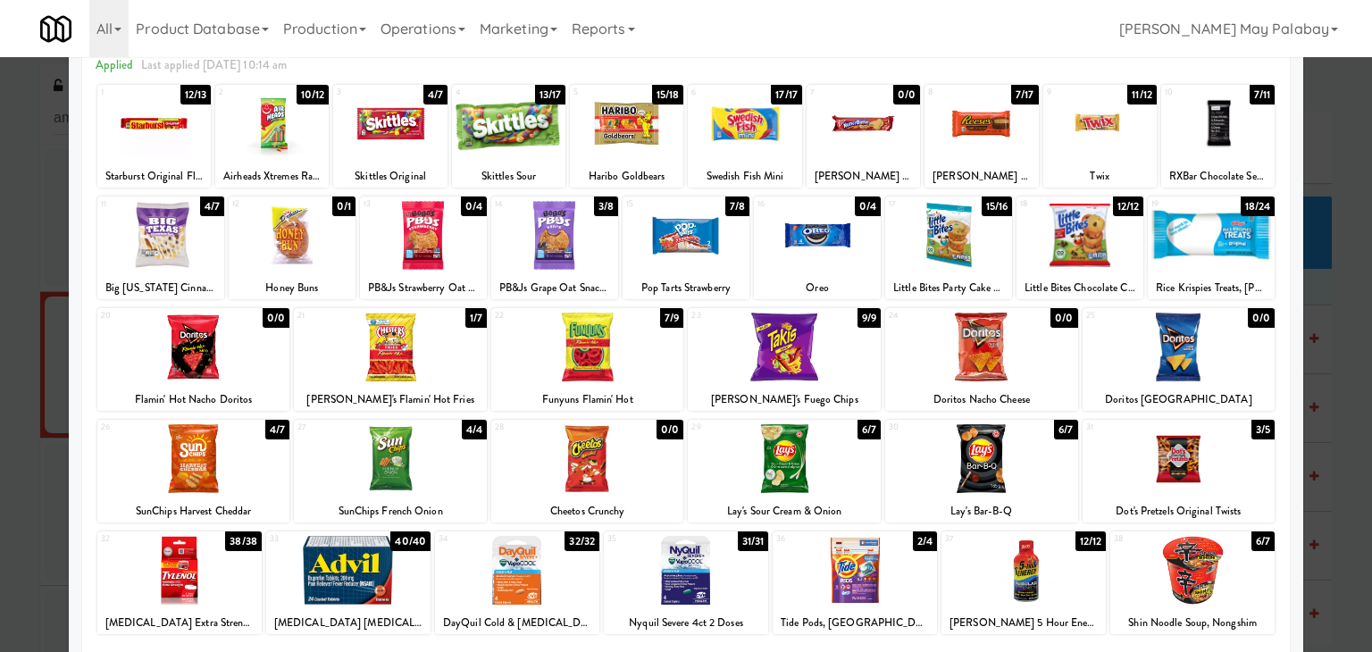
click at [630, 165] on div "Haribo Goldbears" at bounding box center [627, 176] width 108 height 22
click at [661, 143] on div at bounding box center [626, 123] width 113 height 69
click at [982, 151] on div at bounding box center [980, 123] width 113 height 69
click at [653, 157] on div at bounding box center [626, 123] width 113 height 69
click at [1347, 417] on div at bounding box center [686, 326] width 1372 height 652
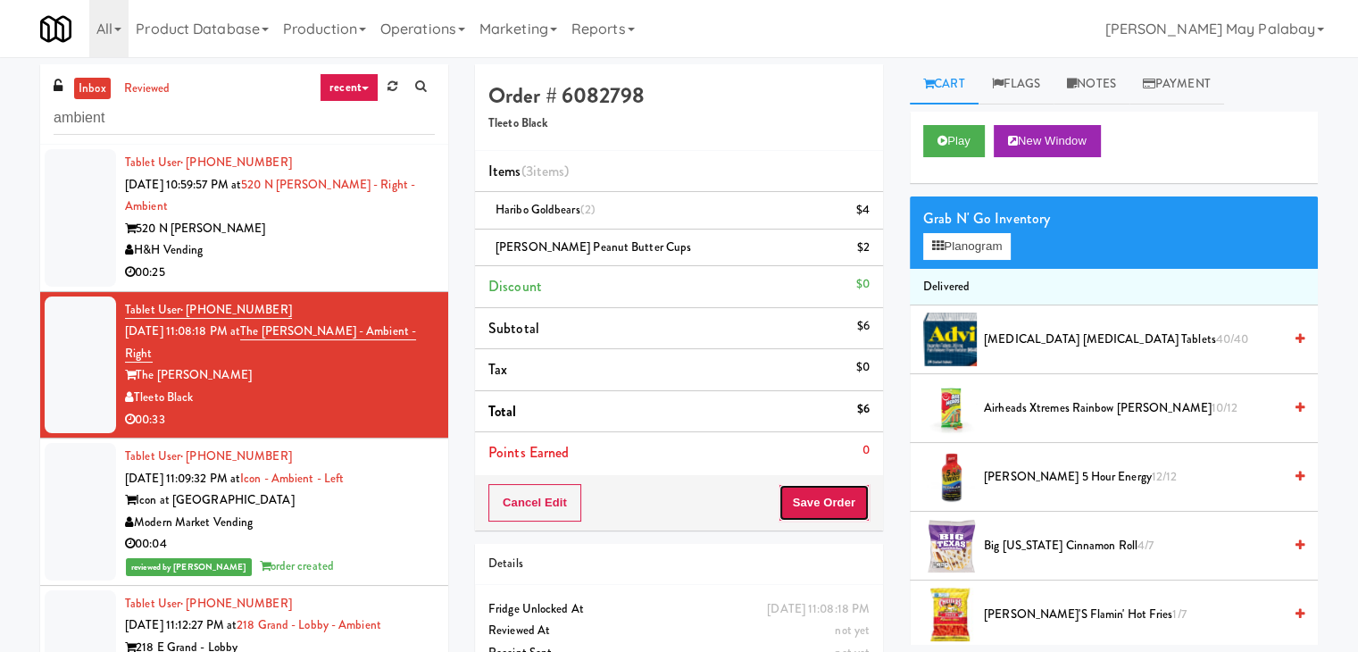
click at [827, 505] on button "Save Order" at bounding box center [824, 503] width 91 height 38
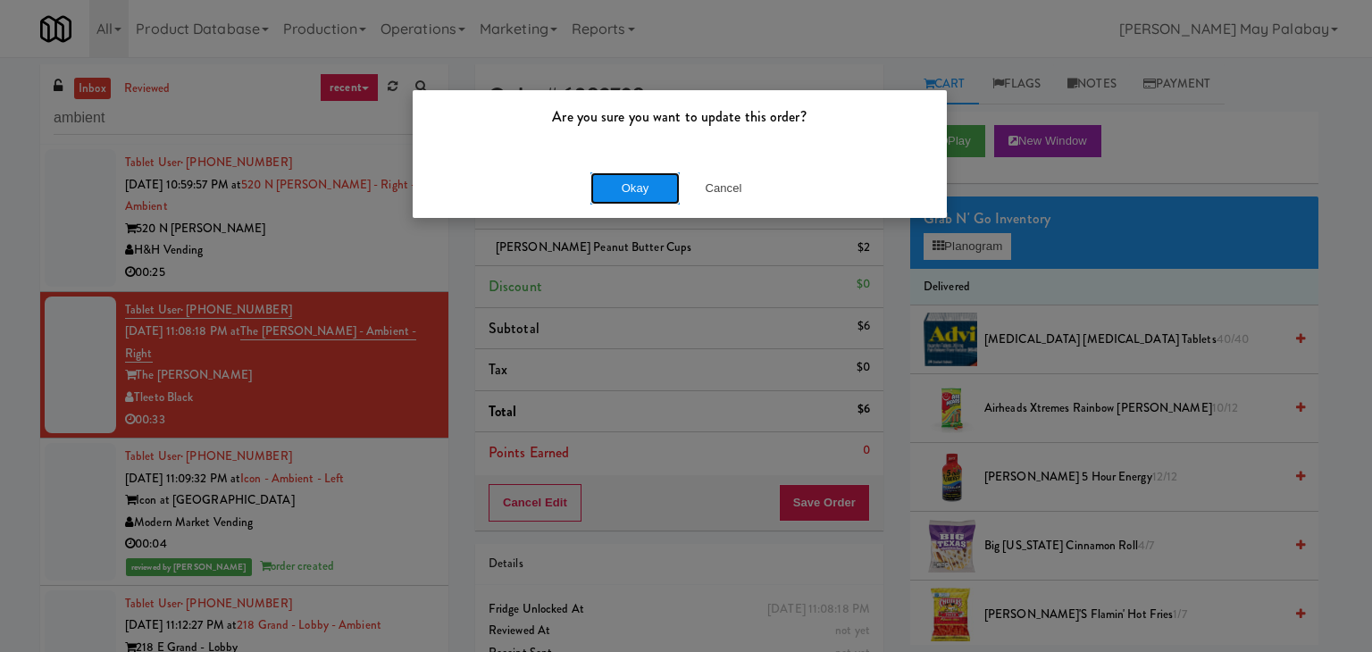
click at [656, 180] on button "Okay" at bounding box center [634, 188] width 89 height 32
